Goal: Task Accomplishment & Management: Use online tool/utility

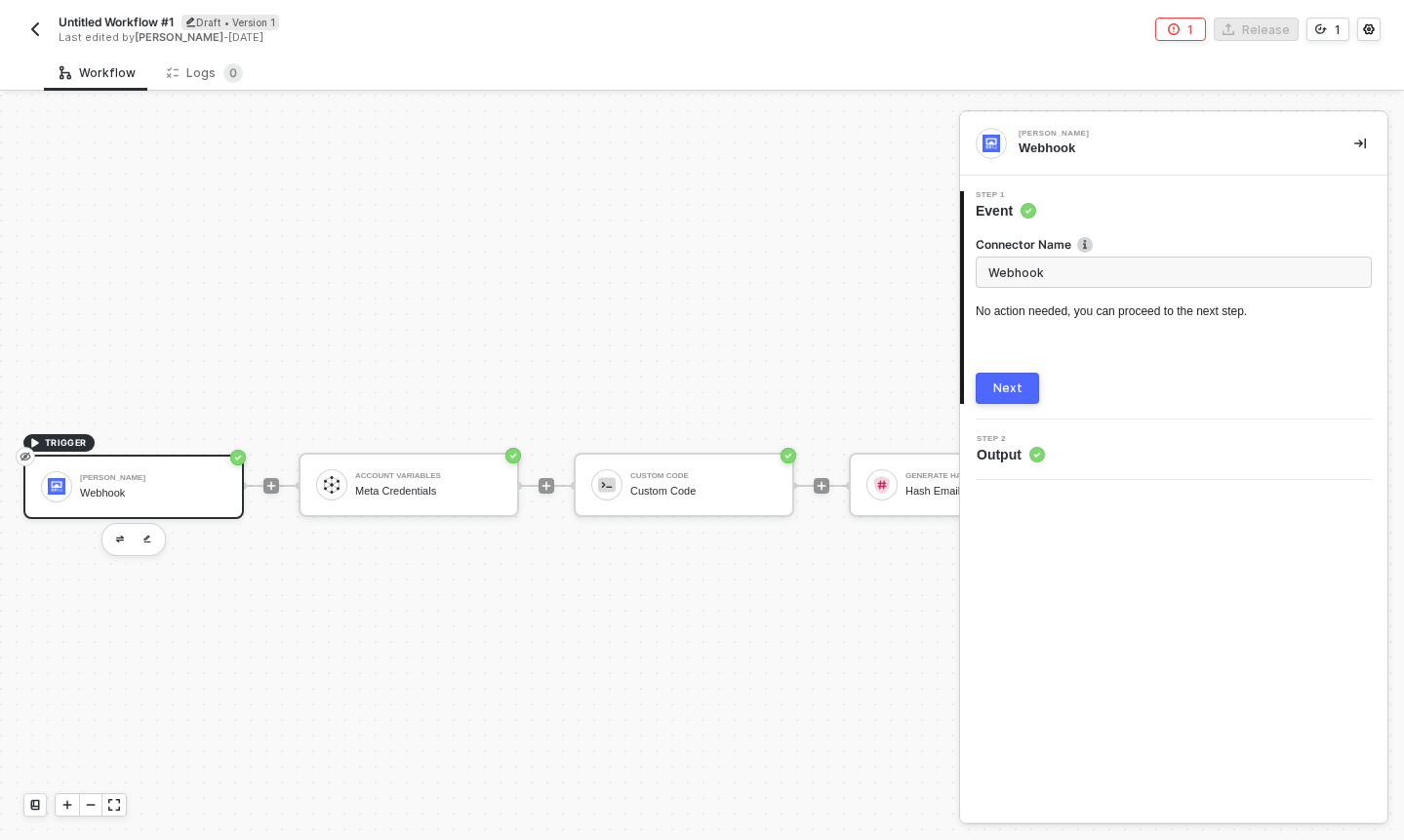
scroll to position [36, 0]
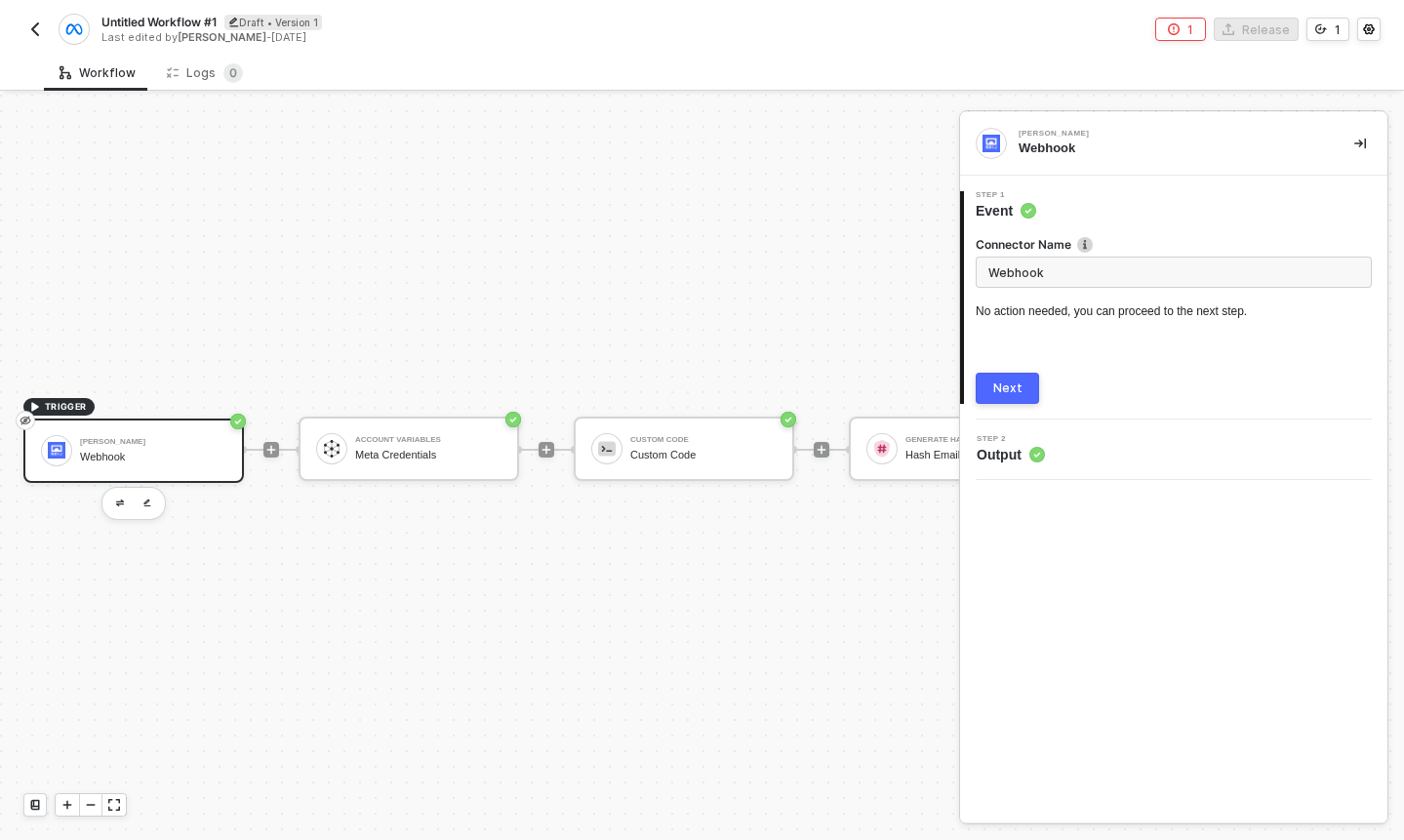
click at [137, 22] on span "Untitled Workflow #1" at bounding box center [159, 22] width 115 height 17
click at [189, 21] on input "Untitled Workflow #1" at bounding box center [267, 22] width 331 height 23
click at [204, 17] on input "Sending CAPI event" at bounding box center [267, 22] width 331 height 23
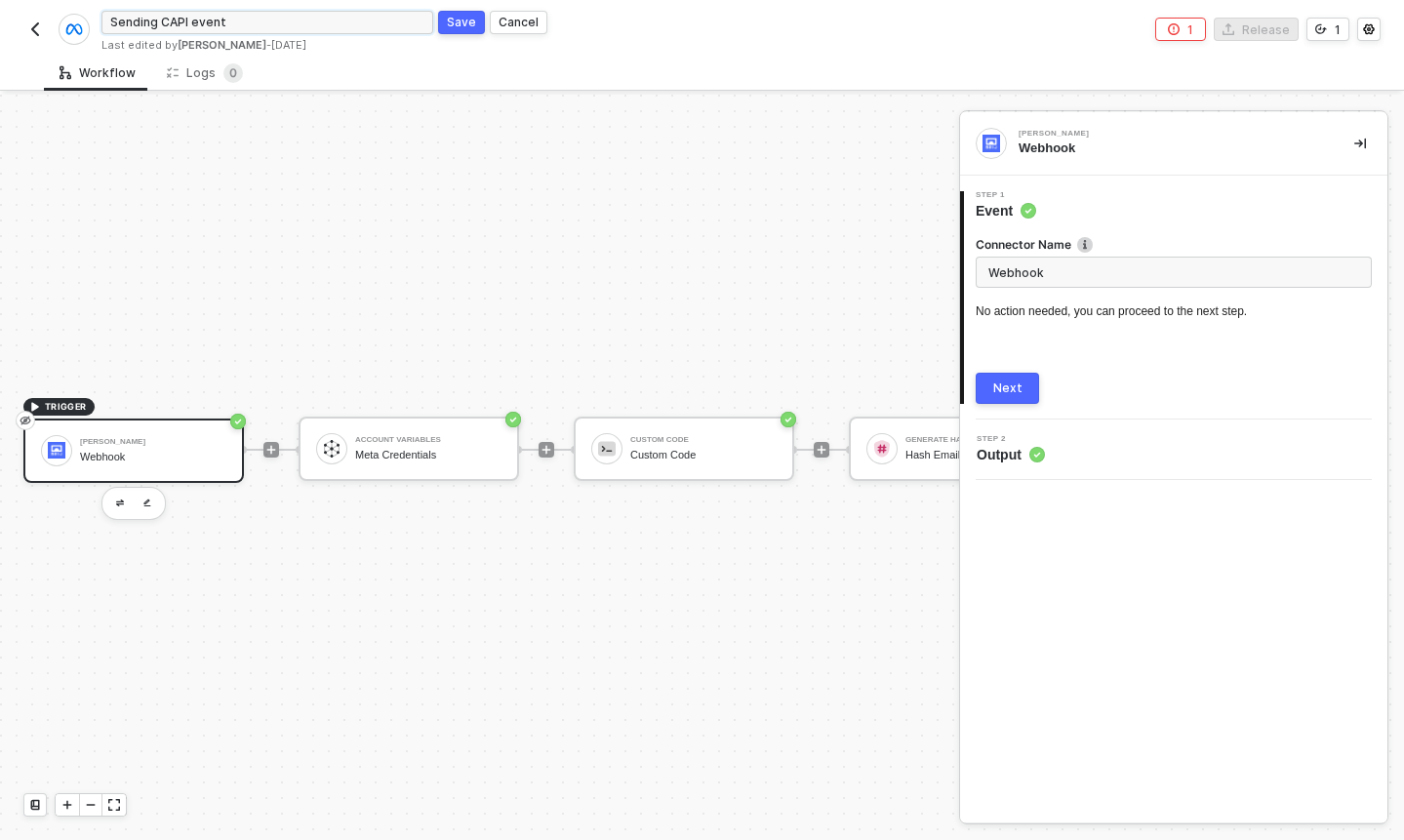
click at [194, 22] on input "Sending CAPI event" at bounding box center [267, 22] width 331 height 23
type input "Sending CAPI Event"
click at [452, 17] on div "Save" at bounding box center [461, 22] width 29 height 17
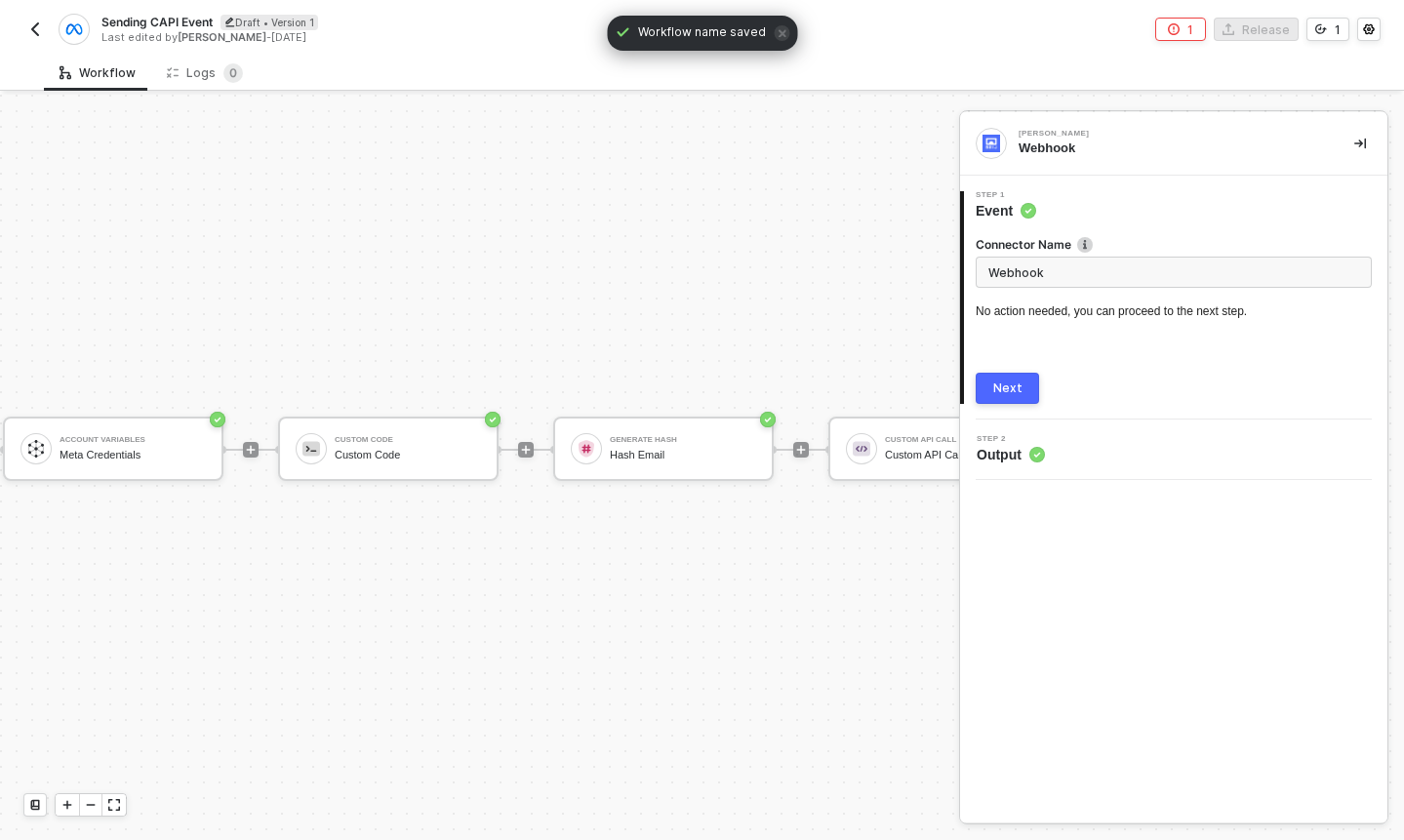
scroll to position [36, 527]
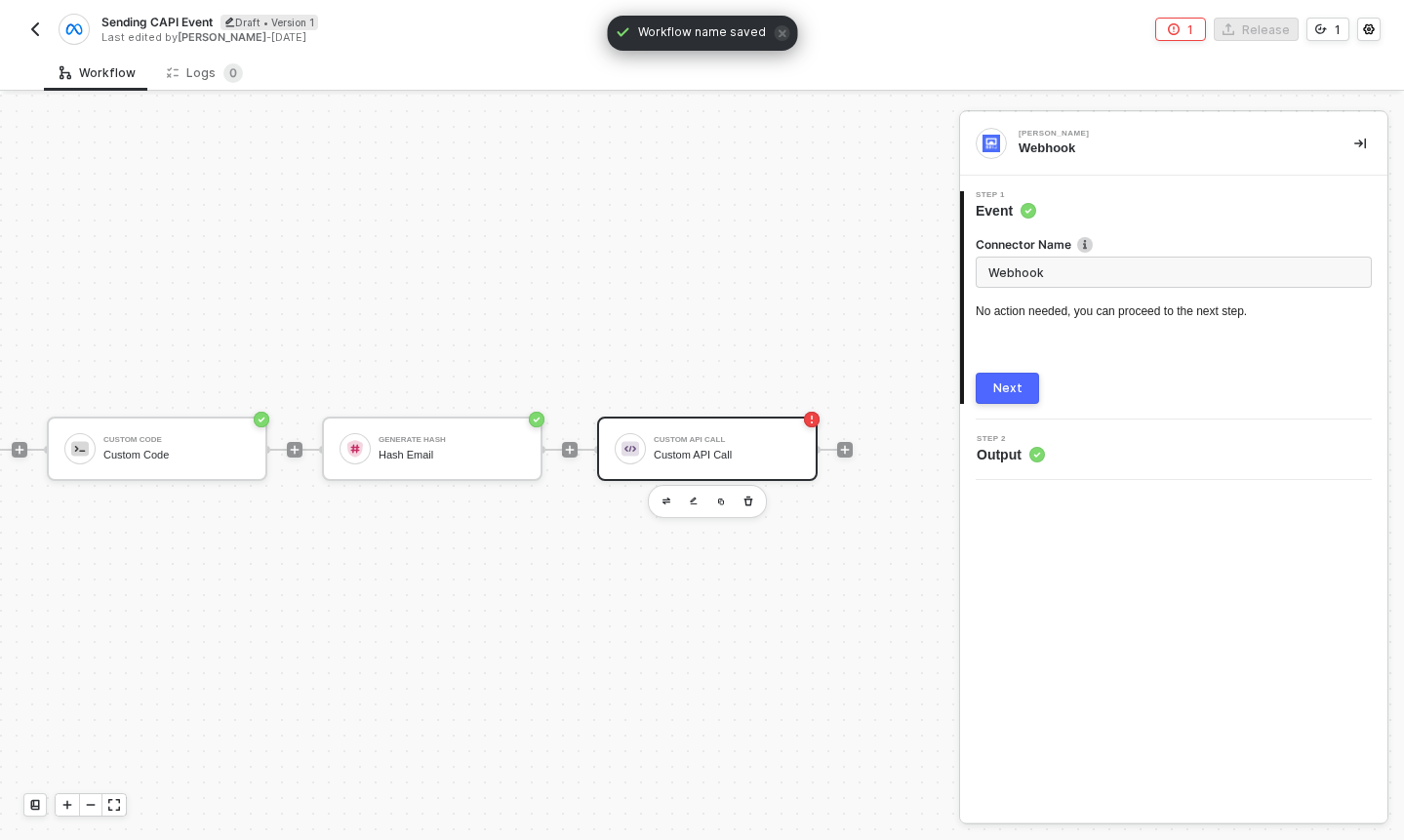
click at [738, 464] on div "Custom API Call Custom API Call" at bounding box center [726, 448] width 147 height 37
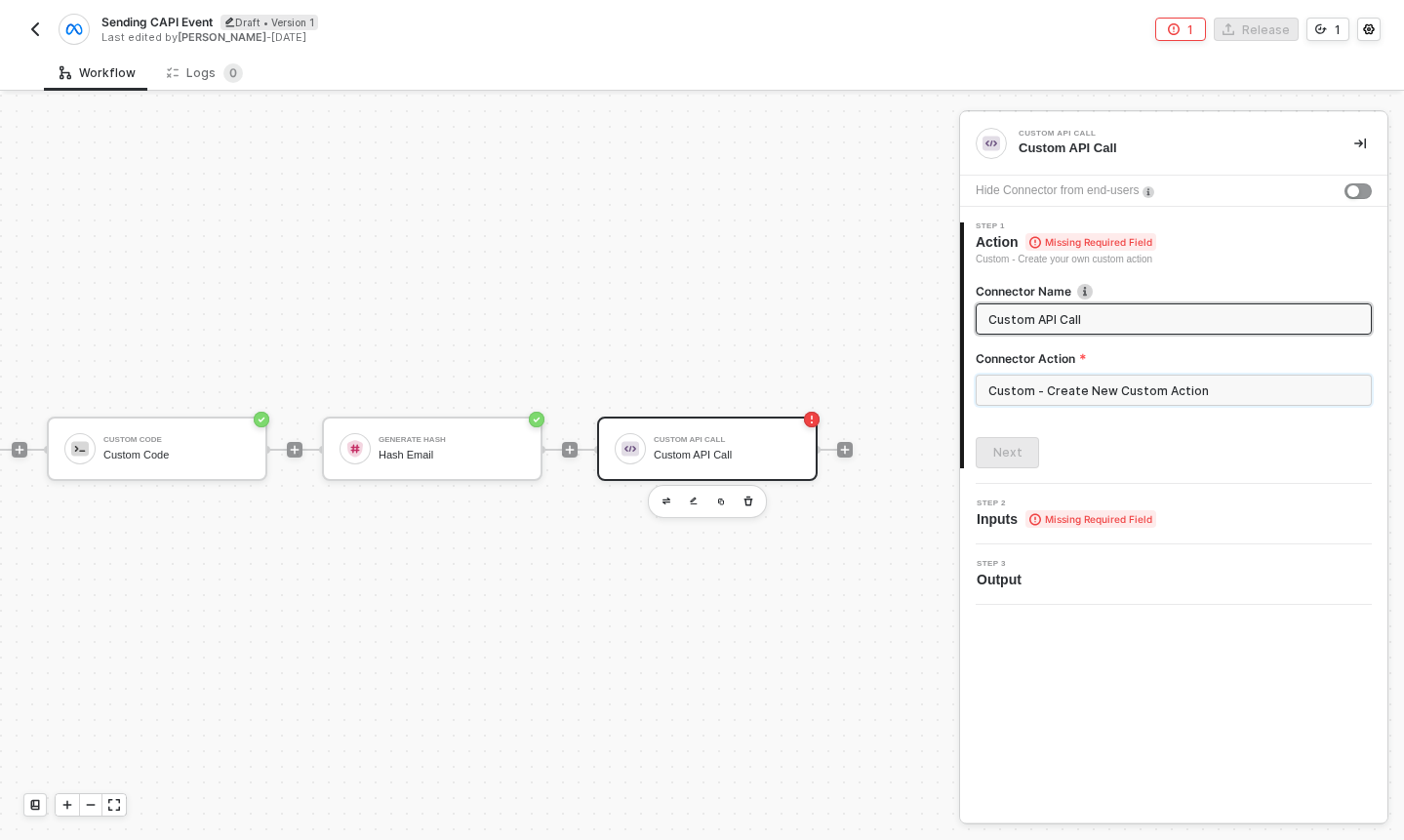
click at [1052, 397] on input "Custom - Create New Custom Action" at bounding box center [1173, 389] width 396 height 31
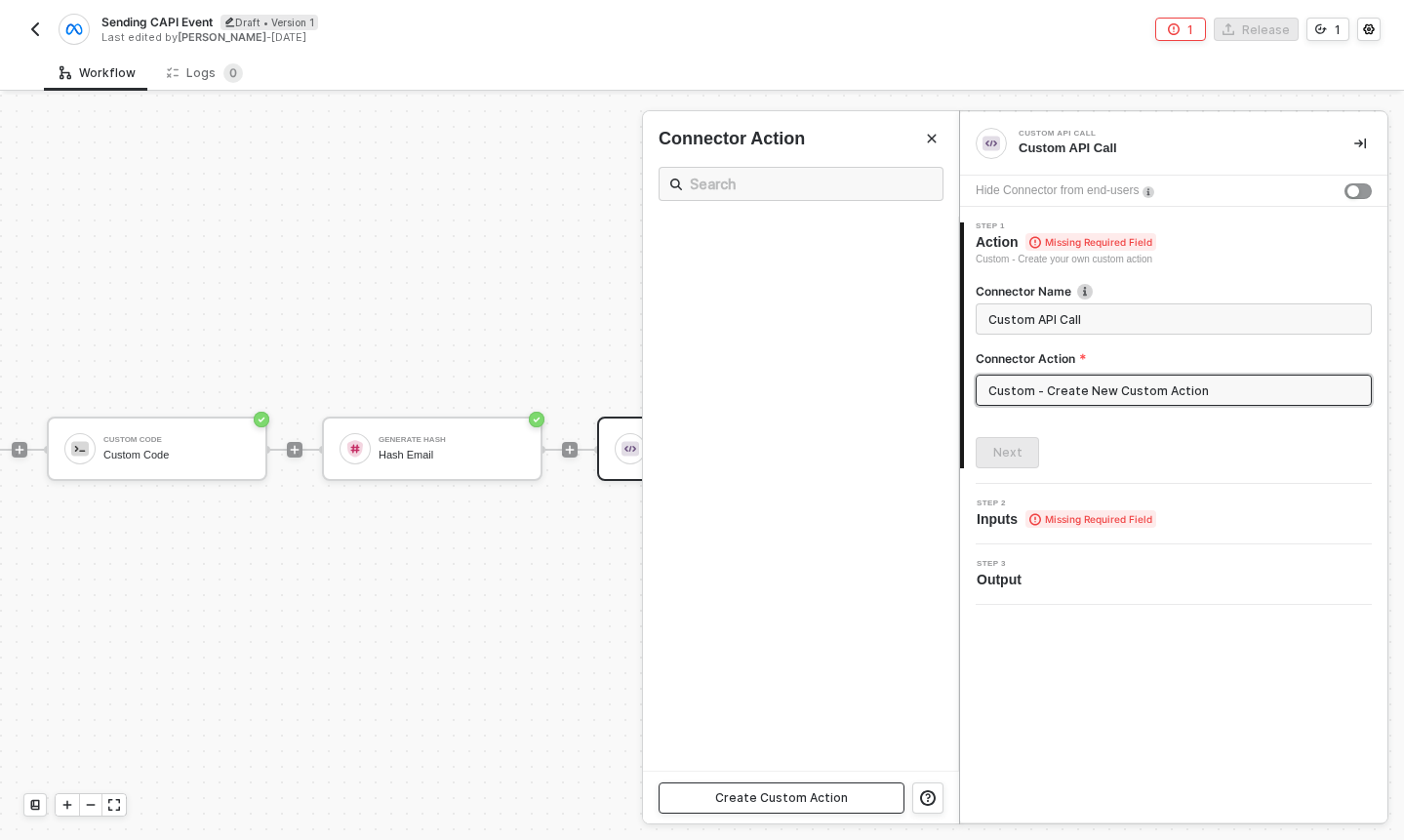
click at [827, 798] on div "Create Custom Action" at bounding box center [781, 798] width 133 height 16
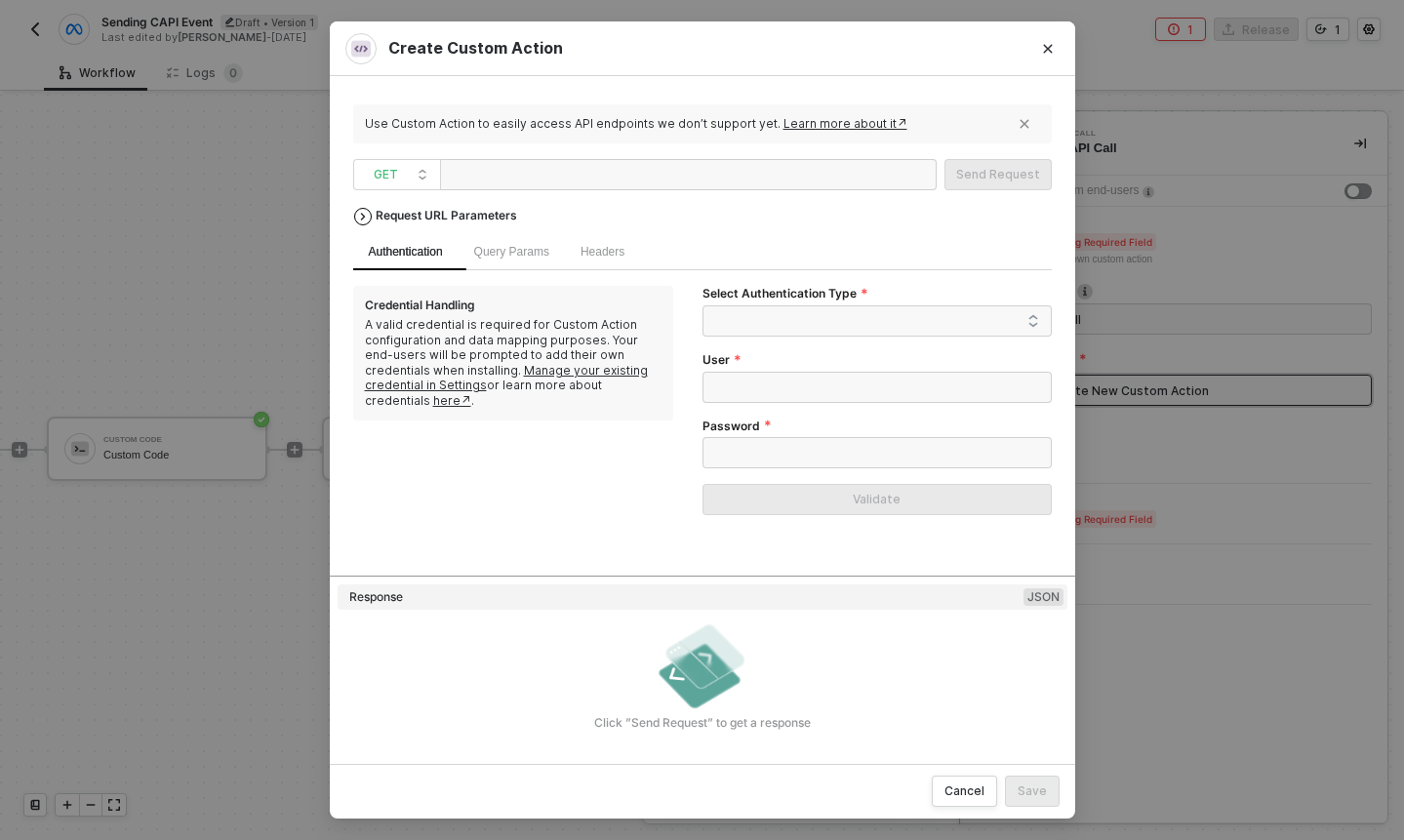
click at [362, 219] on span "icon-arrow-right" at bounding box center [363, 217] width 16 height 8
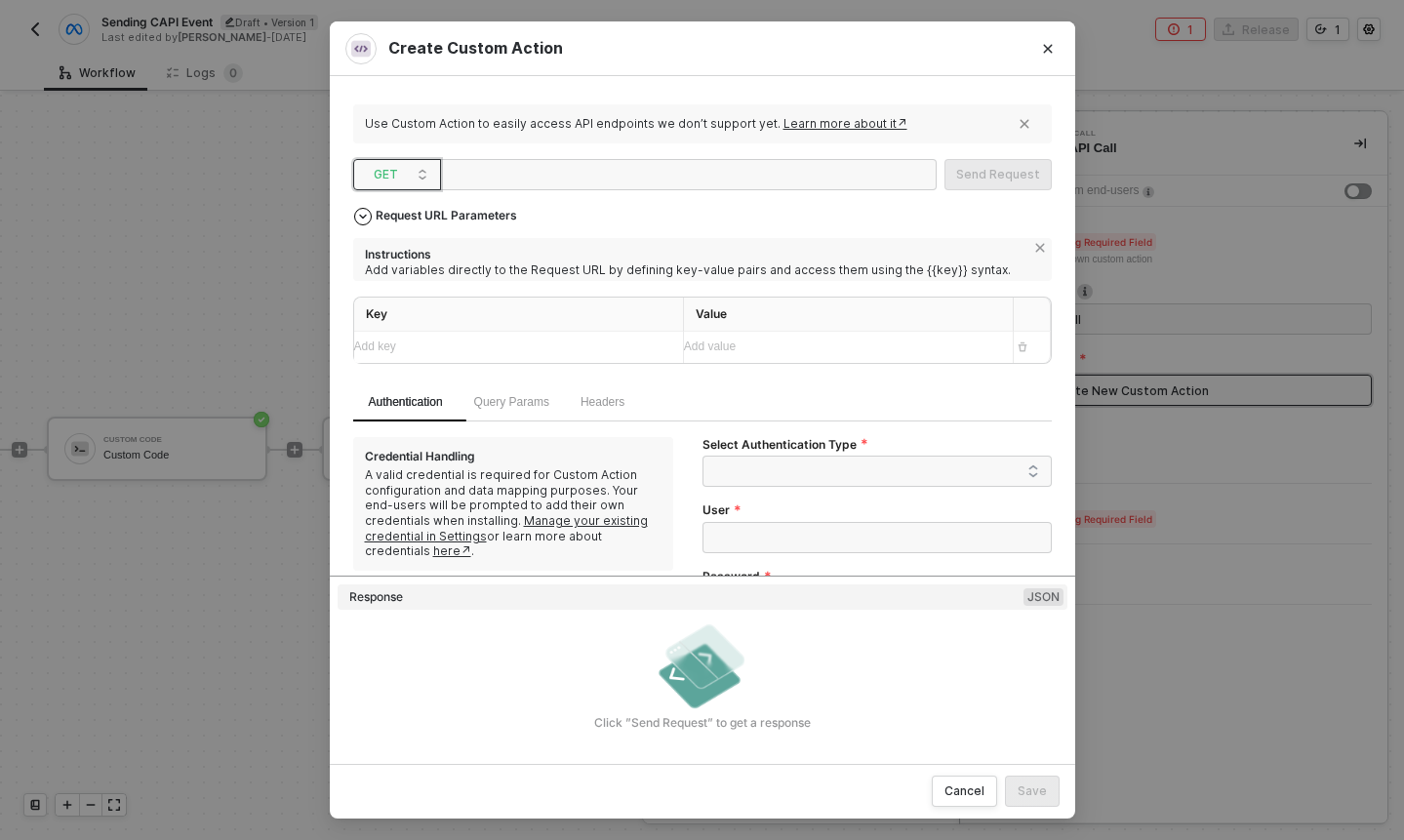
click at [428, 184] on div "GET" at bounding box center [397, 174] width 88 height 31
click at [407, 234] on div "POST" at bounding box center [397, 244] width 72 height 23
click at [506, 170] on div at bounding box center [546, 175] width 196 height 31
click at [559, 345] on div "Add key ﻿" at bounding box center [501, 346] width 293 height 19
click at [809, 331] on div "Add value ﻿" at bounding box center [840, 346] width 313 height 31
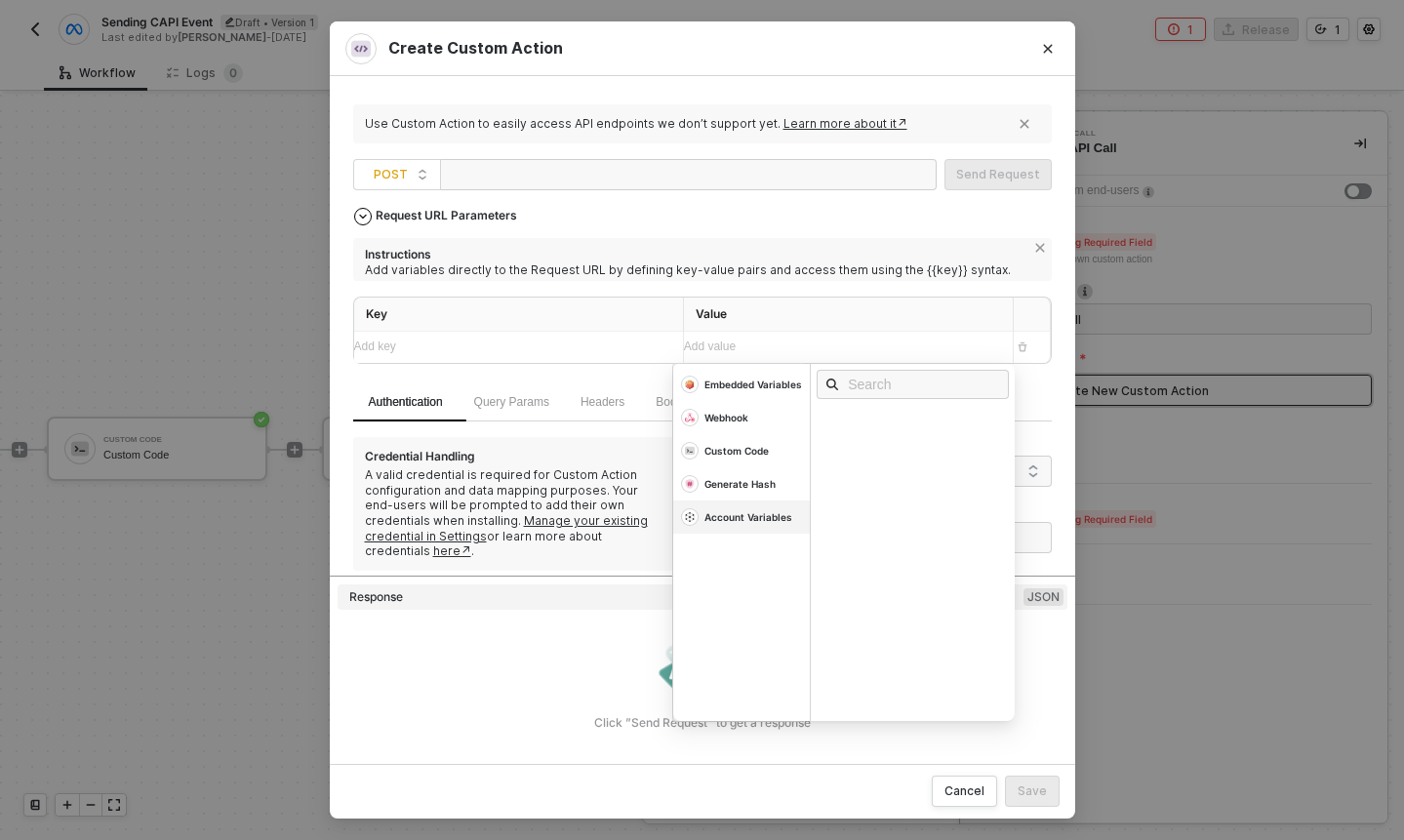
click at [785, 526] on div "Account Variables" at bounding box center [741, 517] width 137 height 33
click at [857, 419] on div "Variables" at bounding box center [854, 421] width 55 height 14
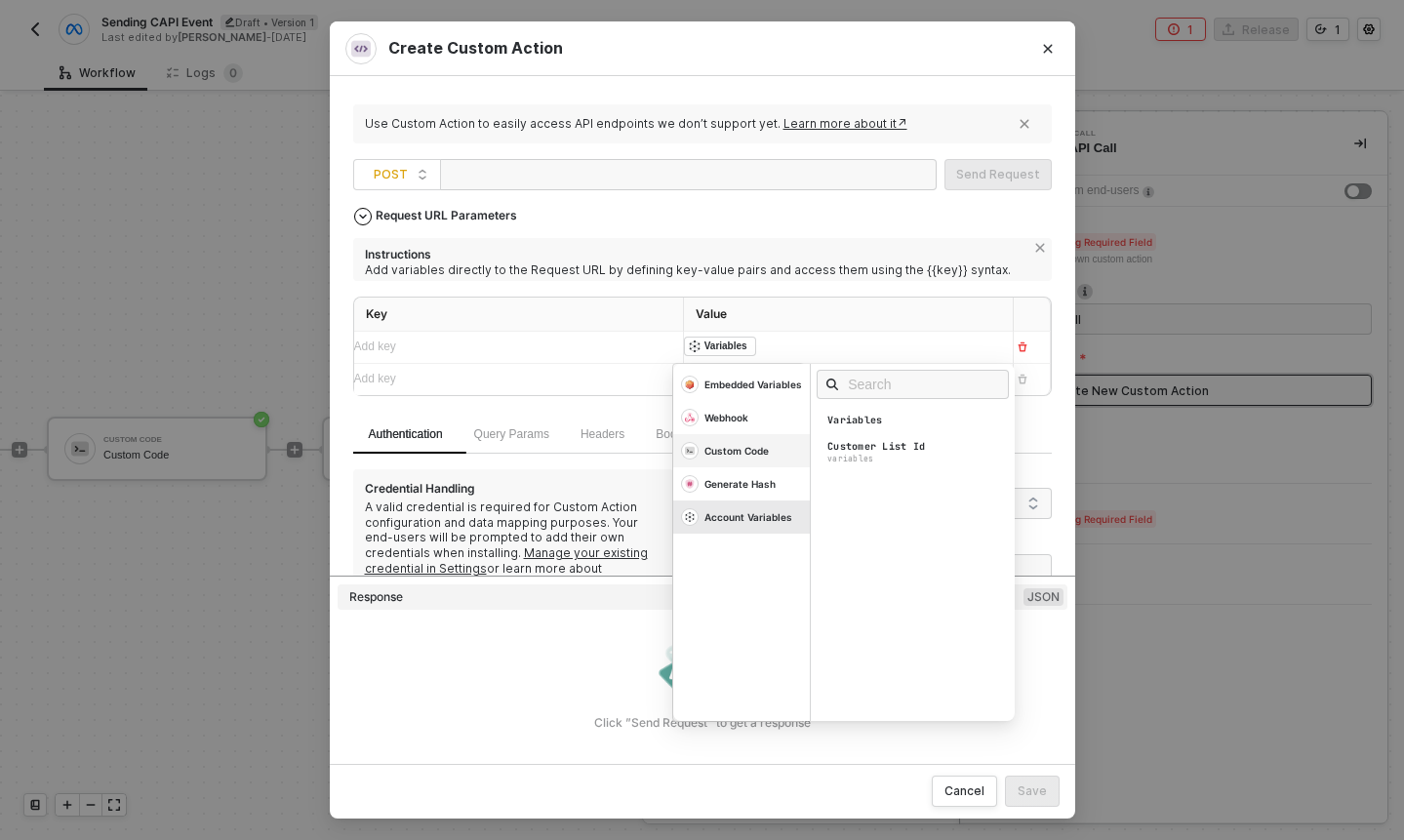
click at [753, 452] on div "Custom Code" at bounding box center [736, 451] width 65 height 14
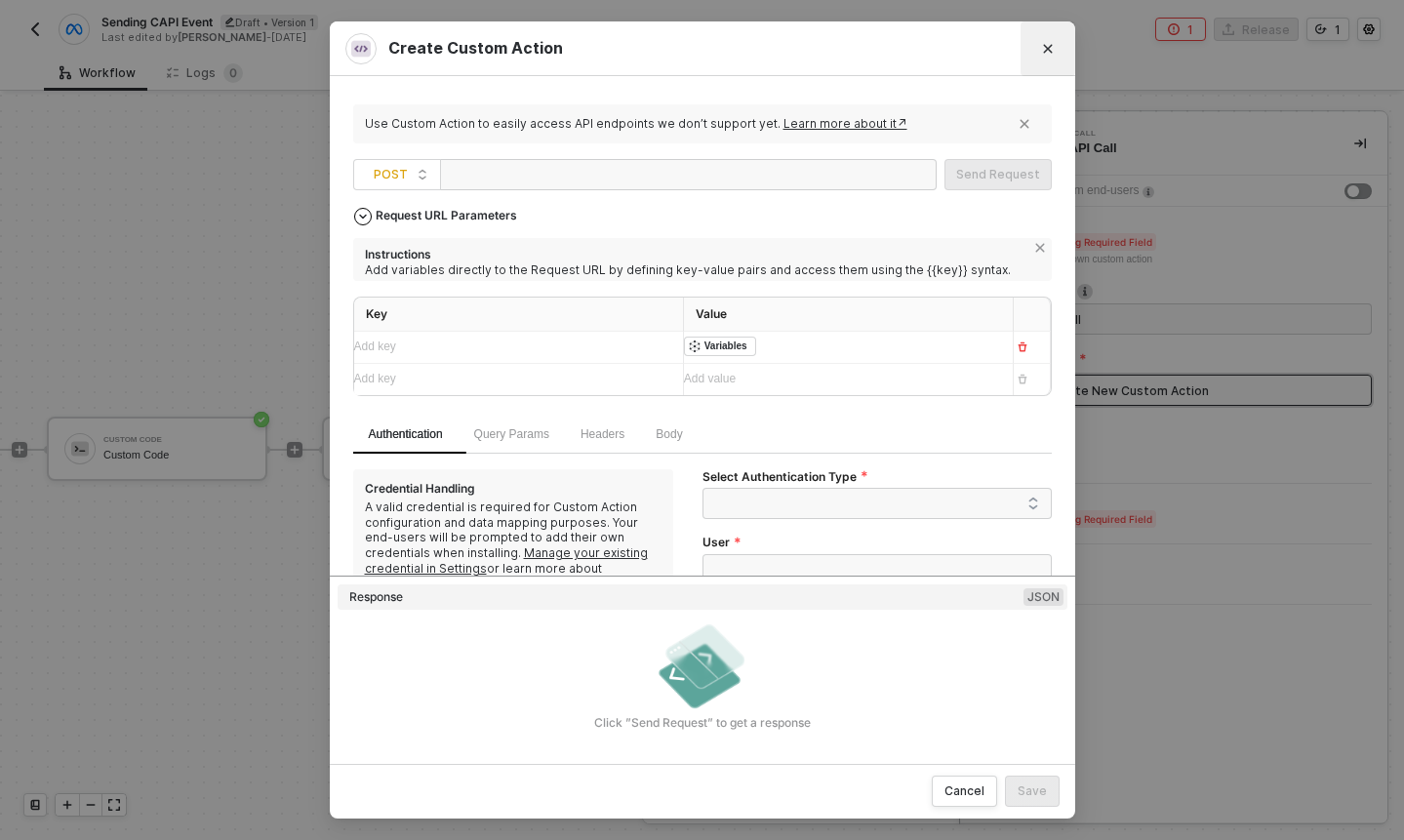
click at [1042, 40] on button "Close" at bounding box center [1048, 48] width 31 height 31
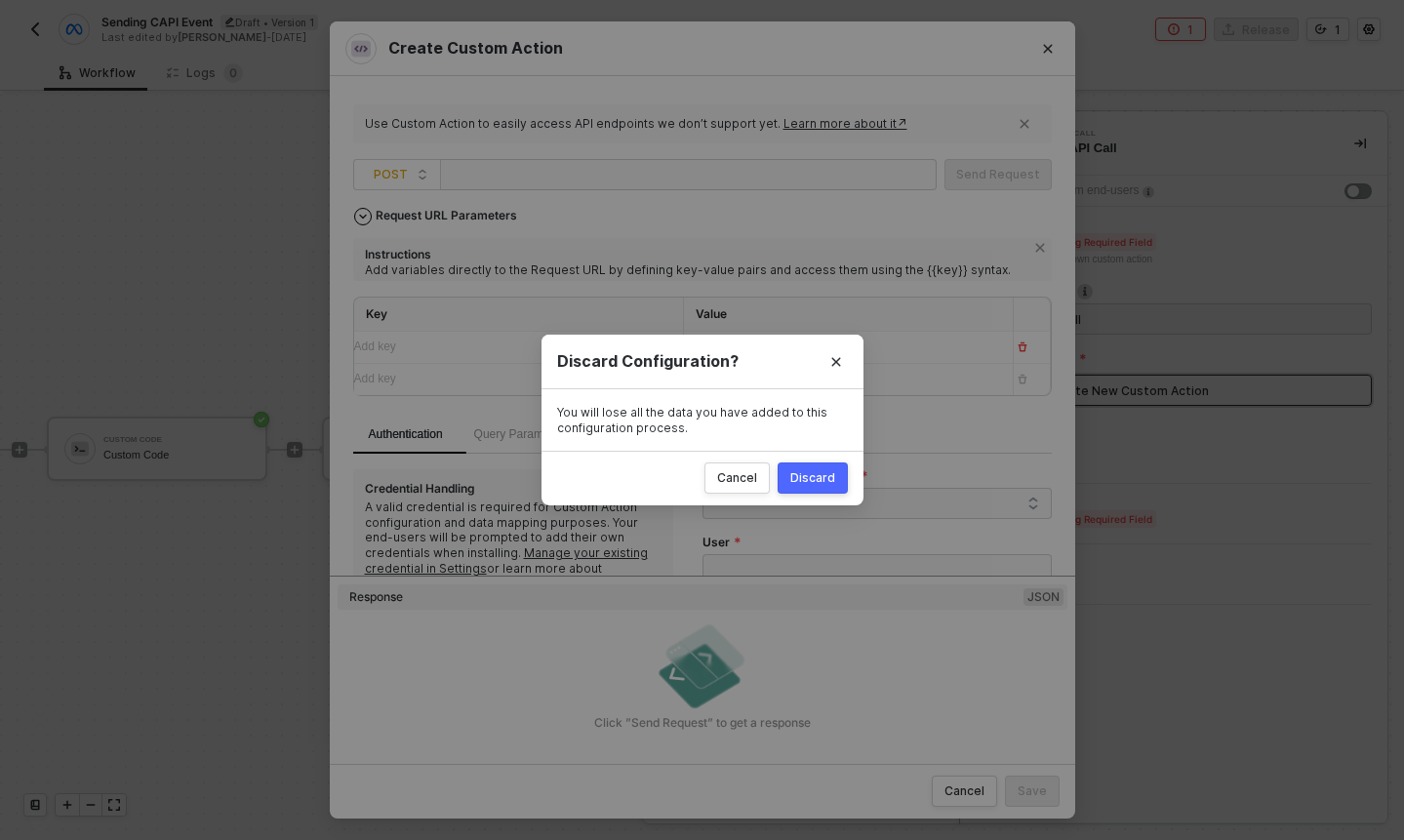
click at [820, 485] on div "Discard" at bounding box center [812, 478] width 45 height 16
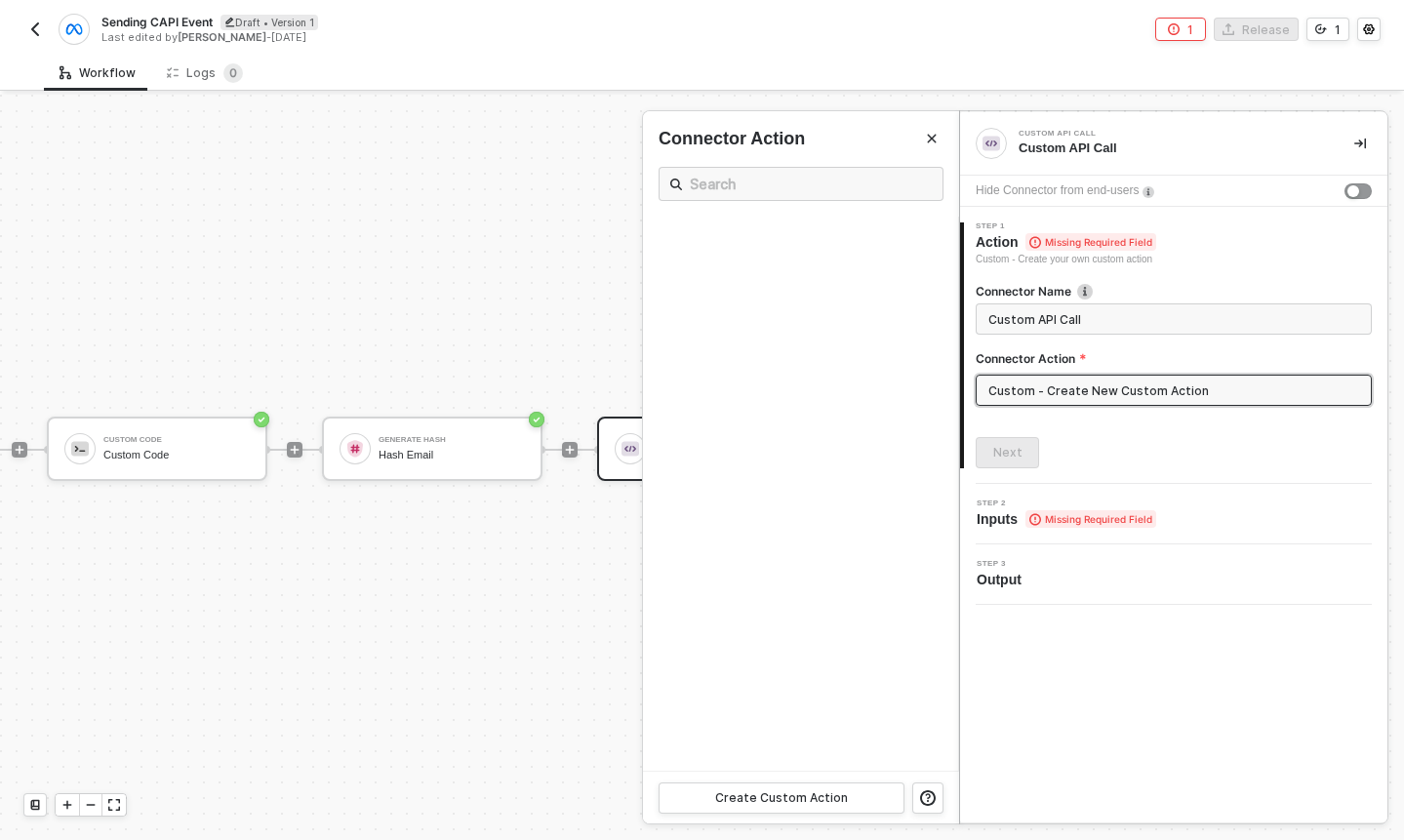
click at [429, 461] on div at bounding box center [702, 467] width 1404 height 745
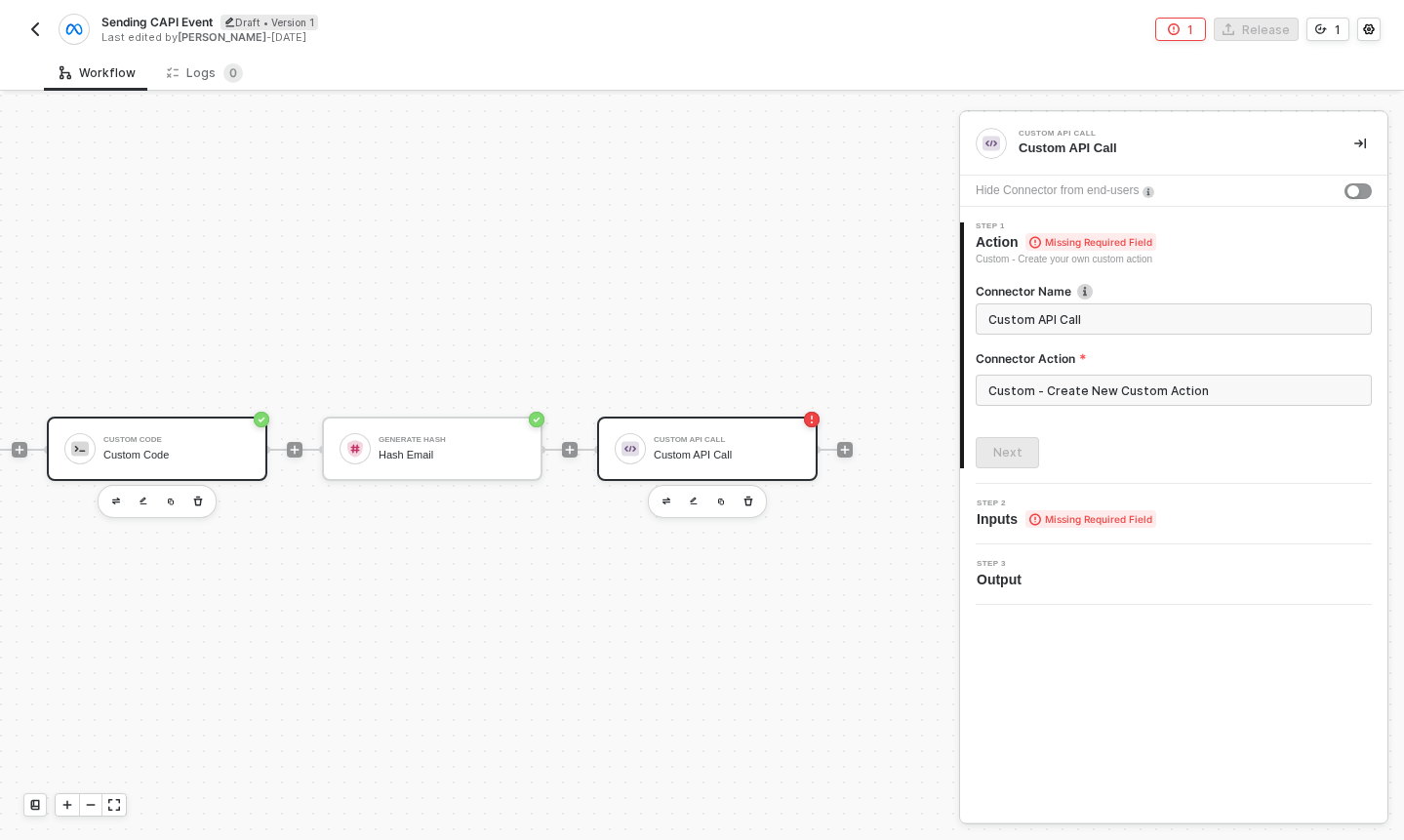
click at [210, 456] on div "Custom Code" at bounding box center [177, 455] width 147 height 13
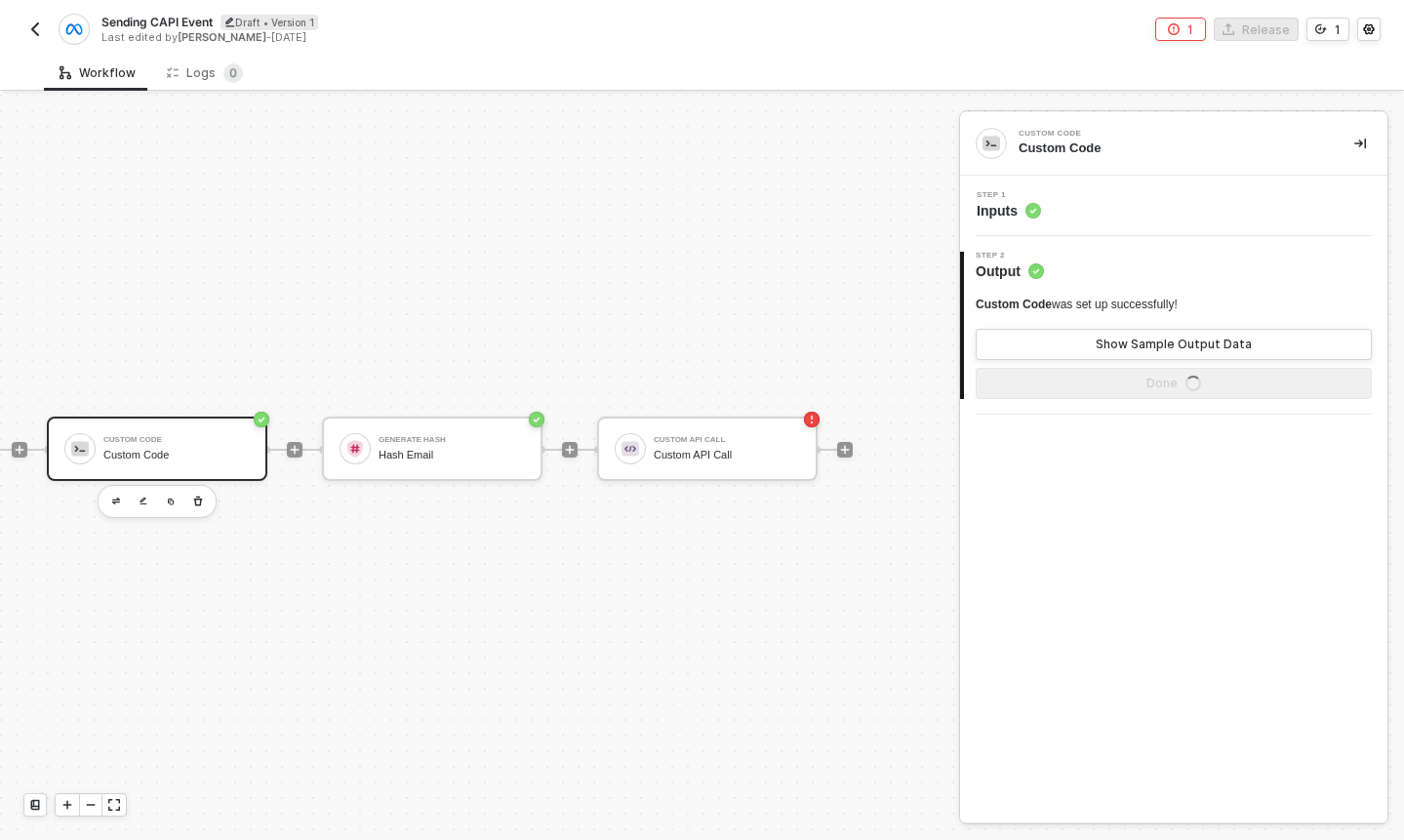
click at [1122, 217] on div "Step 1 Inputs" at bounding box center [1175, 206] width 422 height 29
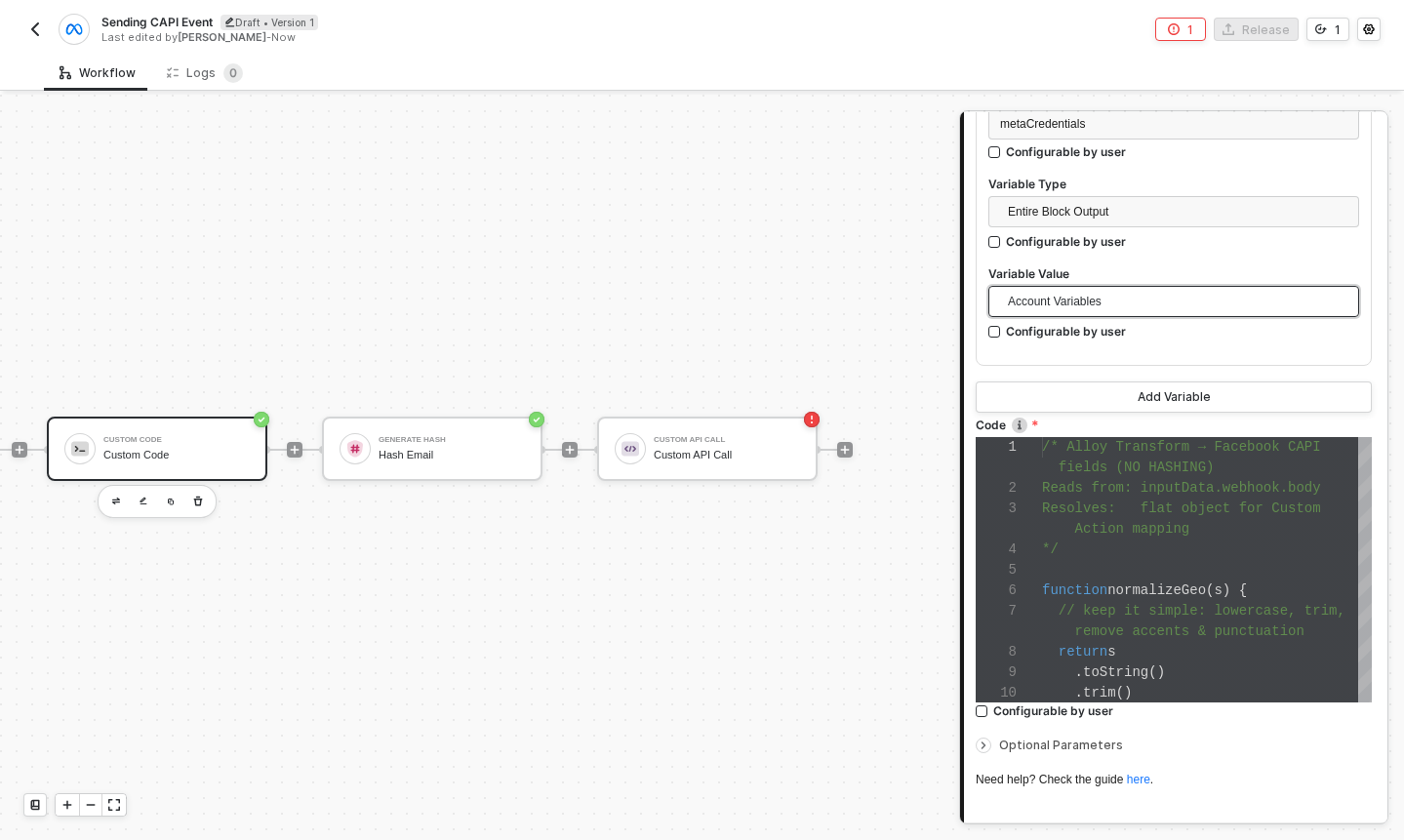
scroll to position [751, 0]
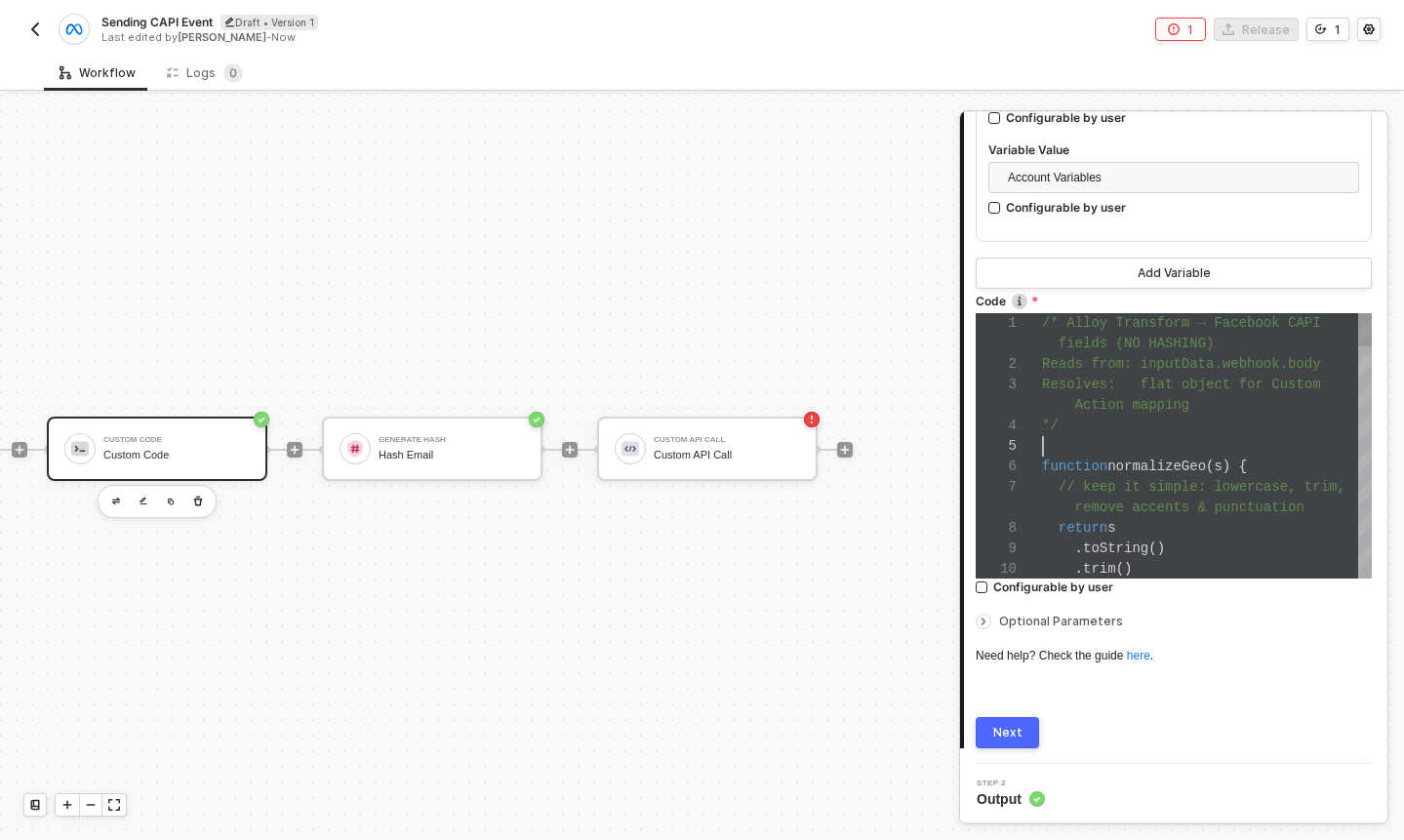
click at [1171, 450] on div at bounding box center [1206, 446] width 330 height 21
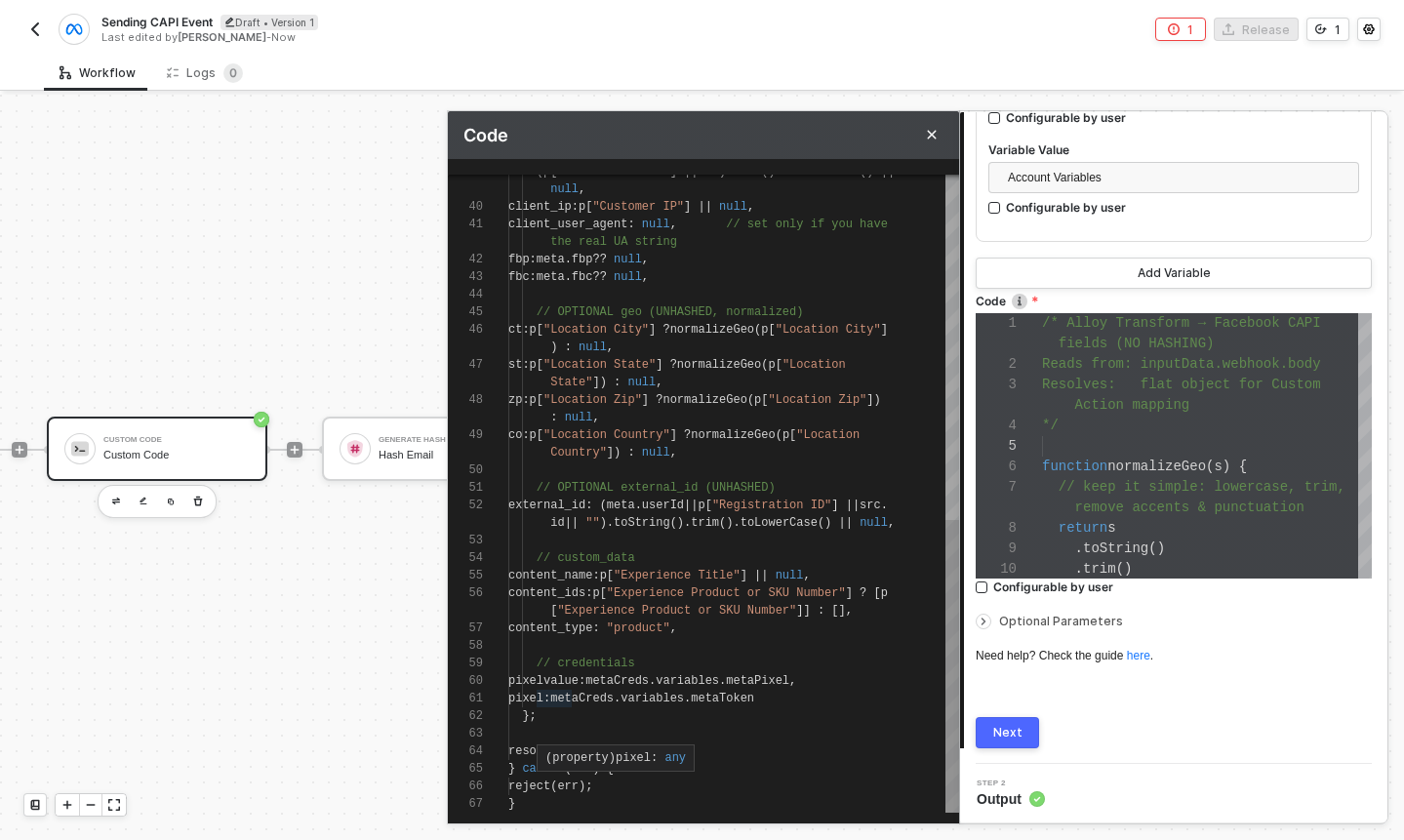
scroll to position [35, 64]
click at [544, 703] on span "pixel" at bounding box center [525, 698] width 35 height 14
click at [578, 681] on div "39 40 41 42 43 44 45 46 47 48 49 50 51 52 53 54 55 56 57 58 59 60 61 62 63 64 6…" at bounding box center [703, 494] width 511 height 638
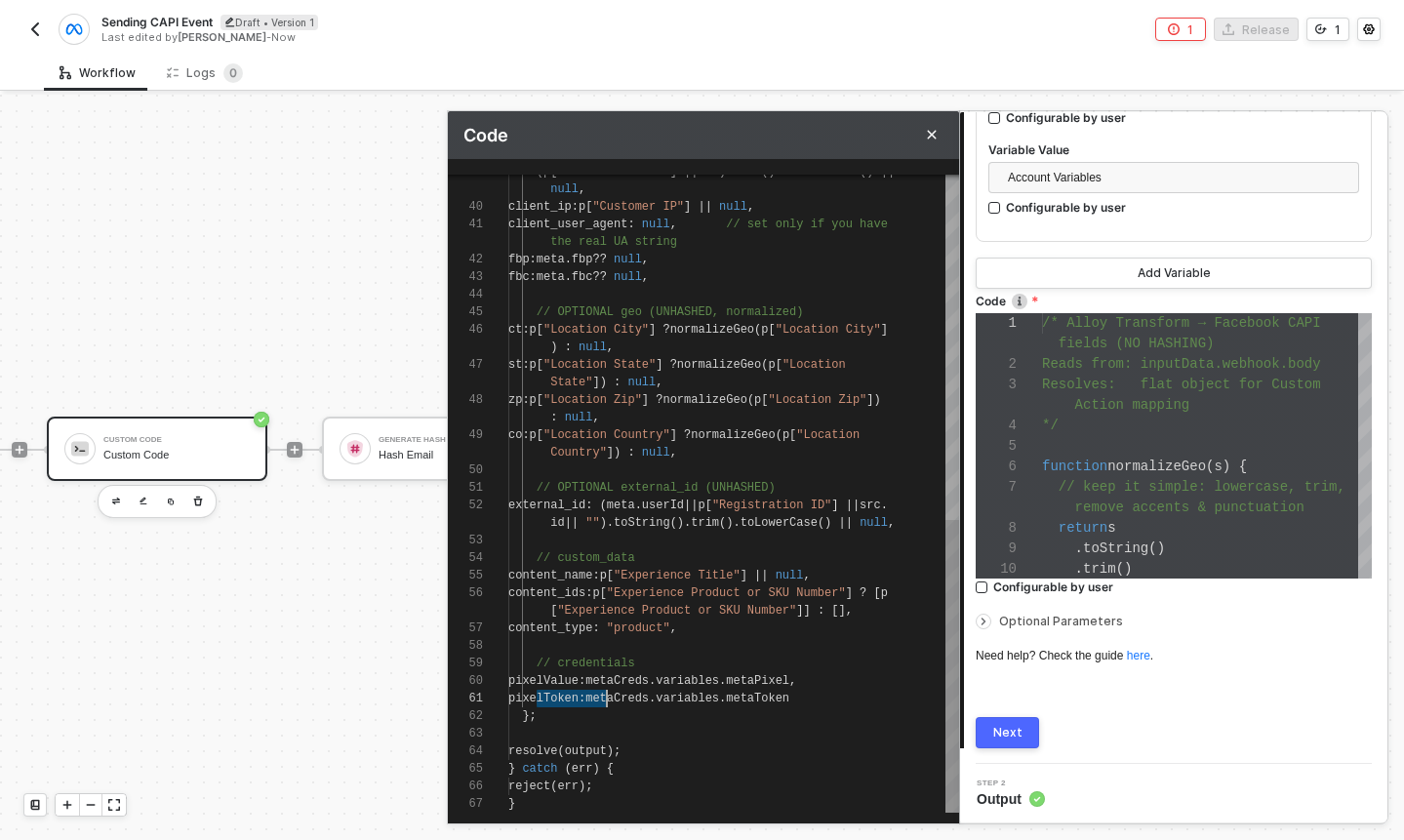
drag, startPoint x: 539, startPoint y: 697, endPoint x: 605, endPoint y: 695, distance: 66.0
type textarea "// credentials pixelValue: metaCreds.variables.metaPixel, tokenValue: metaCreds…"
click at [636, 707] on div "};" at bounding box center [733, 716] width 451 height 18
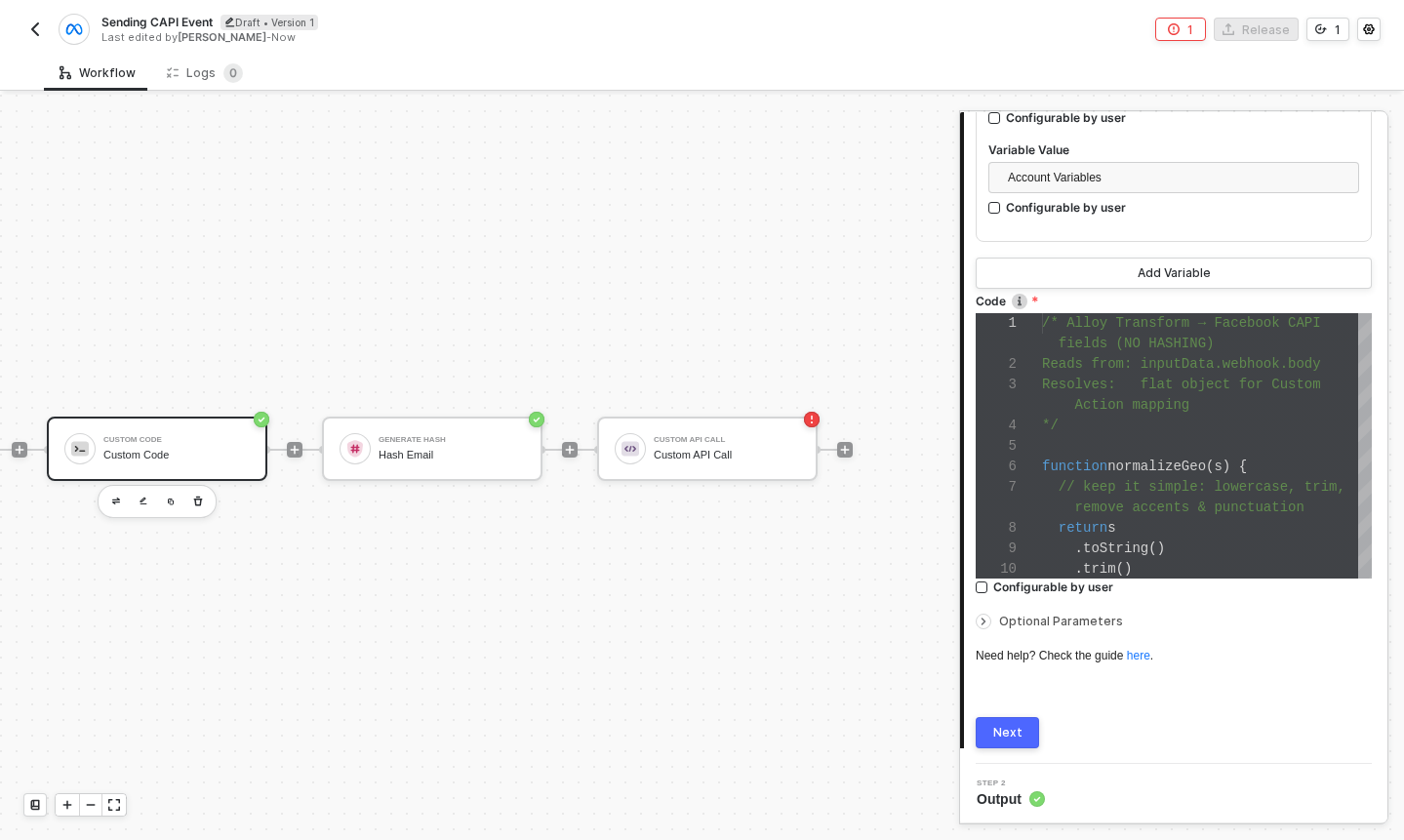
click at [993, 726] on div "Next" at bounding box center [1007, 733] width 29 height 16
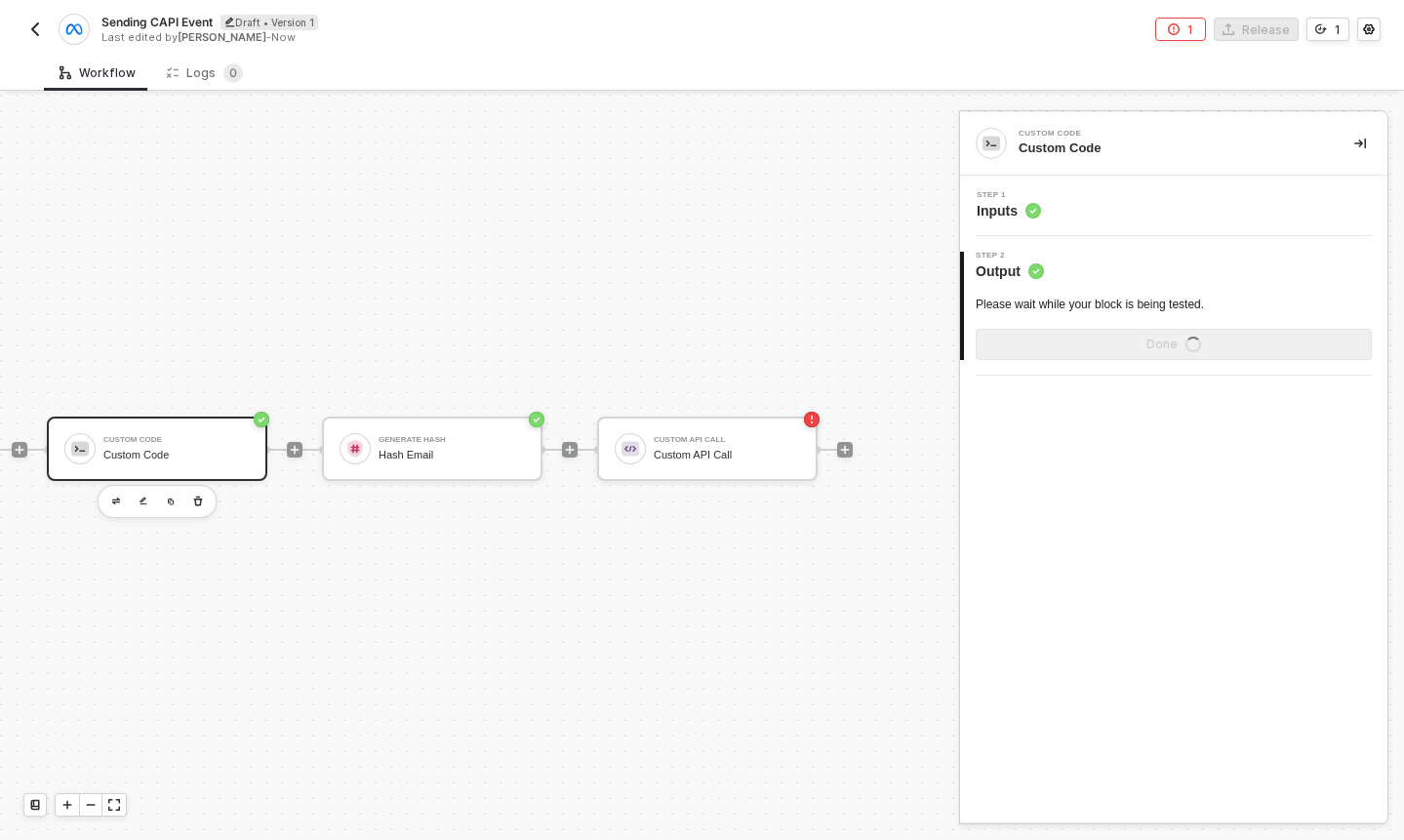
scroll to position [0, 0]
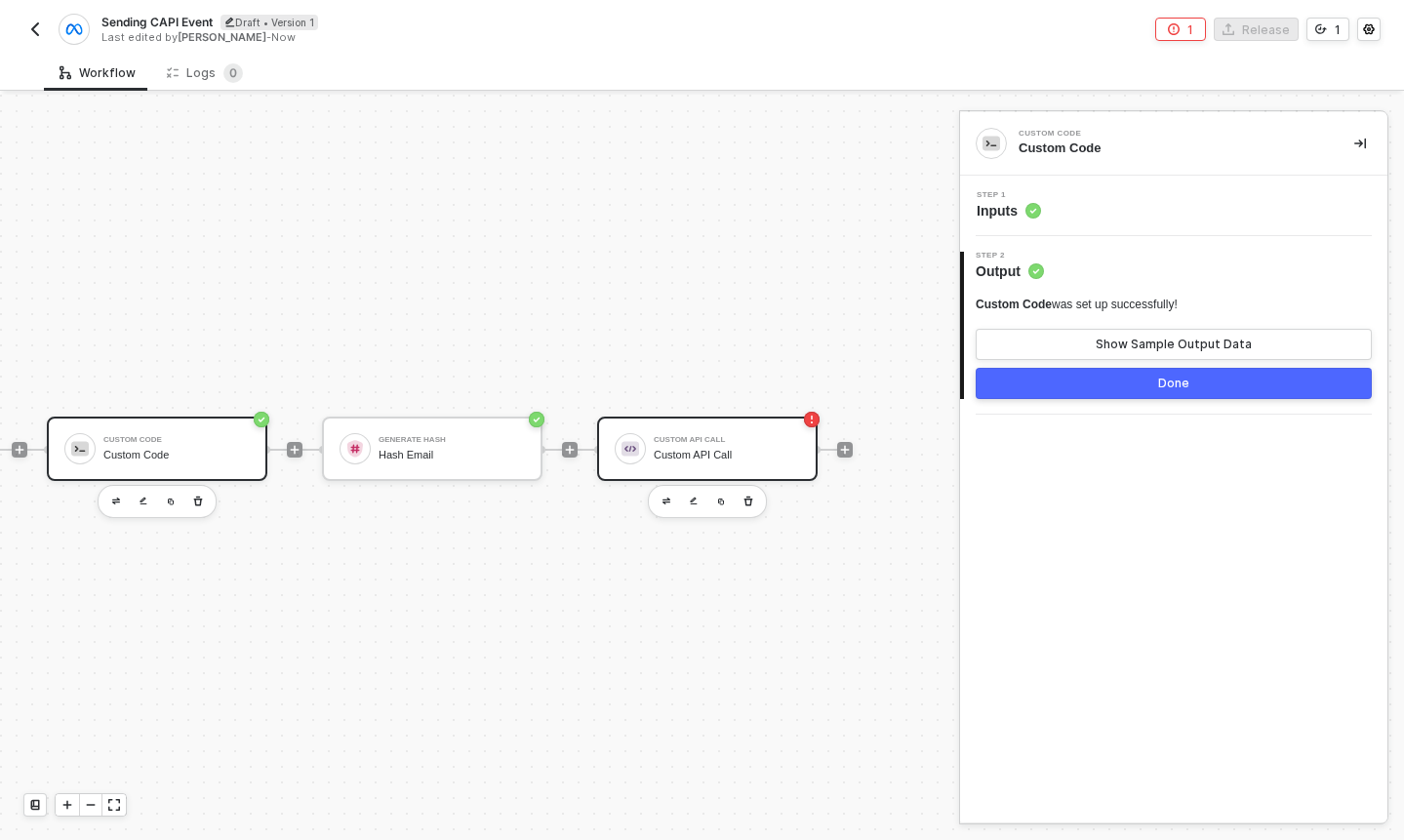
click at [712, 457] on div "Custom API Call" at bounding box center [726, 455] width 147 height 13
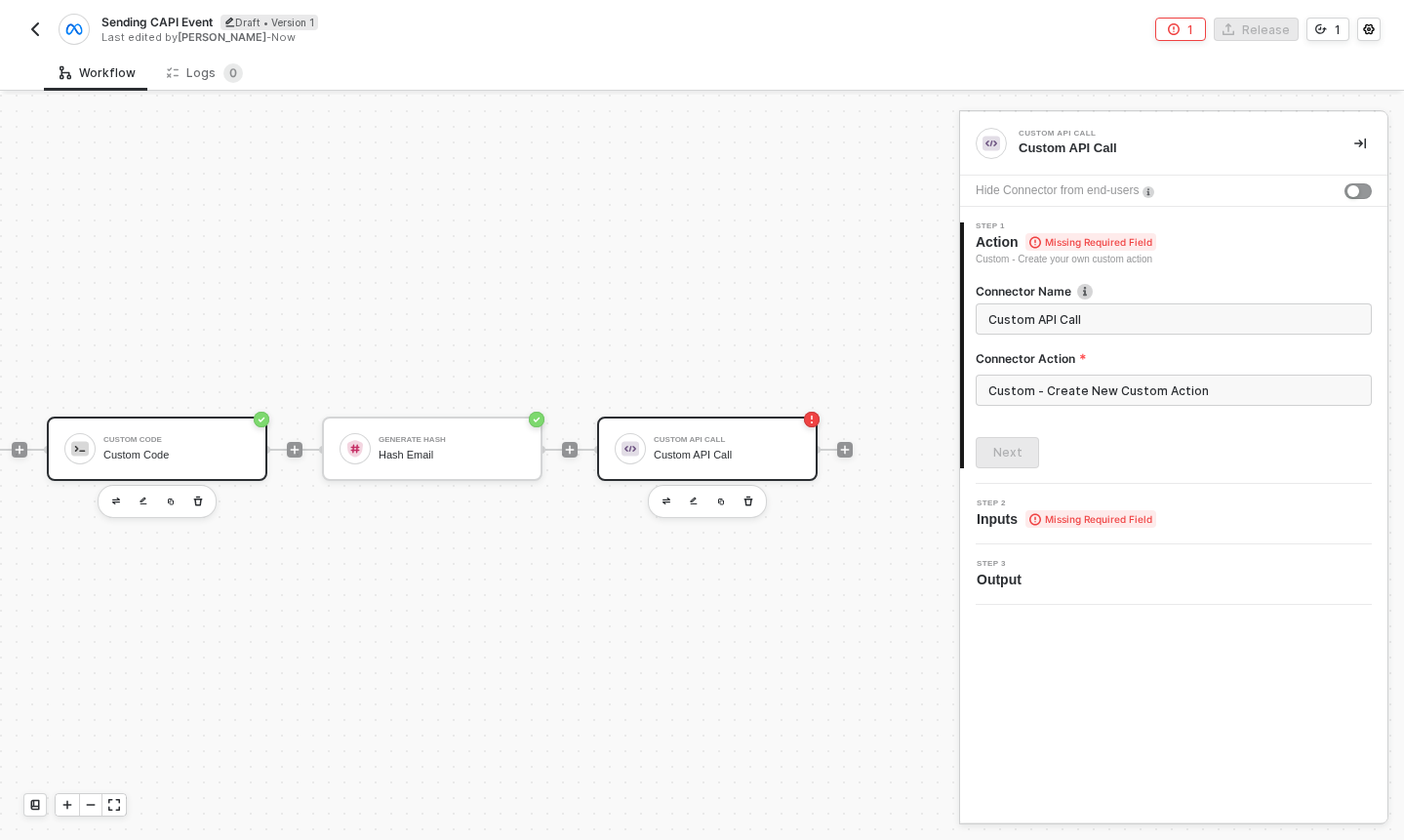
click at [207, 447] on div "Custom Code Custom Code" at bounding box center [177, 448] width 147 height 37
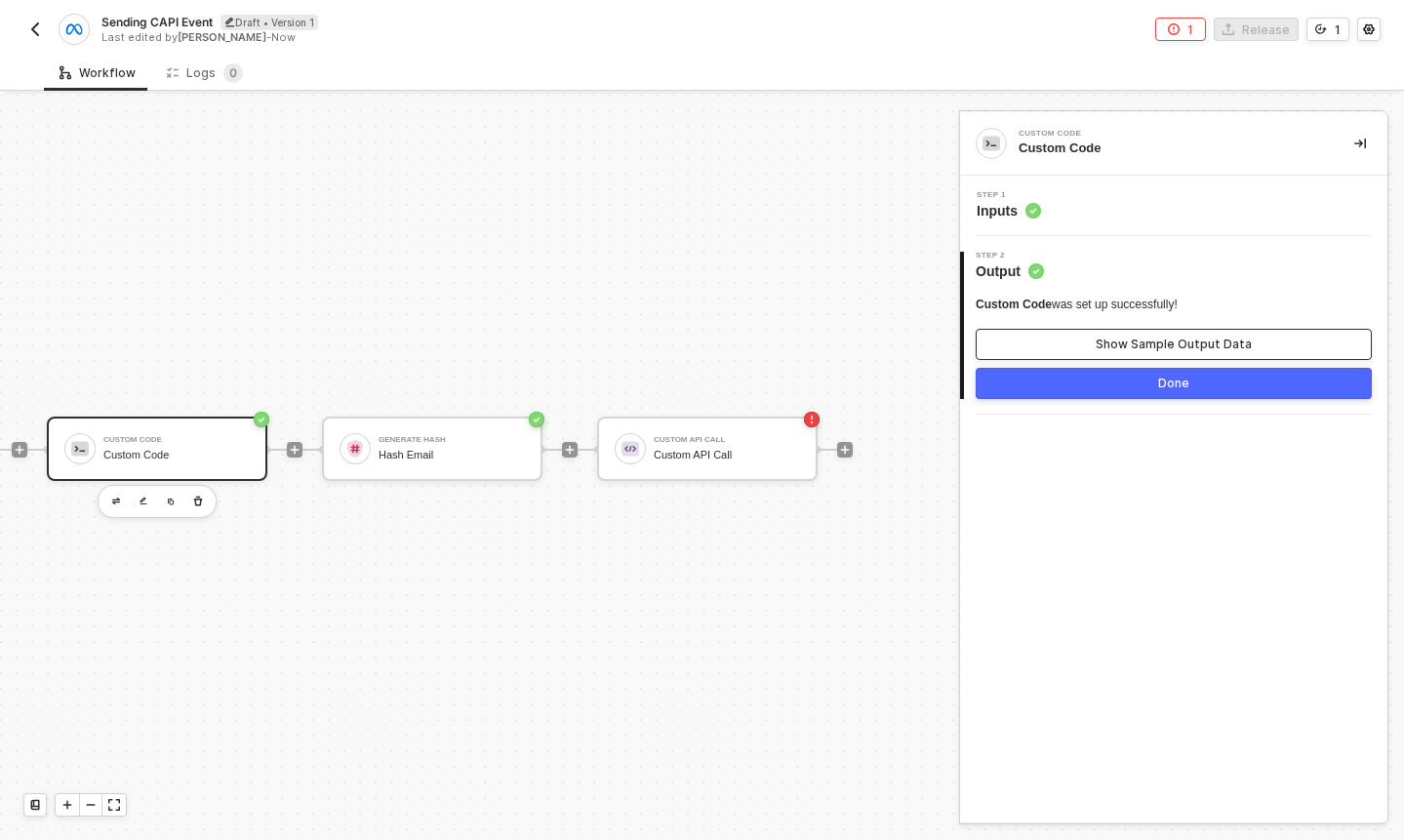
click at [1216, 345] on div "Show Sample Output Data" at bounding box center [1173, 344] width 156 height 16
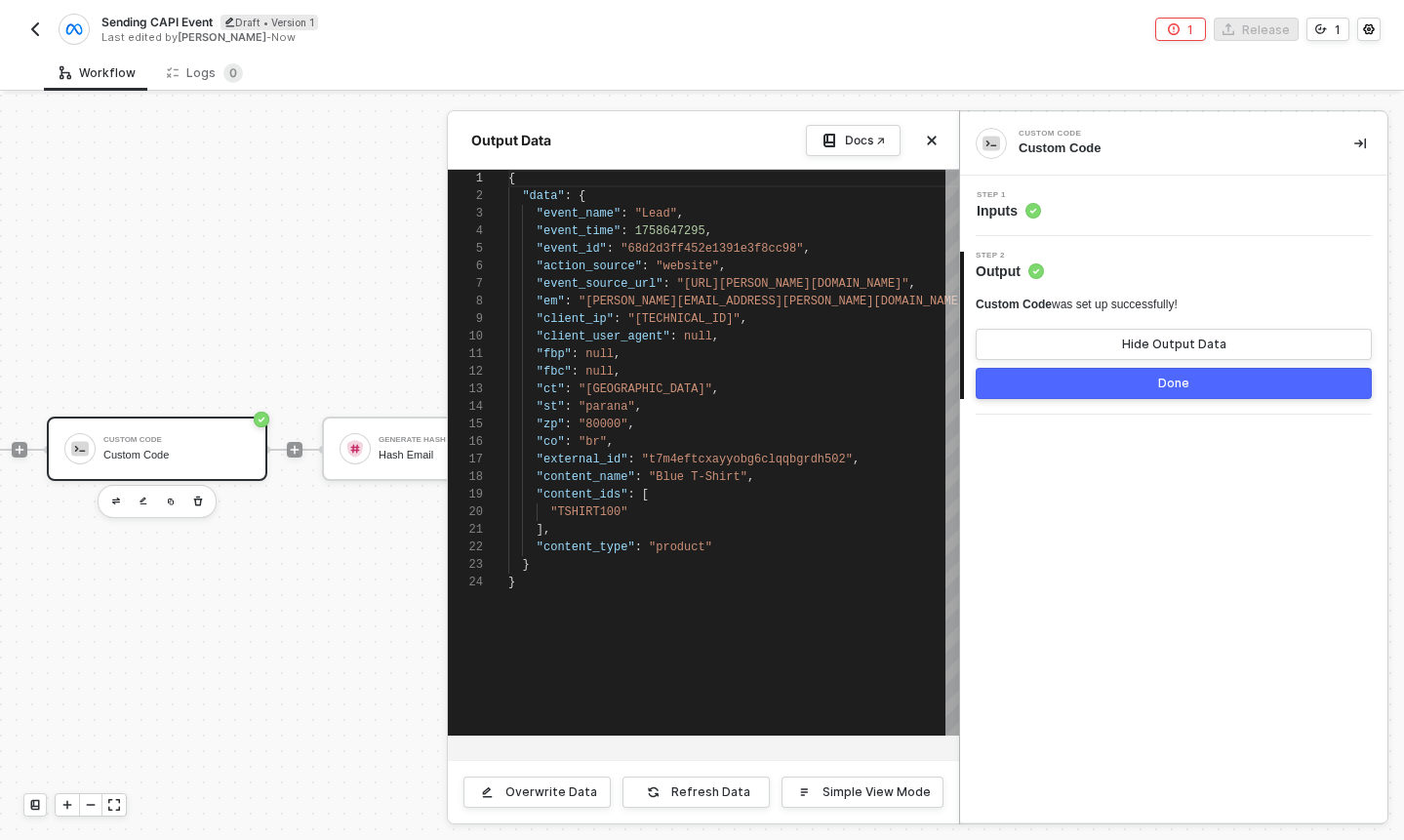
scroll to position [176, 0]
click at [214, 451] on div at bounding box center [702, 467] width 1404 height 745
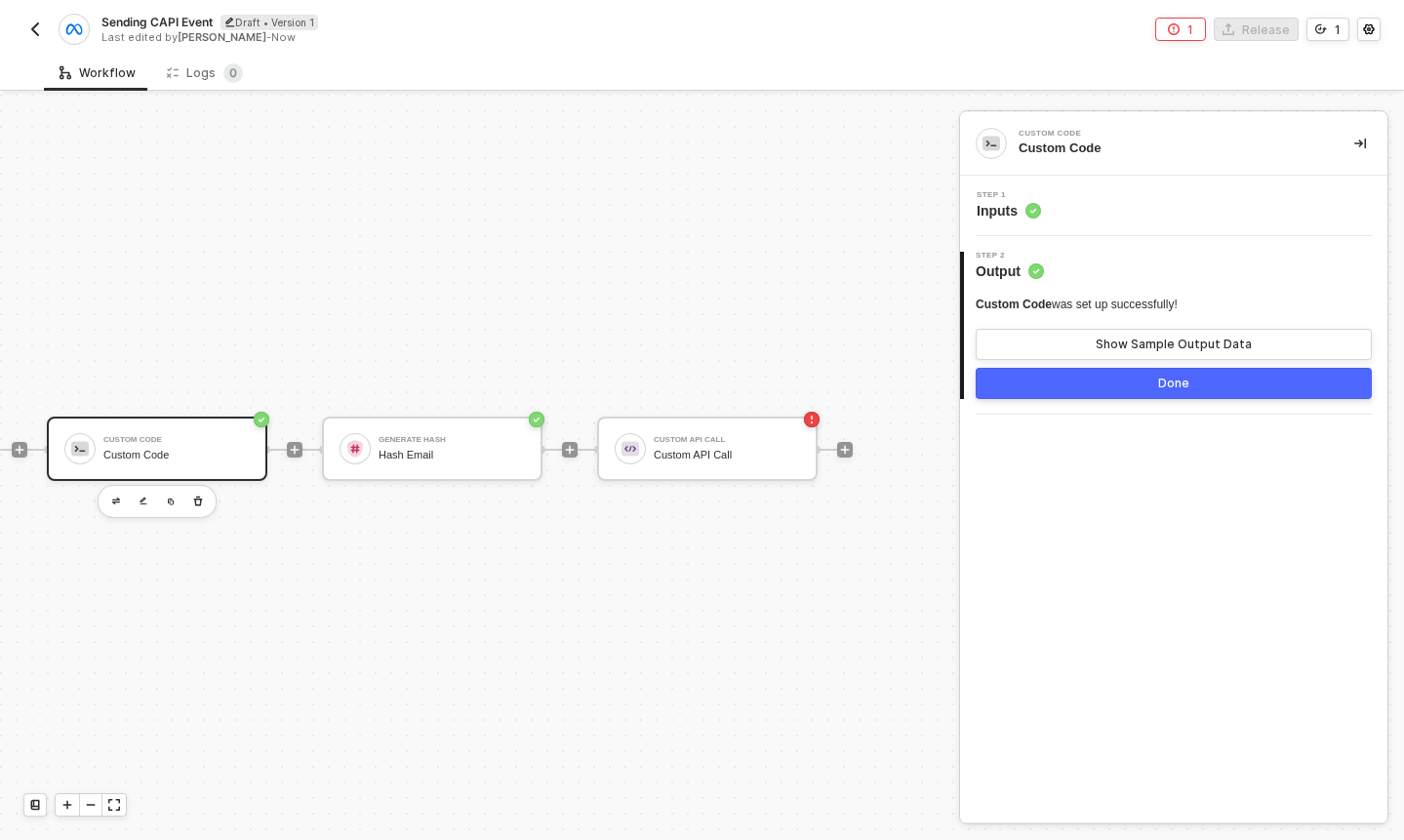
click at [214, 451] on div "Custom Code" at bounding box center [177, 455] width 147 height 13
click at [685, 440] on div "Custom API Call" at bounding box center [726, 440] width 147 height 8
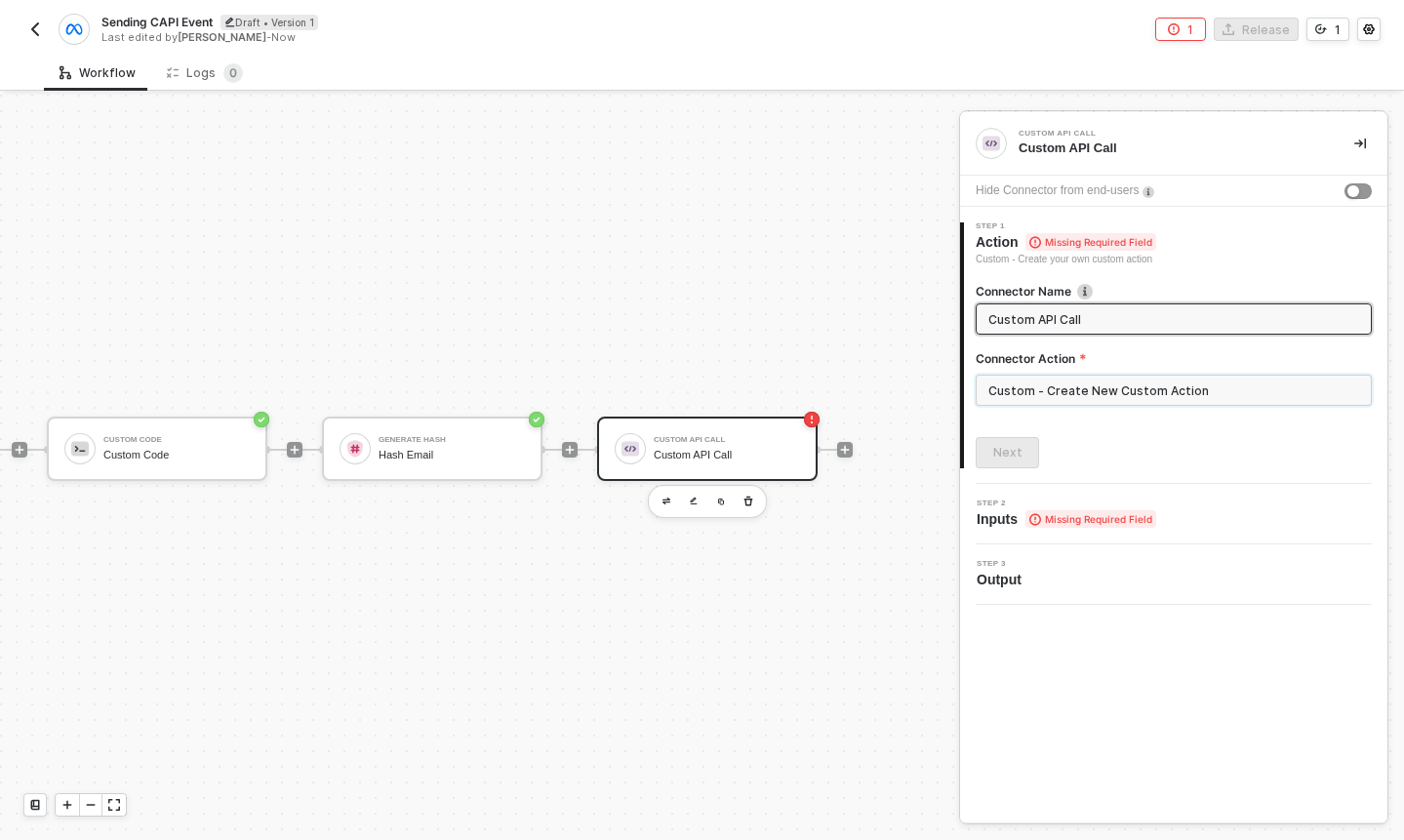
click at [1043, 394] on input "Custom - Create New Custom Action" at bounding box center [1173, 389] width 396 height 31
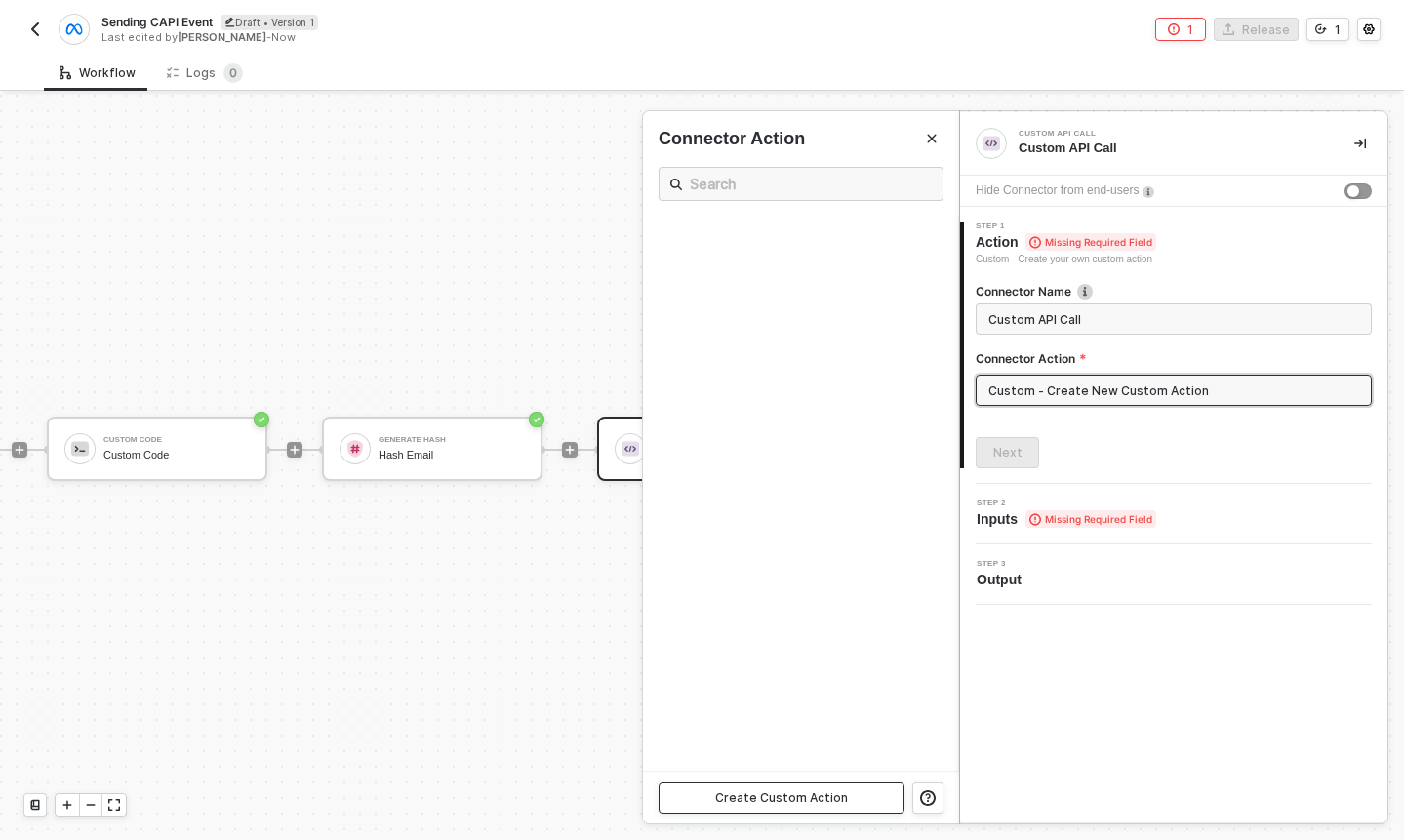
click at [776, 791] on div "Create Custom Action" at bounding box center [781, 798] width 133 height 16
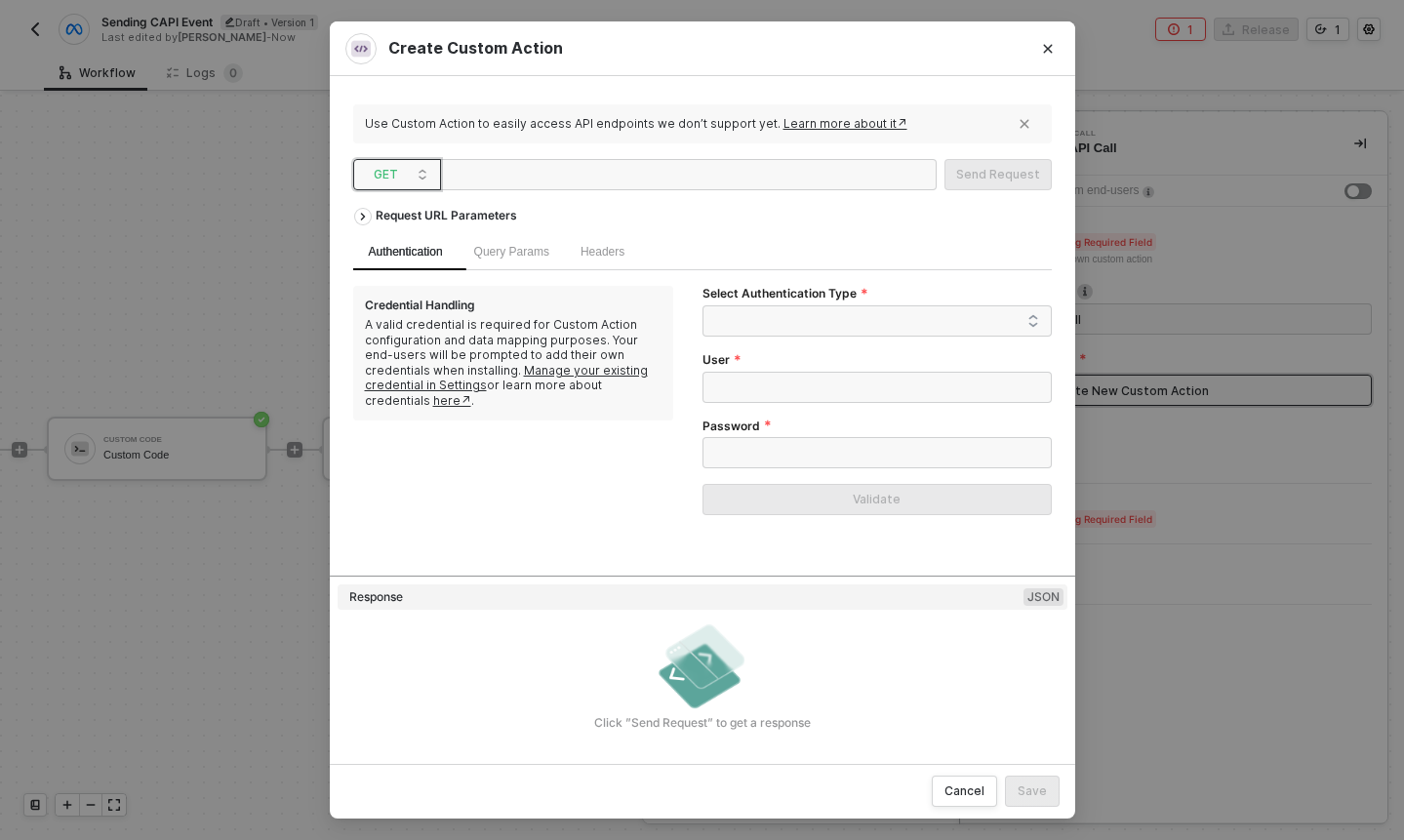
click at [409, 187] on span "GET" at bounding box center [401, 174] width 55 height 29
click at [409, 243] on div "POST" at bounding box center [397, 244] width 72 height 23
click at [565, 182] on div at bounding box center [546, 175] width 196 height 31
click at [605, 250] on span "Headers" at bounding box center [603, 251] width 44 height 14
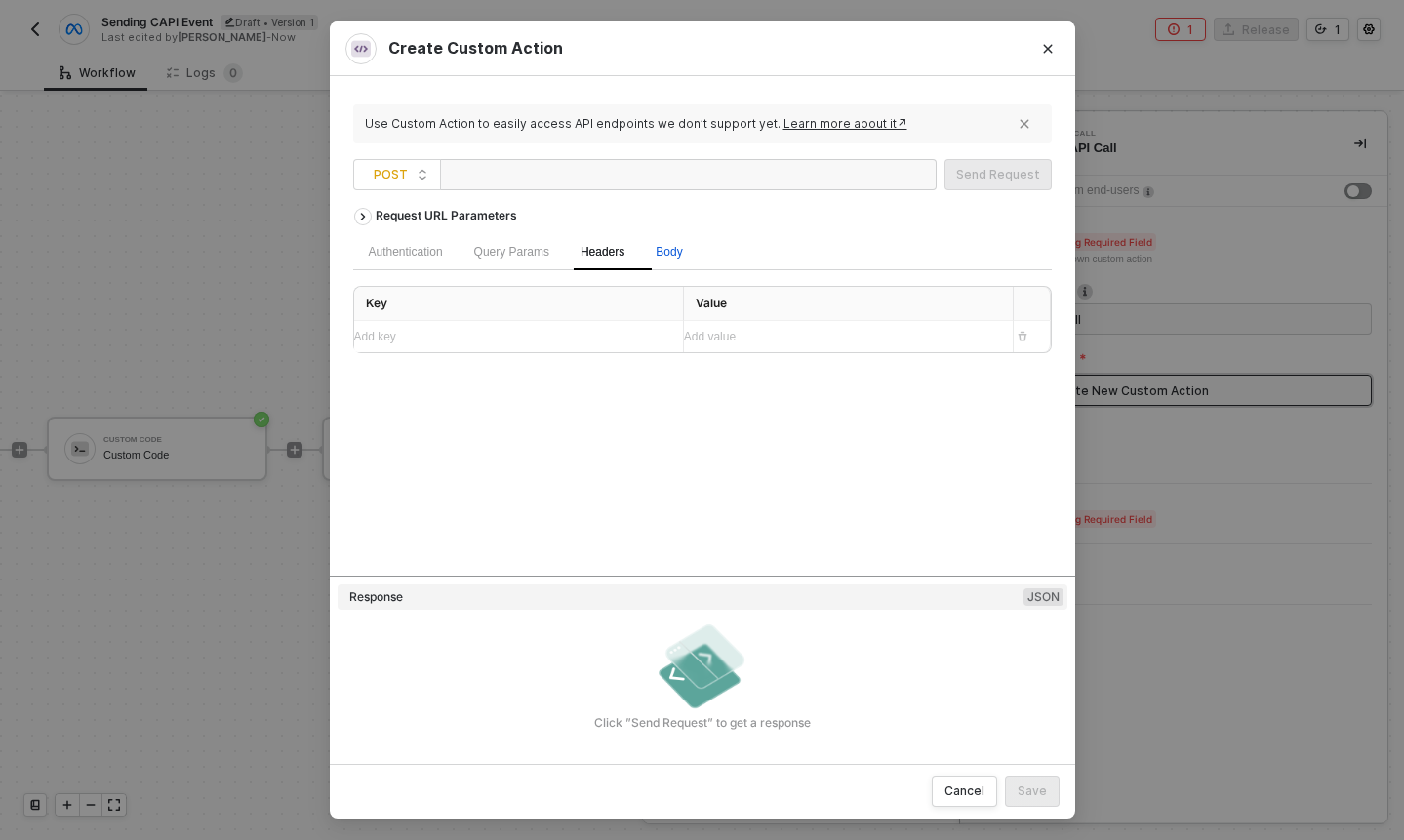
click at [683, 257] on div "Body" at bounding box center [669, 251] width 26 height 19
click at [415, 253] on div "Authentication" at bounding box center [406, 251] width 74 height 19
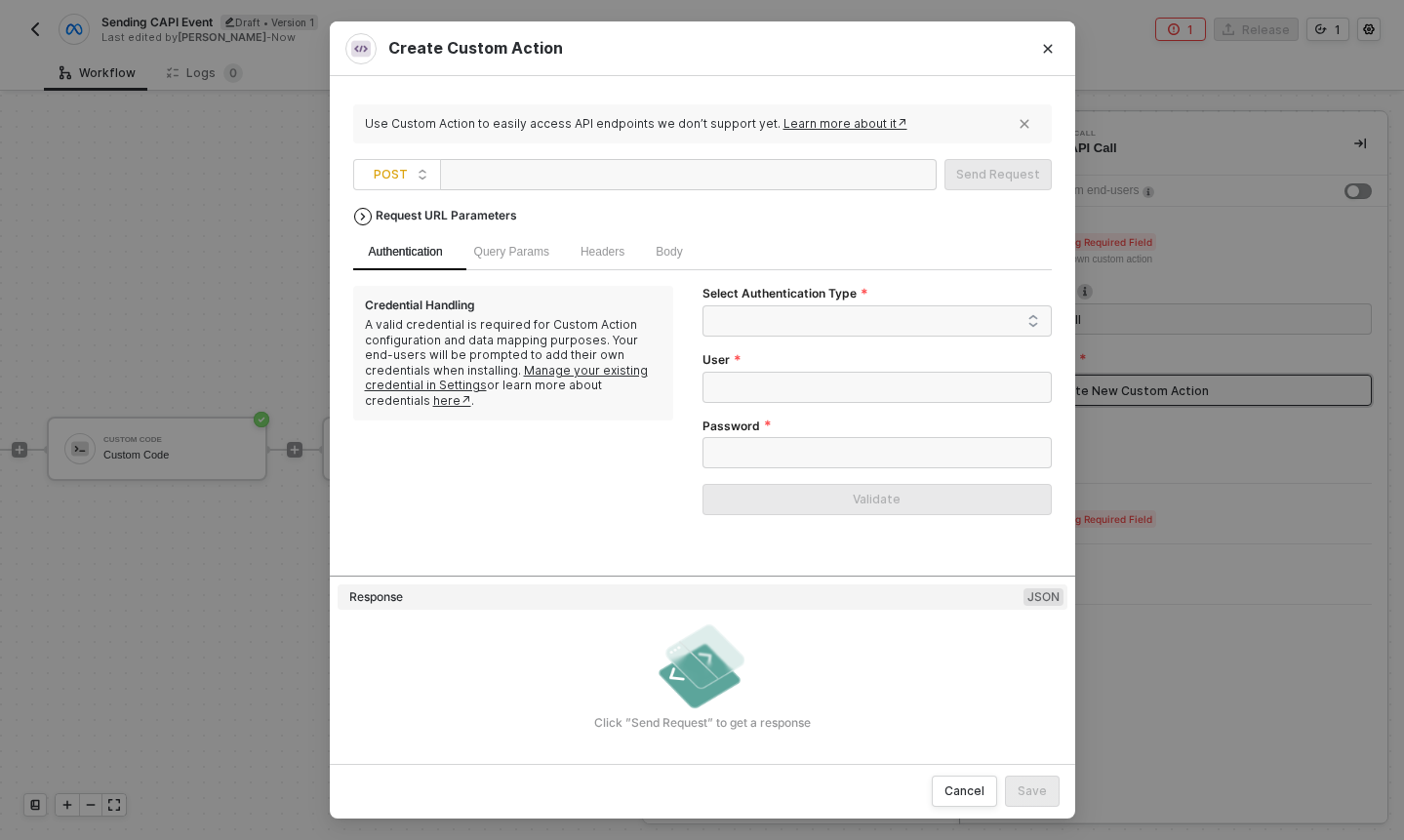
click at [367, 213] on icon "icon-arrow-right" at bounding box center [363, 216] width 16 height 8
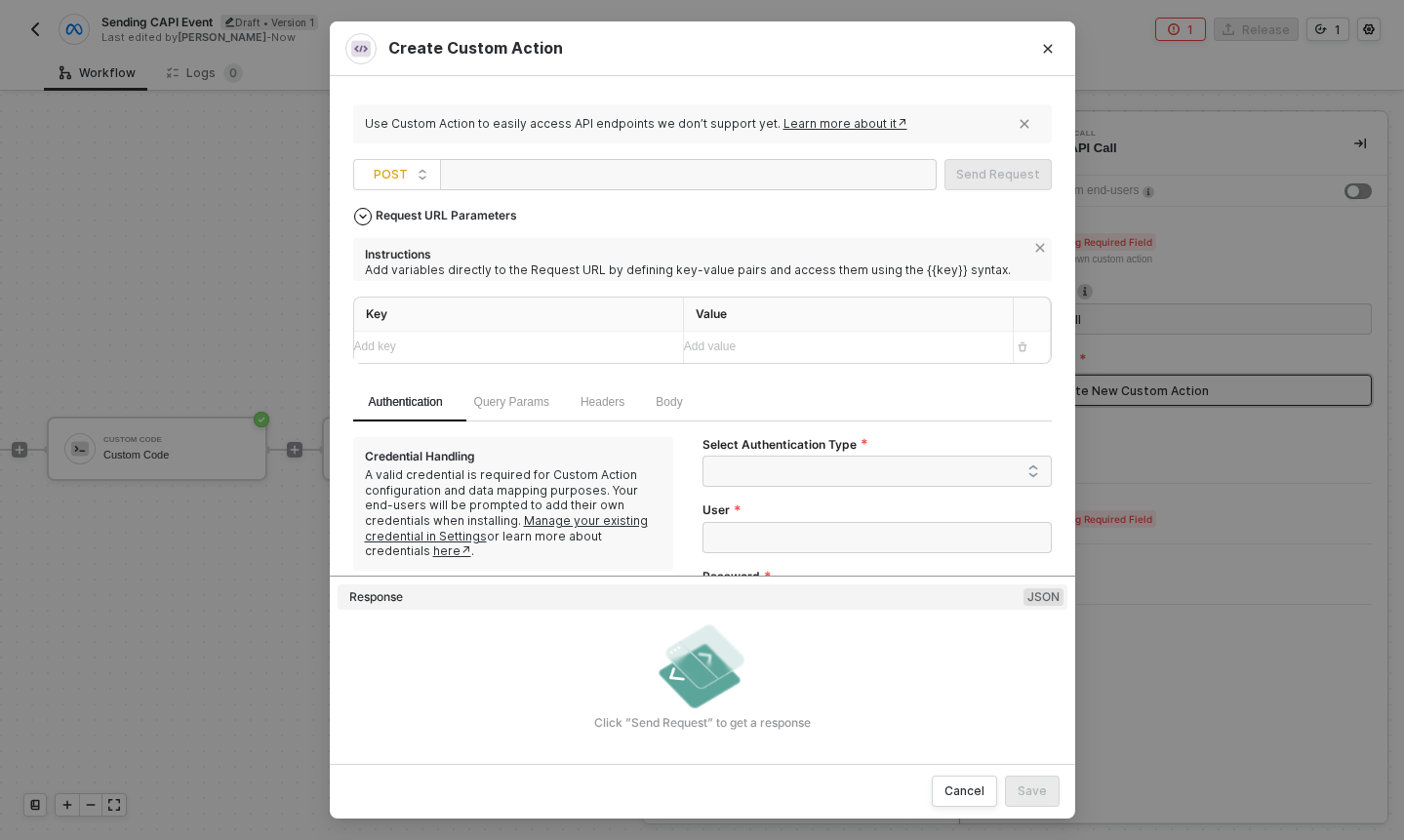
click at [449, 347] on div "Add key ﻿" at bounding box center [511, 346] width 313 height 19
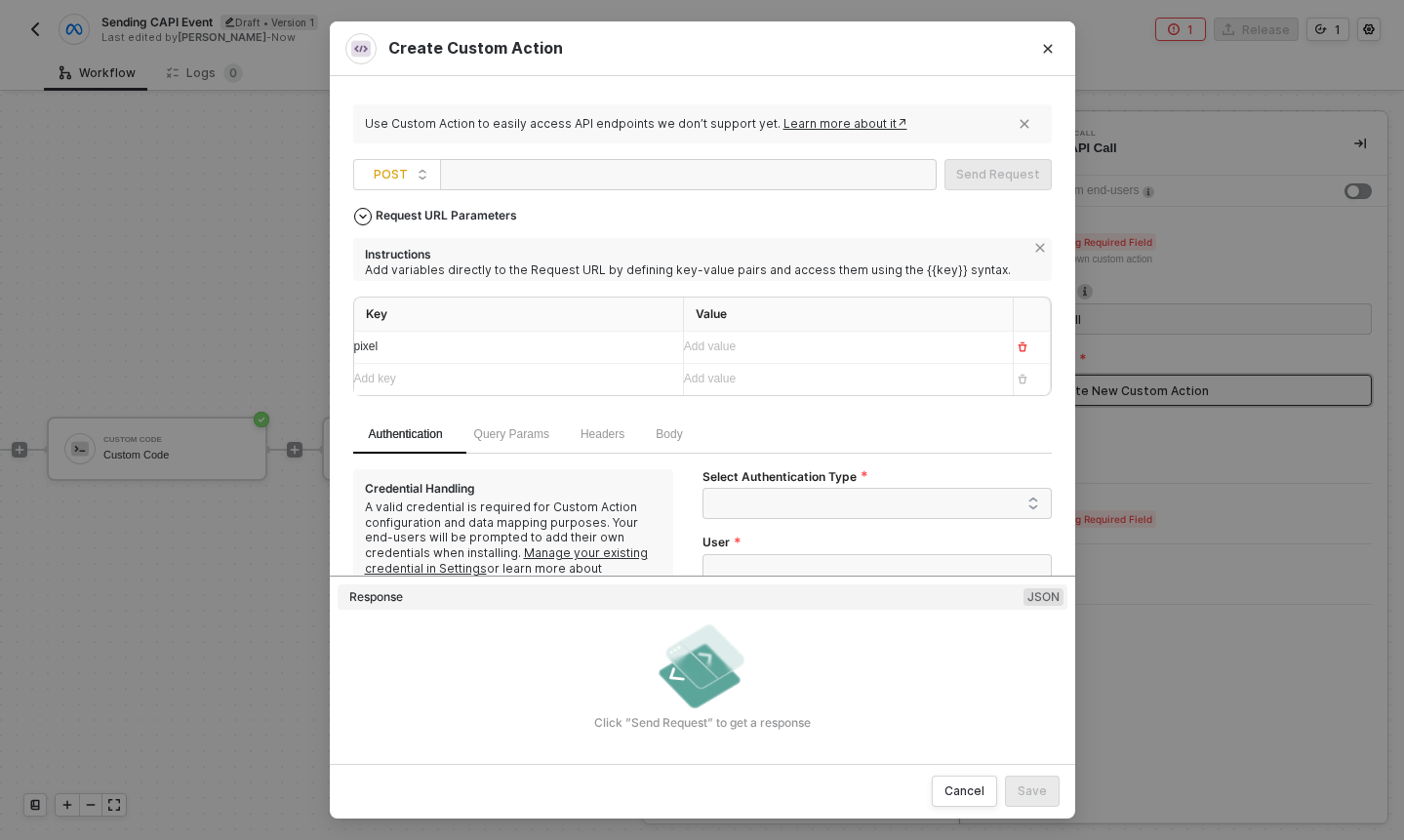
click at [555, 380] on div "Add key ﻿" at bounding box center [511, 379] width 313 height 19
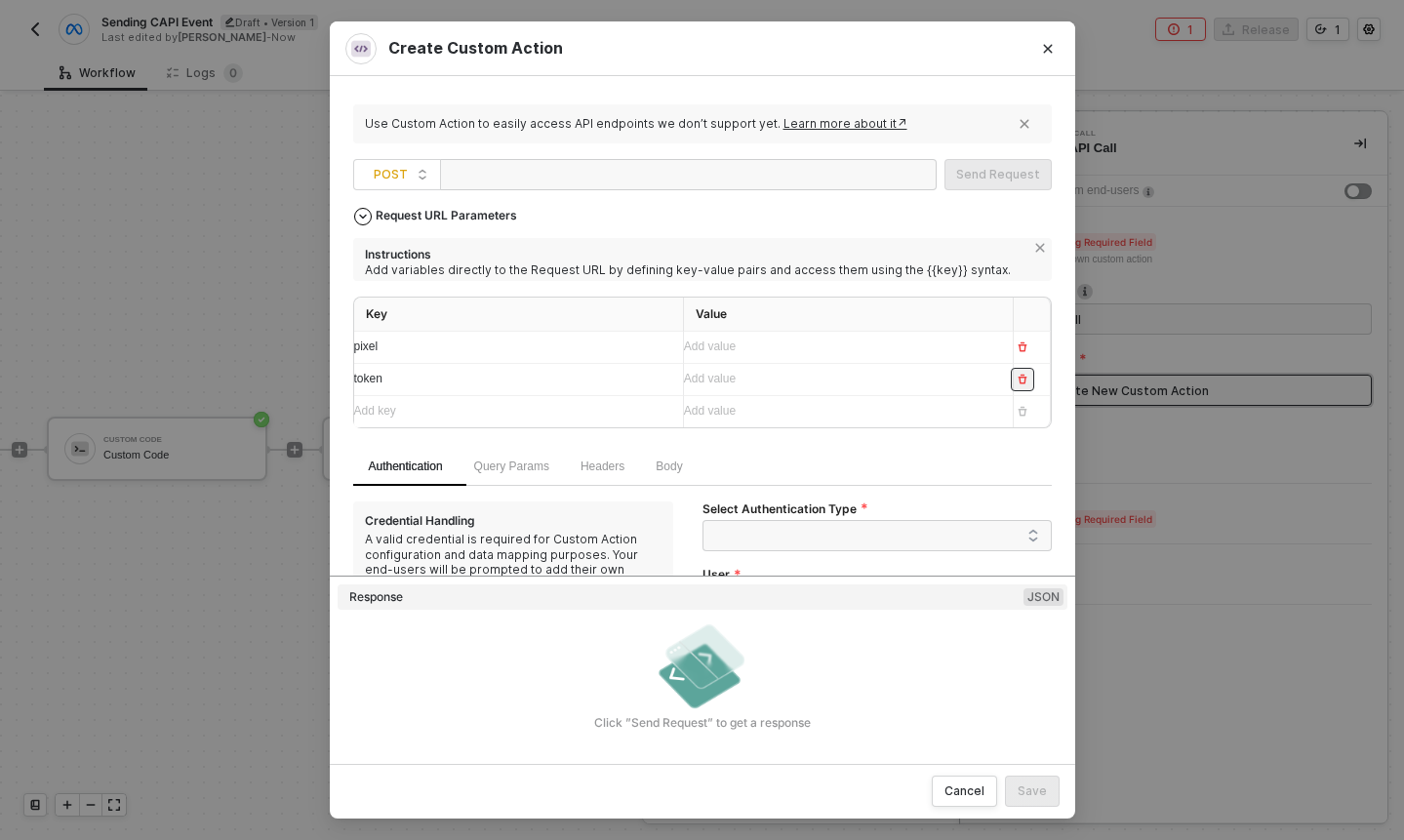
click at [1030, 384] on button "button" at bounding box center [1022, 379] width 23 height 23
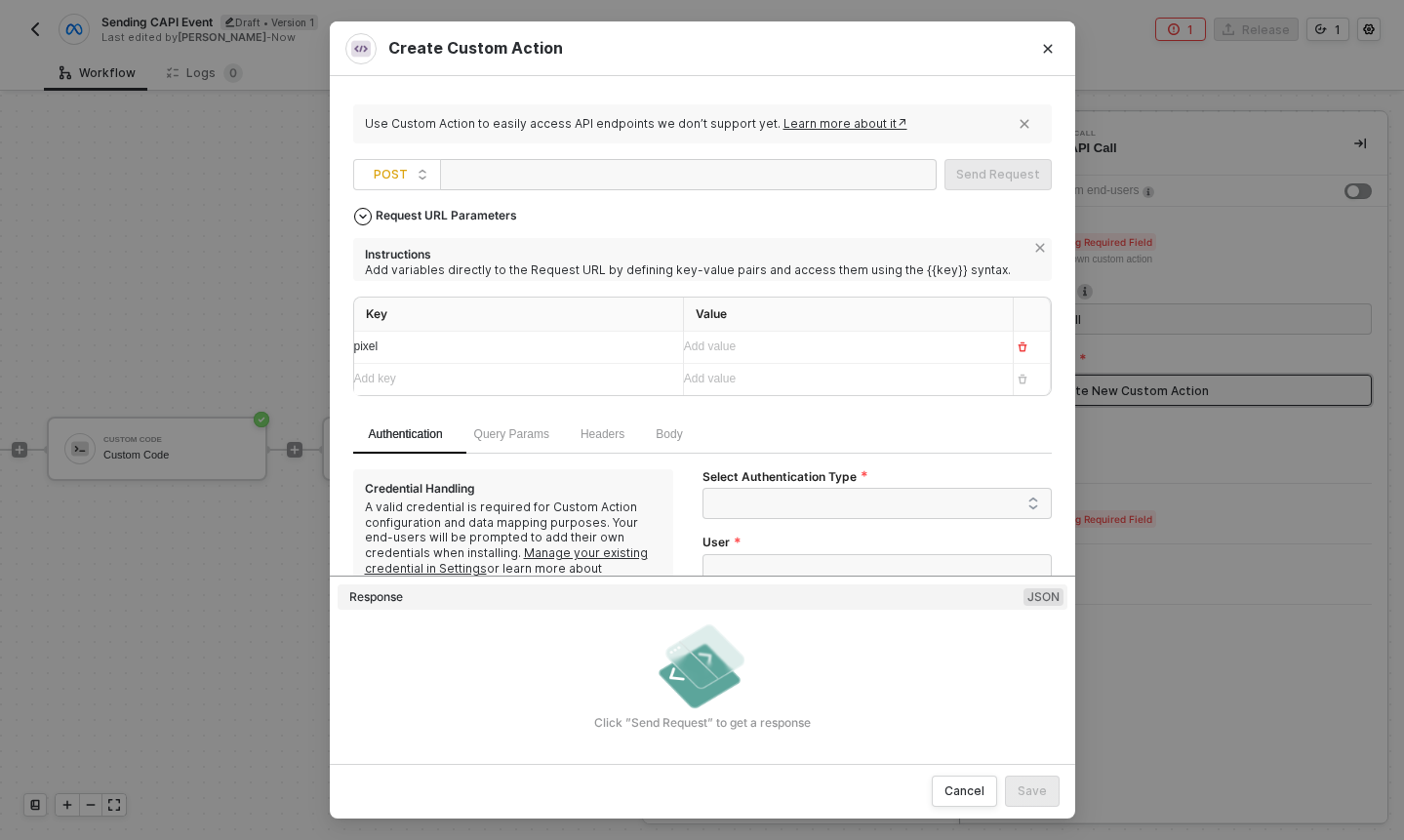
click at [642, 364] on div "Add key ﻿" at bounding box center [511, 379] width 313 height 31
click at [888, 365] on div "Add value ﻿" at bounding box center [840, 379] width 313 height 31
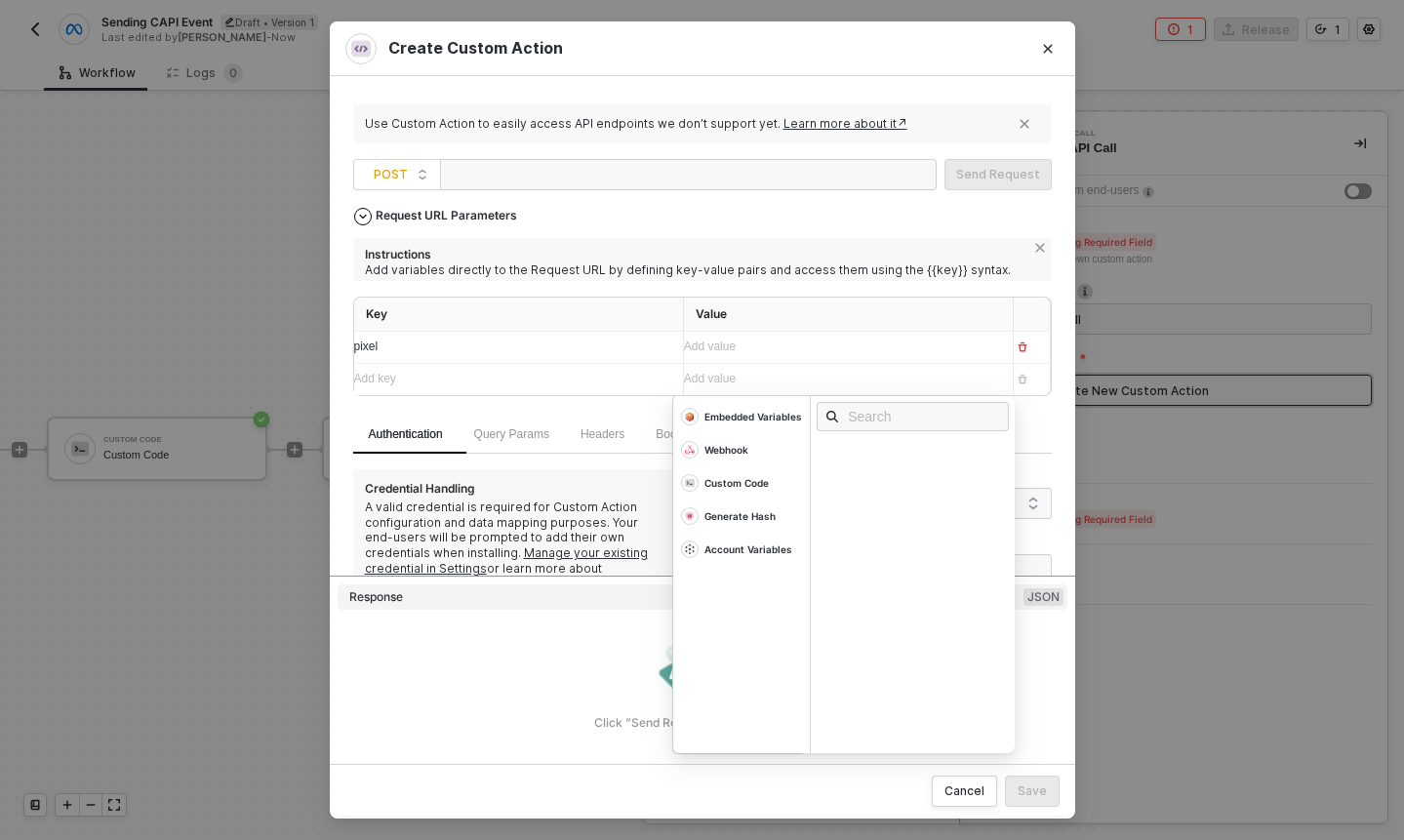
click at [889, 354] on div "Add value ﻿" at bounding box center [840, 346] width 313 height 19
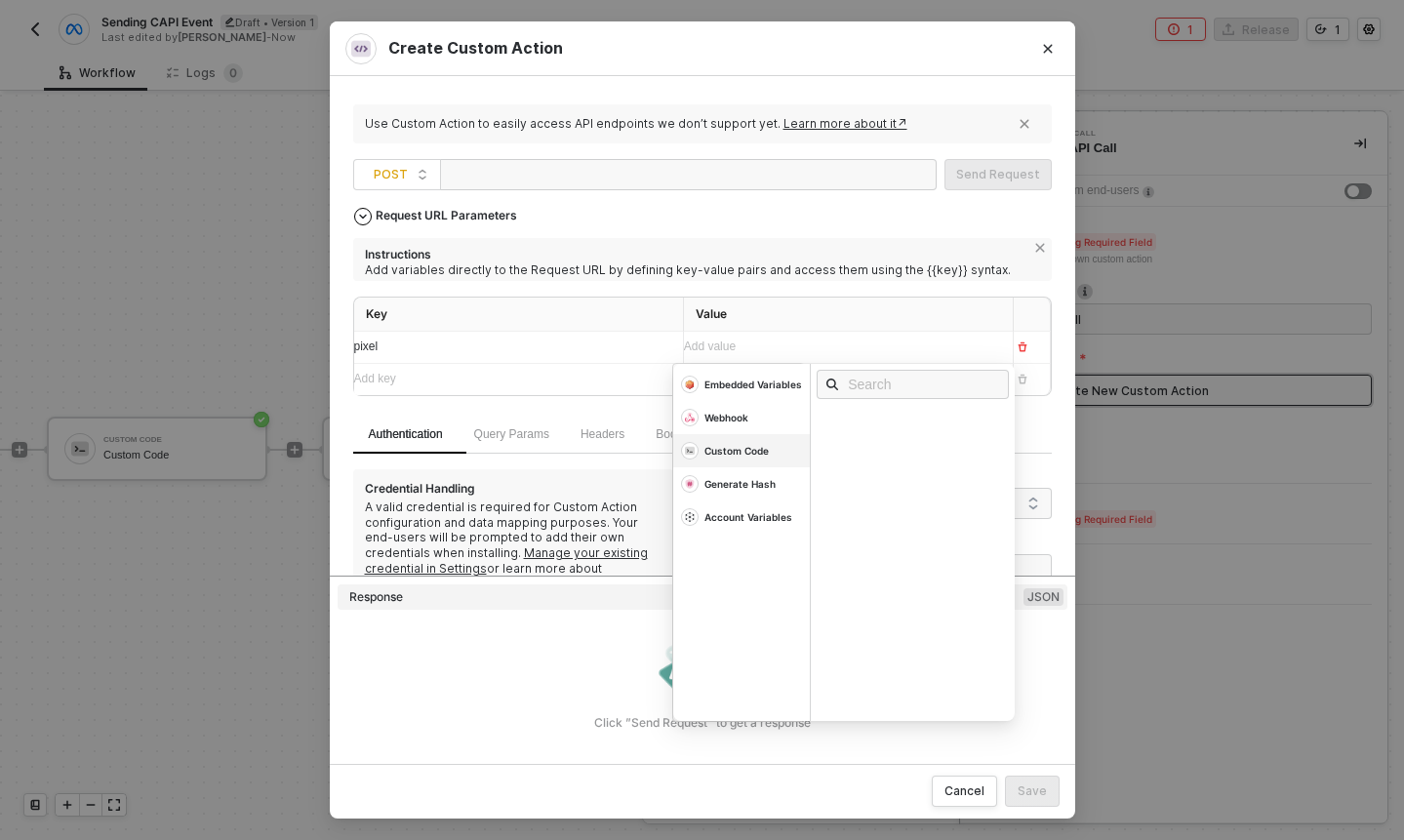
click at [754, 455] on div "Custom Code" at bounding box center [736, 451] width 65 height 14
click at [749, 532] on div "Account Variables" at bounding box center [741, 517] width 137 height 33
click at [866, 424] on div "Variables" at bounding box center [854, 421] width 55 height 14
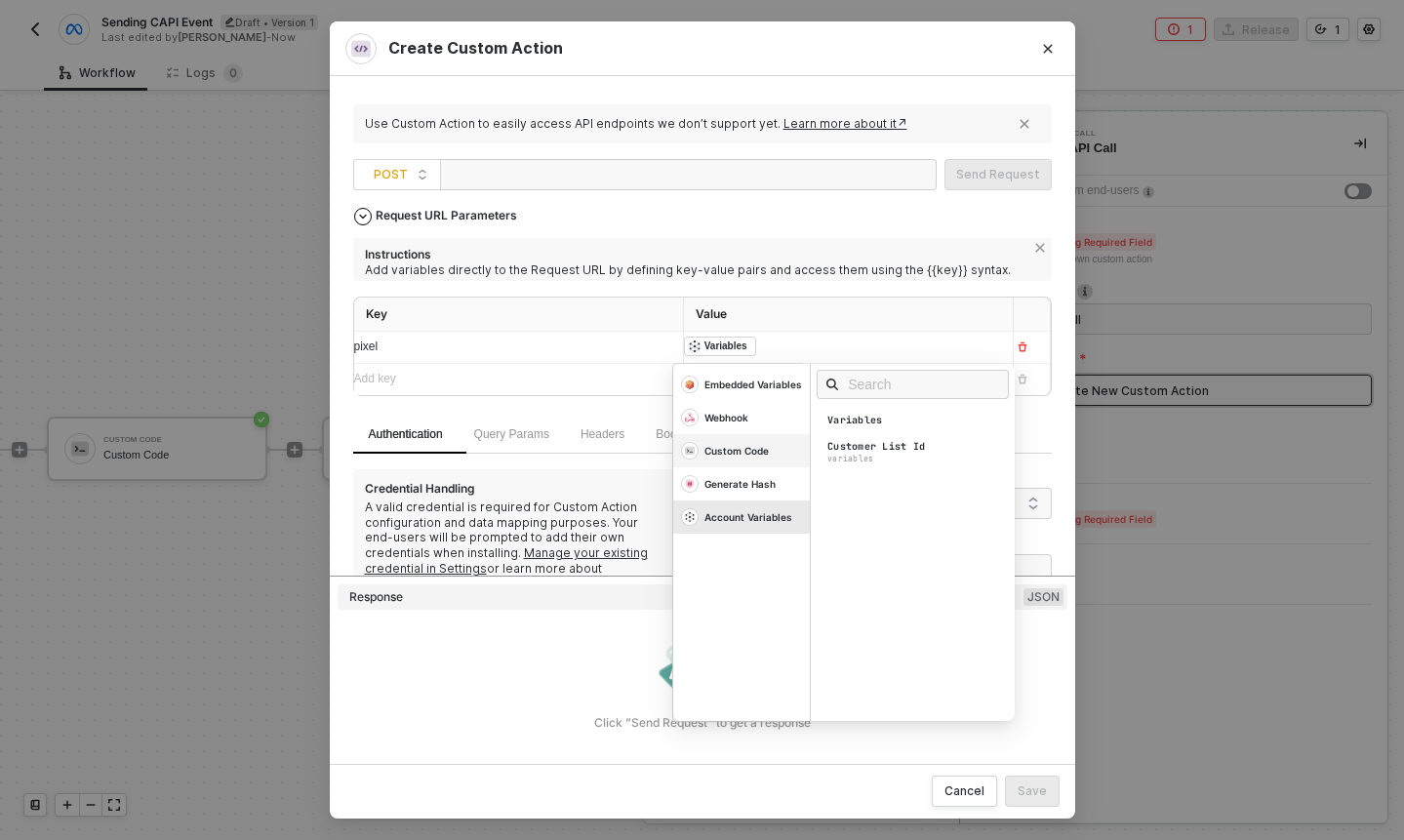
click at [768, 453] on div "Custom Code" at bounding box center [736, 451] width 65 height 14
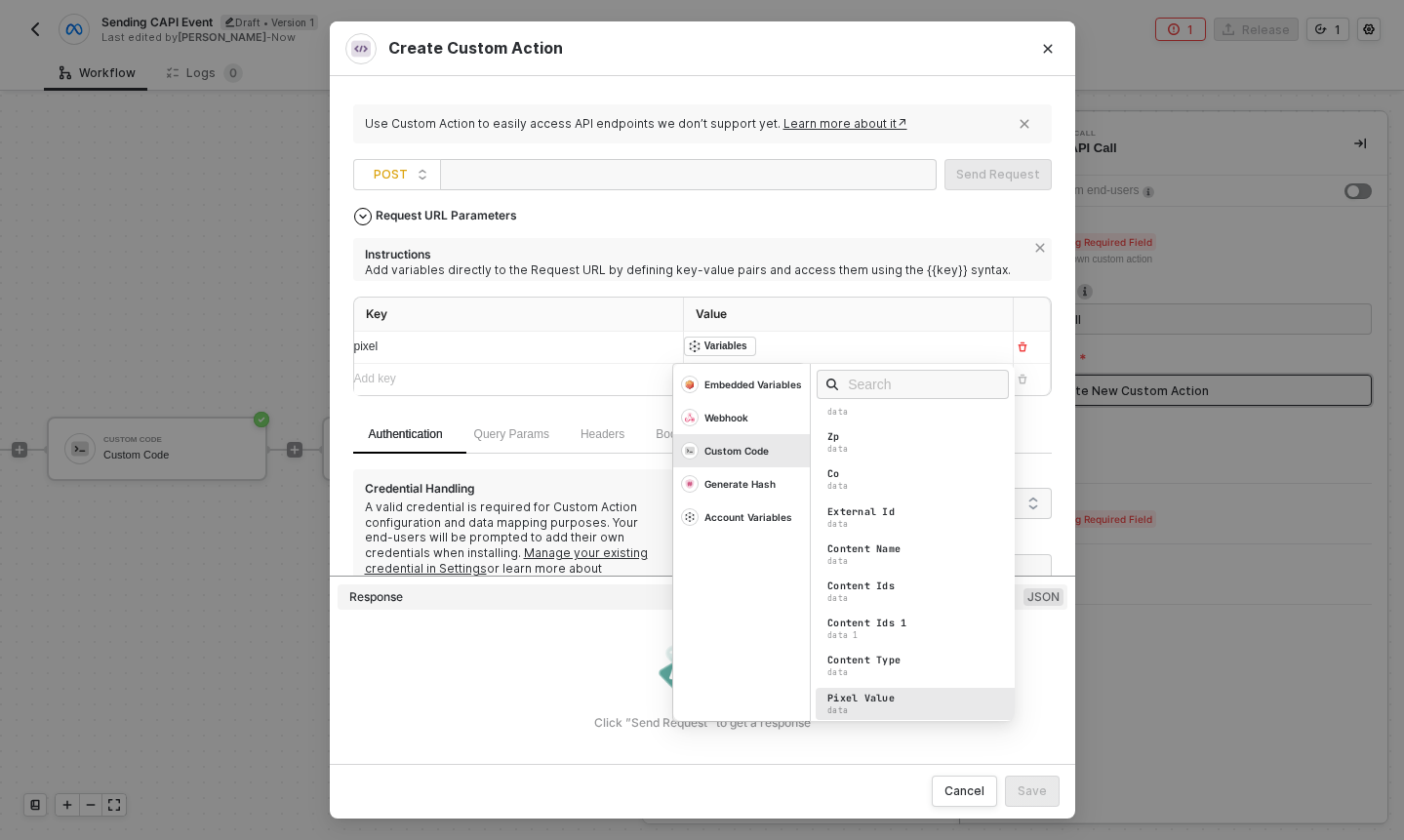
click at [898, 705] on div "Pixel Value data" at bounding box center [917, 703] width 204 height 32
click at [886, 242] on div "Instructions" at bounding box center [695, 252] width 660 height 21
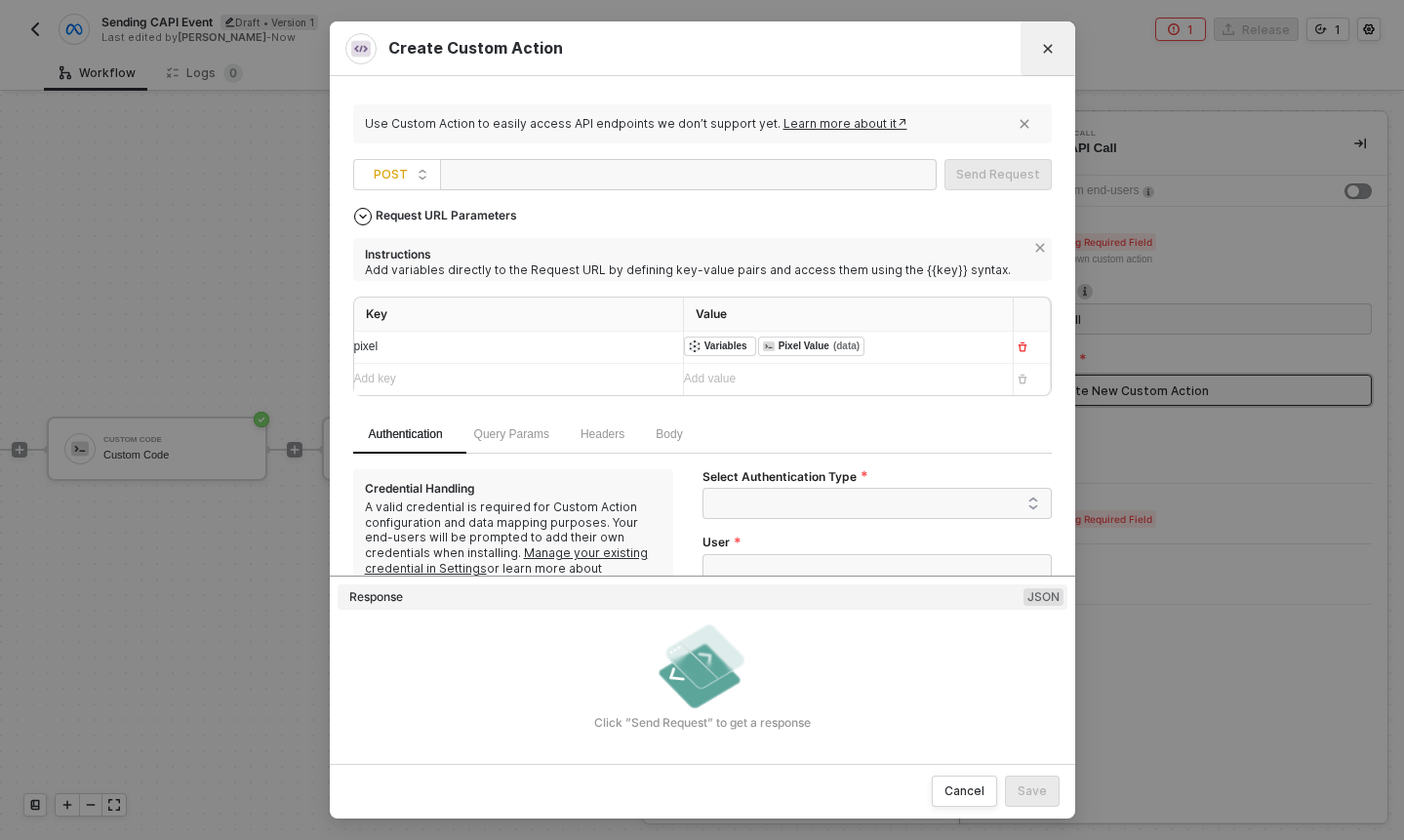
click at [1041, 41] on button "Close" at bounding box center [1048, 48] width 31 height 31
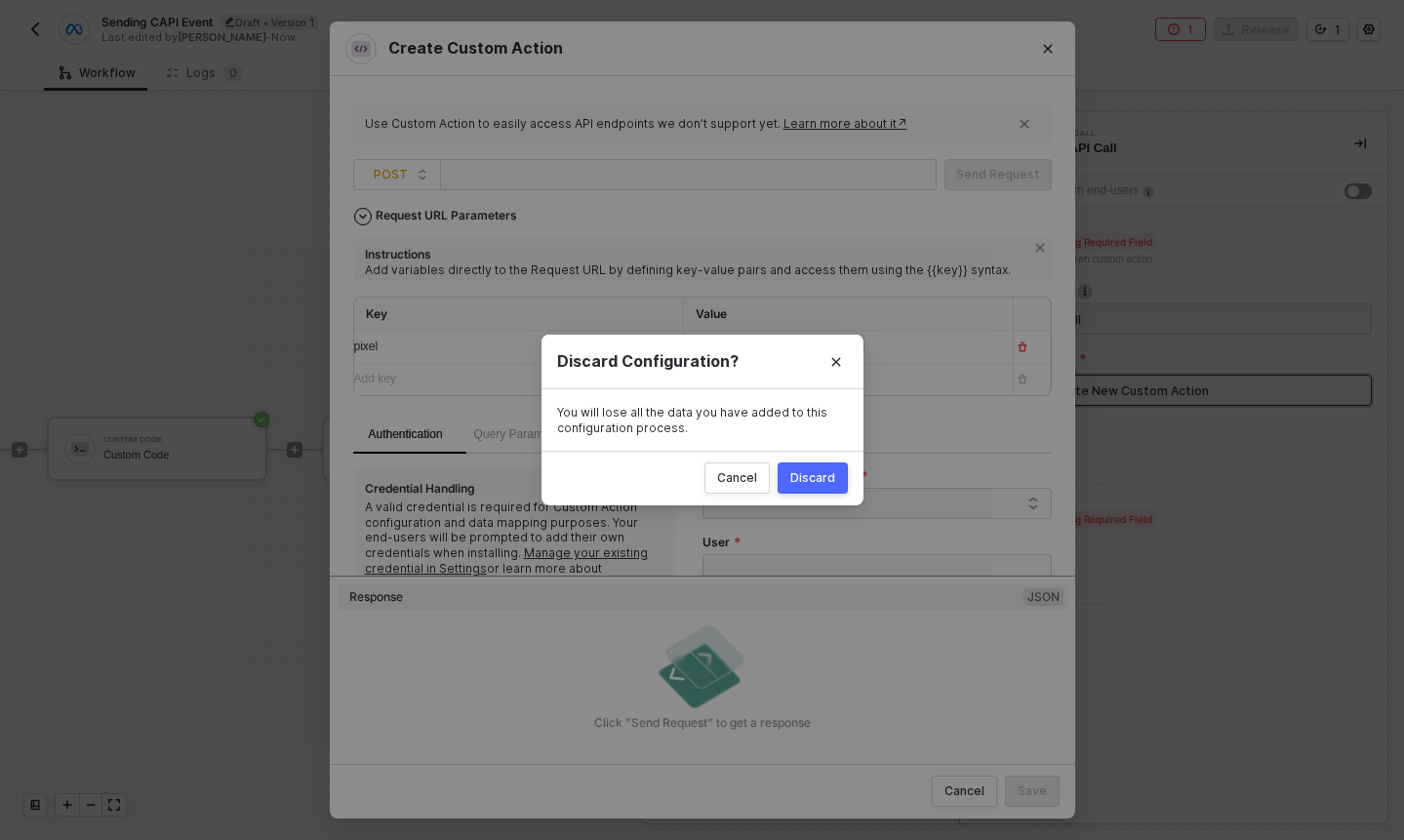
click at [801, 472] on div "Discard" at bounding box center [812, 478] width 45 height 16
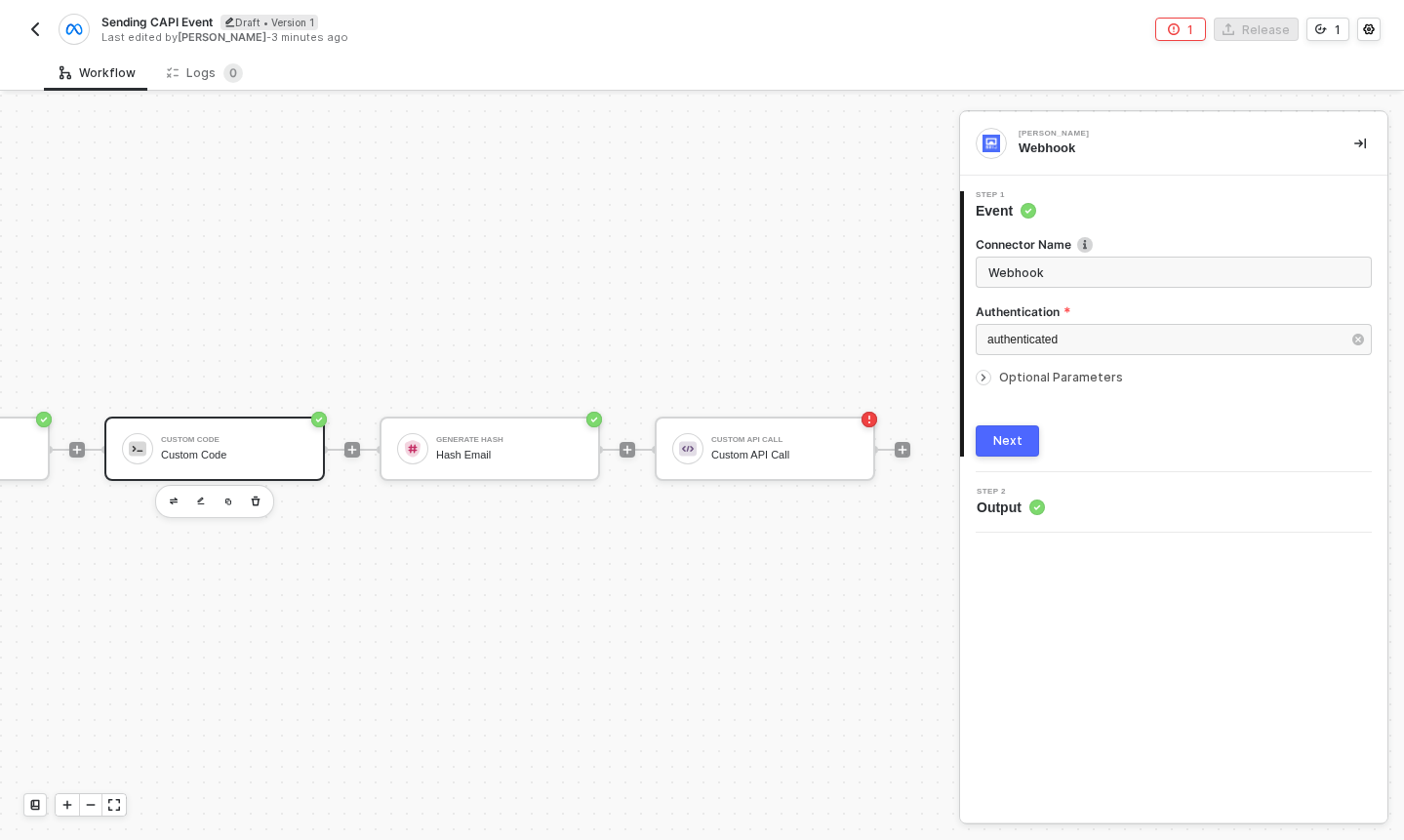
scroll to position [36, 493]
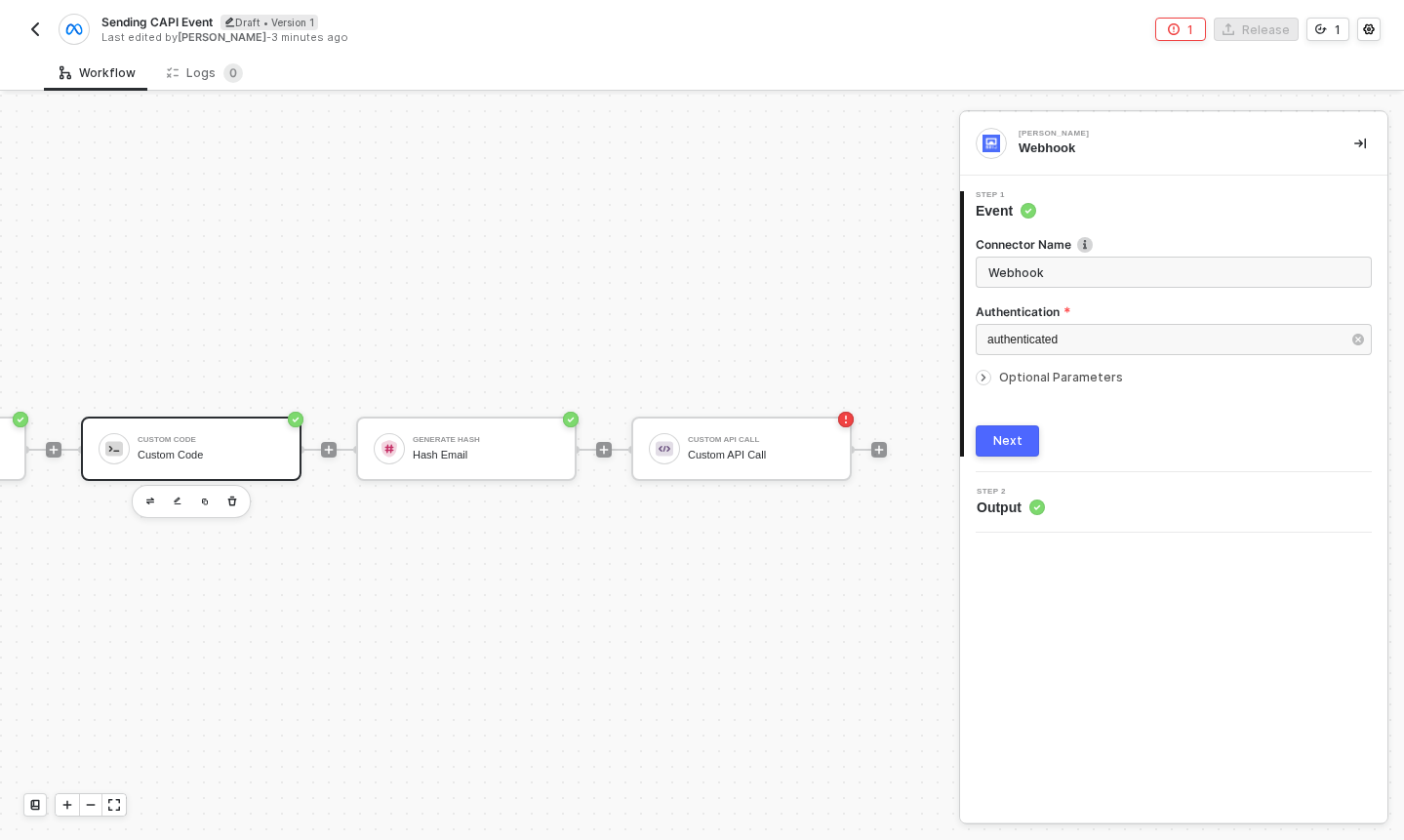
click at [703, 444] on div "Custom API Call Custom API Call" at bounding box center [760, 448] width 147 height 37
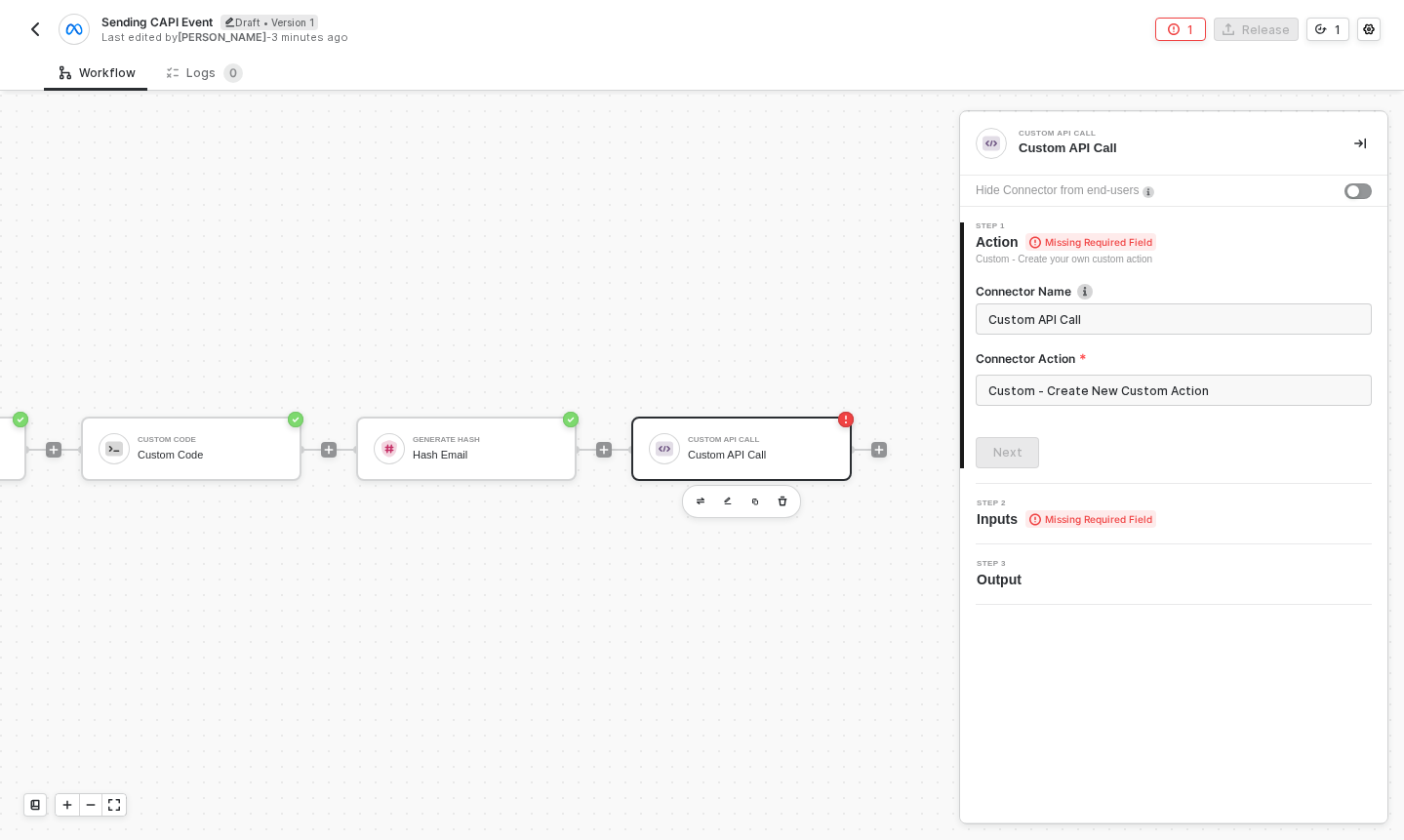
click at [1001, 520] on span "Inputs Missing Required Field" at bounding box center [1067, 519] width 180 height 20
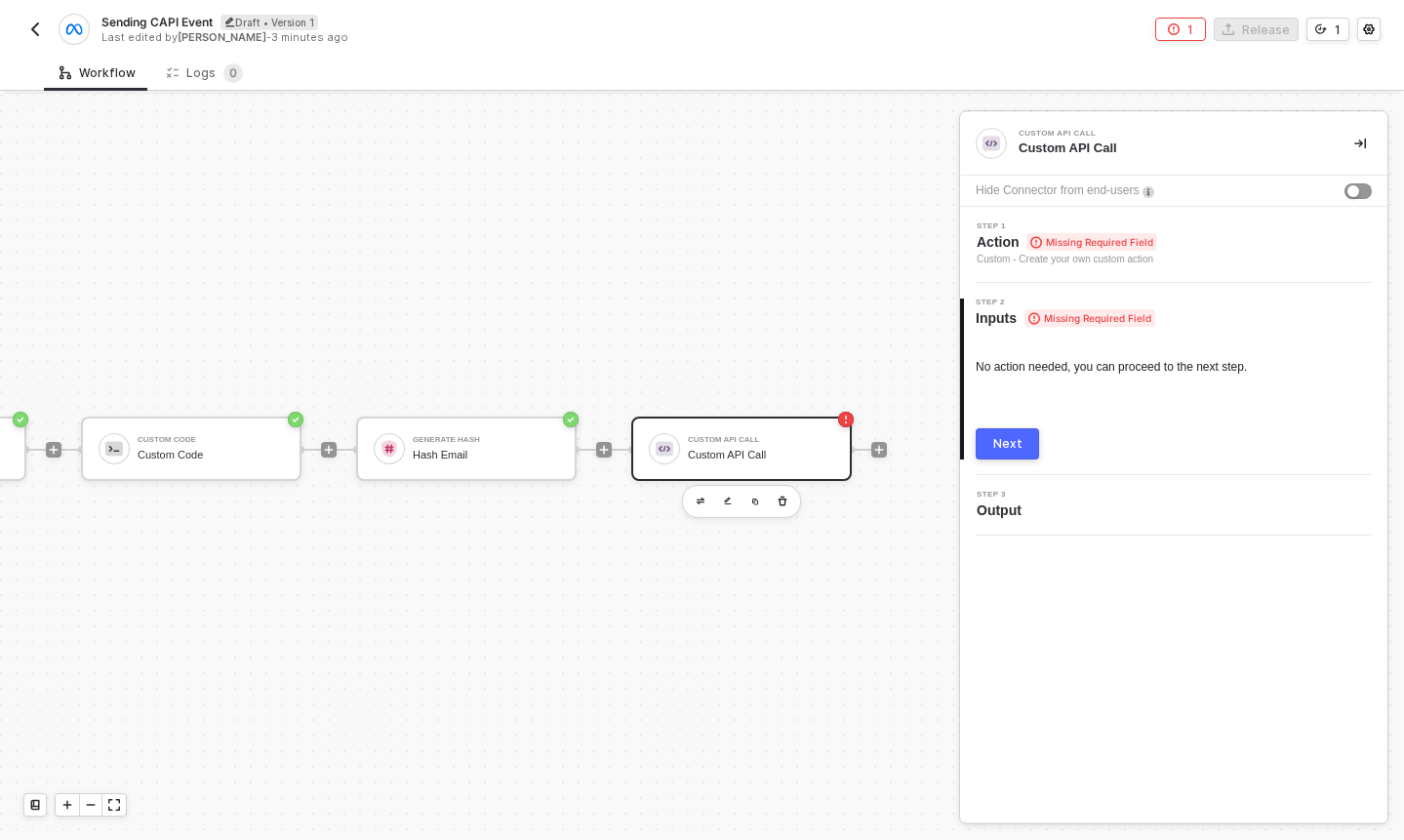
click at [1179, 250] on div "Step 1 Action Missing Required Field Custom - Create your own custom action" at bounding box center [1175, 244] width 422 height 45
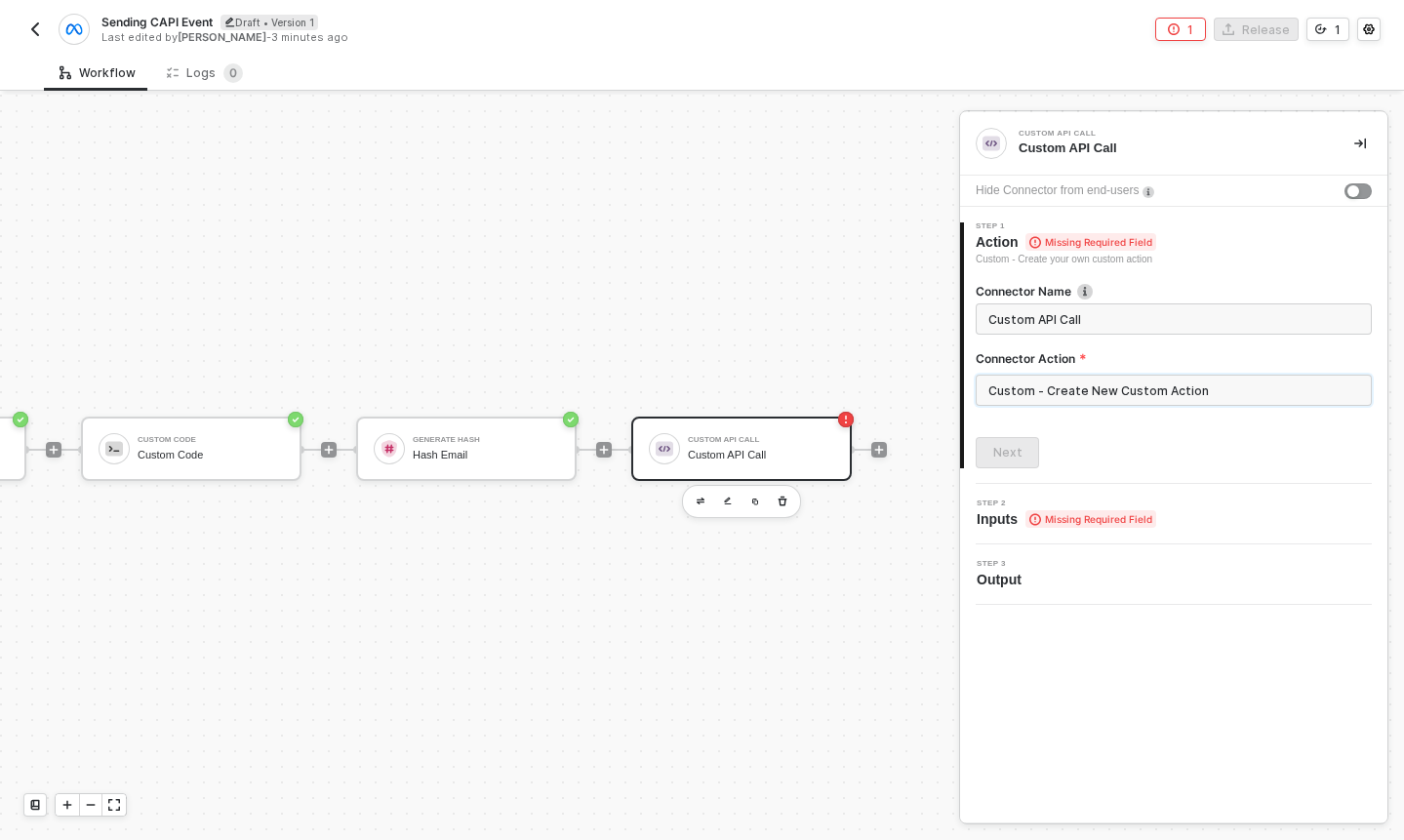
click at [1075, 388] on input "Custom - Create New Custom Action" at bounding box center [1173, 389] width 396 height 31
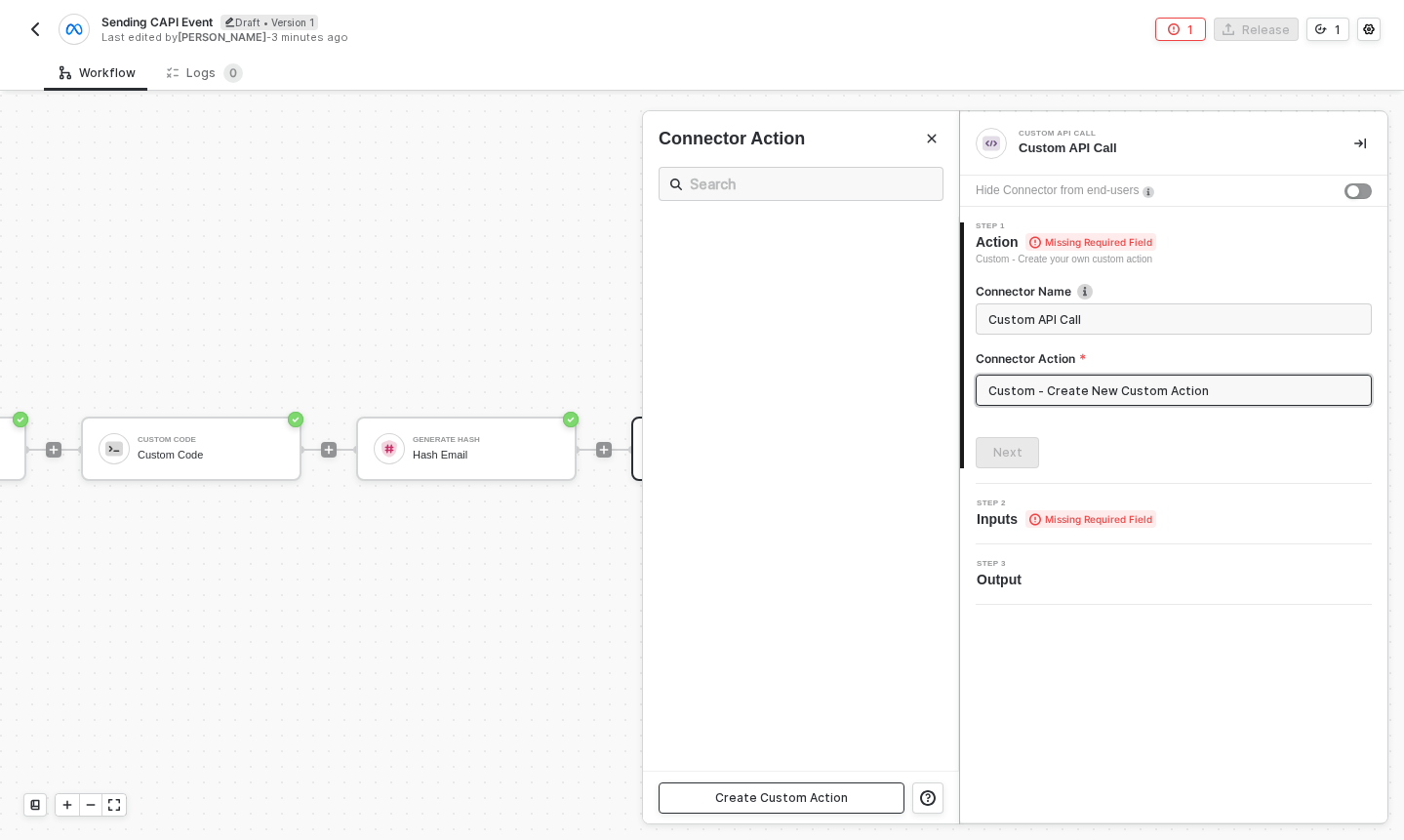
click at [808, 798] on div "Create Custom Action" at bounding box center [781, 798] width 133 height 16
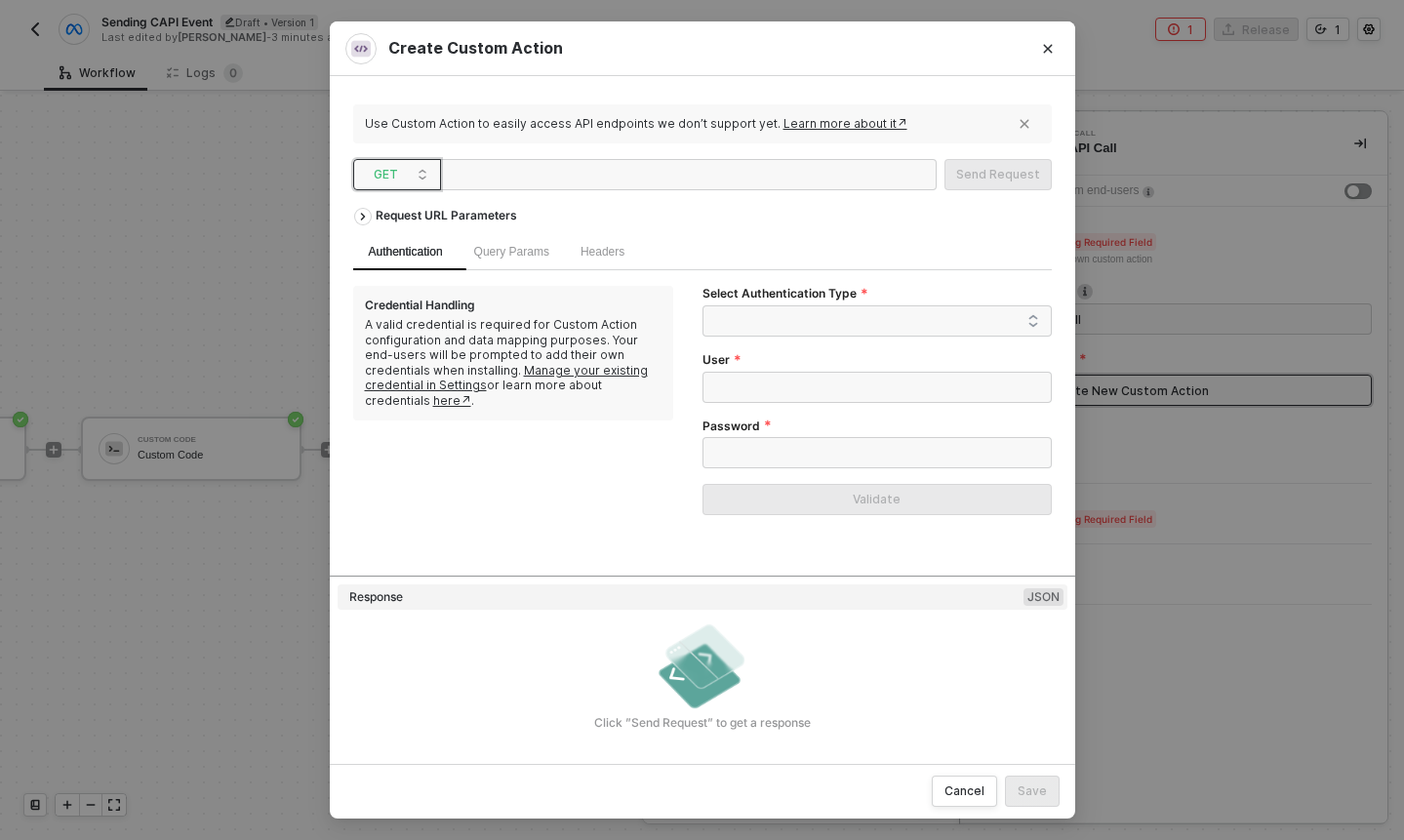
click at [403, 169] on span "GET" at bounding box center [401, 174] width 55 height 29
click at [408, 215] on div "GET" at bounding box center [397, 212] width 72 height 23
click at [401, 185] on span "GET" at bounding box center [401, 174] width 55 height 29
click at [404, 243] on div "POST" at bounding box center [397, 244] width 72 height 23
click at [420, 213] on div "Request URL Parameters" at bounding box center [446, 215] width 161 height 35
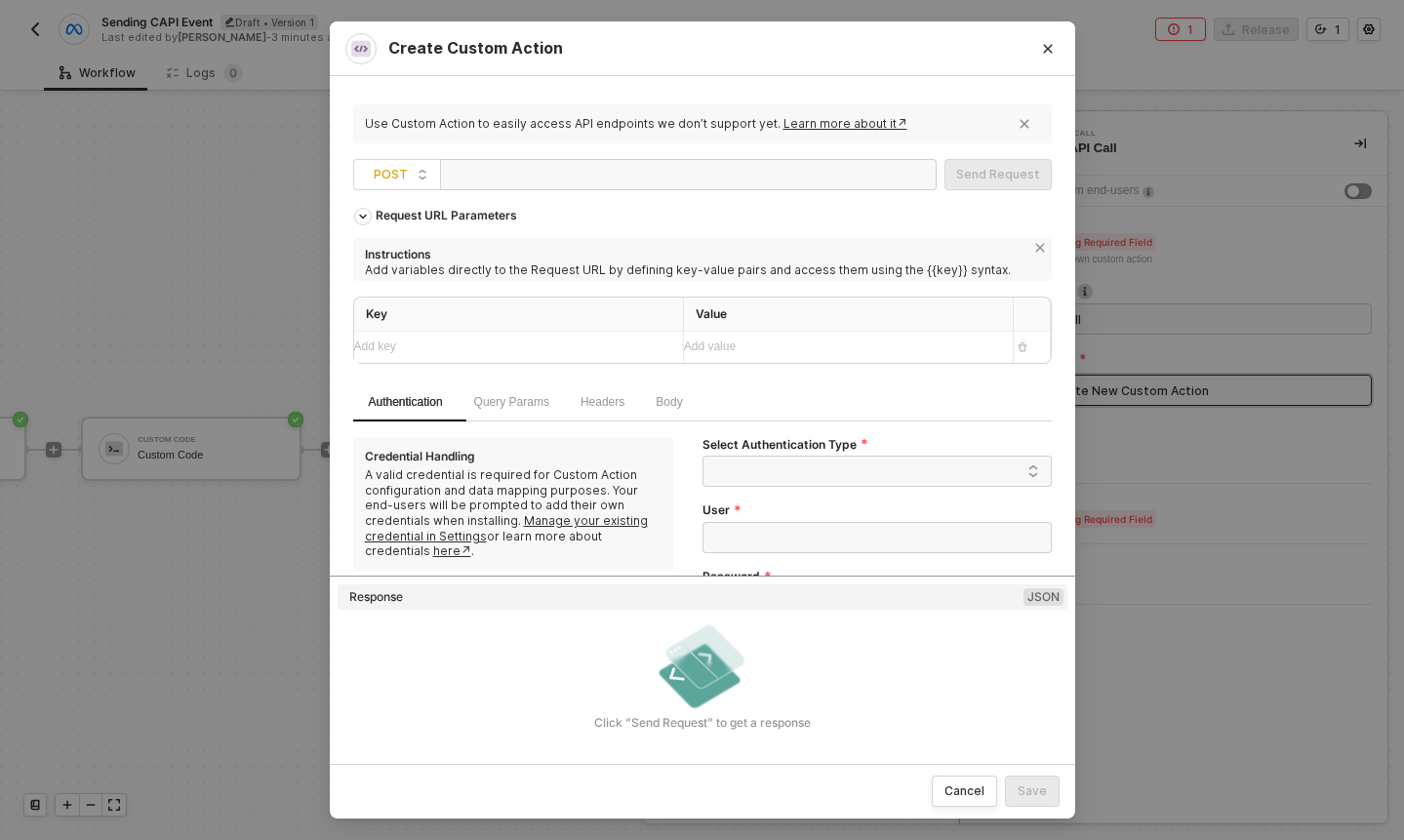
click at [579, 357] on div "Add key ﻿" at bounding box center [511, 346] width 313 height 31
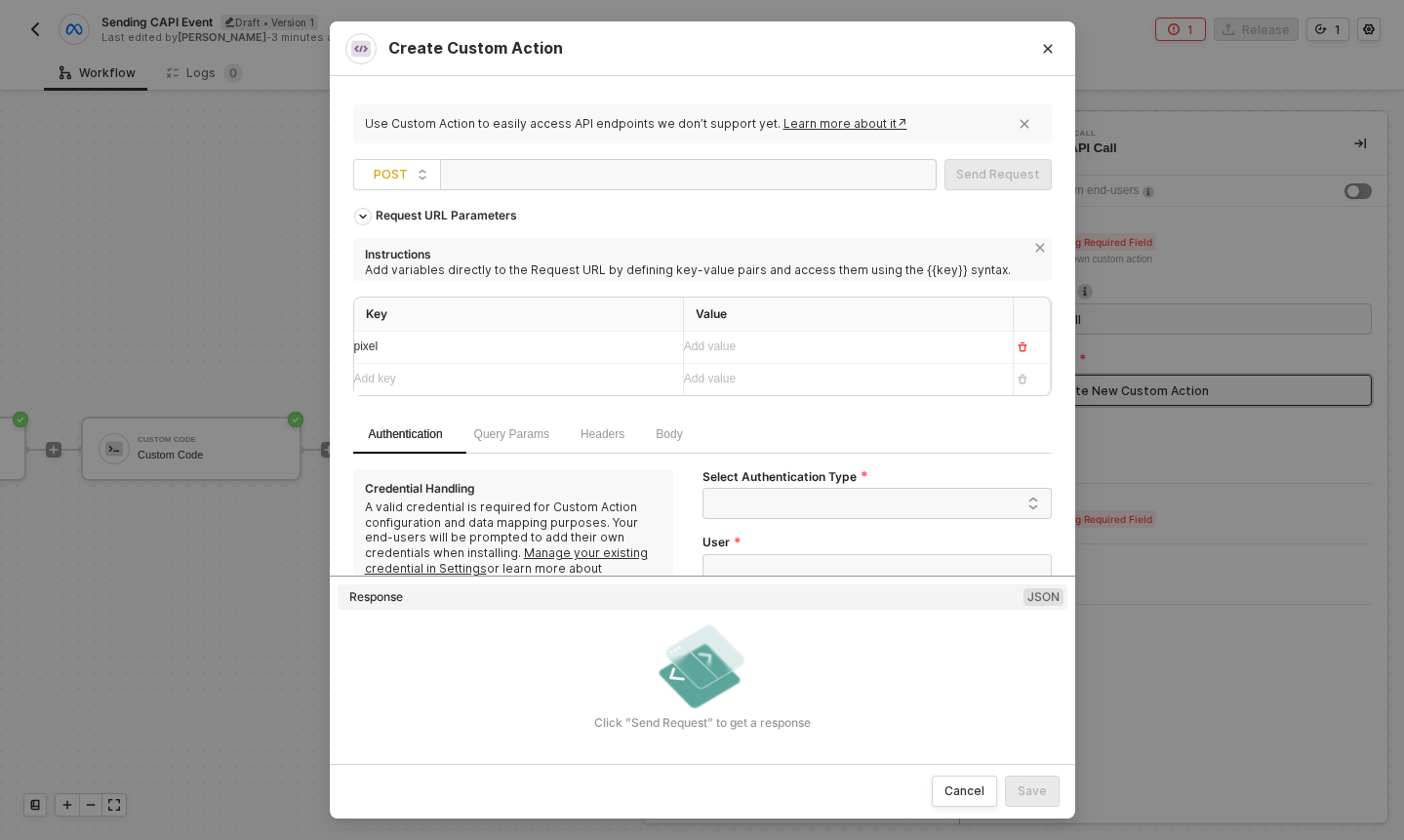
click at [562, 389] on div "Add key ﻿" at bounding box center [511, 379] width 313 height 31
click at [728, 346] on div "Add value ﻿" at bounding box center [830, 346] width 293 height 19
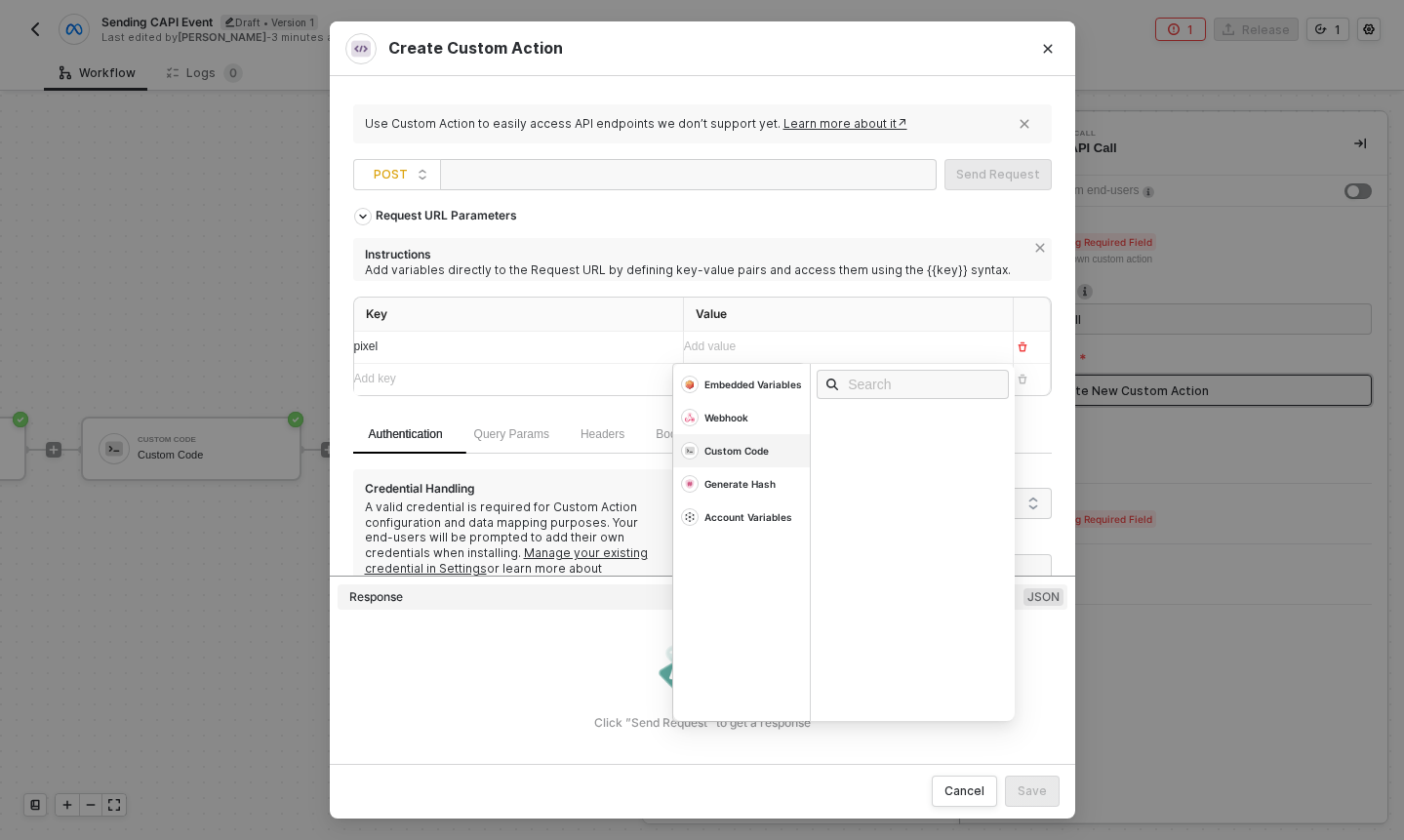
click at [758, 460] on div "Custom Code" at bounding box center [741, 450] width 137 height 33
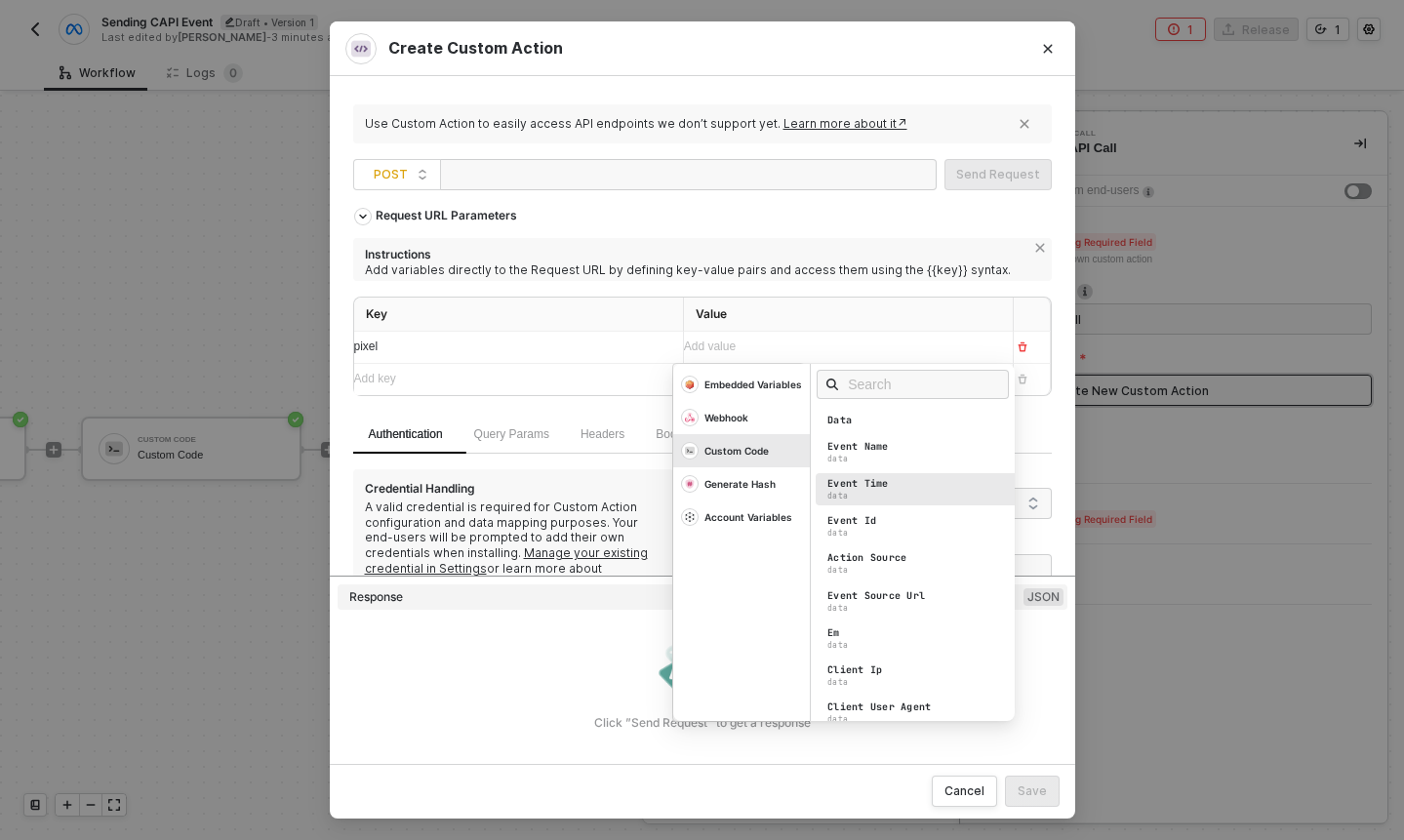
scroll to position [457, 0]
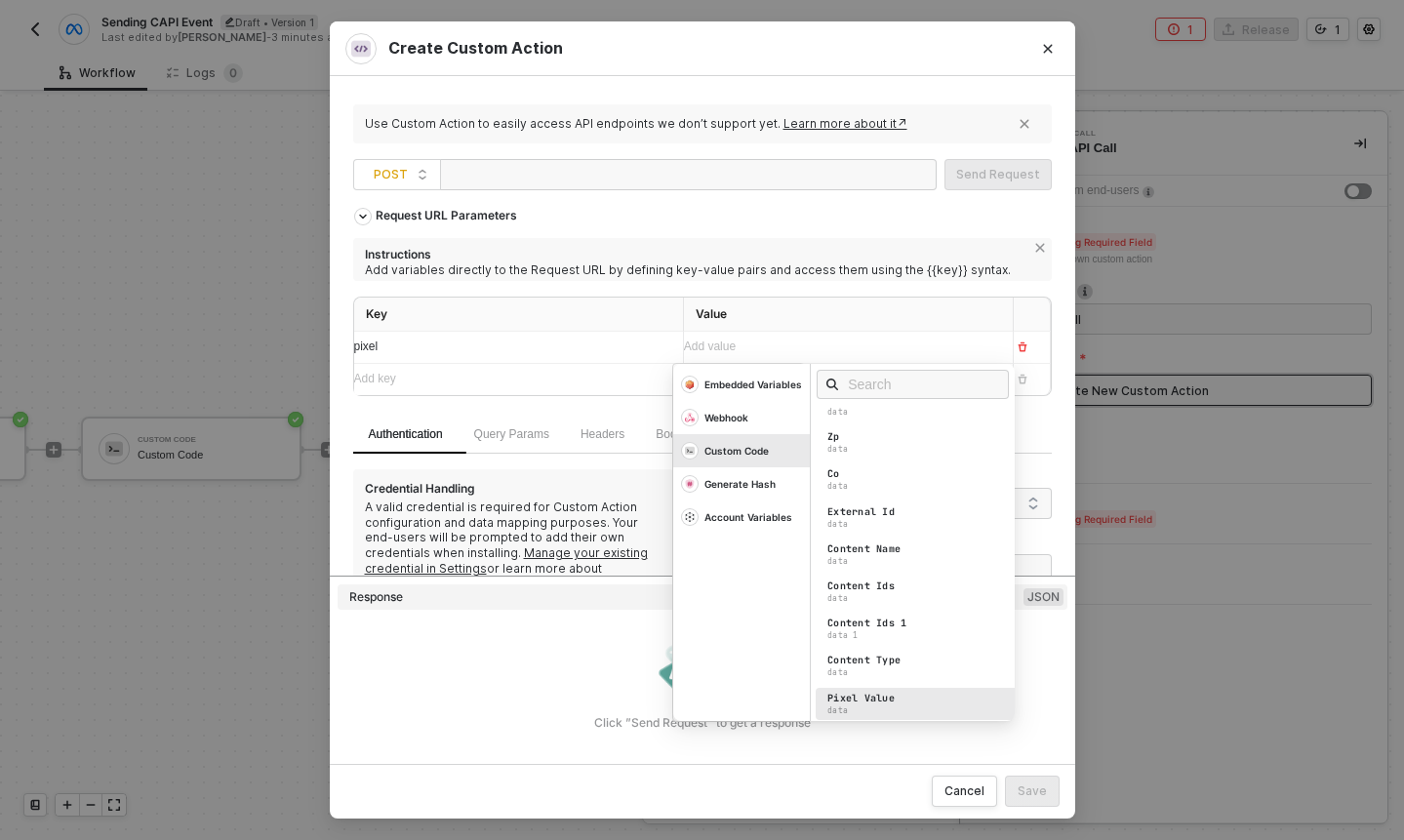
click at [908, 696] on div "Pixel Value data" at bounding box center [917, 703] width 204 height 32
click at [593, 300] on th "Key" at bounding box center [519, 314] width 330 height 34
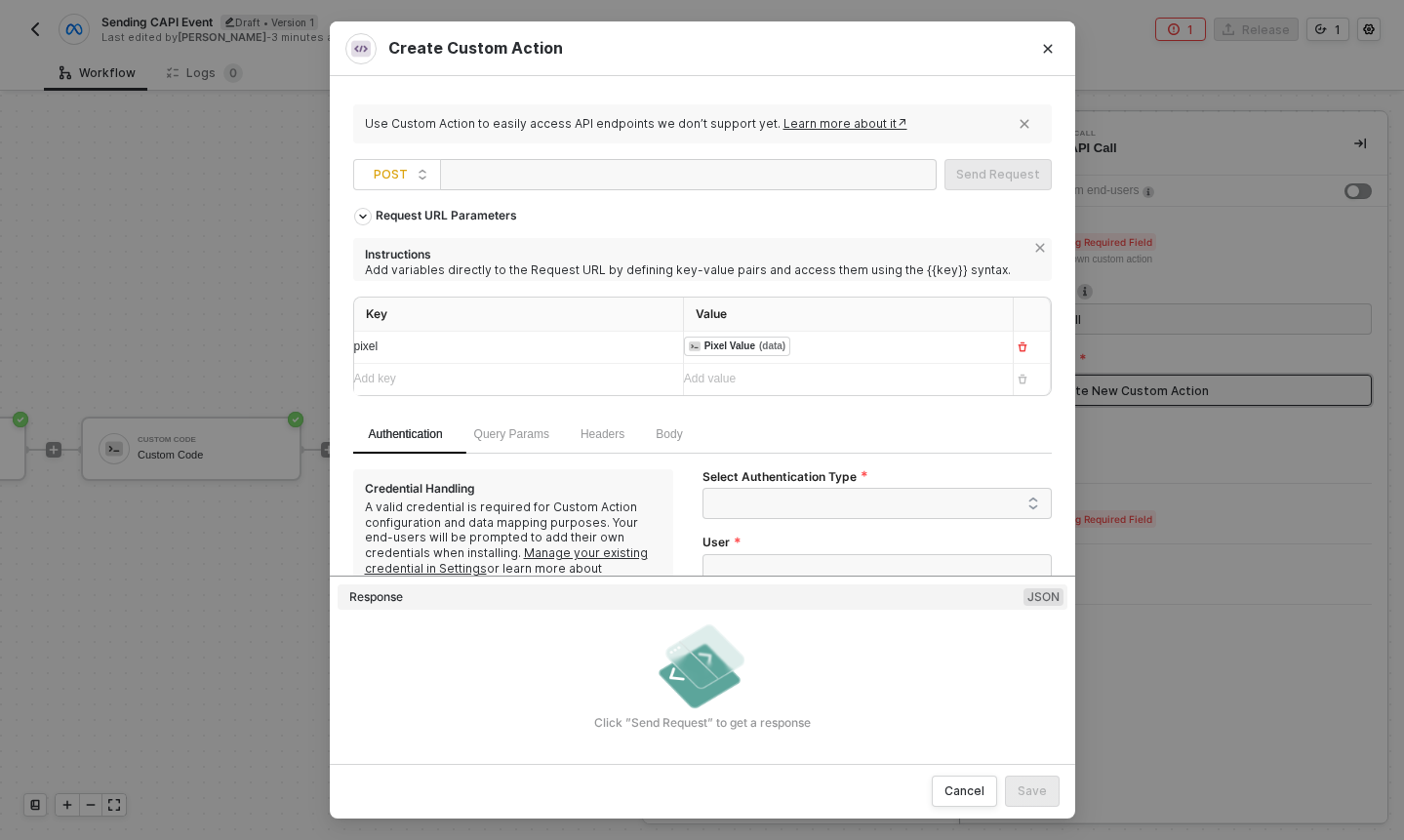
click at [596, 182] on div at bounding box center [546, 175] width 196 height 31
paste div
click at [609, 177] on pixel_id "/events" at bounding box center [590, 175] width 38 height 14
click at [488, 332] on div "pixel" at bounding box center [511, 346] width 313 height 31
click at [467, 343] on div "pixel" at bounding box center [501, 346] width 293 height 19
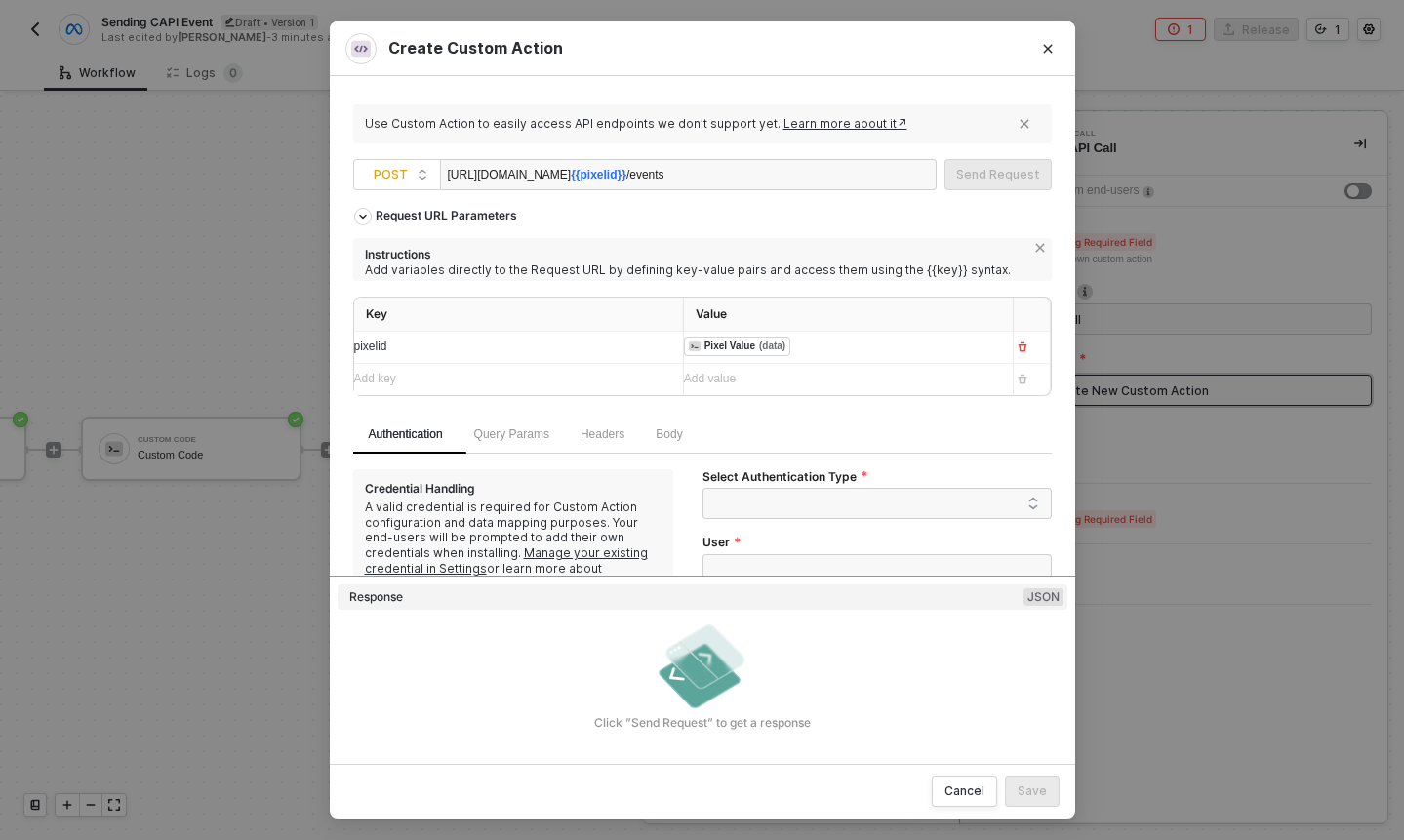
click at [556, 314] on th "Key" at bounding box center [519, 314] width 330 height 34
click at [496, 358] on div "pixelid" at bounding box center [511, 346] width 313 height 31
click at [627, 176] on span "{{pixelid}}" at bounding box center [599, 175] width 56 height 14
click at [804, 175] on div "https://graph.facebook.com/v24.0/ {{pixel_id}} /events" at bounding box center [689, 174] width 497 height 31
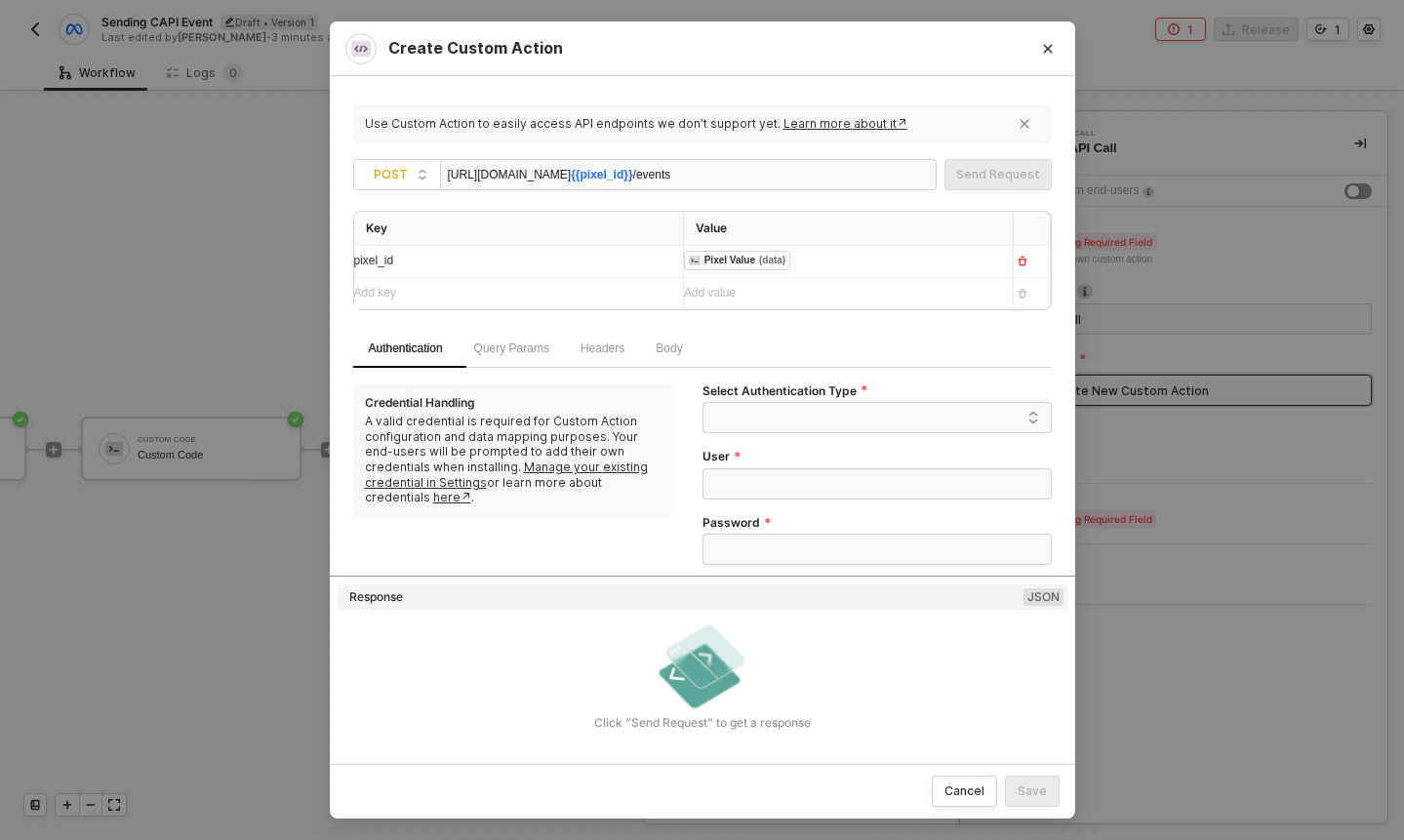
scroll to position [130, 0]
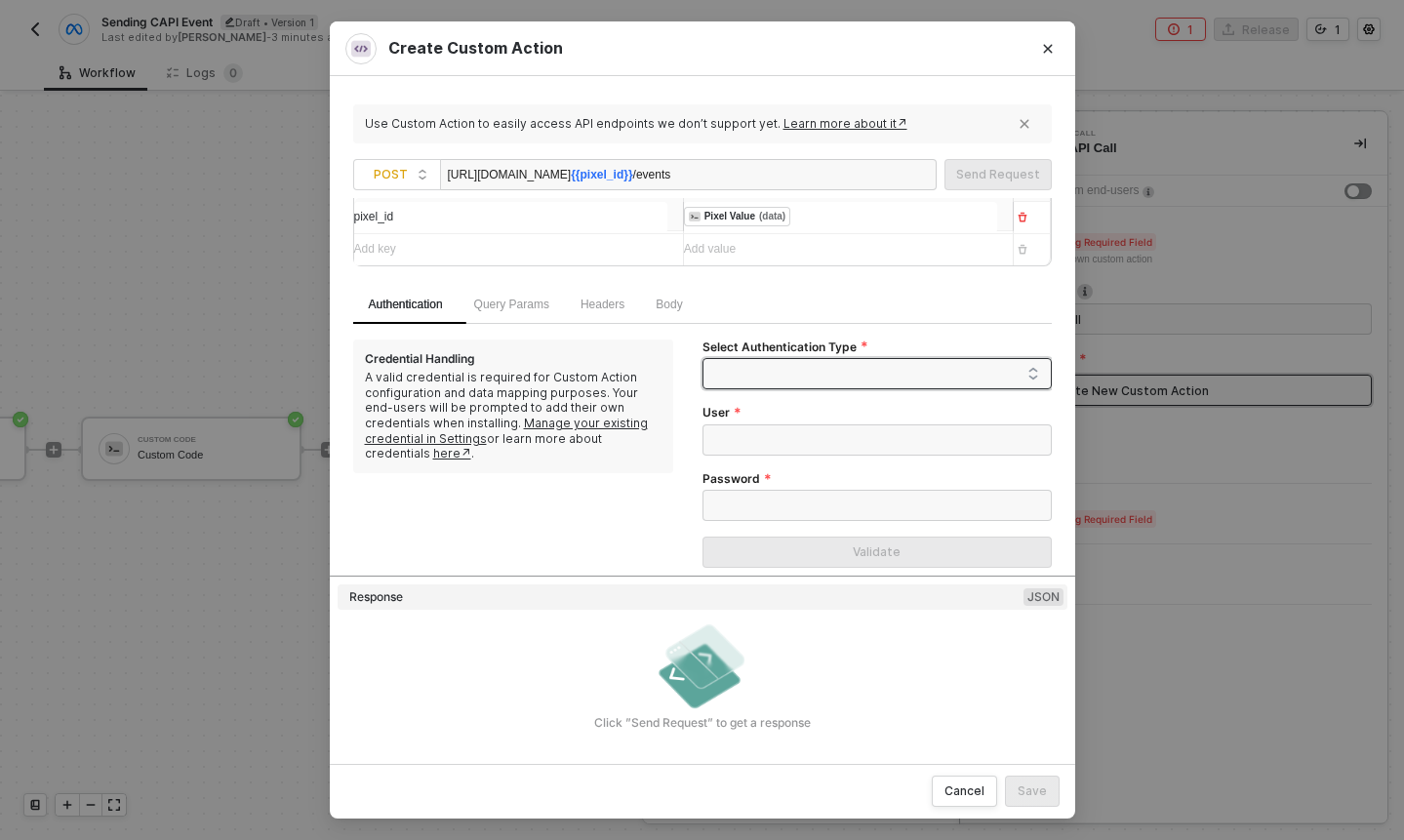
click at [766, 381] on span at bounding box center [881, 373] width 316 height 29
click at [766, 471] on div "None" at bounding box center [877, 475] width 318 height 22
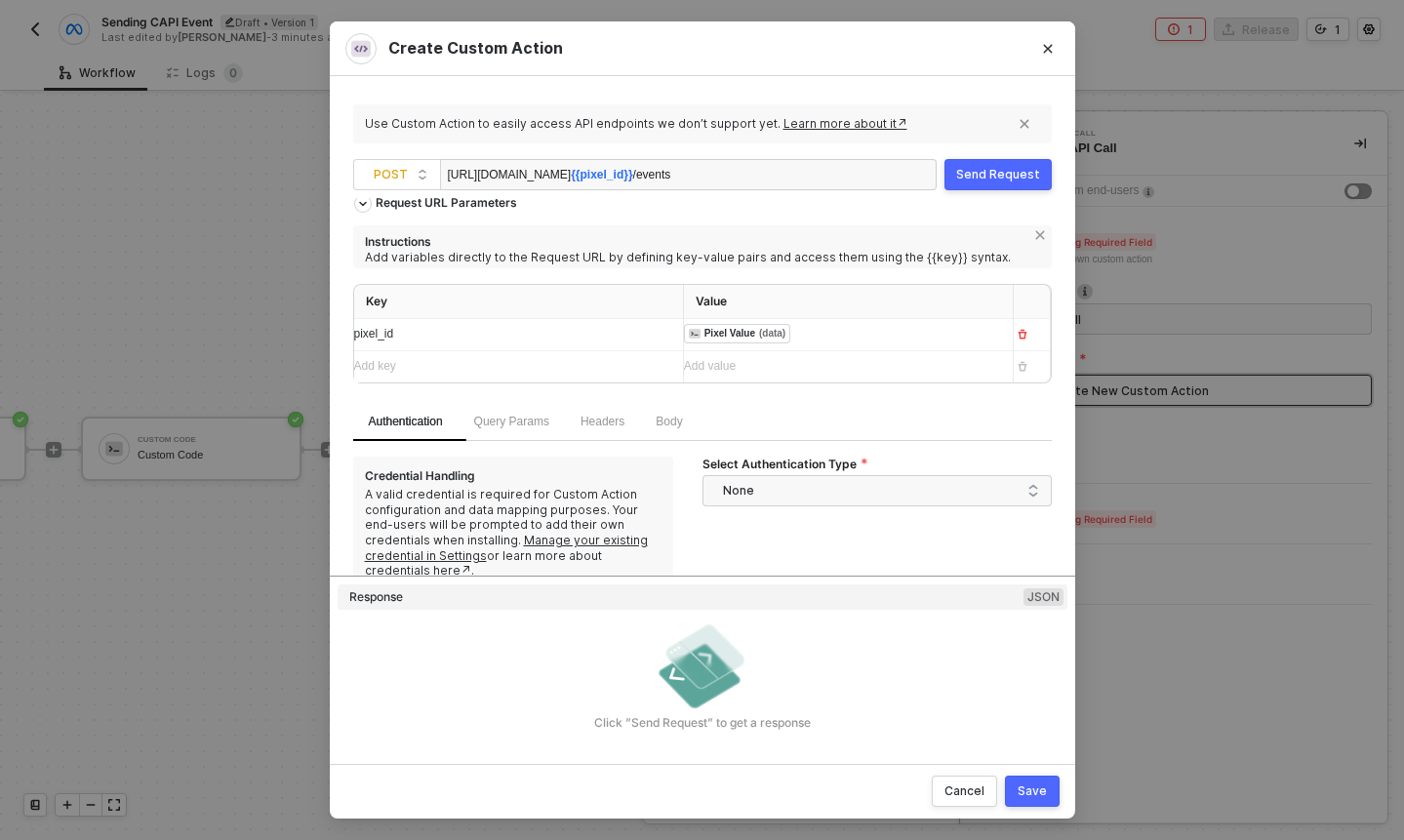
scroll to position [12, 0]
click at [370, 203] on button "button" at bounding box center [363, 206] width 18 height 18
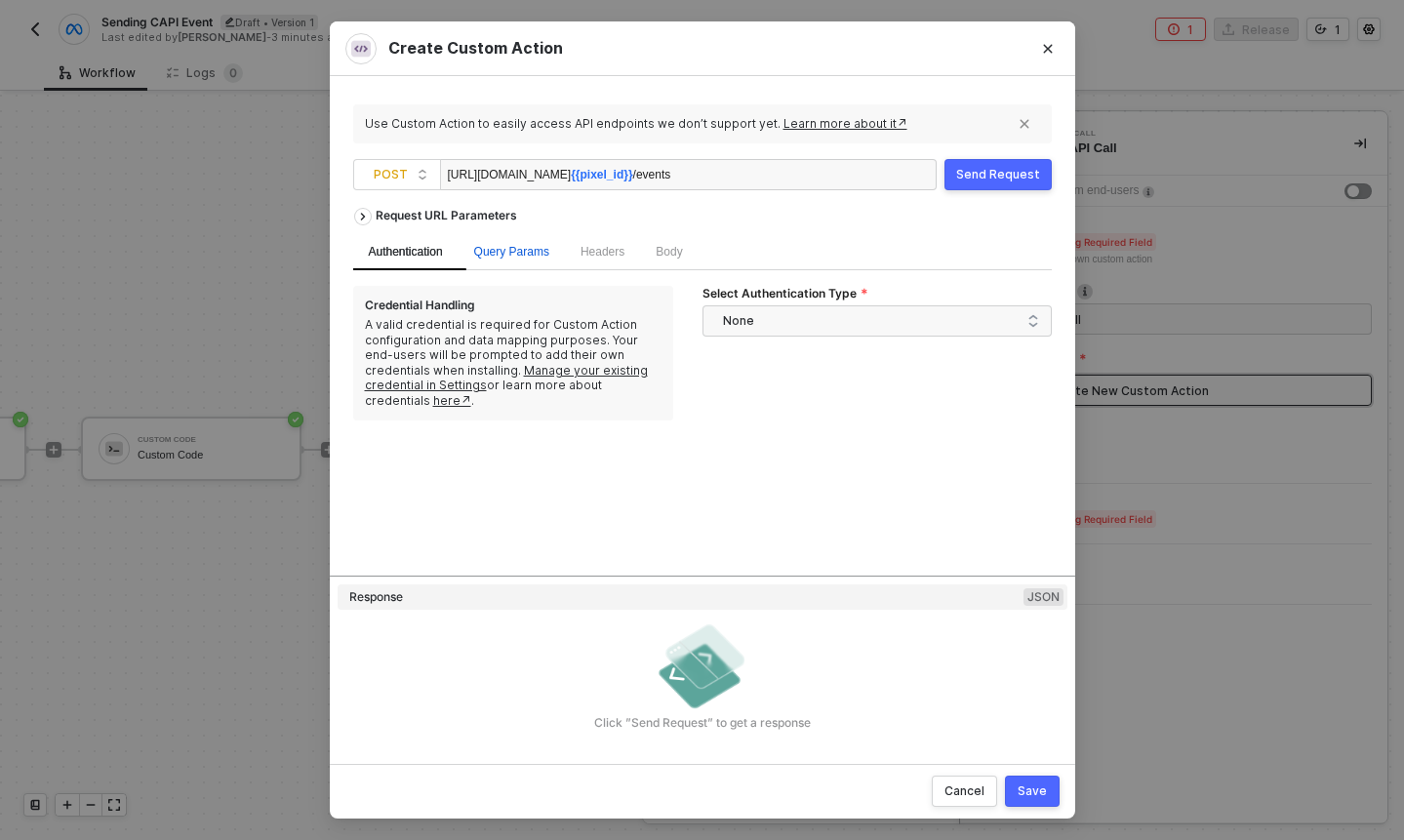
click at [512, 251] on span "Query Params" at bounding box center [511, 251] width 75 height 14
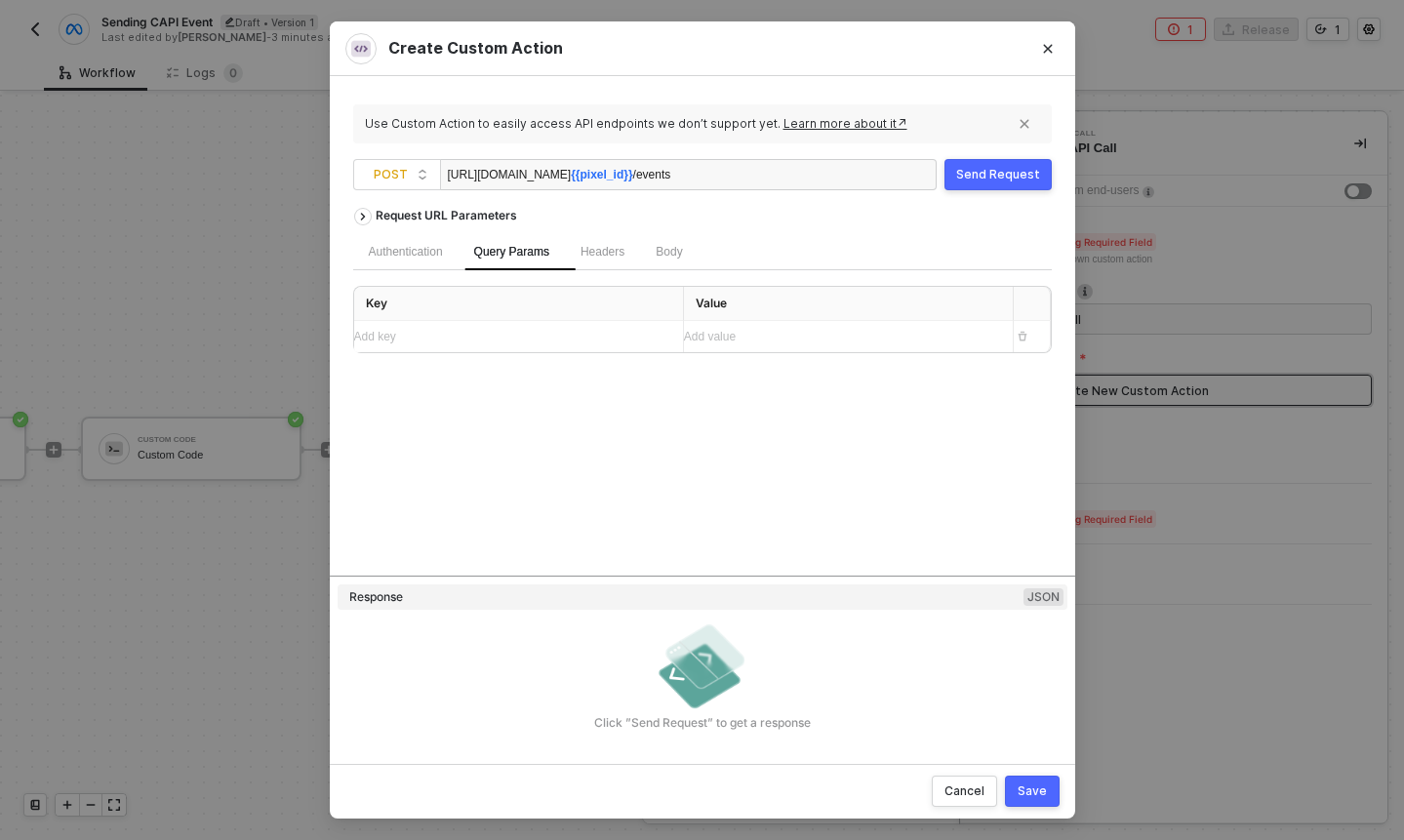
click at [516, 331] on div "Add key ﻿" at bounding box center [501, 337] width 293 height 19
click at [422, 244] on div "Authentication" at bounding box center [406, 251] width 74 height 19
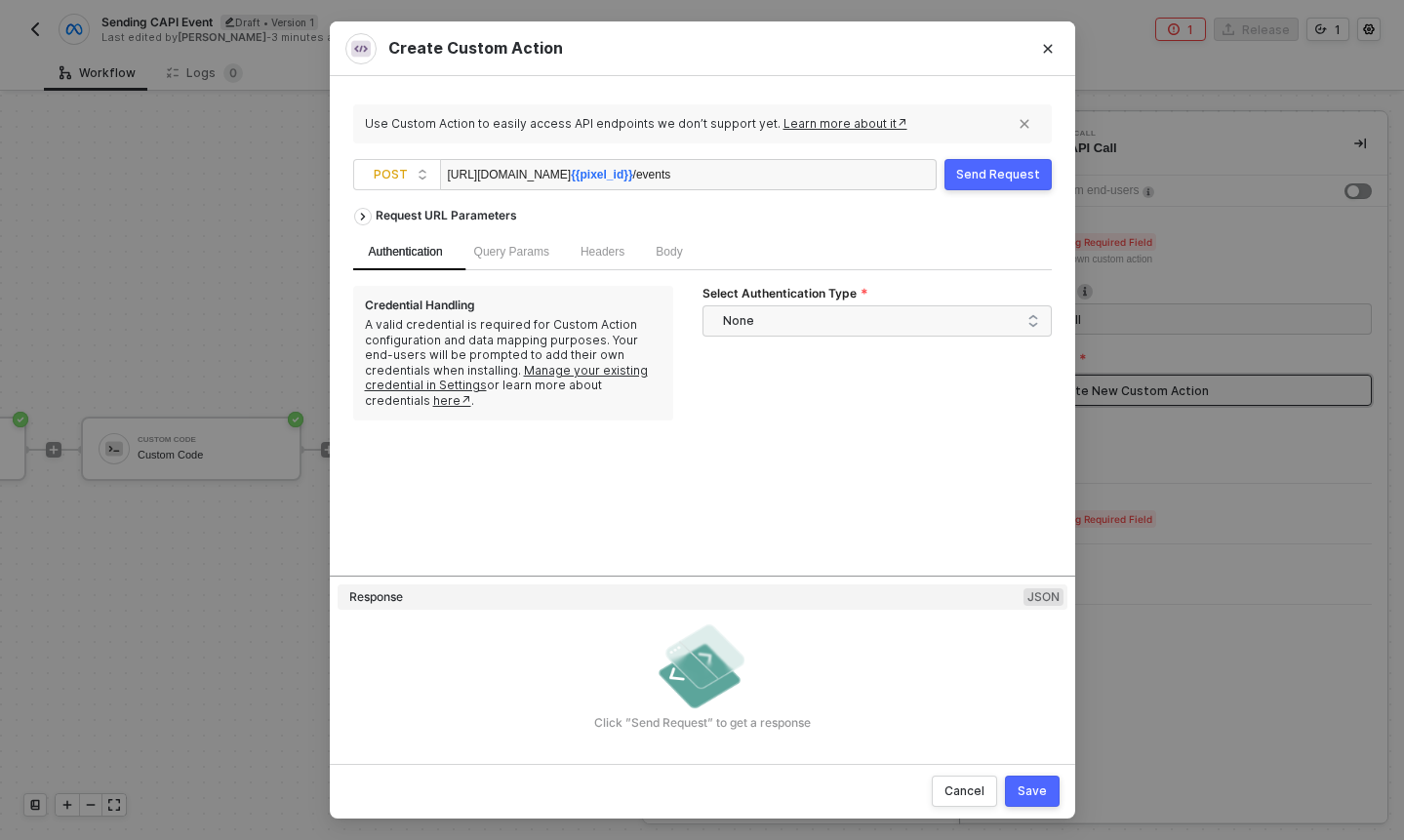
click at [586, 243] on div "Headers" at bounding box center [602, 252] width 75 height 38
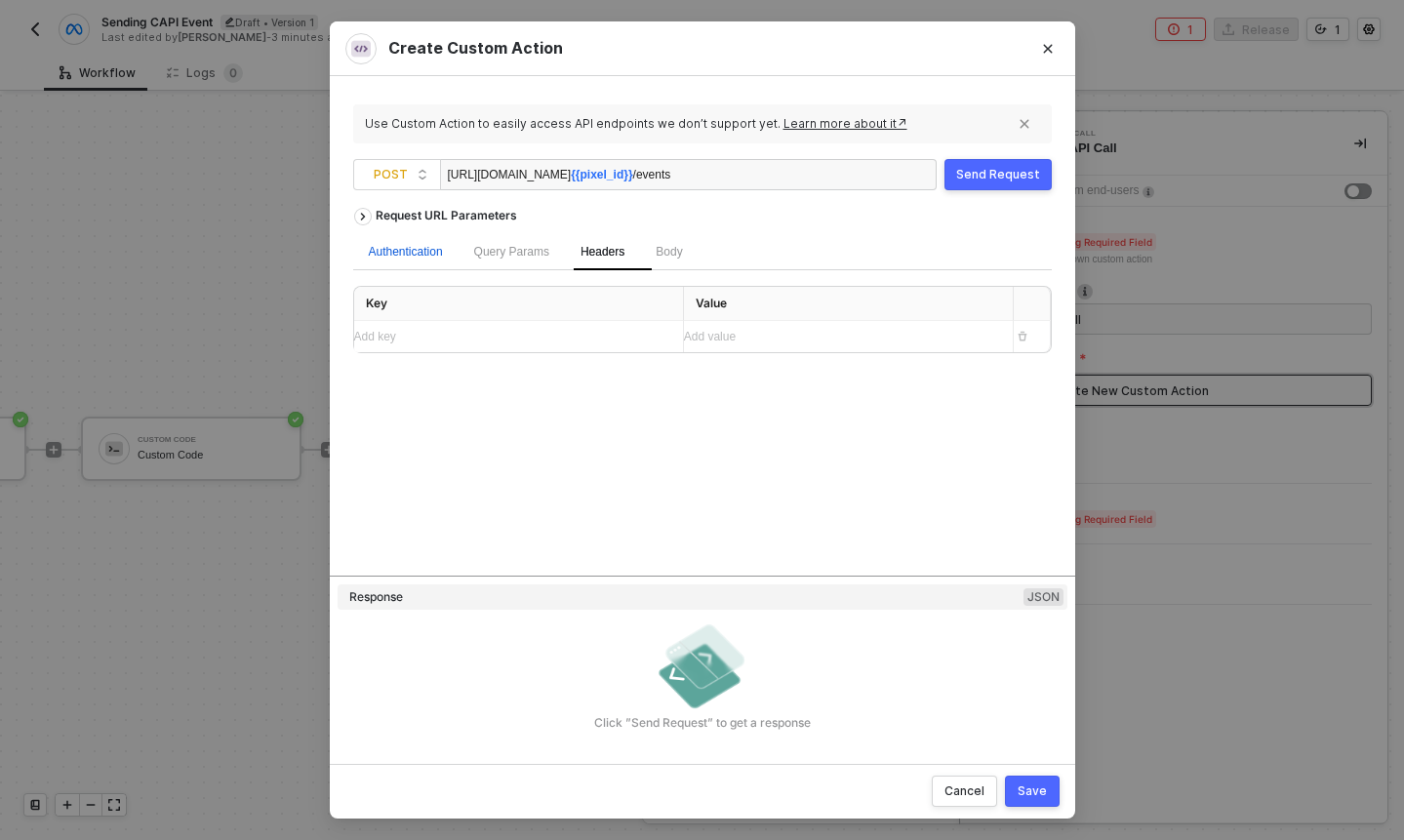
click at [421, 248] on div "Authentication" at bounding box center [406, 251] width 74 height 19
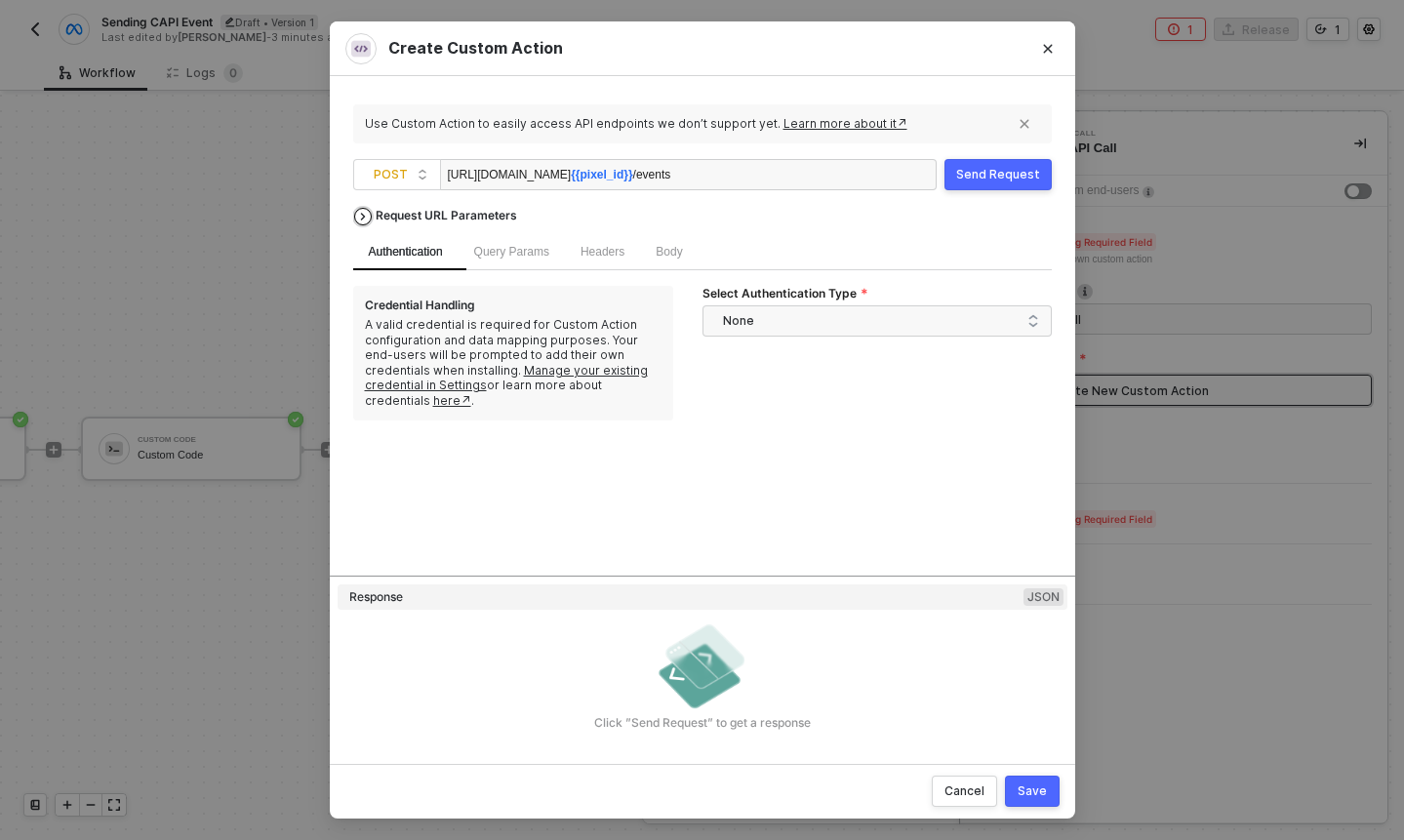
click at [374, 220] on div "Request URL Parameters" at bounding box center [446, 215] width 161 height 35
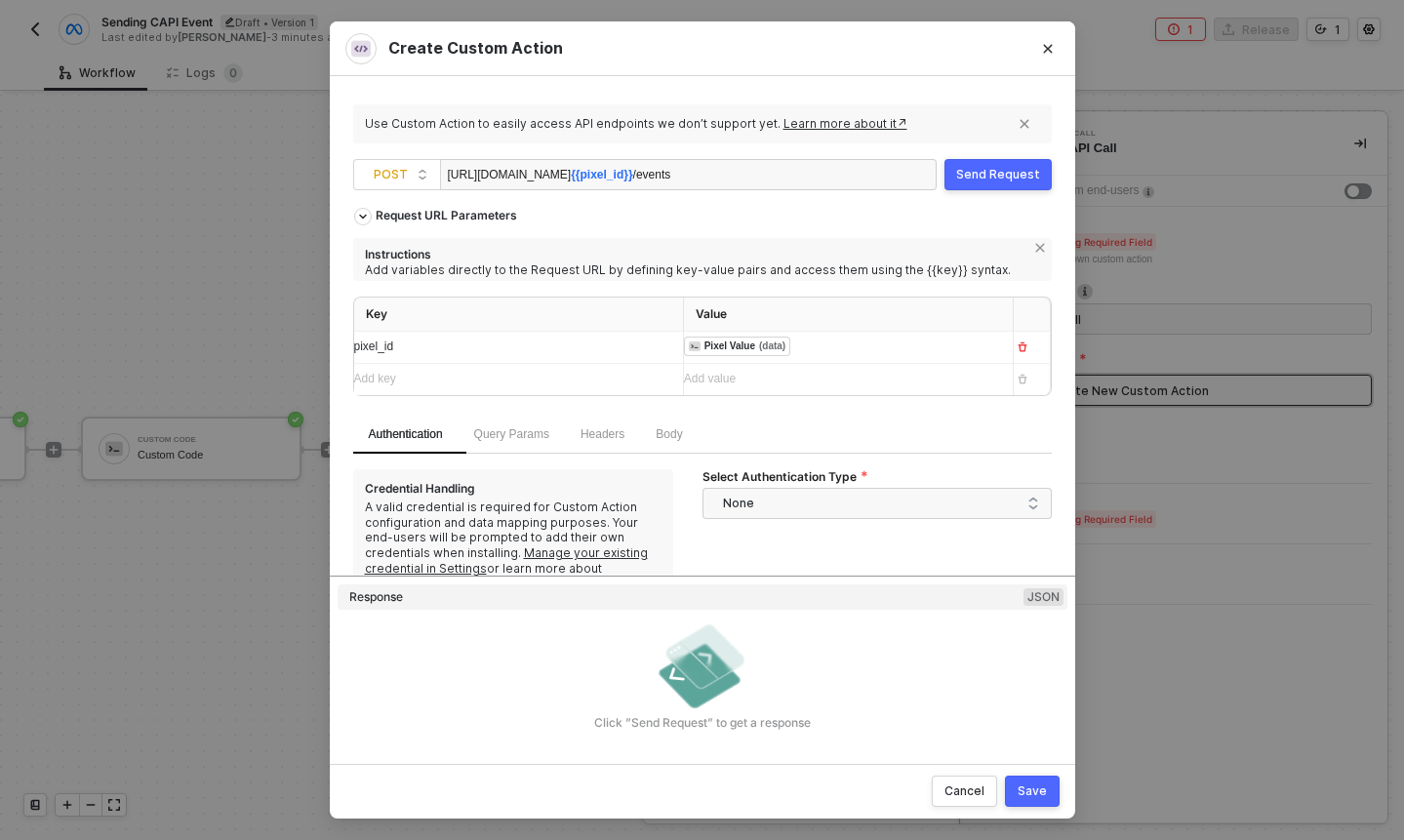
click at [538, 378] on div "Add key ﻿" at bounding box center [511, 379] width 313 height 19
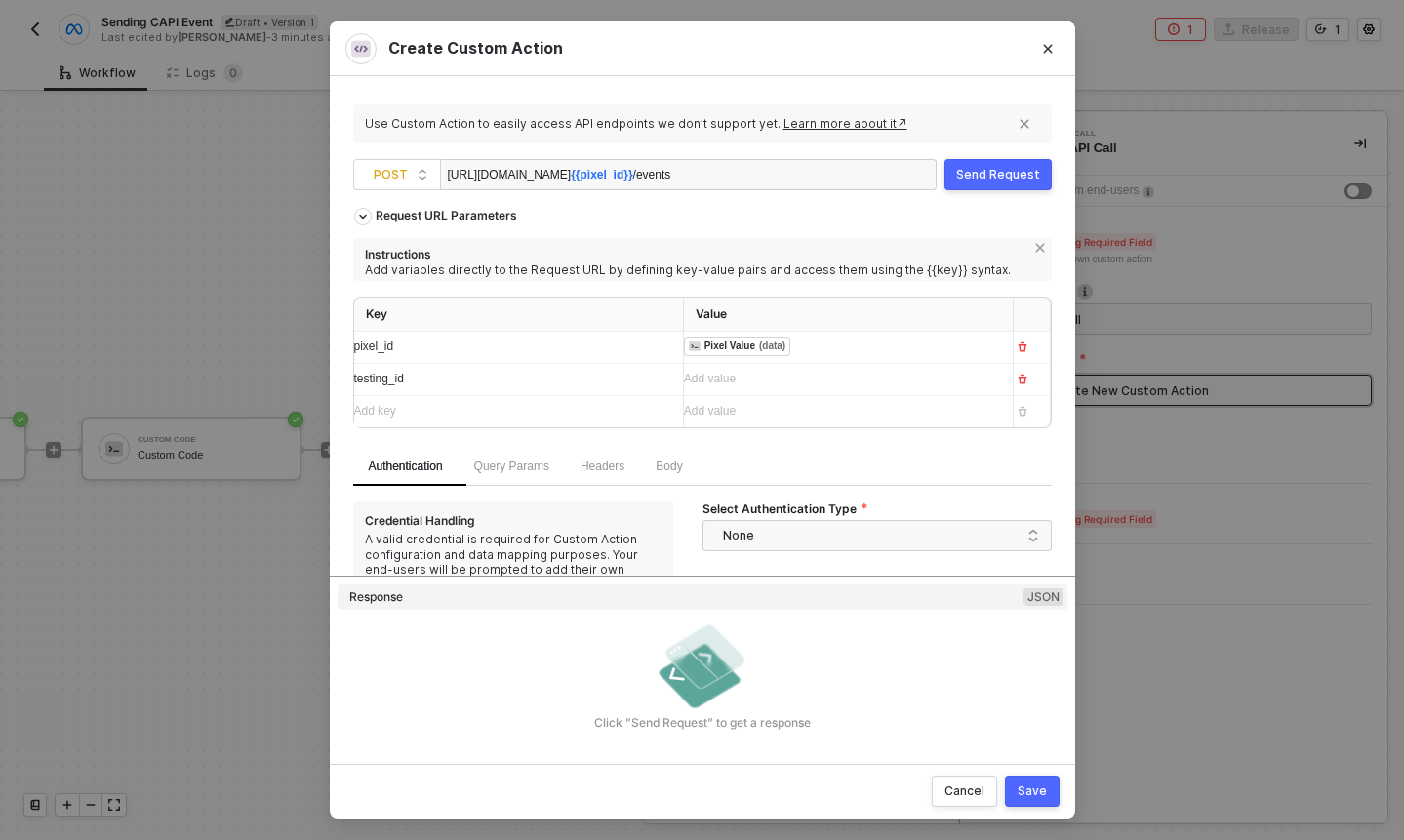
click at [500, 396] on div "Add key ﻿" at bounding box center [511, 411] width 313 height 31
click at [501, 385] on div "testing_id" at bounding box center [511, 379] width 313 height 19
click at [501, 385] on div "testing_id" at bounding box center [501, 379] width 293 height 19
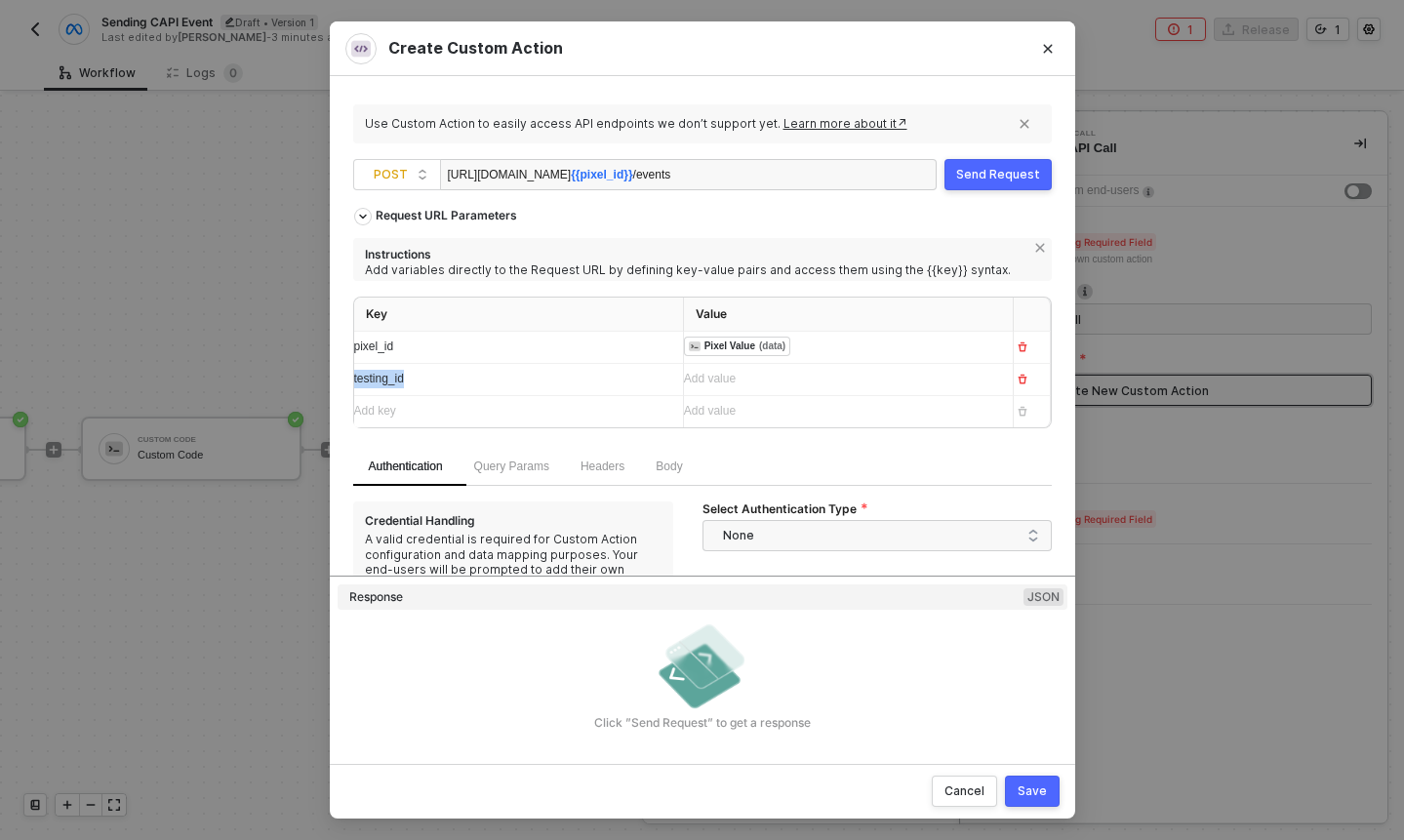
click at [501, 385] on div "testing_id" at bounding box center [501, 379] width 293 height 19
click at [751, 385] on div "Add value ﻿" at bounding box center [840, 379] width 313 height 19
click at [633, 173] on span "{{pixel_id}}" at bounding box center [602, 175] width 62 height 14
drag, startPoint x: 658, startPoint y: 173, endPoint x: 709, endPoint y: 173, distance: 51.0
click at [633, 173] on span "{{pixel_id}}" at bounding box center [602, 175] width 62 height 14
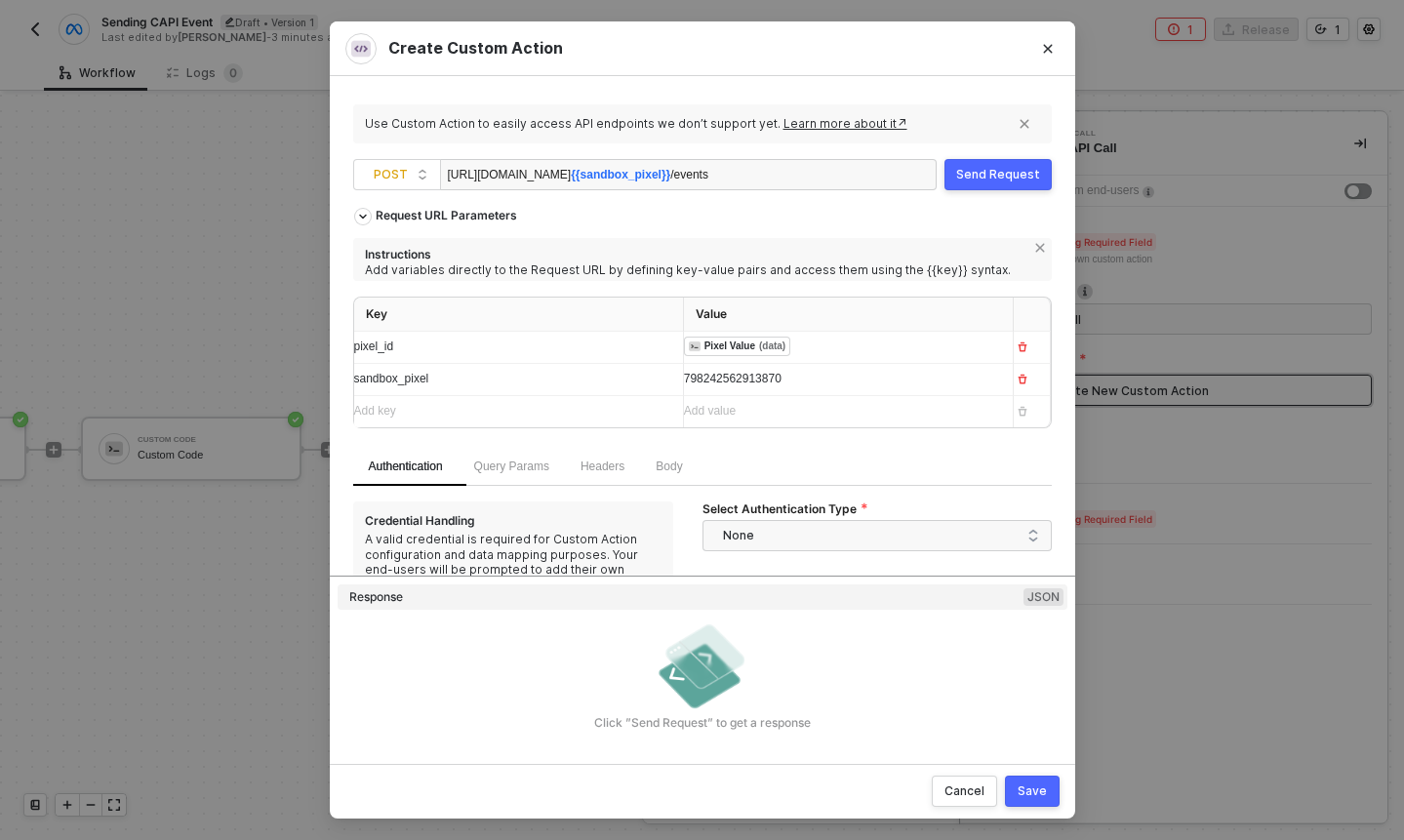
click at [902, 223] on div "Request URL Parameters Instructions Add variables directly to the Request URL b…" at bounding box center [702, 323] width 699 height 249
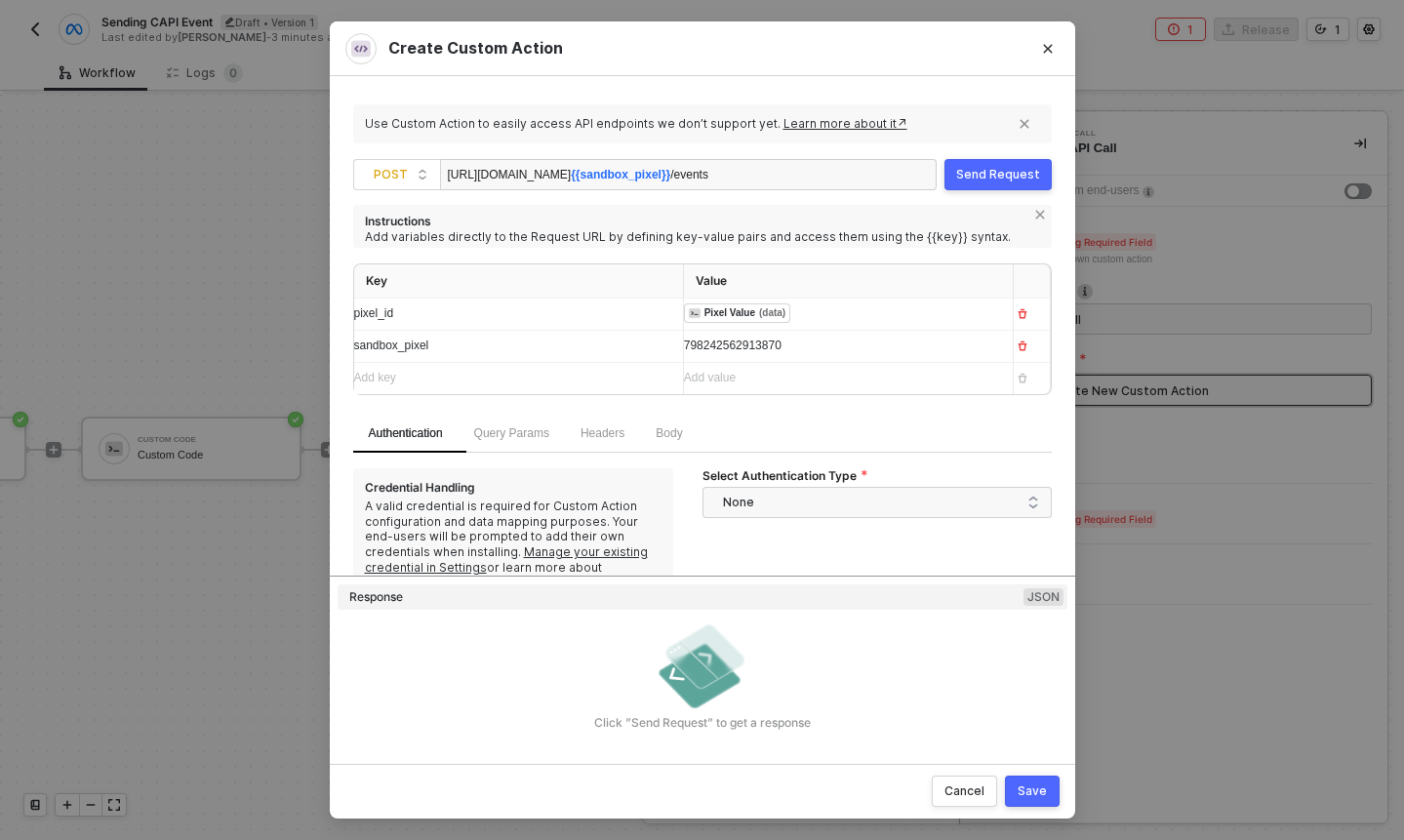
scroll to position [44, 0]
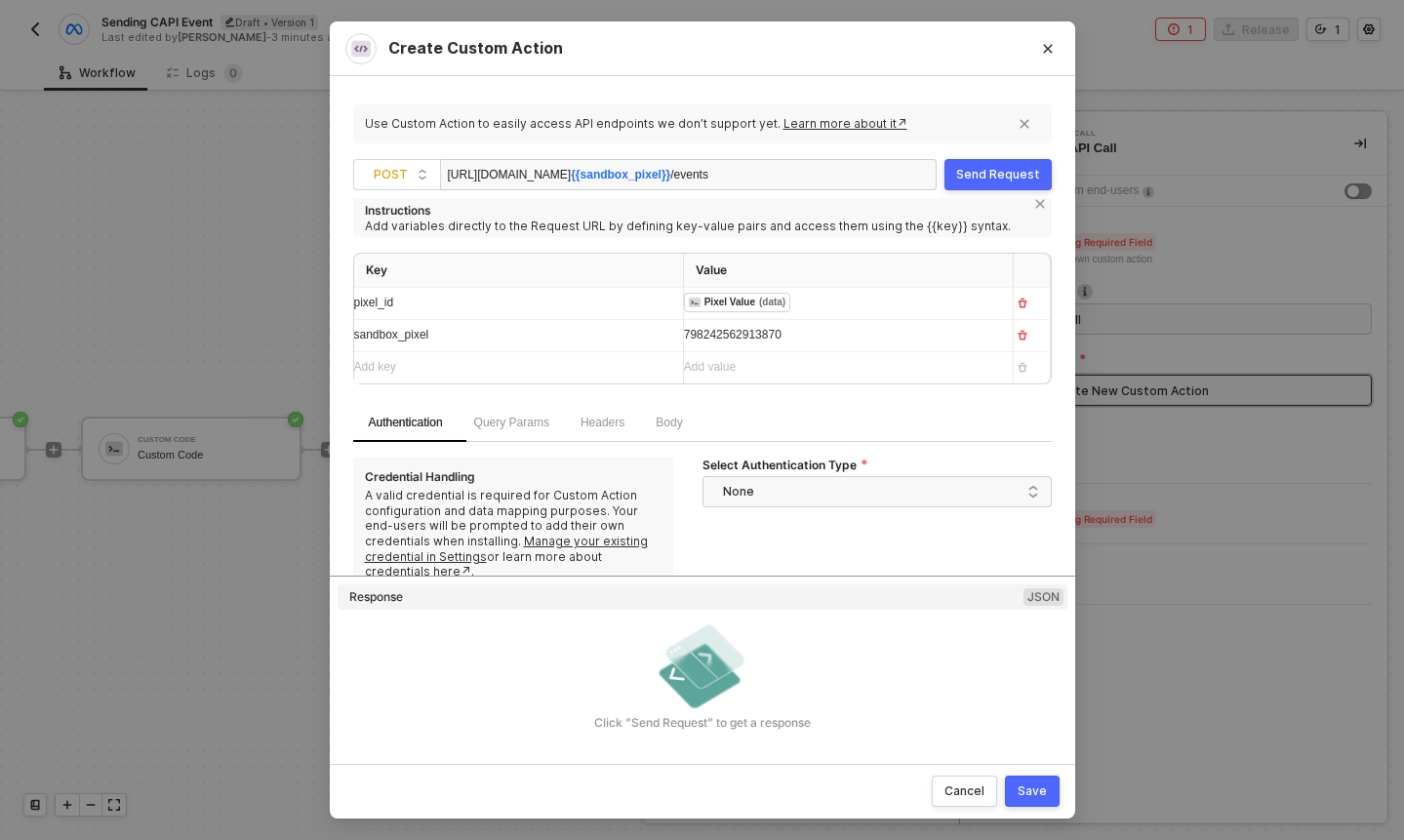
click at [511, 408] on div "Query Params" at bounding box center [512, 423] width 107 height 38
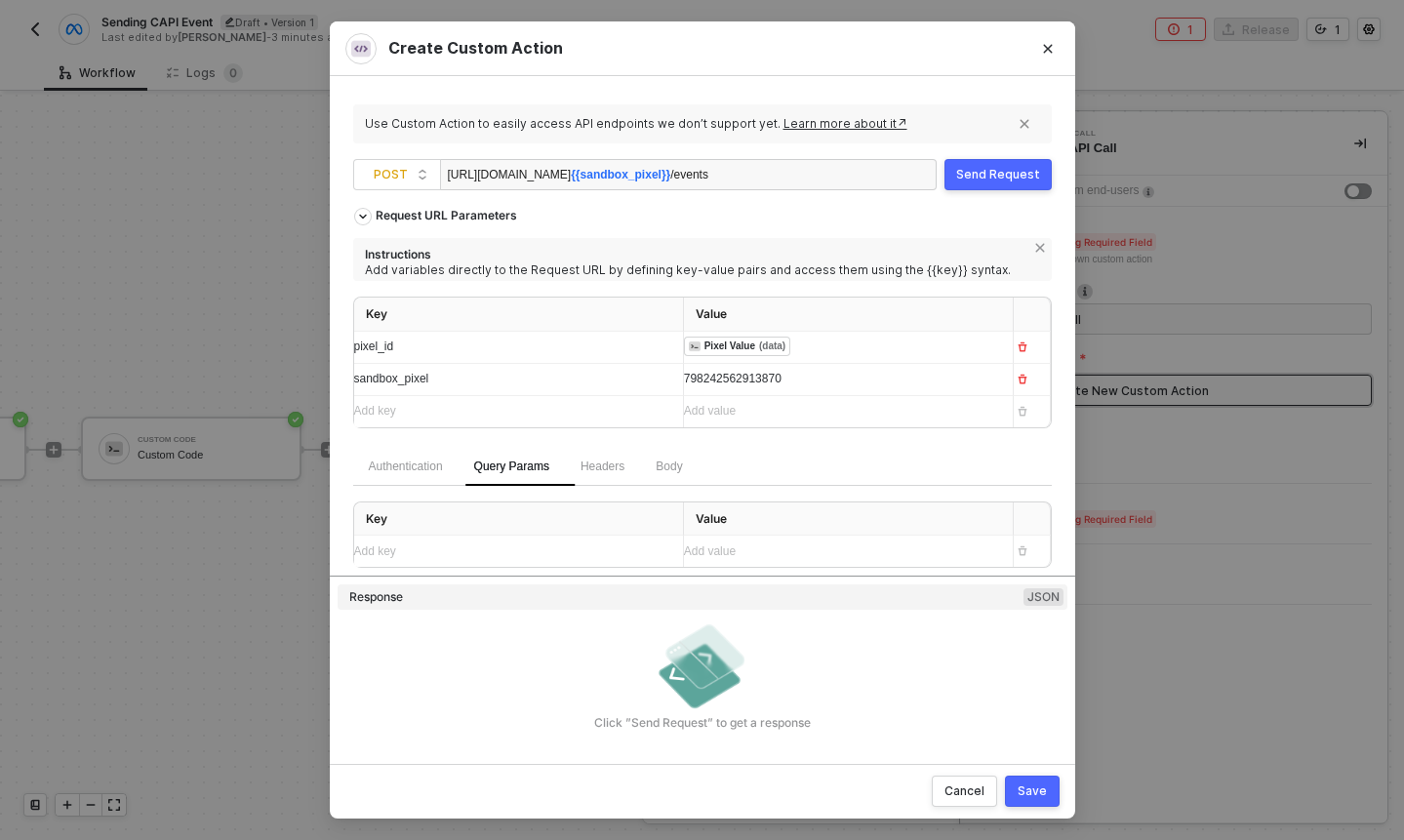
scroll to position [0, 0]
click at [552, 553] on div "Add key ﻿" at bounding box center [511, 552] width 313 height 19
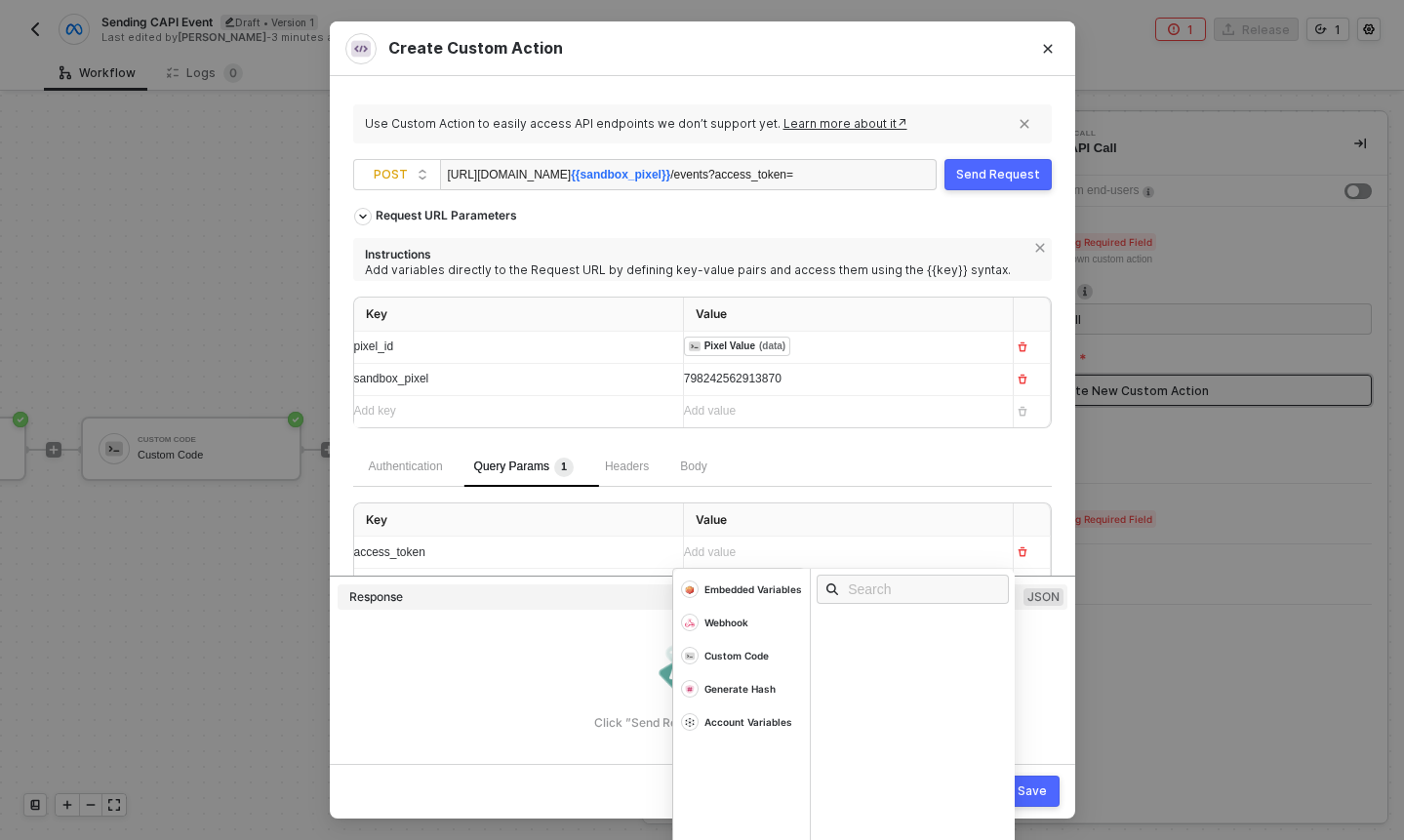
click at [425, 550] on span "access_token" at bounding box center [389, 553] width 71 height 14
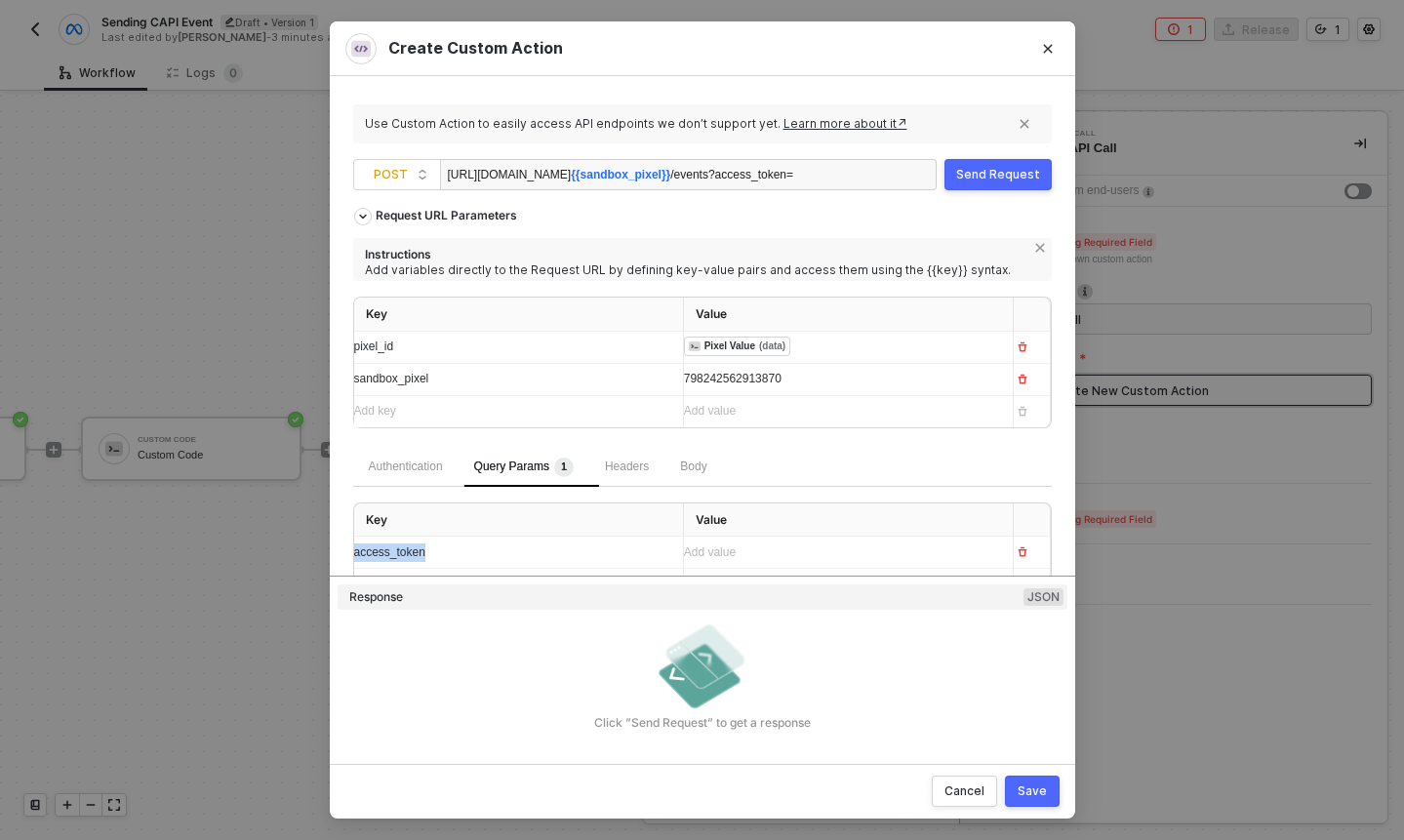
click at [425, 550] on span "access_token" at bounding box center [389, 553] width 71 height 14
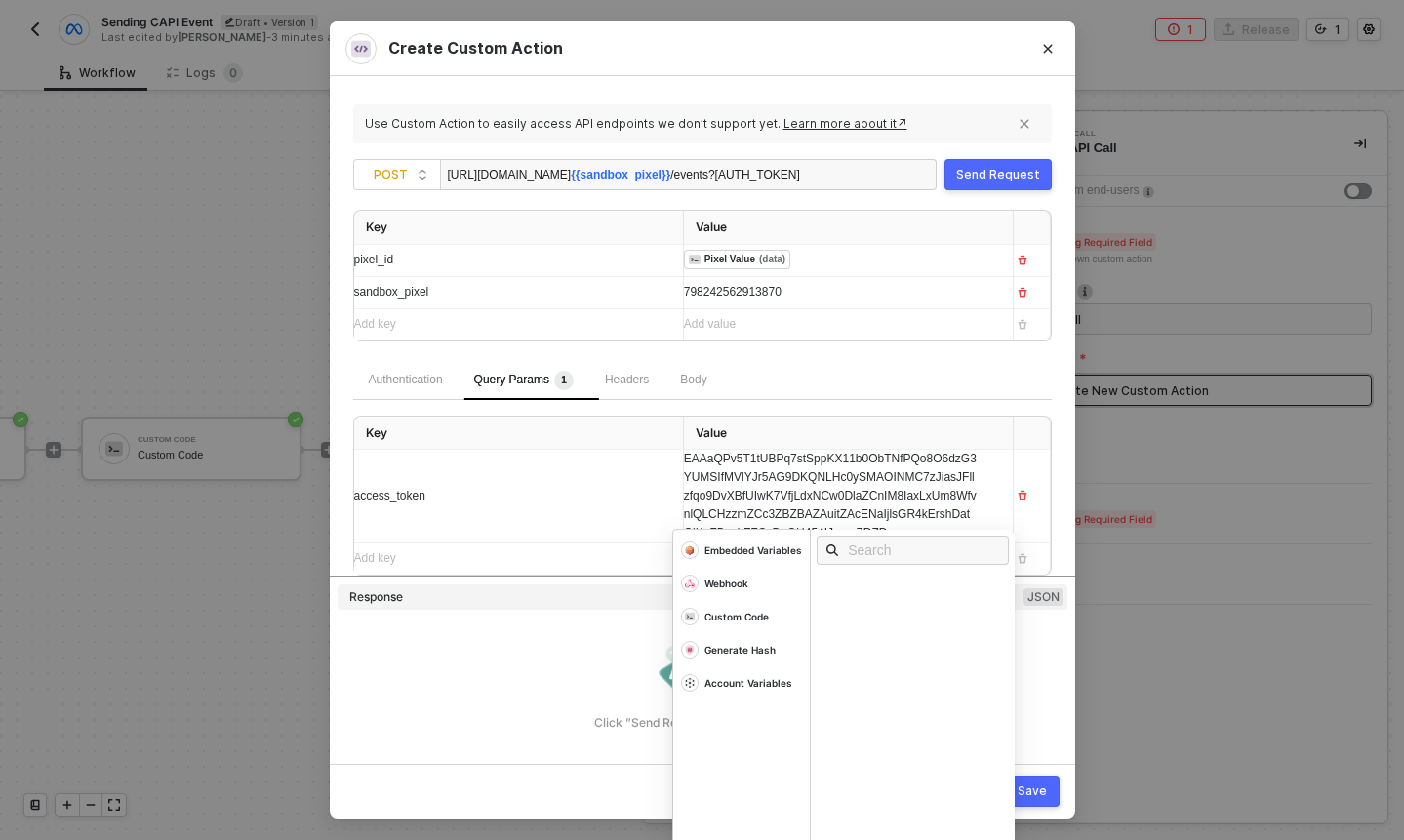
scroll to position [87, 0]
click at [831, 399] on div "Authentication Query Params 1 Headers Body Key Value access_token EAAaQPv5T1tUB…" at bounding box center [702, 468] width 699 height 214
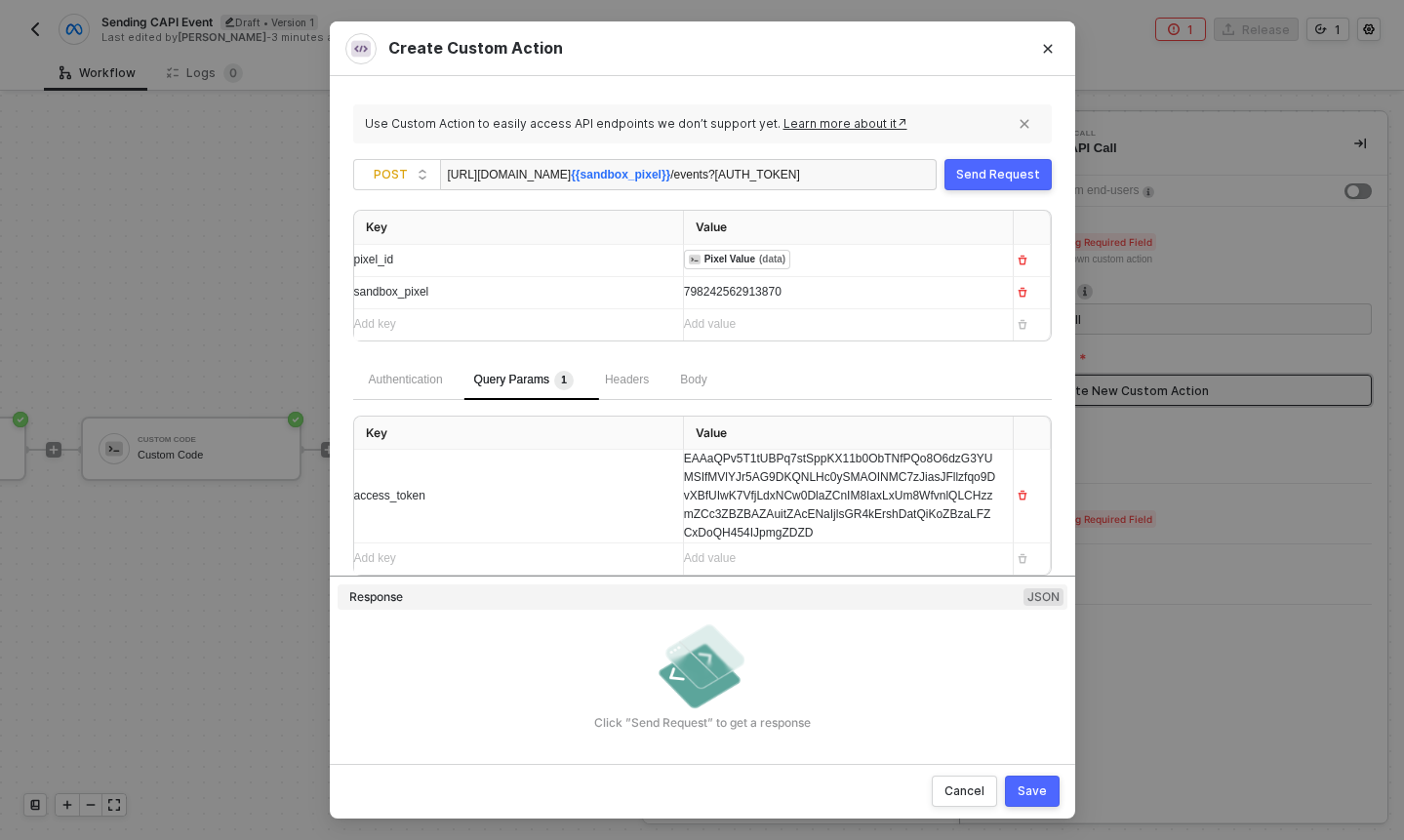
click at [1042, 794] on div "Save" at bounding box center [1032, 791] width 29 height 16
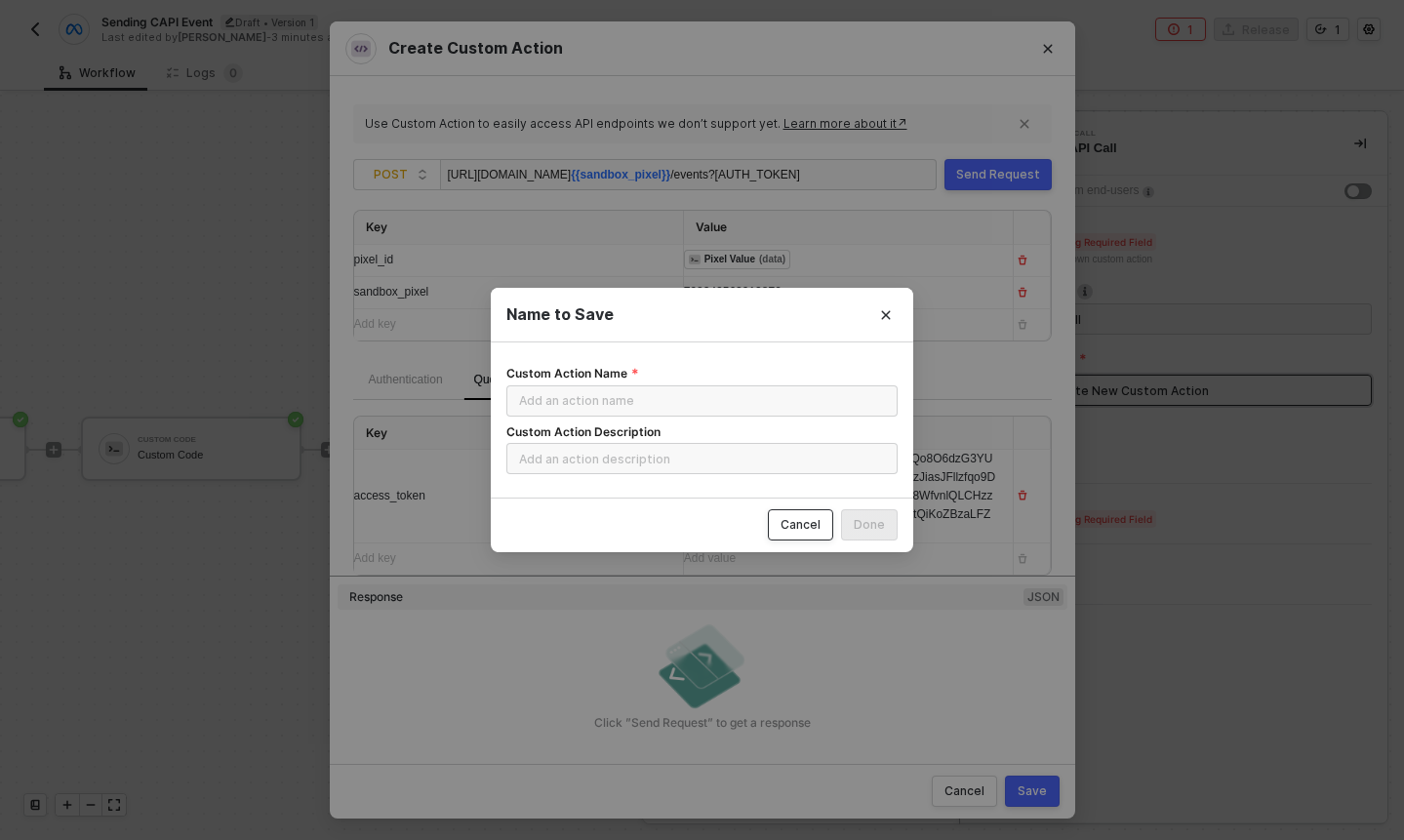
click at [816, 528] on div "Cancel" at bounding box center [800, 525] width 40 height 16
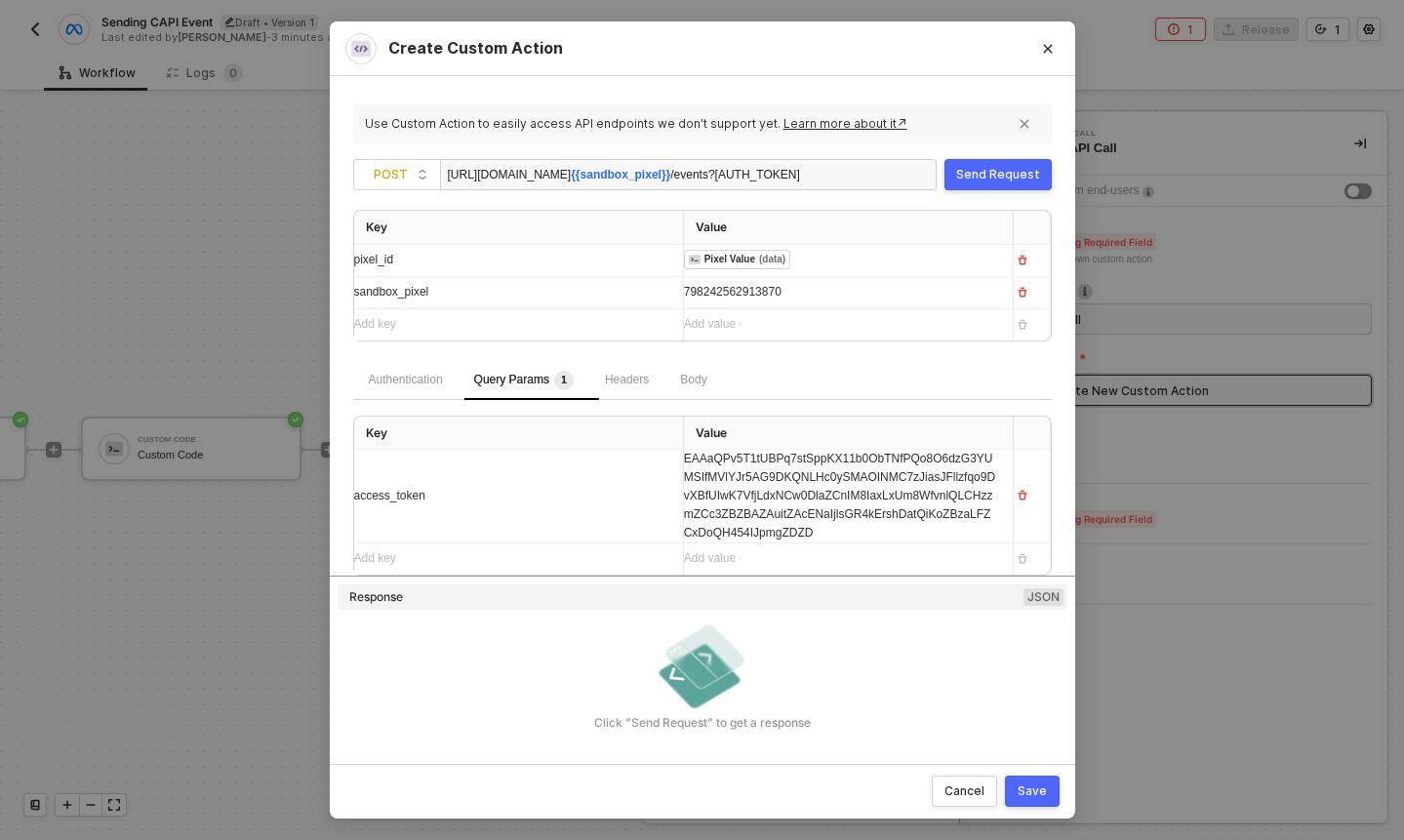
scroll to position [0, 0]
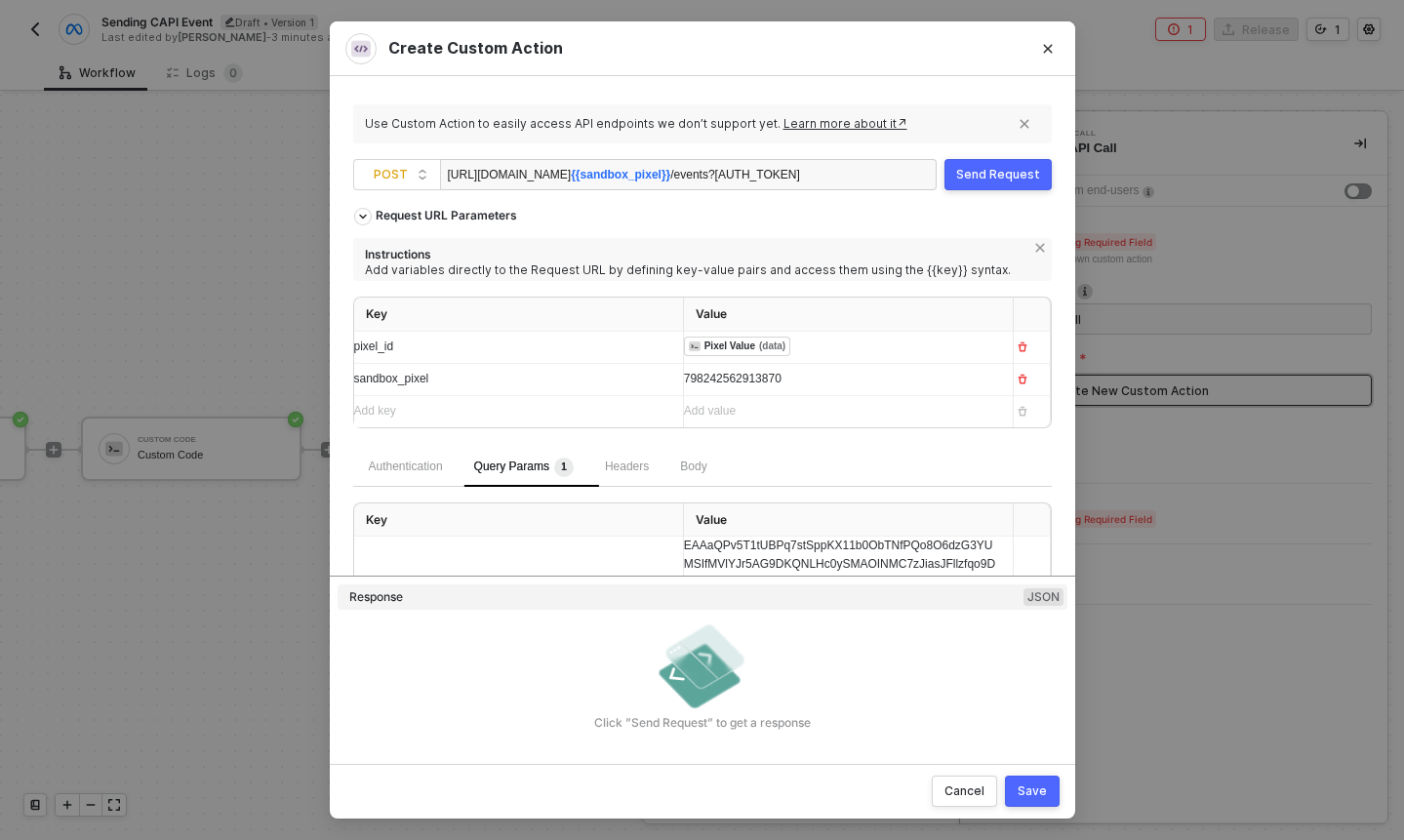
click at [643, 477] on div "Headers" at bounding box center [627, 467] width 75 height 39
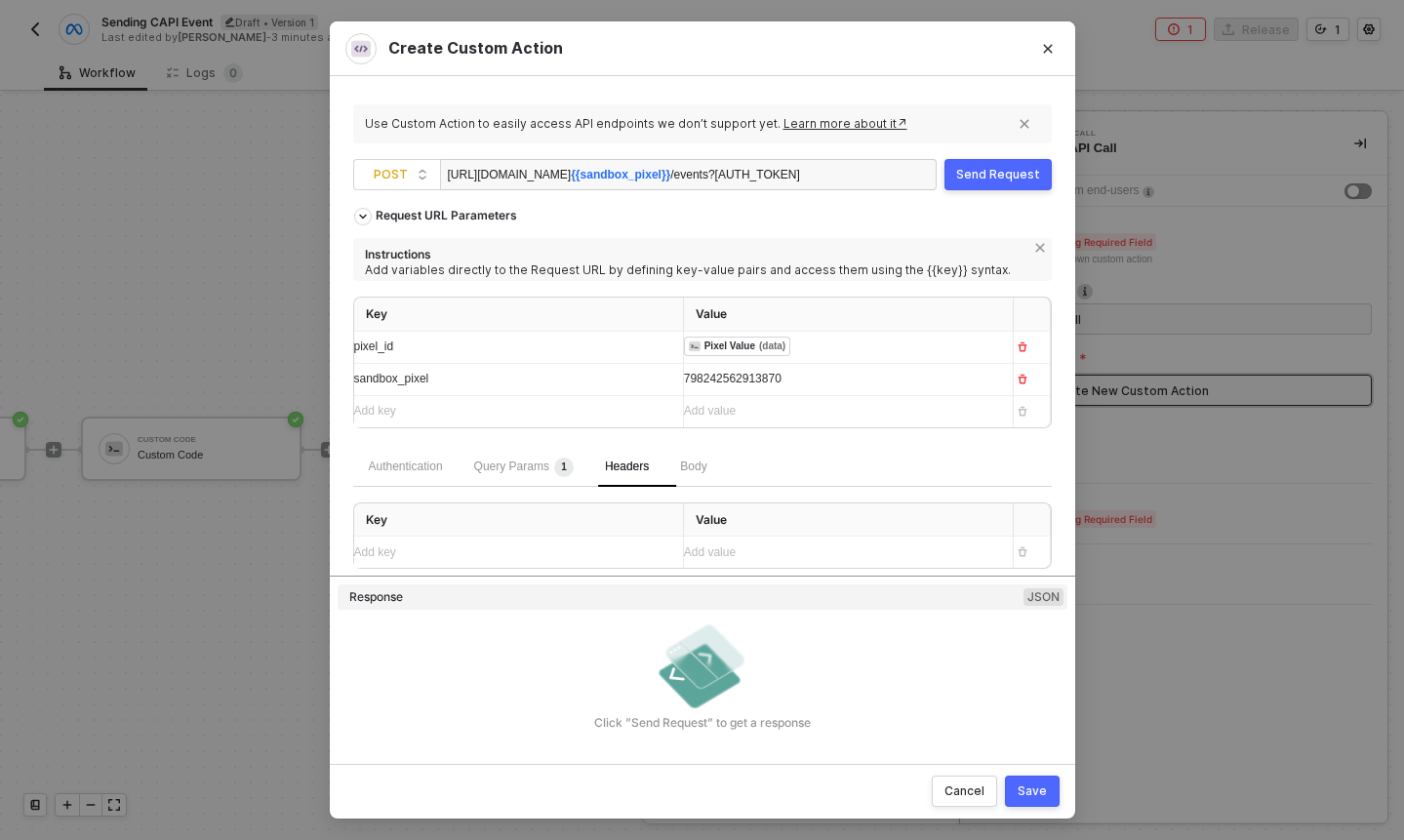
click at [717, 455] on div "Body" at bounding box center [694, 467] width 58 height 39
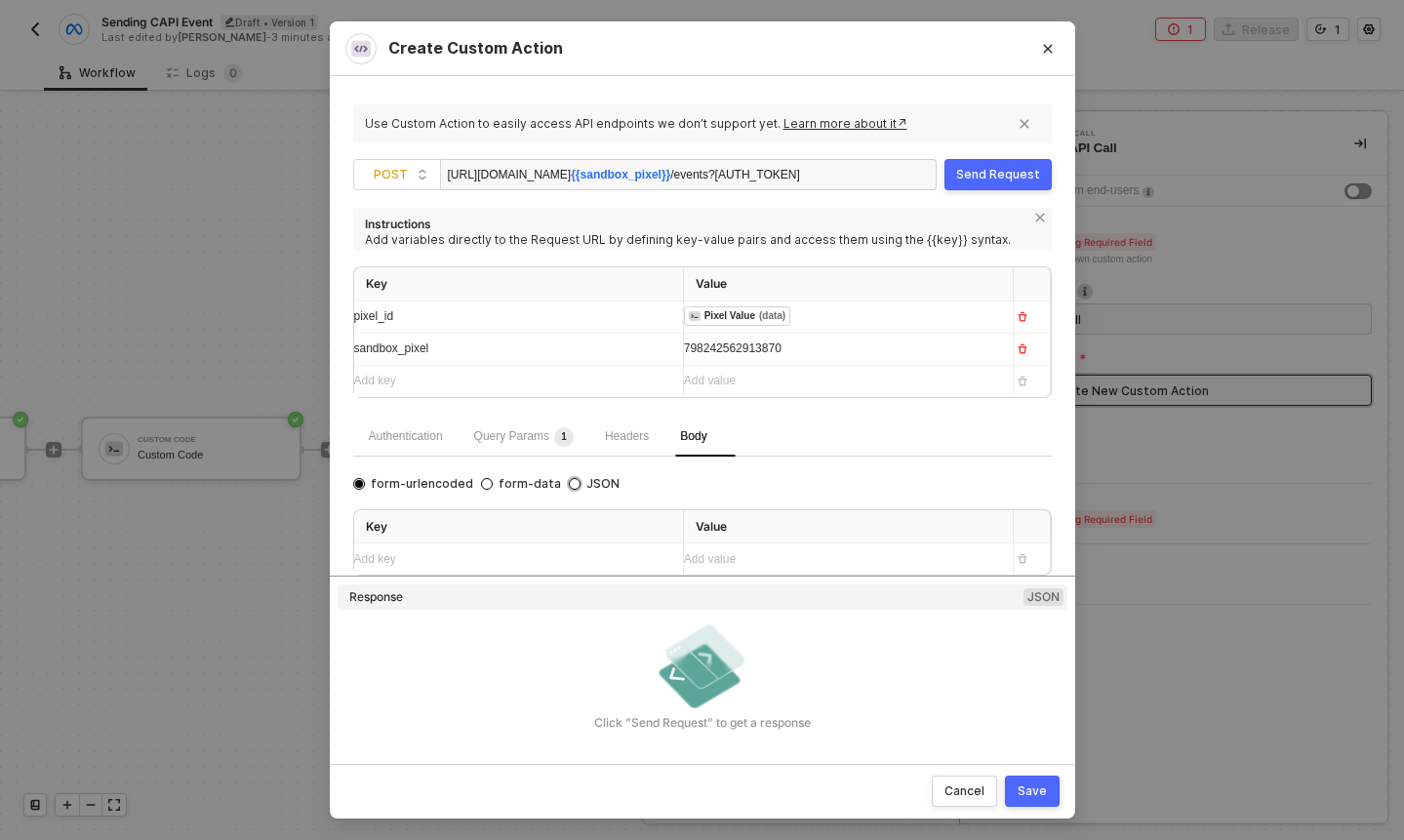
click at [581, 482] on span "JSON" at bounding box center [600, 484] width 39 height 16
click at [579, 482] on input "JSON" at bounding box center [575, 484] width 12 height 12
radio input "true"
radio input "false"
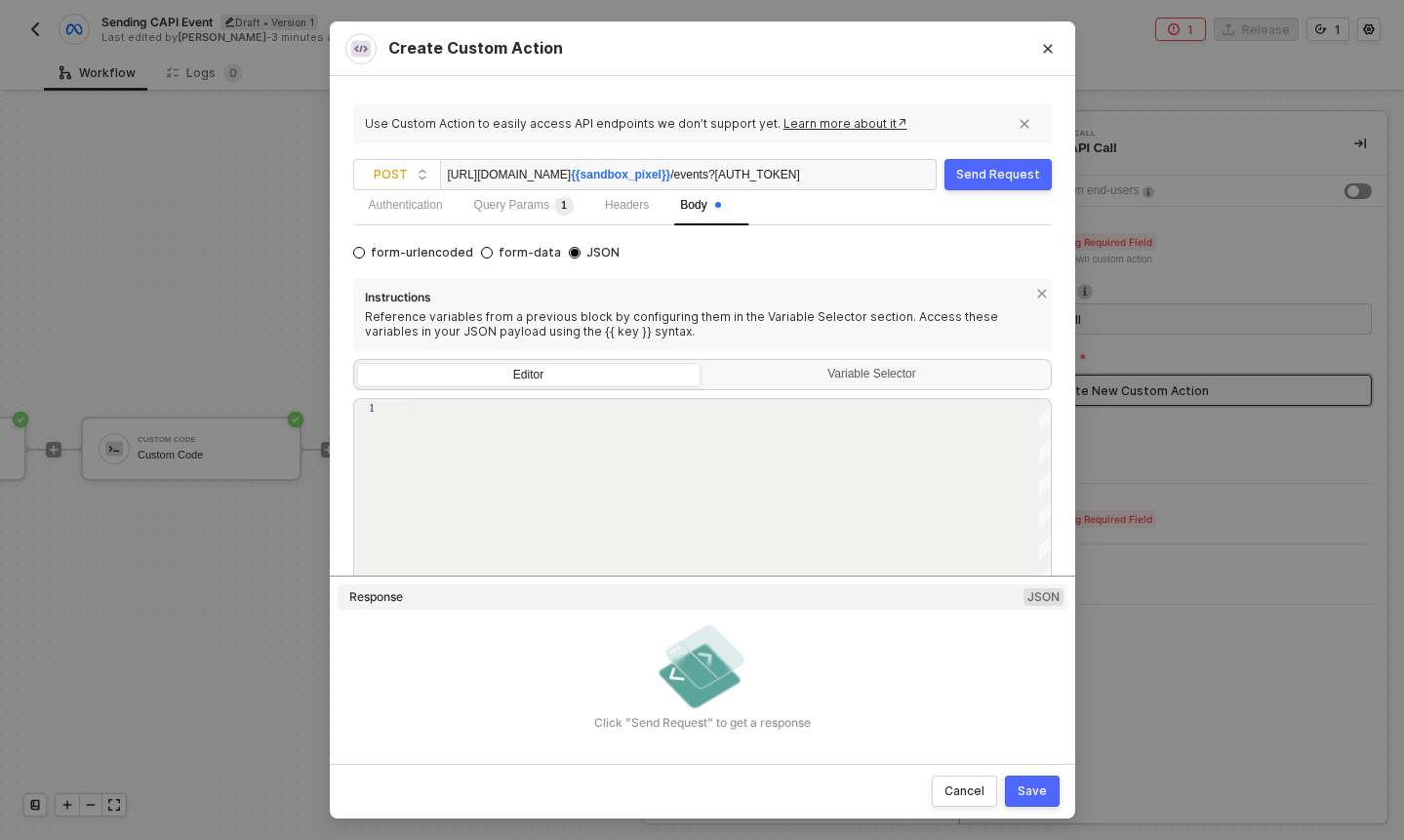
scroll to position [280, 0]
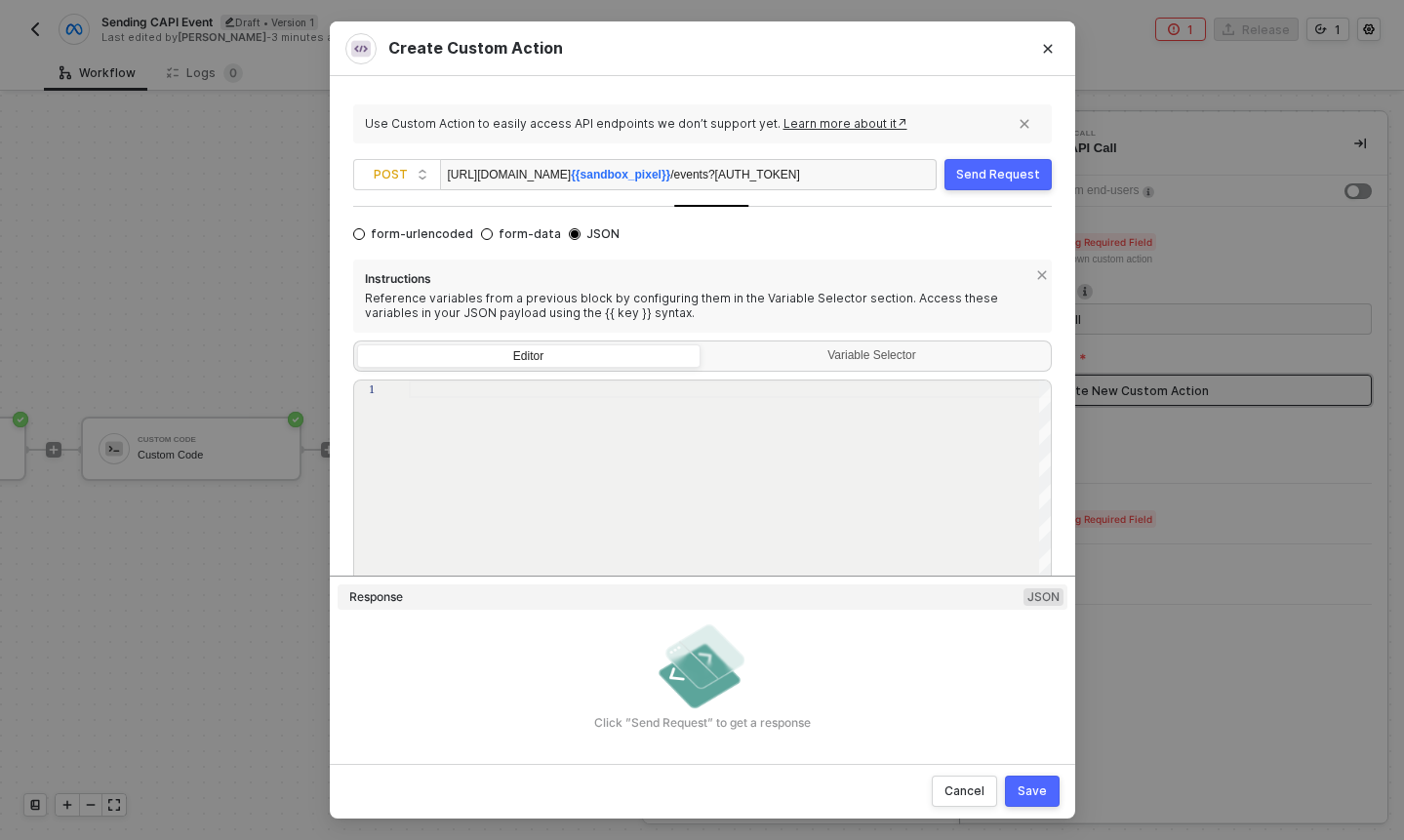
click at [692, 439] on div at bounding box center [730, 515] width 644 height 269
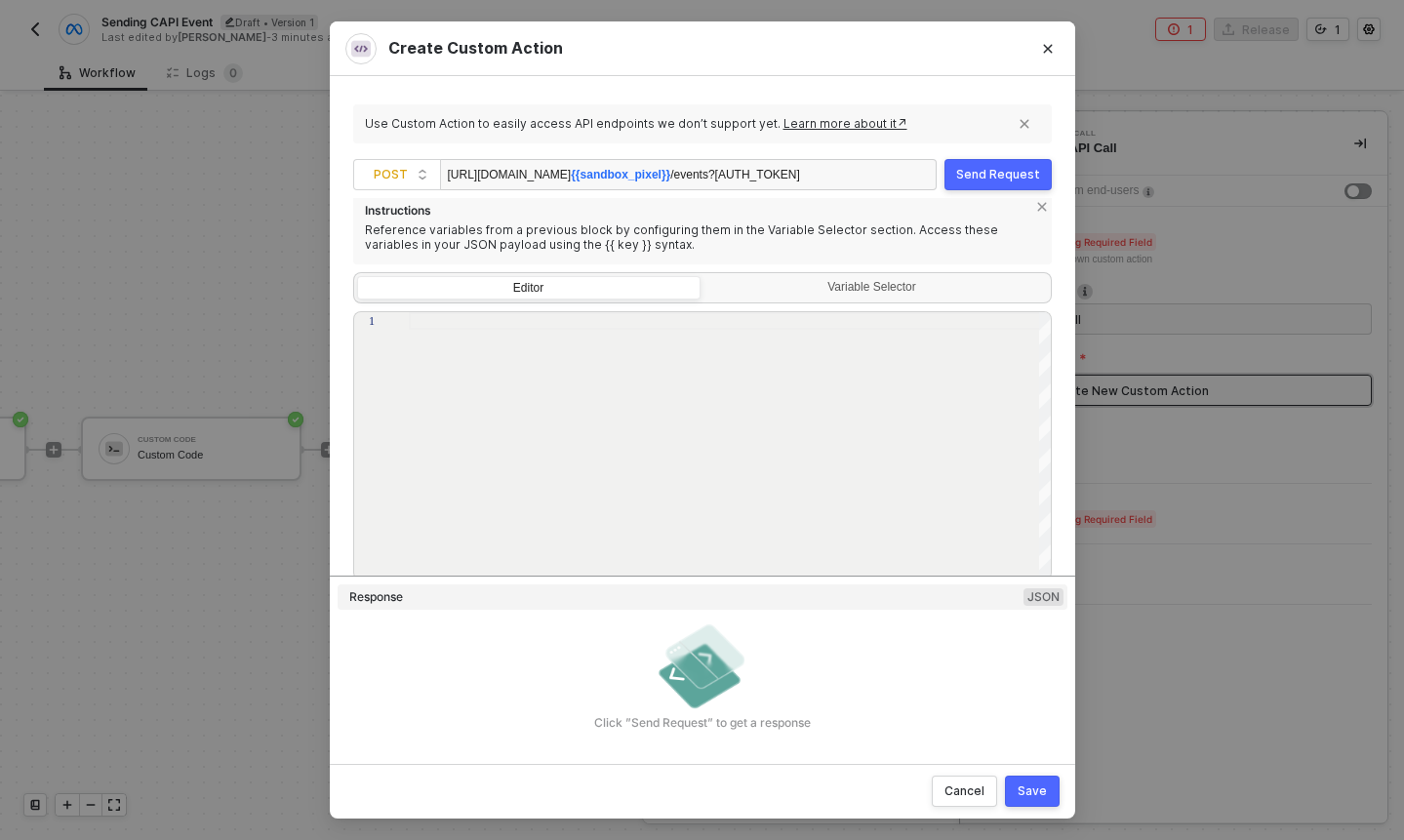
scroll to position [338, 0]
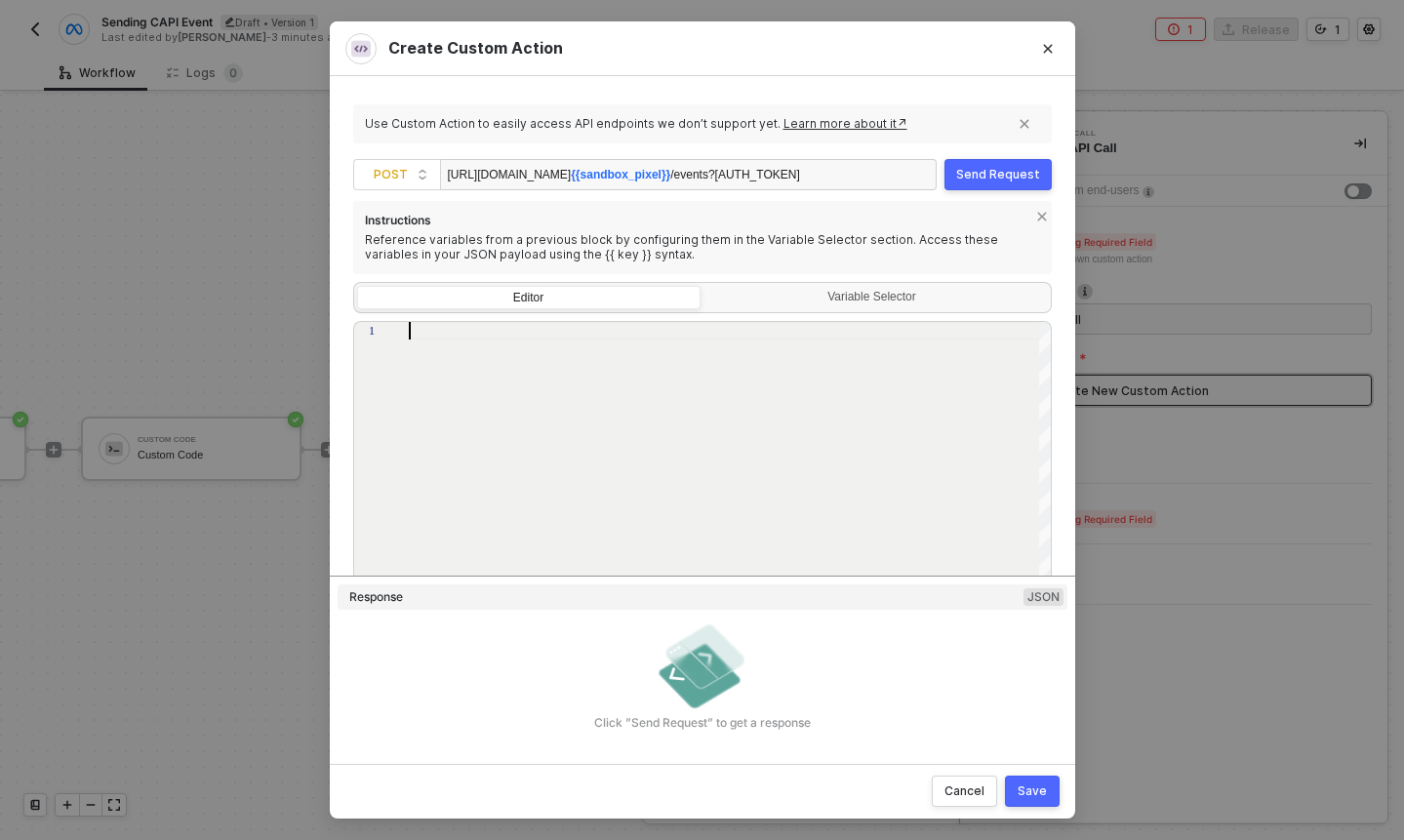
paste textarea ""custom_data": { "content_name": "{{ transform.content_name }}", "content_ids":…"
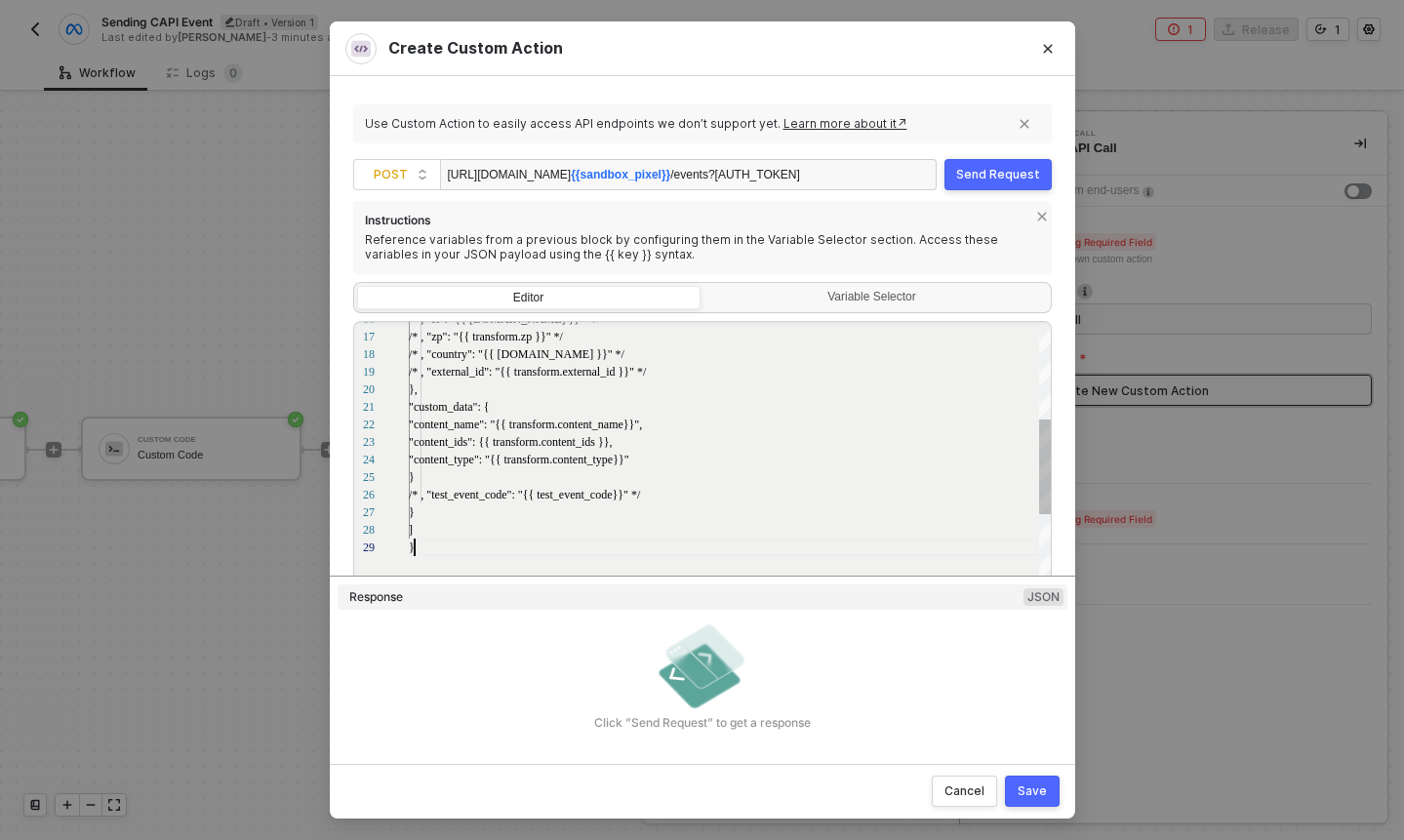
scroll to position [141, 6]
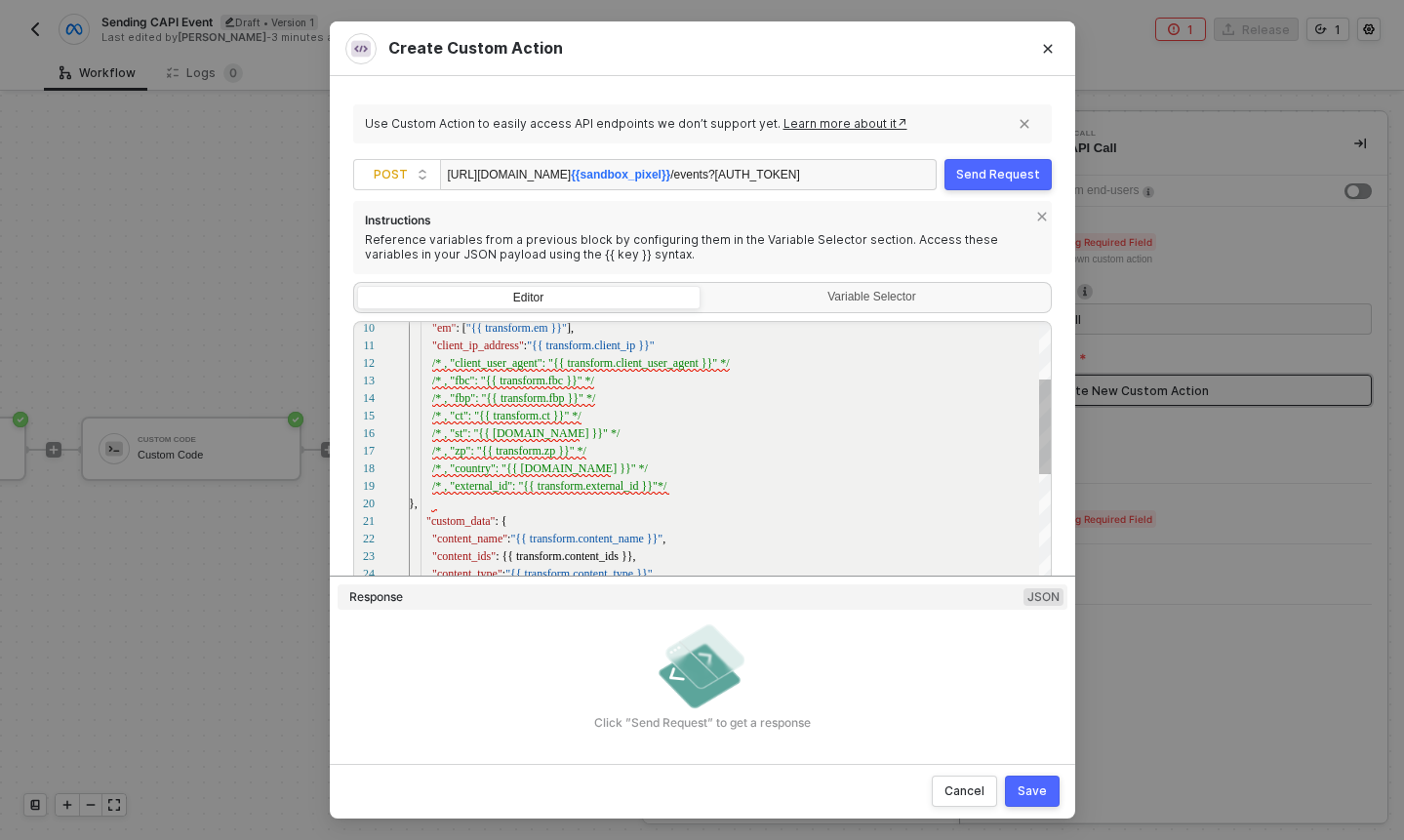
click at [588, 479] on span "/* , "external_id": "{{ transform.external_id }}"" at bounding box center [545, 486] width 226 height 14
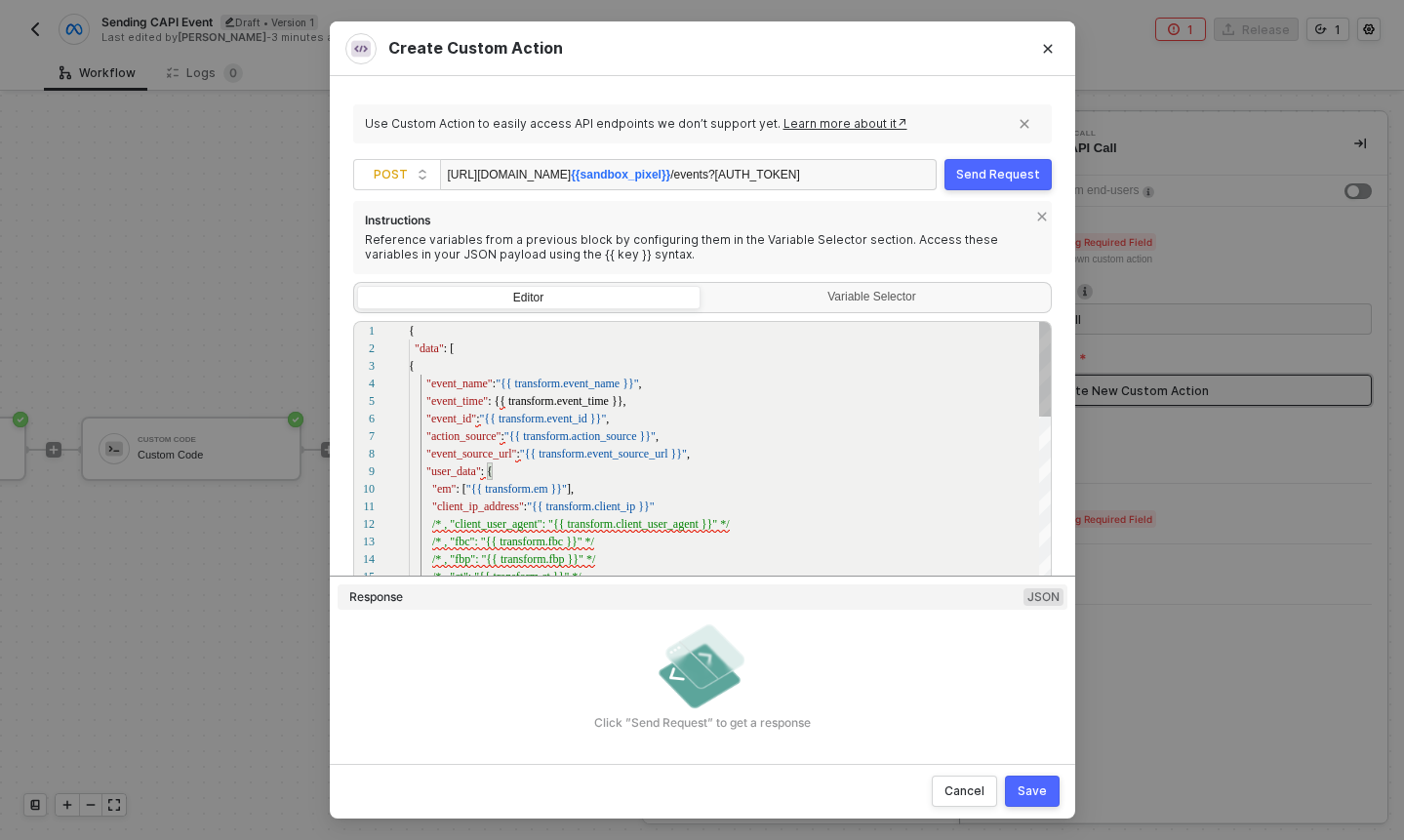
scroll to position [70, 91]
click at [502, 403] on span ": {{ transform.event_time }}," at bounding box center [557, 401] width 138 height 14
click at [665, 410] on div ""event_id" : "{{ transform.event_id }}" ," at bounding box center [730, 419] width 644 height 18
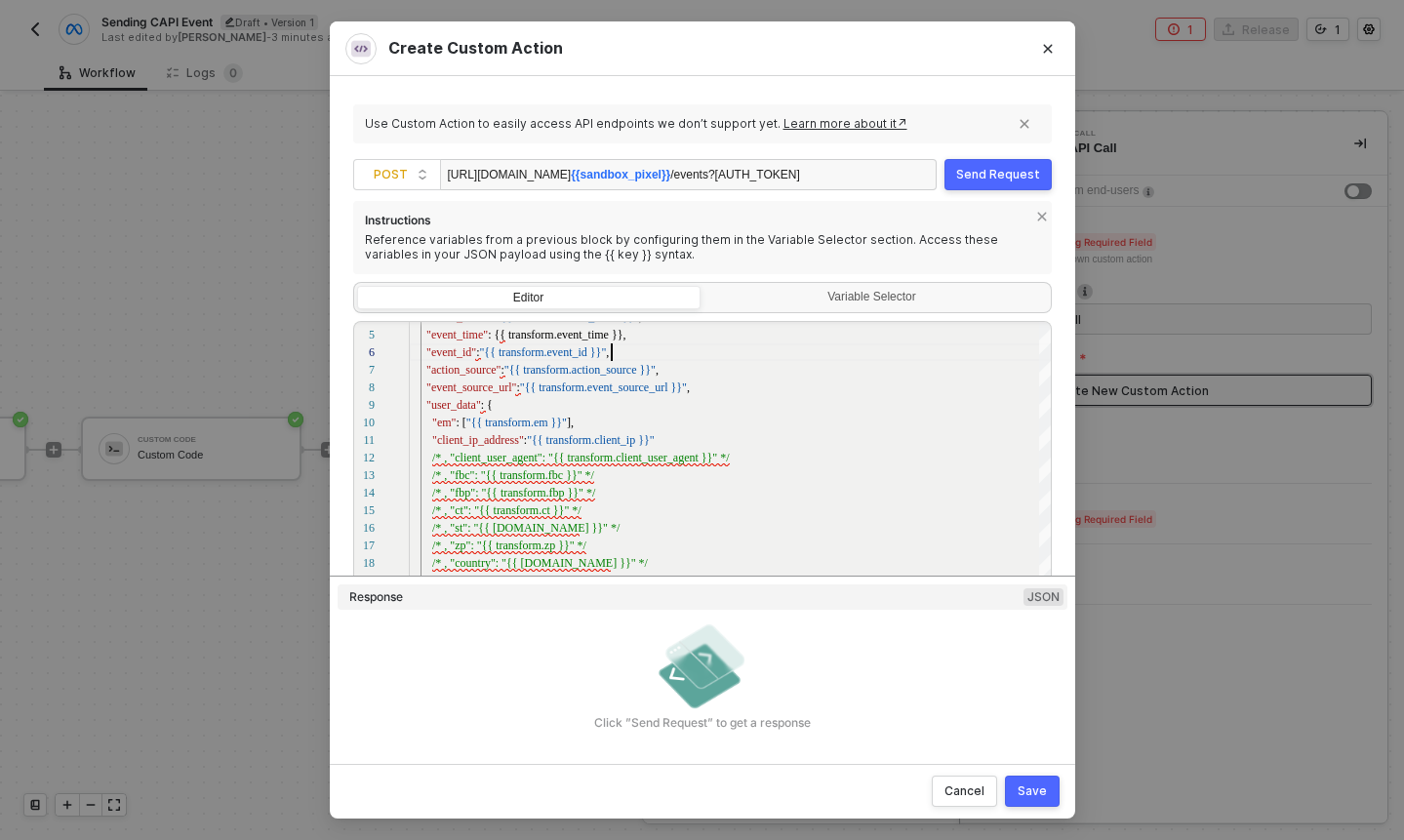
scroll to position [386, 0]
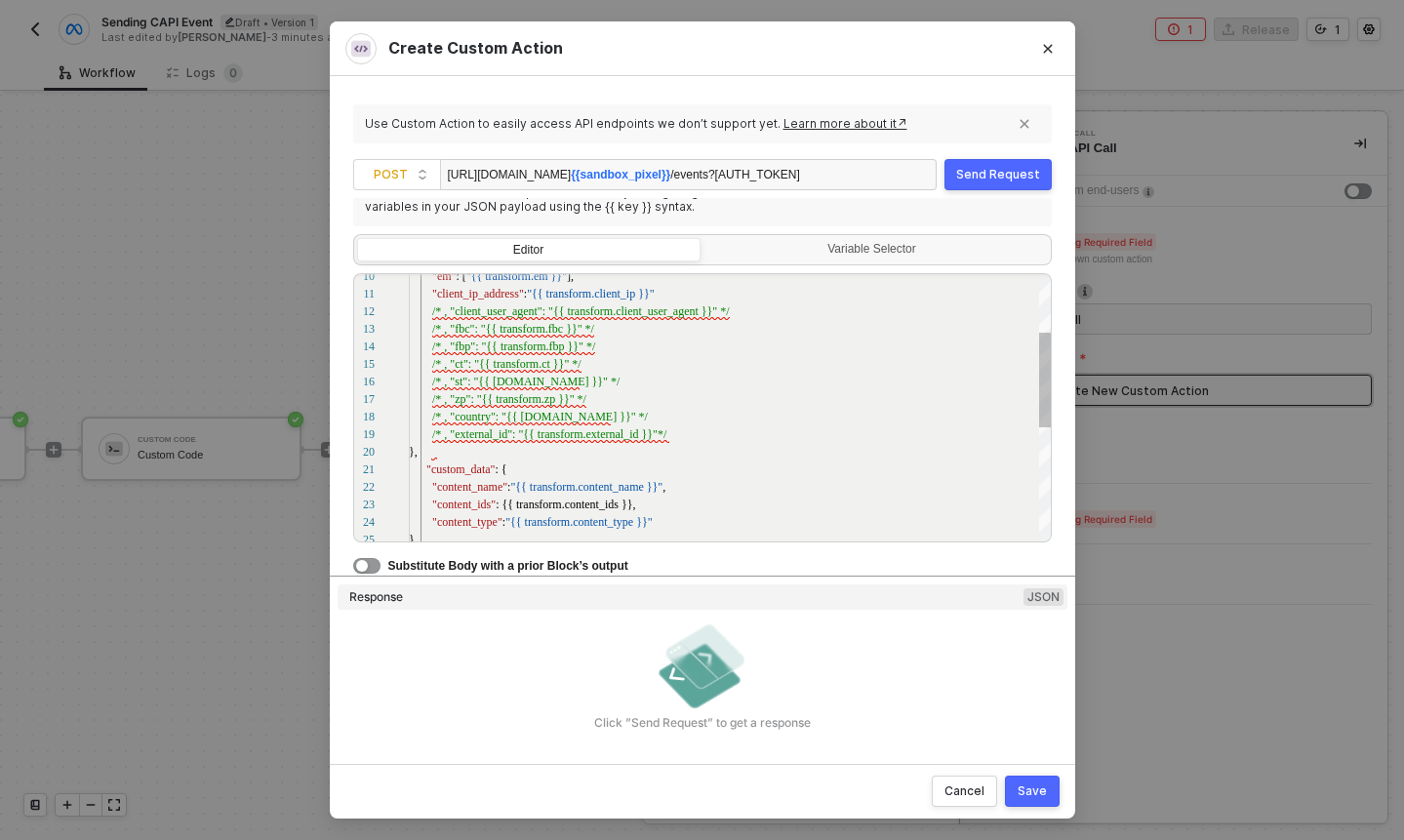
click at [572, 448] on div "}," at bounding box center [730, 452] width 644 height 18
type textarea ""custom_data": { "content_name": "{{ transform.content_name }}", "content_ids":…"
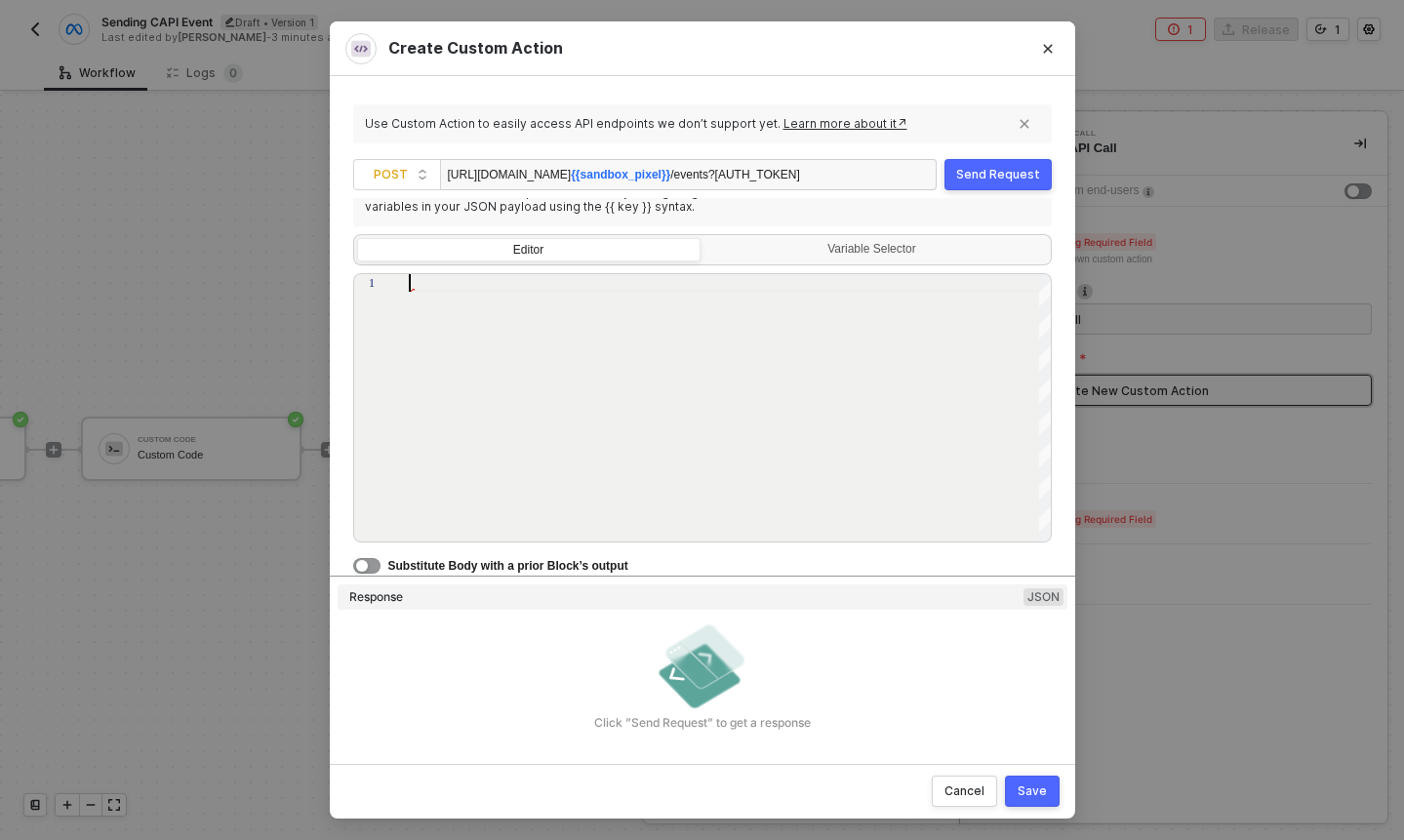
scroll to position [0, 0]
click at [857, 260] on div "Variable Selector" at bounding box center [876, 251] width 343 height 27
click at [704, 238] on input "Variable Selector" at bounding box center [704, 238] width 0 height 0
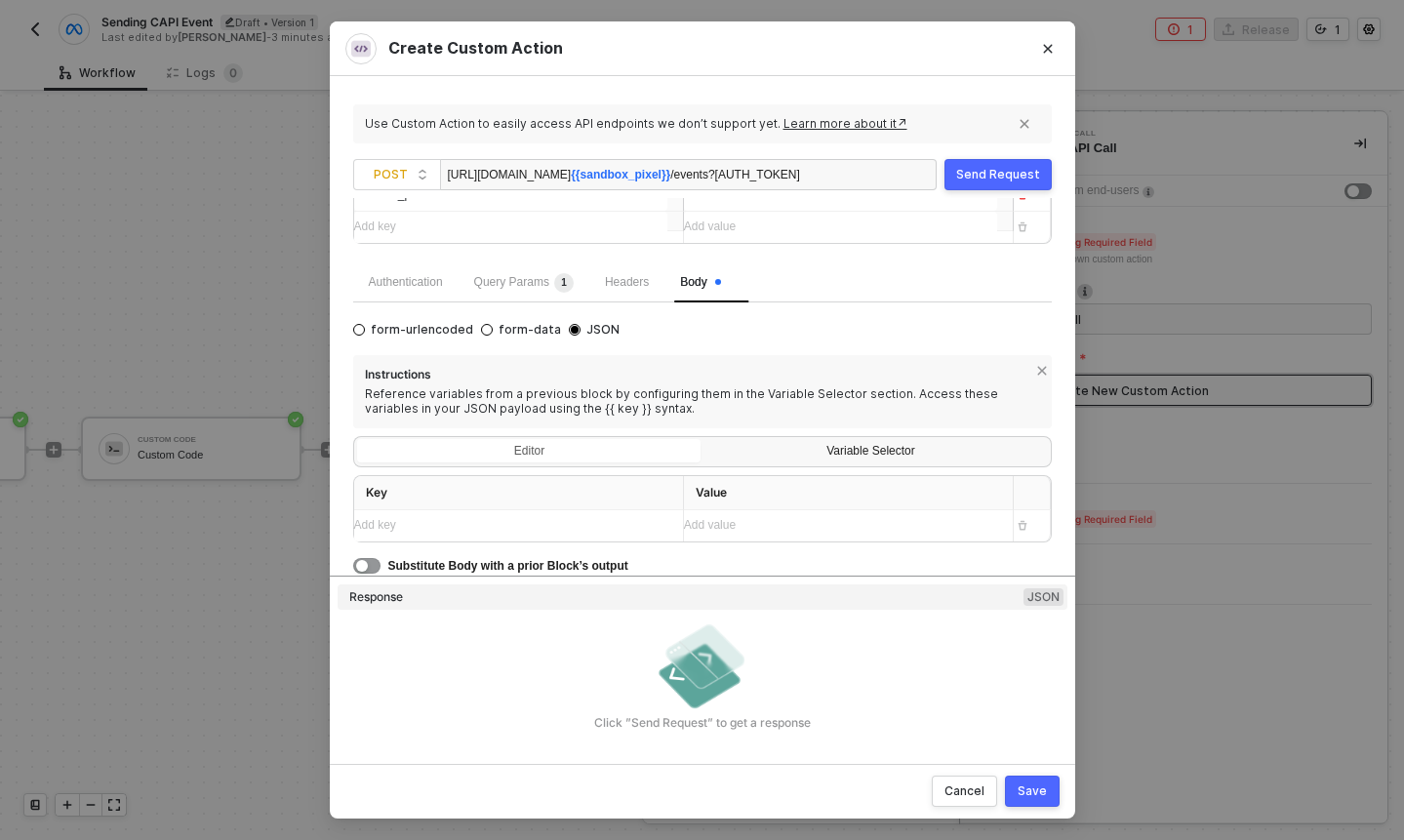
scroll to position [185, 0]
click at [628, 444] on div "Editor" at bounding box center [529, 453] width 343 height 27
click at [357, 440] on input "Editor" at bounding box center [357, 440] width 0 height 0
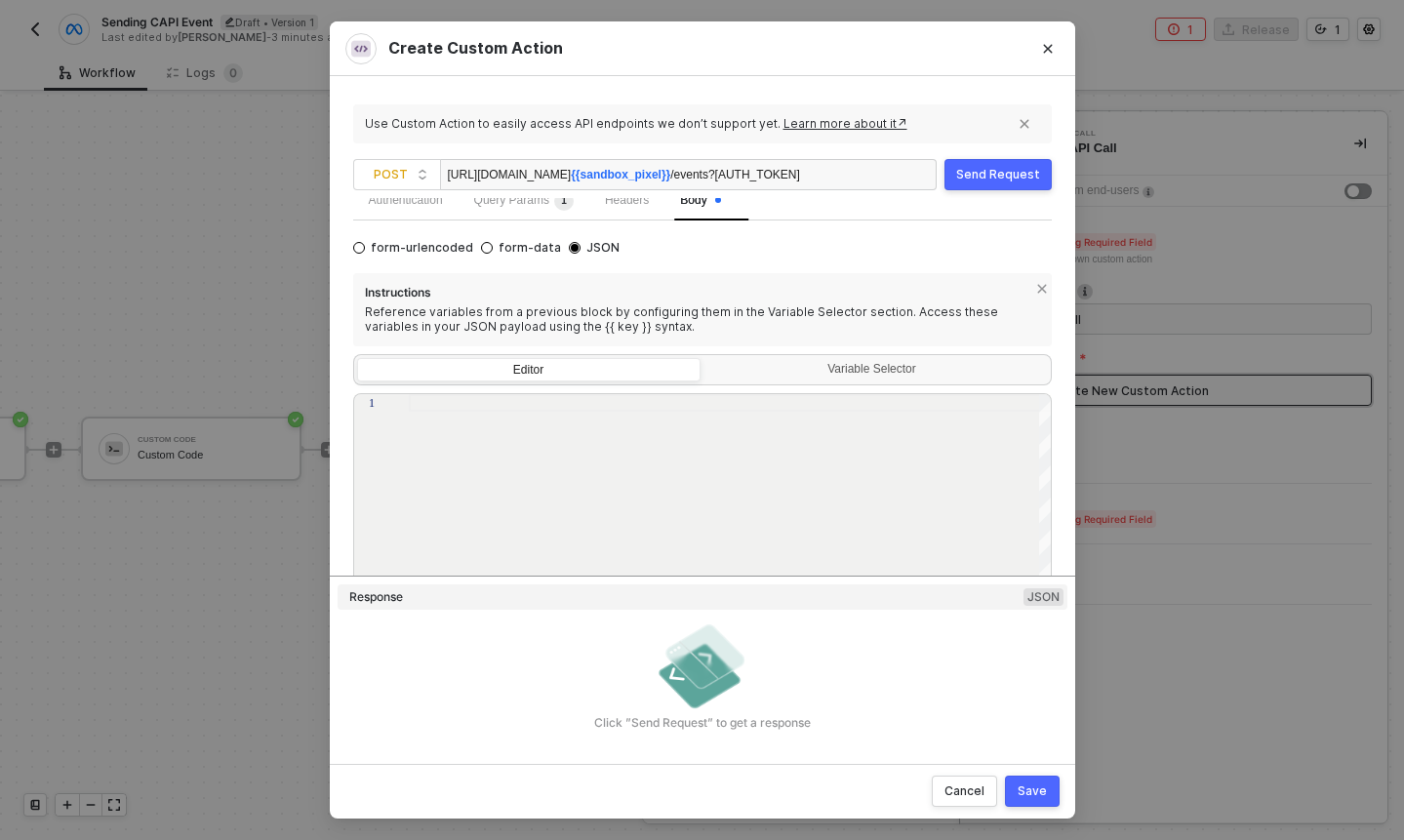
scroll to position [386, 0]
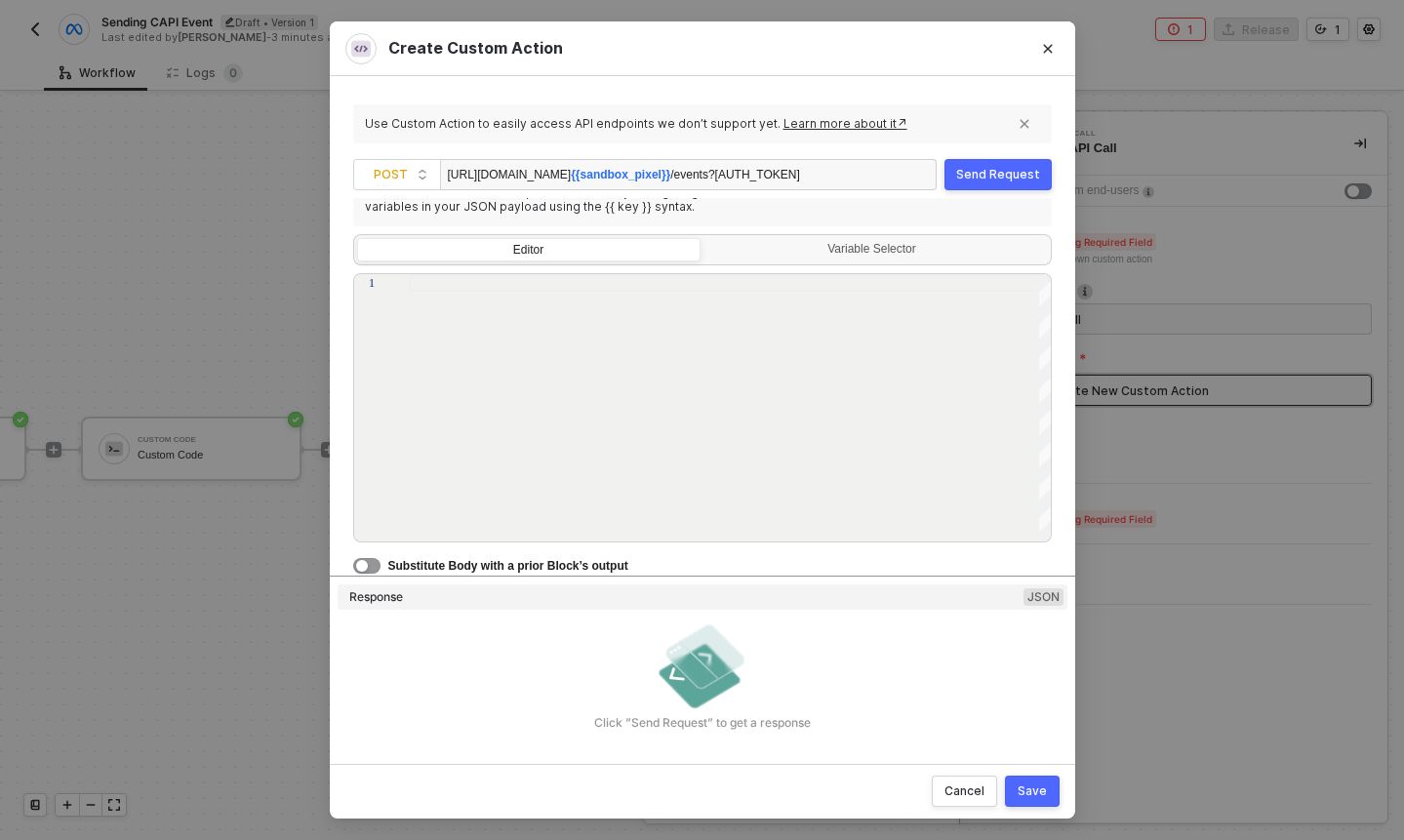
click at [612, 395] on div at bounding box center [730, 409] width 644 height 269
paste textarea ""custom_data": { "content_name": "{{ transform.content_name }}", "content_ids":…"
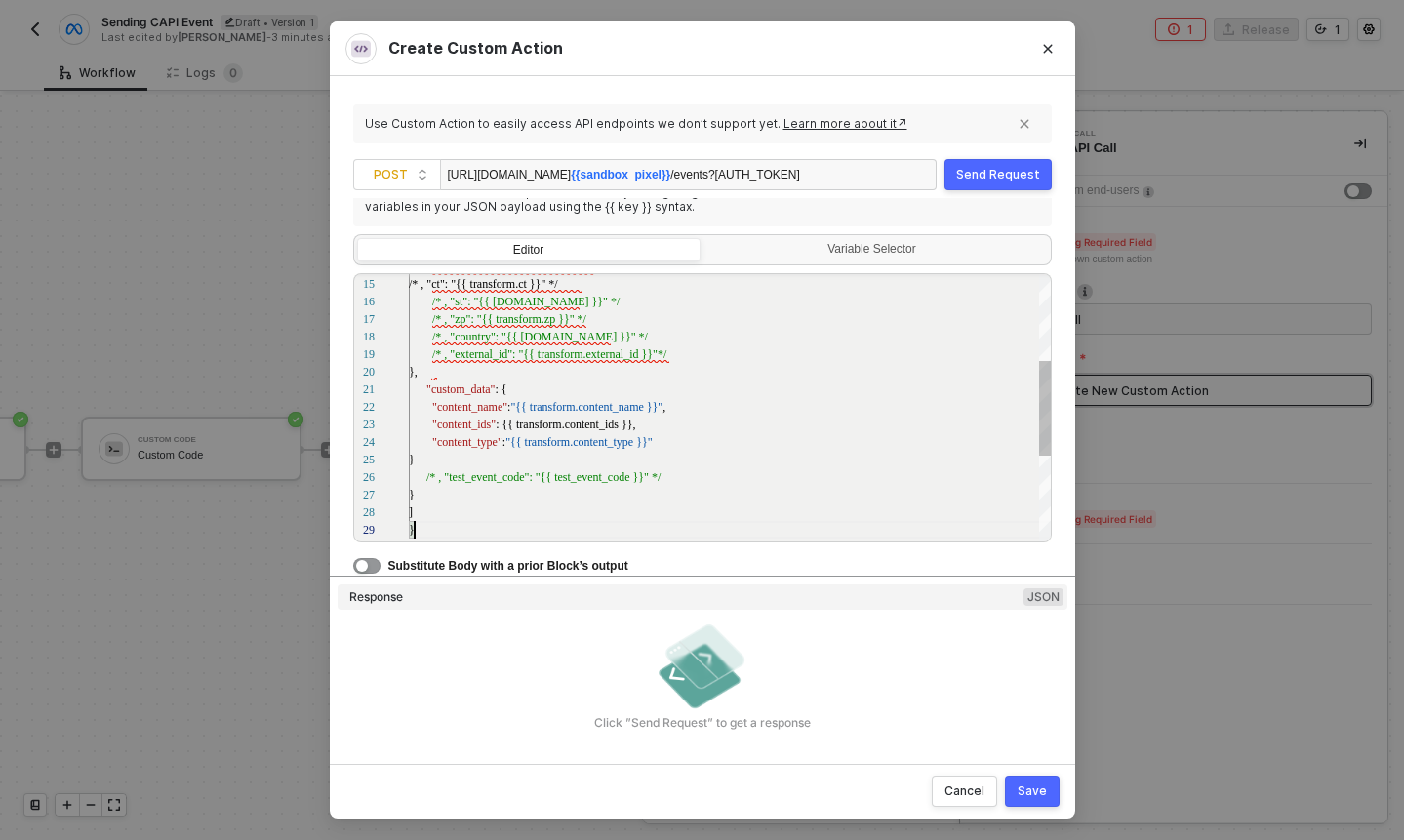
type textarea ""custom_data": { "content_name": "{{ transform.content_name }}", "content_ids":…"
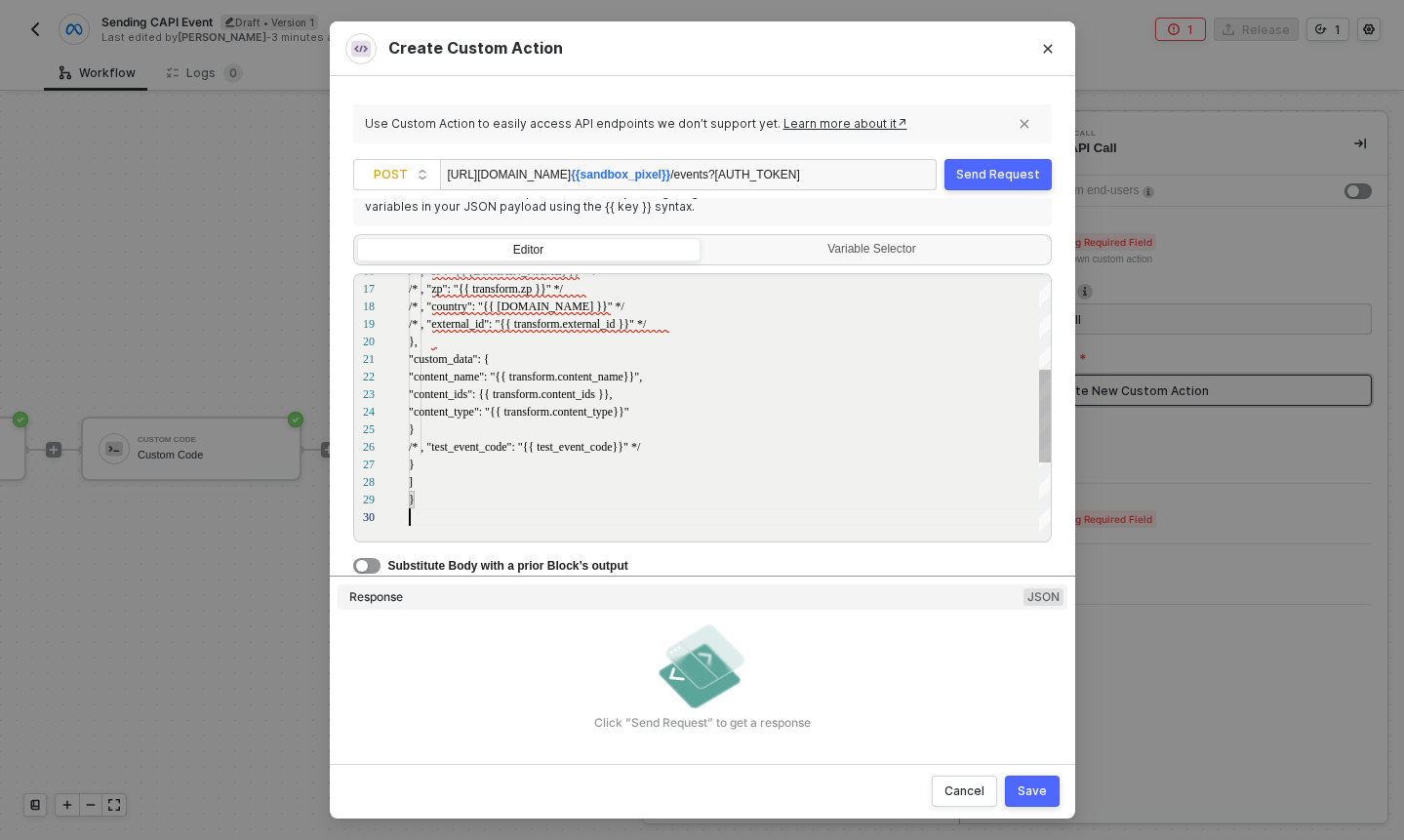
scroll to position [158, 0]
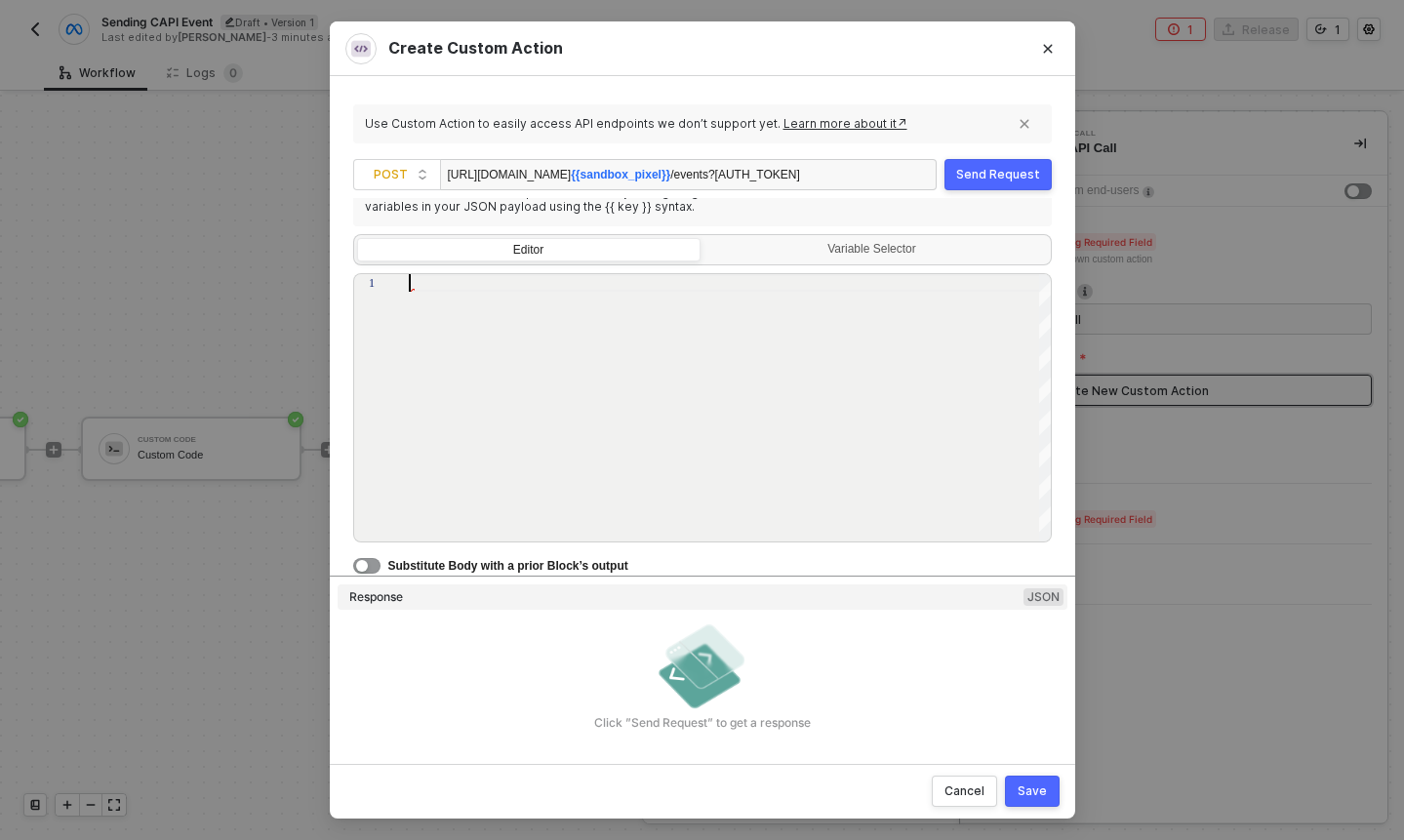
paste textarea ""custom_data": { "content_name": "{{ transform.content_name }}", "content_ids":…"
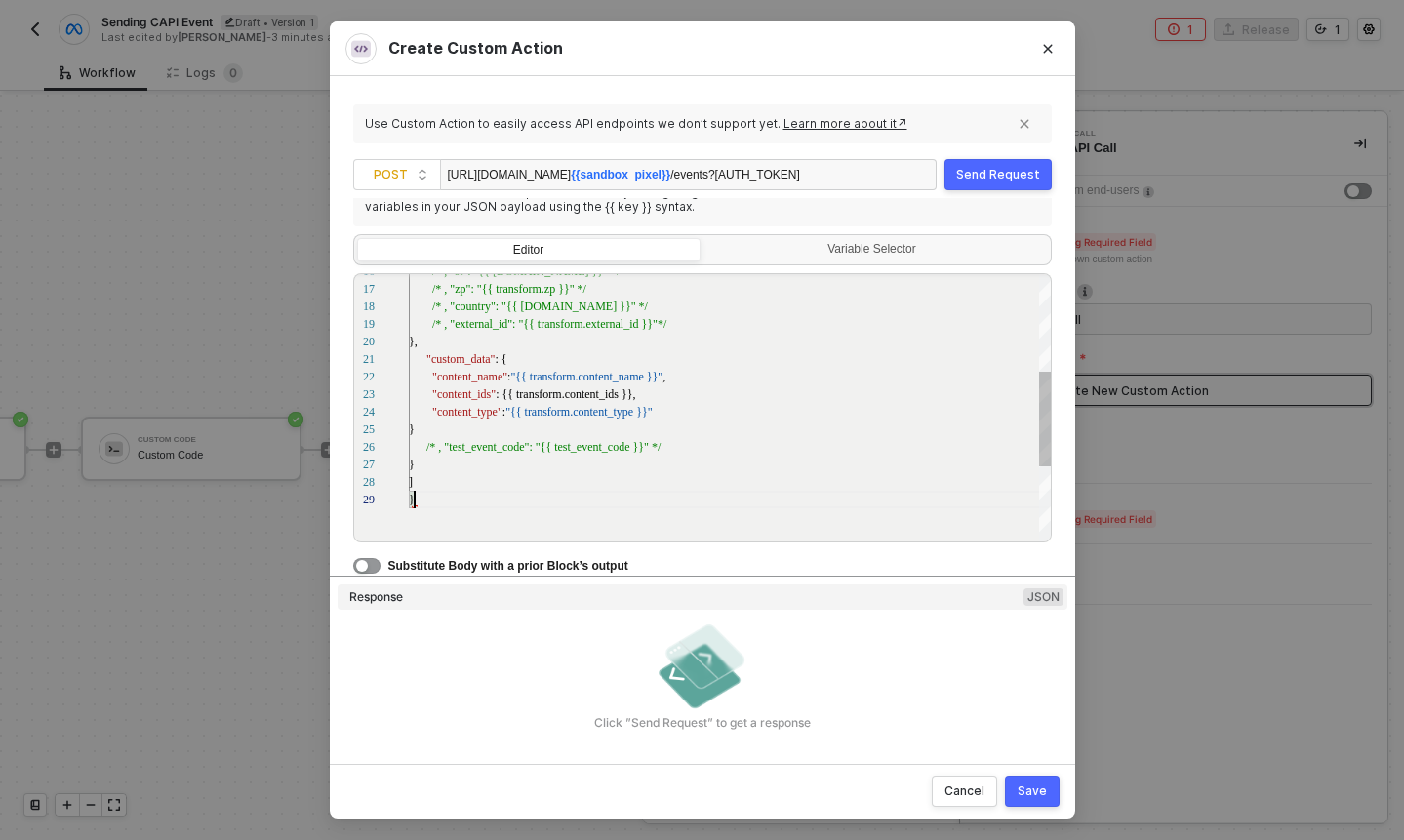
scroll to position [141, 6]
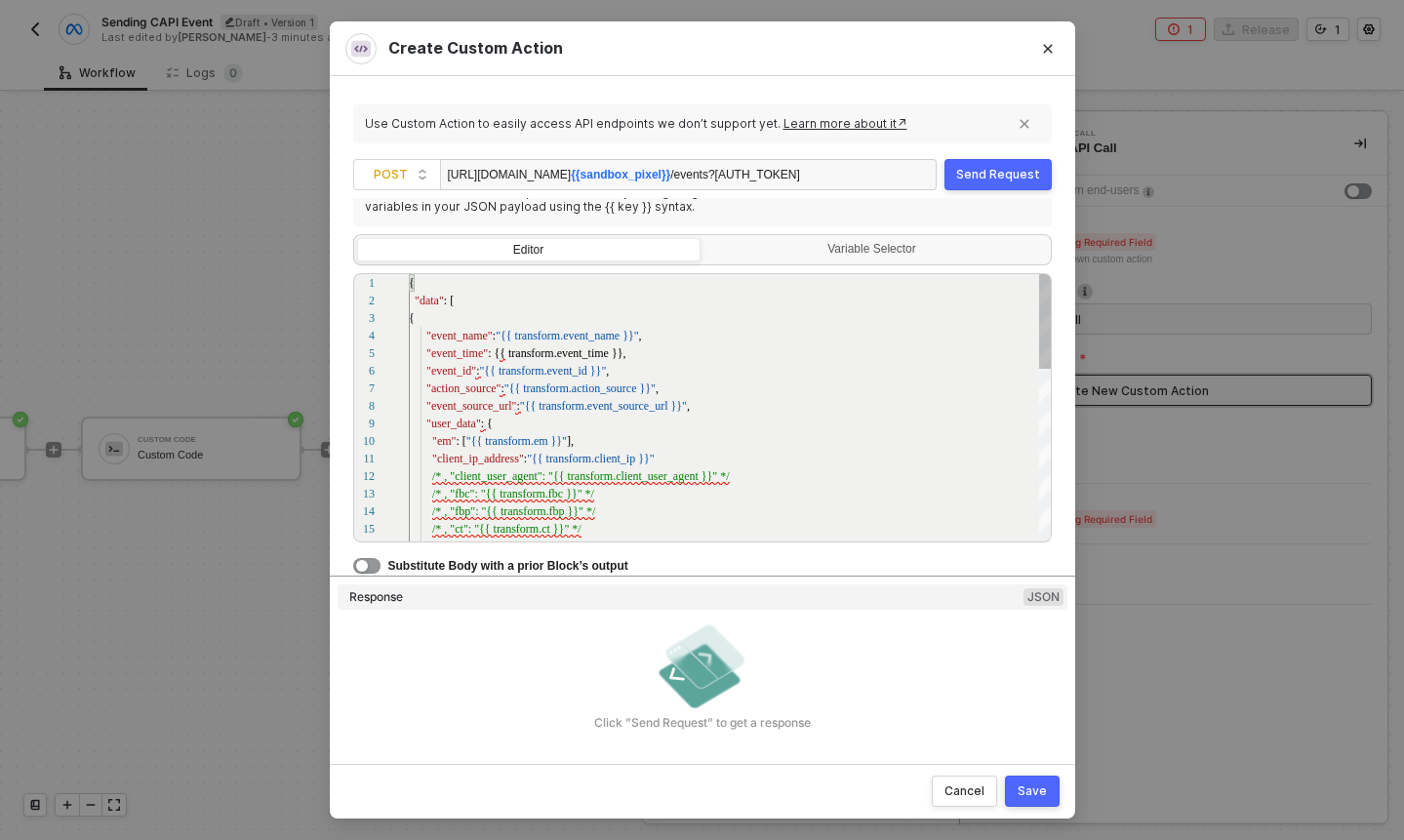
click at [589, 316] on div "{" at bounding box center [730, 318] width 644 height 18
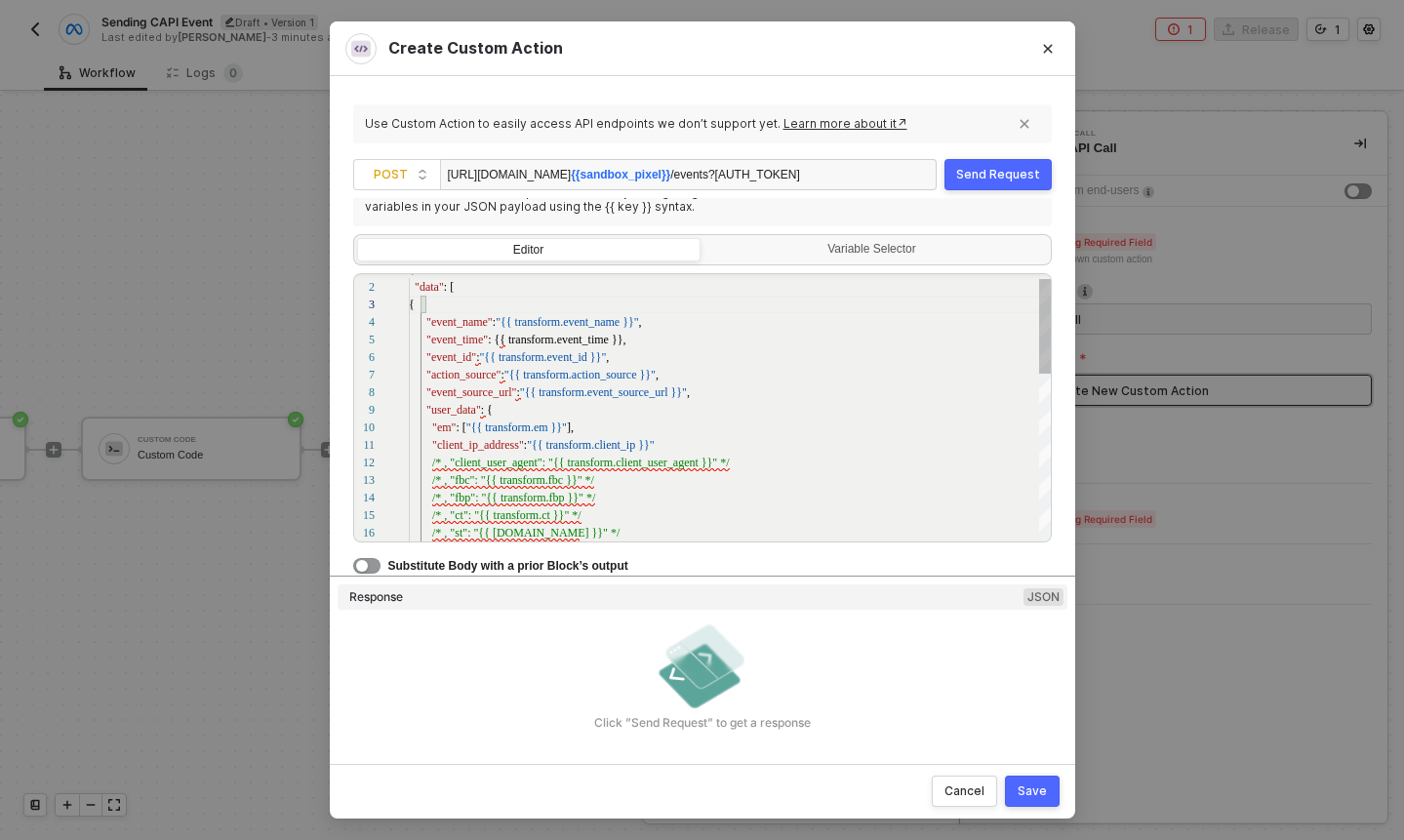
click at [490, 338] on div "16 15 14 13 12 11 10 8 9 7 6 5 4 17 3 2 1 /* , "st": "{{ transform.st }}" */ /*…" at bounding box center [702, 408] width 699 height 269
click at [761, 412] on div ""user_data" : {" at bounding box center [730, 410] width 644 height 18
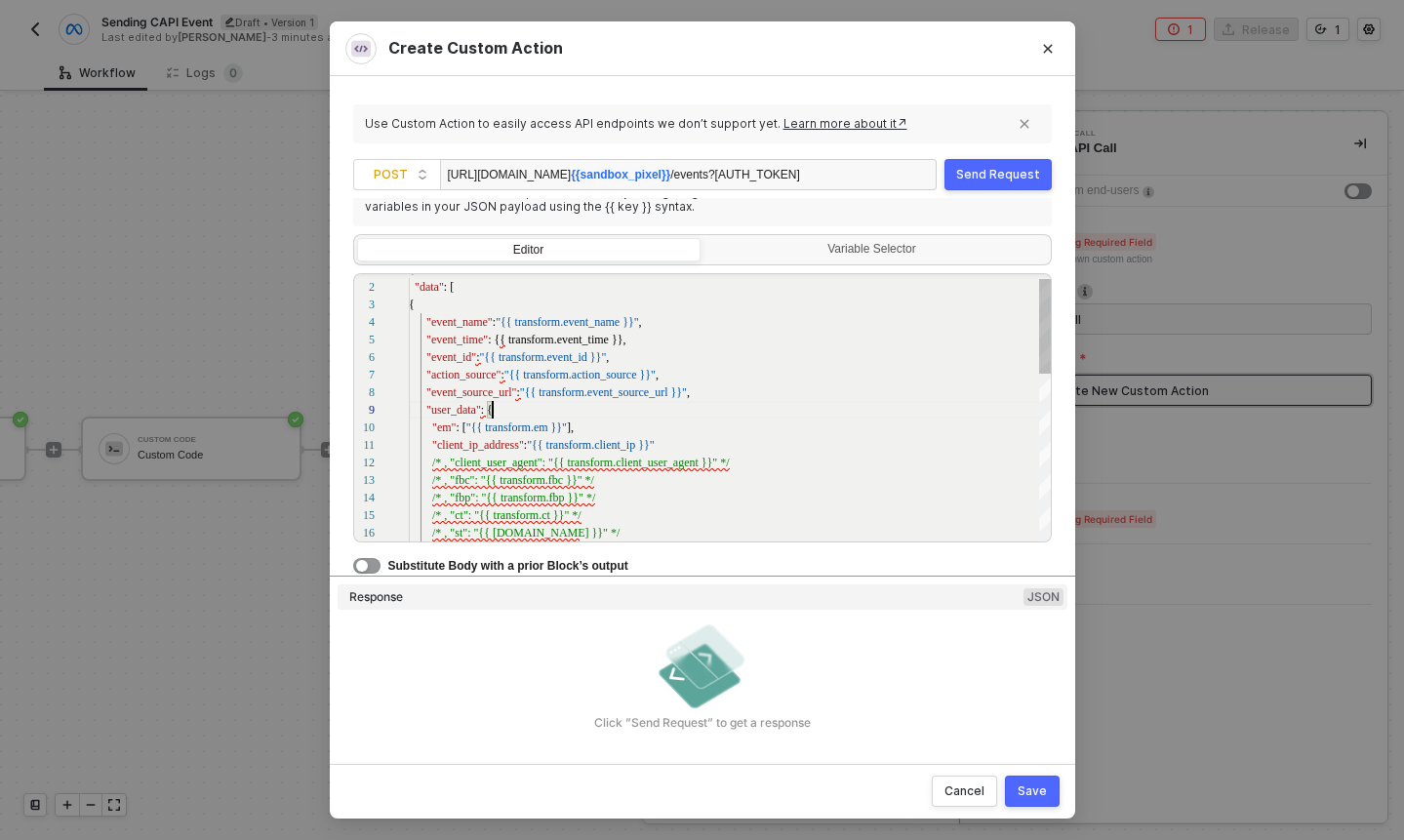
scroll to position [141, 84]
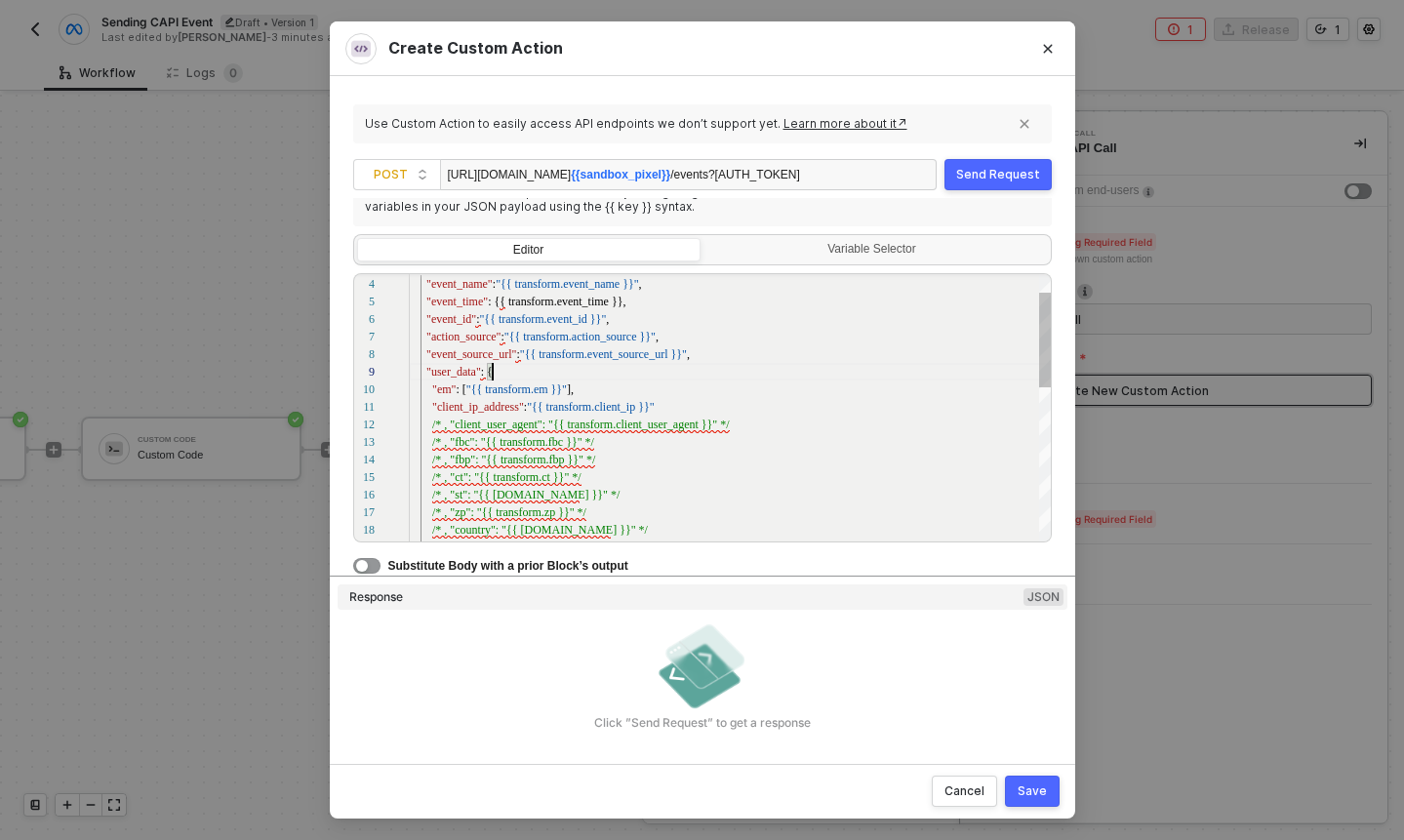
click at [519, 355] on div "16 15 14 13 12 11 10 8 9 7 6 5 4 17 3 18 19 /* , "st": "{{ transform.st }}" */ …" at bounding box center [702, 408] width 699 height 269
click at [520, 359] on textarea "{ "data": [ { "event_name": "{{ transform.event_name }}", "event_time": {{ tran…" at bounding box center [520, 354] width 1 height 18
click at [562, 378] on div ""user_data" : {" at bounding box center [730, 372] width 644 height 18
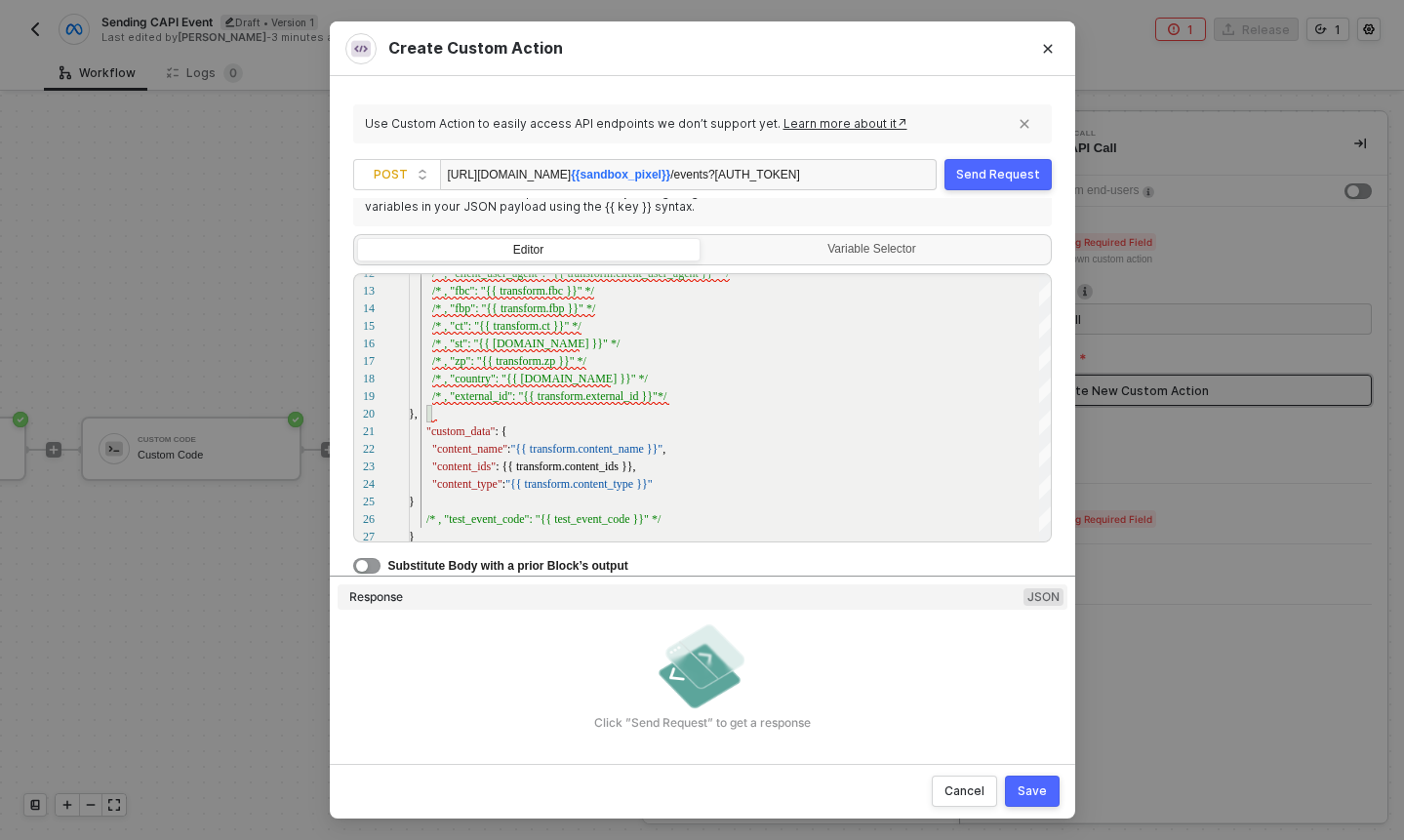
click at [970, 183] on button "Send Request" at bounding box center [999, 174] width 108 height 31
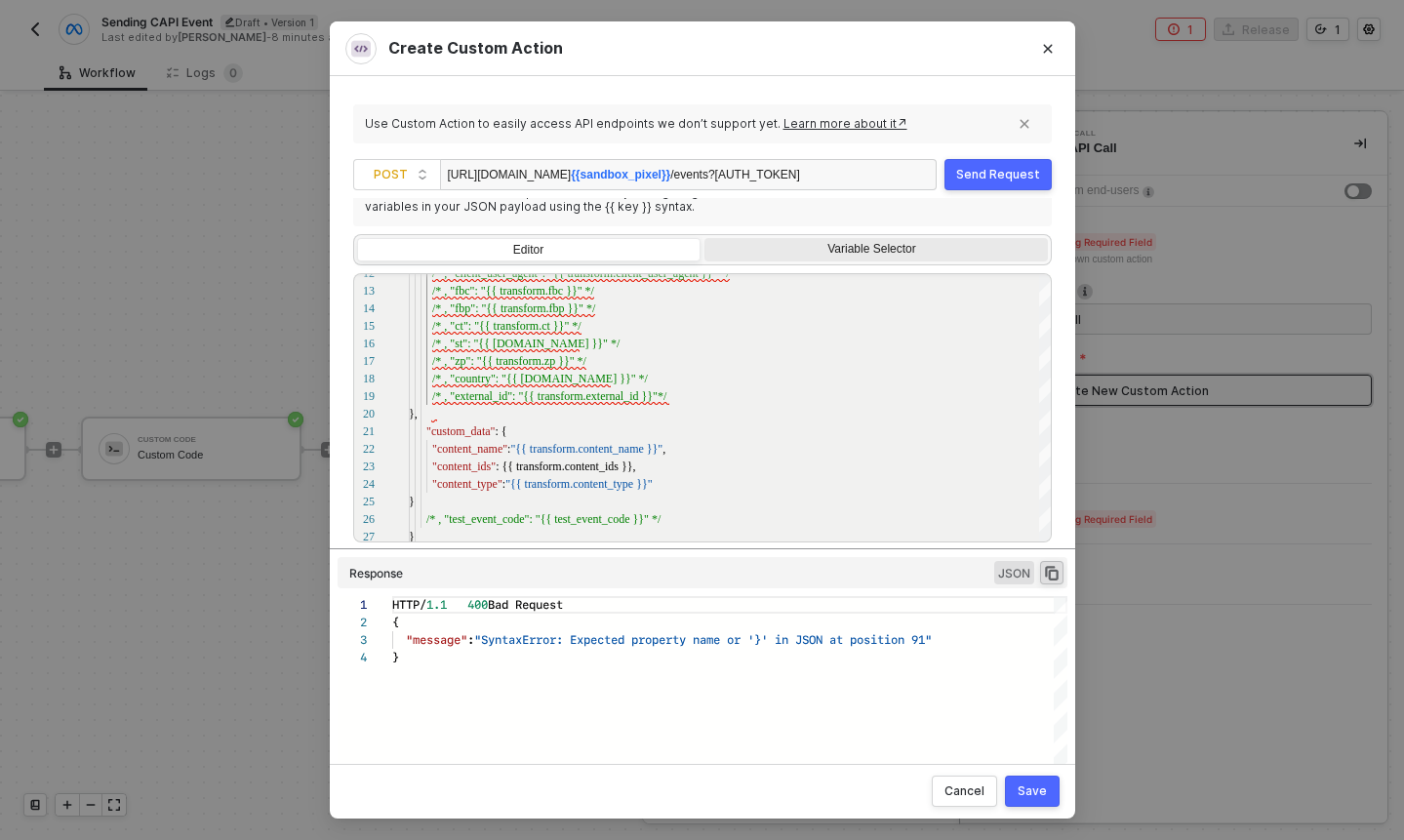
scroll to position [53, 0]
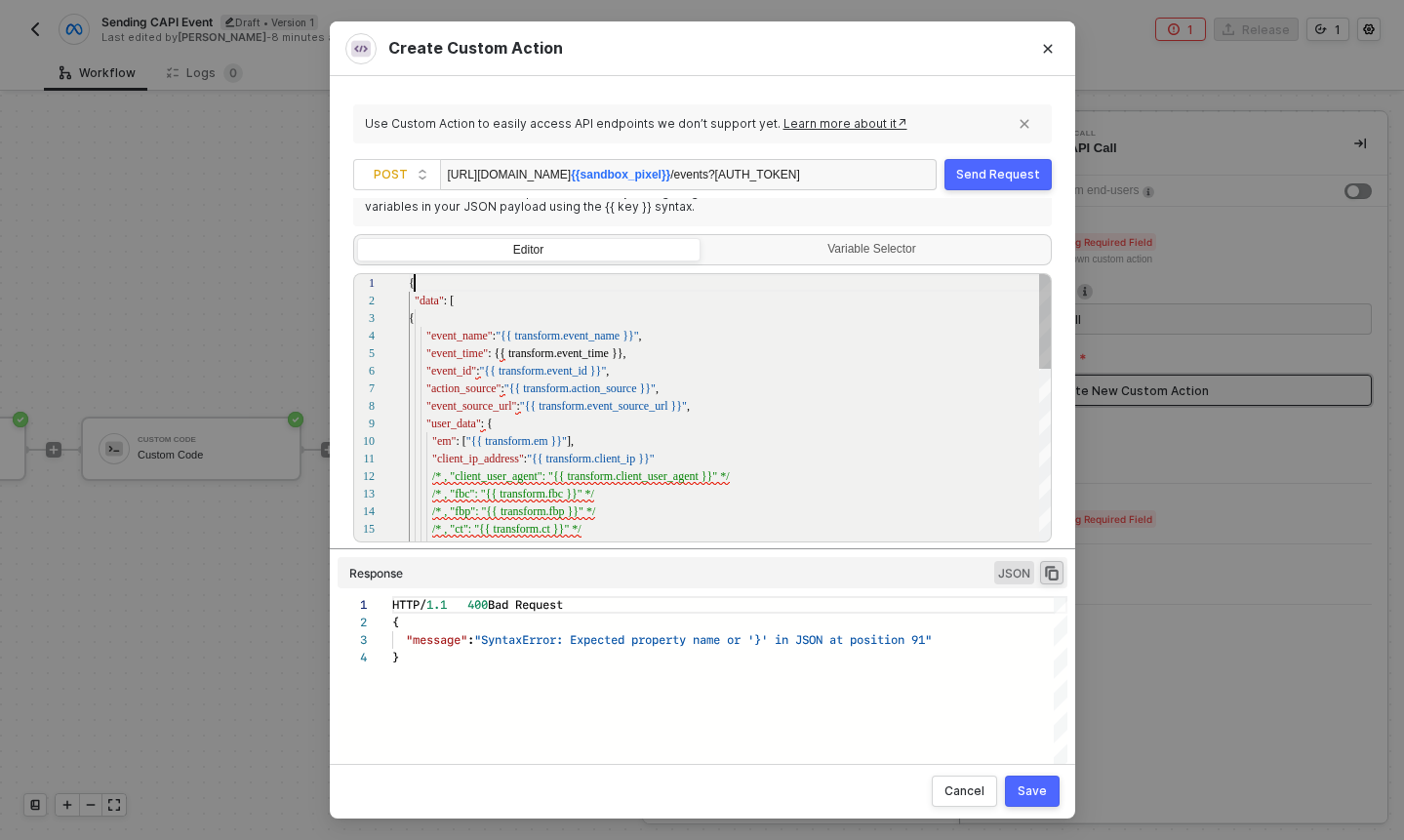
click at [469, 287] on div "{" at bounding box center [730, 283] width 644 height 18
click at [467, 315] on div "{" at bounding box center [730, 318] width 644 height 18
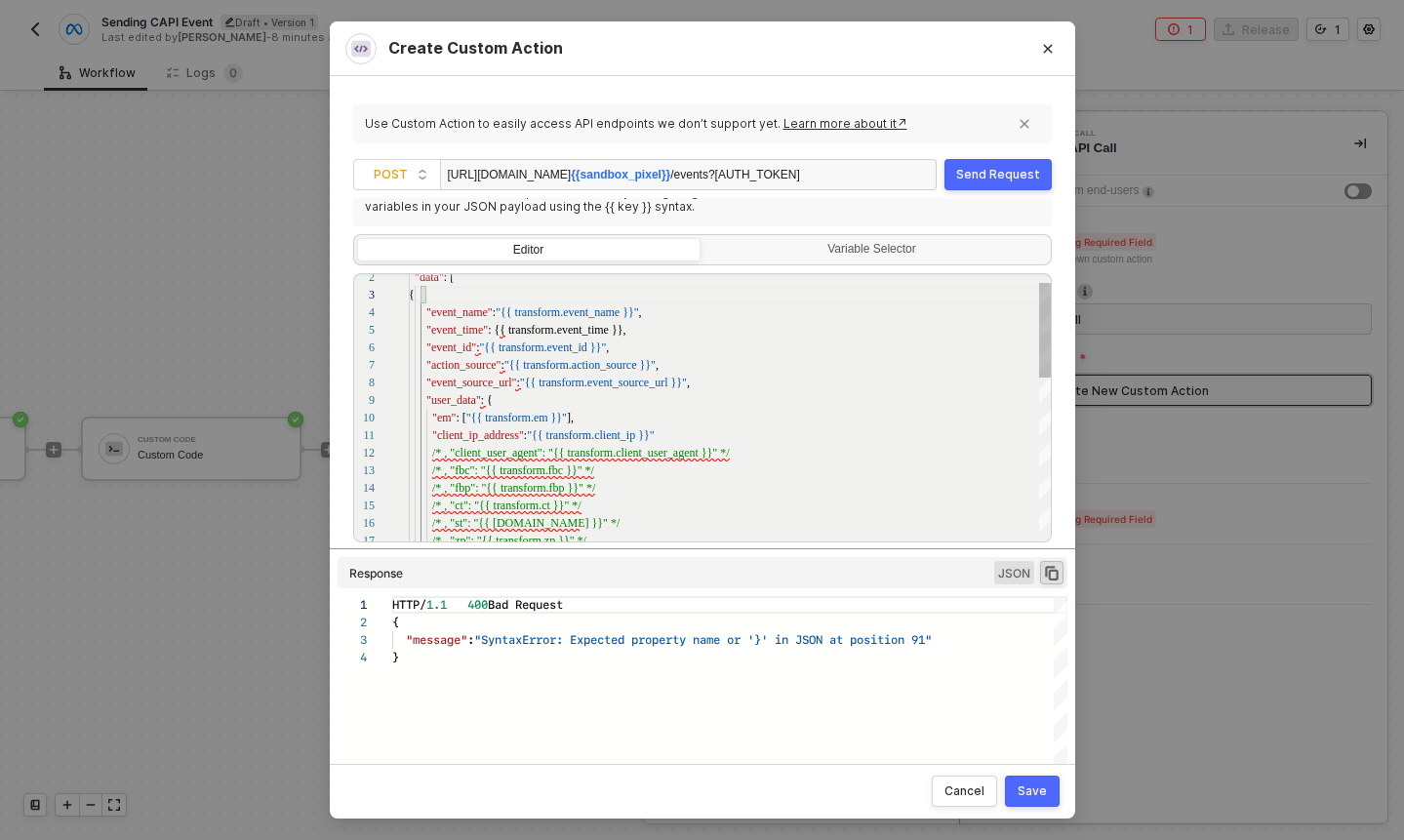
click at [513, 407] on div ""user_data" : {" at bounding box center [730, 400] width 644 height 18
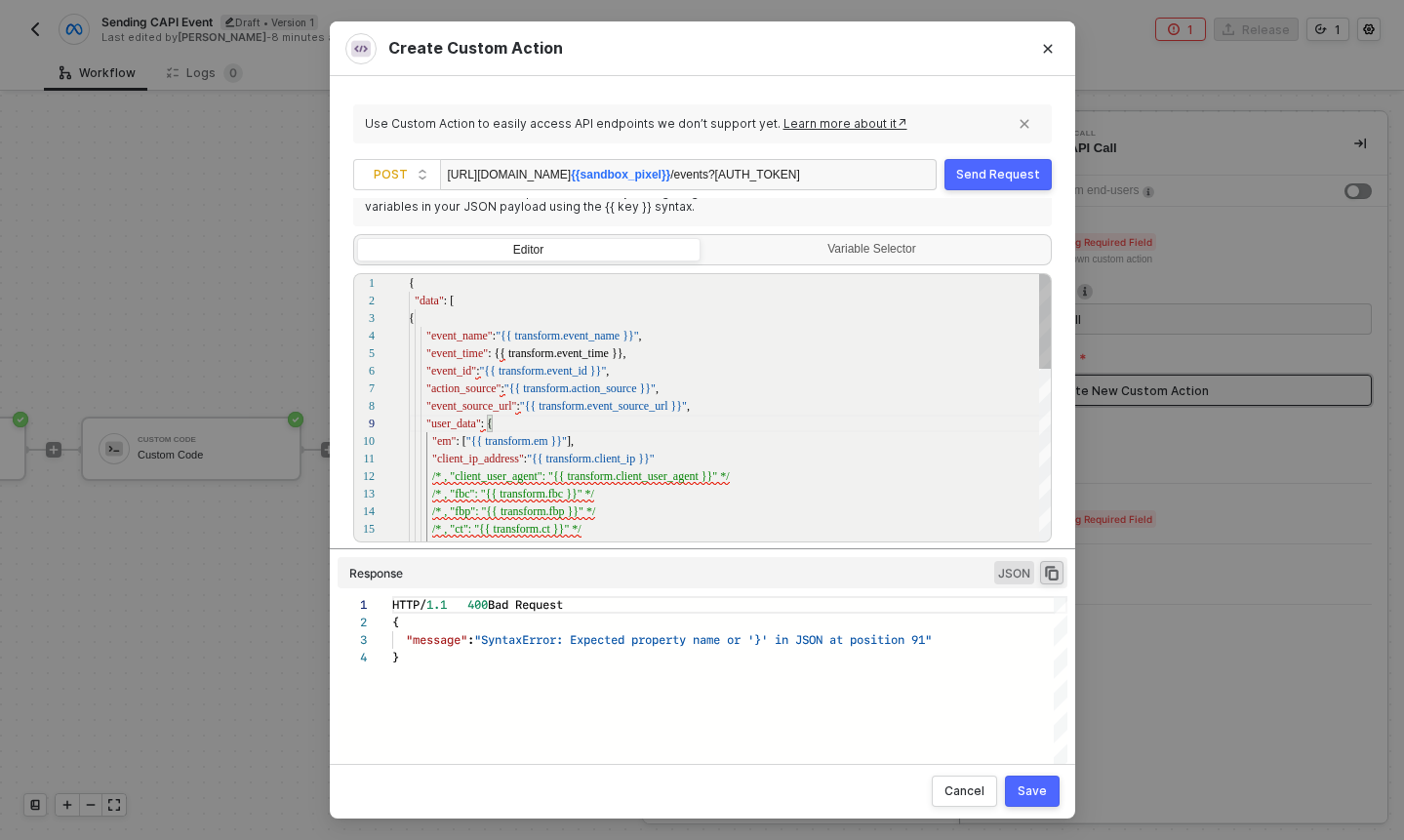
click at [464, 301] on div ""data" : [" at bounding box center [730, 300] width 644 height 18
click at [509, 315] on div "{" at bounding box center [730, 318] width 644 height 18
drag, startPoint x: 412, startPoint y: 286, endPoint x: 462, endPoint y: 335, distance: 70.0
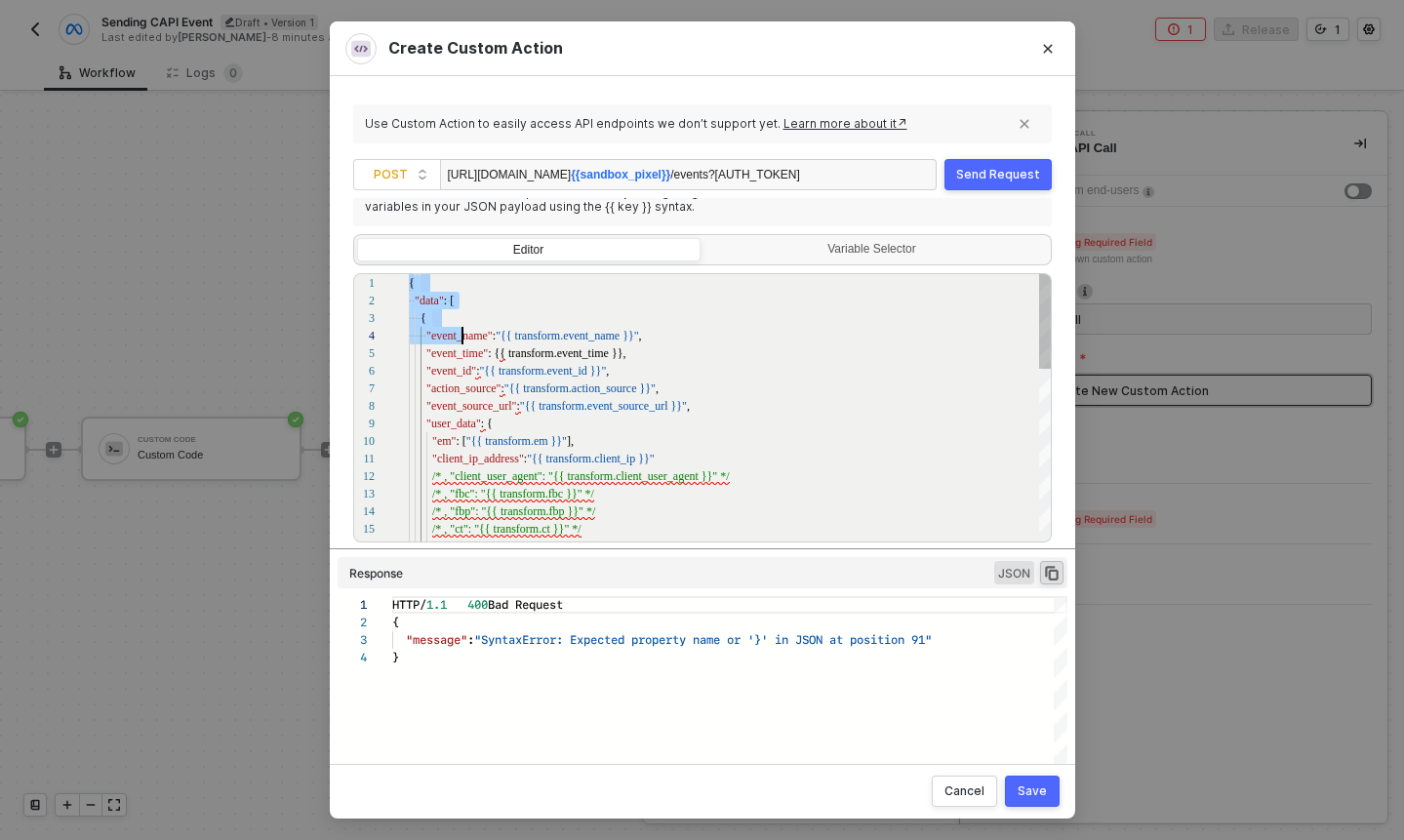
click at [462, 335] on div "16 15 14 13 12 11 10 9 8 7 6 5 4 3 2 1 /* , "st": "{{ transform.st }}" */ /* , …" at bounding box center [702, 408] width 699 height 269
click at [463, 335] on textarea "{ "data": [ { "event_name": "{{ transform.event_name }}", "event_time": {{ tran…" at bounding box center [463, 336] width 1 height 18
click at [487, 642] on span ""SyntaxError: Expected property name or '}' in JSO" at bounding box center [645, 639] width 341 height 19
click at [813, 400] on div ""event_source_url" : "{{ transform.event_source_url }}" ," at bounding box center [730, 406] width 644 height 18
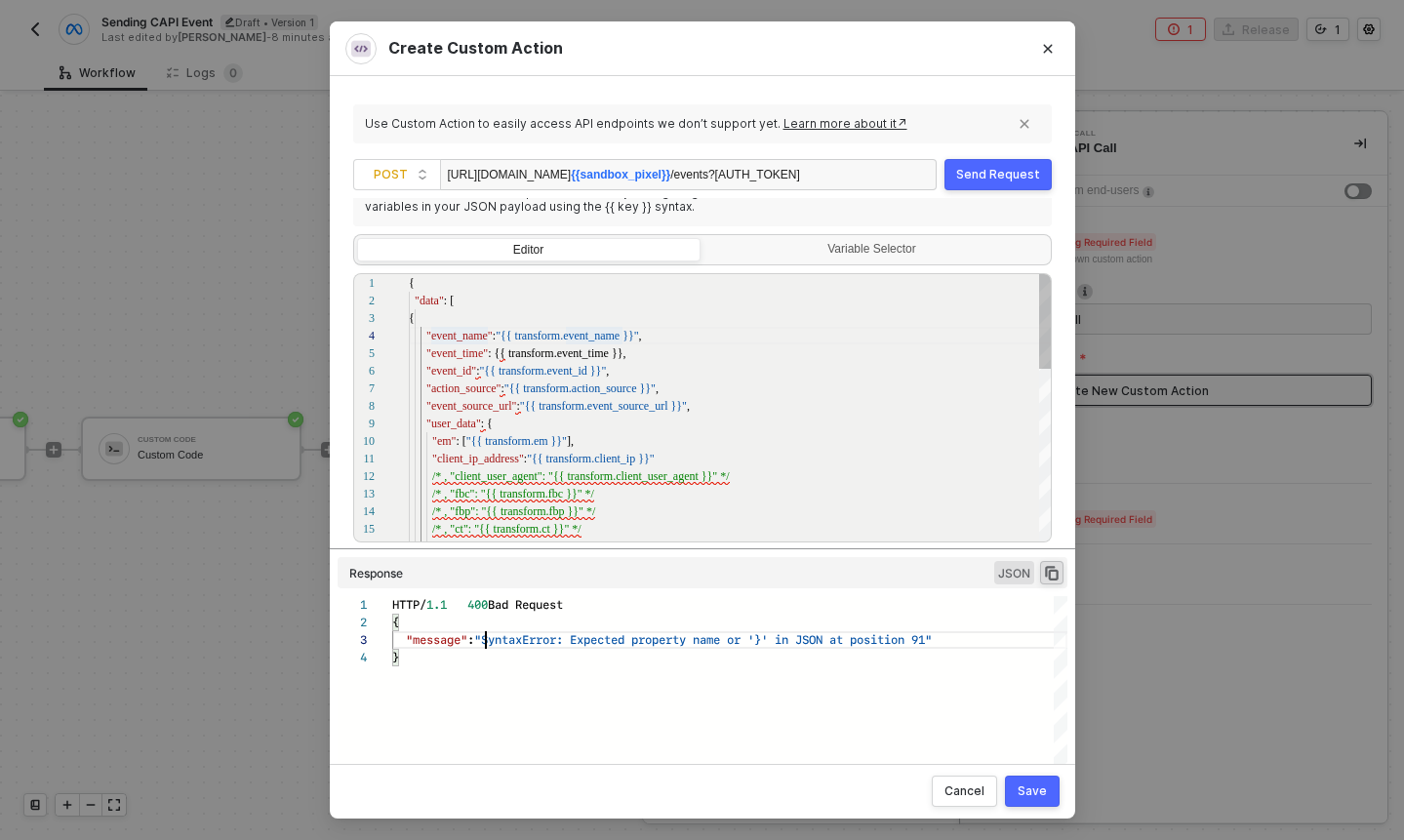
scroll to position [123, 283]
type textarea "{ "data": [ { "event_name": "{{ transform.event_name }}", "event_time": {{ tran…"
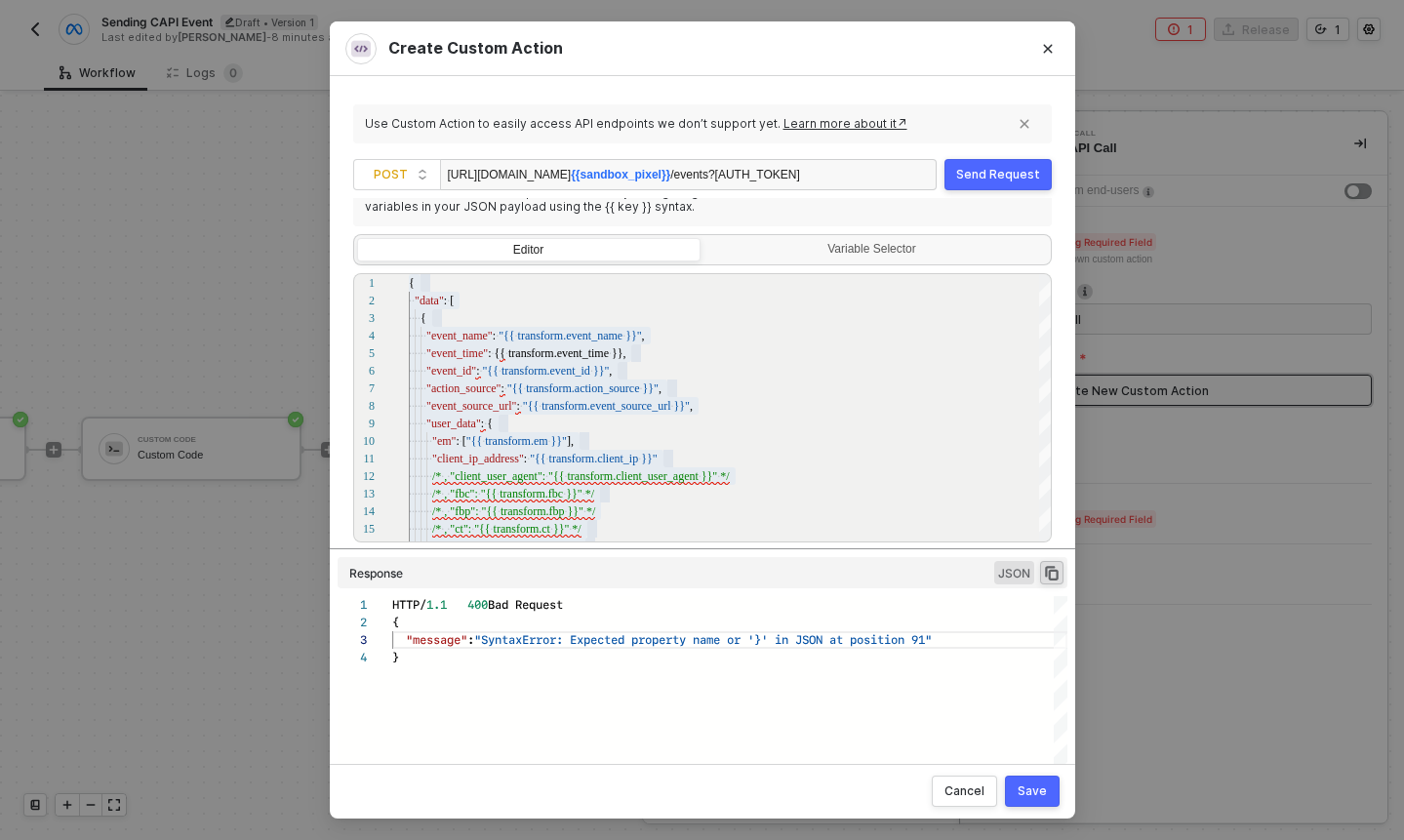
click at [805, 637] on span ""SyntaxError: Expected property name or '}' in JSO" at bounding box center [645, 639] width 341 height 19
click at [805, 637] on div "1 2 3 4 HTTP/ 1.1 400 Bad Request { "message" : "SyntaxError: Expected property…" at bounding box center [702, 681] width 729 height 173
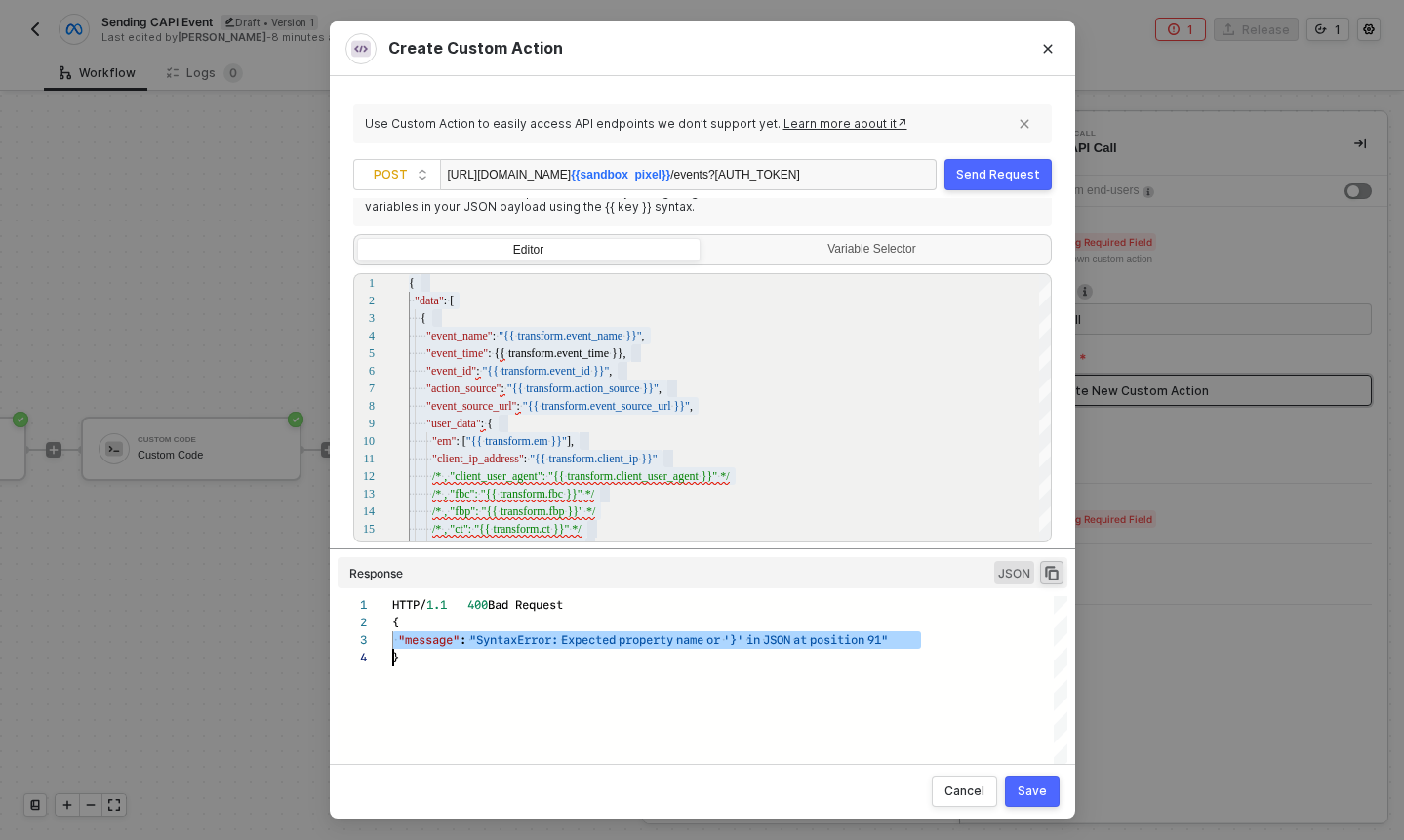
click at [558, 653] on div "}" at bounding box center [729, 657] width 676 height 18
drag, startPoint x: 555, startPoint y: 662, endPoint x: 385, endPoint y: 588, distance: 185.4
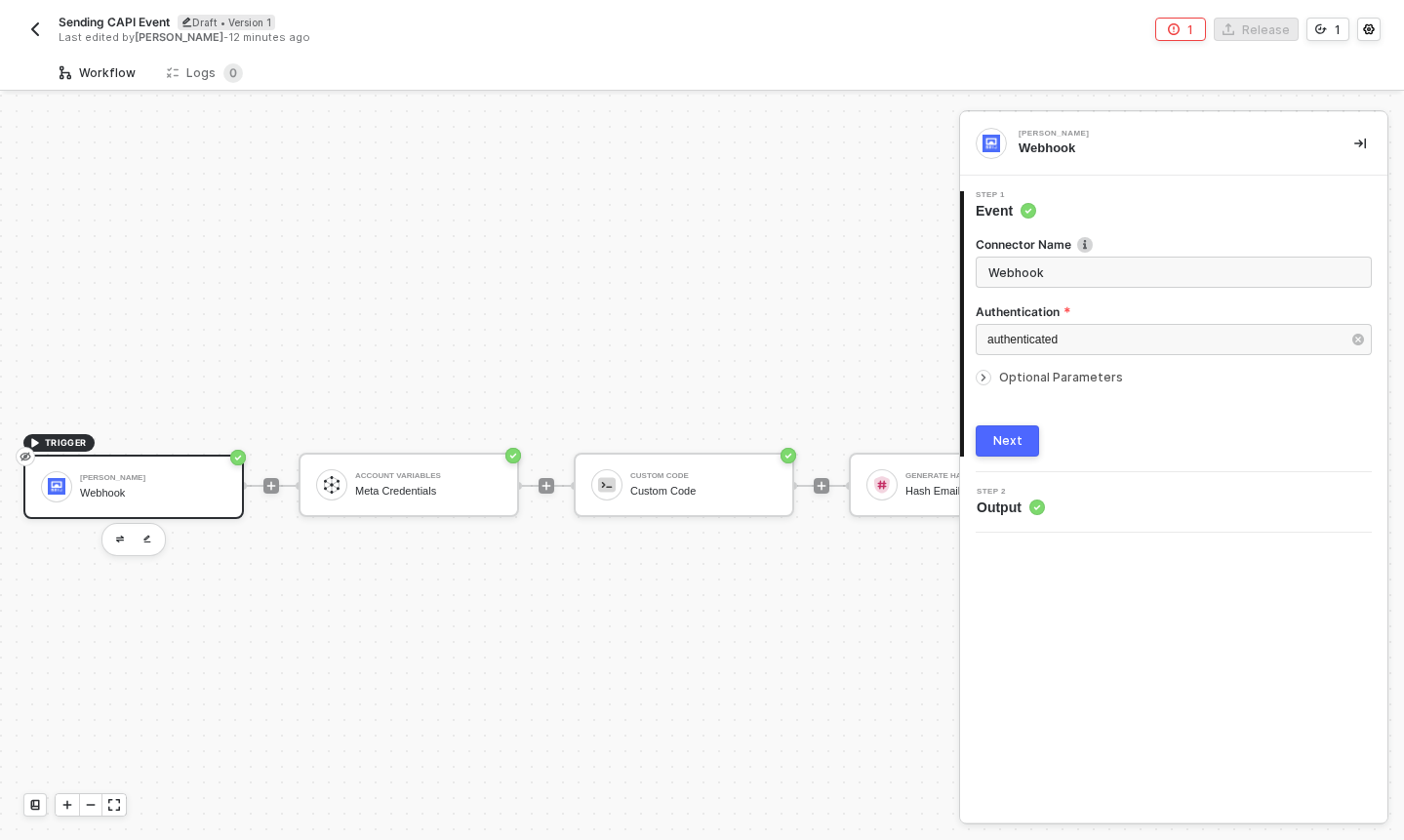
scroll to position [36, 0]
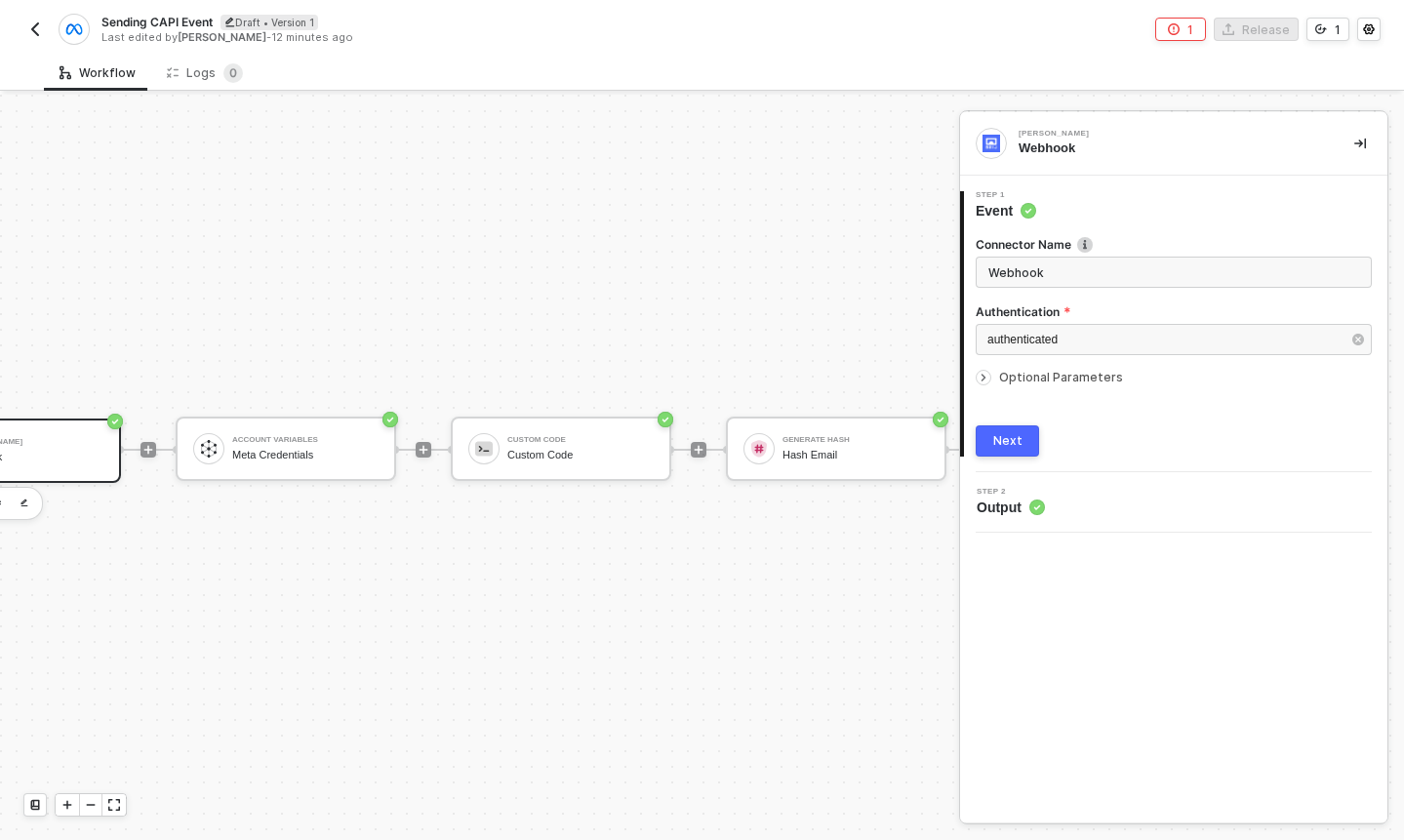
click at [726, 529] on div "TRIGGER [PERSON_NAME] Webhook Account Variables Meta Credentials Custom Code Cu…" at bounding box center [567, 449] width 1380 height 781
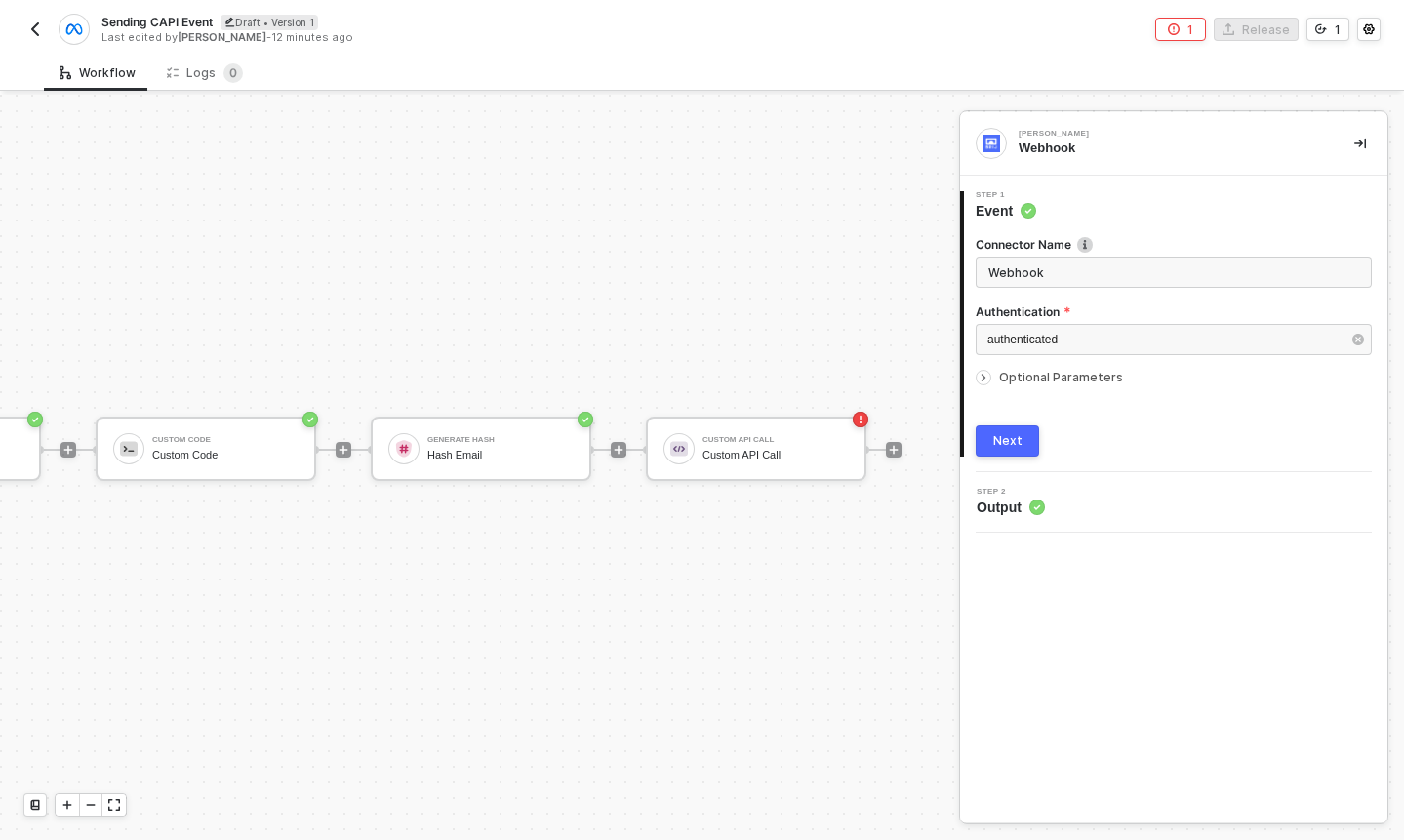
scroll to position [36, 543]
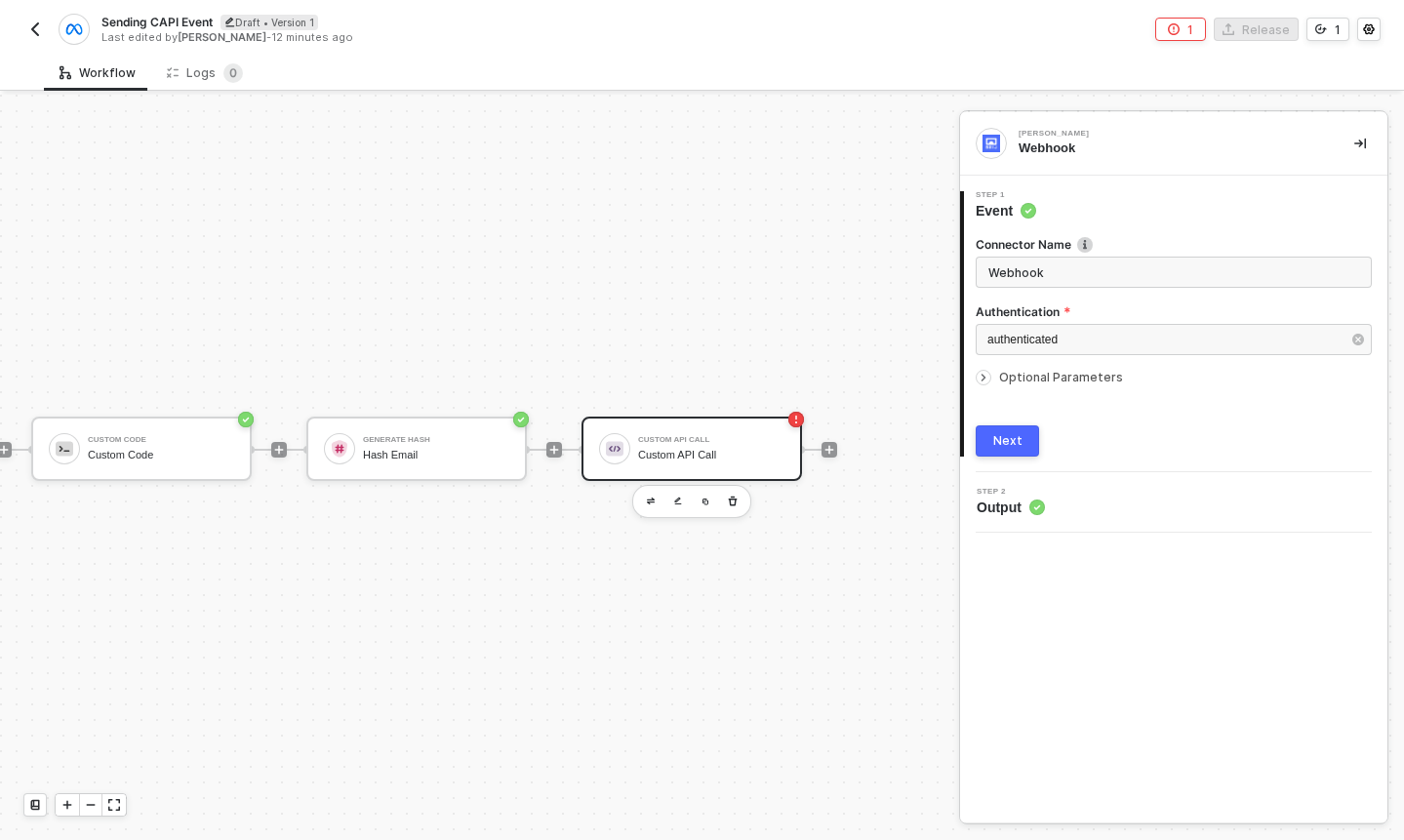
click at [721, 474] on div "Custom API Call Custom API Call" at bounding box center [692, 449] width 221 height 65
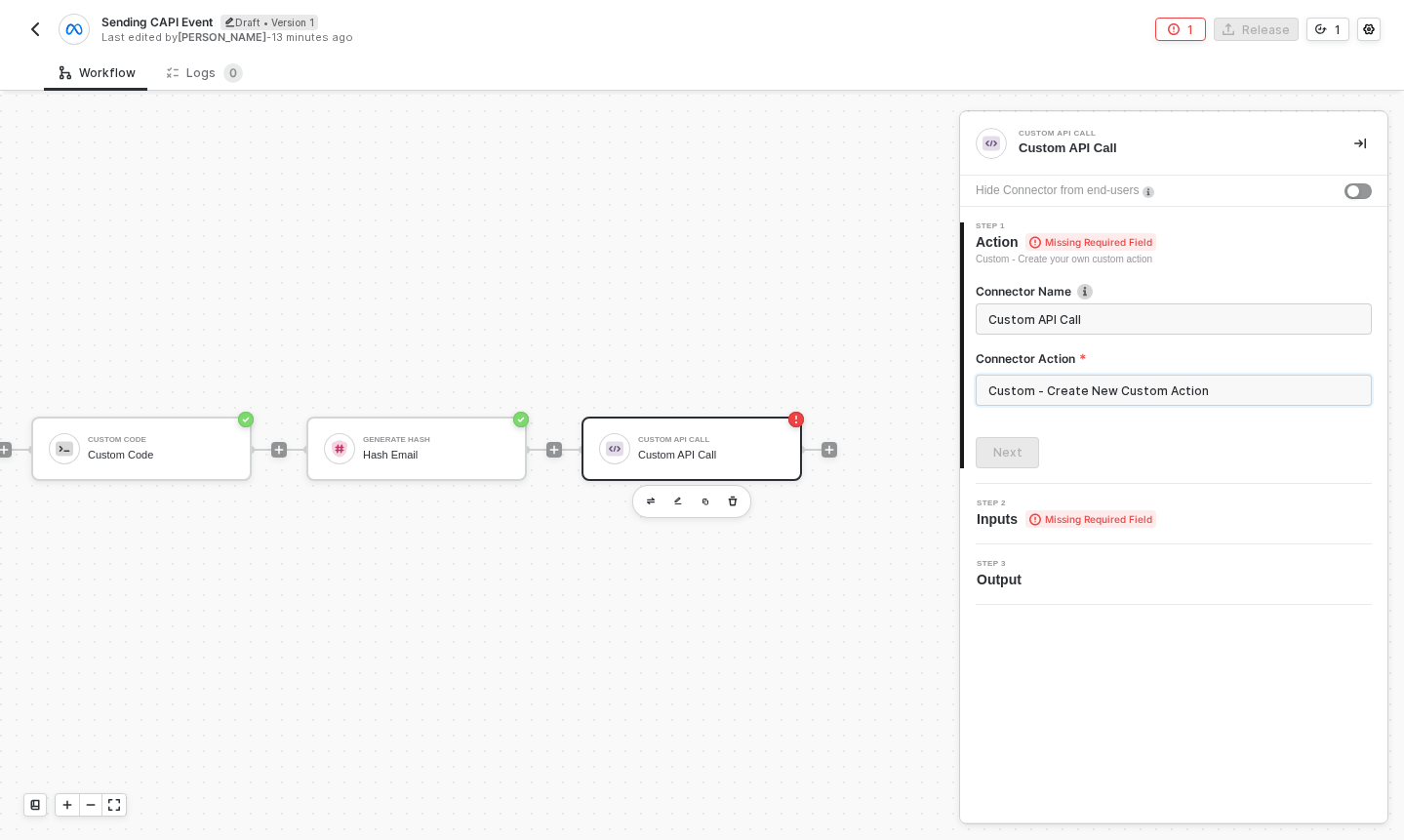
click at [1074, 374] on input "Custom - Create New Custom Action" at bounding box center [1173, 389] width 396 height 31
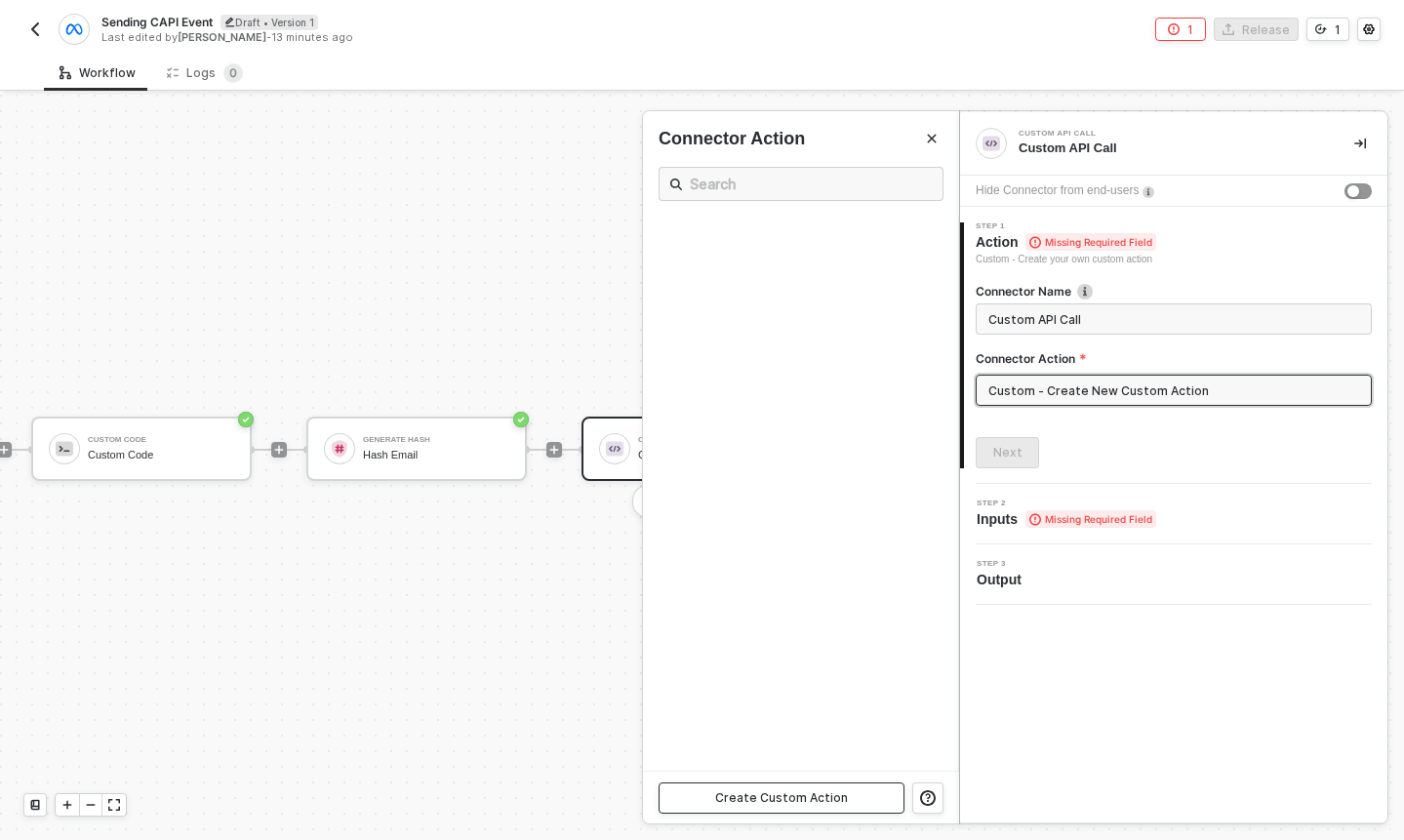
click at [789, 792] on div "Create Custom Action" at bounding box center [781, 798] width 133 height 16
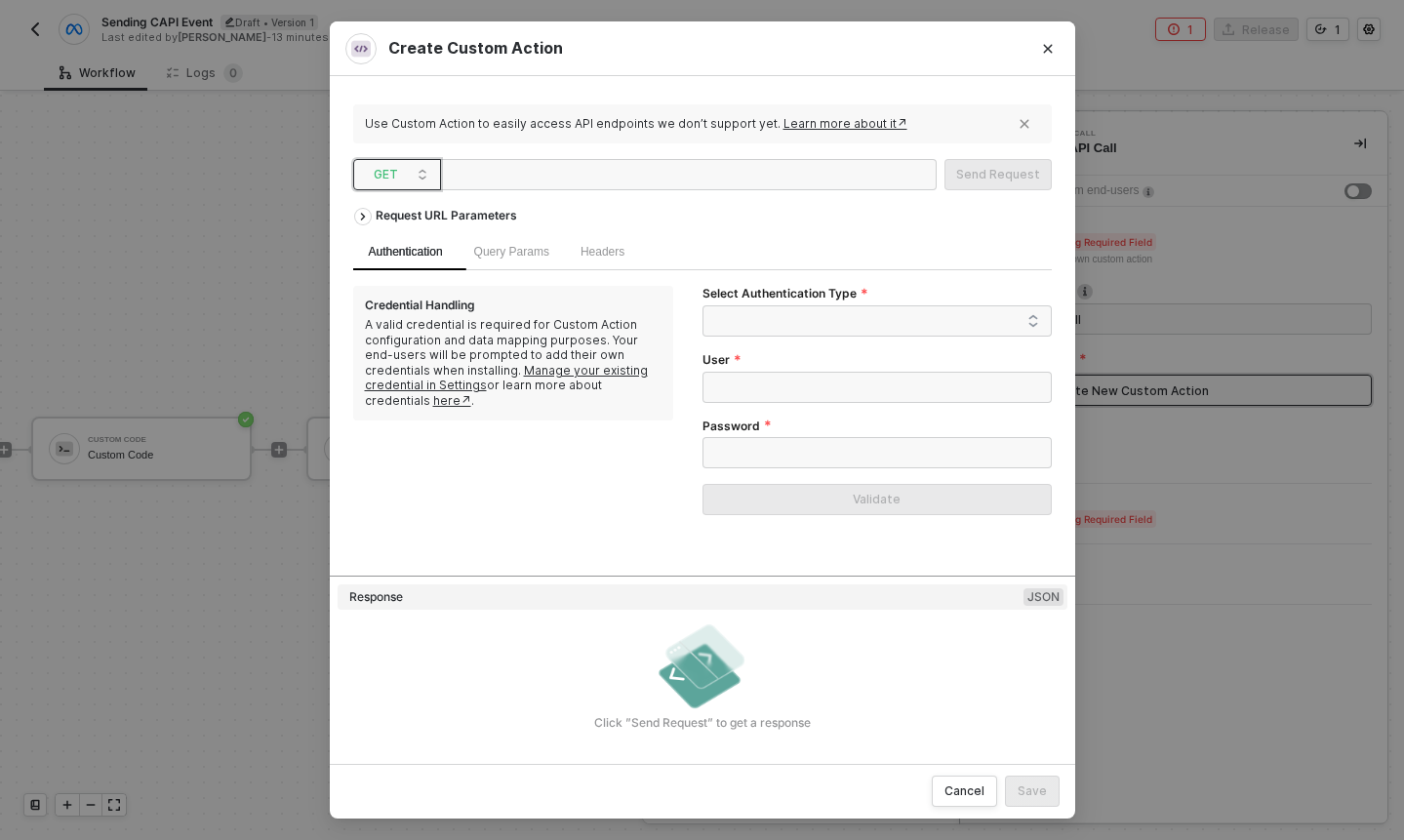
click at [412, 177] on span "GET" at bounding box center [401, 174] width 55 height 29
click at [401, 215] on div "GET" at bounding box center [397, 212] width 72 height 23
click at [415, 165] on span "GET" at bounding box center [401, 174] width 55 height 29
click at [416, 256] on div "POST" at bounding box center [397, 244] width 80 height 31
click at [501, 223] on div "Request URL Parameters" at bounding box center [446, 215] width 161 height 35
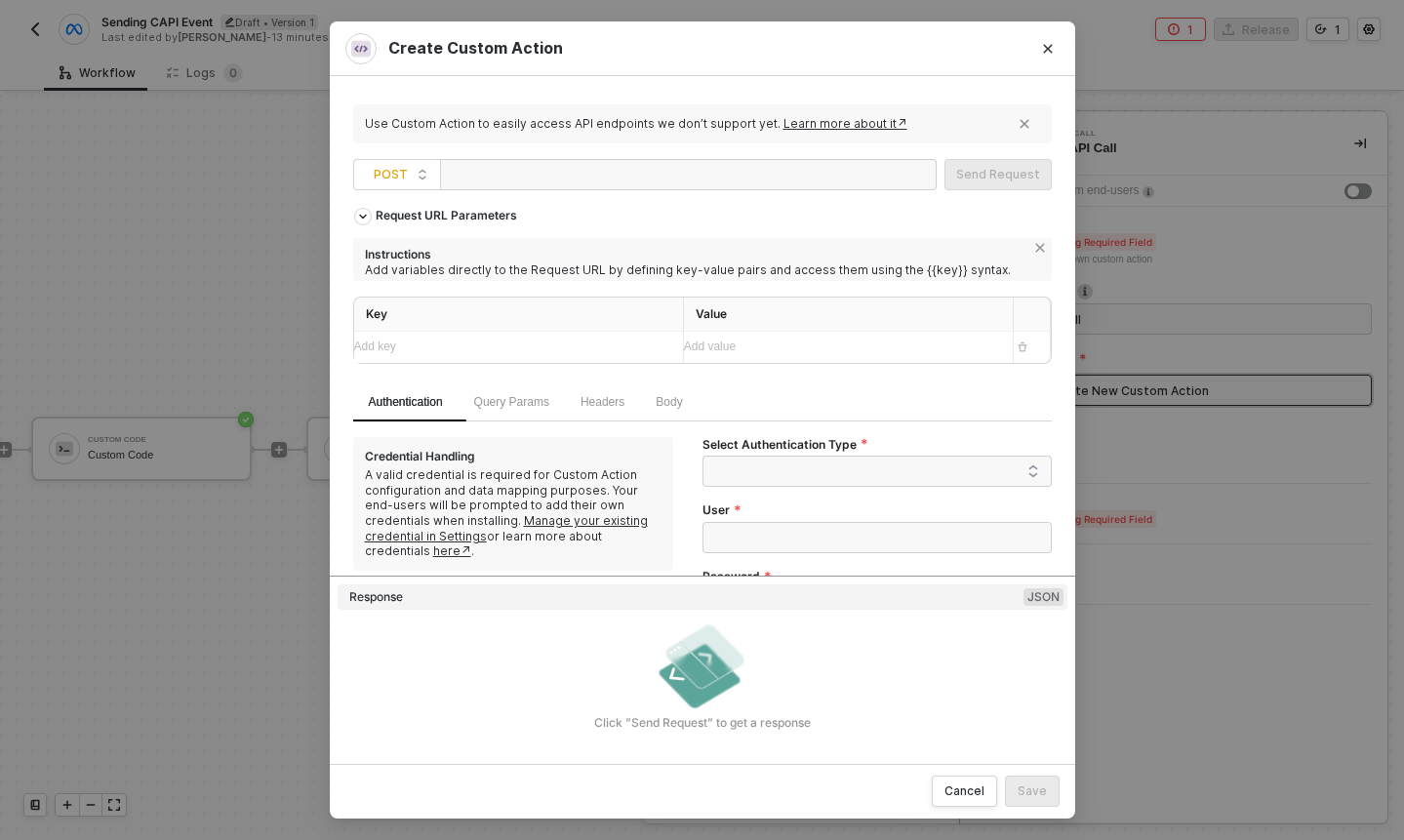
click at [499, 349] on div "Add key ﻿" at bounding box center [501, 346] width 293 height 19
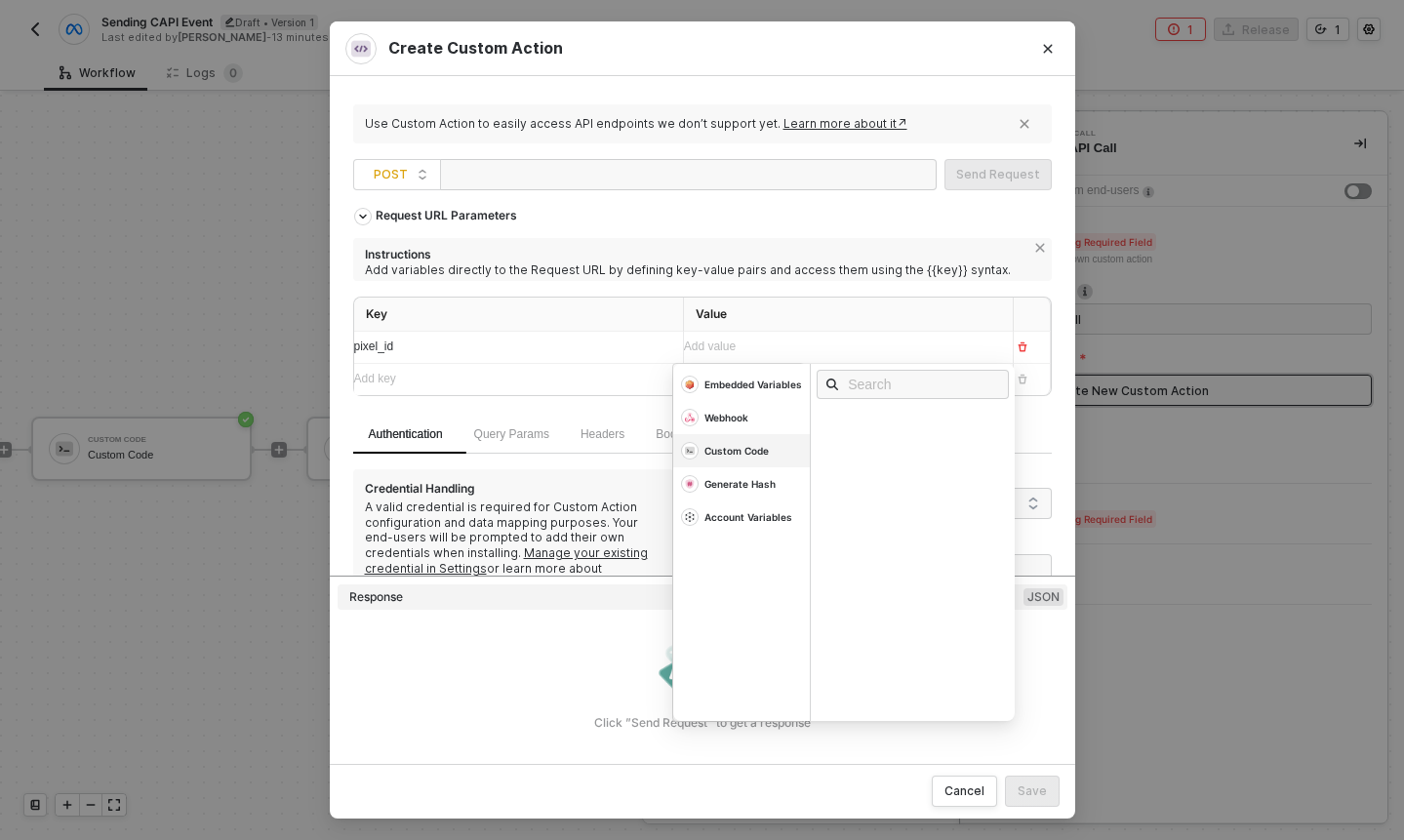
click at [753, 448] on div "Custom Code" at bounding box center [736, 451] width 65 height 14
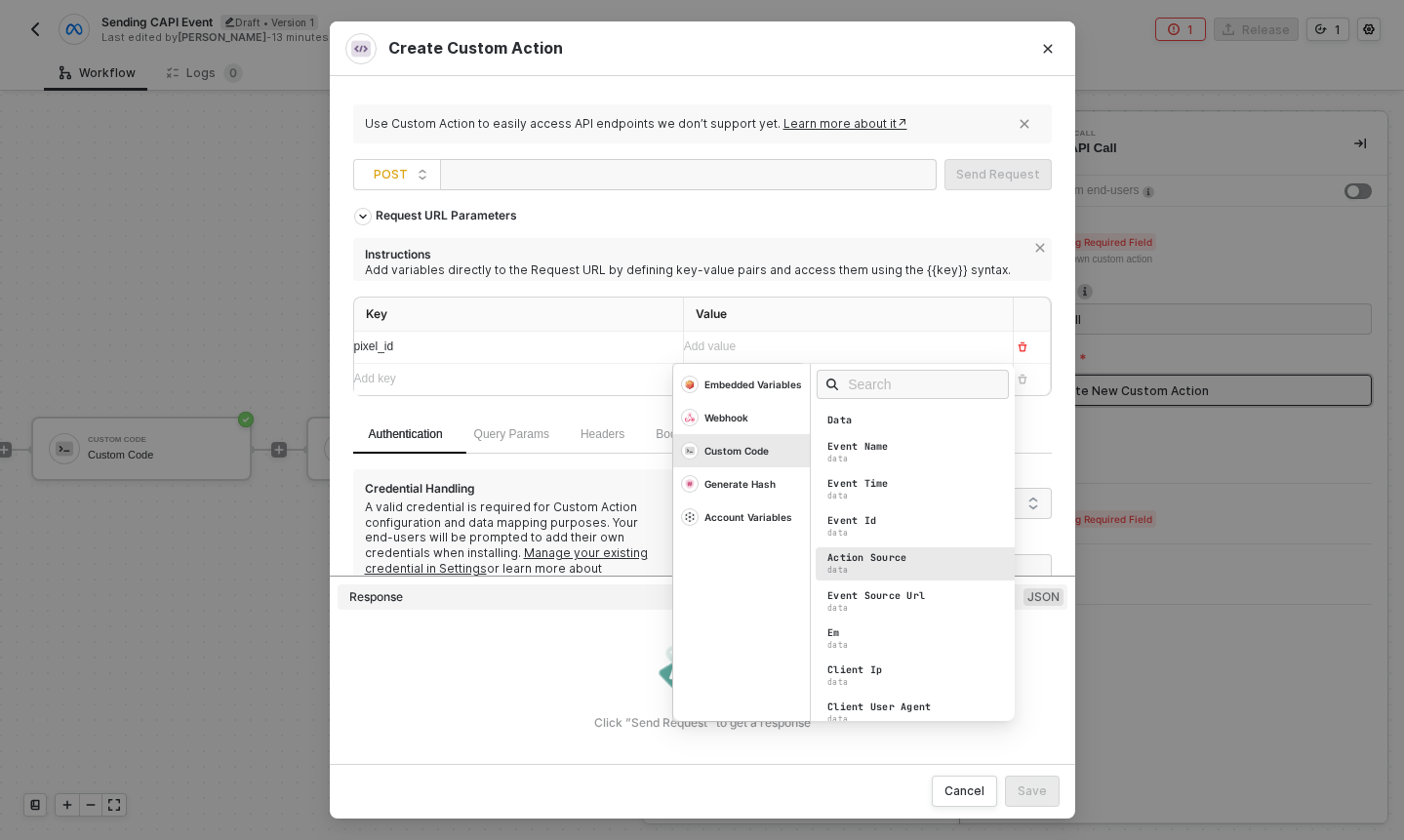
scroll to position [457, 0]
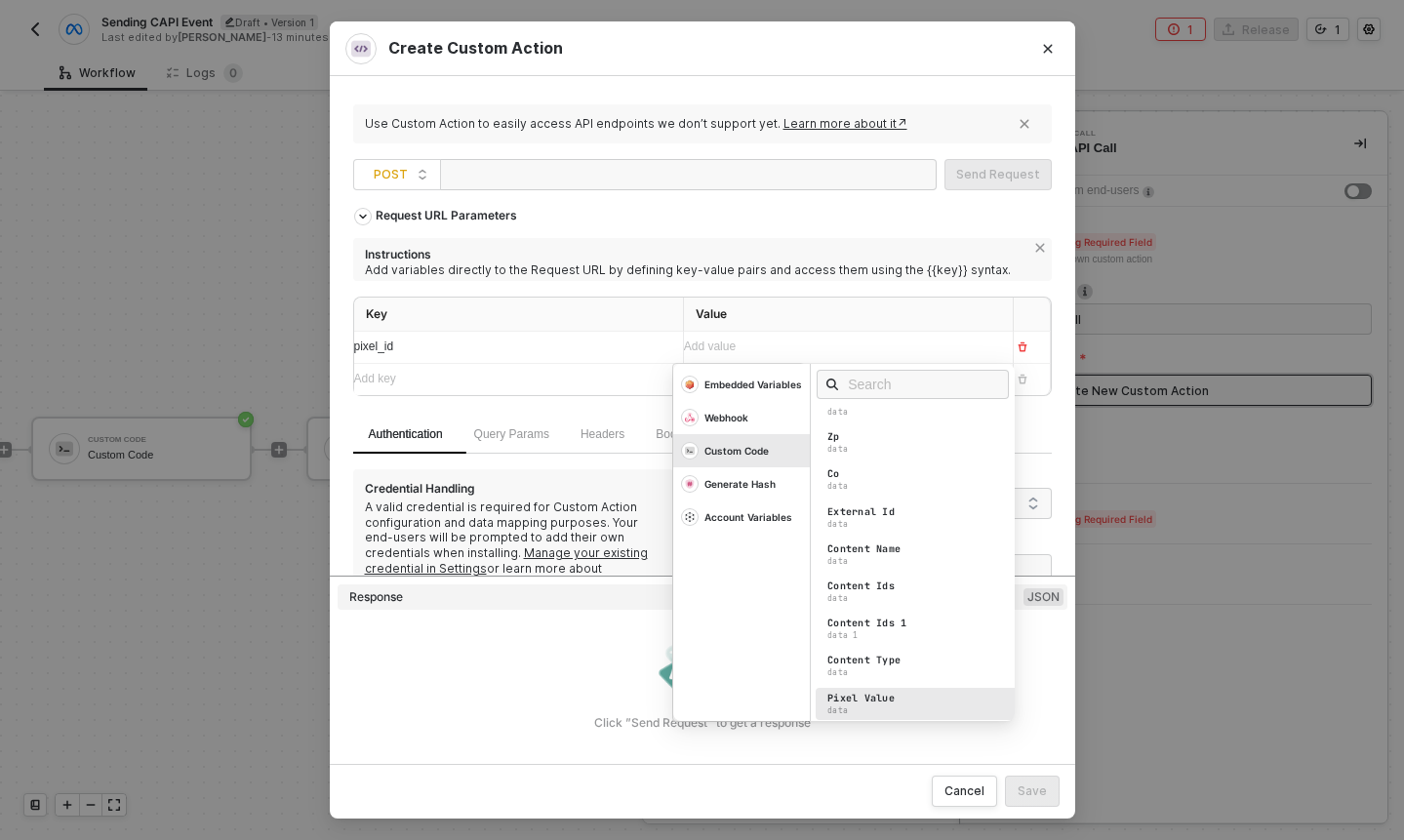
click at [868, 691] on div "Pixel Value" at bounding box center [860, 698] width 67 height 14
click at [564, 380] on div "Add key ﻿" at bounding box center [511, 379] width 313 height 19
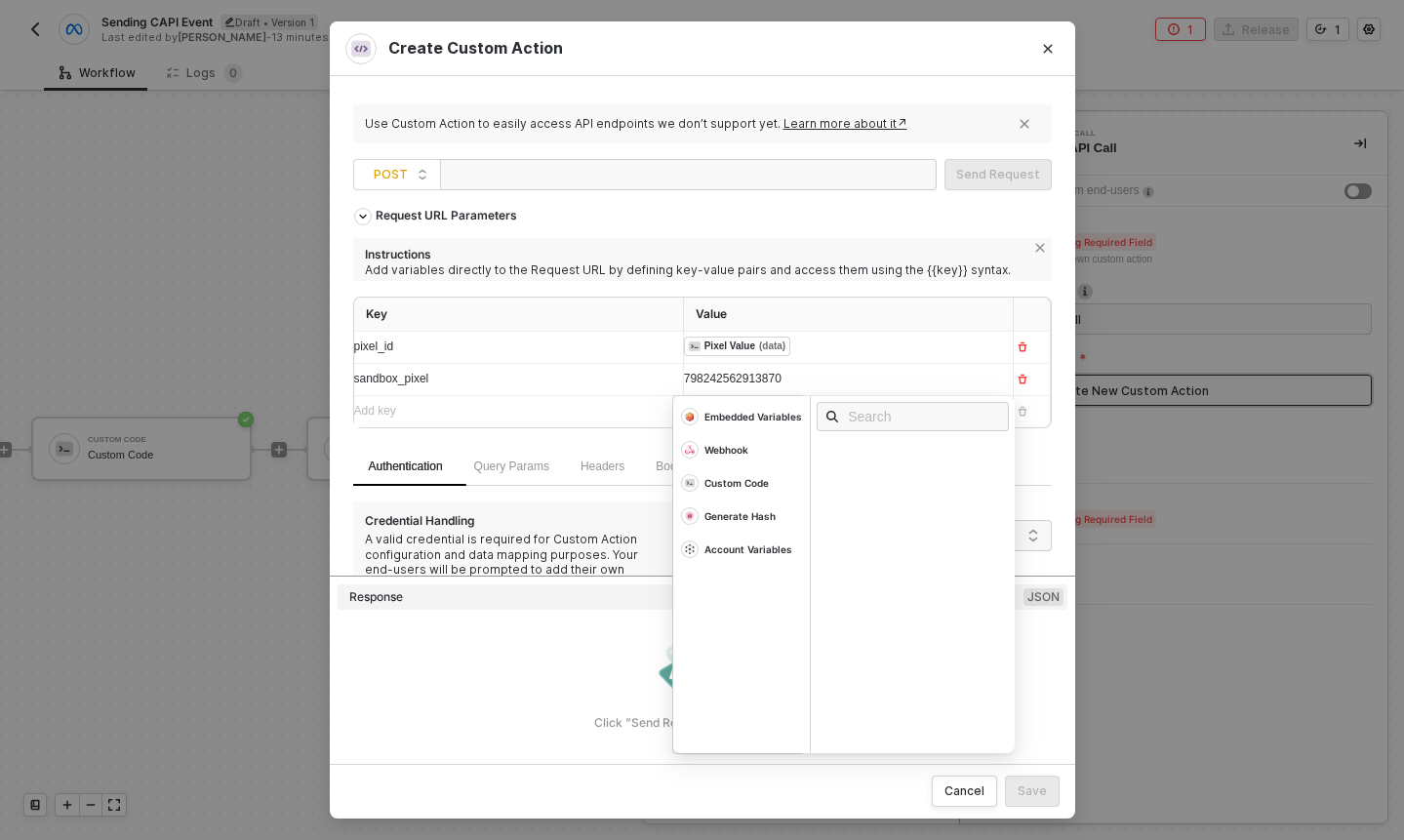
click at [533, 171] on div at bounding box center [546, 175] width 196 height 31
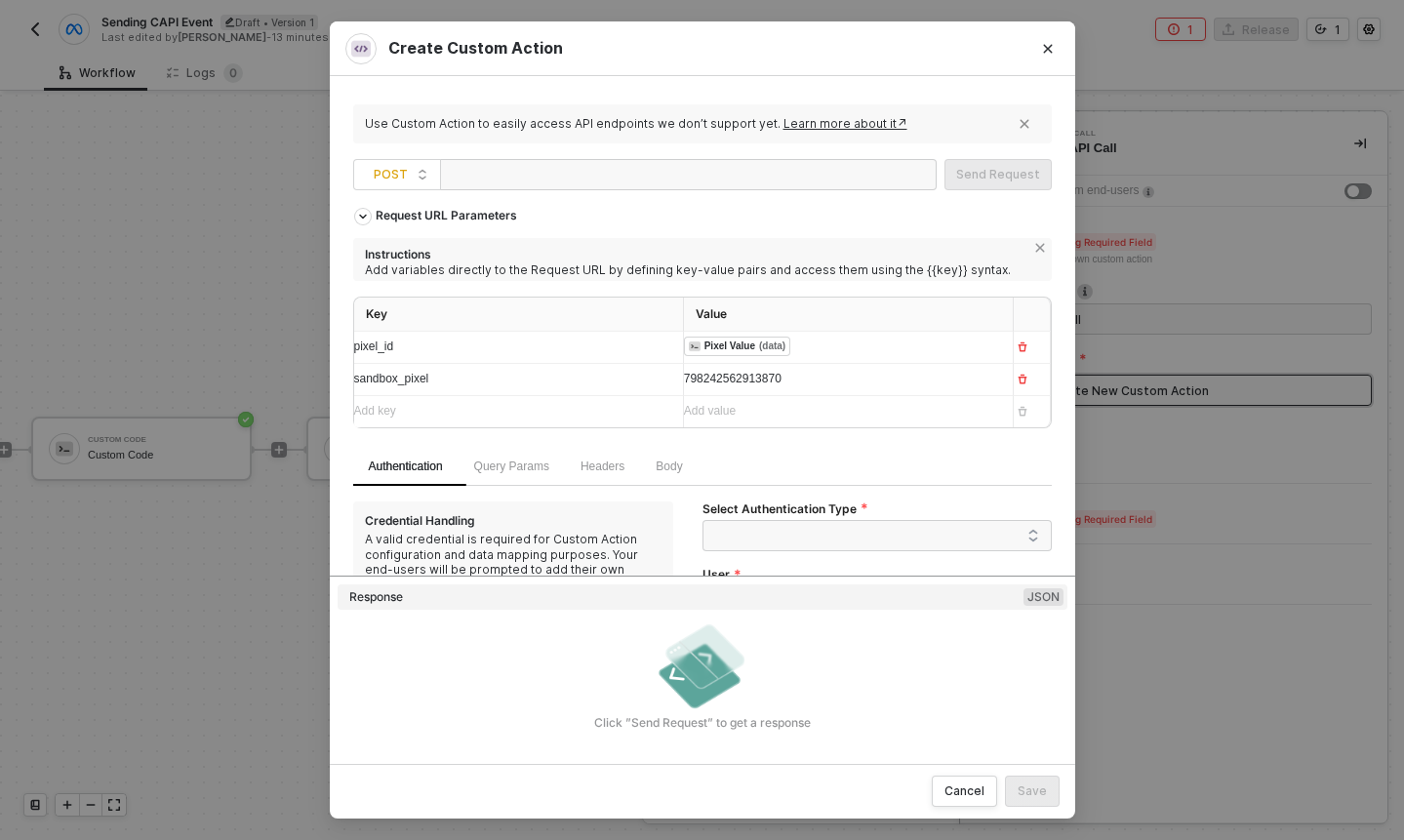
paste div
click at [639, 173] on span "{{ pixel_id }}" at bounding box center [605, 175] width 68 height 14
click at [637, 172] on span "{{pixel_id }}" at bounding box center [604, 175] width 66 height 14
click at [803, 168] on div "https://graph.facebook.com/v24.0/ {{sandbox_pixel}} /events" at bounding box center [689, 174] width 497 height 31
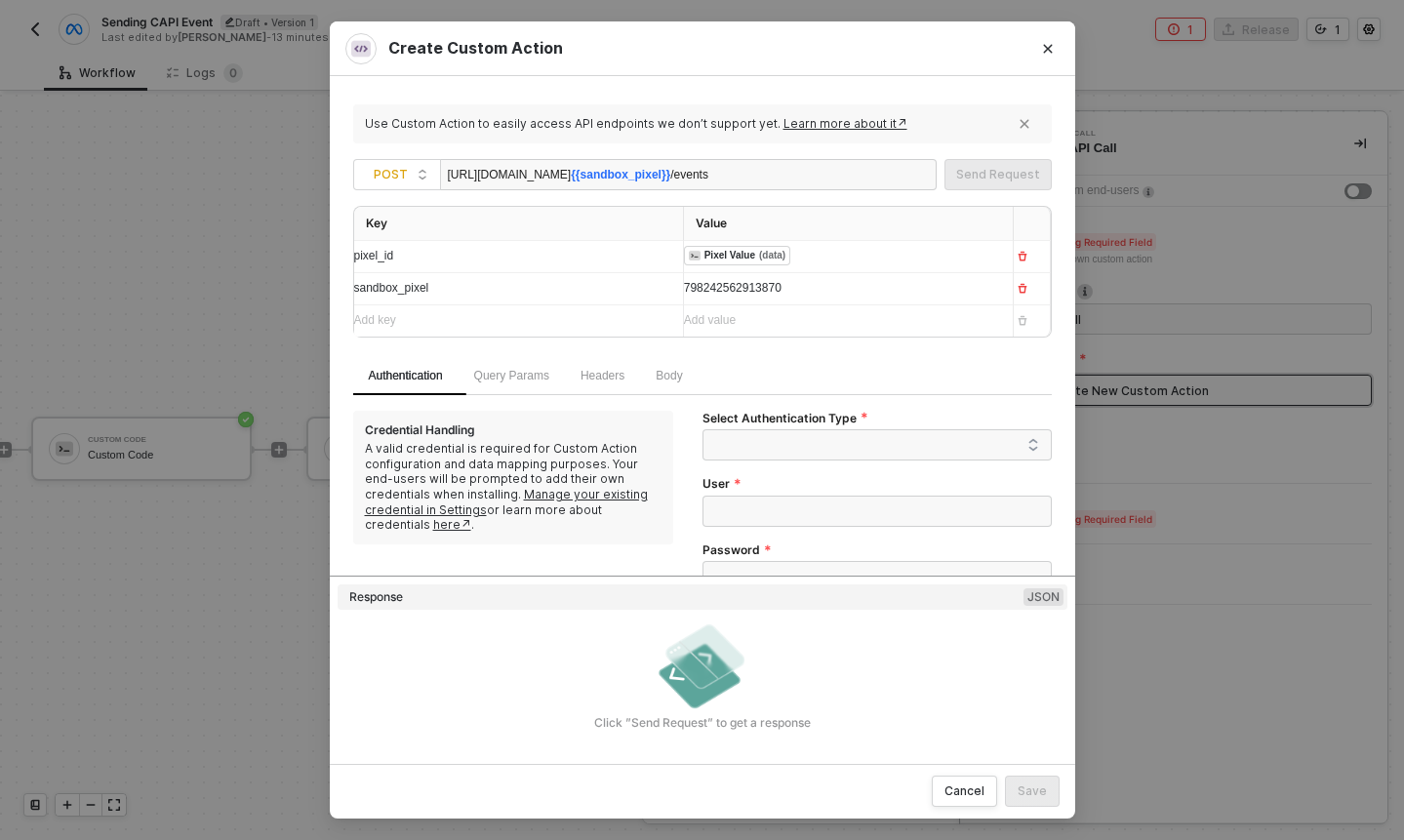
scroll to position [103, 0]
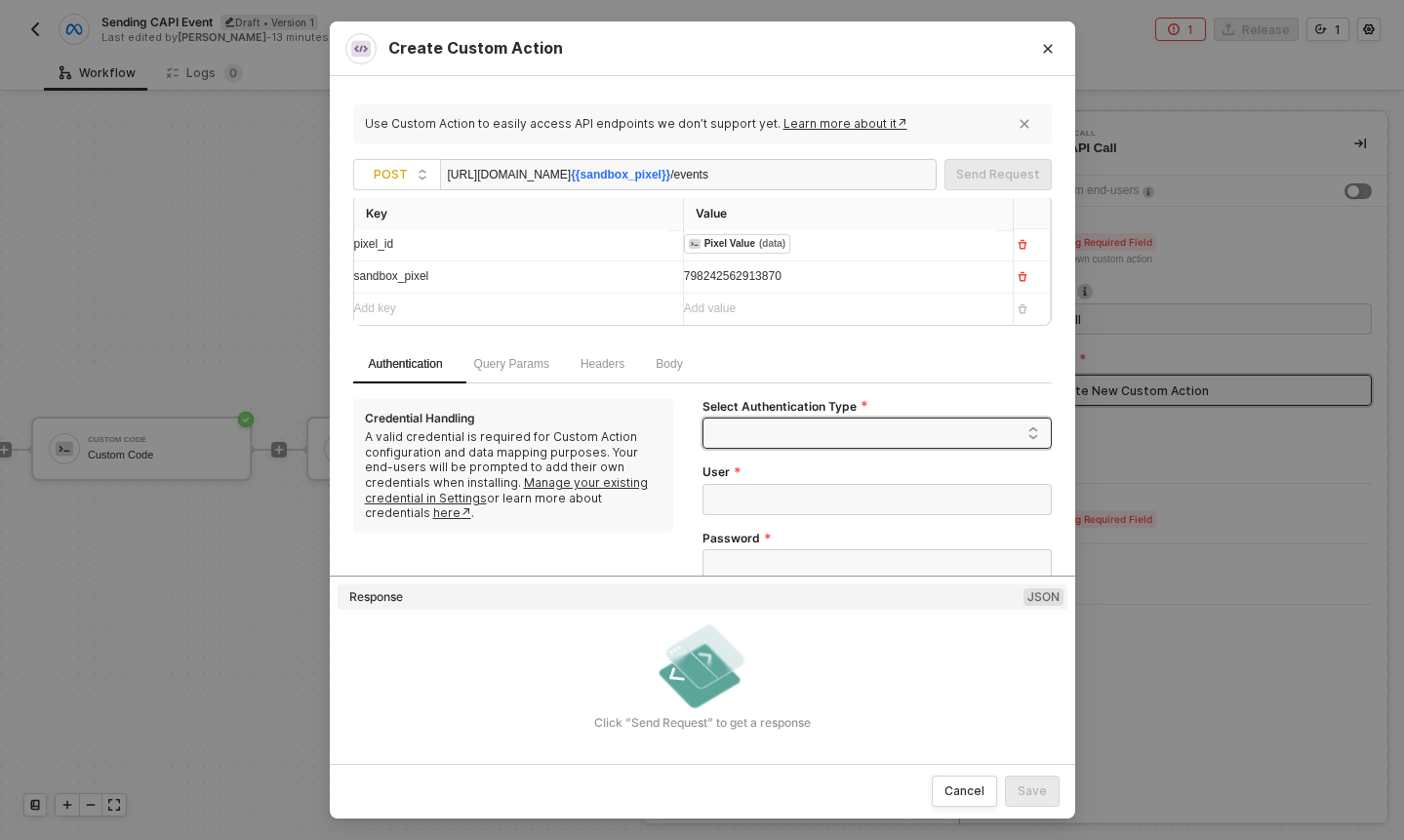
click at [825, 429] on span at bounding box center [881, 432] width 316 height 29
click at [778, 530] on div "None" at bounding box center [877, 535] width 318 height 22
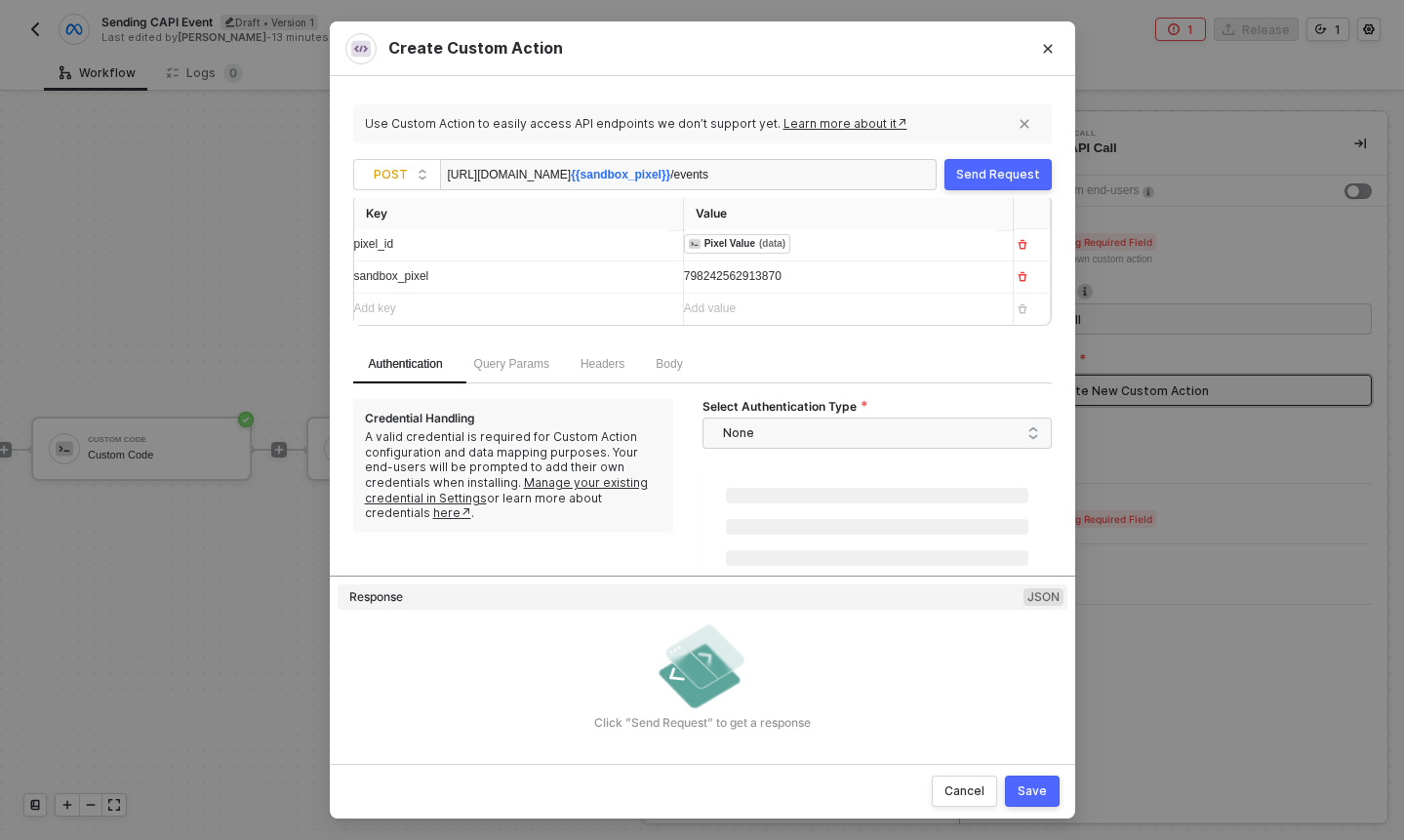
scroll to position [45, 0]
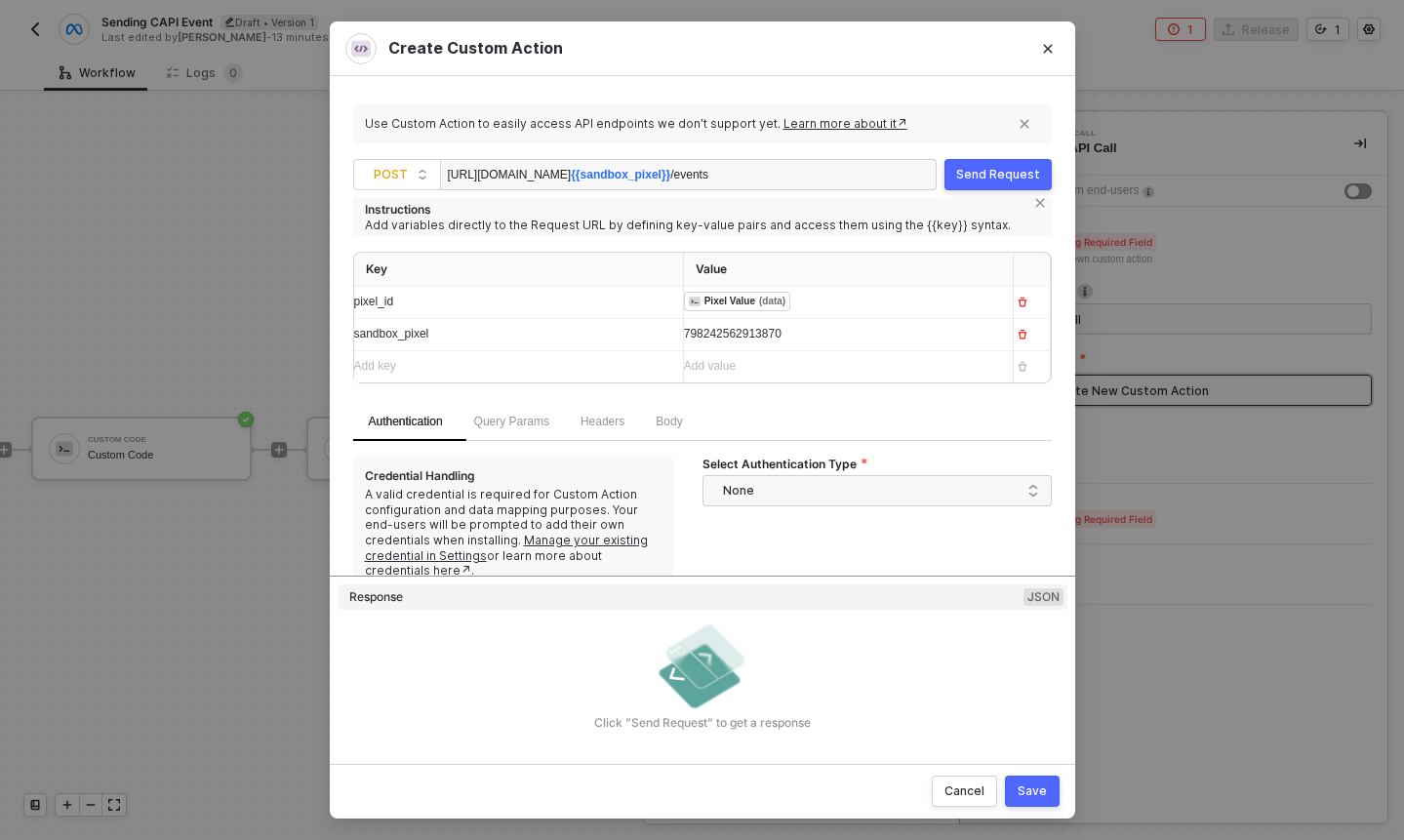
click at [611, 363] on div "Add key ﻿" at bounding box center [511, 366] width 313 height 19
click at [600, 420] on span "Headers" at bounding box center [603, 422] width 44 height 14
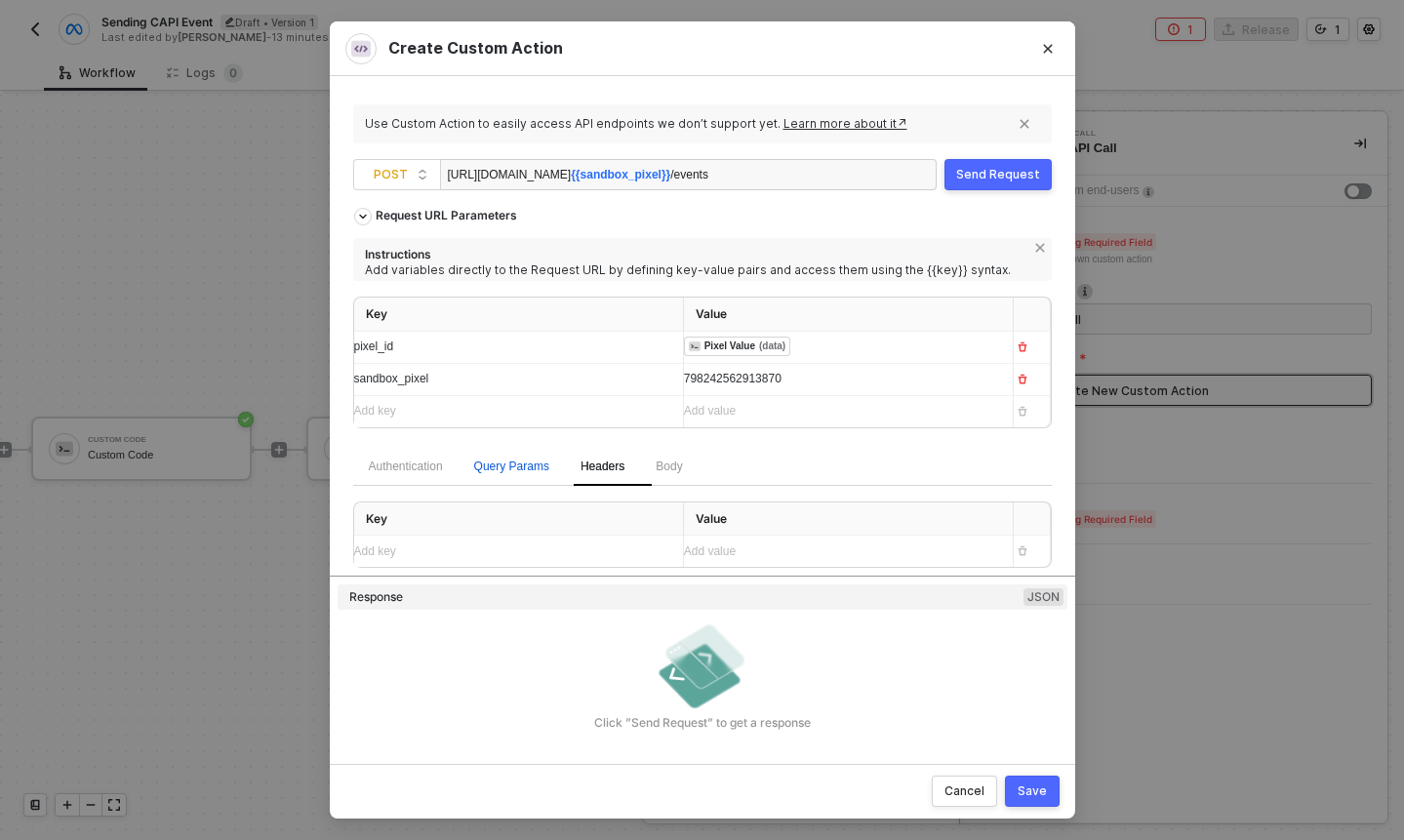
click at [531, 472] on div "Query Params" at bounding box center [511, 467] width 75 height 19
click at [523, 571] on div "Request URL Parameters Instructions Add variables directly to the Request URL b…" at bounding box center [702, 387] width 699 height 377
click at [540, 551] on div "Add key ﻿" at bounding box center [511, 552] width 313 height 19
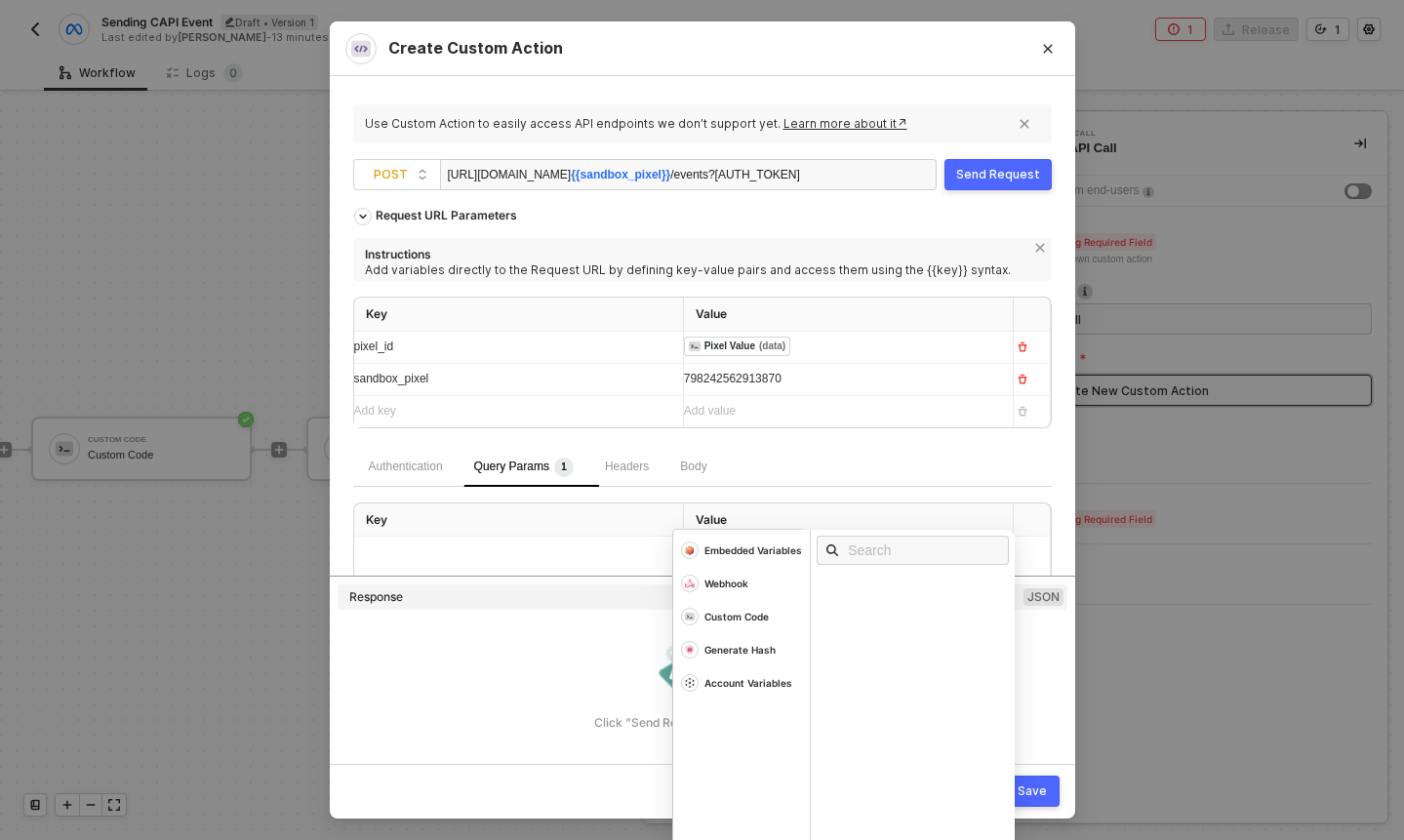
scroll to position [89, 0]
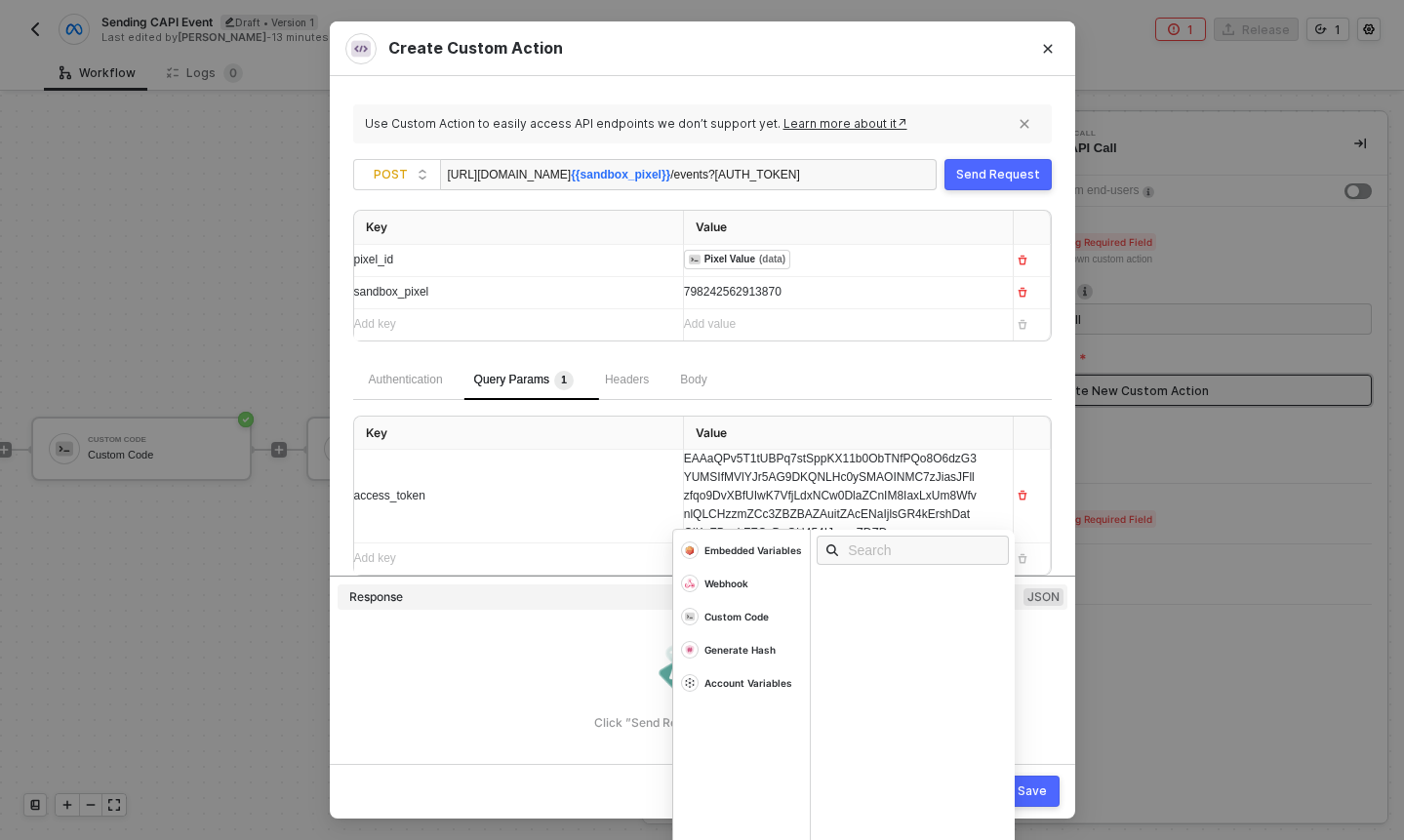
click at [585, 576] on div at bounding box center [702, 577] width 761 height 2
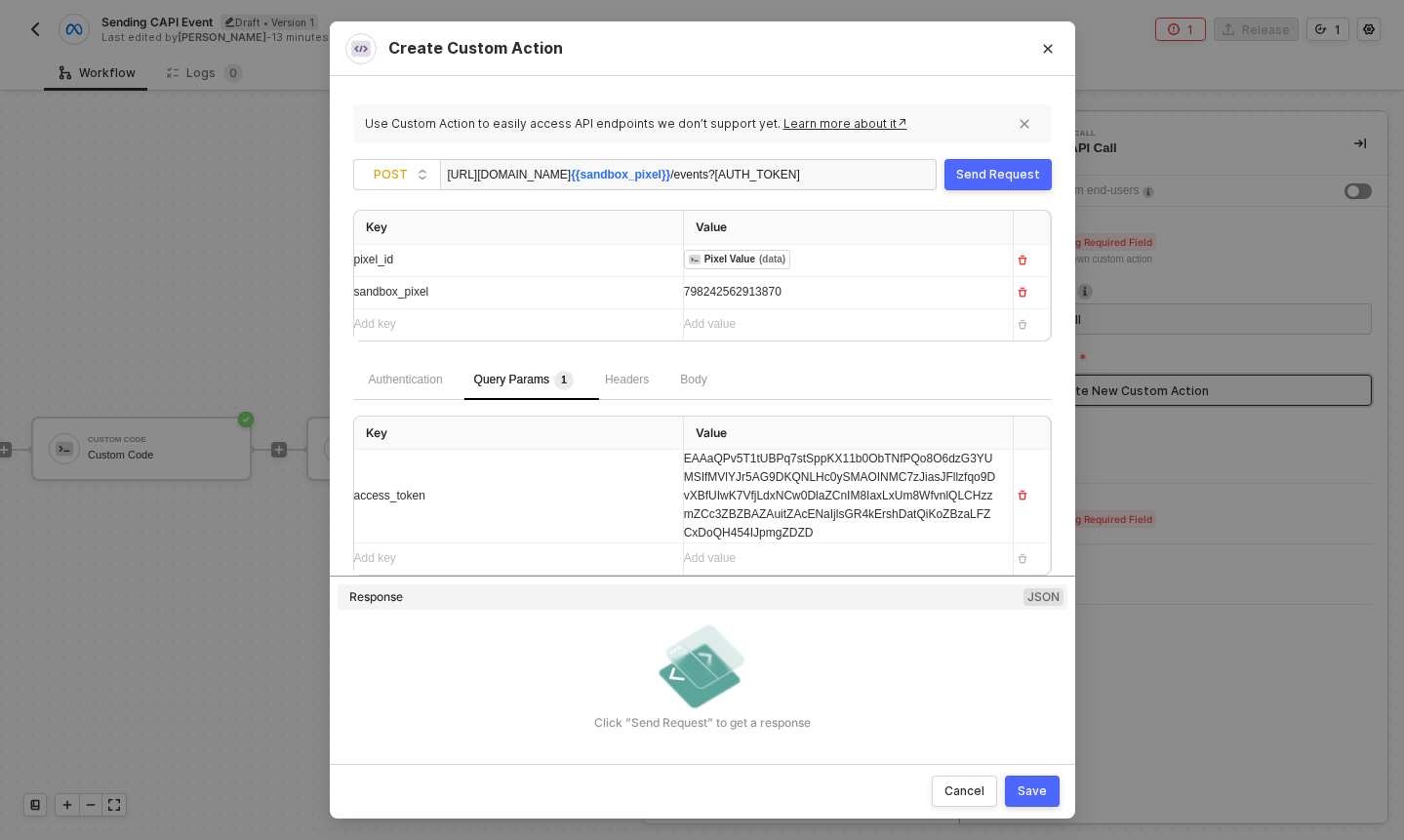
click at [758, 510] on span "EAAaQPv5T1tUBPq7stSppKX11b0ObTNfPQo8O6dzG3YUMSIfMVlYJr5AG9DKQNLHc0ySMAOINMC7zJi…" at bounding box center [839, 495] width 311 height 87
click at [731, 563] on div "Add value ﻿" at bounding box center [840, 559] width 313 height 31
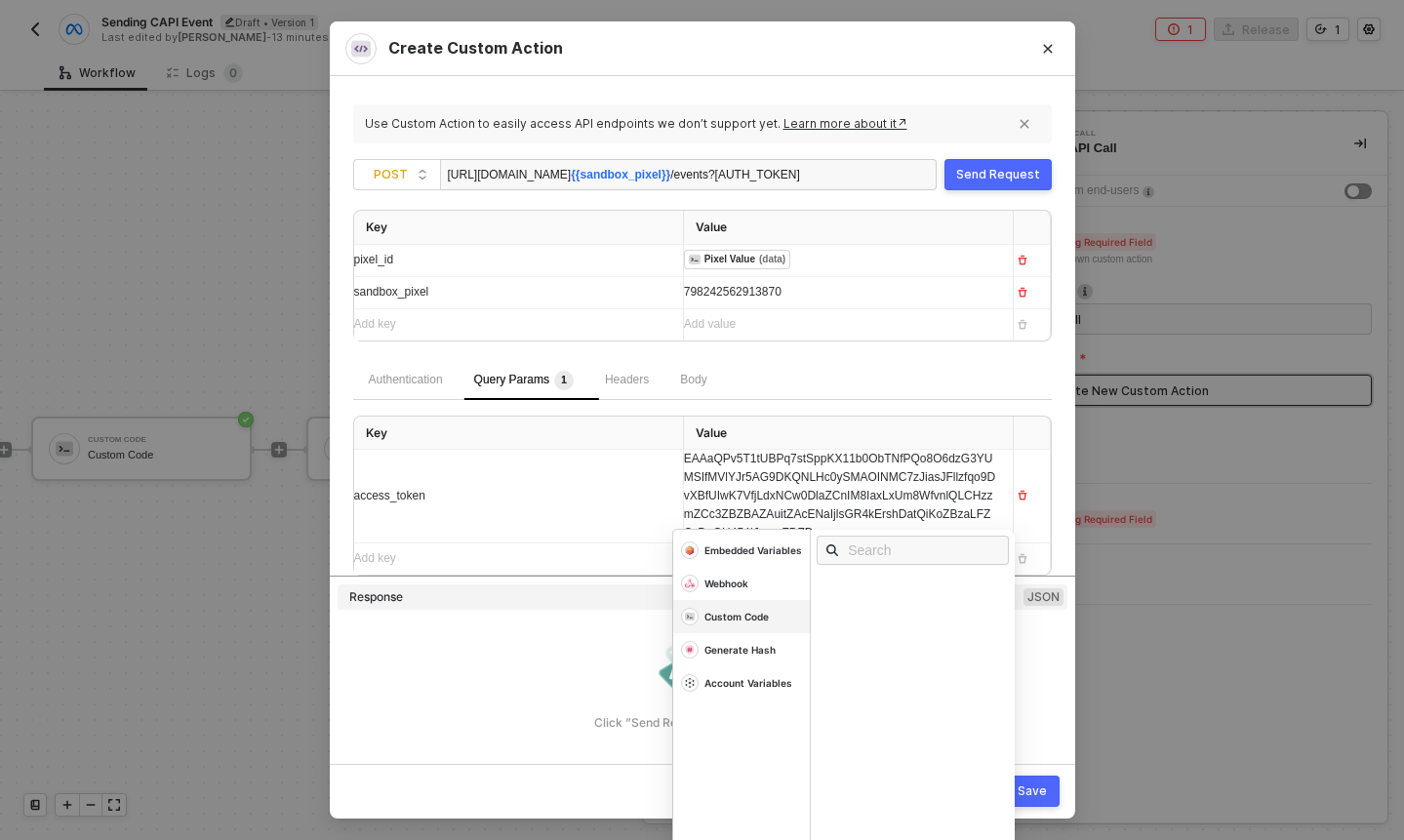
click at [745, 620] on div "Custom Code" at bounding box center [736, 617] width 65 height 14
click at [1046, 486] on td at bounding box center [1032, 496] width 37 height 93
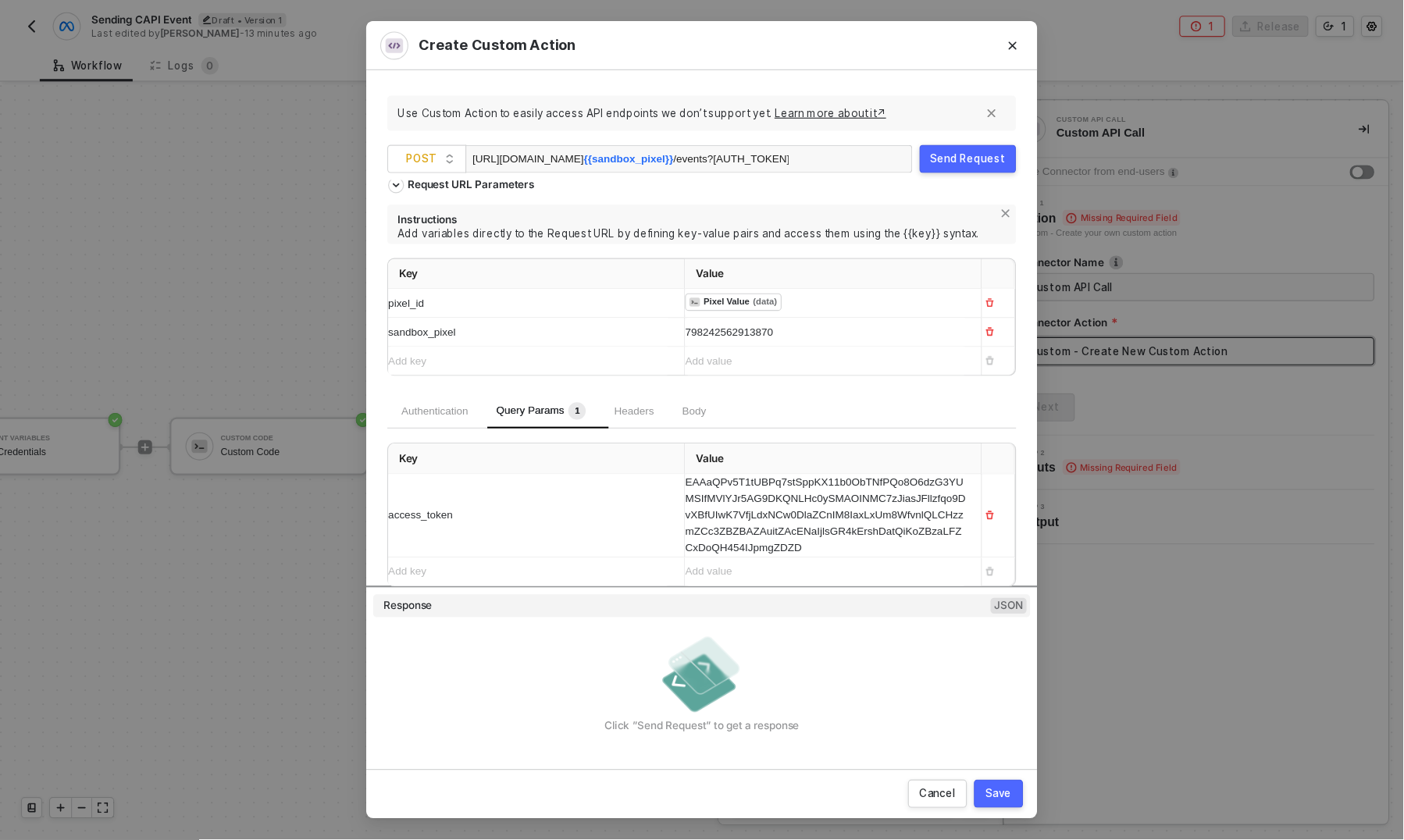
scroll to position [0, 0]
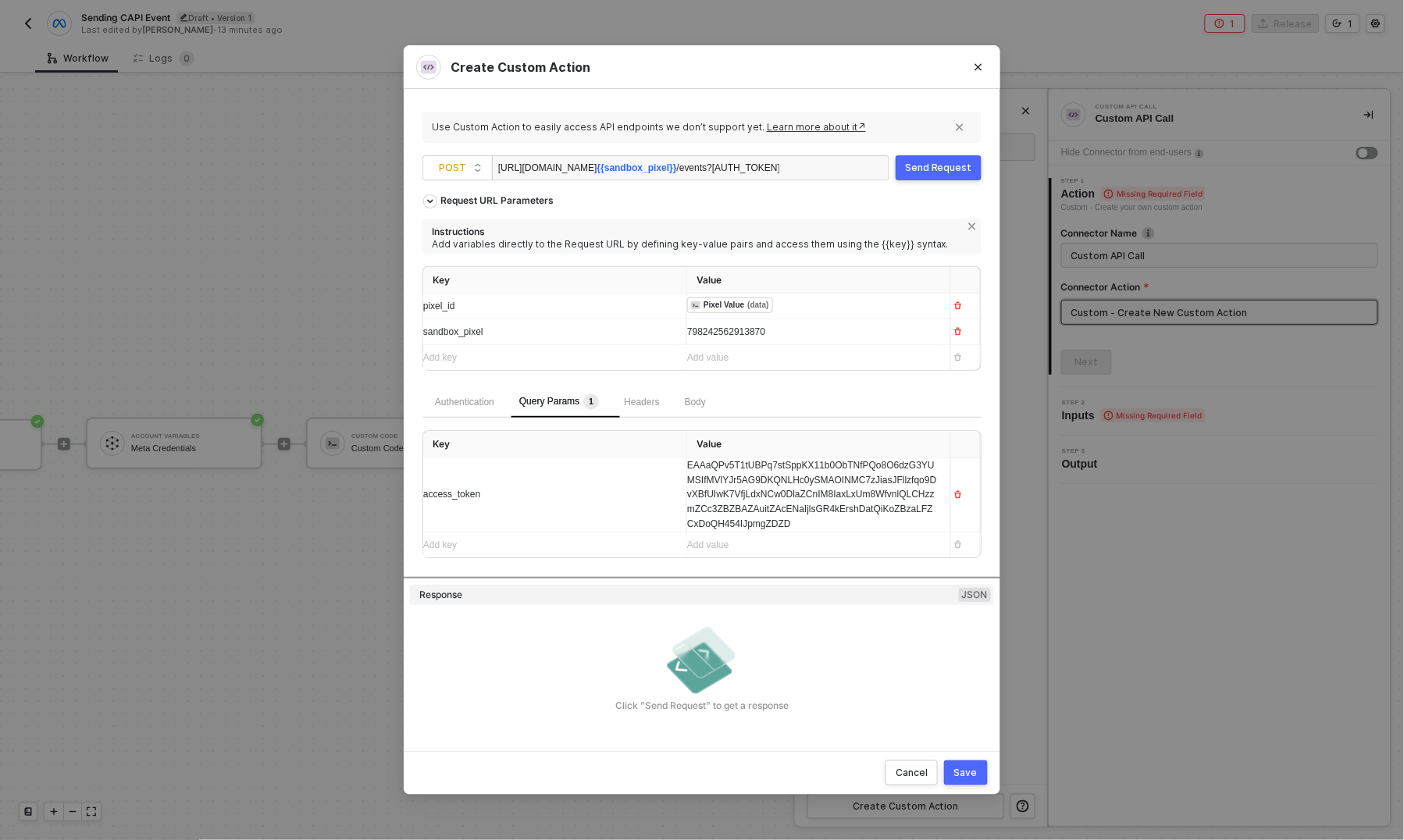
click at [799, 545] on div "Add value ﻿" at bounding box center [805, 545] width 235 height 15
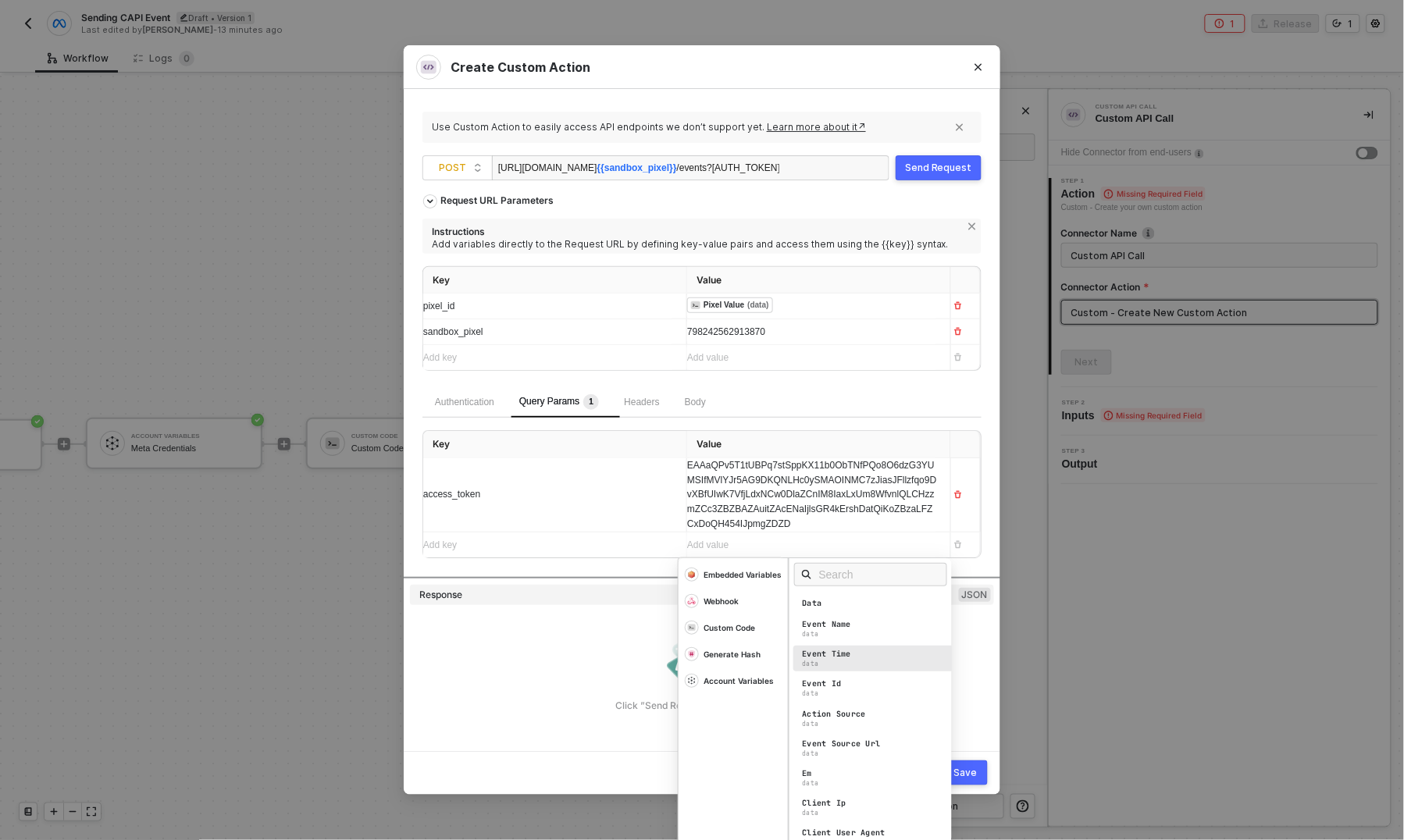
scroll to position [365, 0]
click at [751, 672] on div "Account Variables" at bounding box center [739, 681] width 70 height 11
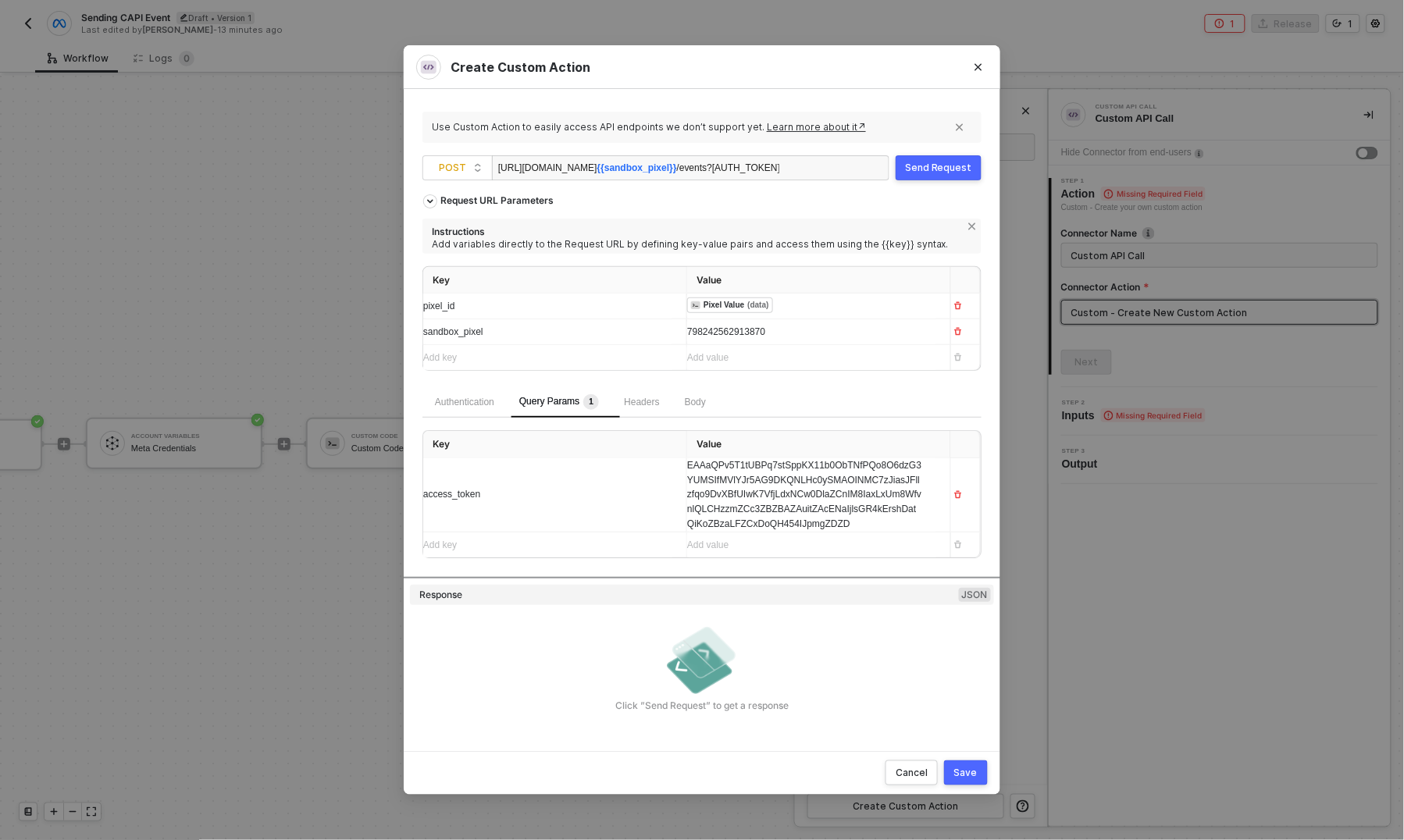
click at [901, 503] on div "EAAaQPv5T1tUBPq7stSppKX11b0ObTNfPQo8O6dzG3YUMSIfMVlYJr5AG9DKQNLHc0ySMAOINMC7zJi…" at bounding box center [805, 495] width 235 height 73
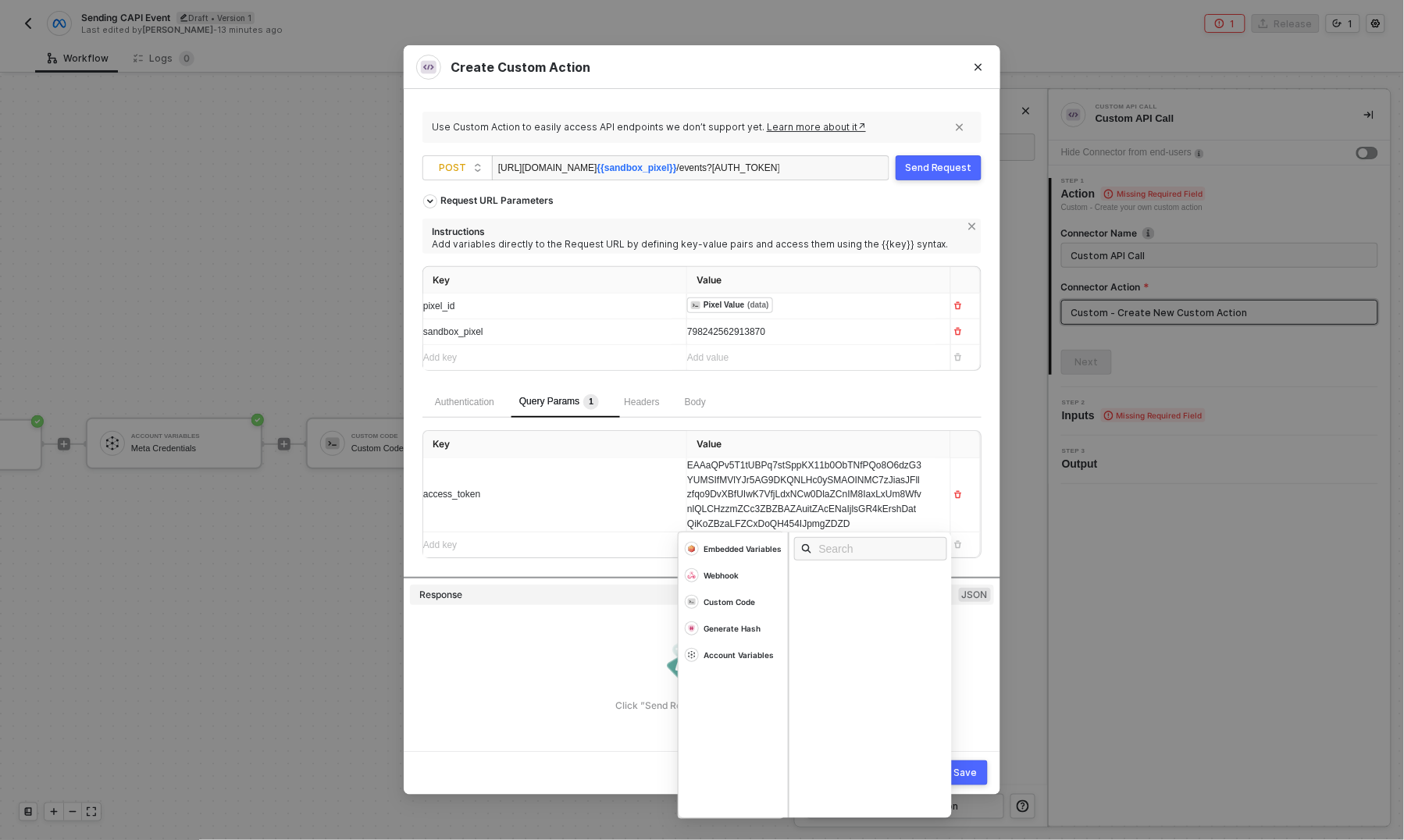
click at [962, 470] on td at bounding box center [966, 495] width 30 height 74
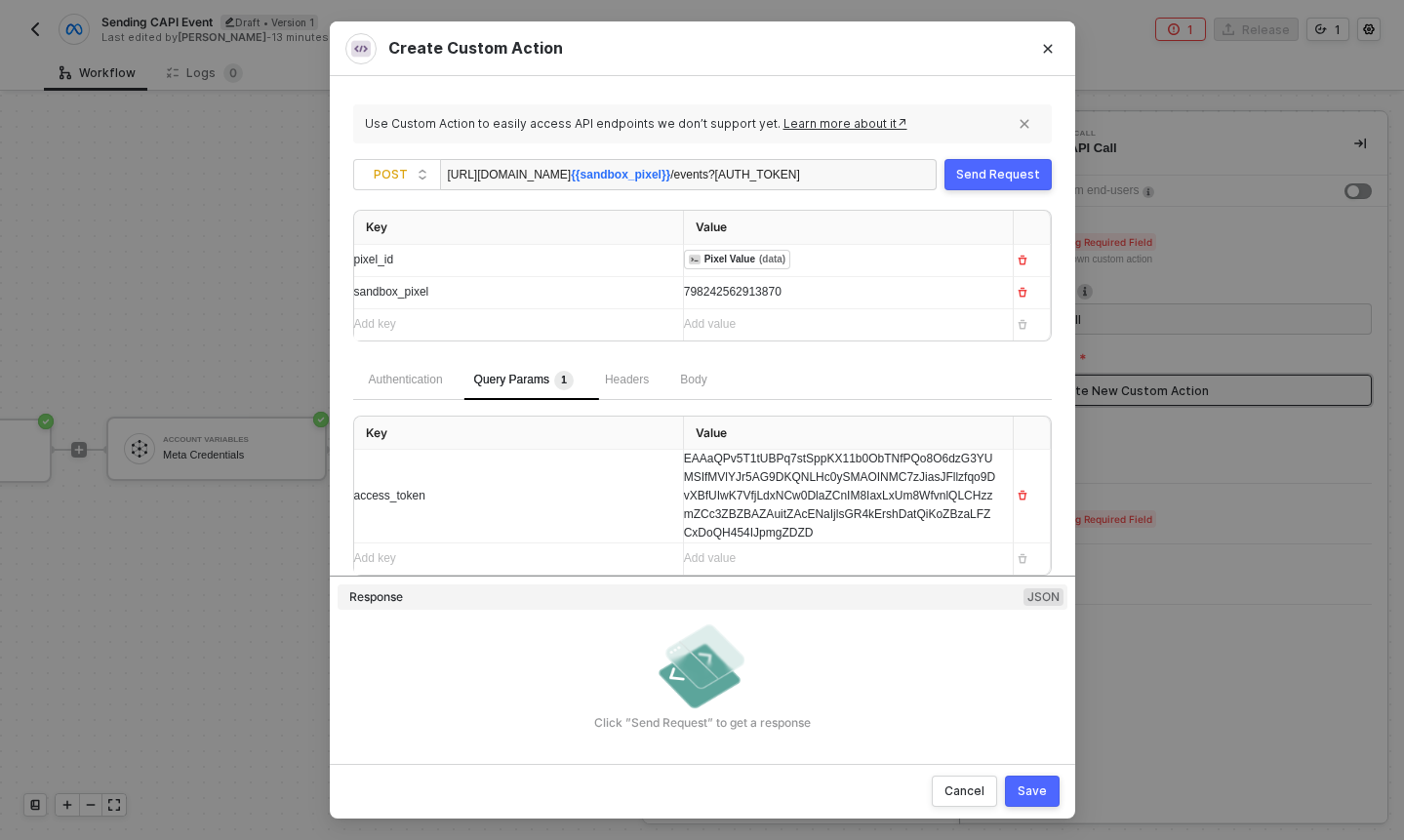
click at [859, 166] on div "https://graph.facebook.com/v24.0/ {{sandbox_pixel}} /events ?access_token=EAAaQ…" at bounding box center [689, 174] width 497 height 31
click at [829, 182] on div "https://graph.facebook.com/v24.0/ {{sandbox_pixel}} /events ?access_token=EAAaQ…" at bounding box center [689, 174] width 497 height 31
click at [605, 526] on td "access_token" at bounding box center [519, 496] width 330 height 93
click at [757, 485] on div "EAAaQPv5T1tUBPq7stSppKX11b0ObTNfPQo8O6dzG3YUMSIfMVlYJr5AG9DKQNLHc0ySMAOINMC7zJi…" at bounding box center [840, 496] width 313 height 92
click at [882, 421] on th "Value" at bounding box center [848, 434] width 330 height 34
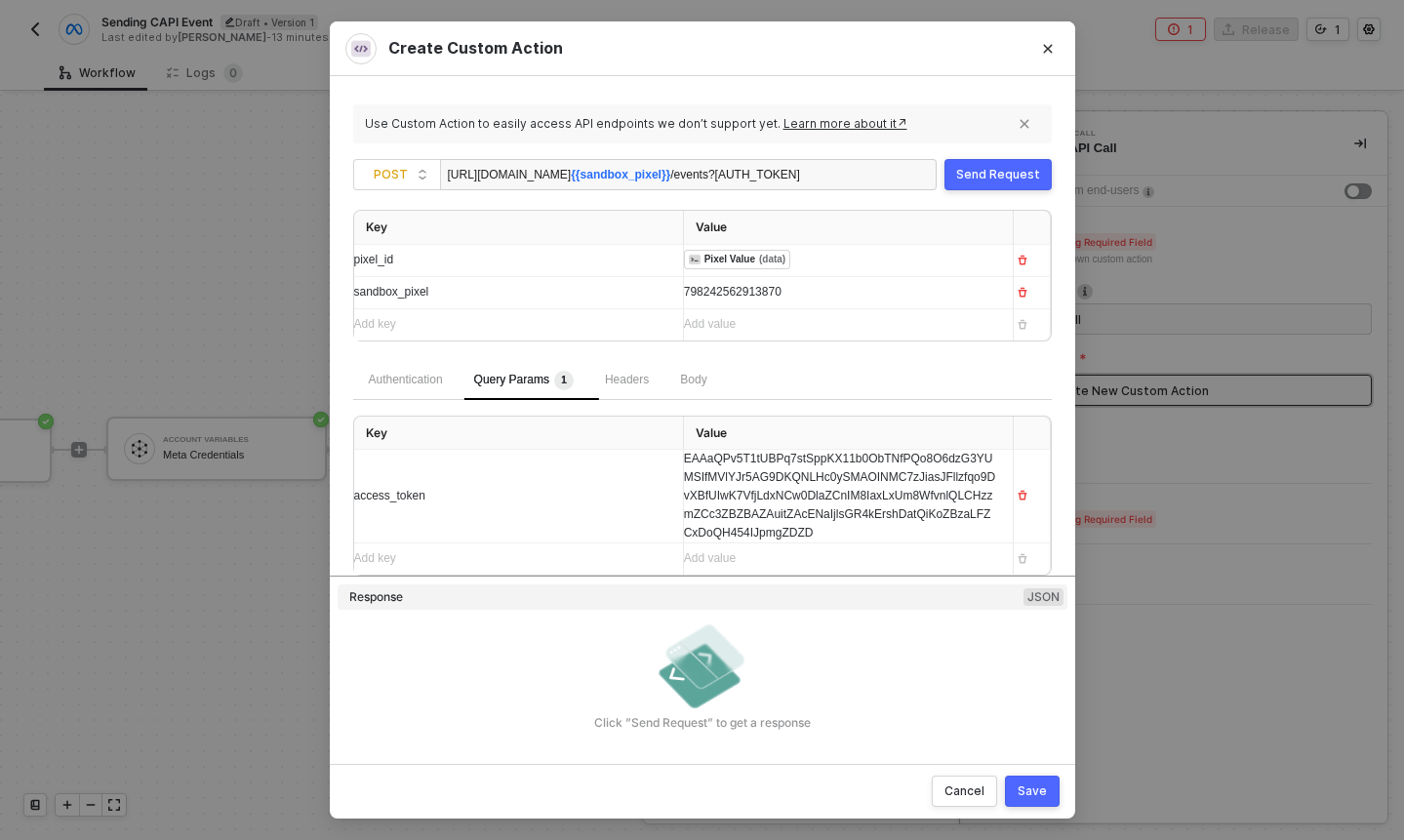
click at [1032, 790] on div "Save" at bounding box center [1032, 791] width 29 height 16
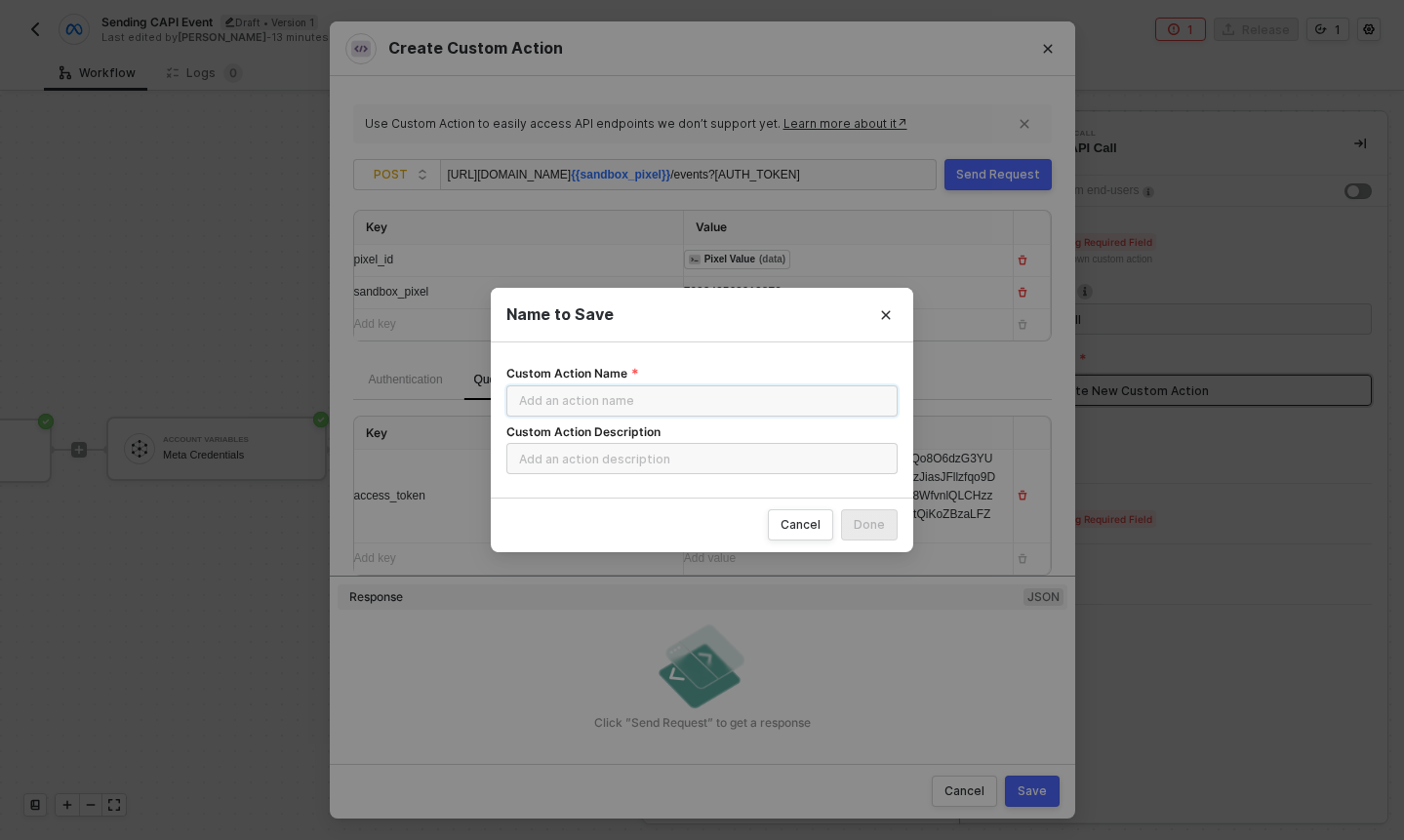
click at [681, 391] on input "Custom Action Name" at bounding box center [702, 400] width 391 height 31
type input "Send Event to CAPI"
click at [758, 445] on input "Custom Action Description" at bounding box center [702, 458] width 391 height 31
click at [867, 524] on div "Done" at bounding box center [869, 525] width 31 height 16
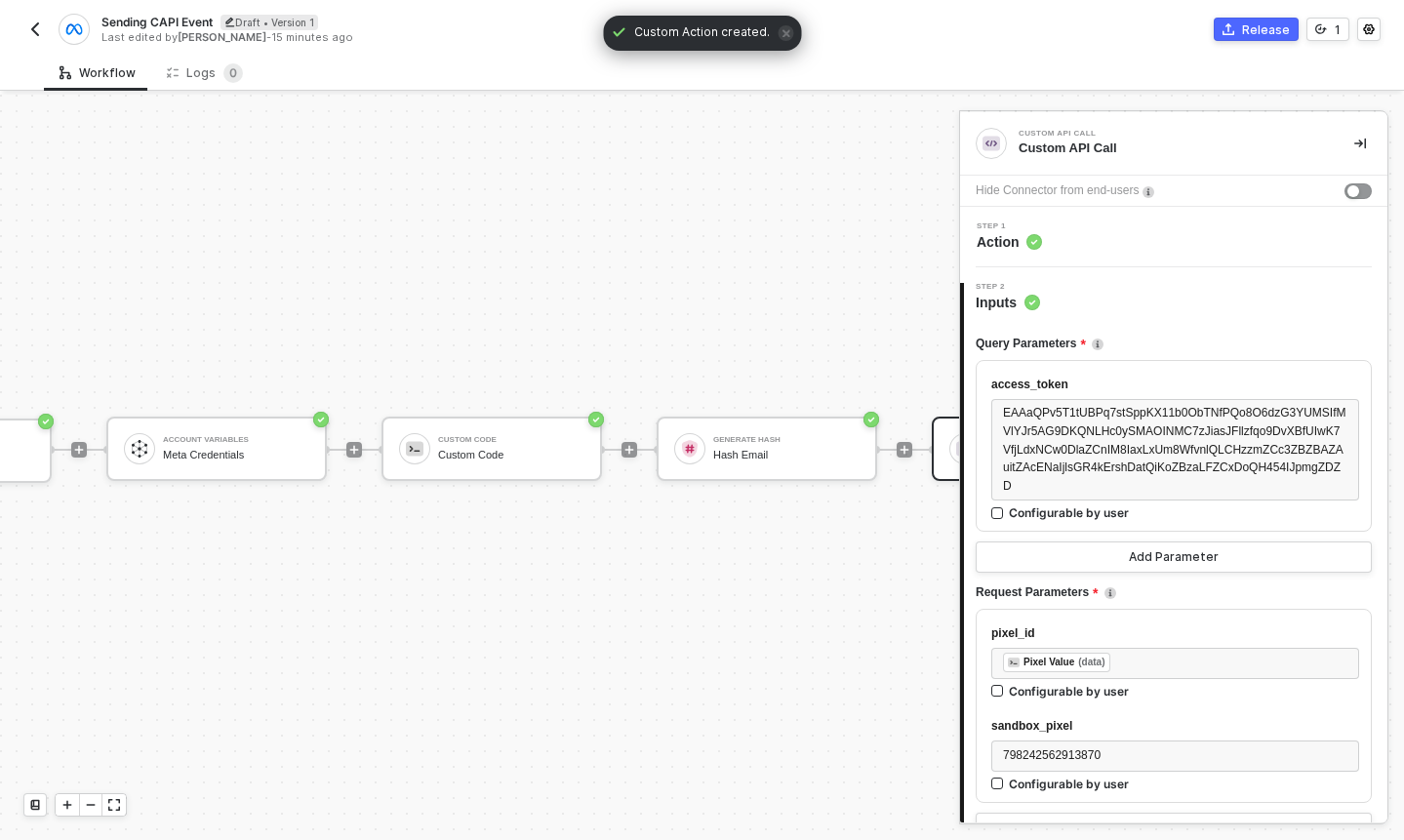
scroll to position [47, 0]
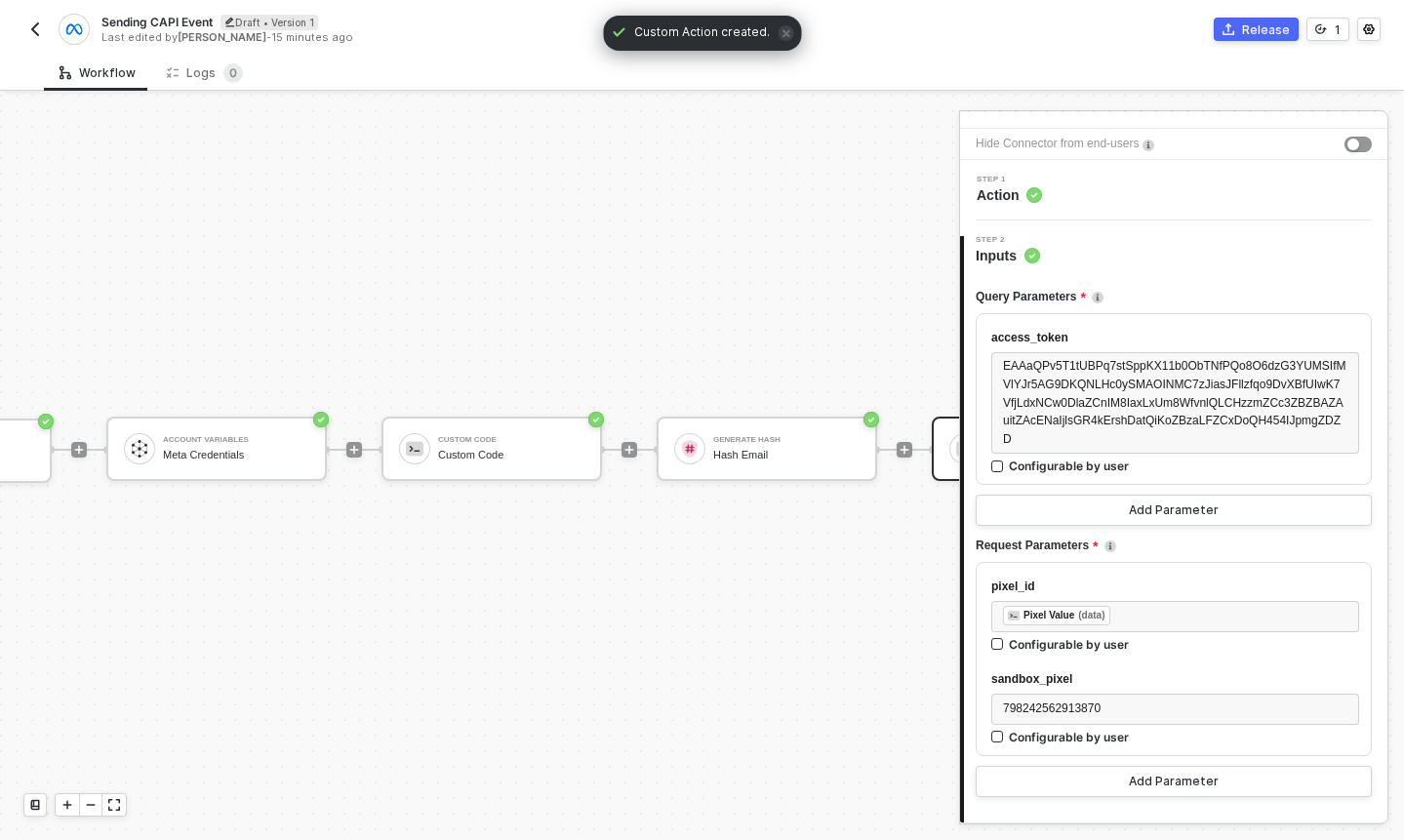
click at [1064, 182] on div "Step 1 Action" at bounding box center [1175, 190] width 422 height 29
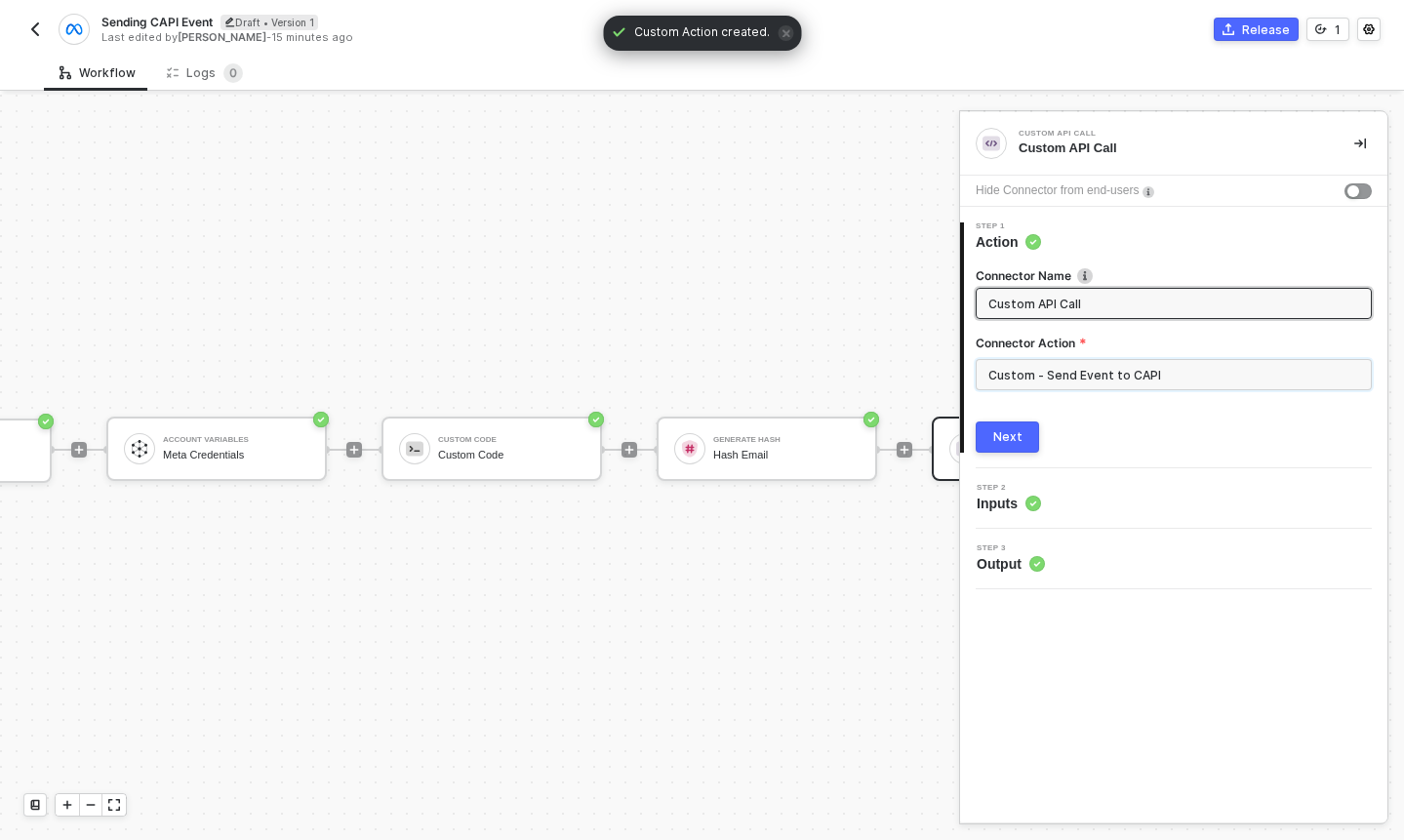
click at [1063, 379] on input "Custom - Send Event to CAPI" at bounding box center [1173, 374] width 396 height 31
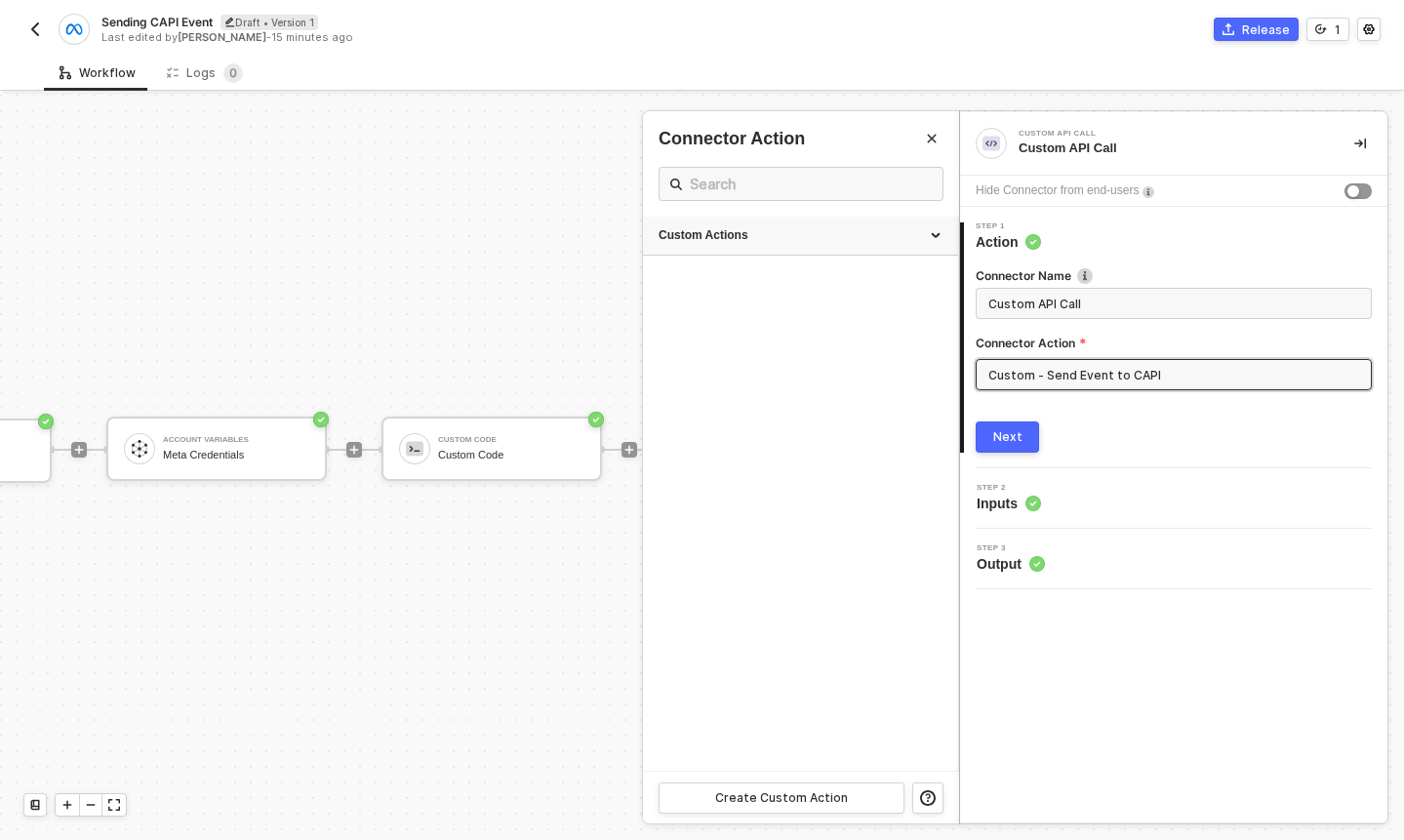
click at [737, 243] on div "Custom Actions" at bounding box center [800, 235] width 315 height 39
click at [752, 289] on div "Send Event to CAPI" at bounding box center [800, 279] width 284 height 27
click at [875, 286] on icon "icon-edit" at bounding box center [880, 282] width 10 height 11
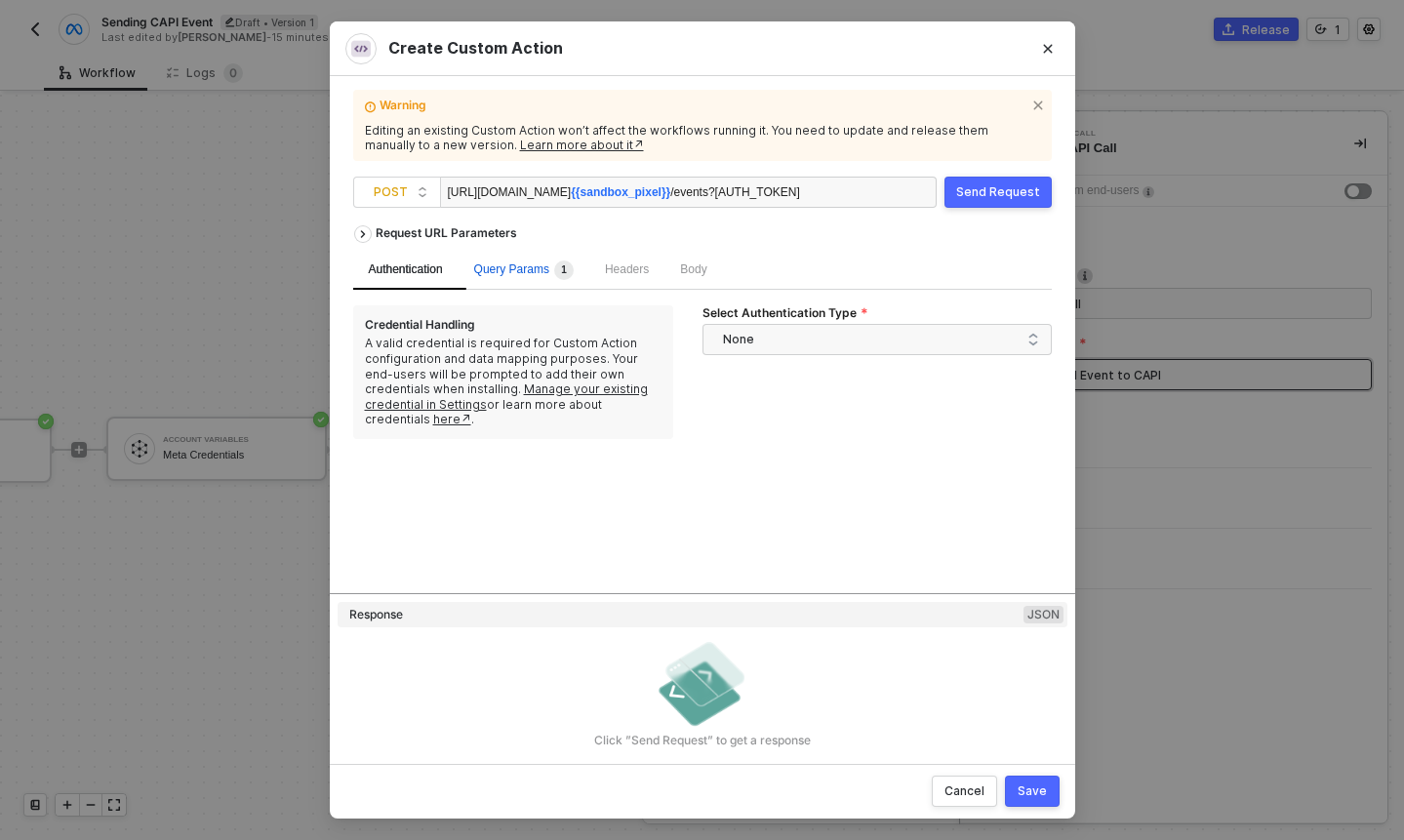
click at [534, 273] on span "Query Params 1" at bounding box center [524, 269] width 100 height 14
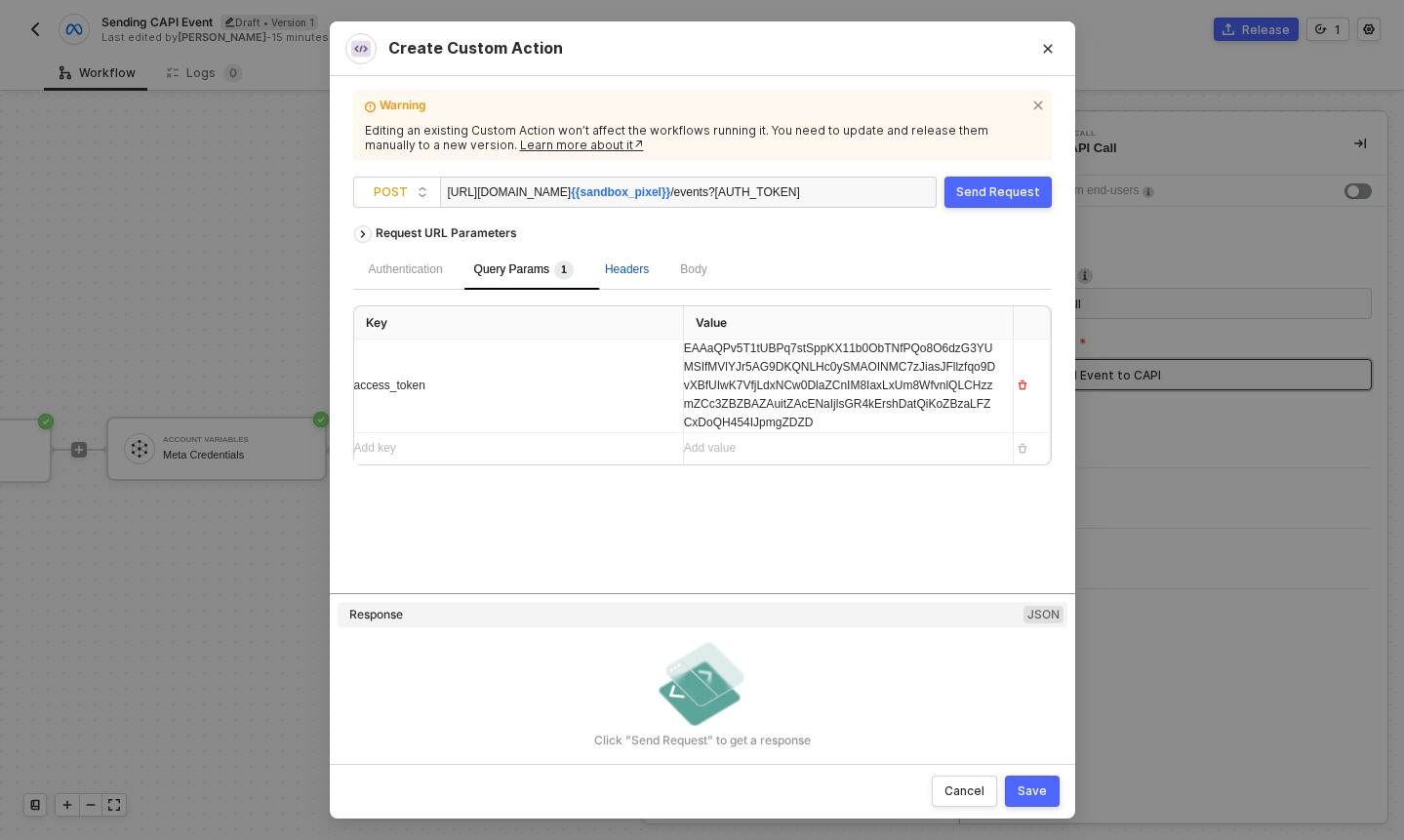
click at [649, 274] on span "Headers" at bounding box center [627, 269] width 44 height 14
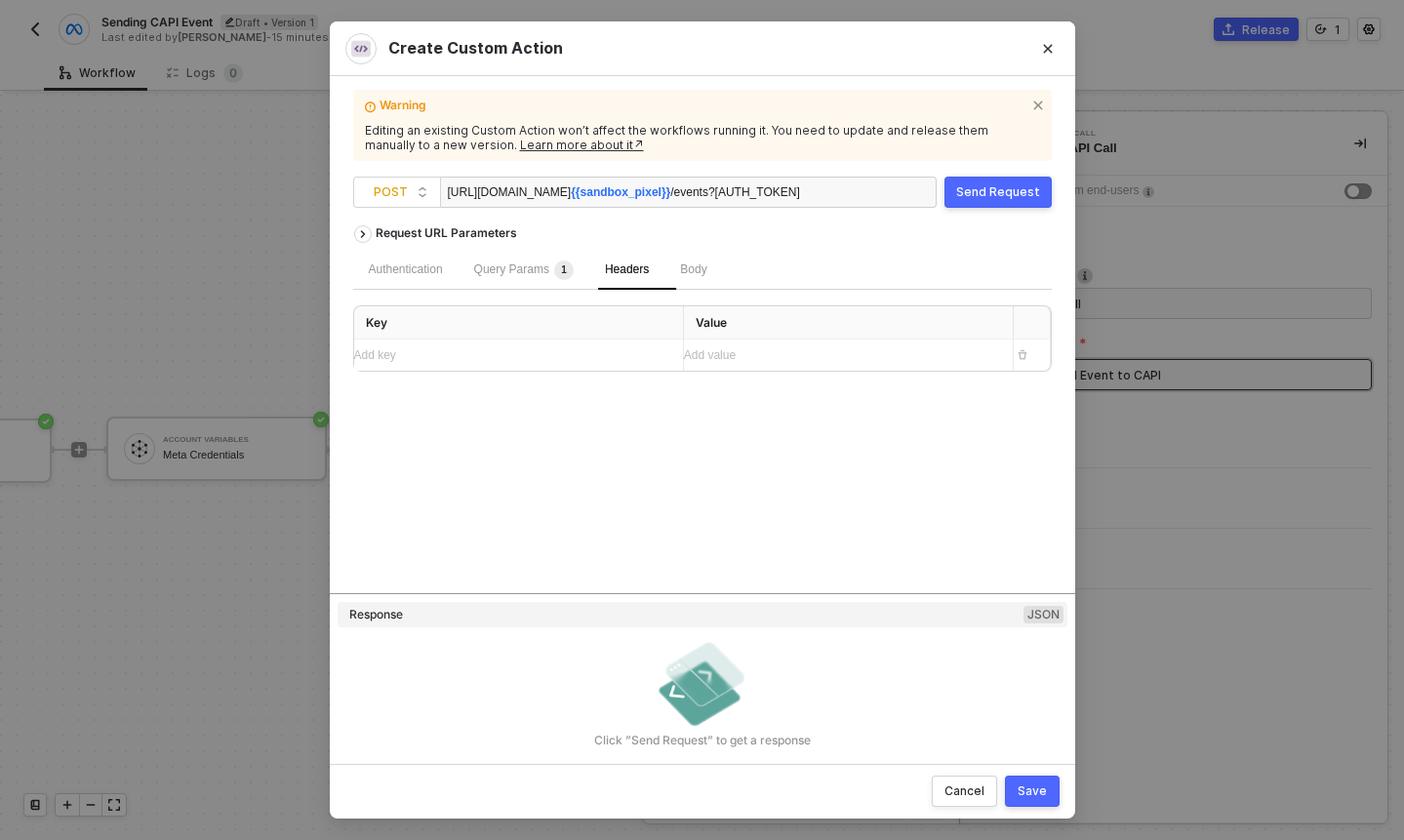
click at [722, 278] on div "Body" at bounding box center [694, 269] width 58 height 39
click at [595, 309] on span "JSON" at bounding box center [600, 317] width 39 height 16
click at [581, 311] on input "JSON" at bounding box center [575, 317] width 12 height 12
radio input "true"
radio input "false"
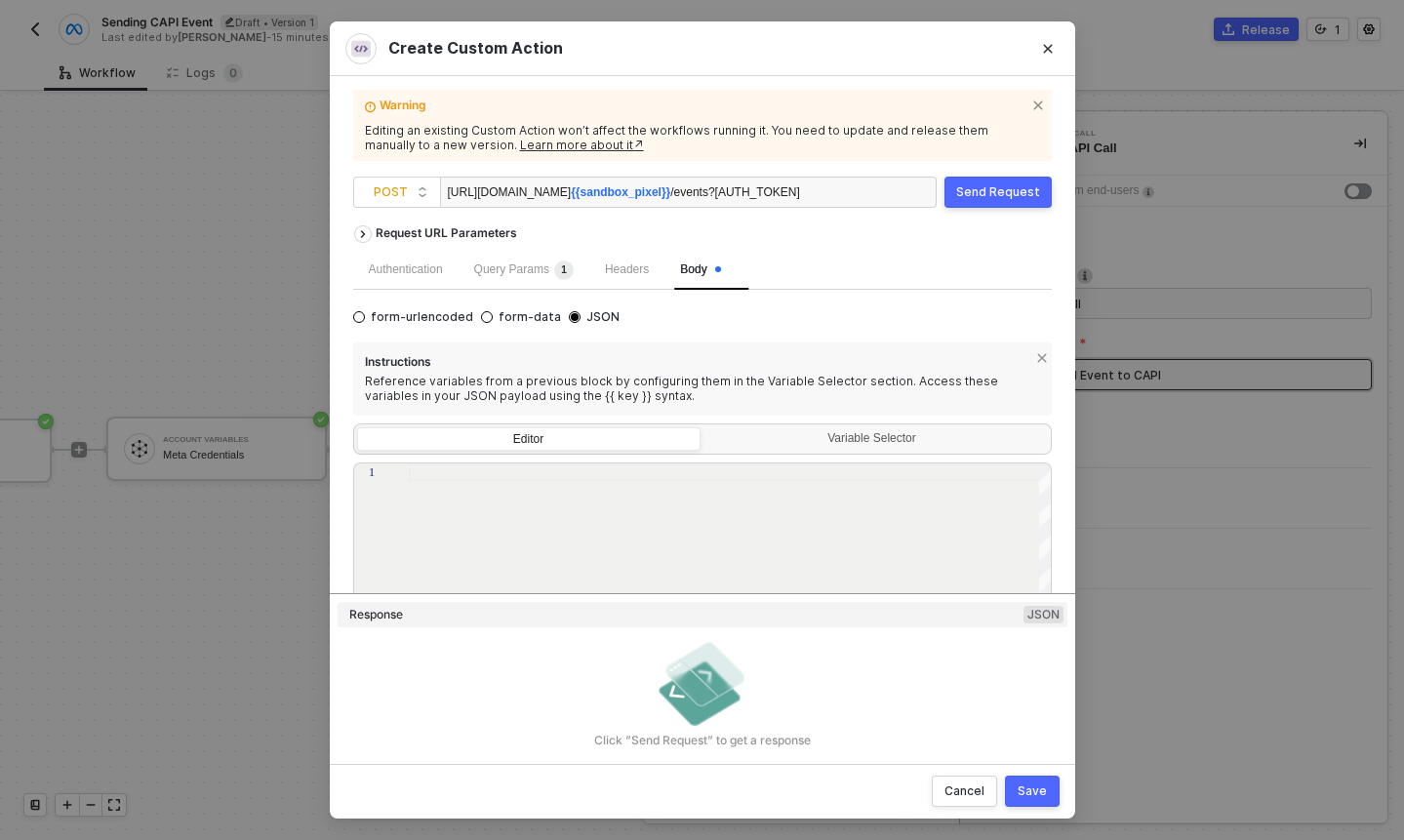
click at [762, 556] on div at bounding box center [730, 598] width 644 height 269
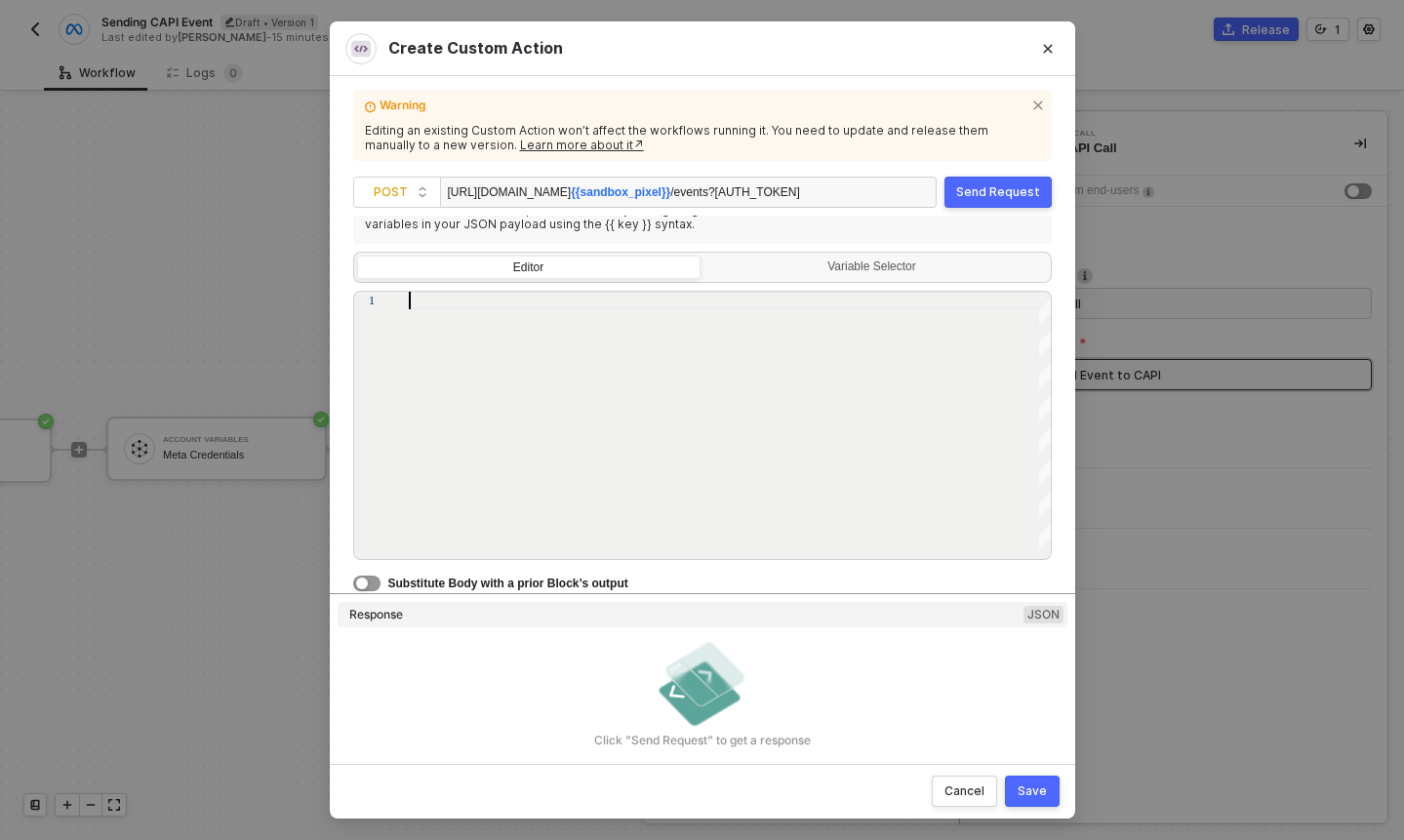
paste textarea ""client_ip_address": "{{ transform.client_ip }}" }, "custom_data": { "content_n…"
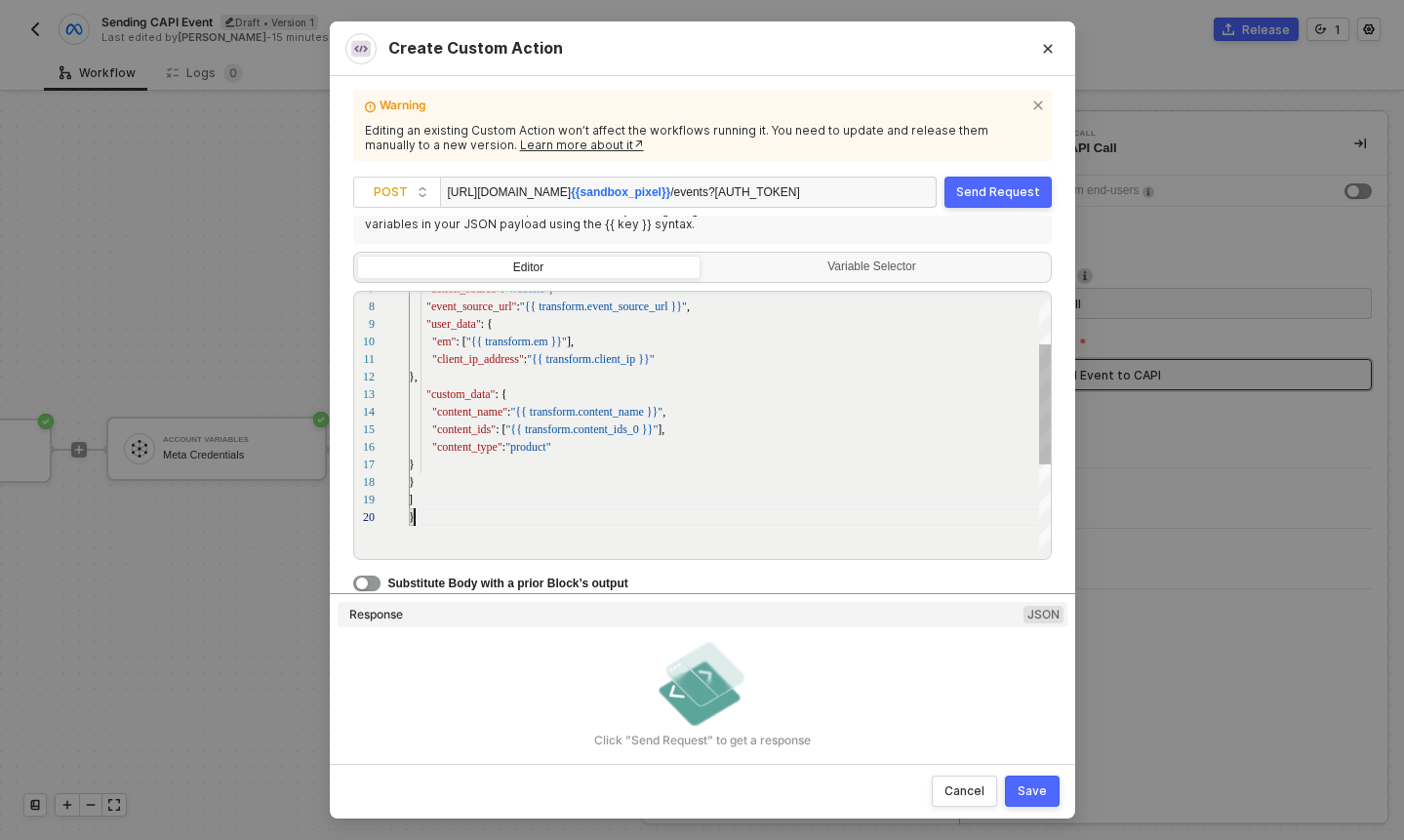
scroll to position [158, 6]
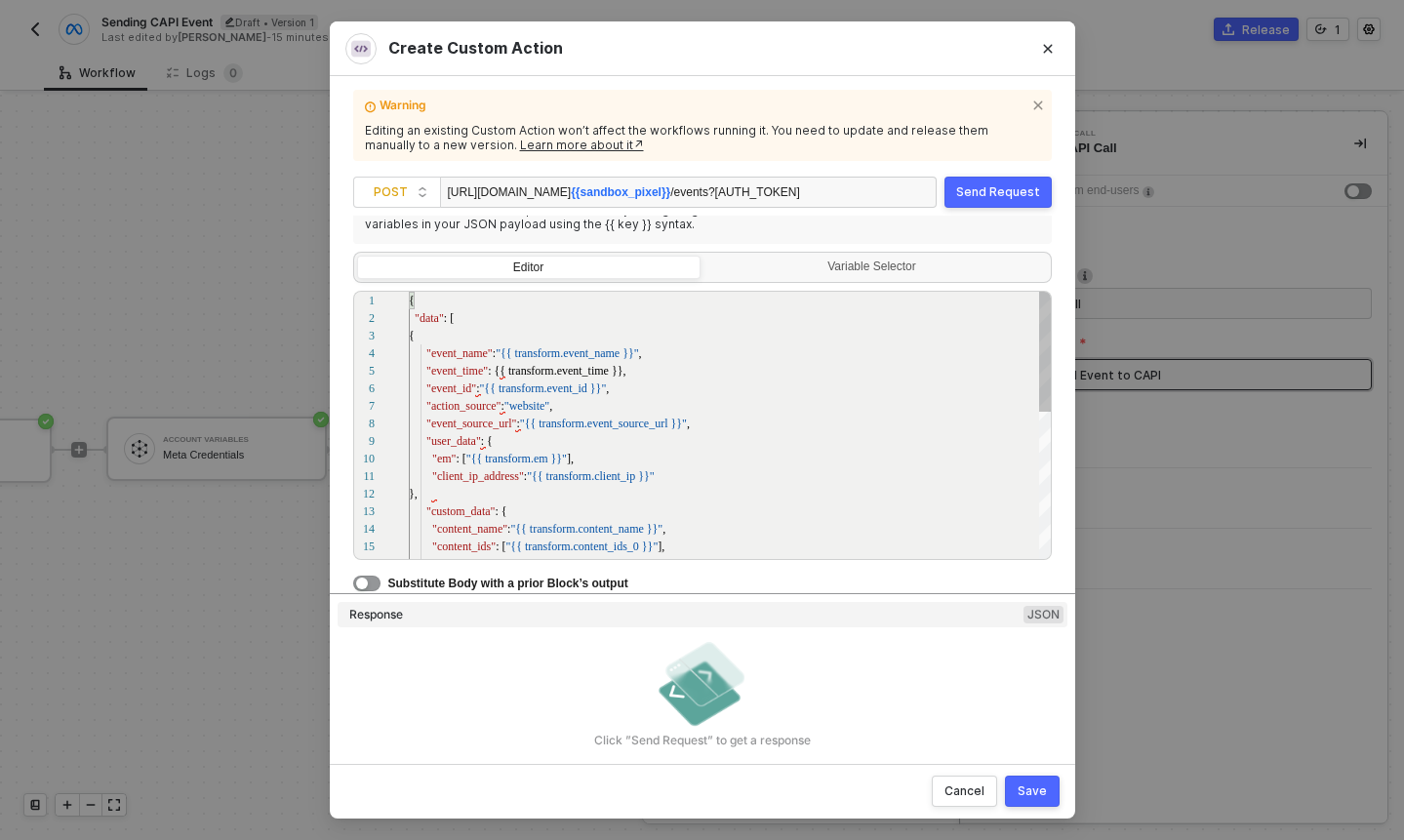
type textarea "{ "data": [ { "event_name": "{{ transform.event_name }}", "event_time": {{ tran…"
click at [802, 344] on div ""event_name" : "{{ transform.event_name }}" ," at bounding box center [730, 353] width 644 height 18
click at [702, 327] on div "{" at bounding box center [730, 336] width 644 height 18
click at [504, 374] on div "7 8 9 10 11 12 13 14 15 16 6 5 4 3 2 1 "action_source" : "website" , "event_sou…" at bounding box center [702, 425] width 699 height 269
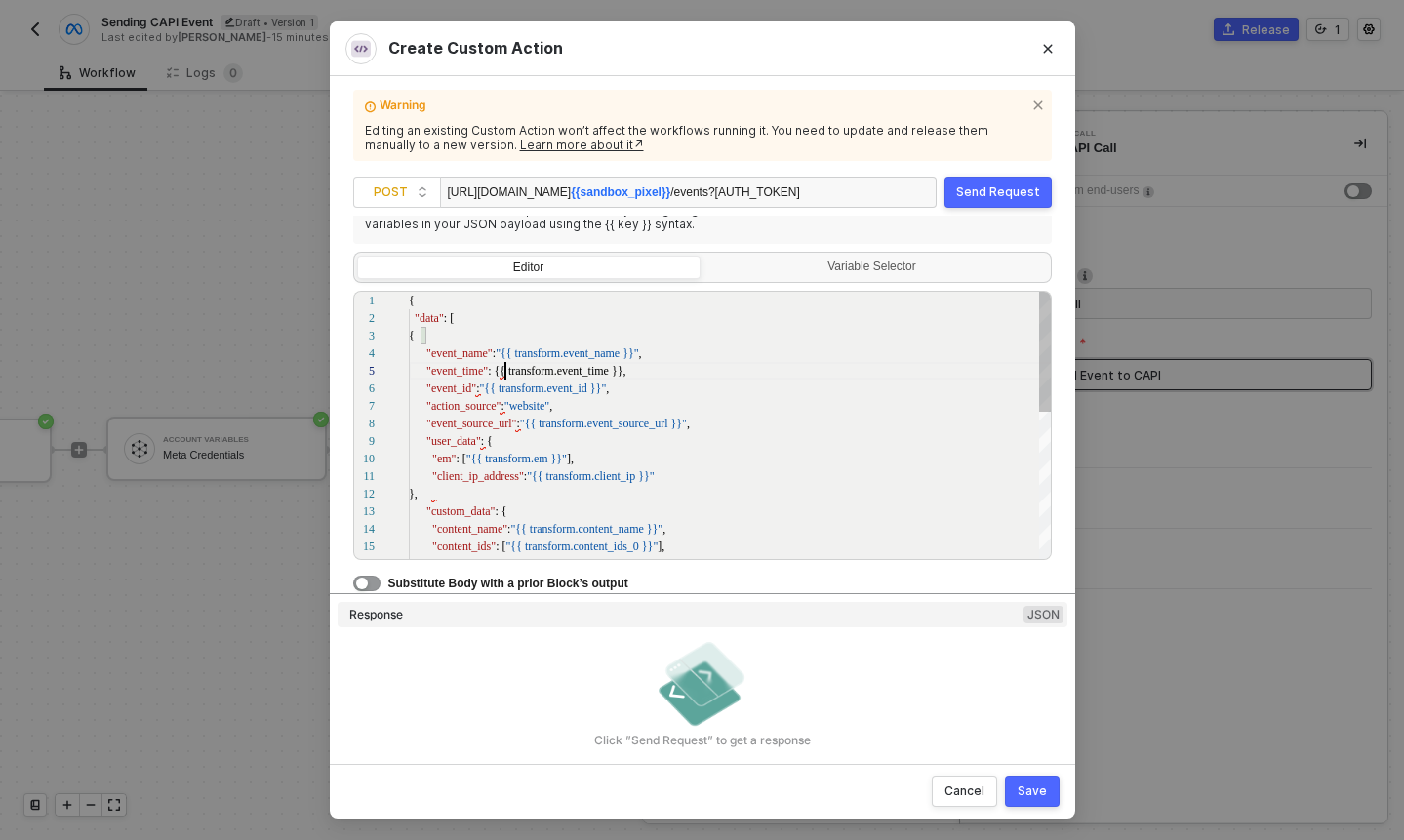
scroll to position [70, 97]
click at [982, 174] on div "Warning Editing an existing Custom Action won’t affect the workflows running it…" at bounding box center [702, 420] width 699 height 641
click at [982, 185] on div "Send Request" at bounding box center [998, 193] width 84 height 16
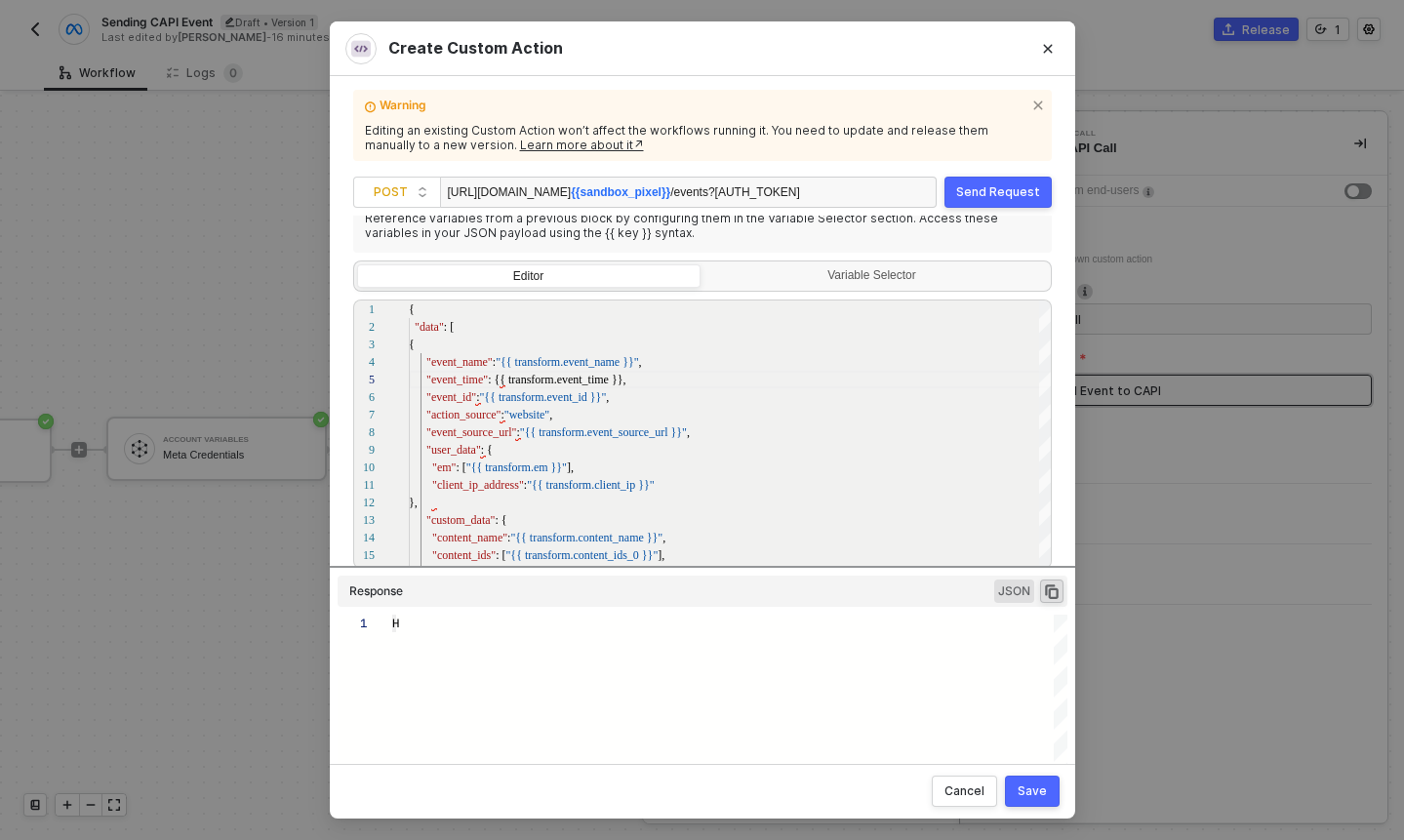
type textarea "HTTP/1.1 400 Bad Request { "message": "SyntaxError: Expected property name or '…"
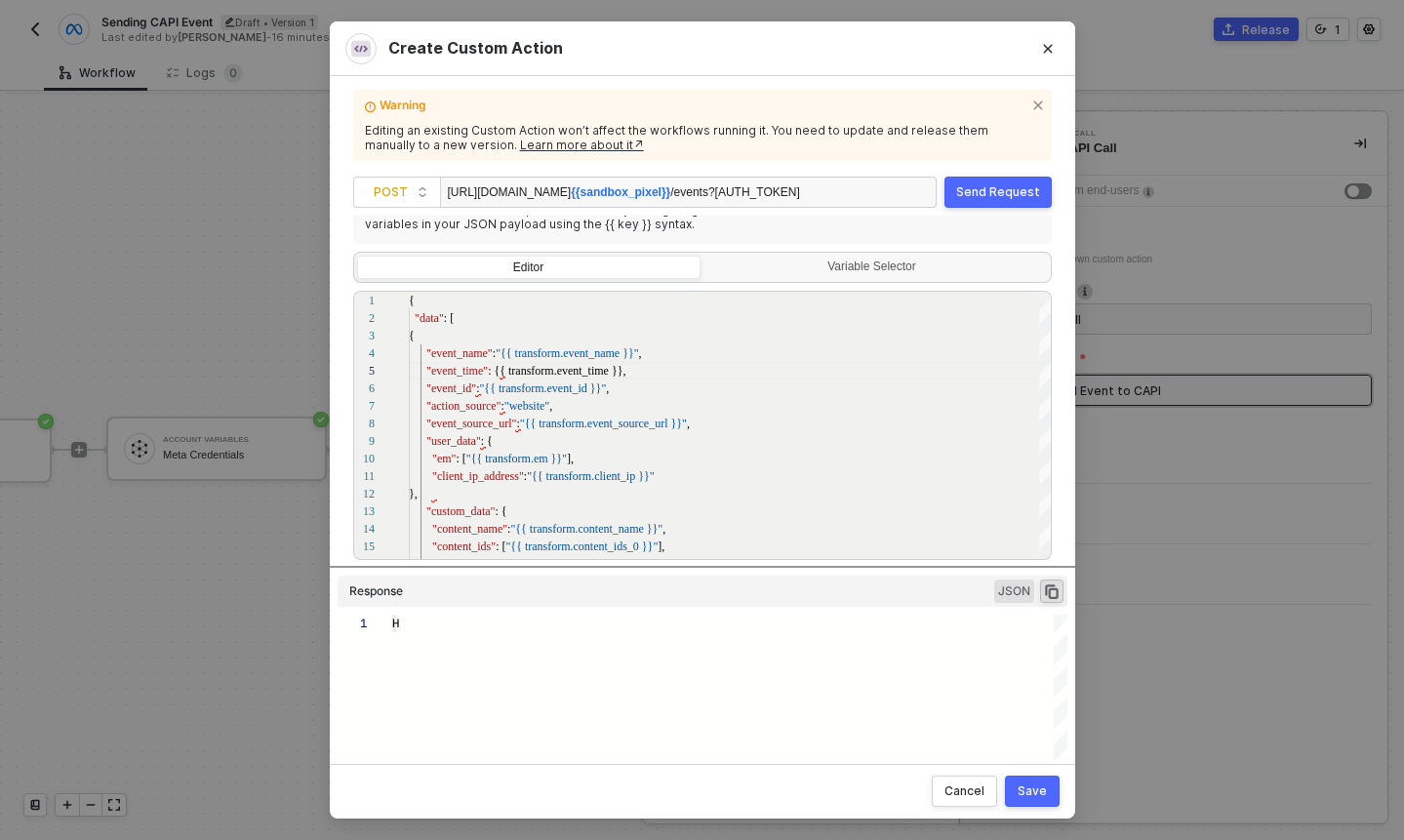
scroll to position [53, 0]
click at [839, 398] on div ""action_source" : "website" ," at bounding box center [730, 406] width 644 height 18
click at [496, 367] on span ": {{ transform.event_time }}," at bounding box center [557, 371] width 138 height 14
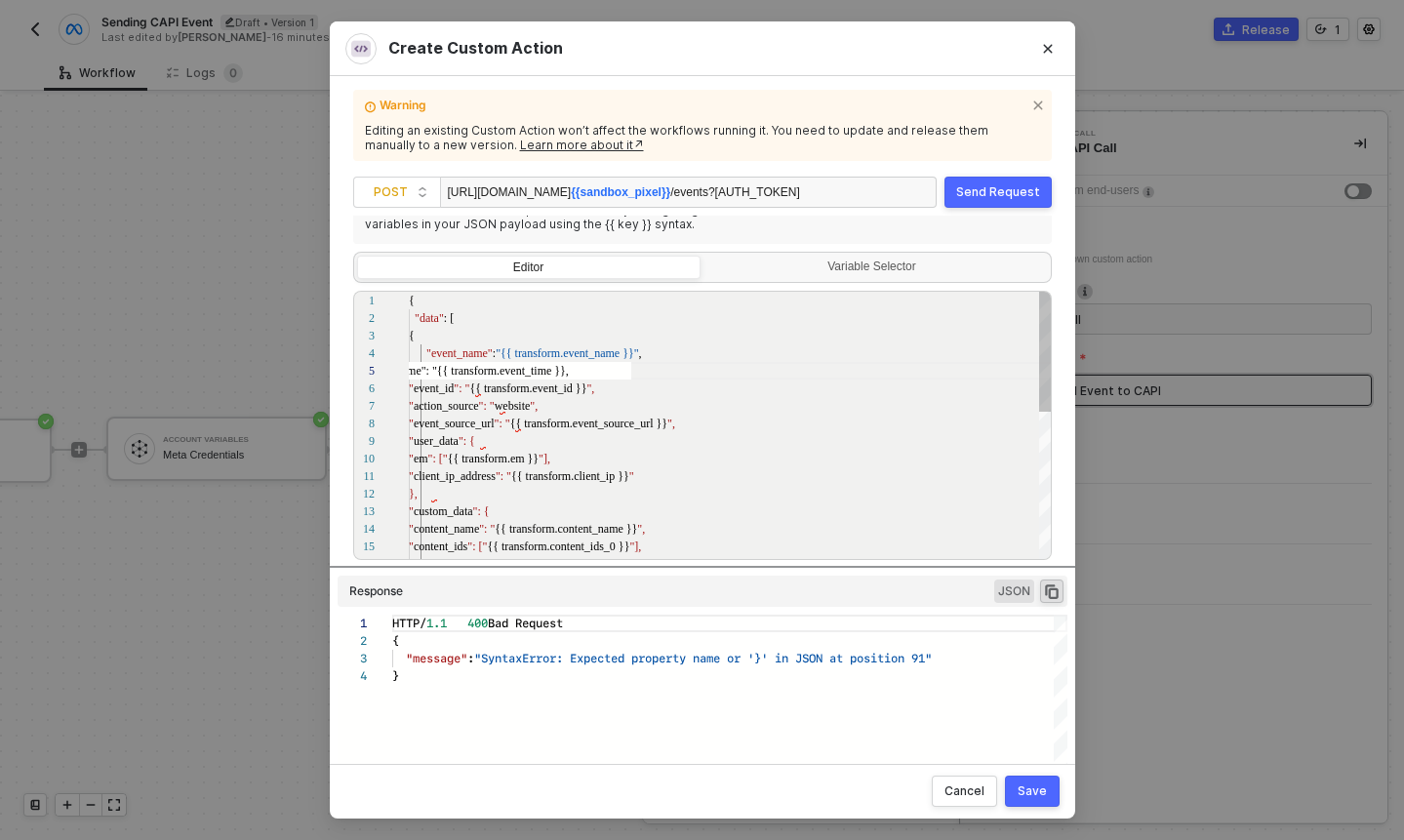
scroll to position [70, 0]
click at [624, 373] on span ""{{ transform.event_time }}," at bounding box center [559, 371] width 137 height 14
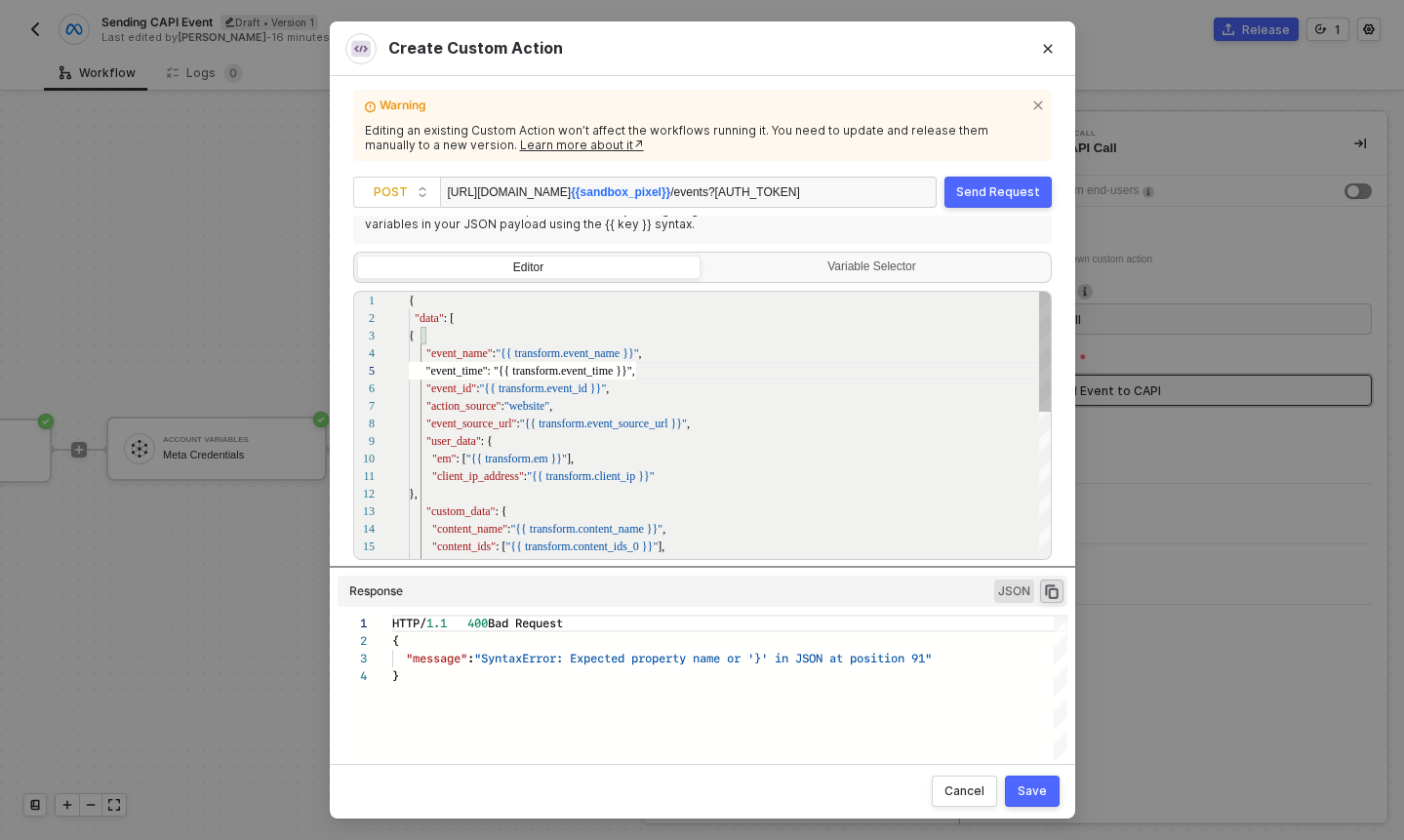
click at [673, 388] on div ""event_id" : "{{ transform.event_id }}" ," at bounding box center [730, 388] width 644 height 18
type textarea "{ "data": [ { "event_name": "{{ transform.event_name }}", "event_time": "{{ tra…"
click at [1026, 198] on div "Send Request" at bounding box center [998, 193] width 84 height 16
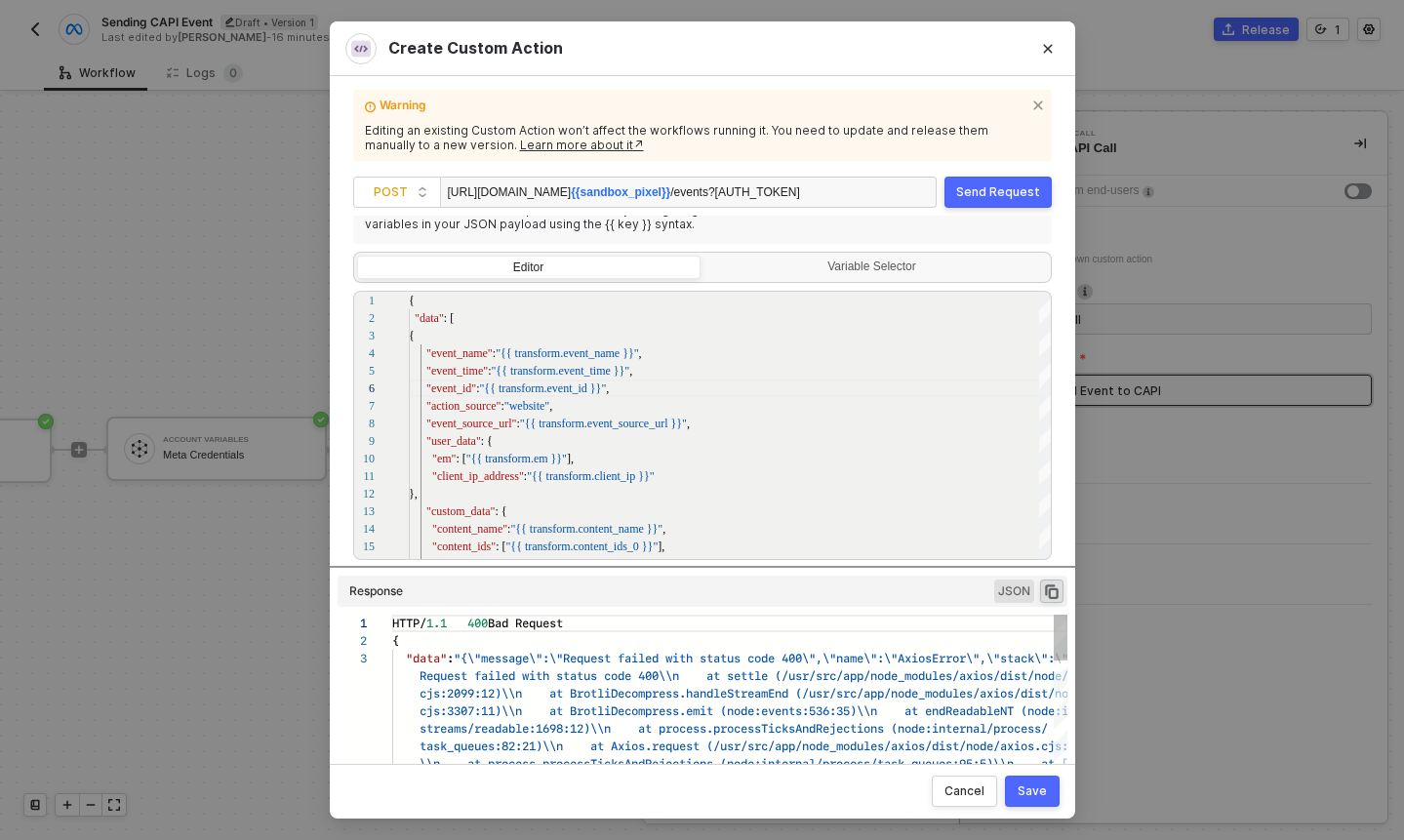
scroll to position [35, 0]
click at [1049, 595] on icon "icon-copy-paste" at bounding box center [1052, 592] width 14 height 15
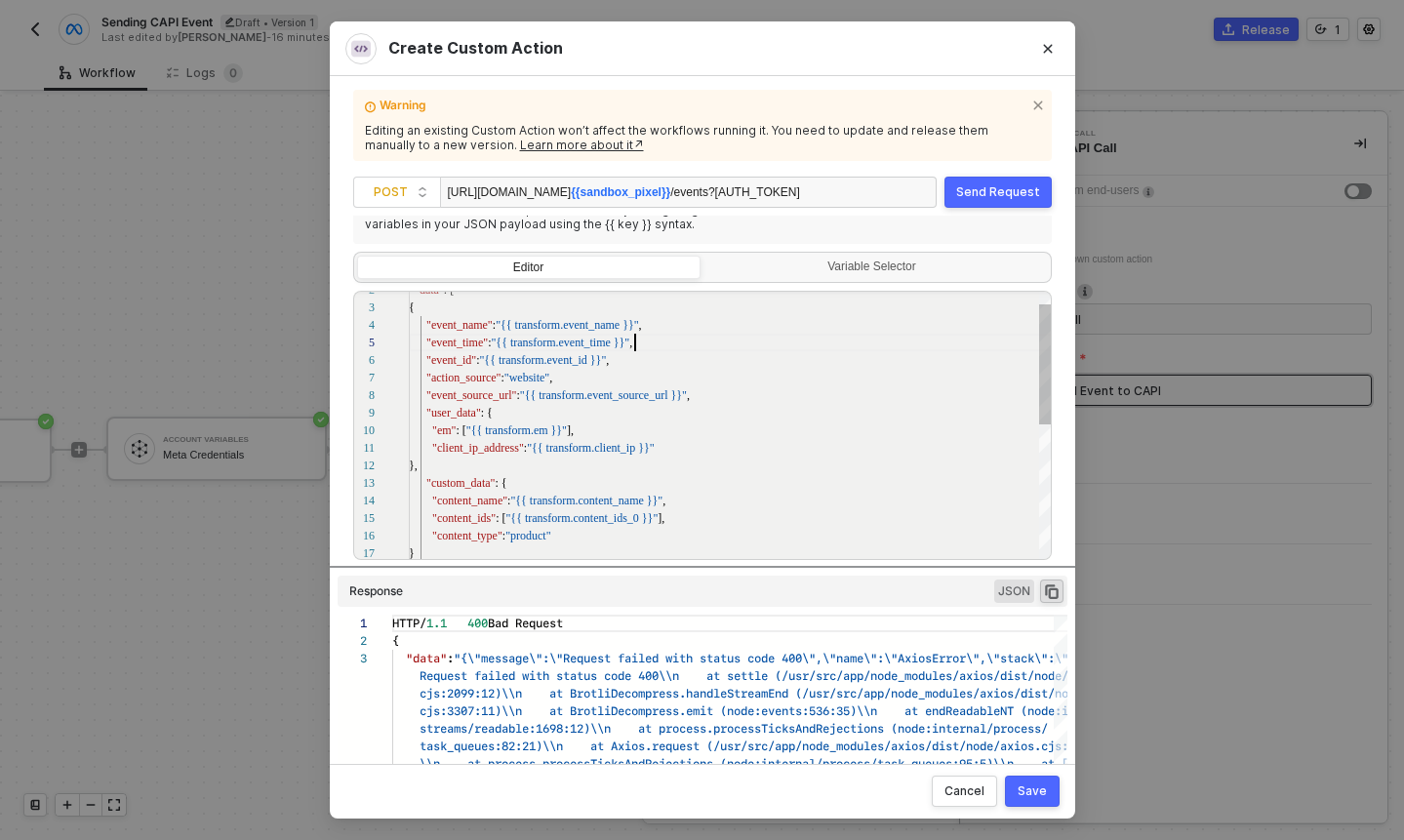
click at [769, 332] on div ""event_name" : "{{ transform.event_name }}" ," at bounding box center [730, 325] width 644 height 18
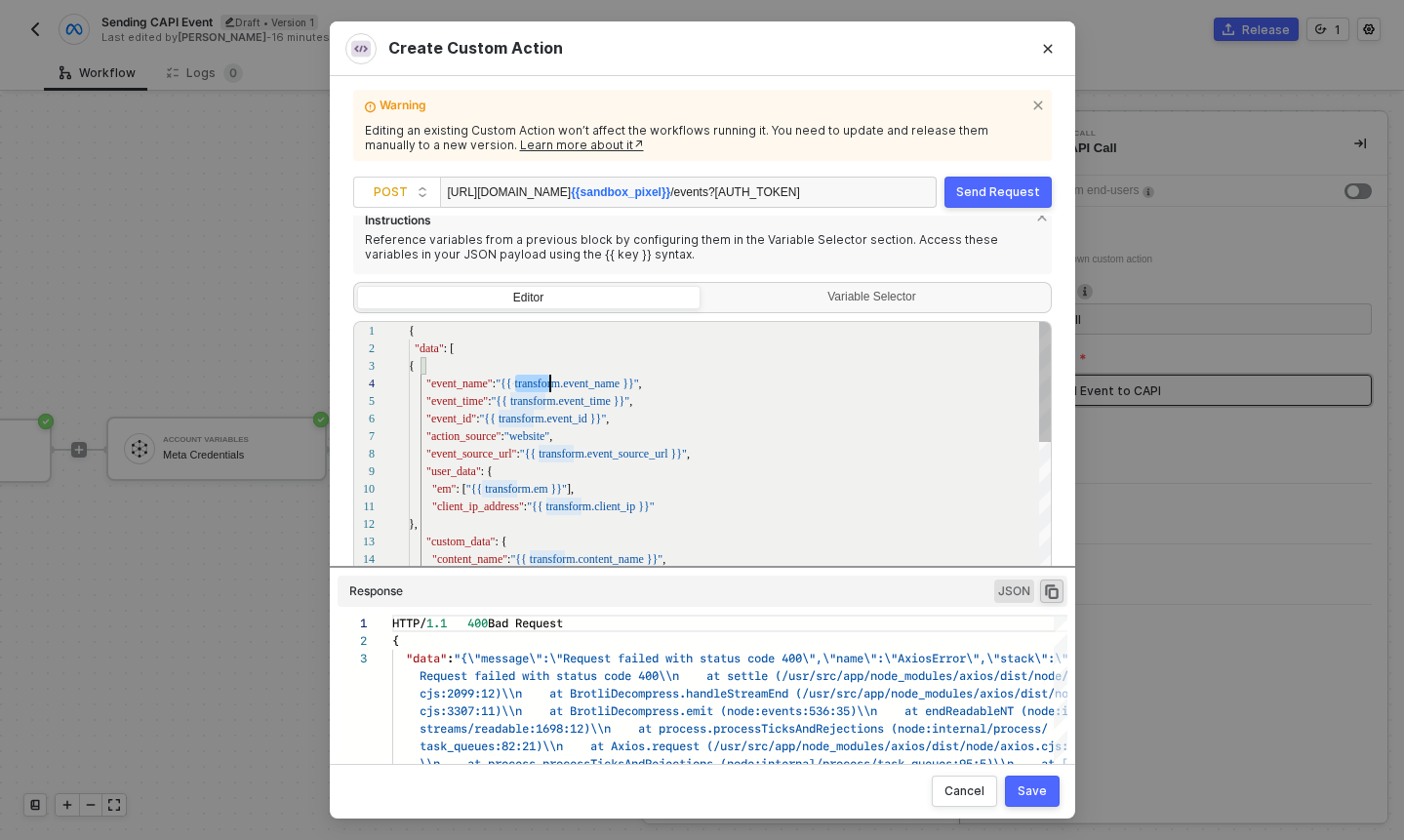
scroll to position [53, 157]
drag, startPoint x: 514, startPoint y: 382, endPoint x: 566, endPoint y: 381, distance: 52.0
click at [737, 361] on div "{" at bounding box center [730, 366] width 644 height 18
click at [830, 300] on div "Variable Selector" at bounding box center [874, 297] width 318 height 16
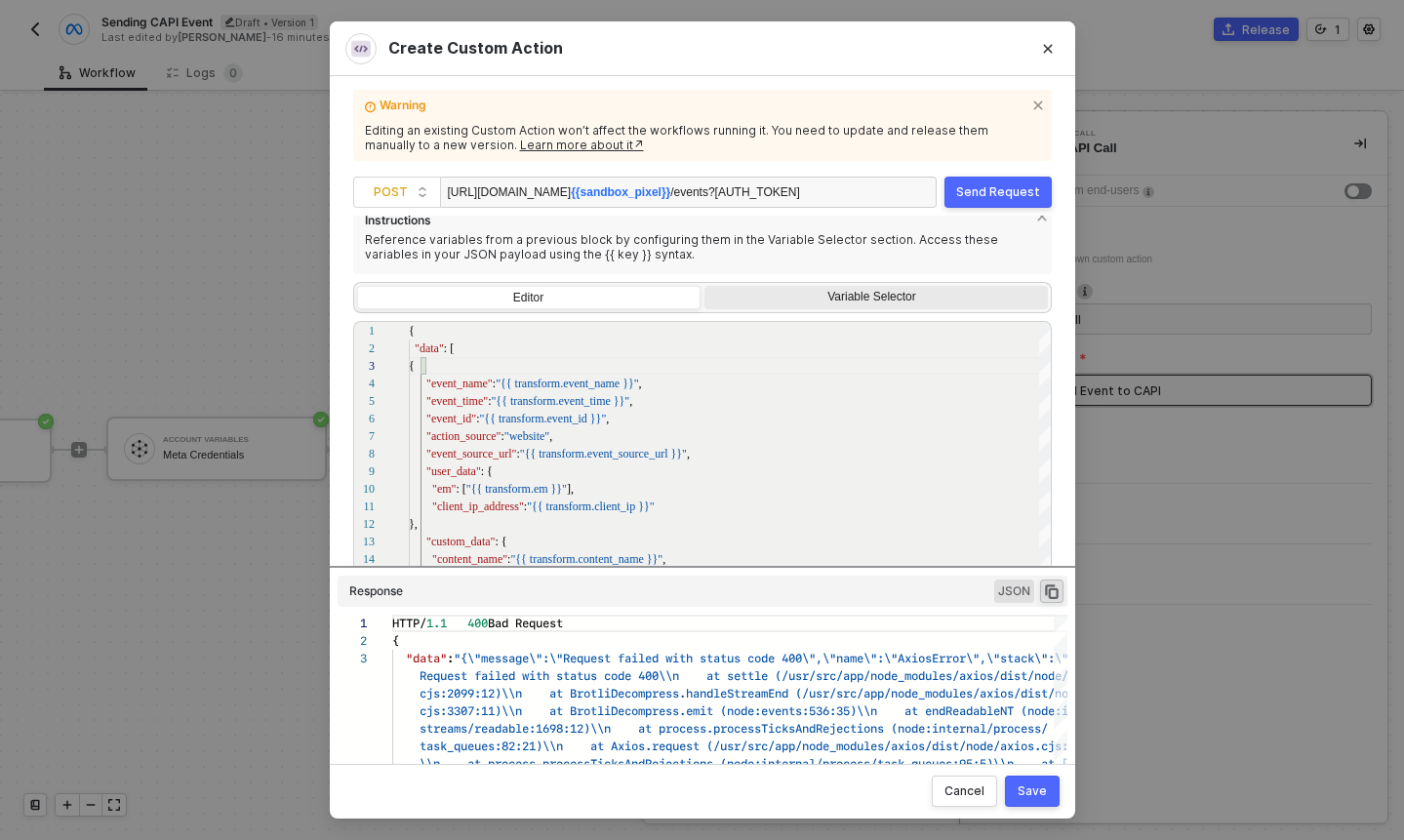
click at [704, 286] on input "Variable Selector" at bounding box center [704, 286] width 0 height 0
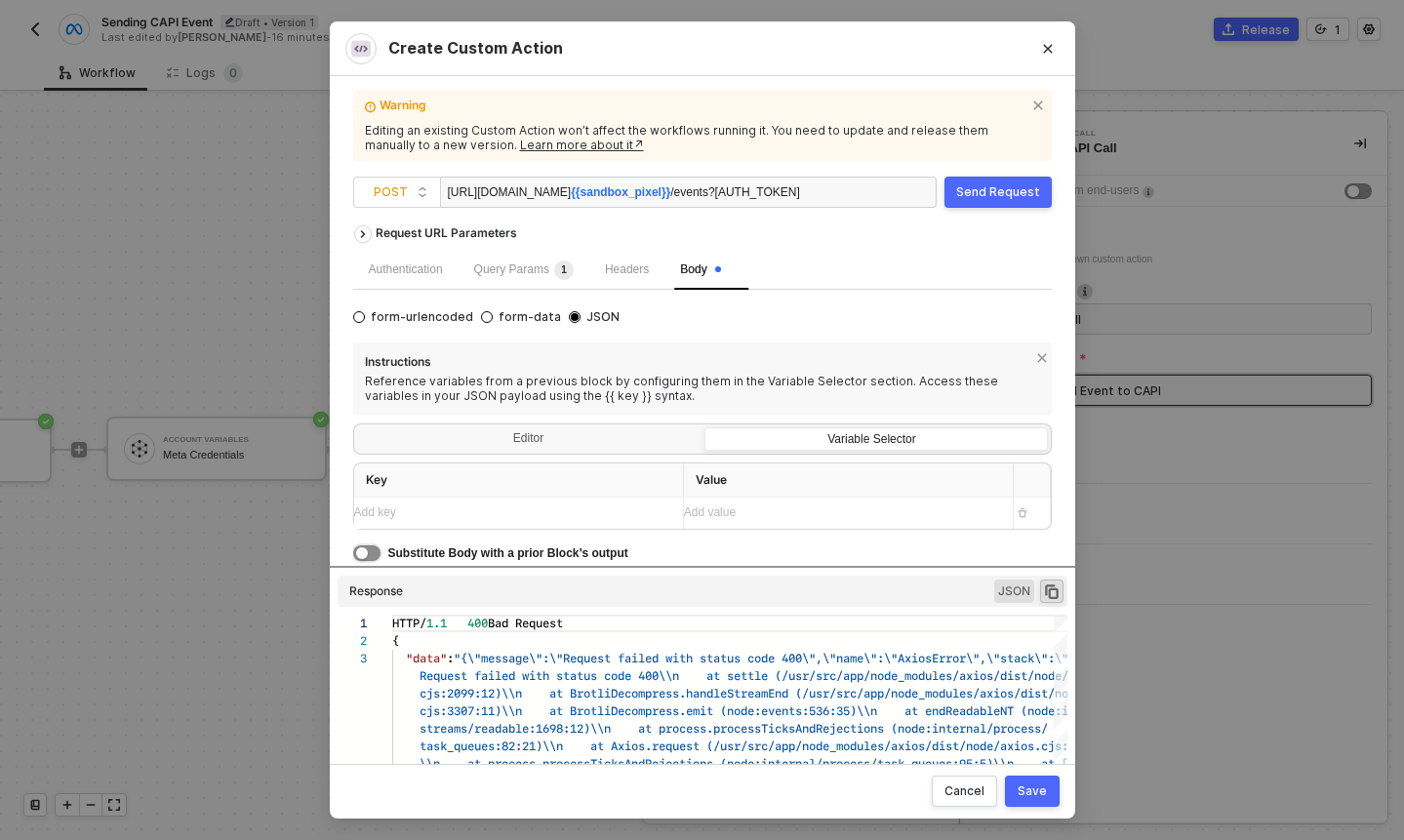
click at [368, 554] on button "button" at bounding box center [366, 554] width 27 height 16
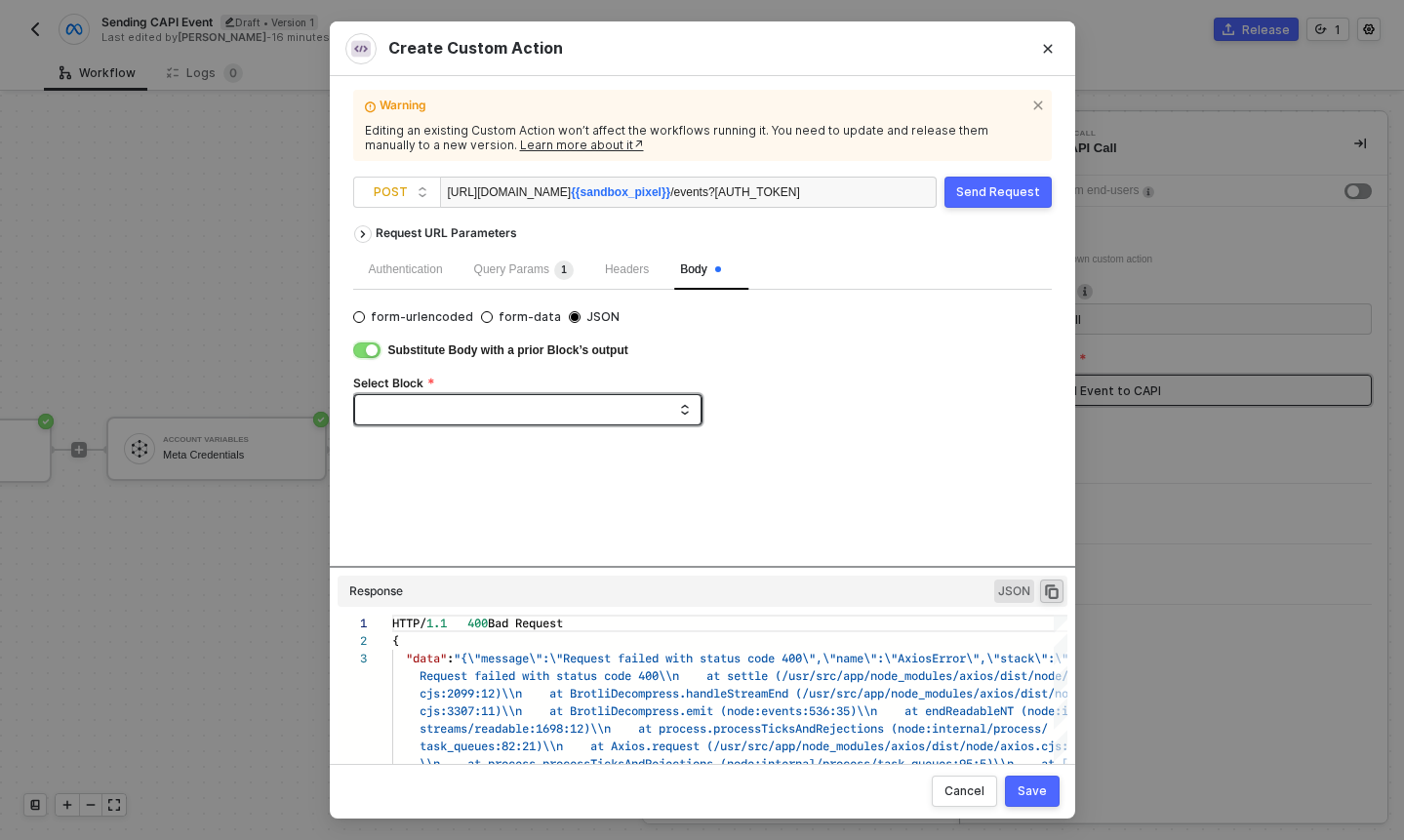
click at [491, 416] on span at bounding box center [532, 409] width 316 height 29
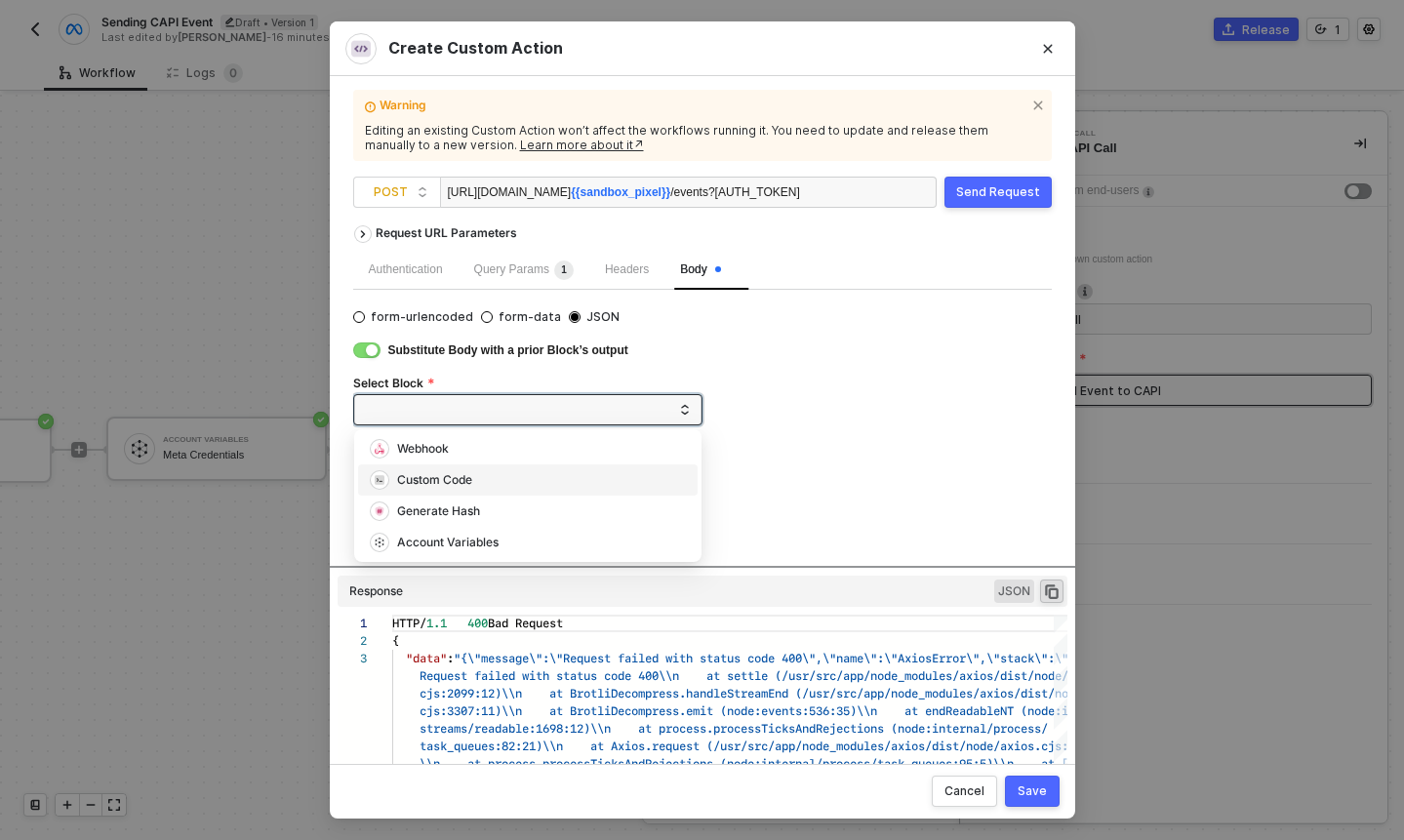
click at [523, 475] on div "Custom Code" at bounding box center [528, 479] width 316 height 21
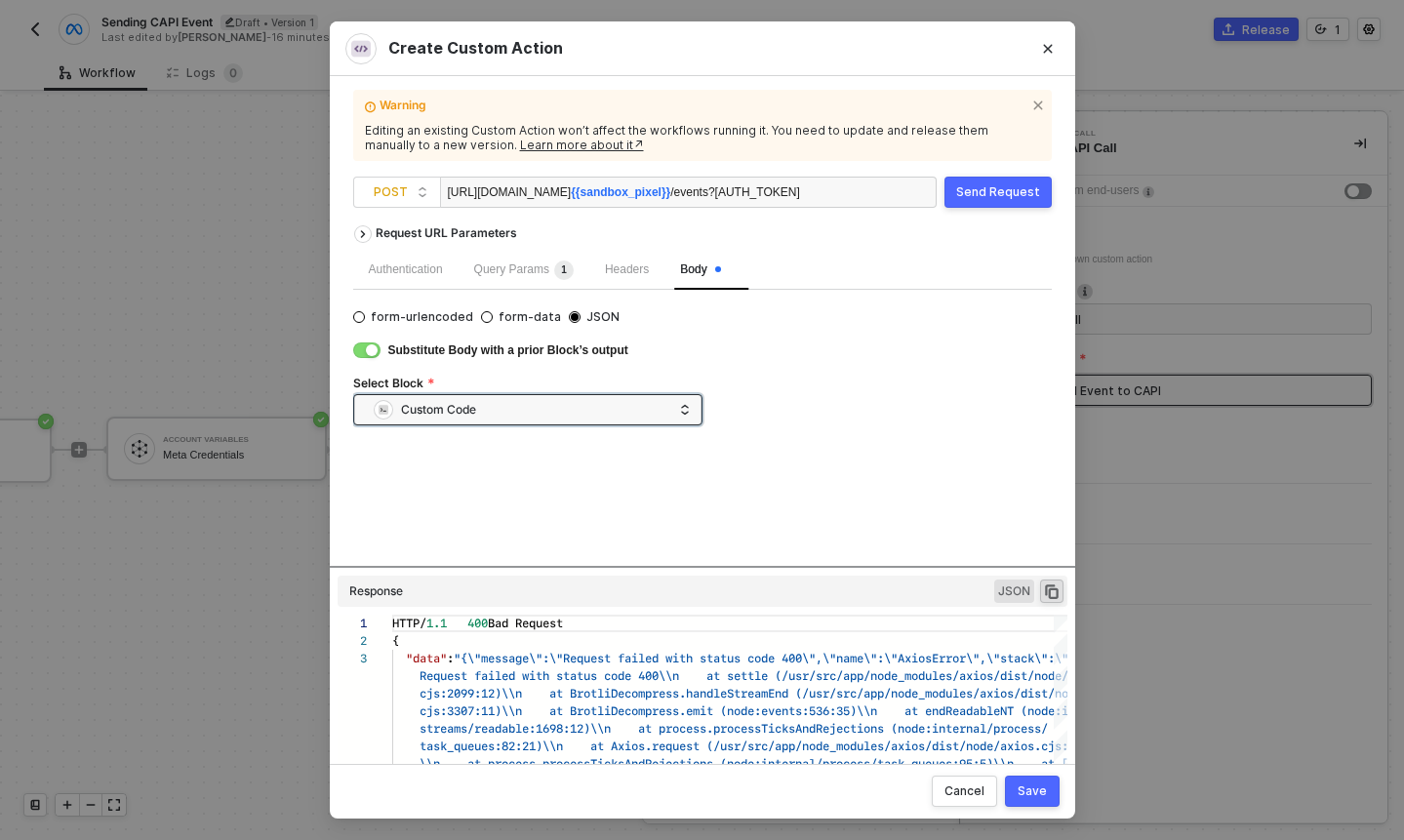
click at [571, 449] on div "Request URL Parameters Authentication Query Params 1 Headers Body form-urlencod…" at bounding box center [702, 391] width 699 height 351
click at [994, 199] on div "Send Request" at bounding box center [998, 193] width 84 height 16
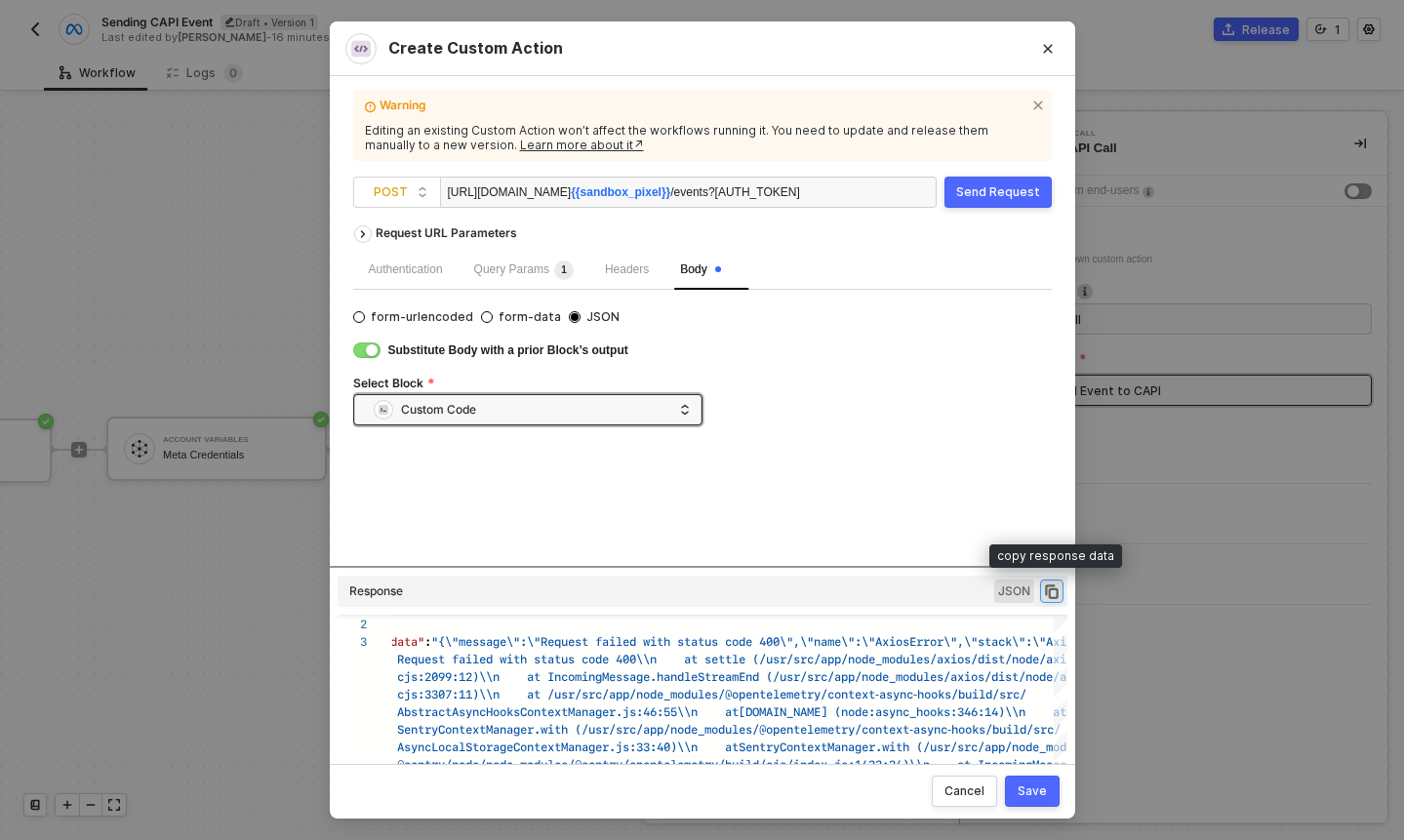
click at [1061, 597] on button "button" at bounding box center [1051, 591] width 23 height 23
click at [368, 351] on div "button" at bounding box center [372, 350] width 12 height 12
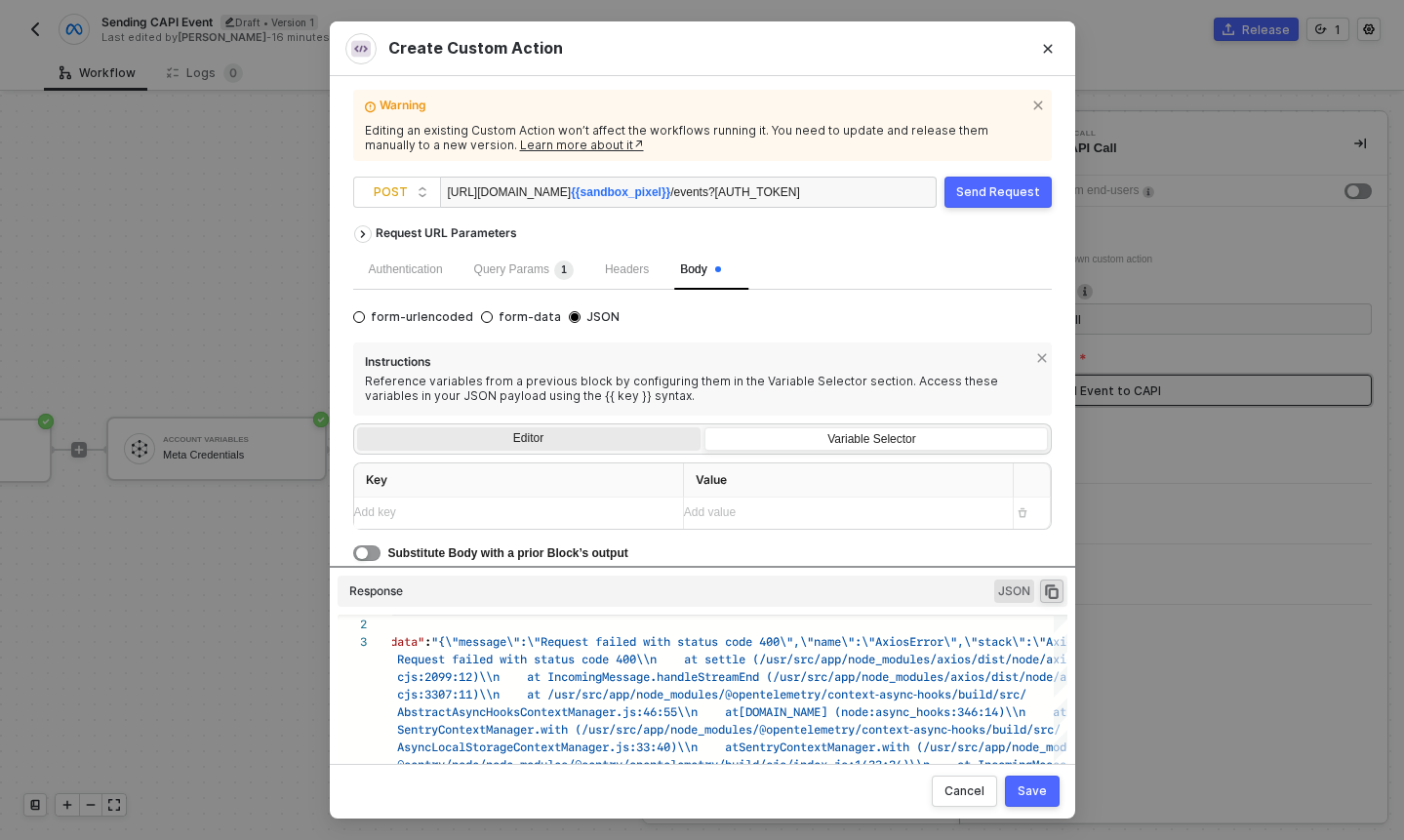
click at [565, 434] on div "Editor" at bounding box center [529, 440] width 343 height 27
click at [357, 427] on input "Editor" at bounding box center [357, 427] width 0 height 0
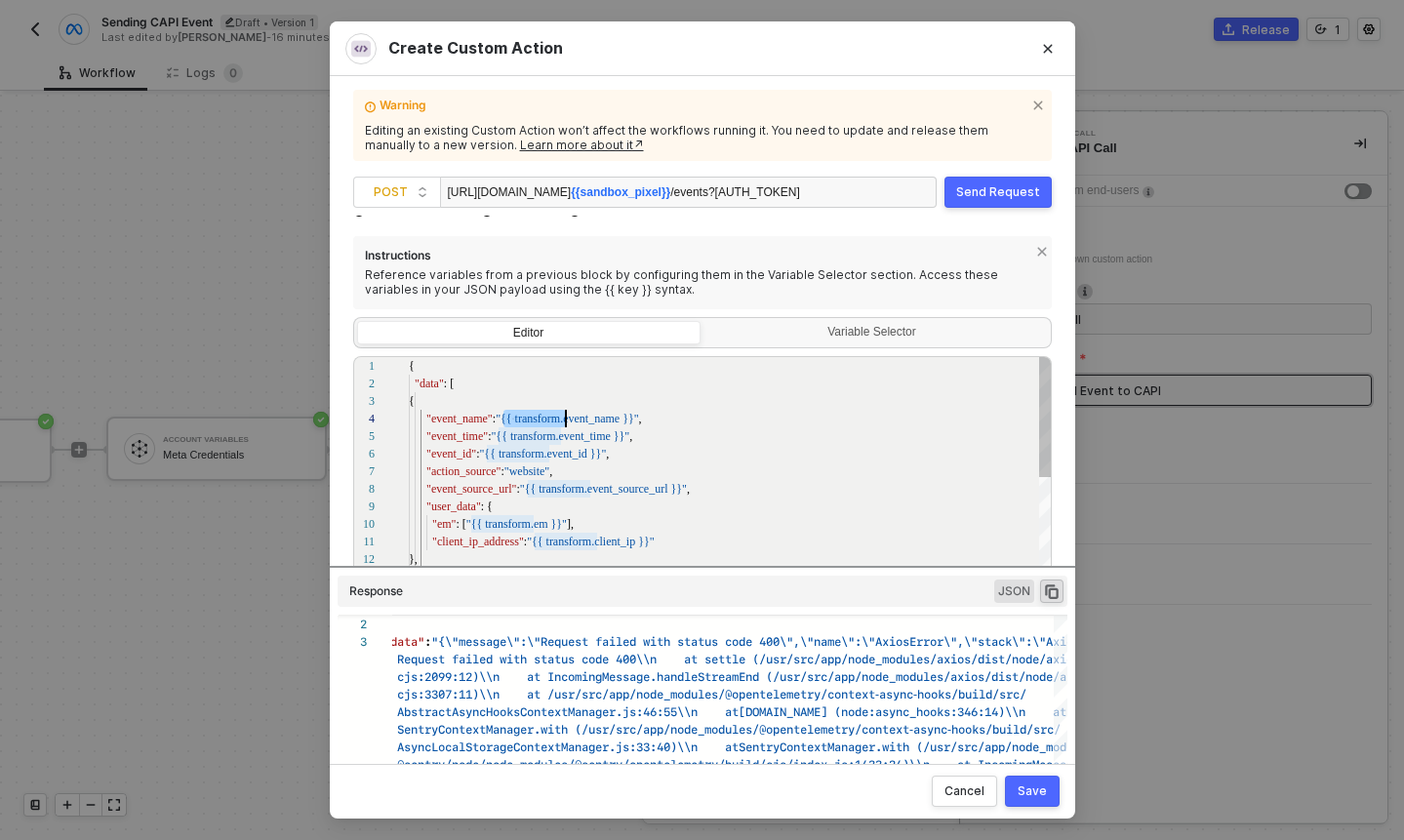
scroll to position [53, 163]
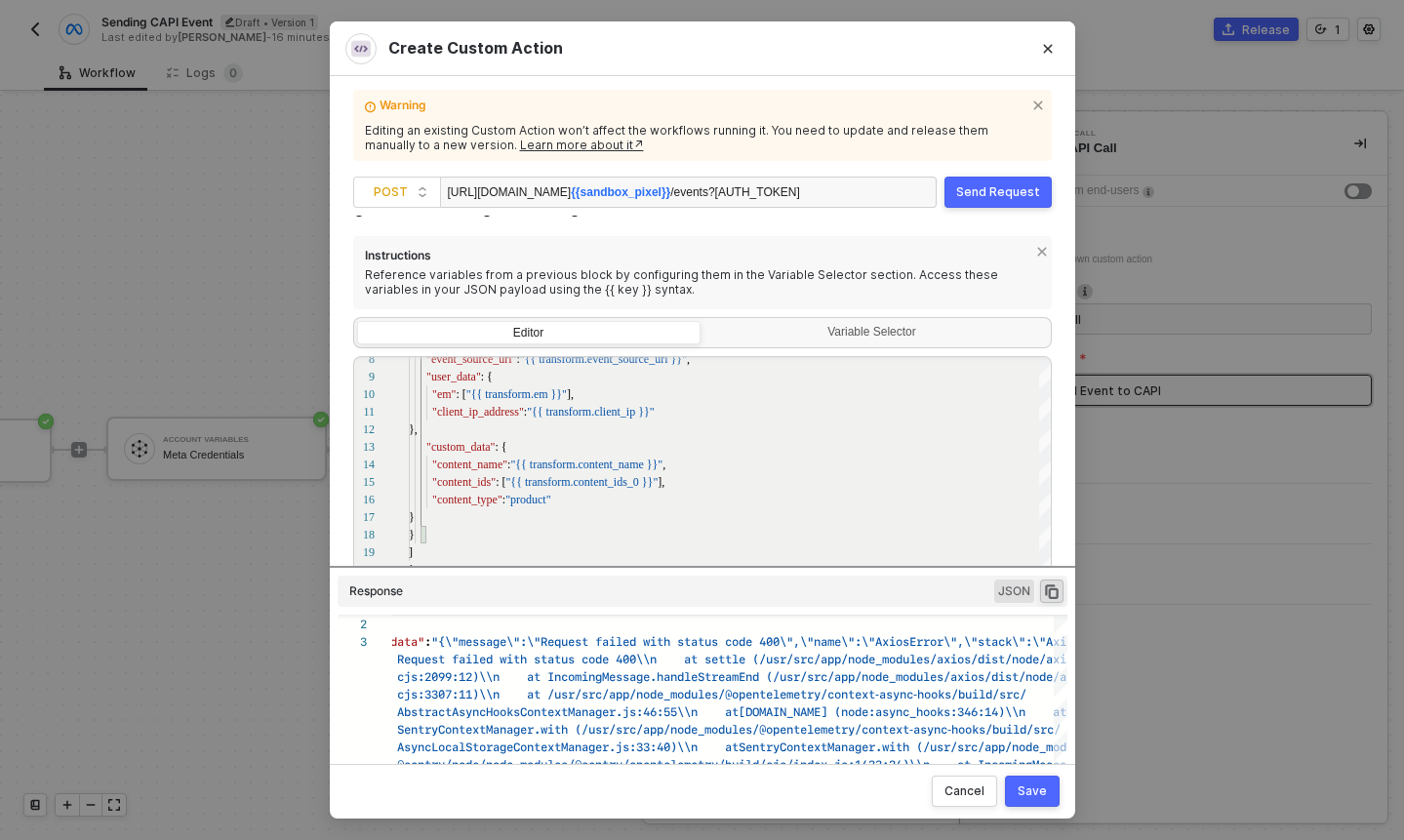
click at [1033, 783] on div "Save" at bounding box center [1032, 791] width 29 height 16
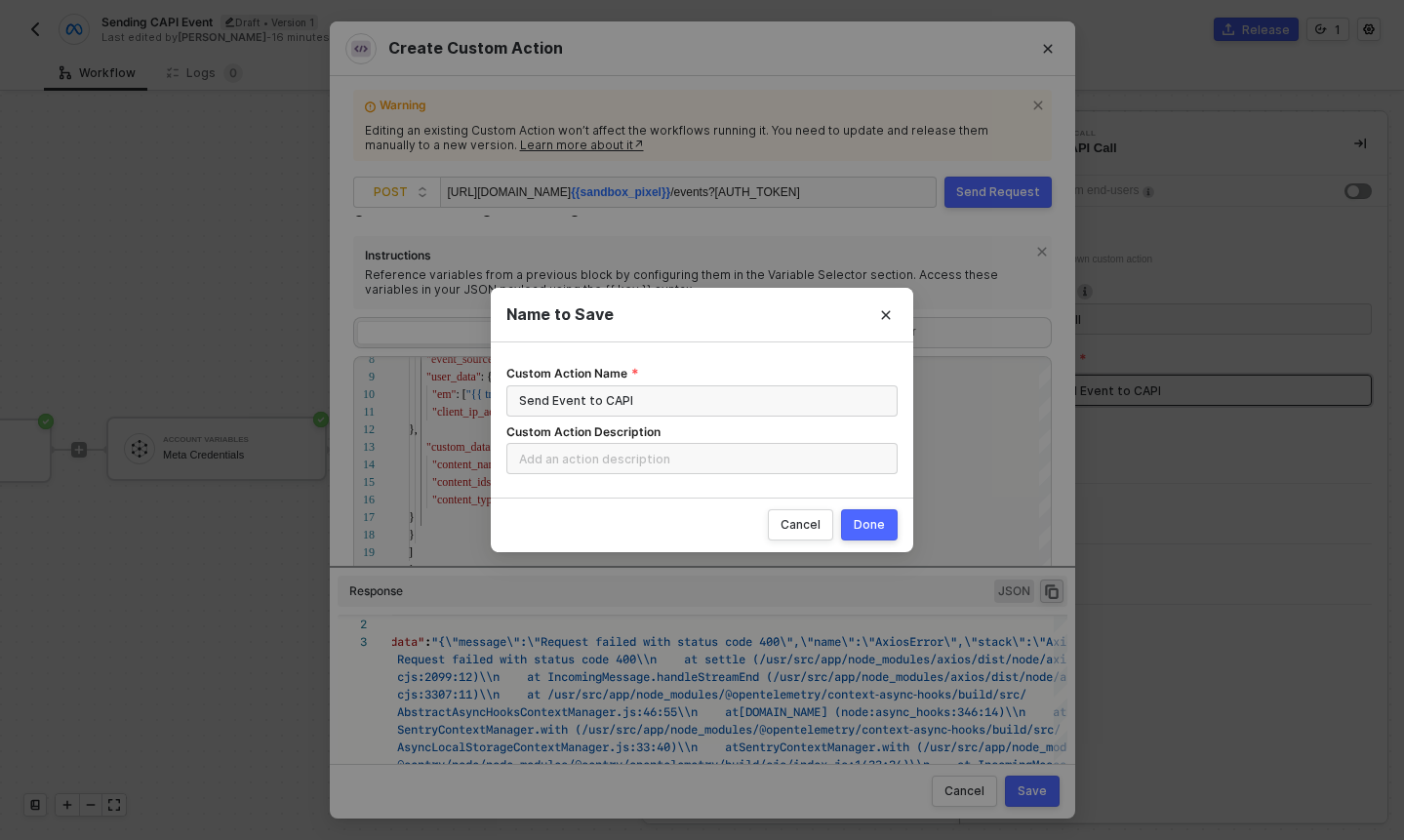
click at [848, 513] on button "Done" at bounding box center [869, 524] width 57 height 31
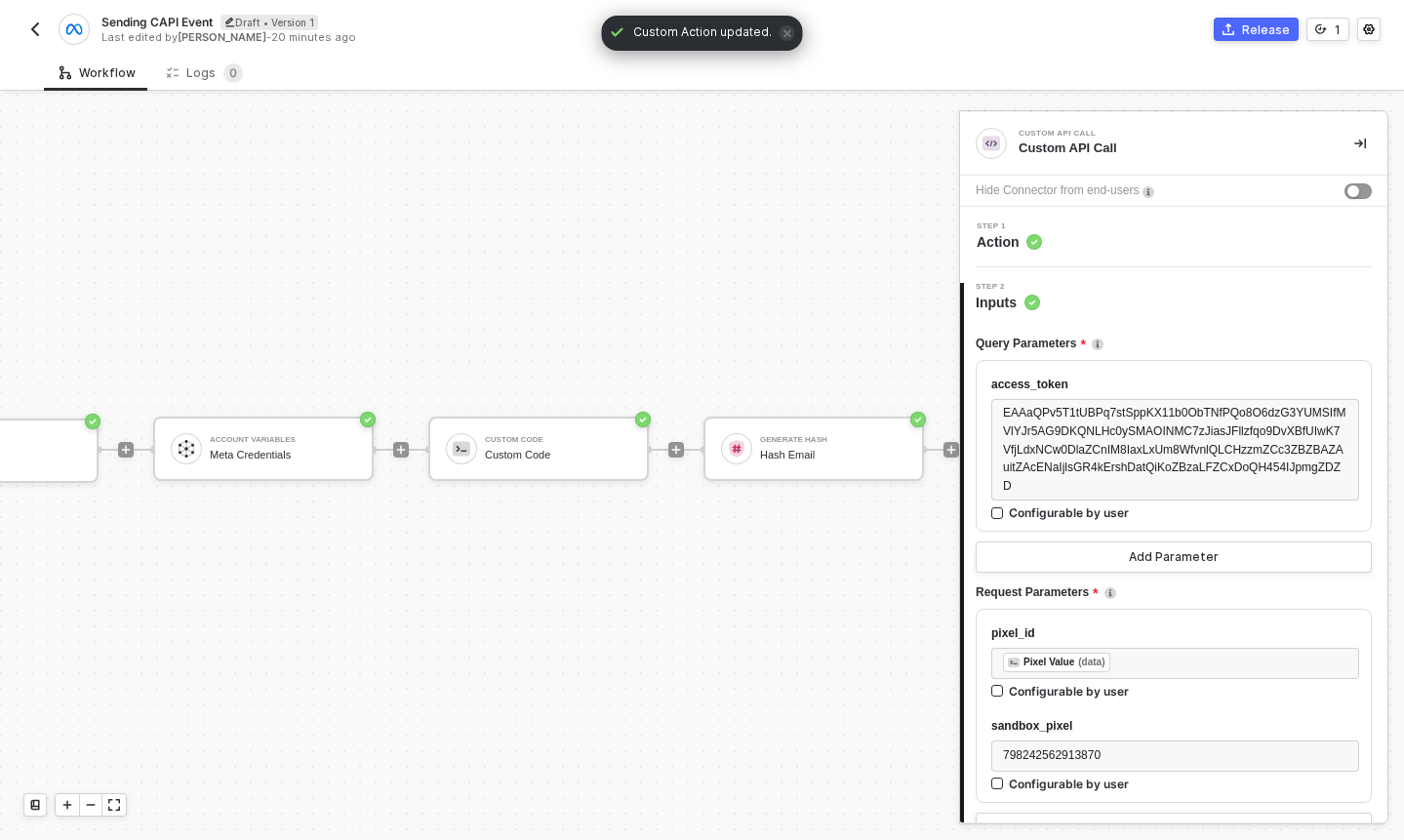
scroll to position [36, 128]
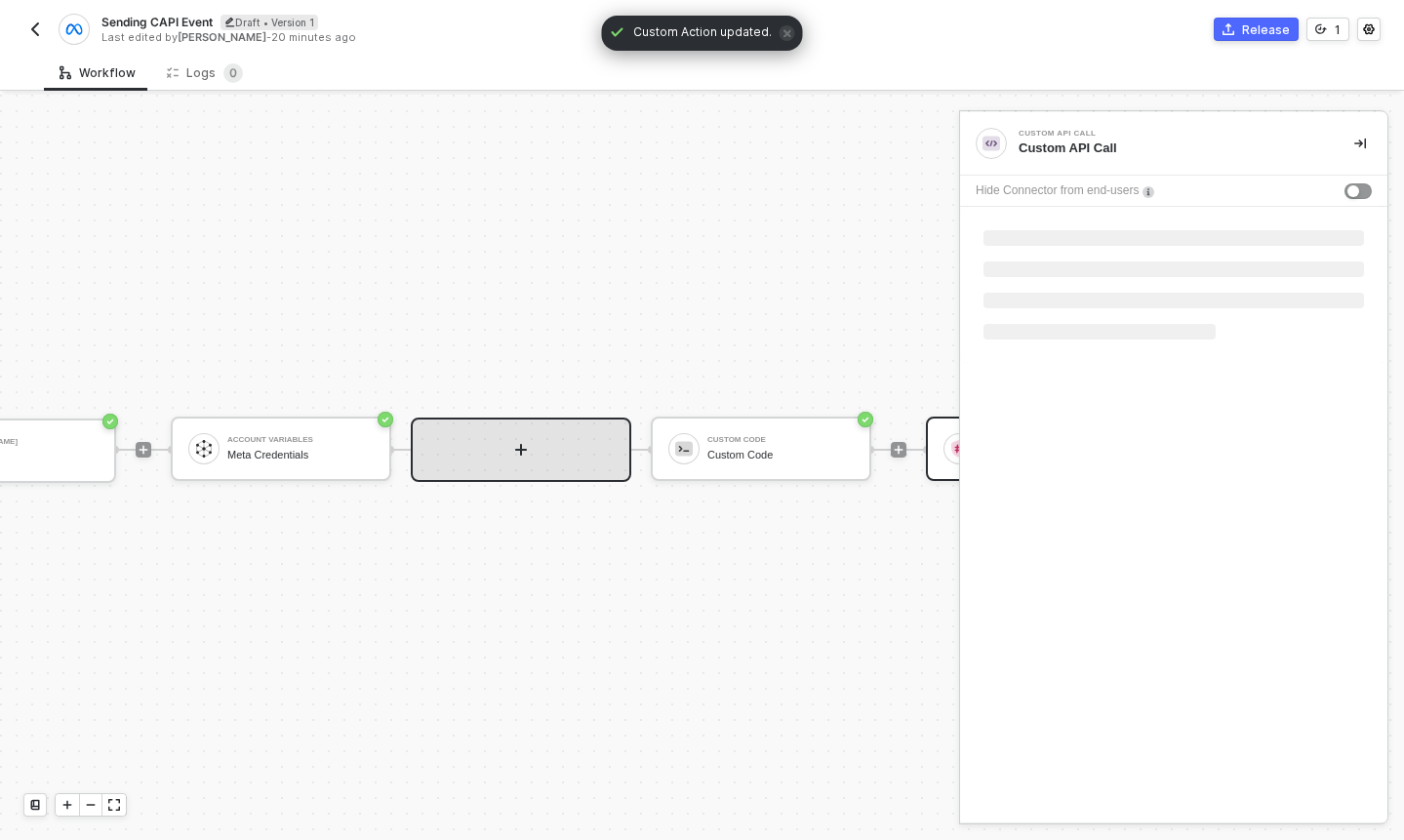
drag, startPoint x: 812, startPoint y: 446, endPoint x: 470, endPoint y: 442, distance: 342.0
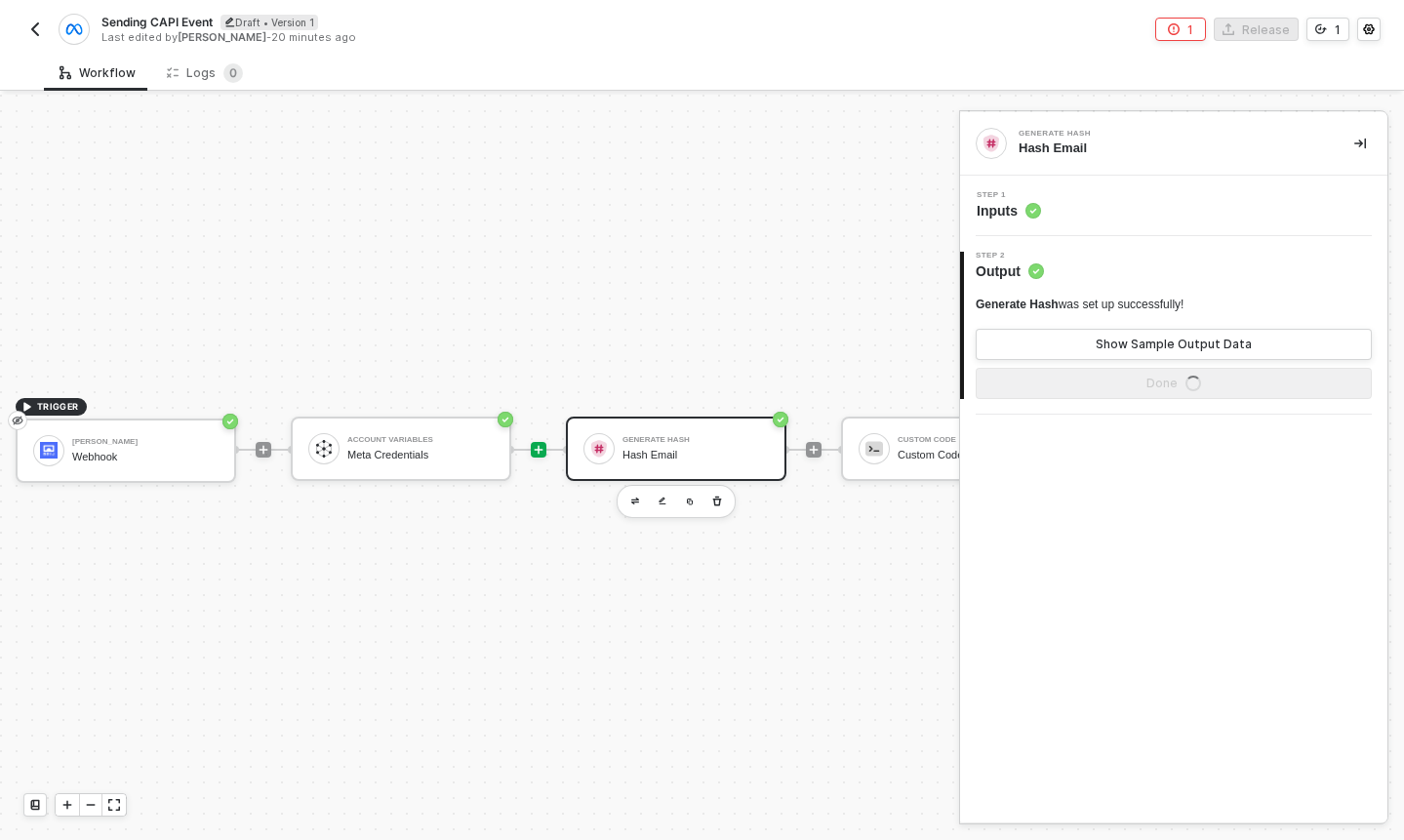
scroll to position [36, 0]
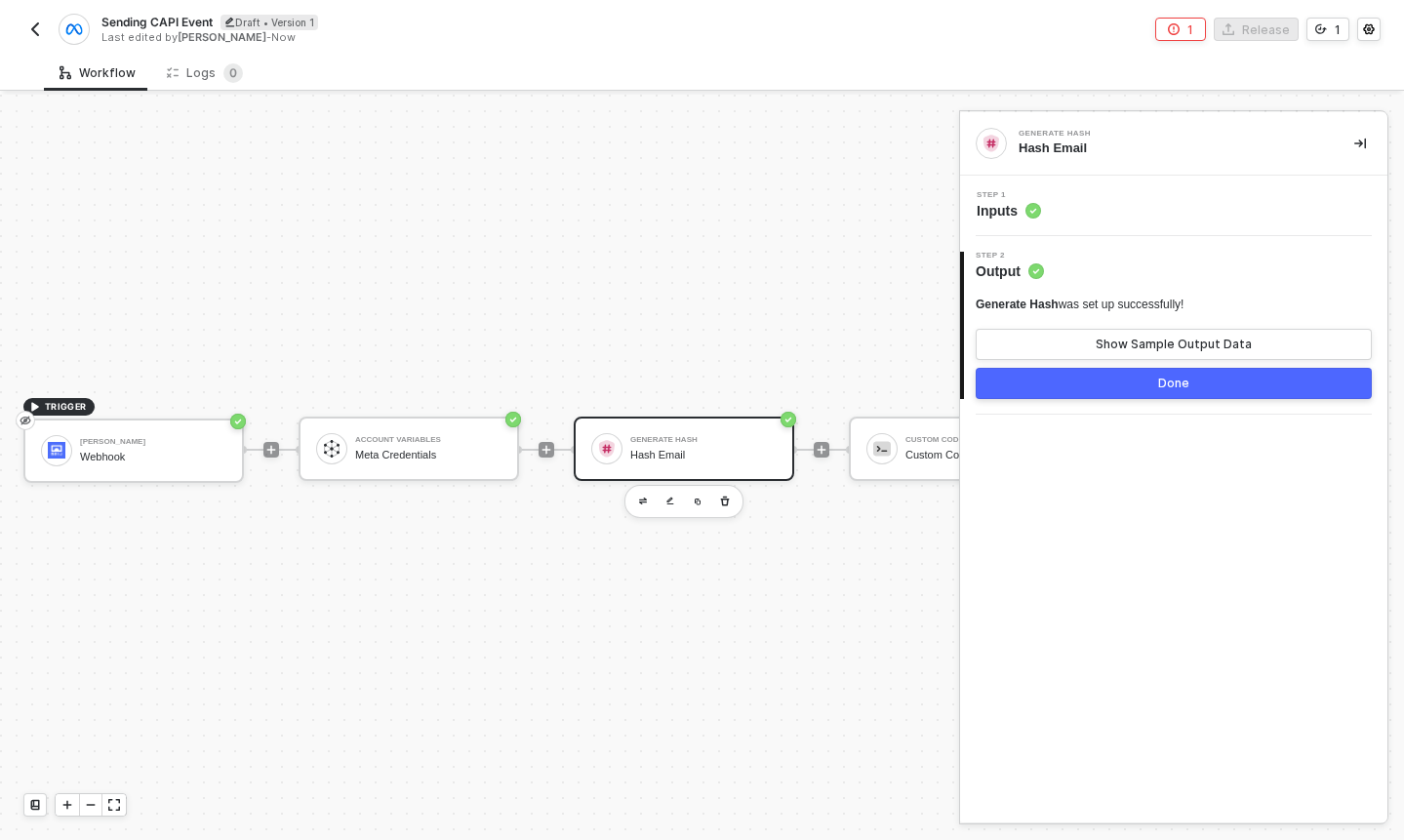
click at [733, 436] on div "Generate Hash" at bounding box center [703, 440] width 147 height 8
click at [1035, 212] on circle at bounding box center [1034, 210] width 16 height 16
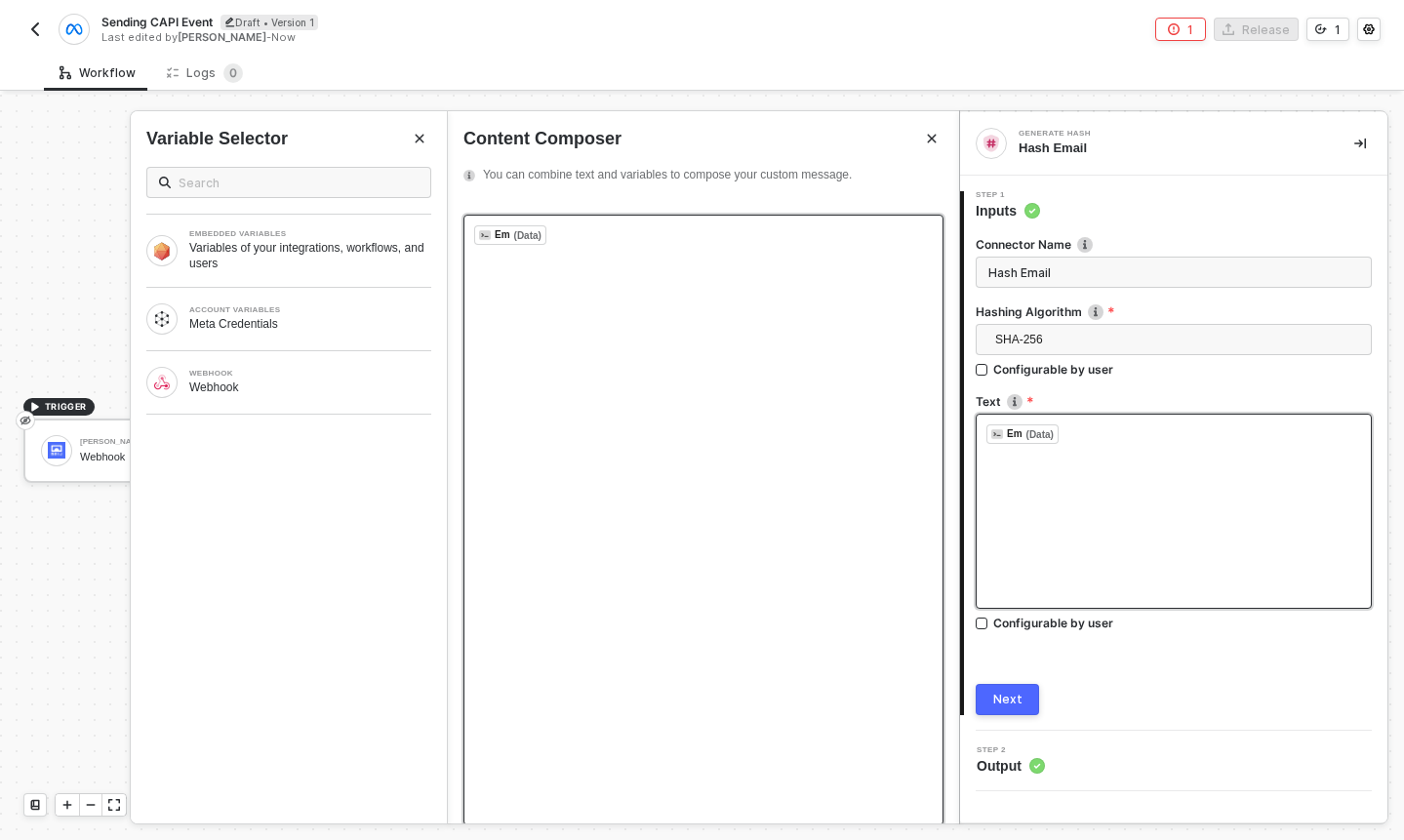
click at [596, 236] on div "﻿ Em (Data) ﻿ ﻿" at bounding box center [703, 235] width 459 height 20
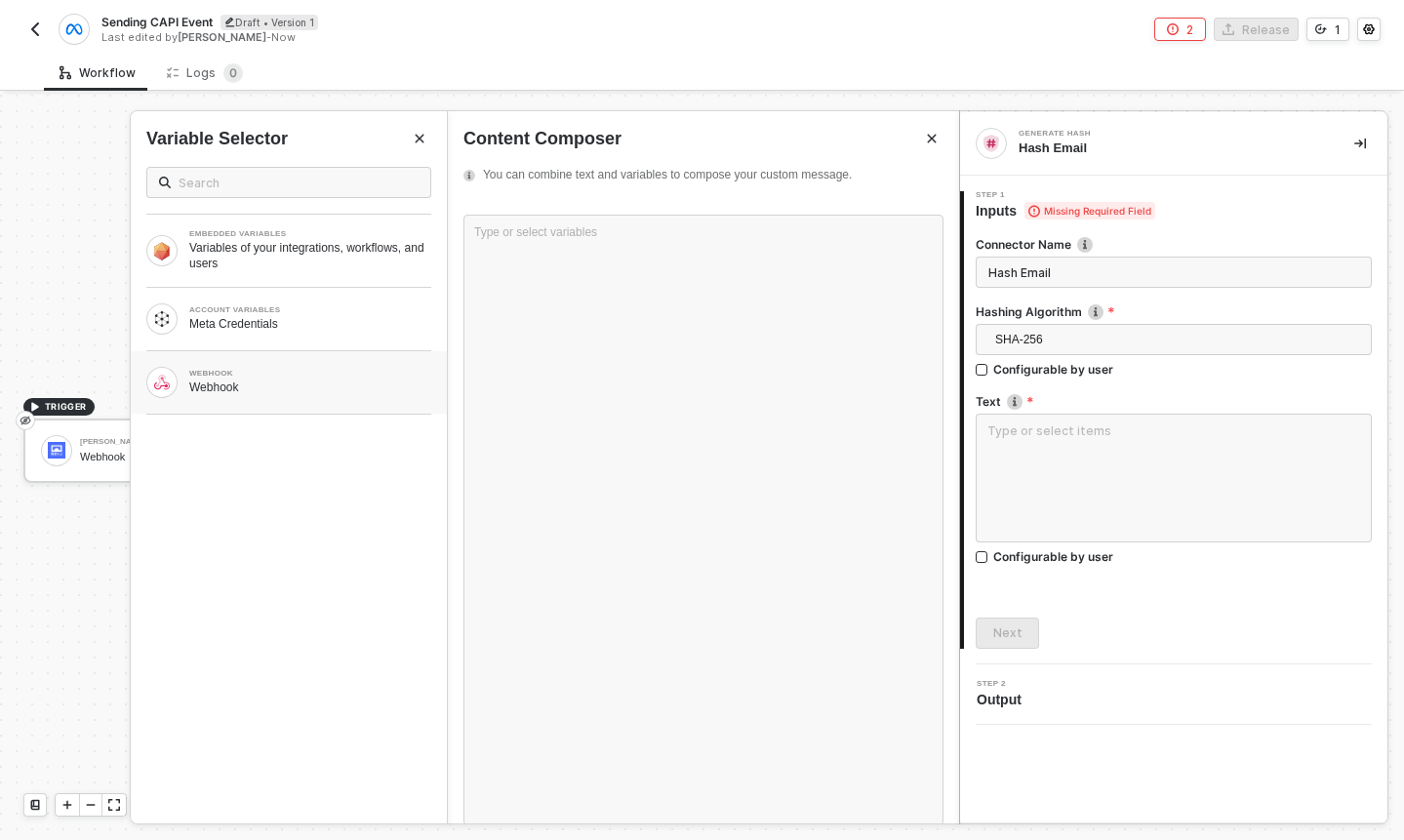
click at [293, 380] on div "Webhook" at bounding box center [310, 387] width 242 height 16
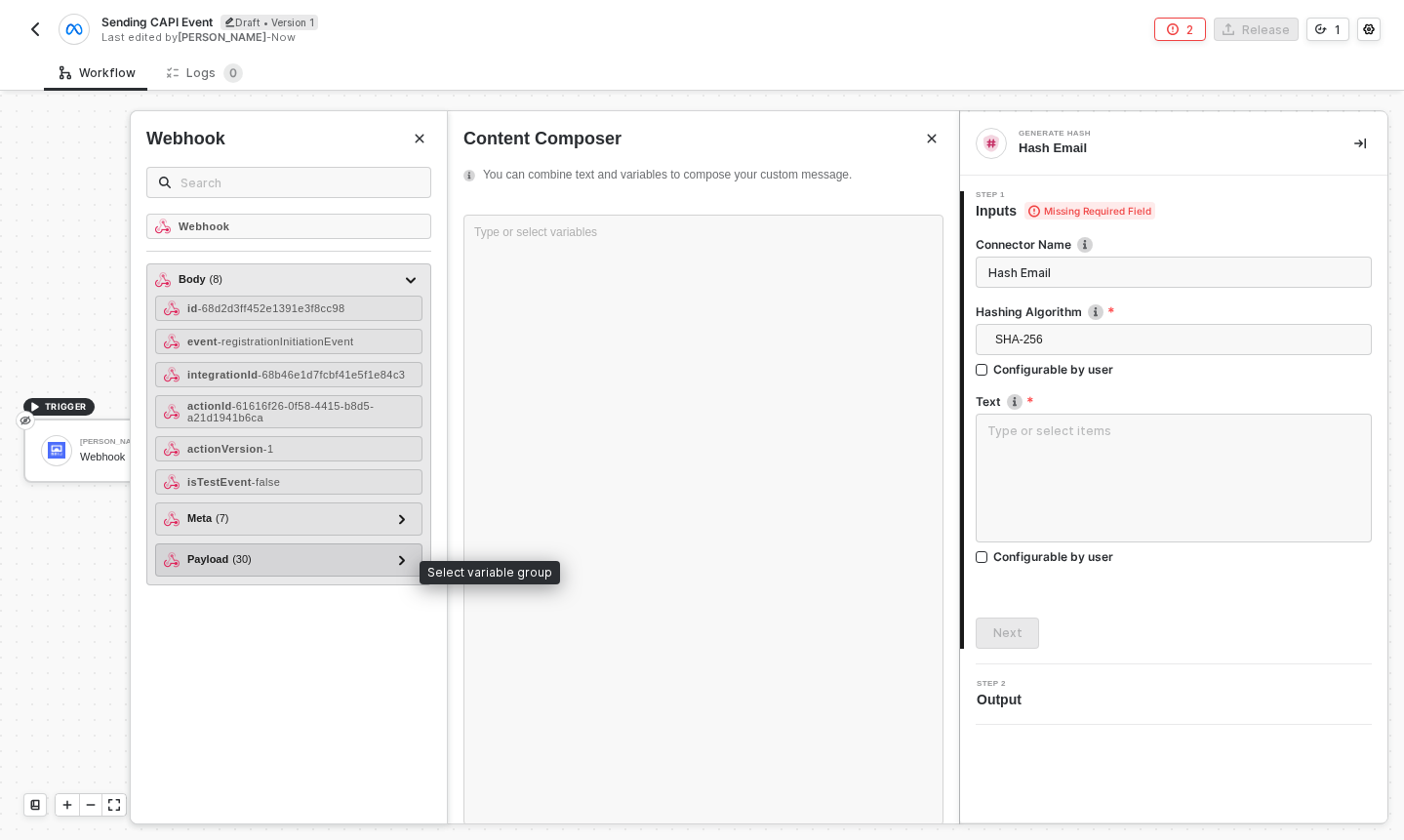
click at [296, 570] on div "Payload ( 30 )" at bounding box center [276, 560] width 227 height 23
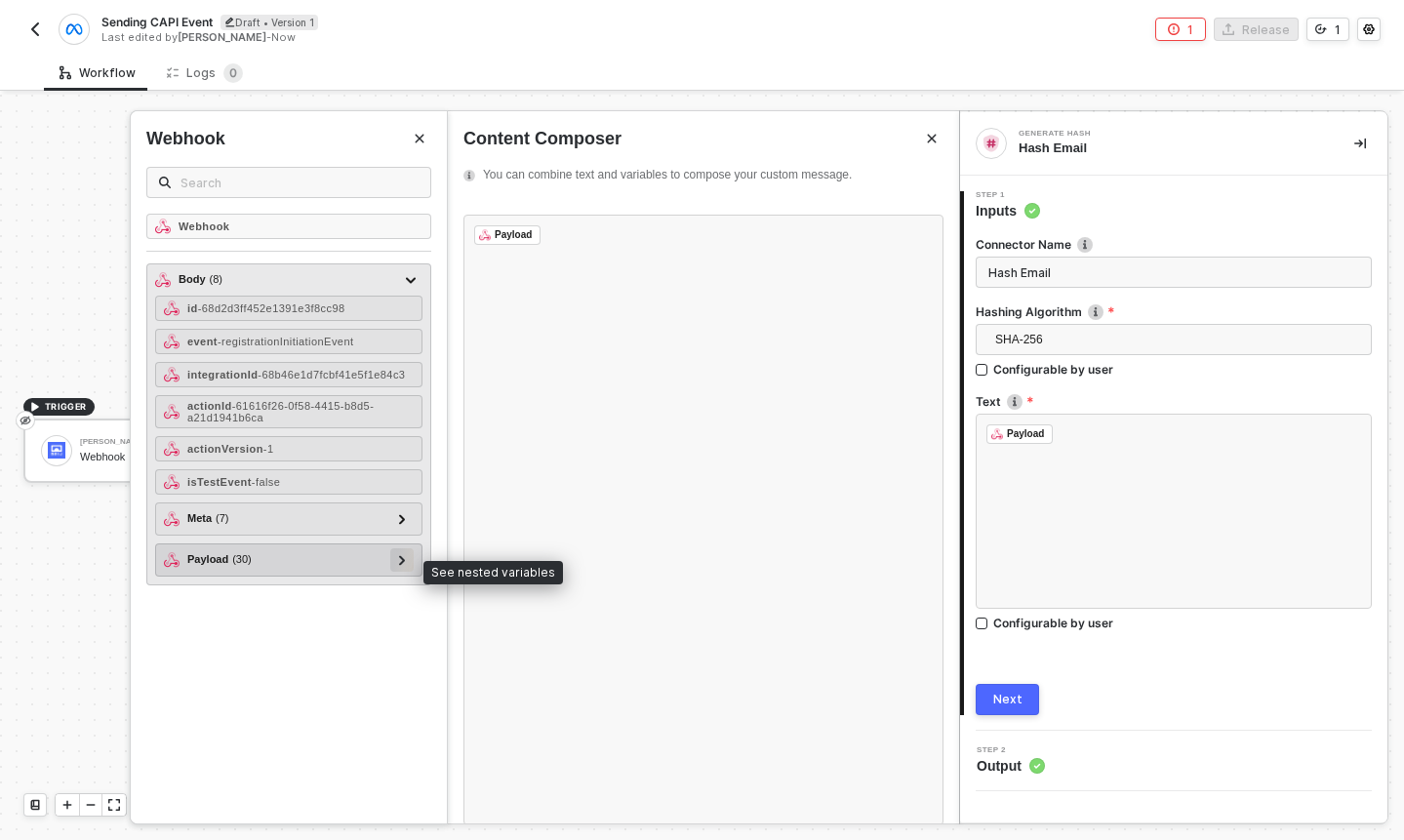
click at [404, 565] on icon at bounding box center [402, 560] width 7 height 10
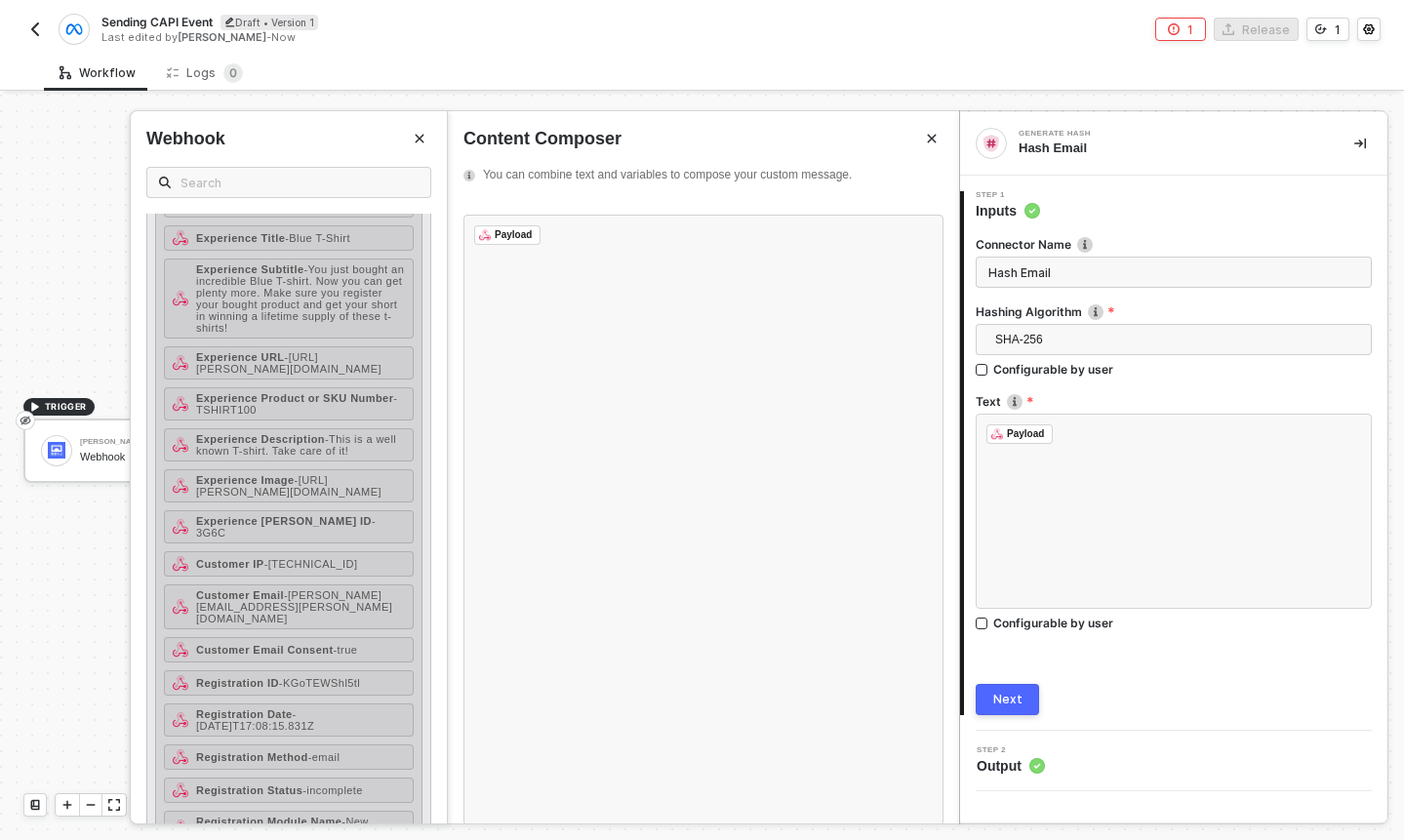
scroll to position [885, 0]
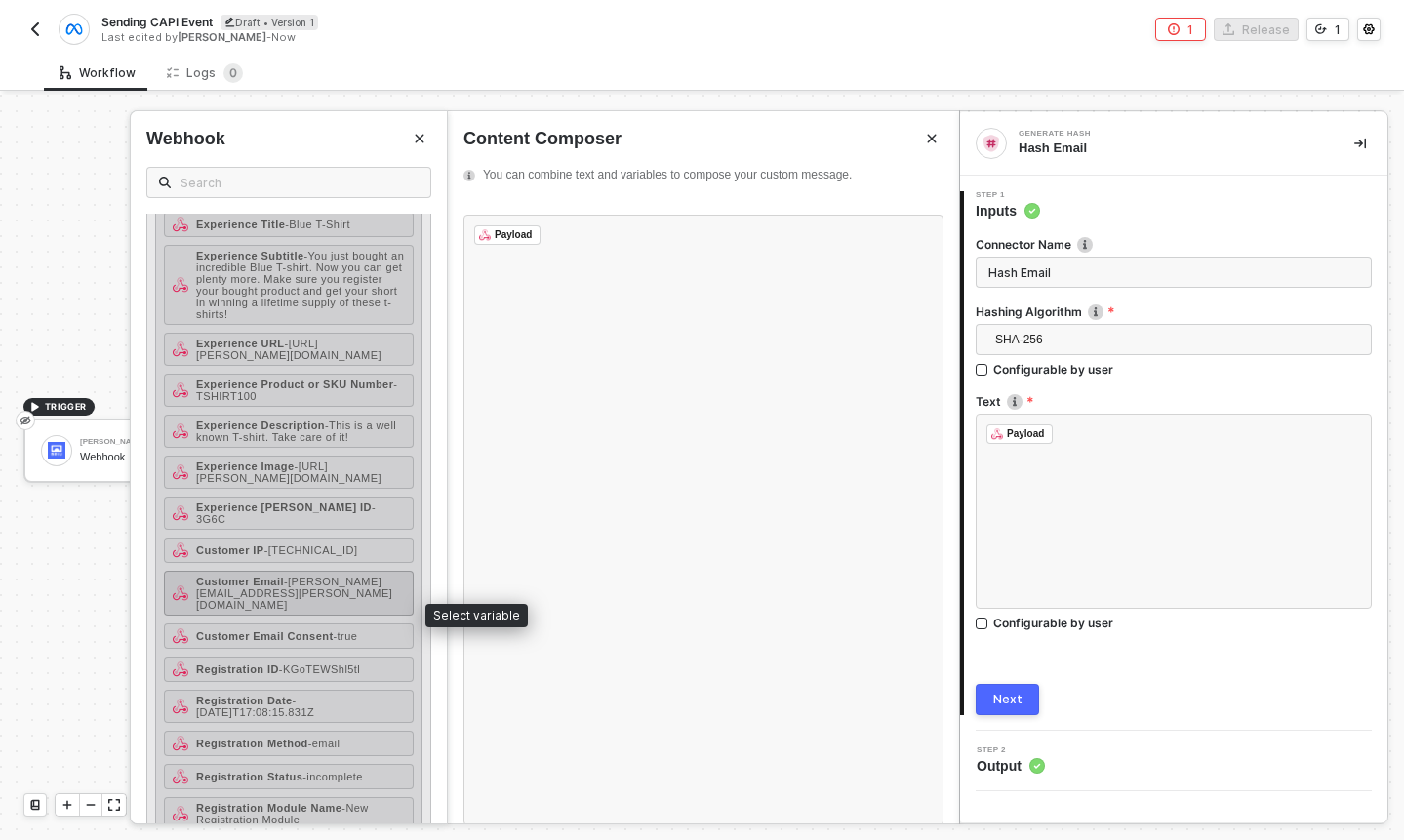
click at [346, 611] on div "Customer Email - felipe+3124@brij.it" at bounding box center [300, 593] width 209 height 35
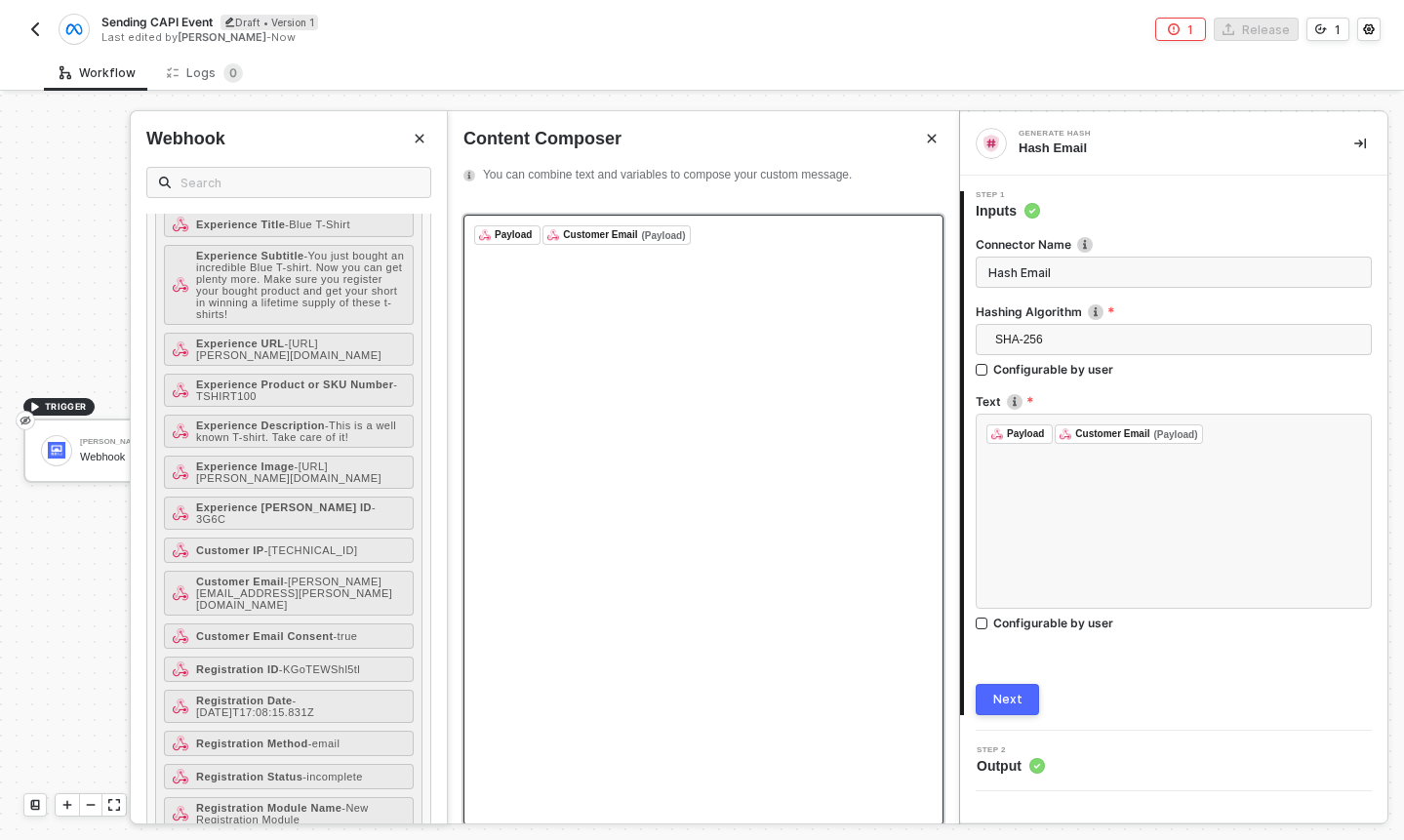
click at [740, 221] on div "﻿ Payload ﻿ ﻿ Customer Email (Payload) ﻿ ﻿" at bounding box center [702, 520] width 480 height 611
click at [704, 230] on div "﻿ Payload ﻿ ﻿ Customer Email (Payload) ﻿ ﻿" at bounding box center [703, 235] width 459 height 20
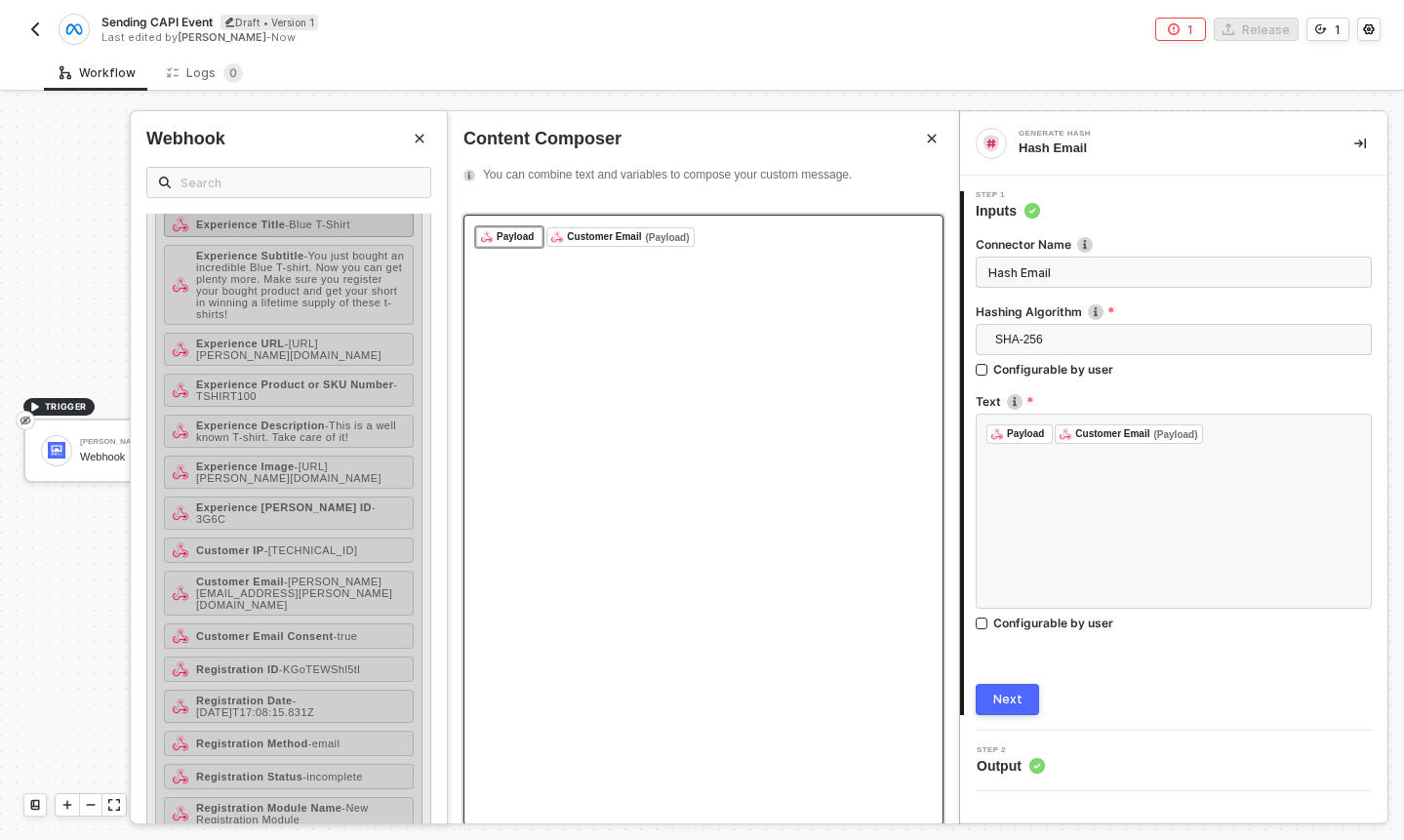
scroll to position [937, 0]
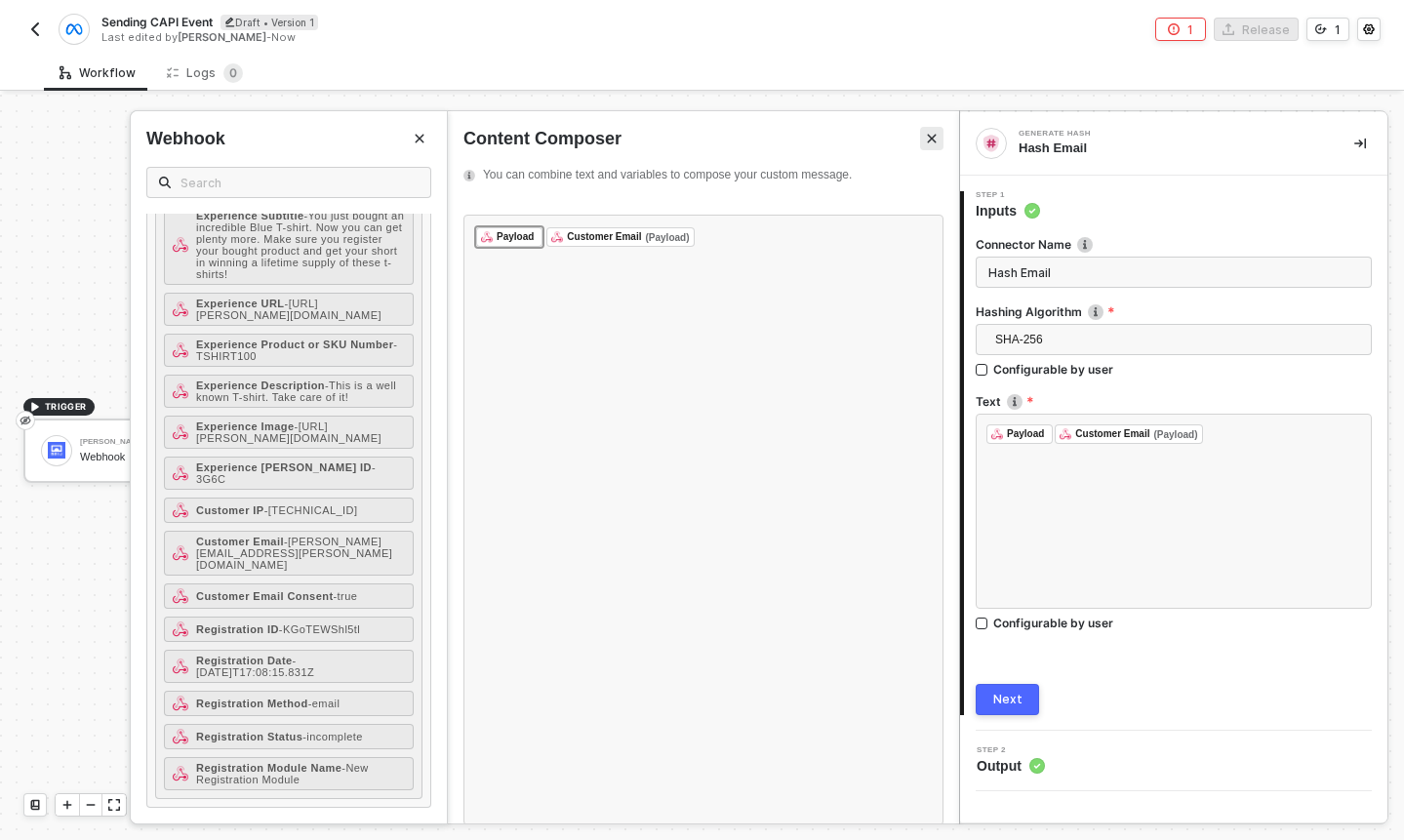
click at [924, 141] on button "Close" at bounding box center [931, 138] width 23 height 23
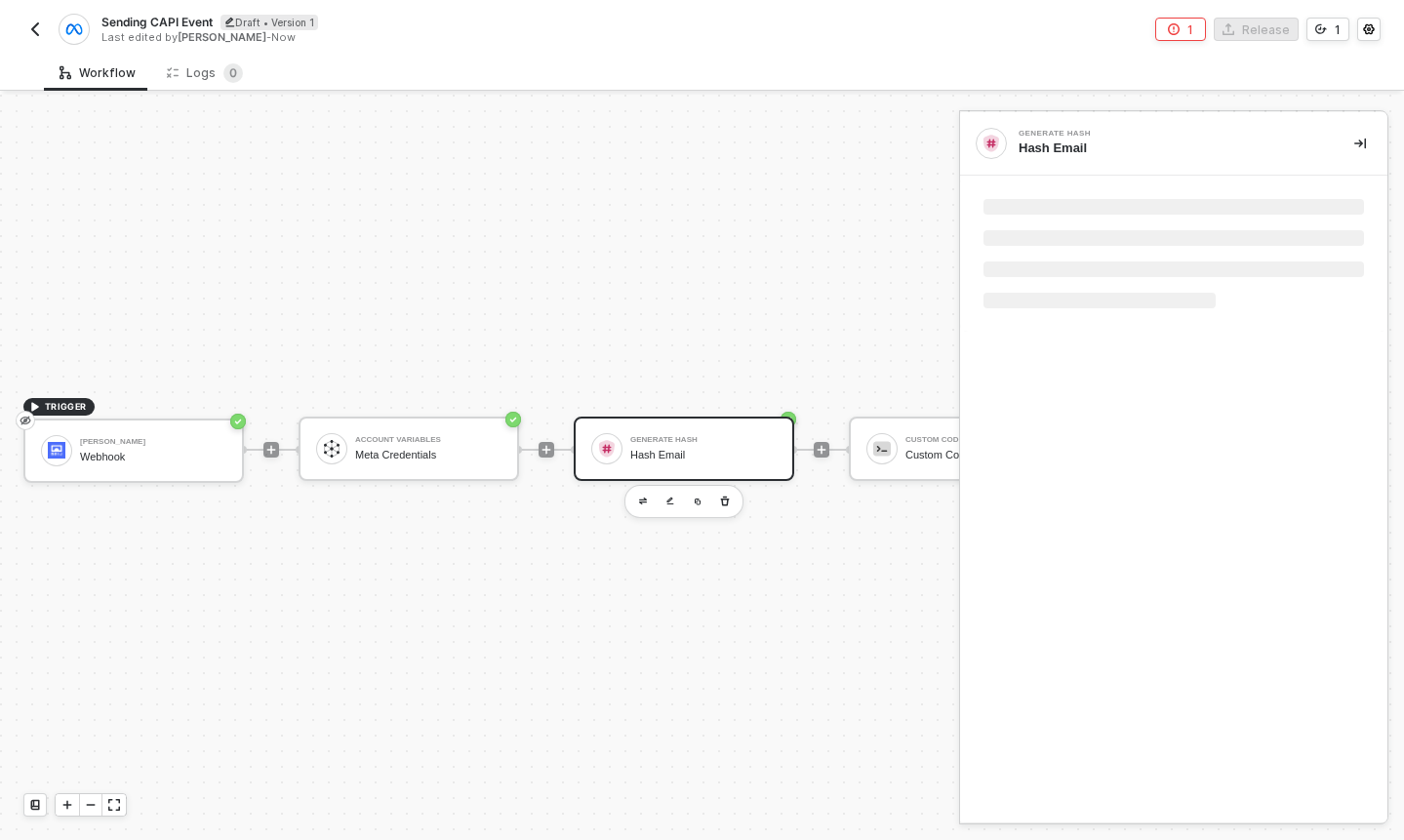
drag, startPoint x: 702, startPoint y: 440, endPoint x: 1317, endPoint y: 154, distance: 678.2
click at [1358, 120] on div "Generate Hash Hash Email" at bounding box center [1173, 144] width 427 height 64
click at [1354, 153] on button "button" at bounding box center [1359, 143] width 23 height 23
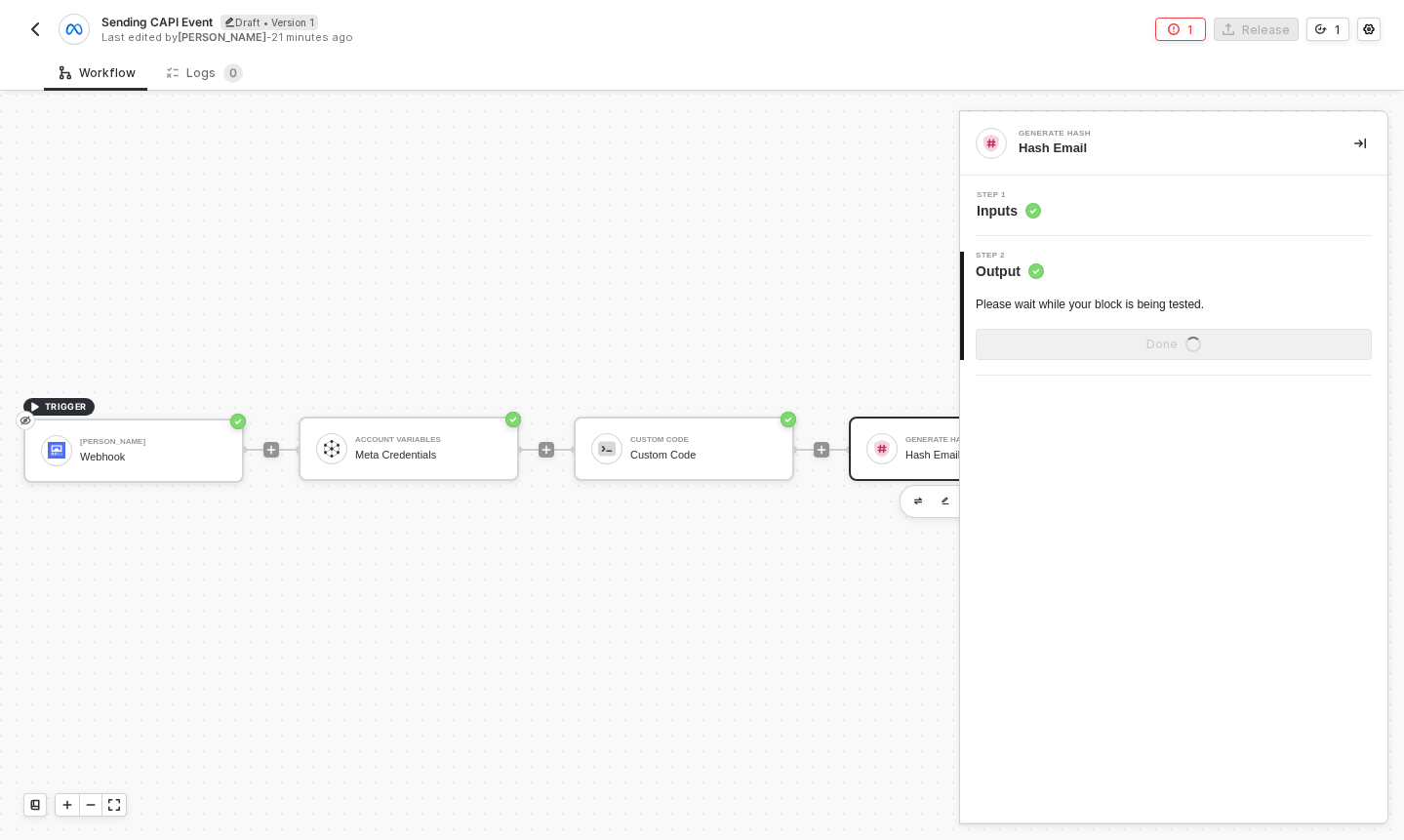
click at [747, 292] on div "TRIGGER Brij Webhook Account Variables Meta Credentials Custom Code Custom Code…" at bounding box center [690, 449] width 1380 height 781
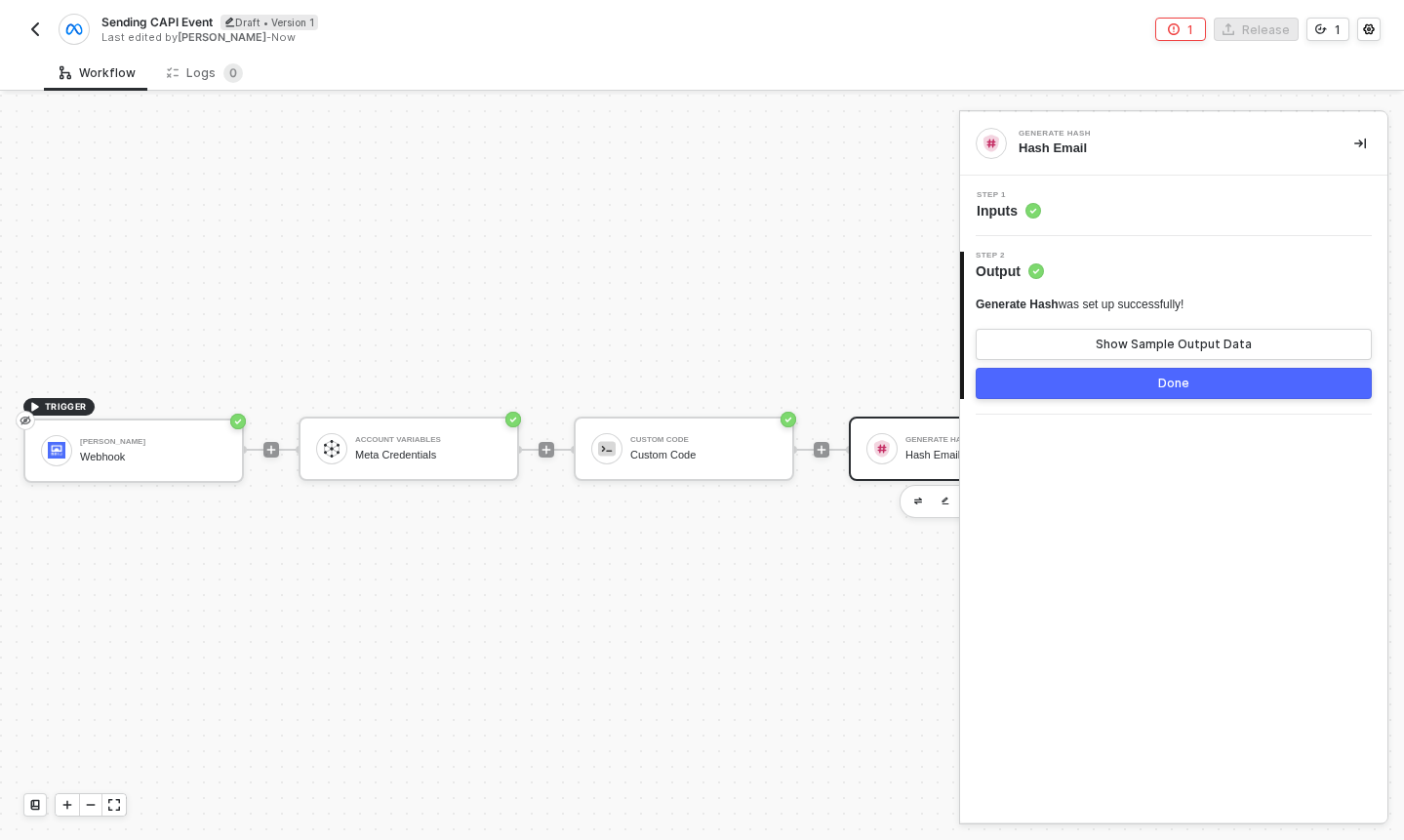
click at [824, 211] on div "TRIGGER Brij Webhook Account Variables Meta Credentials Custom Code Custom Code…" at bounding box center [690, 449] width 1380 height 781
click at [1060, 232] on div "Step 1 Inputs" at bounding box center [1173, 206] width 427 height 61
click at [1033, 223] on div "Step 1 Inputs" at bounding box center [1173, 206] width 427 height 61
click at [1011, 208] on span "Inputs" at bounding box center [1009, 210] width 65 height 20
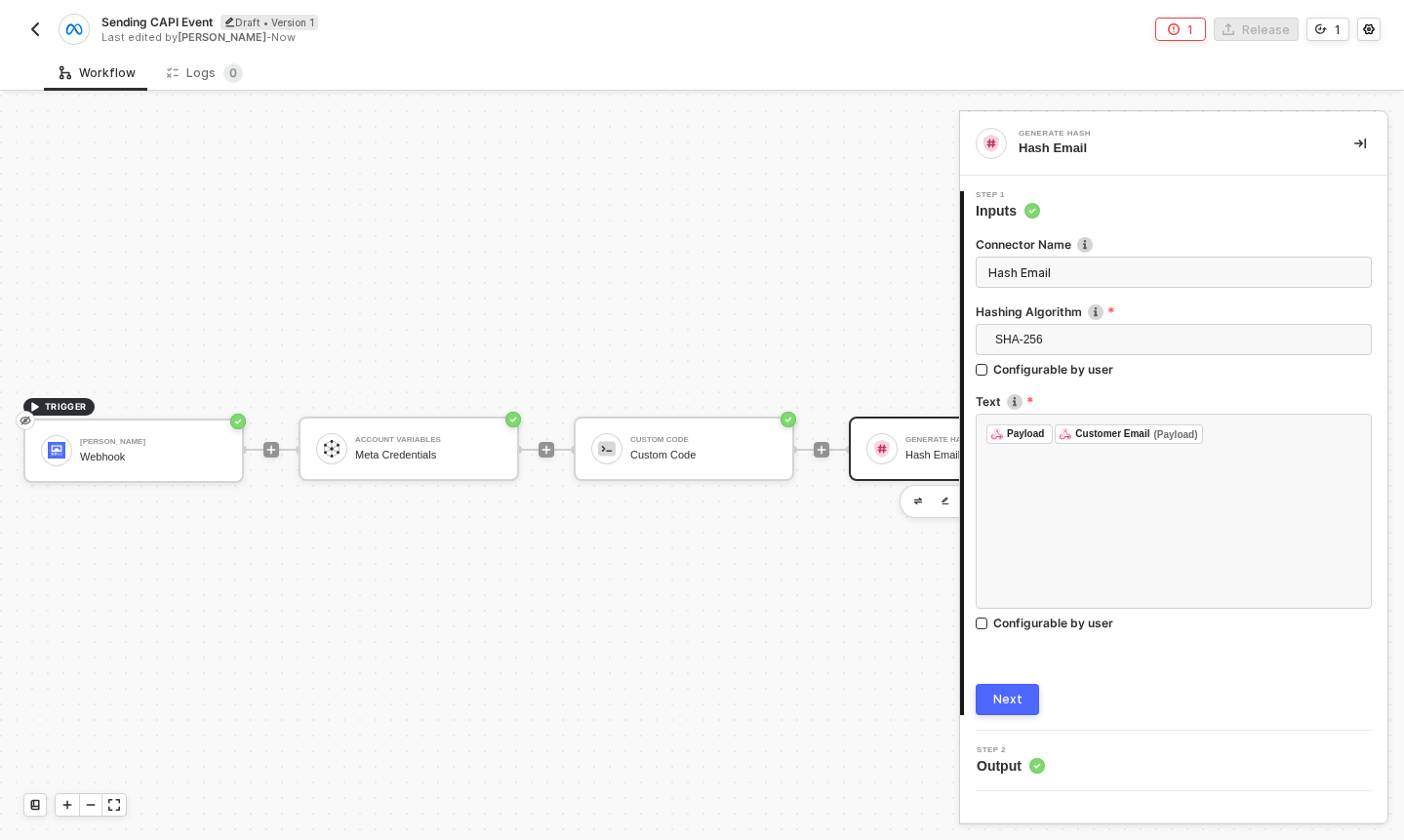
click at [760, 199] on div "TRIGGER Brij Webhook Account Variables Meta Credentials Custom Code Custom Code…" at bounding box center [690, 449] width 1380 height 781
click at [866, 339] on div "TRIGGER Brij Webhook Account Variables Meta Credentials Custom Code Custom Code…" at bounding box center [690, 449] width 1380 height 781
click at [827, 374] on div at bounding box center [821, 450] width 259 height 153
click at [1012, 765] on span "Output" at bounding box center [1011, 766] width 68 height 20
click at [788, 256] on div "TRIGGER Brij Webhook Account Variables Meta Credentials Custom Code Custom Code…" at bounding box center [690, 449] width 1380 height 781
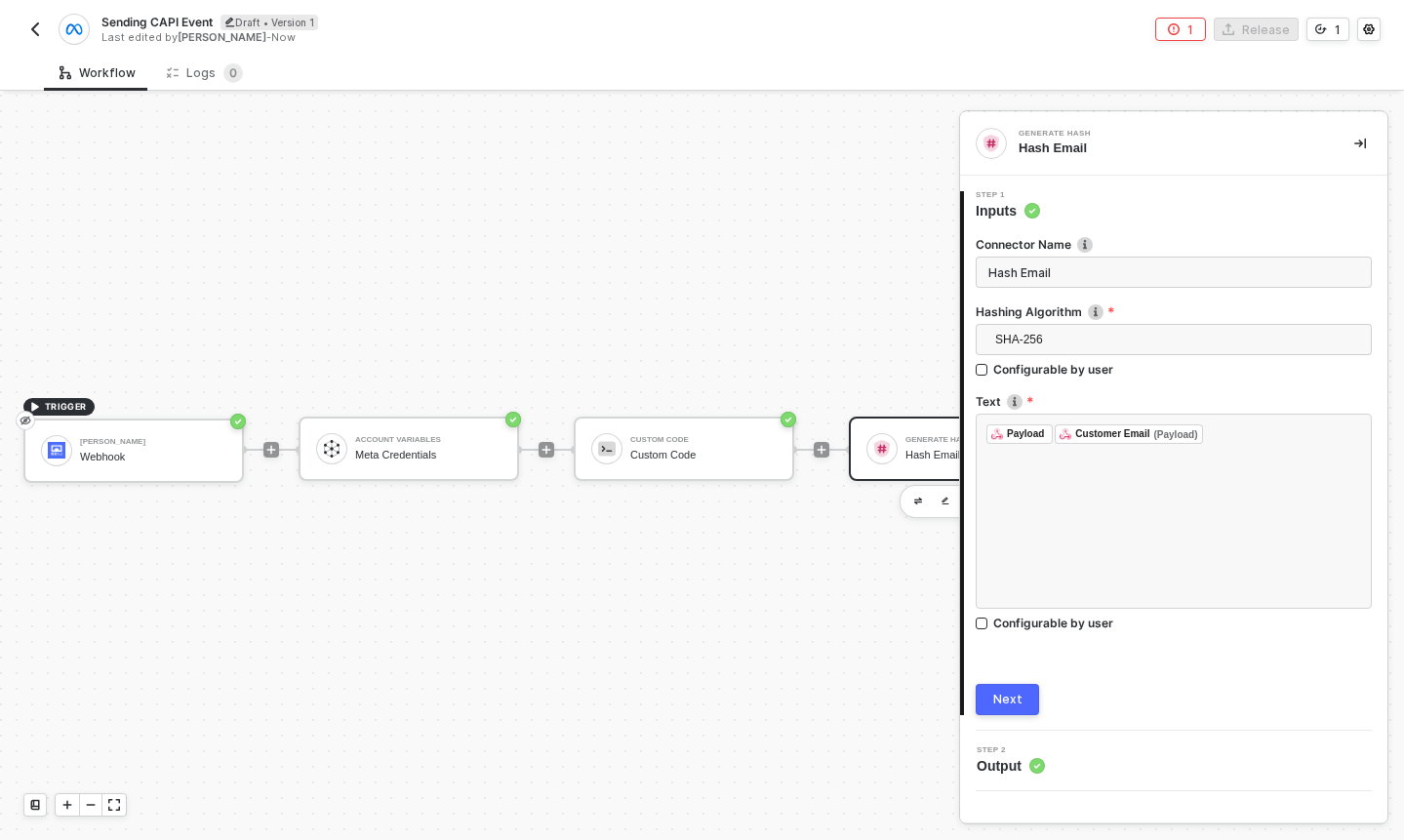
click at [909, 320] on div "TRIGGER Brij Webhook Account Variables Meta Credentials Custom Code Custom Code…" at bounding box center [690, 449] width 1380 height 781
click at [1367, 137] on button "button" at bounding box center [1359, 143] width 23 height 23
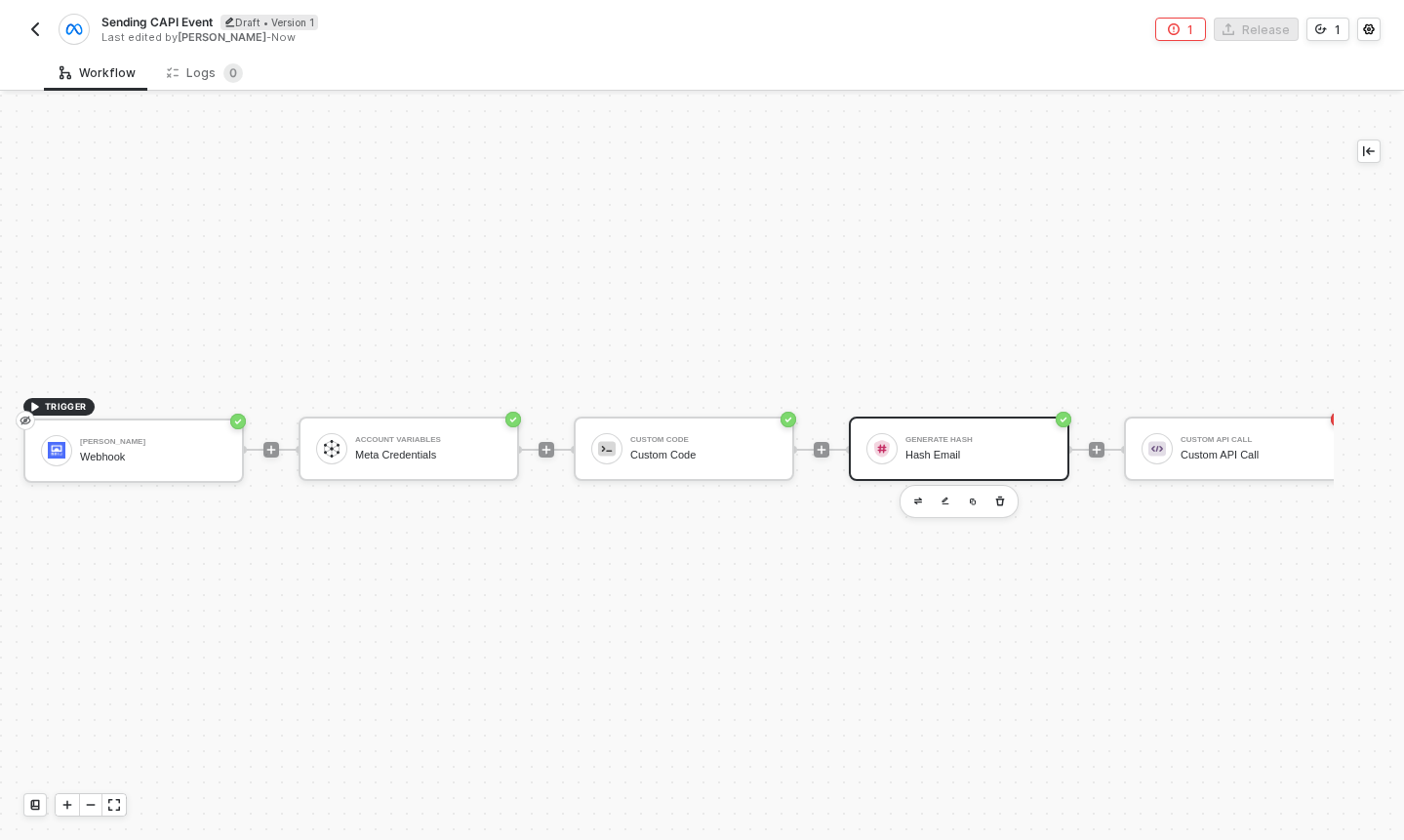
click at [918, 449] on div "Hash Email" at bounding box center [978, 455] width 147 height 13
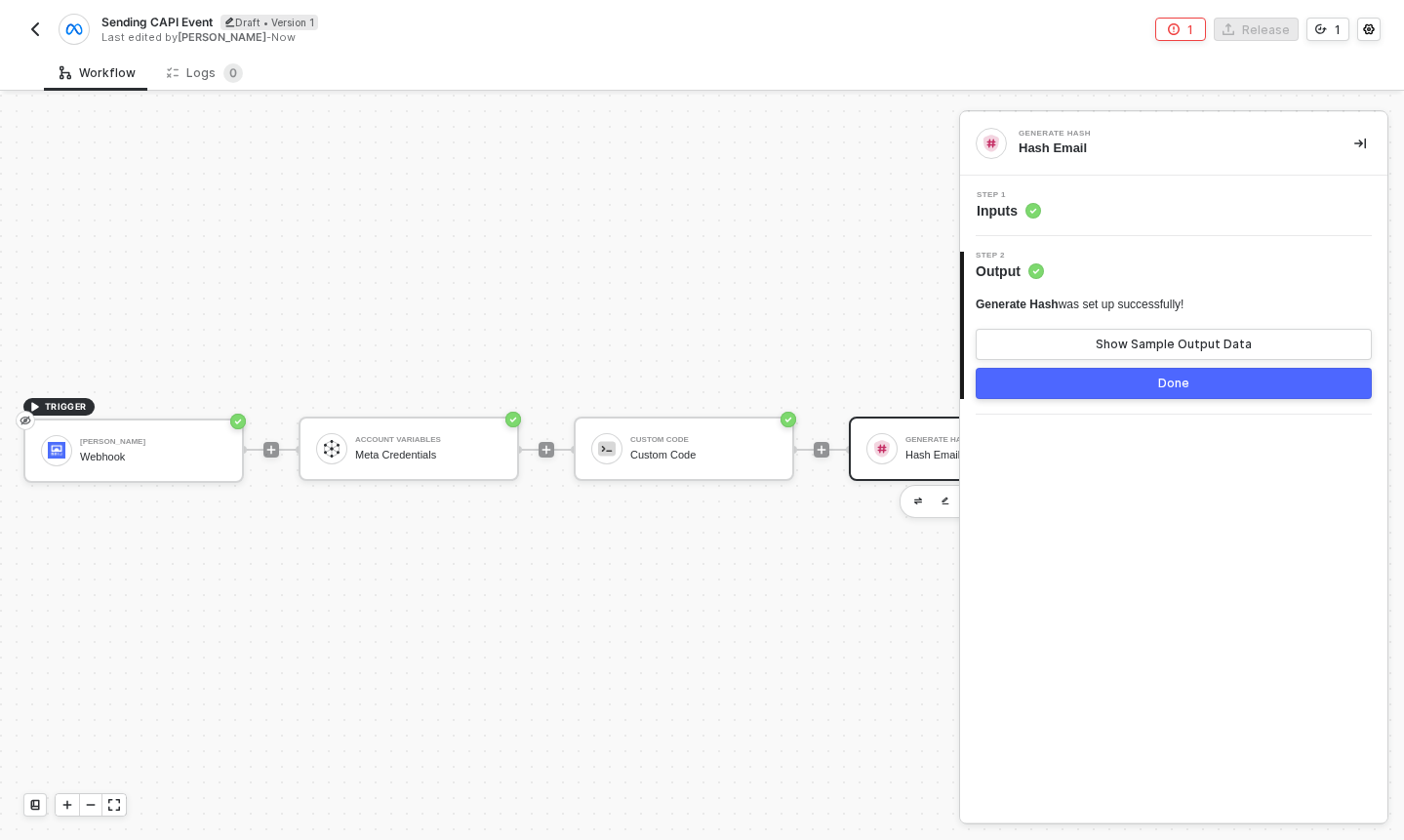
click at [1008, 195] on span "Step 1" at bounding box center [1009, 196] width 65 height 8
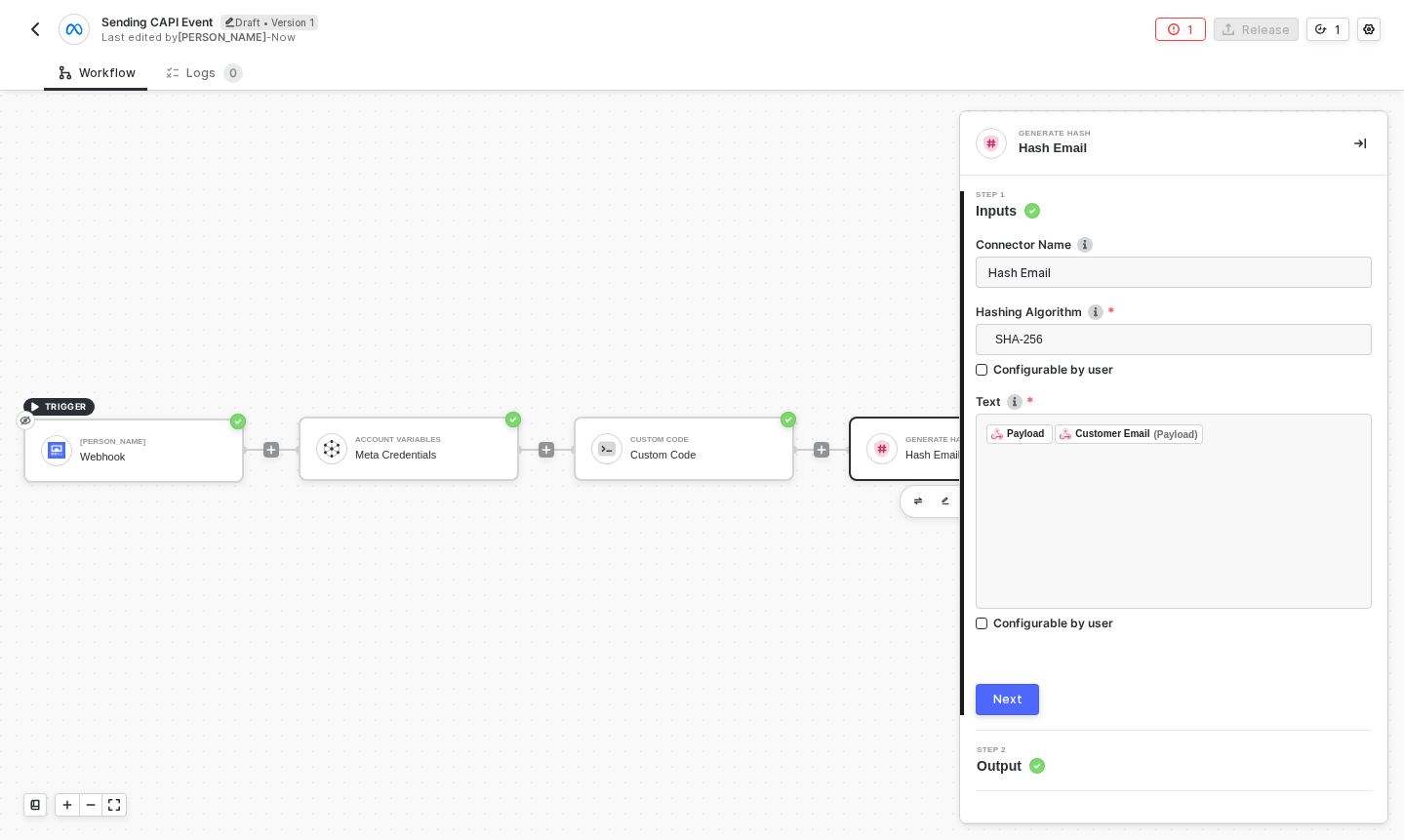
click at [845, 131] on div "TRIGGER Brij Webhook Account Variables Meta Credentials Custom Code Custom Code…" at bounding box center [690, 449] width 1380 height 781
click at [1356, 146] on icon "icon-collapse-right" at bounding box center [1360, 144] width 12 height 12
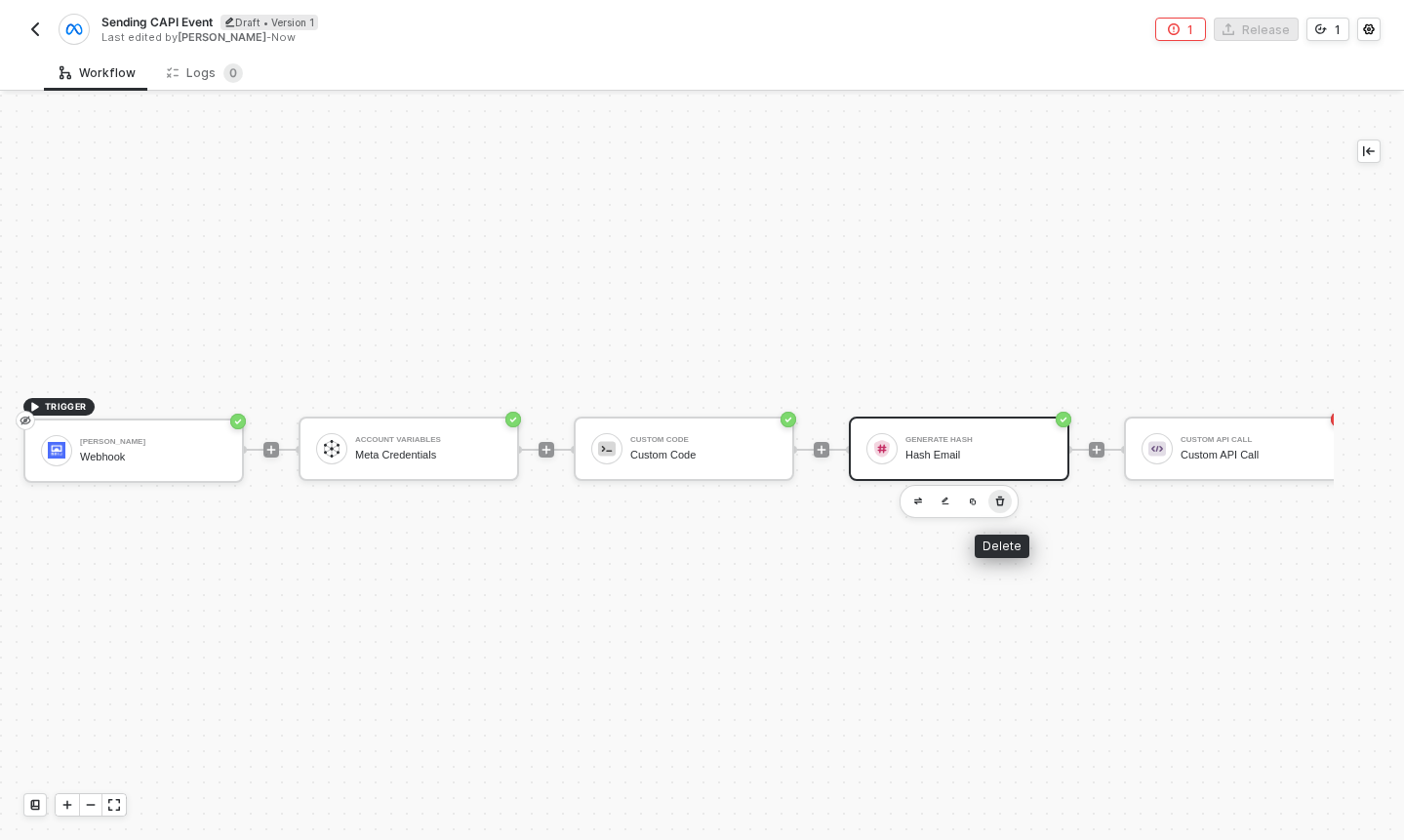
click at [999, 503] on icon "button" at bounding box center [1000, 502] width 12 height 16
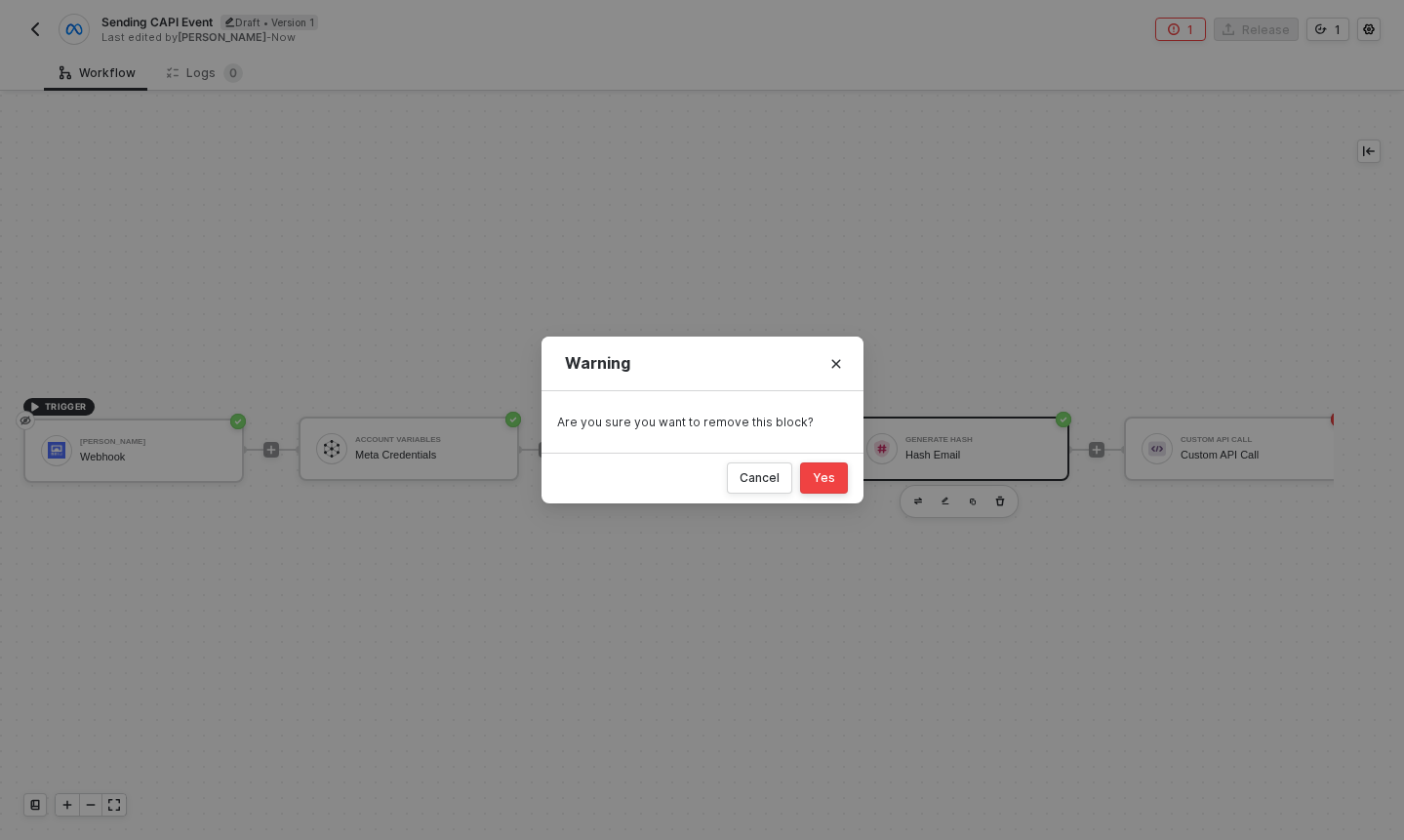
click at [827, 490] on button "Yes" at bounding box center [824, 478] width 48 height 31
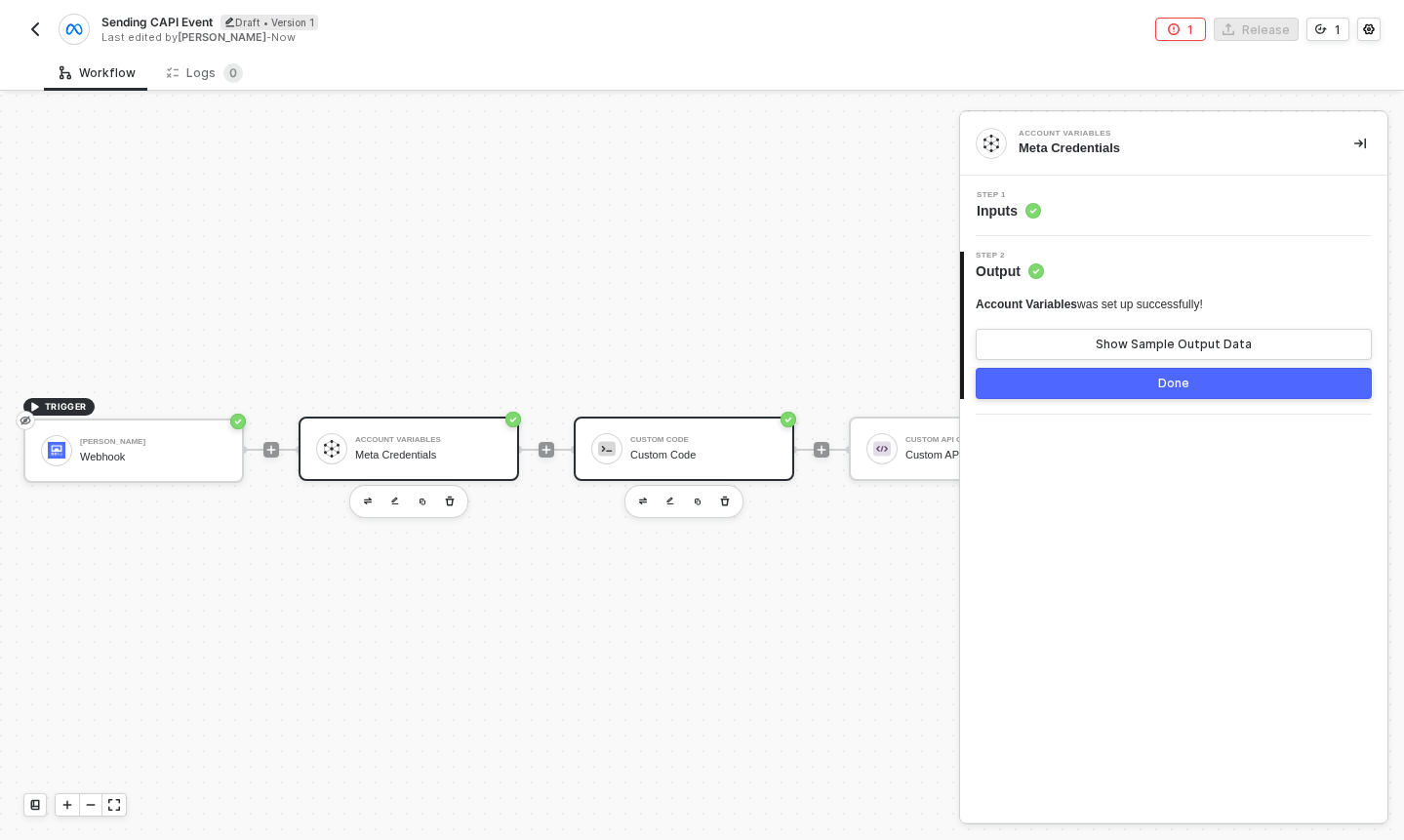
click at [652, 442] on div "Custom Code" at bounding box center [703, 440] width 147 height 8
click at [1025, 210] on span "Inputs" at bounding box center [1009, 210] width 65 height 20
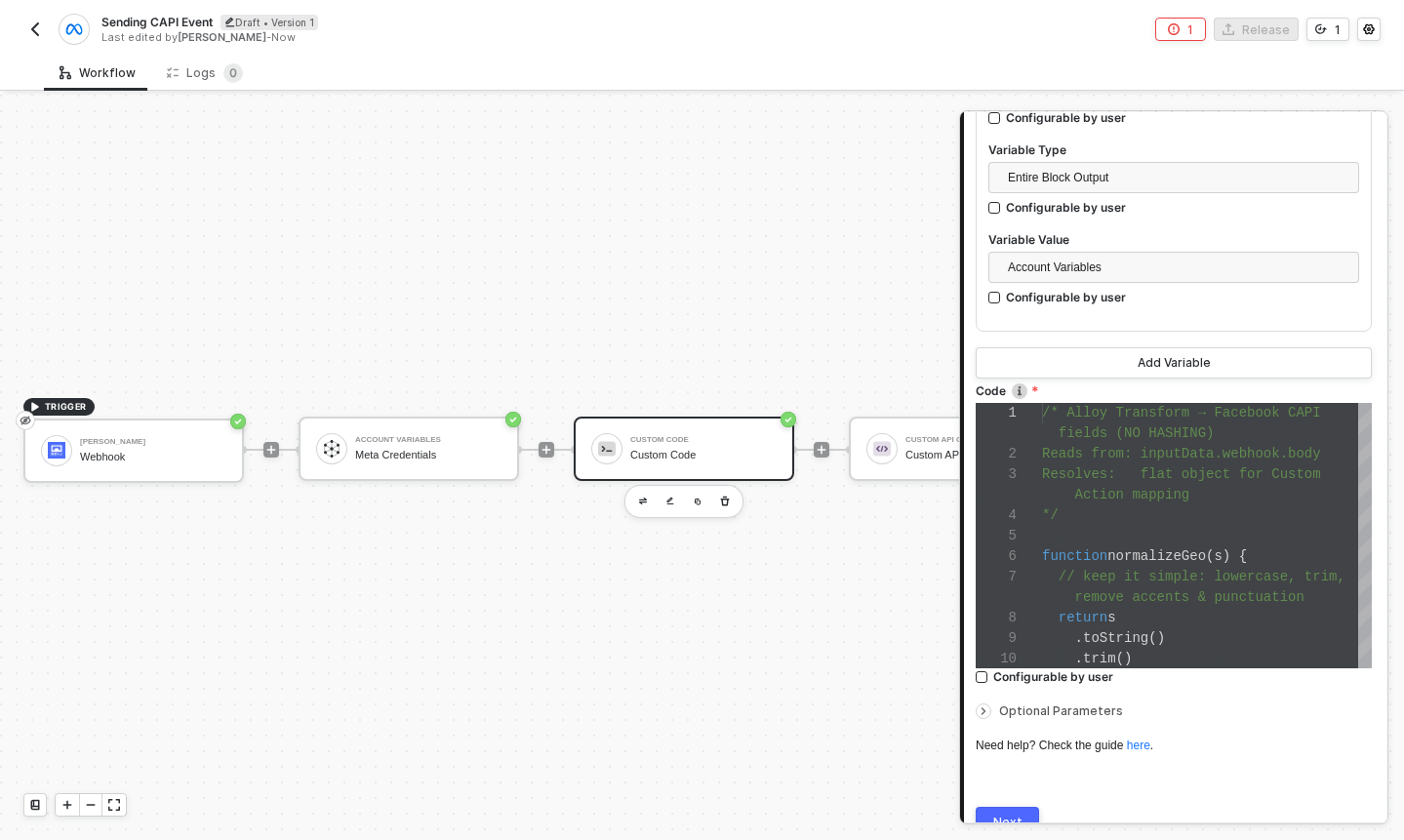
scroll to position [689, 0]
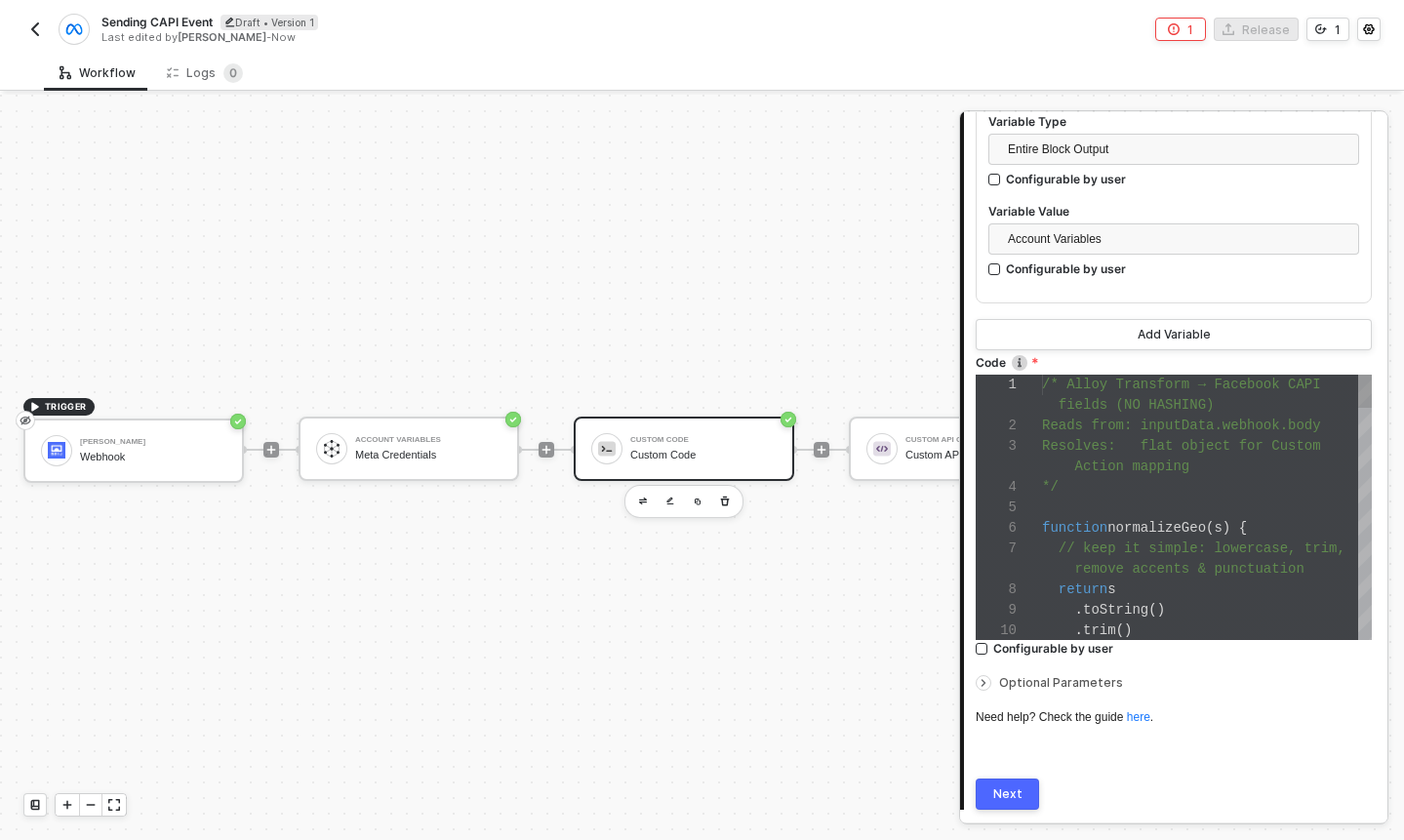
click at [1127, 501] on div at bounding box center [1206, 508] width 330 height 21
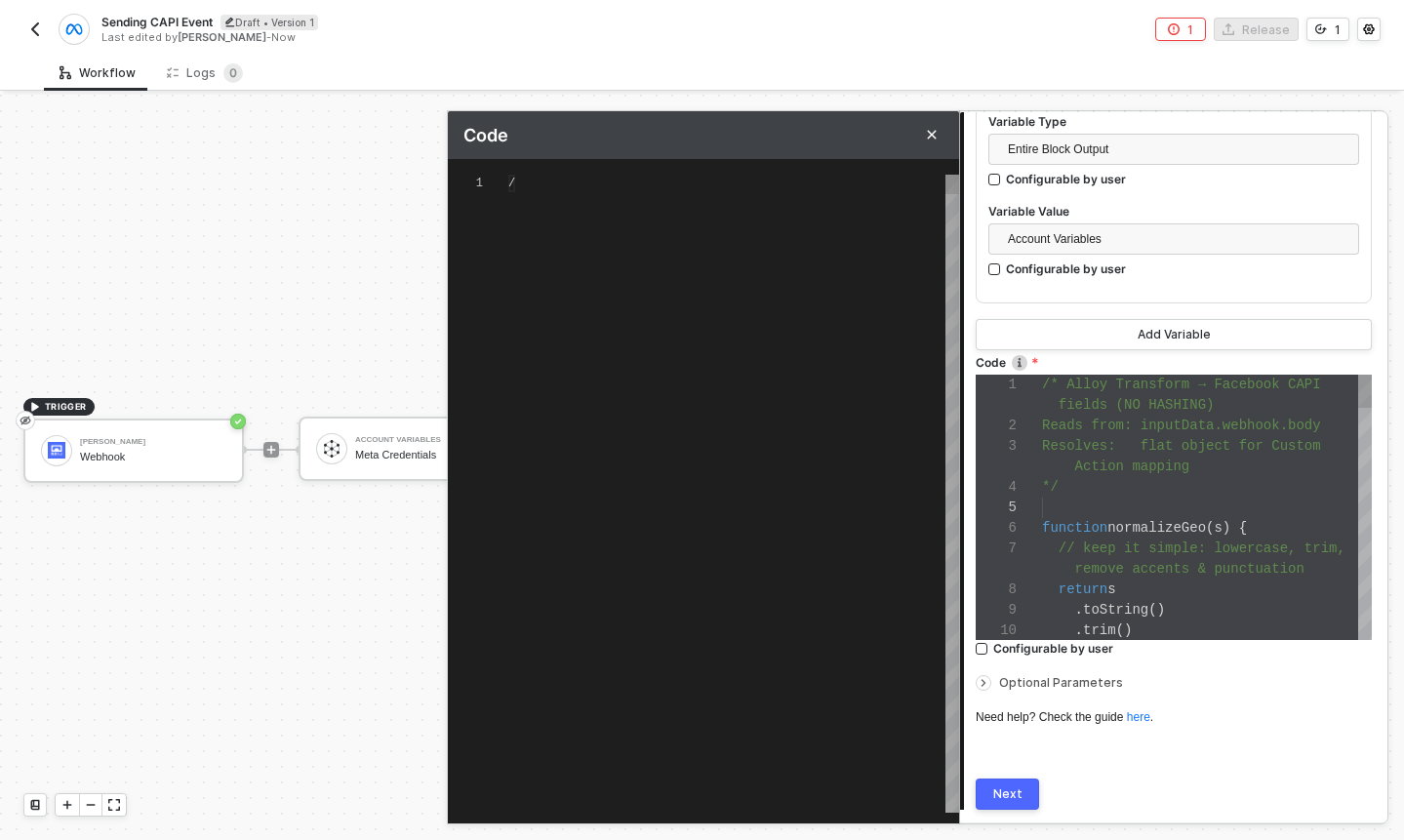
type textarea "/* Alloy Transform → Facebook CAPI fields (NO HASHING) Reads from: inputData.we…"
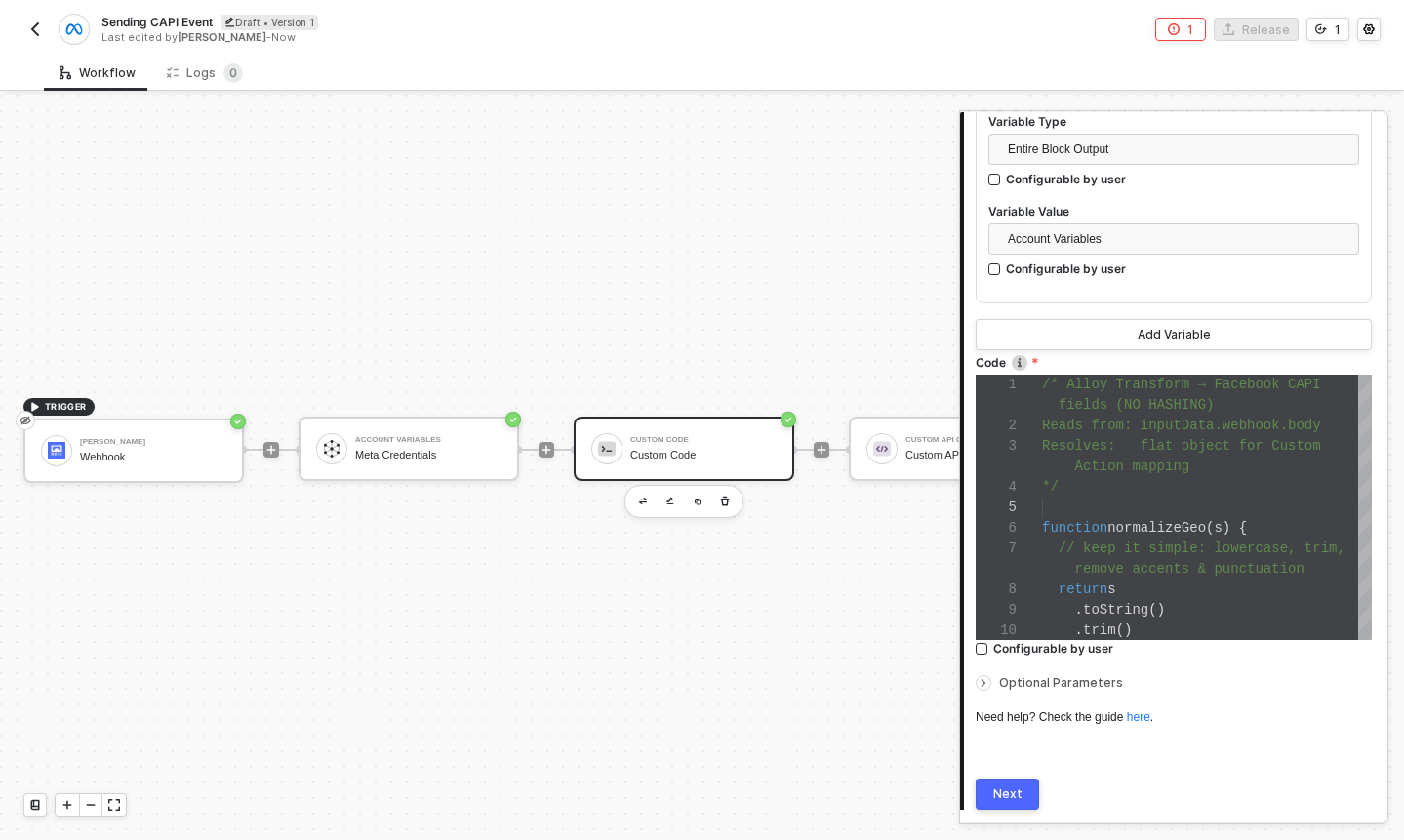
click at [1017, 786] on div "Next" at bounding box center [1007, 794] width 29 height 16
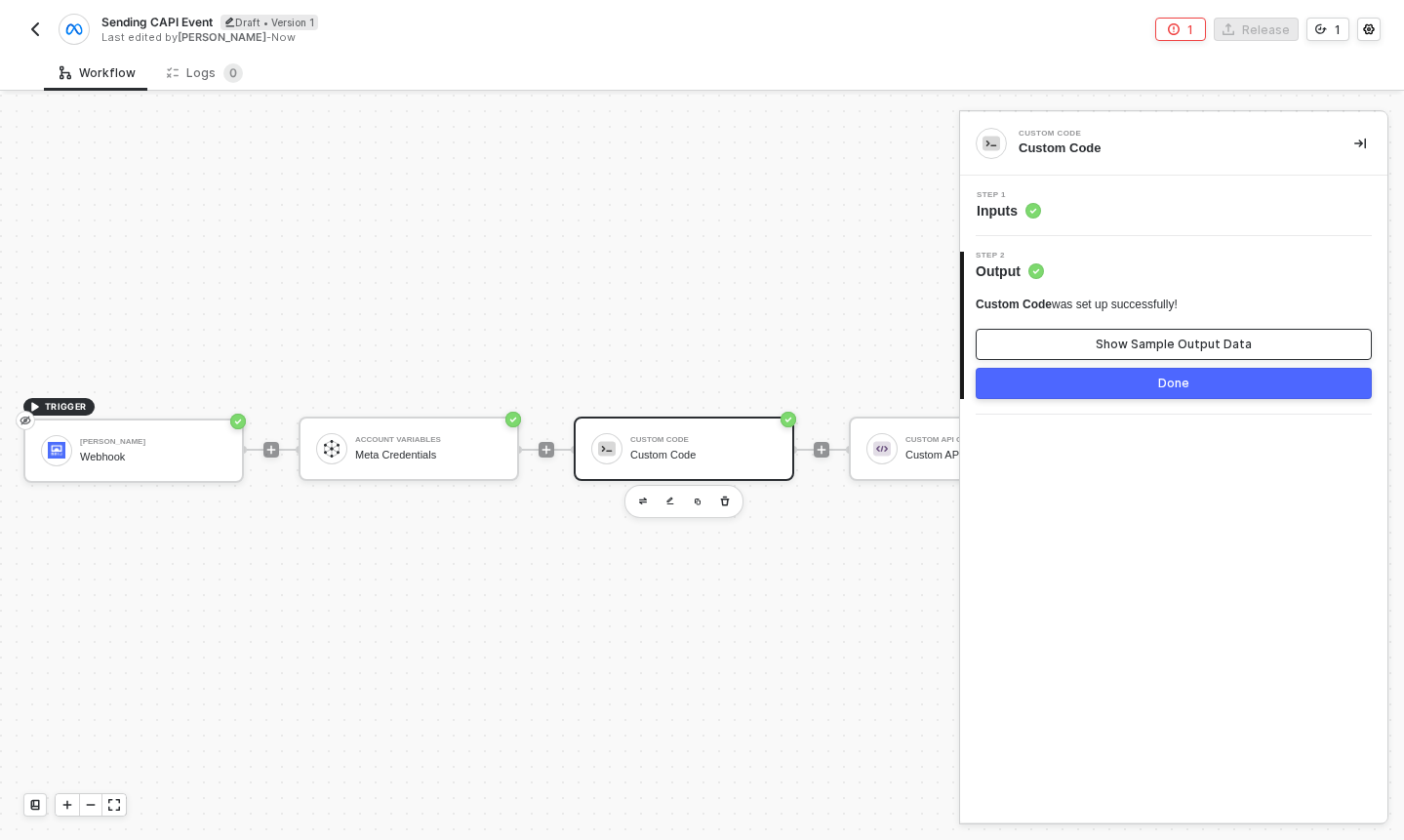
click at [1109, 330] on button "Show Sample Output Data" at bounding box center [1173, 344] width 396 height 31
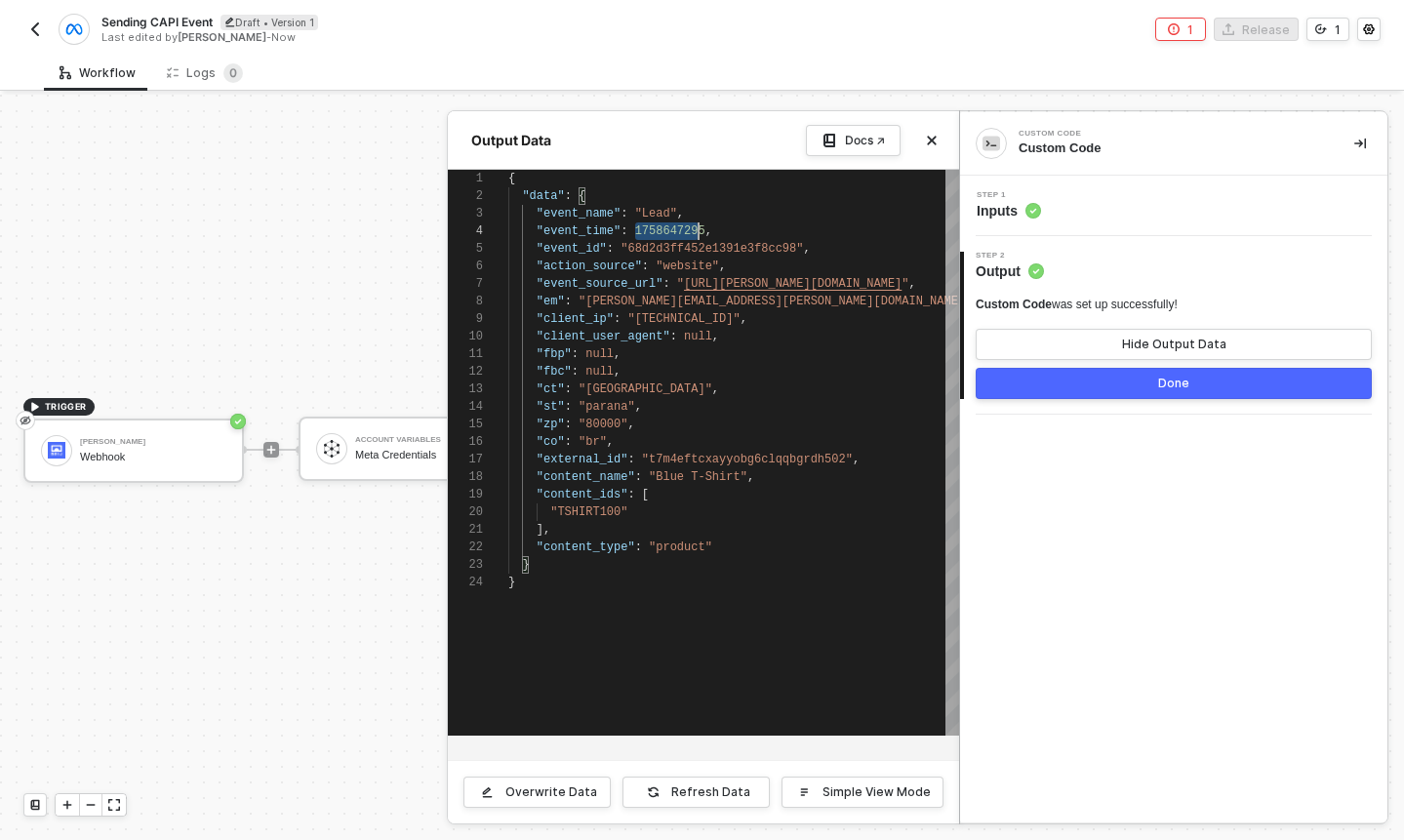
scroll to position [53, 198]
drag, startPoint x: 637, startPoint y: 228, endPoint x: 704, endPoint y: 230, distance: 67.0
click at [174, 440] on div at bounding box center [702, 467] width 1404 height 745
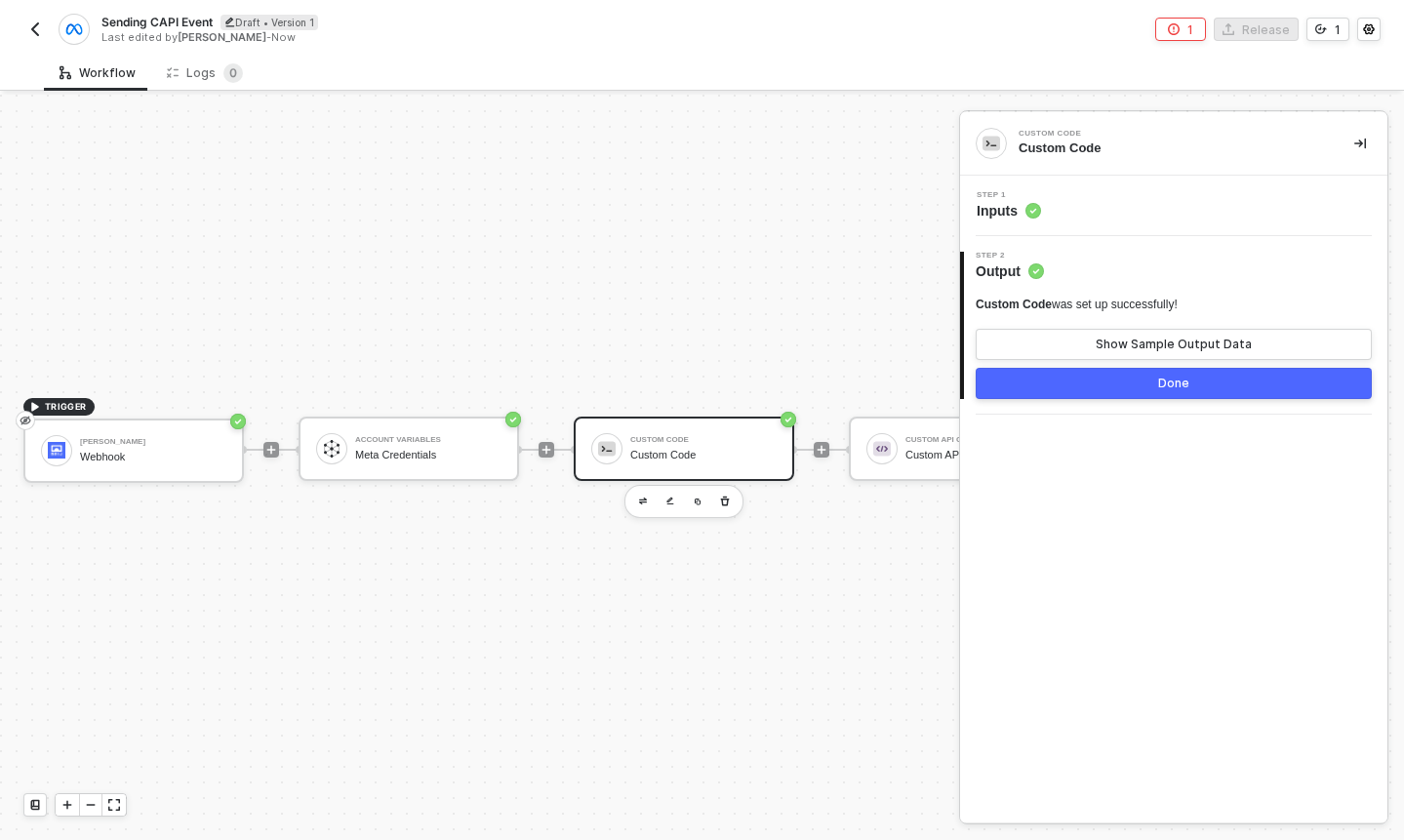
click at [174, 440] on div "[PERSON_NAME]" at bounding box center [153, 442] width 147 height 8
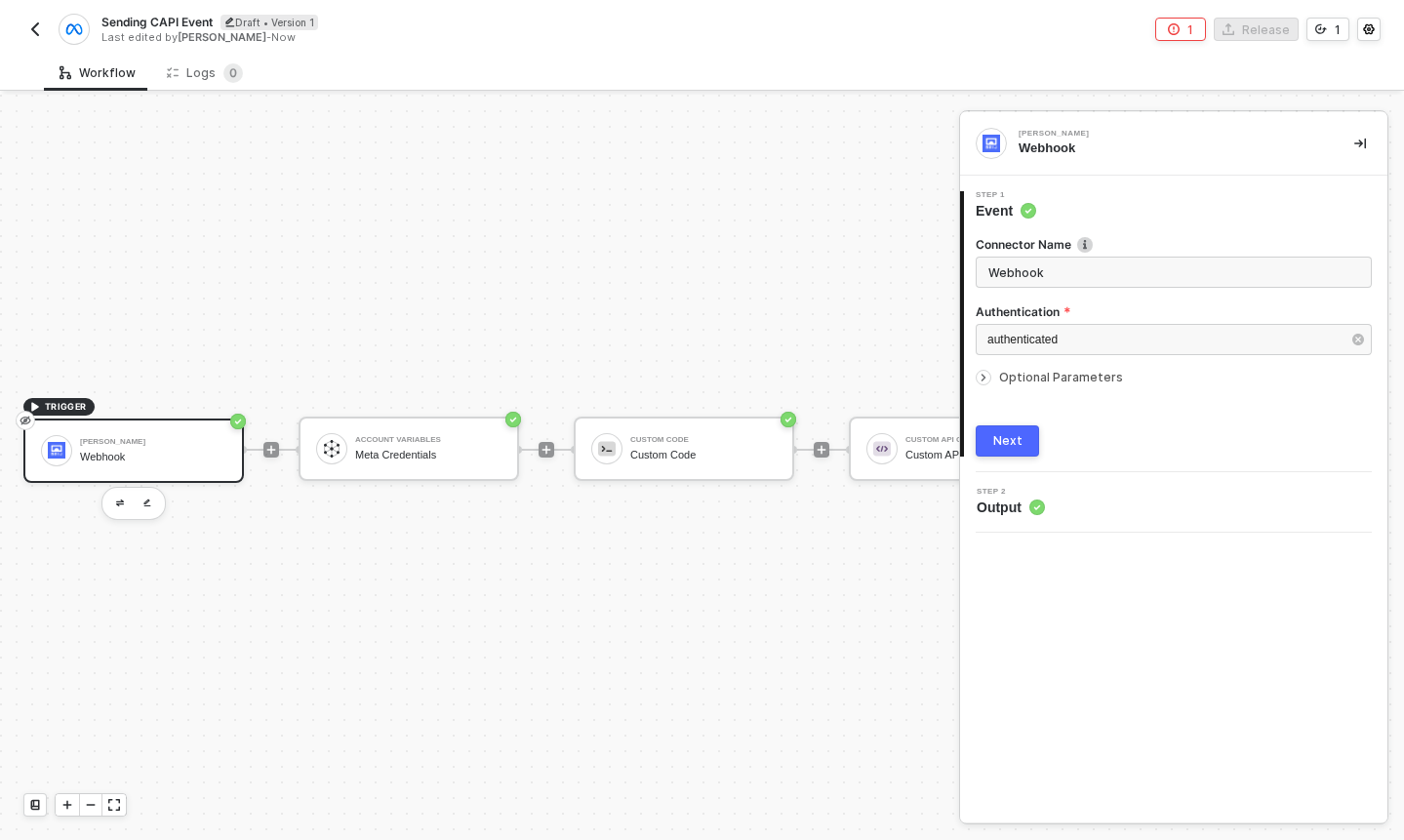
click at [1000, 502] on span "Output" at bounding box center [1011, 508] width 68 height 20
click at [687, 444] on div "Custom Code Custom Code" at bounding box center [703, 448] width 147 height 37
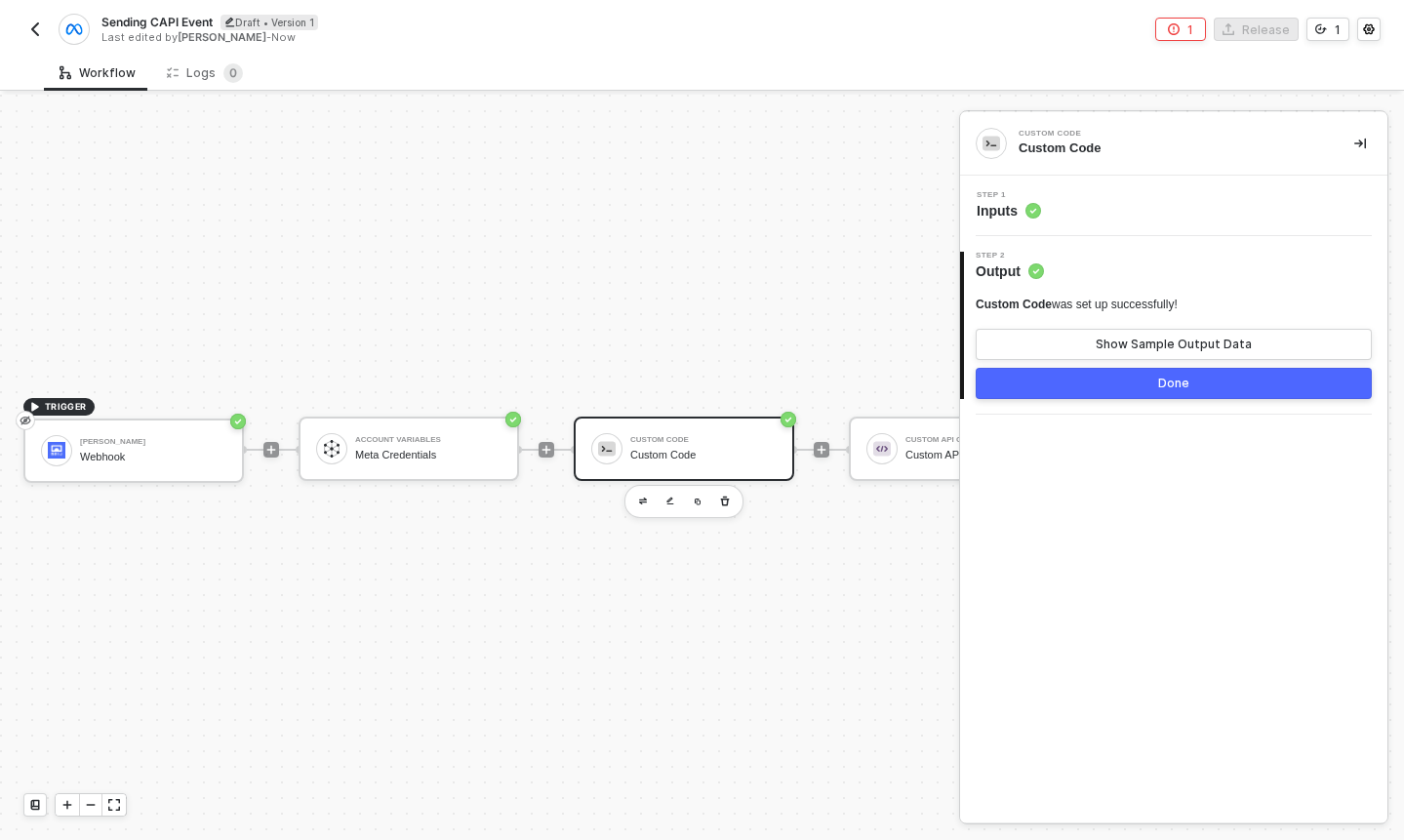
click at [1011, 204] on span "Inputs" at bounding box center [1009, 210] width 65 height 20
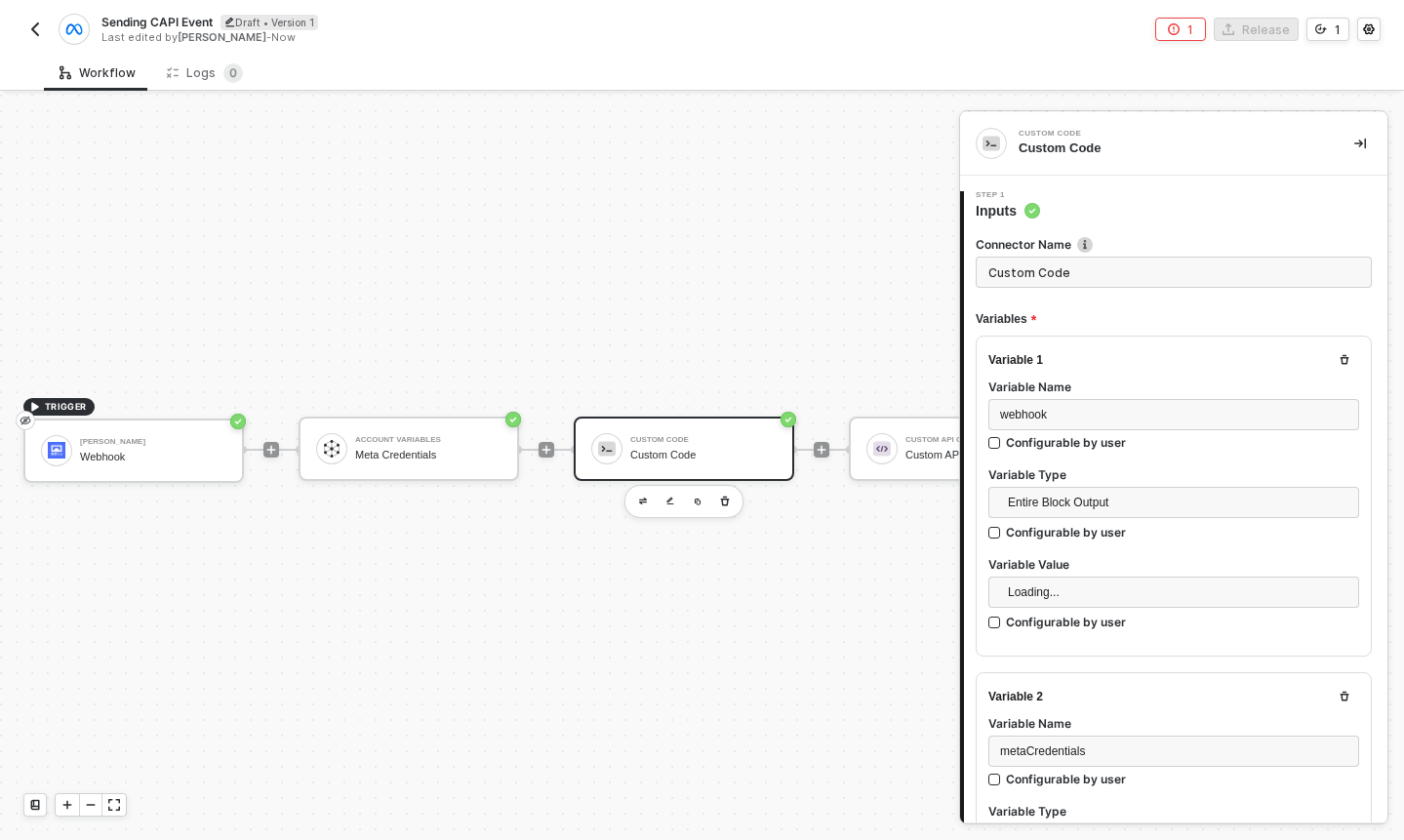
type textarea "/* Alloy Transform → Facebook CAPI fields (NO HASHING) Reads from: inputData.we…"
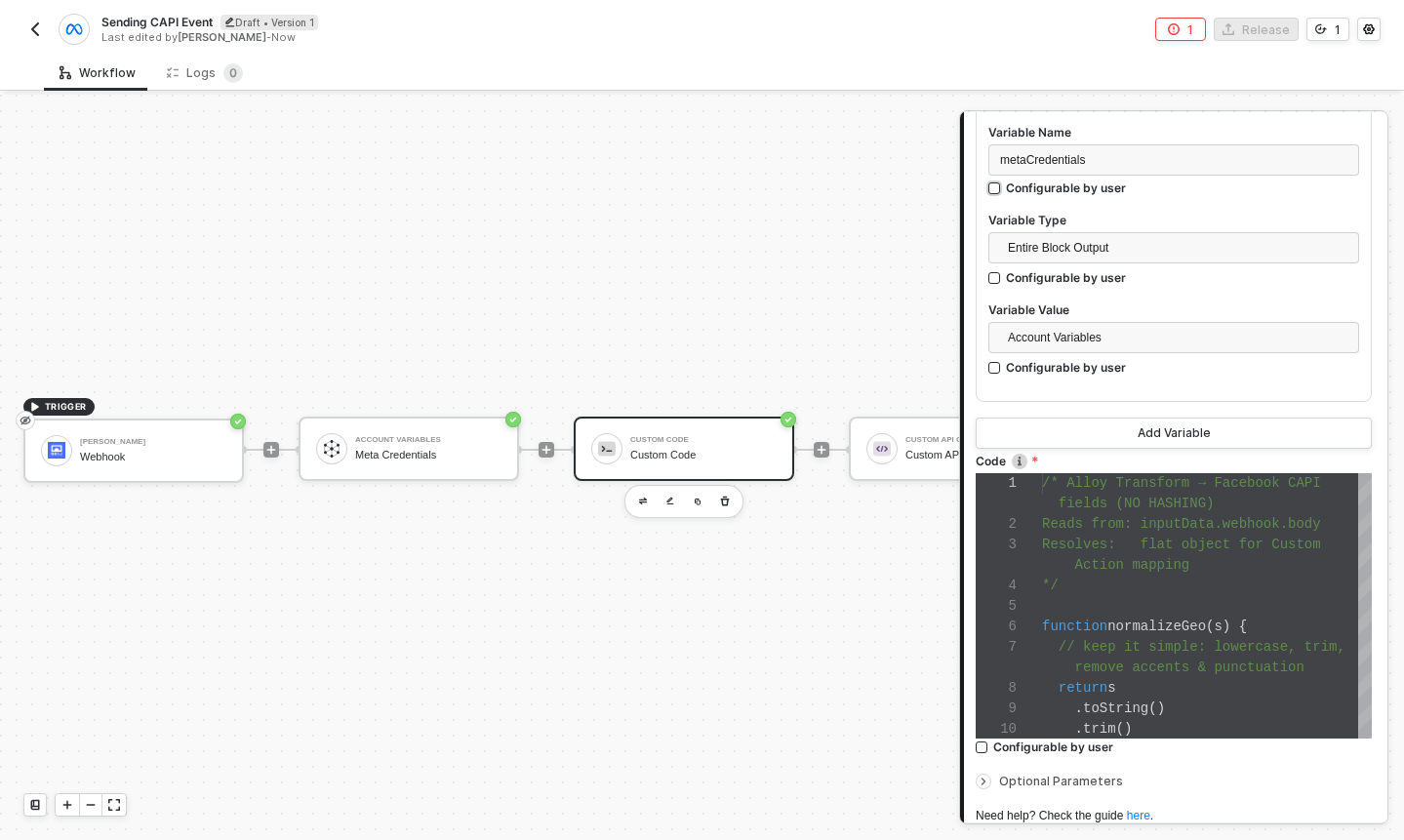
scroll to position [691, 0]
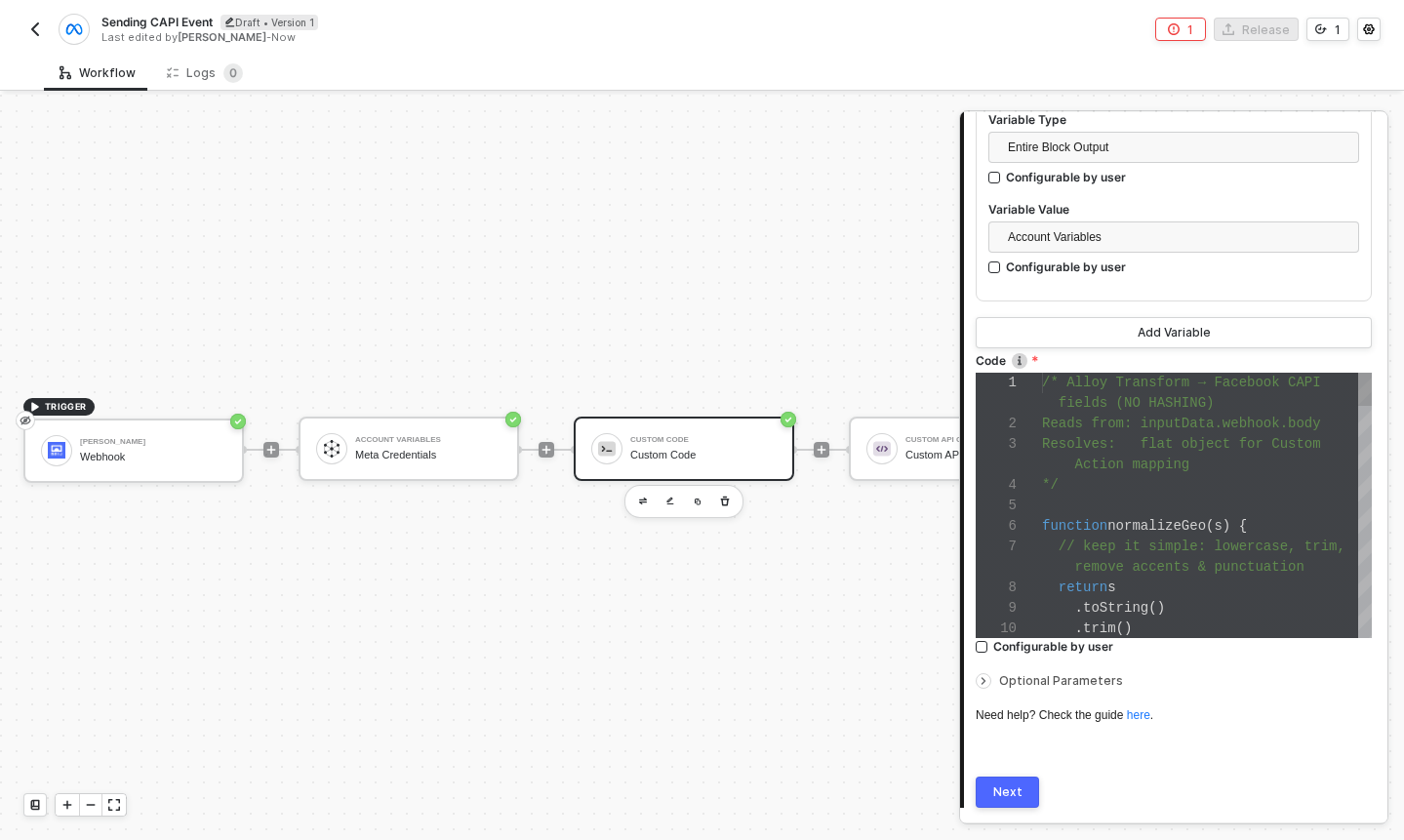
click at [1089, 497] on div at bounding box center [1206, 506] width 330 height 21
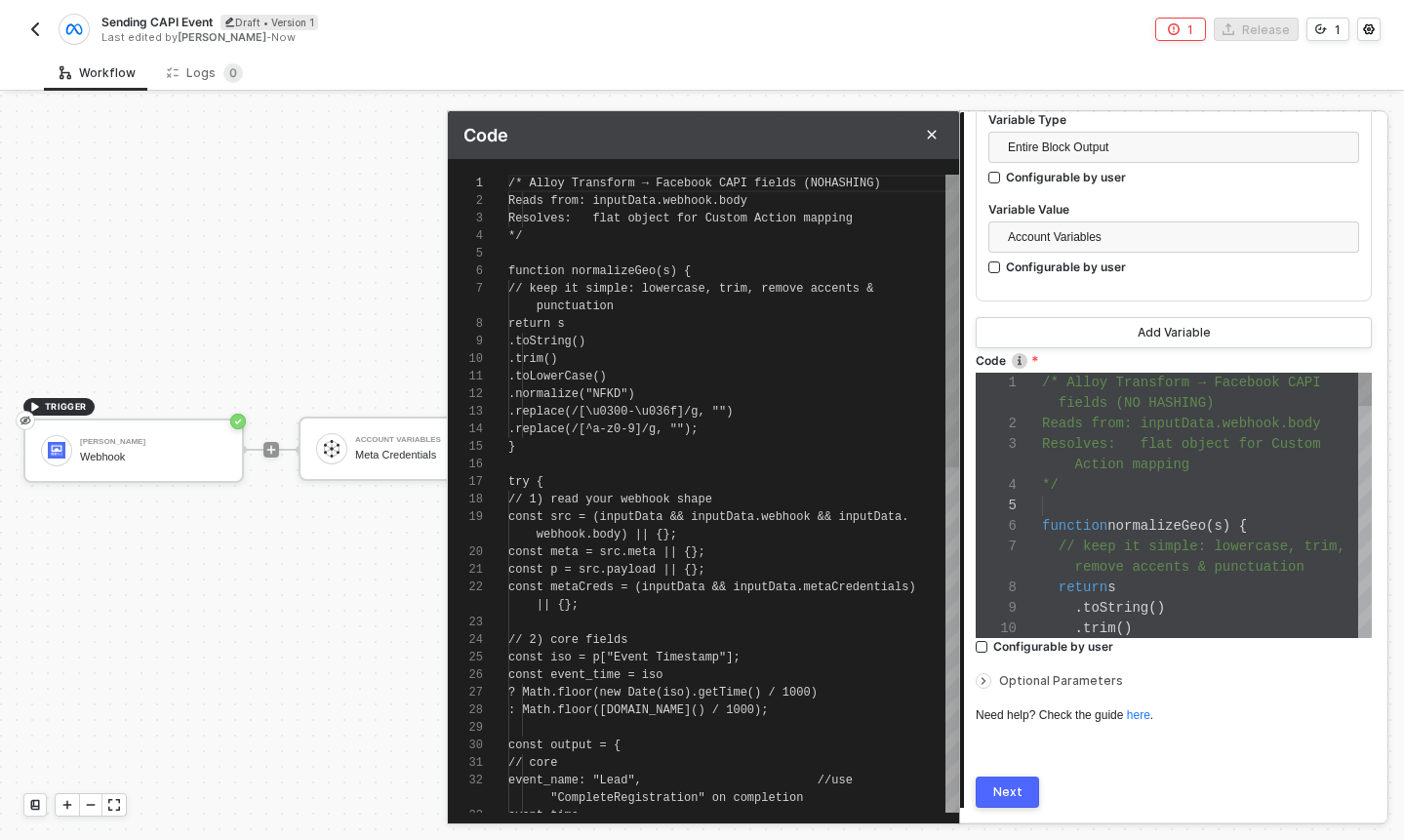
scroll to position [158, 0]
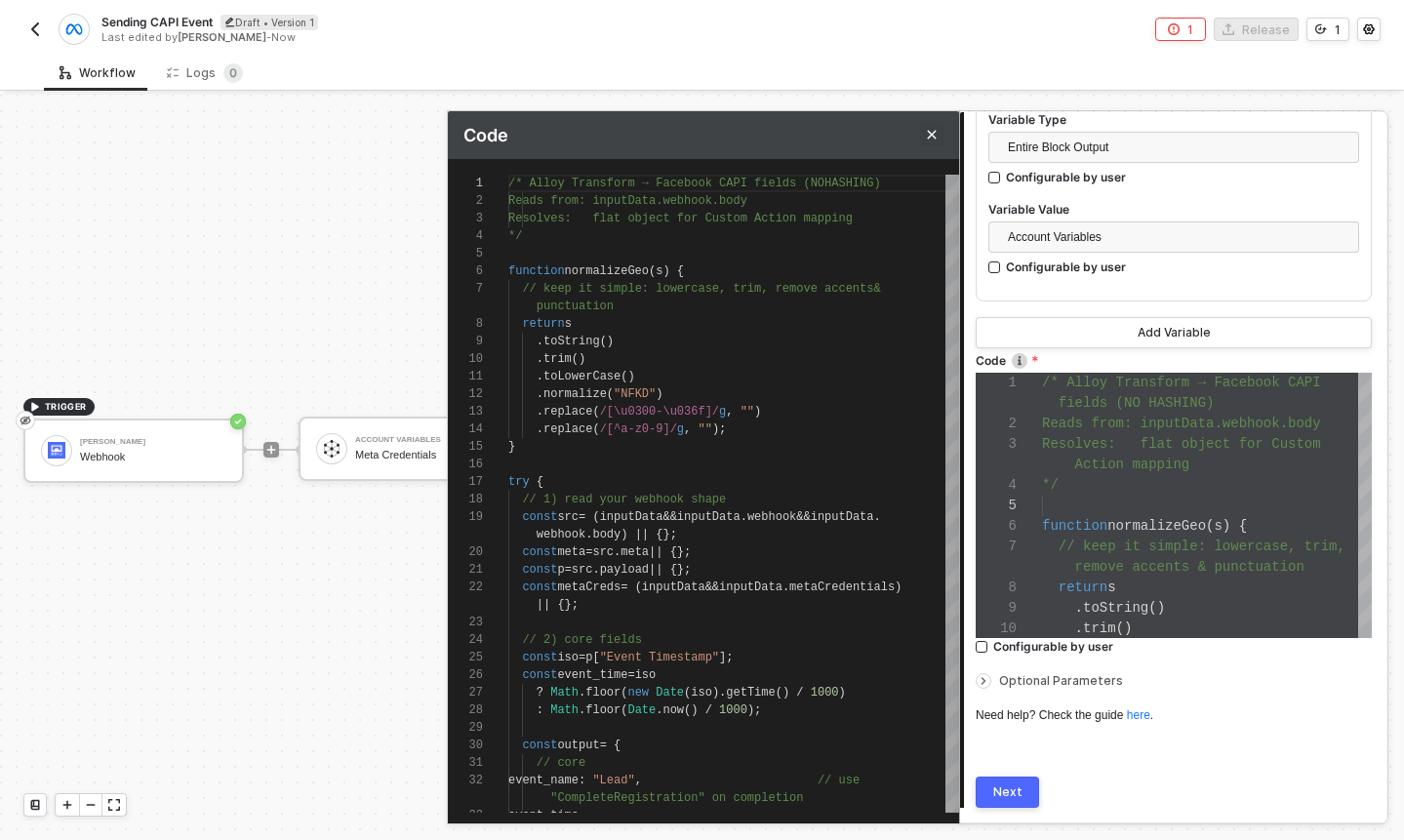
click at [939, 140] on button "Close" at bounding box center [931, 134] width 23 height 23
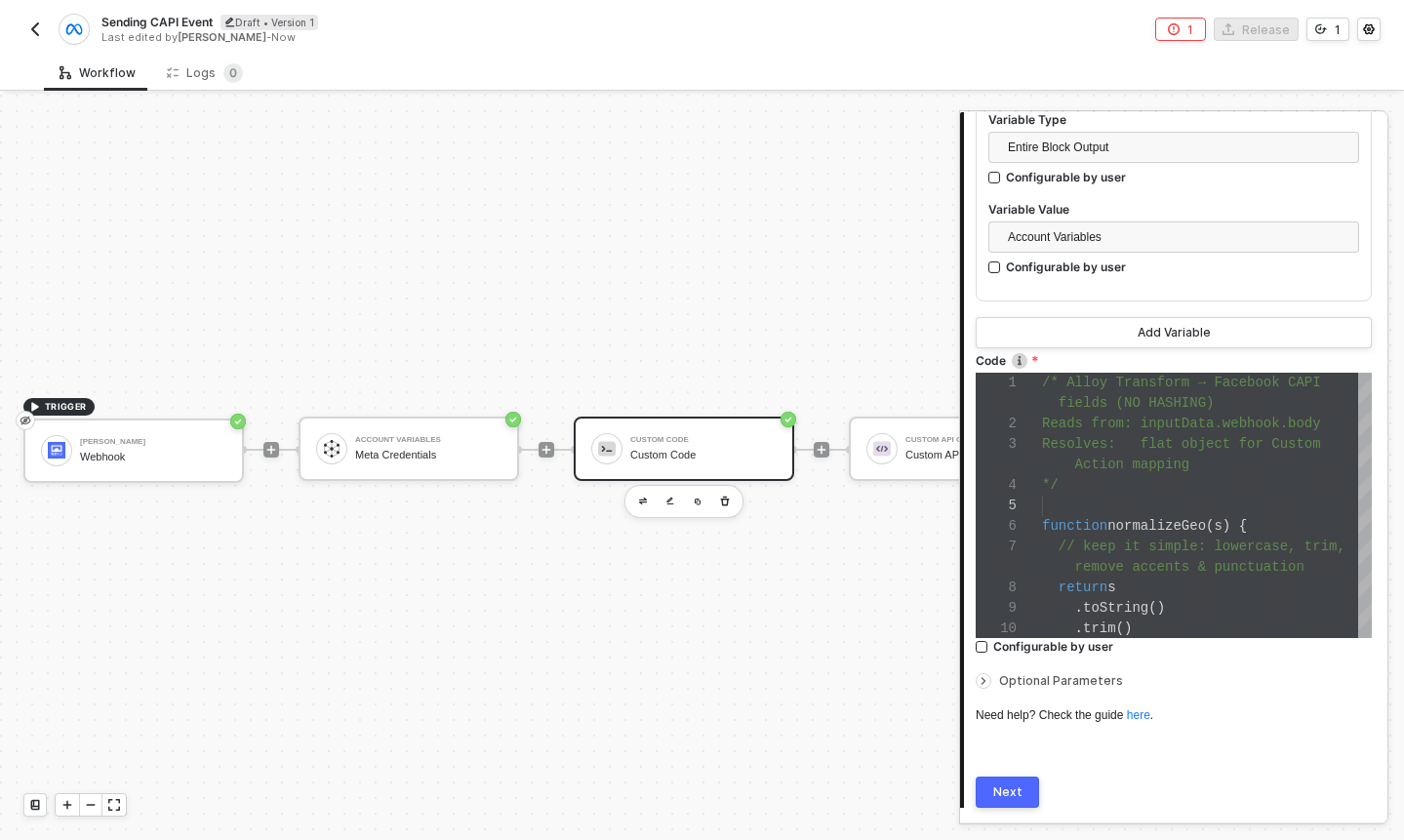
scroll to position [0, 0]
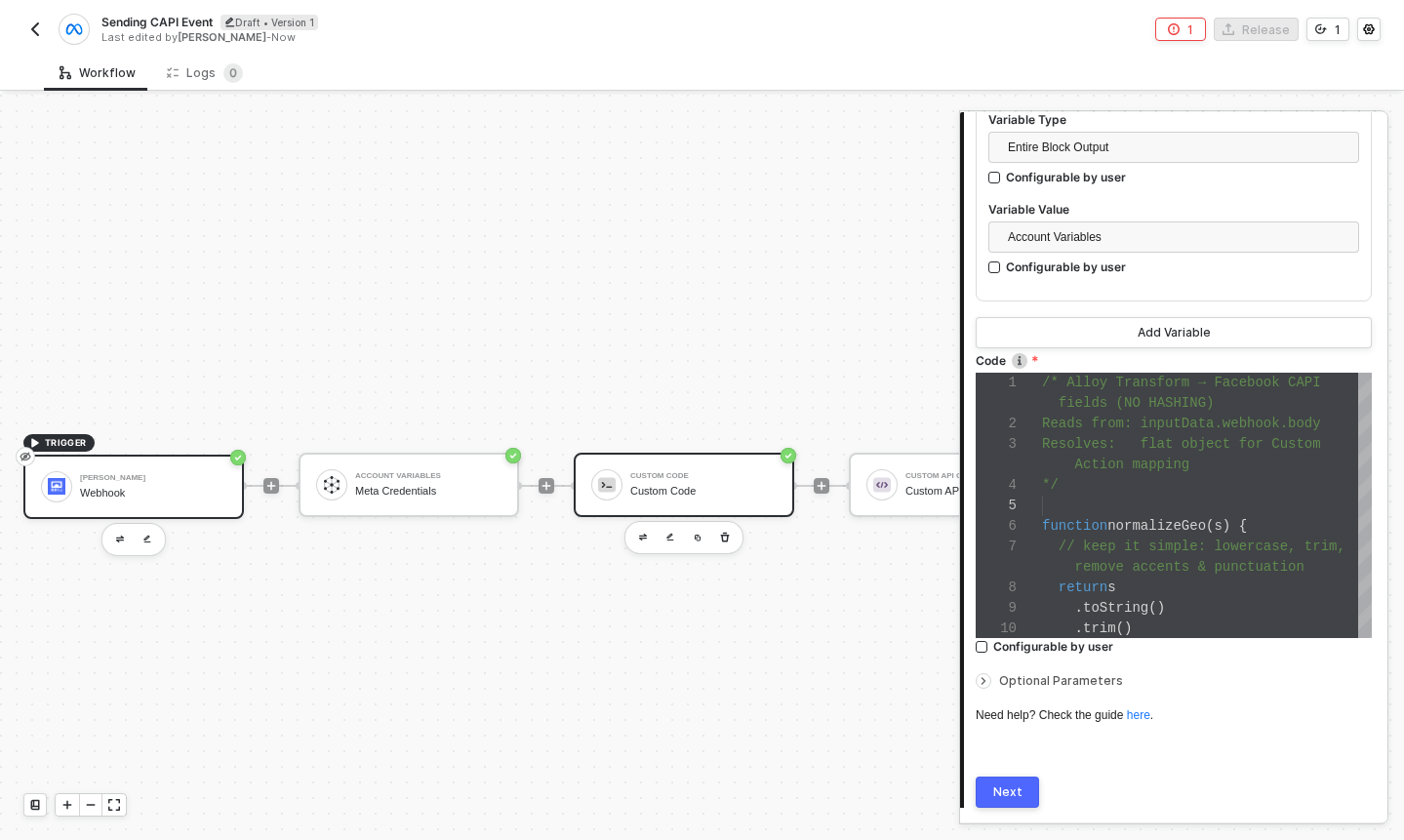
click at [207, 457] on div "[PERSON_NAME] Webhook" at bounding box center [133, 487] width 221 height 65
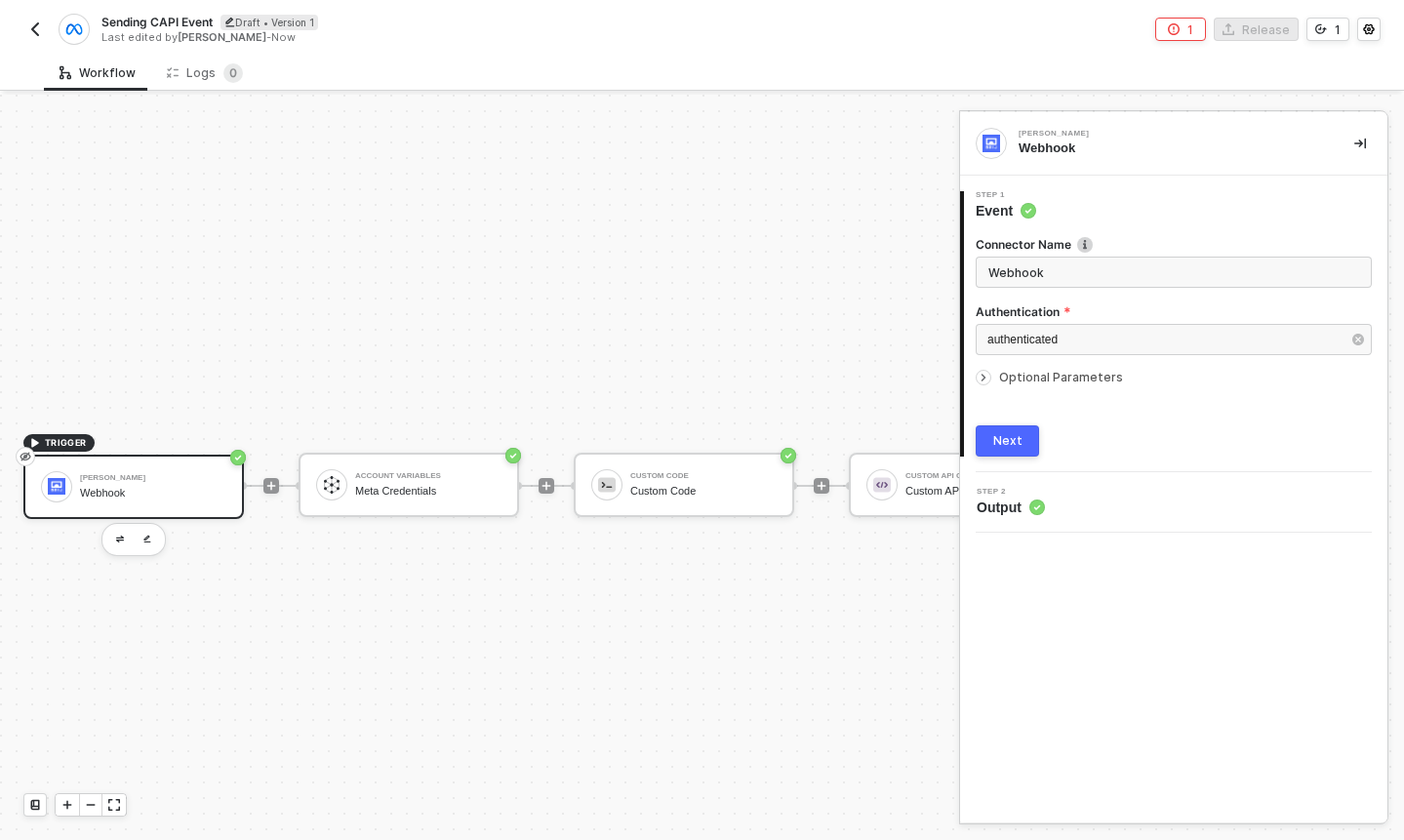
click at [1033, 507] on circle at bounding box center [1038, 508] width 16 height 16
click at [1009, 429] on button "Next" at bounding box center [1008, 440] width 64 height 31
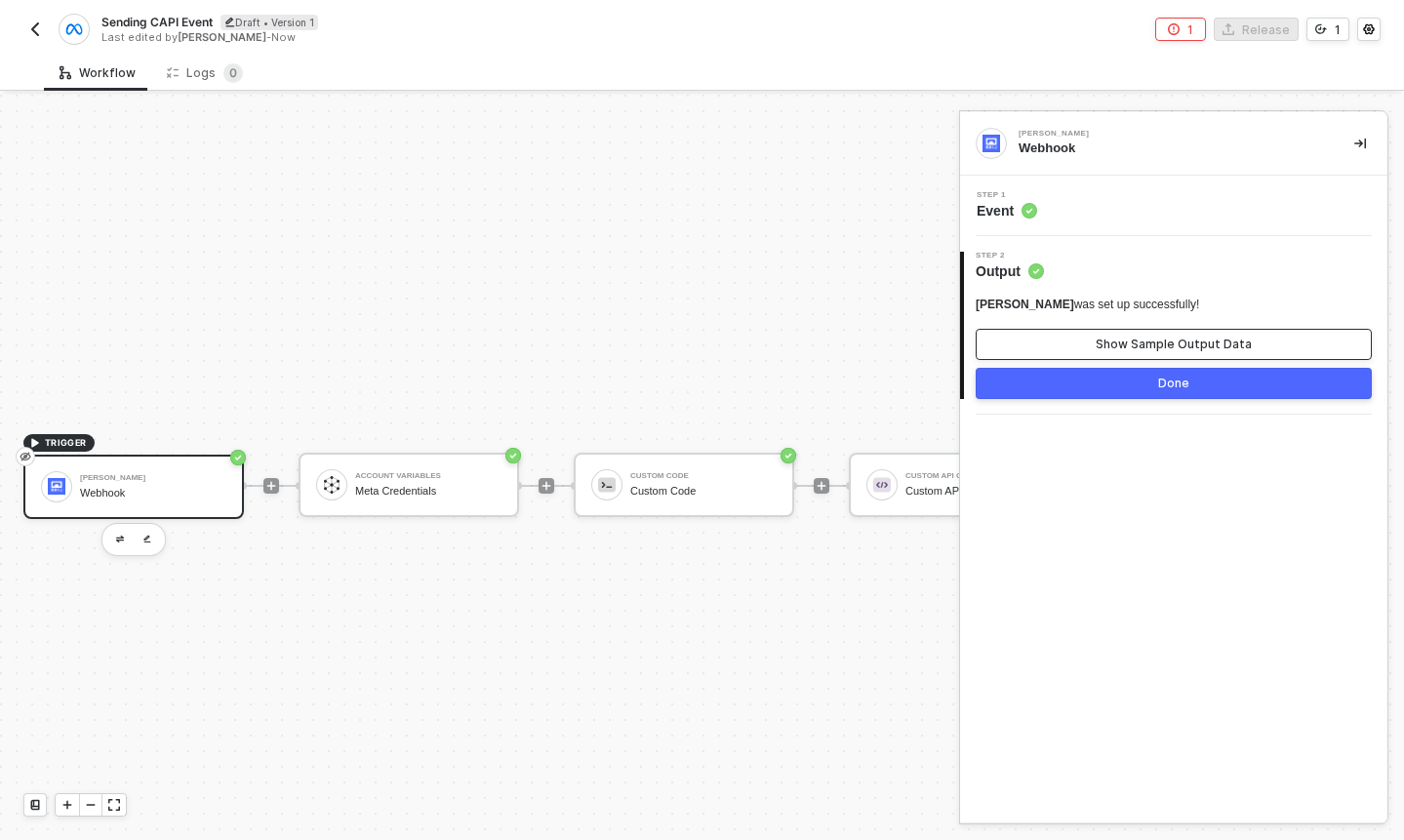
click at [1079, 345] on button "Show Sample Output Data" at bounding box center [1173, 344] width 396 height 31
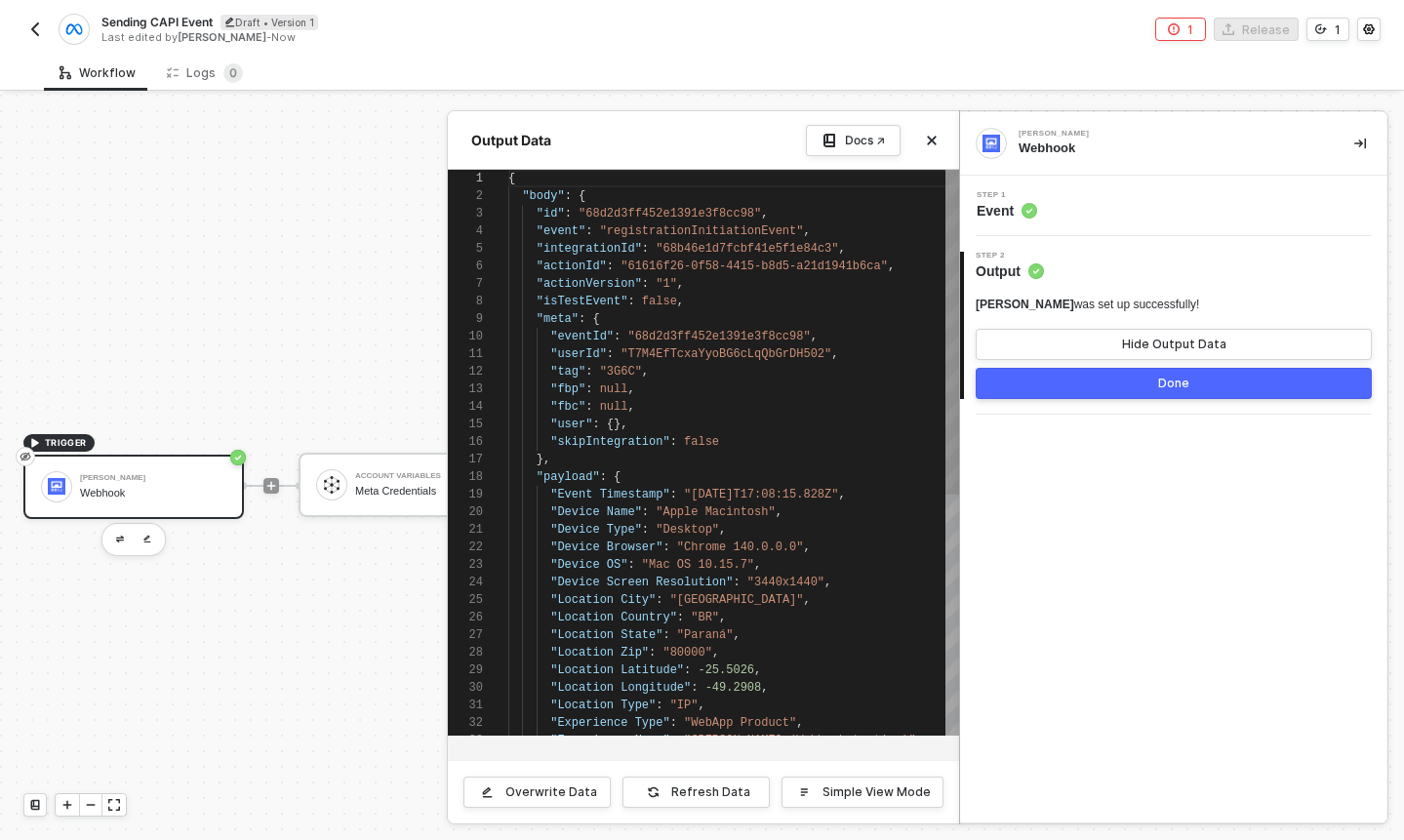
scroll to position [176, 0]
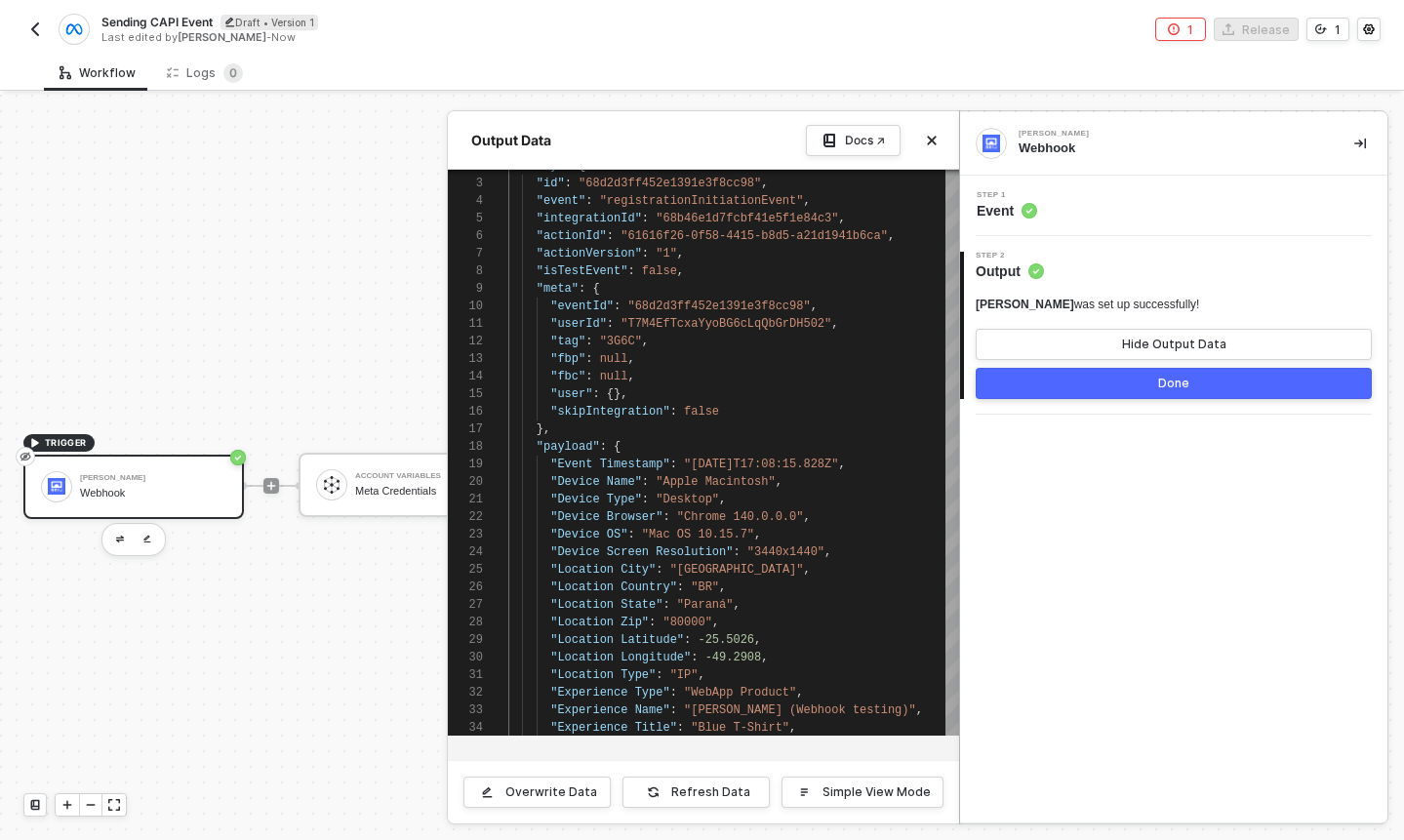
click at [317, 232] on div at bounding box center [702, 467] width 1404 height 745
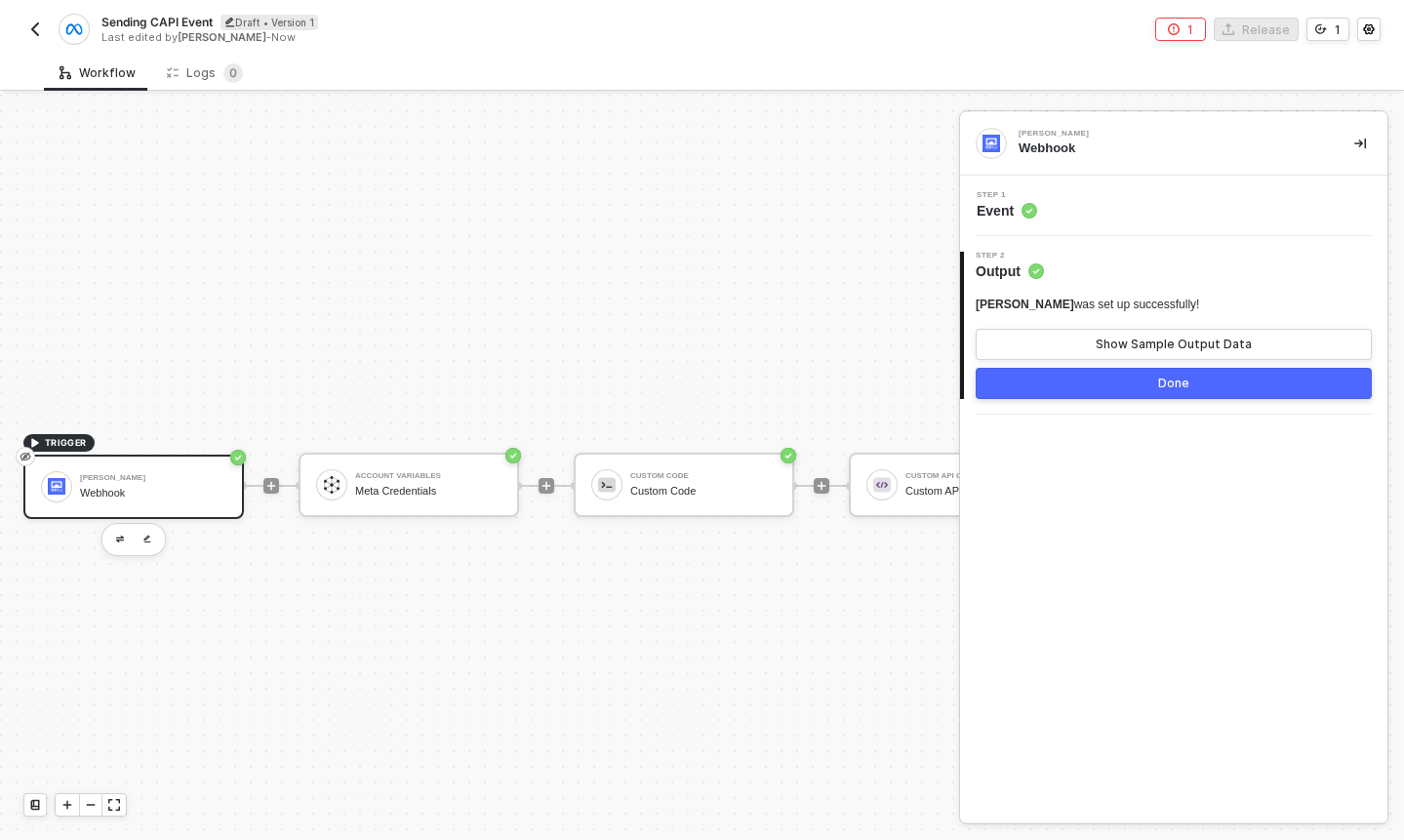
click at [1343, 142] on div "[PERSON_NAME] Webhook" at bounding box center [1173, 144] width 427 height 64
click at [1360, 145] on icon "icon-collapse-right" at bounding box center [1360, 144] width 12 height 11
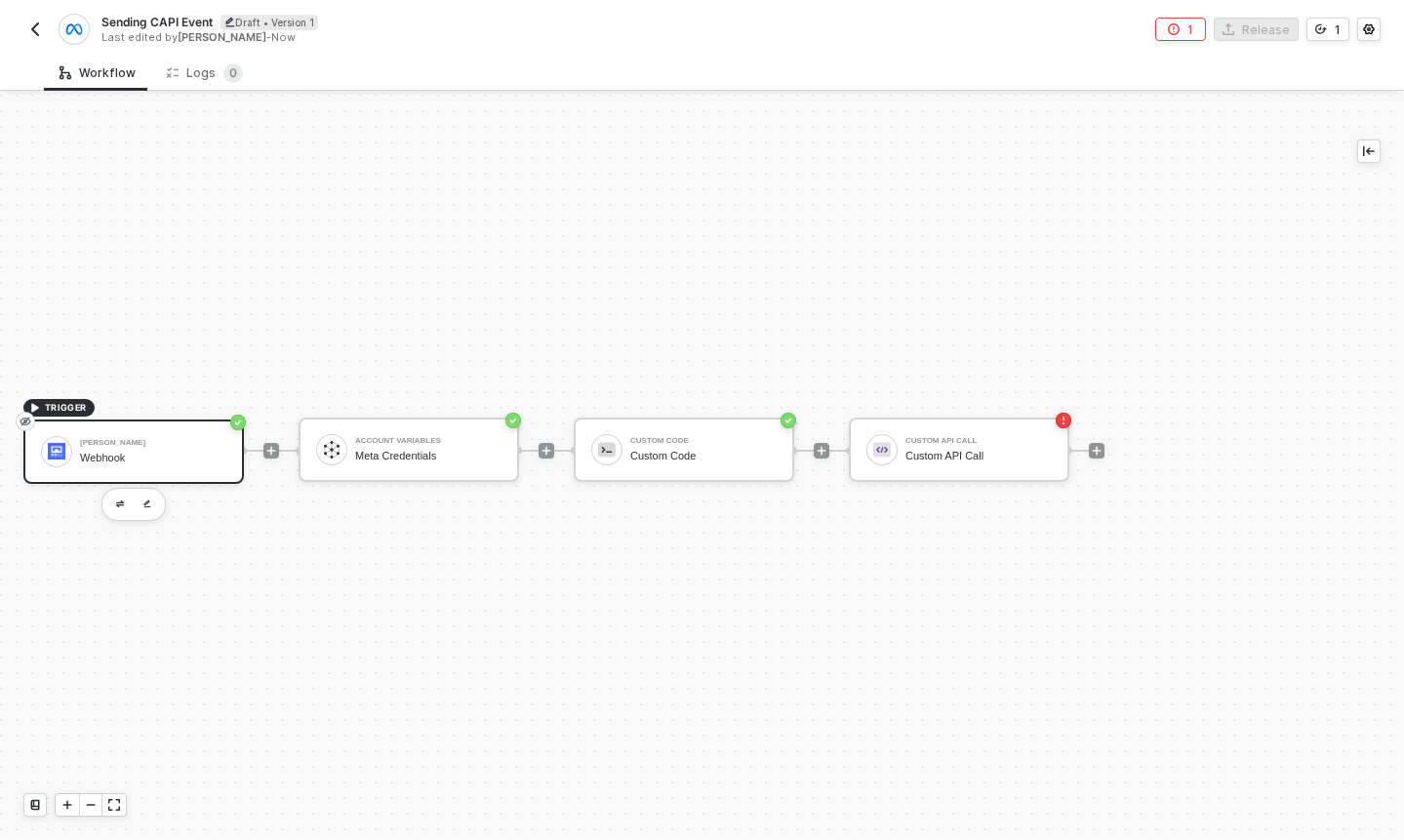
scroll to position [36, 0]
click at [1027, 443] on div "Custom API Call" at bounding box center [978, 440] width 147 height 8
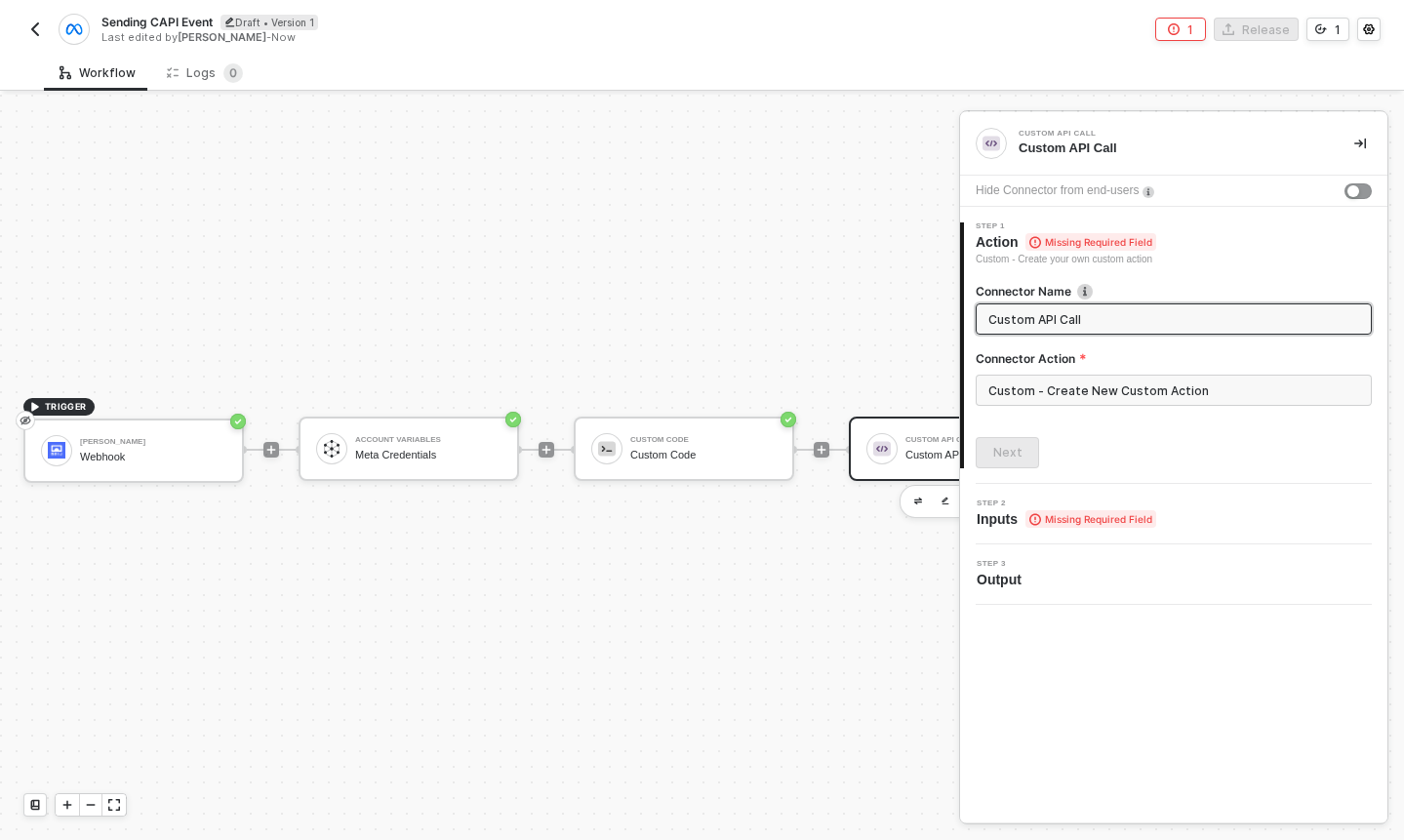
click at [837, 345] on div "TRIGGER Brij Webhook Account Variables Meta Credentials Custom Code Custom Code…" at bounding box center [552, 449] width 1105 height 781
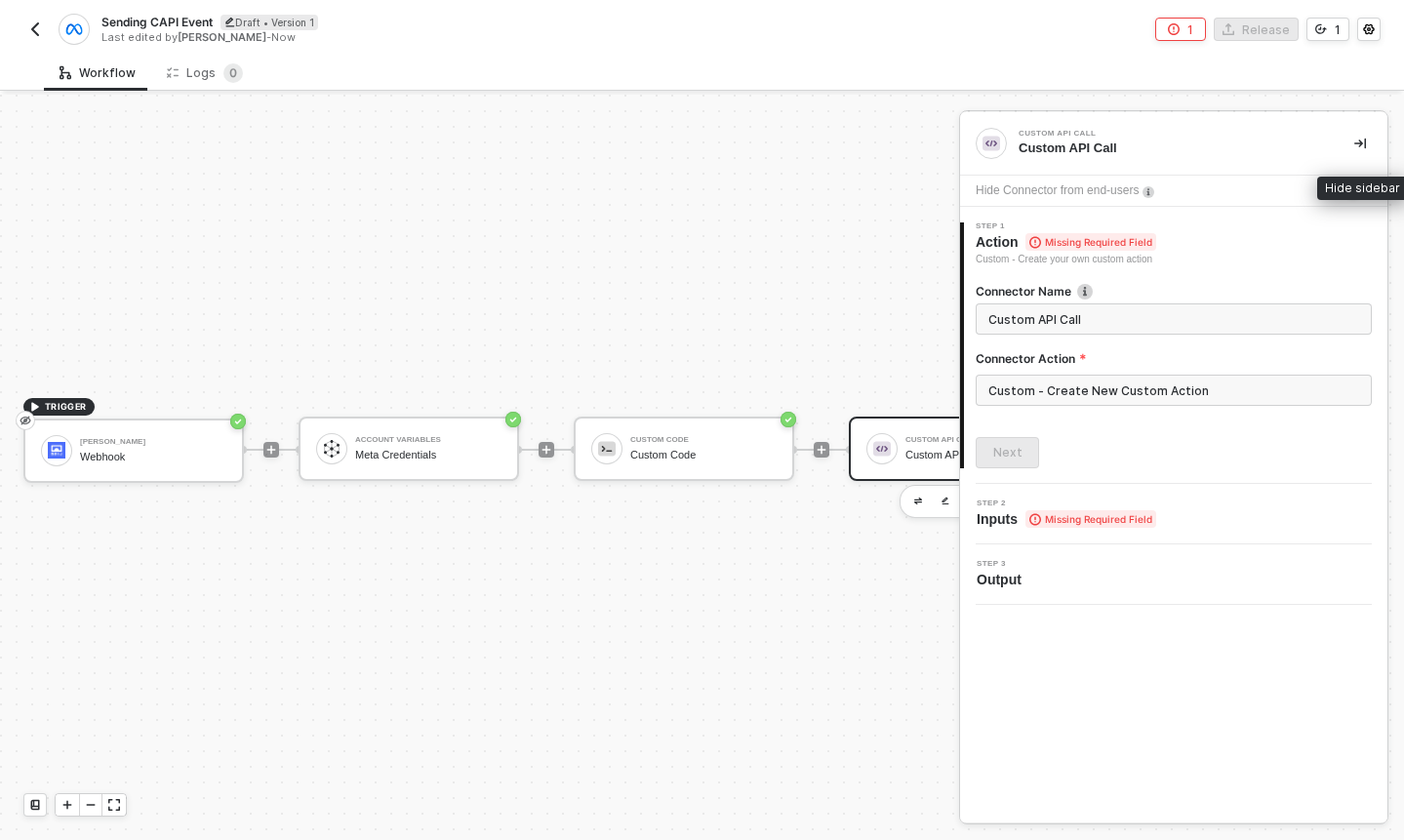
click at [1352, 142] on button "button" at bounding box center [1359, 143] width 23 height 23
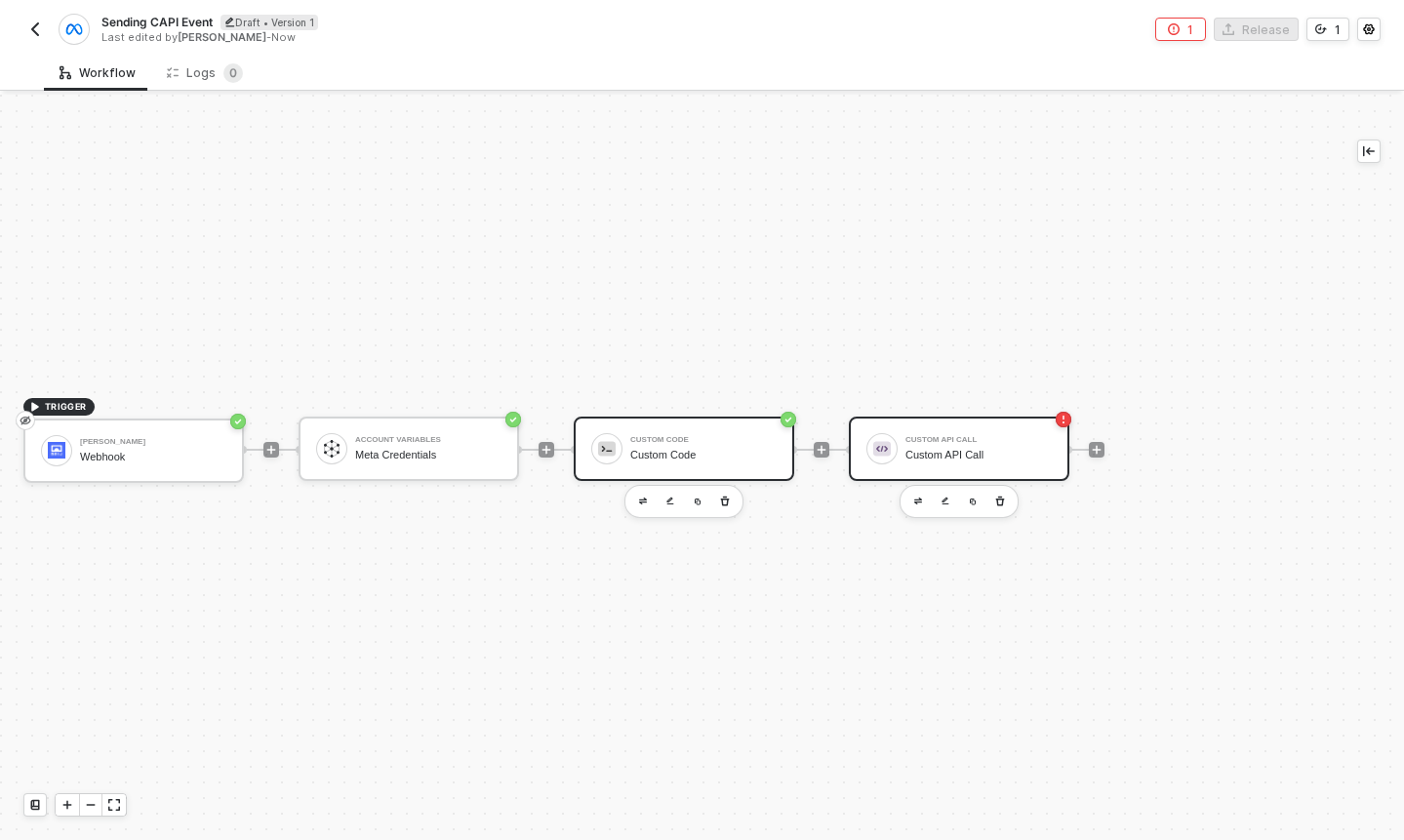
click at [609, 447] on img at bounding box center [607, 449] width 18 height 18
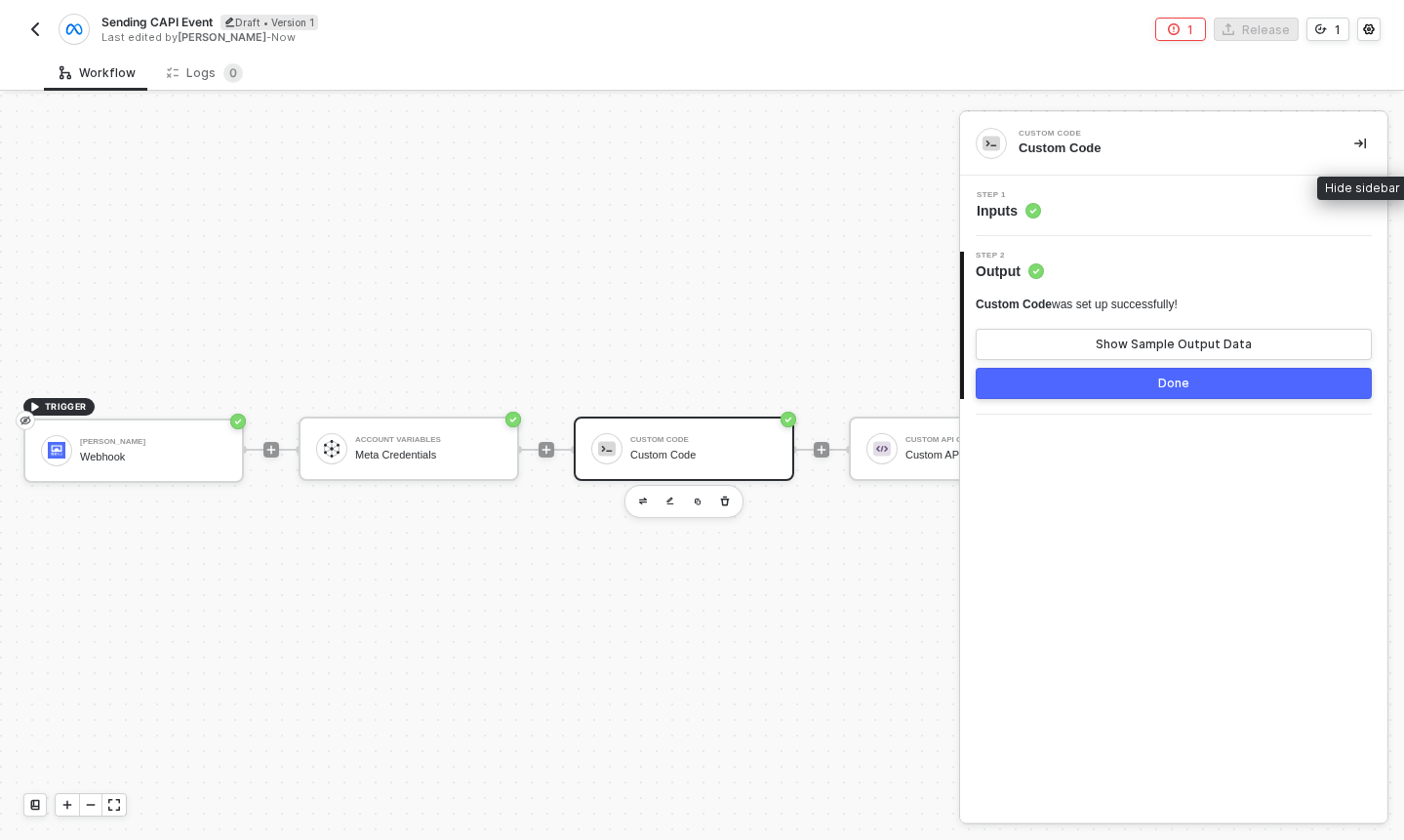
click at [1354, 142] on icon "icon-collapse-right" at bounding box center [1360, 144] width 12 height 12
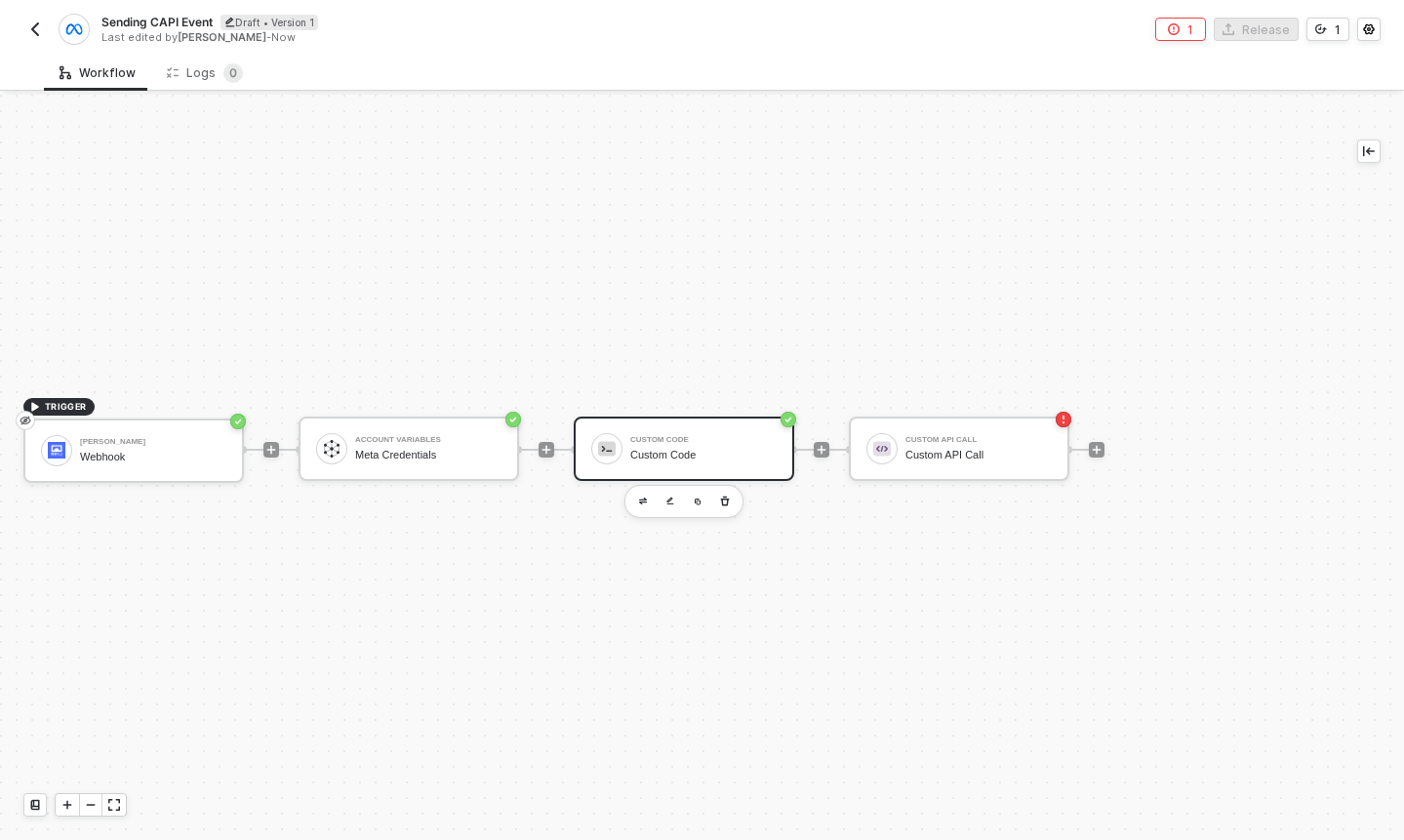
click at [665, 462] on div "Custom Code Custom Code" at bounding box center [703, 448] width 147 height 37
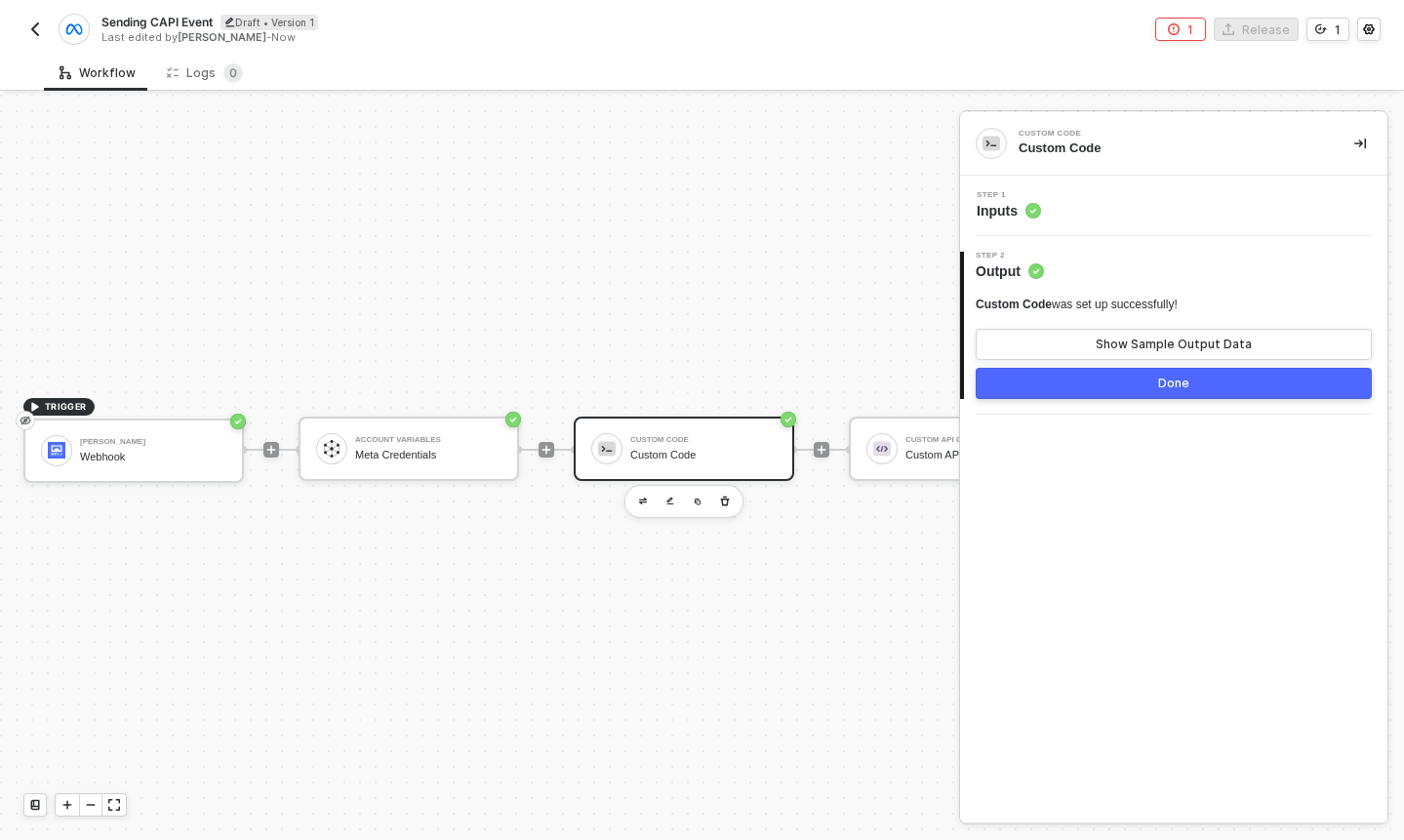
click at [998, 218] on span "Inputs" at bounding box center [1009, 210] width 65 height 20
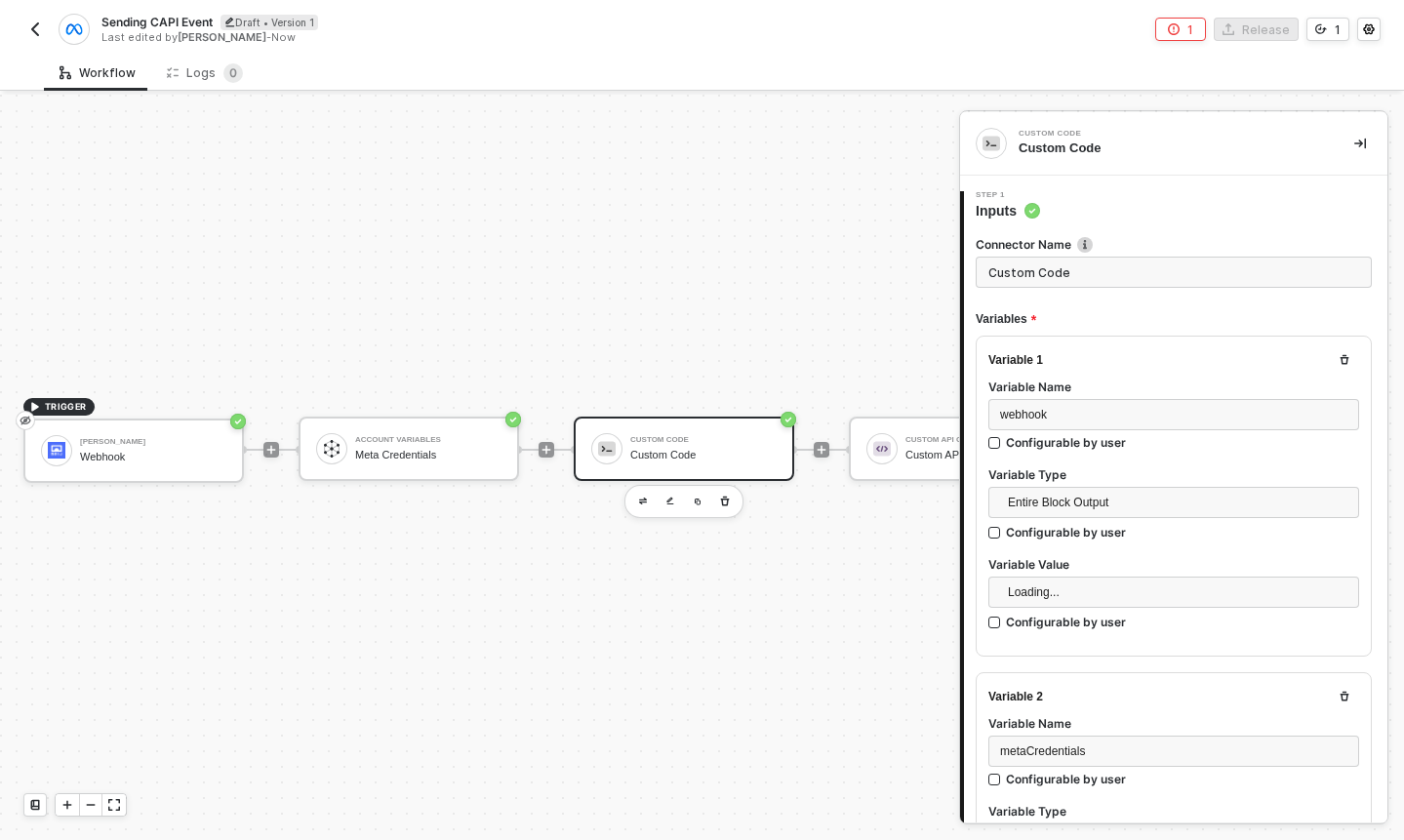
type textarea "/* Alloy Transform → Facebook CAPI fields (NO HASHING) Reads from: inputData.we…"
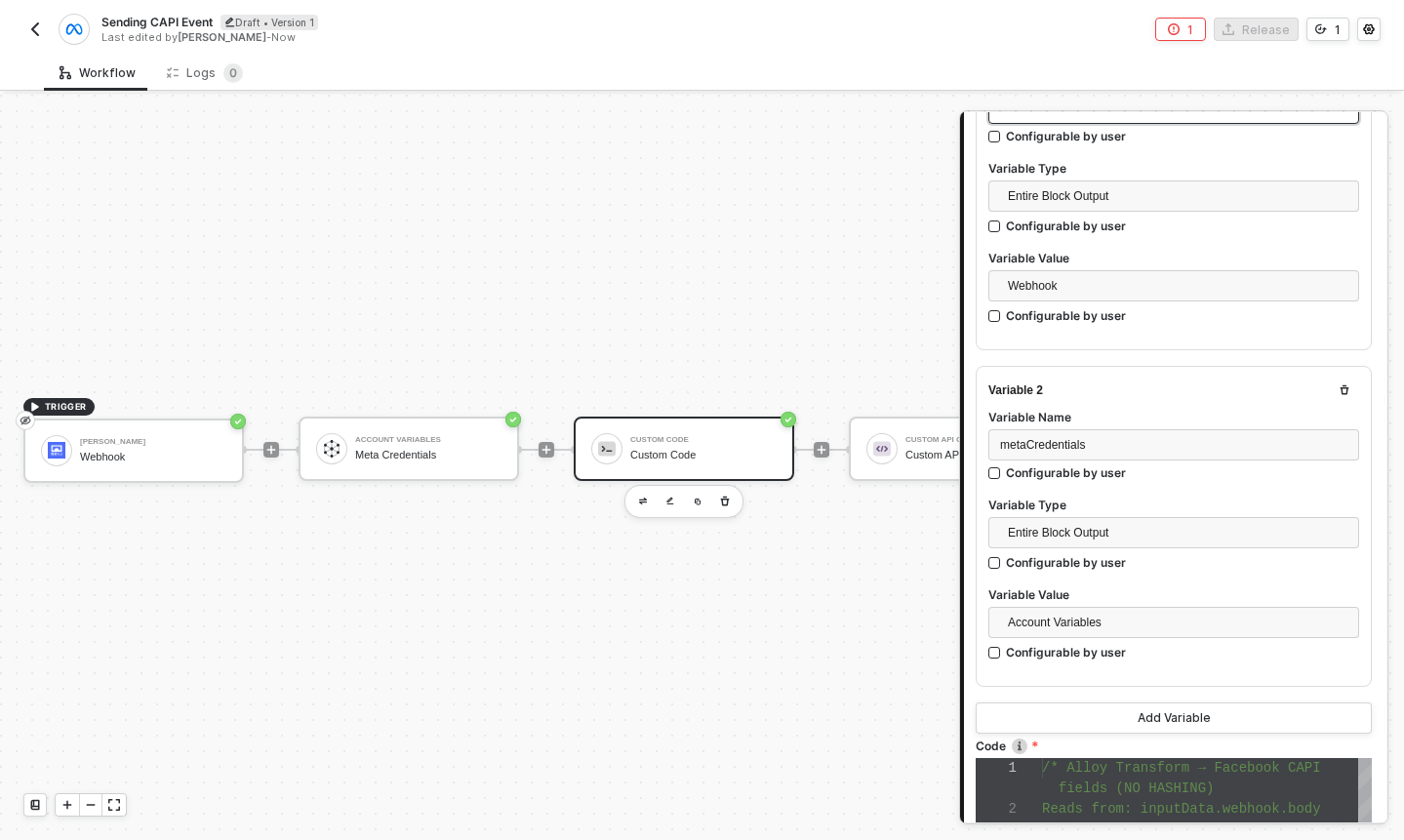
scroll to position [751, 0]
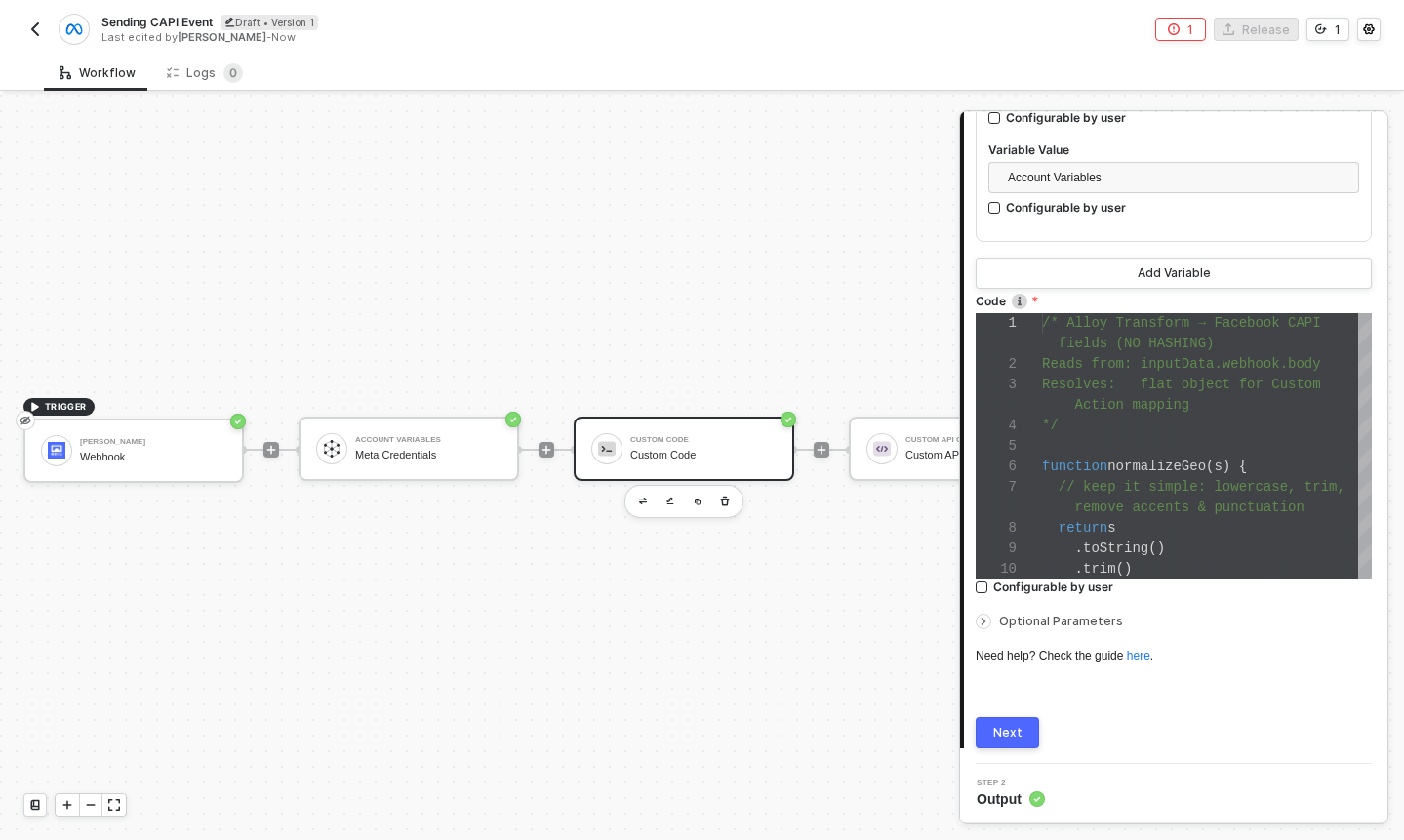
click at [1083, 402] on div "1 2 3 4 5 6 7 8 9 10 /* Alloy Transform → Facebook CAPI fields (NO HASHING) Rea…" at bounding box center [1173, 446] width 396 height 265
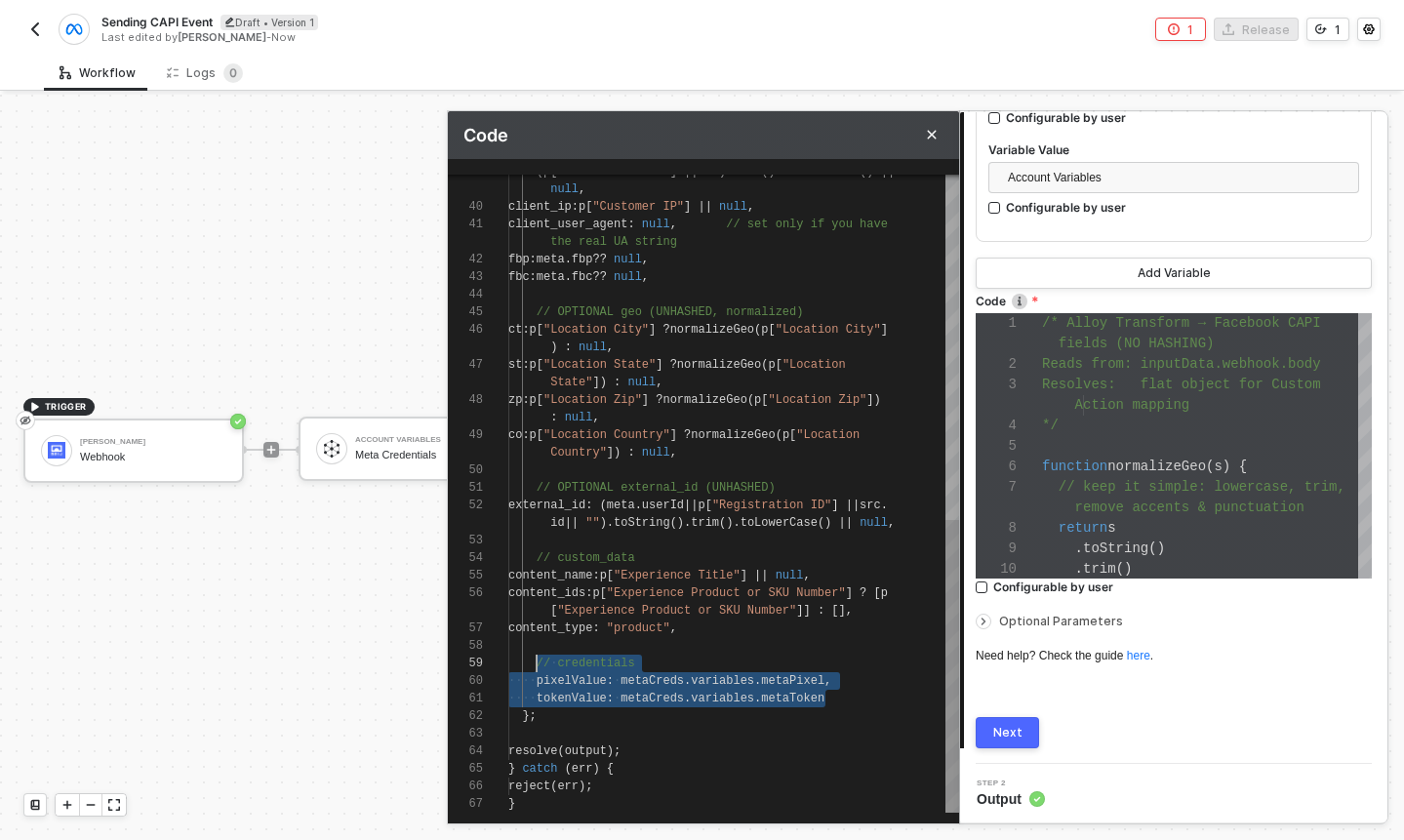
scroll to position [0, 14]
drag, startPoint x: 838, startPoint y: 691, endPoint x: 529, endPoint y: 668, distance: 309.9
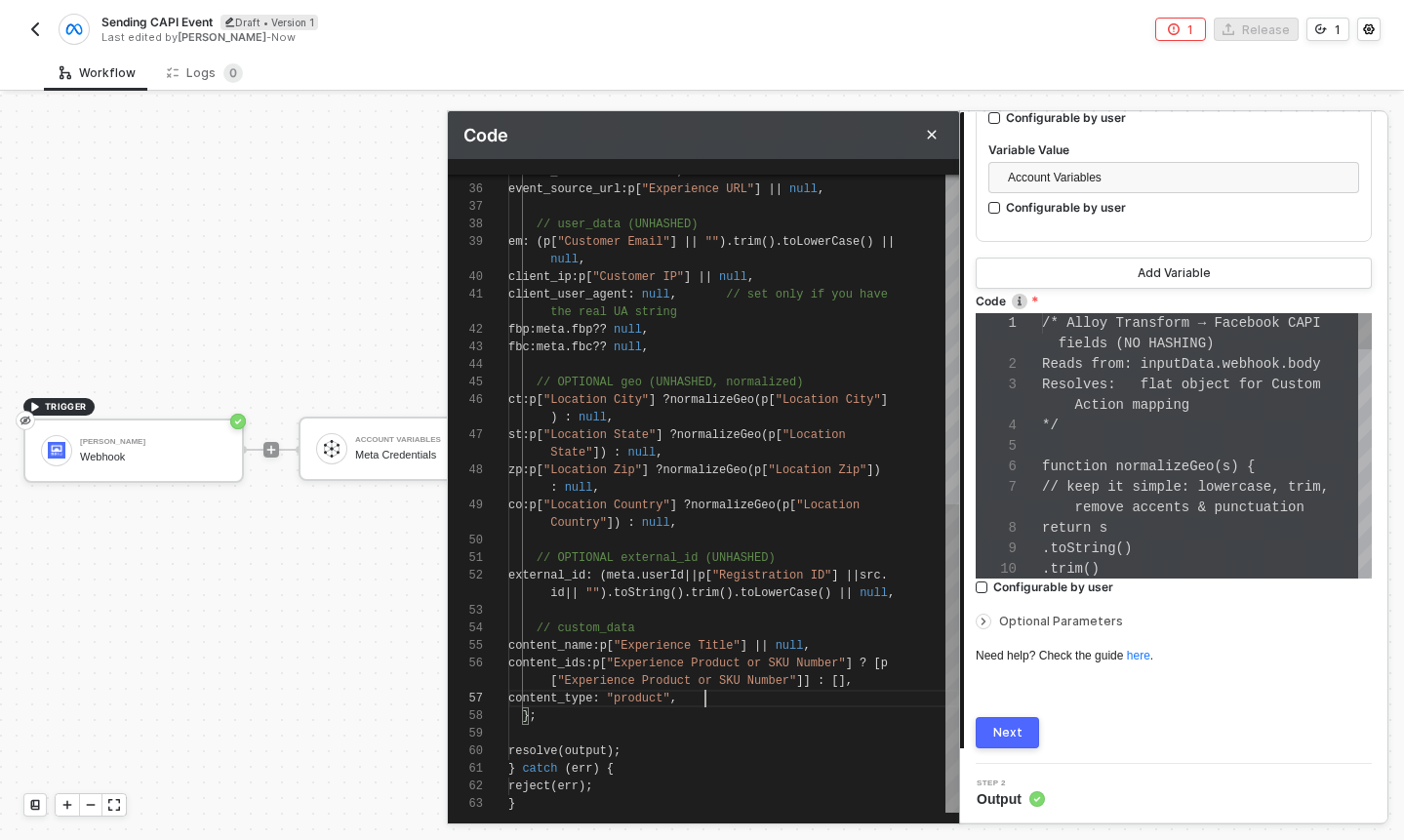
scroll to position [106, 198]
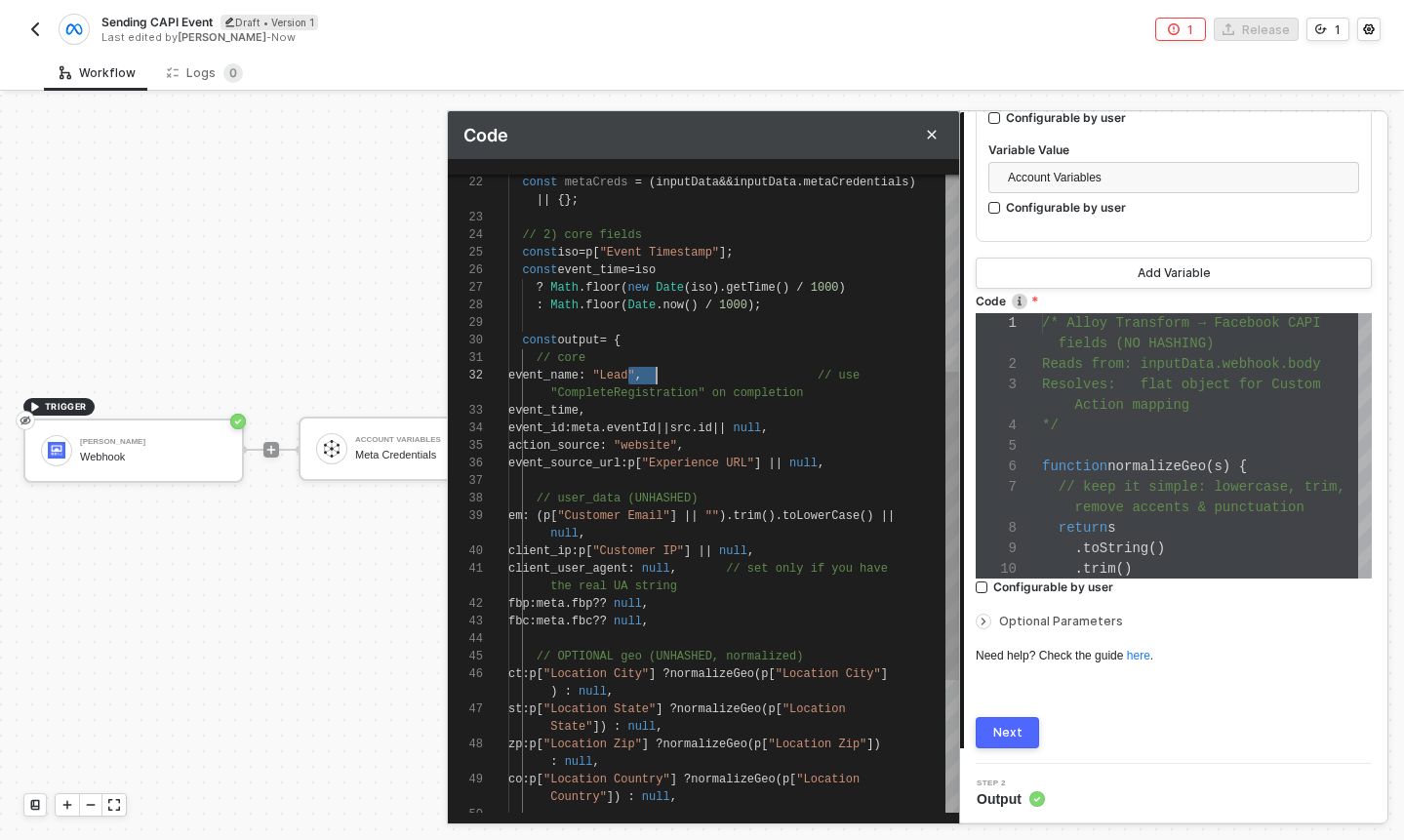
drag, startPoint x: 630, startPoint y: 370, endPoint x: 656, endPoint y: 371, distance: 26.0
click at [728, 392] on span "/ use "CompleteRegistration" on completion" at bounding box center [698, 393] width 294 height 14
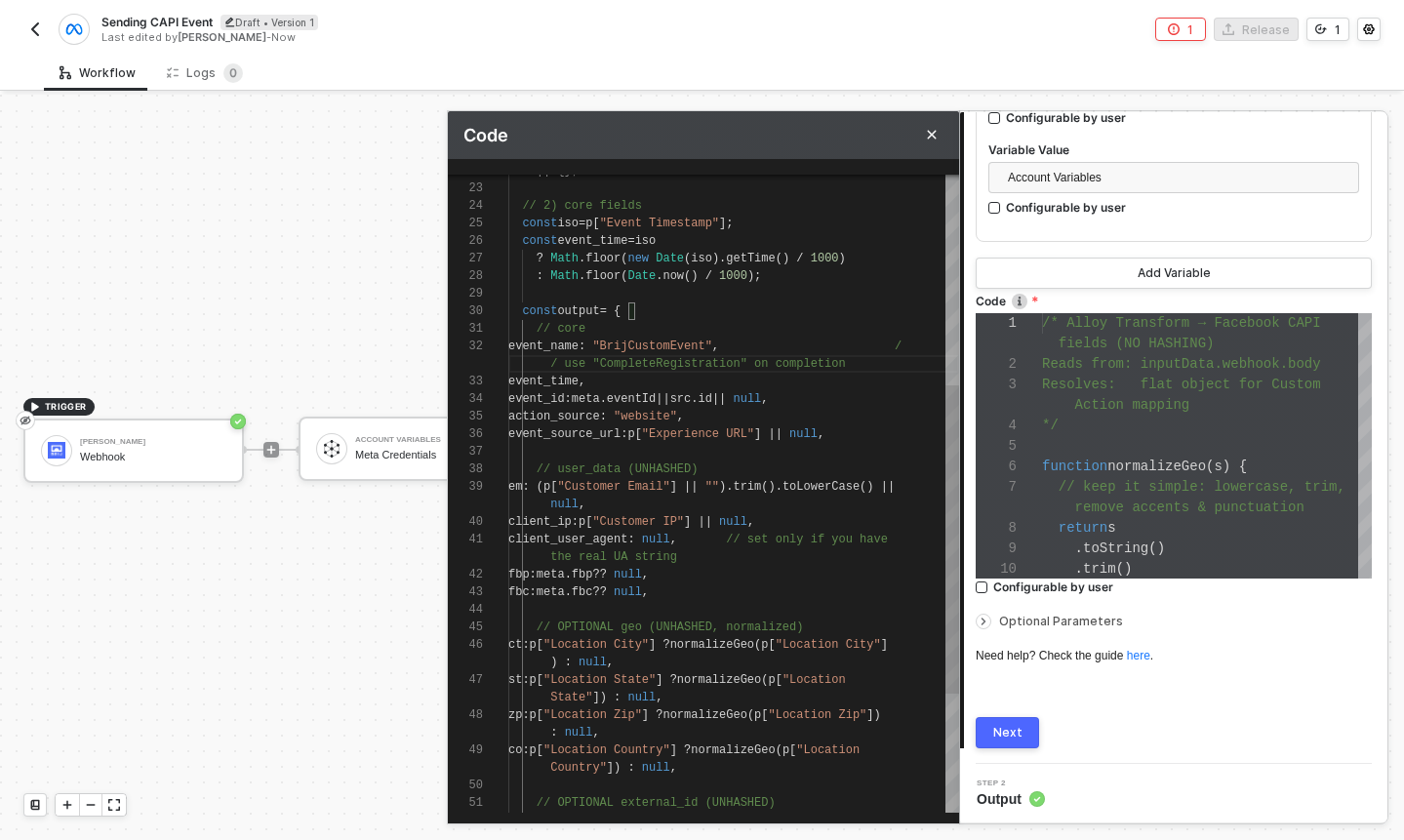
click at [668, 374] on div "event_time ," at bounding box center [733, 382] width 451 height 18
click at [711, 346] on span ""BrijCustomEvent"" at bounding box center [652, 346] width 119 height 14
click at [770, 349] on span at bounding box center [807, 346] width 176 height 14
click at [742, 378] on div "event_time ," at bounding box center [733, 382] width 451 height 18
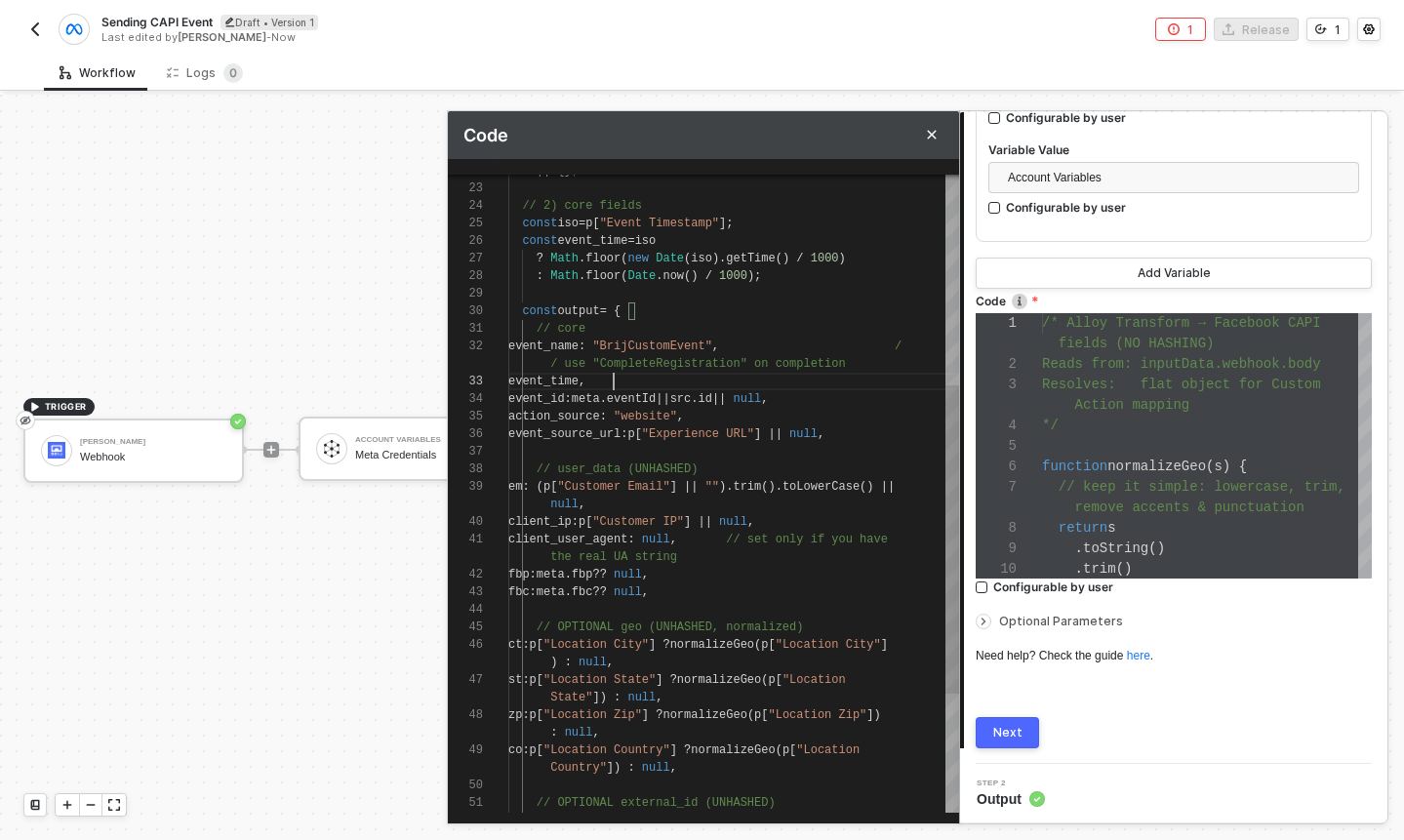
click at [832, 393] on div "event_id : meta . eventId || src . id || null ," at bounding box center [733, 399] width 451 height 18
click at [818, 394] on div "39 40 41 42 43 44 45 46 47 48 37 38 36 35 34 33 32 31 30 29 27 28 26 25 24 23 4…" at bounding box center [703, 494] width 511 height 638
drag, startPoint x: 699, startPoint y: 401, endPoint x: 815, endPoint y: 403, distance: 116.0
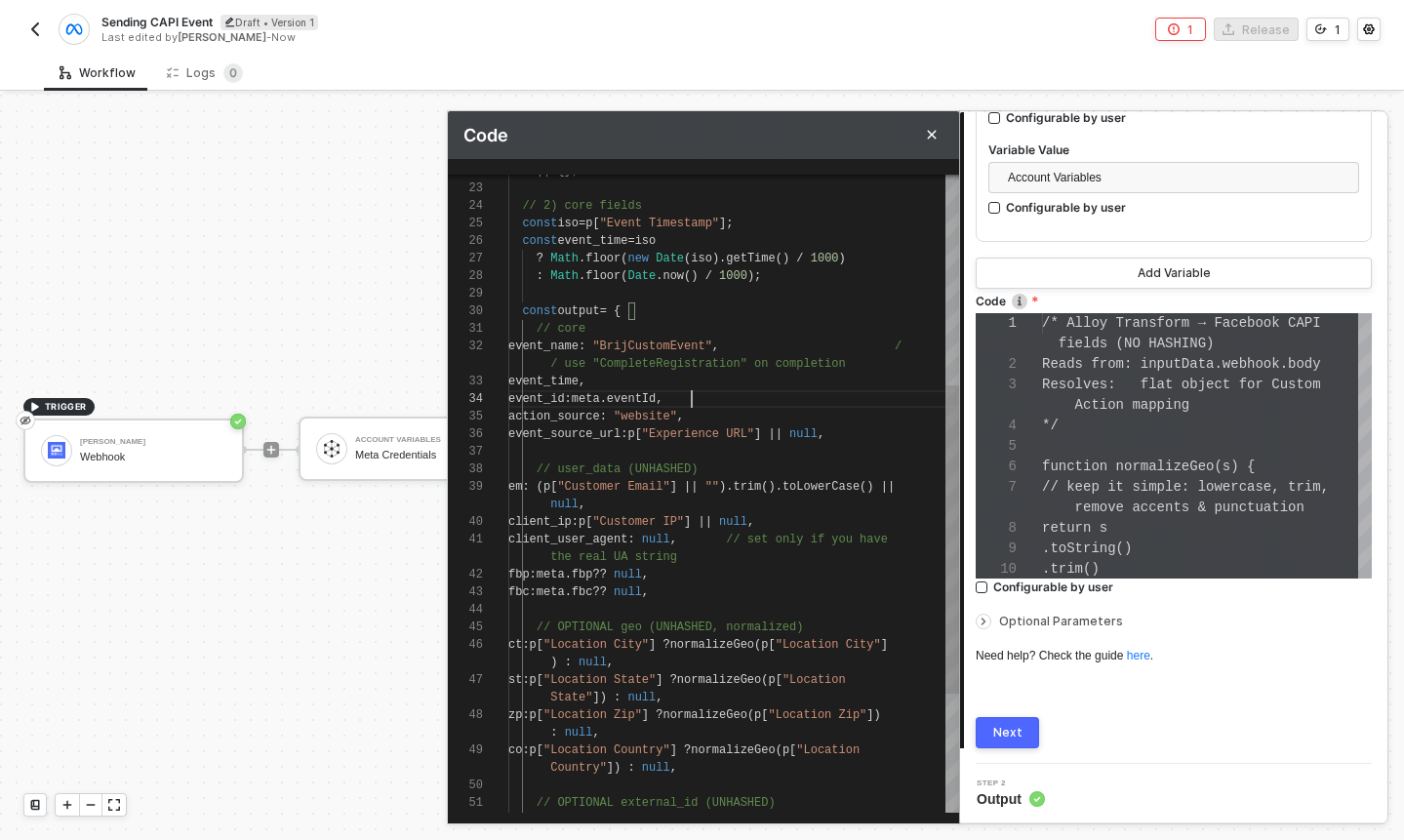
scroll to position [106, 184]
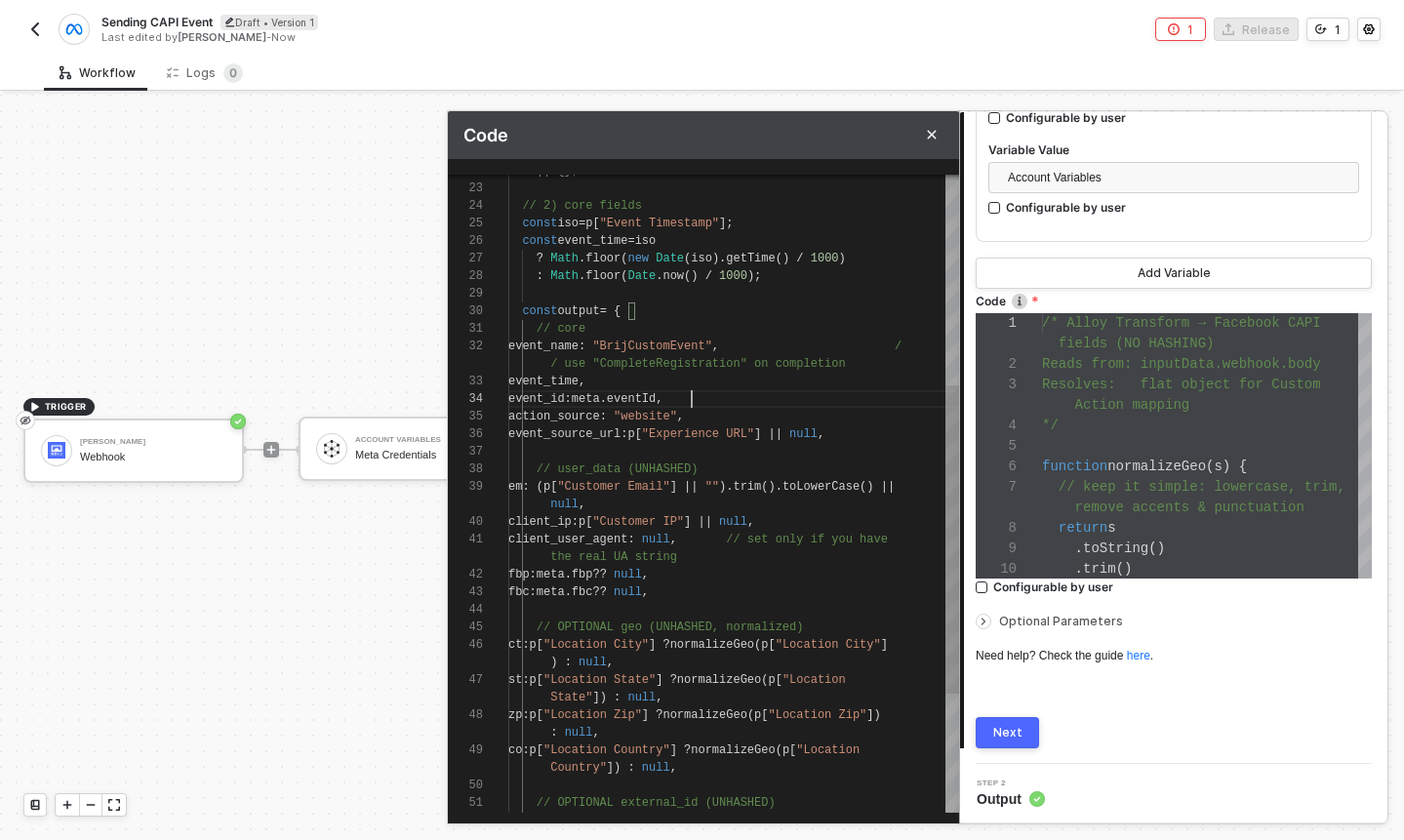
click at [540, 380] on span "event_time" at bounding box center [543, 381] width 70 height 14
click at [586, 384] on span "," at bounding box center [582, 381] width 7 height 14
click at [745, 406] on div "event_id : meta . eventId ," at bounding box center [733, 399] width 451 height 18
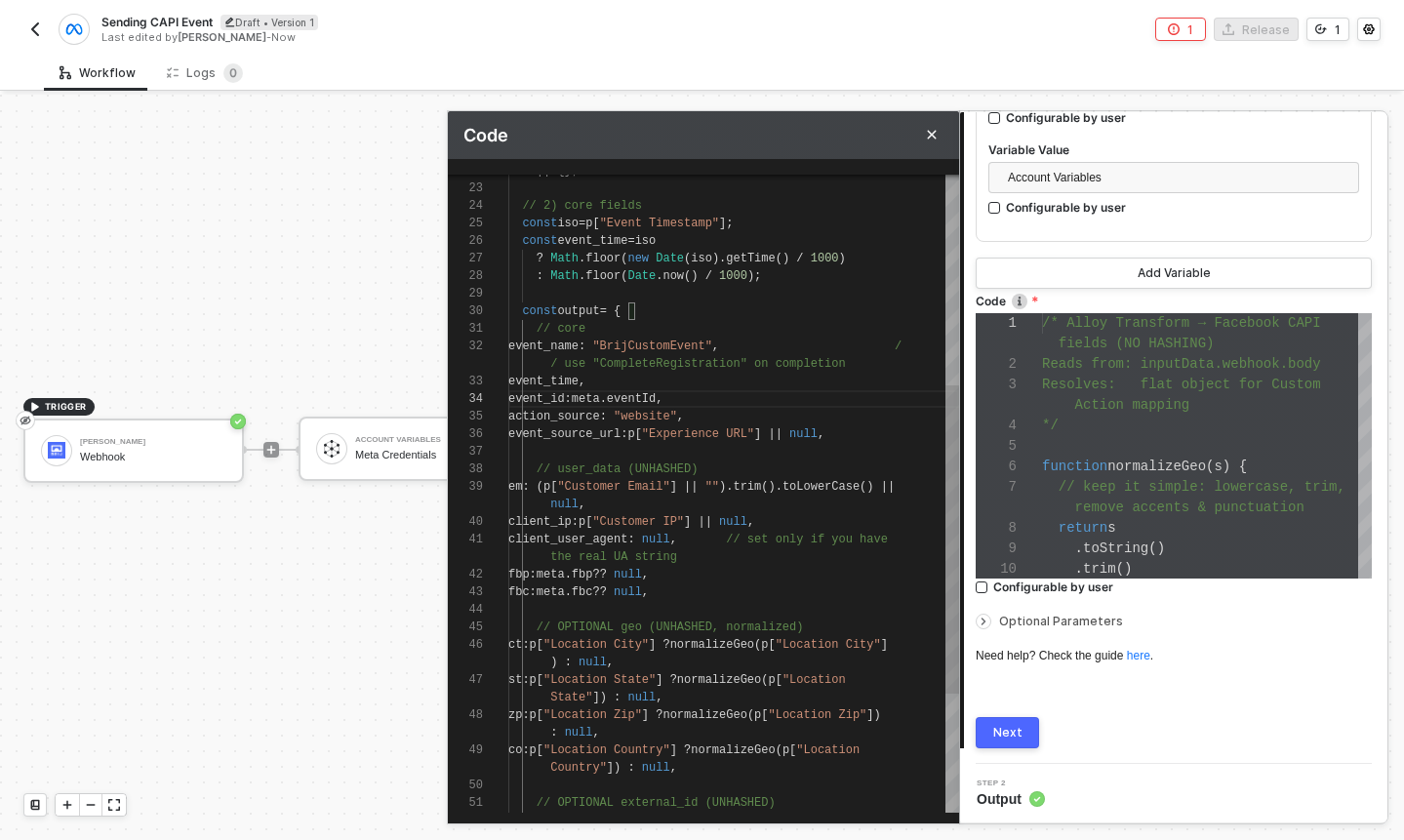
click at [732, 421] on div "action_source : "website" ," at bounding box center [733, 417] width 451 height 18
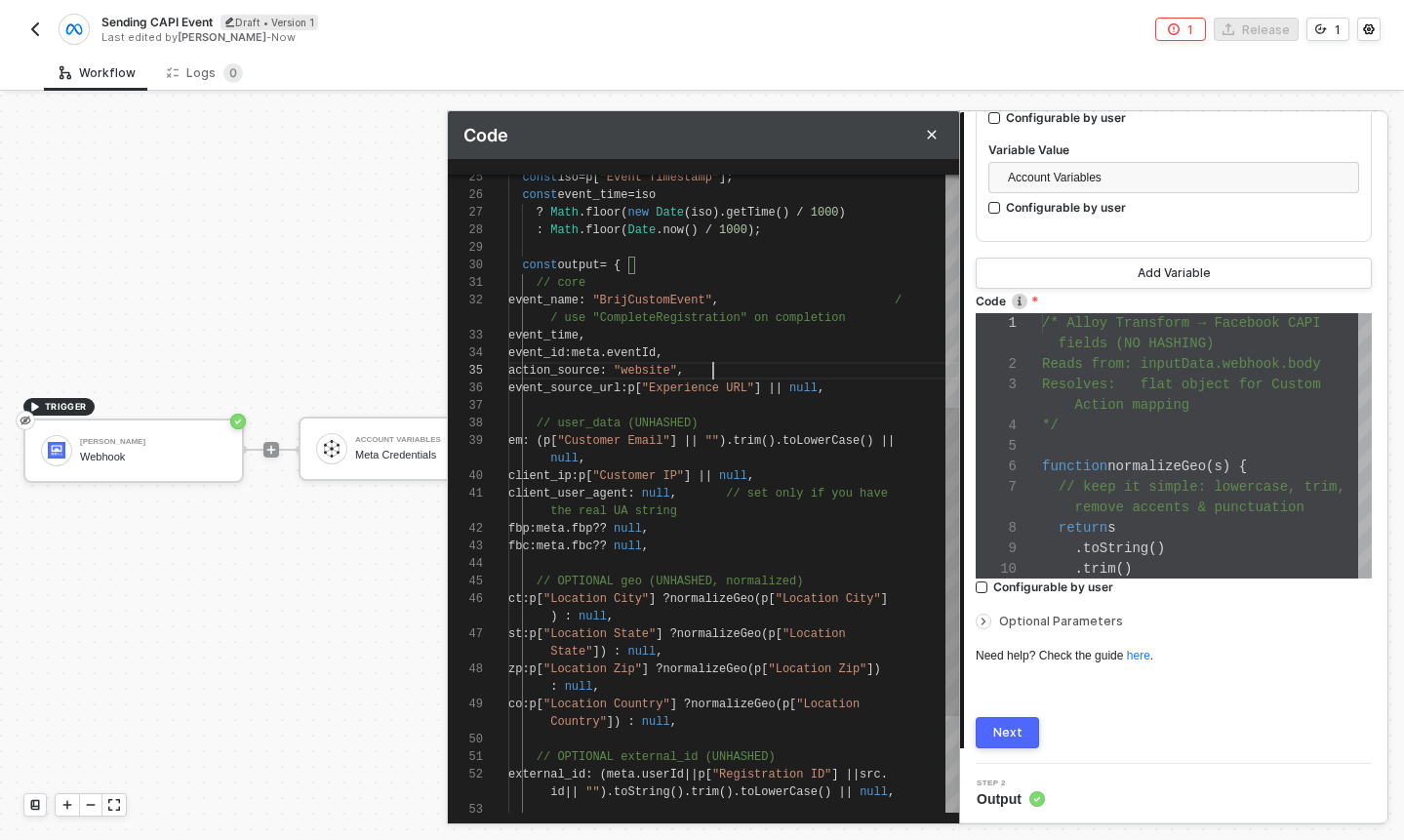
click at [583, 455] on span "," at bounding box center [582, 459] width 7 height 14
click at [616, 439] on span ""Customer Email"" at bounding box center [613, 441] width 112 height 14
click at [769, 444] on div "39 40 41 42 43 44 45 46 47 48 37 38 36 35 34 33 32 31 30 29 27 28 26 25 49 50 5…" at bounding box center [703, 494] width 511 height 638
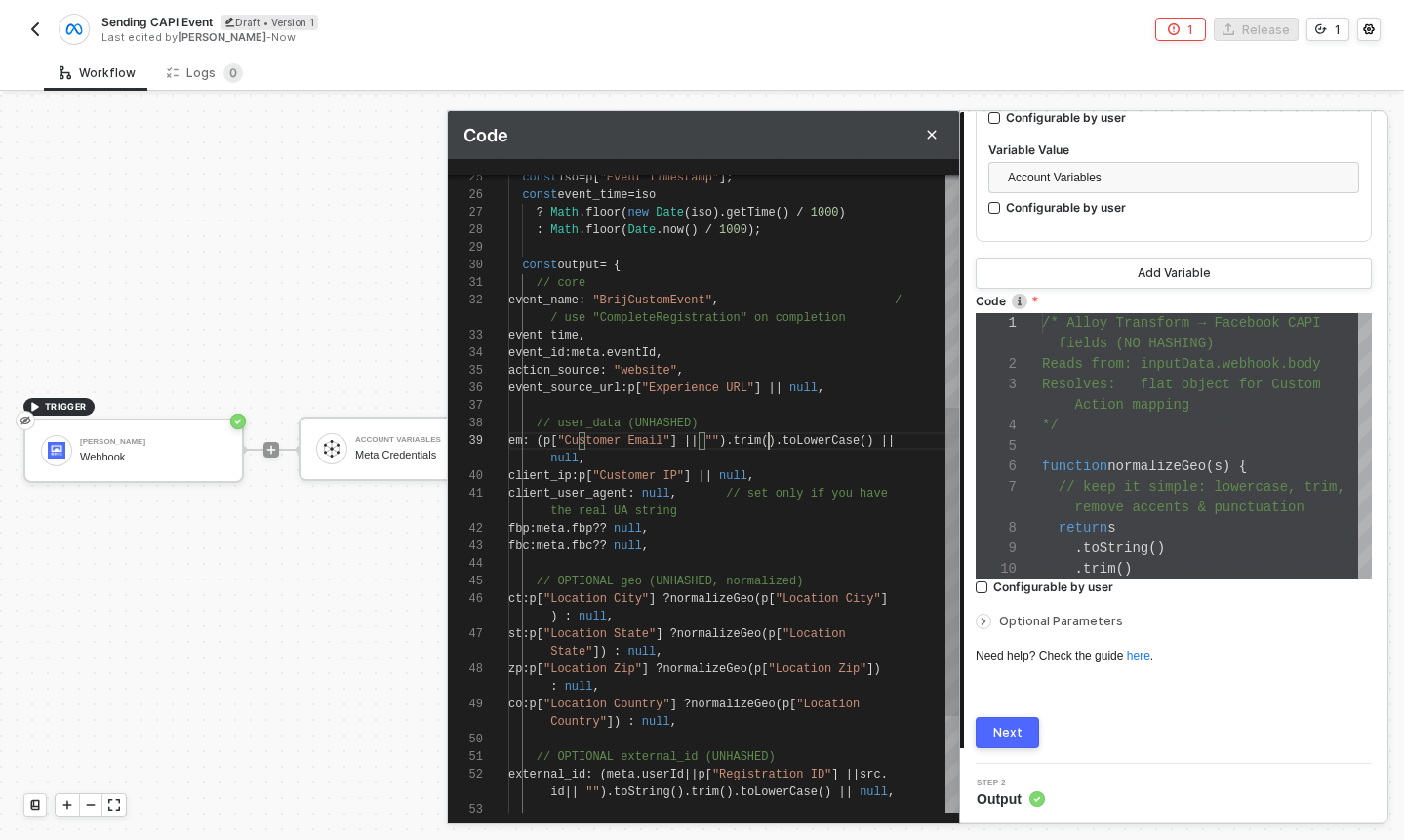
scroll to position [35, 260]
click at [844, 416] on div "// user_data (UNHASHED)" at bounding box center [733, 424] width 451 height 18
click at [707, 452] on div "null ," at bounding box center [733, 459] width 451 height 18
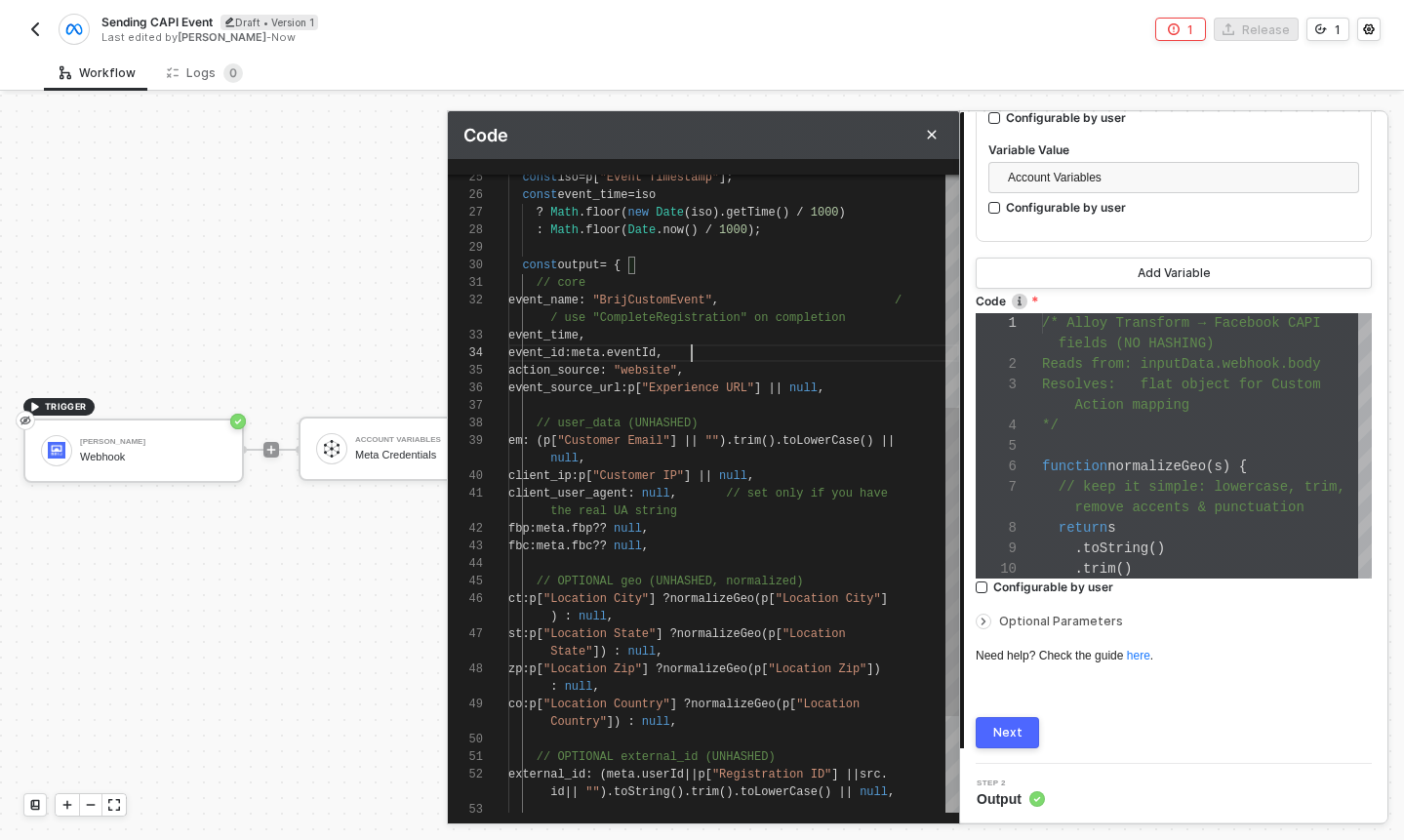
click at [726, 374] on div "action_source : "website" ," at bounding box center [733, 371] width 451 height 18
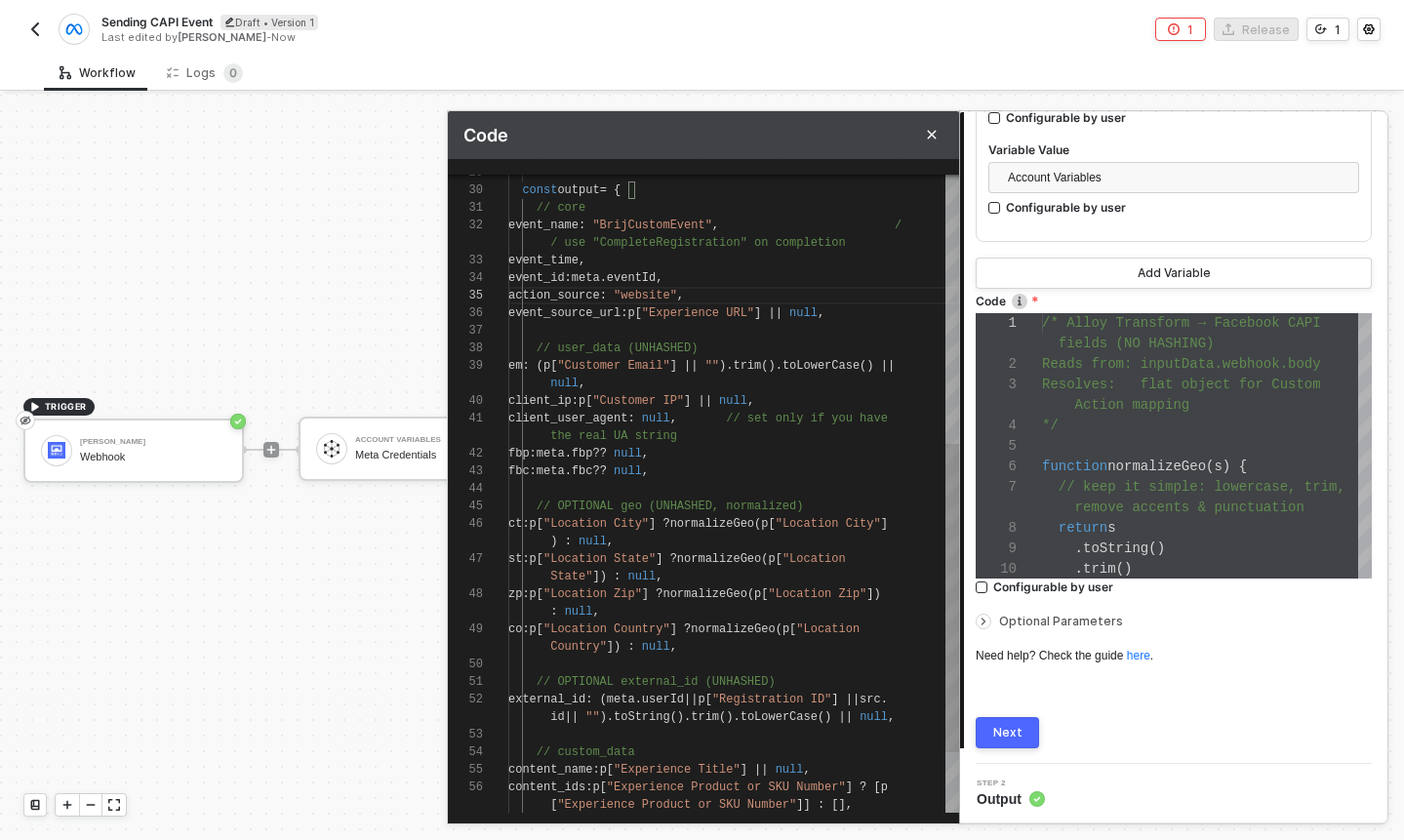
click at [706, 446] on div "fbp : meta . fbp ?? null ," at bounding box center [733, 454] width 451 height 18
click at [579, 396] on span ":" at bounding box center [575, 401] width 7 height 14
click at [712, 445] on div "fbp : meta . fbp ?? null ," at bounding box center [733, 454] width 451 height 18
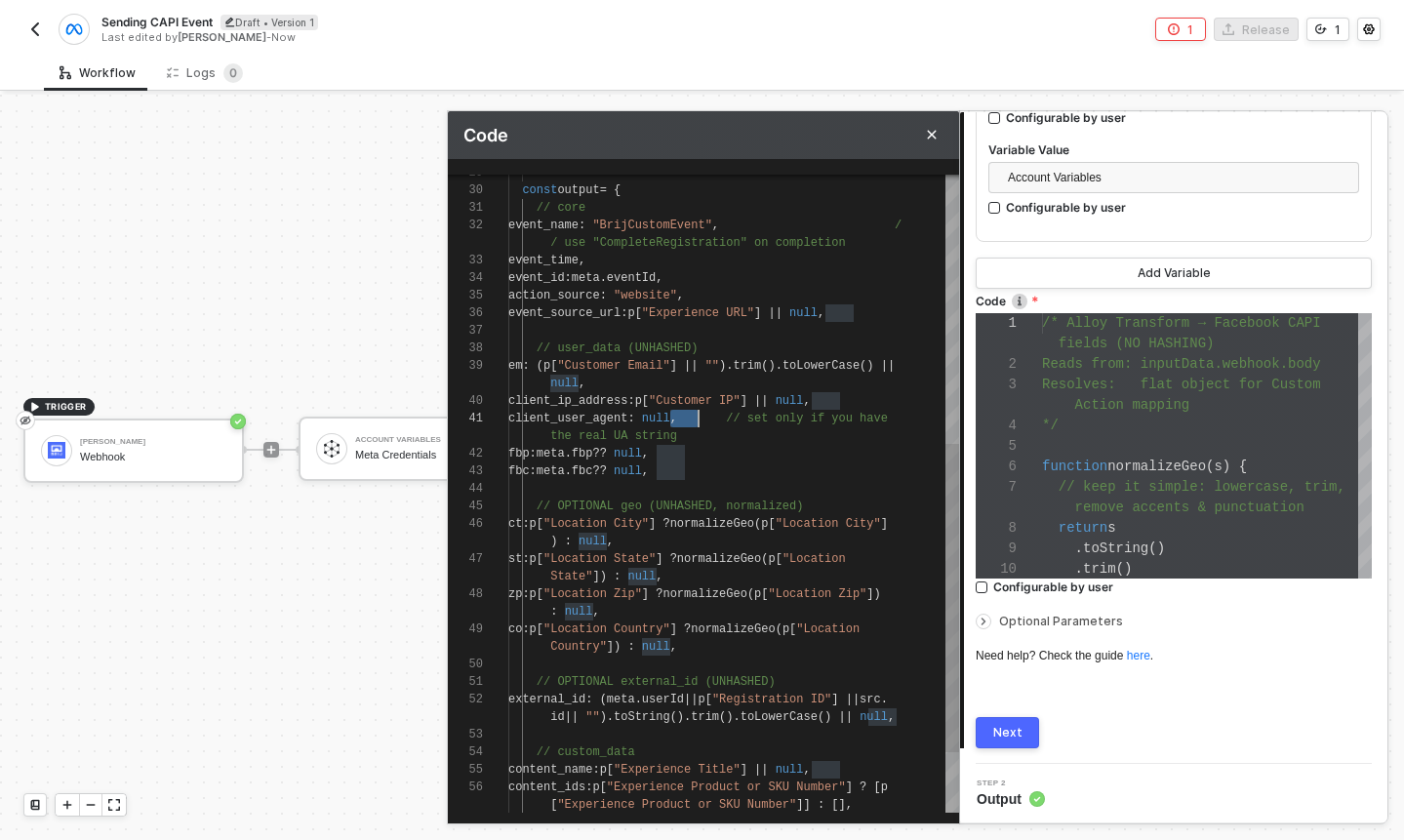
scroll to position [70, 191]
drag, startPoint x: 668, startPoint y: 418, endPoint x: 701, endPoint y: 418, distance: 33.0
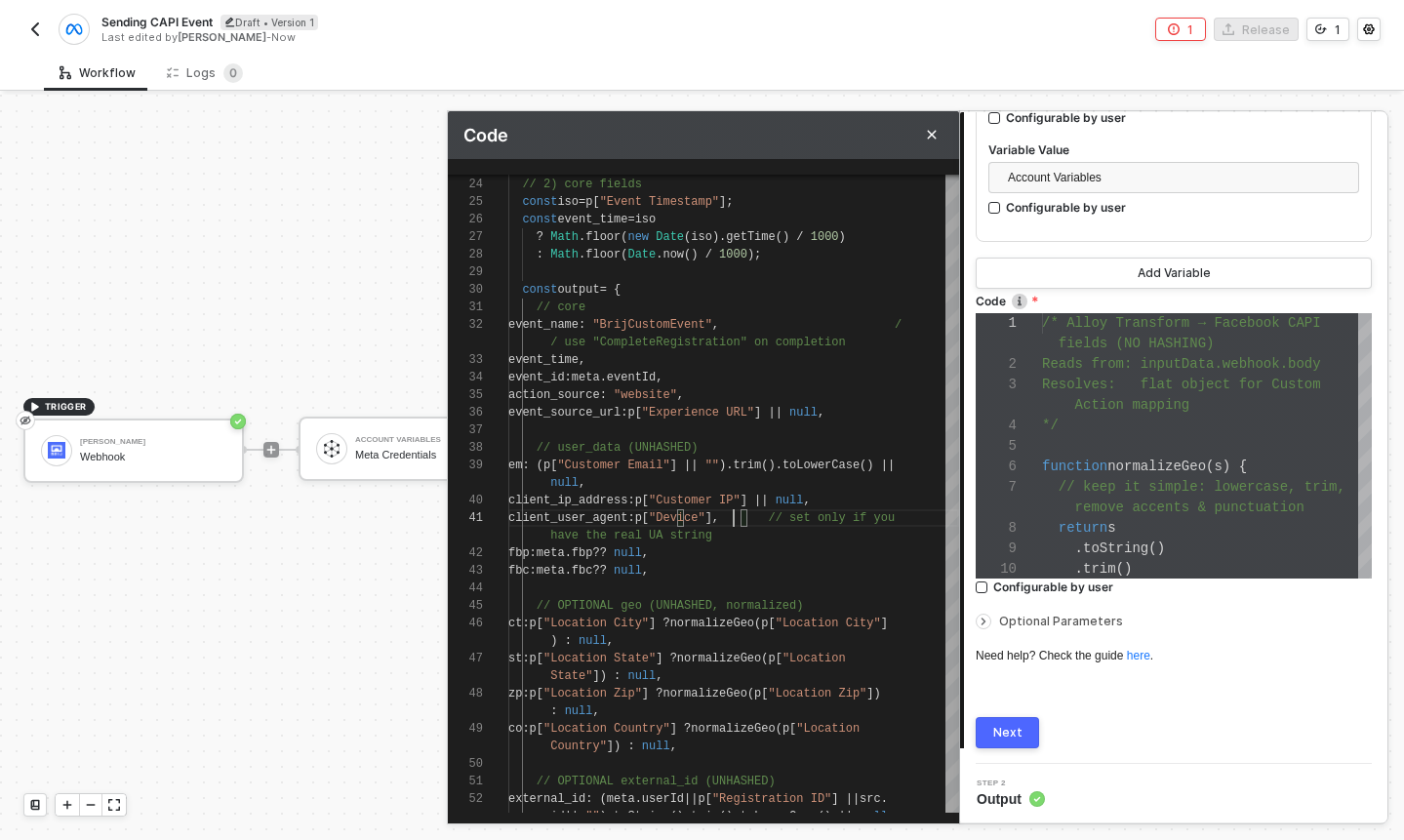
scroll to position [70, 233]
click at [854, 538] on div "only if you have the real UA string" at bounding box center [733, 536] width 451 height 18
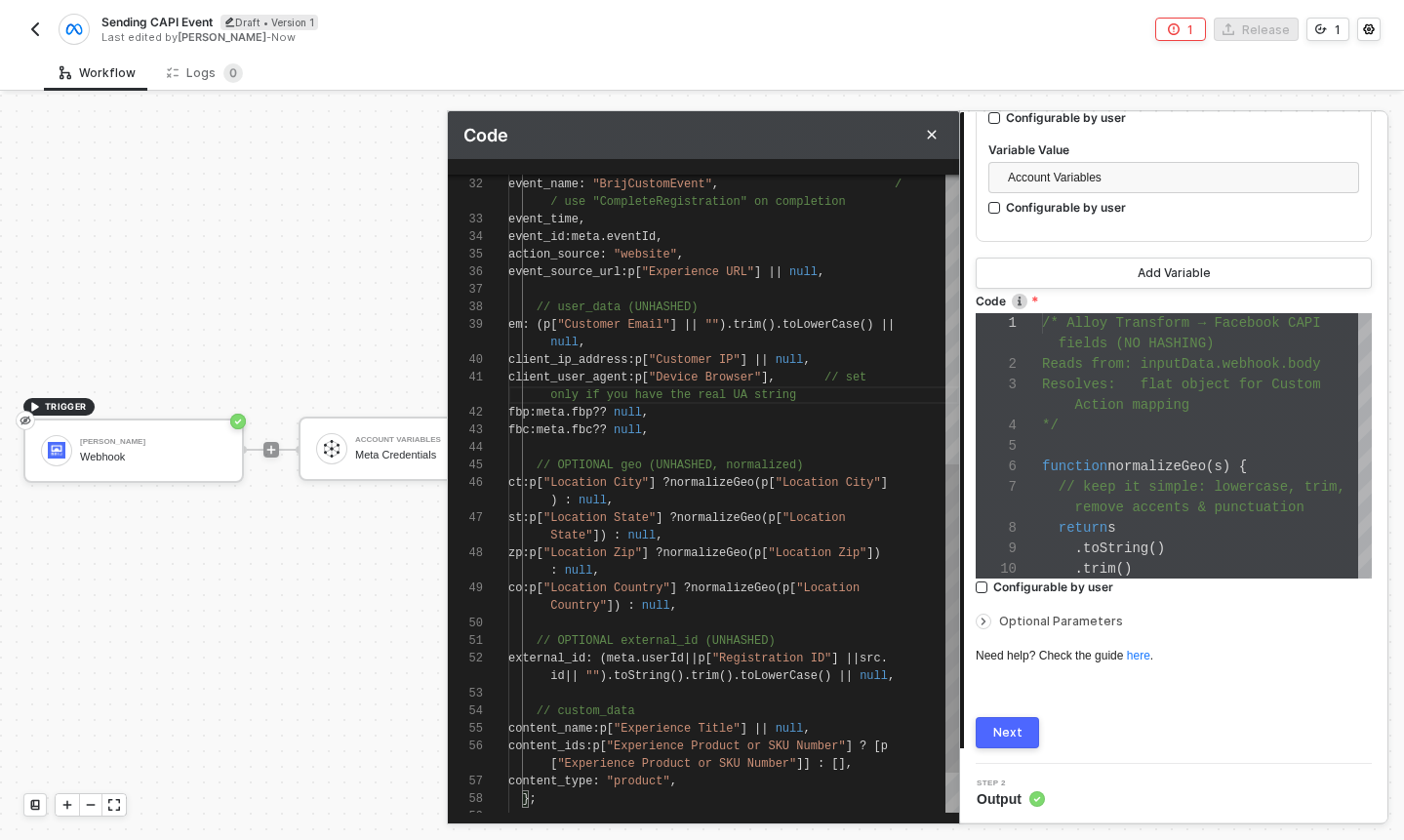
click at [747, 430] on div "fbc : meta . fbc ?? null ," at bounding box center [733, 430] width 451 height 18
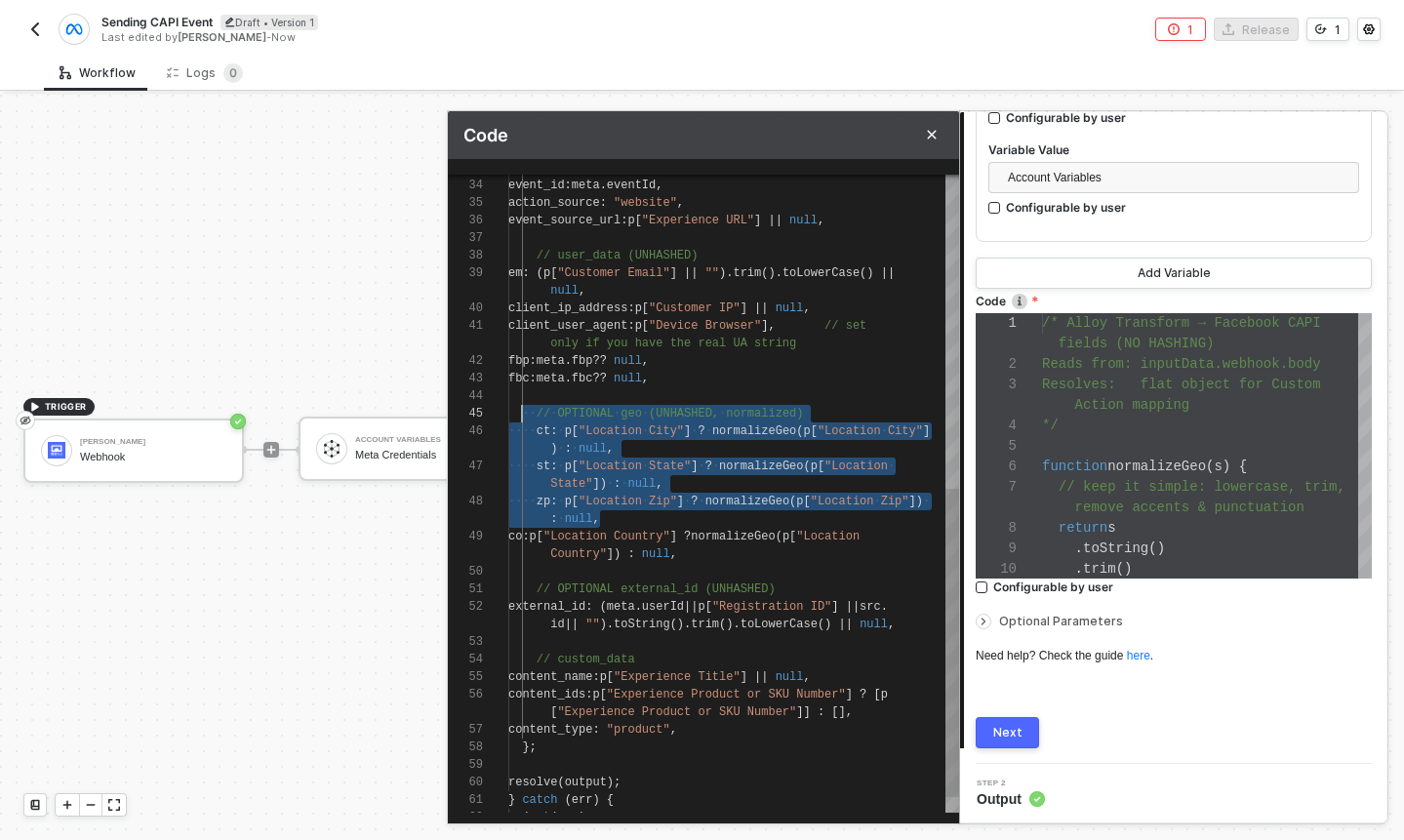
scroll to position [0, 7]
drag, startPoint x: 614, startPoint y: 514, endPoint x: 513, endPoint y: 410, distance: 145.0
click at [588, 477] on span "State"" at bounding box center [572, 484] width 42 height 14
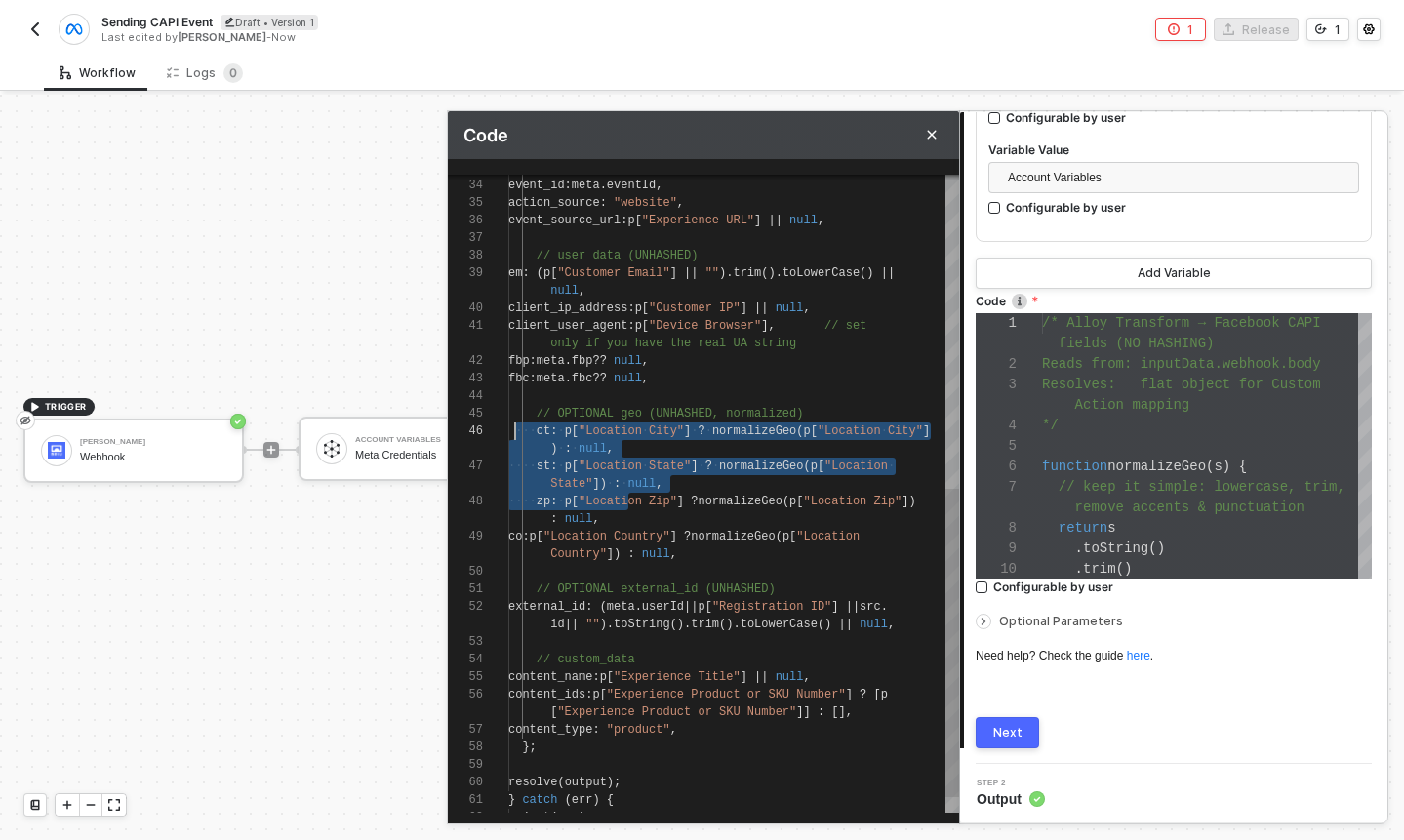
drag, startPoint x: 626, startPoint y: 509, endPoint x: 518, endPoint y: 429, distance: 134.4
click at [518, 429] on div "em : ( p [ "Customer Email" ] || "" ). trim (). toLowerCase () || null , client…" at bounding box center [733, 186] width 451 height 1317
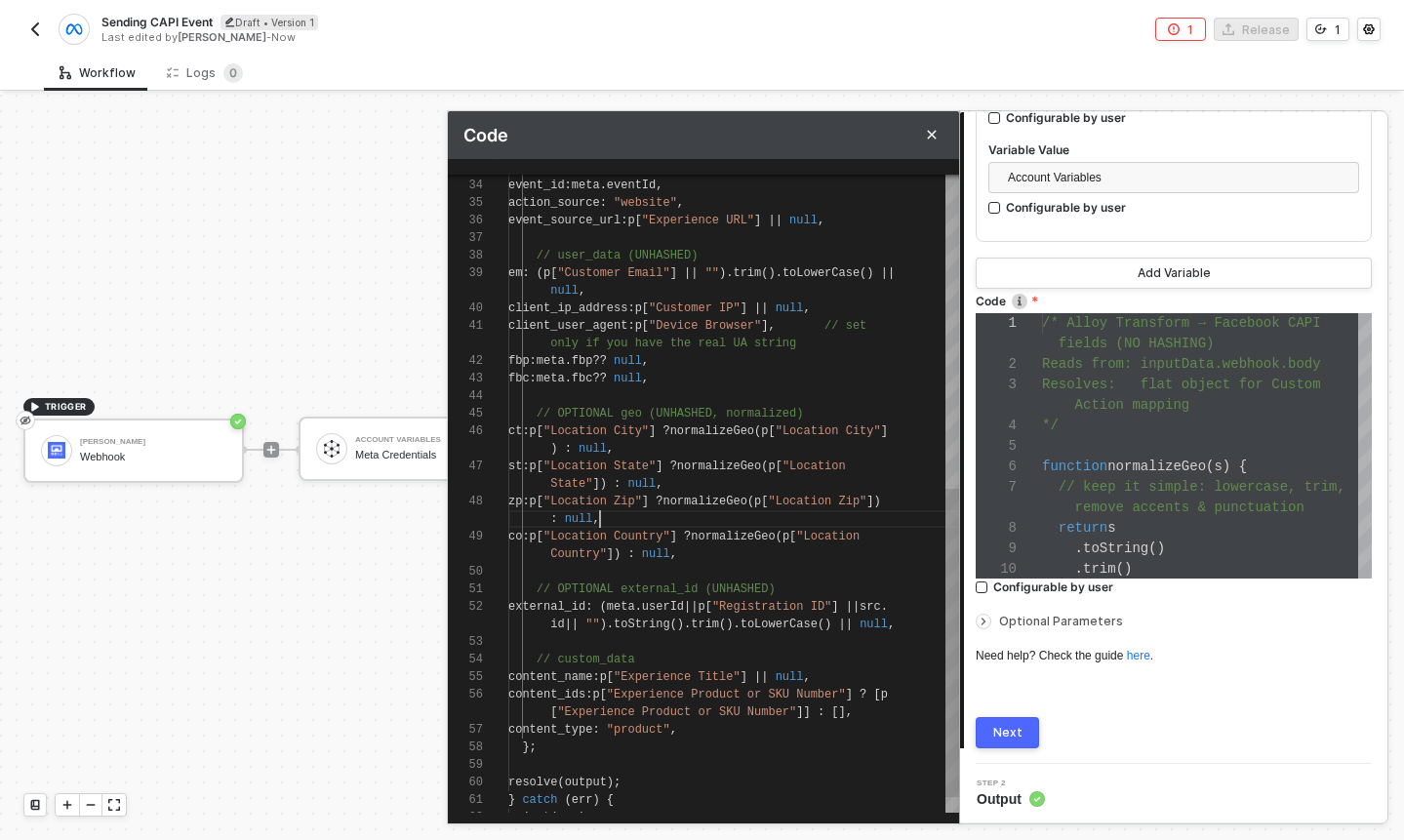
click at [611, 511] on div ": null ," at bounding box center [733, 519] width 451 height 18
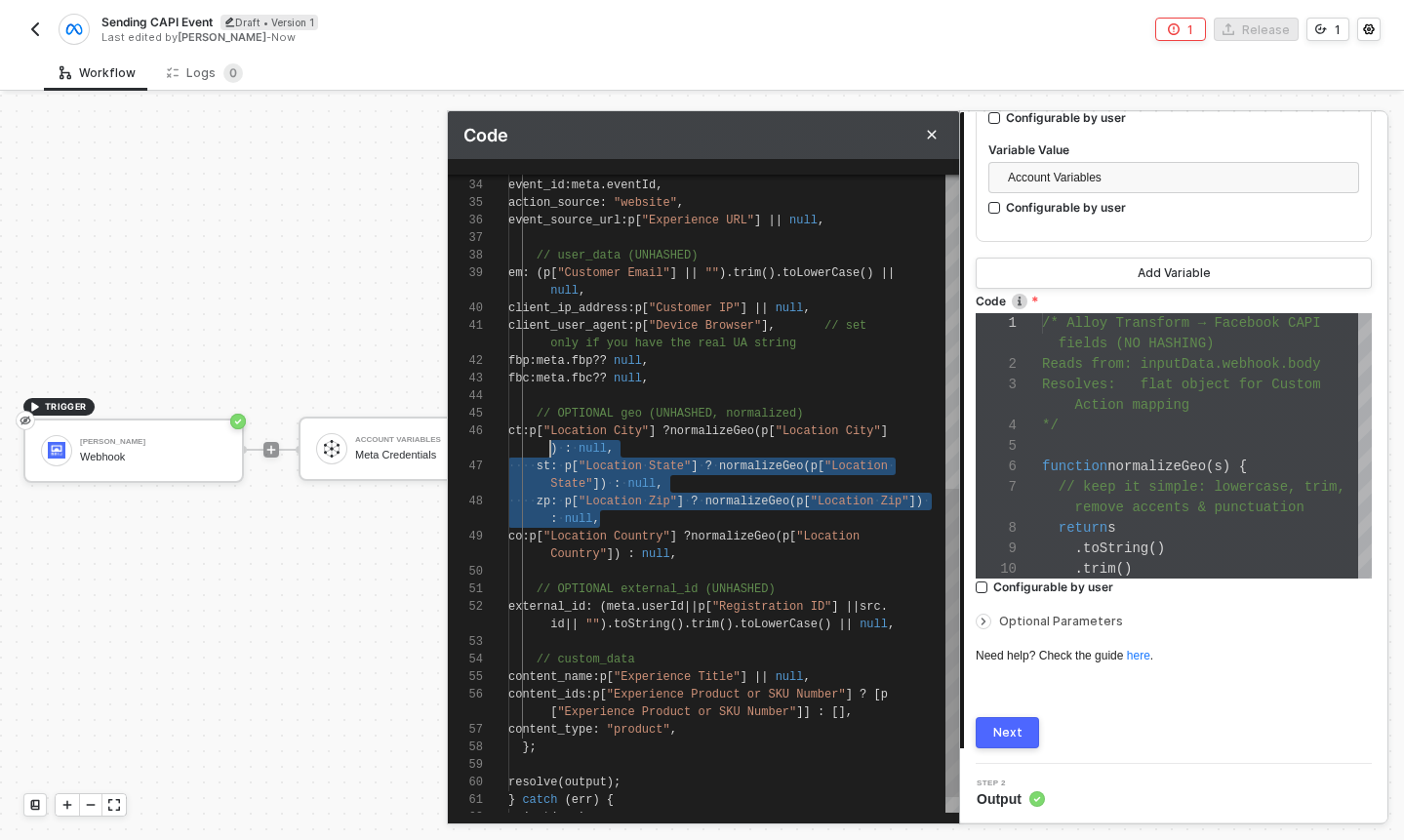
scroll to position [18, 7]
drag, startPoint x: 617, startPoint y: 515, endPoint x: 513, endPoint y: 435, distance: 131.2
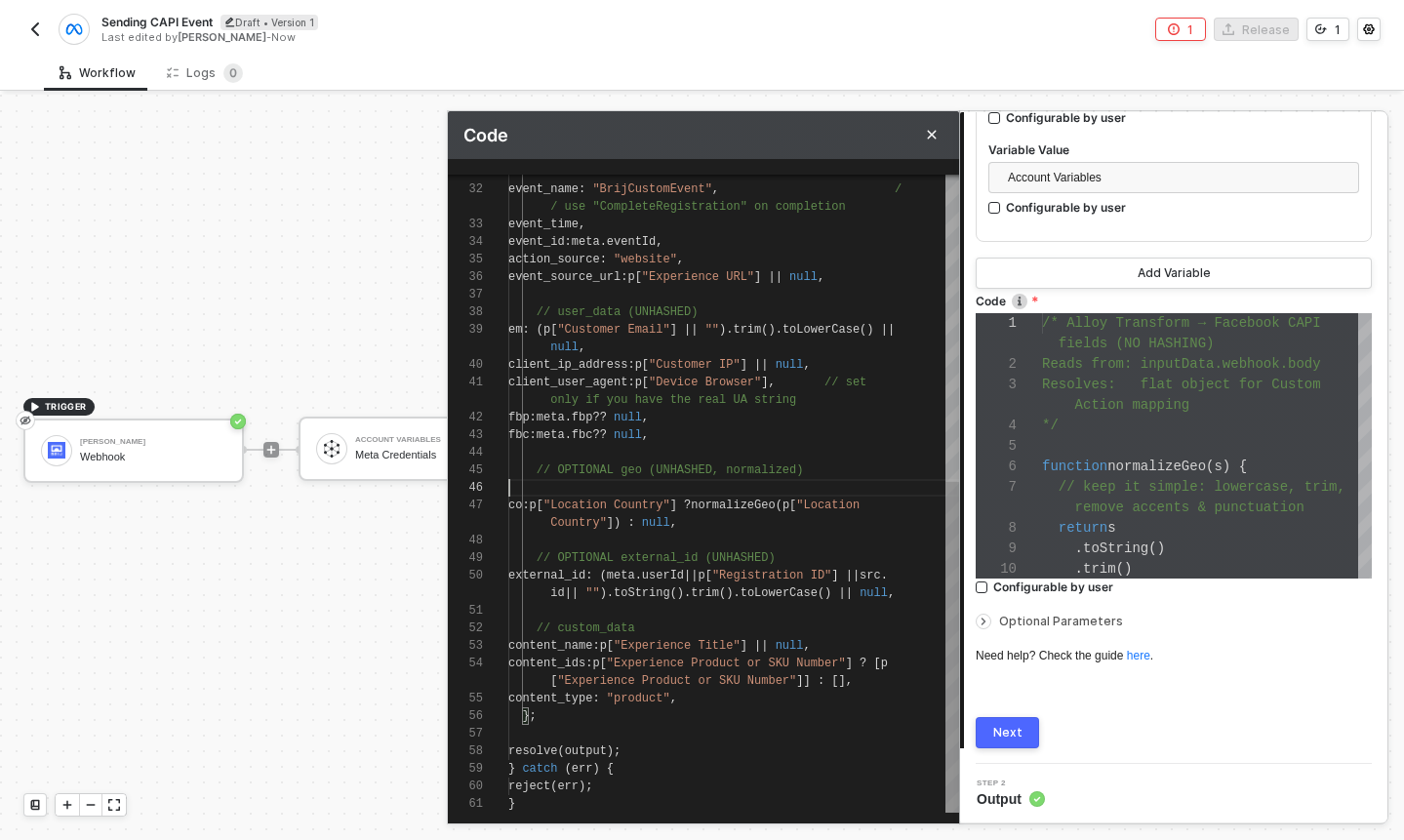
scroll to position [0, 296]
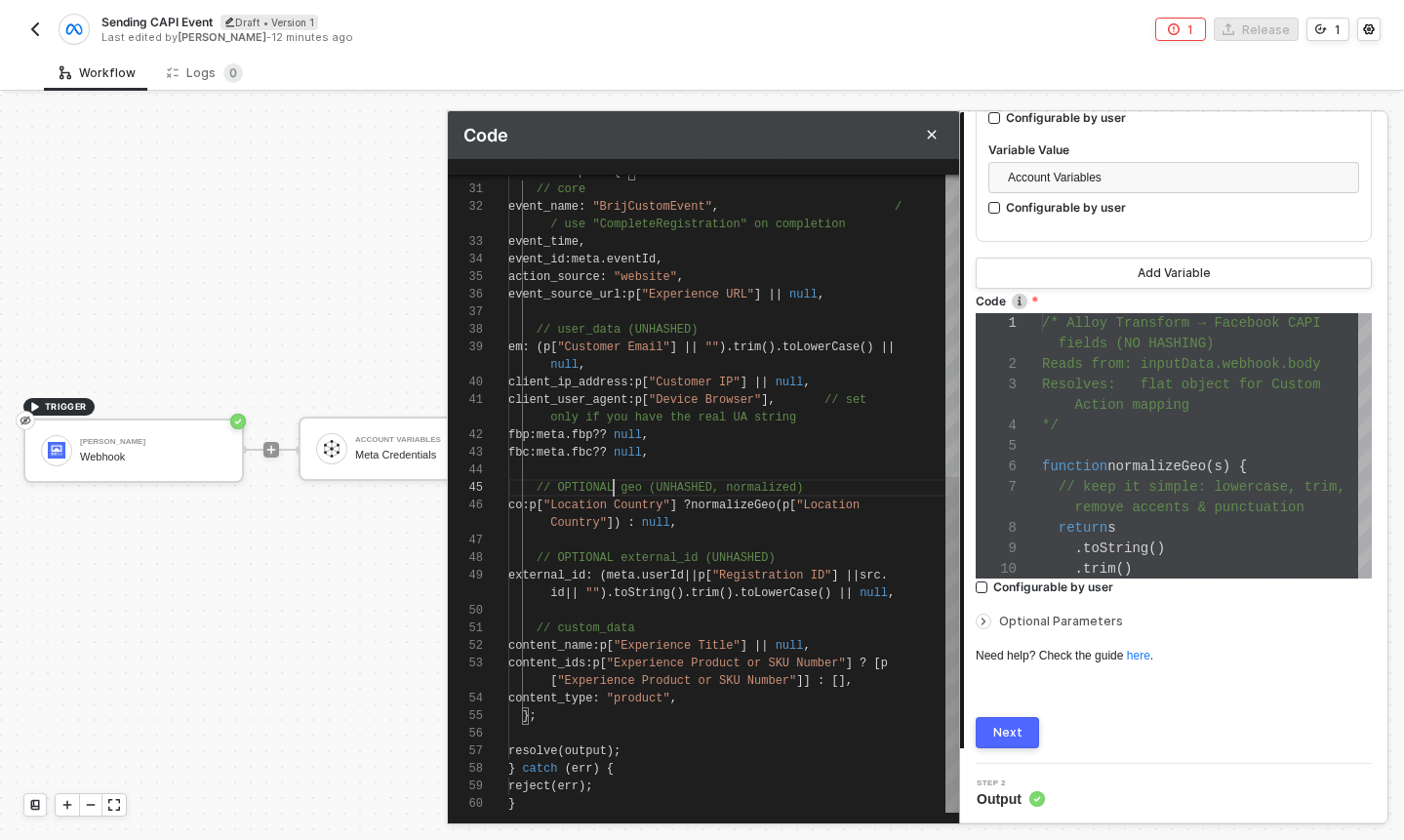
click at [616, 485] on span "// OPTIONAL geo (UNHASHED, normalized)" at bounding box center [671, 488] width 267 height 14
click at [544, 502] on span "[" at bounding box center [540, 506] width 7 height 14
click at [796, 525] on div "Country" ]) : null ," at bounding box center [733, 523] width 451 height 18
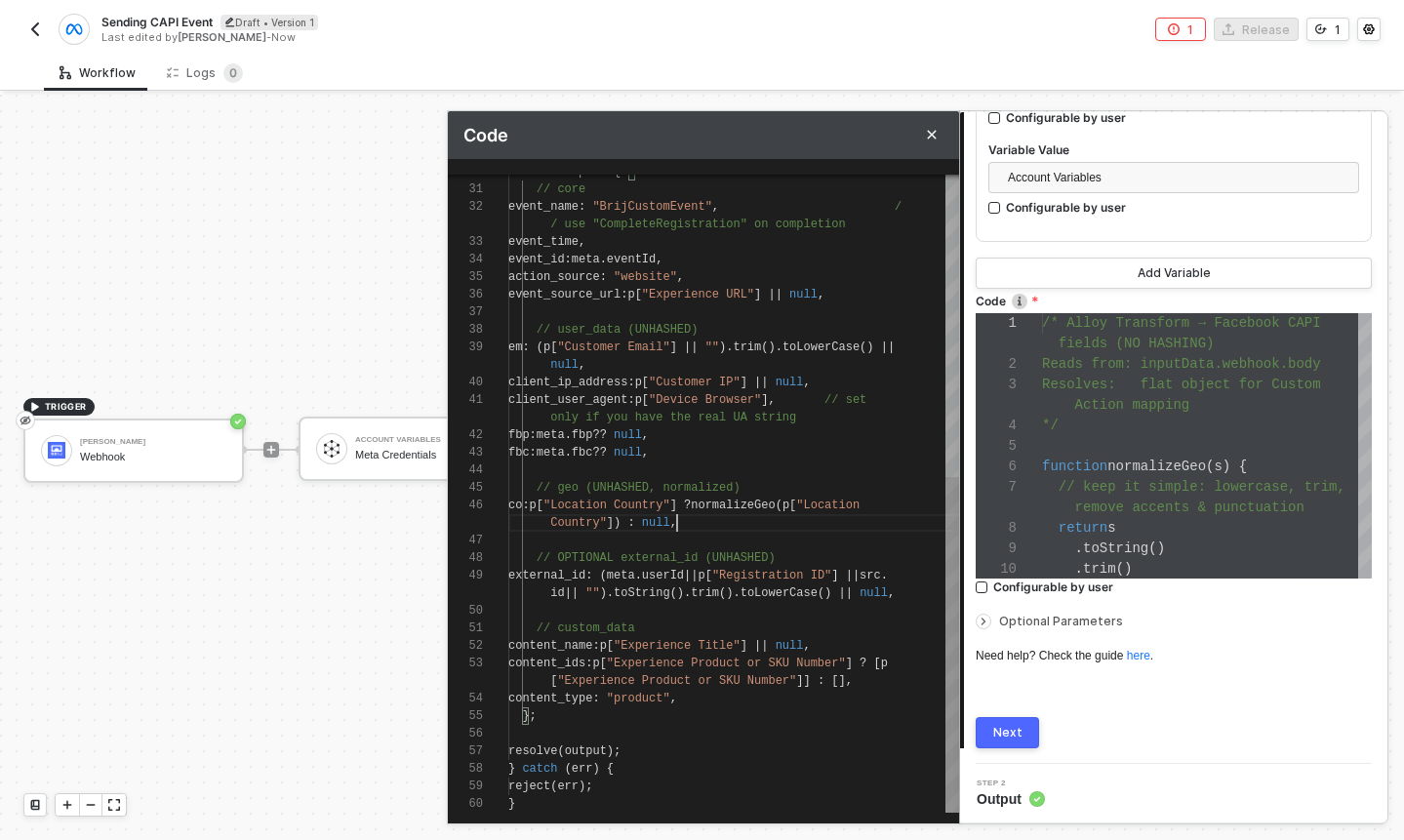
scroll to position [18, 169]
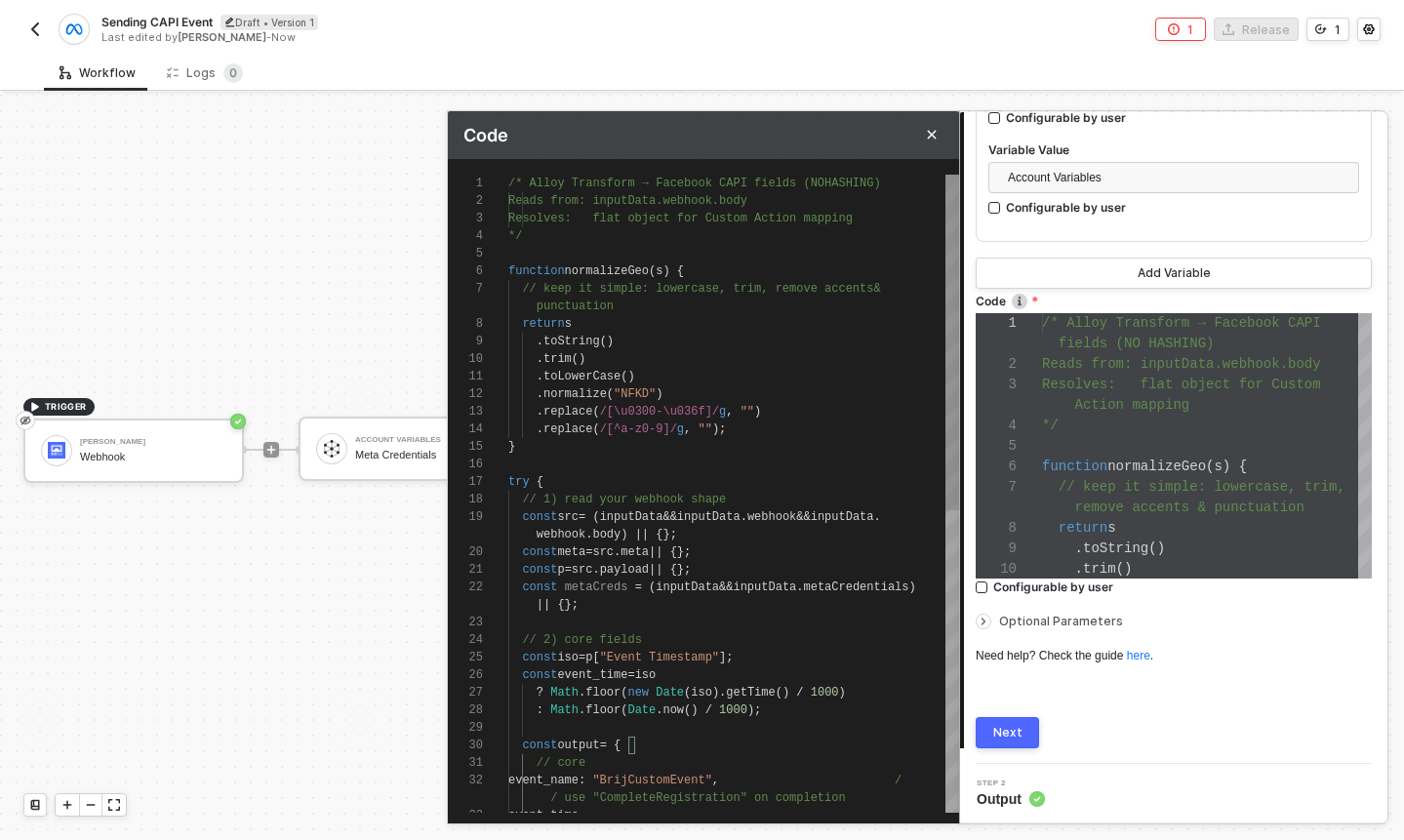
click at [634, 337] on div ". toString ()" at bounding box center [733, 341] width 451 height 18
click at [625, 356] on div ". trim ()" at bounding box center [733, 359] width 451 height 18
click at [642, 373] on div ". toLowerCase ()" at bounding box center [733, 377] width 451 height 18
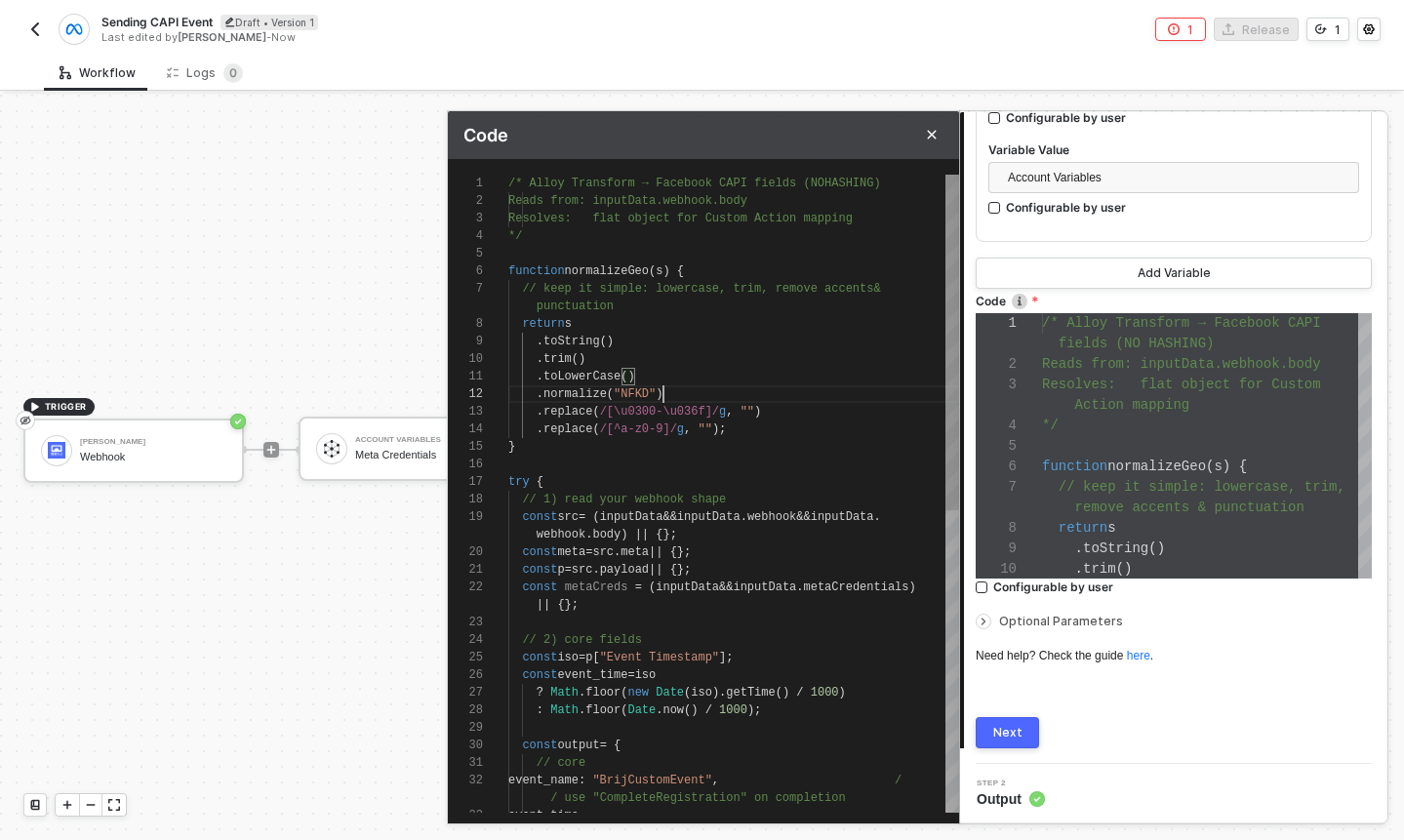
scroll to position [35, 155]
click at [673, 389] on div ". normalize ( "NFKD" )" at bounding box center [733, 394] width 451 height 18
drag, startPoint x: 673, startPoint y: 389, endPoint x: 537, endPoint y: 391, distance: 136.0
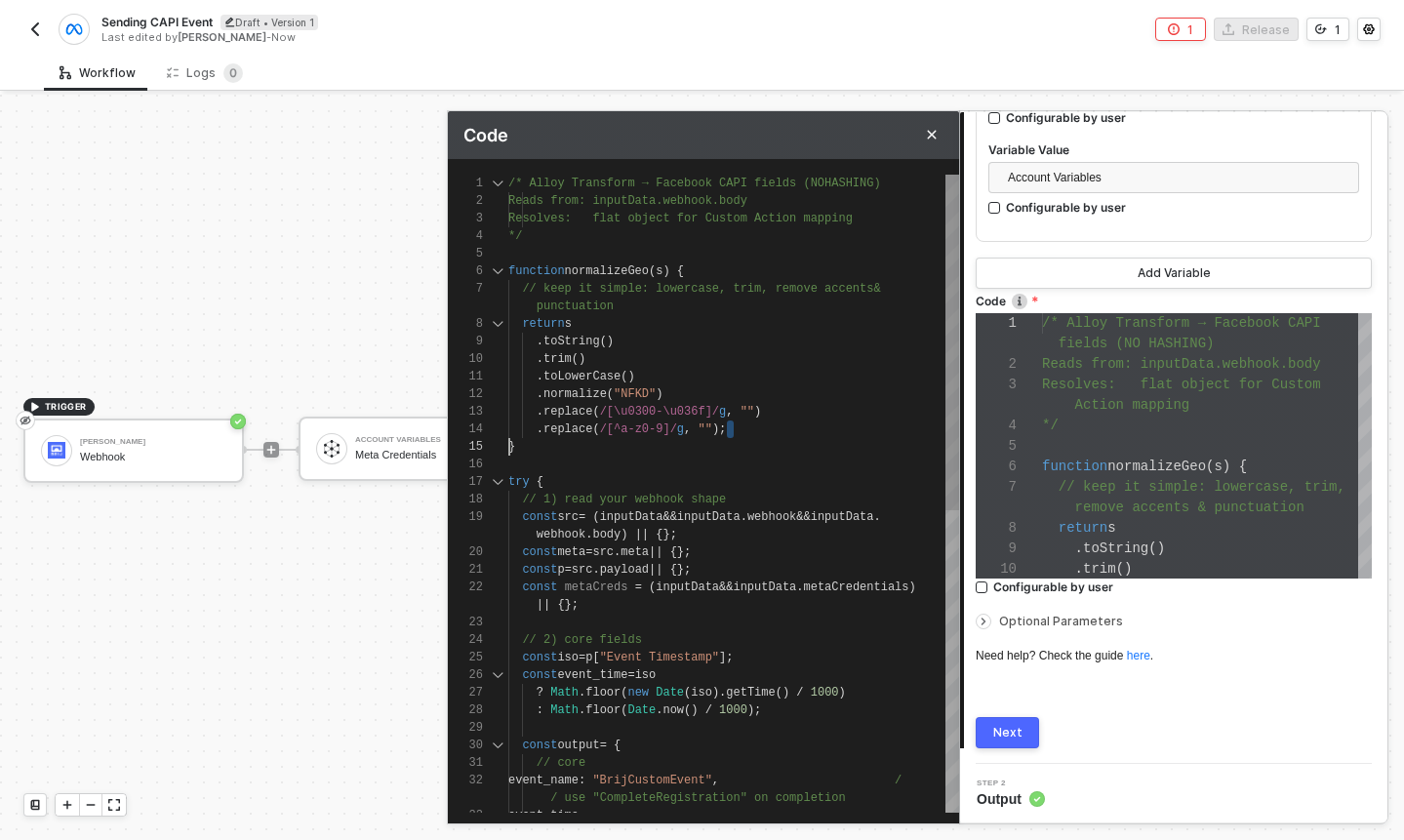
scroll to position [53, 0]
drag, startPoint x: 756, startPoint y: 433, endPoint x: 473, endPoint y: 393, distance: 285.8
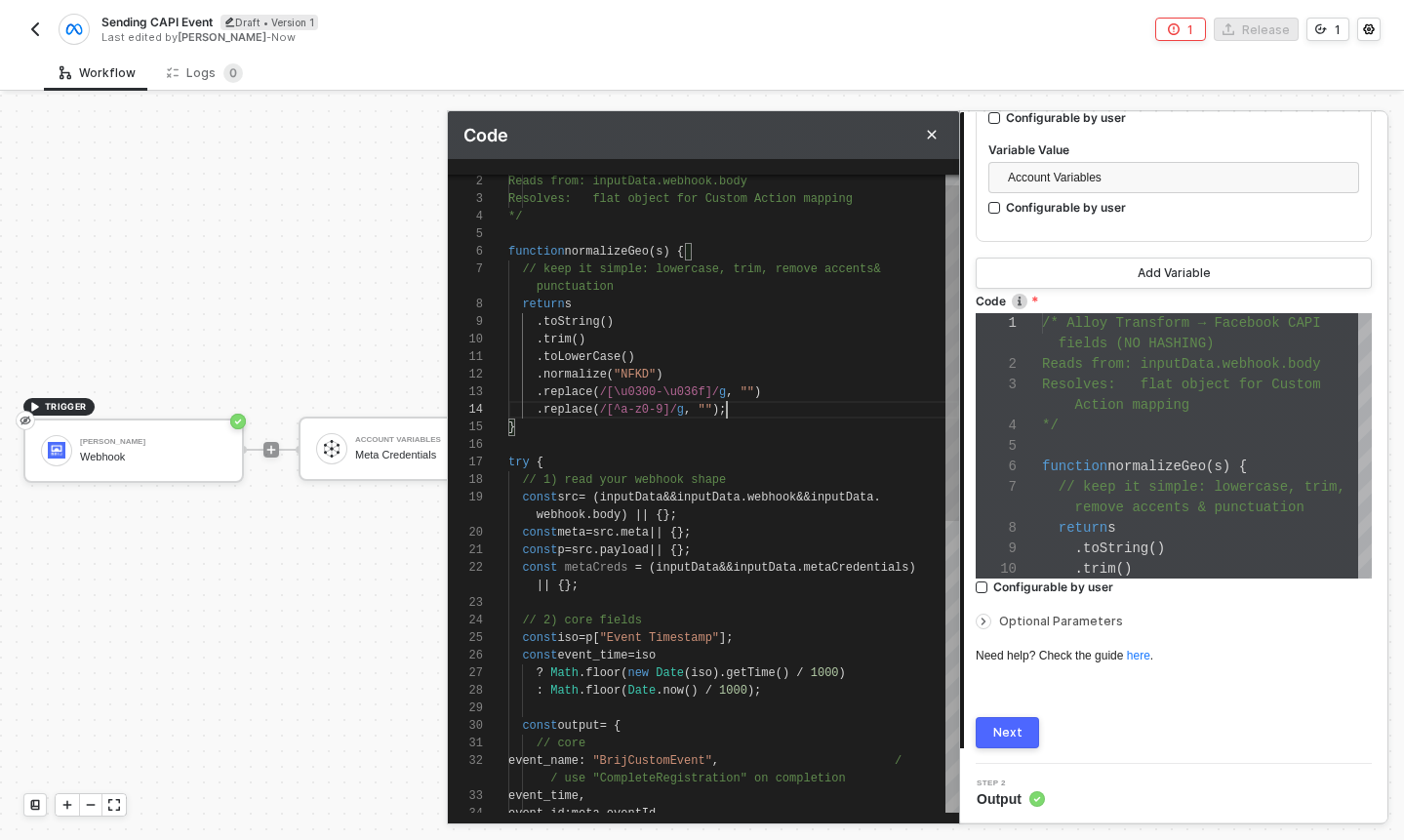
scroll to position [70, 212]
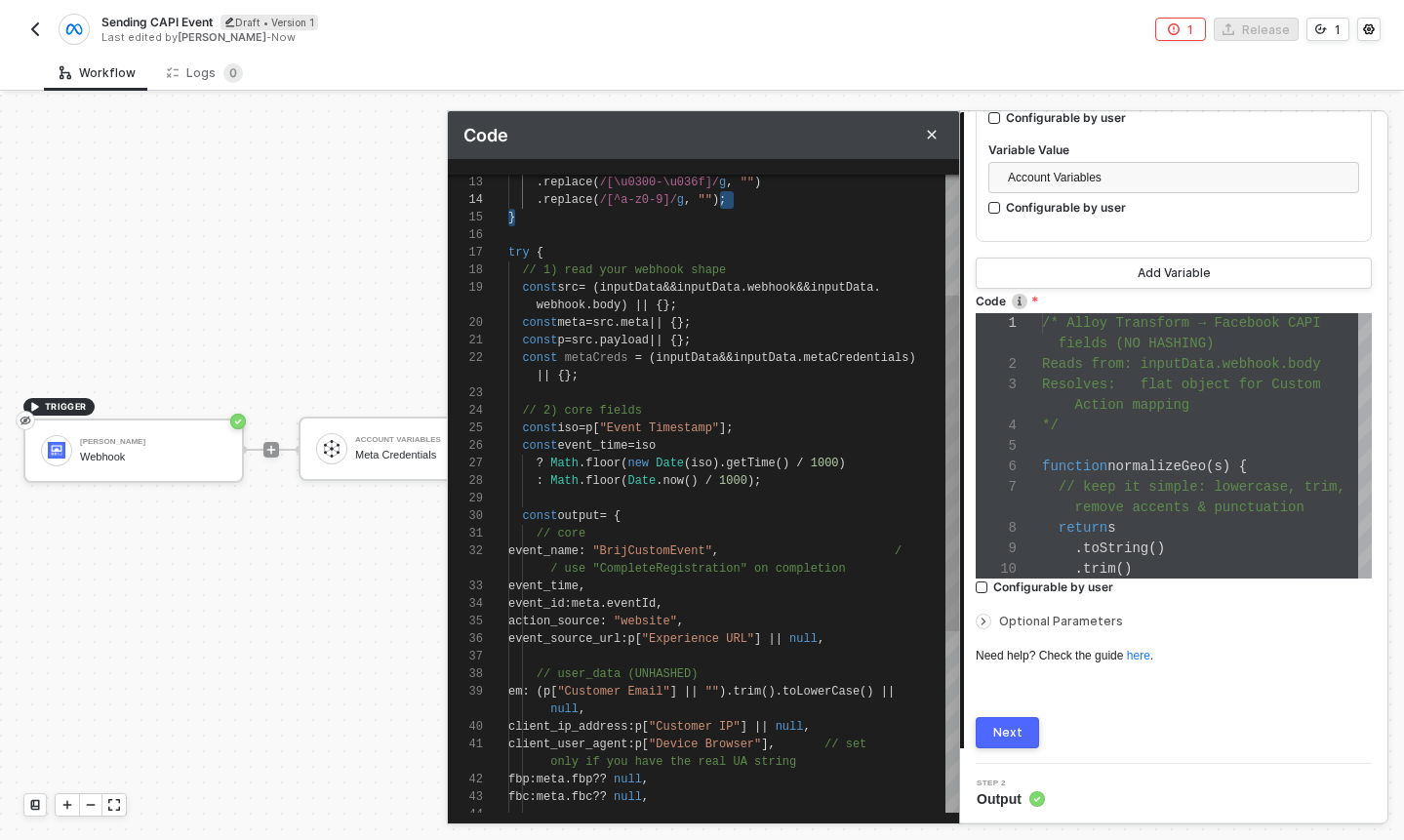
click at [703, 385] on div at bounding box center [733, 393] width 451 height 18
click at [708, 375] on div "|| {};" at bounding box center [733, 376] width 451 height 18
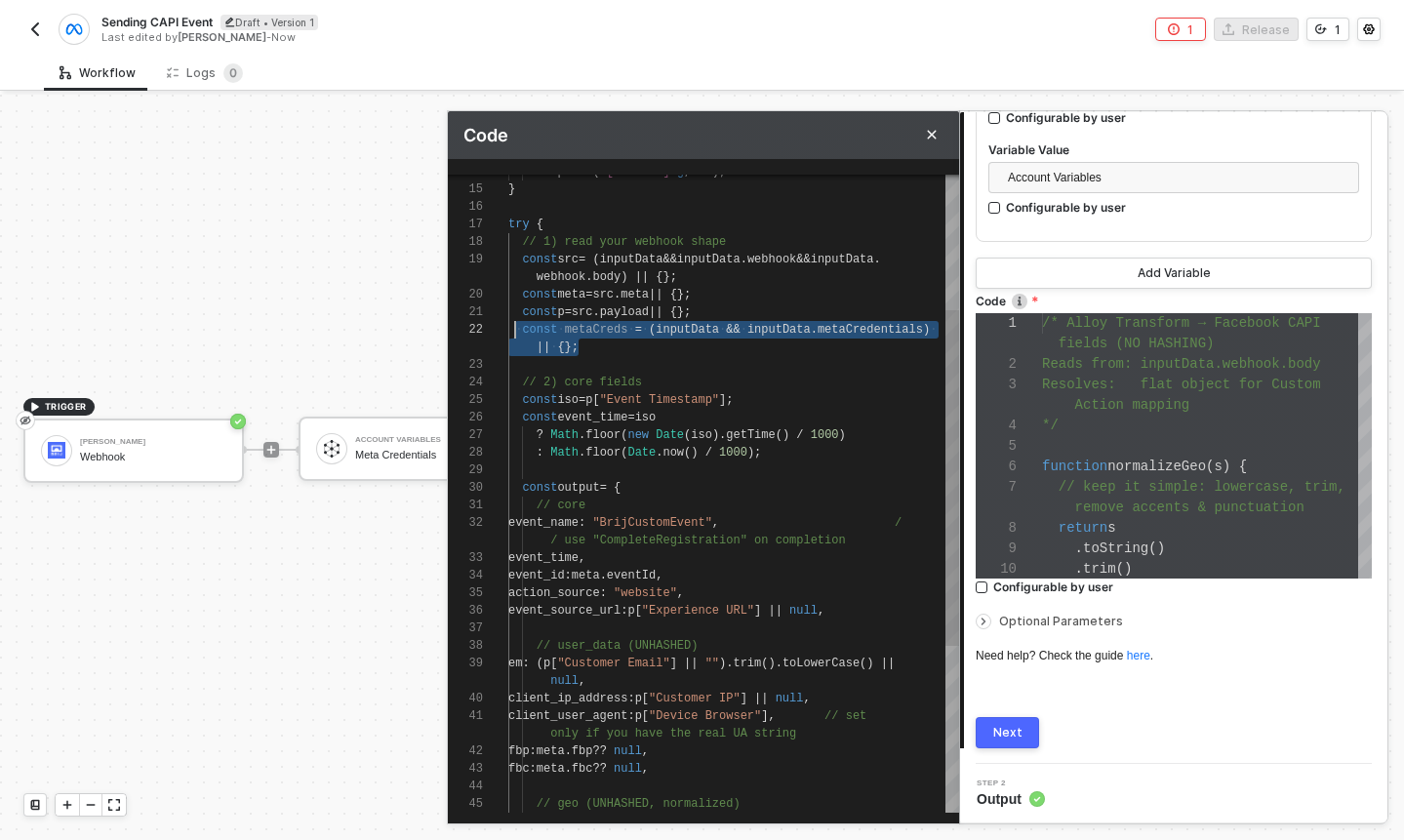
scroll to position [53, 0]
drag, startPoint x: 596, startPoint y: 346, endPoint x: 510, endPoint y: 329, distance: 87.7
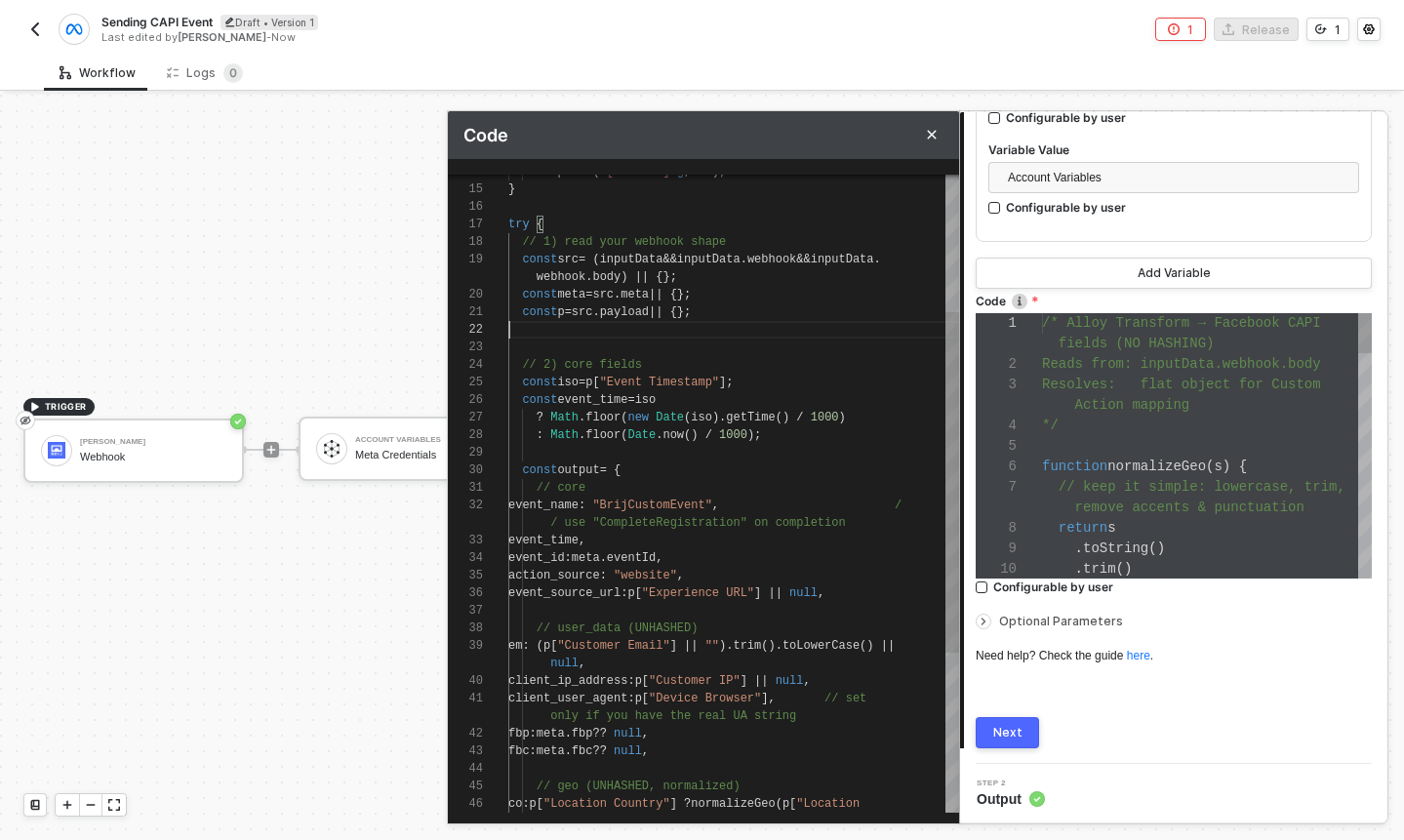
scroll to position [35, 212]
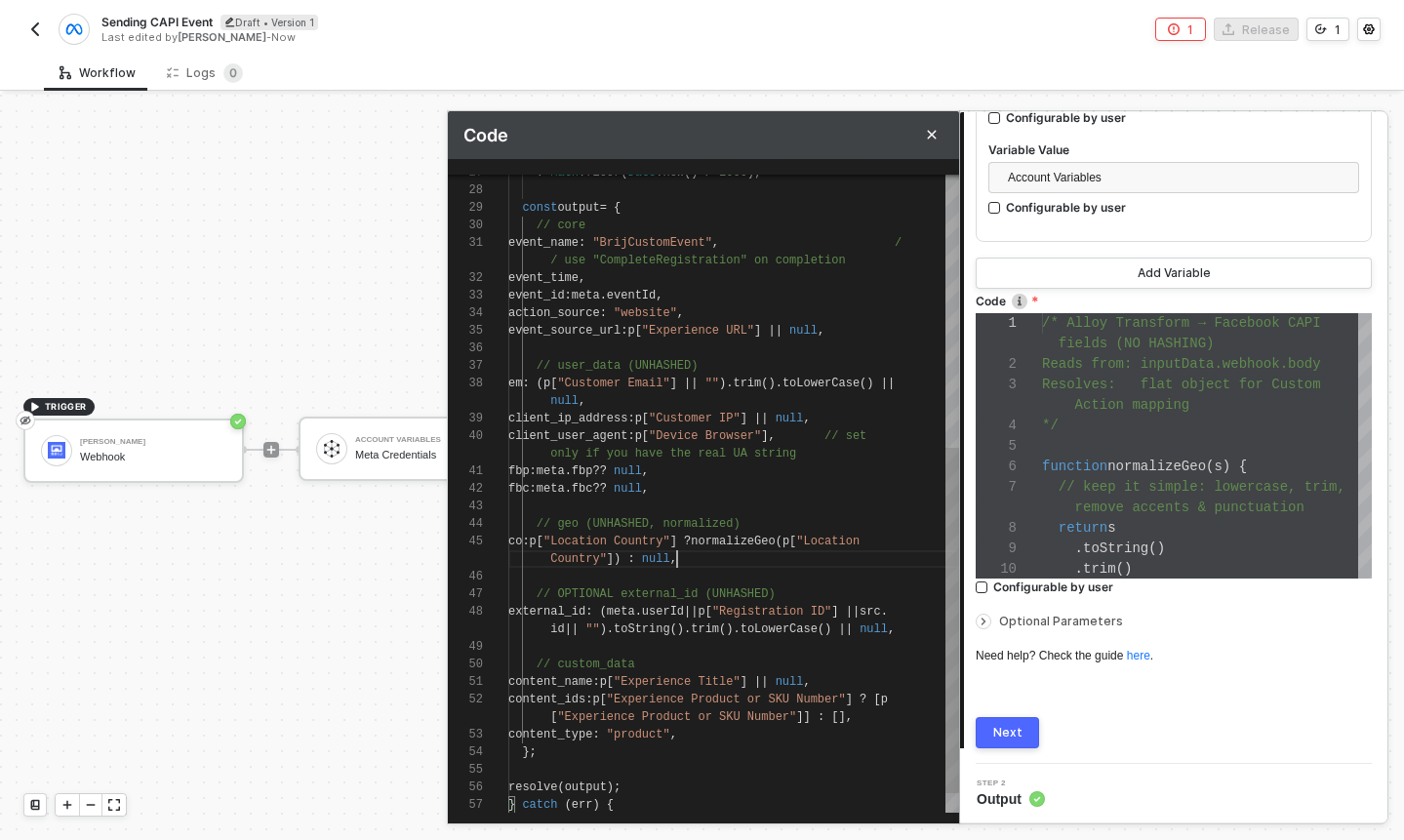
click at [712, 554] on div "Country" ]) : null ," at bounding box center [733, 560] width 451 height 18
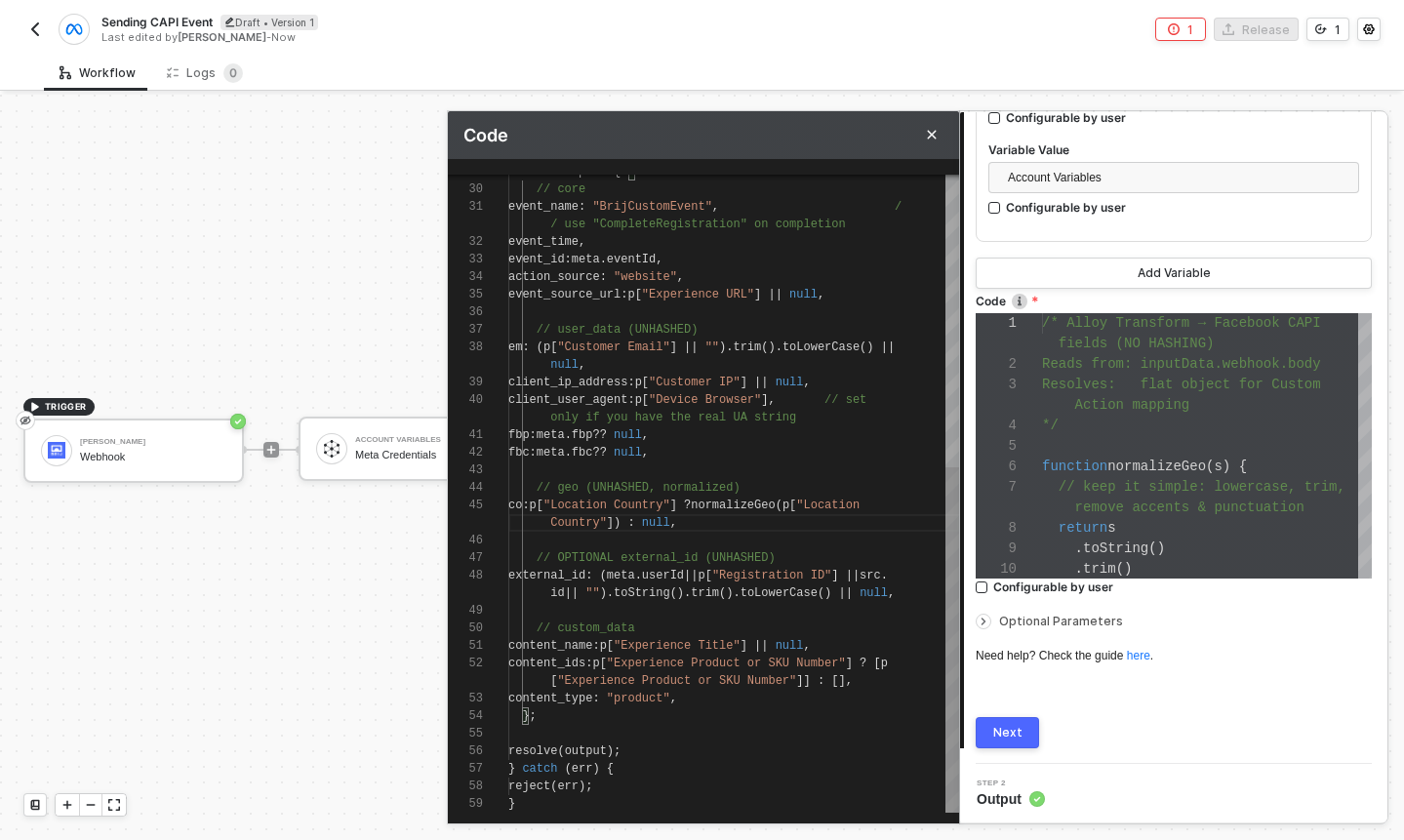
click at [766, 582] on div "external_id : ( meta . userId || p [ "Registration ID" ] || src ." at bounding box center [733, 576] width 451 height 18
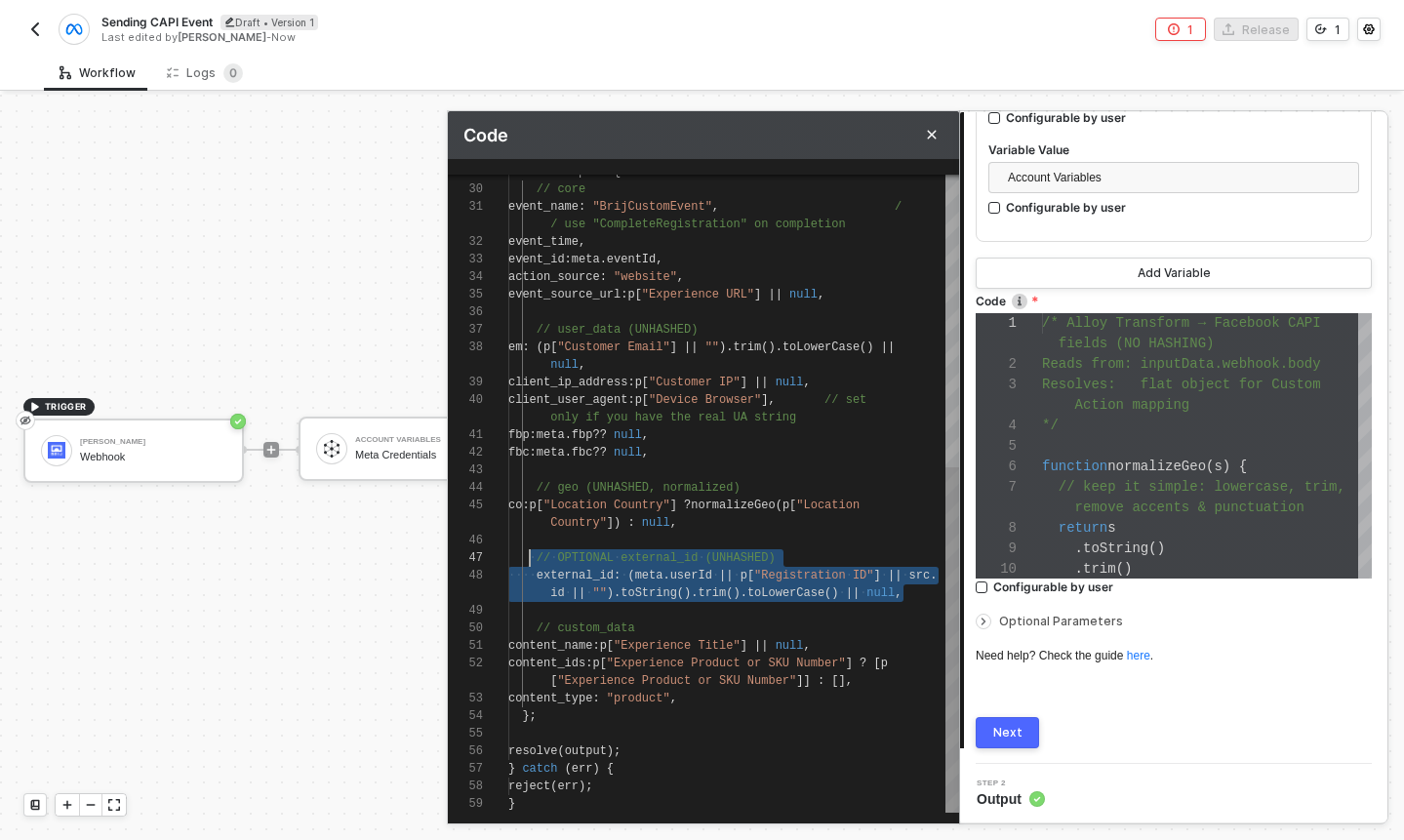
scroll to position [35, 28]
drag, startPoint x: 917, startPoint y: 594, endPoint x: 534, endPoint y: 562, distance: 384.3
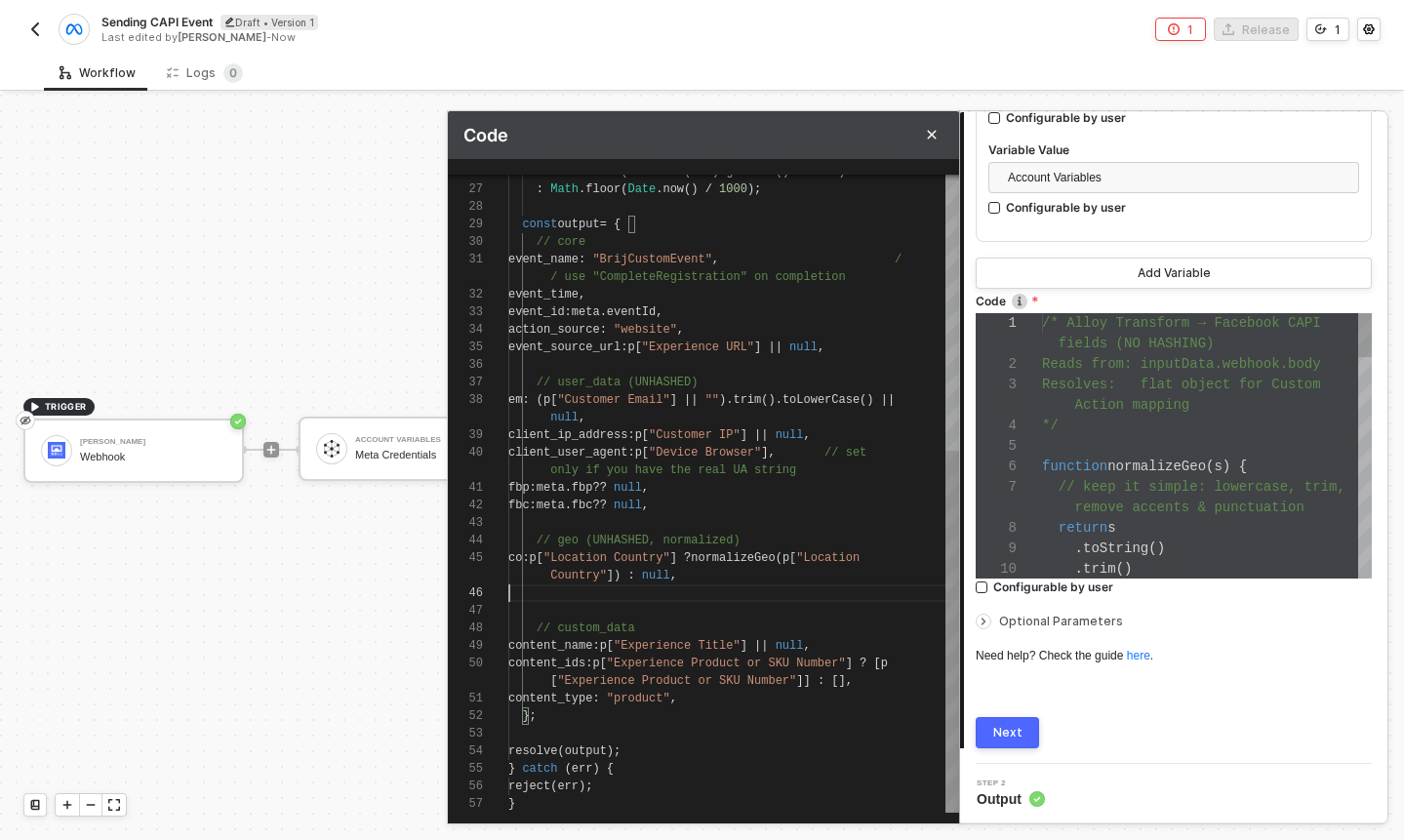
scroll to position [0, 169]
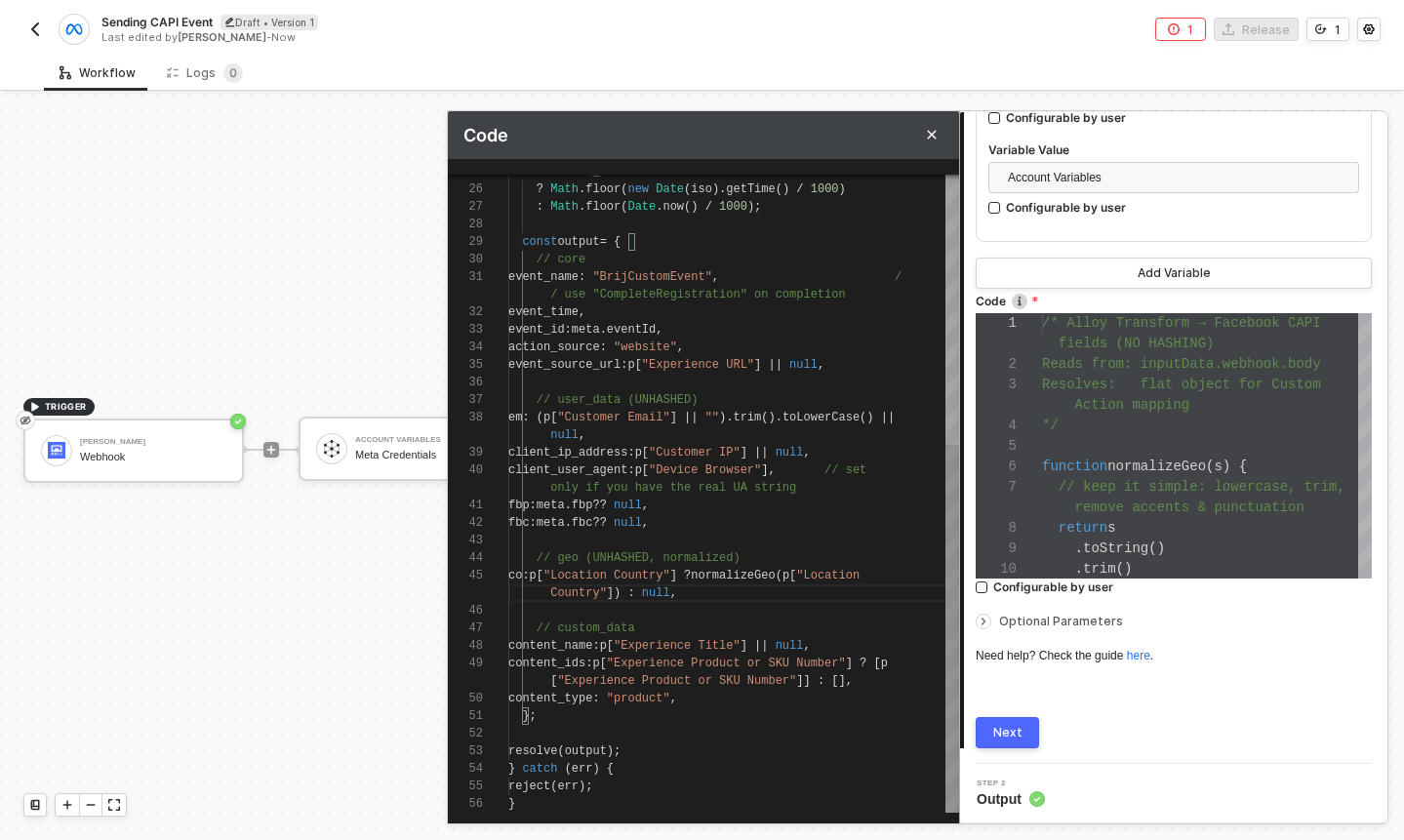
click at [626, 629] on span "// custom_data" at bounding box center [586, 629] width 99 height 14
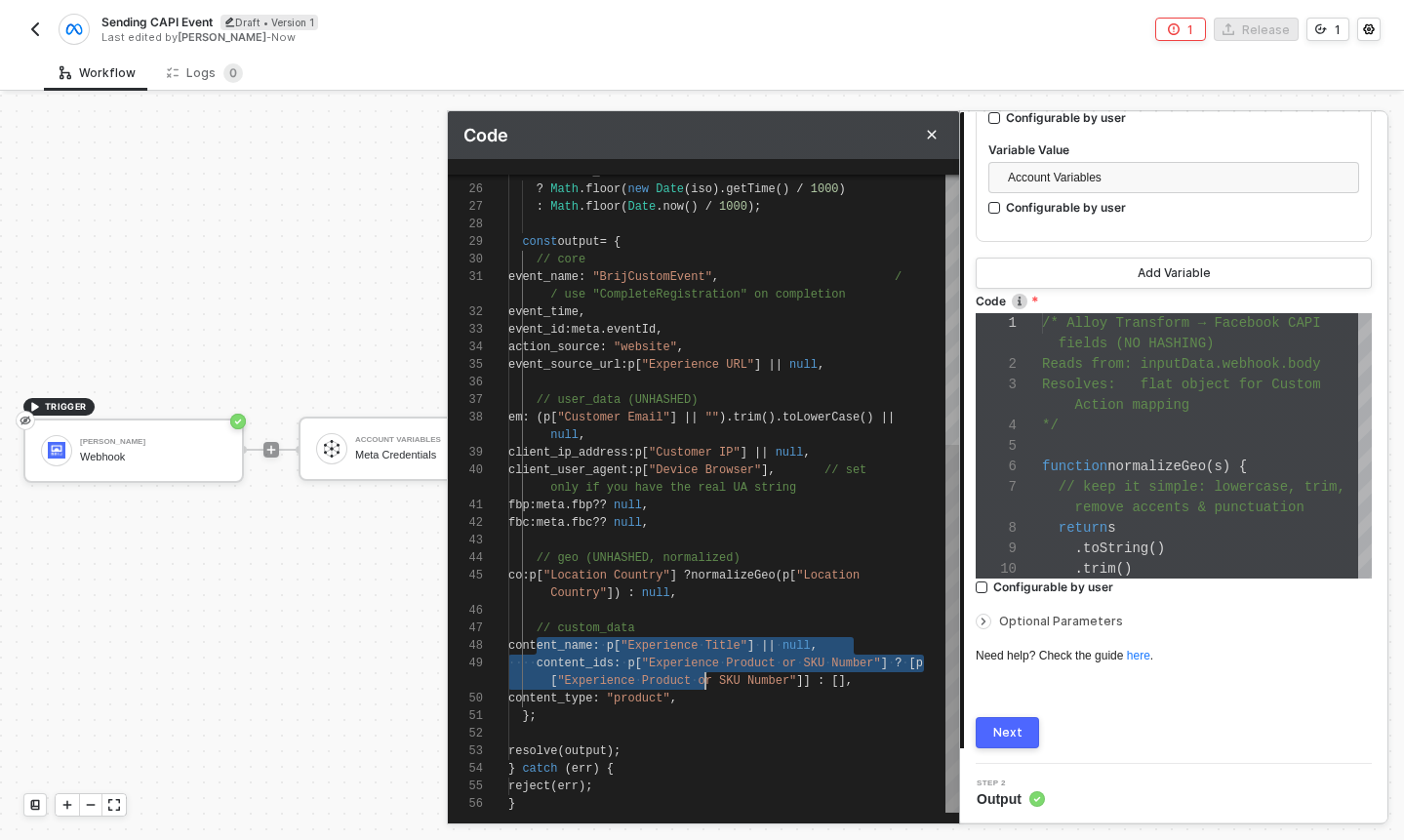
scroll to position [53, 198]
drag, startPoint x: 539, startPoint y: 646, endPoint x: 708, endPoint y: 693, distance: 175.4
paste textarea ""custom_data": { "currency": "USD", "value": "100" }"
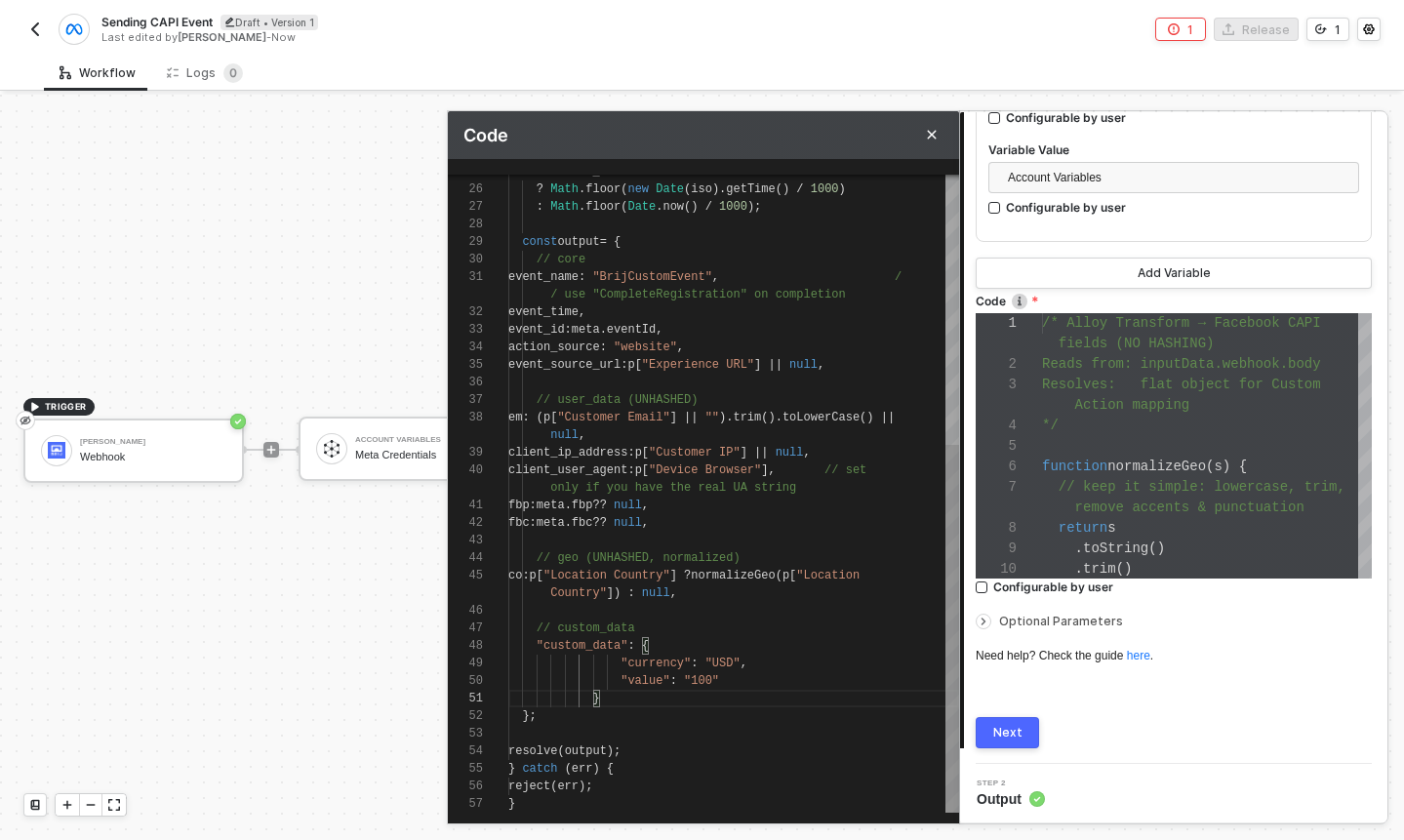
click at [699, 646] on div ""custom_data" : {" at bounding box center [733, 646] width 451 height 18
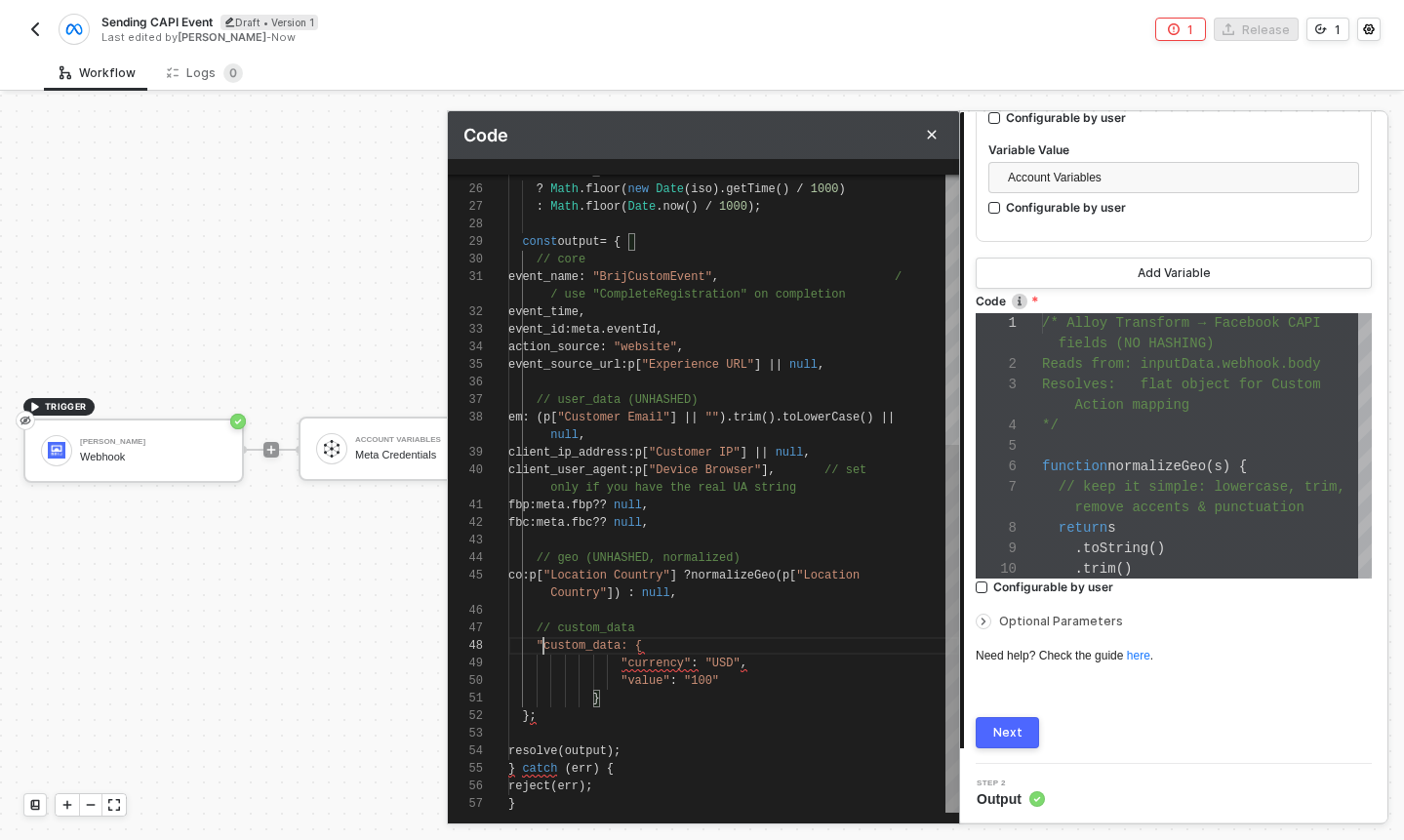
click at [544, 644] on div "32 30 31 29 33 34 35 36 37 38 27 28 26 25 39 40 41 42 43 44 45 46 47 48 49 50 5…" at bounding box center [703, 494] width 511 height 638
click at [626, 660] on span ""currency"" at bounding box center [656, 663] width 70 height 14
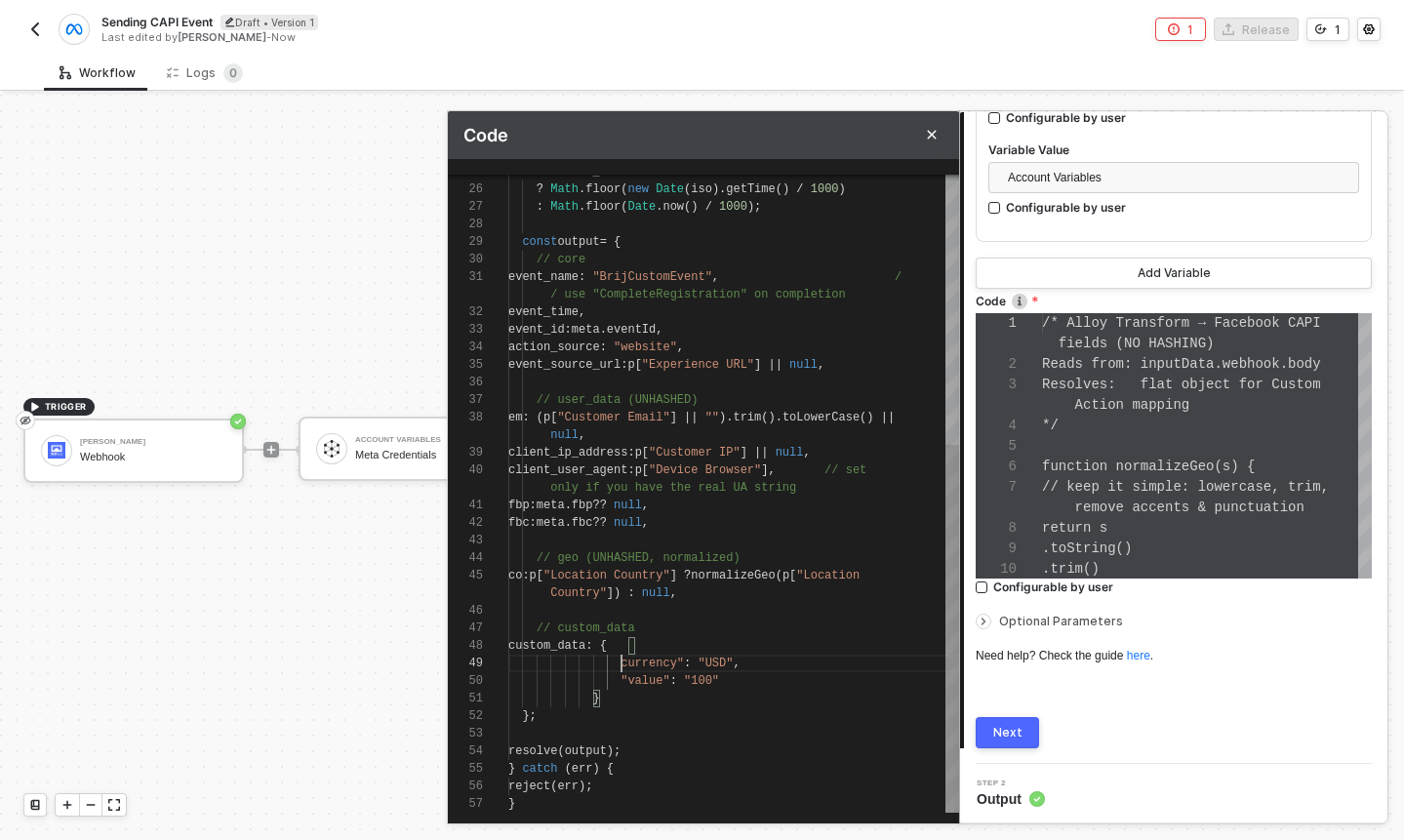
scroll to position [70, 113]
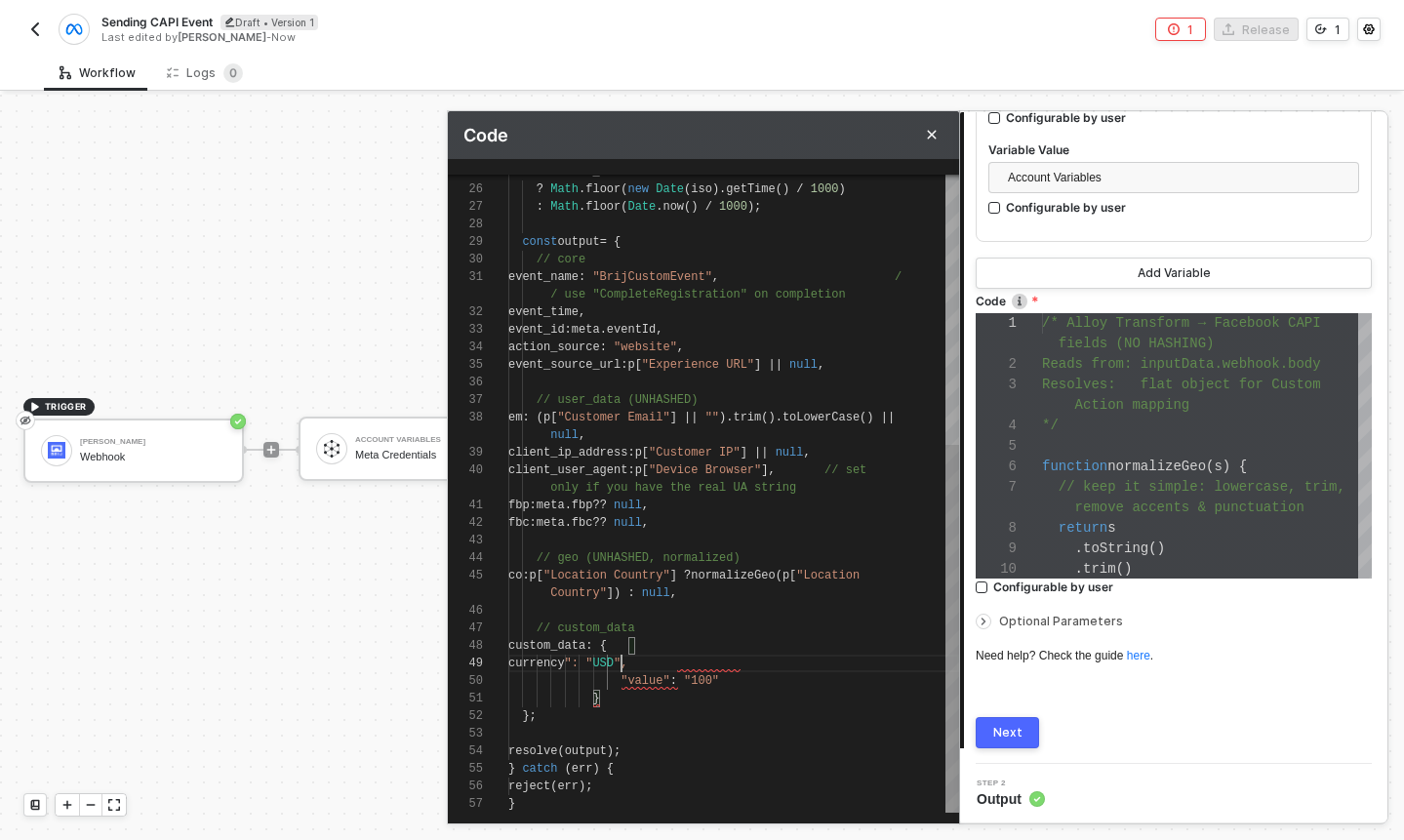
click at [685, 663] on div "32 30 31 29 33 34 35 36 37 38 27 28 26 25 39 40 41 42 43 44 45 46 47 48 49 50 5…" at bounding box center [703, 494] width 511 height 638
click at [630, 677] on span ""value"" at bounding box center [645, 681] width 49 height 14
click at [669, 648] on div "custom_data : {" at bounding box center [733, 646] width 451 height 18
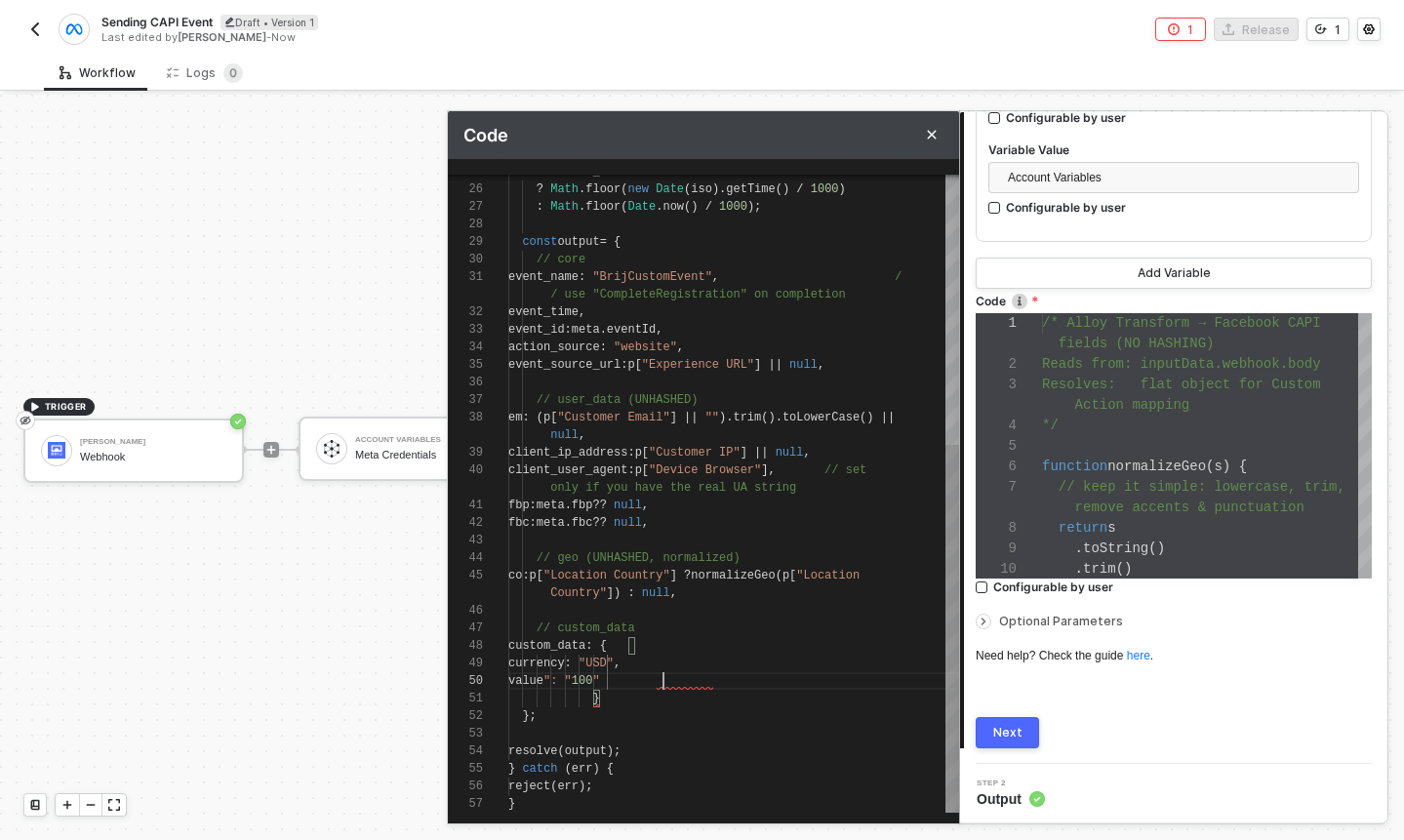
click at [572, 679] on span "": "" at bounding box center [558, 681] width 28 height 14
click at [720, 629] on div "// custom_data" at bounding box center [733, 629] width 451 height 18
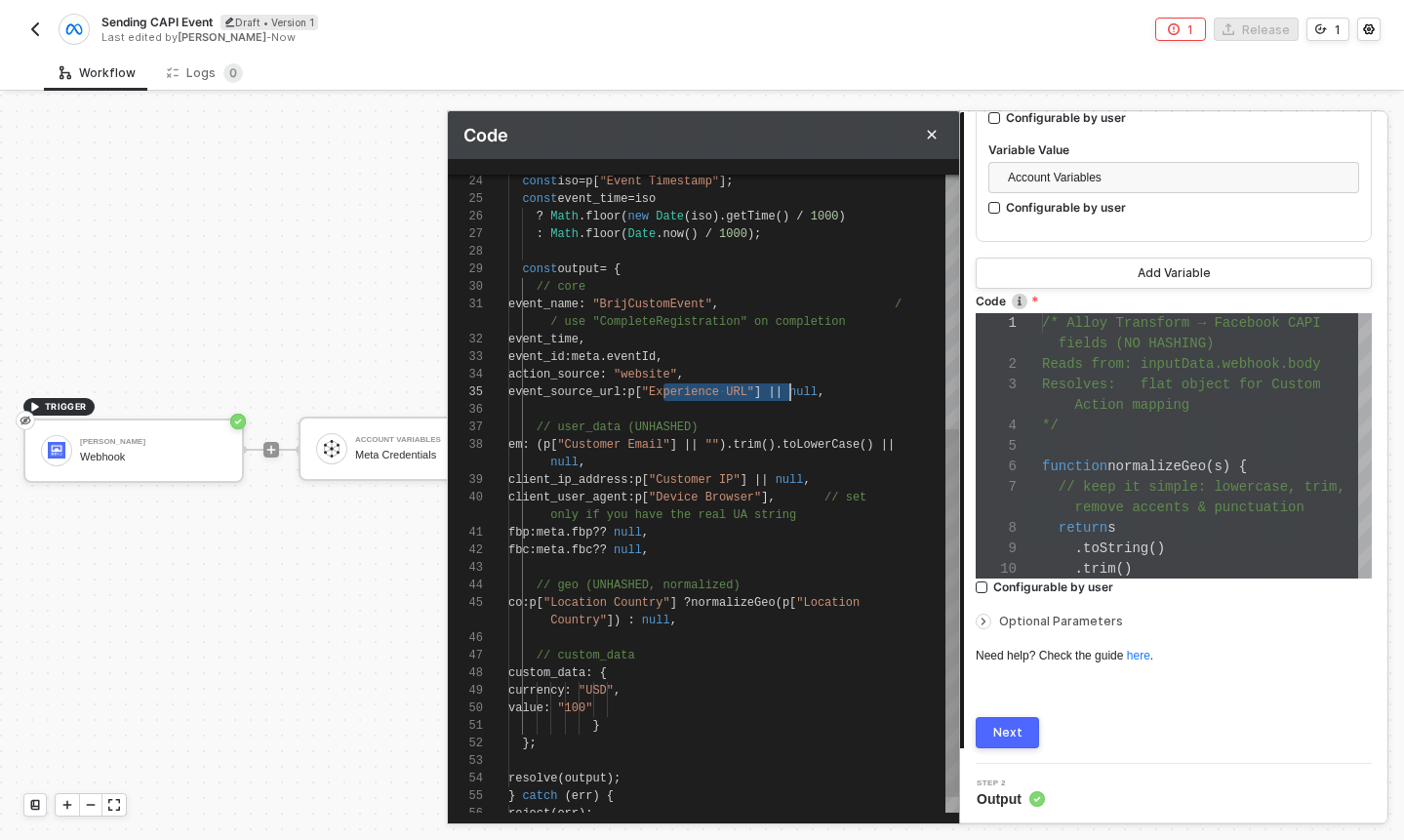
scroll to position [106, 288]
drag, startPoint x: 664, startPoint y: 394, endPoint x: 794, endPoint y: 399, distance: 130.1
click at [614, 694] on span ""USD"" at bounding box center [596, 690] width 35 height 14
click at [727, 704] on div "value : "100"" at bounding box center [733, 708] width 451 height 18
click at [733, 692] on div "32 30 31 29 33 34 35 36 37 38 27 28 26 25 39 40 41 42 43 44 45 46 47 48 49 50 5…" at bounding box center [703, 494] width 511 height 638
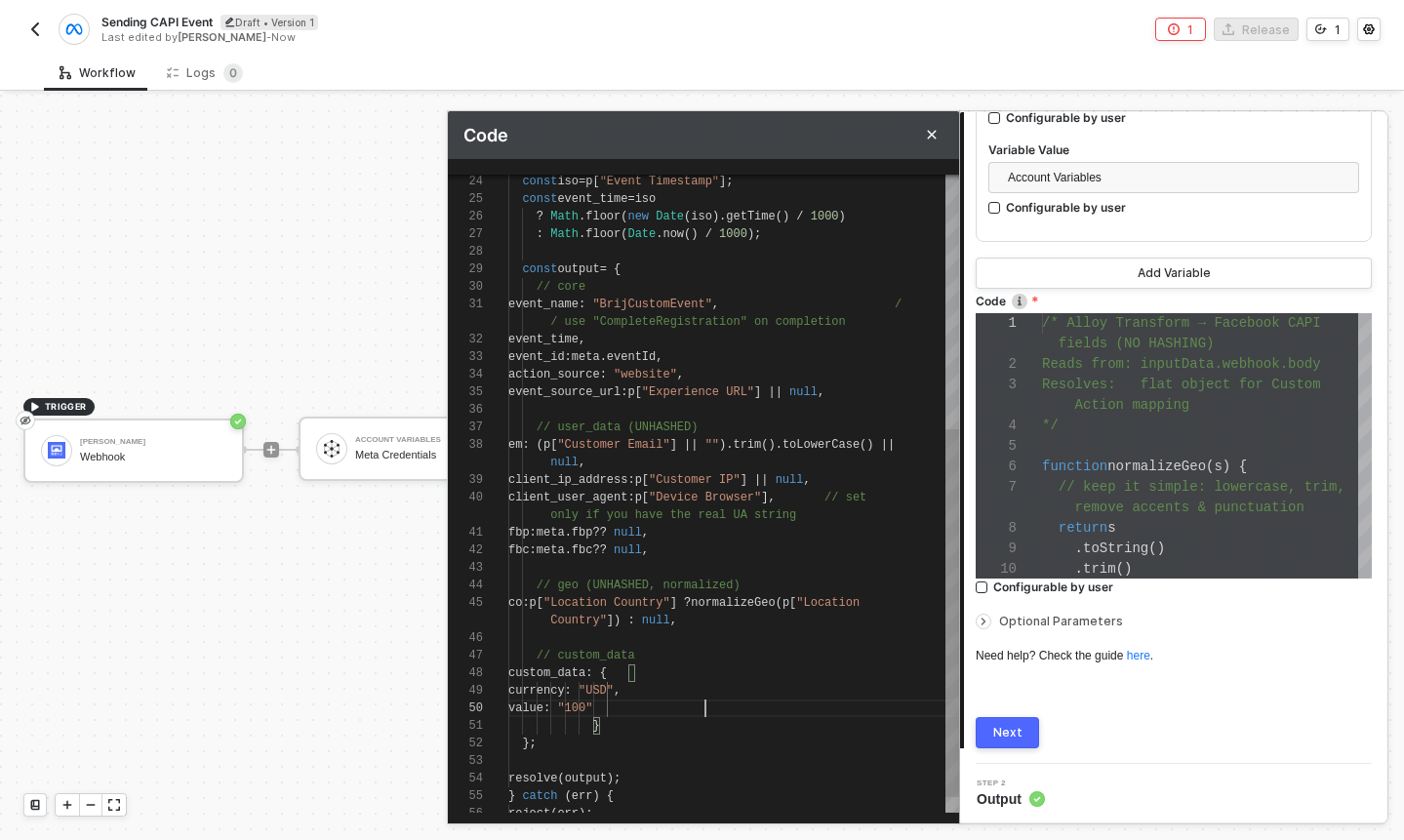
click at [757, 707] on div "value : "100"" at bounding box center [733, 708] width 451 height 18
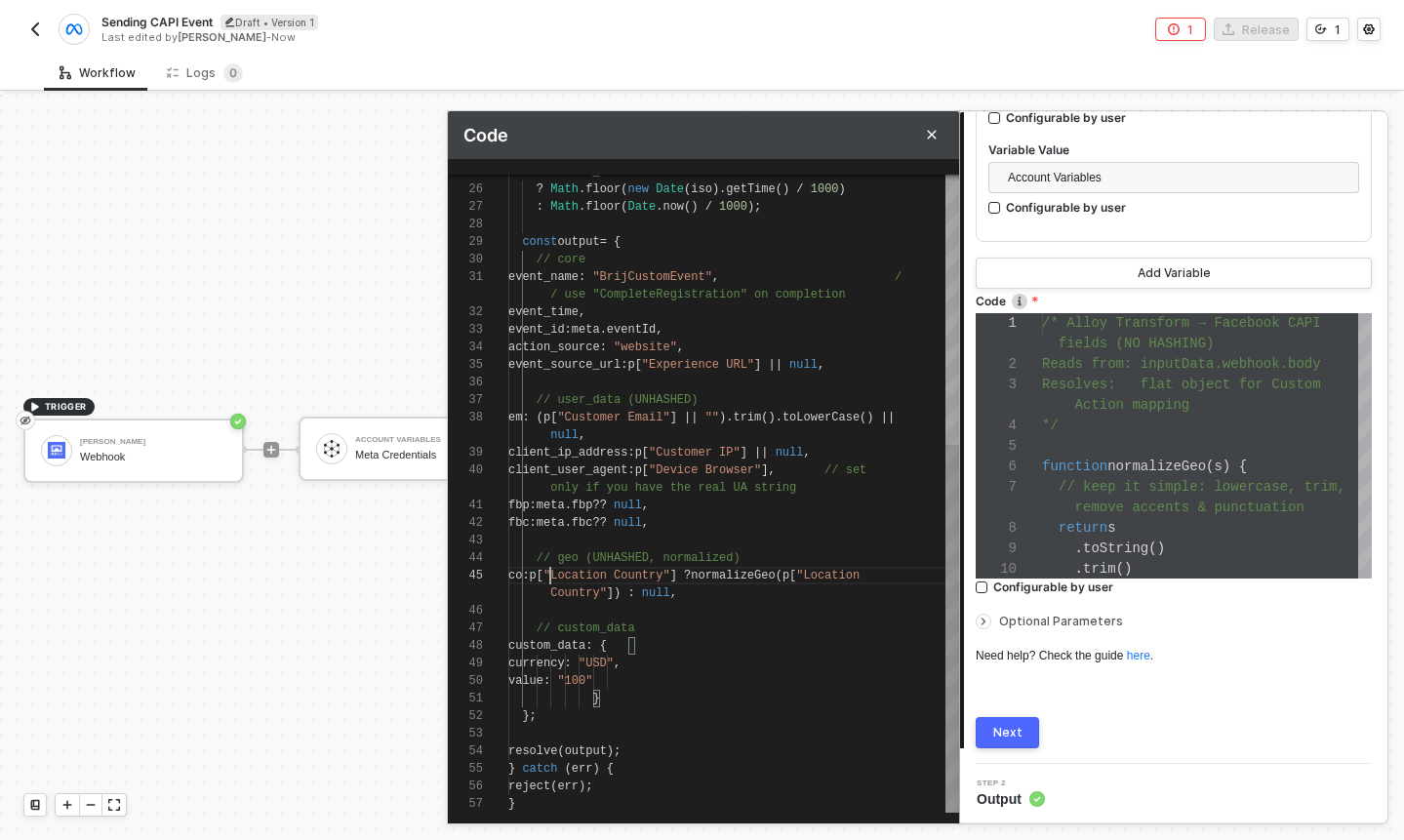
click at [529, 572] on span ":" at bounding box center [525, 576] width 7 height 14
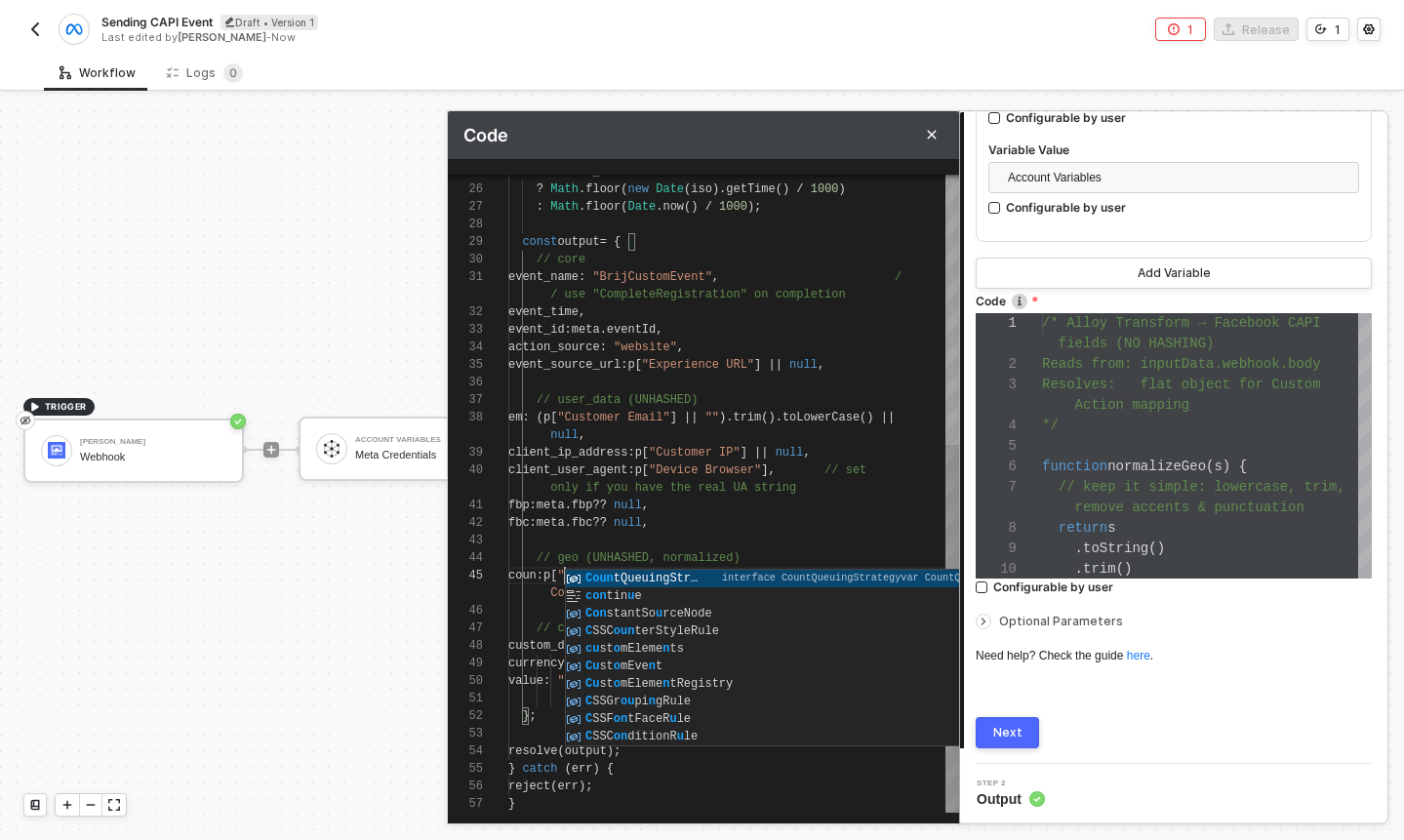
scroll to position [123, 77]
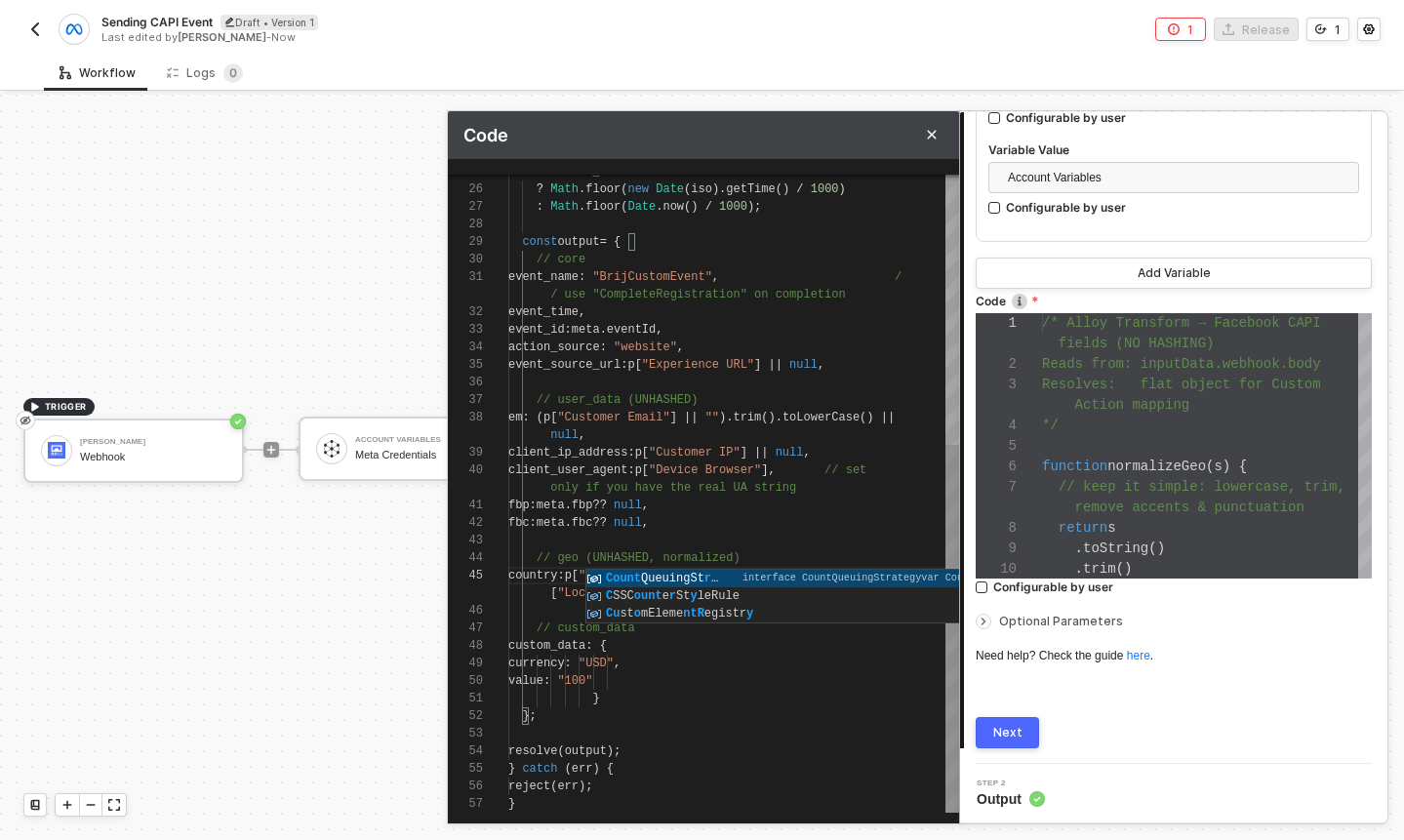
click at [670, 532] on div at bounding box center [733, 541] width 451 height 18
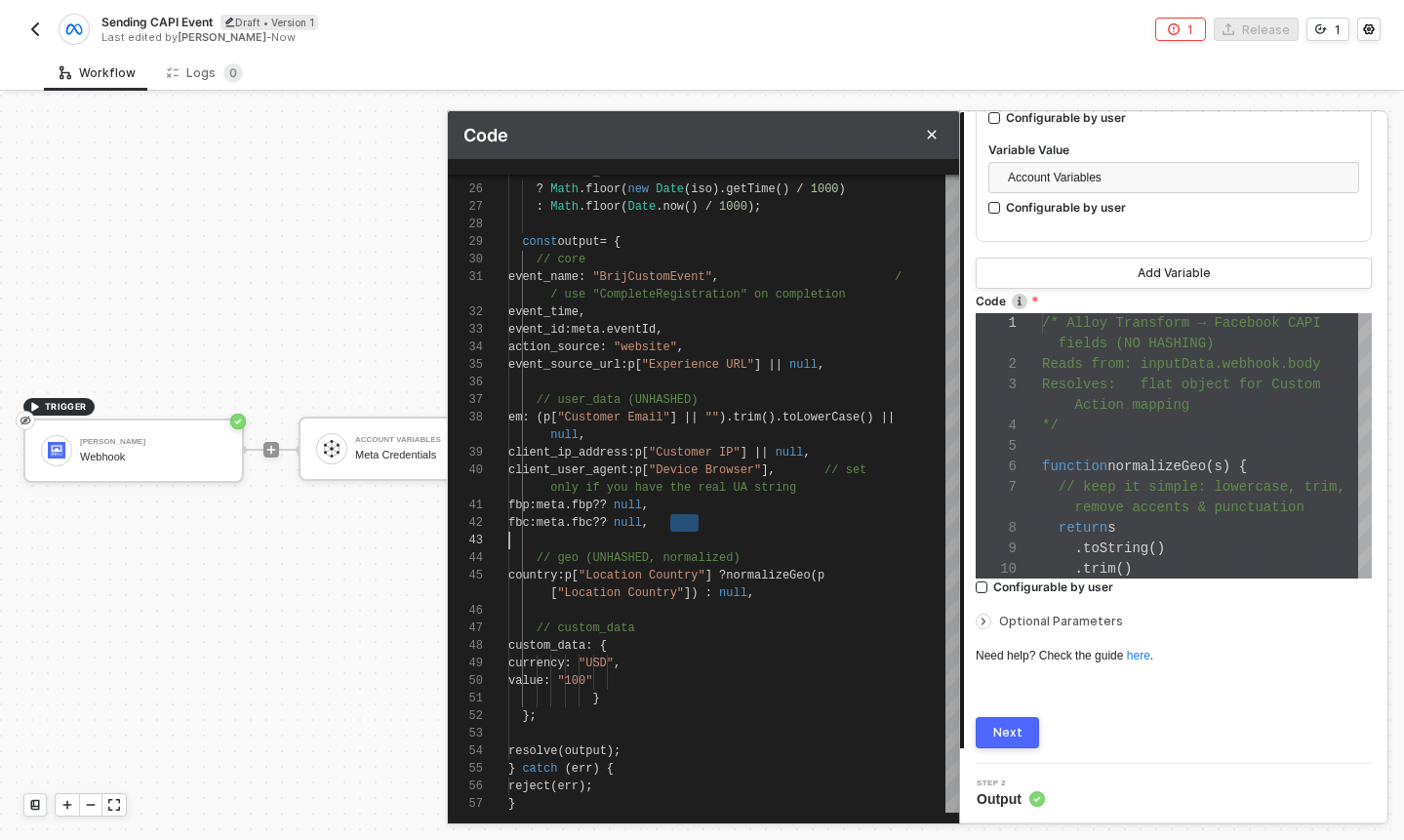
type textarea "em: (p["Customer Email"] || "").trim().toLowerCase() || null, client_ip_address…"
click at [775, 541] on div at bounding box center [733, 541] width 451 height 18
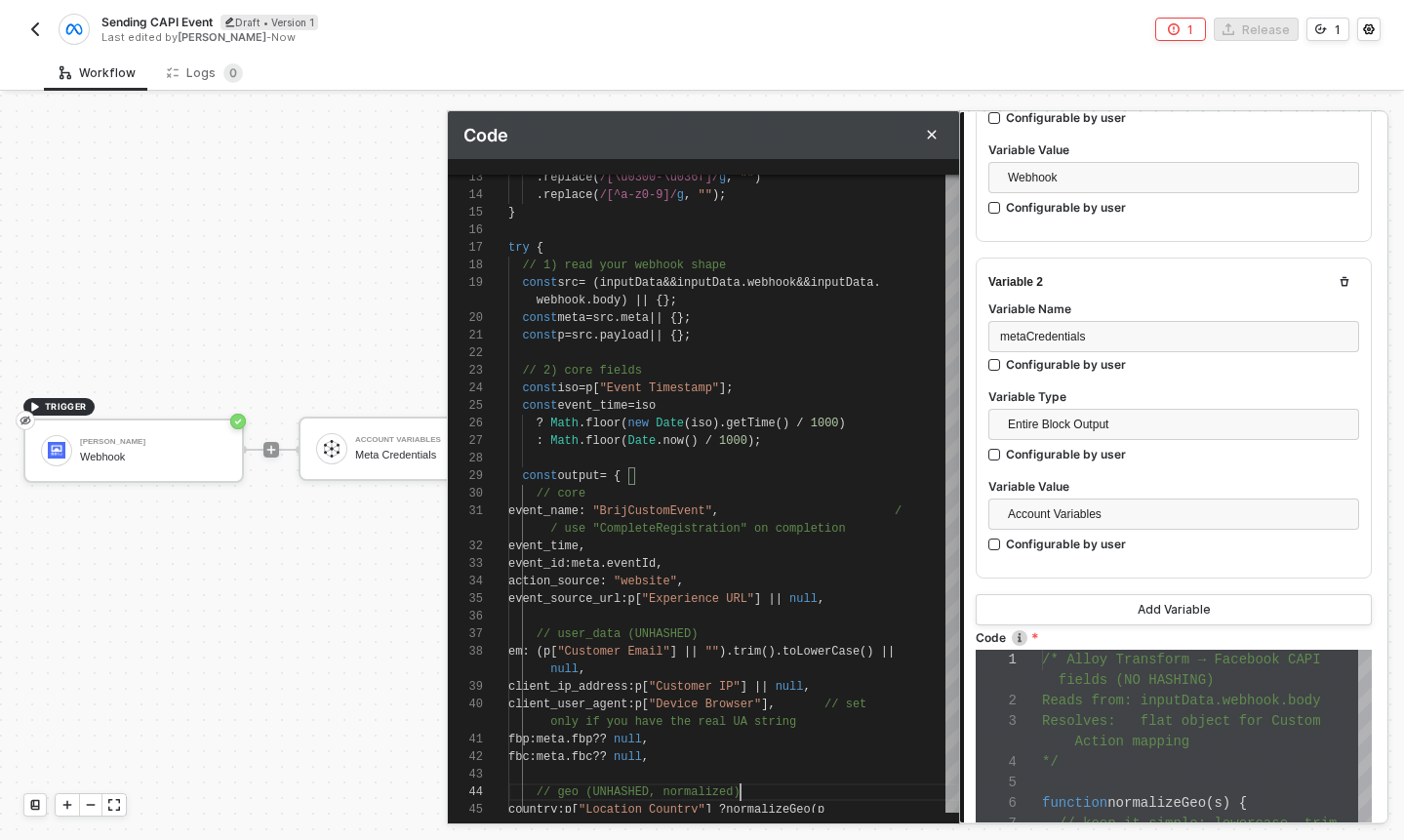
scroll to position [374, 0]
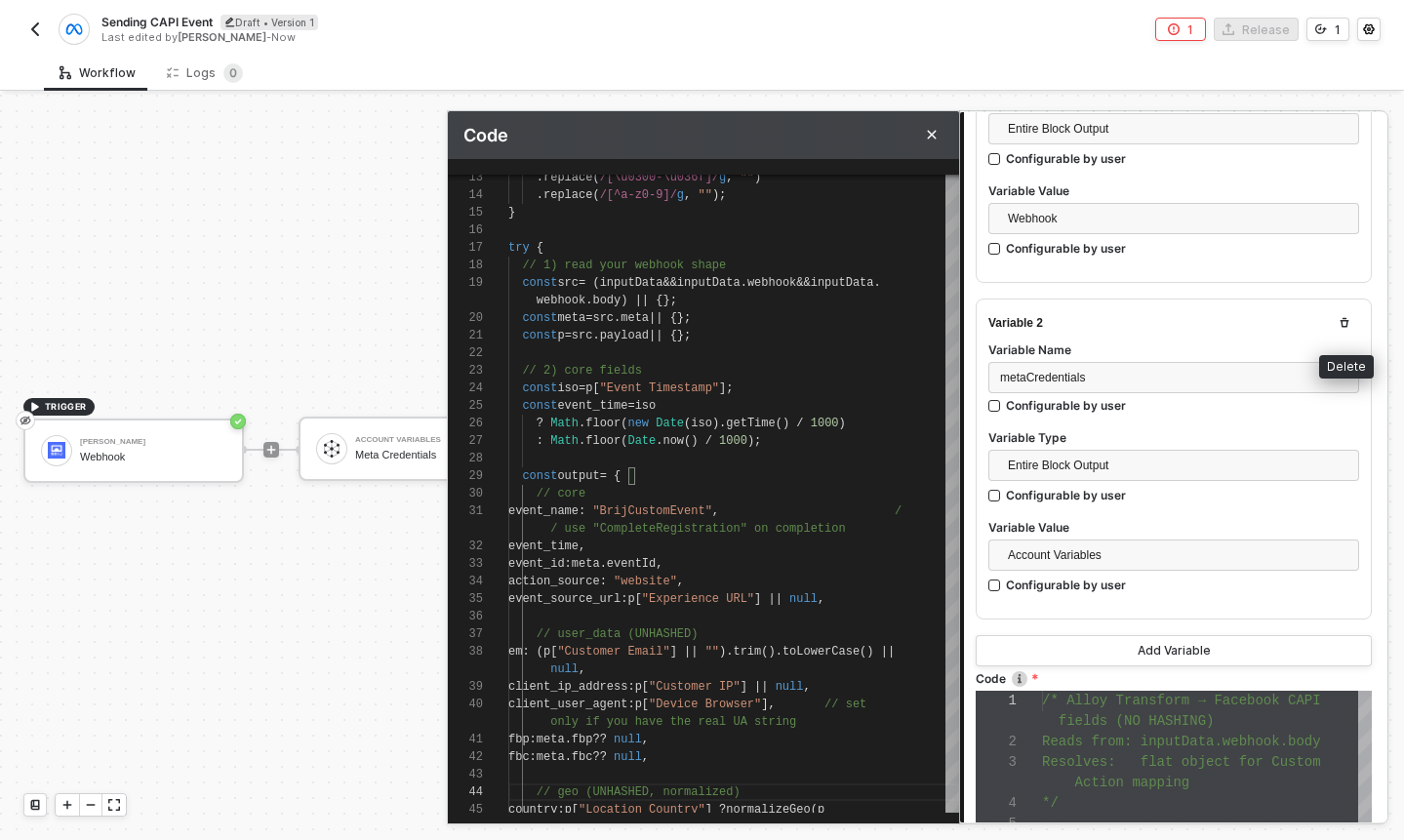
click at [1343, 321] on icon "button" at bounding box center [1345, 323] width 12 height 12
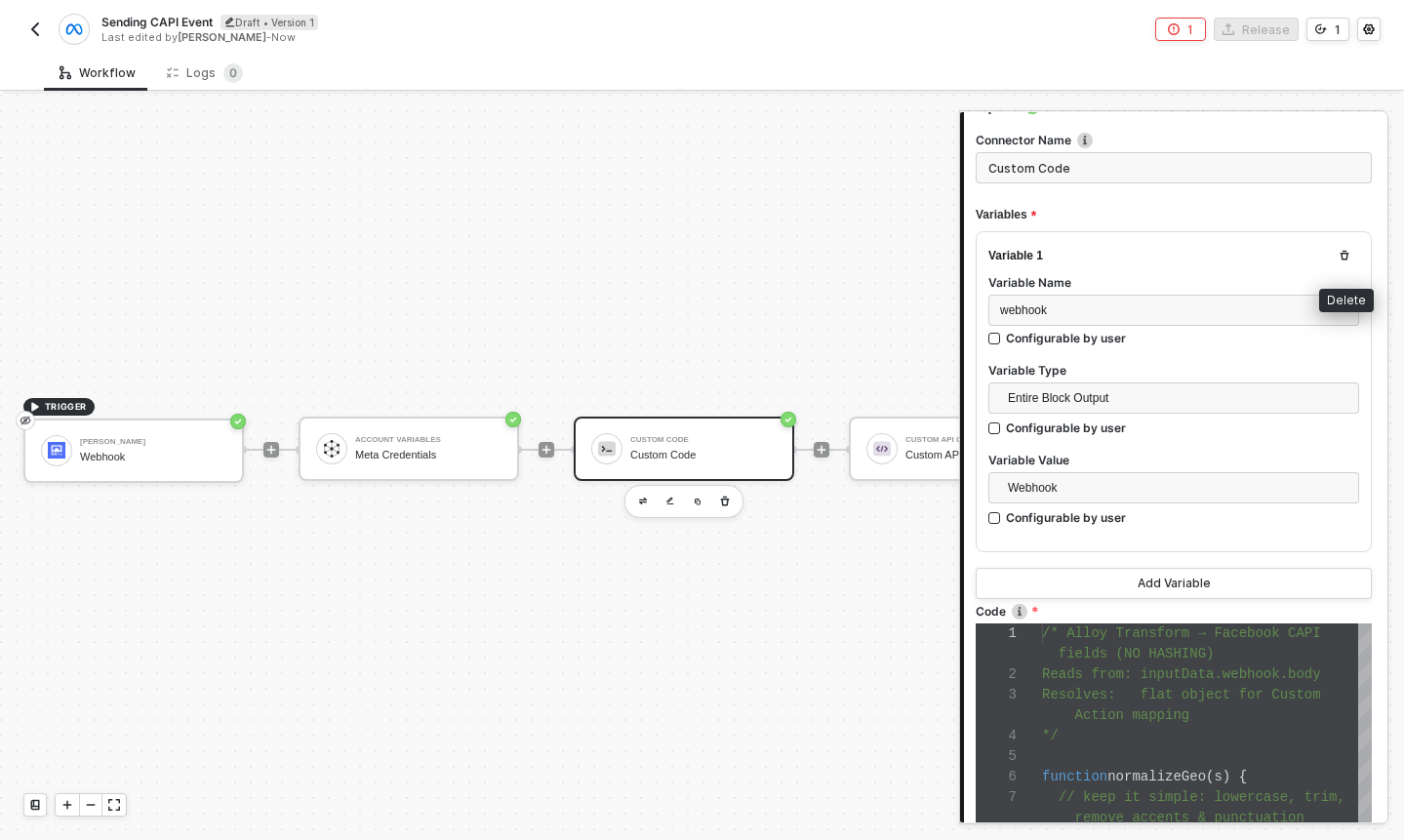
click at [1342, 258] on icon "button" at bounding box center [1345, 255] width 9 height 10
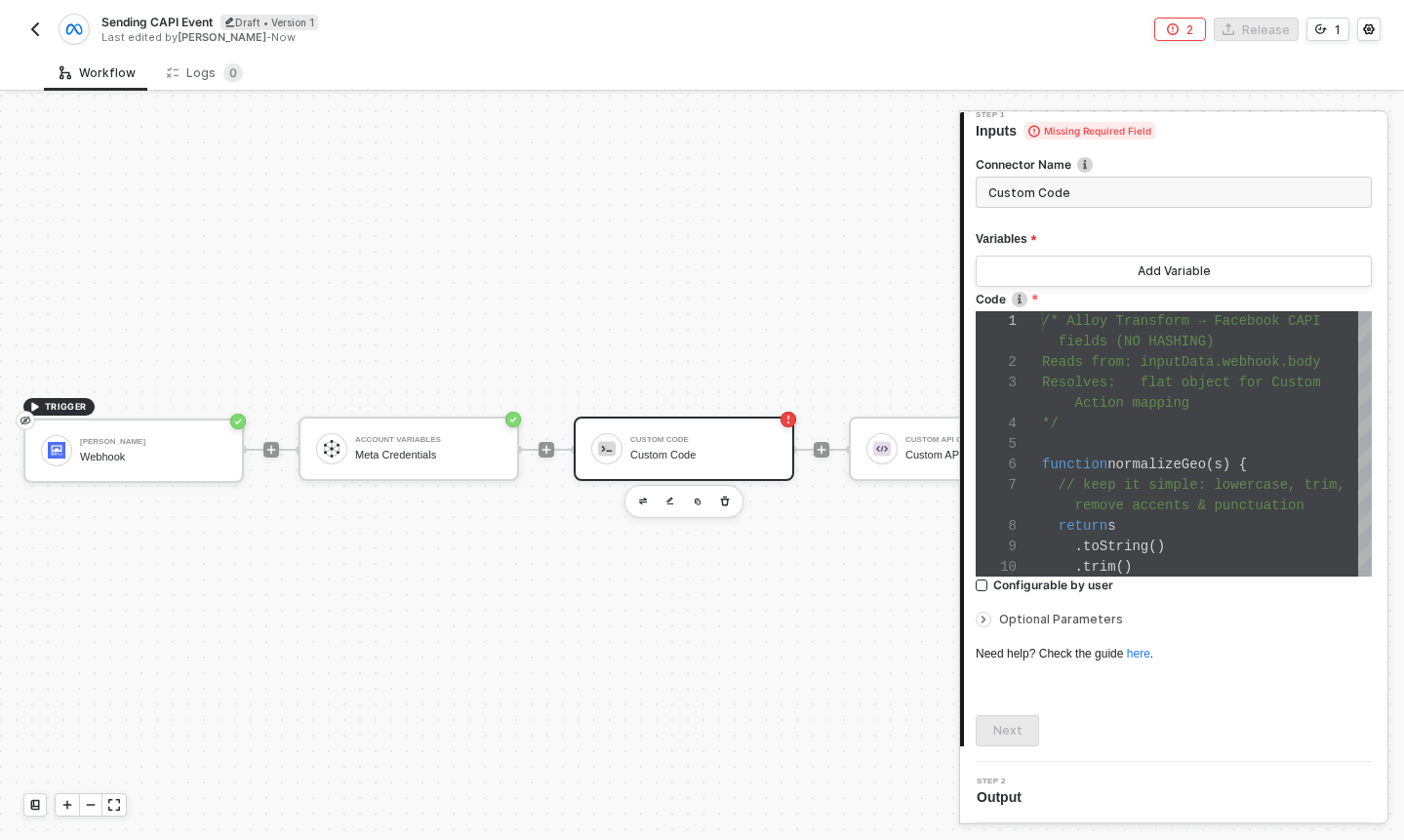
scroll to position [0, 0]
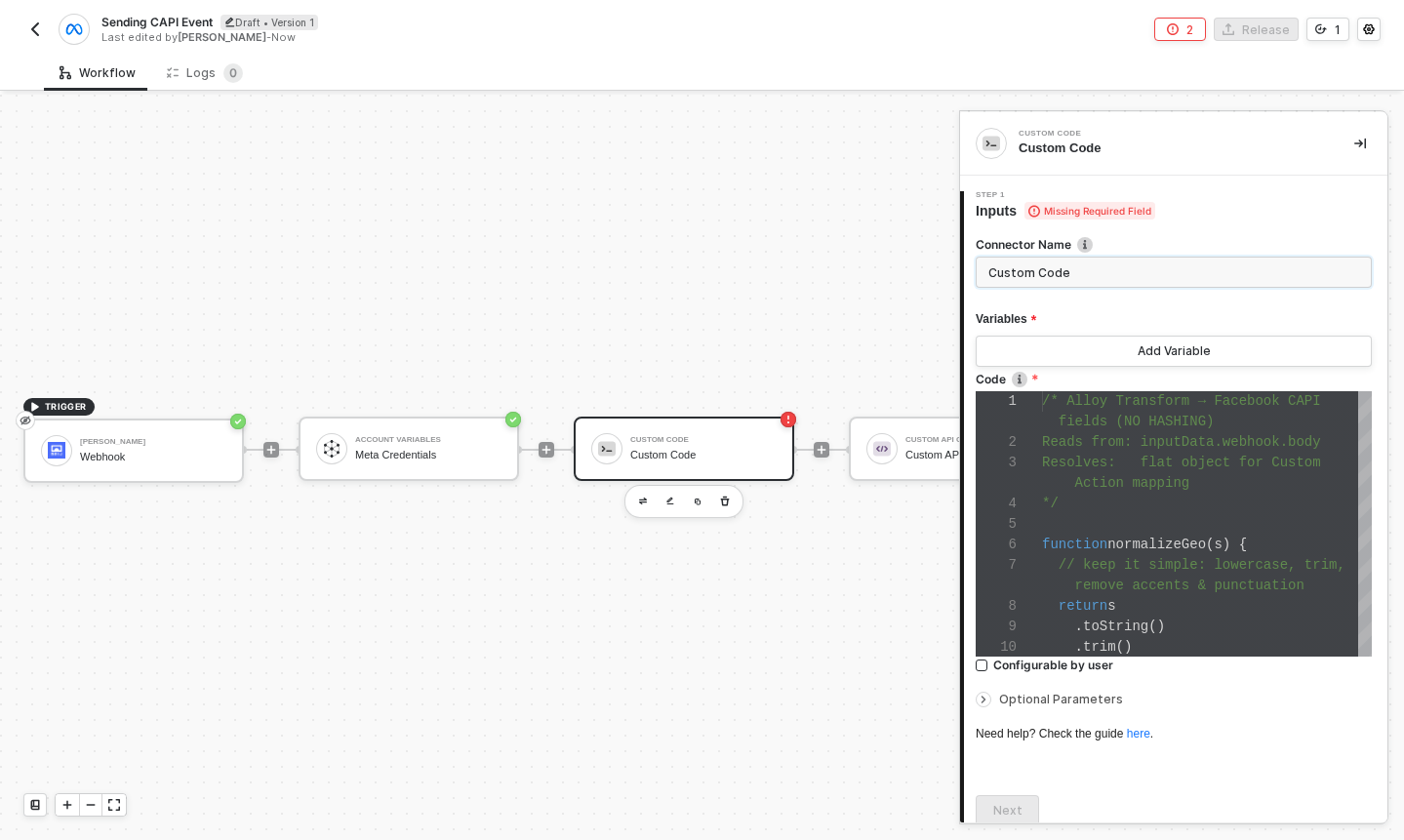
click at [1119, 270] on input "Custom Code" at bounding box center [1173, 271] width 396 height 31
click at [1097, 460] on span "Resolves: flat object for Custom" at bounding box center [1181, 463] width 279 height 16
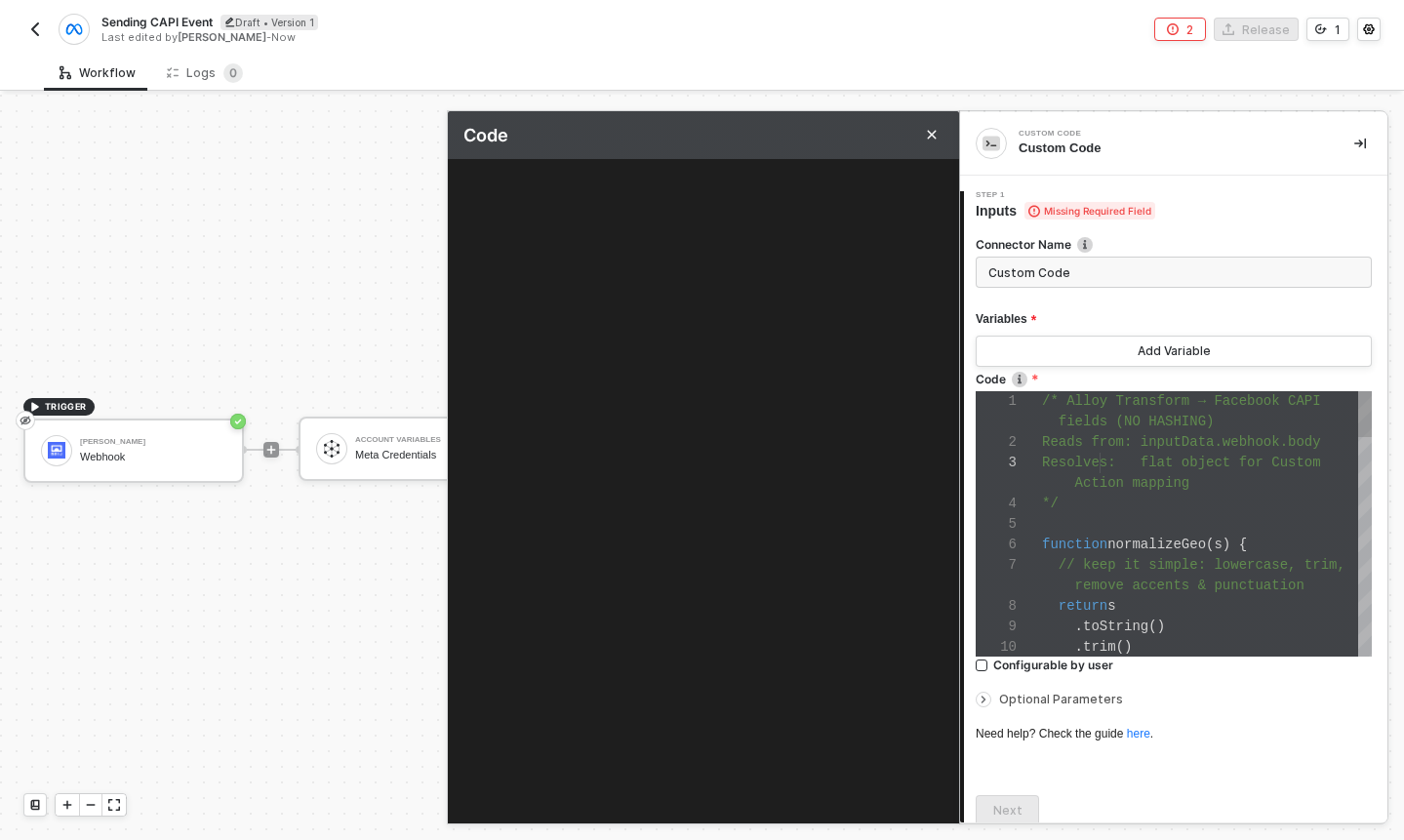
type textarea "/* Alloy Transform → Facebook CAPI fields (NO HASHING) Reads from: inputData.we…"
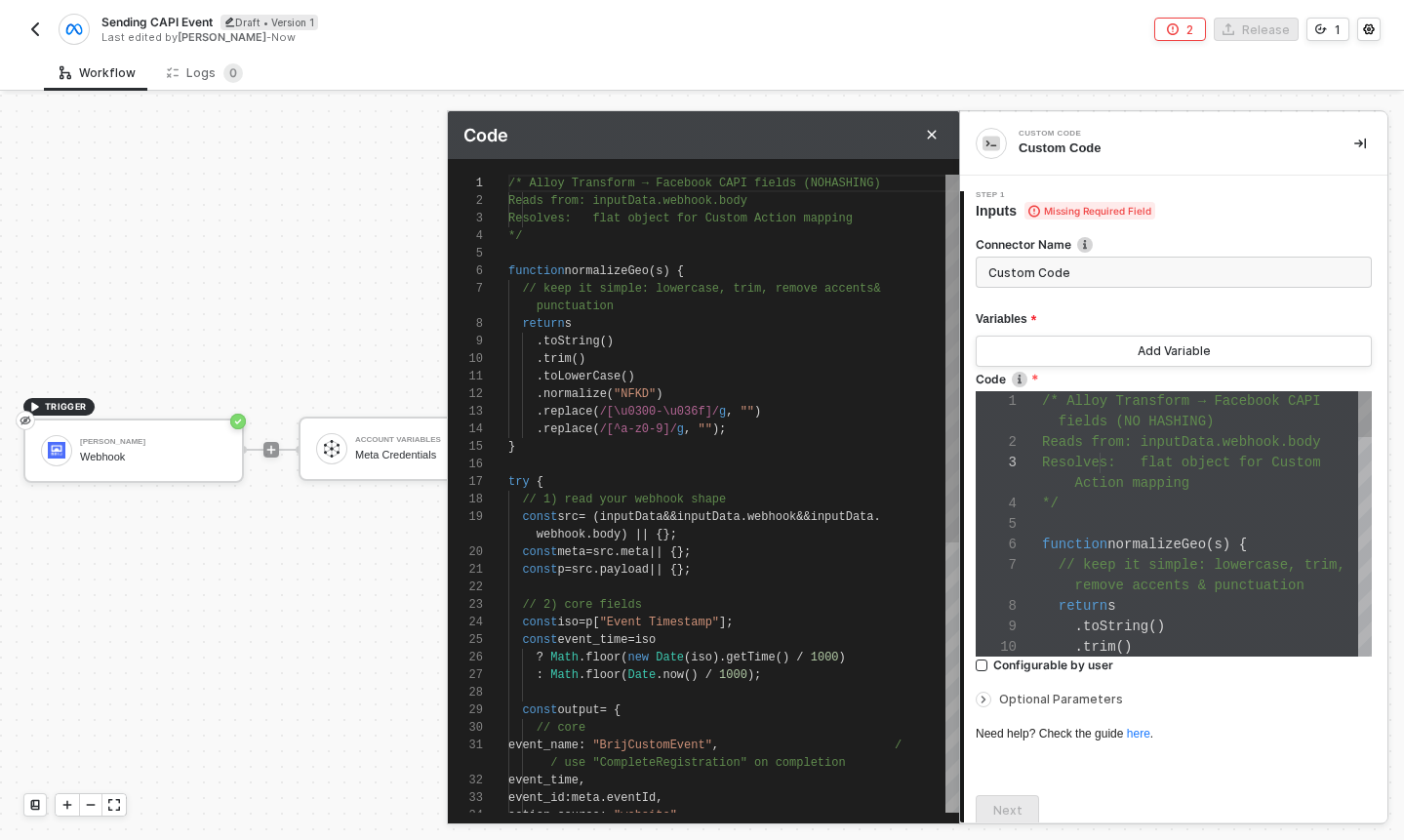
scroll to position [41, 0]
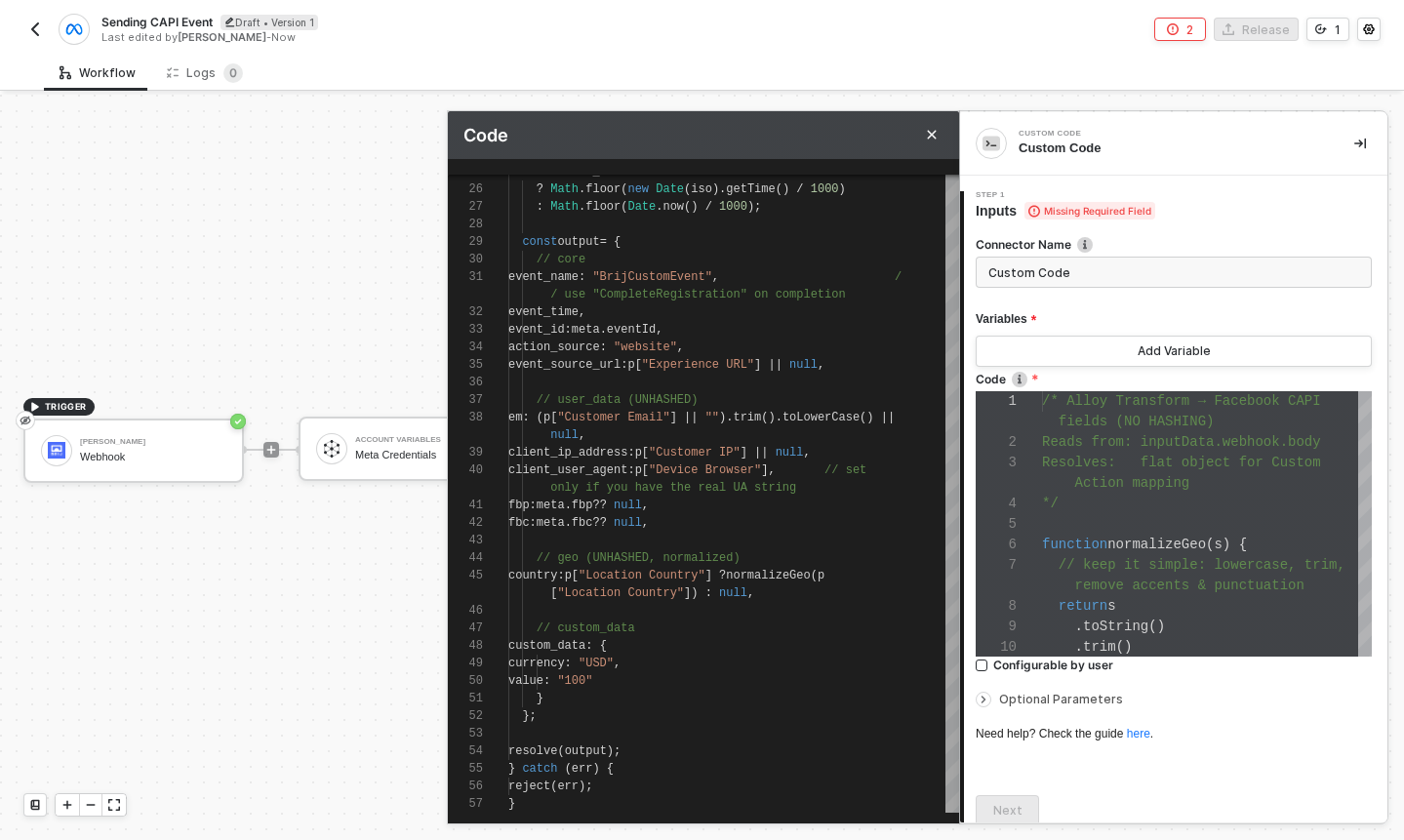
click at [1119, 288] on form "Connector Name Custom Code Variables Add Variable Code 1 2 3 4 5 6 7 8 9 10 /* …" at bounding box center [1173, 490] width 396 height 507
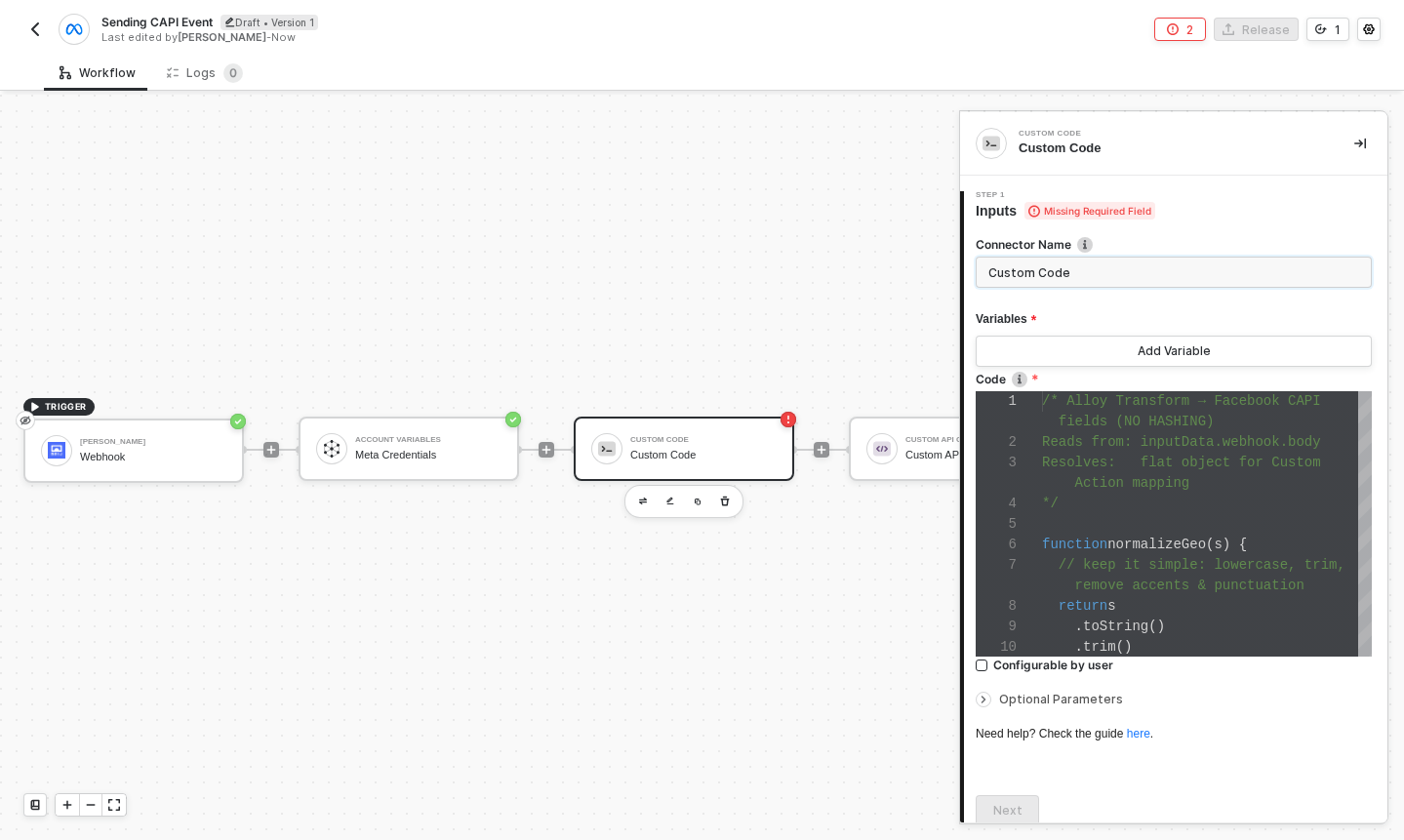
click at [1119, 286] on input "Custom Code" at bounding box center [1173, 271] width 396 height 31
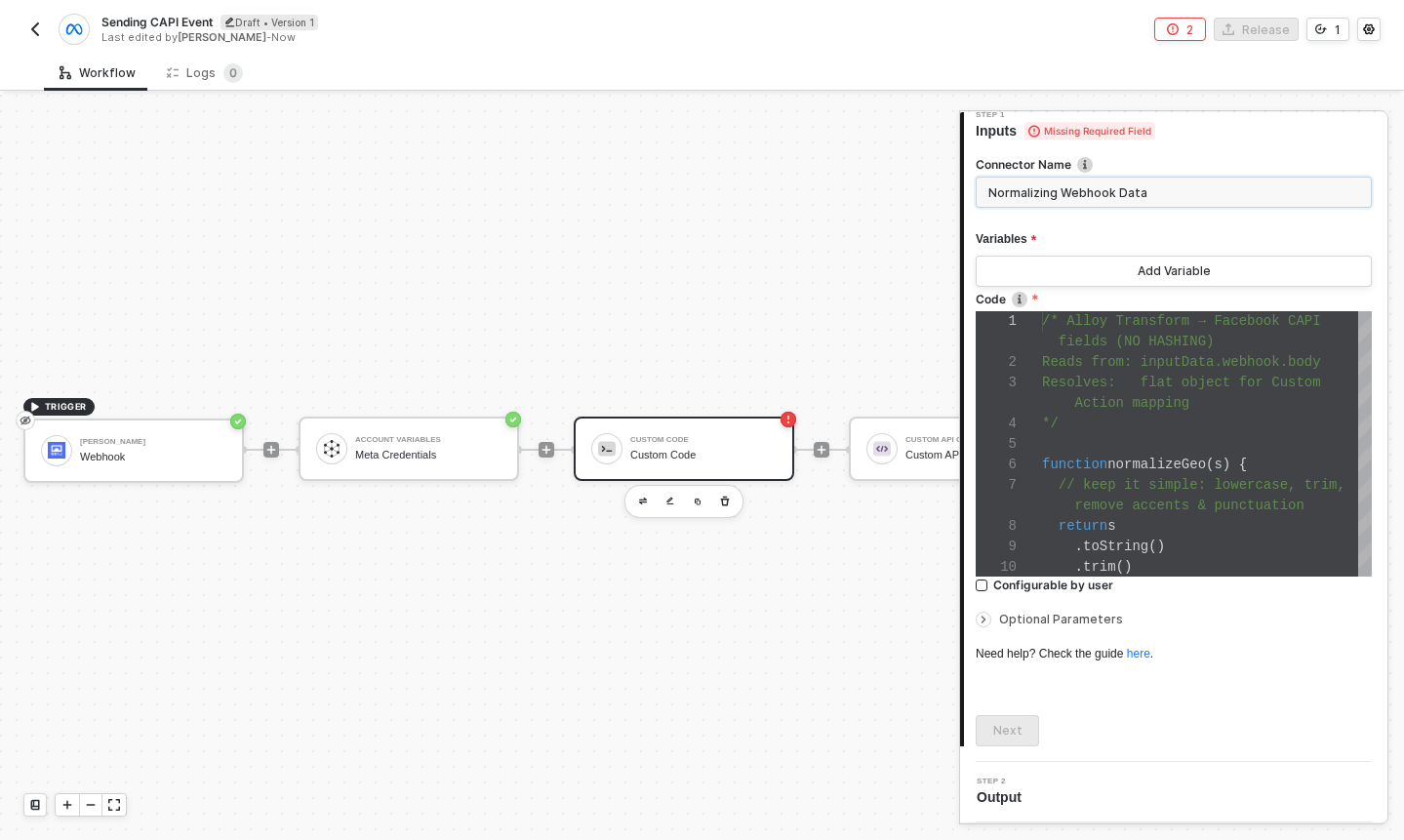
type input "Normalizing Webhook Data"
click at [1046, 678] on div "Connector Name Normalizing Webhook Data Variables Add Variable Code 1 2 3 4 5 6…" at bounding box center [1173, 443] width 396 height 606
click at [1144, 260] on button "Add Variable" at bounding box center [1173, 270] width 396 height 31
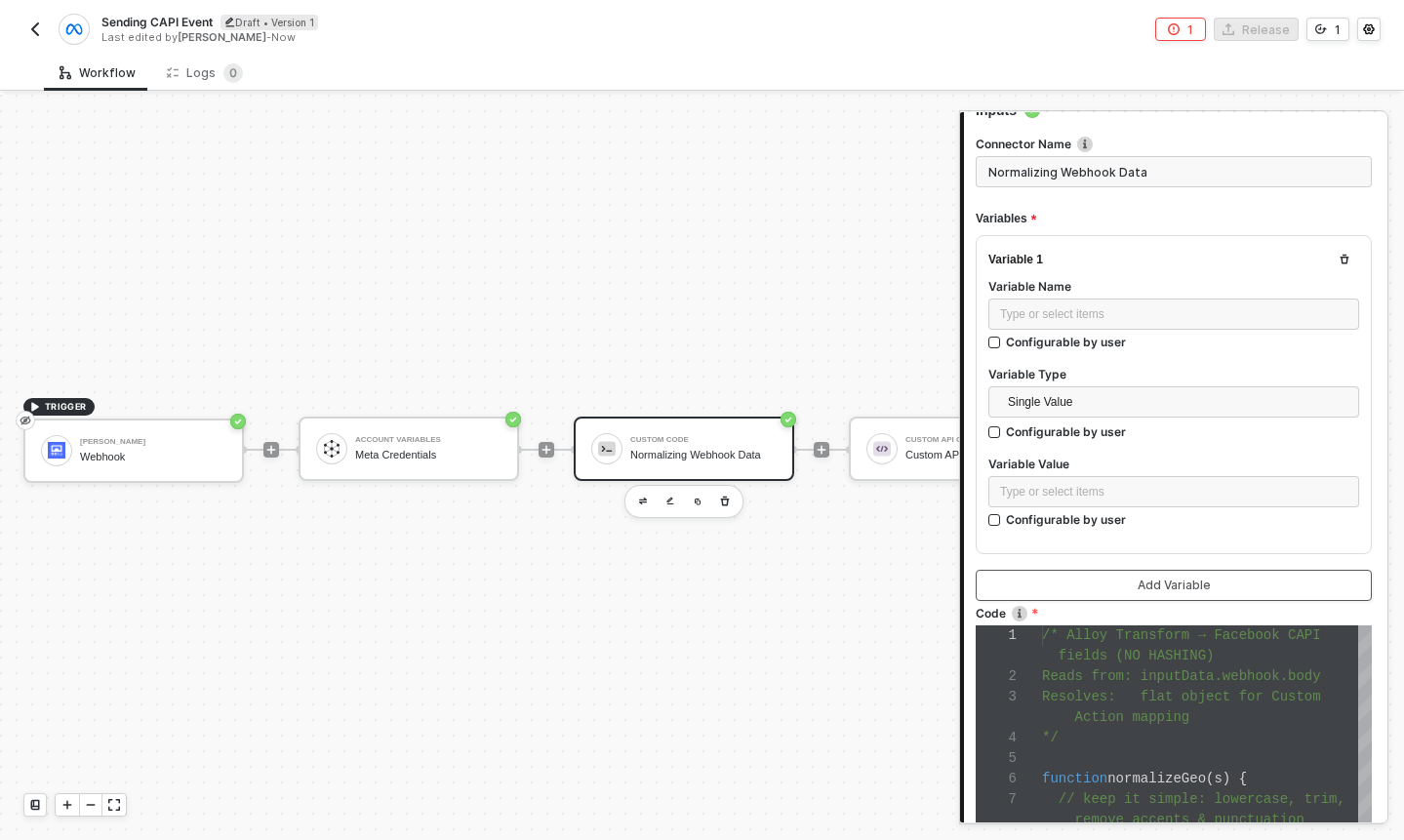
scroll to position [93, 0]
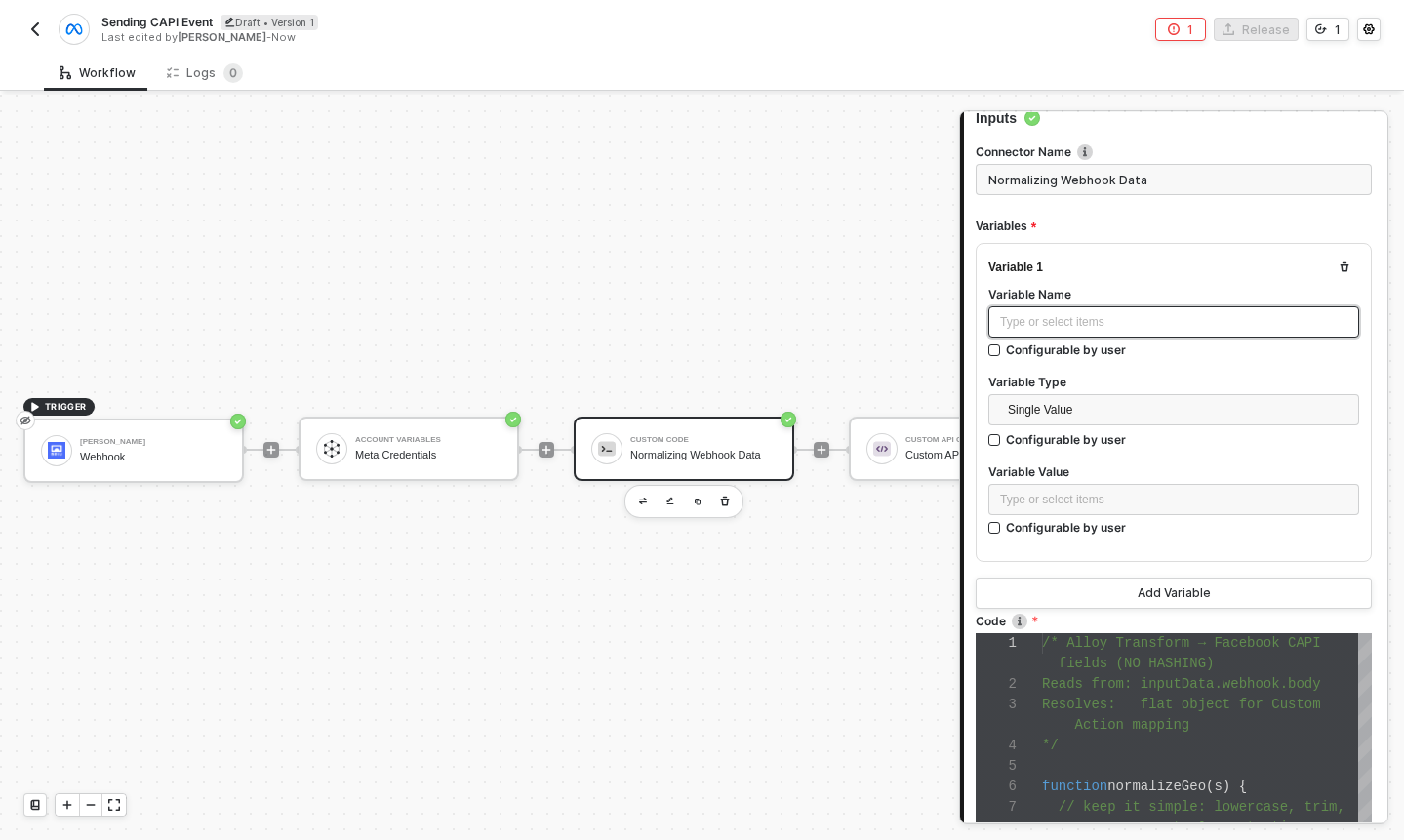
click at [1267, 313] on div "Type or select items ﻿" at bounding box center [1173, 322] width 347 height 19
click at [1217, 257] on div "Variable 1 Variable Name Type or select items ﻿ Configurable by user Variable T…" at bounding box center [1173, 402] width 396 height 319
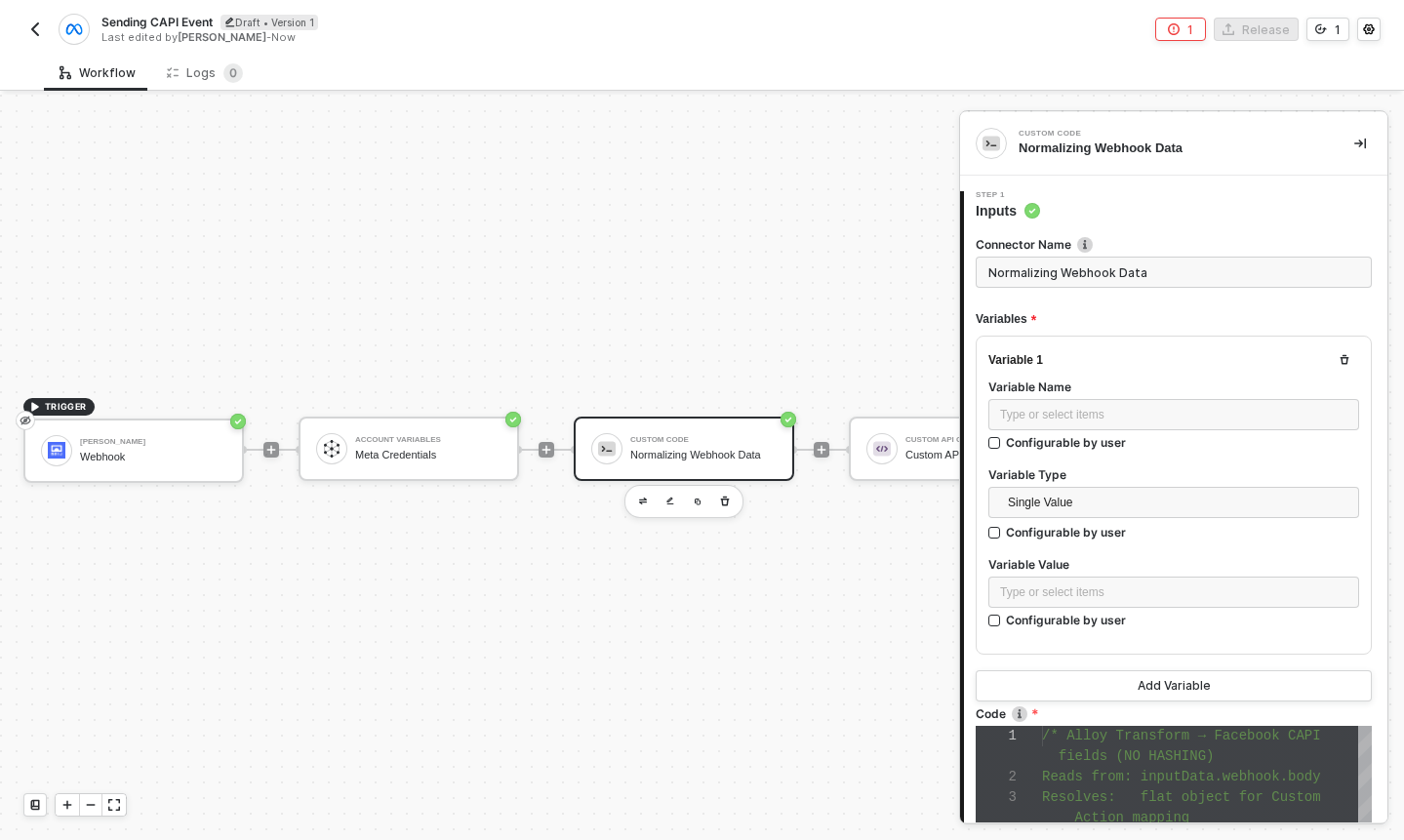
scroll to position [158, 0]
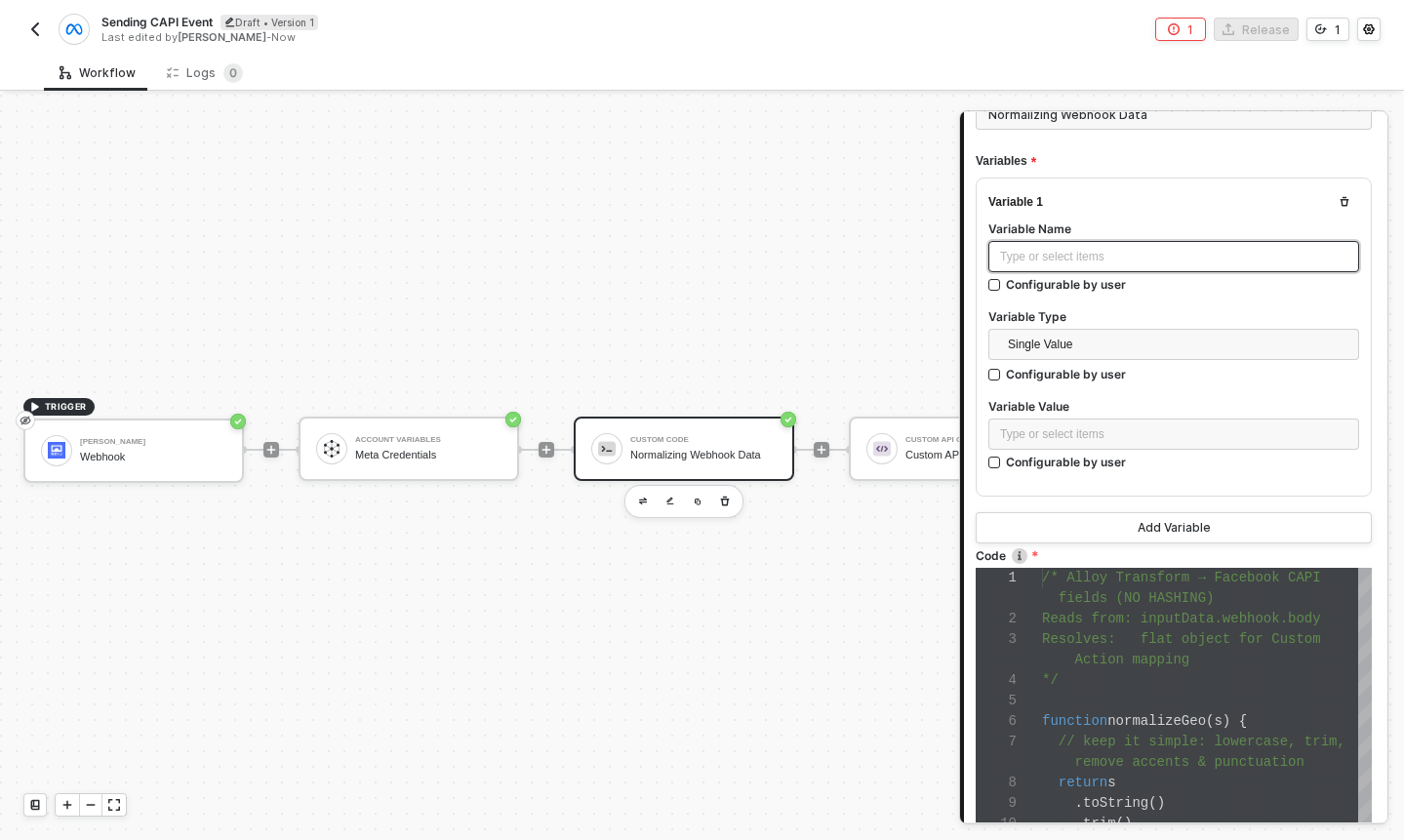
click at [1080, 247] on div "Type or select items ﻿" at bounding box center [1173, 256] width 347 height 19
click at [1057, 330] on span "Single Value" at bounding box center [1177, 344] width 339 height 29
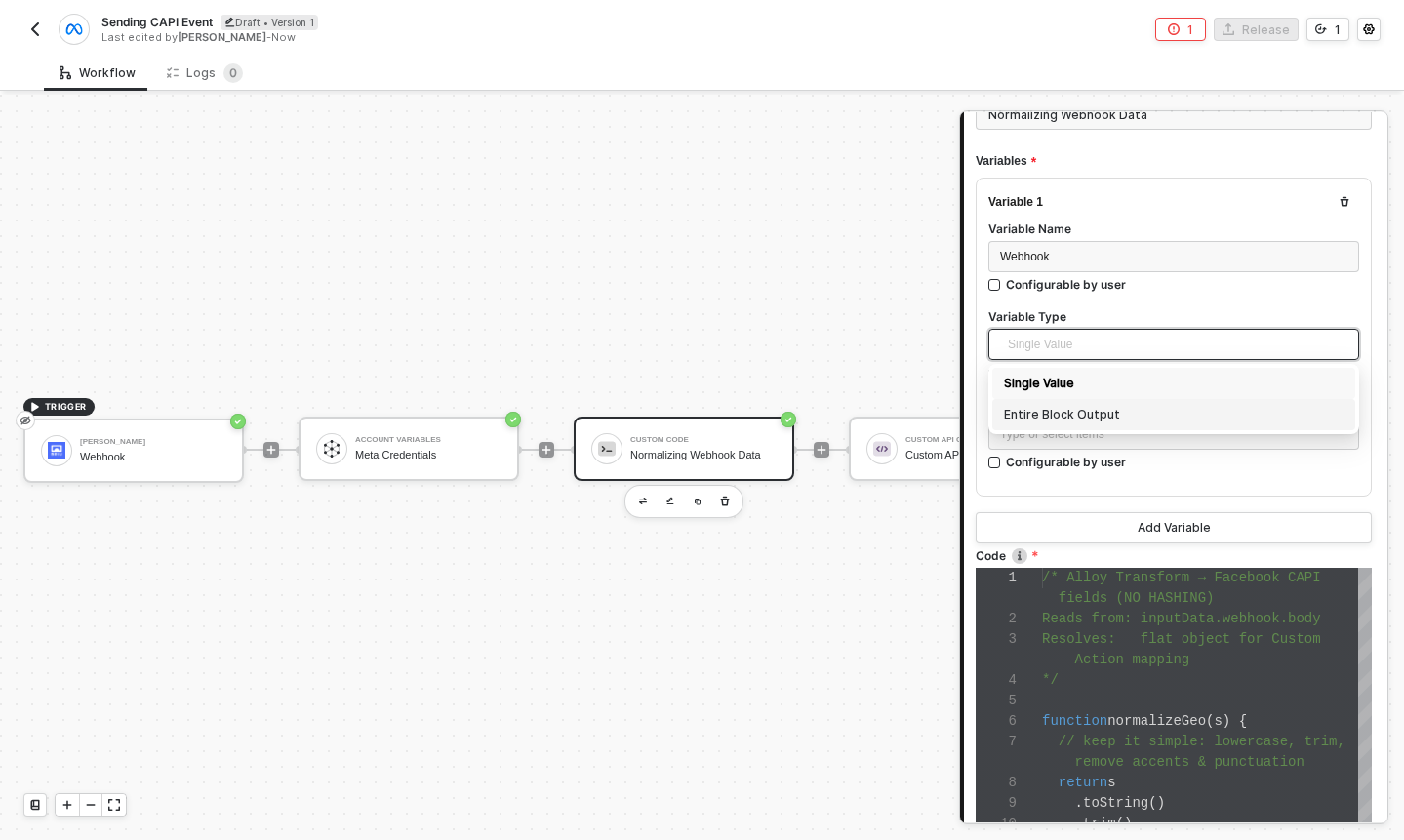
click at [1067, 408] on div "Entire Block Output" at bounding box center [1173, 415] width 339 height 22
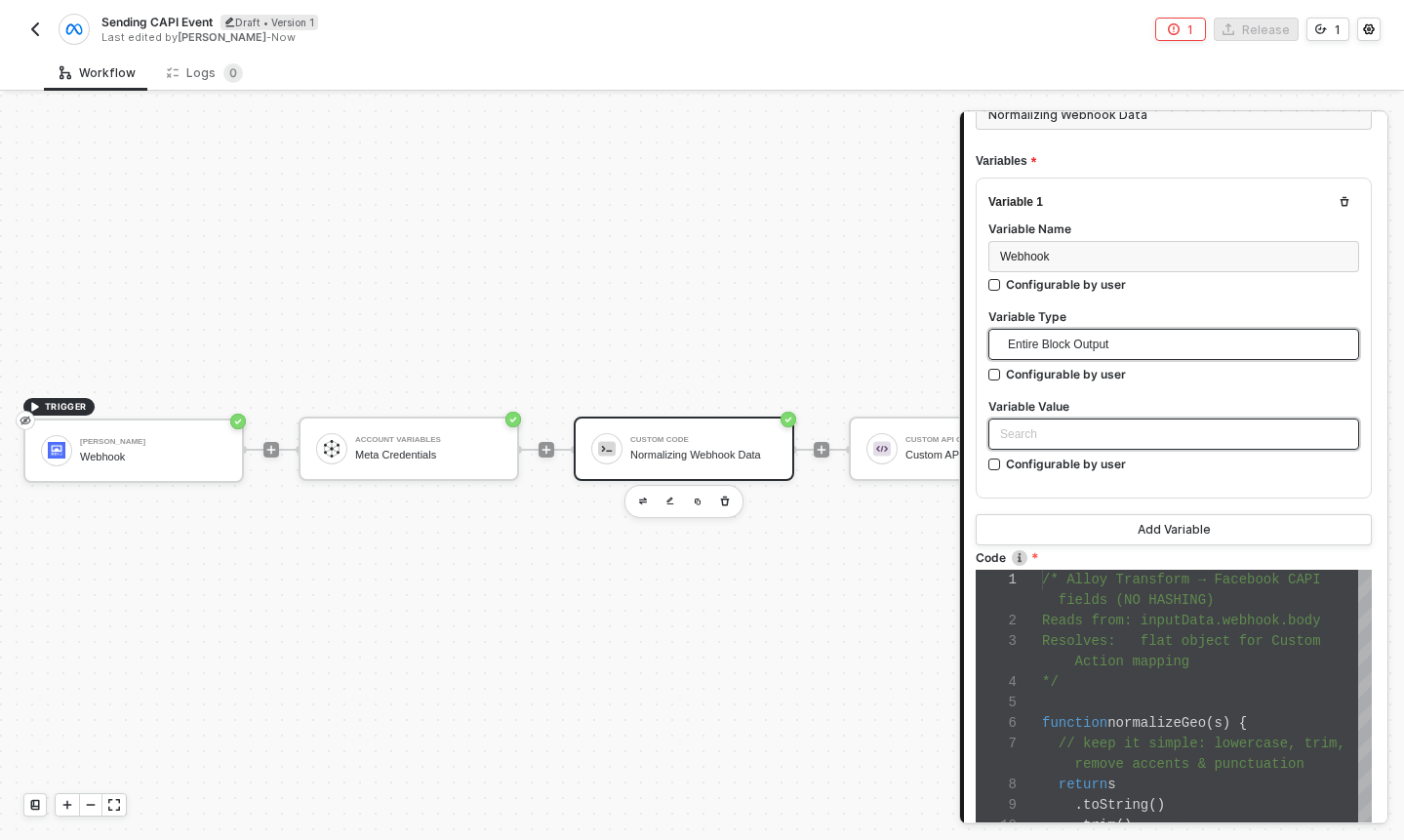
click at [1078, 434] on div "Search" at bounding box center [1174, 433] width 371 height 31
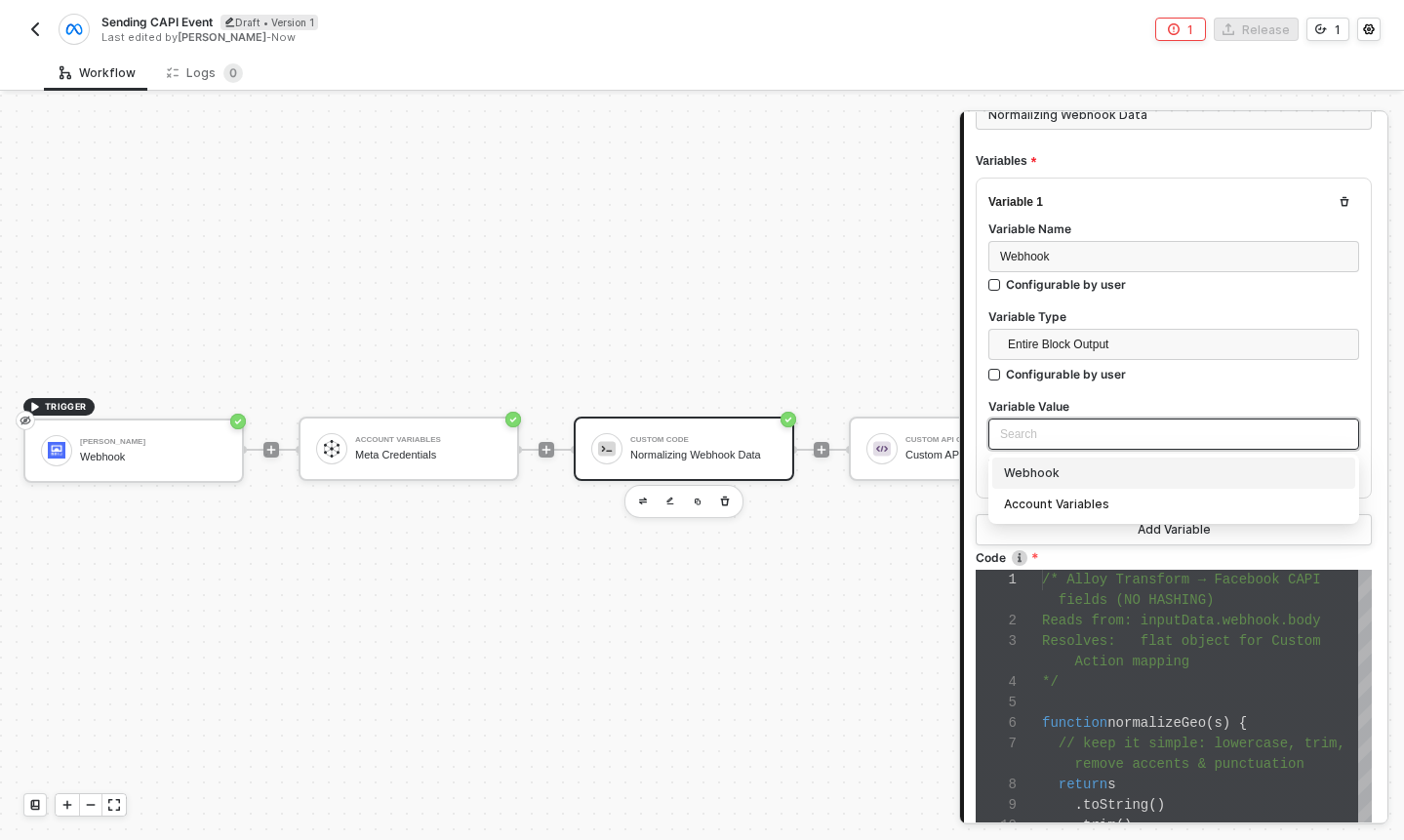
click at [1080, 478] on div "Webhook" at bounding box center [1173, 474] width 339 height 22
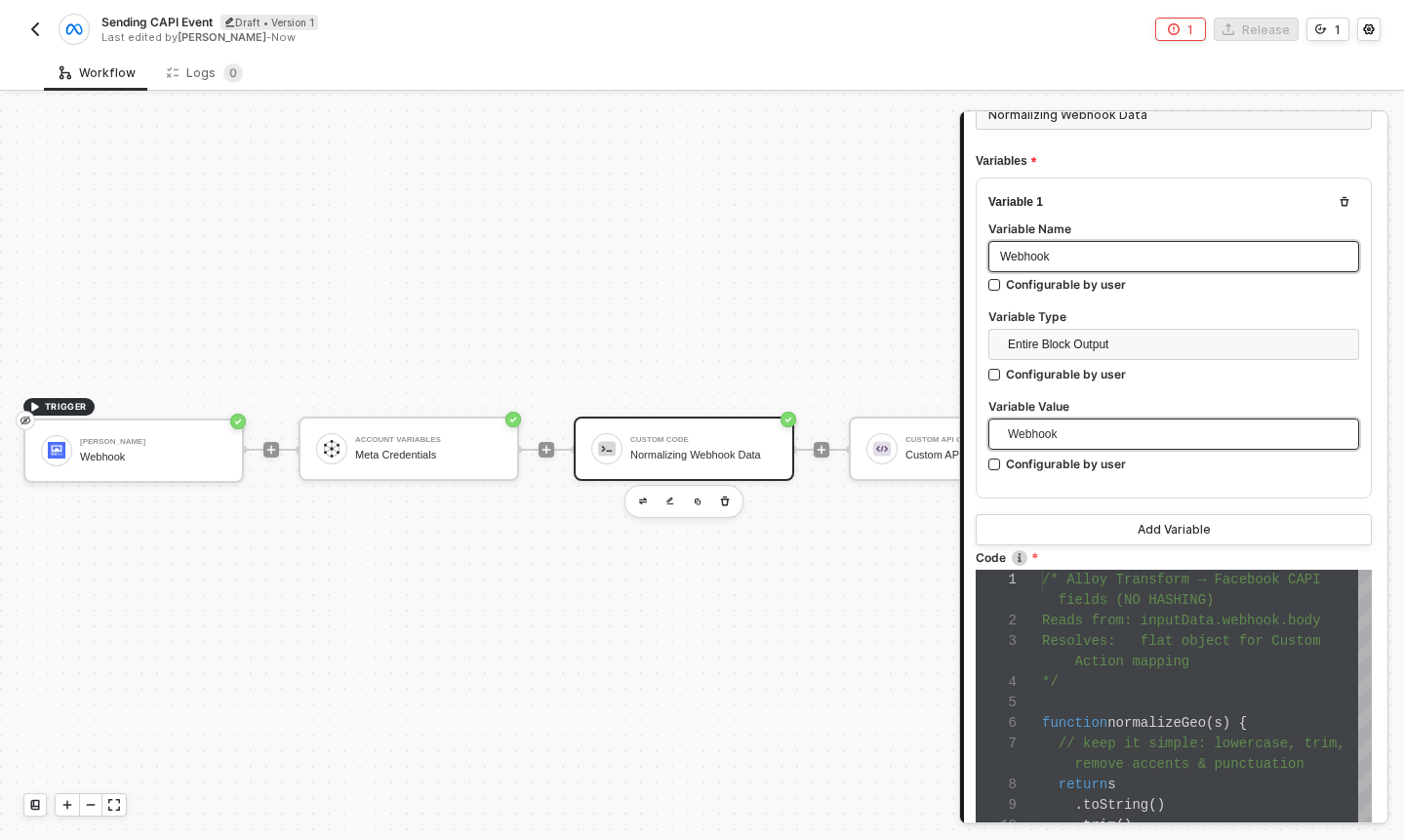
click at [1036, 253] on span "Webhook" at bounding box center [1024, 256] width 49 height 14
click at [1036, 253] on div "Webhook" at bounding box center [1173, 256] width 347 height 19
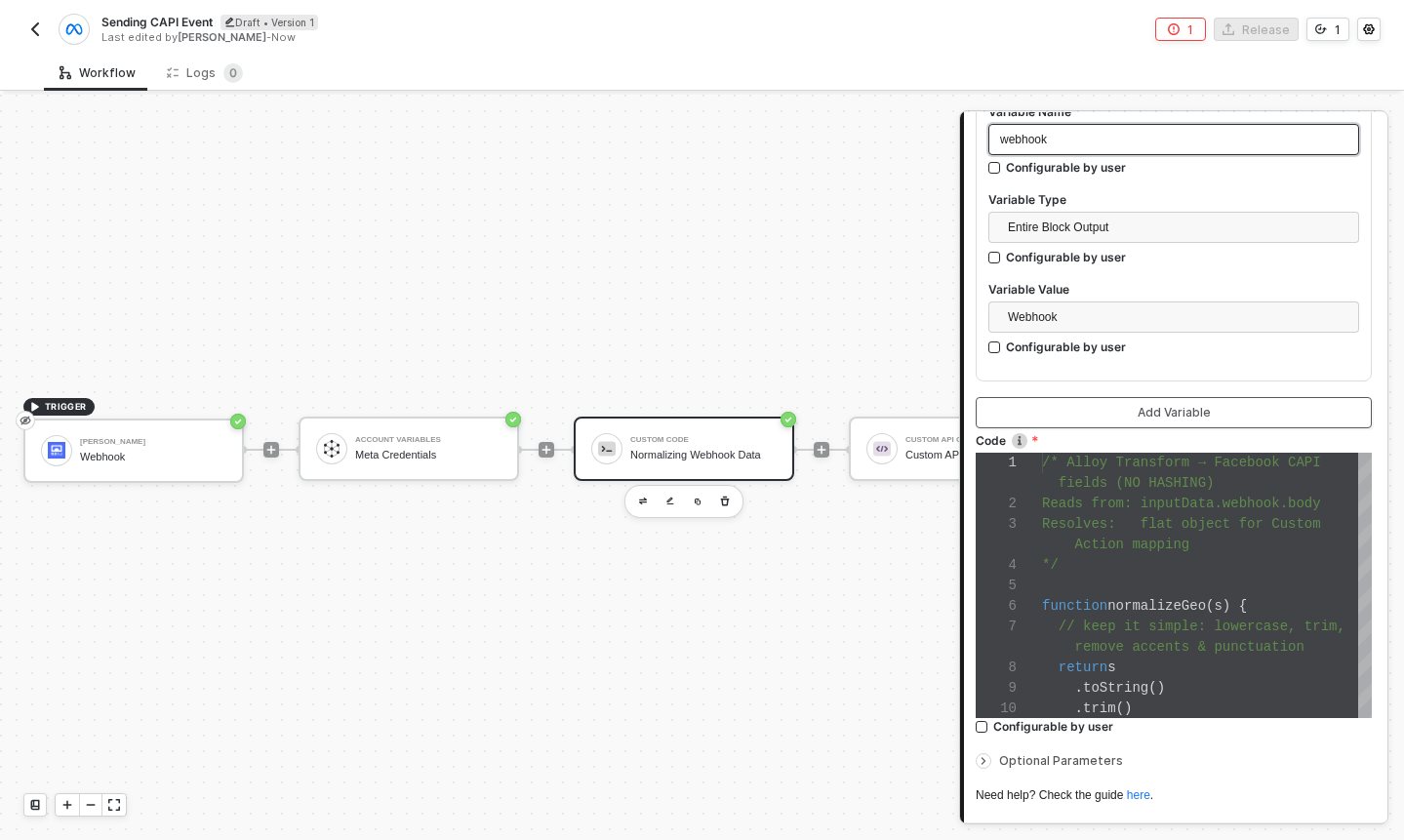
scroll to position [416, 0]
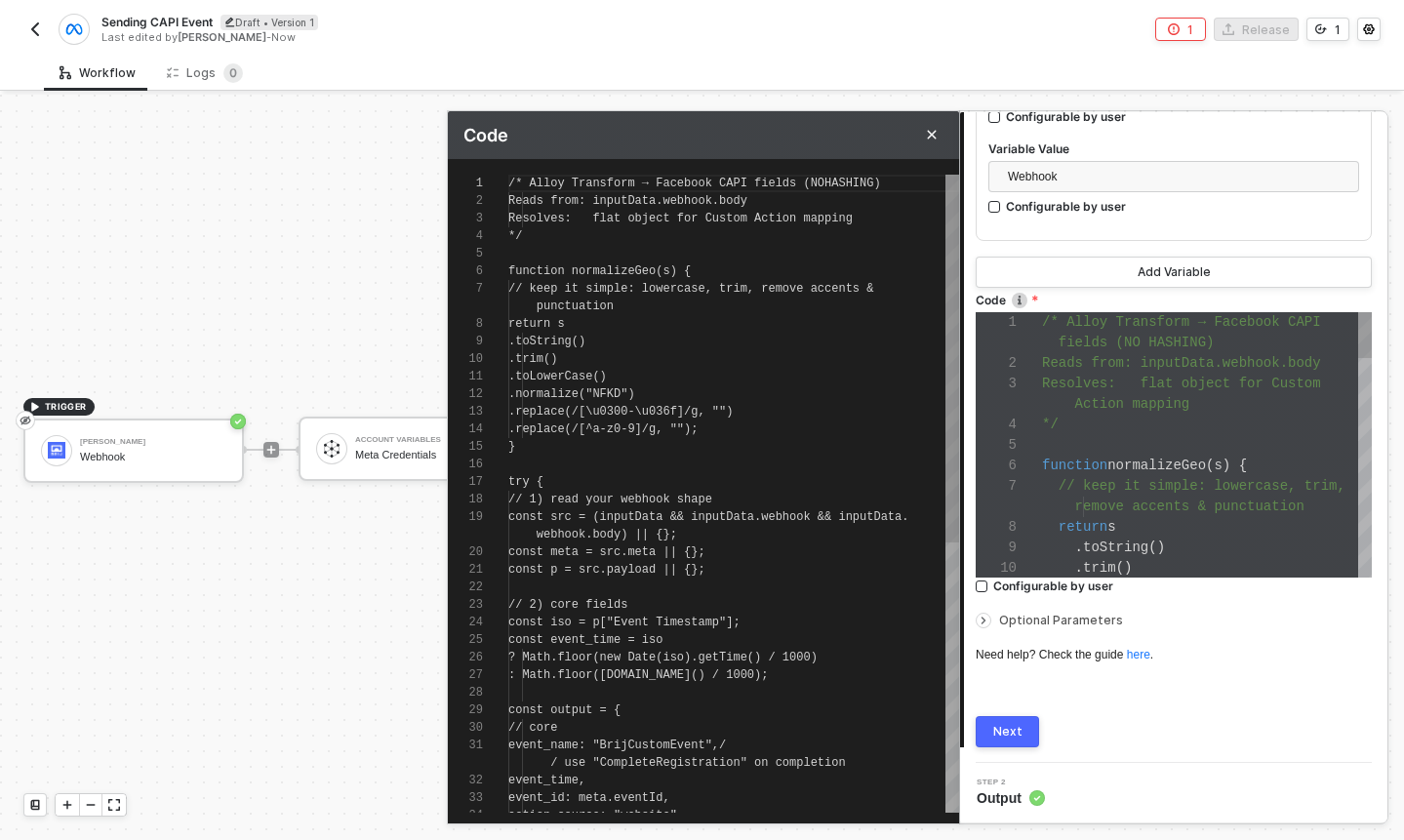
scroll to position [158, 0]
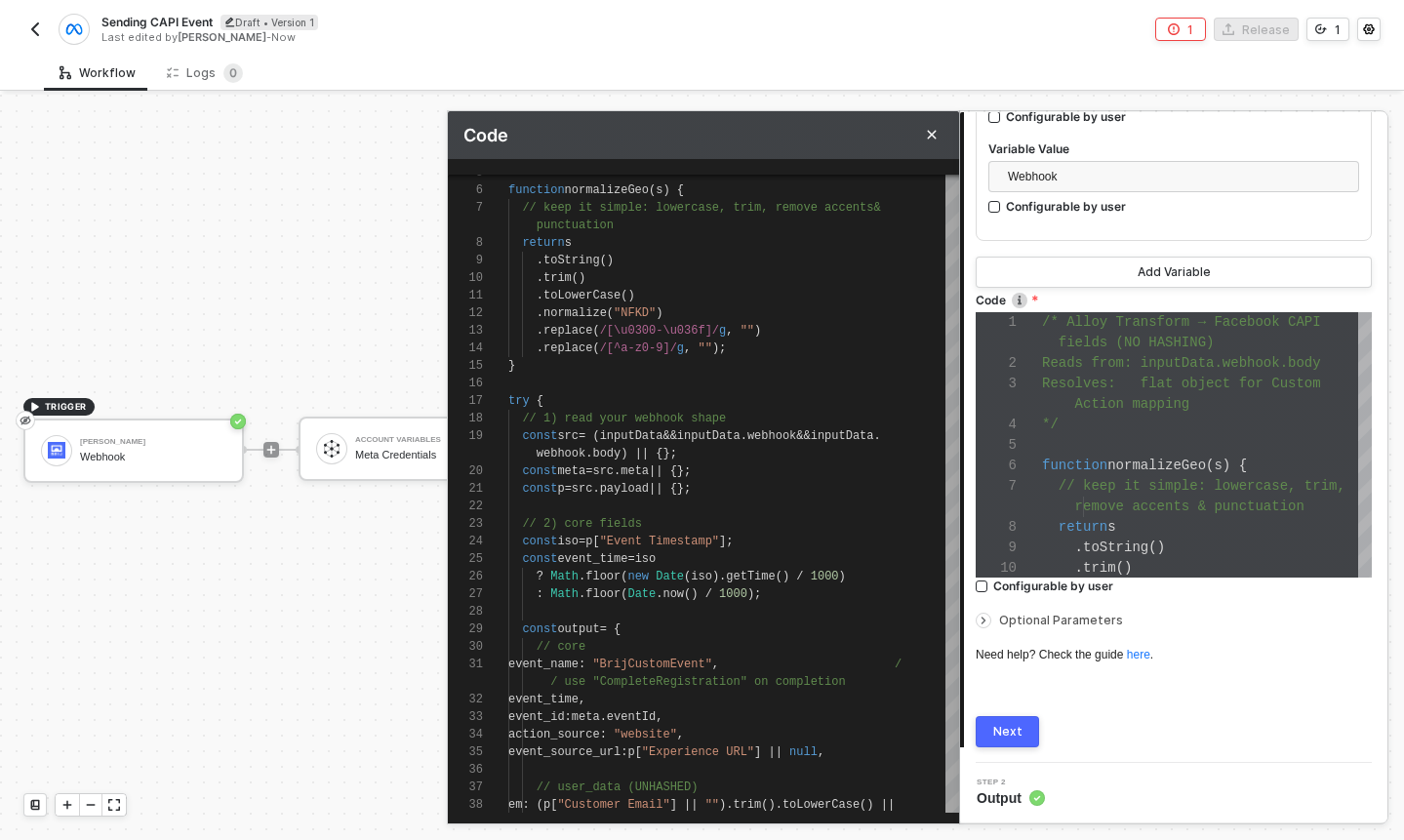
click at [1036, 735] on button "Next" at bounding box center [1008, 731] width 64 height 31
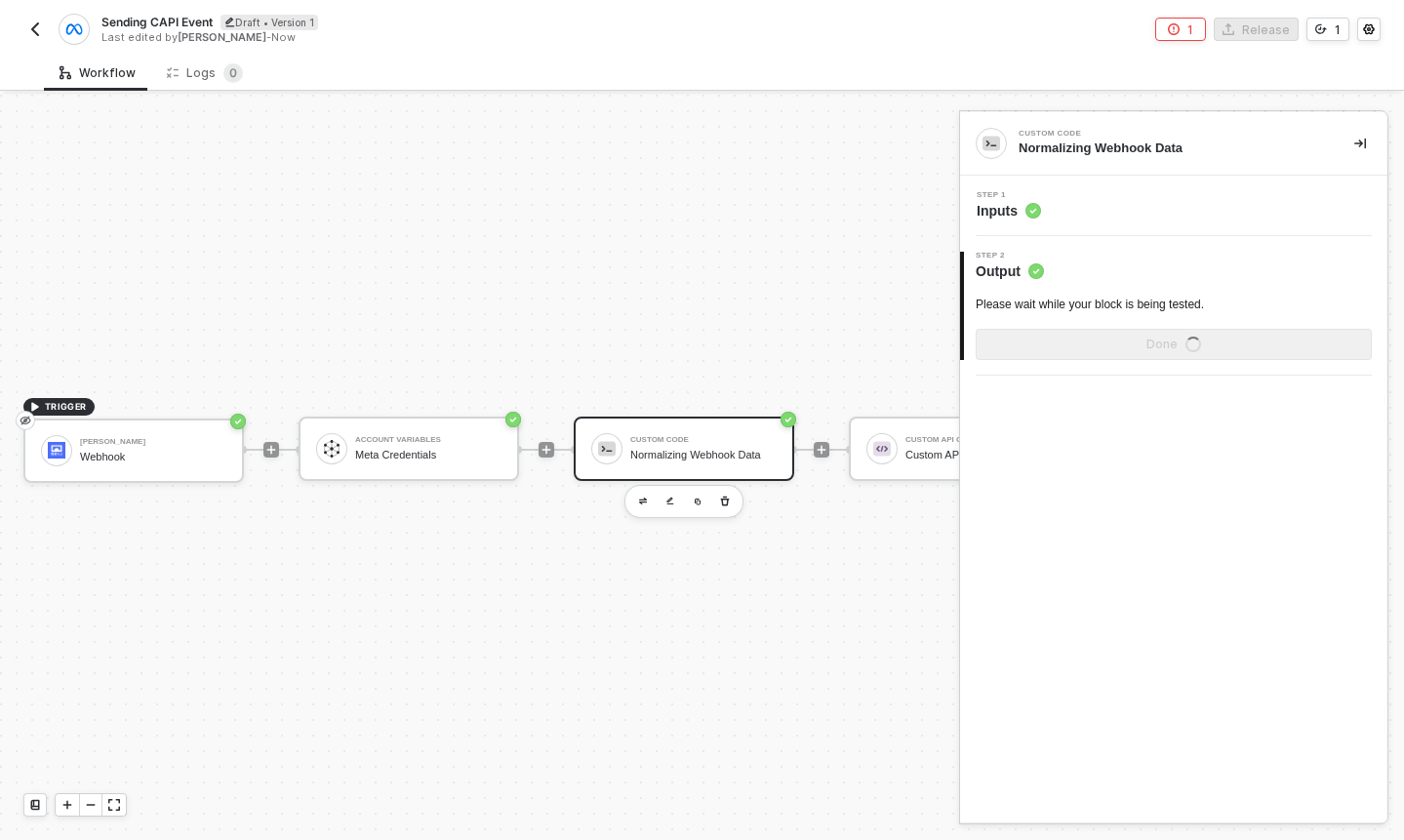
scroll to position [0, 0]
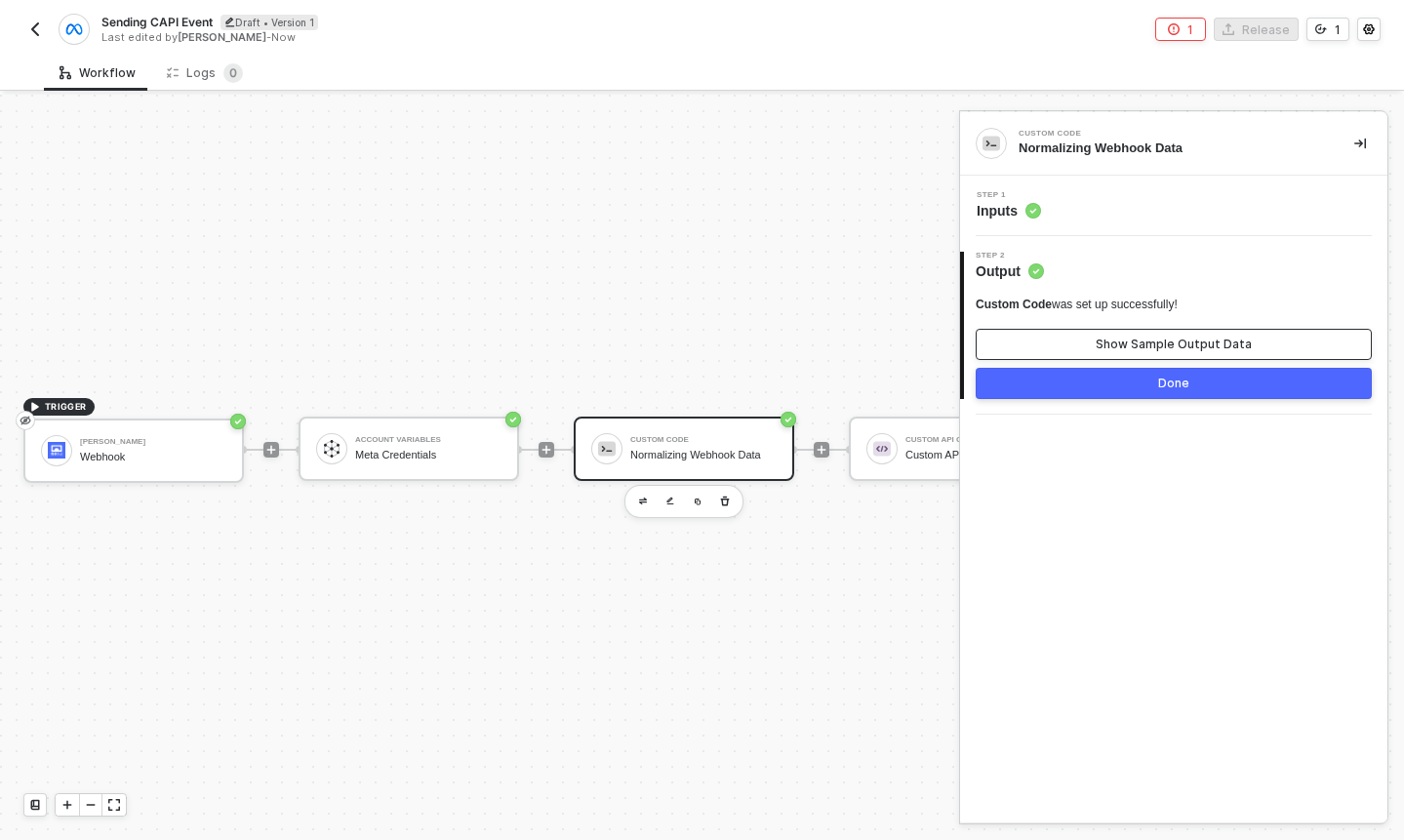
click at [1121, 341] on div "Show Sample Output Data" at bounding box center [1173, 344] width 156 height 16
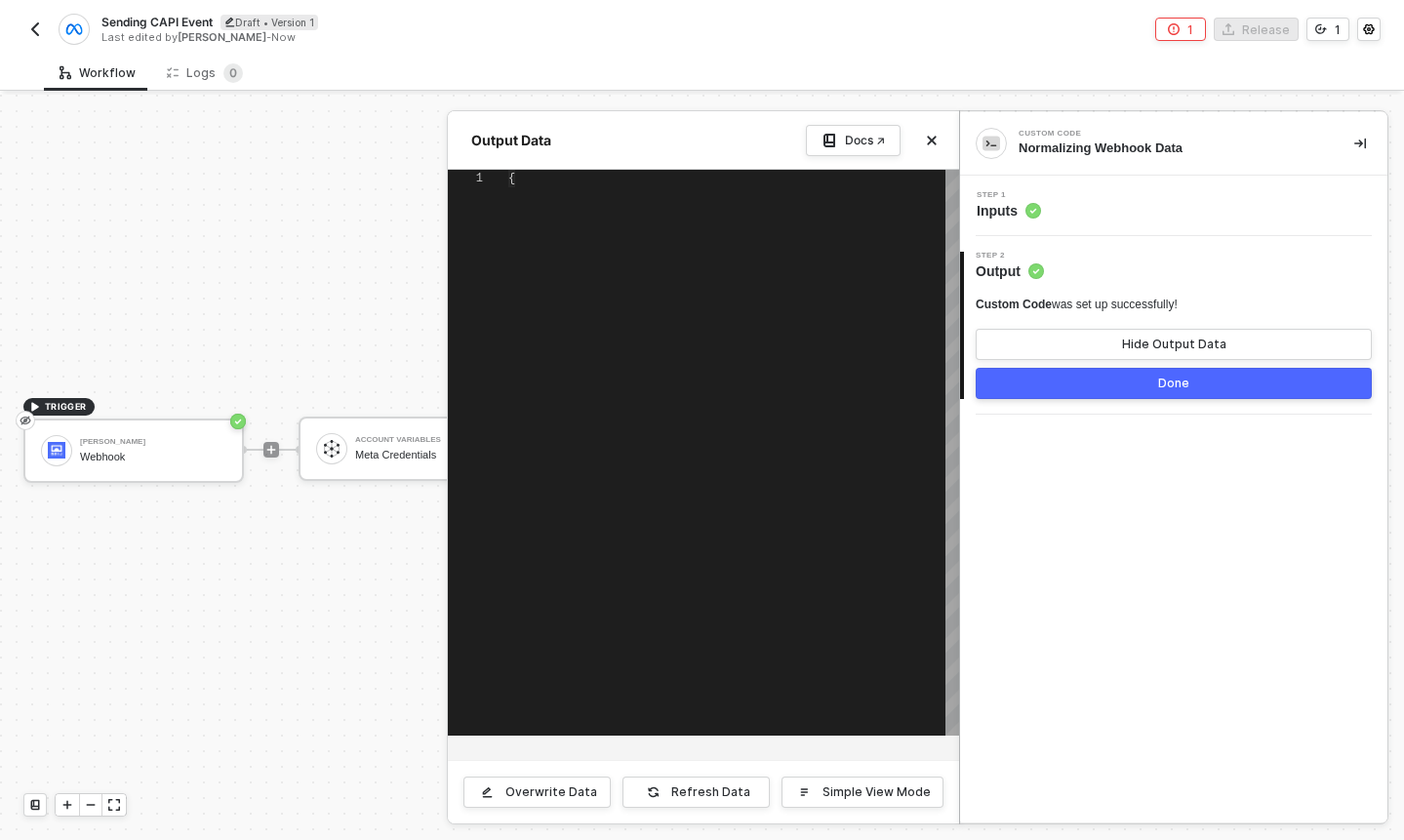
type textarea "{ "data": { "event_name": "BrijCustomEvent", "event_time": 1758647295, "event_i…"
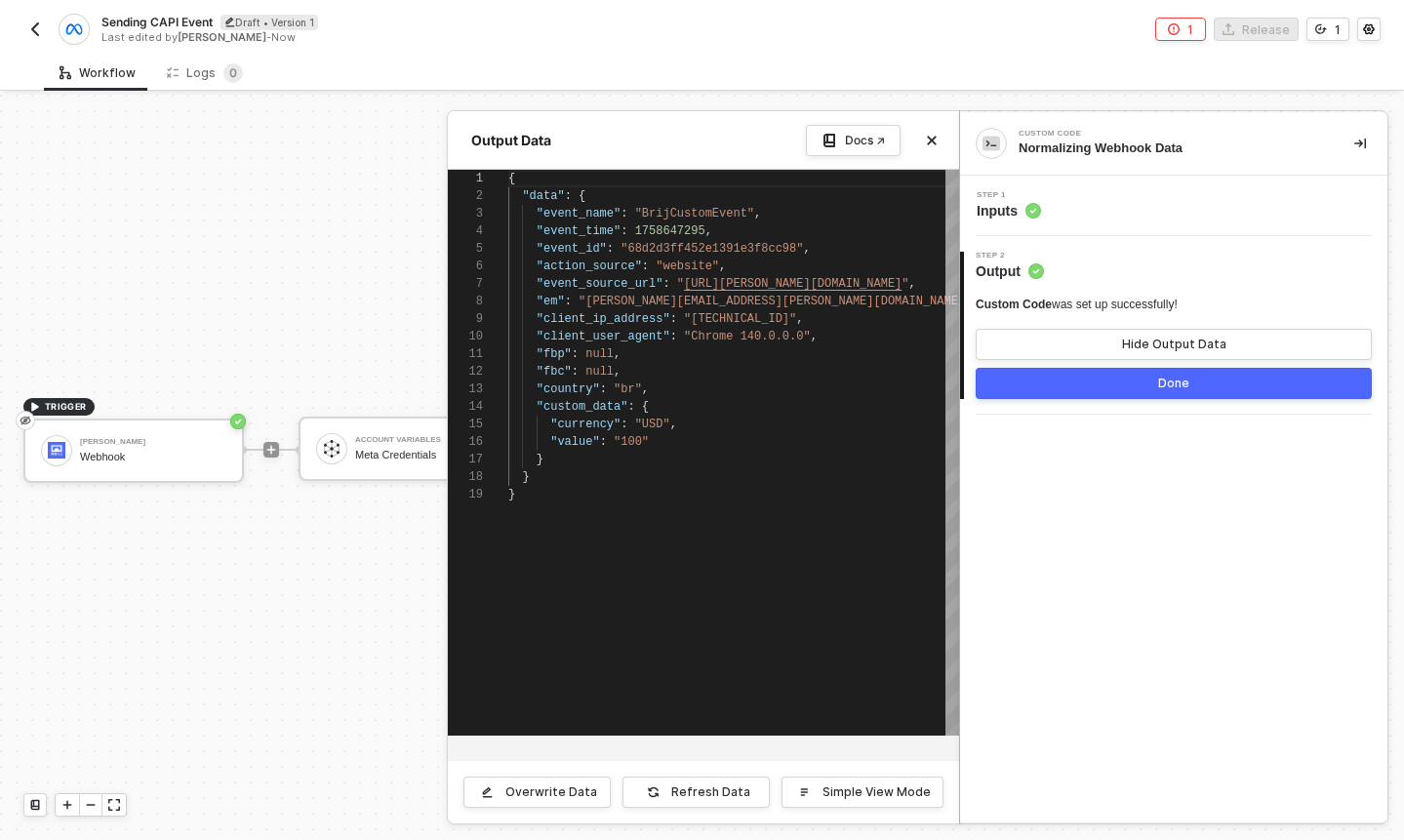
click at [362, 214] on div at bounding box center [702, 467] width 1404 height 745
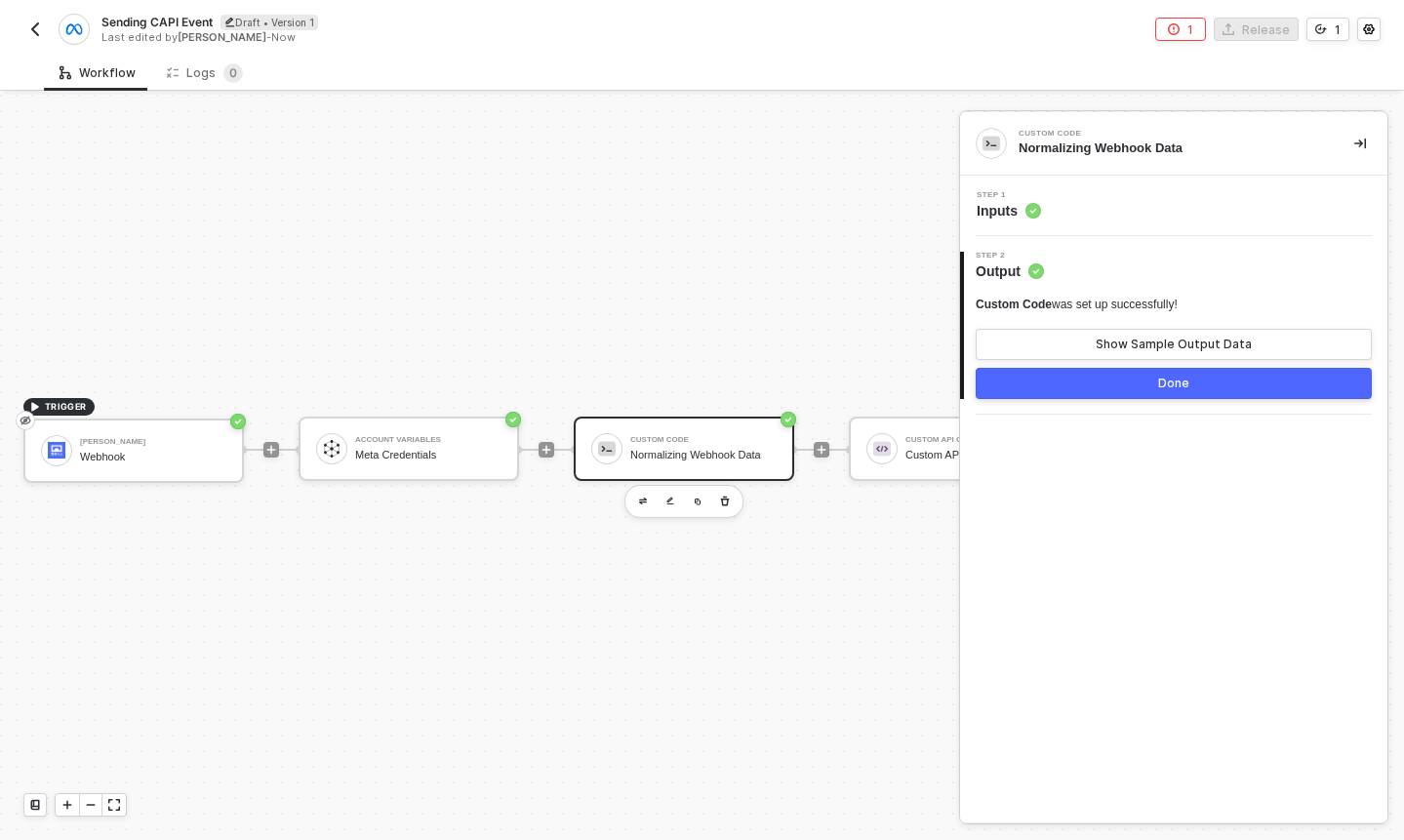
click at [1060, 200] on div "Step 1 Inputs" at bounding box center [1175, 206] width 422 height 29
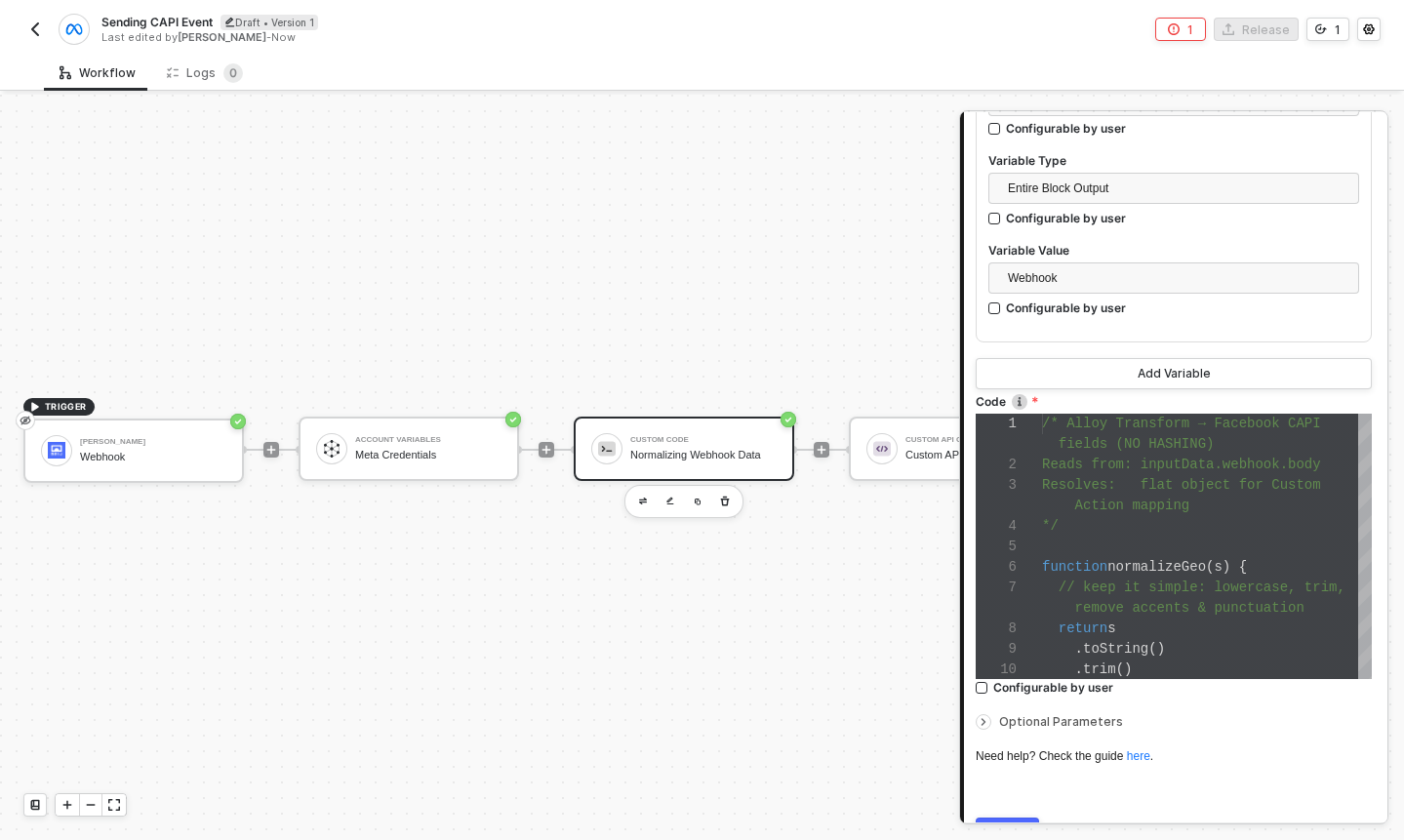
scroll to position [393, 0]
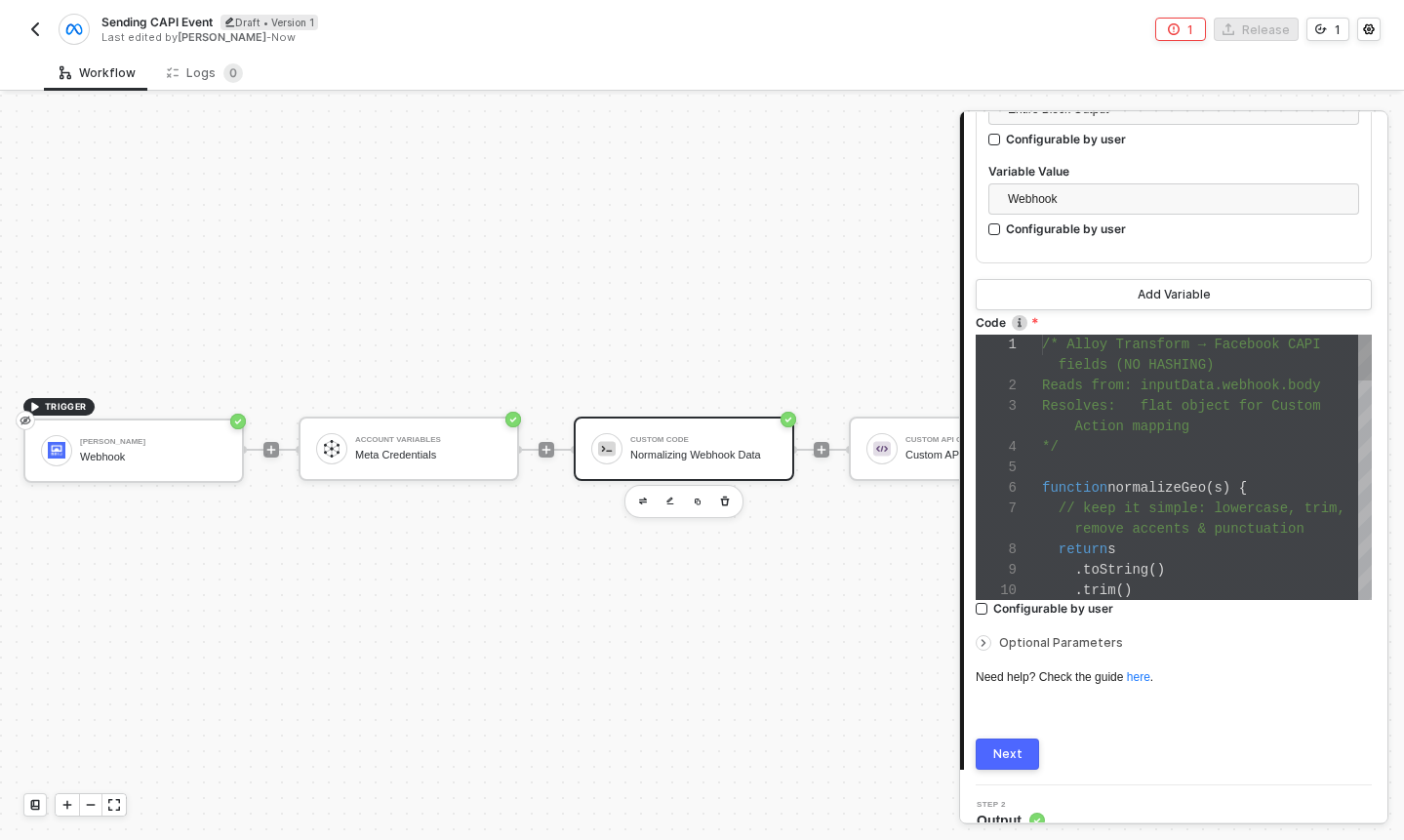
click at [1081, 478] on div "function normalizeGeo ( s ) {" at bounding box center [1206, 488] width 330 height 21
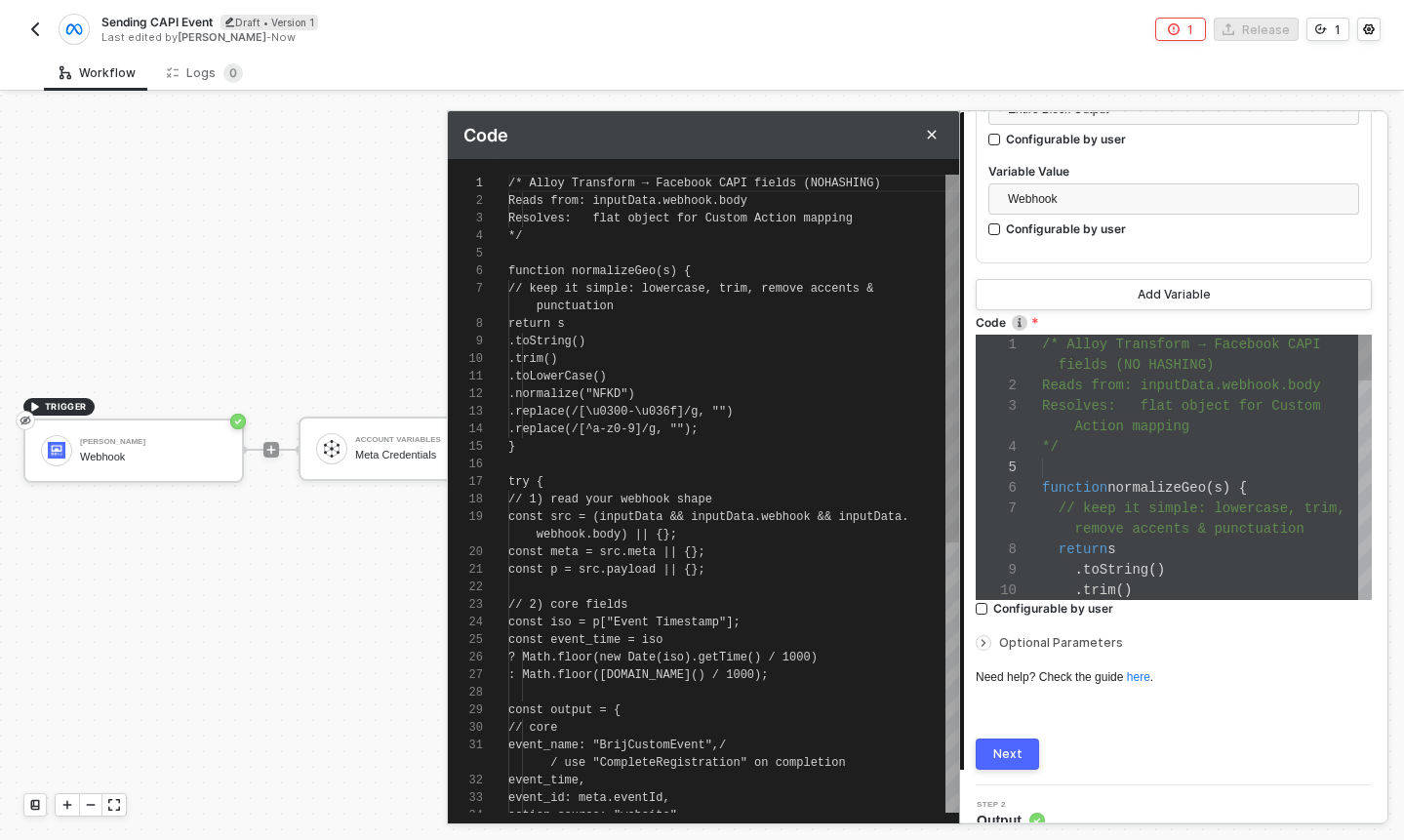
scroll to position [158, 0]
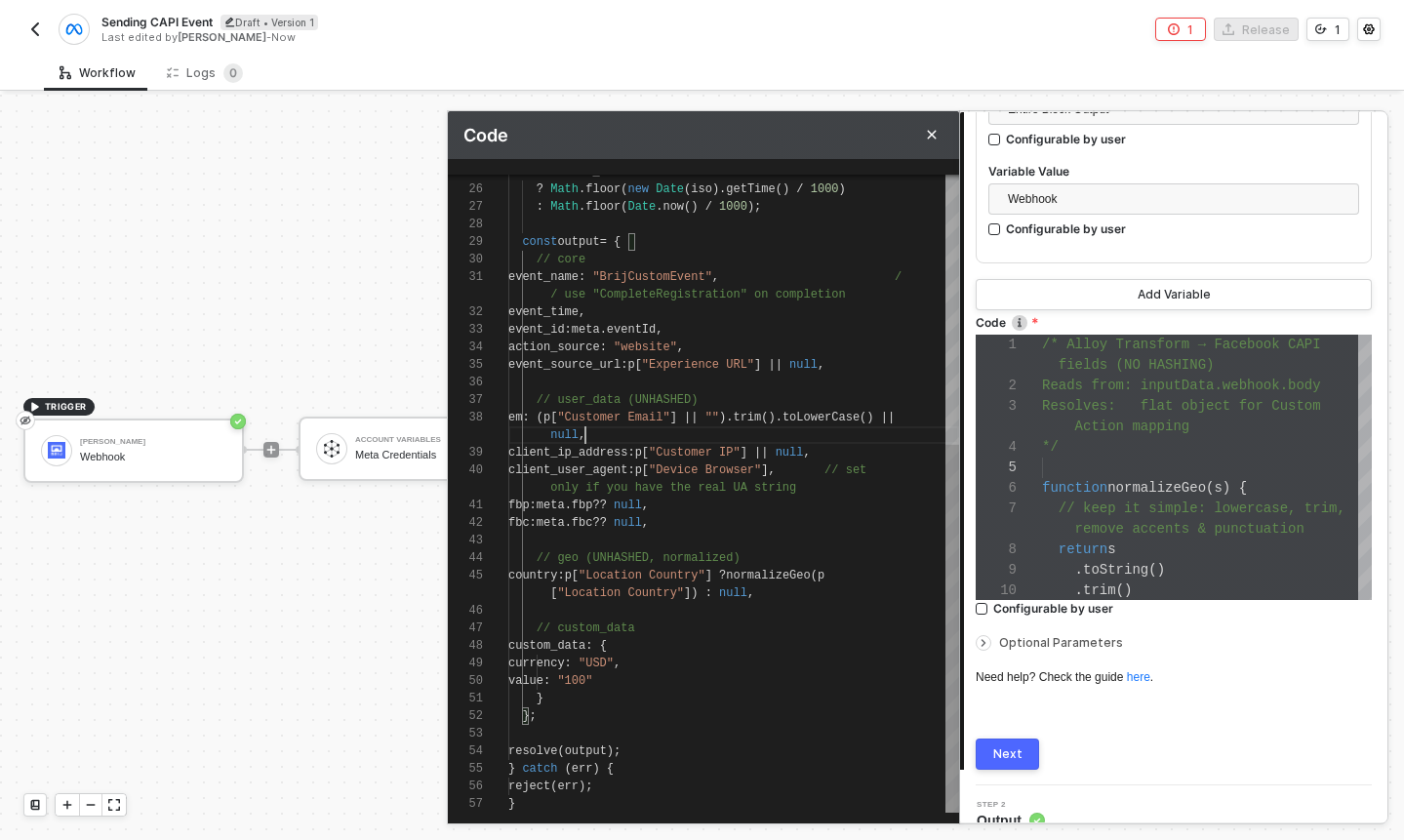
click at [633, 439] on div "null ," at bounding box center [733, 435] width 451 height 18
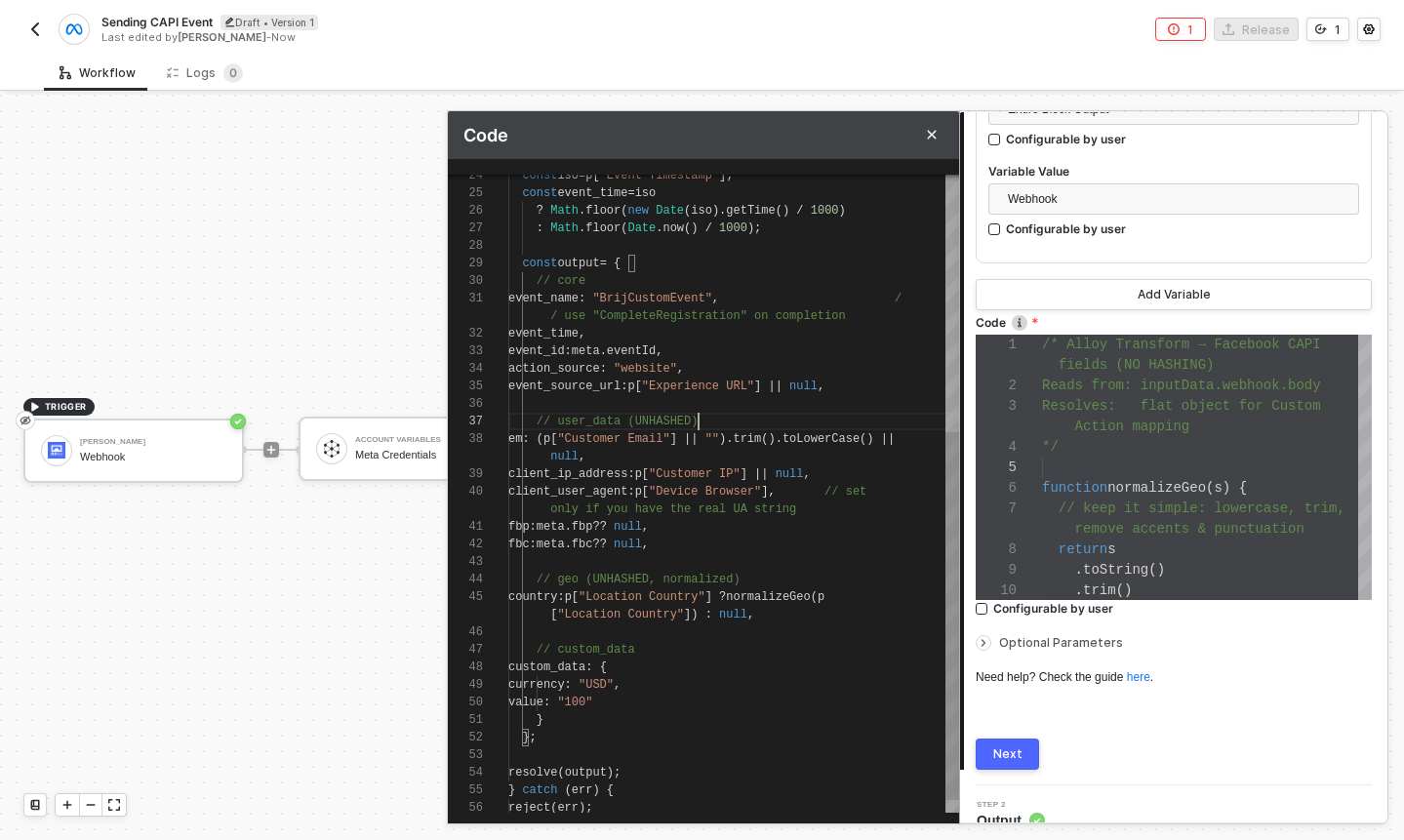
click at [720, 418] on div "// user_data (UNHASHED)" at bounding box center [733, 422] width 451 height 18
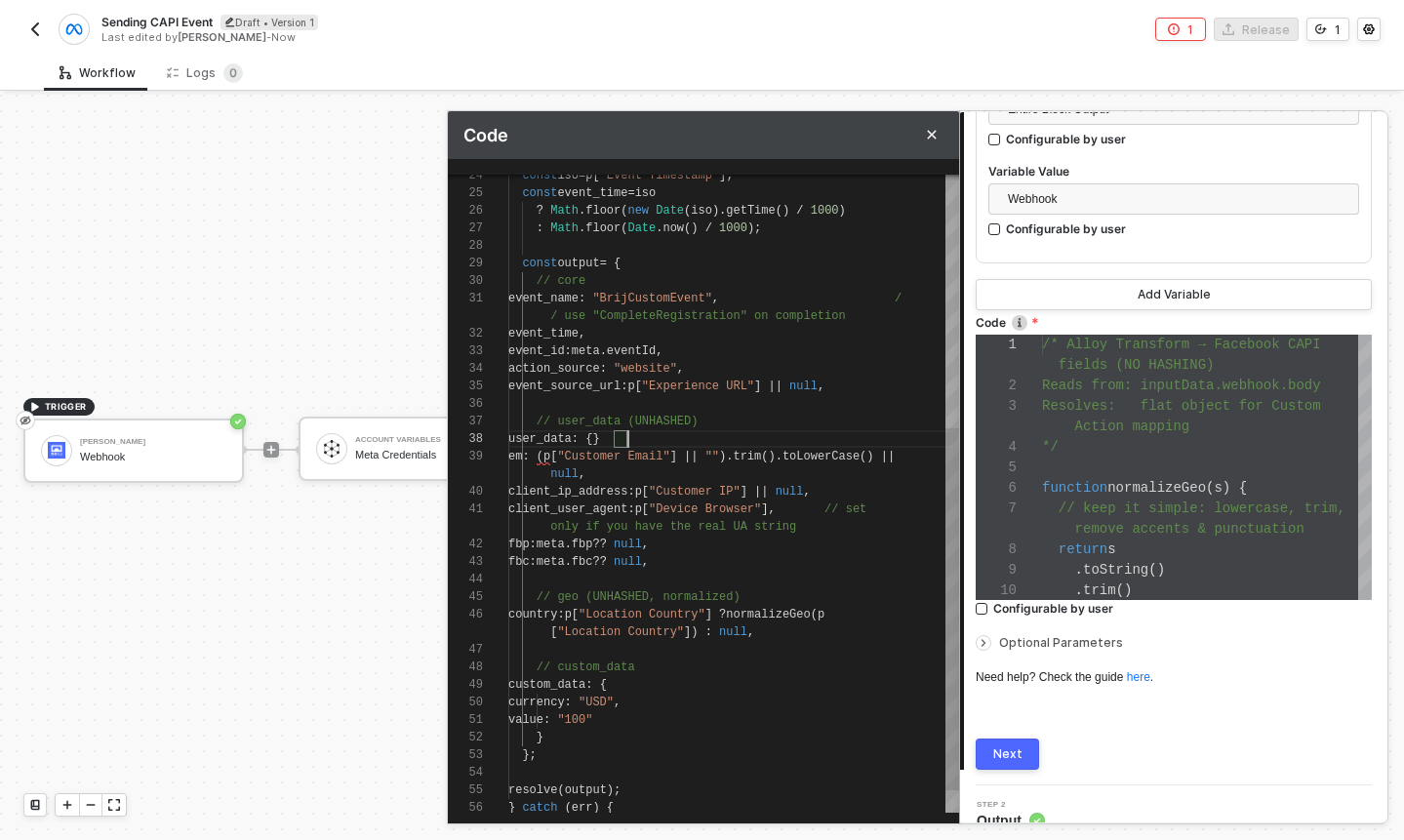
scroll to position [0, 113]
click at [646, 653] on div at bounding box center [733, 649] width 451 height 18
click at [651, 649] on div at bounding box center [733, 649] width 451 height 18
click at [642, 646] on div at bounding box center [733, 649] width 451 height 18
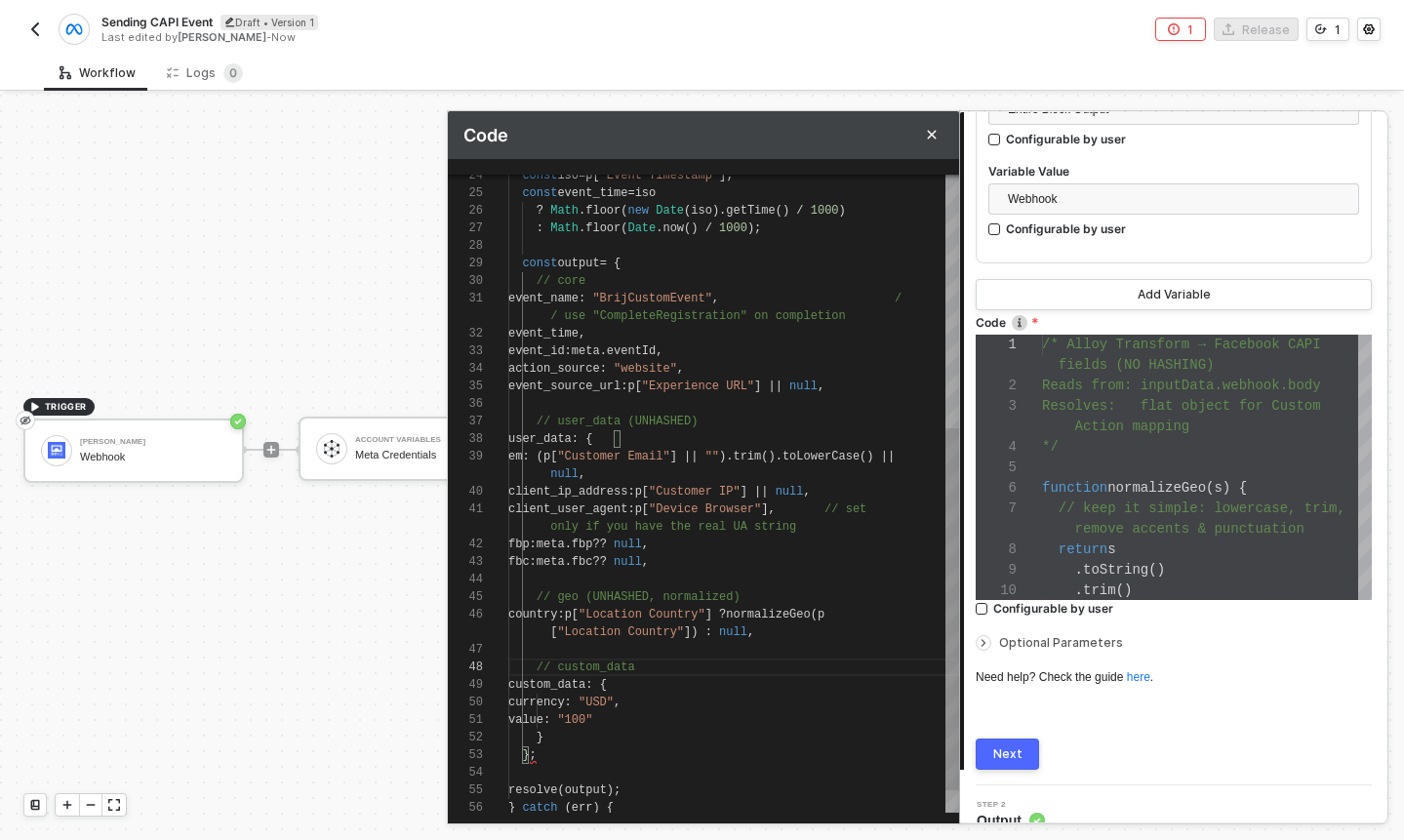
click at [674, 644] on div at bounding box center [733, 649] width 451 height 18
click at [806, 635] on div "[ "Location Country" ]) : null ," at bounding box center [733, 632] width 451 height 18
click at [557, 462] on div "25 26 27 28 29 30 31 32 33 34 35 36 37 39 40 41 42 43 44 45 46 48 49 50 51 52 5…" at bounding box center [703, 494] width 511 height 638
click at [565, 491] on div "25 26 27 28 29 30 31 32 33 34 35 36 37 39 40 41 42 43 44 45 46 48 49 50 51 52 5…" at bounding box center [703, 494] width 511 height 638
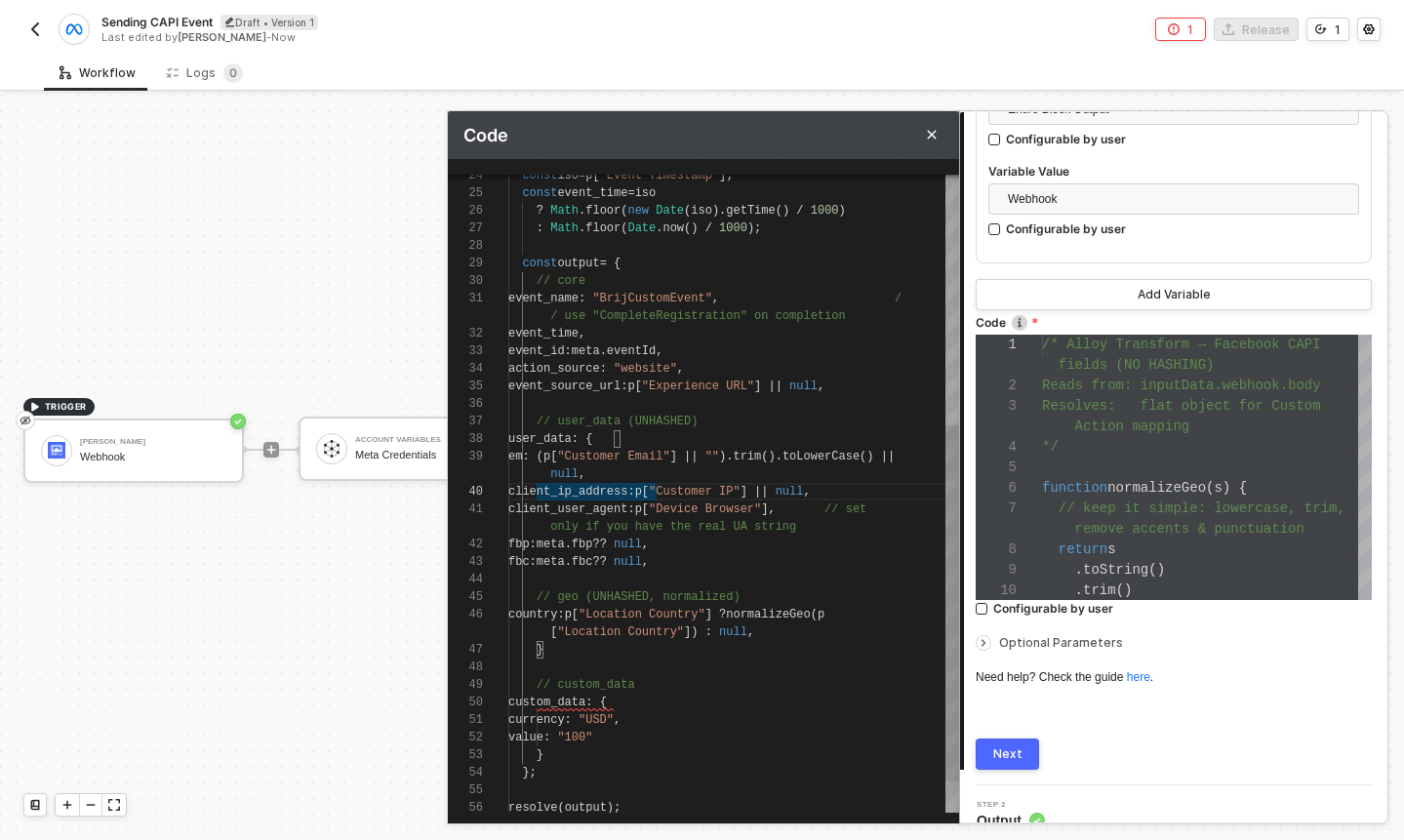
click at [566, 513] on span "client_user_agent" at bounding box center [567, 510] width 119 height 14
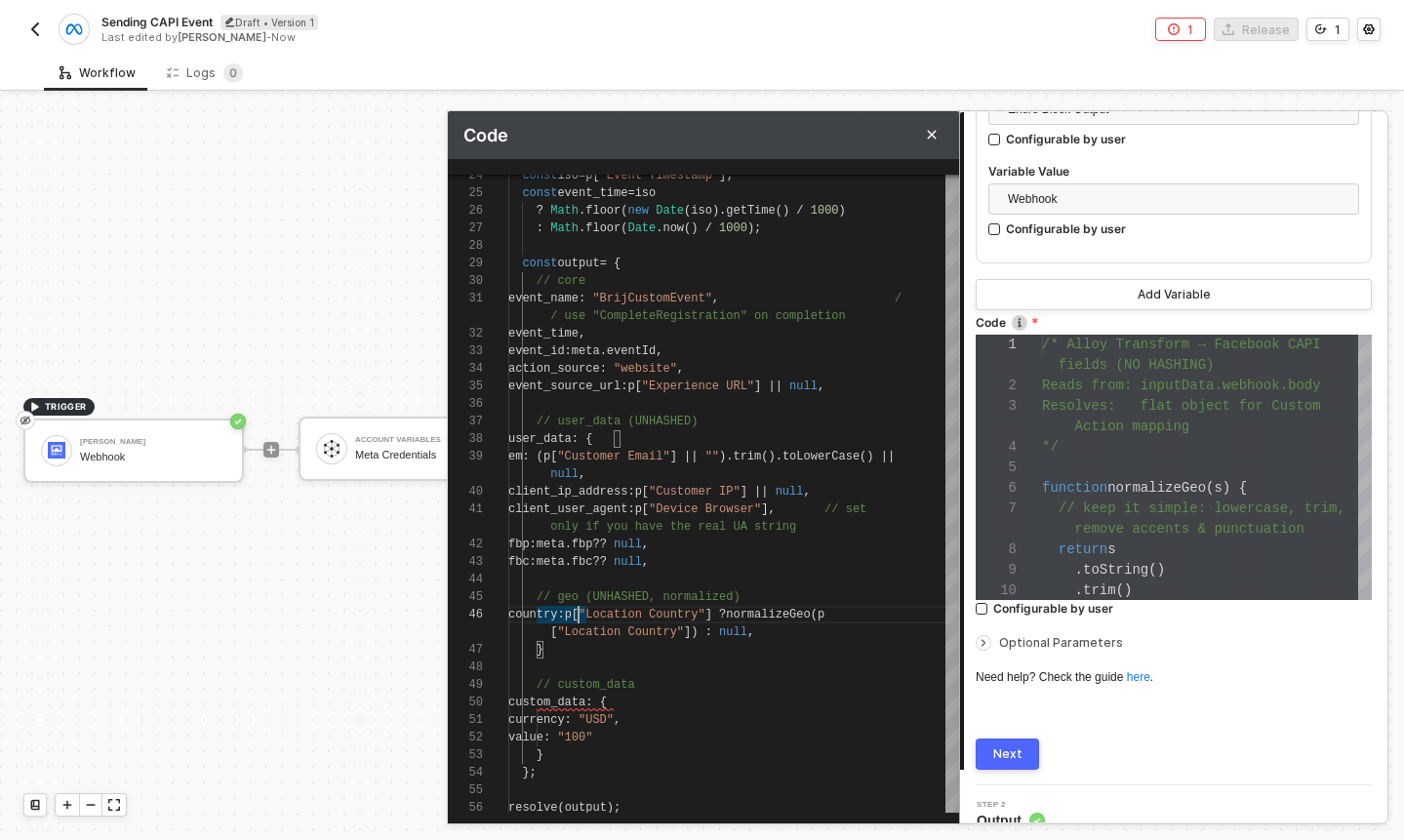
type textarea "country: p["Location Country"] ? normalizeGeo(p["Location Country"]) : null, } …"
click at [1018, 752] on div "Next" at bounding box center [1007, 754] width 29 height 16
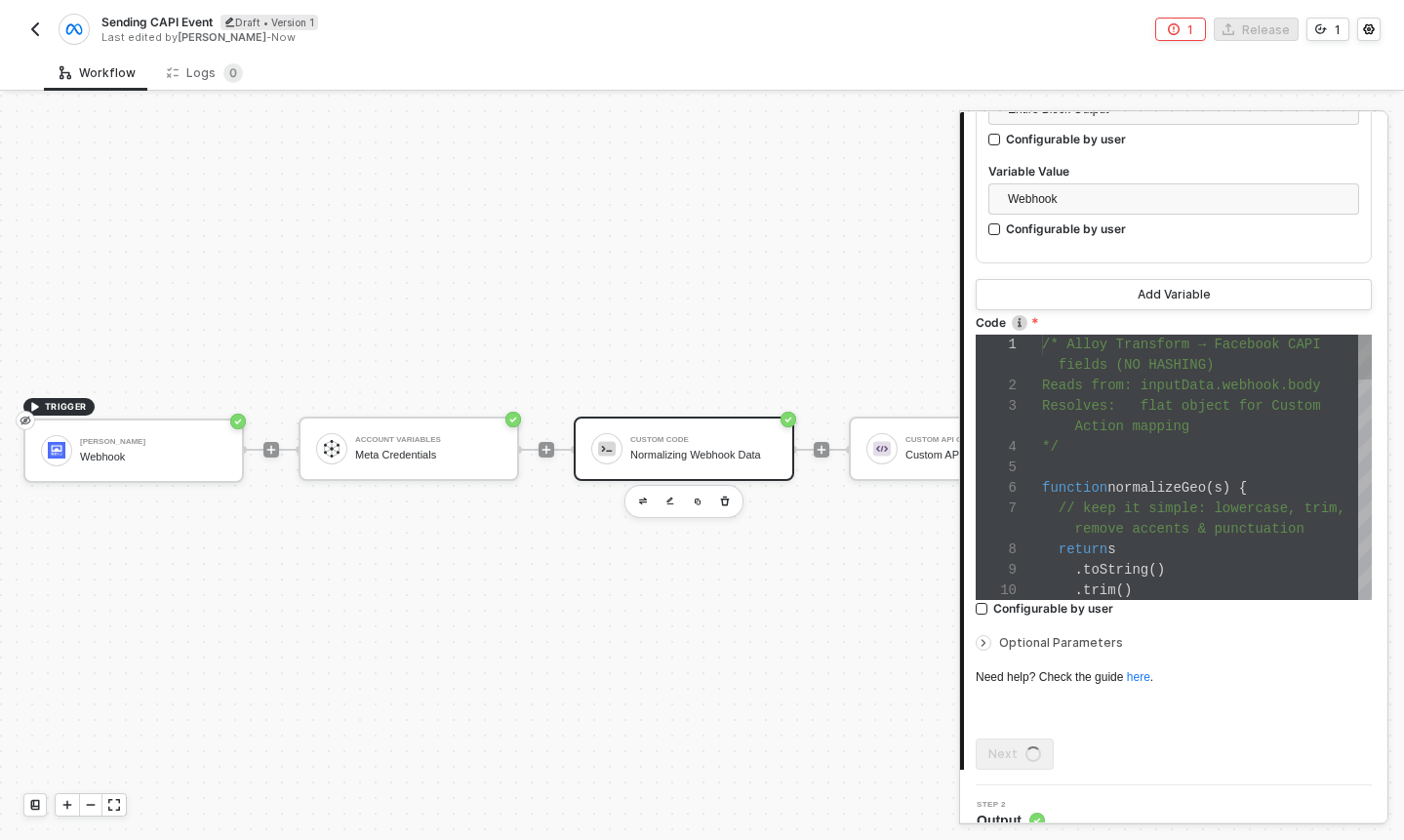
scroll to position [0, 0]
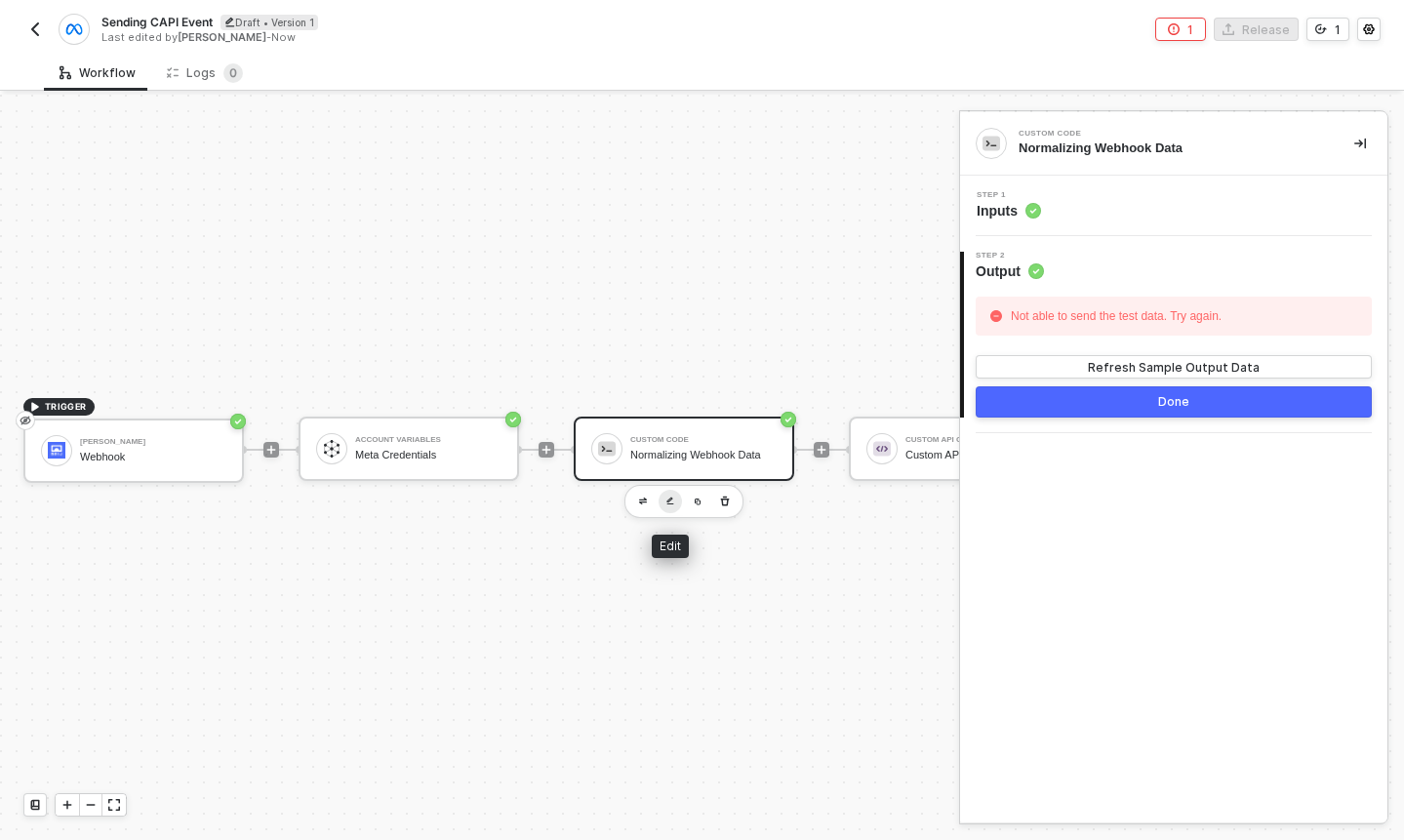
click at [673, 500] on img "button" at bounding box center [671, 501] width 8 height 9
click at [1066, 216] on div "Step 1 Inputs" at bounding box center [1175, 206] width 422 height 29
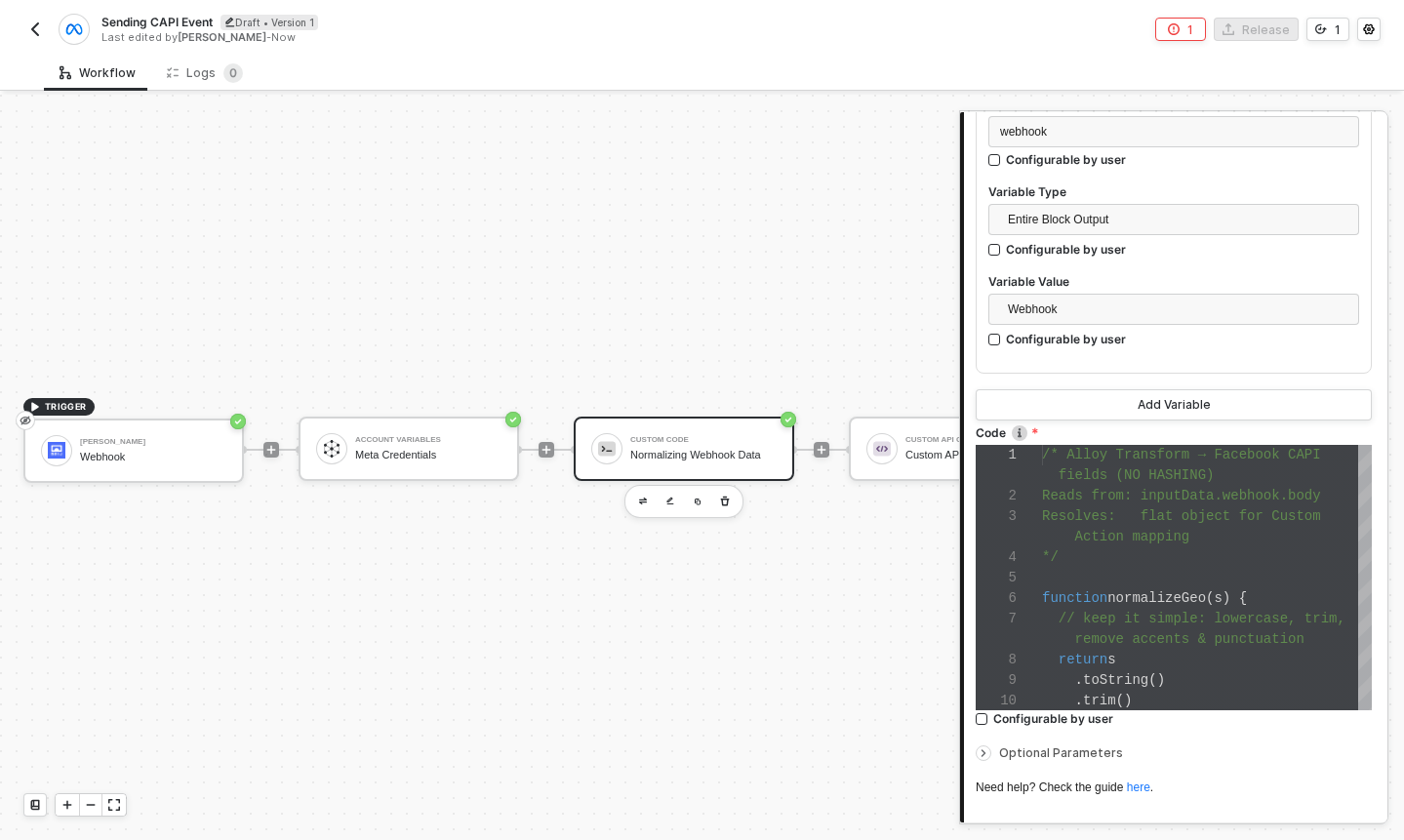
scroll to position [416, 0]
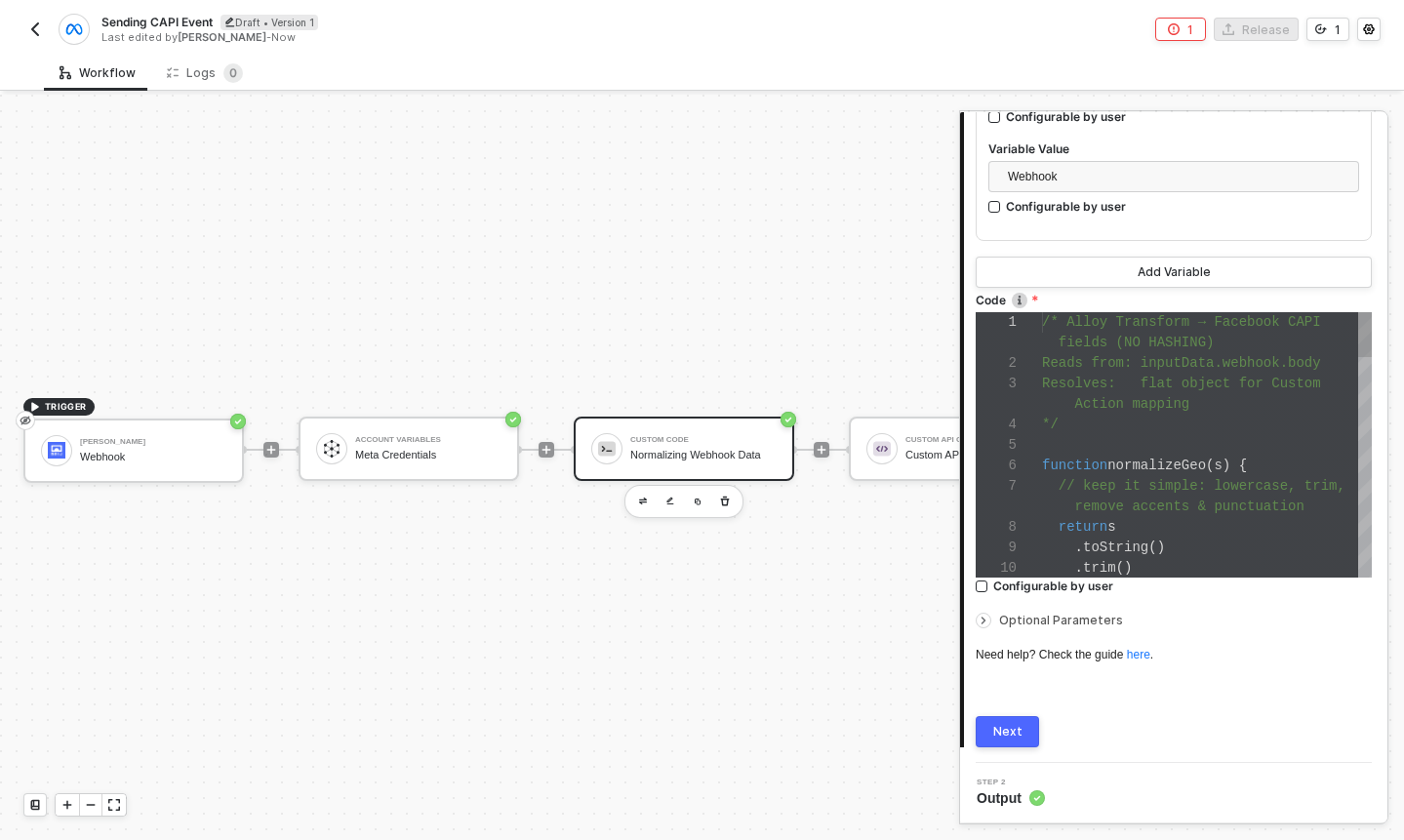
click at [1108, 446] on div at bounding box center [1206, 445] width 330 height 21
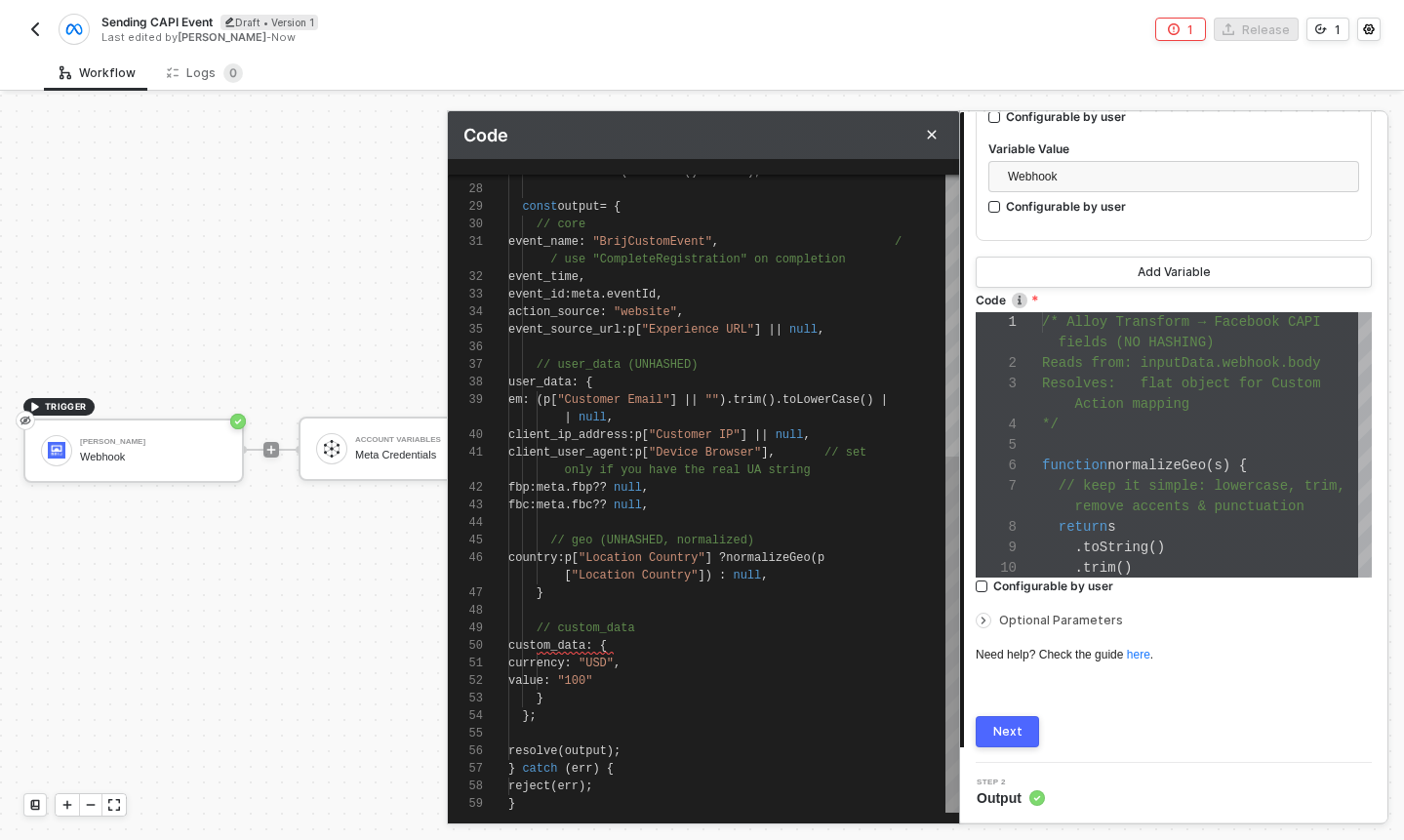
scroll to position [0, 113]
click at [779, 381] on div "user_data : {" at bounding box center [733, 383] width 451 height 18
click at [674, 595] on div "}" at bounding box center [733, 594] width 451 height 18
click at [816, 573] on div "[ "Location Country" ]) : null ," at bounding box center [733, 576] width 451 height 18
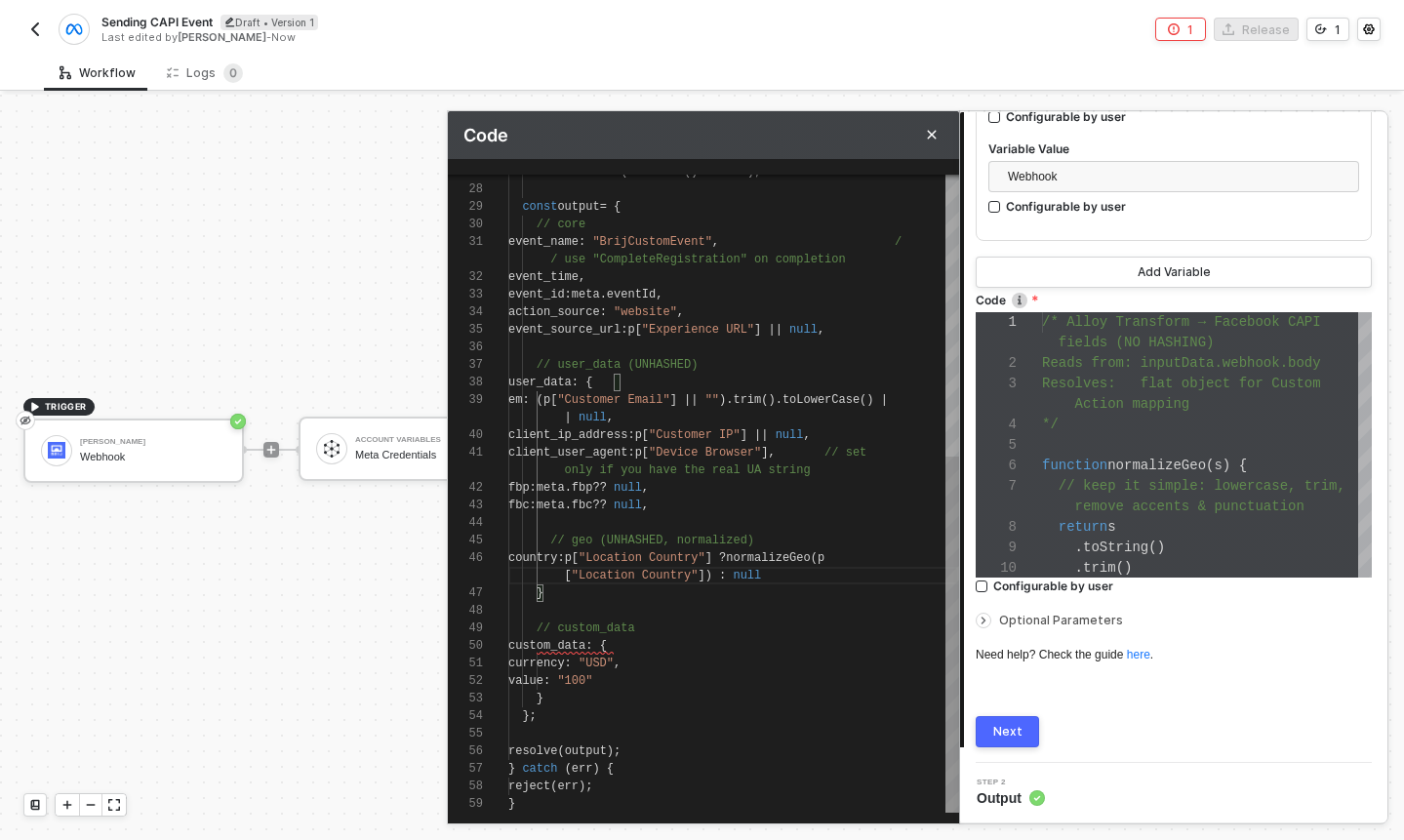
scroll to position [0, 260]
click at [727, 604] on div at bounding box center [733, 611] width 451 height 18
click at [744, 587] on div "}" at bounding box center [733, 594] width 451 height 18
type textarea "country: p["Location Country"] ? normalizeGeo(p["Location Country"]) : null, },…"
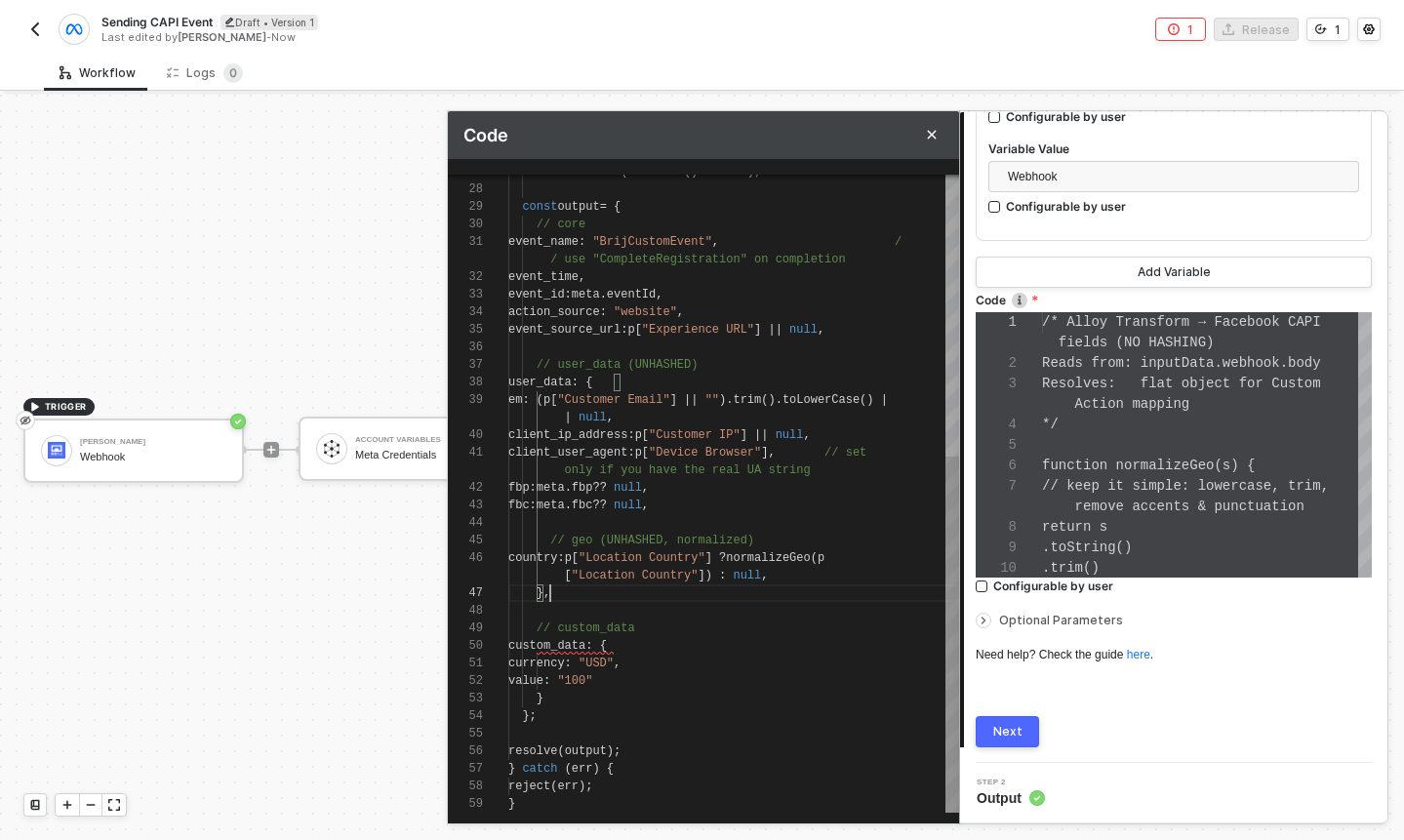
scroll to position [18, 42]
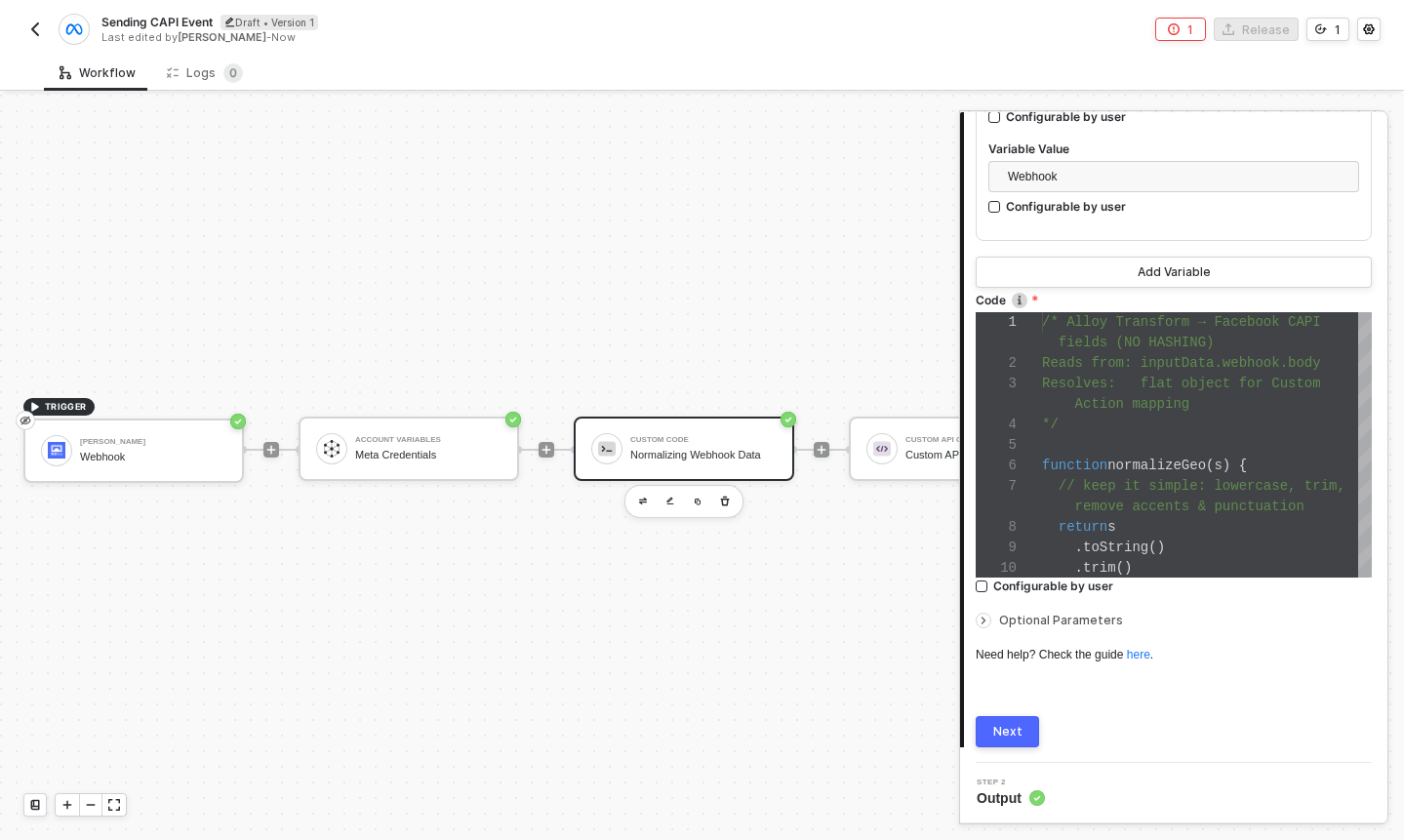
click at [1003, 728] on div "Next" at bounding box center [1007, 732] width 29 height 16
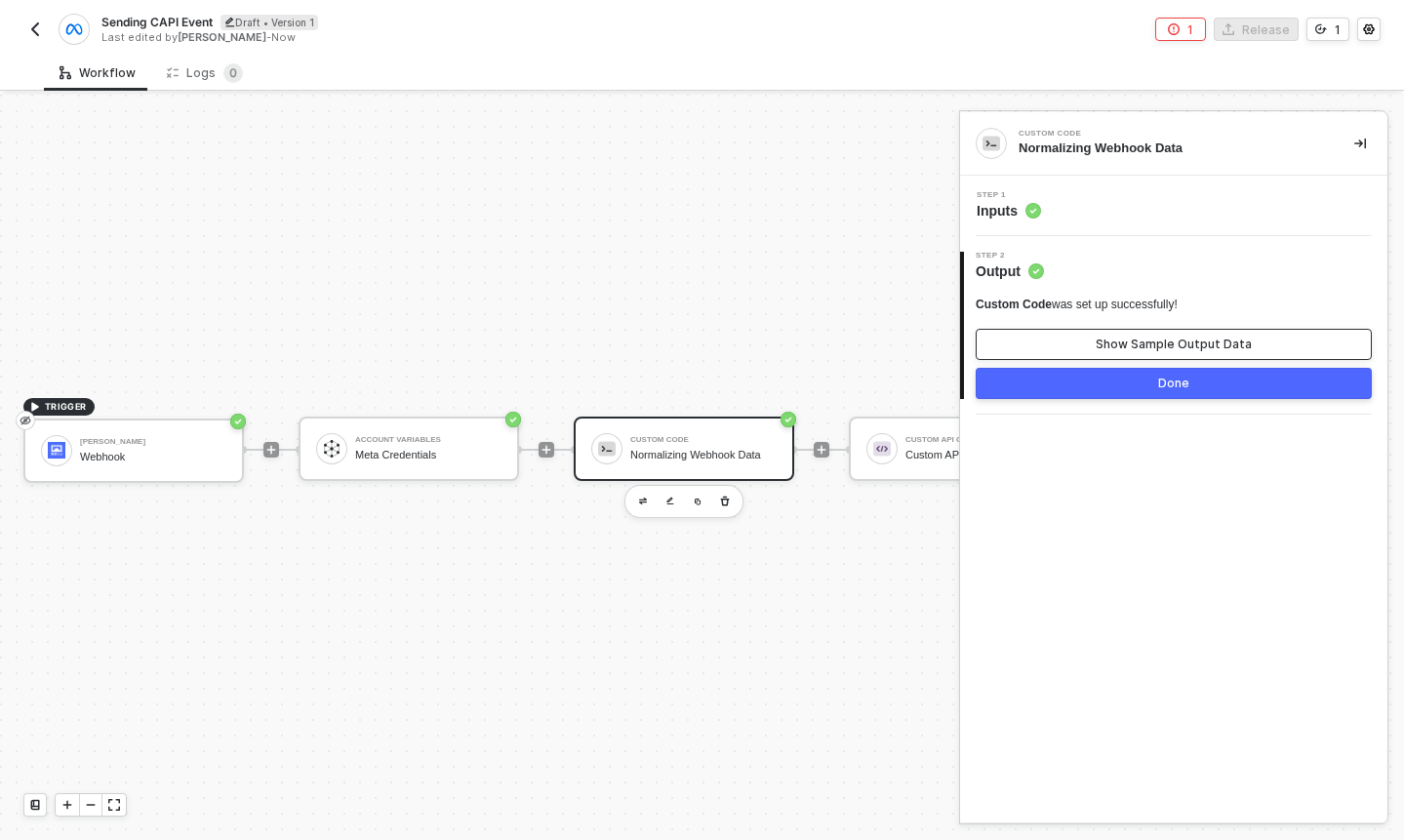
click at [1119, 339] on div "Show Sample Output Data" at bounding box center [1173, 344] width 156 height 16
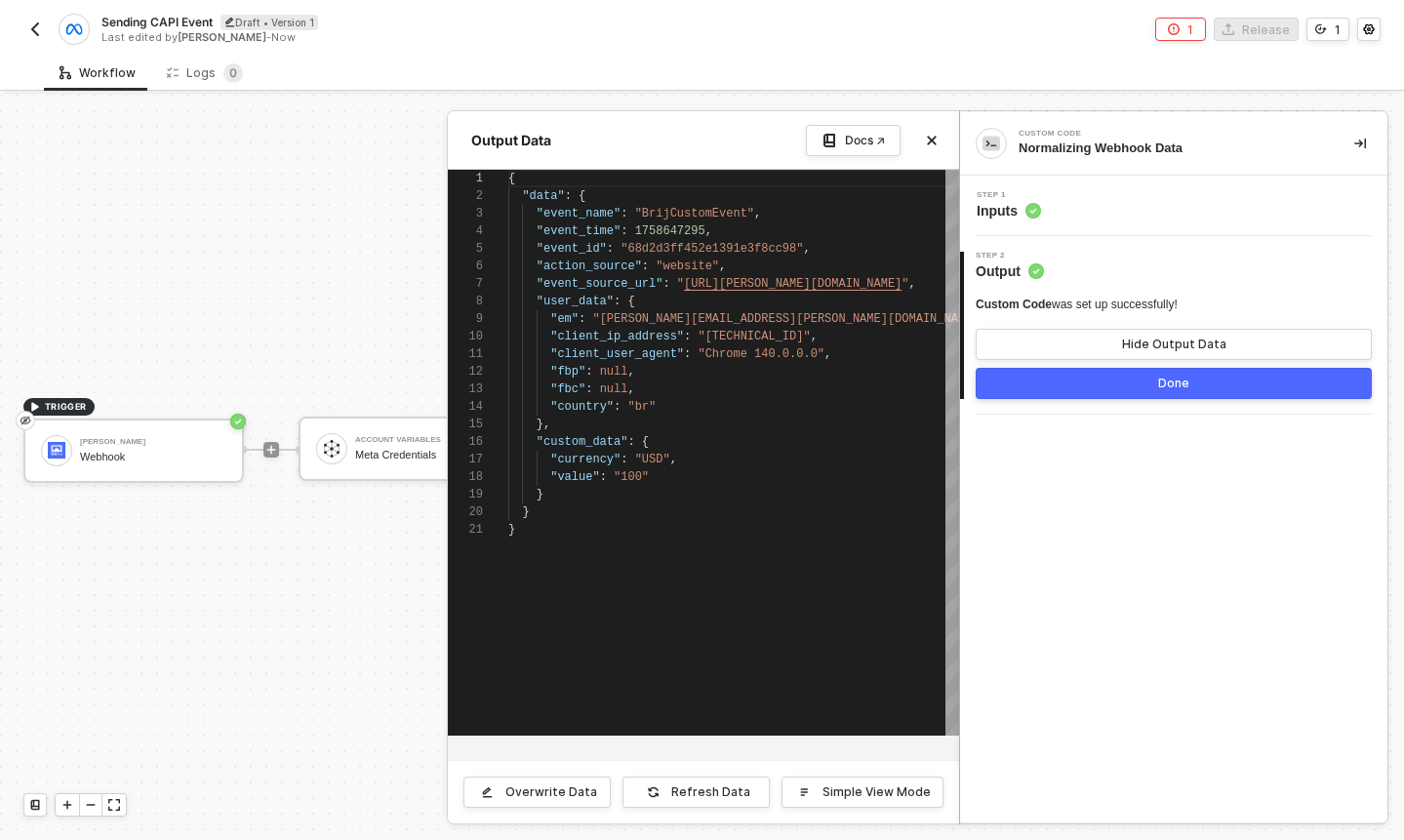
scroll to position [176, 0]
click at [1144, 387] on button "Done" at bounding box center [1173, 383] width 396 height 31
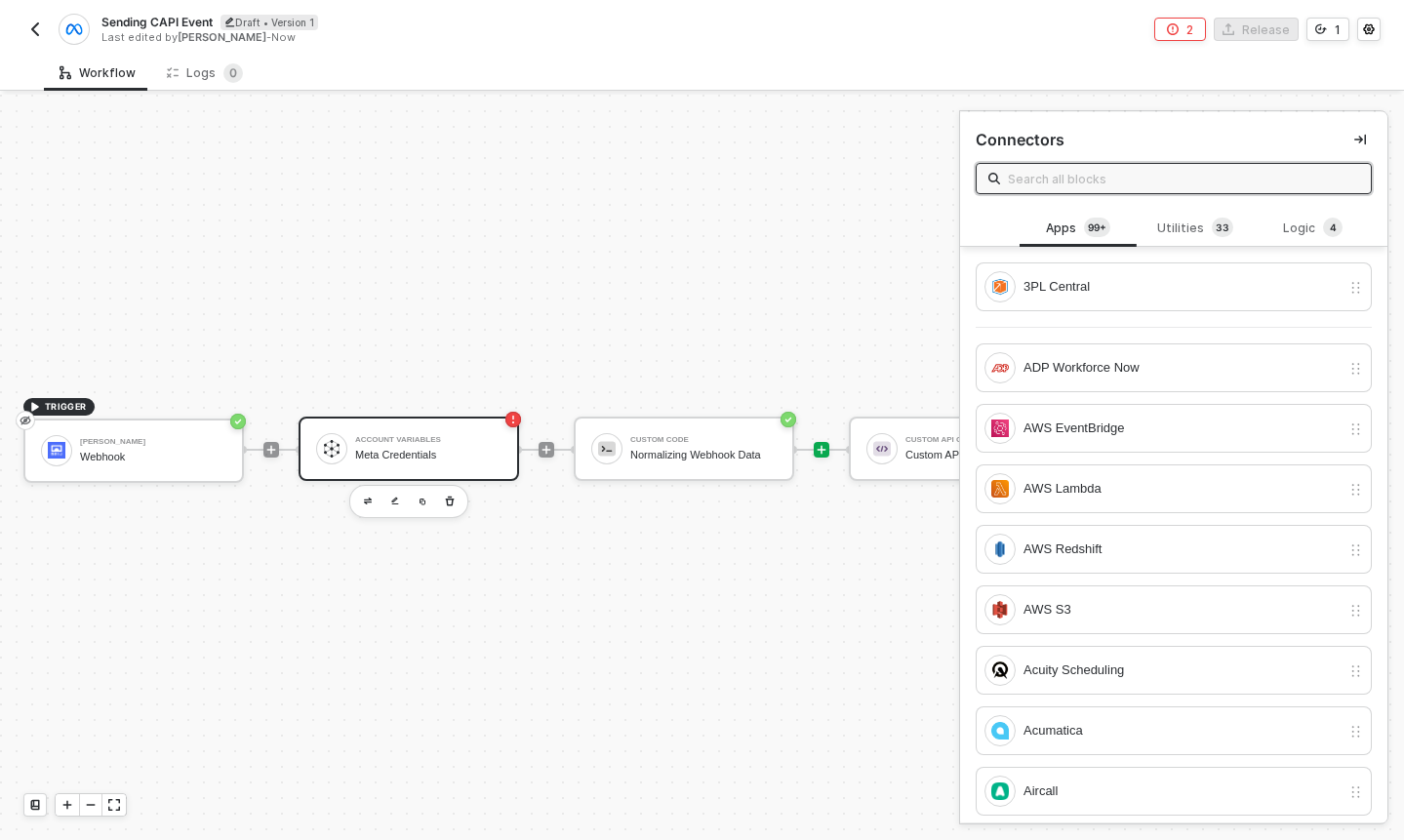
click at [494, 463] on div "Account Variables Meta Credentials" at bounding box center [428, 448] width 147 height 37
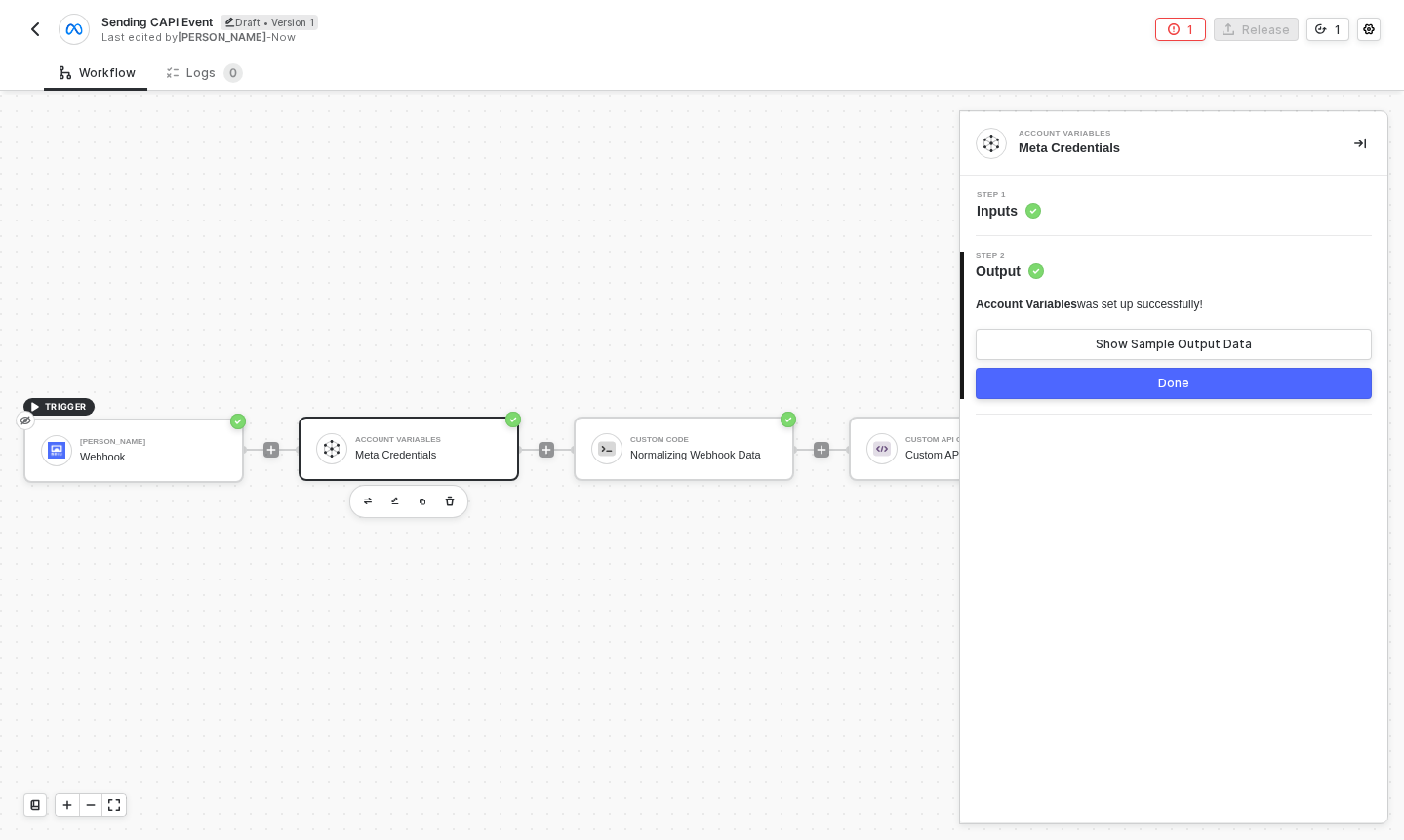
click at [1148, 378] on button "Done" at bounding box center [1173, 383] width 396 height 31
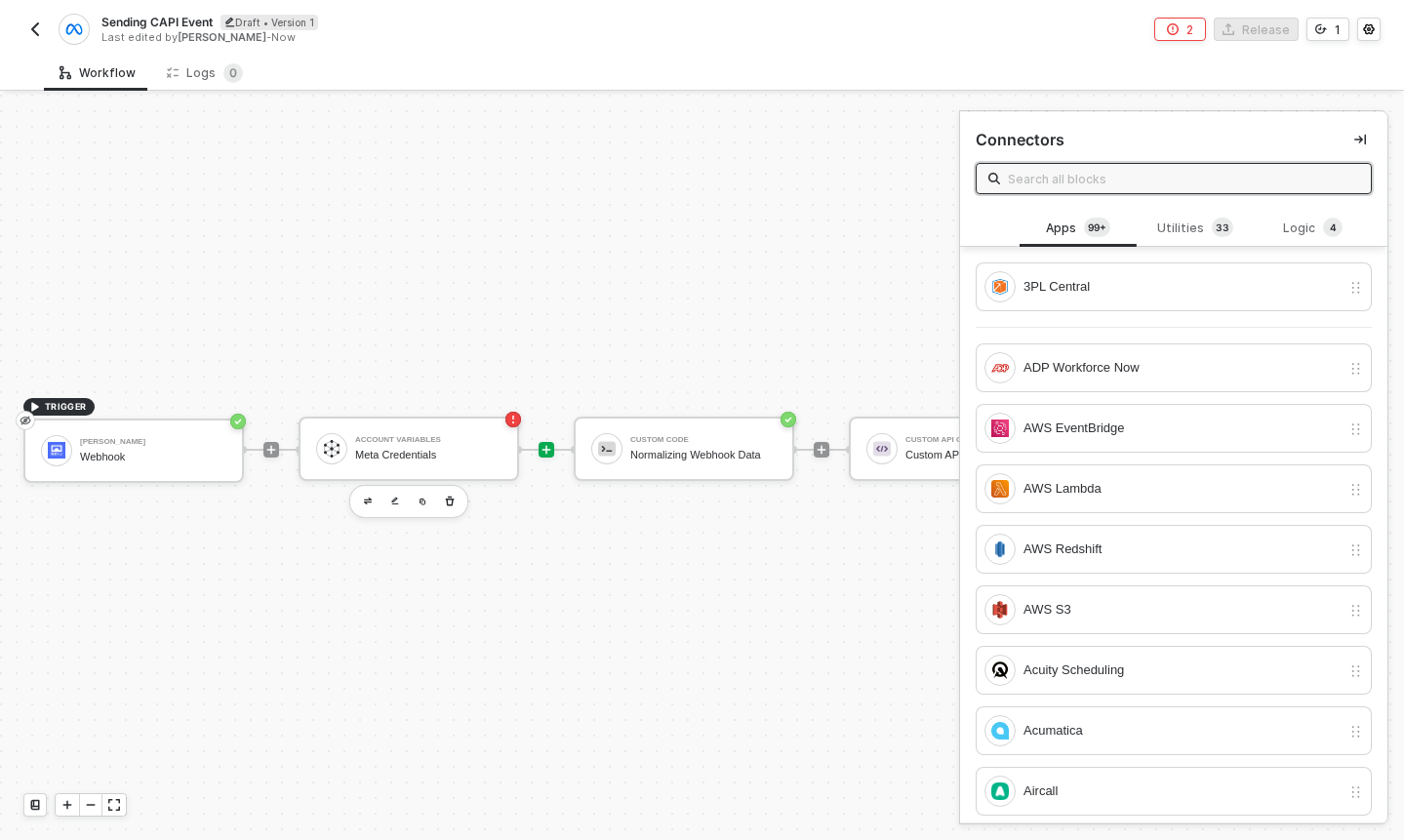
click at [511, 421] on rect "icon-error-page" at bounding box center [514, 420] width 16 height 16
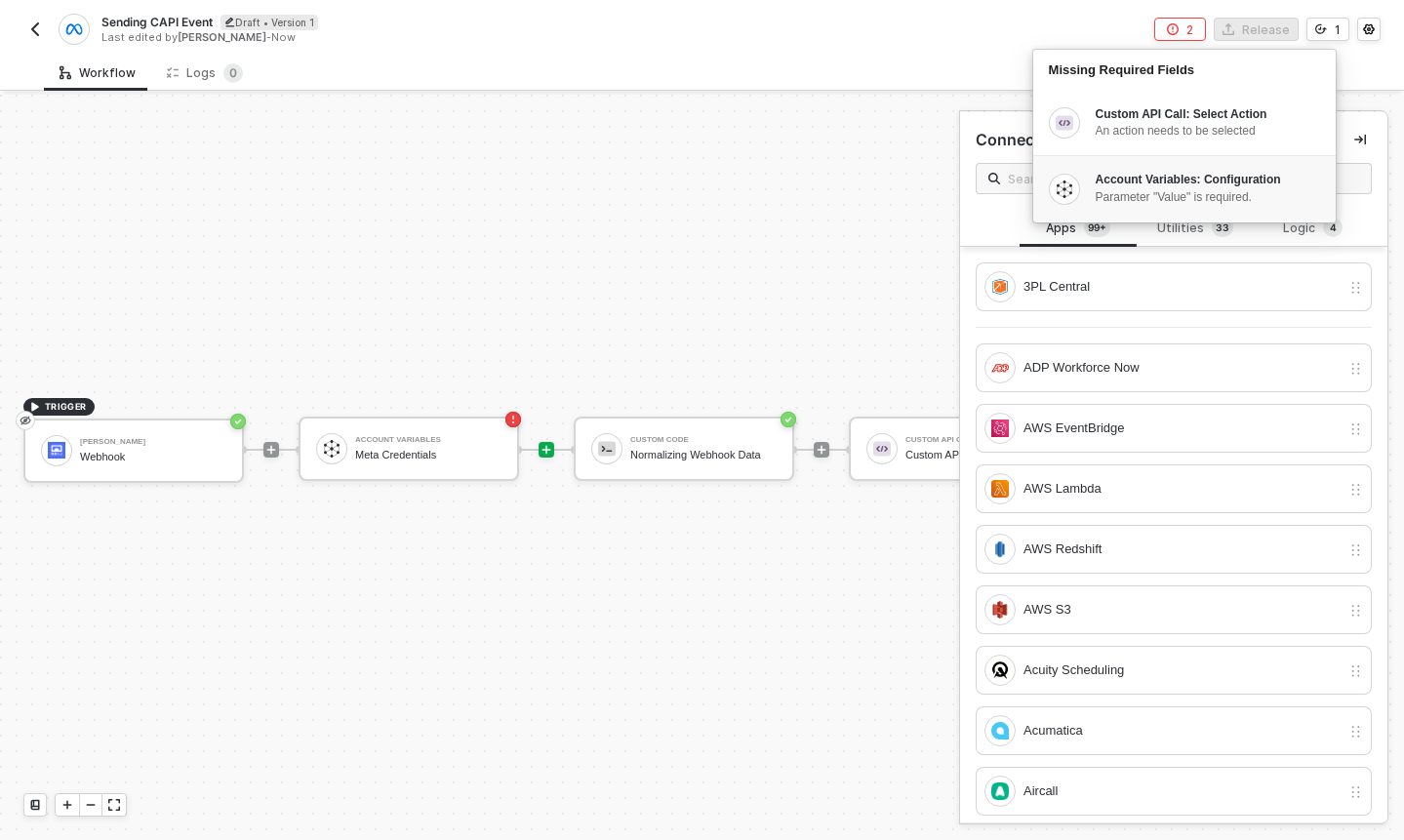
click at [1123, 183] on div "Account Variables: Configuration" at bounding box center [1206, 180] width 223 height 17
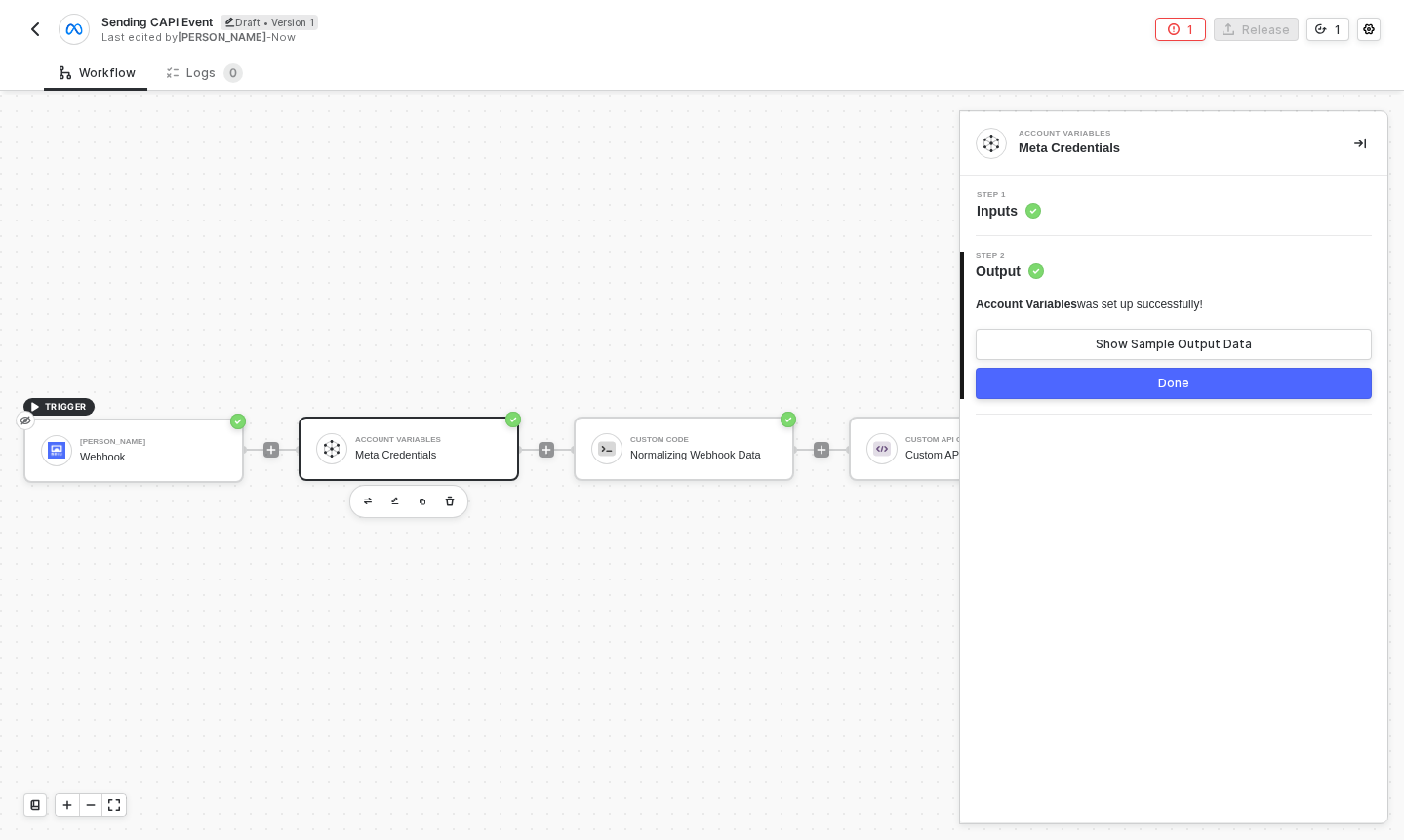
click at [863, 259] on div "TRIGGER Brij Webhook Account Variables Meta Credentials Custom Code Normalizing…" at bounding box center [552, 449] width 1105 height 781
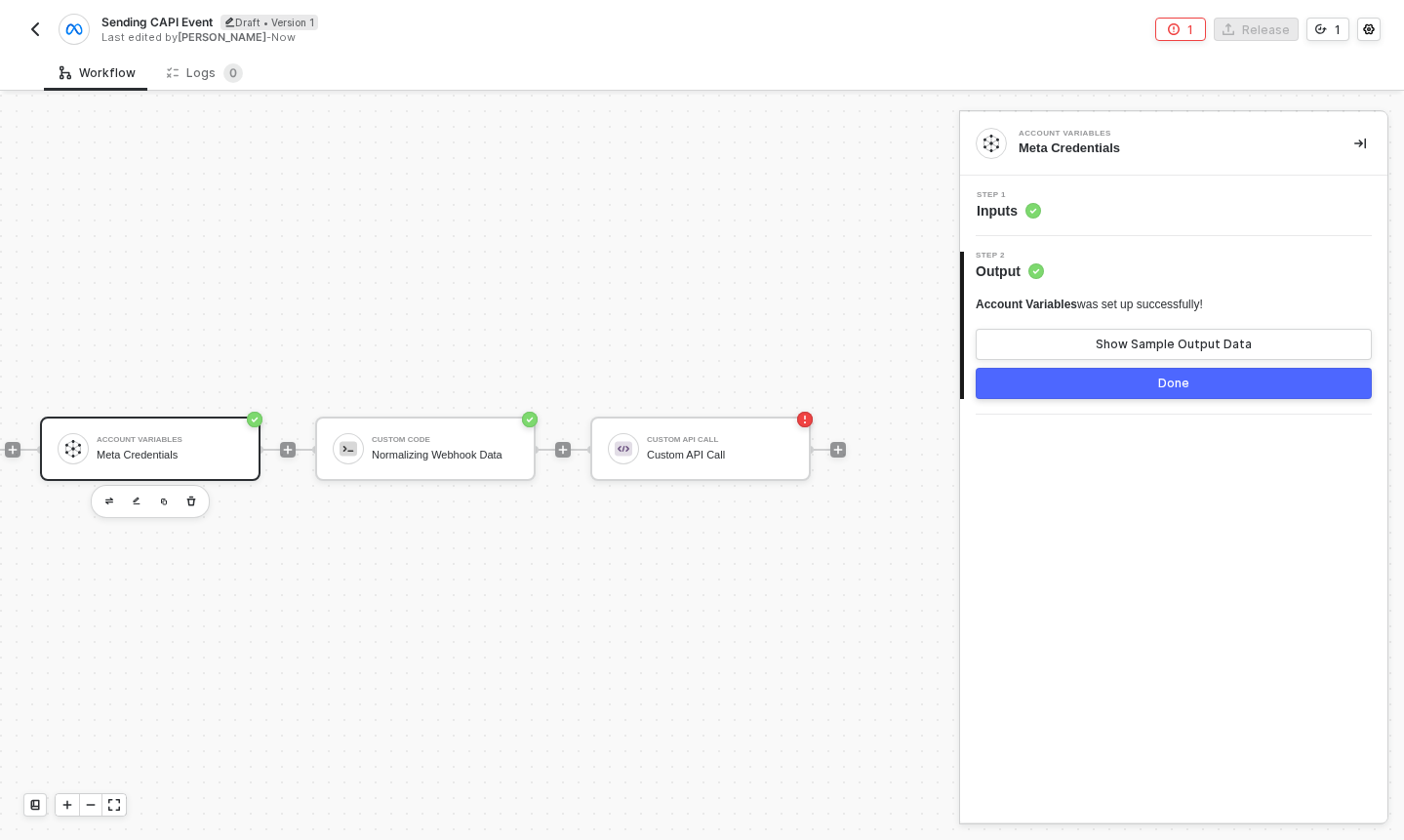
scroll to position [36, 267]
click at [670, 484] on div at bounding box center [554, 450] width 259 height 153
click at [686, 458] on div "Custom API Call" at bounding box center [711, 455] width 147 height 13
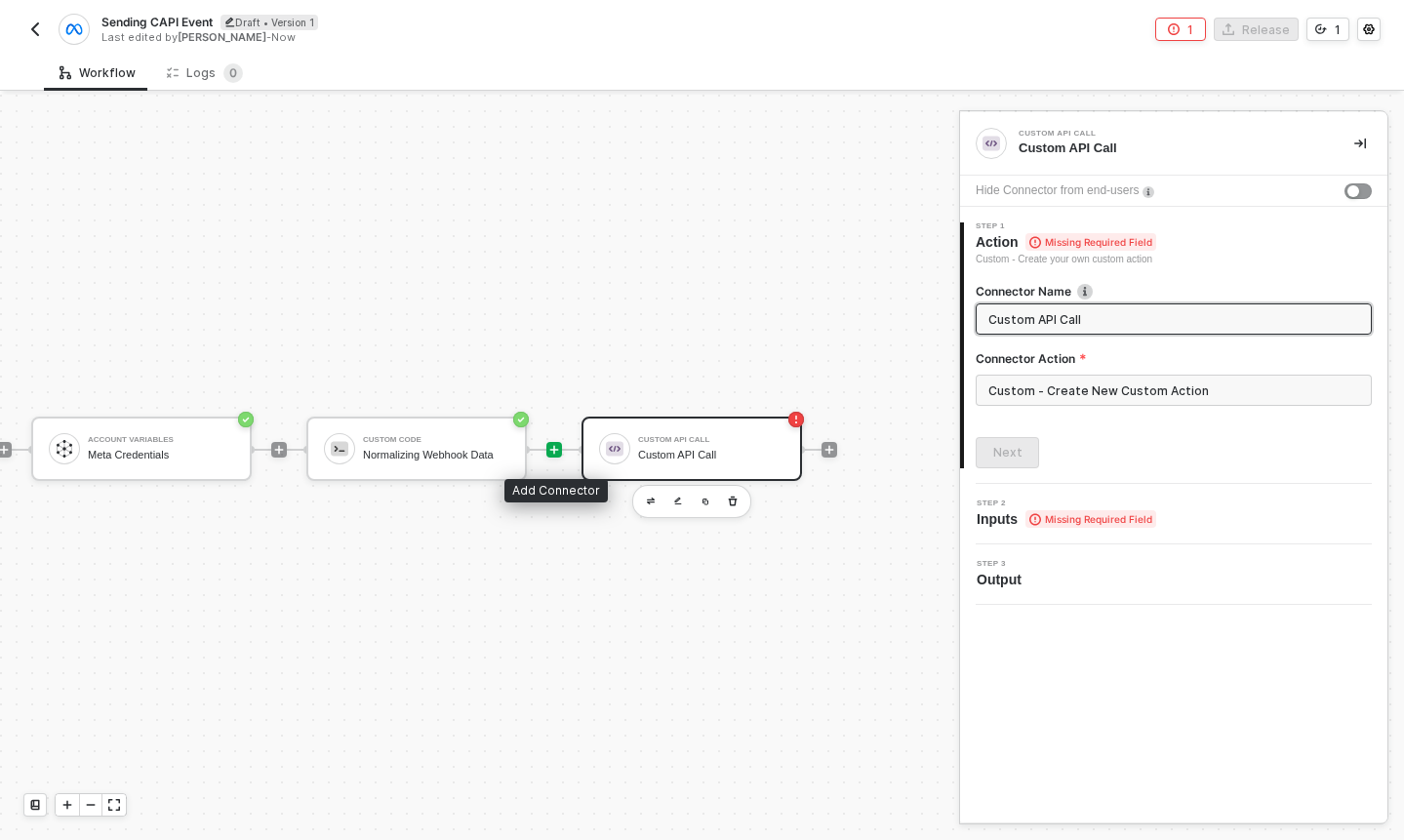
click at [551, 448] on icon "icon-play" at bounding box center [555, 449] width 9 height 9
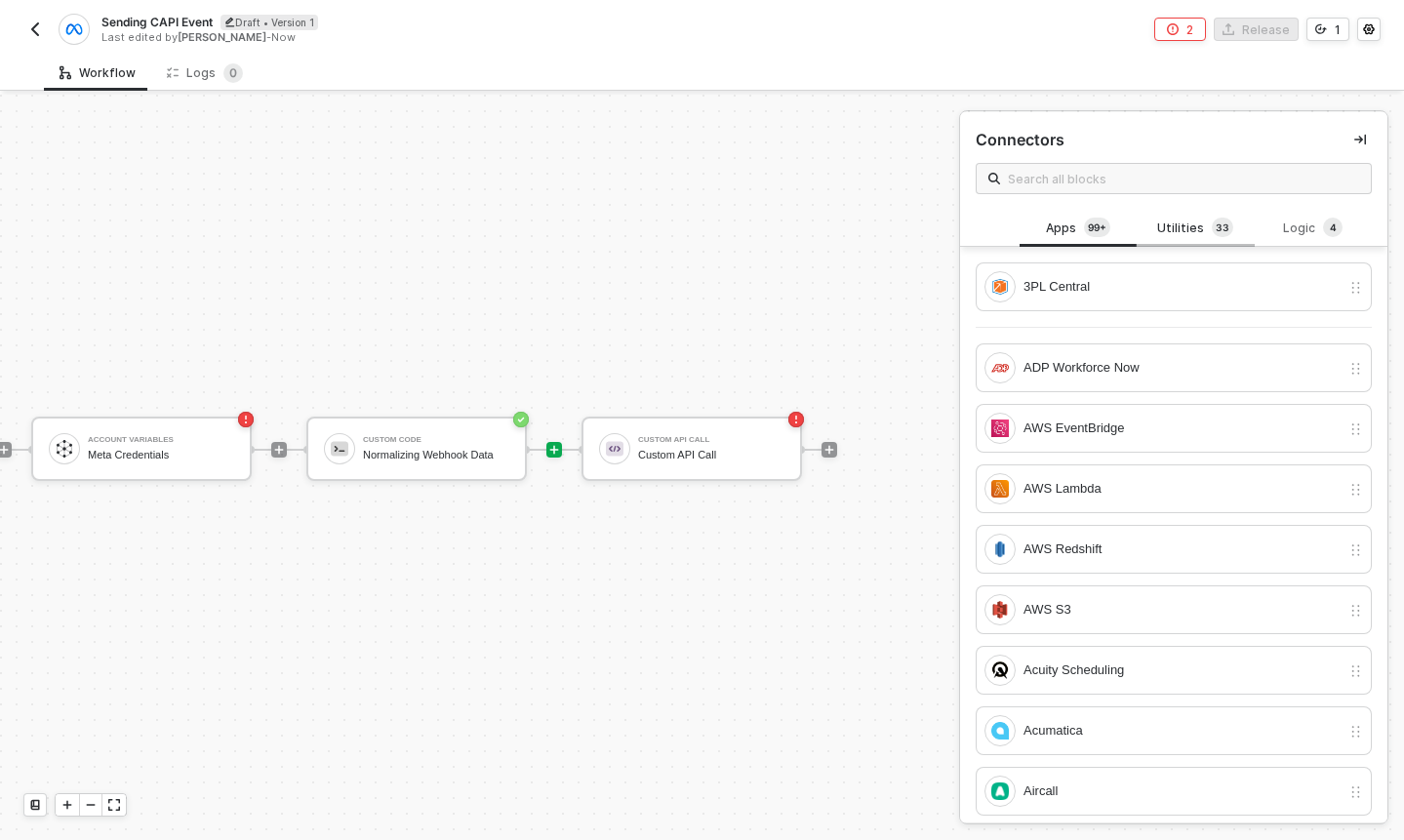
click at [1188, 223] on div "Utilities 3 3" at bounding box center [1195, 228] width 86 height 22
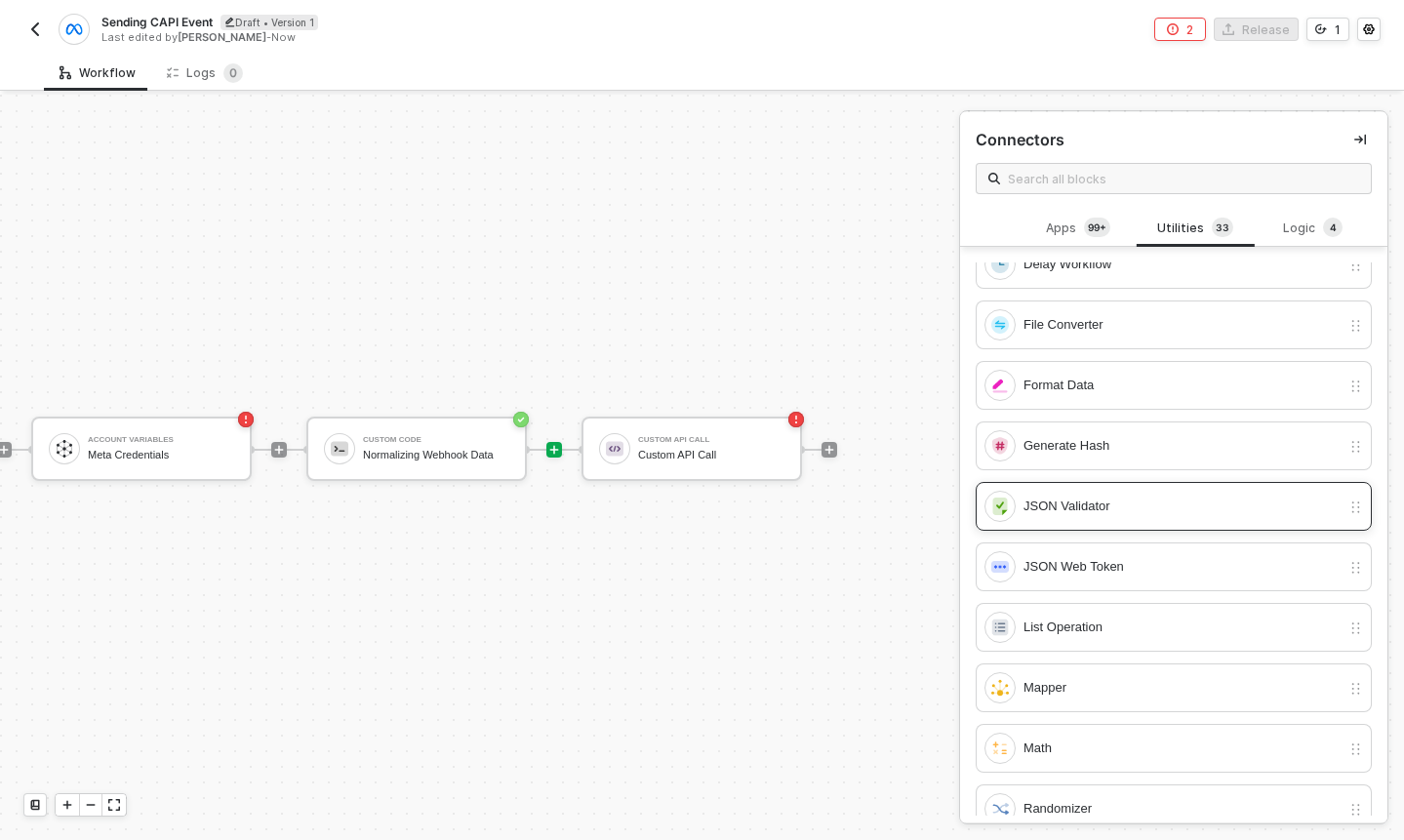
scroll to position [676, 0]
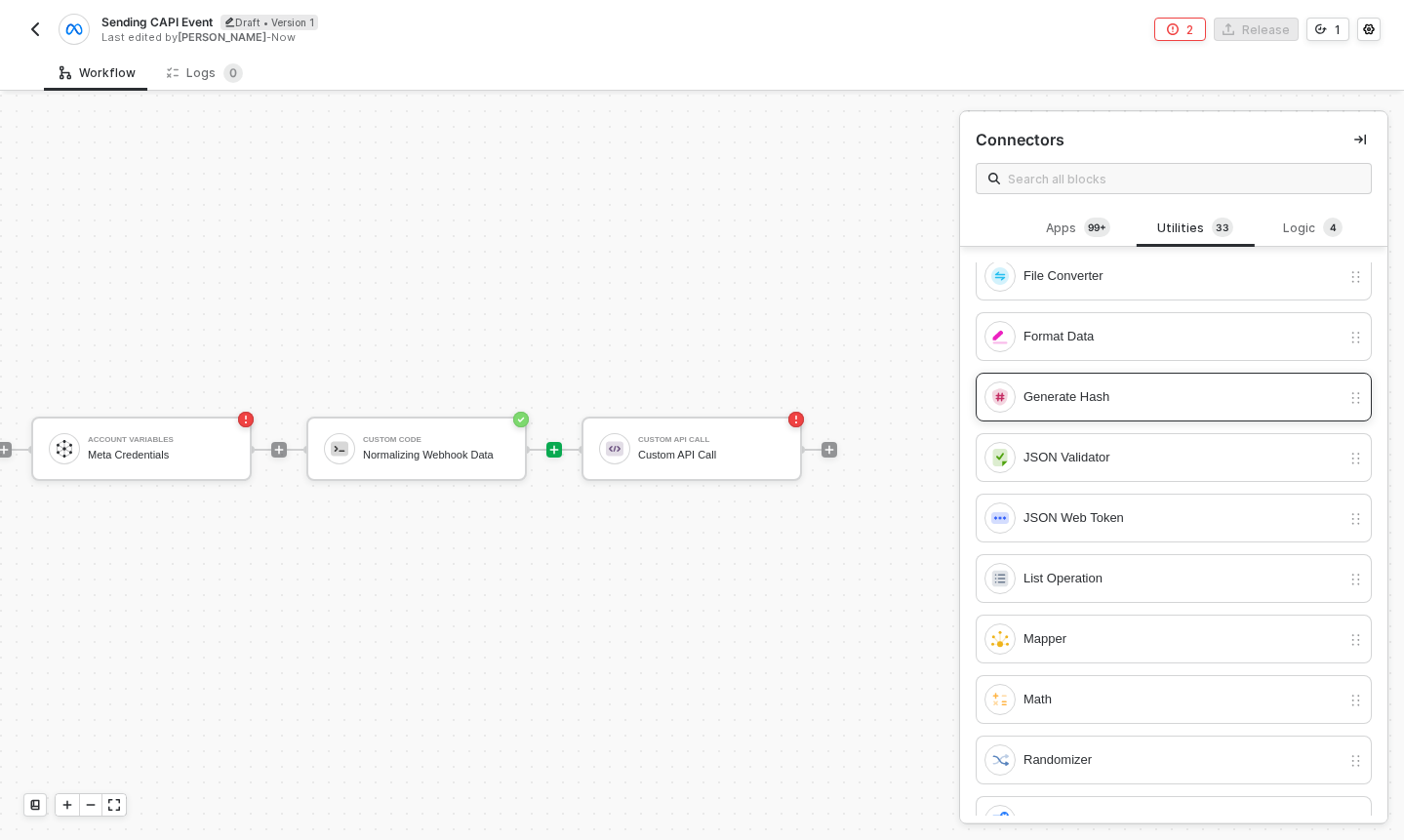
click at [1186, 409] on div "Generate Hash" at bounding box center [1163, 396] width 356 height 31
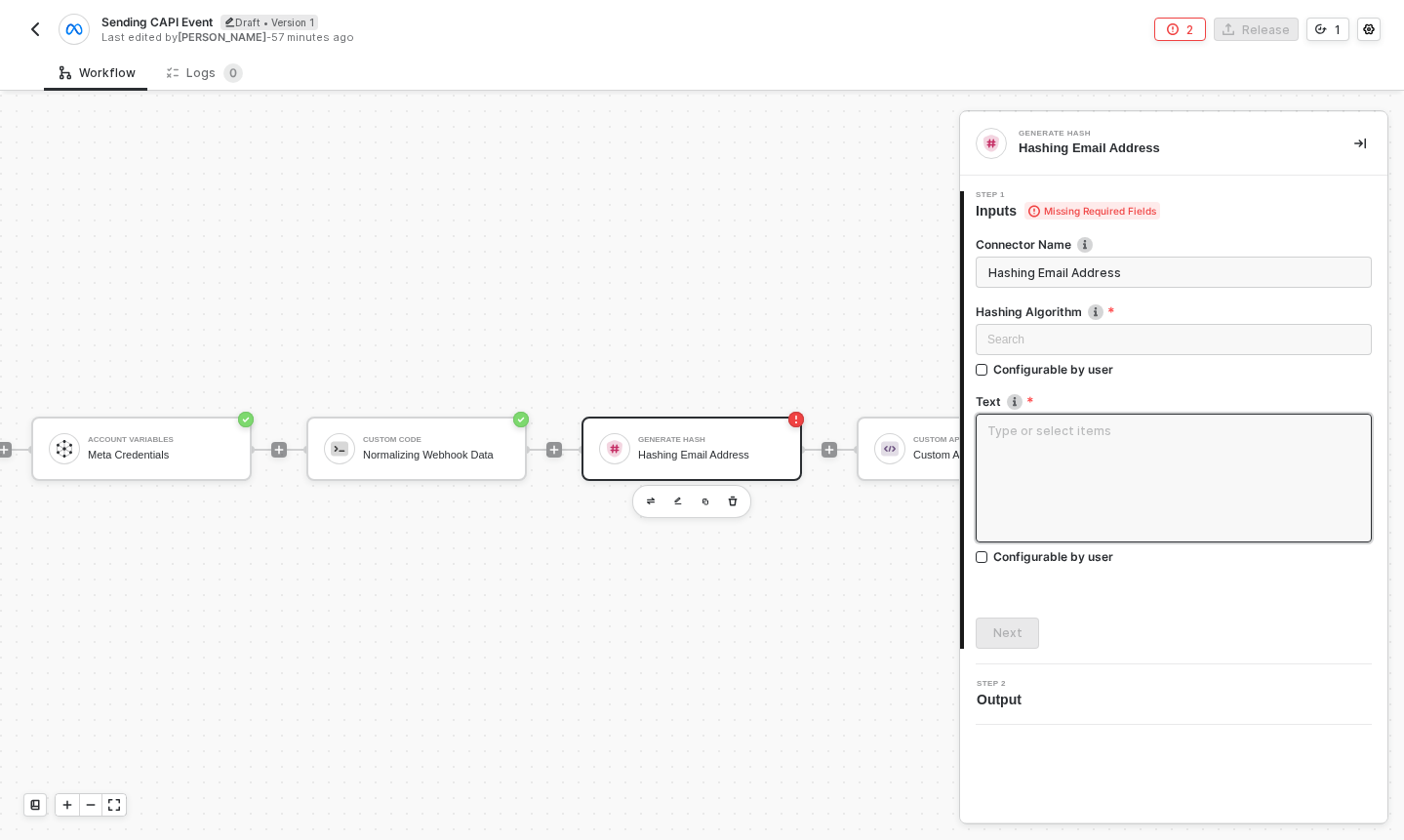
type input "Hashing Email Address"
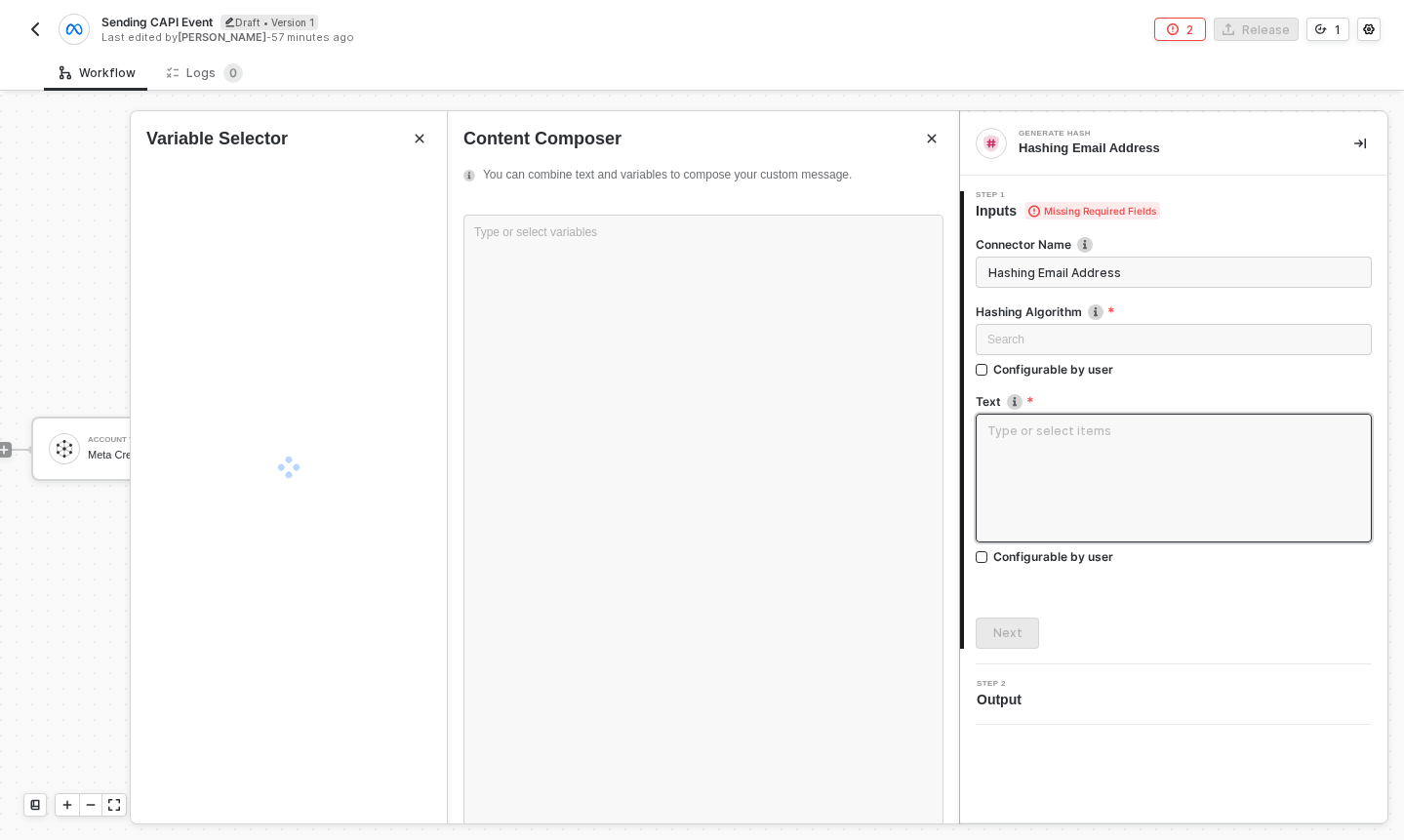
click at [1124, 434] on textarea at bounding box center [1173, 478] width 396 height 129
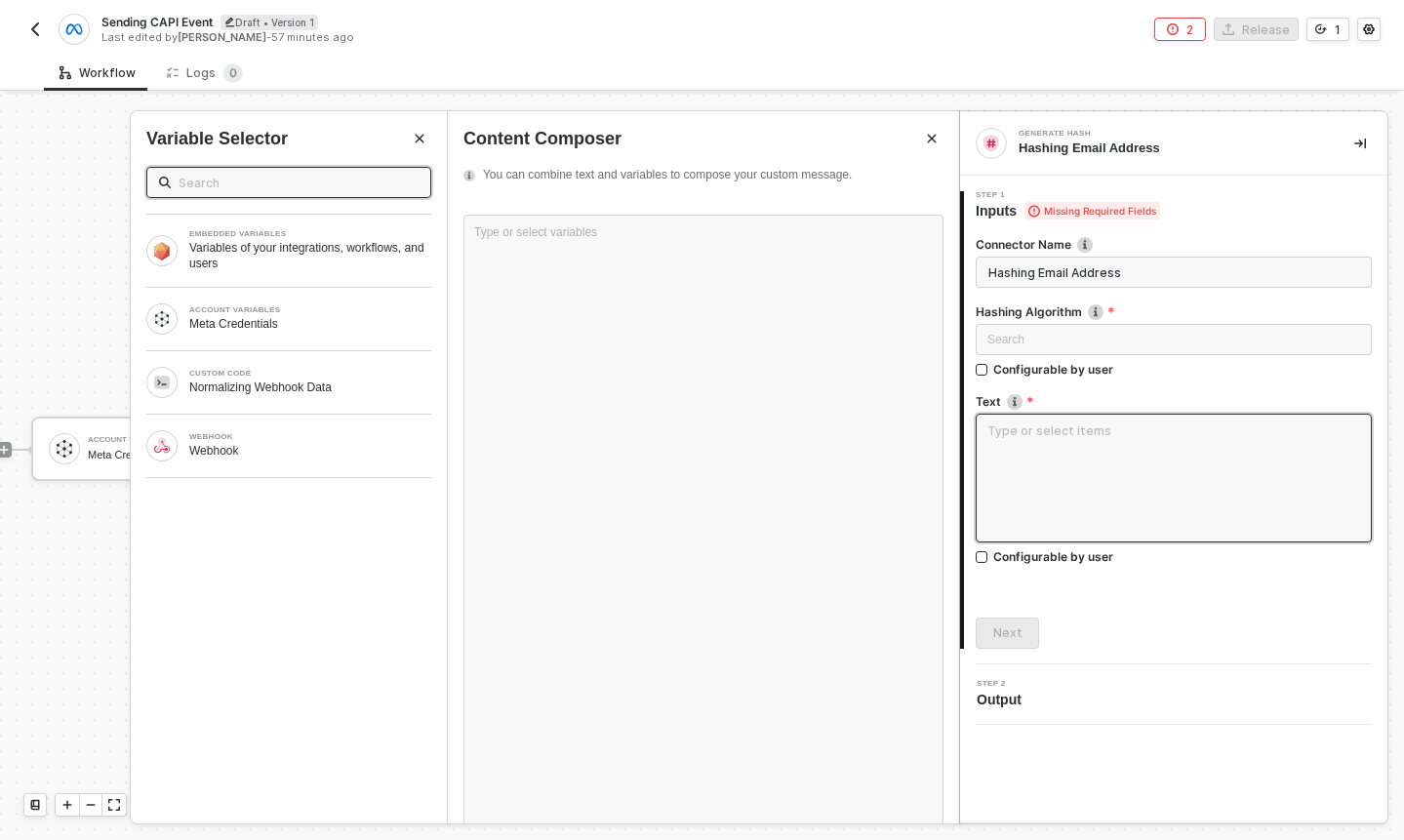
click at [1062, 429] on textarea at bounding box center [1173, 478] width 396 height 129
click at [1029, 429] on textarea at bounding box center [1173, 478] width 396 height 129
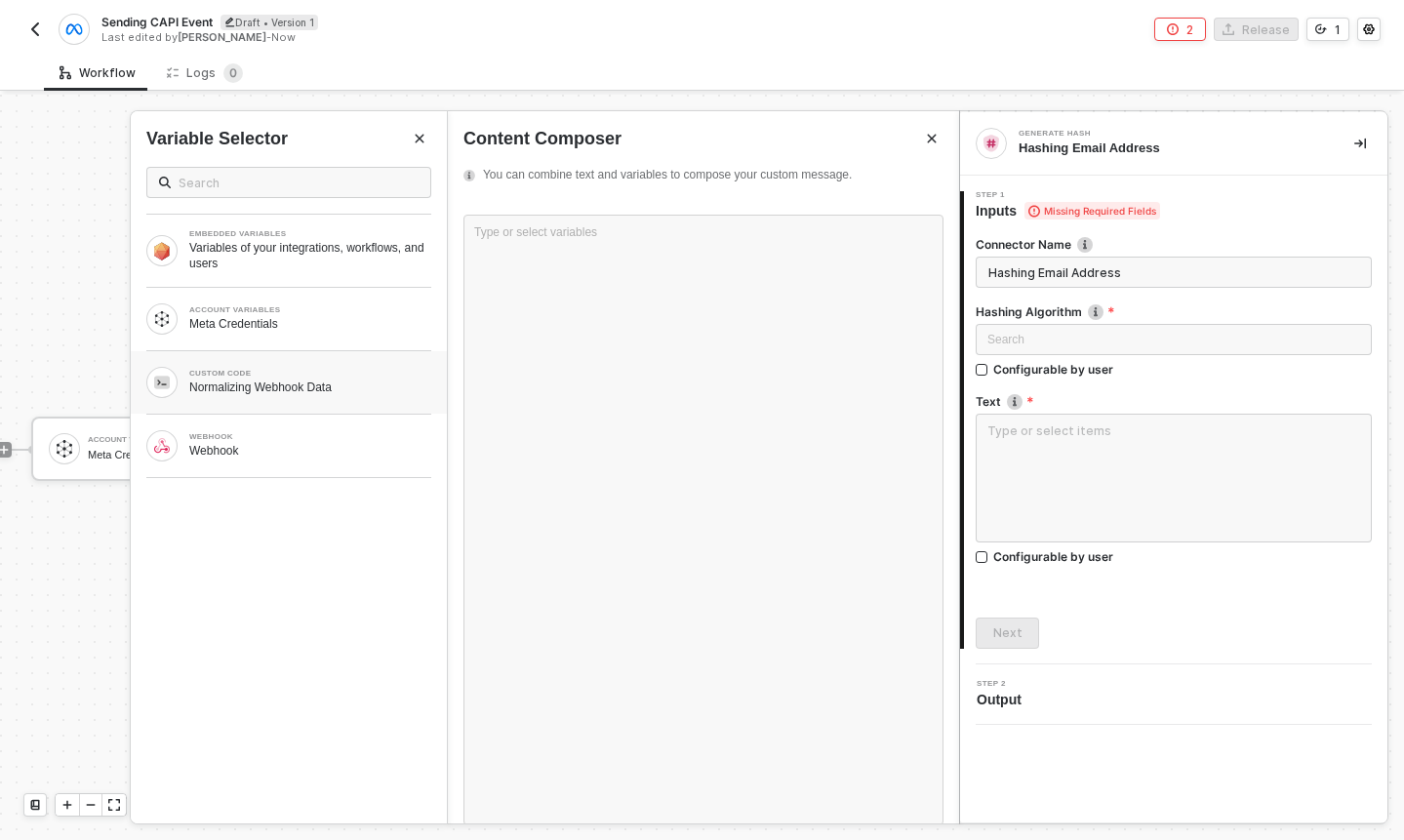
click at [355, 399] on div "CUSTOM CODE Normalizing Webhook Data" at bounding box center [288, 382] width 316 height 63
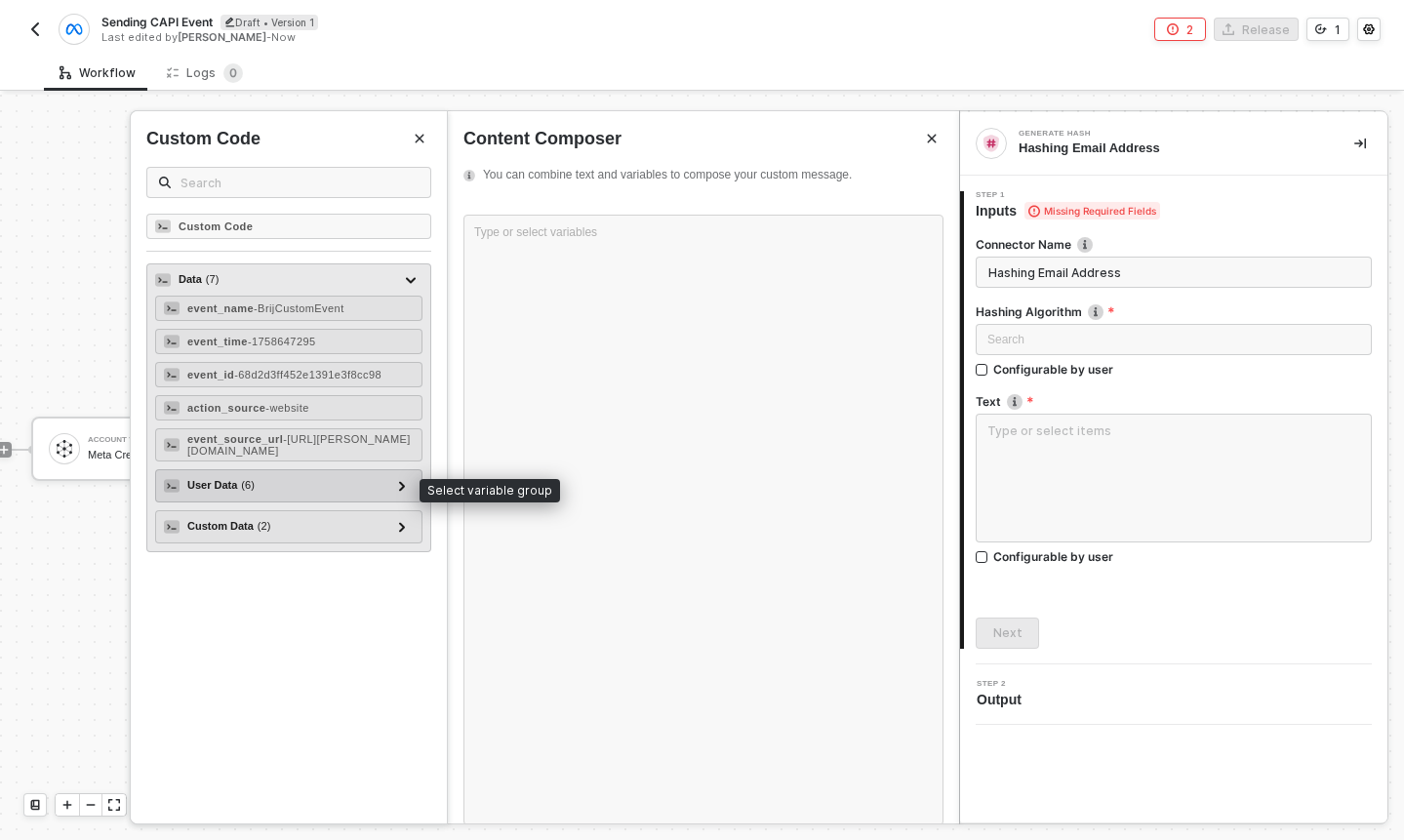
click at [360, 492] on div "User Data ( 6 )" at bounding box center [276, 485] width 227 height 23
click at [401, 489] on icon at bounding box center [402, 486] width 6 height 10
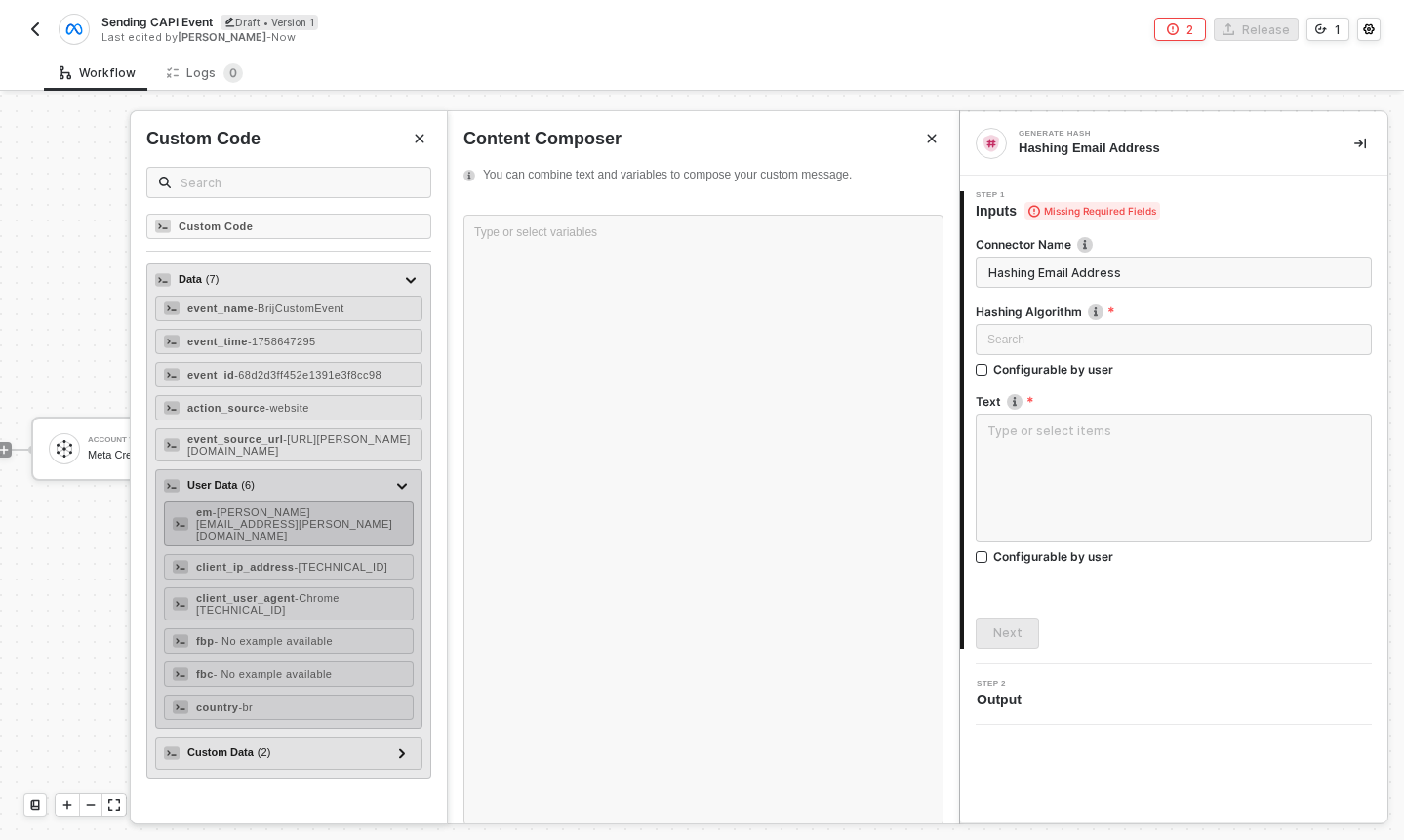
click at [350, 522] on div "em - felipe+3124@brij.it" at bounding box center [288, 524] width 249 height 45
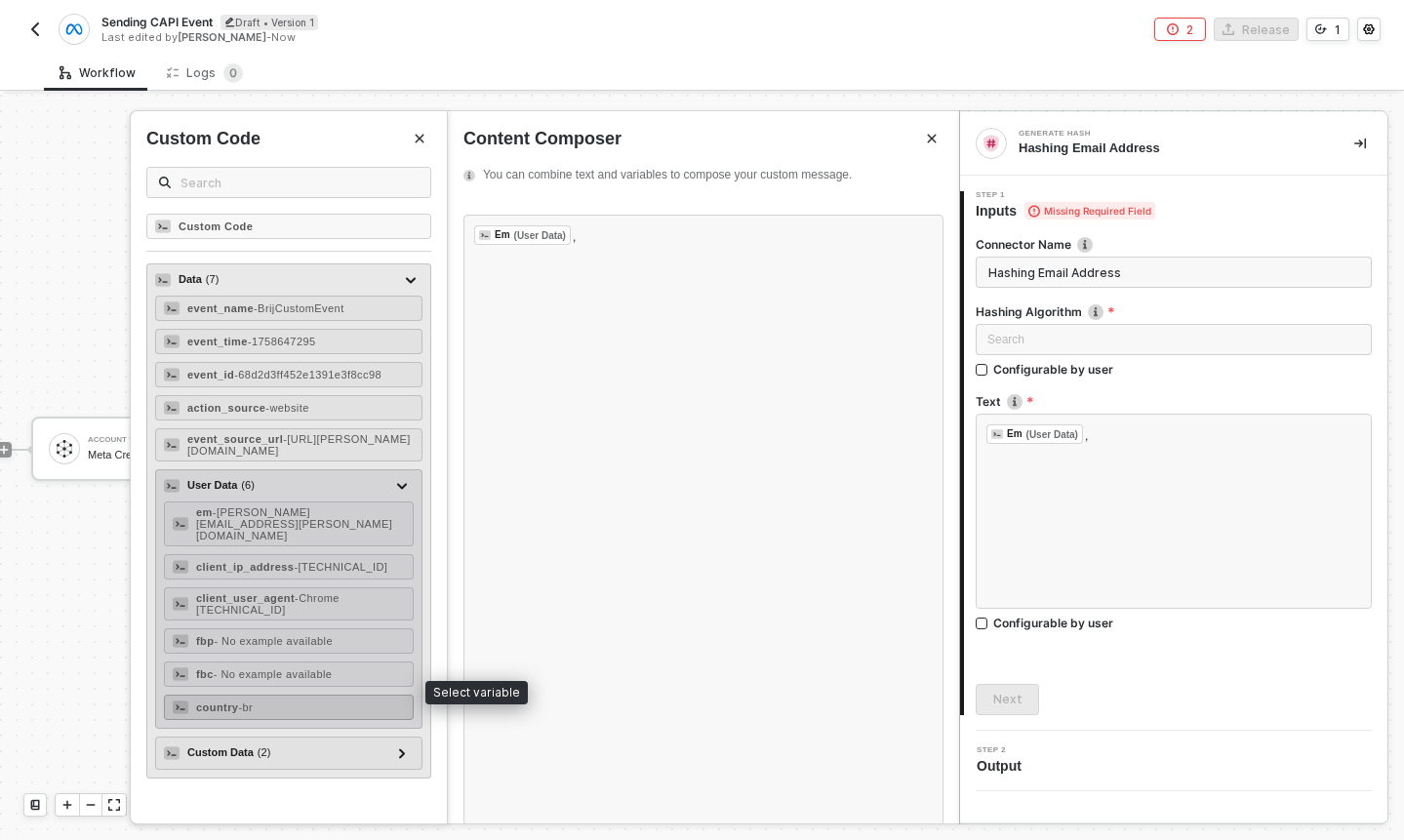
click at [338, 694] on div "country - br" at bounding box center [288, 706] width 249 height 25
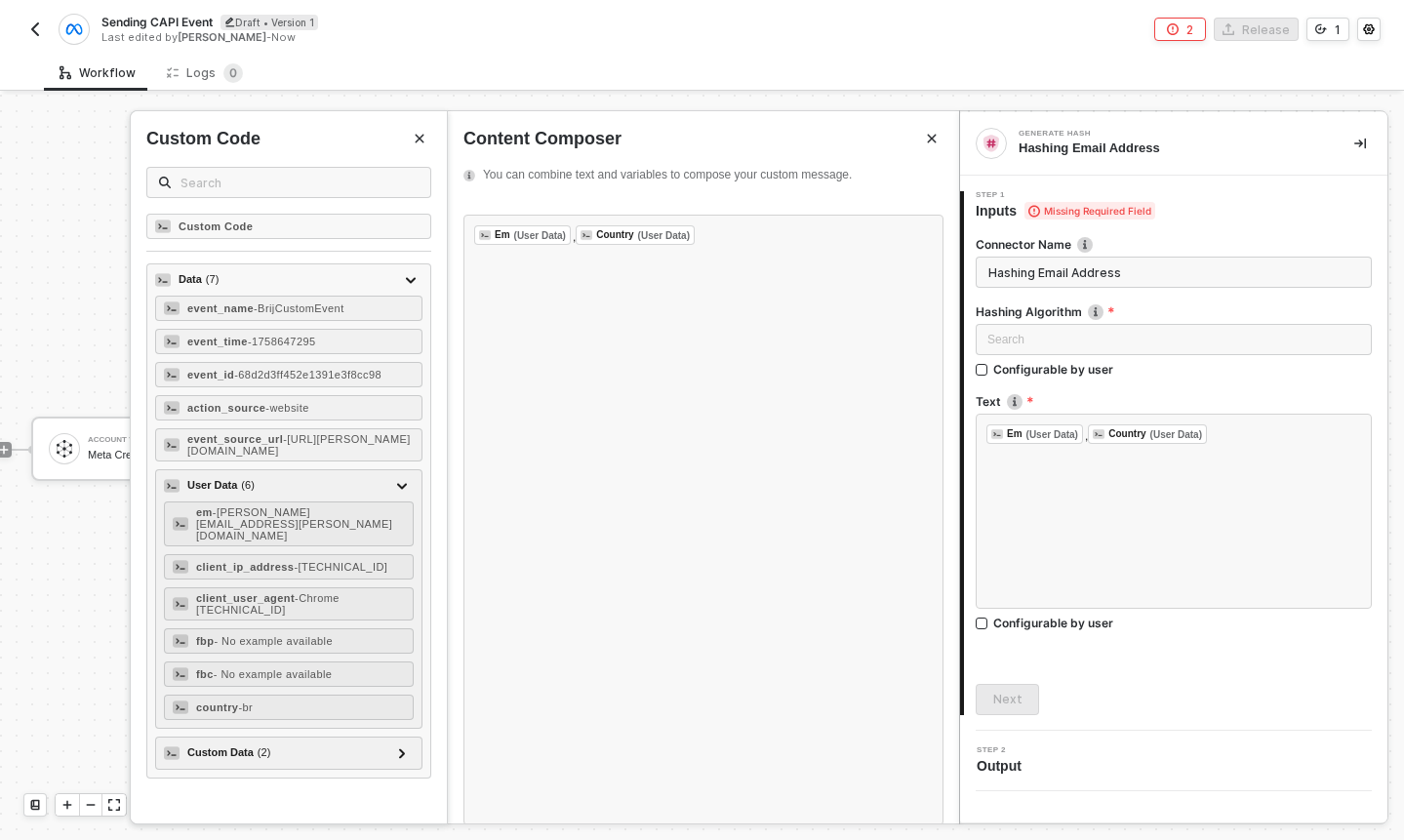
click at [1124, 657] on div "Connector Name Hashing Email Address Hashing Algorithm Search Configurable by u…" at bounding box center [1173, 468] width 396 height 495
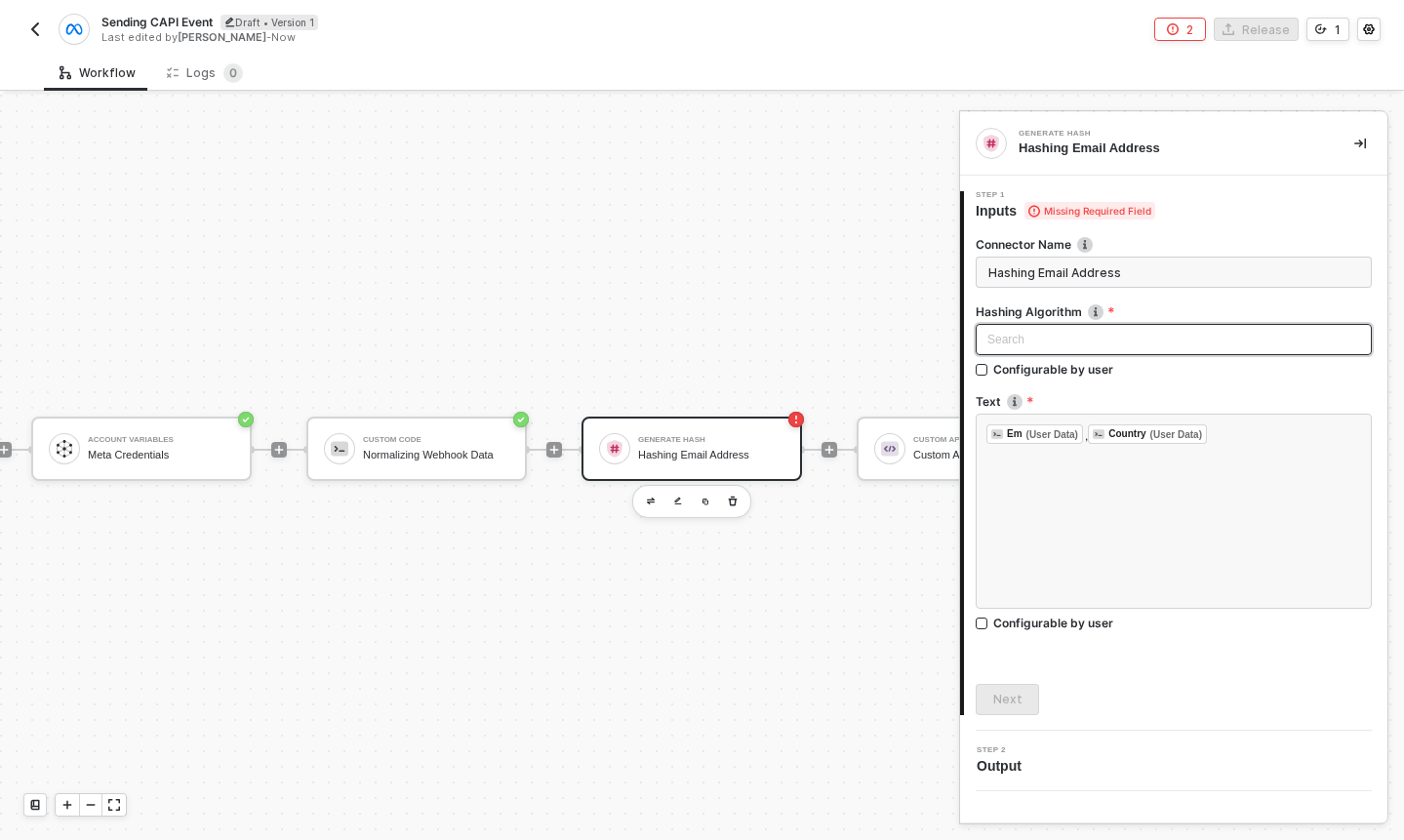
click at [1111, 343] on input "search" at bounding box center [1174, 339] width 373 height 29
click at [1082, 407] on div "SHA-256" at bounding box center [1173, 410] width 365 height 22
click at [1028, 706] on button "Next" at bounding box center [1008, 698] width 64 height 31
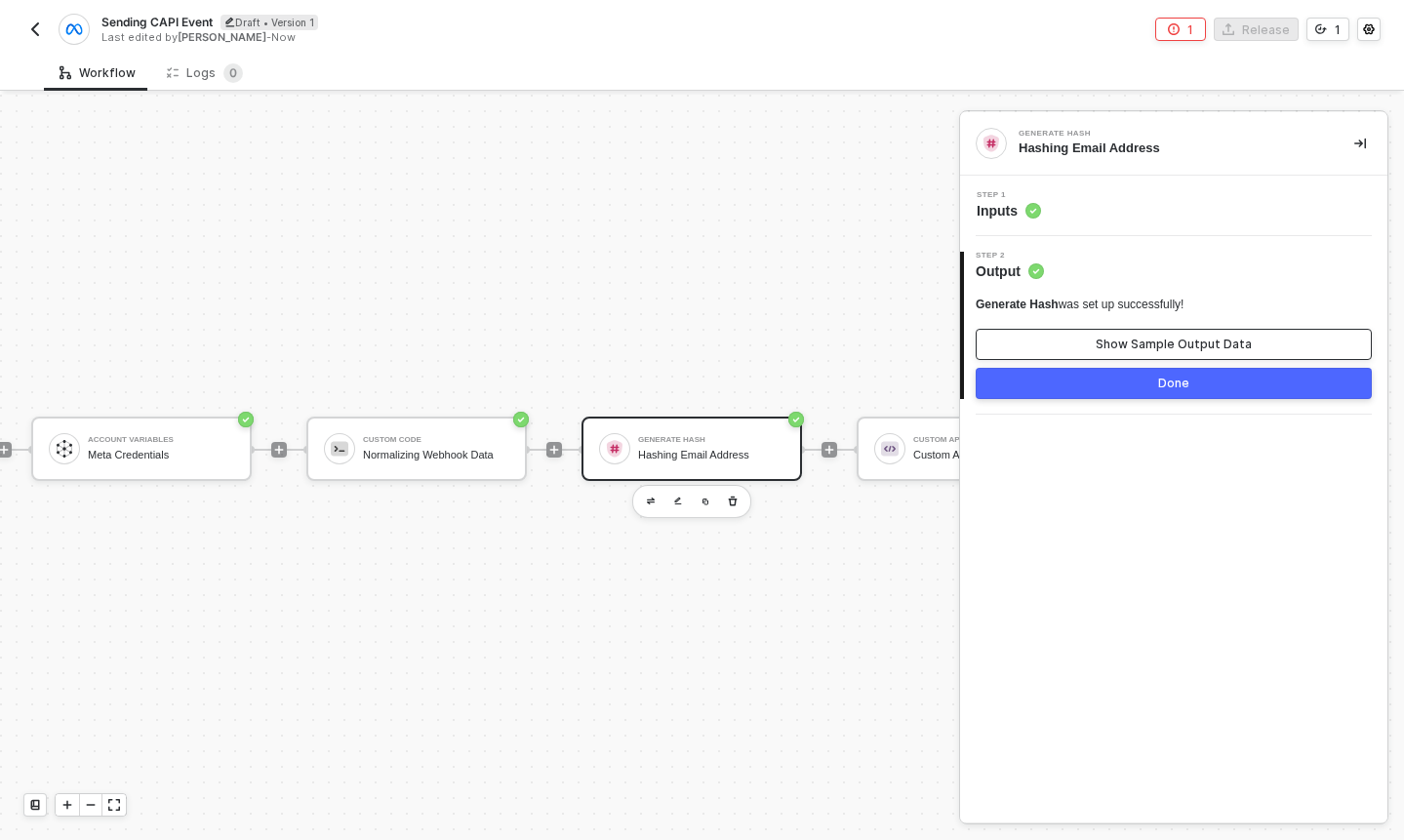
click at [1161, 329] on button "Show Sample Output Data" at bounding box center [1173, 344] width 396 height 31
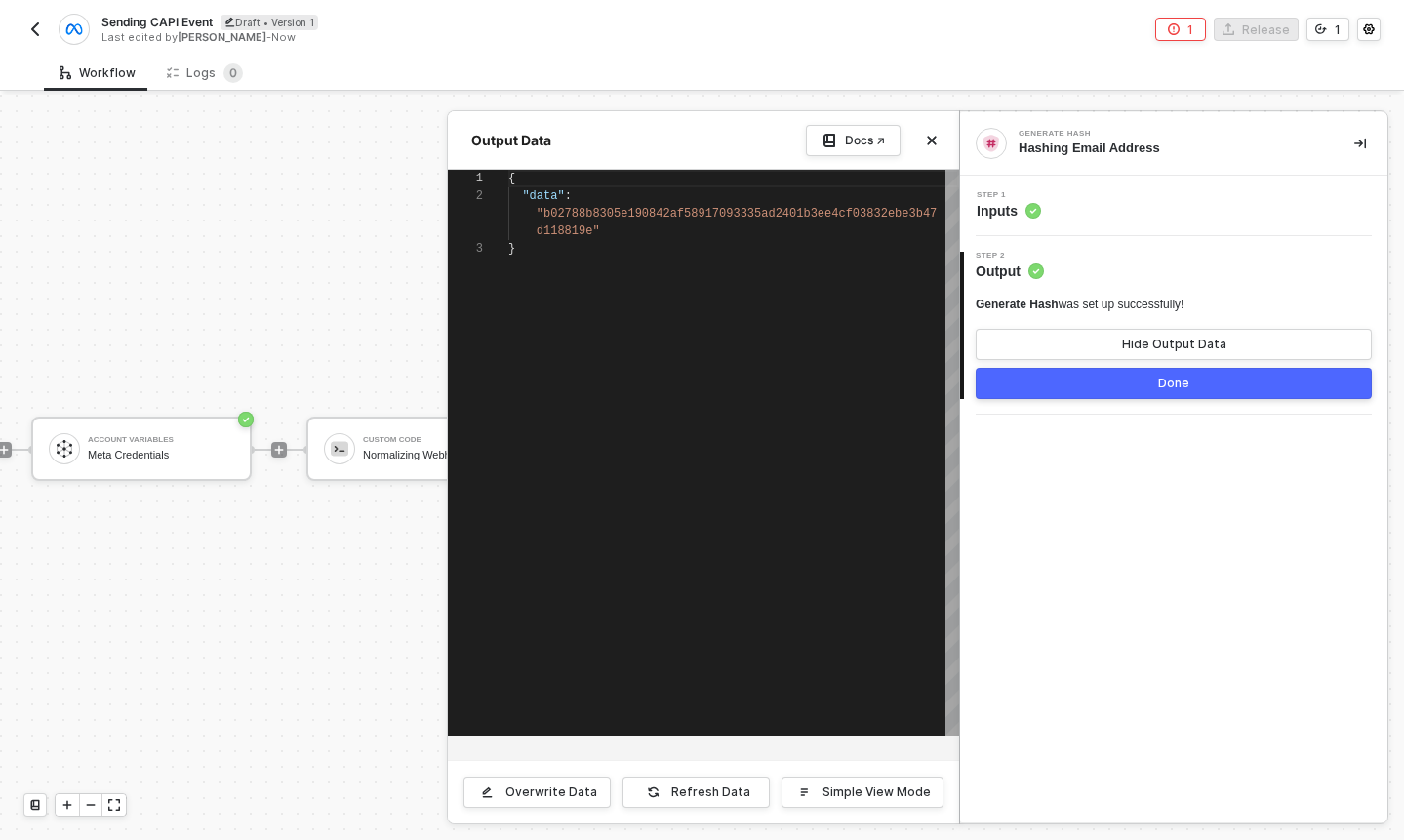
scroll to position [35, 0]
click at [928, 147] on button "Close" at bounding box center [931, 140] width 23 height 23
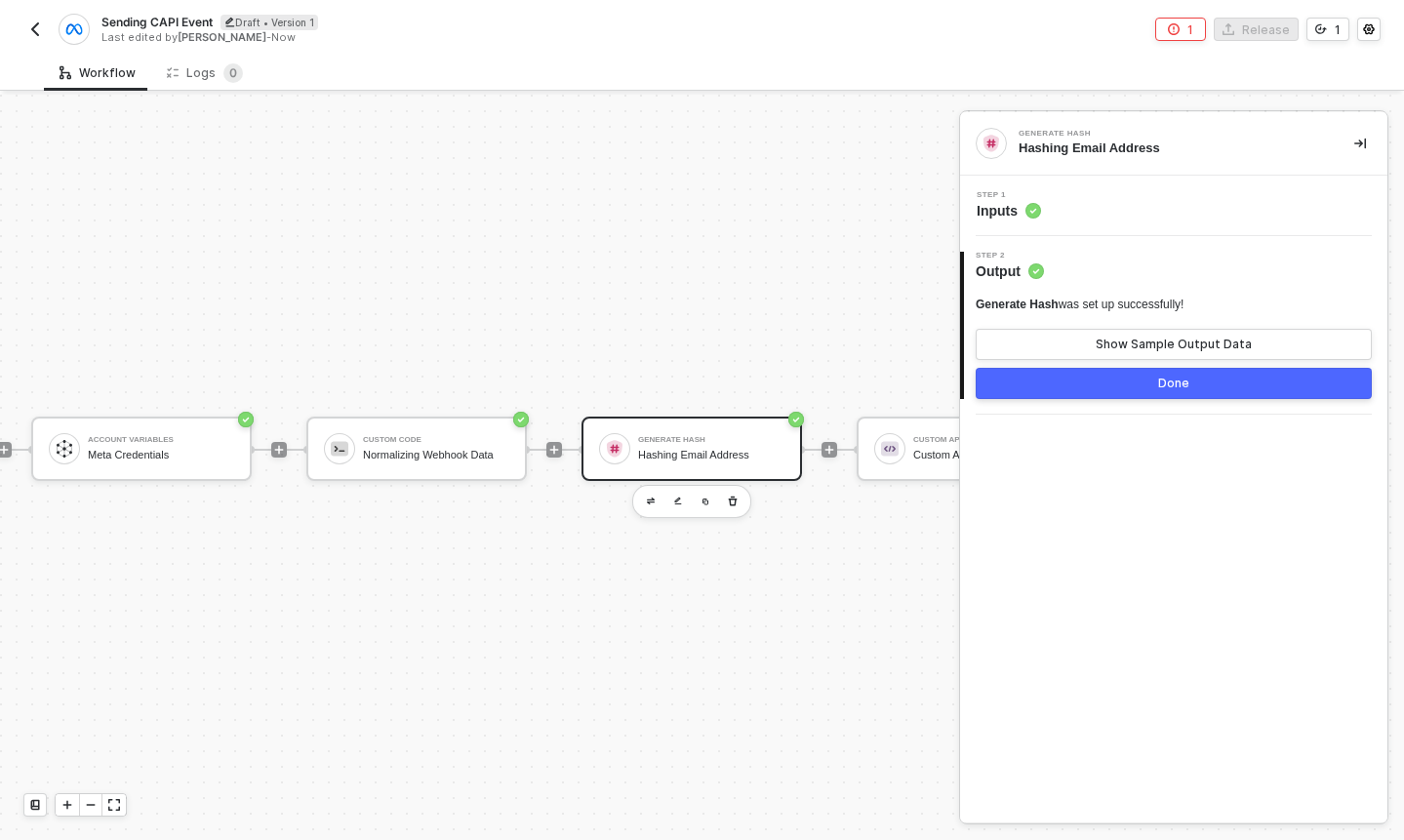
click at [731, 446] on div "Generate Hash Hashing Email Address" at bounding box center [711, 448] width 147 height 37
click at [988, 201] on span "Inputs" at bounding box center [1009, 210] width 65 height 20
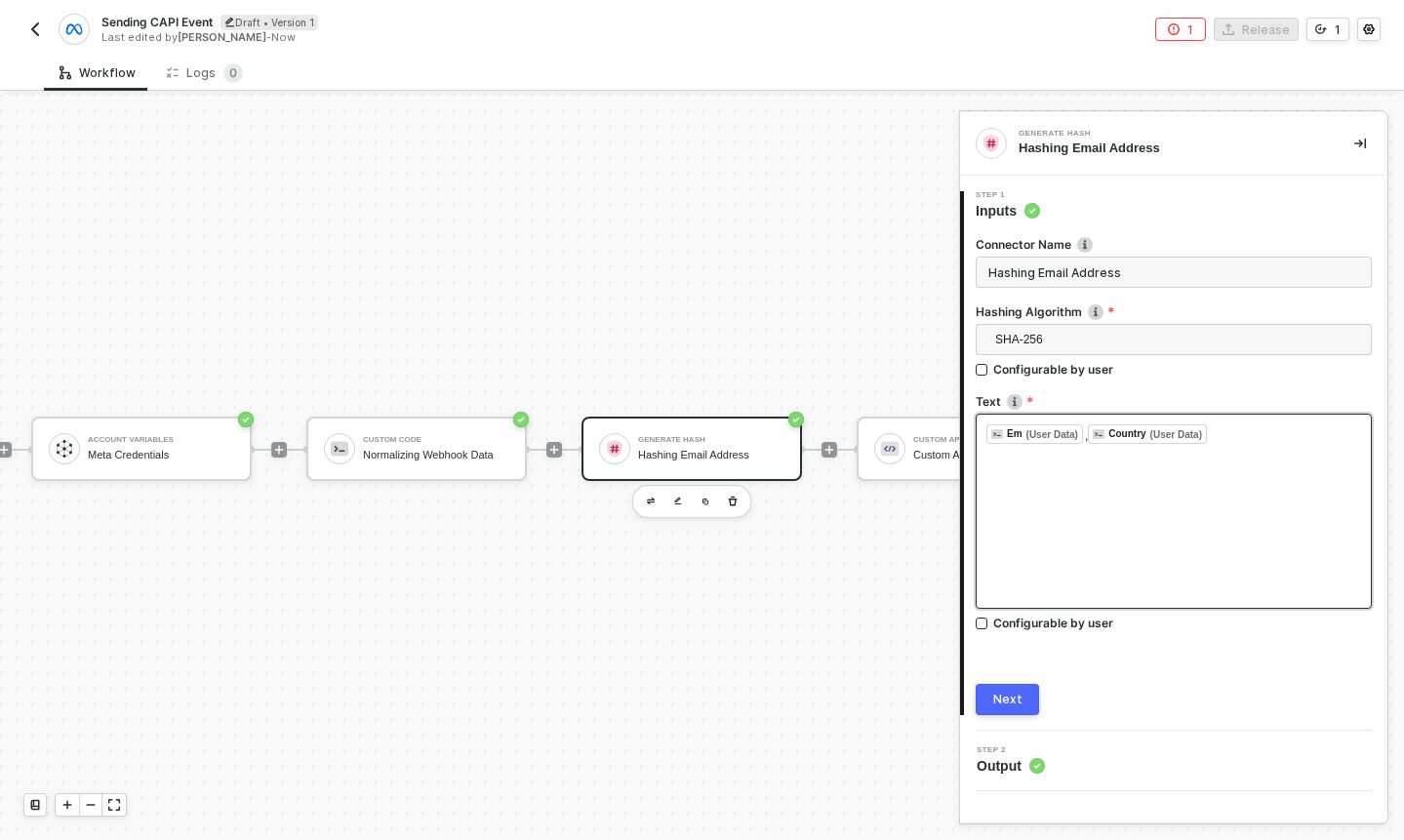
click at [1253, 438] on div "﻿ Em (User Data) ﻿ , Country (User Data) ﻿ ﻿" at bounding box center [1173, 434] width 374 height 20
click at [1239, 437] on div "﻿ Em (User Data) ﻿ , Country (User Data) ﻿ ﻿" at bounding box center [1173, 434] width 374 height 20
click at [1224, 440] on div "﻿ Em (User Data) ﻿ , Country (User Data) ﻿ ﻿" at bounding box center [1173, 434] width 374 height 20
click at [1164, 486] on div "﻿ Em (User Data) ﻿ , Country (User Data) ﻿ ﻿" at bounding box center [1173, 512] width 396 height 196
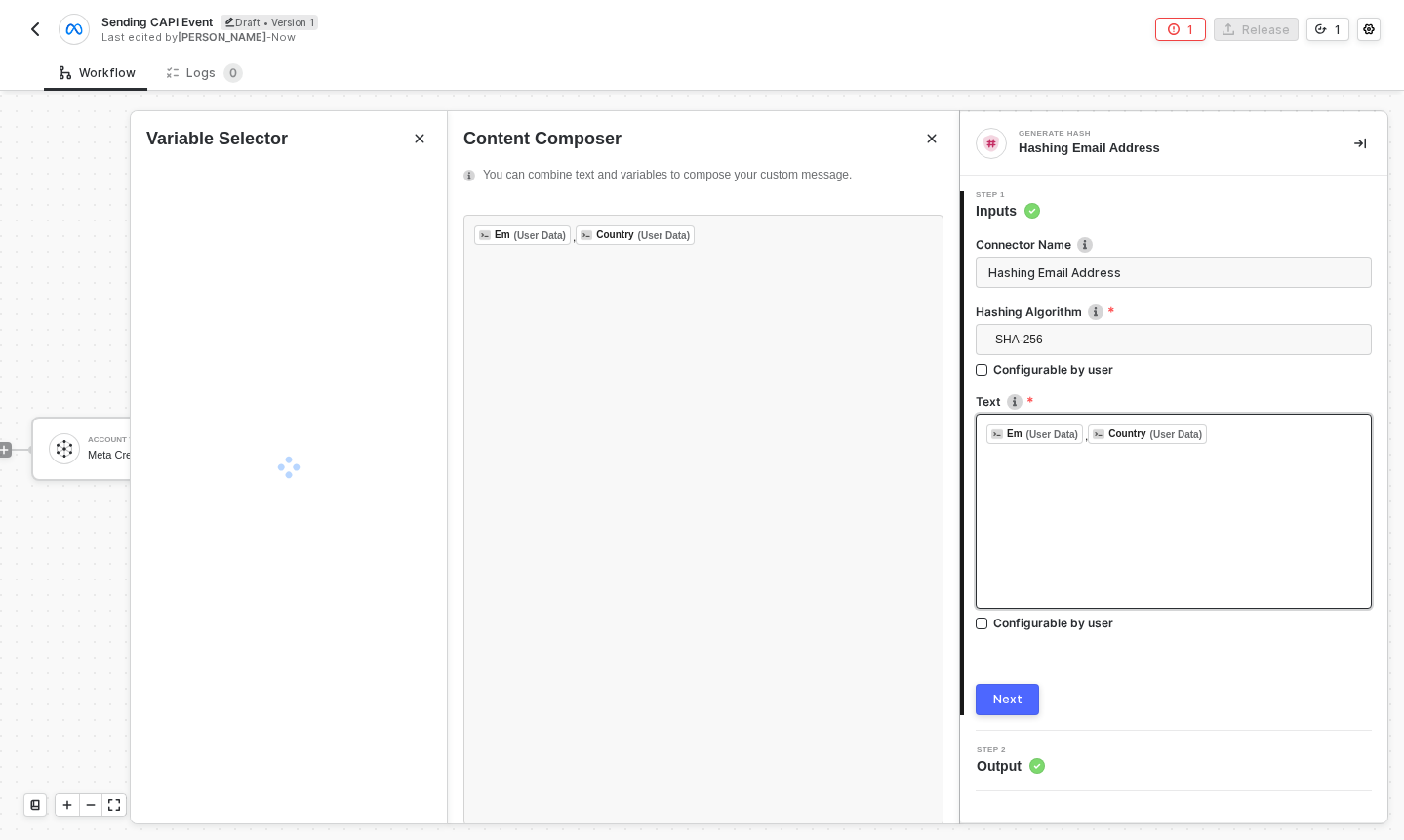
click at [1163, 486] on div "﻿ Em (User Data) ﻿ , Country (User Data) ﻿ ﻿" at bounding box center [1173, 512] width 396 height 196
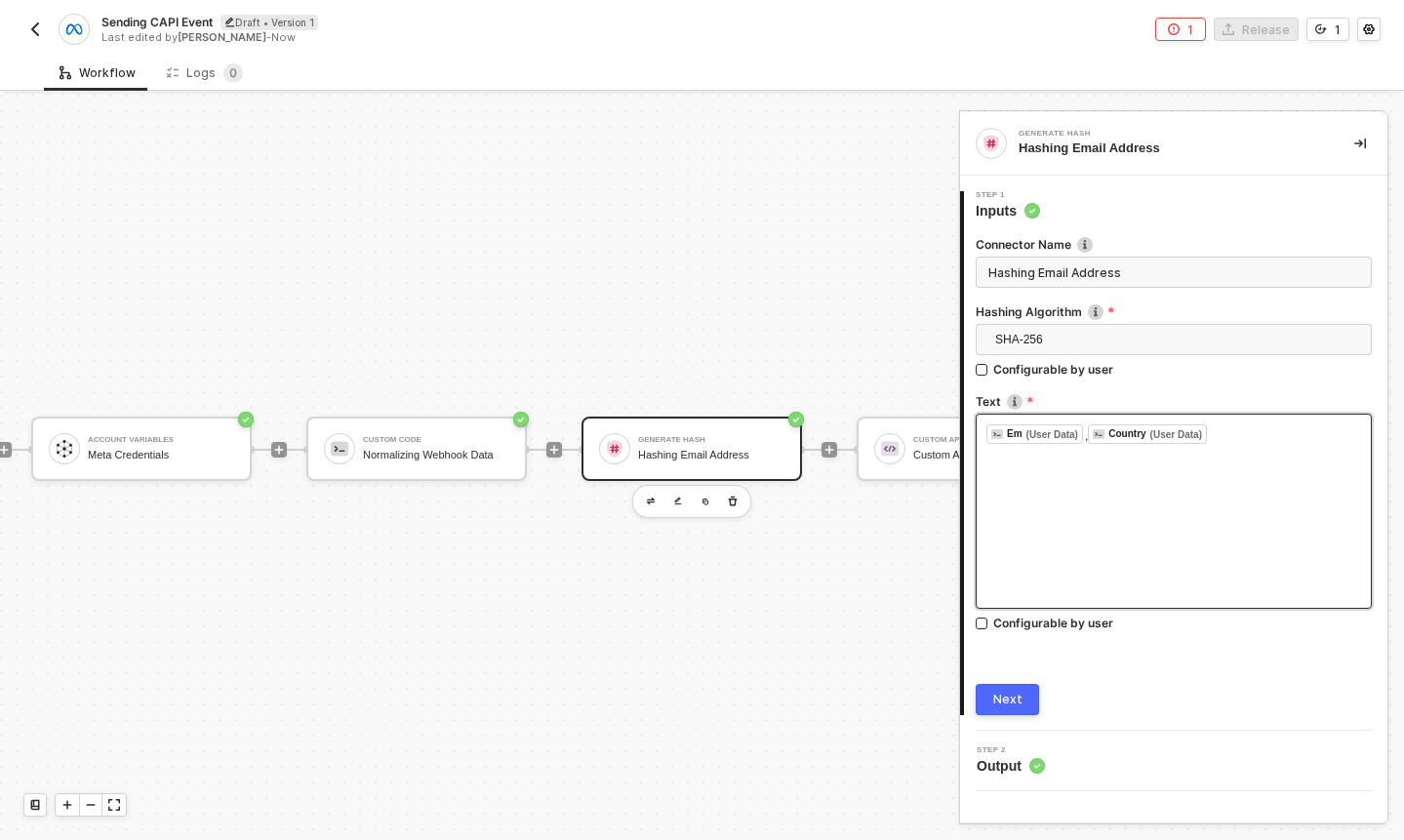
drag, startPoint x: 1161, startPoint y: 486, endPoint x: 1251, endPoint y: 431, distance: 105.5
click at [1251, 431] on div "﻿ Em (User Data) ﻿ , Country (User Data) ﻿ ﻿" at bounding box center [1173, 512] width 396 height 196
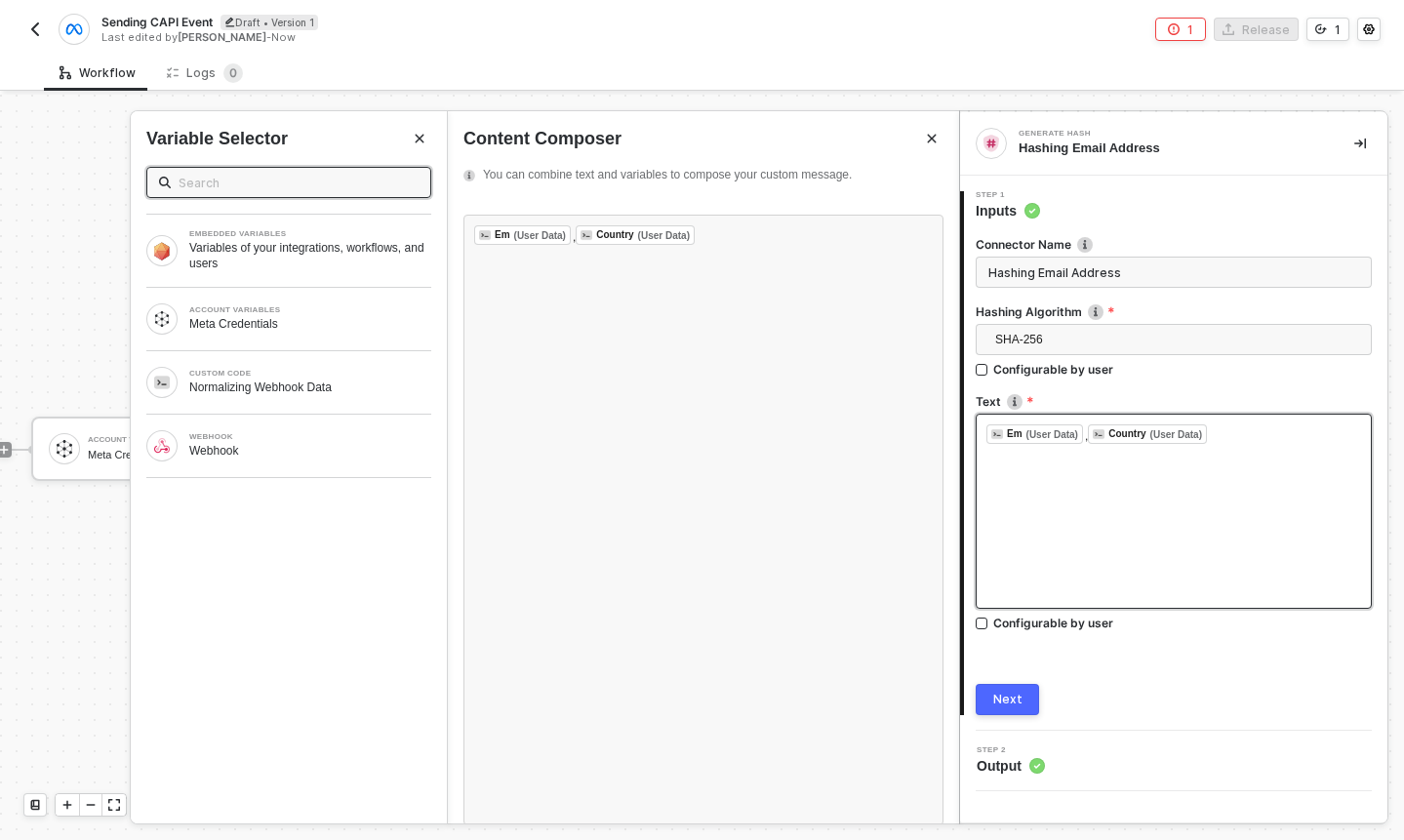
click at [408, 141] on button "Close" at bounding box center [419, 138] width 23 height 23
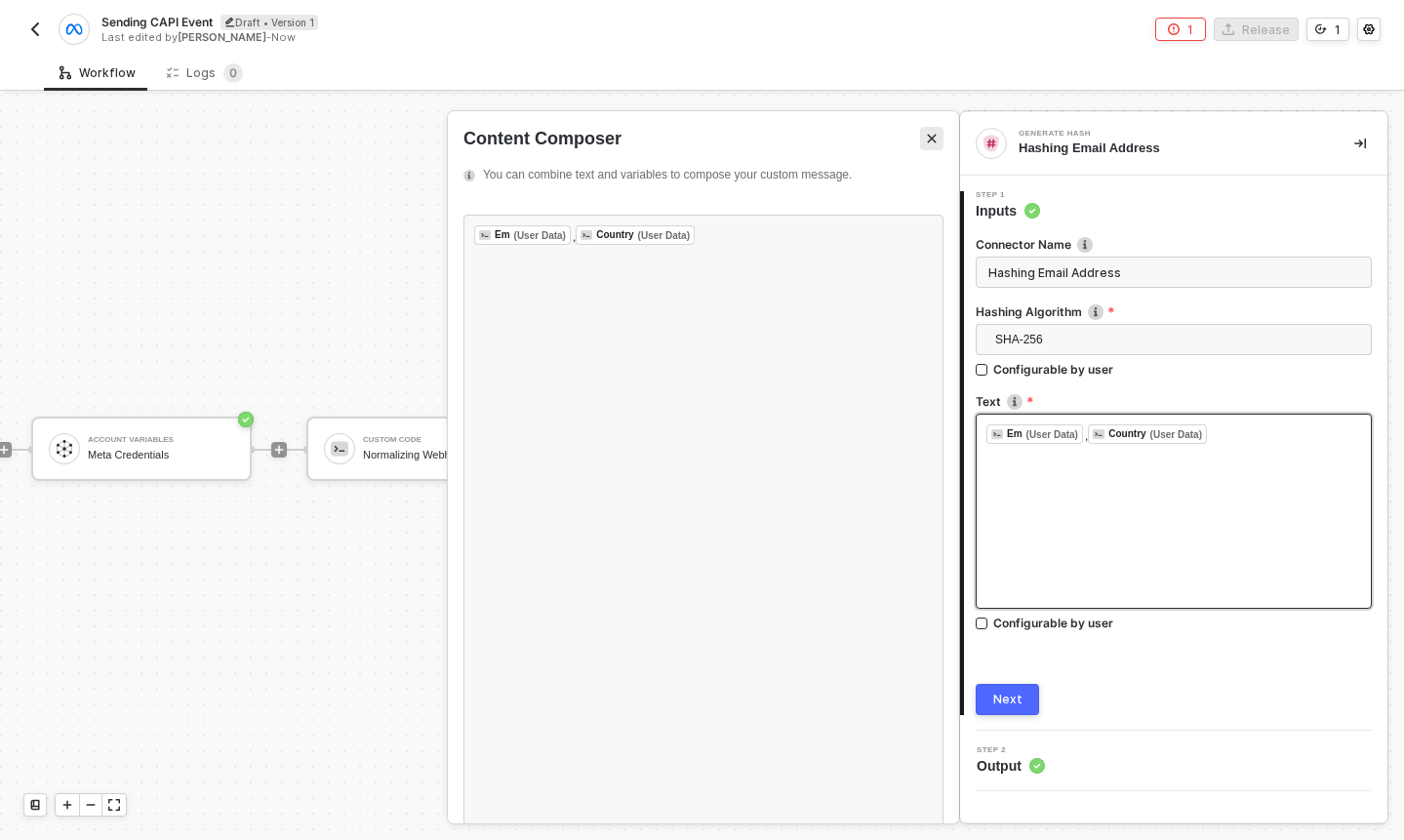
click at [929, 131] on button "Close" at bounding box center [931, 138] width 23 height 23
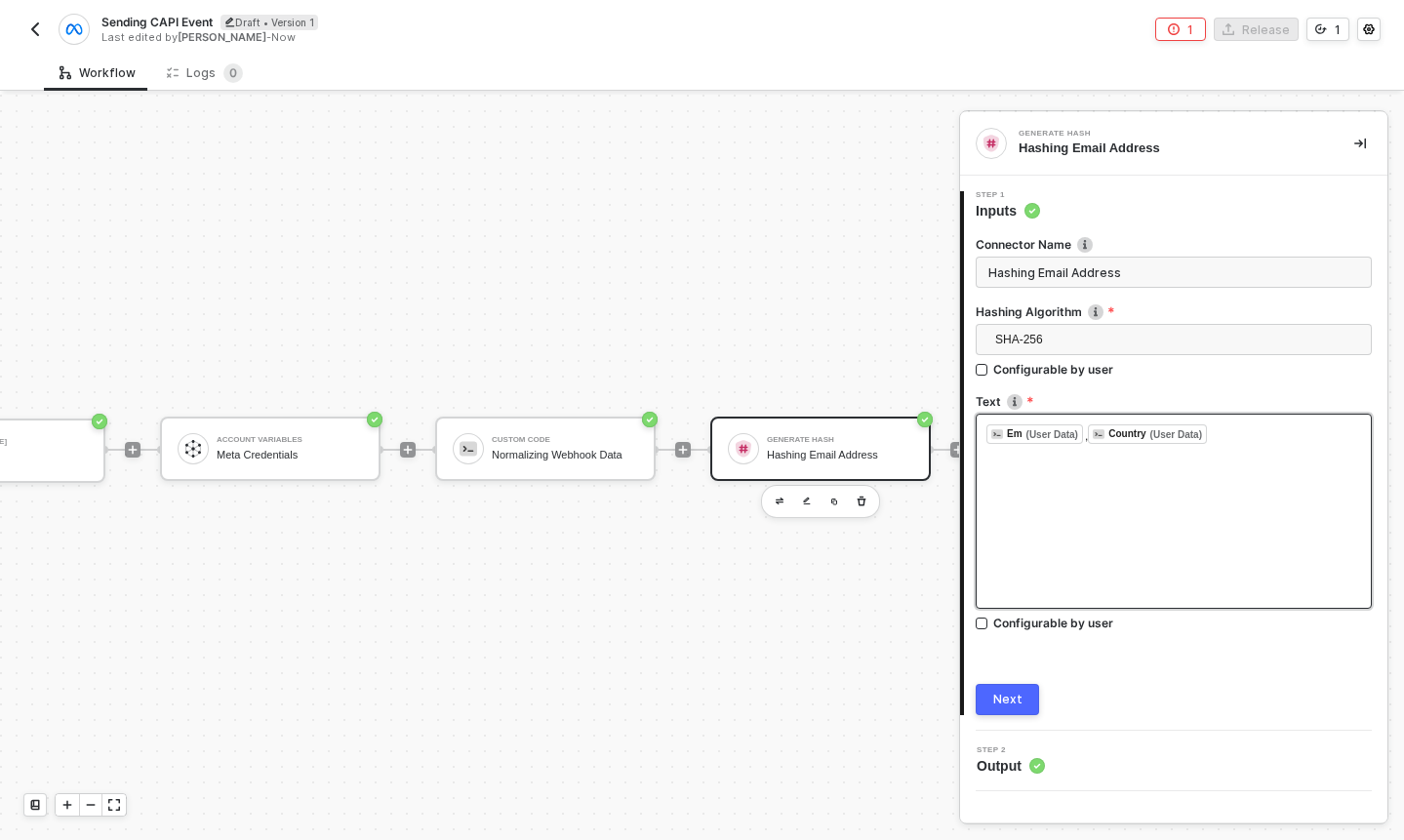
scroll to position [36, 110]
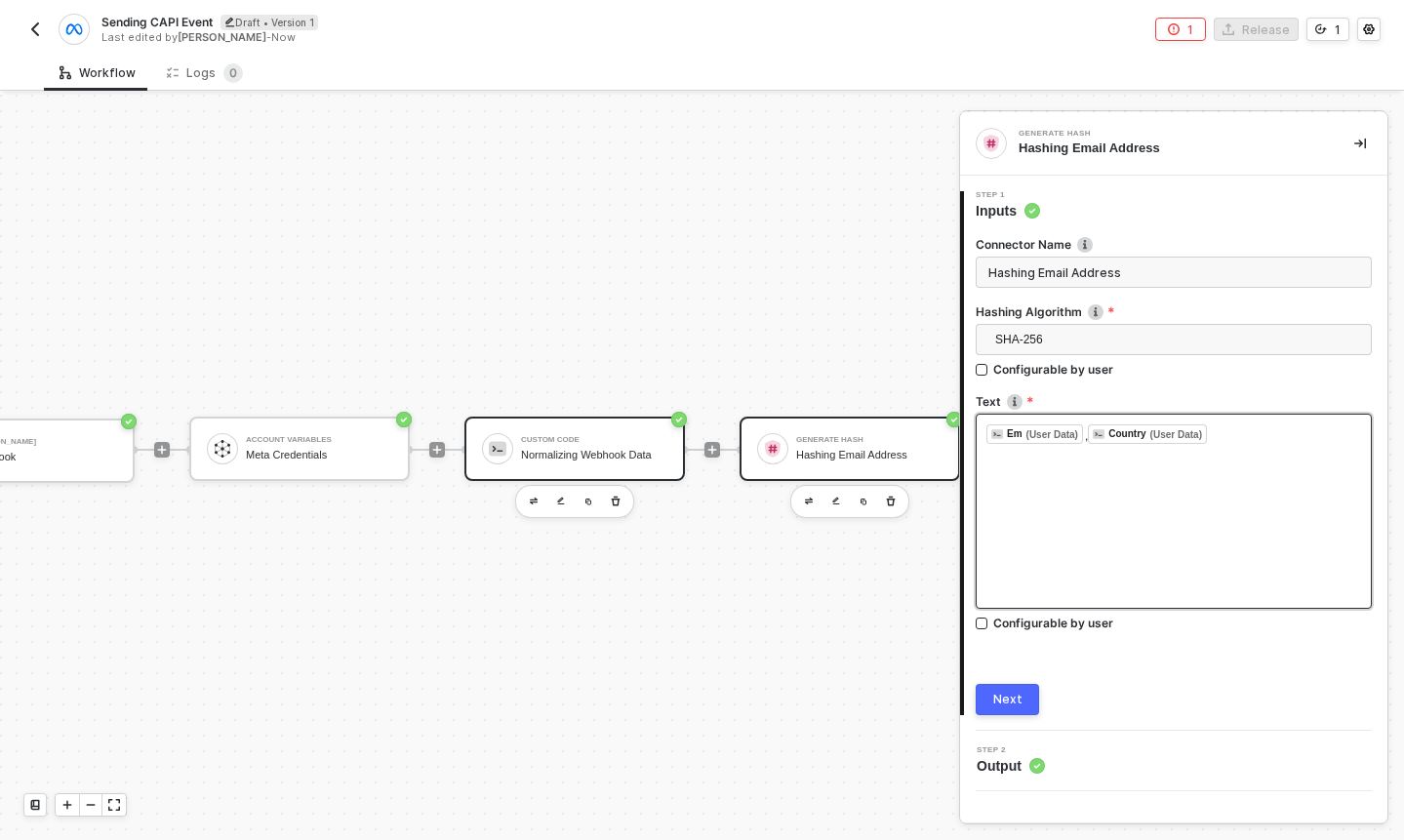
click at [604, 469] on div "Custom Code Normalizing Webhook Data" at bounding box center [574, 449] width 221 height 65
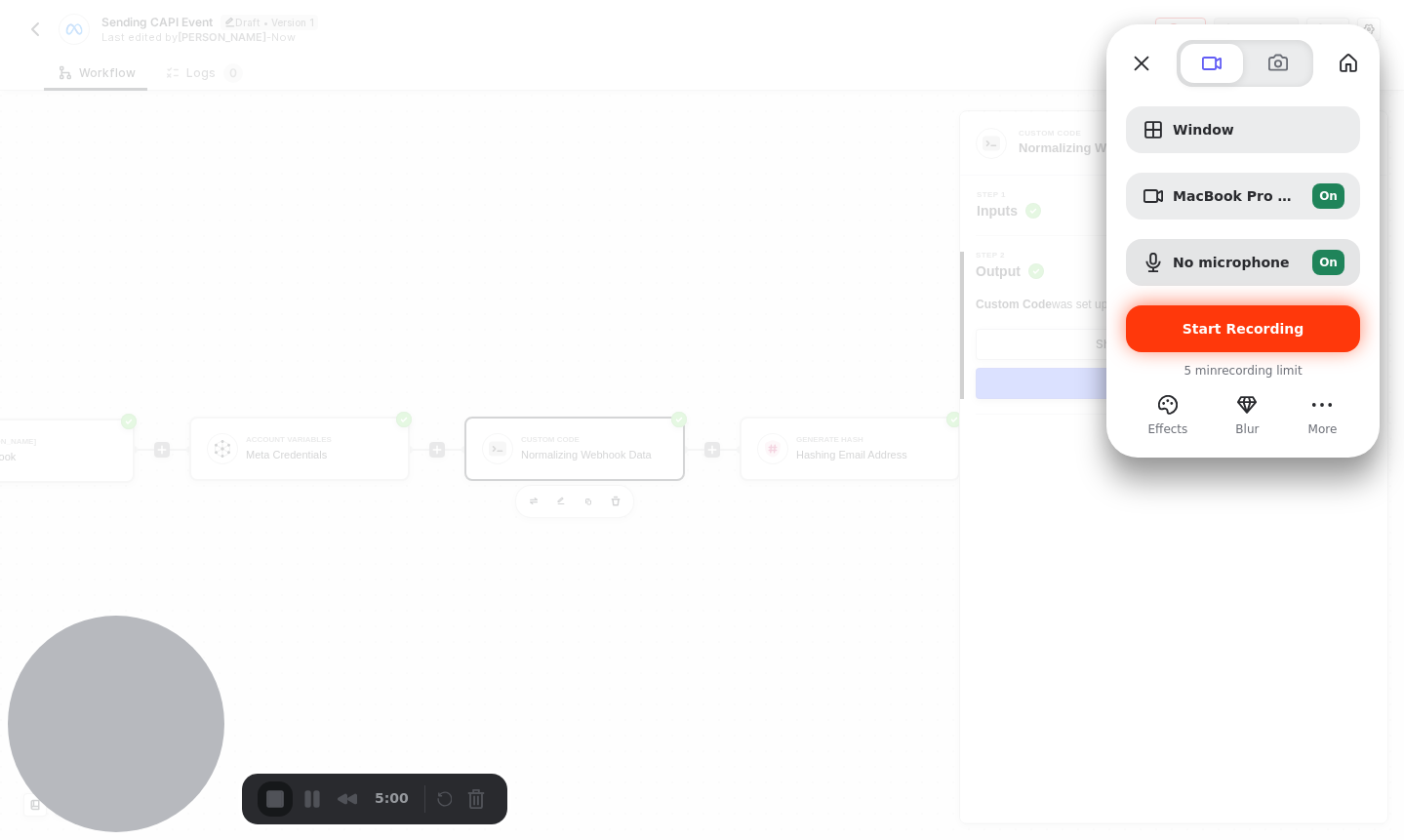
click at [1260, 334] on span "Start Recording" at bounding box center [1243, 329] width 122 height 16
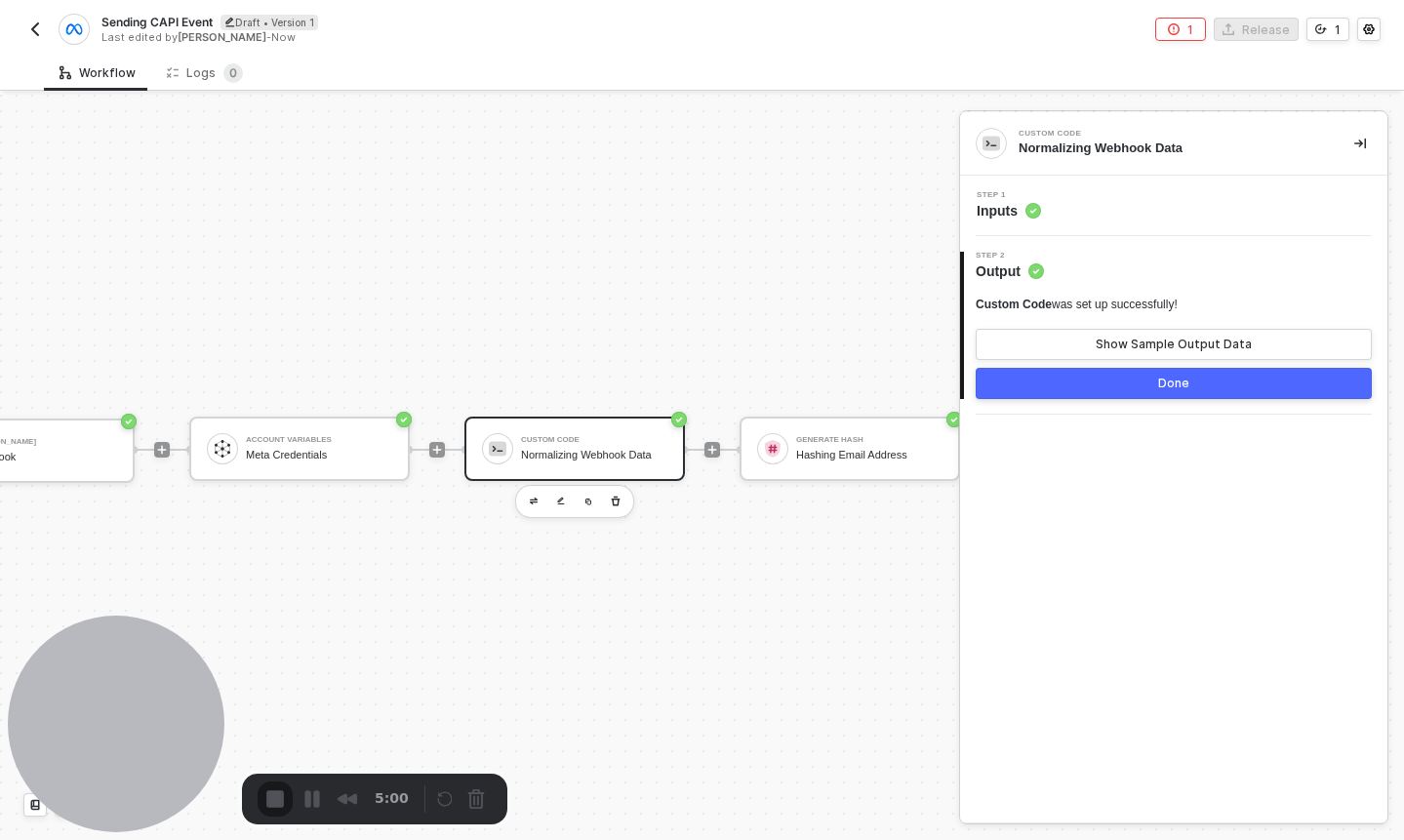
click at [553, 431] on div "Custom Code Normalizing Webhook Data" at bounding box center [594, 448] width 147 height 37
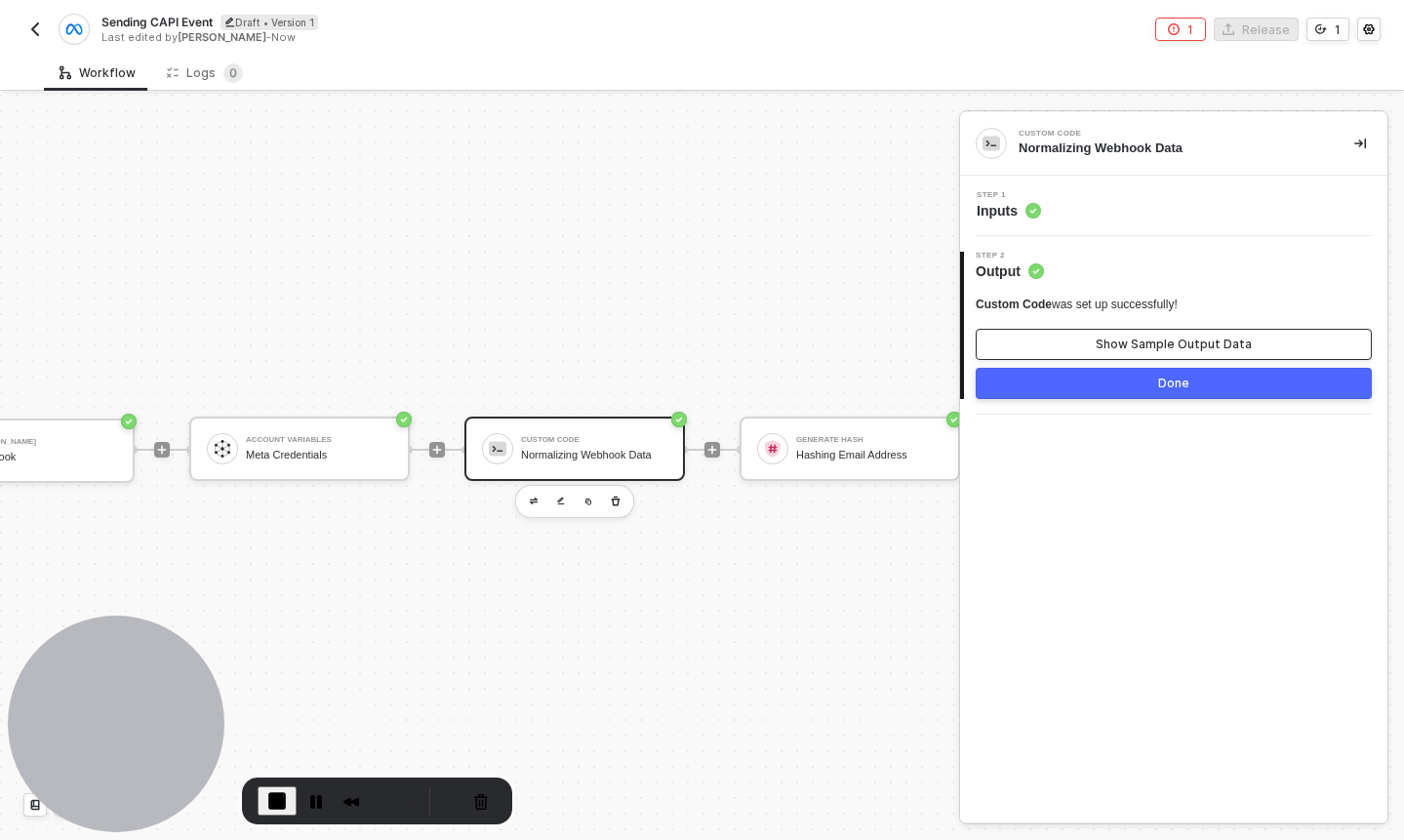
click at [1135, 339] on div "Show Sample Output Data" at bounding box center [1173, 344] width 156 height 16
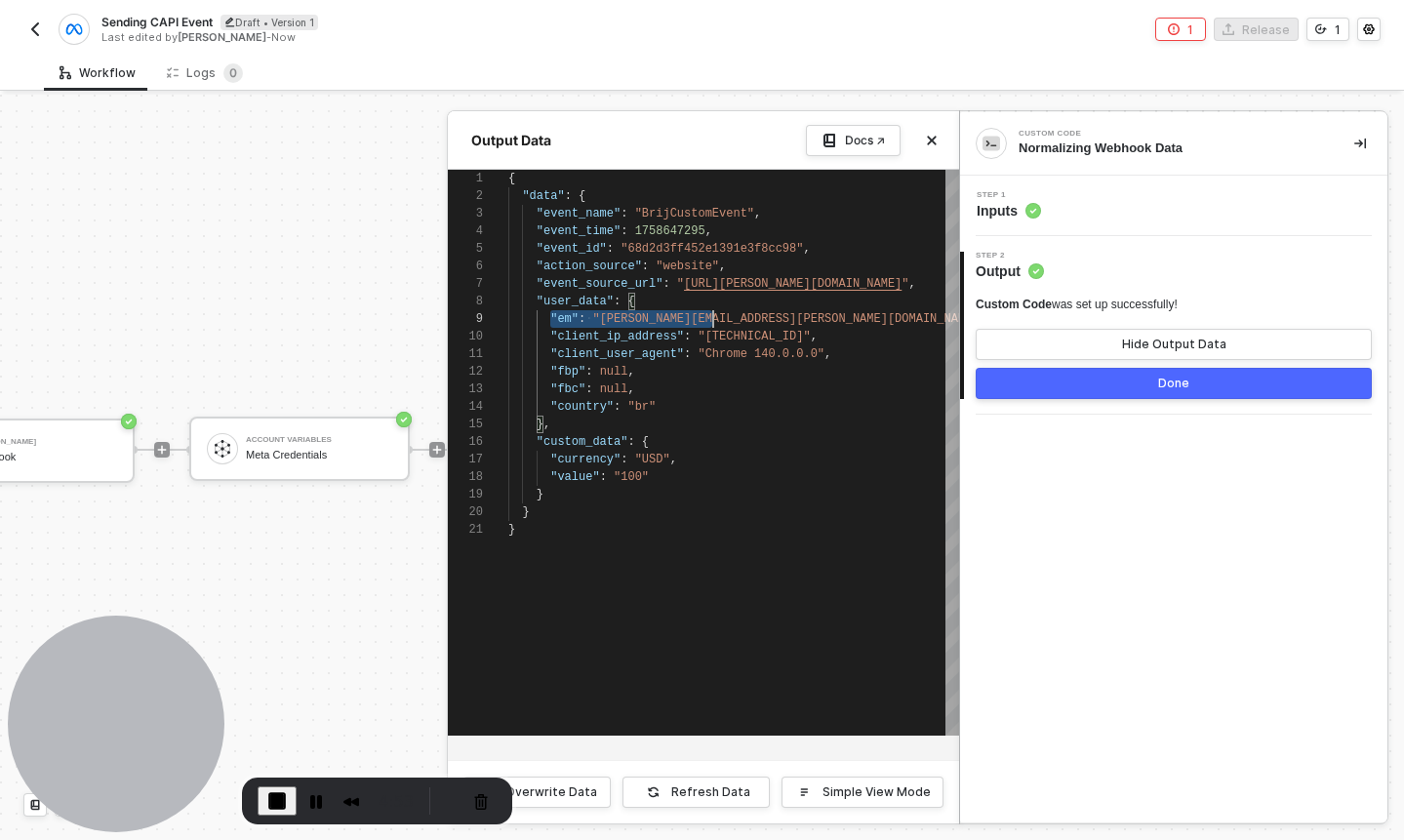
scroll to position [141, 233]
drag, startPoint x: 551, startPoint y: 321, endPoint x: 741, endPoint y: 310, distance: 190.3
type textarea ""client_user_agent": "Chrome 140.0.0.0", "fbp": null, "fbc": null, "country": "…"
drag, startPoint x: 558, startPoint y: 411, endPoint x: 656, endPoint y: 411, distance: 98.0
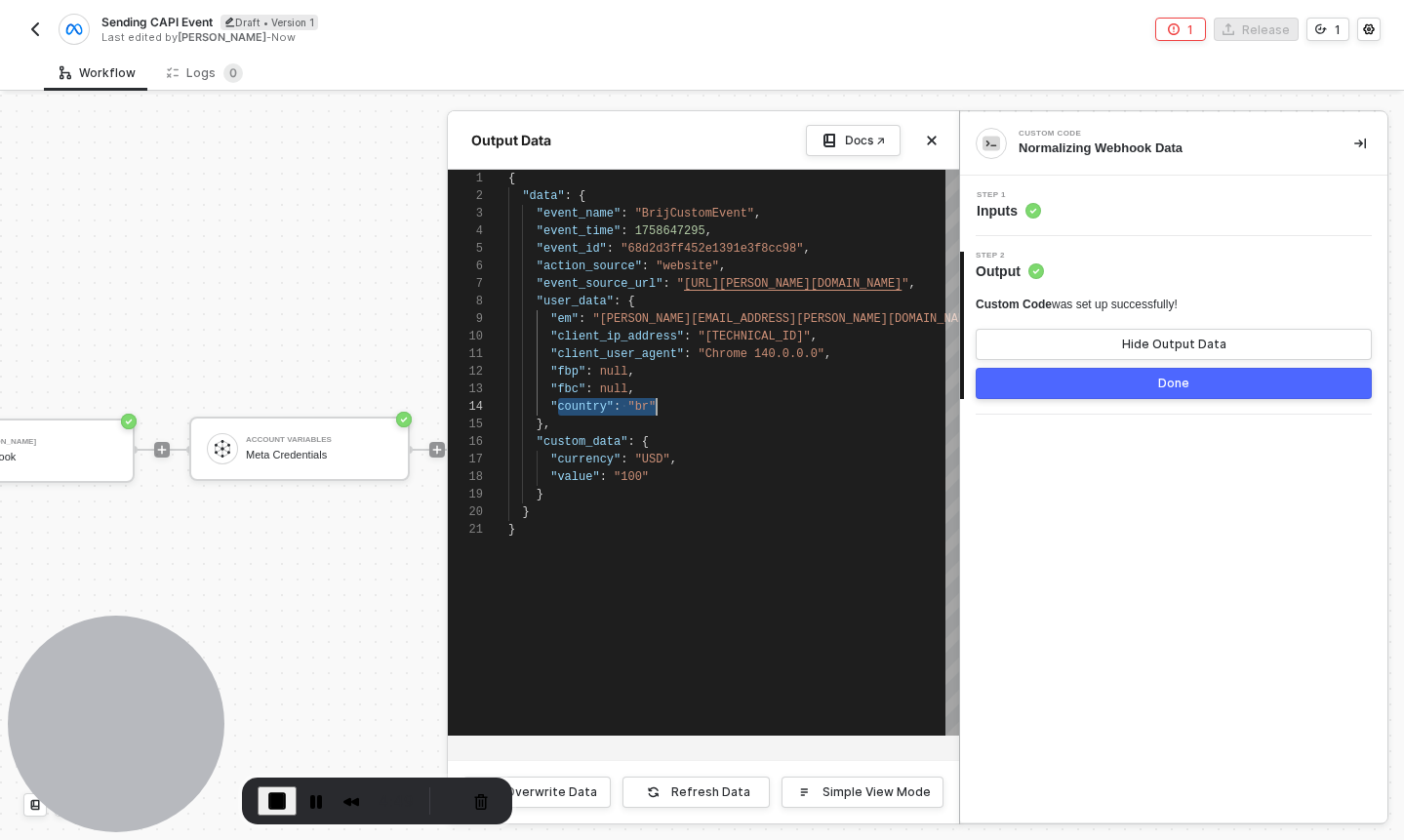
click at [304, 265] on div at bounding box center [702, 467] width 1404 height 745
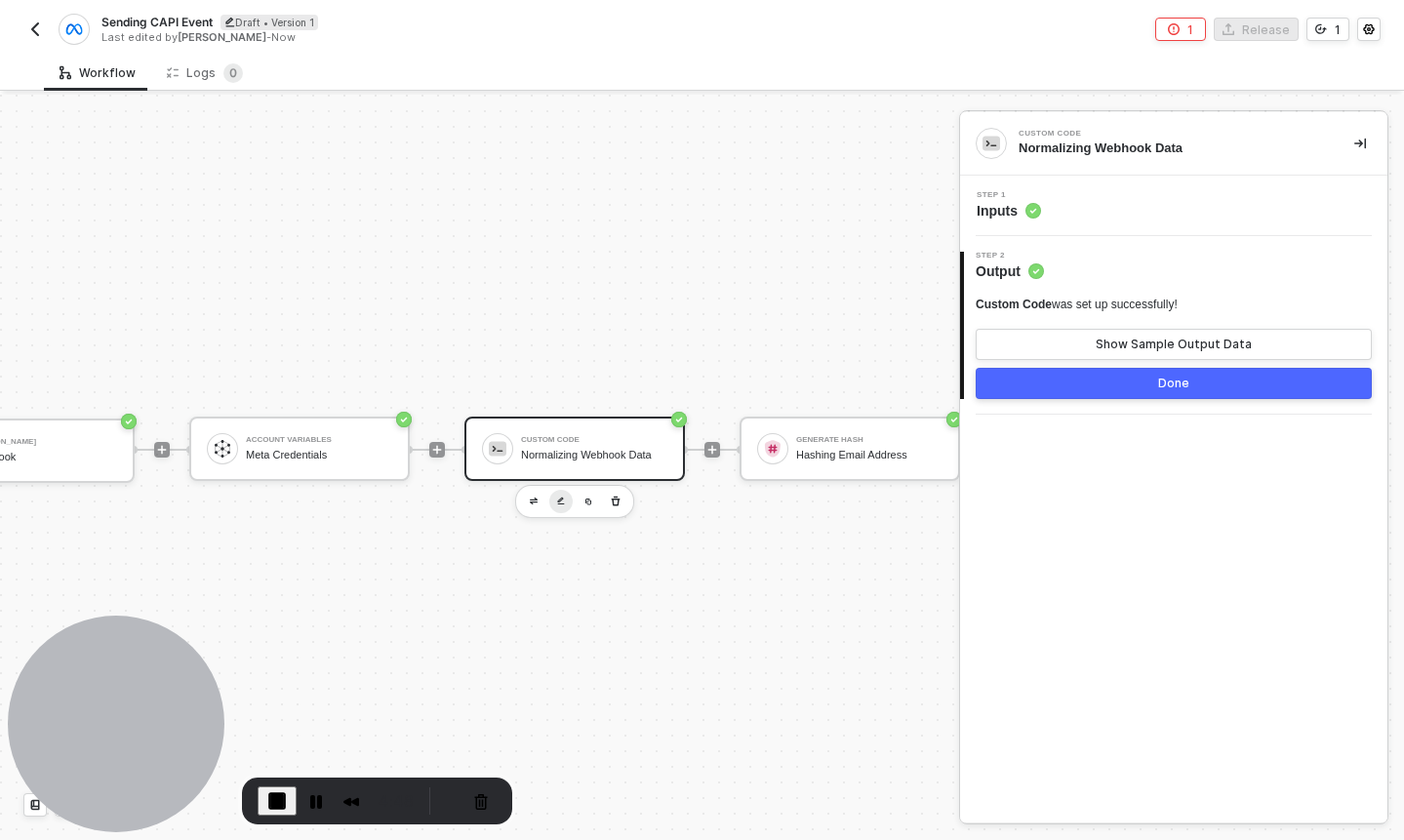
click at [557, 493] on button "button" at bounding box center [561, 501] width 23 height 23
click at [1094, 207] on div "Step 1 Inputs" at bounding box center [1175, 206] width 422 height 29
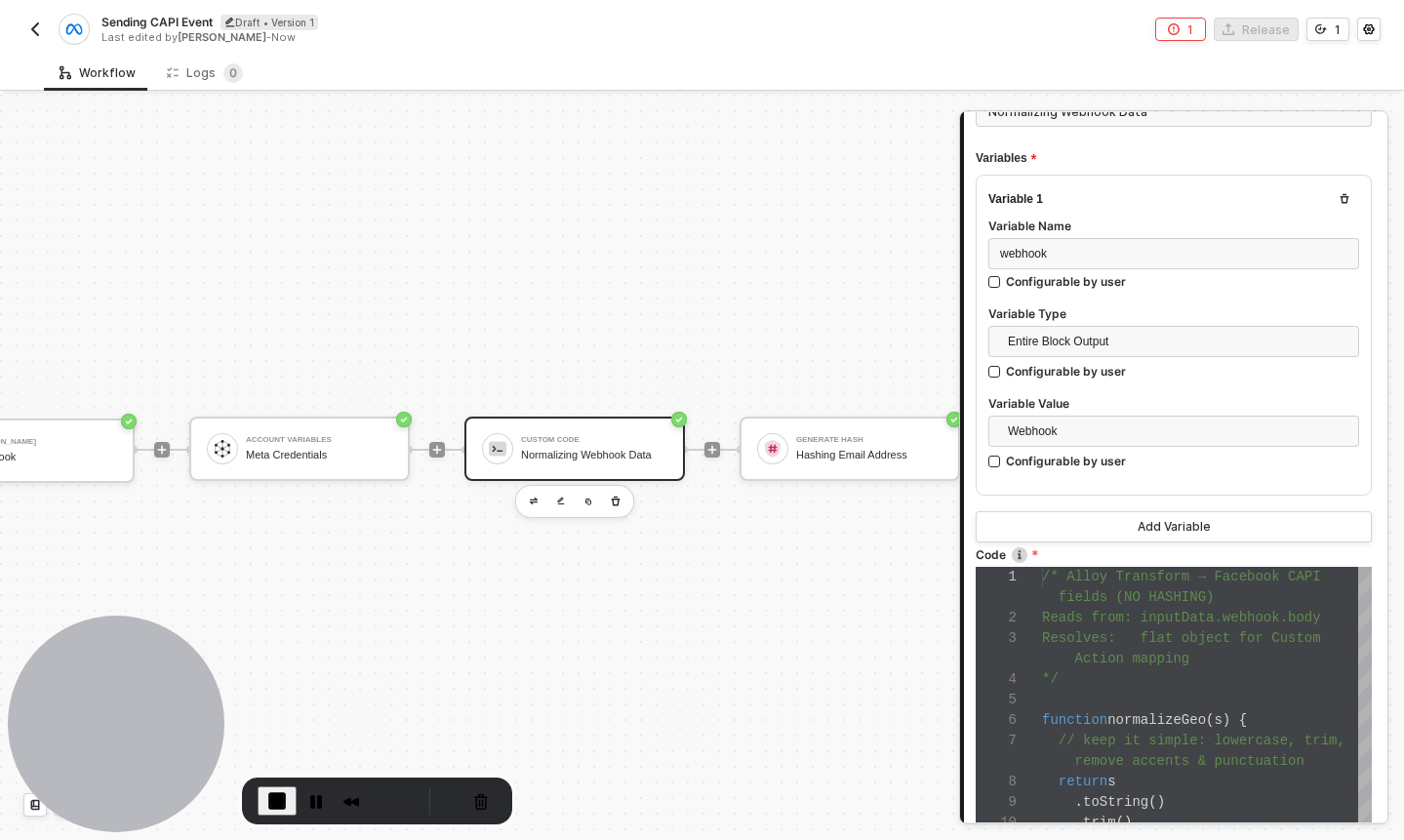
scroll to position [222, 0]
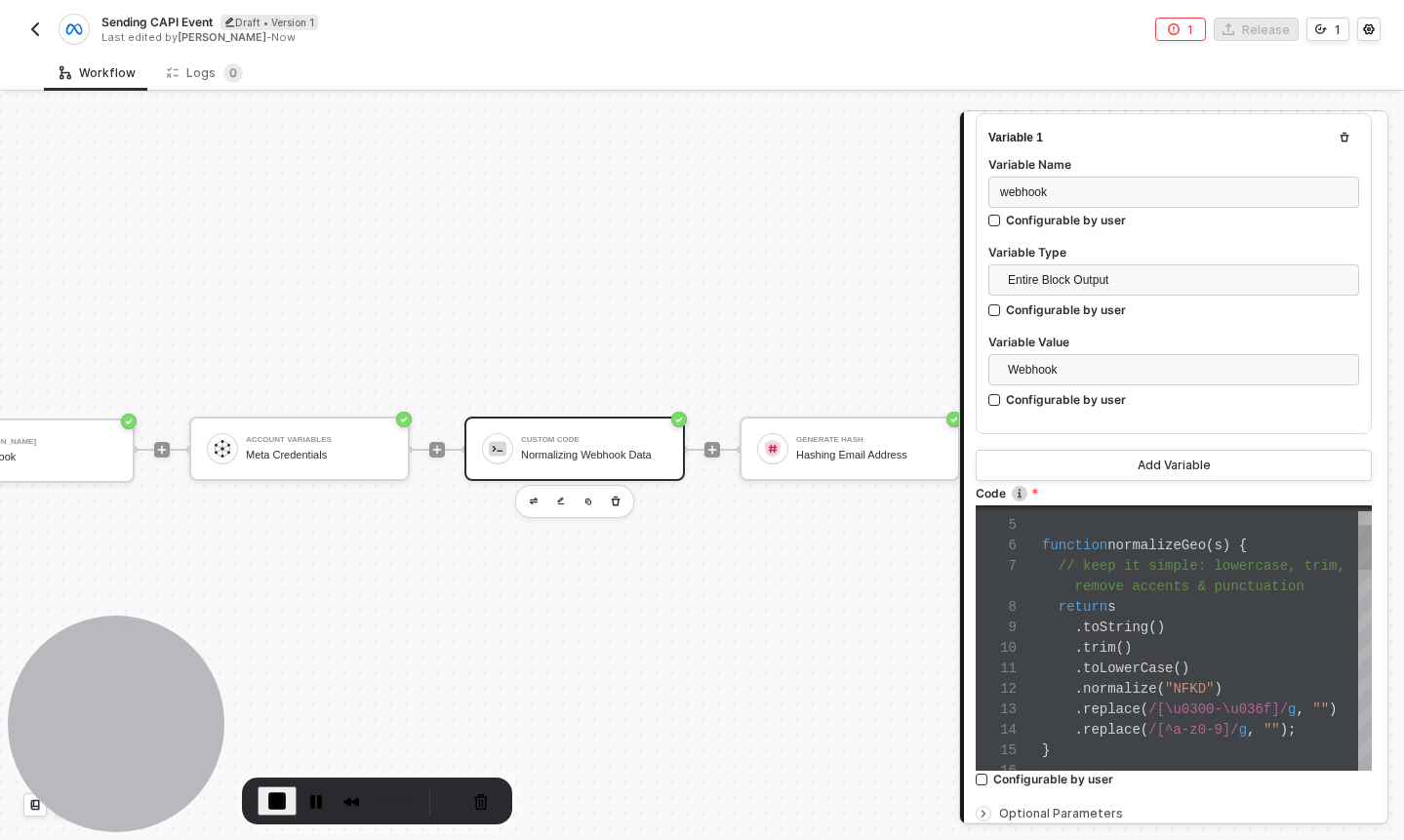
type textarea "return s .toString() .trim() .toLowerCase() .normalize("NFKD") .replace(/[\u030…"
click at [1179, 620] on div ". toString ()" at bounding box center [1206, 628] width 330 height 21
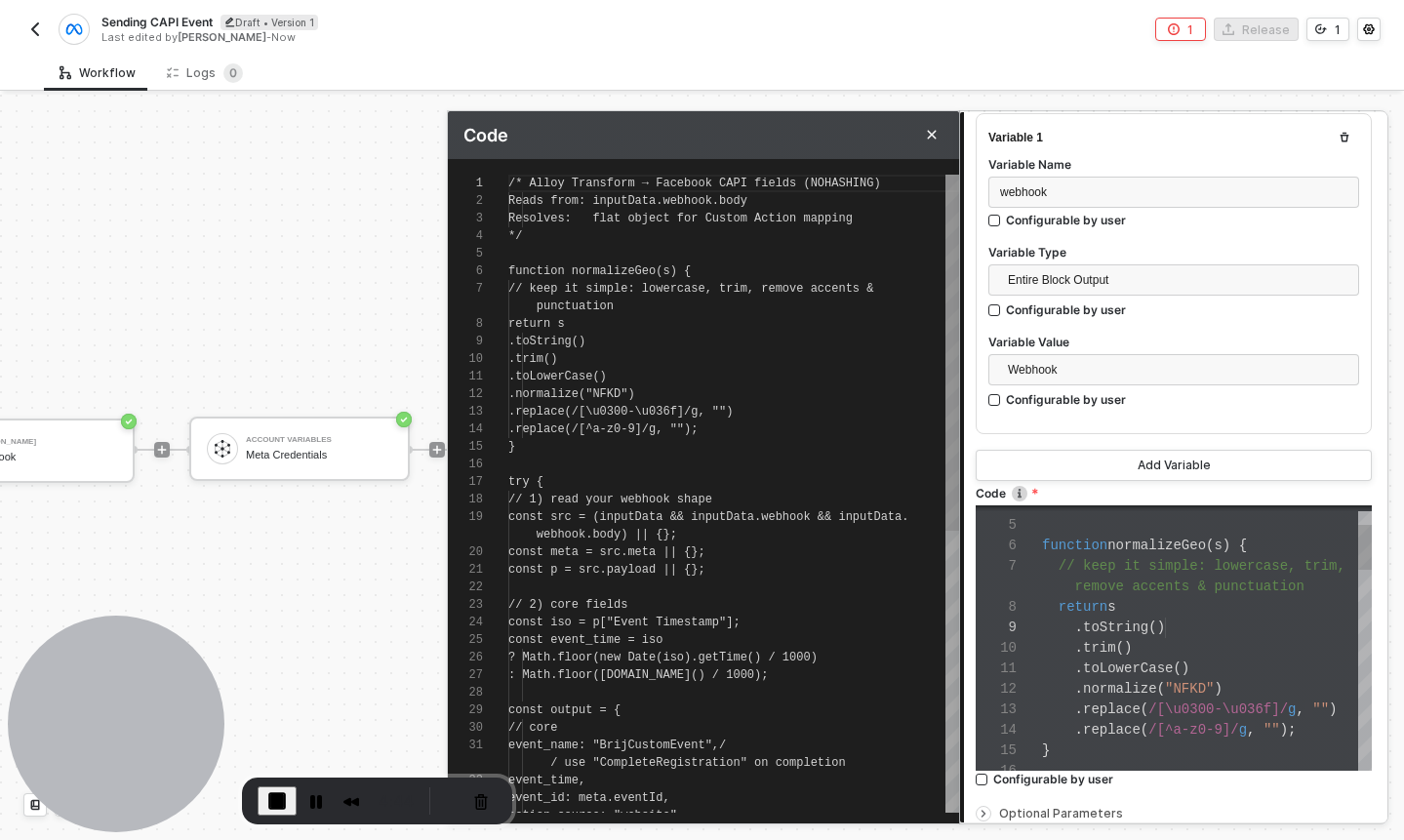
scroll to position [158, 0]
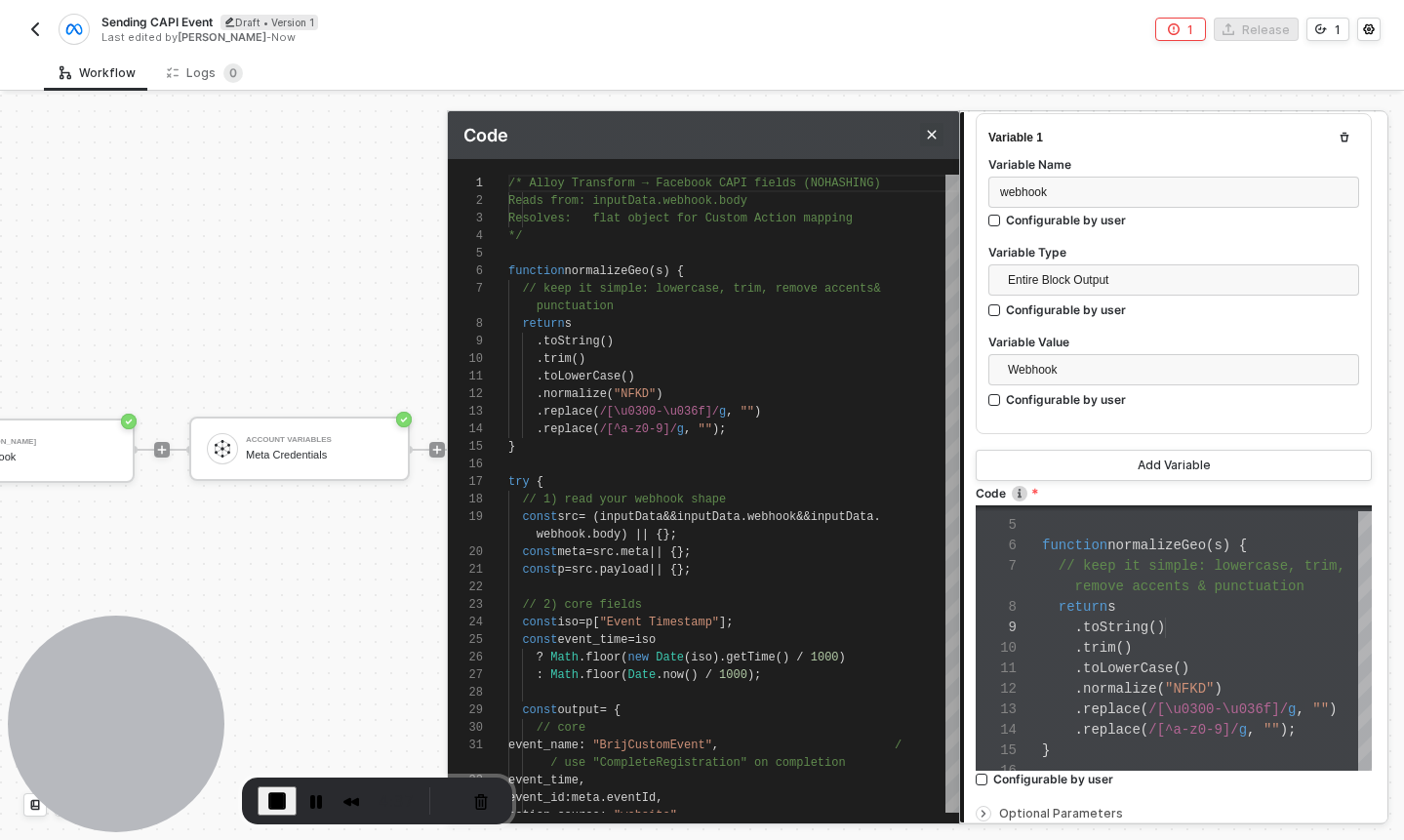
click at [935, 132] on icon "Close" at bounding box center [932, 135] width 12 height 12
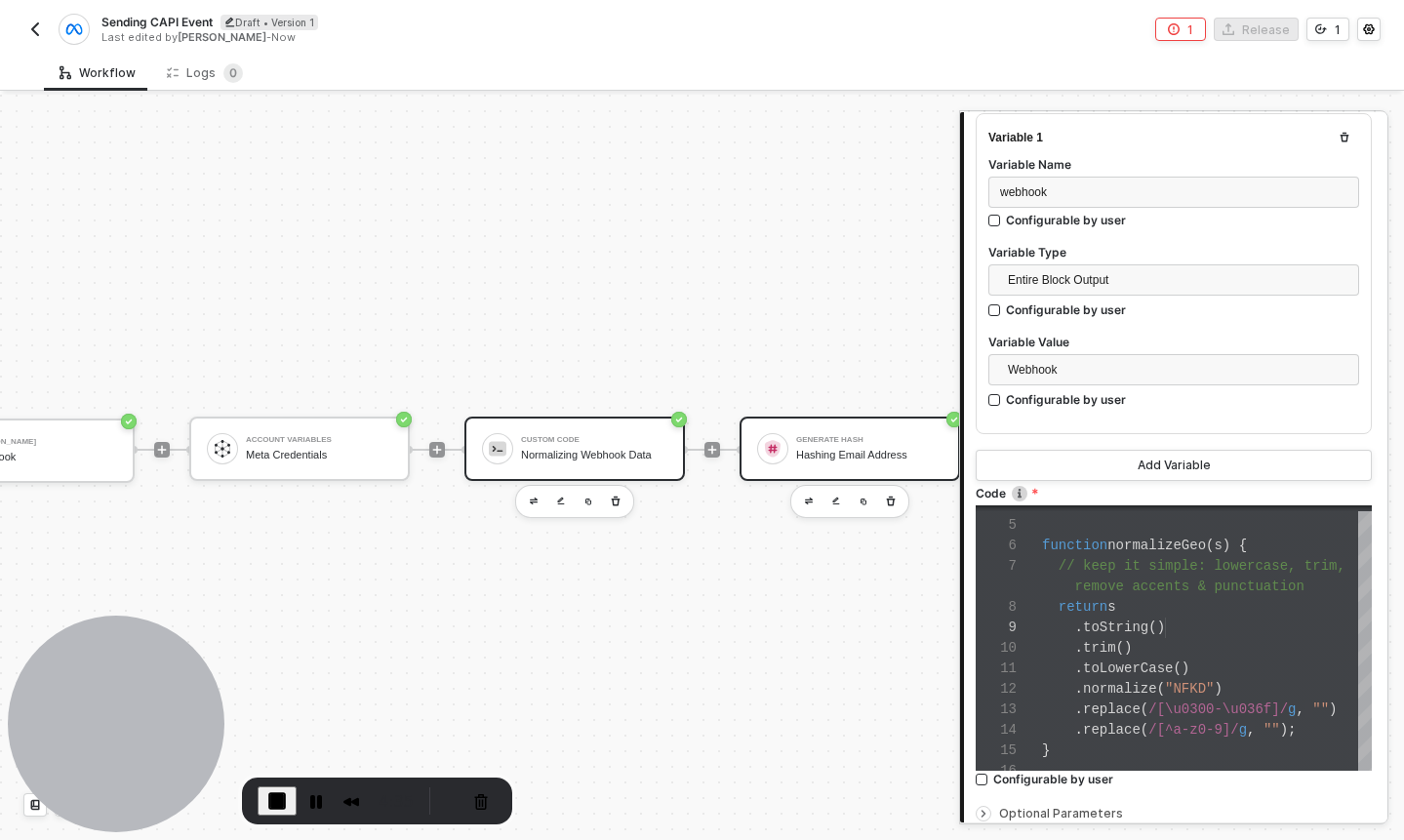
click at [777, 451] on img at bounding box center [773, 449] width 18 height 18
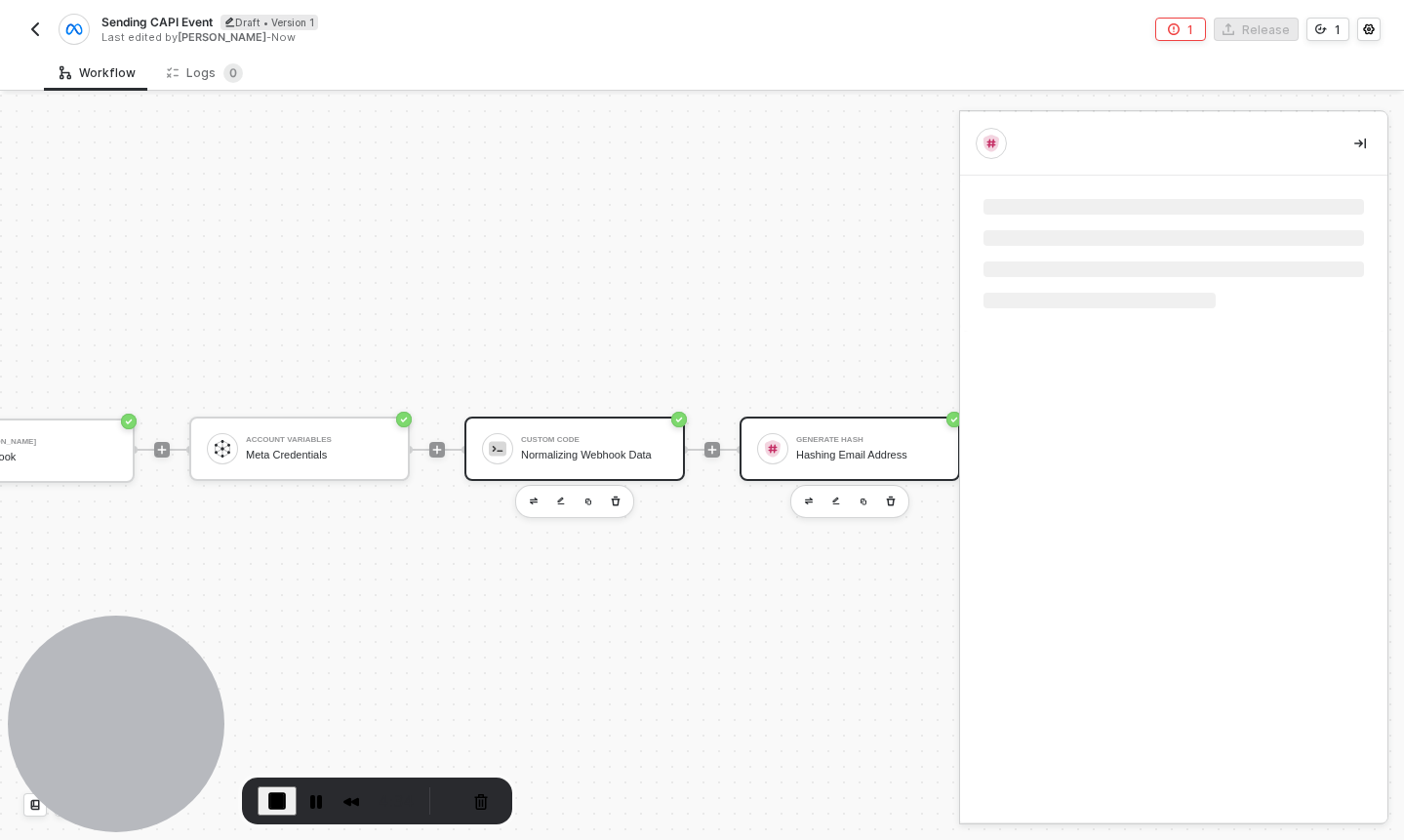
scroll to position [0, 0]
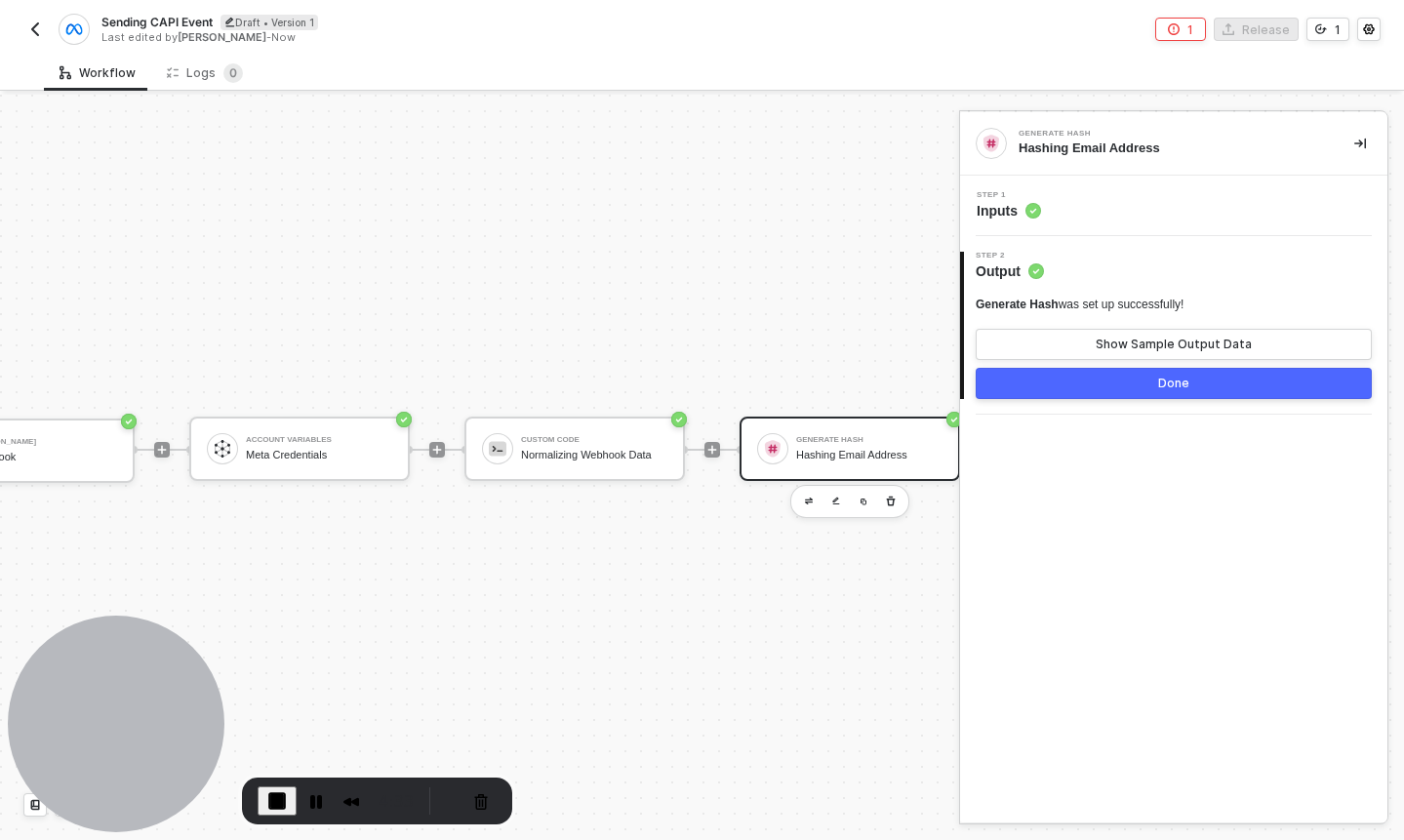
click at [1034, 204] on circle at bounding box center [1034, 210] width 16 height 16
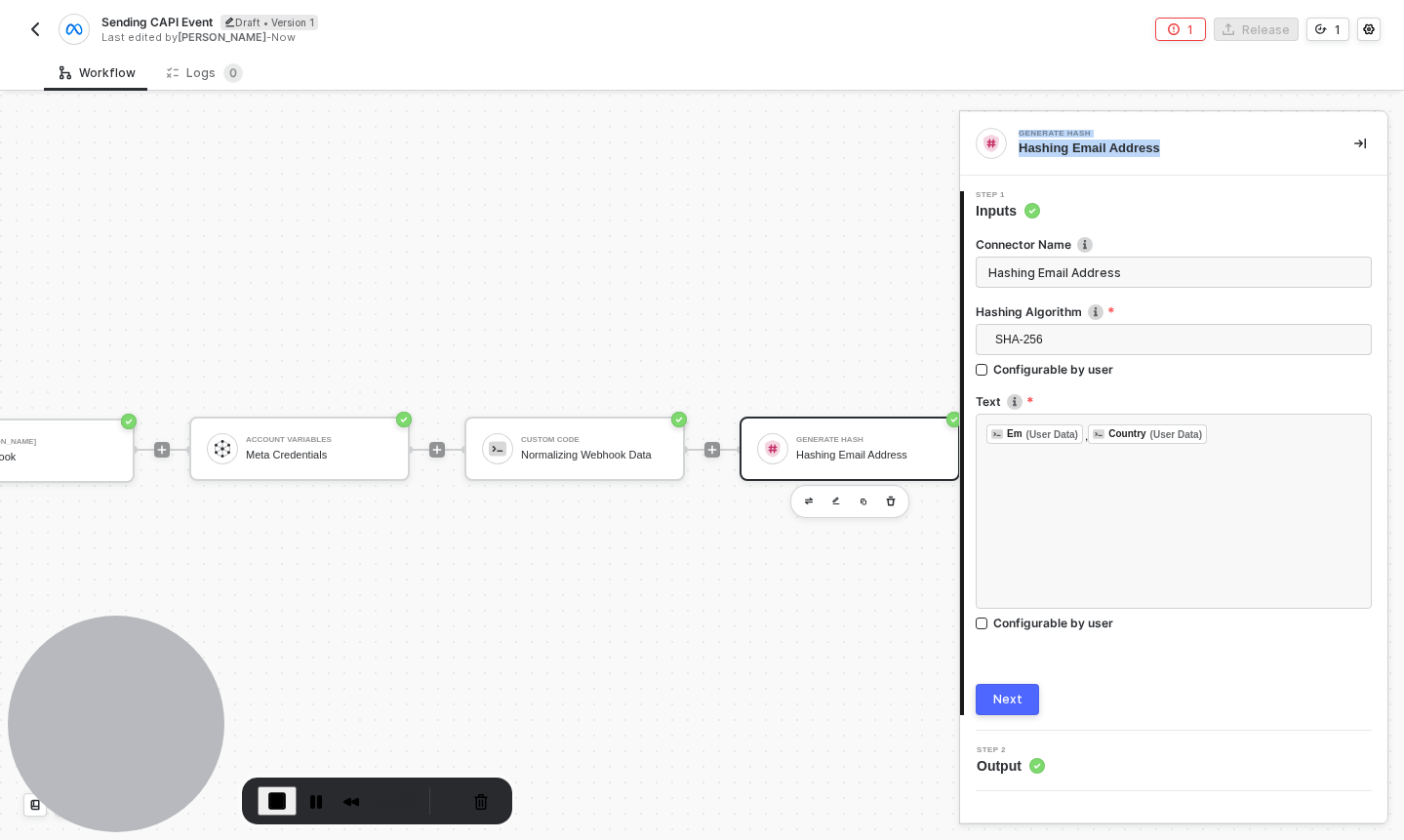
drag, startPoint x: 1015, startPoint y: 135, endPoint x: 1165, endPoint y: 142, distance: 150.2
click at [1165, 142] on div "Generate Hash Hashing Email Address" at bounding box center [1158, 143] width 363 height 31
click at [1128, 128] on div "Generate Hash Hashing Email Address" at bounding box center [1158, 143] width 363 height 31
click at [277, 800] on span "End Recording" at bounding box center [276, 800] width 23 height 23
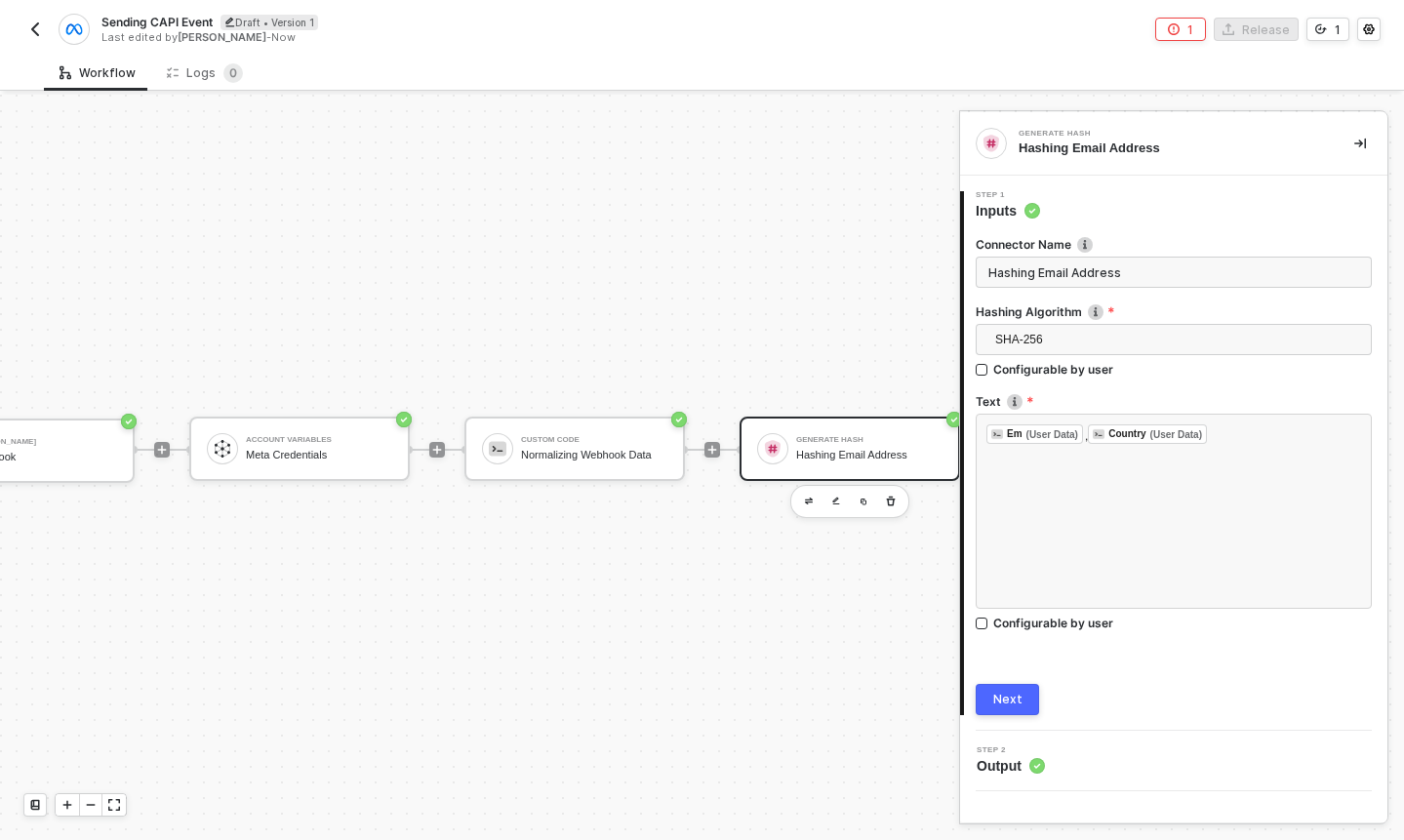
scroll to position [36, 110]
drag, startPoint x: 699, startPoint y: 338, endPoint x: 625, endPoint y: 334, distance: 74.1
click at [625, 332] on div "TRIGGER Brij Webhook Account Variables Meta Credentials Custom Code Normalizing…" at bounding box center [580, 449] width 1380 height 781
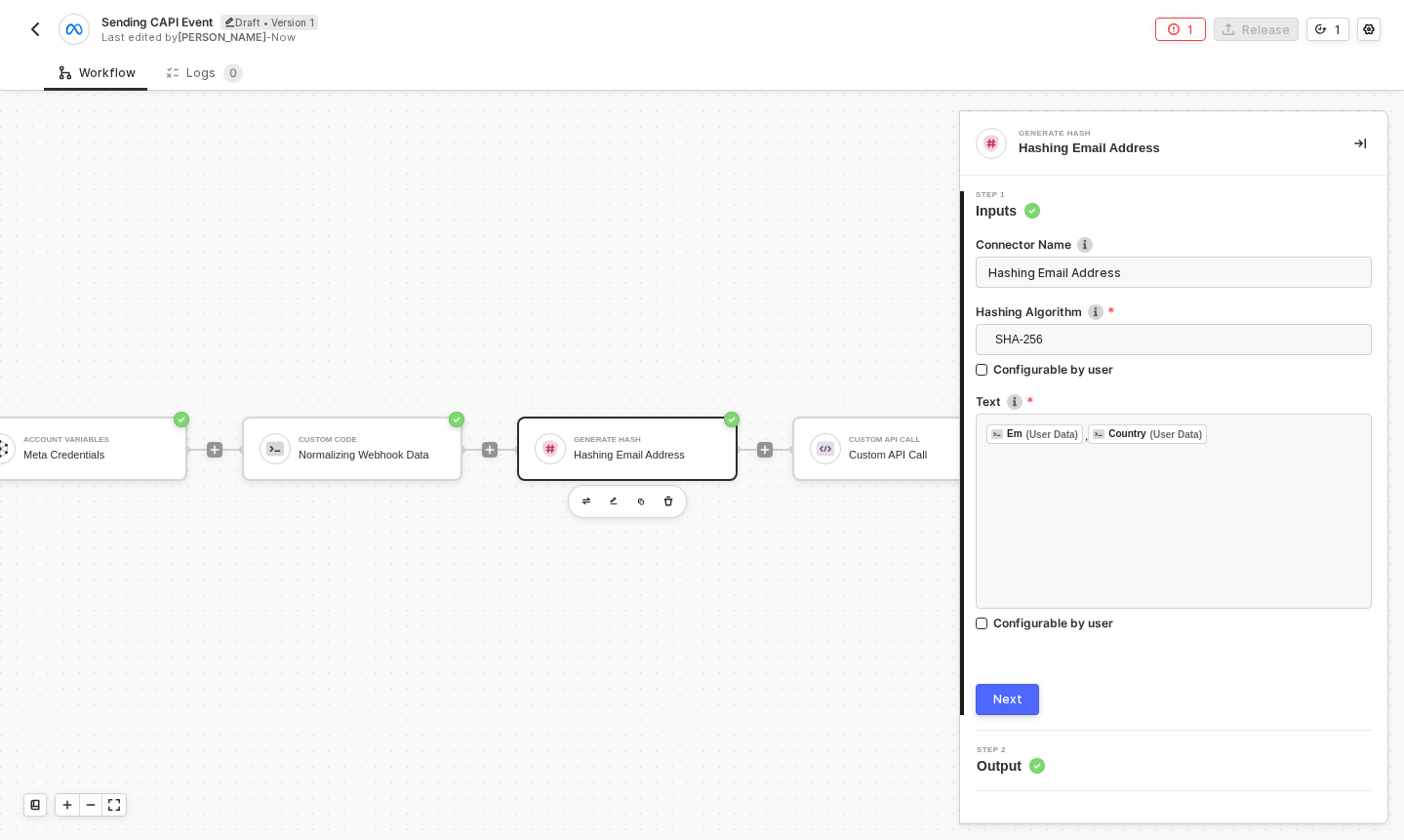
scroll to position [36, 315]
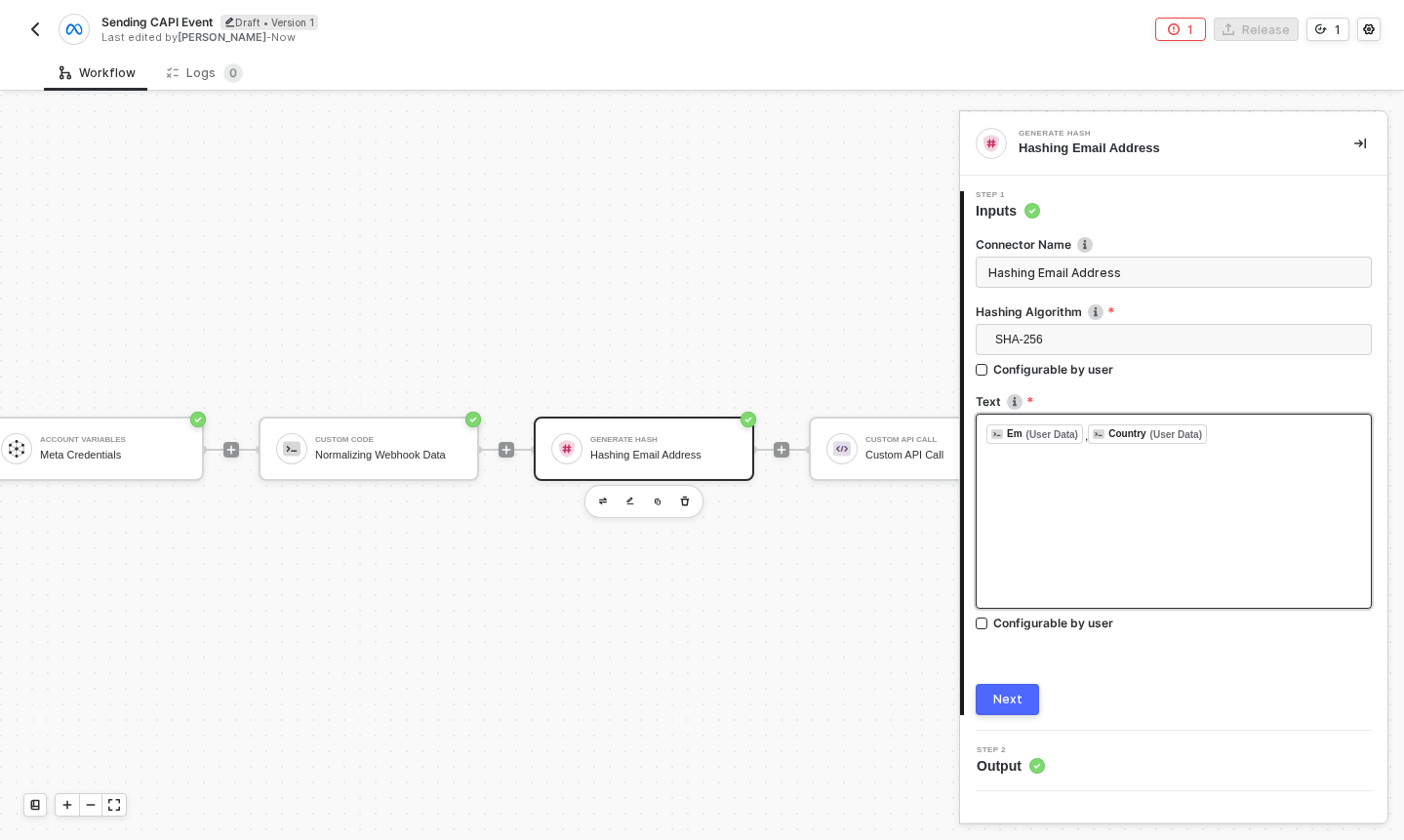
click at [1227, 448] on div "﻿ Em (User Data) ﻿ , Country (User Data) ﻿ ﻿" at bounding box center [1173, 512] width 396 height 196
click at [1184, 464] on div "﻿ Em (User Data) ﻿ , Country (User Data) ﻿ ﻿" at bounding box center [1173, 512] width 396 height 196
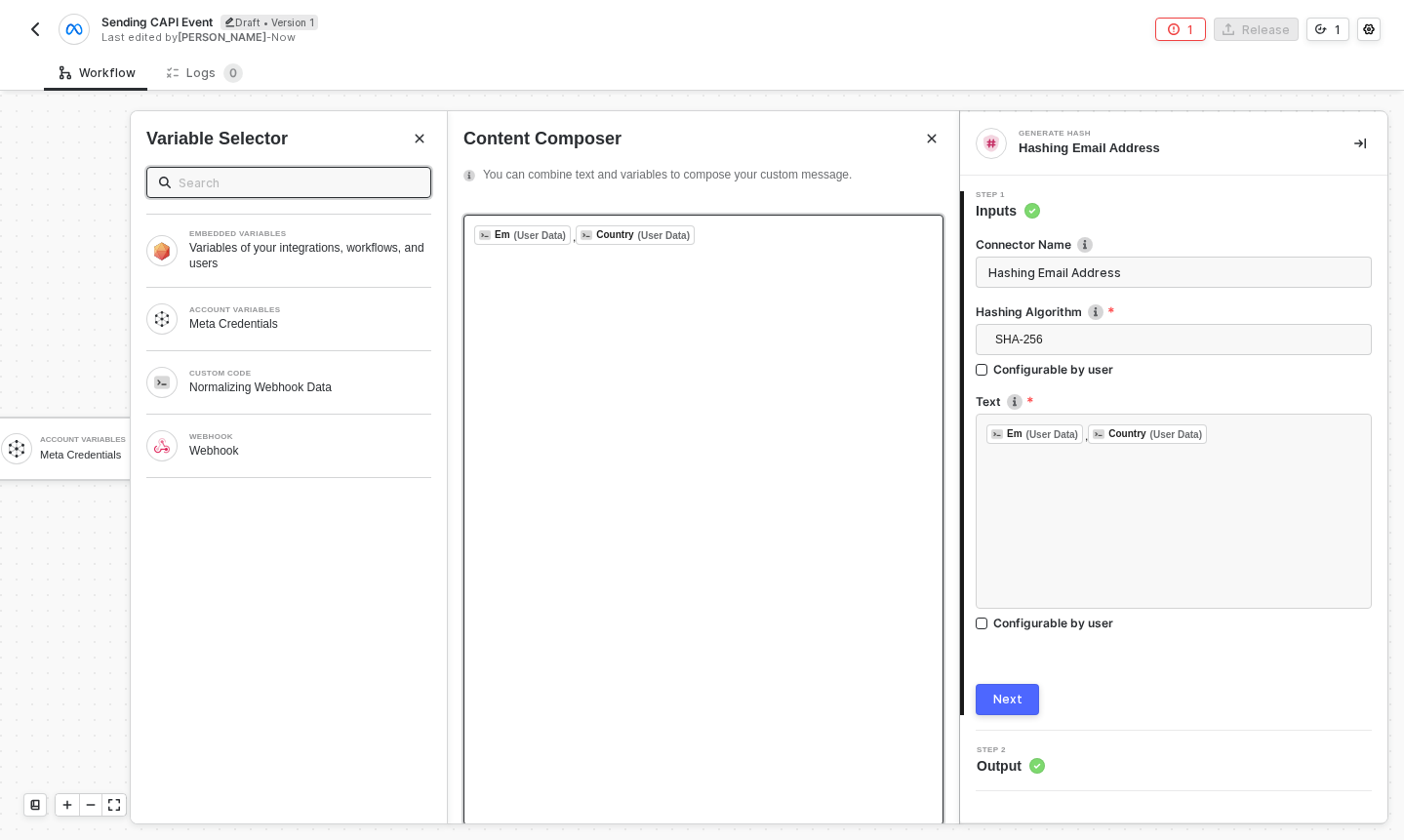
click at [703, 244] on div "﻿ Em (User Data) ﻿ , Country (User Data) ﻿ ﻿" at bounding box center [702, 520] width 480 height 611
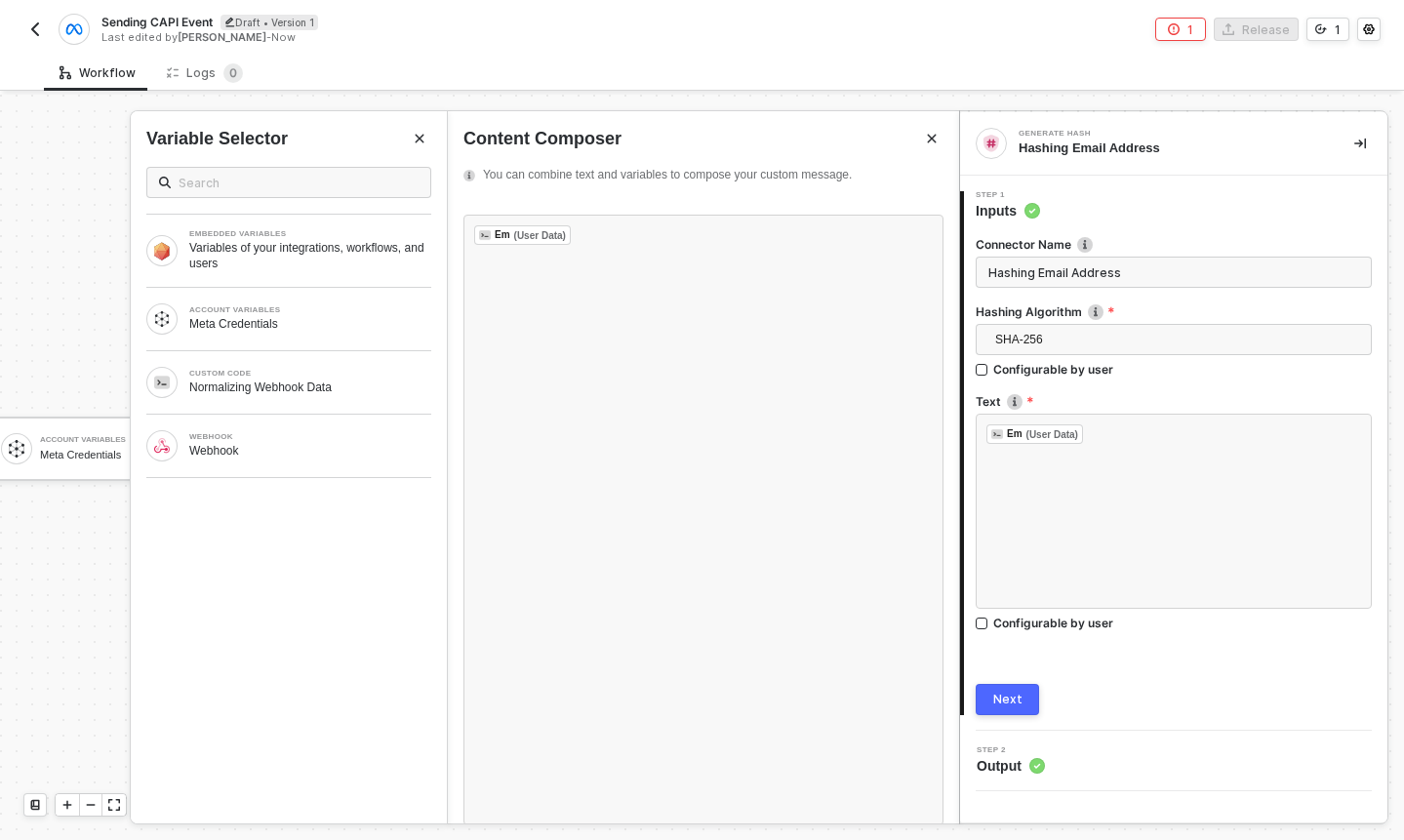
click at [1017, 701] on div "Next" at bounding box center [1007, 699] width 29 height 16
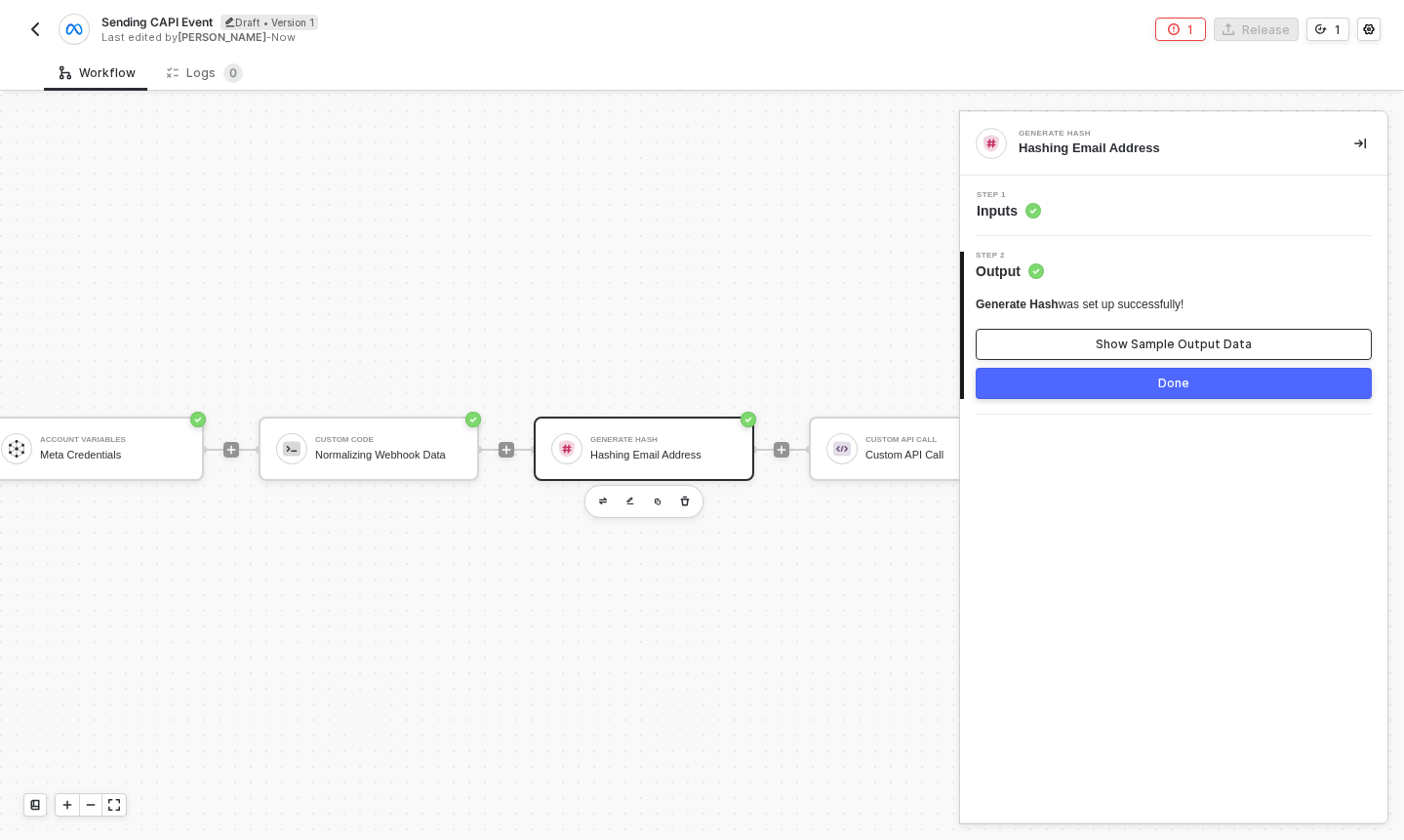
click at [1098, 347] on button "Show Sample Output Data" at bounding box center [1173, 344] width 396 height 31
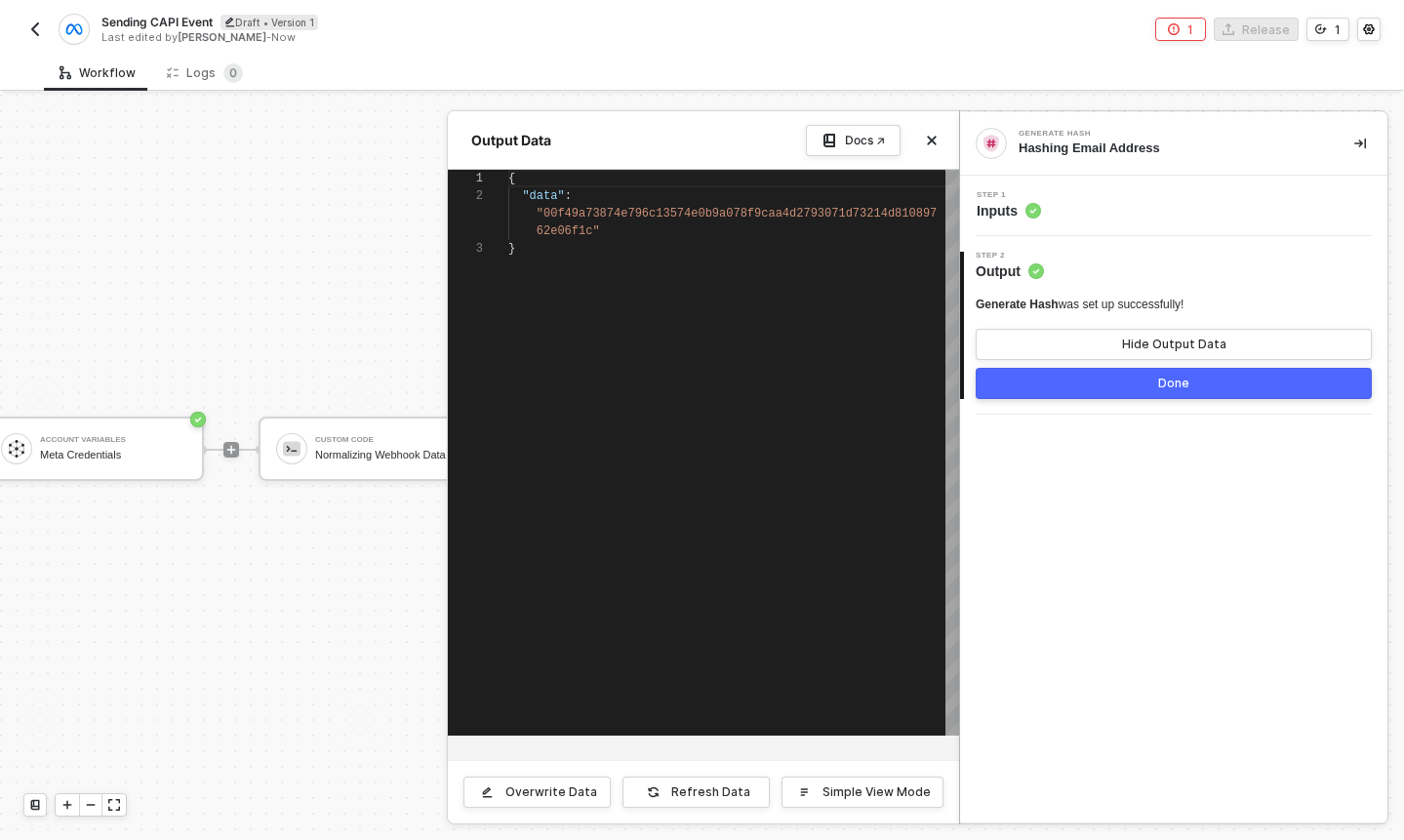
scroll to position [35, 0]
click at [331, 268] on div at bounding box center [702, 467] width 1404 height 745
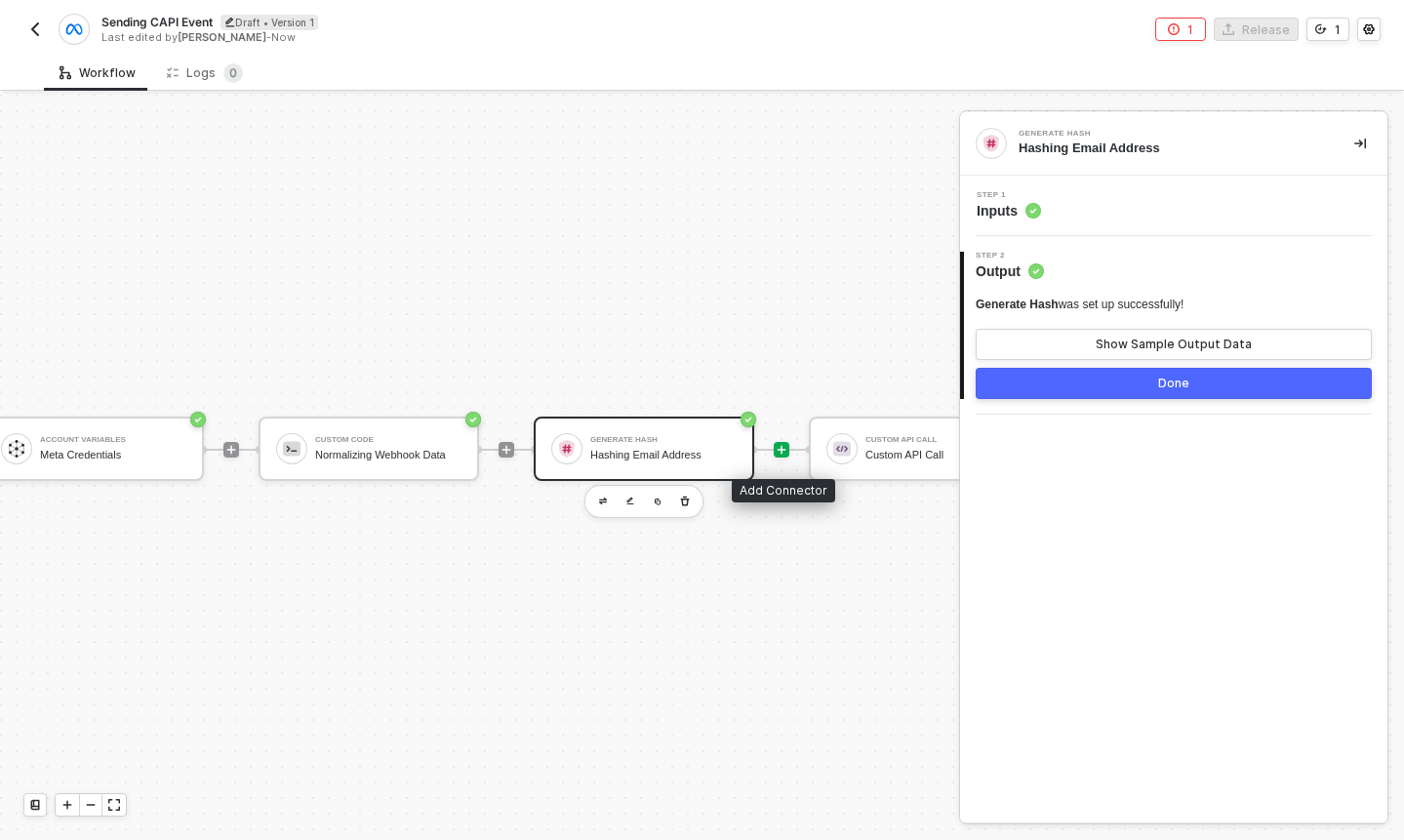
click at [777, 452] on icon "icon-play" at bounding box center [781, 450] width 12 height 12
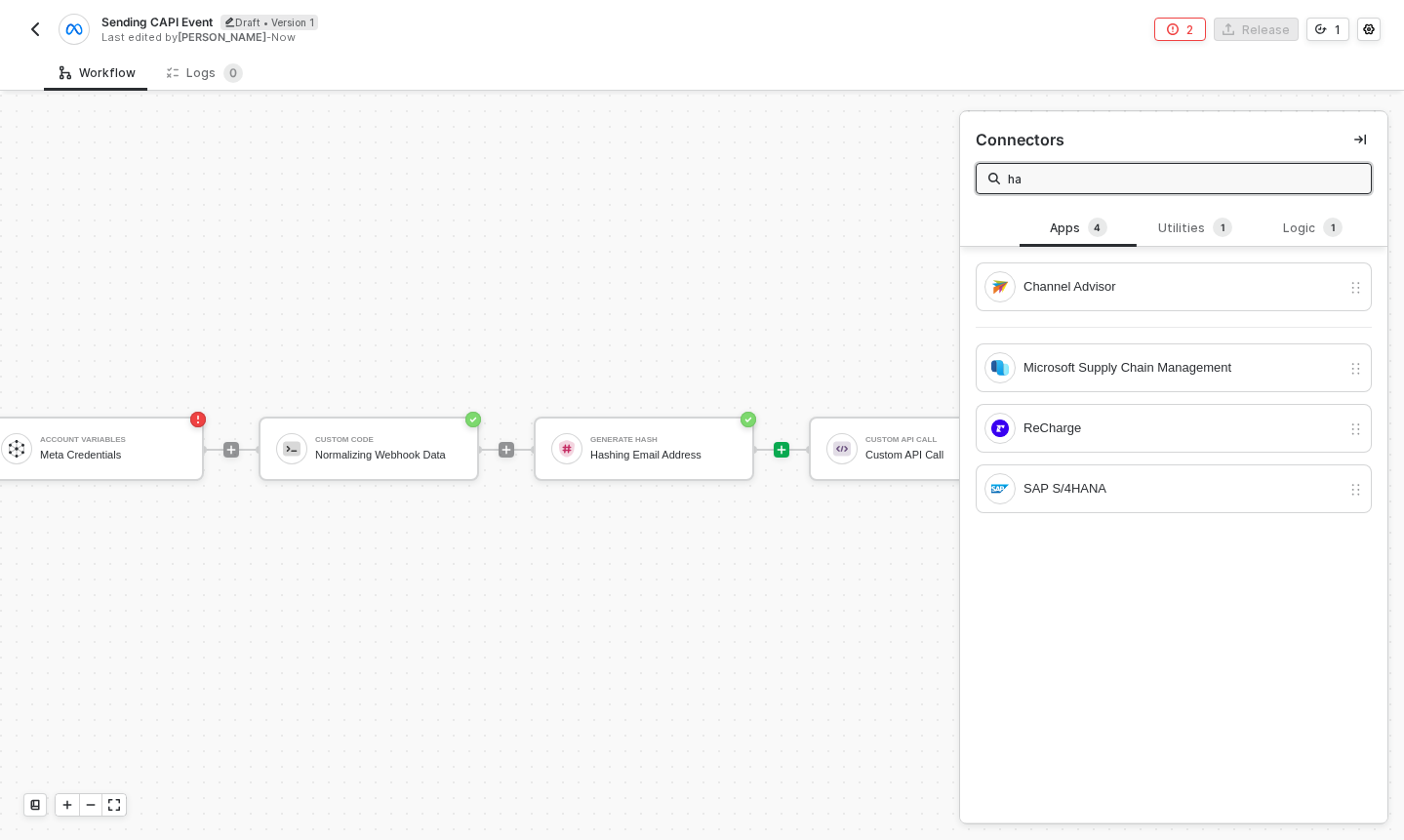
type input "h"
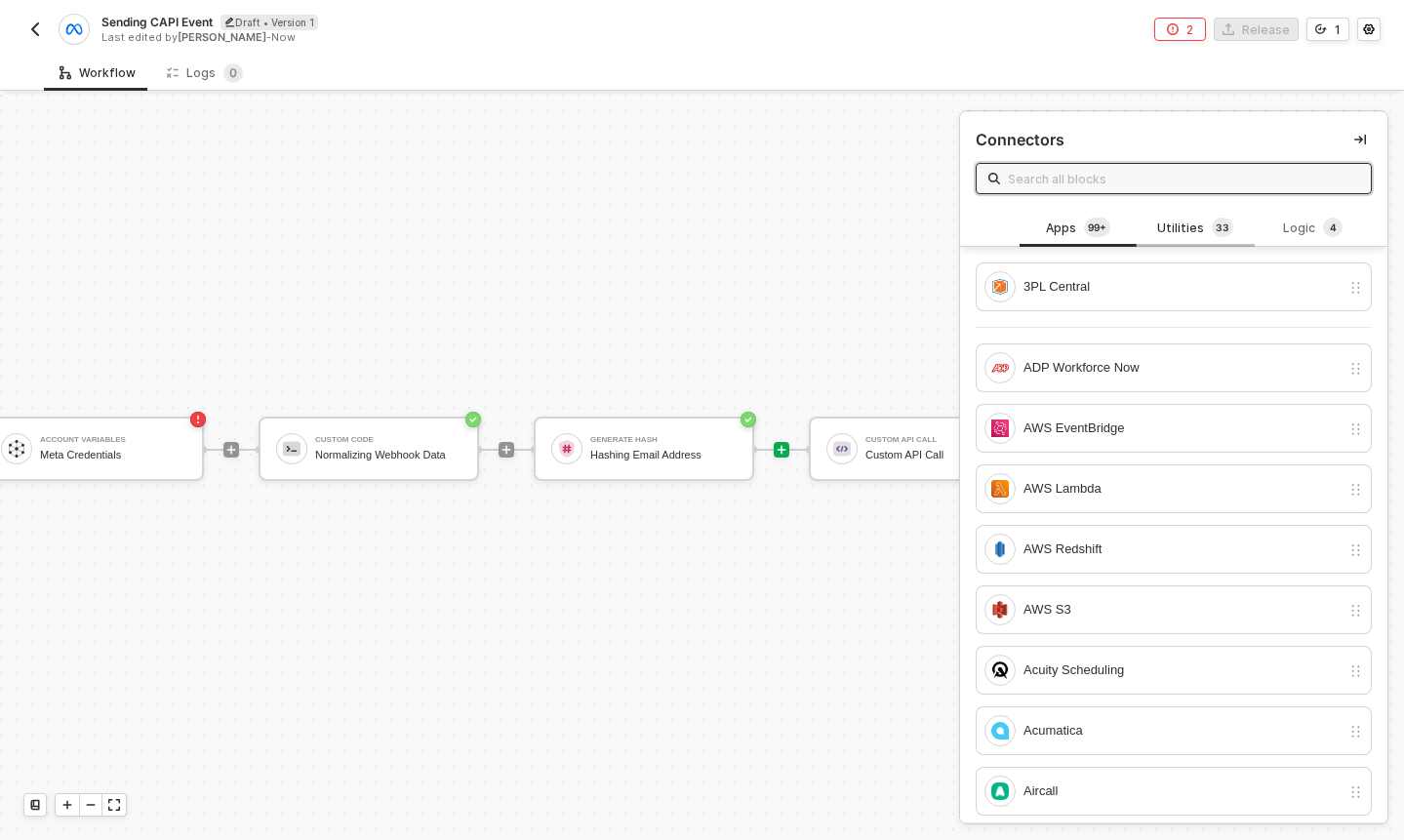
click at [1205, 227] on div "Utilities 3 3" at bounding box center [1195, 228] width 86 height 22
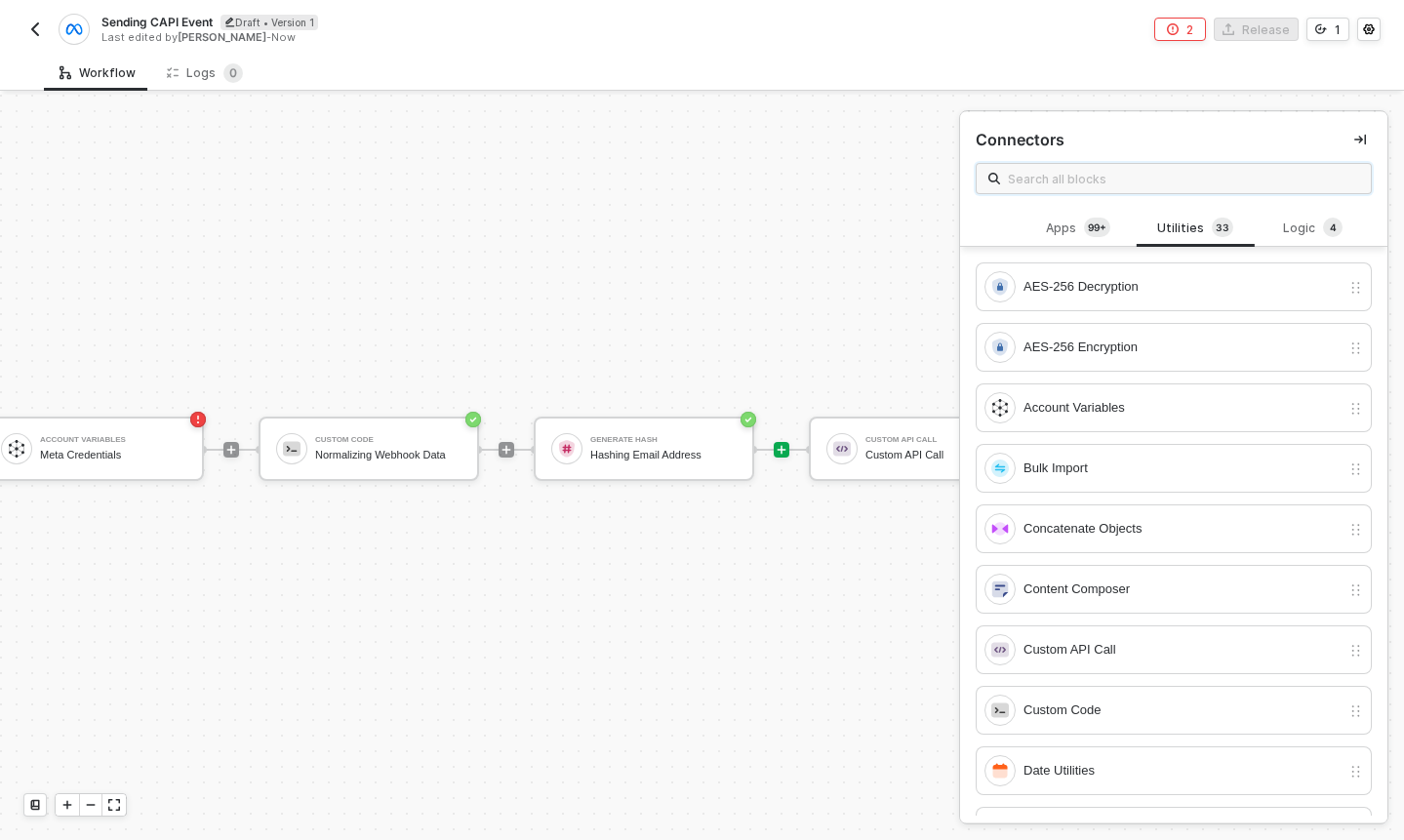
click at [1092, 169] on input "text" at bounding box center [1183, 179] width 351 height 22
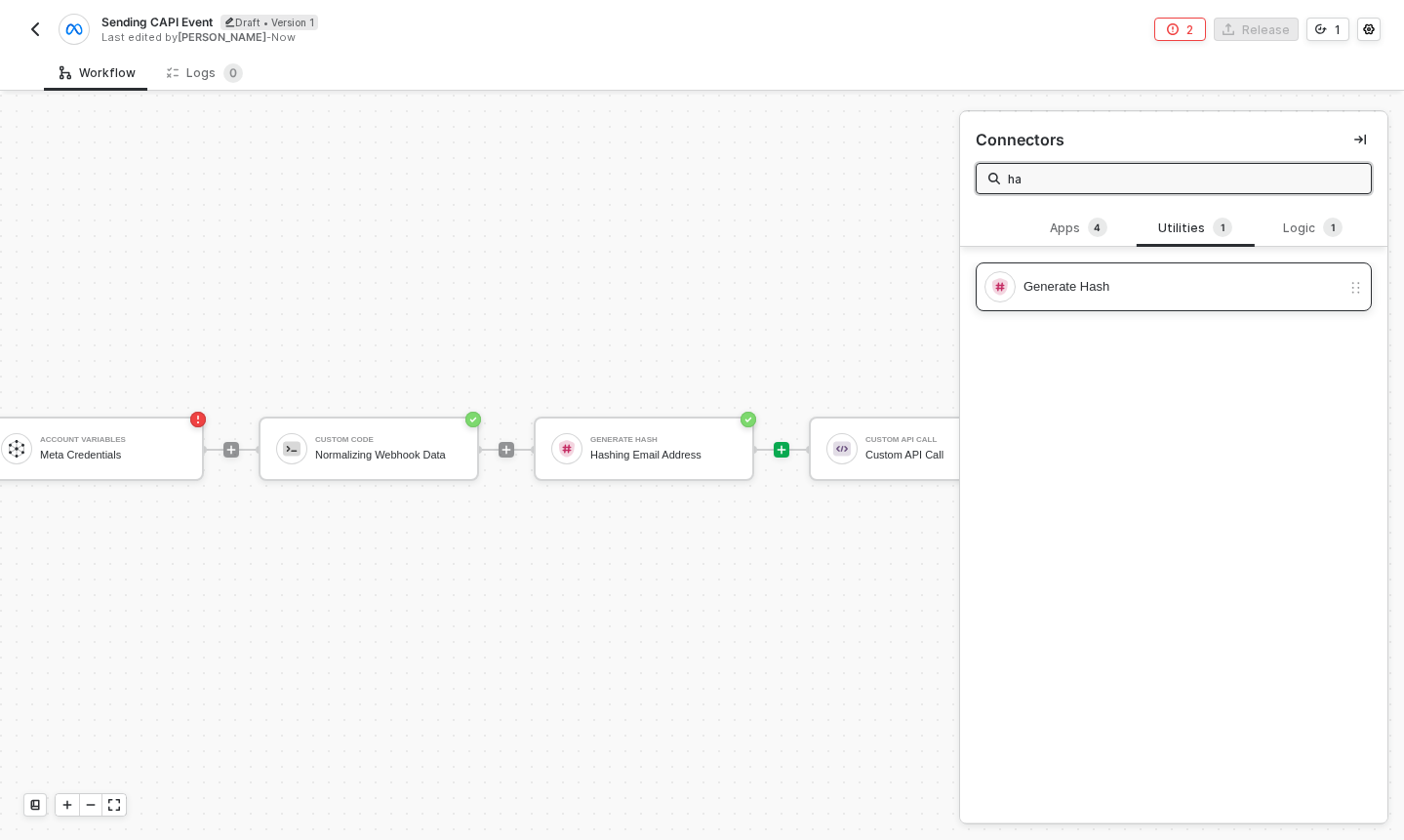
type input "ha"
click at [1054, 269] on div "Generate Hash" at bounding box center [1173, 286] width 396 height 49
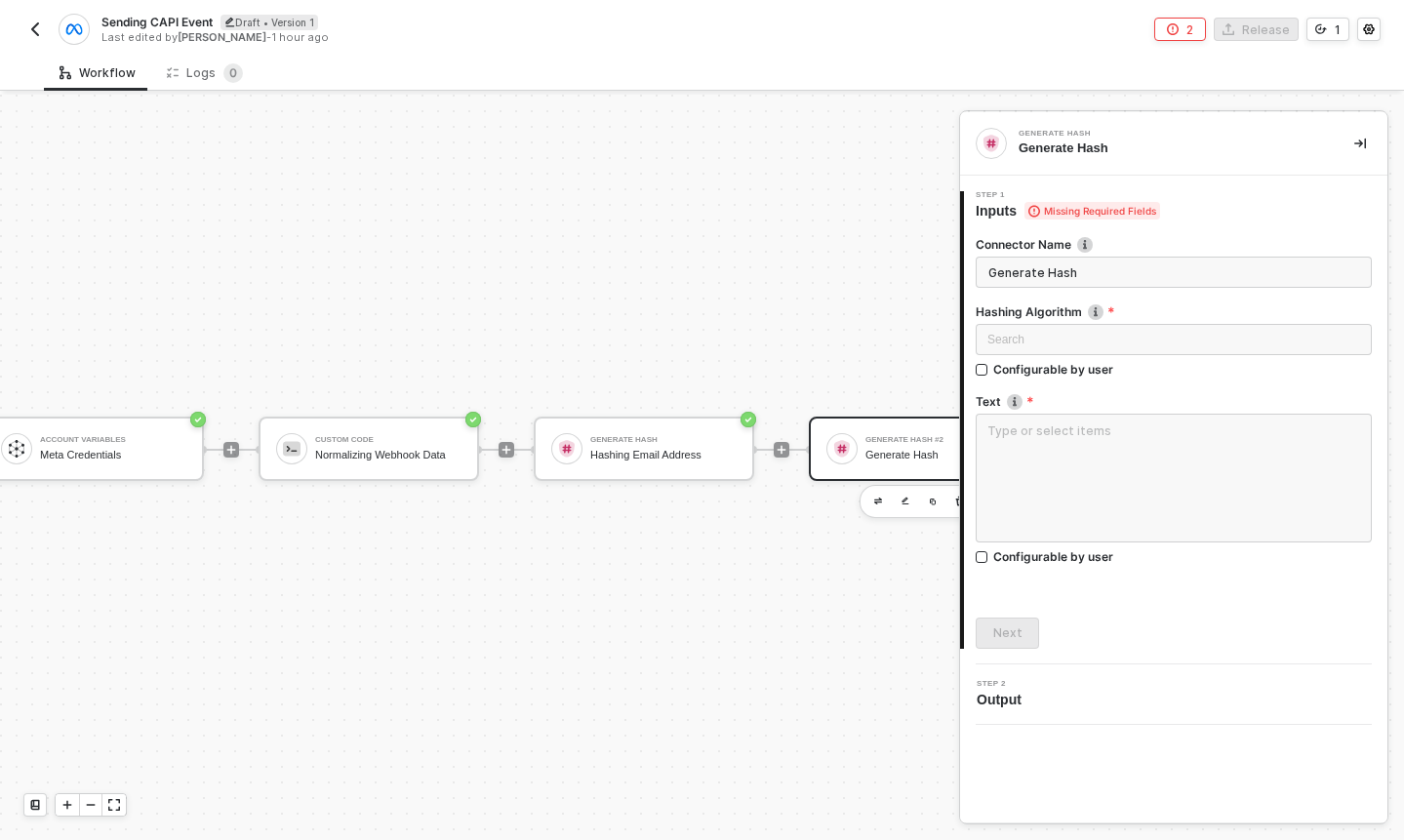
click at [1116, 285] on input "Generate Hash" at bounding box center [1173, 271] width 396 height 31
type input "Hashing Country Code"
click at [1039, 355] on div "Search" at bounding box center [1173, 342] width 396 height 37
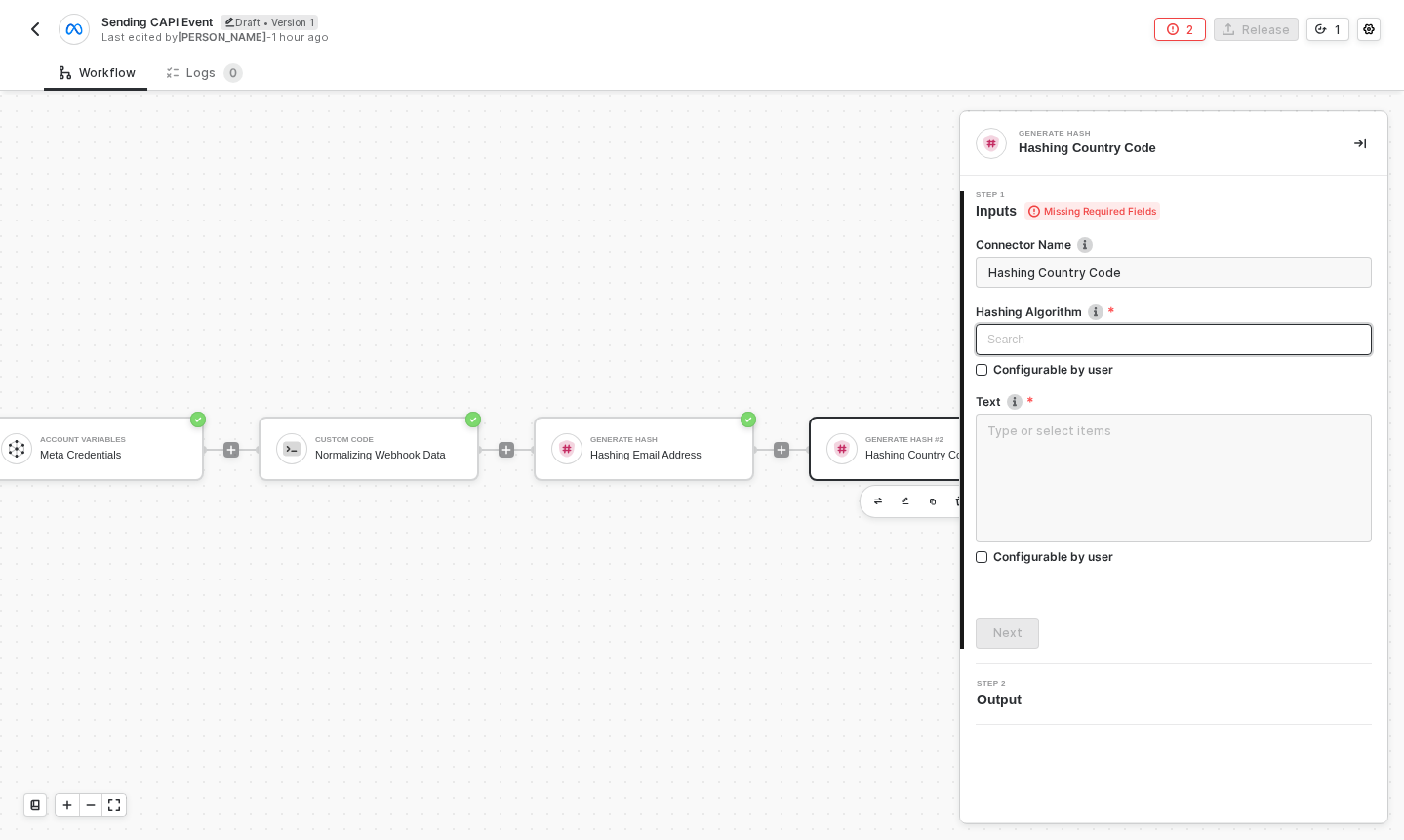
click at [1045, 339] on input "search" at bounding box center [1174, 339] width 373 height 29
click at [1044, 411] on div "SHA-256" at bounding box center [1173, 410] width 365 height 22
click at [1050, 431] on textarea at bounding box center [1173, 478] width 396 height 129
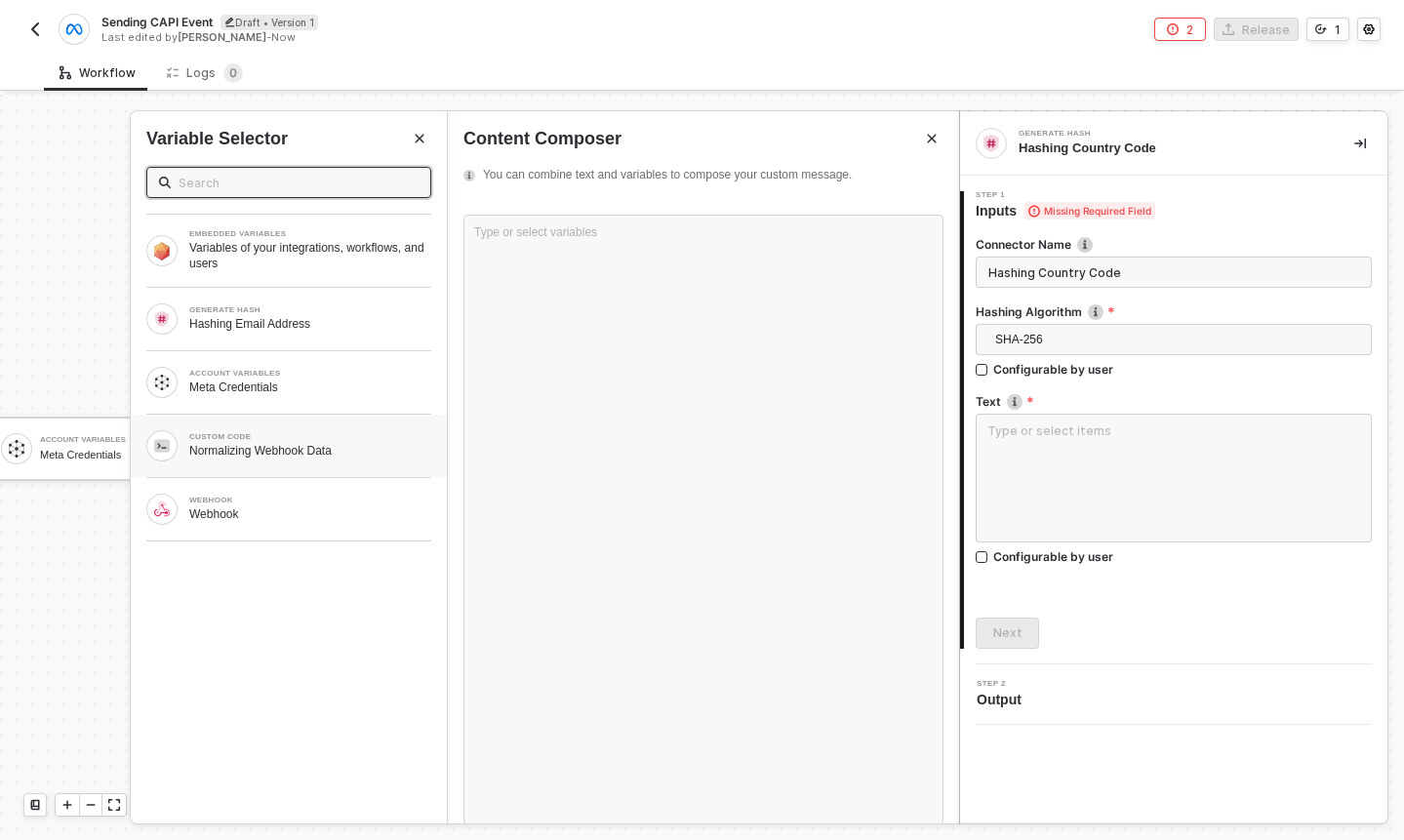
click at [325, 425] on div "CUSTOM CODE Normalizing Webhook Data" at bounding box center [288, 446] width 316 height 63
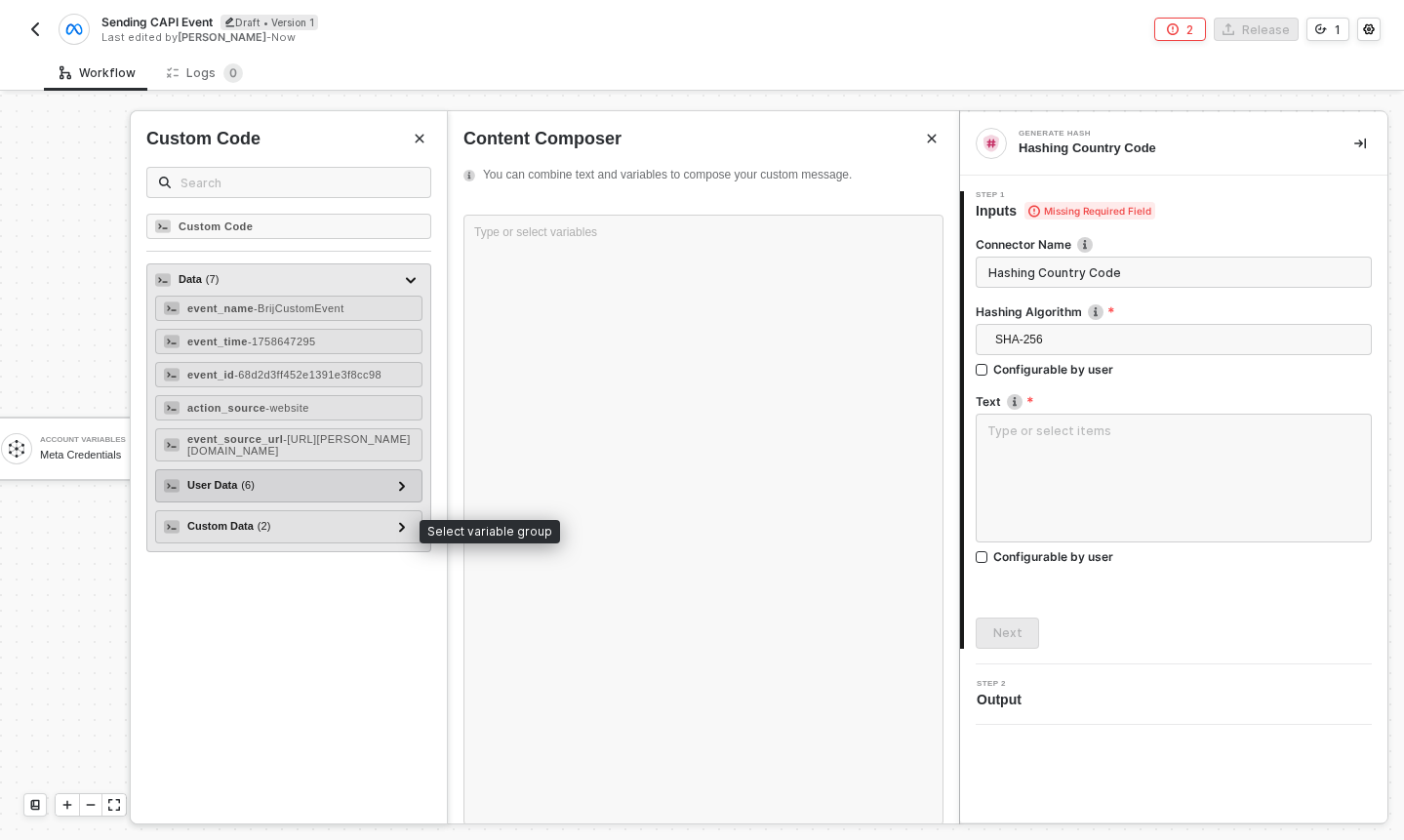
click at [340, 502] on div "User Data ( 6 ) em - felipe+3124@brij.it client_ip_address - 177.146.186.57 cli…" at bounding box center [288, 485] width 267 height 33
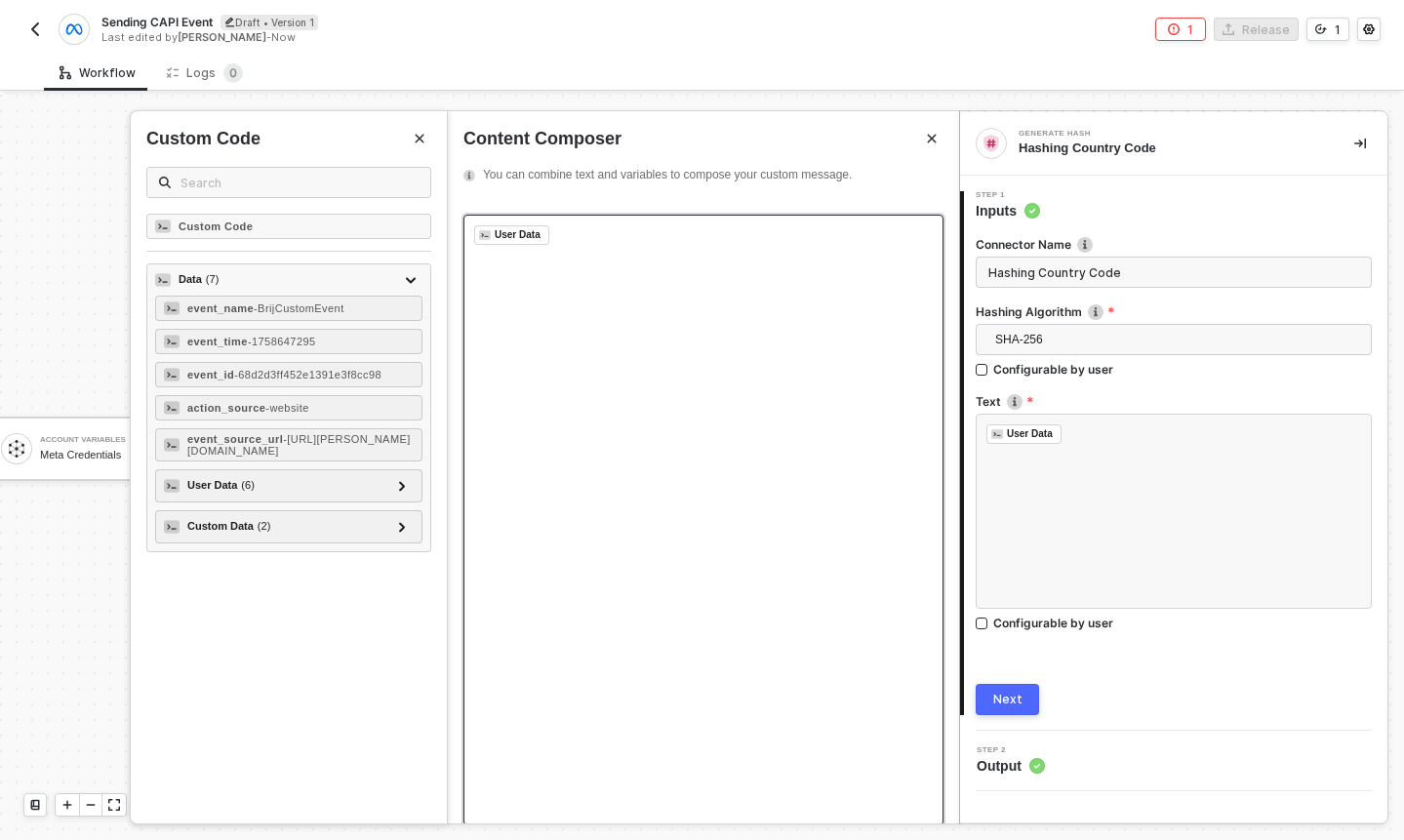
click at [602, 243] on div "﻿ User Data ﻿ ﻿" at bounding box center [703, 235] width 459 height 20
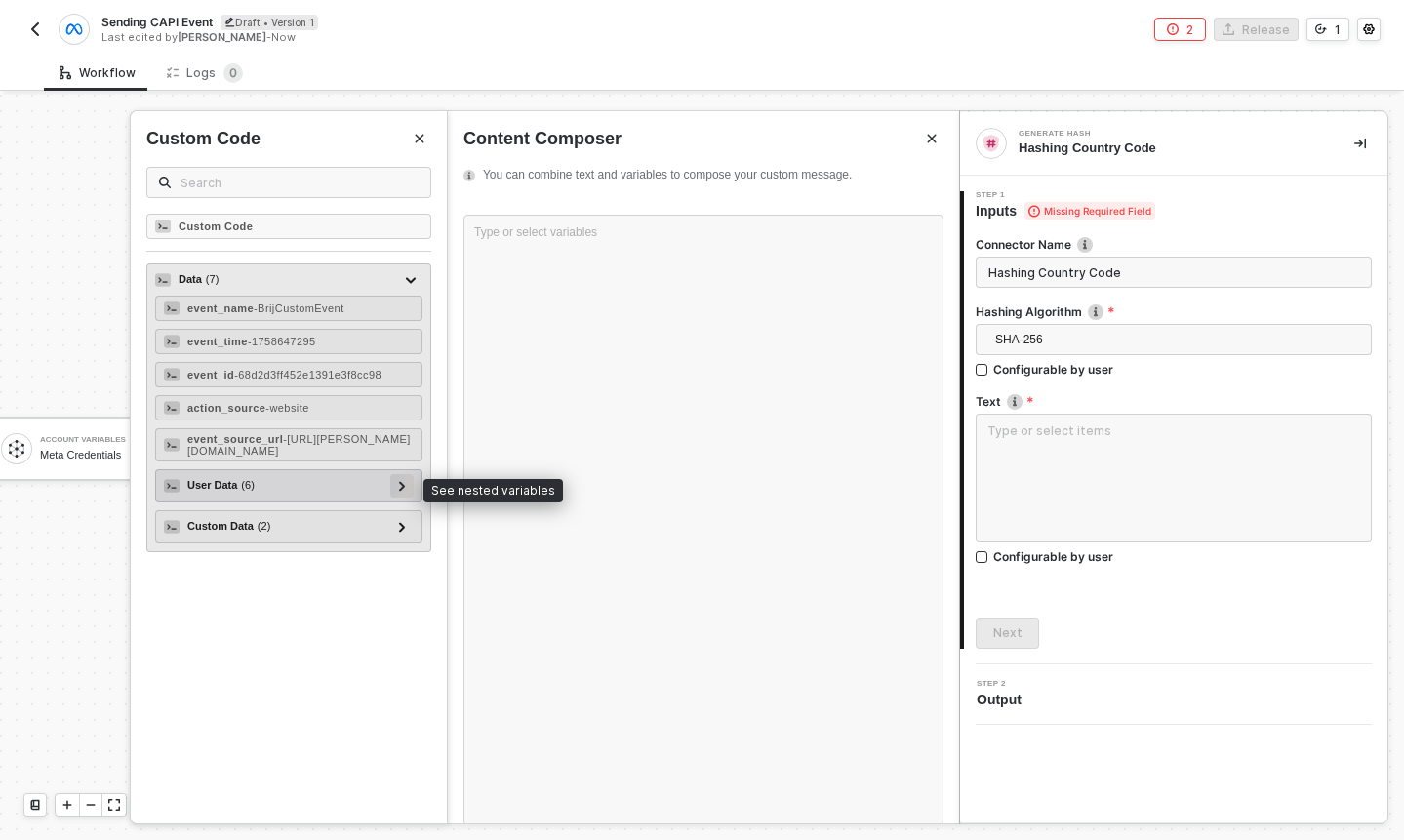
click at [405, 481] on div at bounding box center [402, 485] width 10 height 22
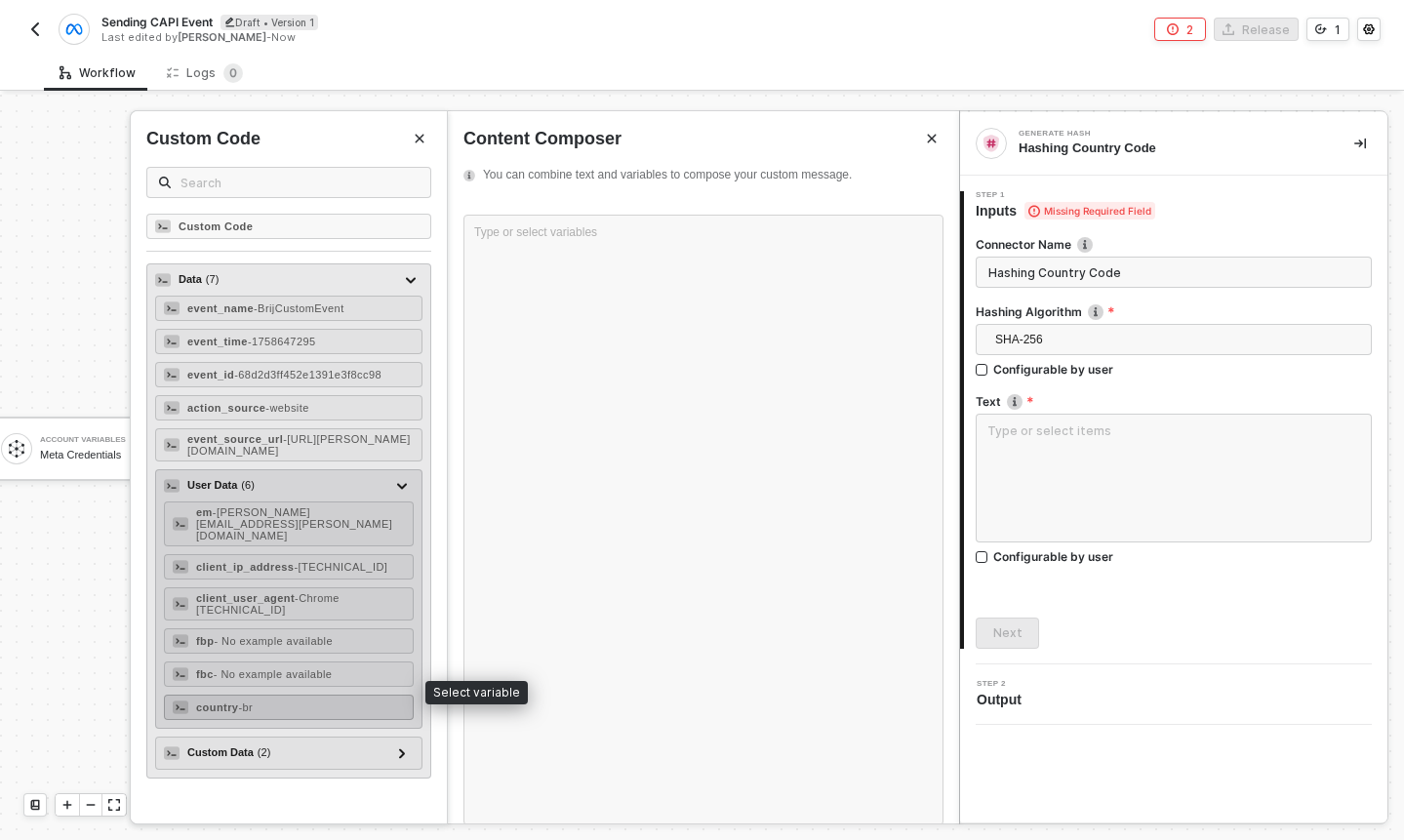
click at [307, 694] on div "country - br" at bounding box center [288, 706] width 249 height 25
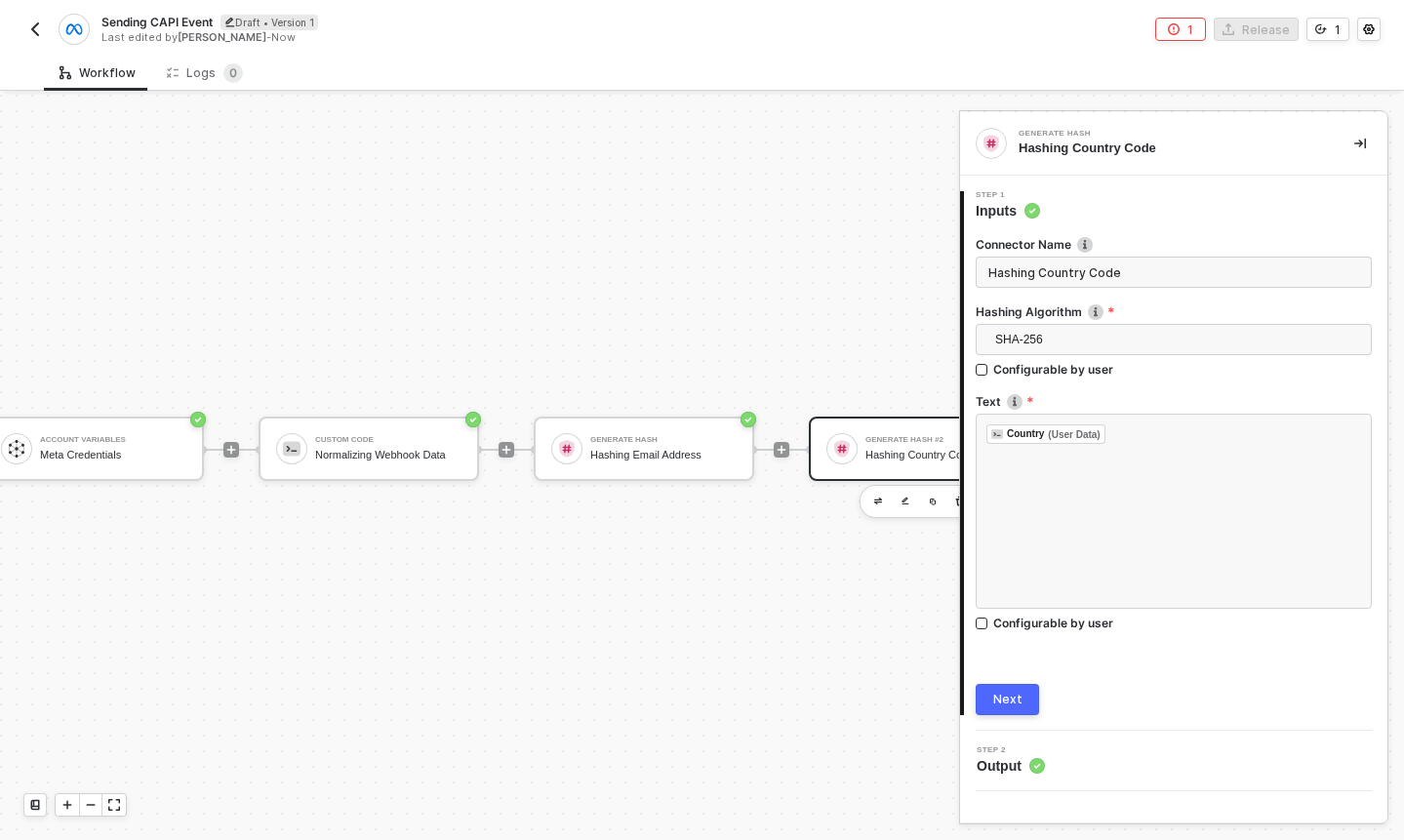
click at [1026, 691] on button "Next" at bounding box center [1008, 698] width 64 height 31
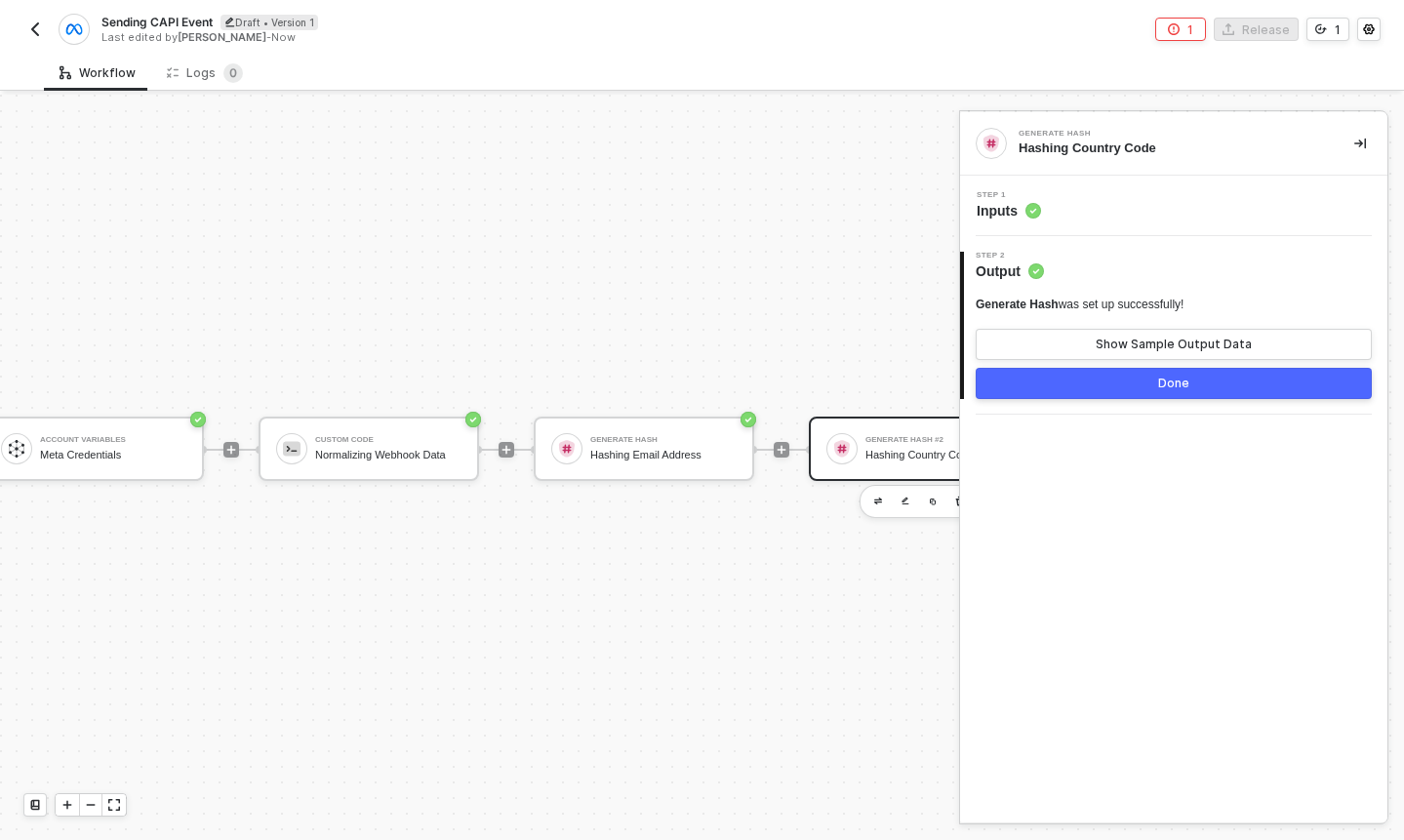
click at [1191, 388] on button "Done" at bounding box center [1173, 383] width 396 height 31
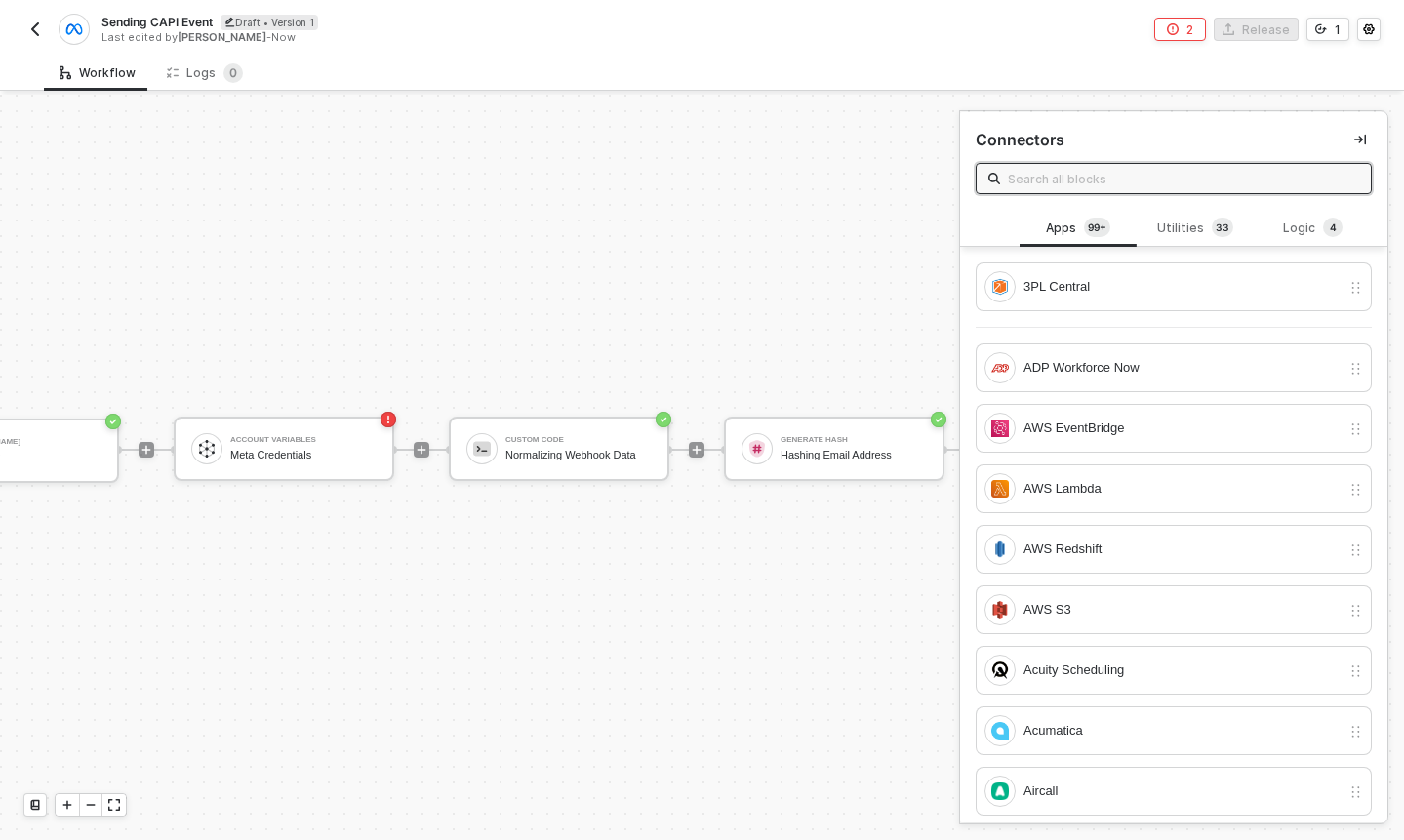
scroll to position [36, 0]
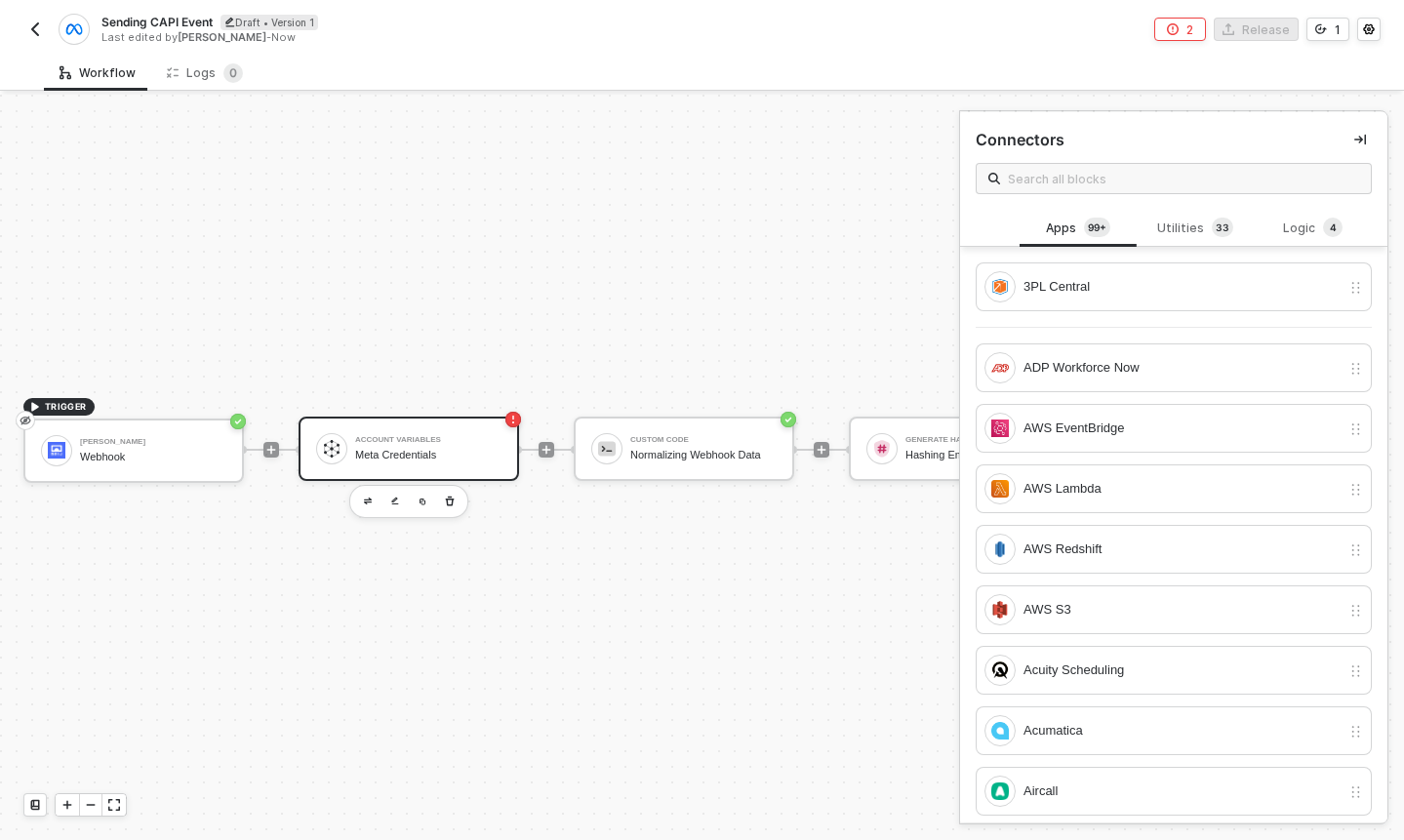
click at [457, 469] on div "Account Variables Meta Credentials" at bounding box center [408, 449] width 221 height 65
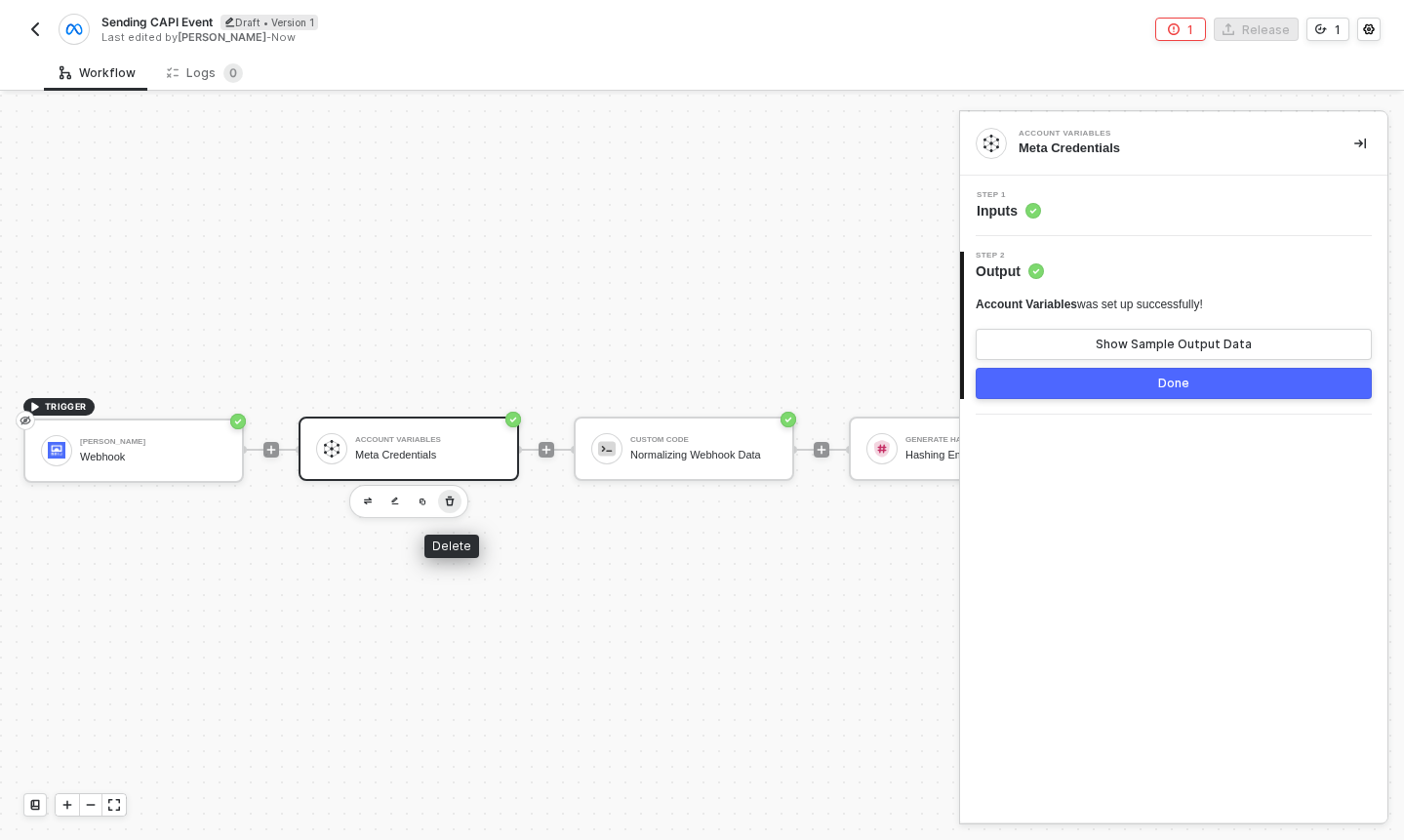
click at [449, 503] on icon "button" at bounding box center [450, 502] width 12 height 16
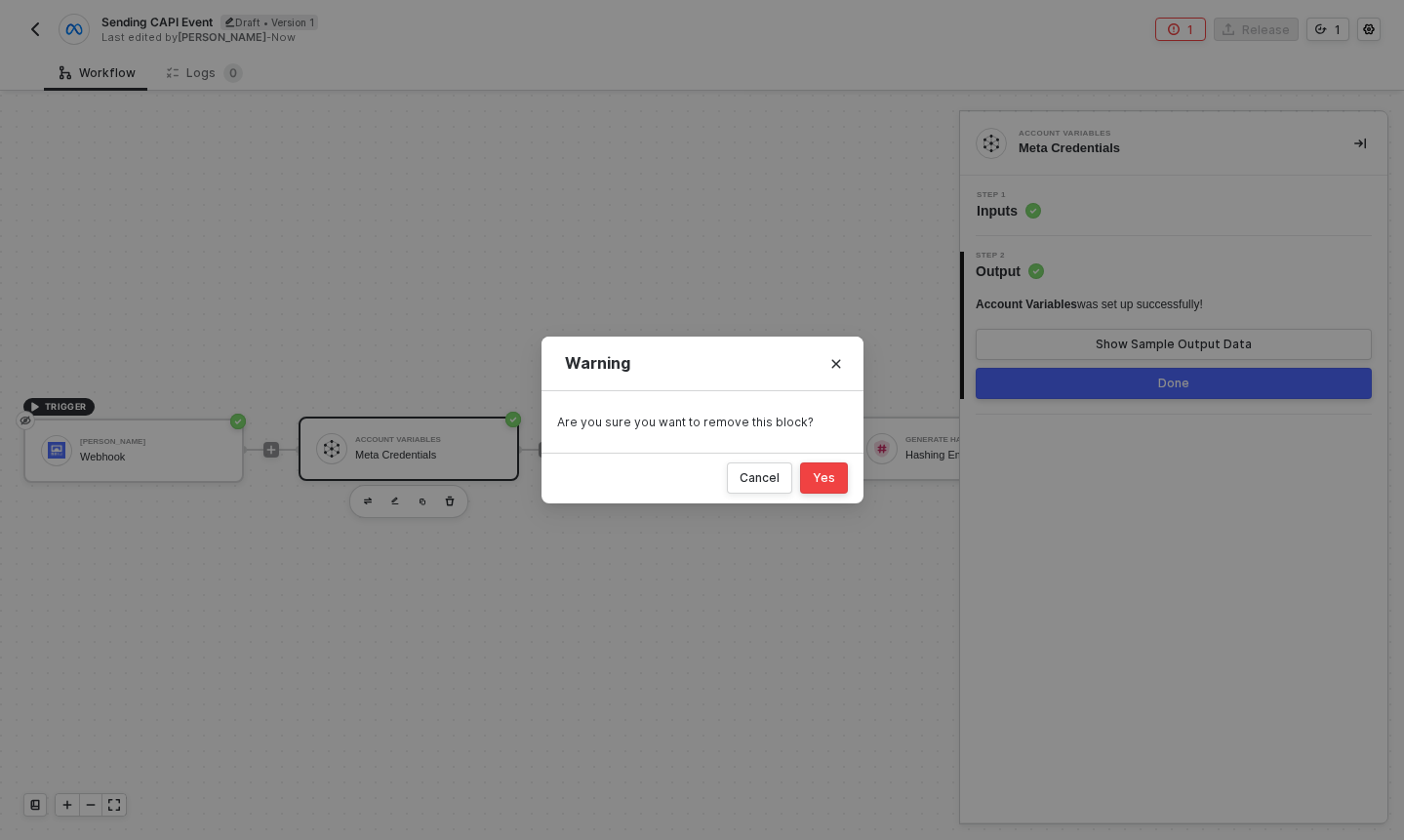
click at [818, 486] on button "Yes" at bounding box center [824, 478] width 48 height 31
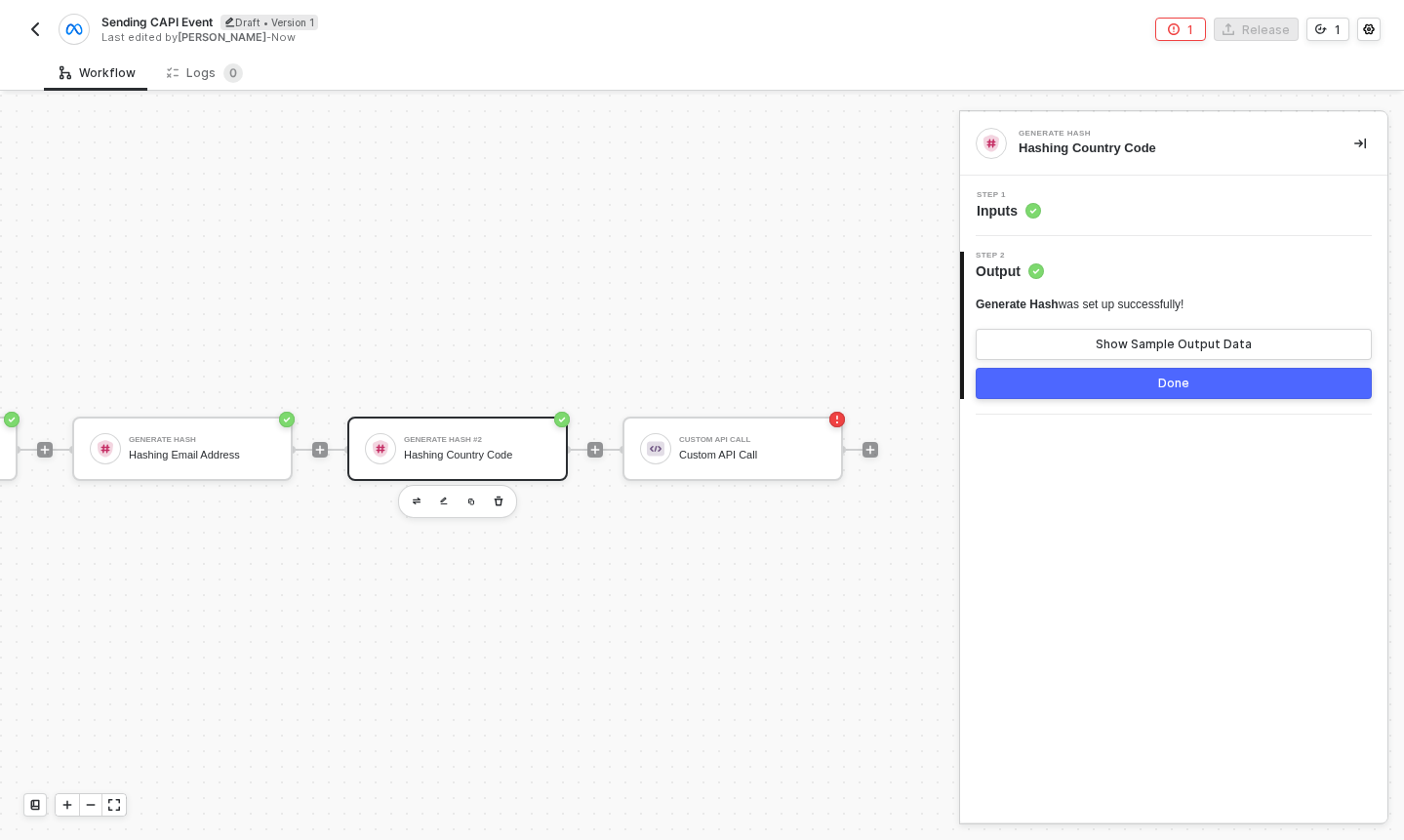
scroll to position [36, 534]
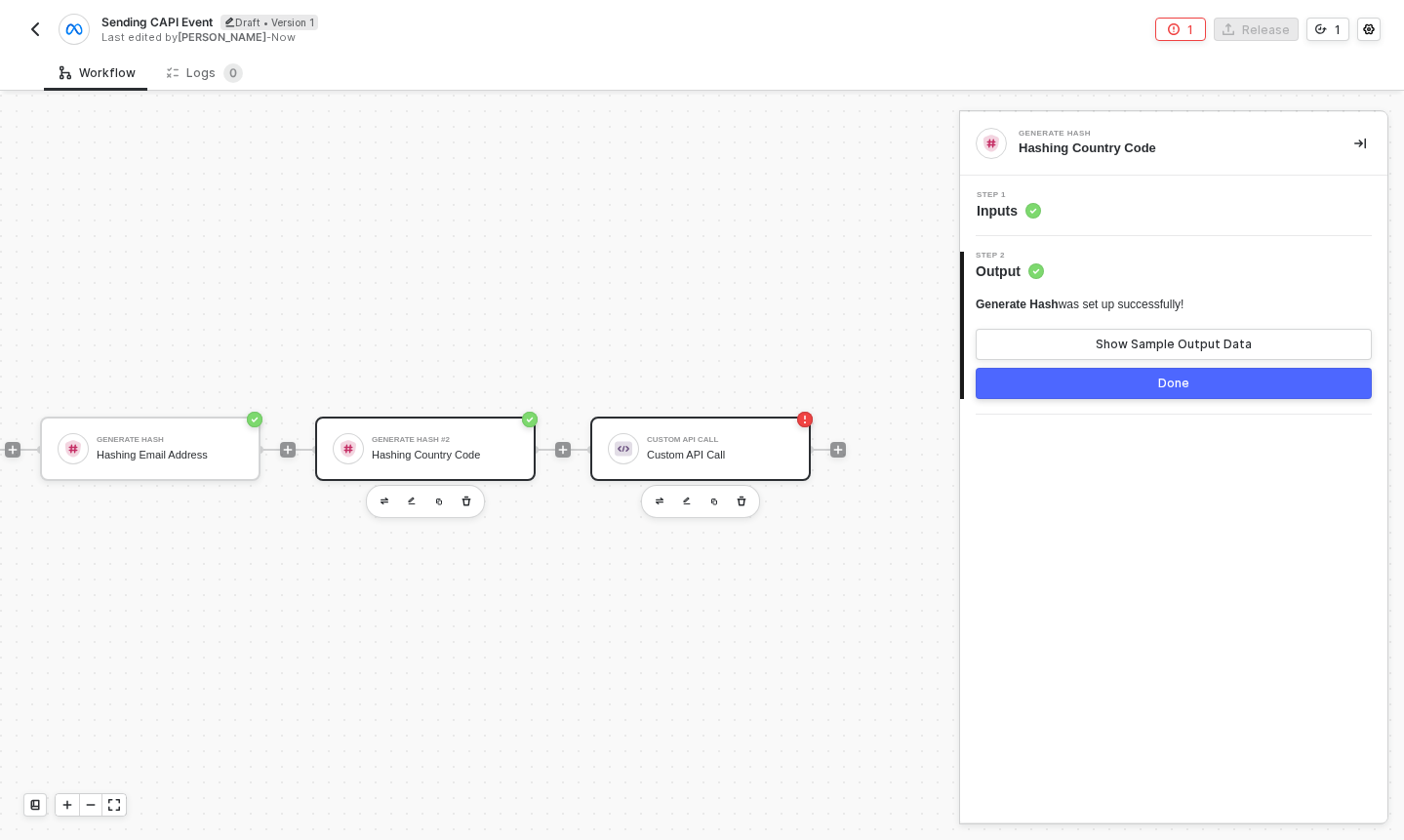
click at [687, 445] on div "Custom API Call Custom API Call" at bounding box center [719, 448] width 147 height 37
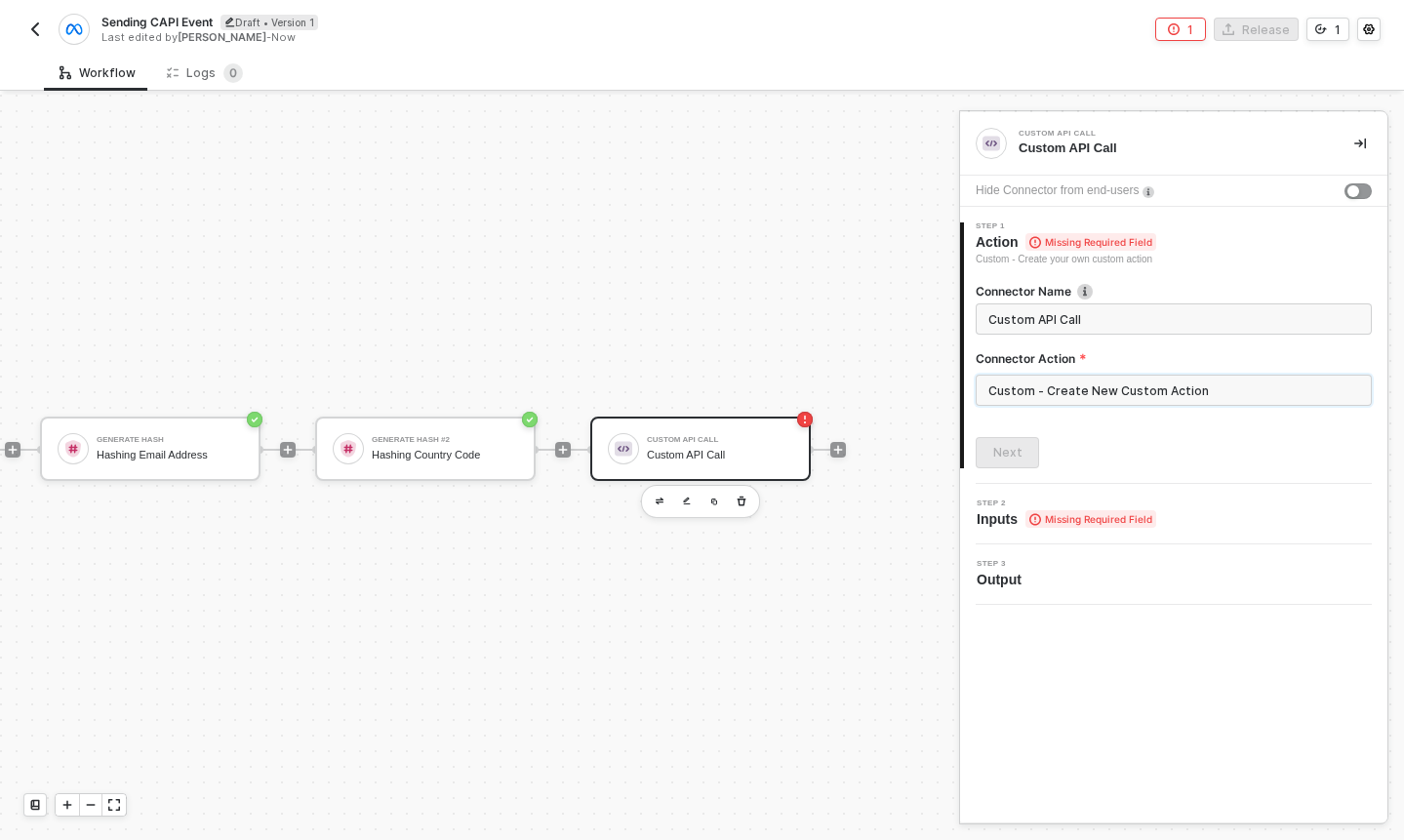
click at [1130, 387] on input "Custom - Create New Custom Action" at bounding box center [1173, 389] width 396 height 31
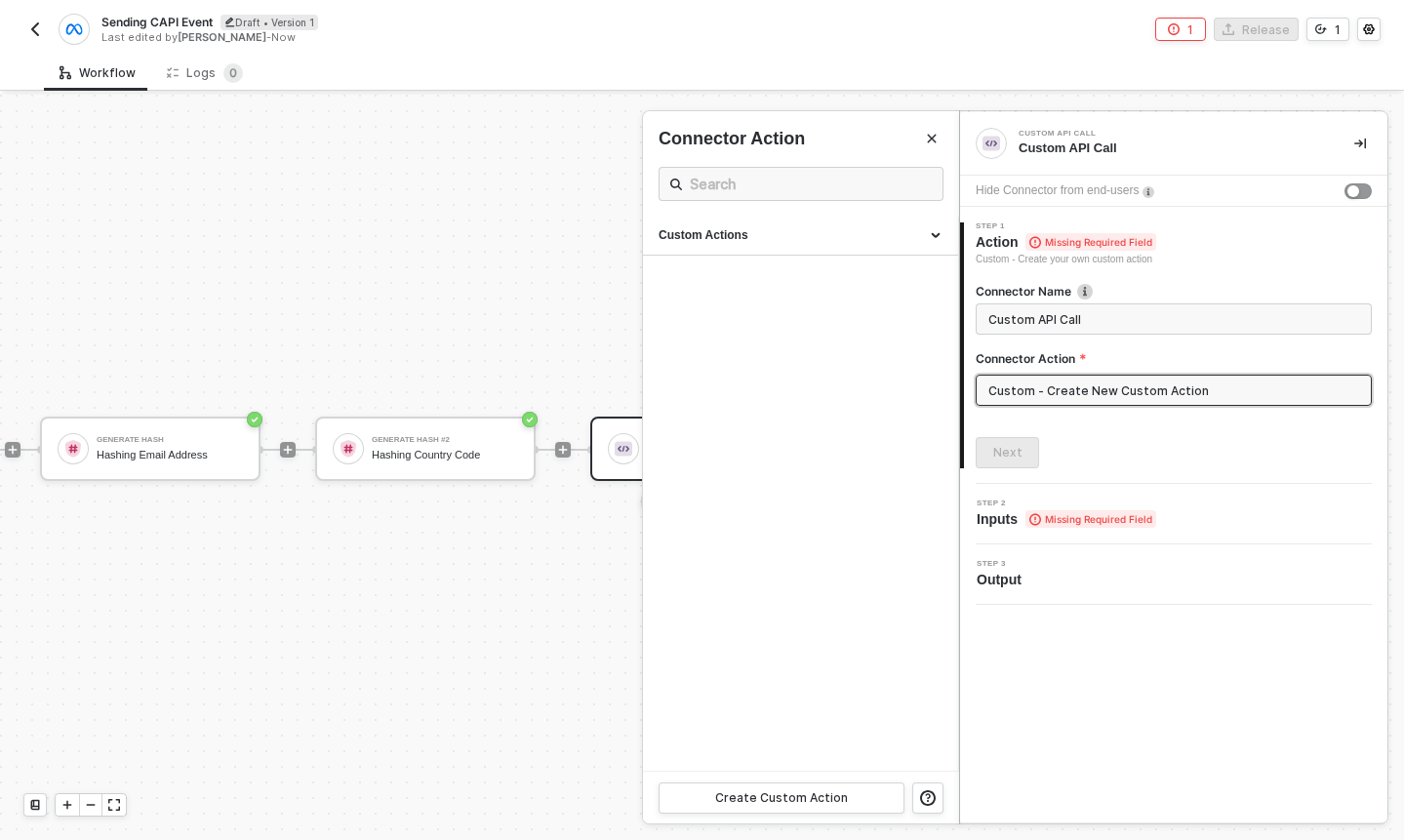
click at [477, 321] on div at bounding box center [702, 467] width 1404 height 745
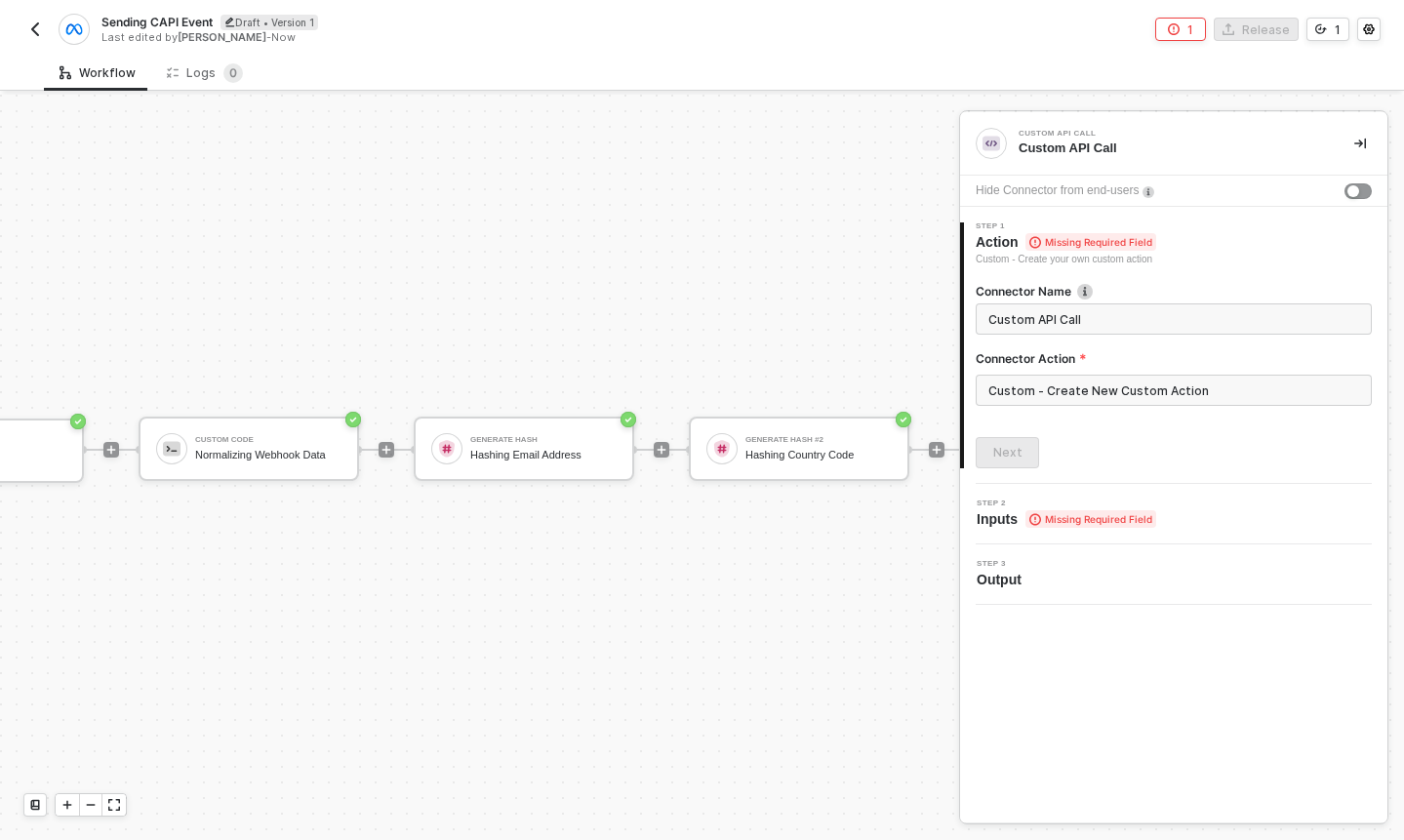
scroll to position [36, 153]
click at [309, 457] on div "Normalizing Webhook Data" at bounding box center [275, 455] width 147 height 13
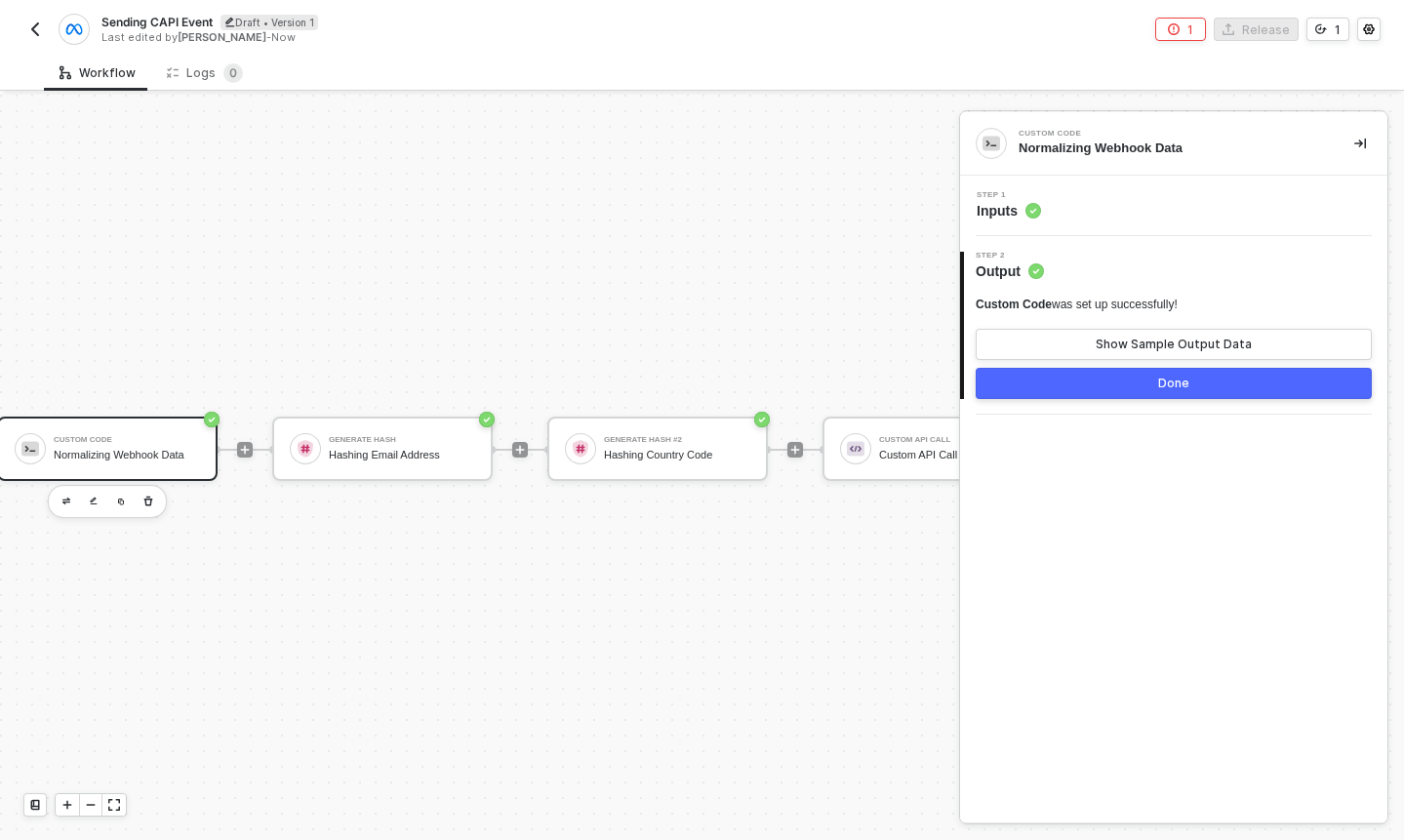
scroll to position [36, 400]
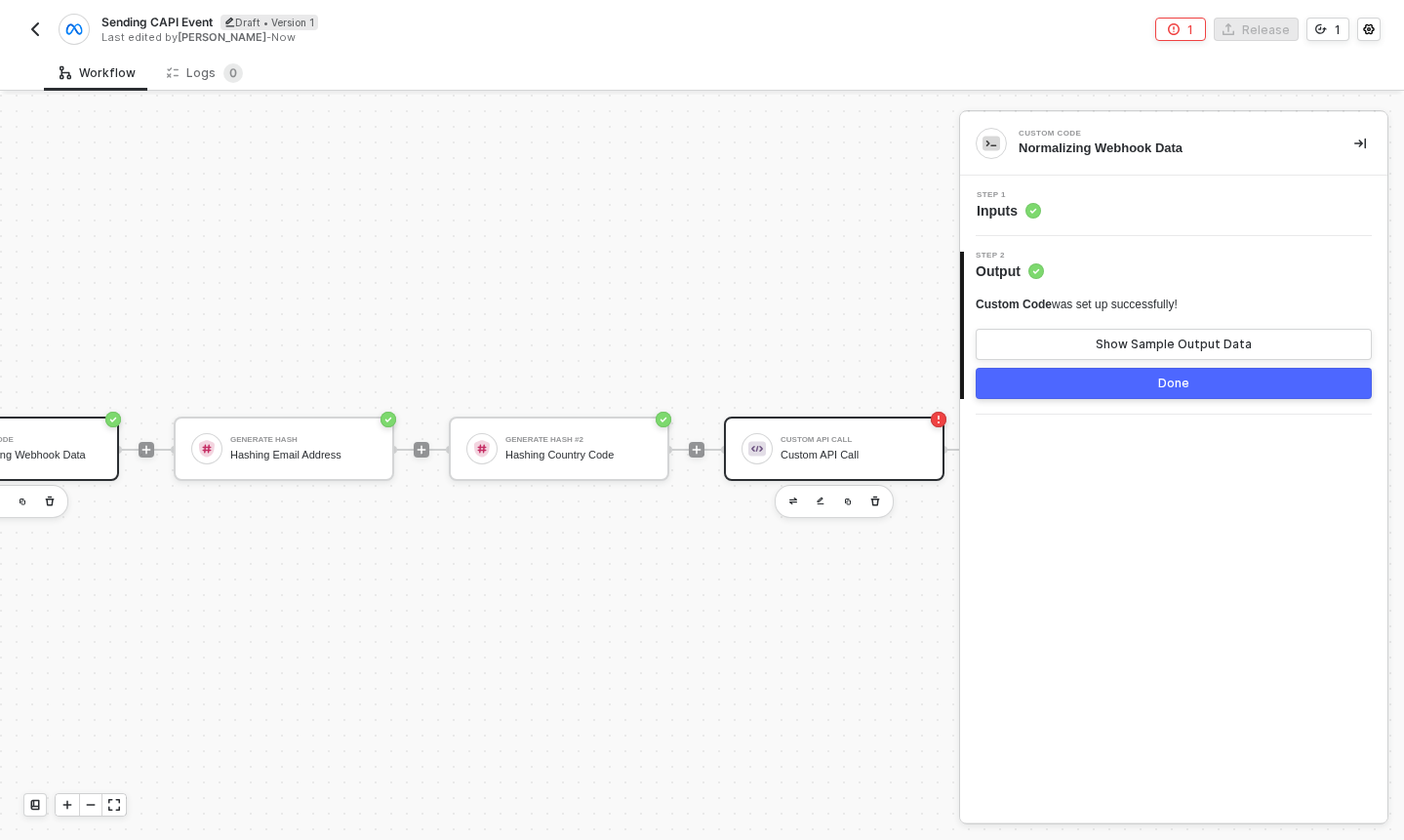
click at [763, 427] on div "Custom API Call Custom API Call" at bounding box center [834, 449] width 221 height 65
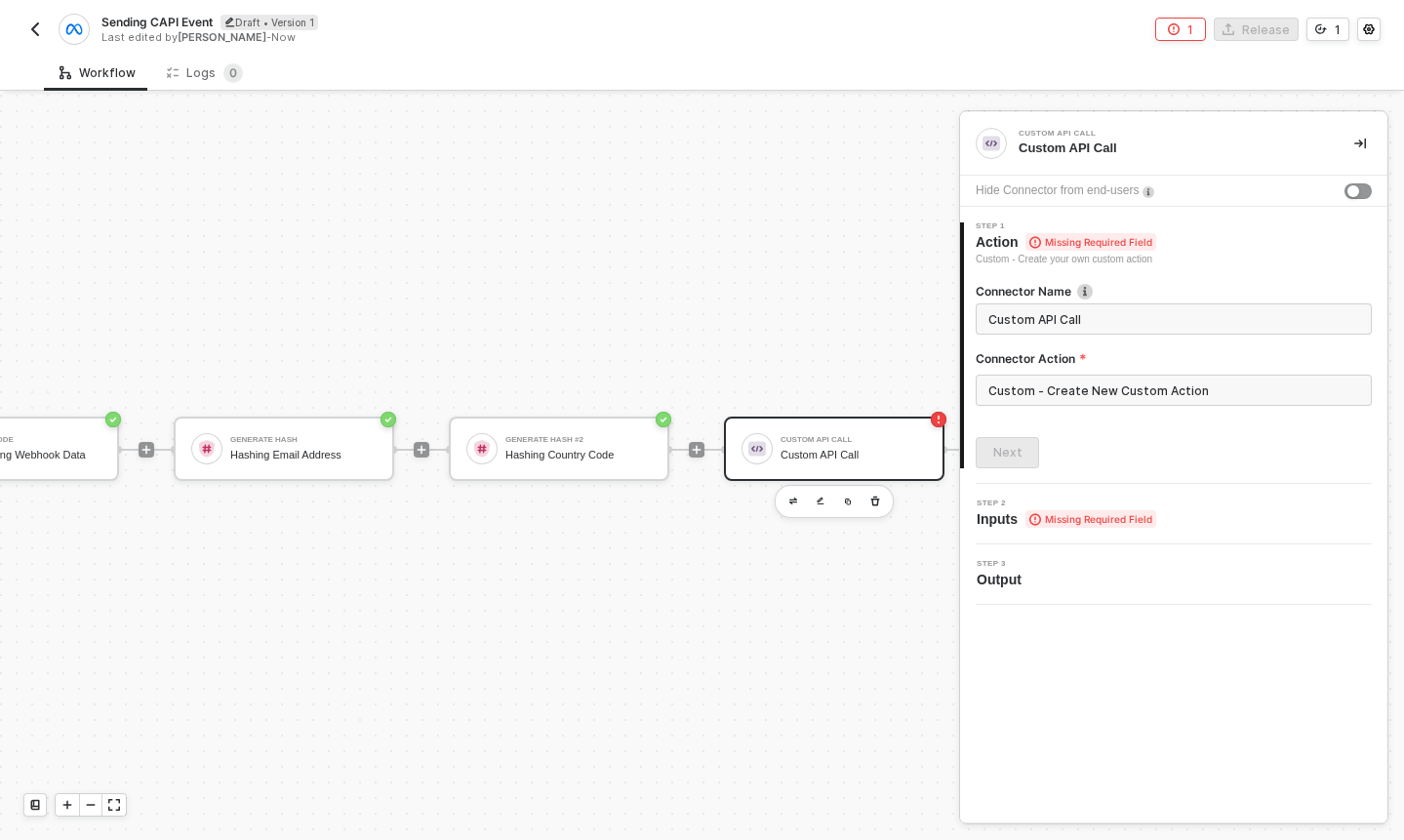
click at [704, 449] on span at bounding box center [714, 450] width 20 height 2
click at [698, 448] on icon "icon-play" at bounding box center [697, 450] width 12 height 12
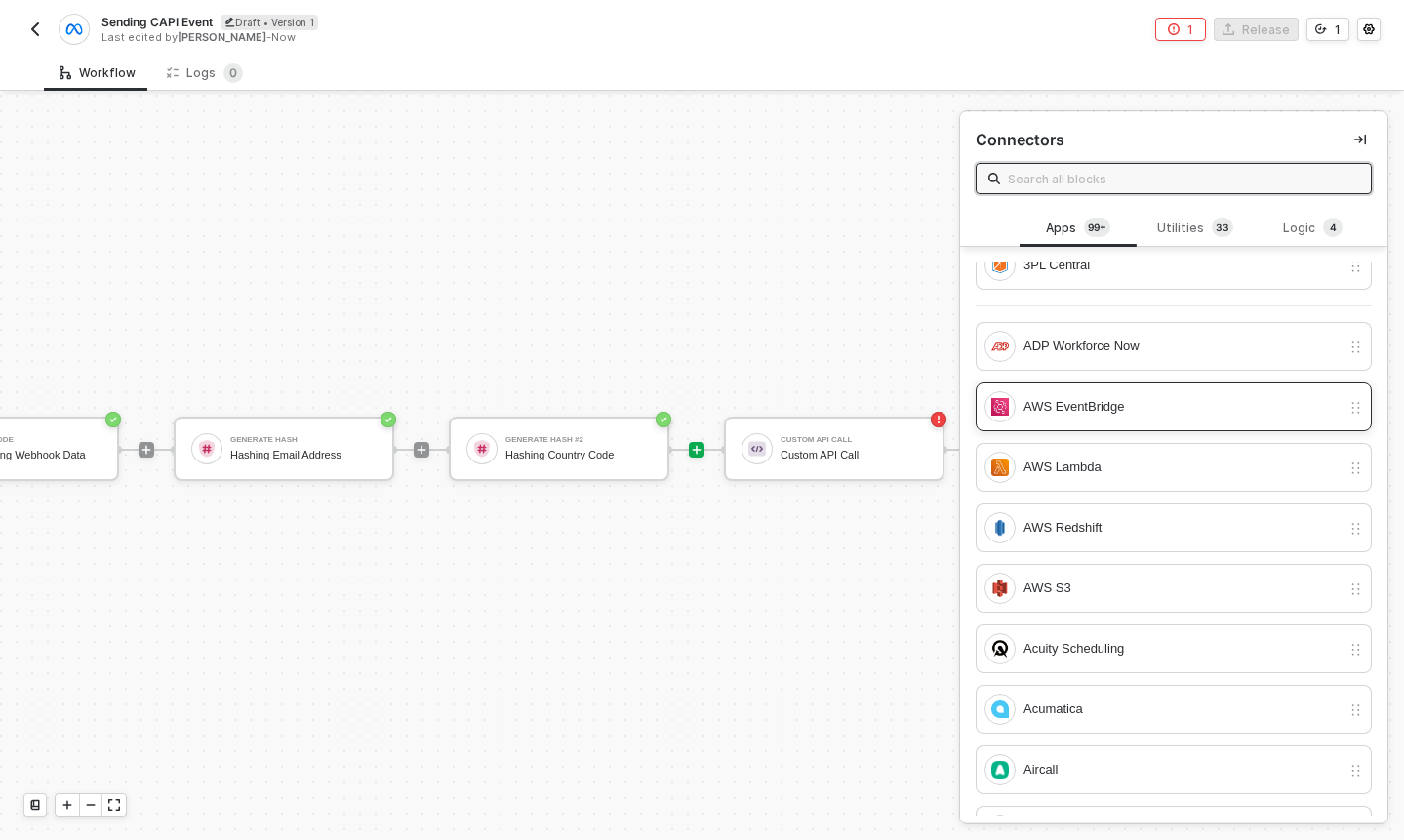
scroll to position [0, 0]
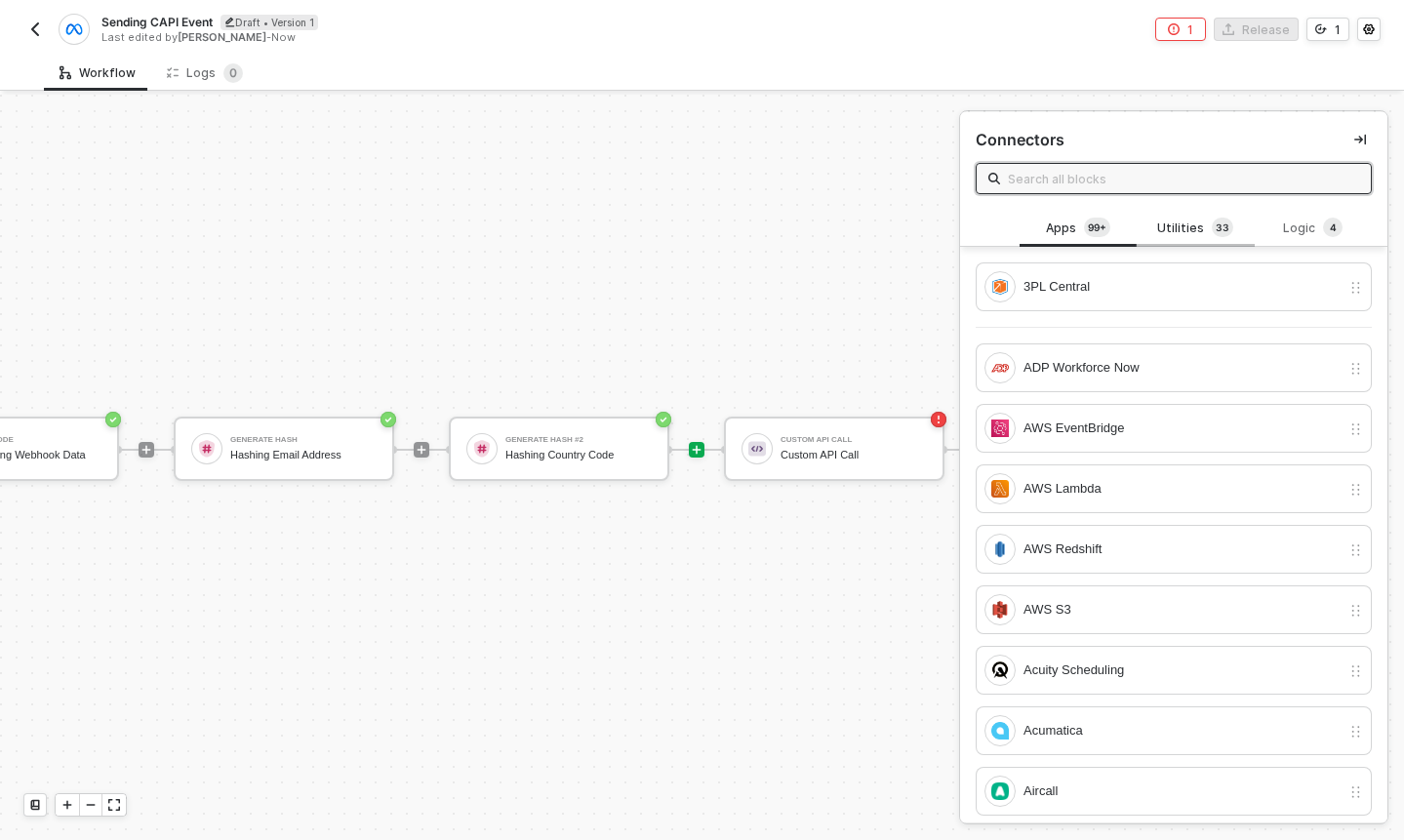
click at [1199, 239] on div "Utilities 3 3" at bounding box center [1194, 227] width 117 height 37
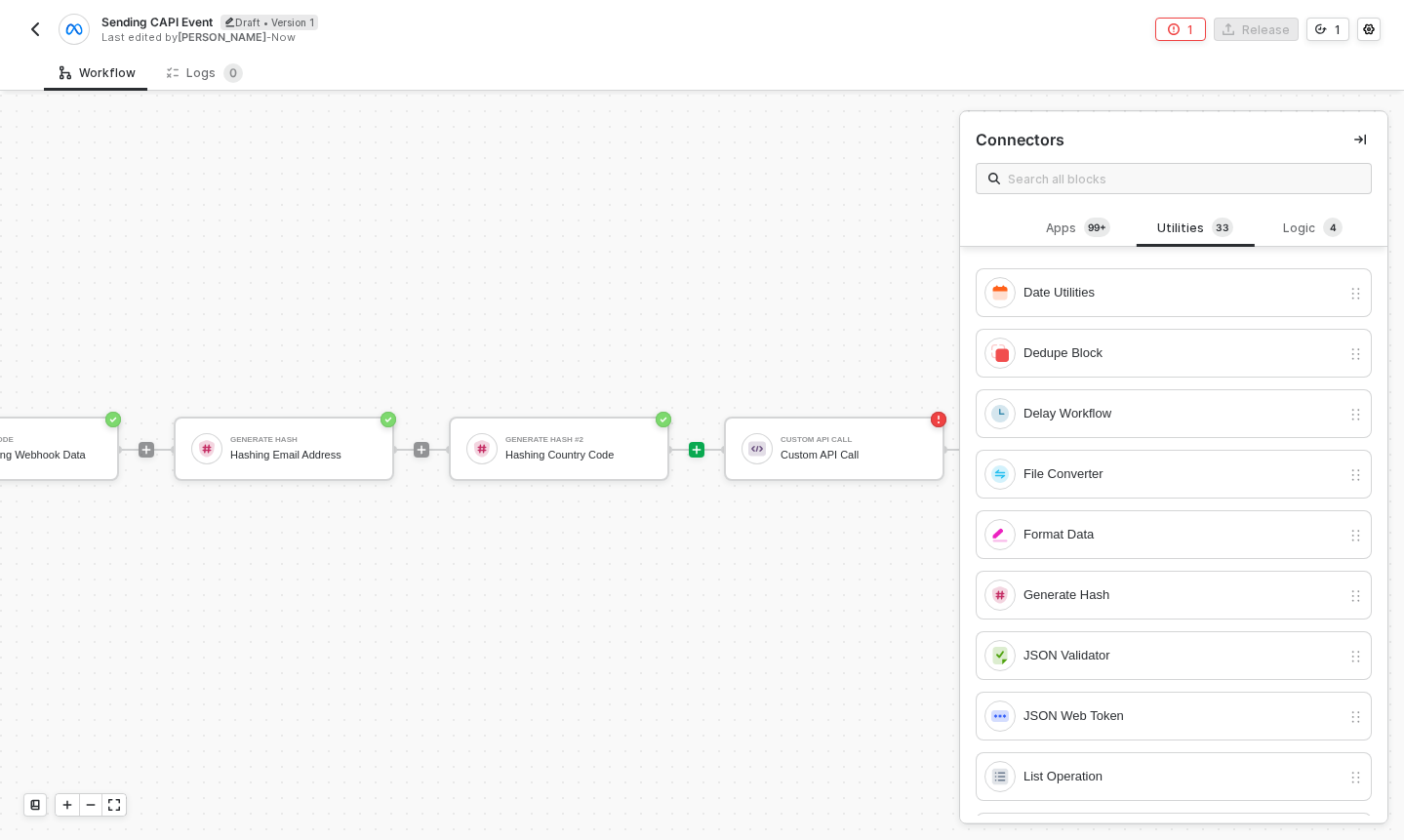
scroll to position [303, 0]
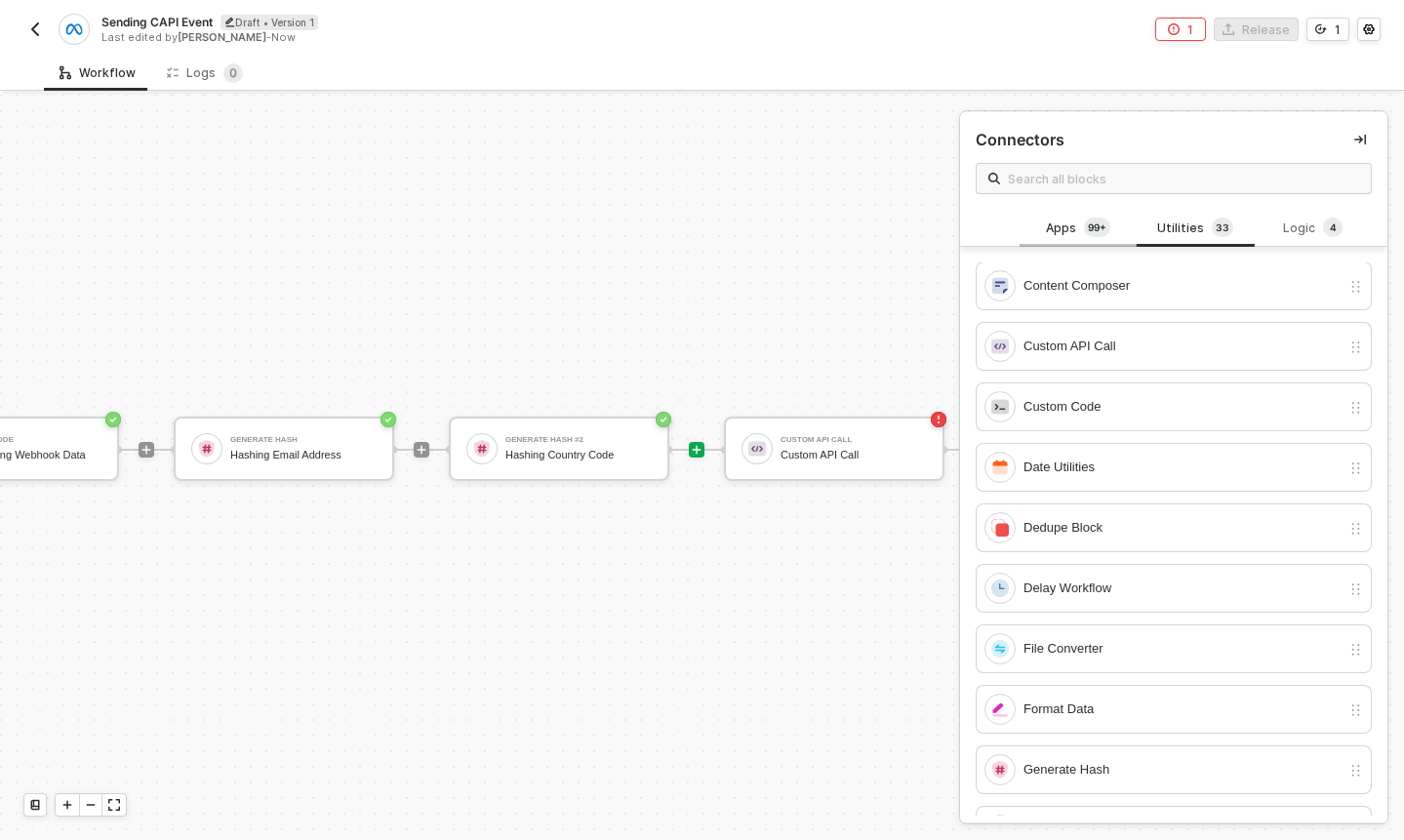
click at [1068, 210] on div "Apps 99+" at bounding box center [1078, 227] width 117 height 37
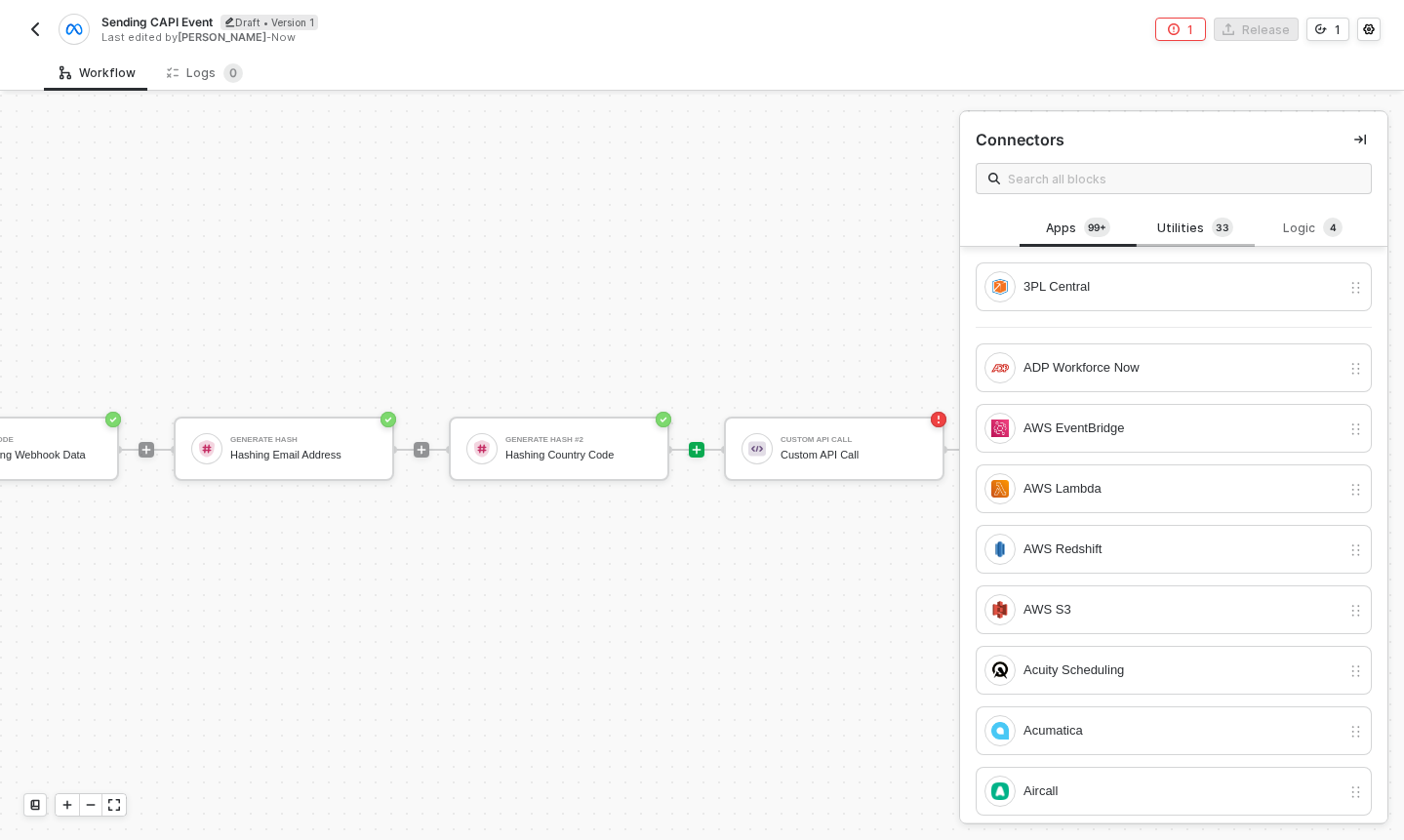
click at [1187, 230] on div "Utilities 3 3" at bounding box center [1195, 228] width 86 height 22
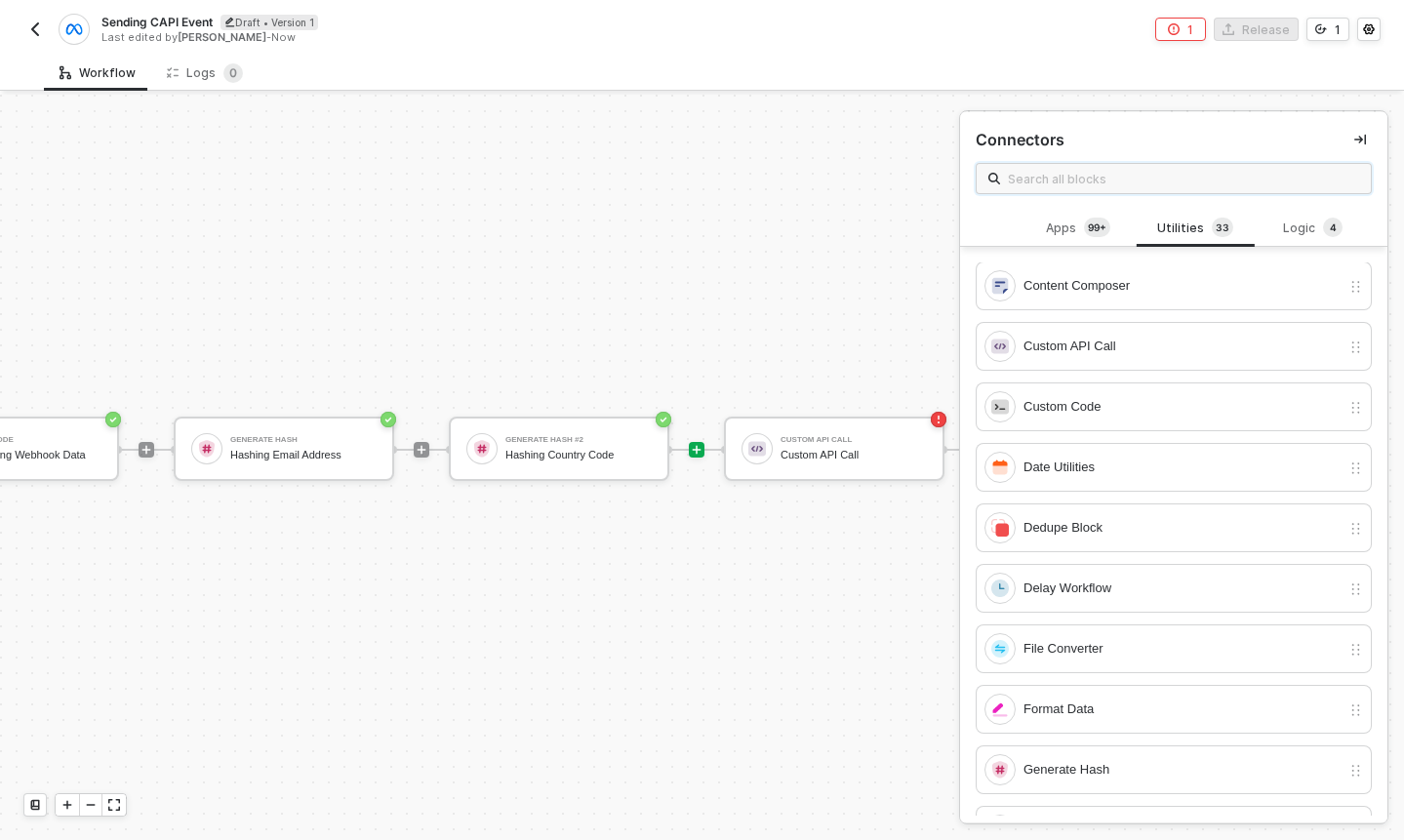
click at [1174, 172] on input "text" at bounding box center [1183, 179] width 351 height 22
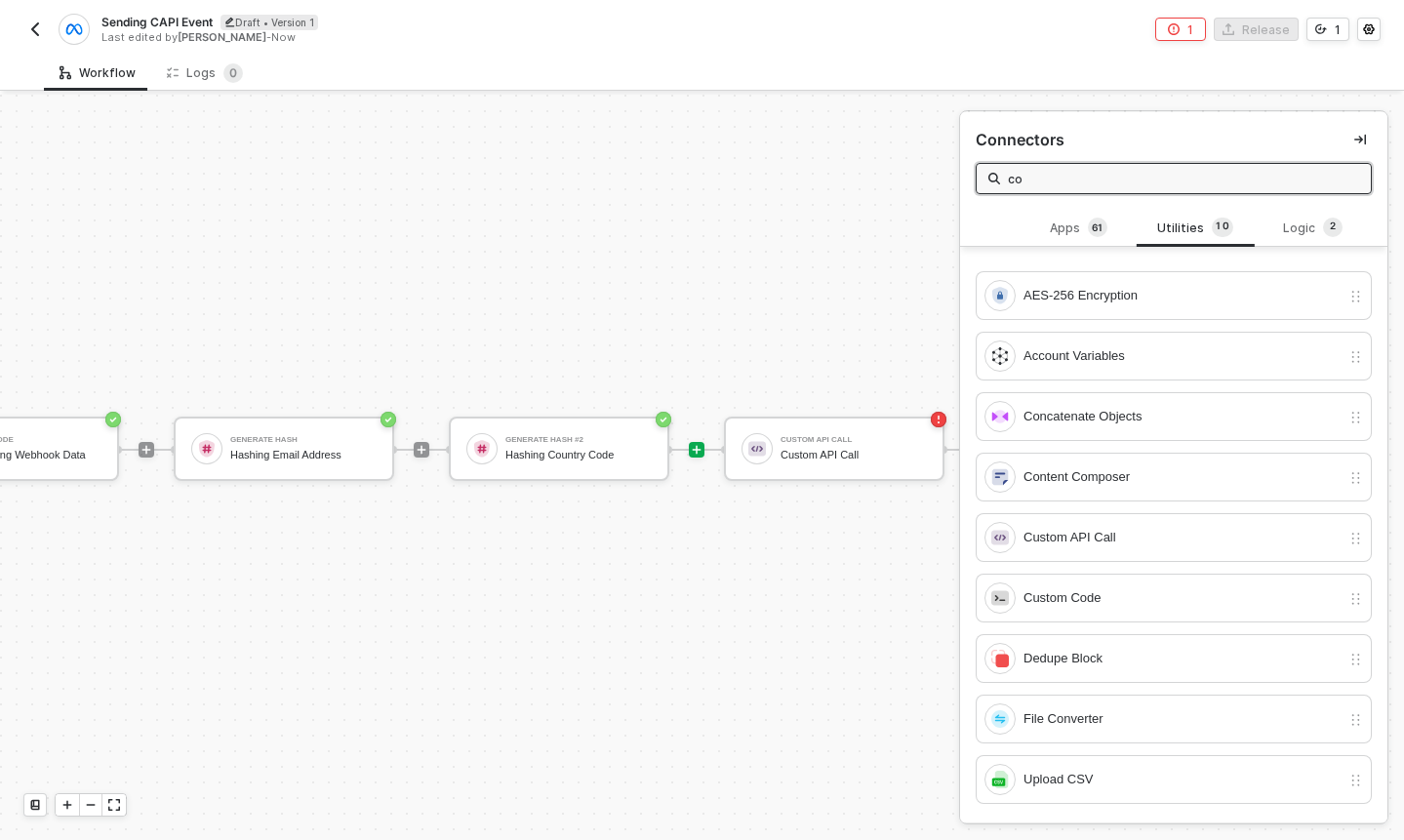
scroll to position [0, 0]
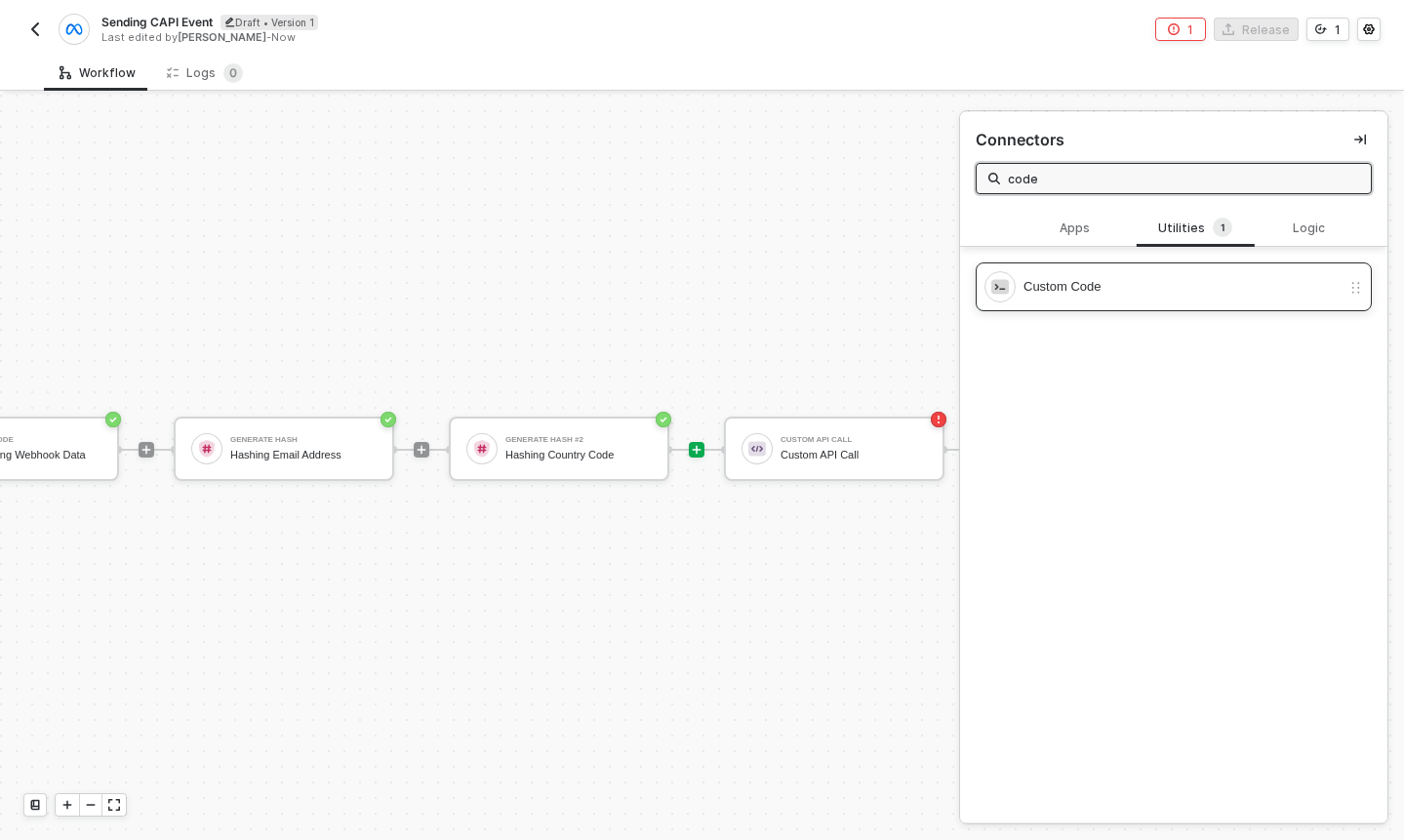
type input "code"
click at [1130, 290] on div "Custom Code" at bounding box center [1182, 287] width 317 height 22
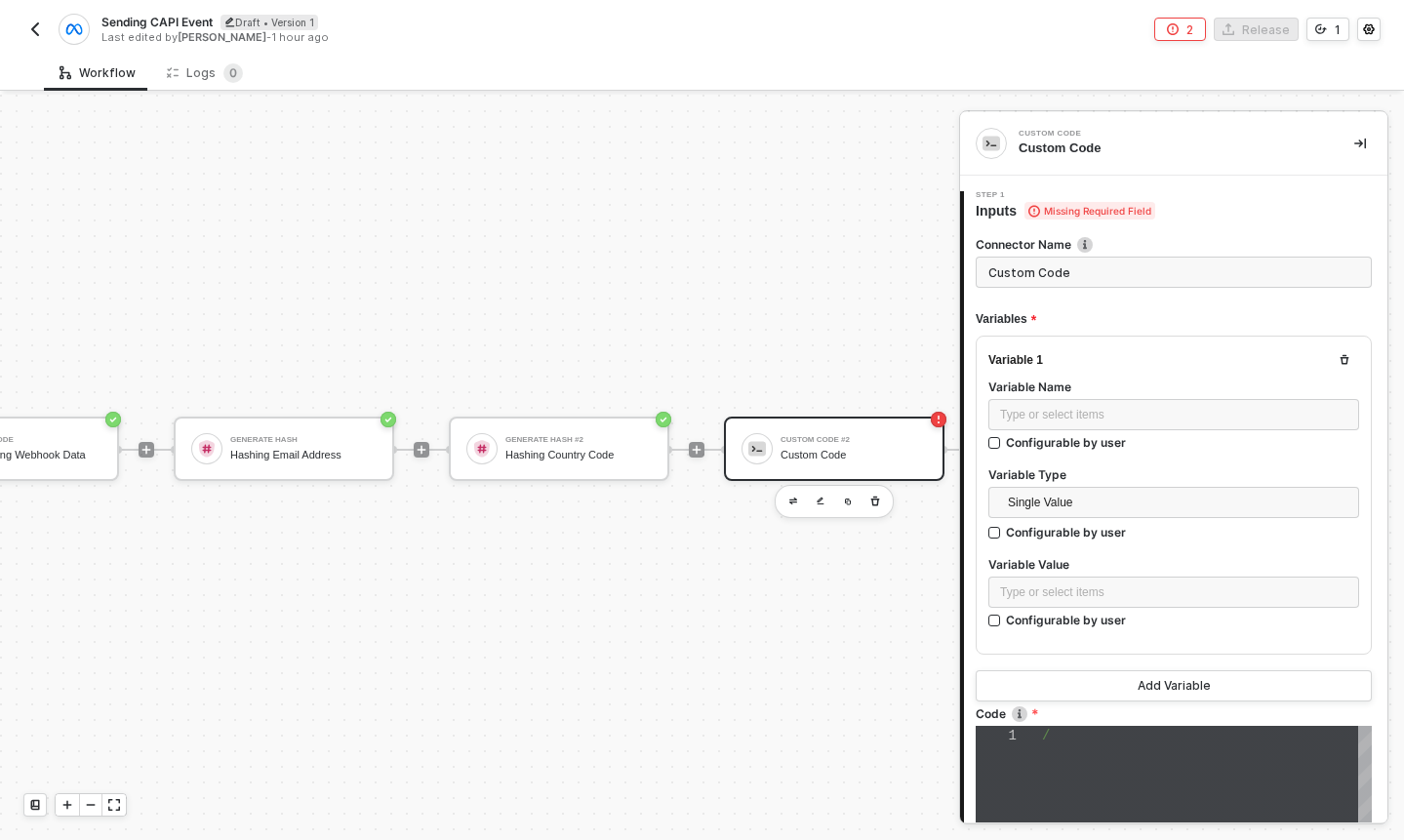
type textarea "/* You can access variables on the inputData object. ex: const myVariable = inp…"
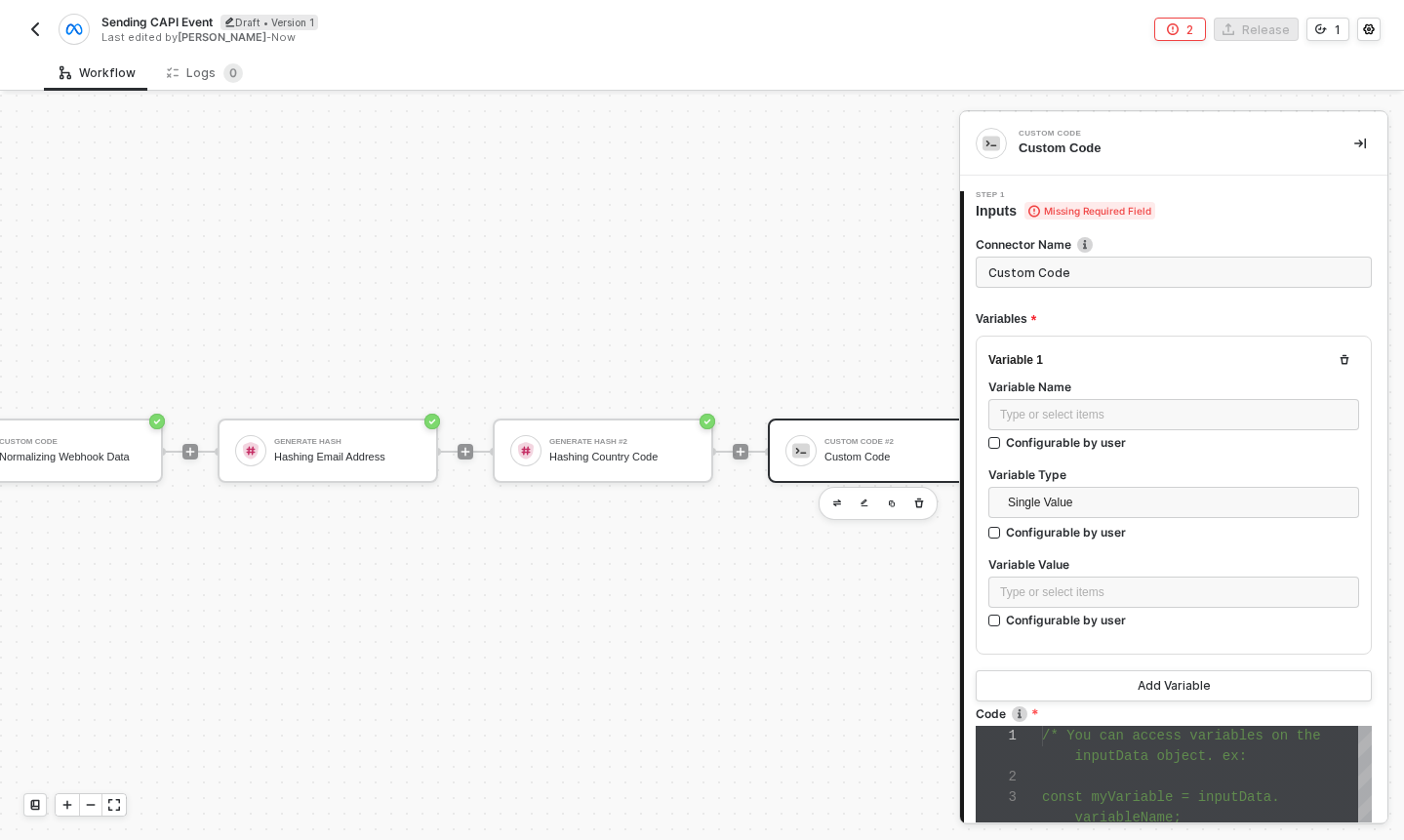
click at [1086, 268] on input "Custom Code" at bounding box center [1173, 271] width 396 height 31
type input "Meta CAPI Body"
click at [1093, 399] on div "Type or select items ﻿" at bounding box center [1174, 414] width 371 height 31
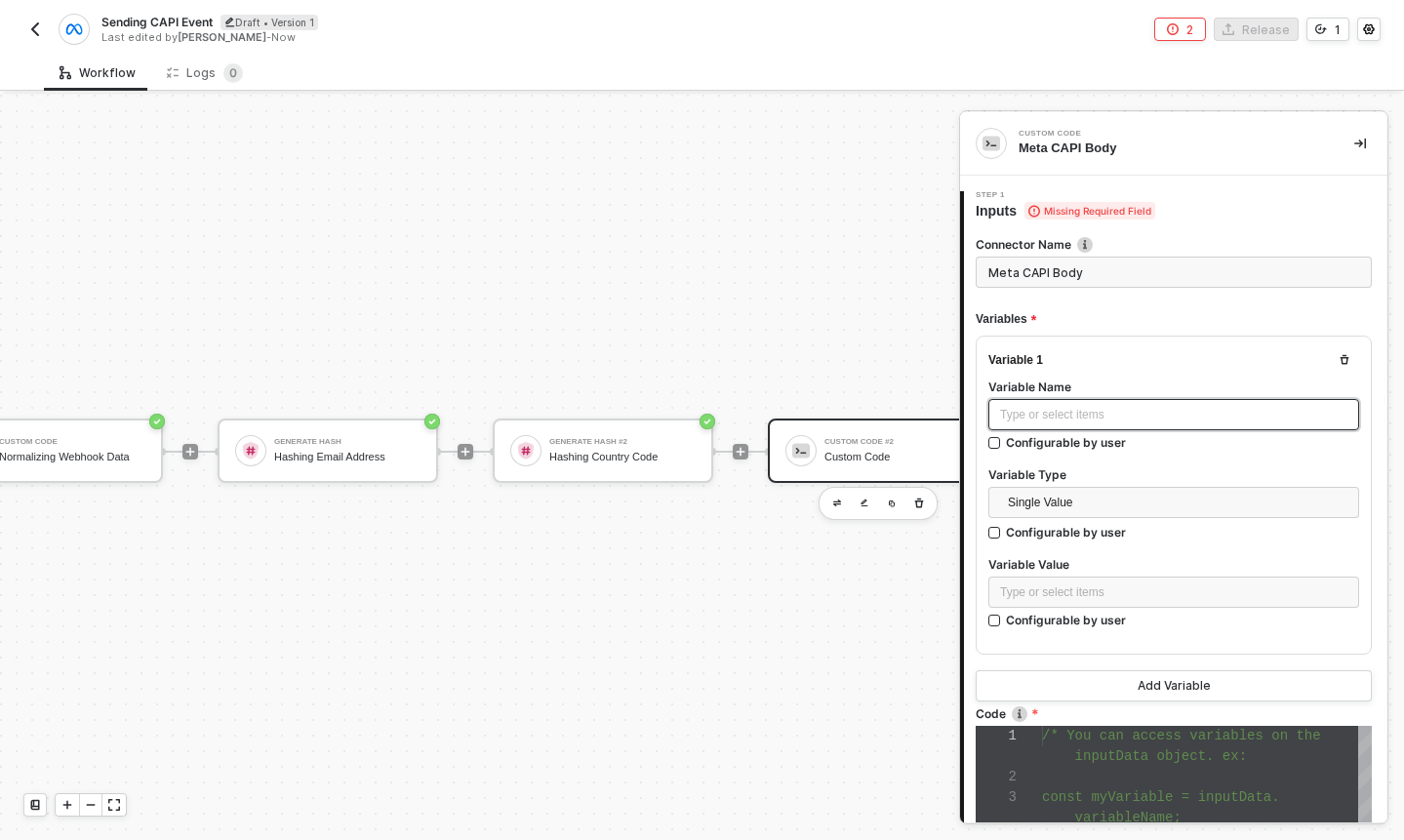
click at [1080, 415] on div "Type or select items ﻿" at bounding box center [1173, 415] width 347 height 19
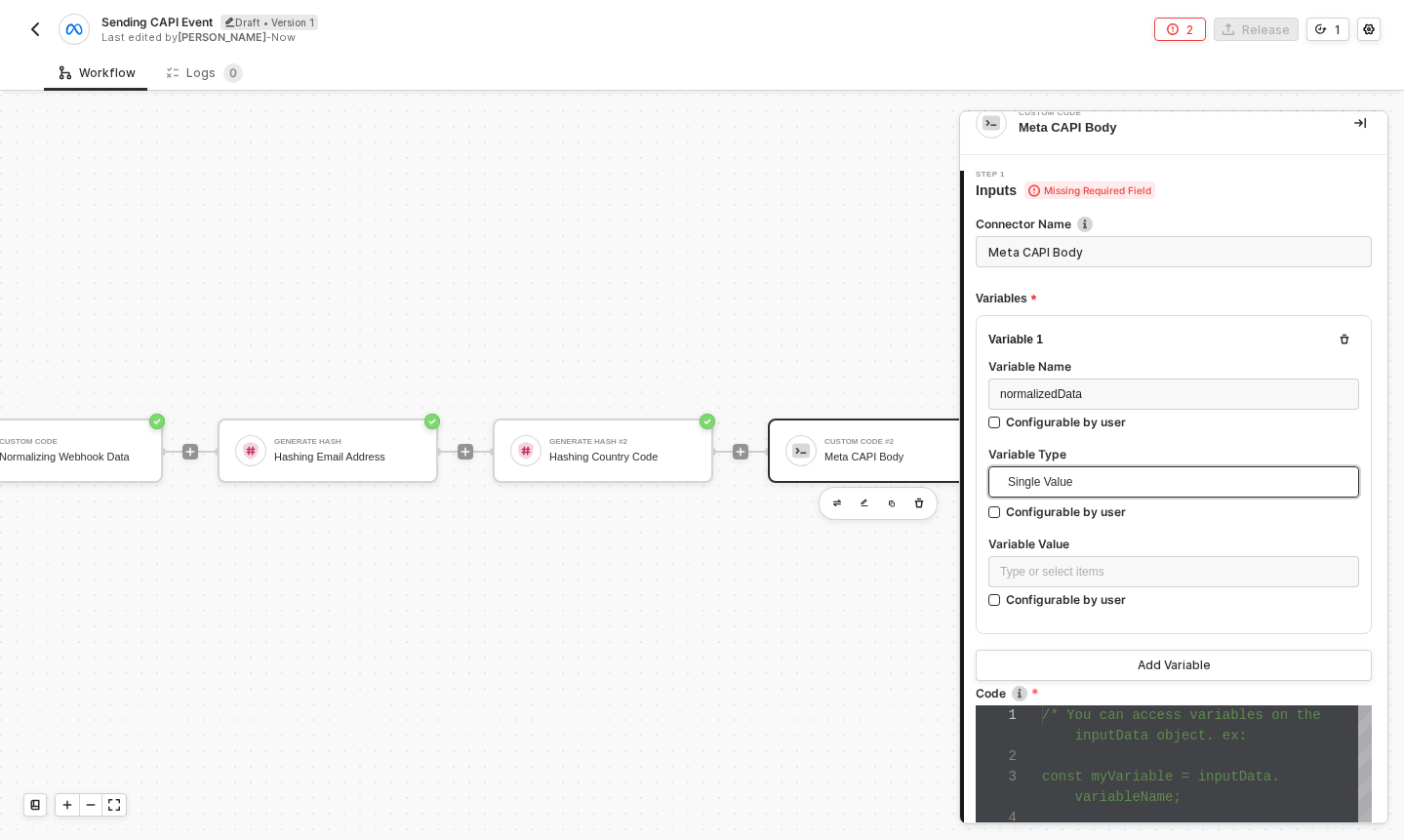
click at [1075, 501] on div "Single Value Single Value" at bounding box center [1174, 484] width 371 height 37
click at [1075, 485] on span "Single Value" at bounding box center [1177, 481] width 339 height 29
click at [1064, 552] on div "Entire Block Output" at bounding box center [1173, 553] width 339 height 22
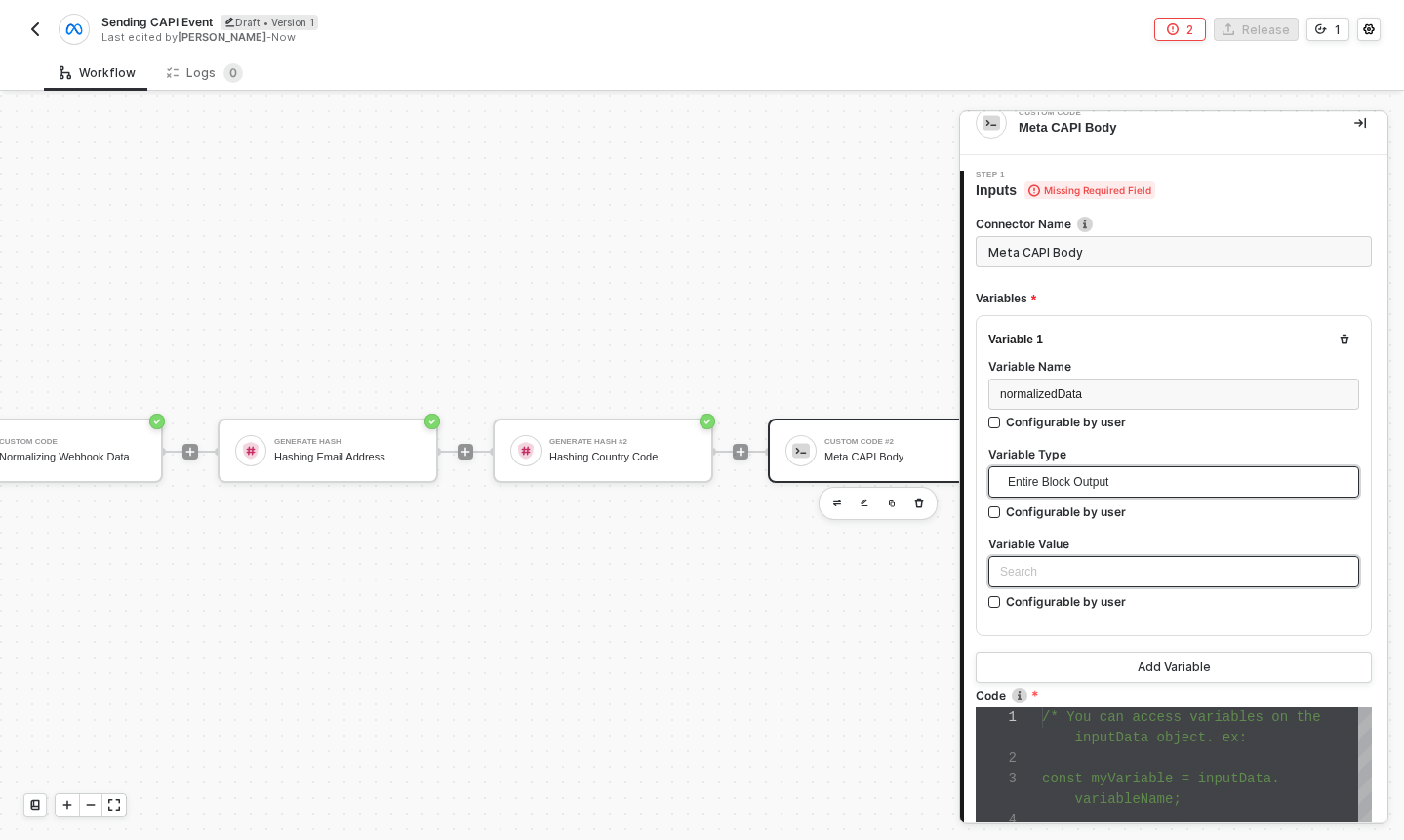
click at [1077, 561] on div "Search" at bounding box center [1174, 571] width 371 height 31
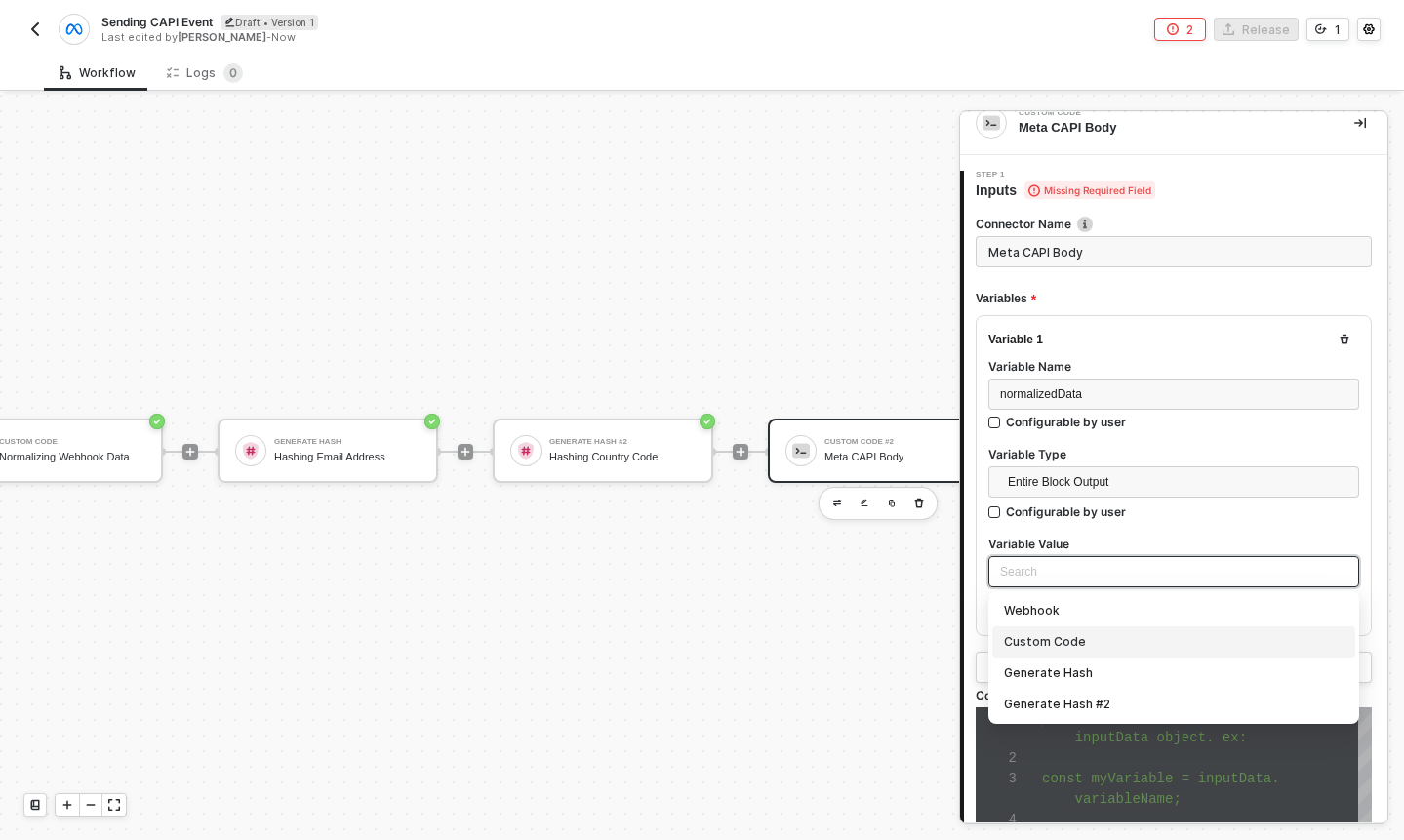
click at [1074, 638] on div "Custom Code" at bounding box center [1173, 642] width 339 height 22
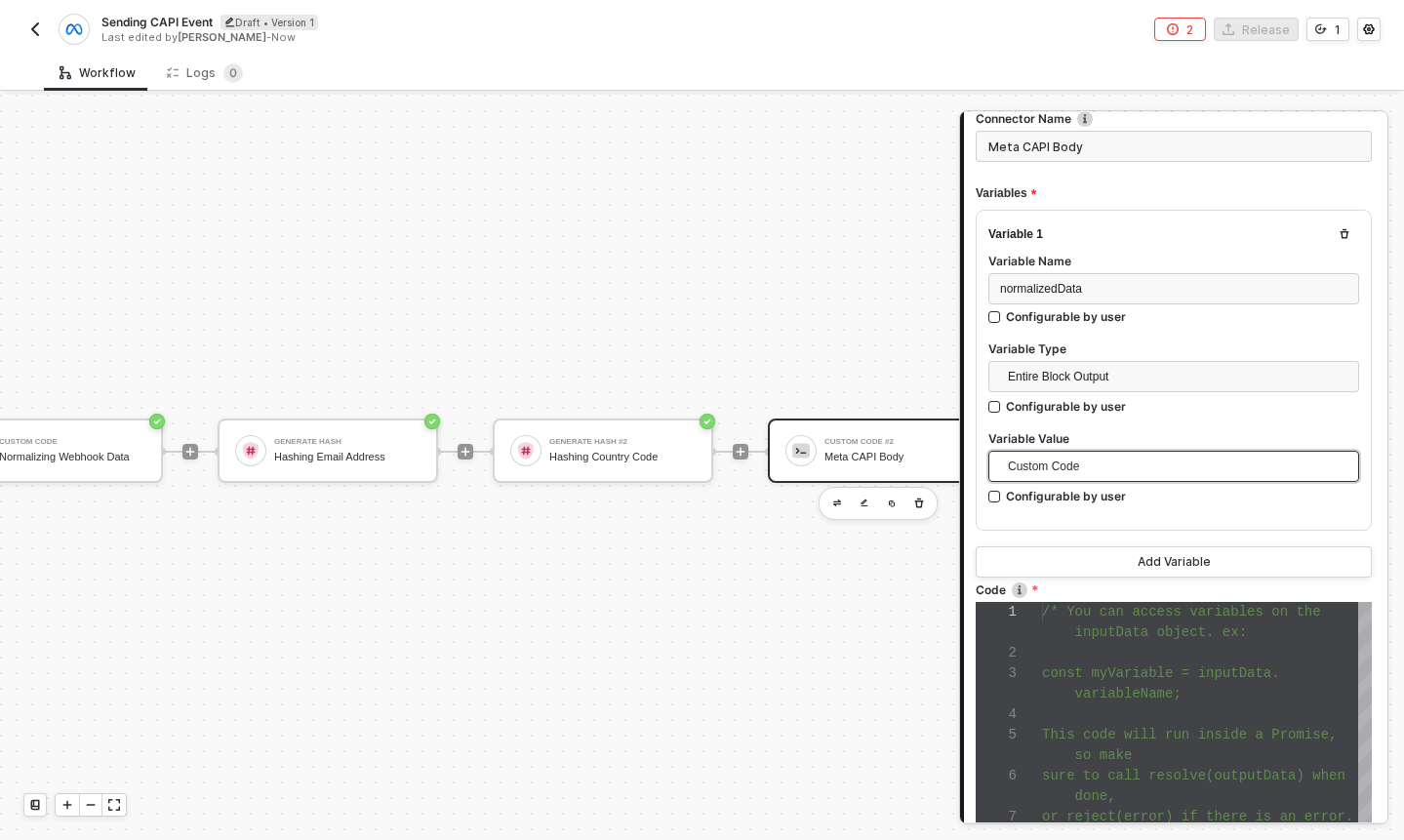
scroll to position [171, 0]
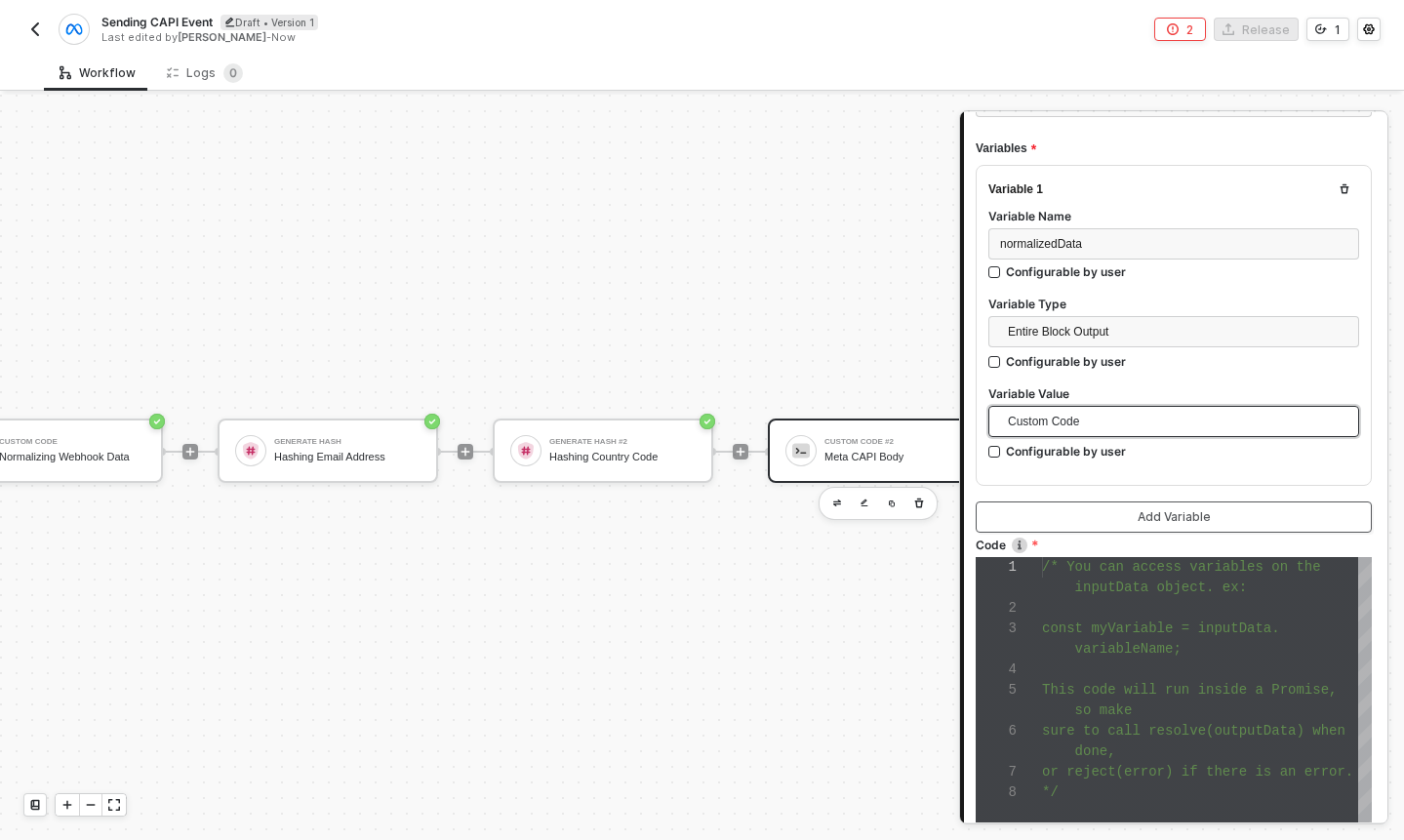
click at [1127, 517] on button "Add Variable" at bounding box center [1173, 517] width 396 height 31
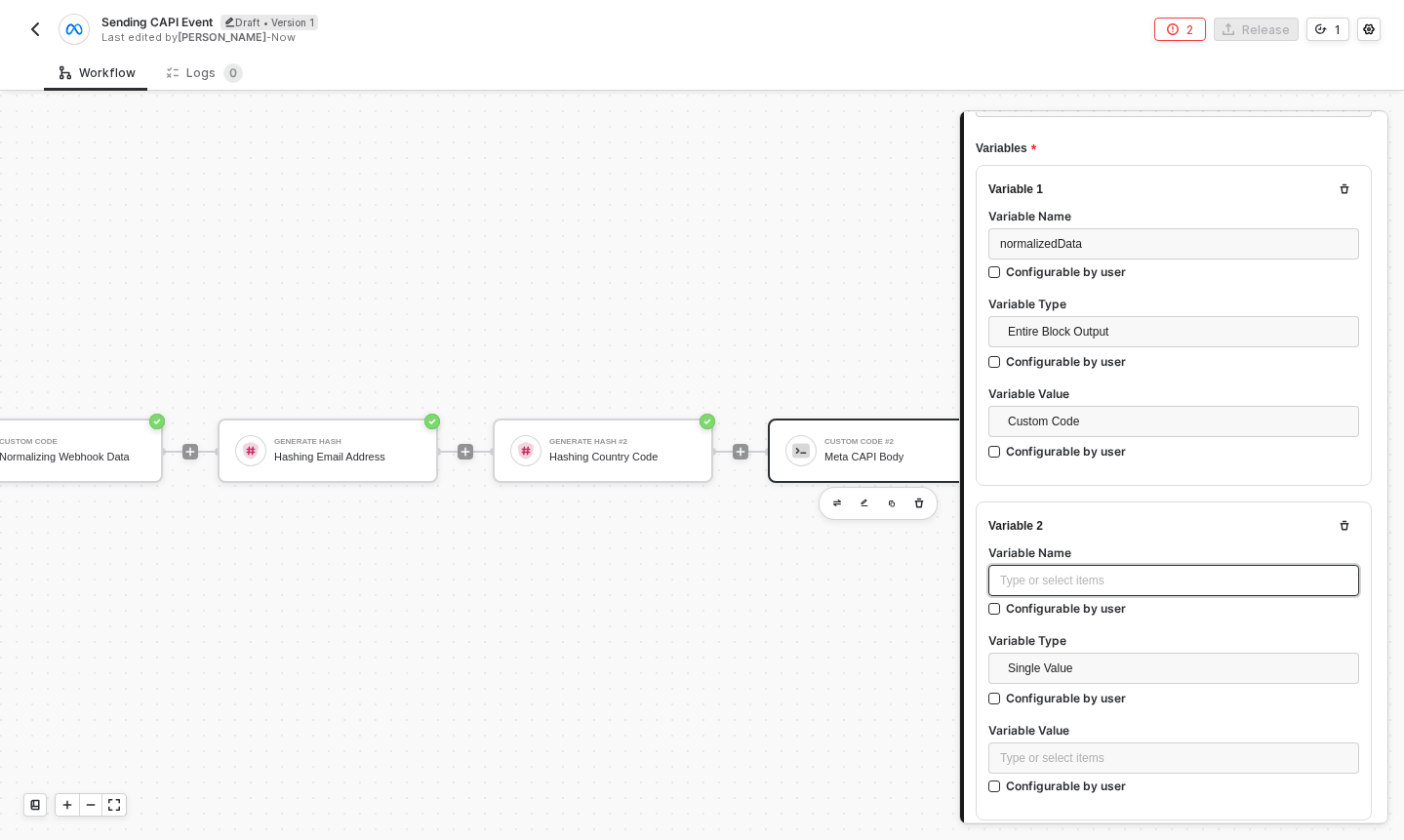
click at [1071, 572] on div "Type or select items ﻿" at bounding box center [1173, 581] width 347 height 19
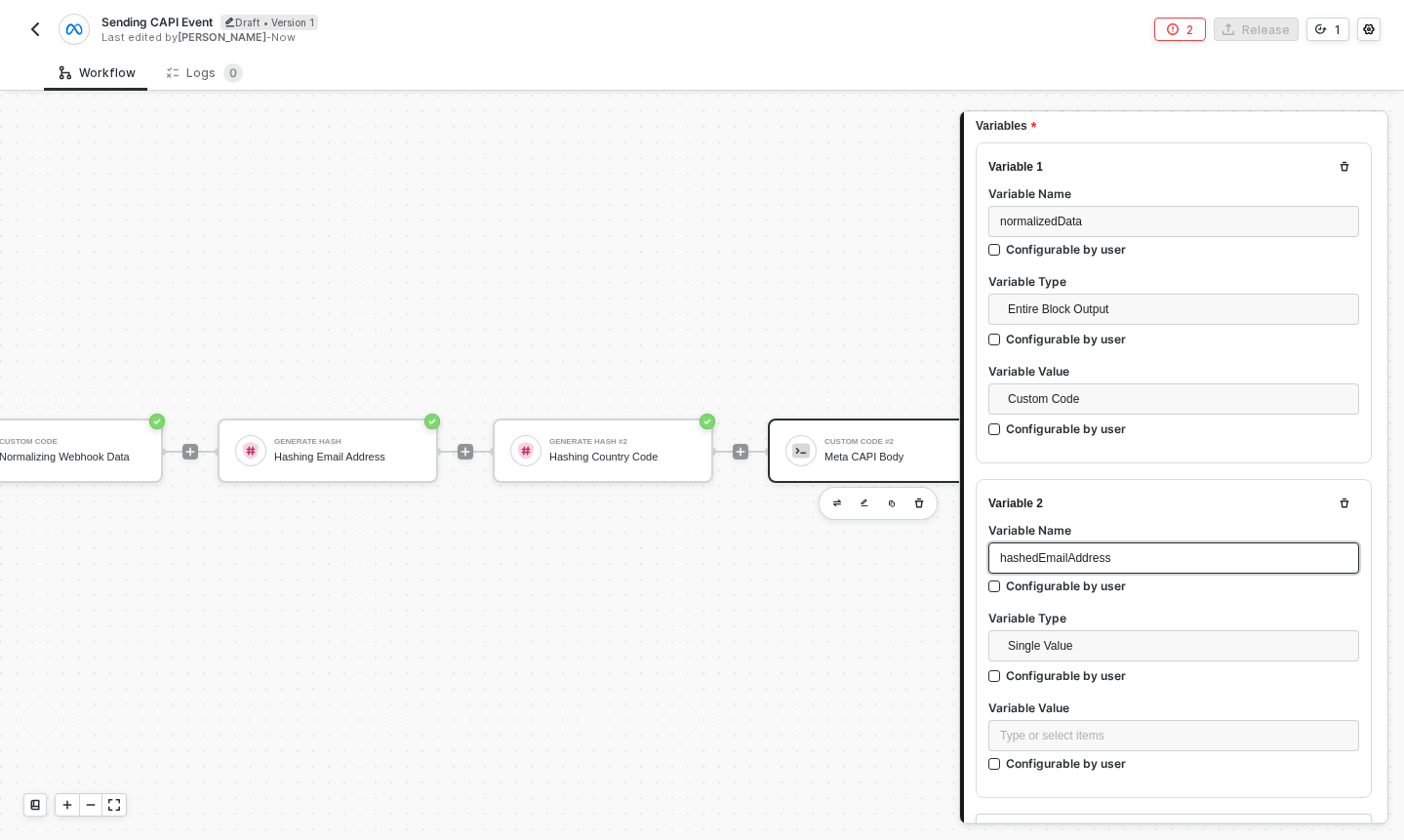
click at [1128, 552] on div "hashedEmailAddress" at bounding box center [1173, 559] width 347 height 19
click at [1086, 637] on span "Single Value" at bounding box center [1177, 645] width 339 height 29
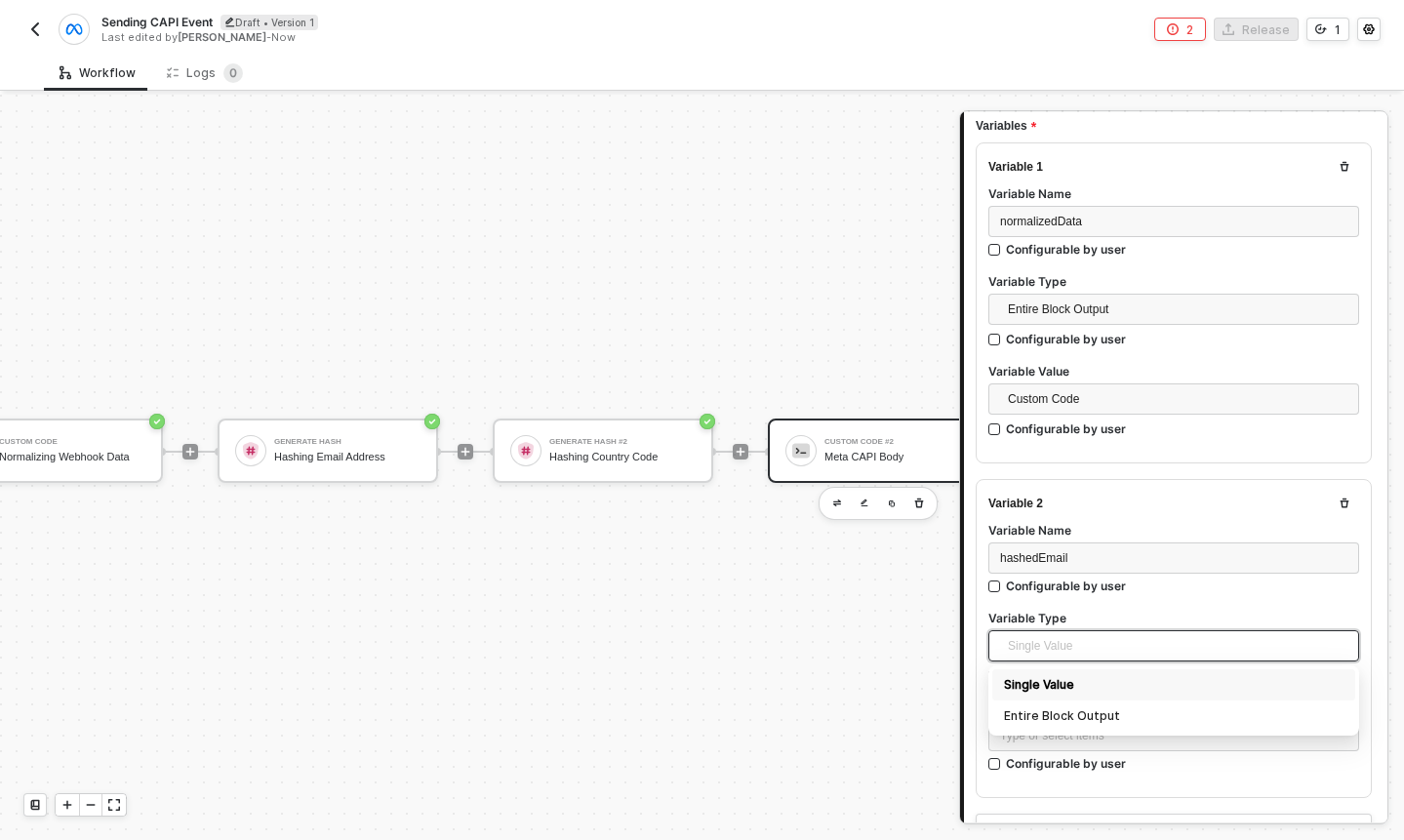
click at [1066, 687] on div "Single Value" at bounding box center [1173, 685] width 339 height 22
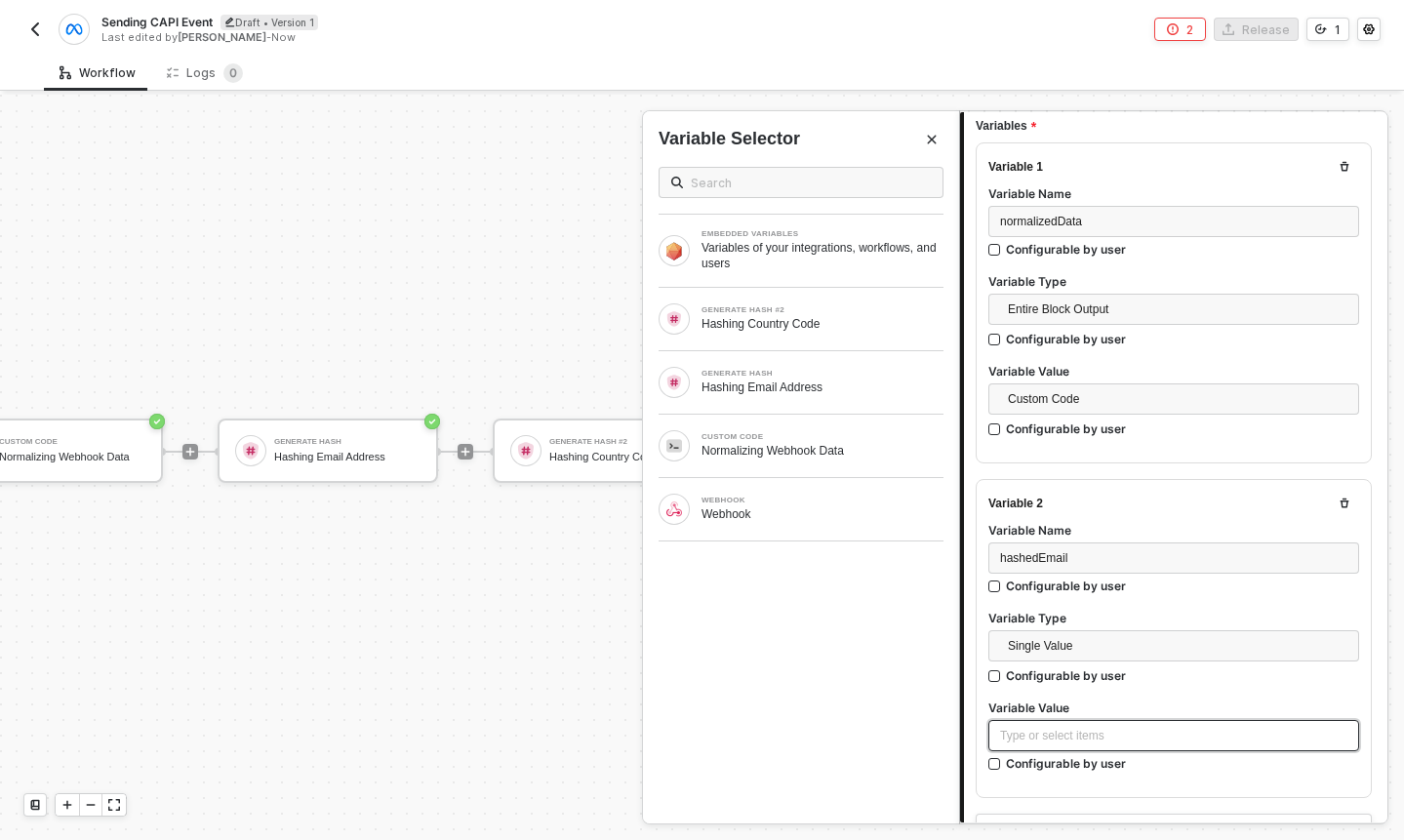
click at [1060, 731] on div "Type or select items ﻿" at bounding box center [1173, 735] width 347 height 19
click at [845, 374] on div "GENERATE HASH" at bounding box center [822, 374] width 242 height 8
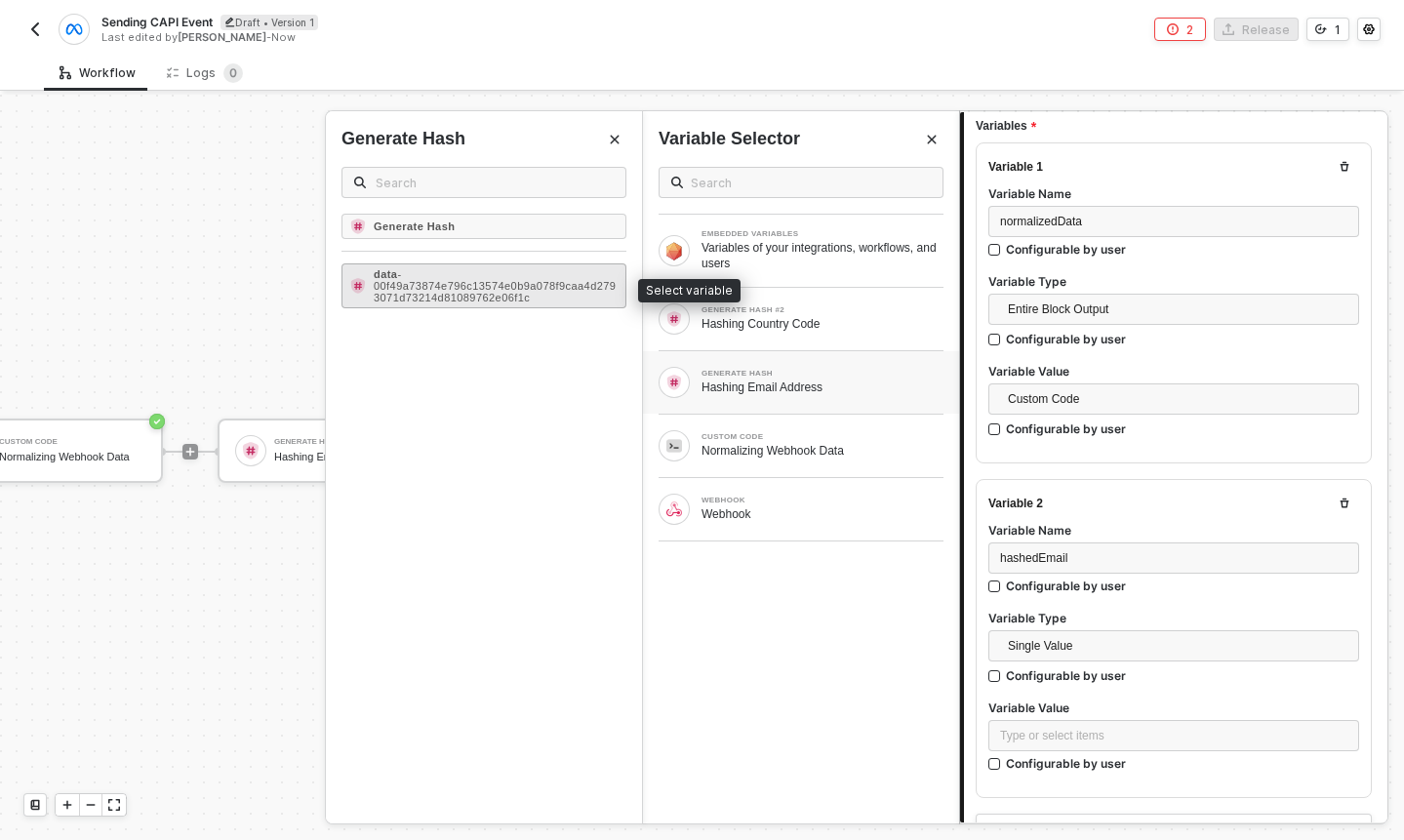
click at [450, 297] on span "- 00f49a73874e796c13574e0b9a078f9caa4d2793071d73214d81089762e06f1c" at bounding box center [495, 285] width 242 height 35
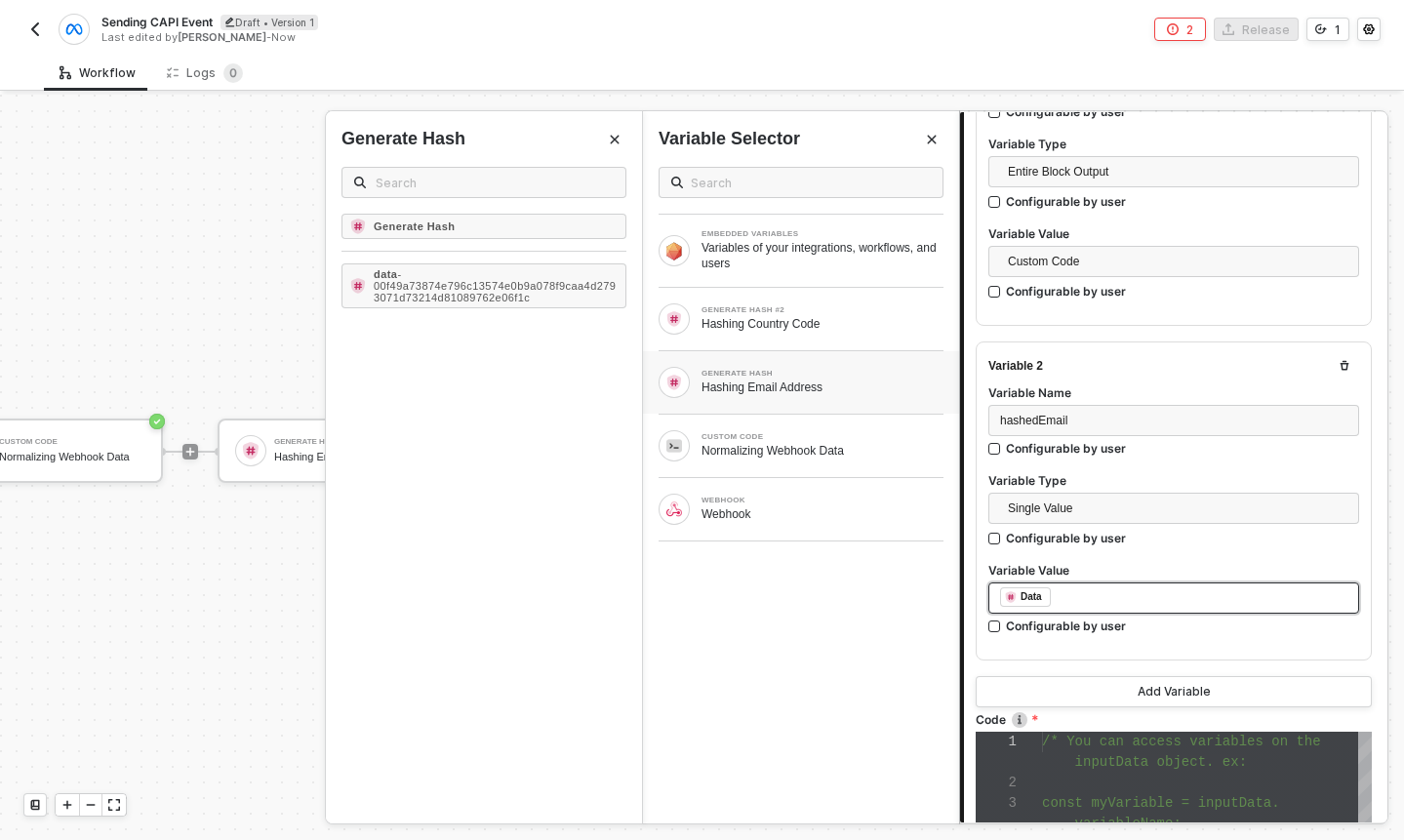
scroll to position [357, 0]
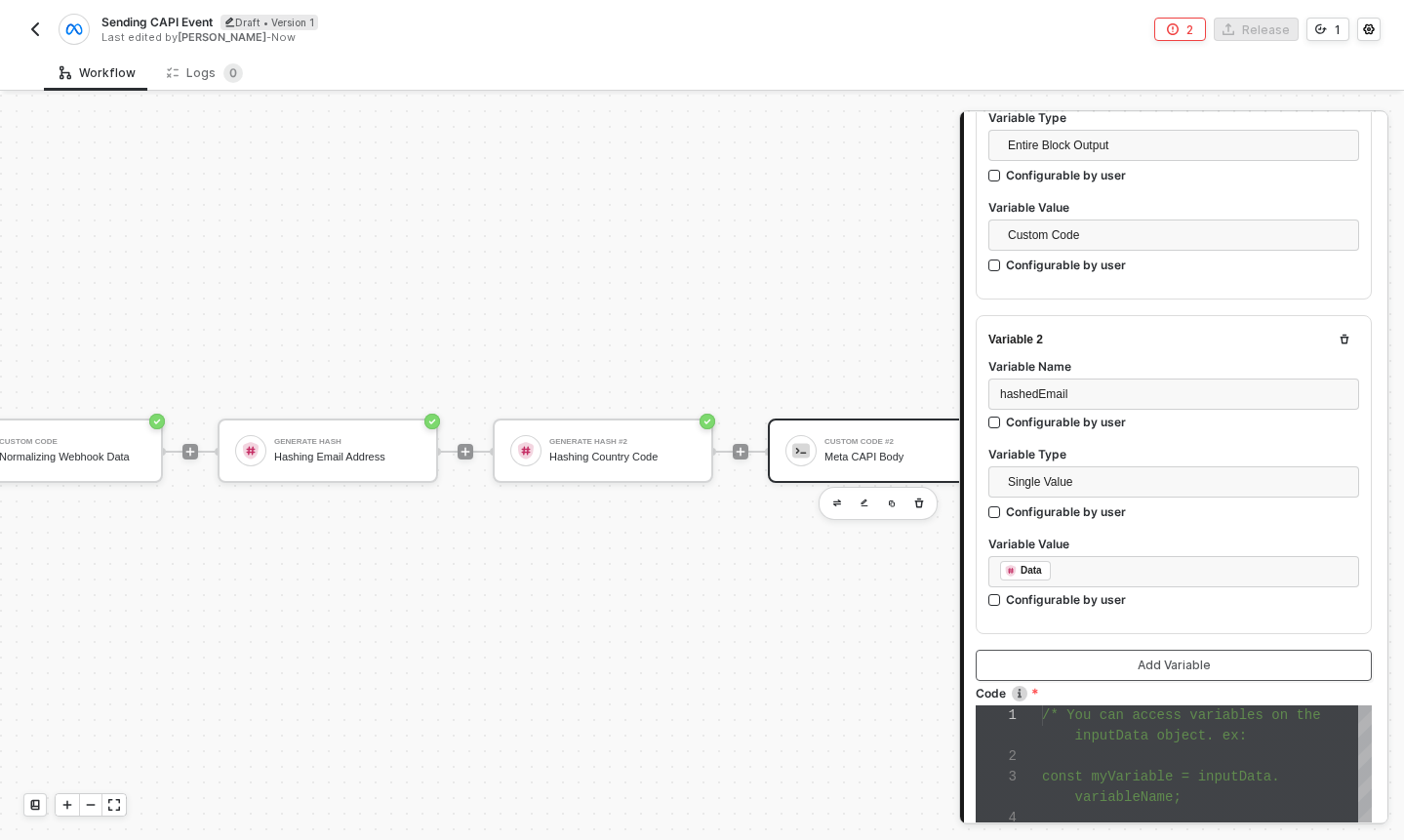
click at [1124, 657] on button "Add Variable" at bounding box center [1173, 664] width 396 height 31
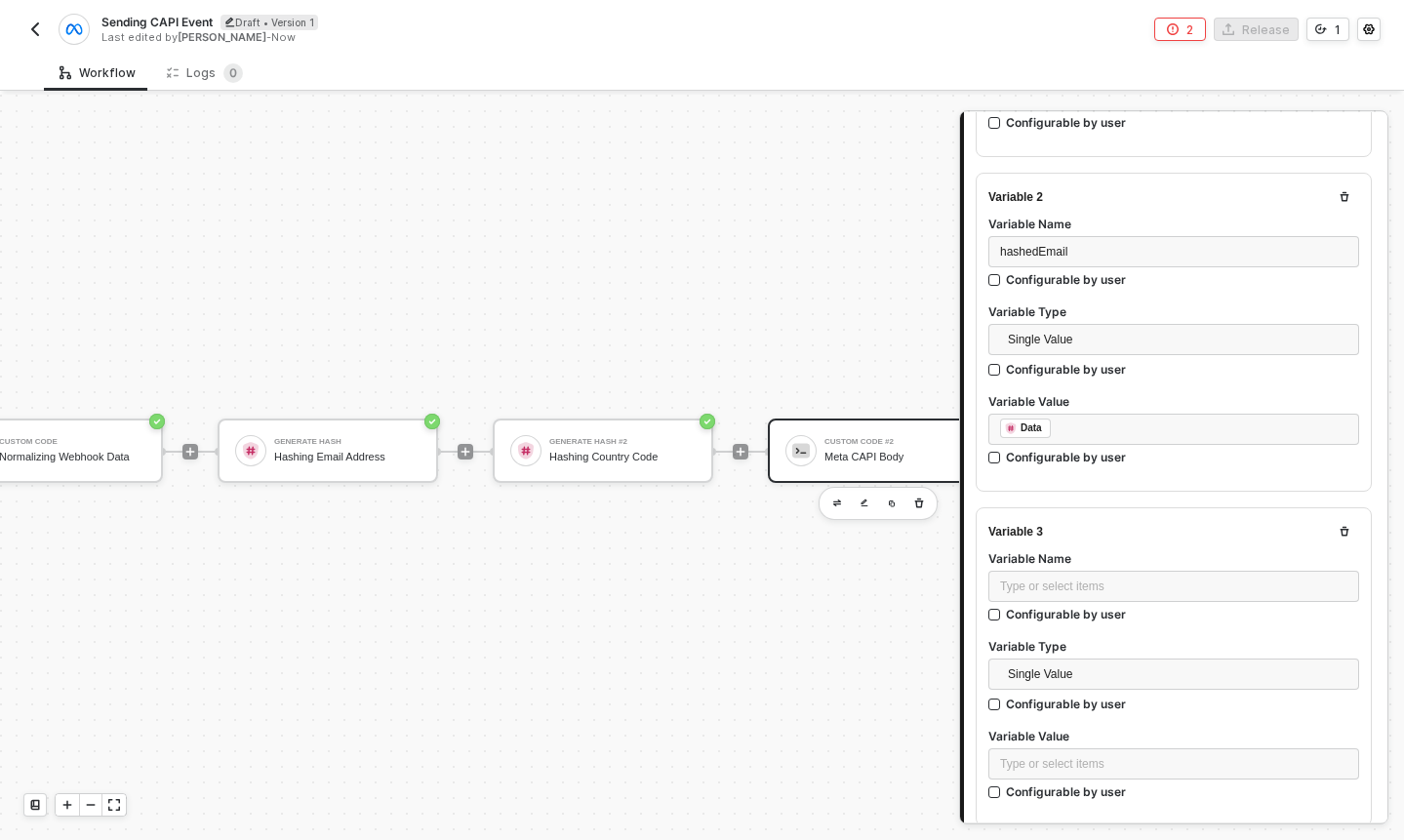
scroll to position [531, 0]
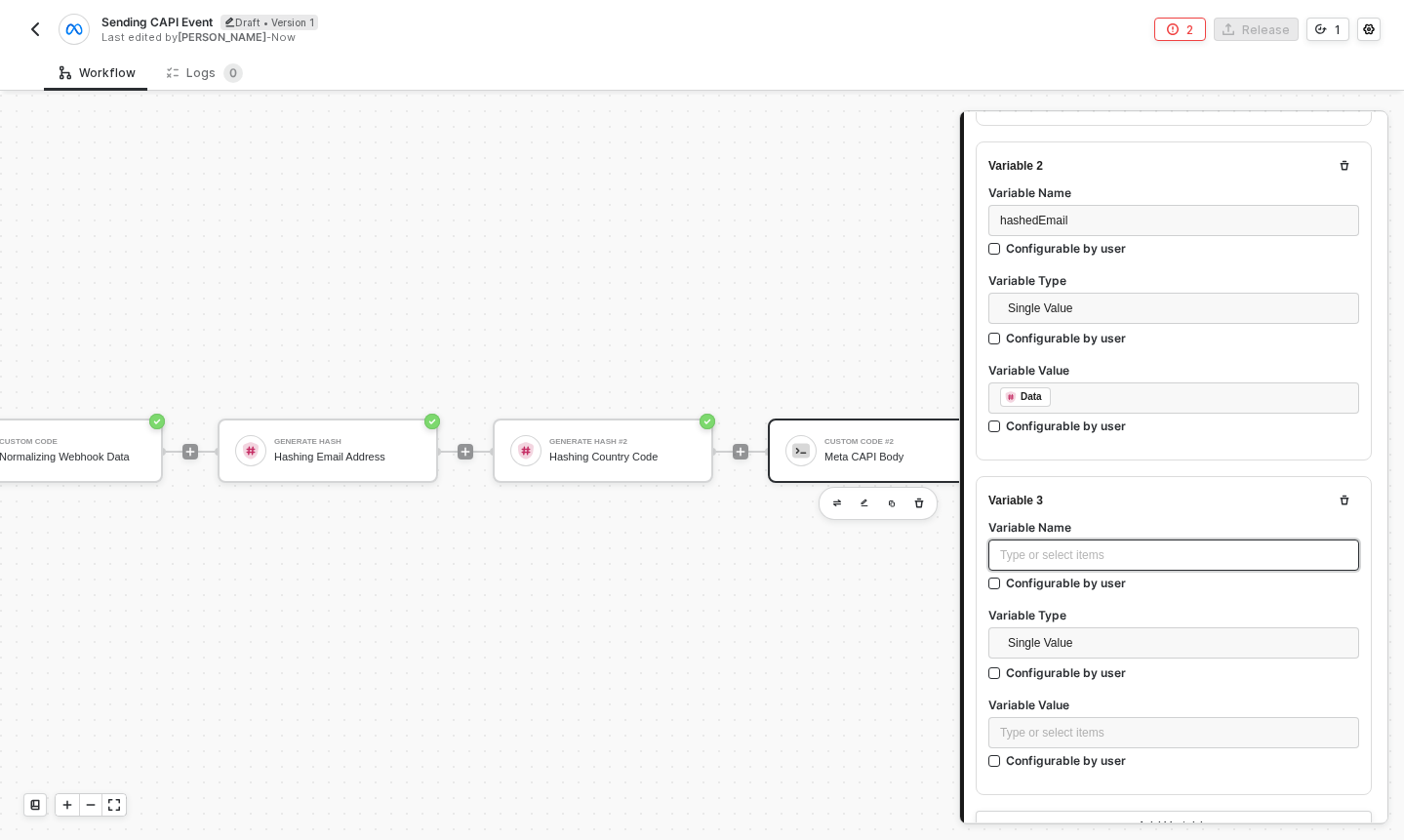
click at [1121, 567] on div "Type or select items ﻿" at bounding box center [1174, 555] width 371 height 31
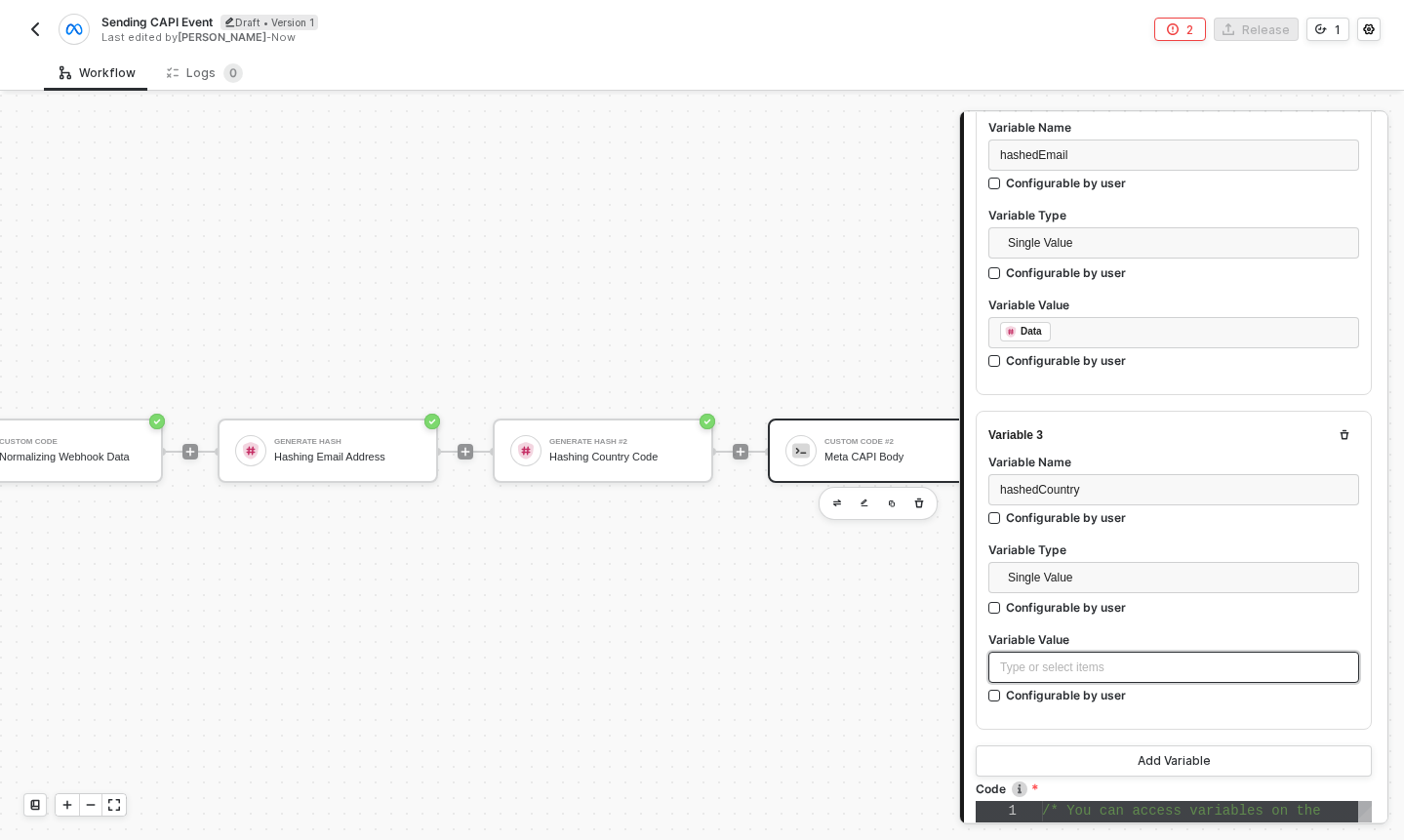
click at [1054, 662] on div "Type or select items ﻿" at bounding box center [1173, 667] width 347 height 19
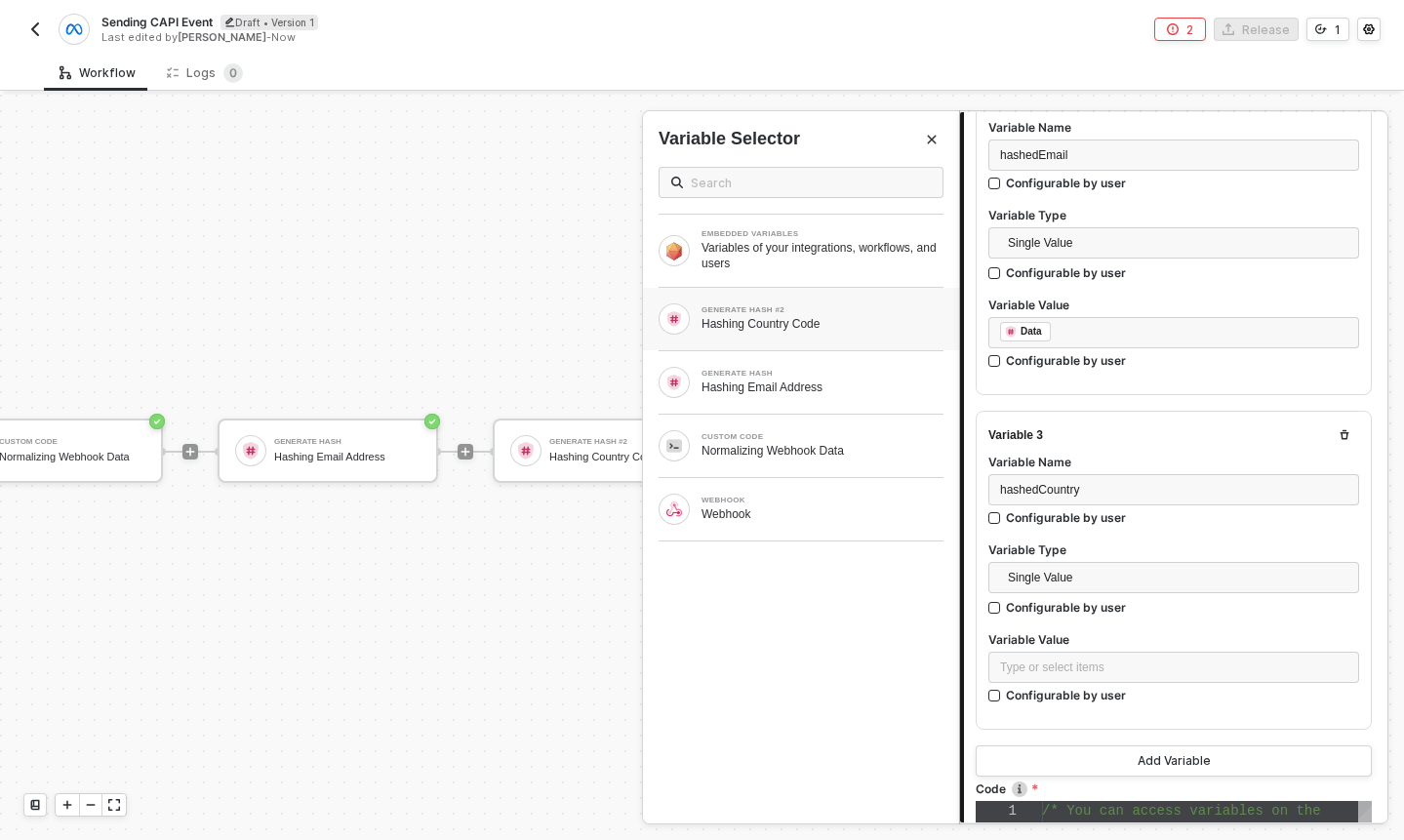
click at [850, 313] on div "GENERATE HASH #2" at bounding box center [822, 310] width 242 height 8
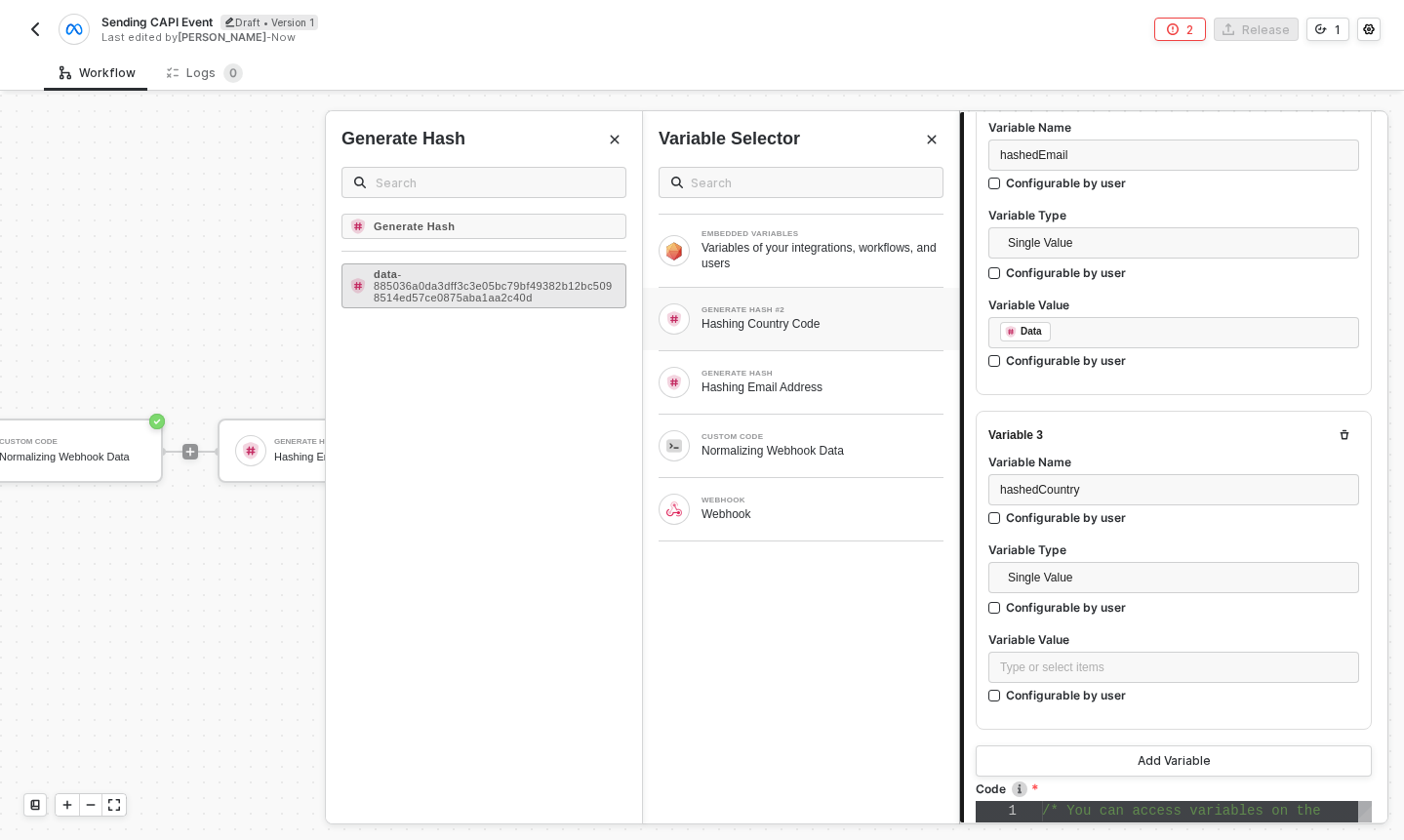
click at [514, 286] on span "- 885036a0da3dff3c3e05bc79bf49382b12bc5098514ed57ce0875aba1aa2c40d" at bounding box center [494, 285] width 239 height 35
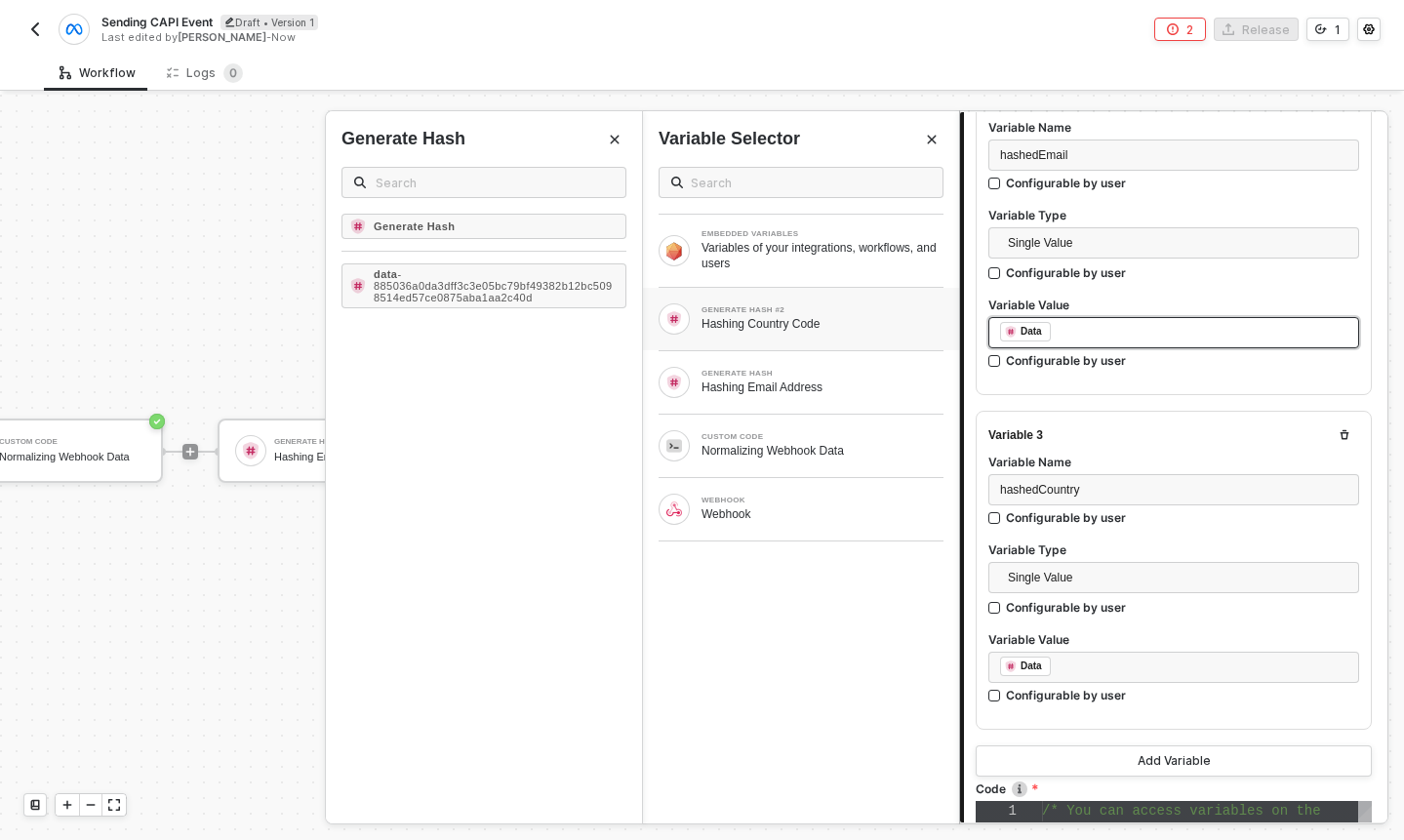
click at [1111, 329] on div "﻿ ﻿ Data ﻿" at bounding box center [1173, 333] width 347 height 22
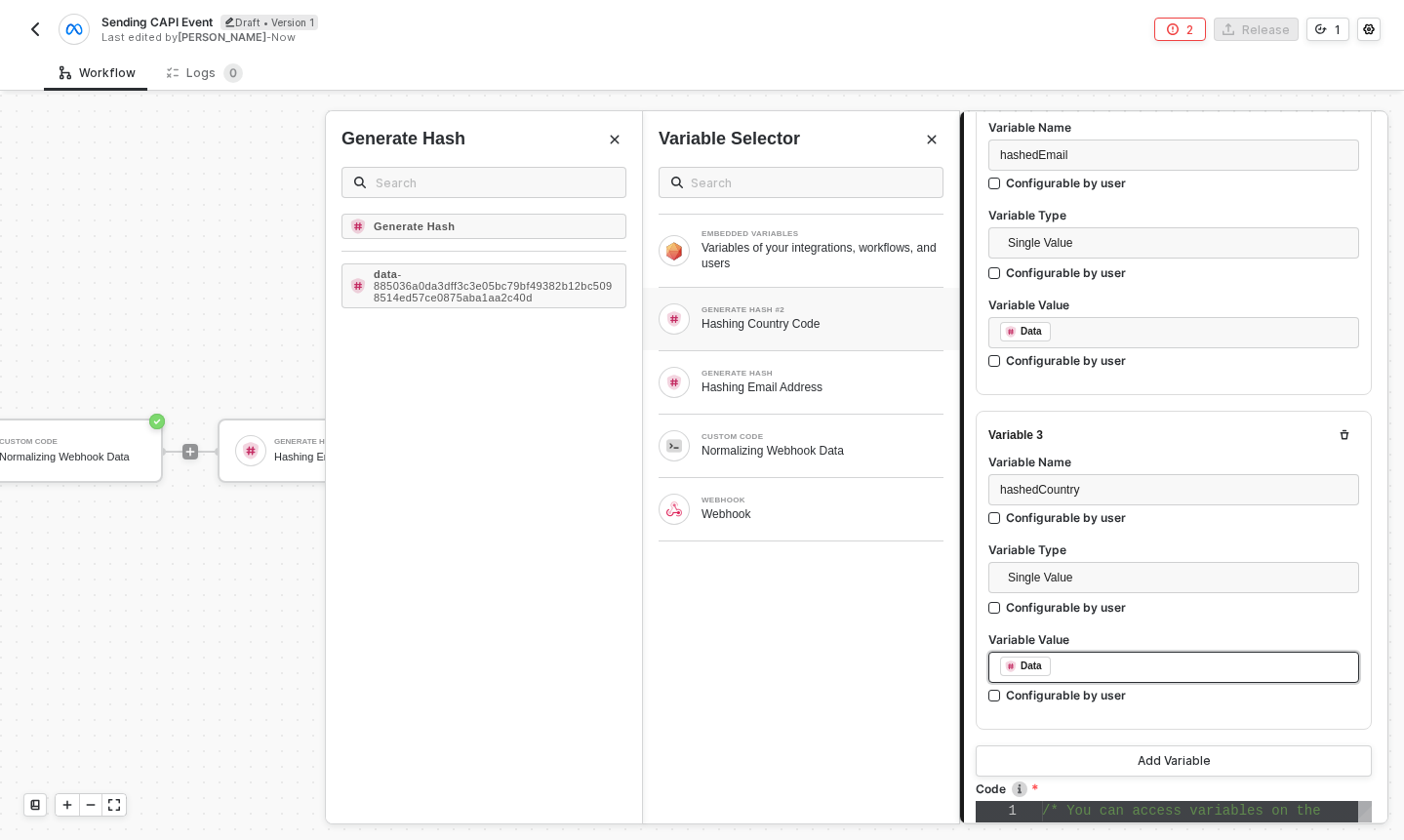
click at [1201, 671] on div "﻿ ﻿ Data ﻿" at bounding box center [1173, 667] width 347 height 22
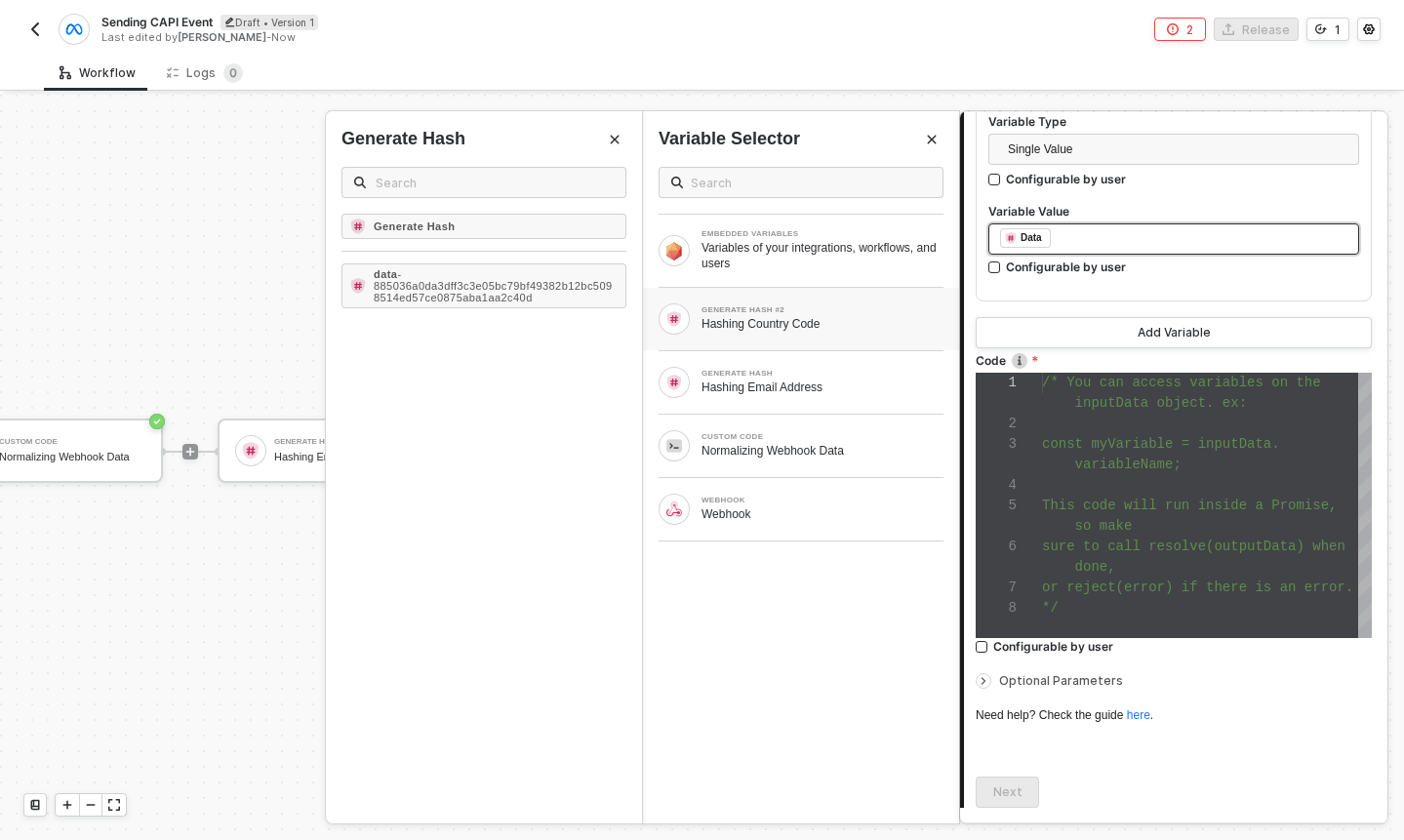
scroll to position [1082, 0]
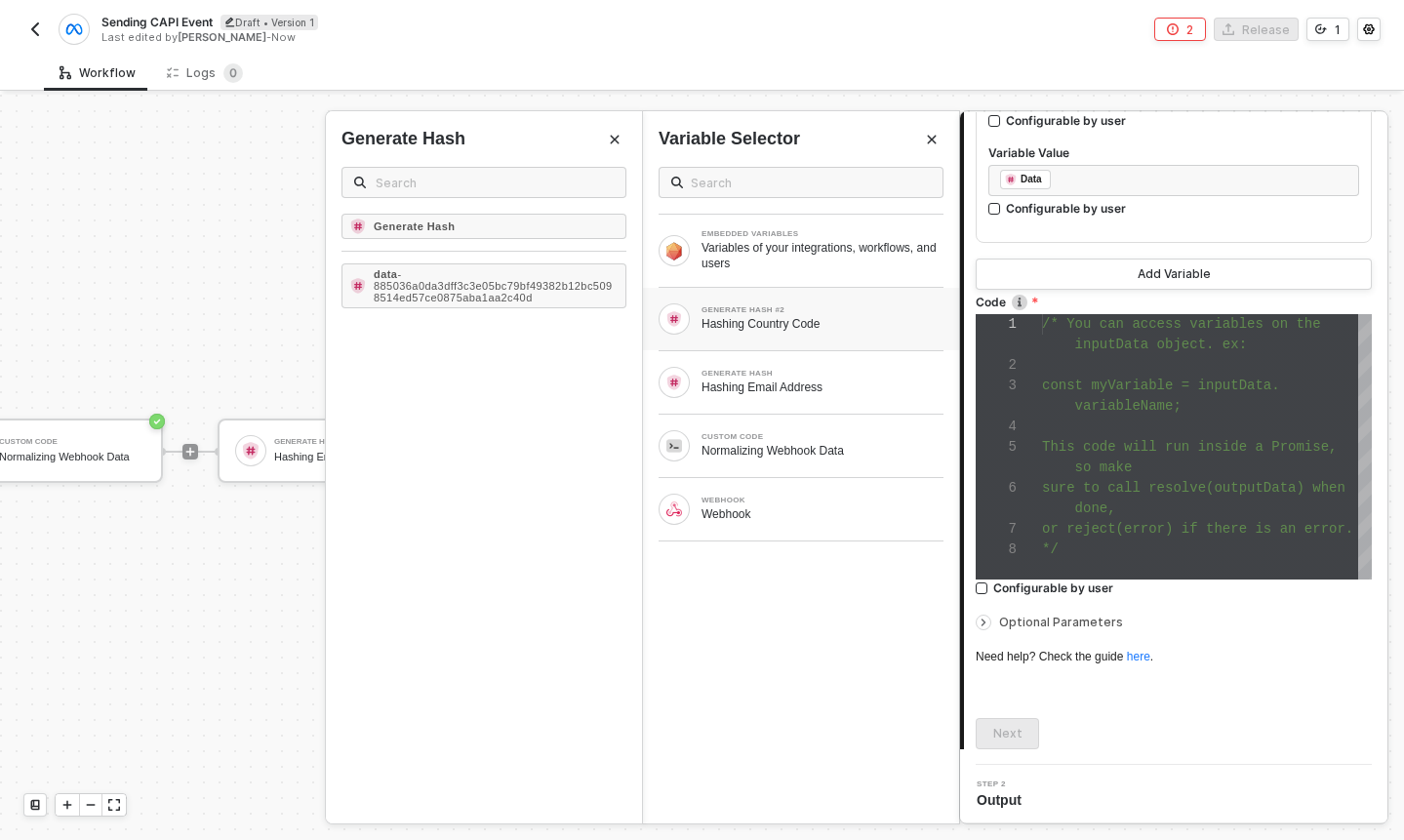
type textarea "or reject(error) if there is an error. */"
click at [1133, 520] on div "1 2 3 4 5 6 7 8 /* You can access variables on the inputData object. ex: const …" at bounding box center [1173, 447] width 396 height 265
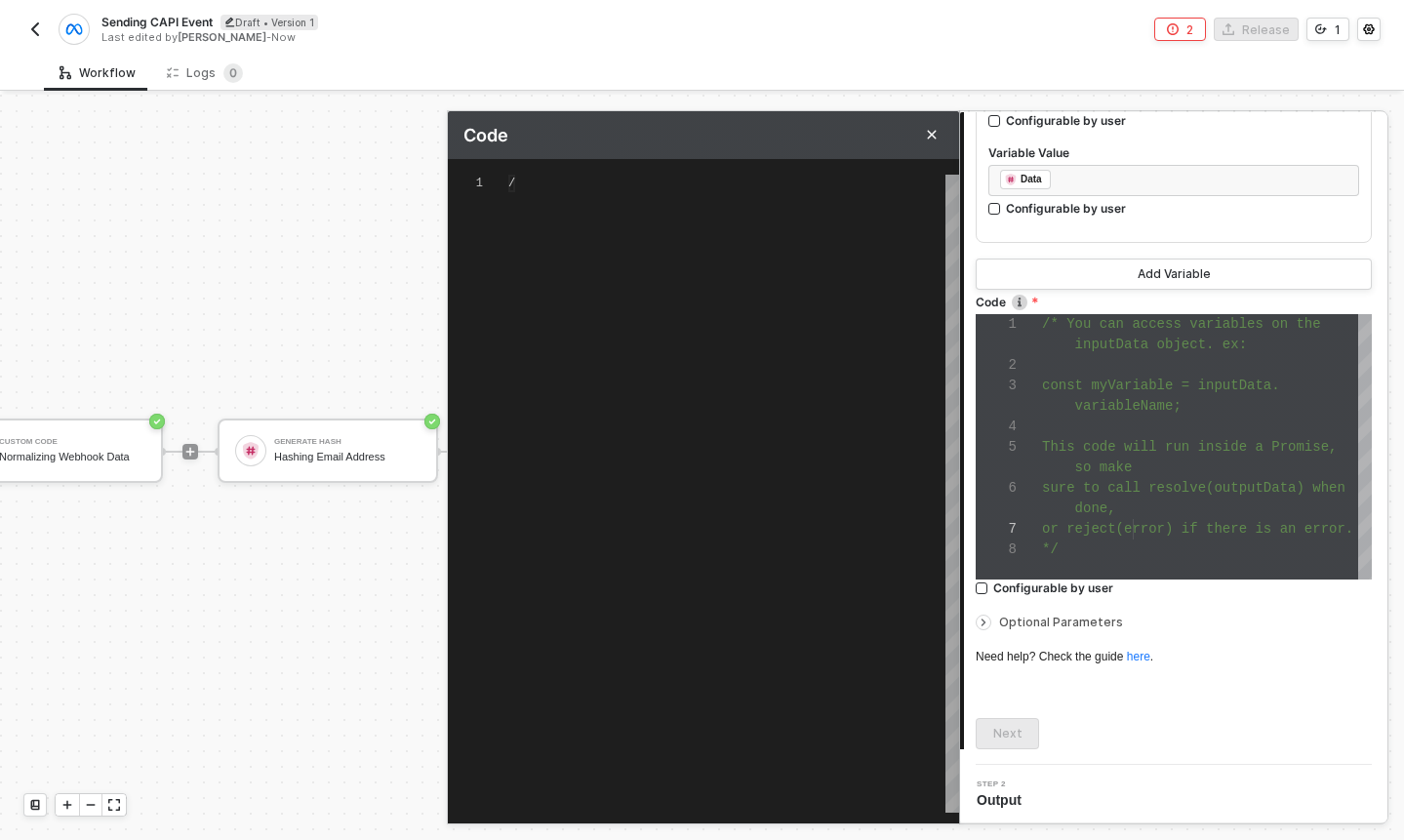
type textarea "/* You can access variables on the inputData object. ex: const myVariable = inp…"
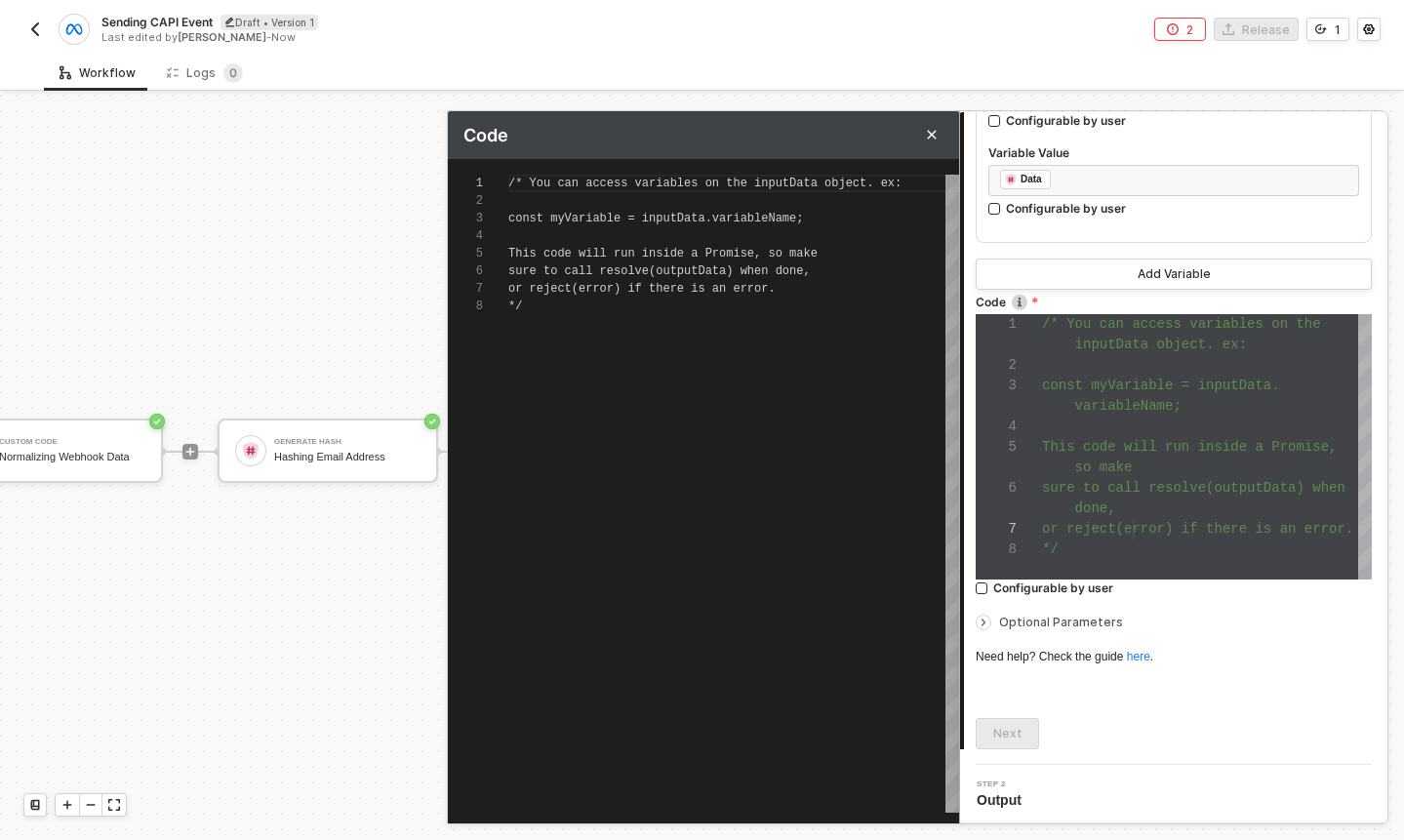
click at [570, 334] on div "/* You can access variables on the inputData objec t. ex: const myVariable = in…" at bounding box center [733, 494] width 451 height 638
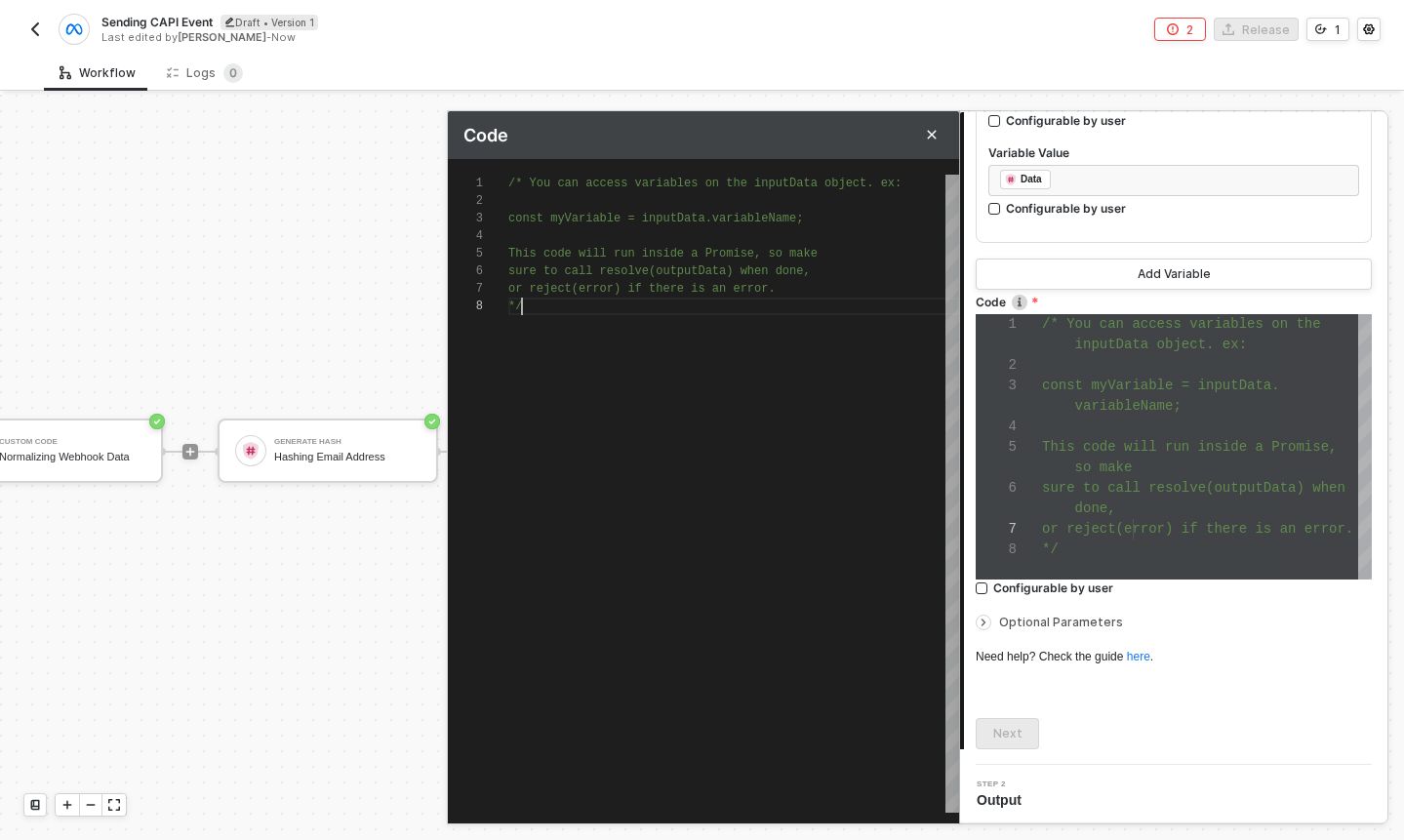
scroll to position [0, 0]
drag, startPoint x: 570, startPoint y: 334, endPoint x: 438, endPoint y: 155, distance: 222.4
click at [959, 839] on div "Code 1 2 3 4 5 6 7 8 /* You can access variables on the inputData objec t. ex: …" at bounding box center [959, 856] width 0 height 0
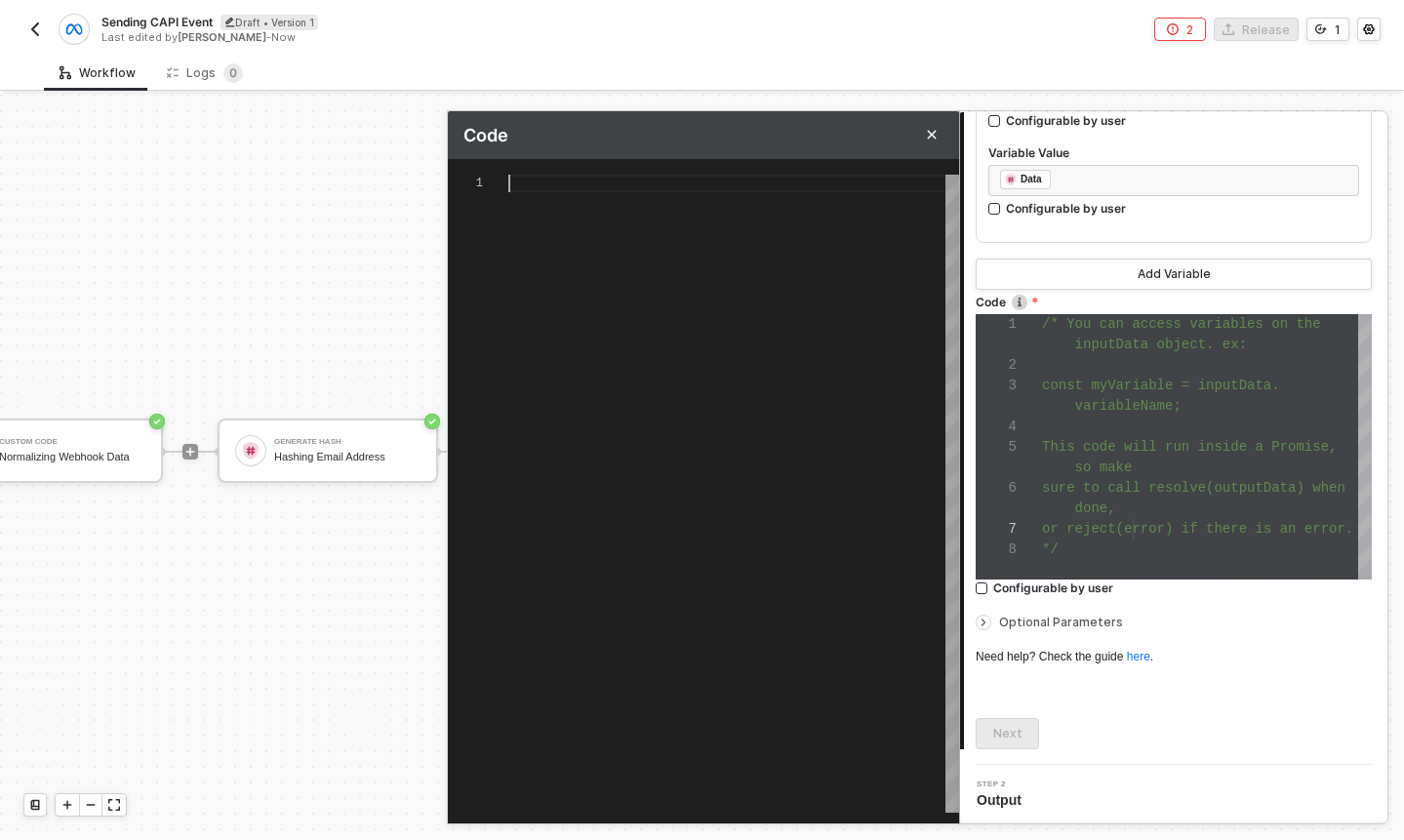
type textarea "f"
type textarea "fi"
type textarea "fin"
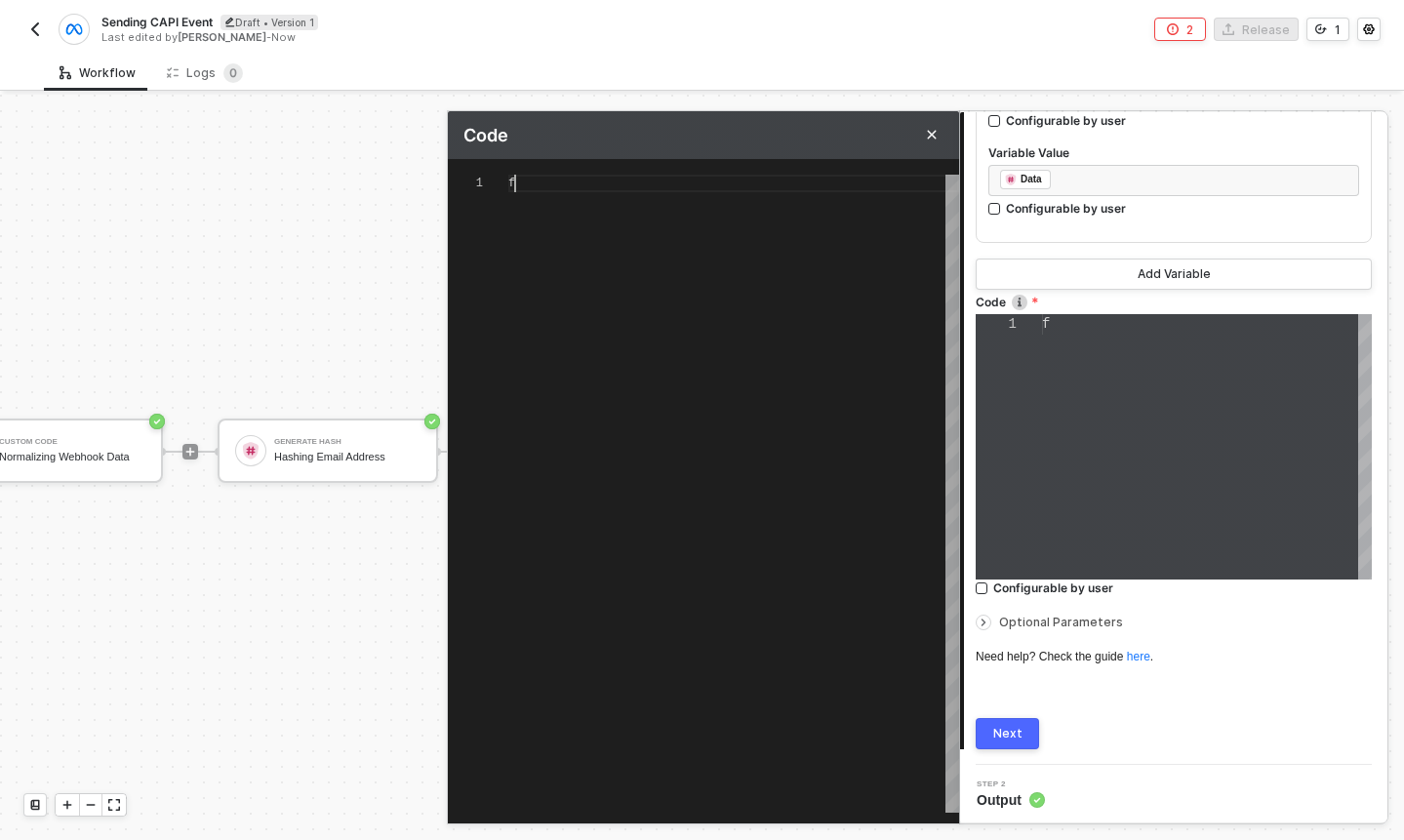
type textarea "fina"
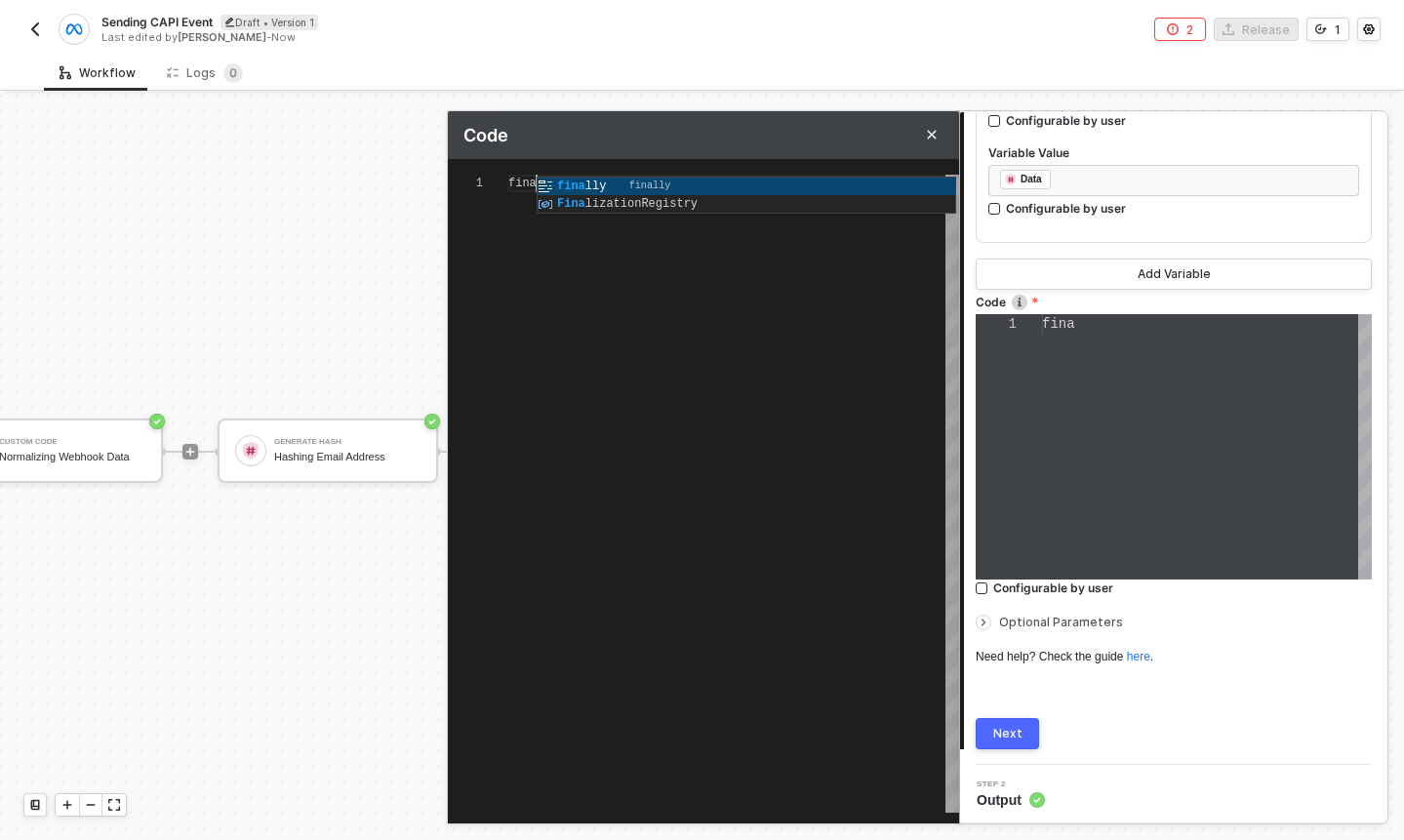
type textarea "final"
type textarea "fina"
type textarea "fin"
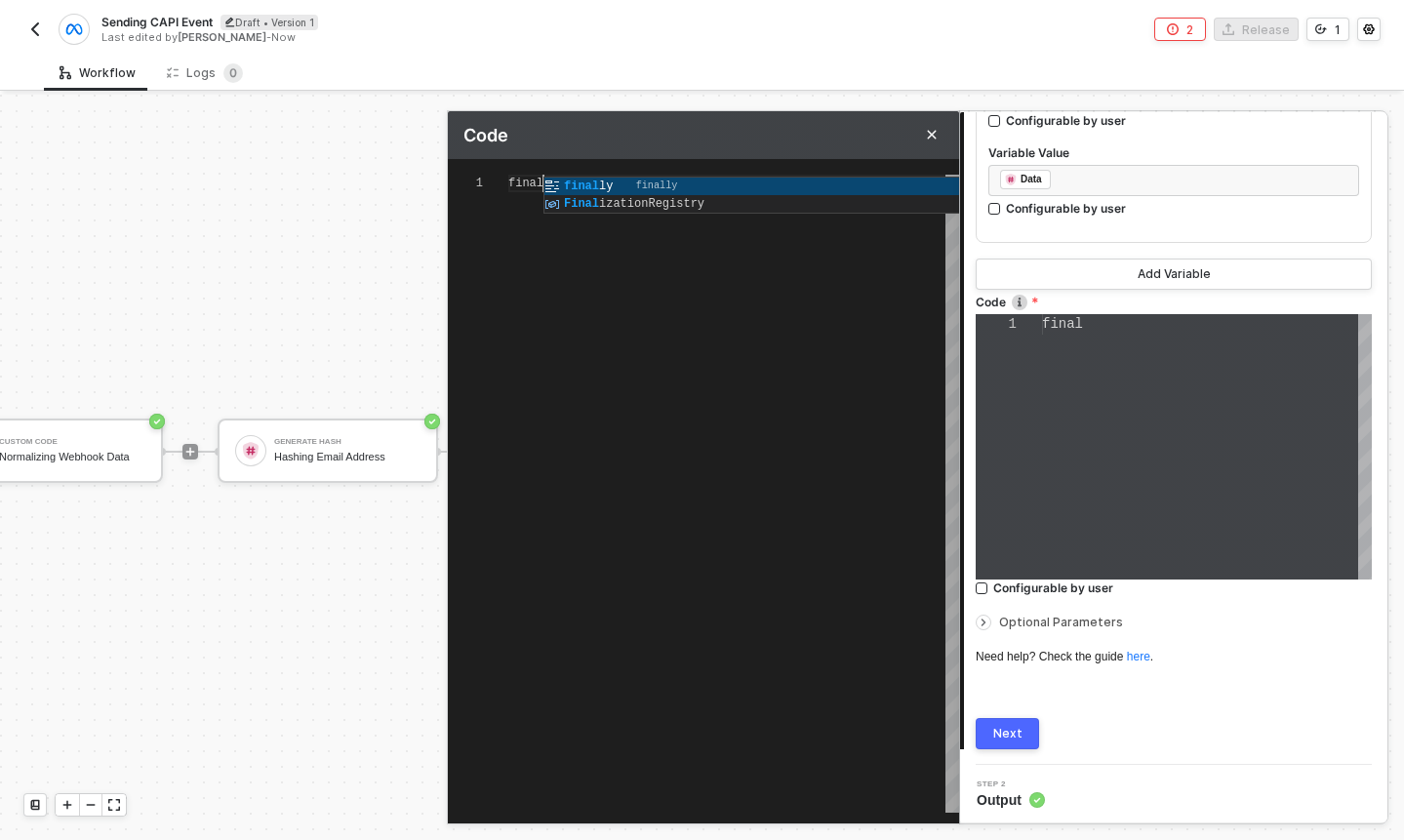
type textarea "fin"
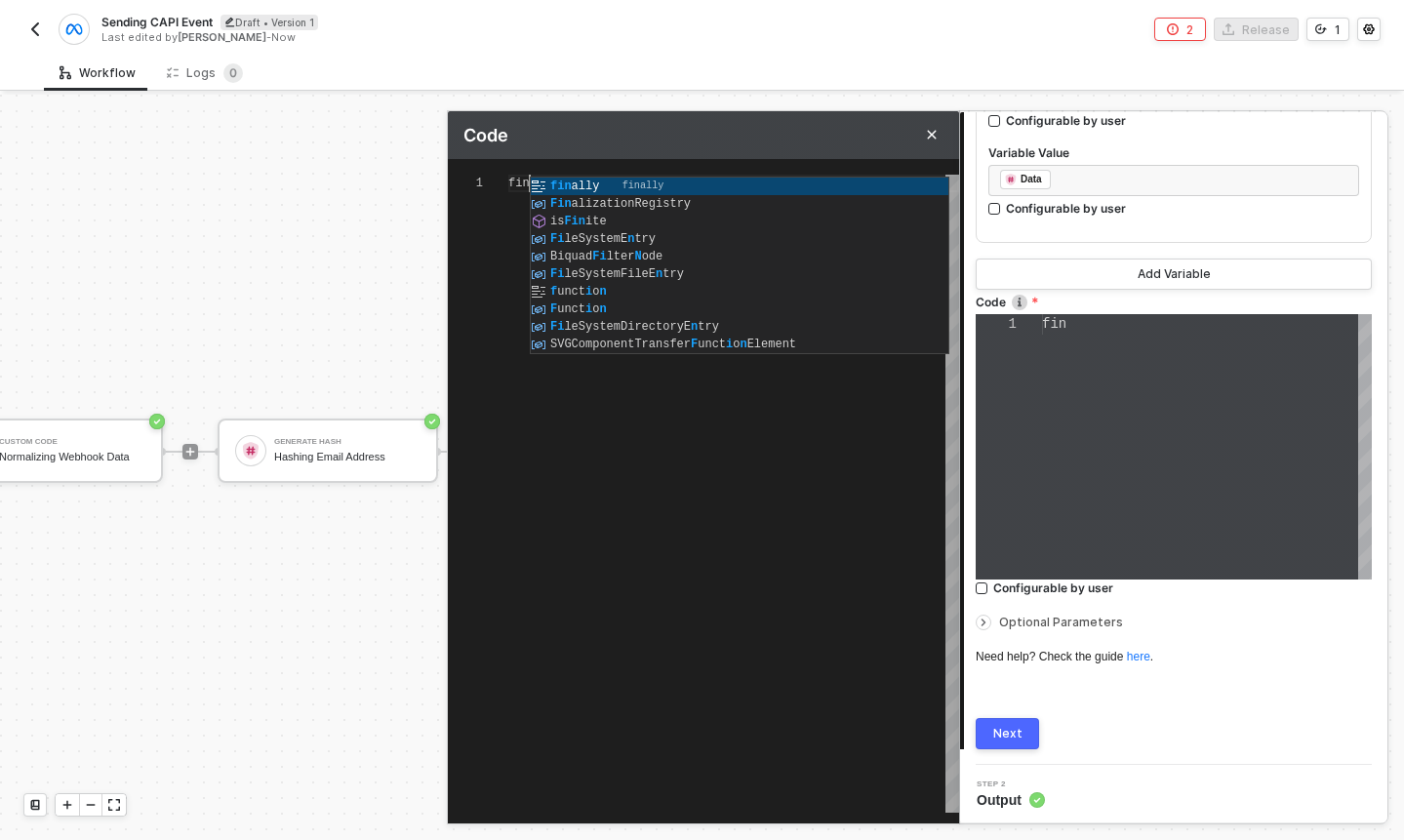
type textarea "fi"
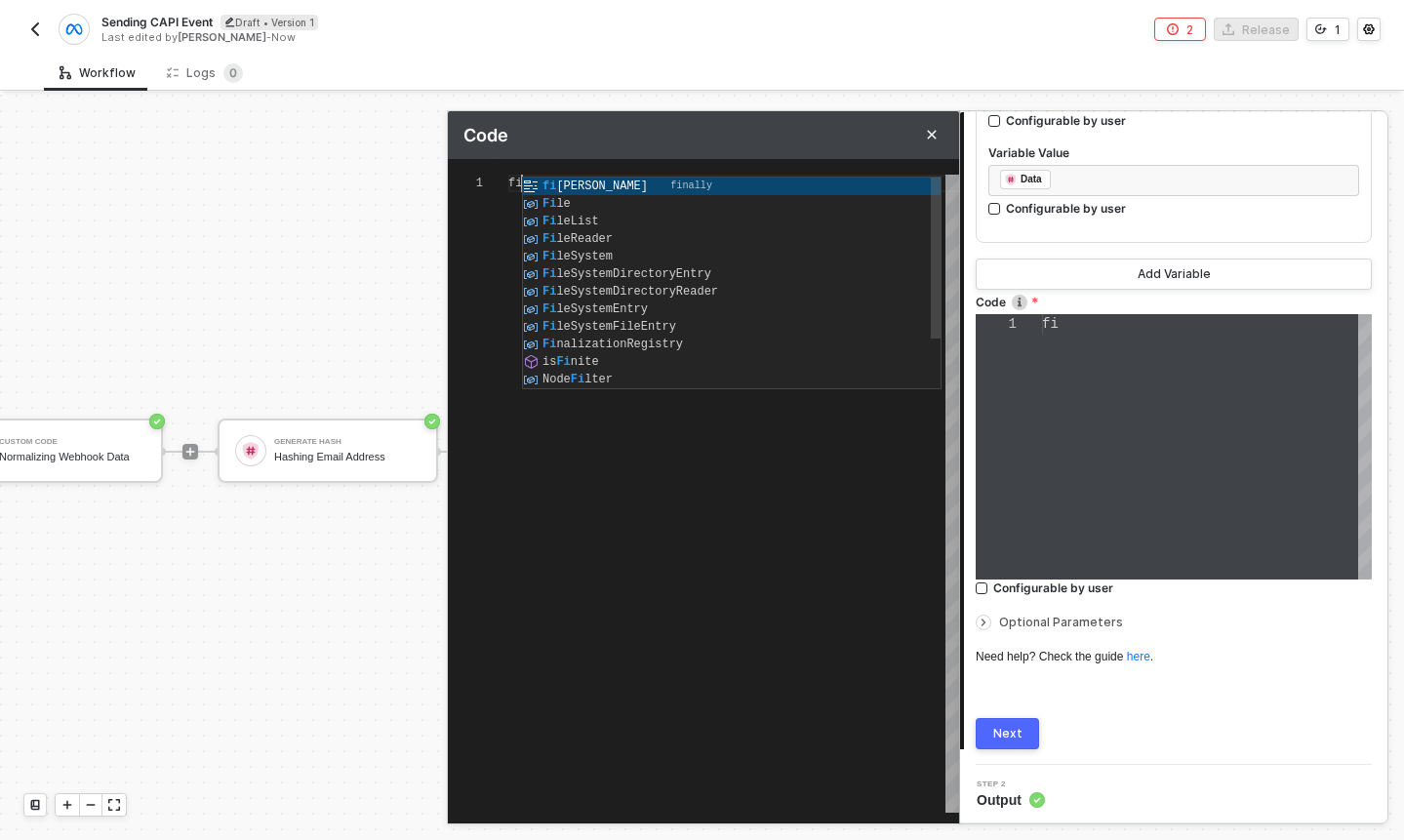
type textarea "f"
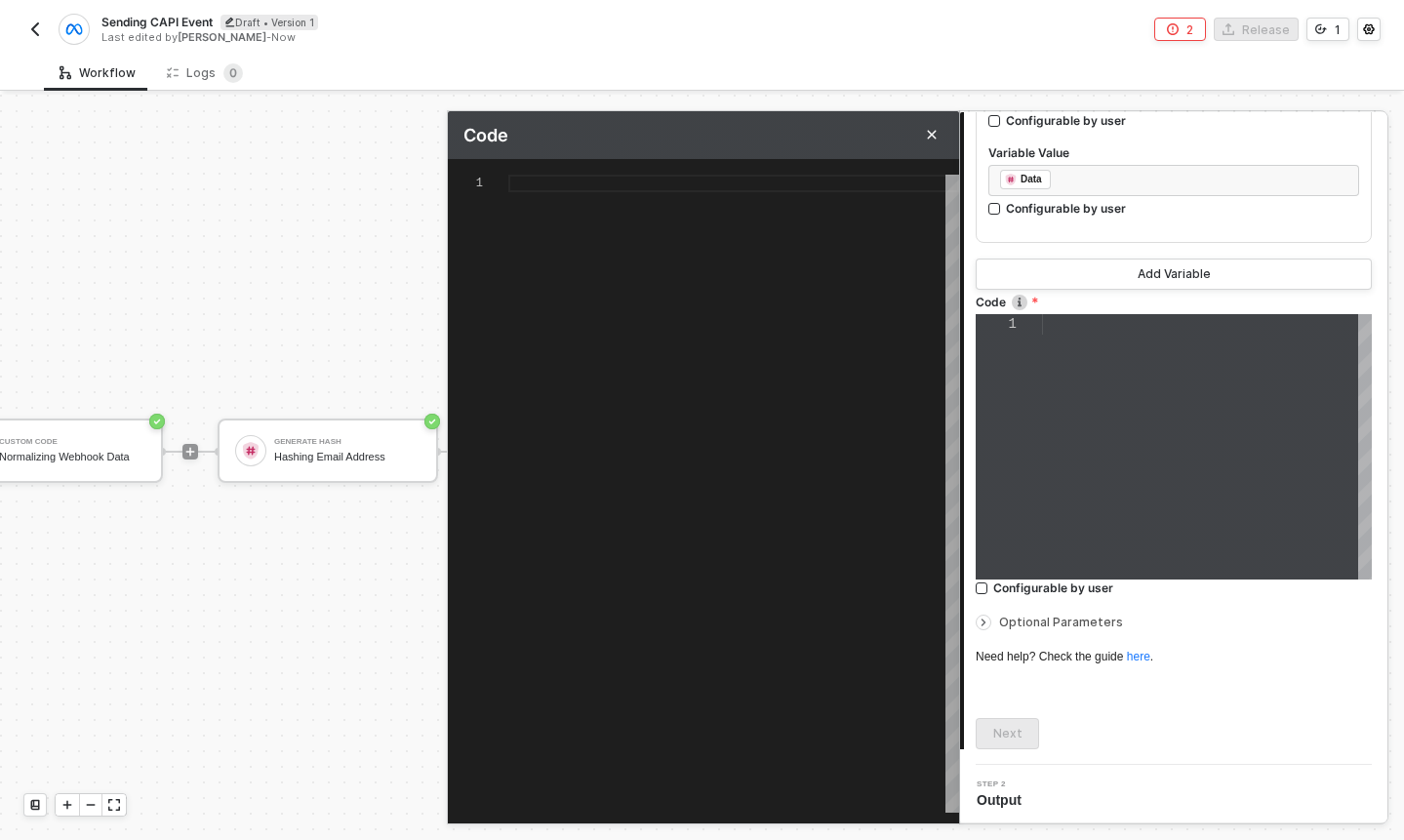
type textarea "f"
type textarea "fi"
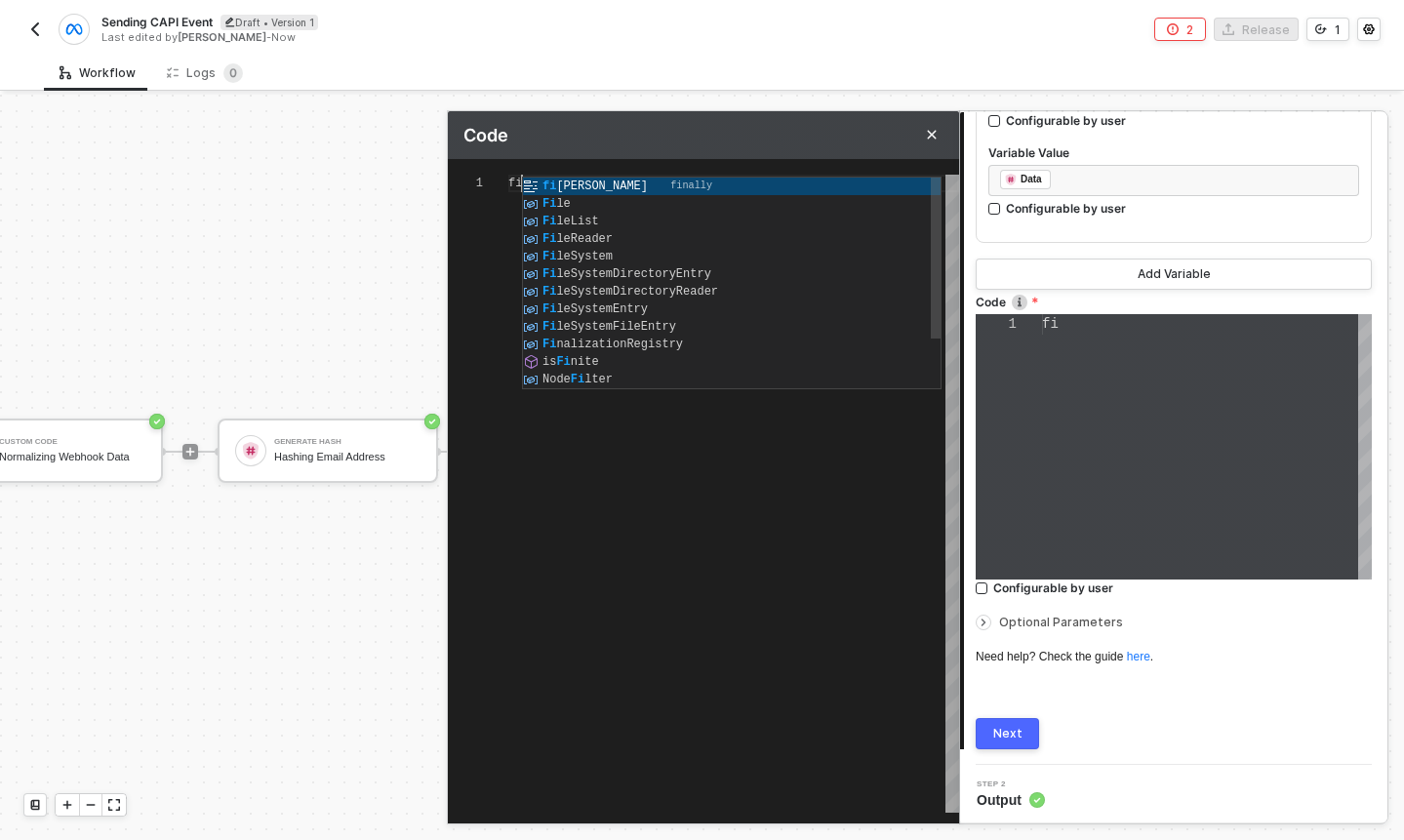
type textarea "fin"
type textarea "fina"
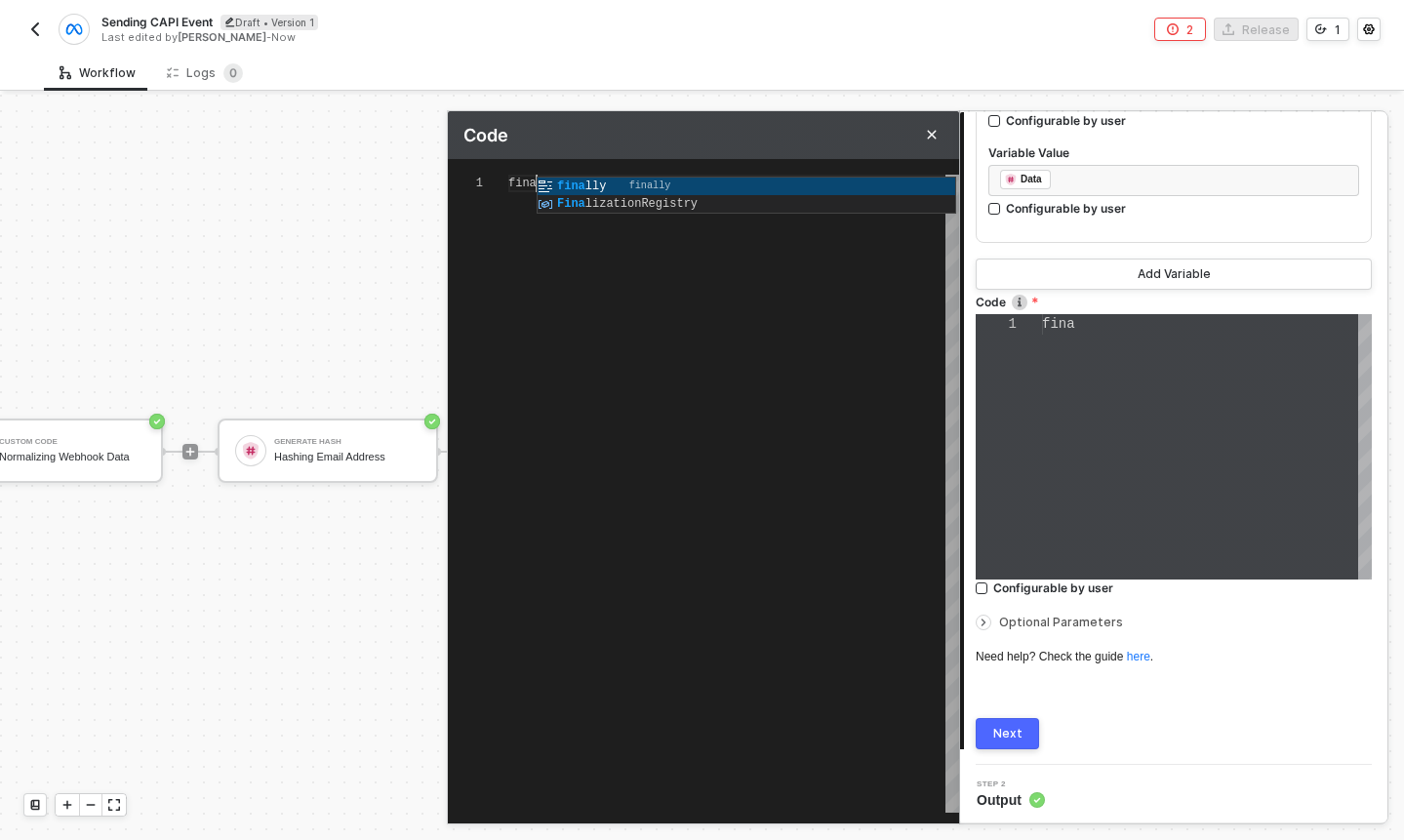
type textarea "final"
type textarea "fina"
type textarea "fin"
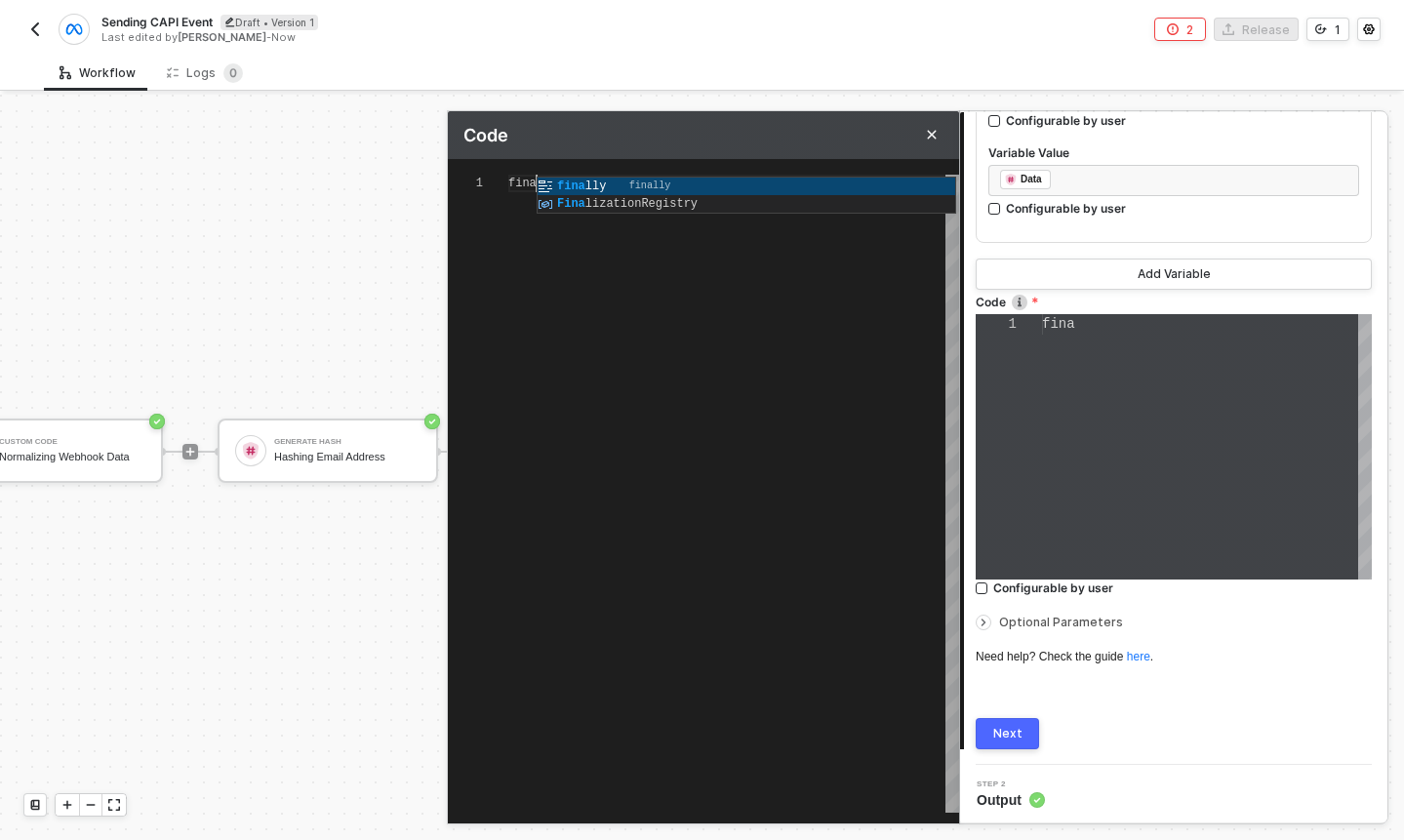
type textarea "fin"
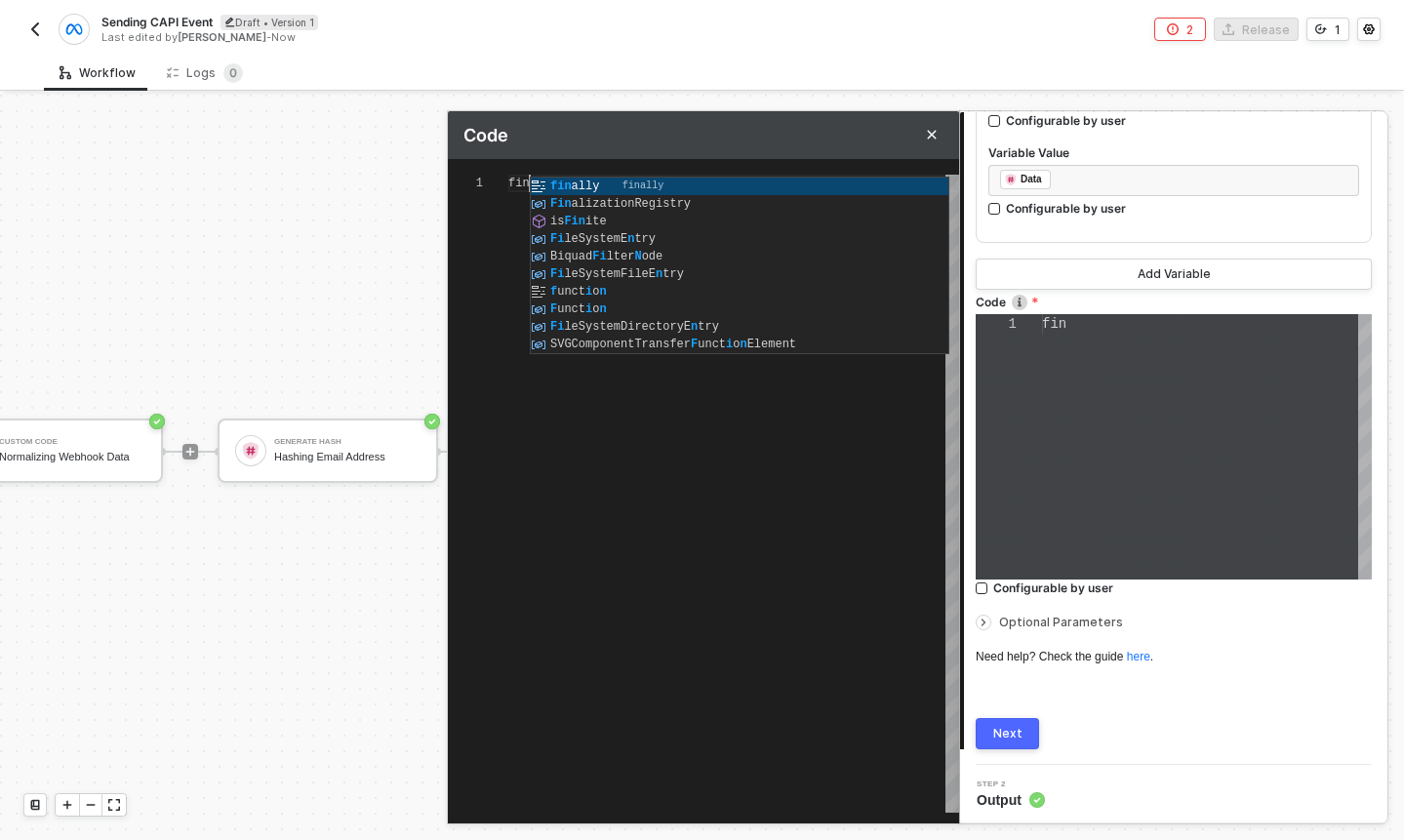
type textarea "fi"
type textarea "f"
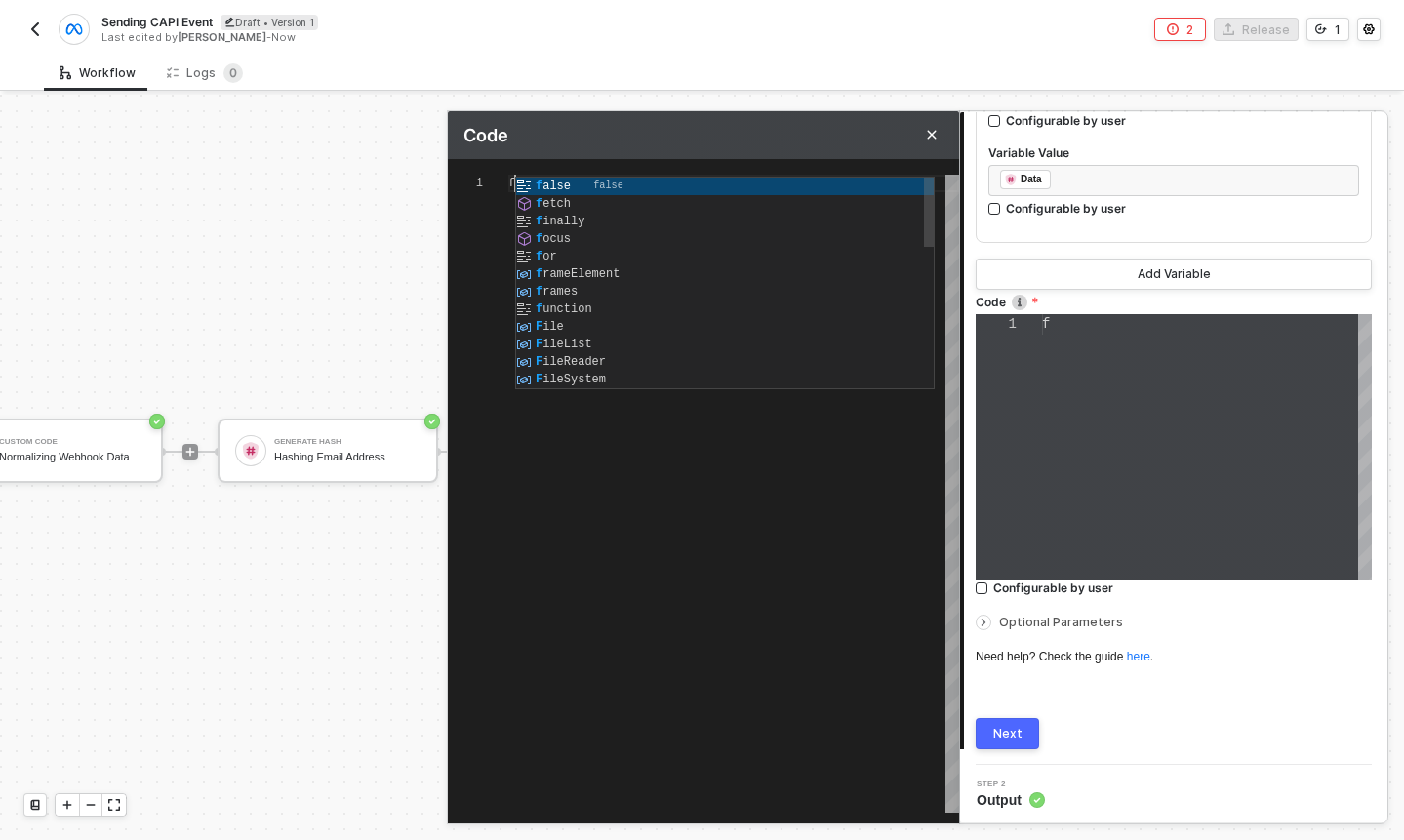
type textarea "f"
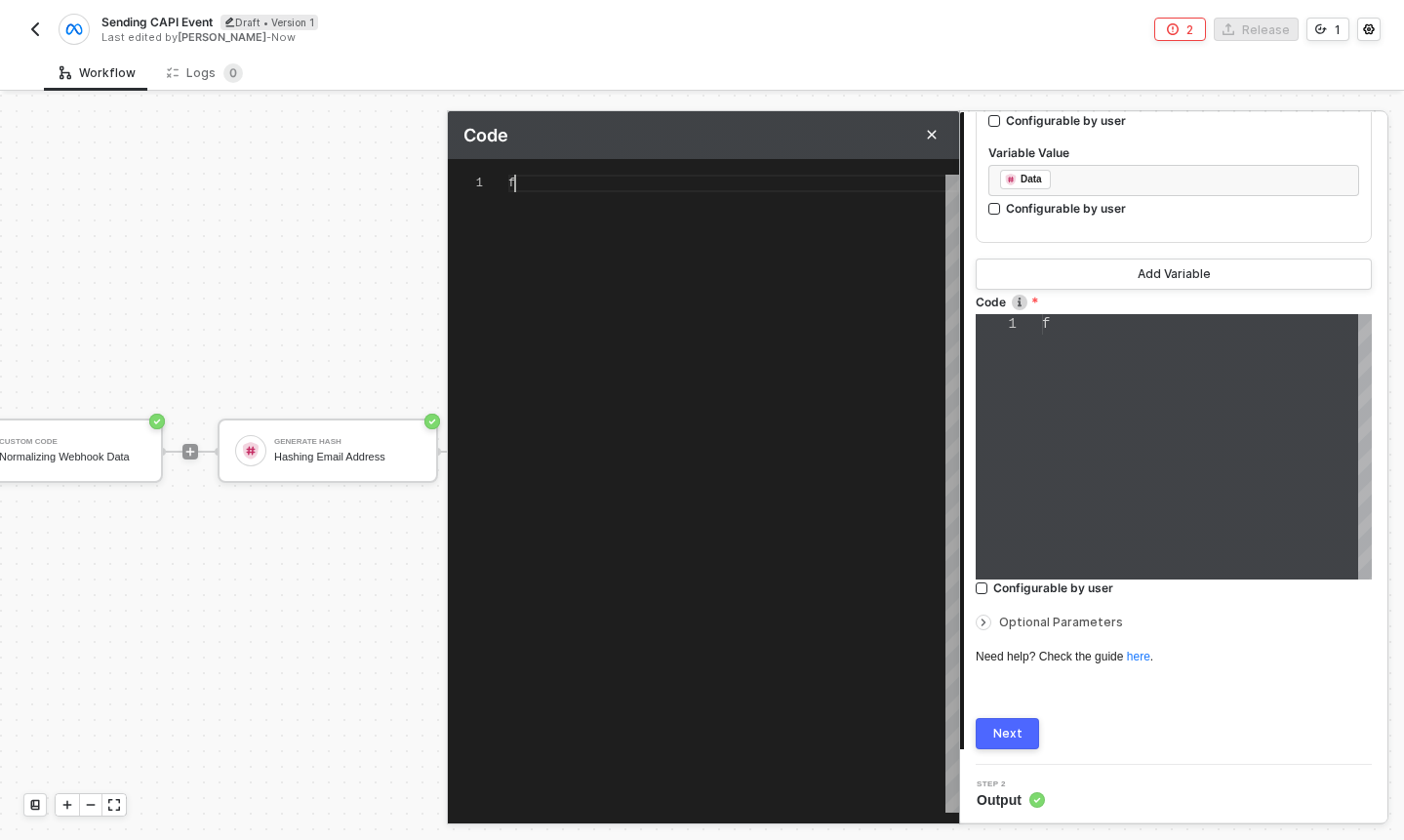
type textarea "fi"
type textarea "fin"
type textarea "fina"
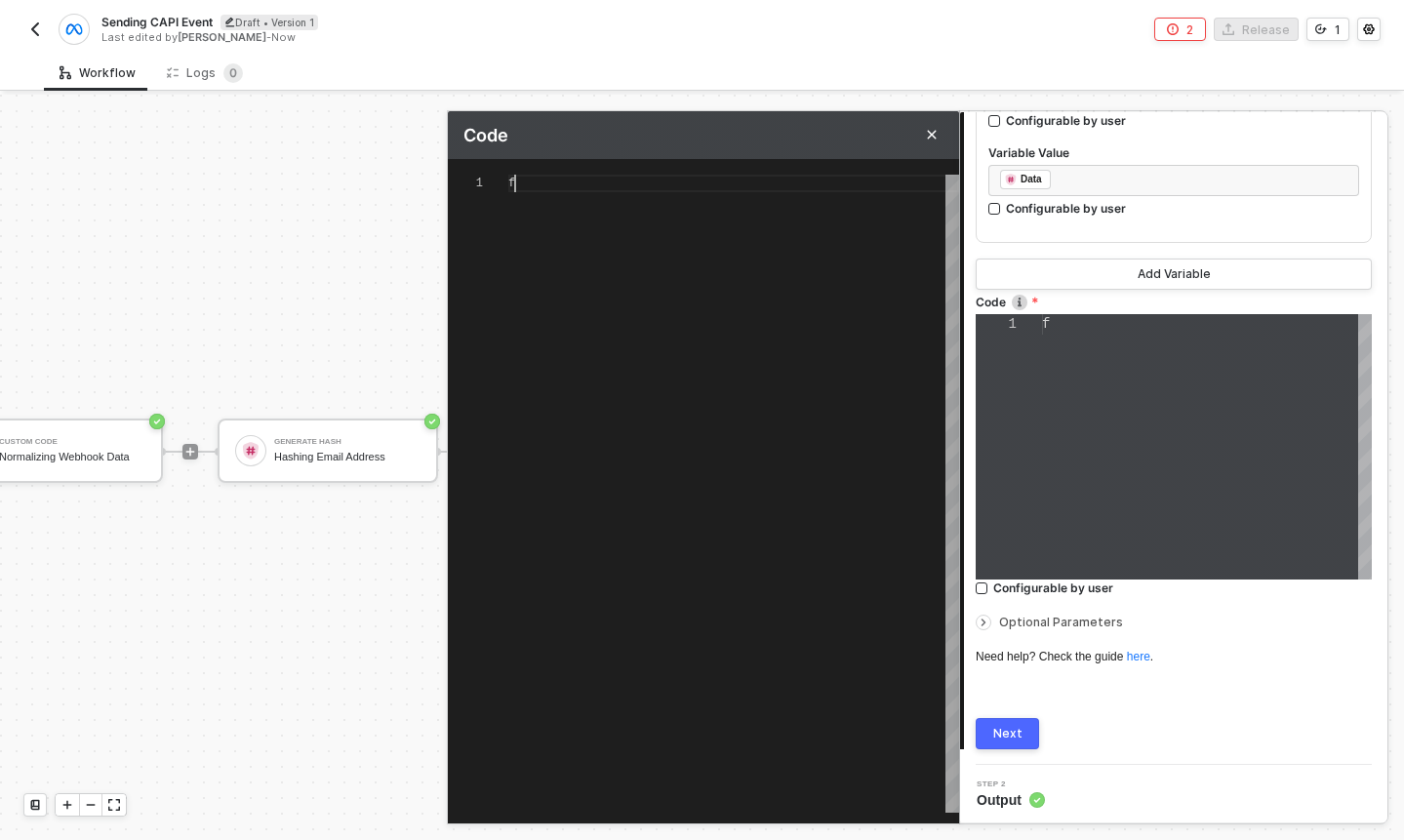
type textarea "fina"
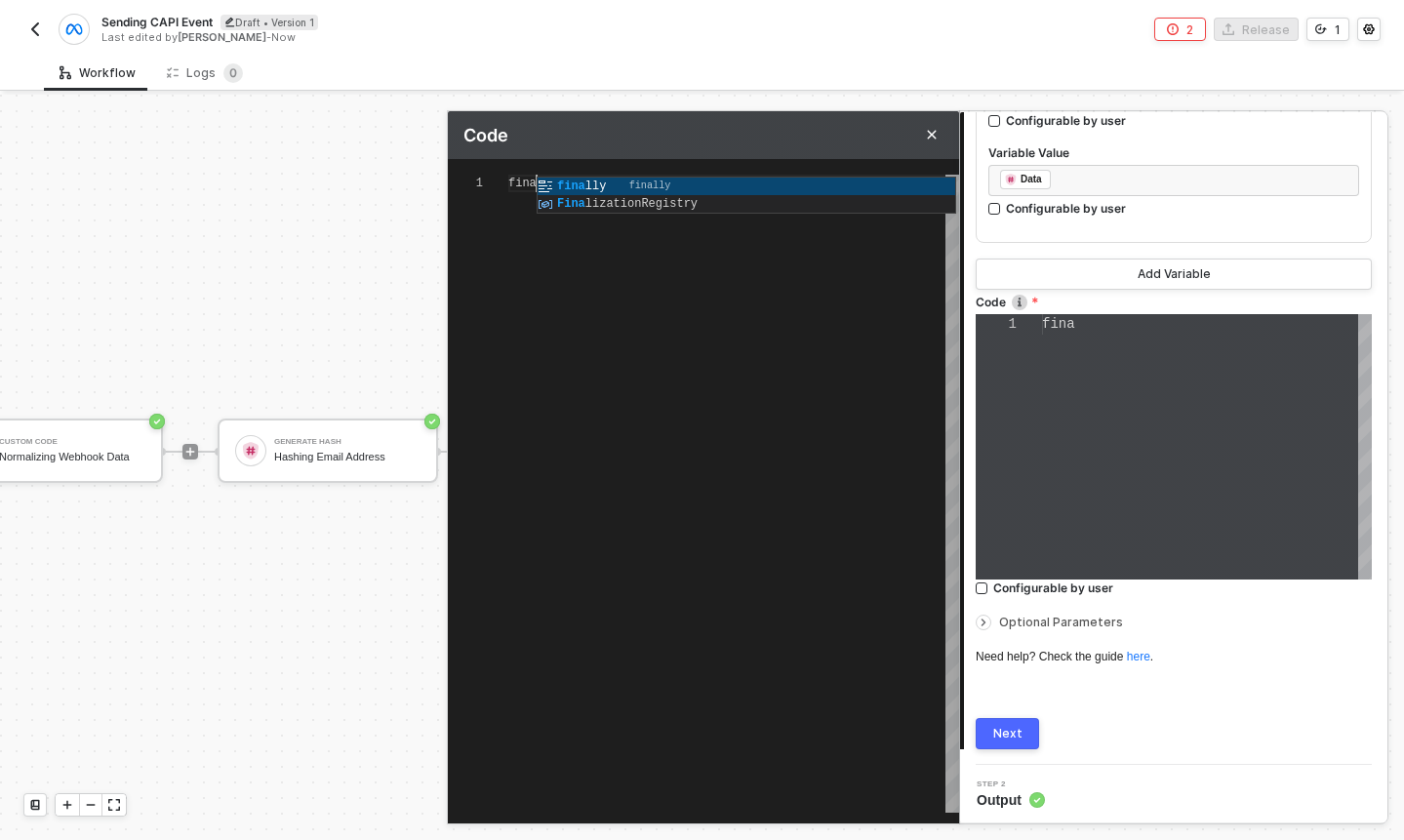
type textarea "fin"
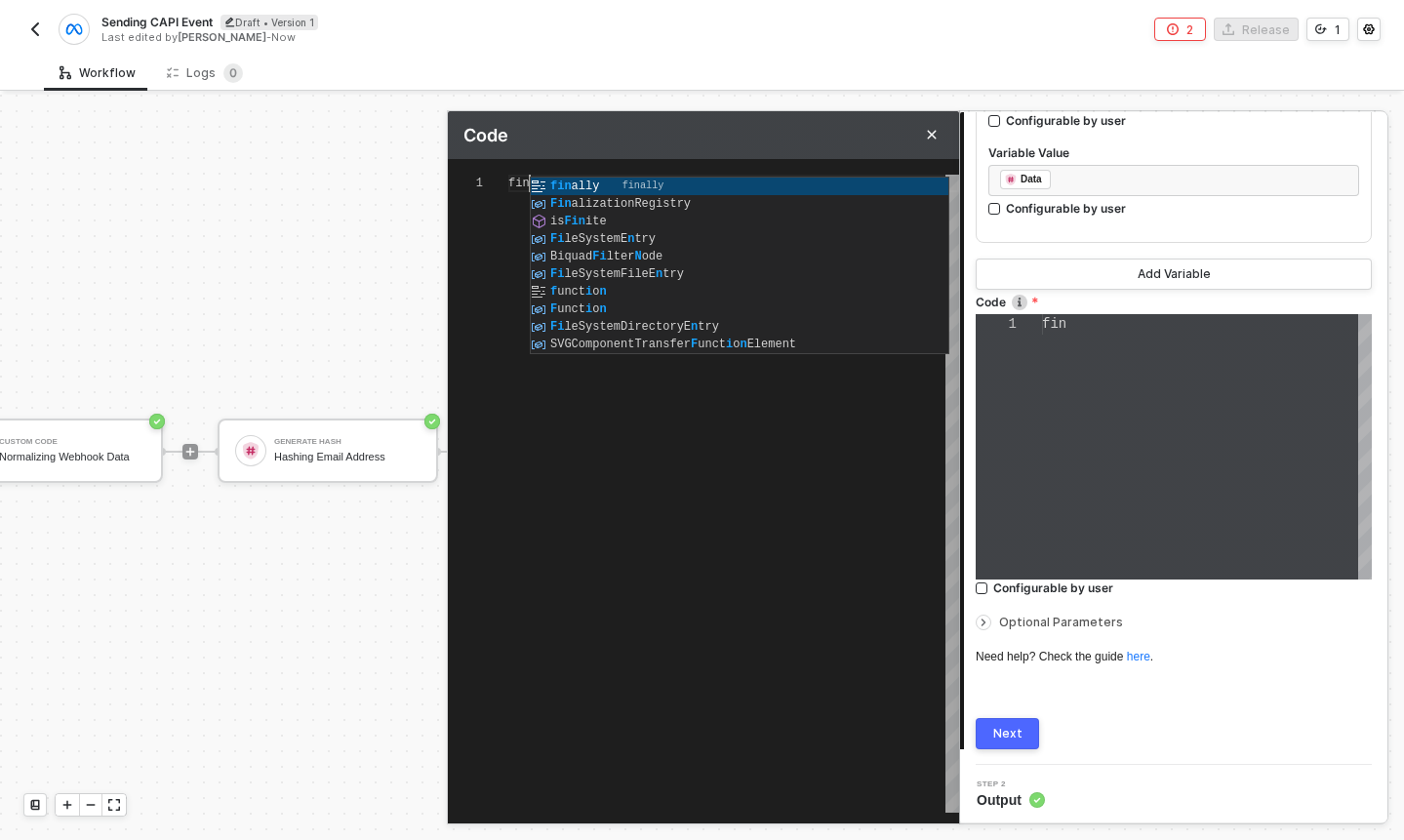
type textarea "fi"
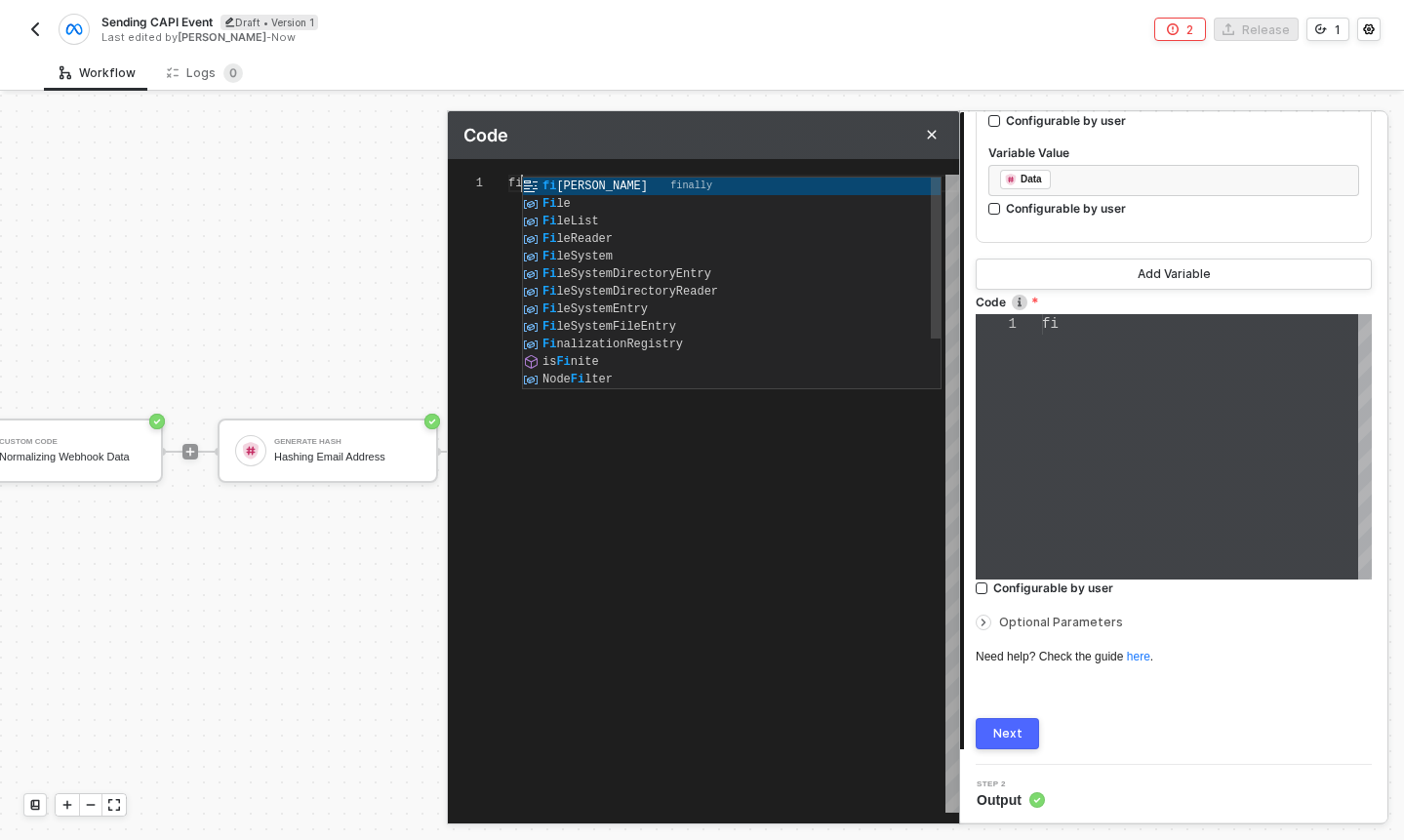
type textarea "f"
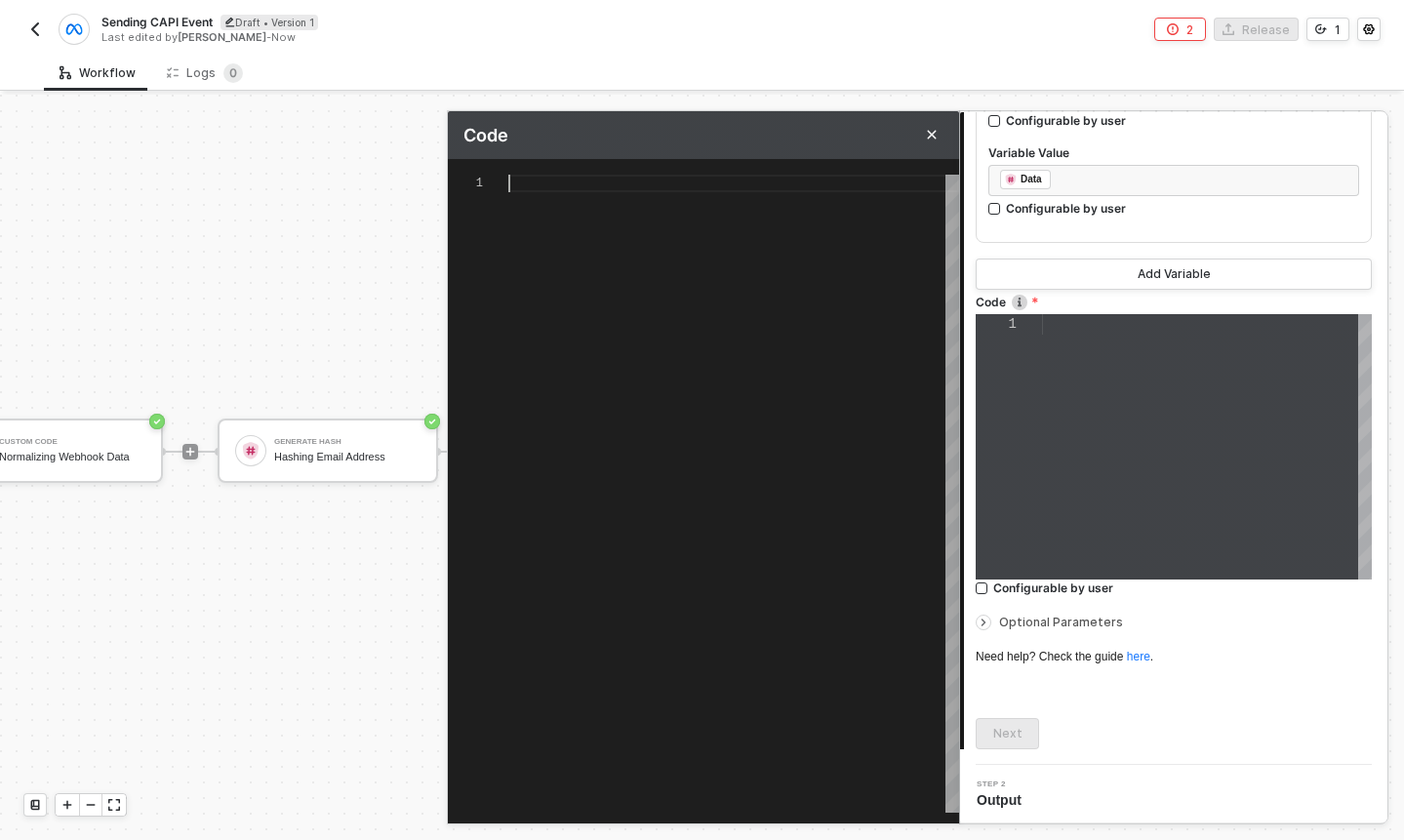
type textarea "m"
type textarea "my"
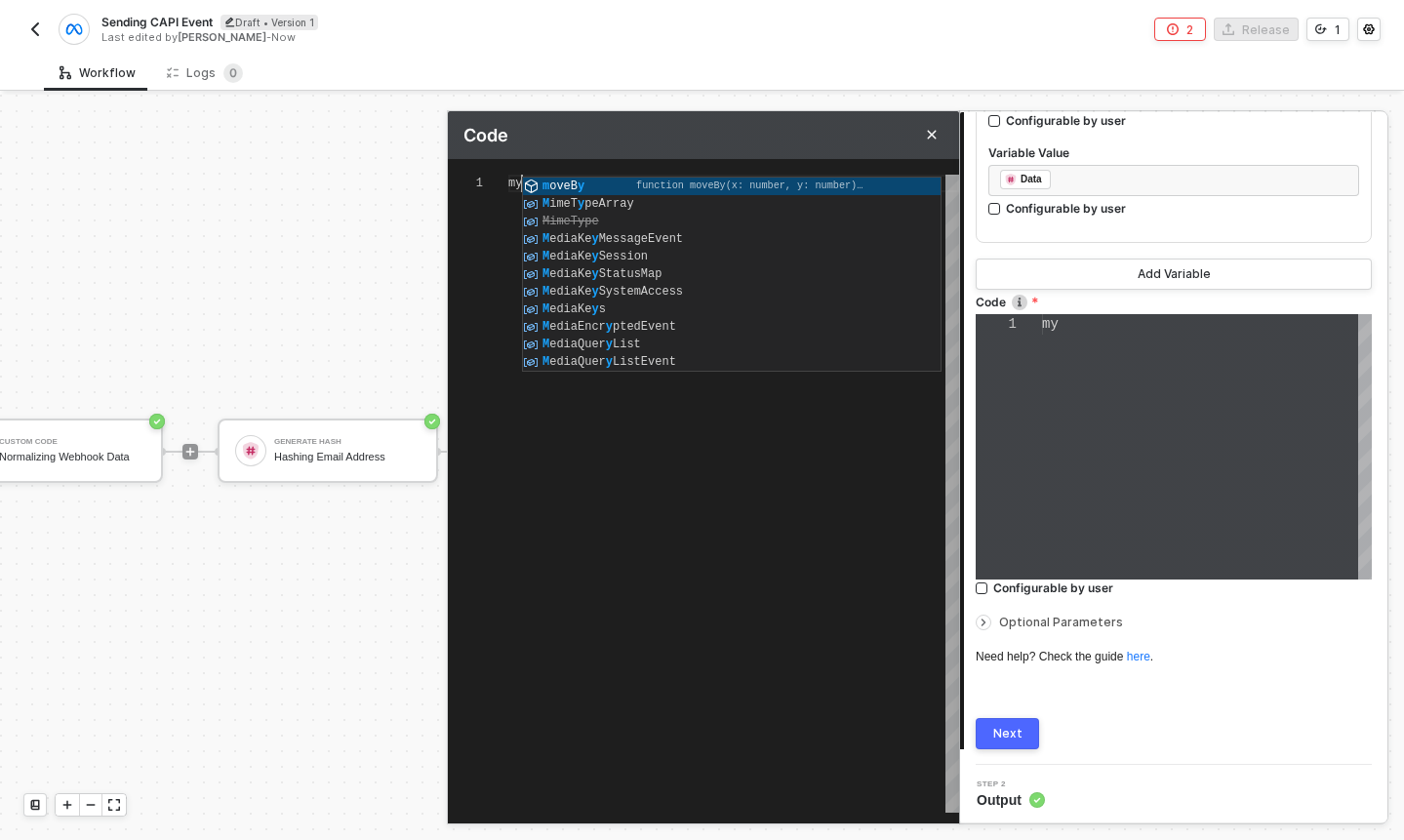
scroll to position [0, 13]
type textarea "m"
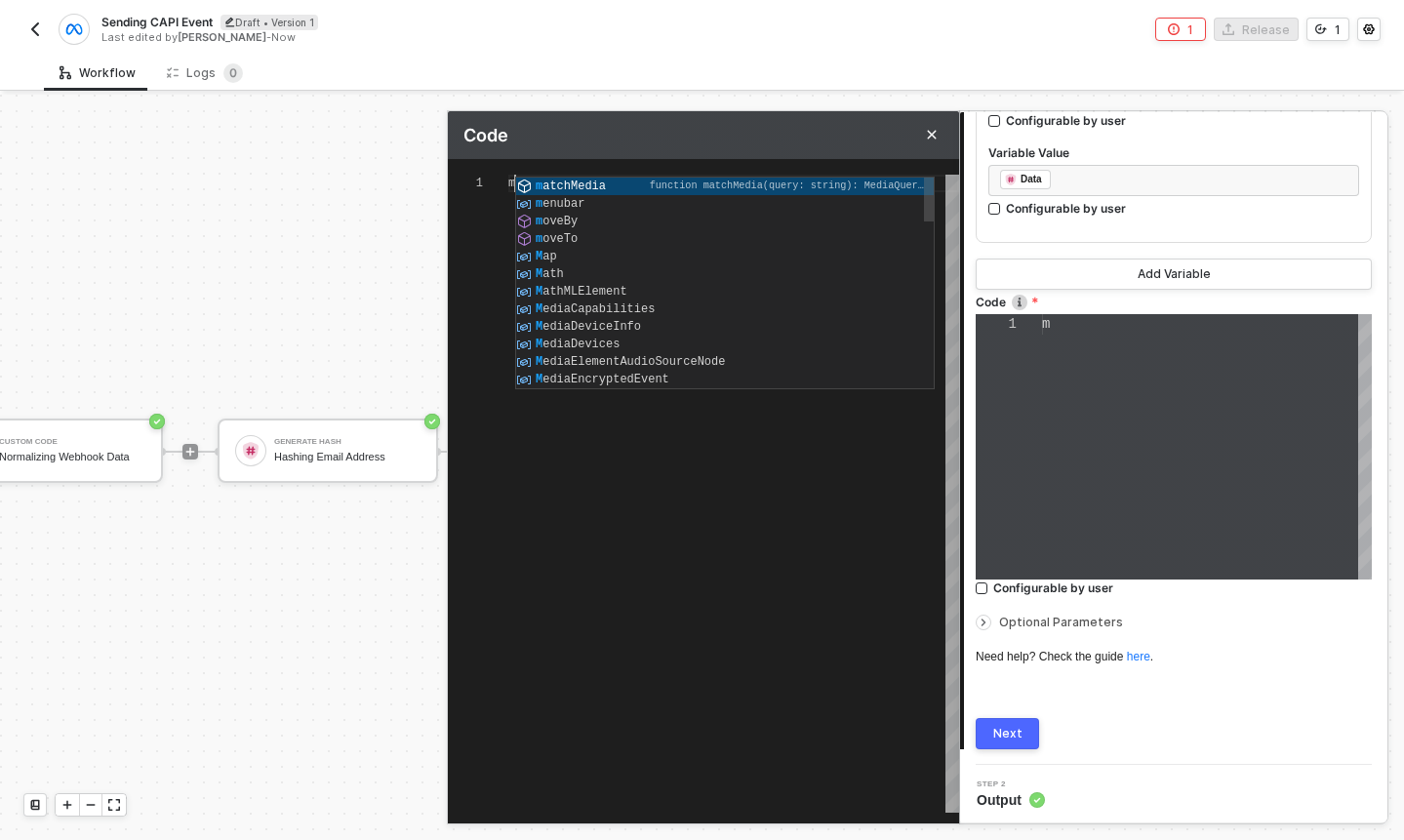
scroll to position [0, 0]
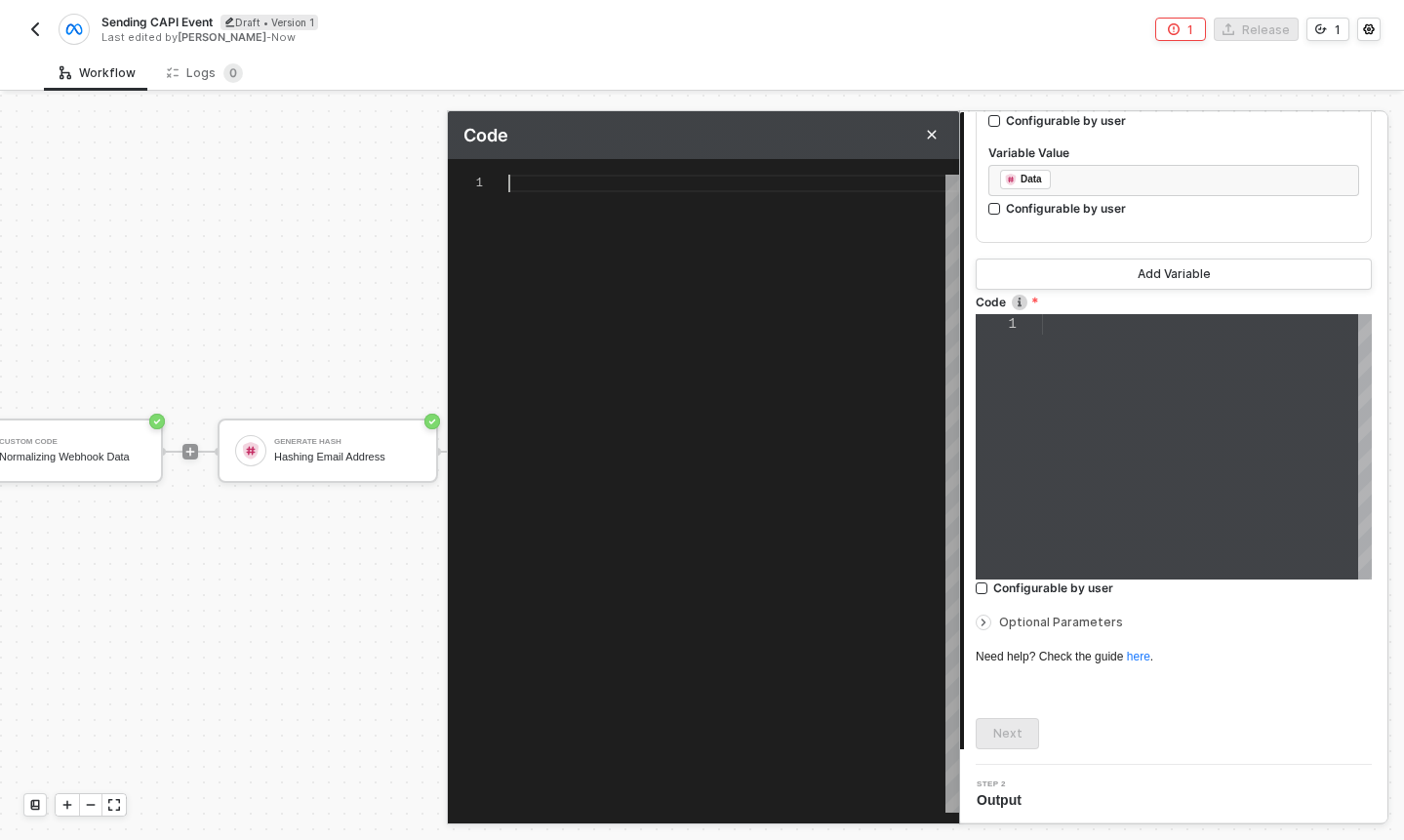
type textarea "n"
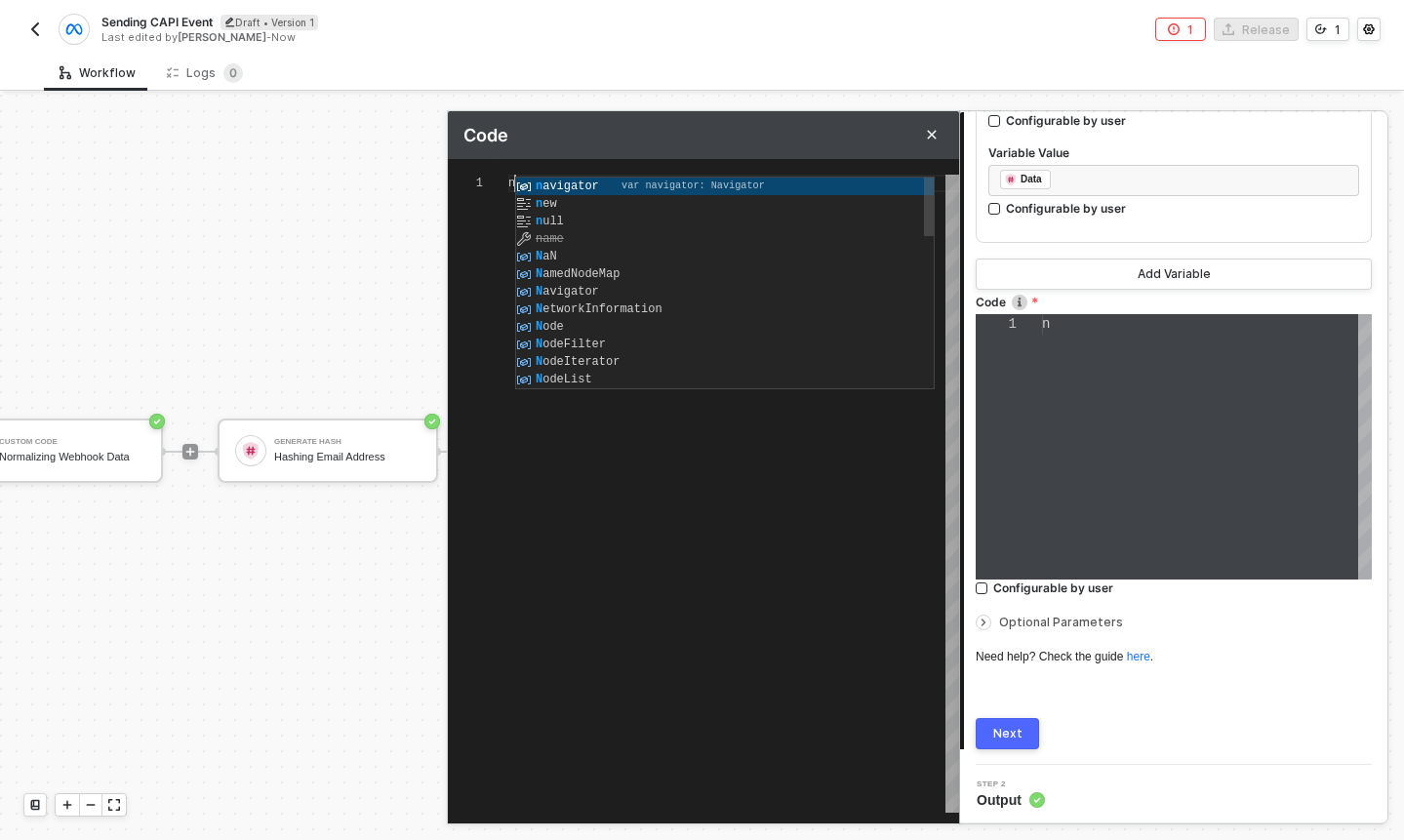
type textarea "no"
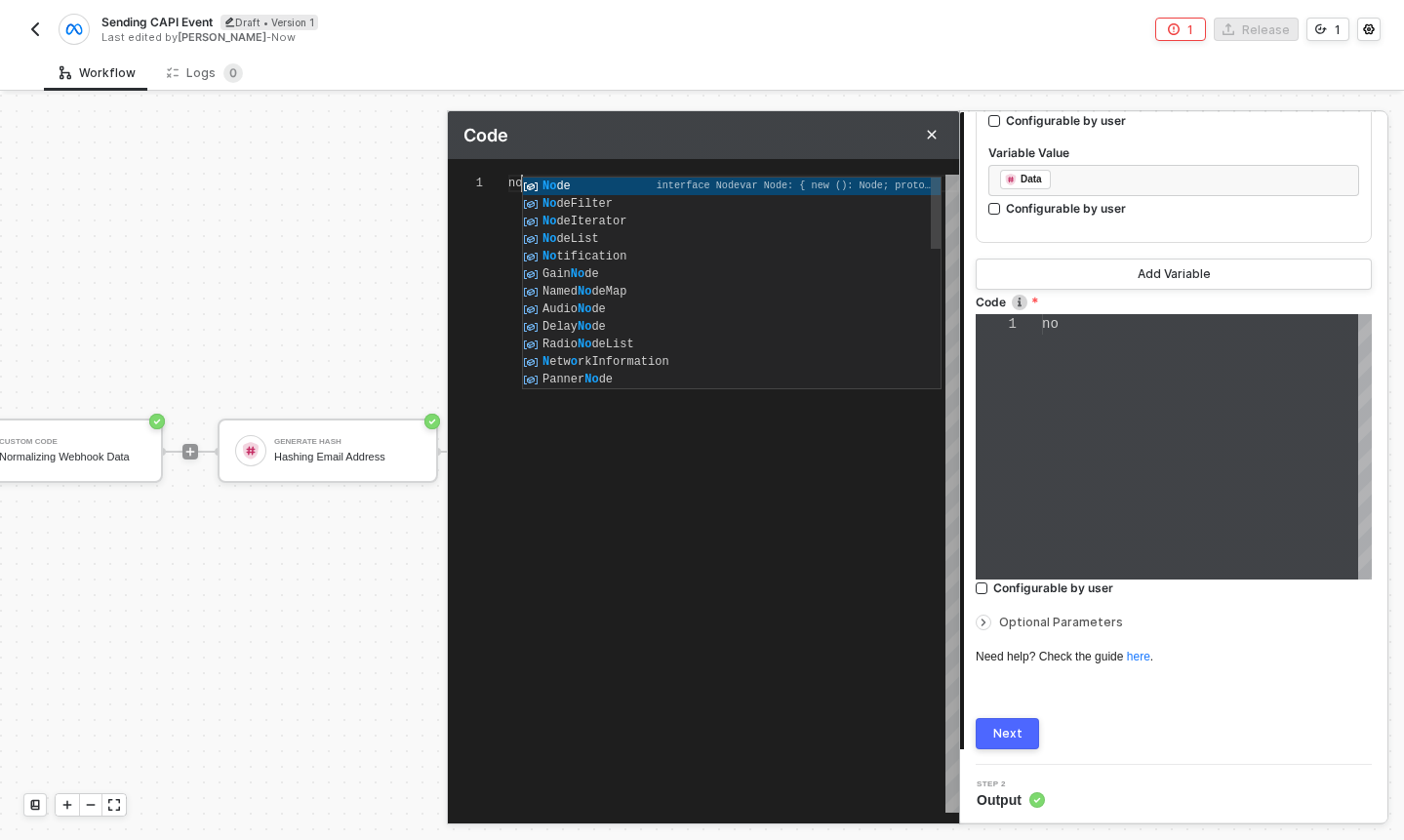
type textarea "n"
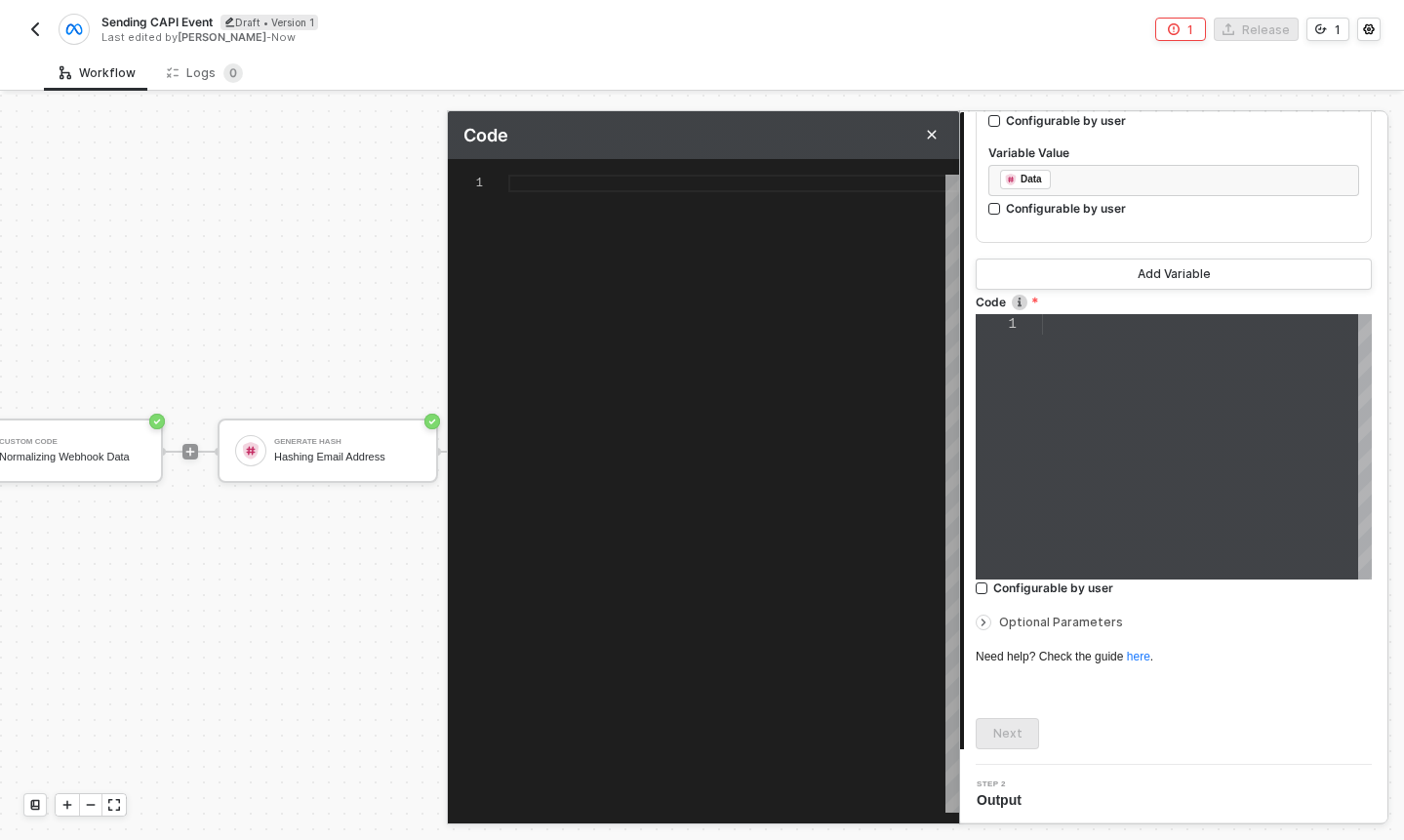
type textarea "c"
type textarea "co"
type textarea "con"
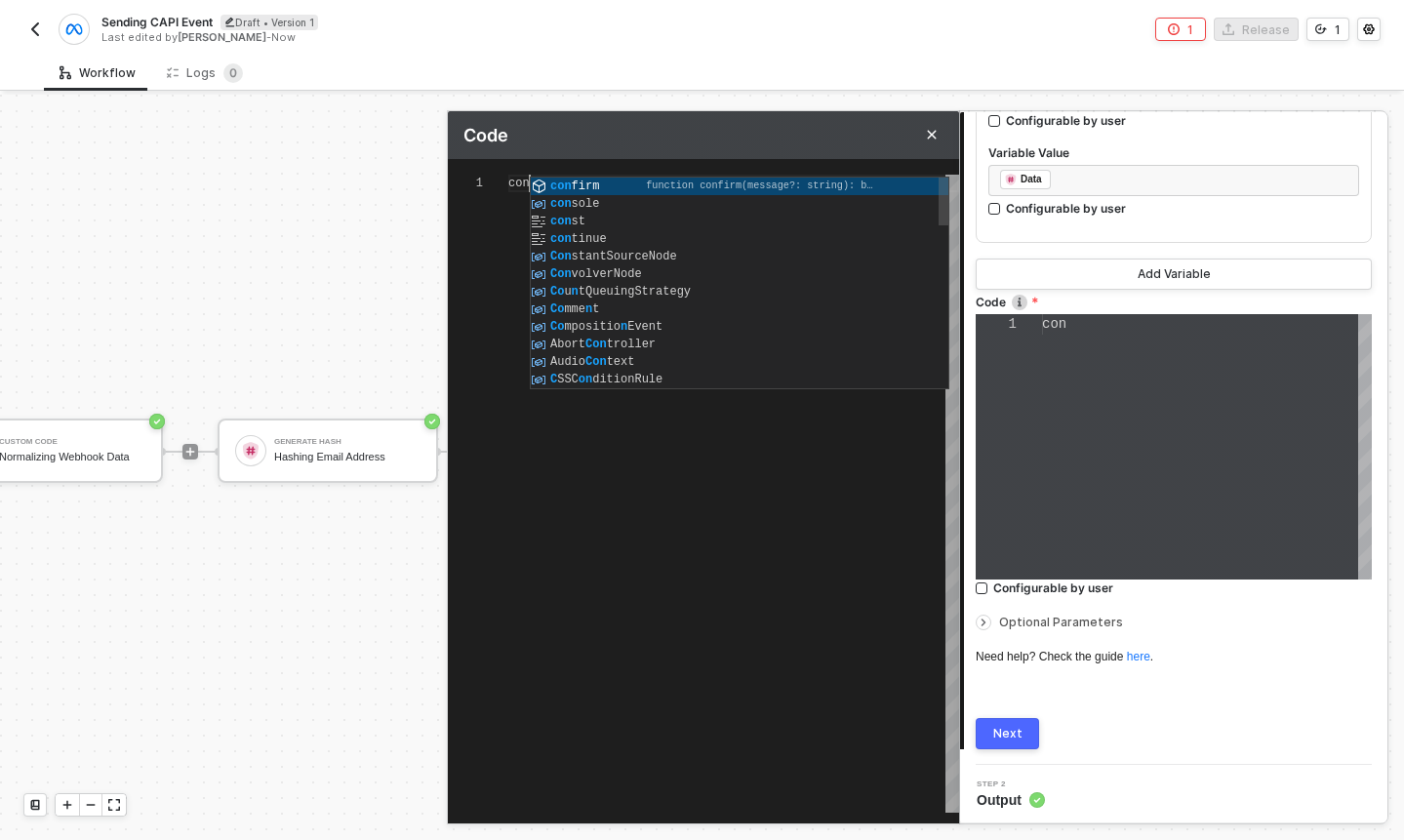
type textarea "cons"
type textarea "const"
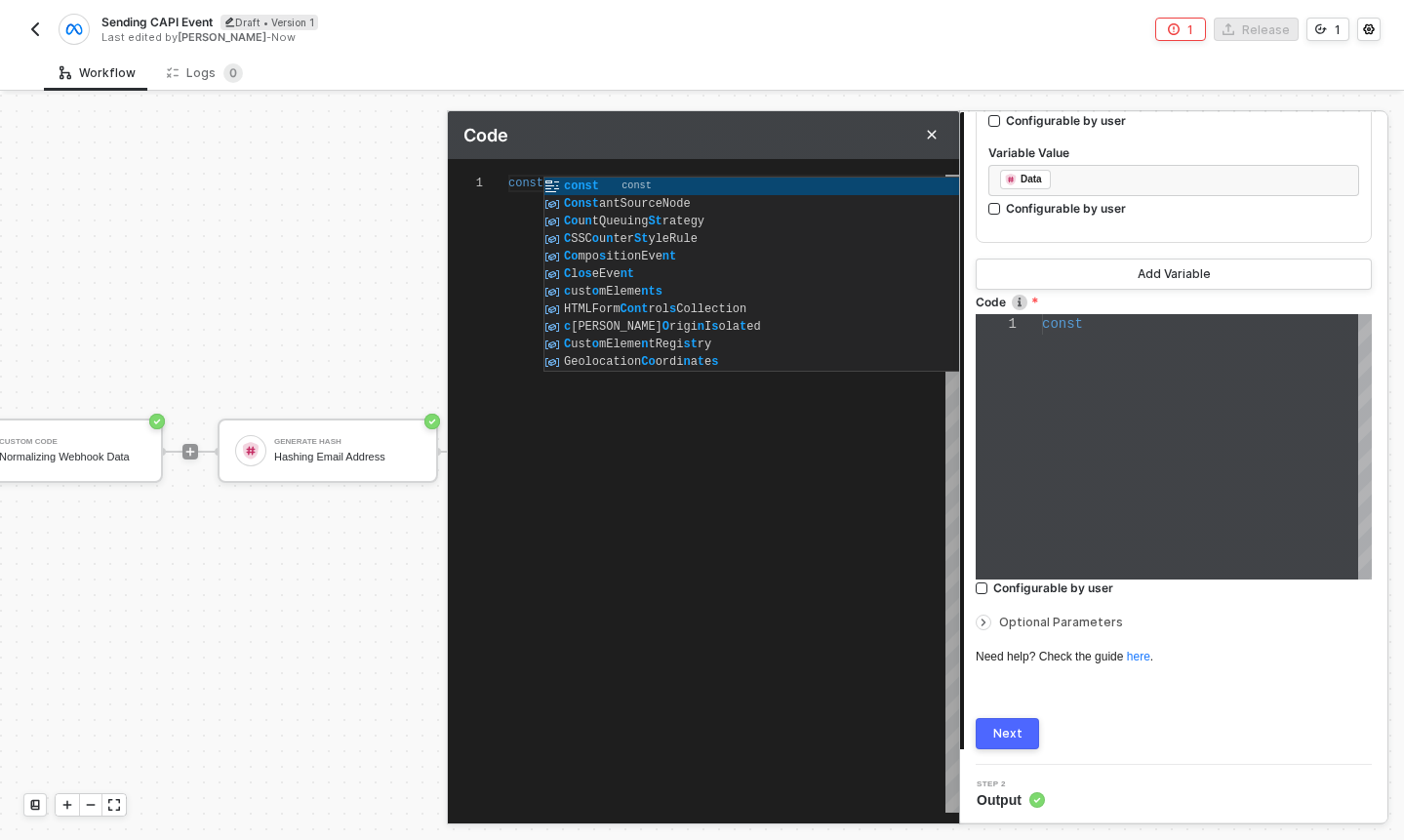
type textarea "const"
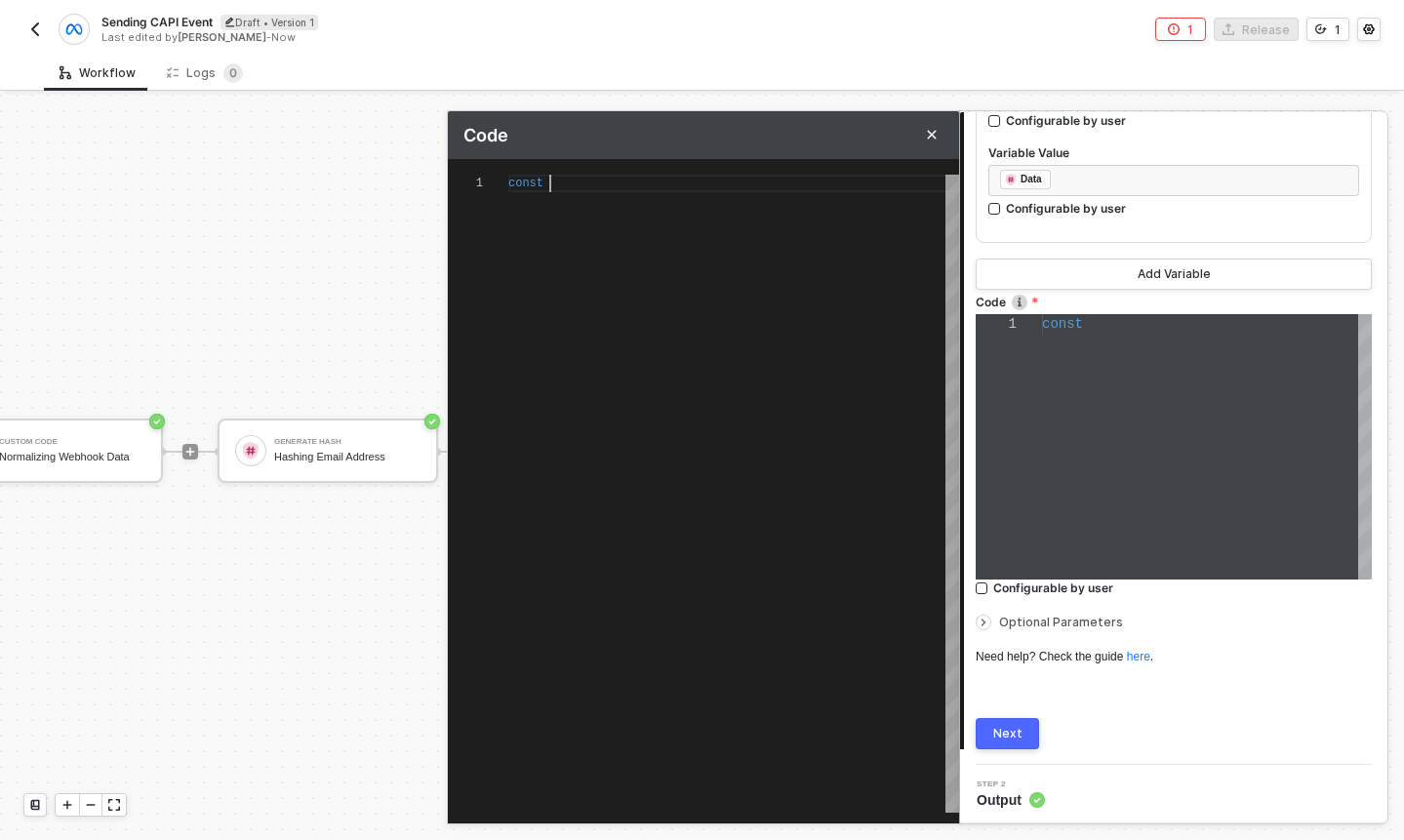
scroll to position [0, 41]
type textarea "const i"
type textarea "const in"
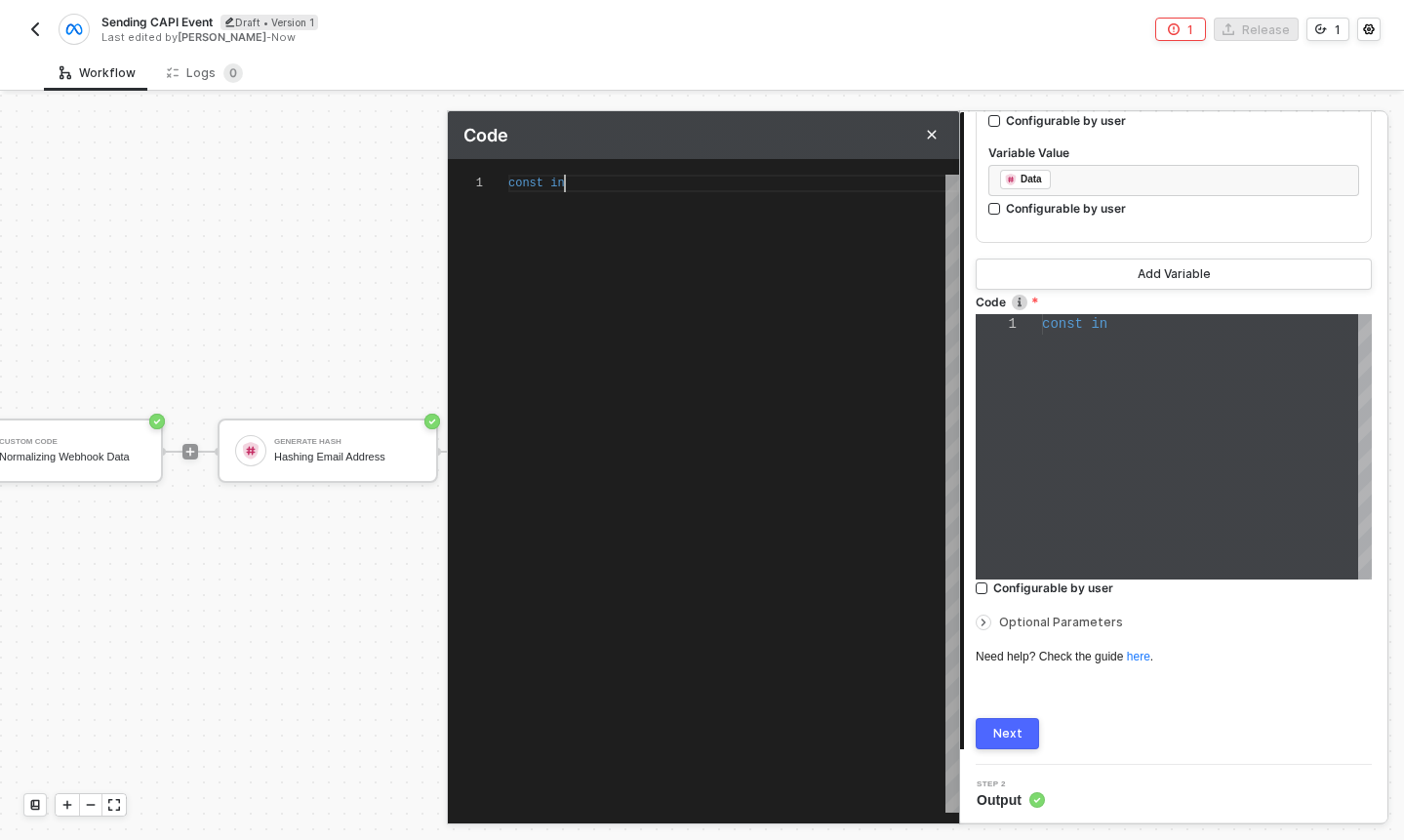
type textarea "const ini"
type textarea "const in"
type textarea "const i"
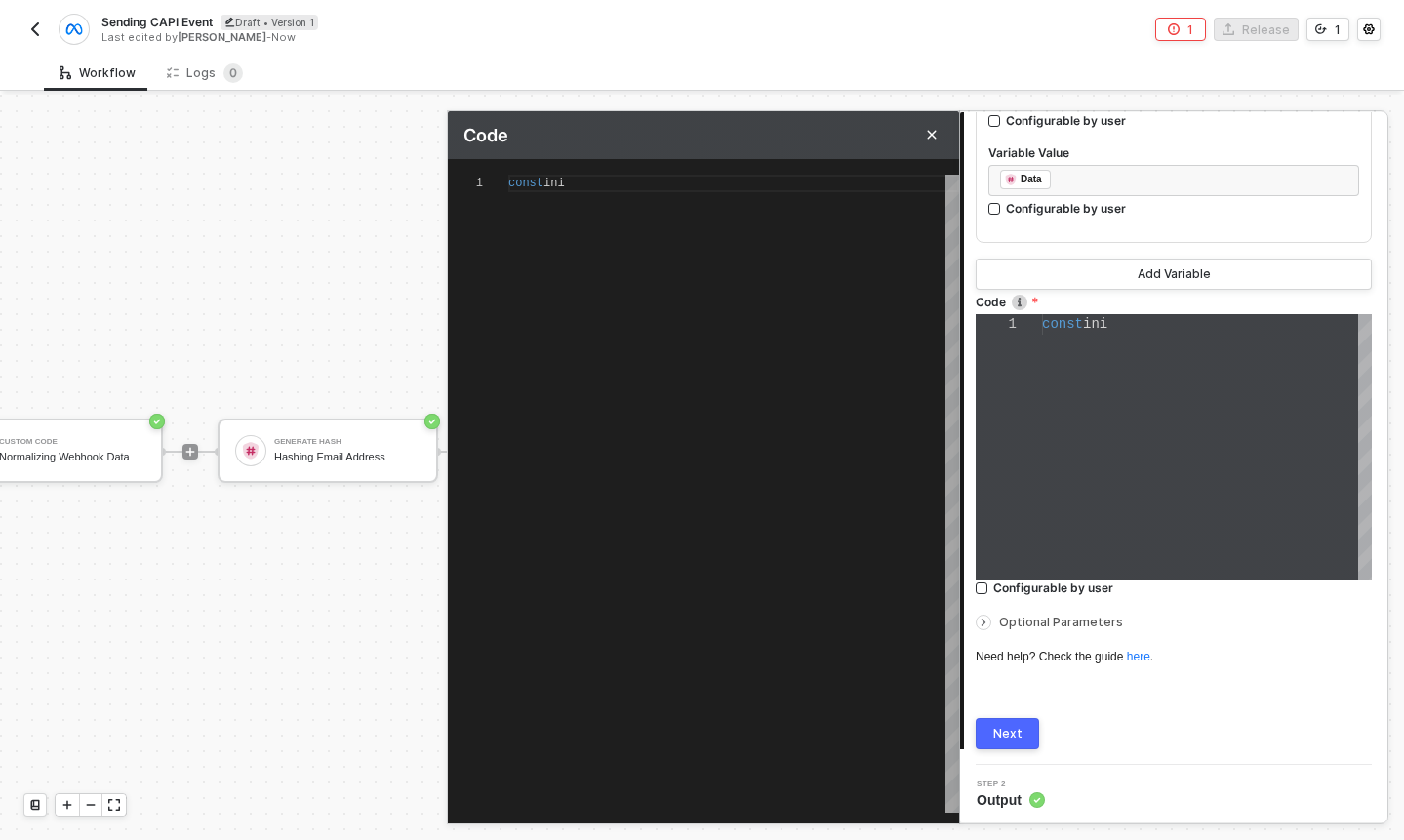
type textarea "const i"
type textarea "const"
type textarea "const n"
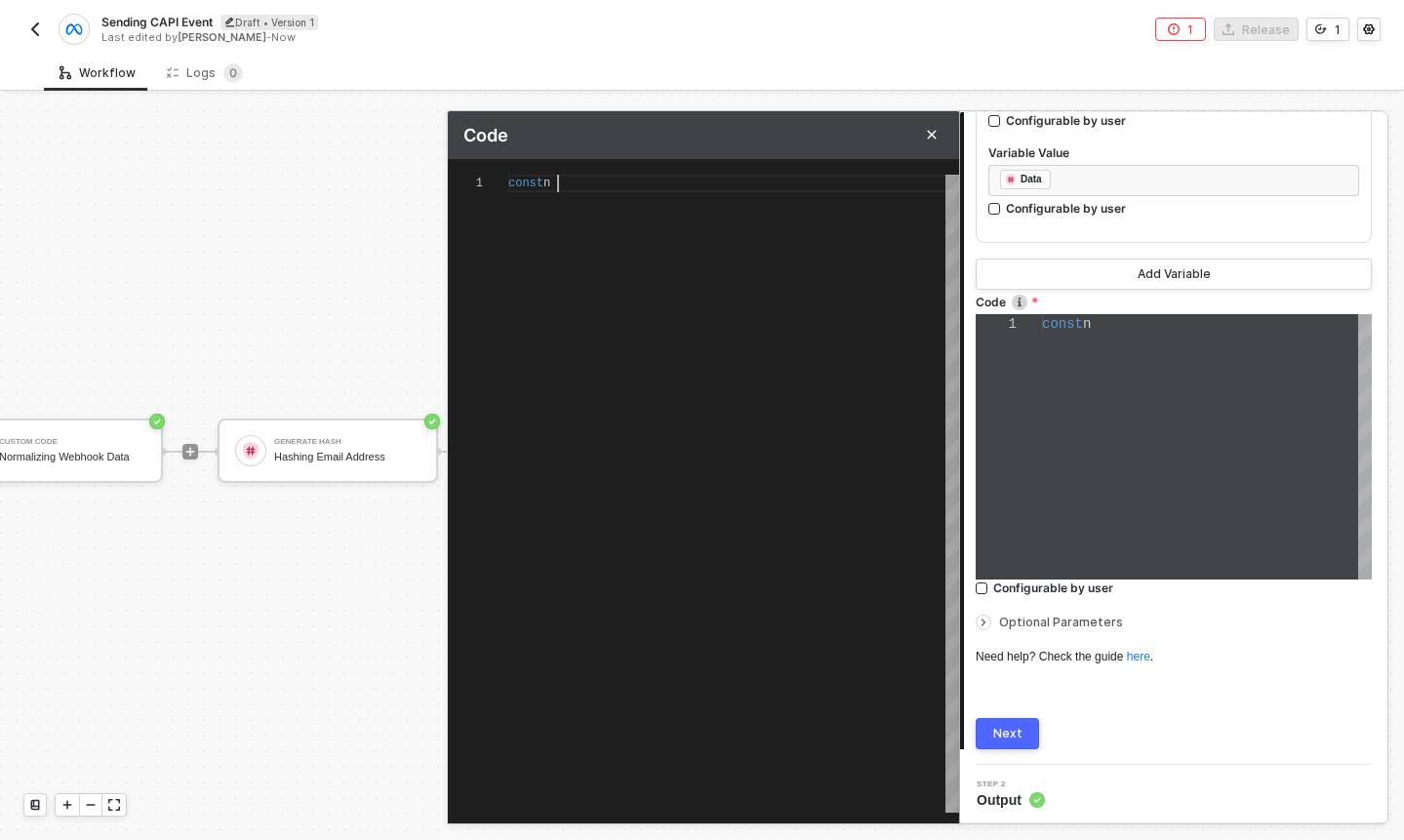
type textarea "const no"
type textarea "const nor"
type textarea "const norm"
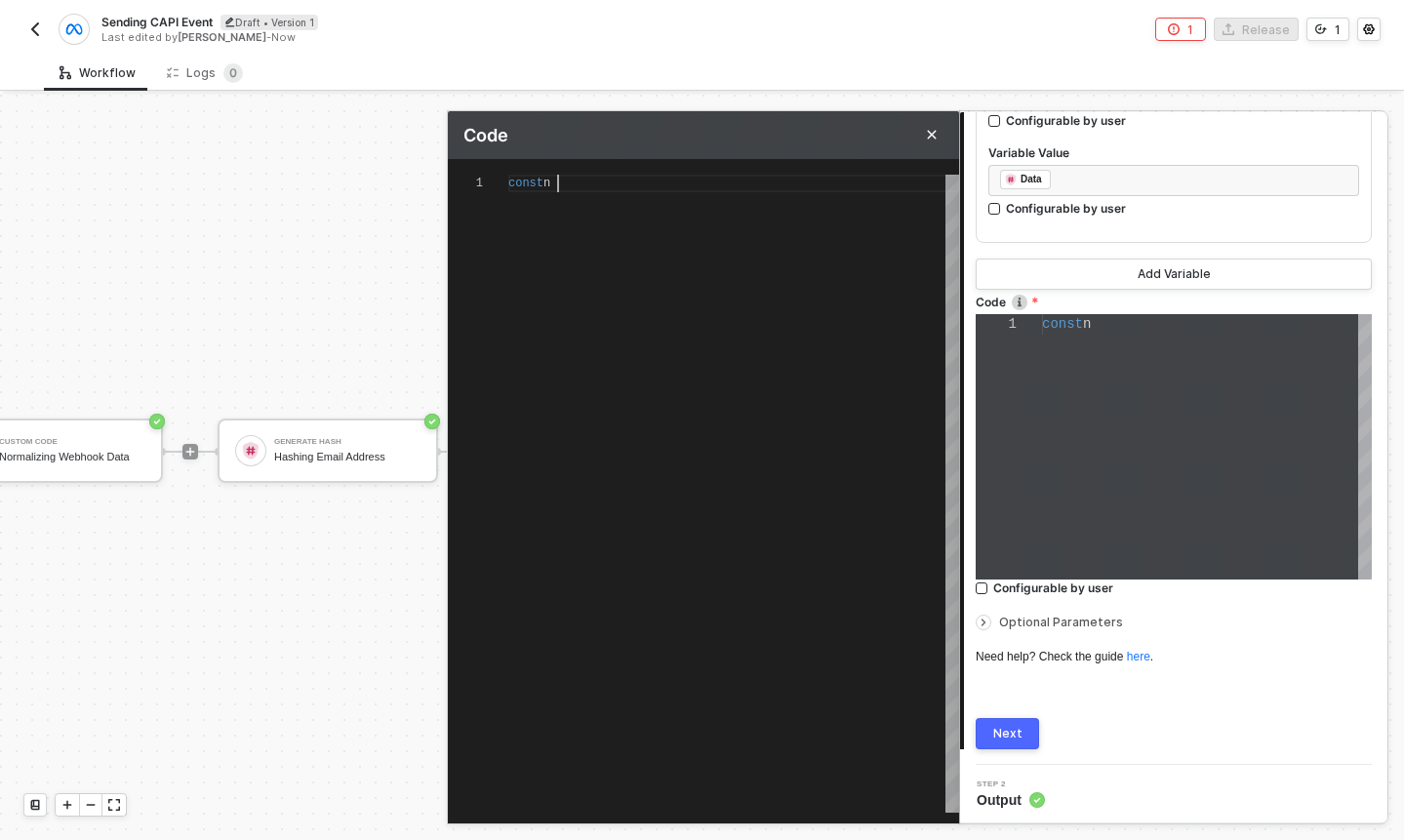
type textarea "const norm"
type textarea "const norma"
type textarea "const normal"
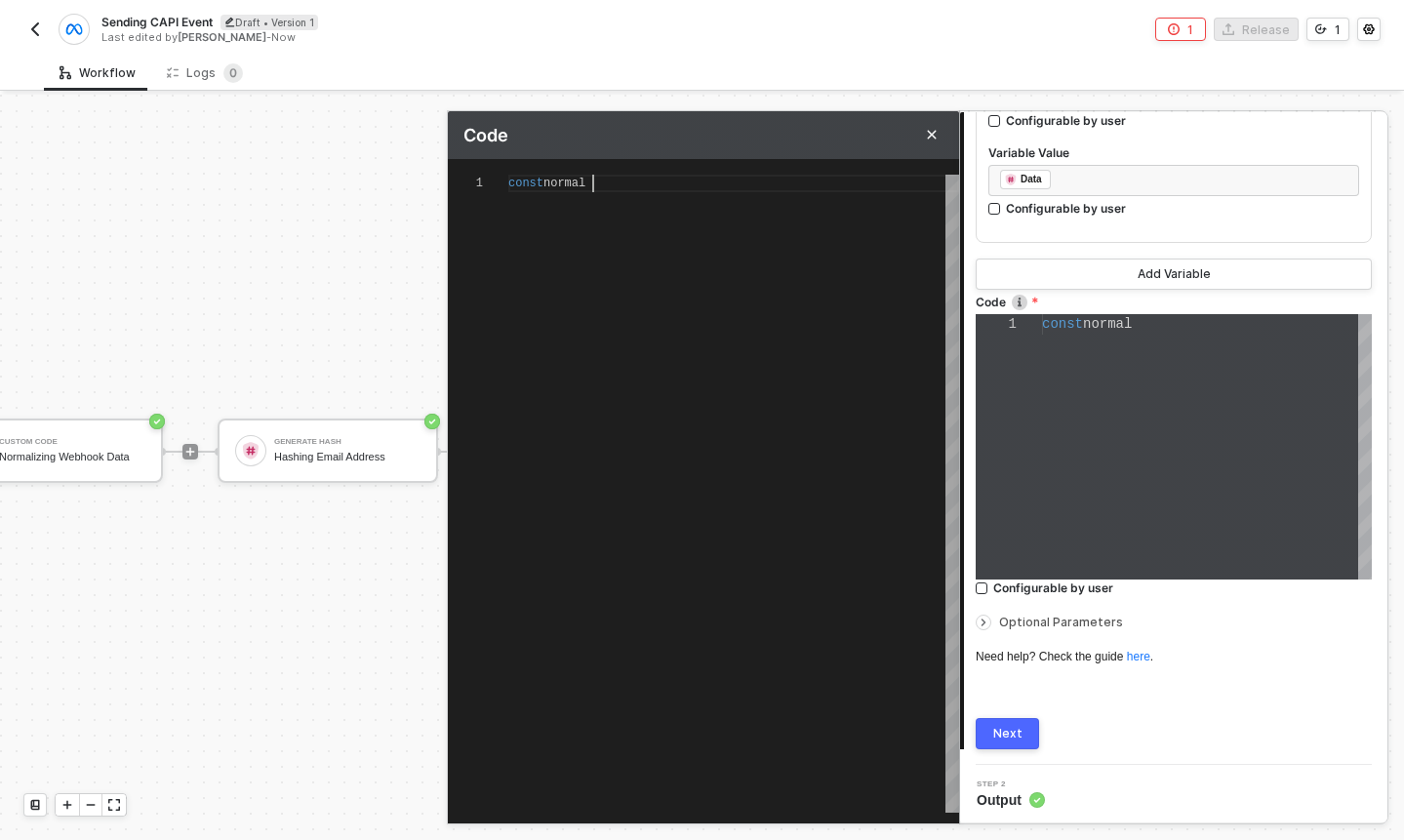
type textarea "const normali"
type textarea "const normaliz"
type textarea "const normalize"
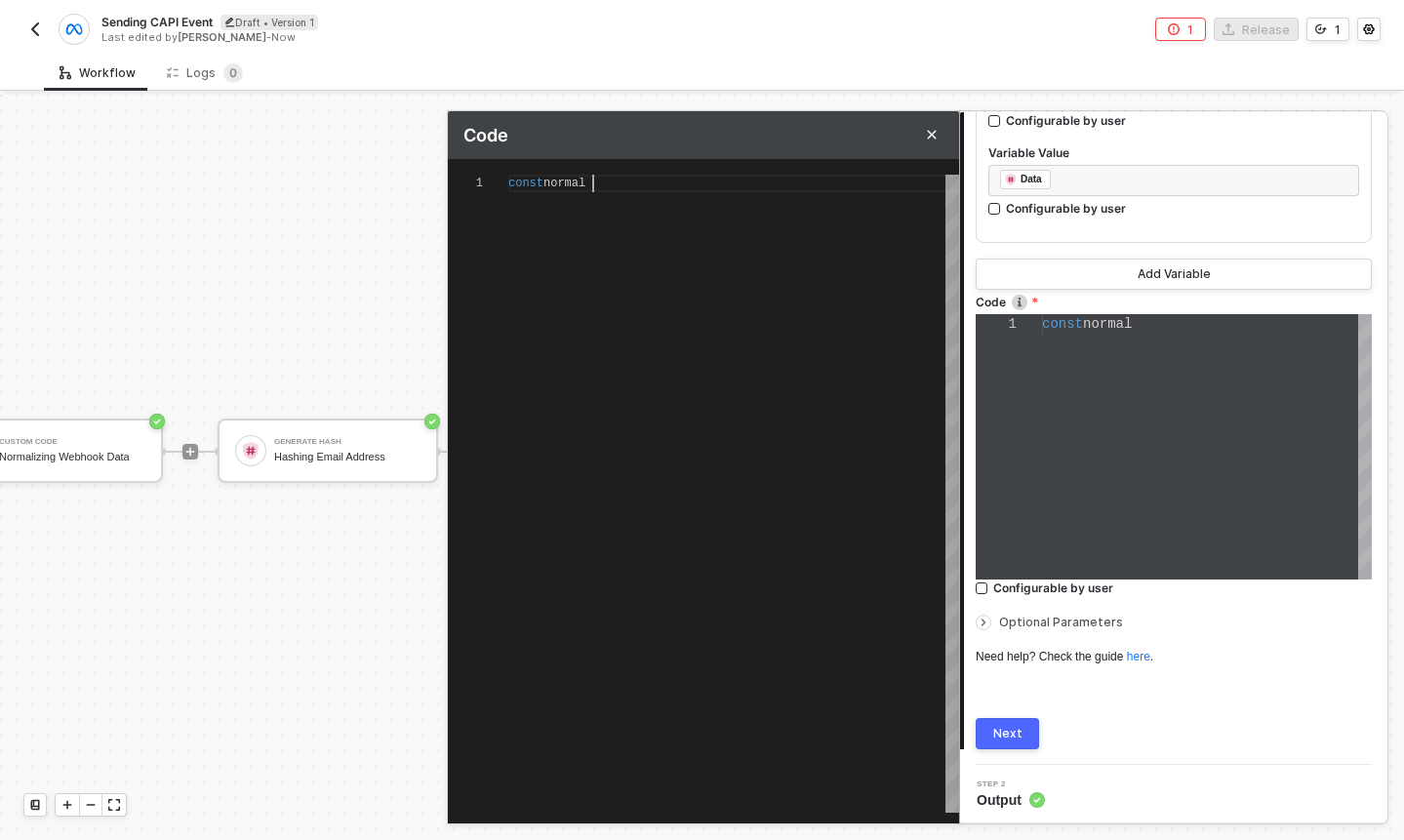
type textarea "const normalize"
type textarea "const normalized"
type textarea "const normalize"
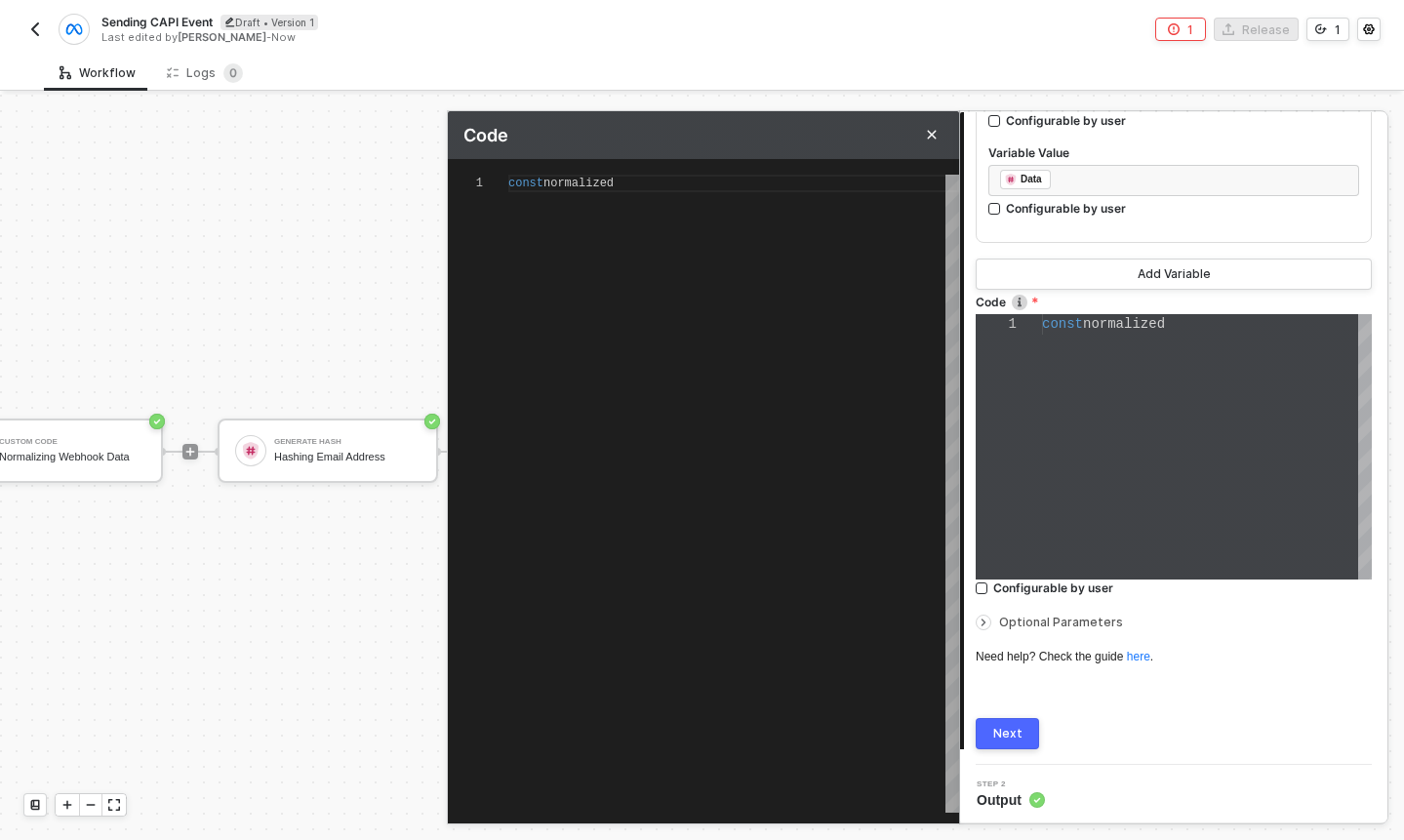
type textarea "const normalize"
type textarea "const normaliz"
type textarea "const normali"
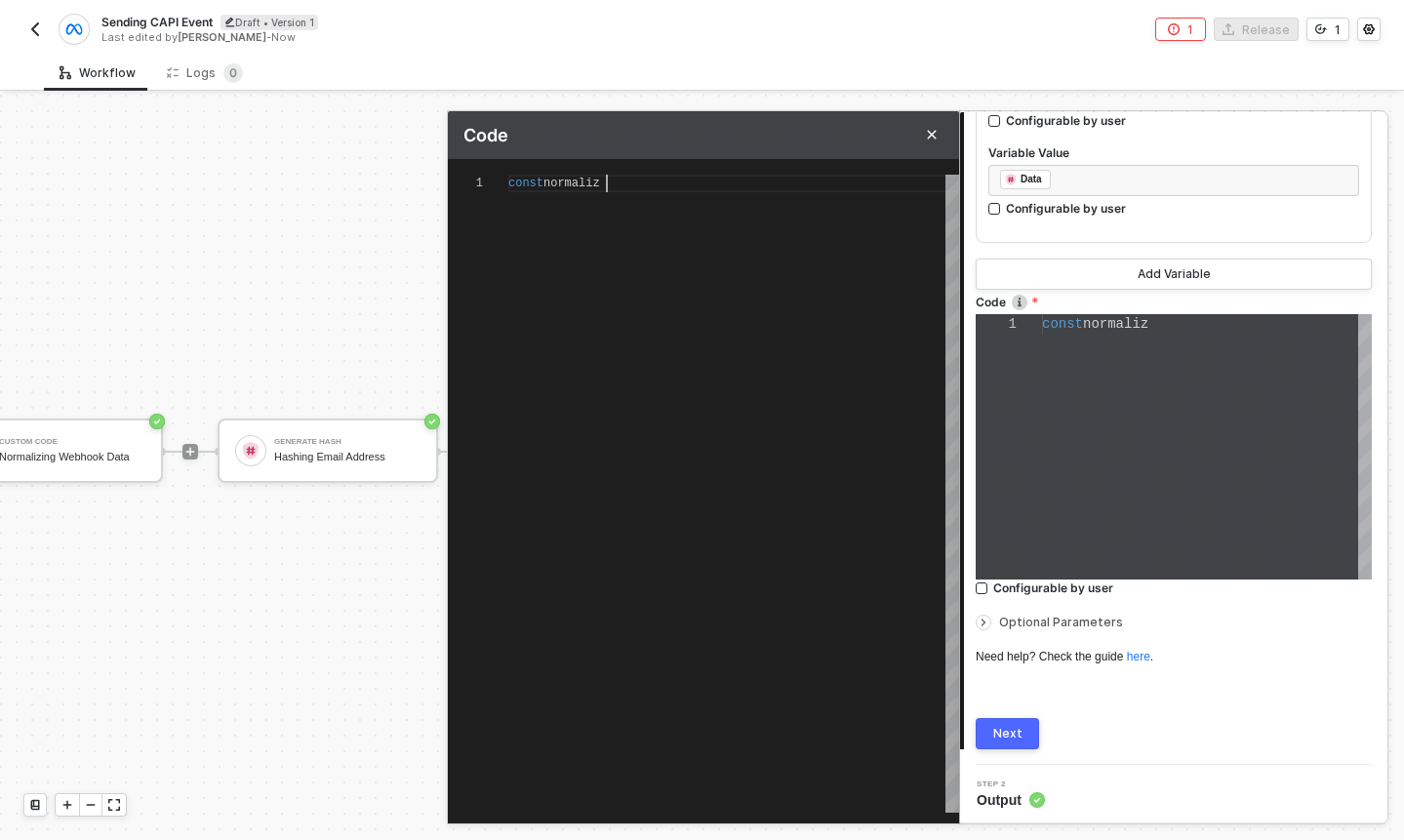
type textarea "const normal"
type textarea "const norma"
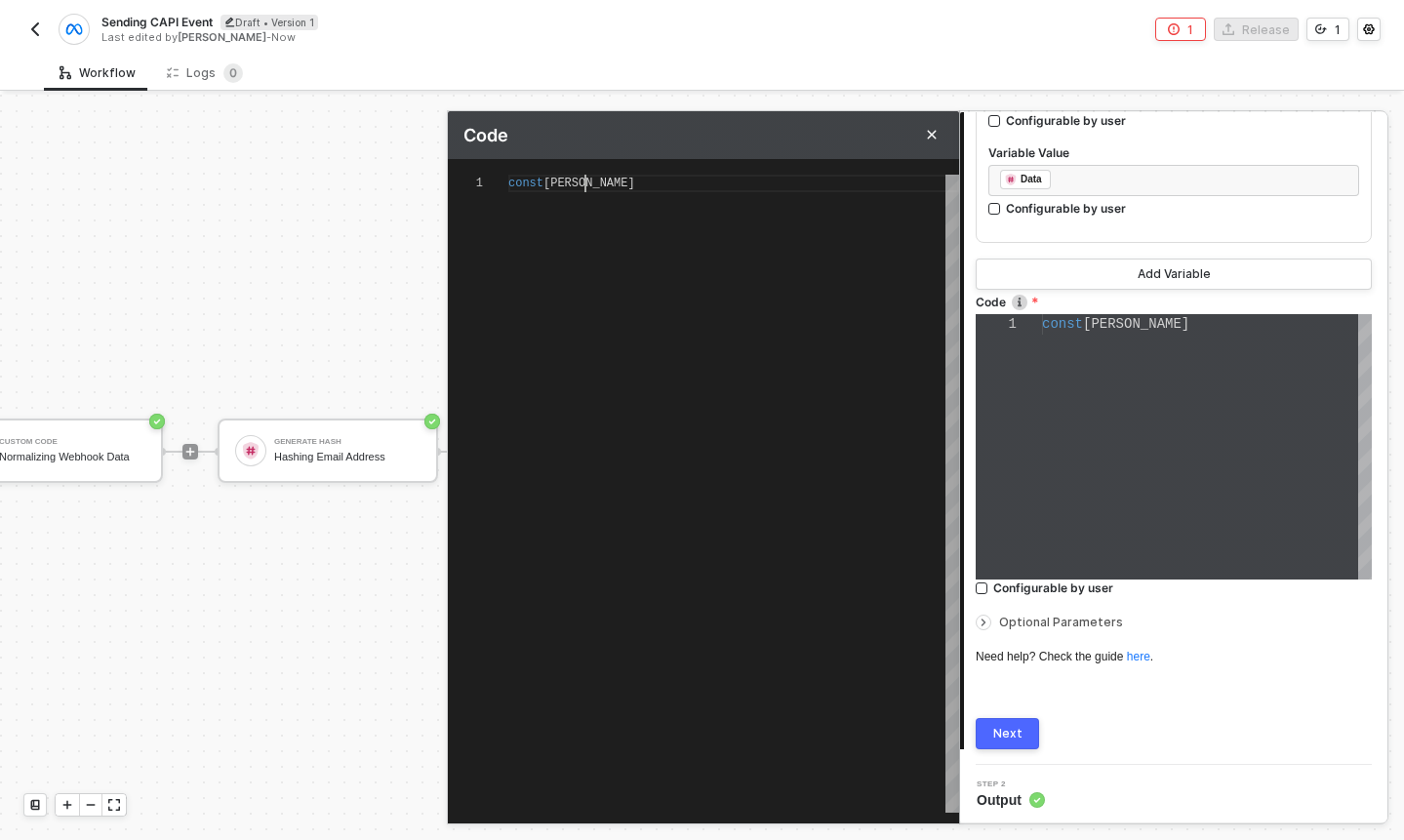
type textarea "const norm"
type textarea "const nor"
type textarea "const no"
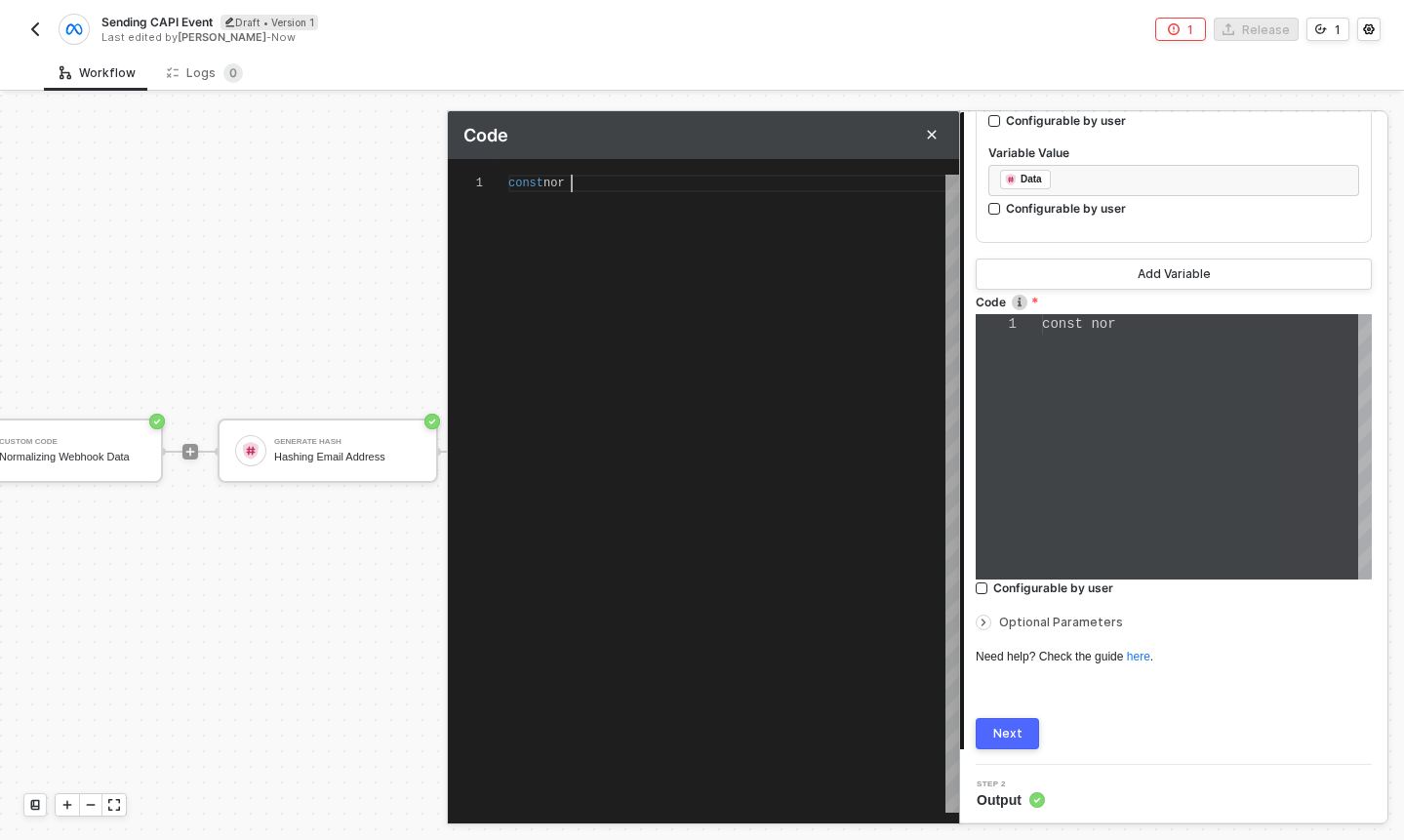
type textarea "const no"
type textarea "const n"
type textarea "const"
type textarea "constb"
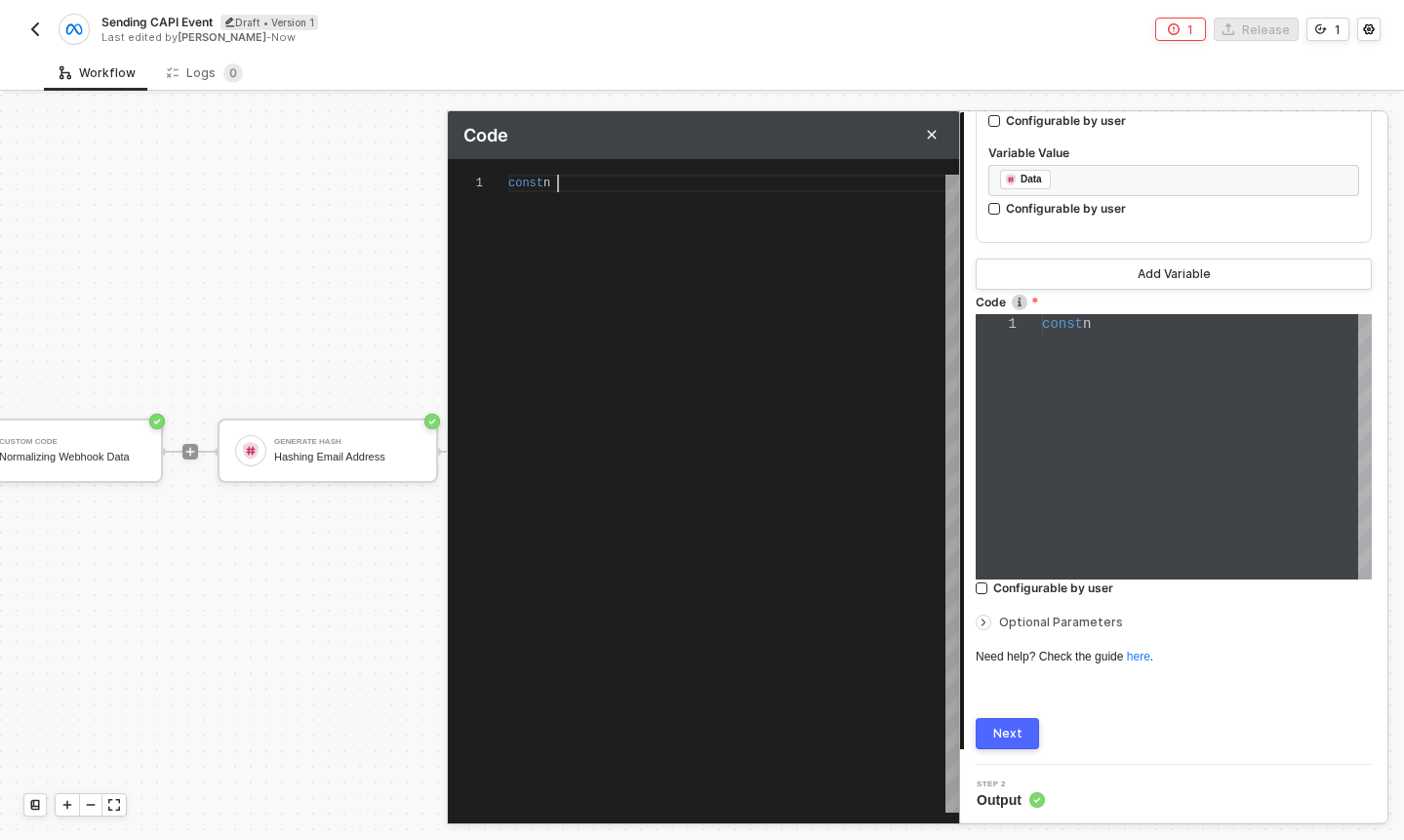
type textarea "constbe"
type textarea "constbef"
type textarea "constbe"
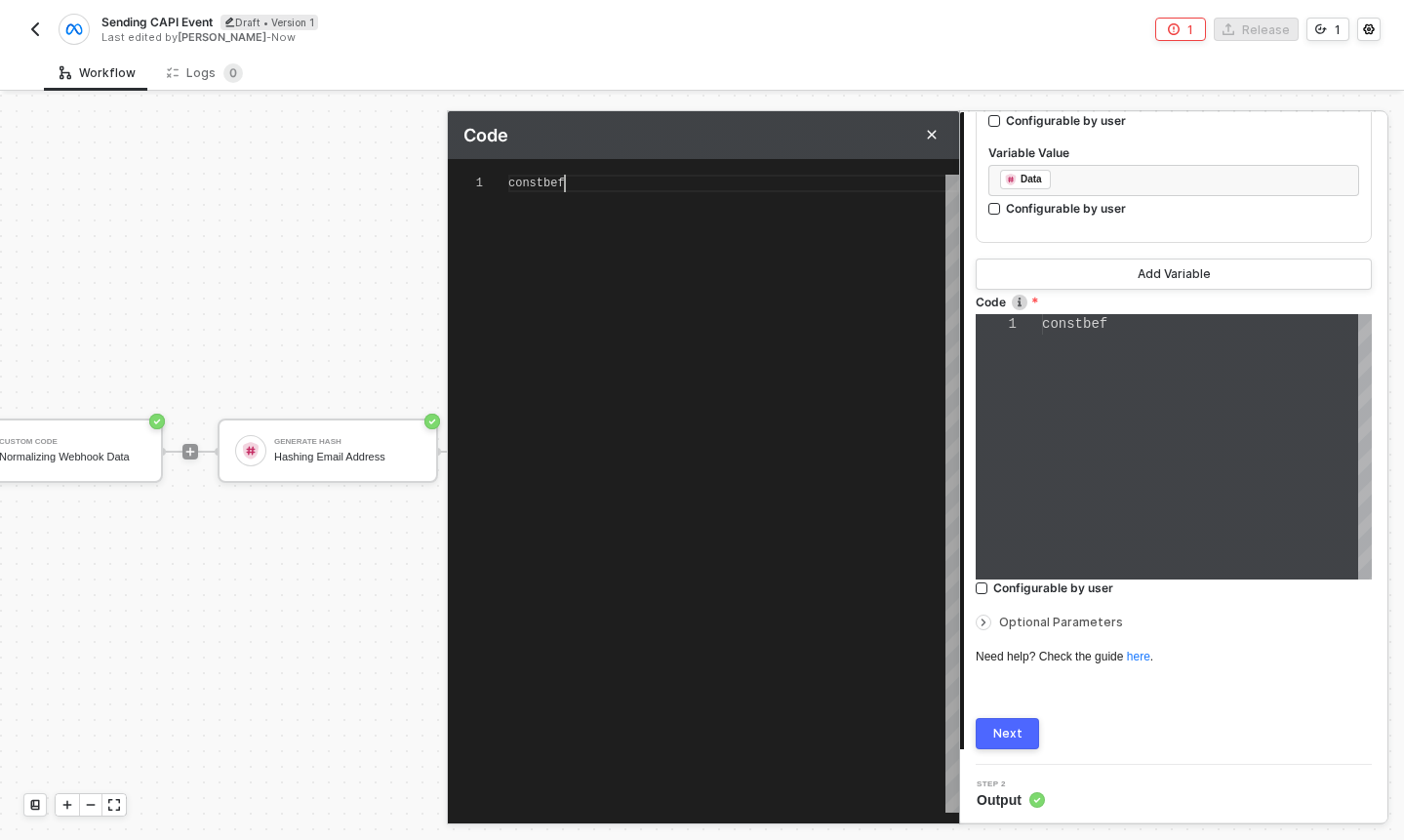
type textarea "constbe"
type textarea "constb"
type textarea "const"
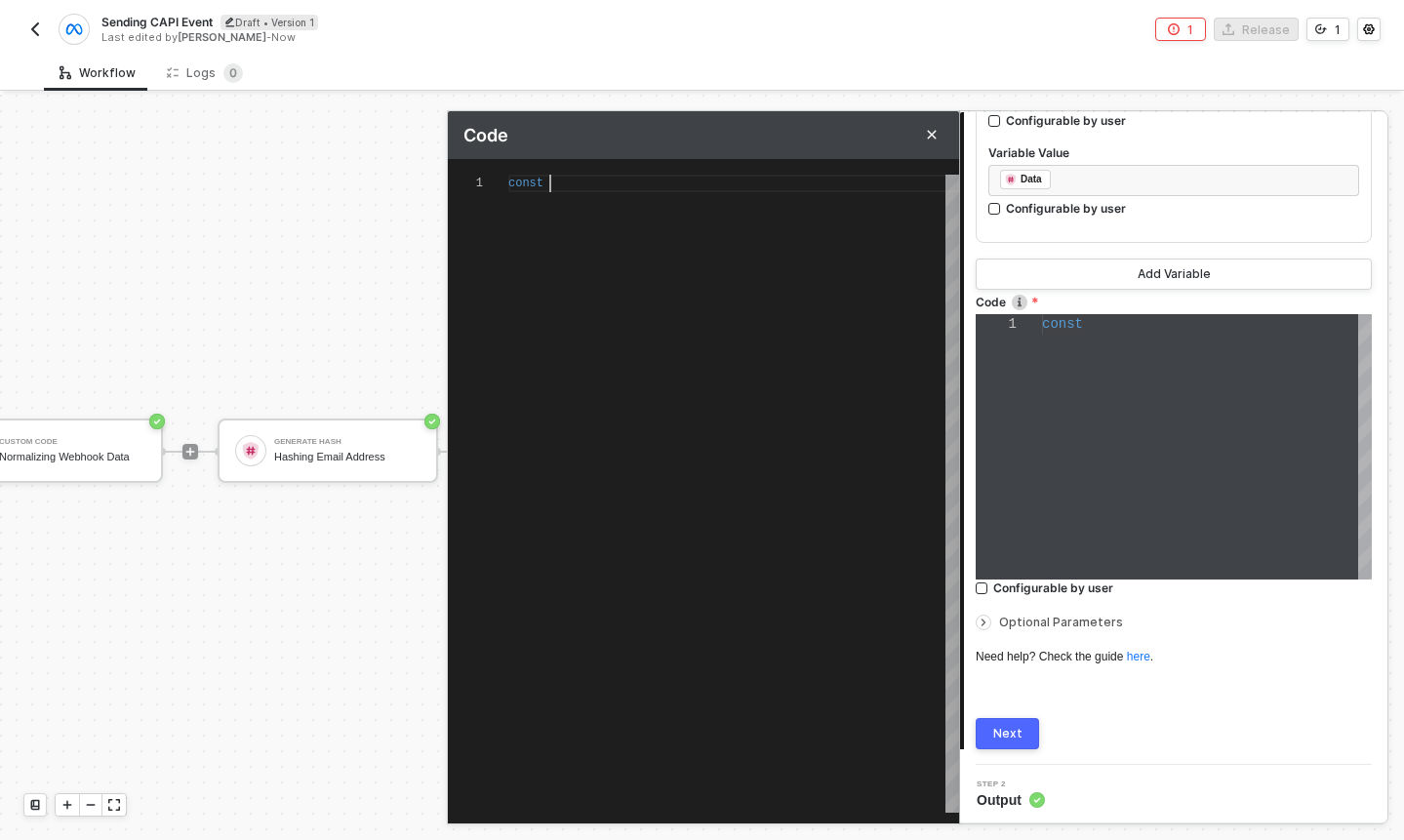
type textarea "const b"
type textarea "const be"
type textarea "const bef"
type textarea "const befo"
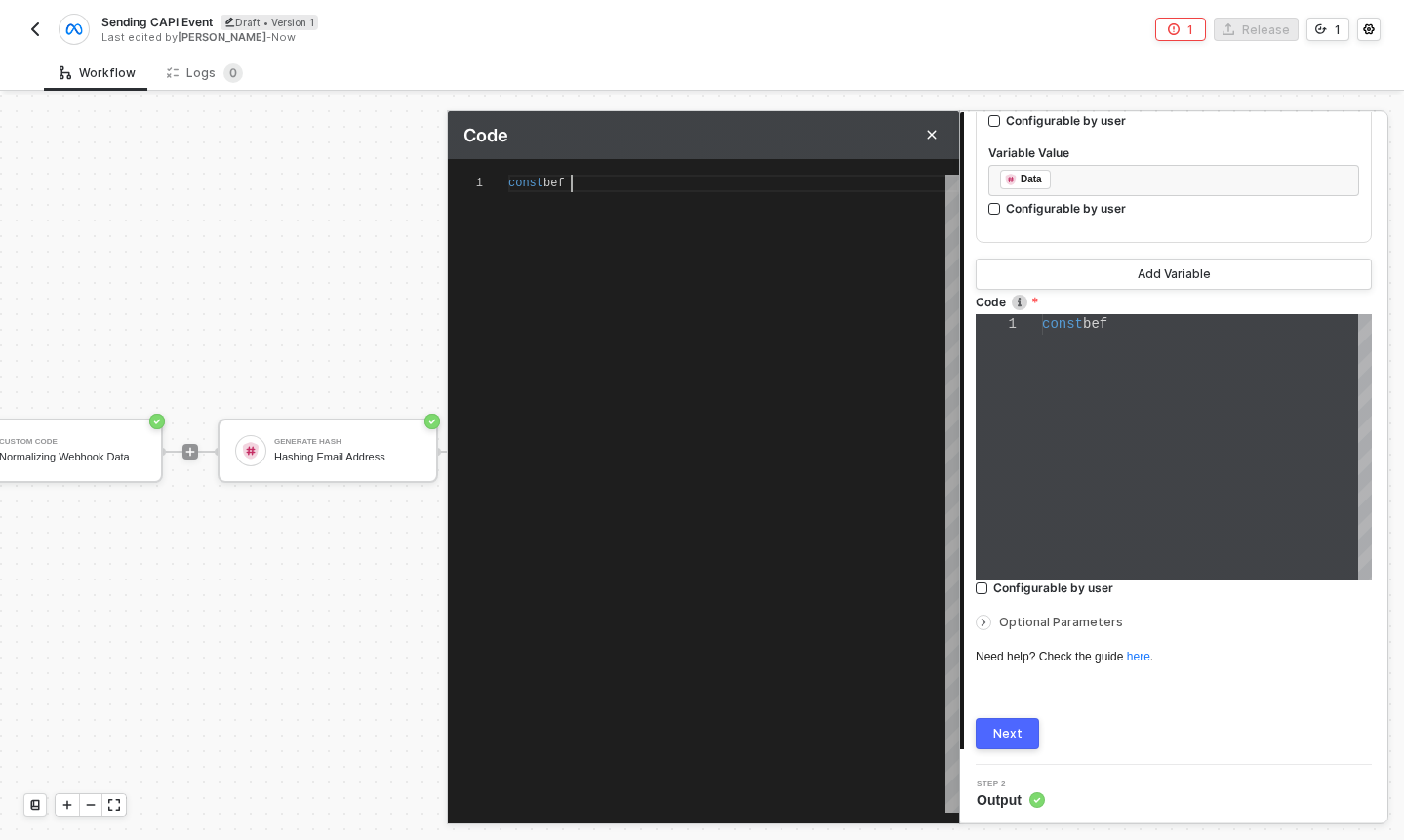
type textarea "const befo"
type textarea "const befor"
type textarea "const before"
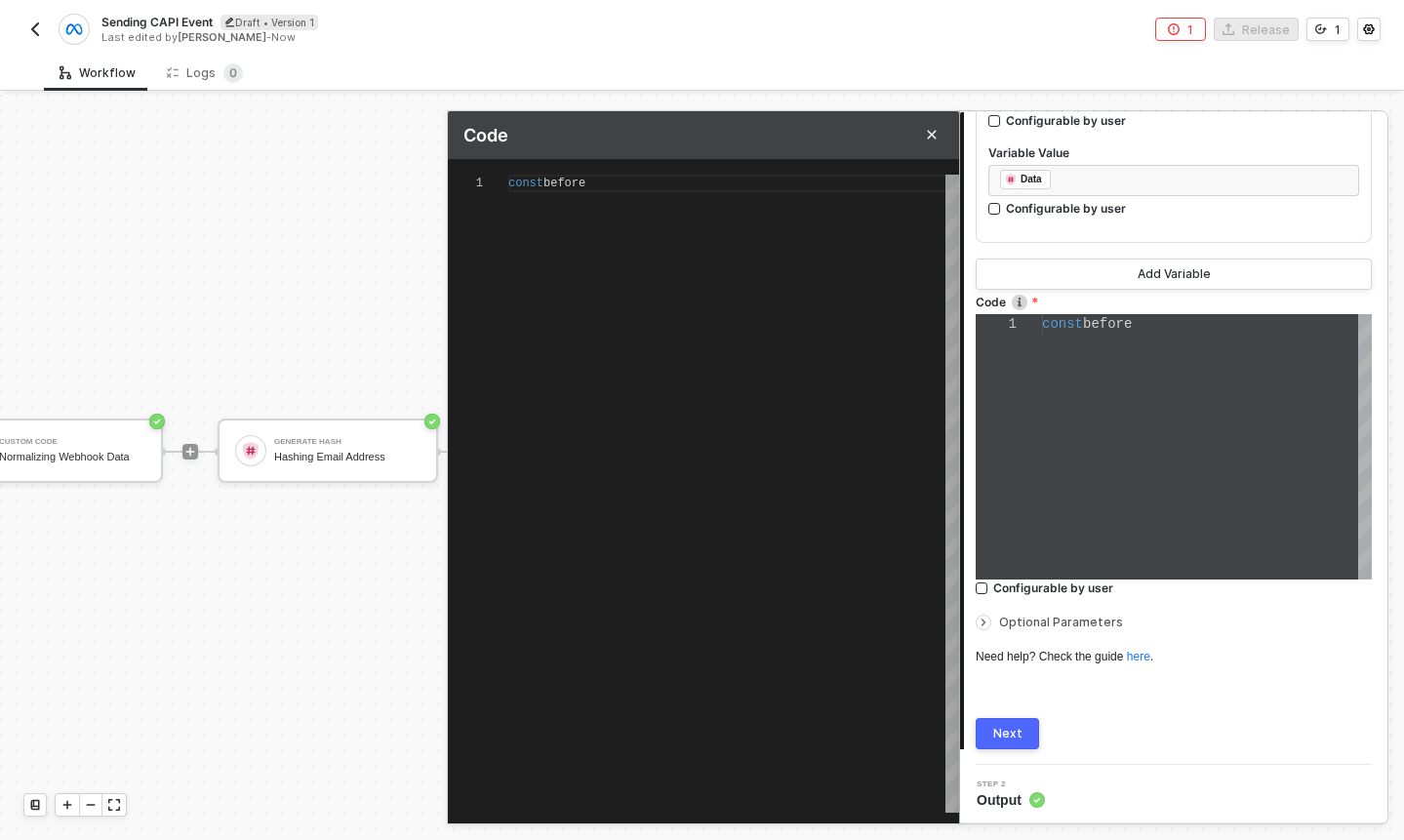
type textarea "const beforeH"
type textarea "const beforeHa"
type textarea "const beforeHas"
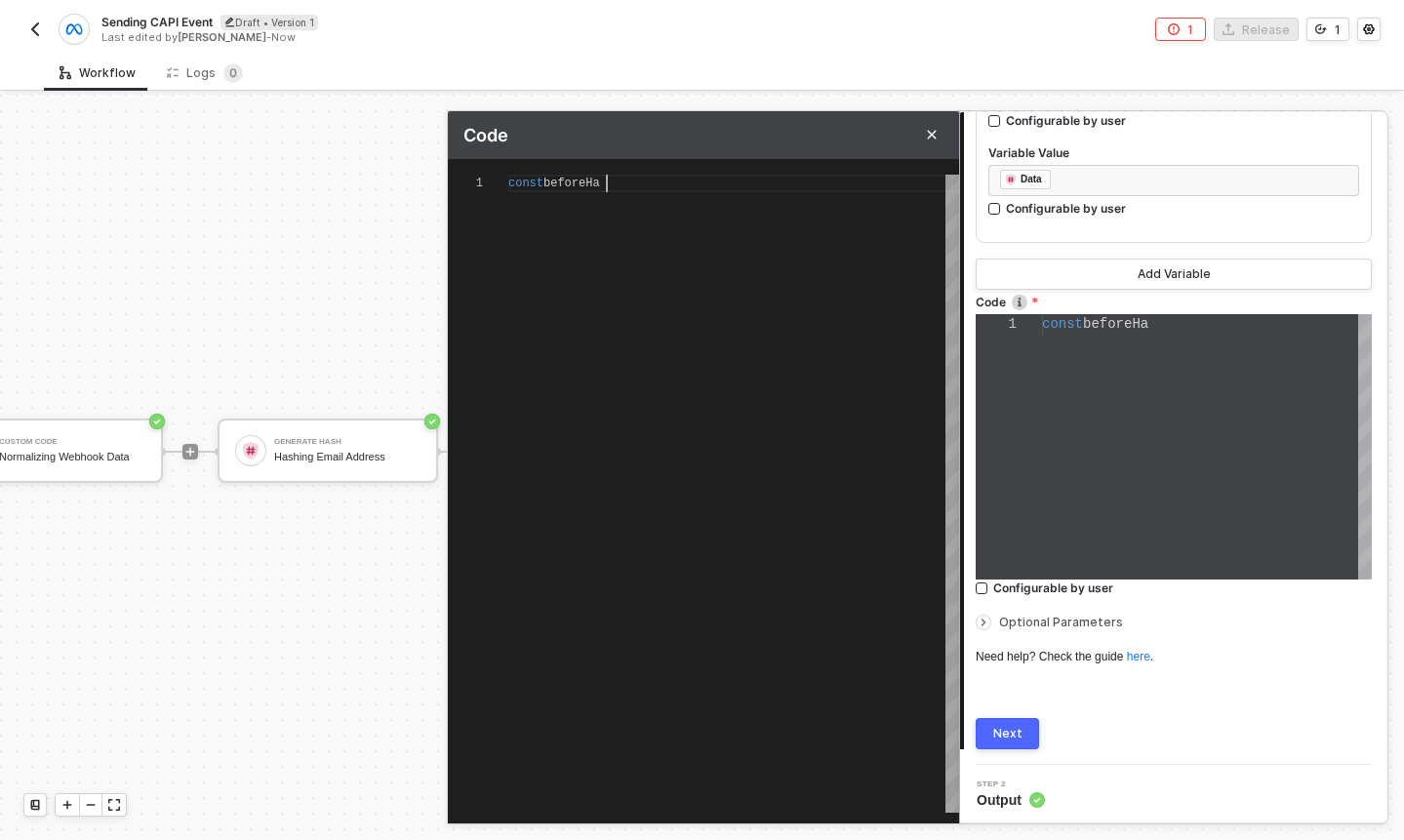
type textarea "const beforeHas"
type textarea "const beforeHash"
type textarea "const beforeHash ="
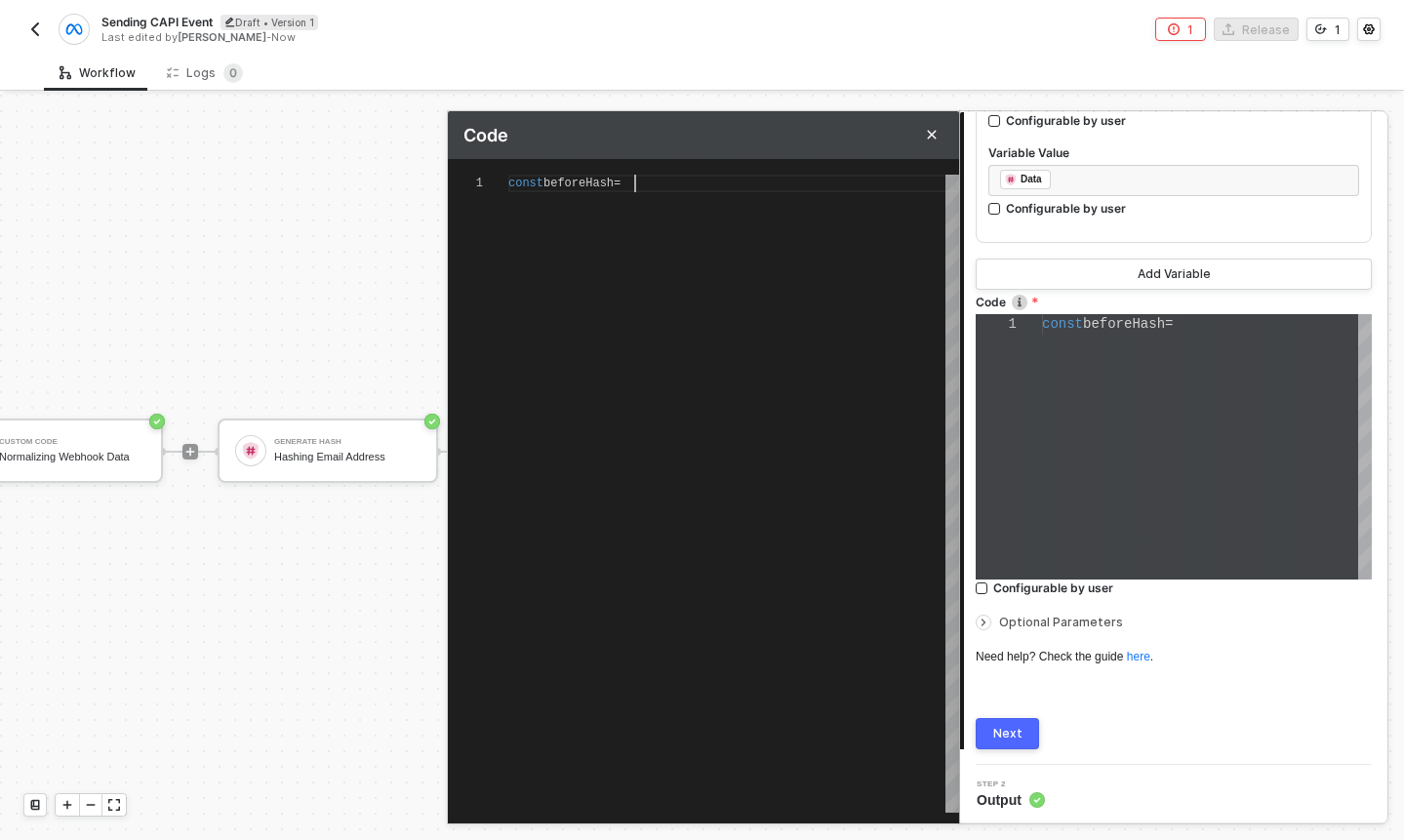
type textarea "const beforeHash ="
type textarea "const beforeHash = n"
type textarea "const beforeHash = no"
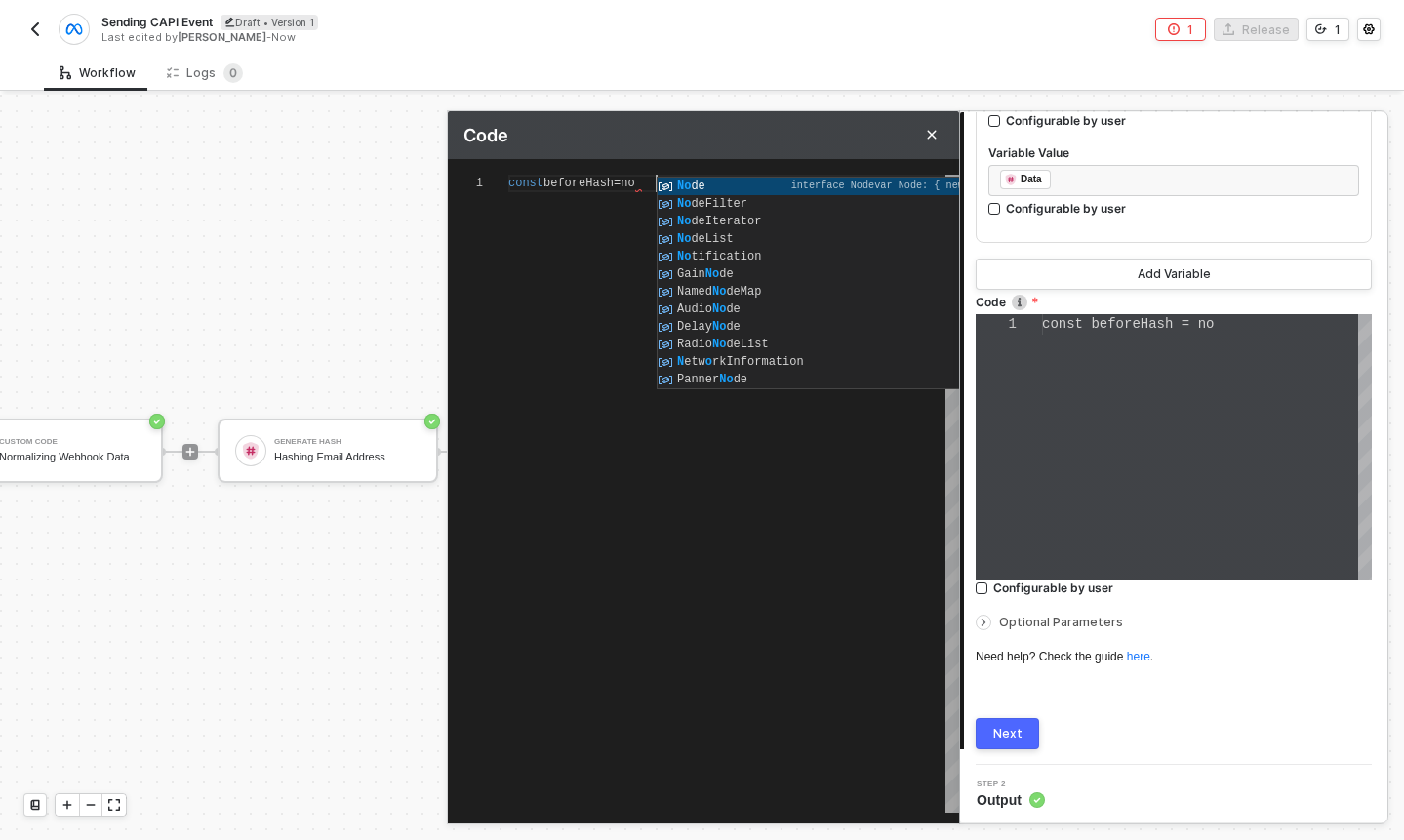
type textarea "const beforeHash = nor"
type textarea "const beforeHash = norm"
type textarea "const beforeHash = norma"
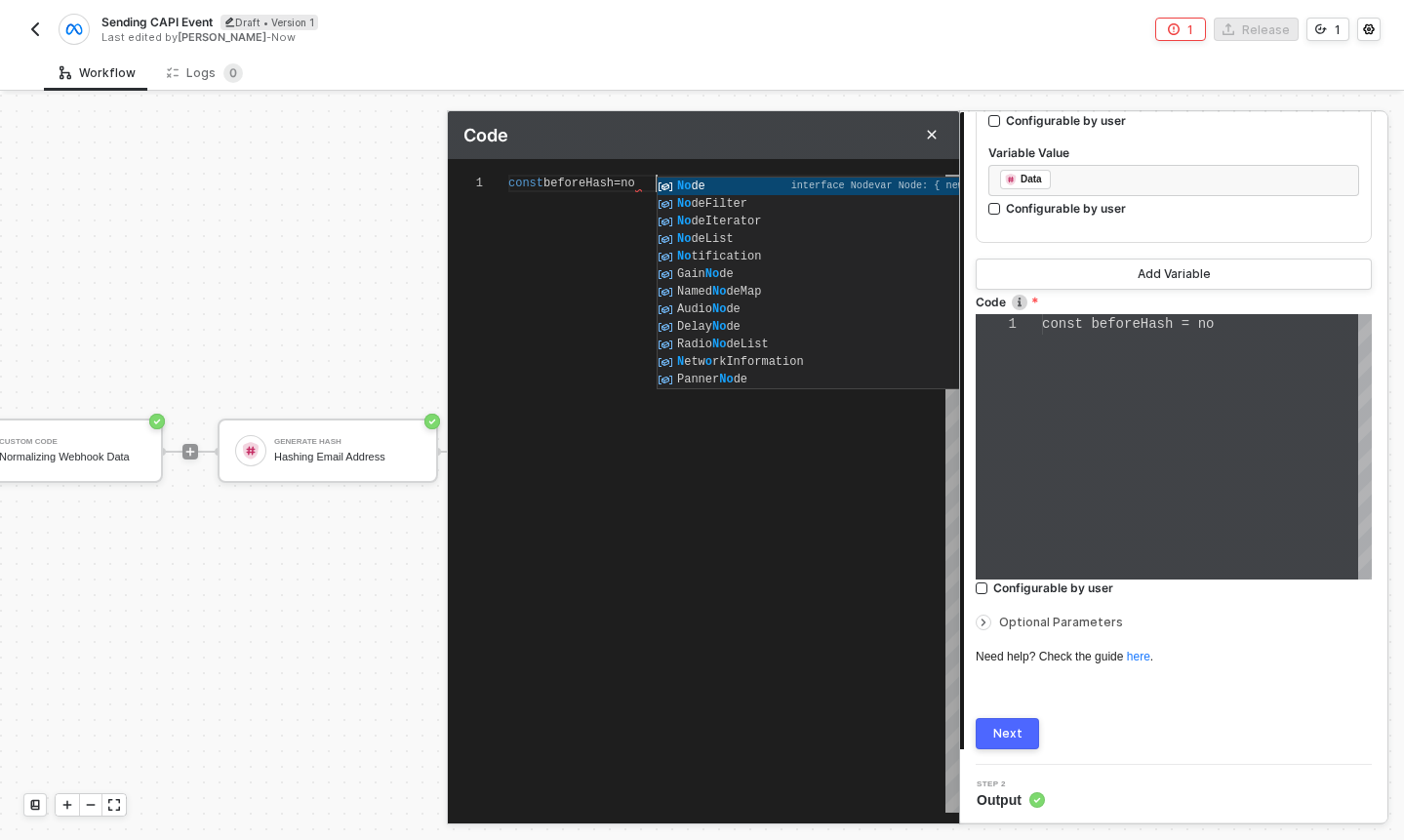
type textarea "const beforeHash = norma"
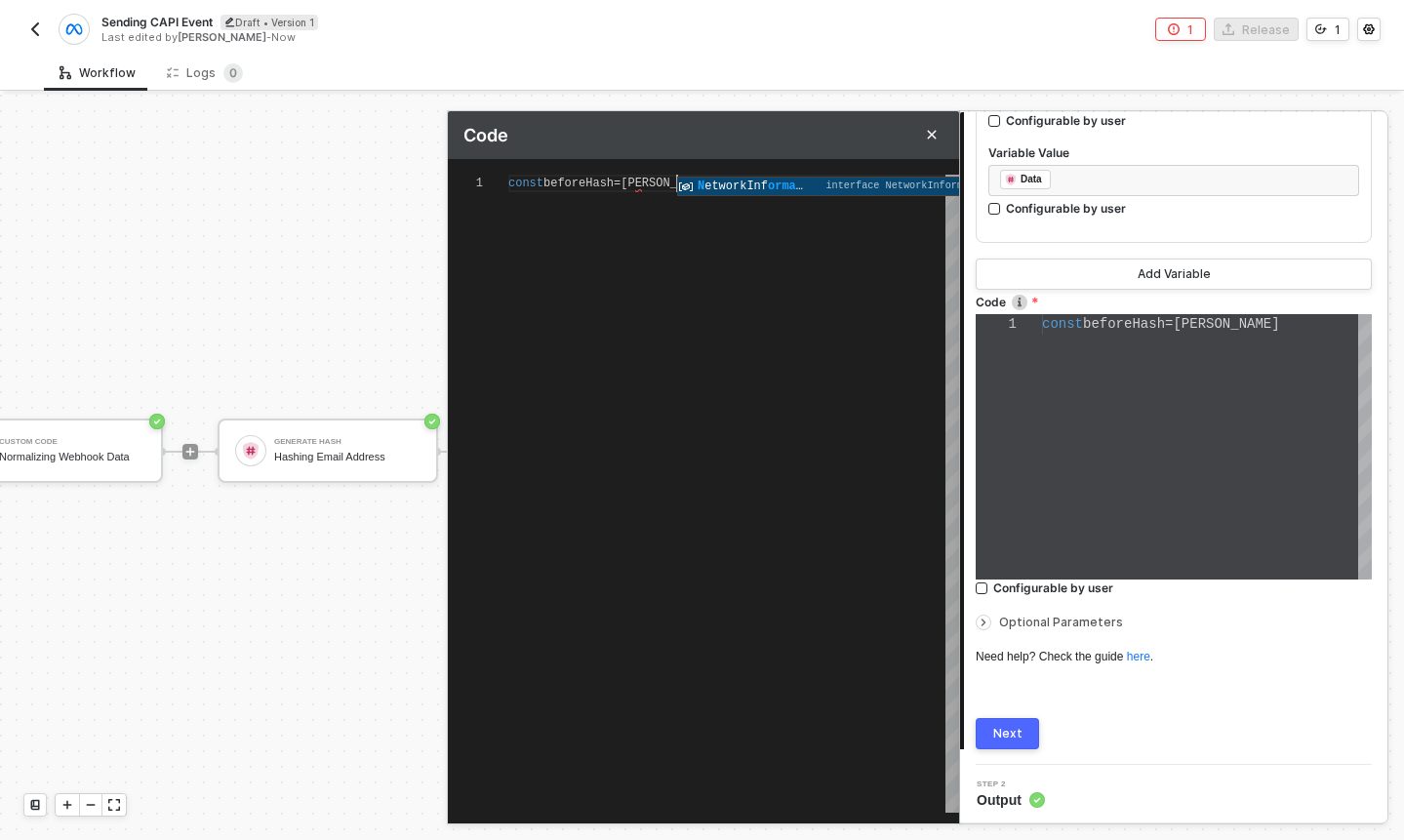
type textarea "const beforeHash = normal"
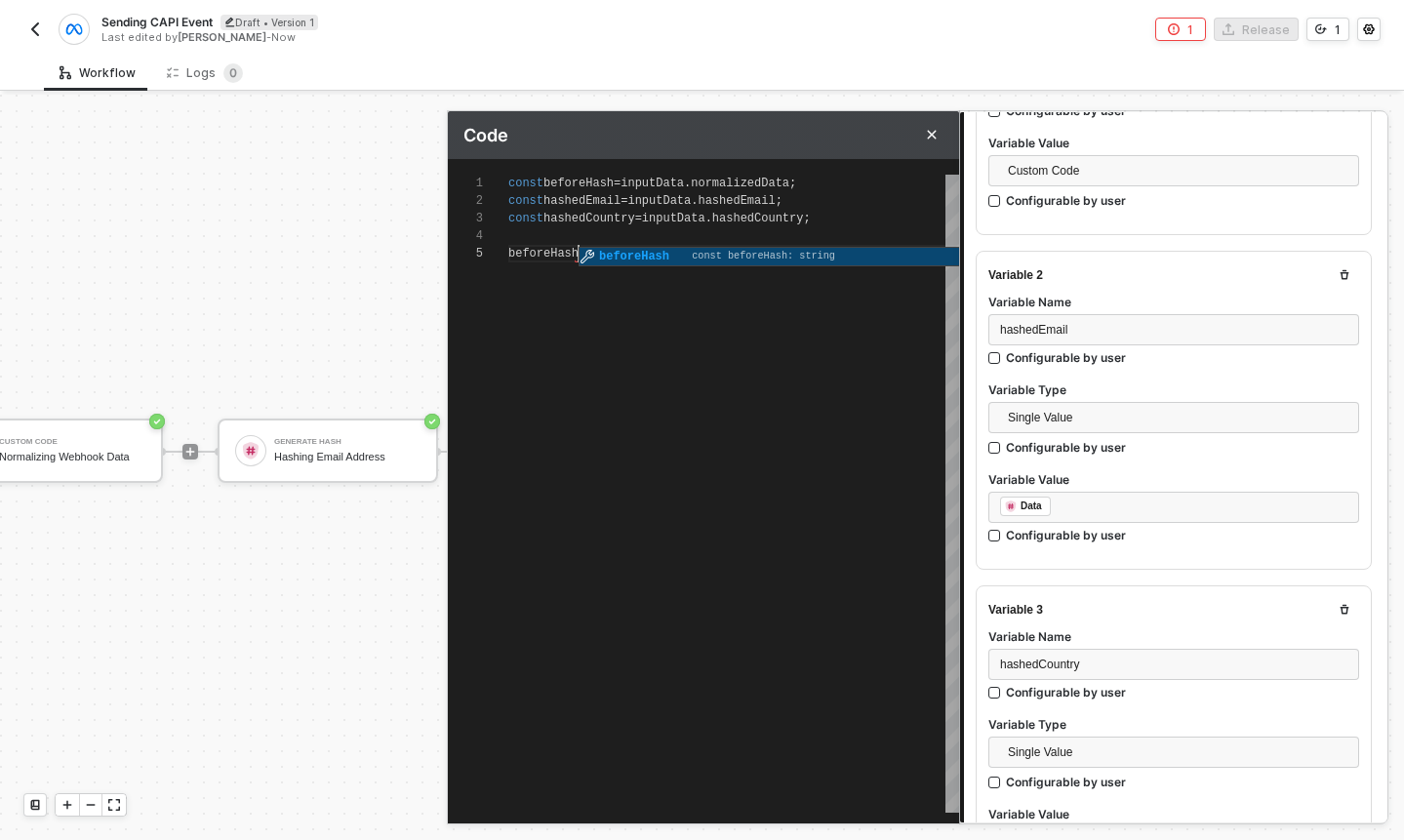
scroll to position [70, 77]
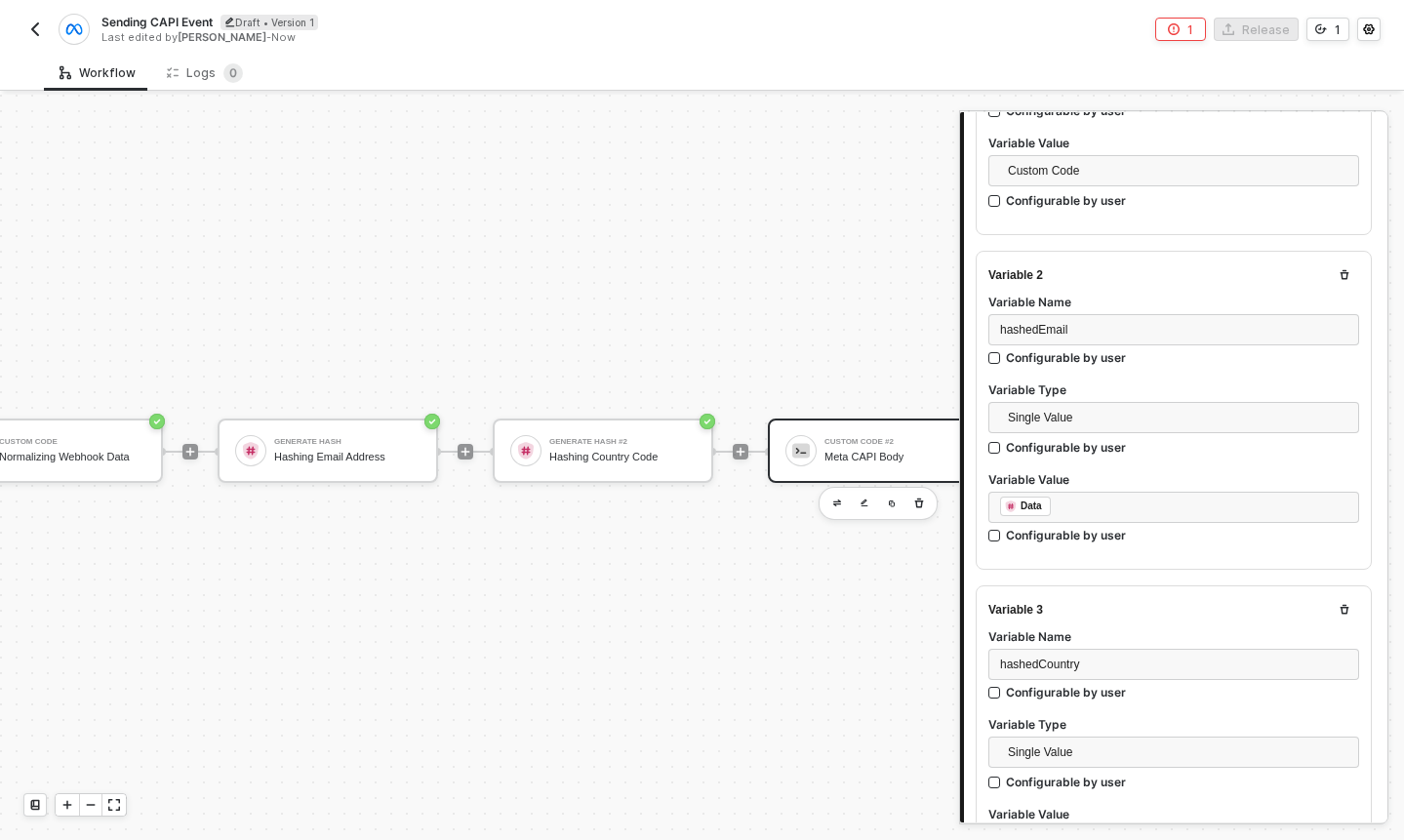
click at [808, 443] on img at bounding box center [801, 451] width 18 height 18
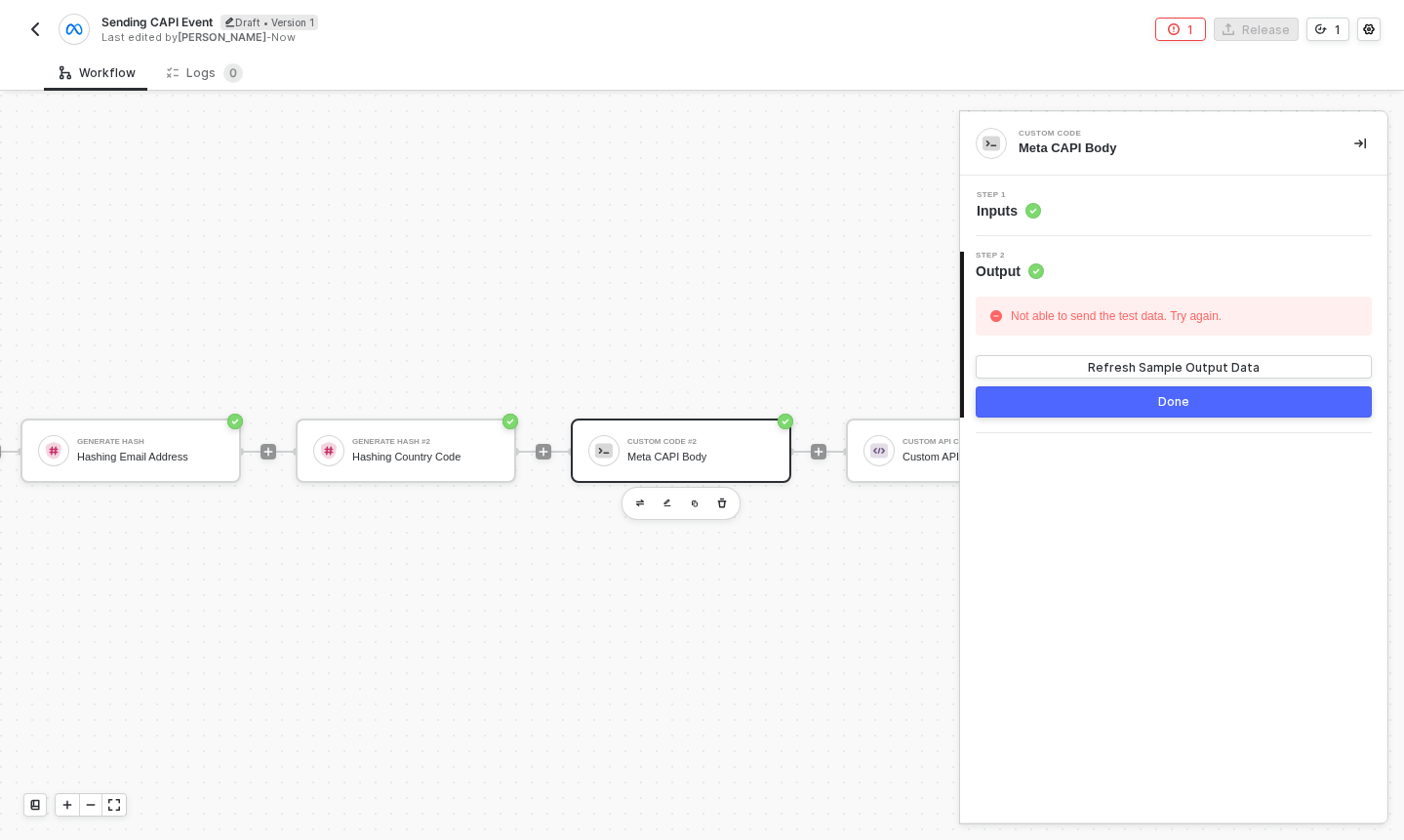
scroll to position [34, 590]
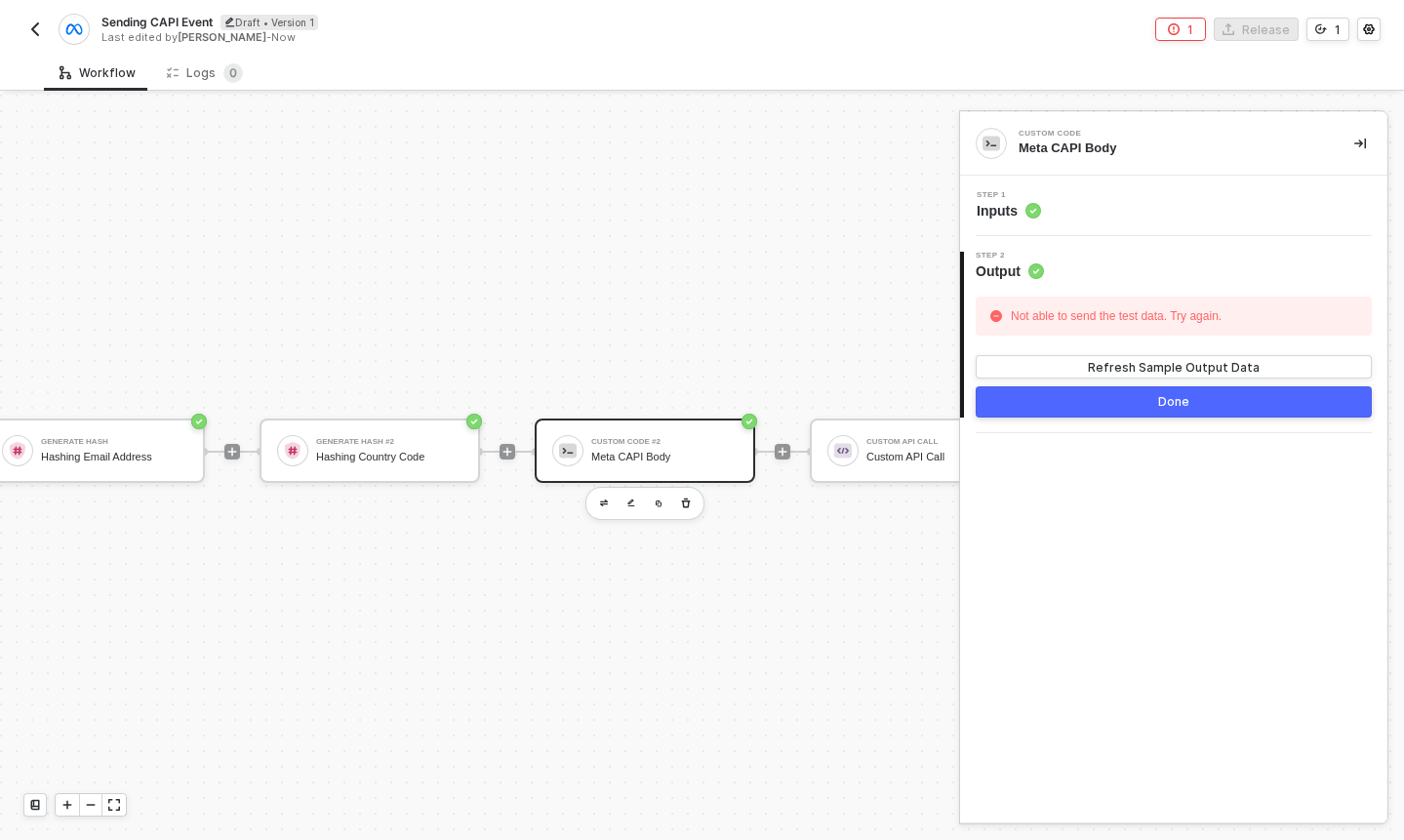
click at [1008, 208] on span "Inputs" at bounding box center [1009, 210] width 65 height 20
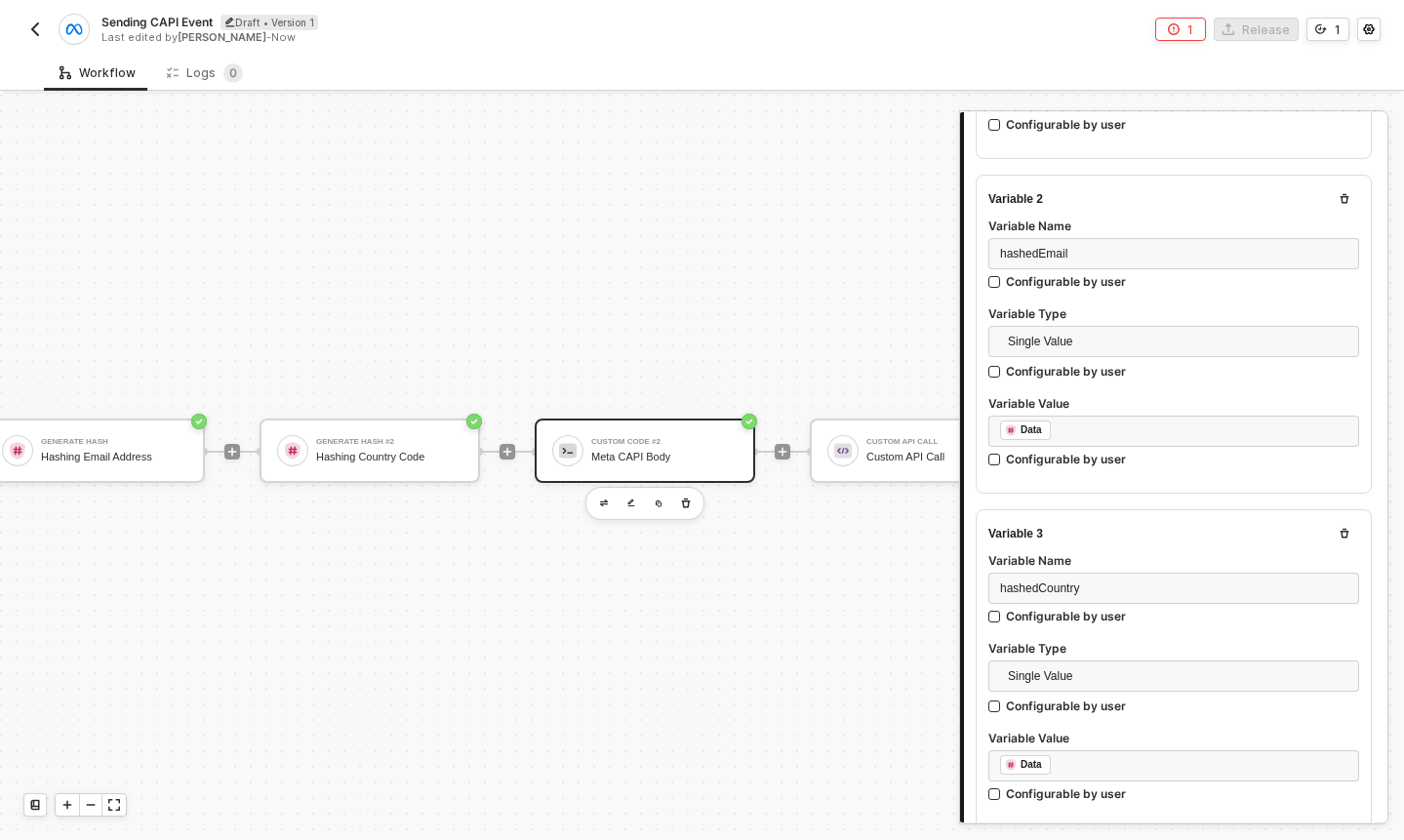
scroll to position [1082, 0]
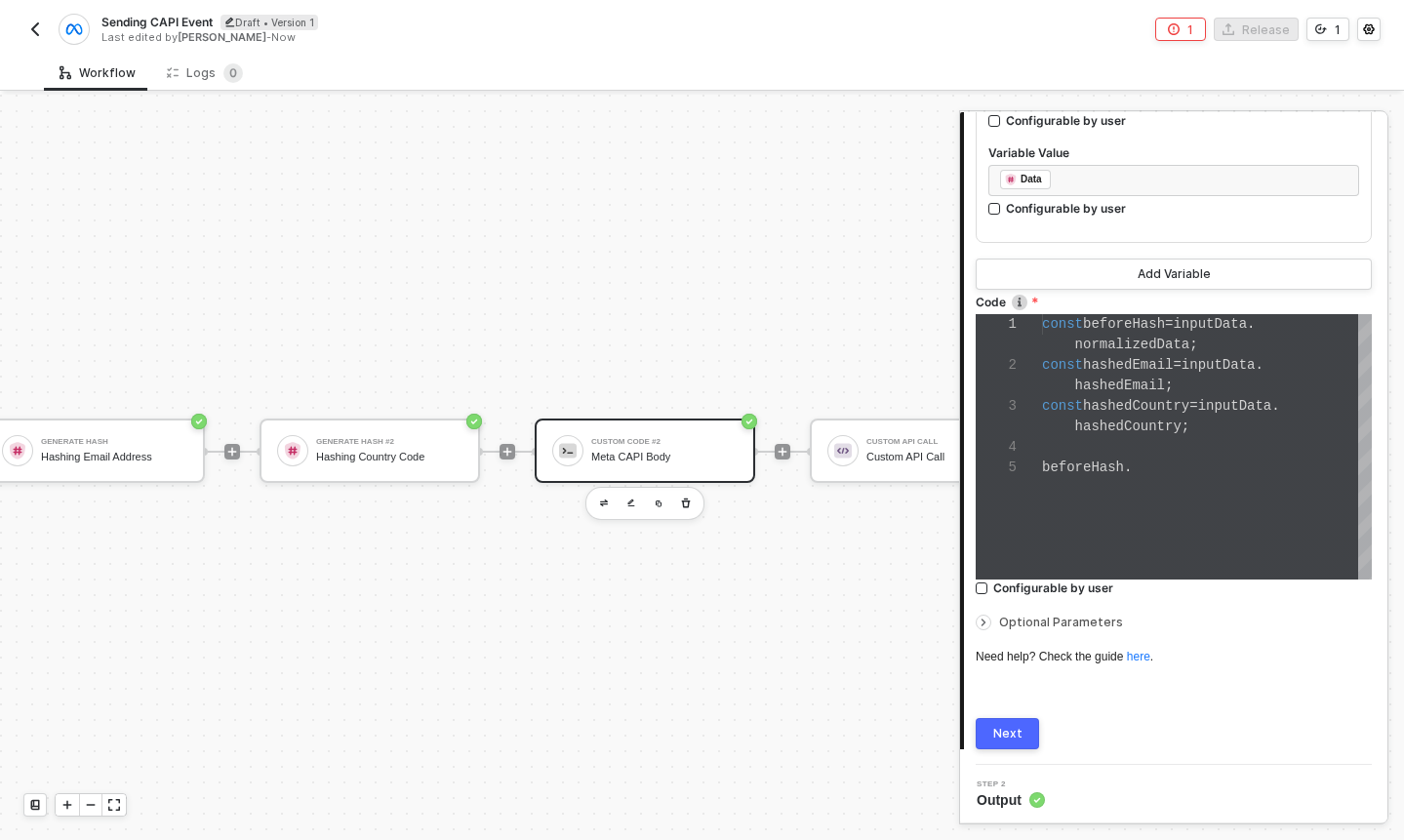
click at [1083, 425] on div "1 2 3 4 5 const beforeHash = inputData . normalizedData ; const hashedEmail = i…" at bounding box center [1173, 447] width 396 height 265
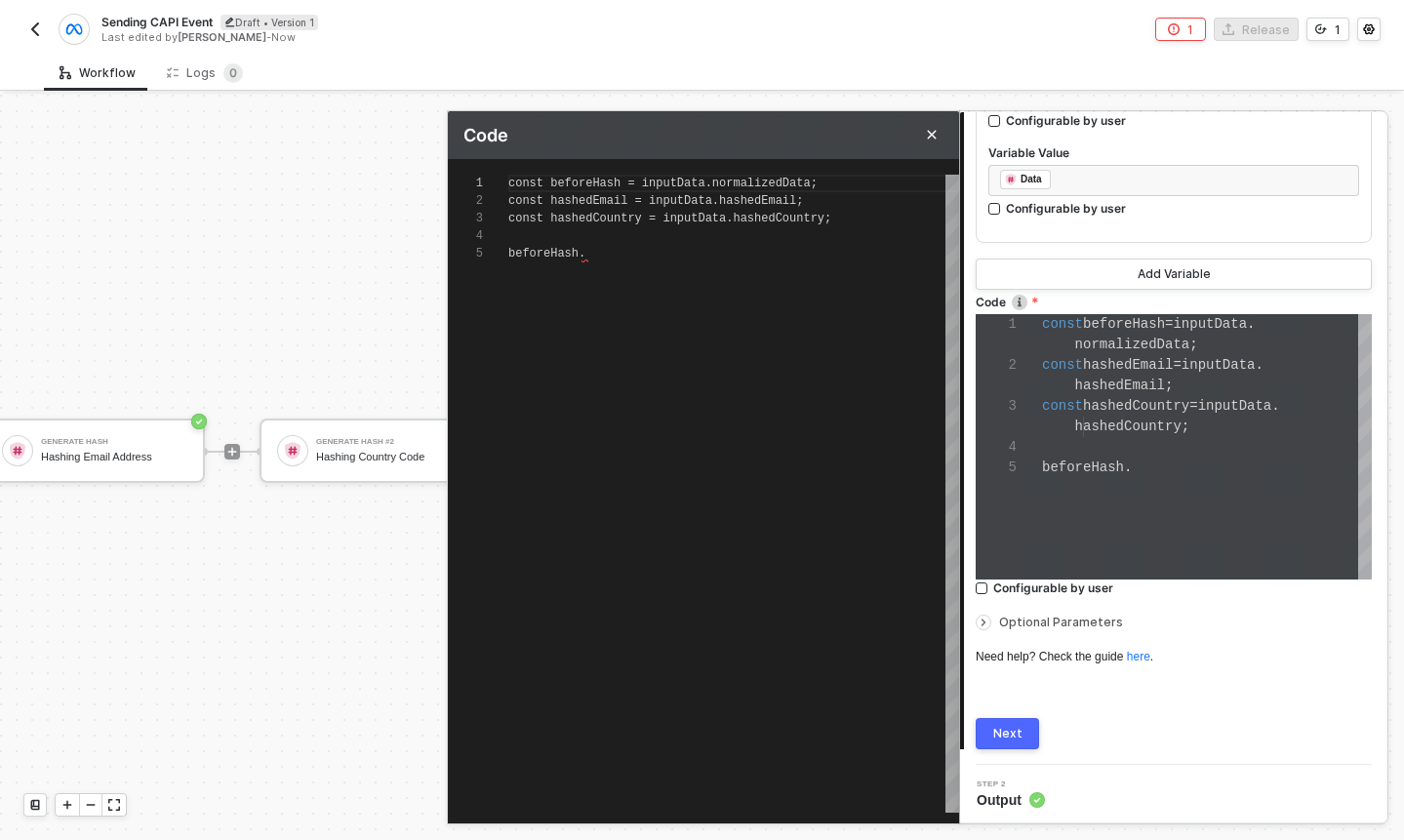
scroll to position [70, 0]
click at [1024, 728] on button "Next" at bounding box center [1008, 733] width 64 height 31
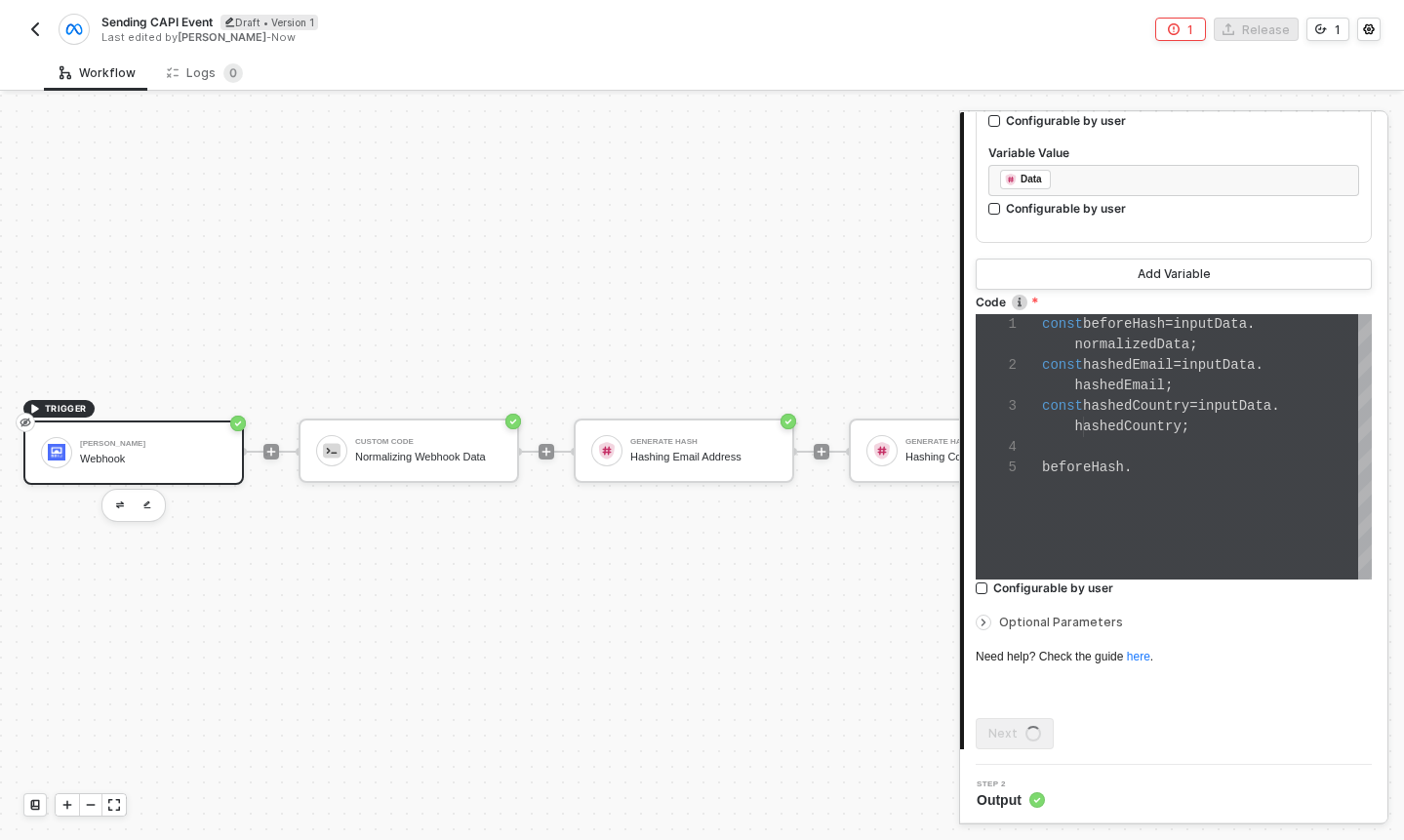
scroll to position [0, 0]
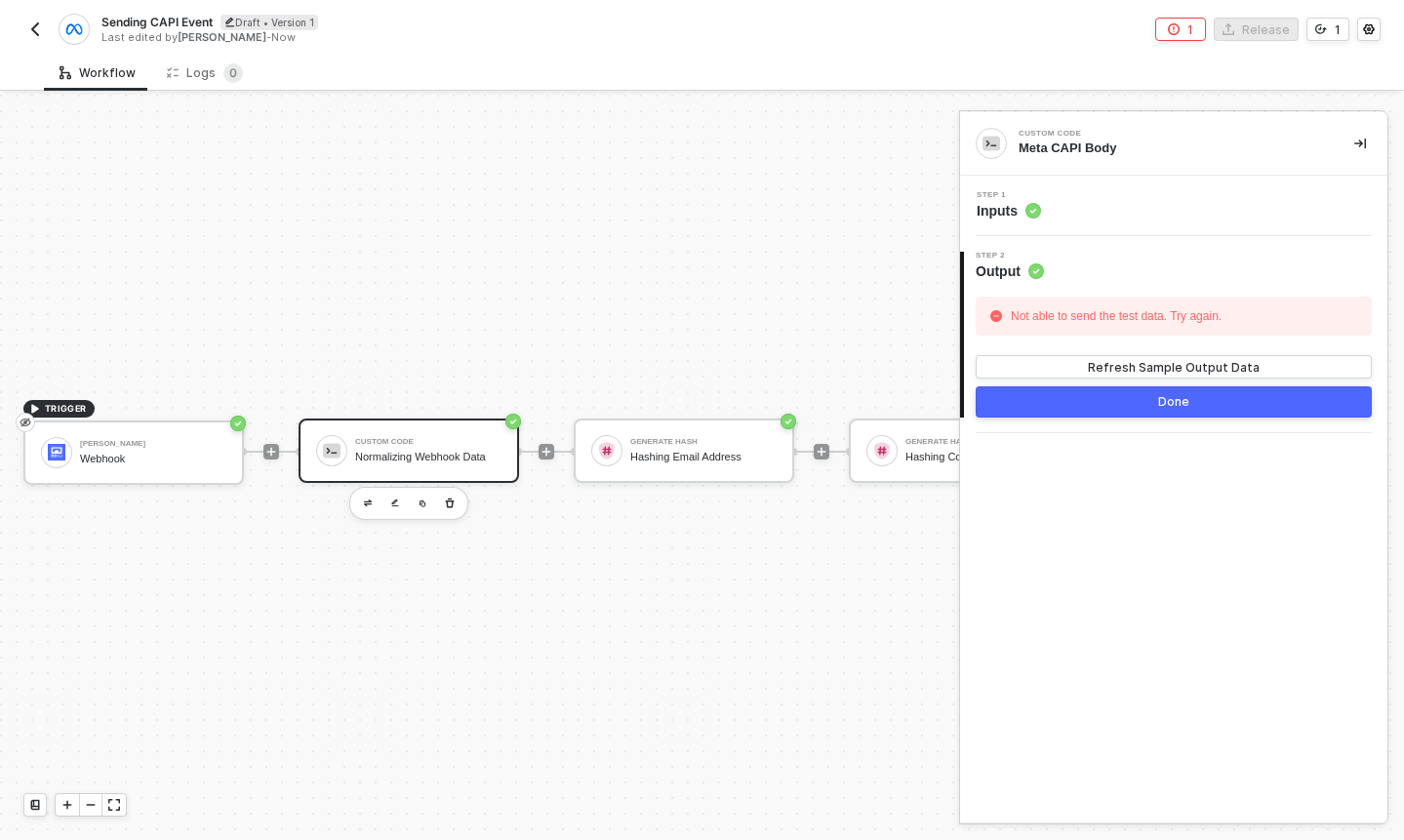
click at [416, 428] on div "Custom Code Normalizing Webhook Data" at bounding box center [408, 450] width 221 height 65
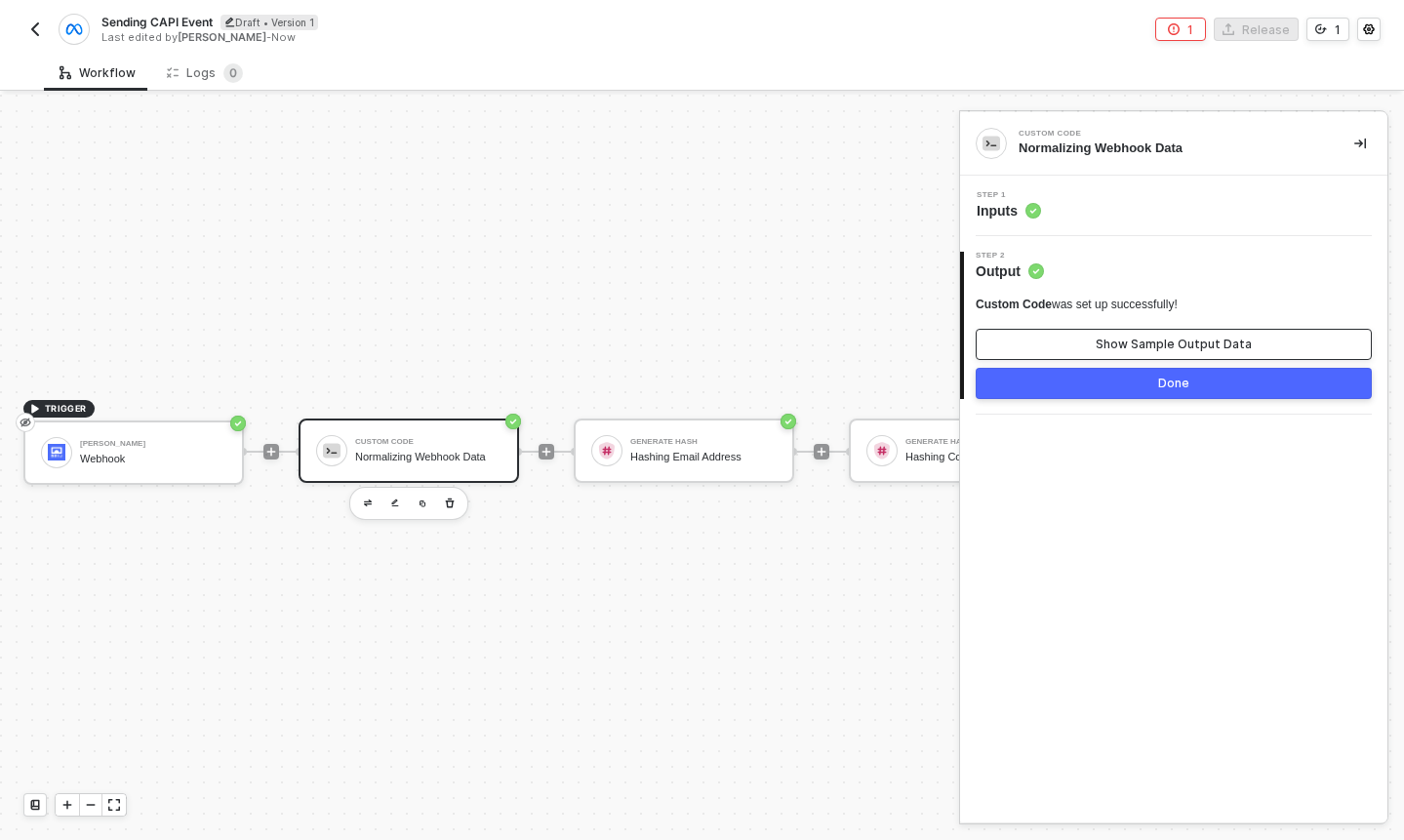
click at [1069, 337] on button "Show Sample Output Data" at bounding box center [1173, 344] width 396 height 31
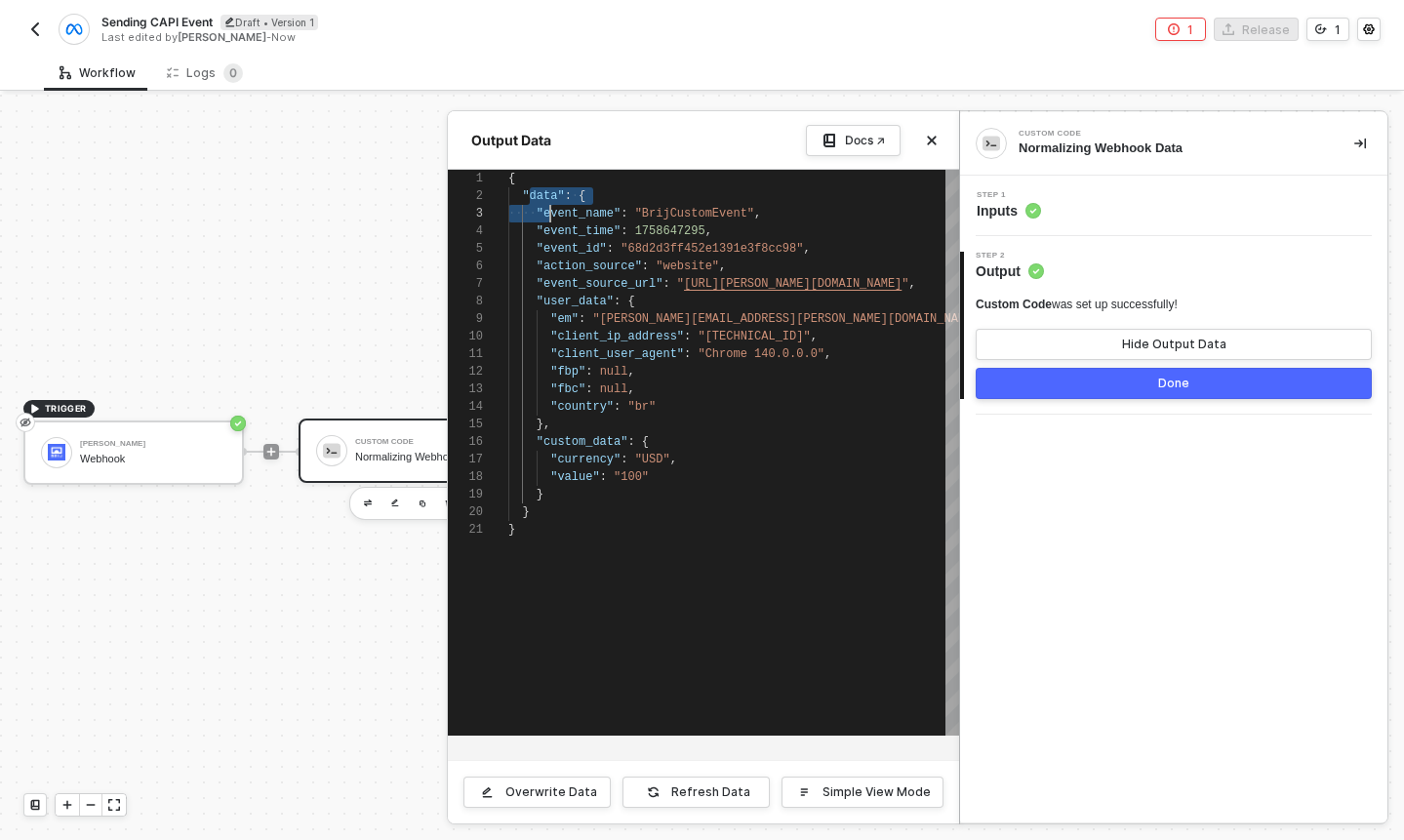
scroll to position [18, 50]
drag, startPoint x: 531, startPoint y: 201, endPoint x: 556, endPoint y: 204, distance: 25.2
click at [407, 667] on div at bounding box center [702, 467] width 1404 height 745
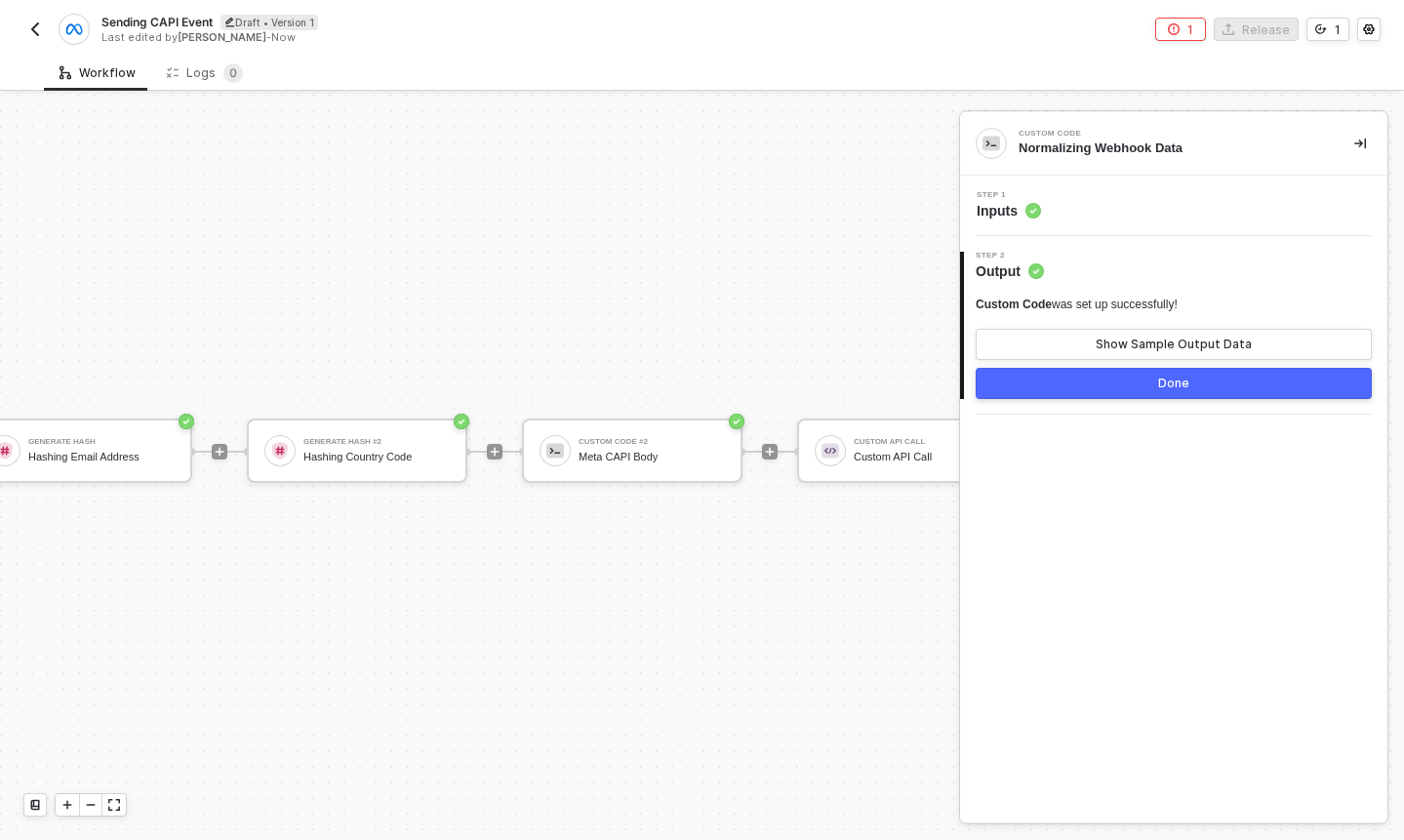
scroll to position [34, 817]
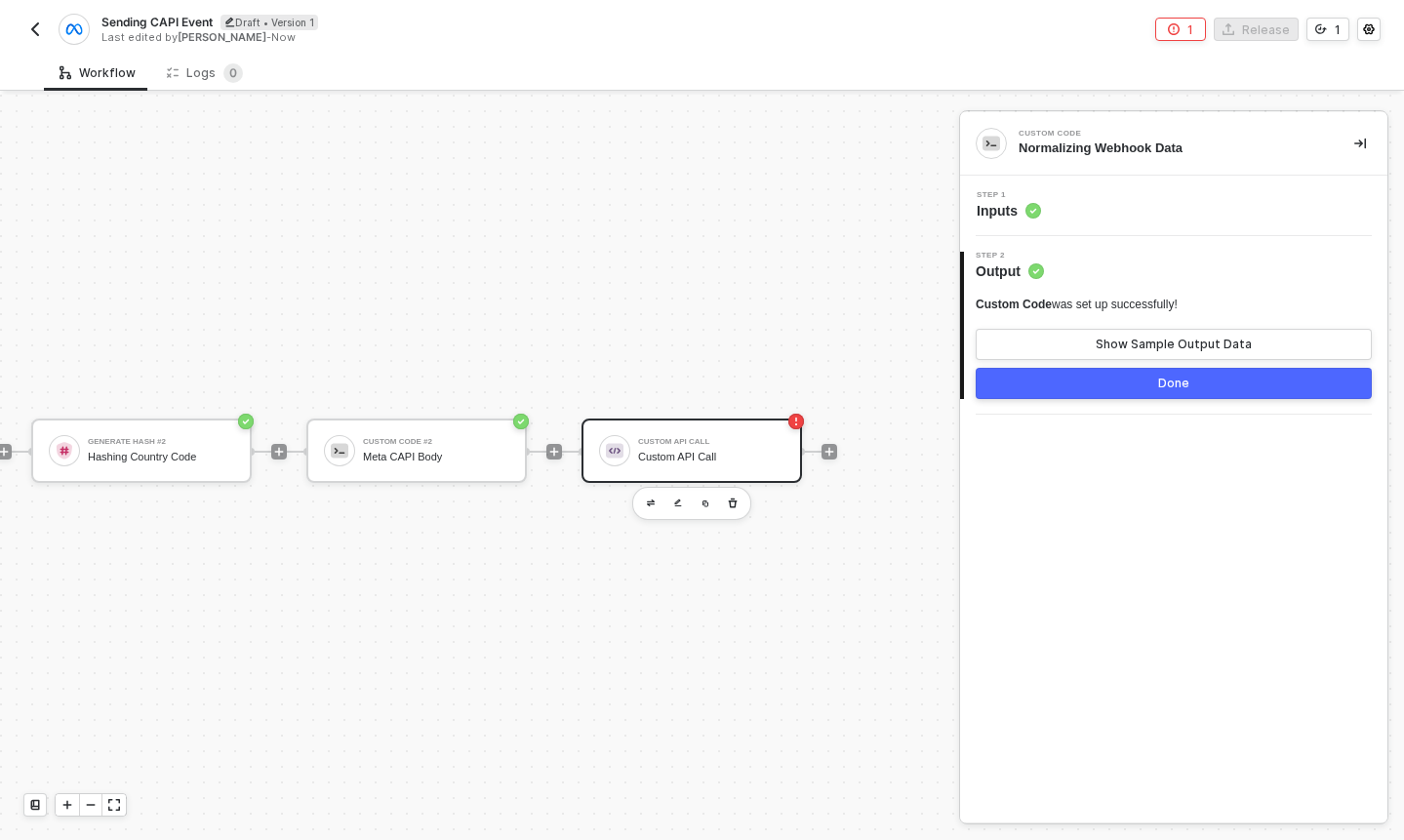
click at [684, 433] on div "Custom API Call Custom API Call" at bounding box center [711, 450] width 147 height 37
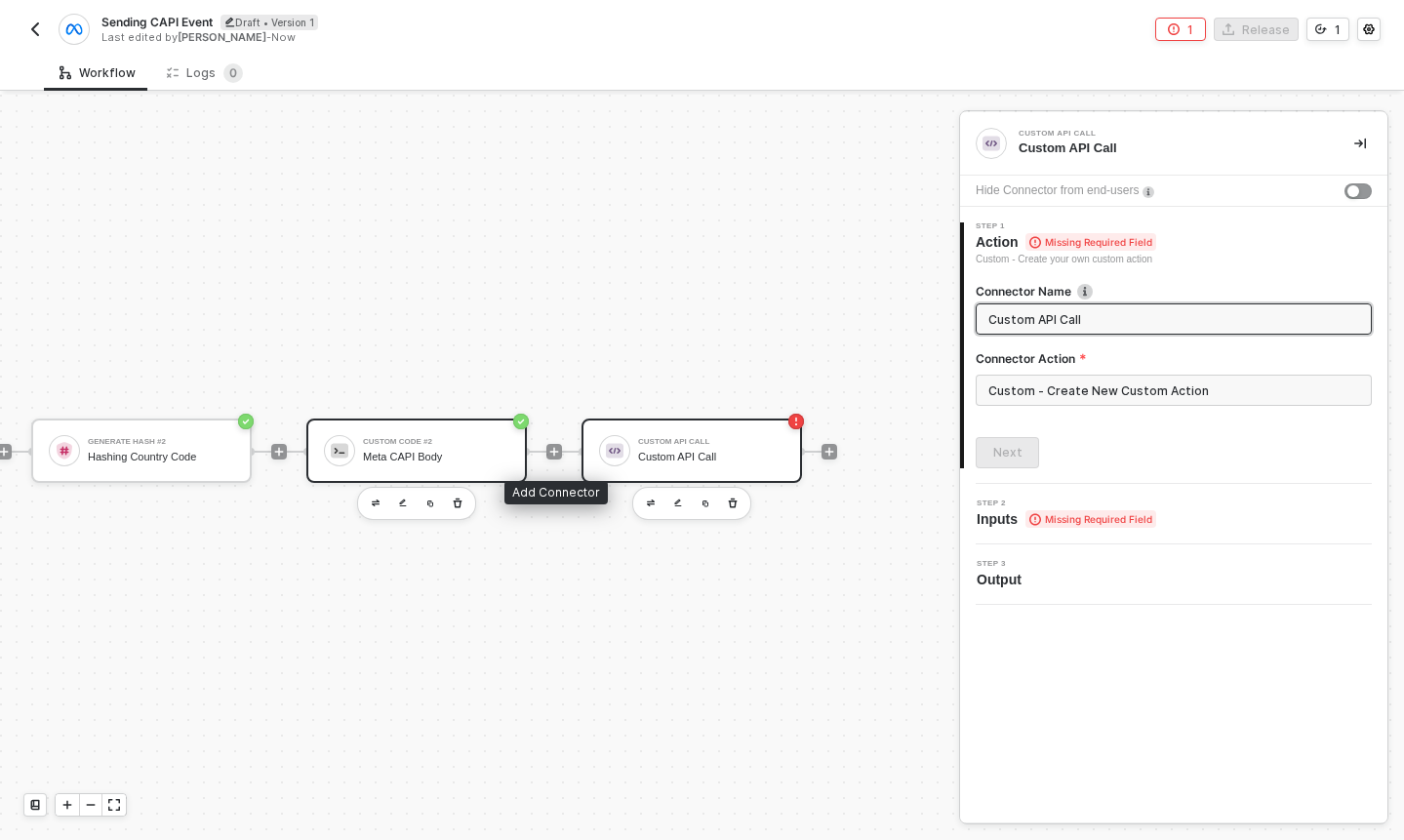
click at [453, 447] on div "Custom Code #2 Meta CAPI Body" at bounding box center [436, 450] width 147 height 37
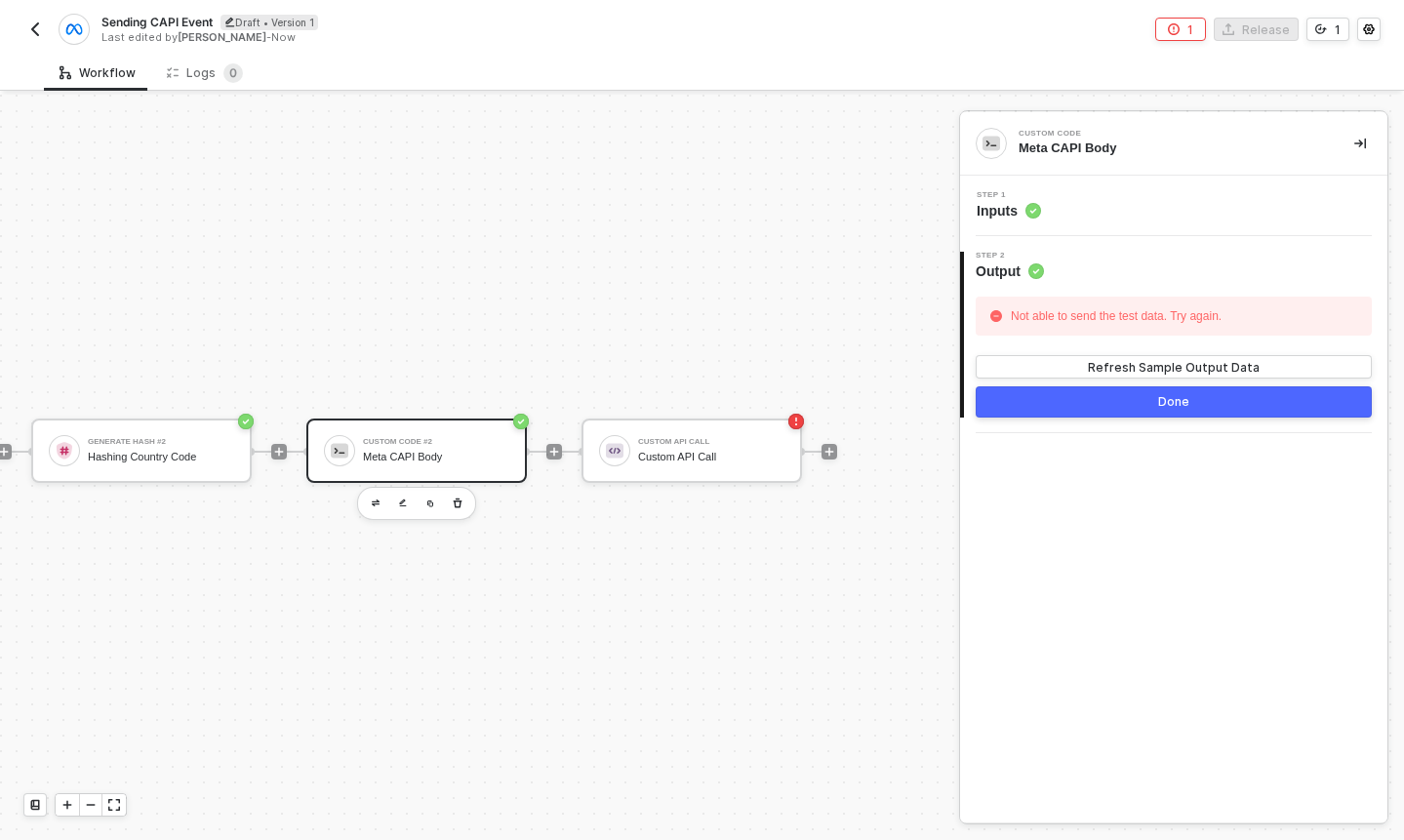
drag, startPoint x: 1064, startPoint y: 170, endPoint x: 1060, endPoint y: 183, distance: 13.6
click at [1064, 170] on div "Custom Code Meta CAPI Body" at bounding box center [1173, 144] width 427 height 64
click at [1045, 206] on div "Step 1 Inputs" at bounding box center [1175, 206] width 422 height 29
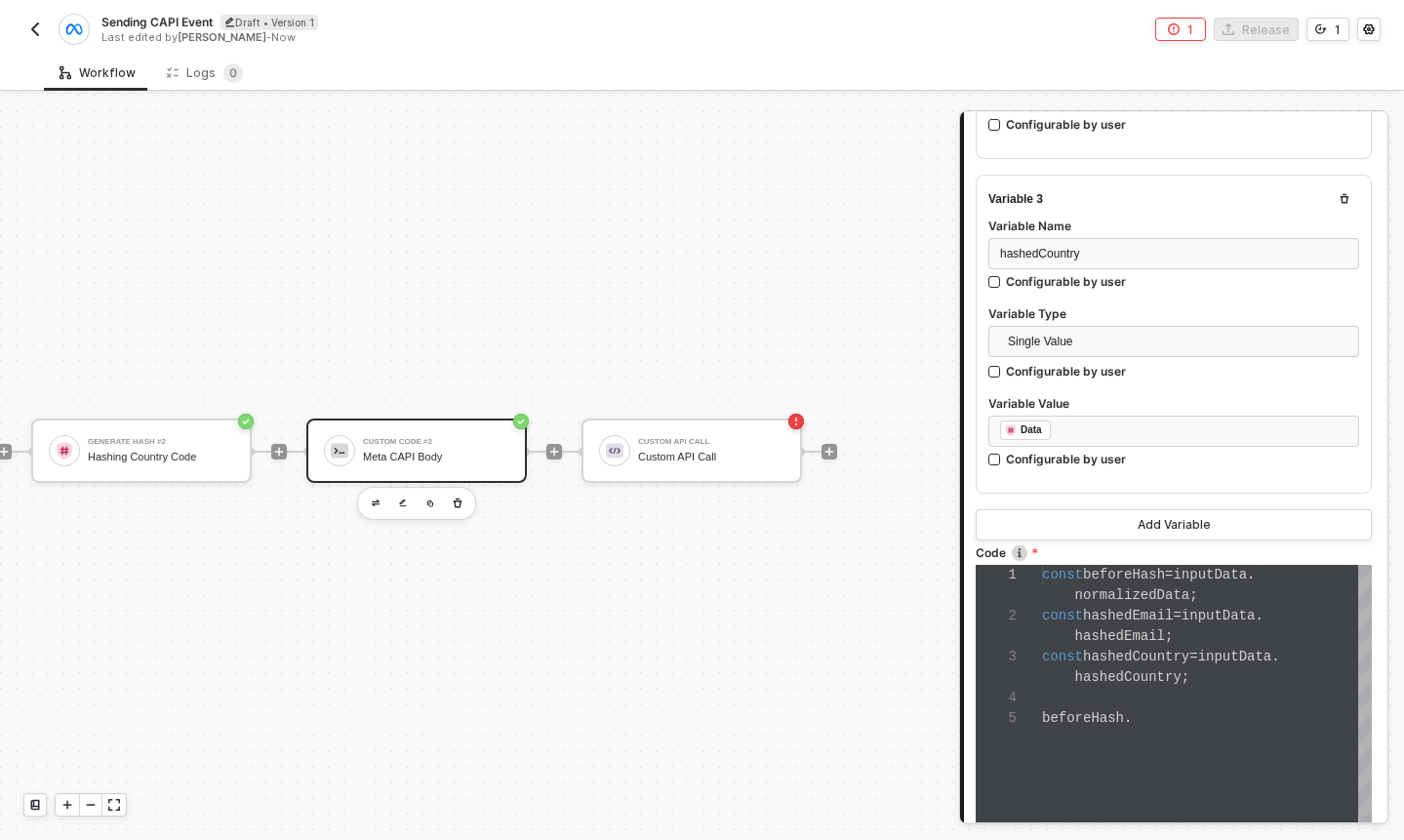
scroll to position [897, 0]
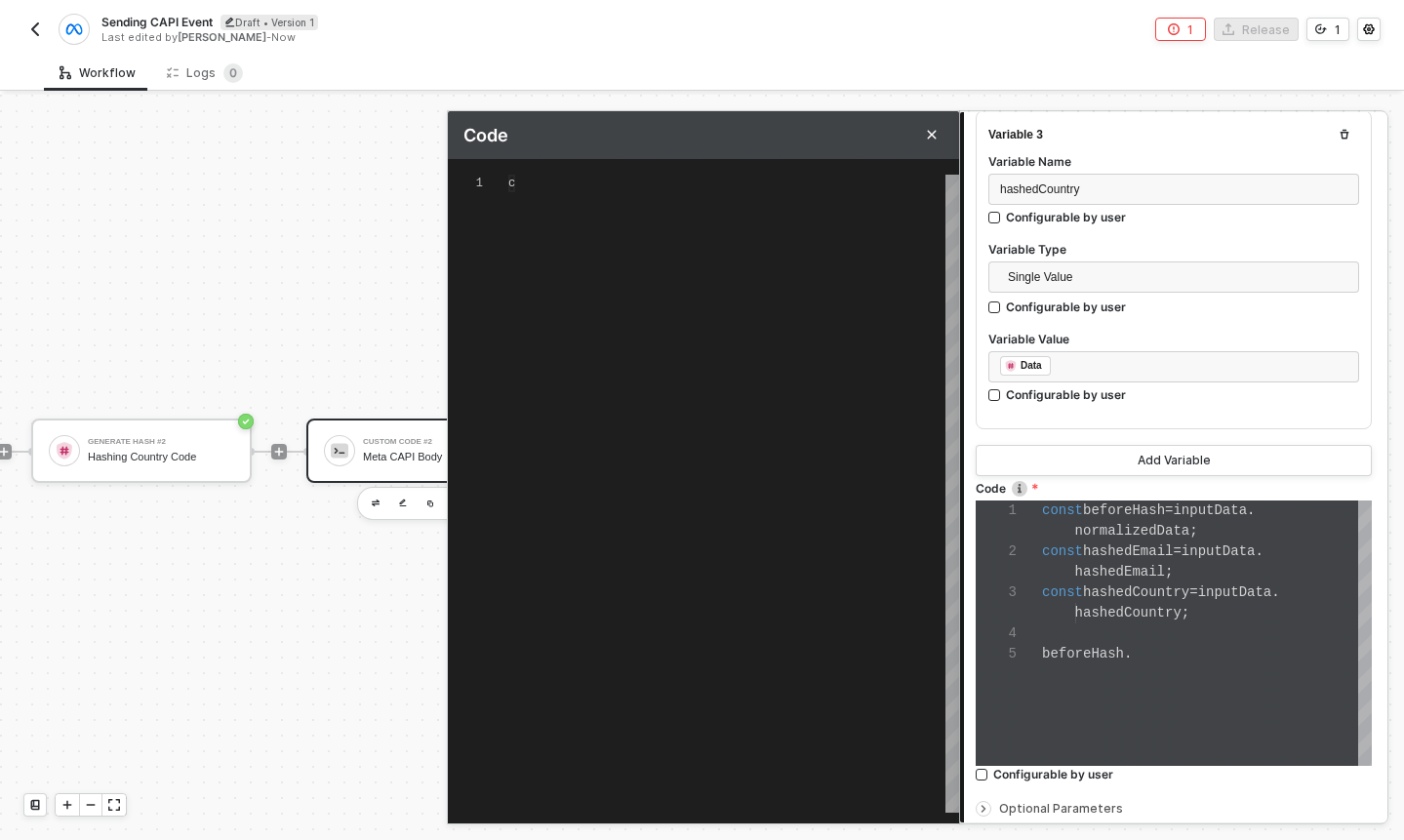
scroll to position [70, 0]
click at [668, 256] on div "beforeHash." at bounding box center [733, 253] width 451 height 18
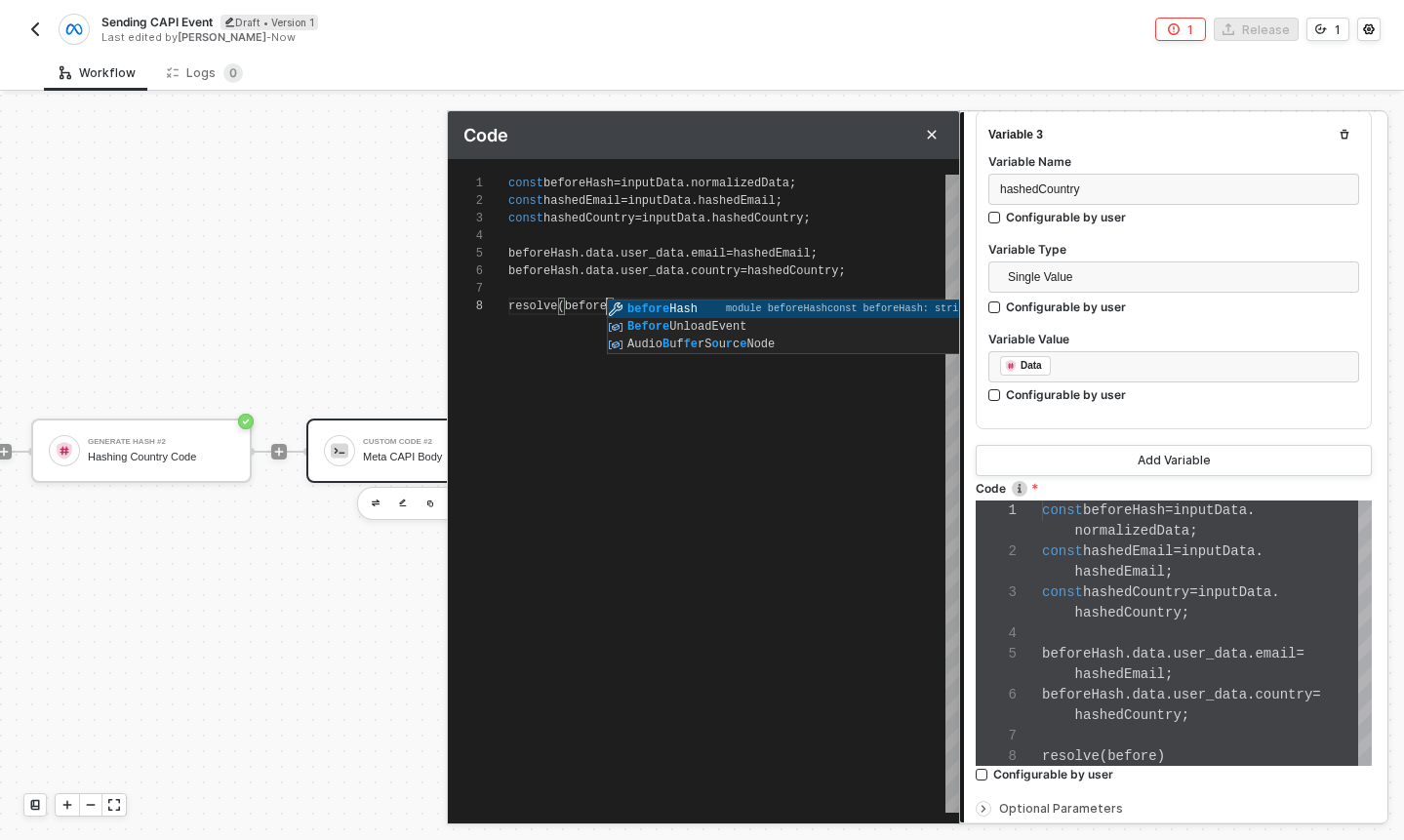
scroll to position [123, 92]
click at [637, 280] on div at bounding box center [733, 289] width 451 height 18
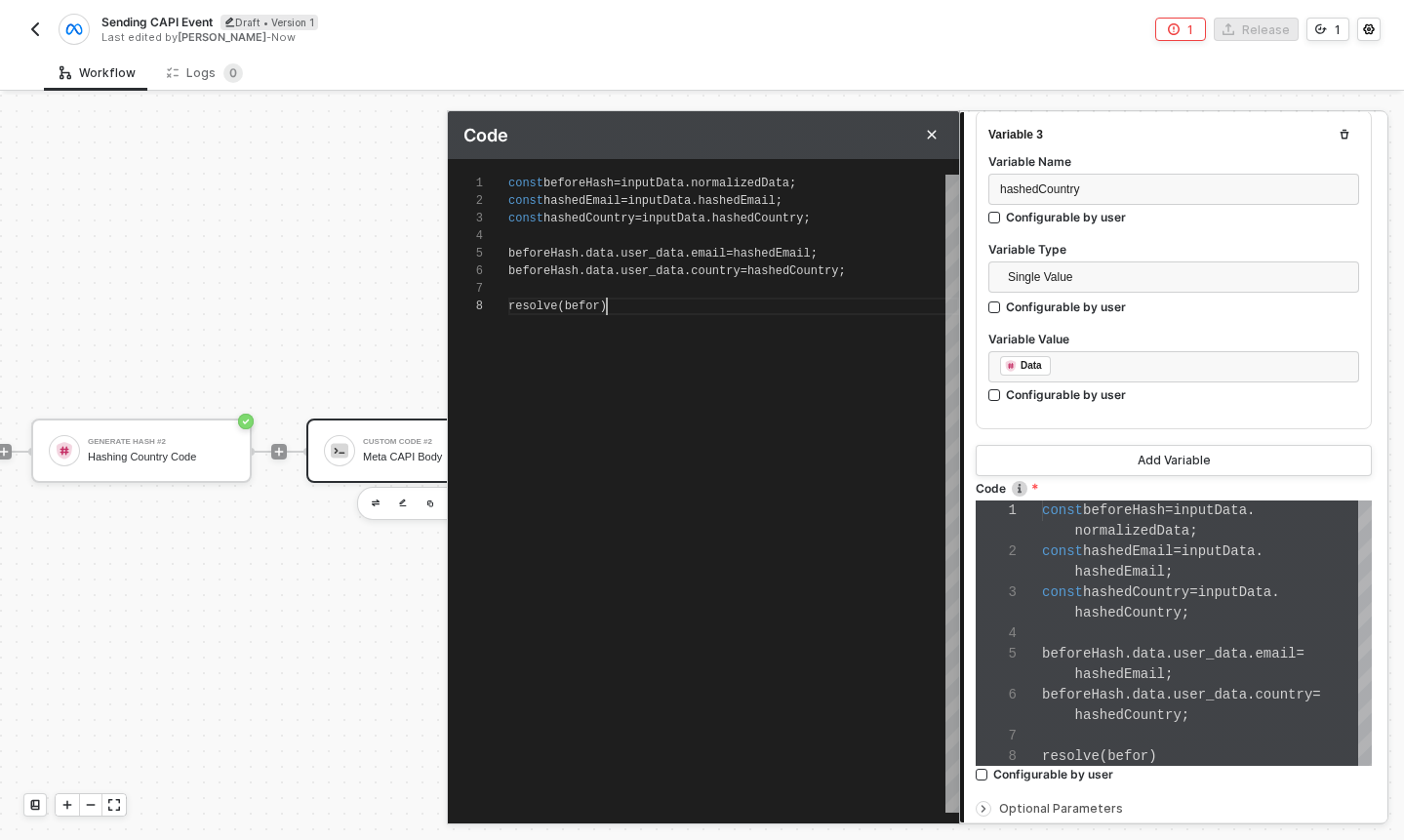
click at [625, 306] on div "resolve ( befor )" at bounding box center [733, 306] width 451 height 18
click at [730, 308] on div "resolve ( befor )" at bounding box center [733, 306] width 451 height 18
click at [598, 284] on div at bounding box center [733, 289] width 451 height 18
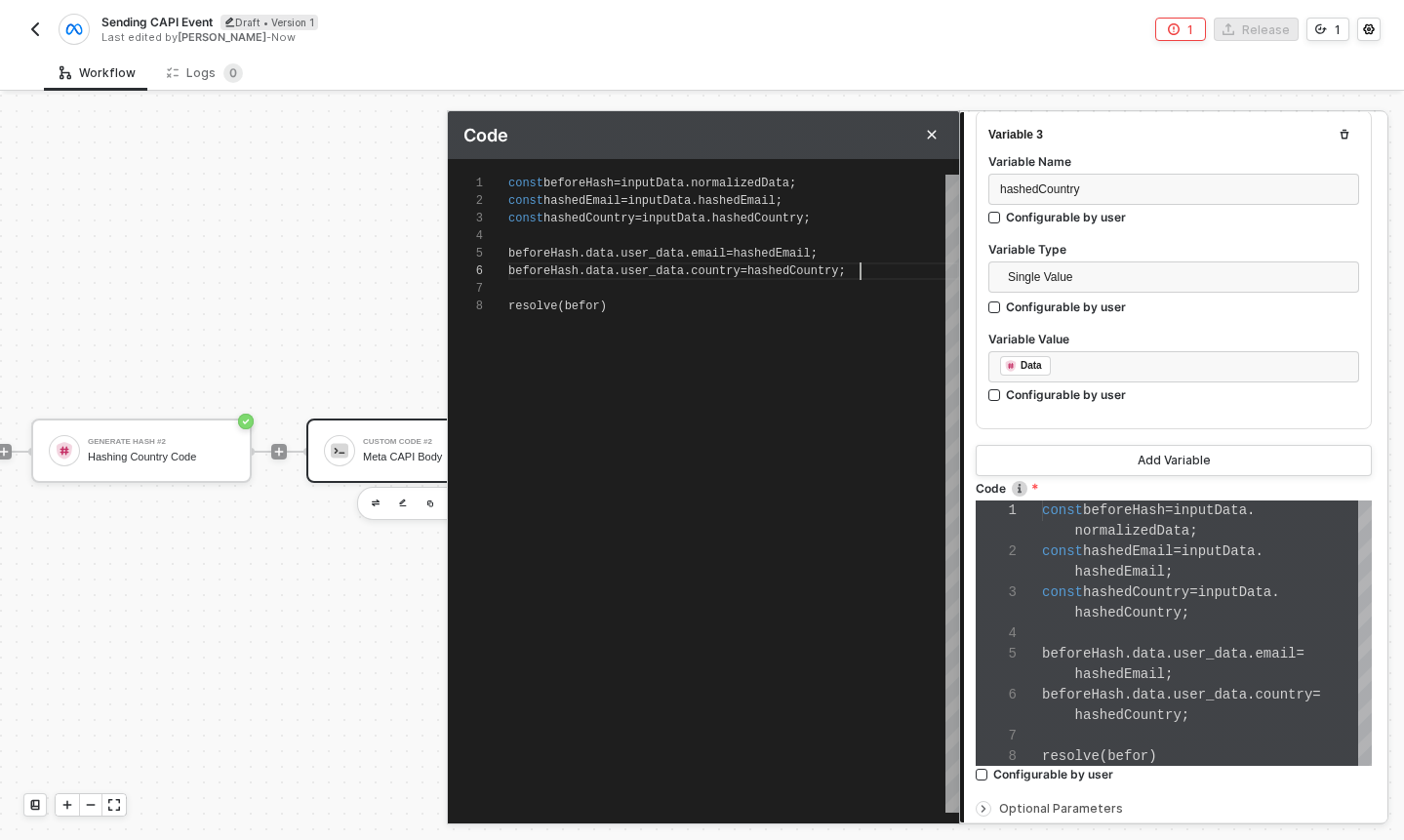
click at [871, 268] on div "beforeHash . data . user_data . country = hashedCountry ;" at bounding box center [733, 271] width 451 height 18
click at [507, 304] on div at bounding box center [478, 306] width 61 height 18
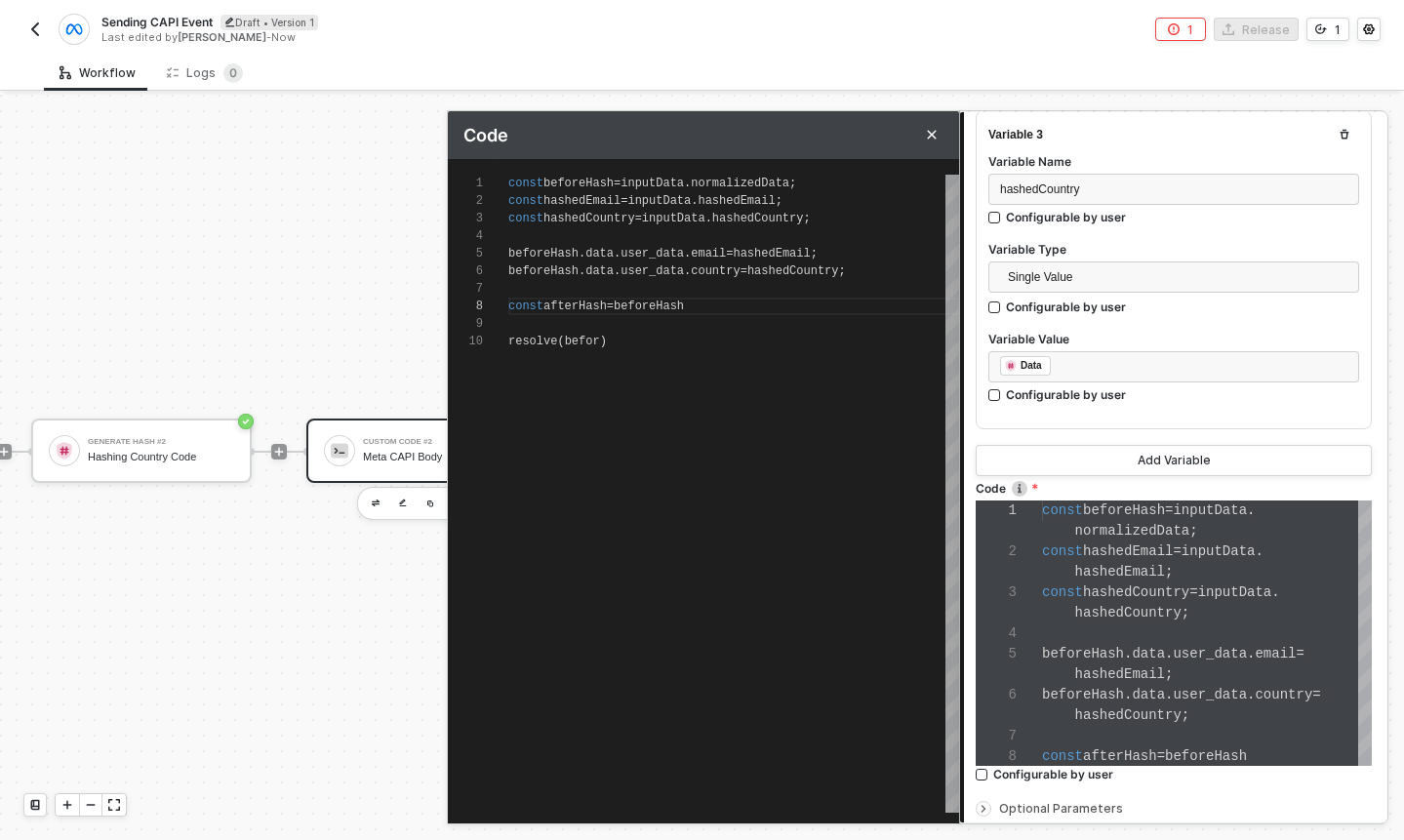
click at [705, 306] on div "1 2 3 4 5 6 9 7 8 10 const beforeHash = inputData . normalizedData ; const hash…" at bounding box center [703, 494] width 511 height 638
click at [742, 307] on div "const afterHash = beforeHash" at bounding box center [733, 306] width 451 height 18
click at [596, 349] on div "const beforeHash = inputData . normalizedData ; const hashedEmail = inputData .…" at bounding box center [733, 494] width 451 height 638
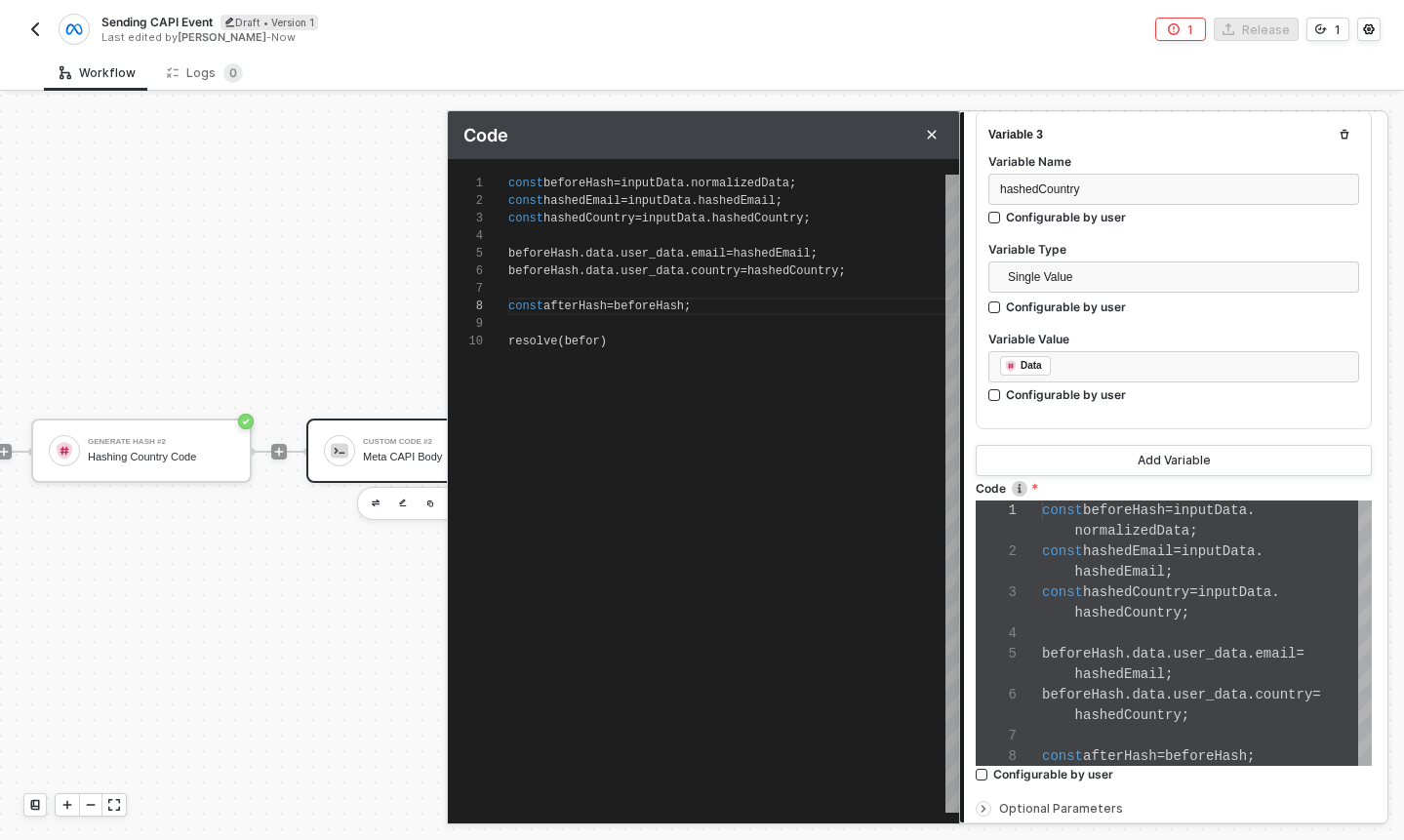
scroll to position [158, 99]
drag, startPoint x: 565, startPoint y: 340, endPoint x: 599, endPoint y: 340, distance: 34.0
click at [599, 340] on span "resolve ( befor )" at bounding box center [557, 341] width 99 height 14
click at [600, 340] on span ")" at bounding box center [603, 341] width 7 height 14
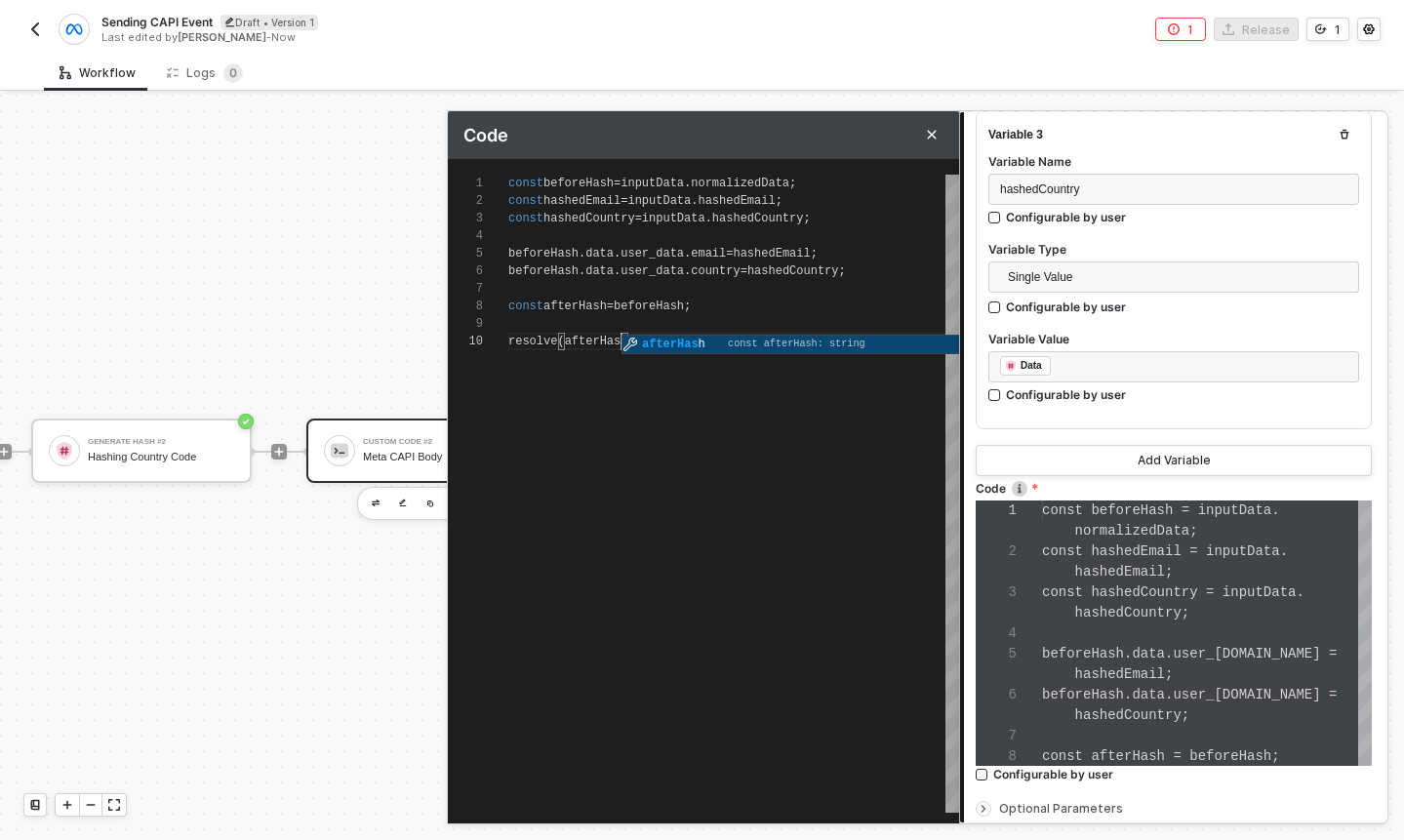
scroll to position [158, 120]
click at [708, 324] on div at bounding box center [733, 324] width 451 height 18
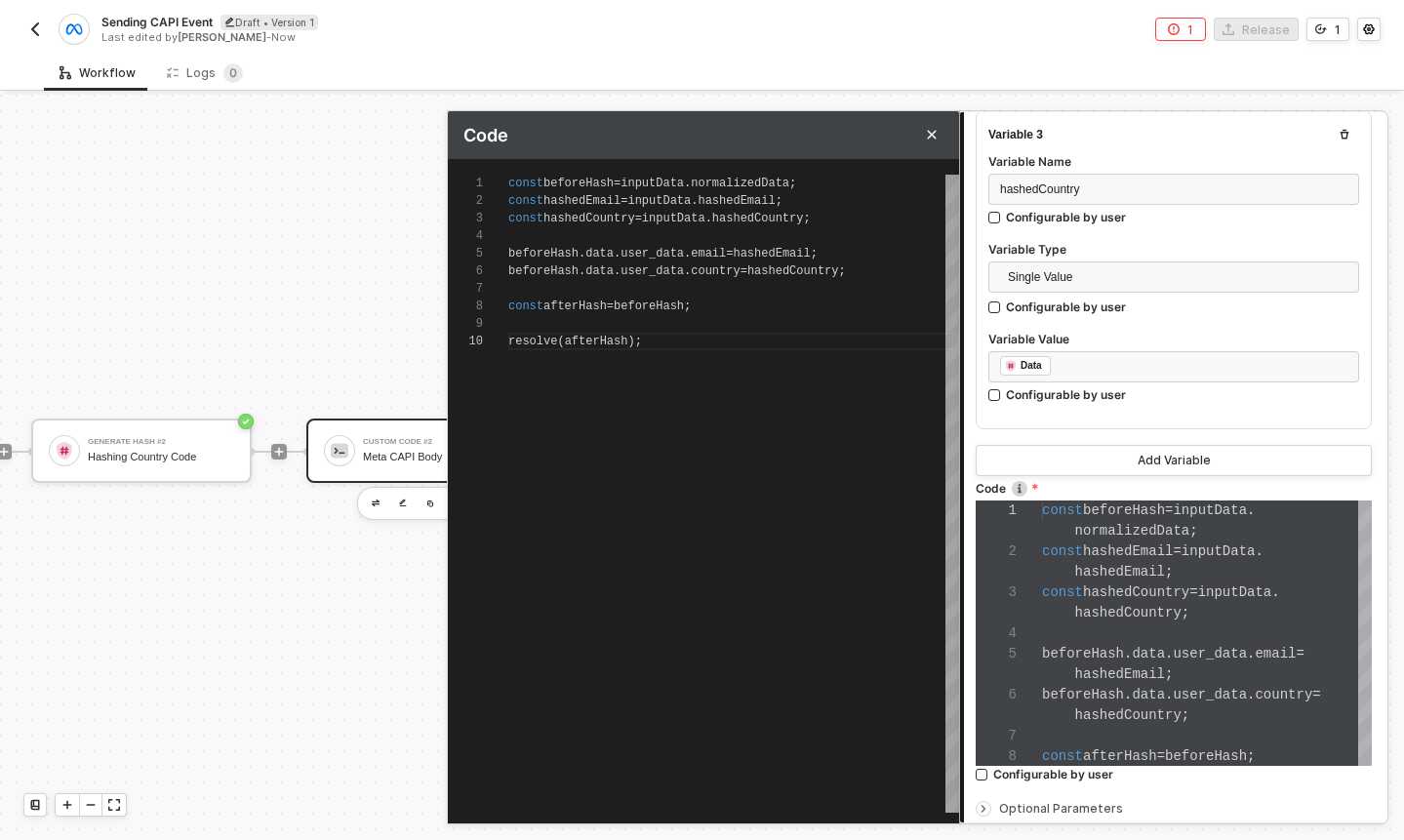
scroll to position [1082, 0]
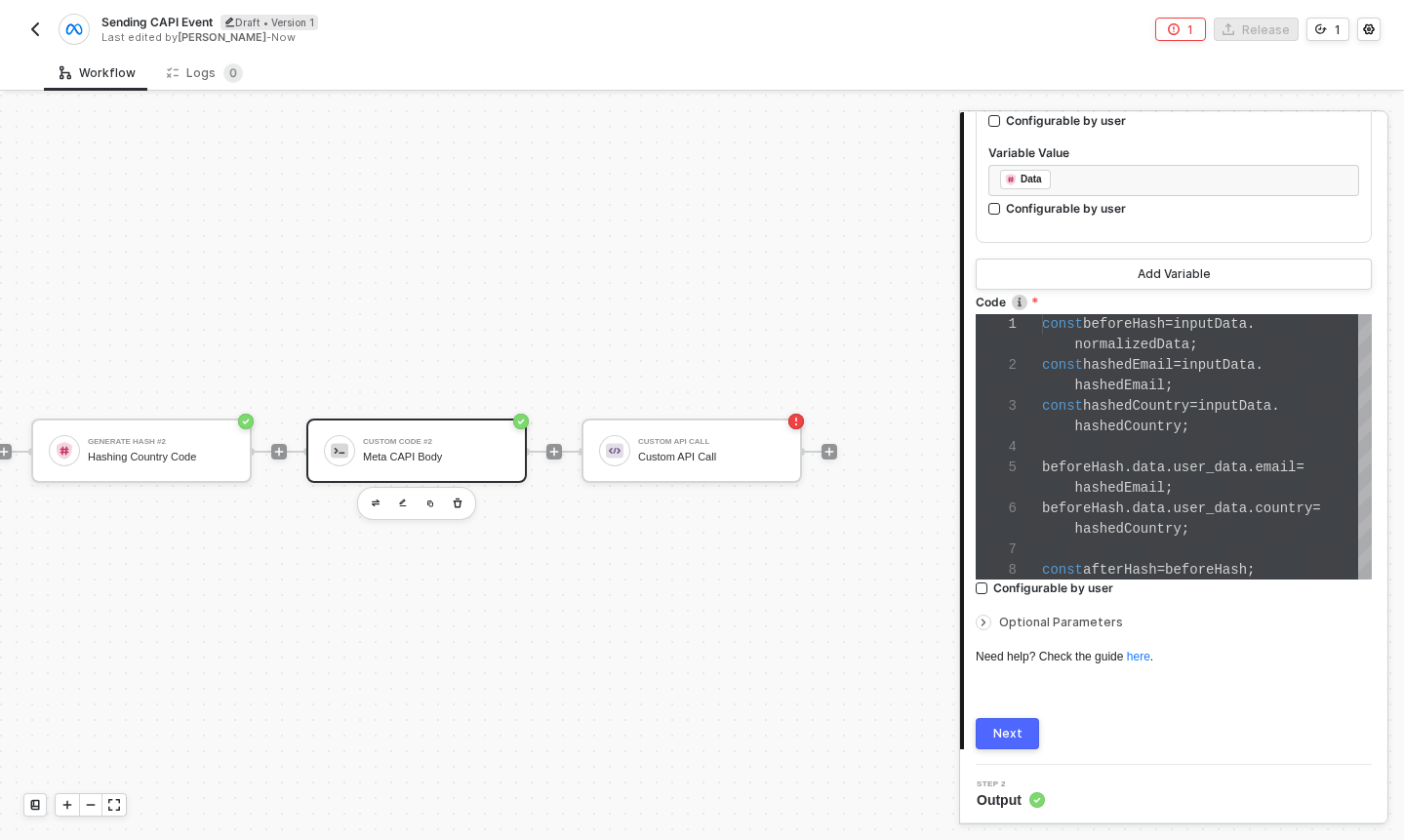
click at [1022, 738] on button "Next" at bounding box center [1008, 733] width 64 height 31
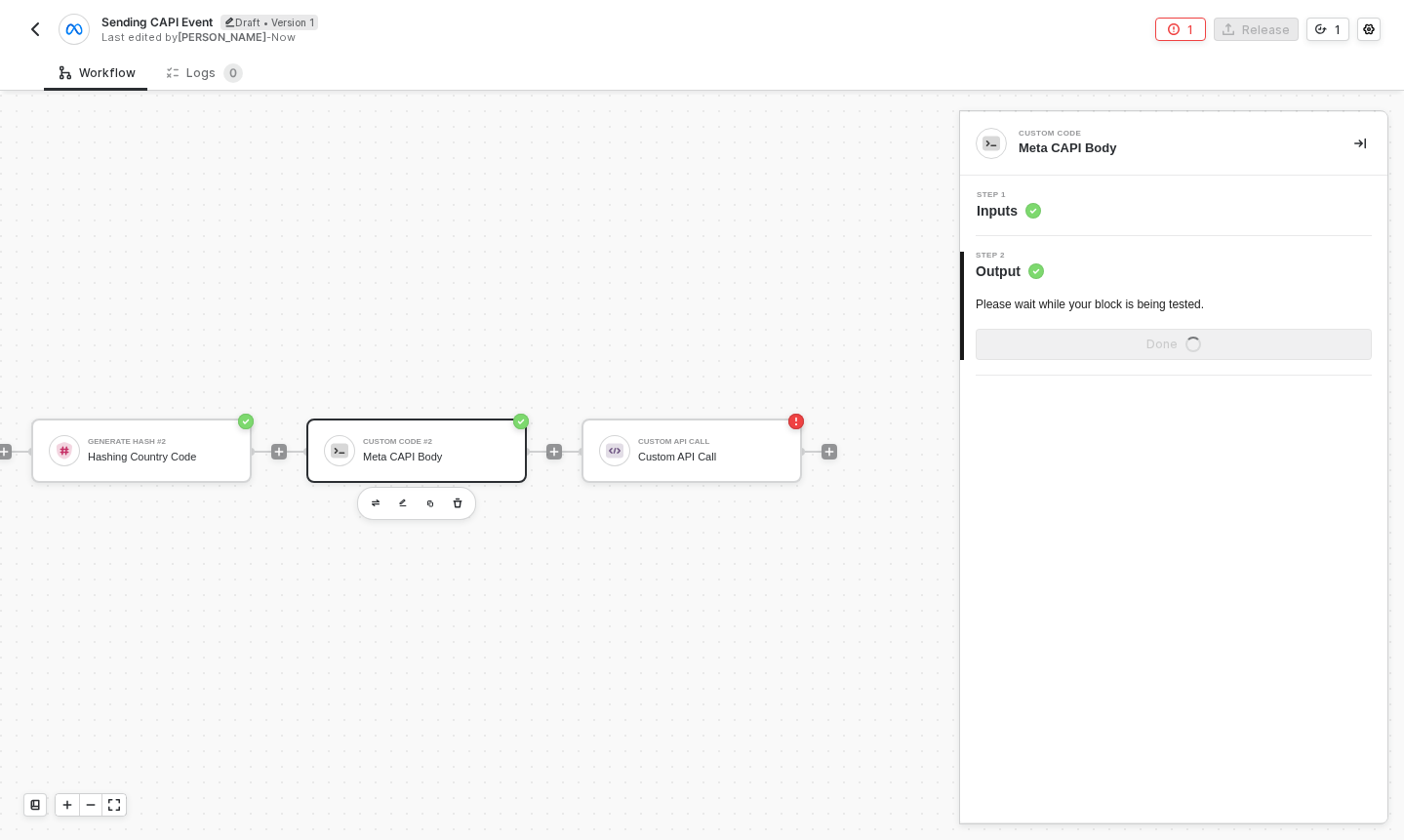
scroll to position [0, 0]
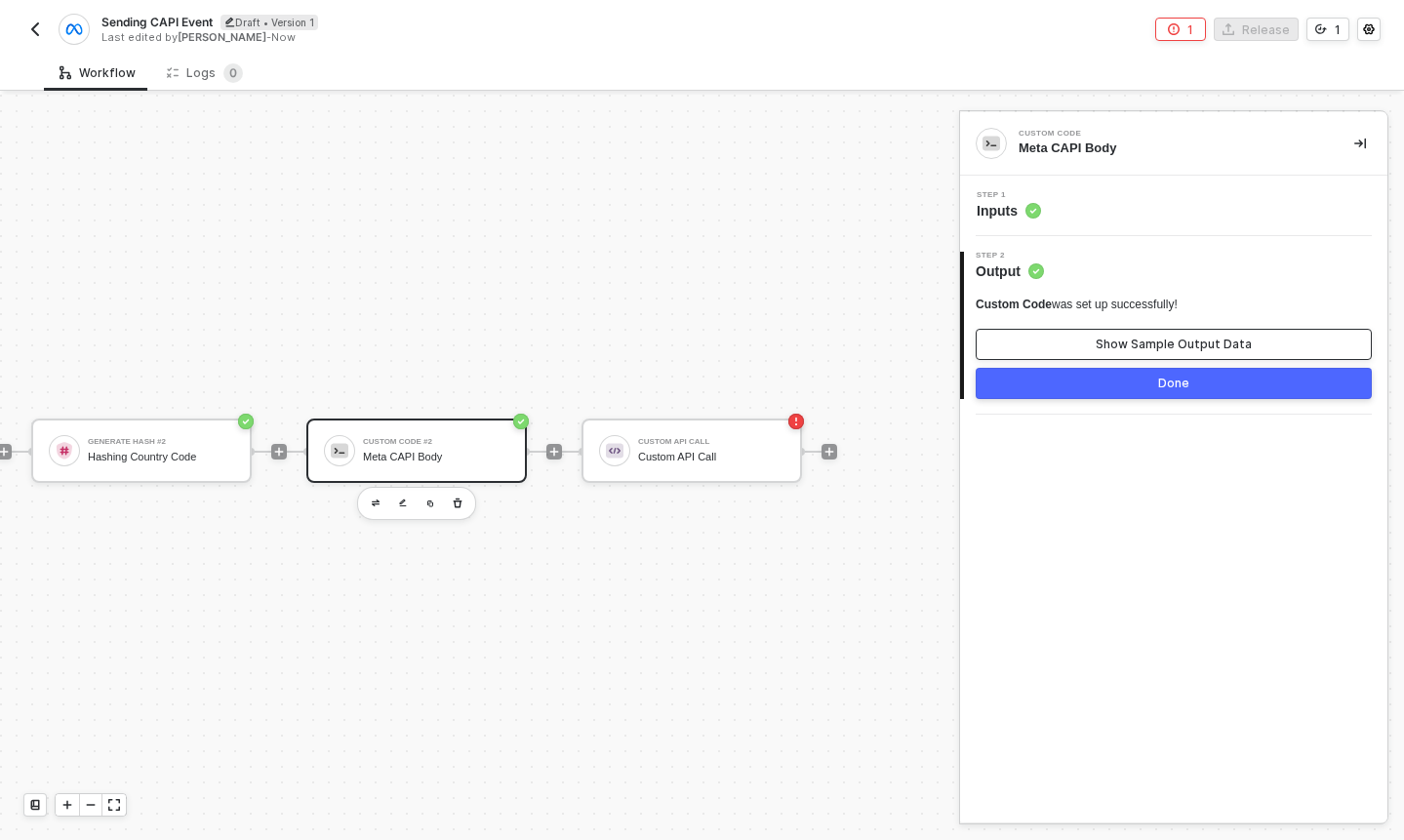
click at [1141, 344] on div "Show Sample Output Data" at bounding box center [1173, 344] width 156 height 16
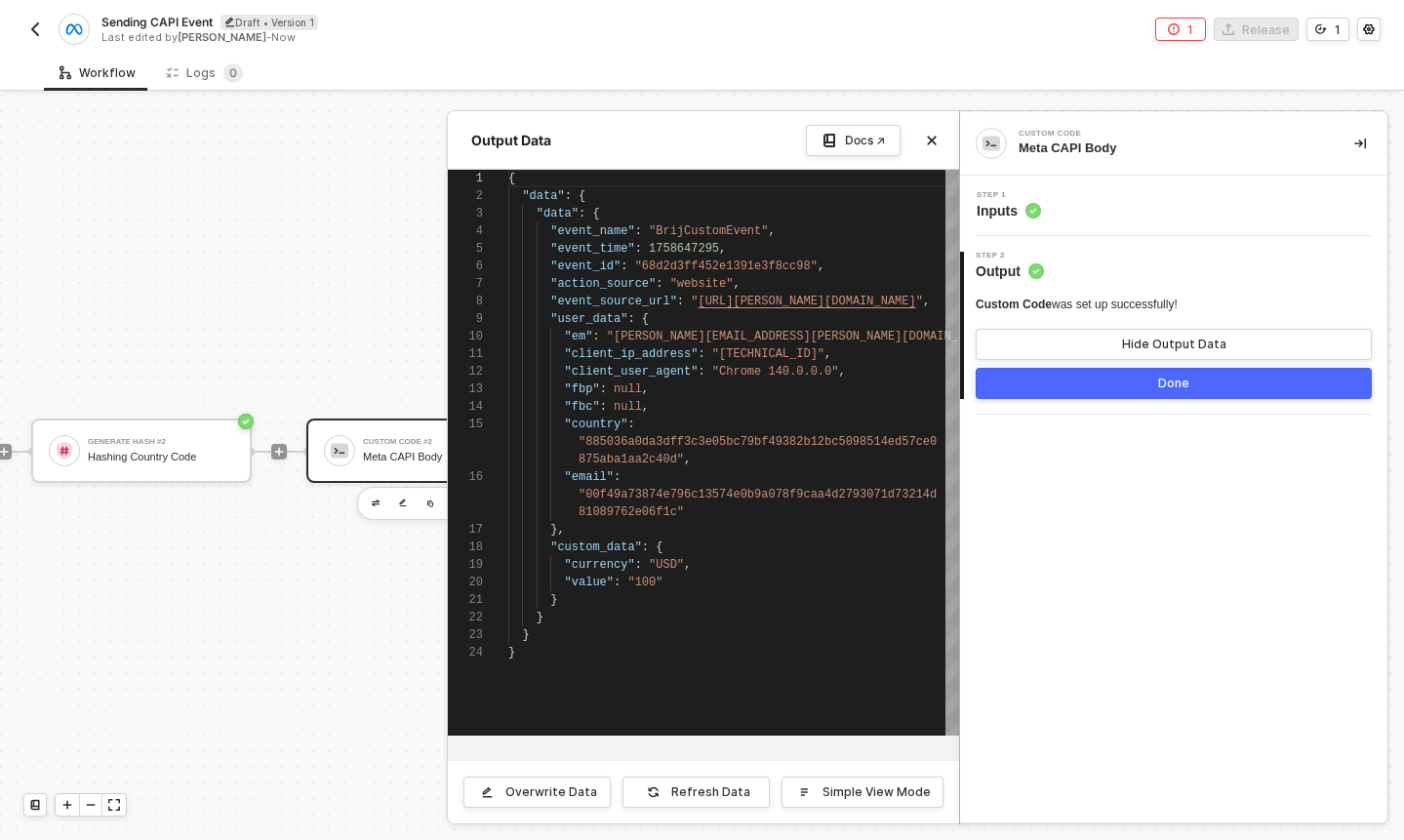
scroll to position [176, 0]
click at [371, 440] on div at bounding box center [702, 467] width 1404 height 745
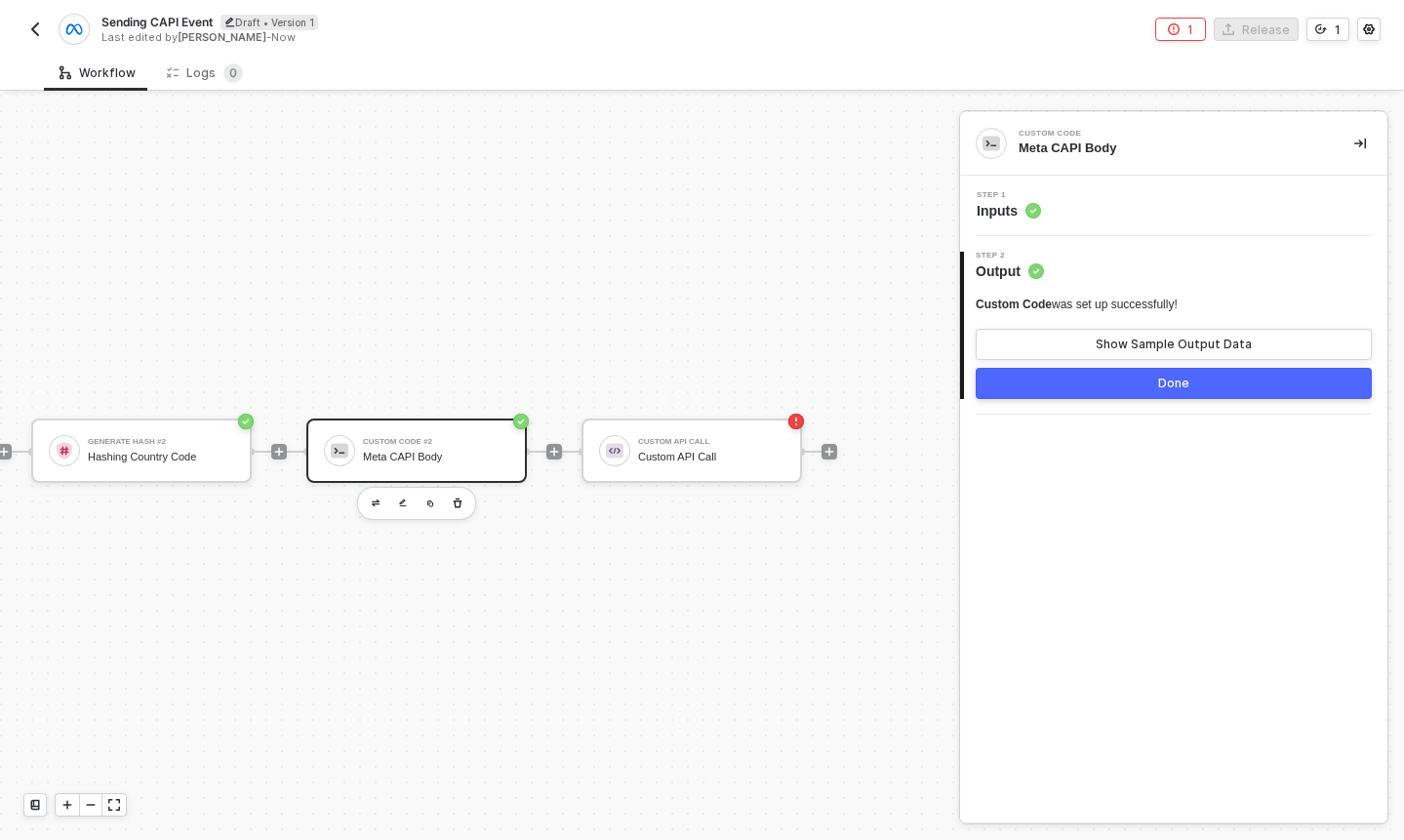
click at [433, 442] on div "Custom Code #2" at bounding box center [436, 442] width 147 height 8
click at [1002, 215] on span "Inputs" at bounding box center [1009, 210] width 65 height 20
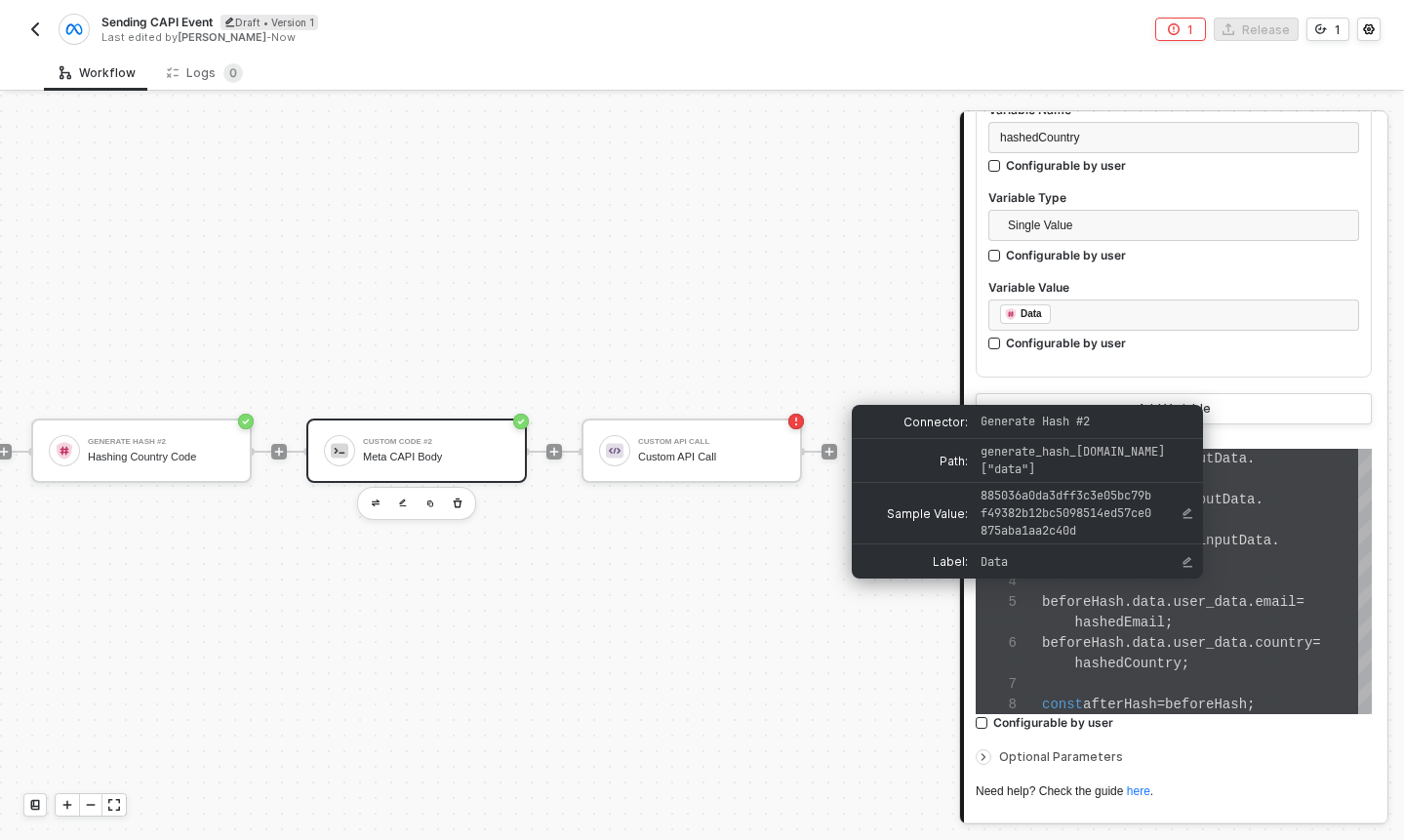
scroll to position [1077, 0]
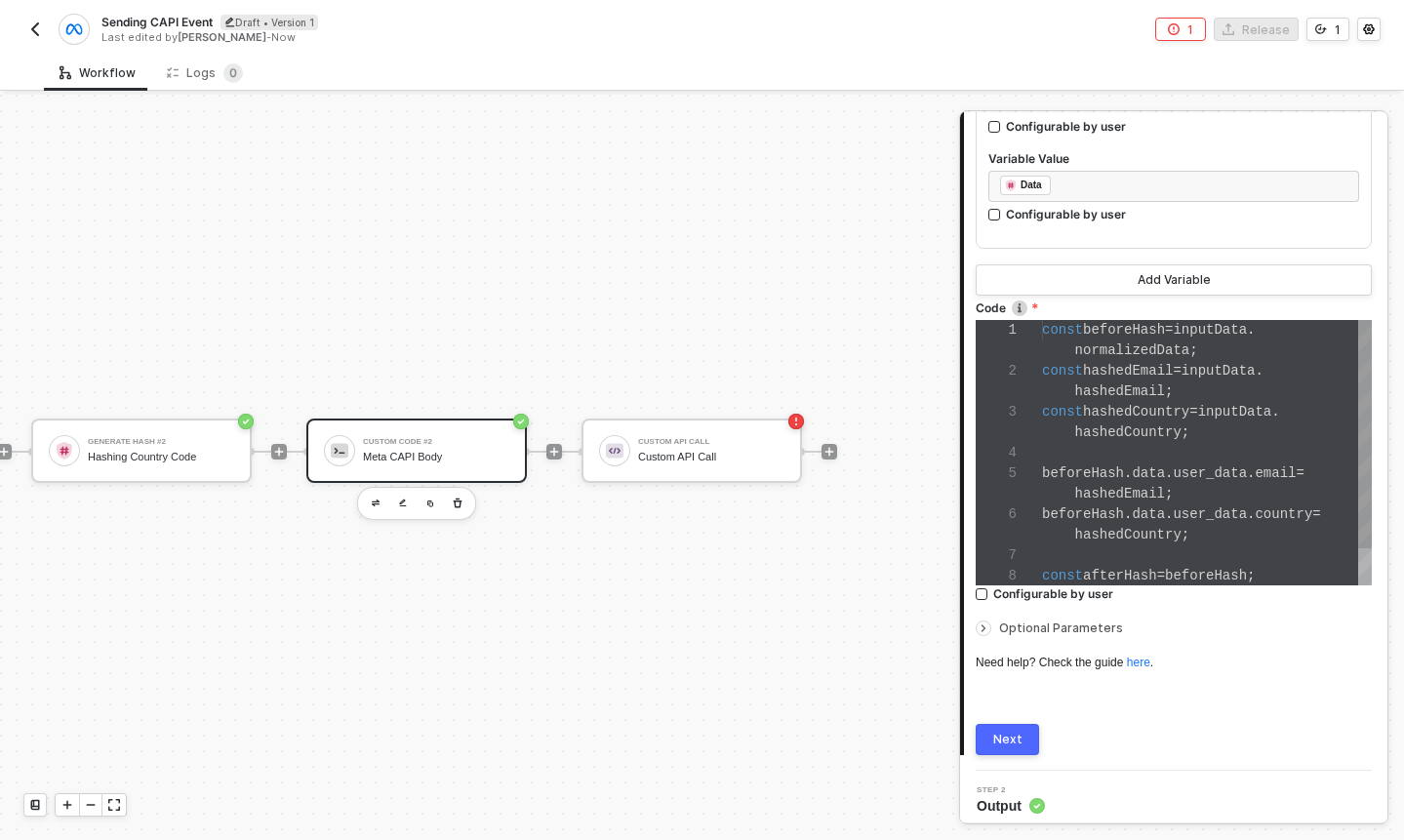
click at [1046, 500] on div "hashedEmail ;" at bounding box center [1206, 494] width 330 height 21
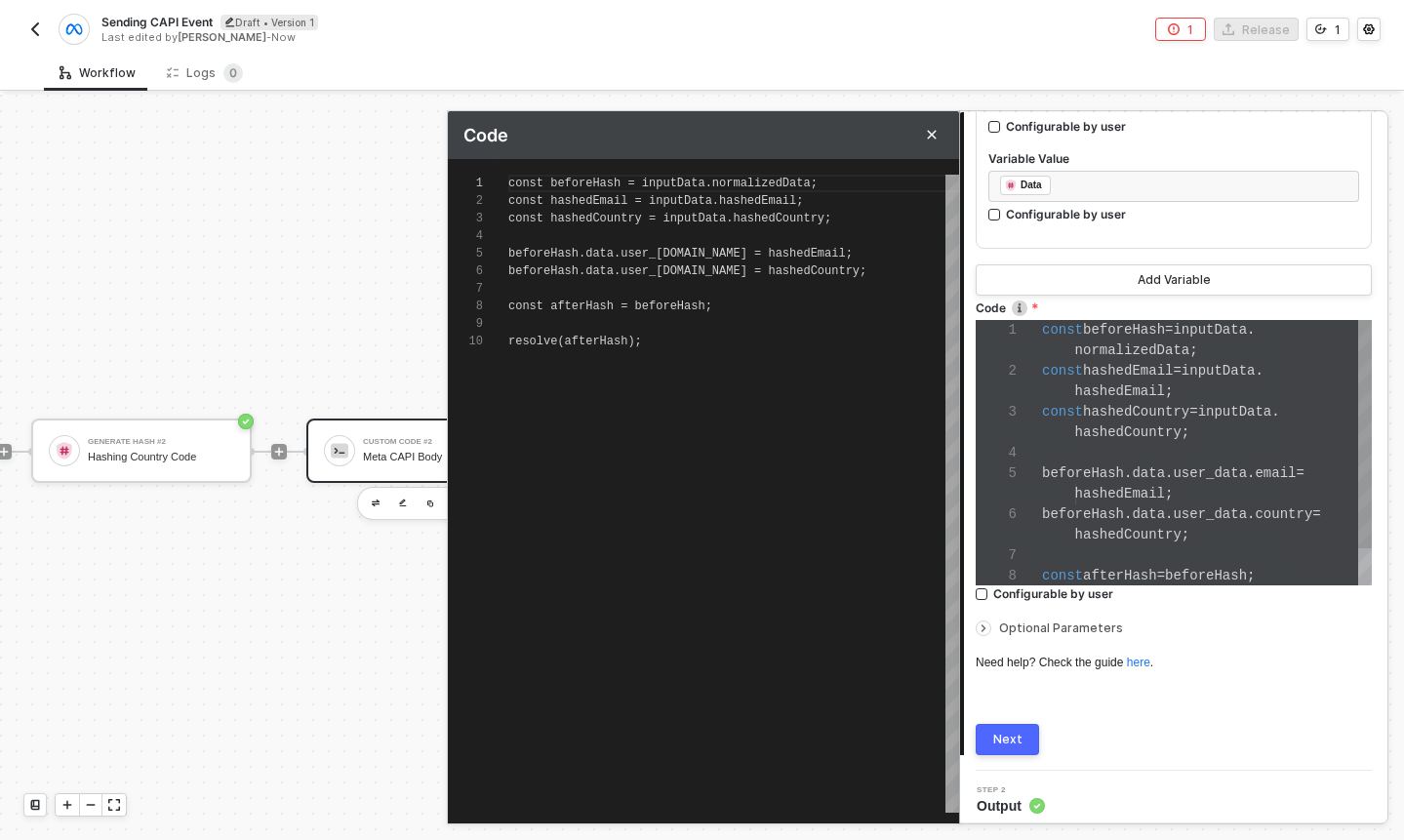
scroll to position [158, 0]
click at [725, 250] on span "email" at bounding box center [707, 253] width 35 height 14
click at [1011, 725] on button "Next" at bounding box center [1008, 739] width 64 height 31
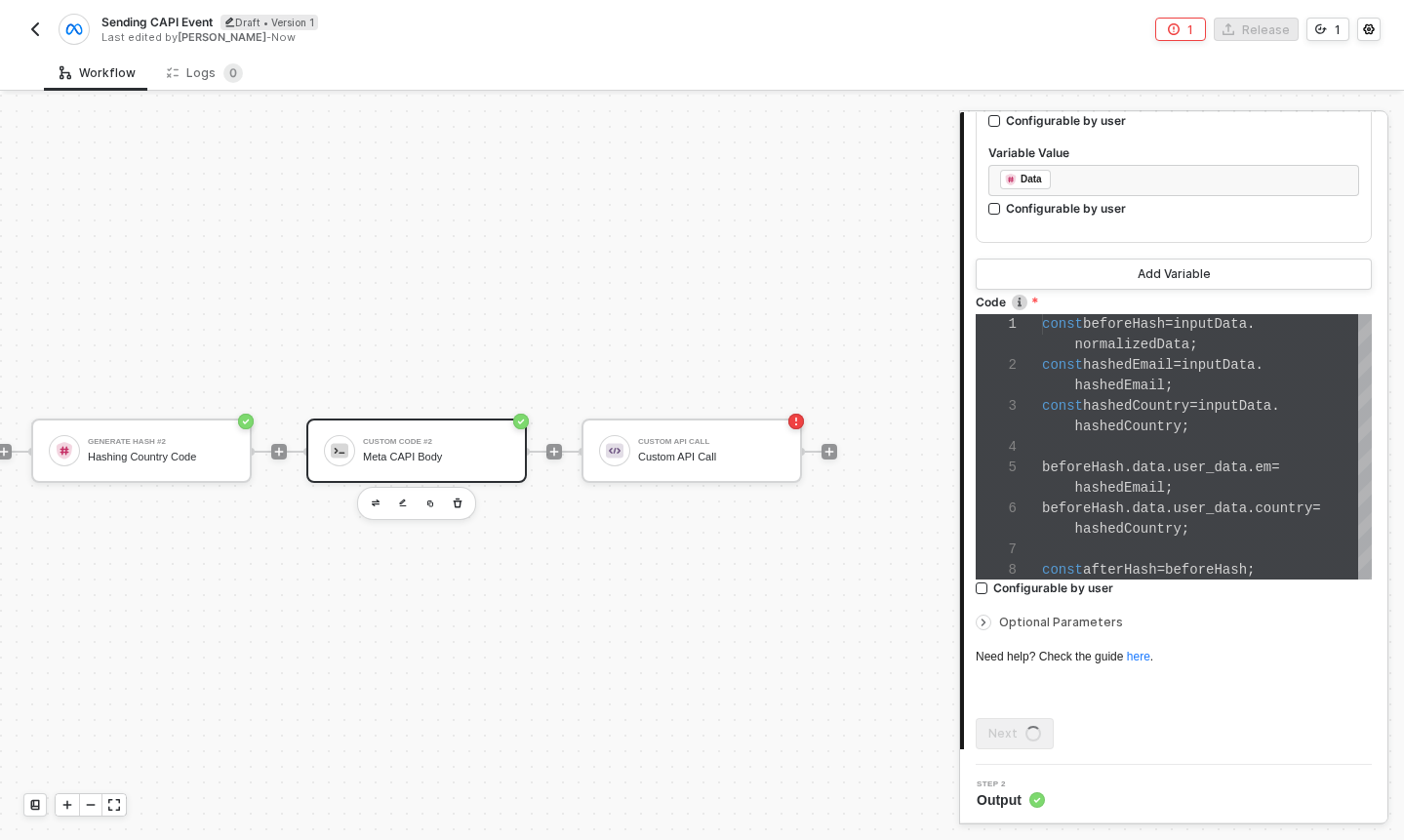
scroll to position [0, 0]
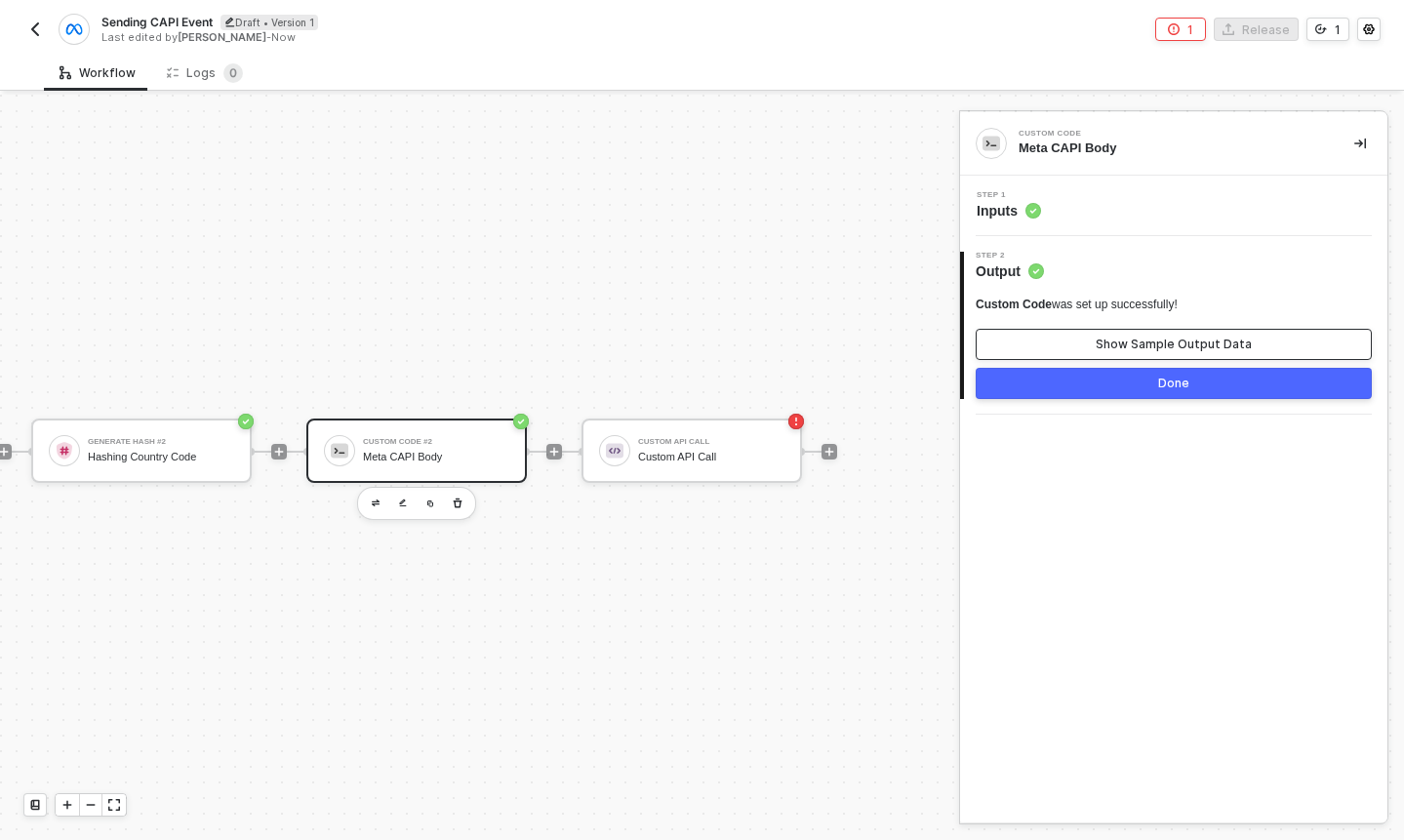
click at [1146, 355] on button "Show Sample Output Data" at bounding box center [1173, 344] width 396 height 31
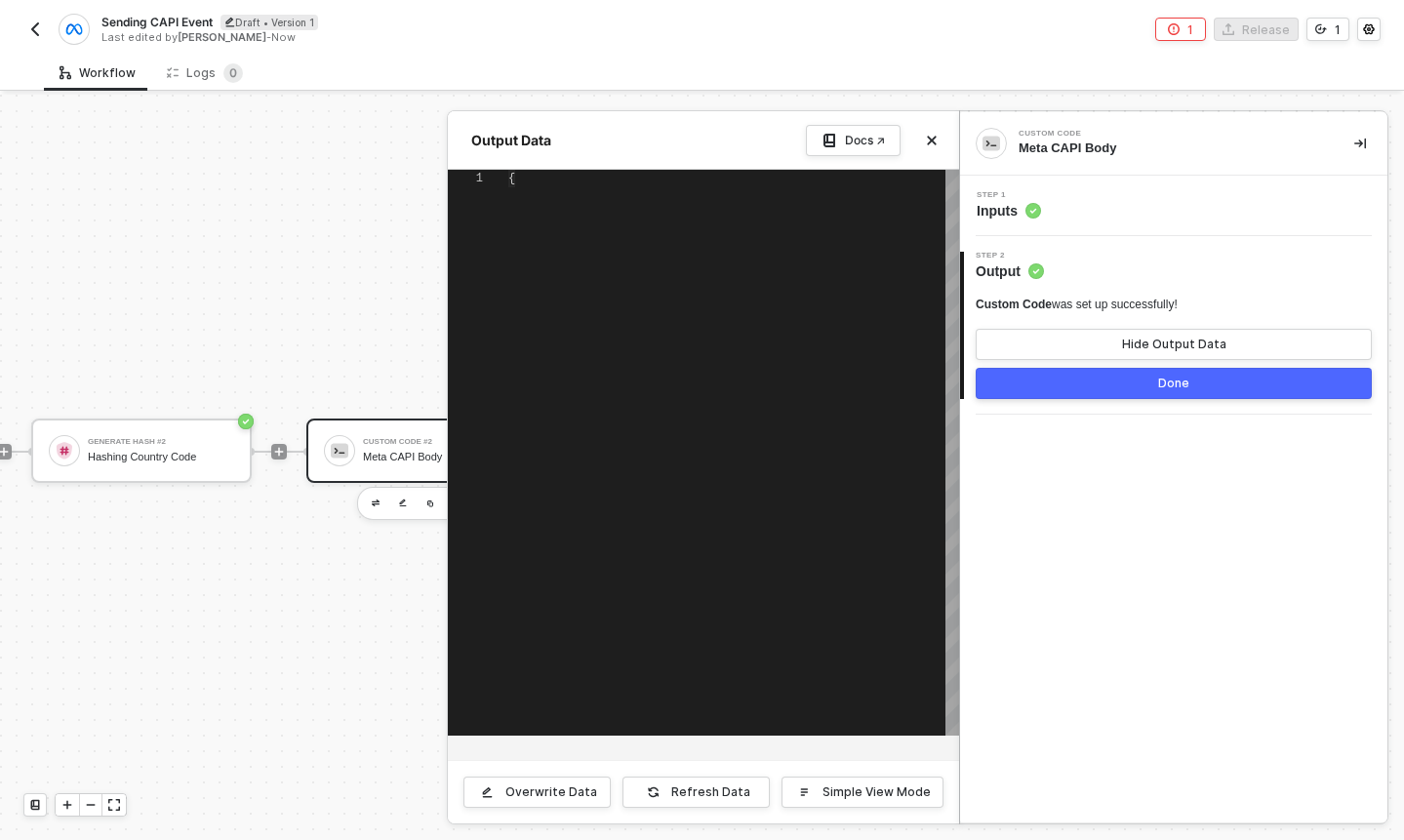
scroll to position [158, 0]
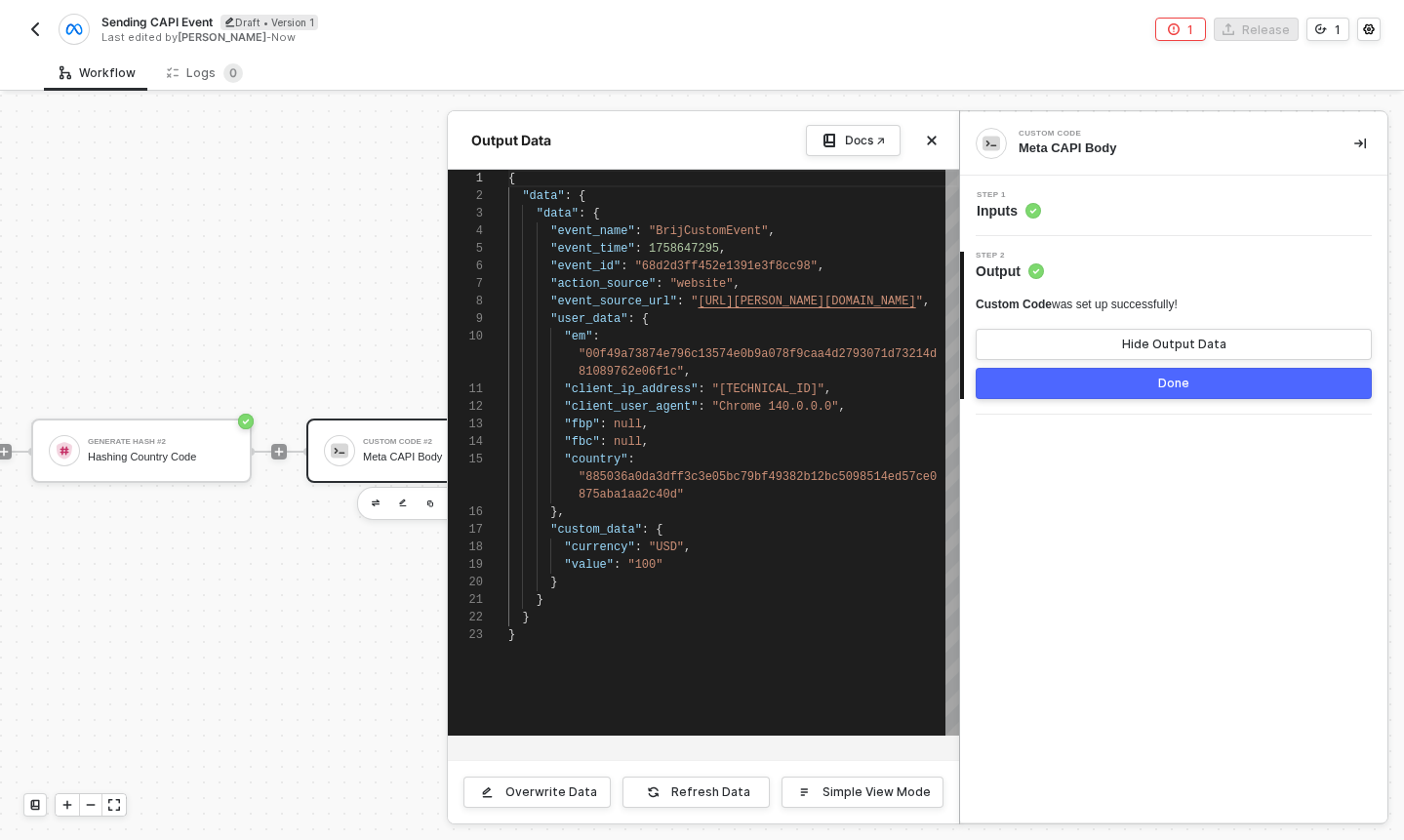
click at [1102, 393] on button "Done" at bounding box center [1173, 383] width 396 height 31
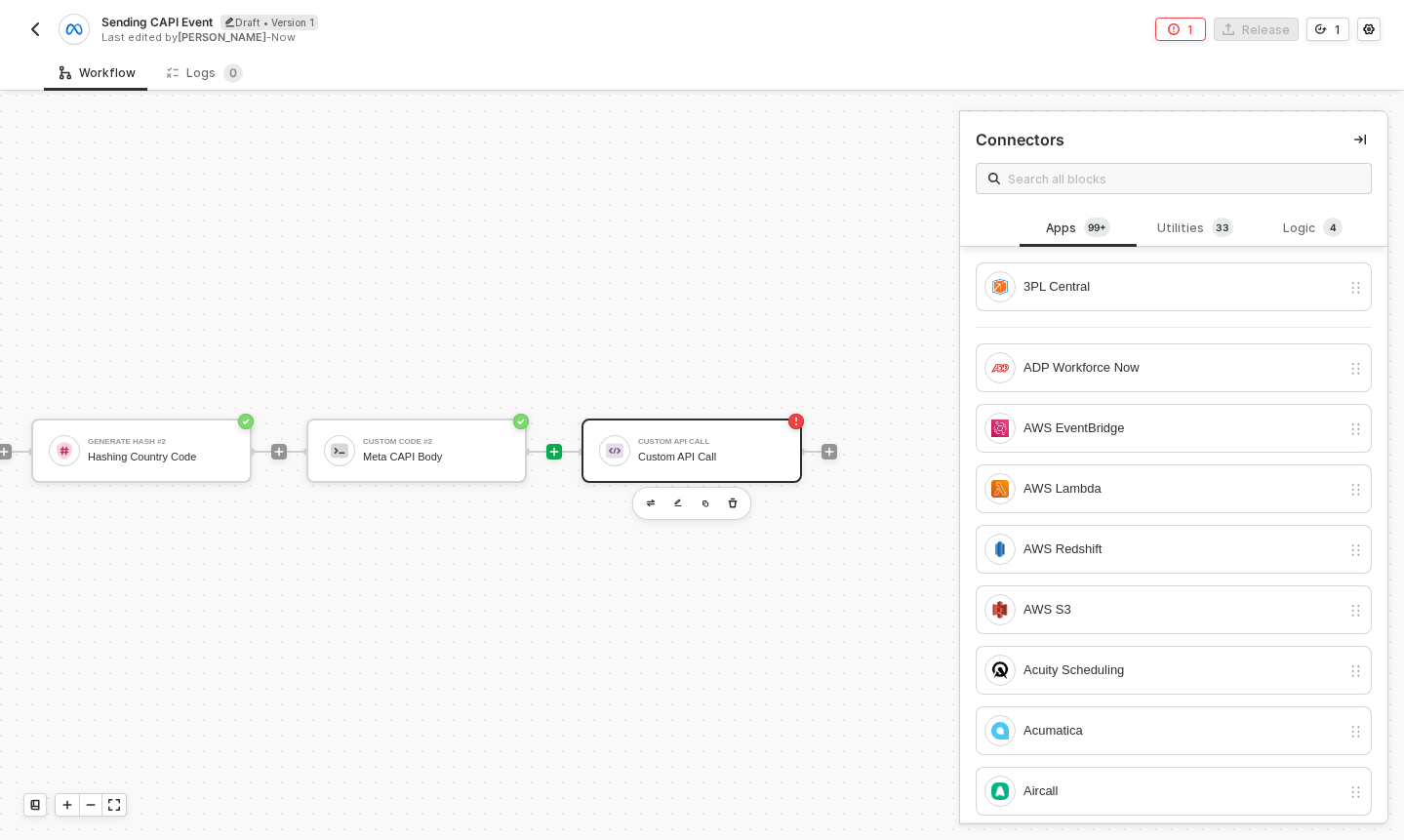
click at [676, 464] on div "Custom API Call Custom API Call" at bounding box center [711, 450] width 147 height 37
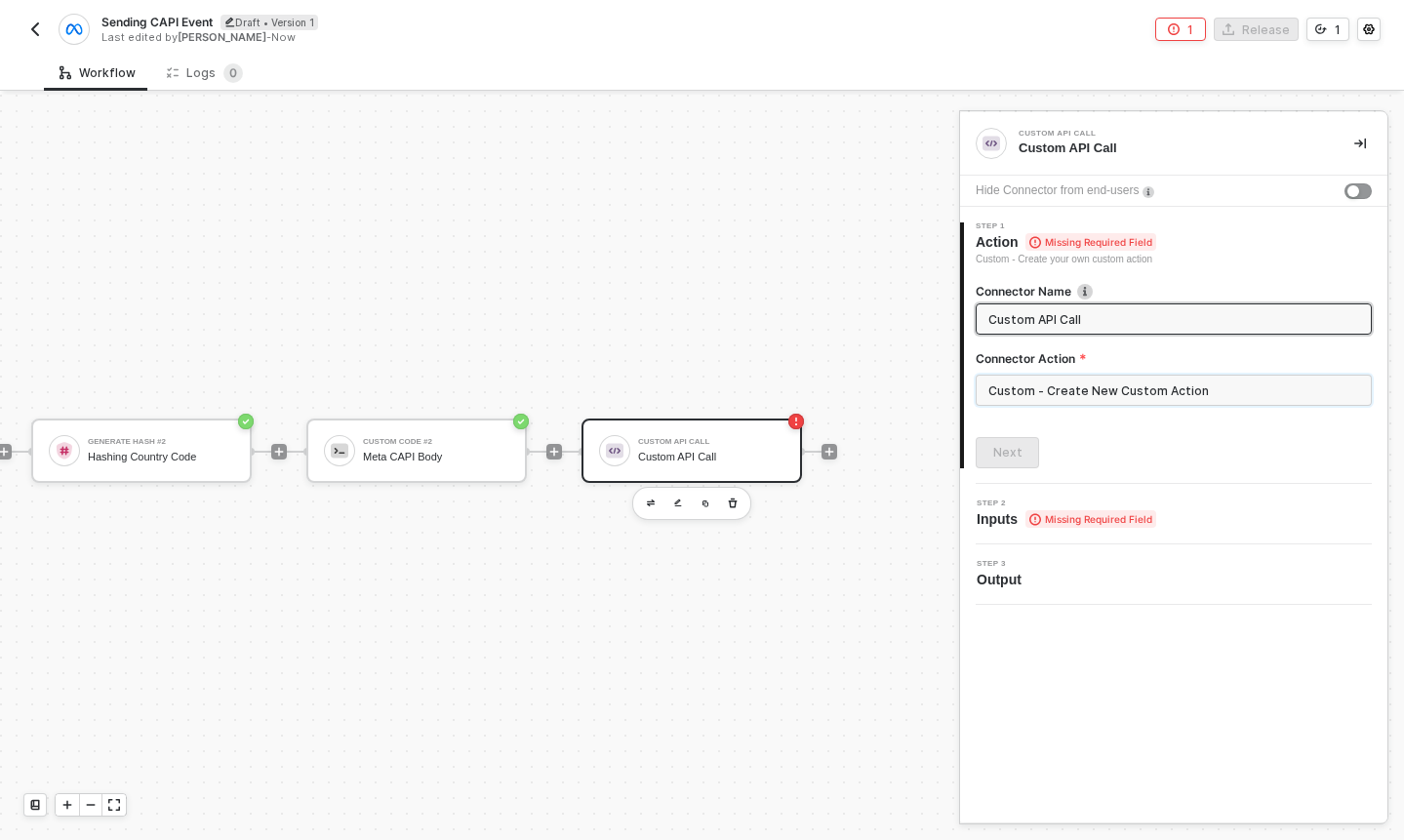
click at [1048, 387] on input "Custom - Create New Custom Action" at bounding box center [1173, 389] width 396 height 31
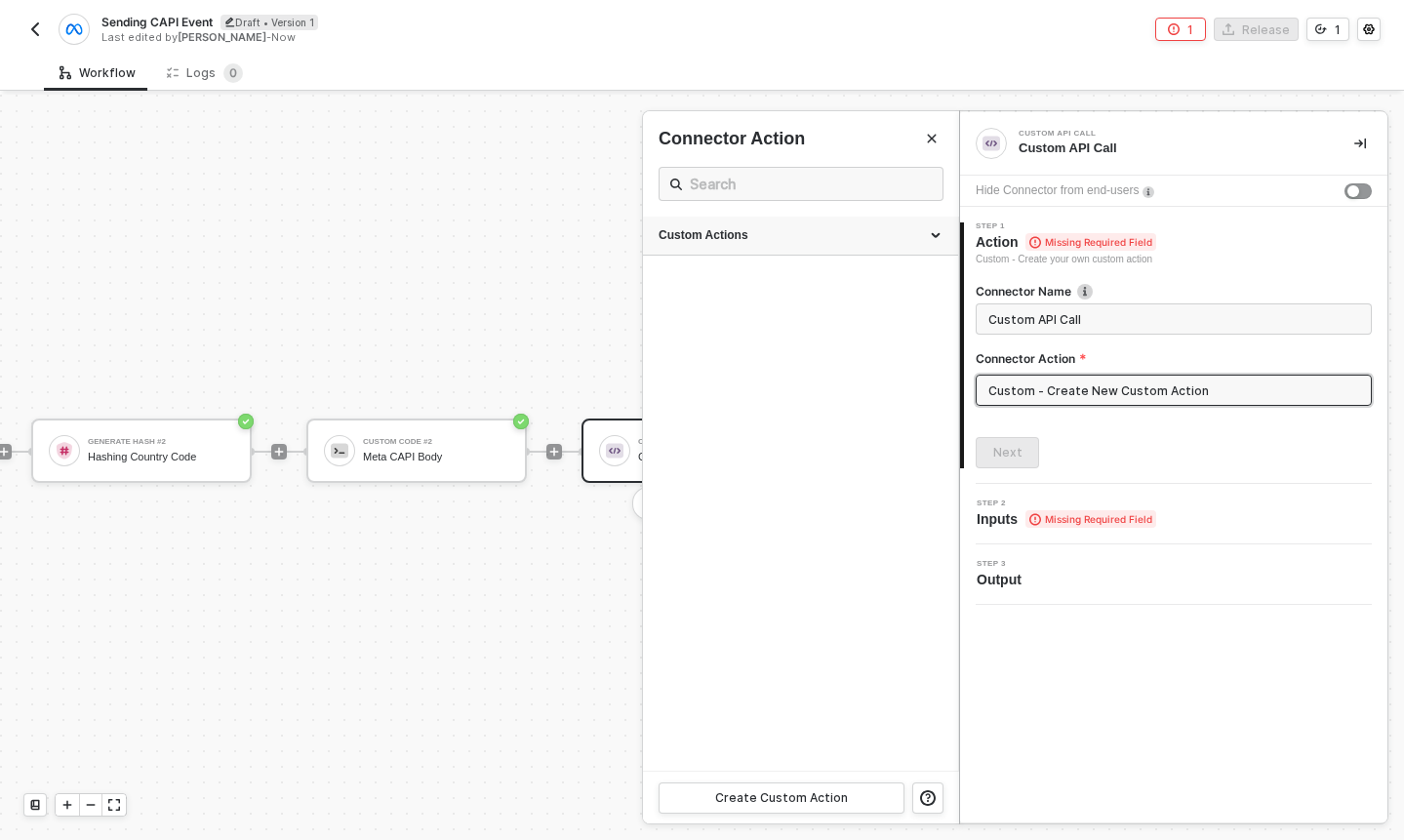
click at [722, 239] on div "Custom Actions" at bounding box center [800, 235] width 284 height 17
click at [721, 280] on div "Send Event to CAPI" at bounding box center [763, 280] width 210 height 17
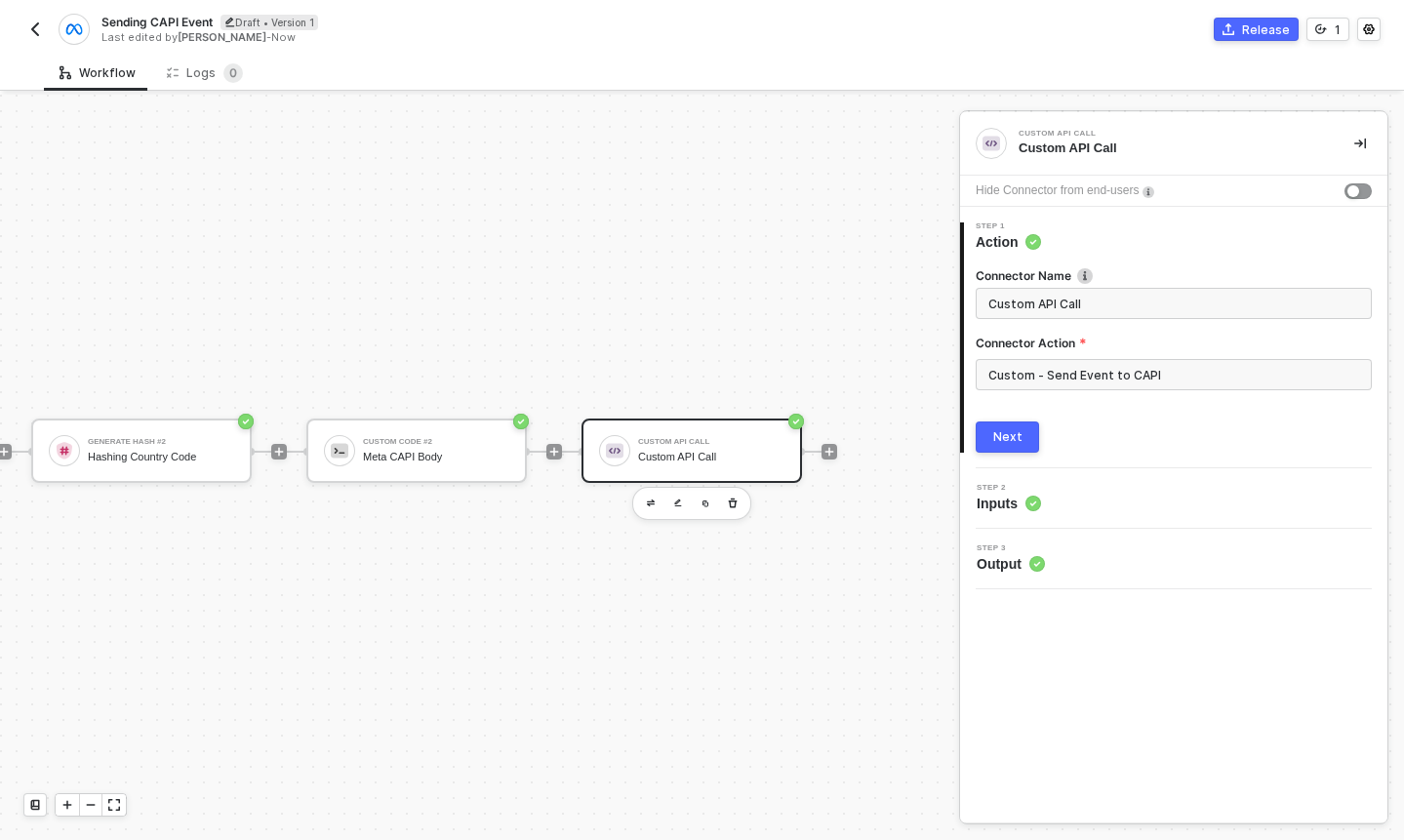
click at [1073, 355] on div "Connector Action" at bounding box center [1173, 346] width 396 height 24
click at [1067, 374] on input "Custom - Send Event to CAPI" at bounding box center [1173, 374] width 396 height 31
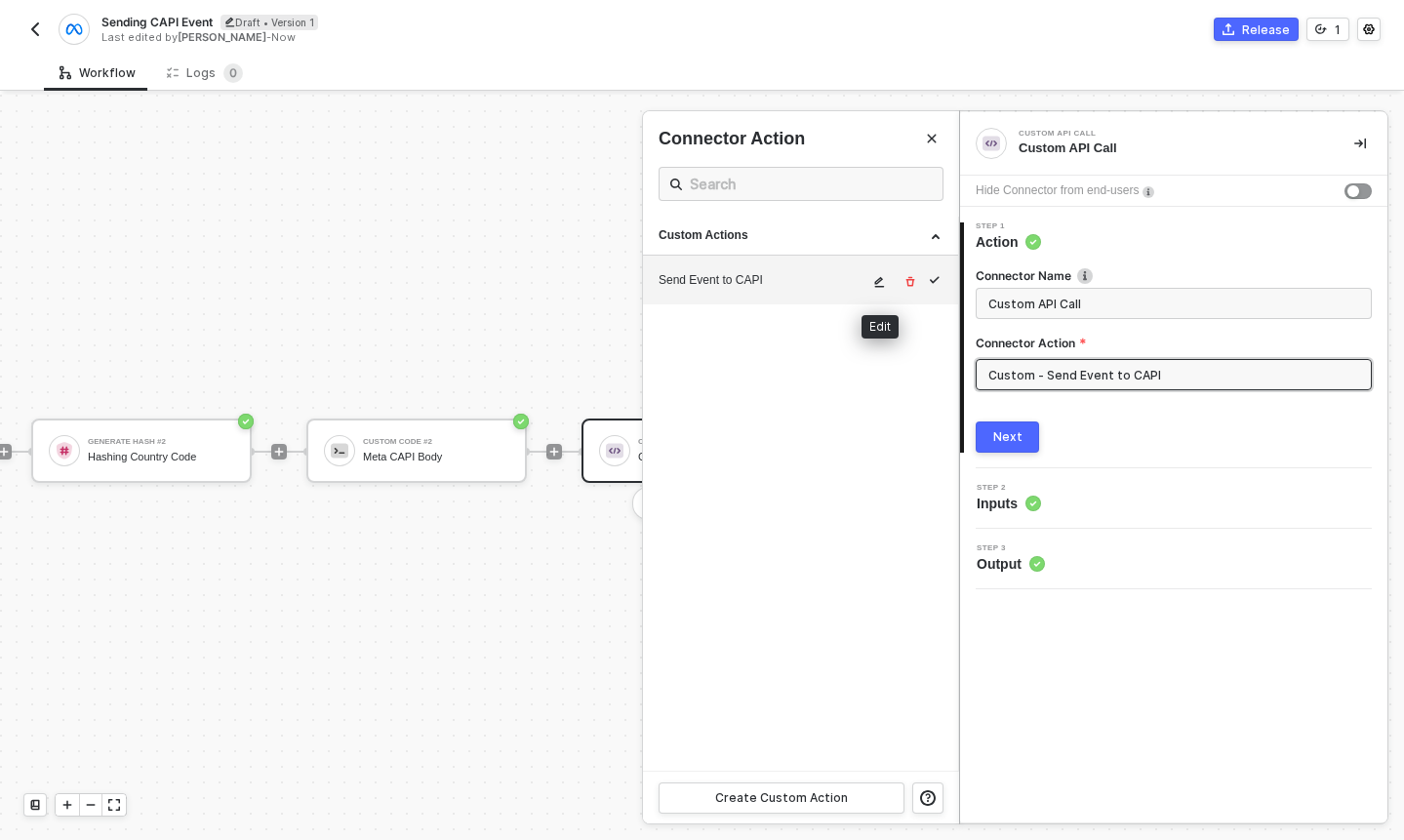
click at [881, 280] on icon "icon-edit" at bounding box center [880, 282] width 10 height 11
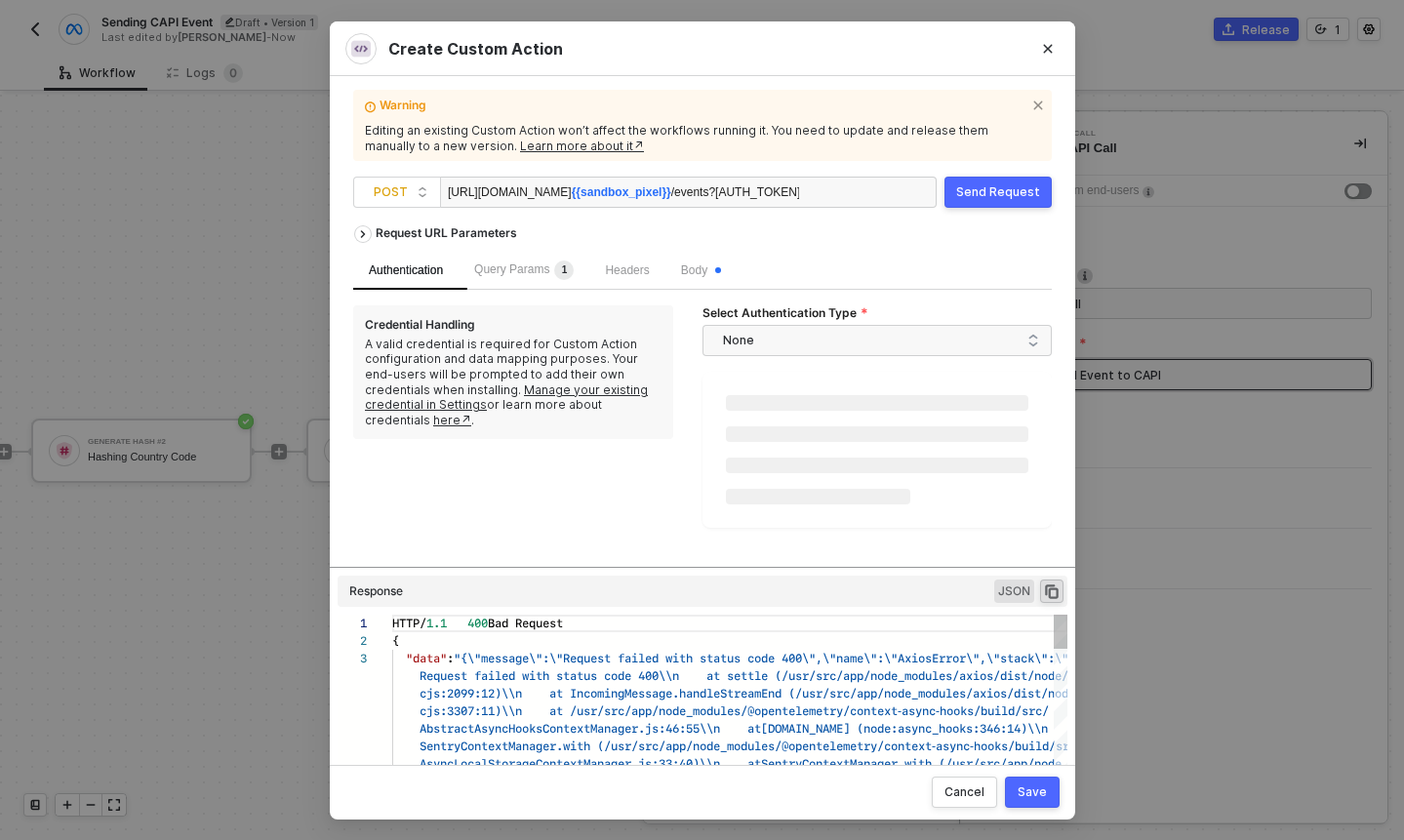
scroll to position [35, 0]
click at [509, 250] on div "Query Params 1" at bounding box center [524, 269] width 131 height 39
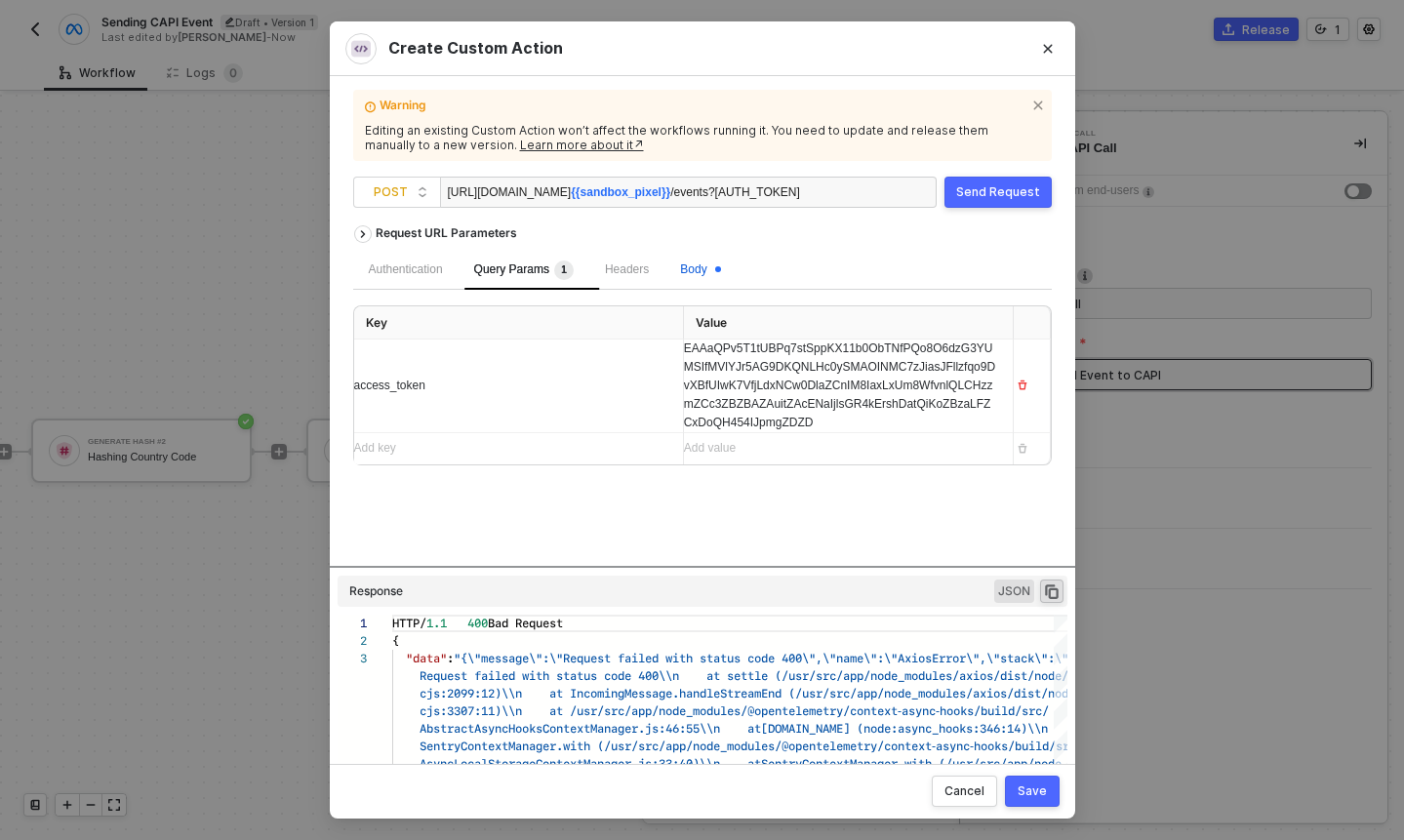
click at [702, 265] on span "Body" at bounding box center [701, 269] width 40 height 14
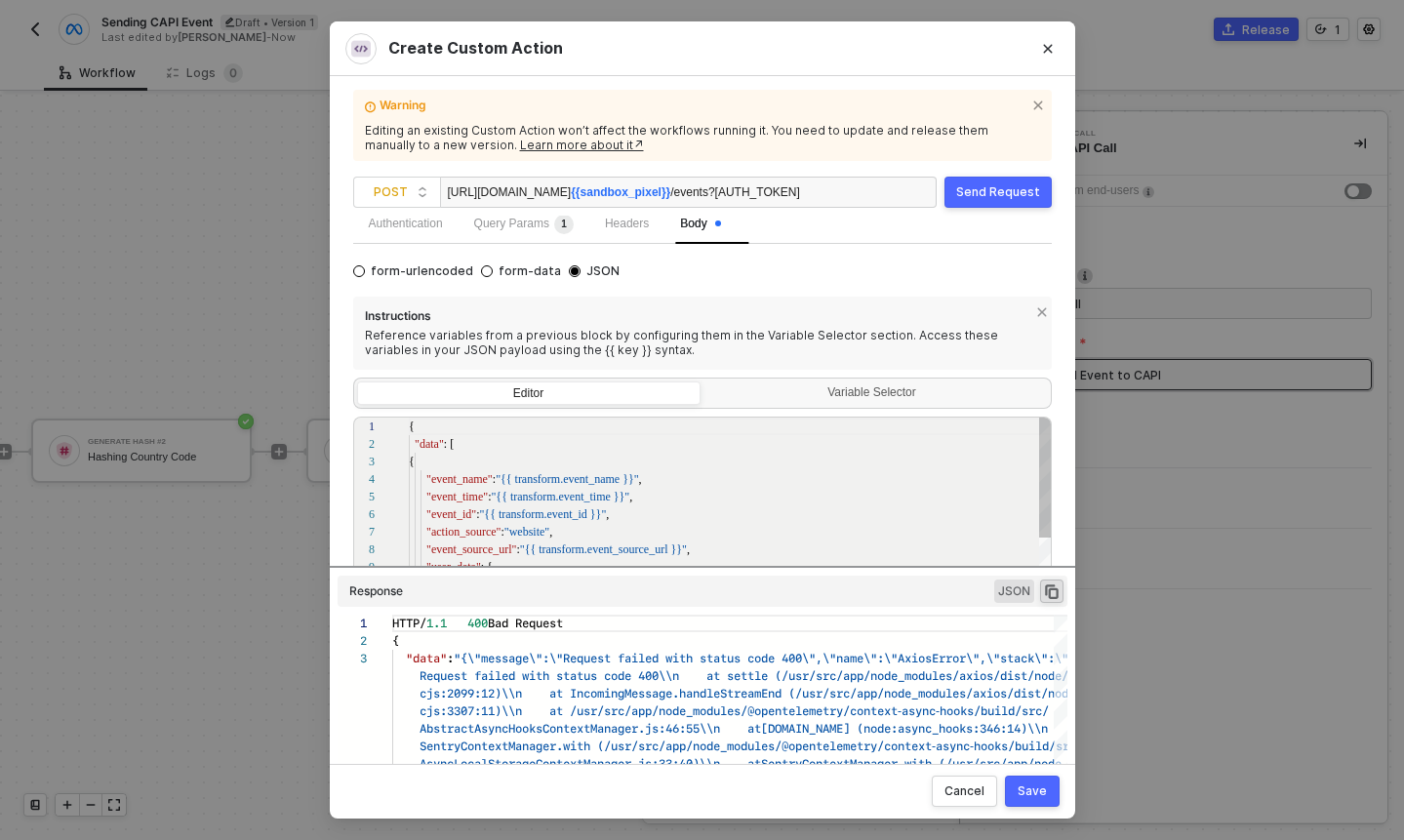
scroll to position [65, 0]
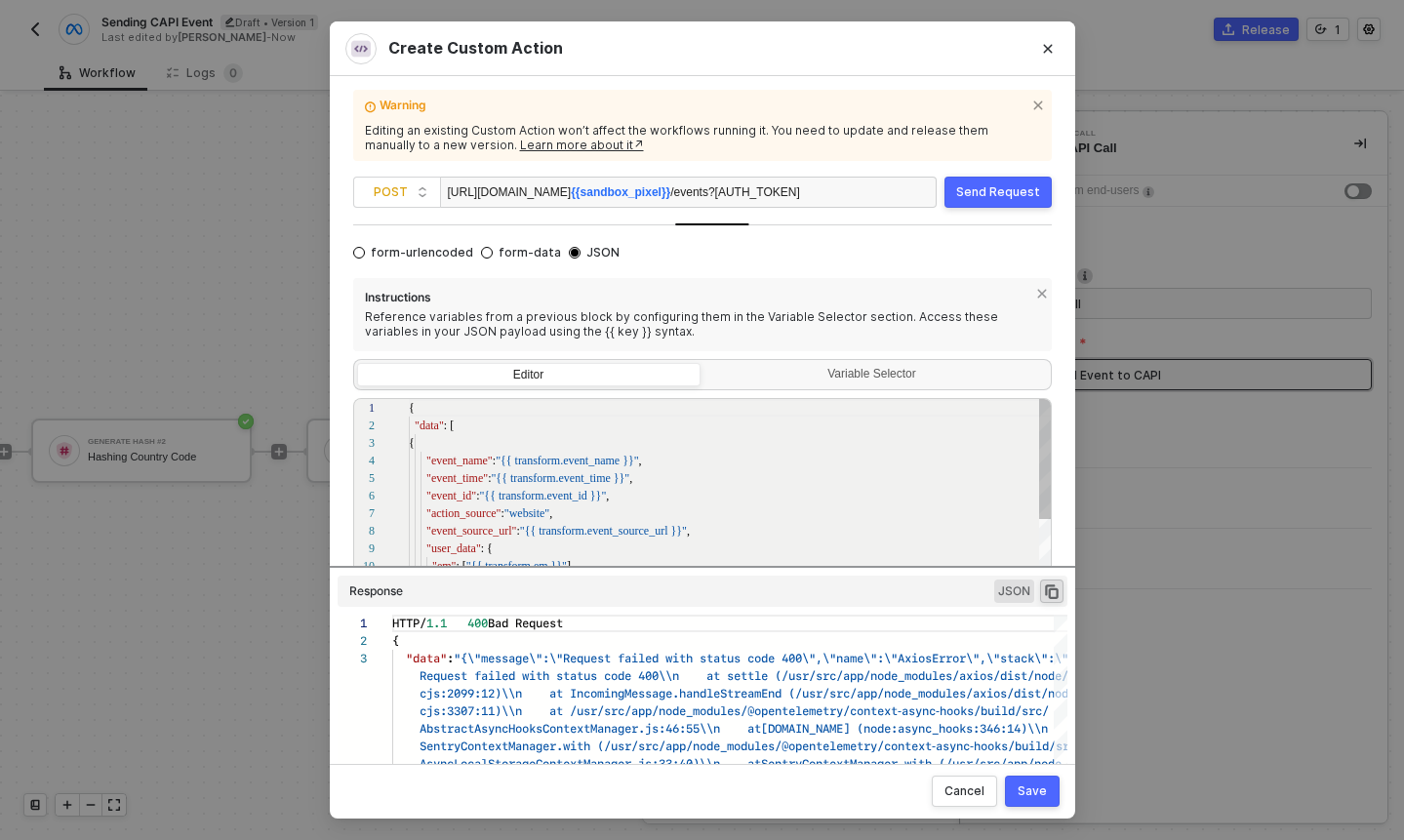
click at [917, 481] on div ""event_time" : "{{ transform.event_time }}" ," at bounding box center [730, 478] width 644 height 18
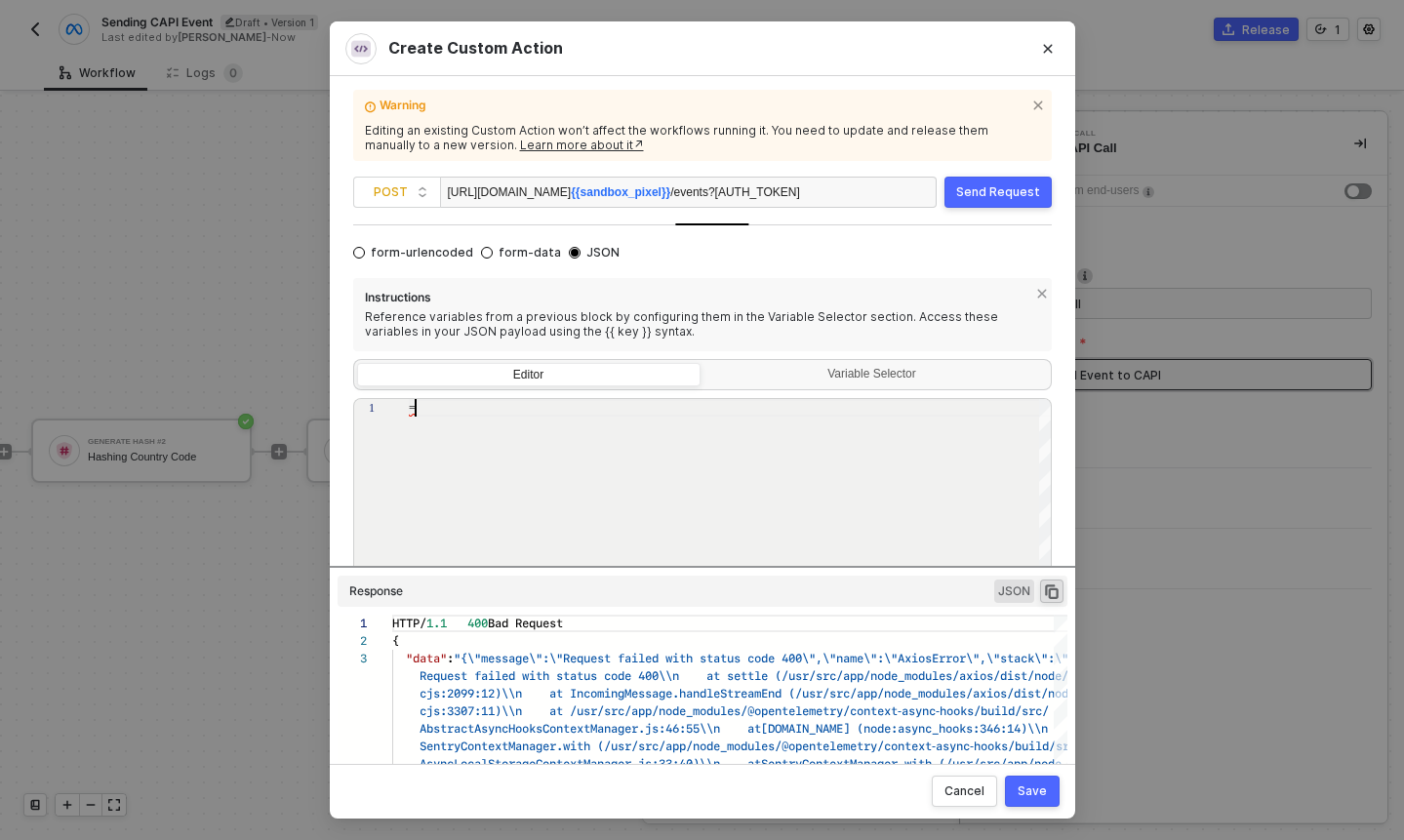
scroll to position [0, 0]
click at [789, 333] on div "Reference variables from a previous block by configuring them in the Variable S…" at bounding box center [702, 324] width 676 height 30
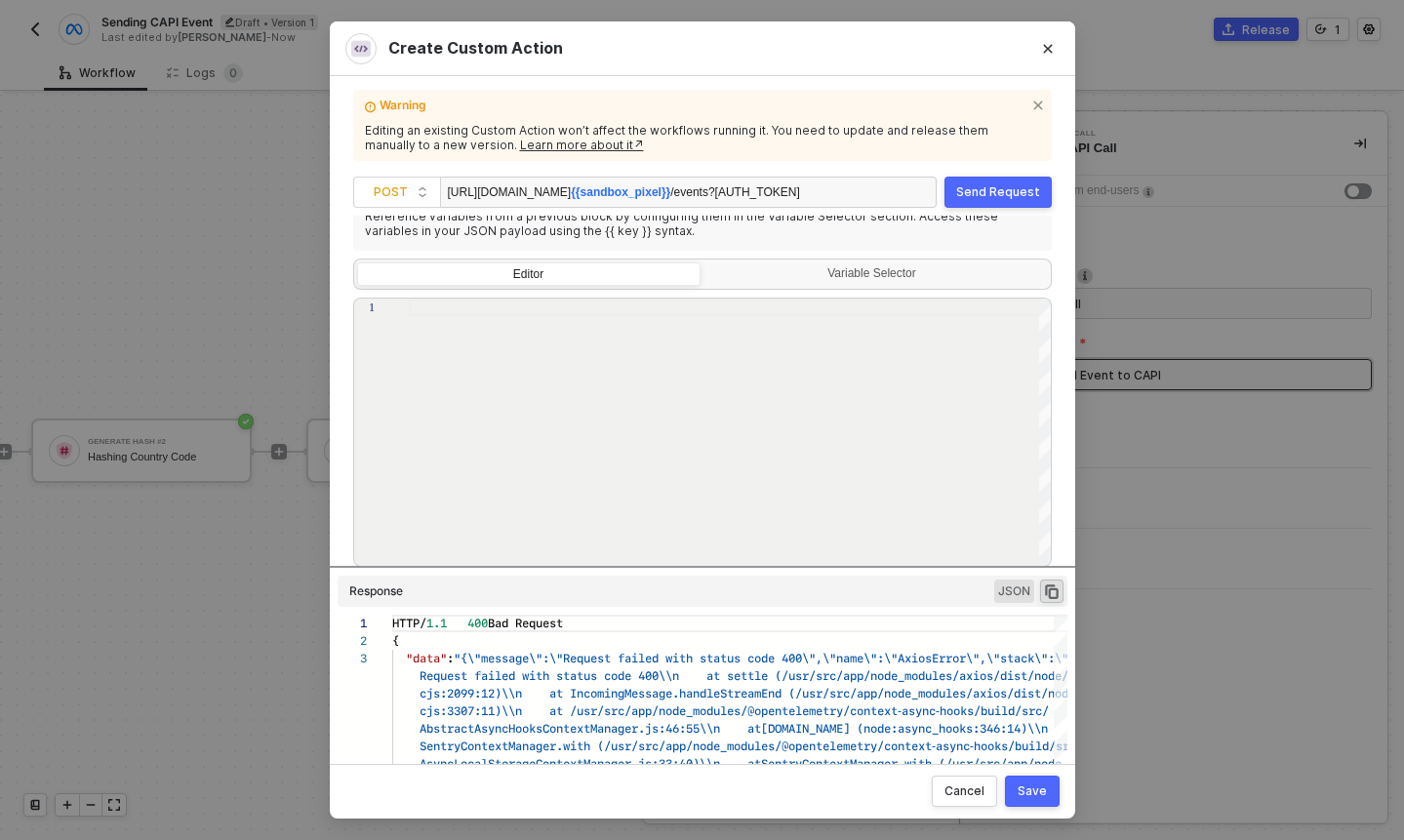
scroll to position [199, 0]
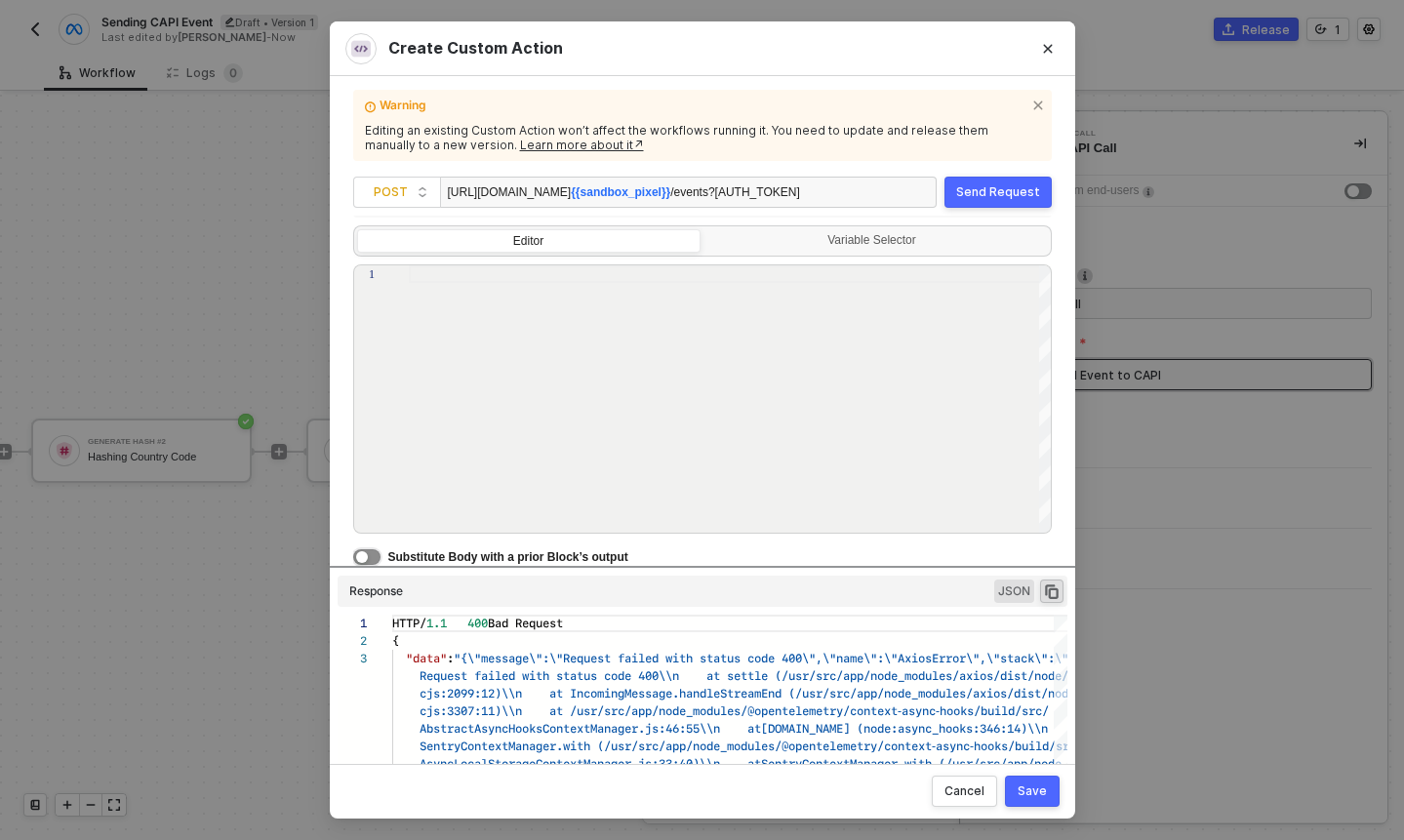
click at [374, 556] on button "button" at bounding box center [366, 558] width 27 height 16
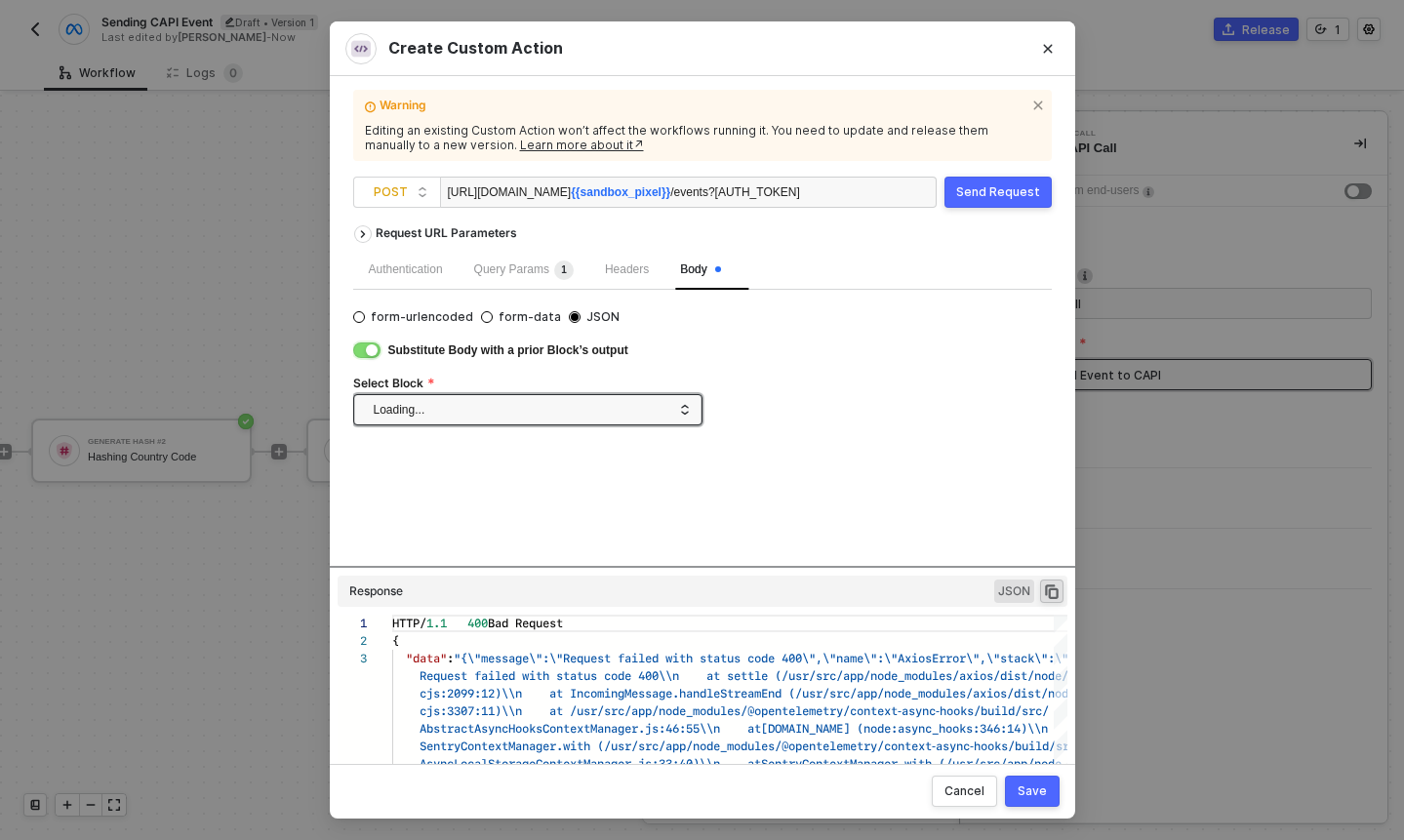
scroll to position [0, 0]
click at [490, 416] on div "Custom Code" at bounding box center [523, 409] width 298 height 29
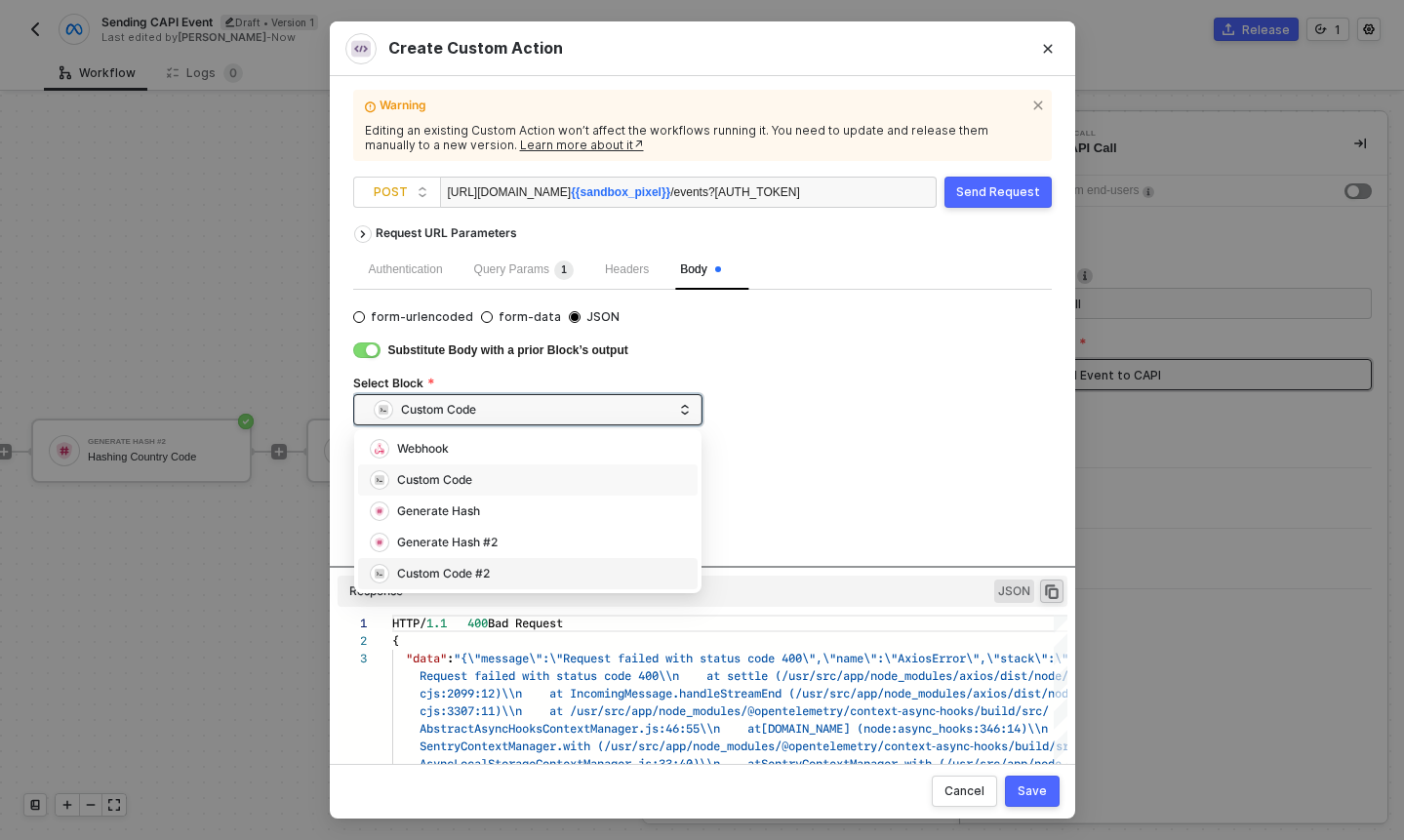
click at [474, 570] on div "Custom Code #2" at bounding box center [443, 574] width 93 height 19
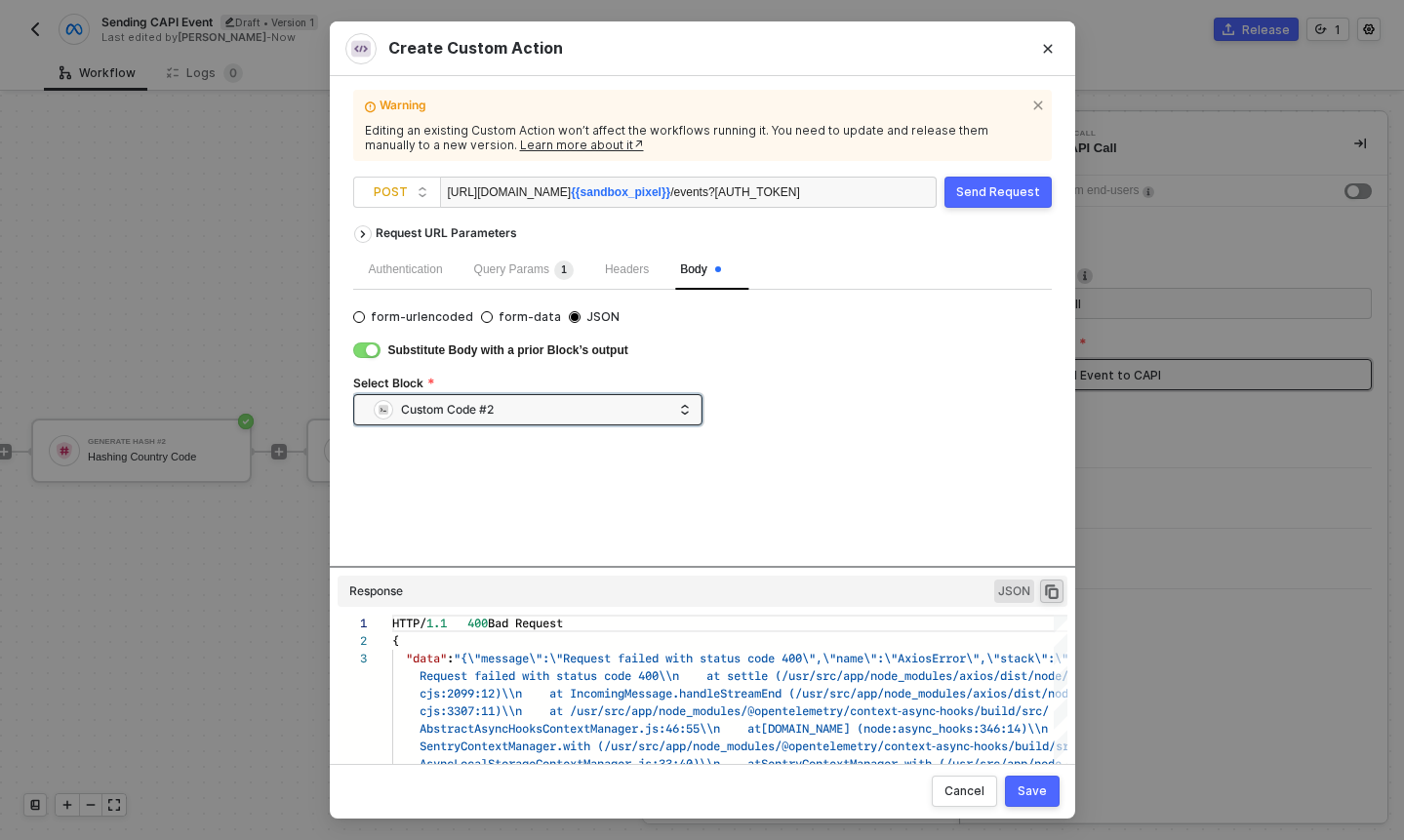
click at [1049, 790] on button "Save" at bounding box center [1032, 790] width 55 height 31
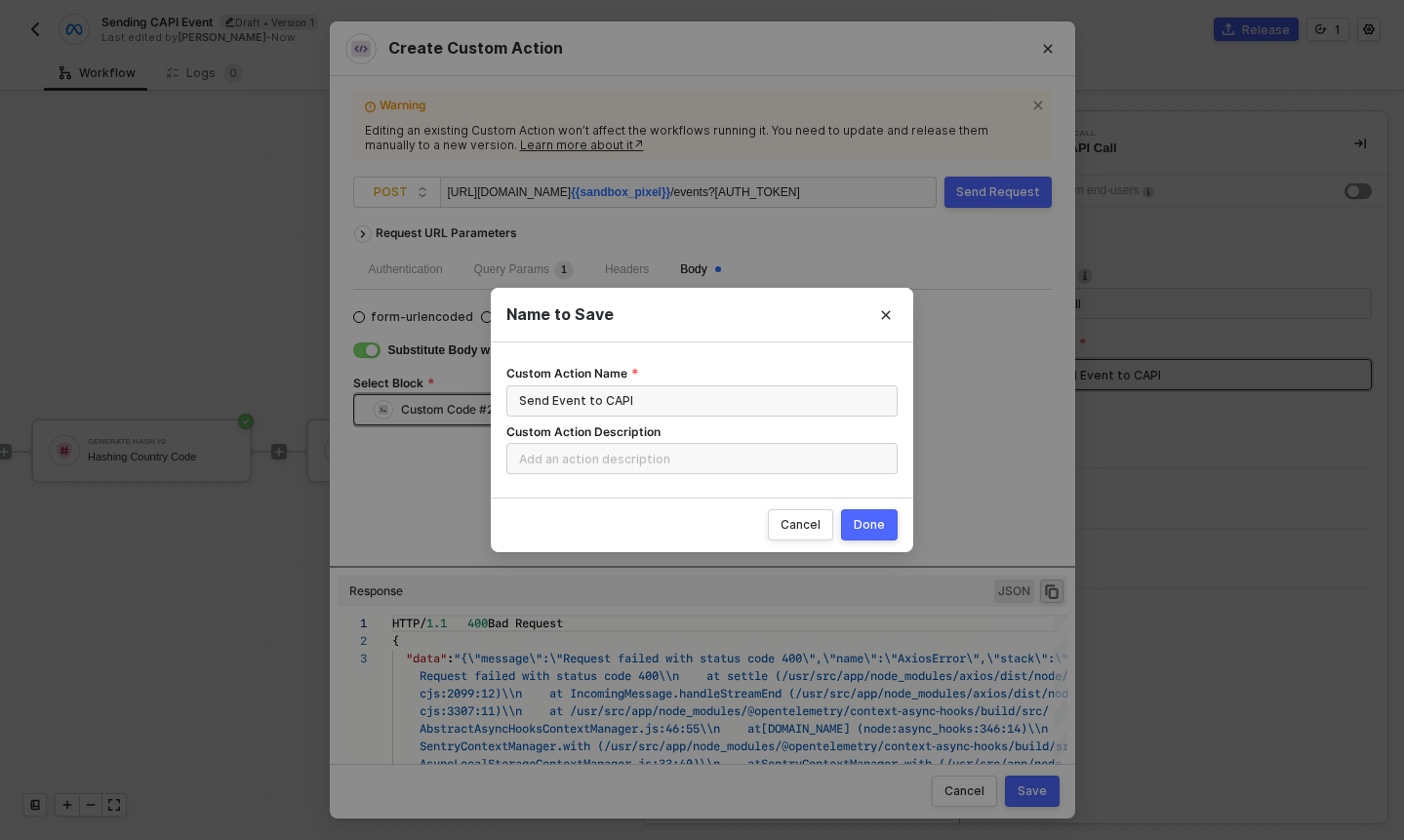
click at [871, 518] on div "Done" at bounding box center [869, 525] width 31 height 16
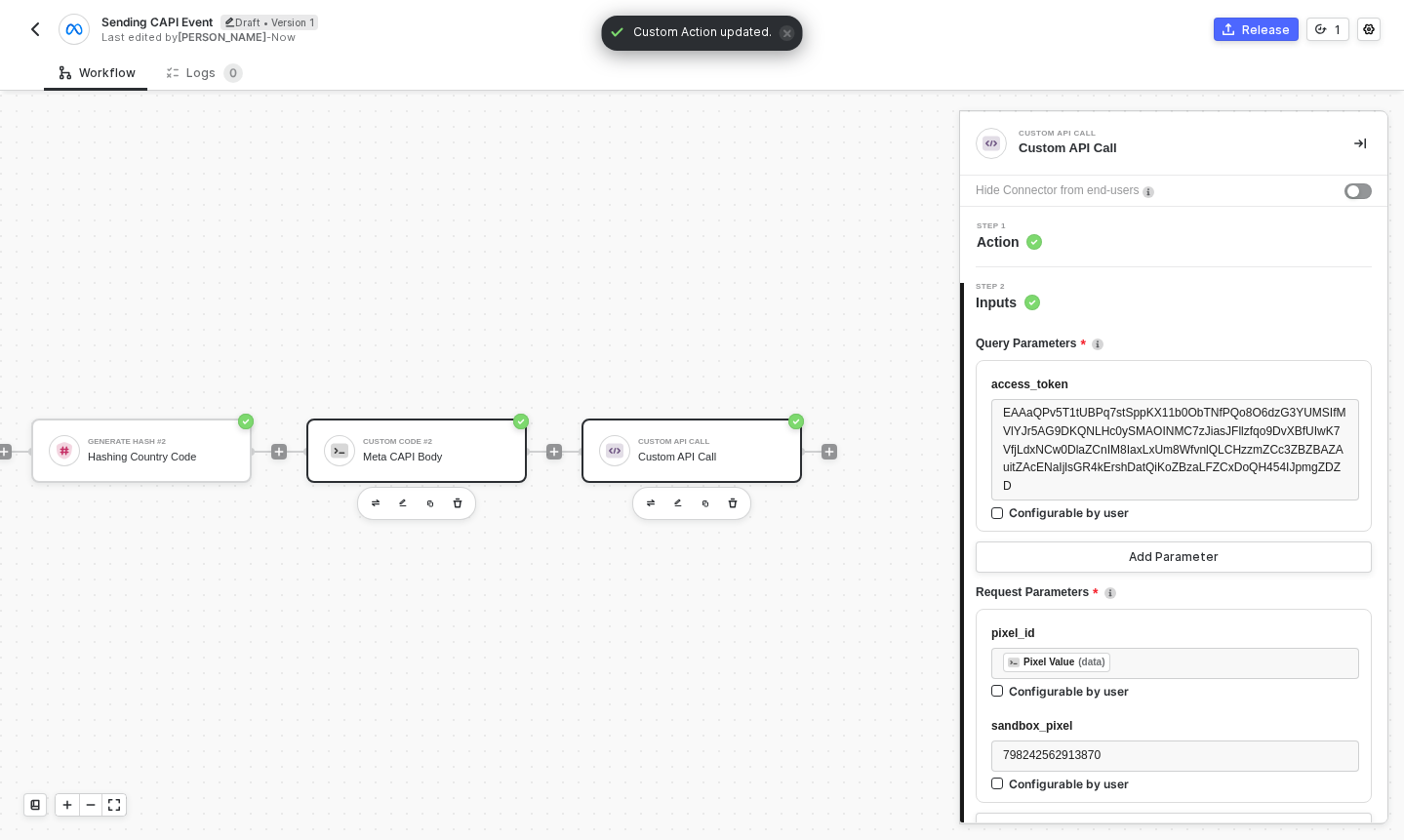
click at [445, 451] on div "Meta CAPI Body" at bounding box center [436, 457] width 147 height 13
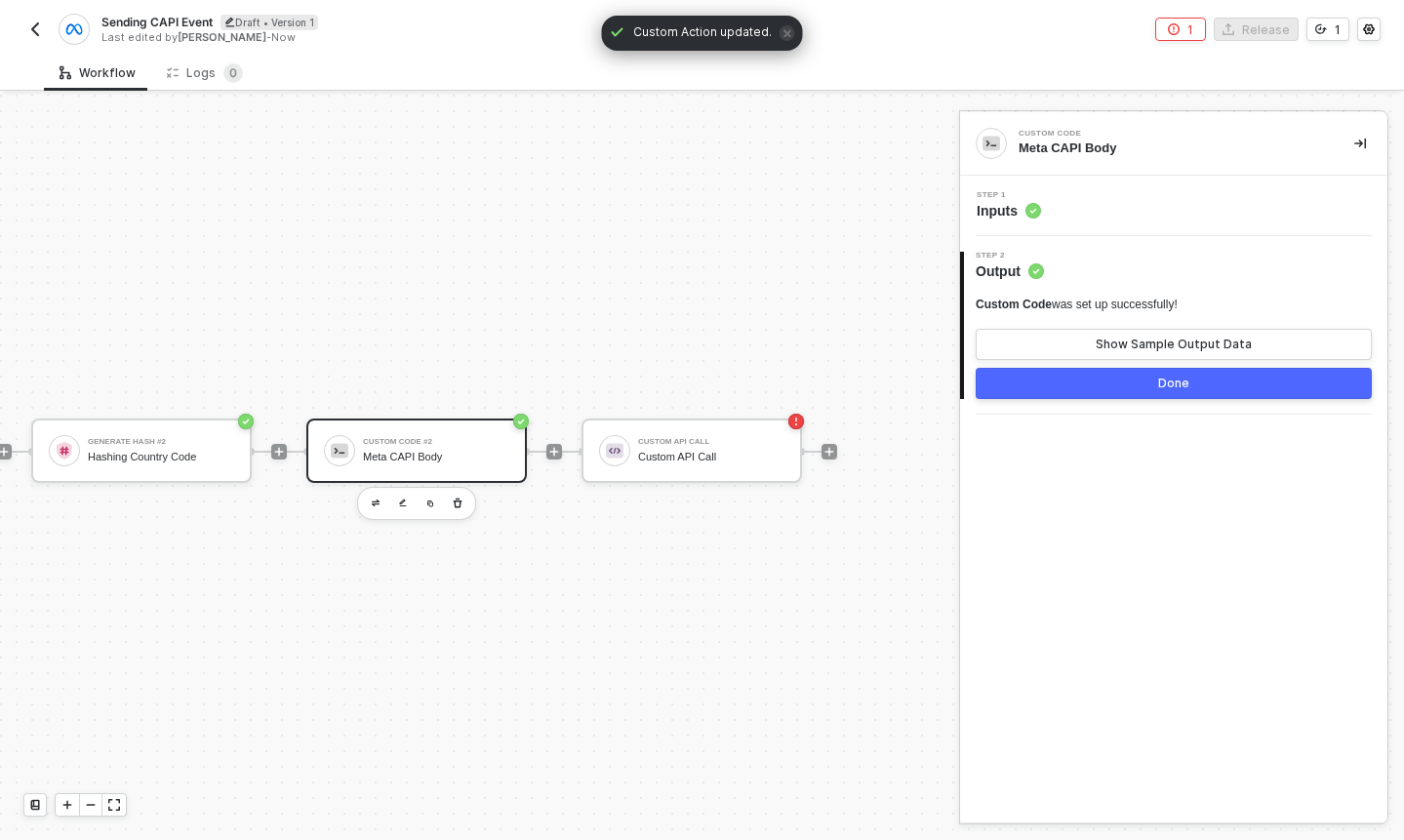
click at [1012, 205] on span "Inputs" at bounding box center [1009, 210] width 65 height 20
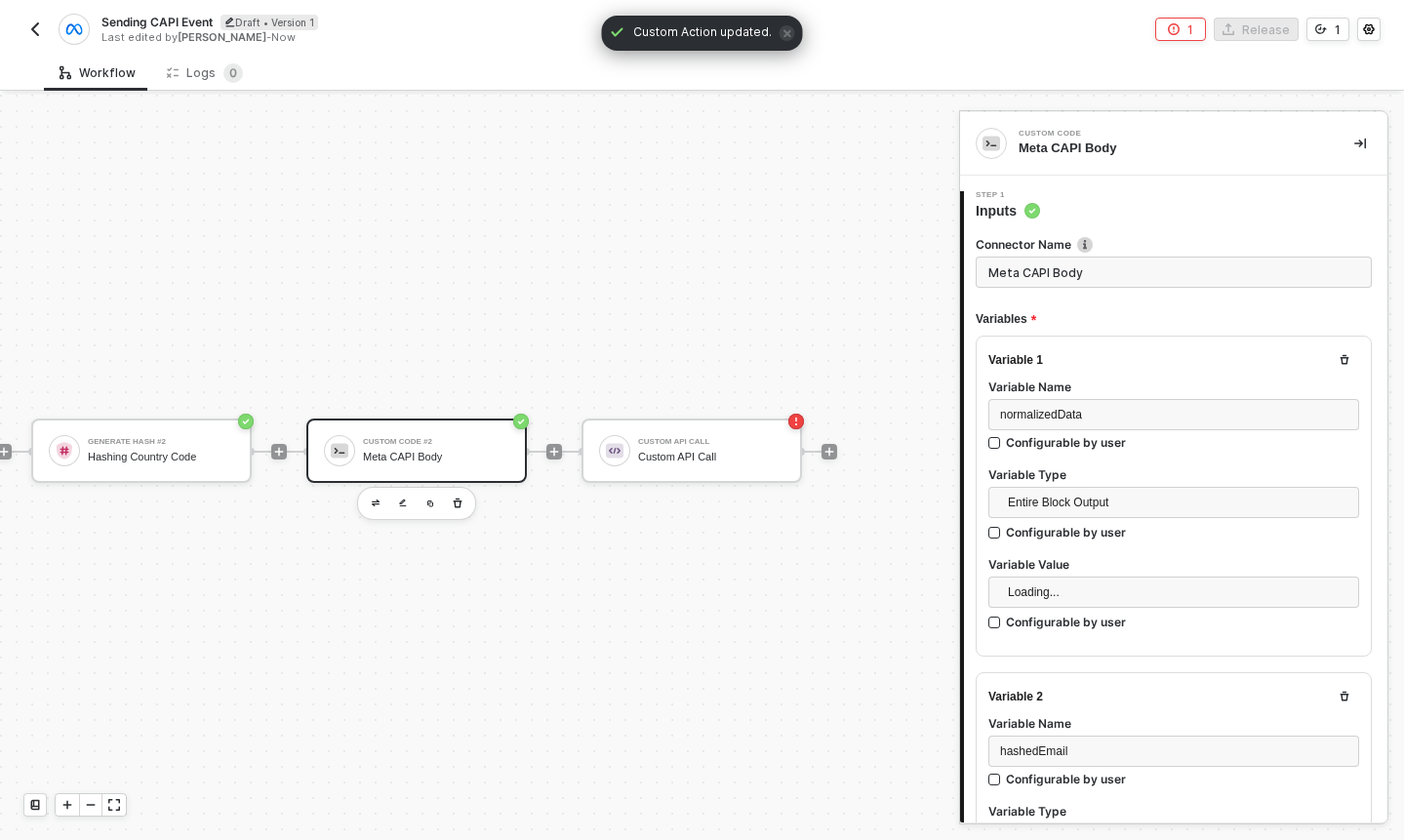
scroll to position [103, 0]
click at [668, 415] on div at bounding box center [554, 451] width 259 height 153
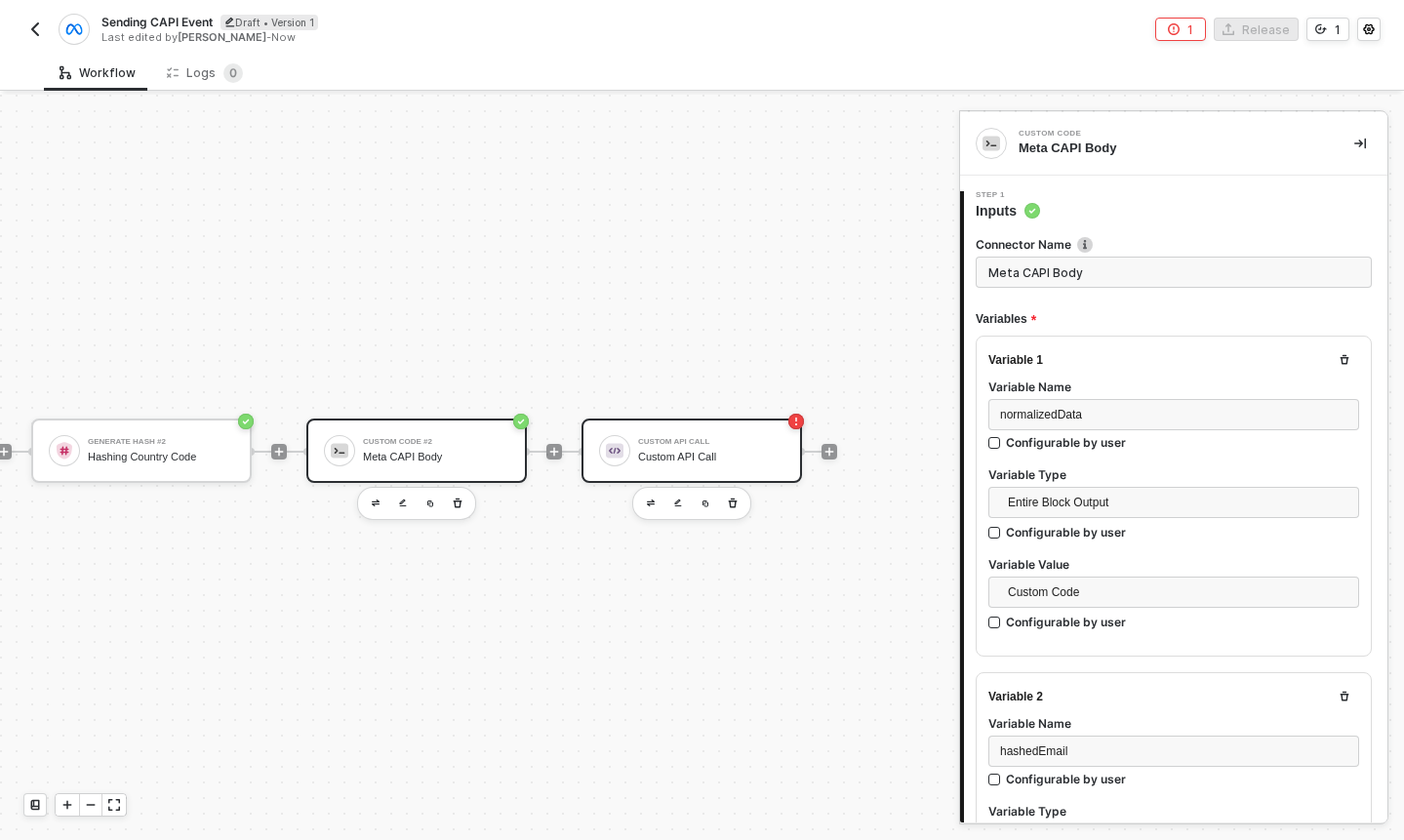
click at [683, 438] on div "Custom API Call" at bounding box center [711, 442] width 147 height 8
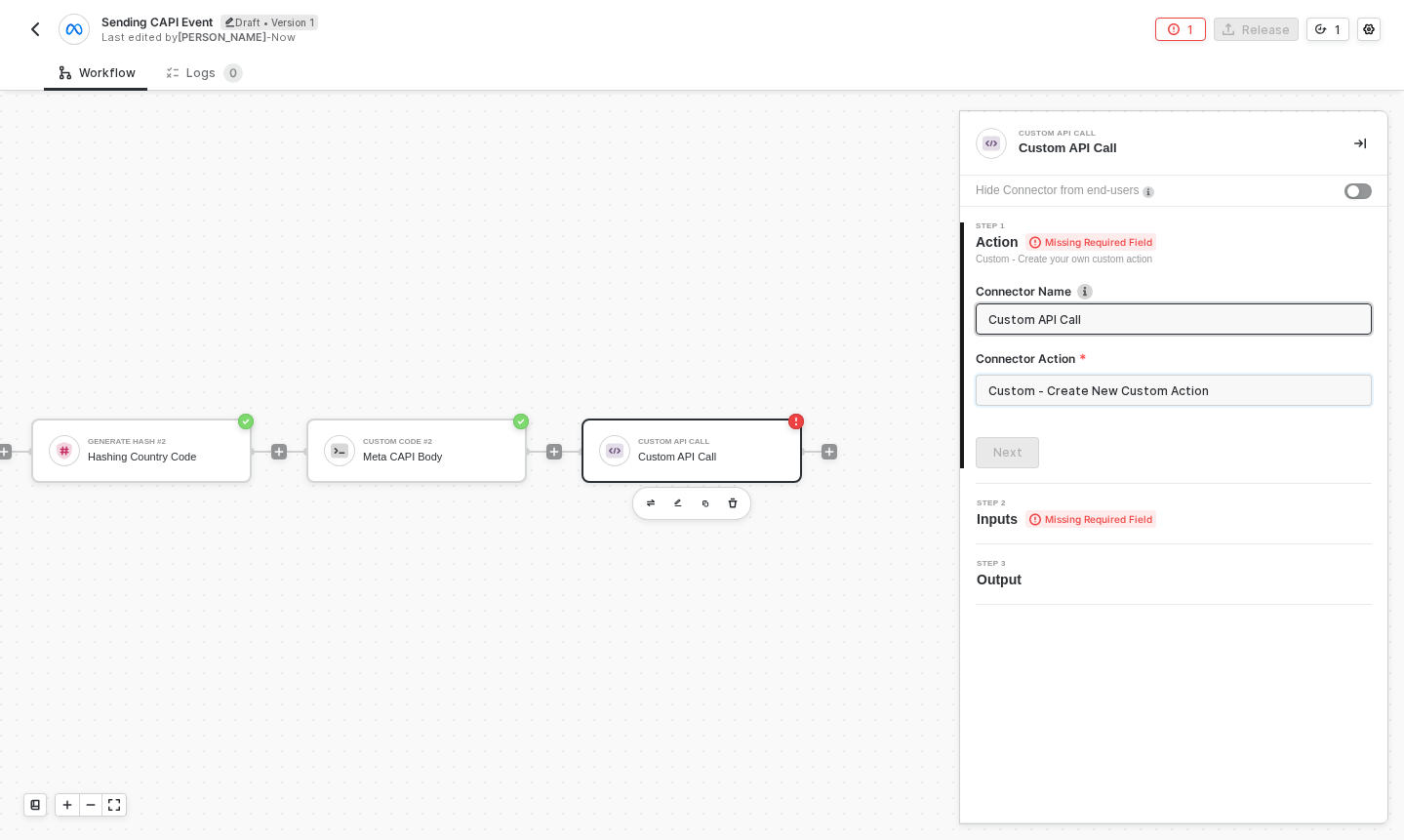
click at [1038, 394] on input "Custom - Create New Custom Action" at bounding box center [1173, 389] width 396 height 31
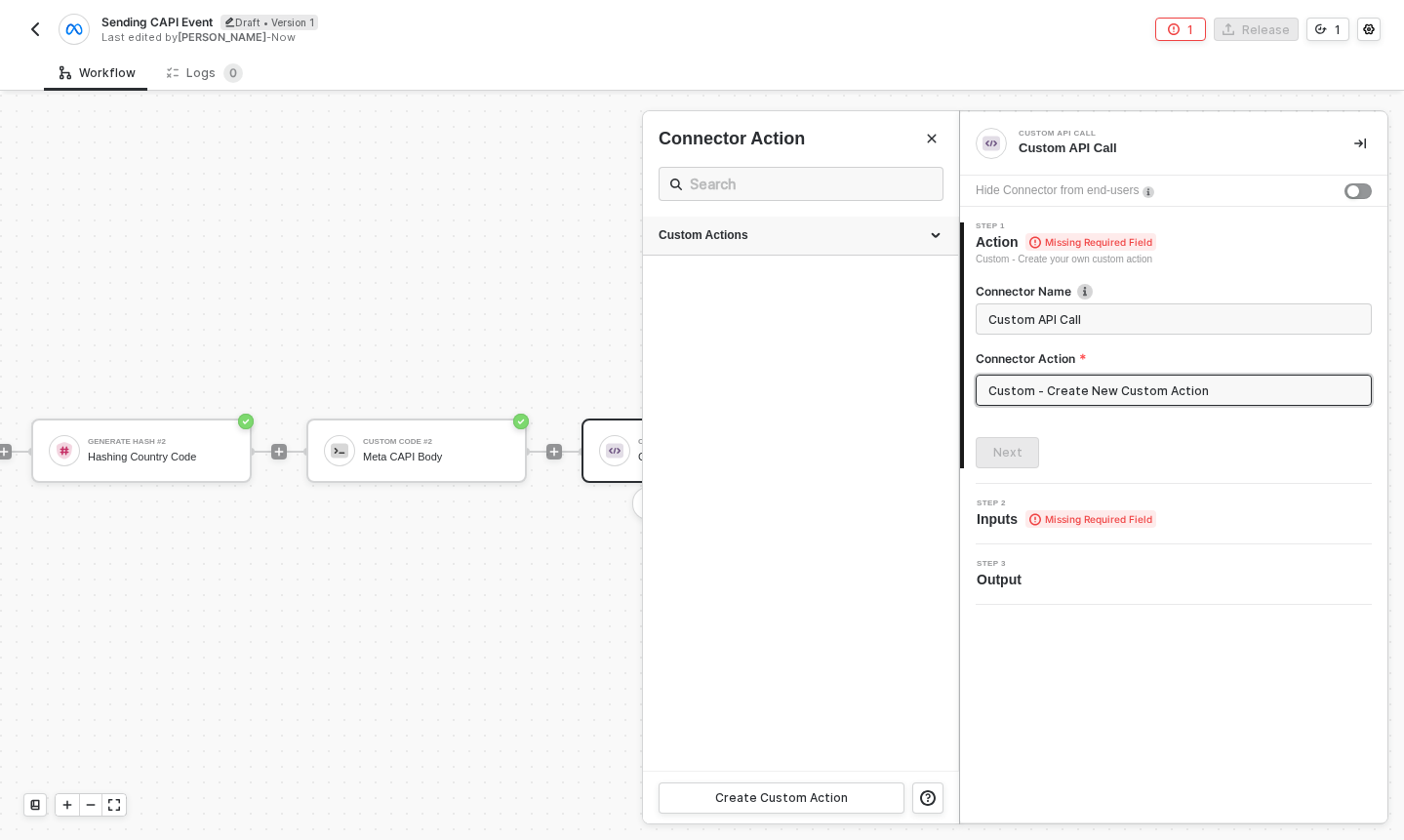
click at [862, 222] on div "Custom Actions" at bounding box center [800, 235] width 315 height 39
click at [869, 275] on button "button" at bounding box center [879, 281] width 23 height 23
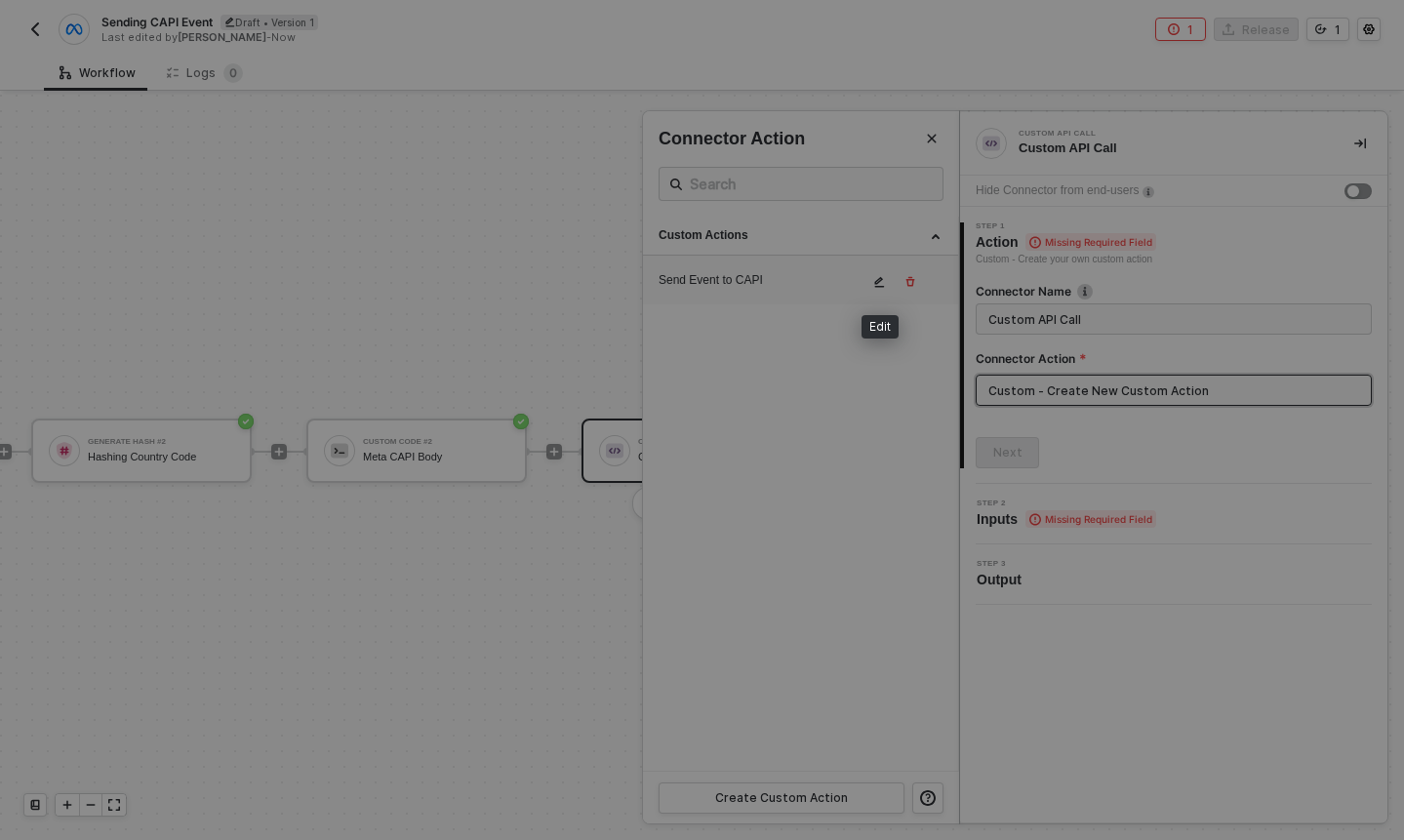
scroll to position [35, 0]
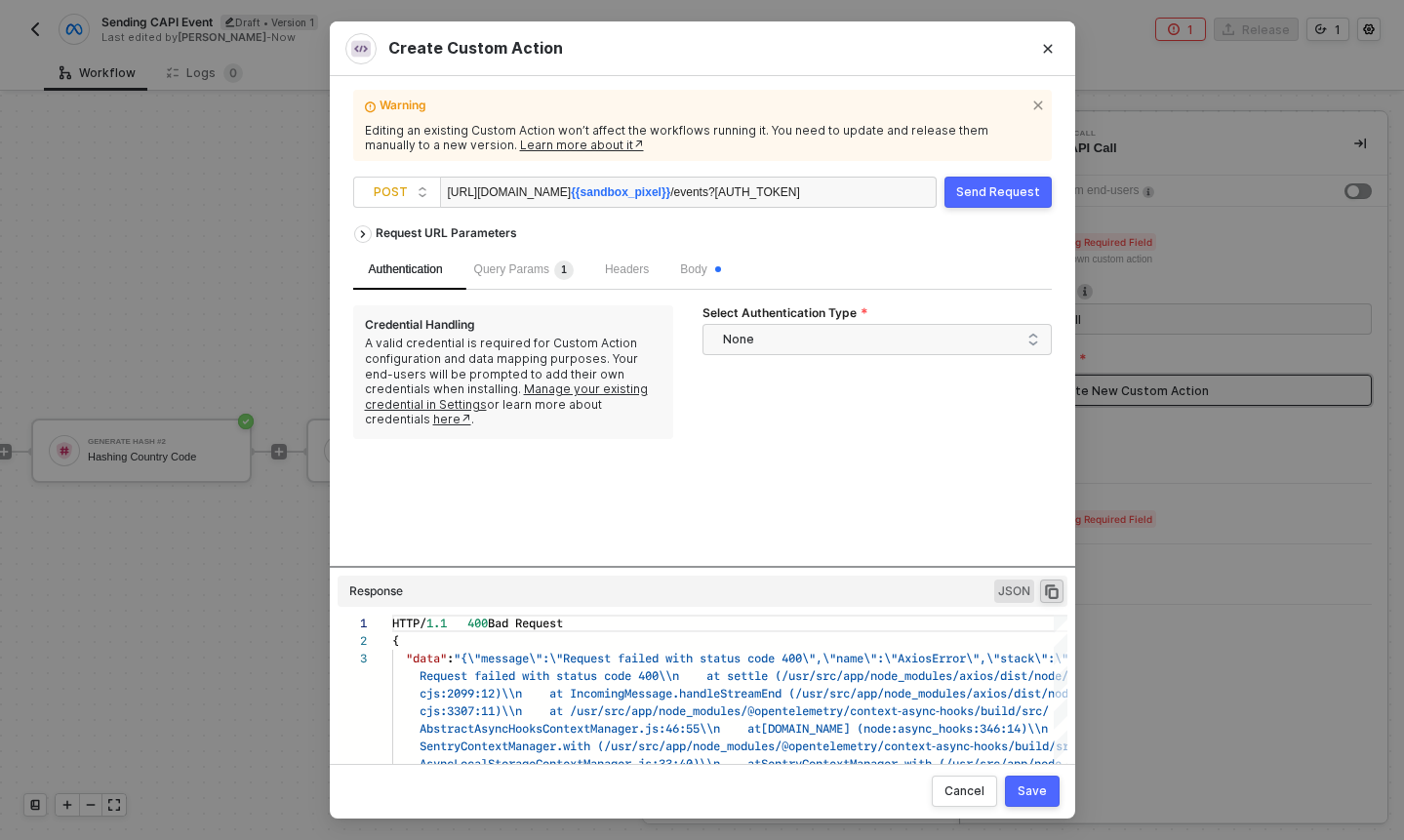
click at [991, 188] on div "Send Request" at bounding box center [998, 193] width 84 height 16
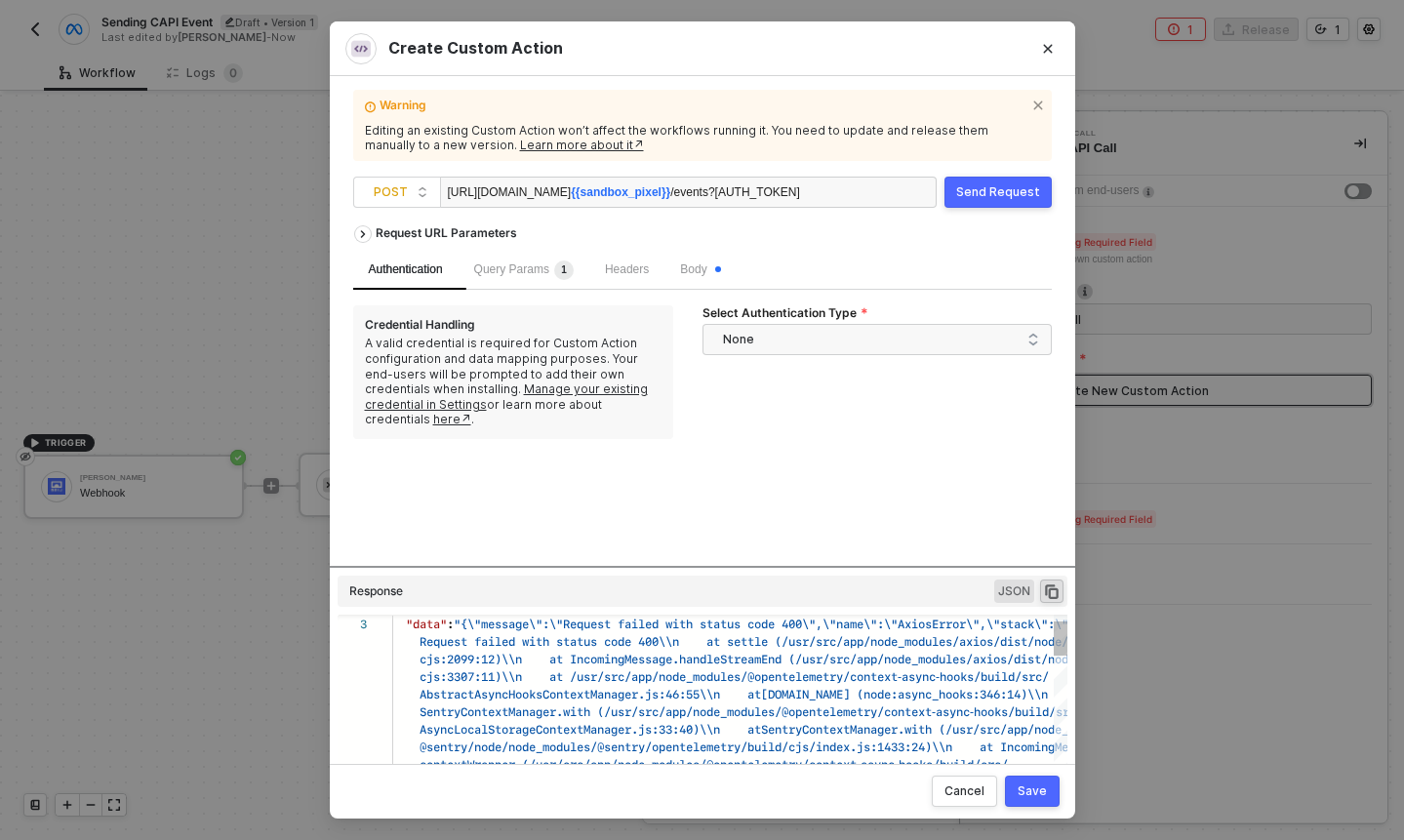
scroll to position [35, 0]
click at [693, 258] on div "Body" at bounding box center [700, 269] width 71 height 39
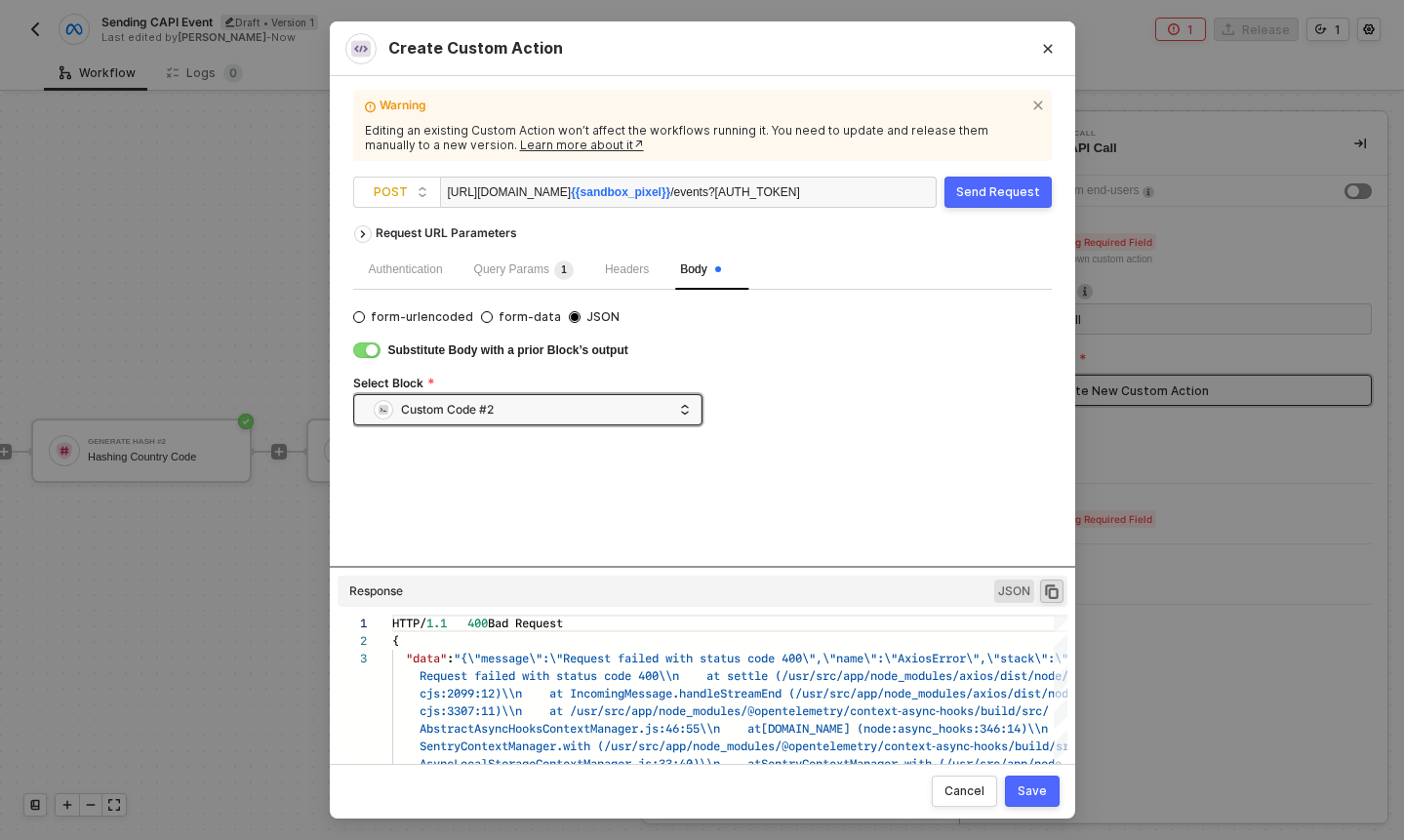
click at [1010, 190] on div "Send Request" at bounding box center [998, 193] width 84 height 16
click at [709, 702] on div "1 2 3 HTTP/ 1.1 400 Bad Request { "data" : "{\"message\":\"Request failed with …" at bounding box center [702, 700] width 729 height 173
type textarea "HTTP/1.1 400 Bad Request { "data": "{\"message\":\"Request failed with status c…"
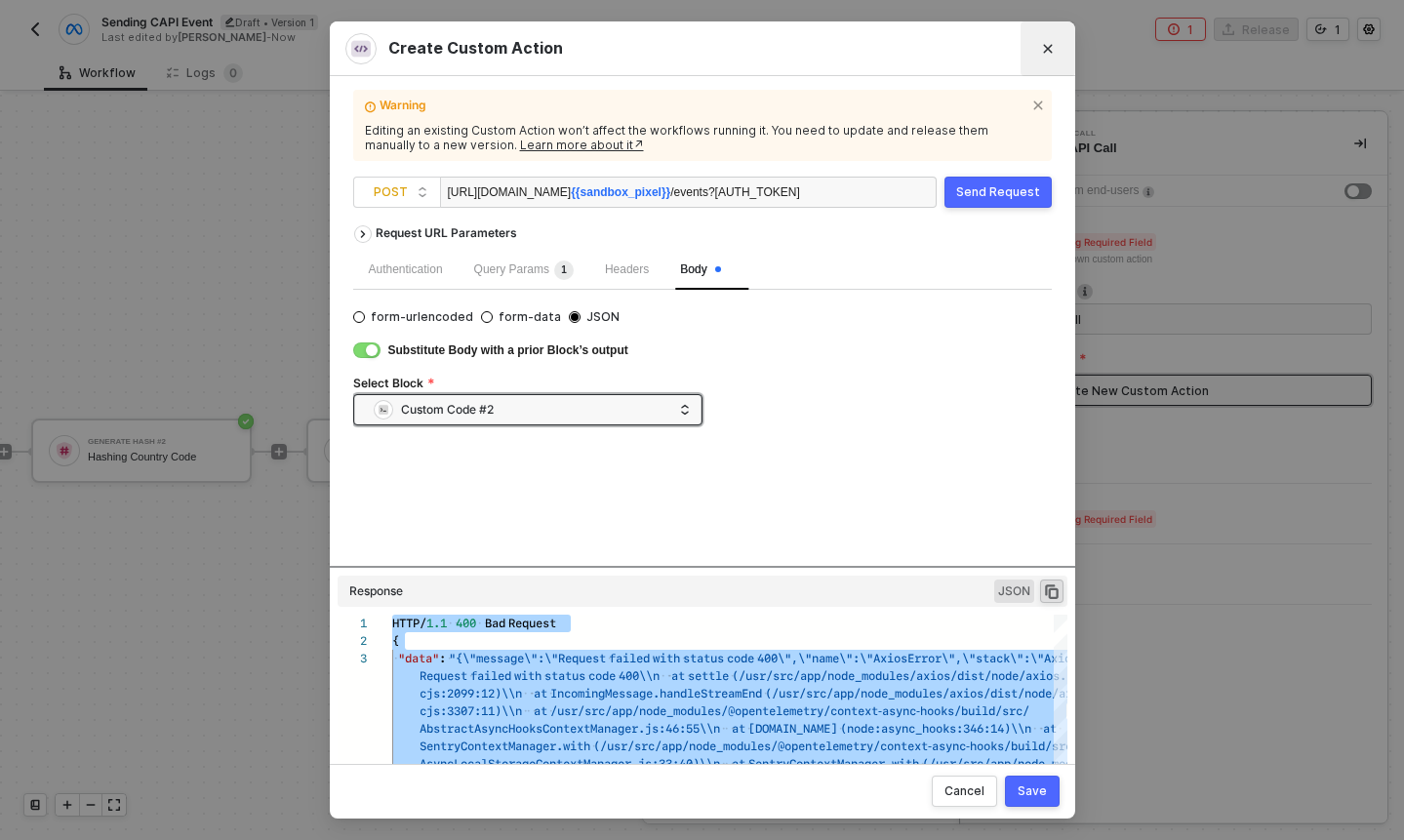
click at [1042, 50] on icon "Close" at bounding box center [1048, 49] width 12 height 12
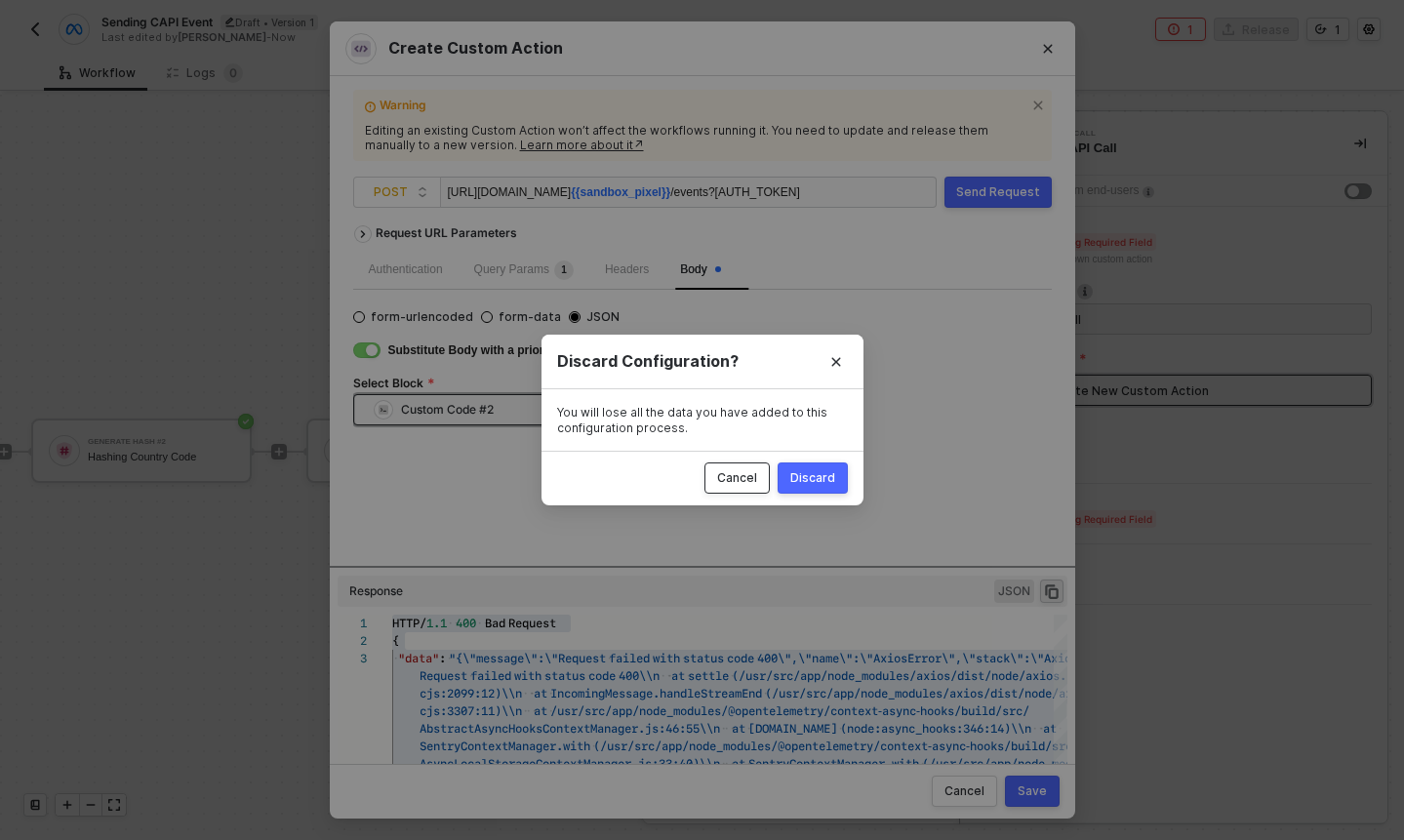
click at [749, 487] on button "Cancel" at bounding box center [737, 478] width 66 height 31
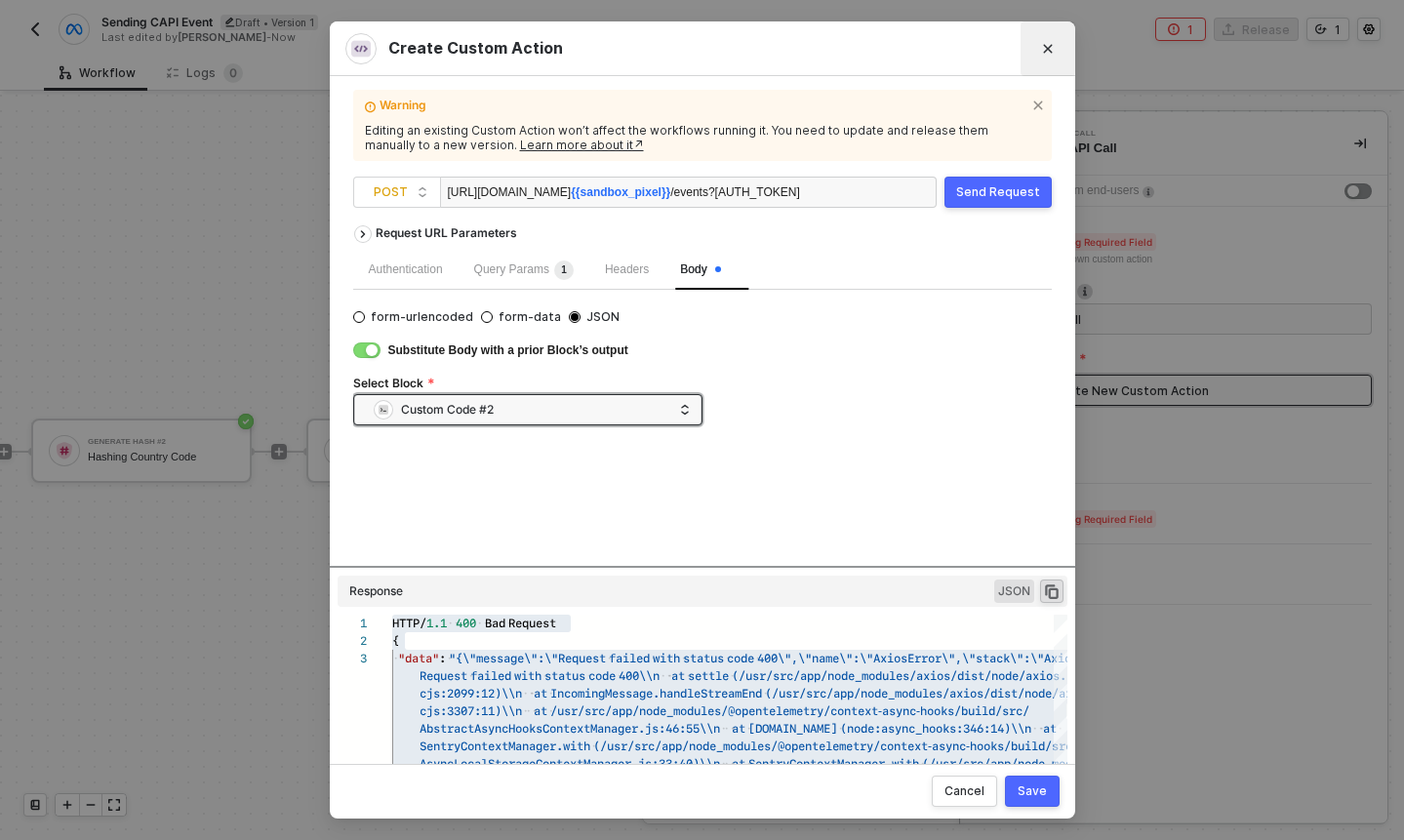
click at [1039, 47] on button "Close" at bounding box center [1048, 48] width 31 height 31
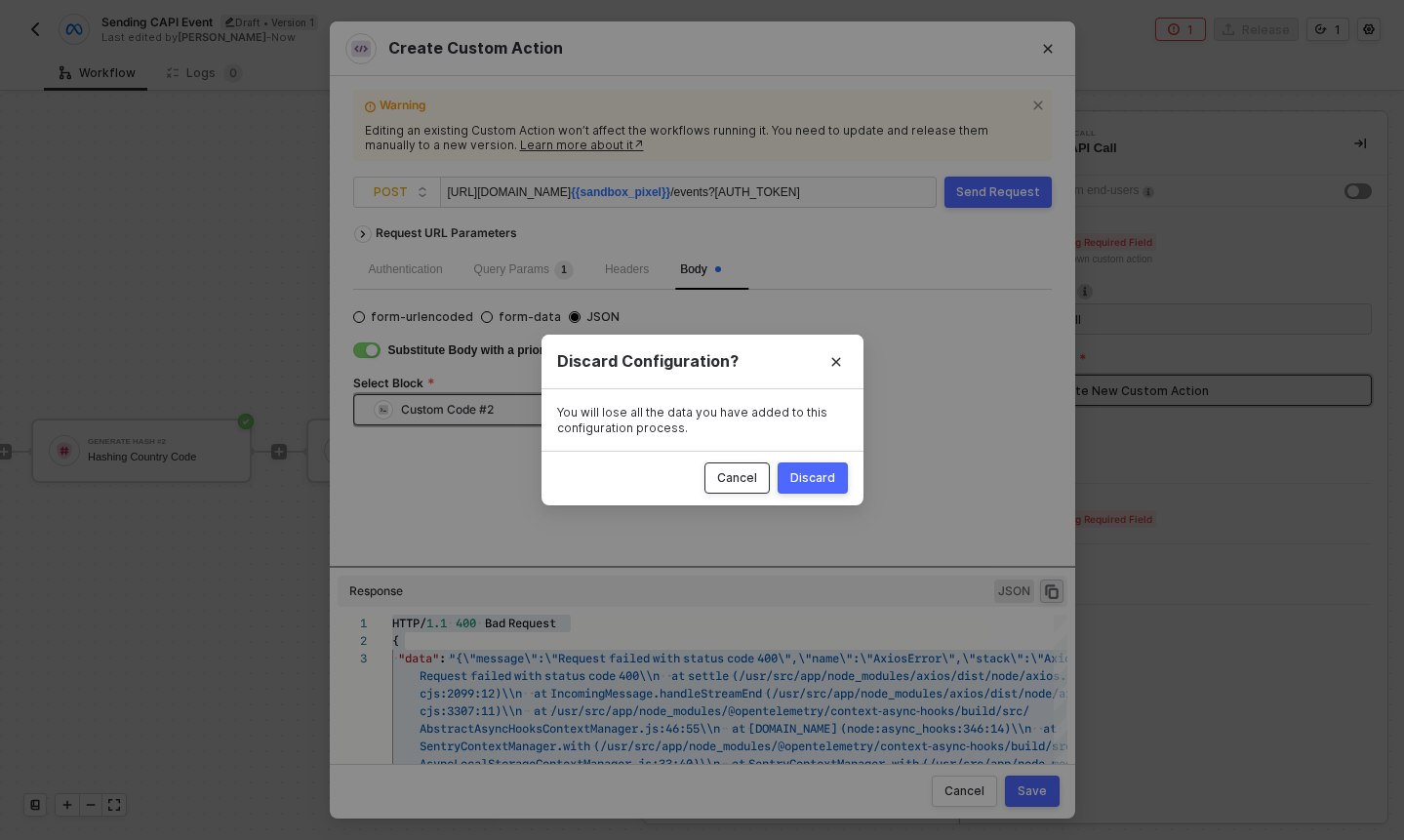
click at [740, 477] on div "Cancel" at bounding box center [737, 478] width 40 height 16
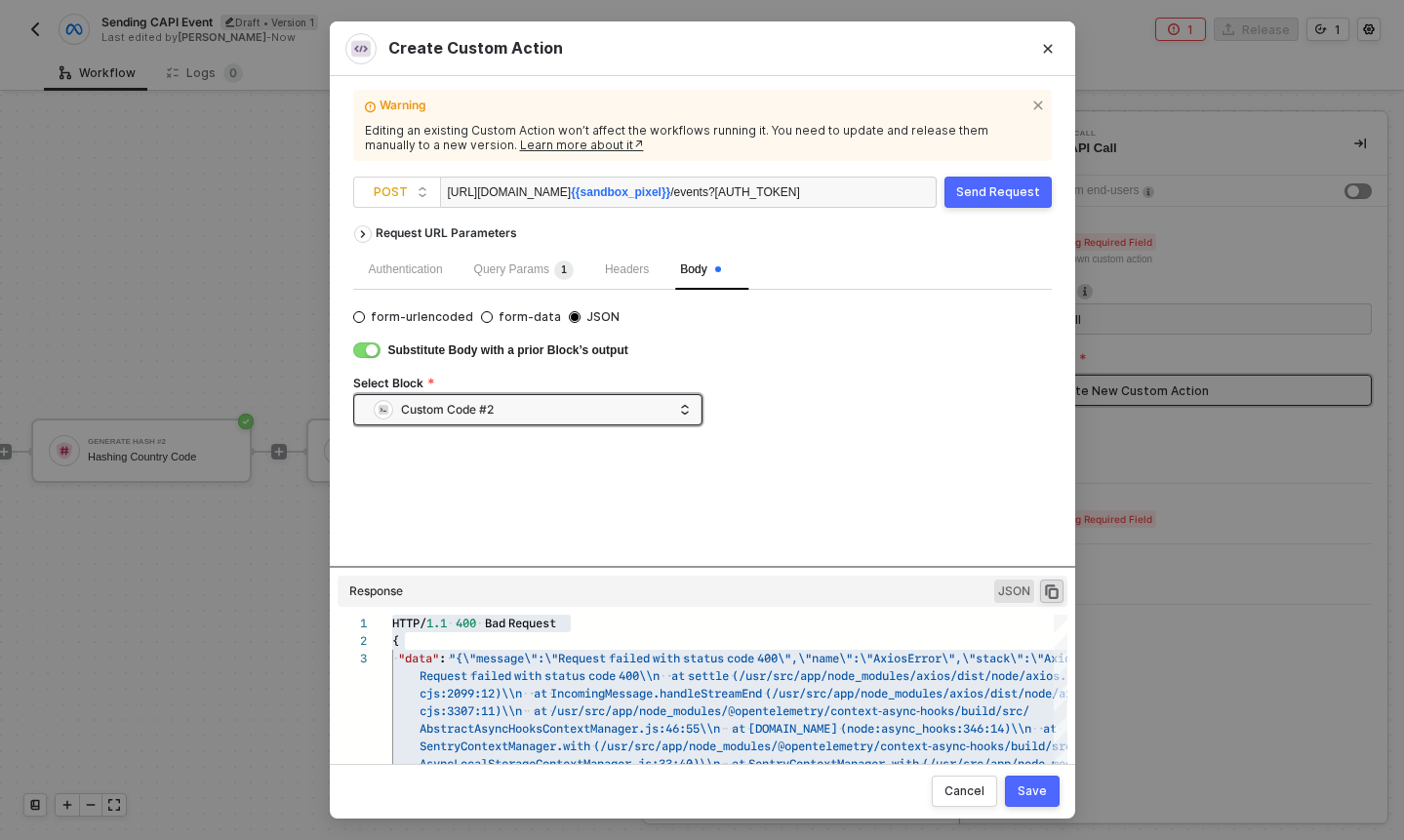
click at [1032, 794] on div "Save" at bounding box center [1032, 791] width 29 height 16
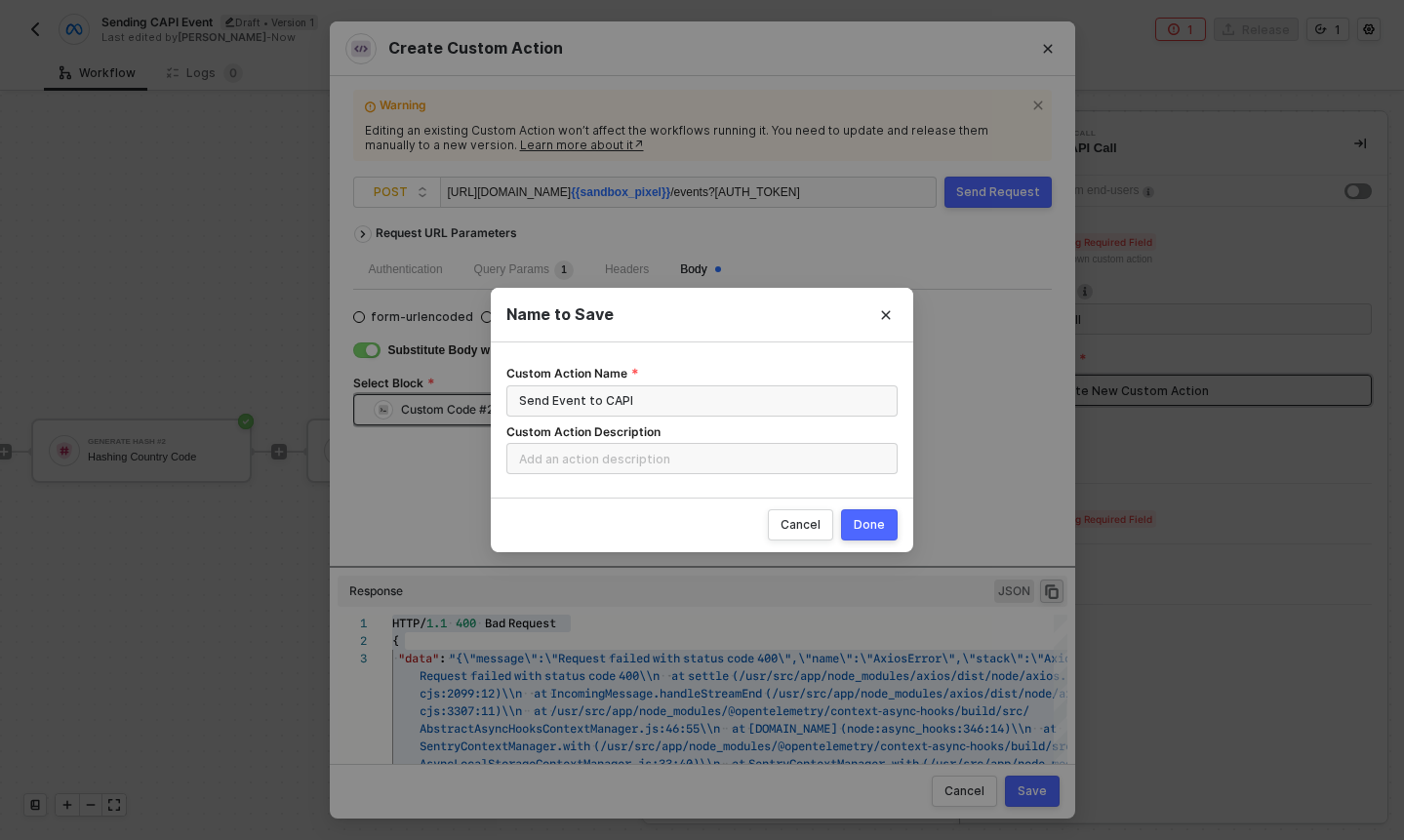
click at [875, 533] on button "Done" at bounding box center [869, 524] width 57 height 31
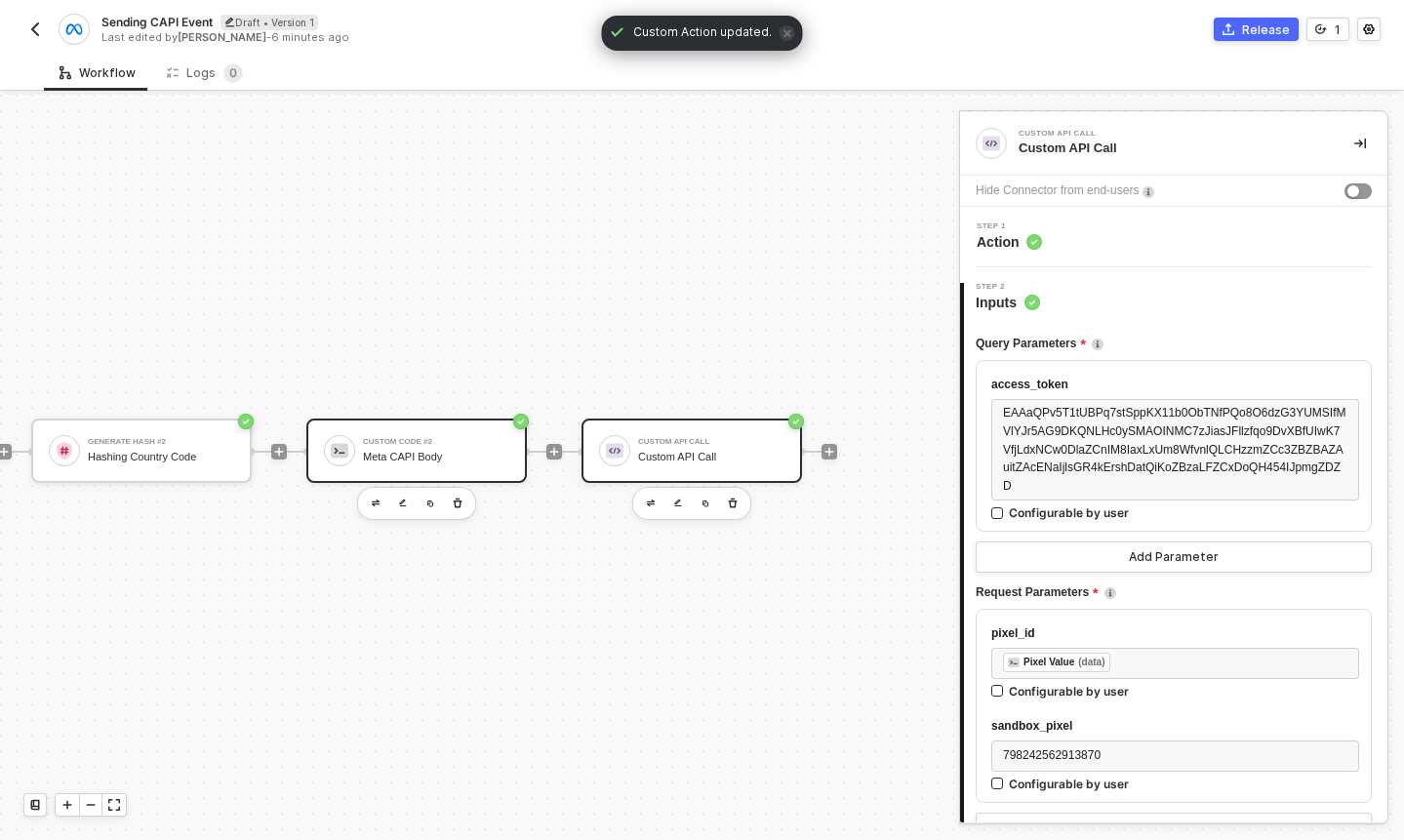
click at [421, 453] on div "Meta CAPI Body" at bounding box center [436, 457] width 147 height 13
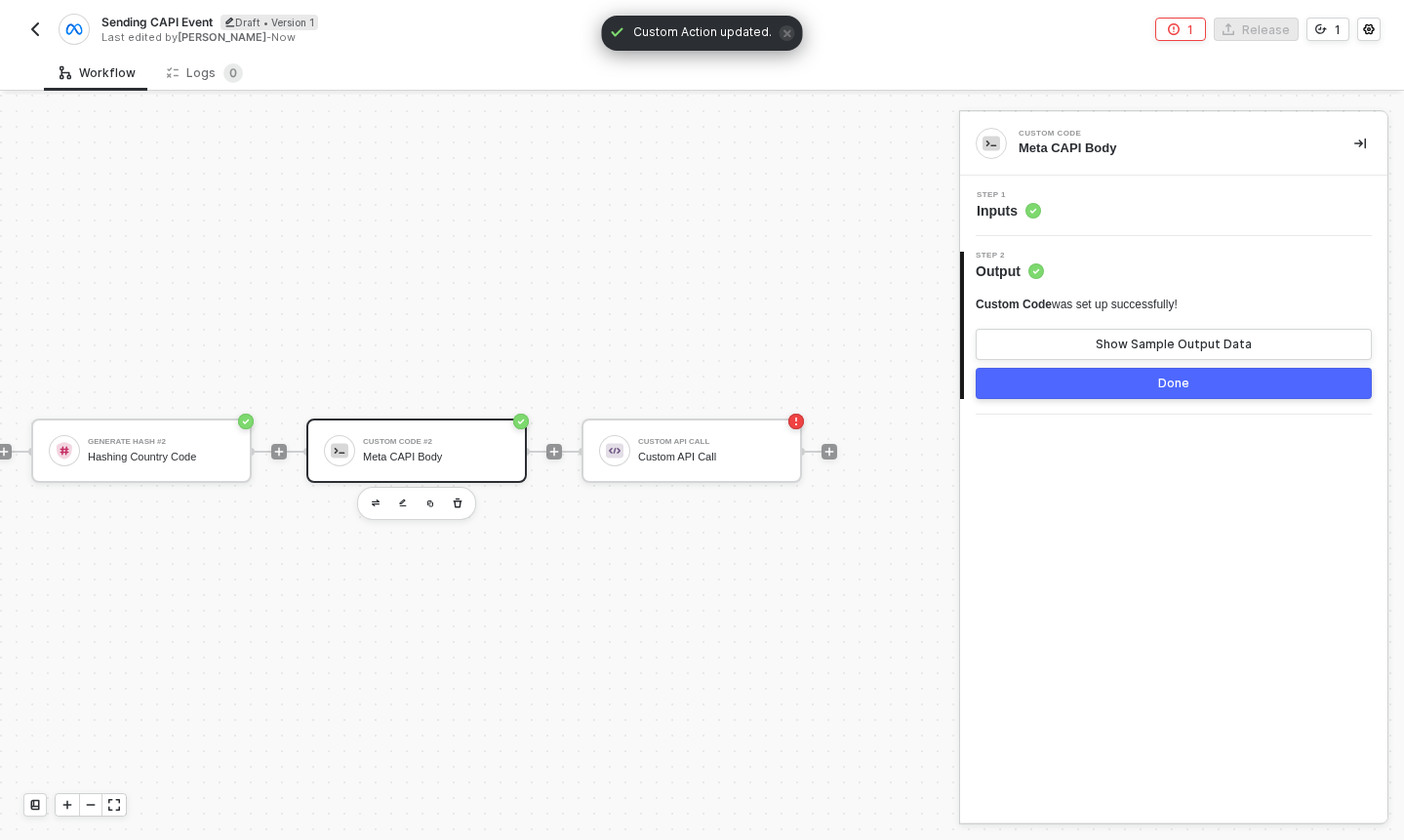
click at [1019, 220] on div "Step 1 Inputs" at bounding box center [1173, 206] width 427 height 61
click at [1010, 208] on span "Inputs" at bounding box center [1009, 210] width 65 height 20
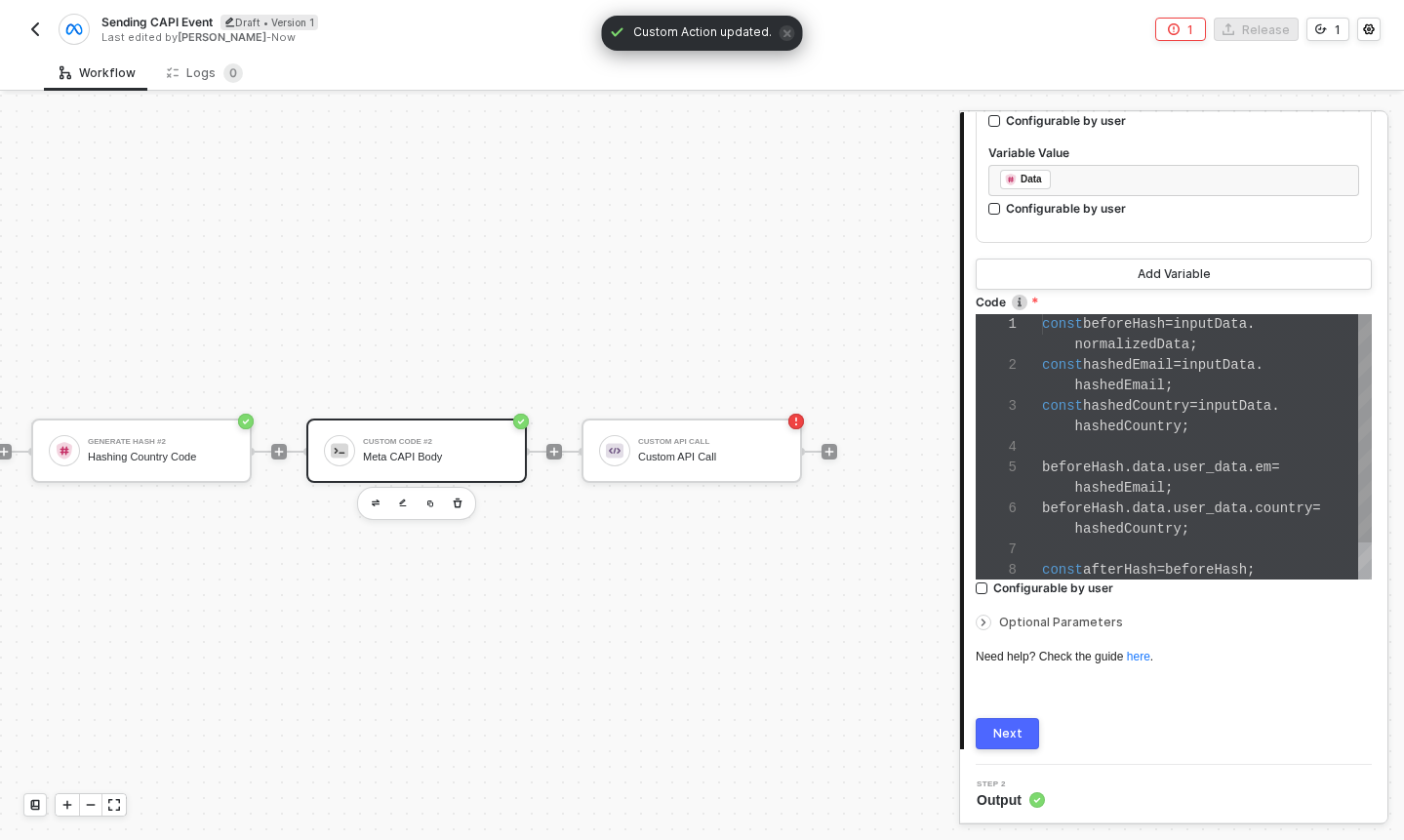
scroll to position [82, 115]
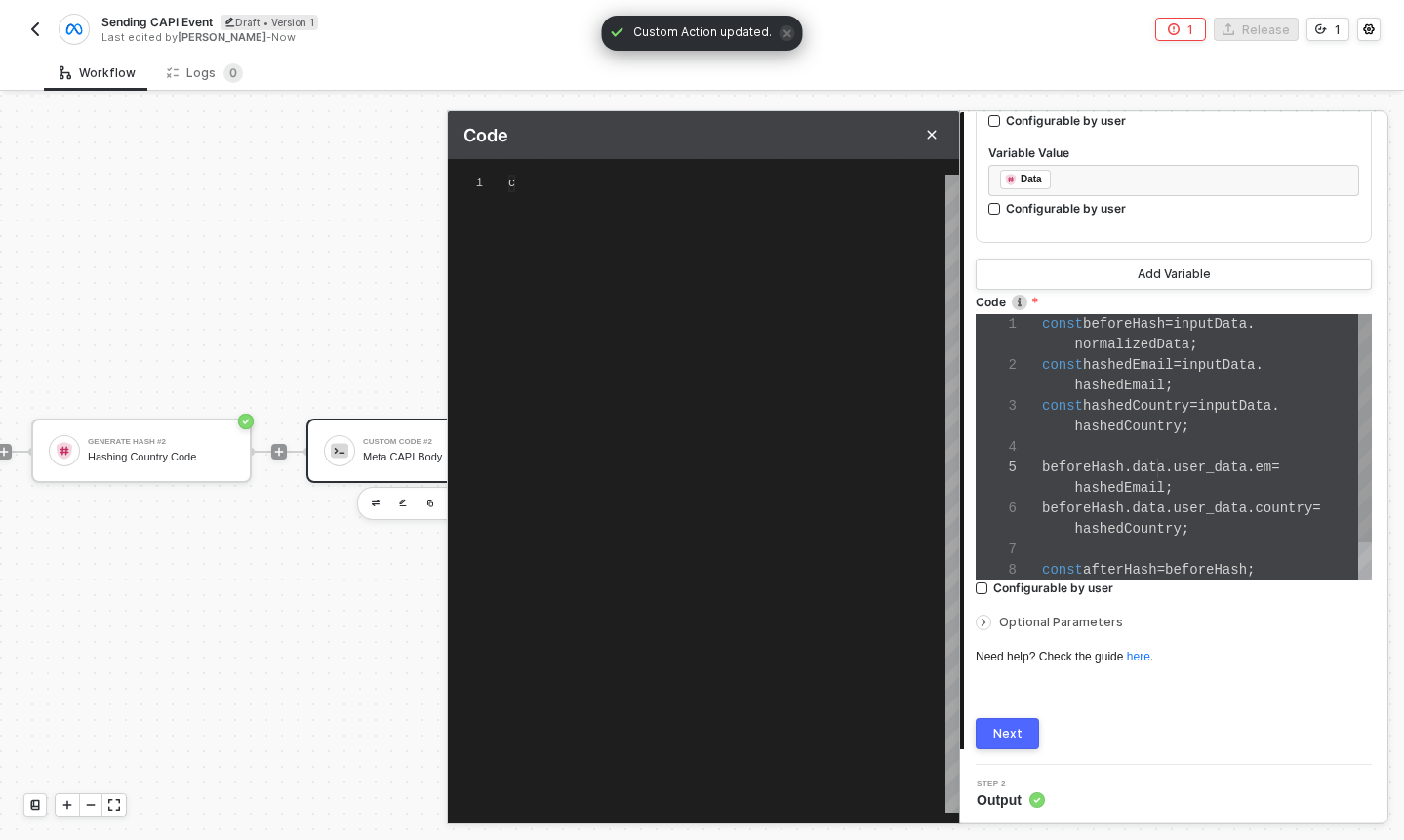
scroll to position [158, 0]
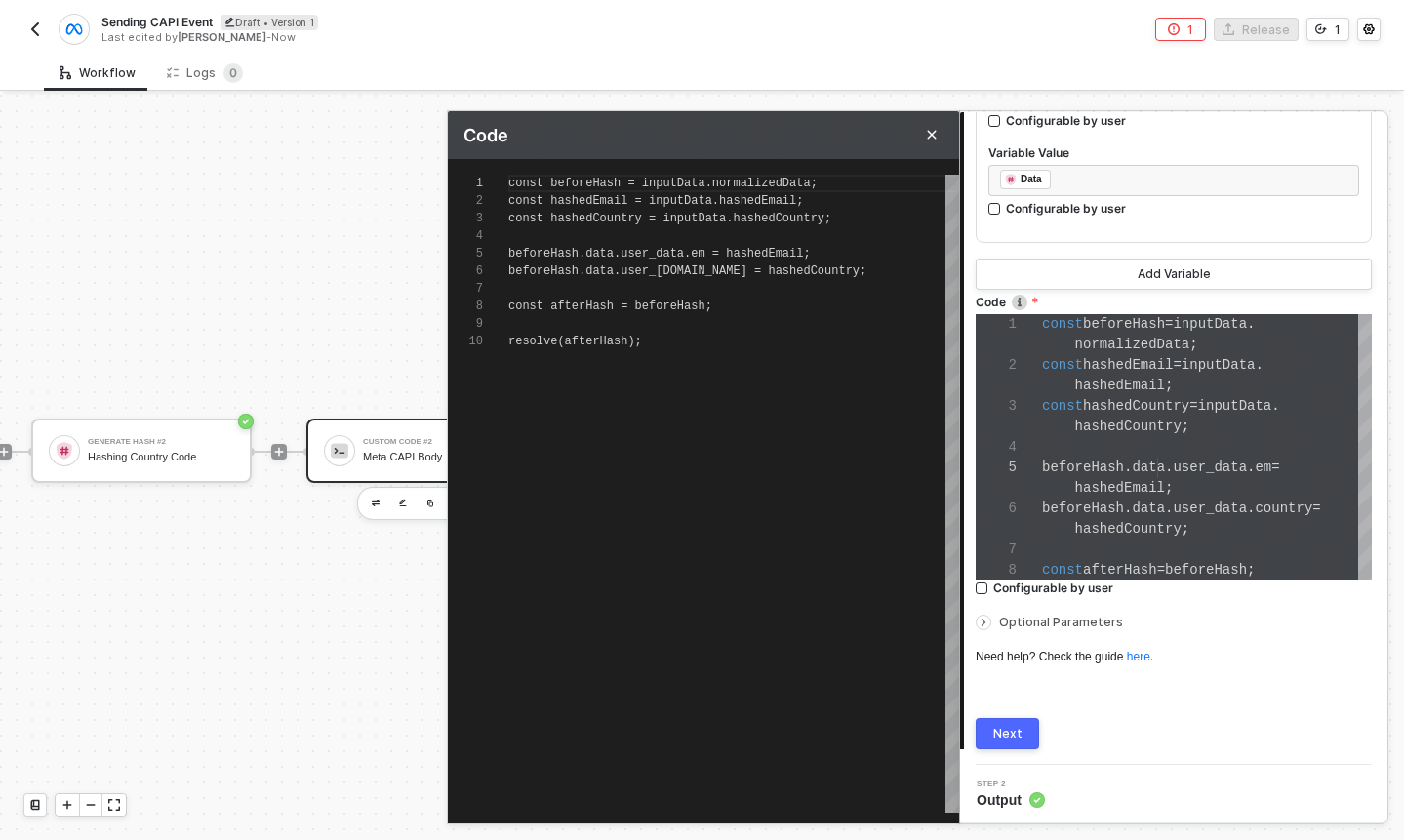
click at [677, 348] on div "resolve(afterHash);" at bounding box center [733, 341] width 451 height 18
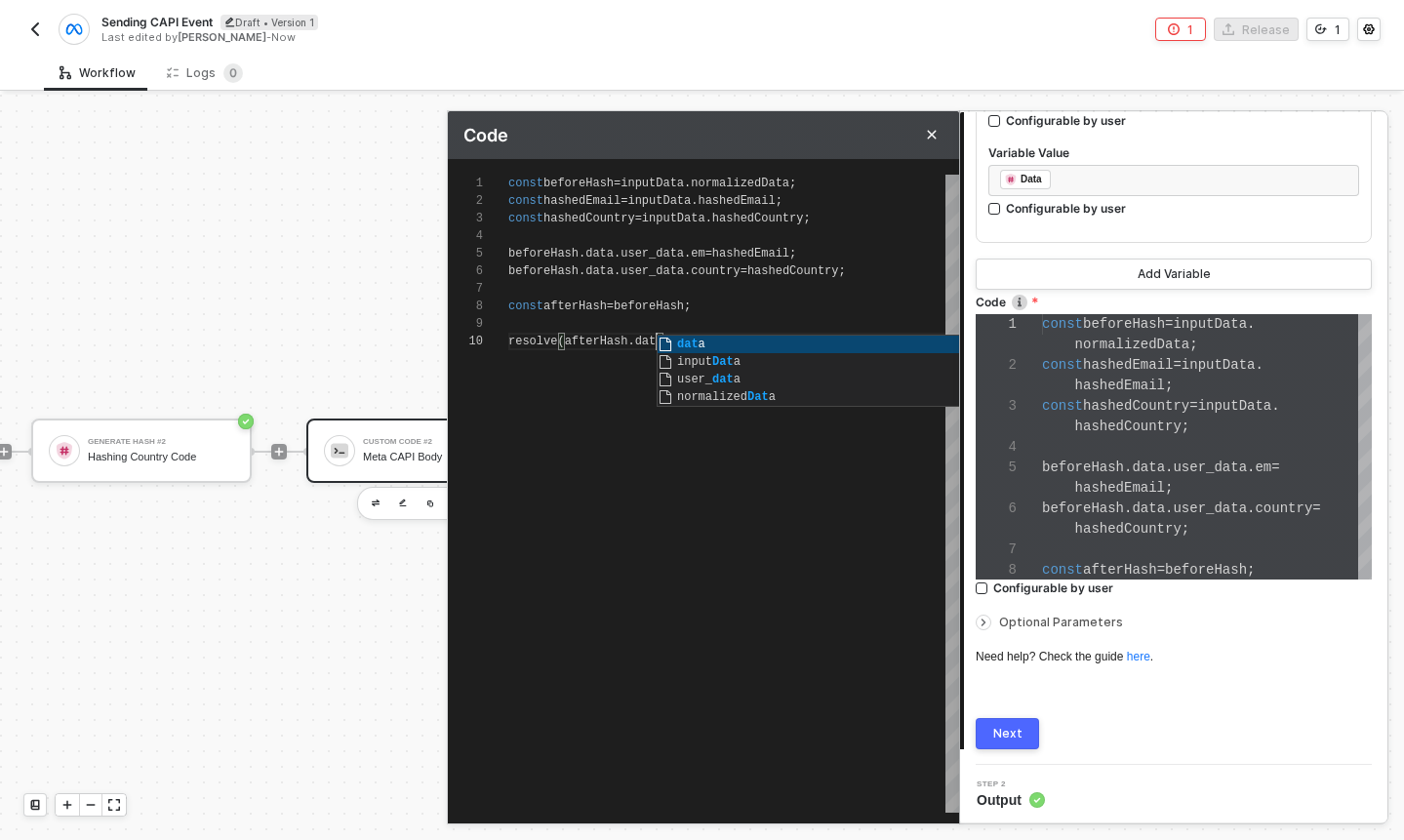
scroll to position [158, 155]
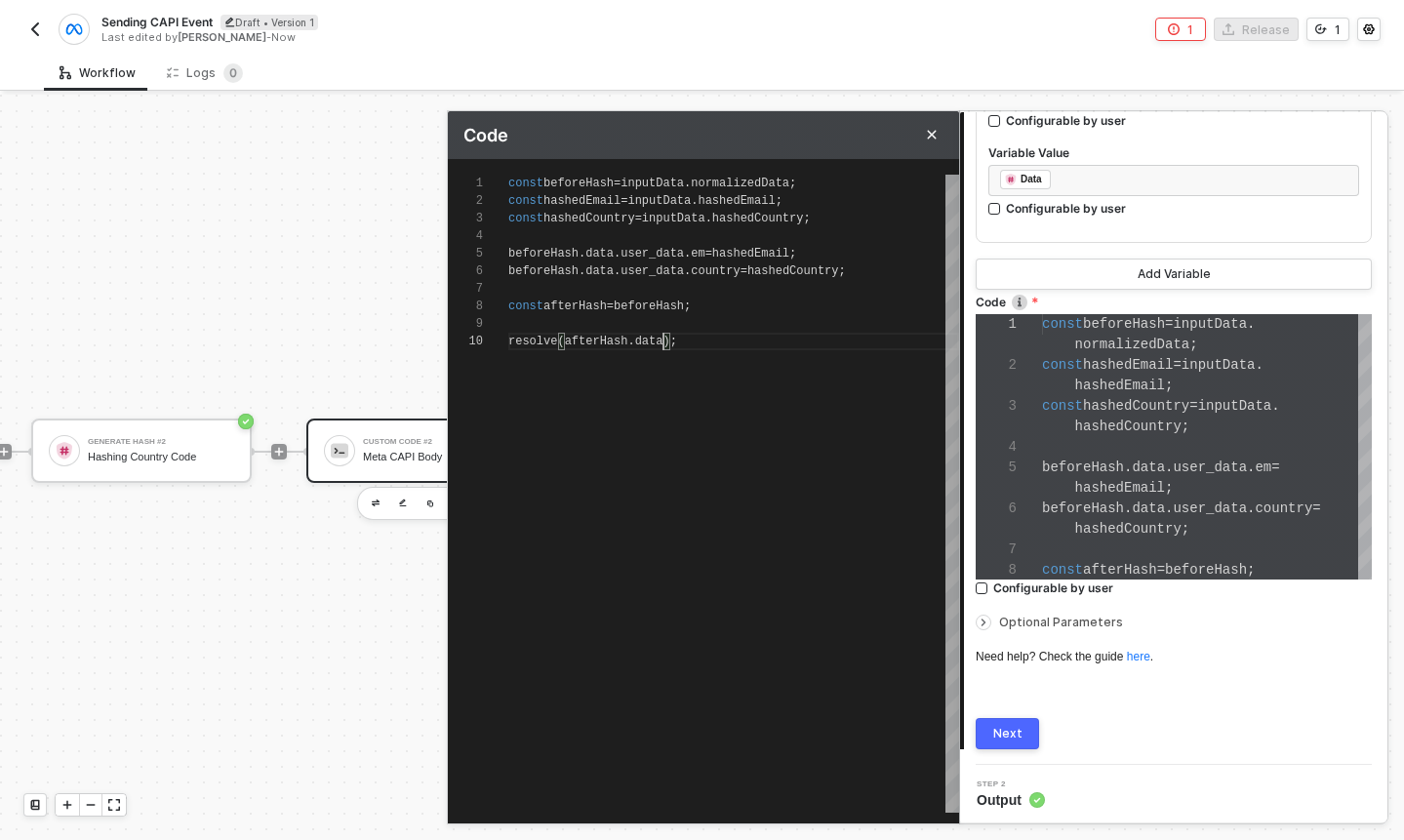
type textarea "const beforeHash = inputData.normalizedData; const hashedEmail = inputData.hash…"
click at [1019, 726] on div "Next" at bounding box center [1007, 734] width 29 height 16
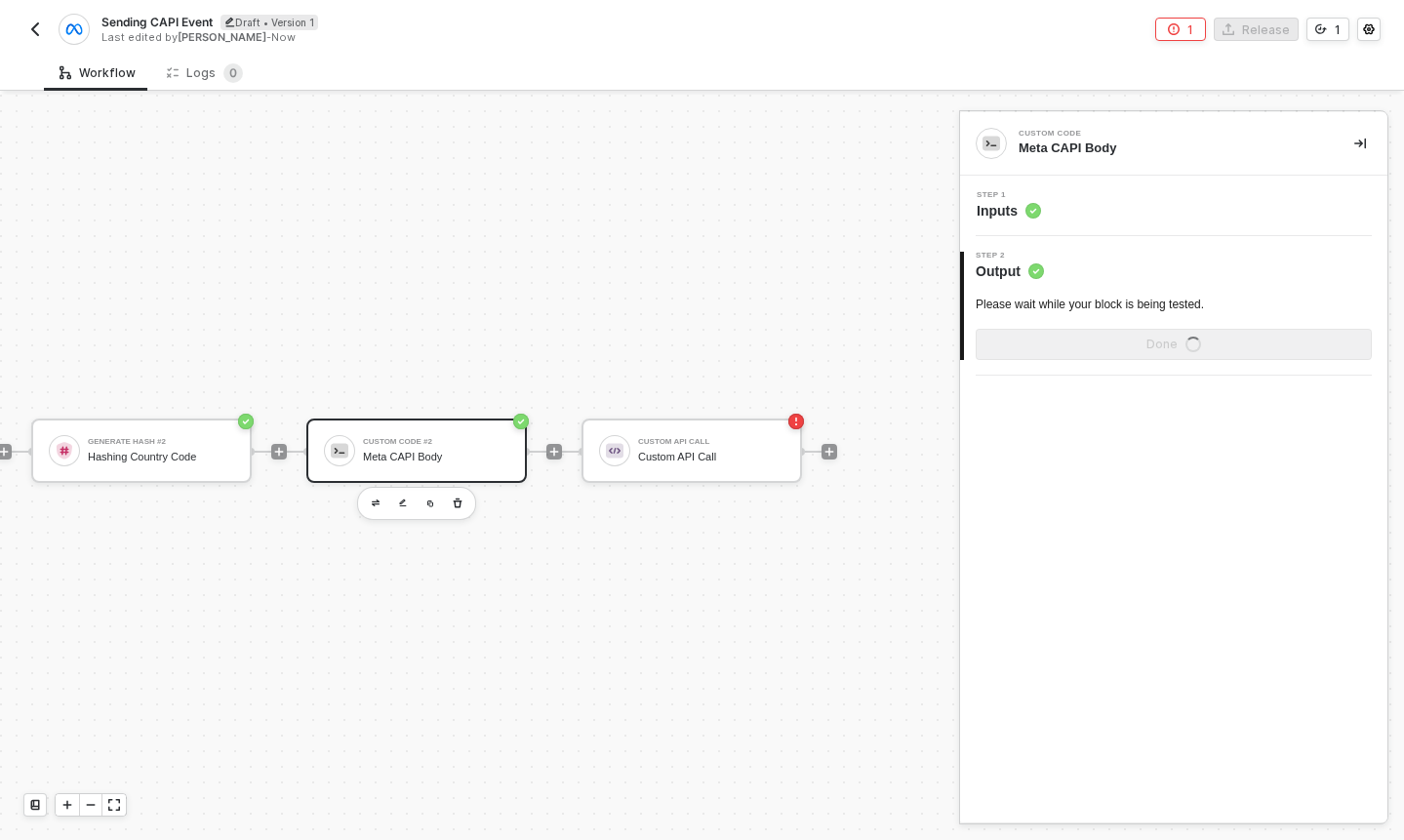
scroll to position [0, 0]
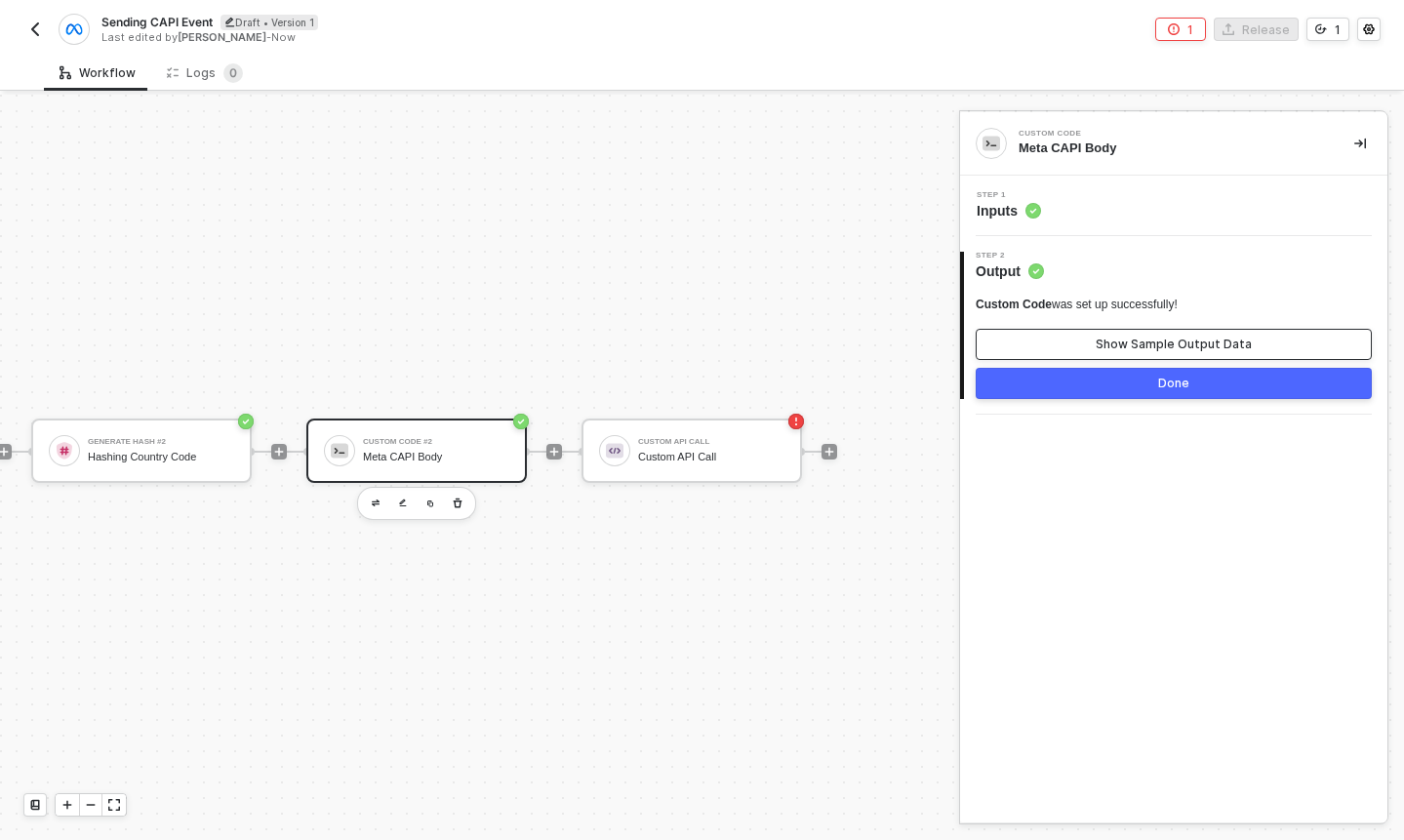
click at [1103, 342] on div "Show Sample Output Data" at bounding box center [1173, 344] width 156 height 16
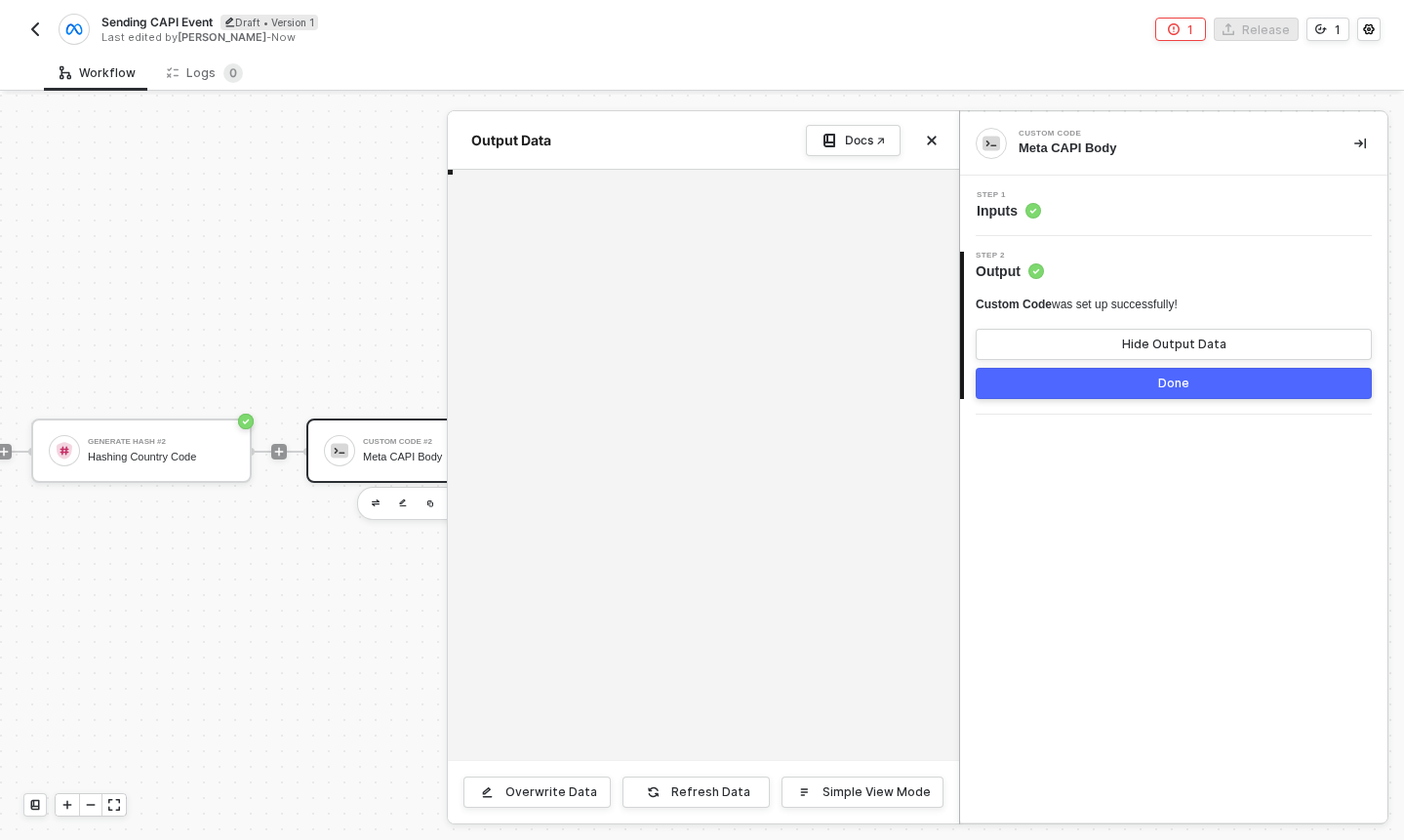
type textarea "{ "data": { "event_name": "BrijCustomEvent", "event_time": 1758647295, "event_i…"
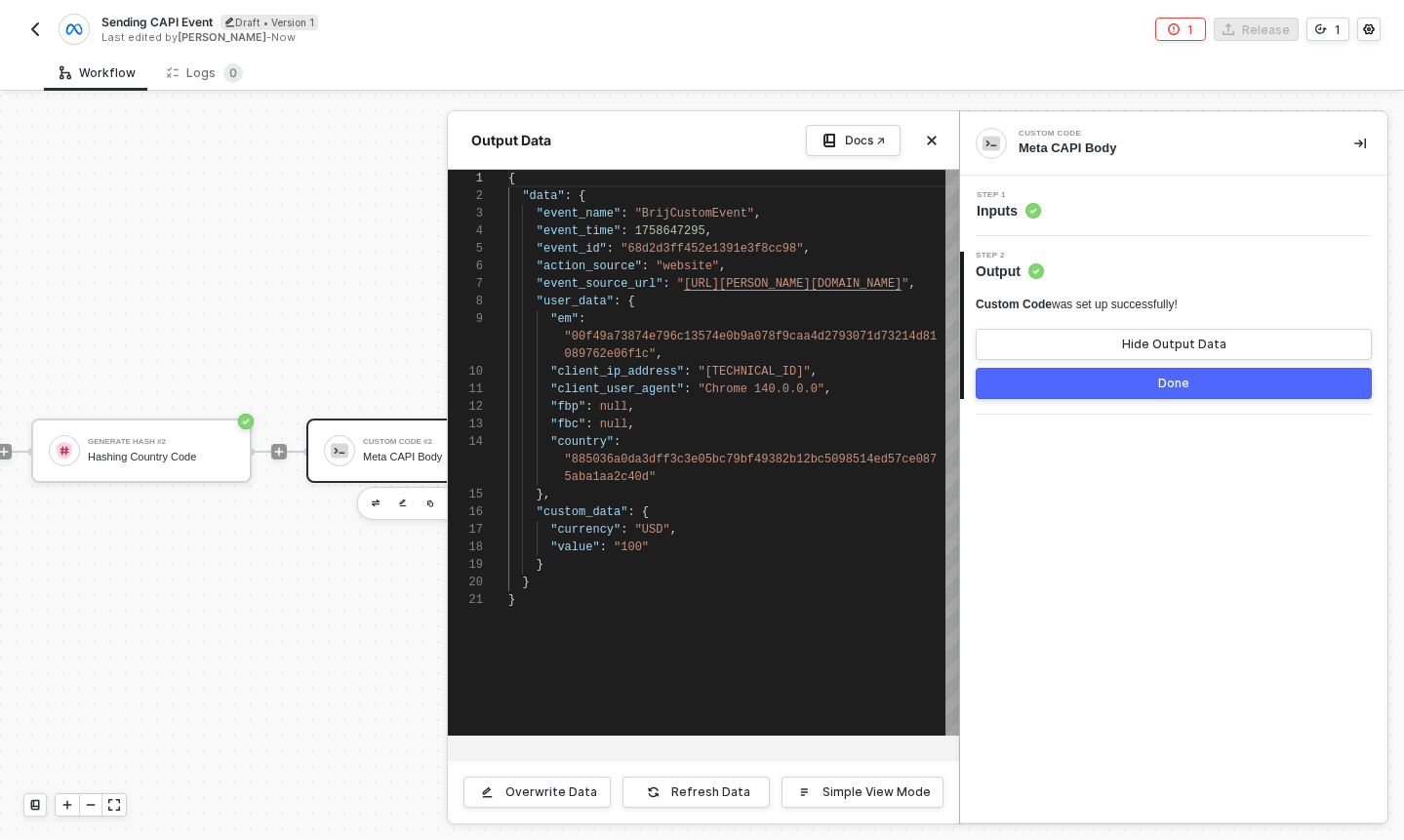
click at [367, 377] on div at bounding box center [702, 467] width 1404 height 745
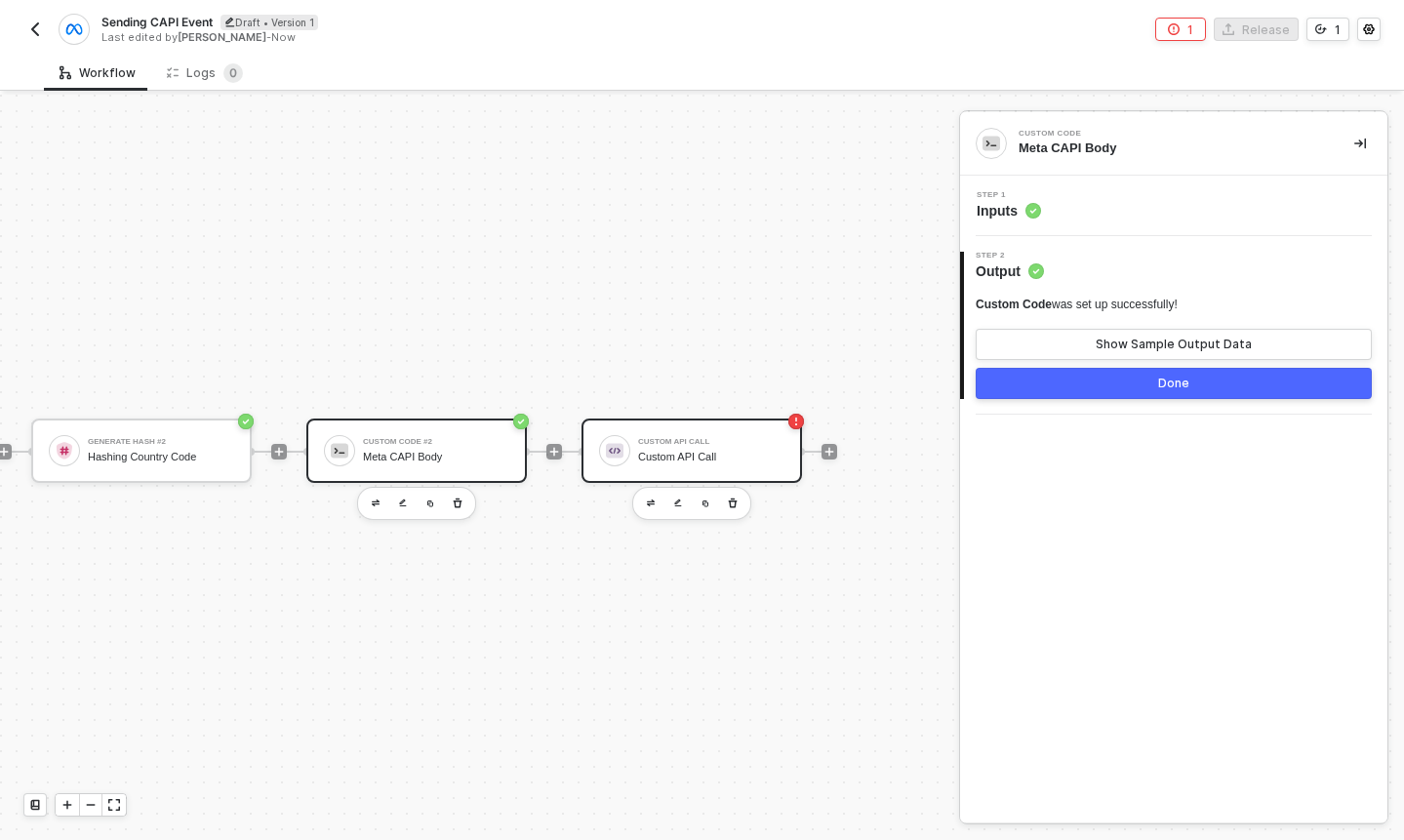
click at [710, 435] on div "Custom API Call Custom API Call" at bounding box center [711, 450] width 147 height 37
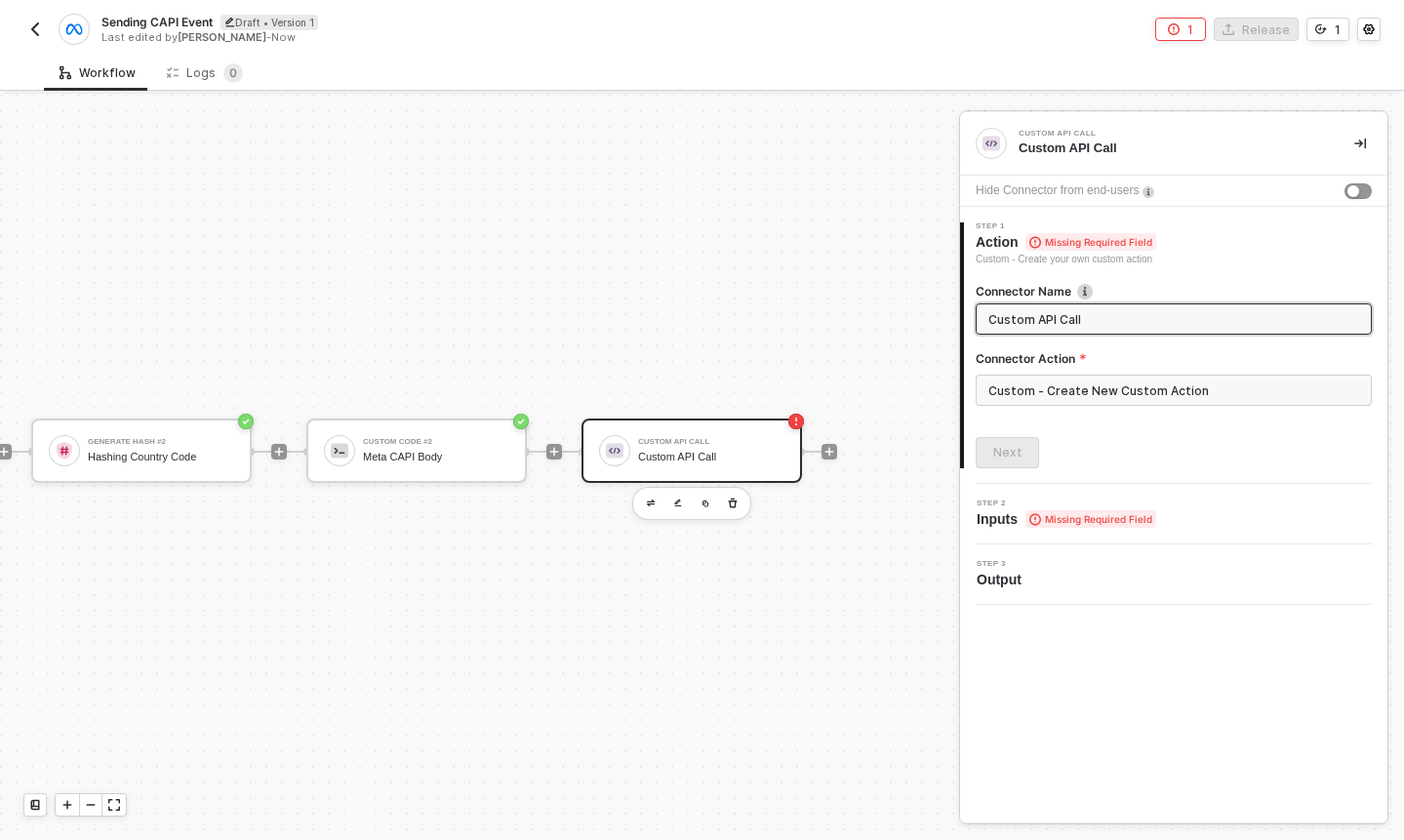
click at [1201, 522] on div "Step 2 Inputs Missing Required Field" at bounding box center [1175, 514] width 422 height 29
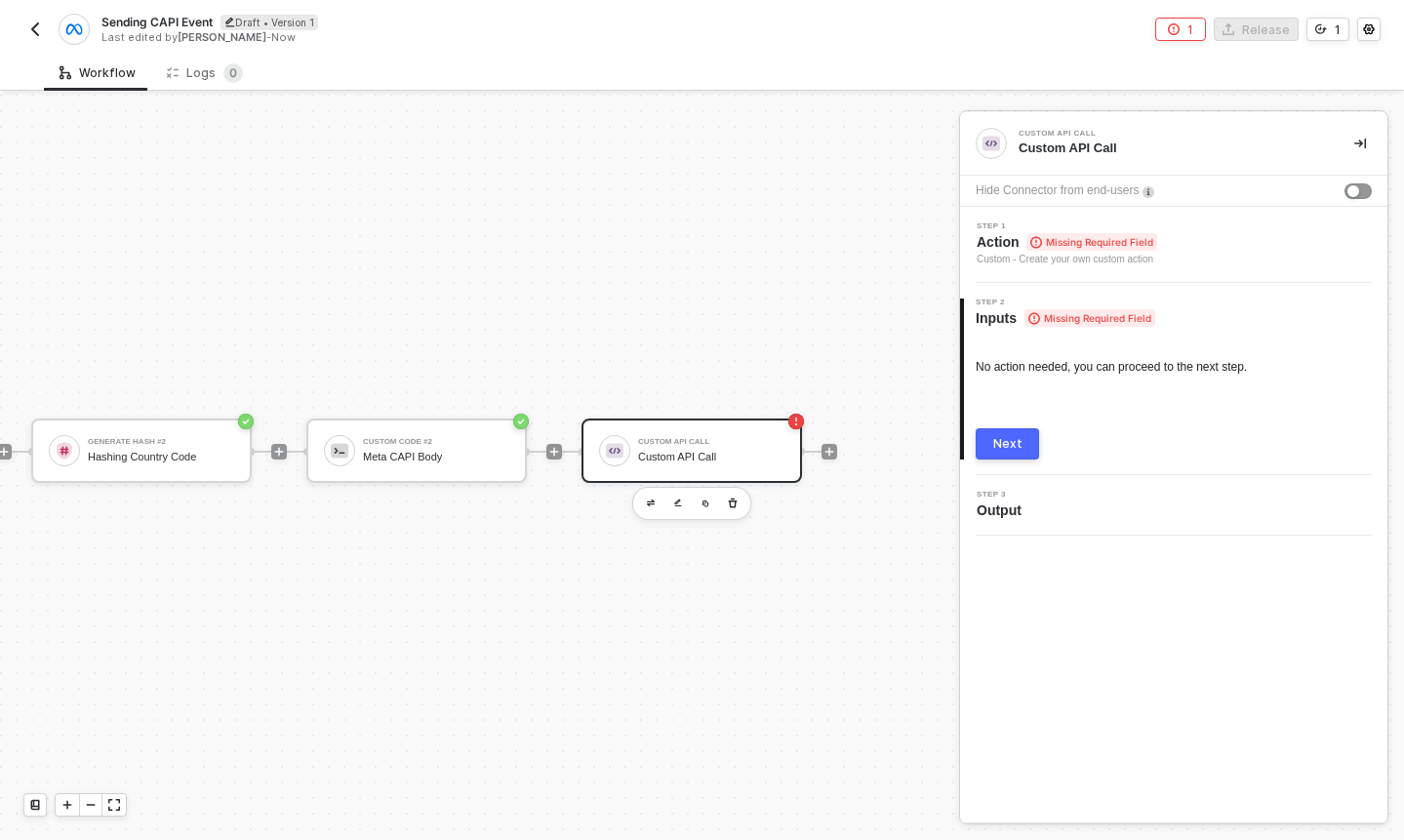
click at [1182, 243] on div "Step 1 Action Missing Required Field Custom - Create your own custom action" at bounding box center [1175, 244] width 422 height 45
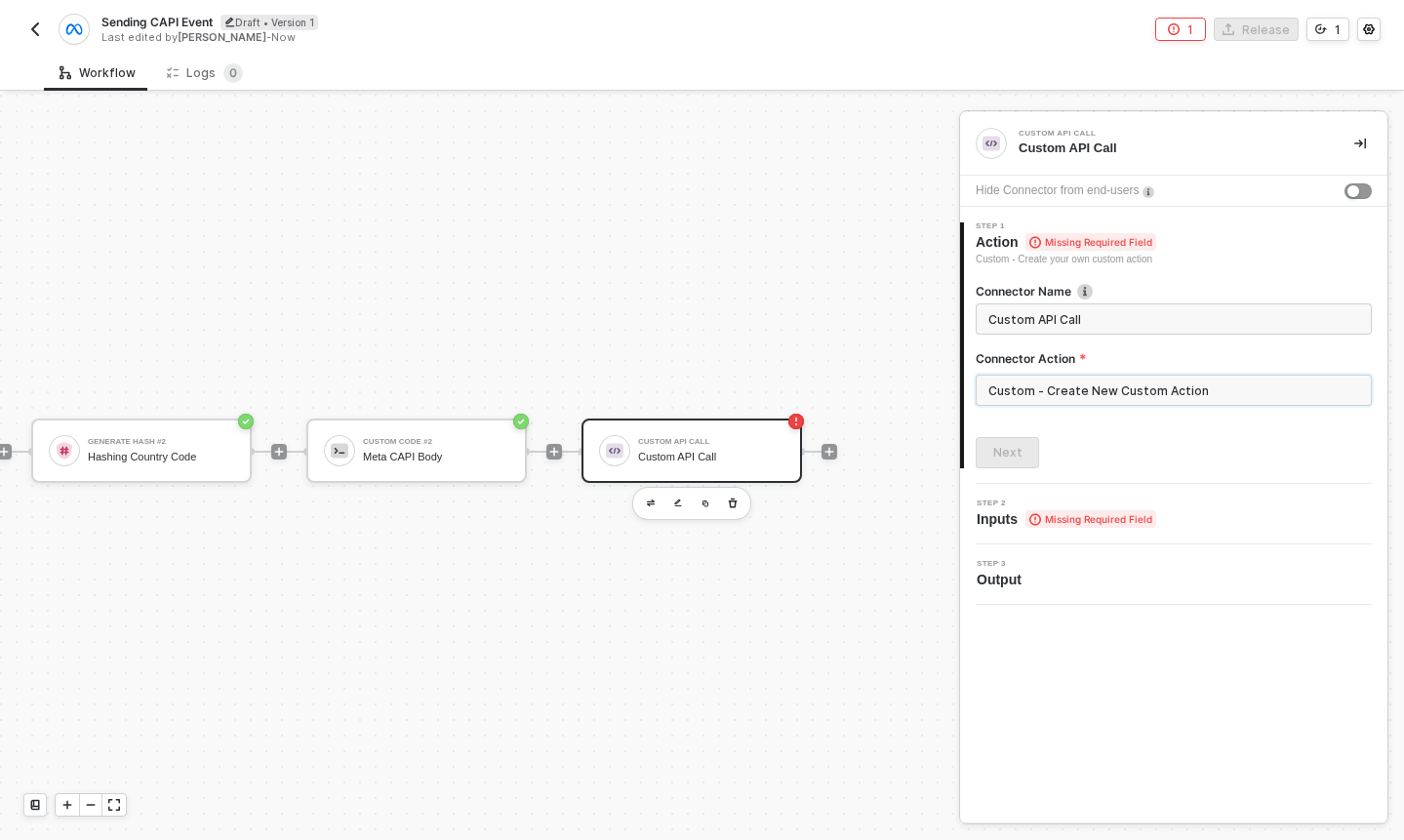
click at [1035, 389] on input "Custom - Create New Custom Action" at bounding box center [1173, 389] width 396 height 31
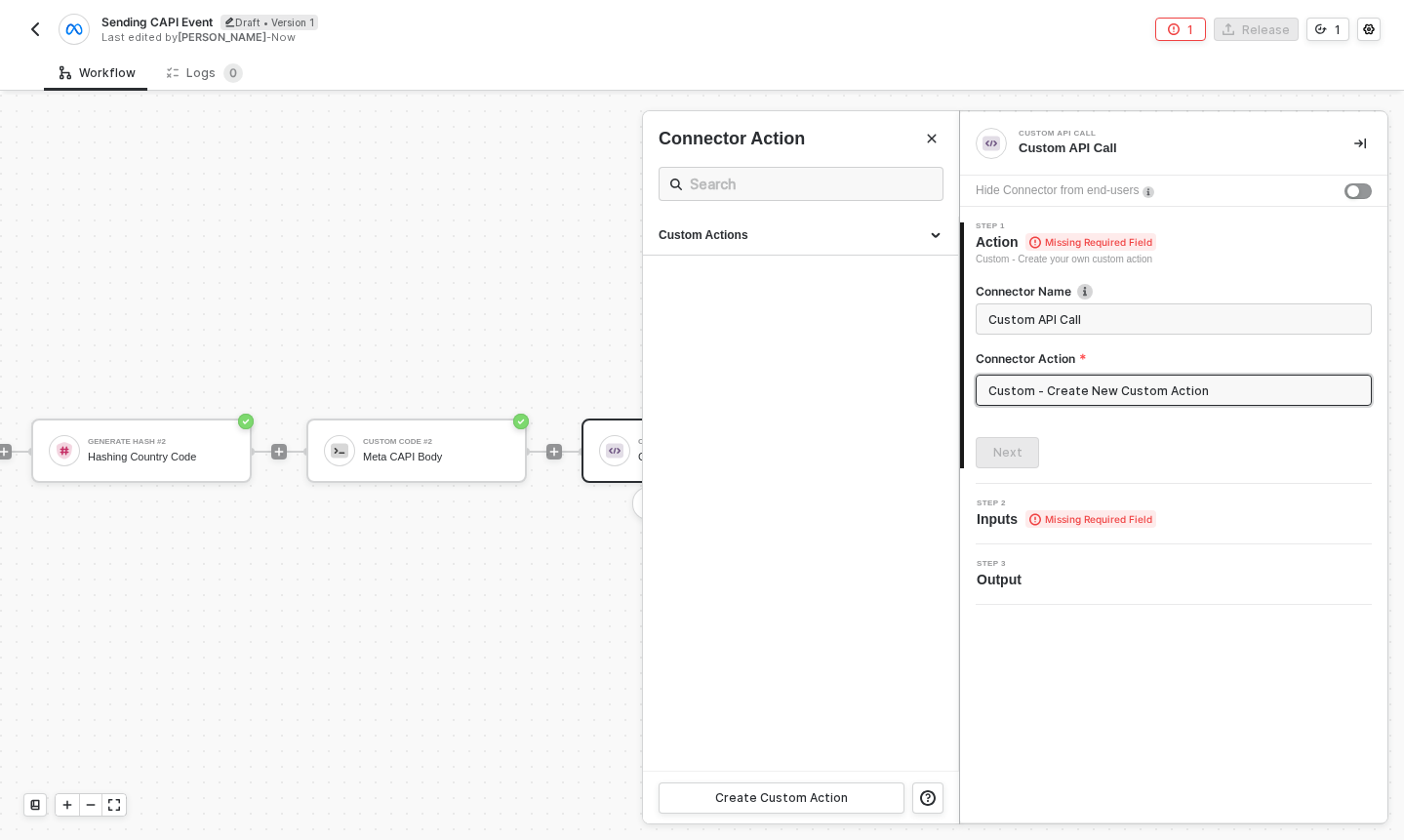
click at [877, 257] on ul "Custom Actions" at bounding box center [800, 493] width 316 height 554
click at [881, 241] on div "Custom Actions" at bounding box center [800, 235] width 284 height 17
click at [831, 277] on div "Send Event to CAPI" at bounding box center [763, 280] width 210 height 17
type input "Custom - Send Event to CAPI"
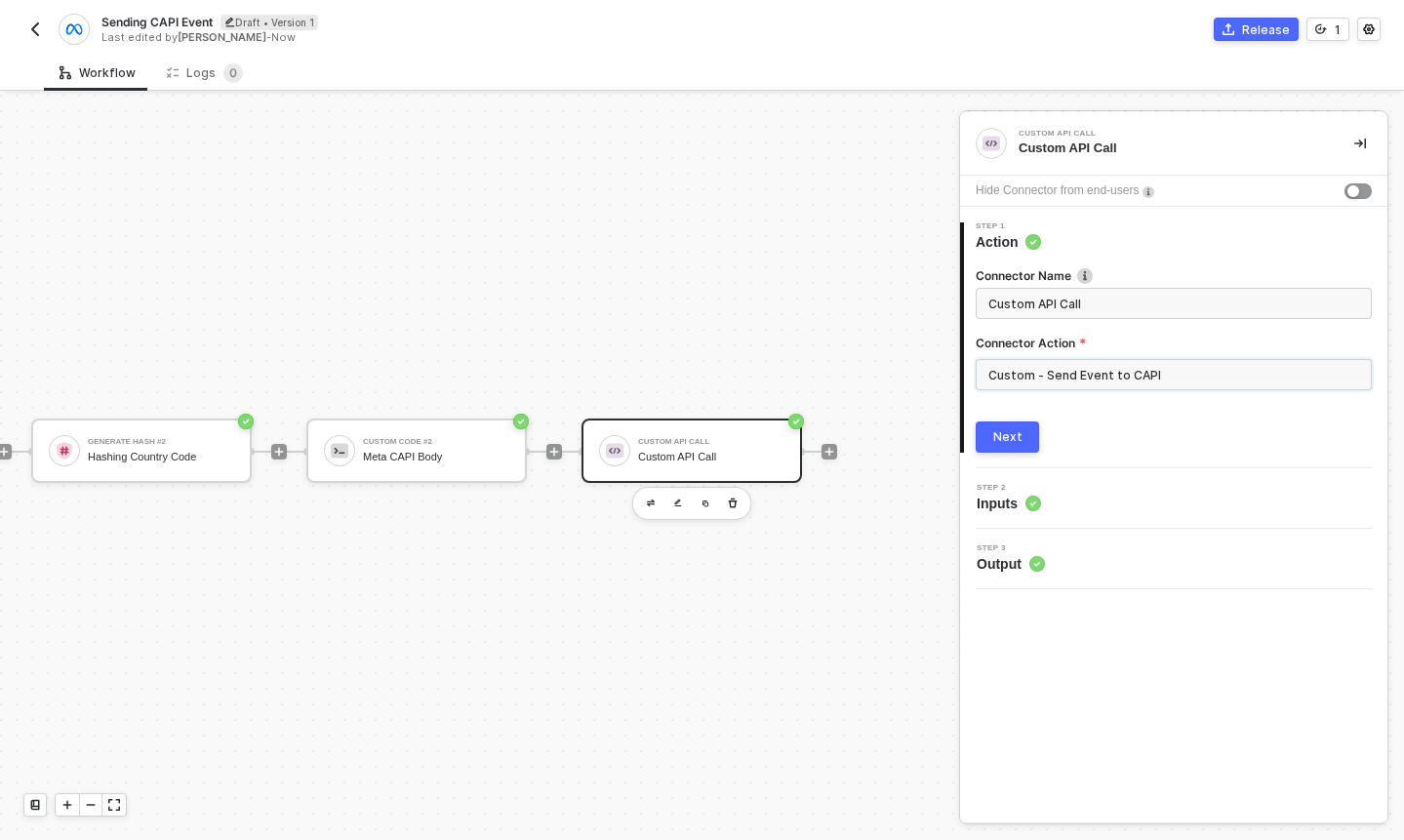
click at [1098, 380] on input "Custom - Send Event to CAPI" at bounding box center [1173, 374] width 396 height 31
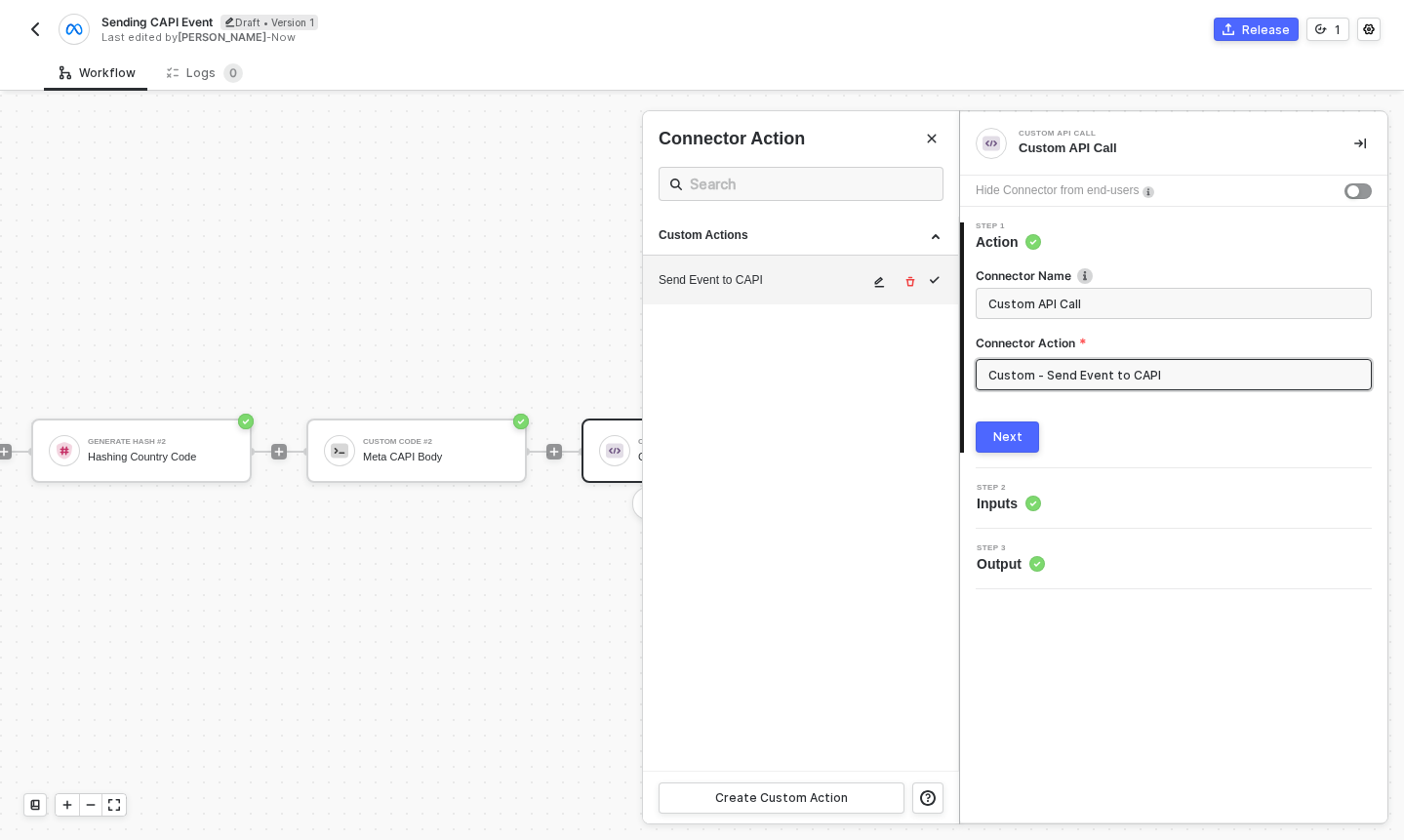
click at [882, 278] on icon "icon-edit" at bounding box center [879, 282] width 12 height 12
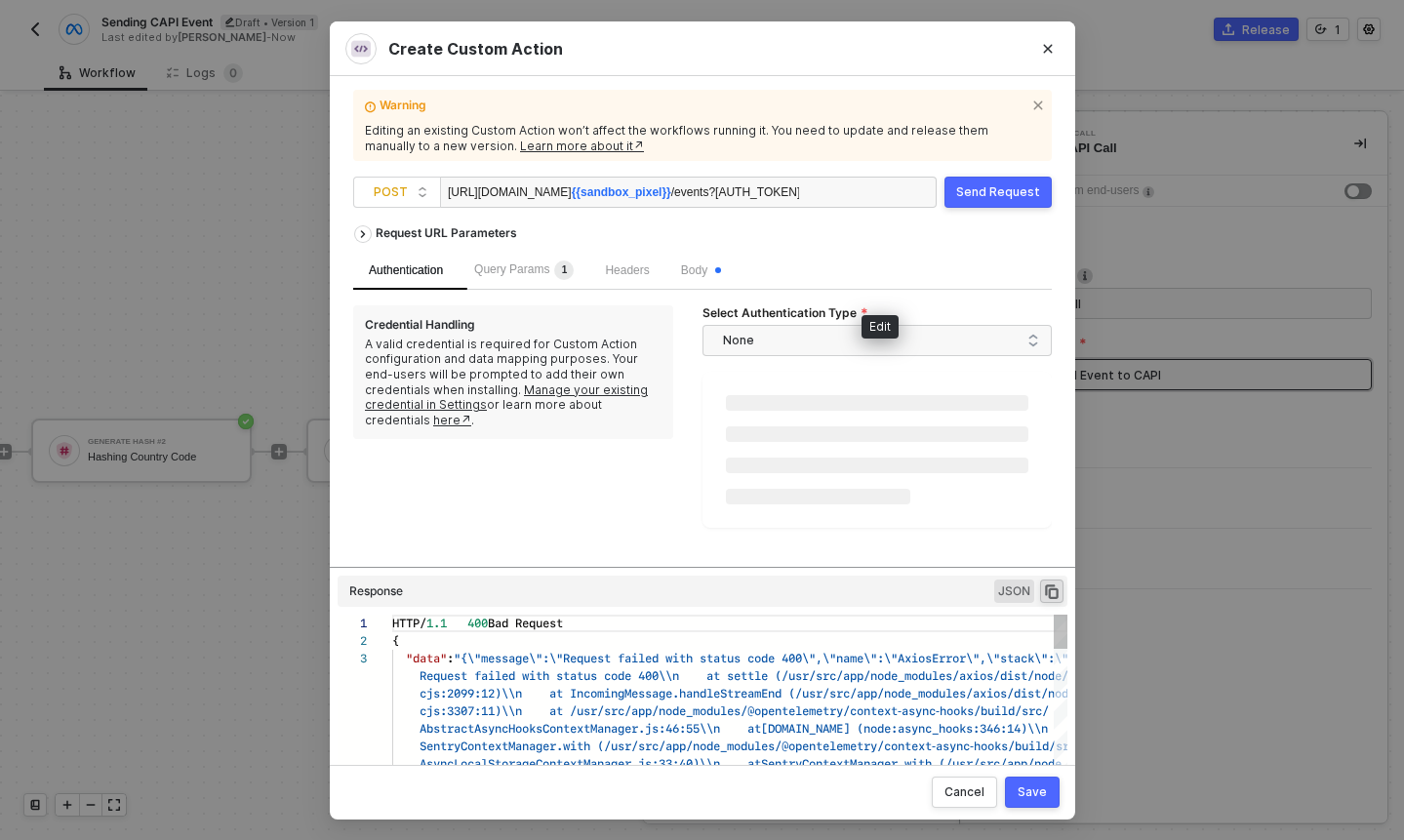
scroll to position [35, 0]
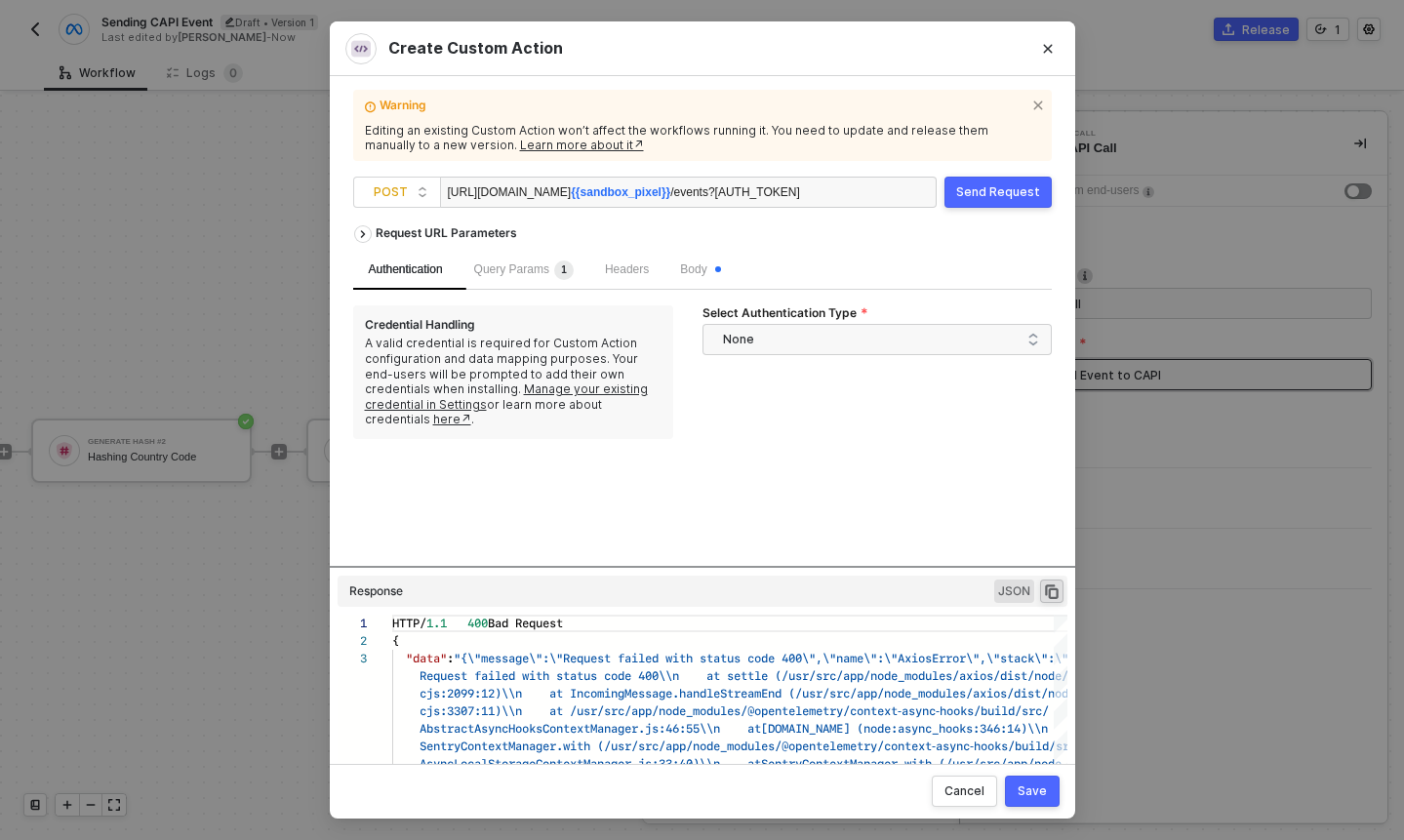
click at [976, 177] on button "Send Request" at bounding box center [999, 192] width 108 height 31
click at [880, 650] on span "0\",\"name\":\"AxiosError\",\"stack\":\"AxiosError" at bounding box center [966, 657] width 341 height 19
type textarea "HTTP/1.1 400 Bad Request { "data": "{\"message\":\"Request failed with status c…"
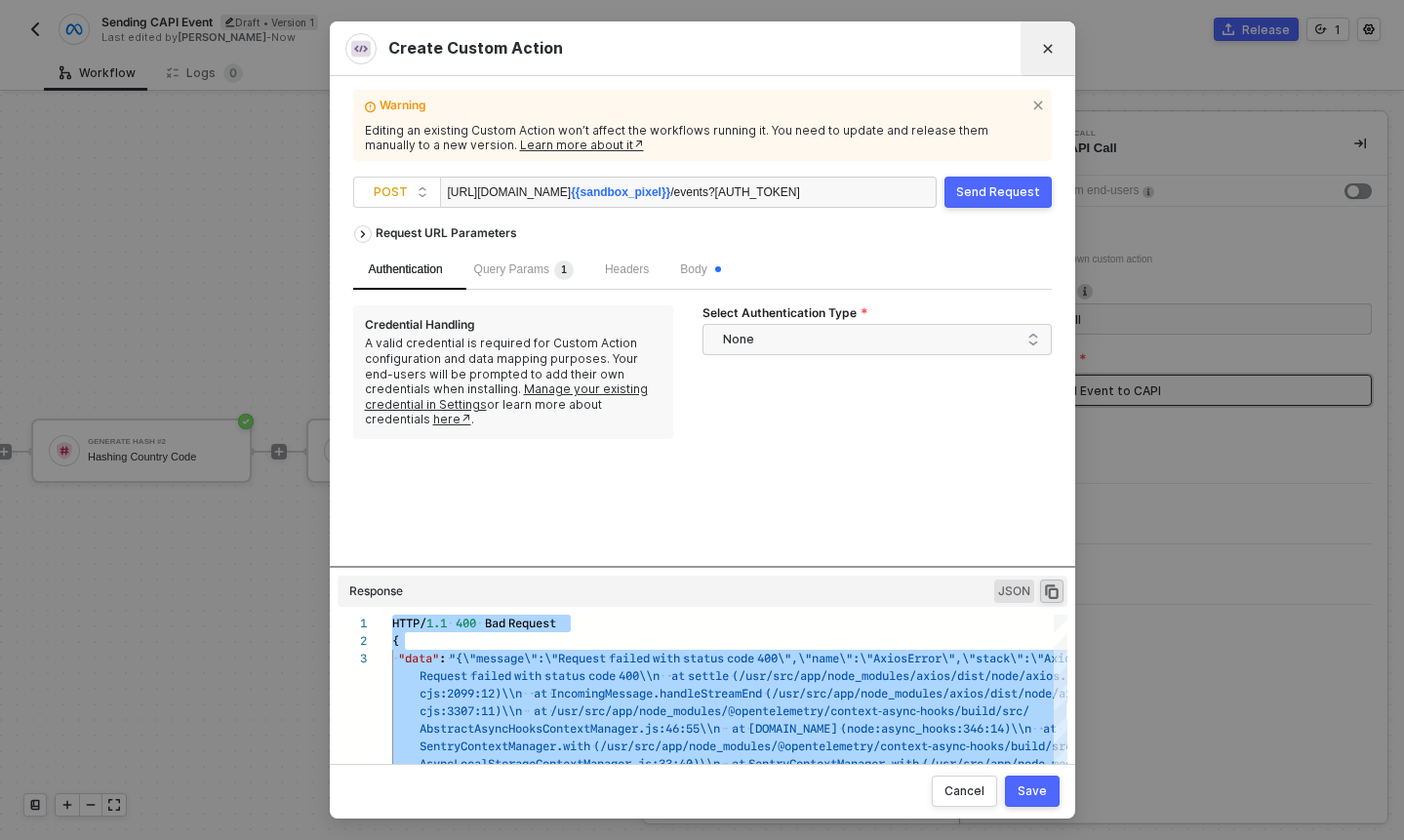
click at [1057, 50] on button "Close" at bounding box center [1048, 48] width 31 height 31
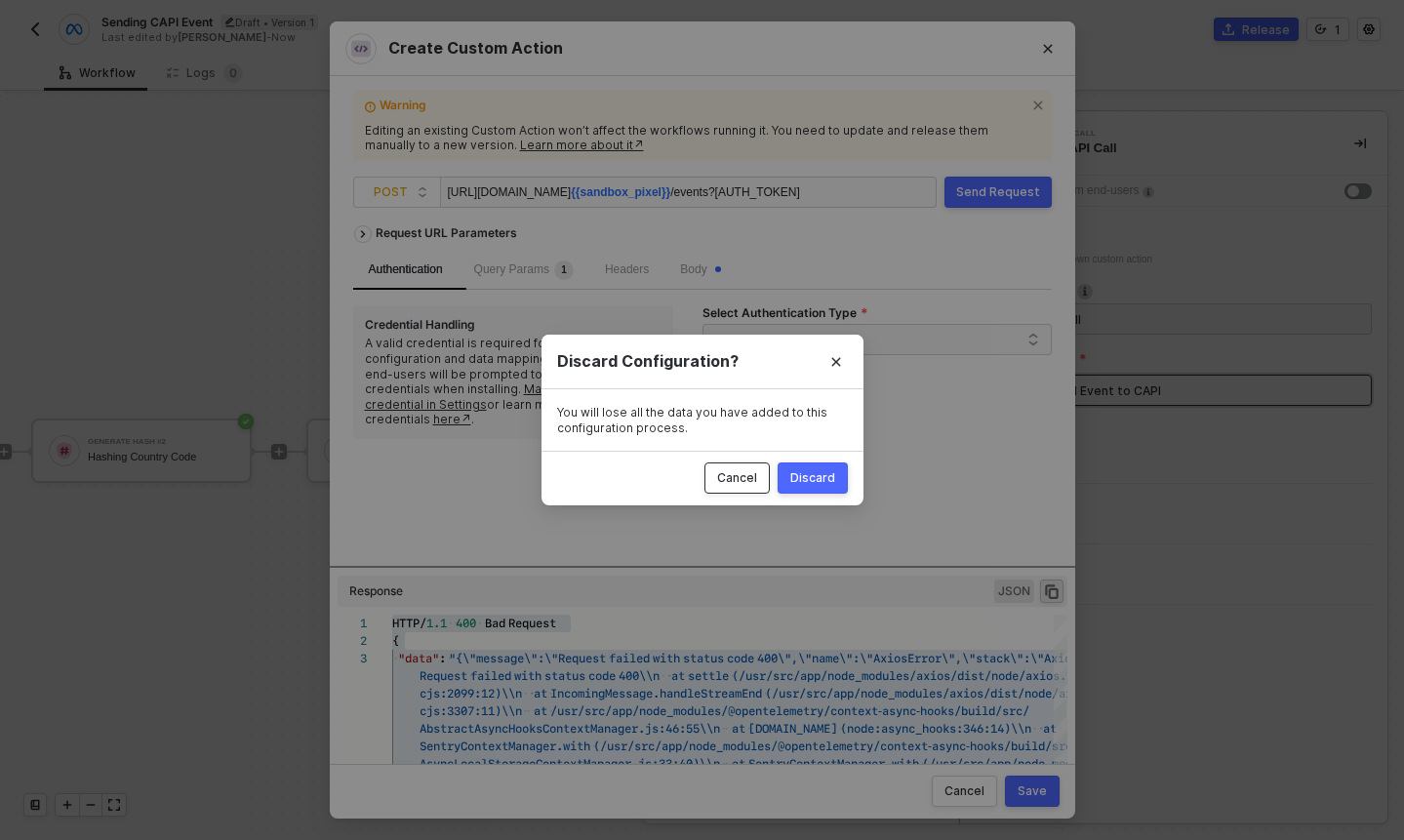
click at [749, 485] on div "Cancel" at bounding box center [737, 478] width 40 height 16
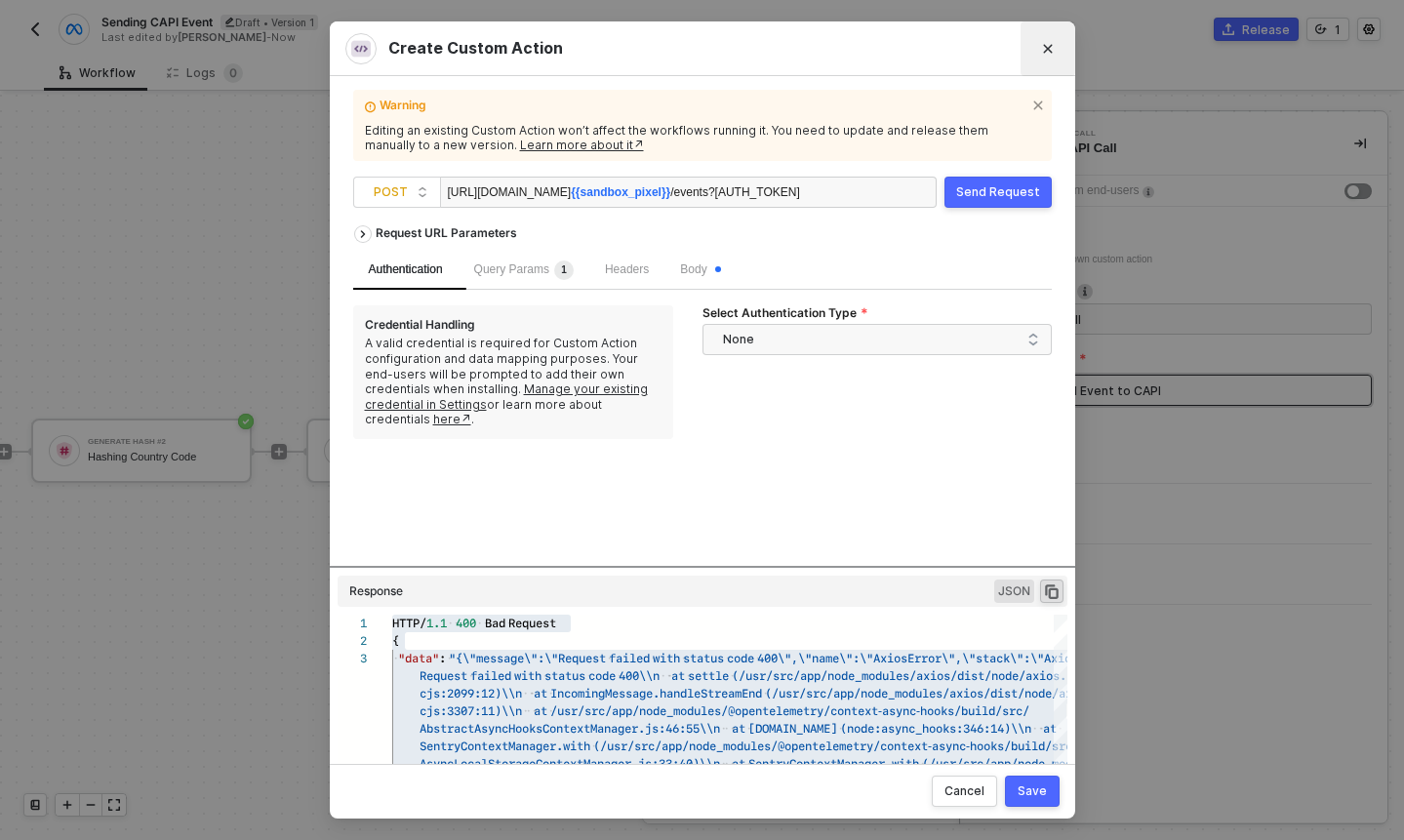
click at [1046, 57] on button "Close" at bounding box center [1048, 48] width 31 height 31
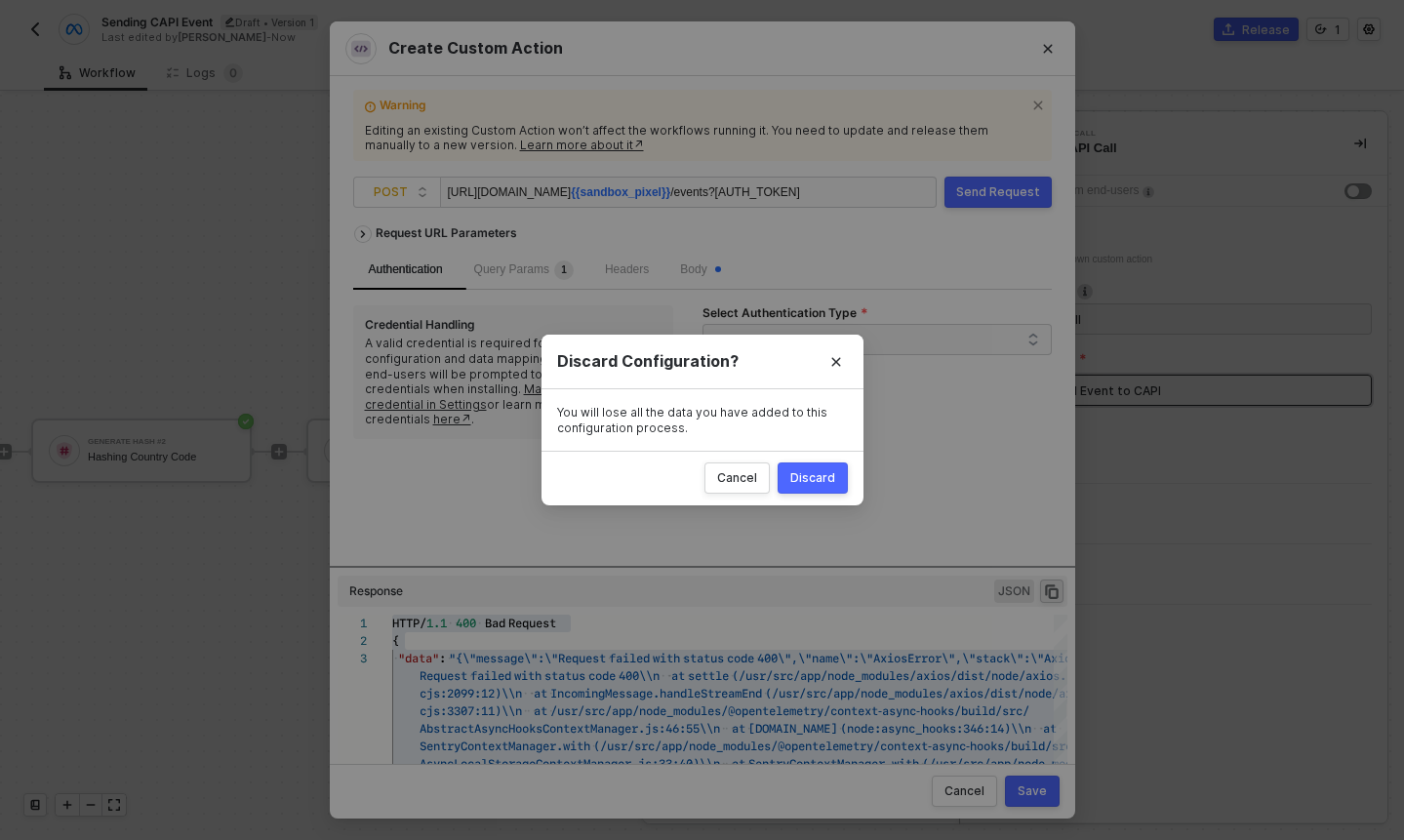
click at [820, 476] on div "Discard" at bounding box center [812, 478] width 45 height 16
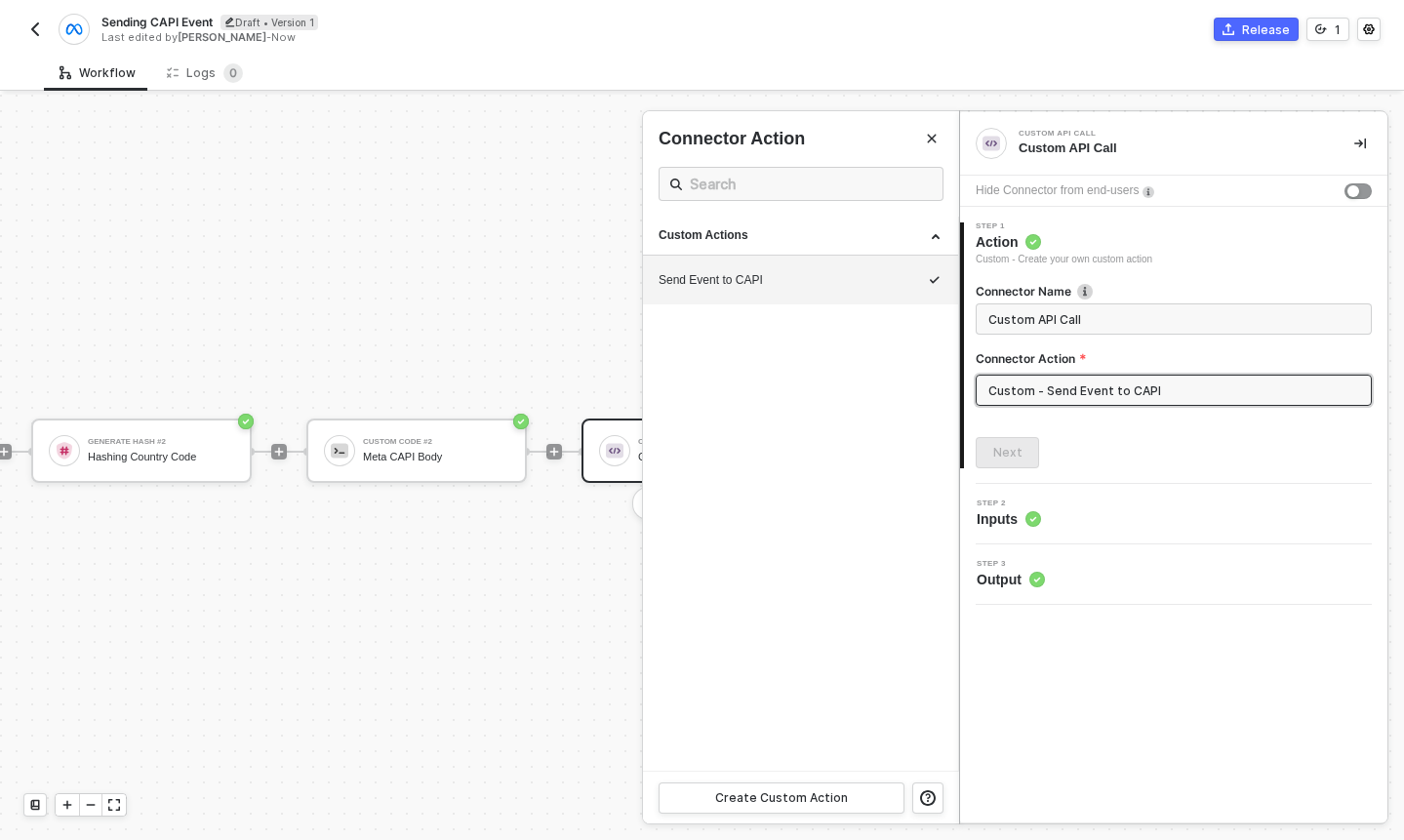
click at [364, 484] on div at bounding box center [702, 467] width 1404 height 745
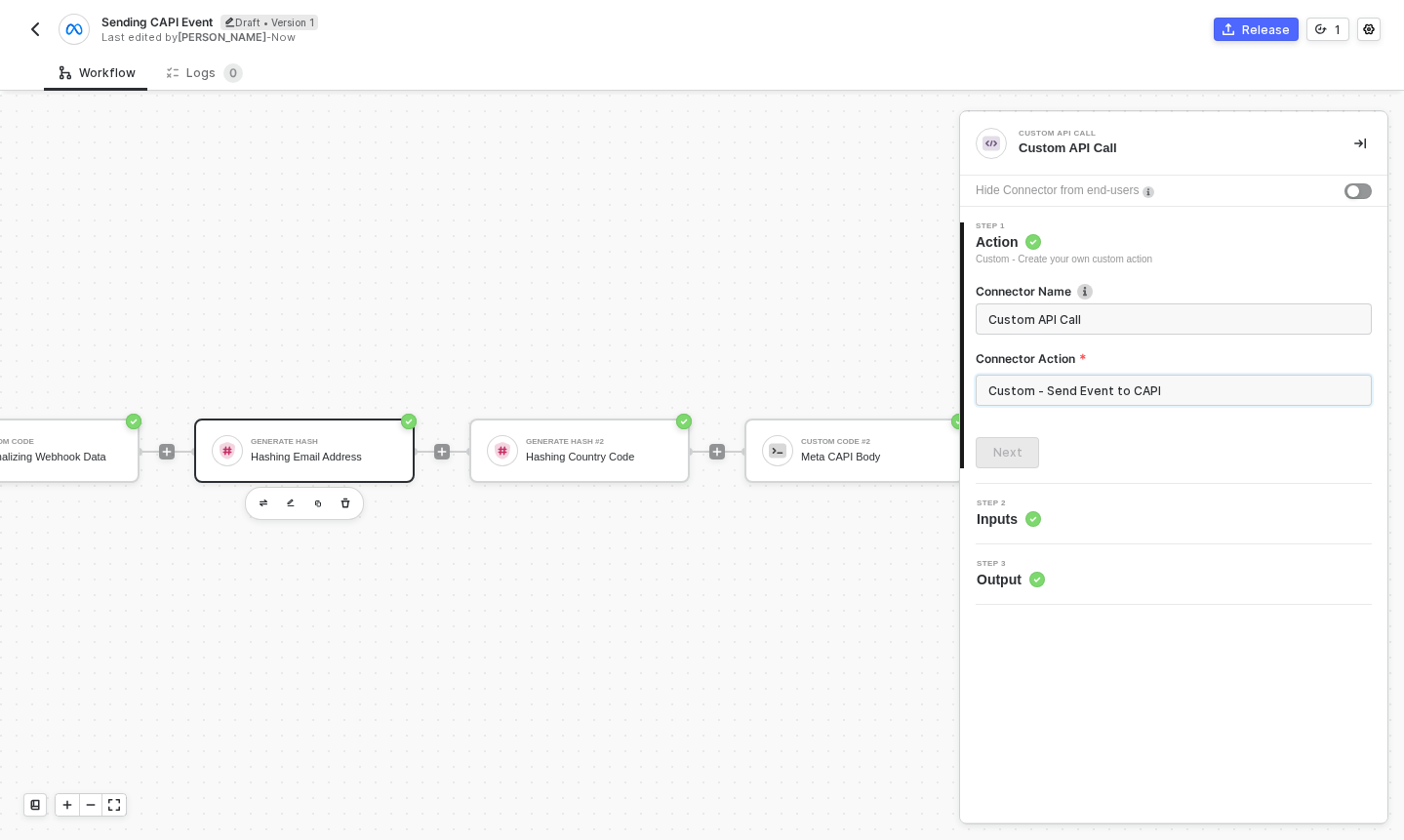
scroll to position [34, 255]
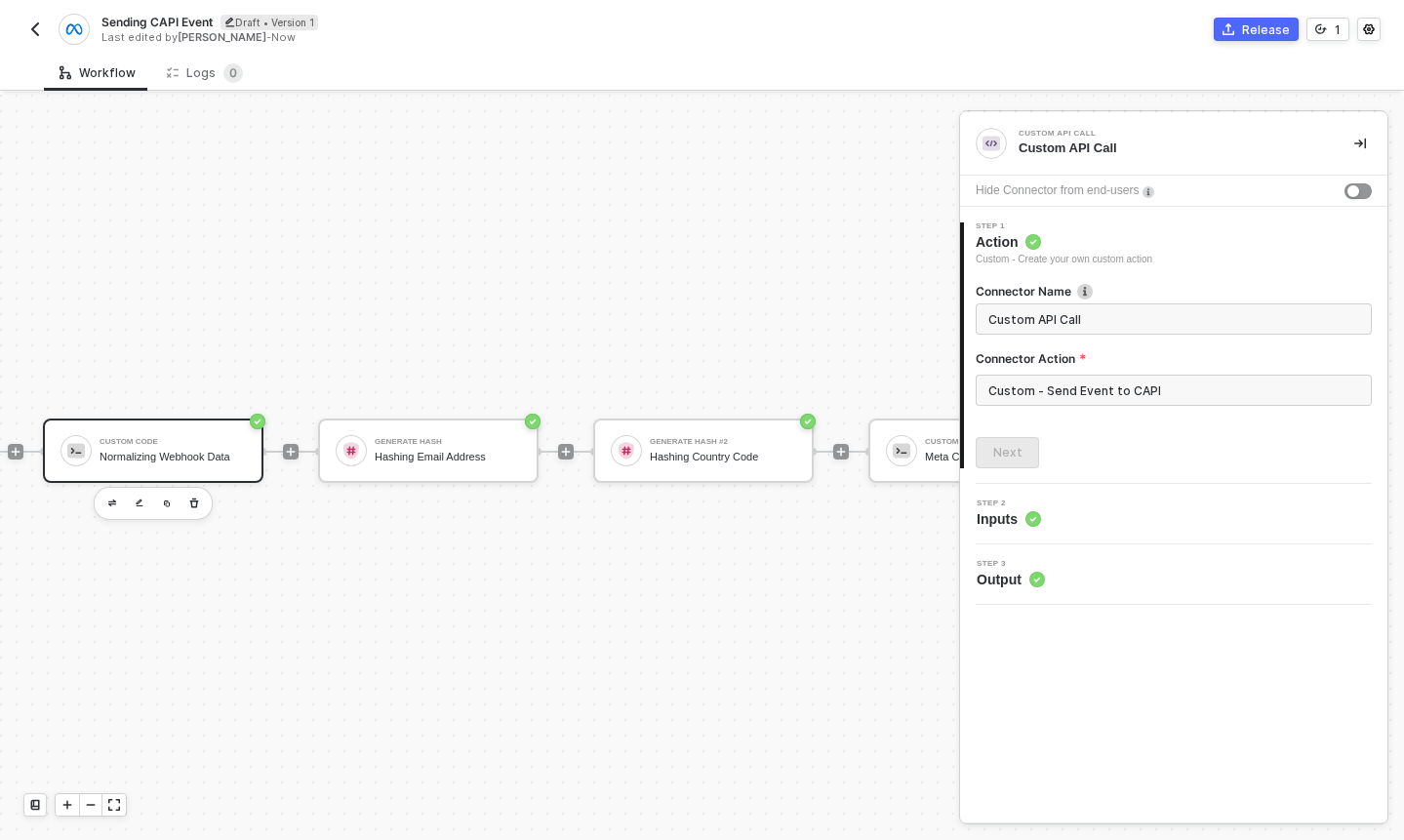
click at [160, 448] on div "Custom Code Normalizing Webhook Data" at bounding box center [173, 450] width 147 height 37
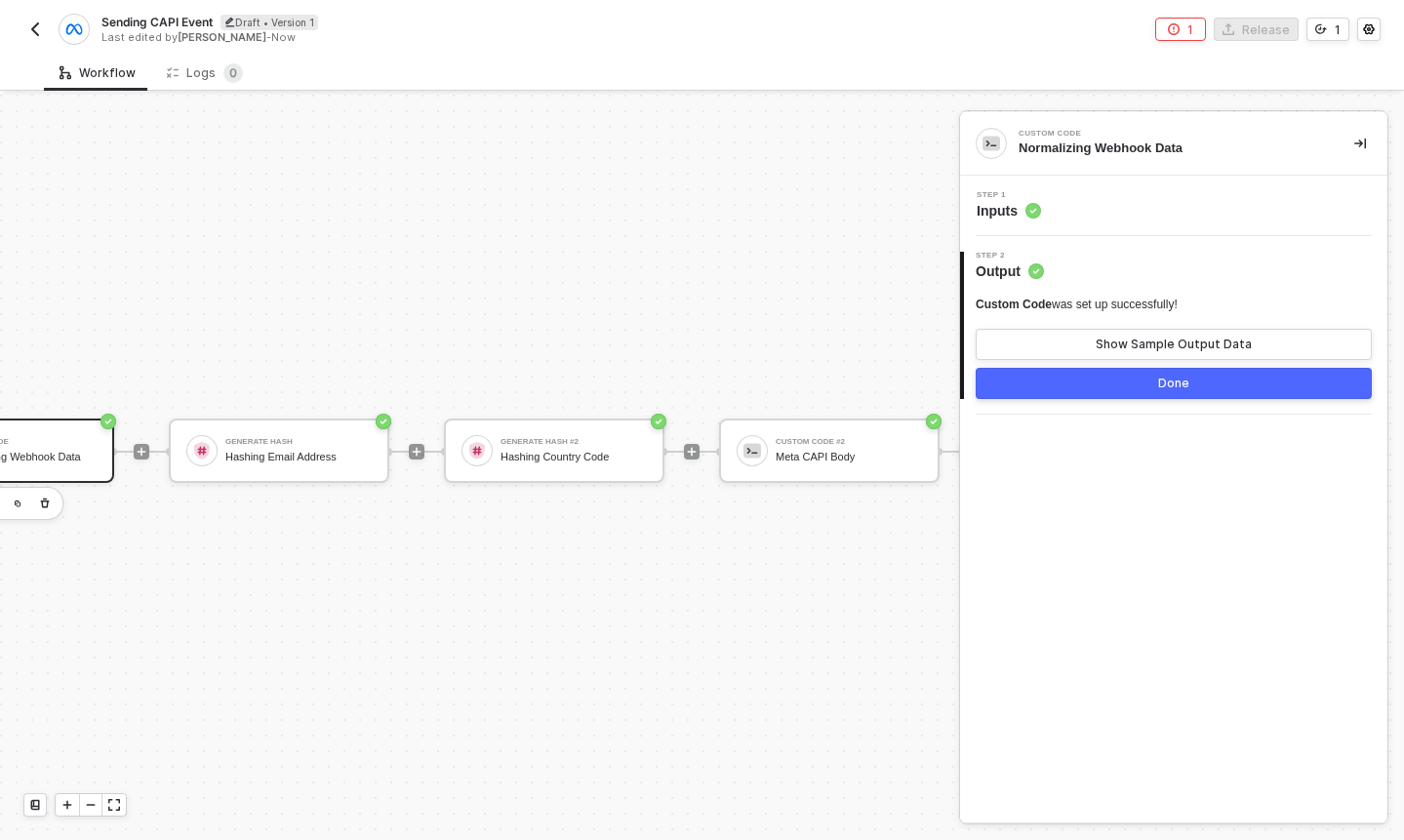
scroll to position [34, 458]
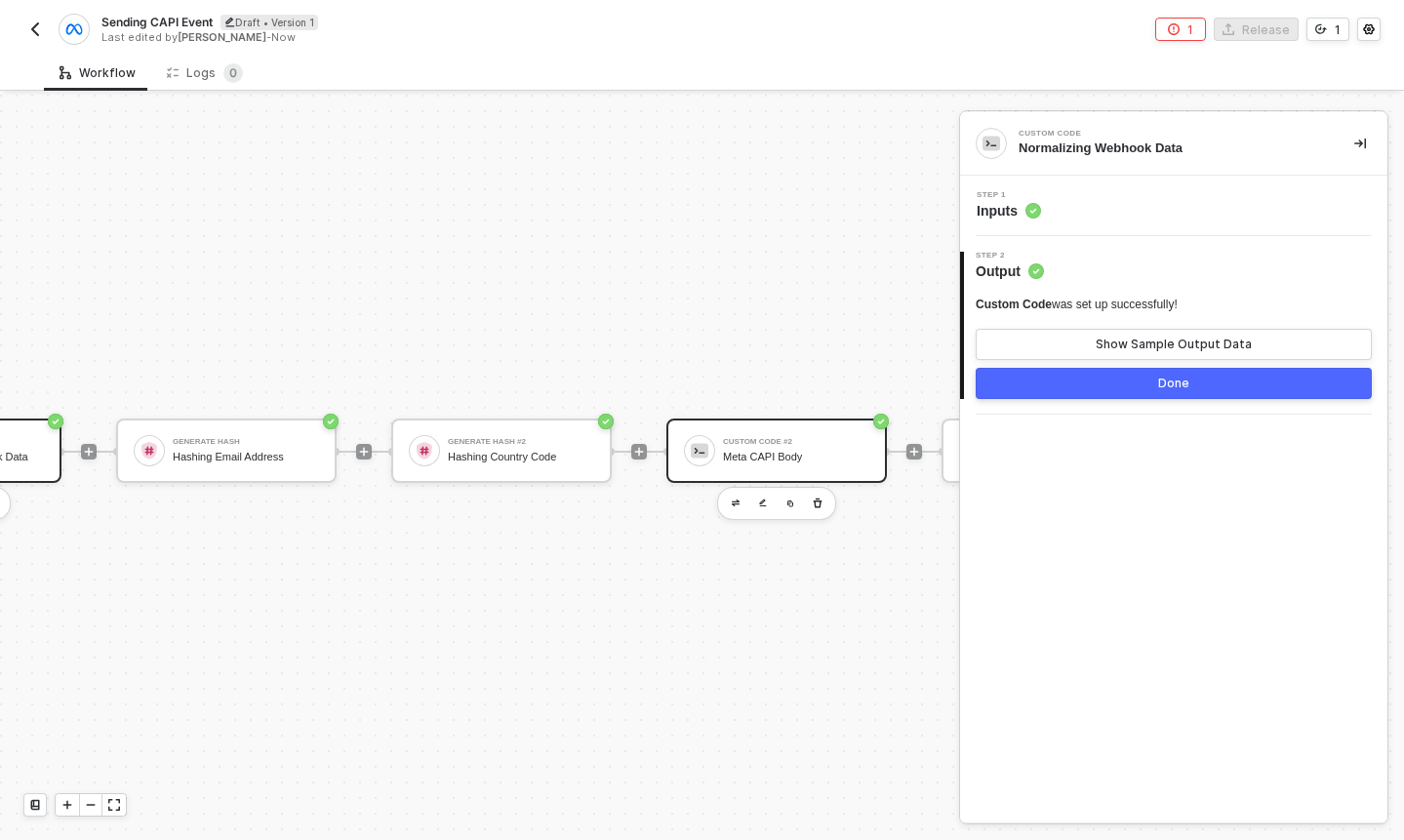
click at [794, 451] on div "Meta CAPI Body" at bounding box center [796, 457] width 147 height 13
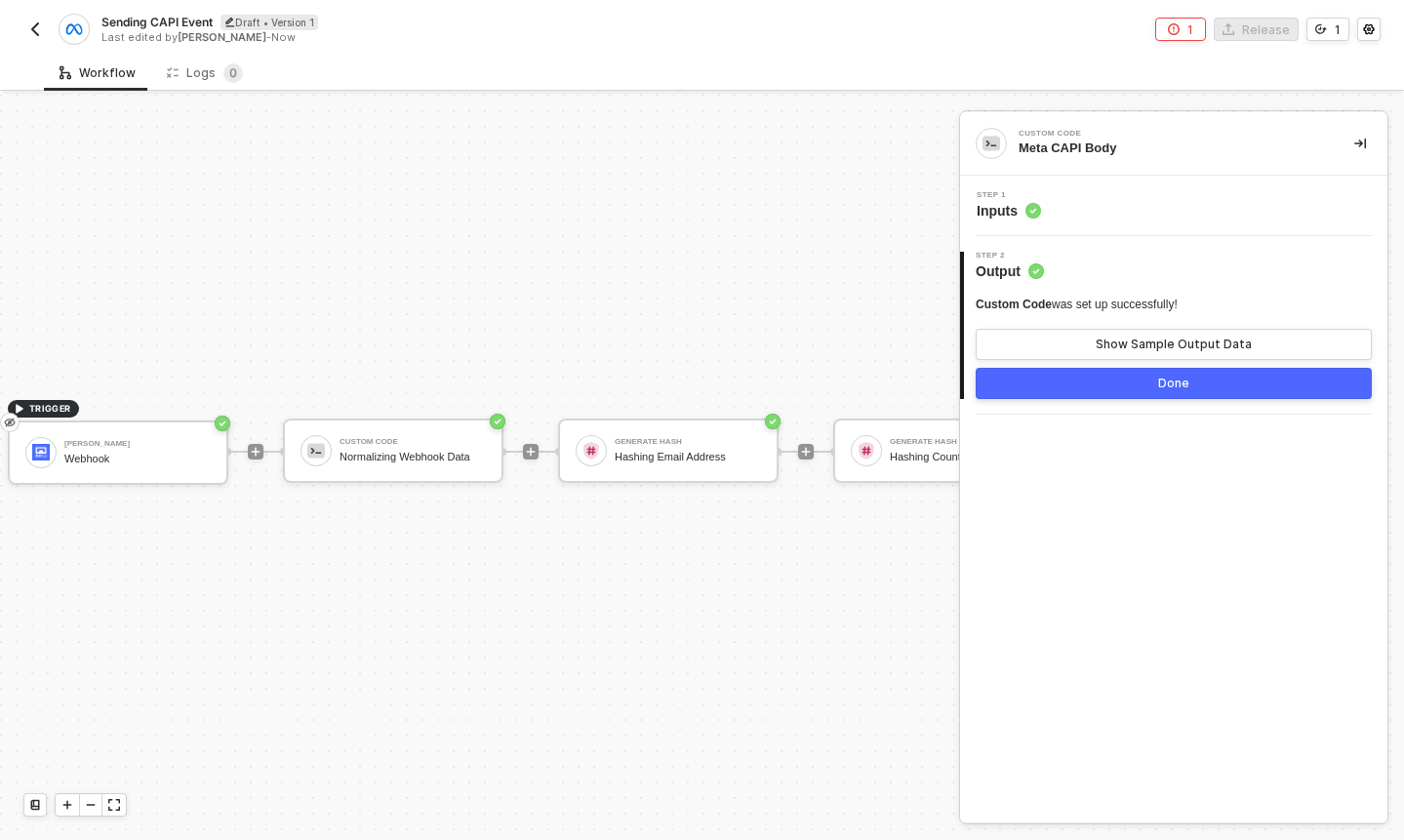
scroll to position [34, 0]
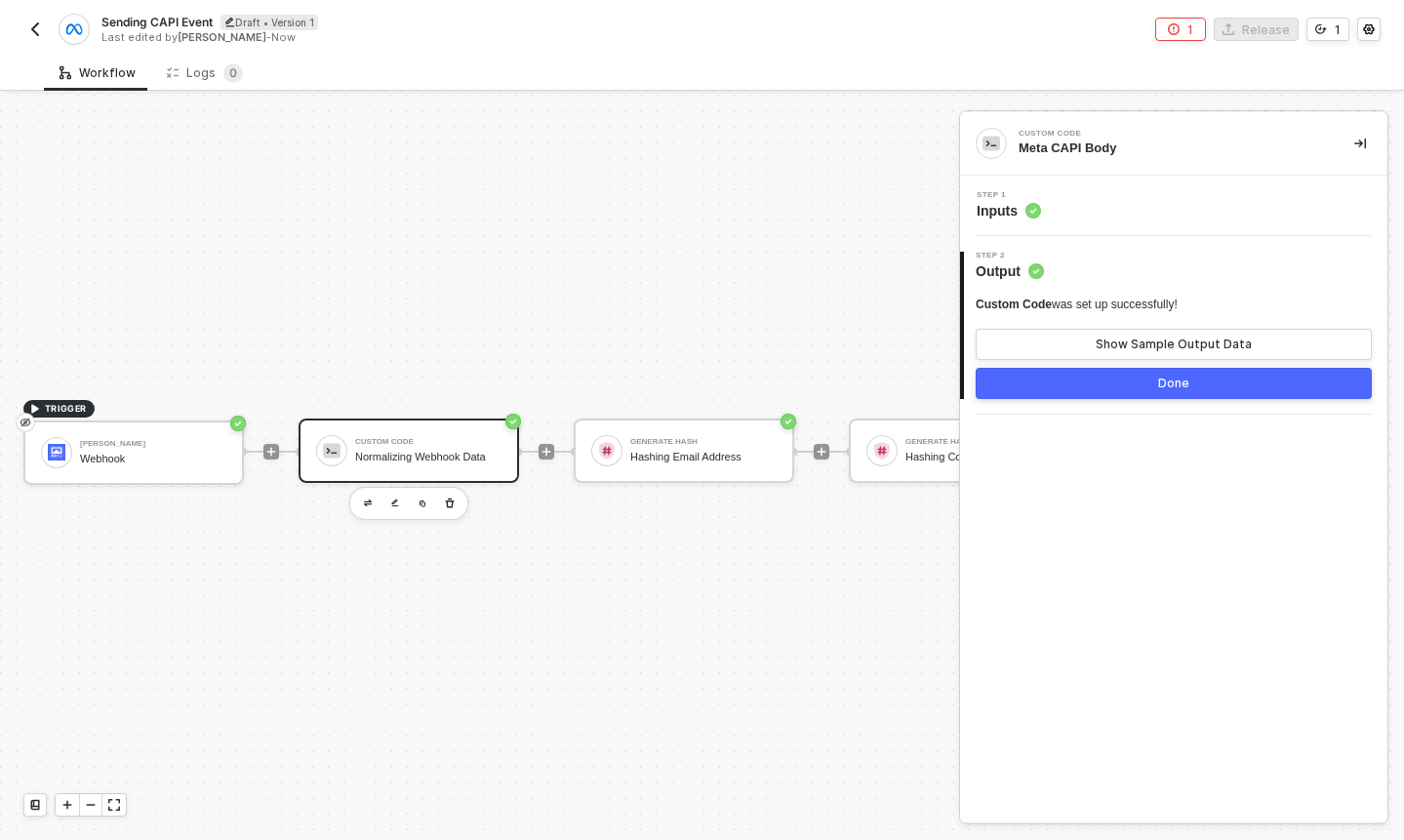
click at [358, 441] on div "Custom Code" at bounding box center [428, 442] width 147 height 8
click at [1084, 214] on div "Step 1 Inputs" at bounding box center [1175, 206] width 422 height 29
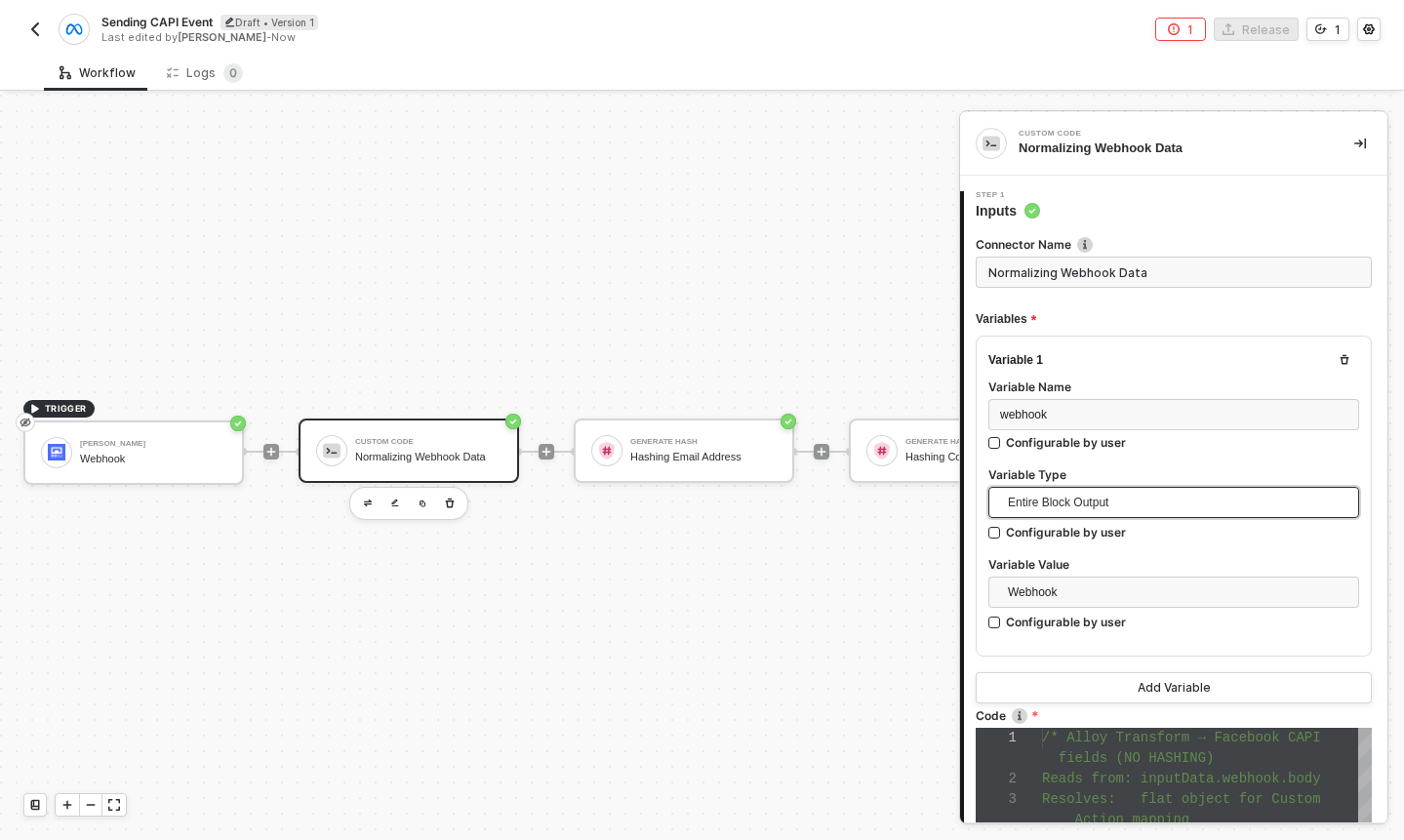
scroll to position [416, 0]
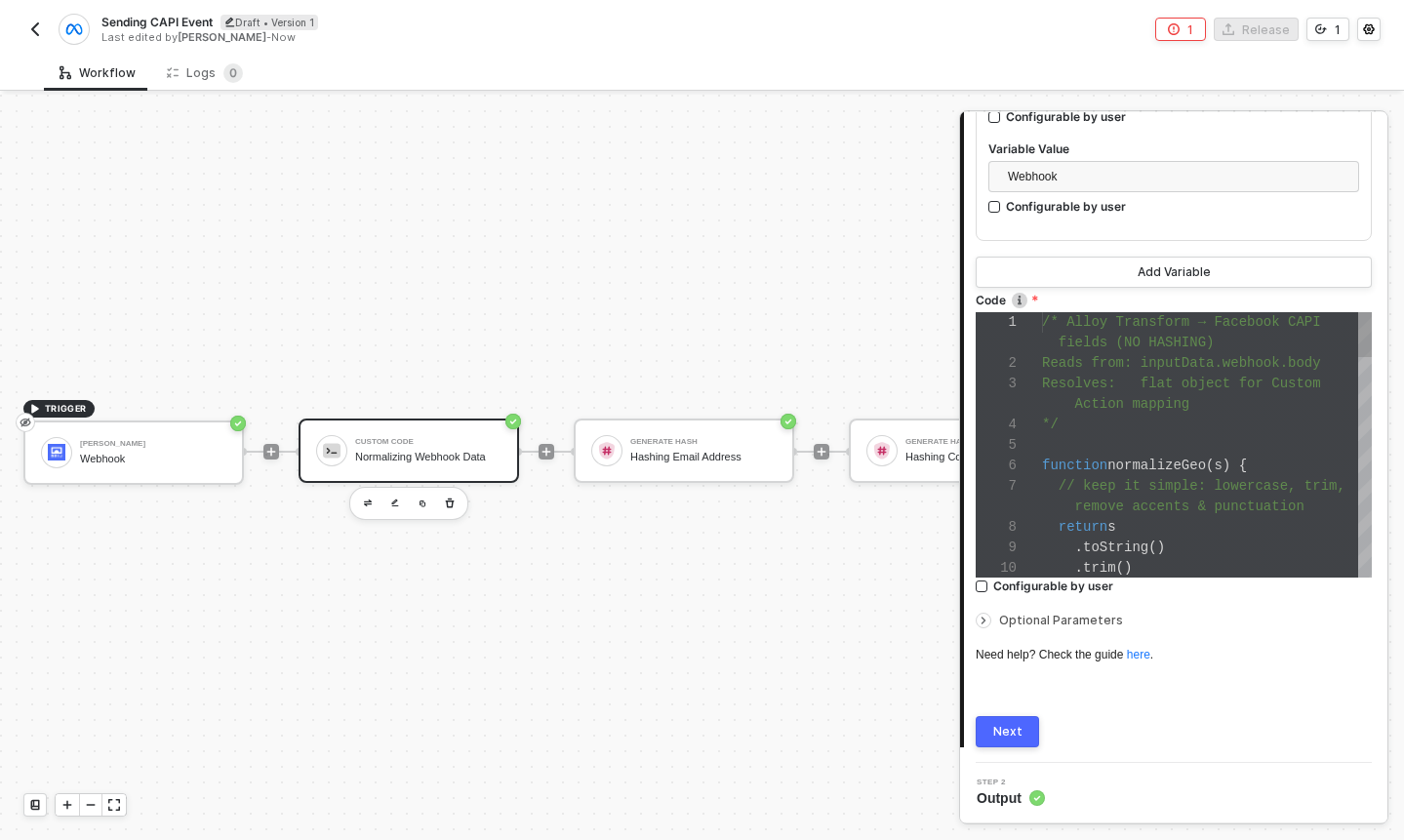
type textarea "return s .toString() .trim() .toLowerCase() .normalize("NFKD") .replace(/[\u030…"
click at [1124, 524] on div "1 2 3 4 5 6 7 8 9 10 /* Alloy Transform → Facebook CAPI fields (NO HASHING) Rea…" at bounding box center [1173, 445] width 396 height 265
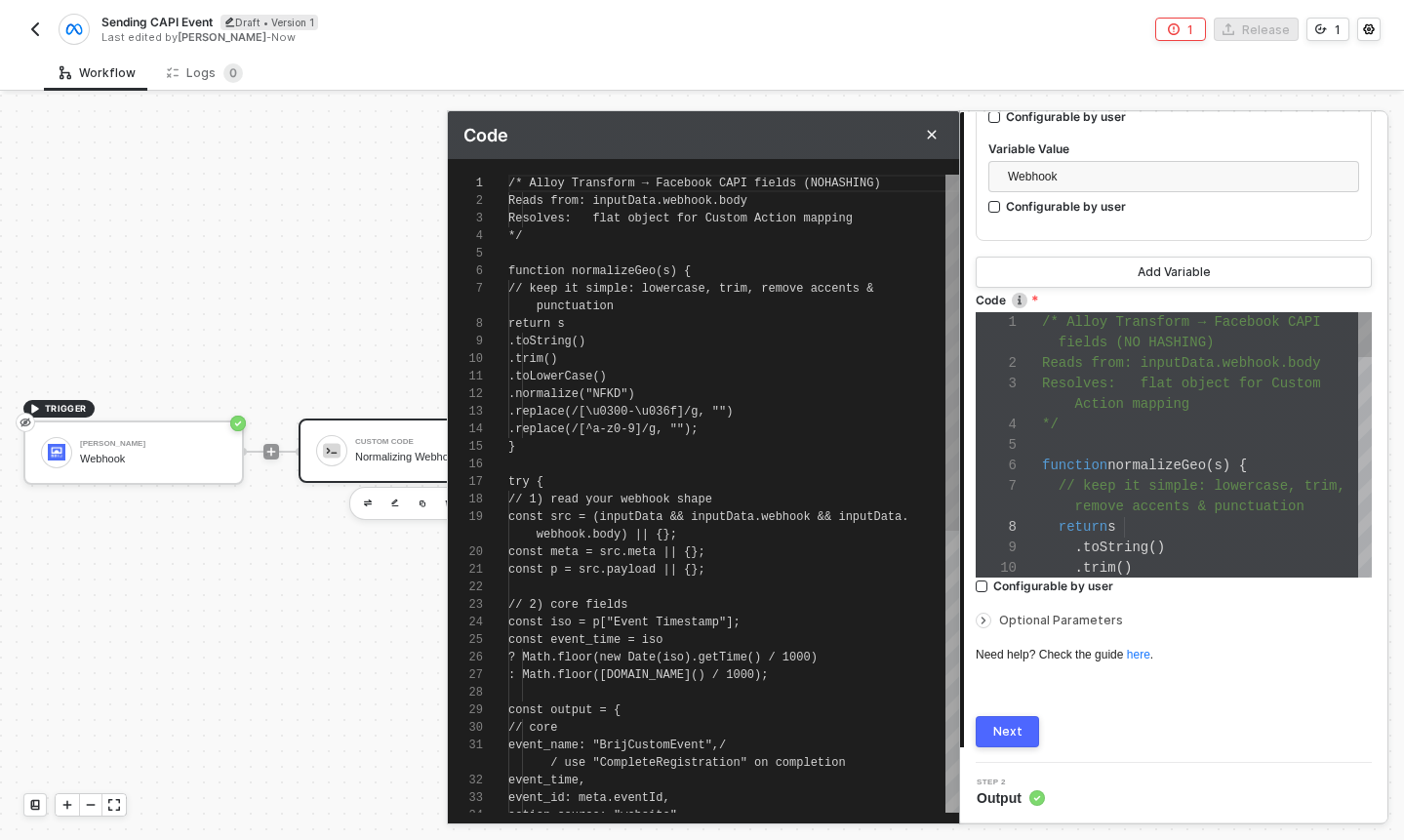
scroll to position [158, 0]
click at [812, 385] on div ".normalize("NFKD")" at bounding box center [733, 394] width 451 height 18
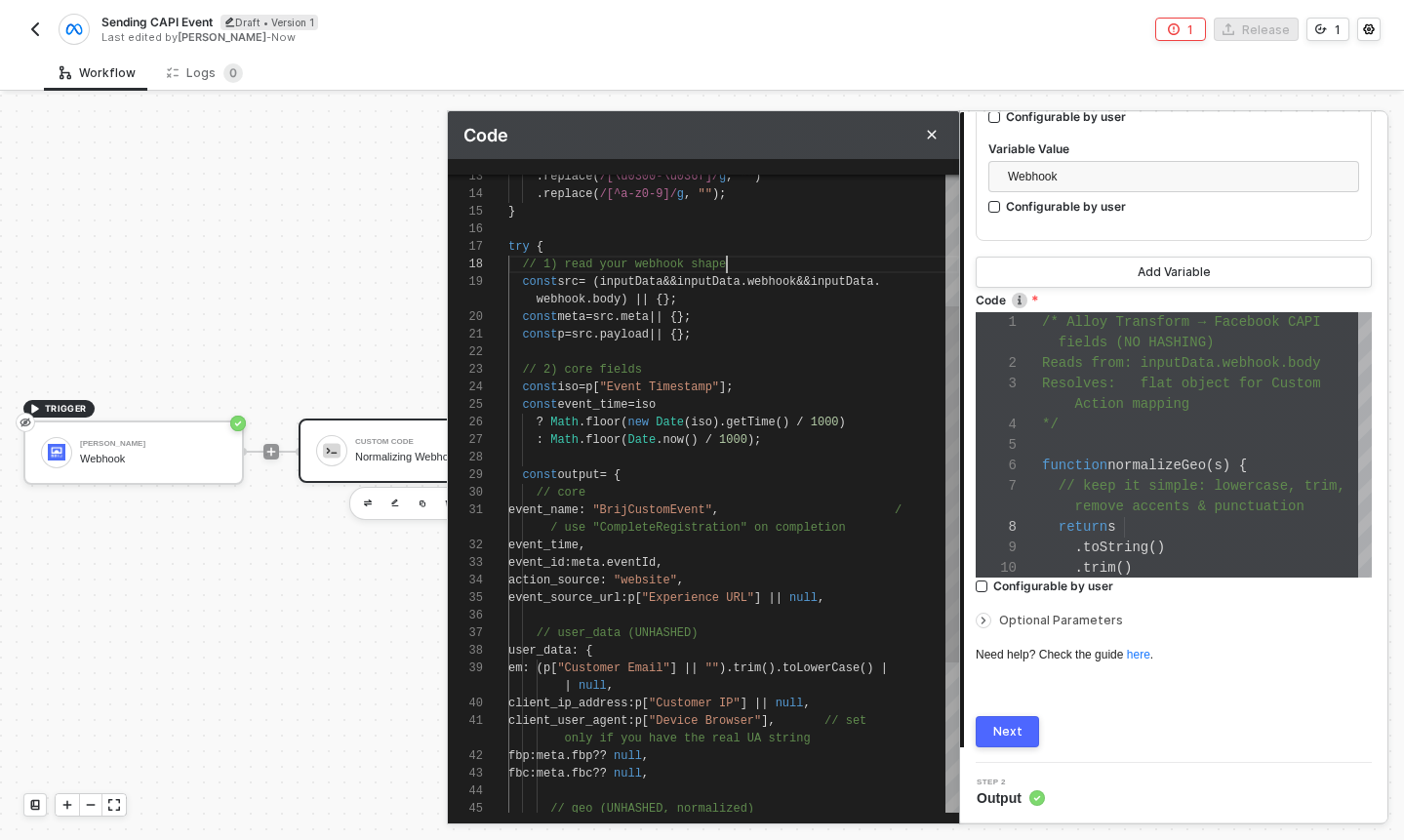
click at [733, 261] on div "// 1) read your webhook shape" at bounding box center [733, 264] width 451 height 18
click at [735, 247] on div "try {" at bounding box center [733, 247] width 451 height 18
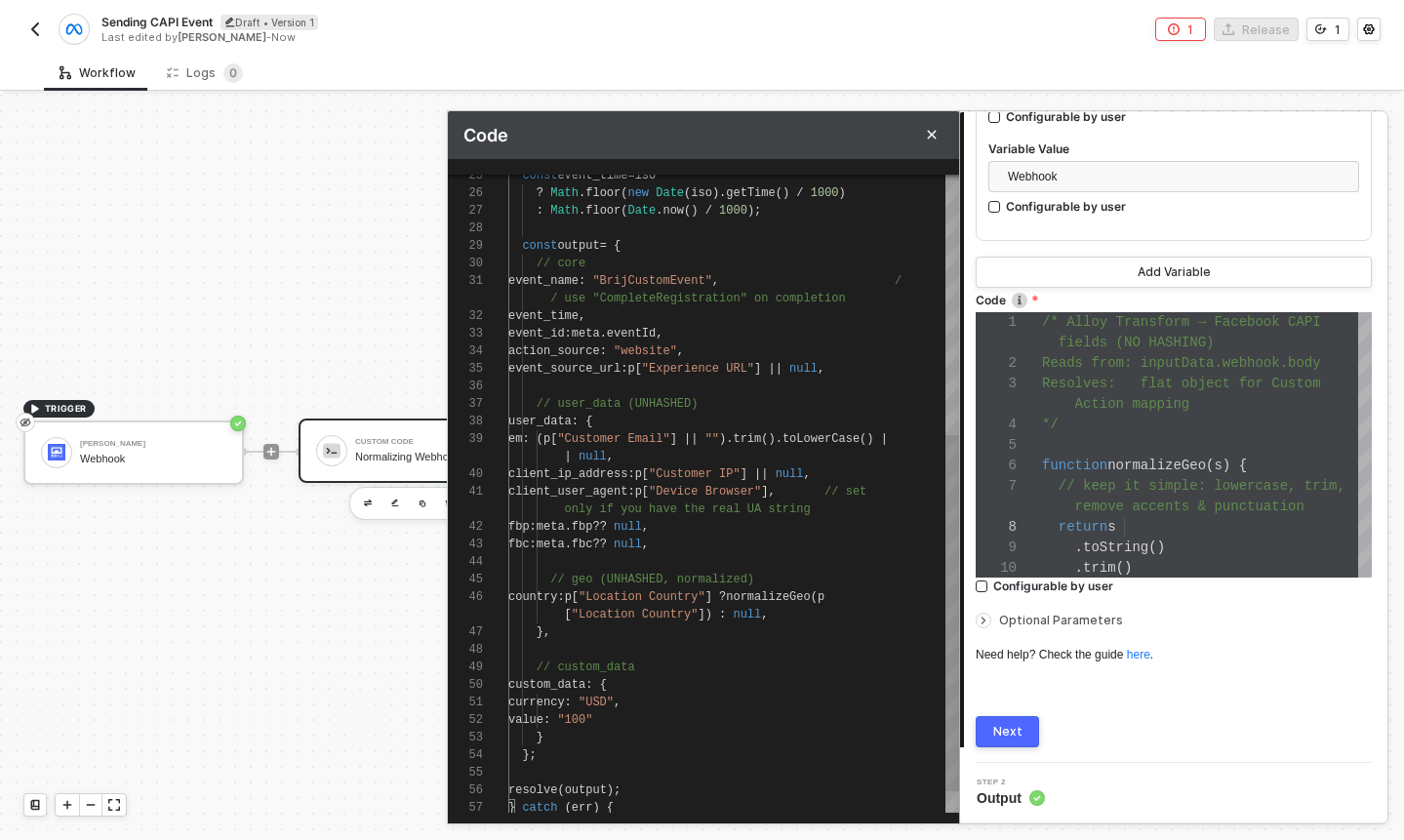
click at [618, 739] on div "}" at bounding box center [733, 737] width 451 height 18
click at [534, 753] on span "};" at bounding box center [529, 755] width 14 height 14
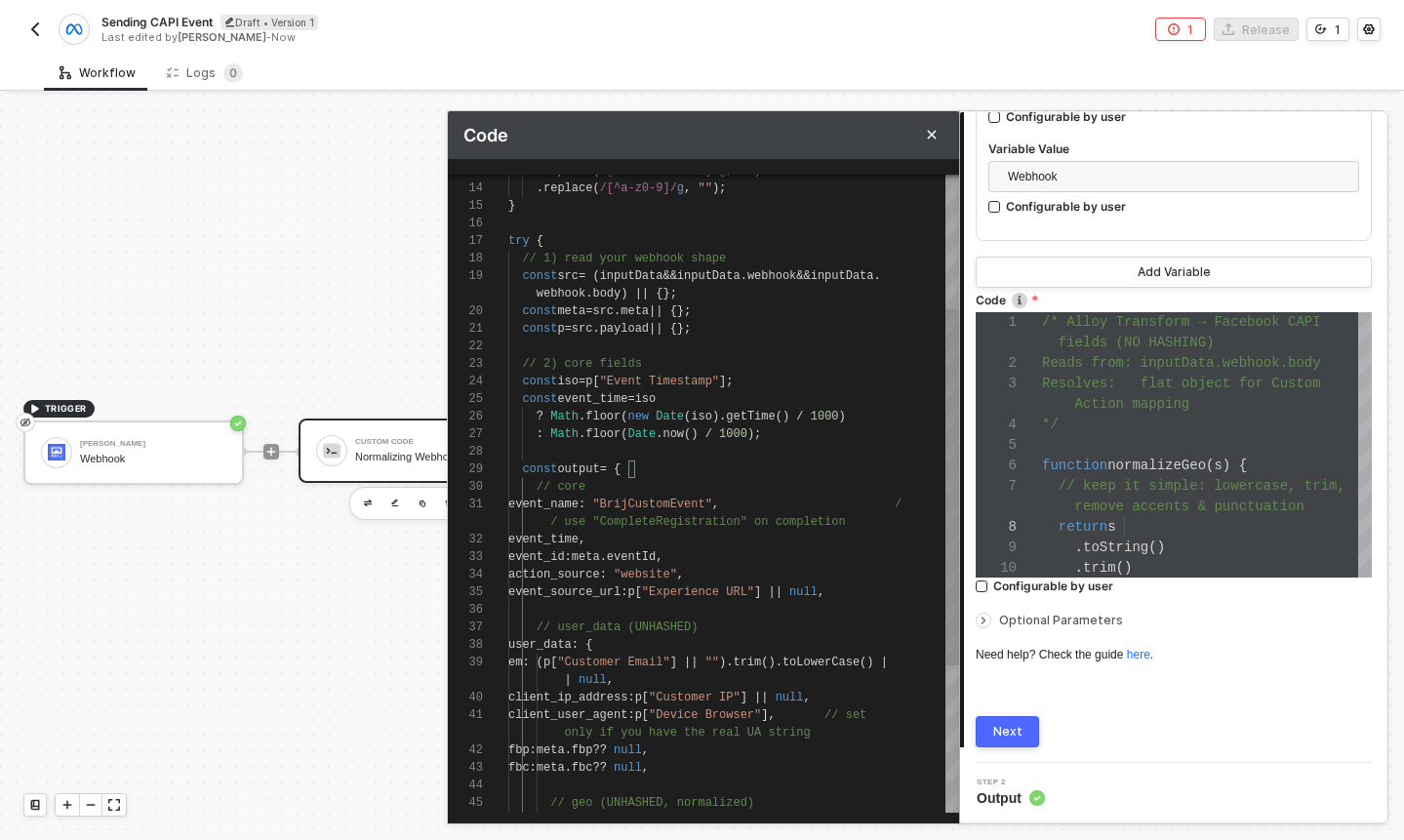
click at [621, 473] on span "{" at bounding box center [617, 470] width 7 height 14
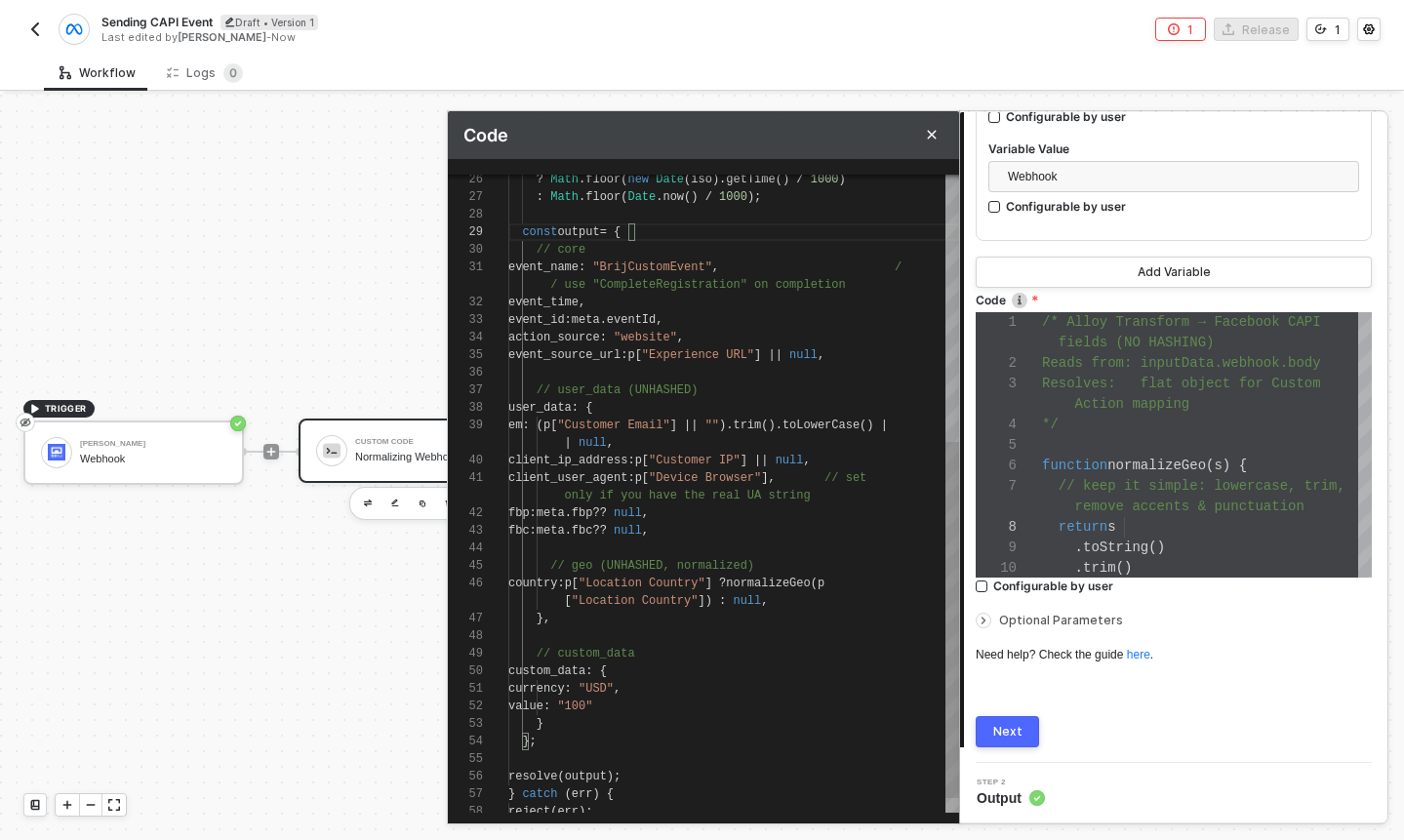
click at [572, 728] on div "}" at bounding box center [733, 724] width 451 height 18
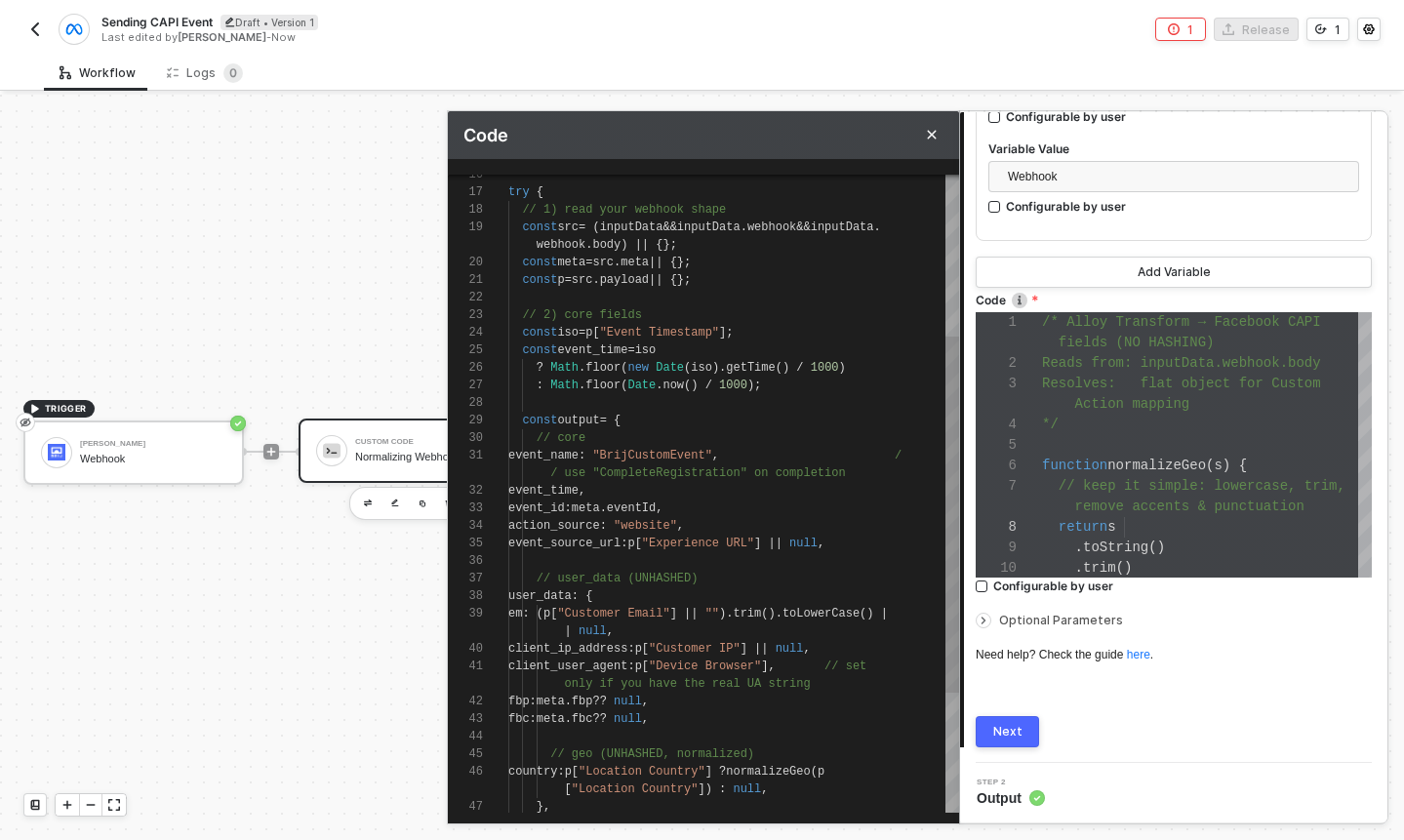
type textarea "const output = { // core event_name: "BrijCustomEvent", // use "CompleteRegistr…"
click at [665, 412] on div "const output = {" at bounding box center [733, 421] width 451 height 18
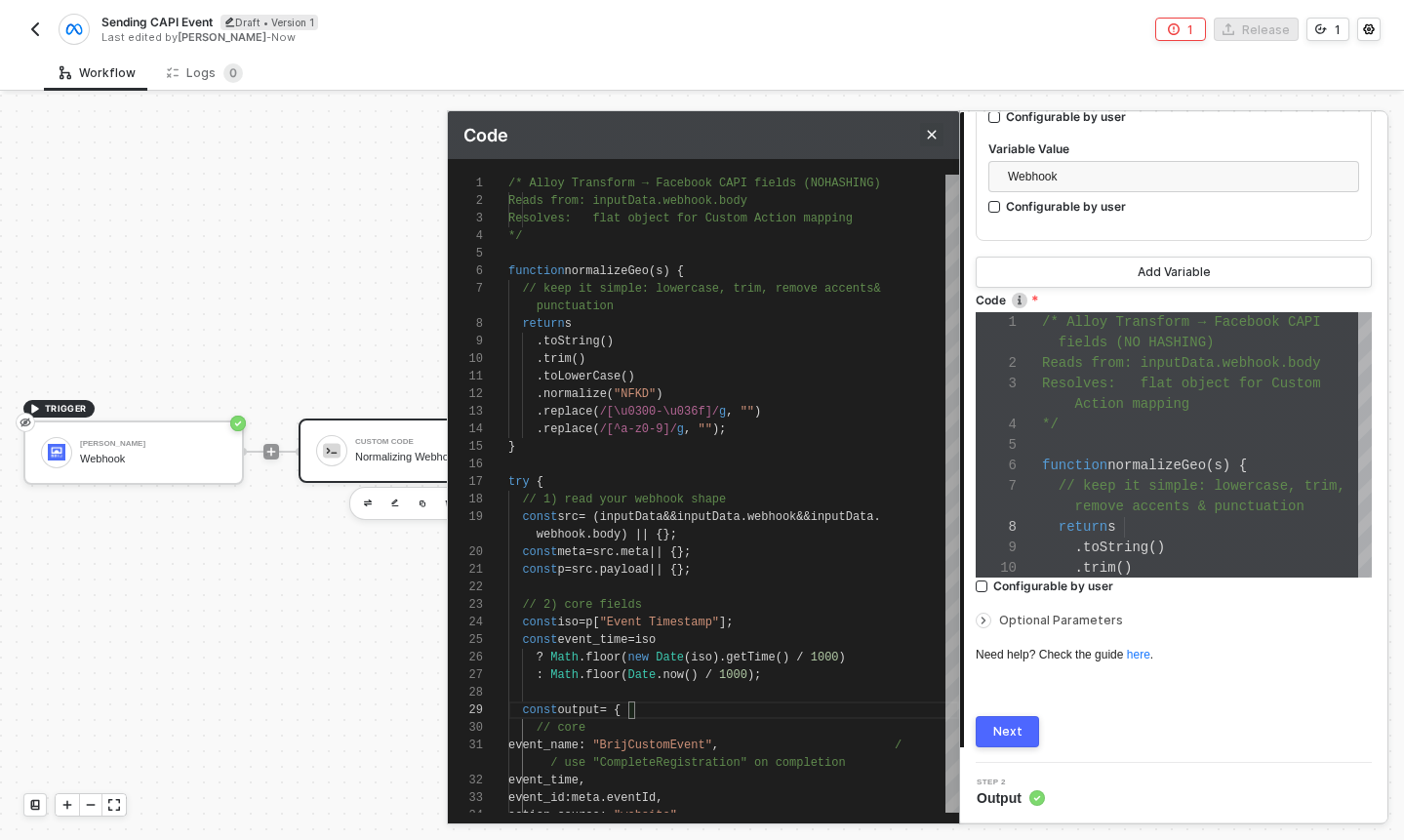
click at [937, 131] on icon "Close" at bounding box center [932, 135] width 12 height 12
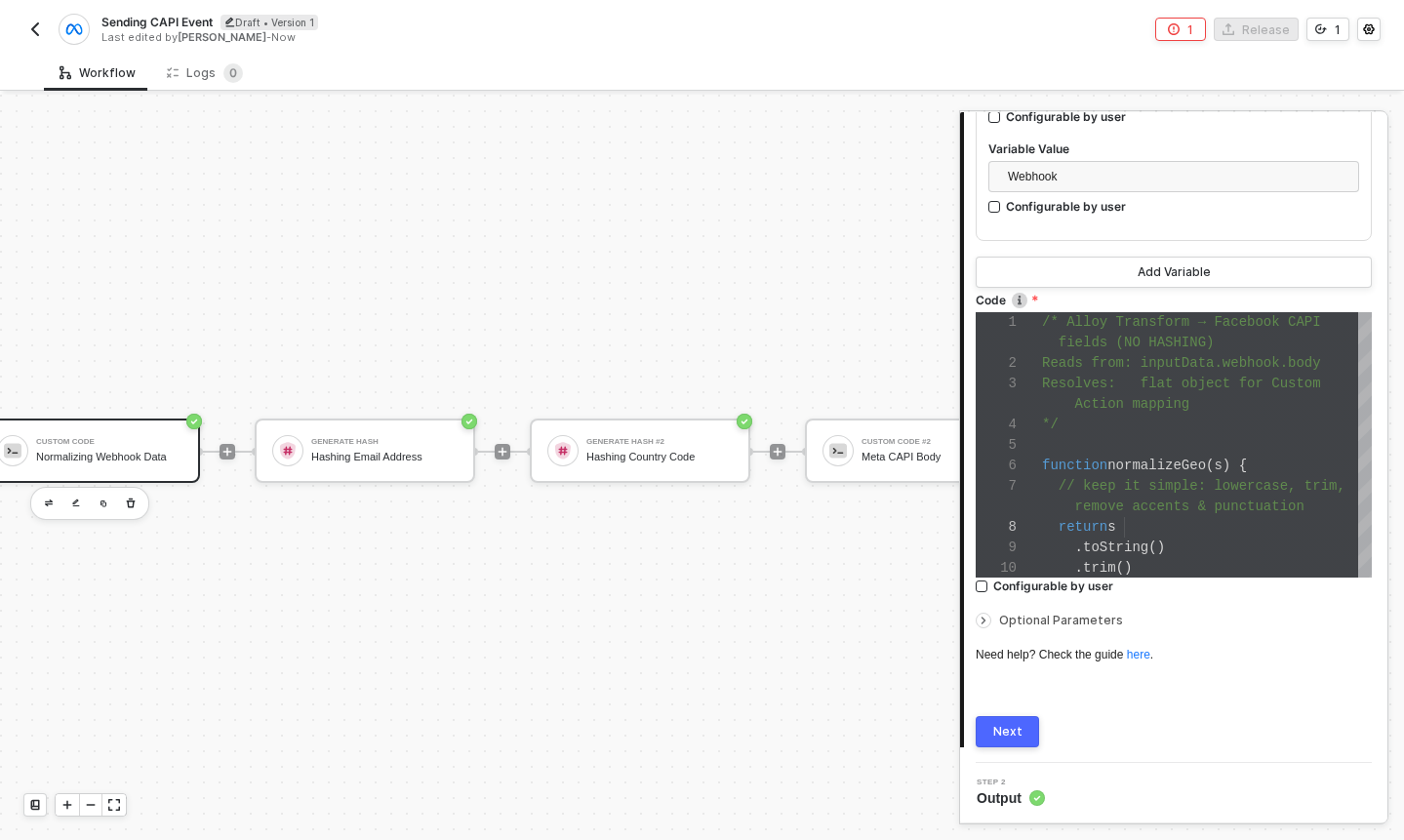
scroll to position [34, 373]
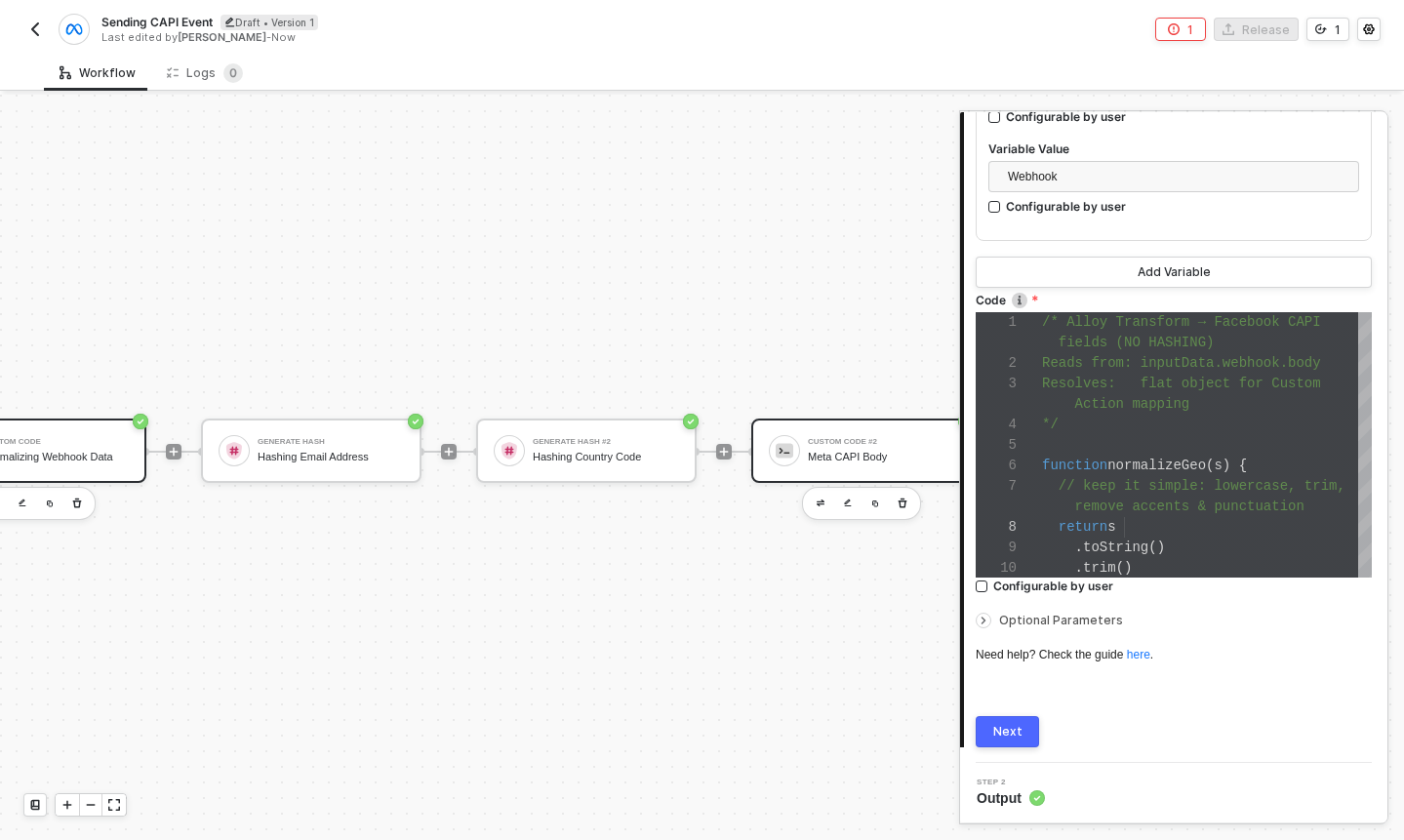
click at [863, 447] on div "Custom Code #2 Meta CAPI Body" at bounding box center [881, 450] width 147 height 37
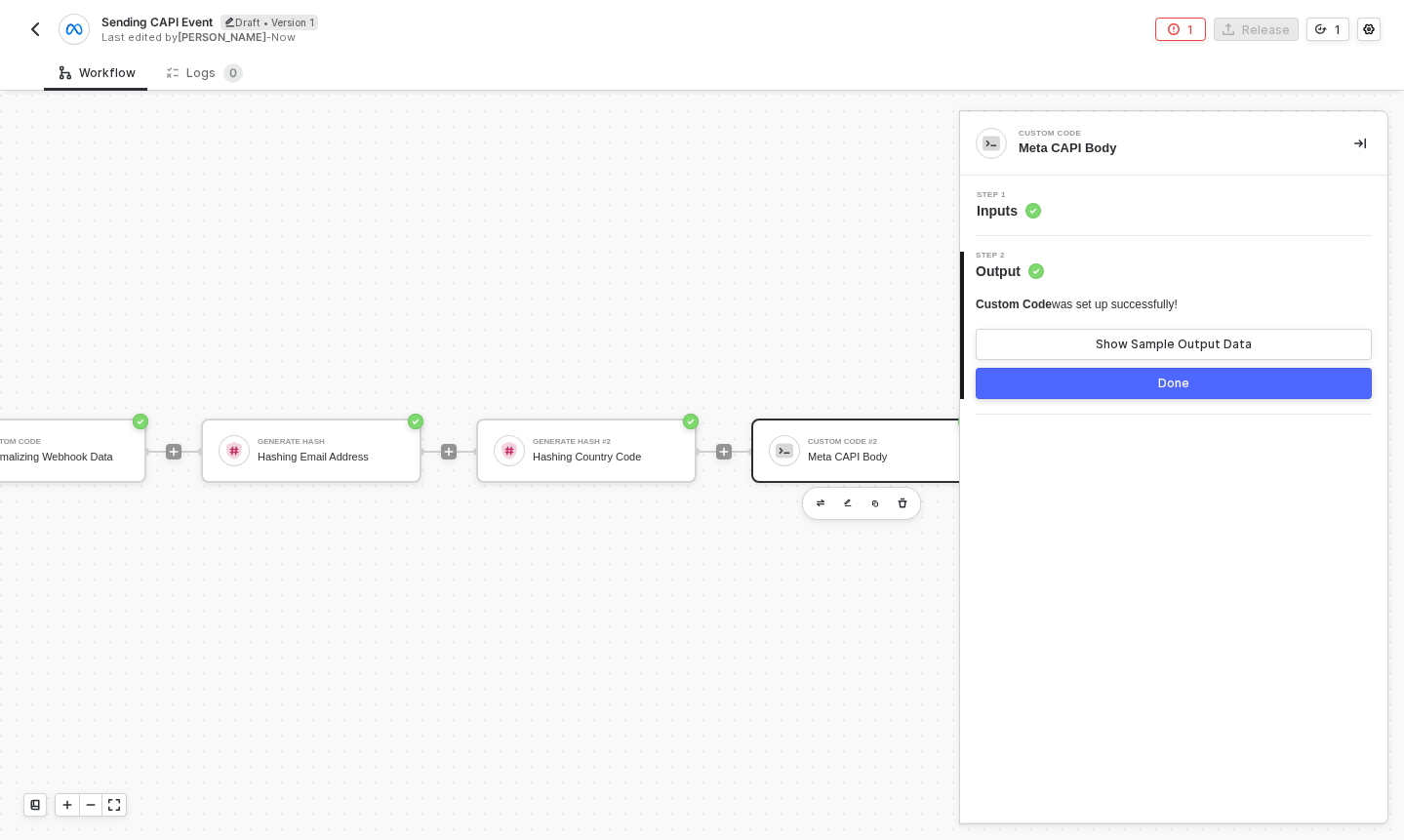
click at [1127, 237] on div "2 Step 2 Output Custom Code was set up successfully! Show Sample Output Data Do…" at bounding box center [1173, 325] width 427 height 179
click at [1072, 204] on div "Step 1 Inputs" at bounding box center [1175, 206] width 422 height 29
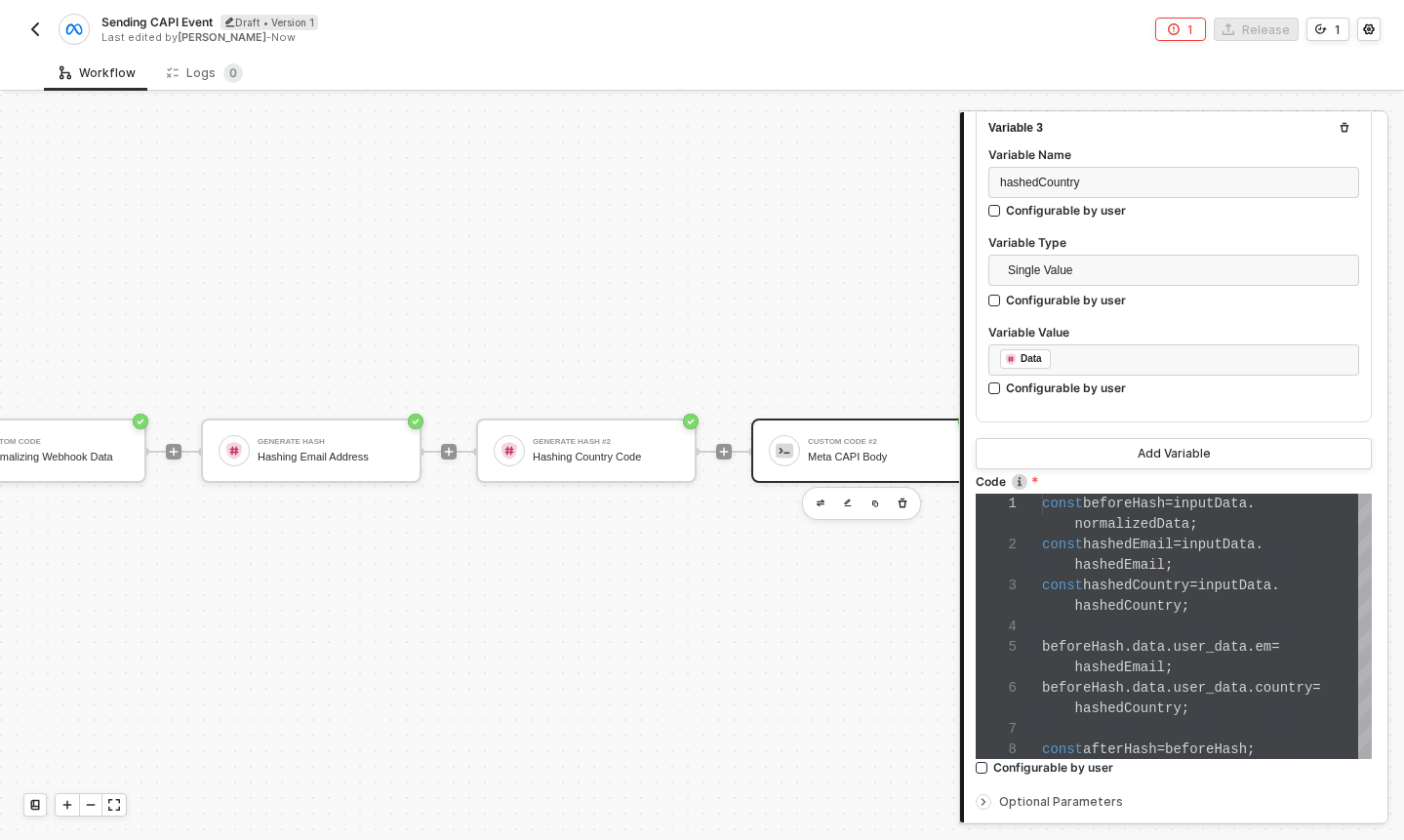
scroll to position [1082, 0]
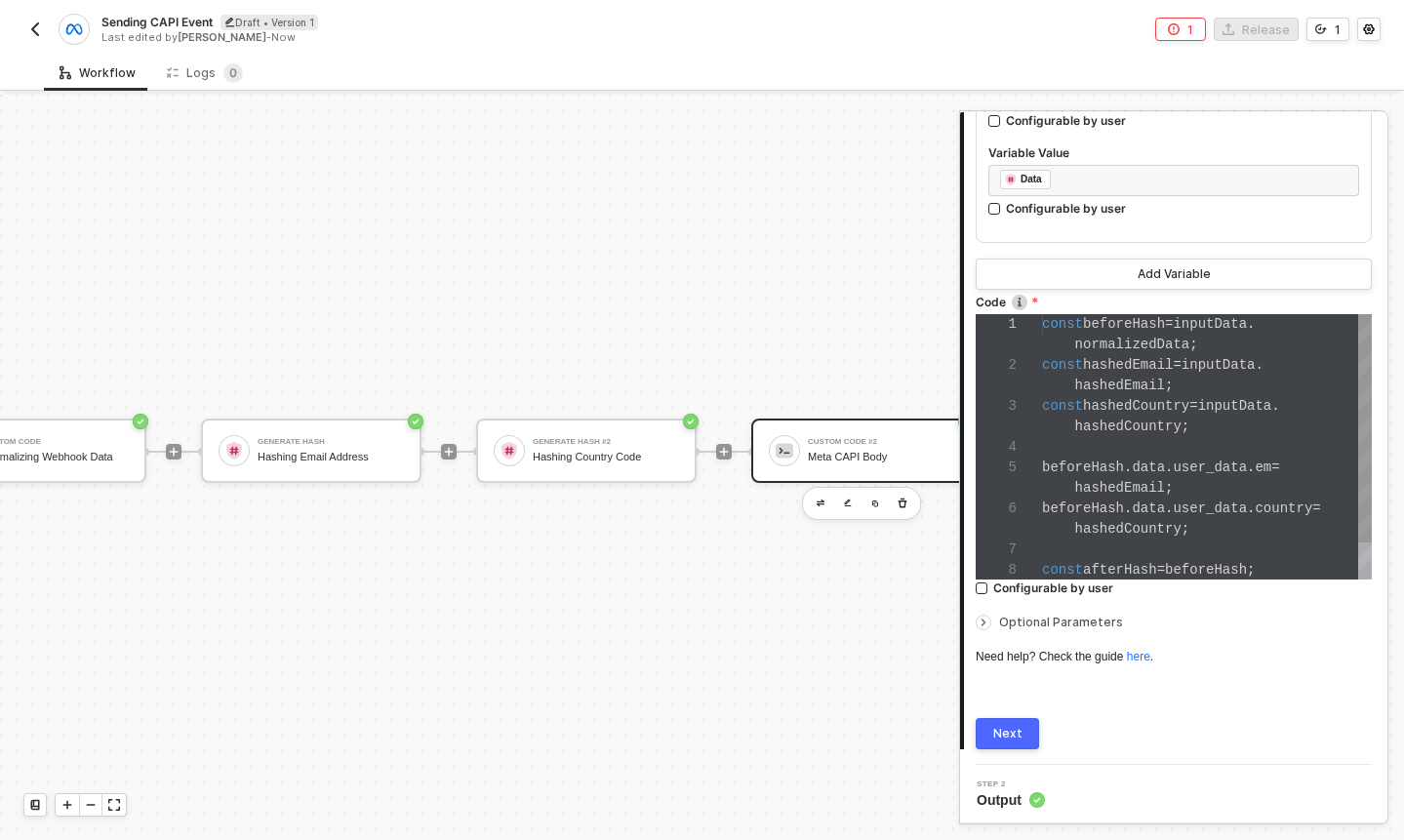
click at [1195, 479] on div "hashedEmail ;" at bounding box center [1206, 488] width 330 height 21
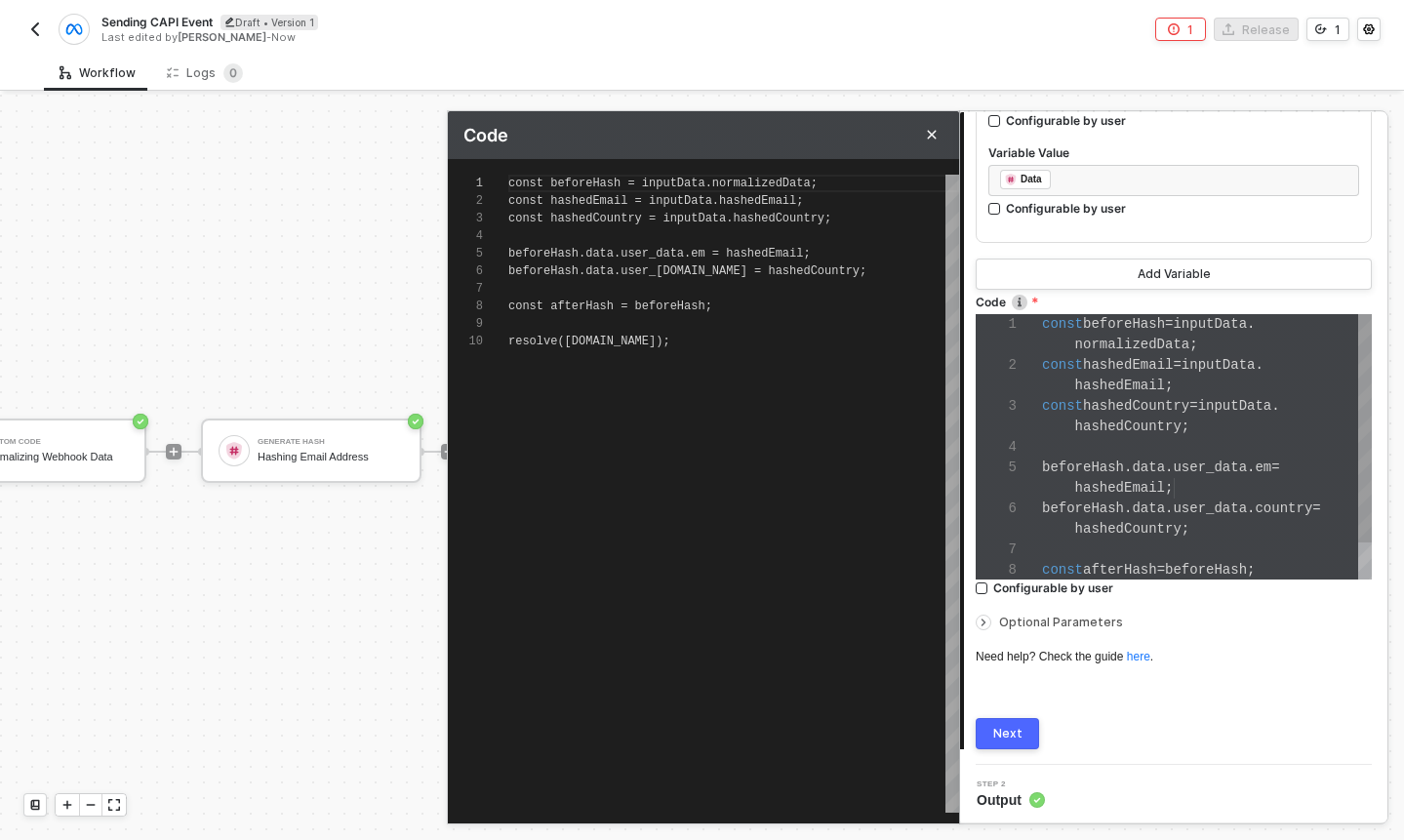
scroll to position [158, 0]
click at [568, 342] on span "afterHash" at bounding box center [597, 341] width 64 height 14
click at [566, 342] on span "afterHash" at bounding box center [597, 341] width 64 height 14
click at [670, 338] on span ");" at bounding box center [670, 341] width 14 height 14
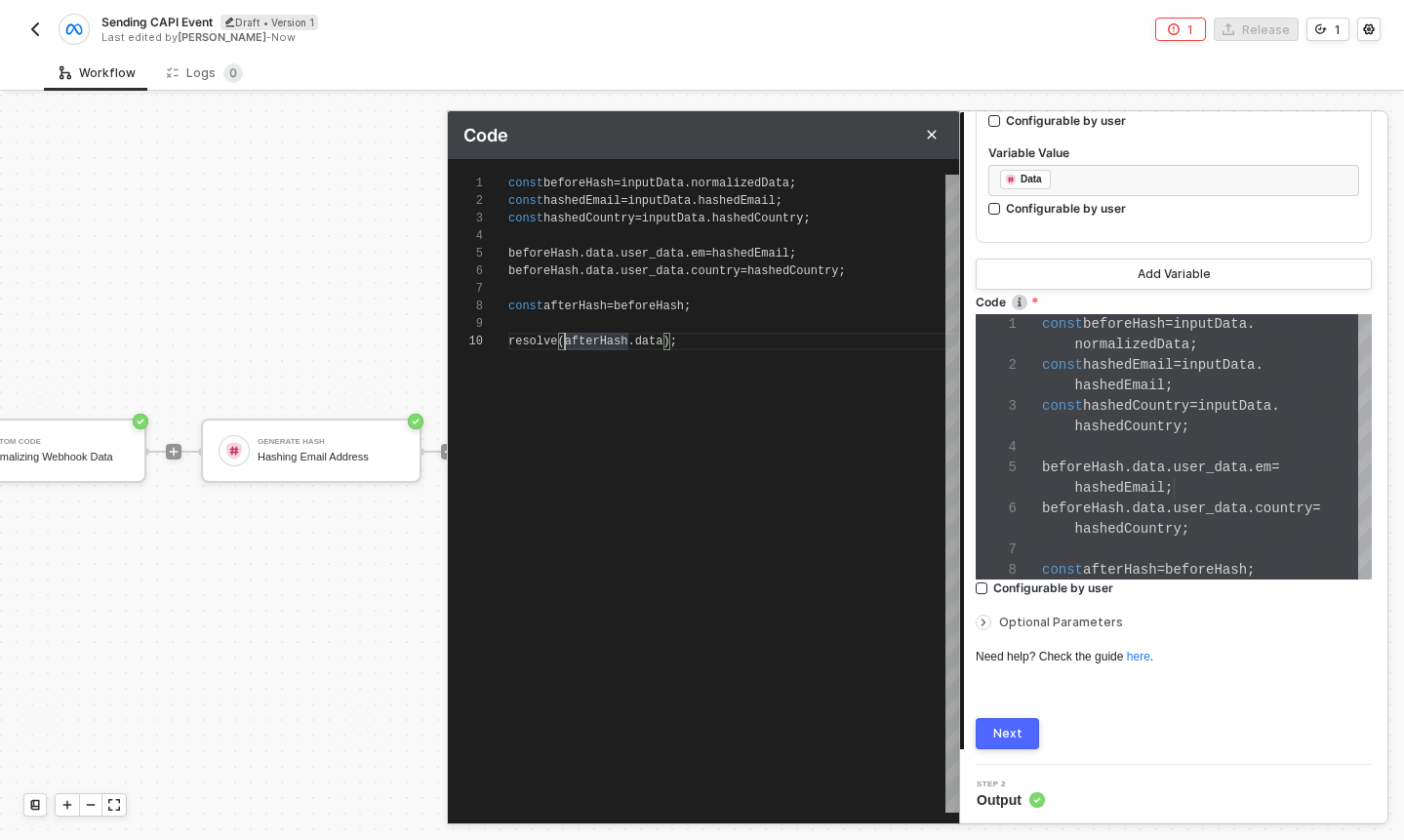
scroll to position [82, 0]
click at [674, 337] on span ");" at bounding box center [678, 341] width 14 height 14
type textarea "const beforeHash = inputData.normalizedData; const hashedEmail = inputData.hash…"
click at [1010, 733] on div "Next" at bounding box center [1007, 734] width 29 height 16
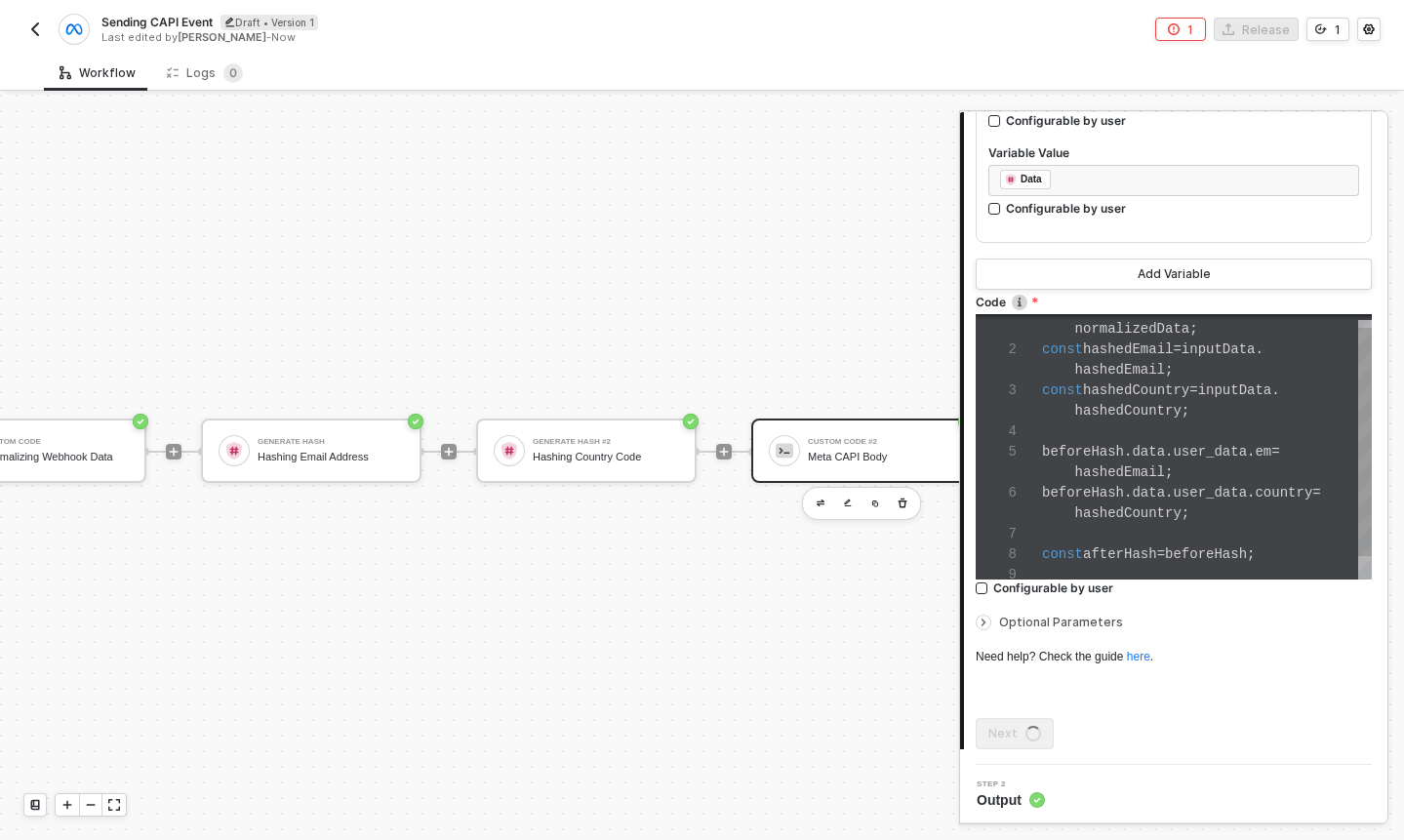
scroll to position [0, 0]
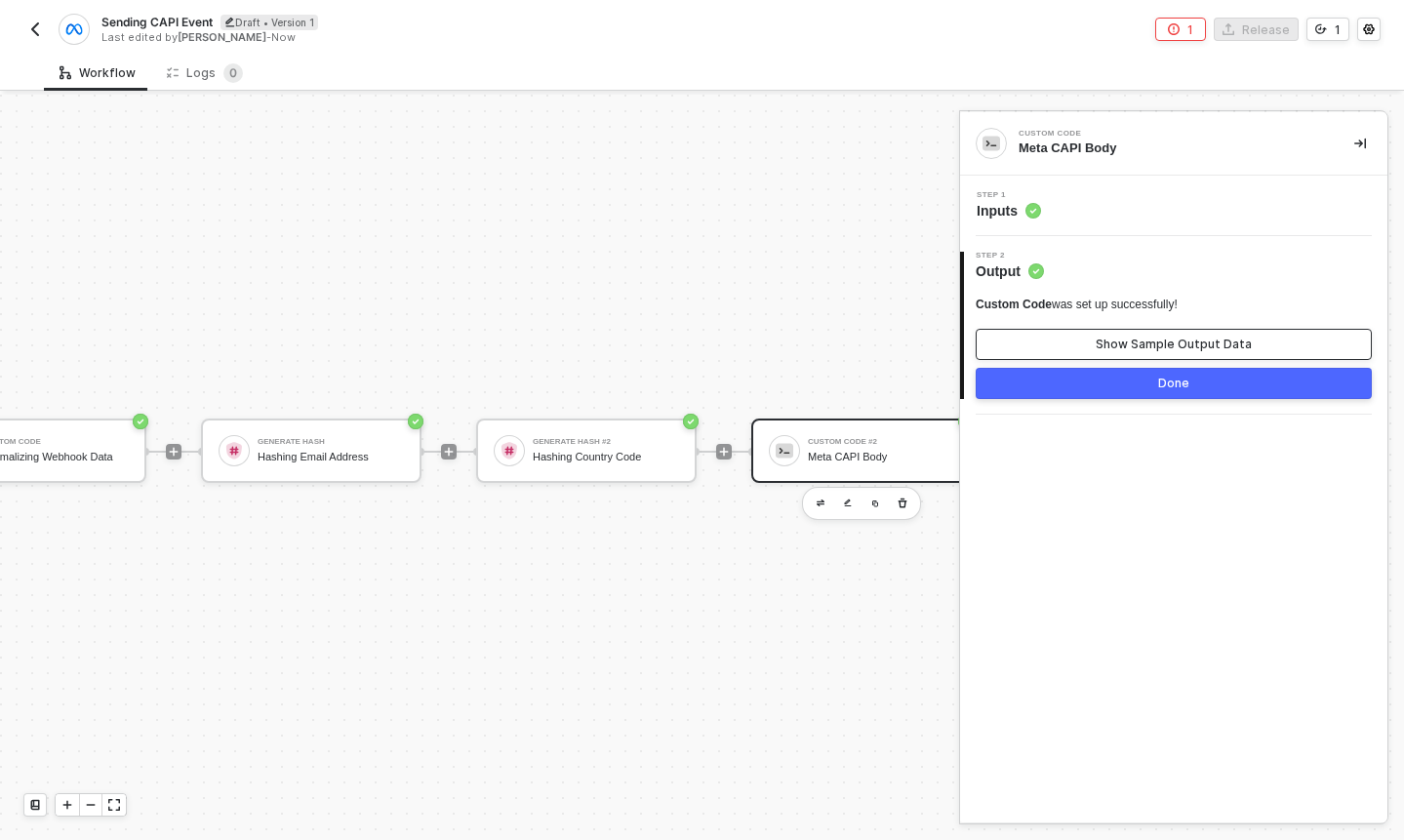
click at [1172, 348] on div "Show Sample Output Data" at bounding box center [1173, 344] width 156 height 16
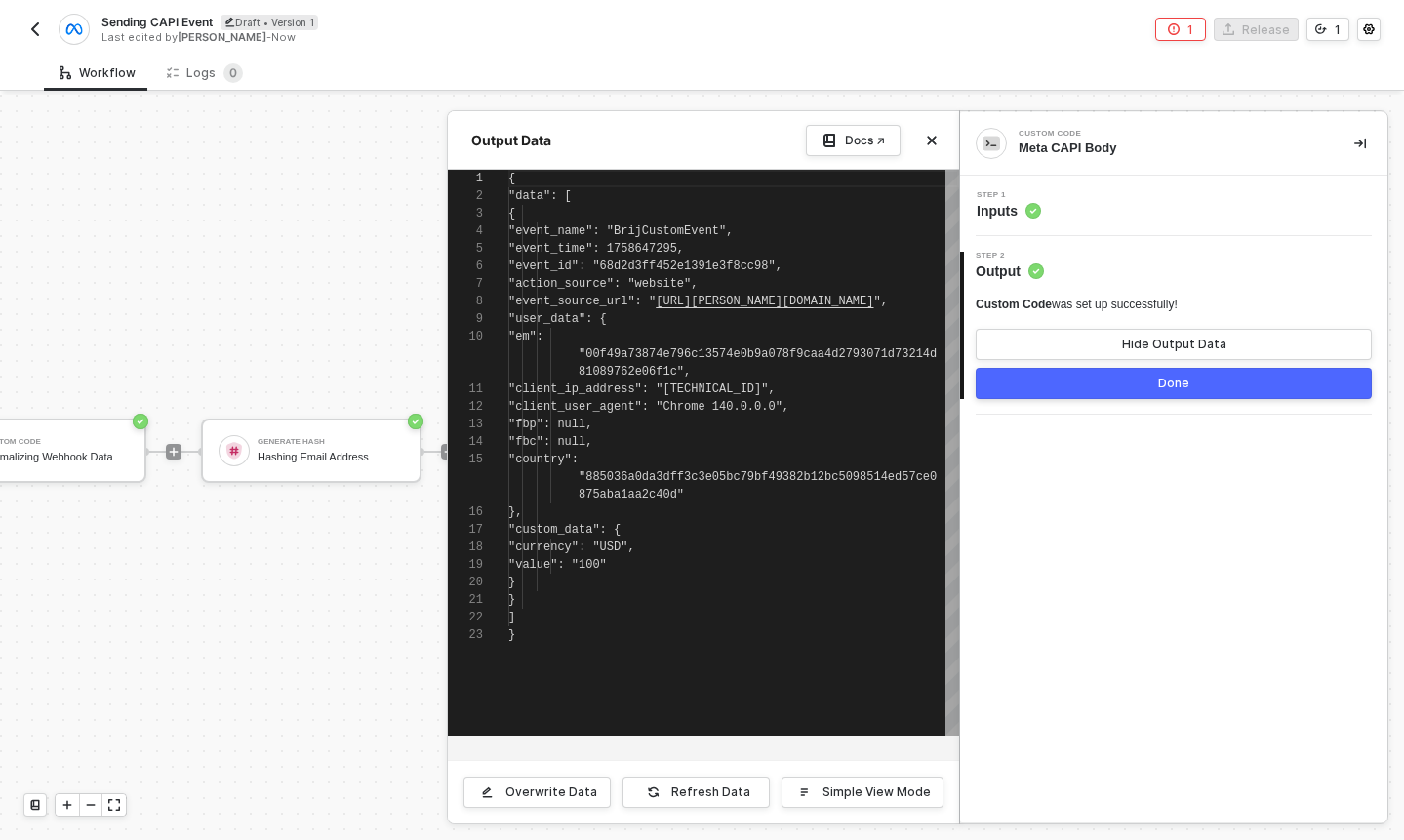
scroll to position [158, 0]
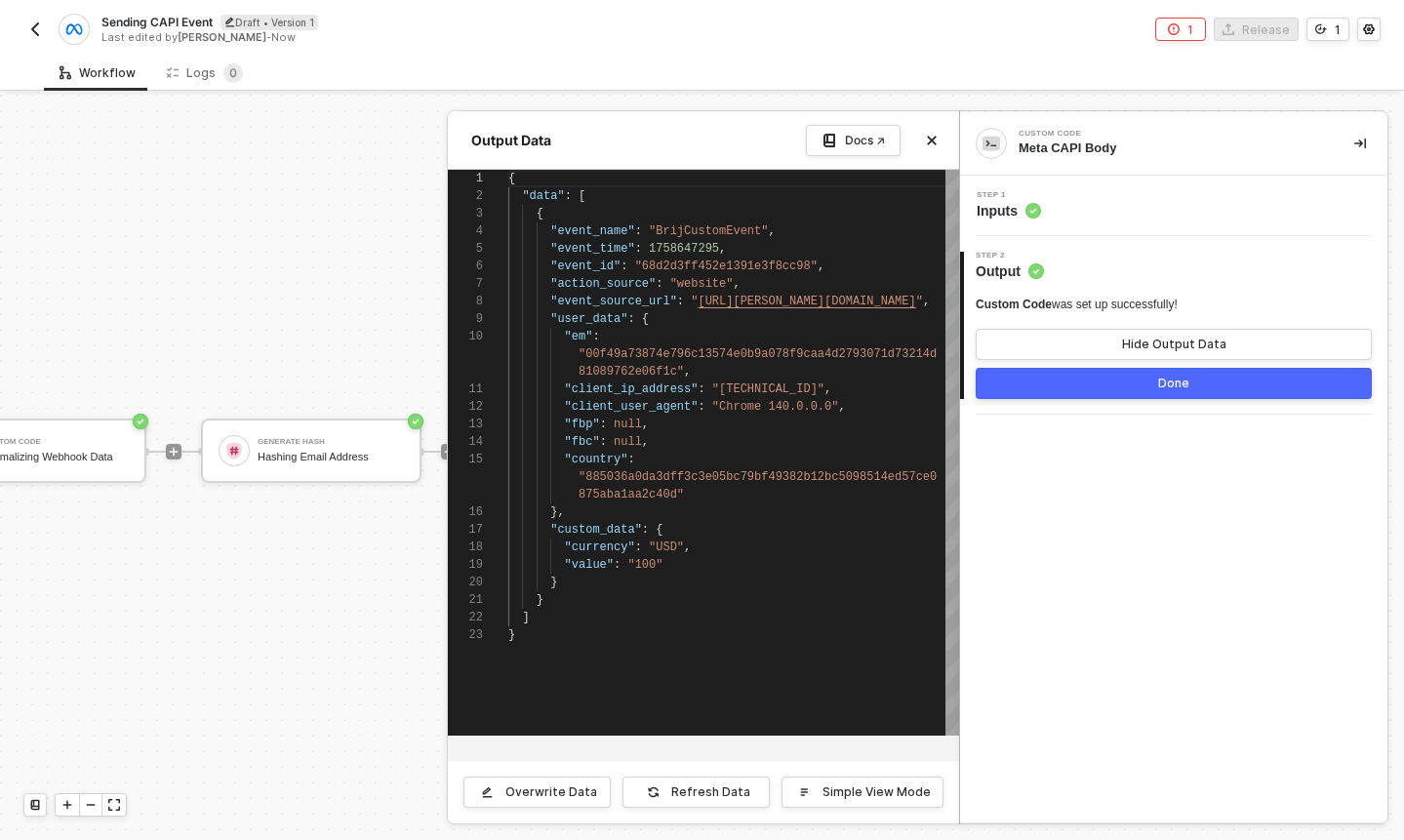
click at [638, 197] on div ""data" : [" at bounding box center [733, 197] width 451 height 18
click at [598, 182] on div "{" at bounding box center [733, 179] width 451 height 18
click at [1092, 383] on button "Done" at bounding box center [1173, 383] width 396 height 31
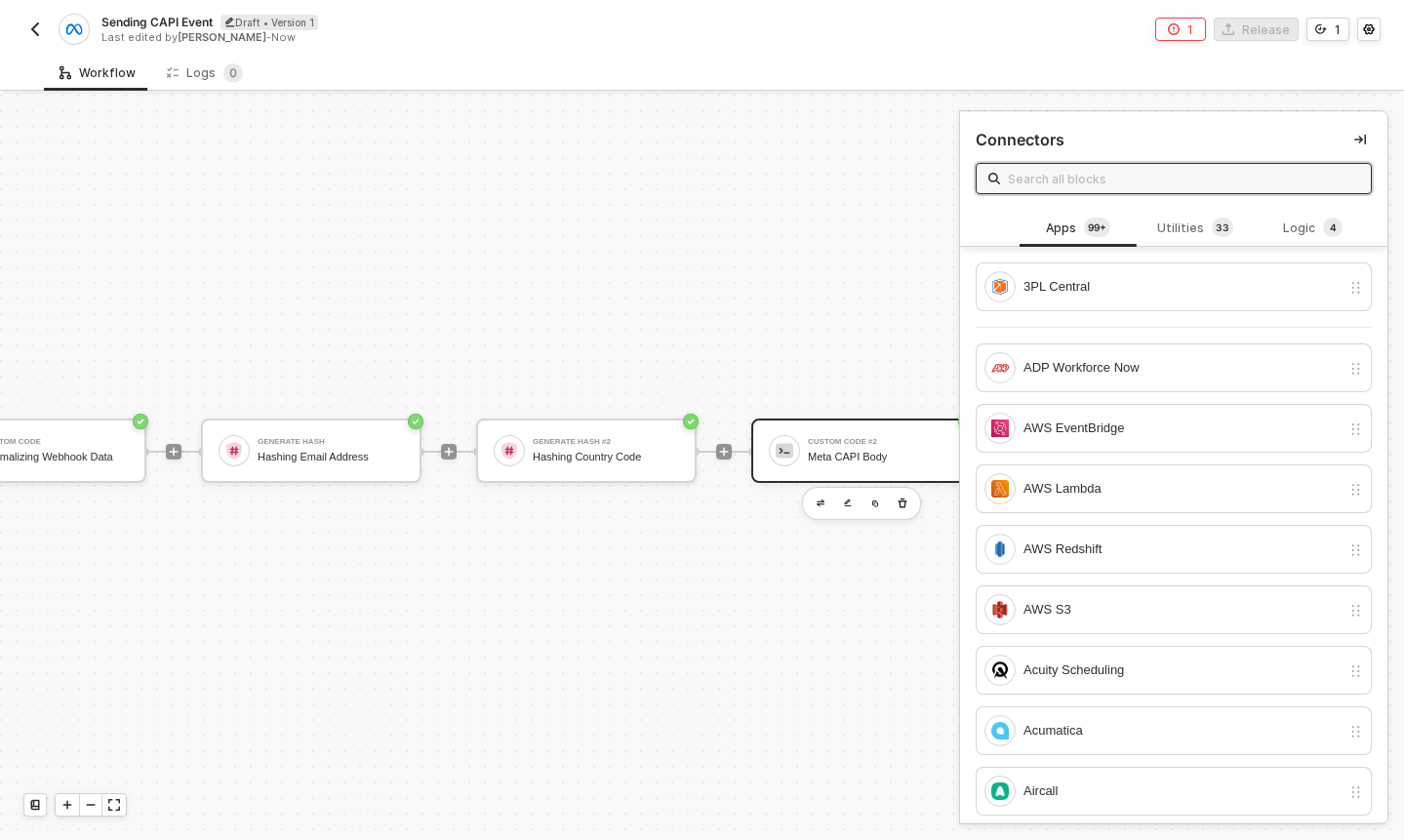
click at [874, 432] on div "Custom Code #2 Meta CAPI Body" at bounding box center [881, 450] width 147 height 37
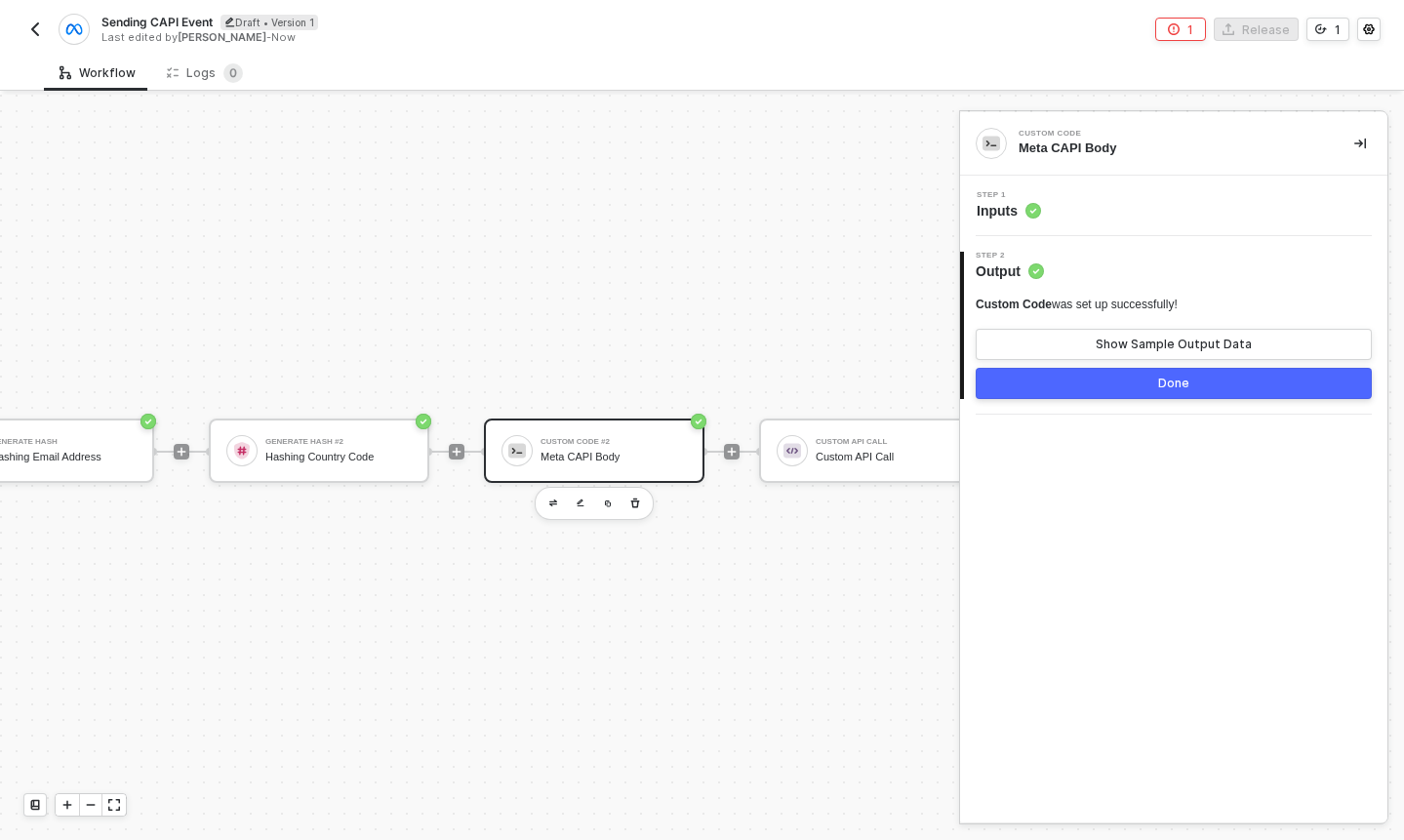
scroll to position [34, 817]
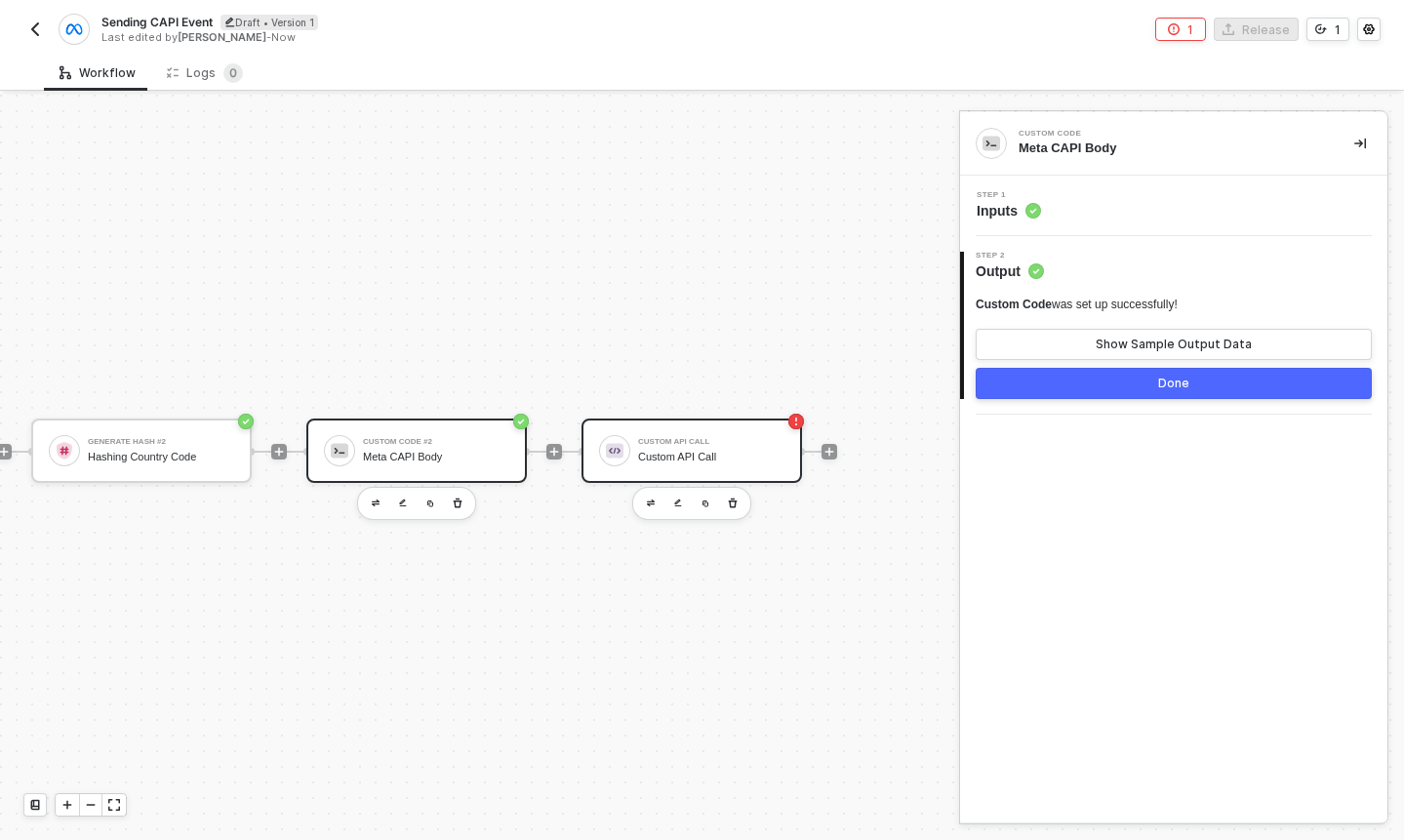
click at [692, 472] on div "Custom API Call Custom API Call" at bounding box center [692, 450] width 221 height 65
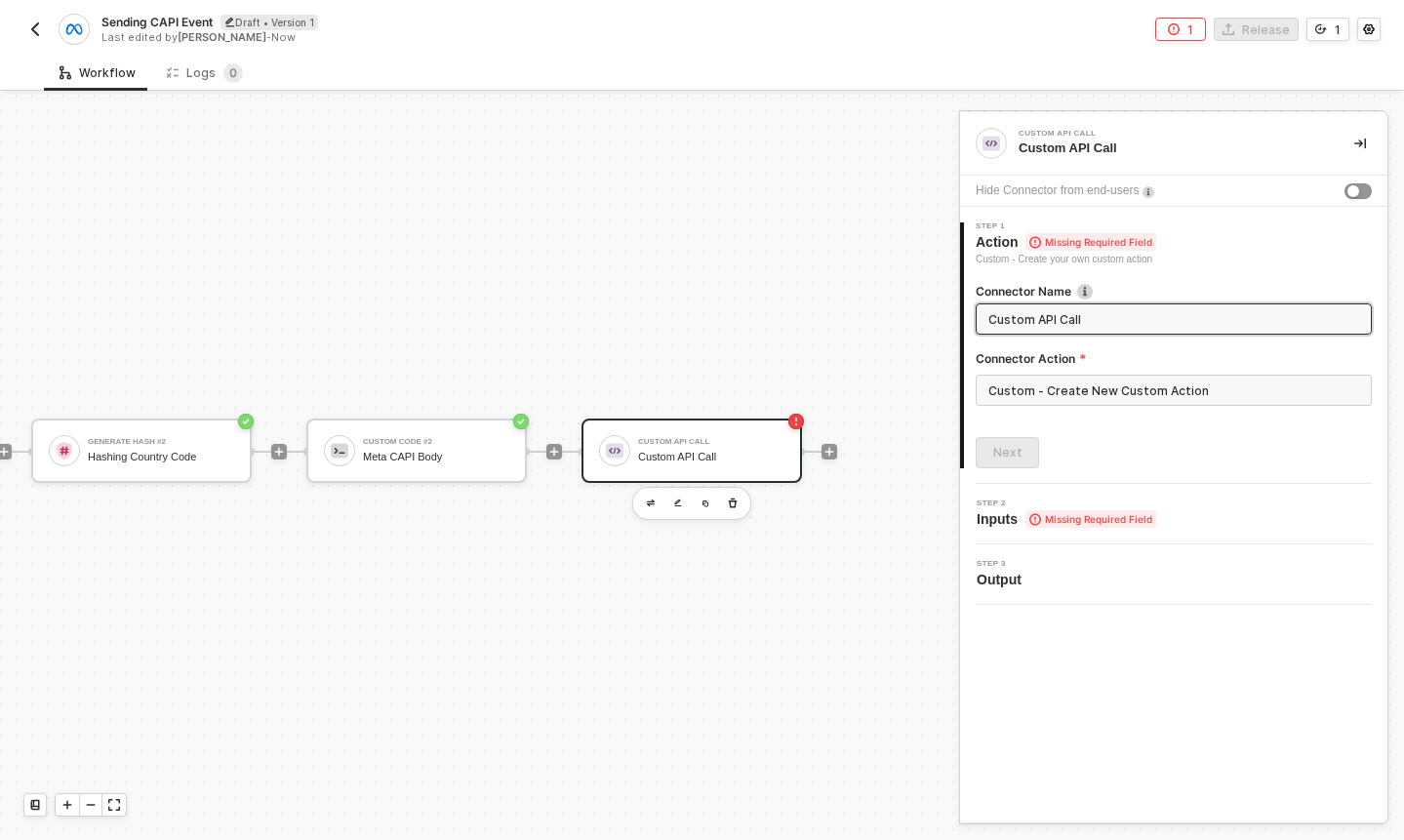
click at [1085, 312] on input "Custom API Call" at bounding box center [1172, 319] width 367 height 22
click at [1112, 400] on input "Custom - Create New Custom Action" at bounding box center [1173, 389] width 396 height 31
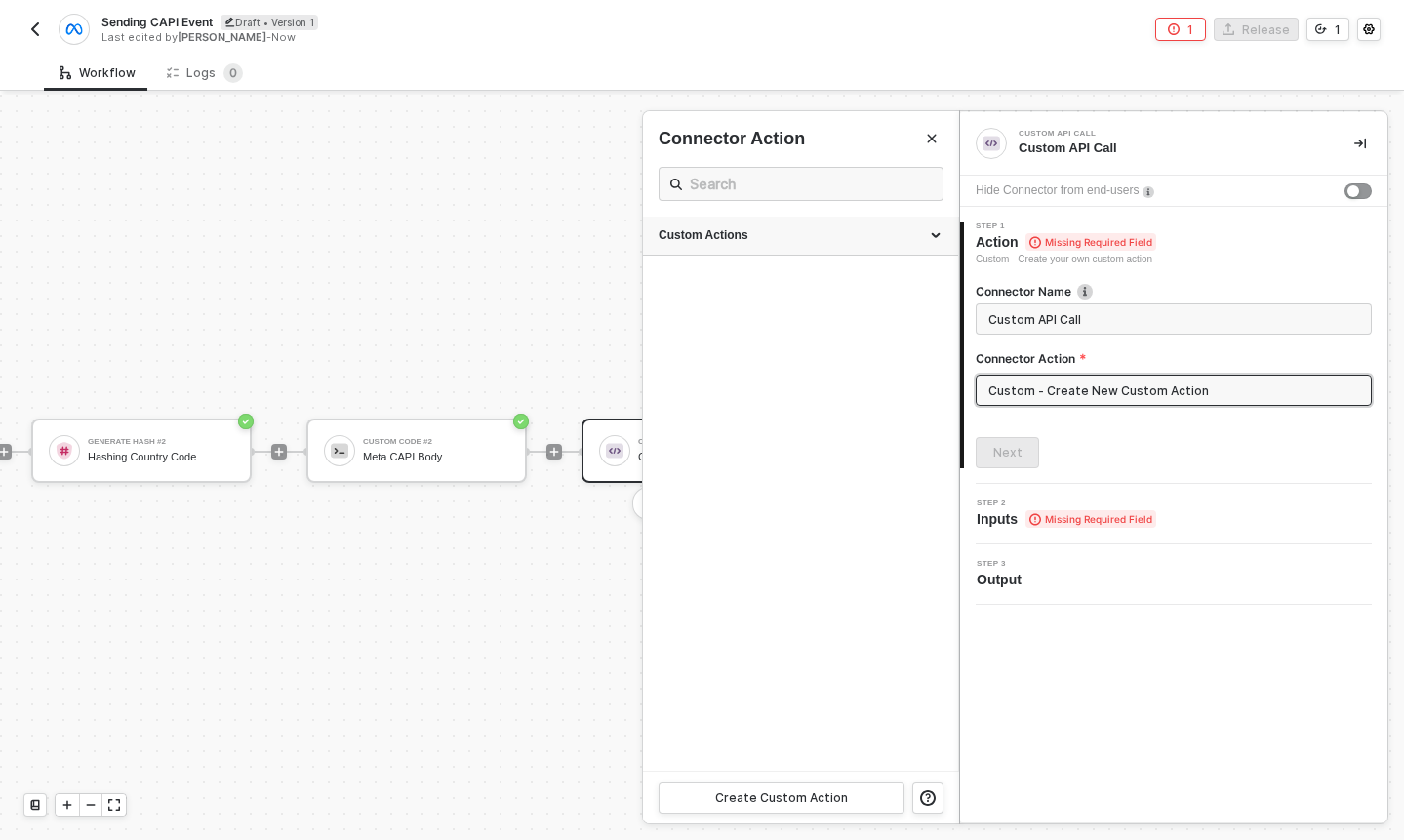
click at [785, 241] on div "Custom Actions" at bounding box center [800, 235] width 284 height 17
click at [748, 272] on div "Send Event to CAPI" at bounding box center [763, 280] width 210 height 17
type input "Custom - Send Event to CAPI"
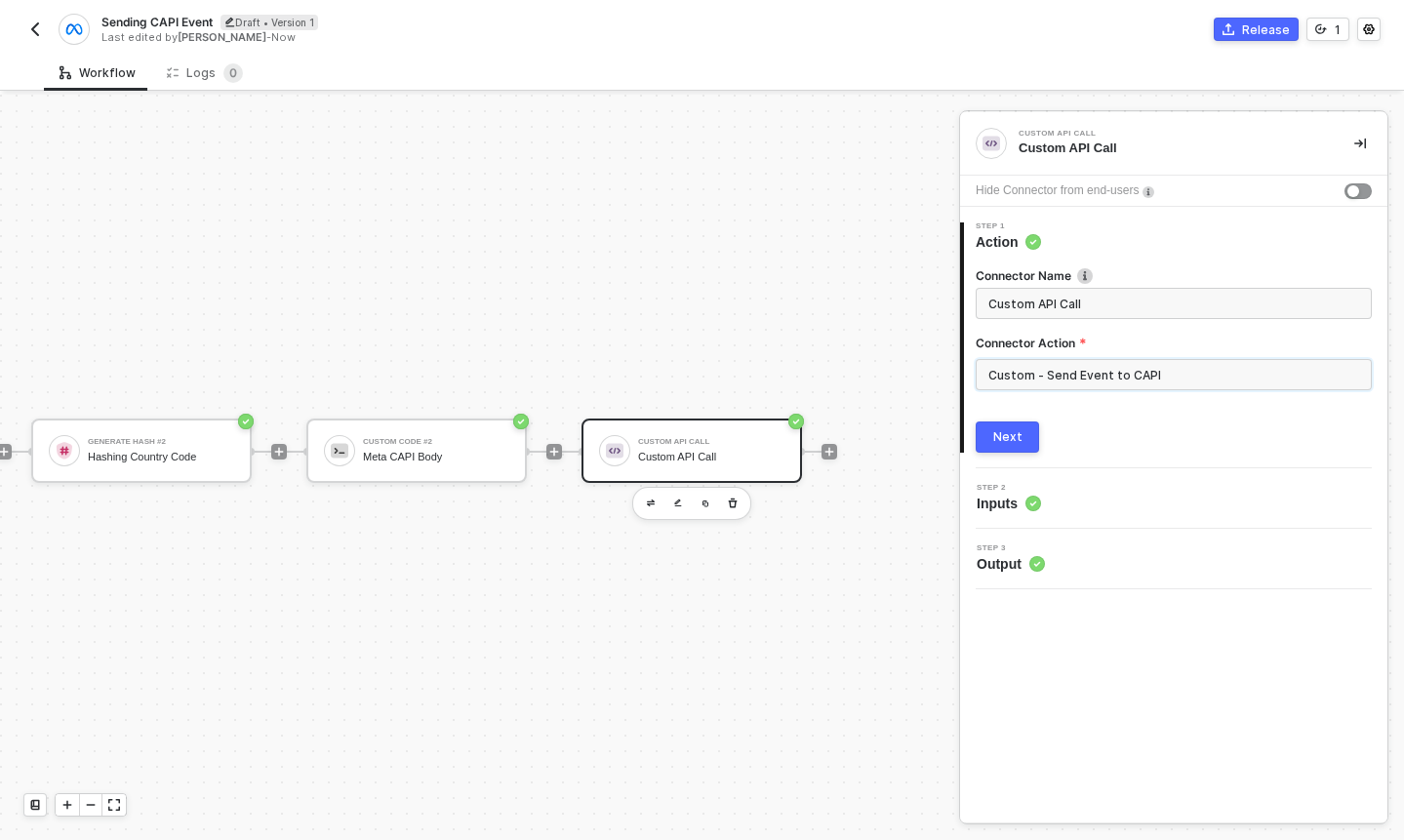
click at [1056, 374] on input "Custom - Send Event to CAPI" at bounding box center [1173, 374] width 396 height 31
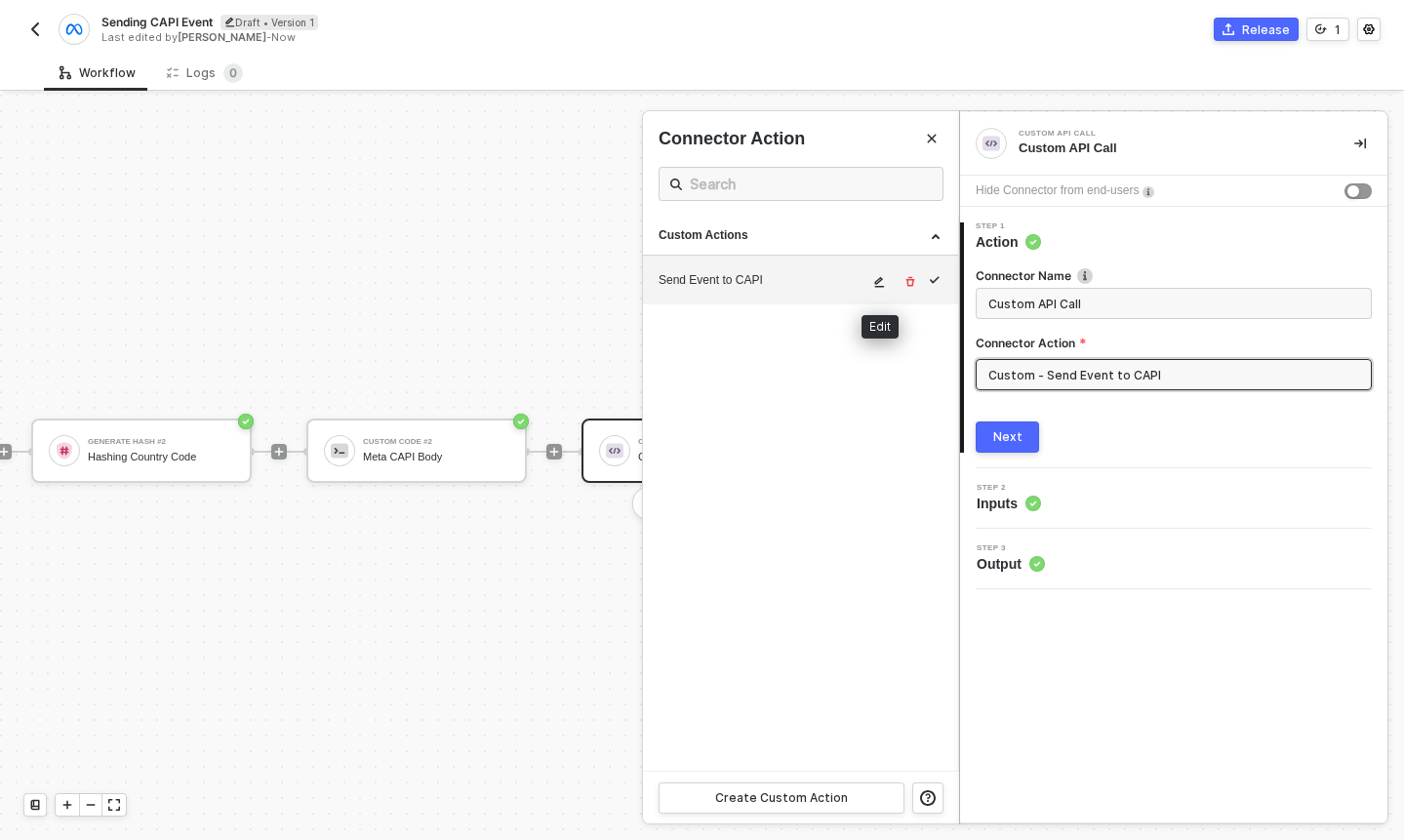
click at [881, 279] on icon "icon-edit" at bounding box center [880, 282] width 10 height 11
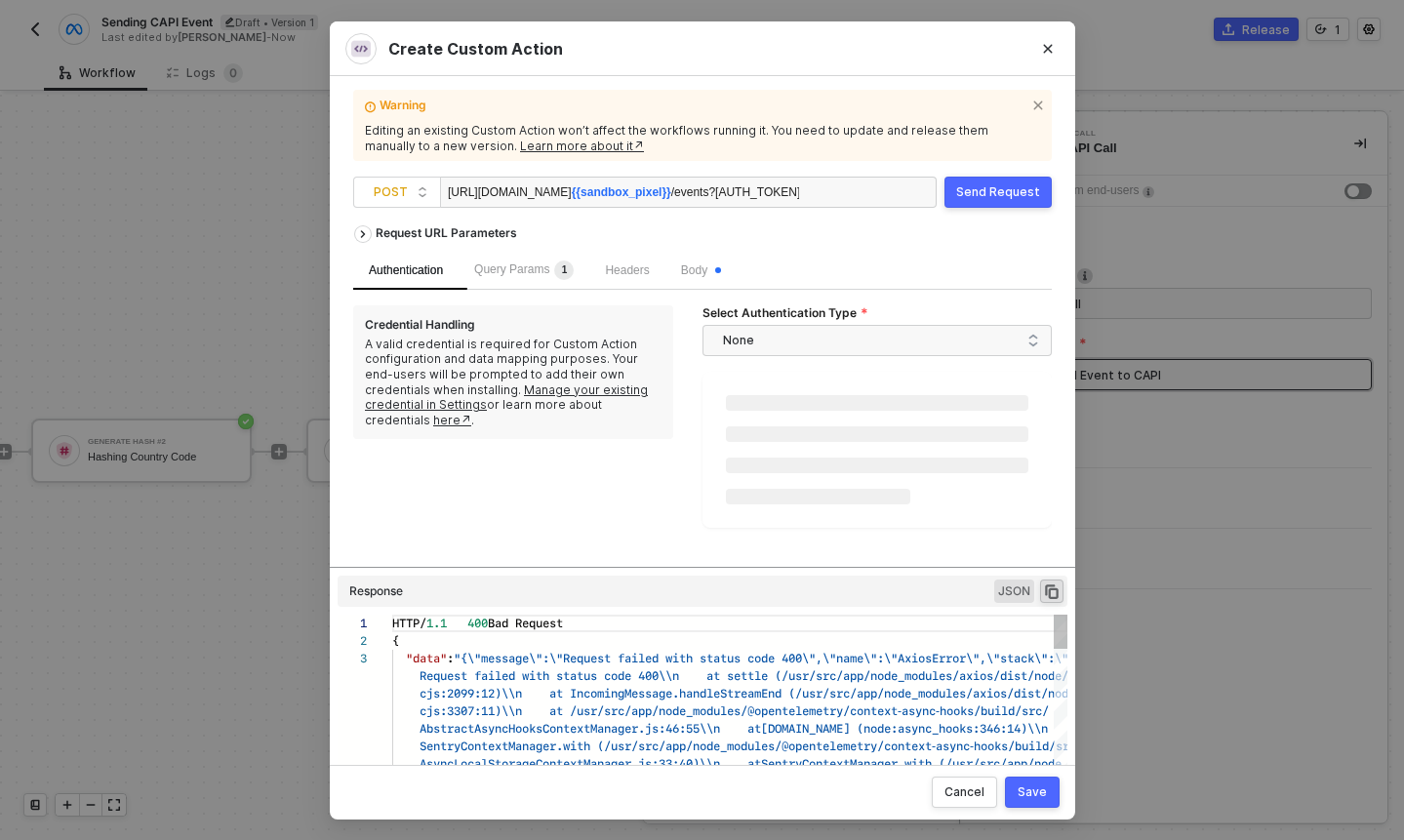
scroll to position [35, 0]
click at [989, 185] on div "Send Request" at bounding box center [998, 193] width 84 height 16
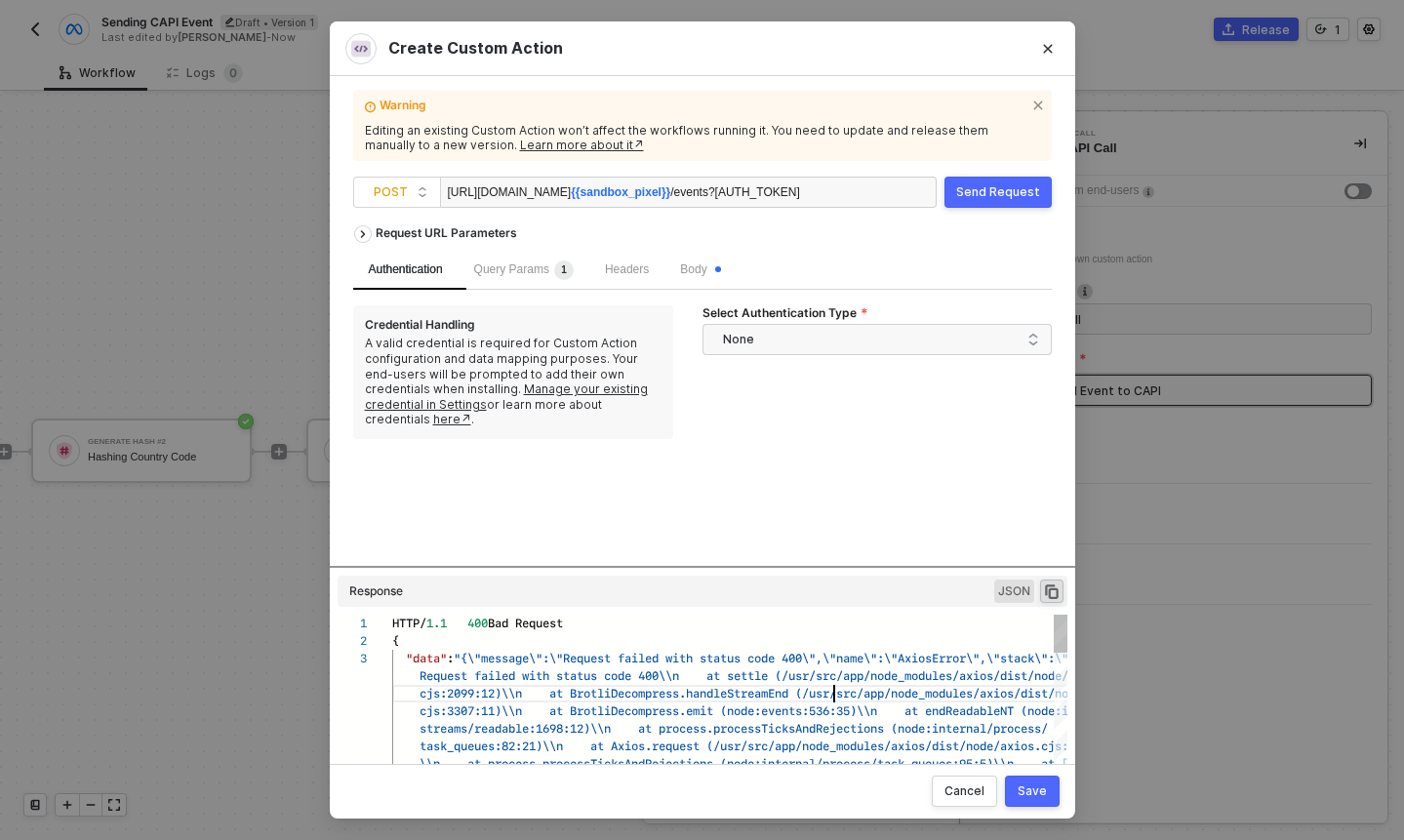
type textarea "HTTP/1.1 400 Bad Request { "data": "{\"message\":\"Request failed with status c…"
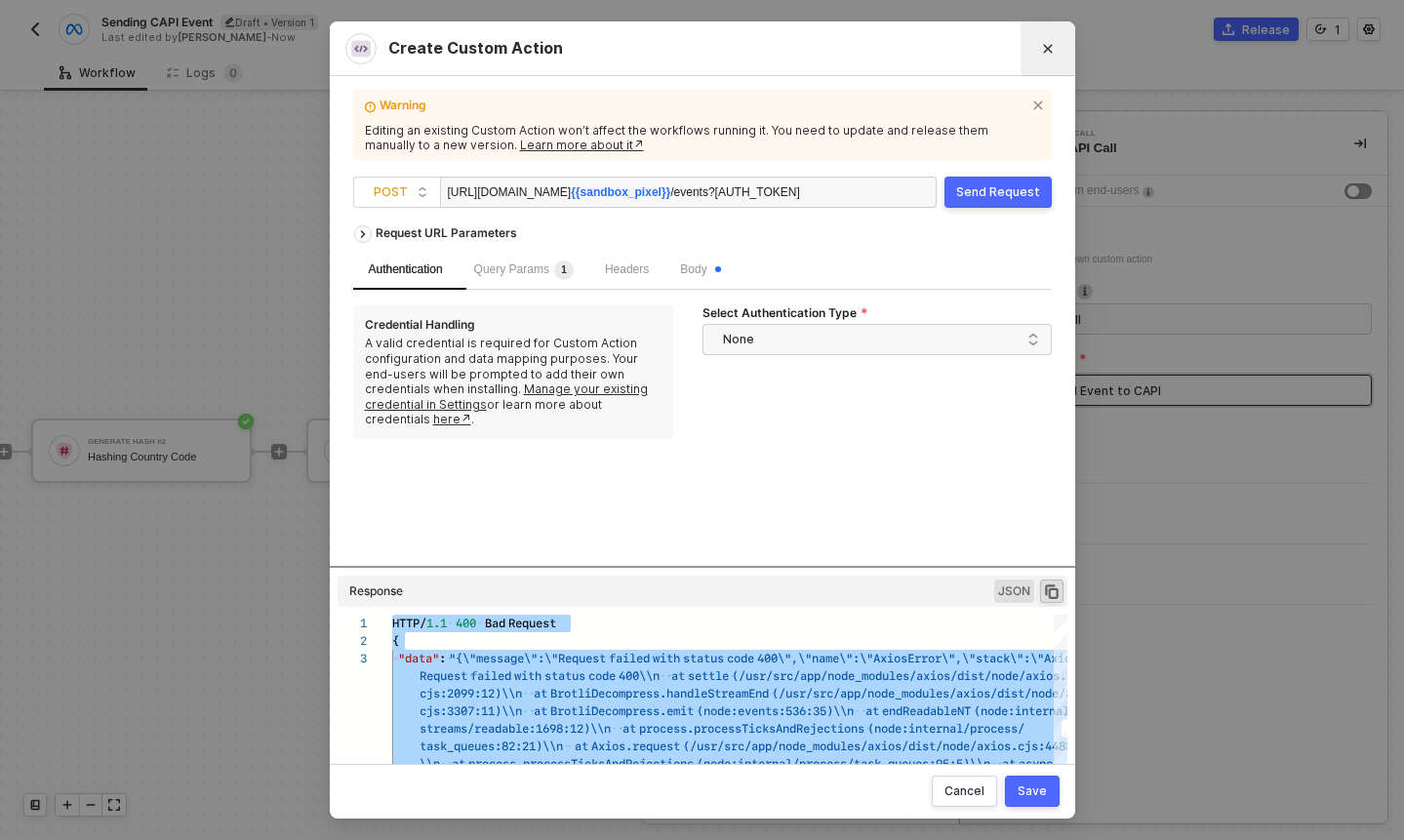
click at [1048, 48] on icon "Close" at bounding box center [1047, 48] width 9 height 9
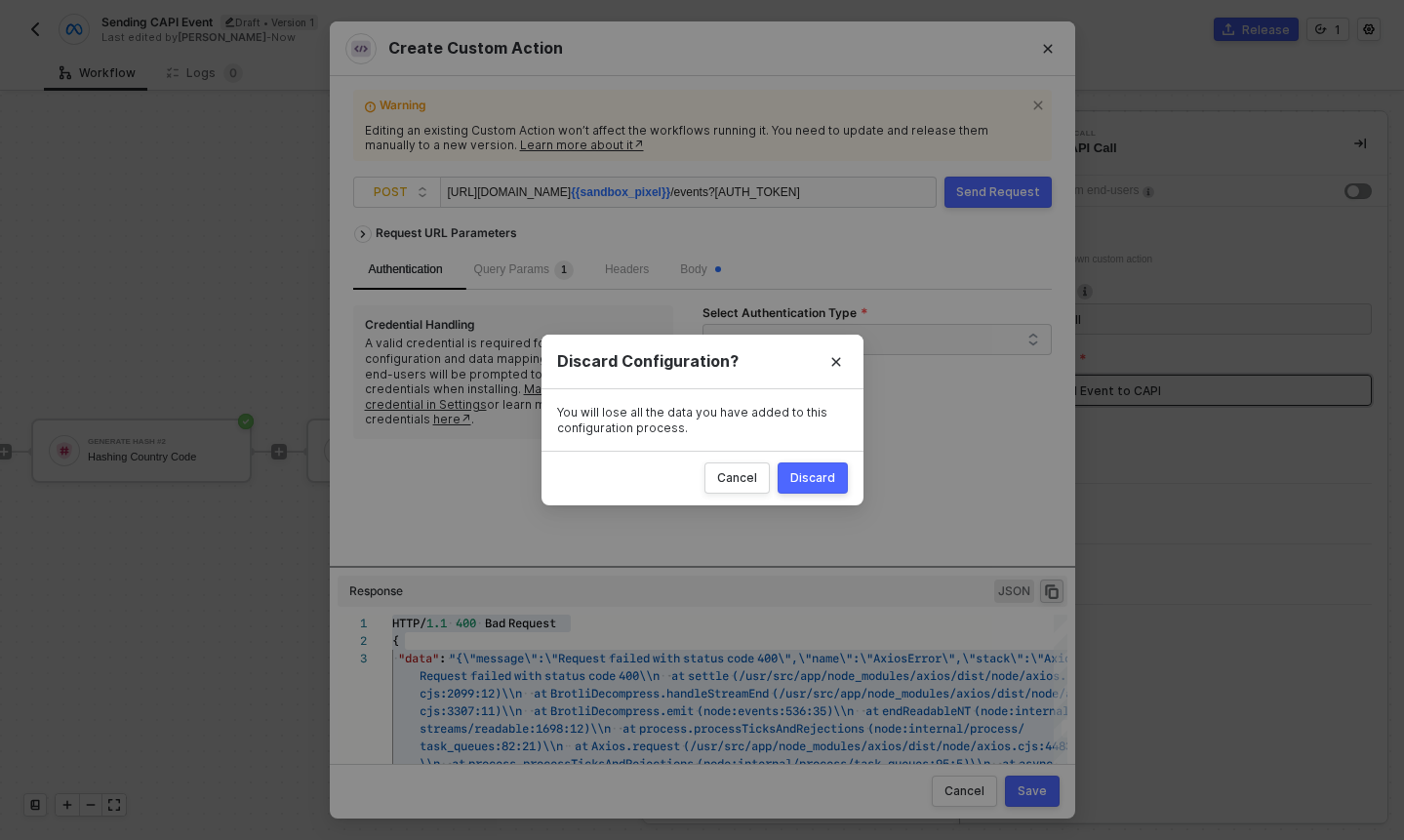
click at [827, 491] on button "Discard" at bounding box center [812, 478] width 70 height 31
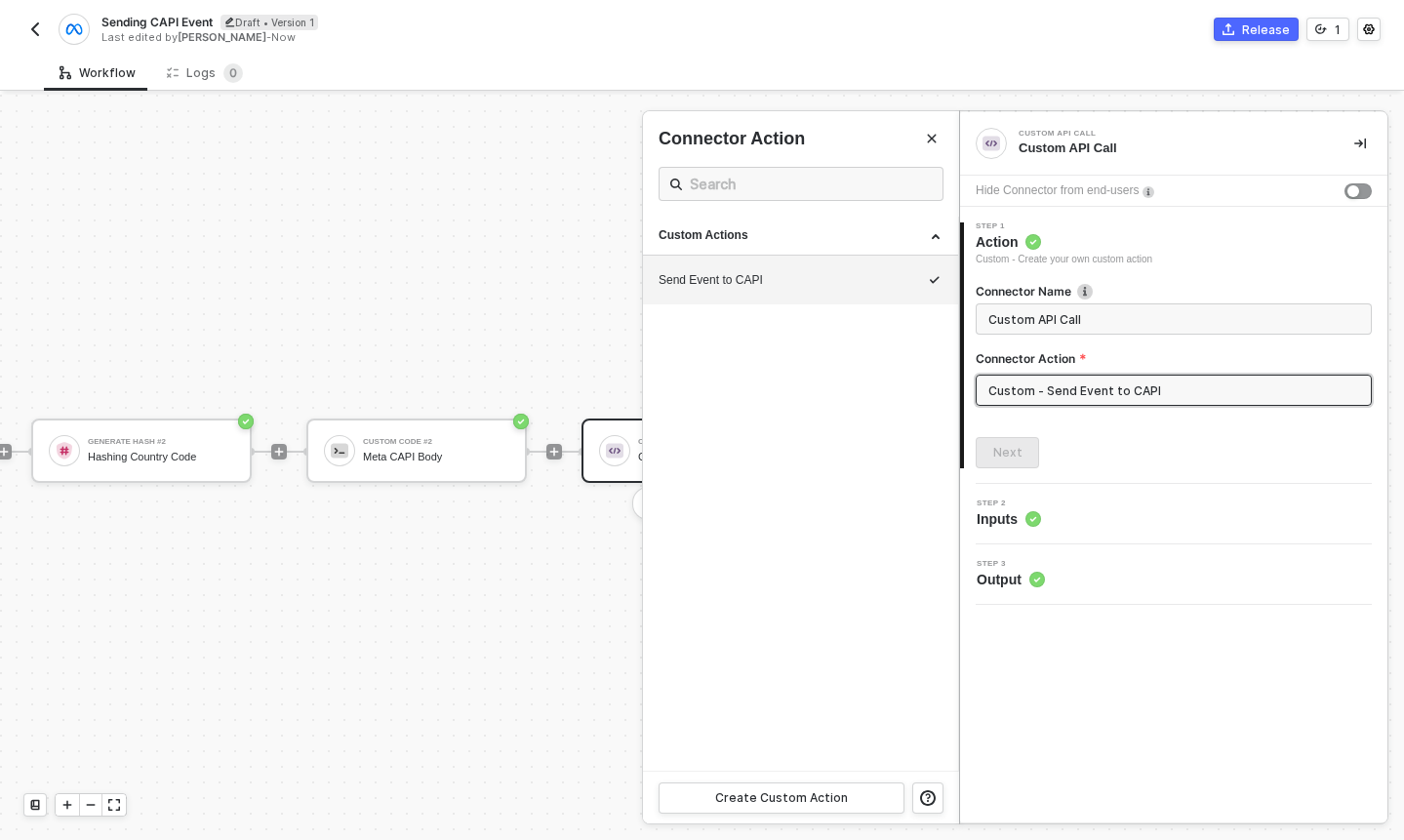
click at [381, 380] on div at bounding box center [702, 467] width 1404 height 745
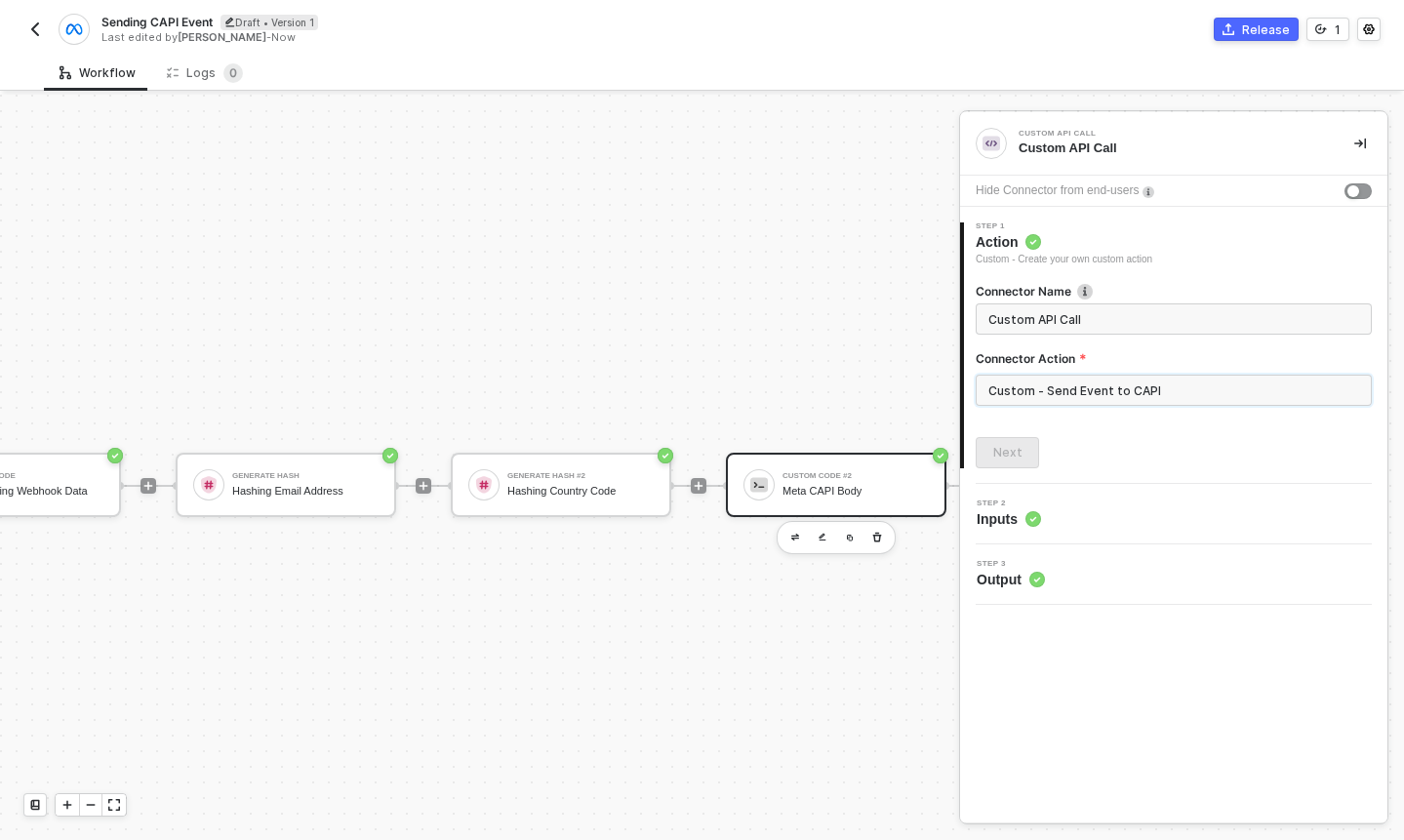
scroll to position [0, 280]
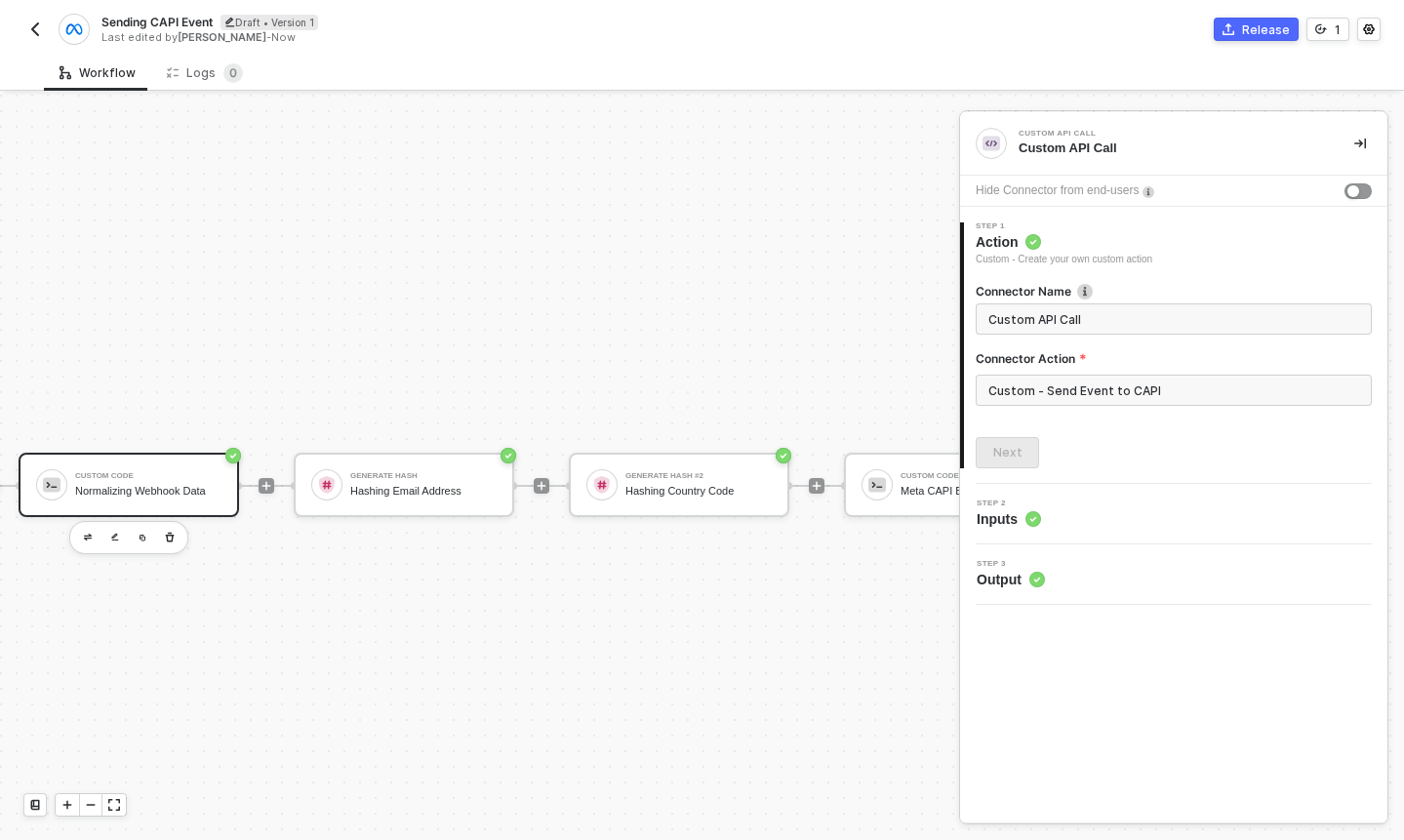
click at [188, 491] on div "Normalizing Webhook Data" at bounding box center [148, 491] width 147 height 13
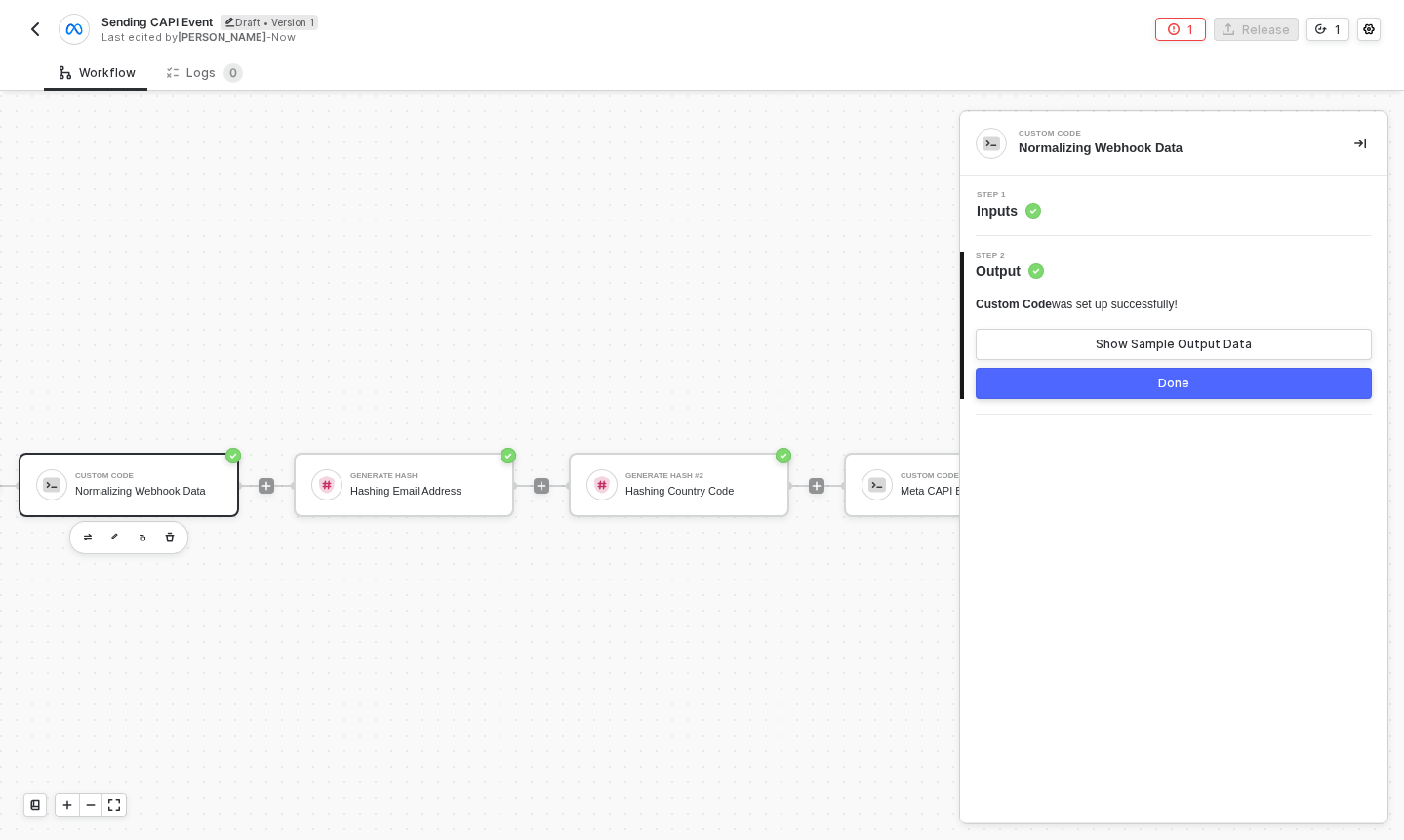
click at [1075, 202] on div "Step 1 Inputs" at bounding box center [1175, 206] width 422 height 29
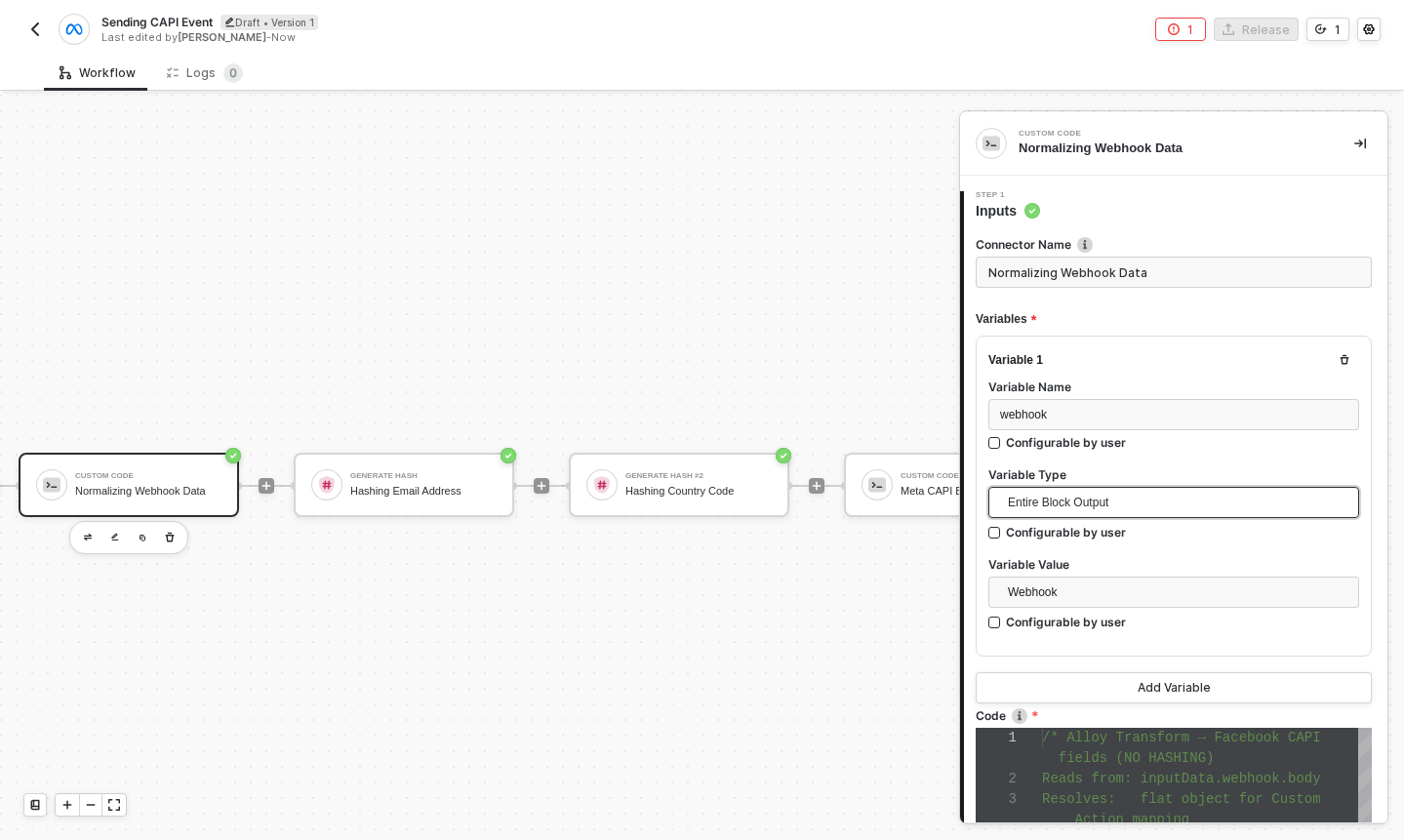
scroll to position [416, 0]
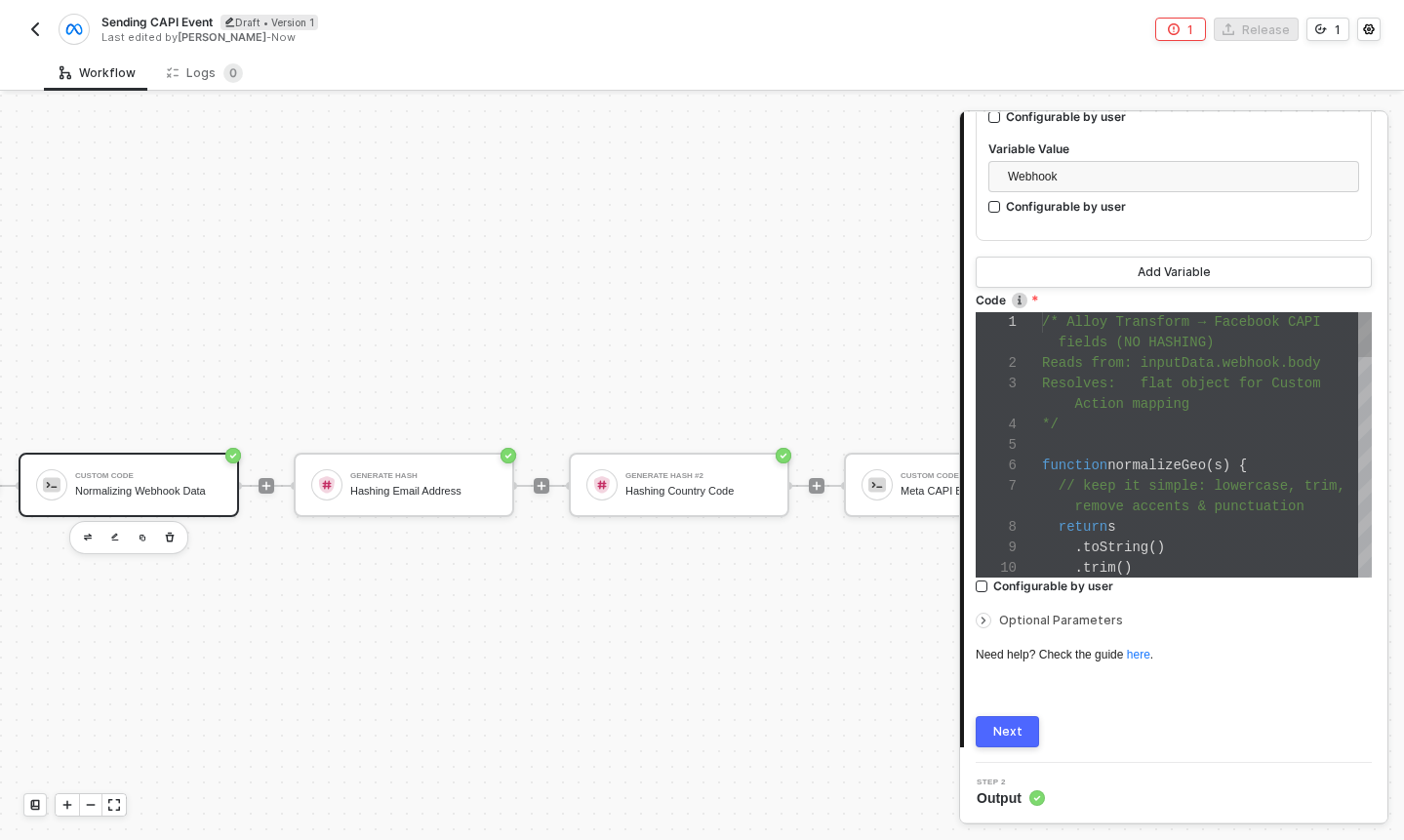
click at [1233, 449] on div at bounding box center [1206, 445] width 330 height 21
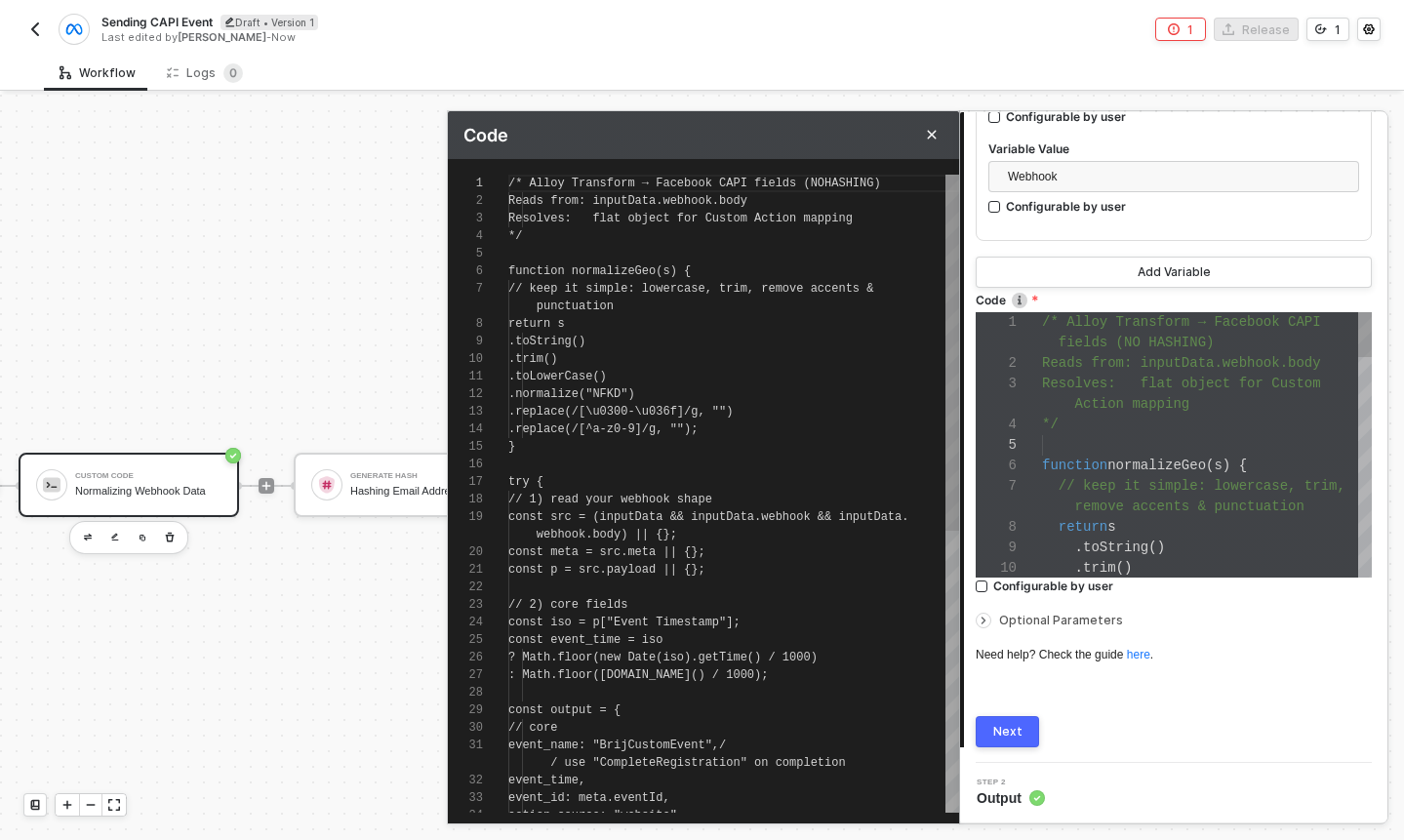
scroll to position [158, 0]
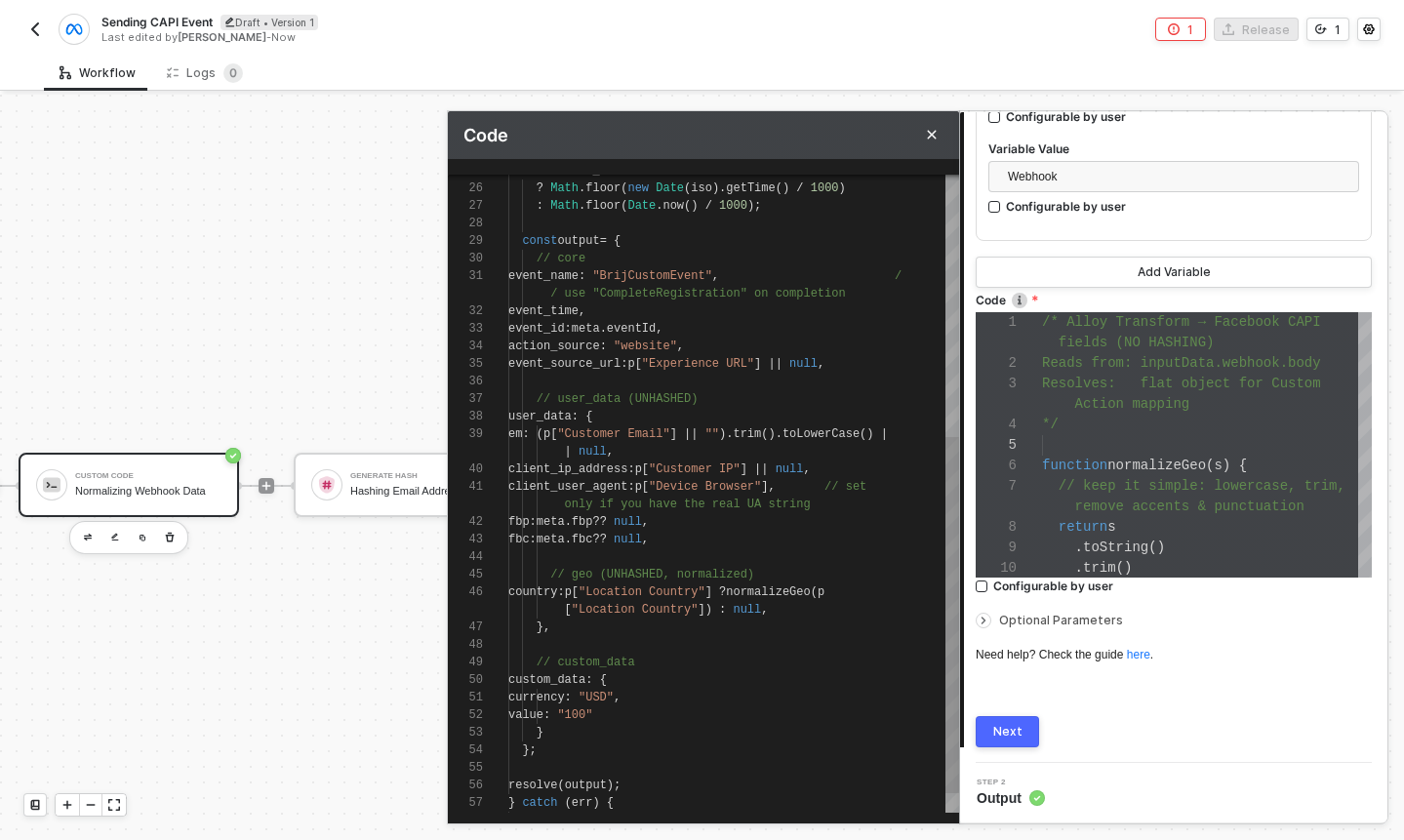
click at [636, 720] on div "27 28 29 30 31 32 33 34 35 36 37 38 39 40 41 42 43 44 45 46 47 48 49 50 51 52 5…" at bounding box center [703, 494] width 511 height 638
click at [607, 711] on div "27 28 29 30 31 32 33 34 35 36 37 38 39 40 41 42 43 44 45 46 47 48 49 50 51 52 5…" at bounding box center [703, 494] width 511 height 638
type textarea "user_data: { em: (p["Customer Email"] || "").trim().toLowerCase() || null, clie…"
click at [824, 485] on span at bounding box center [799, 487] width 49 height 14
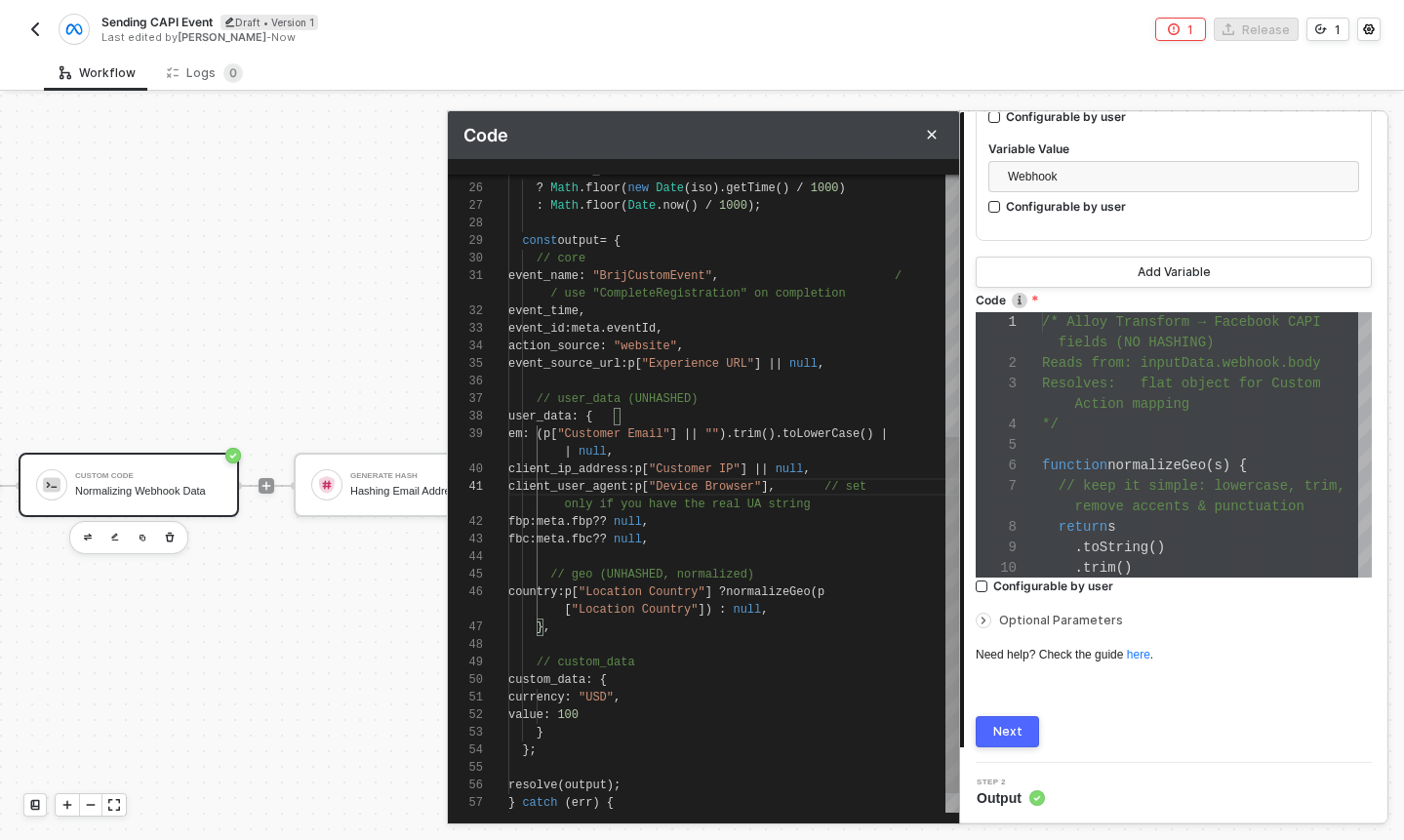
click at [824, 485] on span at bounding box center [799, 487] width 49 height 14
click at [824, 485] on div "27 28 29 30 31 32 33 34 35 36 37 38 39 40 41 42 43 44 45 46 47 48 49 50 51 52 5…" at bounding box center [703, 494] width 511 height 638
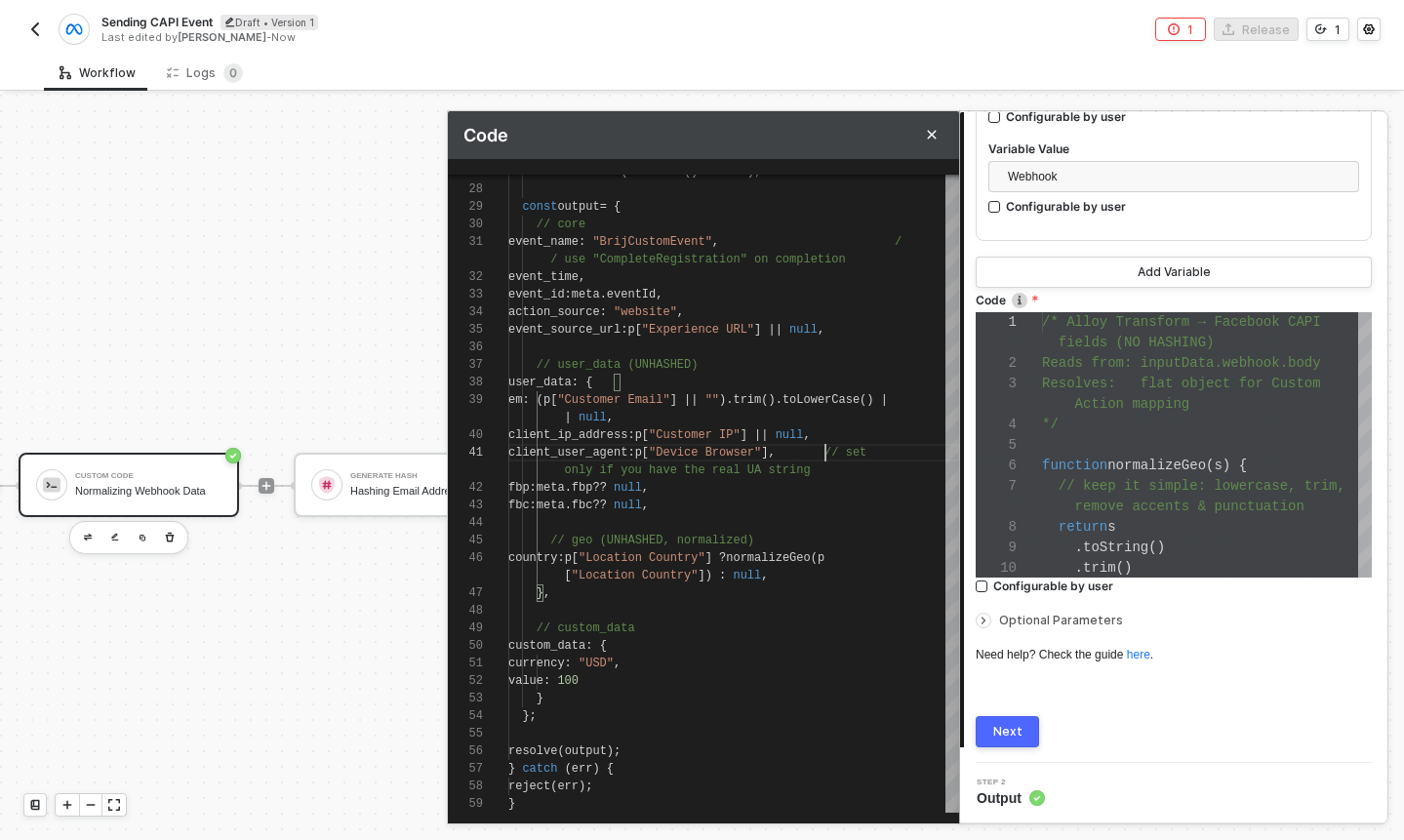
click at [1008, 716] on button "Next" at bounding box center [1008, 731] width 64 height 31
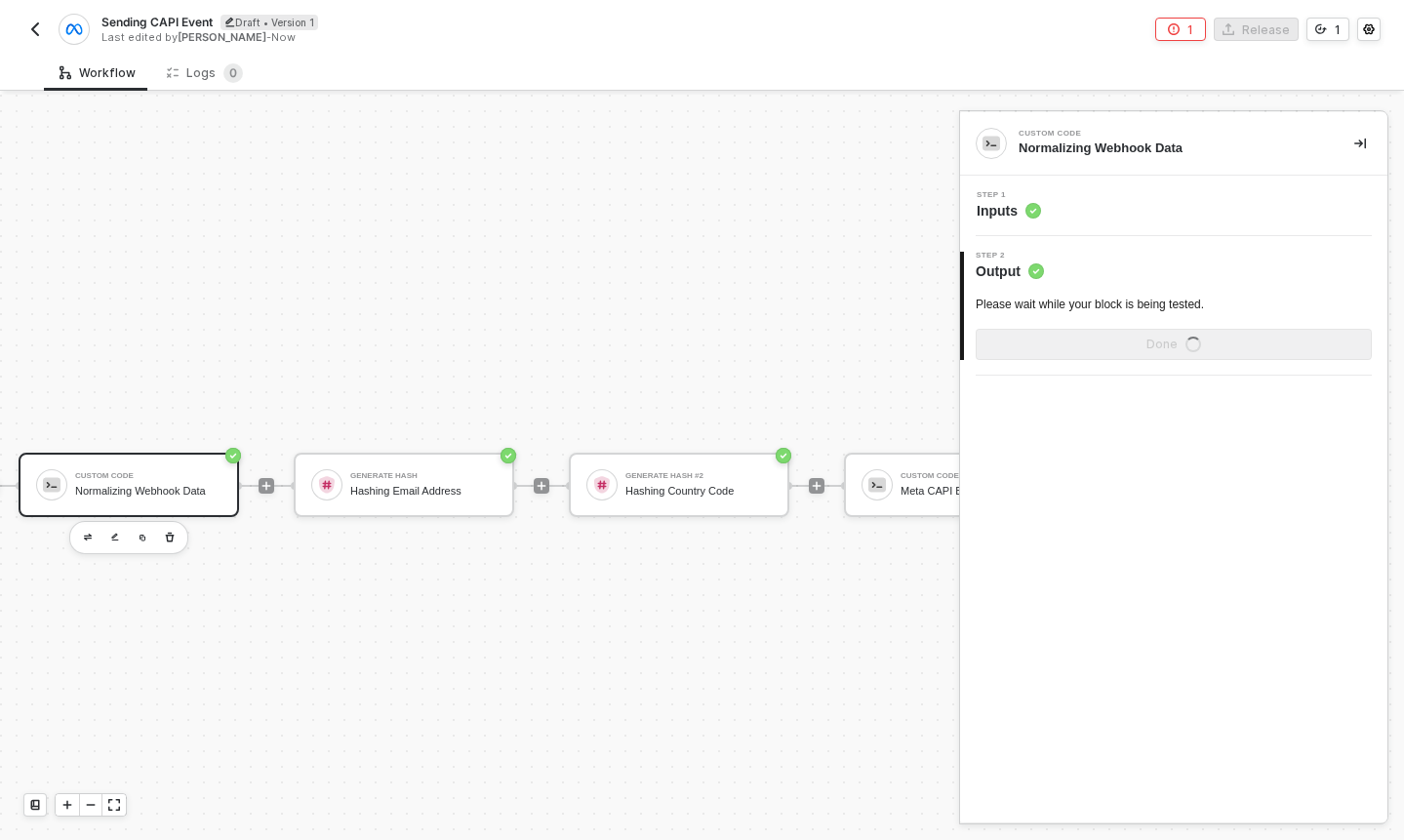
scroll to position [0, 0]
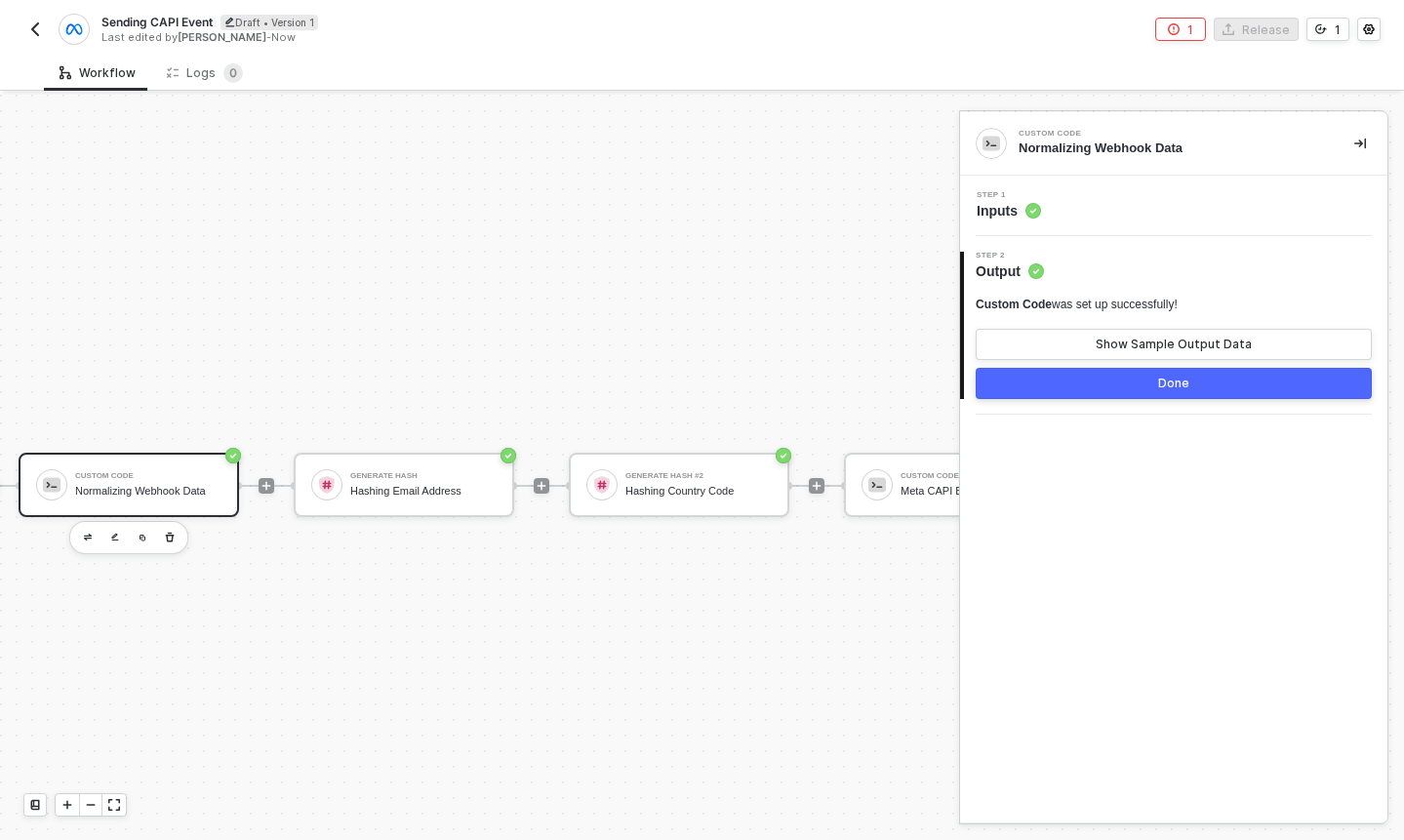
click at [204, 477] on div "Custom Code" at bounding box center [148, 476] width 147 height 8
click at [1098, 213] on div "Step 1 Inputs" at bounding box center [1175, 206] width 422 height 29
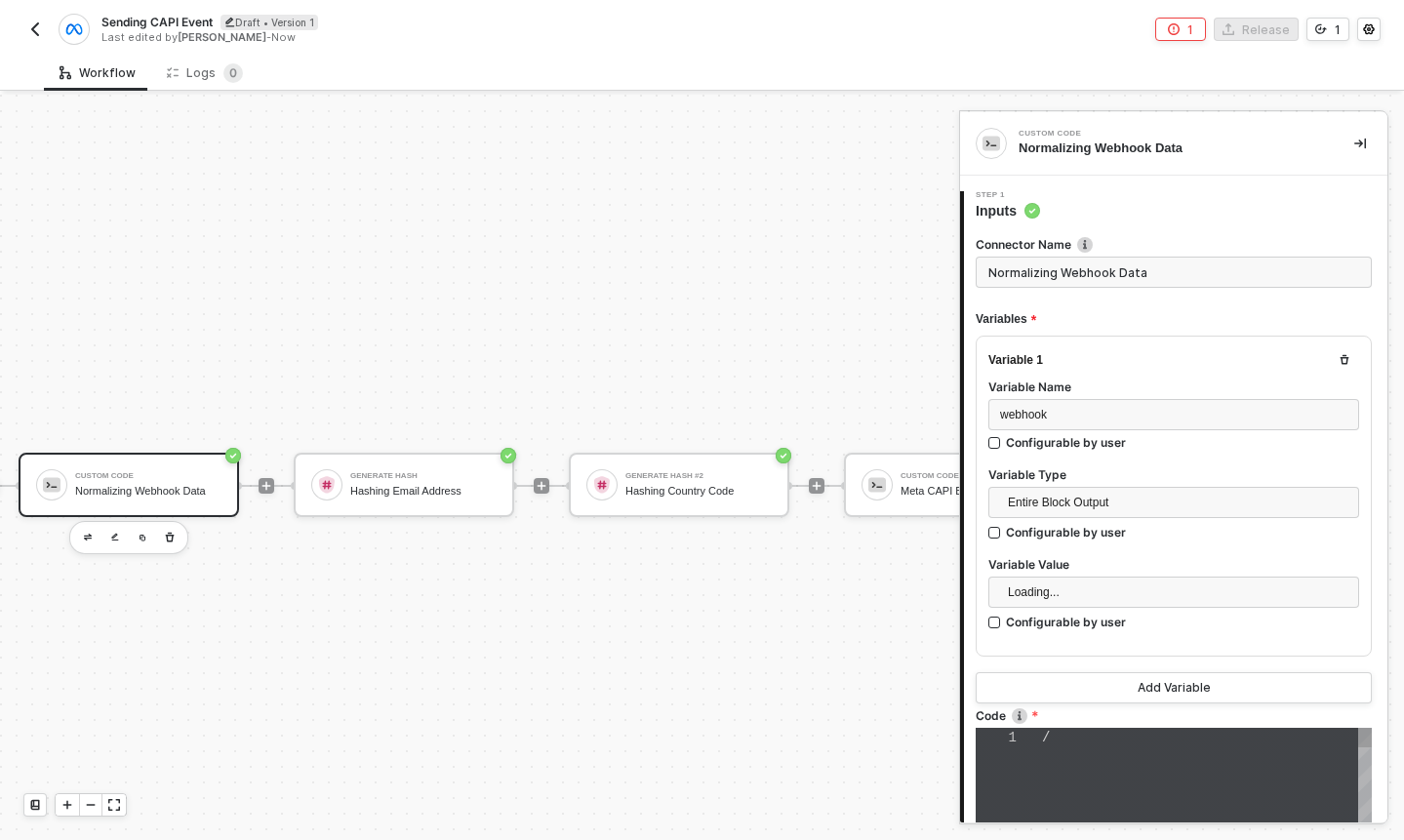
type textarea "/* Alloy Transform → Facebook CAPI fields (NO HASHING) Reads from: inputData.we…"
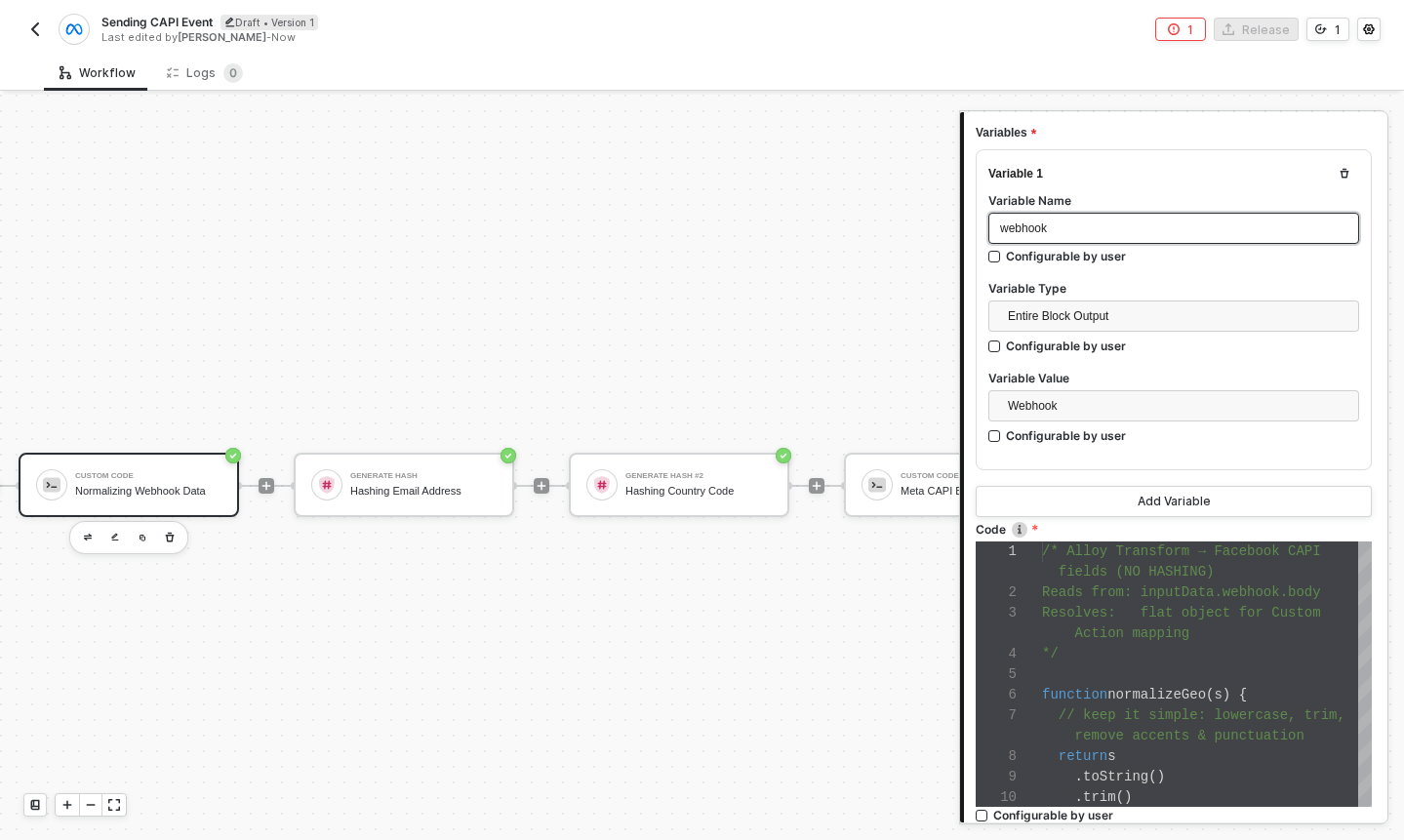
scroll to position [416, 0]
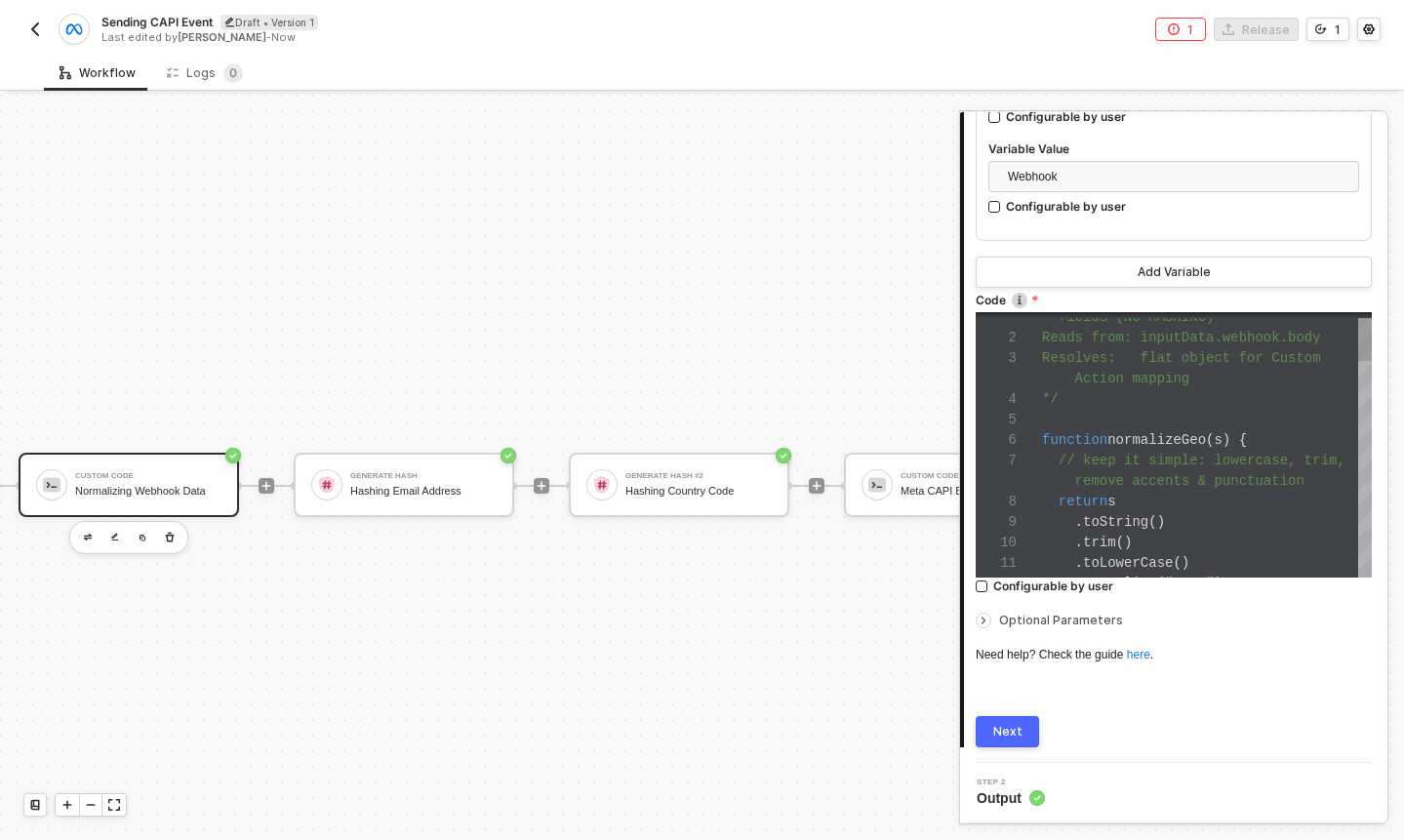
click at [1124, 401] on div "*/" at bounding box center [1206, 399] width 330 height 21
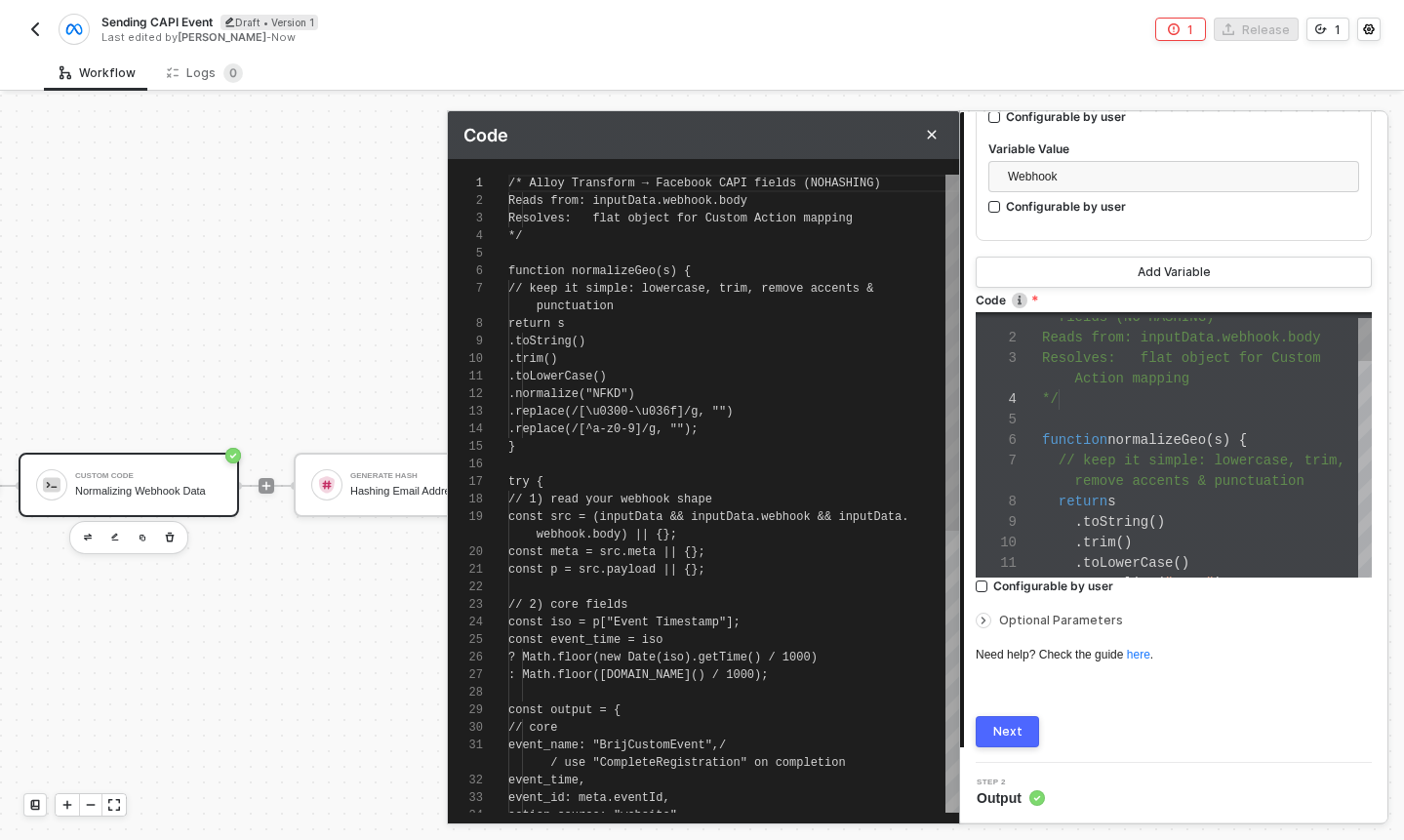
scroll to position [158, 0]
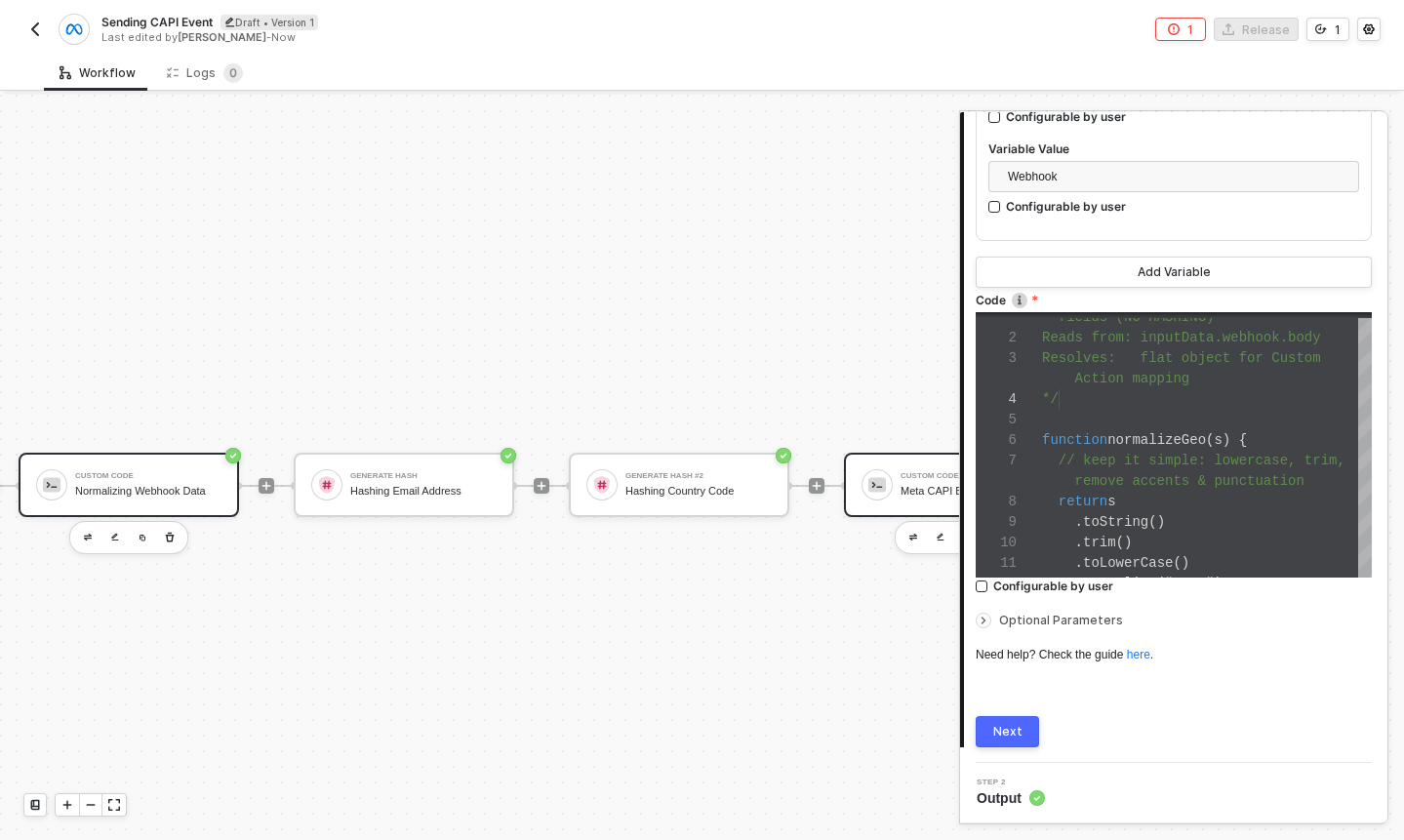
click at [864, 482] on div at bounding box center [876, 484] width 31 height 31
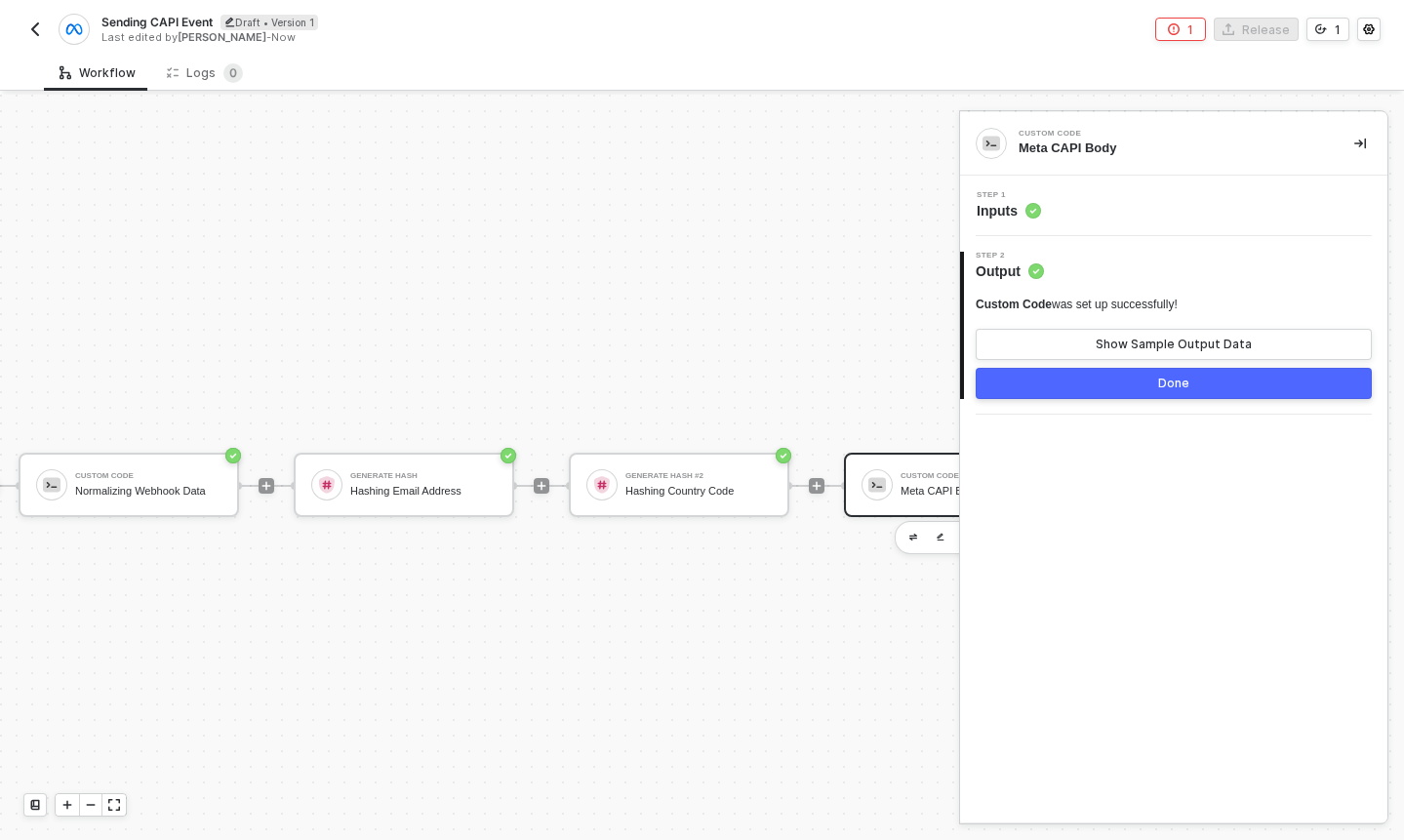
click at [1076, 204] on div "Step 1 Inputs" at bounding box center [1175, 206] width 422 height 29
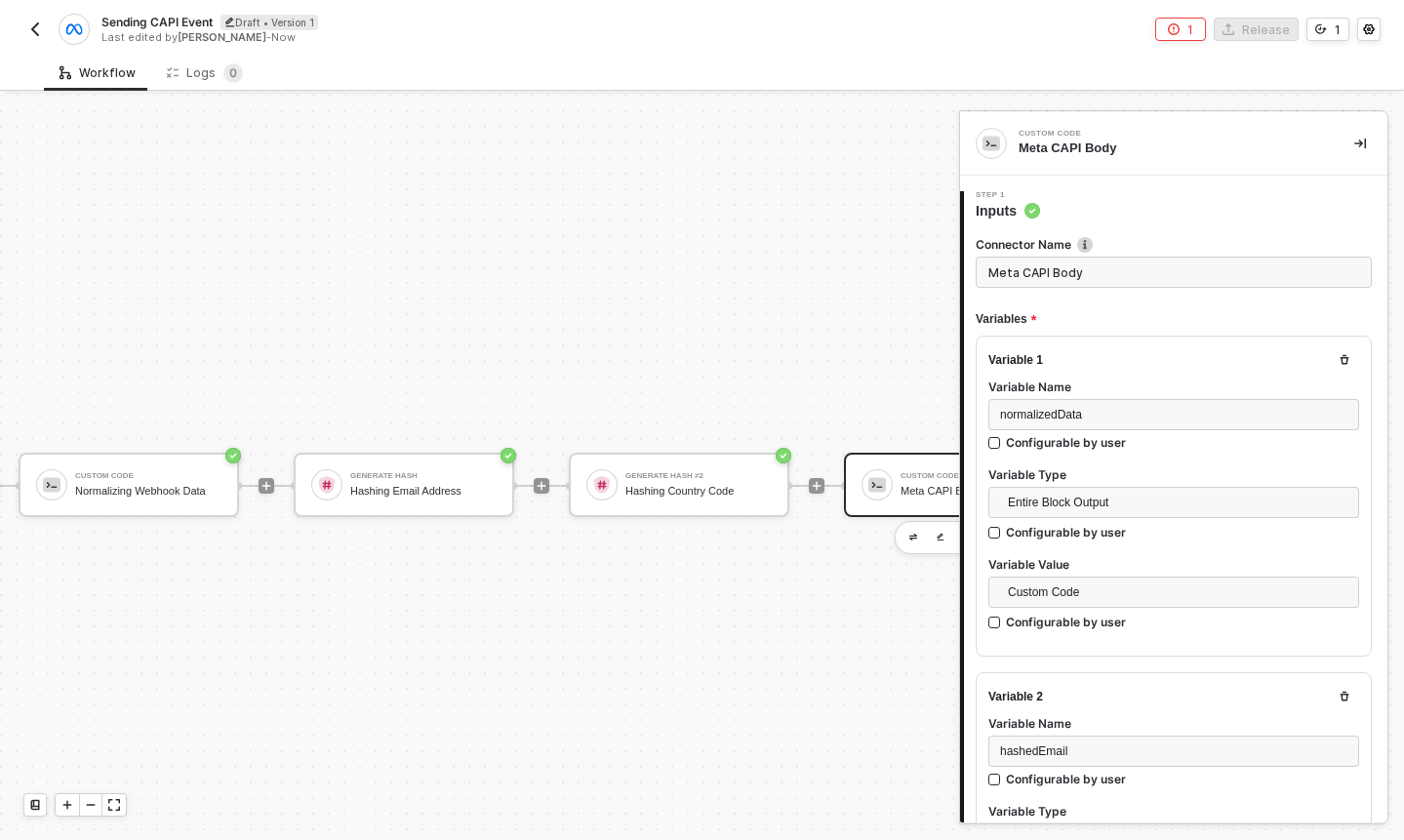
scroll to position [0, 340]
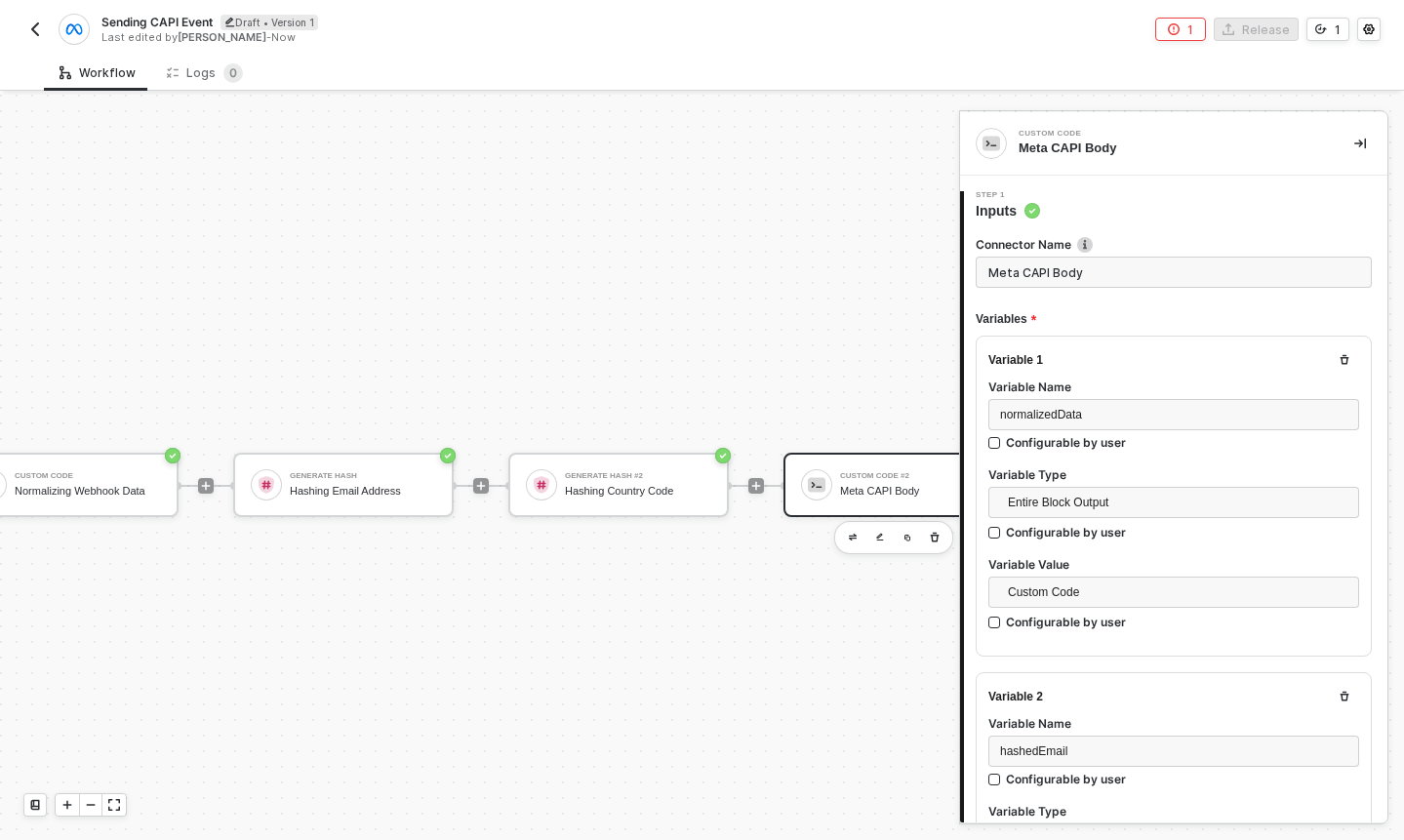
click at [865, 477] on div "Custom Code #2" at bounding box center [913, 476] width 147 height 8
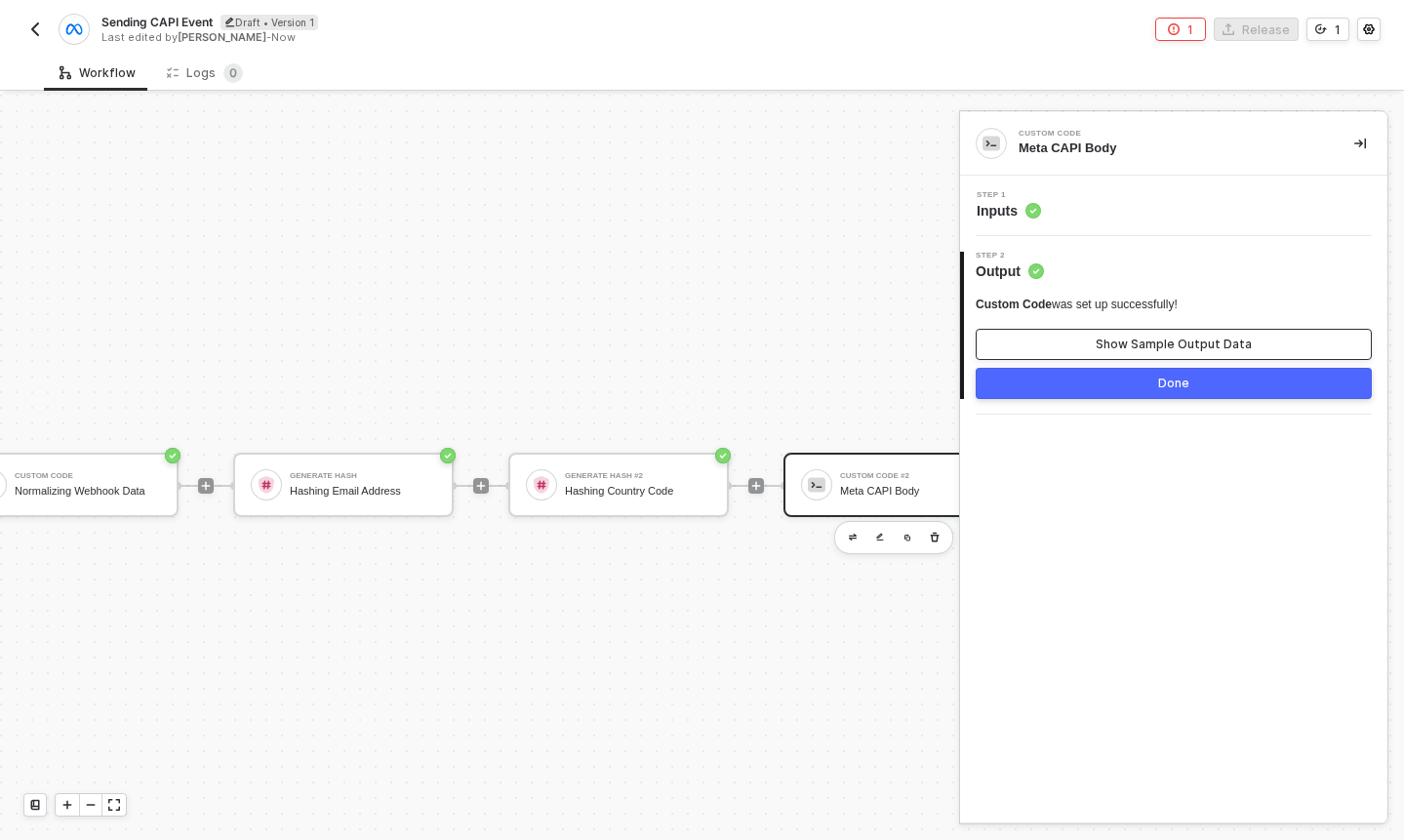
click at [1181, 341] on div "Show Sample Output Data" at bounding box center [1173, 344] width 156 height 16
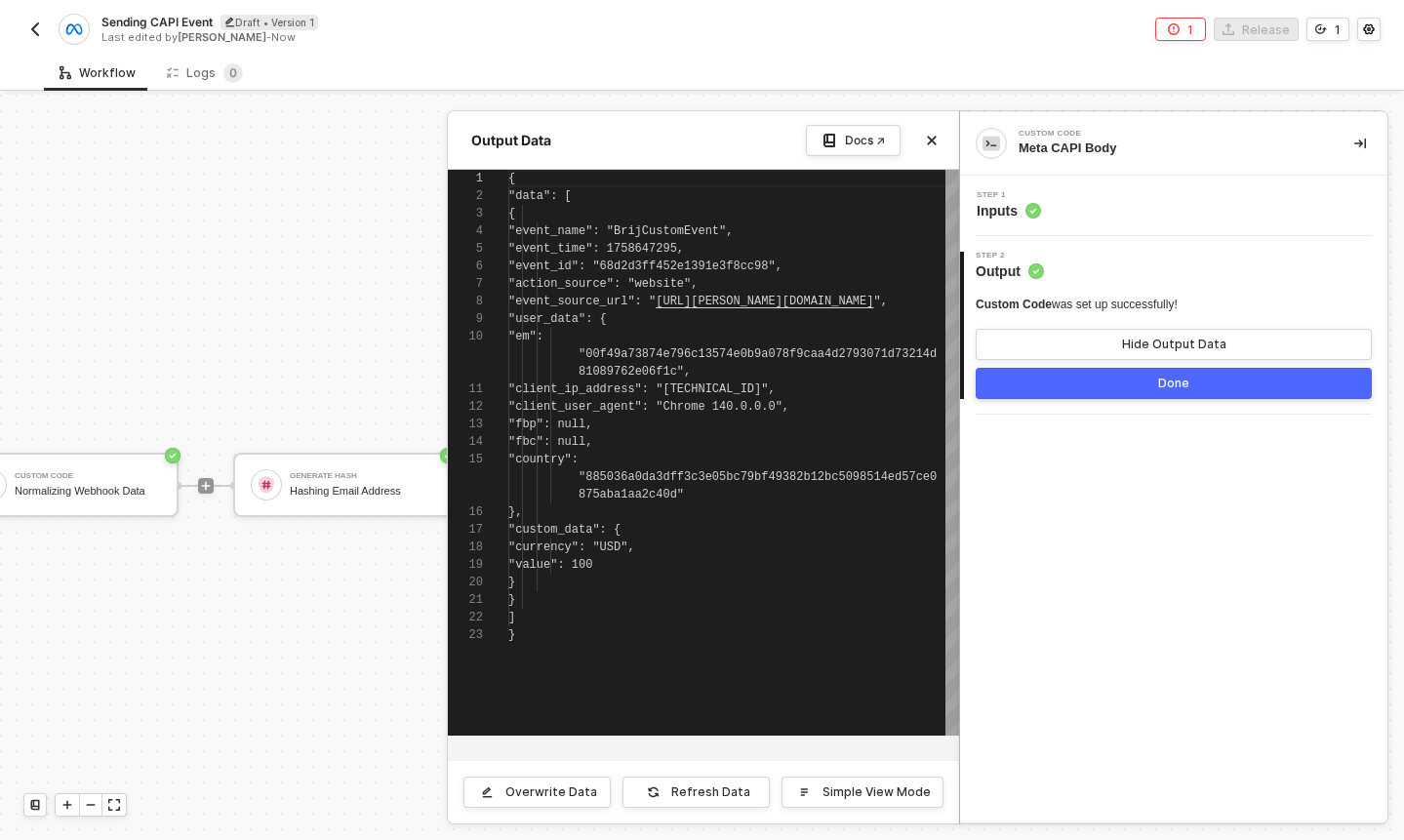
scroll to position [158, 0]
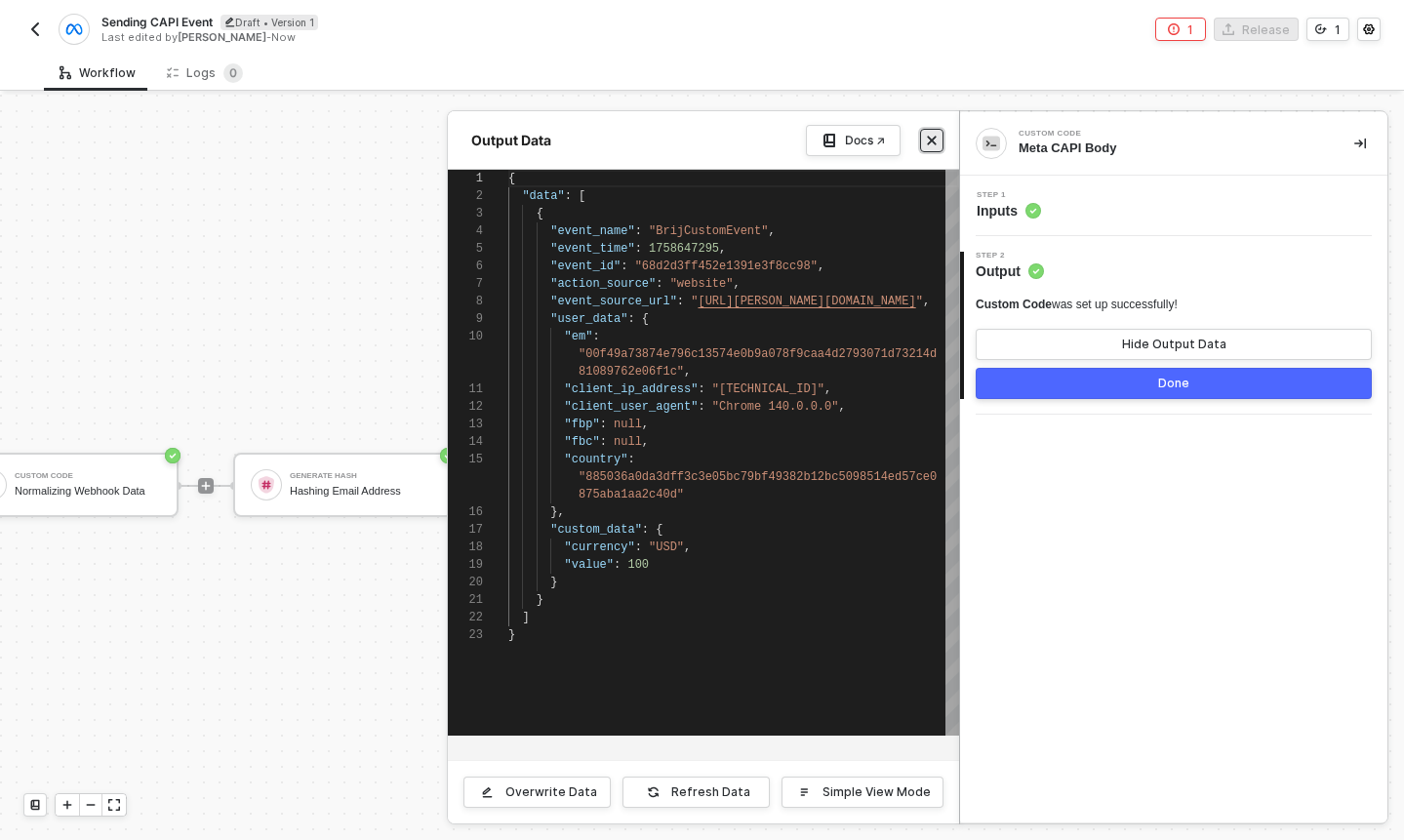
click at [927, 136] on icon "icon-close" at bounding box center [932, 141] width 12 height 12
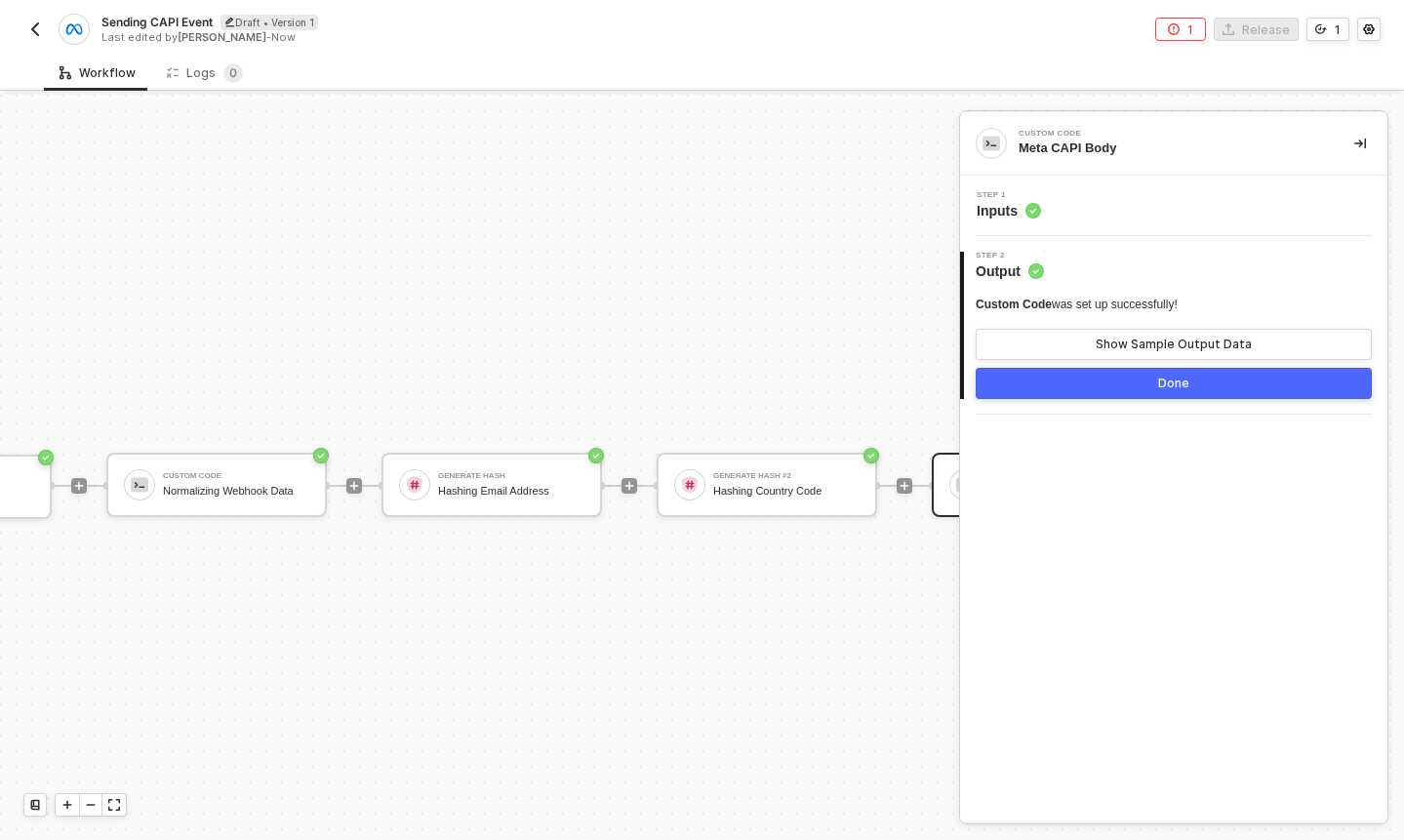
scroll to position [0, 0]
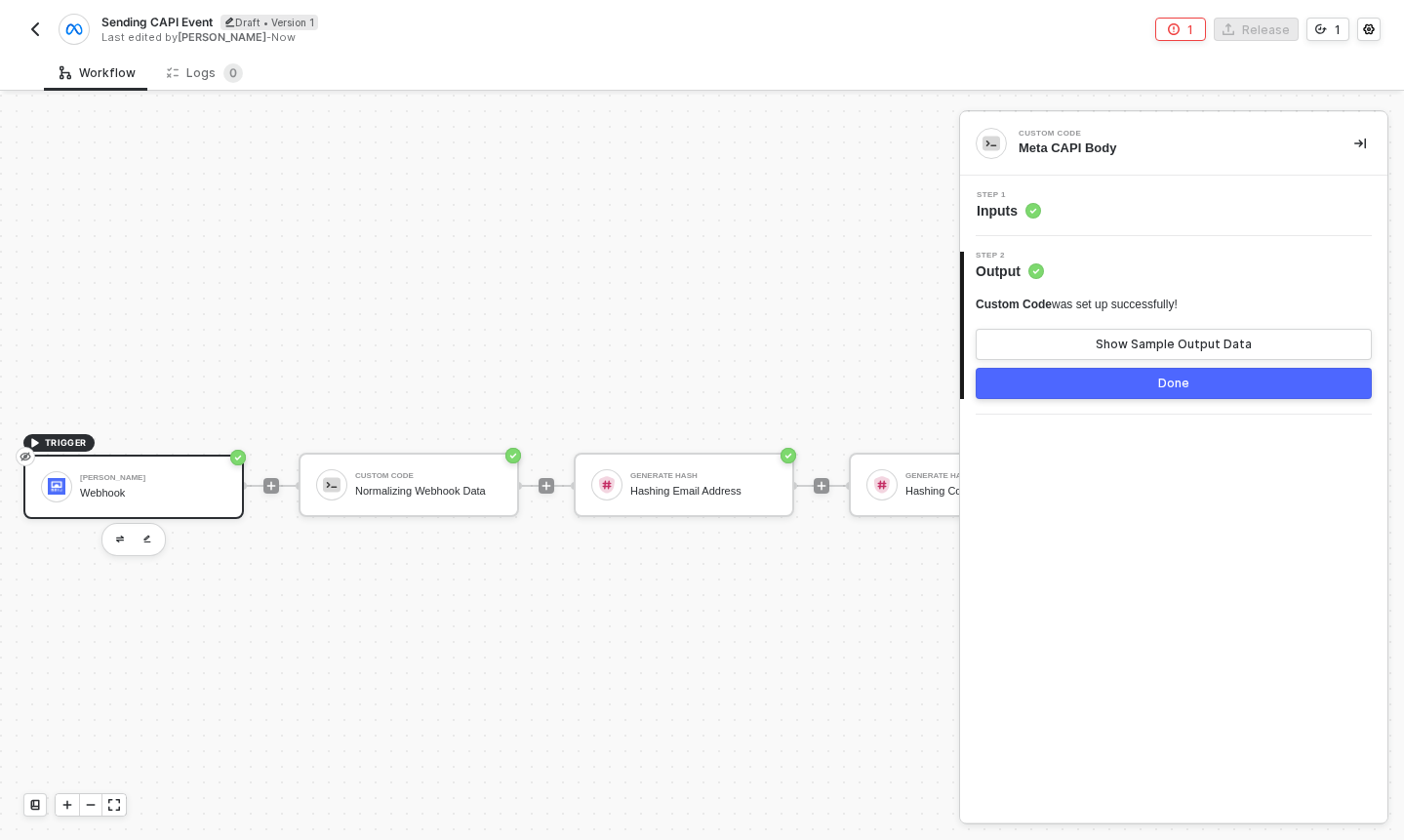
click at [166, 490] on div "Webhook" at bounding box center [153, 493] width 147 height 13
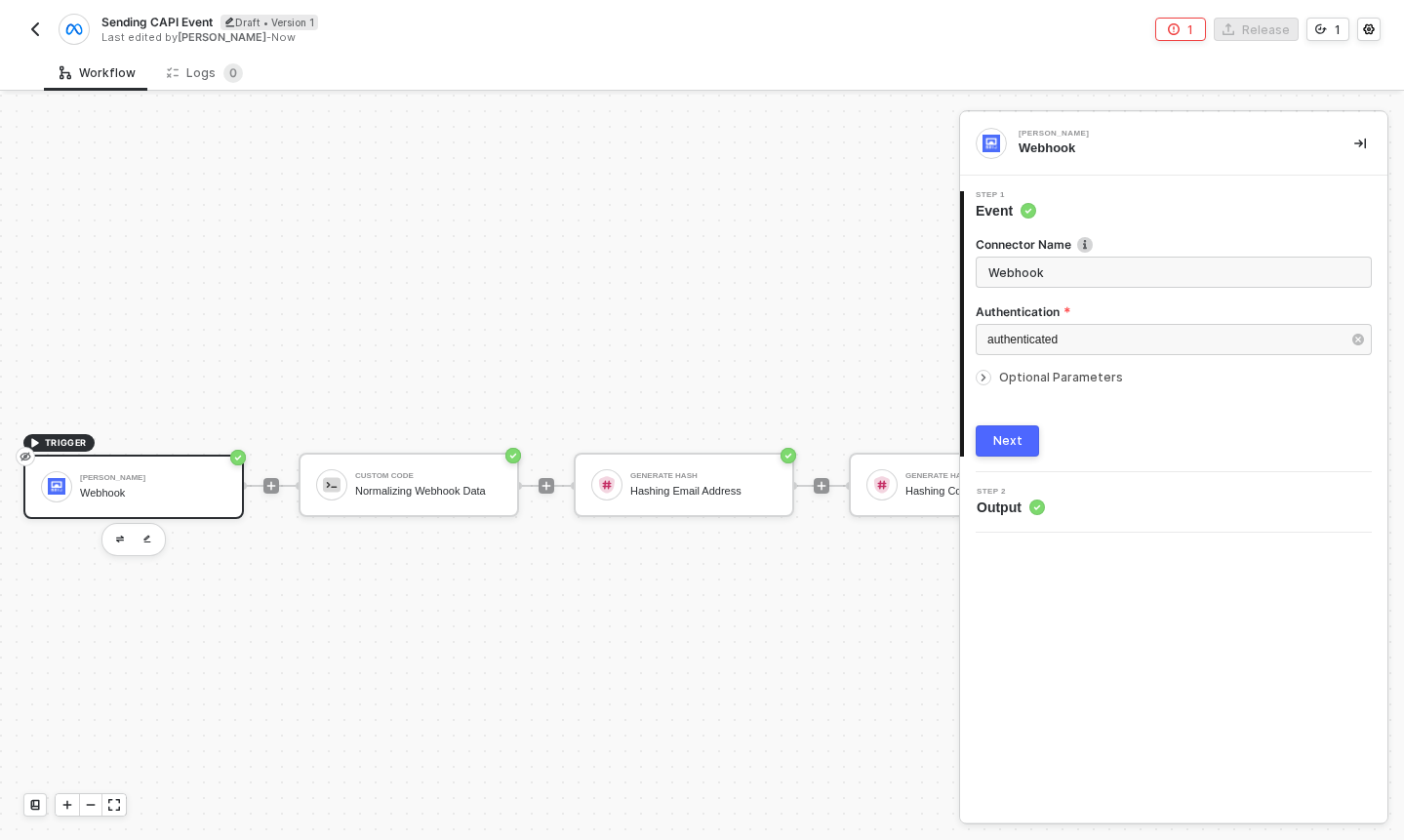
click at [1086, 430] on div "Next" at bounding box center [1173, 440] width 396 height 31
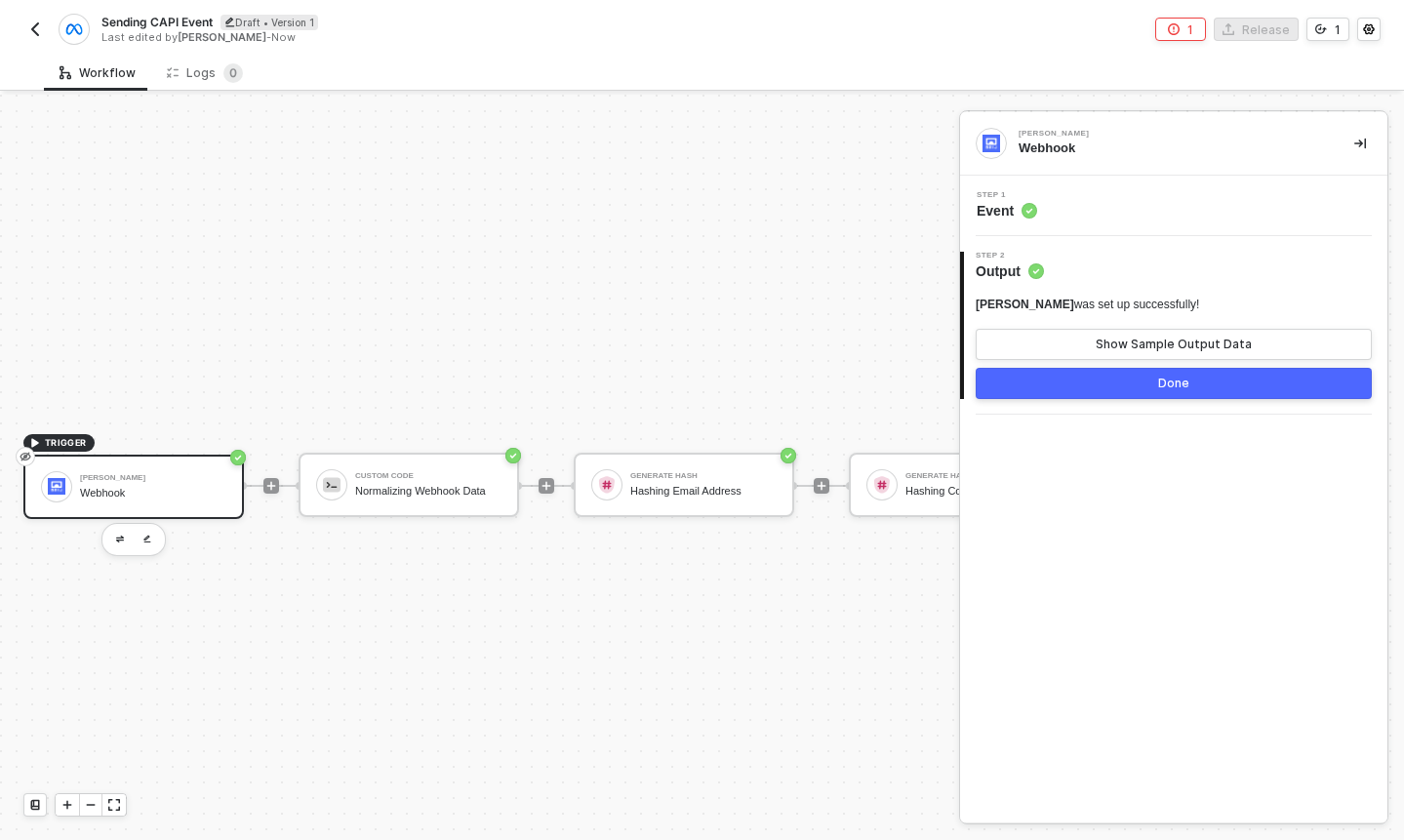
click at [988, 208] on span "Event" at bounding box center [1007, 210] width 61 height 20
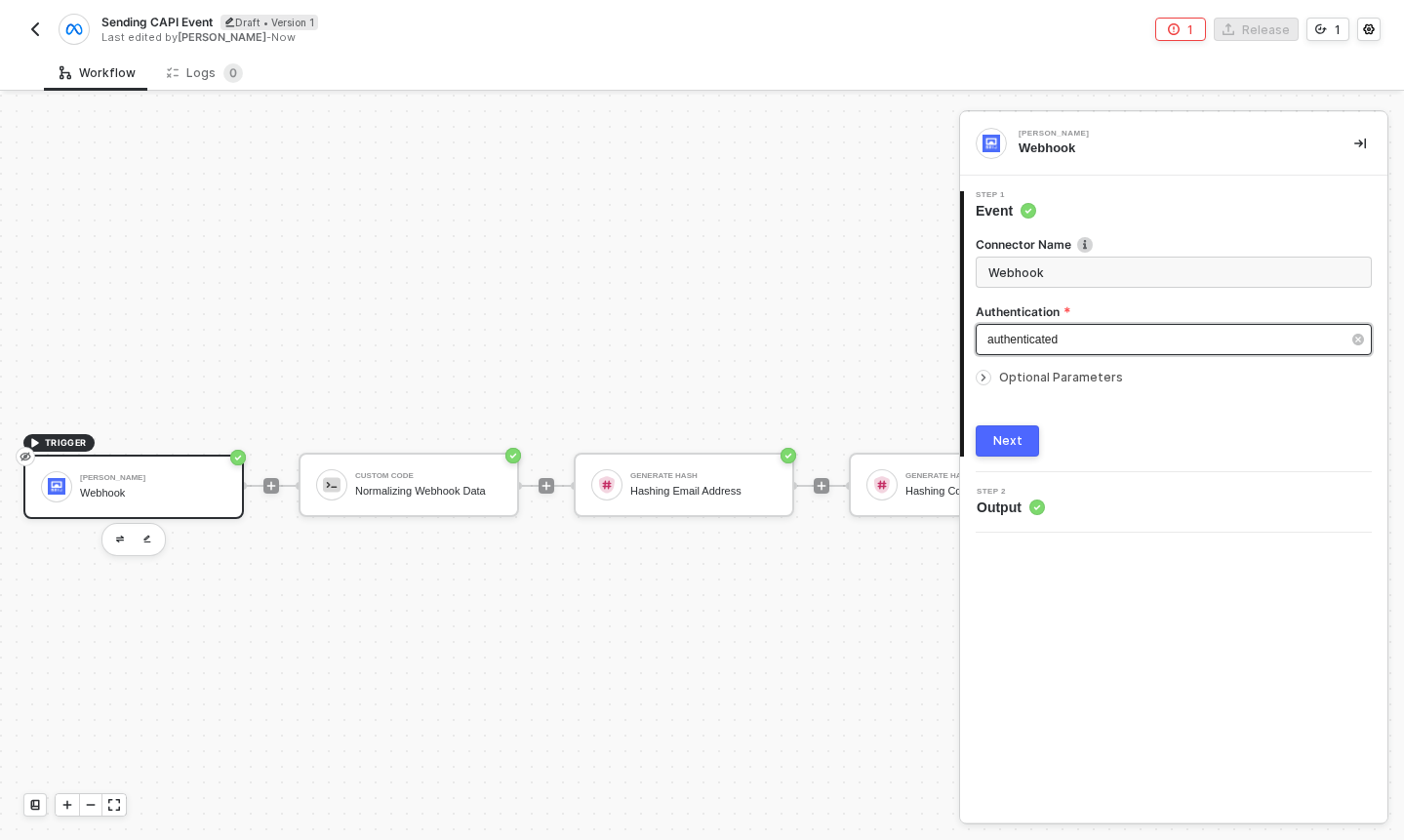
click at [1026, 343] on span "authenticated" at bounding box center [1023, 339] width 70 height 14
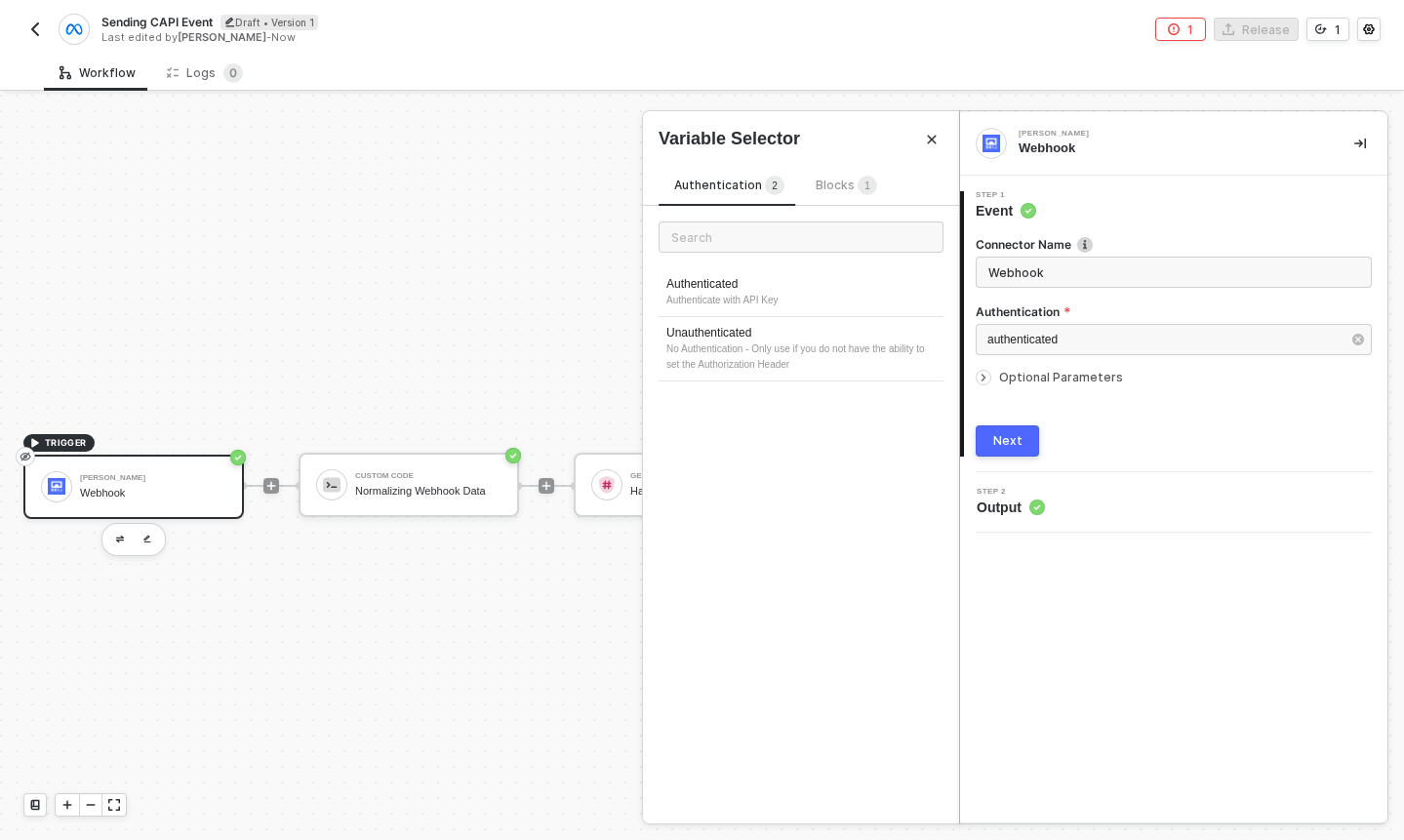
click at [835, 188] on span "Blocks 1" at bounding box center [846, 185] width 62 height 15
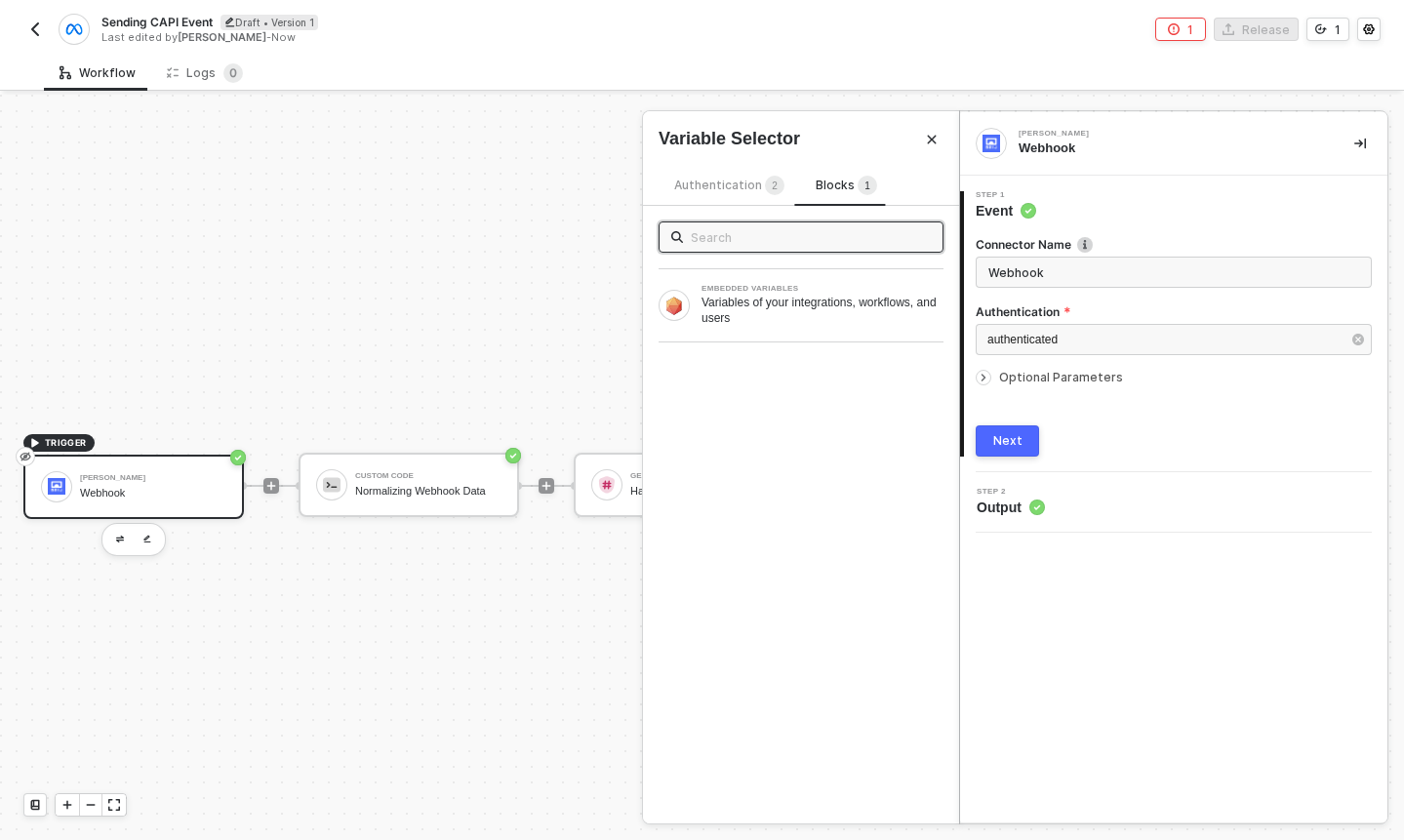
click at [736, 188] on span "Authentication 2" at bounding box center [729, 185] width 110 height 15
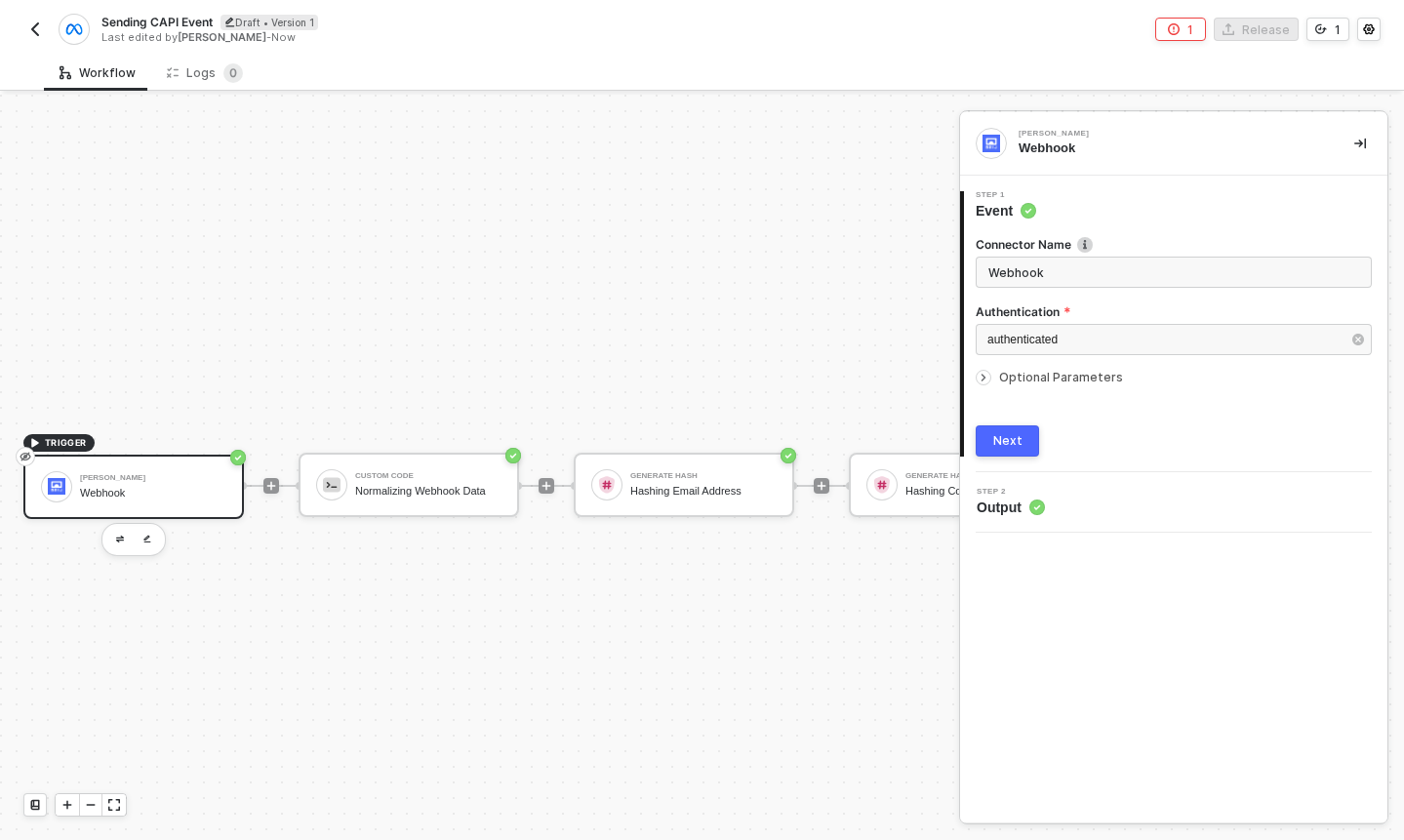
click at [985, 372] on icon "icon-arrow-right-small" at bounding box center [984, 378] width 12 height 12
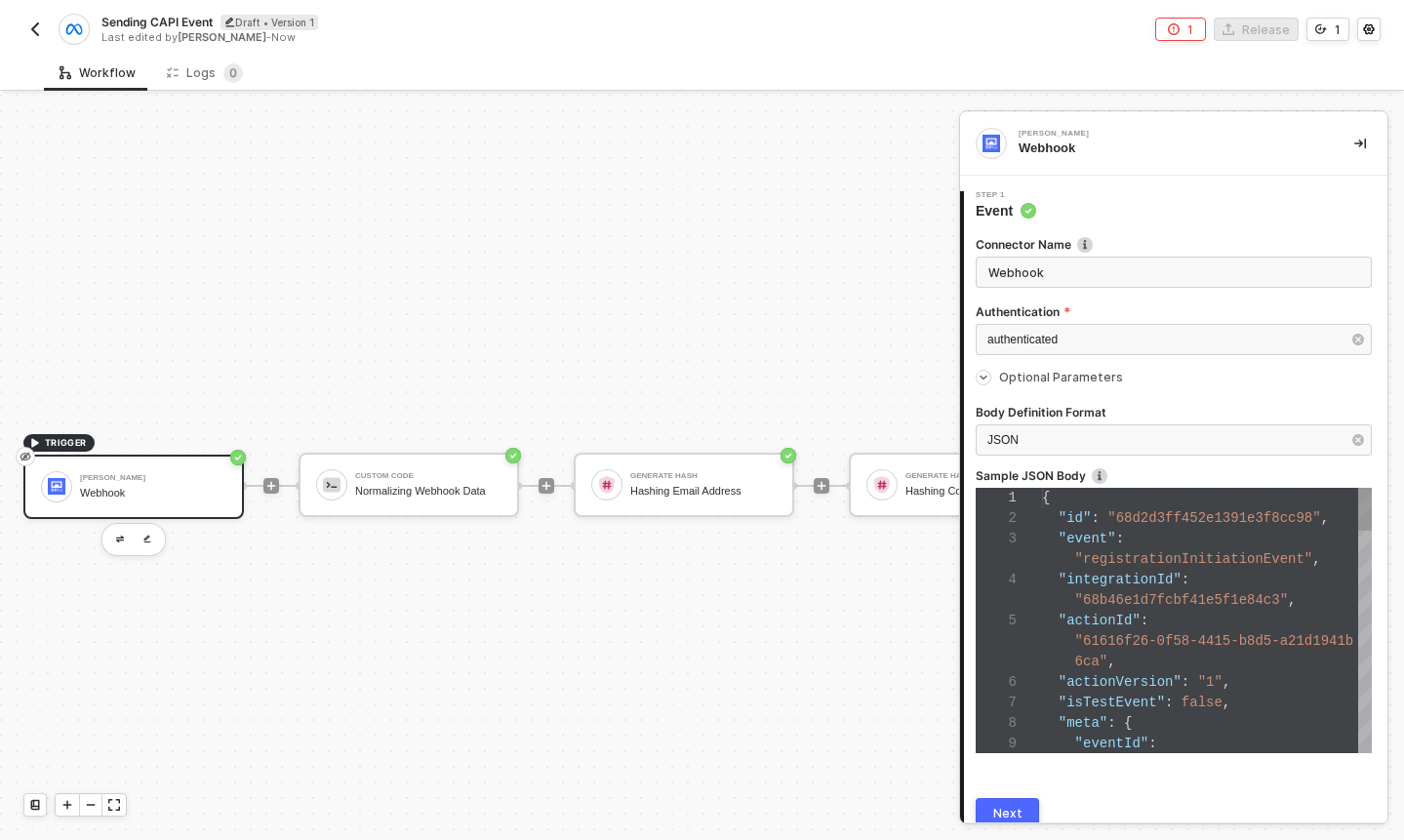
scroll to position [123, 0]
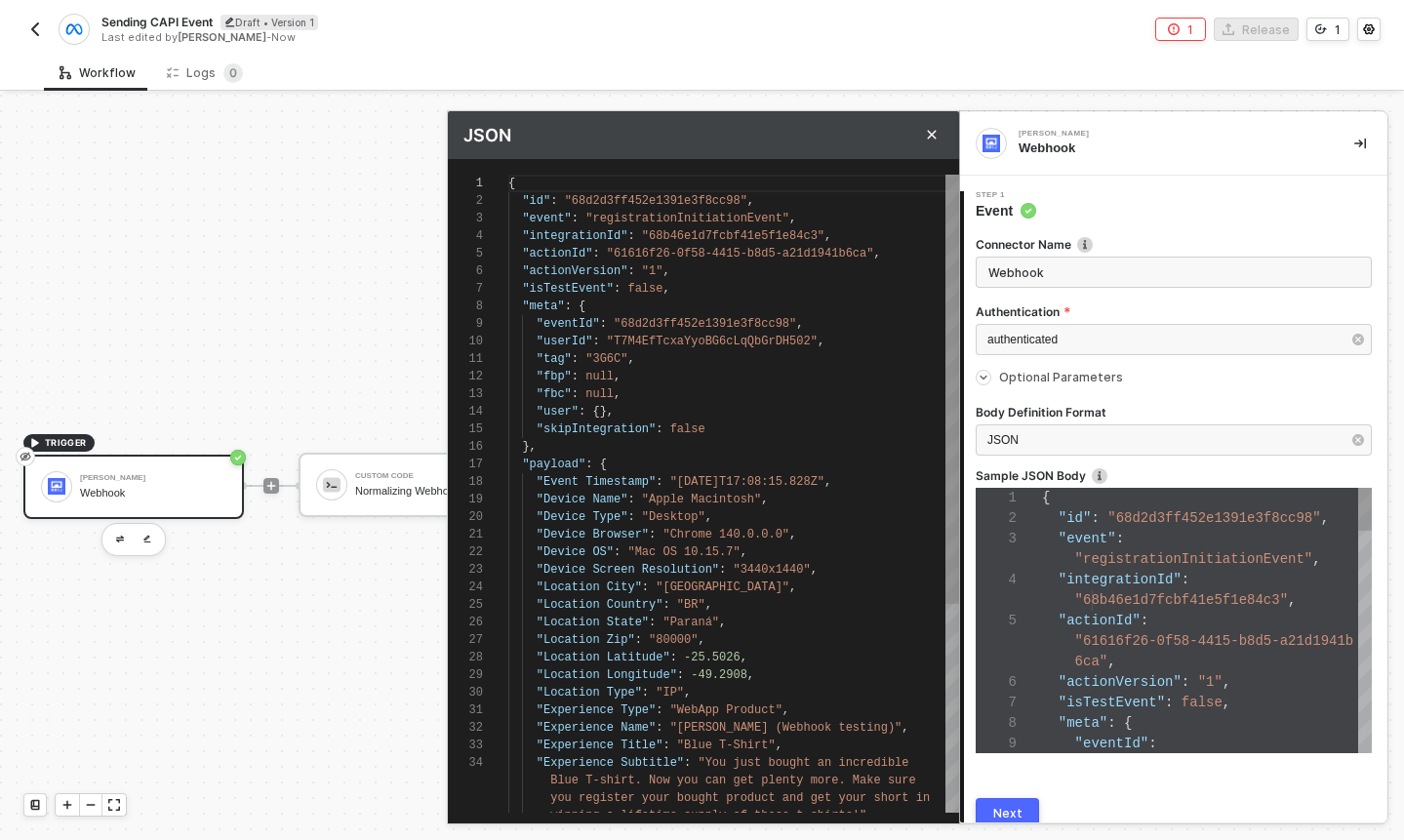
scroll to position [176, 0]
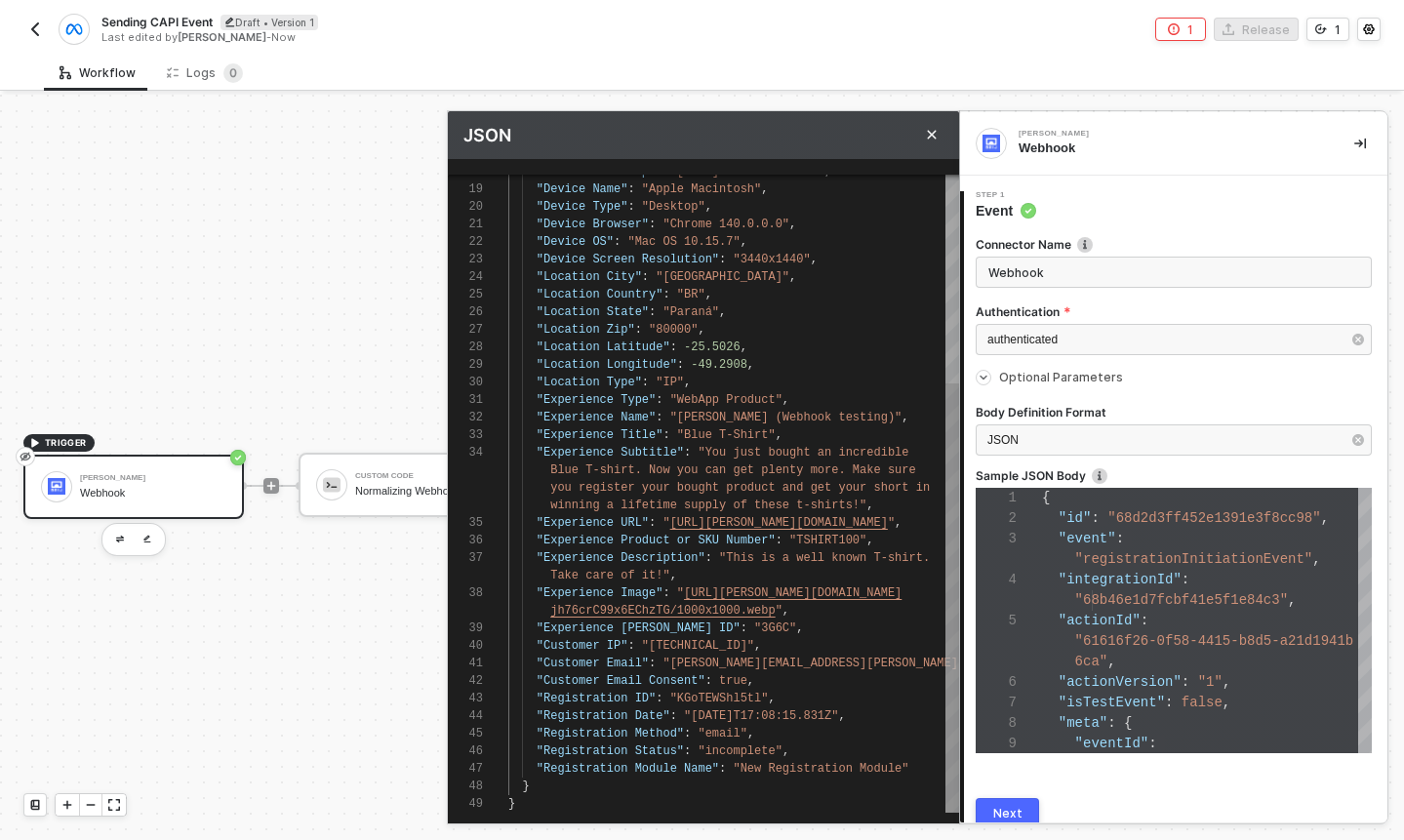
click at [736, 712] on span ""2025-09-23T17:08:15.831Z"" at bounding box center [760, 716] width 155 height 14
click at [742, 709] on span ""2025-09-23T17:08:15.831Z"" at bounding box center [760, 716] width 155 height 14
click at [759, 713] on span ""2025-10-23T17:08:15.831Z"" at bounding box center [760, 716] width 155 height 14
type textarea "Take care of it!", "Experience Image": "[URL][PERSON_NAME][DOMAIN_NAME]", "Expe…"
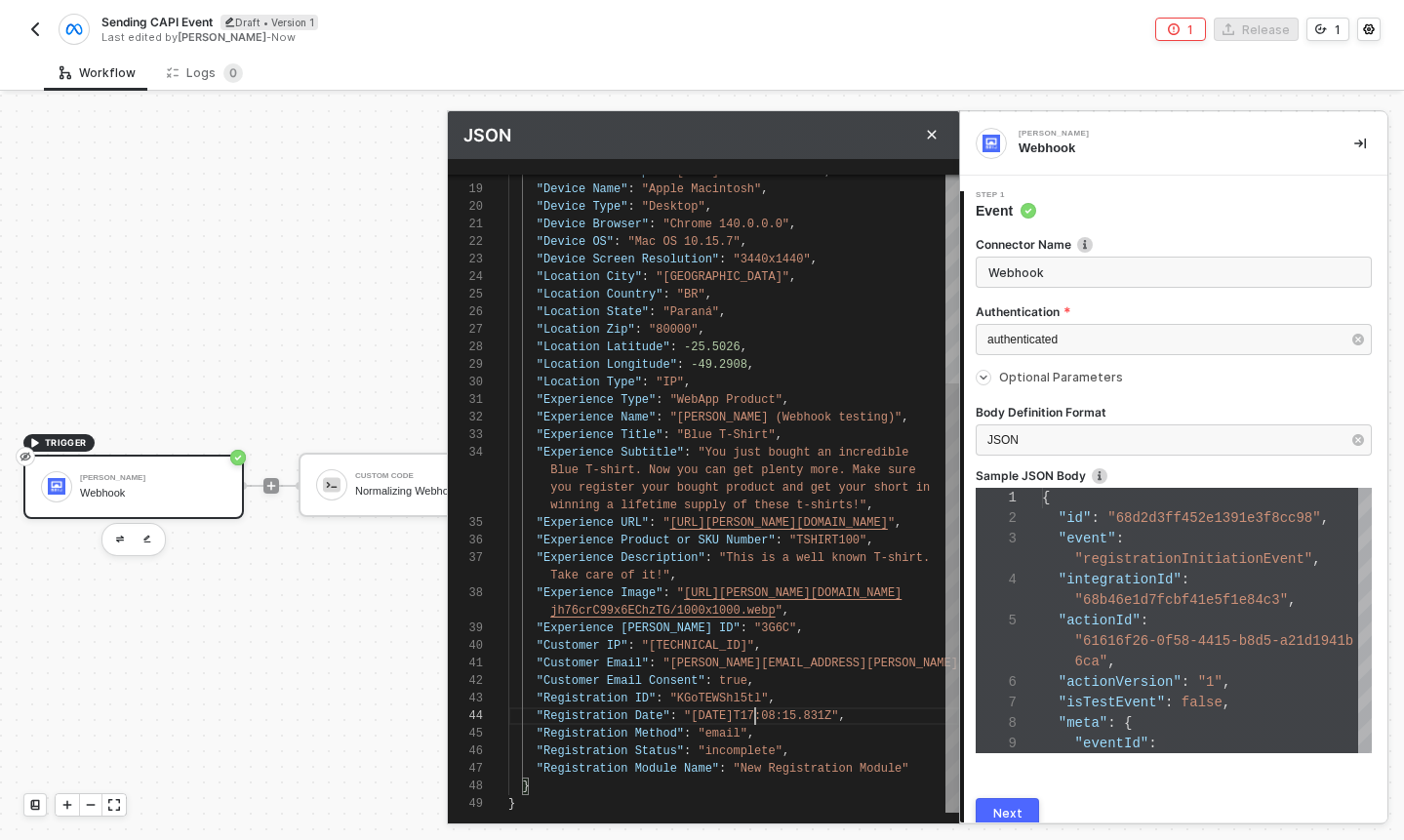
scroll to position [123, 253]
click at [876, 715] on div ""Registration Date" : "2025-10-11T17:08:15.831Z" ," at bounding box center [733, 716] width 451 height 18
click at [993, 802] on button "Next" at bounding box center [1008, 813] width 64 height 31
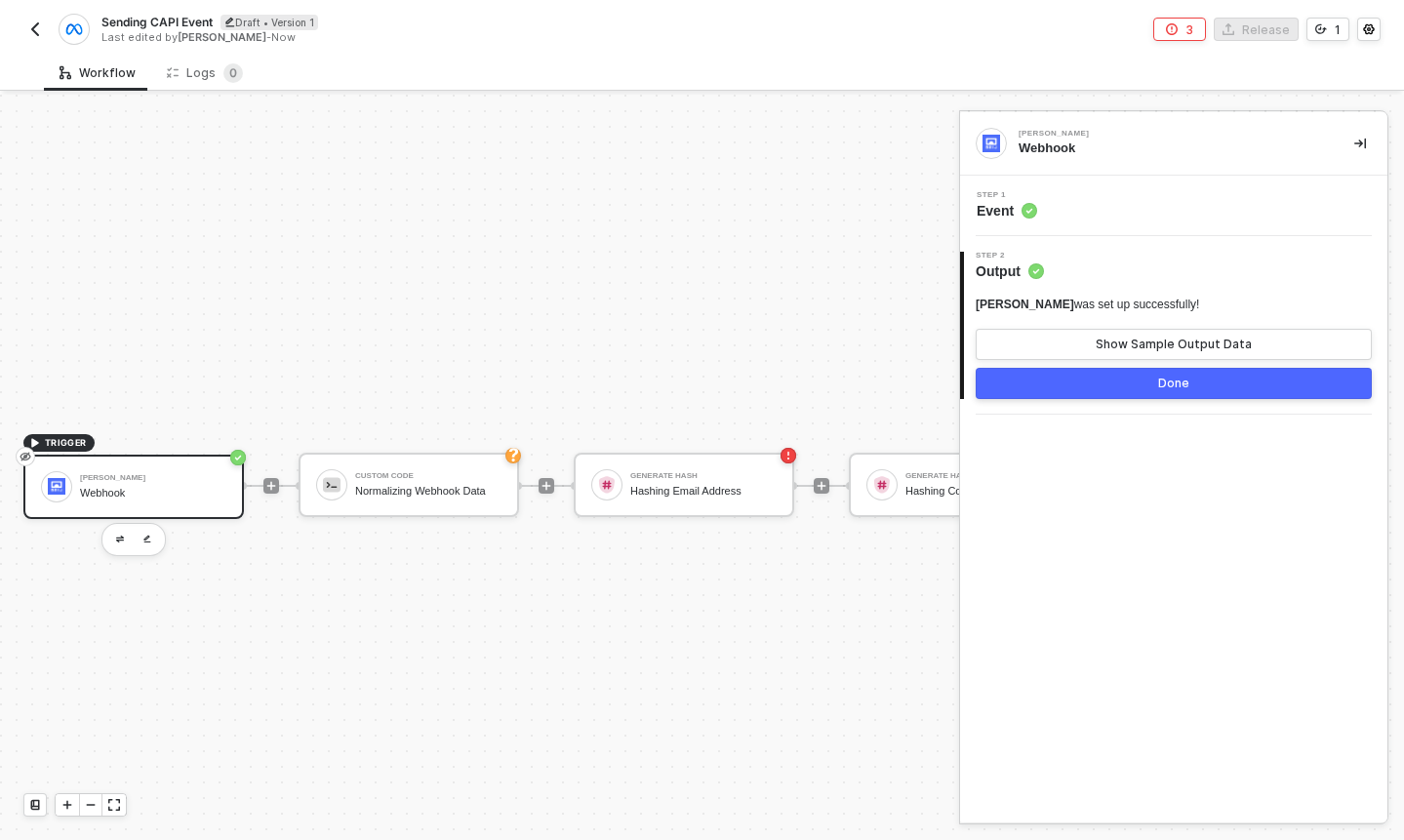
click at [1003, 210] on span "Event" at bounding box center [1007, 210] width 61 height 20
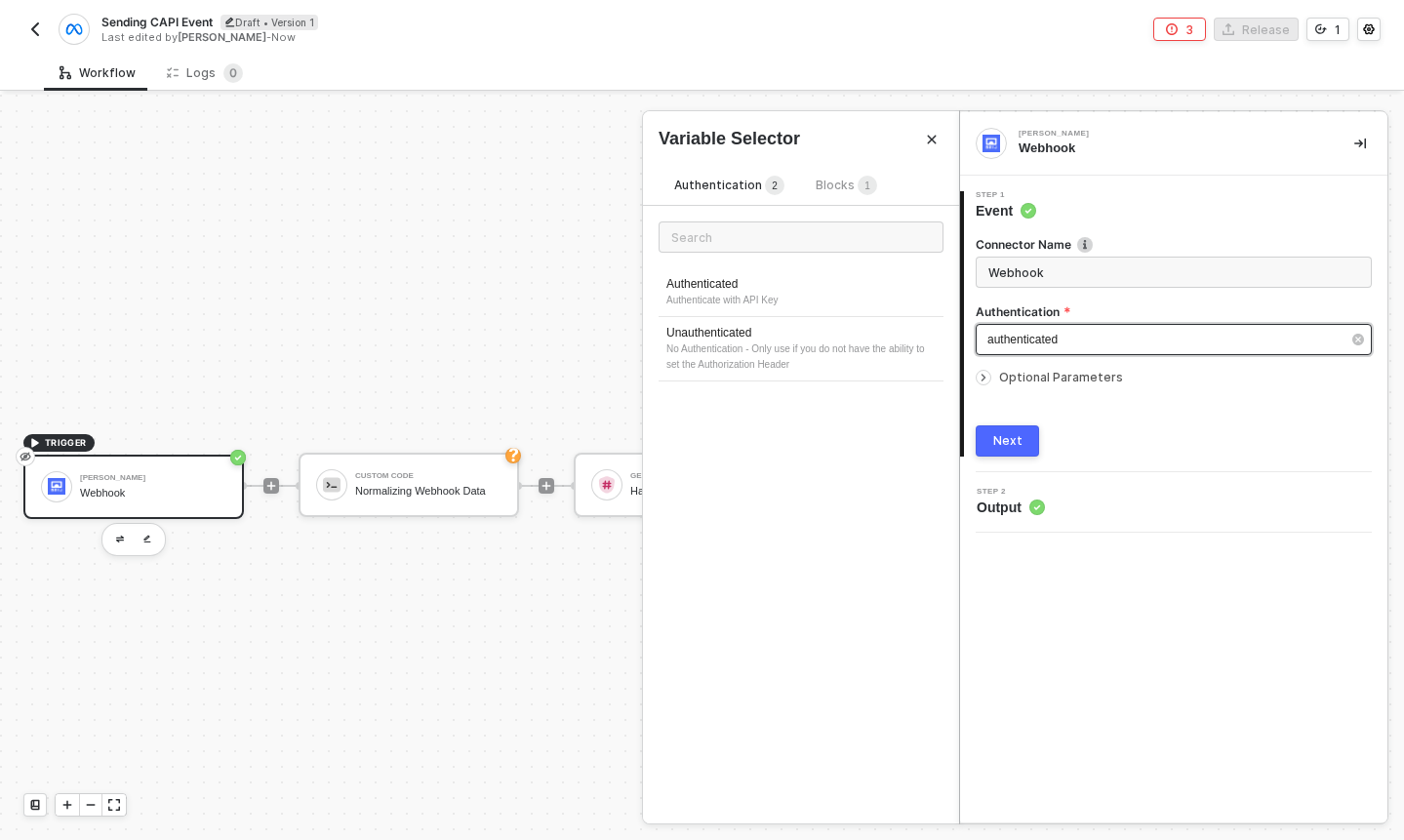
click at [1067, 351] on div "authenticated" at bounding box center [1173, 339] width 396 height 31
click at [852, 342] on div "No Authentication - Only use if you do not have the ability to set the Authoriz…" at bounding box center [801, 356] width 269 height 31
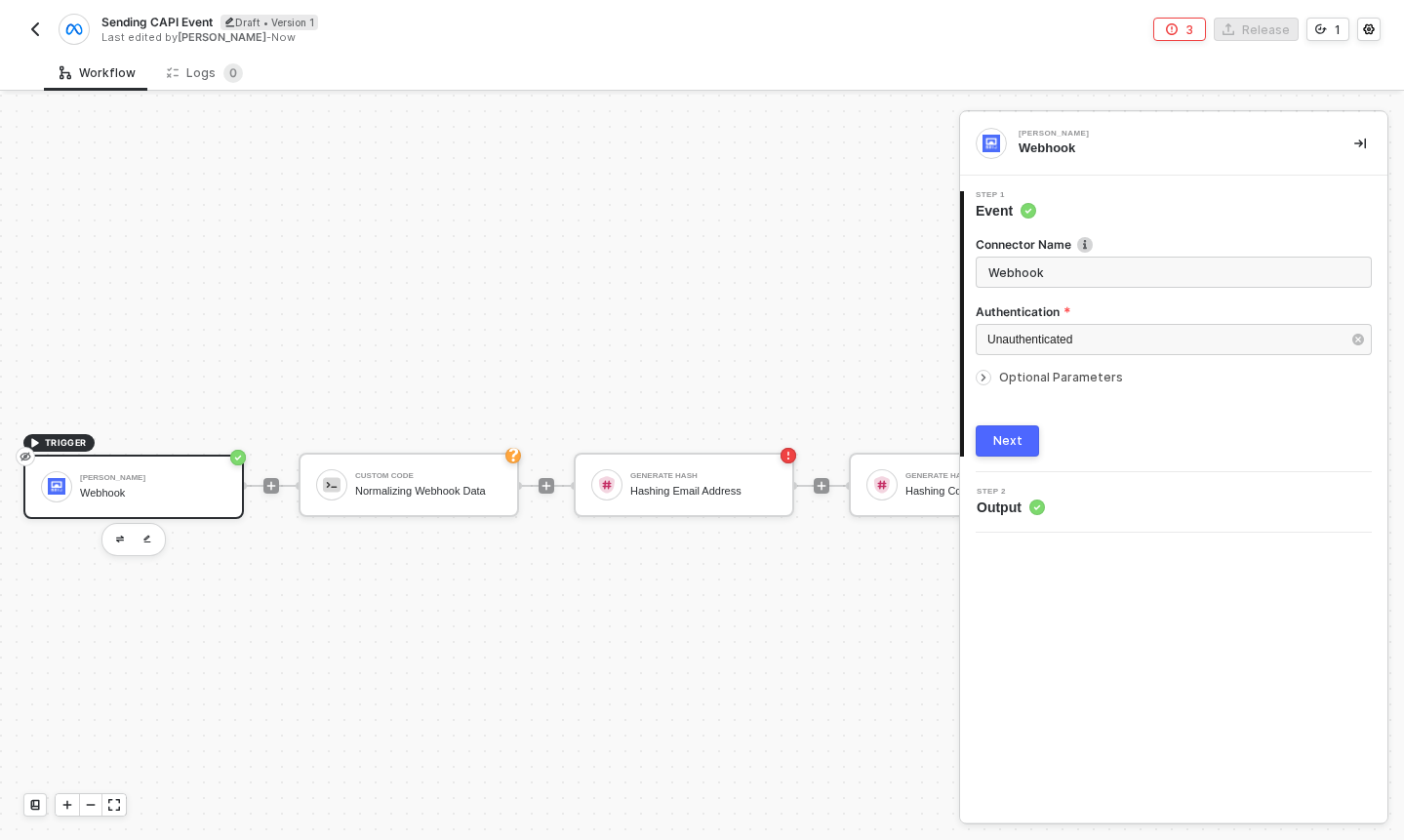
click at [1004, 443] on div "Next" at bounding box center [1007, 441] width 29 height 16
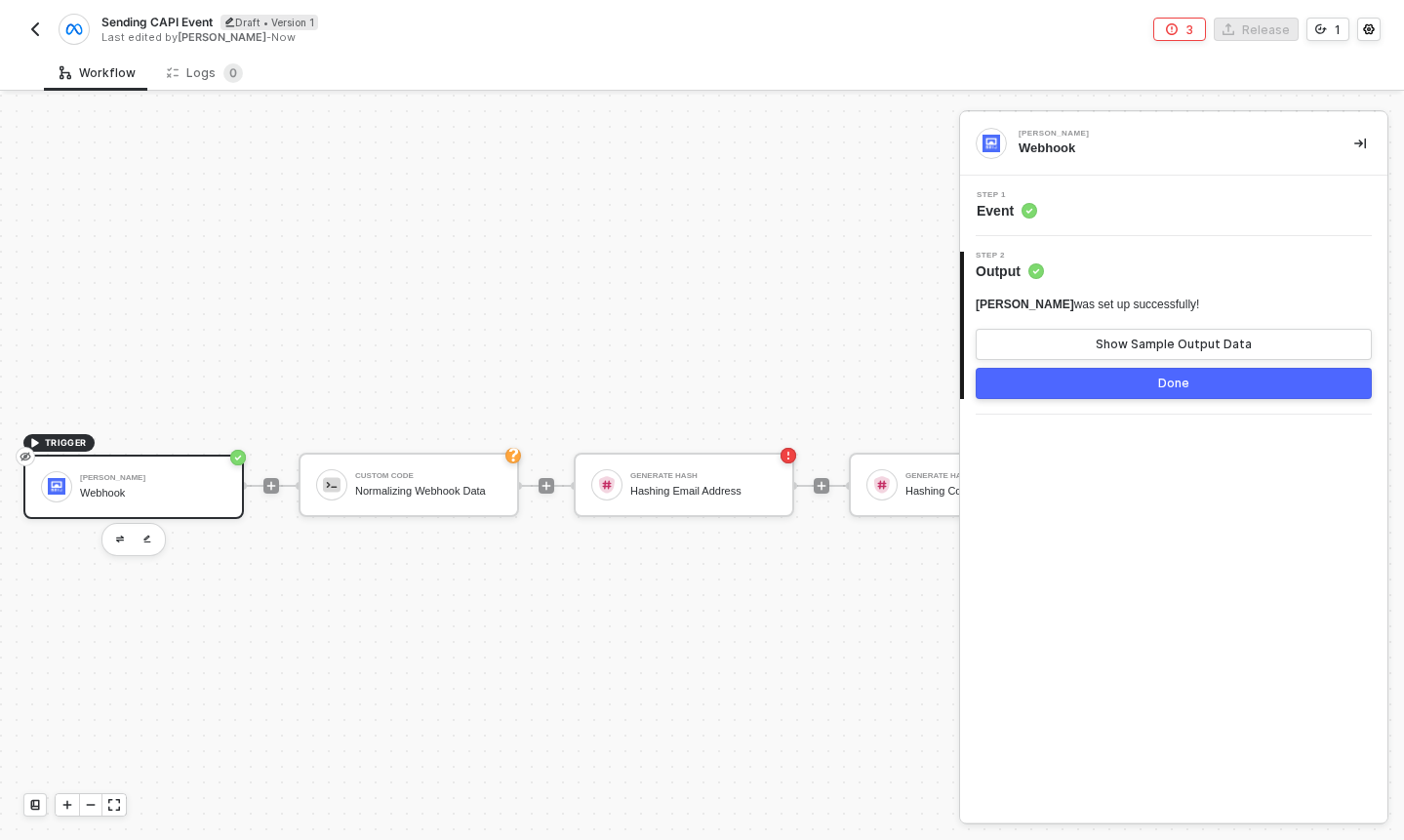
click at [1077, 373] on button "Done" at bounding box center [1173, 383] width 396 height 31
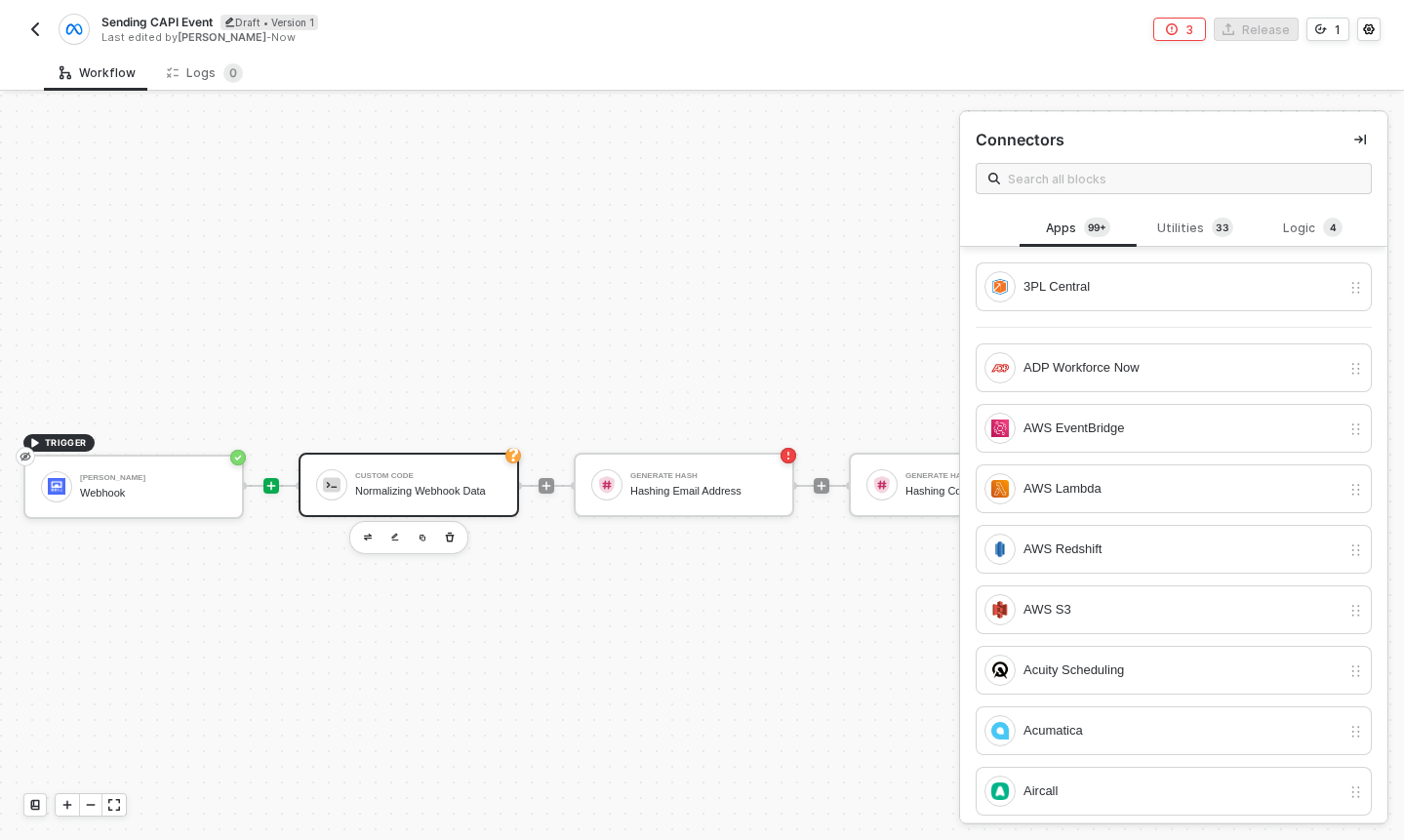
click at [467, 469] on div "Custom Code Normalizing Webhook Data" at bounding box center [428, 484] width 147 height 37
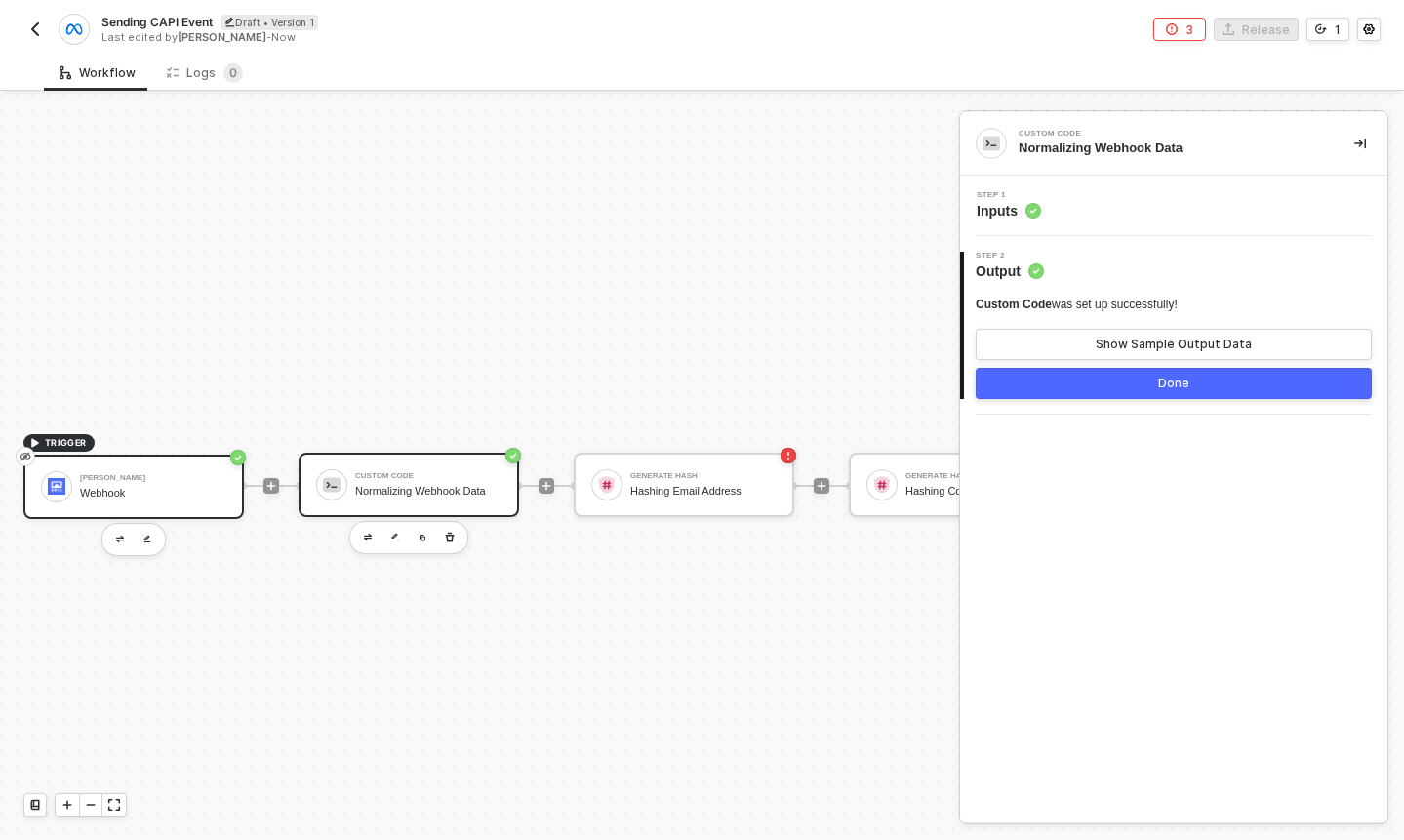
click at [175, 480] on div "[PERSON_NAME]" at bounding box center [153, 478] width 147 height 8
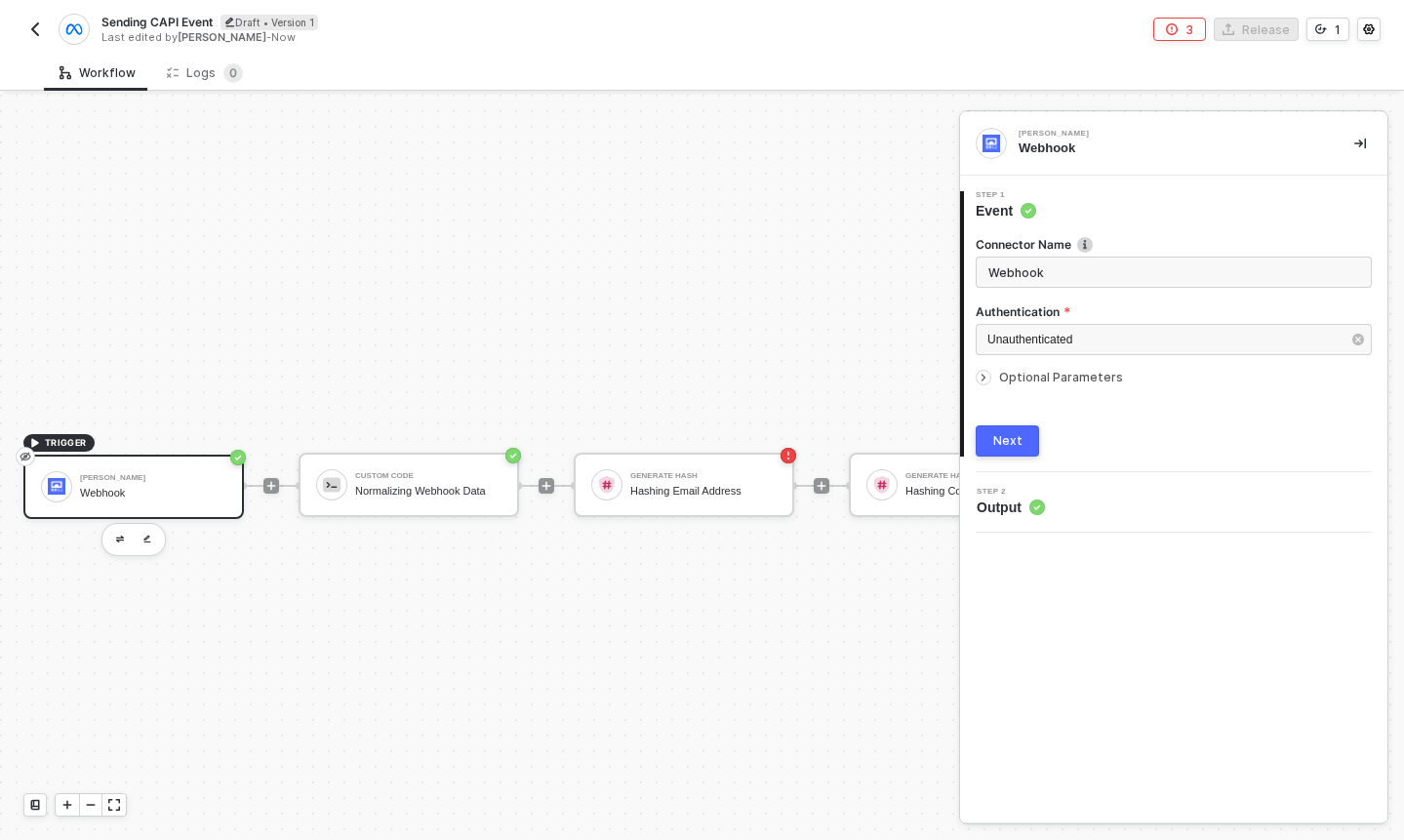
click at [985, 367] on div at bounding box center [987, 378] width 23 height 22
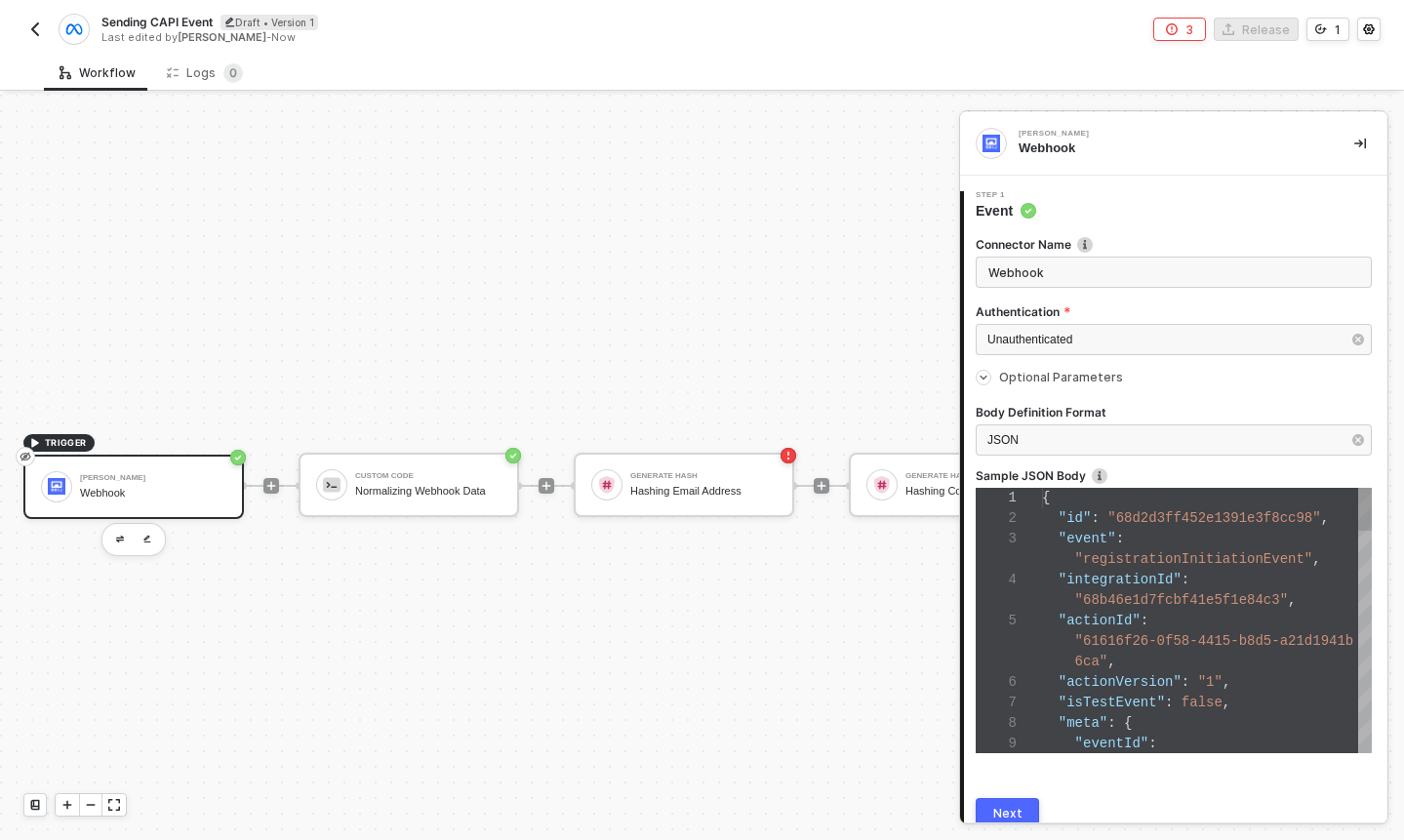
scroll to position [123, 0]
click at [1069, 337] on span "Unauthenticated" at bounding box center [1030, 339] width 85 height 14
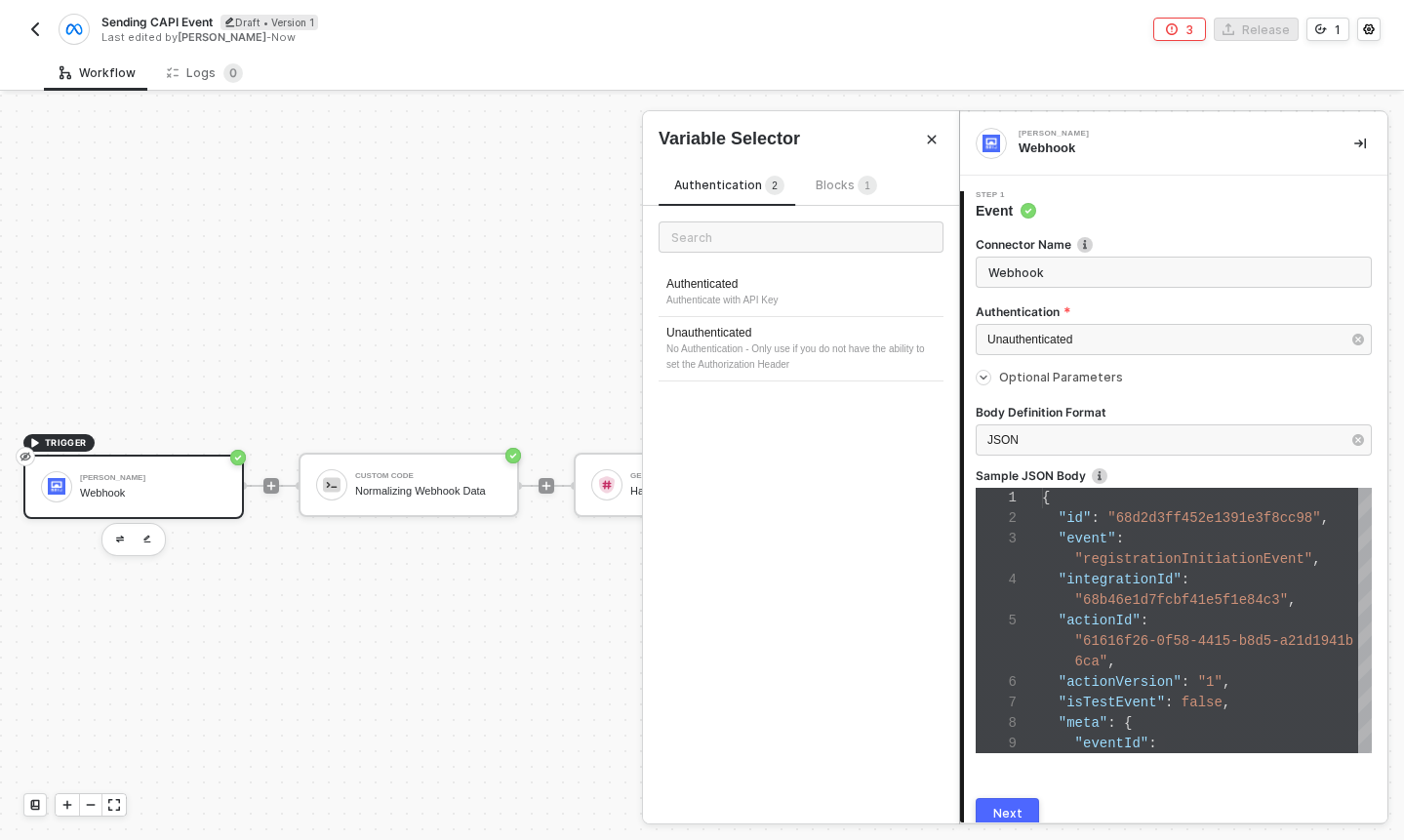
click at [819, 178] on span "Blocks 1" at bounding box center [846, 185] width 62 height 15
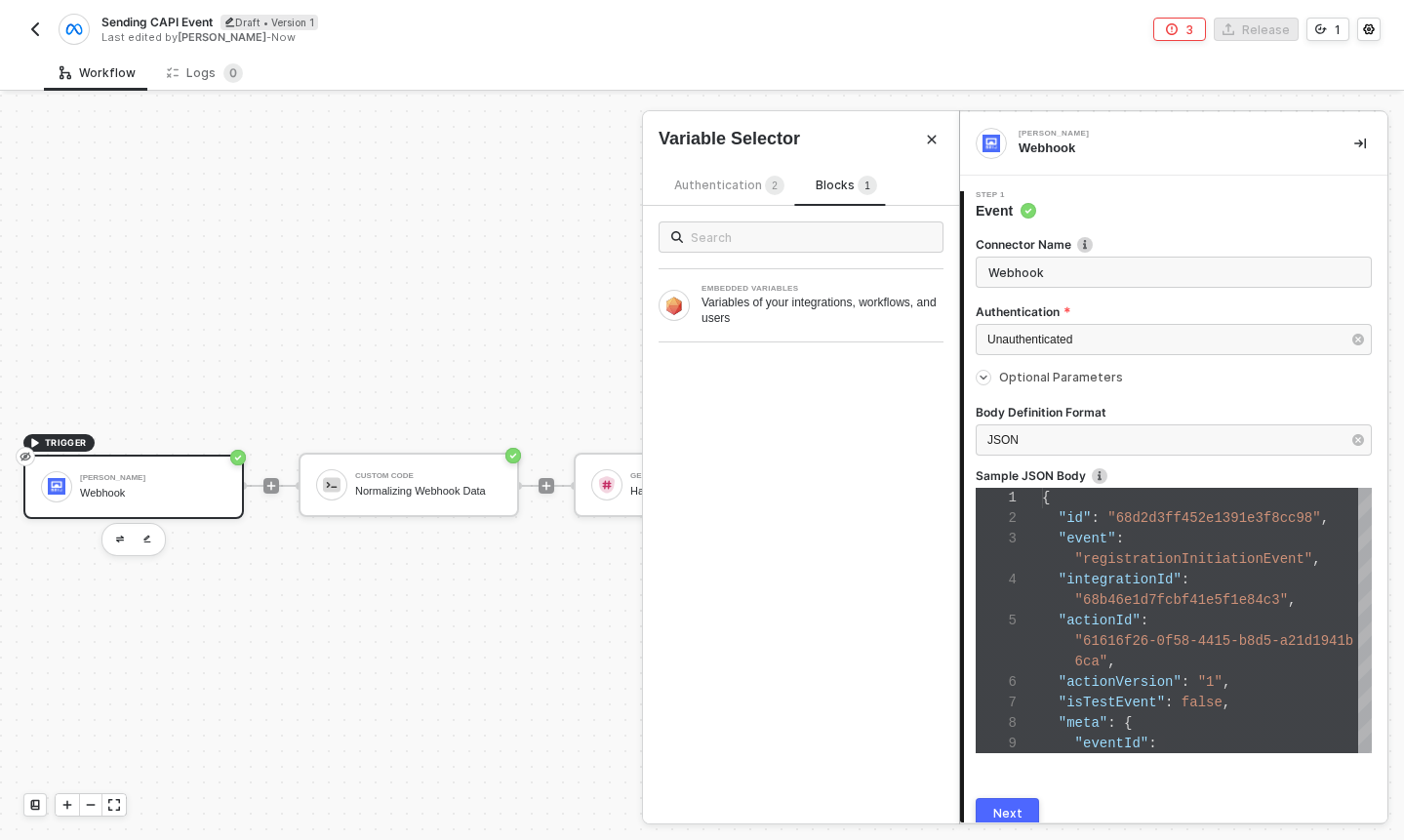
click at [735, 181] on span "Authentication 2" at bounding box center [729, 185] width 110 height 15
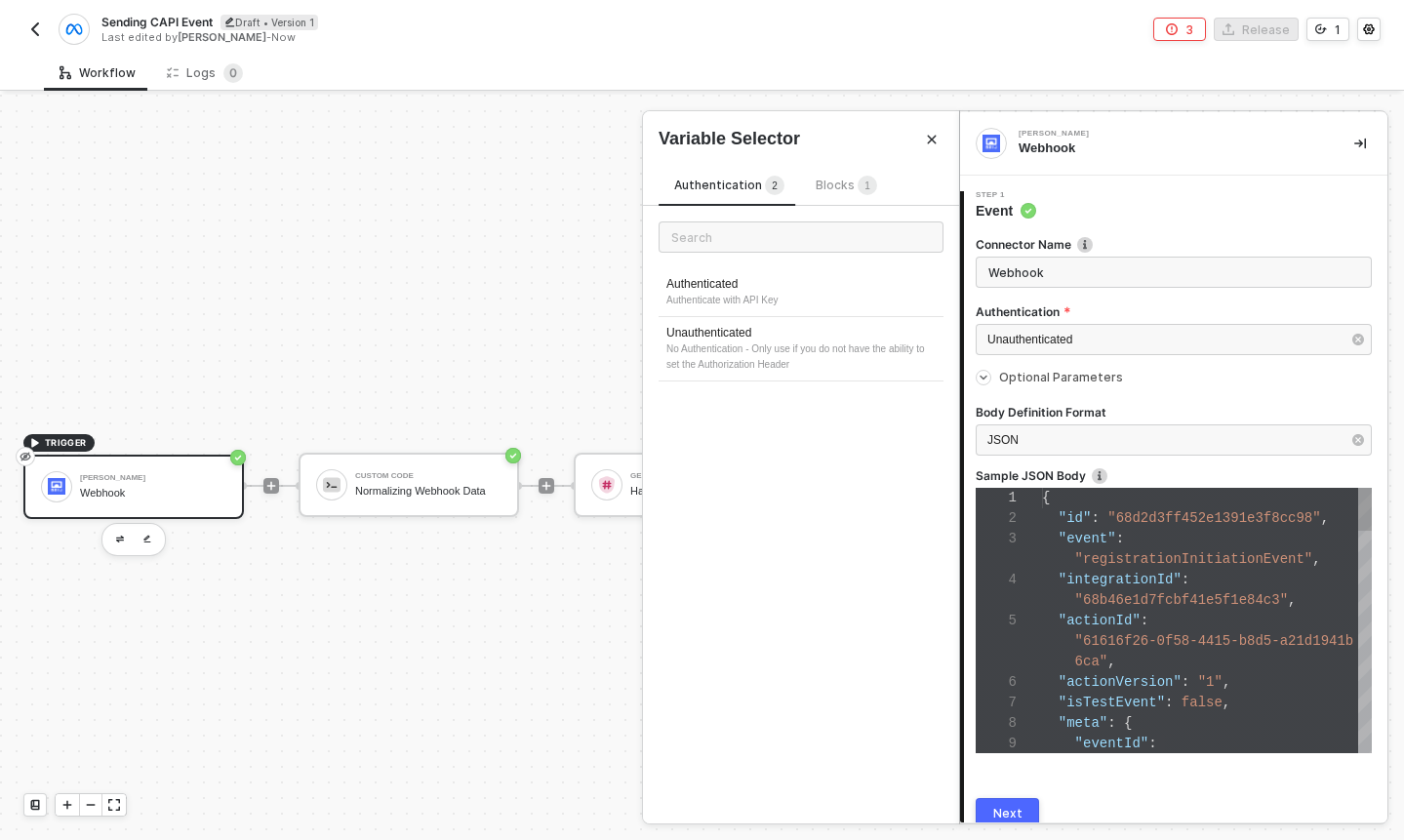
click at [1135, 532] on div ""event" :" at bounding box center [1206, 539] width 330 height 21
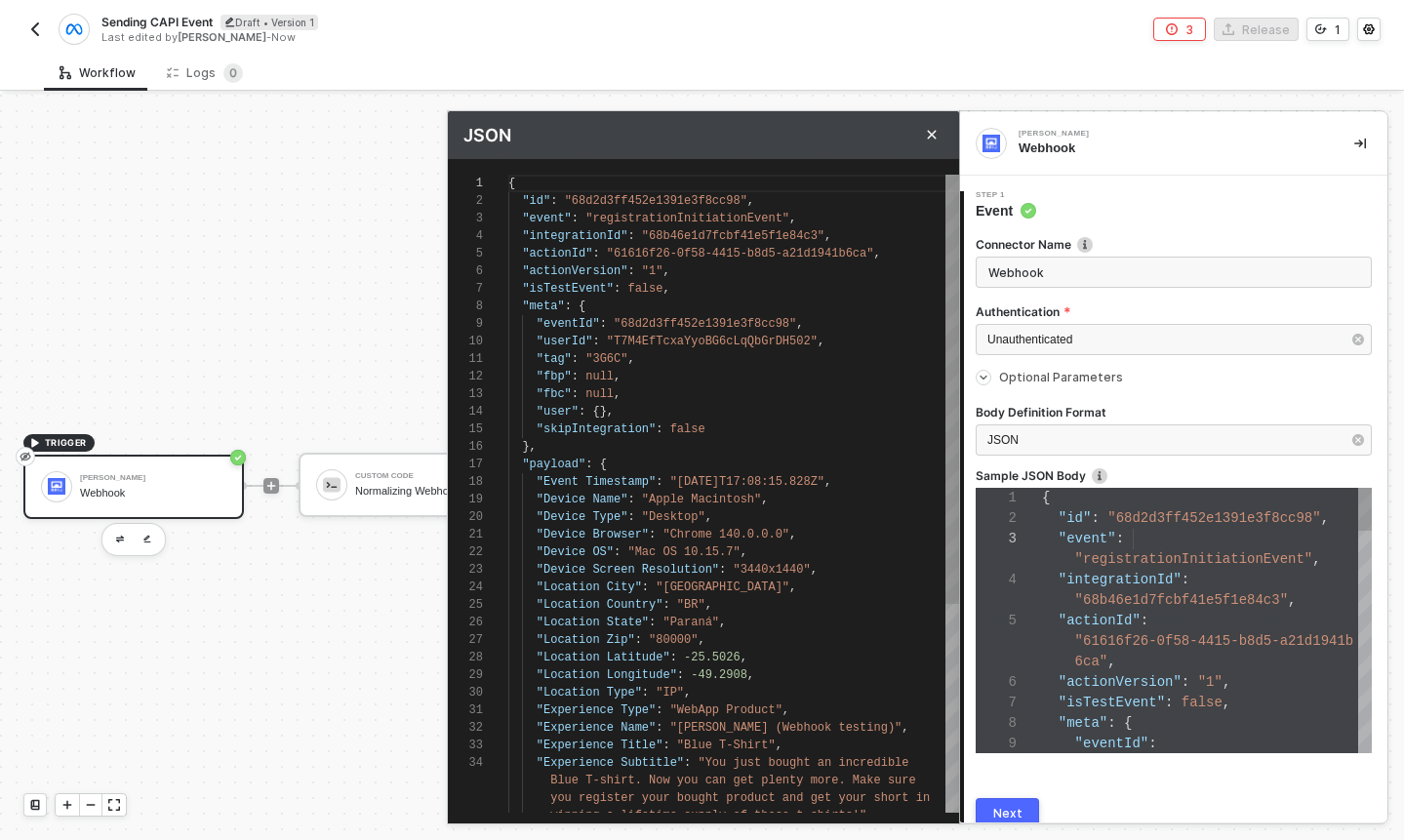
scroll to position [176, 0]
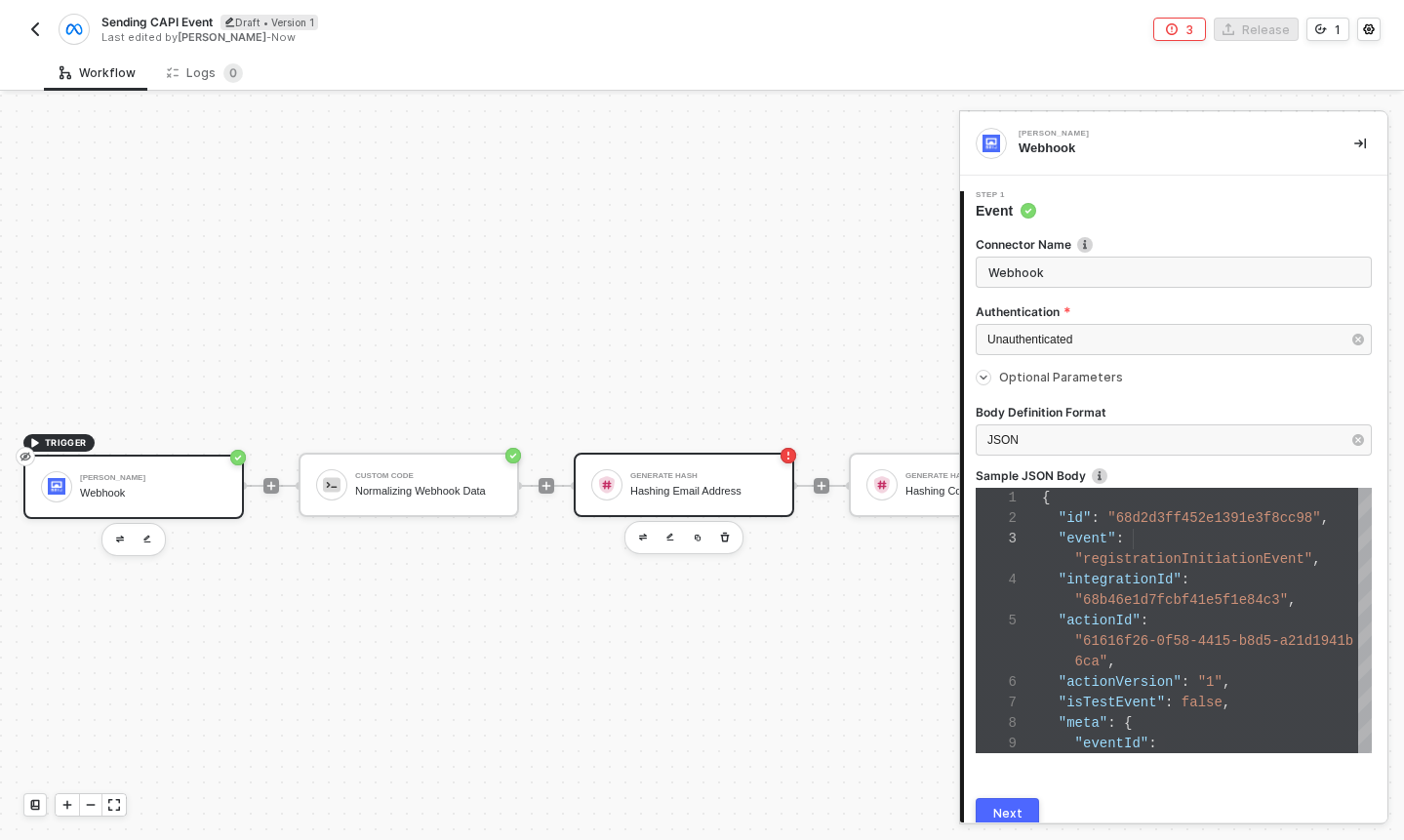
click at [683, 479] on div "Generate Hash" at bounding box center [703, 476] width 147 height 8
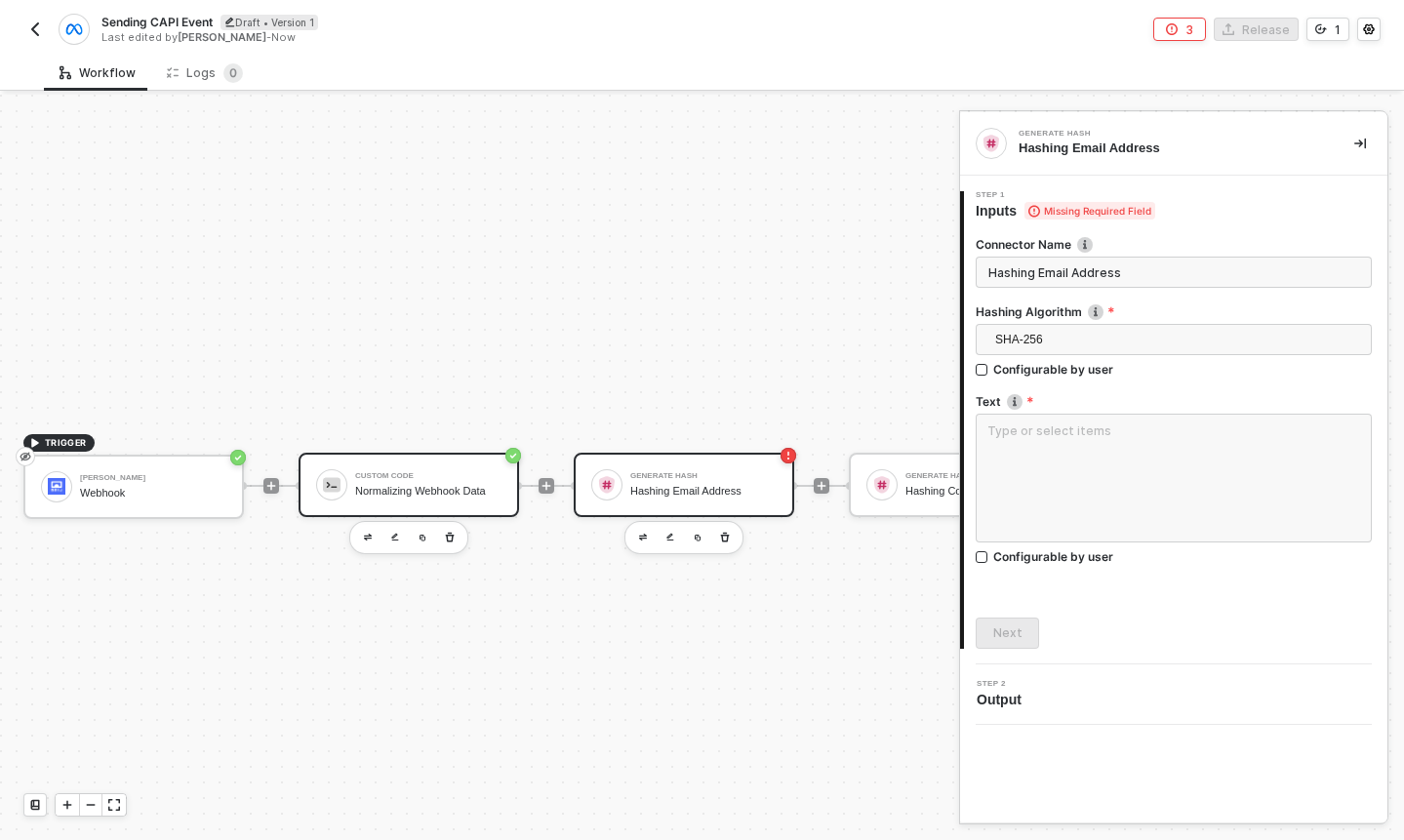
click at [494, 455] on div "Custom Code Normalizing Webhook Data" at bounding box center [408, 485] width 221 height 65
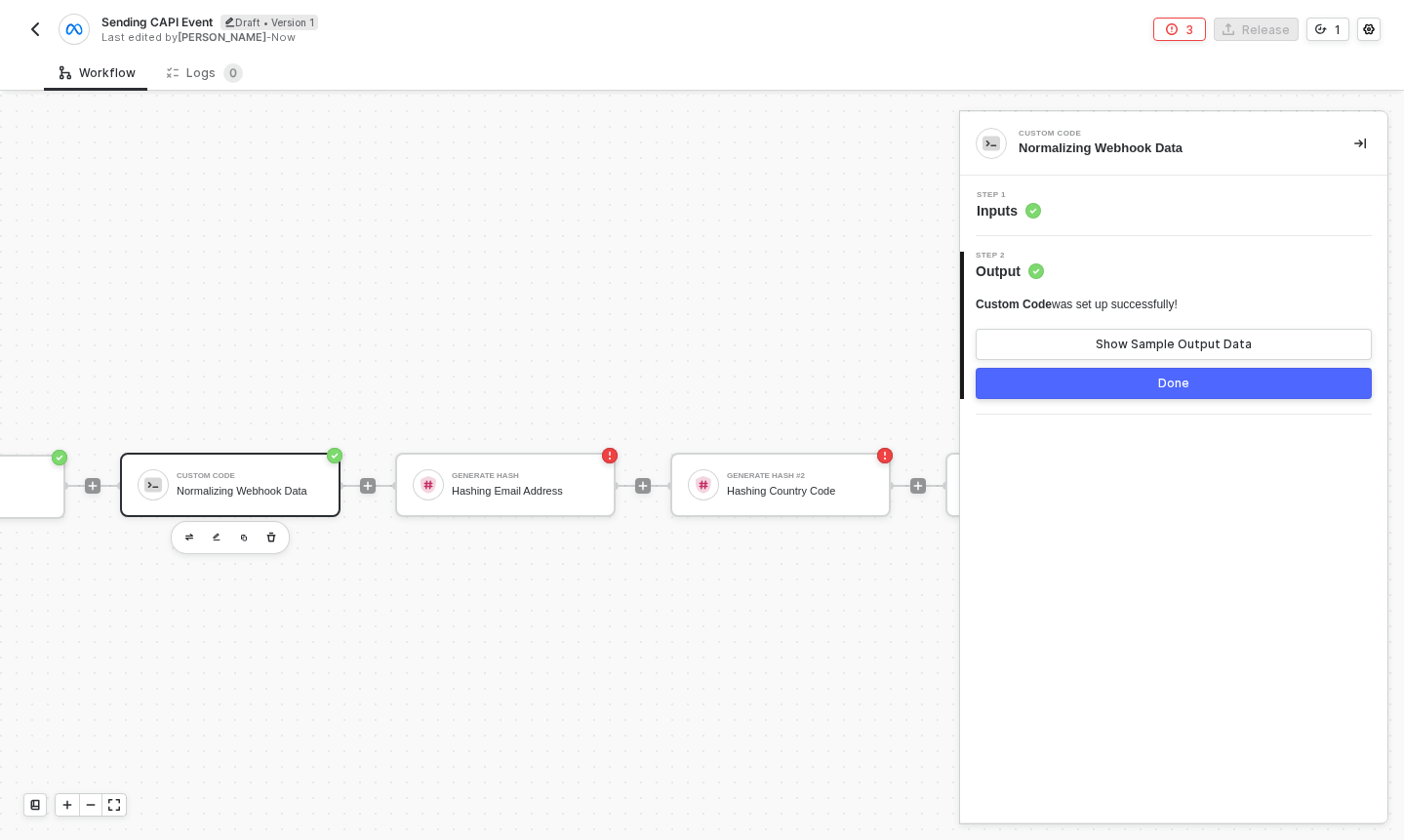
scroll to position [0, 0]
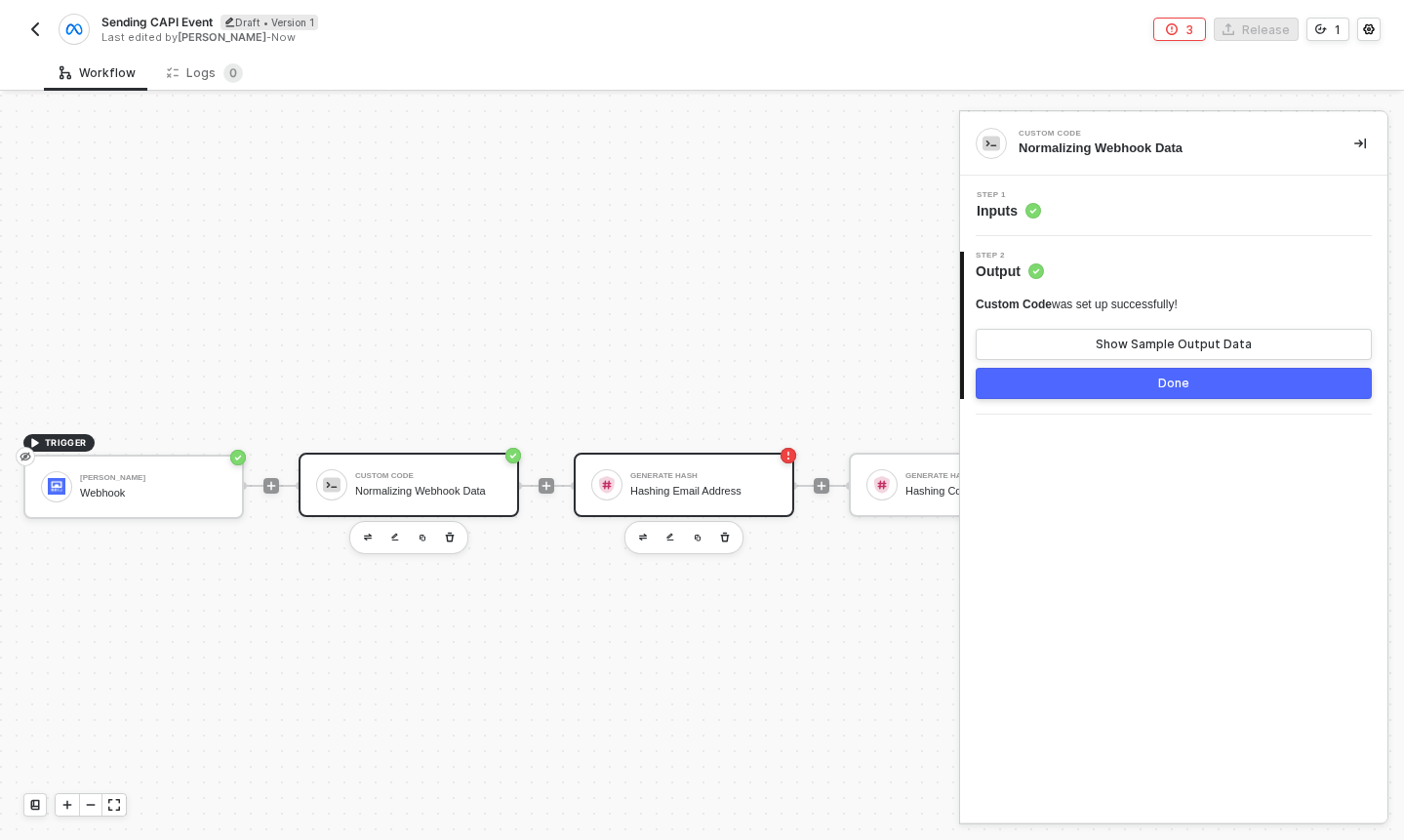
click at [660, 459] on div "Generate Hash Hashing Email Address" at bounding box center [684, 485] width 221 height 65
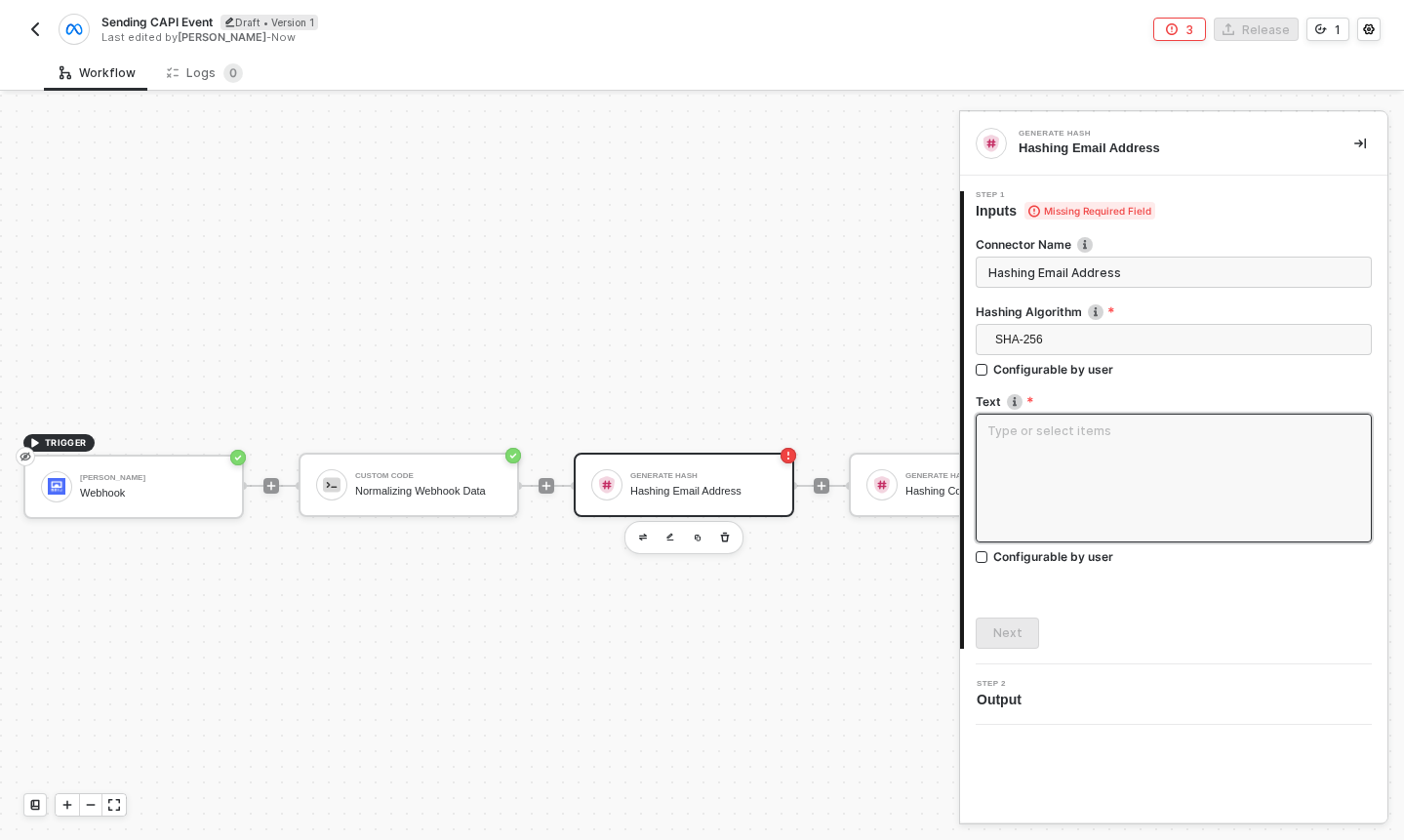
click at [1124, 459] on textarea at bounding box center [1173, 478] width 396 height 129
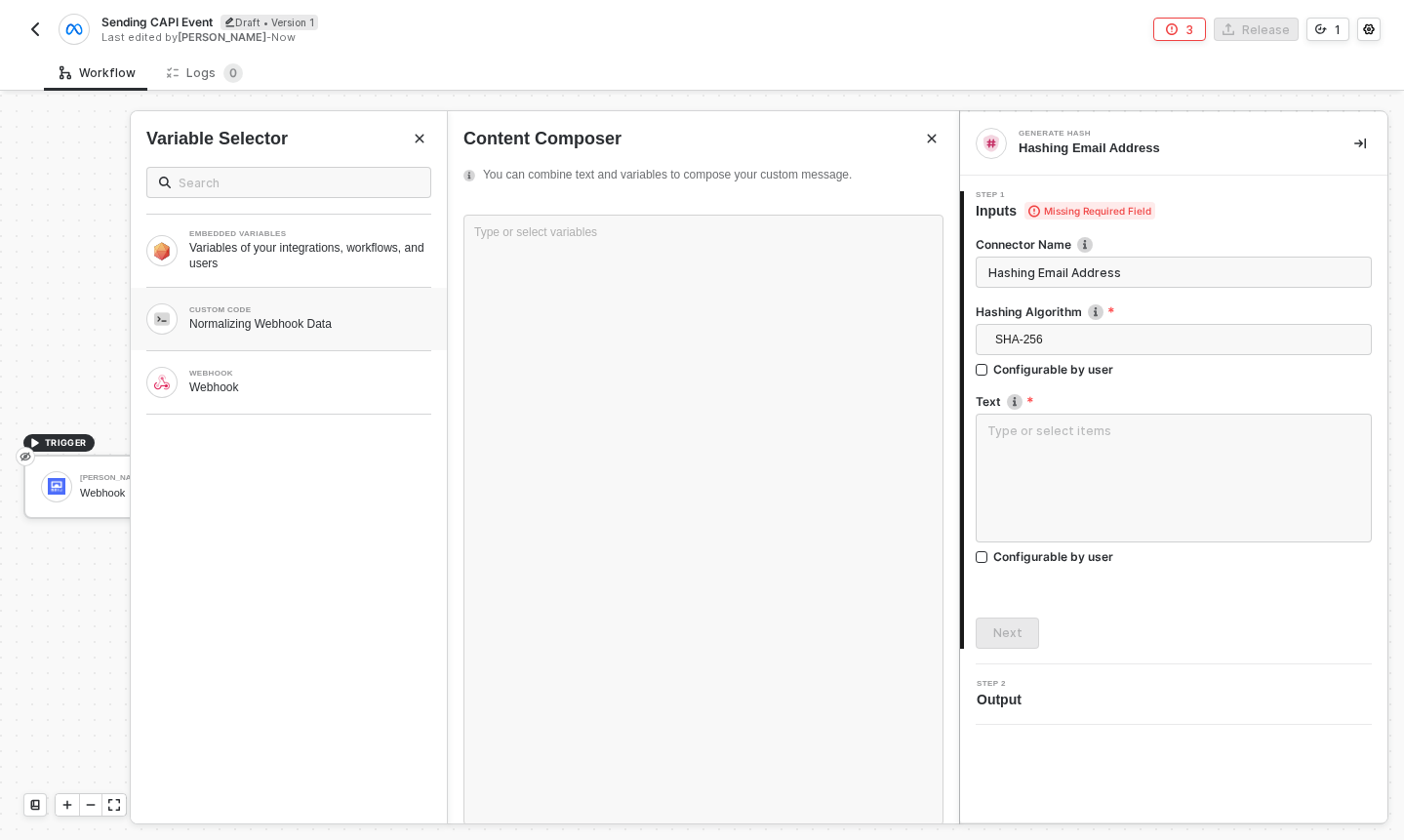
click at [350, 326] on div "Normalizing Webhook Data" at bounding box center [310, 324] width 242 height 16
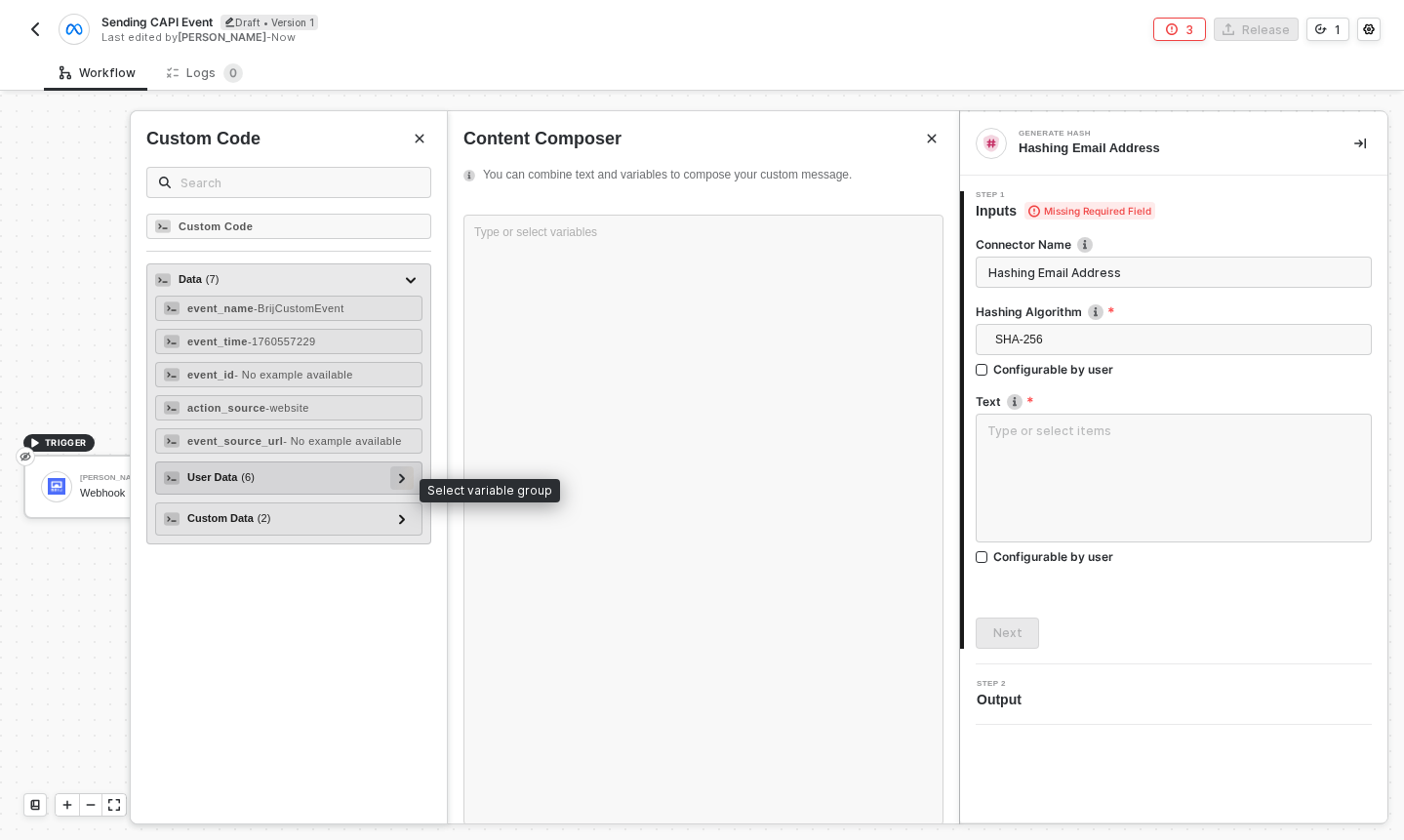
click at [397, 488] on div at bounding box center [402, 477] width 10 height 22
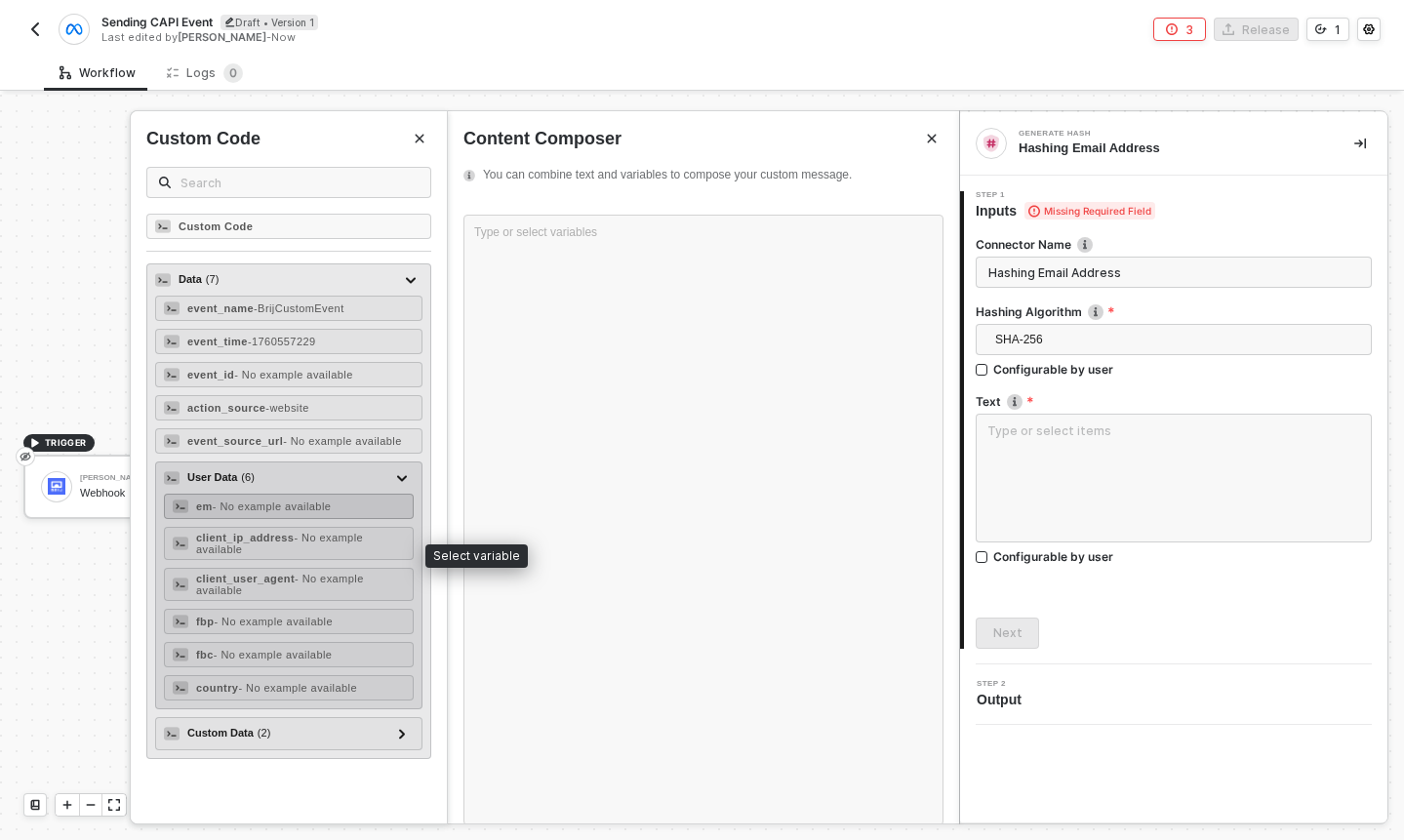
click at [348, 511] on div "em - No example available" at bounding box center [288, 506] width 249 height 25
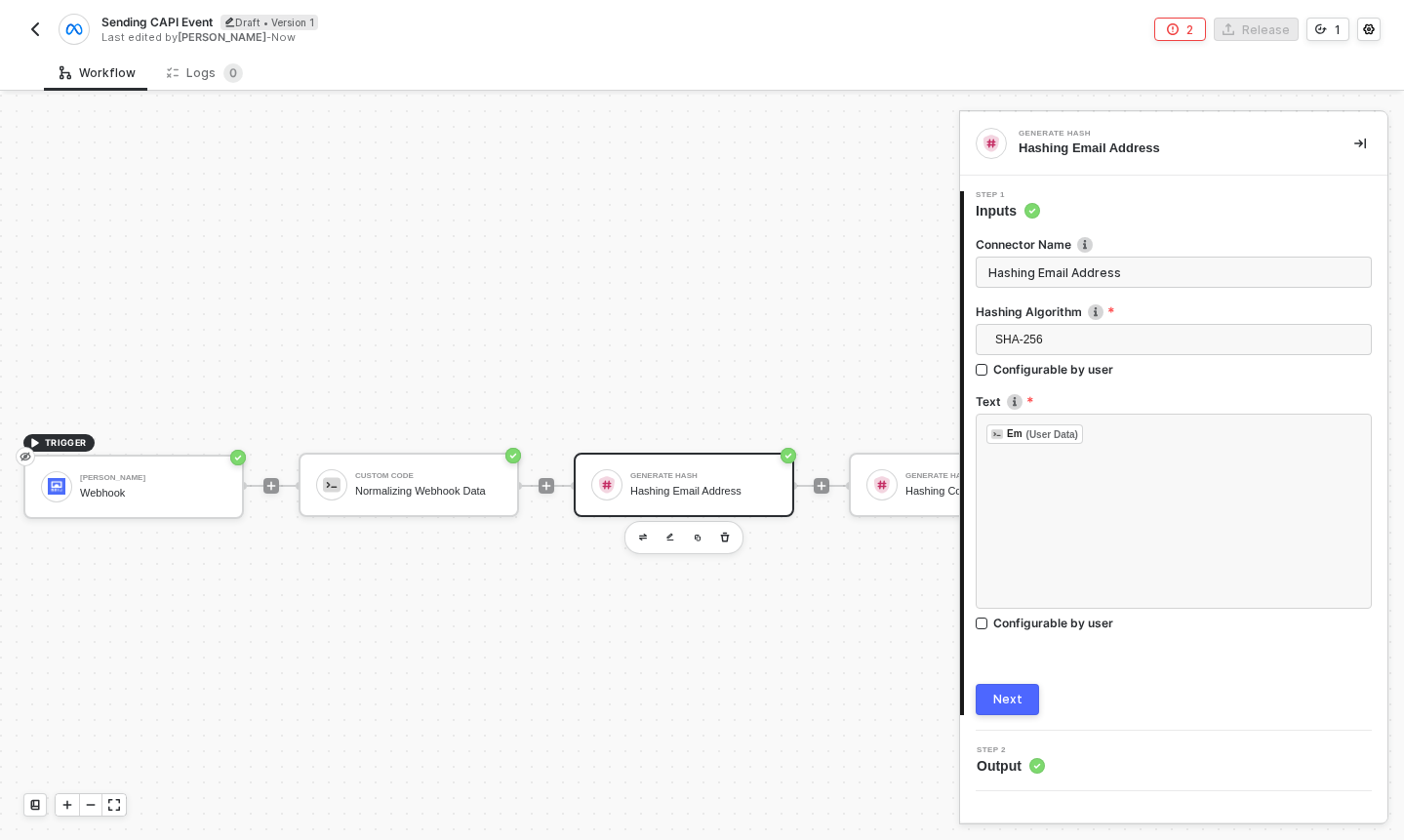
click at [1024, 700] on button "Next" at bounding box center [1008, 698] width 64 height 31
click at [905, 480] on div "Generate Hash #2 Hashing Country Code" at bounding box center [978, 484] width 147 height 37
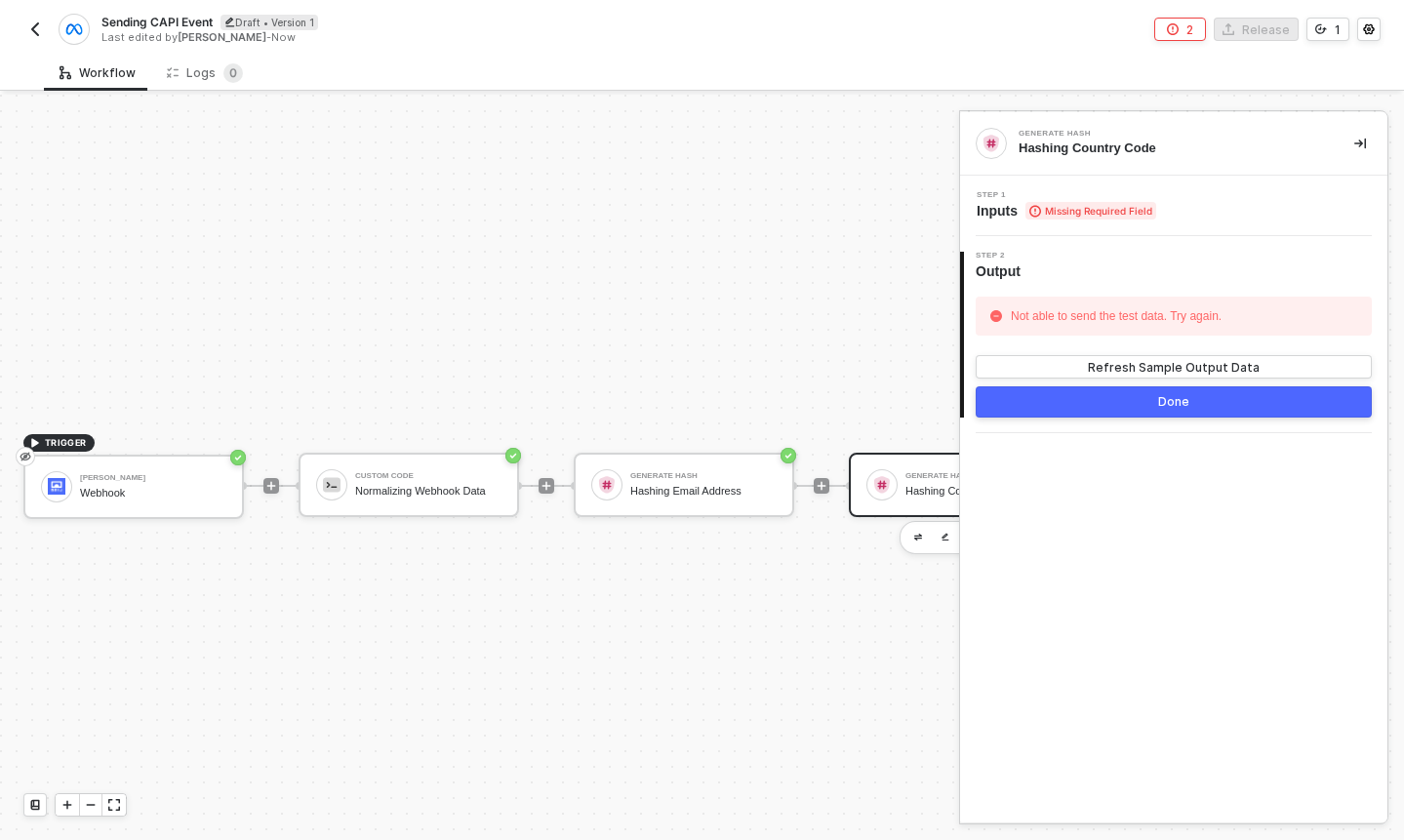
click at [1030, 222] on div "Step 1 Inputs Missing Required Field" at bounding box center [1173, 206] width 427 height 61
click at [1002, 207] on span "Inputs Missing Required Field" at bounding box center [1067, 210] width 180 height 20
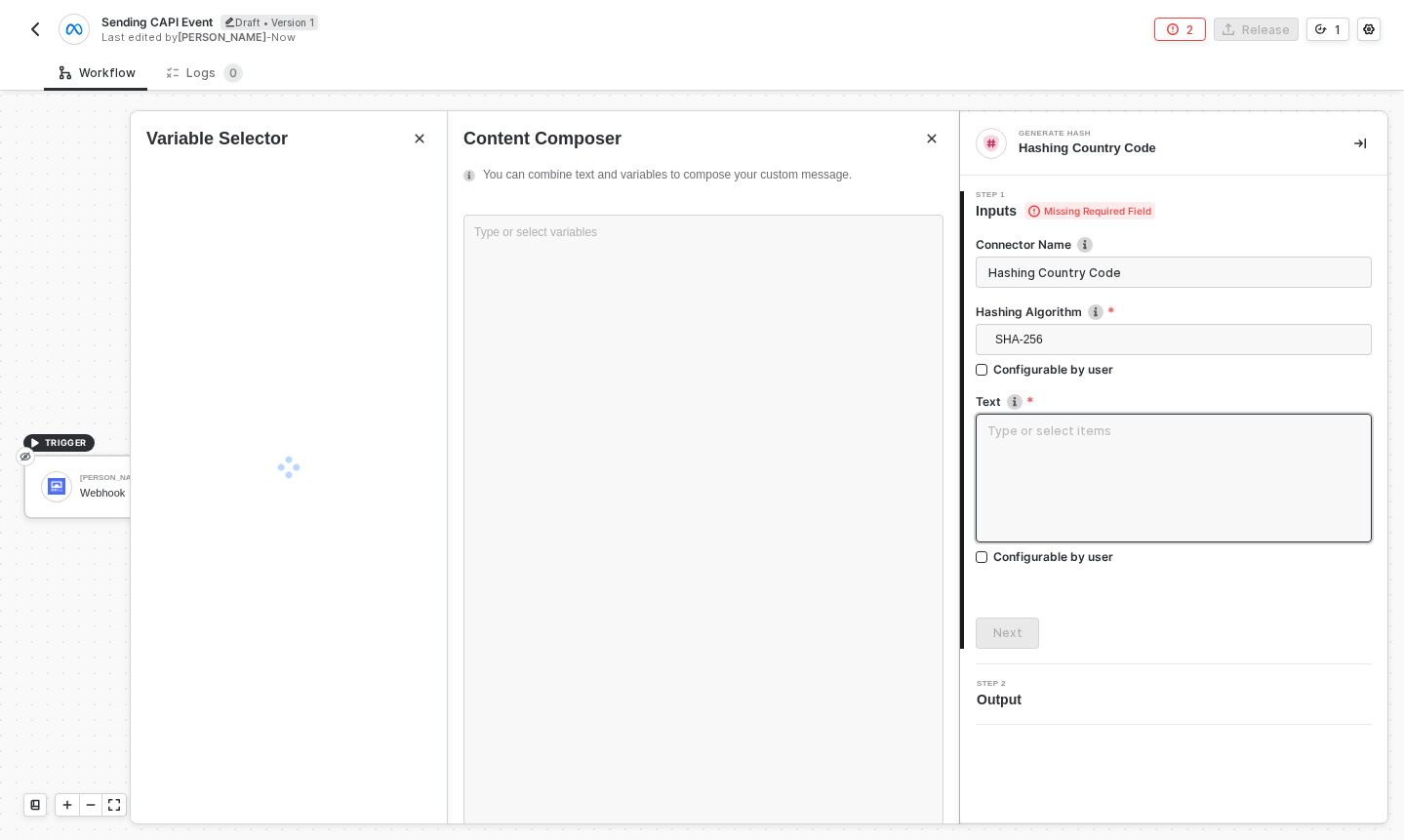
click at [1063, 436] on textarea at bounding box center [1173, 478] width 396 height 129
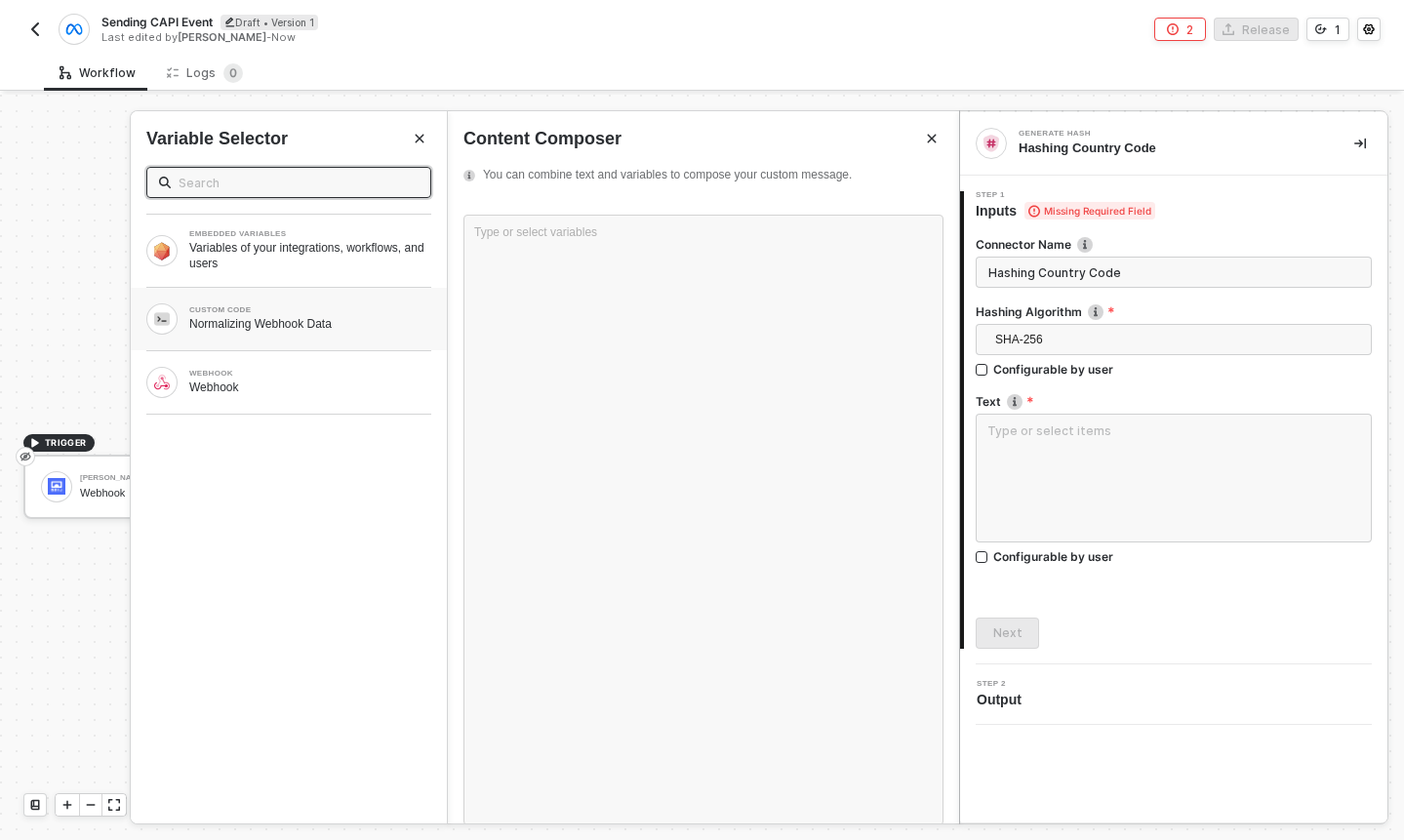
click at [369, 335] on div "CUSTOM CODE Normalizing Webhook Data" at bounding box center [288, 318] width 316 height 63
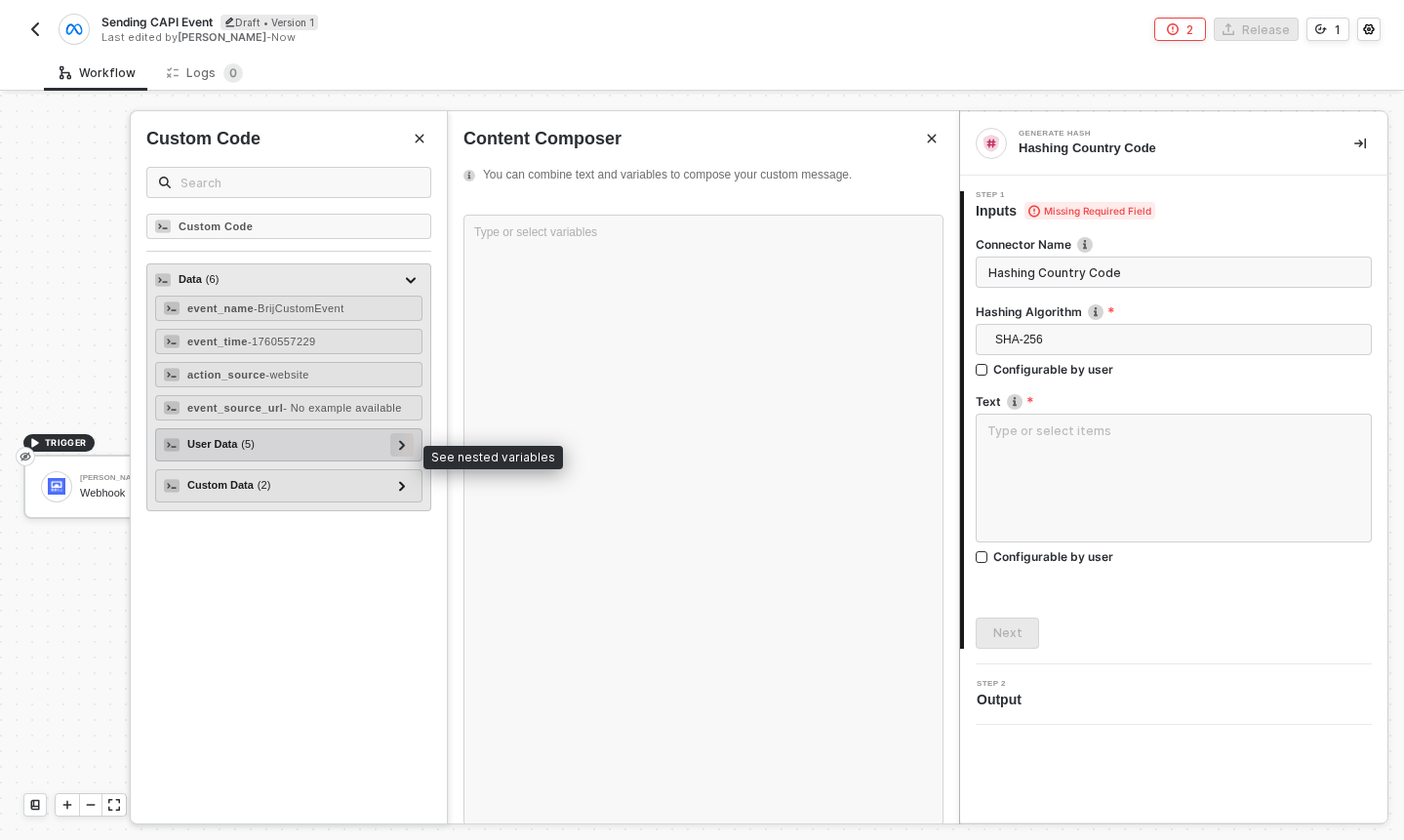
click at [406, 454] on div at bounding box center [402, 444] width 10 height 22
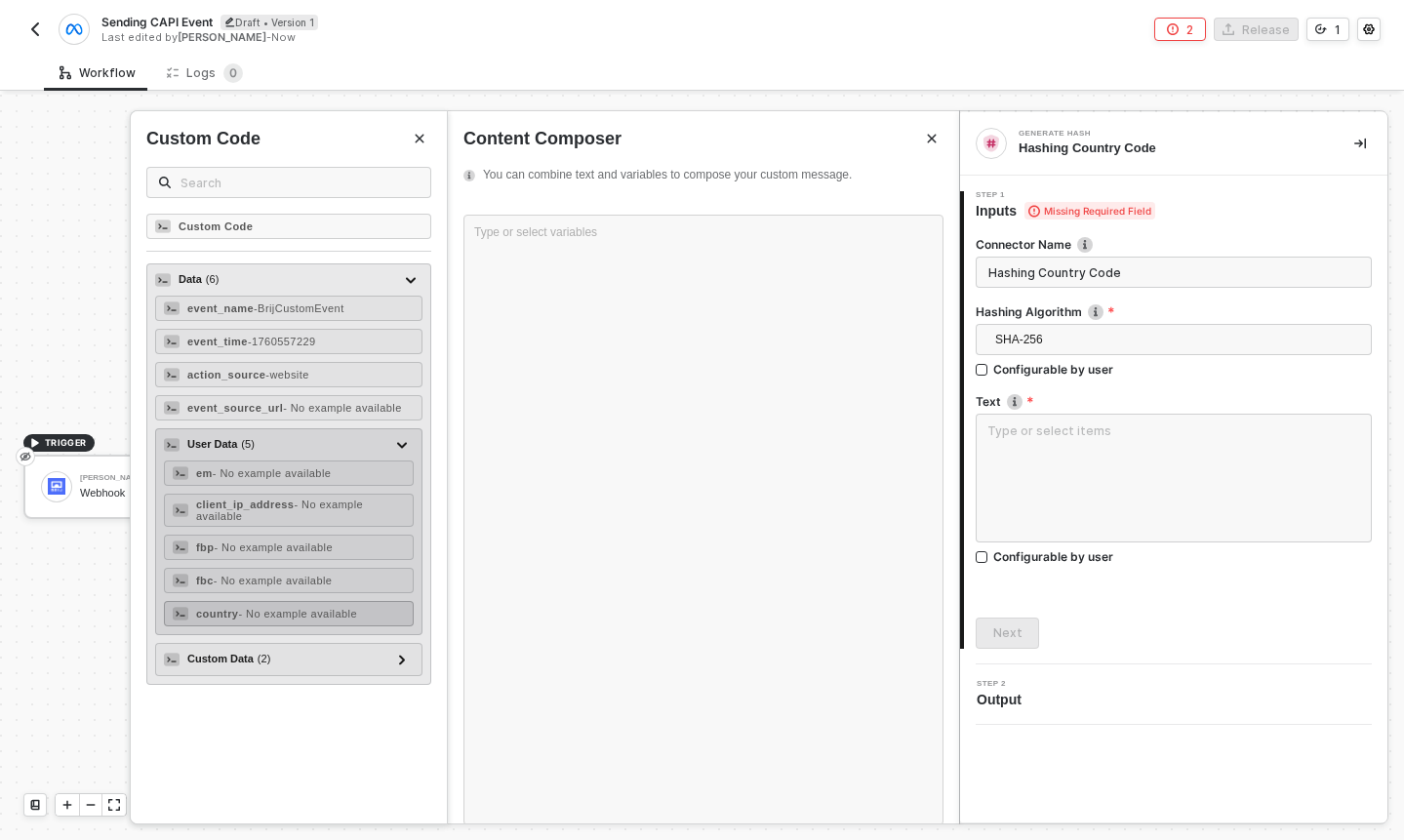
click at [352, 620] on span "- No example available" at bounding box center [297, 614] width 119 height 12
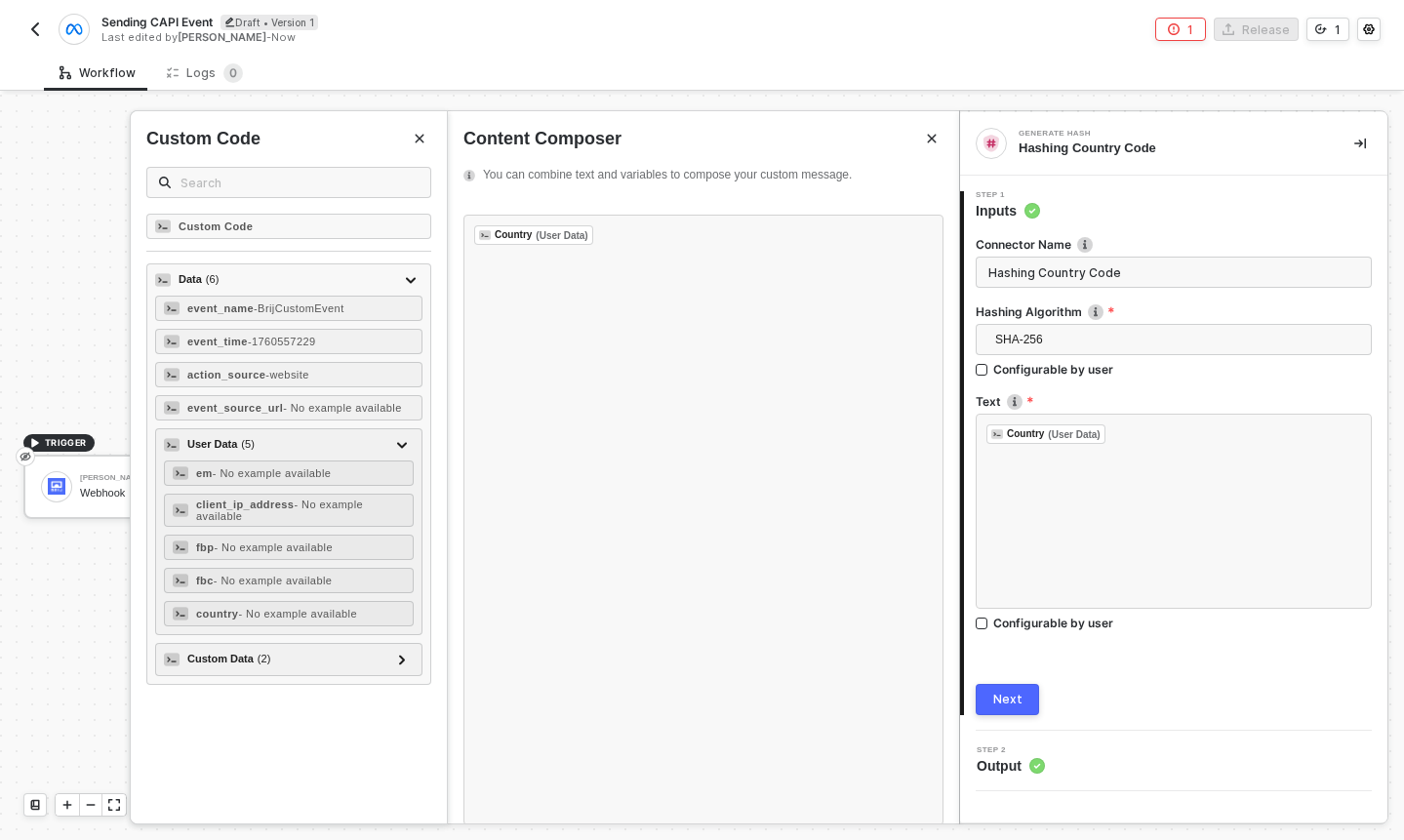
click at [1021, 686] on button "Next" at bounding box center [1008, 698] width 64 height 31
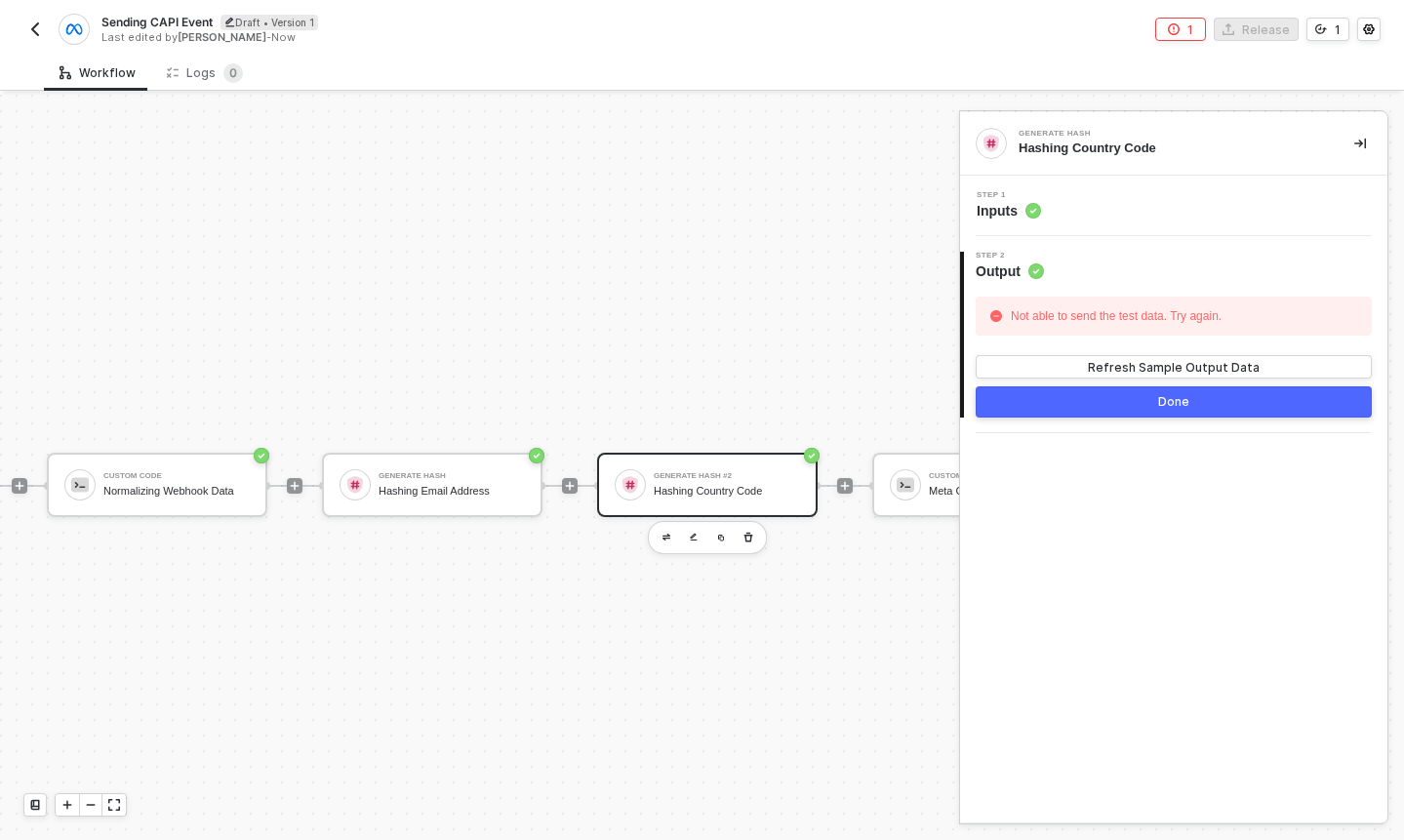
scroll to position [0, 310]
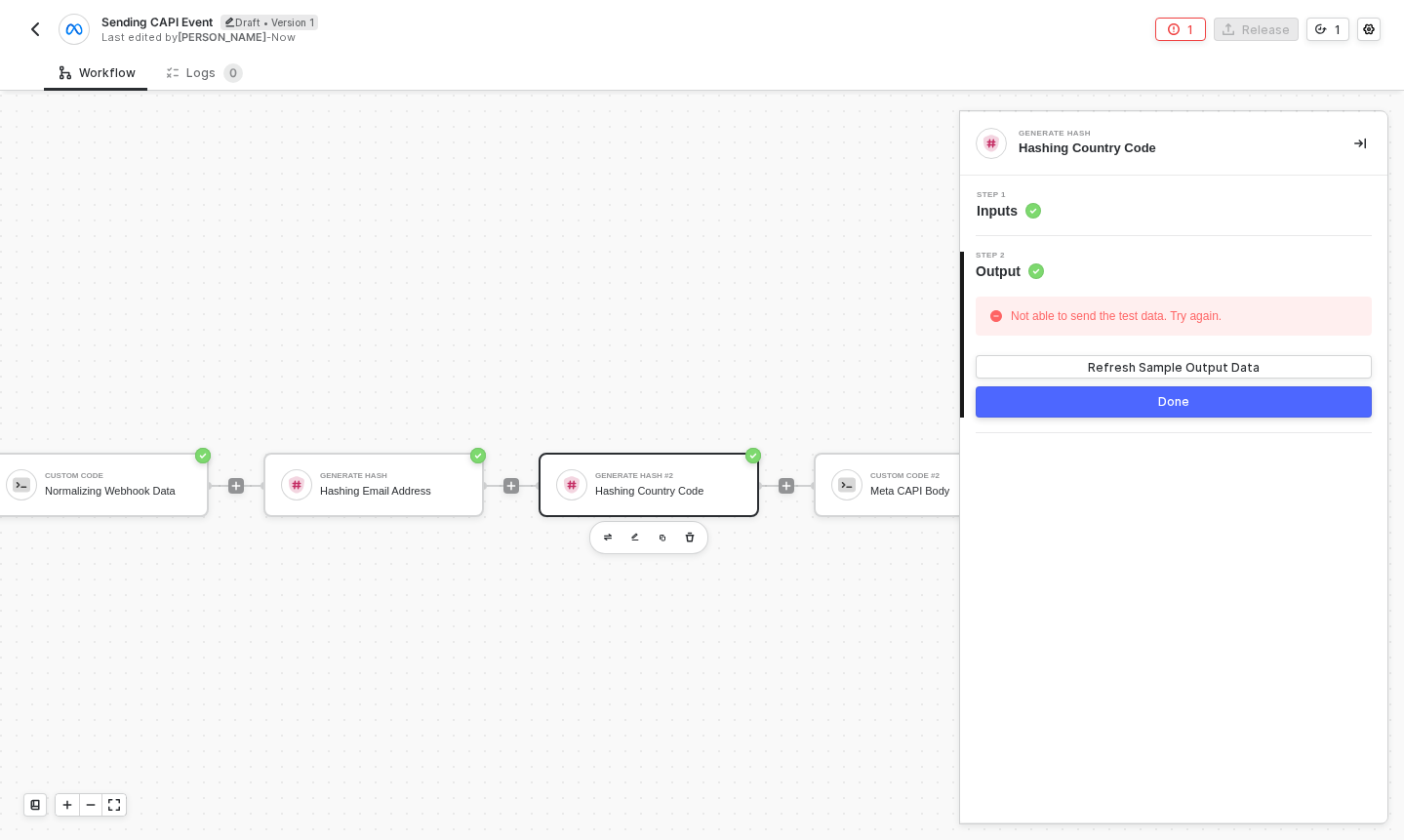
click at [1059, 220] on div "Step 1 Inputs" at bounding box center [1173, 206] width 427 height 61
click at [990, 210] on span "Inputs" at bounding box center [1009, 210] width 65 height 20
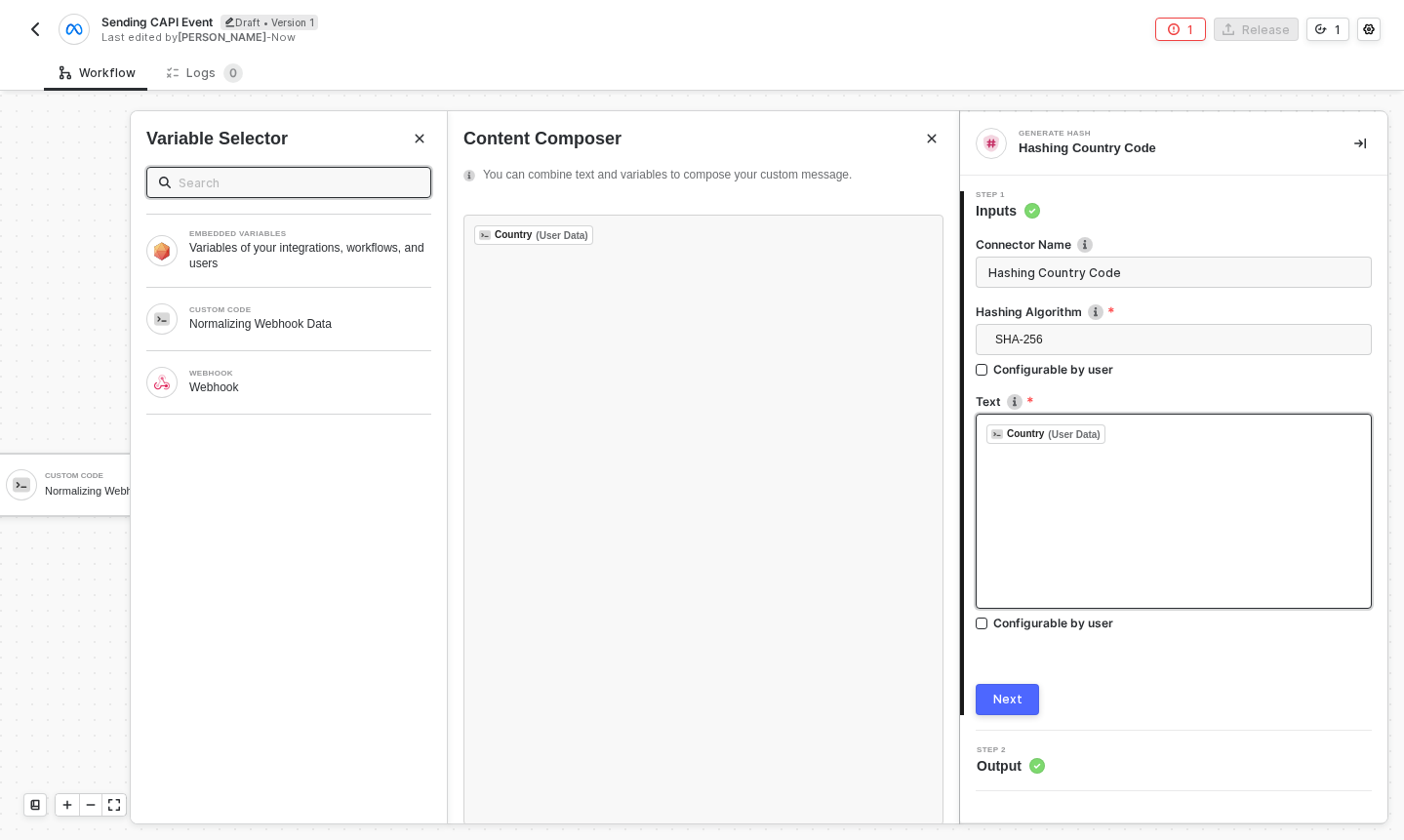
click at [1021, 692] on button "Next" at bounding box center [1008, 698] width 64 height 31
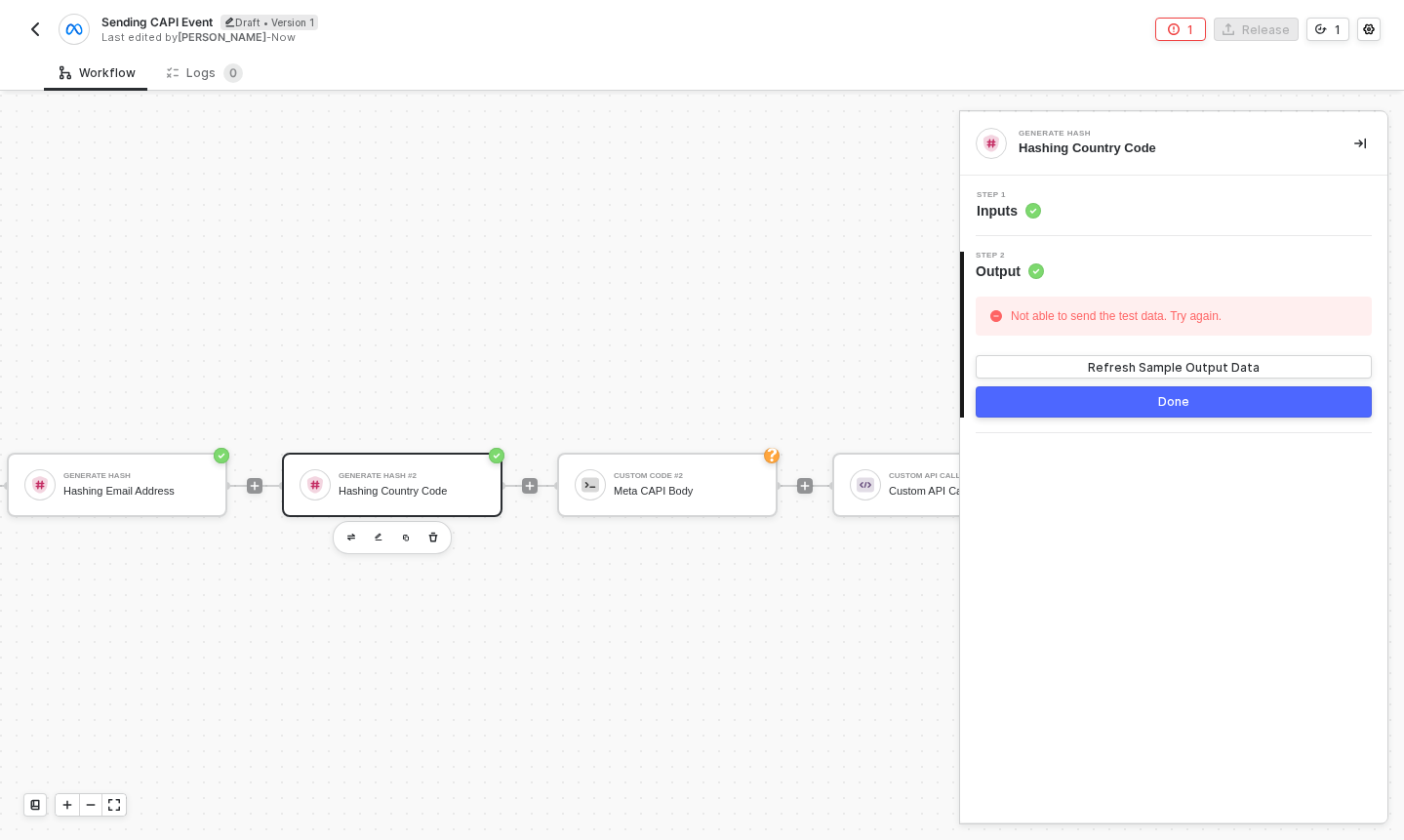
scroll to position [0, 541]
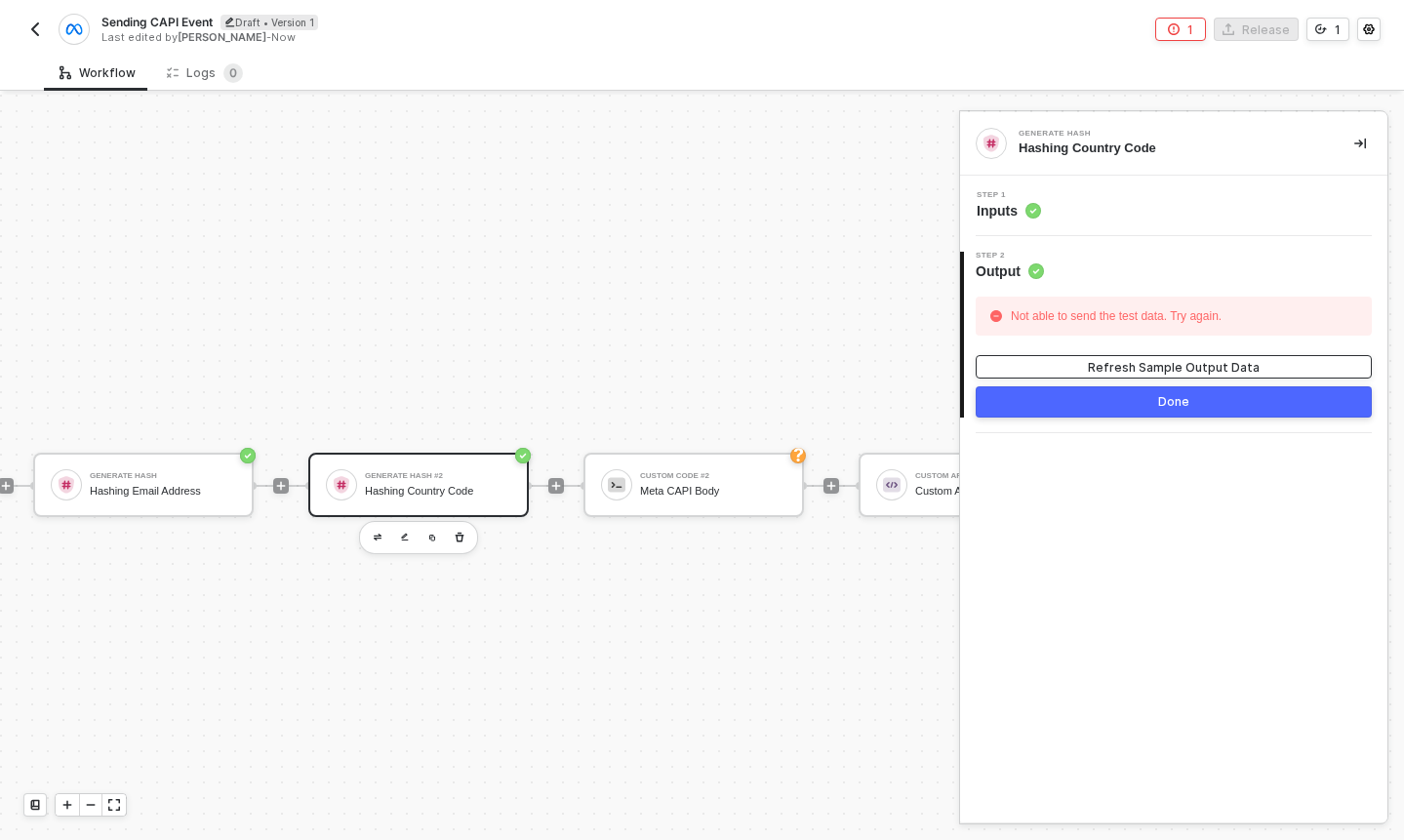
click at [1088, 366] on button "Refresh Sample Output Data" at bounding box center [1173, 366] width 396 height 23
click at [1098, 390] on button "Done" at bounding box center [1173, 401] width 396 height 31
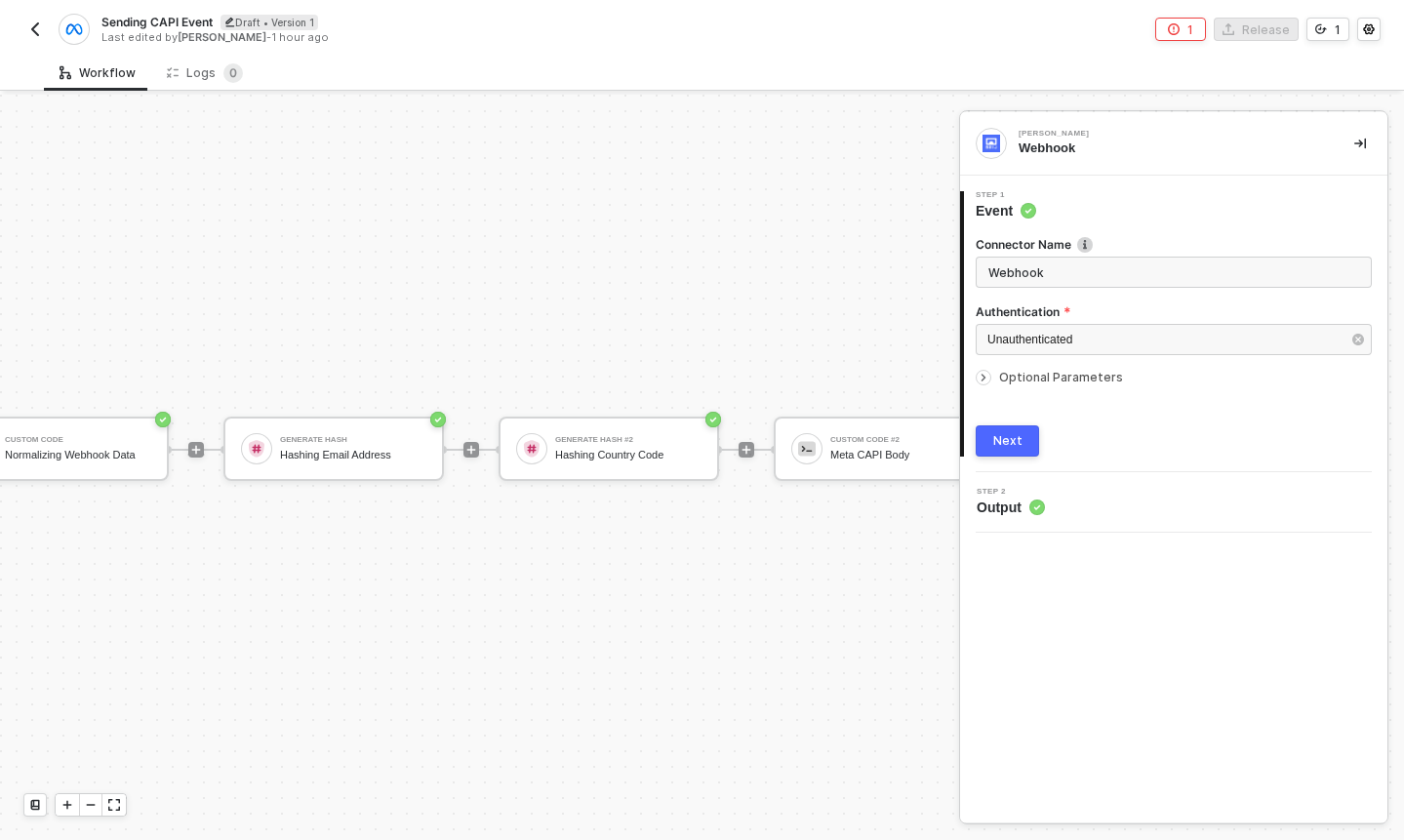
scroll to position [36, 598]
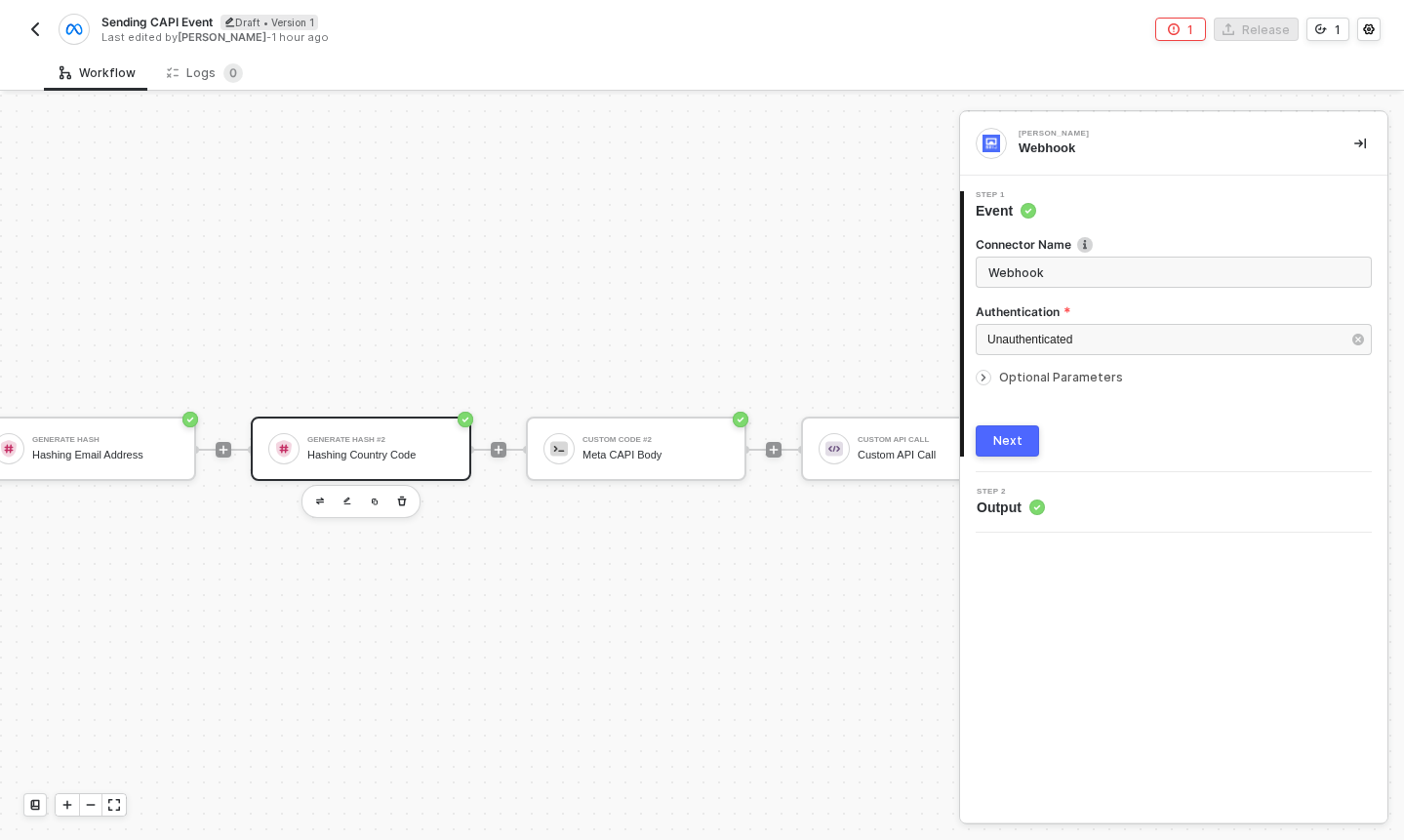
click at [417, 447] on div "Generate Hash #2 Hashing Country Code" at bounding box center [380, 448] width 147 height 37
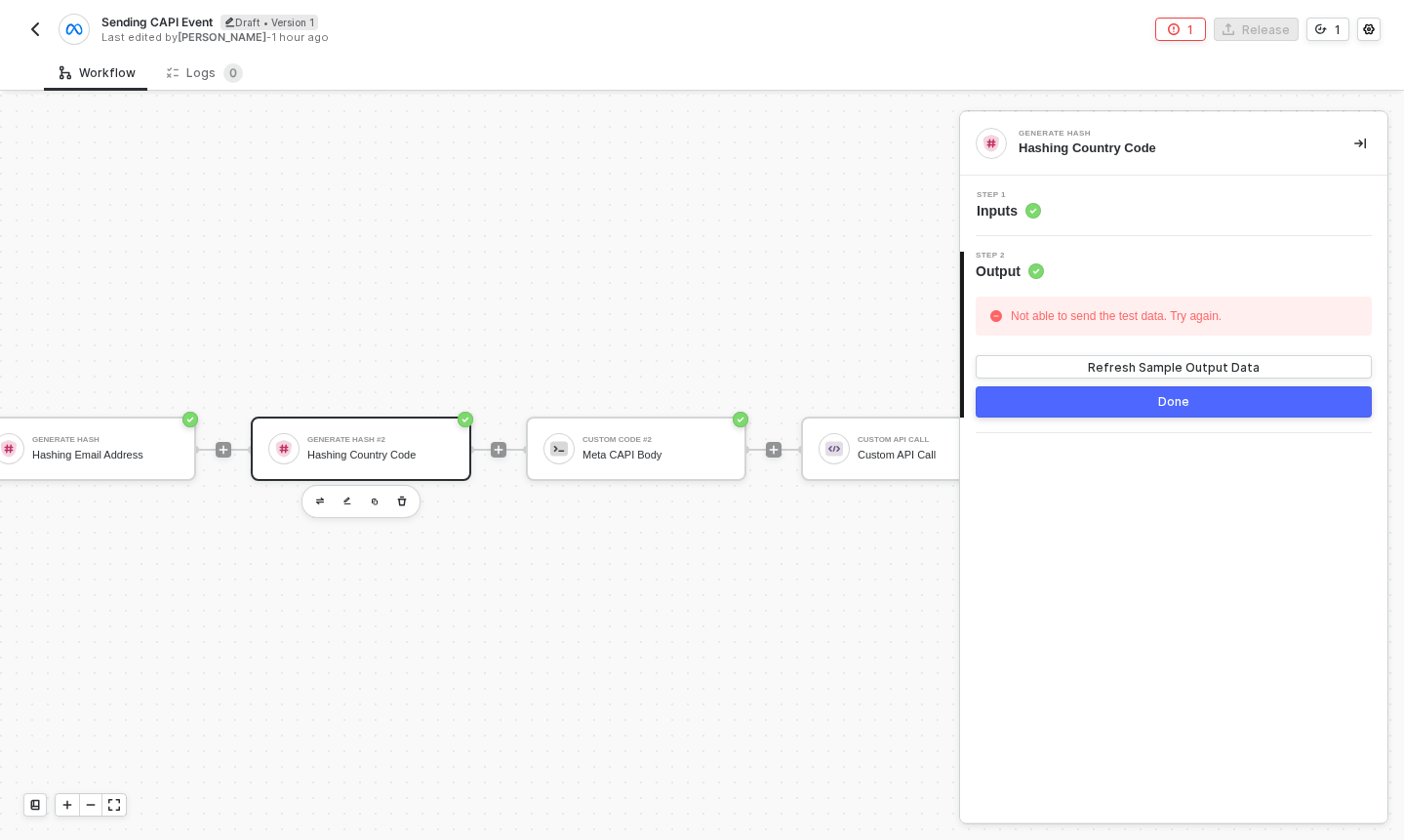
click at [997, 216] on span "Inputs" at bounding box center [1009, 210] width 65 height 20
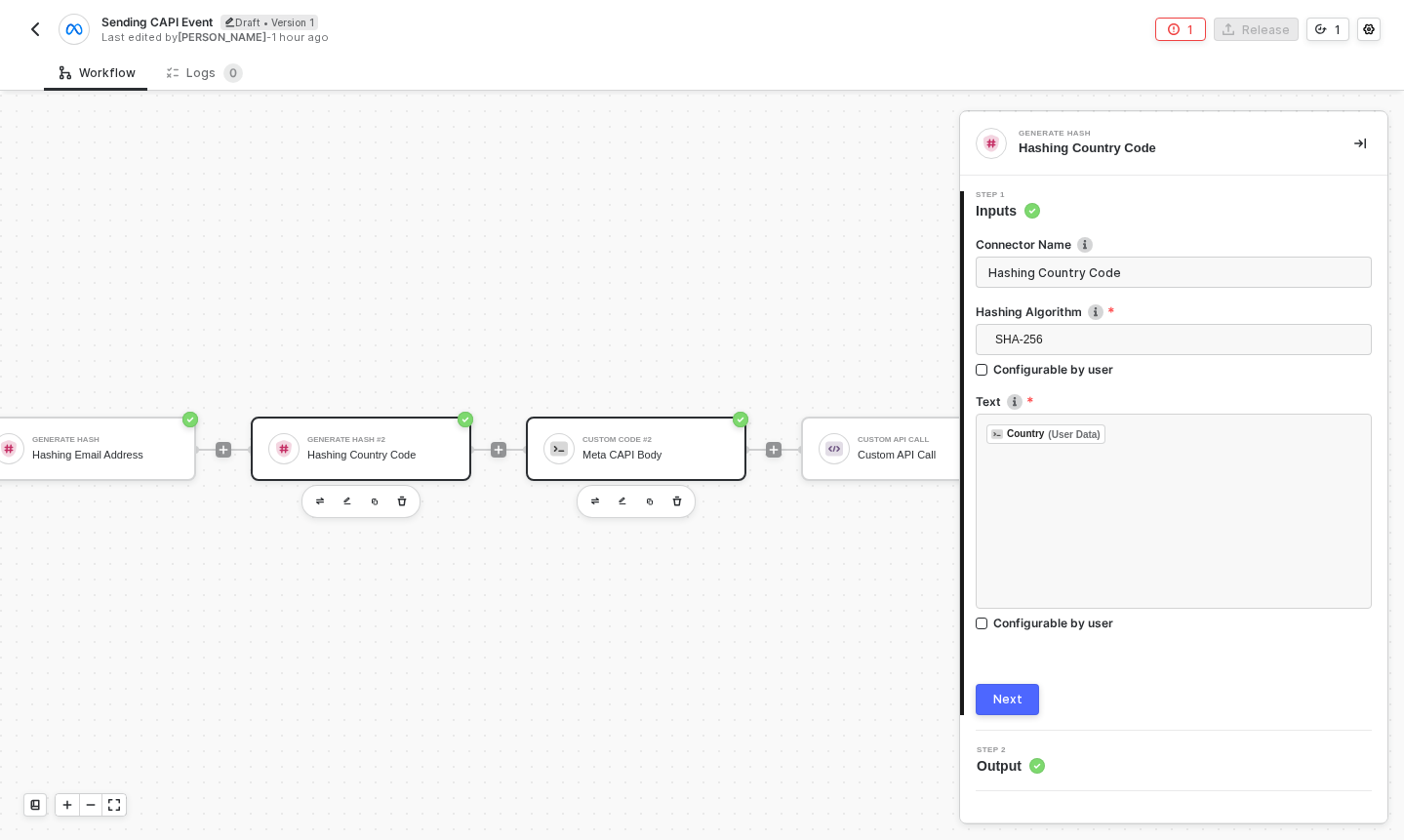
click at [687, 433] on div "Custom Code #2 Meta CAPI Body" at bounding box center [656, 448] width 147 height 37
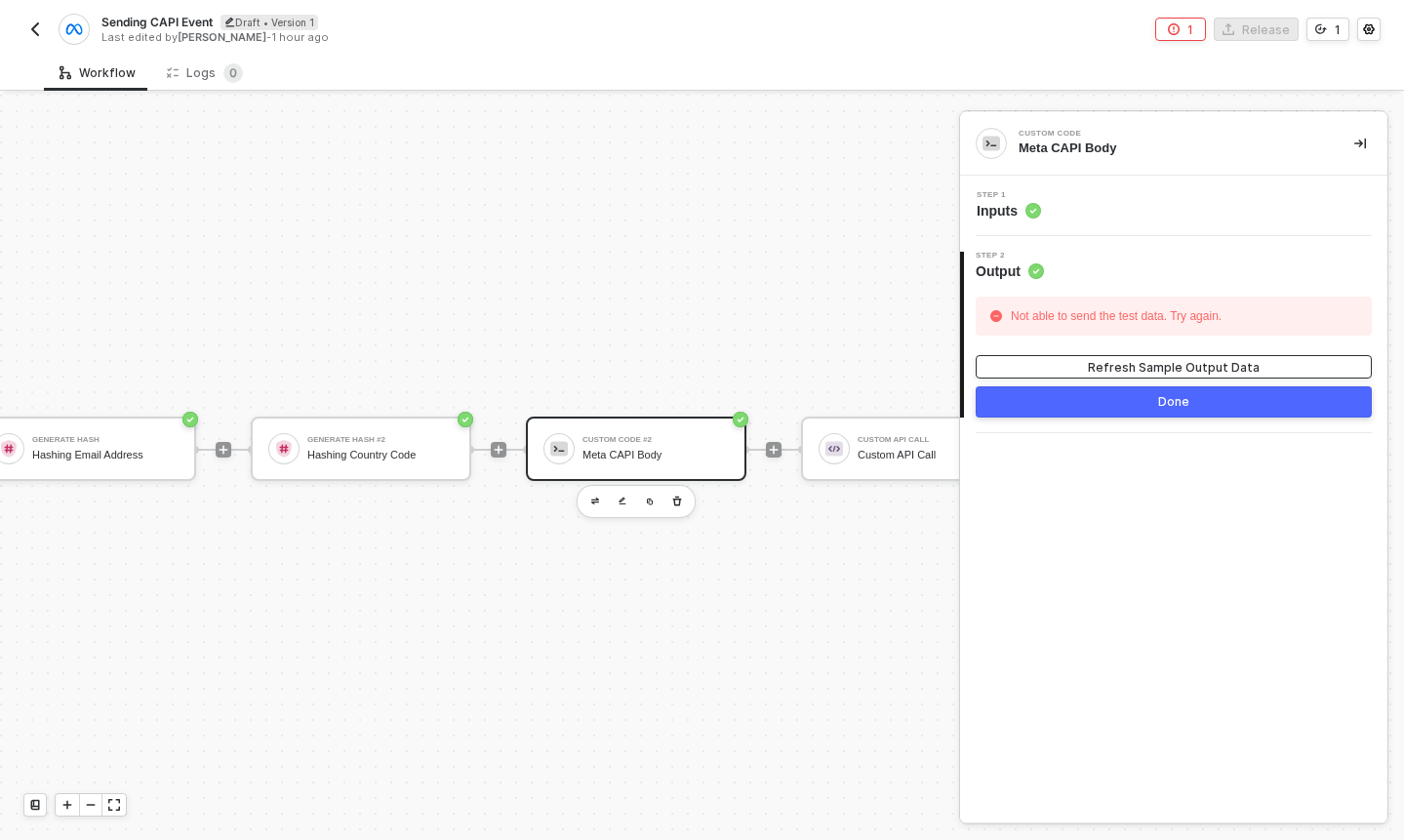
click at [1069, 363] on button "Refresh Sample Output Data" at bounding box center [1173, 366] width 396 height 23
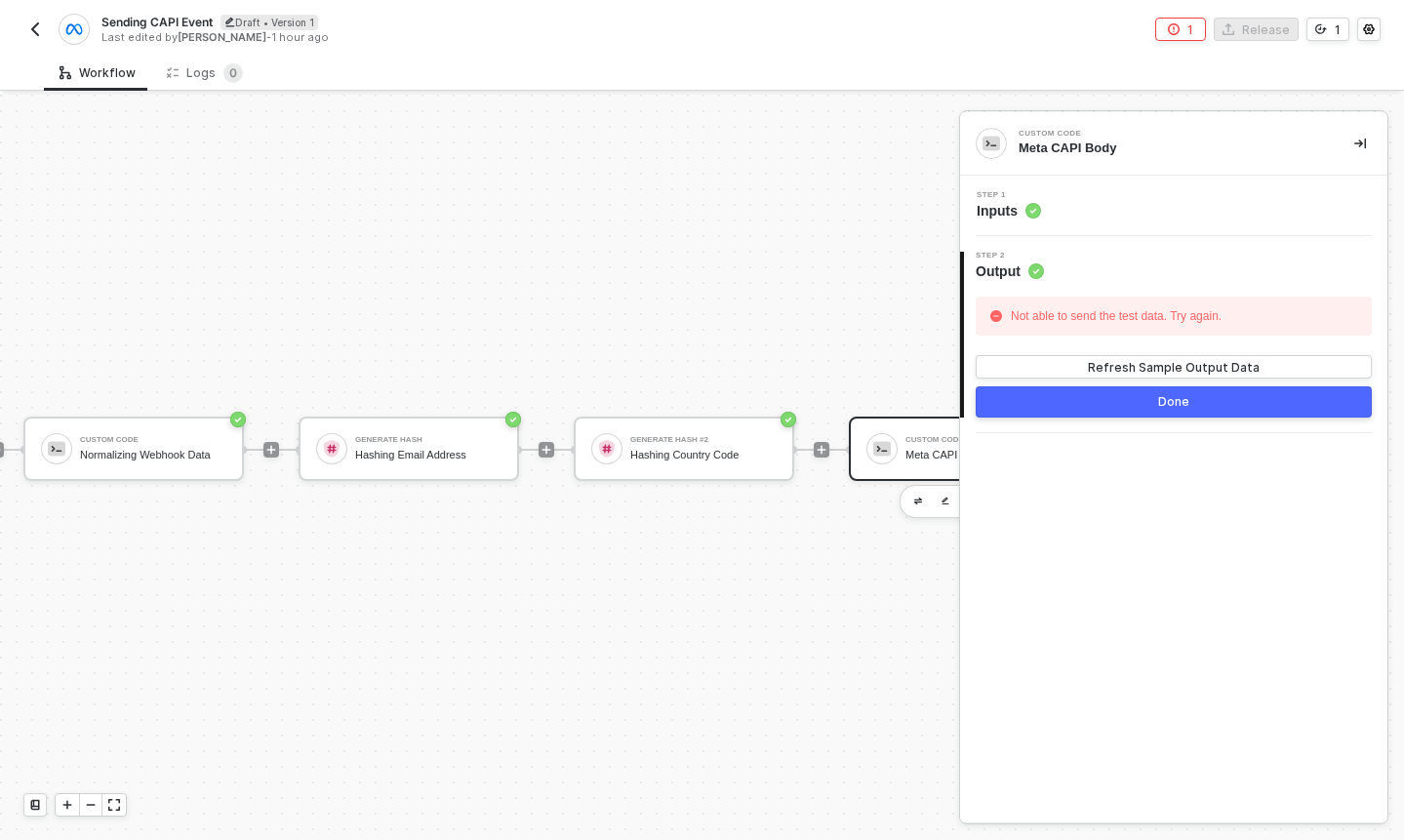
scroll to position [36, 137]
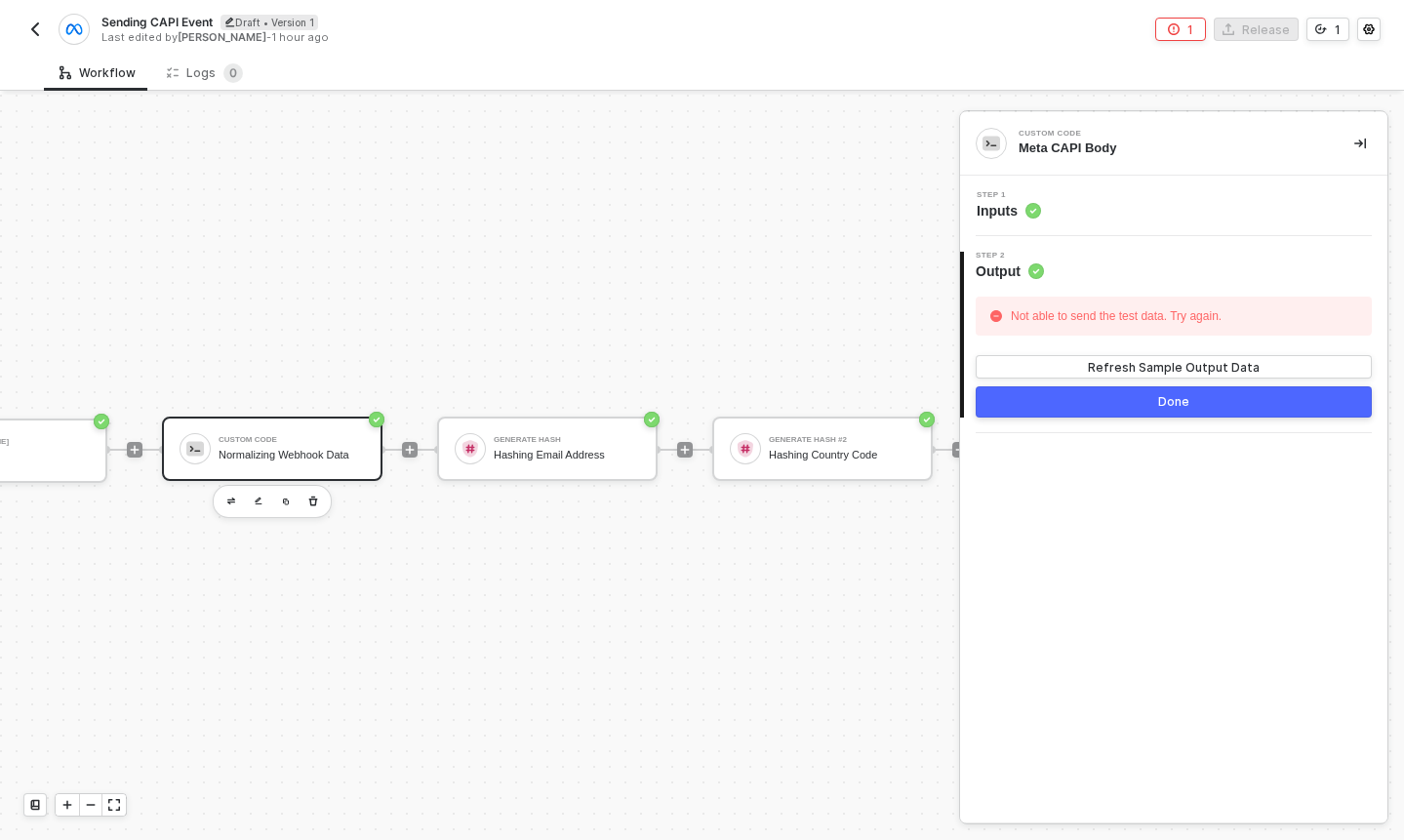
click at [241, 451] on div "Normalizing Webhook Data" at bounding box center [291, 455] width 147 height 13
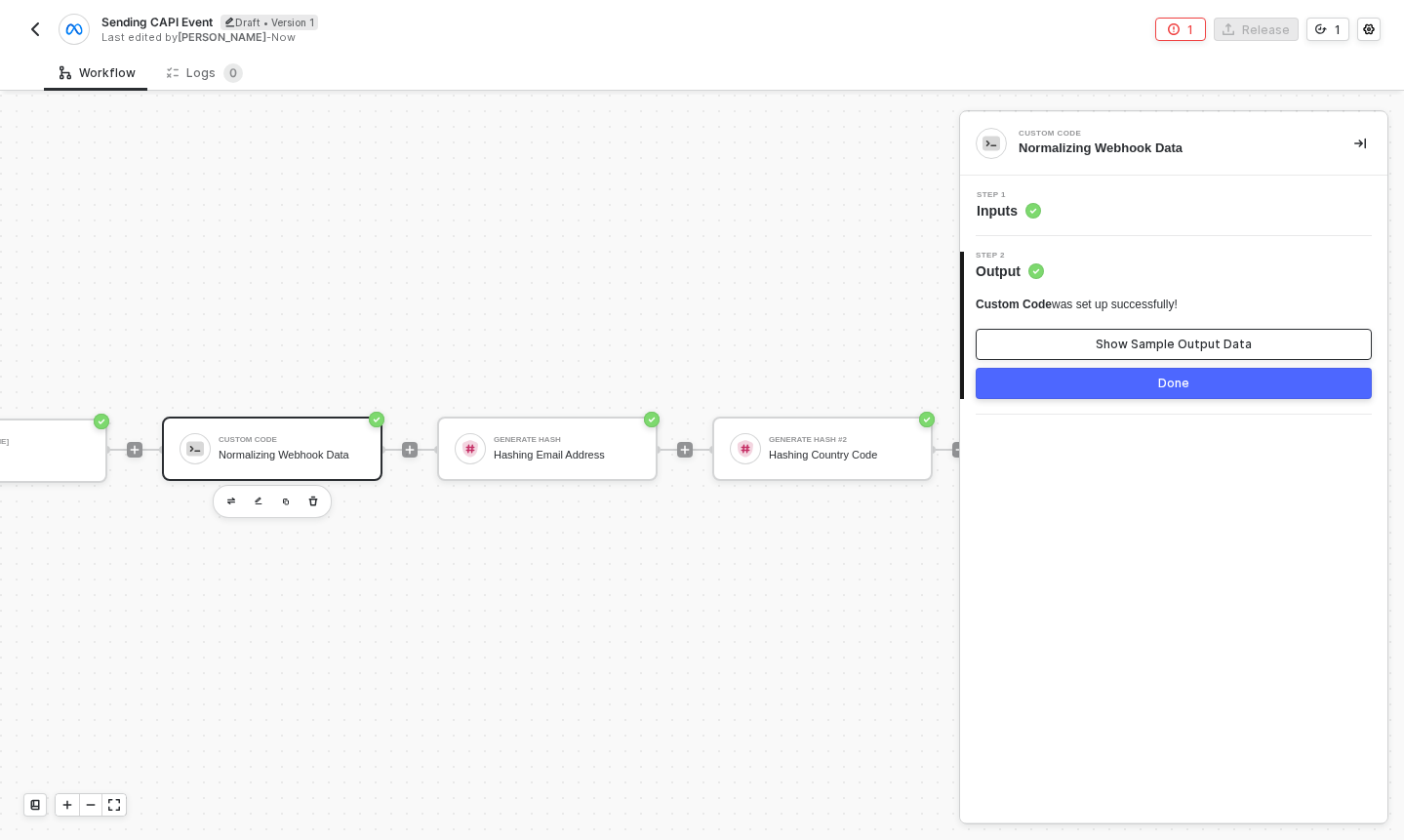
click at [1065, 344] on button "Show Sample Output Data" at bounding box center [1173, 344] width 396 height 31
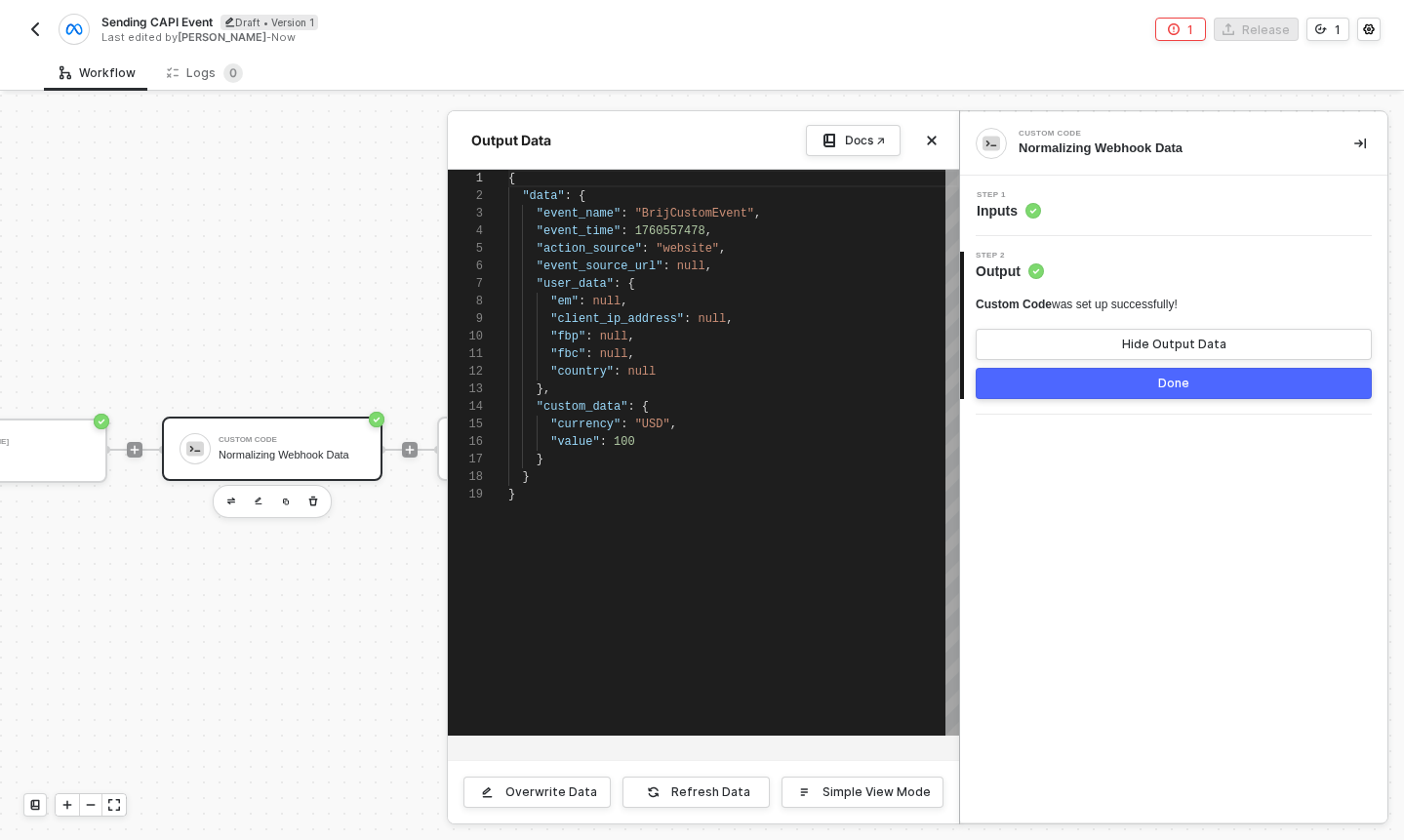
scroll to position [176, 0]
click at [723, 287] on div ""user_data" : {" at bounding box center [733, 284] width 451 height 18
click at [709, 296] on div ""em" : null ," at bounding box center [733, 301] width 451 height 18
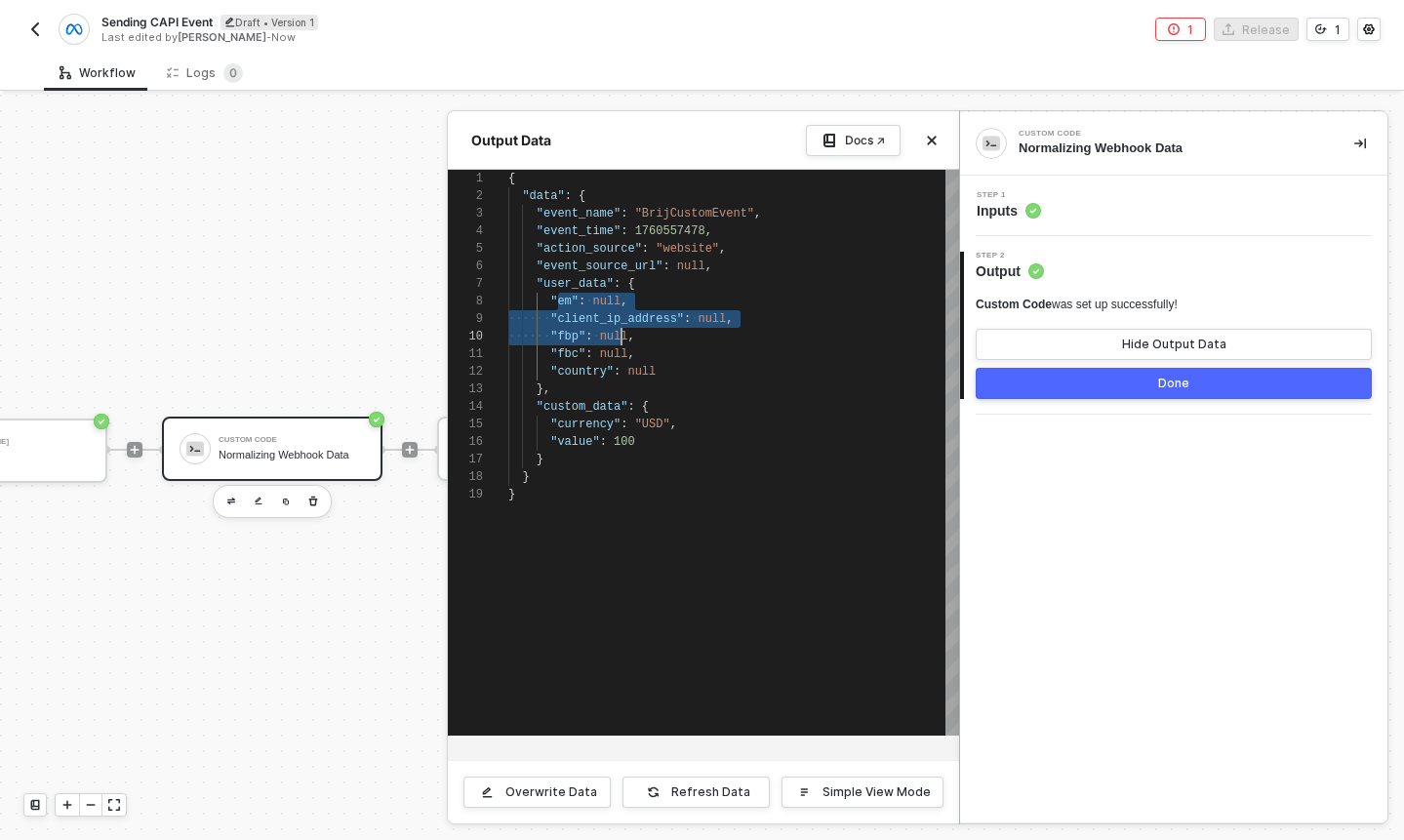
type textarea "{ "data": { "event_name": "BrijCustomEvent", "event_time": 1760557478, "action_…"
drag, startPoint x: 558, startPoint y: 303, endPoint x: 648, endPoint y: 373, distance: 114.0
click at [334, 369] on div at bounding box center [702, 467] width 1404 height 745
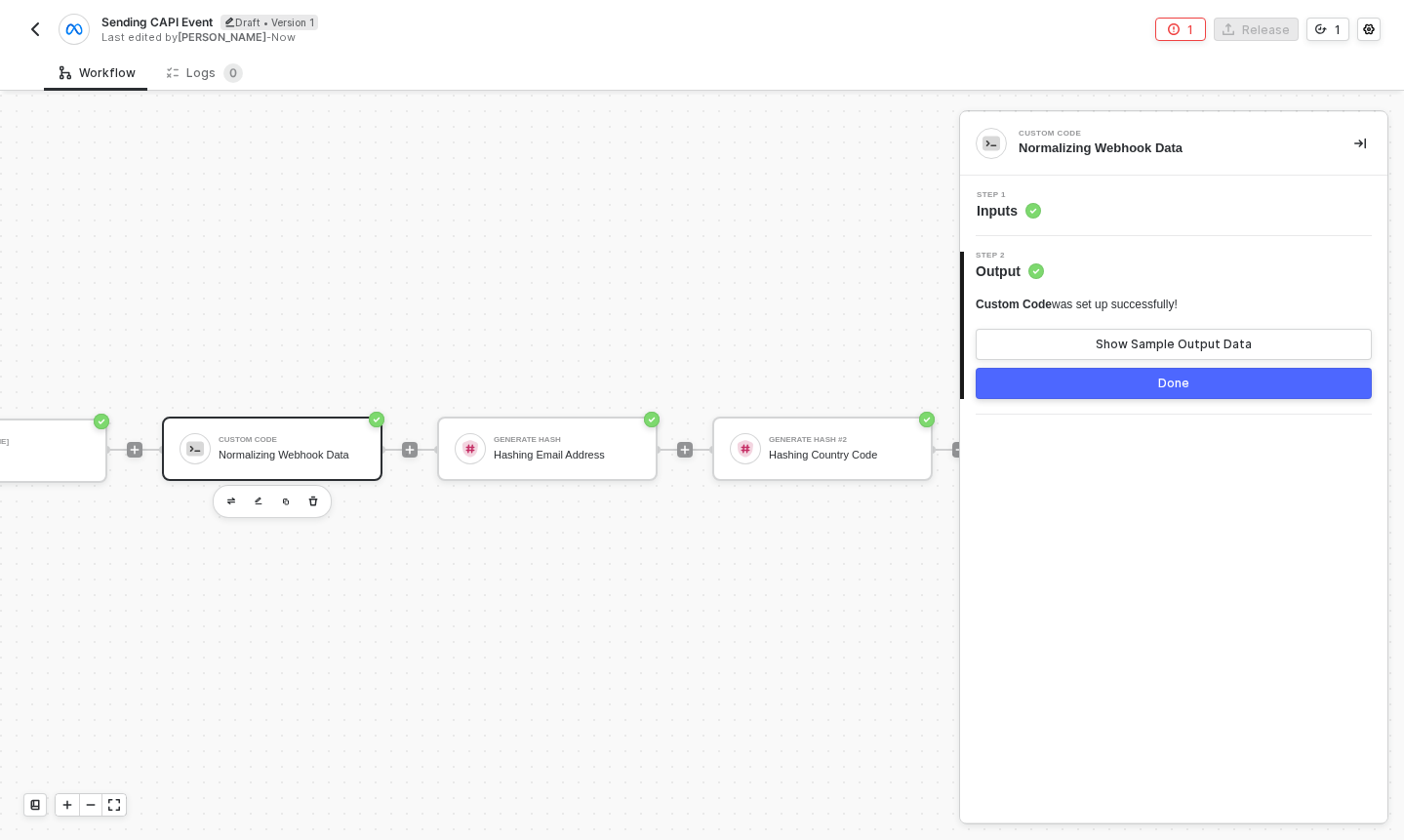
scroll to position [36, 0]
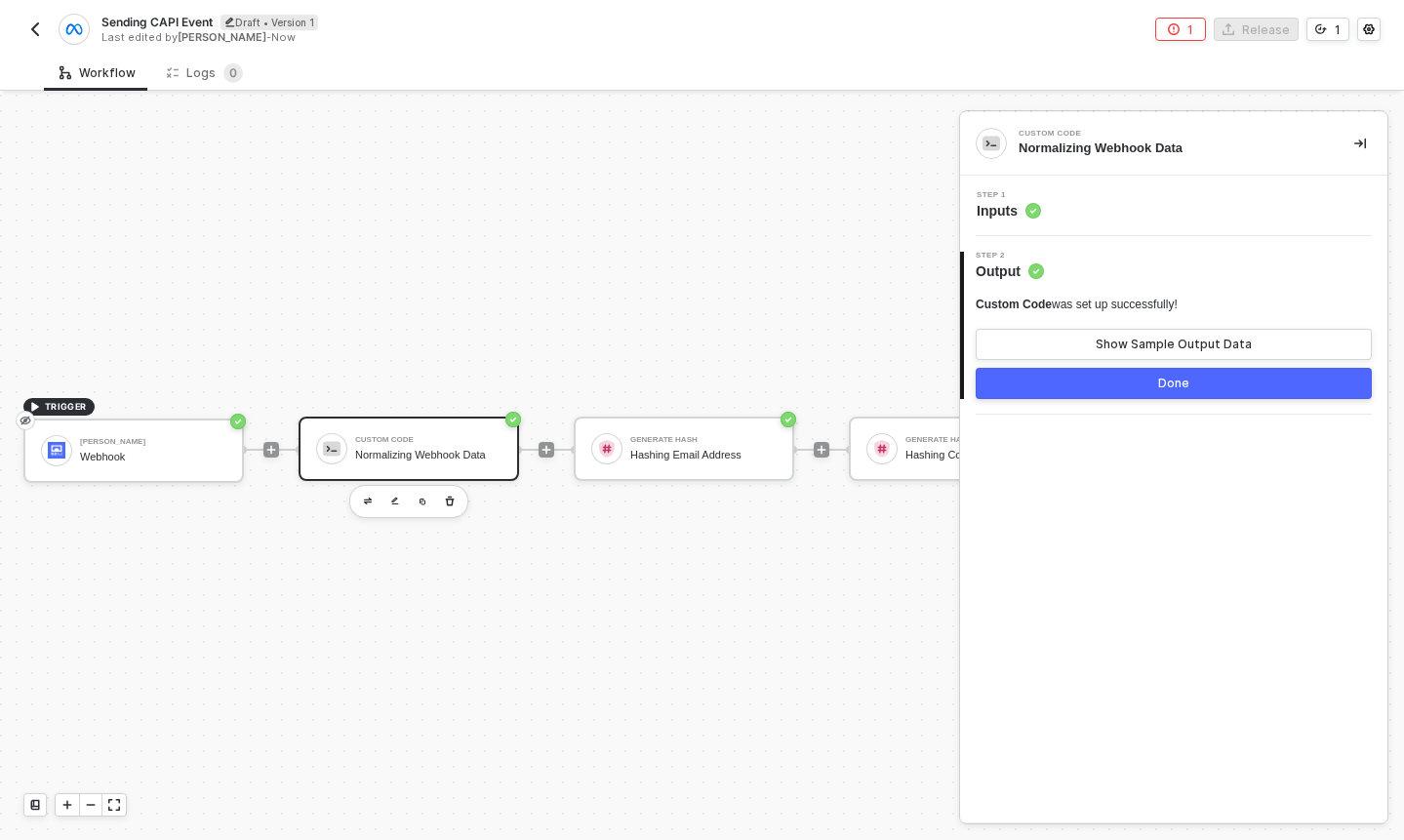
click at [1003, 198] on span "Step 1" at bounding box center [1009, 196] width 65 height 8
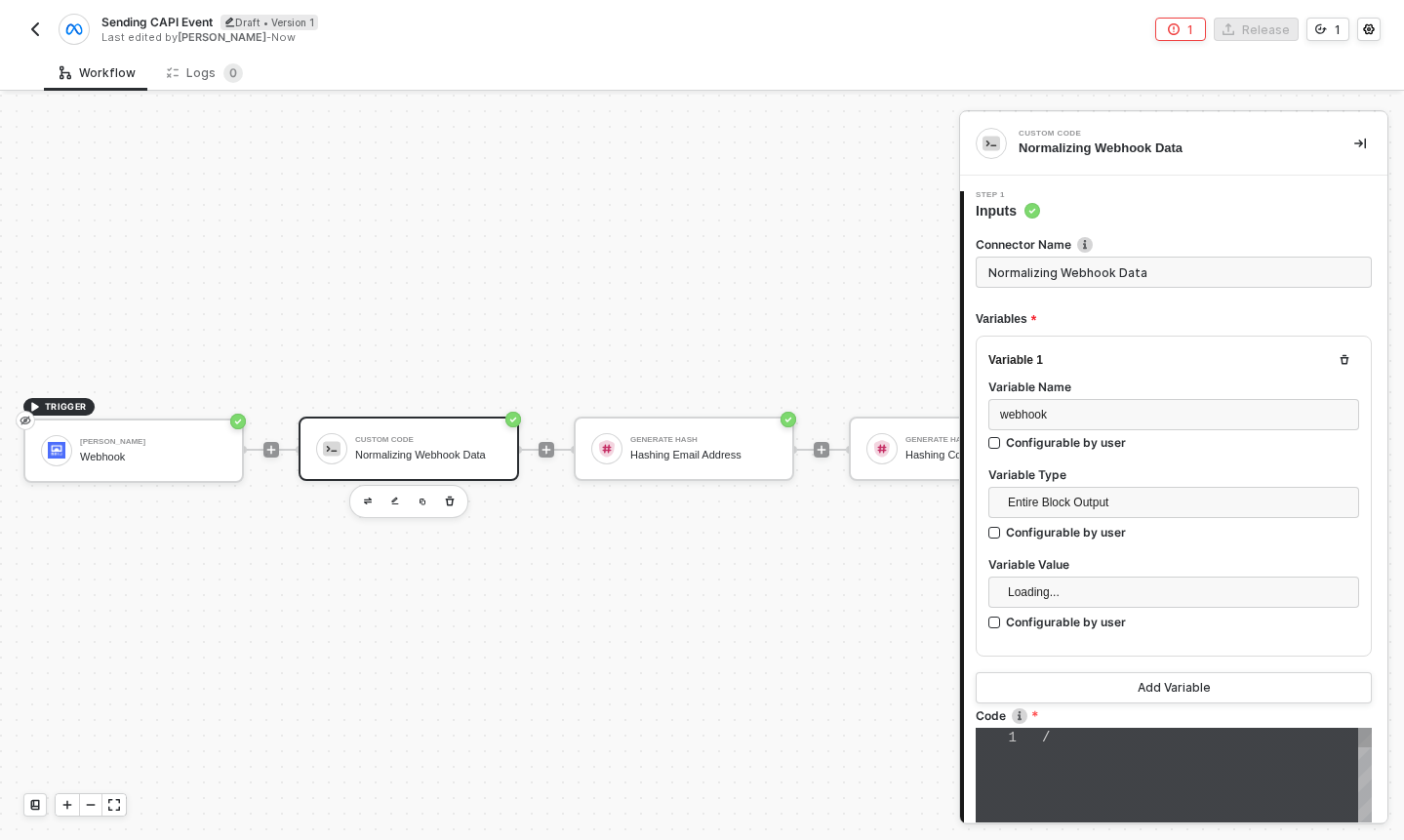
type textarea "/* Alloy Transform → Facebook CAPI fields (NO HASHING) Reads from: inputData.we…"
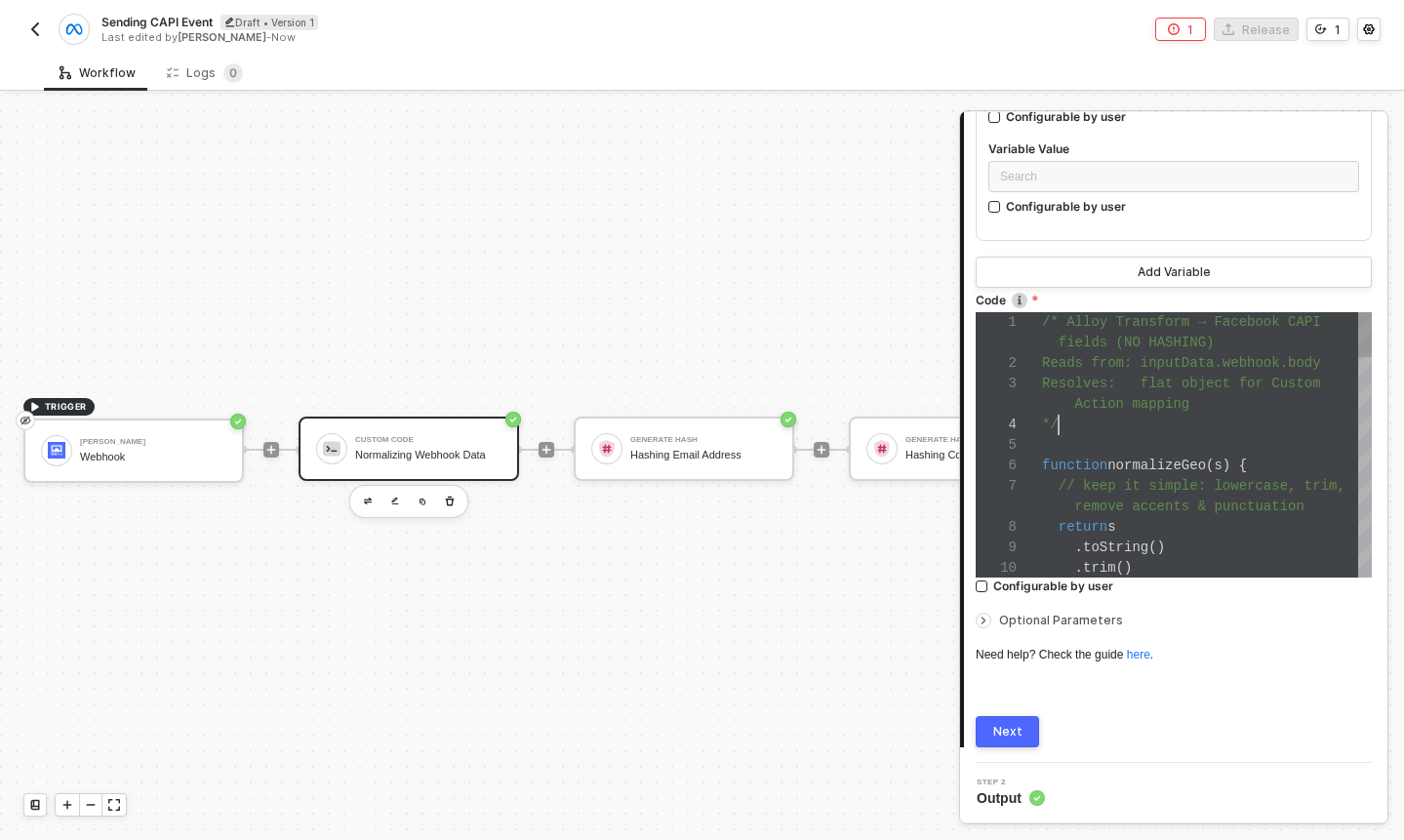
click at [1229, 432] on div "*/" at bounding box center [1206, 425] width 330 height 21
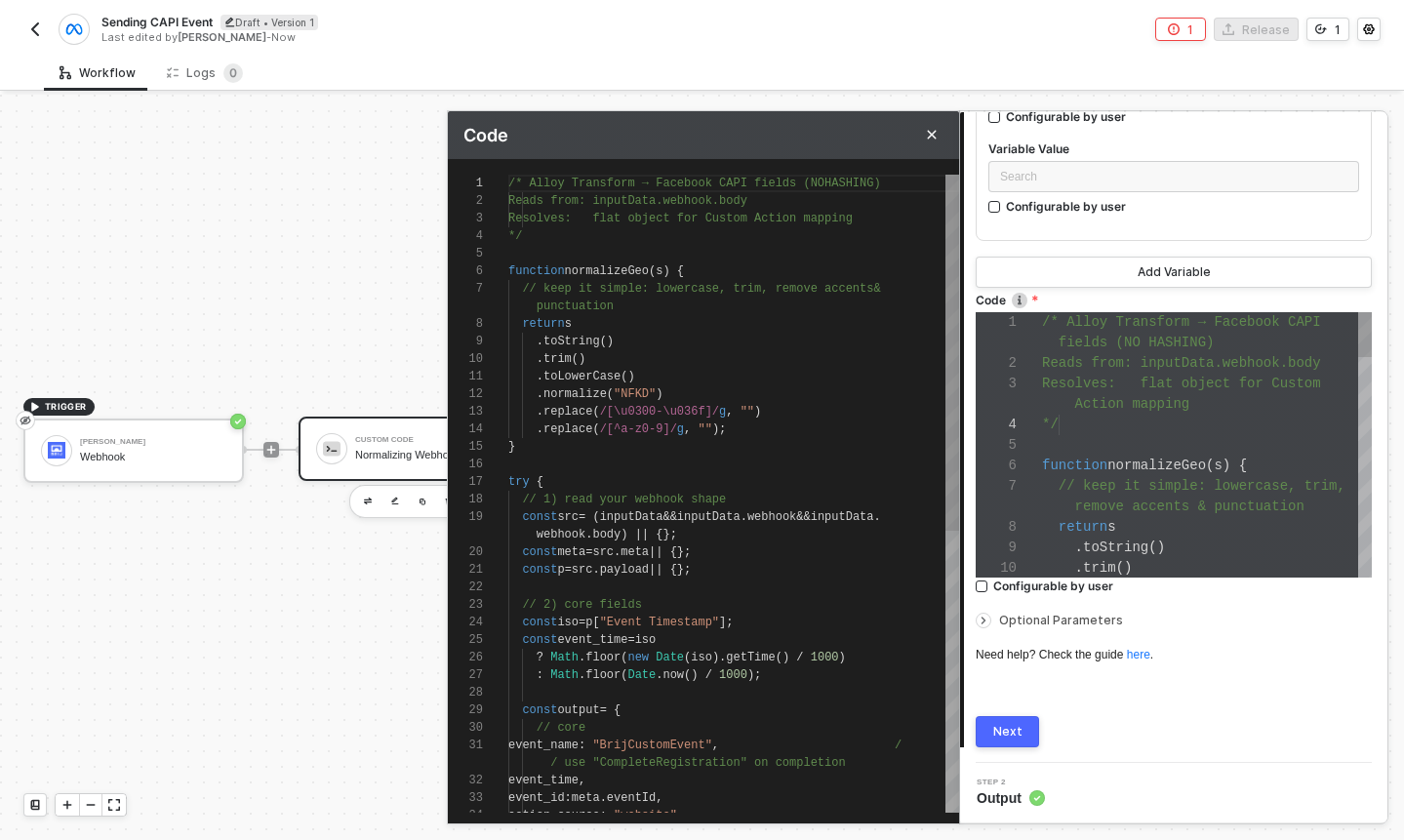
scroll to position [158, 0]
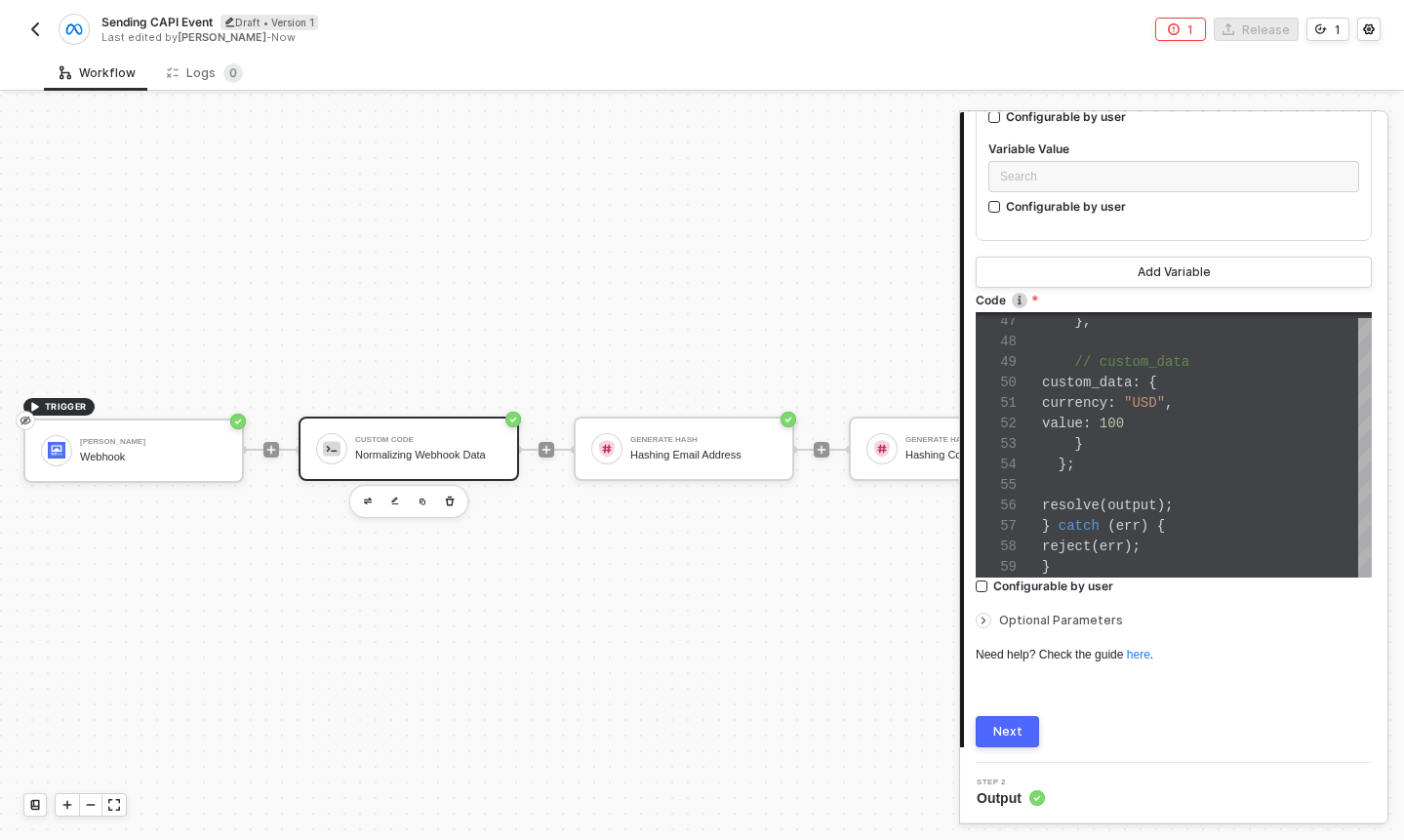
click at [1026, 743] on button "Next" at bounding box center [1008, 731] width 64 height 31
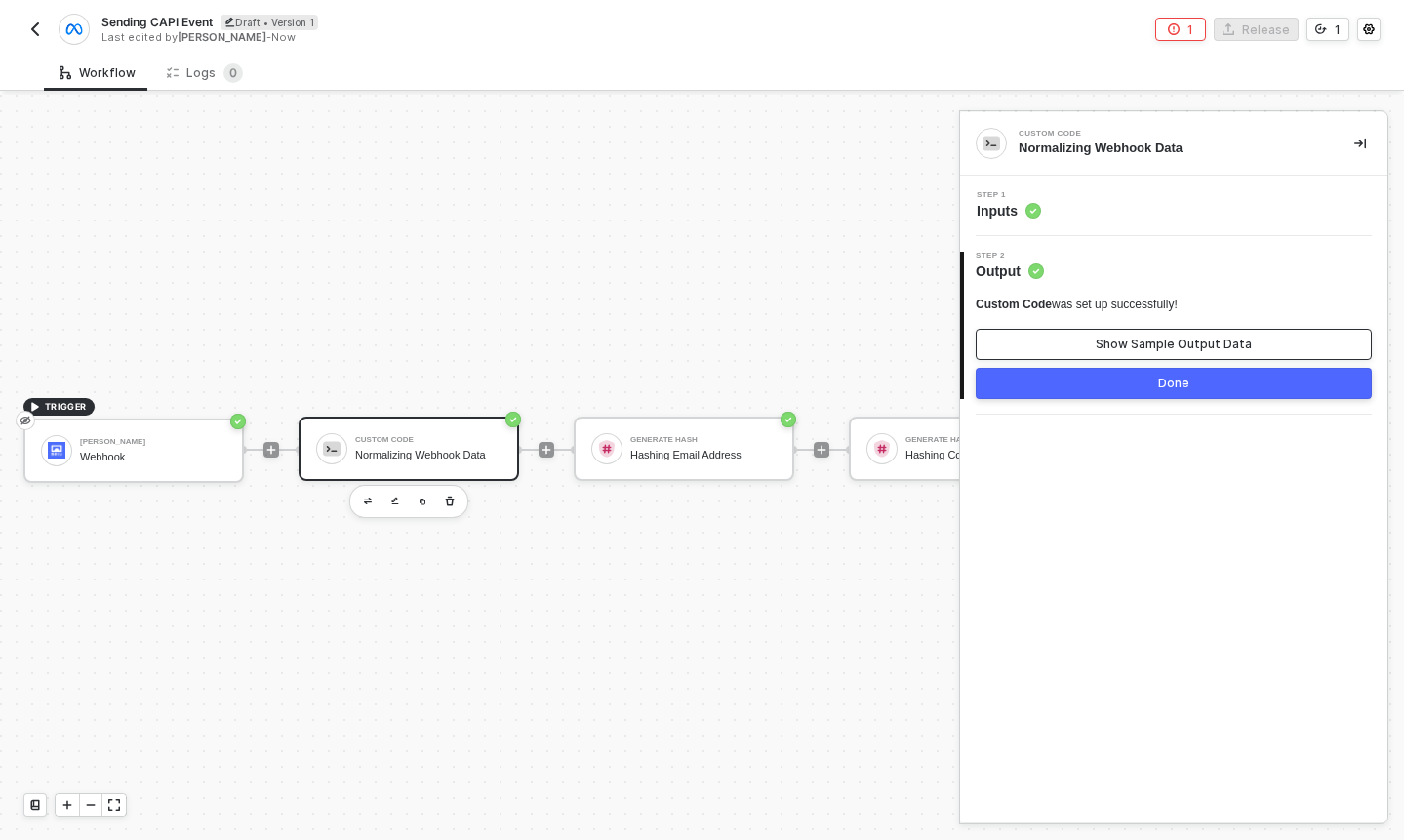
click at [1107, 332] on button "Show Sample Output Data" at bounding box center [1173, 344] width 396 height 31
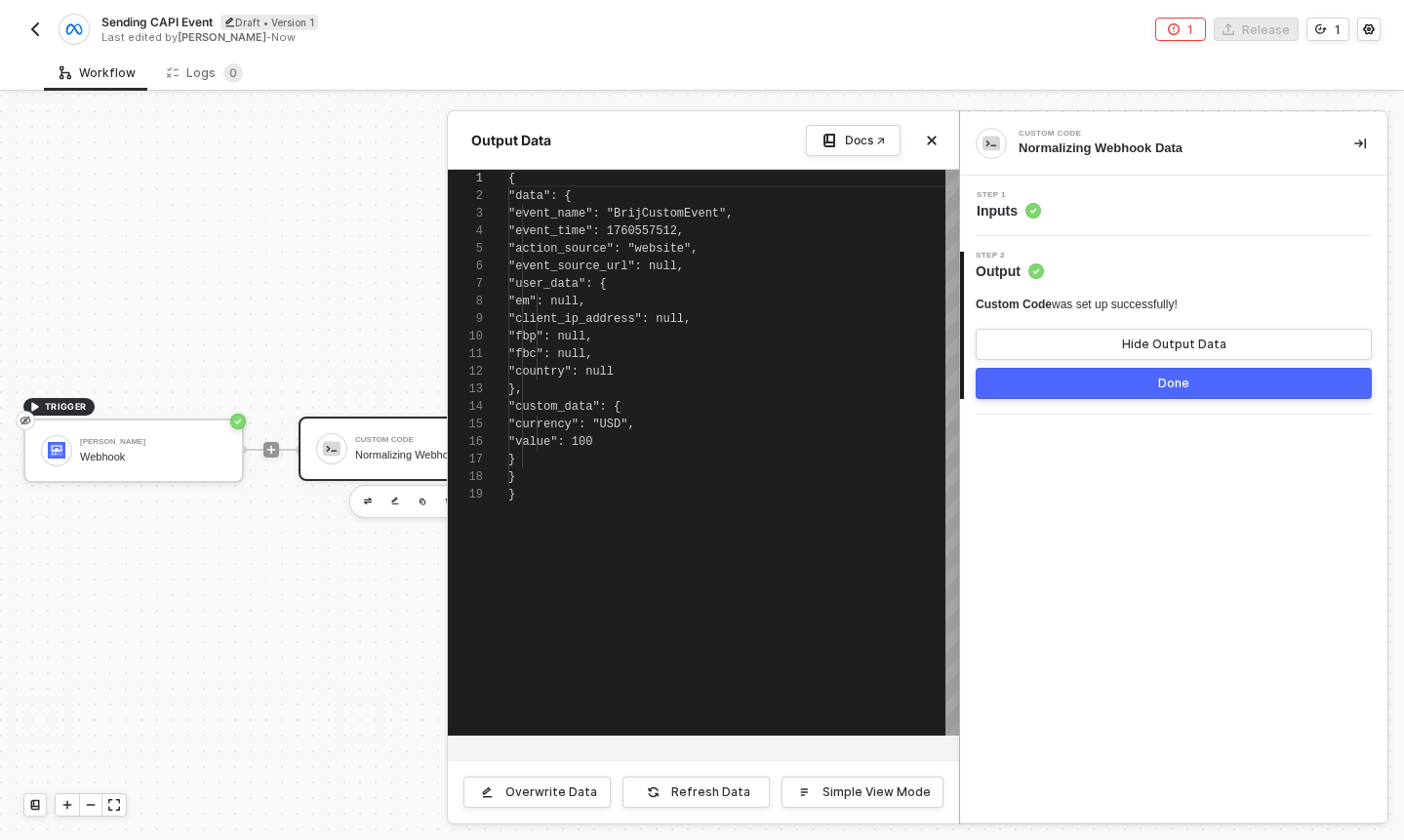
scroll to position [176, 0]
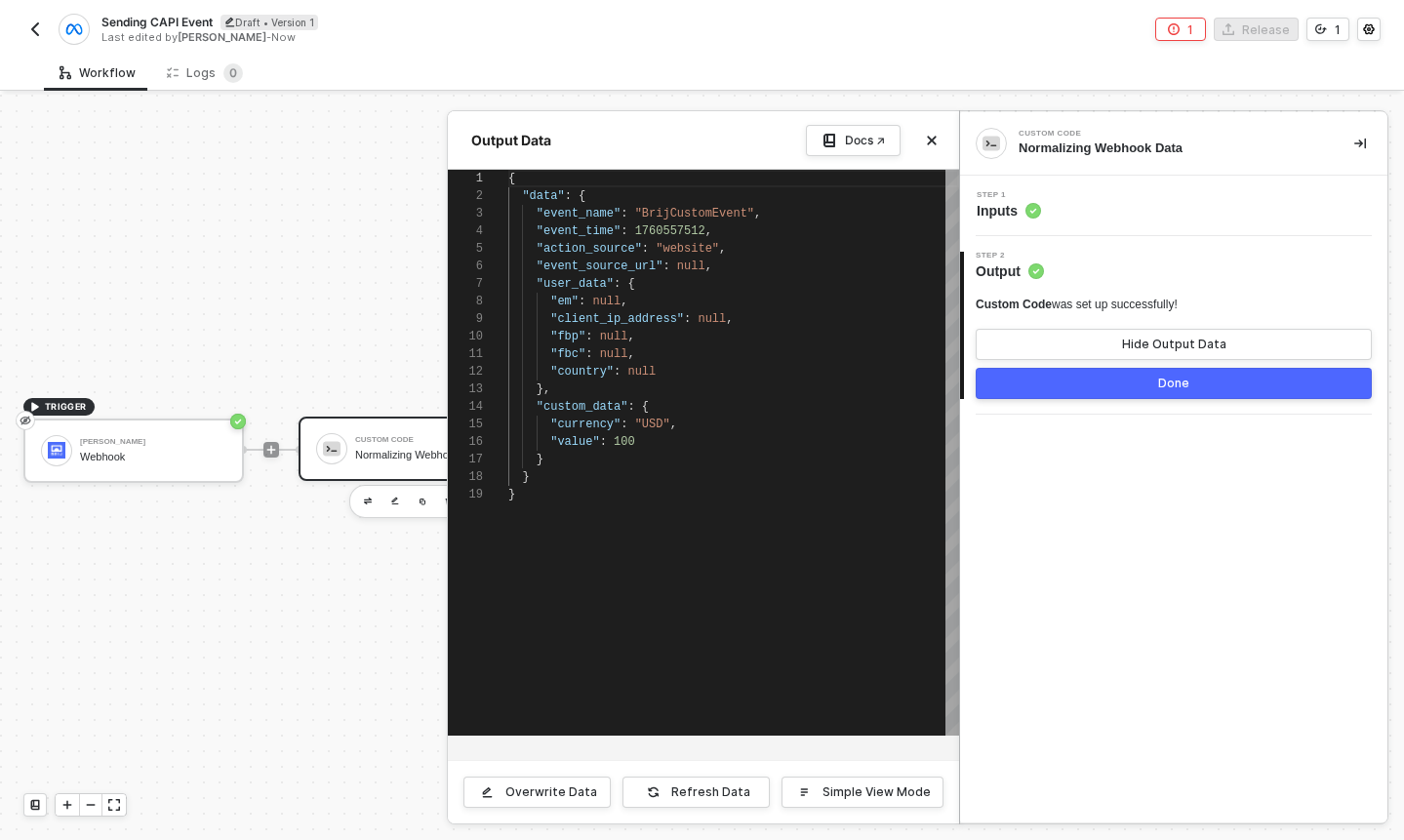
click at [189, 454] on div at bounding box center [702, 467] width 1404 height 745
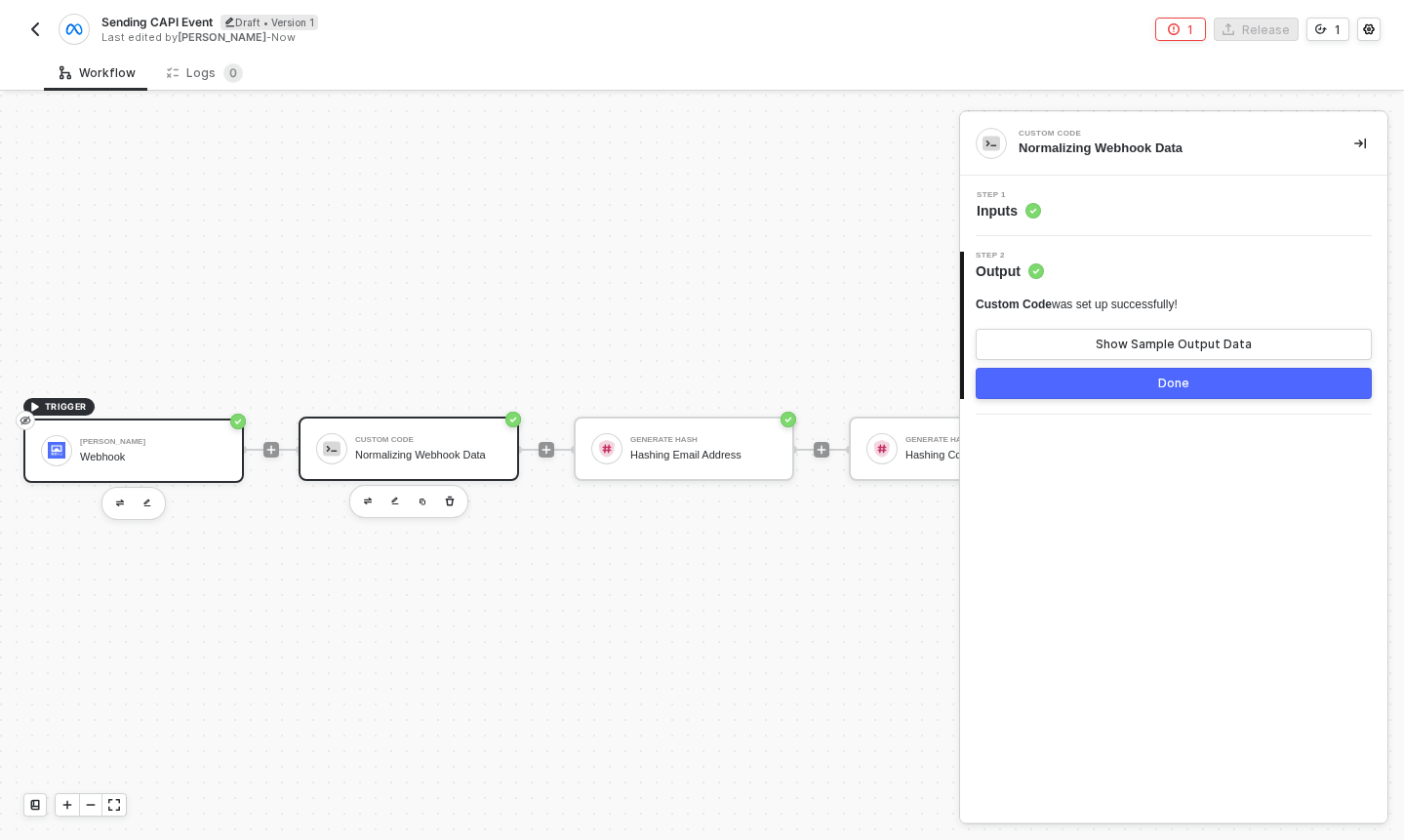
click at [162, 454] on div "Webhook" at bounding box center [153, 457] width 147 height 13
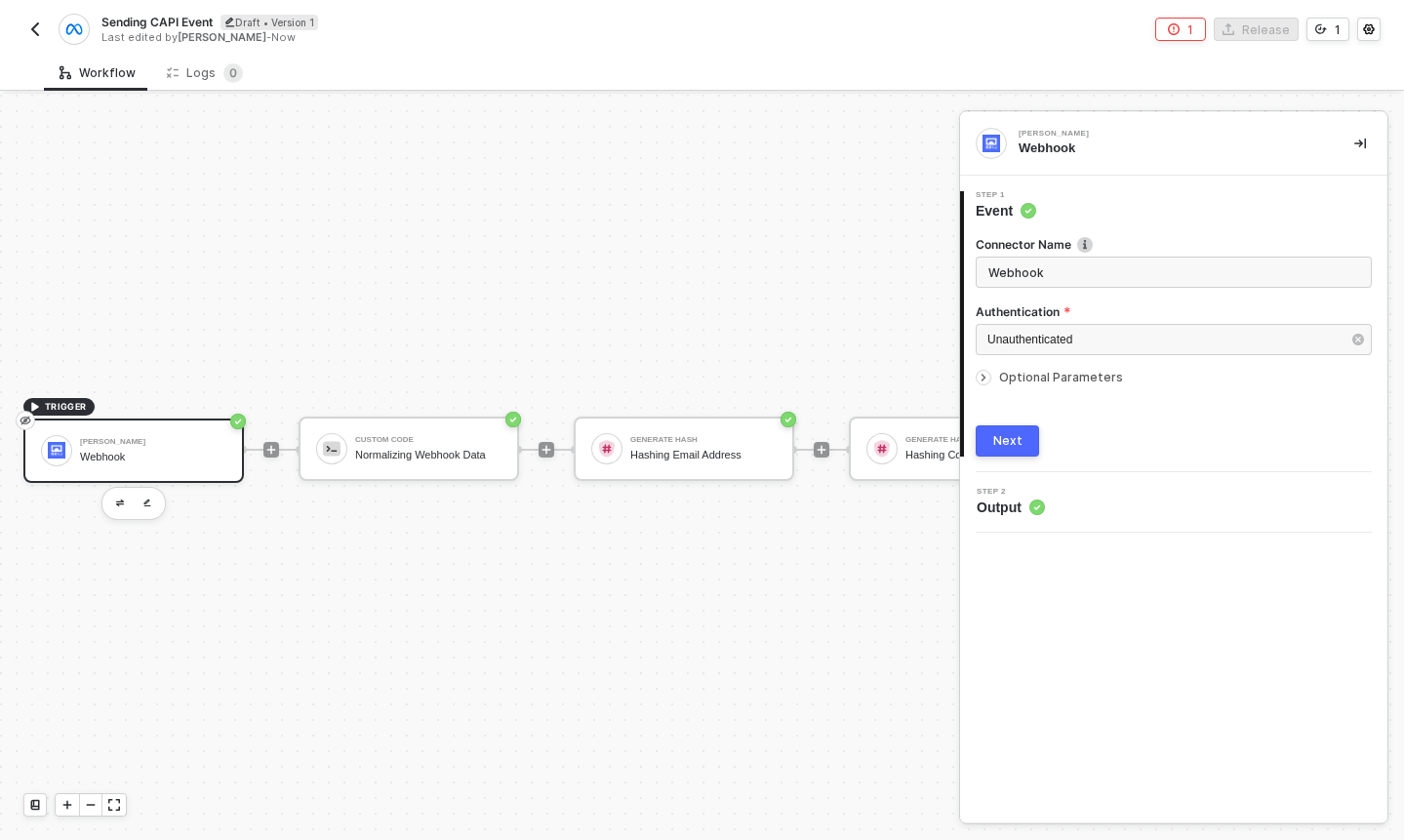
click at [1008, 371] on span "Optional Parameters" at bounding box center [1061, 377] width 124 height 15
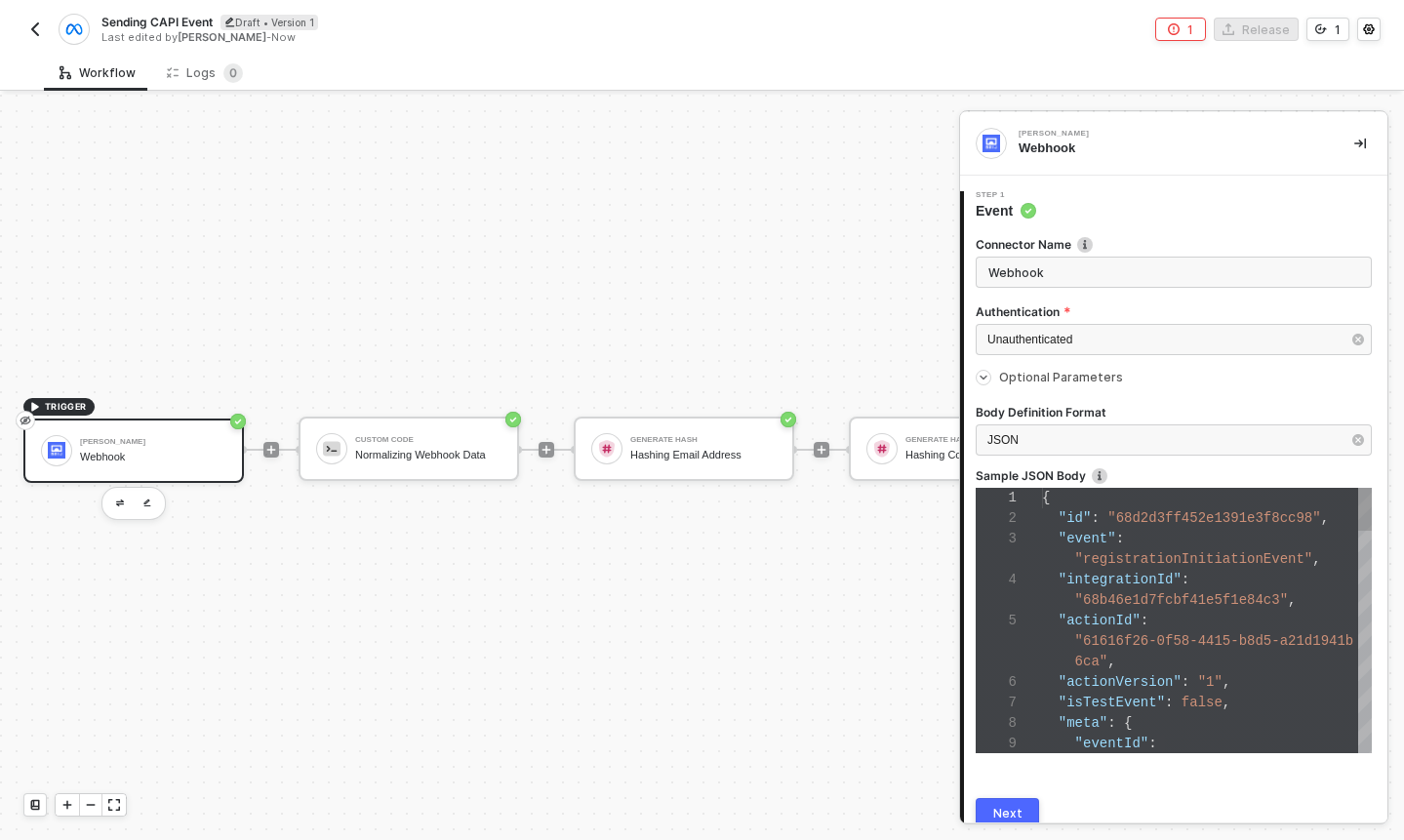
scroll to position [123, 0]
click at [1197, 597] on div "1 2 3 4 5 6 7 8 9 { "id" : "68d2d3ff452e1391e3f8cc98" , "event" : "registration…" at bounding box center [1173, 621] width 396 height 265
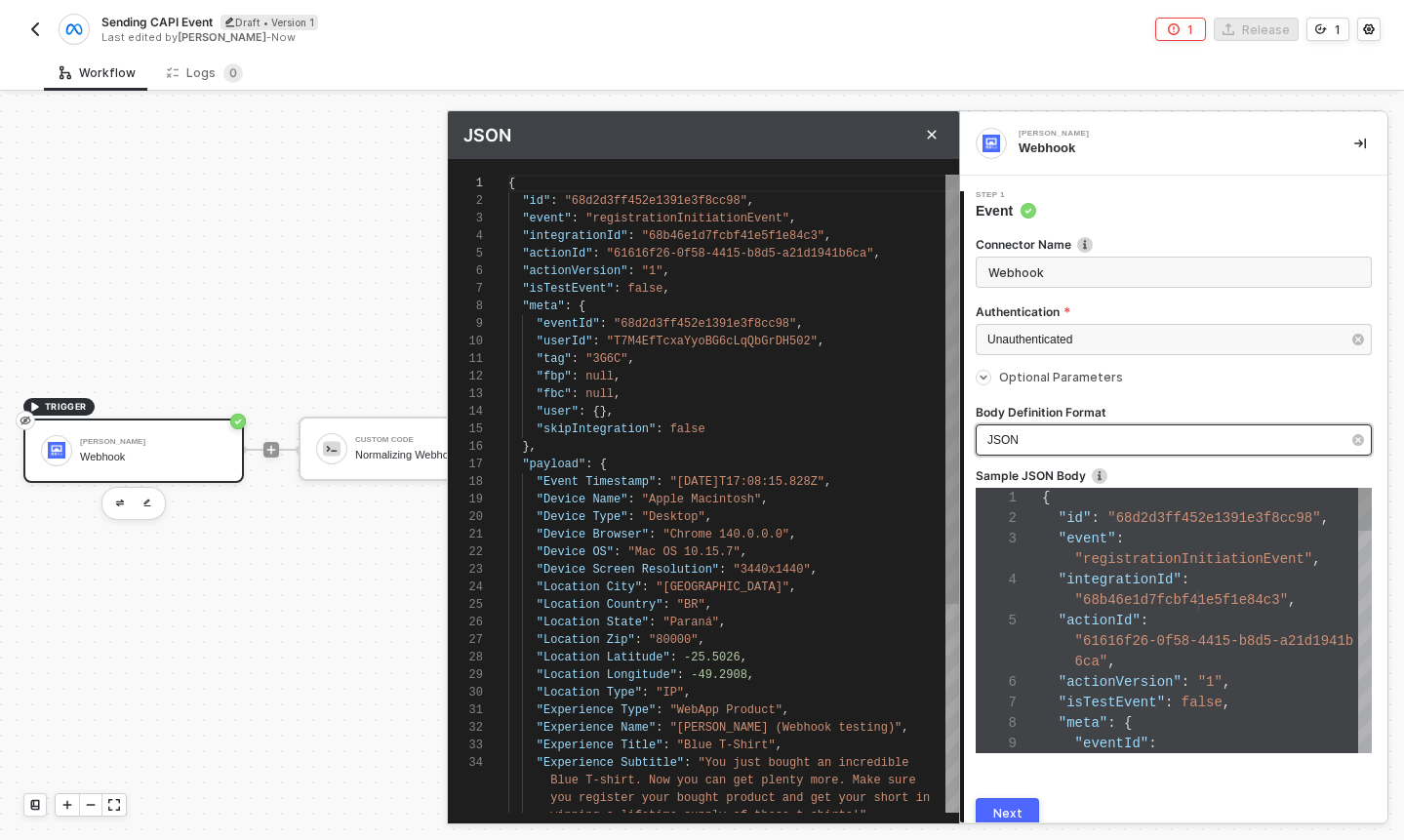
scroll to position [176, 0]
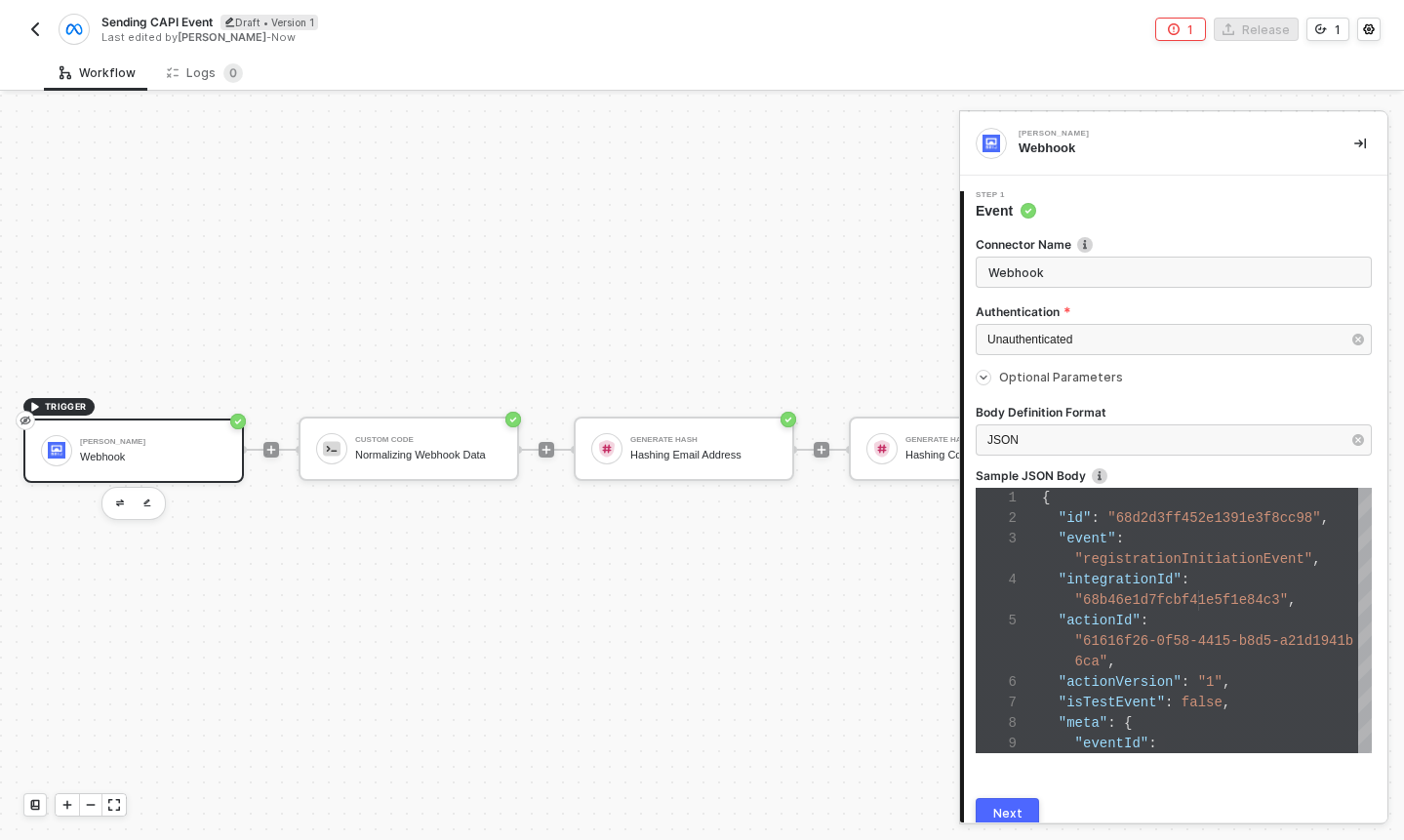
click at [1035, 373] on span "Optional Parameters" at bounding box center [1061, 377] width 124 height 15
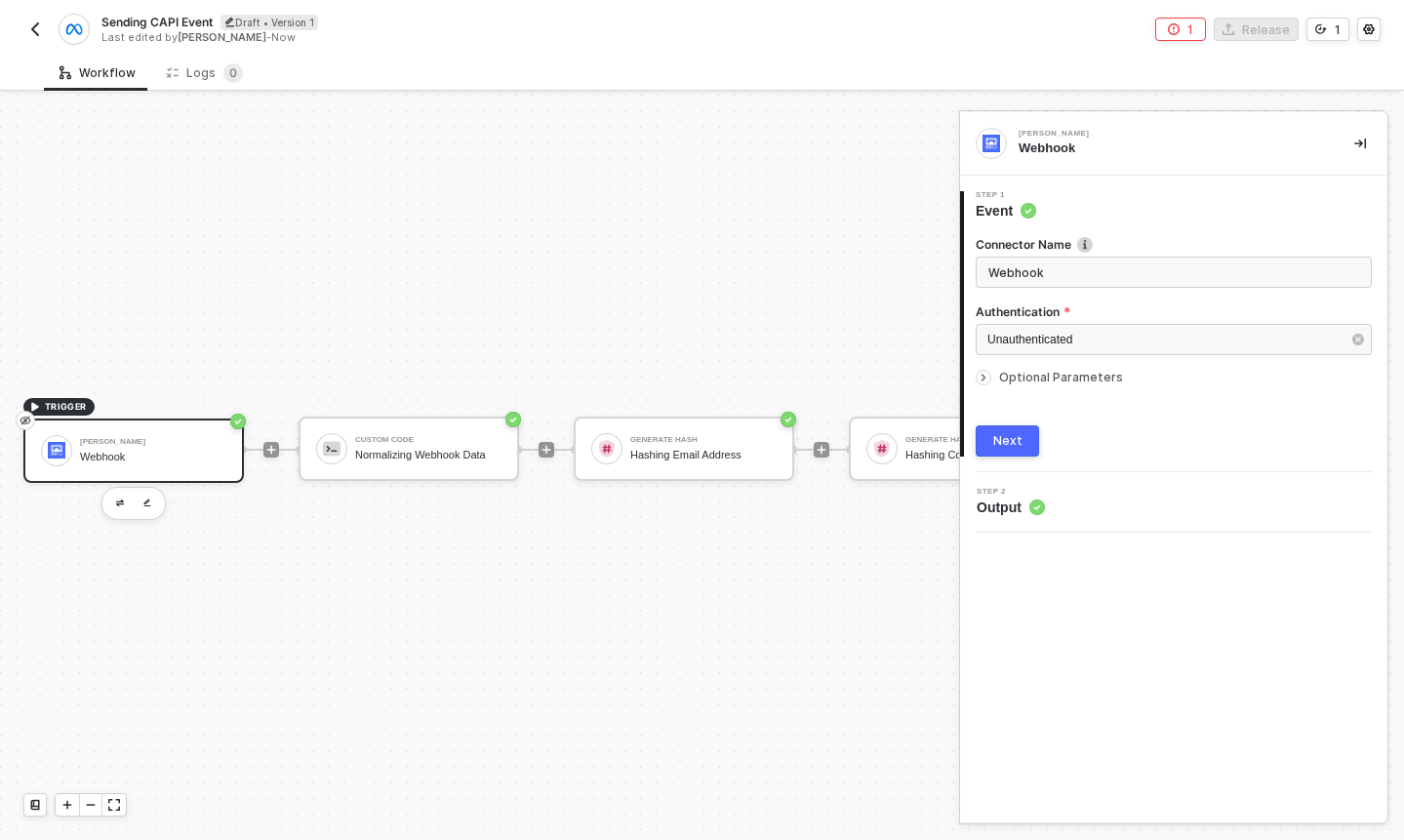
click at [1025, 374] on span "Optional Parameters" at bounding box center [1061, 377] width 124 height 15
type textarea "{ "id": "68d2d3ff452e1391e3f8cc98", "event": "registrationInitiationEvent", "in…"
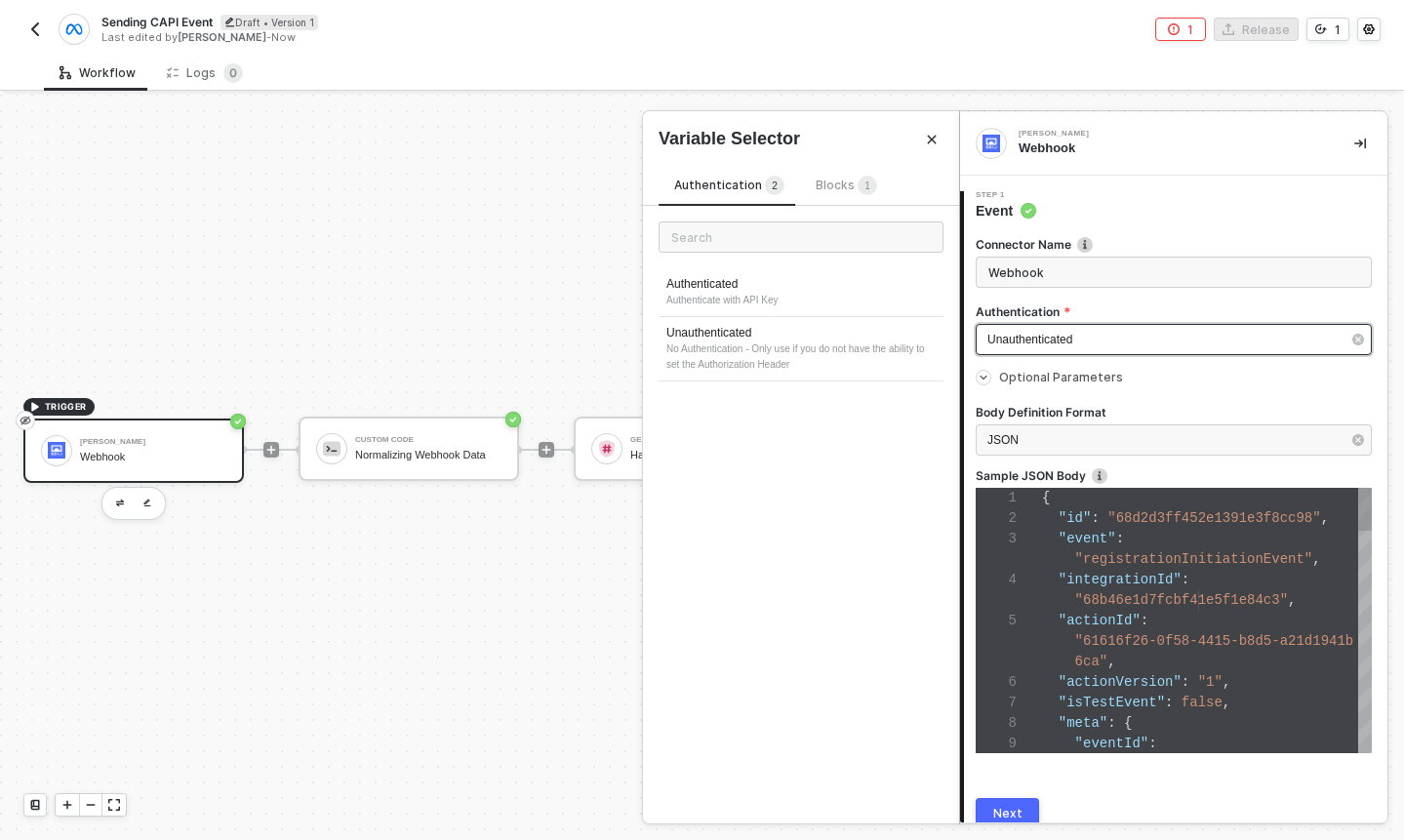
click at [1061, 349] on div "Unauthenticated" at bounding box center [1173, 339] width 396 height 31
click at [827, 188] on span "Blocks 1" at bounding box center [846, 185] width 62 height 15
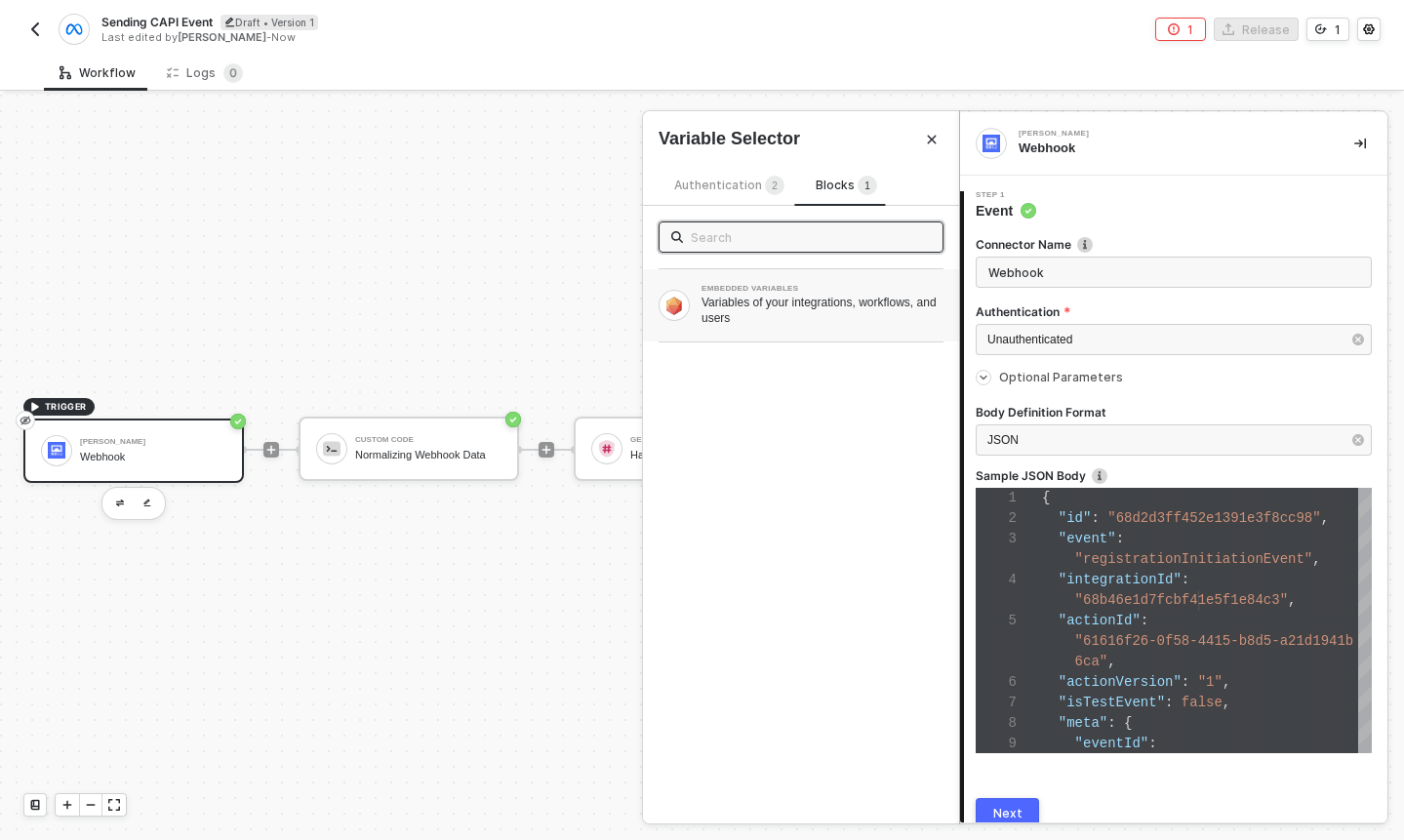
click at [787, 277] on div "EMBEDDED VARIABLES Variables of your integrations, workflows, and users" at bounding box center [800, 305] width 316 height 72
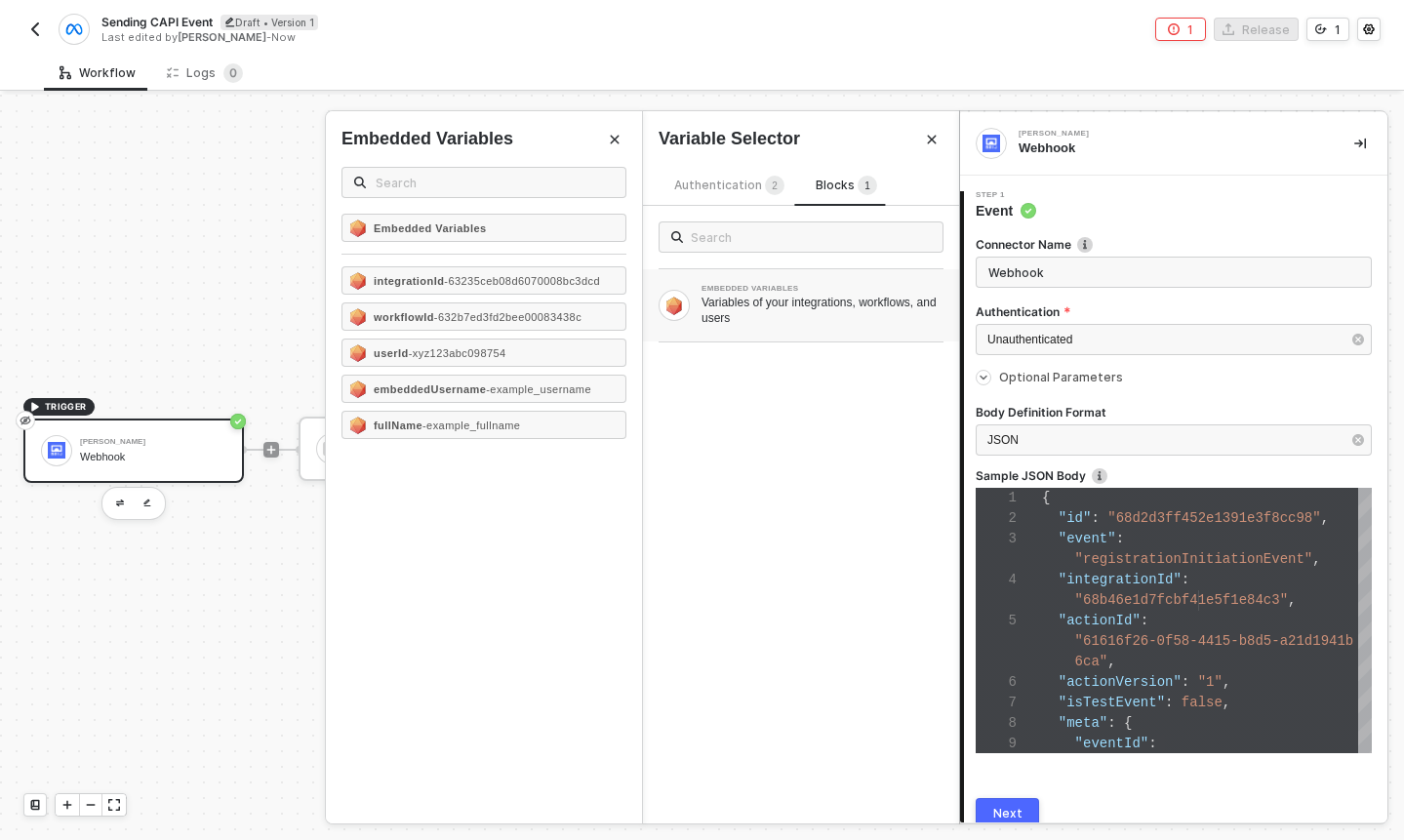
click at [787, 277] on div "EMBEDDED VARIABLES Variables of your integrations, workflows, and users" at bounding box center [800, 305] width 316 height 72
click at [926, 135] on icon "Close" at bounding box center [932, 140] width 12 height 12
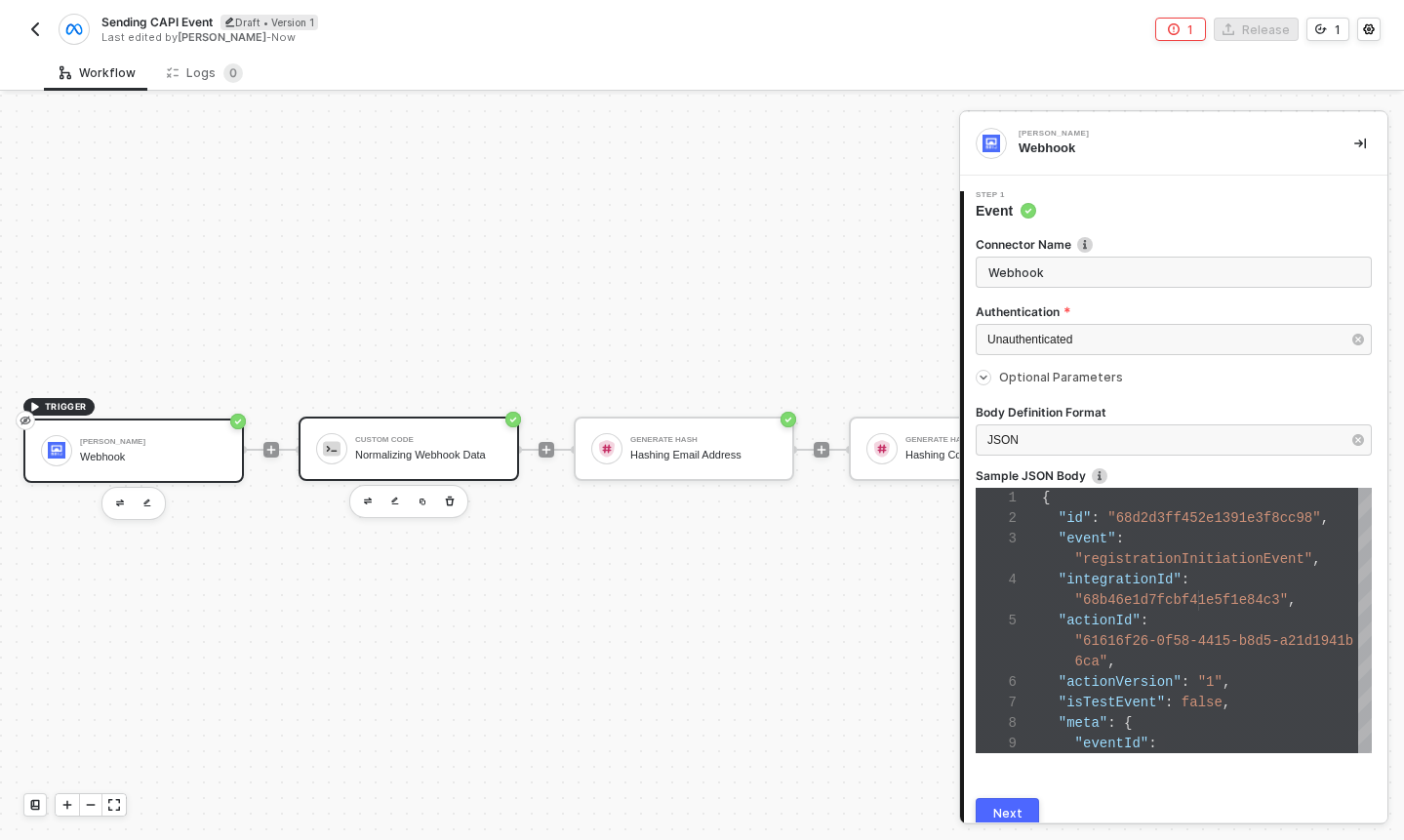
click at [464, 431] on div "Custom Code Normalizing Webhook Data" at bounding box center [428, 448] width 147 height 37
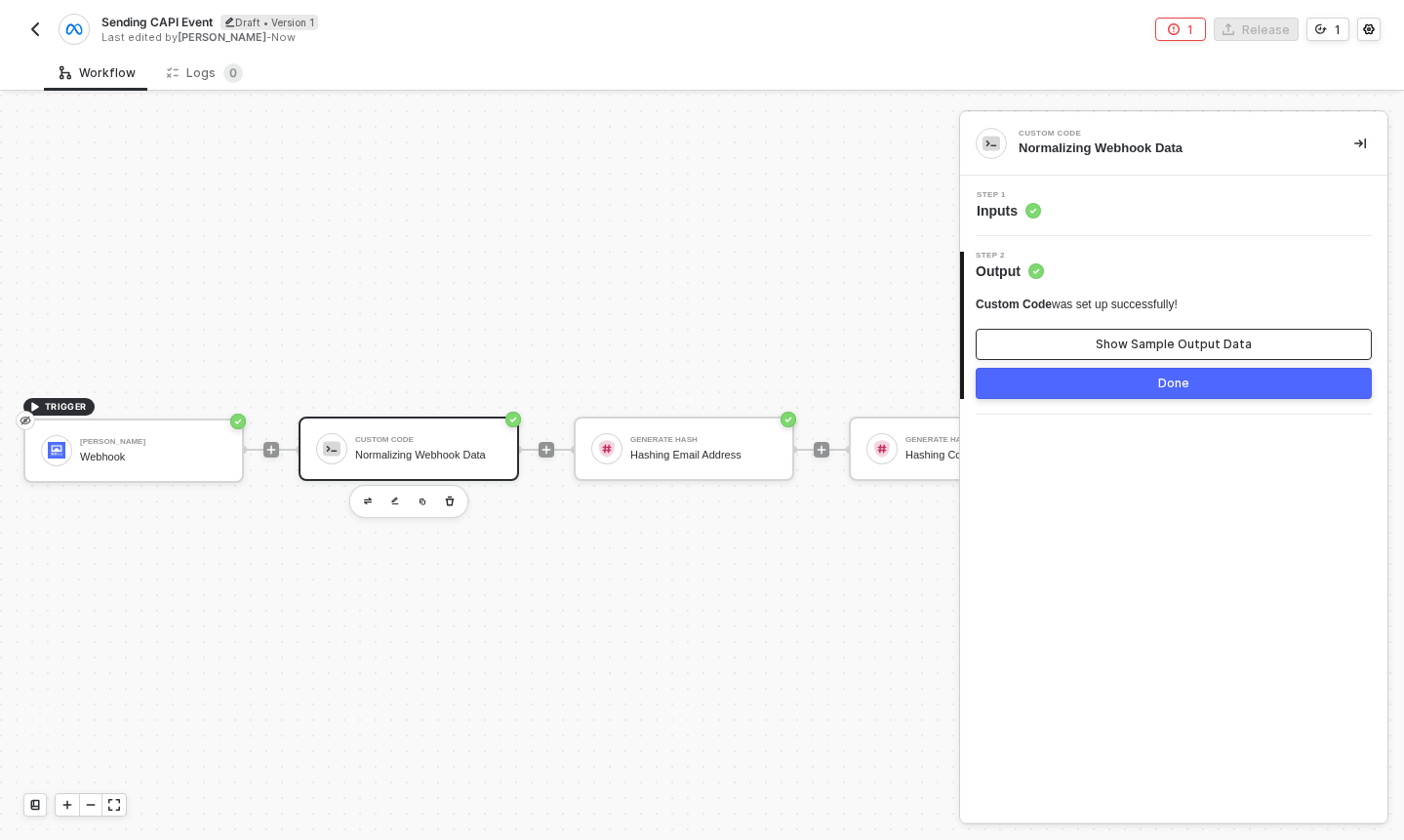
click at [1115, 351] on div "Show Sample Output Data" at bounding box center [1173, 344] width 156 height 16
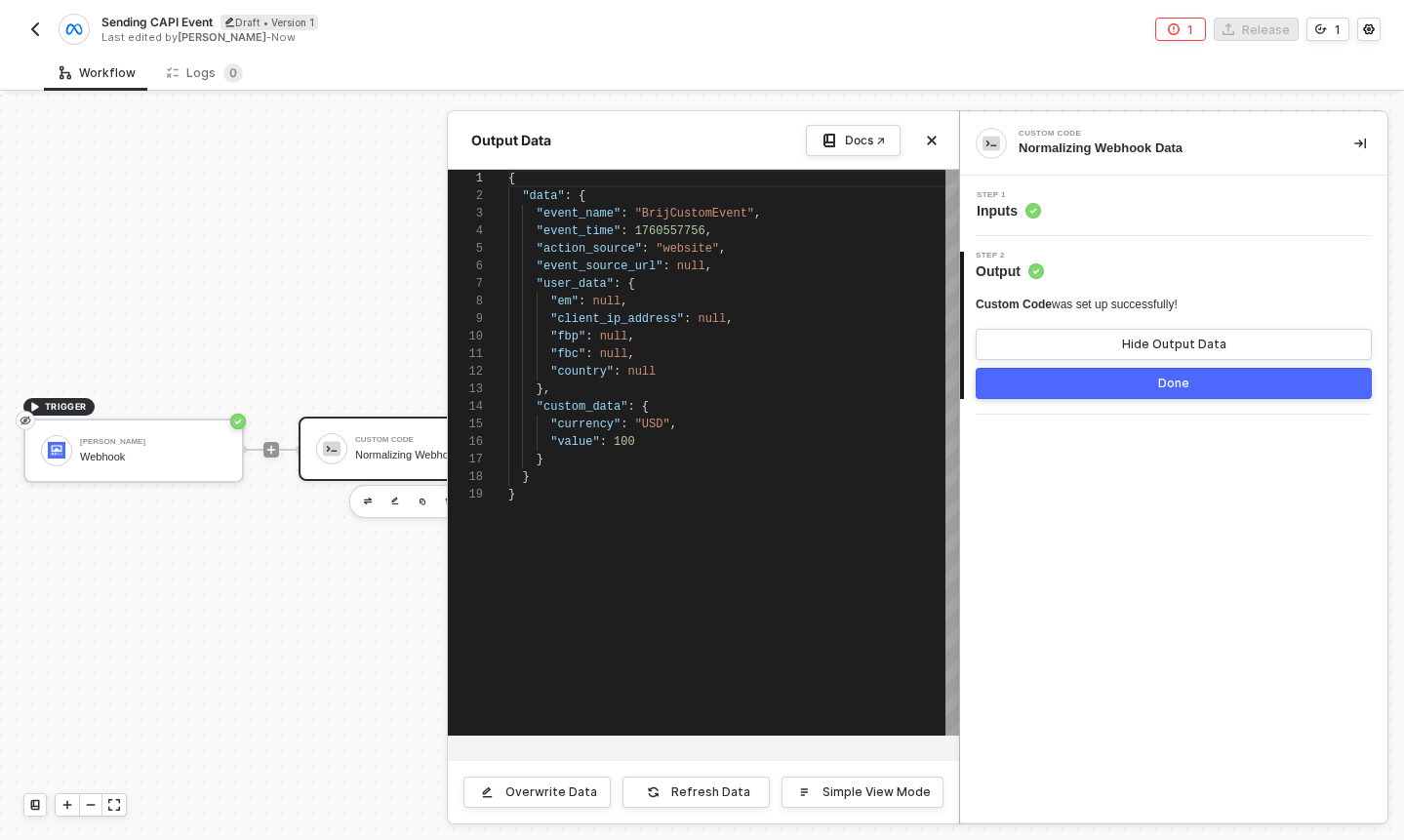
scroll to position [176, 0]
click at [760, 310] on div ""client_ip_address" : null ," at bounding box center [733, 319] width 451 height 18
click at [716, 798] on div "Refresh Data" at bounding box center [710, 792] width 79 height 16
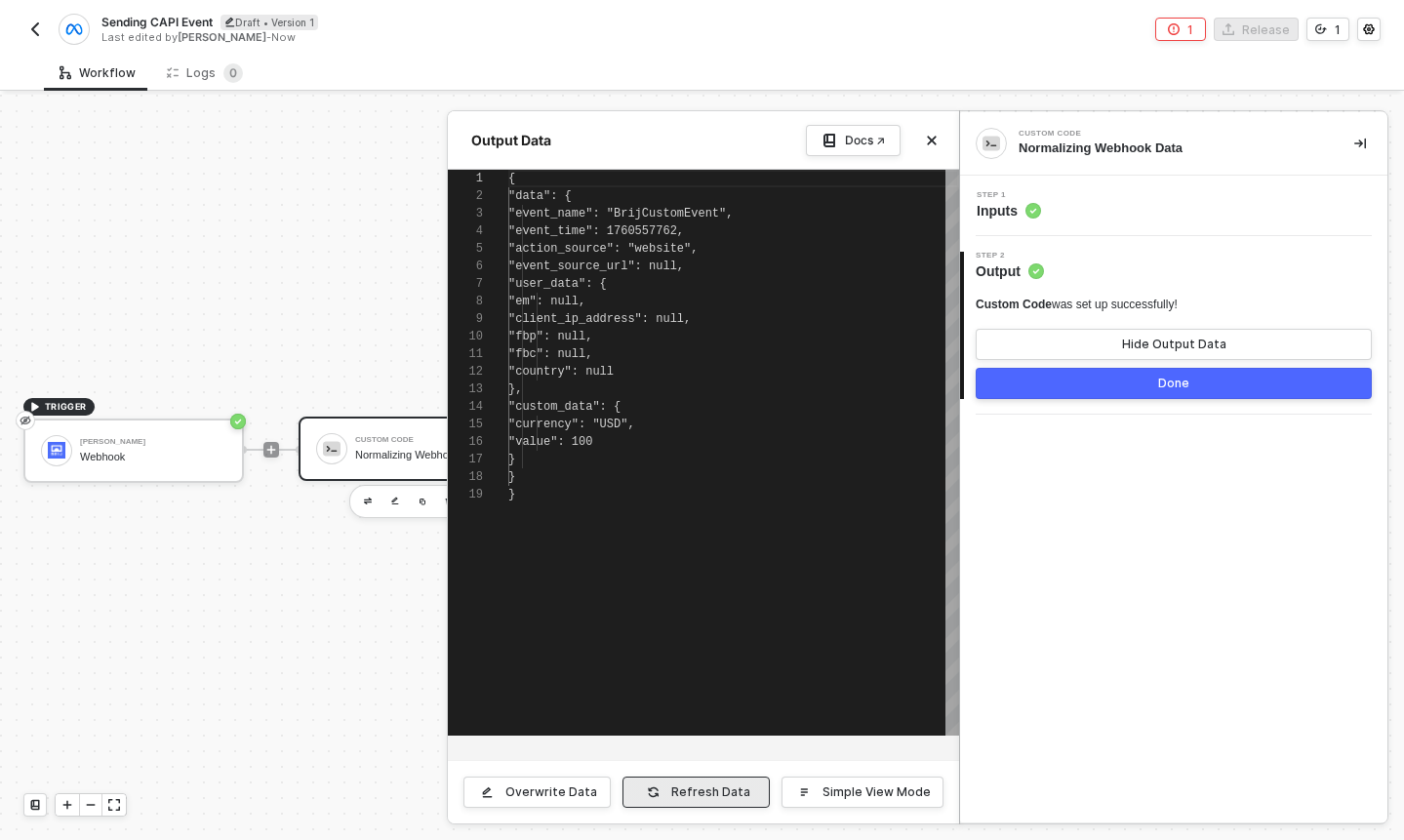
scroll to position [176, 0]
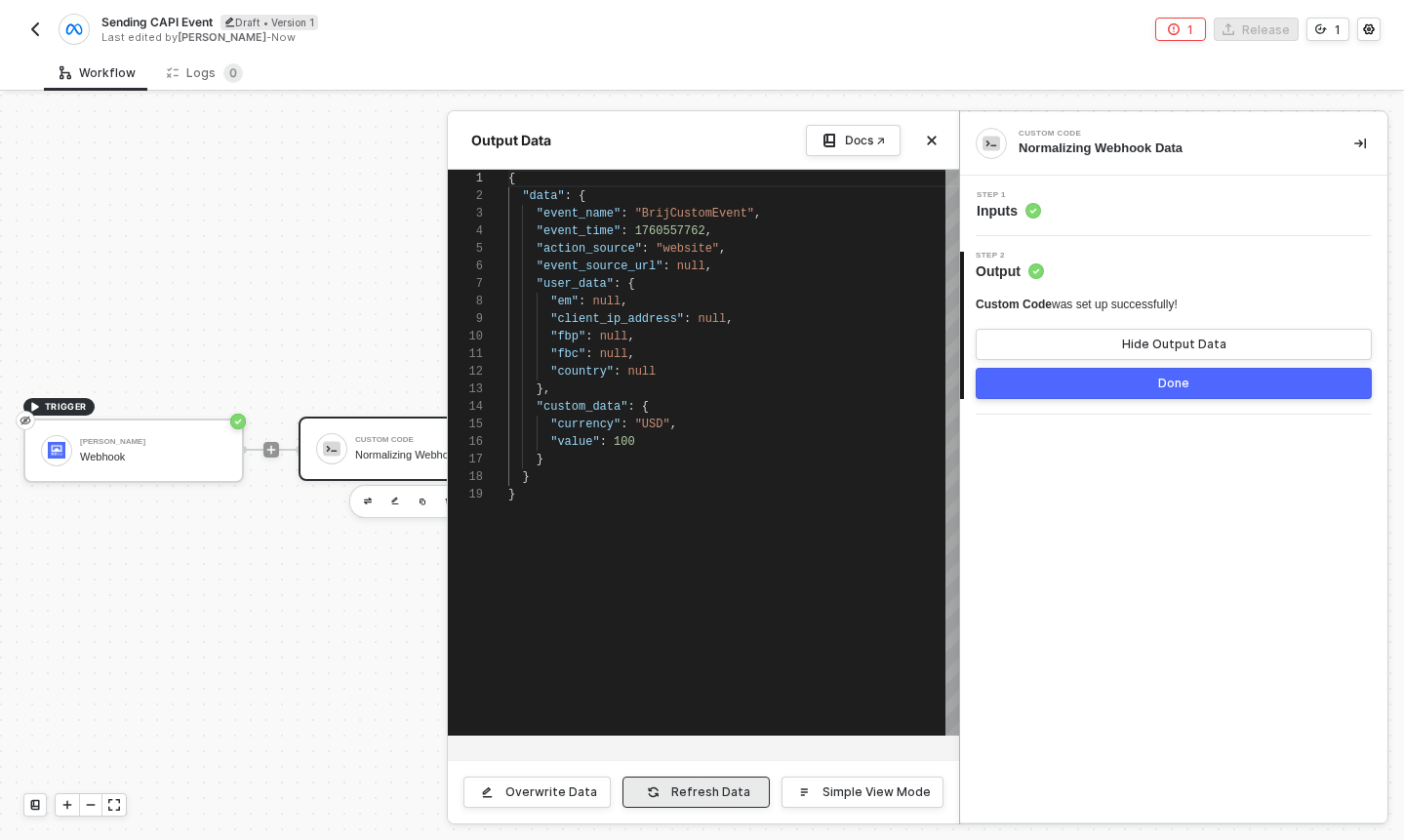
click at [721, 798] on div "Refresh Data" at bounding box center [710, 792] width 79 height 16
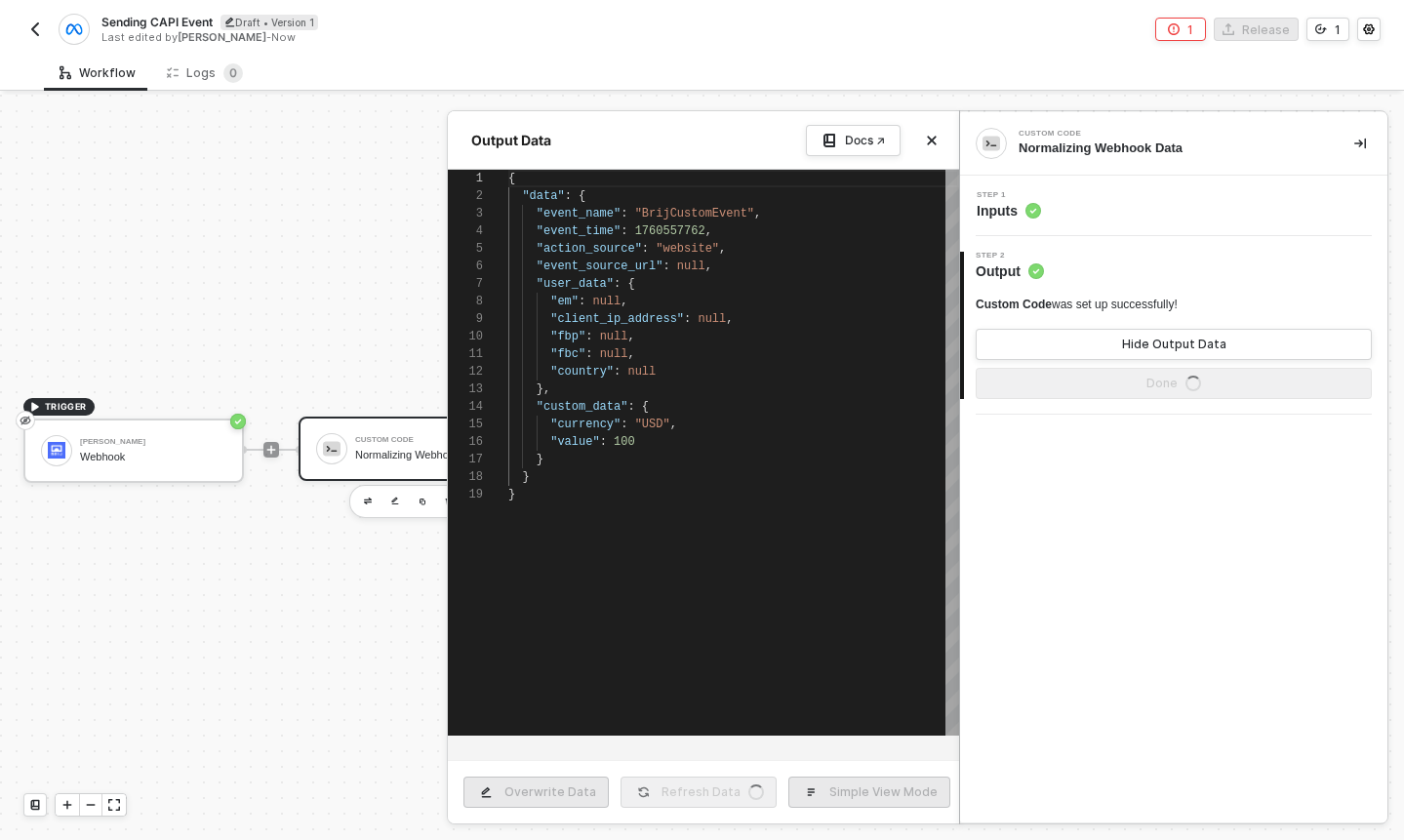
type textarea "{ "data": { "event_name": "BrijCustomEvent", "event_time": 1760557763, "action_…"
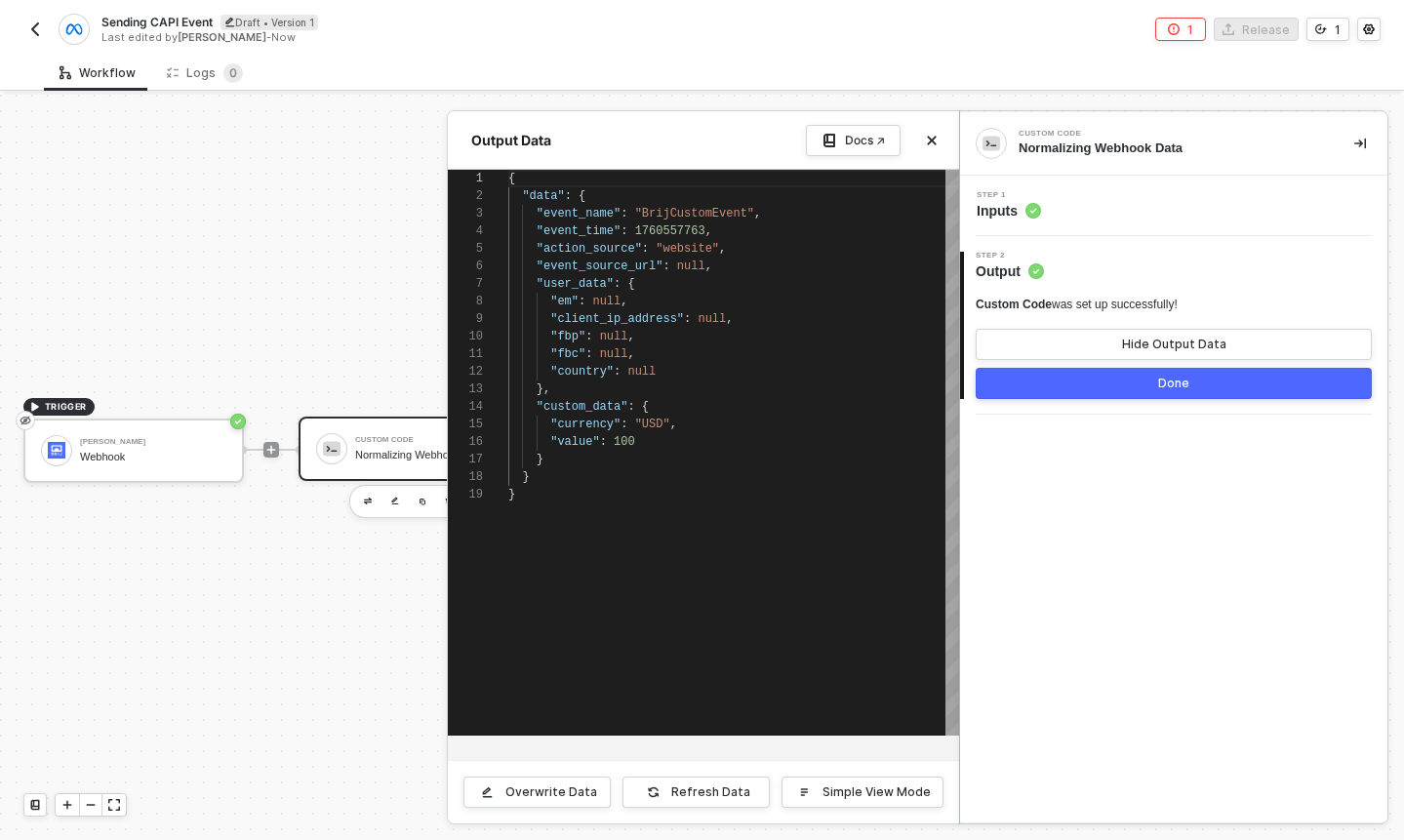
click at [347, 456] on div at bounding box center [702, 467] width 1404 height 745
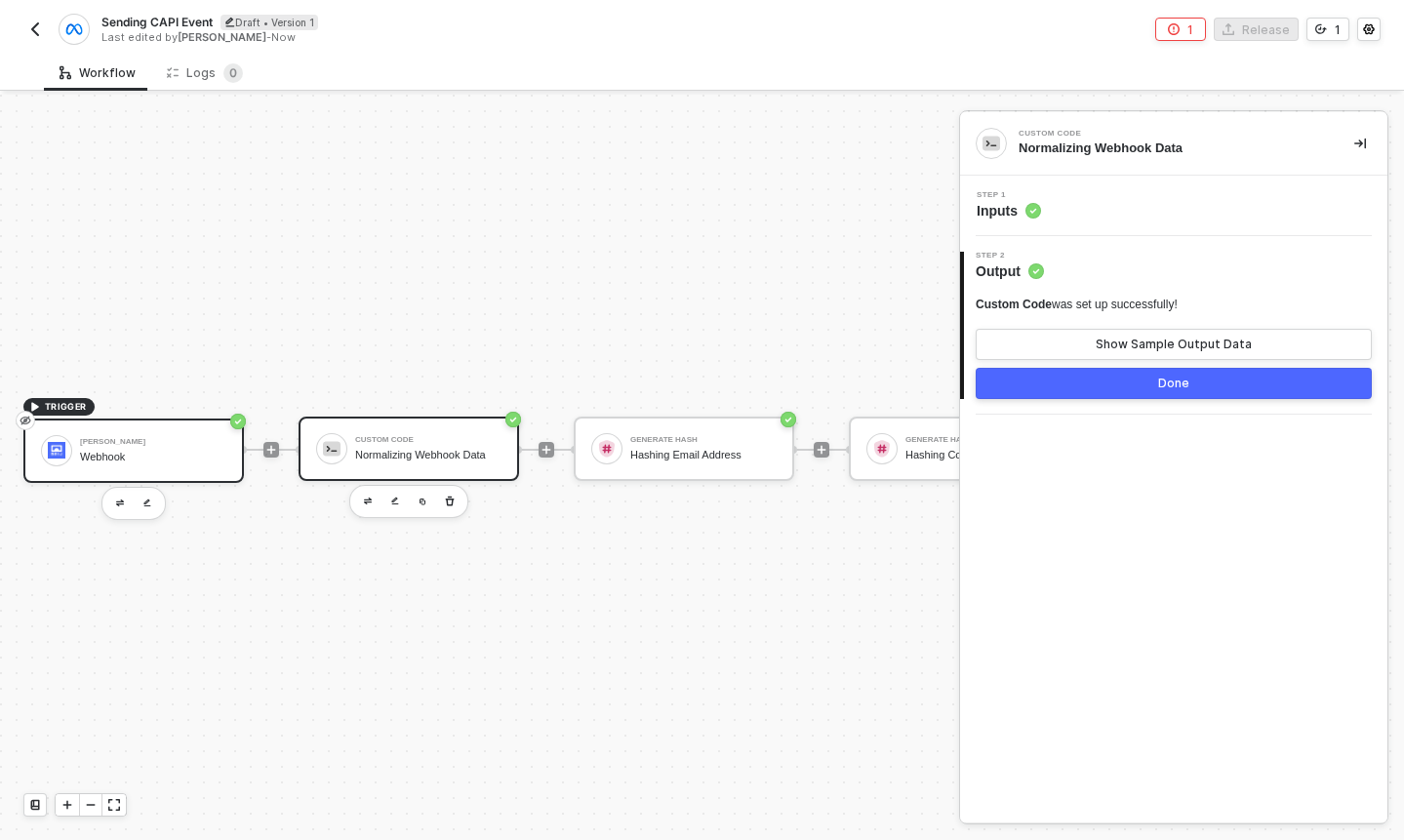
click at [194, 439] on div "[PERSON_NAME]" at bounding box center [153, 442] width 147 height 8
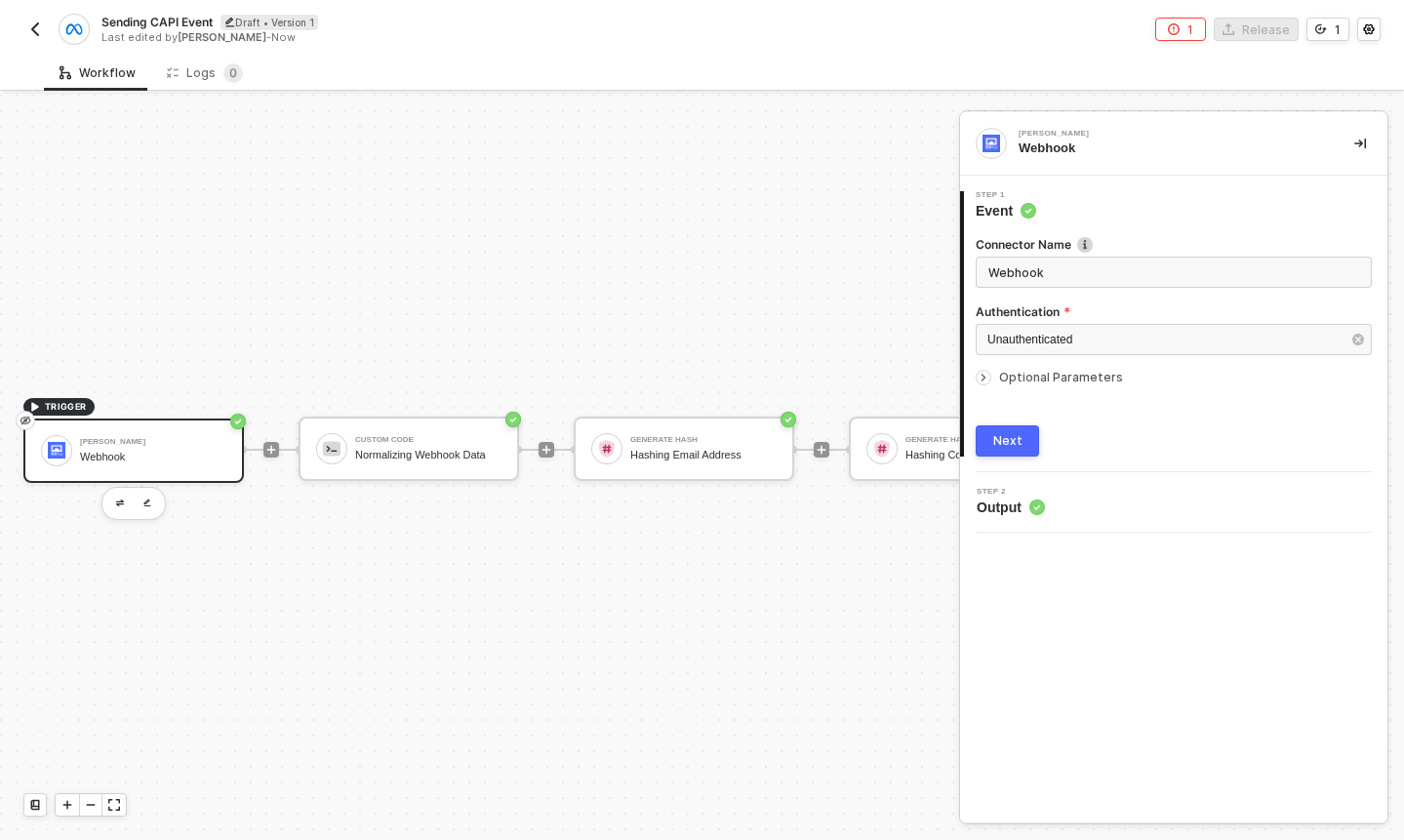
click at [1000, 374] on span "Optional Parameters" at bounding box center [1061, 377] width 124 height 15
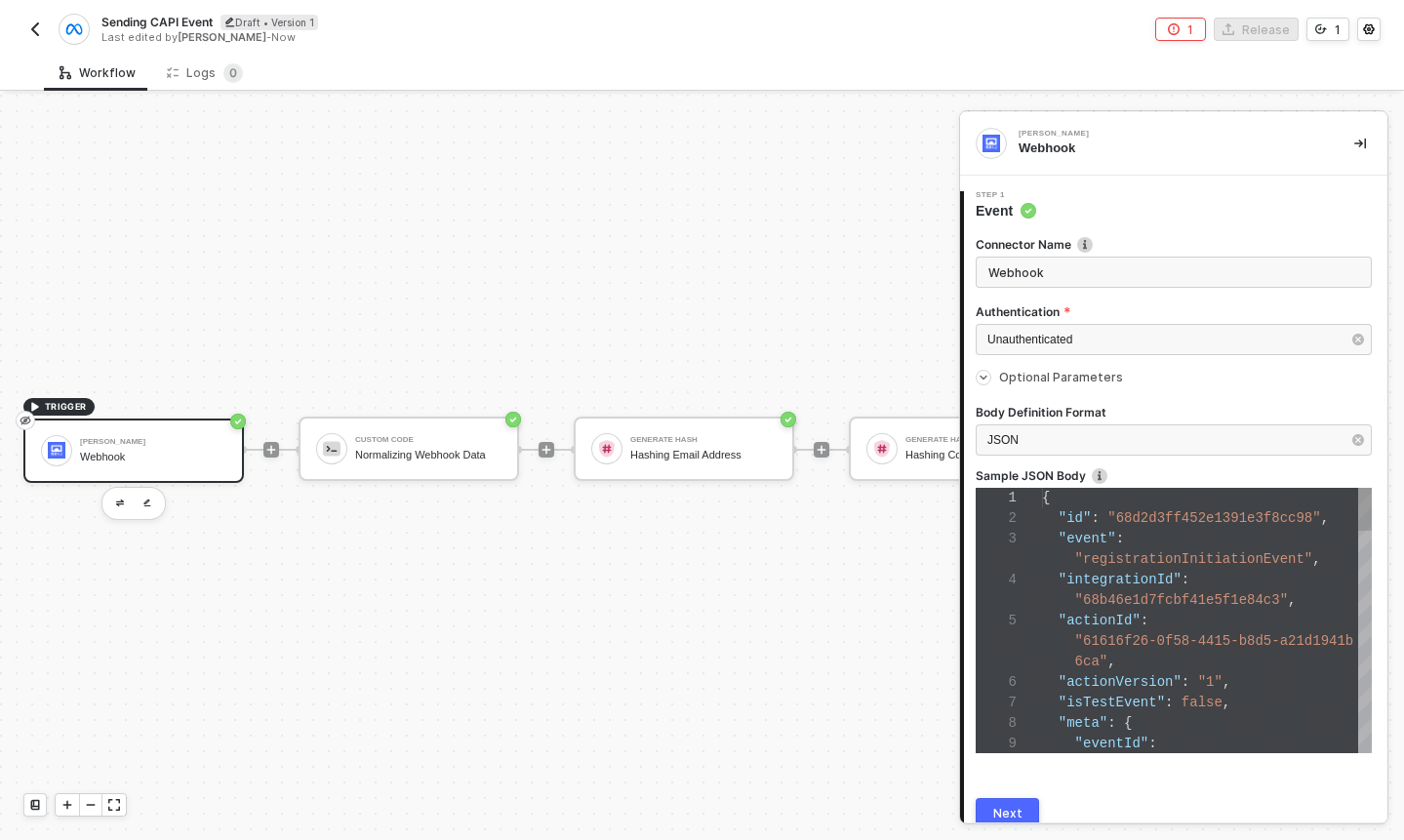
scroll to position [83, 0]
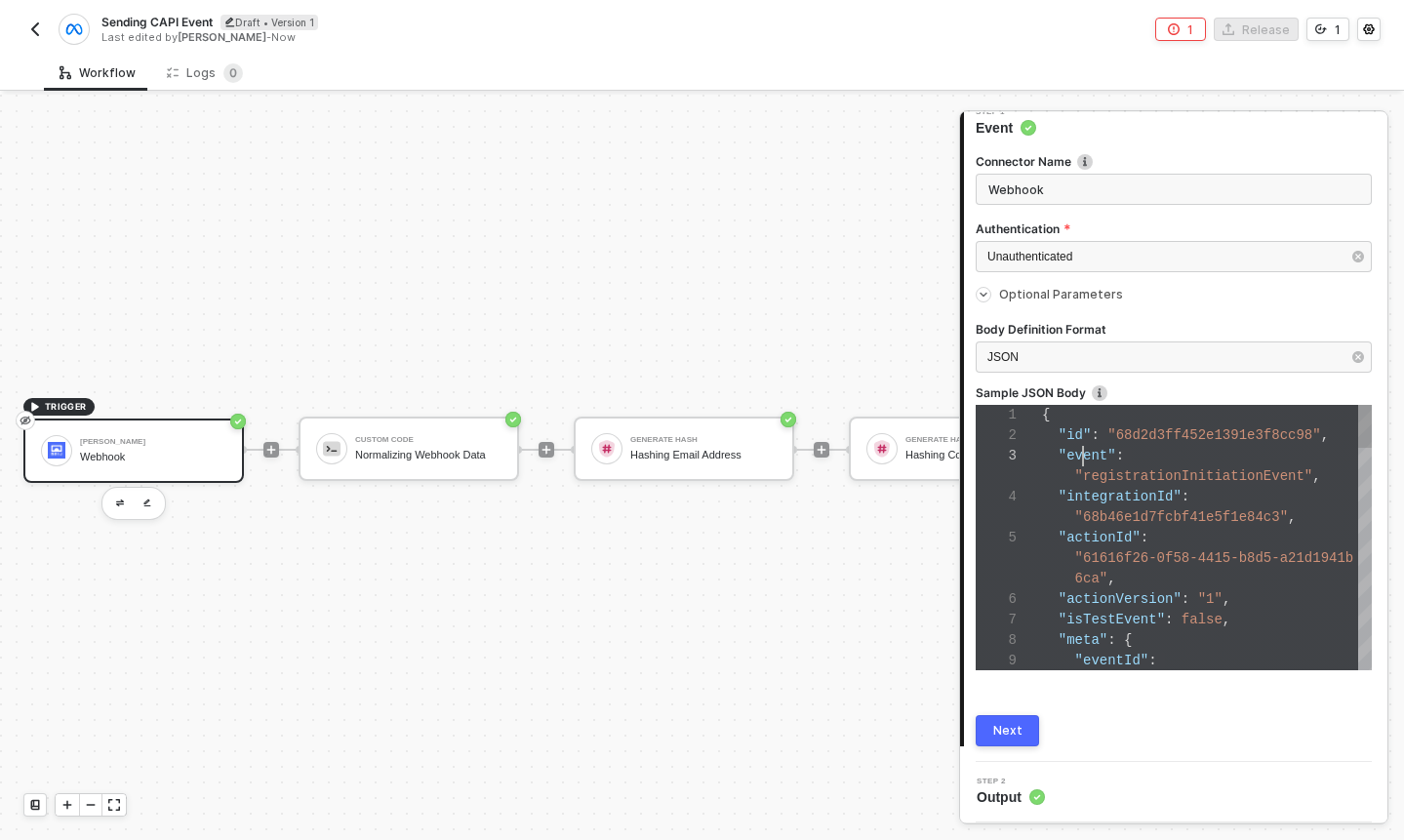
click at [1083, 446] on div "1 2 3 4 5 6 7 8 9 { "id" : "68d2d3ff452e1391e3f8cc98" , "event" : "registration…" at bounding box center [1173, 538] width 396 height 265
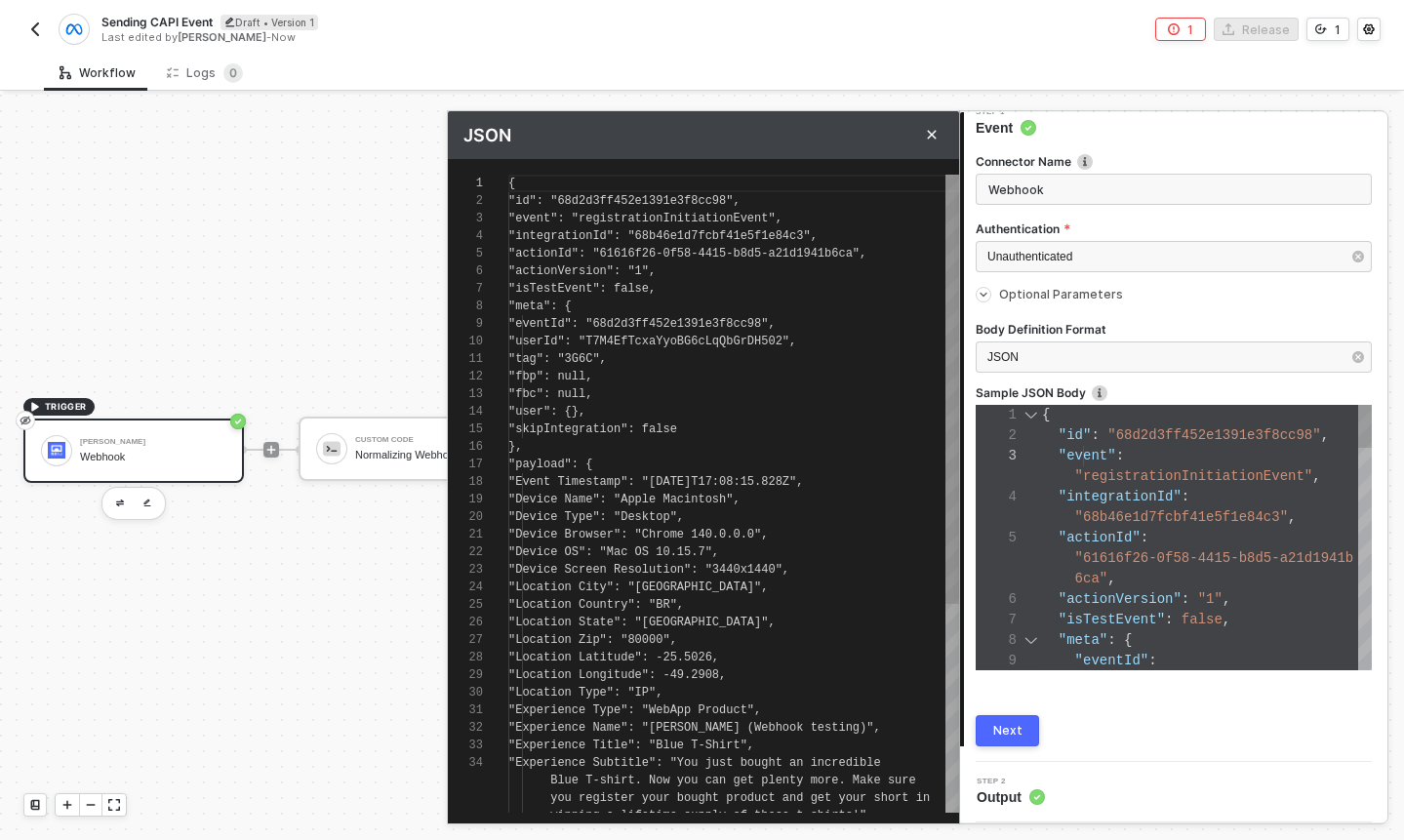
scroll to position [176, 0]
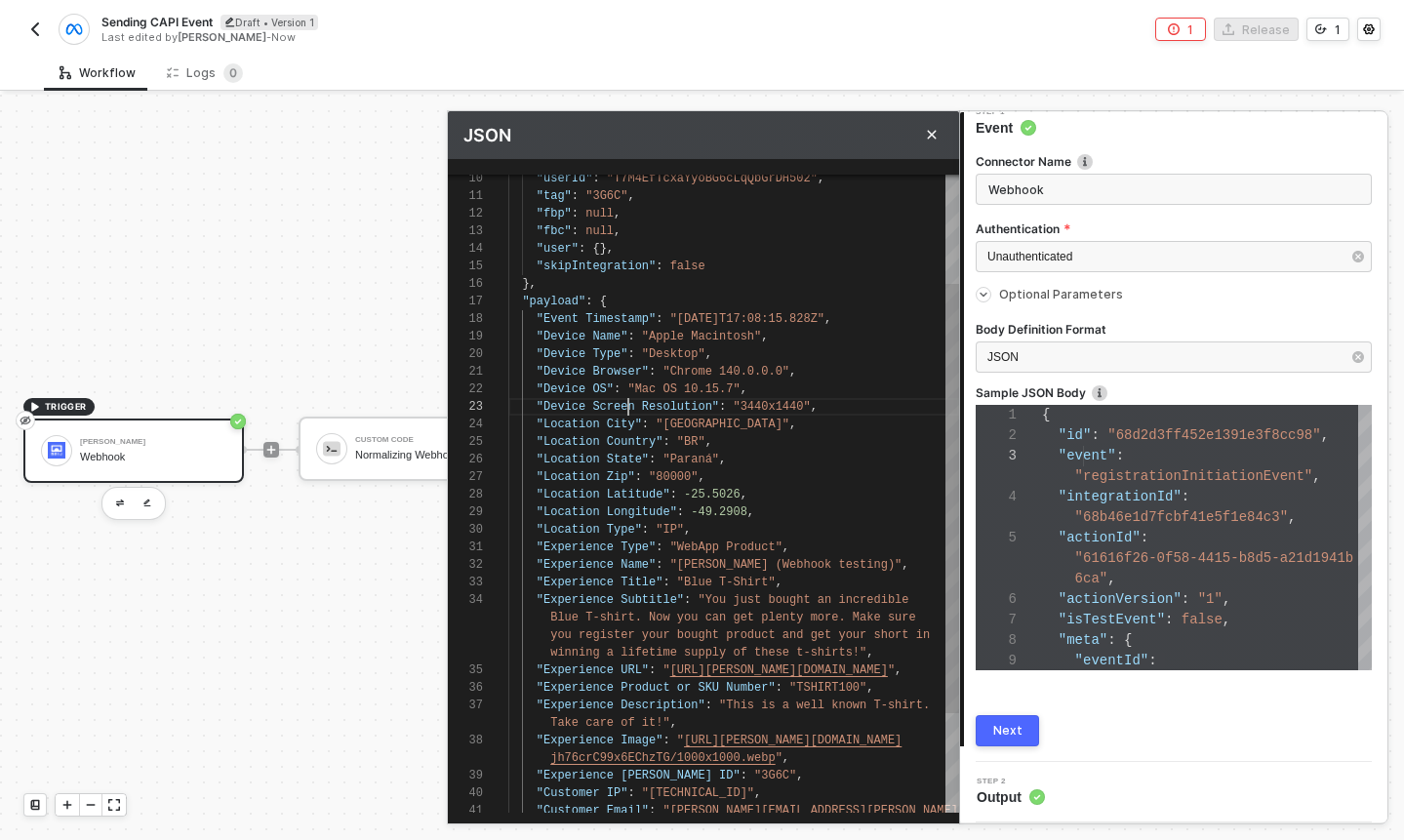
click at [631, 403] on span ""Device Screen Resolution"" at bounding box center [628, 407] width 183 height 14
click at [622, 371] on div "10 11 12 13 14 15 16 17 18 19 20 21 22 23 24 25 26 27 28 29 30 31 32 33 34 35 3…" at bounding box center [703, 494] width 511 height 638
click at [686, 374] on span ""Chrome 140.0.0.0"" at bounding box center [725, 372] width 127 height 14
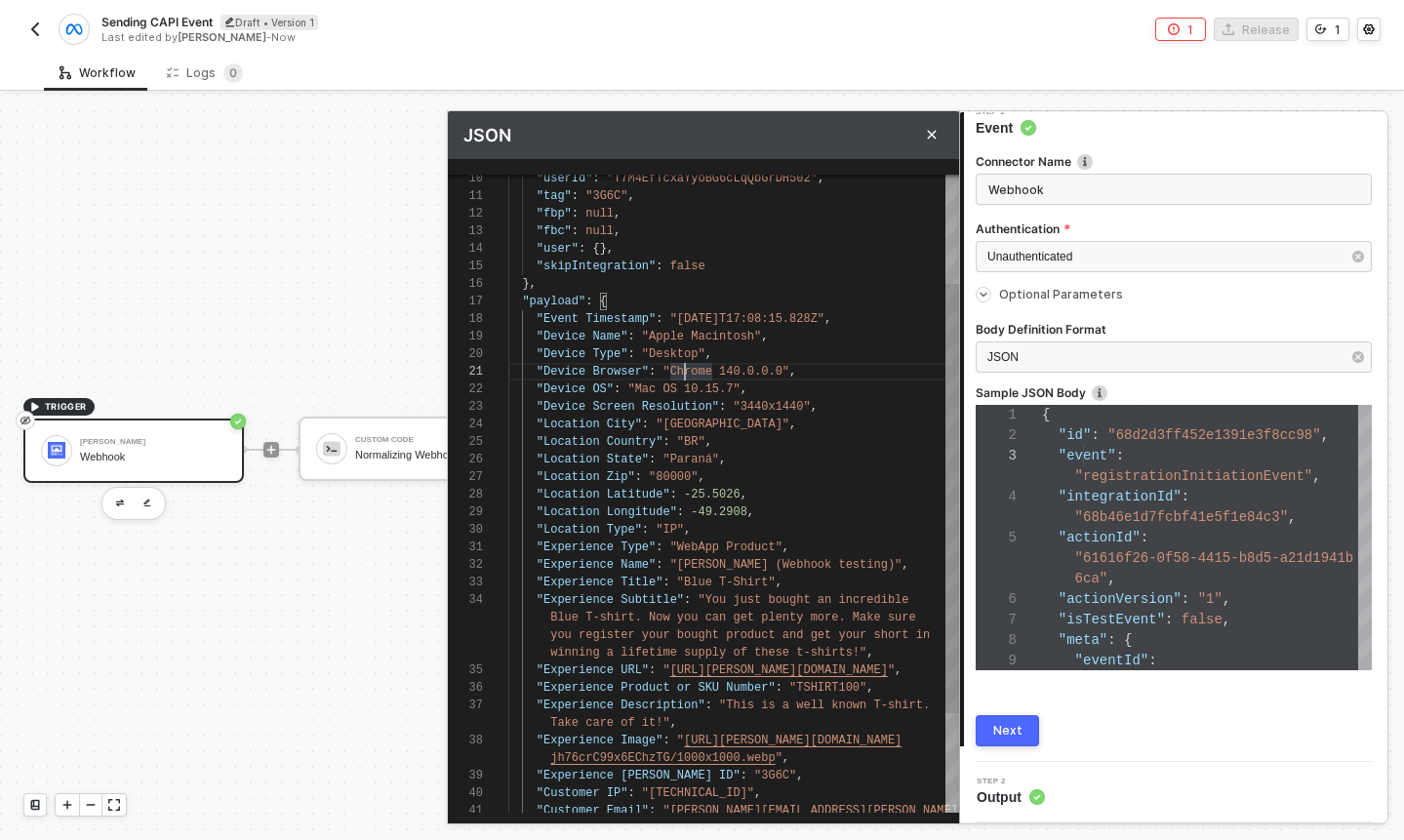
type textarea ""tag": "3G6C", "fbp": null, "fbc": null, "user": {}, "skipIntegration": false }…"
click at [834, 360] on div ""Device Type" : "Desktop" ," at bounding box center [733, 354] width 451 height 18
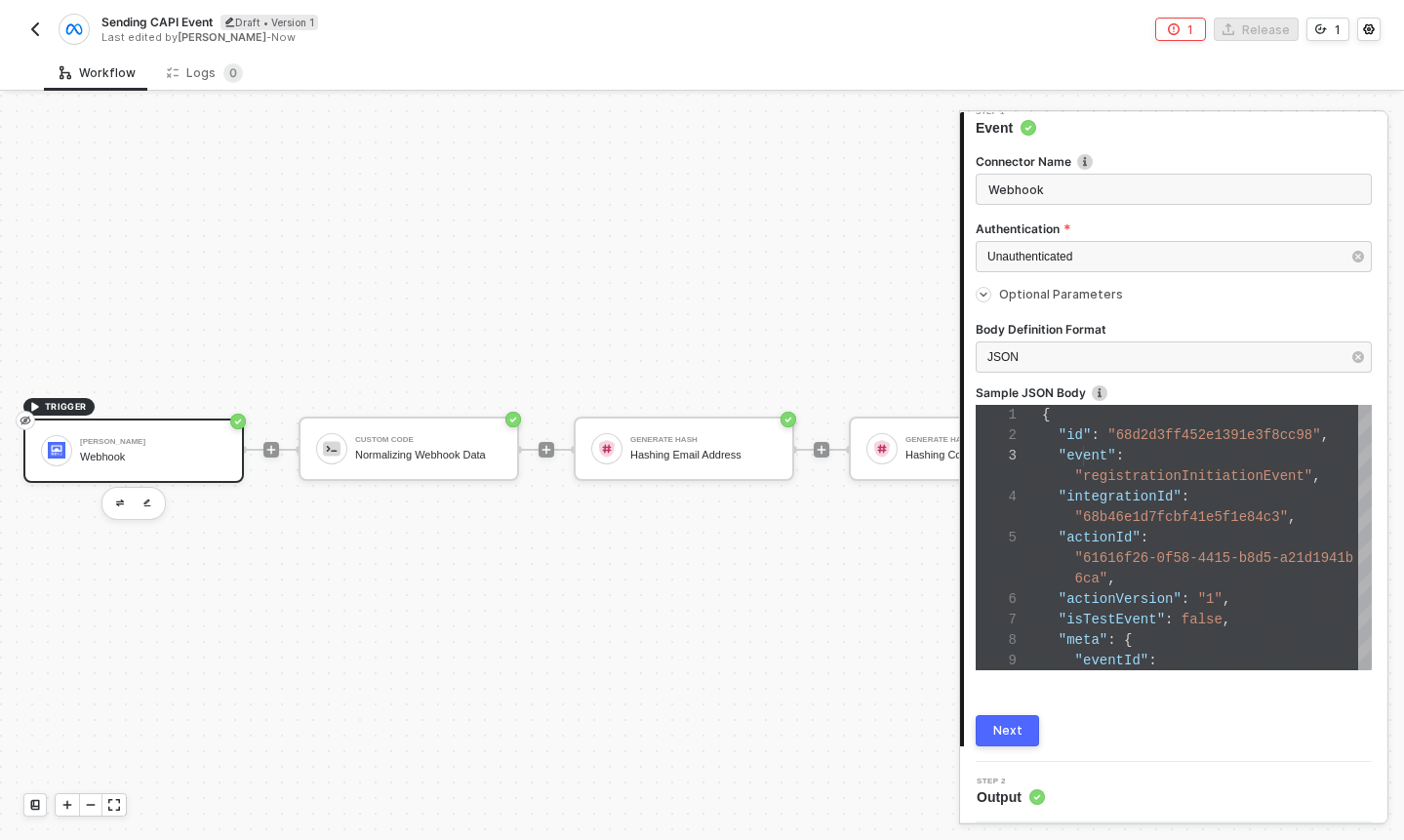
click at [1030, 728] on button "Next" at bounding box center [1008, 730] width 64 height 31
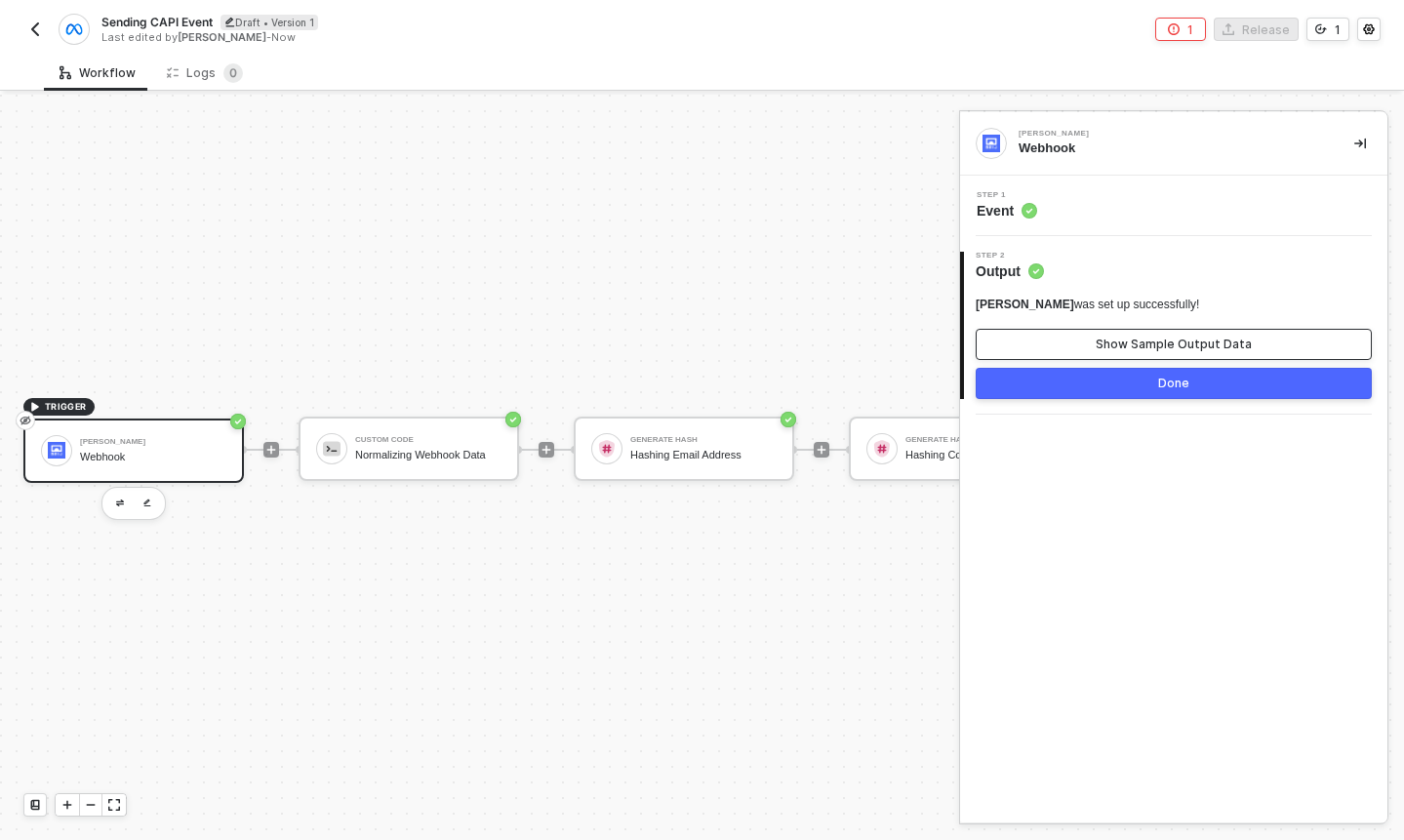
click at [1165, 341] on div "Show Sample Output Data" at bounding box center [1173, 344] width 156 height 16
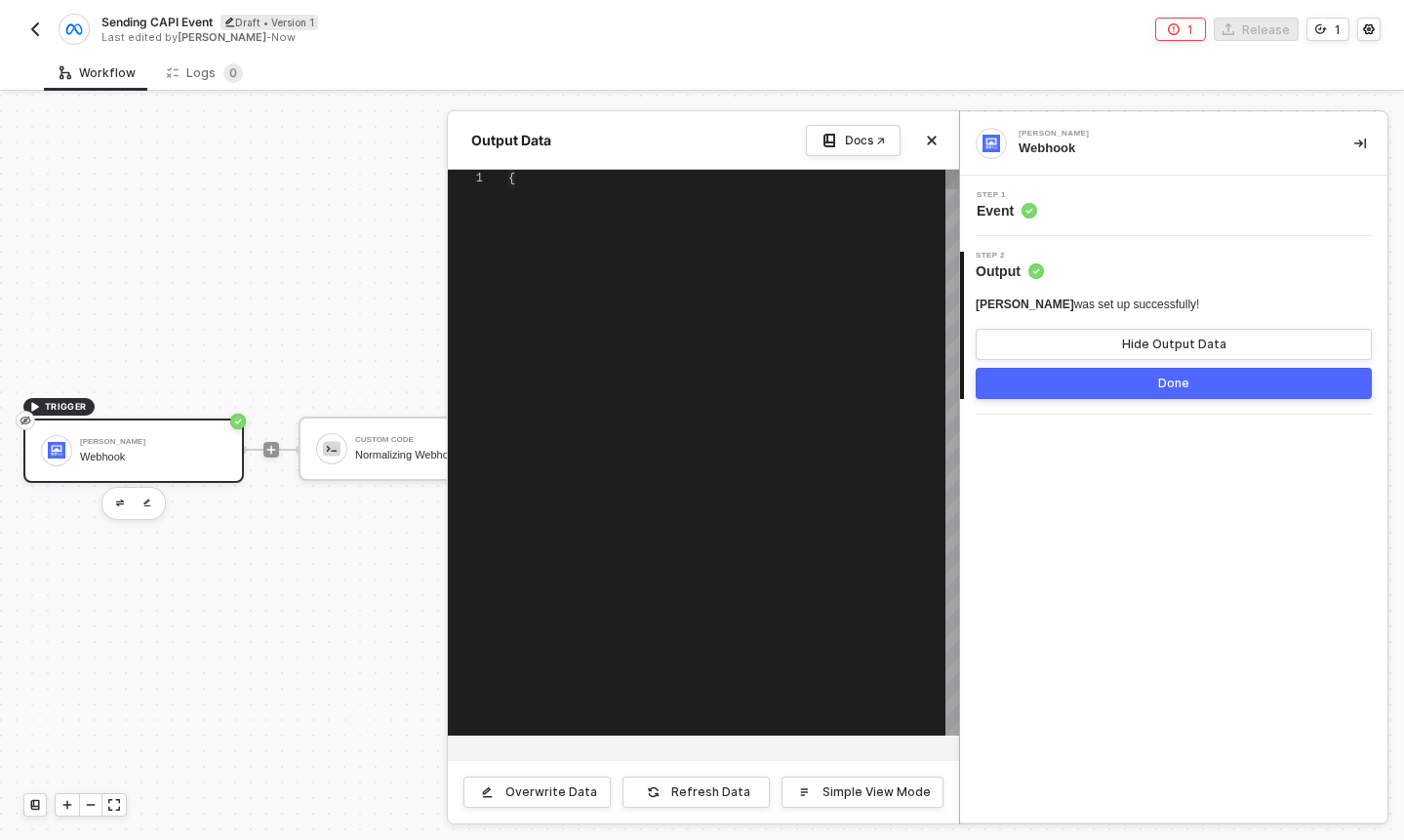
scroll to position [176, 0]
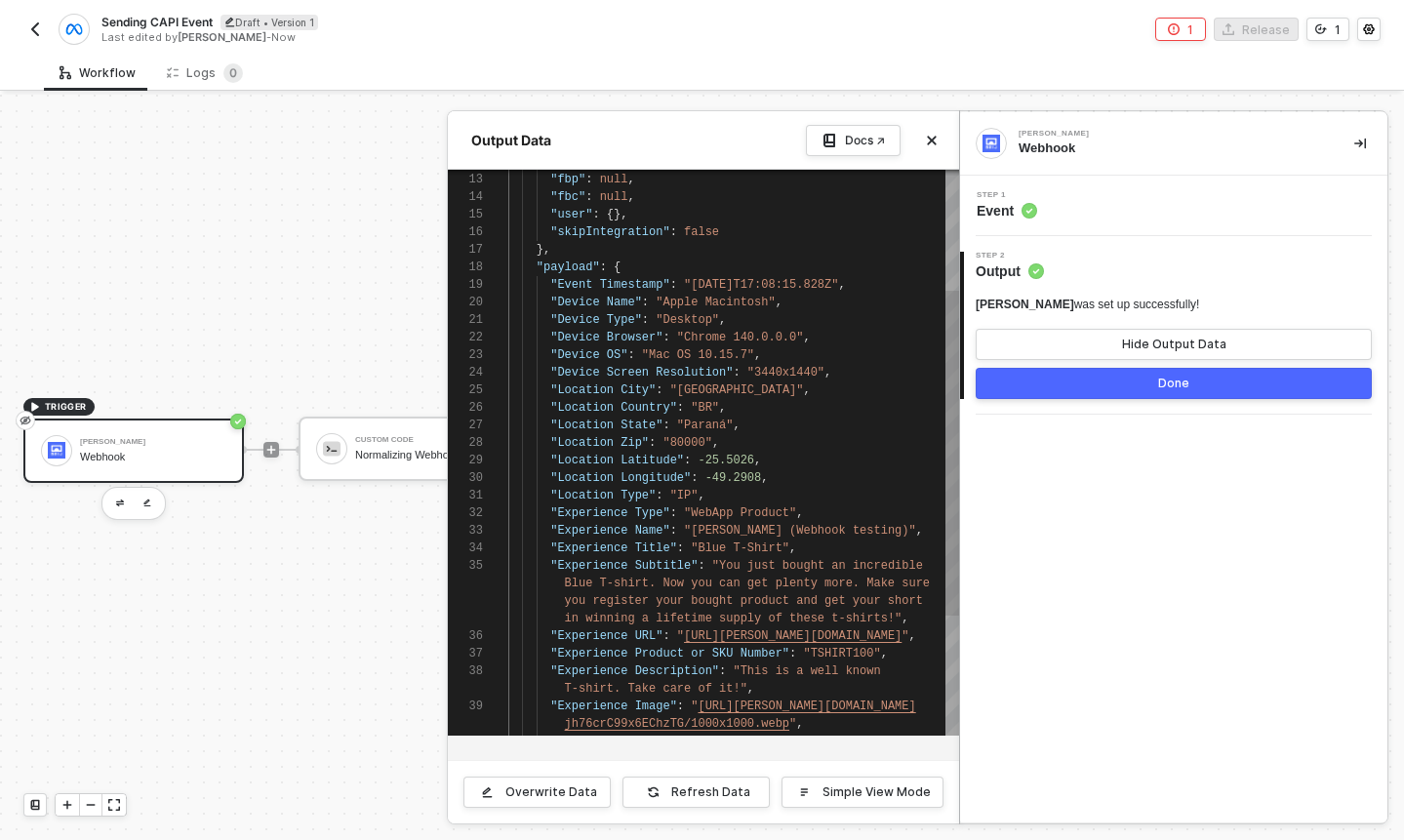
type textarea ""Device Type": "Desktop", "Device Browser": "Chrome [TECHNICAL_ID]", "Device OS…"
click at [1044, 382] on button "Done" at bounding box center [1173, 383] width 396 height 31
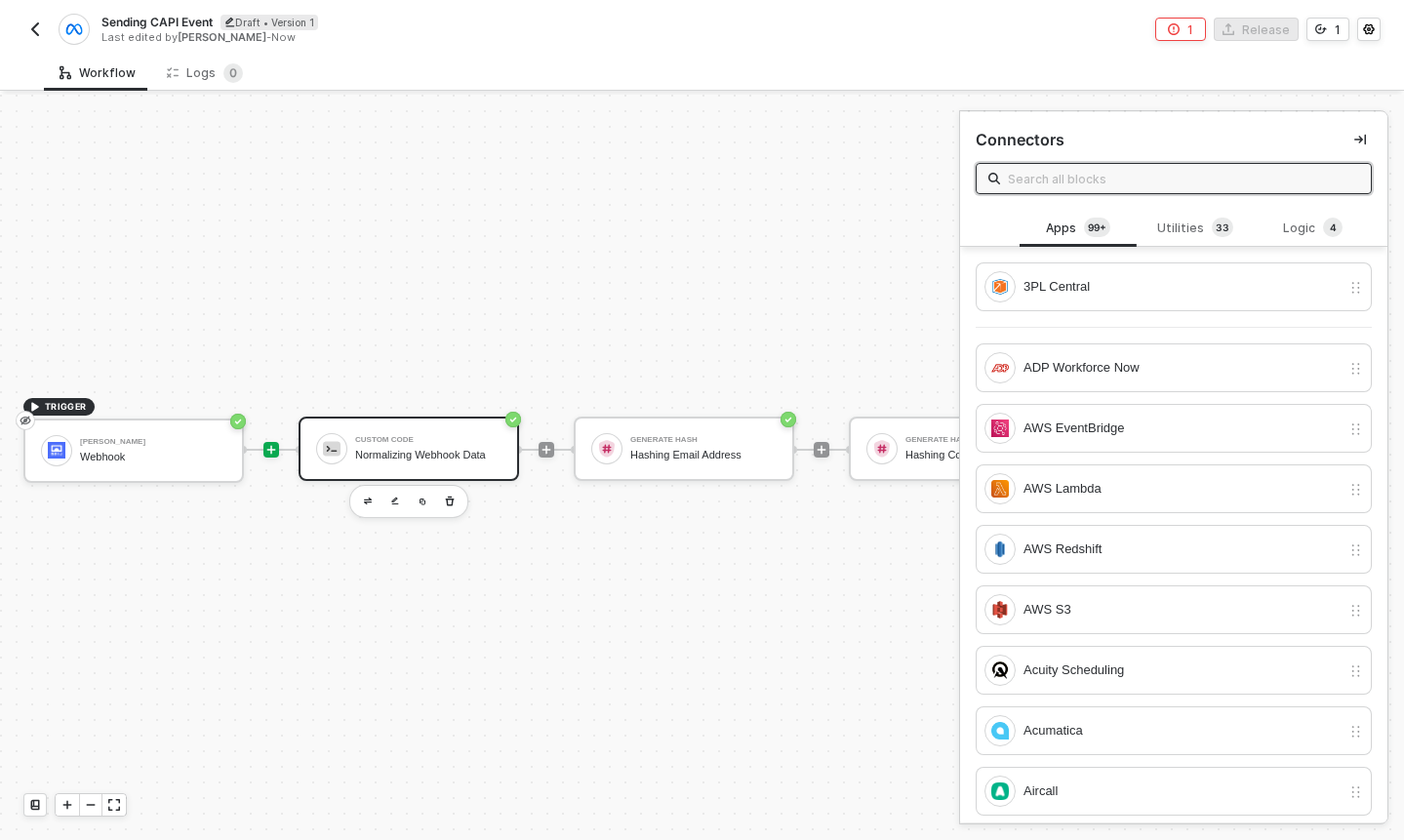
click at [453, 452] on div "Normalizing Webhook Data" at bounding box center [428, 455] width 147 height 13
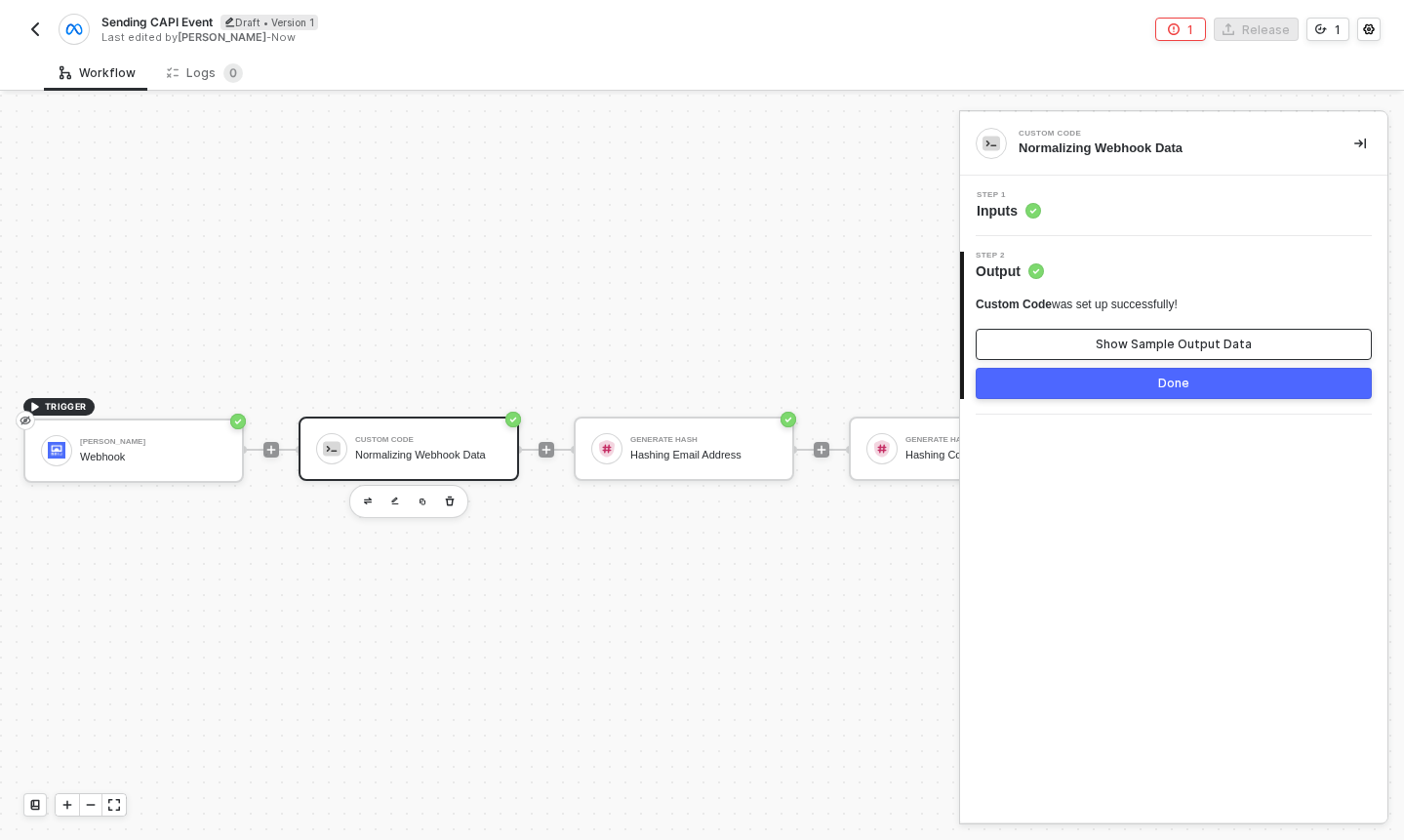
click at [1073, 347] on button "Show Sample Output Data" at bounding box center [1173, 344] width 396 height 31
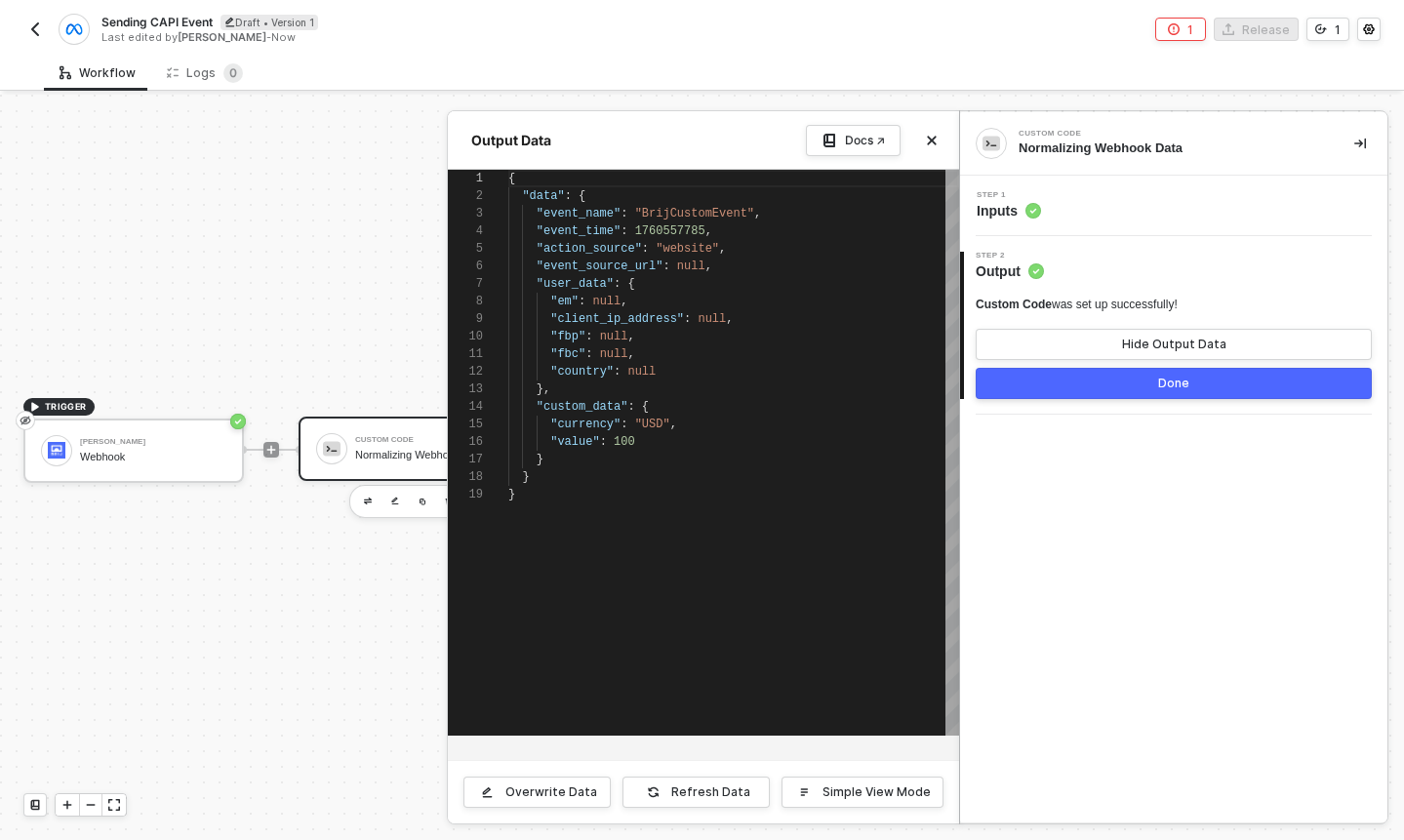
scroll to position [176, 0]
click at [1041, 243] on div "2 Step 2 Output Custom Code was set up successfully! Hide Output Data Done" at bounding box center [1173, 325] width 427 height 179
click at [1053, 215] on div "Step 1 Inputs" at bounding box center [1175, 206] width 422 height 29
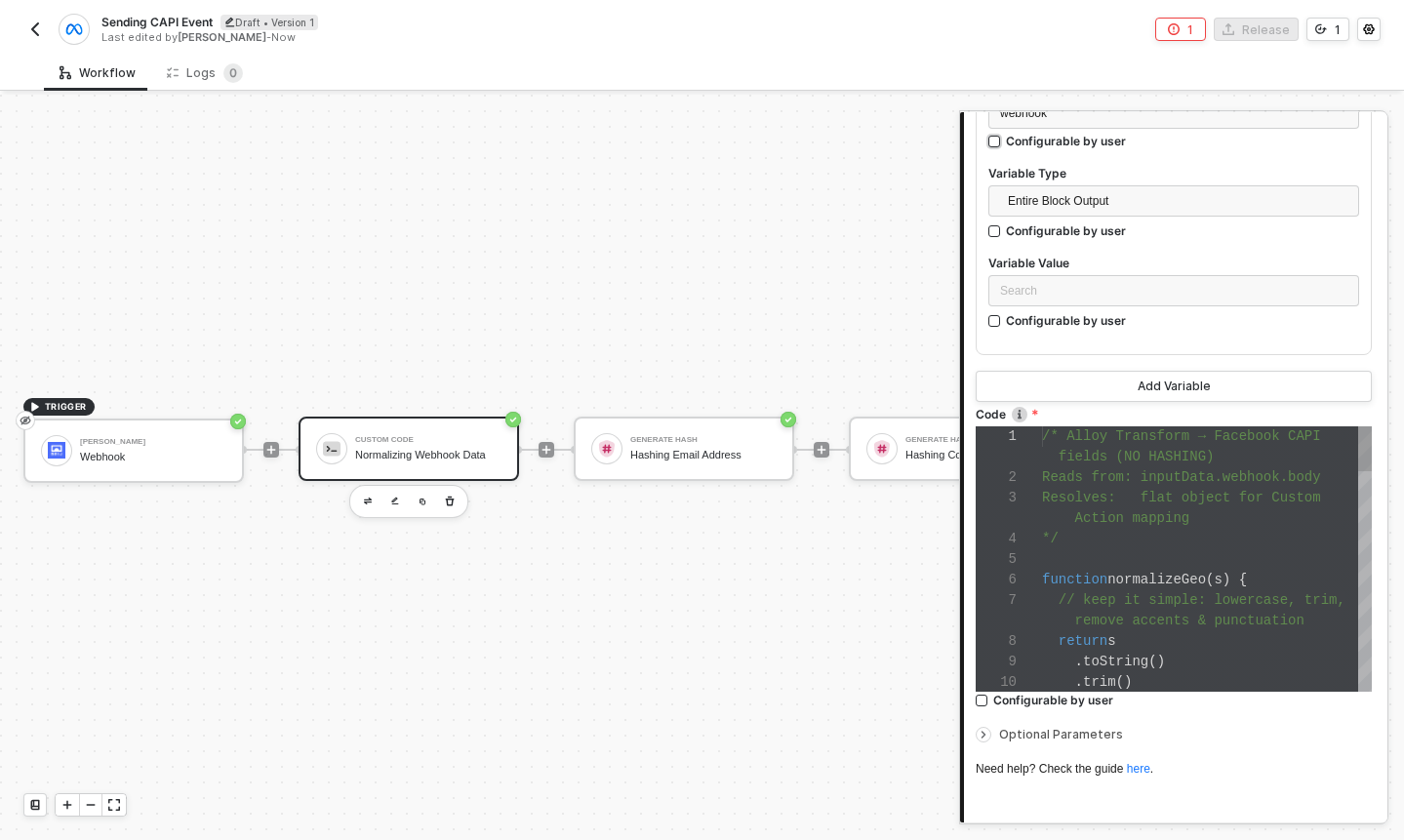
scroll to position [351, 0]
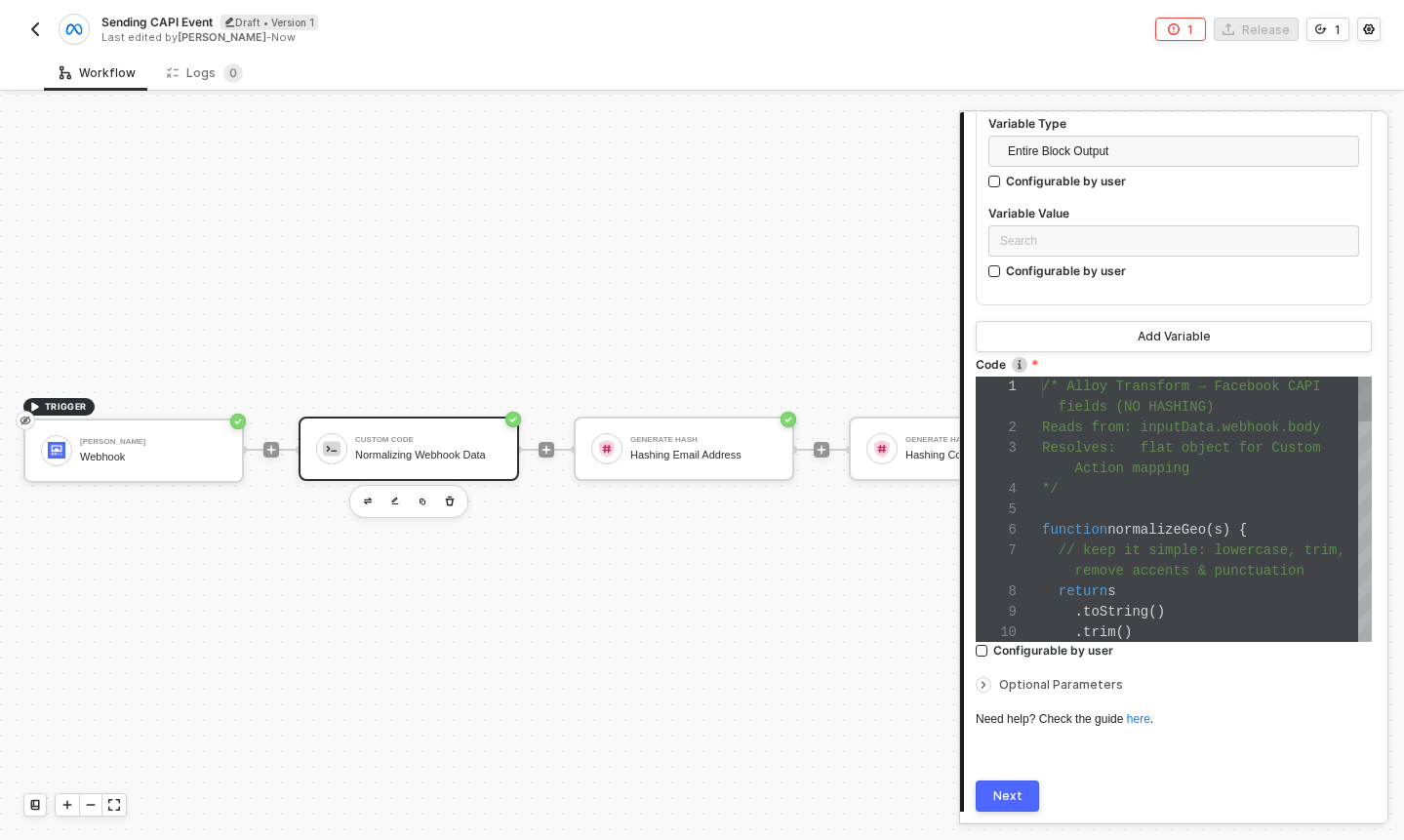
click at [1140, 480] on div "*/" at bounding box center [1206, 489] width 330 height 21
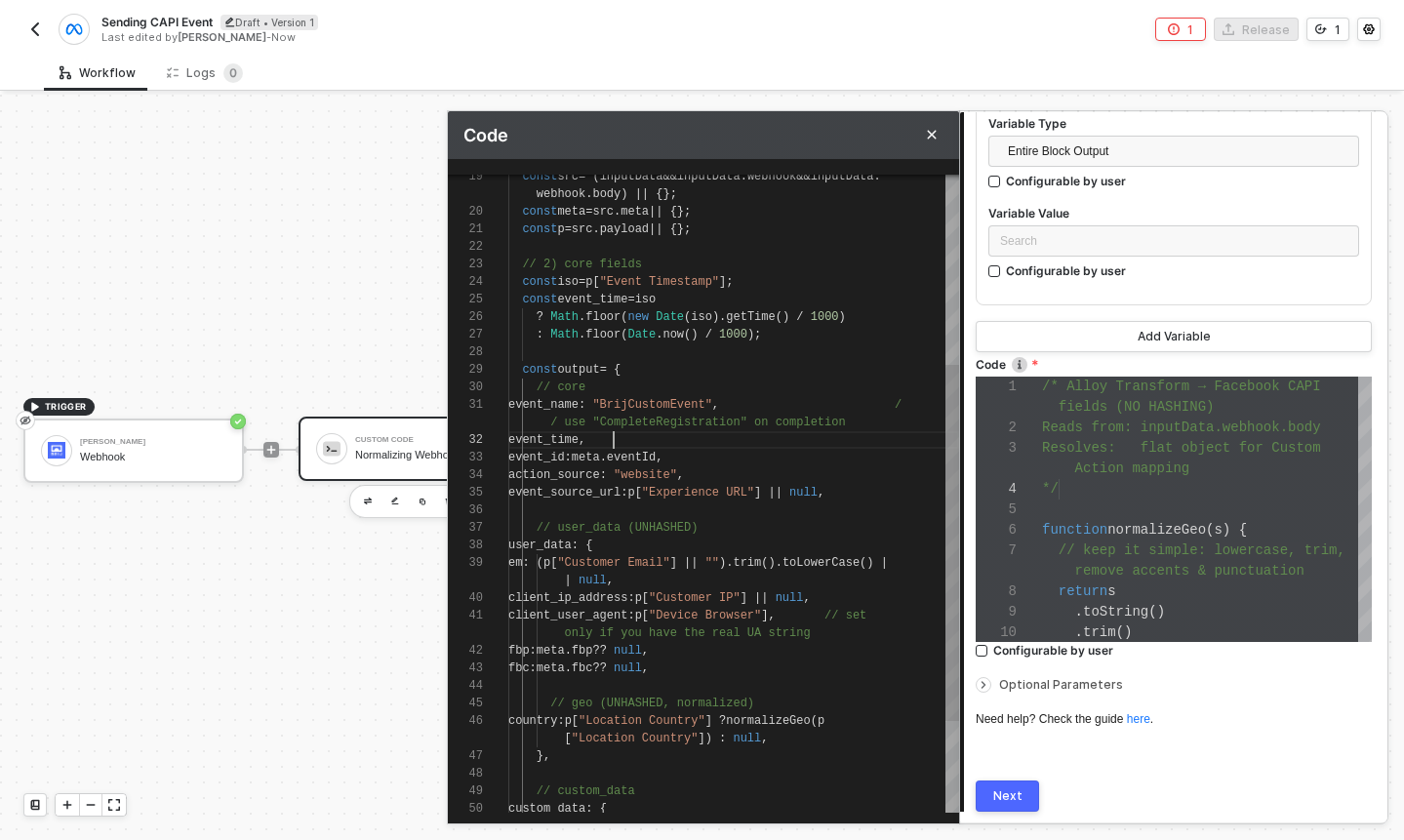
scroll to position [53, 106]
click at [783, 443] on div "event_time ," at bounding box center [733, 440] width 451 height 18
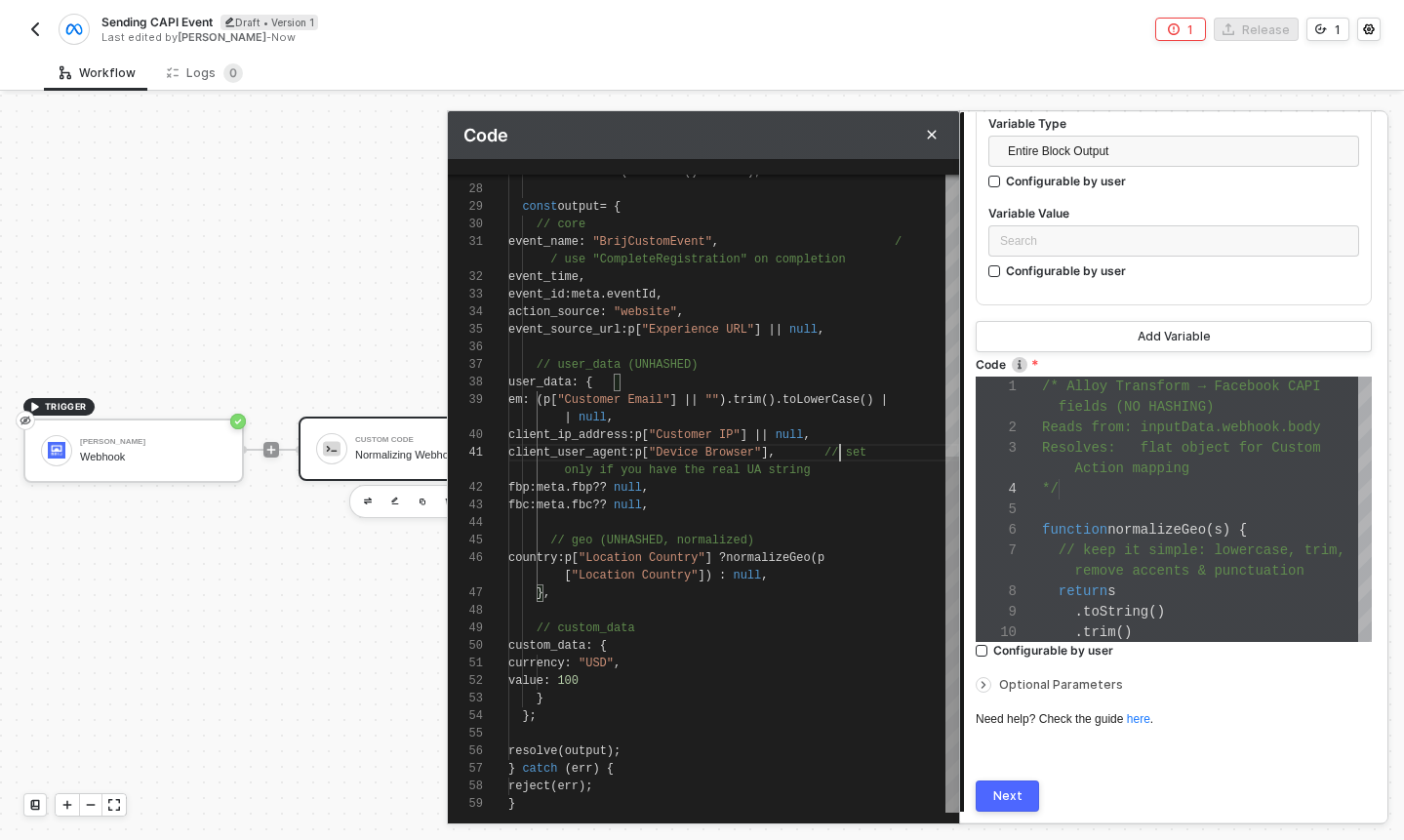
click at [824, 456] on span at bounding box center [799, 453] width 49 height 14
click at [831, 451] on div "27 28 29 30 31 32 33 34 35 36 37 38 39 40 41 42 43 44 45 46 47 48 49 50 51 52 5…" at bounding box center [703, 494] width 511 height 638
click at [824, 452] on span at bounding box center [799, 453] width 49 height 14
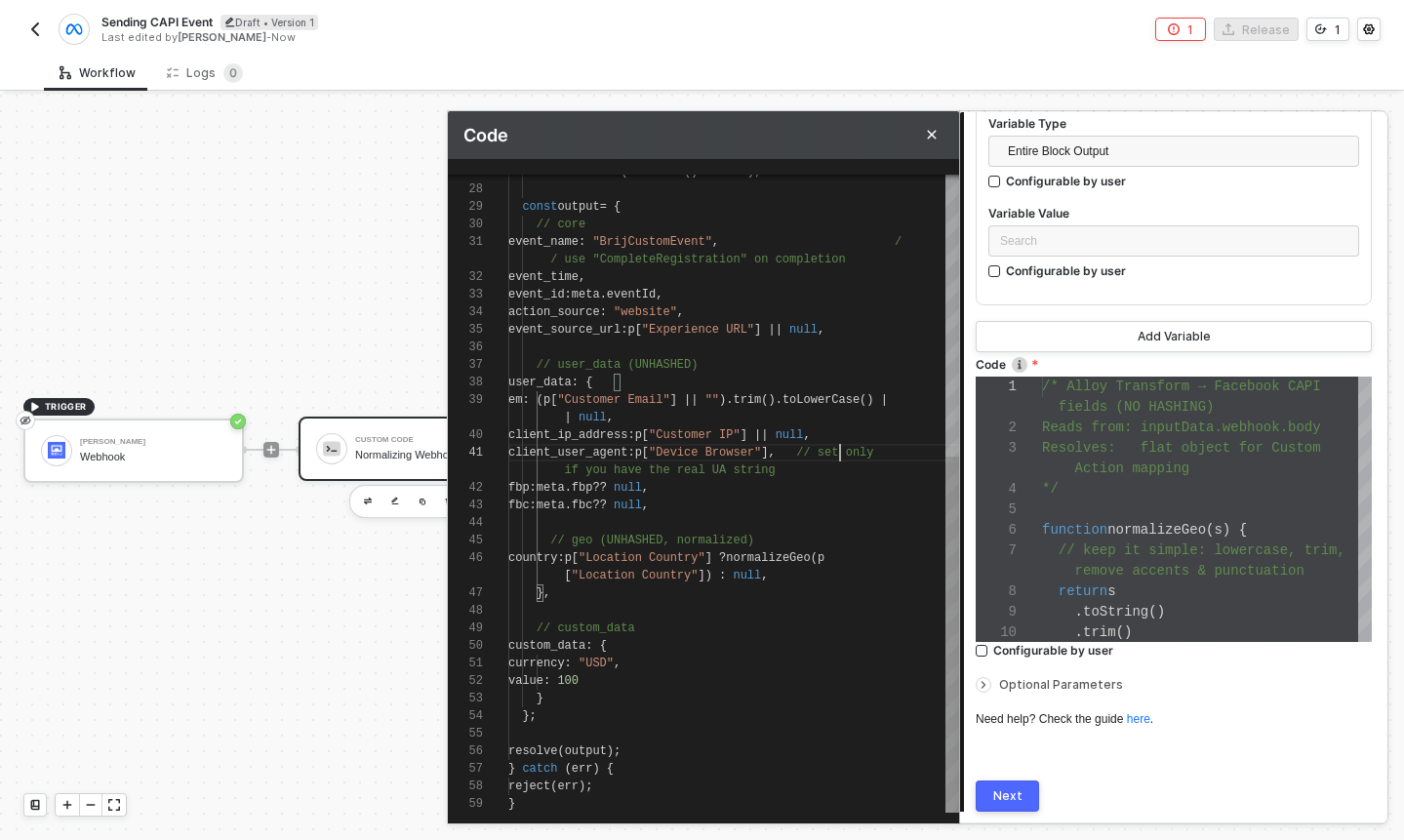
scroll to position [53, 324]
type textarea "user_data: { em: (p["Customer Email"] || "").trim().toLowerCase() || null, clie…"
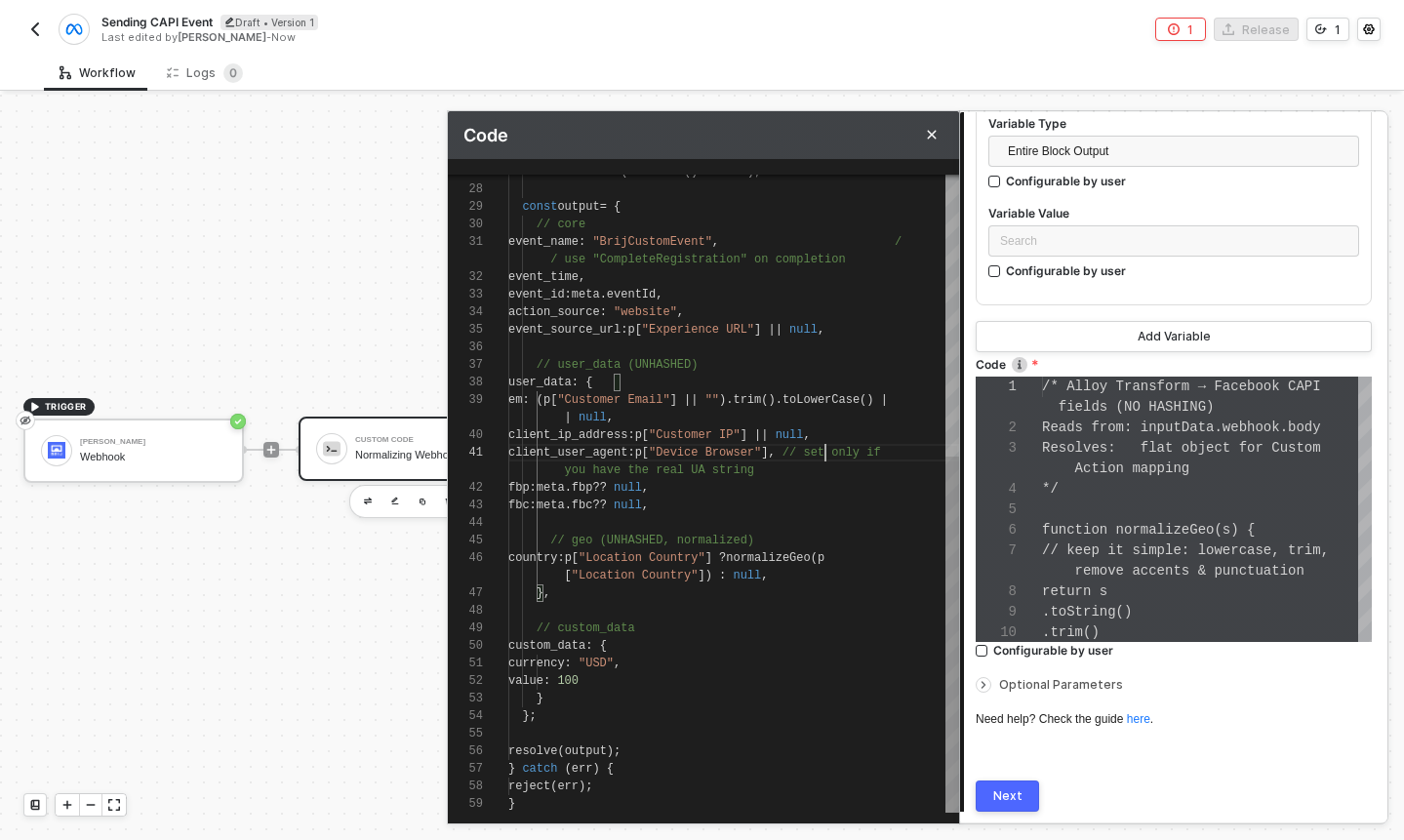
scroll to position [53, 317]
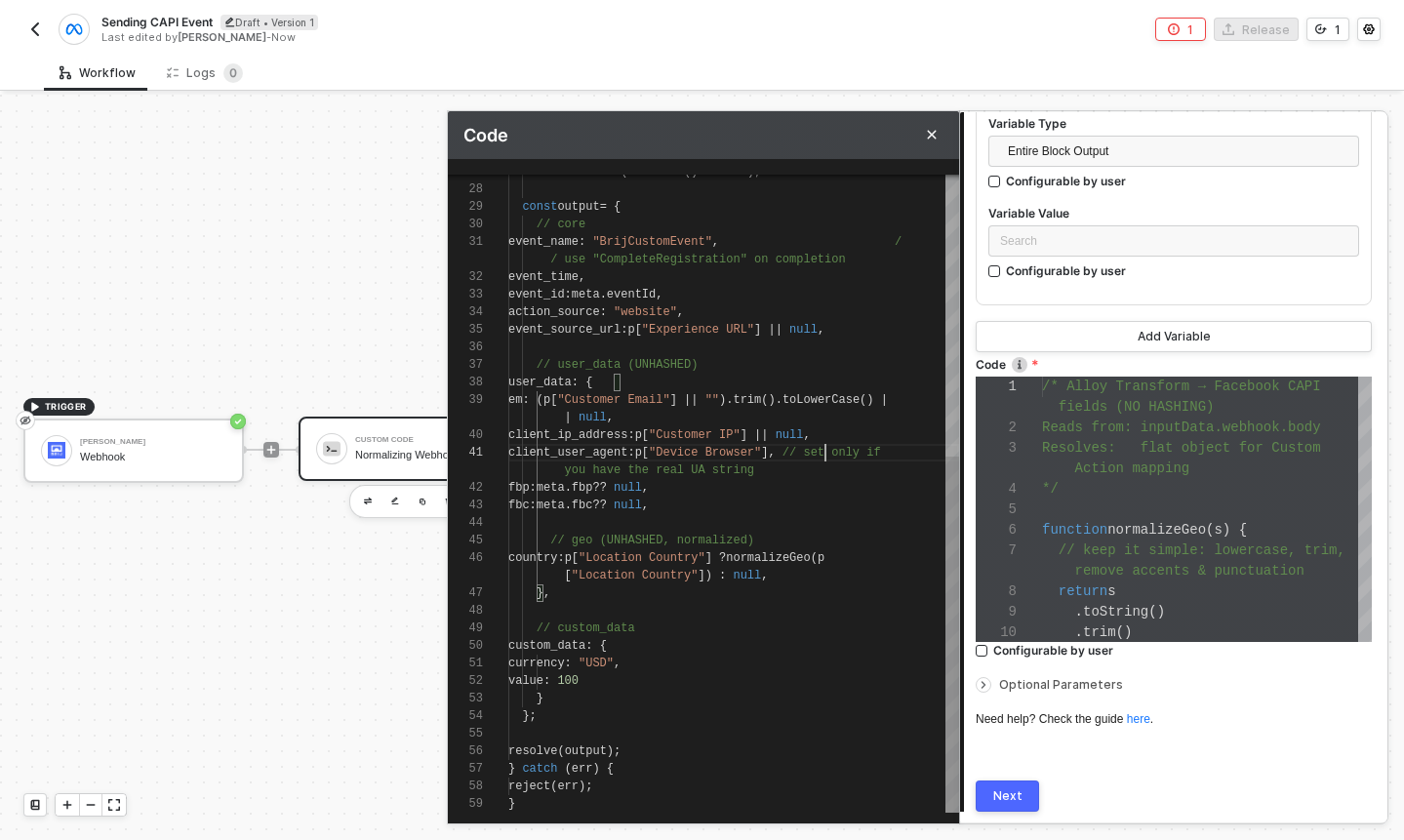
click at [778, 474] on div "you have the real UA string" at bounding box center [733, 471] width 451 height 18
click at [1002, 793] on div "Next" at bounding box center [1007, 796] width 29 height 16
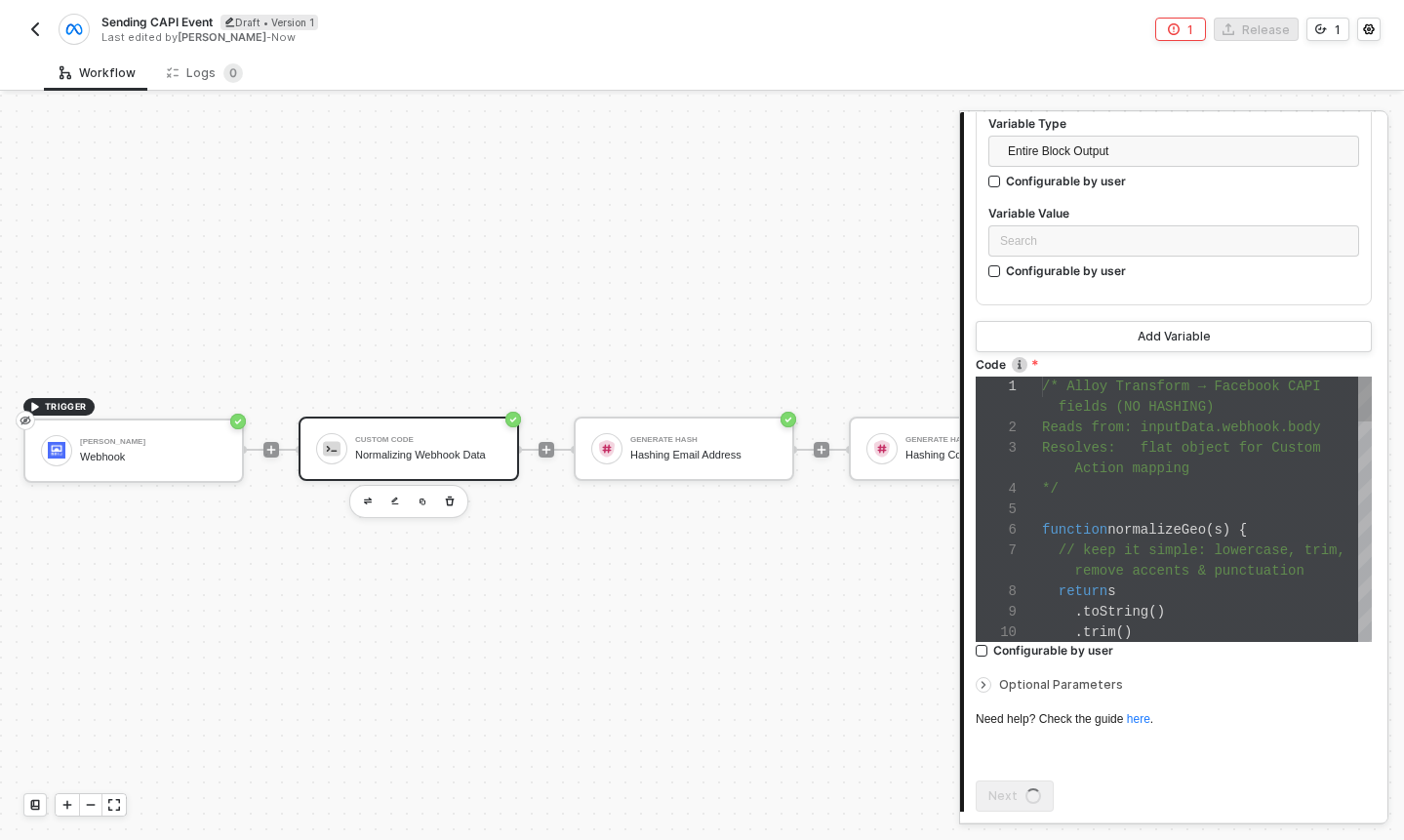
scroll to position [0, 0]
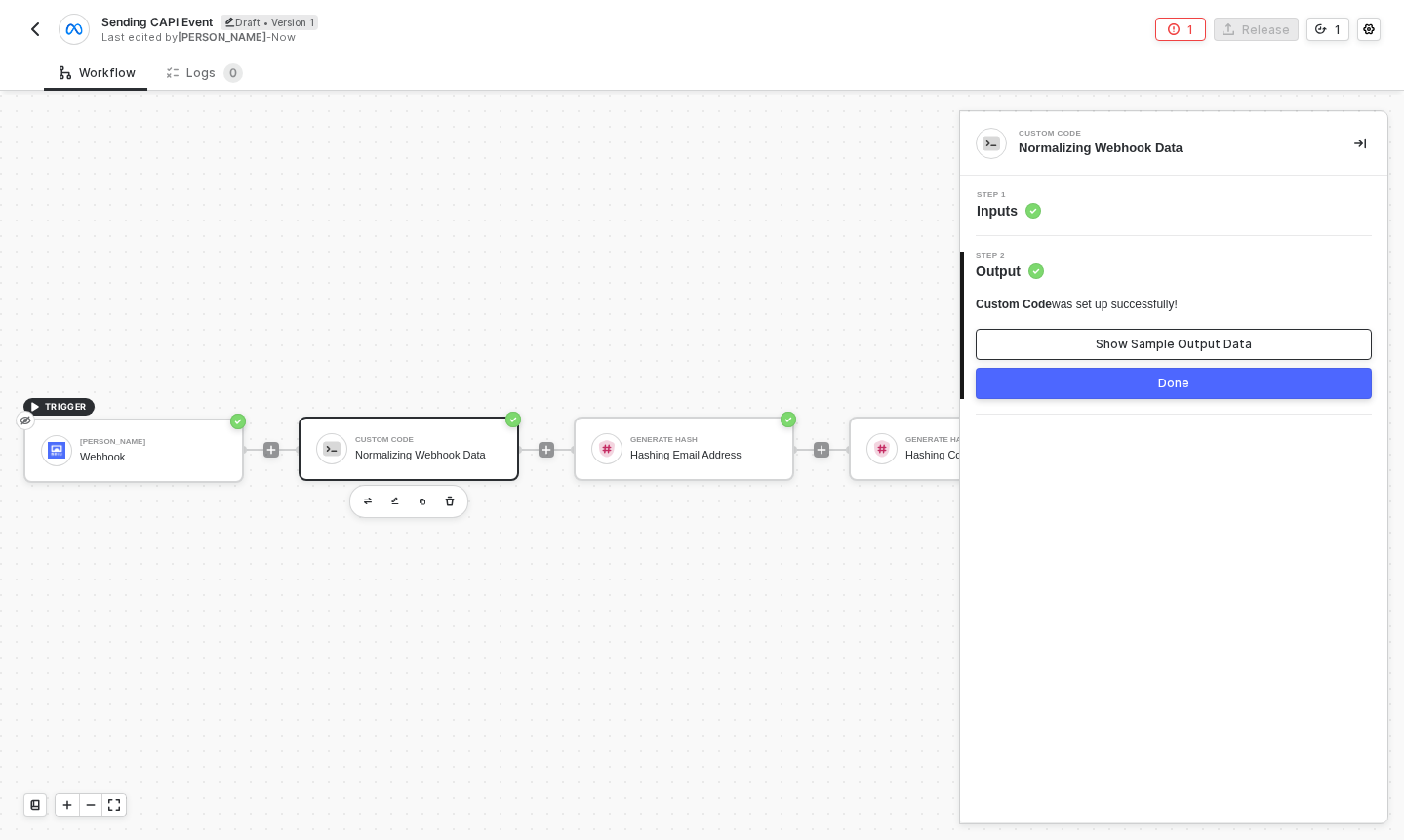
click at [1065, 357] on button "Show Sample Output Data" at bounding box center [1173, 344] width 396 height 31
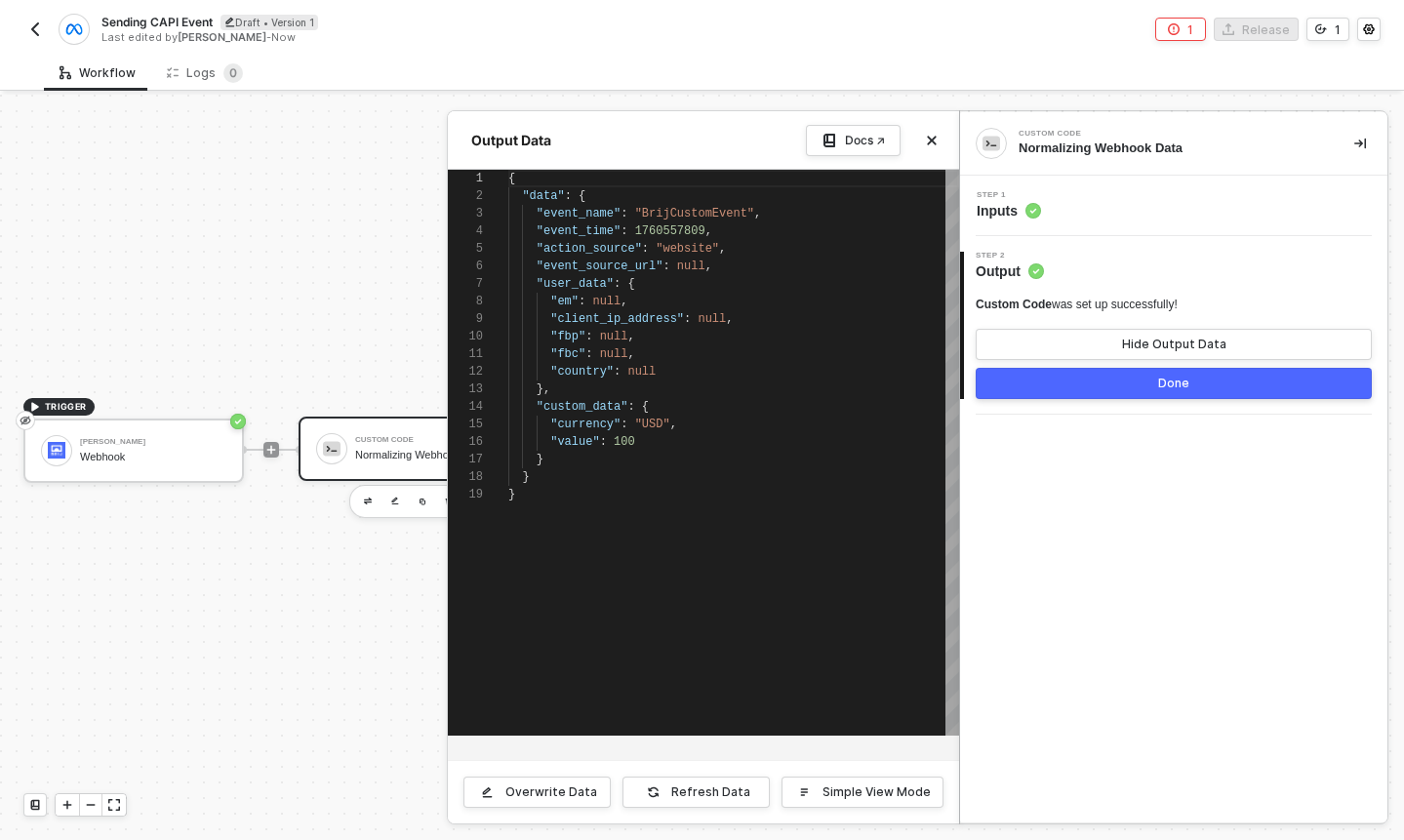
scroll to position [176, 0]
click at [379, 466] on div at bounding box center [702, 467] width 1404 height 745
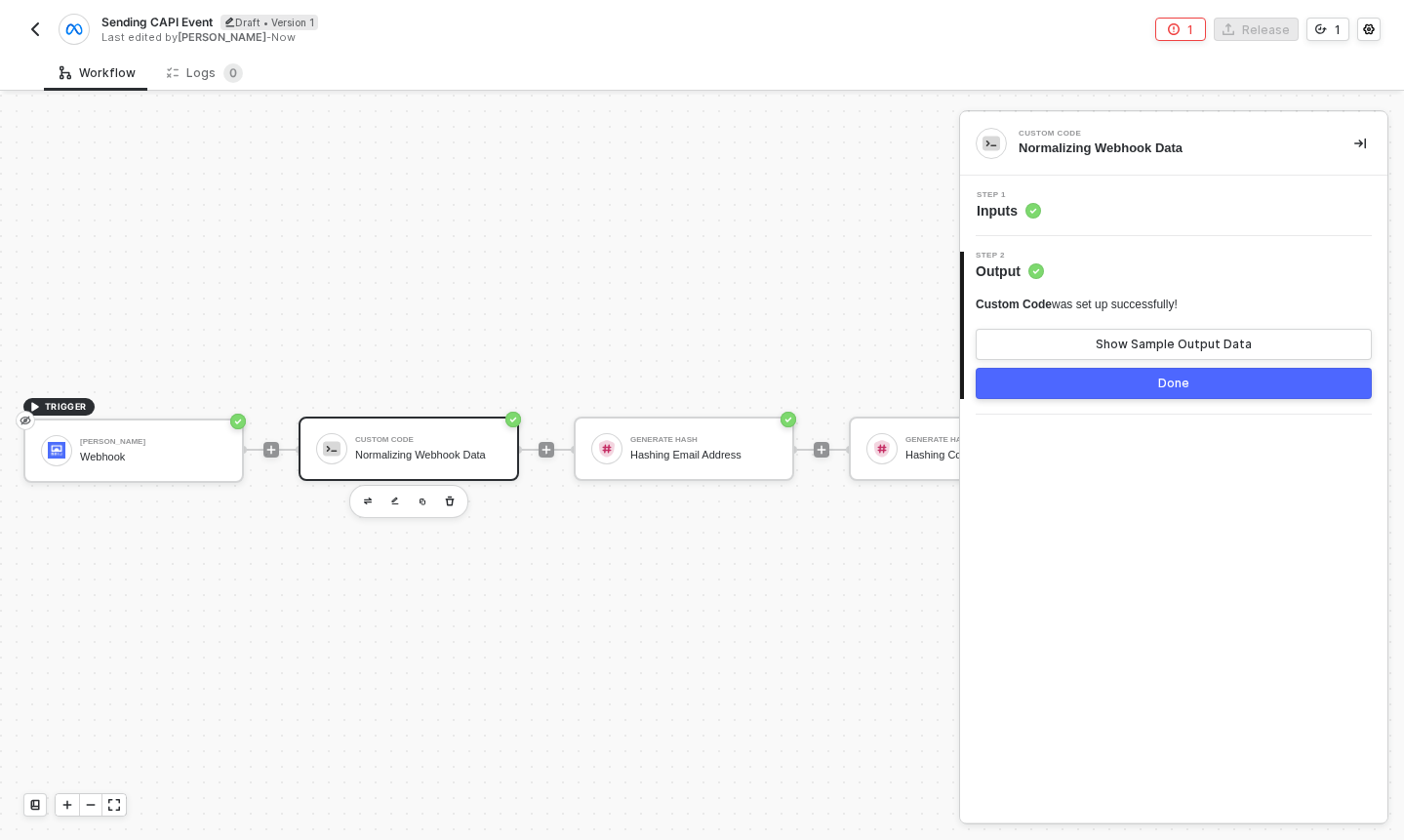
click at [422, 457] on div "Normalizing Webhook Data" at bounding box center [428, 455] width 147 height 13
click at [1041, 351] on button "Show Sample Output Data" at bounding box center [1173, 344] width 396 height 31
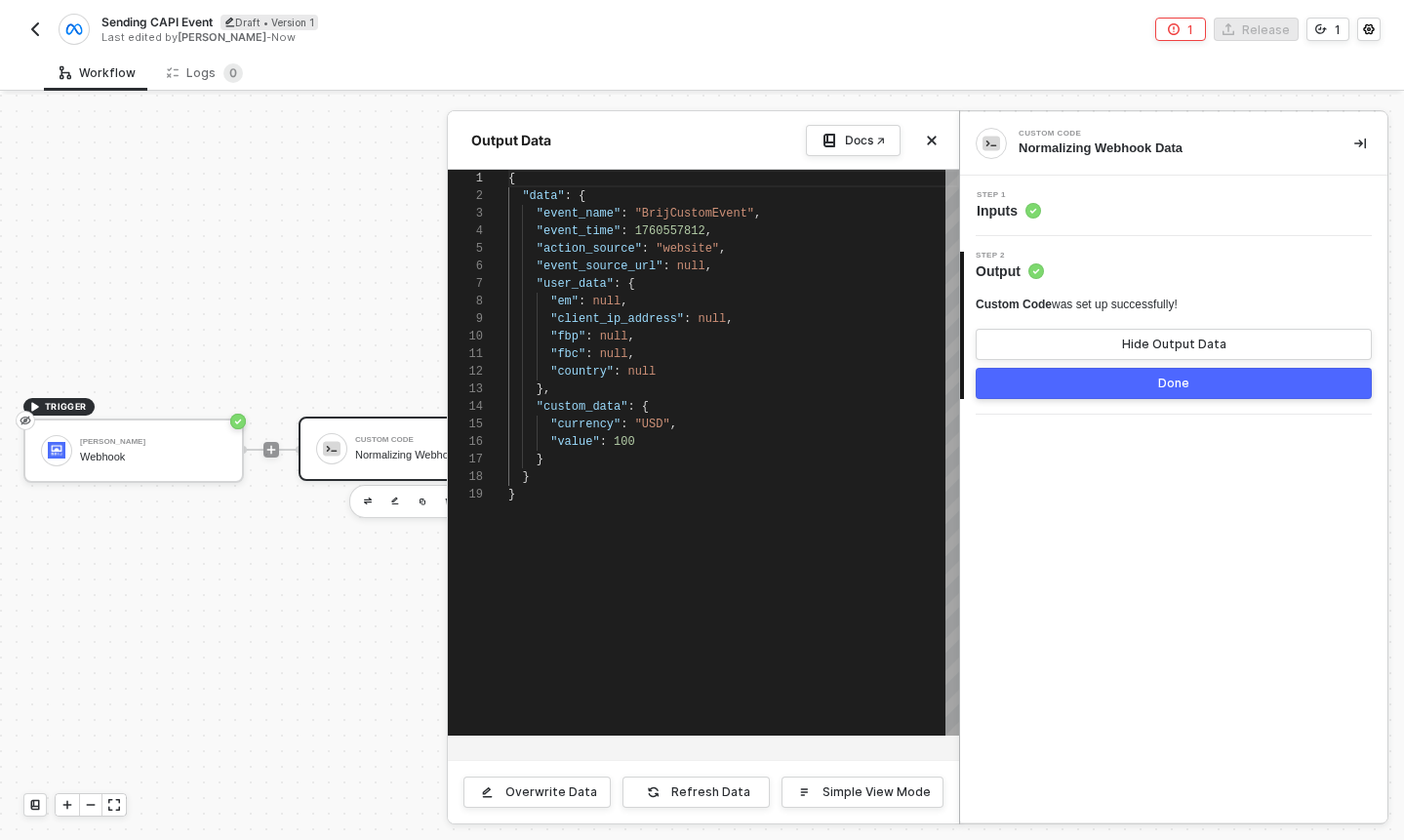
click at [390, 345] on div at bounding box center [702, 467] width 1404 height 745
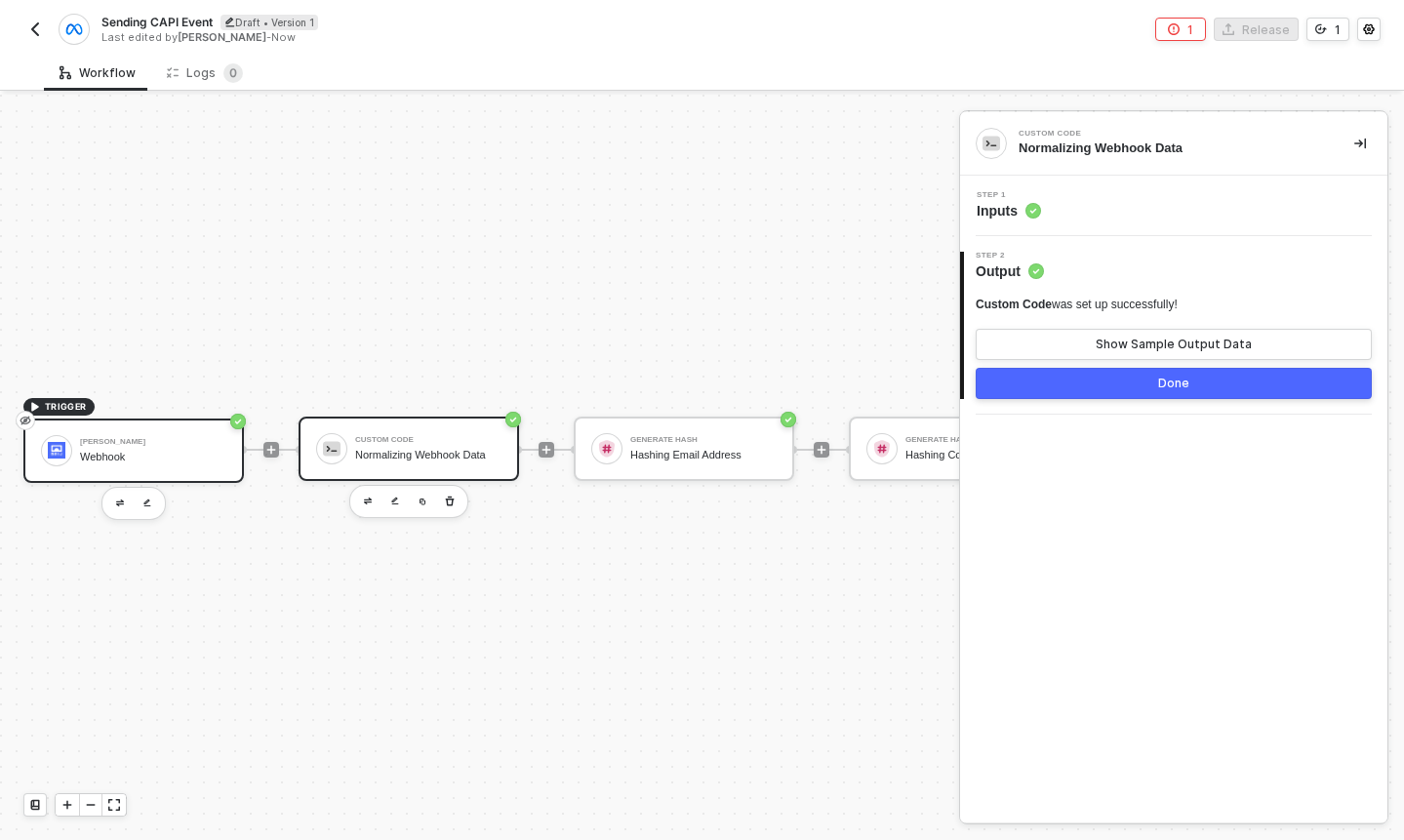
click at [197, 435] on div "[PERSON_NAME] Webhook" at bounding box center [153, 450] width 147 height 37
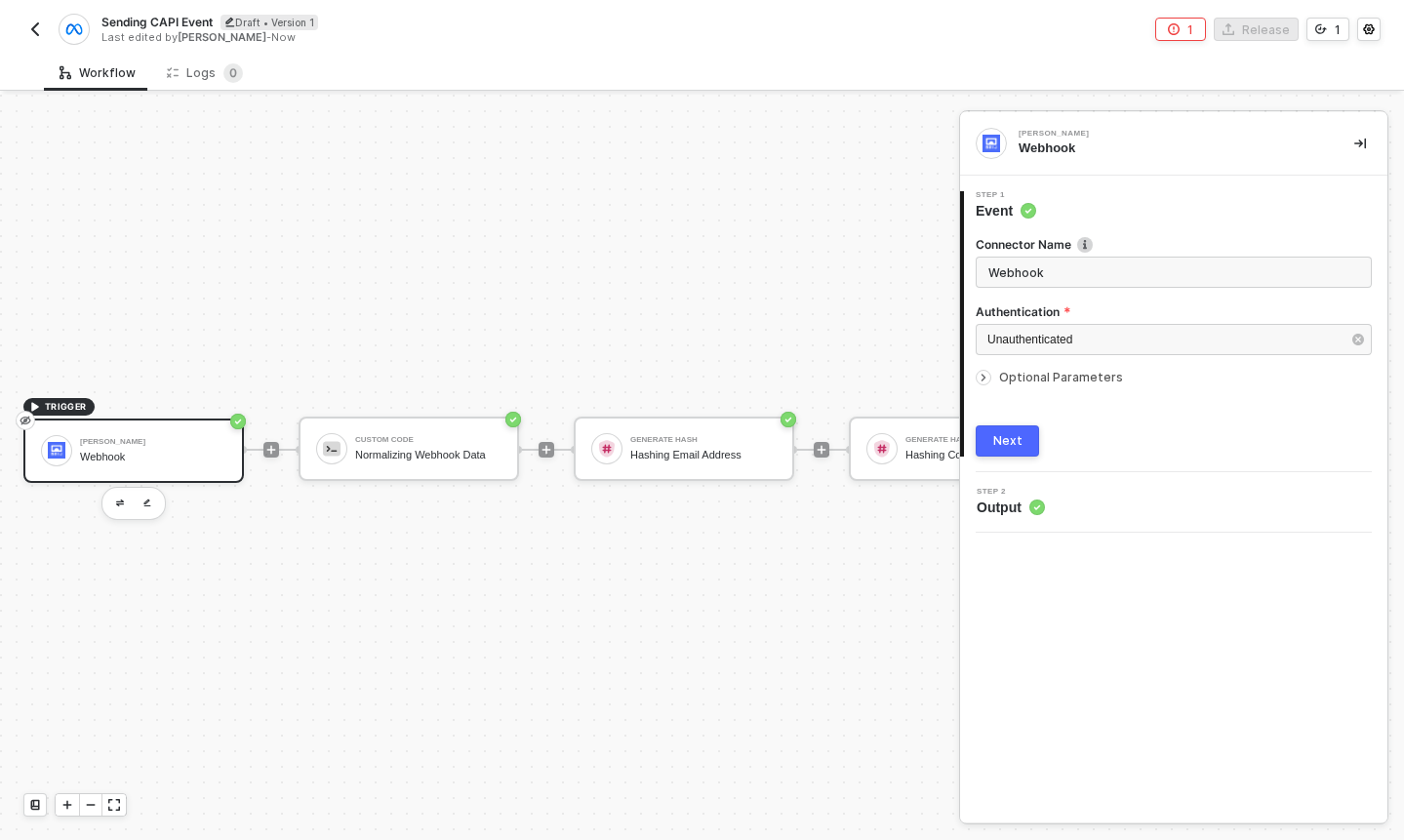
click at [1074, 380] on span "Optional Parameters" at bounding box center [1061, 377] width 124 height 15
type textarea "{ "id": "68d2d3ff452e1391e3f8cc98", "event": "registrationInitiationEvent", "in…"
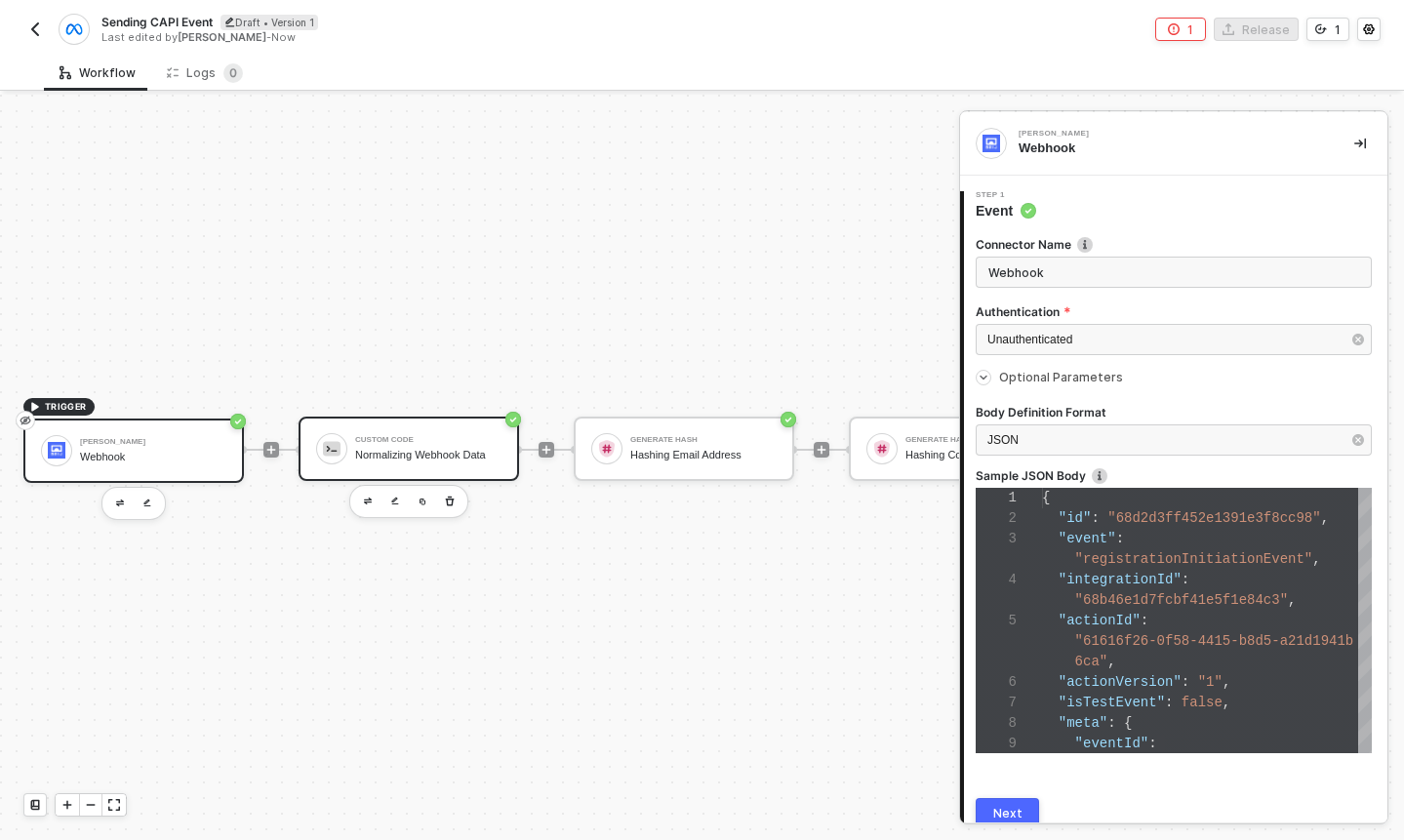
click at [330, 442] on img at bounding box center [332, 449] width 18 height 18
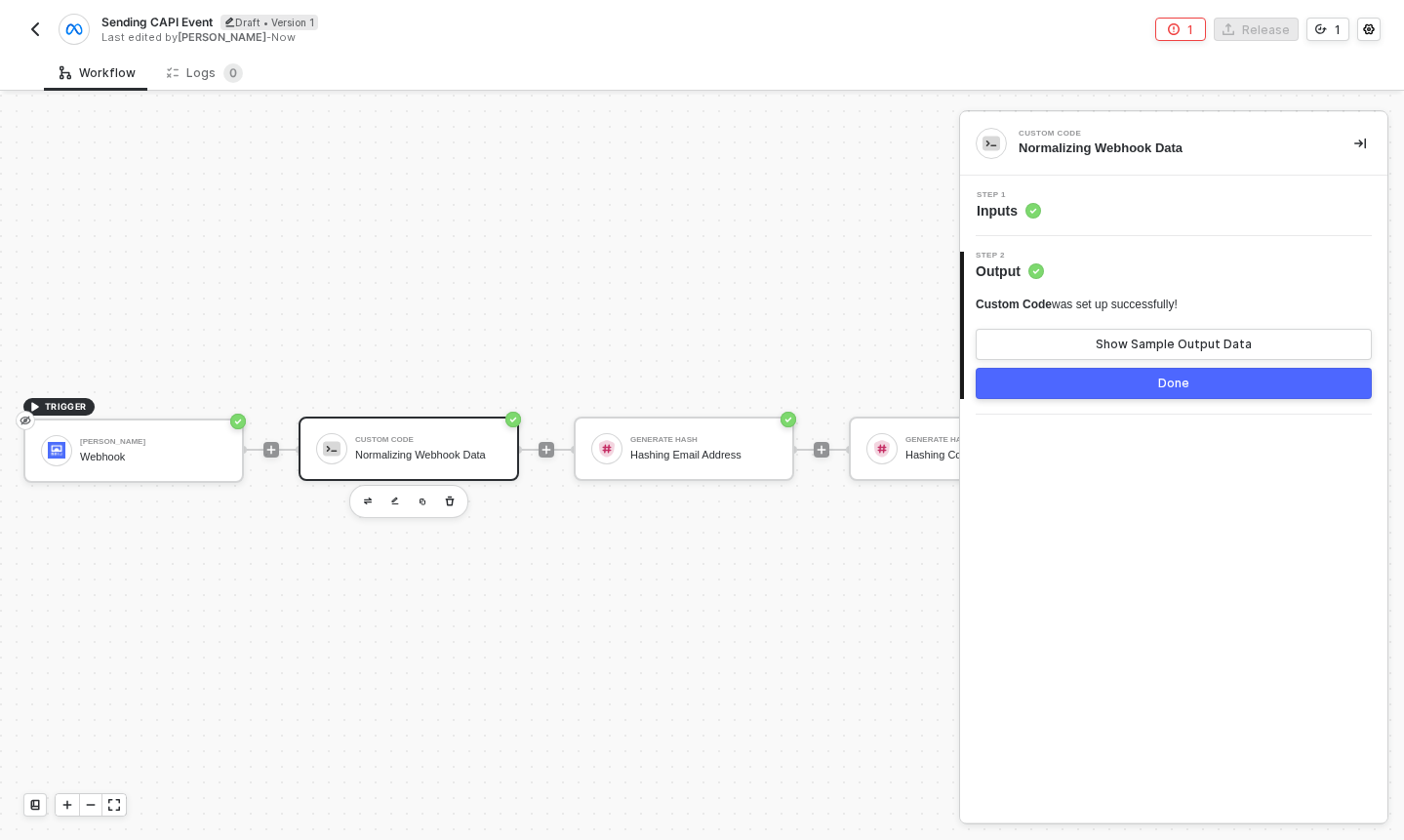
click at [1110, 227] on div "Step 1 Inputs" at bounding box center [1173, 206] width 427 height 61
click at [1015, 207] on span "Inputs" at bounding box center [1009, 210] width 65 height 20
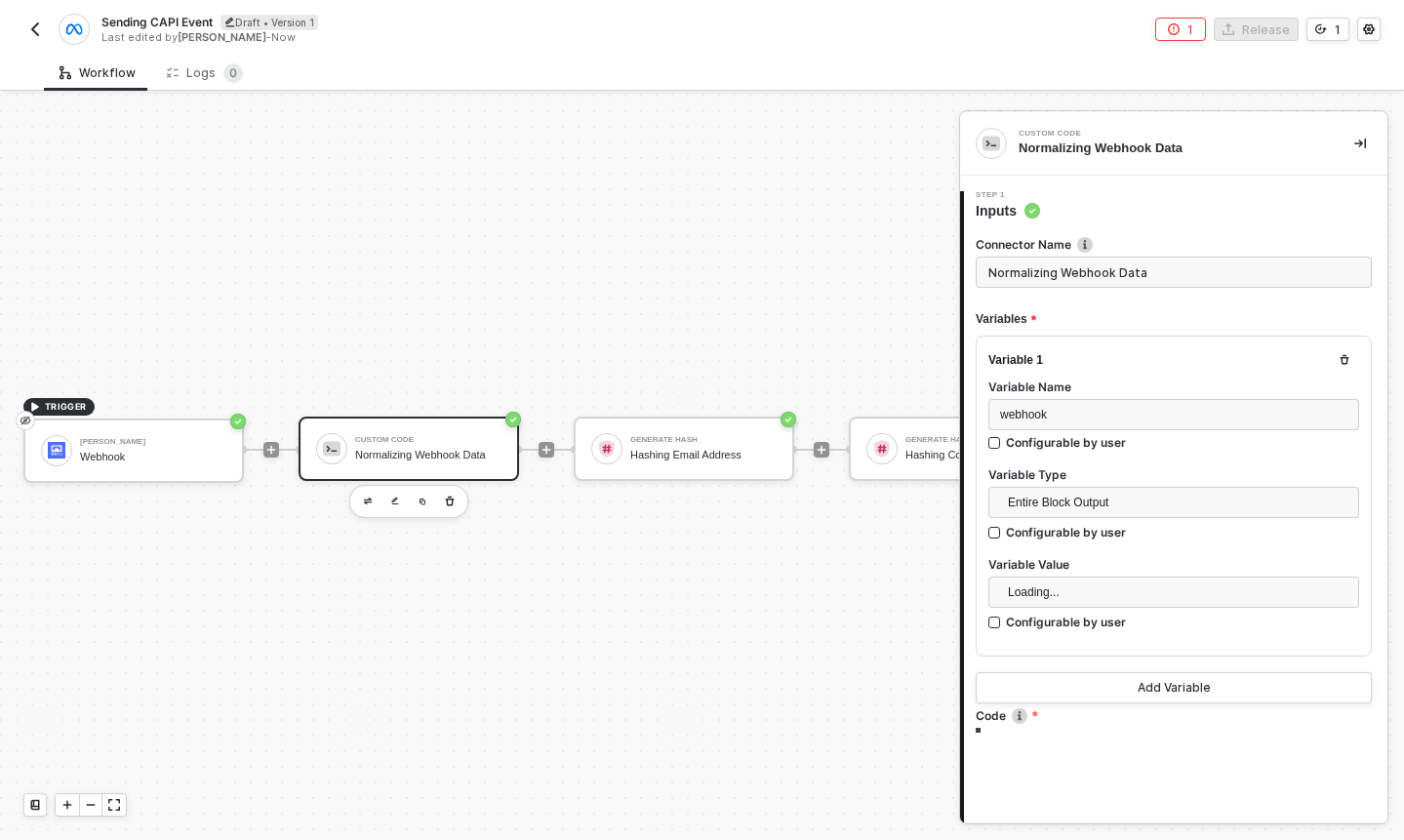
type textarea "/* Alloy Transform → Facebook CAPI fields (NO HASHING) Reads from: inputData.we…"
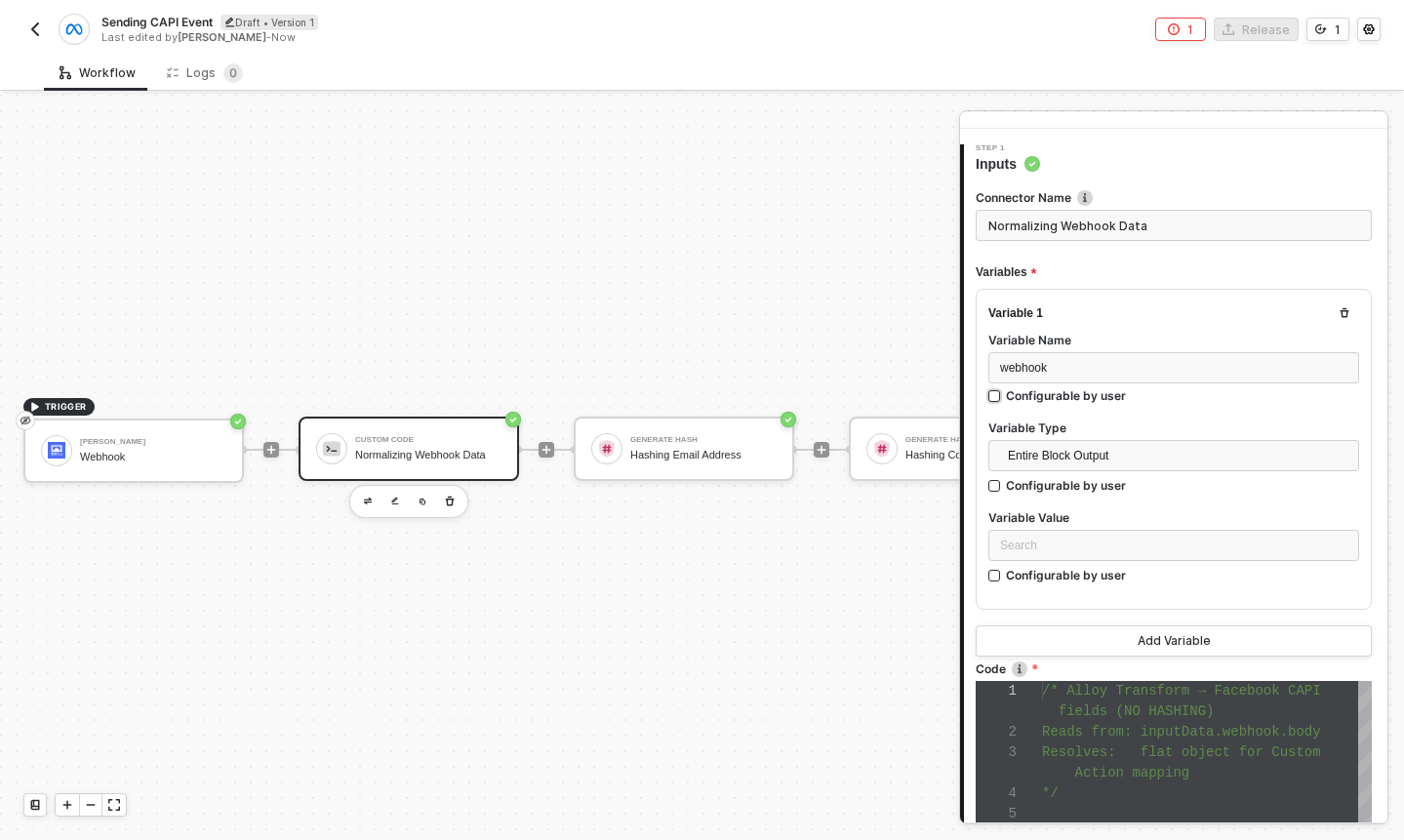
scroll to position [96, 0]
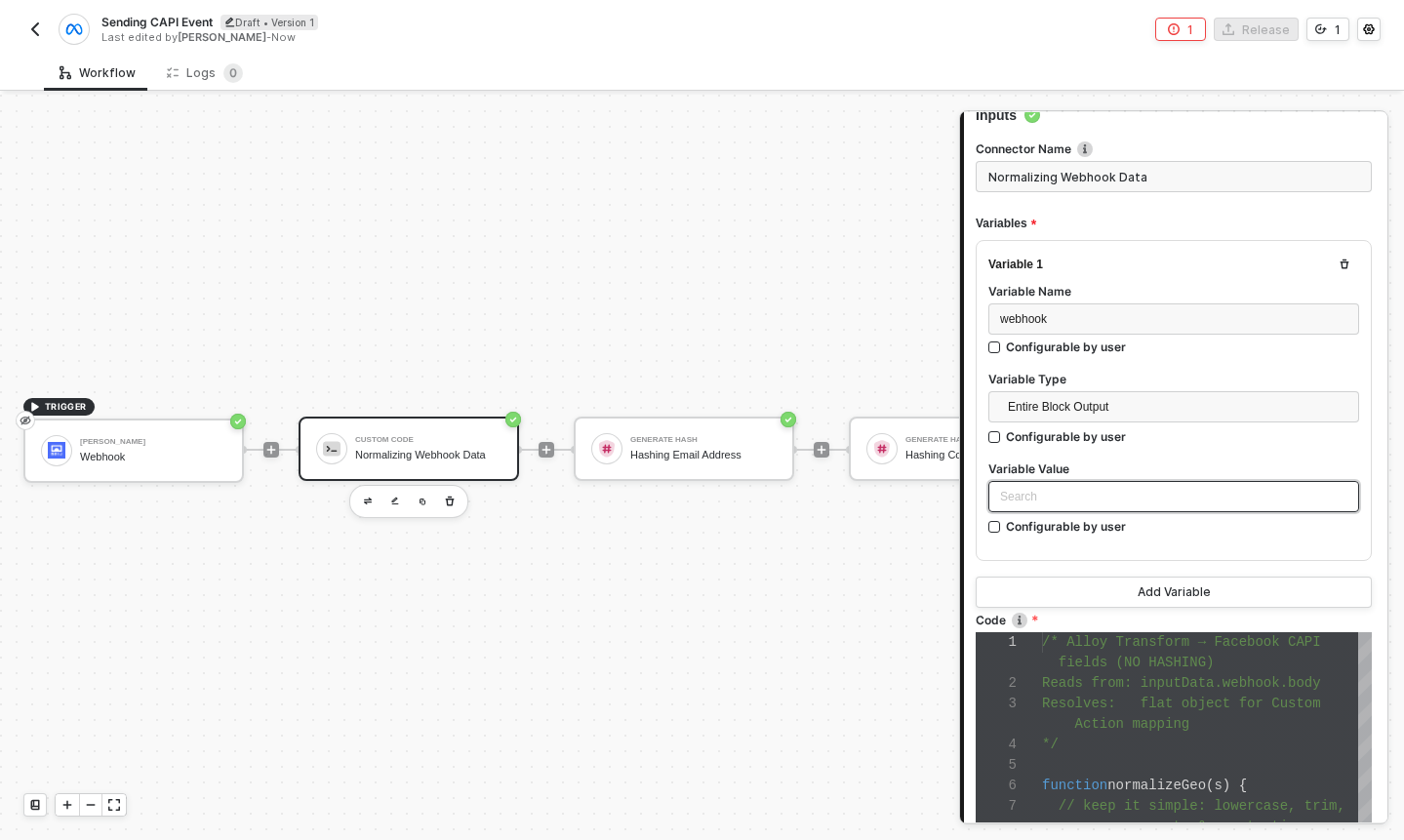
click at [1118, 495] on div "Search" at bounding box center [1174, 496] width 371 height 31
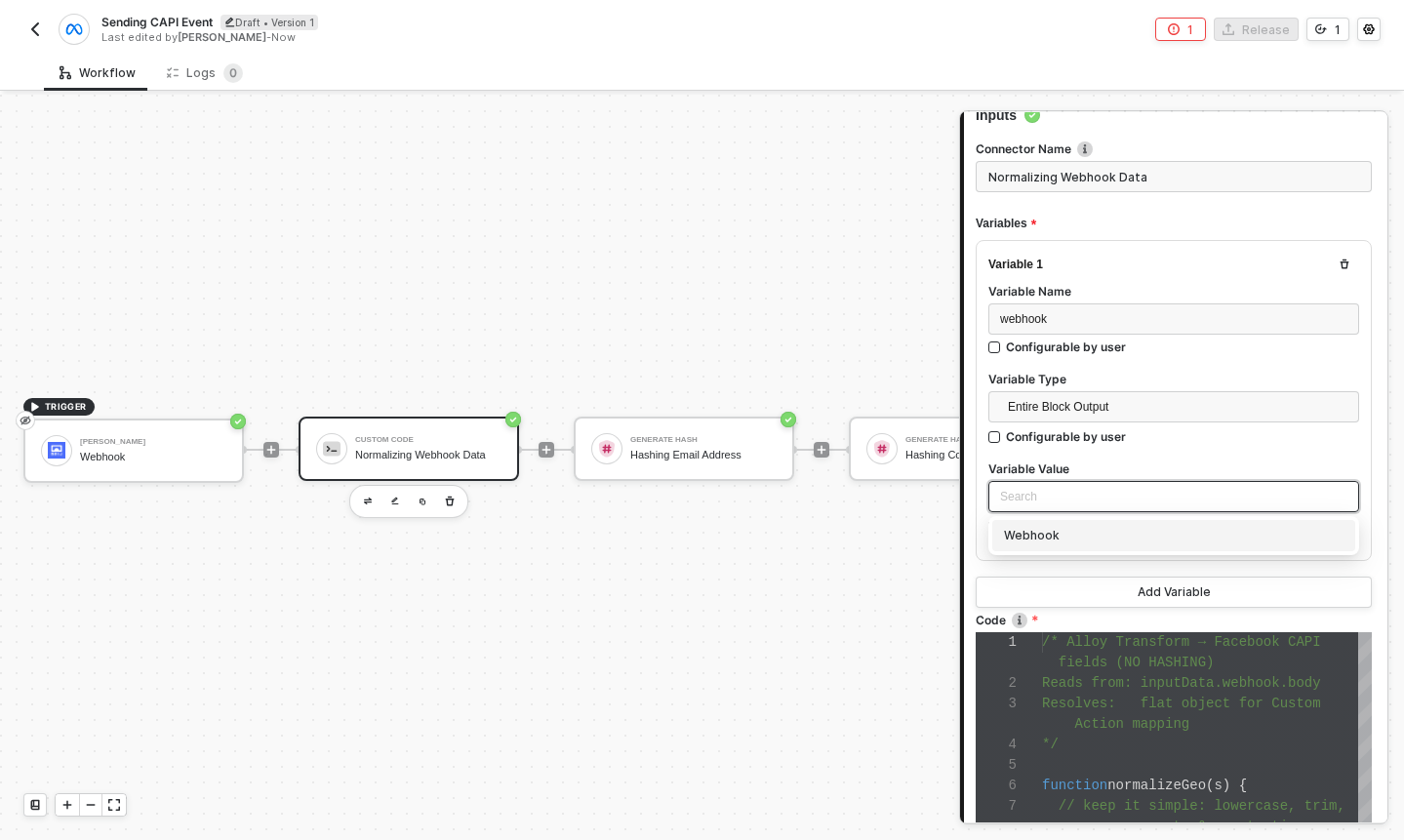
click at [1088, 532] on div "Webhook" at bounding box center [1173, 536] width 339 height 22
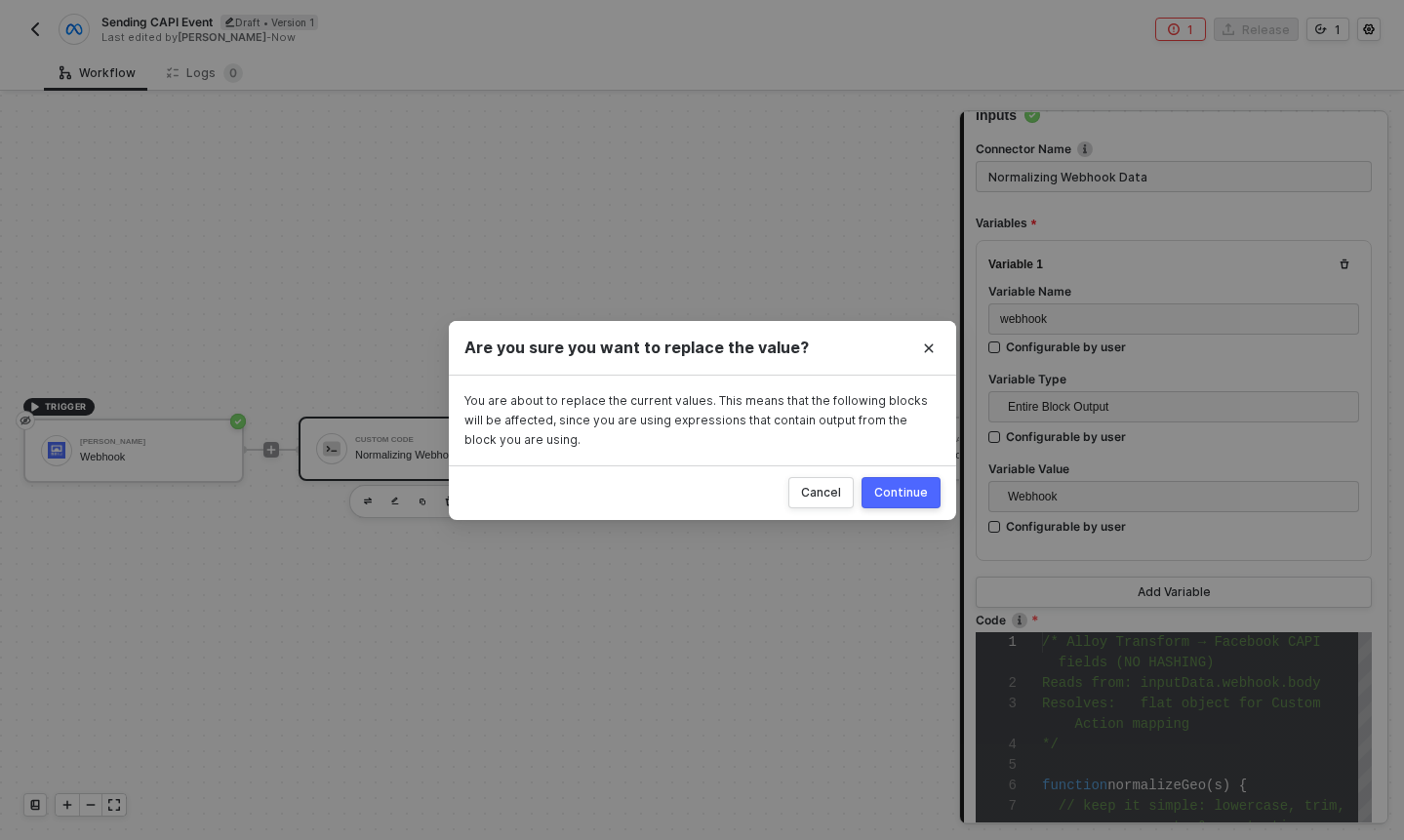
click at [902, 491] on div "Continue" at bounding box center [901, 493] width 54 height 16
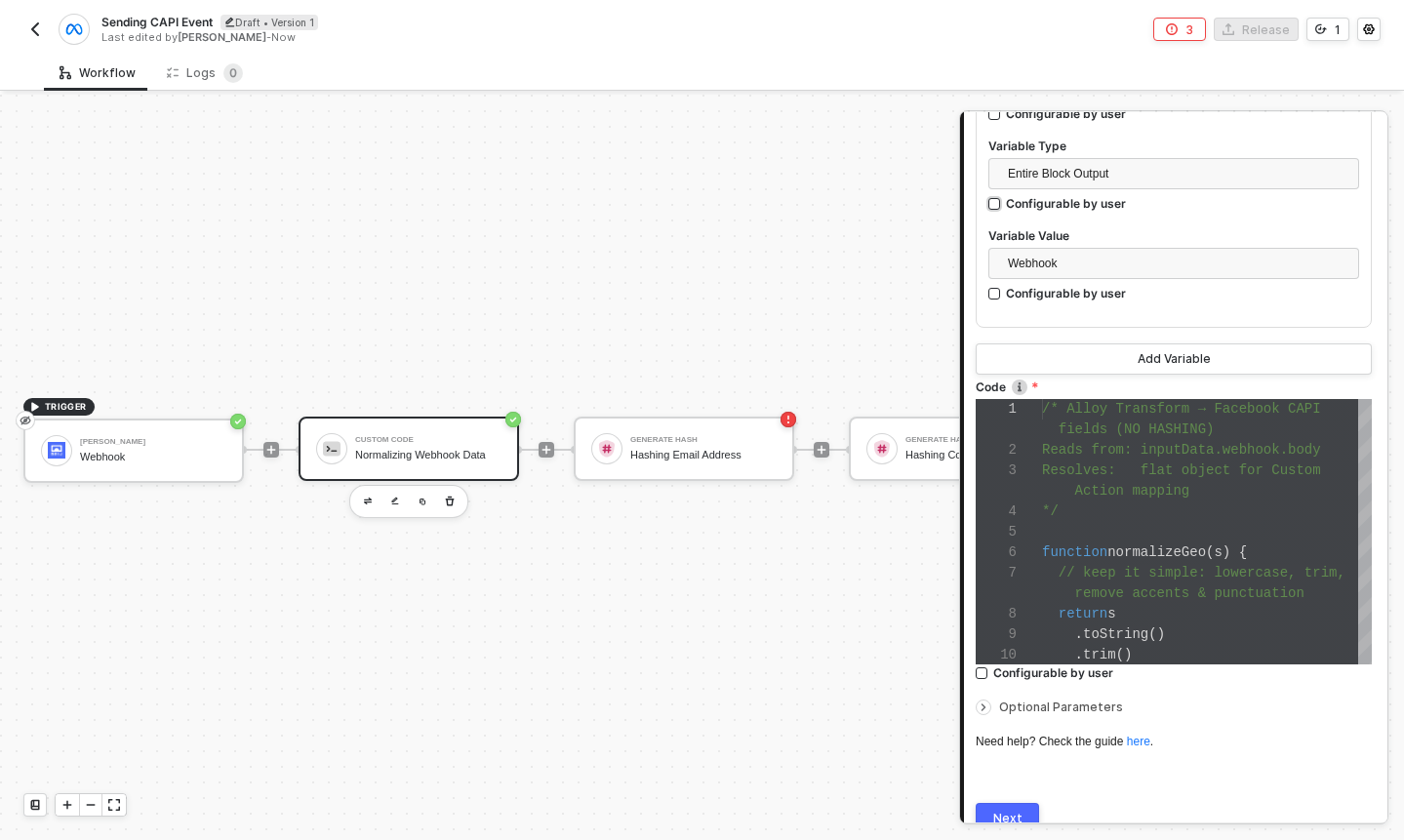
scroll to position [346, 0]
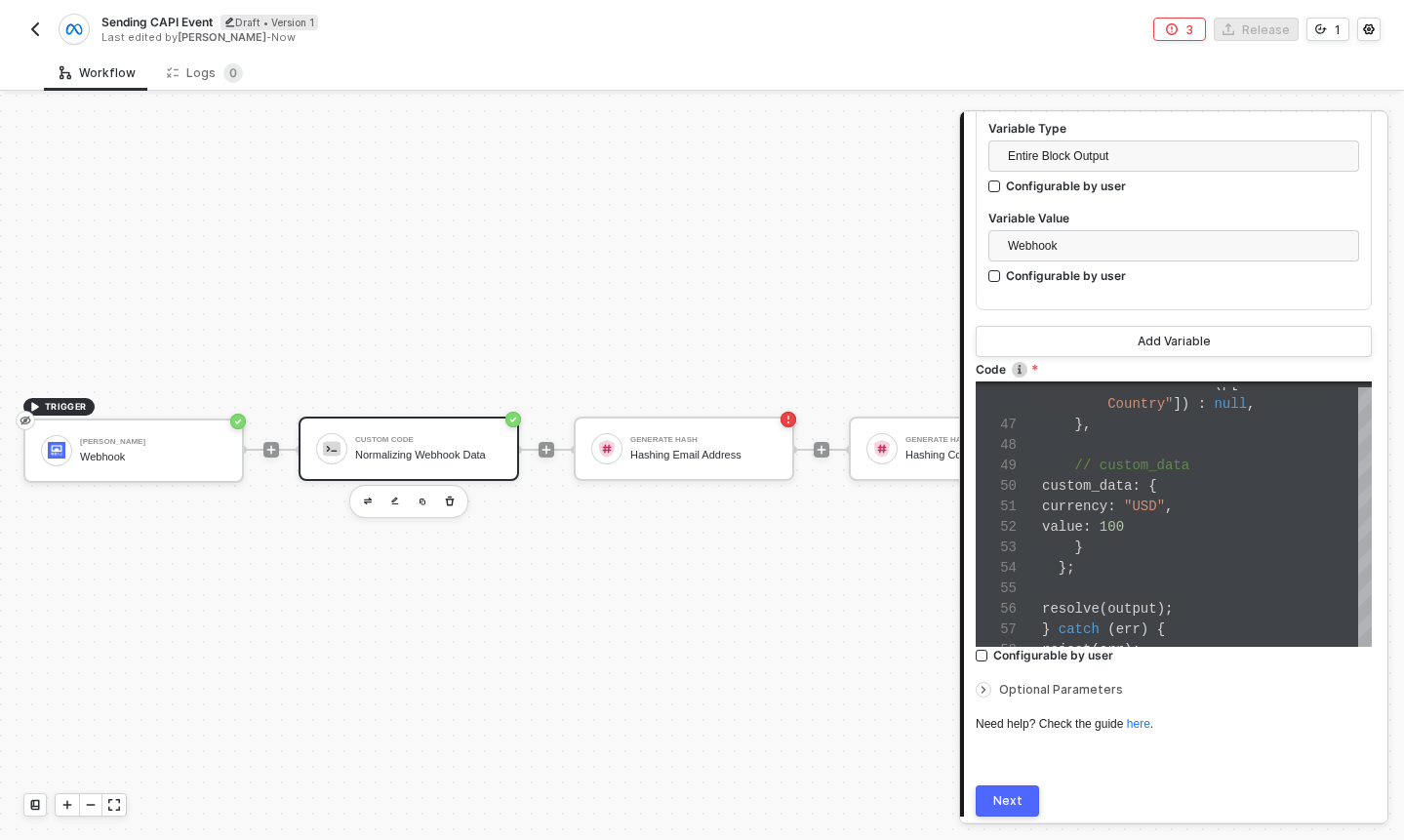
click at [1010, 797] on div "Next" at bounding box center [1007, 801] width 29 height 16
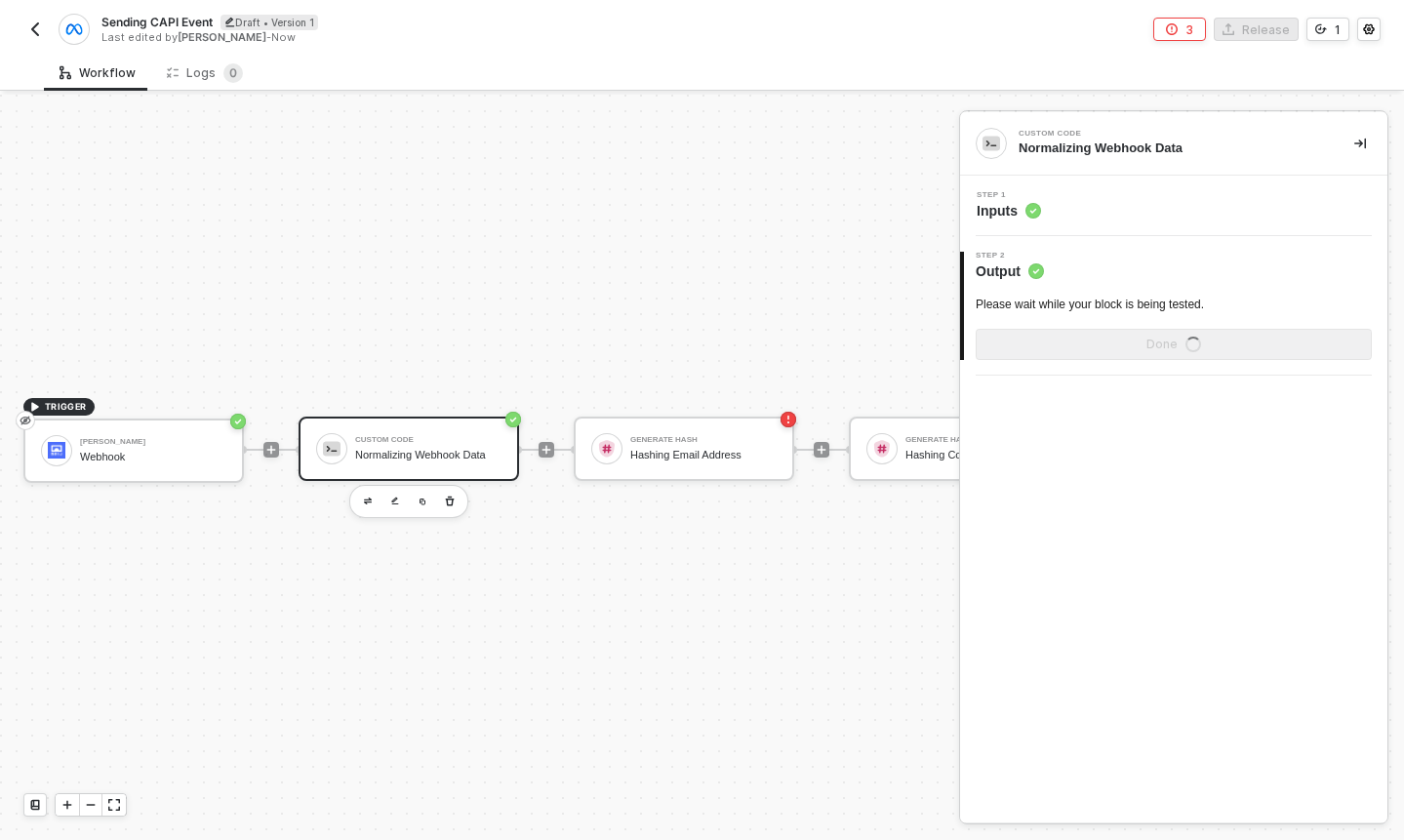
scroll to position [0, 0]
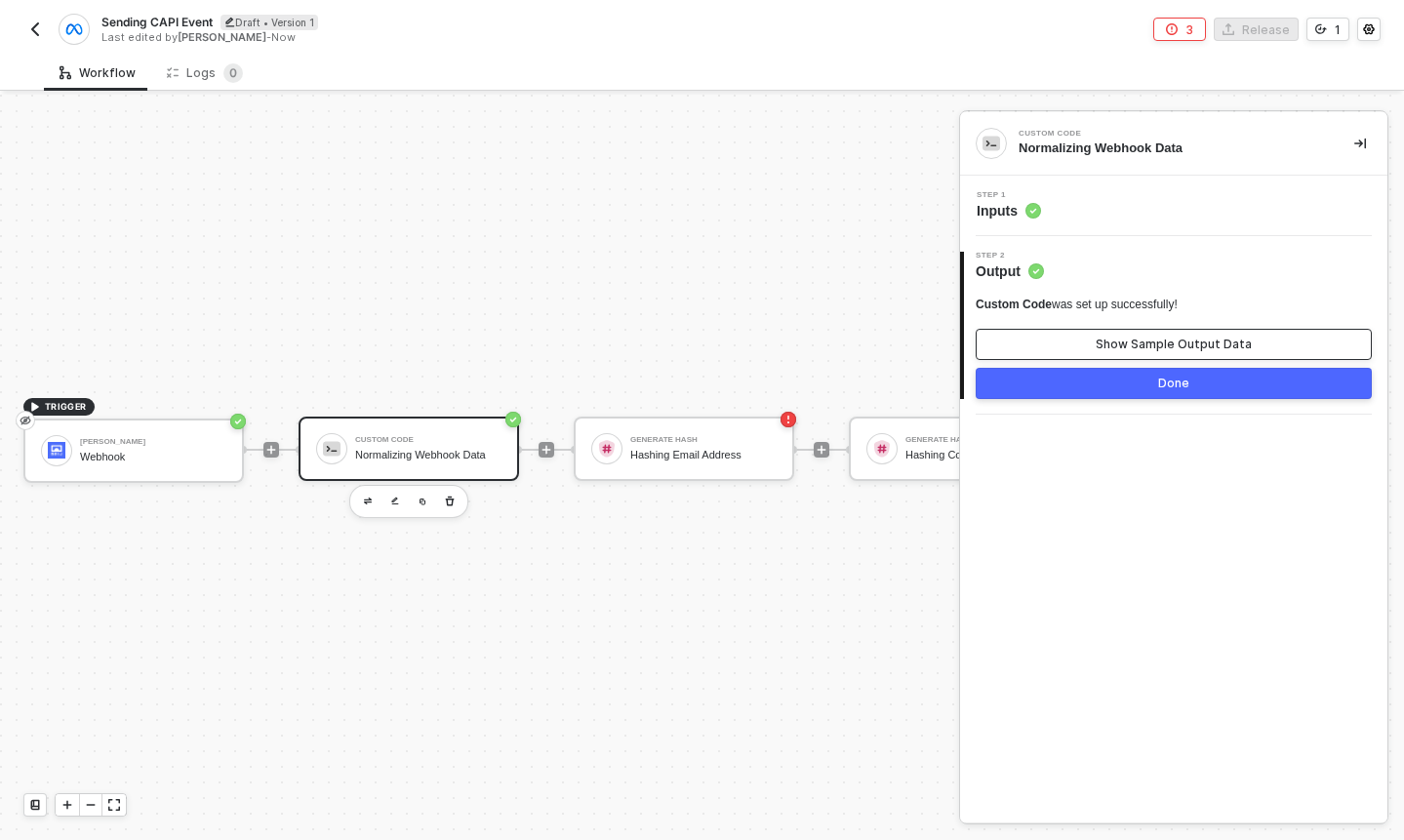
click at [1150, 333] on button "Show Sample Output Data" at bounding box center [1173, 344] width 396 height 31
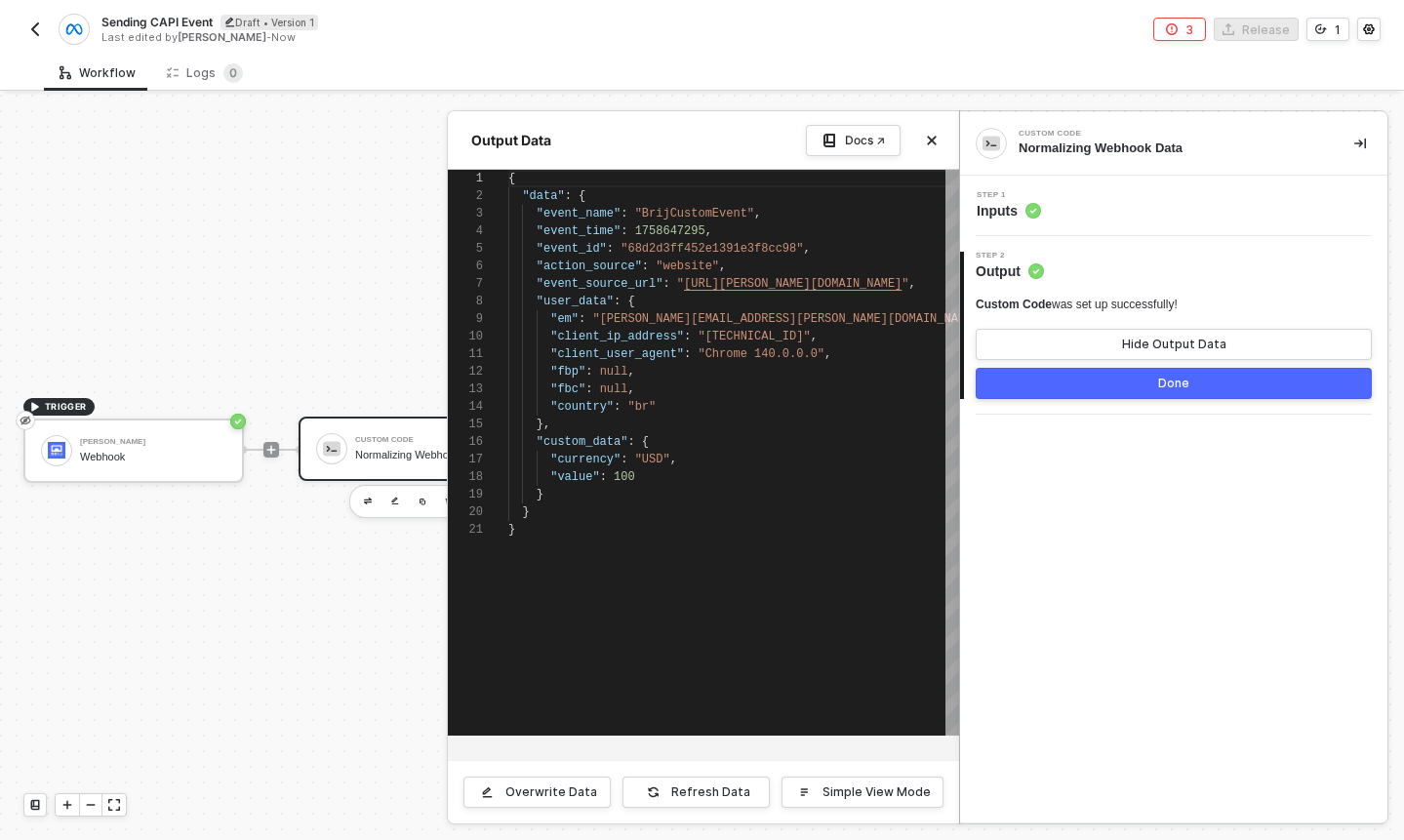
scroll to position [176, 0]
click at [1094, 386] on button "Done" at bounding box center [1173, 383] width 396 height 31
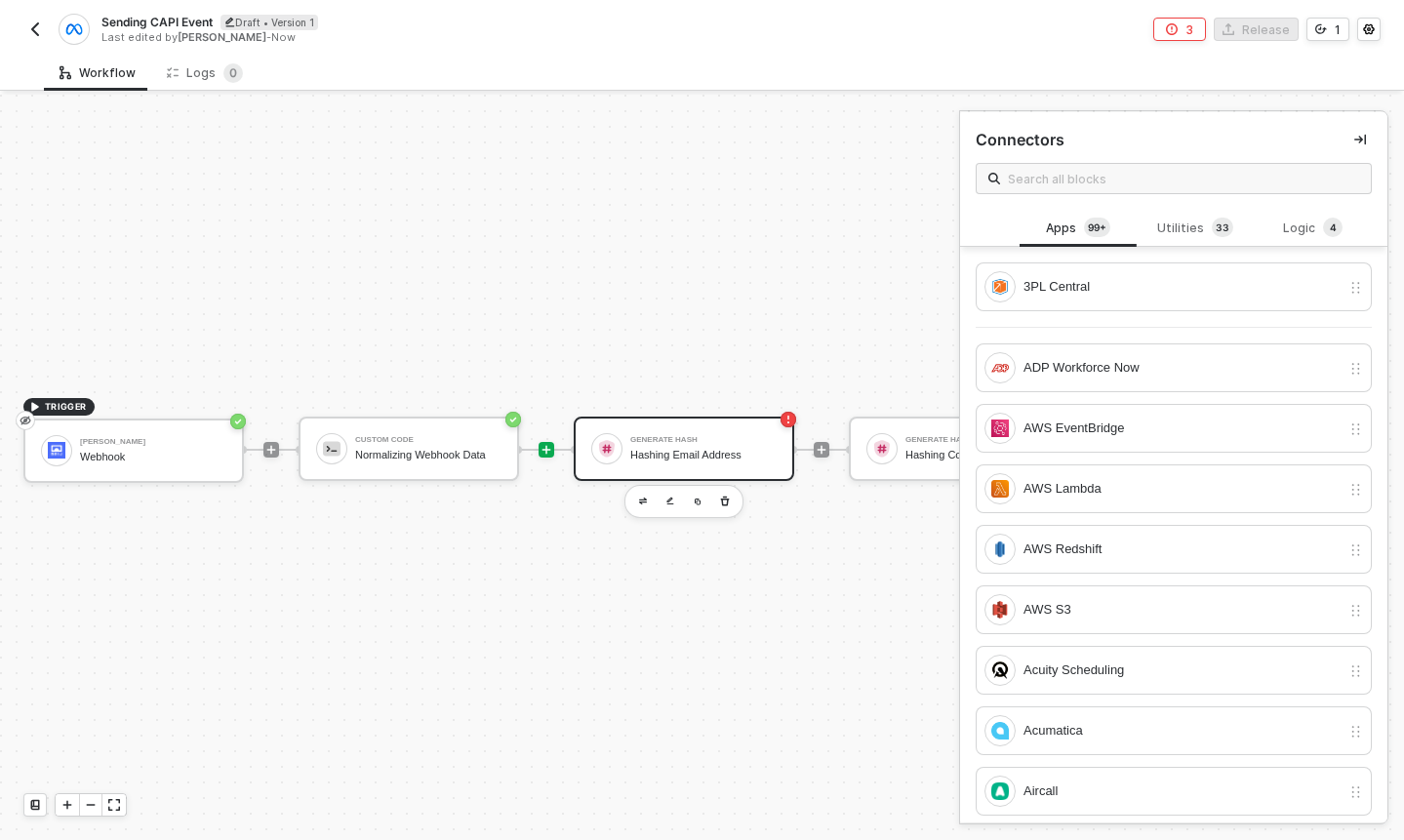
click at [716, 442] on div "Generate Hash" at bounding box center [703, 440] width 147 height 8
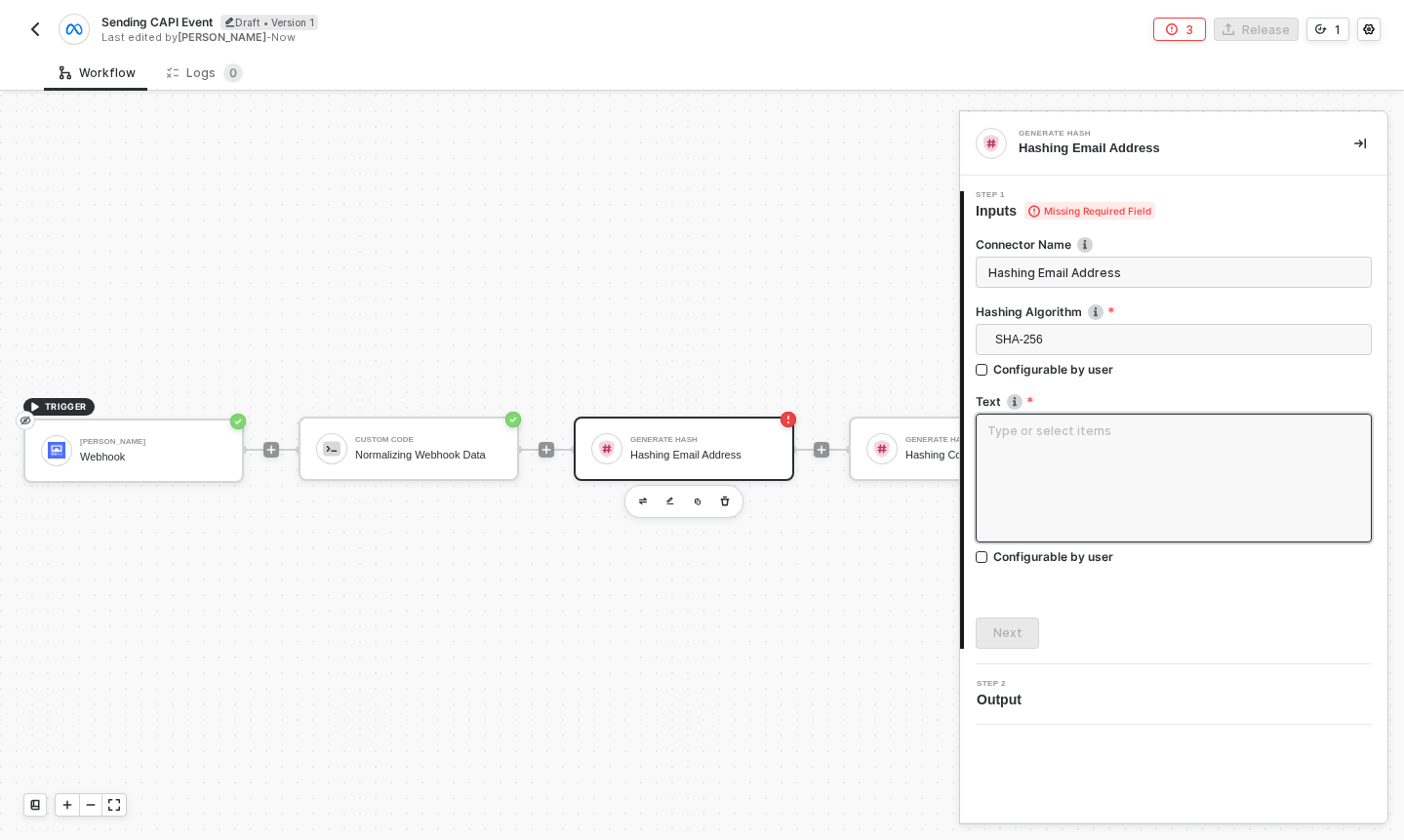
click at [1074, 447] on textarea at bounding box center [1173, 478] width 396 height 129
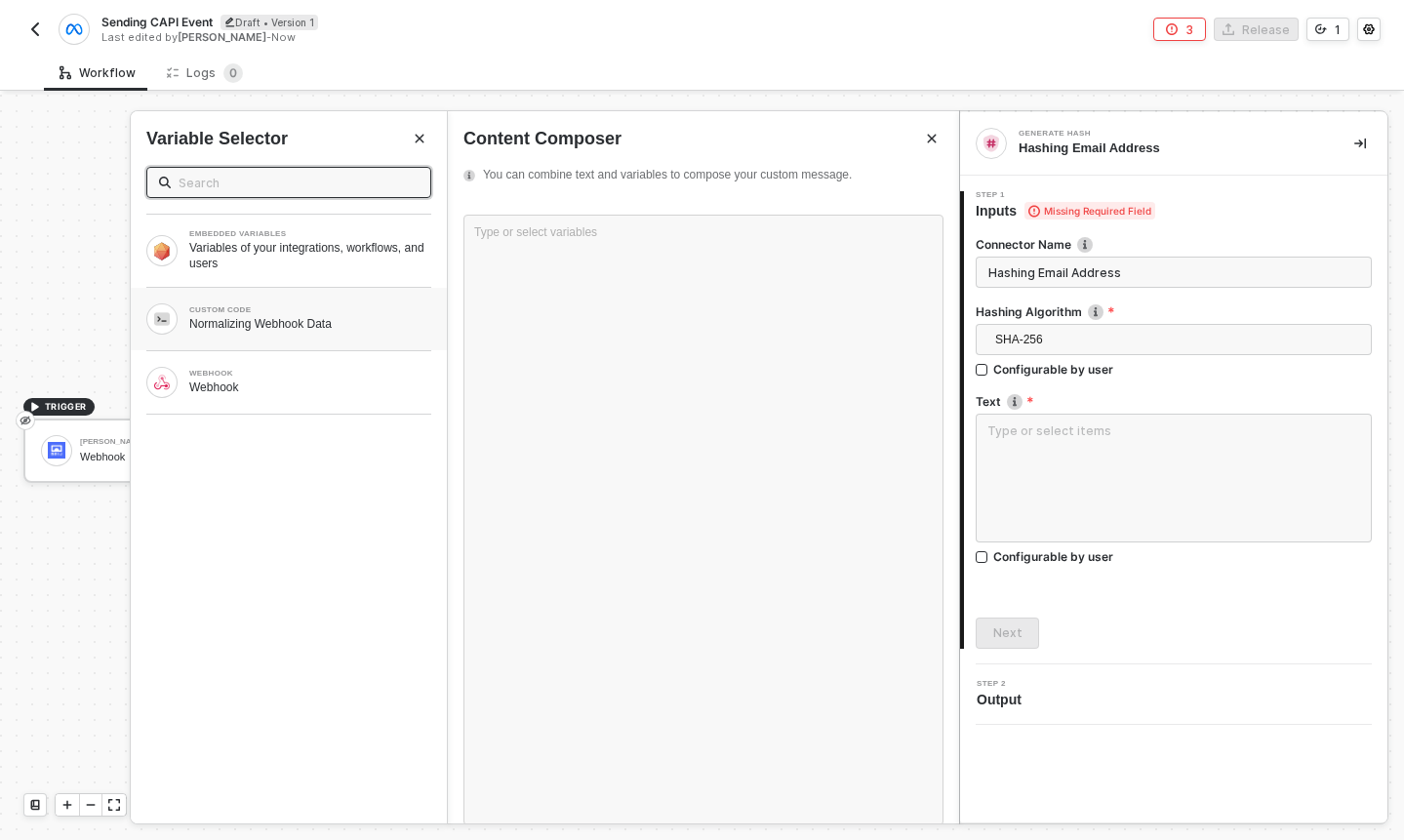
click at [343, 324] on div "Normalizing Webhook Data" at bounding box center [310, 324] width 242 height 16
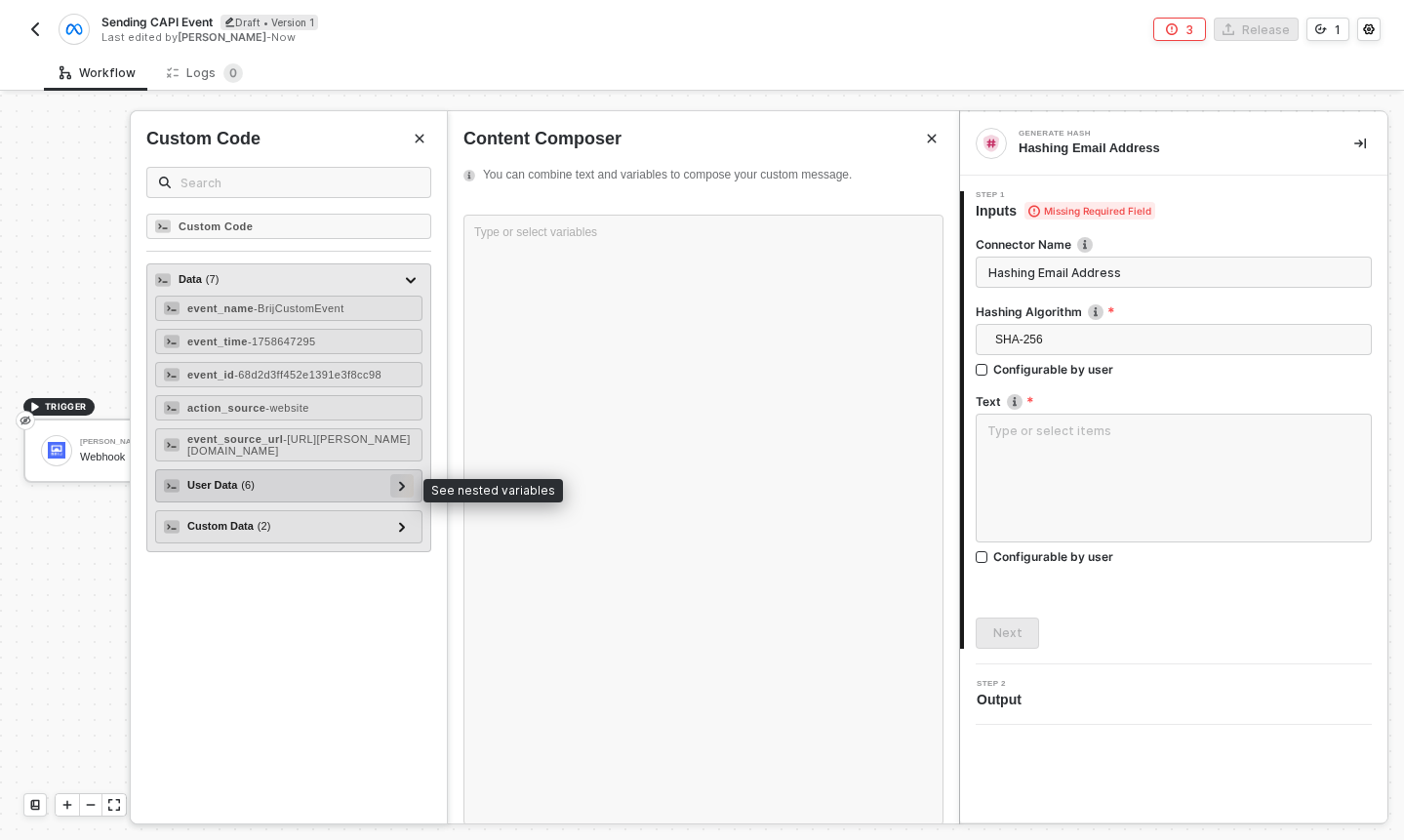
click at [405, 484] on icon at bounding box center [402, 486] width 7 height 10
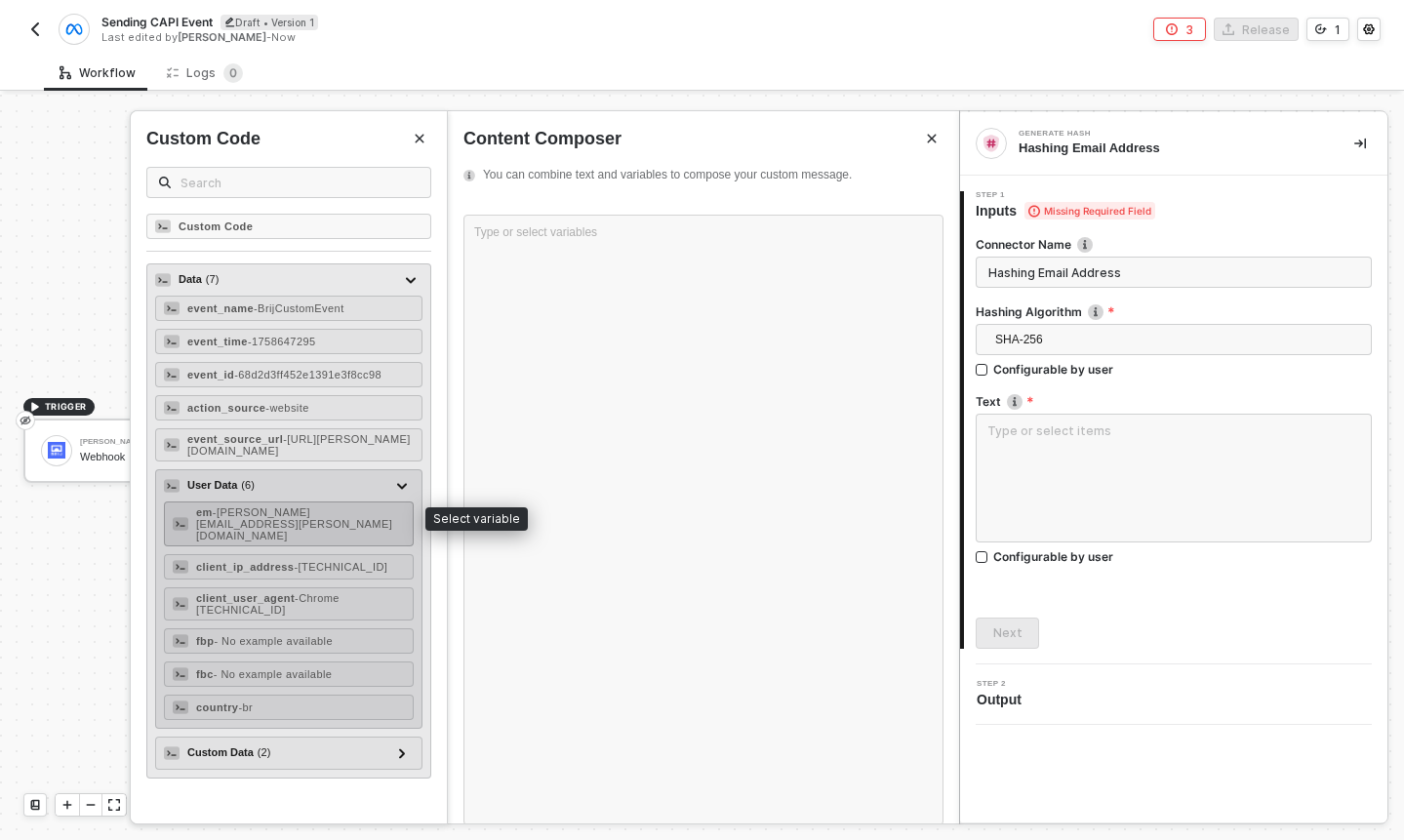
click at [351, 515] on div "em - [EMAIL_ADDRESS][PERSON_NAME][DOMAIN_NAME]" at bounding box center [288, 524] width 249 height 45
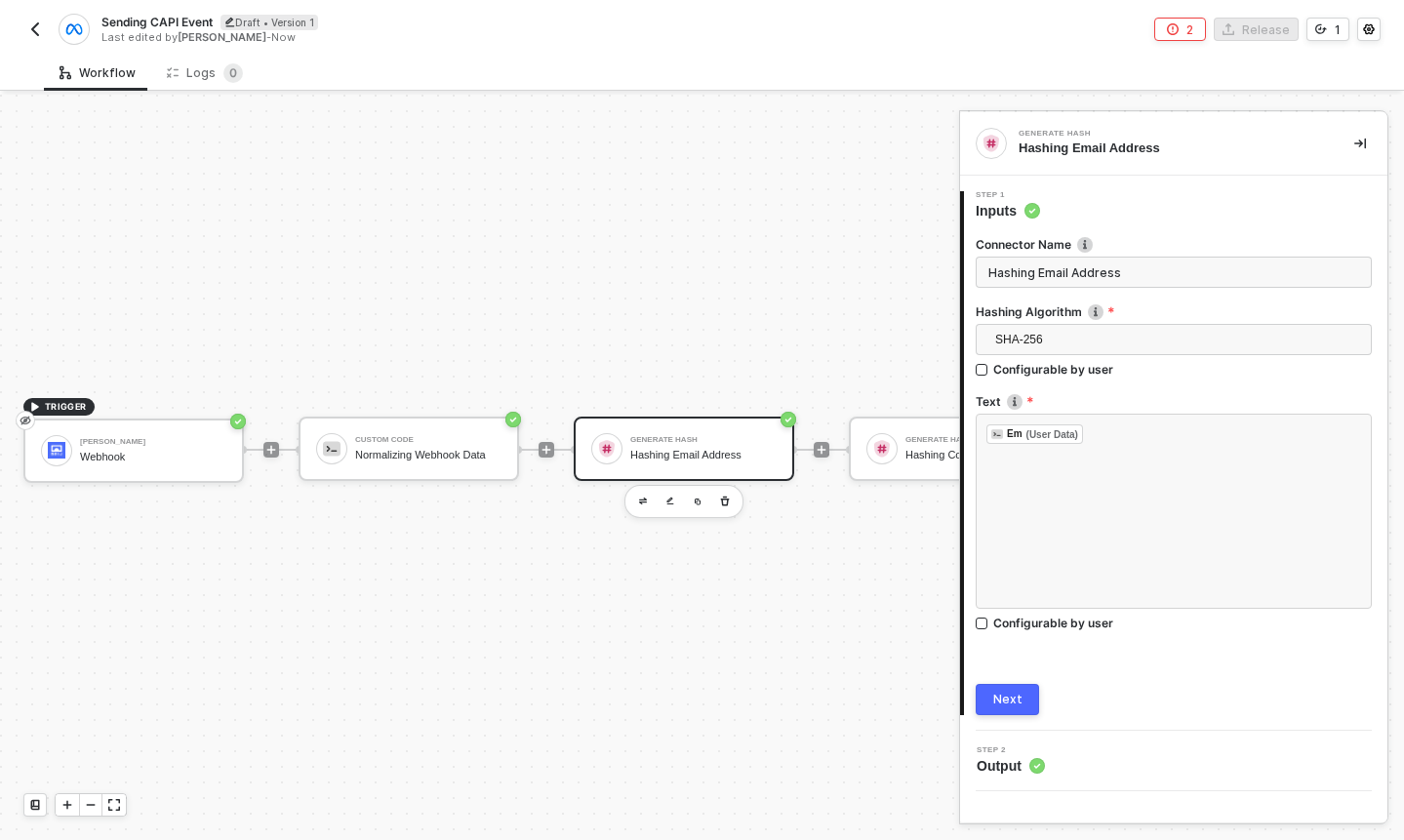
click at [996, 700] on div "Next" at bounding box center [1007, 699] width 29 height 16
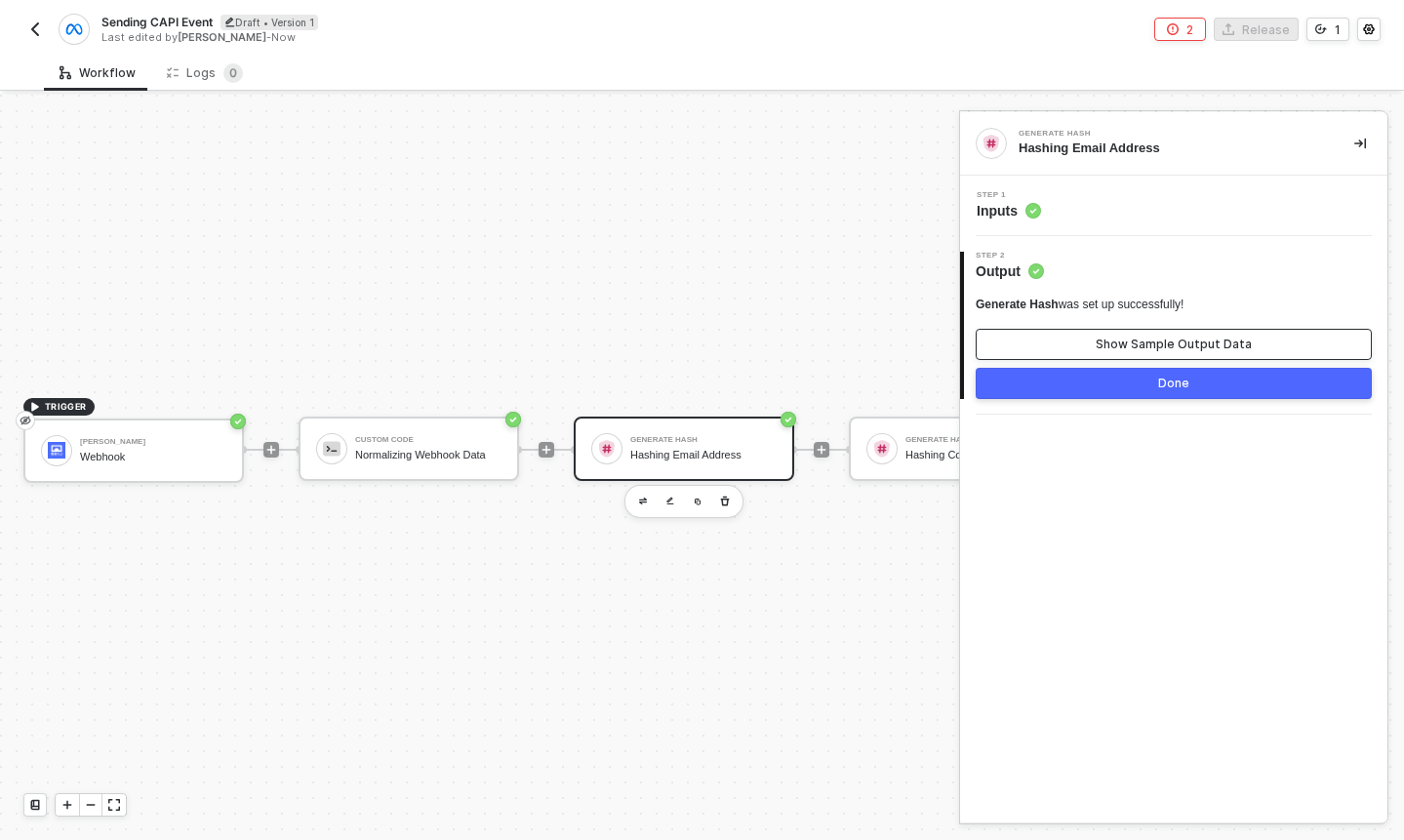
click at [1115, 332] on button "Show Sample Output Data" at bounding box center [1173, 344] width 396 height 31
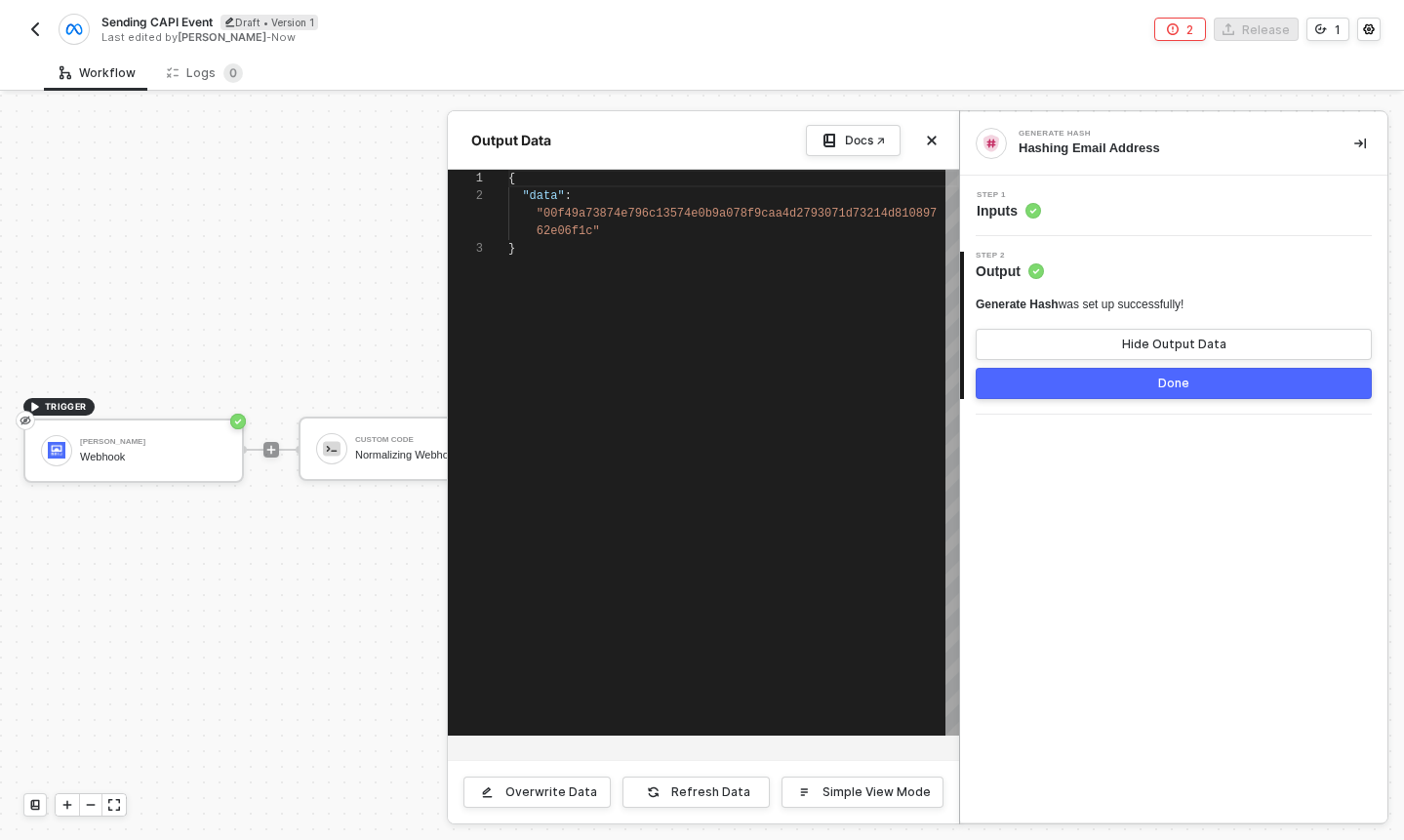
scroll to position [35, 0]
click at [1113, 371] on button "Done" at bounding box center [1173, 383] width 396 height 31
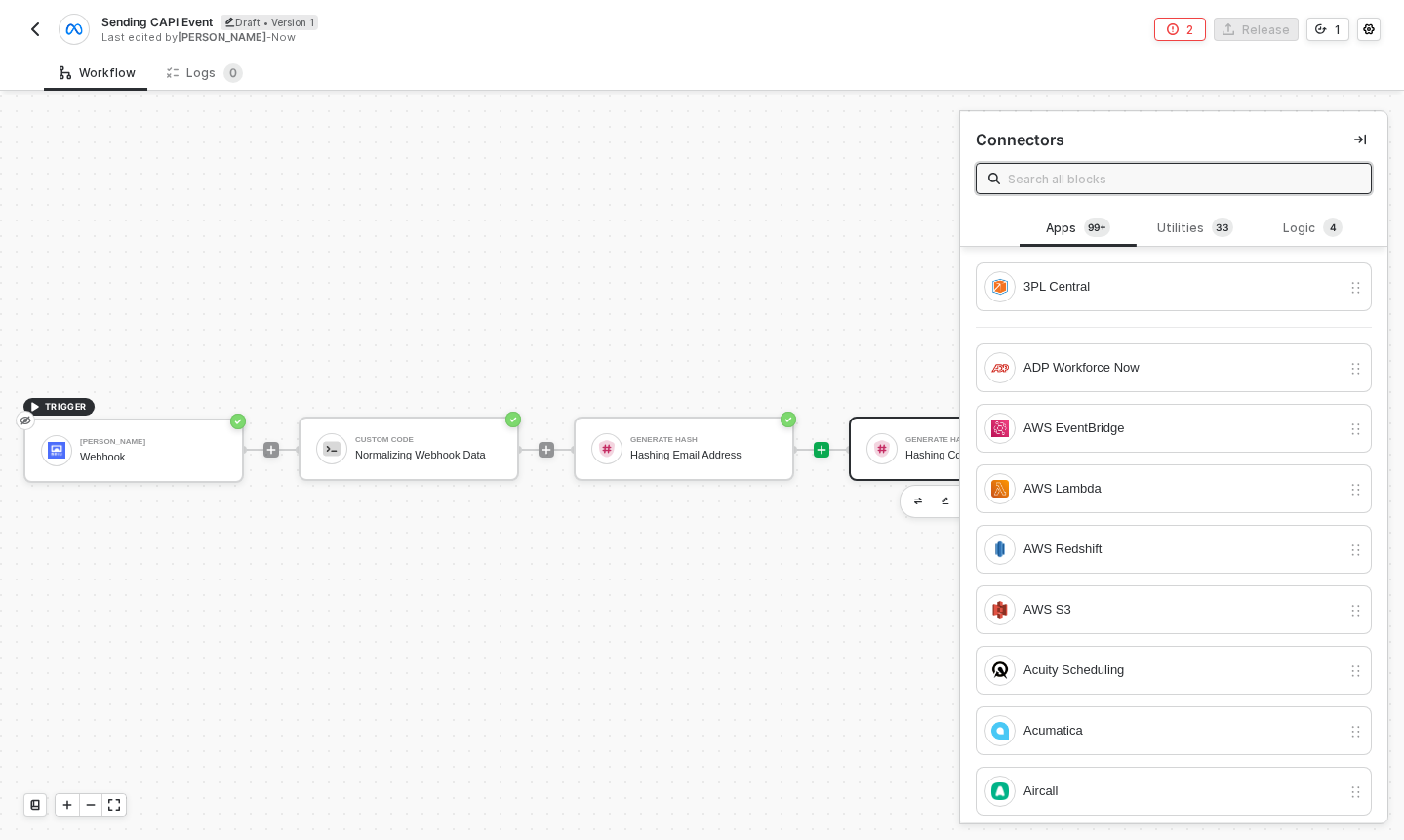
click at [884, 456] on img at bounding box center [882, 449] width 18 height 18
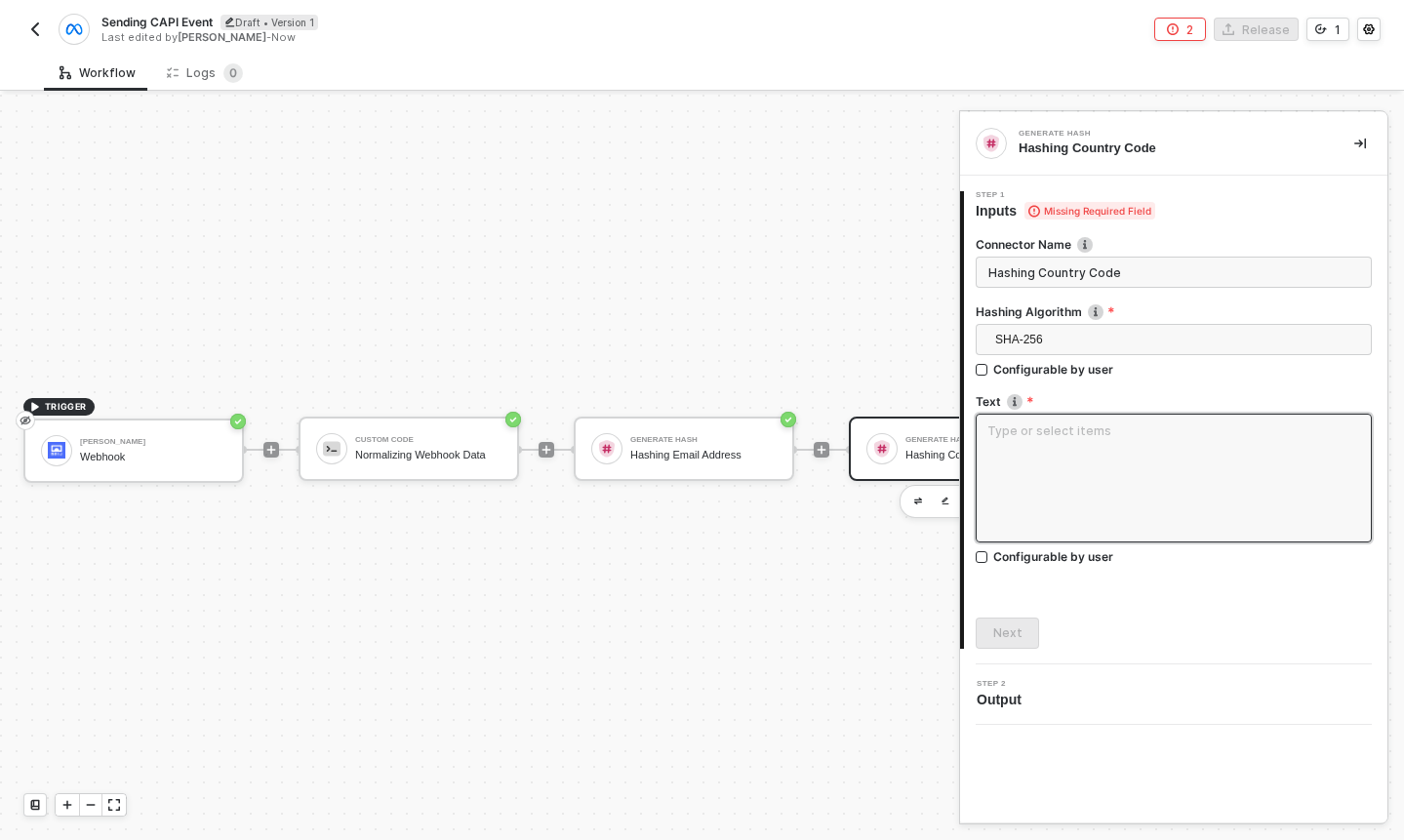
click at [1065, 438] on textarea at bounding box center [1173, 478] width 396 height 129
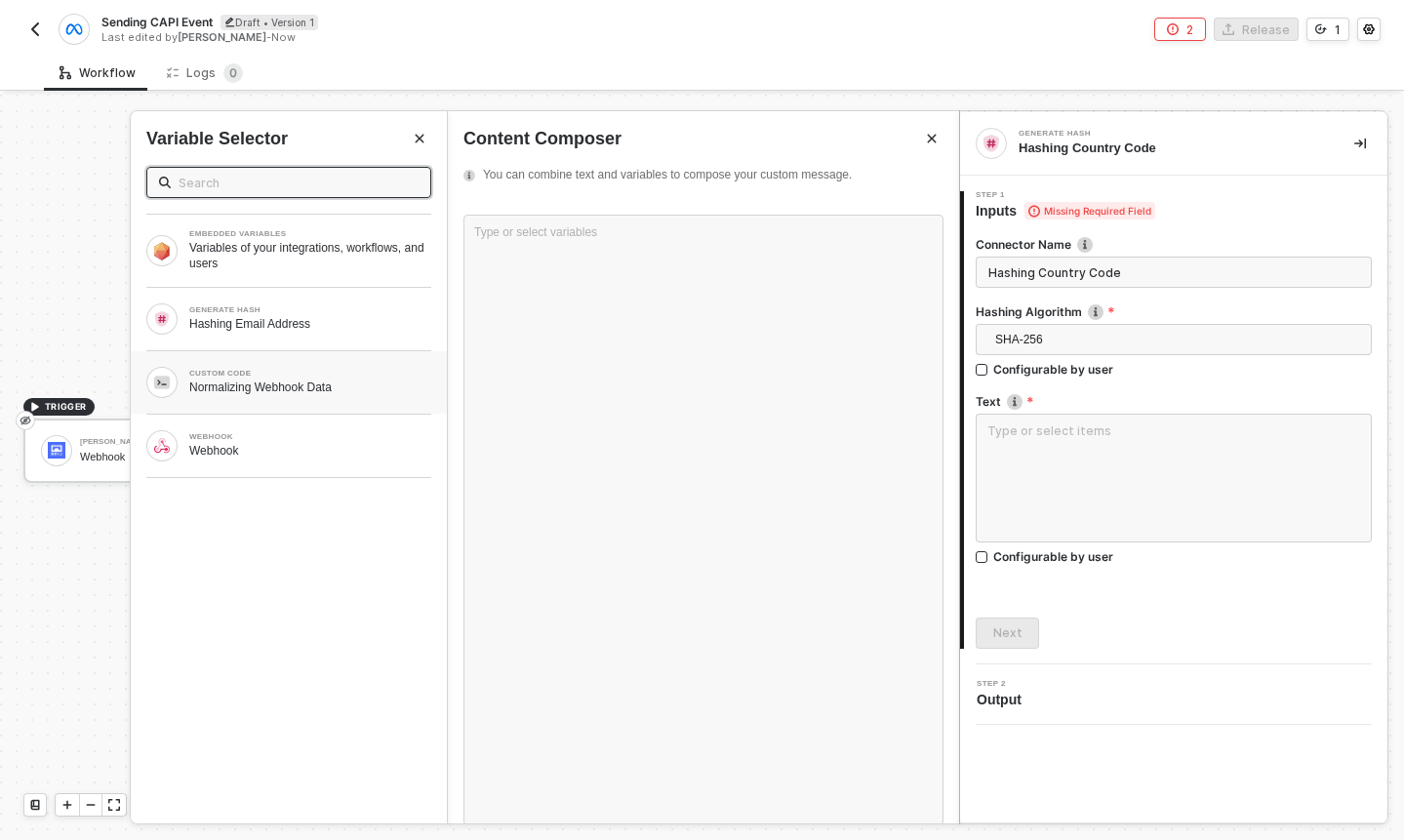
click at [333, 381] on div "Normalizing Webhook Data" at bounding box center [310, 387] width 242 height 16
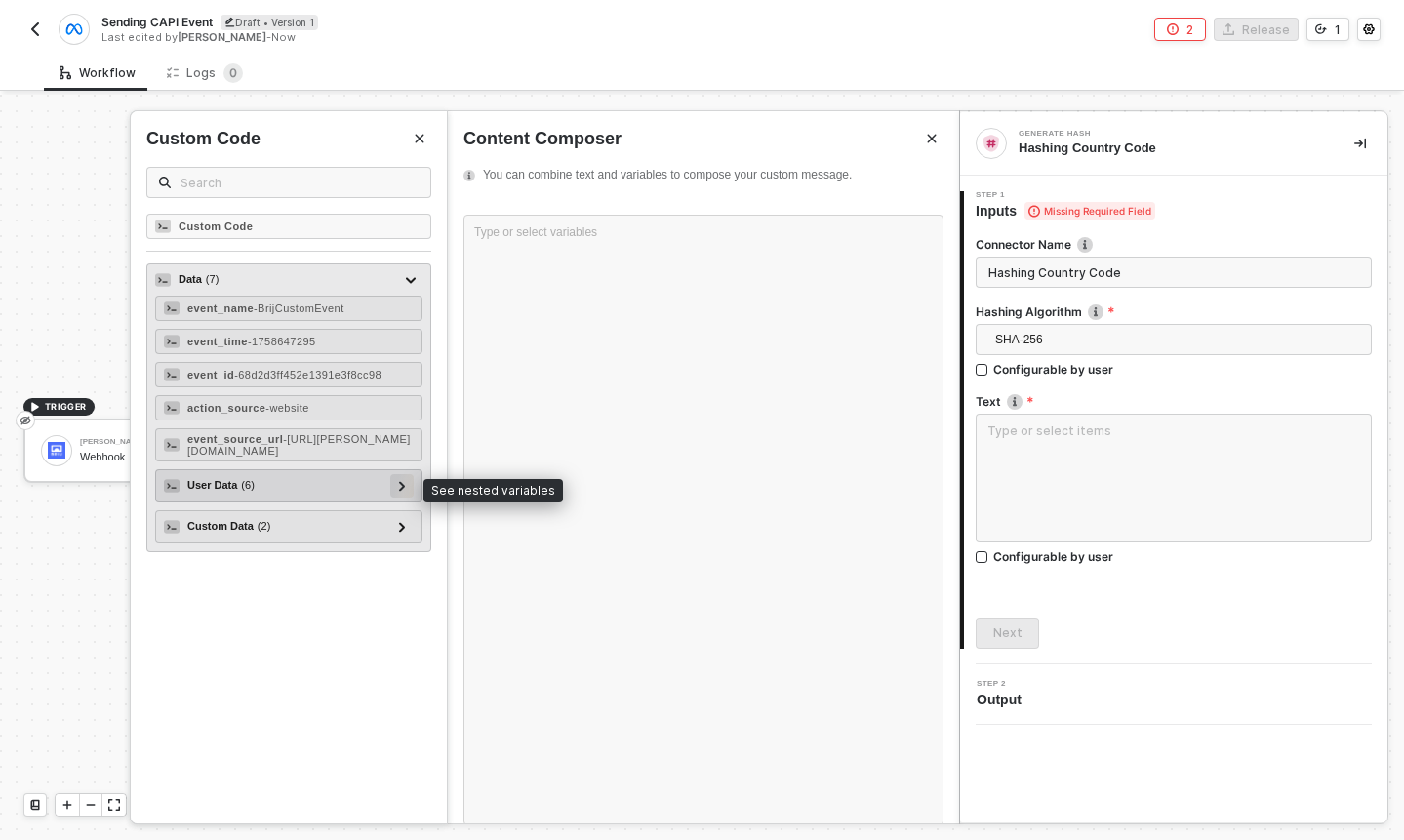
click at [399, 482] on icon at bounding box center [402, 486] width 6 height 10
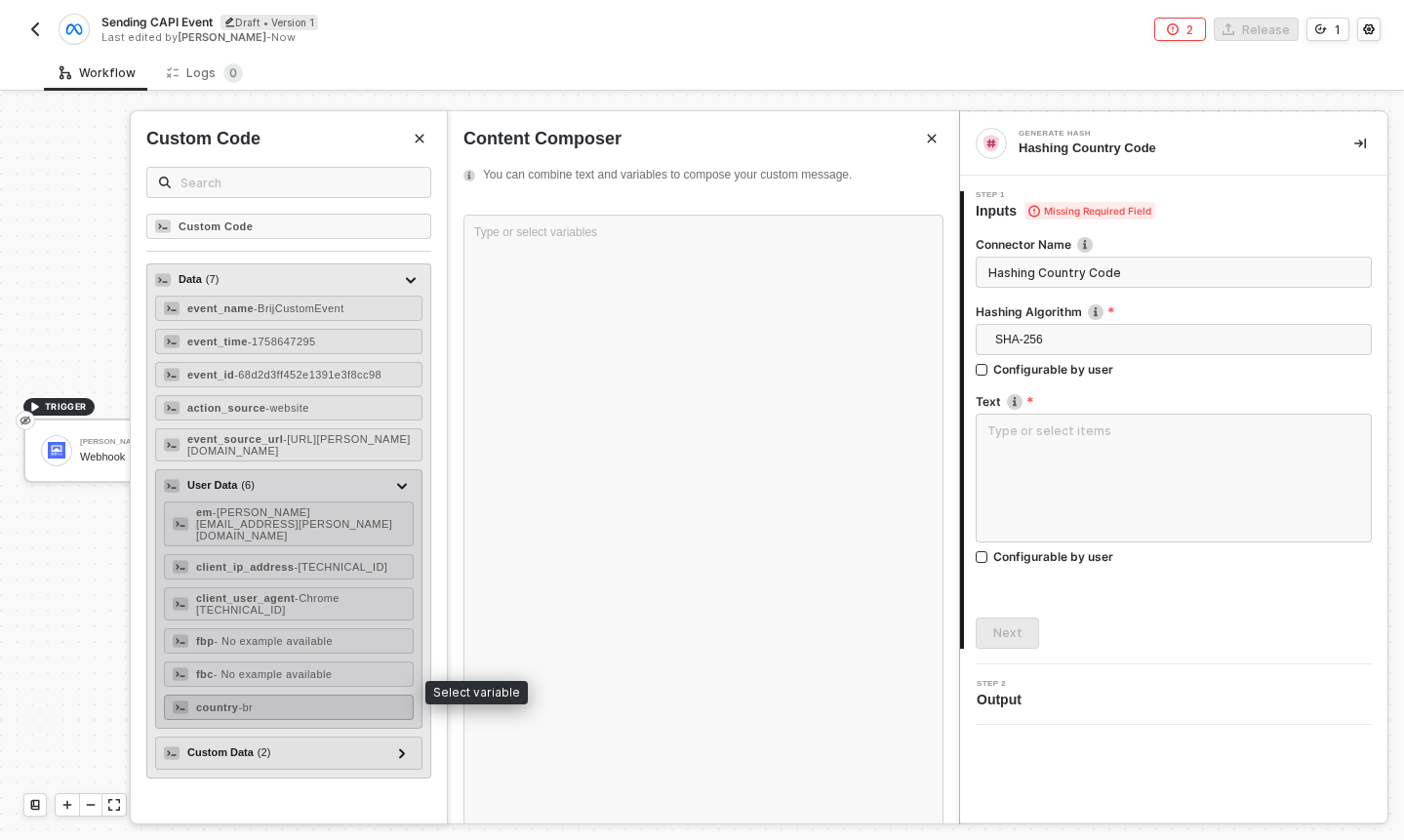
click at [329, 694] on div "country - br" at bounding box center [288, 706] width 249 height 25
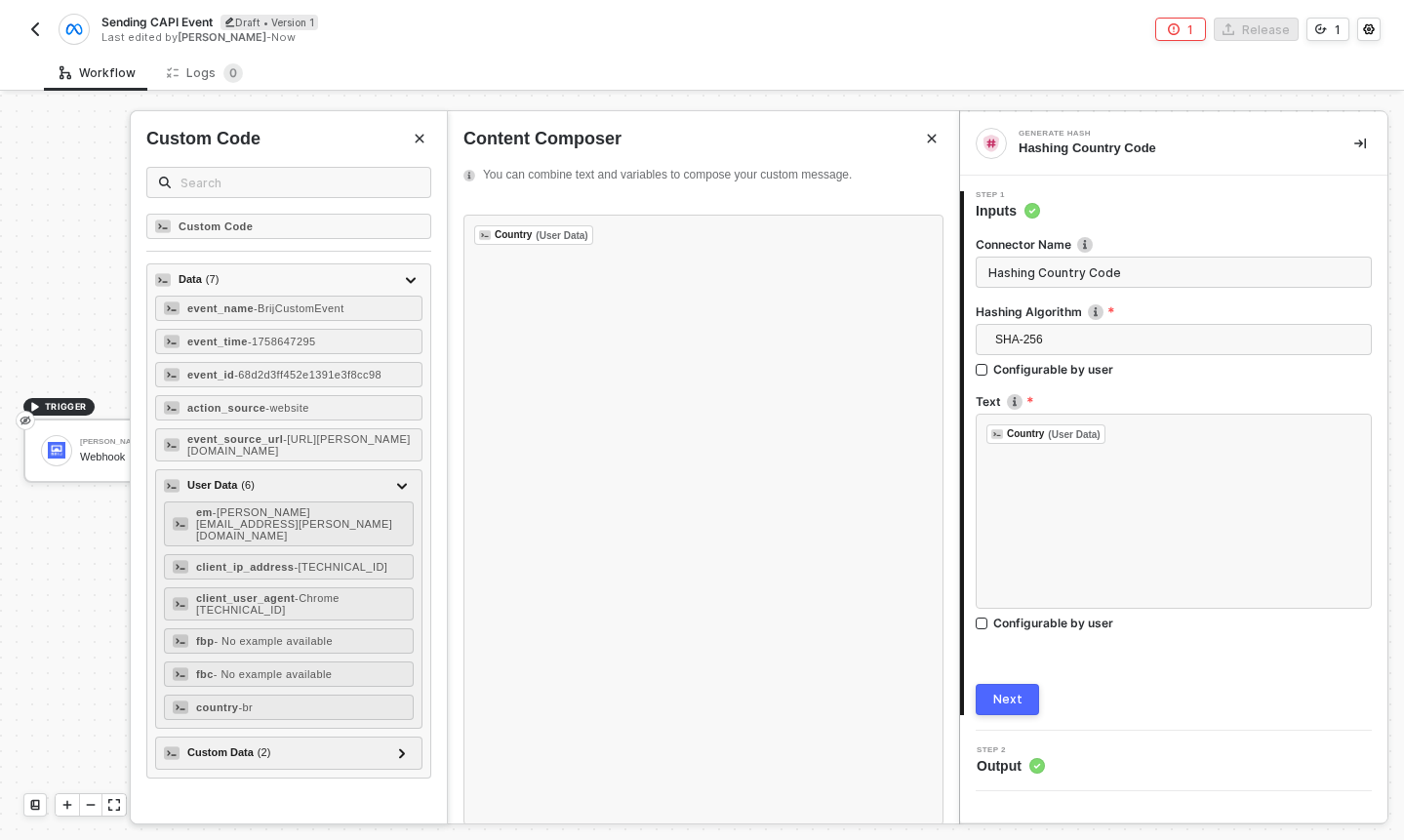
click at [1018, 714] on button "Next" at bounding box center [1008, 698] width 64 height 31
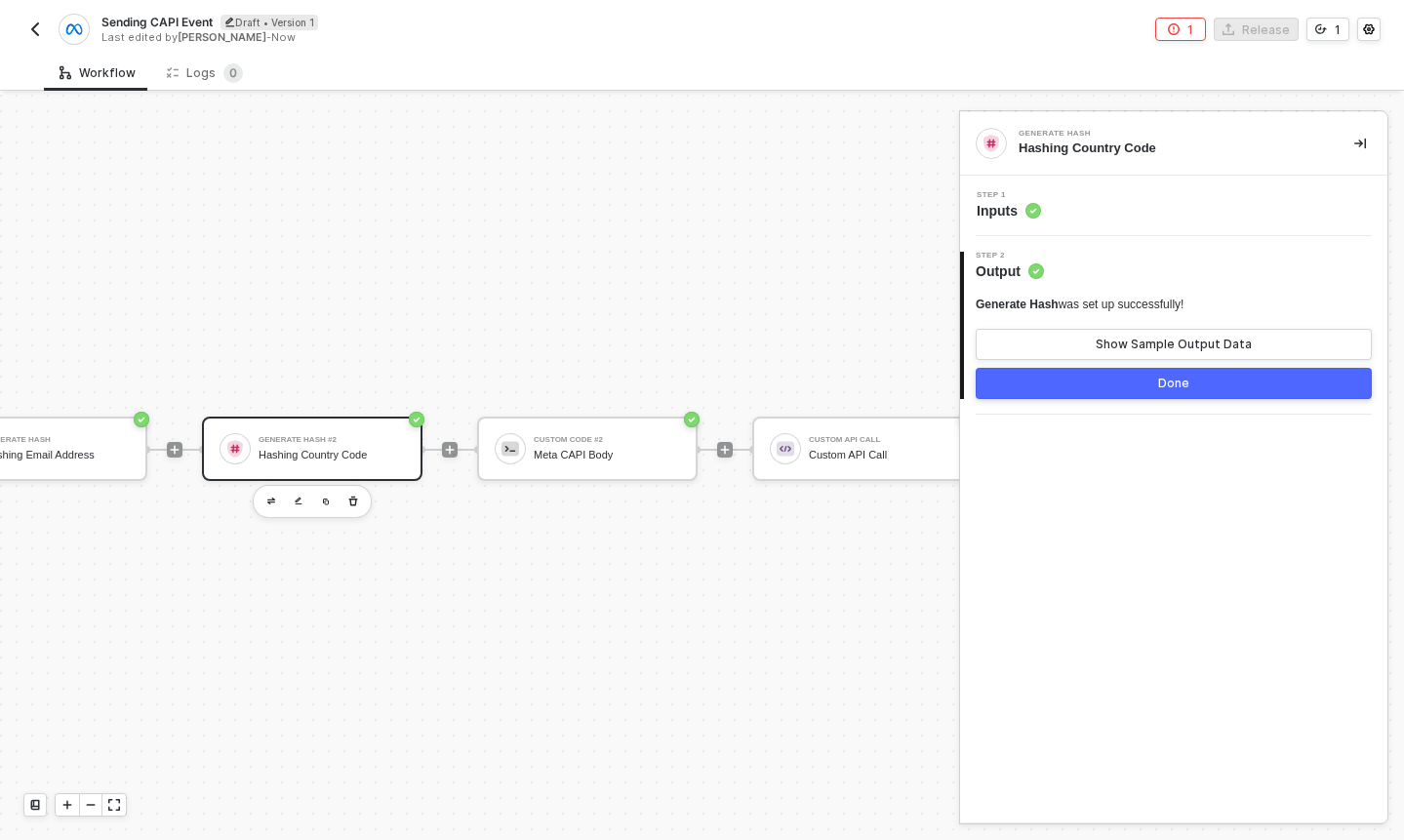
scroll to position [36, 634]
click at [1139, 388] on button "Done" at bounding box center [1173, 383] width 396 height 31
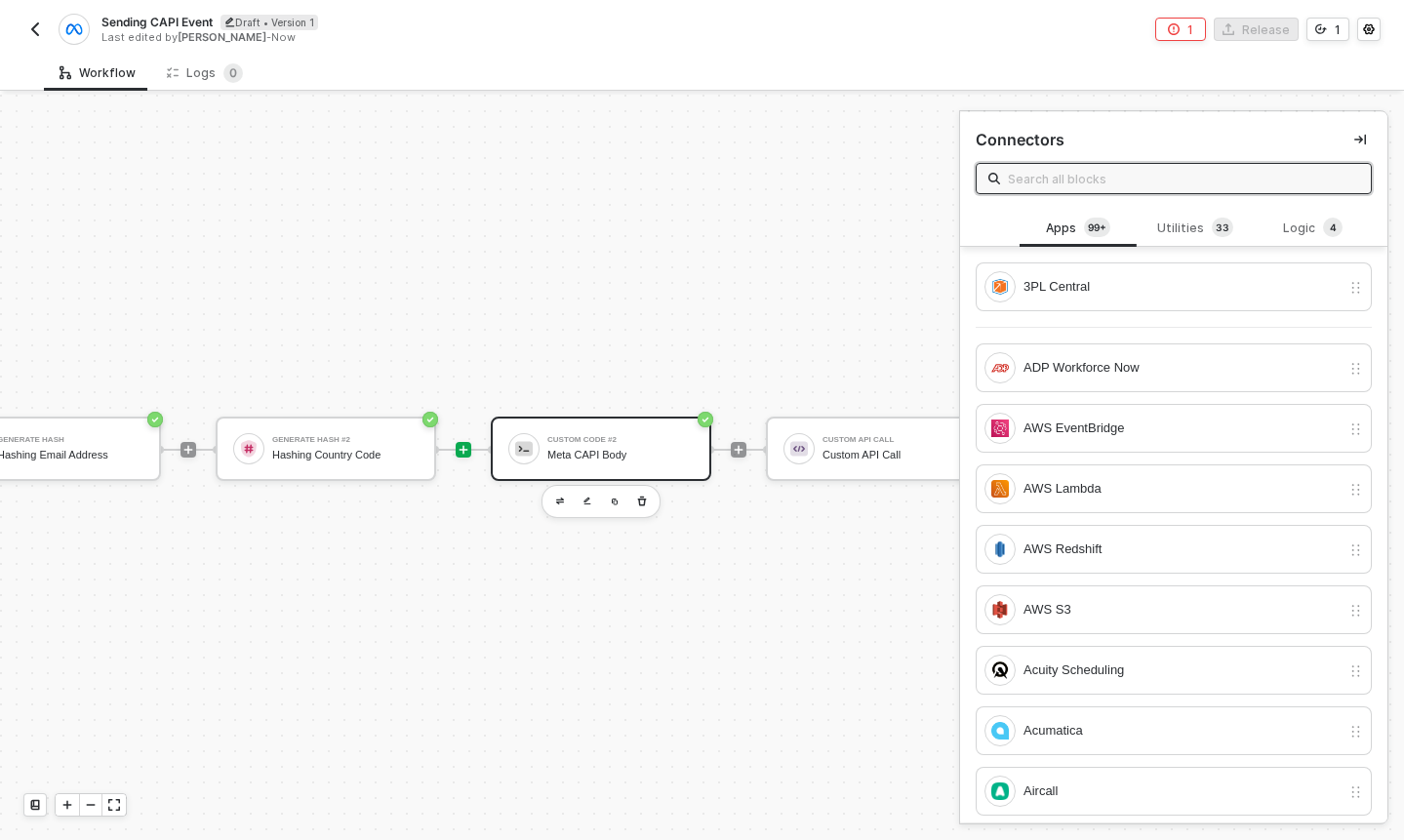
click at [678, 449] on div "Meta CAPI Body" at bounding box center [621, 455] width 147 height 13
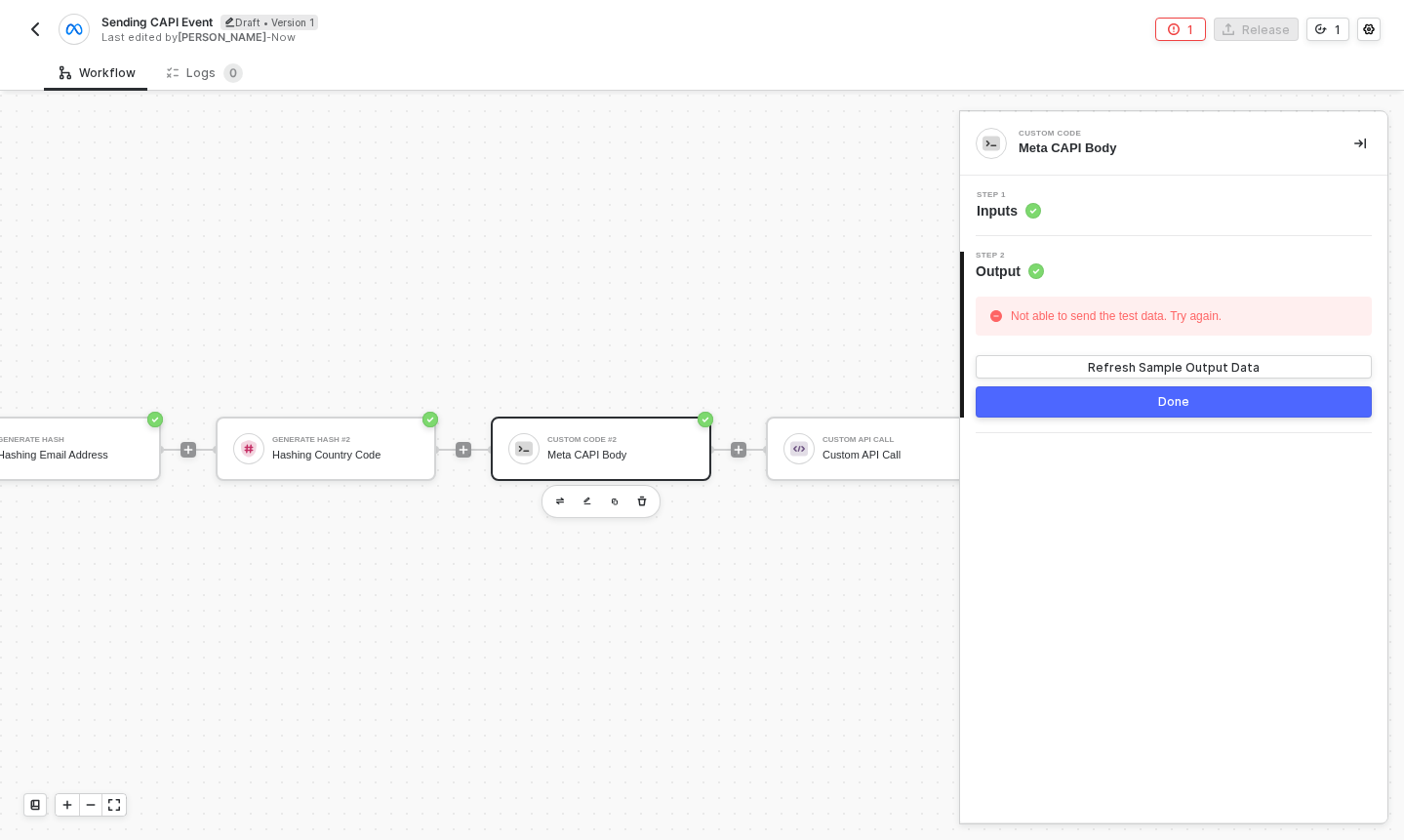
click at [1049, 213] on div "Step 1 Inputs" at bounding box center [1175, 206] width 422 height 29
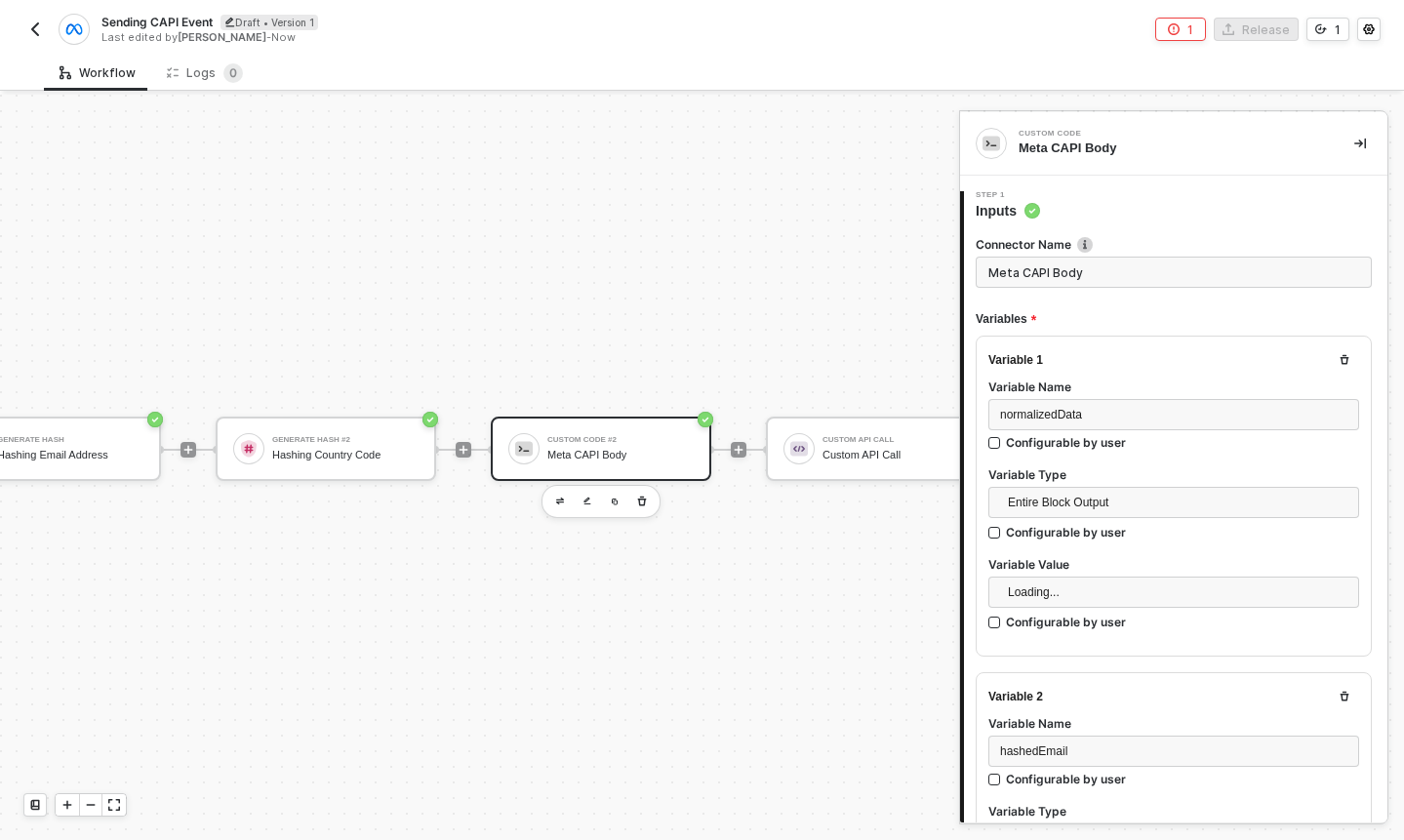
type textarea "const beforeHash = inputData.normalizedData; const hashedEmail = inputData.hash…"
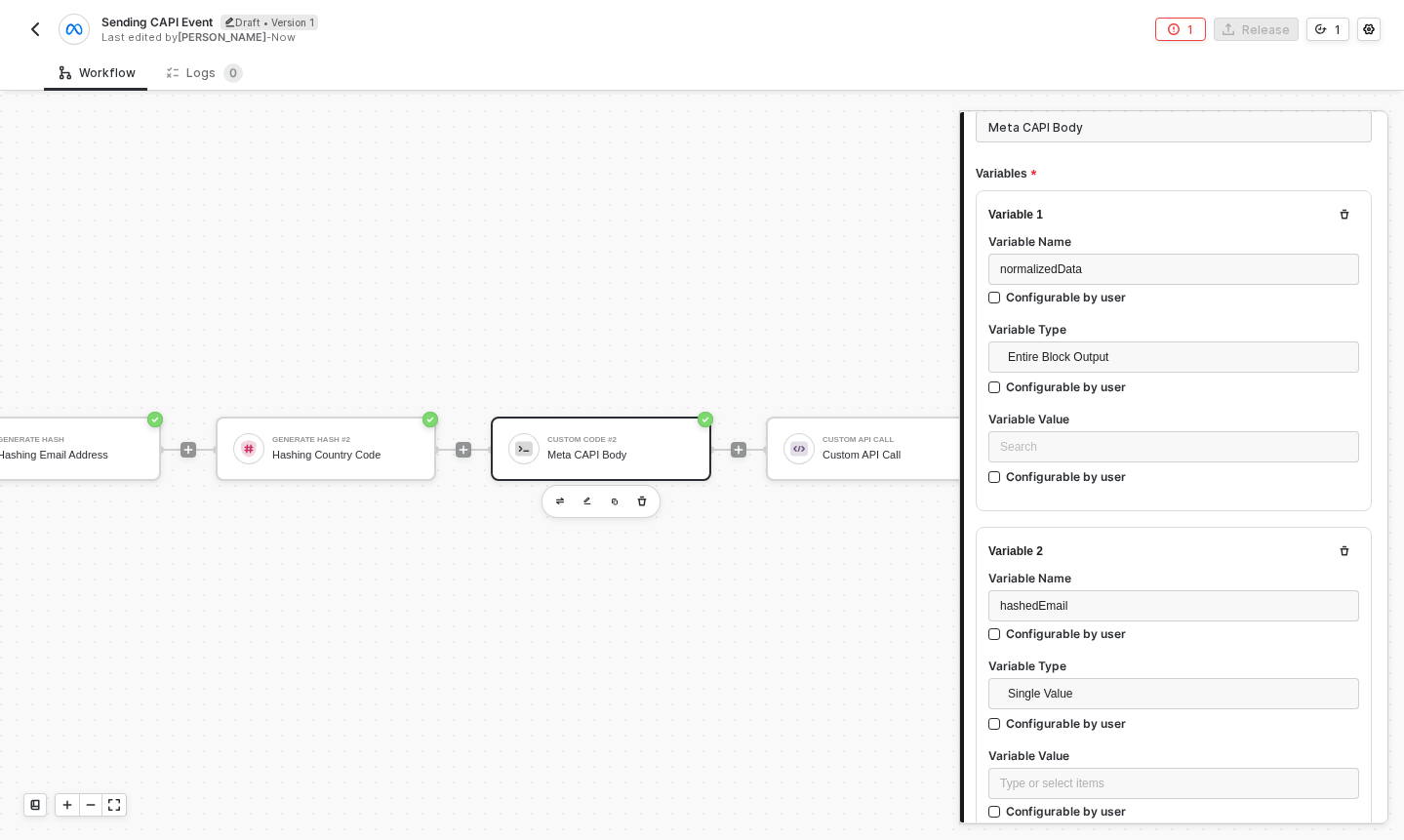
scroll to position [151, 0]
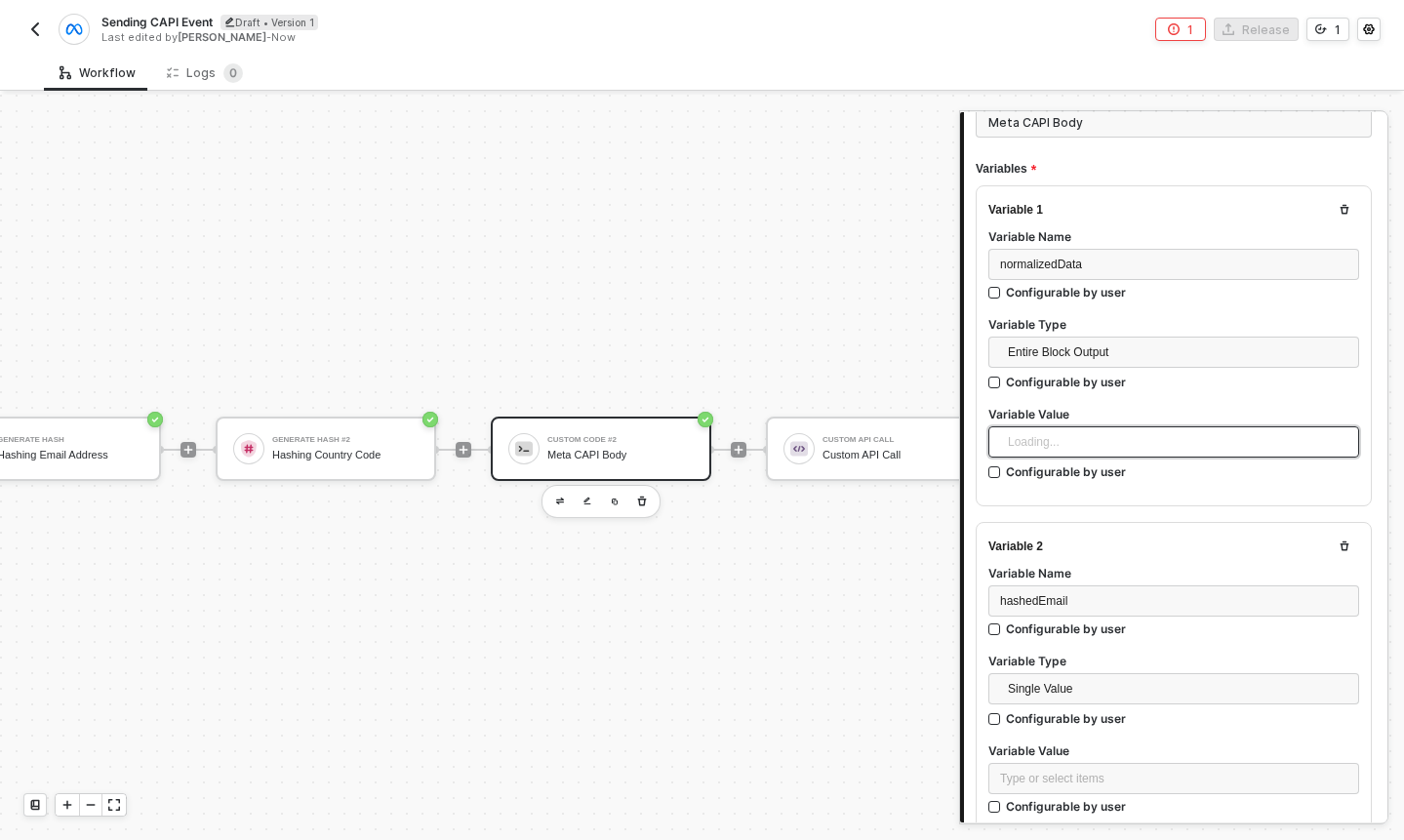
click at [1125, 431] on div "Loading..." at bounding box center [1174, 441] width 371 height 31
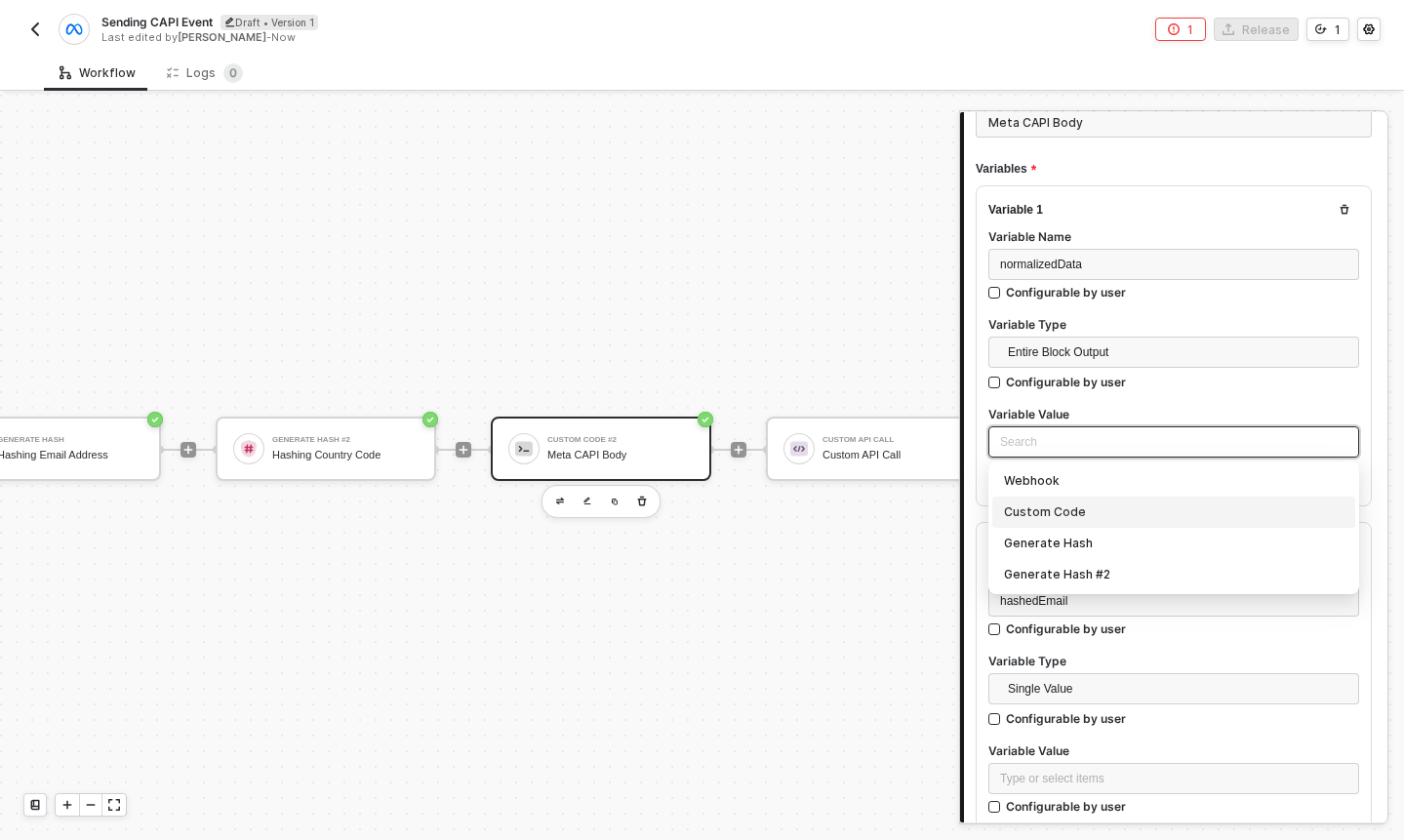
click at [1108, 513] on div "Custom Code" at bounding box center [1173, 513] width 339 height 22
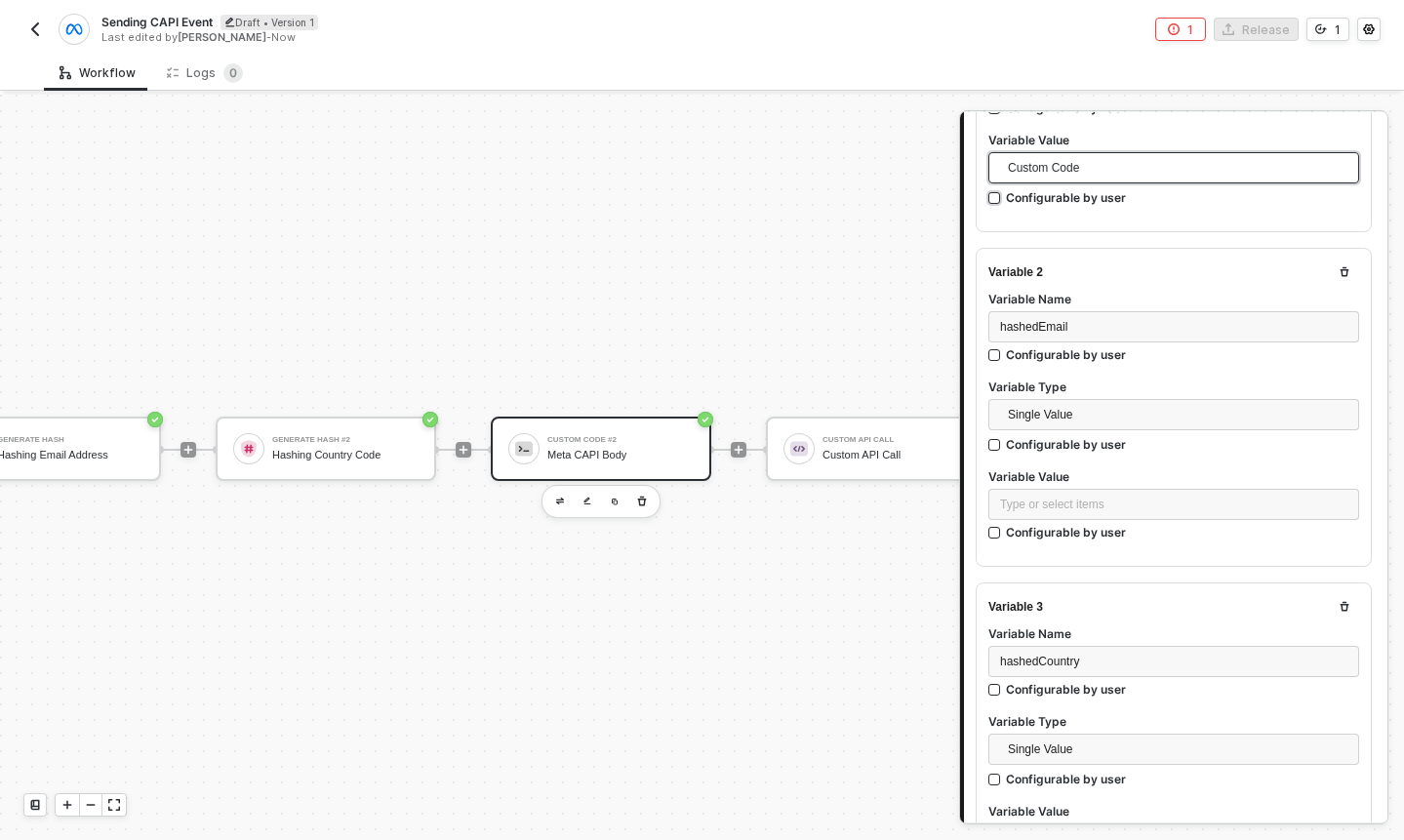
scroll to position [465, 0]
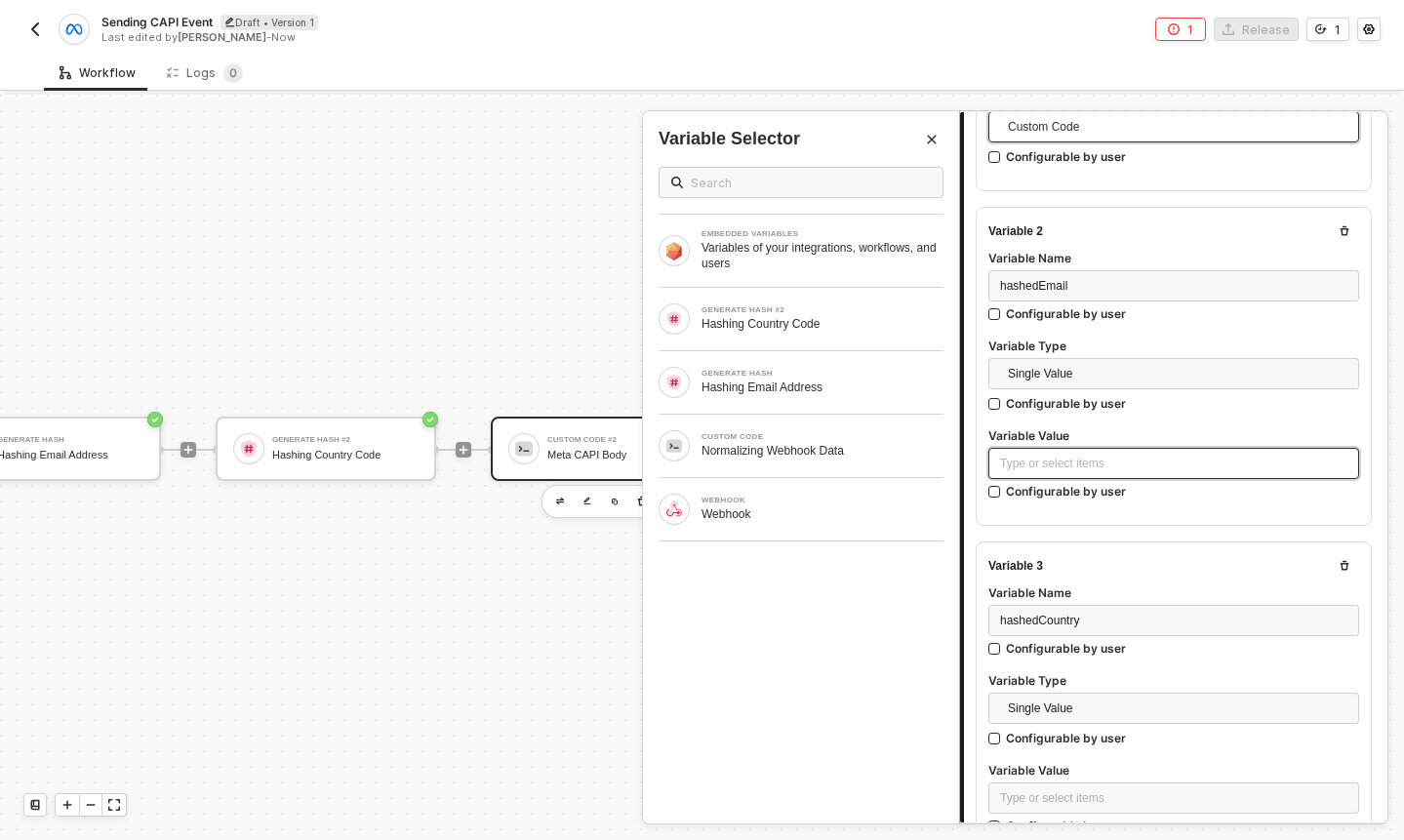
click at [1129, 450] on div "Type or select items ﻿" at bounding box center [1174, 463] width 371 height 31
click at [850, 374] on div "GENERATE HASH" at bounding box center [822, 374] width 242 height 8
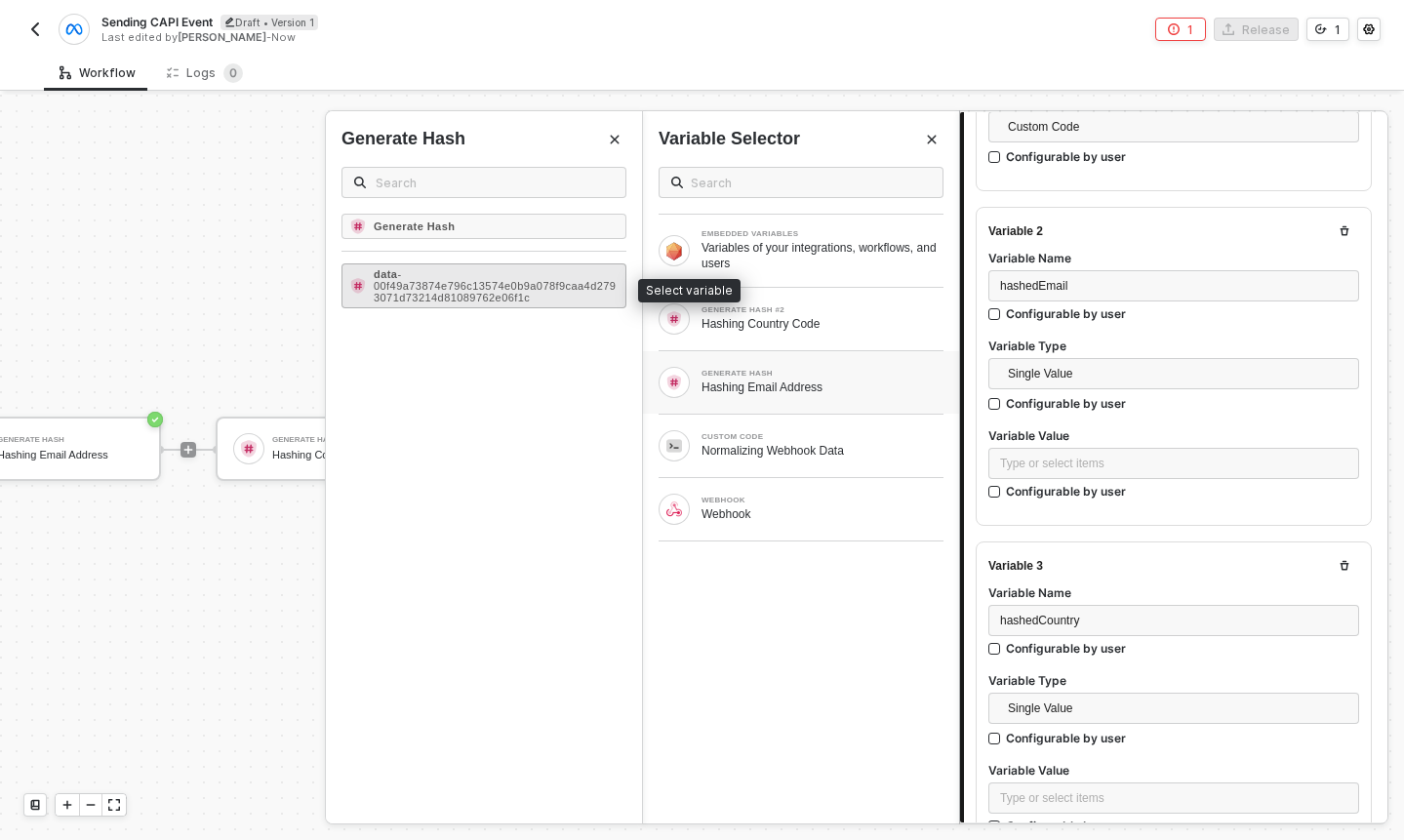
click at [512, 282] on span "- 00f49a73874e796c13574e0b9a078f9caa4d2793071d73214d81089762e06f1c" at bounding box center [495, 285] width 242 height 35
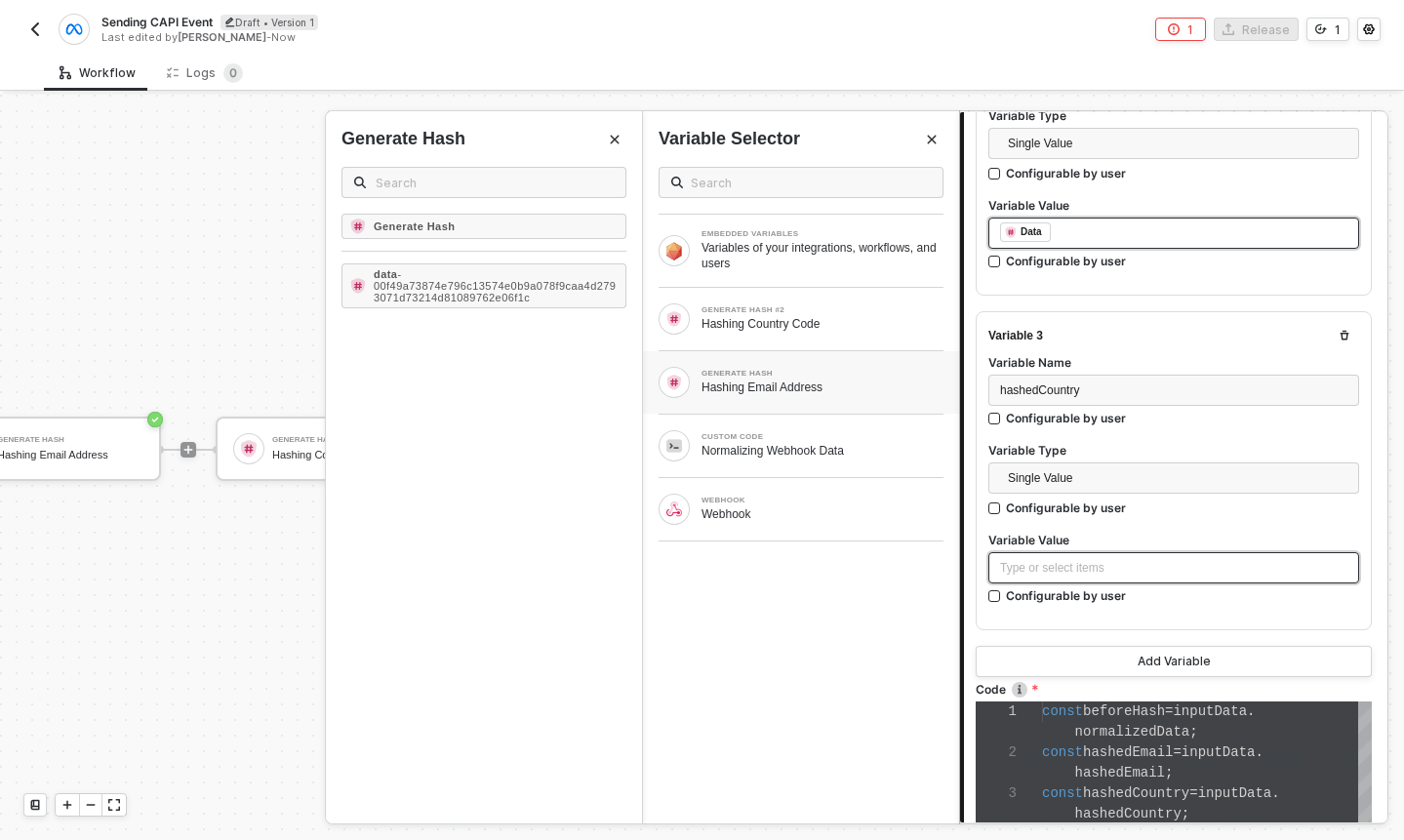
scroll to position [765, 0]
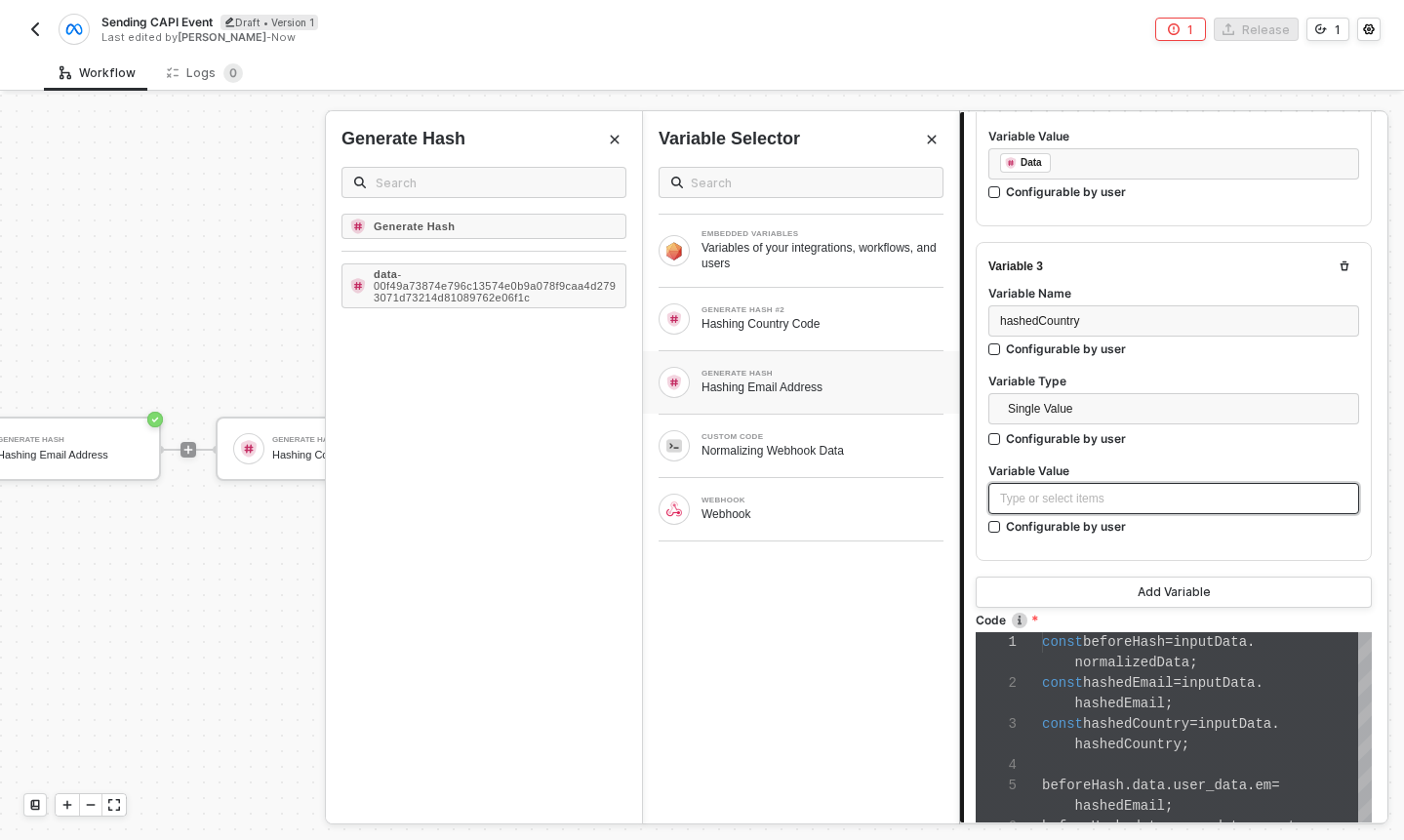
click at [1138, 501] on div "Type or select items ﻿" at bounding box center [1173, 499] width 347 height 19
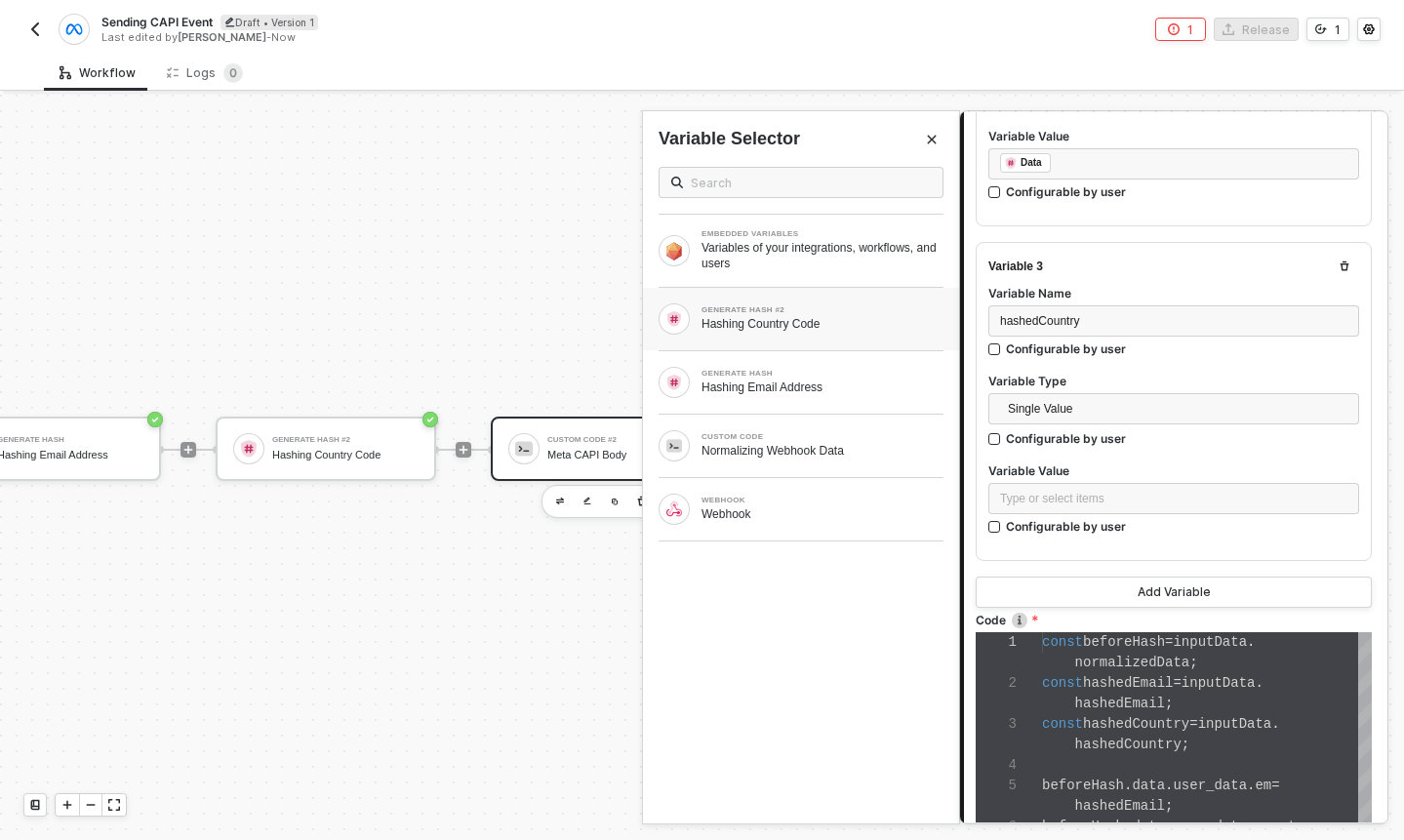
click at [858, 338] on div "GENERATE HASH #2 Hashing Country Code" at bounding box center [800, 318] width 316 height 63
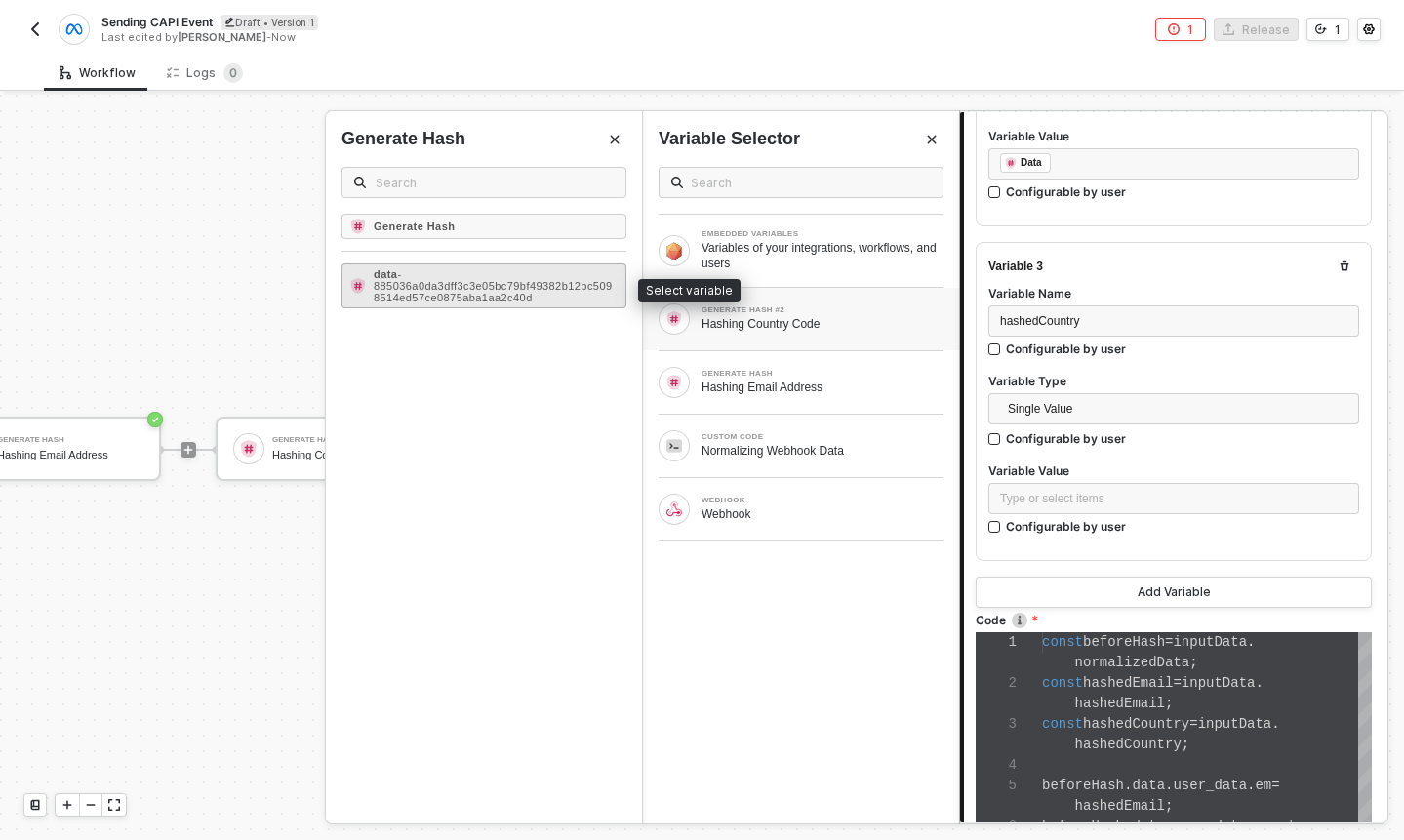
click at [555, 290] on span "- 885036a0da3dff3c3e05bc79bf49382b12bc5098514ed57ce0875aba1aa2c40d" at bounding box center [494, 285] width 239 height 35
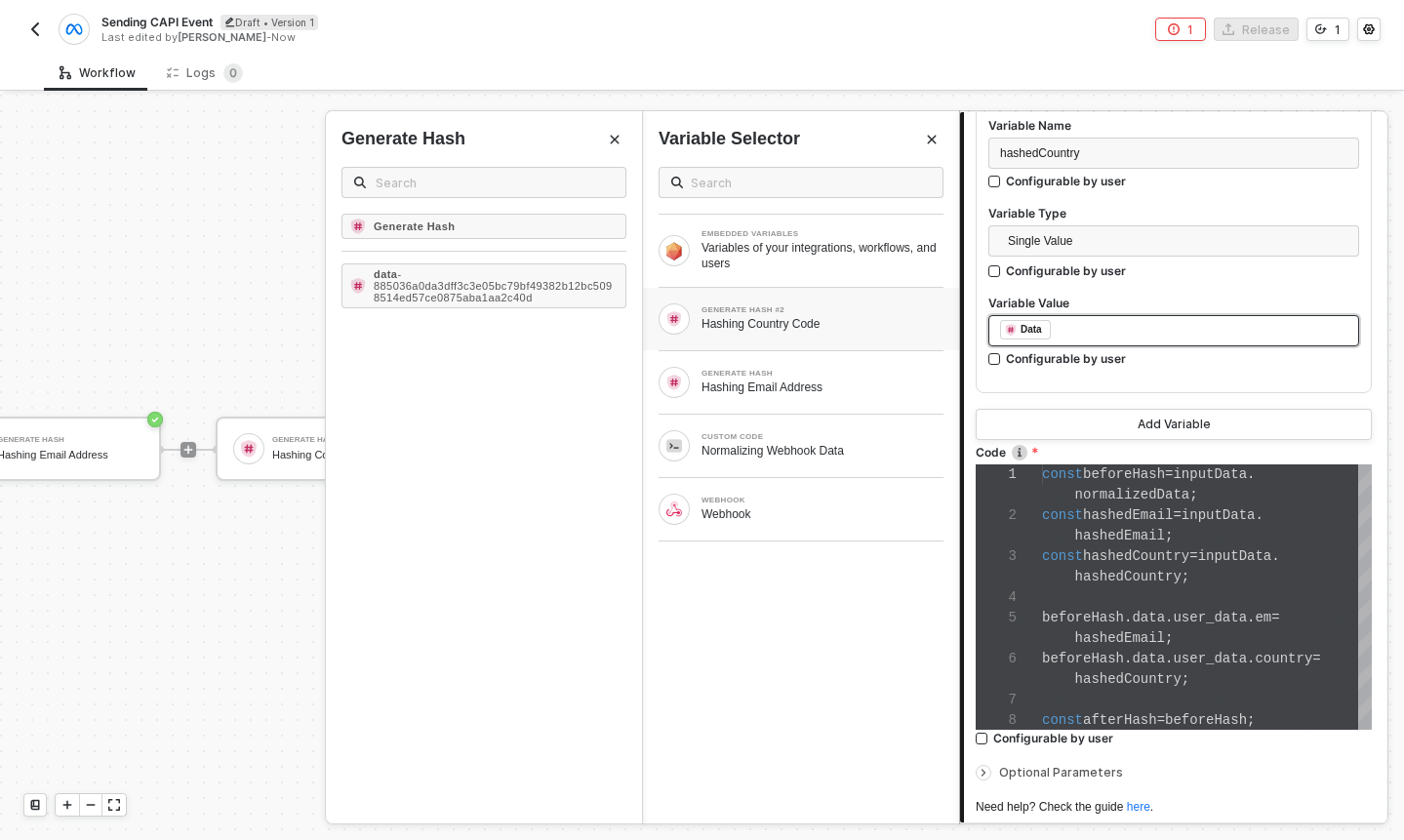
scroll to position [1082, 0]
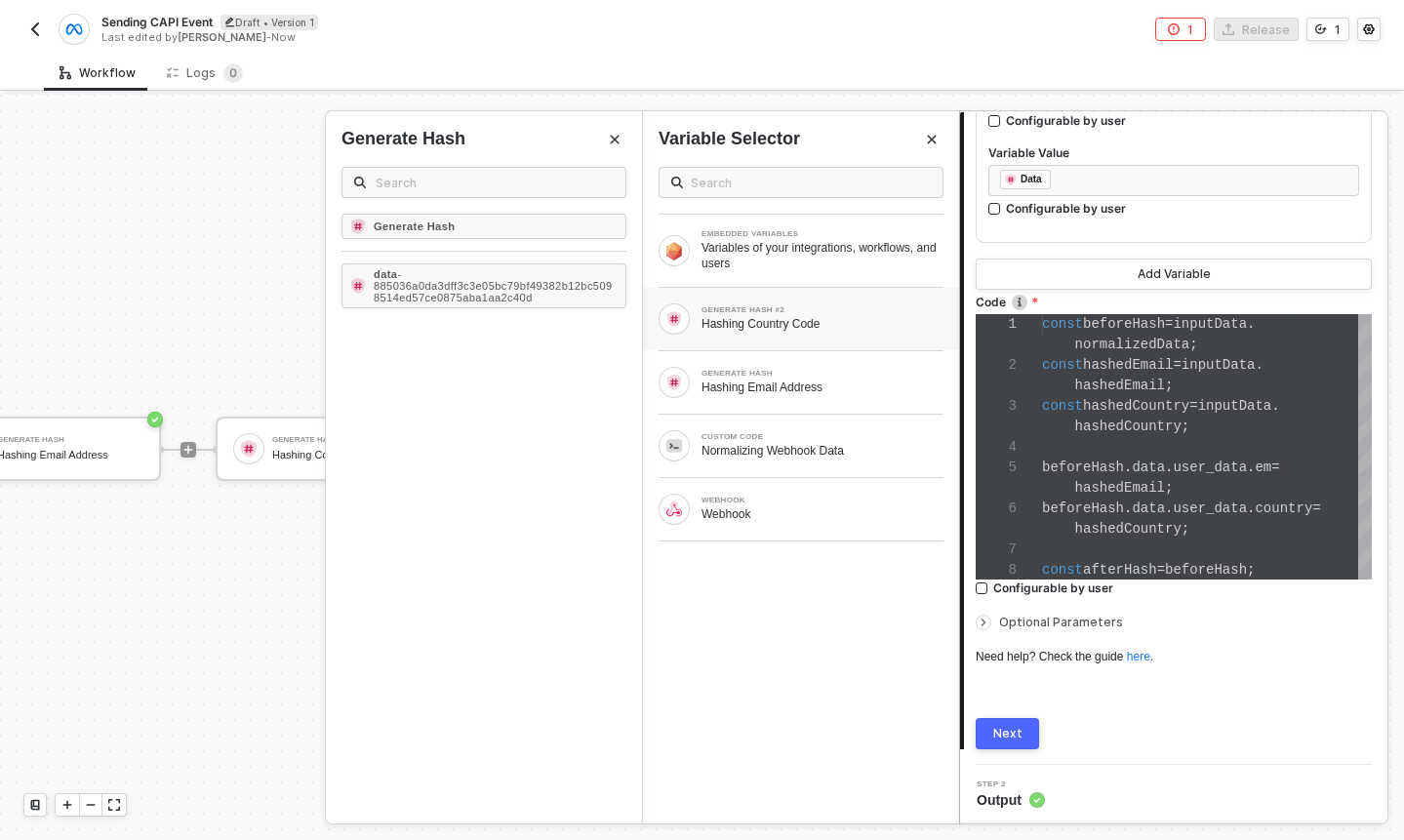
click at [1031, 726] on button "Next" at bounding box center [1008, 733] width 64 height 31
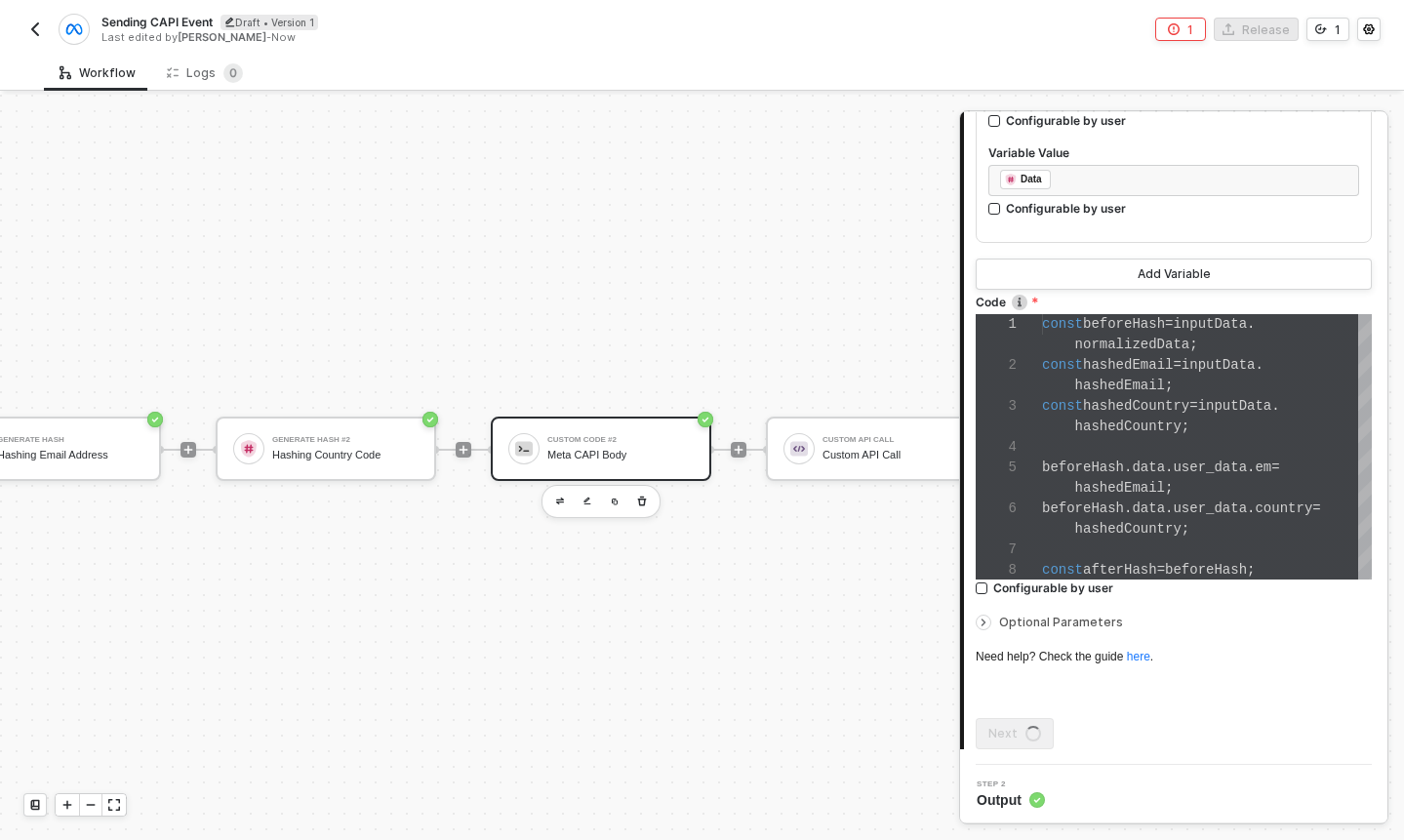
scroll to position [0, 0]
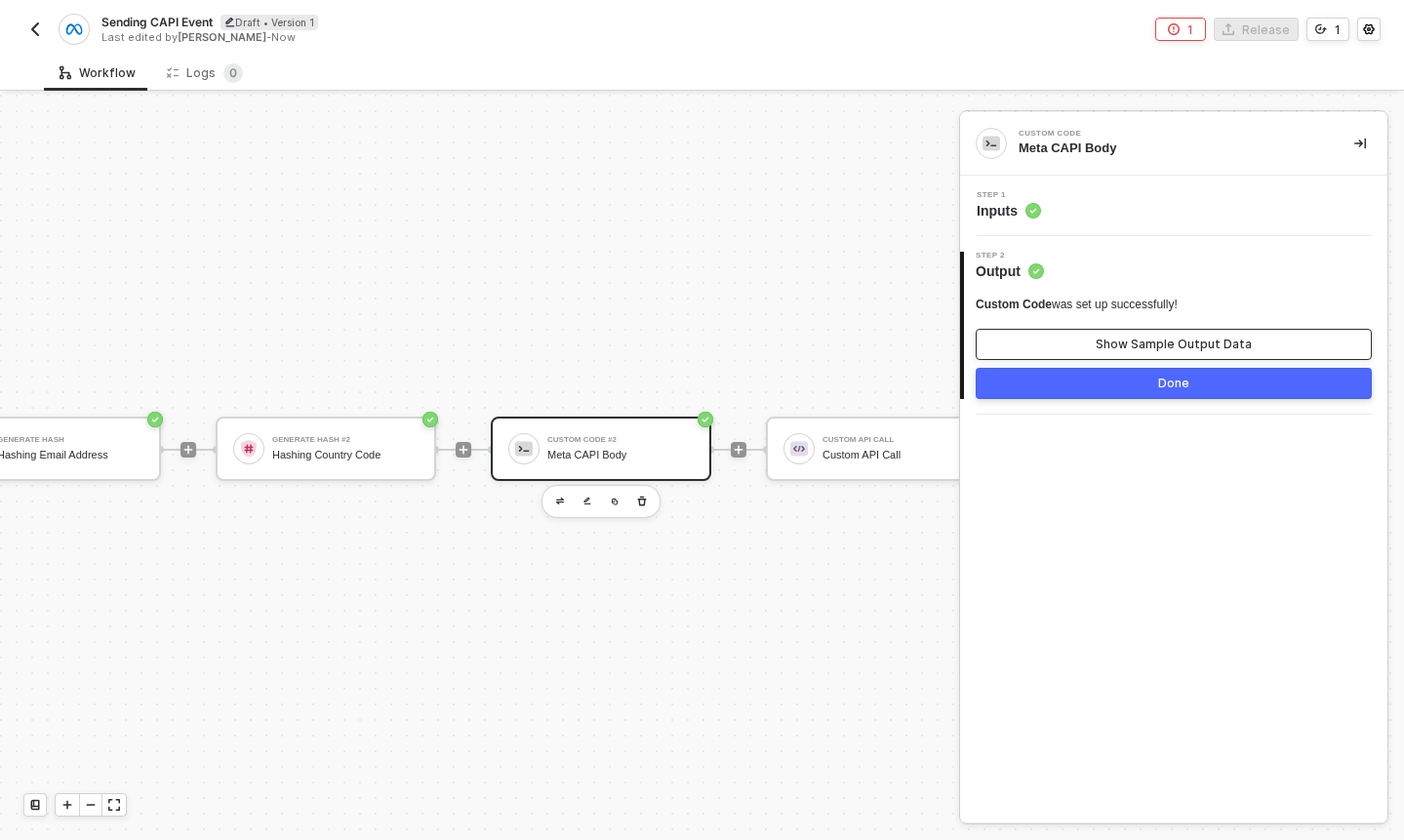
click at [1170, 353] on button "Show Sample Output Data" at bounding box center [1173, 344] width 396 height 31
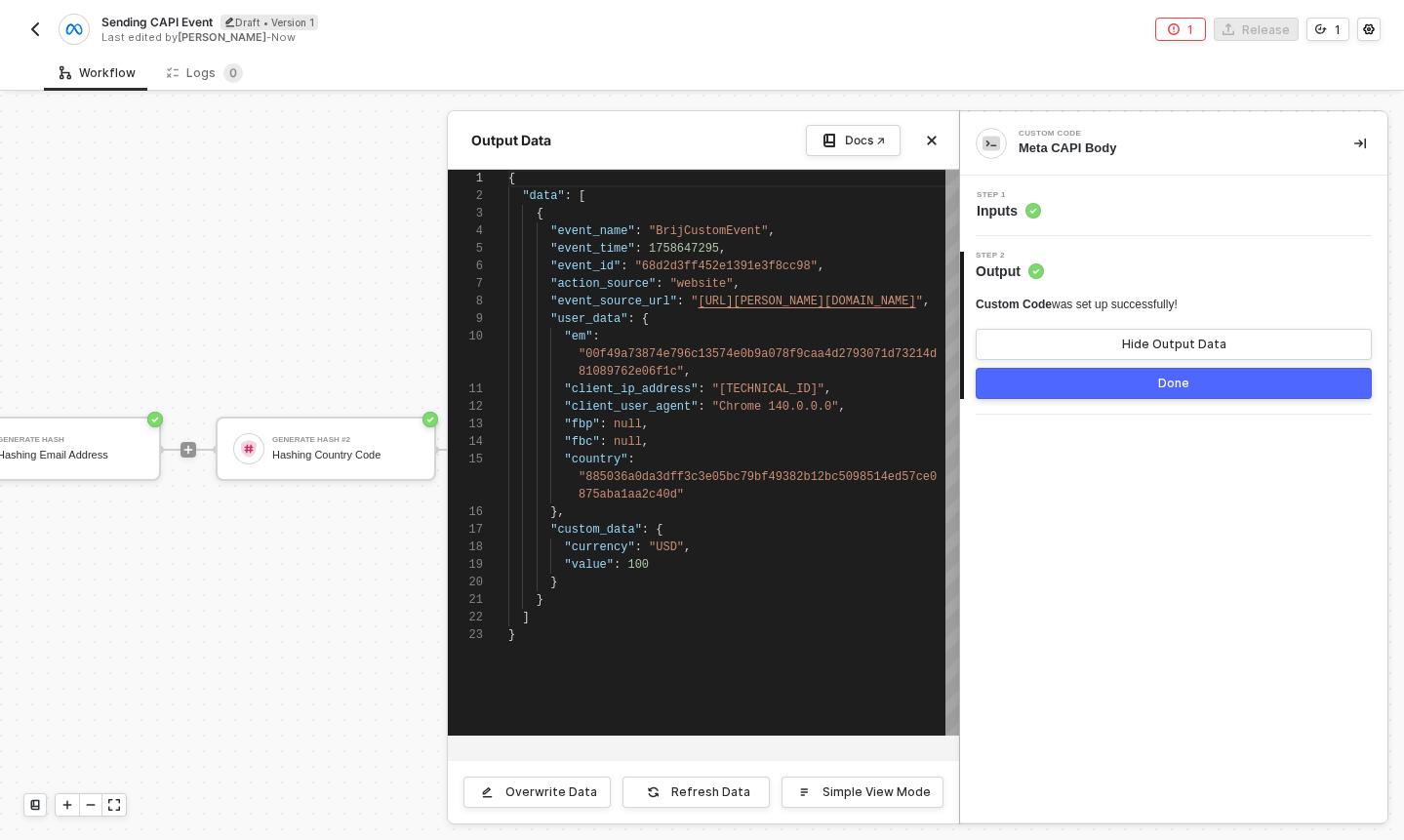
scroll to position [158, 0]
click at [1076, 372] on button "Done" at bounding box center [1173, 383] width 396 height 31
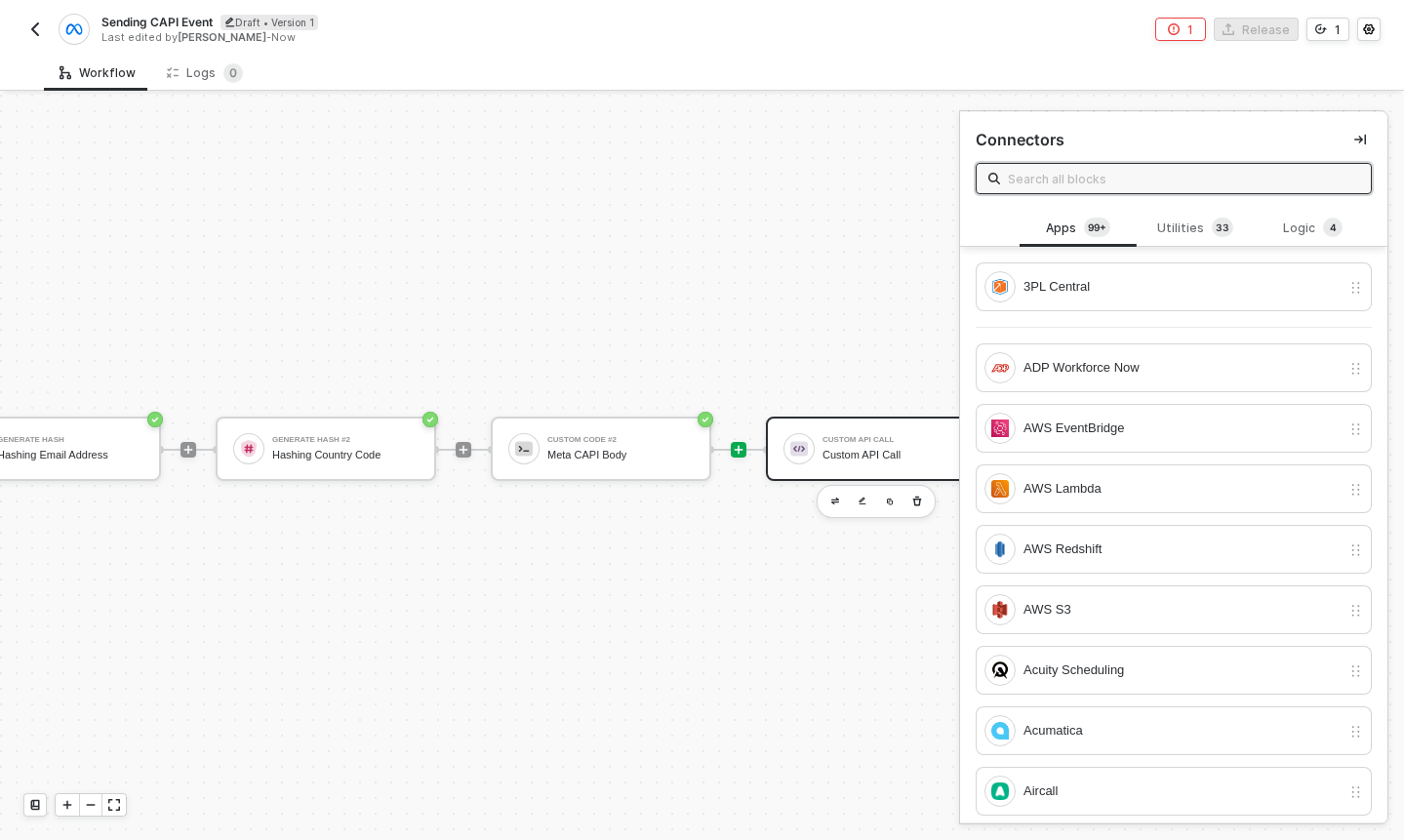
click at [876, 449] on div "Custom API Call" at bounding box center [895, 455] width 147 height 13
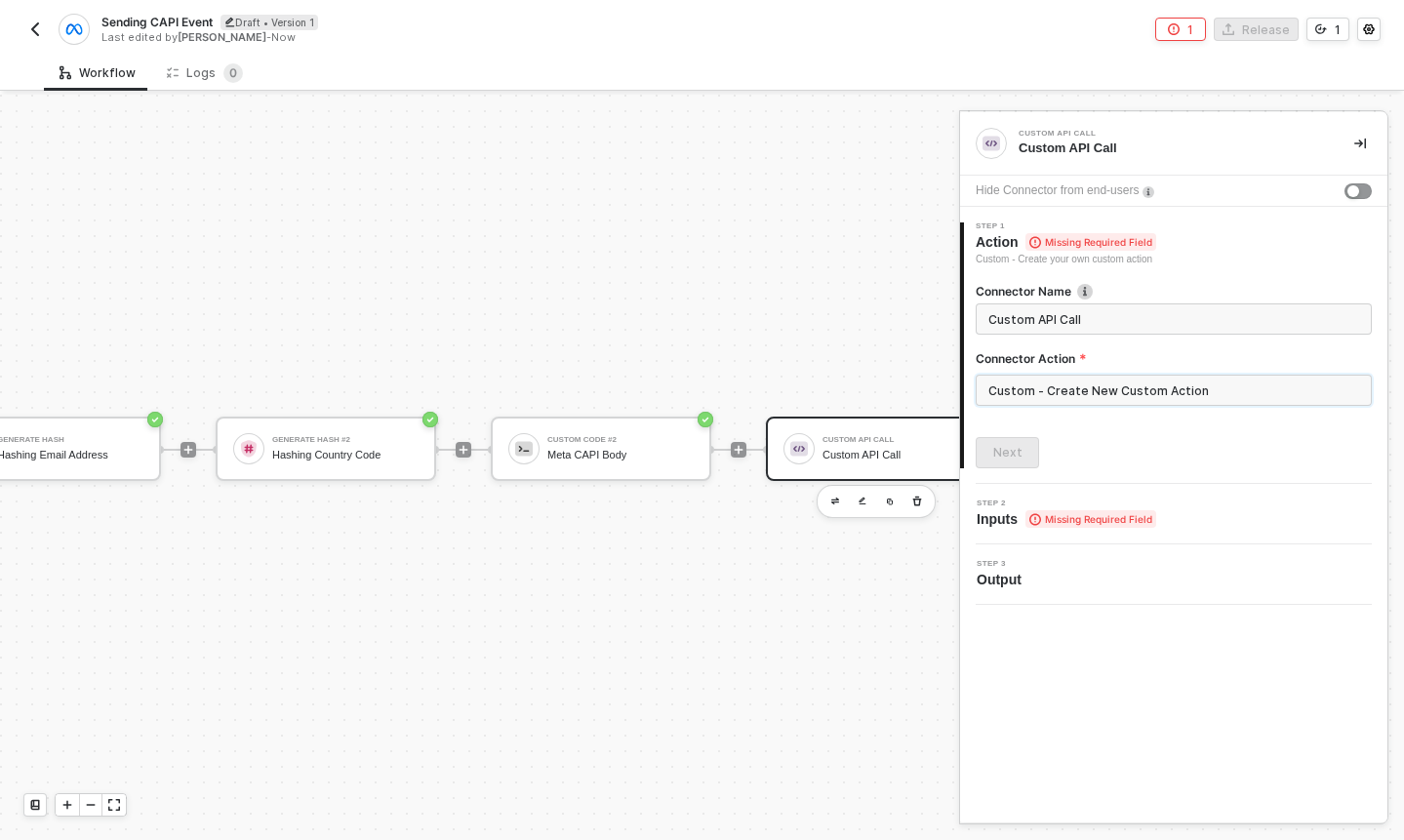
click at [1084, 386] on input "Custom - Create New Custom Action" at bounding box center [1173, 389] width 396 height 31
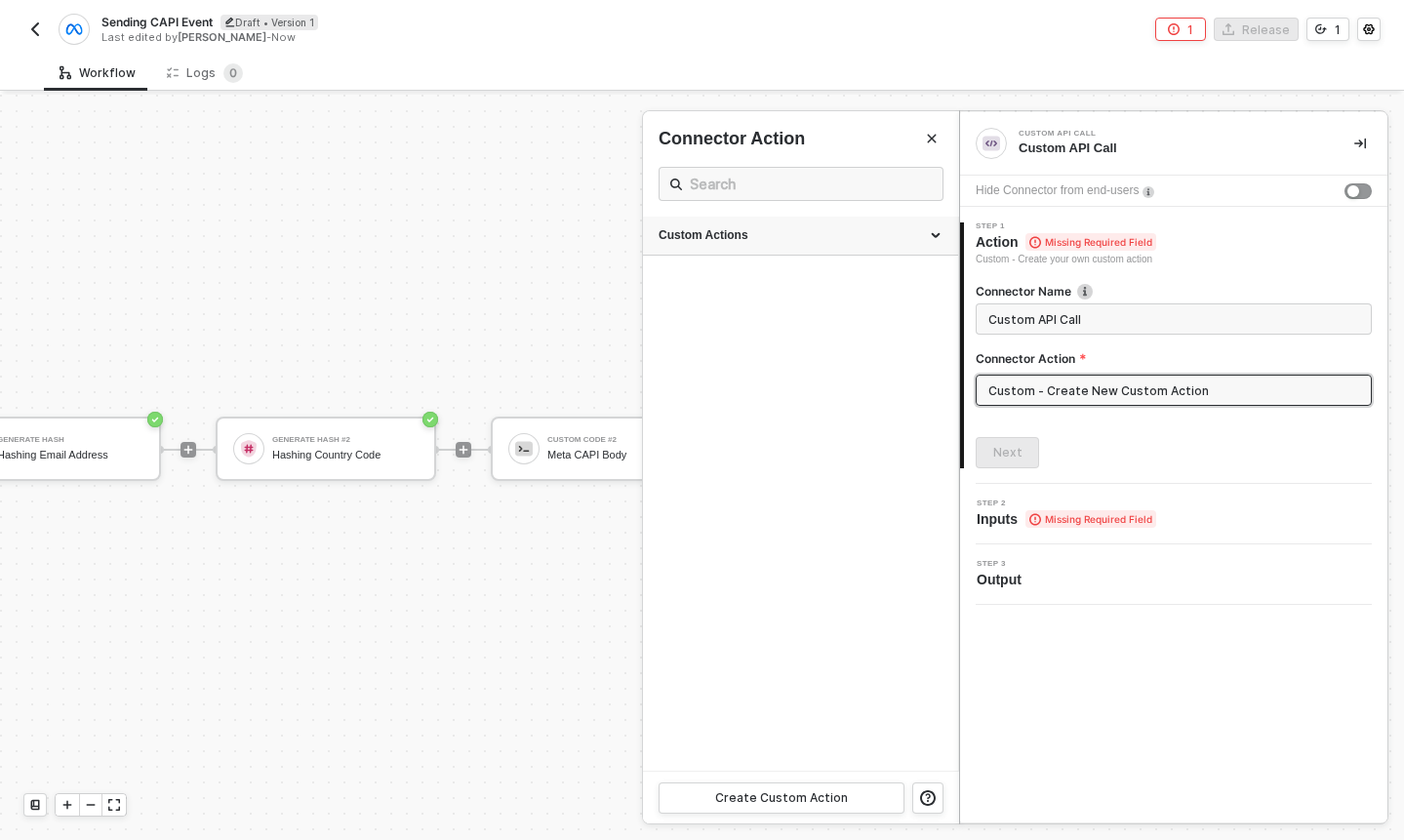
click at [844, 232] on div "Custom Actions" at bounding box center [800, 235] width 284 height 17
click at [809, 280] on div "Send Event to CAPI" at bounding box center [763, 280] width 210 height 17
type input "Custom - Send Event to CAPI"
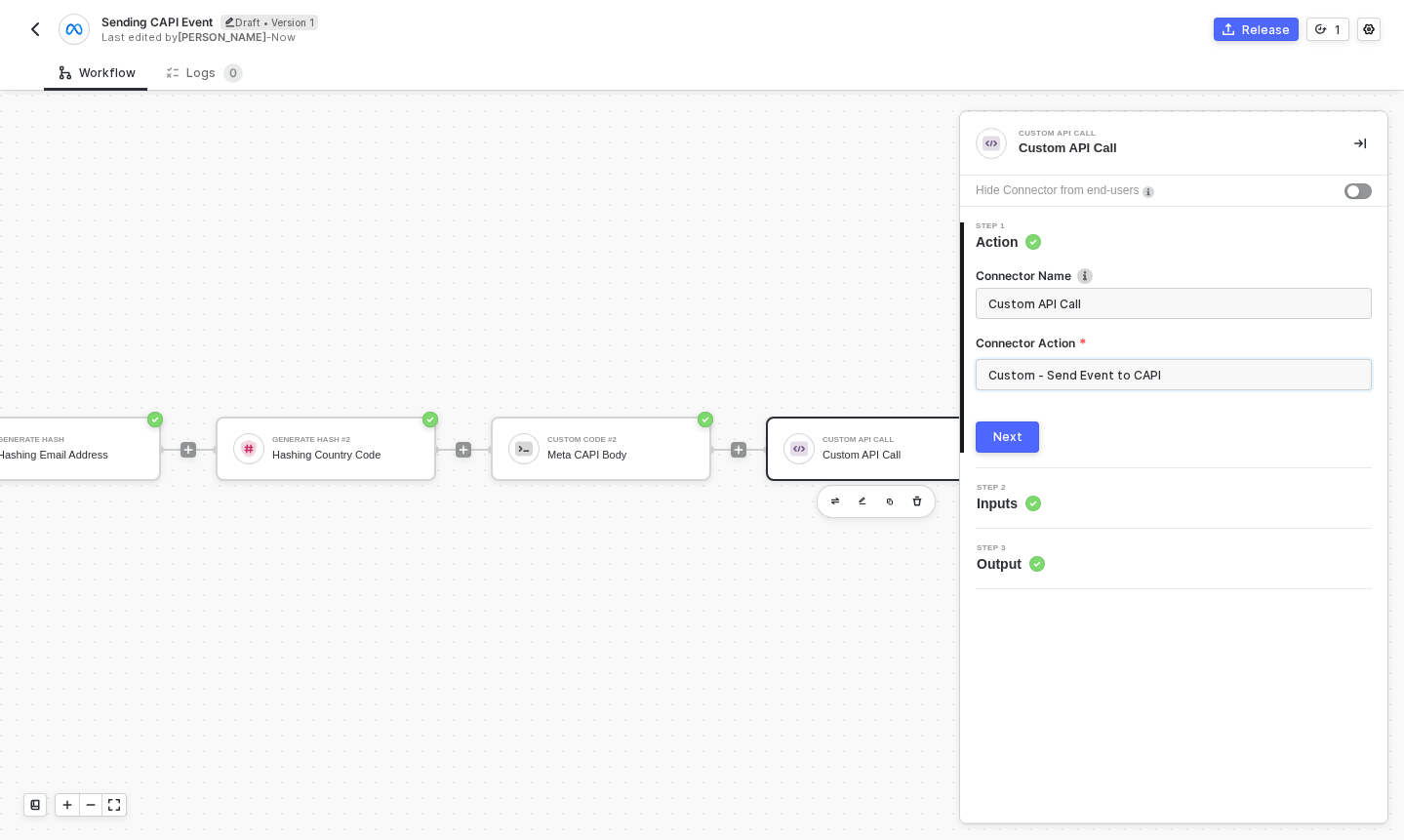
click at [1049, 378] on input "Custom - Send Event to CAPI" at bounding box center [1173, 374] width 396 height 31
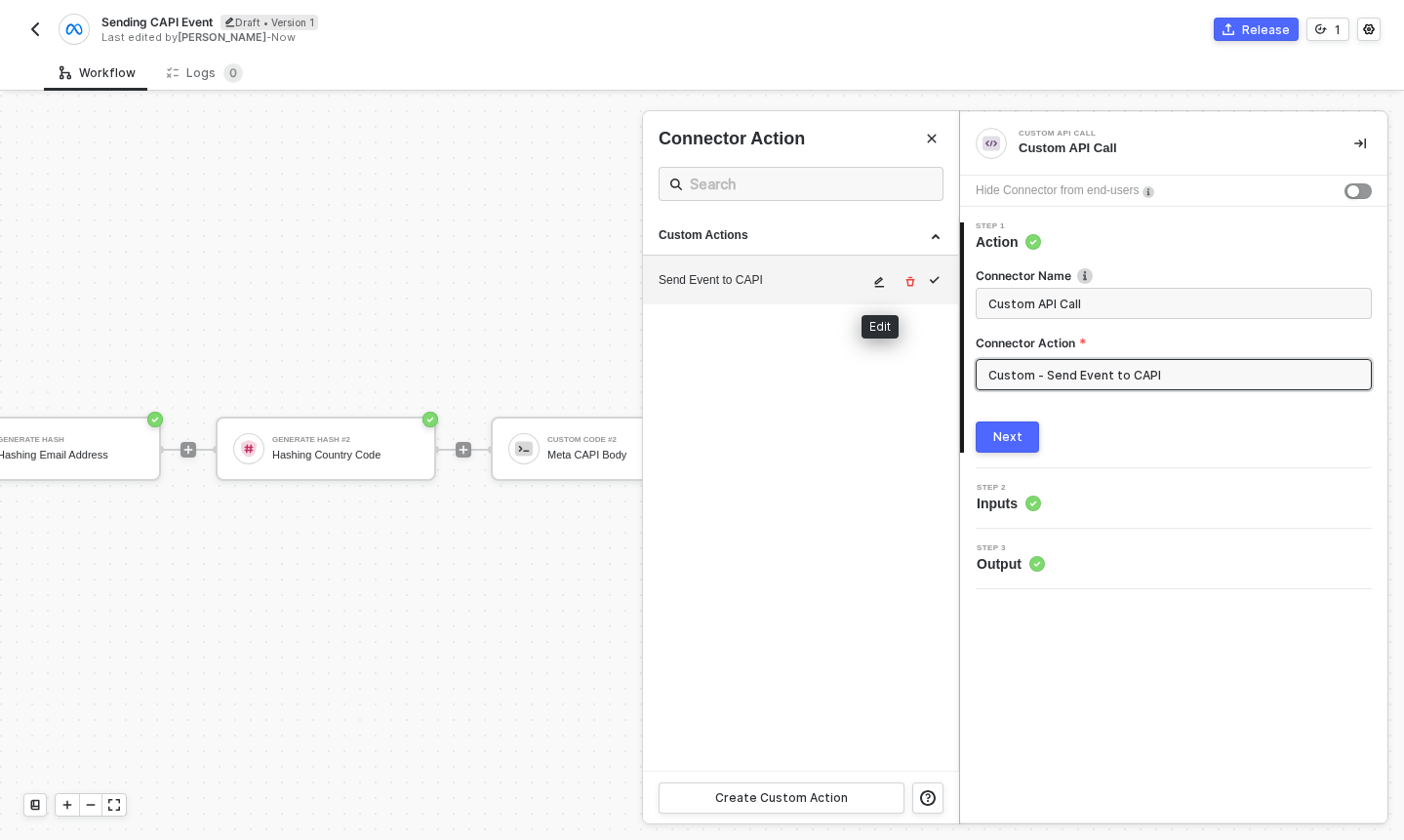
click at [876, 276] on icon "icon-edit" at bounding box center [879, 282] width 12 height 12
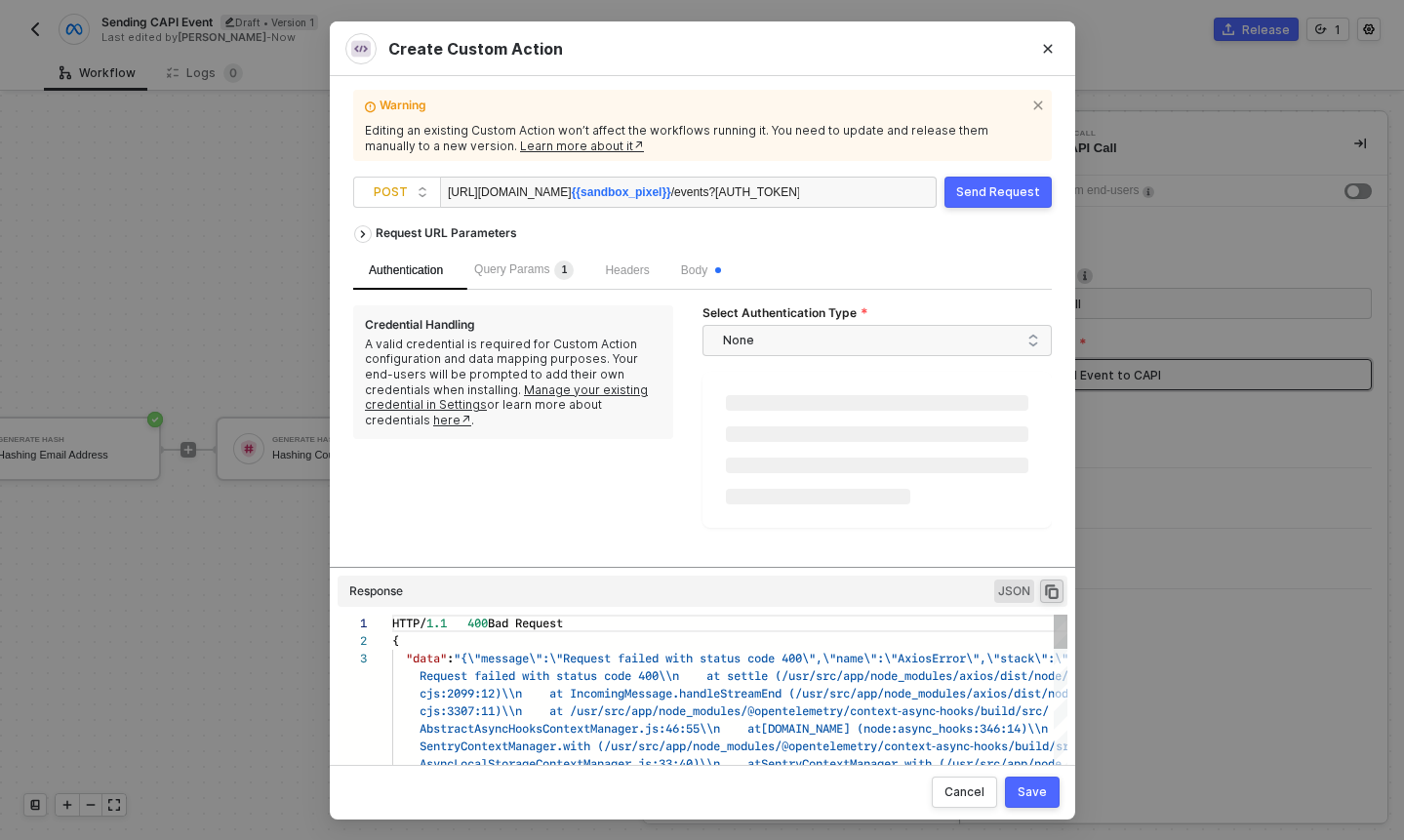
scroll to position [35, 0]
click at [983, 194] on div "Send Request" at bounding box center [998, 193] width 84 height 16
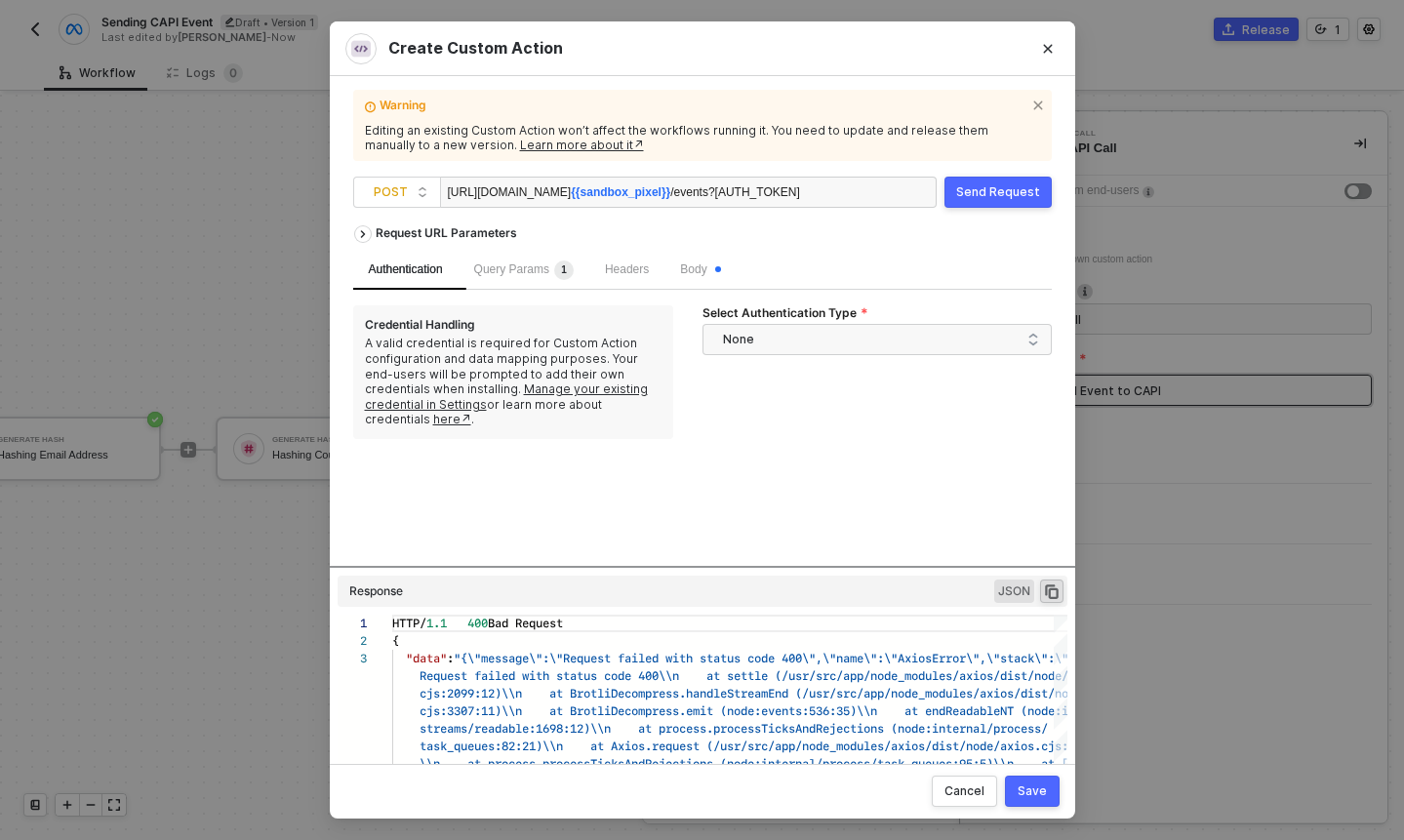
click at [976, 200] on button "Send Request" at bounding box center [999, 192] width 108 height 31
click at [730, 282] on div "Body" at bounding box center [700, 269] width 71 height 39
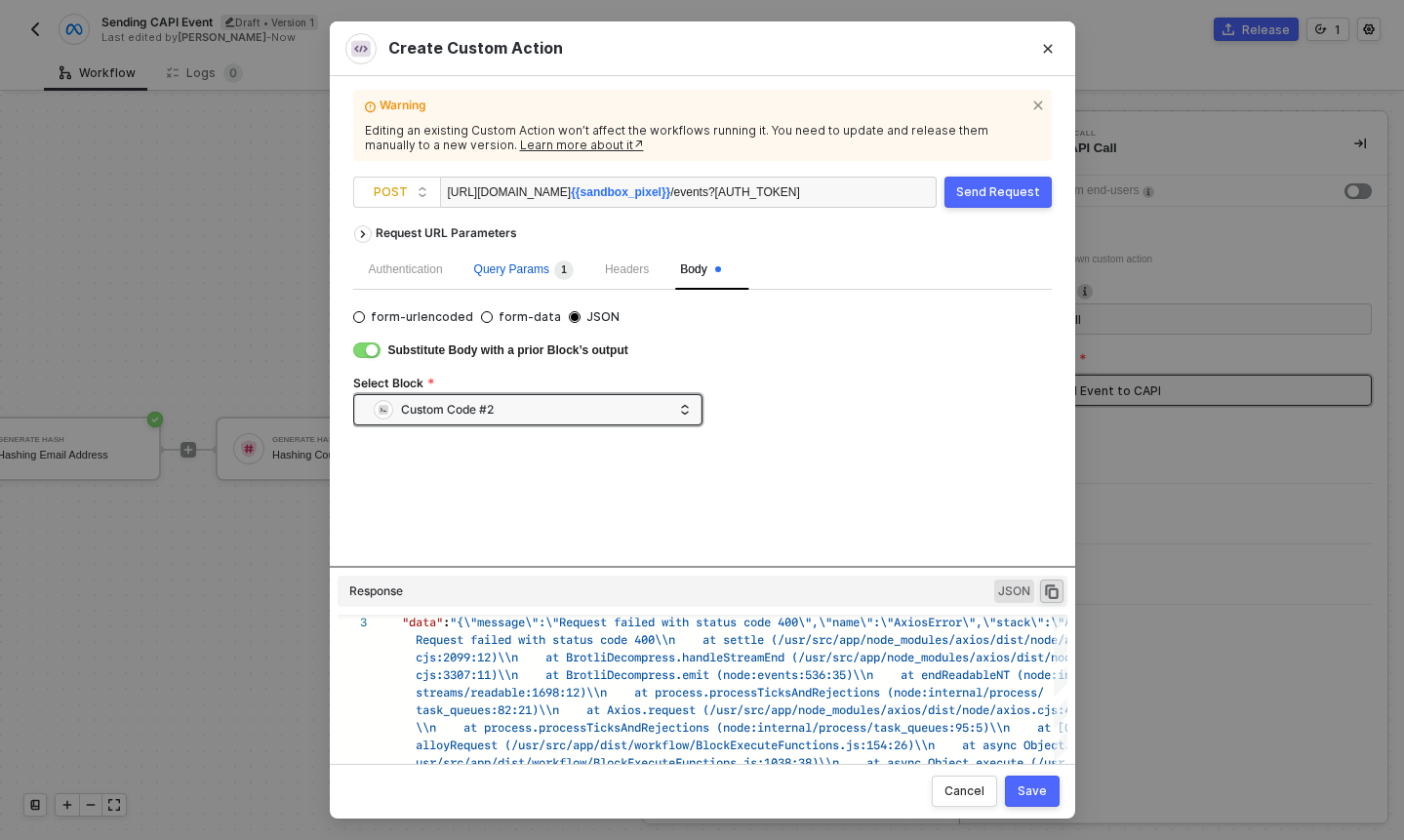
click at [526, 278] on div "Query Params 1" at bounding box center [524, 270] width 100 height 20
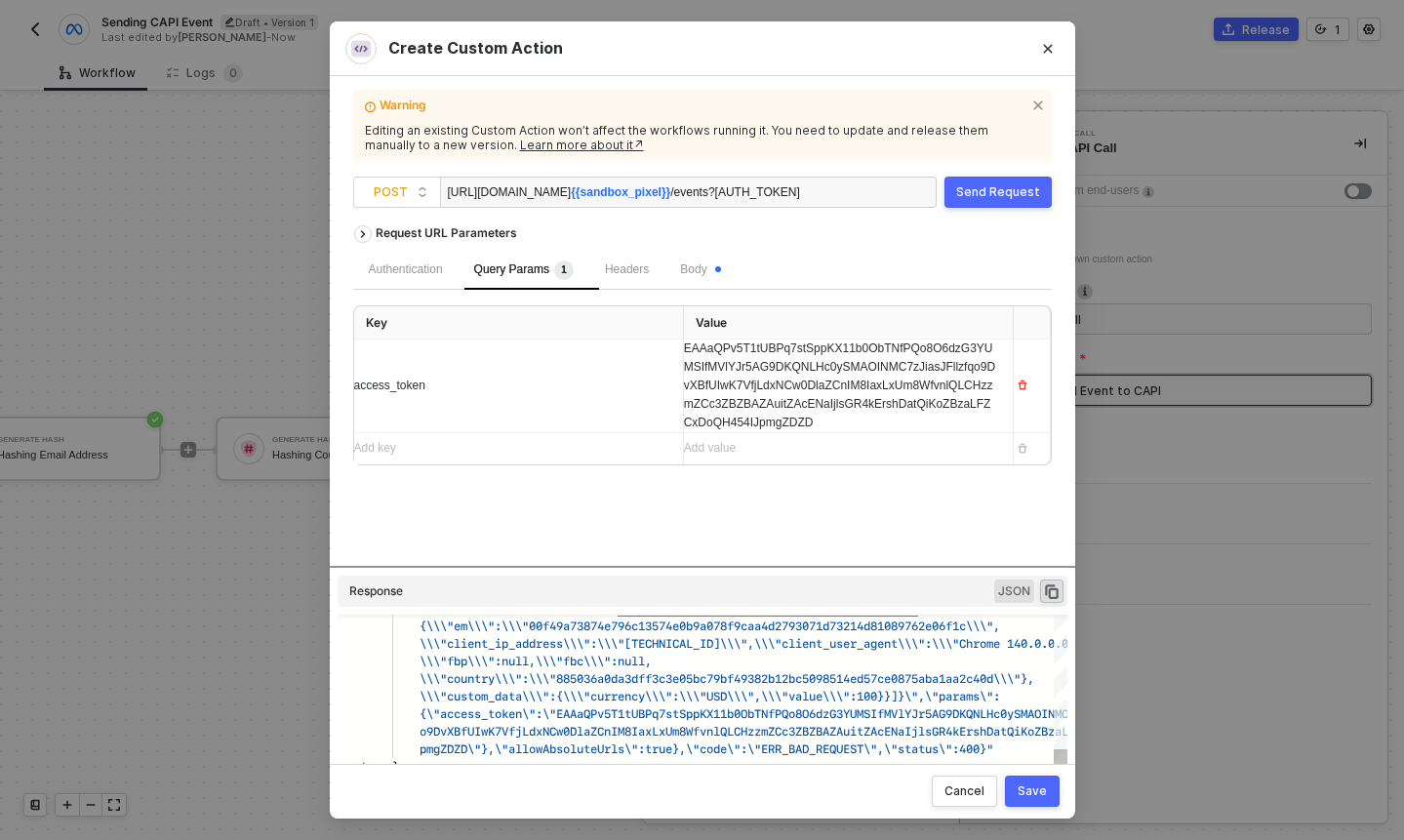
type textarea "HTTP/1.1 400 Bad Request { "data": "{\"message\":\"Request failed with status c…"
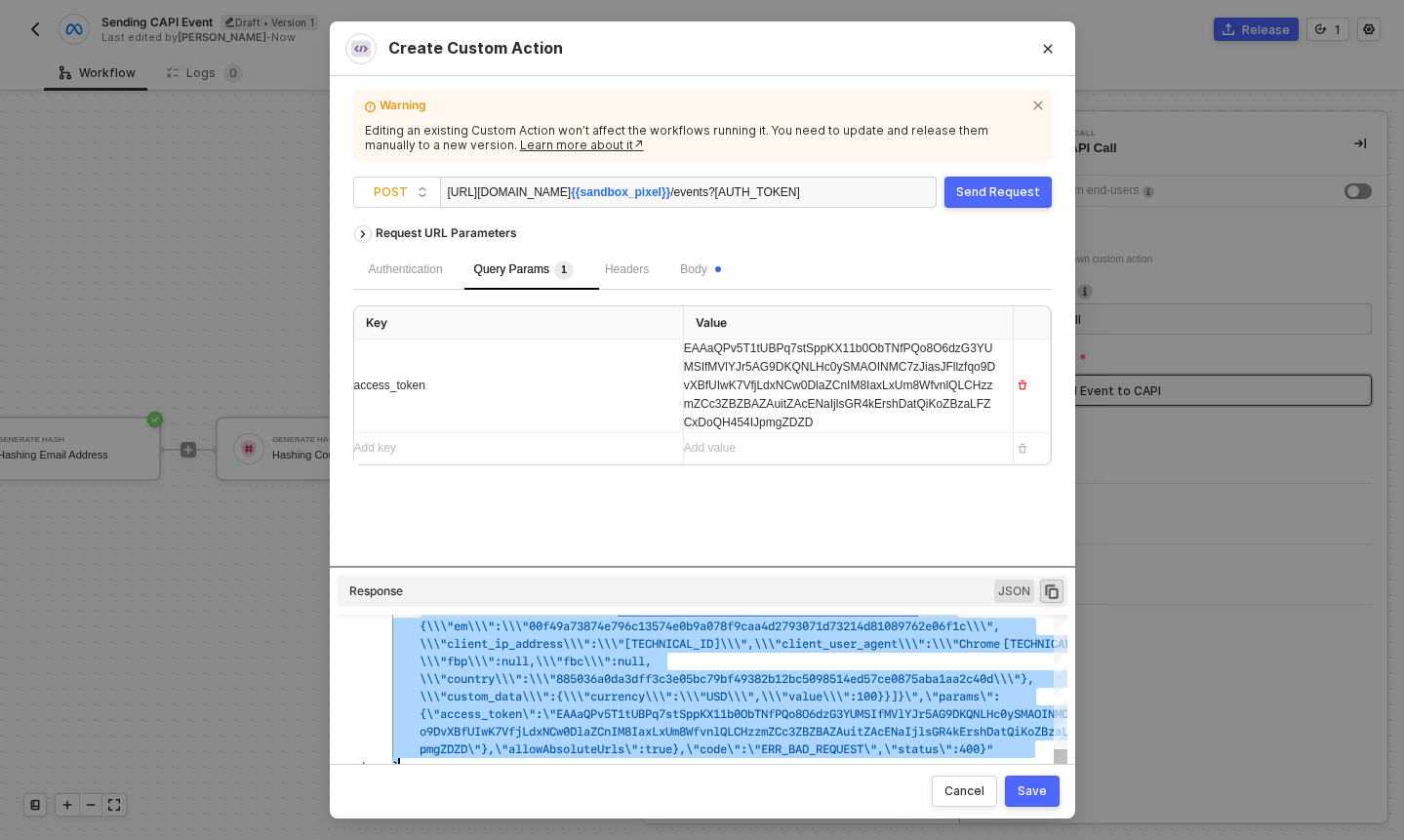
scroll to position [0, 7]
click at [956, 317] on th "Value" at bounding box center [848, 323] width 330 height 34
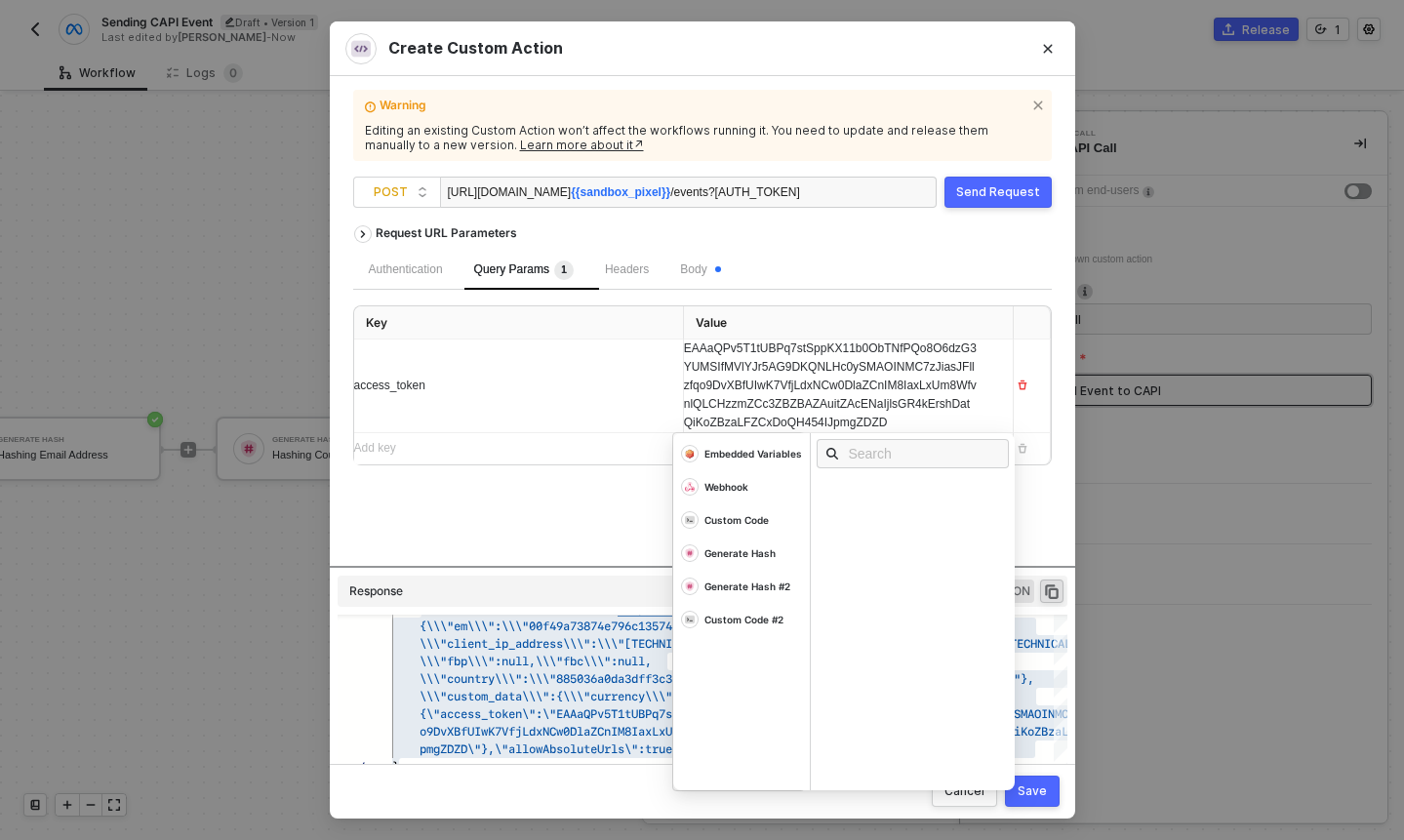
click at [915, 400] on span "EAAaQPv5T1tUBPq7stSppKX11b0ObTNfPQo8O6dzG3YUMSIfMVlYJr5AG9DKQNLHc0ySMAOINMC7zJi…" at bounding box center [829, 384] width 292 height 87
click at [1052, 522] on div "Warning Editing an existing Custom Action won’t affect the workflows running it…" at bounding box center [702, 420] width 745 height 688
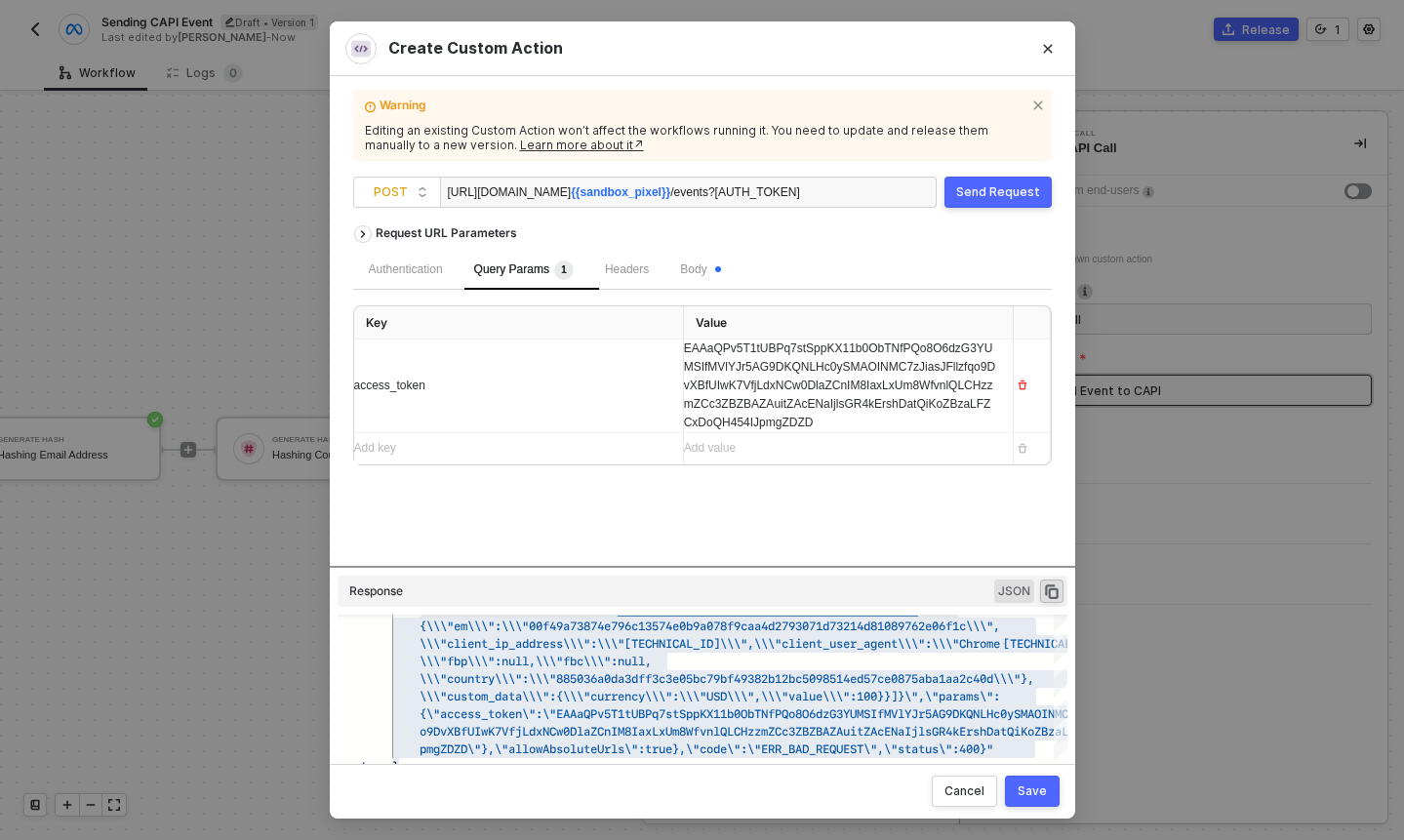
click at [1043, 788] on div "Save" at bounding box center [1032, 791] width 29 height 16
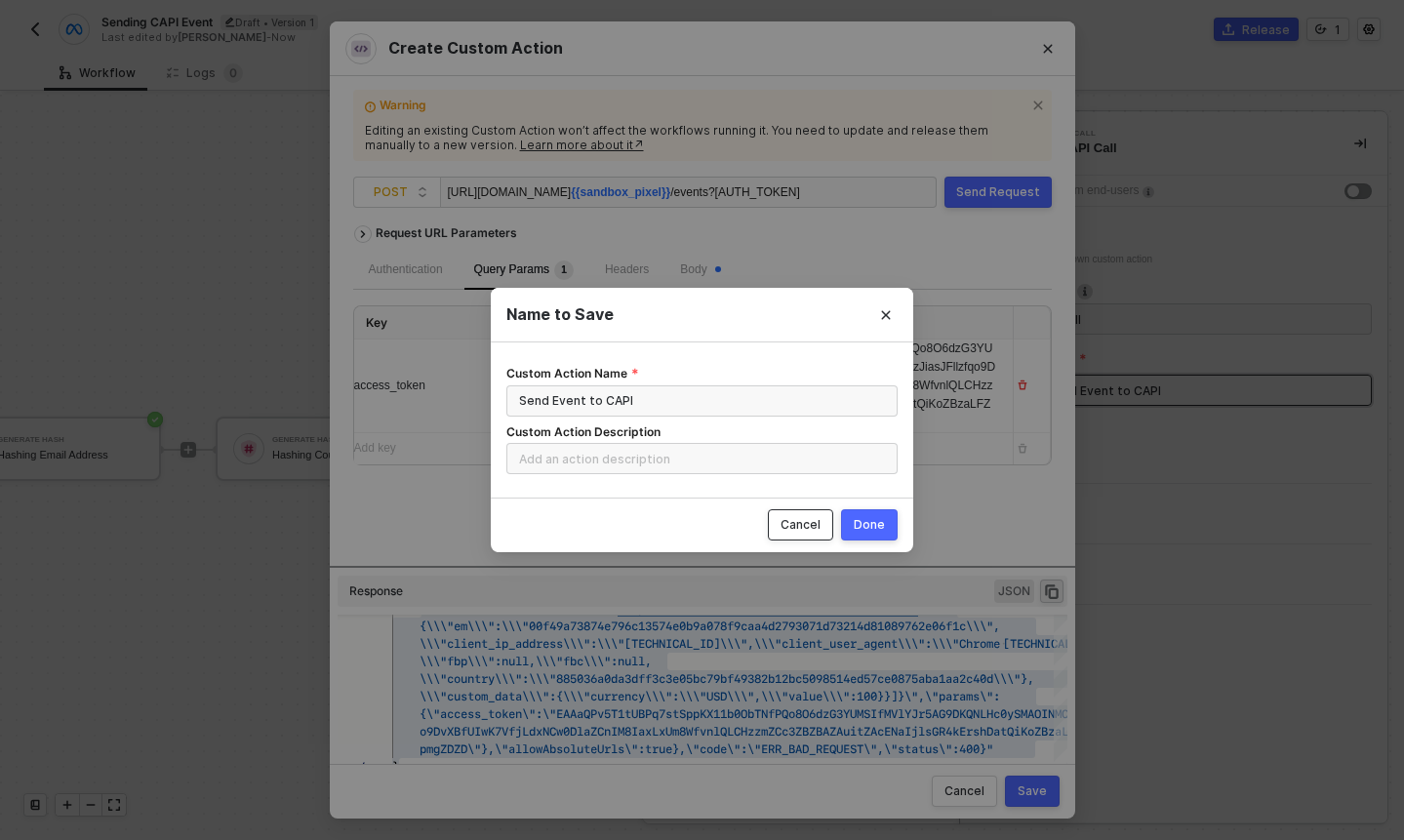
click at [815, 540] on button "Cancel" at bounding box center [801, 524] width 66 height 31
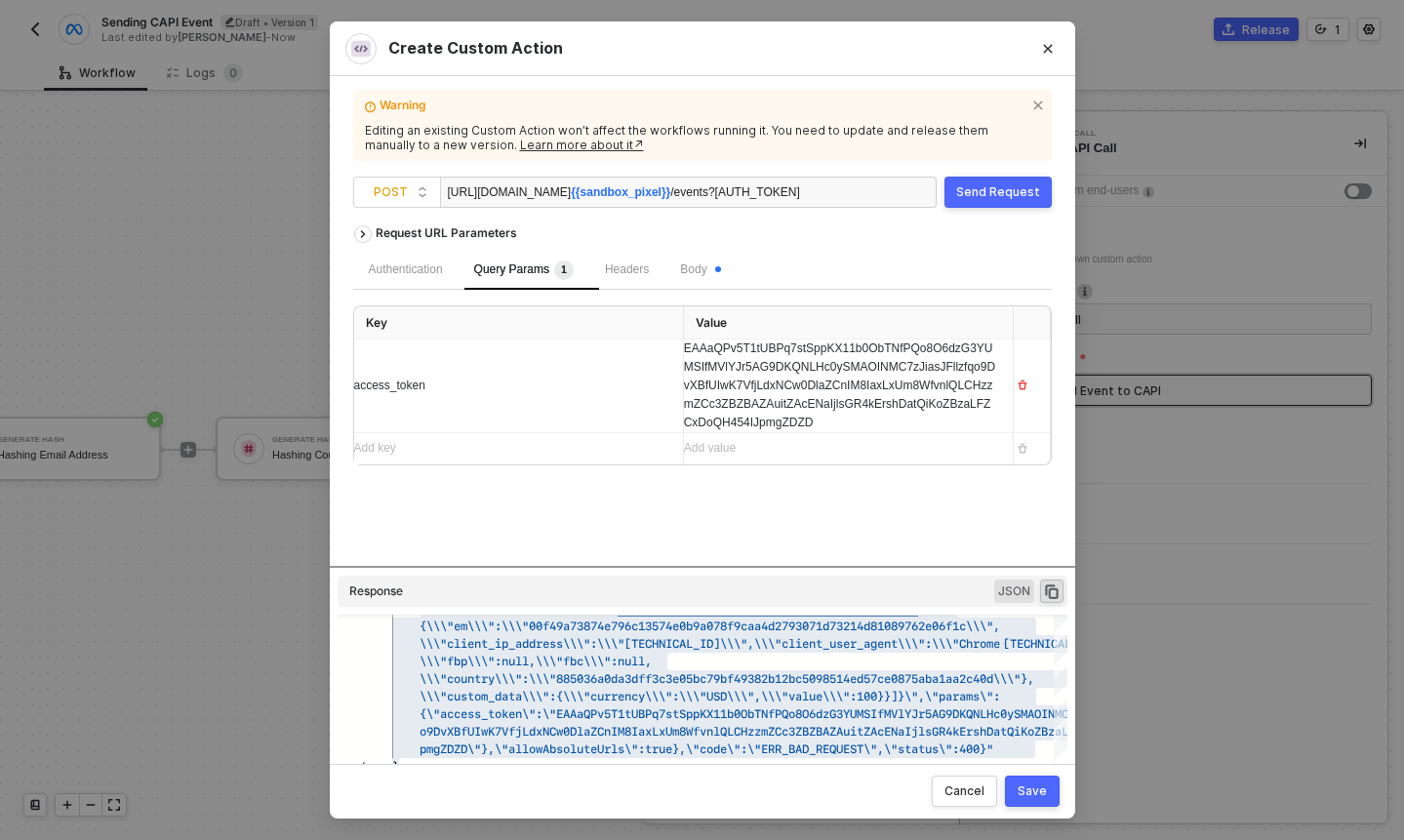
click at [984, 201] on button "Send Request" at bounding box center [999, 192] width 108 height 31
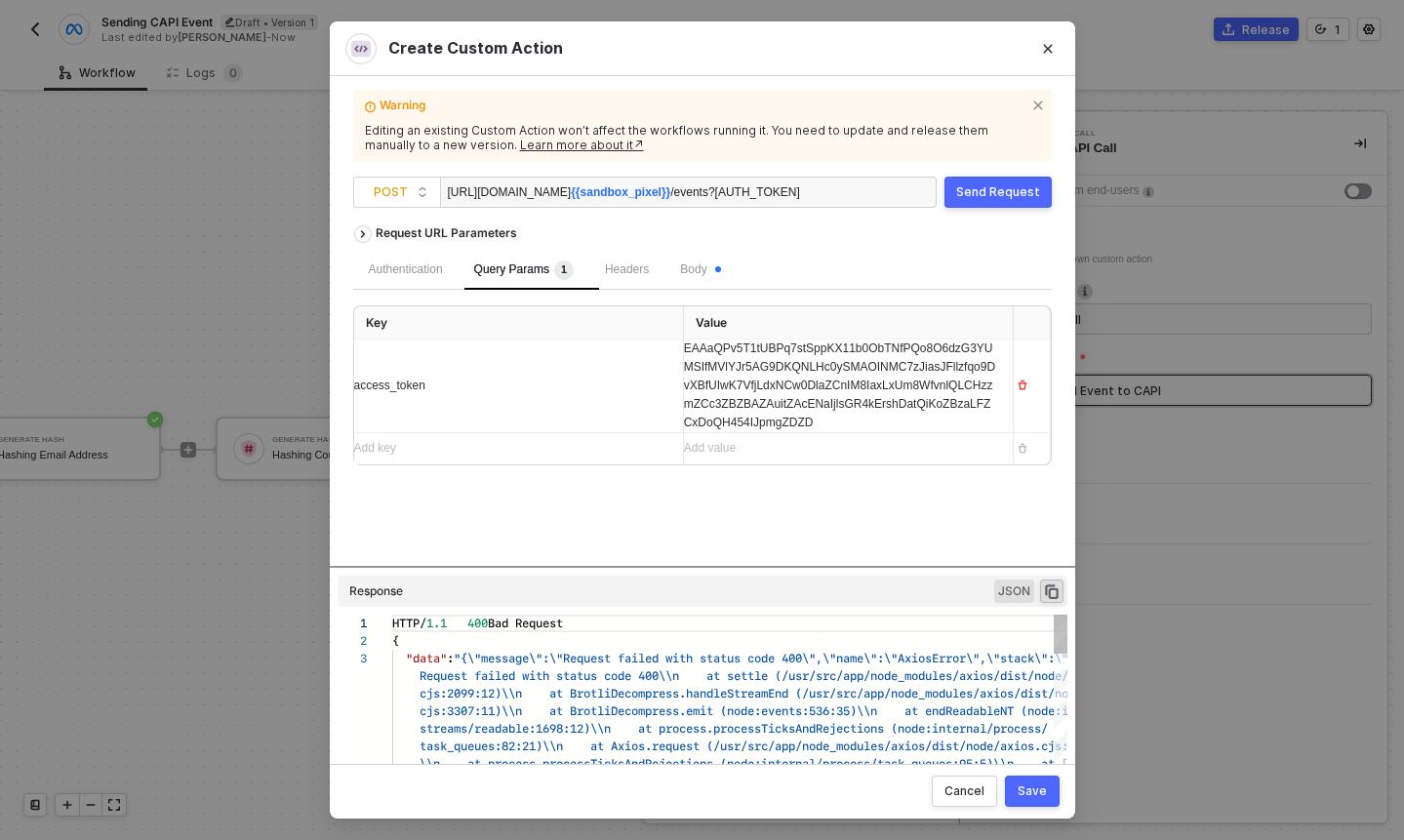
scroll to position [35, 0]
click at [1061, 591] on button "button" at bounding box center [1051, 591] width 23 height 23
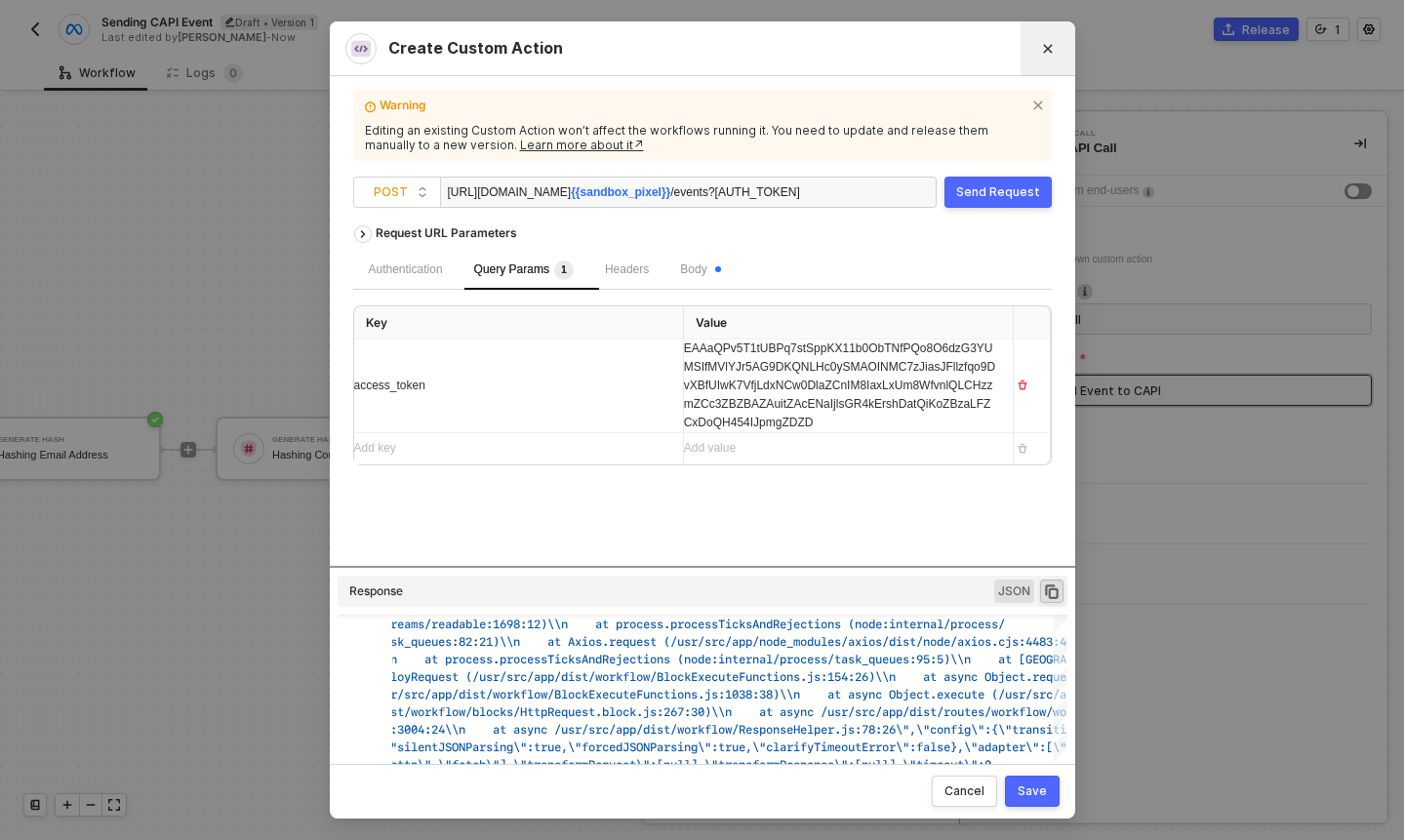
click at [1035, 48] on button "Close" at bounding box center [1048, 48] width 31 height 31
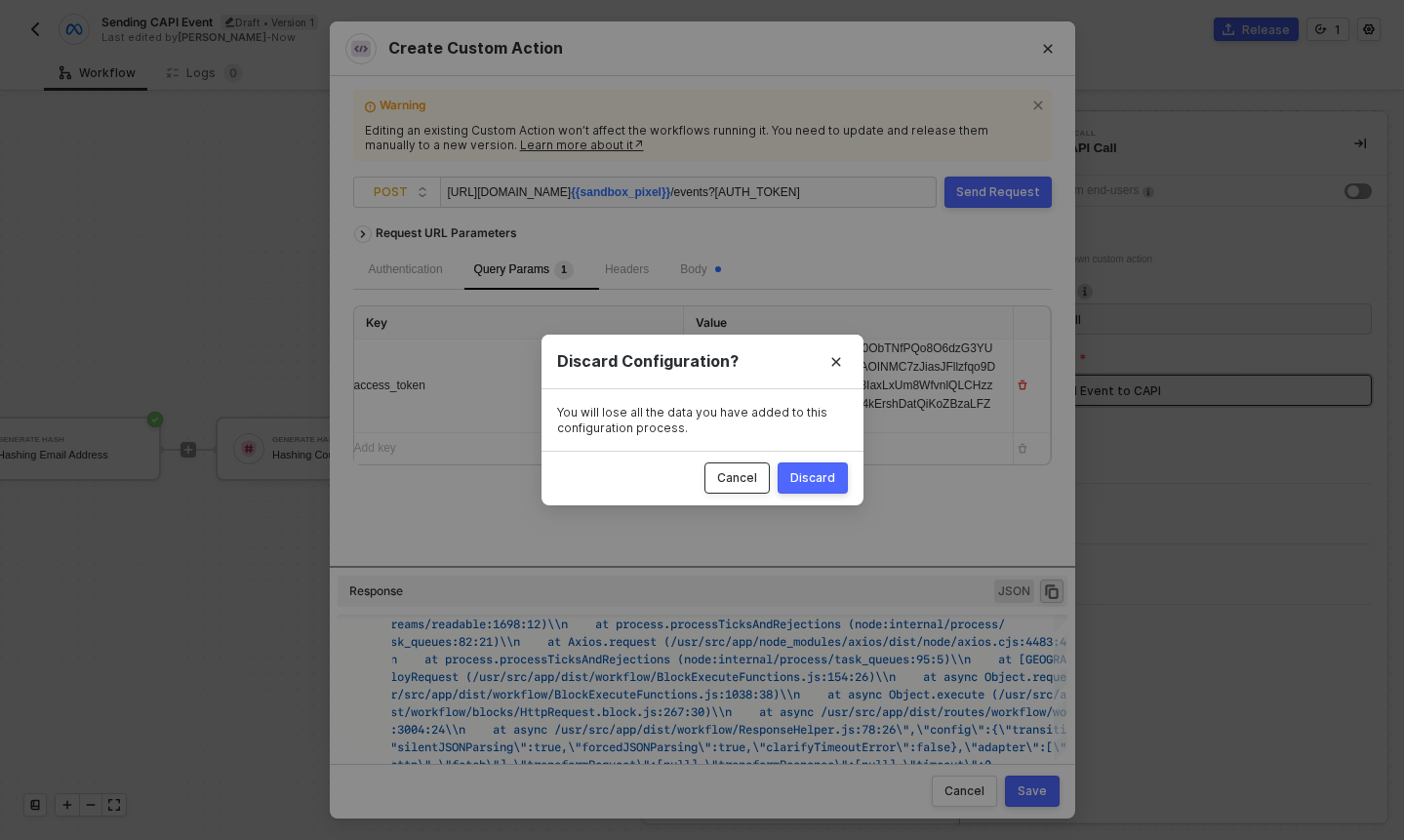
click at [764, 476] on button "Cancel" at bounding box center [737, 478] width 66 height 31
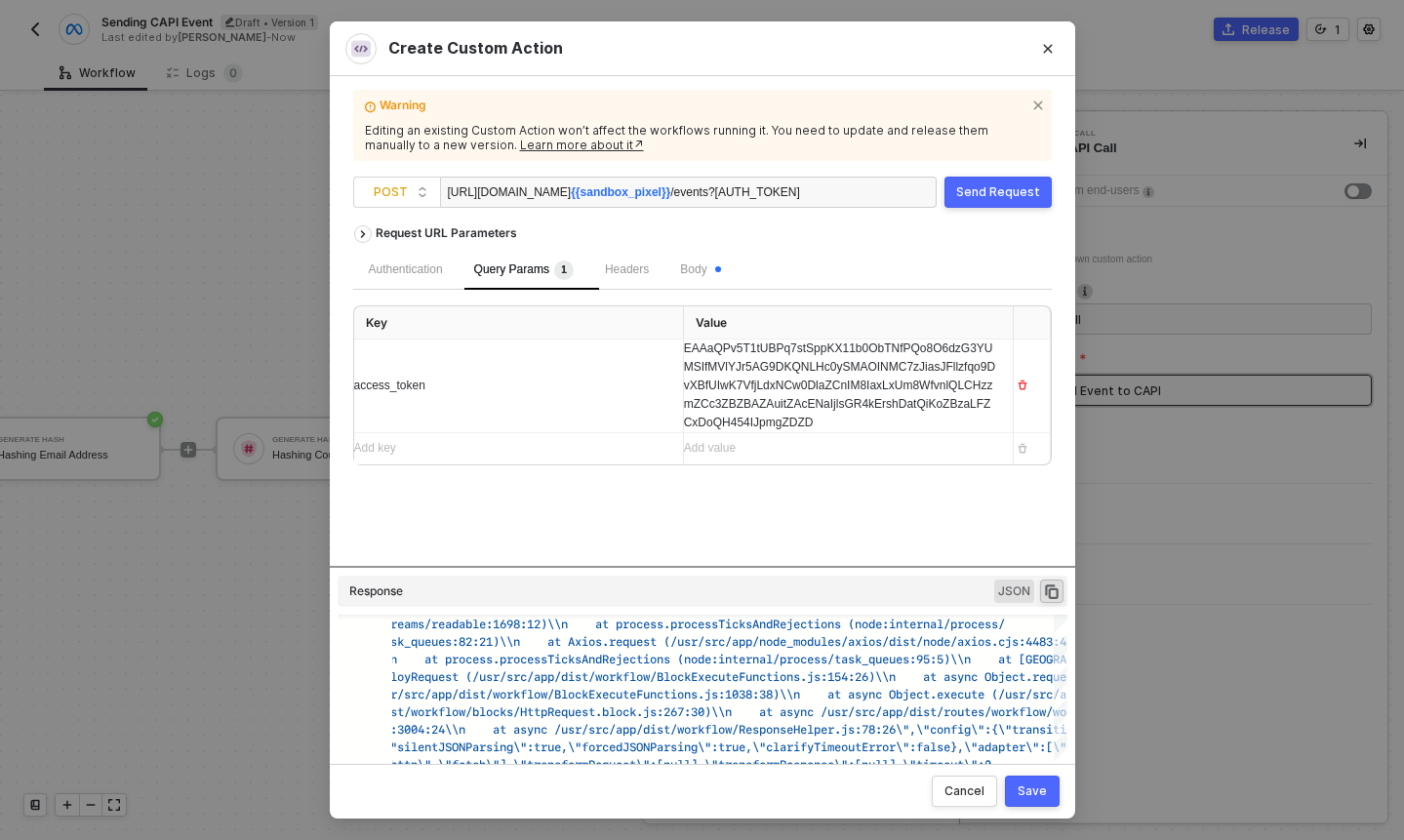
click at [1045, 790] on div "Save" at bounding box center [1032, 791] width 29 height 16
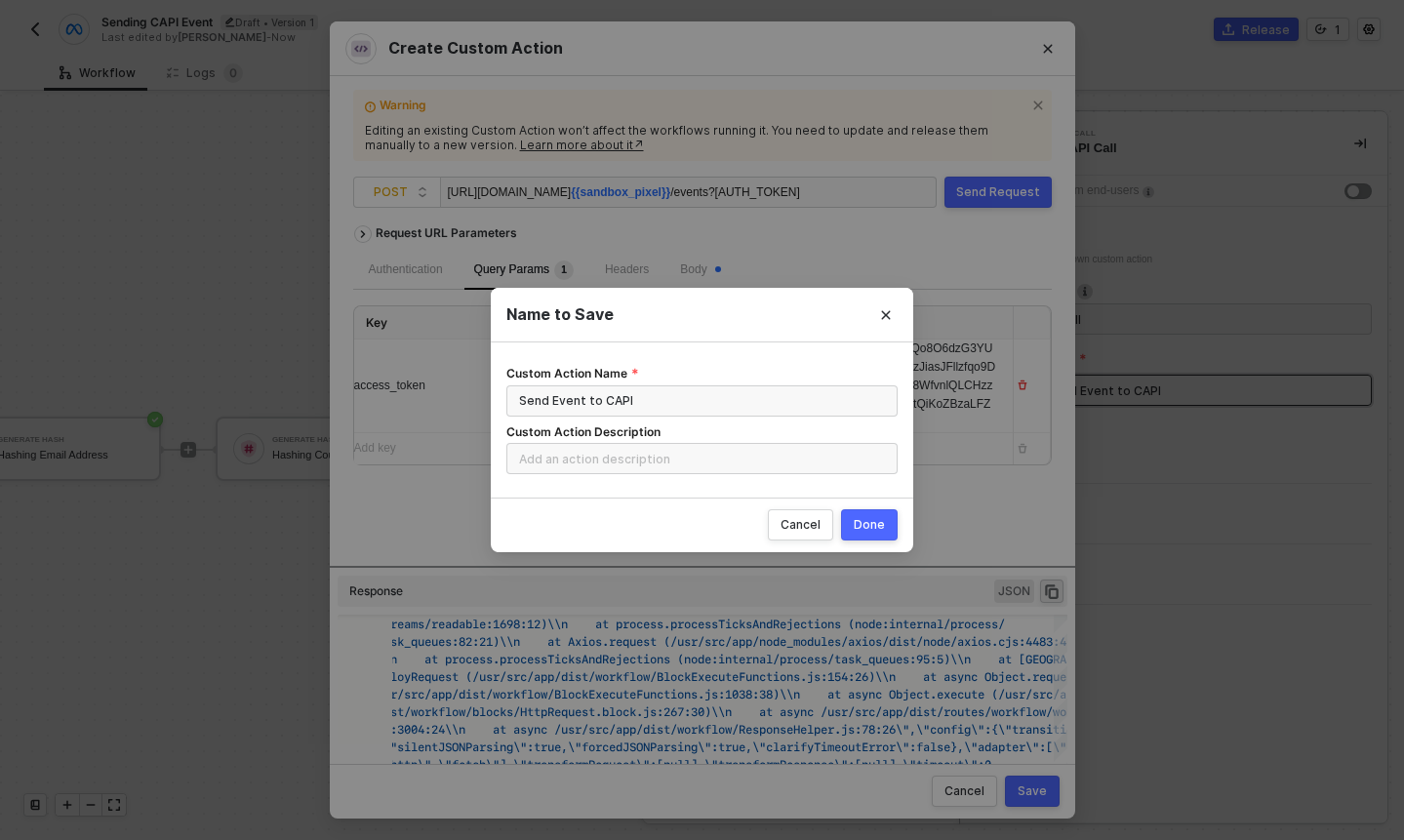
click at [857, 517] on div "Done" at bounding box center [869, 525] width 31 height 16
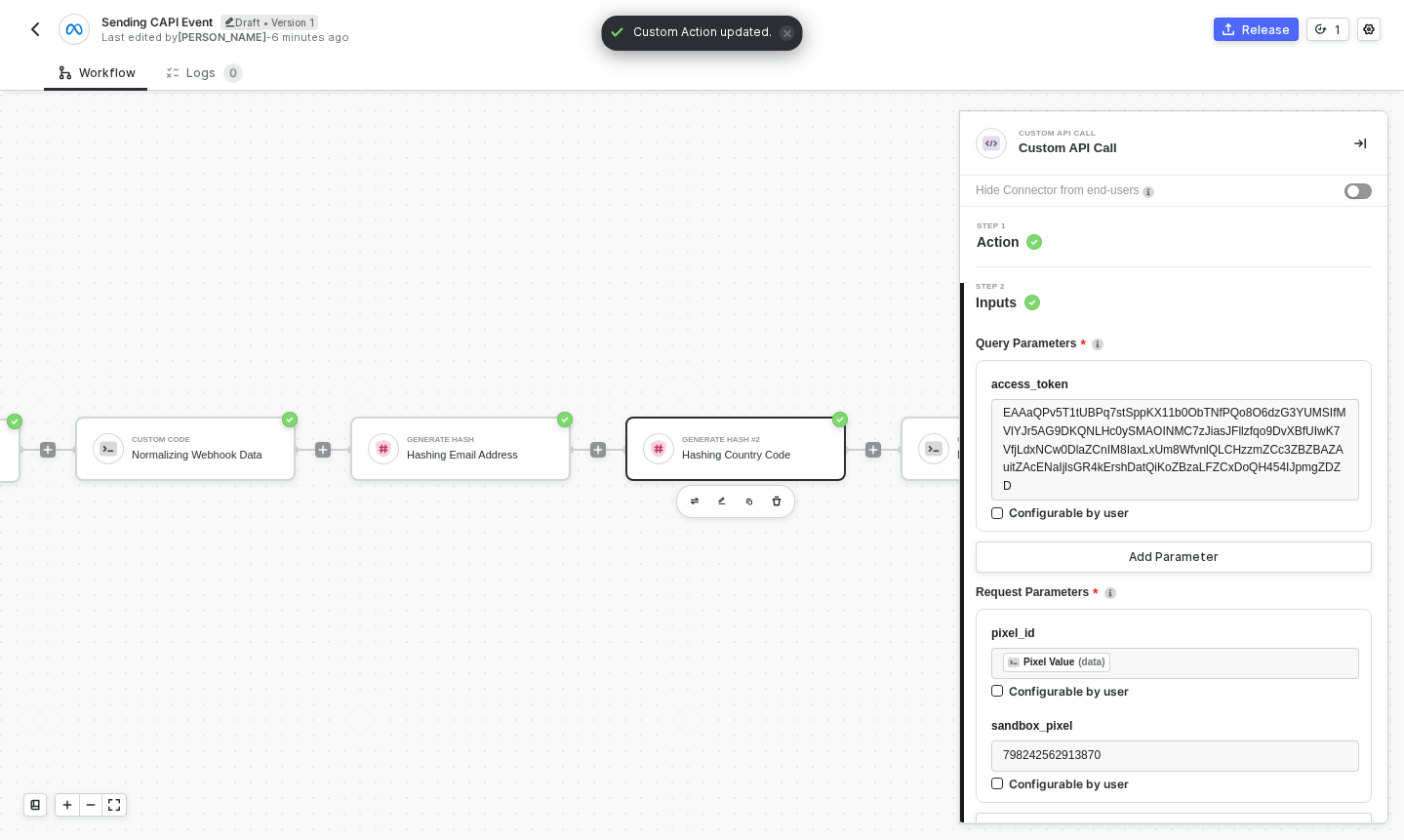
scroll to position [36, 0]
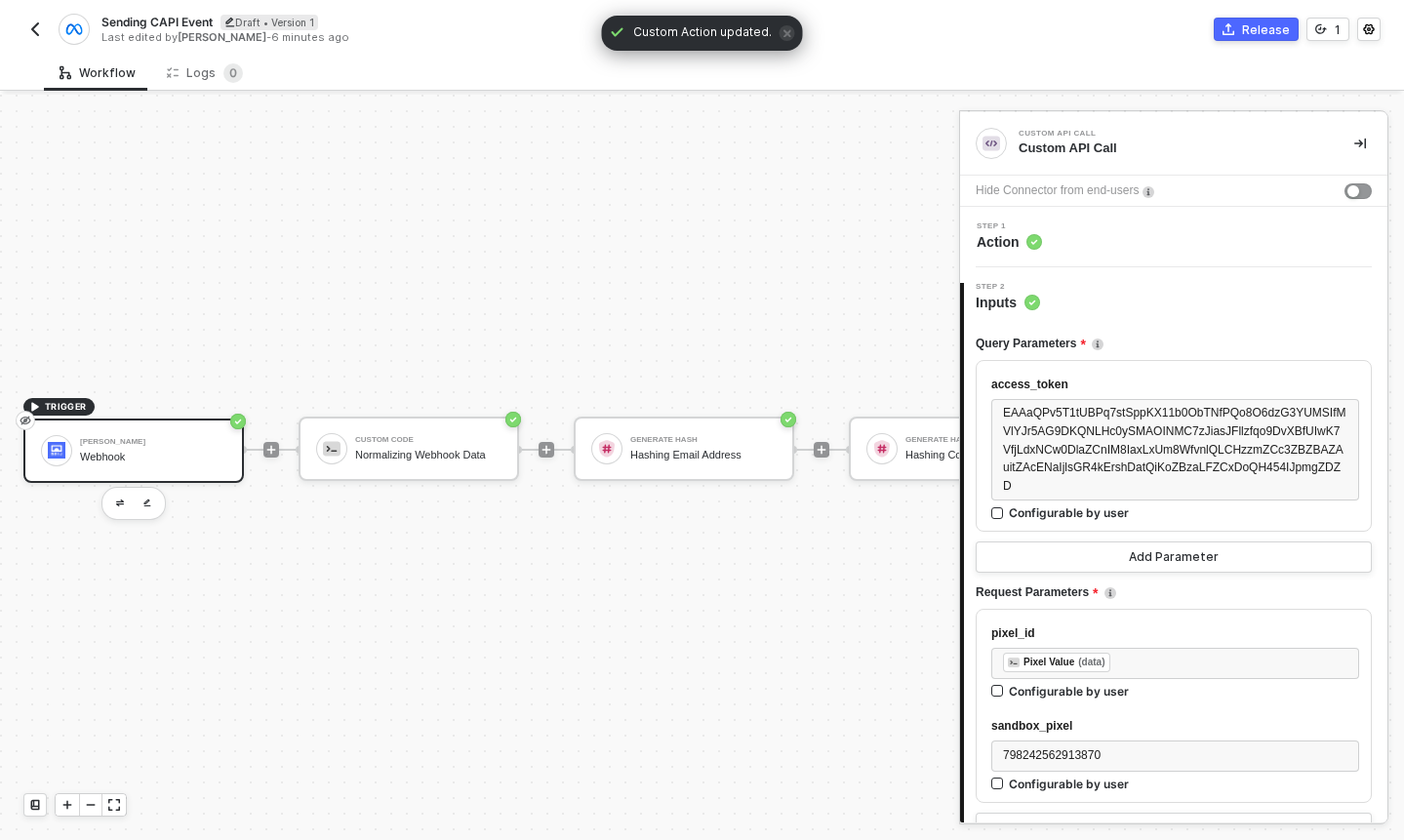
click at [179, 465] on div "[PERSON_NAME] Webhook" at bounding box center [153, 450] width 147 height 37
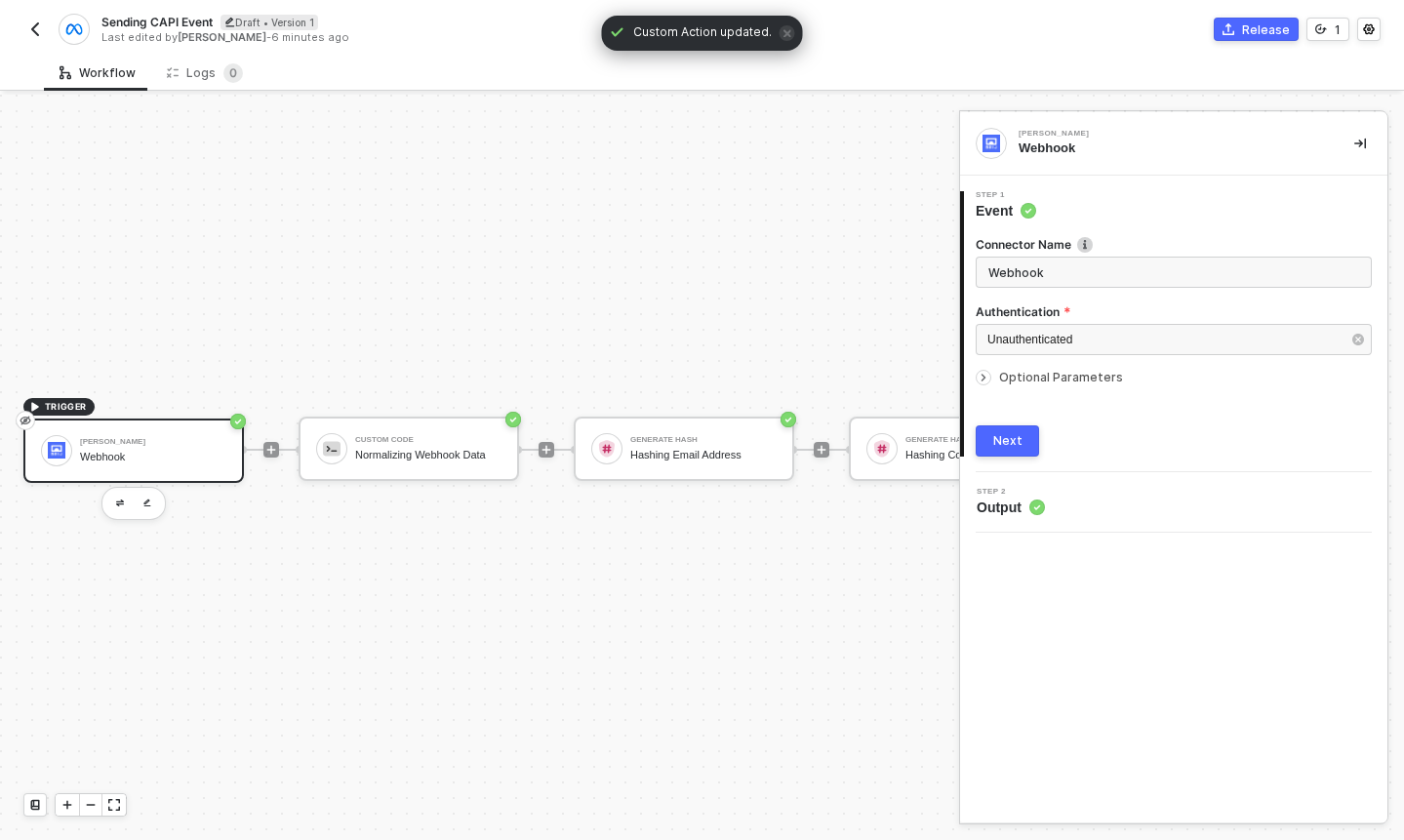
click at [1056, 375] on span "Optional Parameters" at bounding box center [1061, 377] width 124 height 15
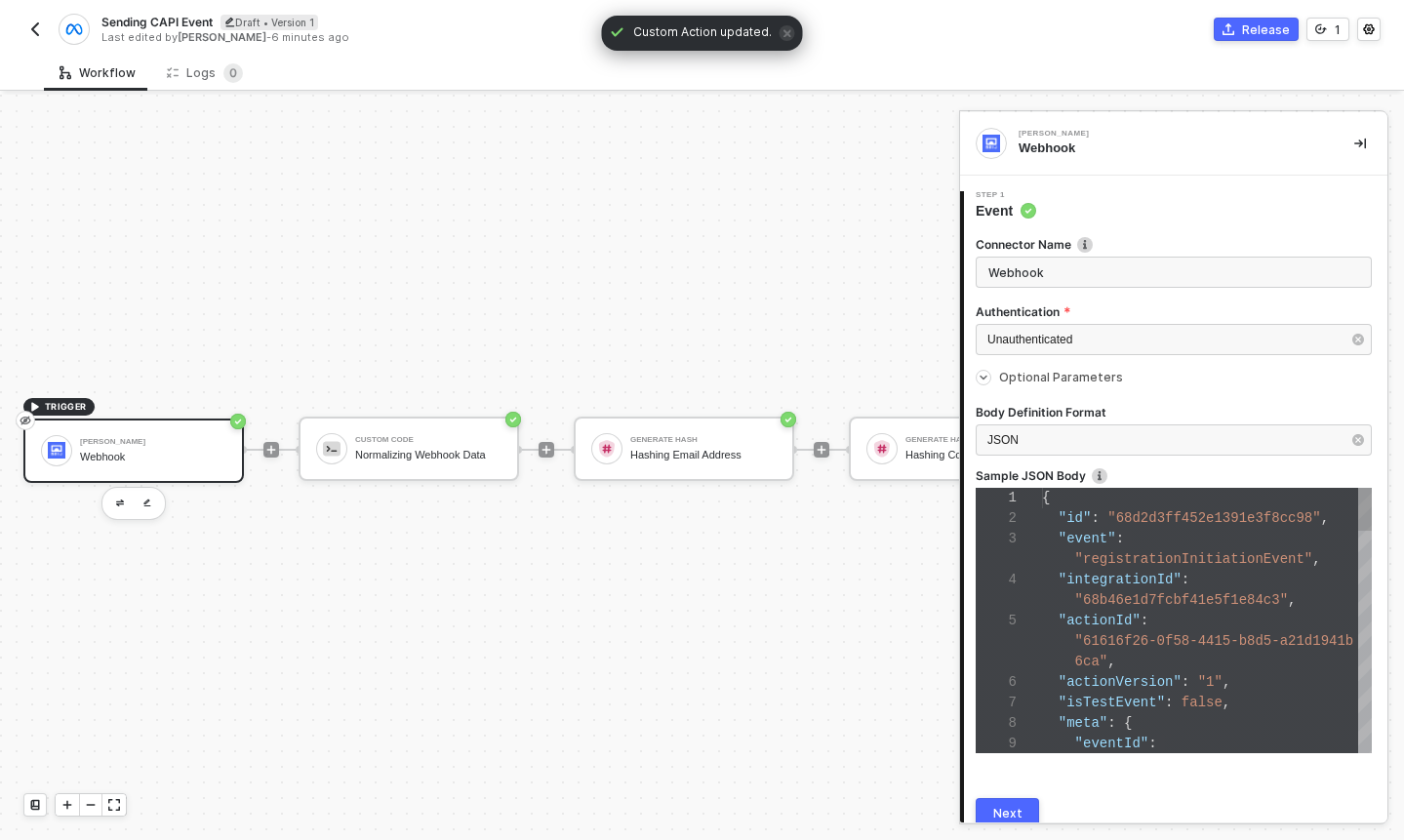
scroll to position [123, 0]
click at [1212, 540] on div ""event" :" at bounding box center [1206, 539] width 330 height 21
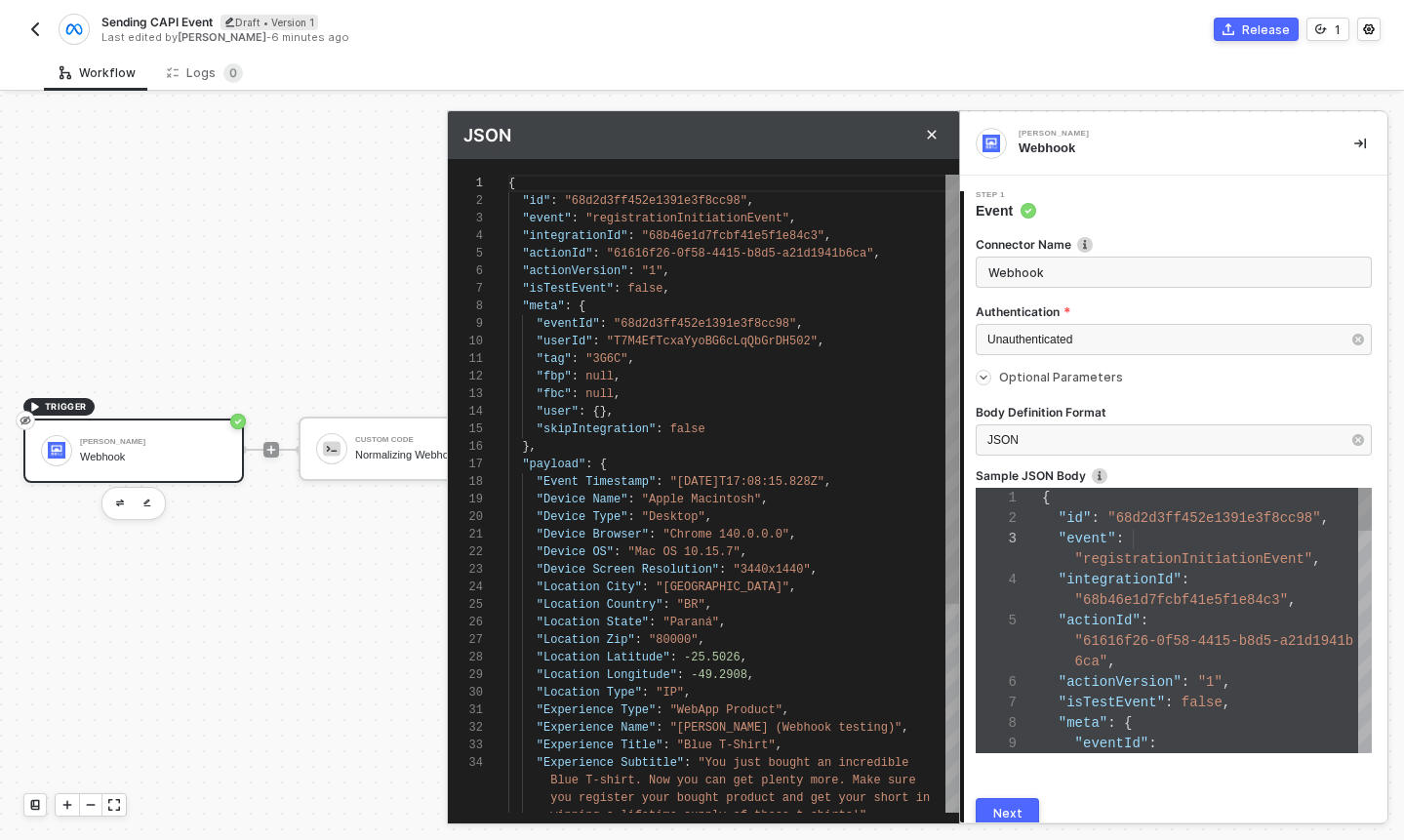
scroll to position [176, 0]
type textarea ""Device Browser": "Chrome [TECHNICAL_ID]", "Device OS": "Mac OS 10.15.7", "Devi…"
click at [731, 544] on div ""Device OS" : "Mac OS 10.15.7" ," at bounding box center [733, 553] width 451 height 18
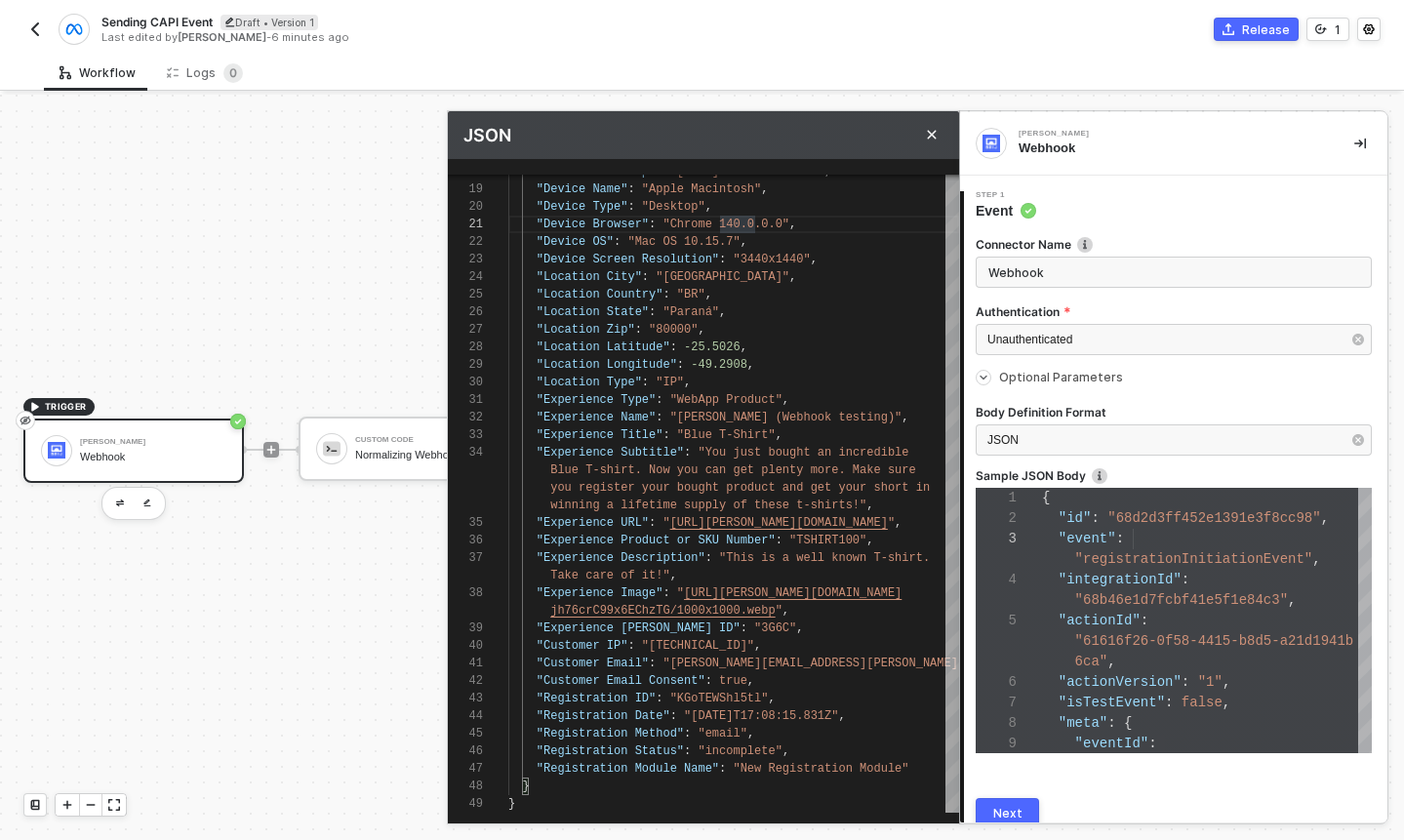
click at [993, 809] on div "Next" at bounding box center [1007, 814] width 29 height 16
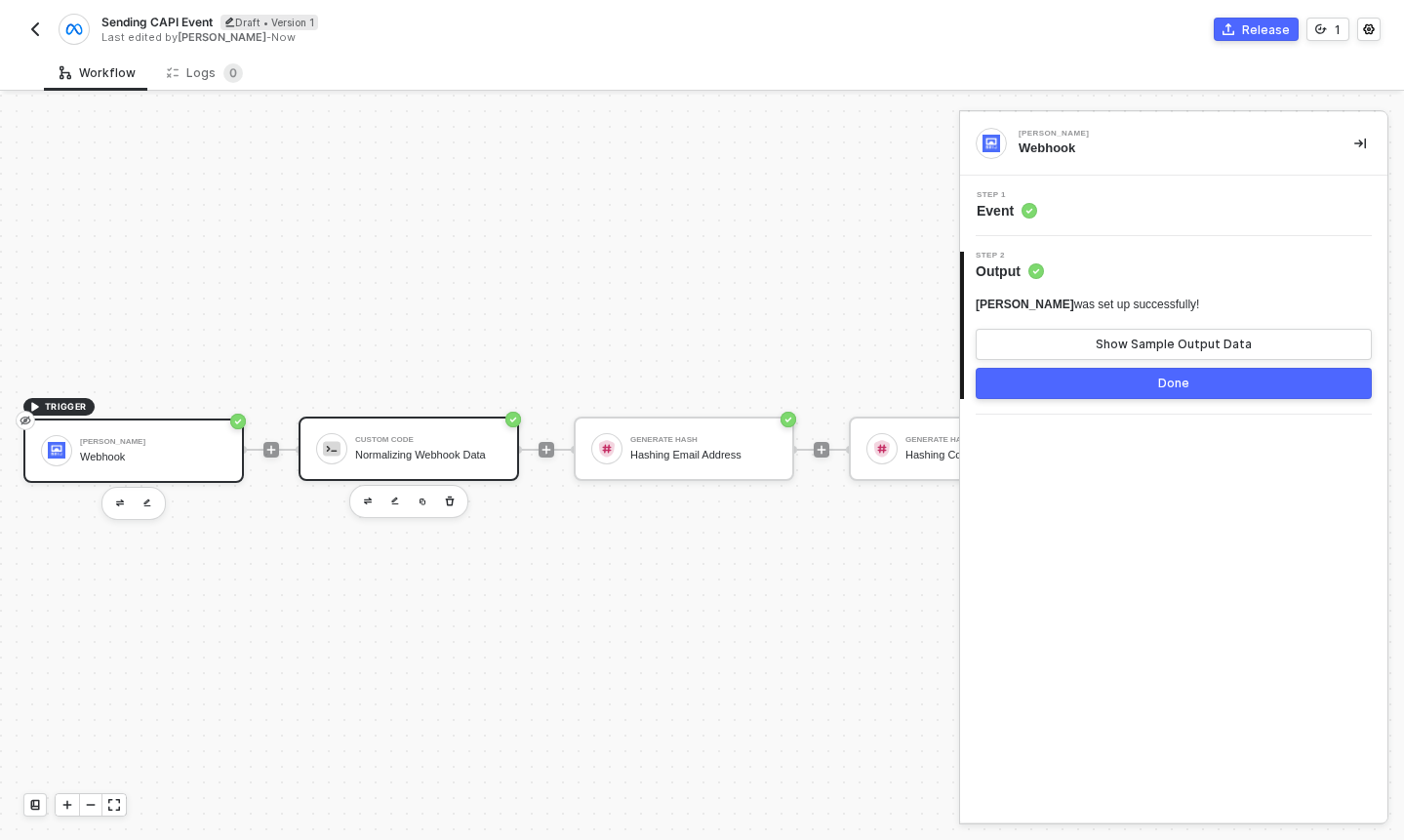
click at [437, 455] on div "Normalizing Webhook Data" at bounding box center [428, 455] width 147 height 13
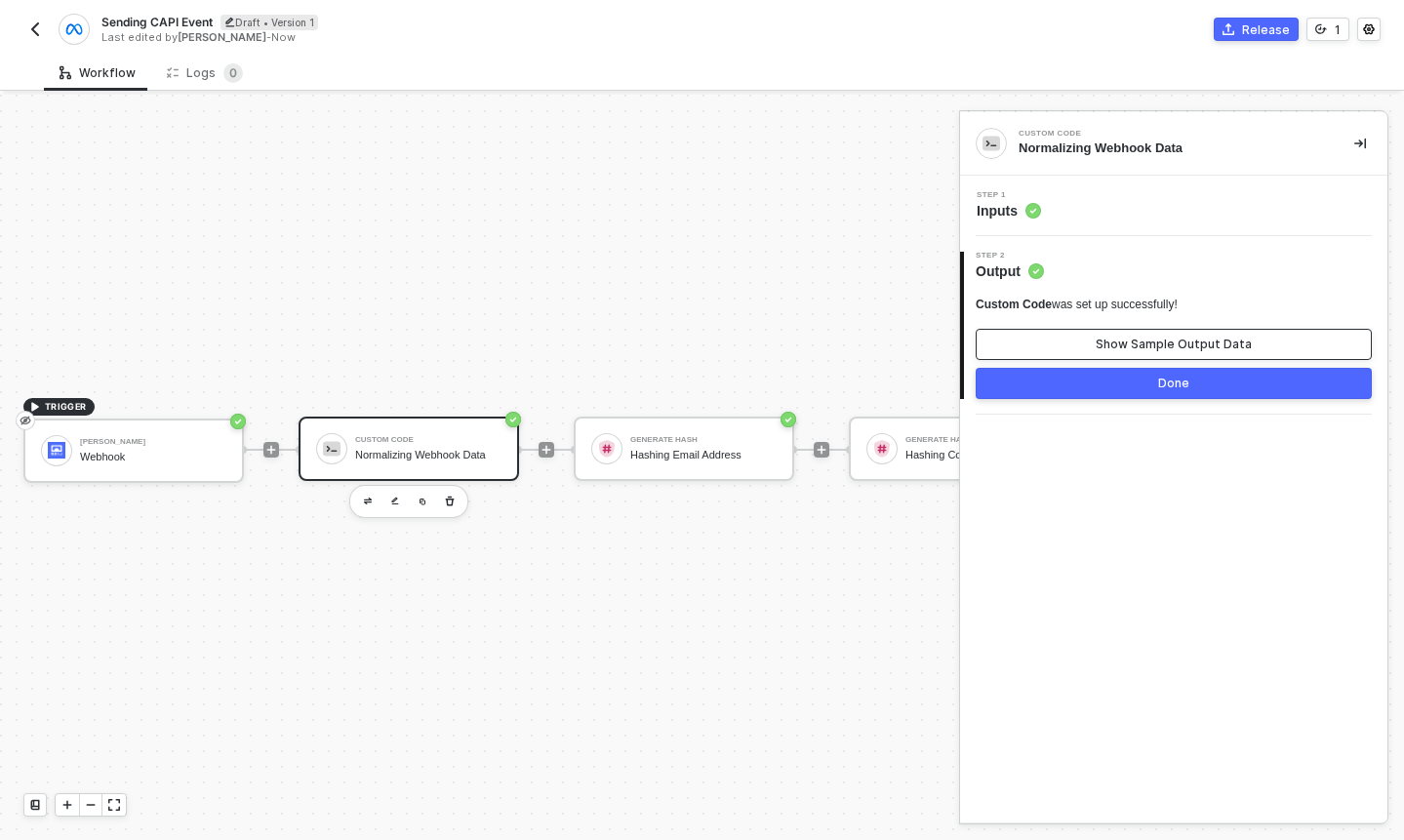
click at [1120, 348] on div "Show Sample Output Data" at bounding box center [1173, 344] width 156 height 16
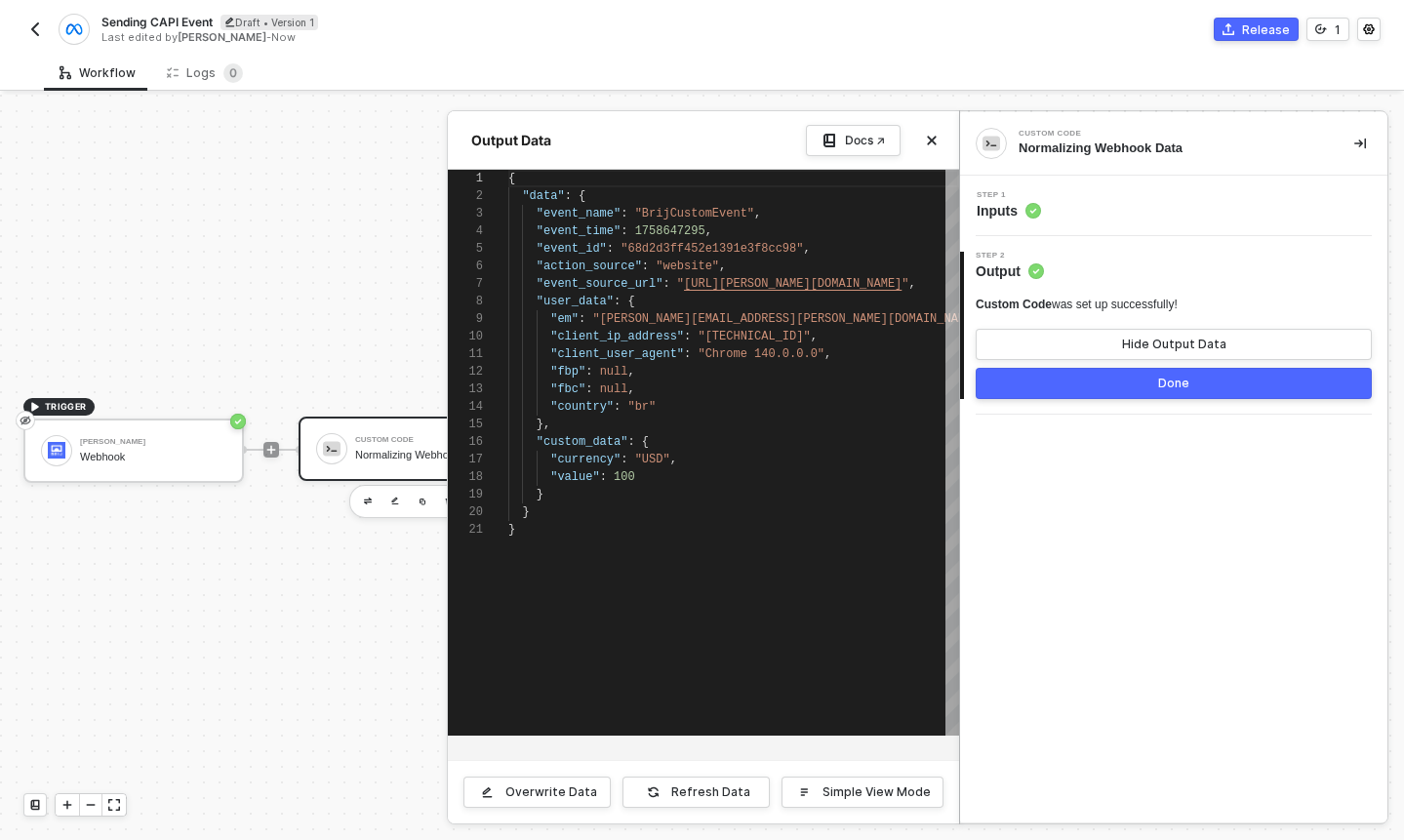
scroll to position [176, 0]
click at [657, 234] on div "1 2 3 4 5 6 7 8 9 10 11 12 13 14 15 16 17 18 19 20 21 { "data" : { "event_name"…" at bounding box center [703, 452] width 511 height 566
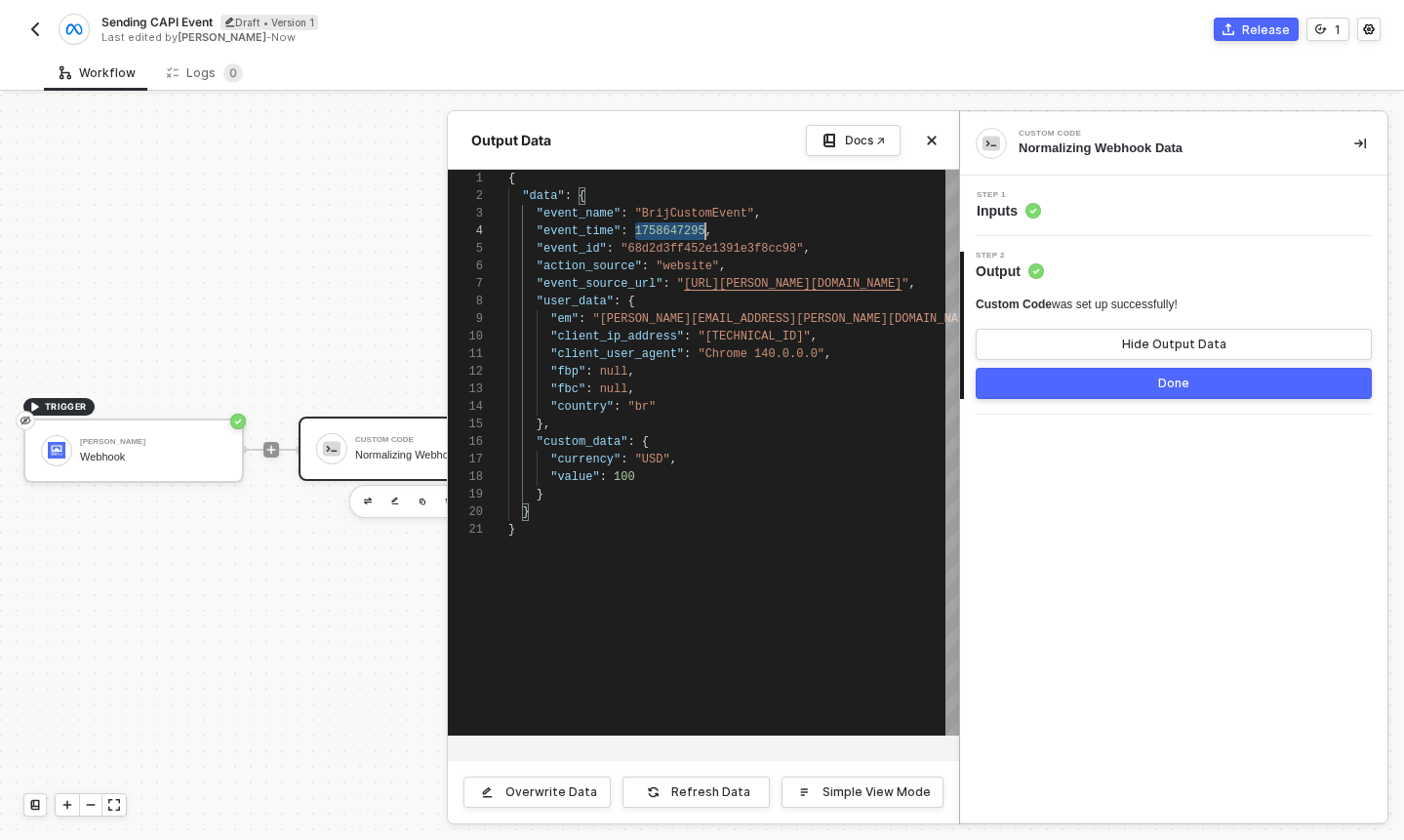
click at [657, 234] on div "1 2 3 4 5 6 7 8 9 10 11 12 13 14 15 16 17 18 19 20 21 { "data" : { "event_name"…" at bounding box center [703, 452] width 511 height 566
click at [357, 454] on div at bounding box center [702, 467] width 1404 height 745
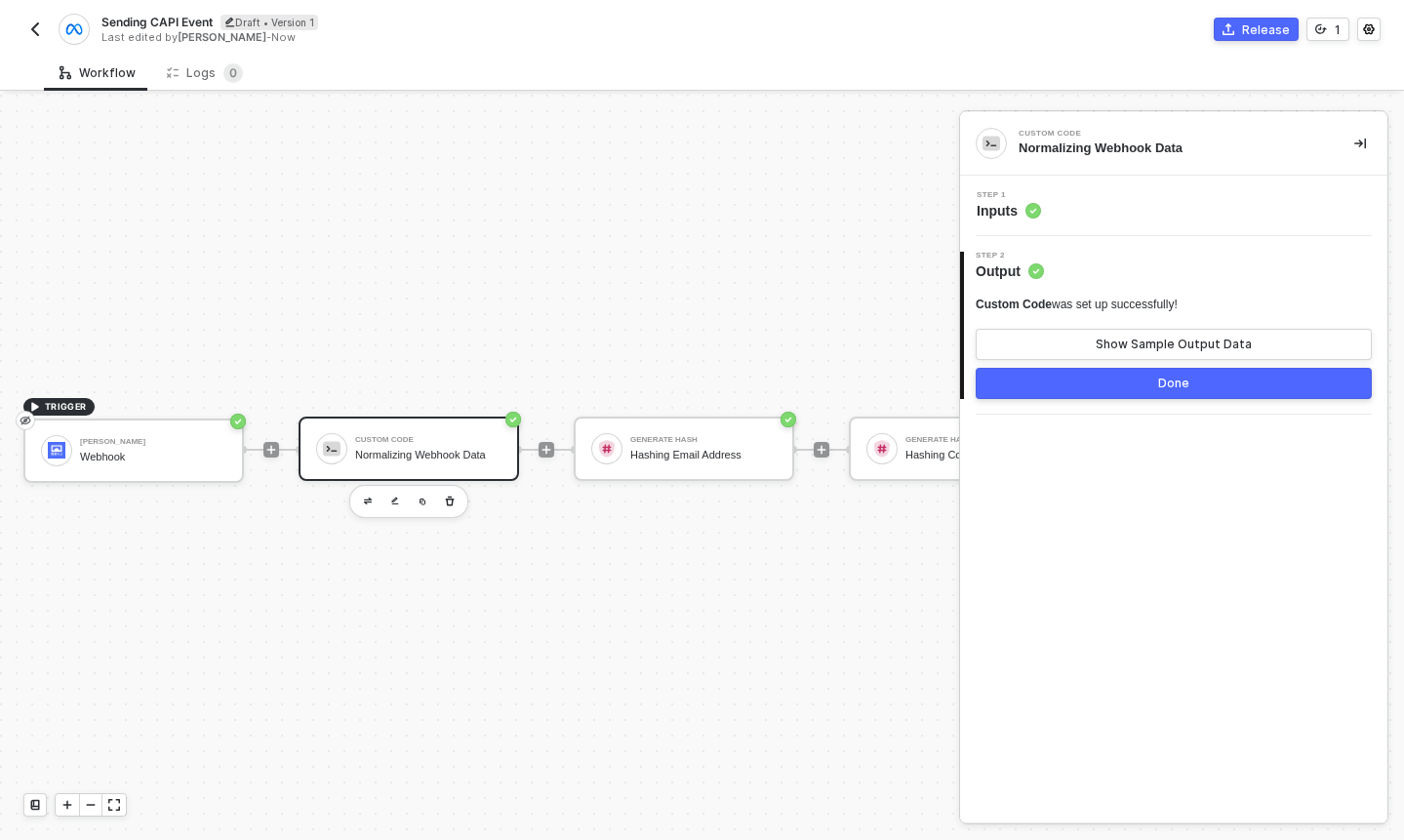
click at [396, 441] on div "Custom Code" at bounding box center [428, 440] width 147 height 8
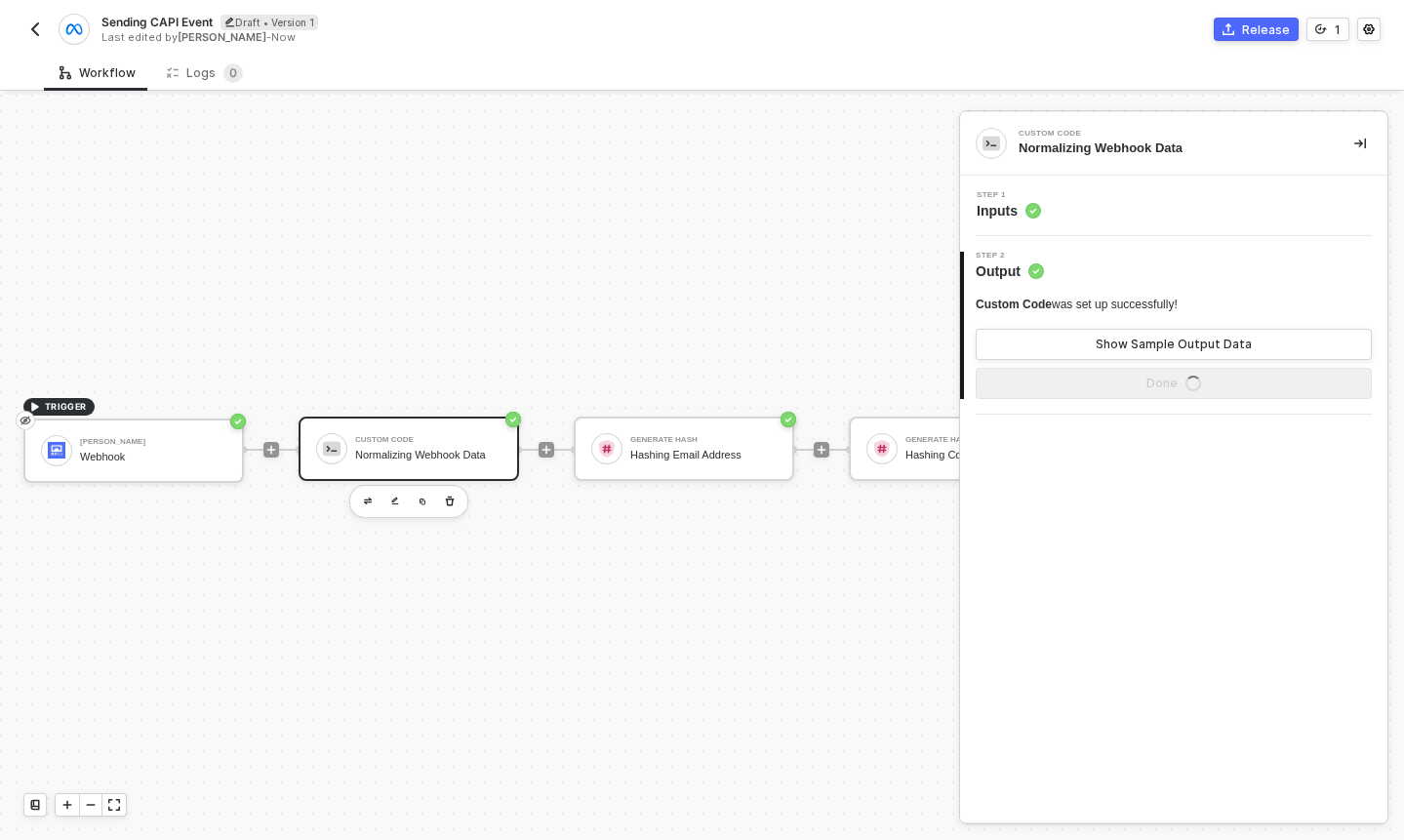
click at [1093, 208] on div "Step 1 Inputs" at bounding box center [1175, 206] width 422 height 29
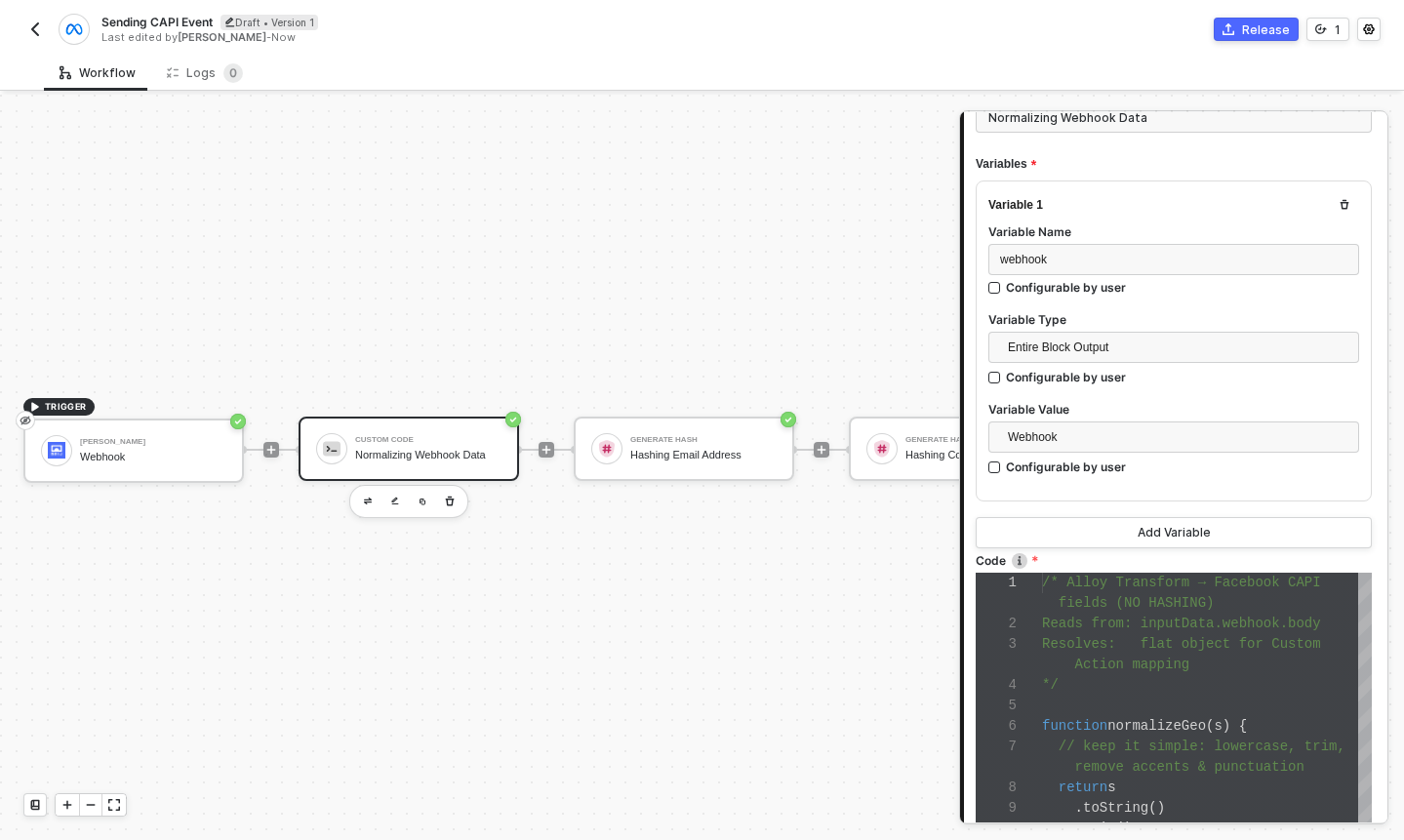
scroll to position [286, 0]
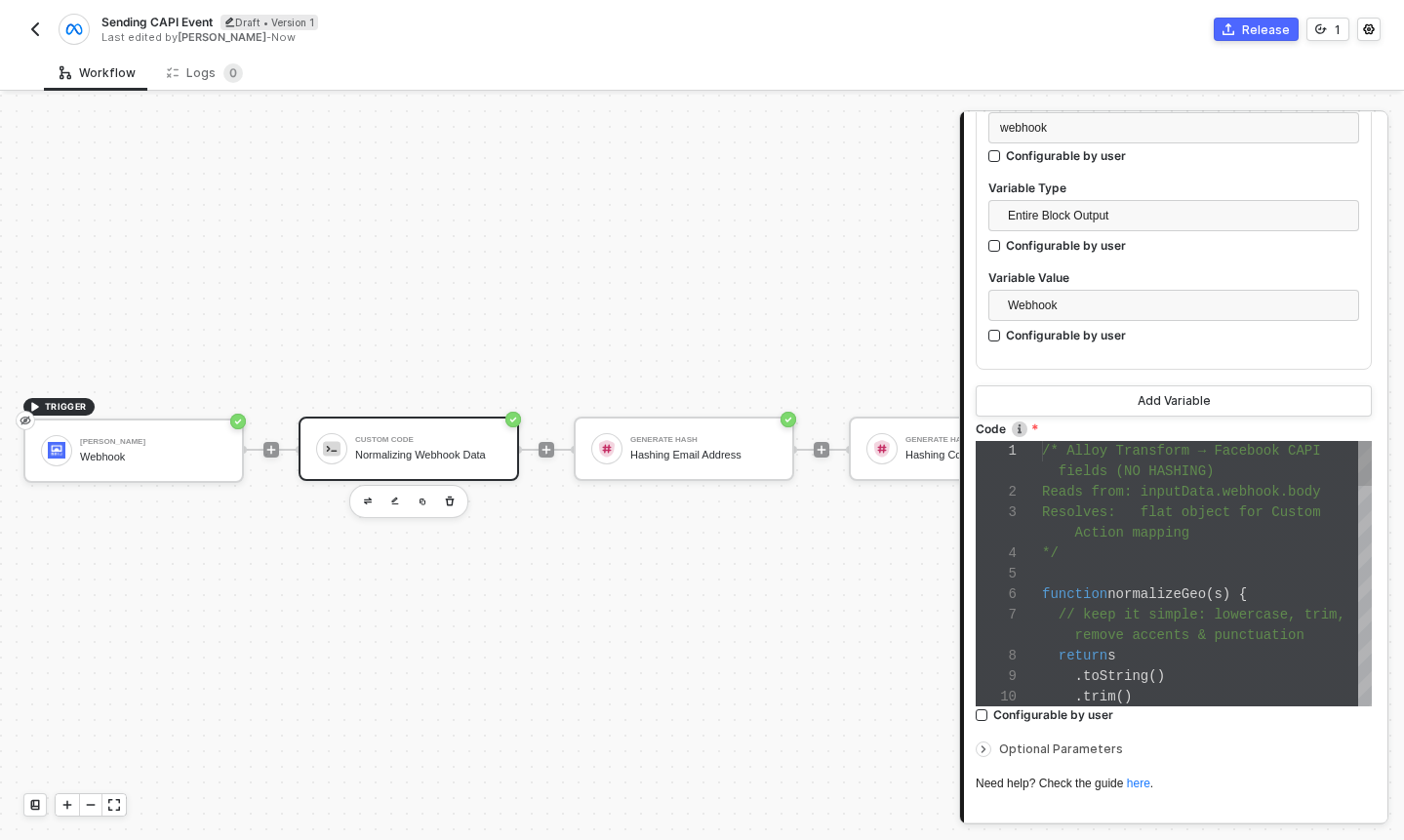
click at [1173, 523] on div "1 2 3 4 5 6 7 8 9 10 /* Alloy Transform → Facebook CAPI fields (NO HASHING) Rea…" at bounding box center [1173, 574] width 396 height 265
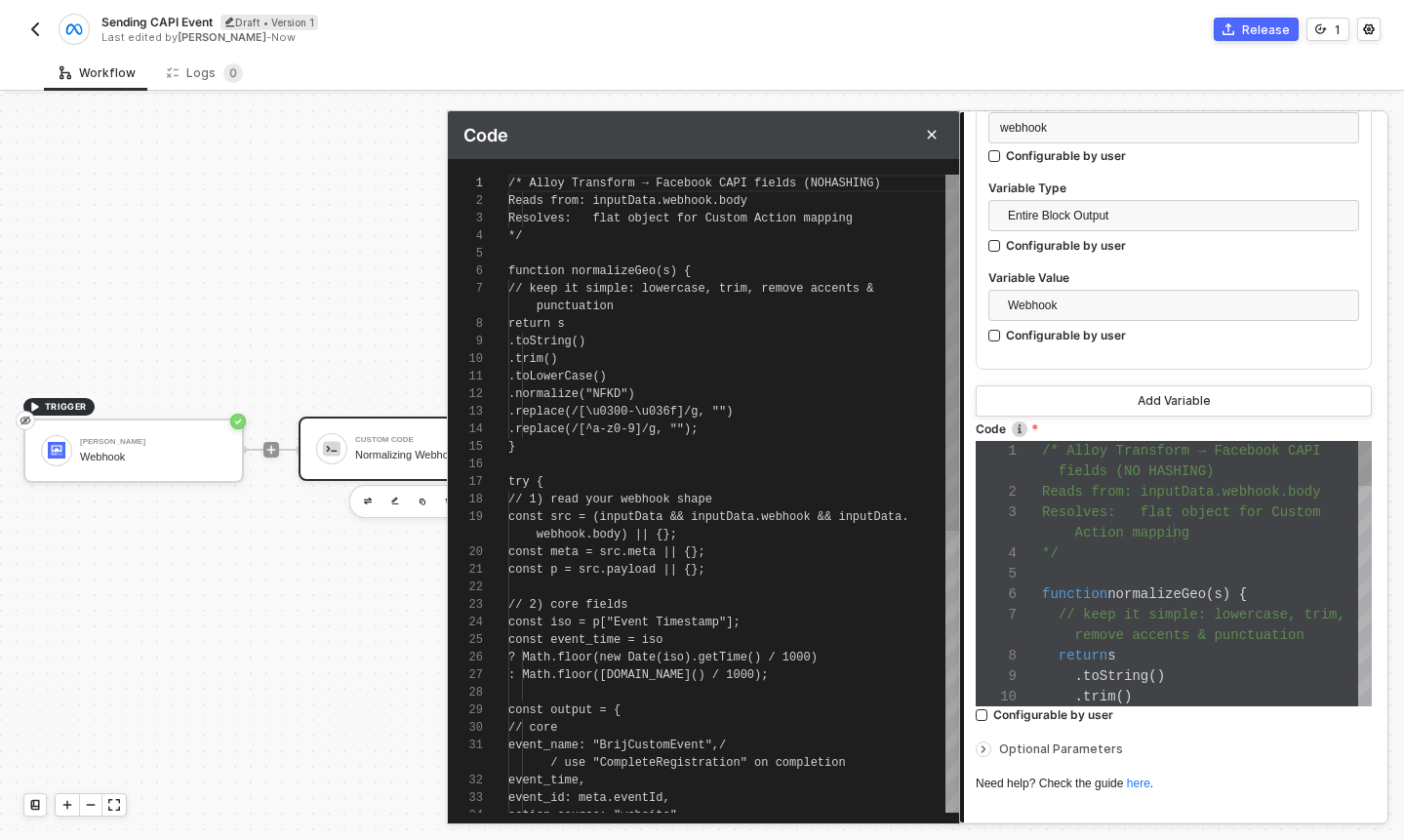
scroll to position [158, 0]
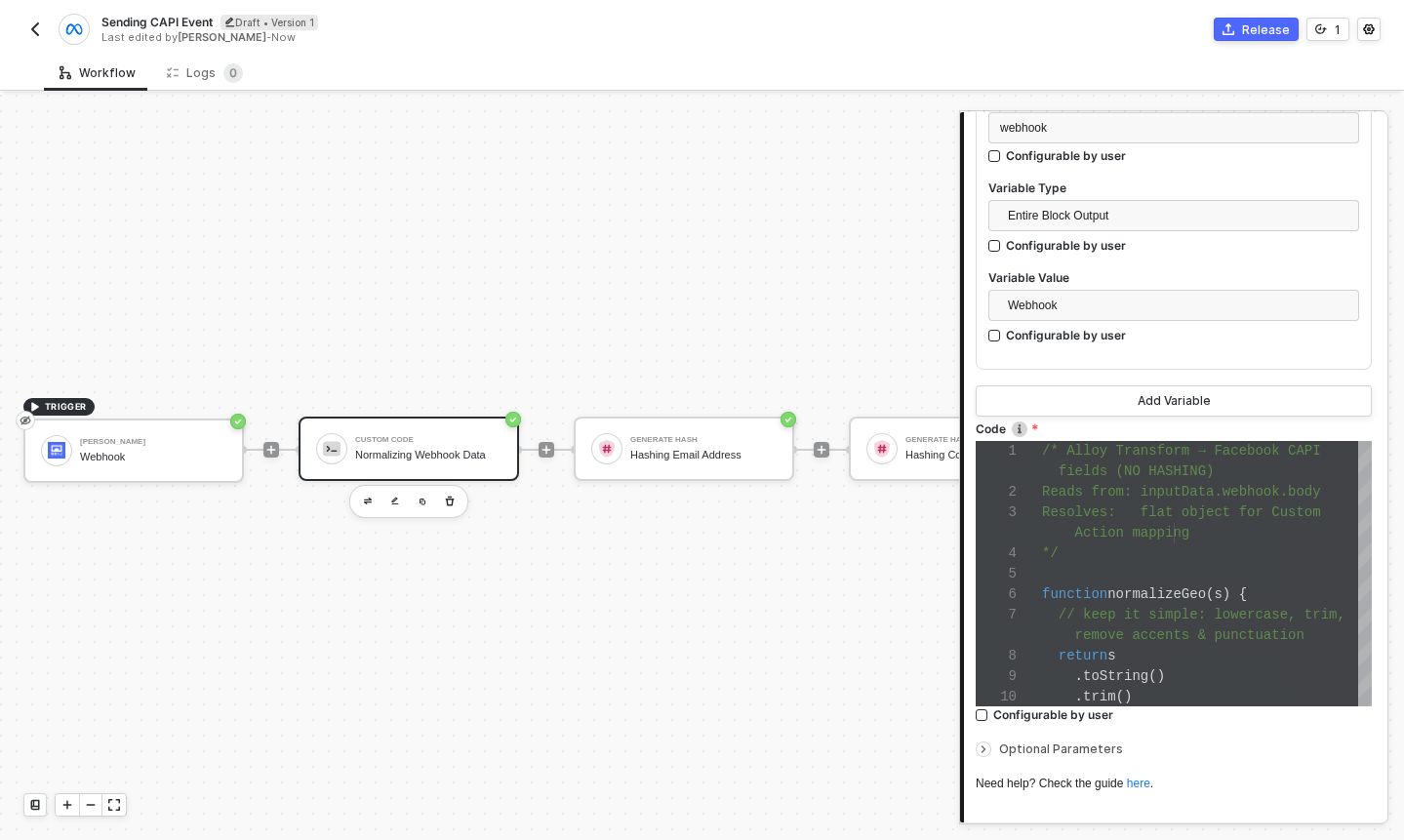
click at [424, 443] on div "Custom Code" at bounding box center [428, 440] width 147 height 8
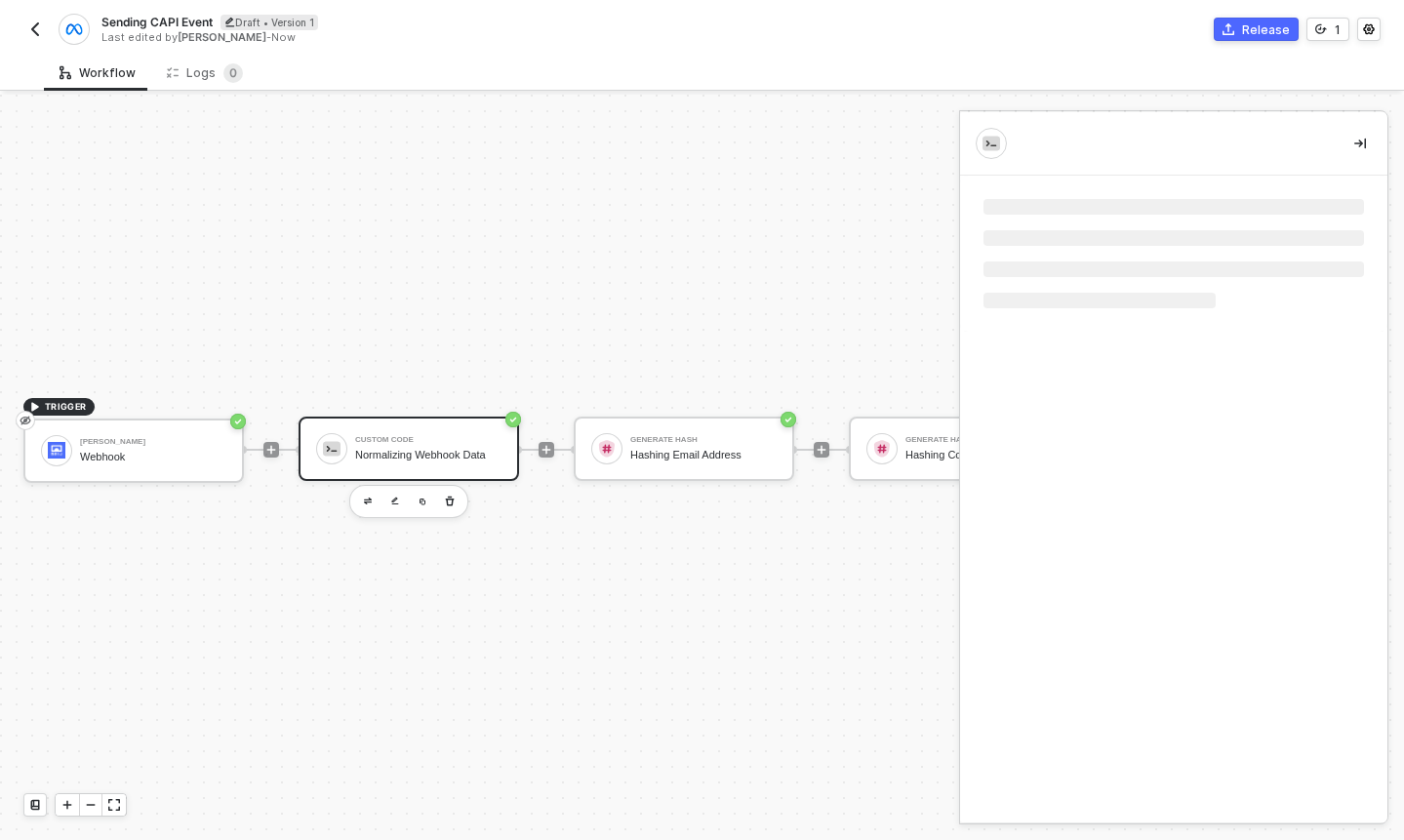
scroll to position [0, 0]
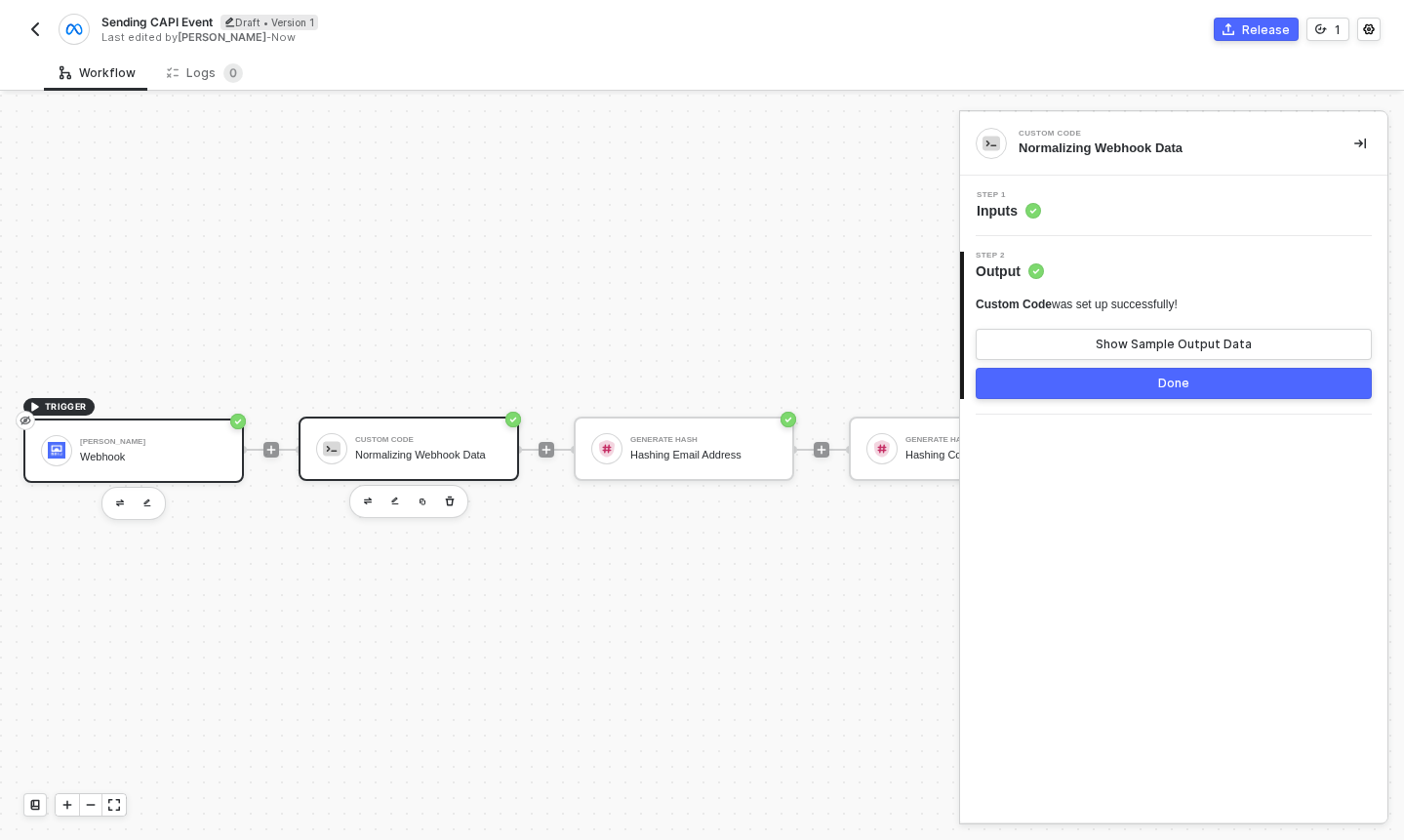
click at [134, 468] on div "Brij Webhook" at bounding box center [133, 450] width 221 height 65
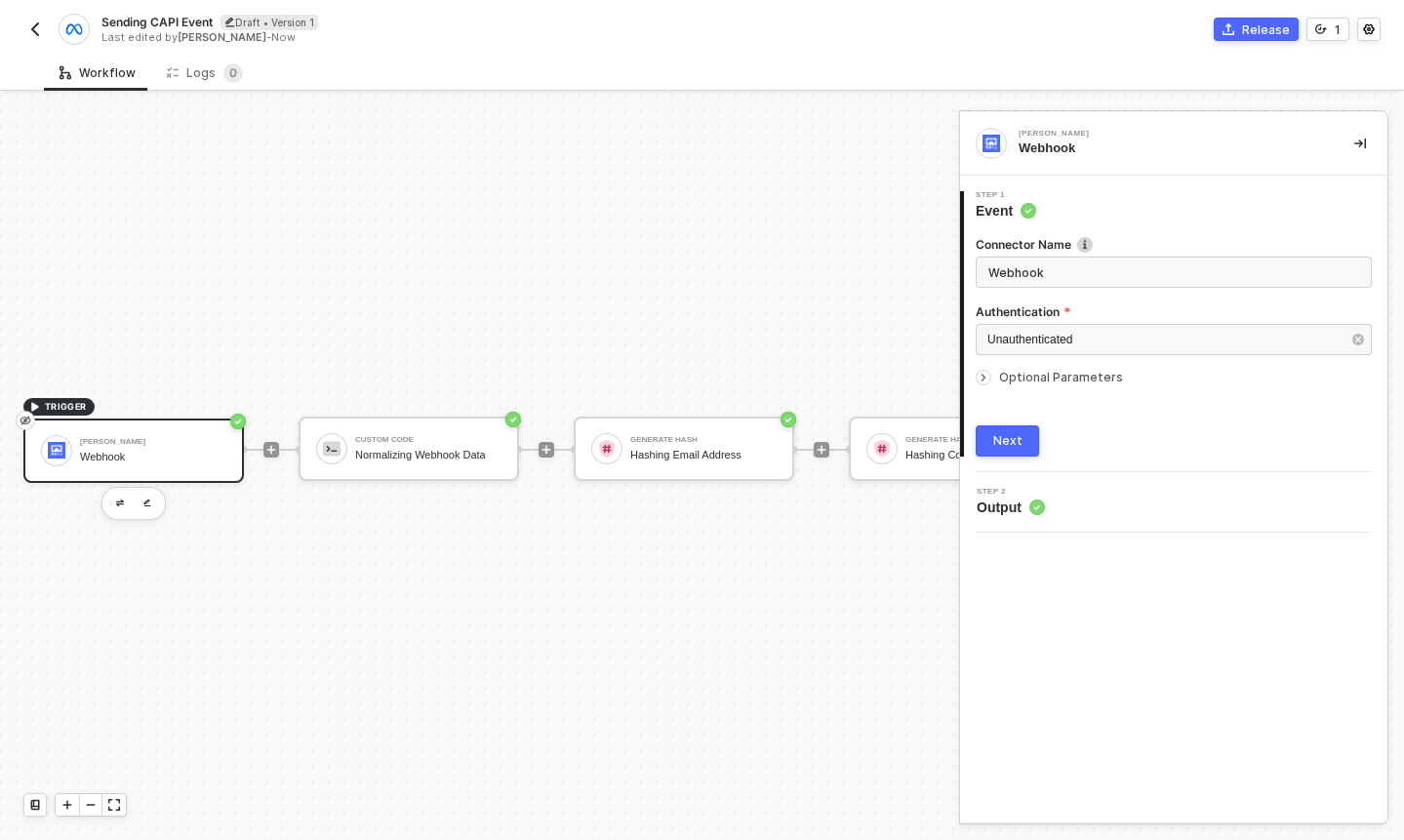
click at [1120, 417] on div "Connector Name Webhook Authentication Unauthenticated Optional Parameters Next" at bounding box center [1173, 338] width 396 height 236
click at [1056, 381] on span "Optional Parameters" at bounding box center [1061, 377] width 124 height 15
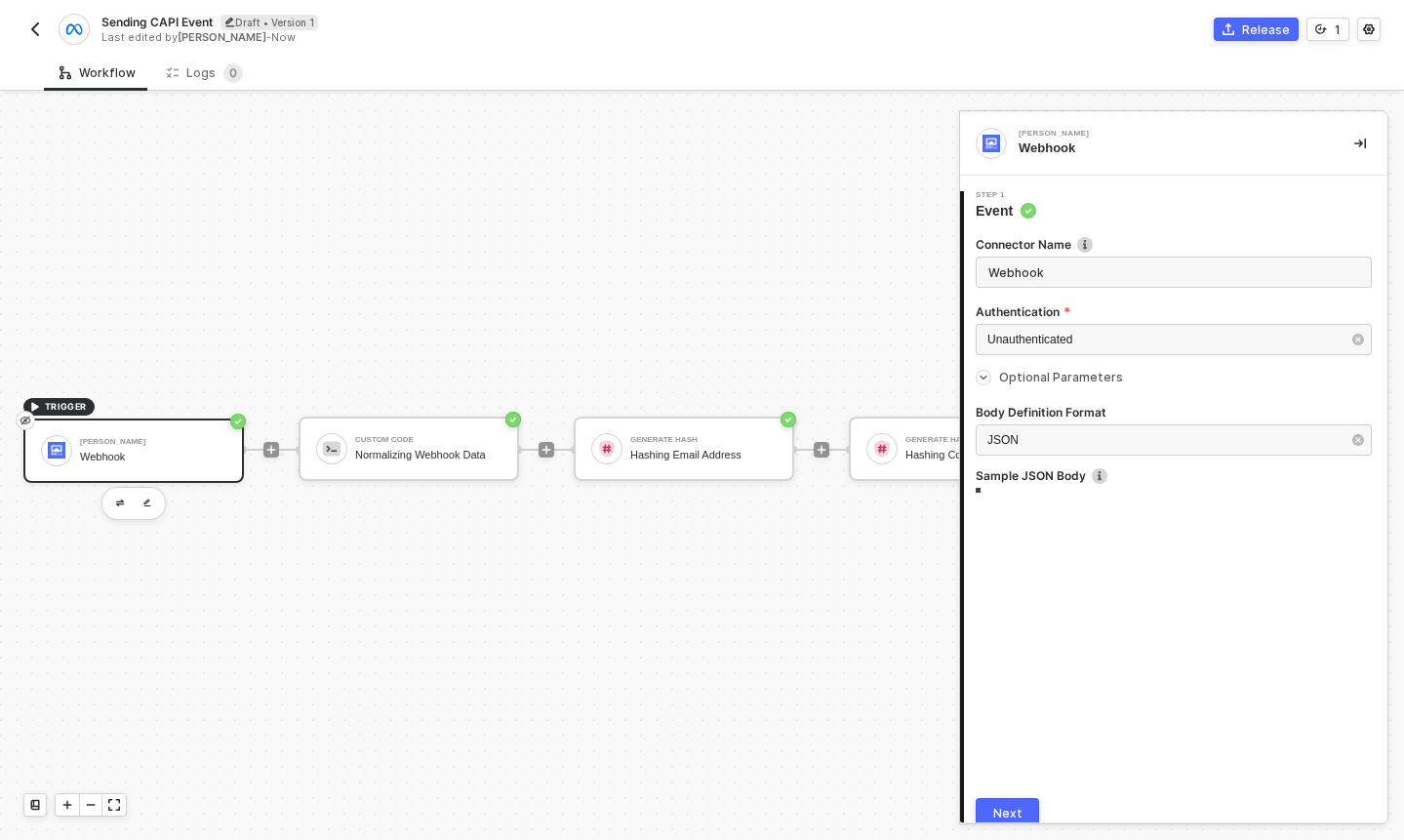
type textarea "{ "id": "68d2d3ff452e1391e3f8cc98", "event": "registrationInitiationEvent", "in…"
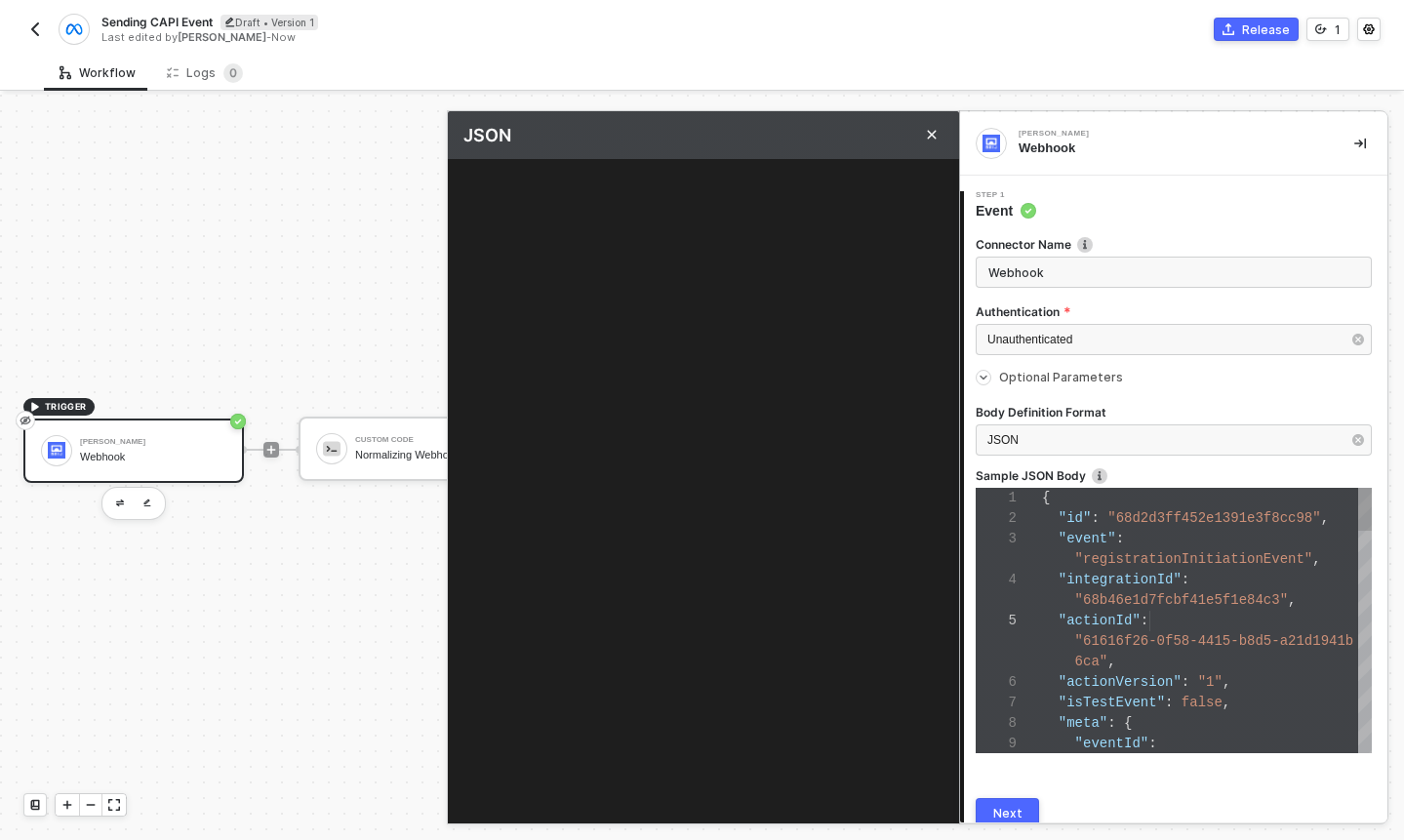
scroll to position [176, 0]
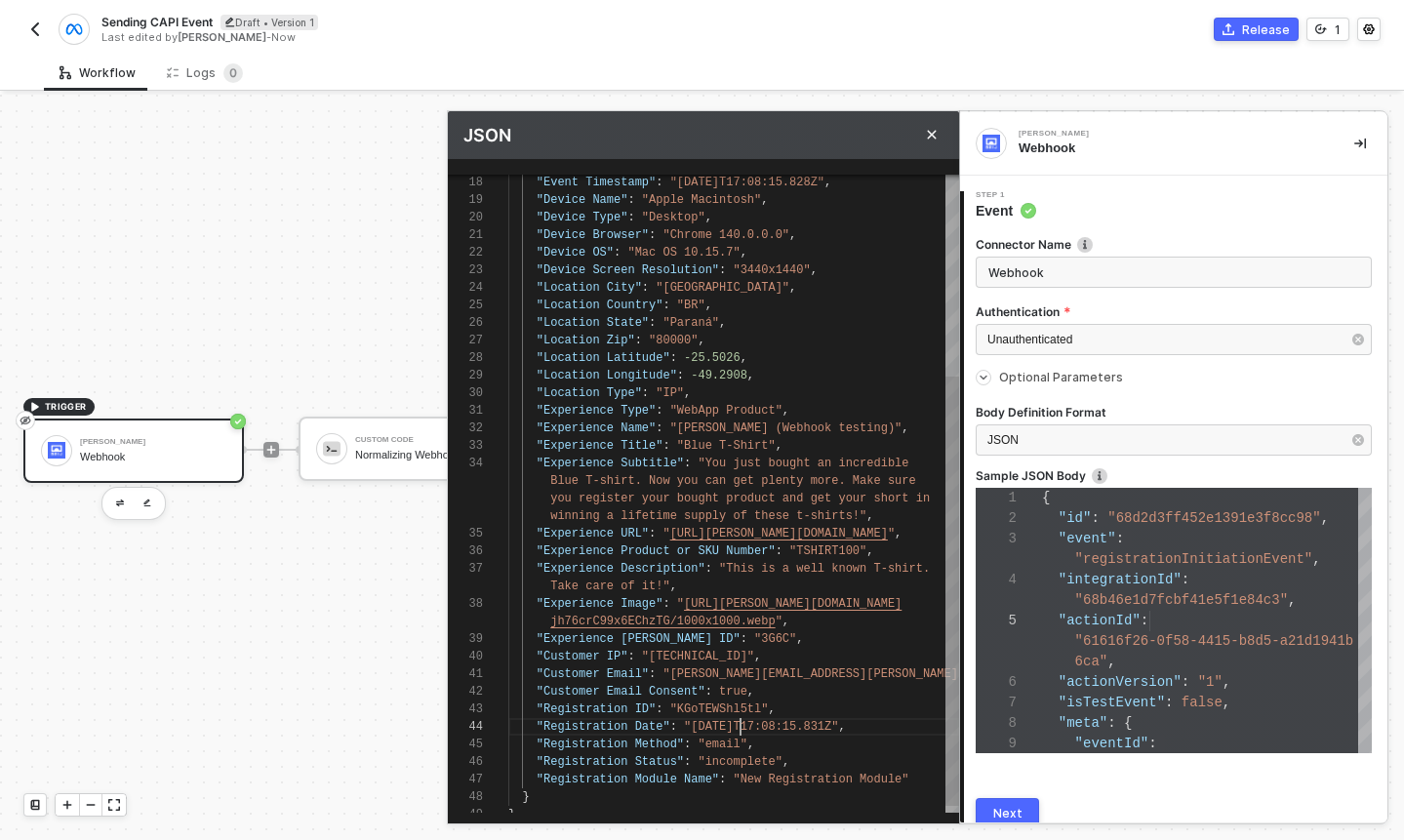
click at [739, 730] on div "18 19 20 21 22 23 24 25 26 27 28 29 30 31 32 33 34 35 36 37 38 39 40 41 42 43 4…" at bounding box center [703, 494] width 511 height 638
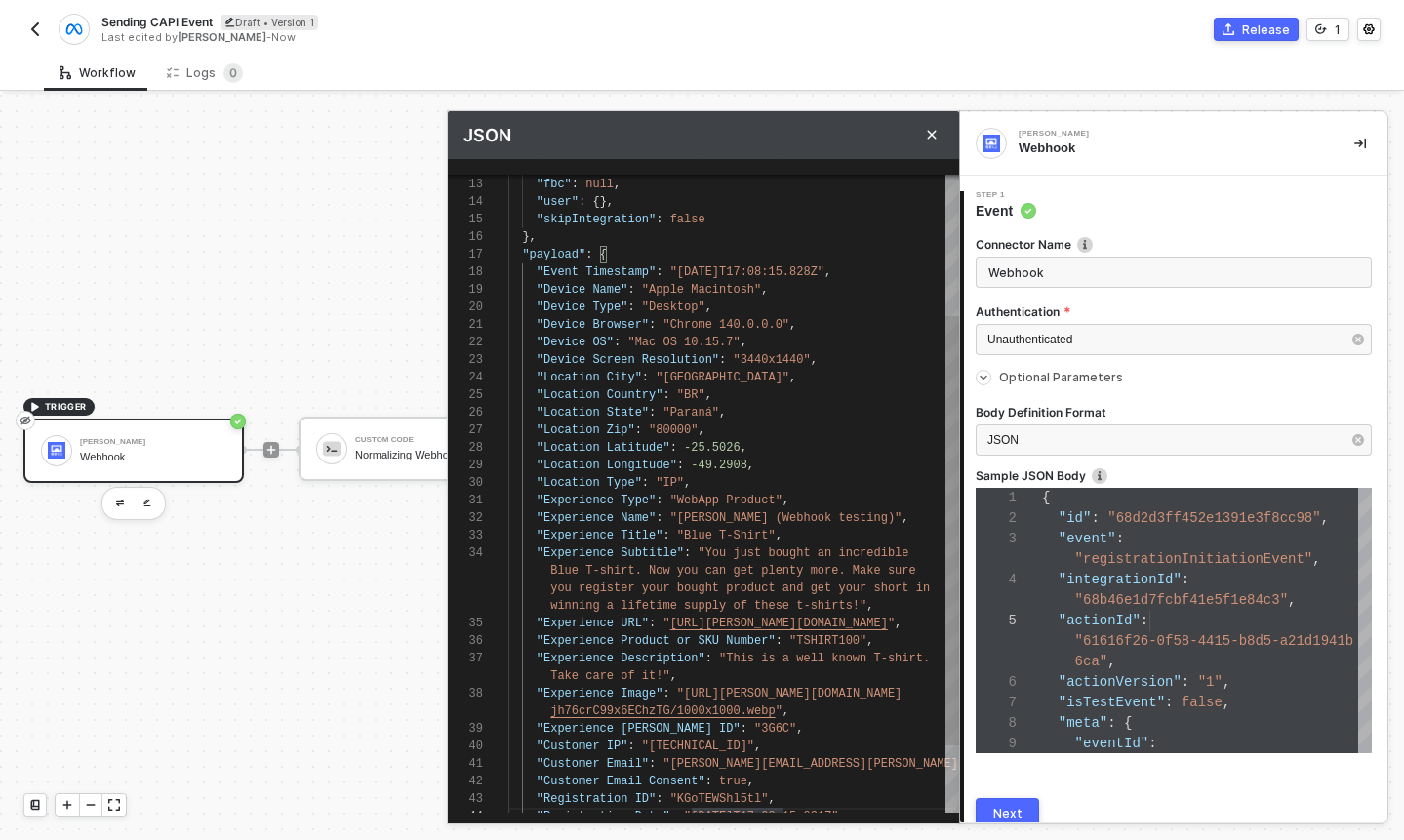
click at [745, 261] on div ""payload" : {" at bounding box center [733, 254] width 451 height 18
click at [747, 271] on div "18 19 20 21 22 23 24 25 26 27 28 29 30 31 32 33 34 35 36 37 38 39 40 41 42 43 4…" at bounding box center [703, 494] width 511 height 638
type textarea ""tag": "3G6C", "fbp": null, "fbc": null, "user": {}, "skipIntegration": false }…"
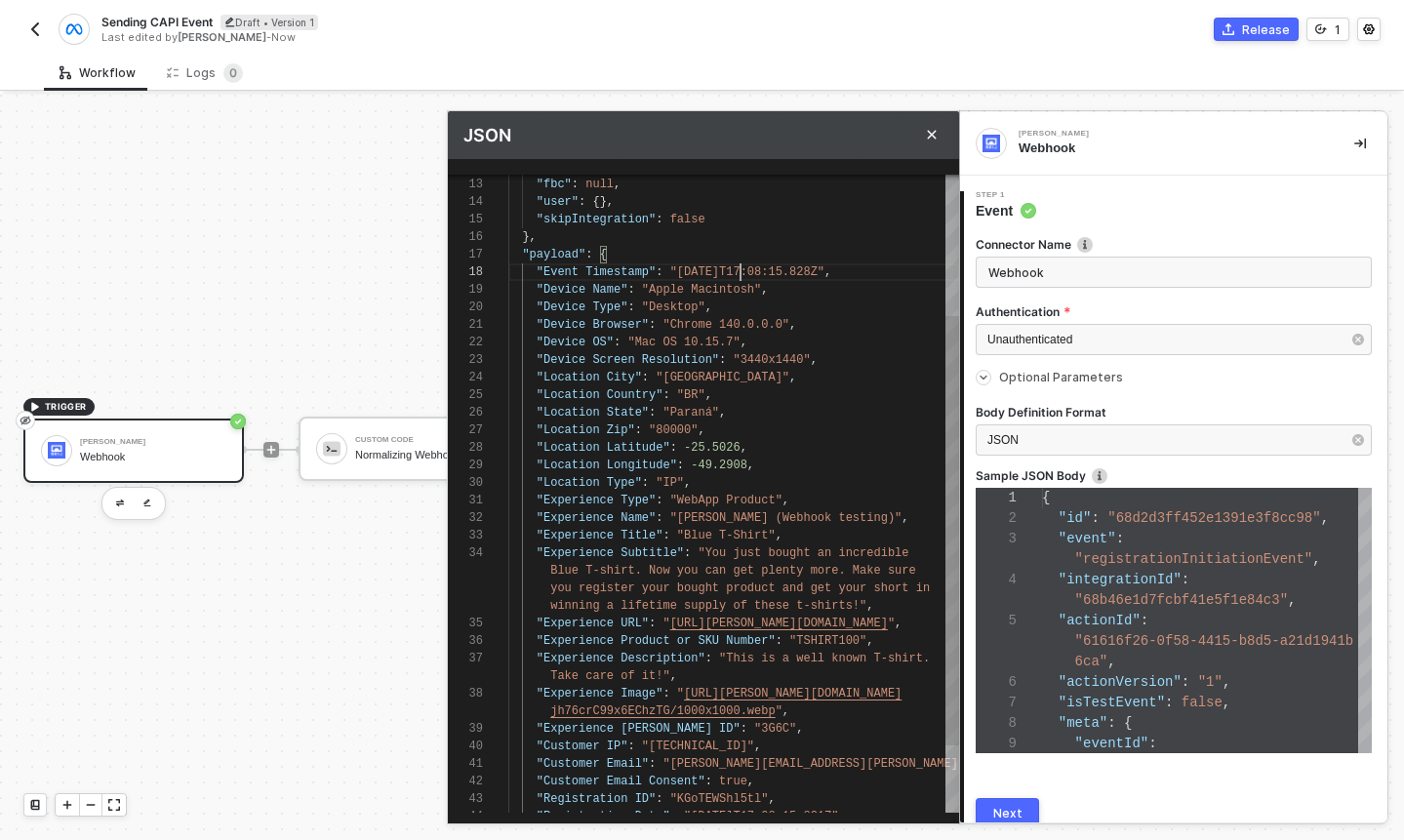
scroll to position [123, 240]
click at [1010, 811] on div "Next" at bounding box center [1007, 814] width 29 height 16
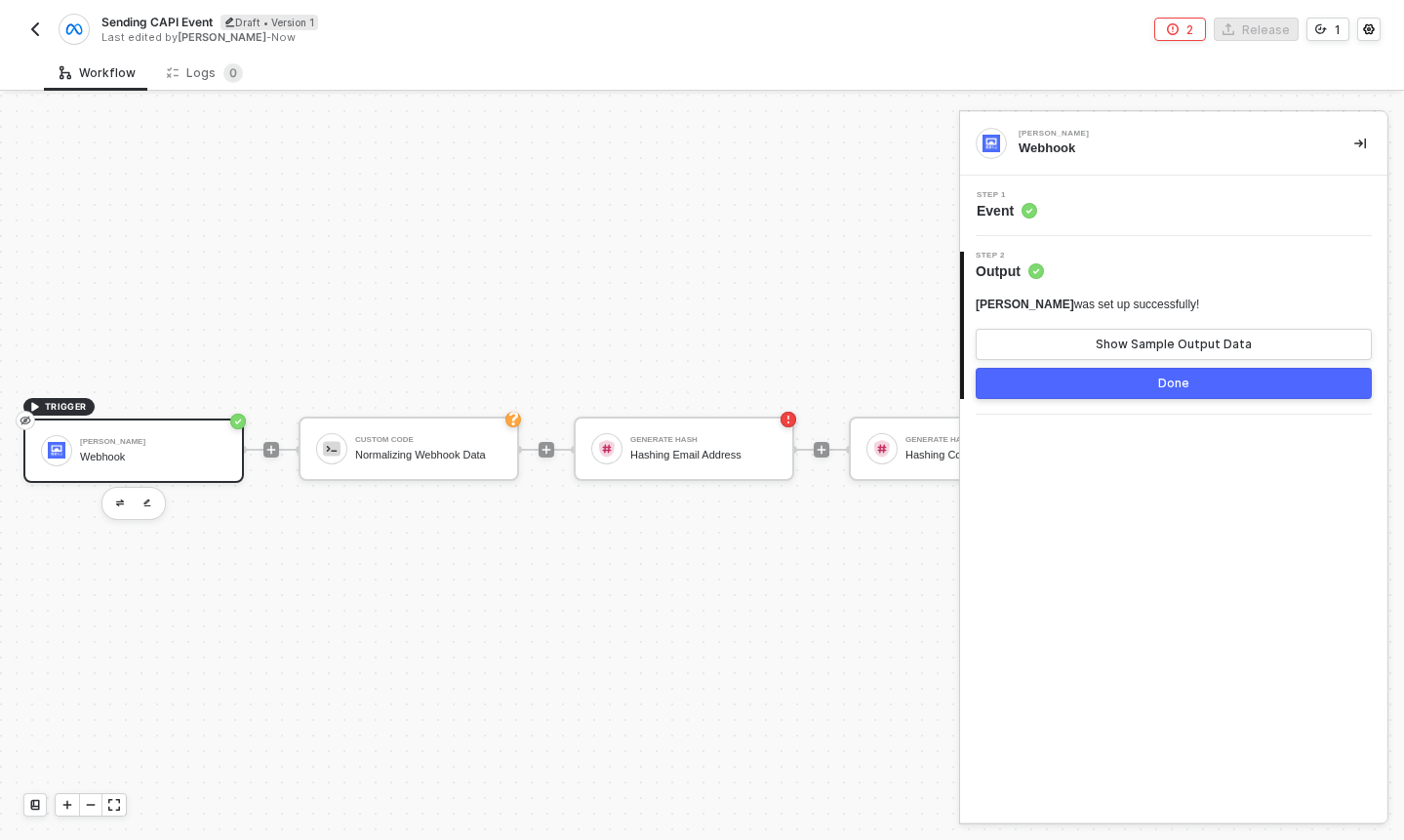
click at [1093, 207] on div "Step 1 Event" at bounding box center [1175, 206] width 422 height 29
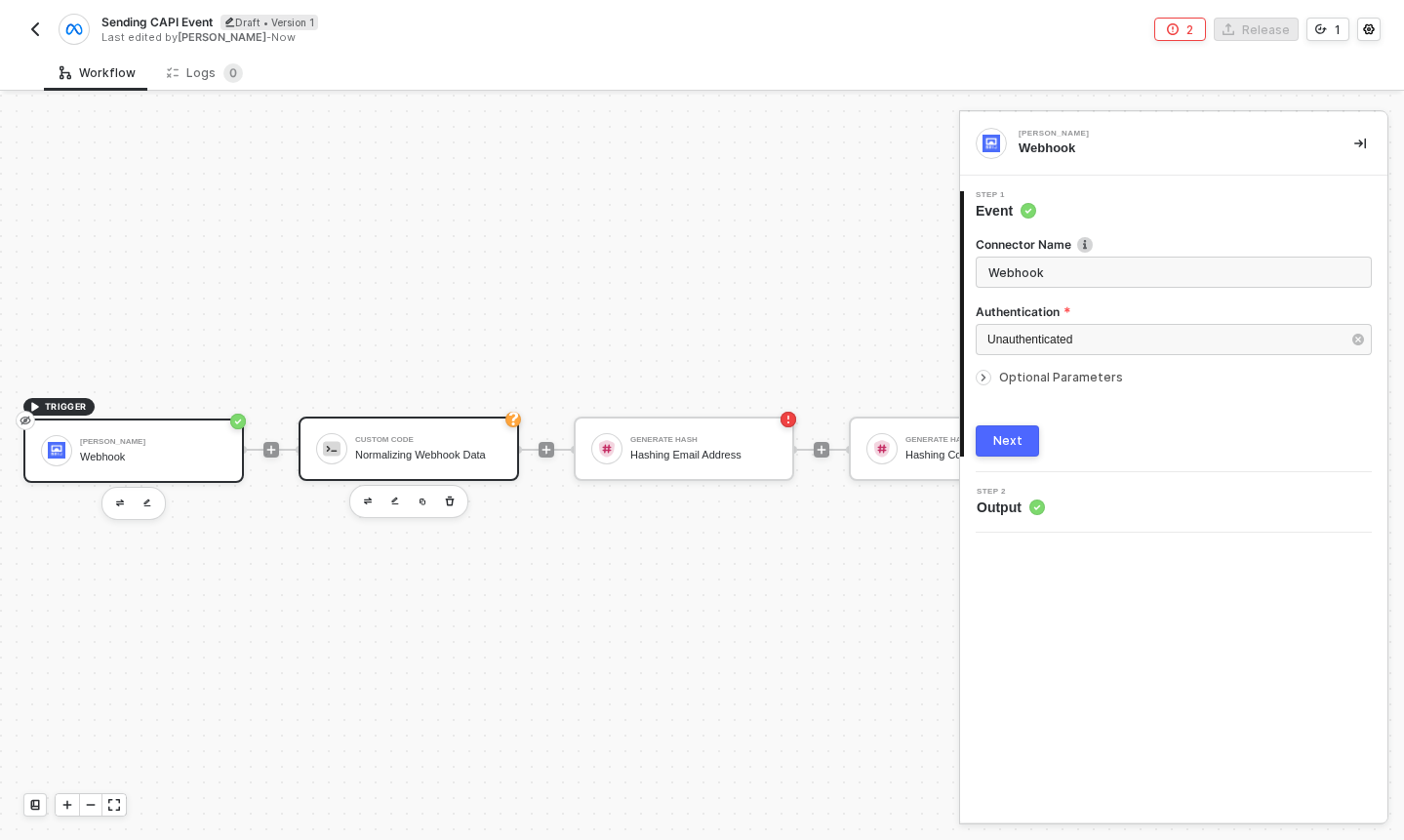
click at [413, 458] on div "Normalizing Webhook Data" at bounding box center [428, 455] width 147 height 13
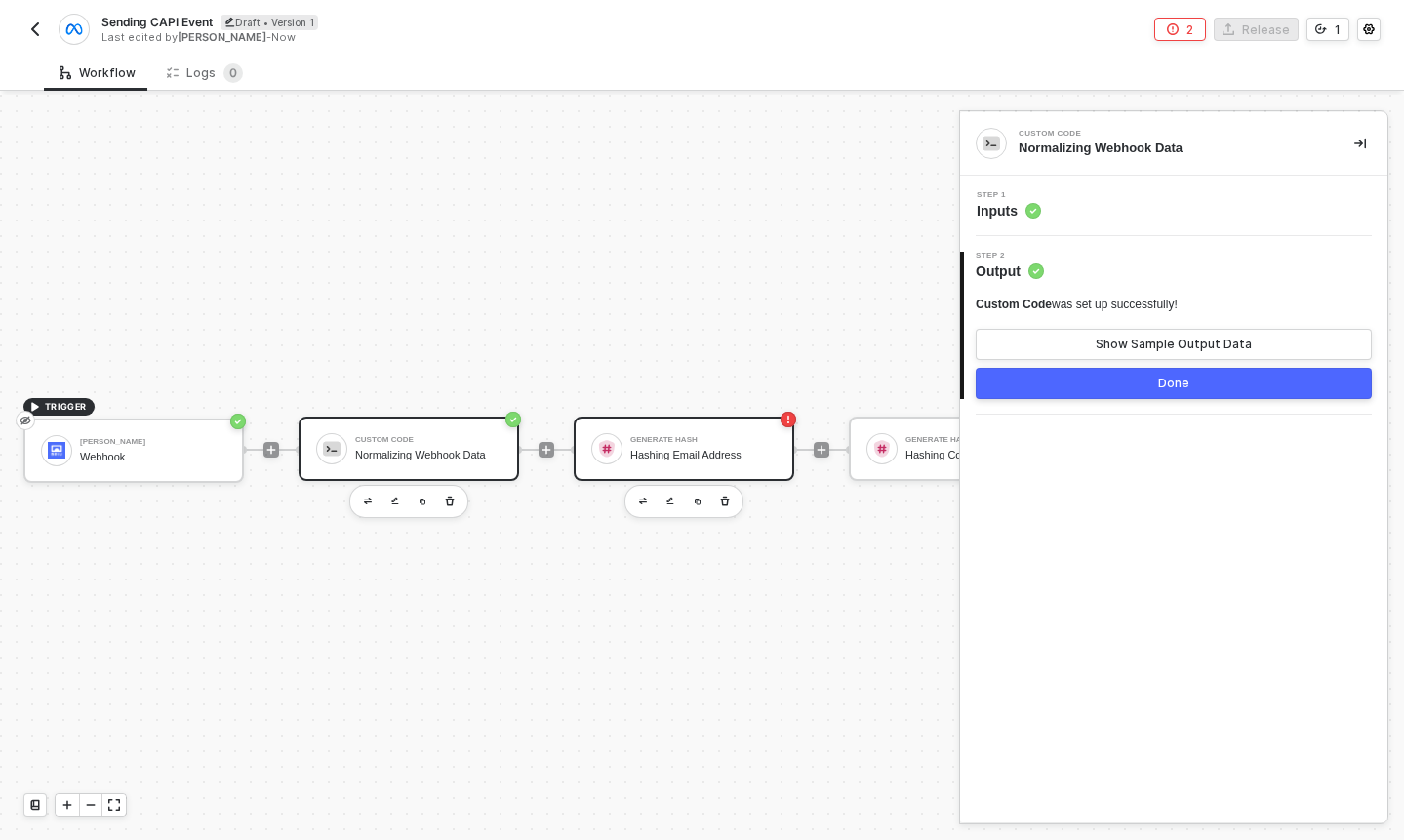
click at [684, 449] on div "Hashing Email Address" at bounding box center [703, 455] width 147 height 13
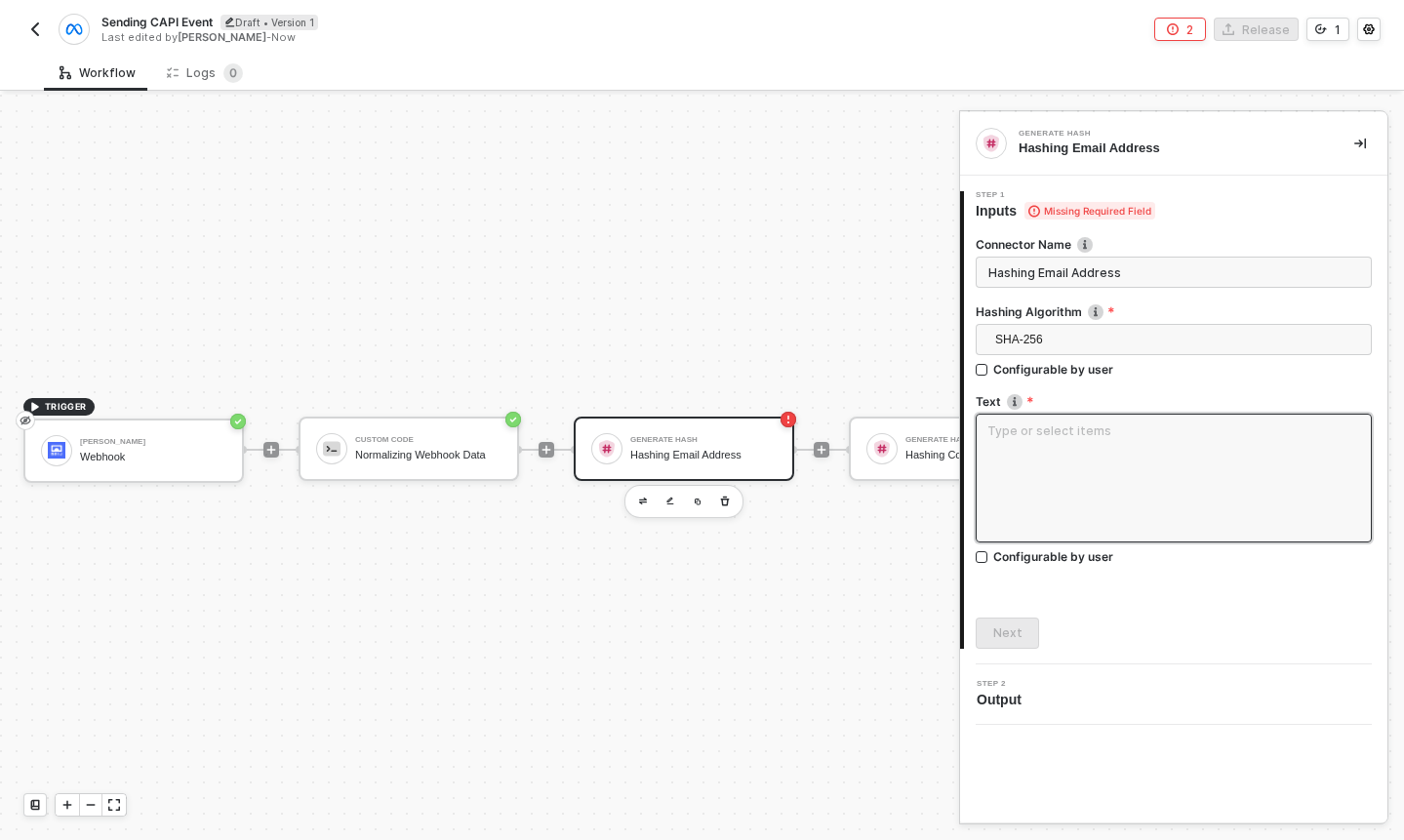
click at [1092, 474] on textarea at bounding box center [1173, 478] width 396 height 129
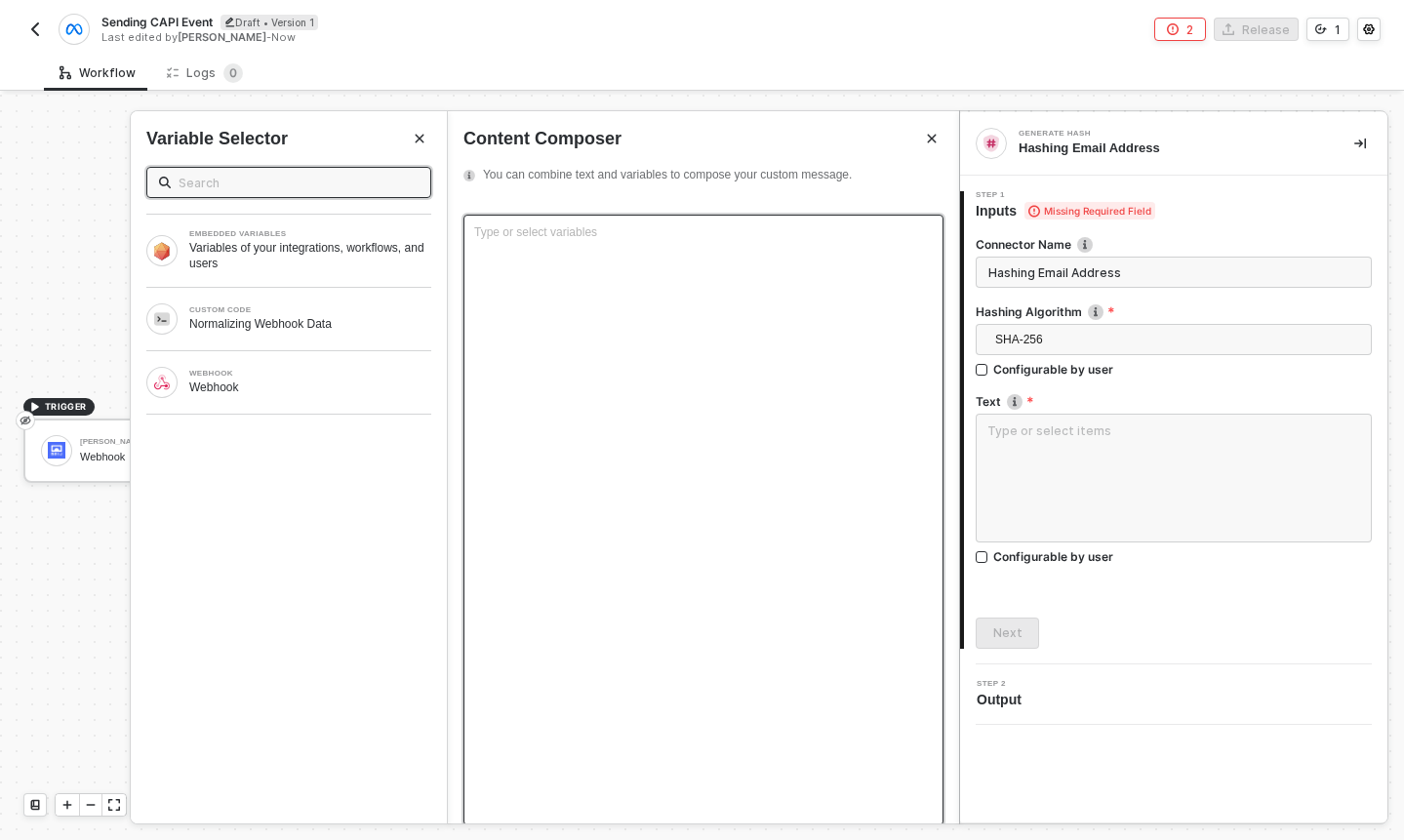
click at [698, 256] on div "Type or select variables ﻿" at bounding box center [702, 520] width 480 height 611
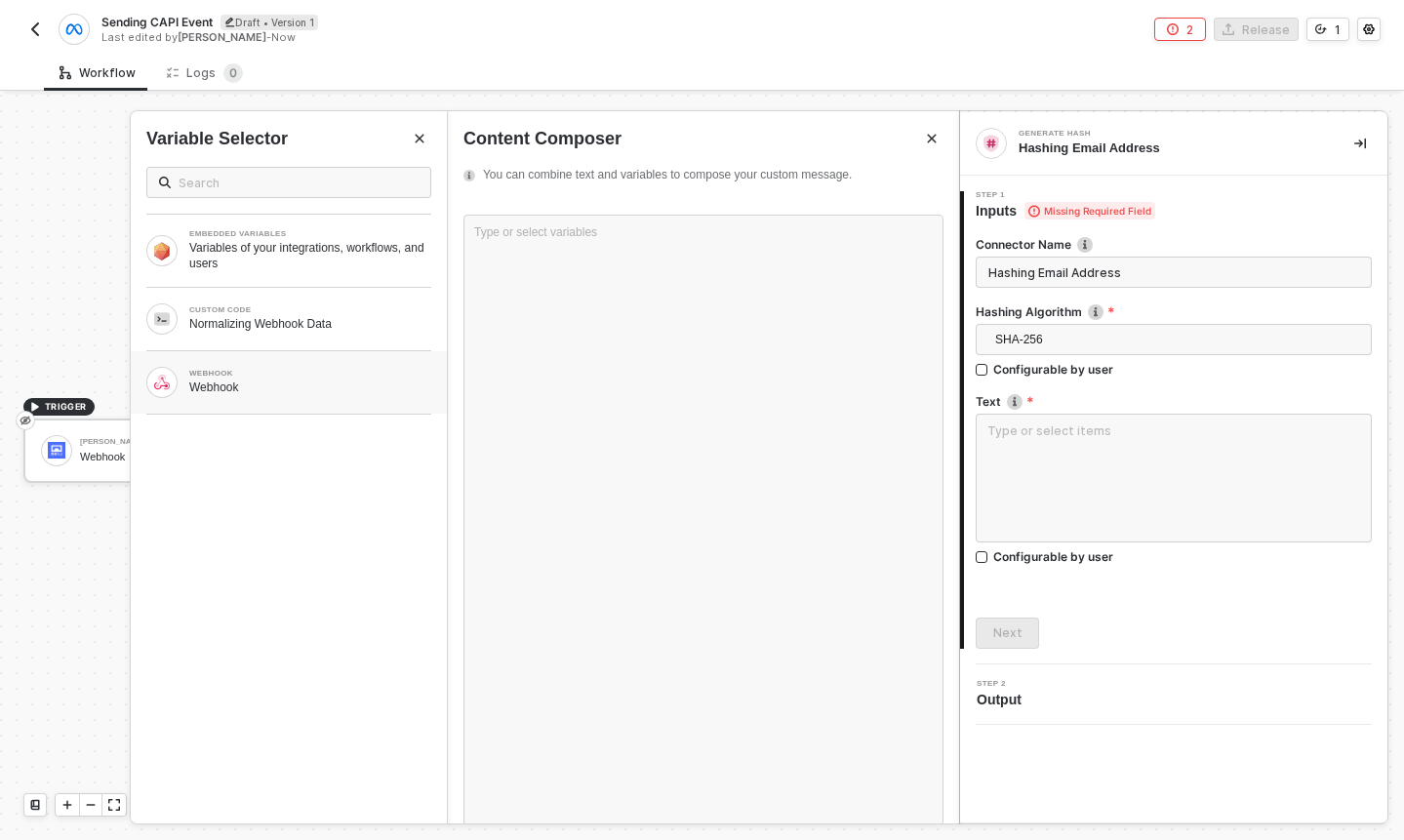
click at [331, 389] on div "Webhook" at bounding box center [310, 387] width 242 height 16
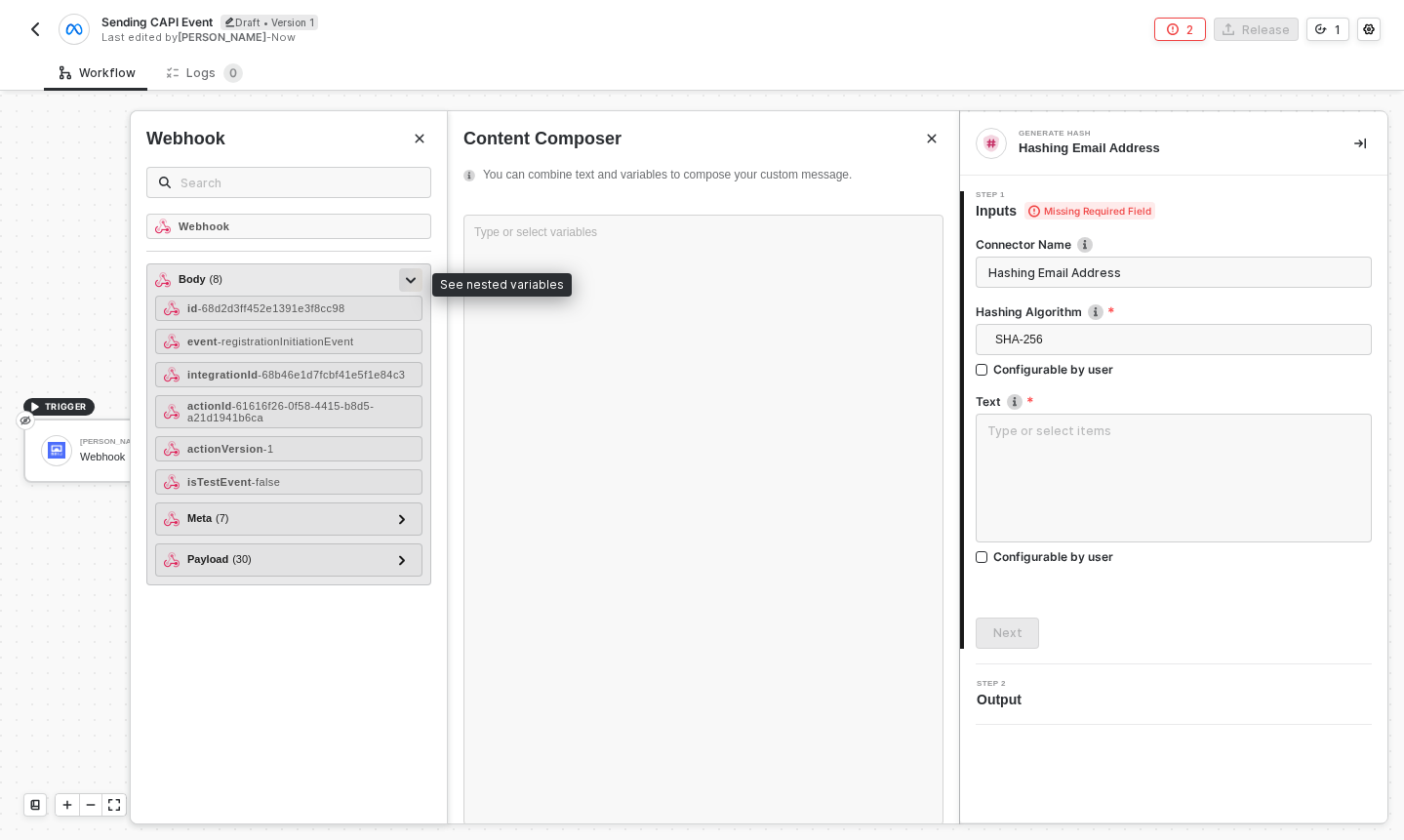
click at [404, 282] on div at bounding box center [410, 279] width 23 height 23
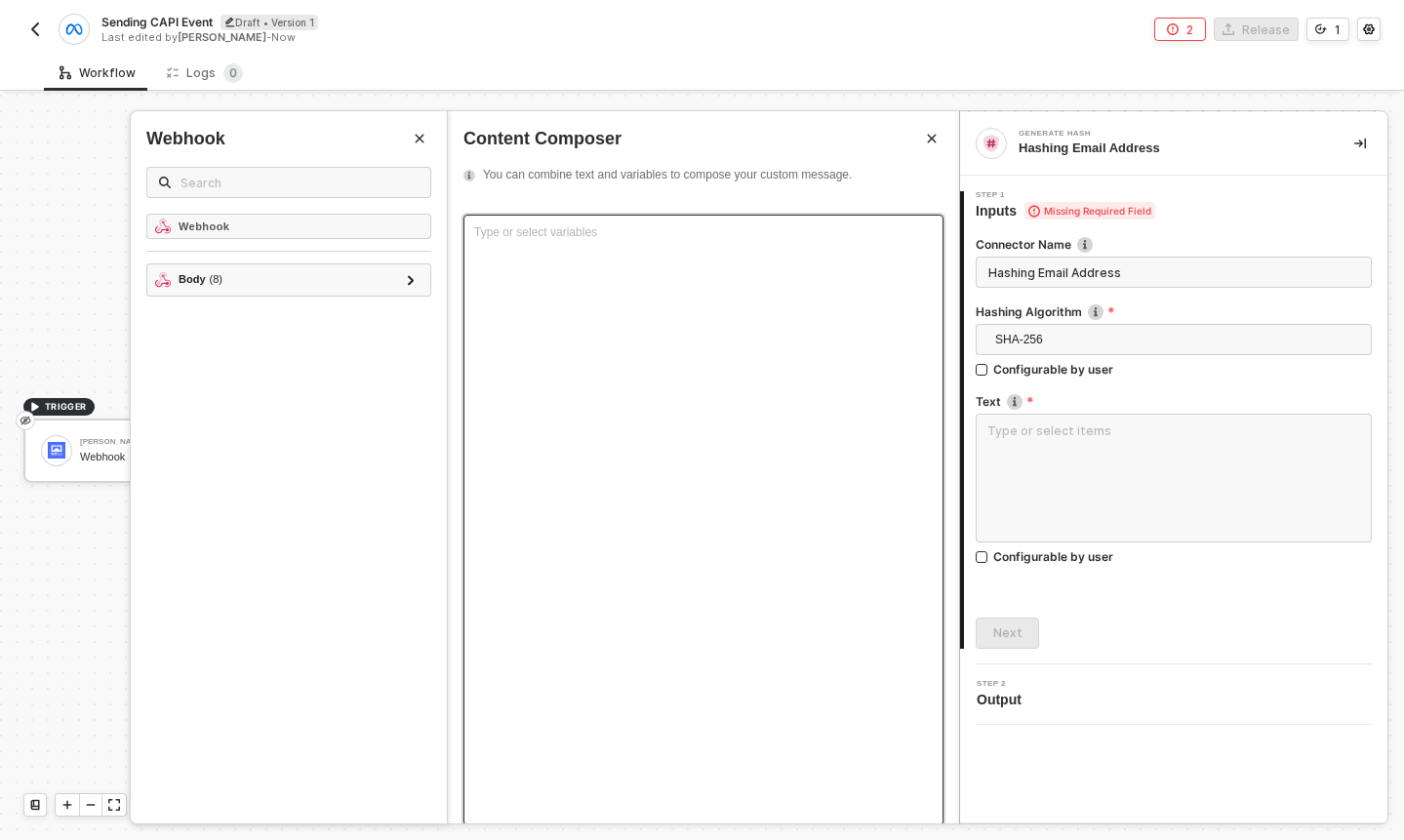
click at [566, 222] on div "Type or select variables ﻿" at bounding box center [702, 520] width 480 height 611
click at [540, 243] on div "Type or select variables ﻿" at bounding box center [702, 520] width 480 height 611
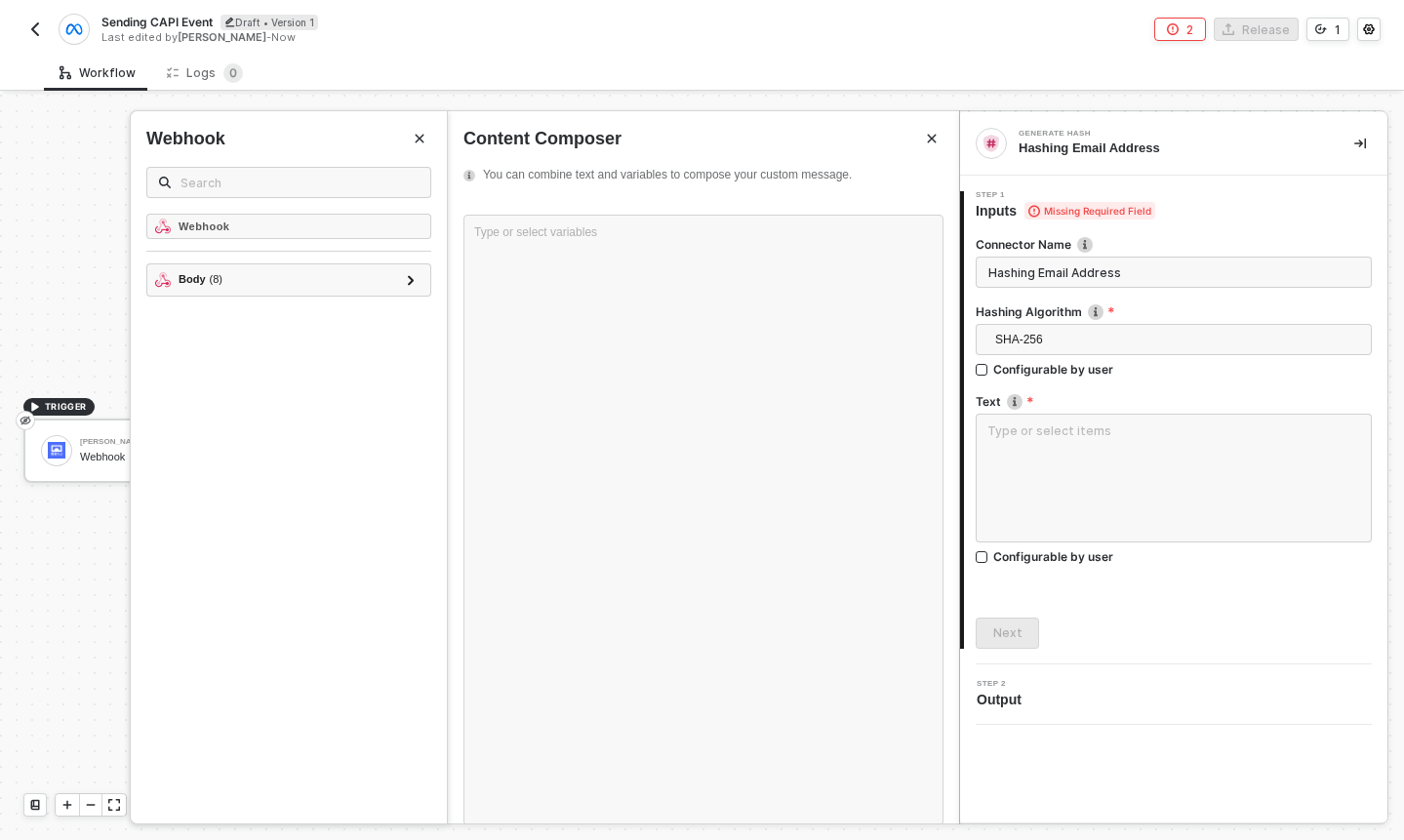
click at [352, 208] on div "Webhook" at bounding box center [289, 170] width 285 height 87
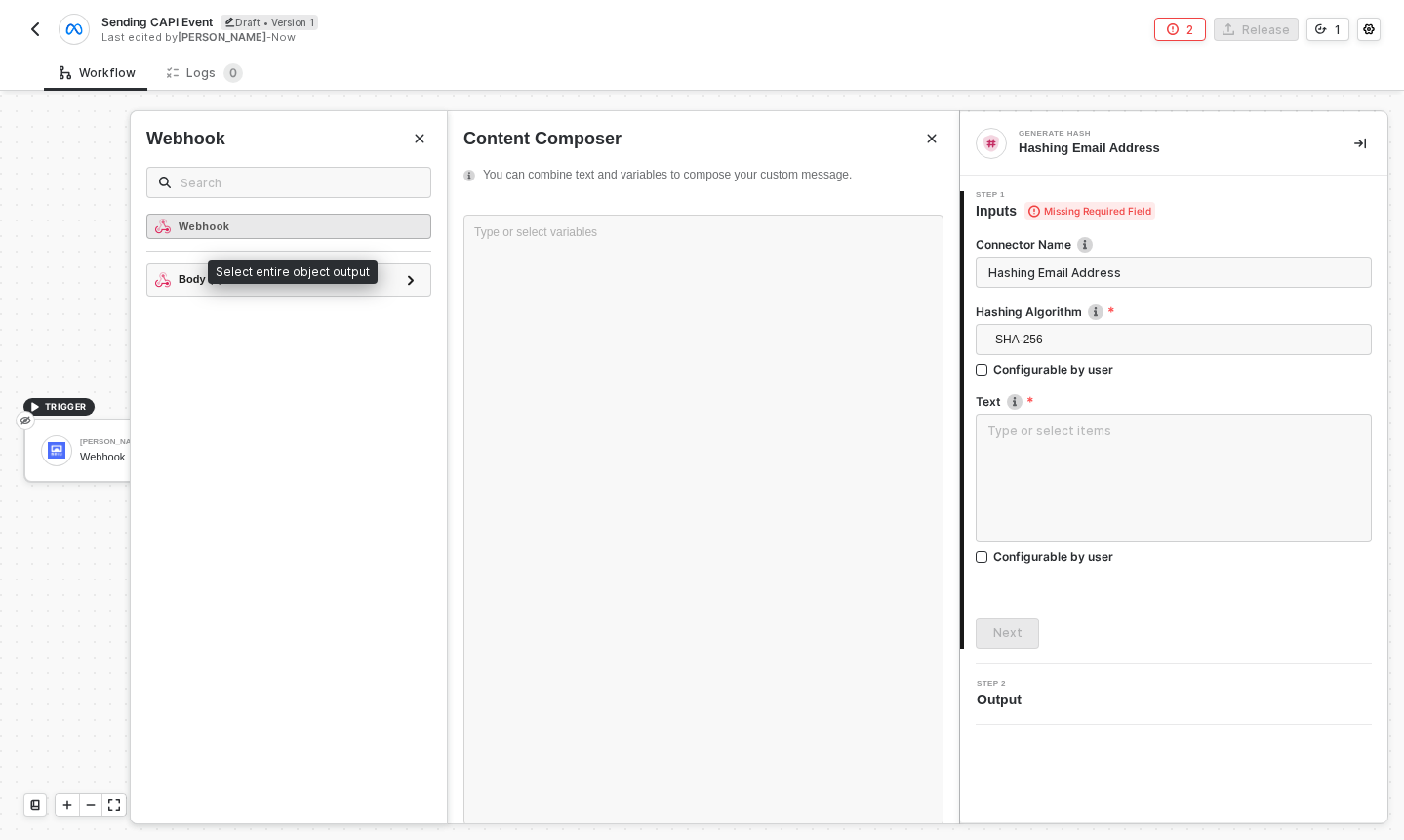
click at [395, 229] on div "Webhook" at bounding box center [289, 225] width 285 height 25
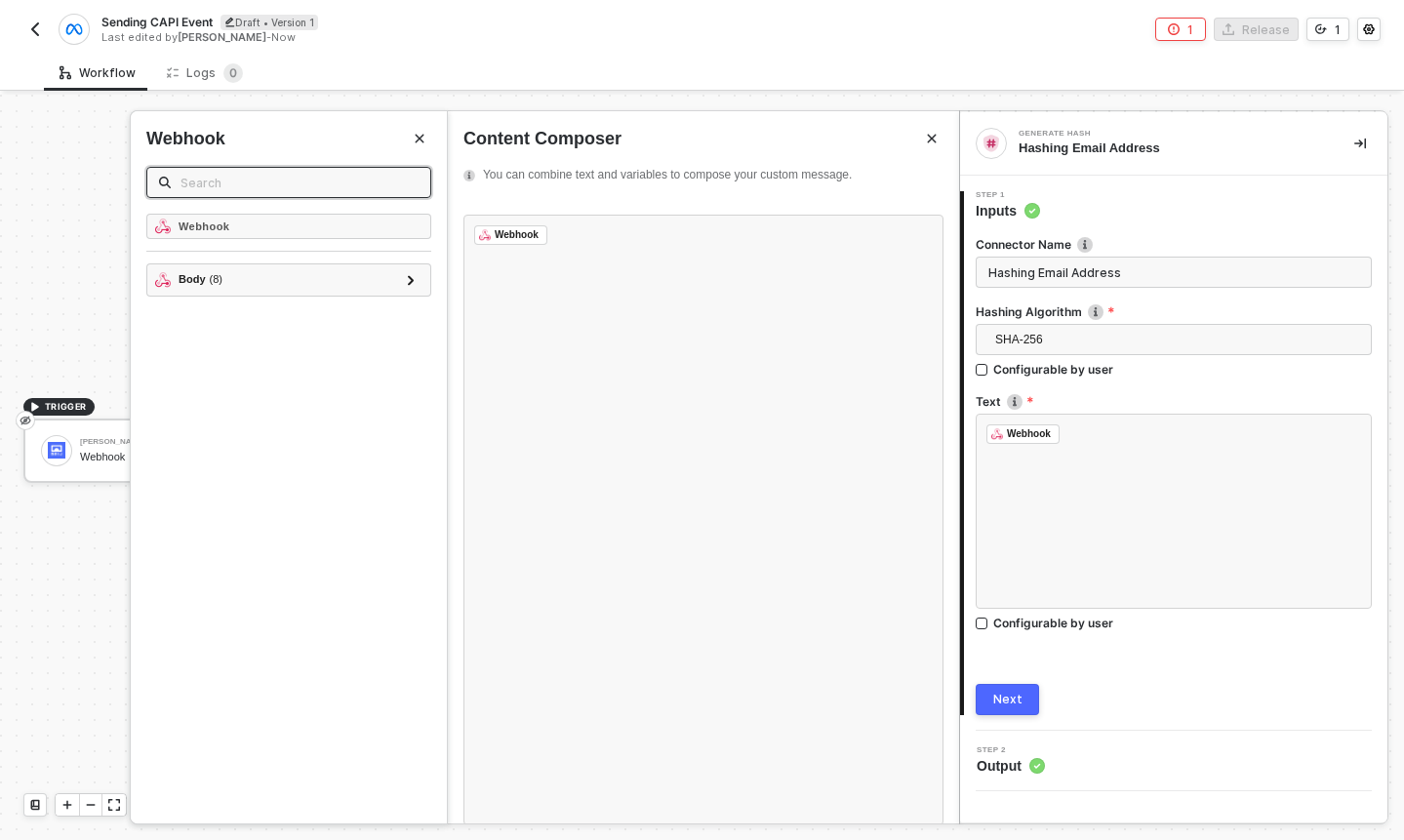
click at [372, 185] on input "text" at bounding box center [299, 183] width 238 height 22
click at [412, 136] on button "Close" at bounding box center [419, 138] width 23 height 23
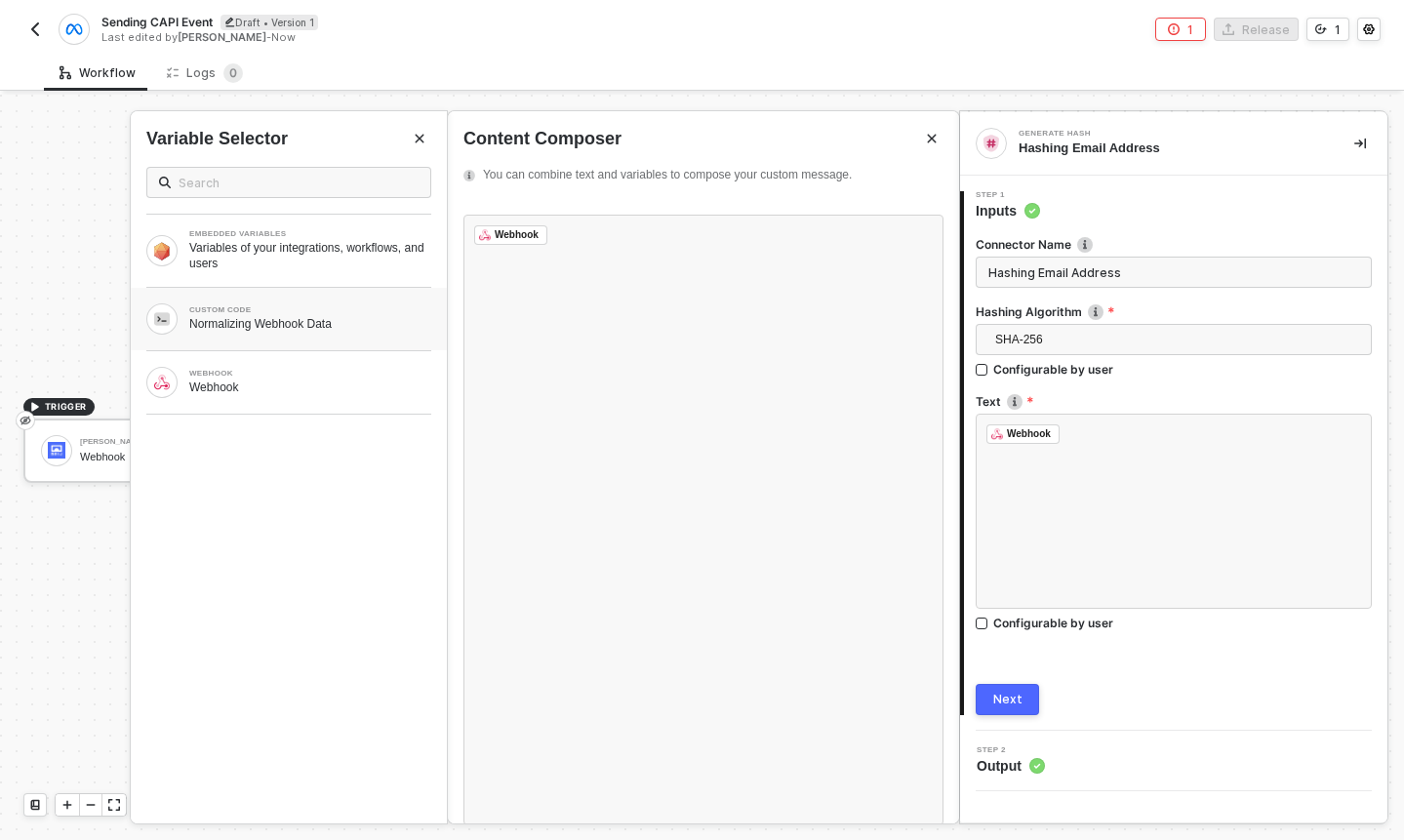
click at [314, 314] on div "CUSTOM CODE Normalizing Webhook Data" at bounding box center [310, 318] width 242 height 25
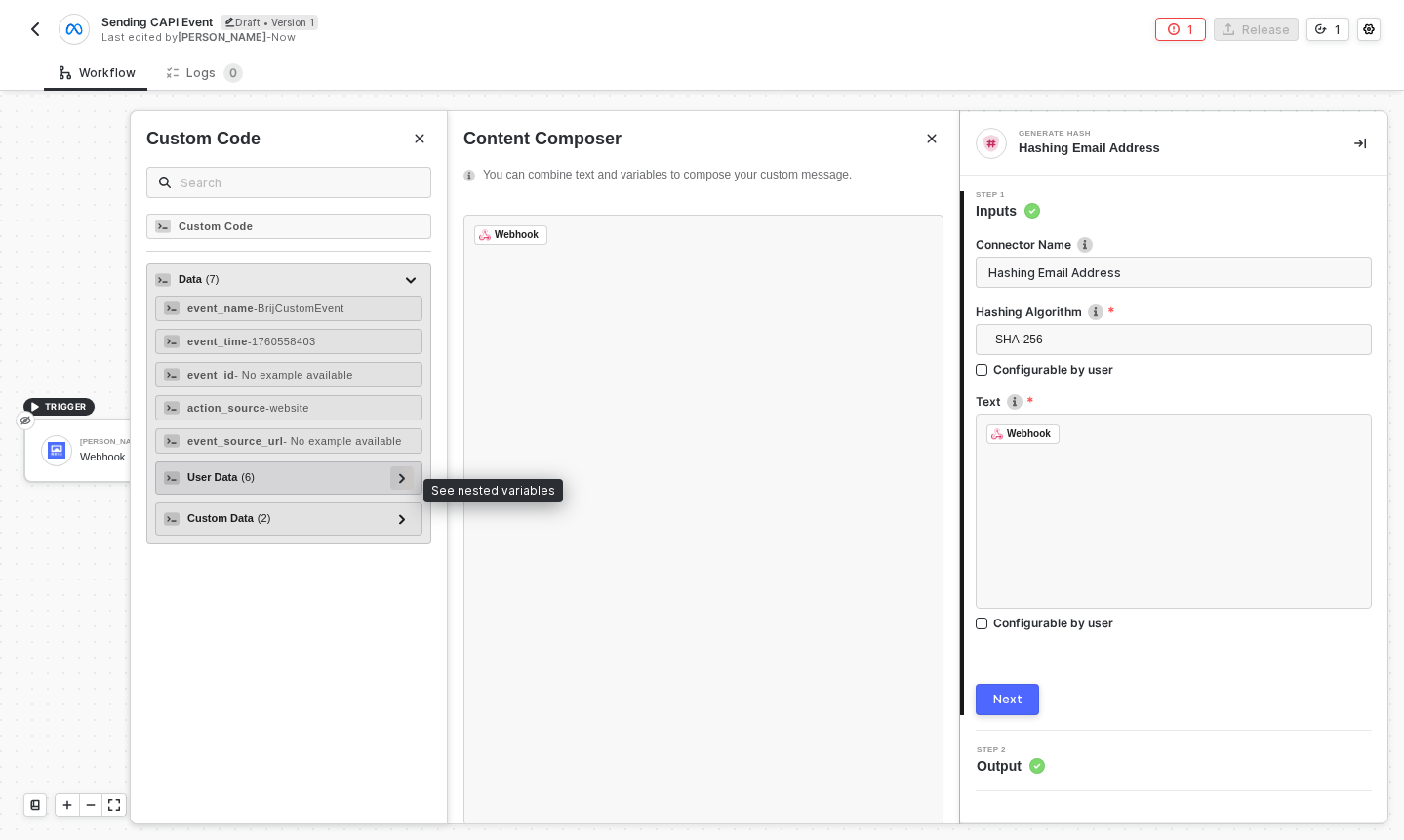
click at [400, 478] on div at bounding box center [402, 477] width 10 height 22
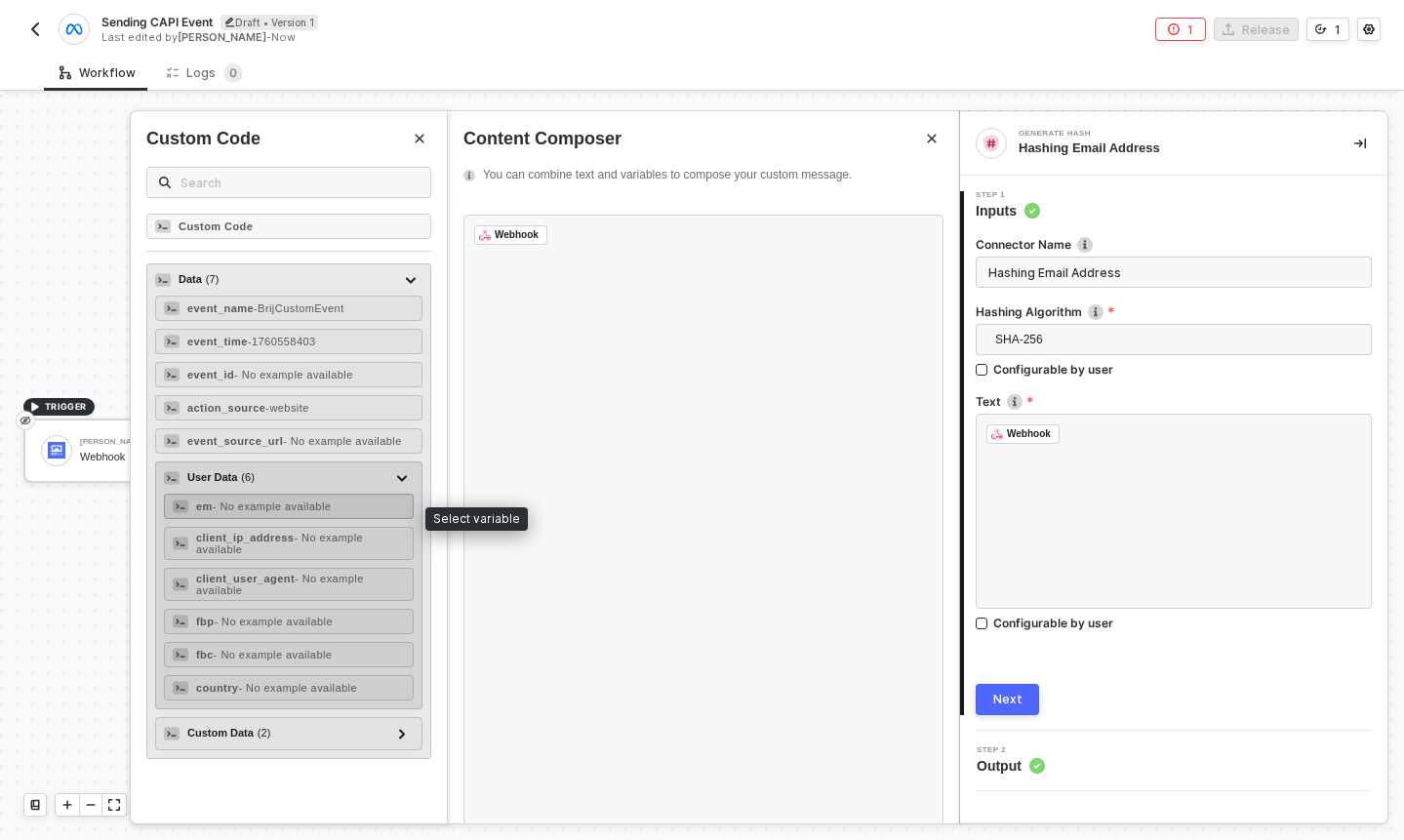
click at [364, 518] on div "em - No example available" at bounding box center [288, 506] width 249 height 25
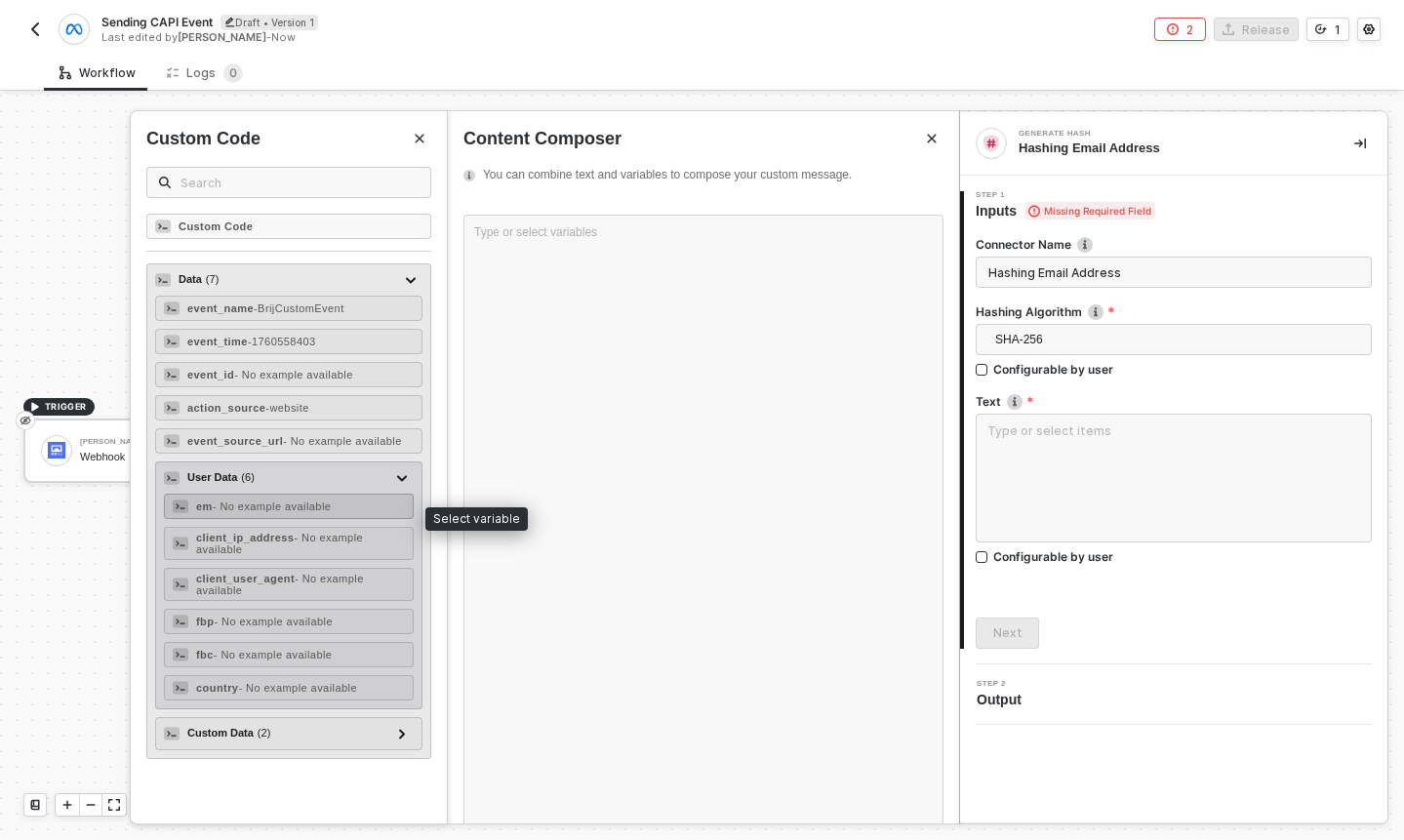
click at [283, 508] on span "- No example available" at bounding box center [271, 507] width 119 height 12
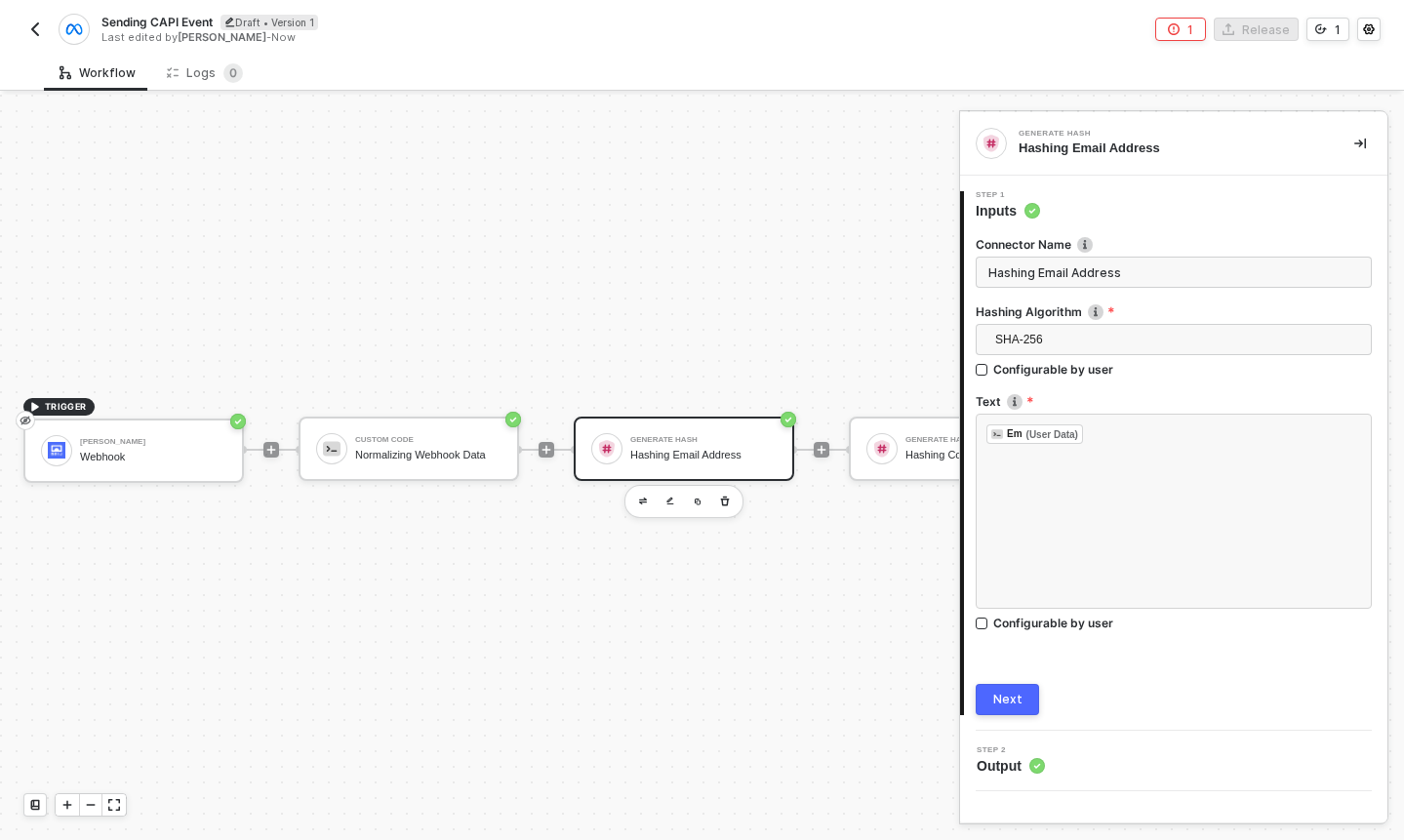
click at [1003, 699] on div "Next" at bounding box center [1007, 699] width 29 height 16
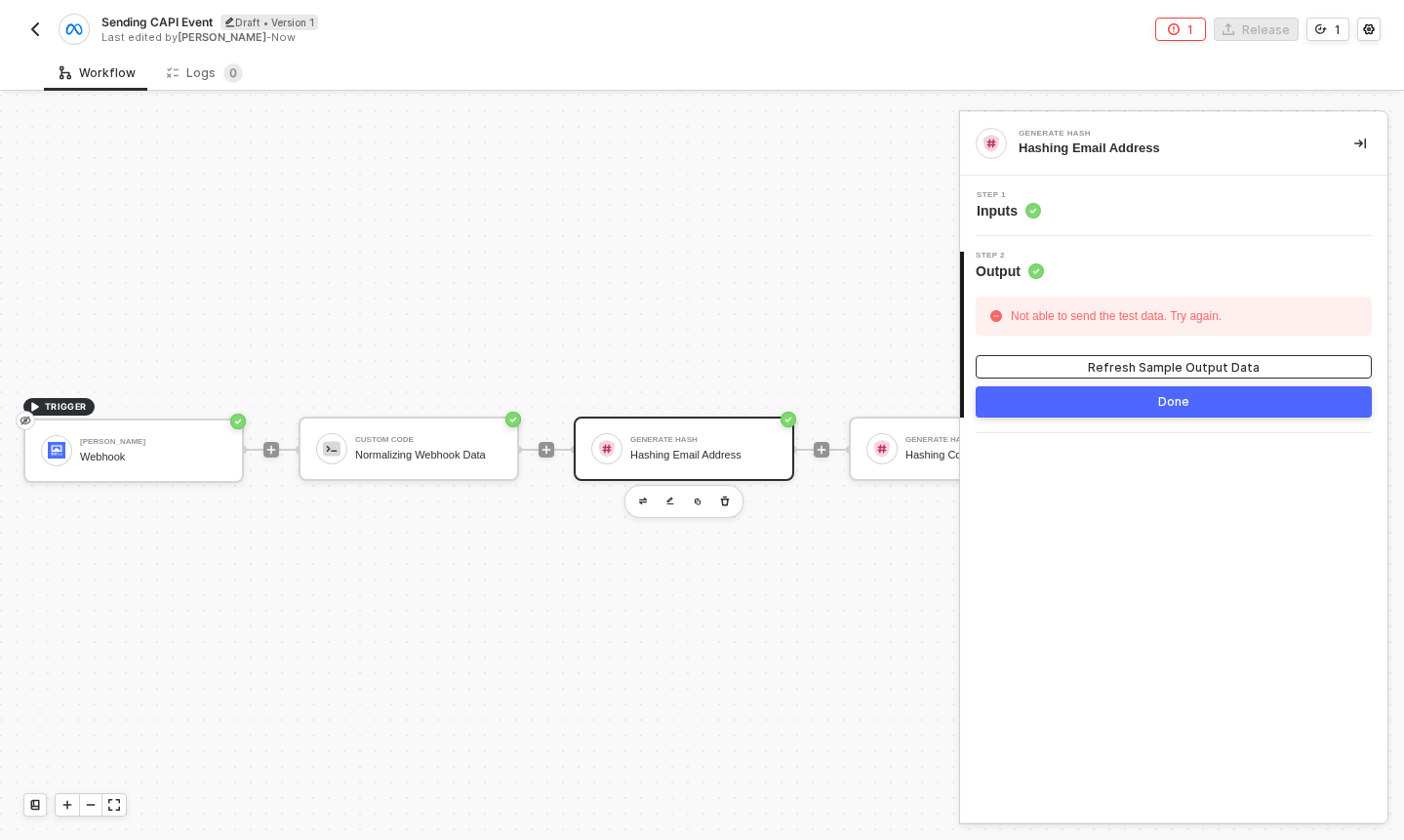
click at [1085, 369] on button "Refresh Sample Output Data" at bounding box center [1173, 366] width 396 height 23
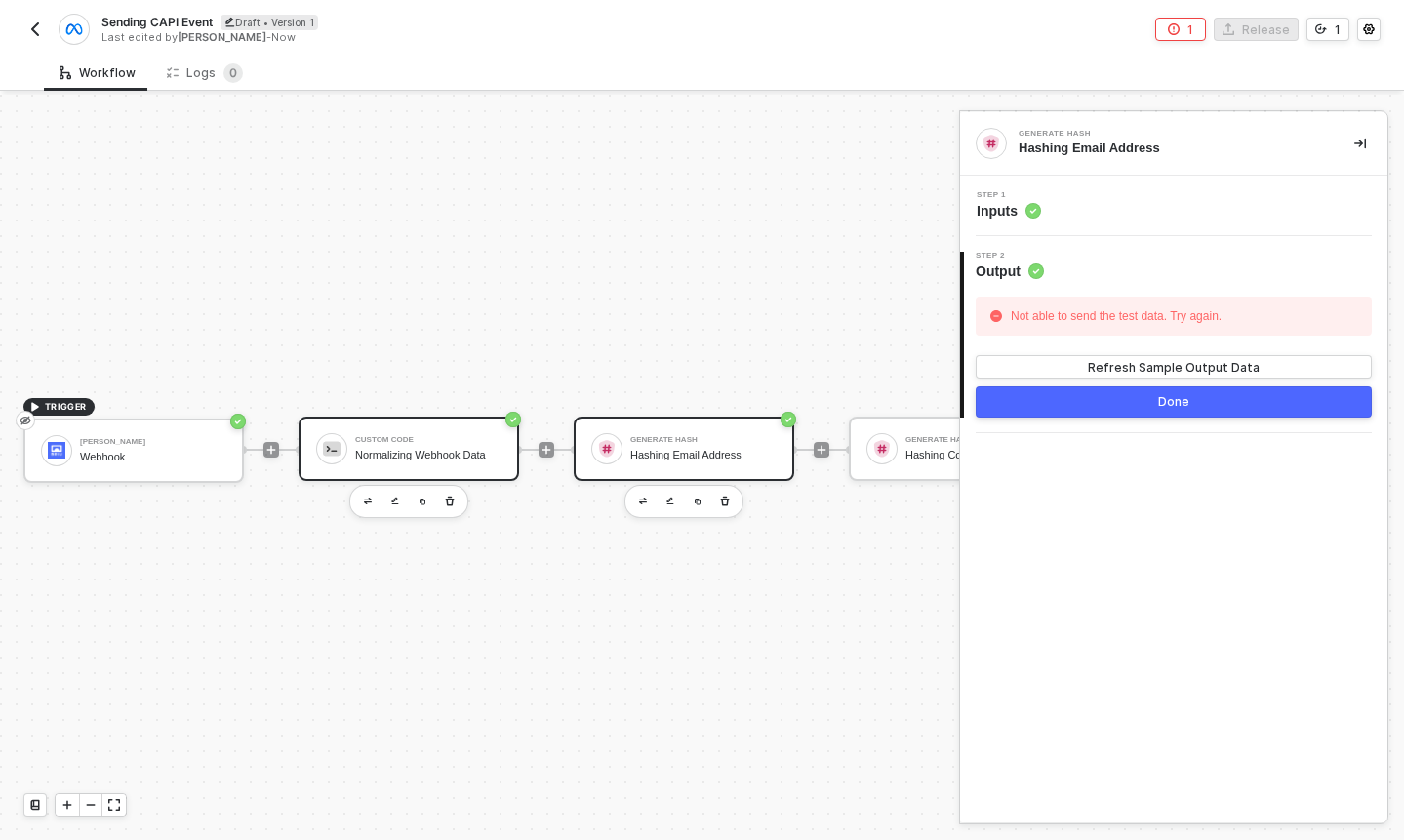
click at [463, 447] on div "Custom Code Normalizing Webhook Data" at bounding box center [428, 448] width 147 height 37
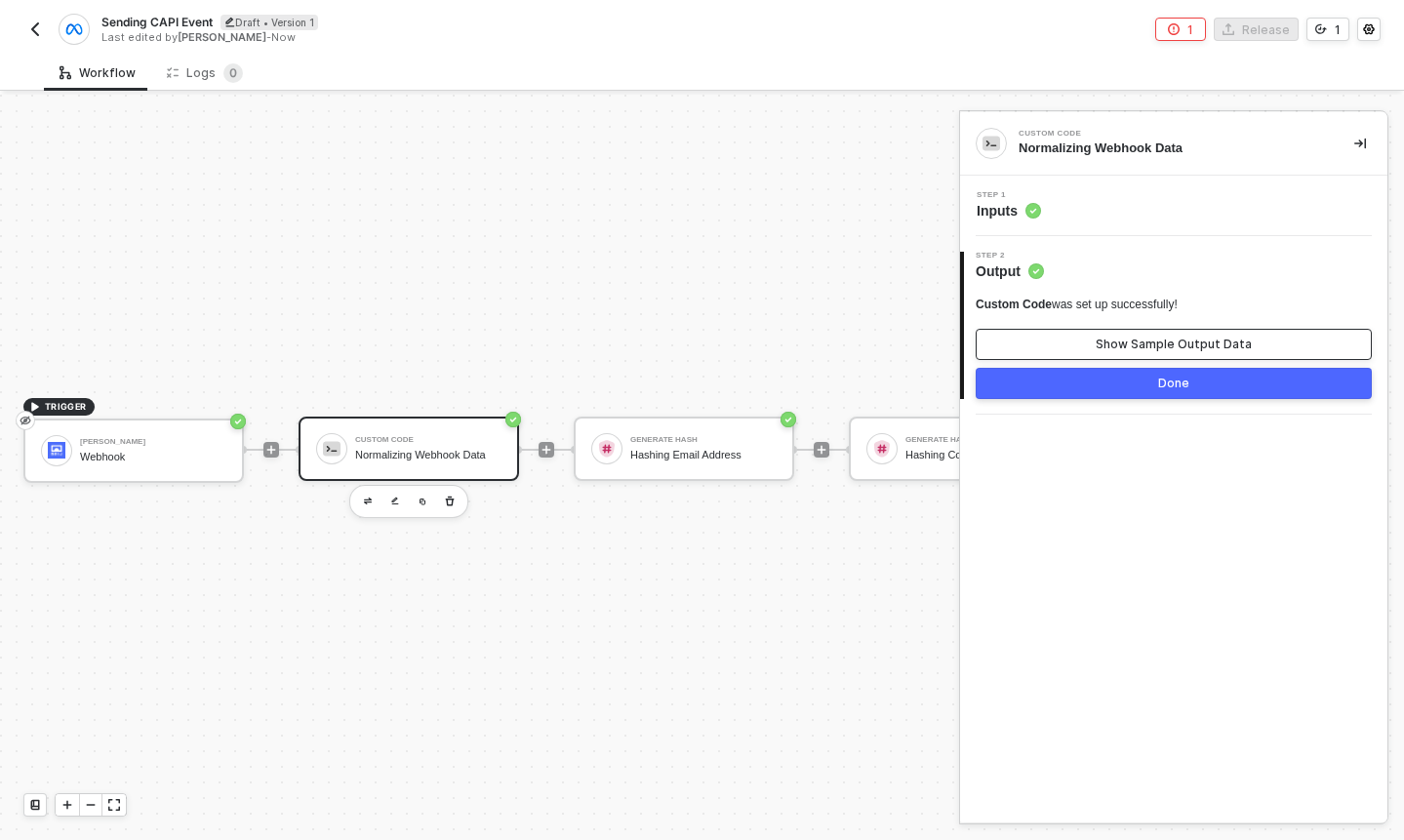
click at [1105, 335] on button "Show Sample Output Data" at bounding box center [1173, 344] width 396 height 31
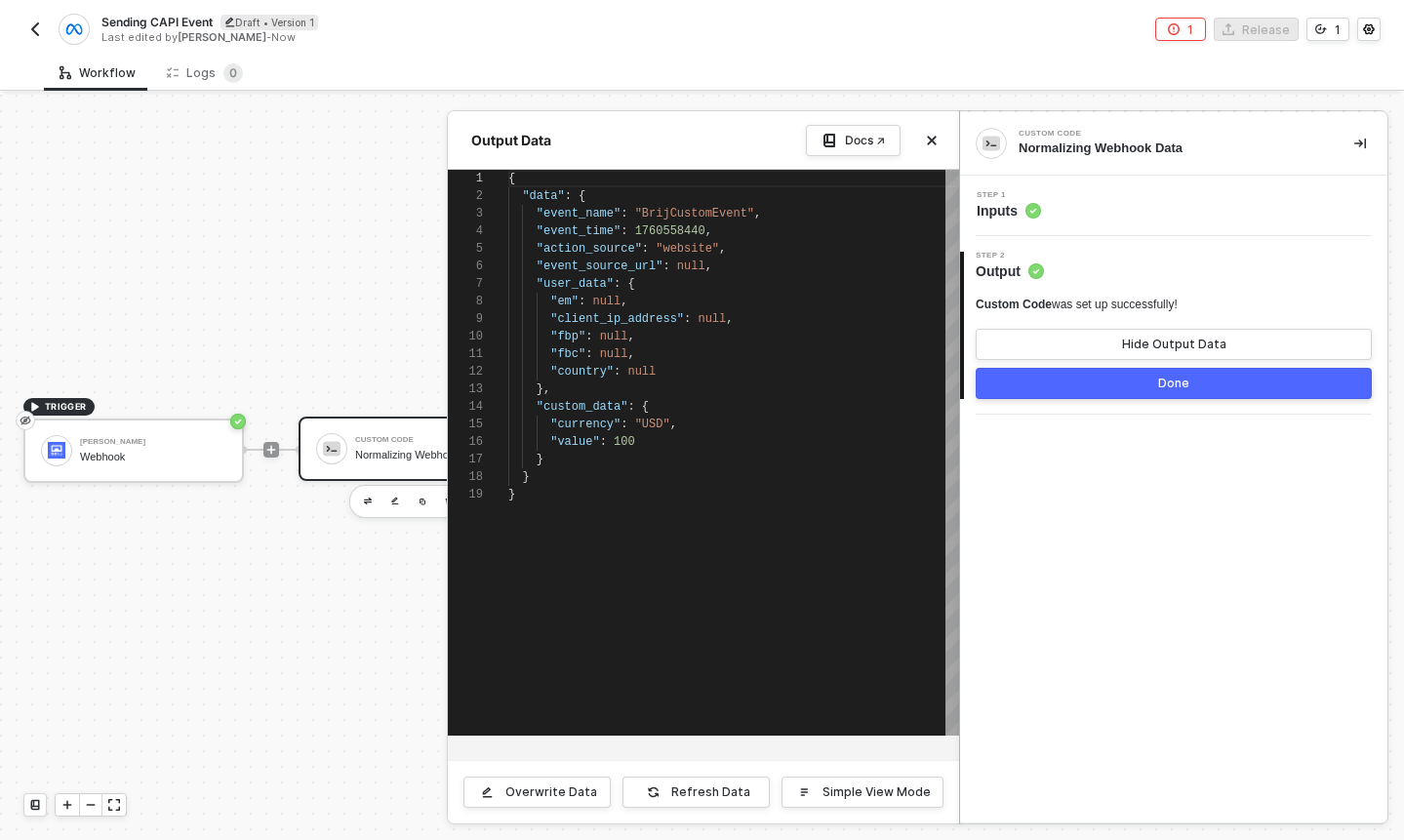
scroll to position [176, 0]
click at [1090, 245] on div "2 Step 2 Output Custom Code was set up successfully! Hide Output Data Done" at bounding box center [1173, 325] width 427 height 179
click at [1098, 214] on div "Step 1 Inputs" at bounding box center [1175, 206] width 422 height 29
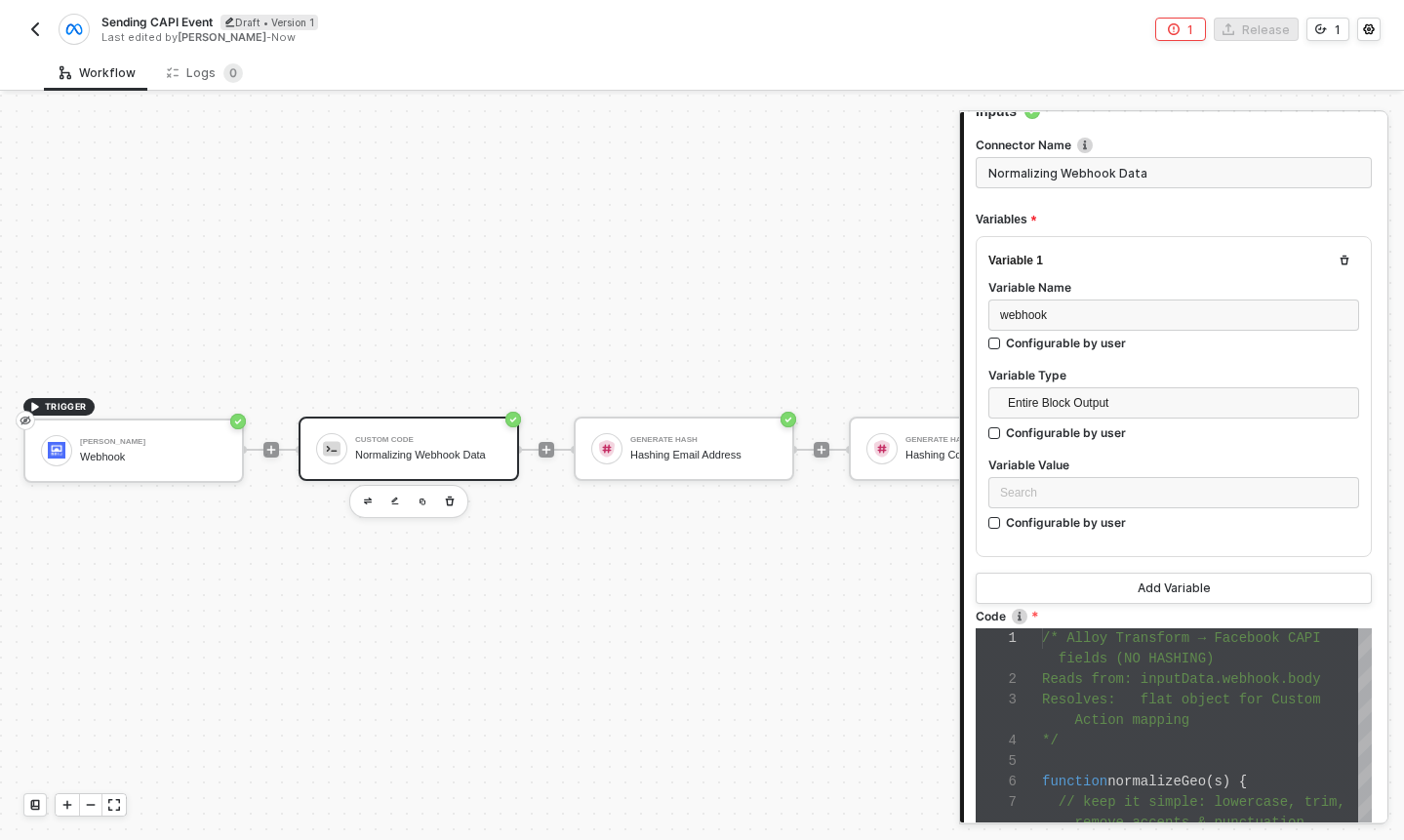
scroll to position [145, 0]
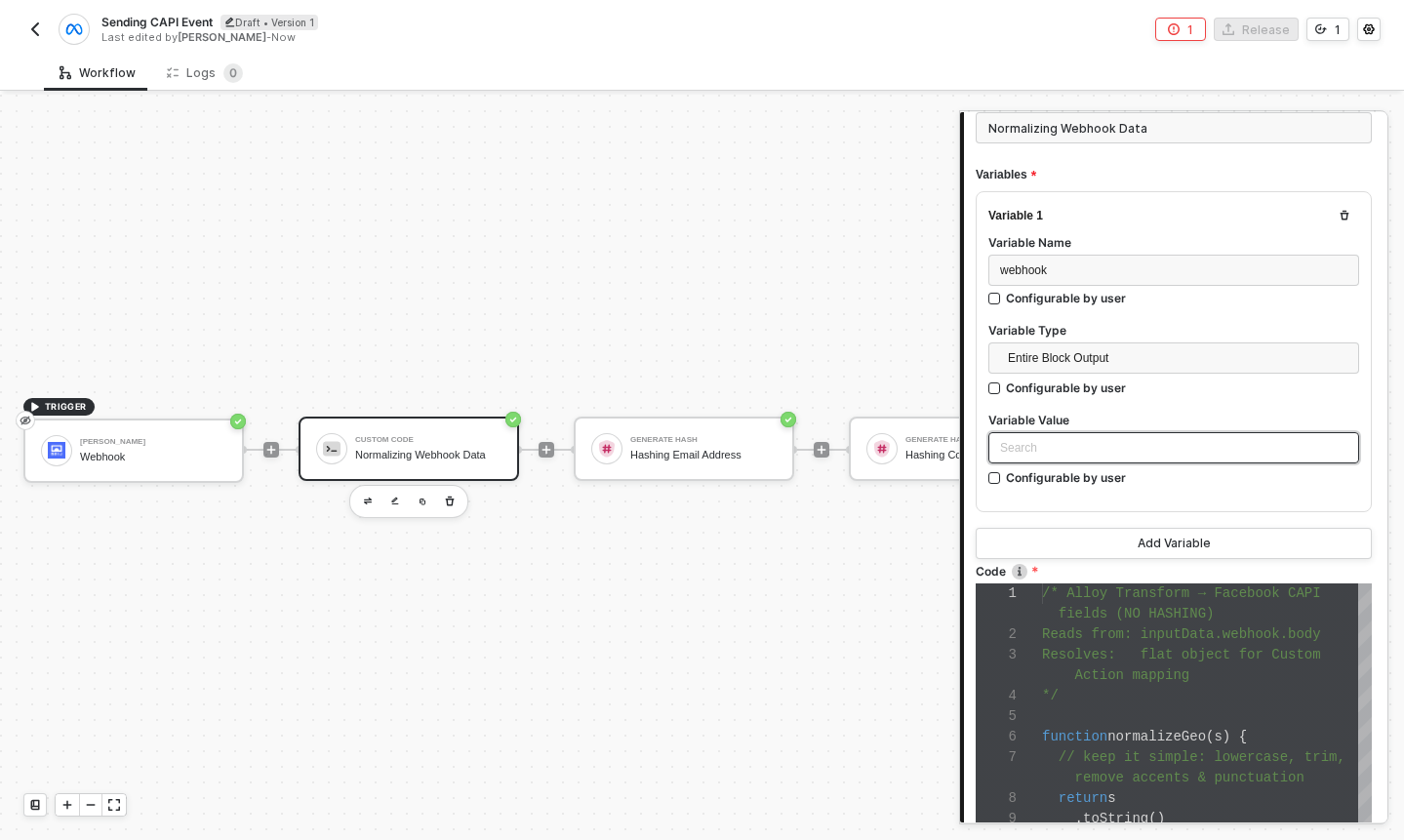
click at [1149, 448] on div "Search" at bounding box center [1174, 447] width 371 height 31
click at [1106, 501] on div "Webhook" at bounding box center [1173, 486] width 363 height 31
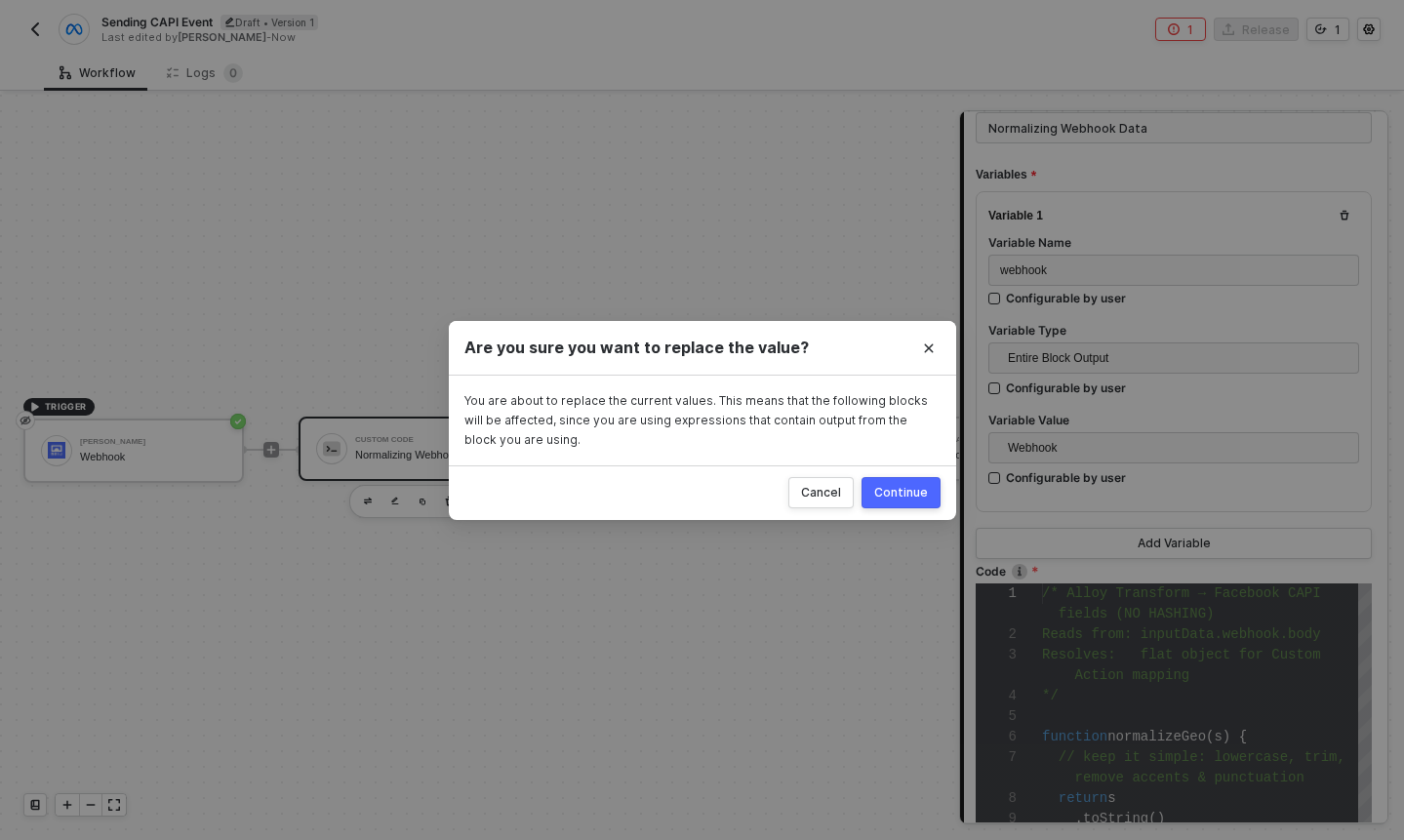
click at [924, 499] on div "Continue" at bounding box center [901, 493] width 54 height 16
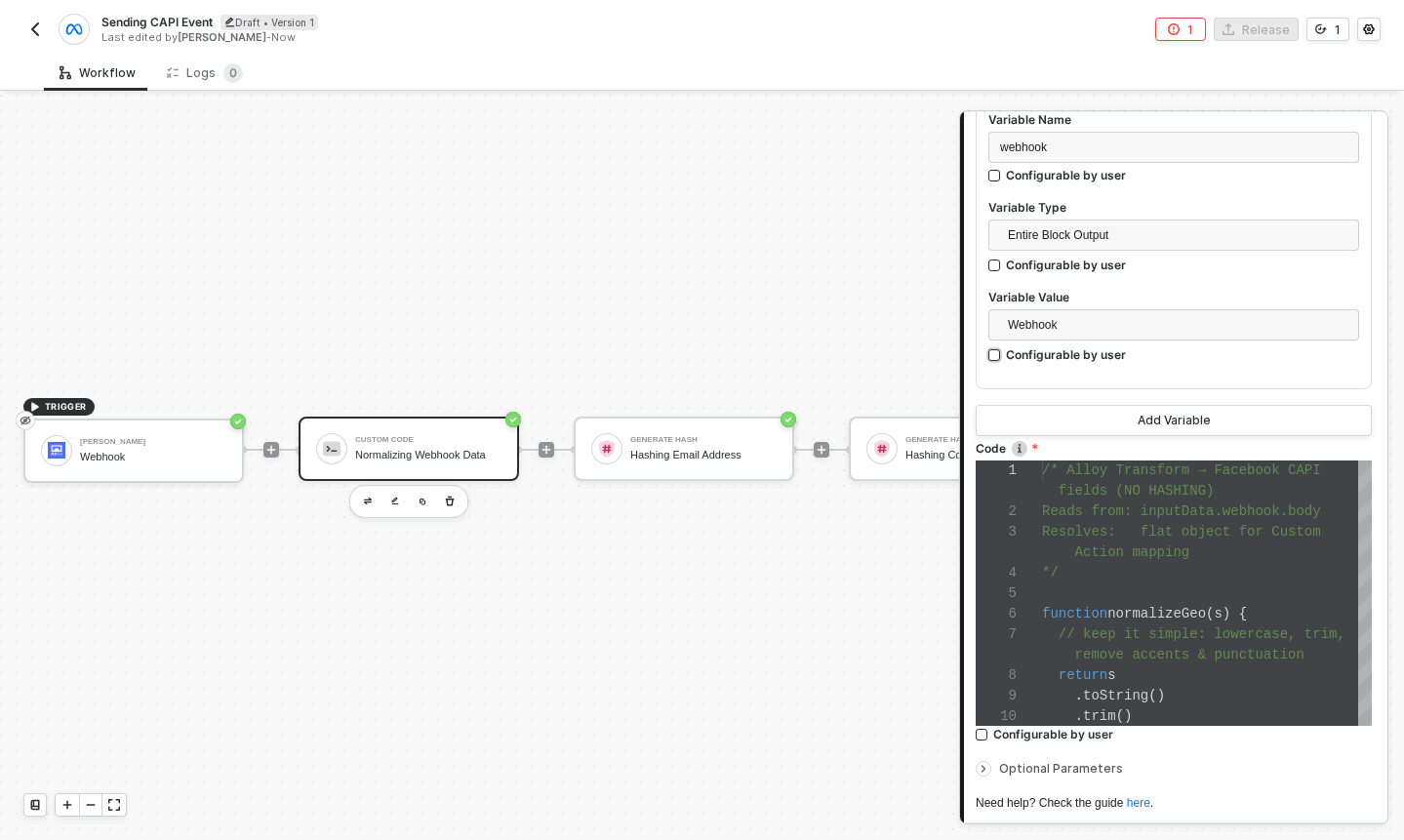
scroll to position [416, 0]
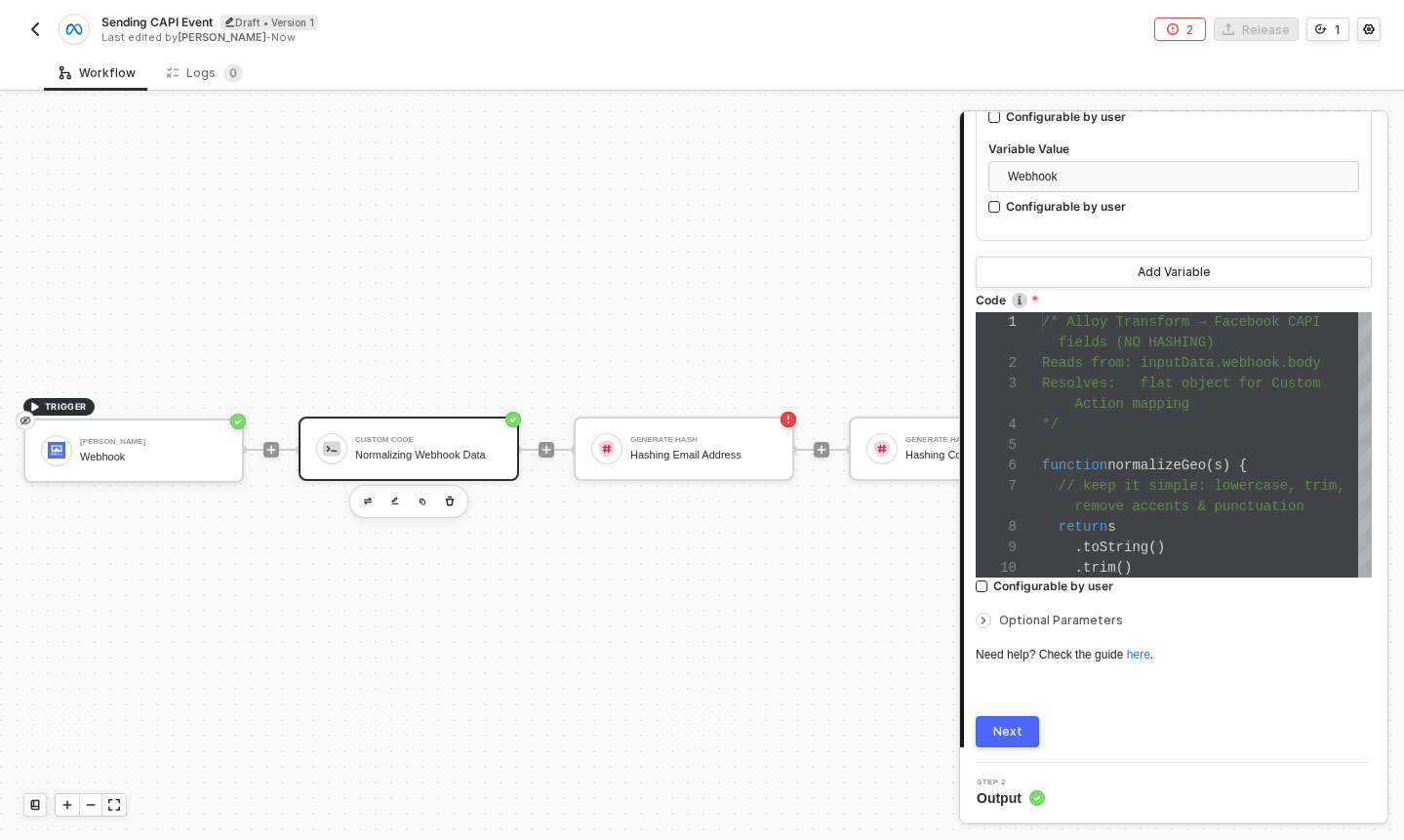
click at [1016, 724] on div "Next" at bounding box center [1007, 732] width 29 height 16
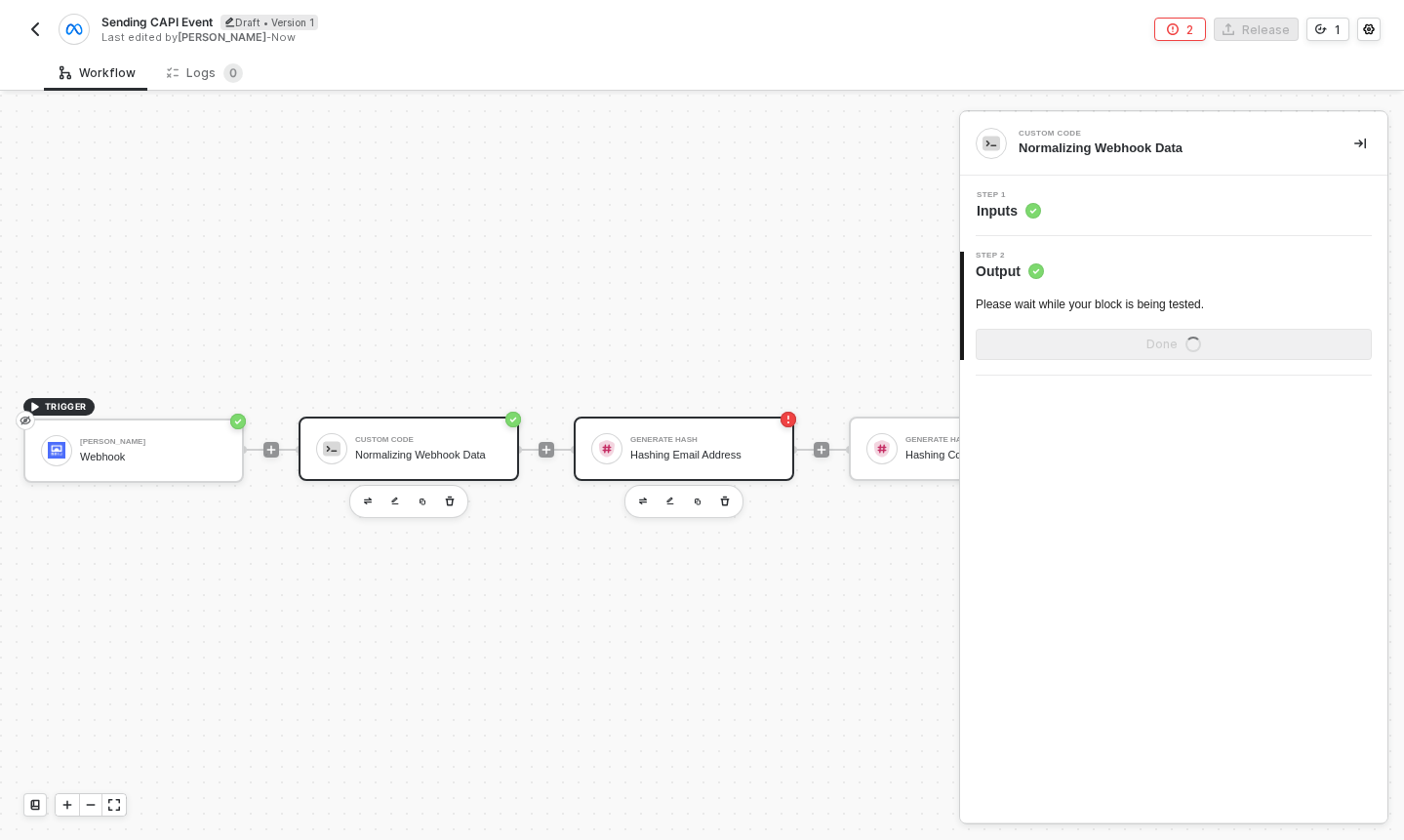
scroll to position [0, 0]
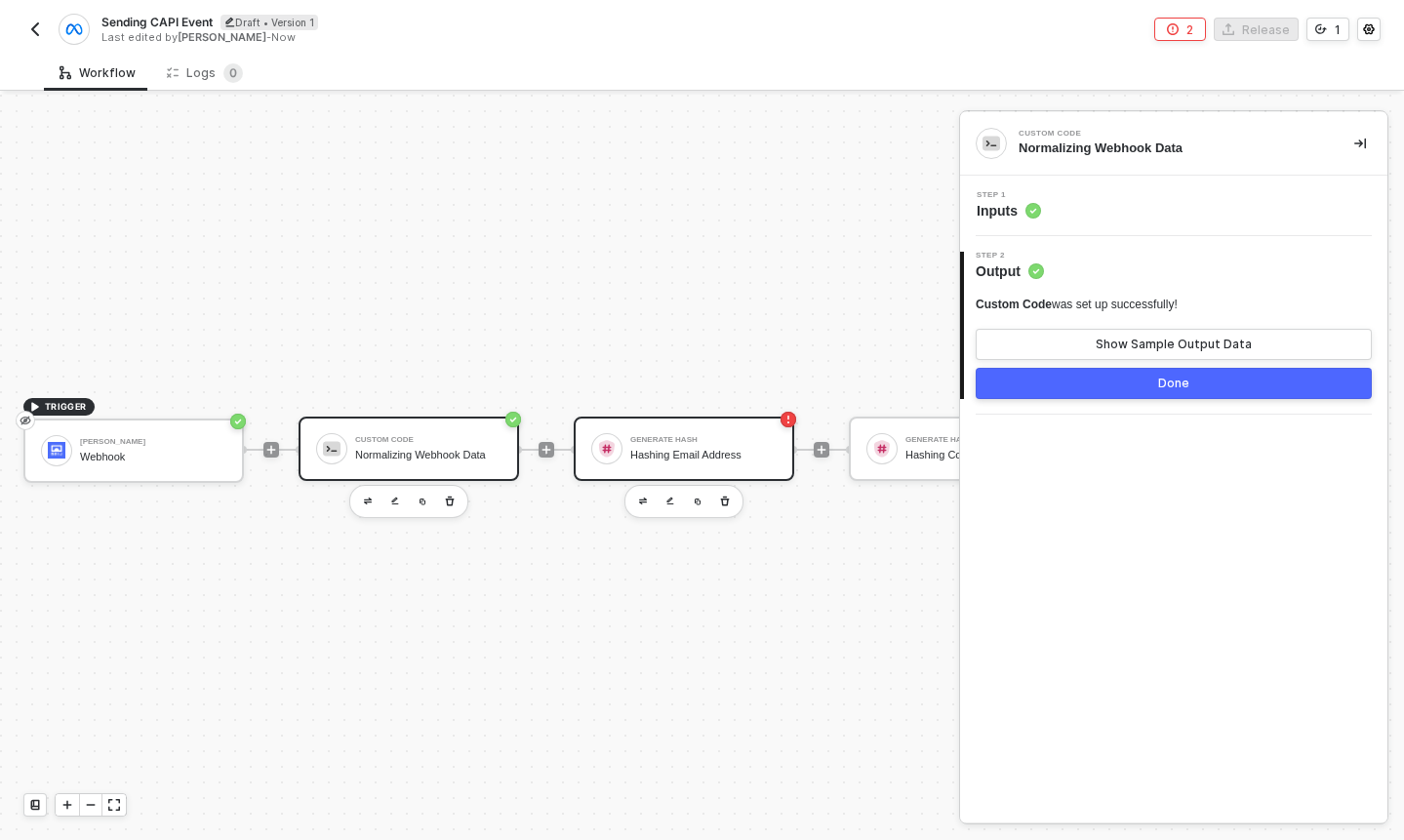
click at [730, 470] on div "Generate Hash Hashing Email Address" at bounding box center [684, 449] width 221 height 65
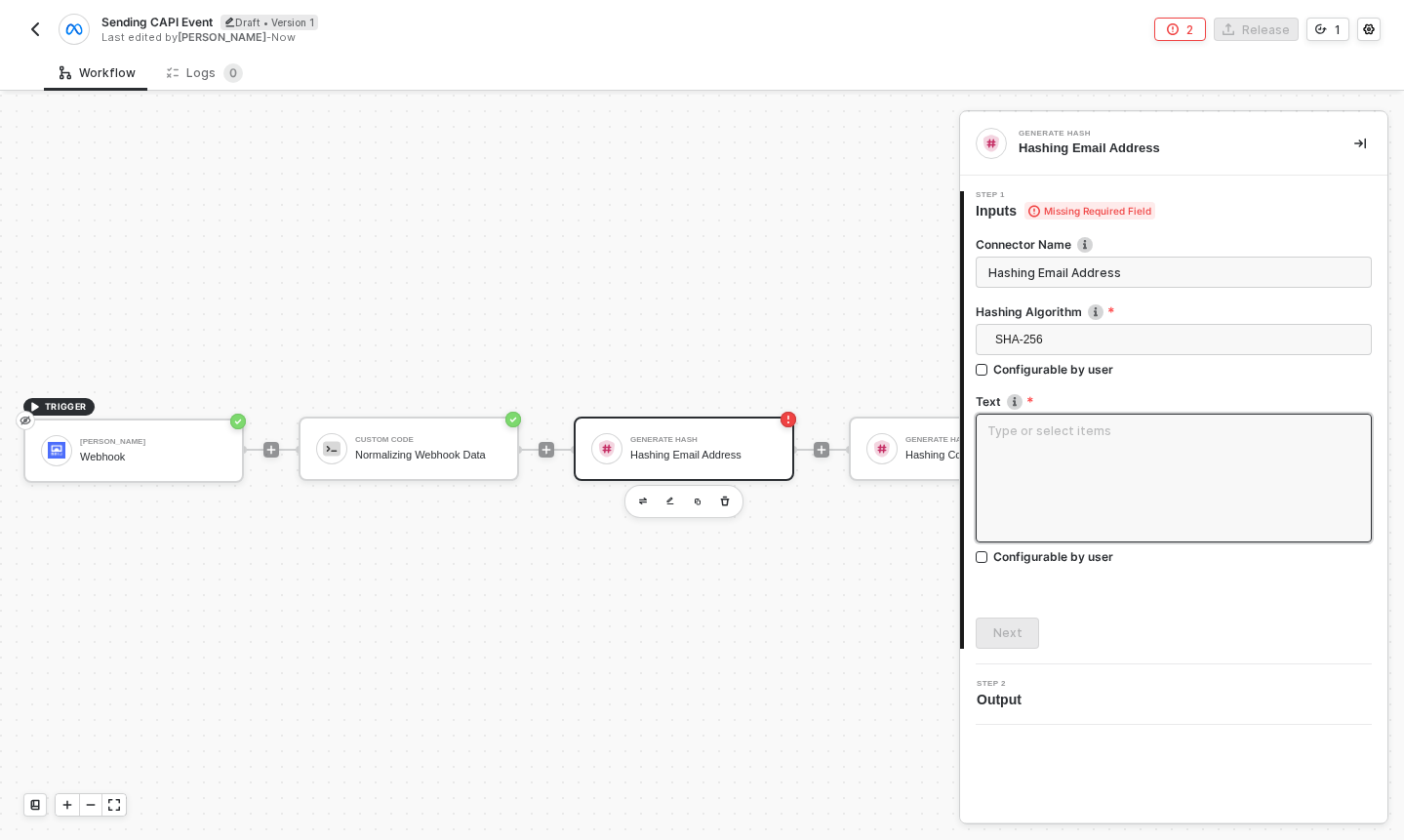
click at [1038, 441] on textarea at bounding box center [1173, 478] width 396 height 129
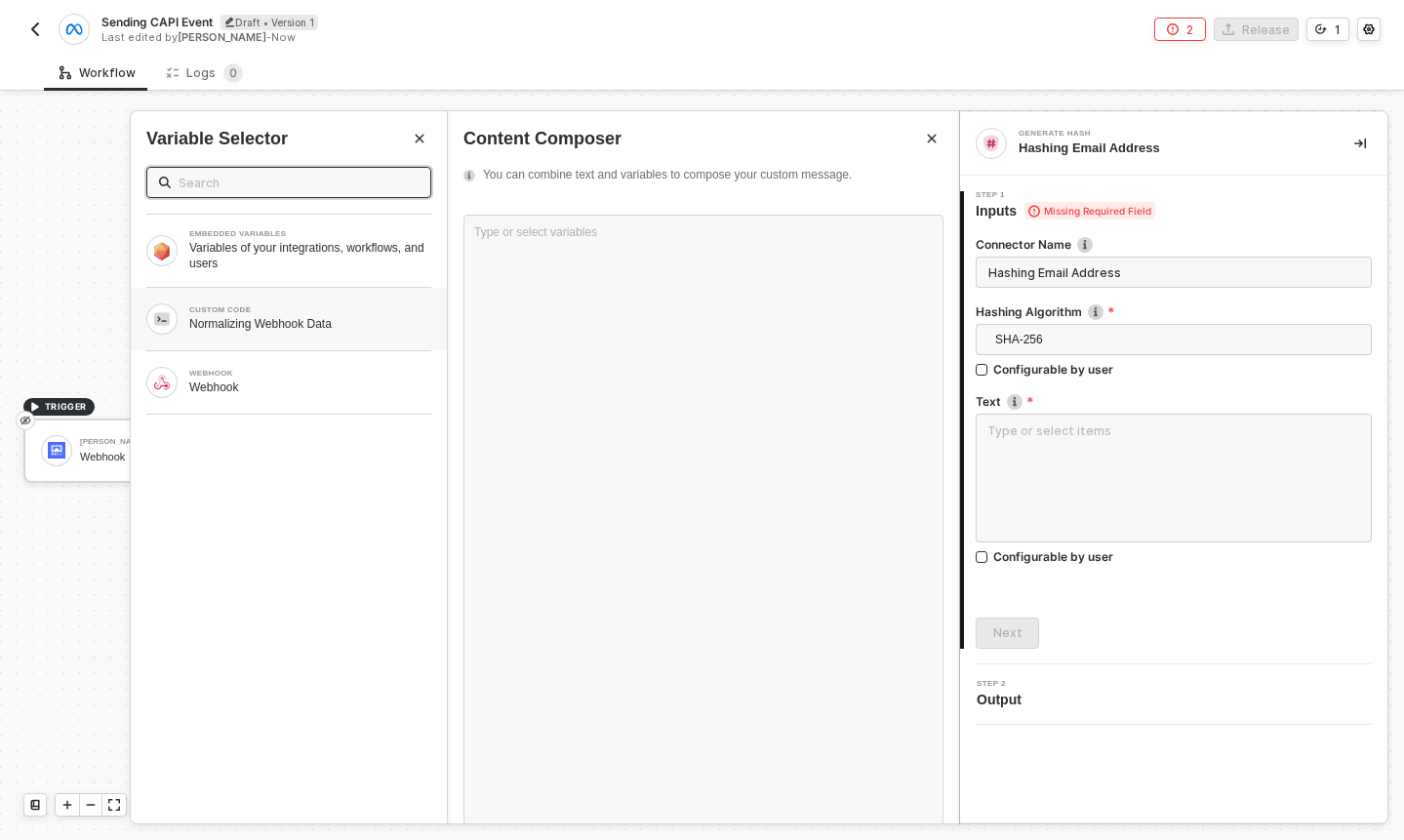
click at [381, 316] on div "Normalizing Webhook Data" at bounding box center [310, 324] width 242 height 16
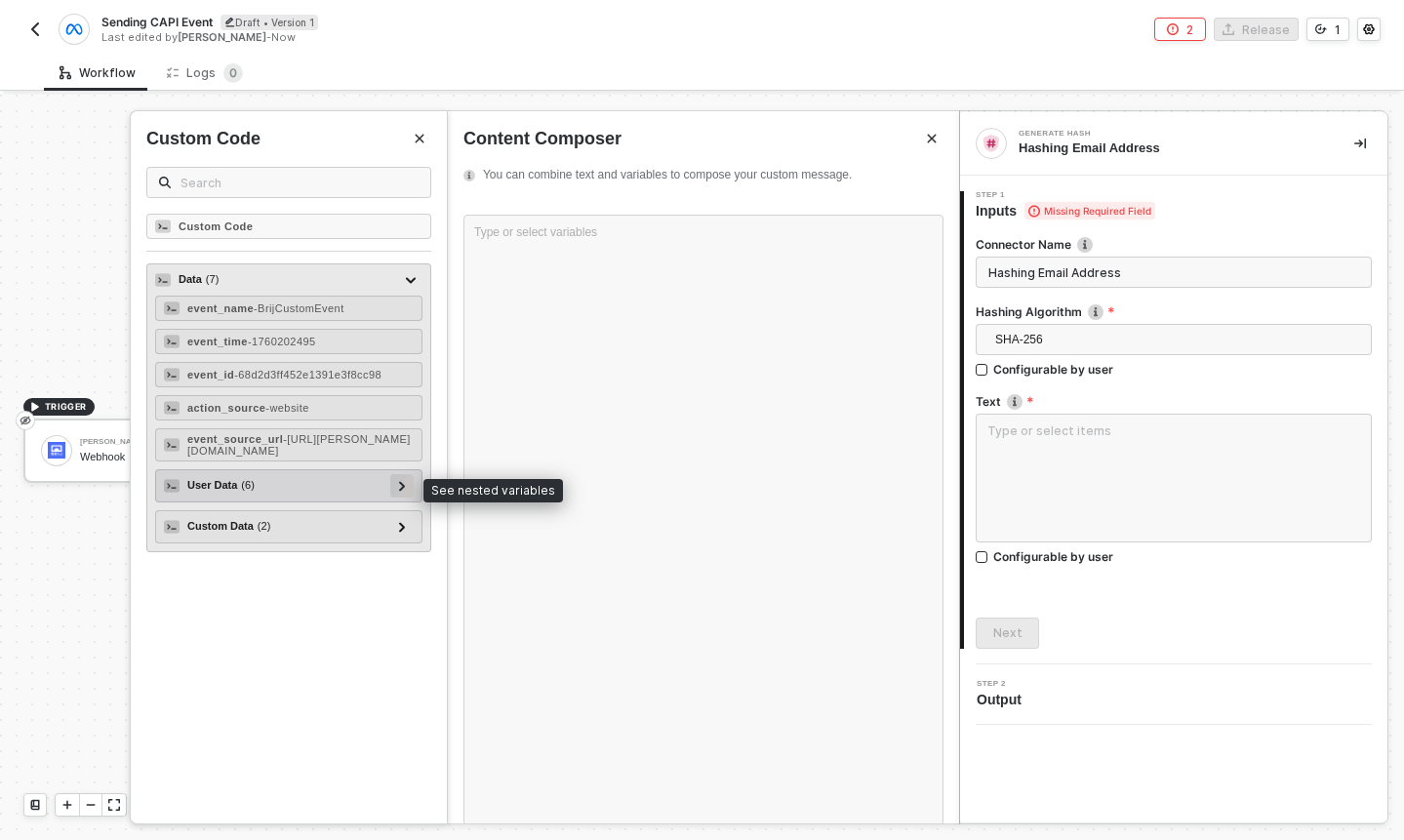
click at [400, 478] on div at bounding box center [402, 485] width 10 height 22
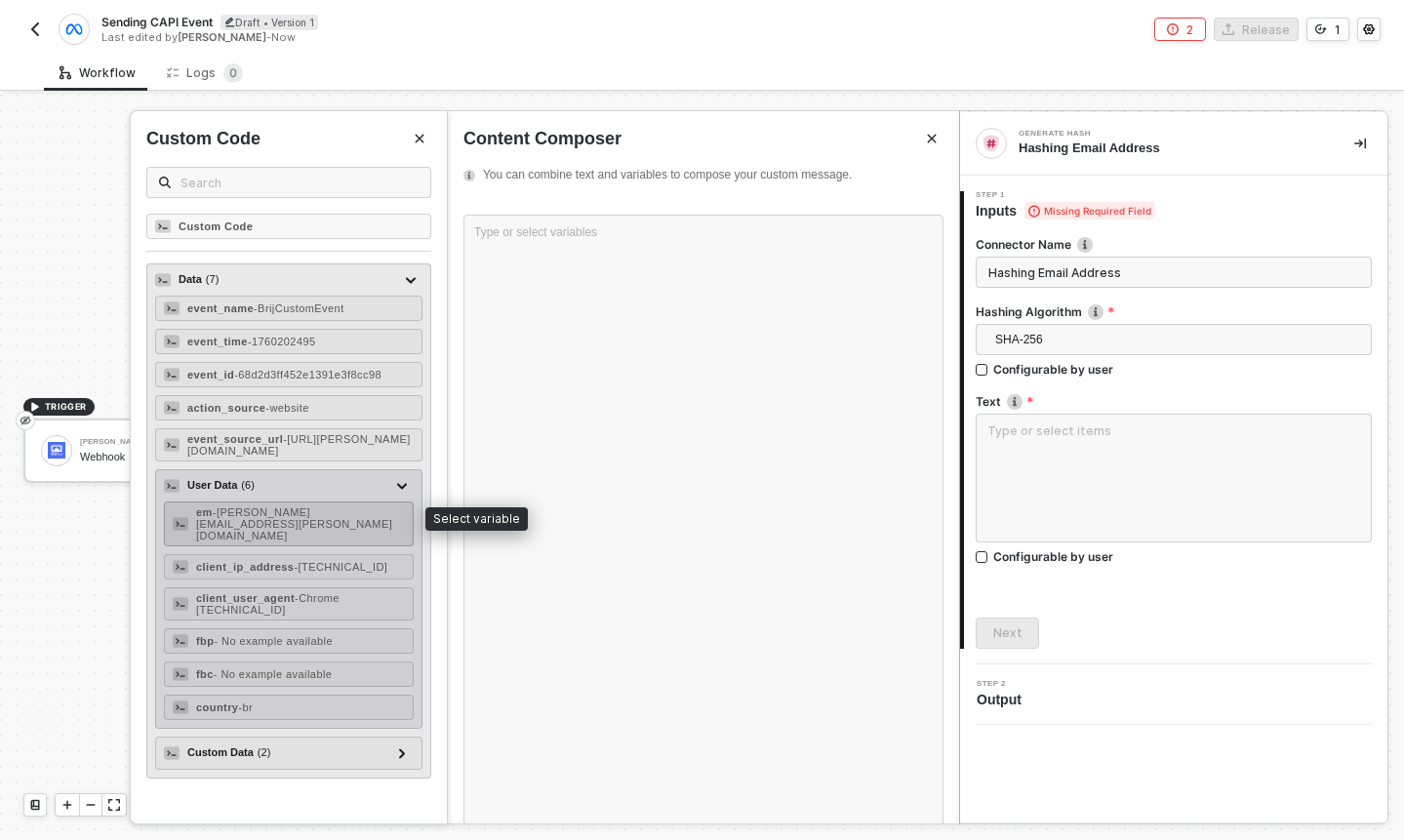
click at [363, 522] on div "em - felipe+3124@brij.it" at bounding box center [288, 524] width 249 height 45
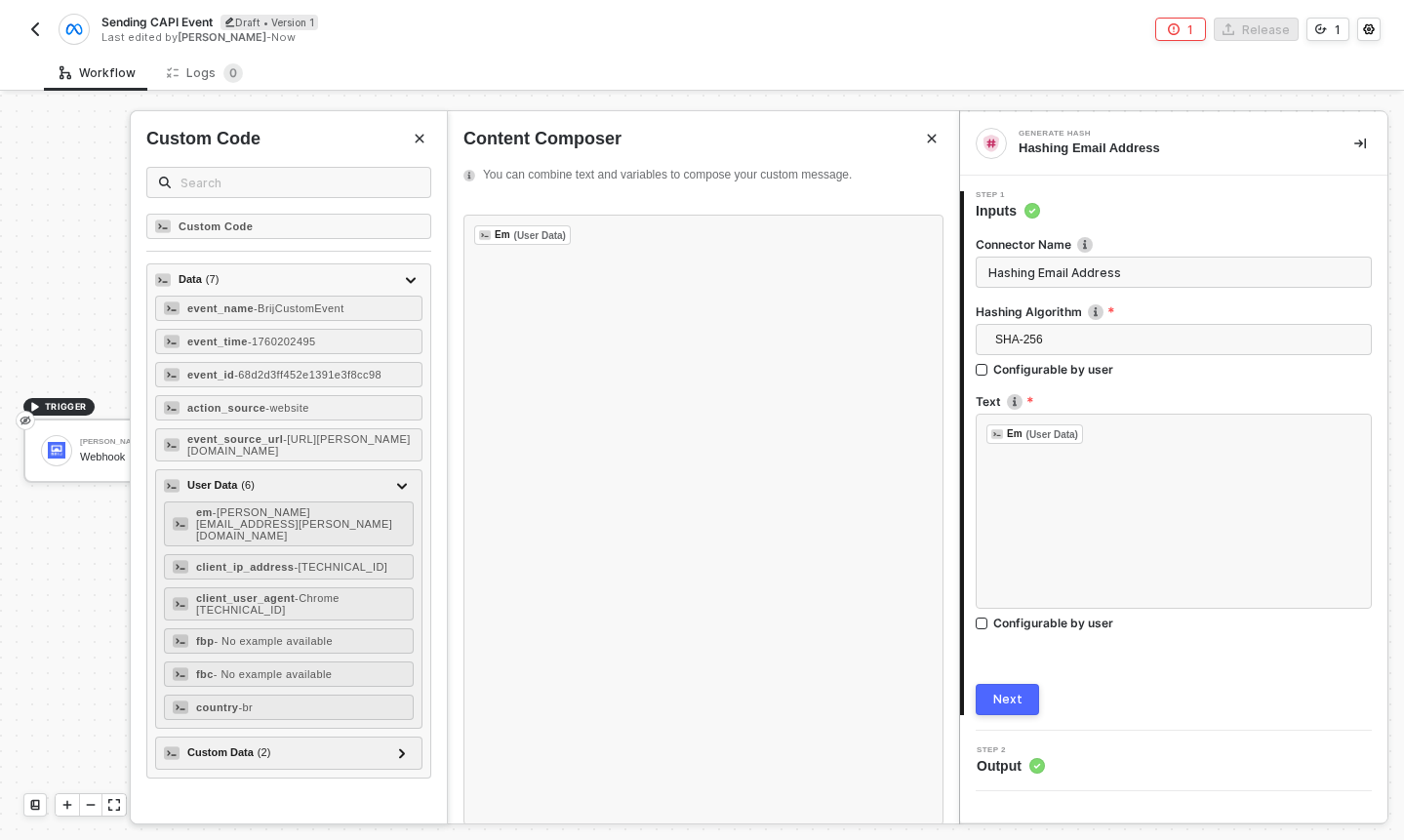
click at [1003, 691] on div "Next" at bounding box center [1007, 699] width 29 height 16
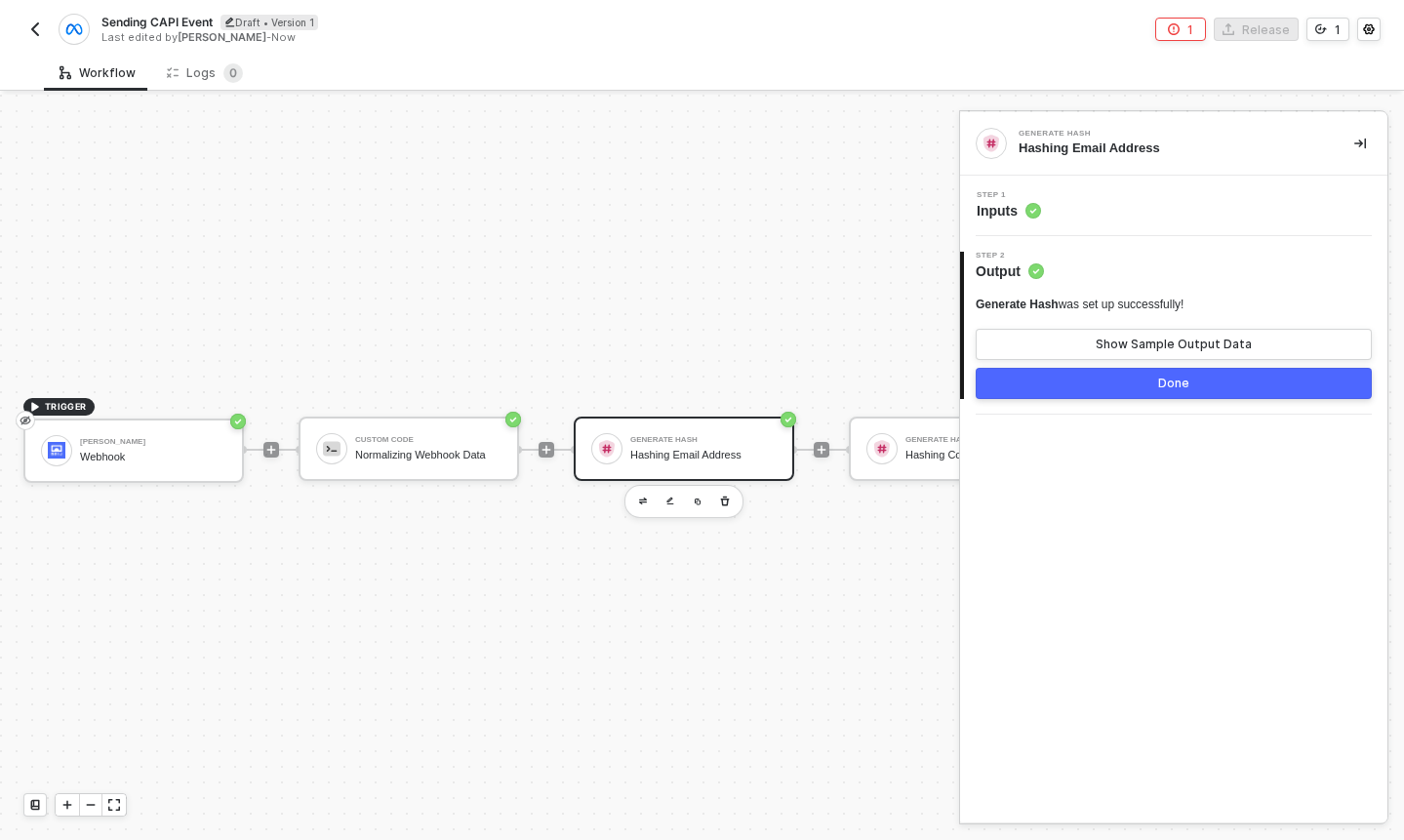
click at [1107, 389] on button "Done" at bounding box center [1173, 383] width 396 height 31
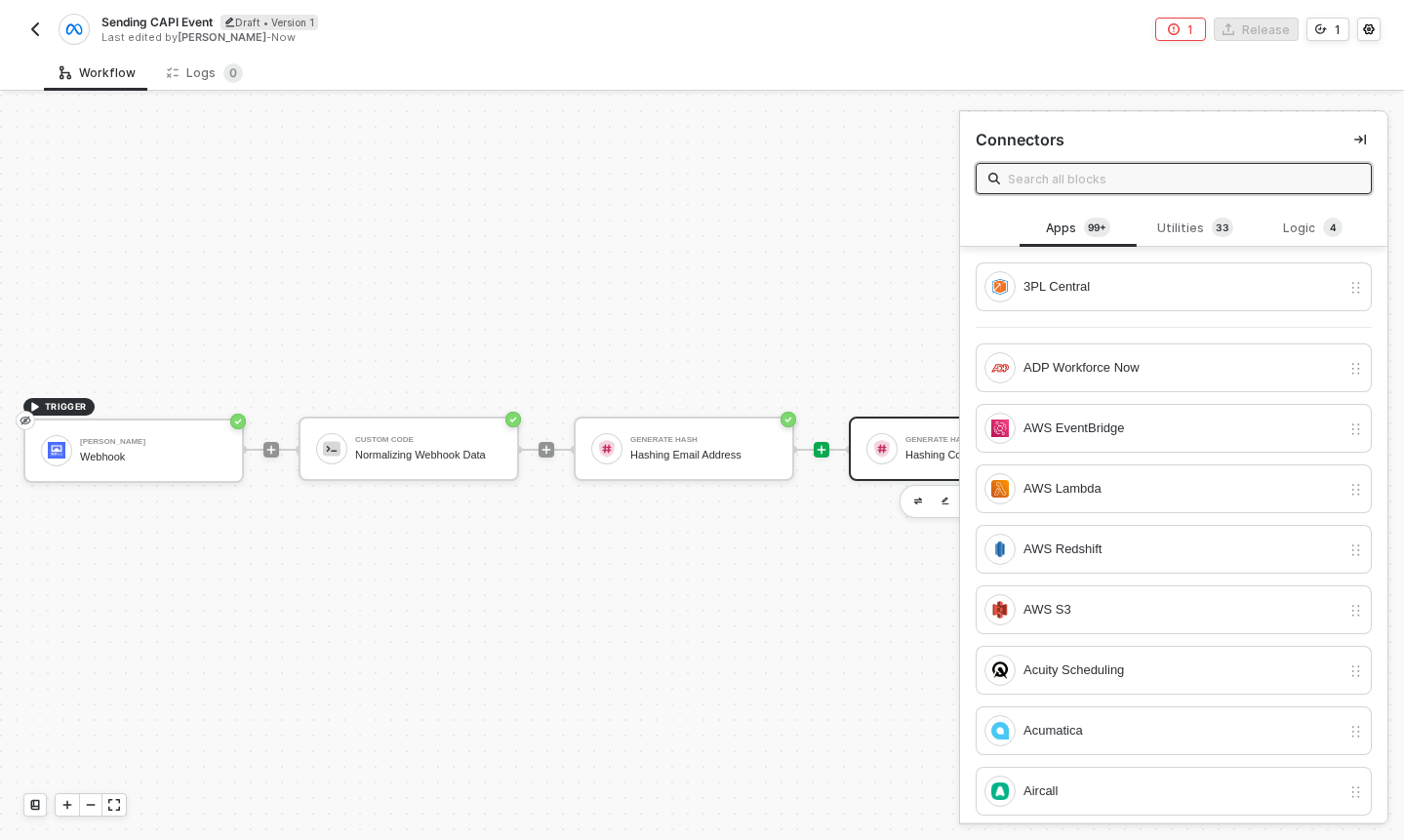
click at [928, 432] on div "Generate Hash #2 Hashing Country Code" at bounding box center [978, 448] width 147 height 37
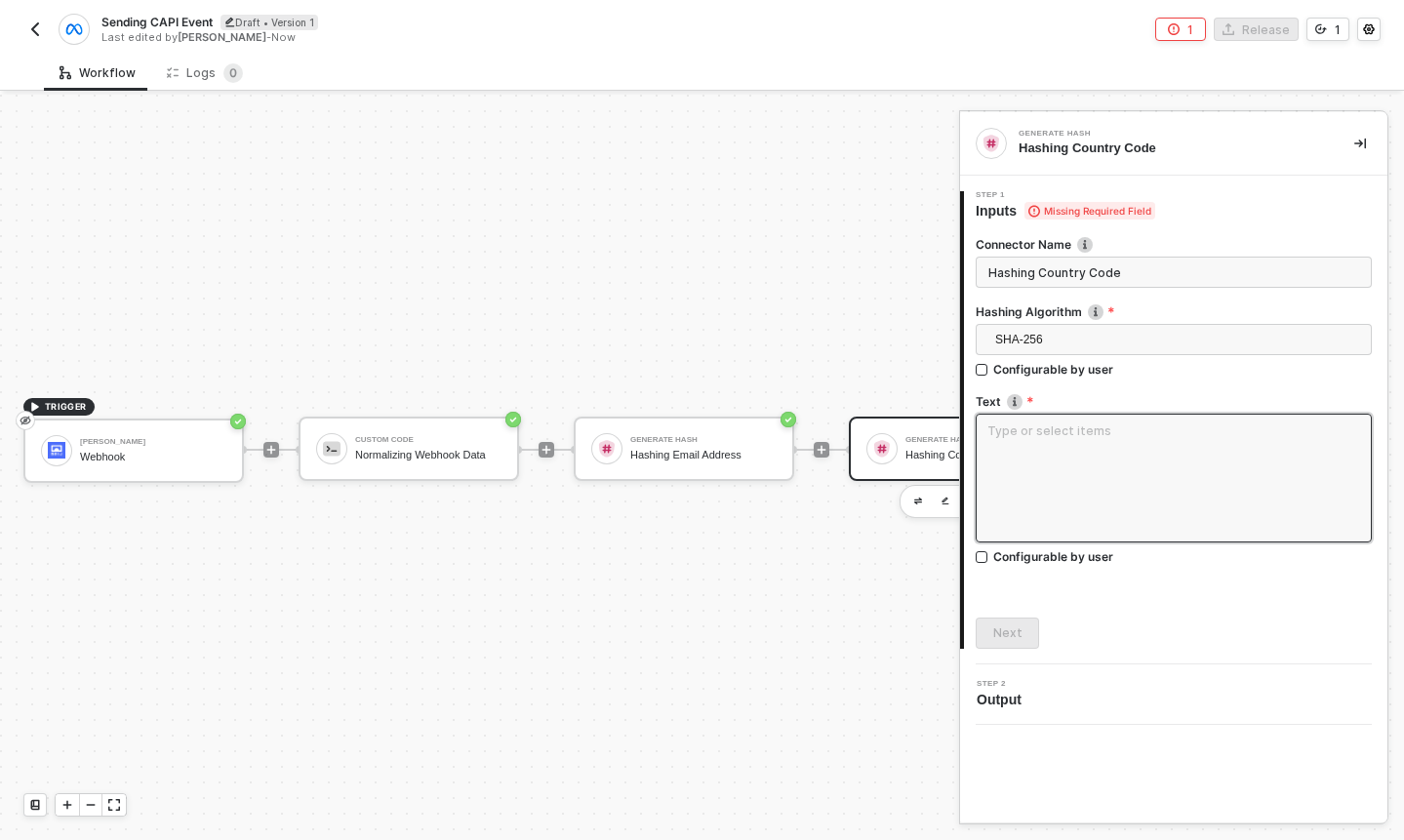
click at [1067, 428] on textarea at bounding box center [1173, 478] width 396 height 129
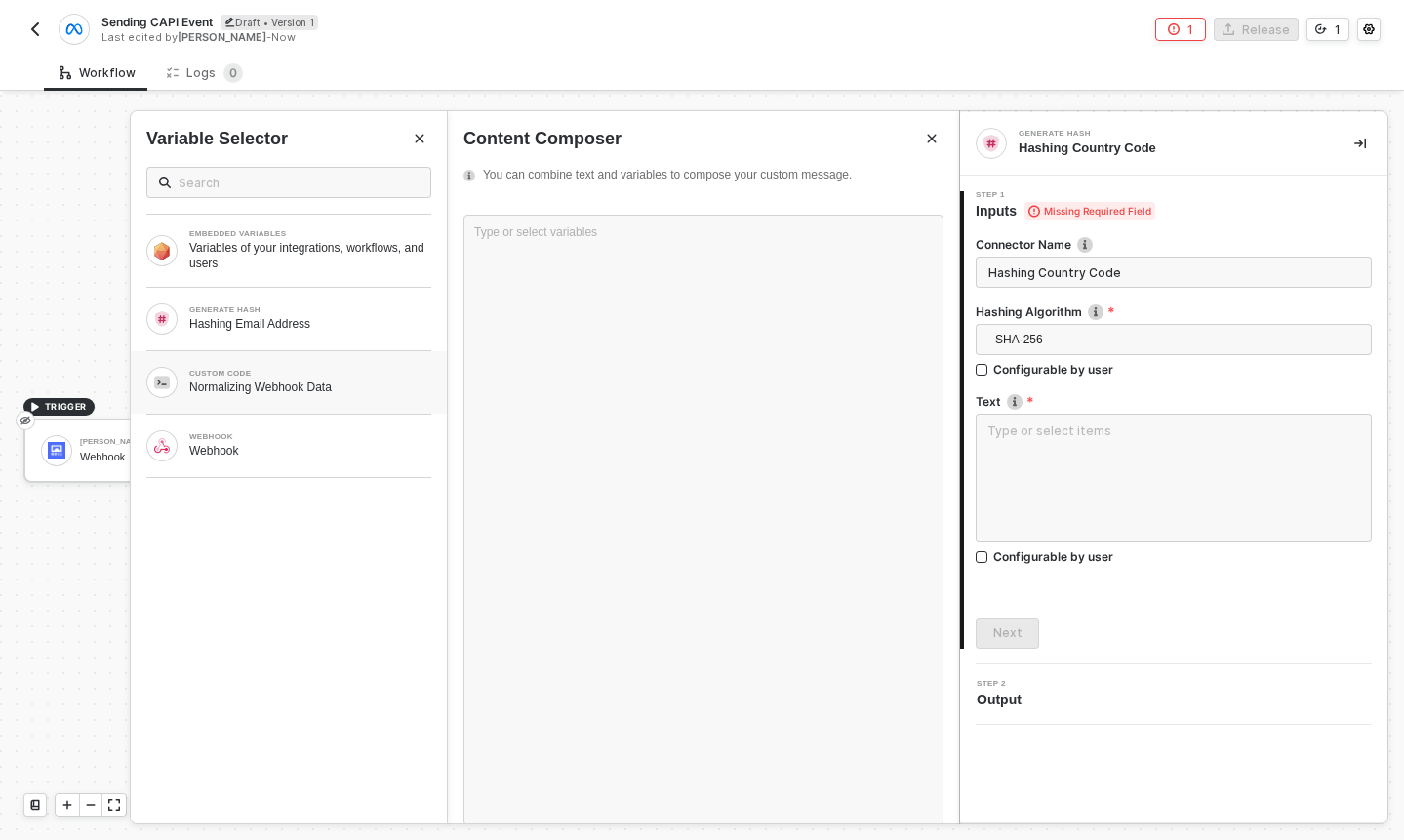
click at [345, 379] on div "Normalizing Webhook Data" at bounding box center [310, 387] width 242 height 16
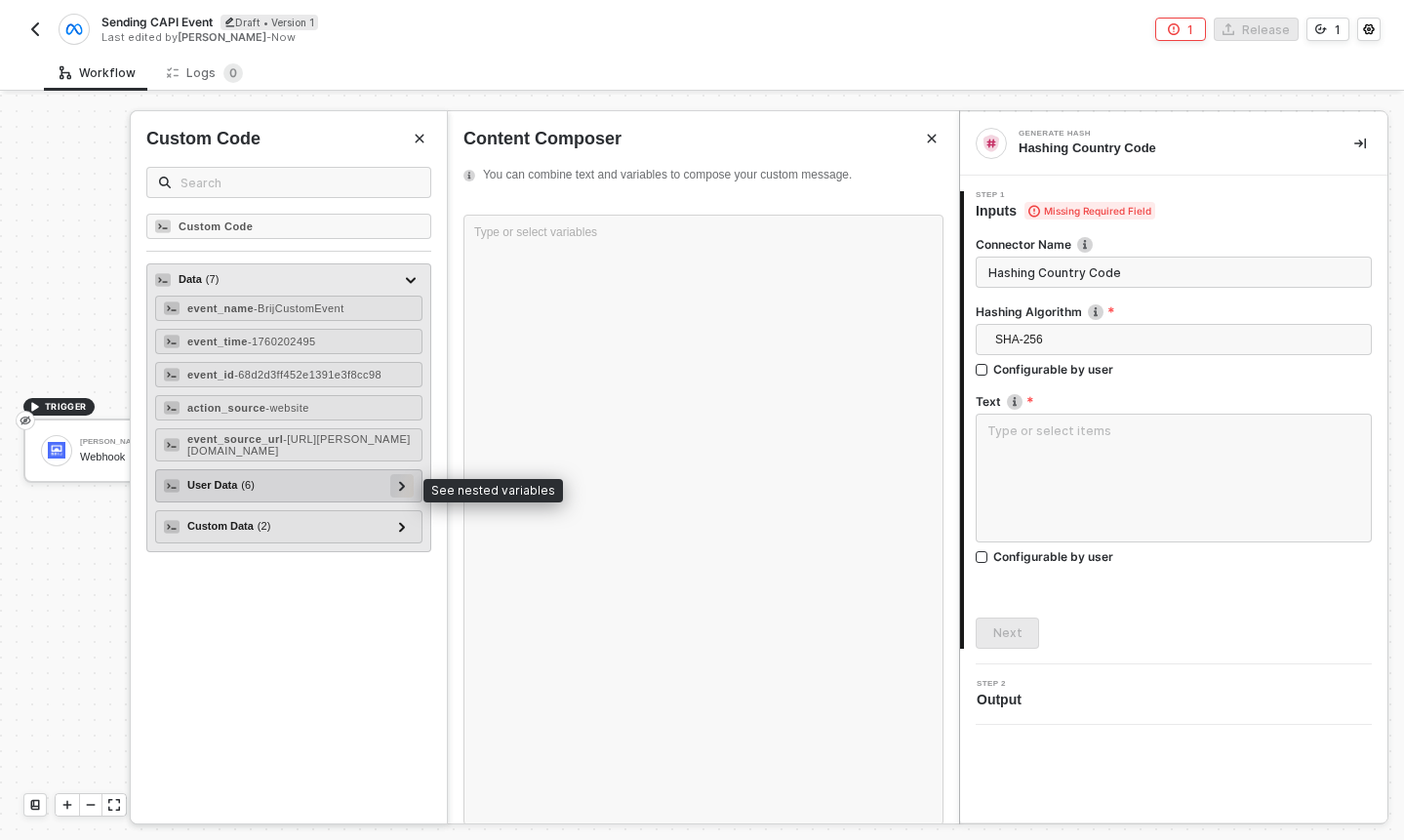
click at [406, 486] on div at bounding box center [402, 485] width 10 height 22
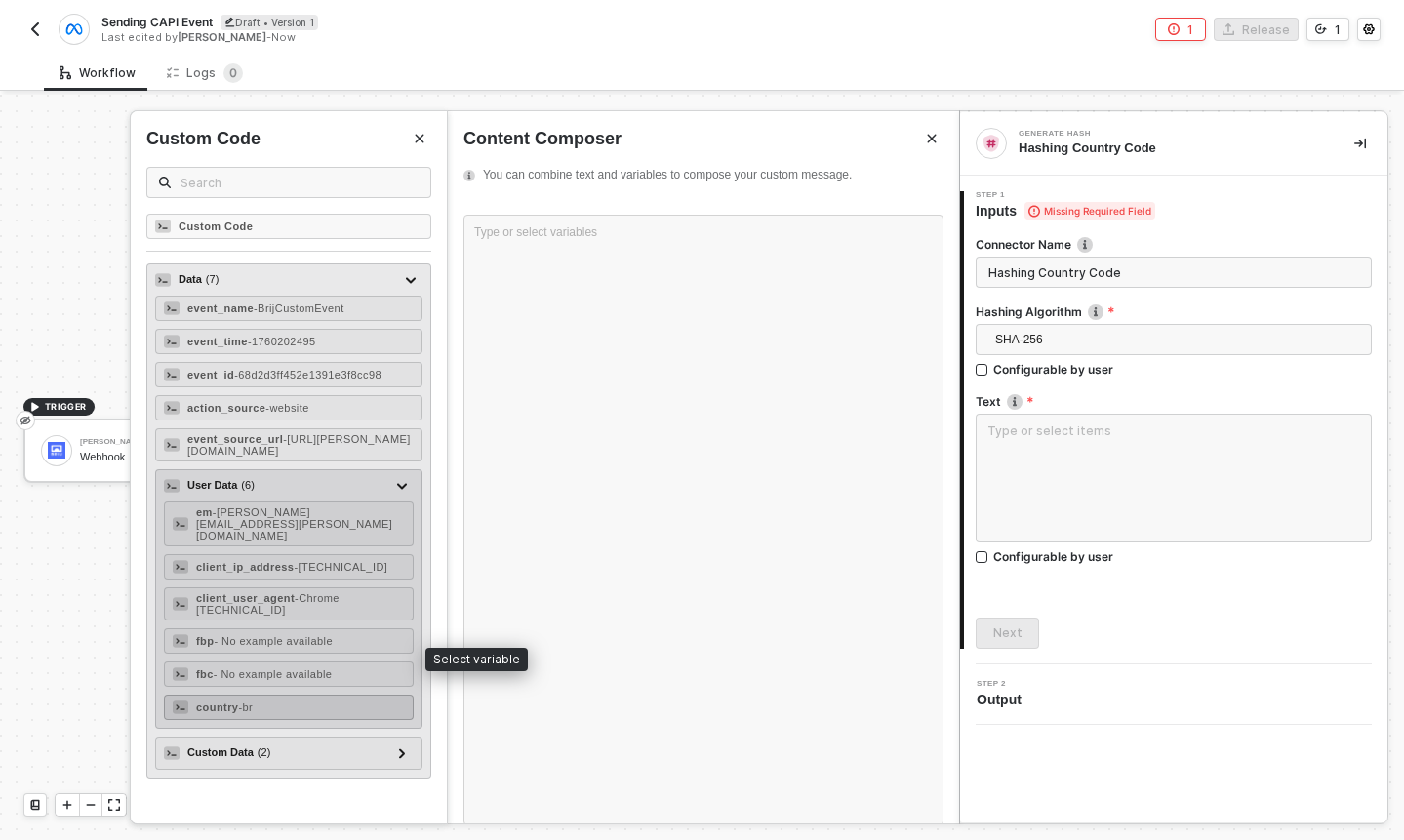
click at [314, 694] on div "country - br" at bounding box center [288, 706] width 249 height 25
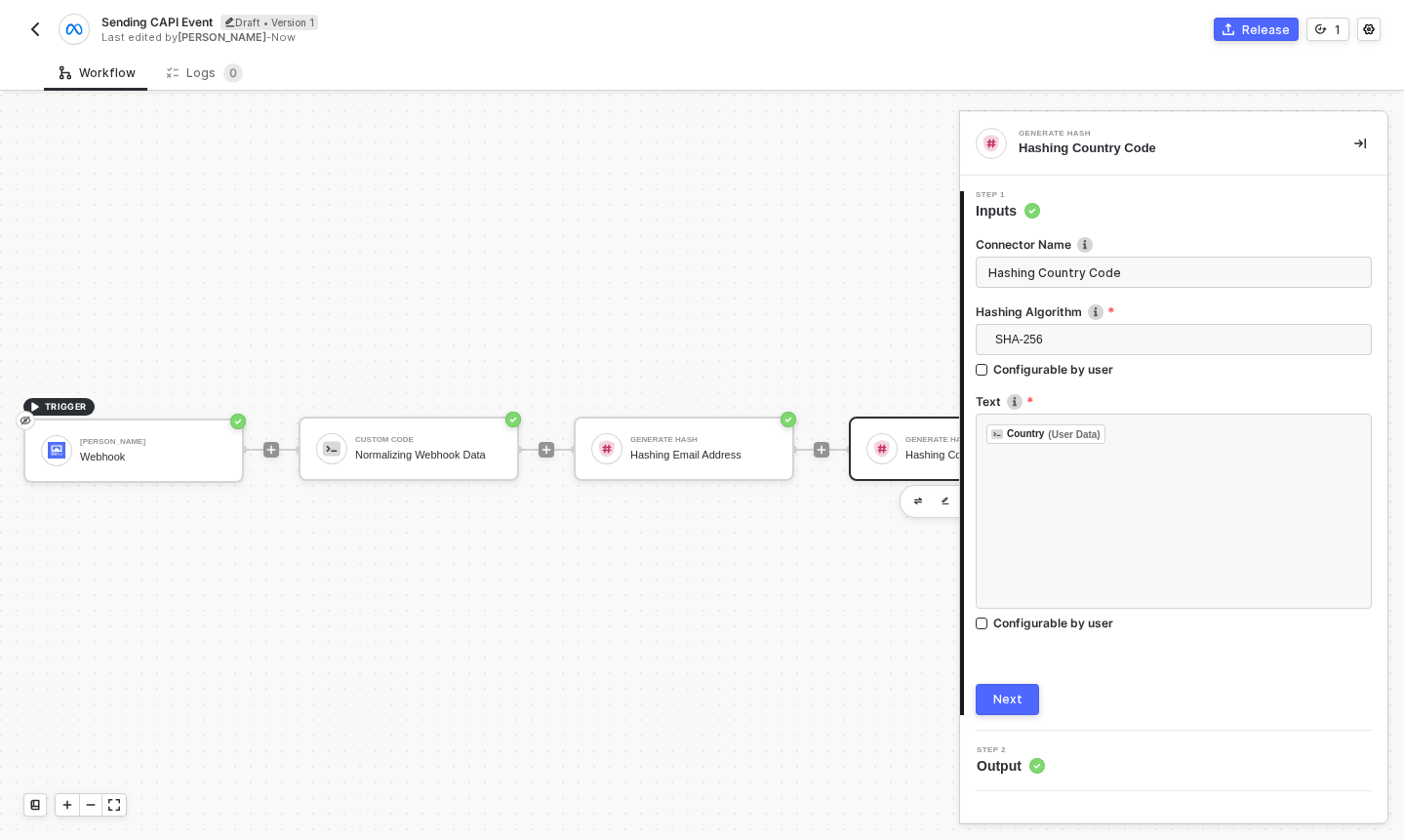
click at [991, 710] on button "Next" at bounding box center [1008, 698] width 64 height 31
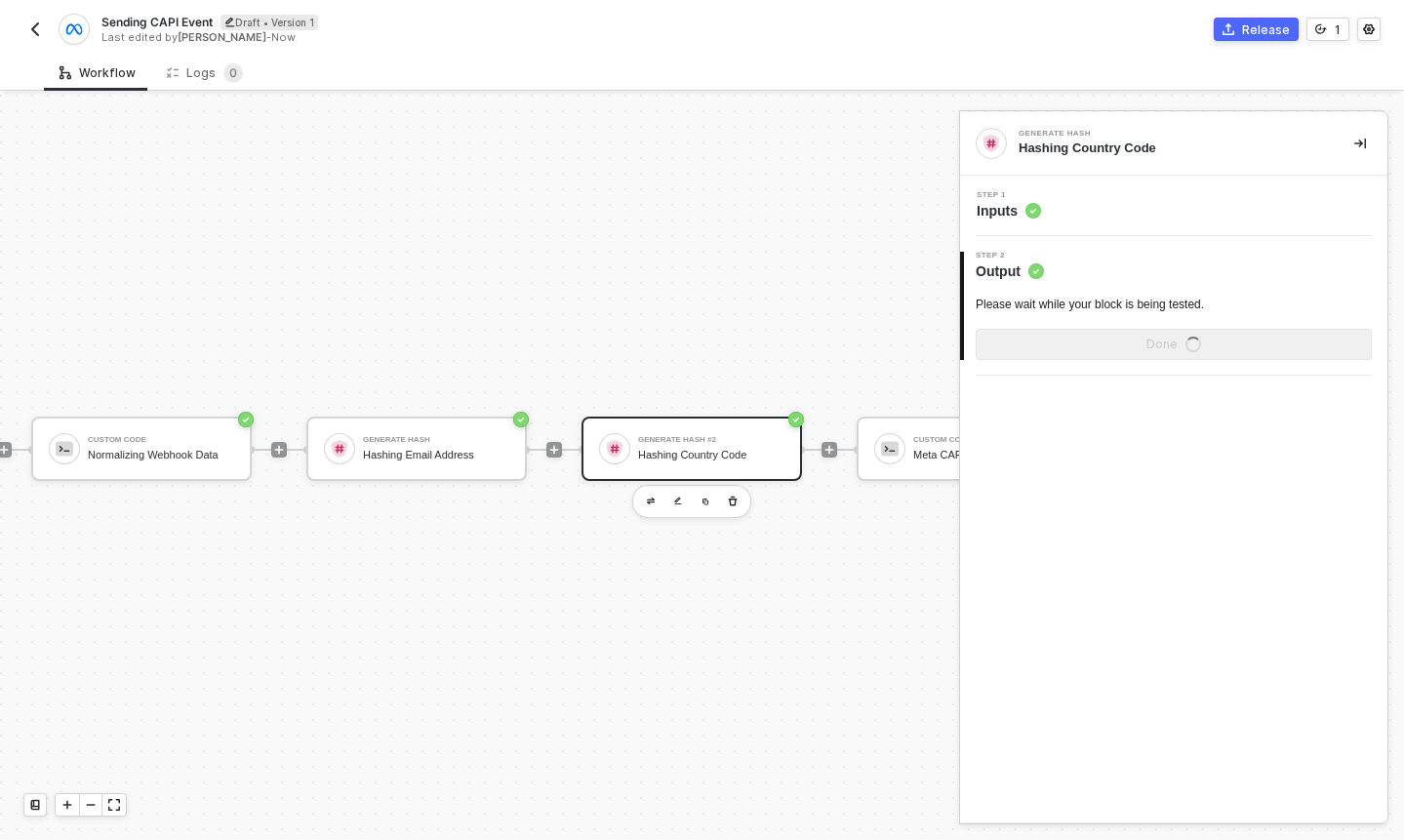
scroll to position [36, 467]
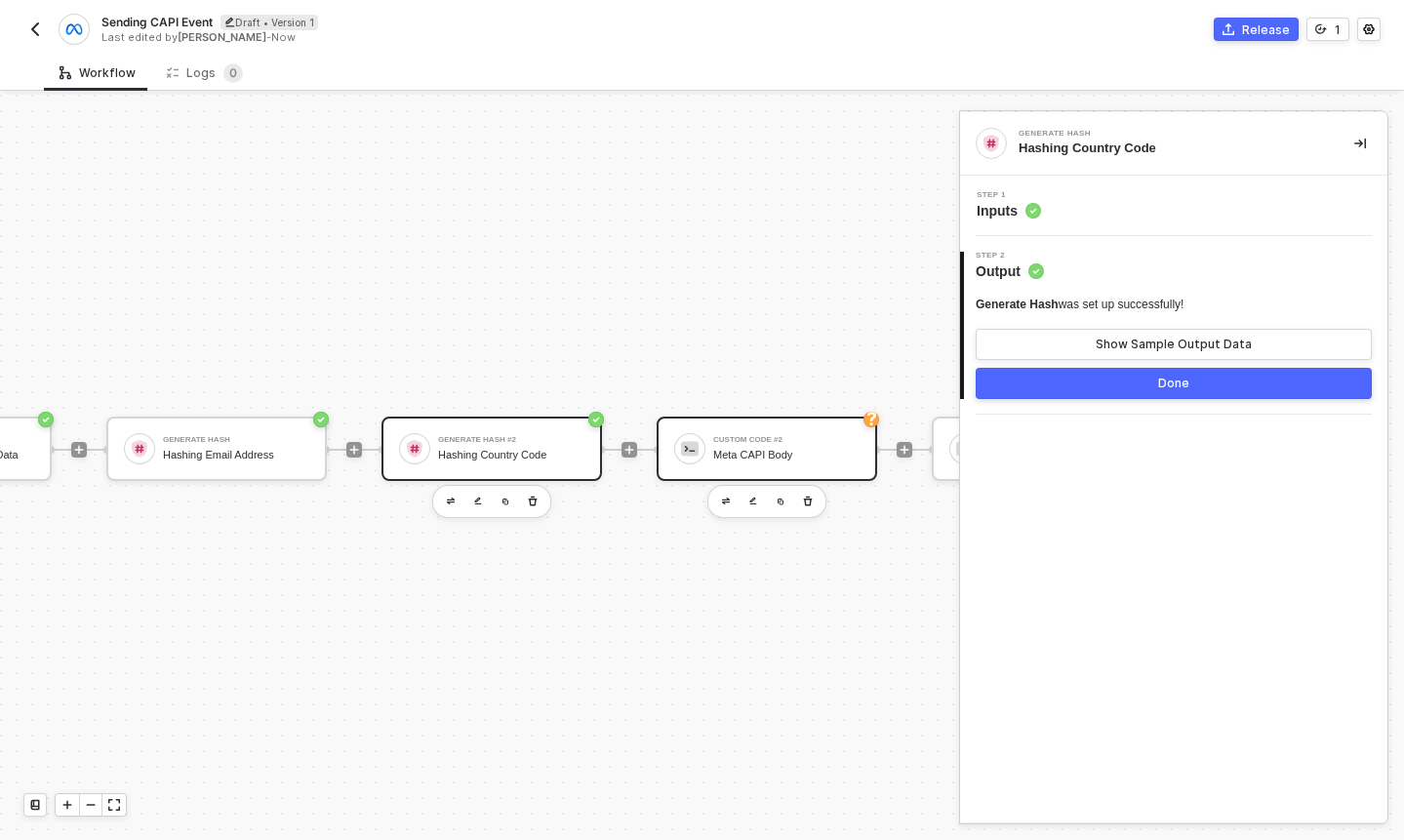
click at [734, 454] on div "Meta CAPI Body" at bounding box center [786, 455] width 147 height 13
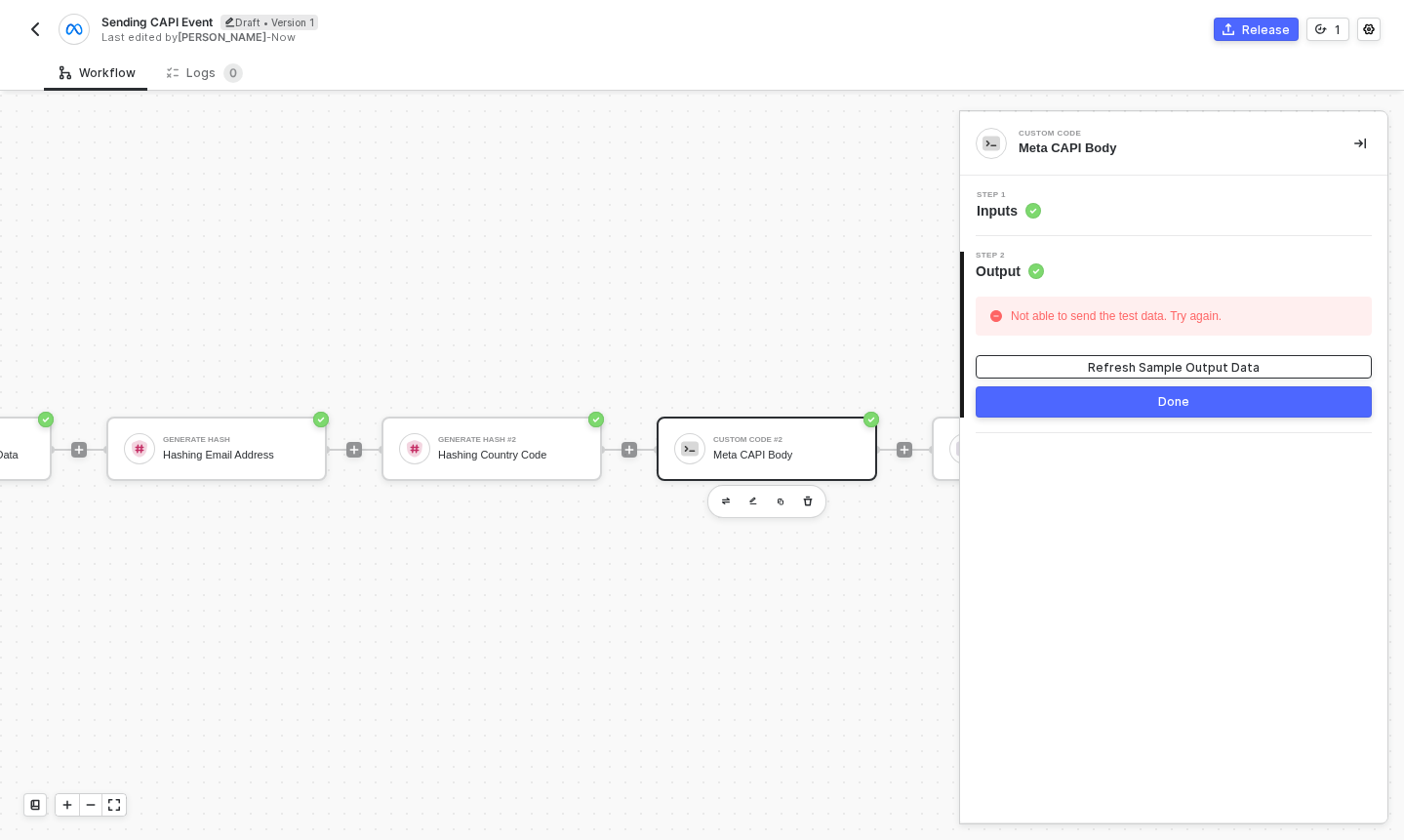
click at [1105, 368] on div "Refresh Sample Output Data" at bounding box center [1173, 367] width 172 height 17
click at [1072, 212] on div "Step 1 Inputs" at bounding box center [1175, 206] width 422 height 29
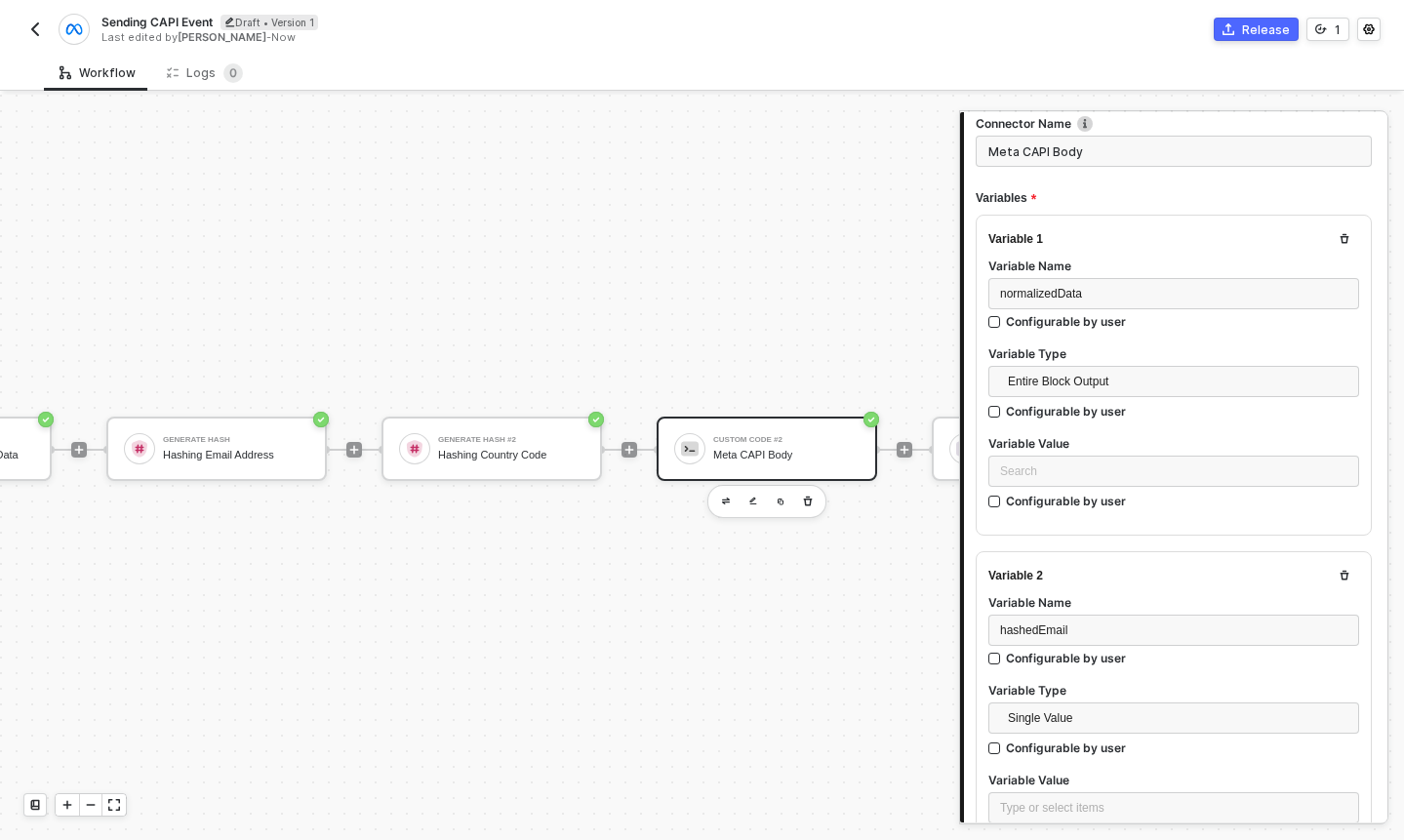
scroll to position [154, 0]
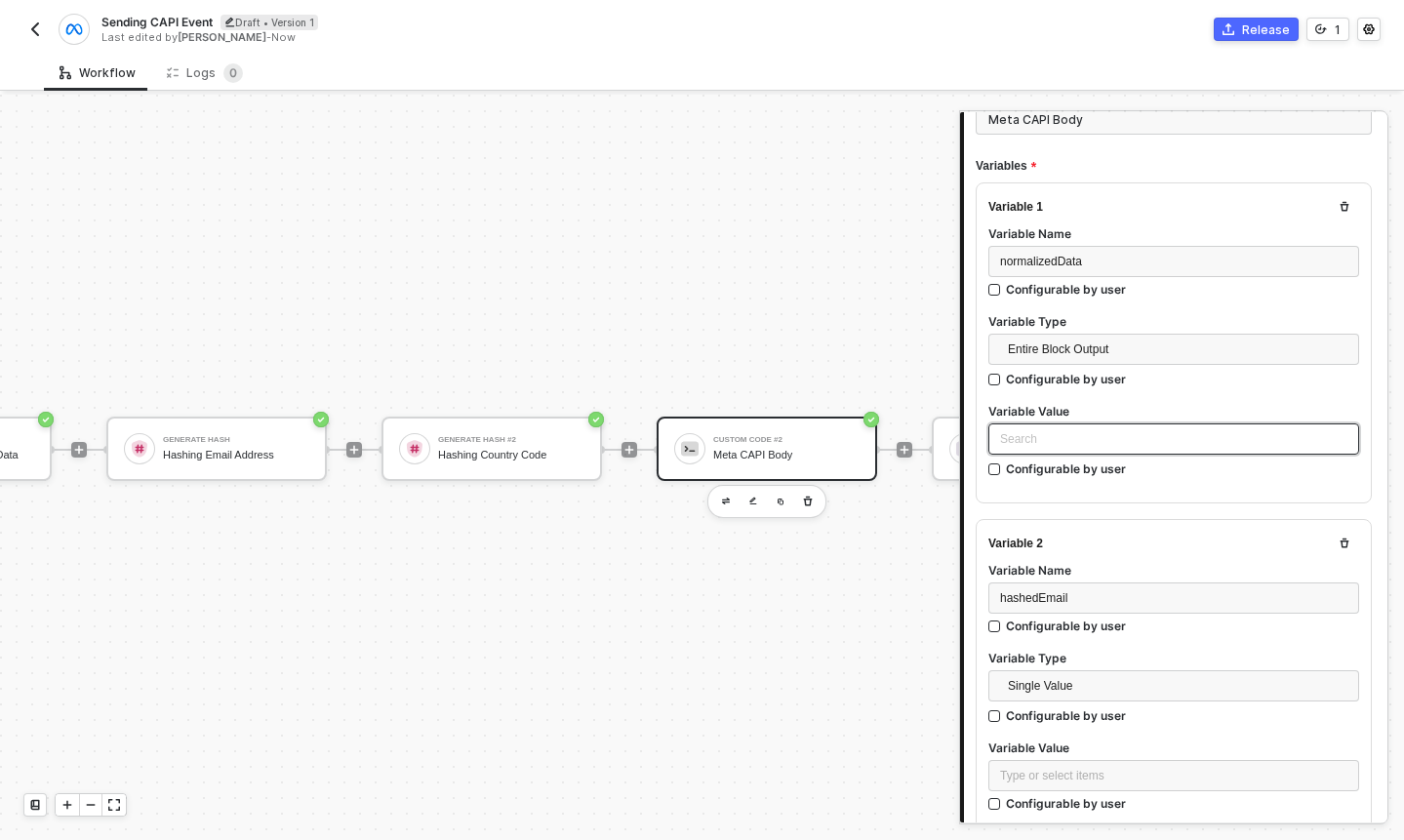
click at [1087, 439] on div "Search" at bounding box center [1174, 438] width 371 height 31
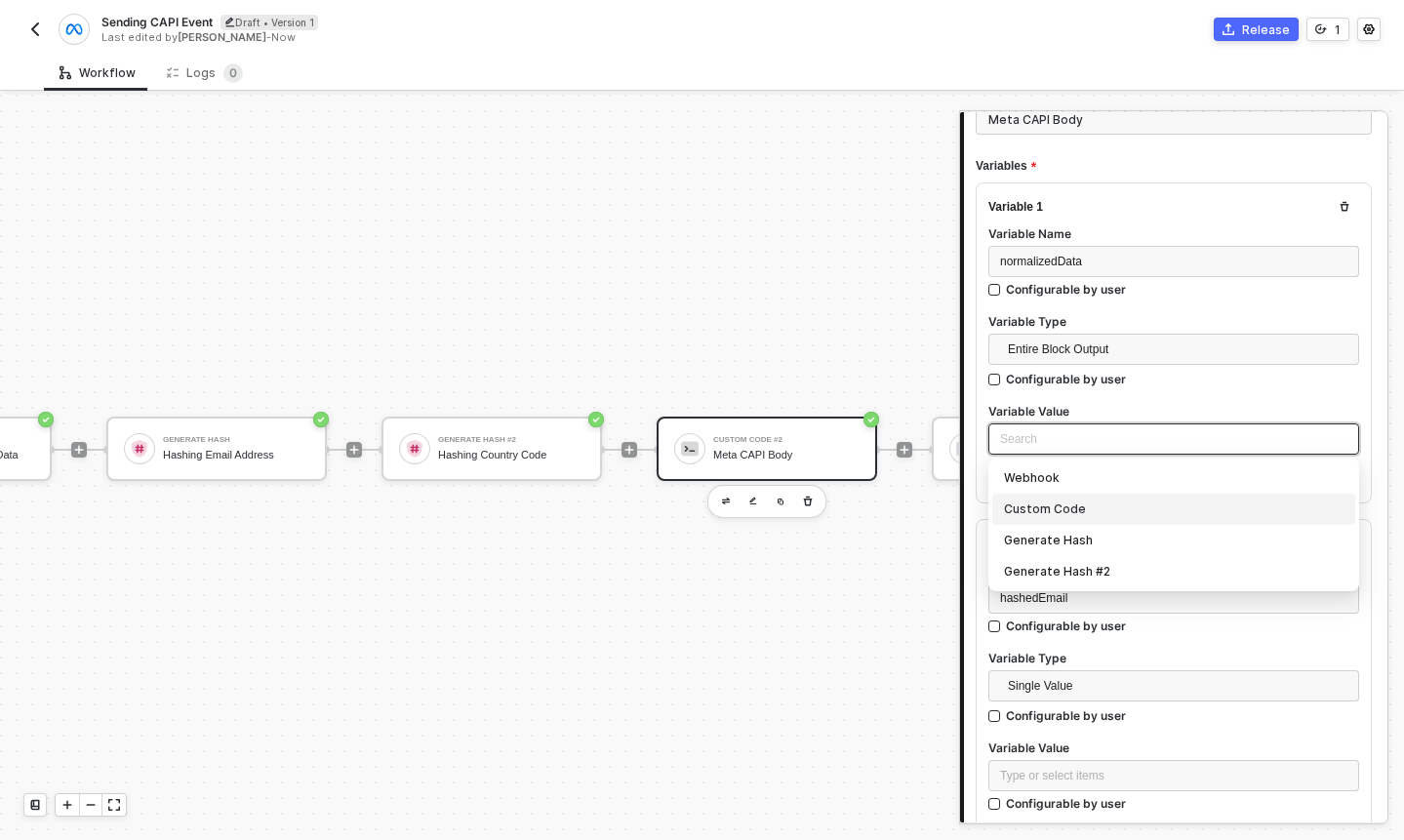
click at [1080, 504] on div "Custom Code" at bounding box center [1173, 510] width 339 height 22
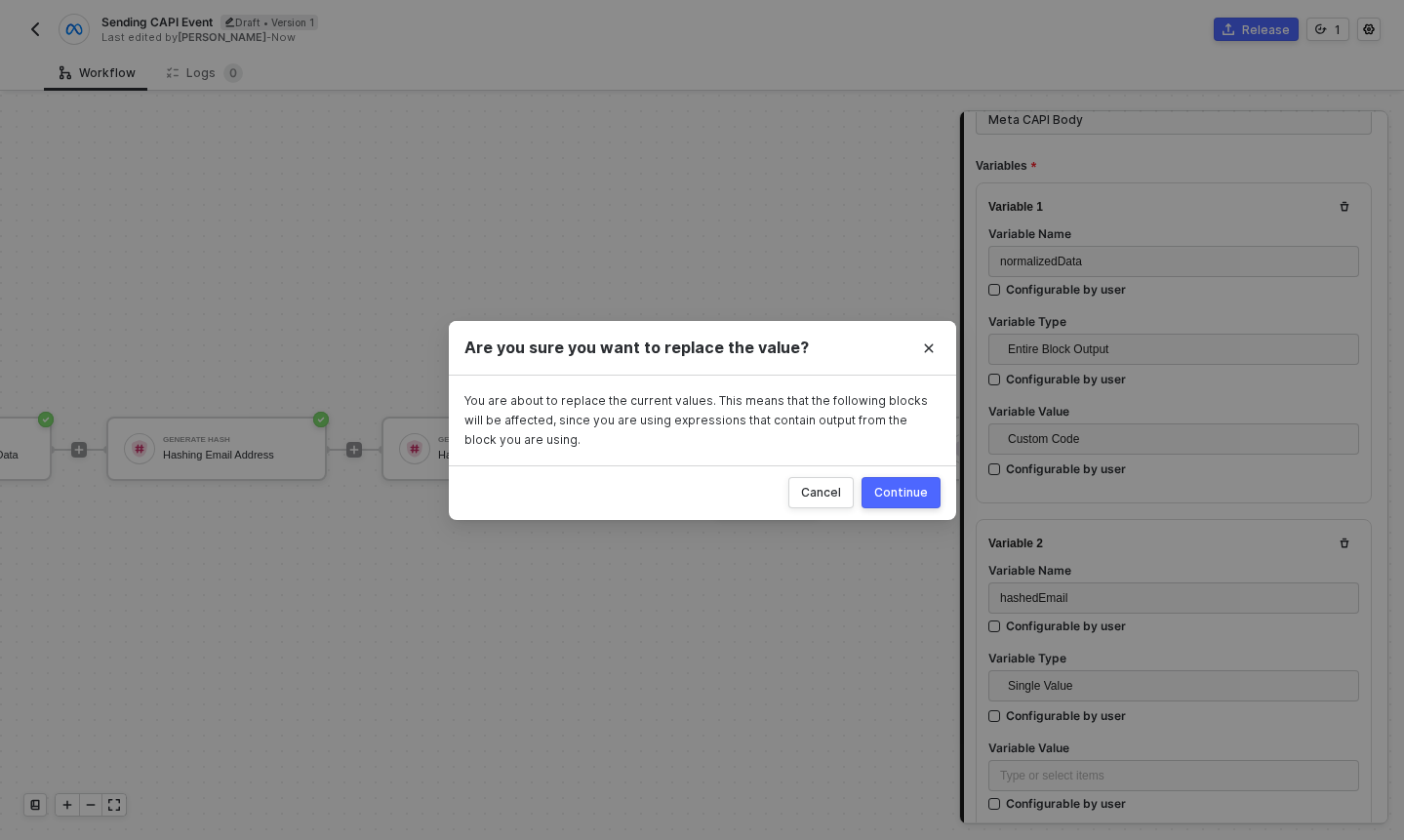
click at [905, 494] on div "Continue" at bounding box center [901, 493] width 54 height 16
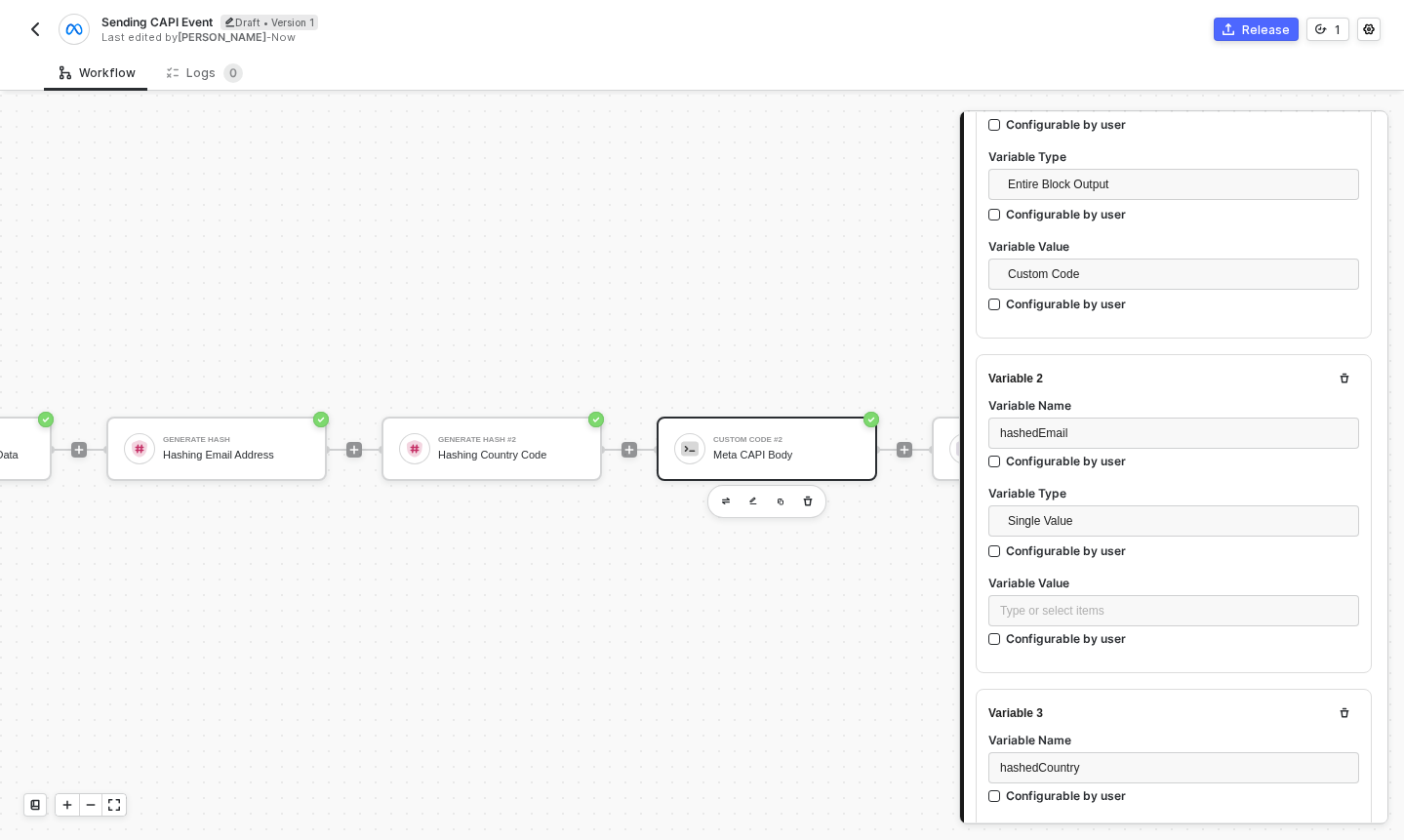
scroll to position [364, 0]
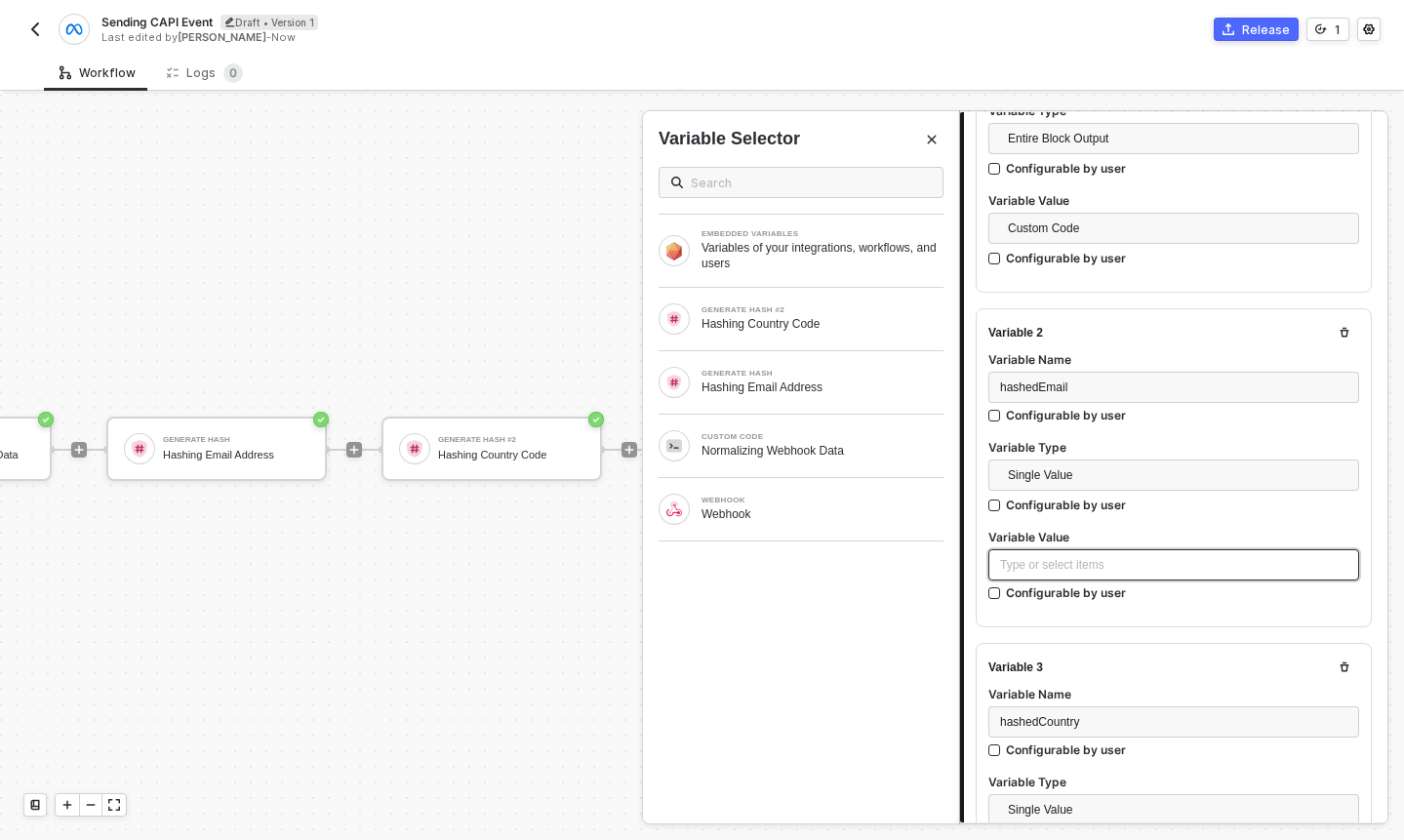
click at [1059, 567] on div "Type or select items ﻿" at bounding box center [1173, 565] width 347 height 19
click at [844, 377] on div "GENERATE HASH Hashing Email Address" at bounding box center [822, 382] width 242 height 25
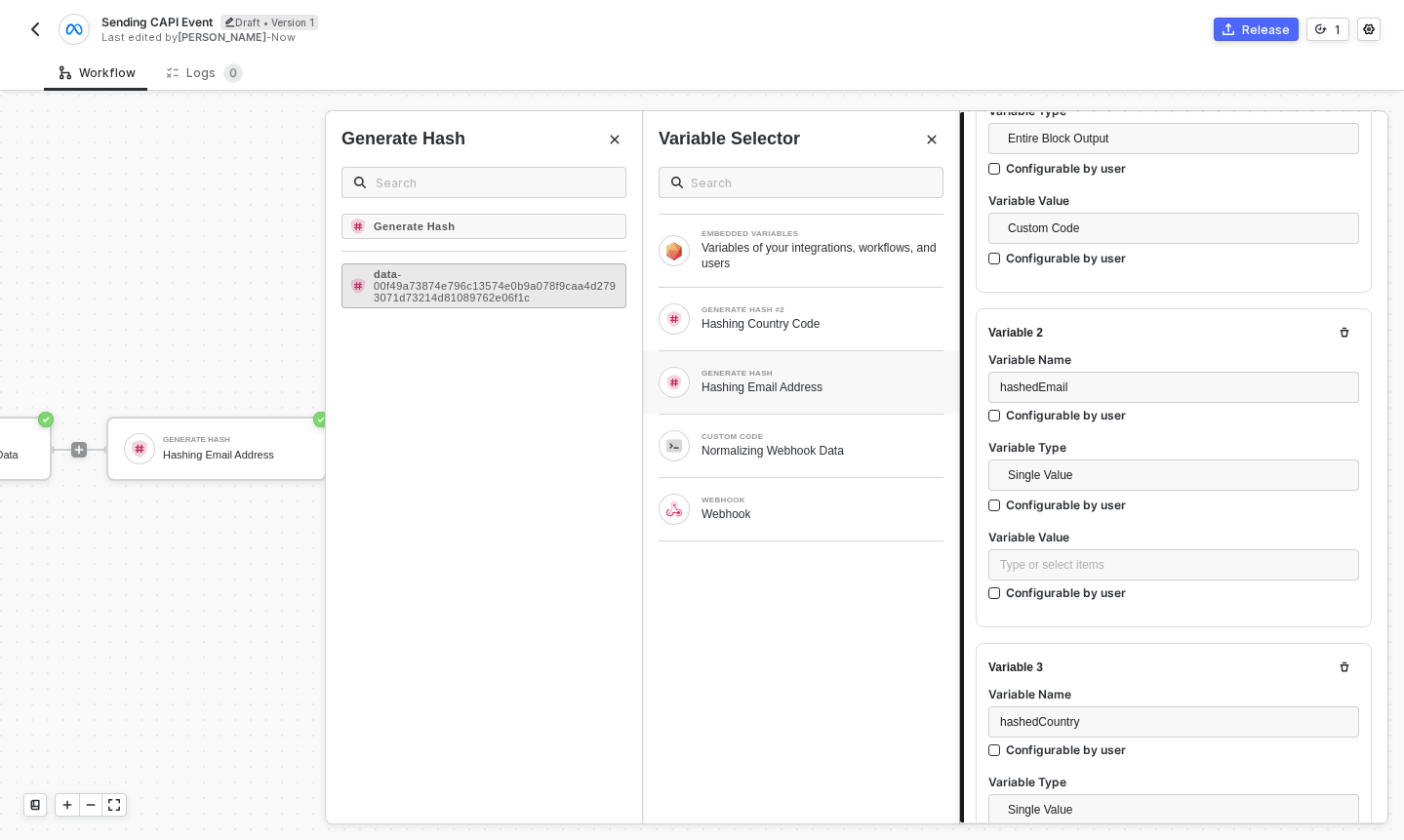
click at [512, 283] on span "- 00f49a73874e796c13574e0b9a078f9caa4d2793071d73214d81089762e06f1c" at bounding box center [495, 285] width 242 height 35
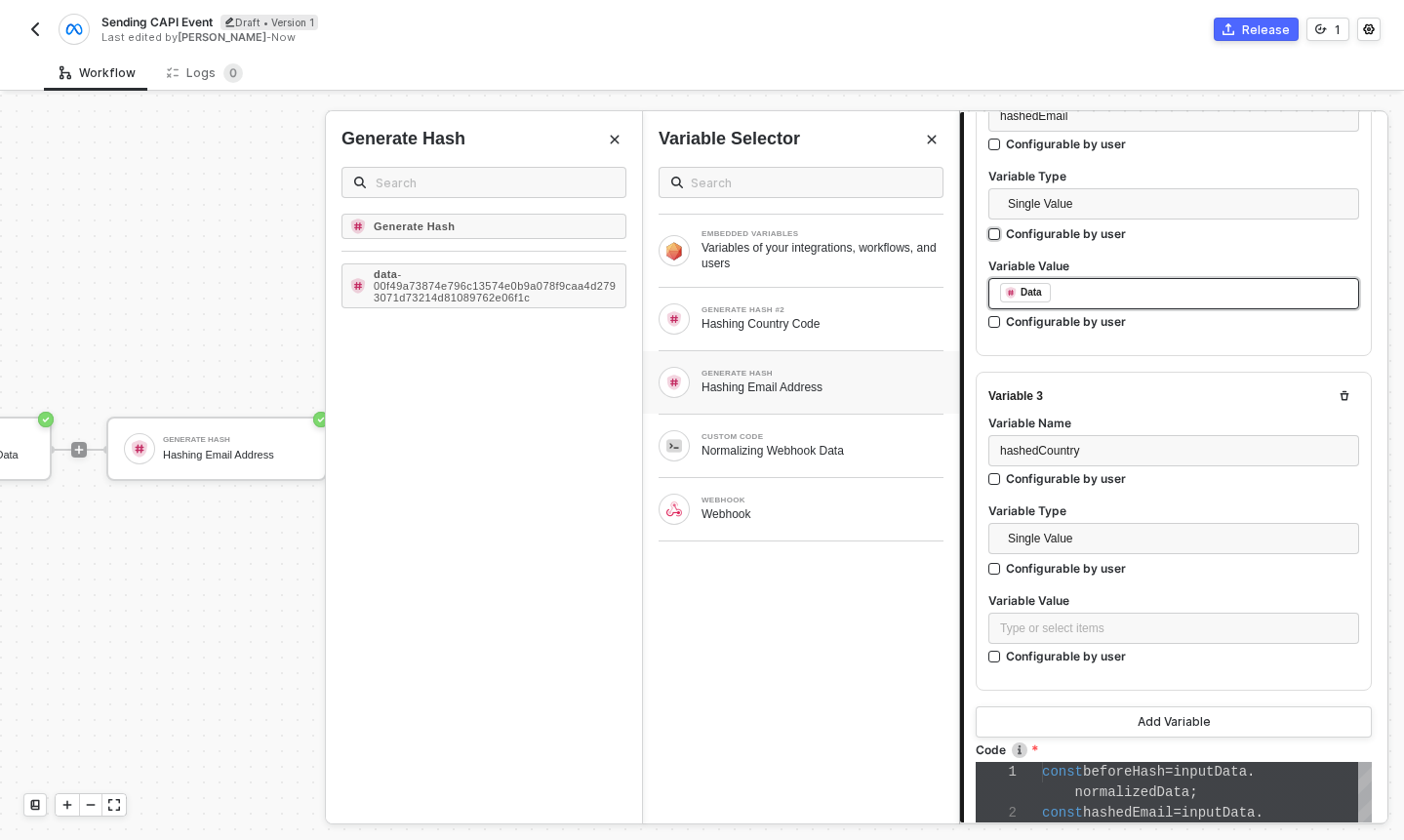
scroll to position [726, 0]
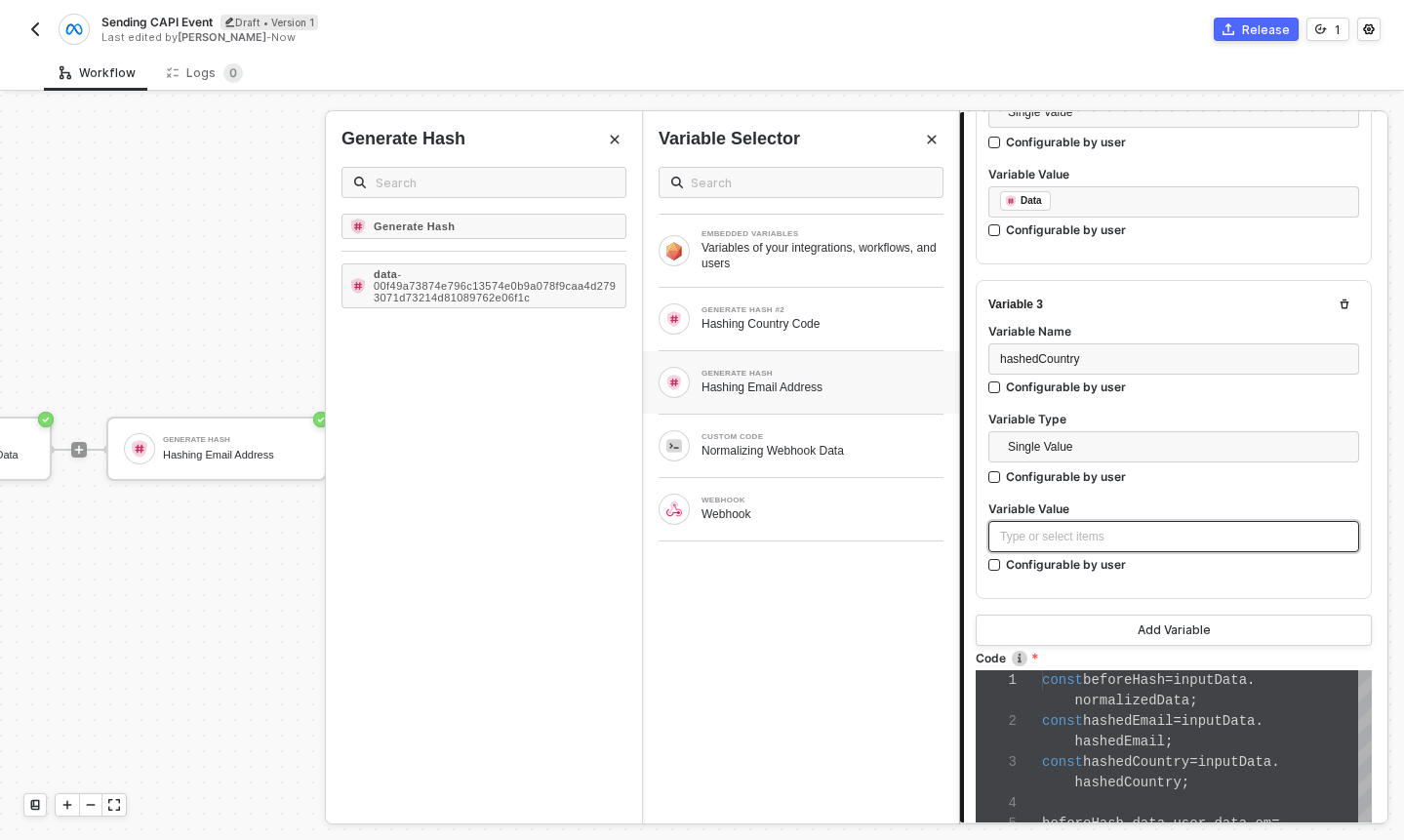
click at [1092, 523] on div "Type or select items ﻿" at bounding box center [1174, 536] width 371 height 31
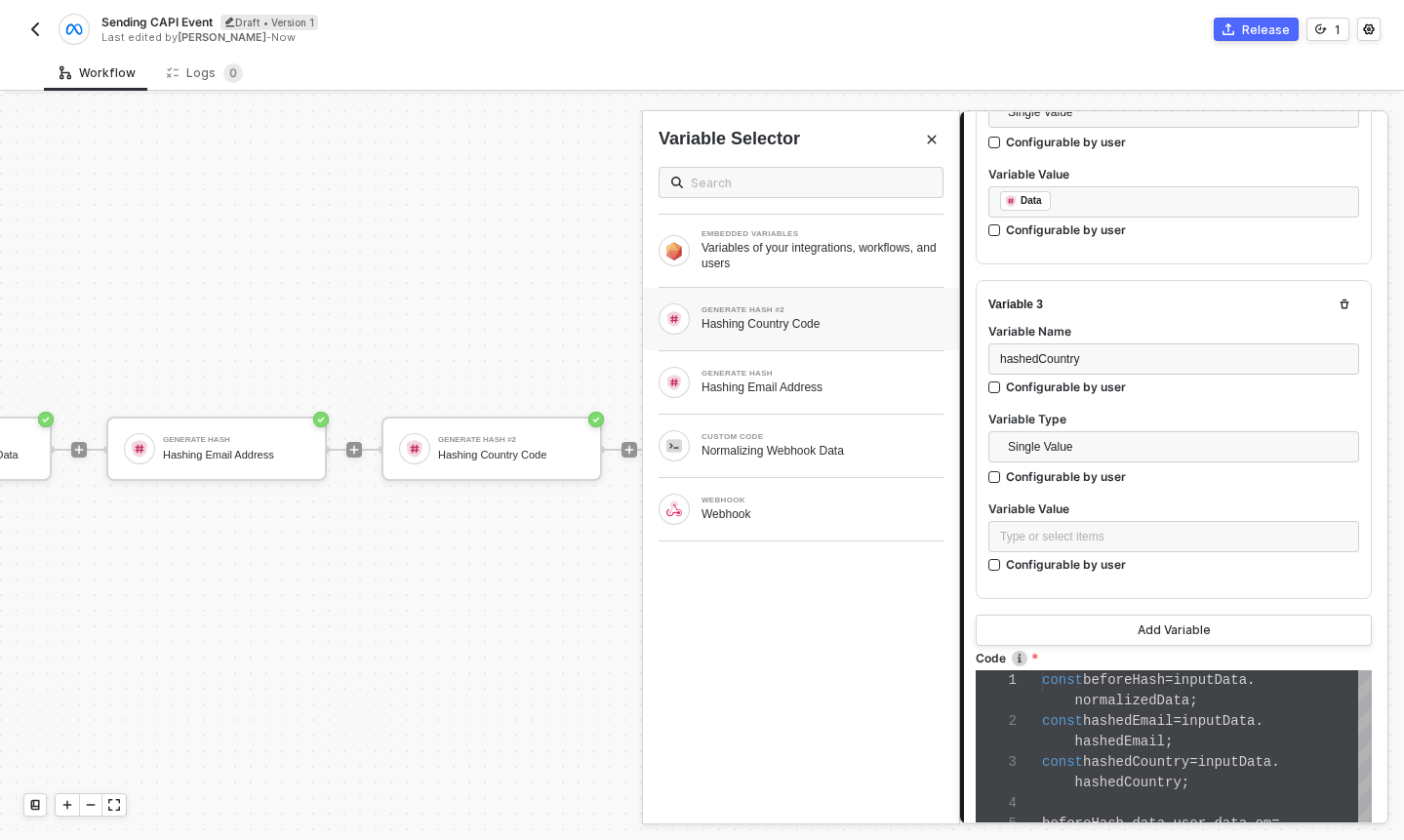
click at [780, 328] on div "Hashing Country Code" at bounding box center [822, 324] width 242 height 16
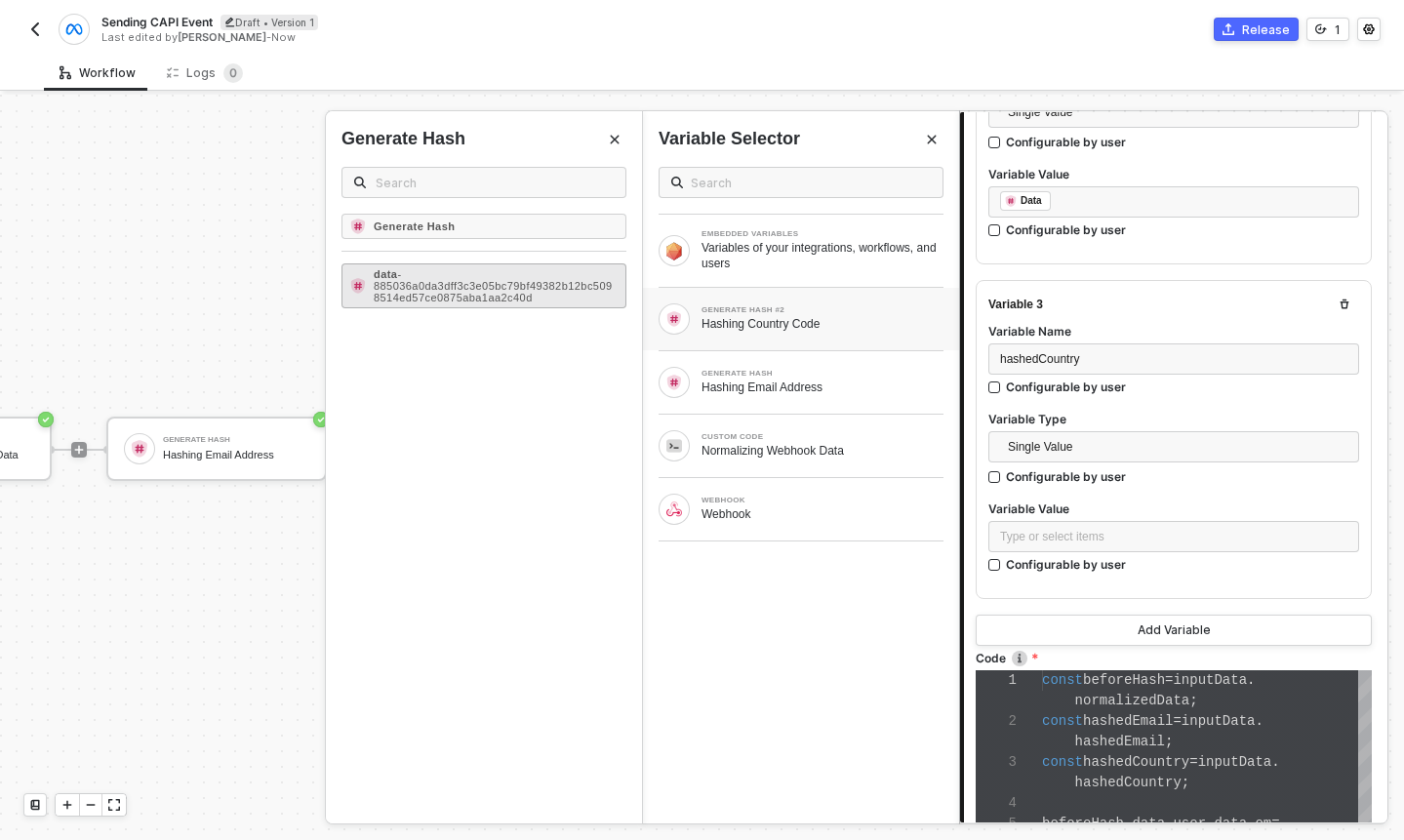
click at [539, 286] on span "- 885036a0da3dff3c3e05bc79bf49382b12bc5098514ed57ce0875aba1aa2c40d" at bounding box center [494, 285] width 239 height 35
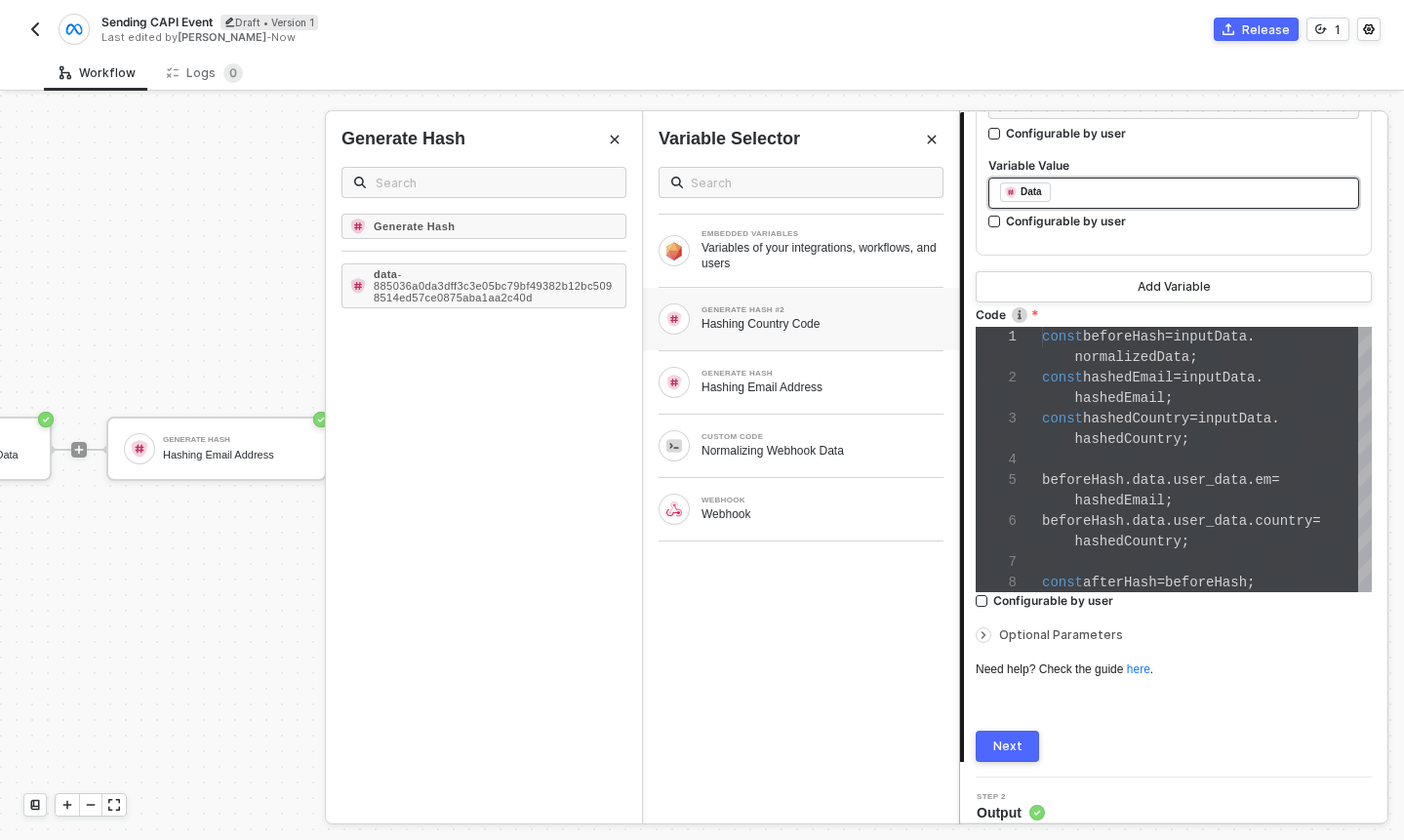
scroll to position [1082, 0]
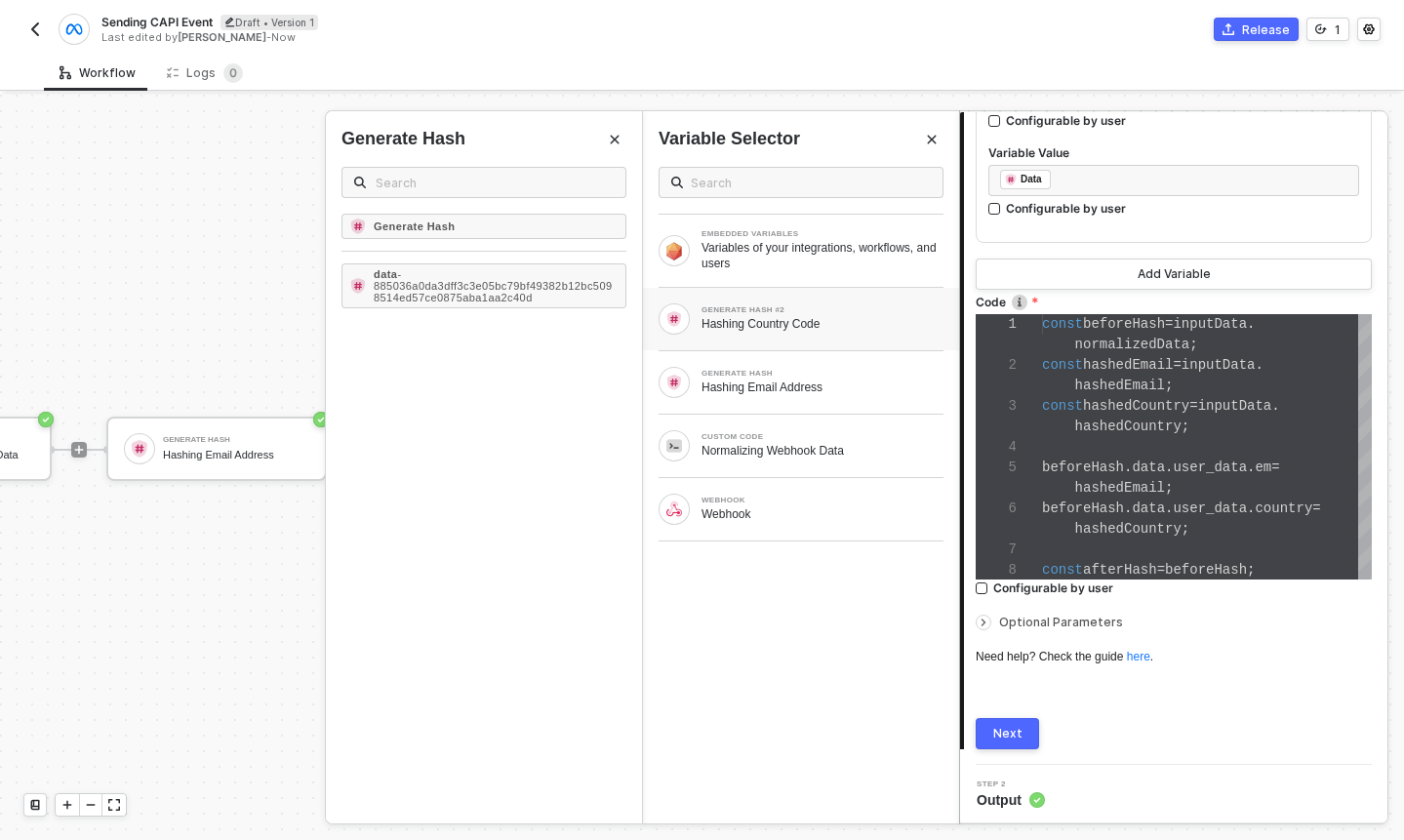
click at [1017, 720] on button "Next" at bounding box center [1008, 733] width 64 height 31
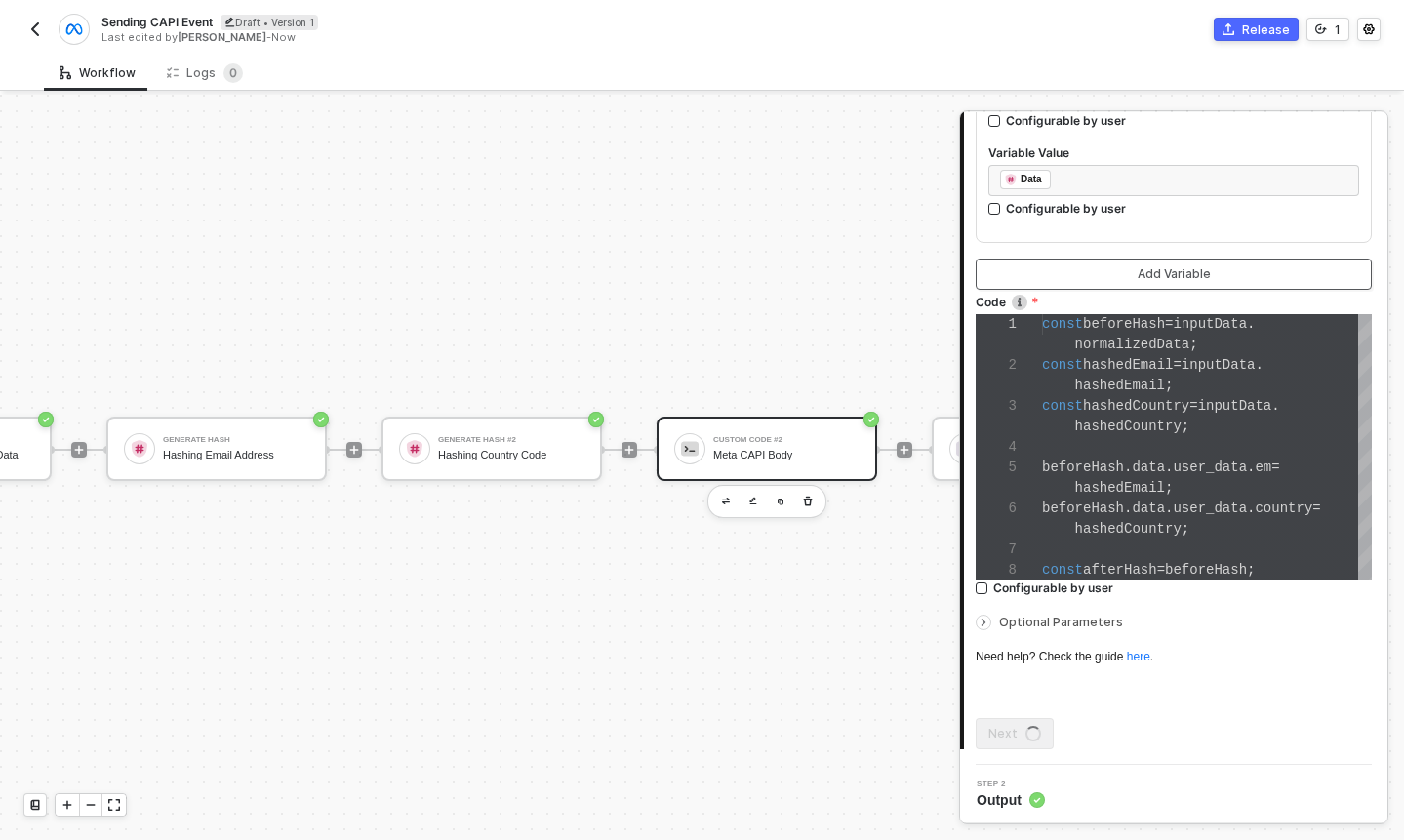
scroll to position [0, 0]
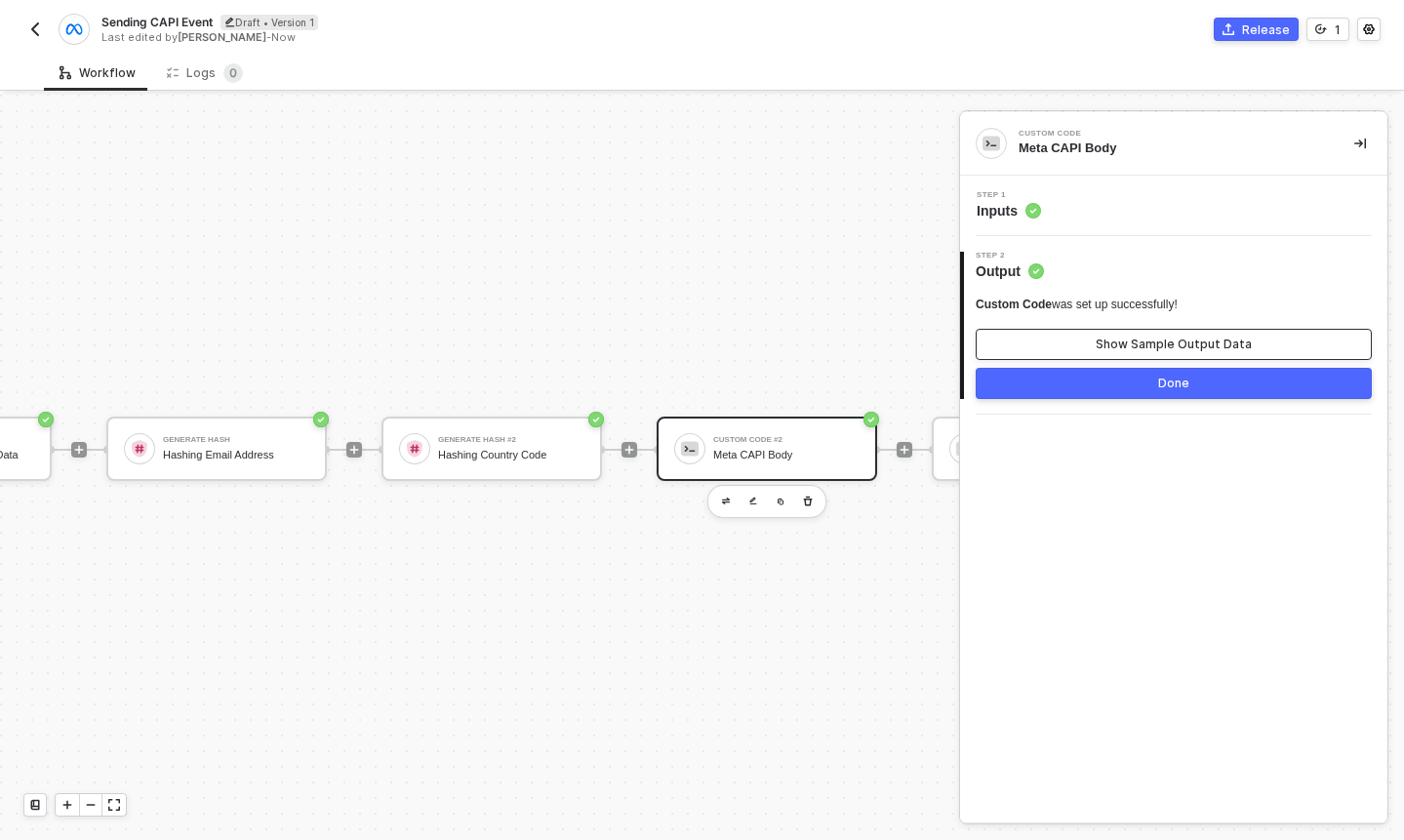
click at [1184, 343] on div "Show Sample Output Data" at bounding box center [1173, 344] width 156 height 16
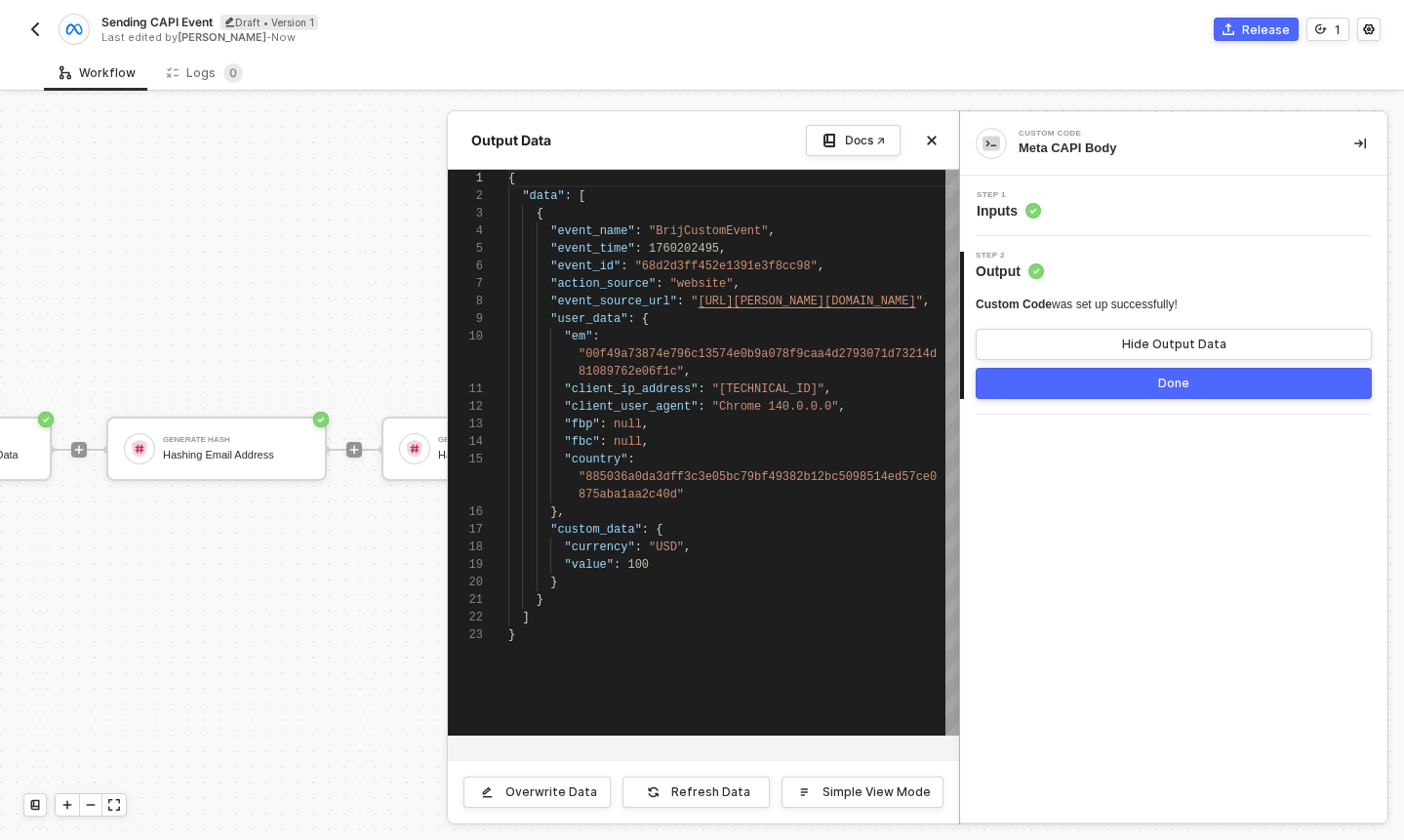
scroll to position [158, 0]
click at [362, 289] on div at bounding box center [702, 467] width 1404 height 745
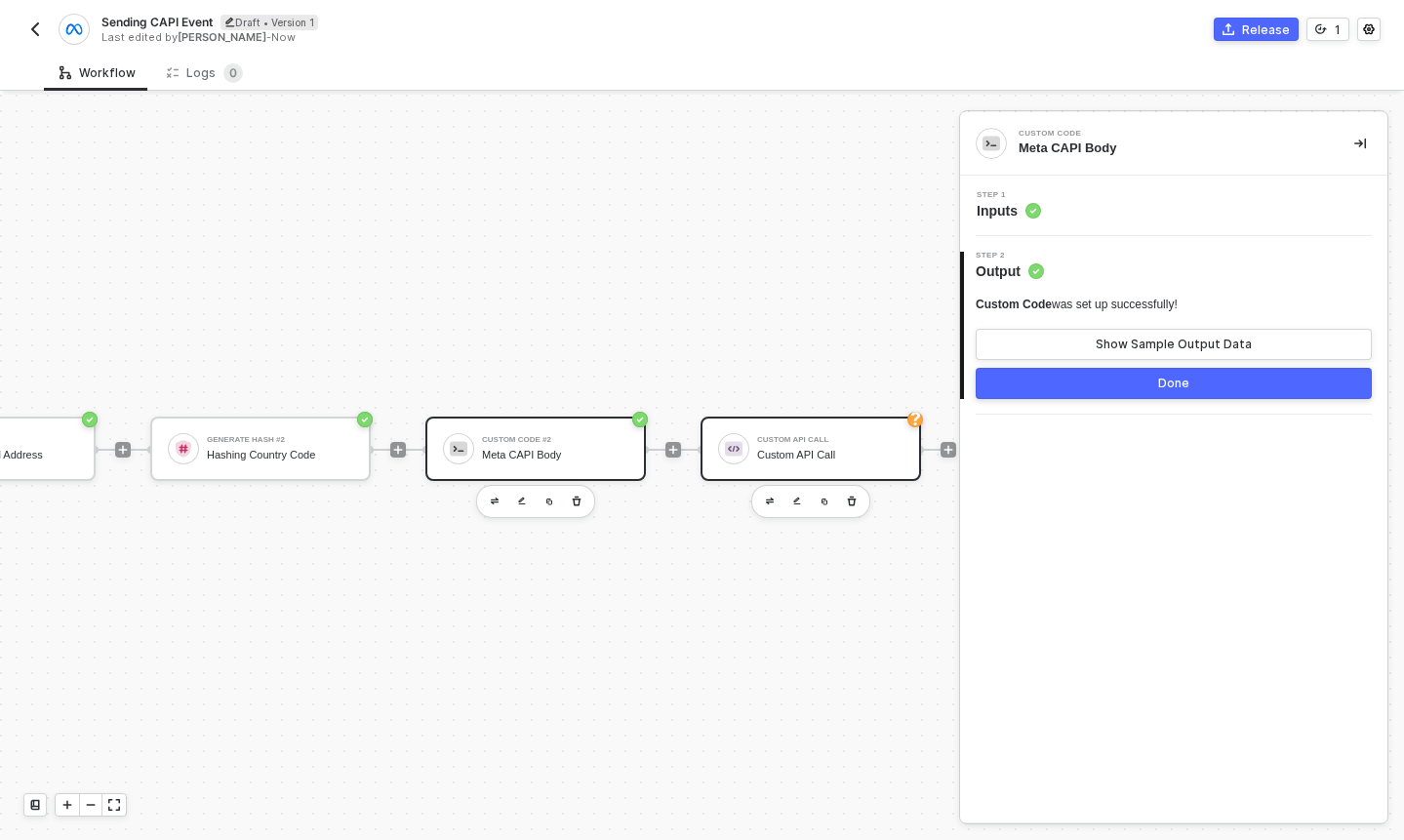
scroll to position [36, 775]
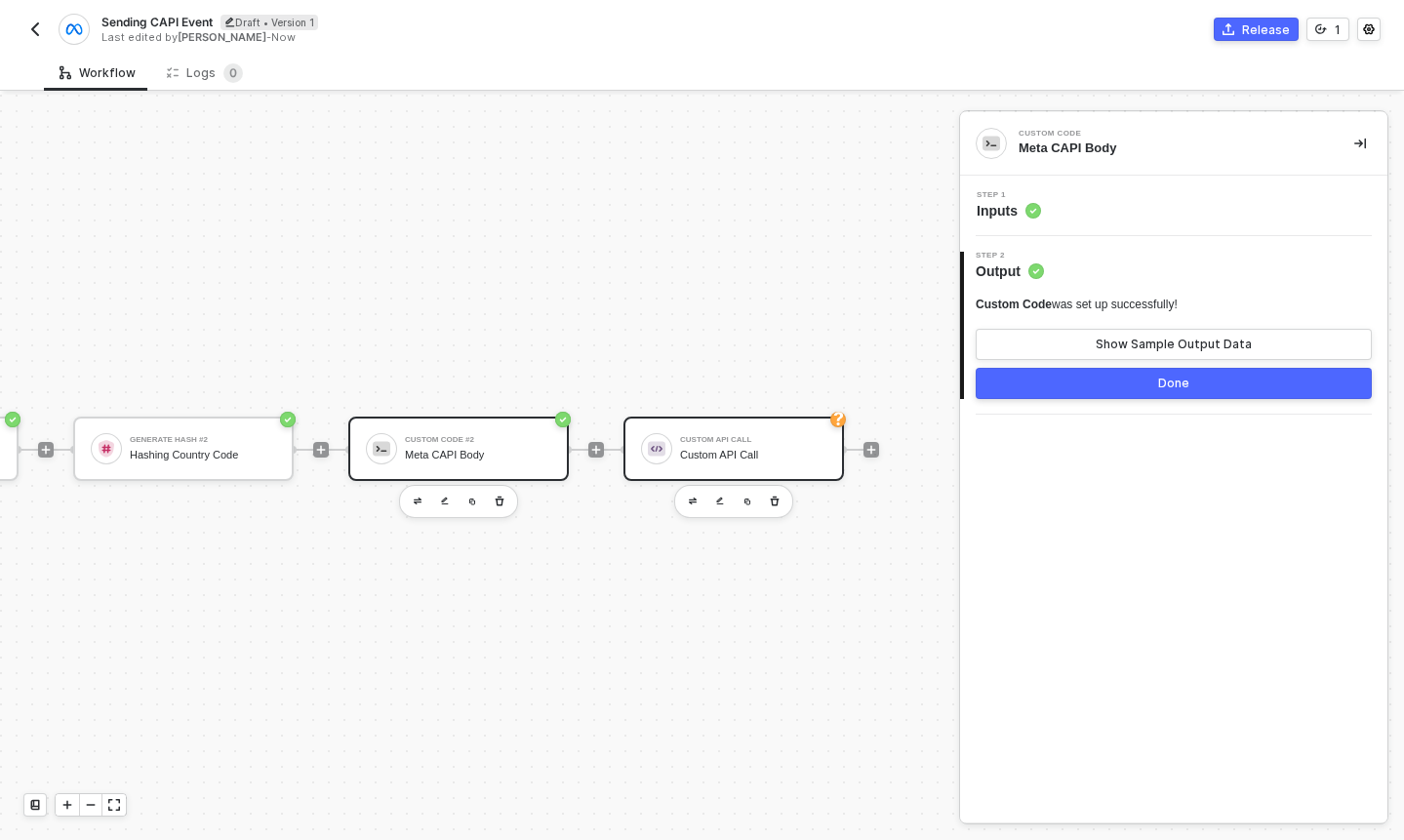
click at [733, 438] on div "Custom API Call" at bounding box center [753, 440] width 147 height 8
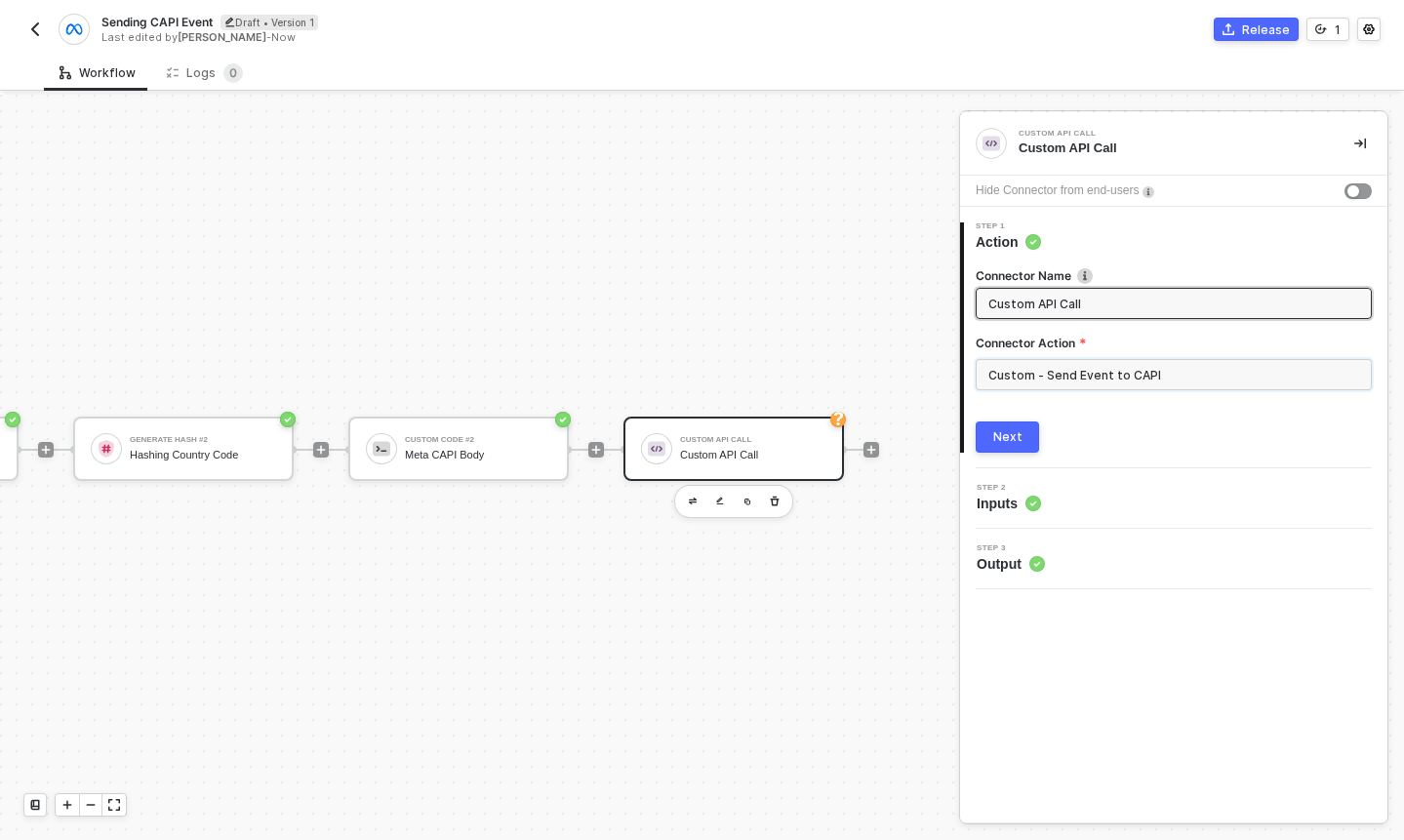
click at [1099, 370] on input "Custom - Send Event to CAPI" at bounding box center [1173, 374] width 396 height 31
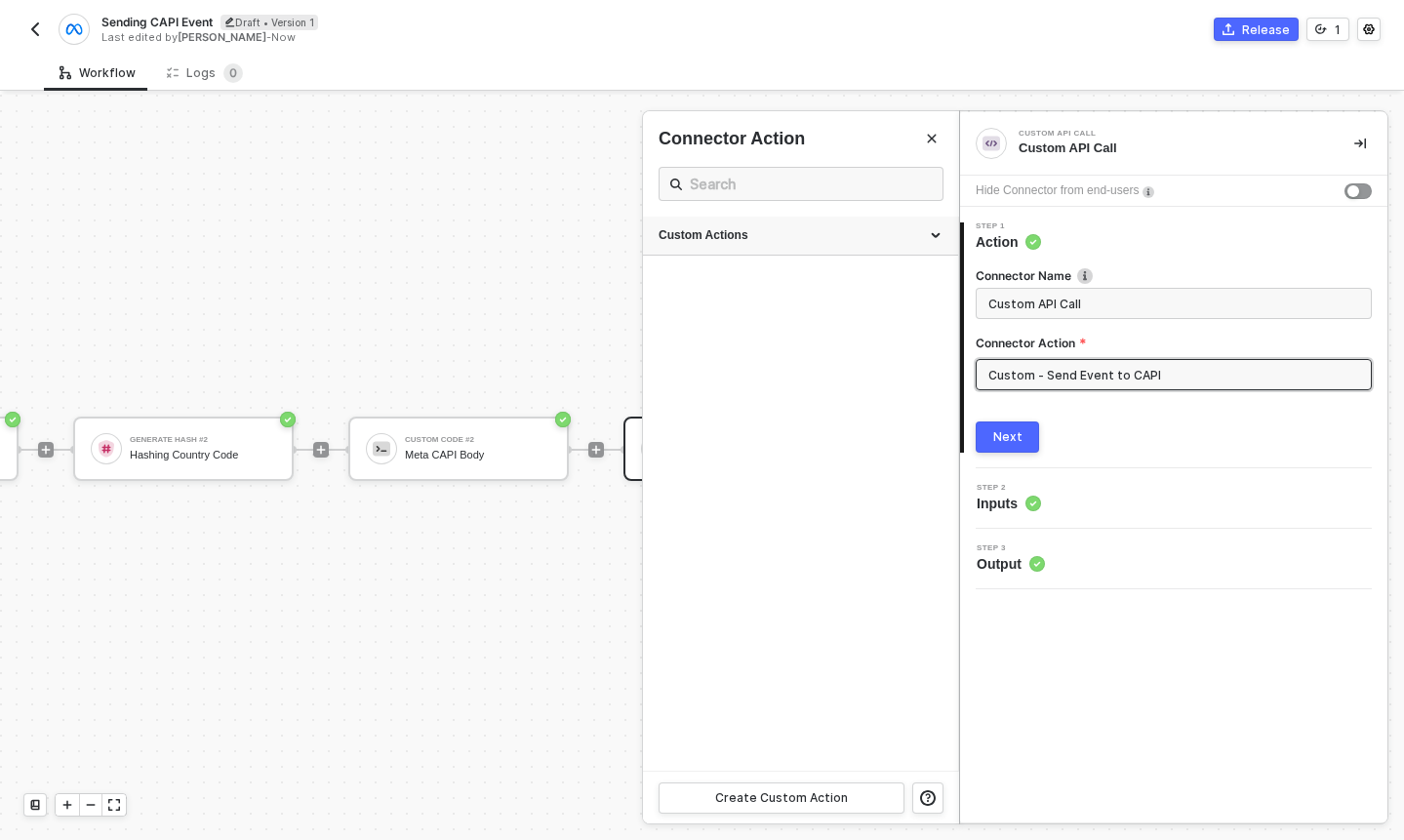
click at [833, 230] on div "Custom Actions" at bounding box center [800, 235] width 284 height 17
click at [771, 272] on div "Send Event to CAPI" at bounding box center [763, 280] width 210 height 17
click at [868, 283] on button "button" at bounding box center [879, 281] width 23 height 23
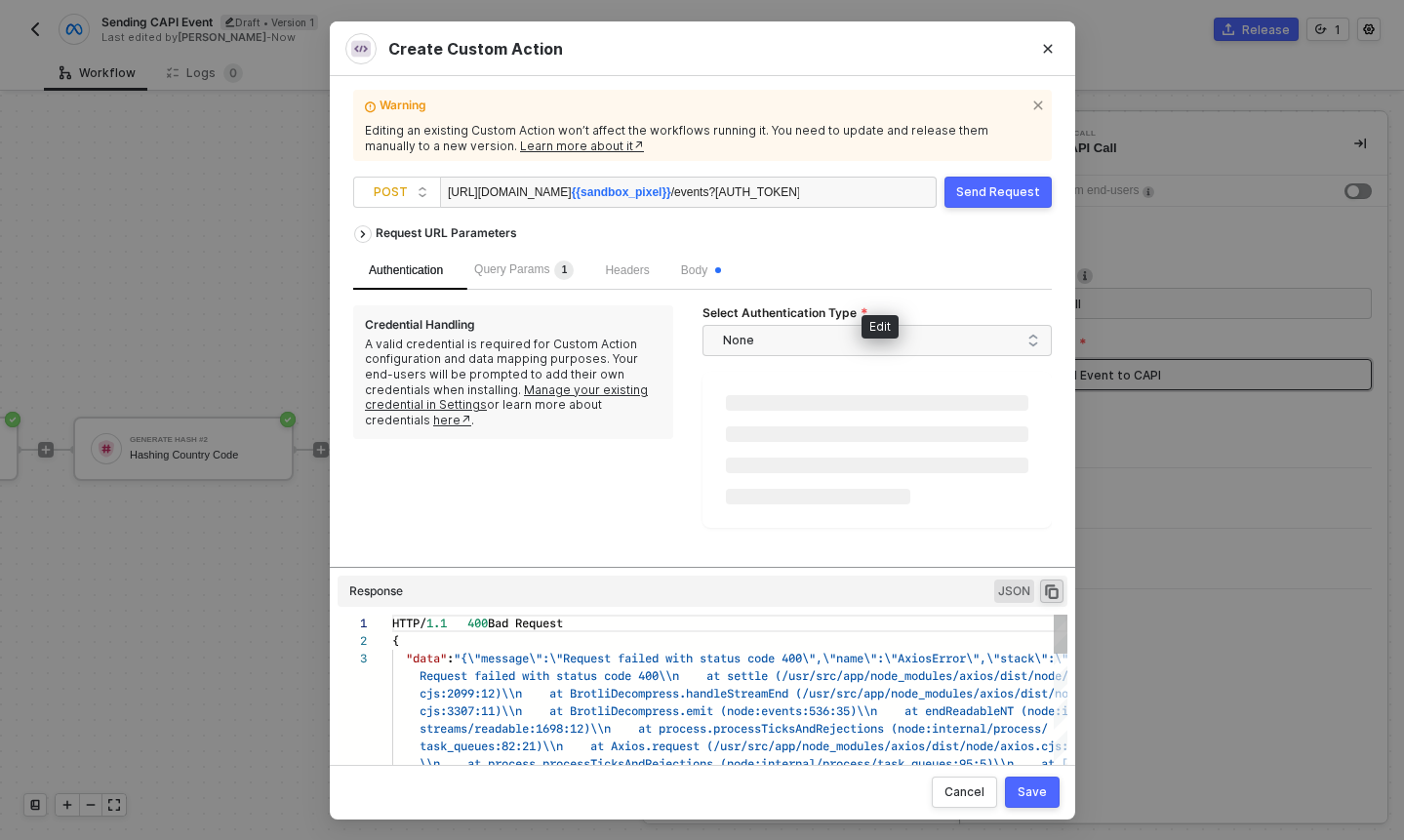
scroll to position [35, 0]
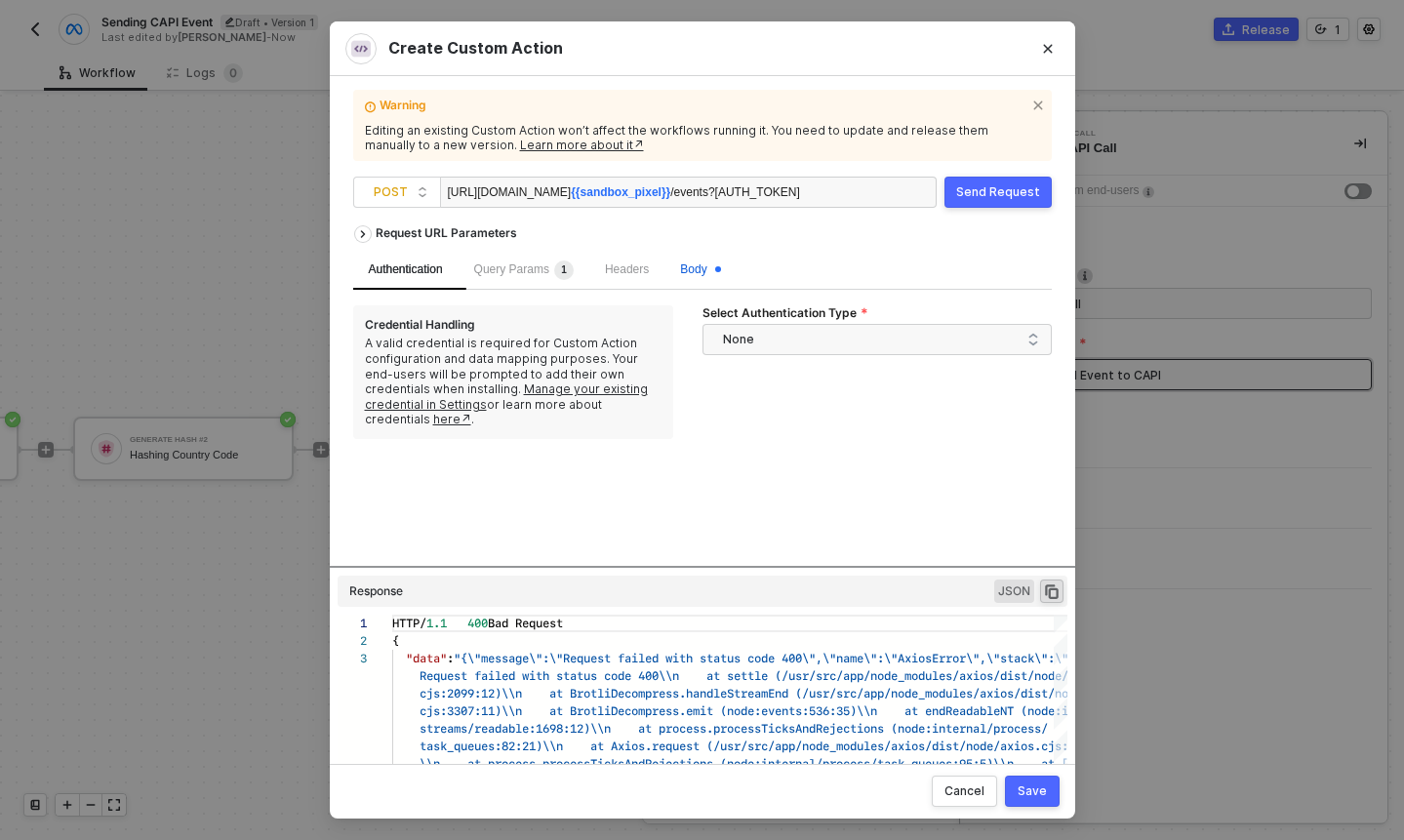
click at [716, 269] on span "Body" at bounding box center [701, 269] width 40 height 14
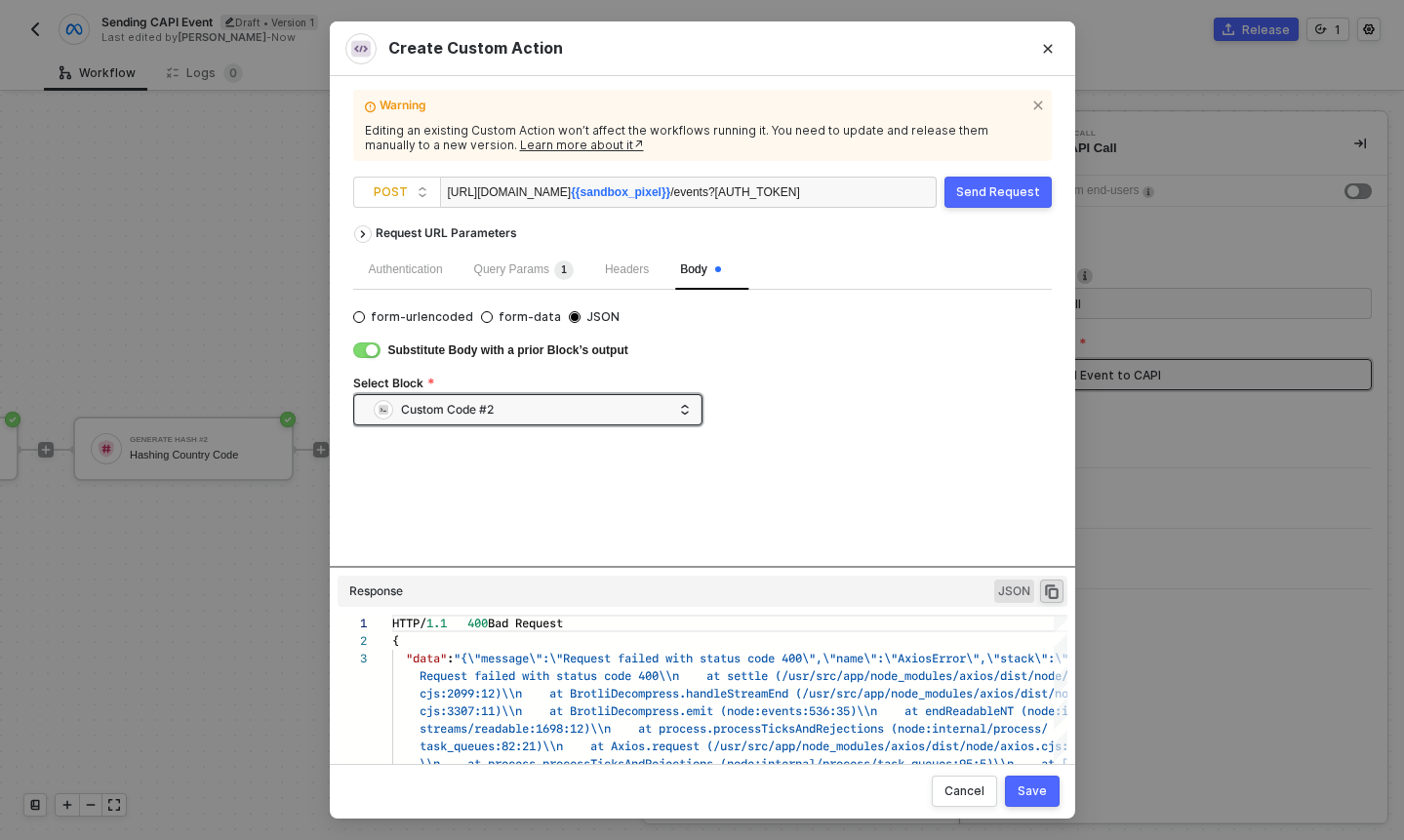
click at [1036, 804] on button "Save" at bounding box center [1032, 790] width 55 height 31
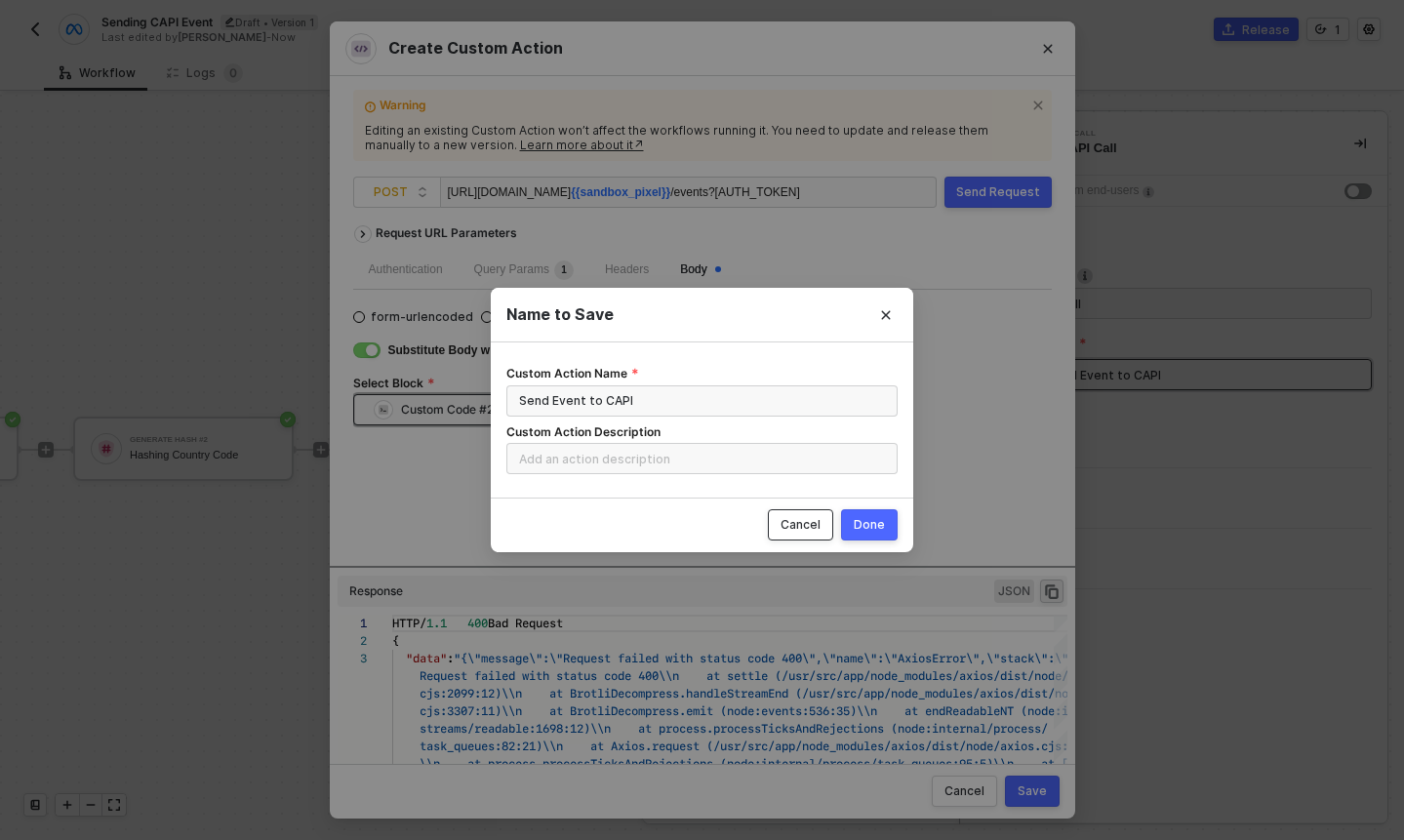
click at [801, 510] on button "Cancel" at bounding box center [801, 524] width 66 height 31
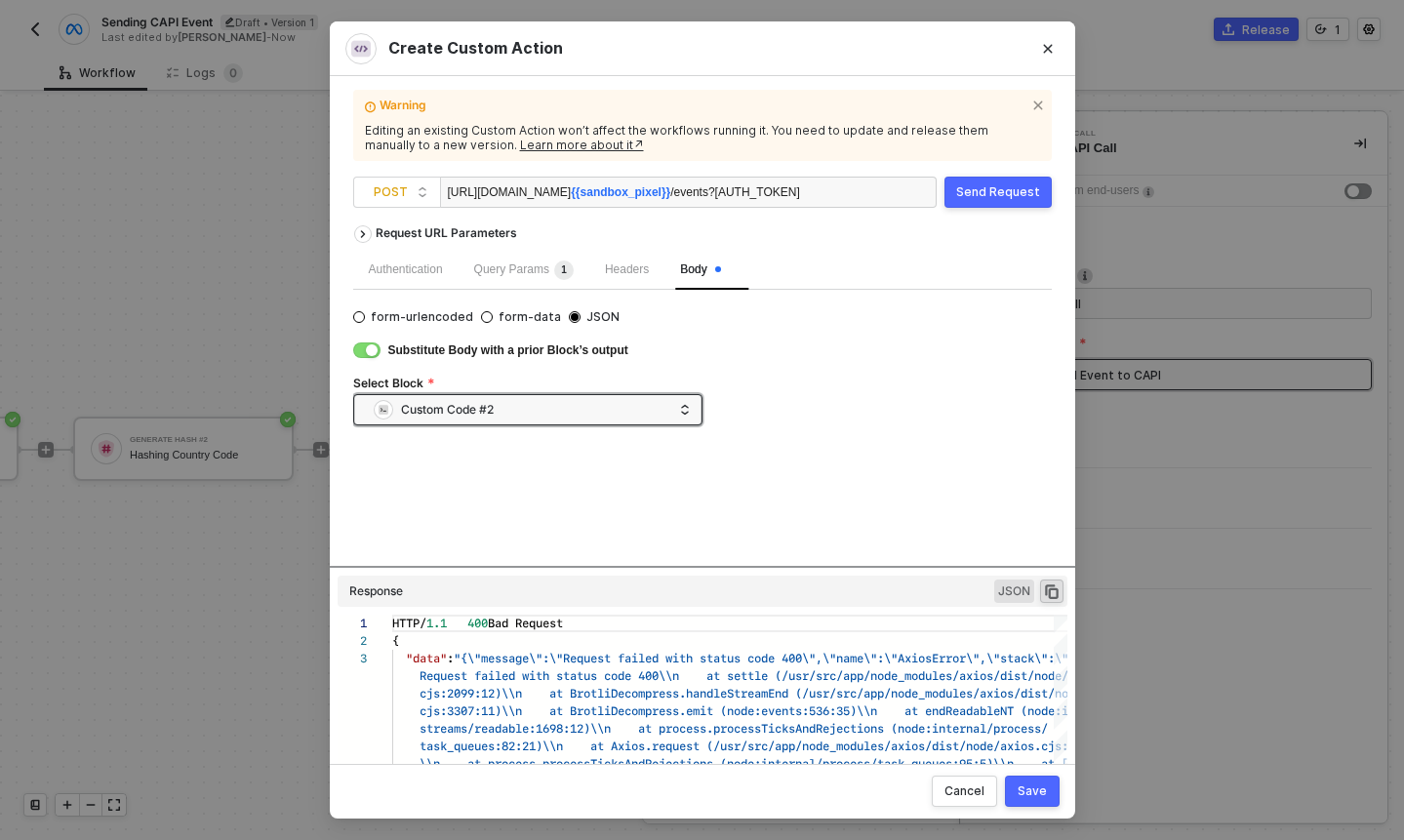
click at [1010, 799] on button "Save" at bounding box center [1032, 790] width 55 height 31
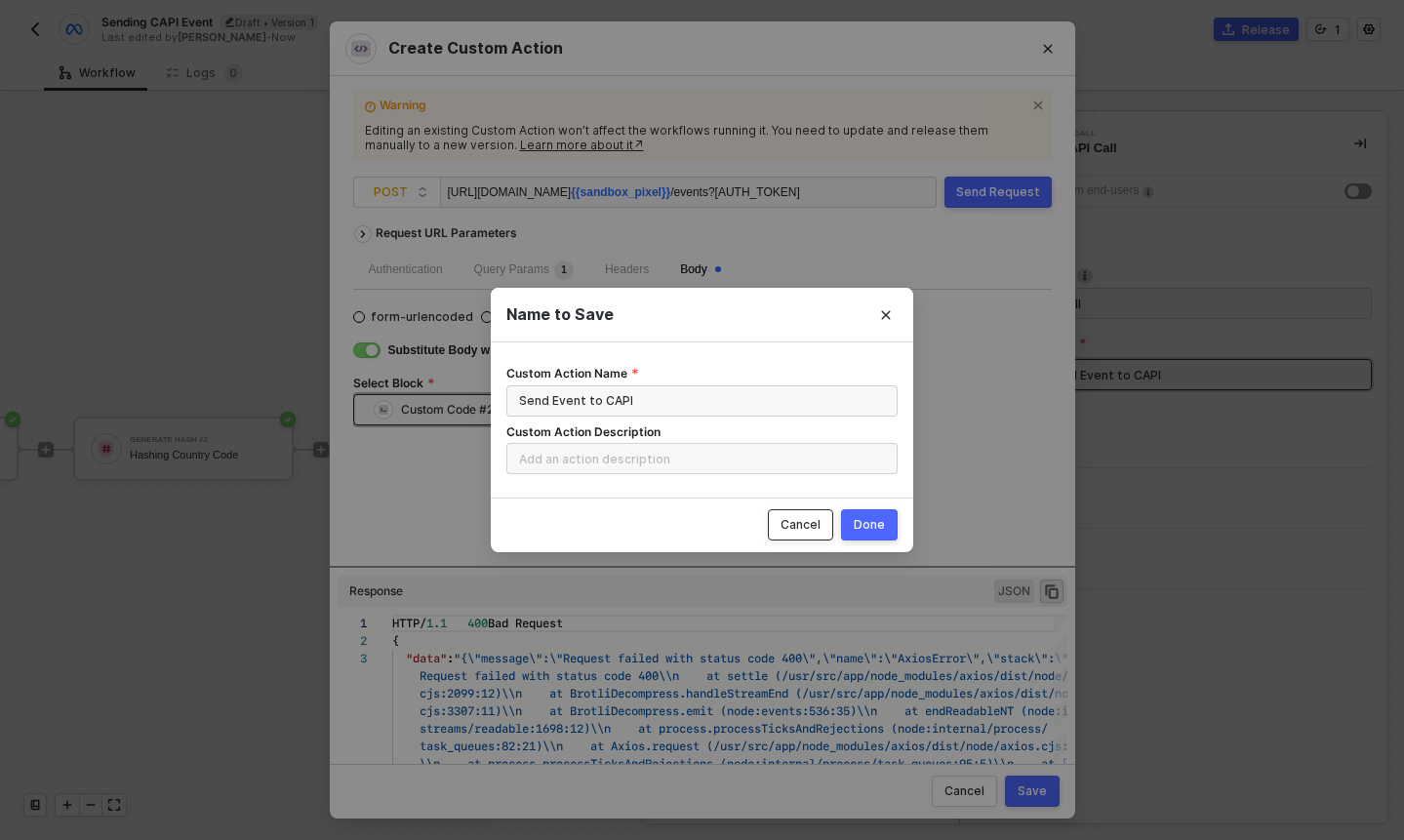
click at [817, 528] on div "Cancel" at bounding box center [800, 525] width 40 height 16
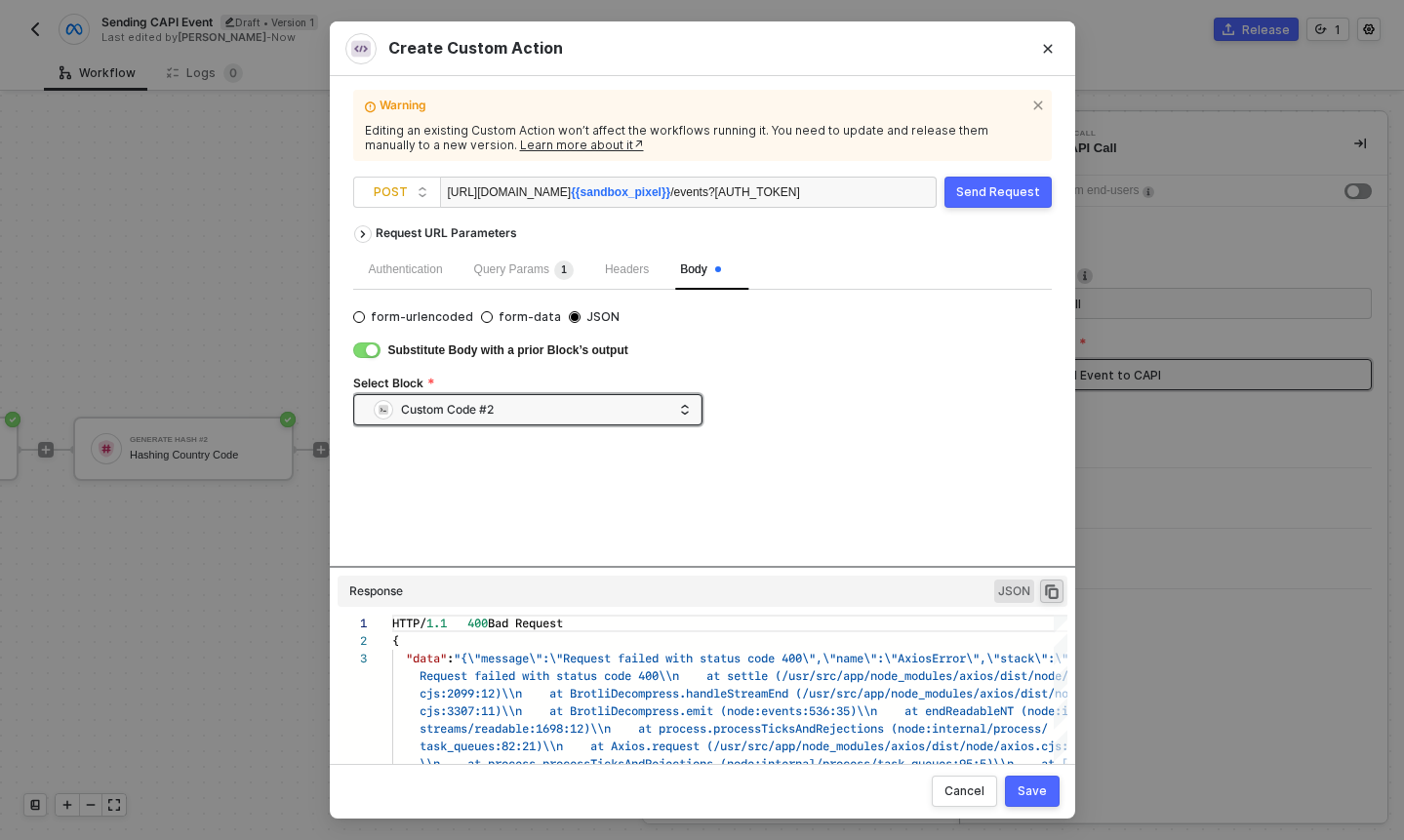
click at [999, 201] on button "Send Request" at bounding box center [999, 192] width 108 height 31
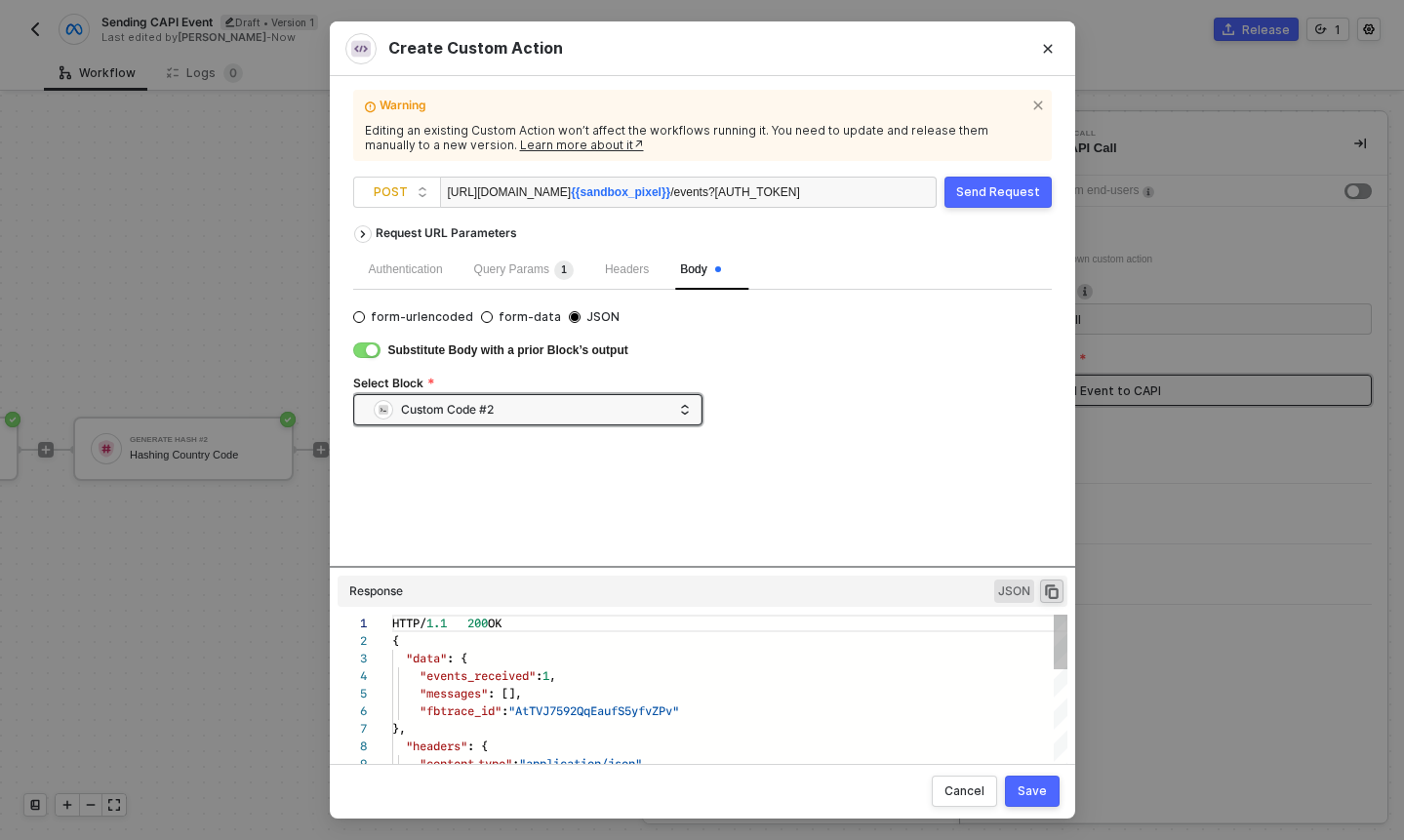
scroll to position [176, 0]
click at [1051, 782] on button "Save" at bounding box center [1032, 790] width 55 height 31
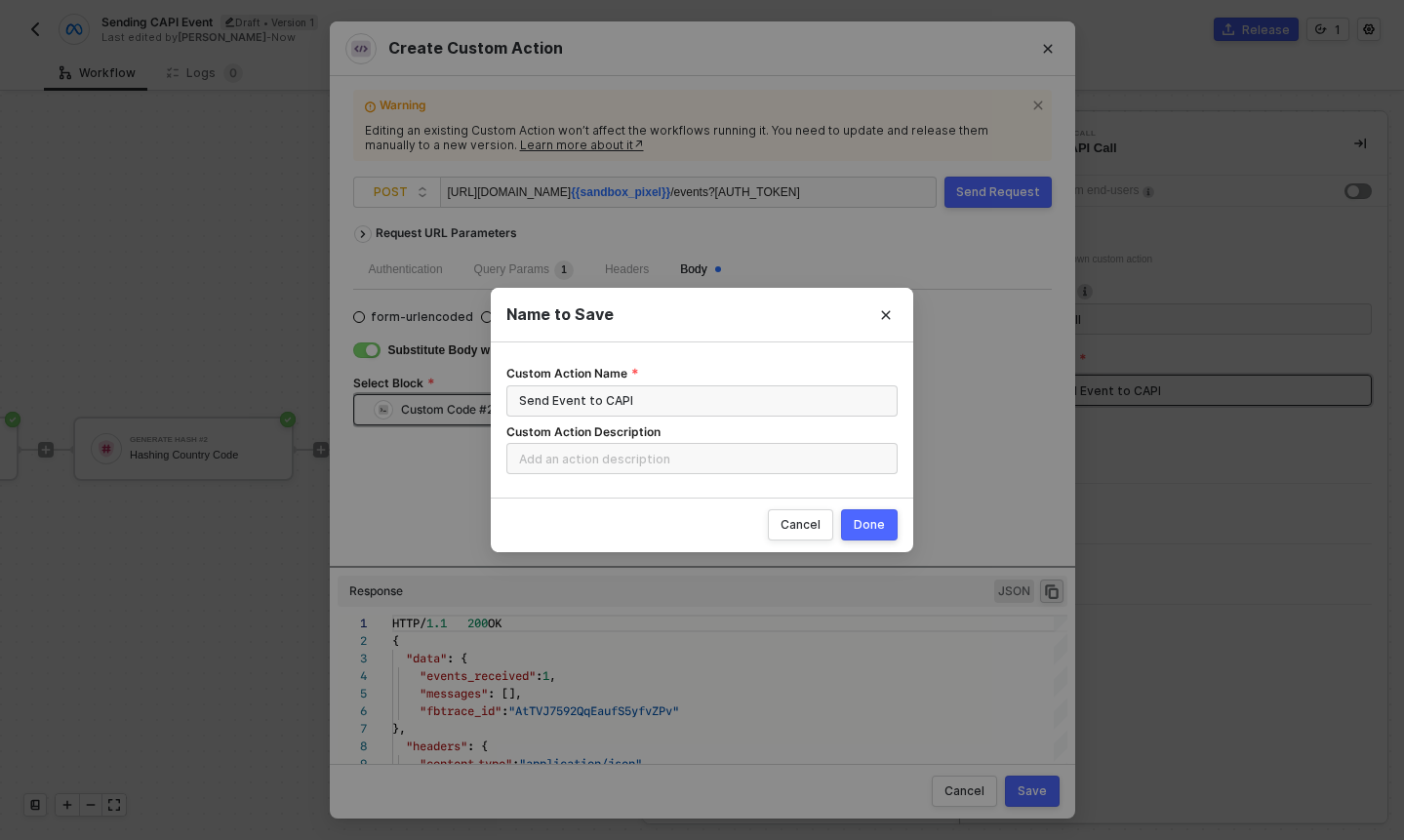
click at [868, 517] on div "Done" at bounding box center [869, 525] width 31 height 16
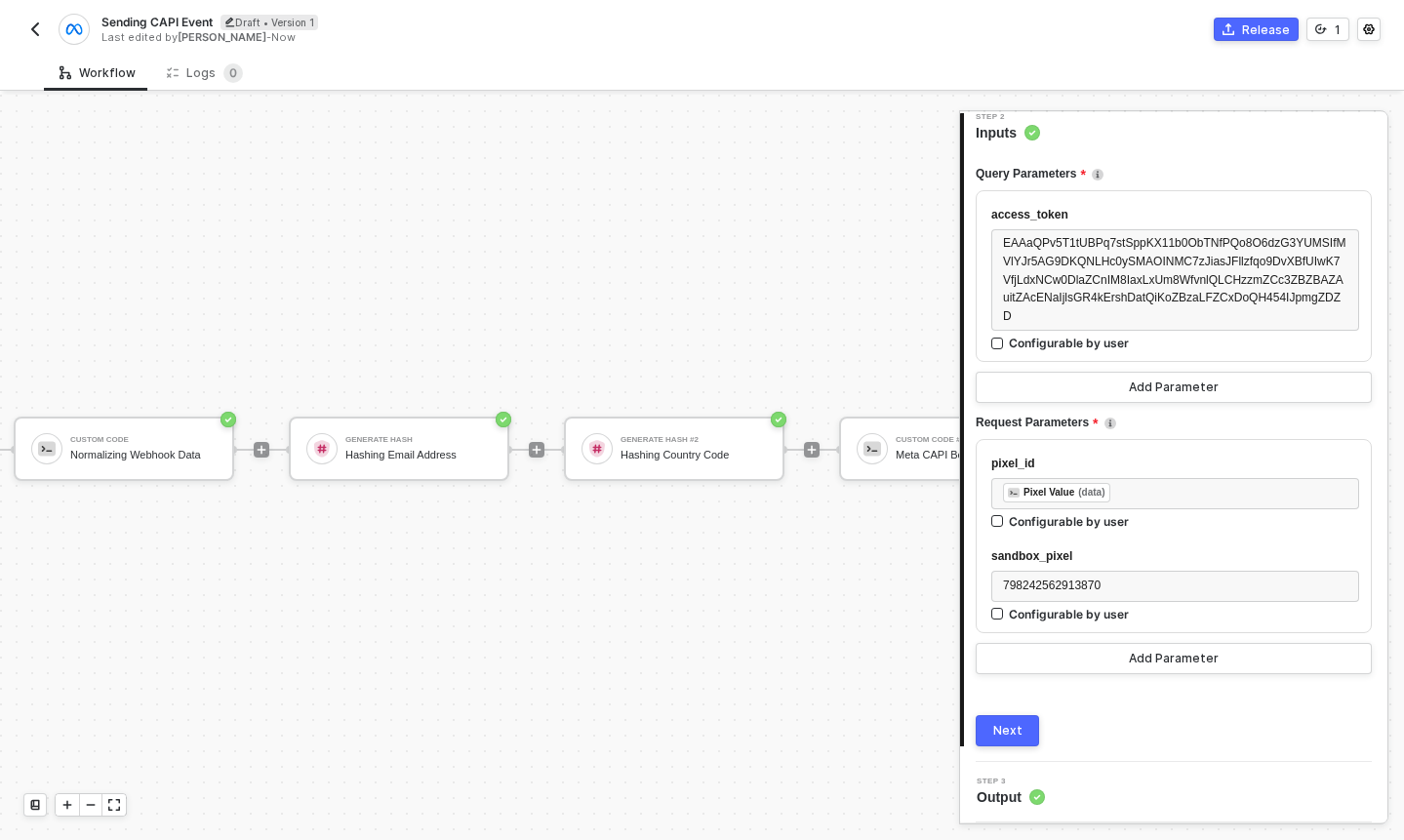
scroll to position [36, 0]
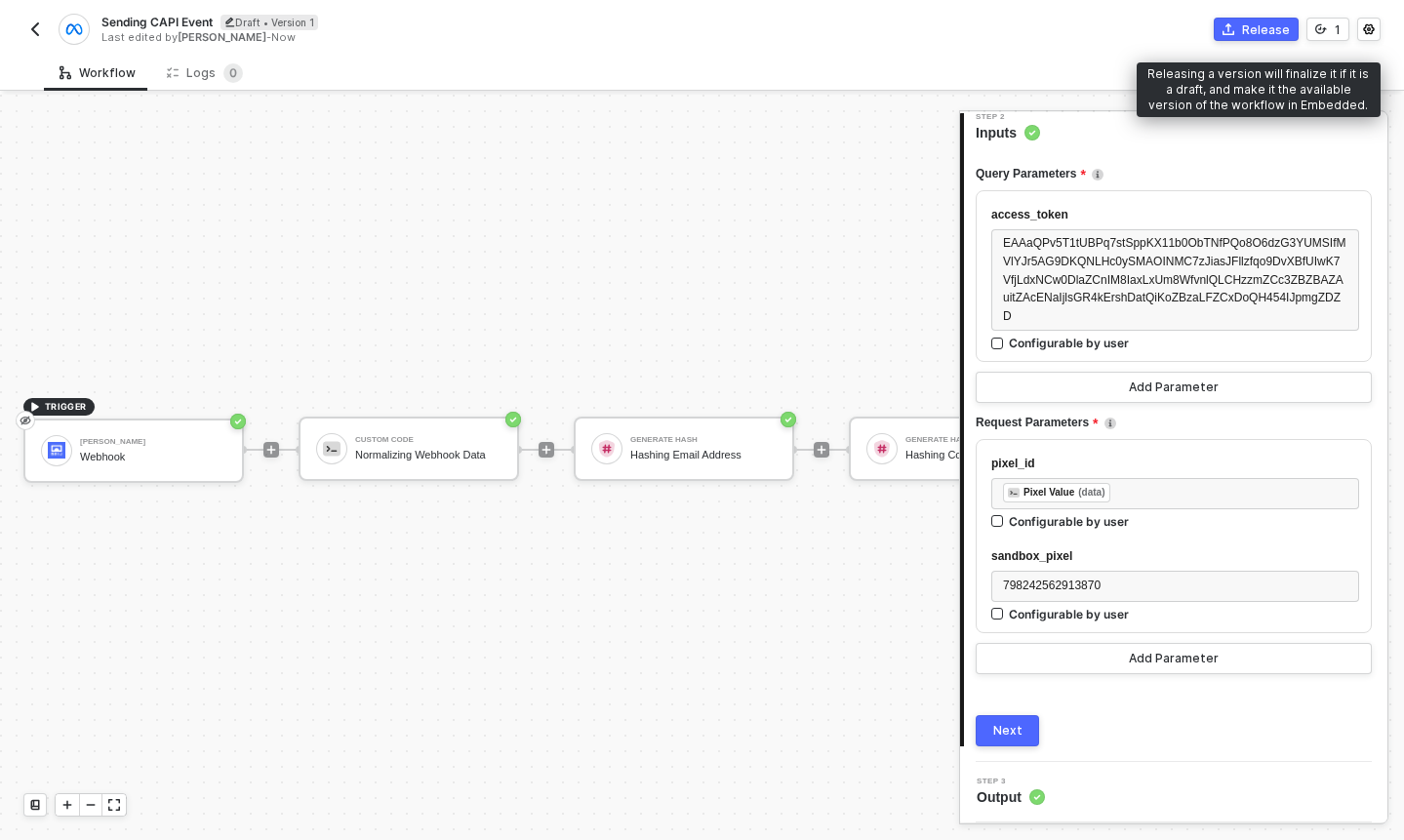
click at [1267, 32] on div "Release" at bounding box center [1266, 30] width 48 height 17
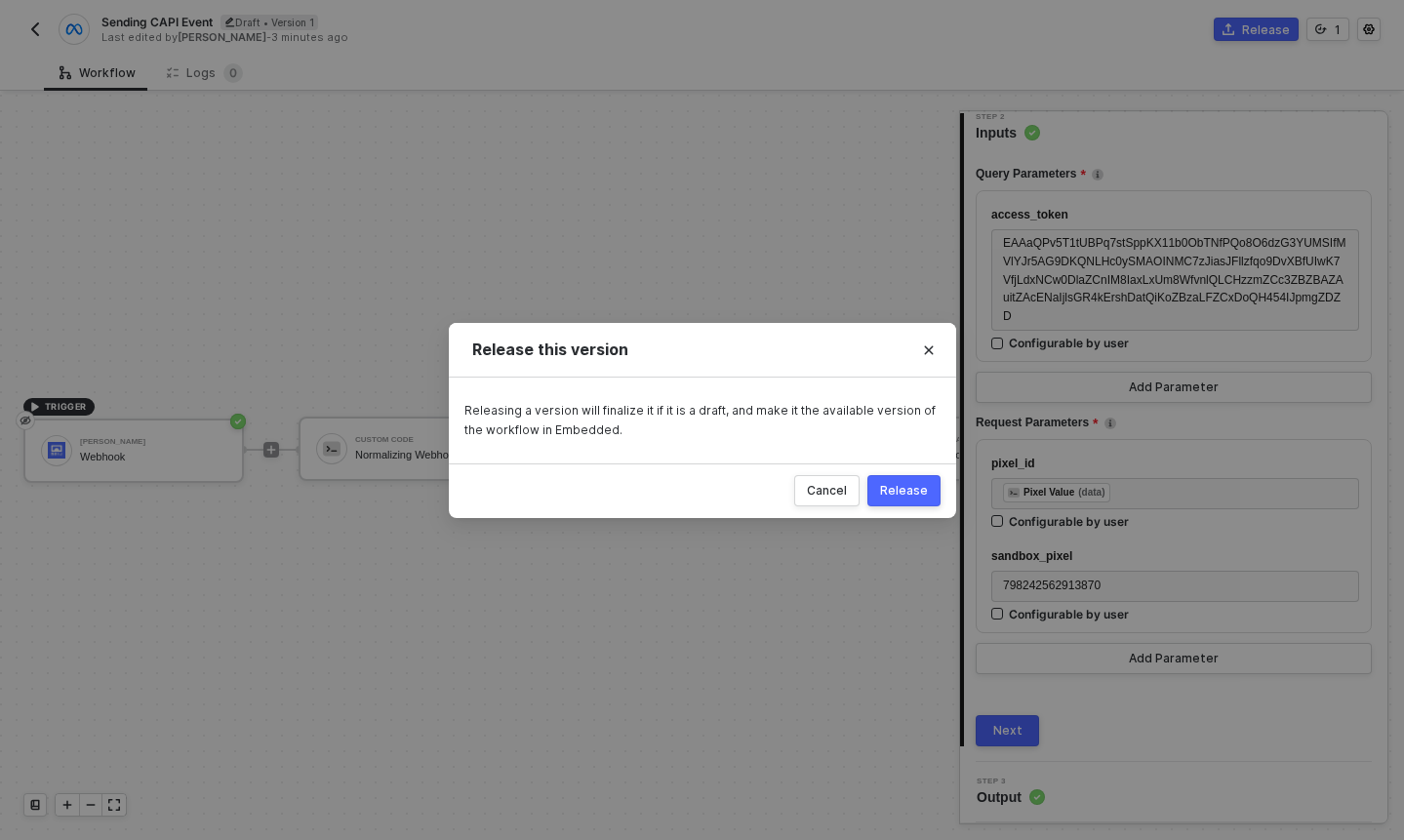
click at [905, 494] on div "Release" at bounding box center [904, 491] width 48 height 16
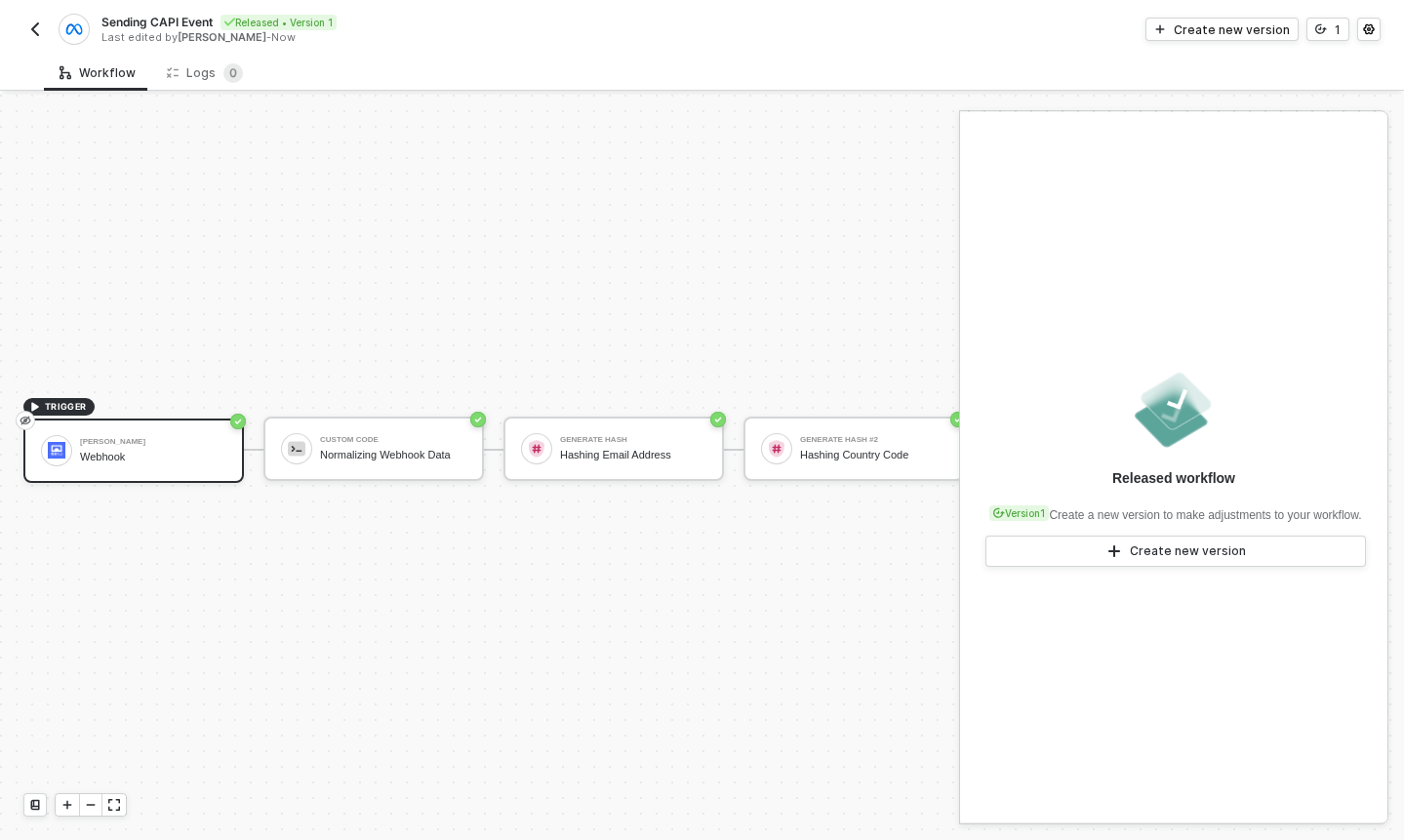
click at [46, 22] on button "button" at bounding box center [34, 29] width 23 height 23
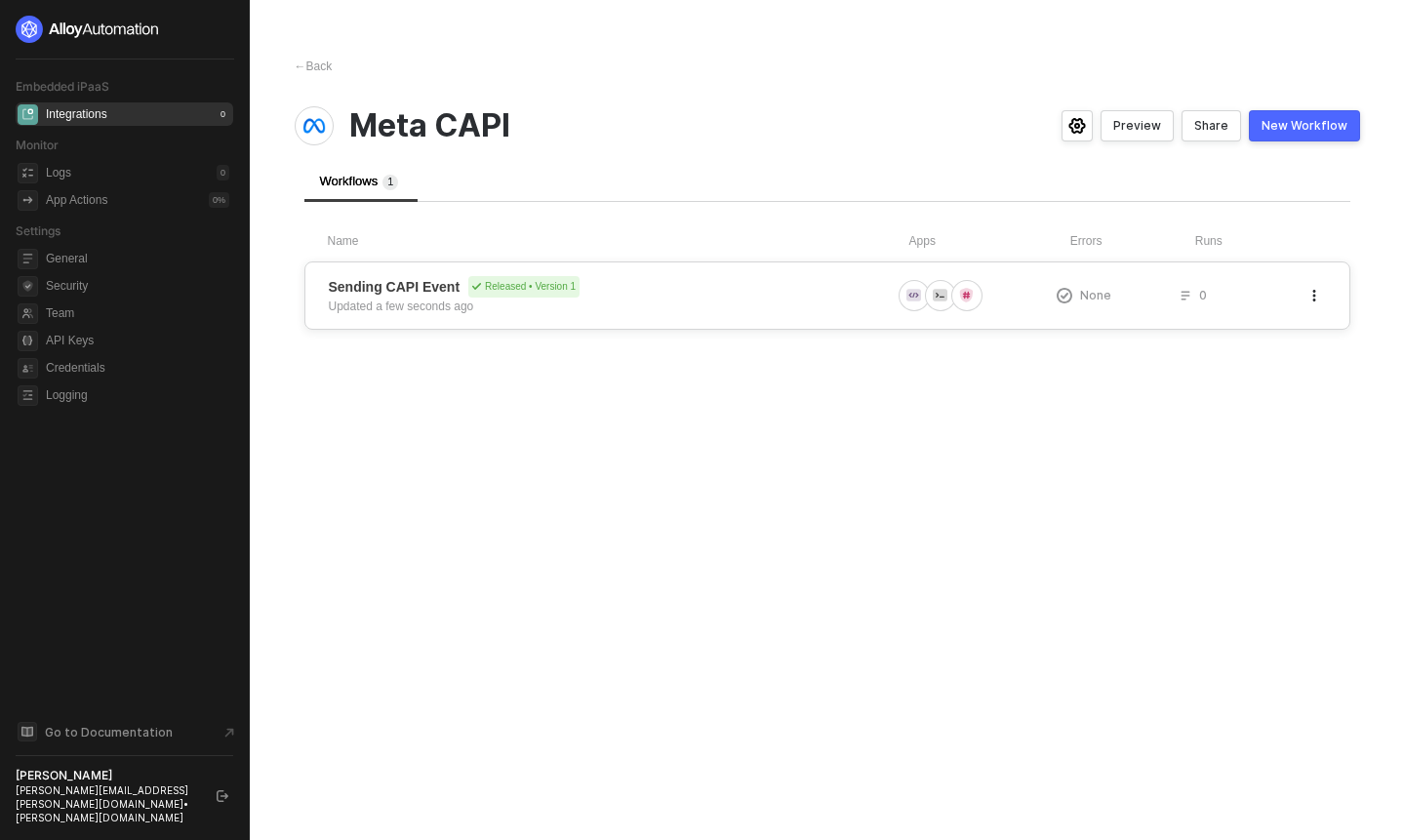
click at [1315, 299] on icon "button" at bounding box center [1314, 295] width 12 height 12
click at [1142, 126] on div "Preview" at bounding box center [1138, 126] width 48 height 16
click at [1312, 296] on icon "button" at bounding box center [1314, 295] width 12 height 12
click at [880, 385] on div "← Back Meta CAPI Preview Share New Workflow Workflows 1 Name Apps Errors Runs S…" at bounding box center [827, 420] width 1113 height 840
click at [1282, 132] on div "New Workflow" at bounding box center [1304, 126] width 86 height 16
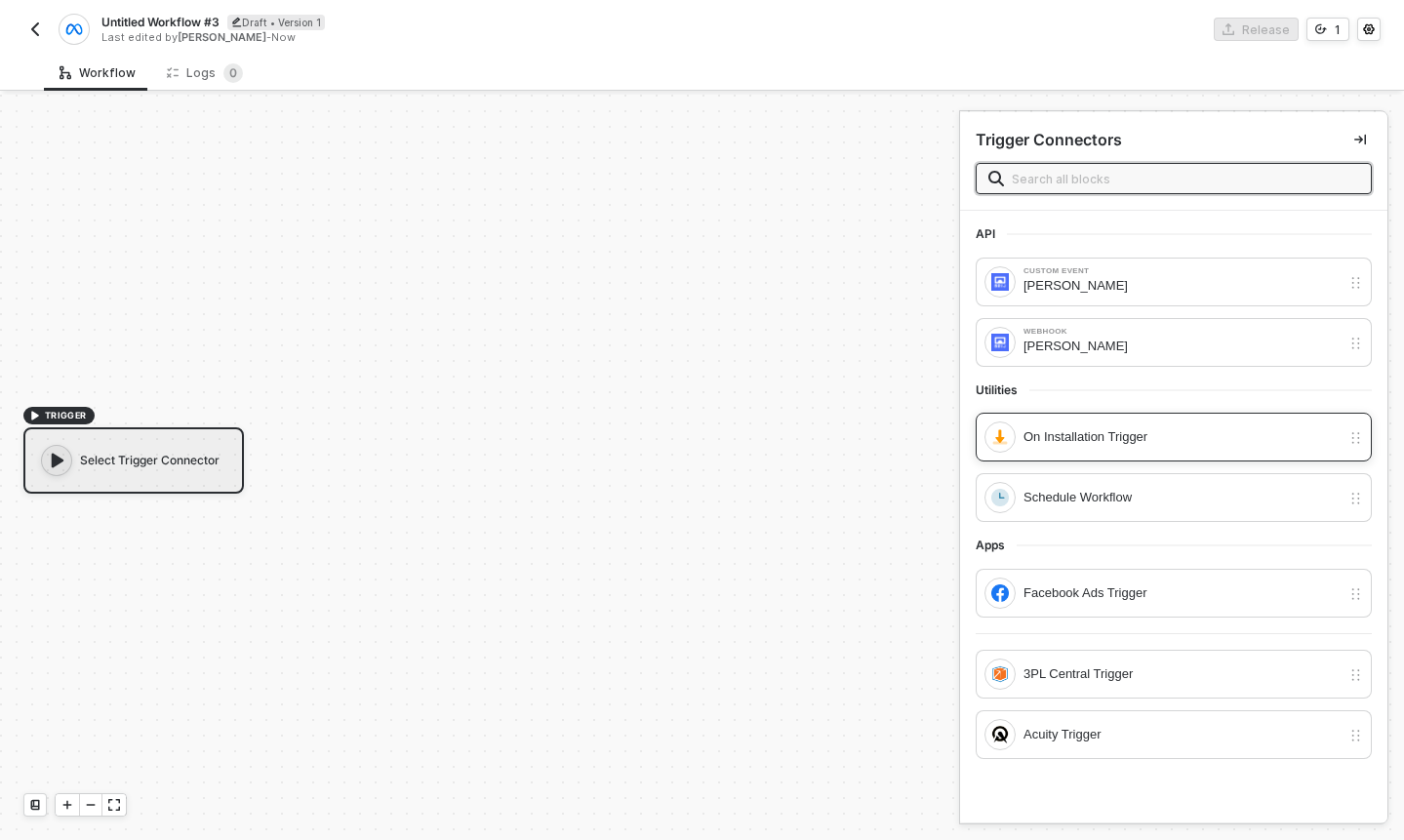
click at [1157, 443] on div "On Installation Trigger" at bounding box center [1182, 437] width 317 height 22
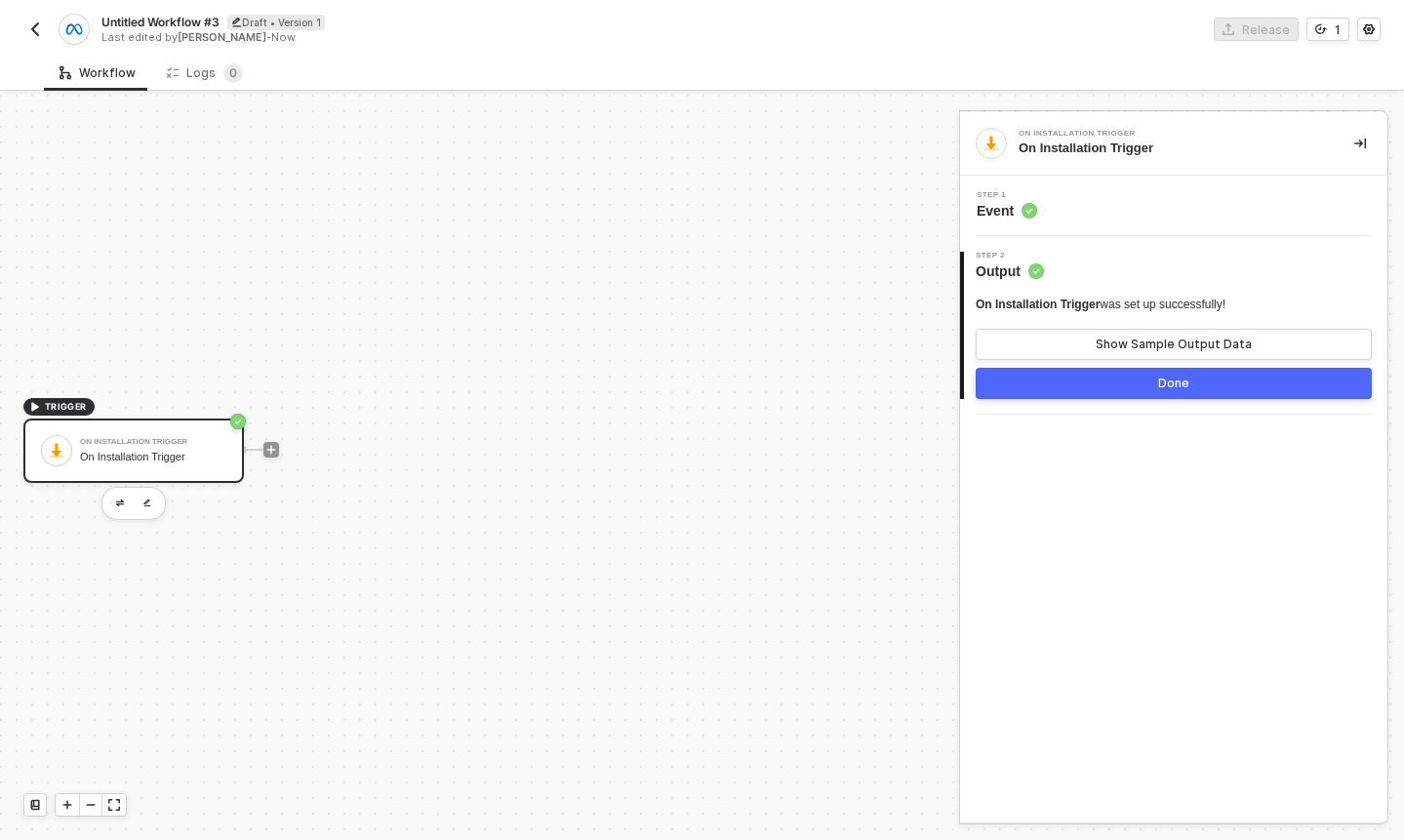
click at [1123, 325] on div "On Installation Trigger was set up successfully! Show Sample Output Data" at bounding box center [1173, 328] width 396 height 64
click at [1112, 336] on div "Show Sample Output Data" at bounding box center [1173, 344] width 156 height 16
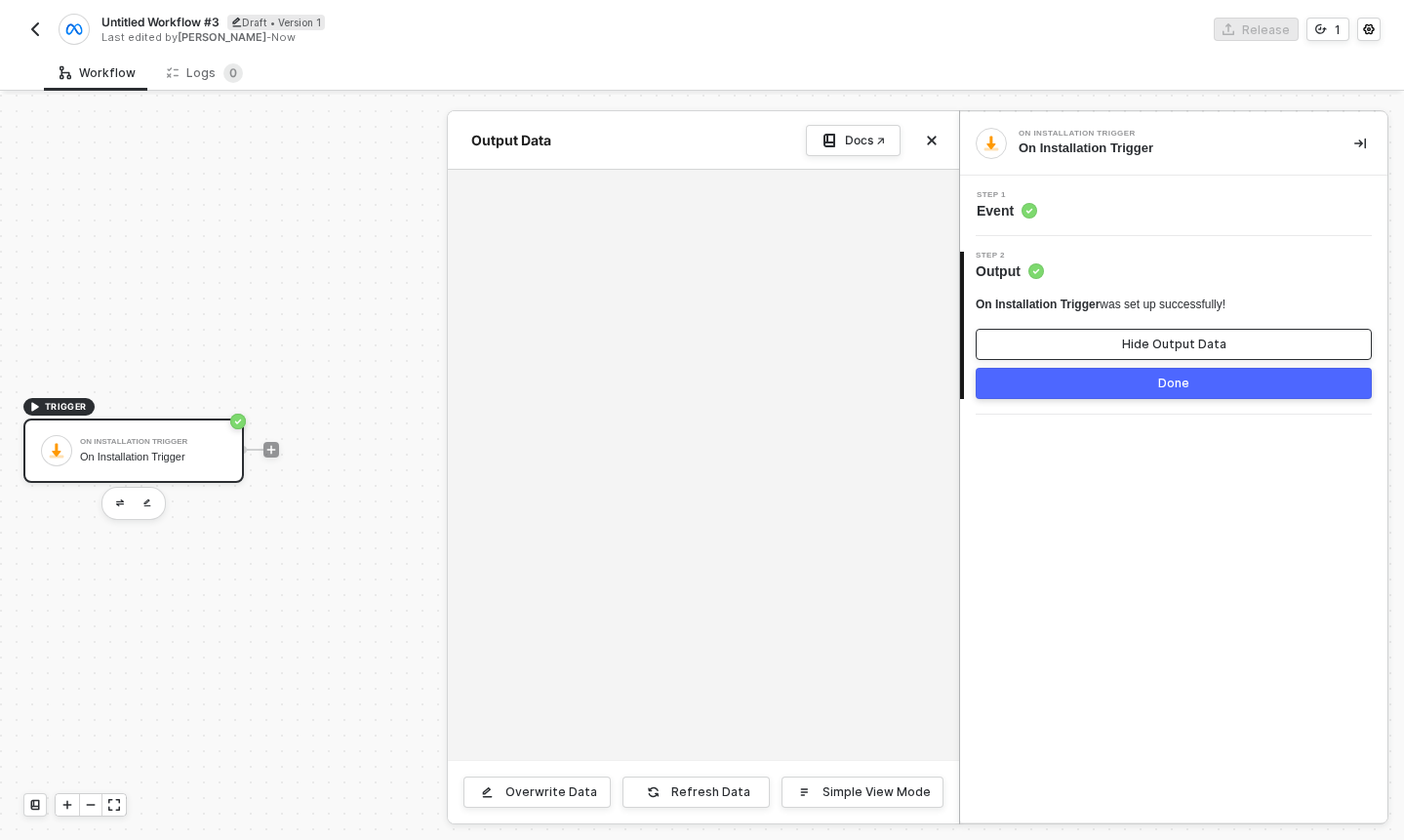
click at [1112, 335] on button "Hide Output Data" at bounding box center [1173, 344] width 396 height 31
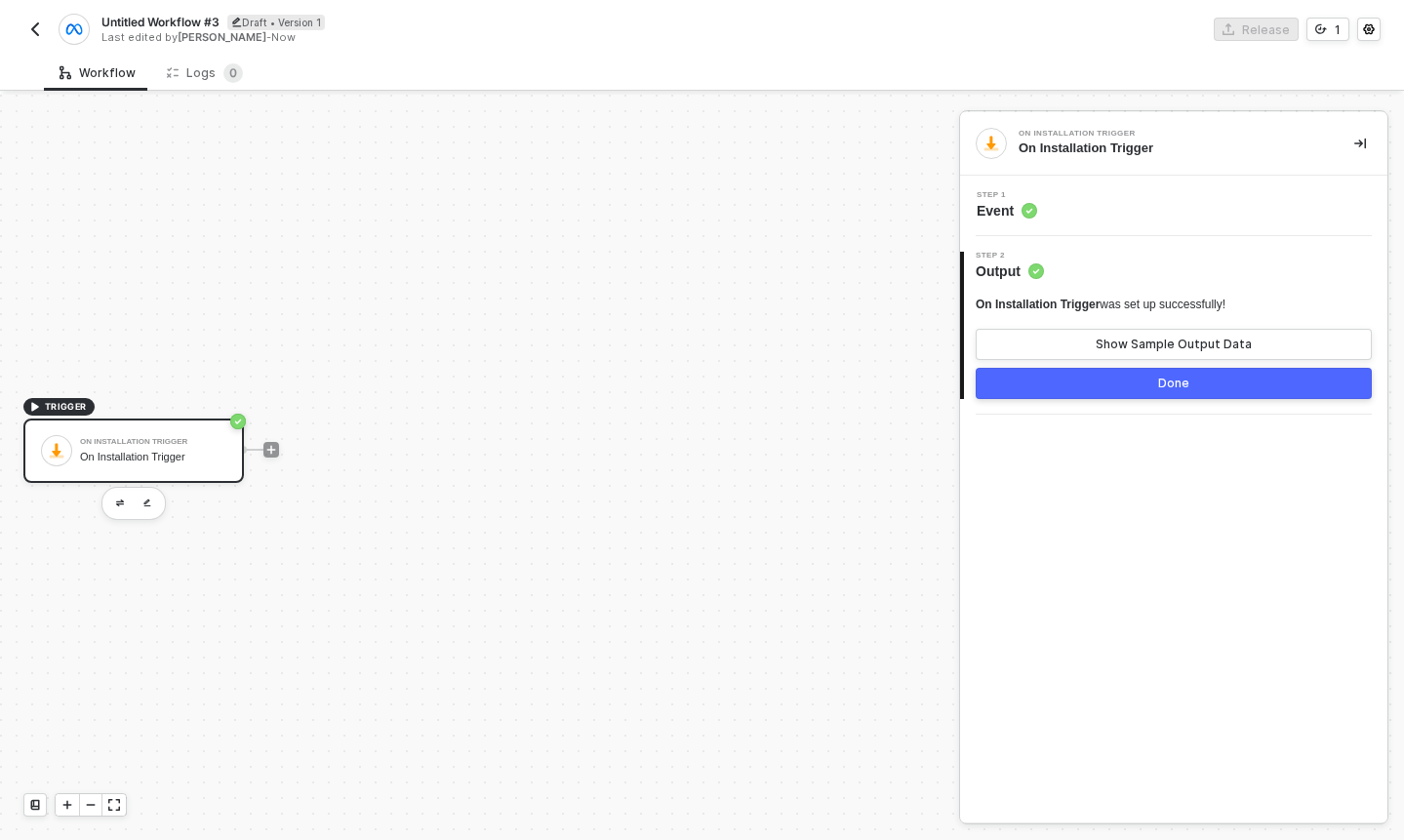
click at [279, 455] on div at bounding box center [271, 450] width 259 height 153
click at [275, 455] on div at bounding box center [271, 450] width 16 height 16
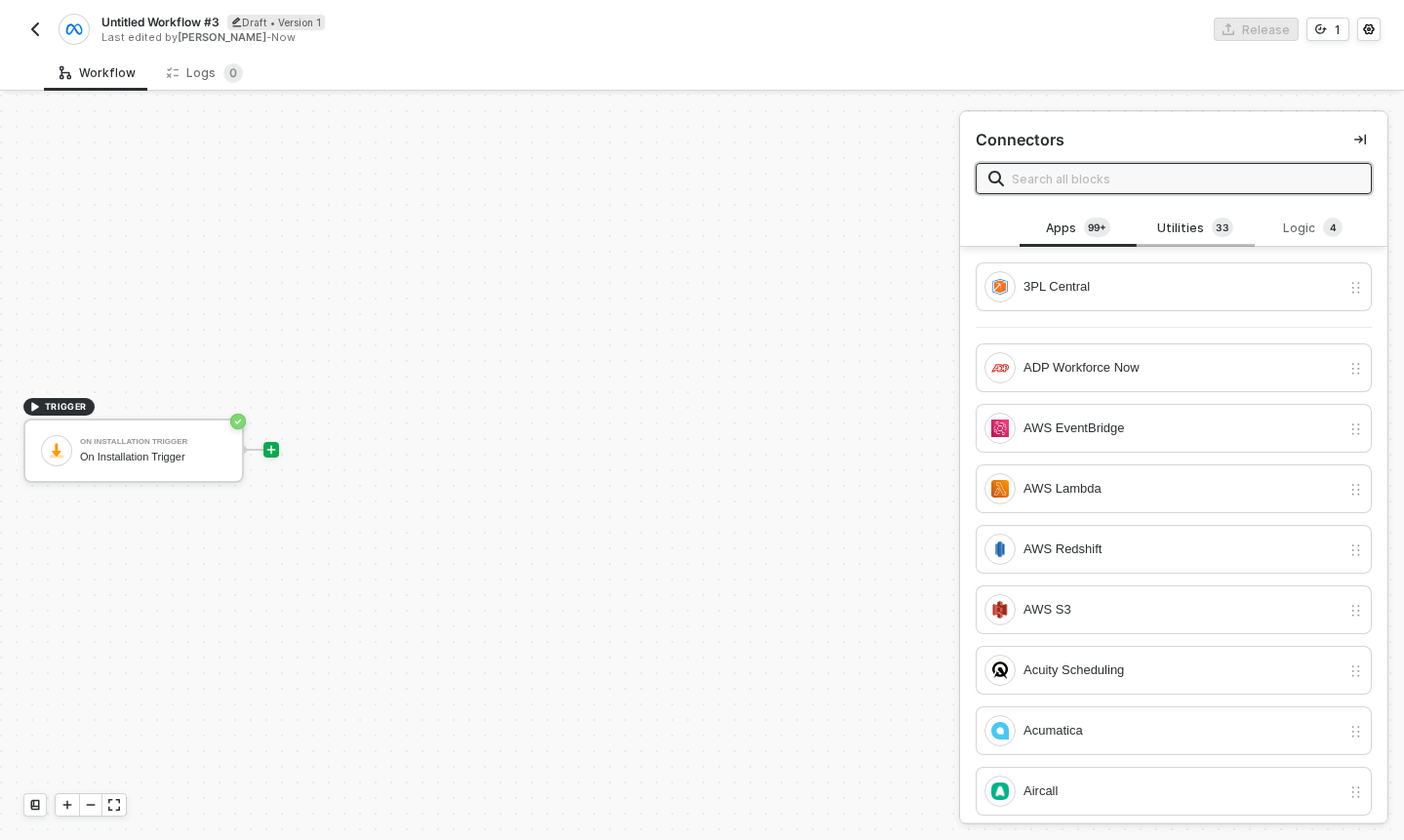
click at [1178, 217] on div "Utilities 3 3" at bounding box center [1195, 228] width 86 height 22
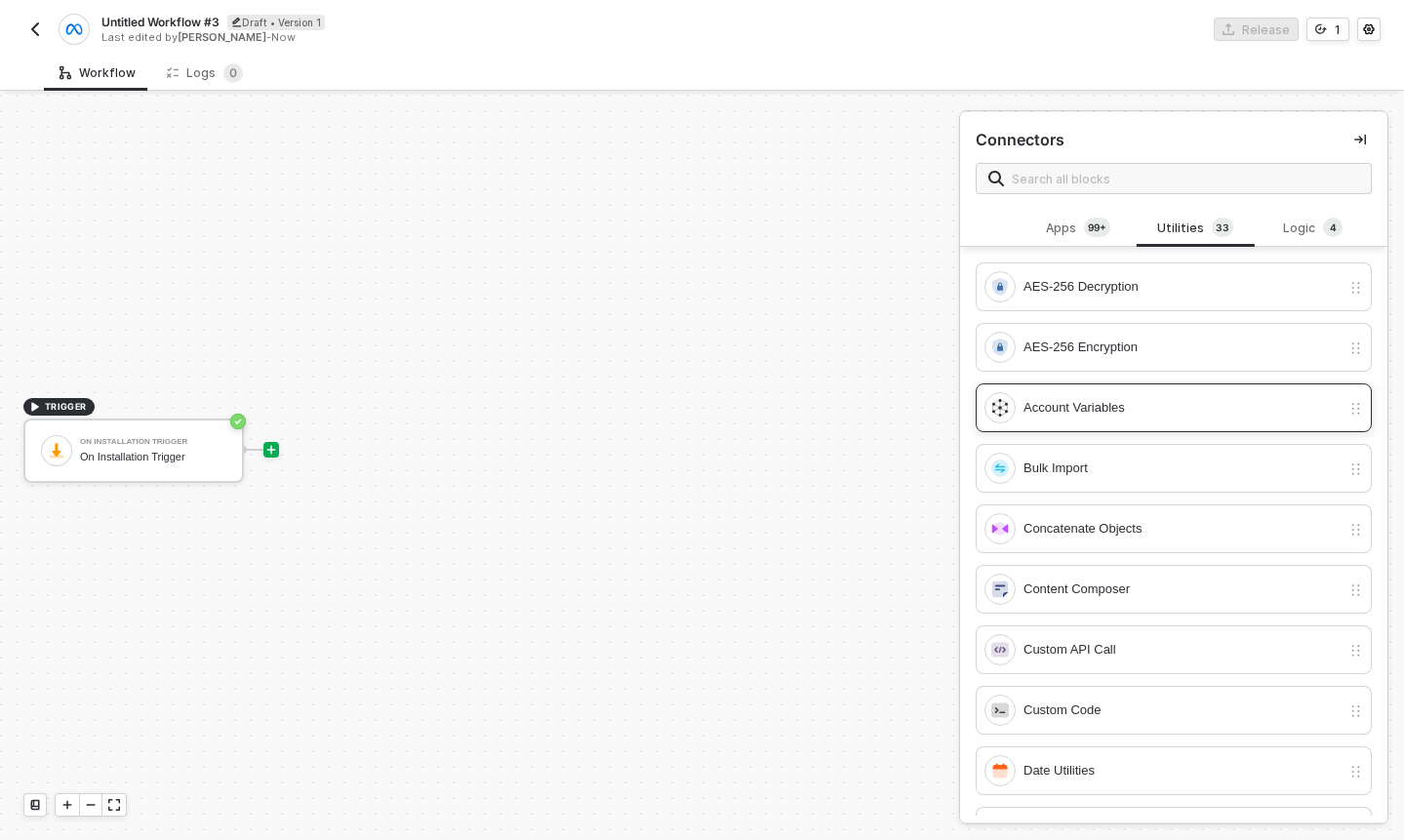
click at [1167, 401] on div "Account Variables" at bounding box center [1182, 408] width 317 height 22
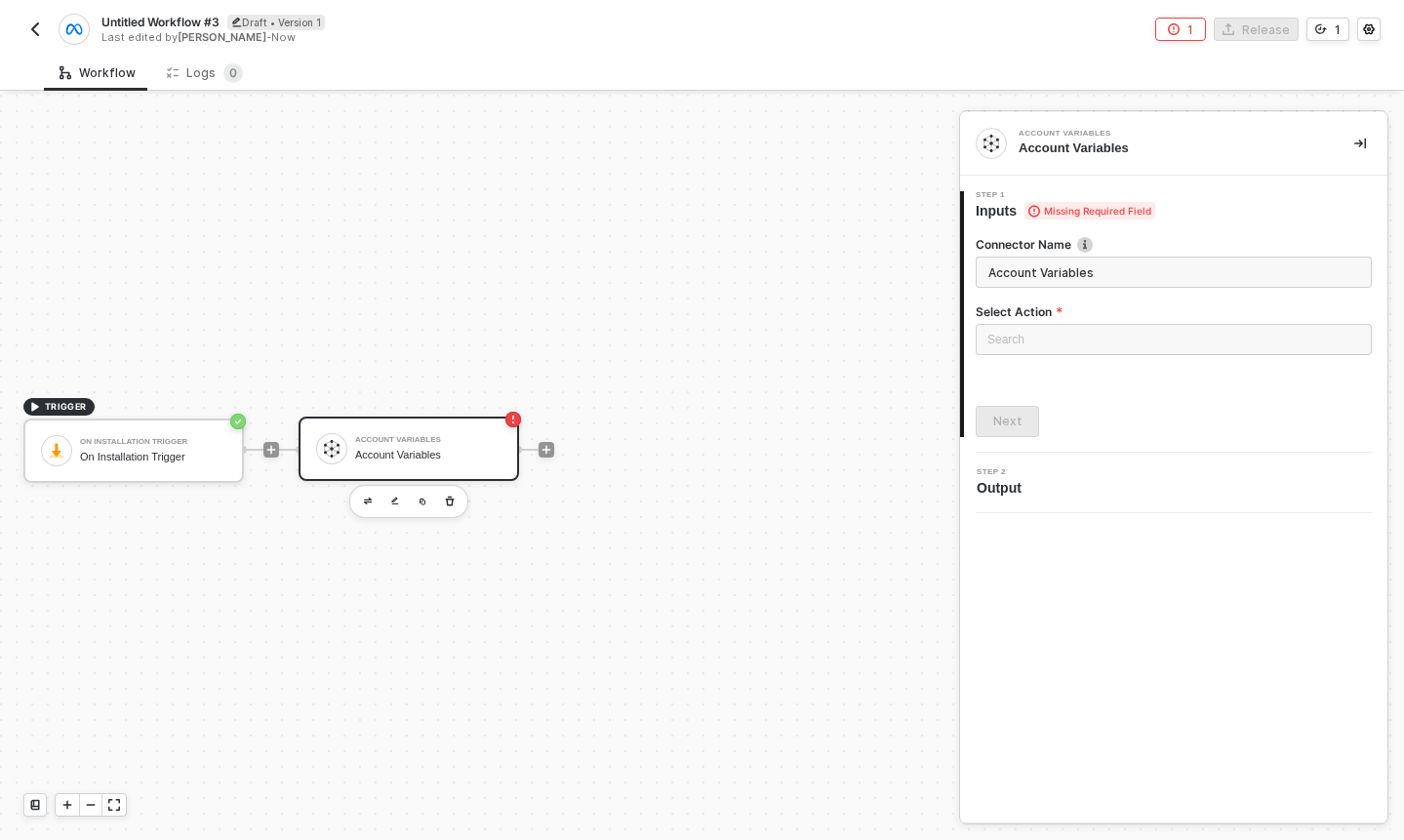
click at [1073, 269] on input "Account Variables" at bounding box center [1173, 271] width 396 height 31
type input "Meta Credentials"
click at [1078, 336] on input "search" at bounding box center [1174, 339] width 373 height 29
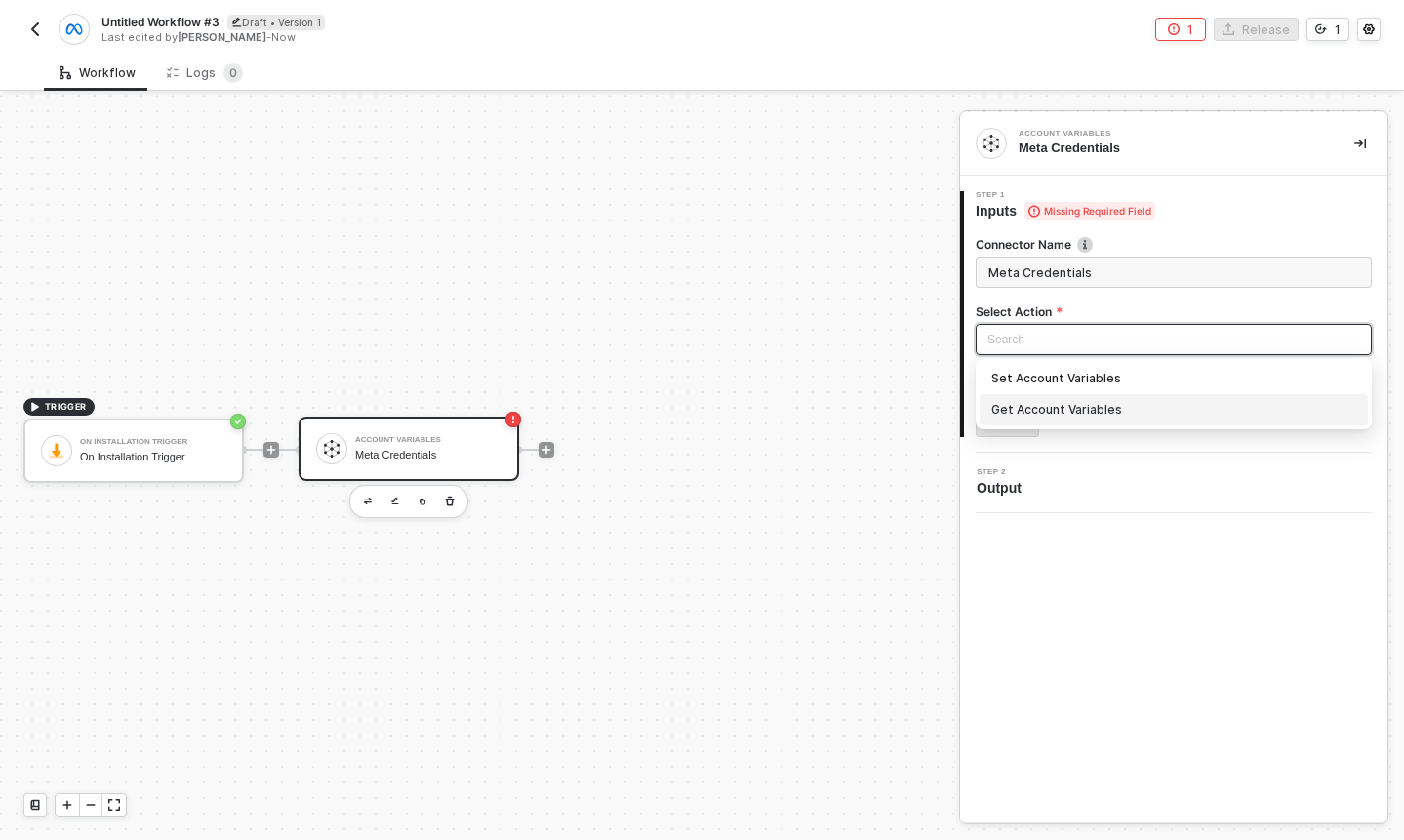
click at [1040, 405] on div "Get Account Variables" at bounding box center [1173, 410] width 365 height 22
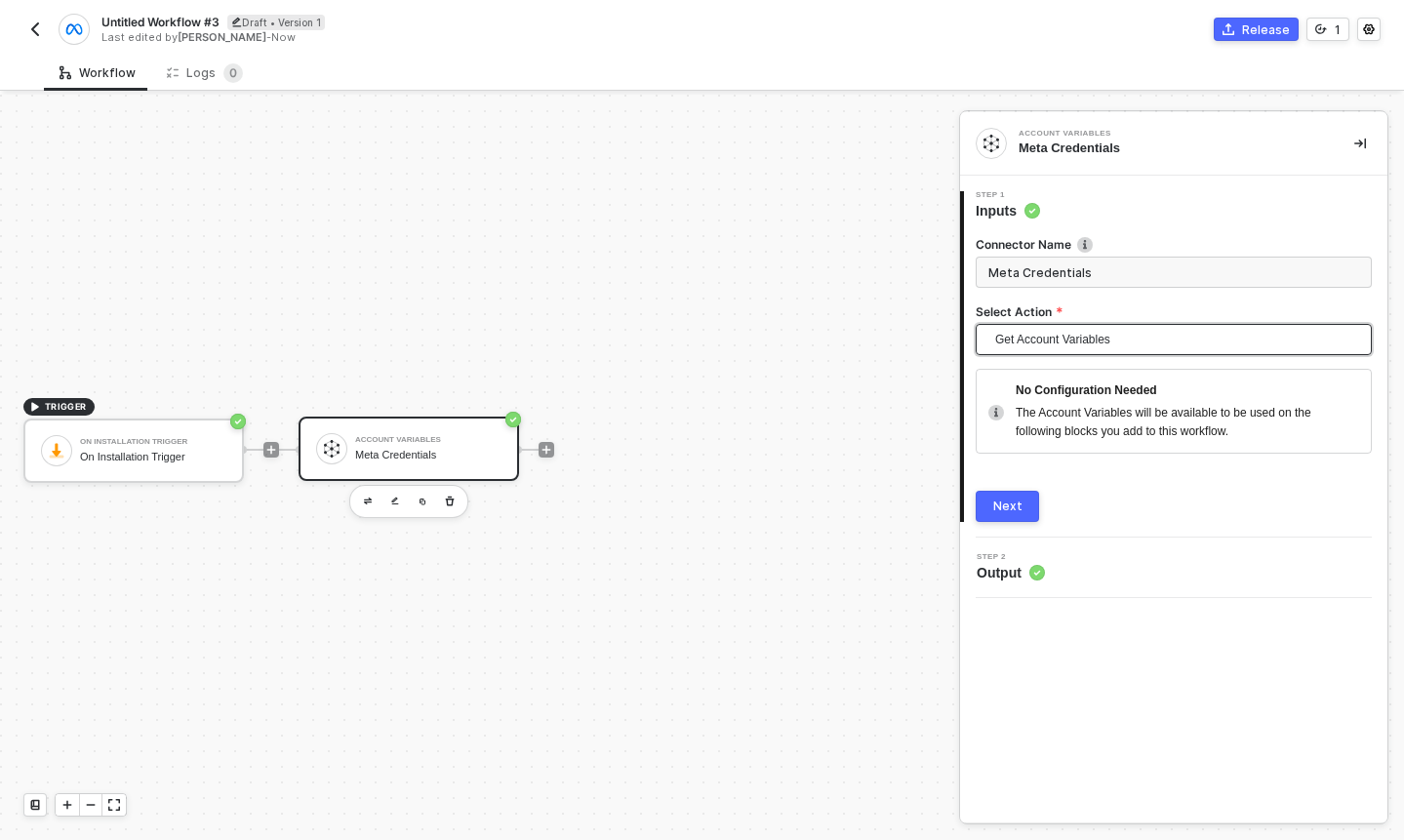
click at [1024, 514] on button "Next" at bounding box center [1008, 506] width 64 height 31
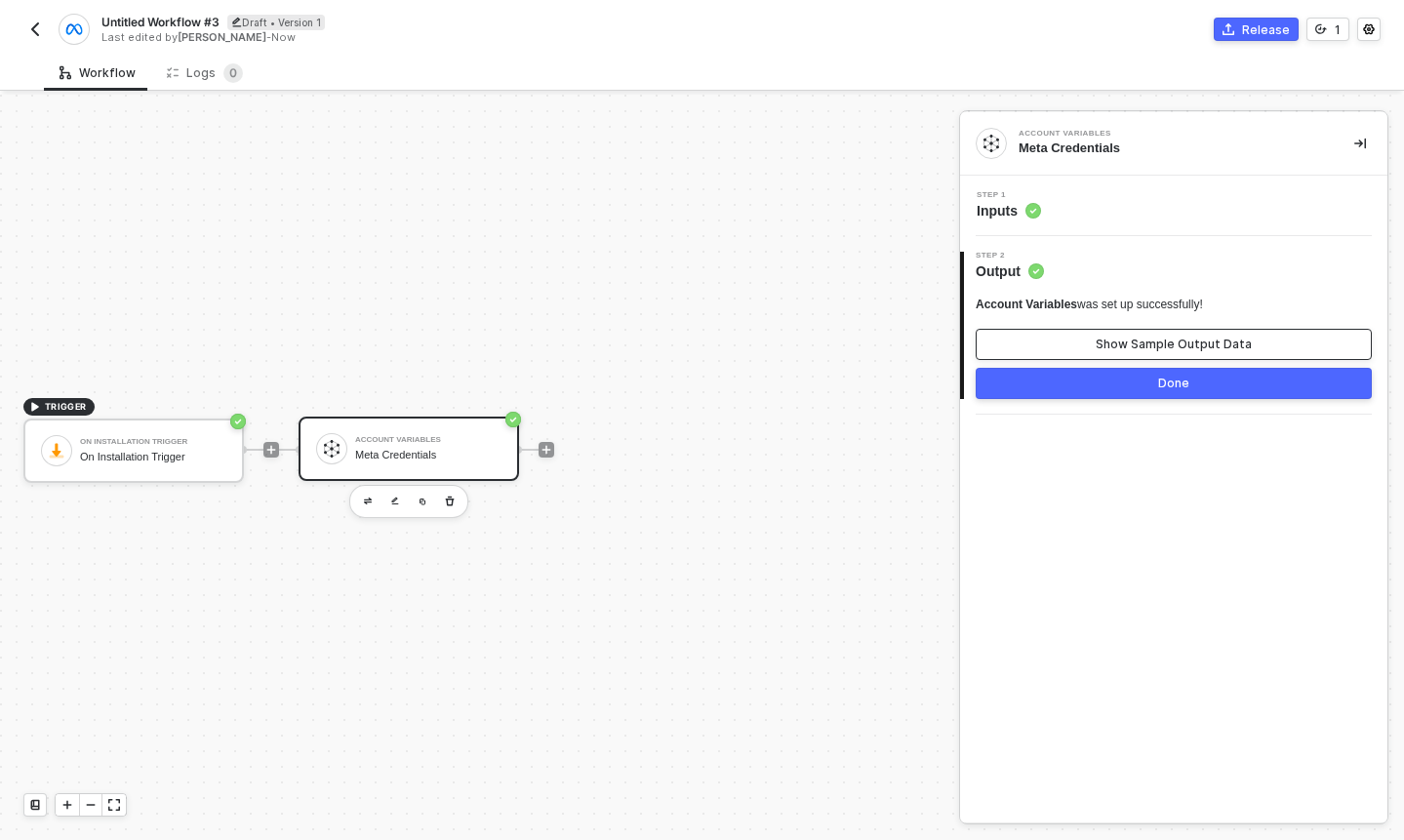
click at [1114, 354] on button "Show Sample Output Data" at bounding box center [1173, 344] width 396 height 31
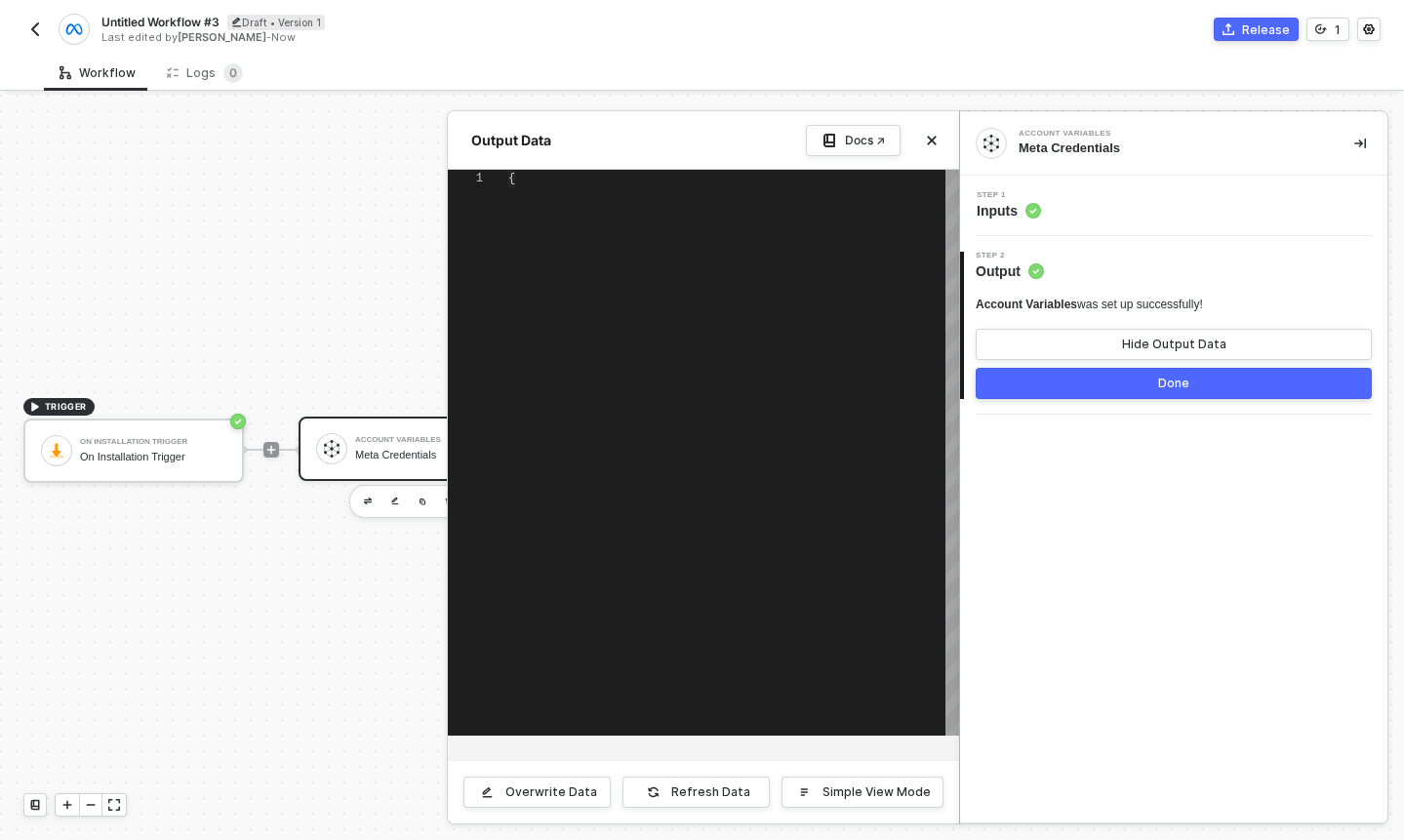
type textarea "{ "variables": { "customerListId": "123456" } }"
click at [370, 350] on div at bounding box center [702, 467] width 1404 height 745
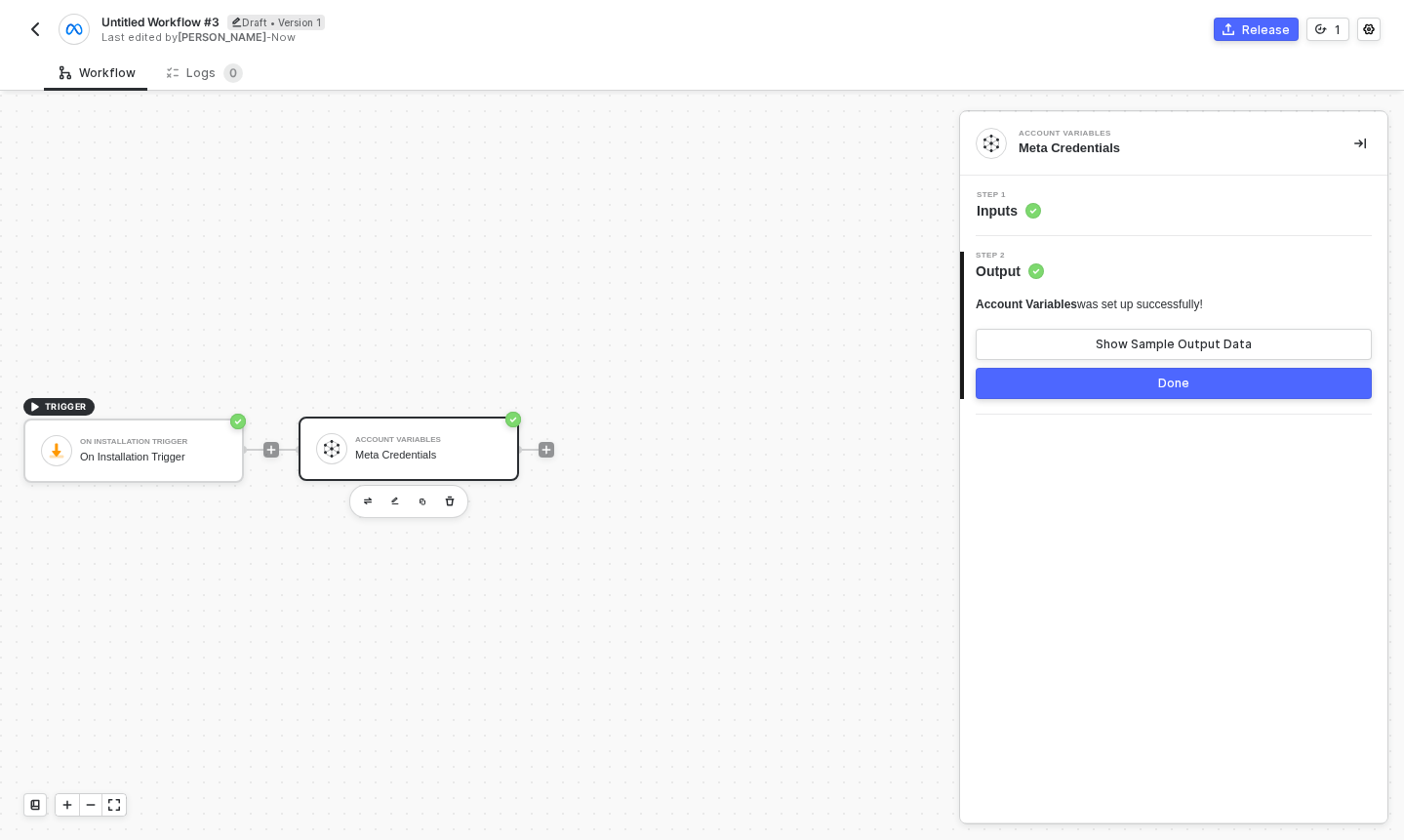
click at [493, 453] on div "Meta Credentials" at bounding box center [428, 455] width 147 height 13
click at [991, 220] on div "Step 1 Inputs" at bounding box center [1173, 206] width 427 height 61
click at [1003, 209] on span "Inputs" at bounding box center [1009, 210] width 65 height 20
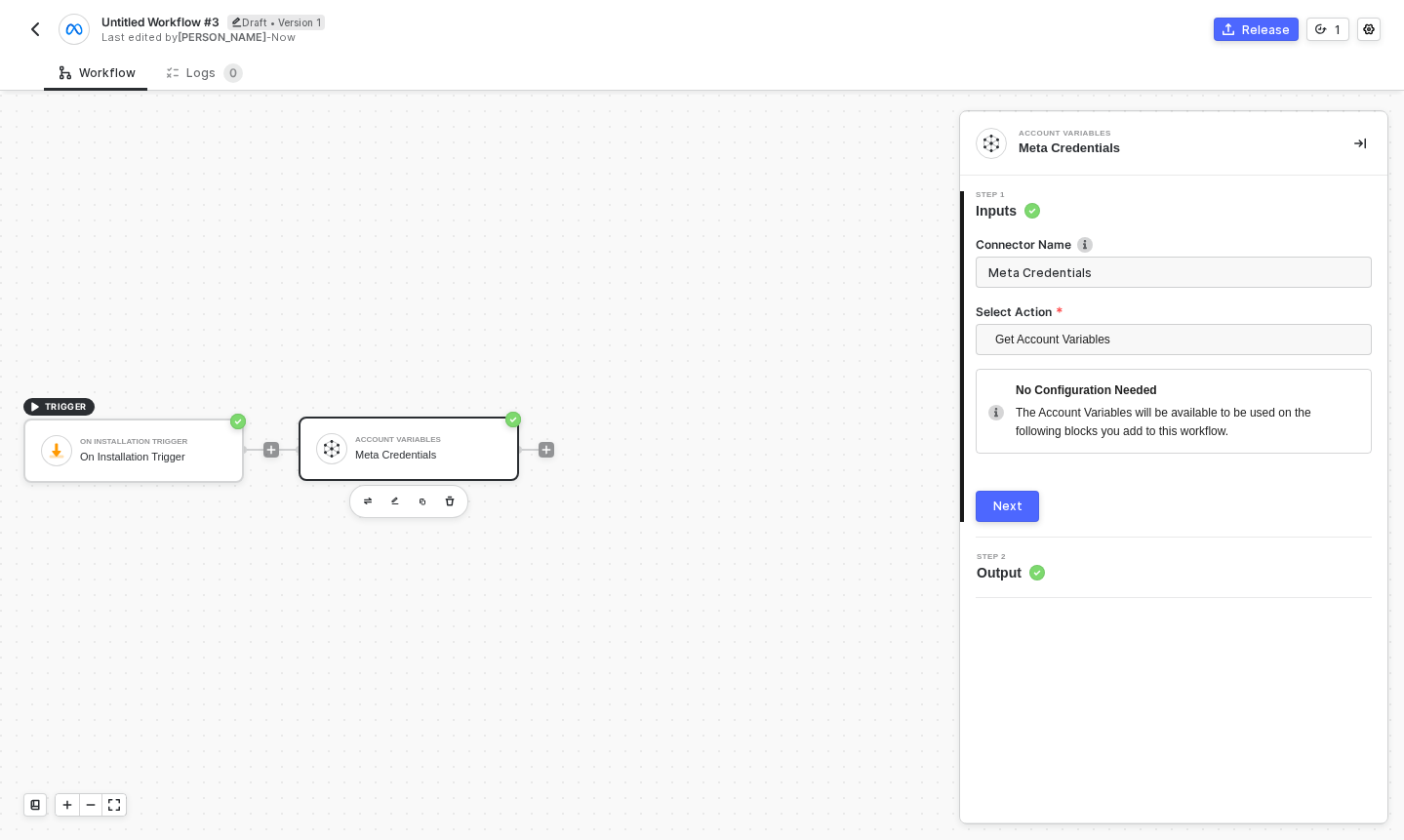
click at [1088, 269] on input "Meta Credentials" at bounding box center [1173, 271] width 396 height 31
click at [1103, 341] on span "Get Account Variables" at bounding box center [1177, 339] width 365 height 29
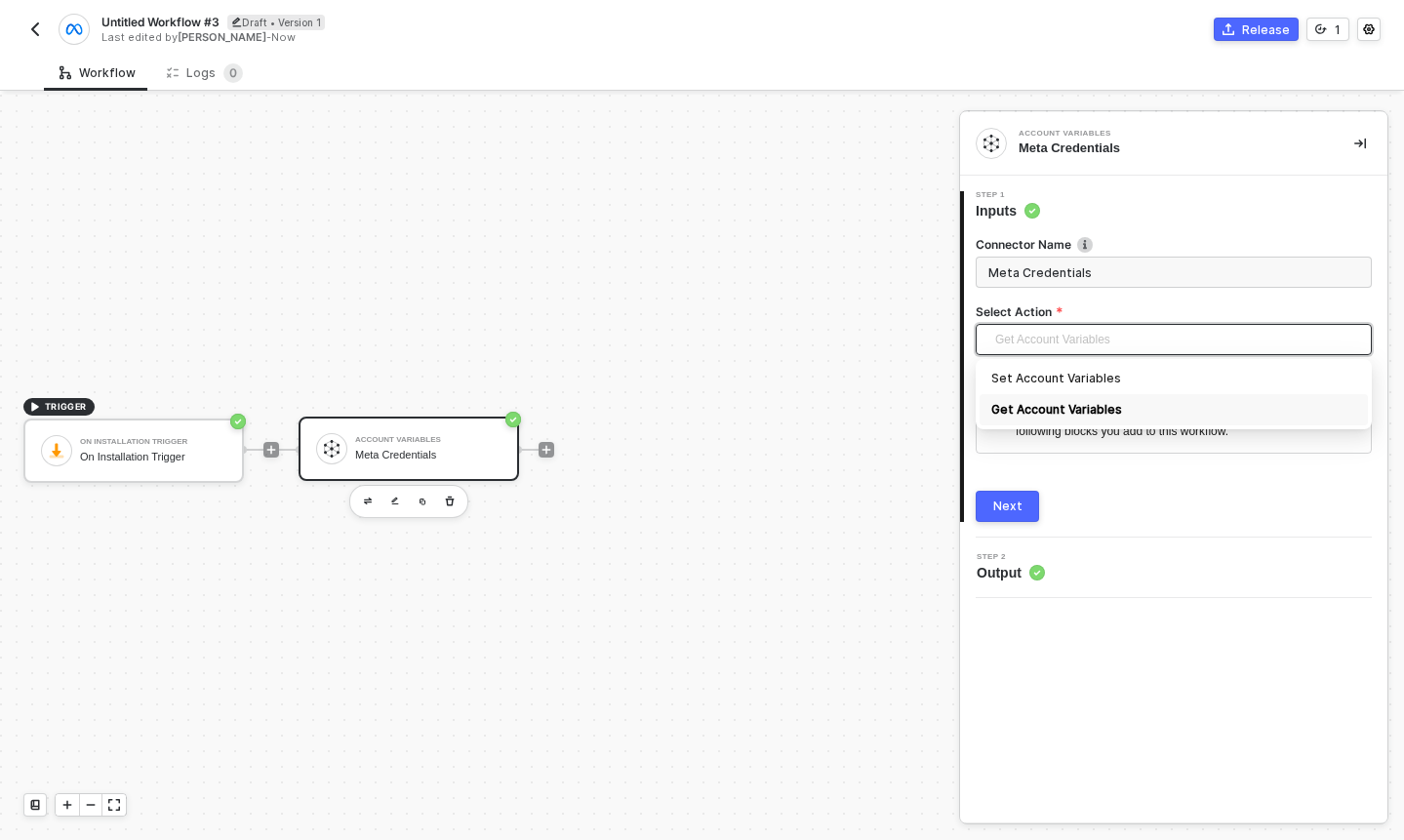
click at [1059, 381] on div "Set Account Variables" at bounding box center [1173, 379] width 365 height 22
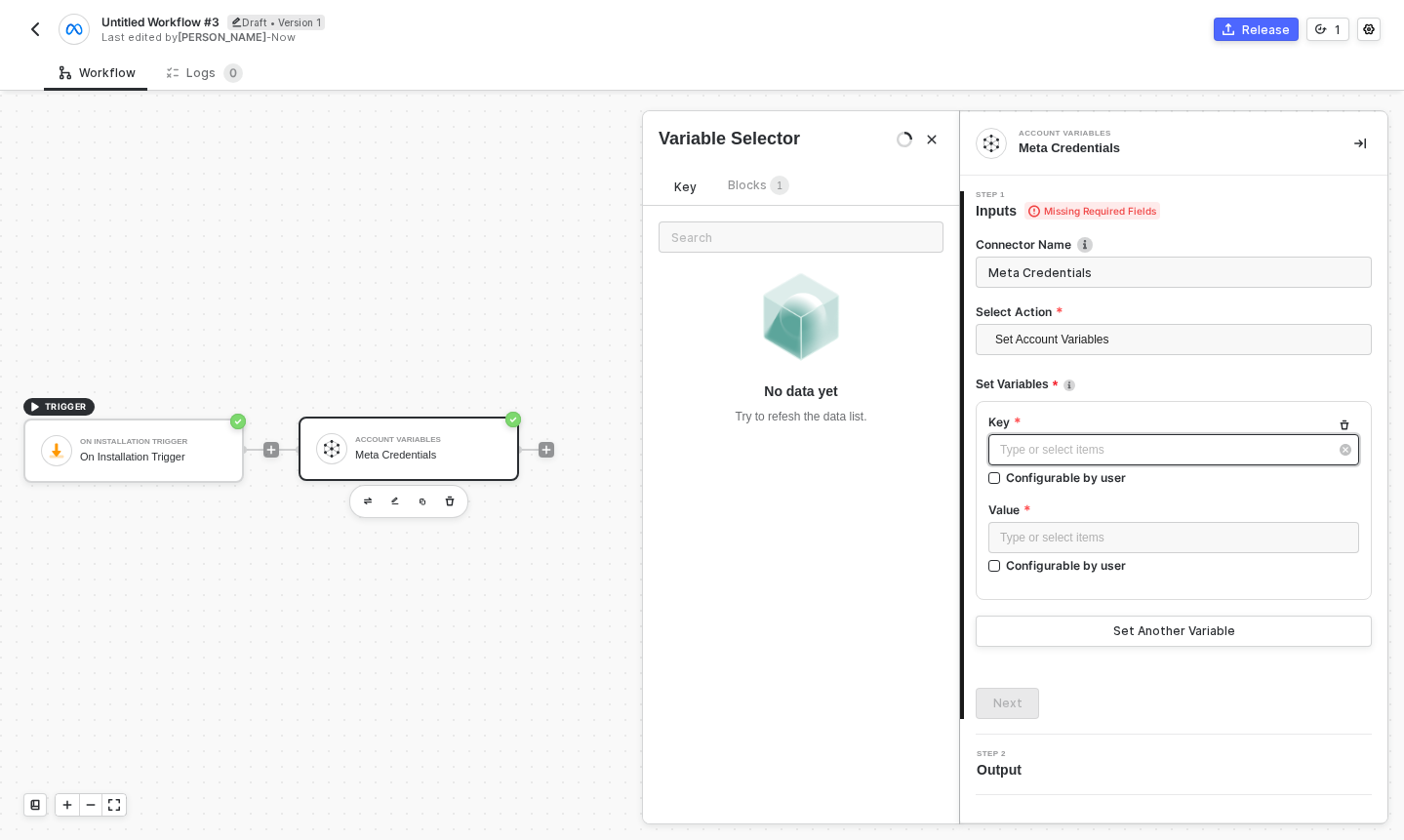
click at [1027, 442] on div "Type or select items ﻿" at bounding box center [1164, 450] width 328 height 19
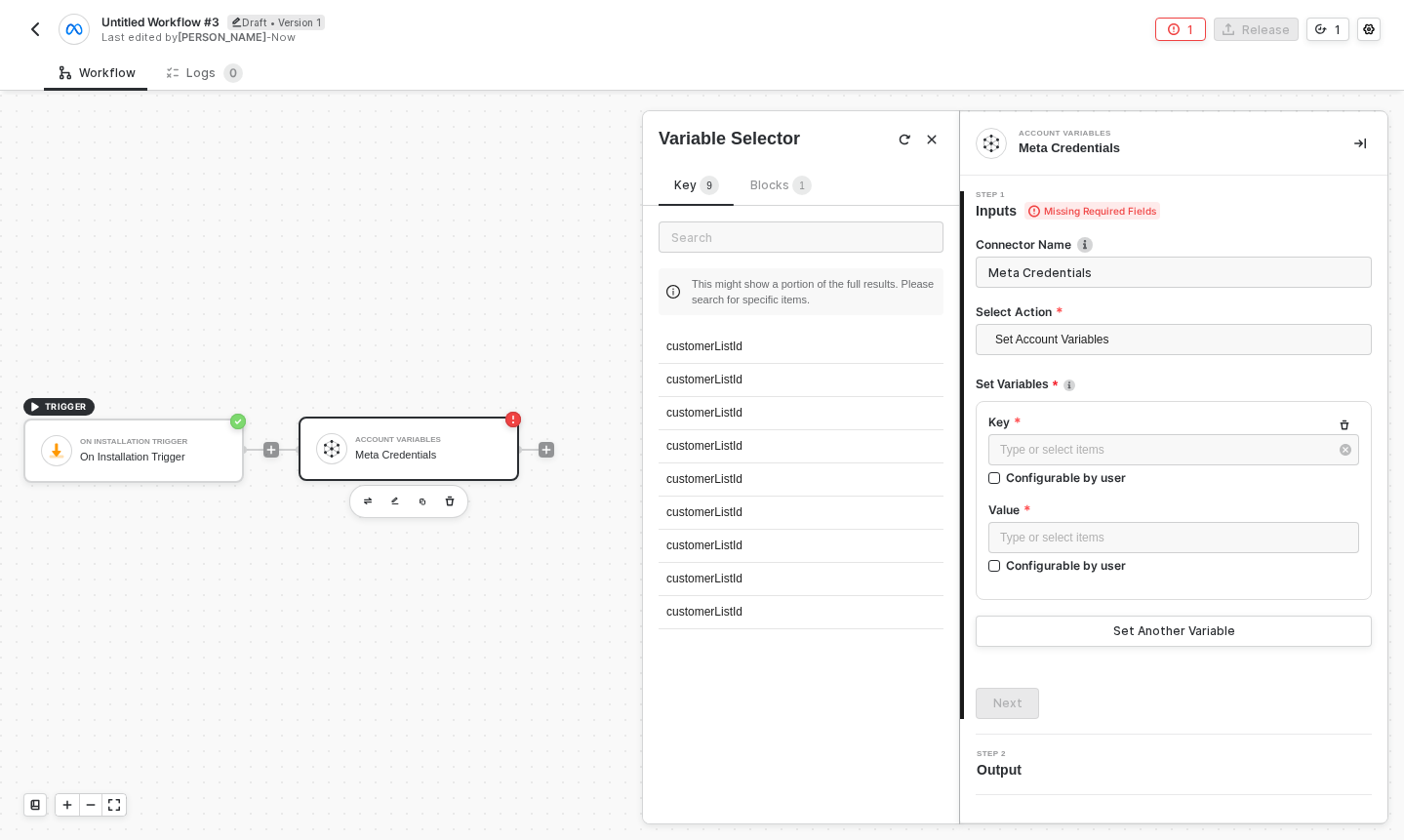
click at [772, 201] on div "Key 9 Blocks 1" at bounding box center [742, 190] width 169 height 31
click at [772, 195] on div "Blocks 1" at bounding box center [781, 187] width 62 height 22
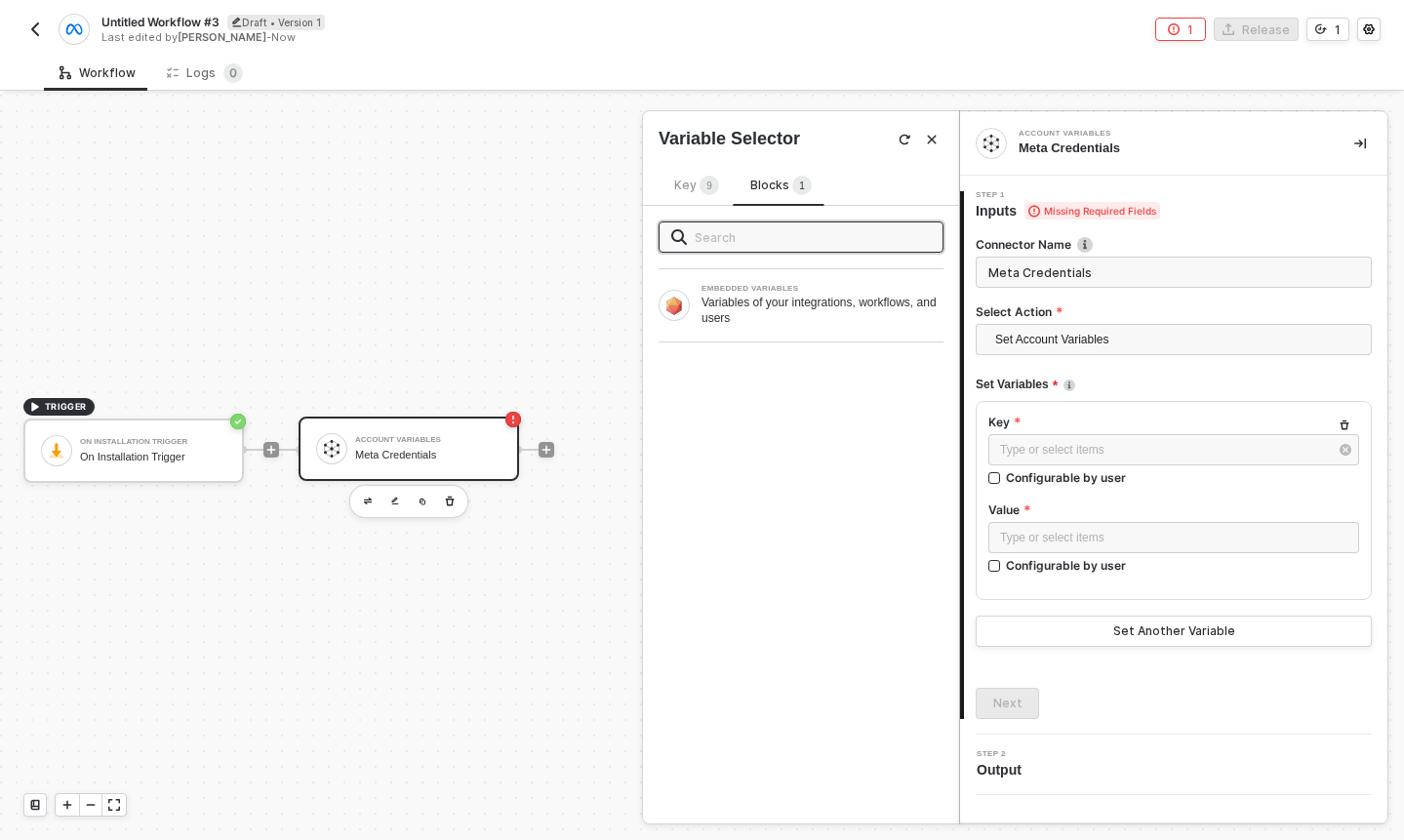
click at [695, 194] on div "Key 9" at bounding box center [697, 187] width 45 height 22
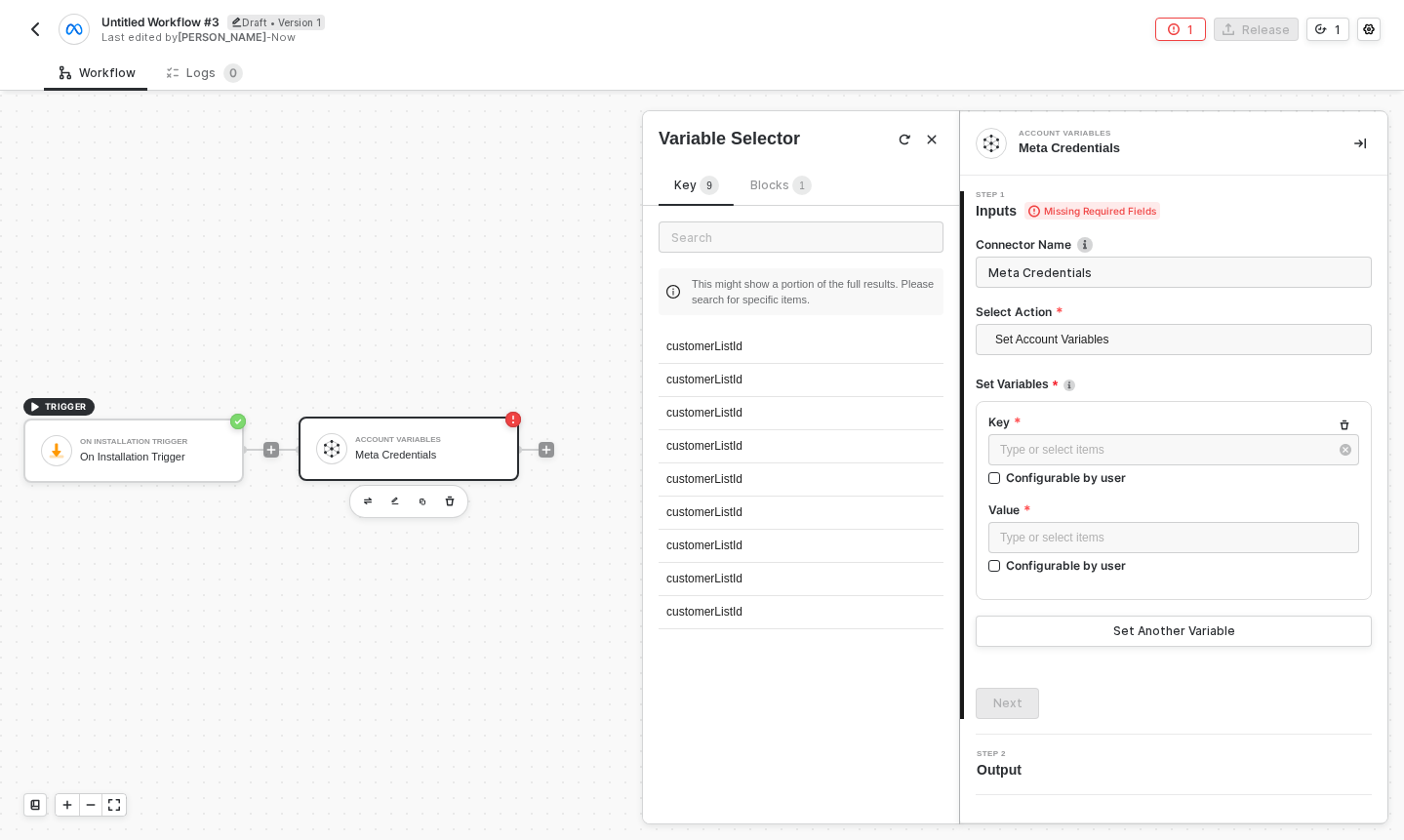
click at [769, 194] on div "Blocks 1" at bounding box center [781, 187] width 62 height 22
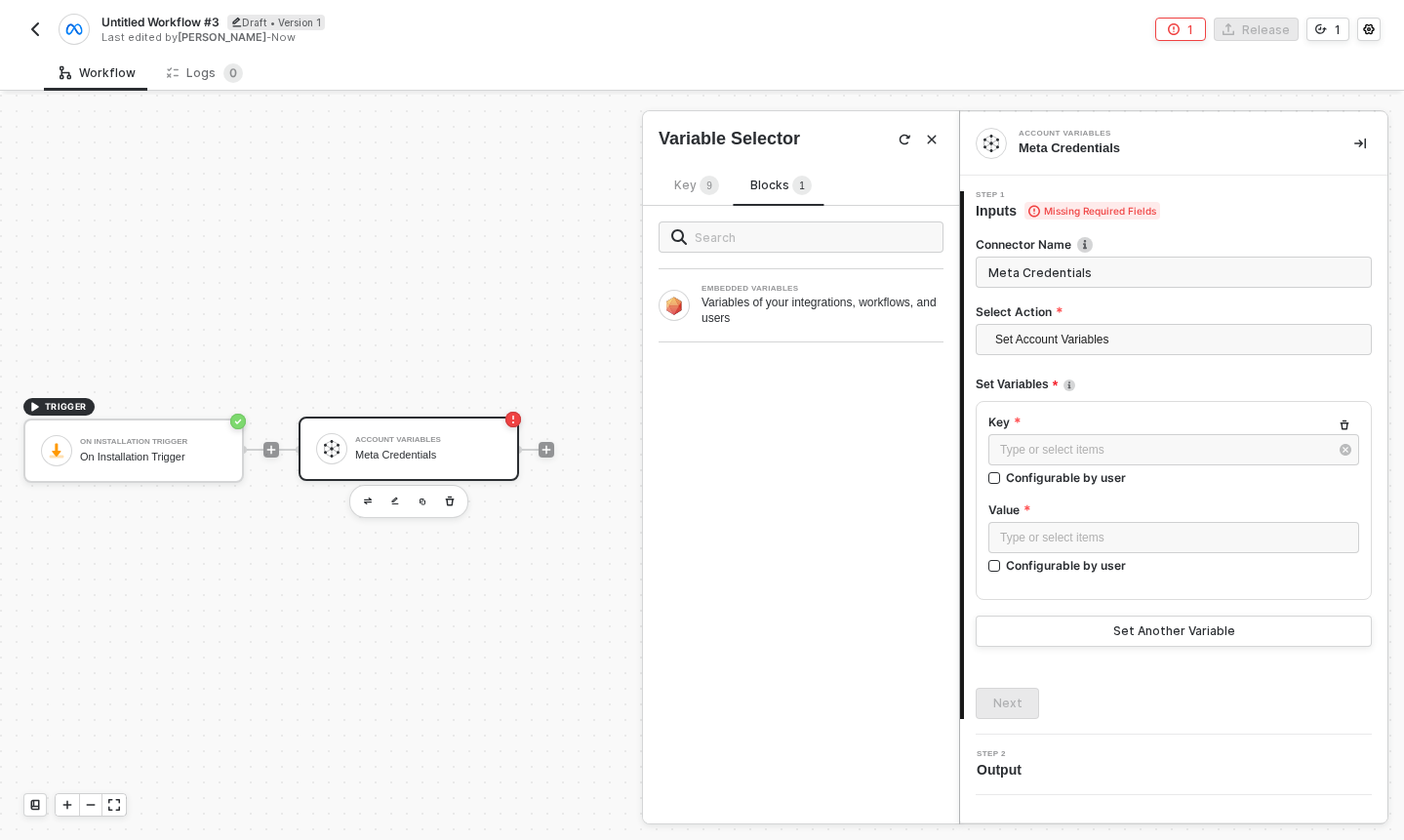
click at [693, 193] on div "Key 9" at bounding box center [697, 187] width 45 height 22
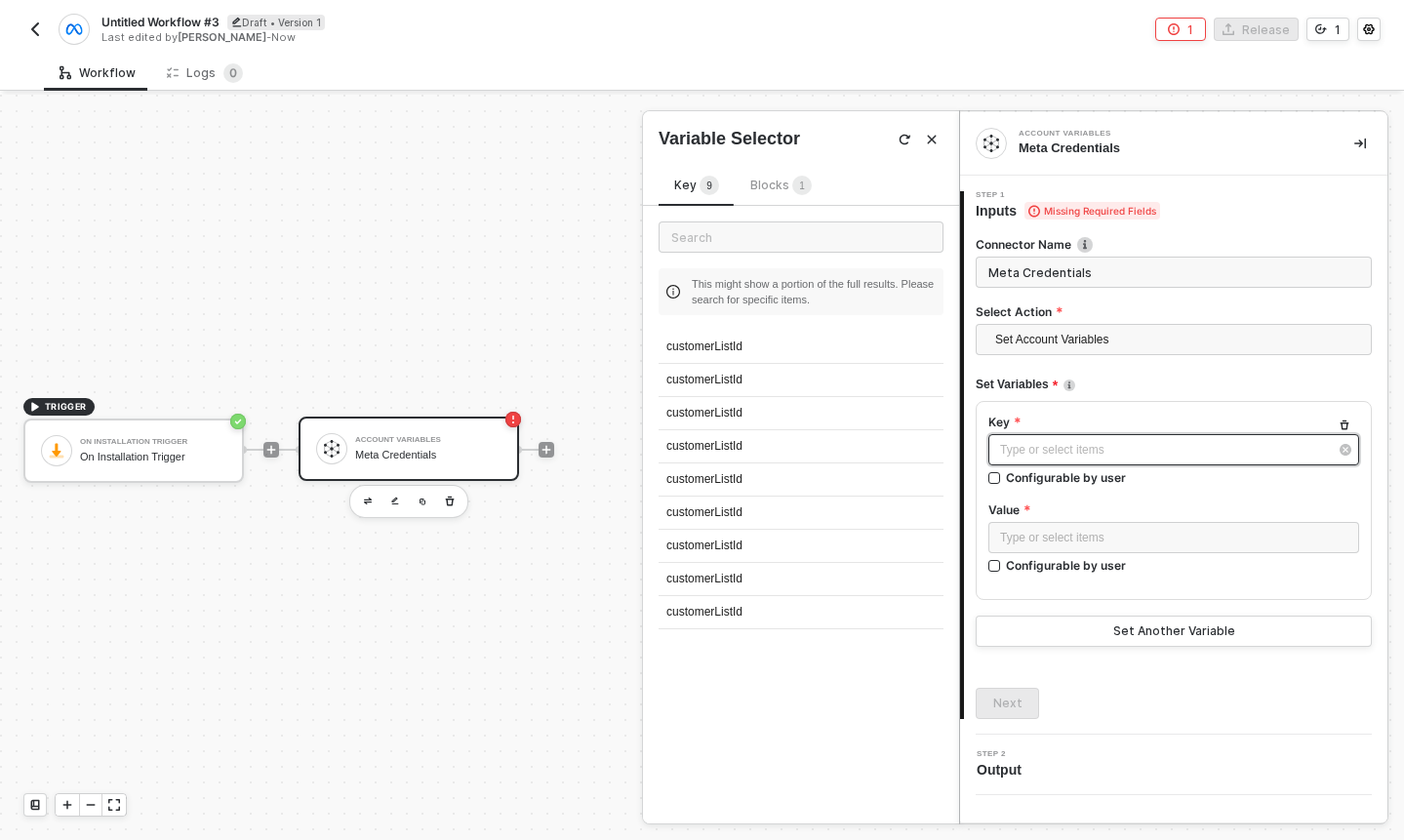
click at [1056, 458] on div "Type or select items ﻿" at bounding box center [1164, 450] width 328 height 19
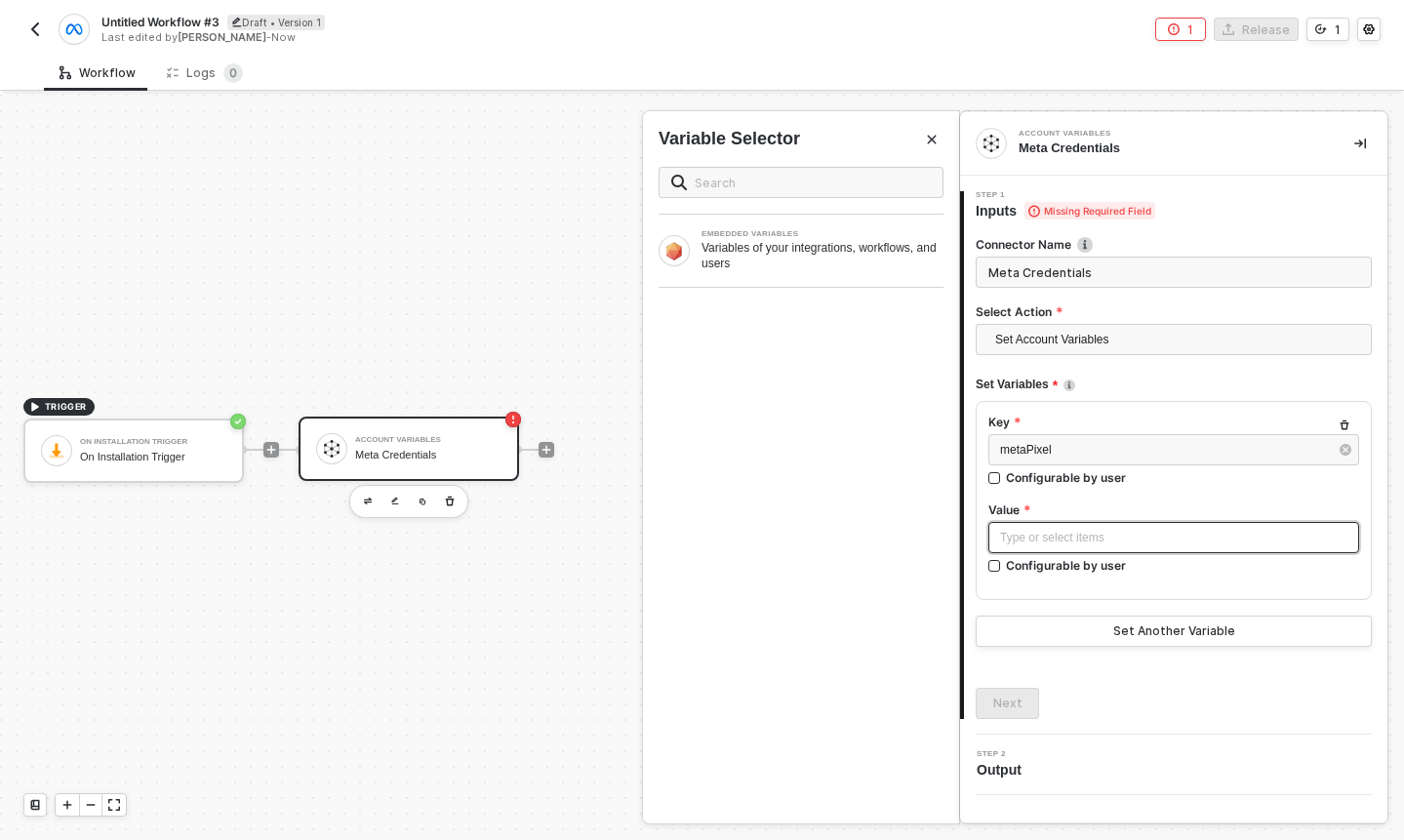
click at [1022, 537] on div "Type or select items ﻿" at bounding box center [1173, 538] width 347 height 19
click at [991, 570] on input "Configurable by user" at bounding box center [996, 567] width 14 height 14
checkbox input "true"
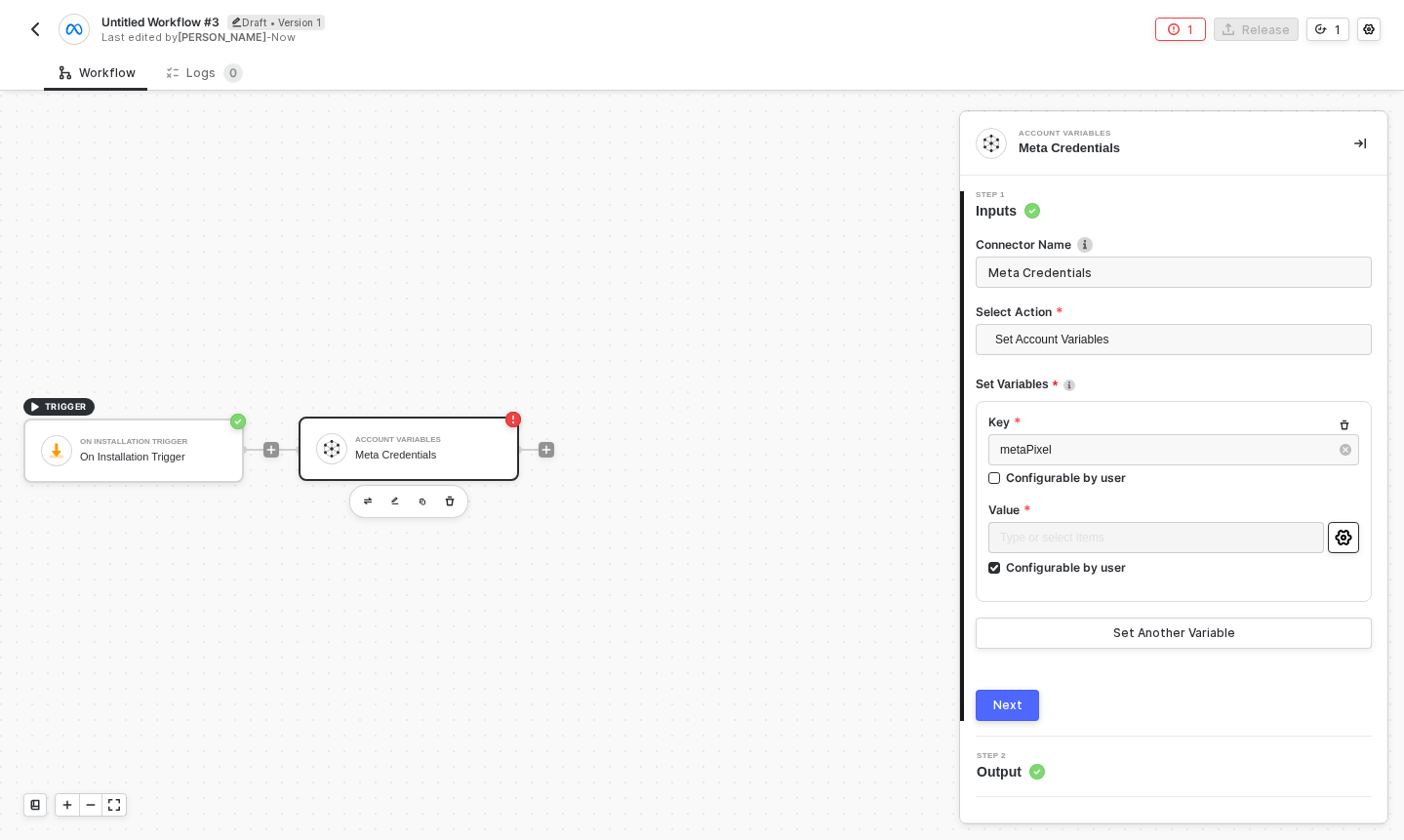
click at [1346, 540] on icon "icon-settings" at bounding box center [1344, 538] width 18 height 16
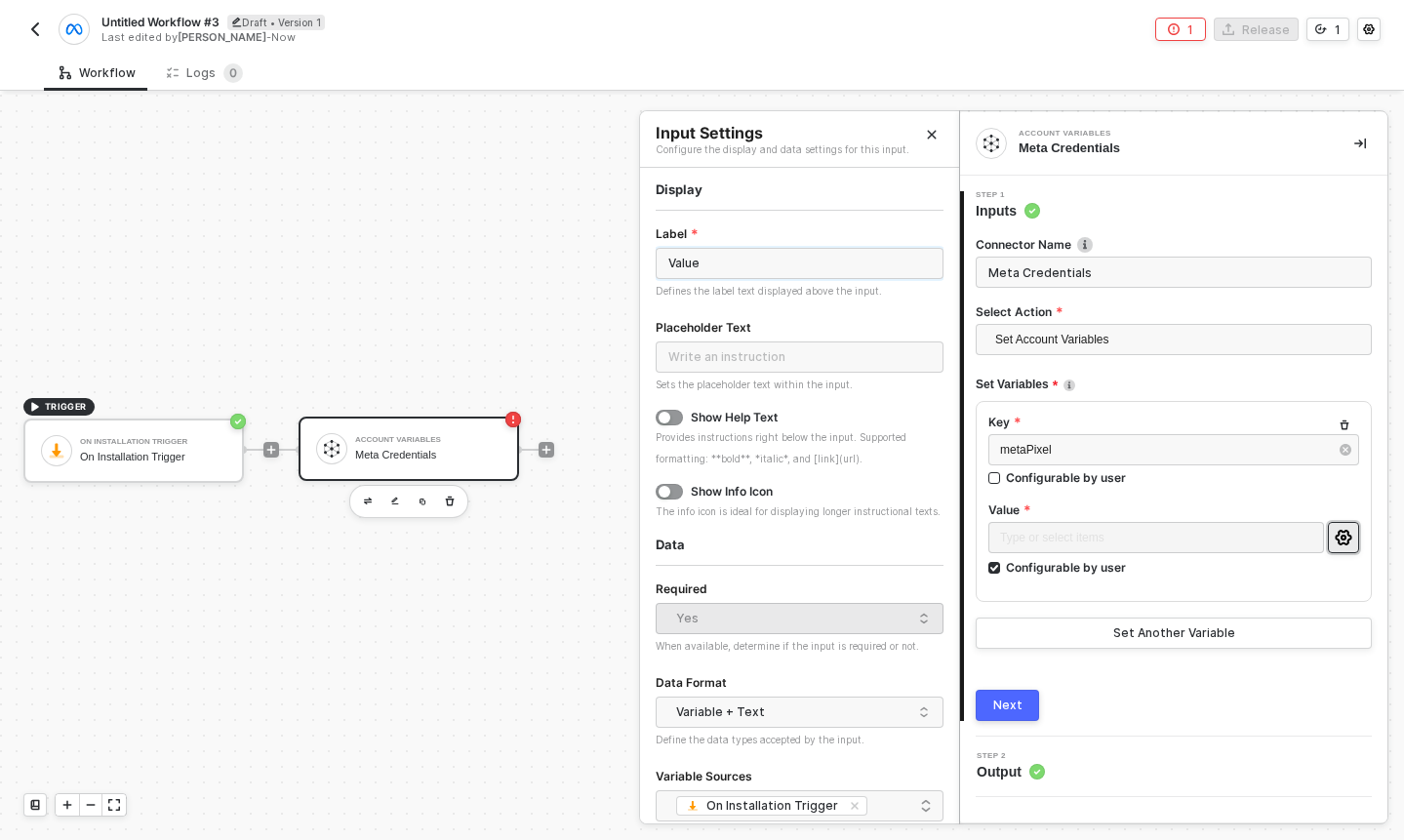
click at [813, 270] on input "Value" at bounding box center [799, 262] width 287 height 31
type input "M"
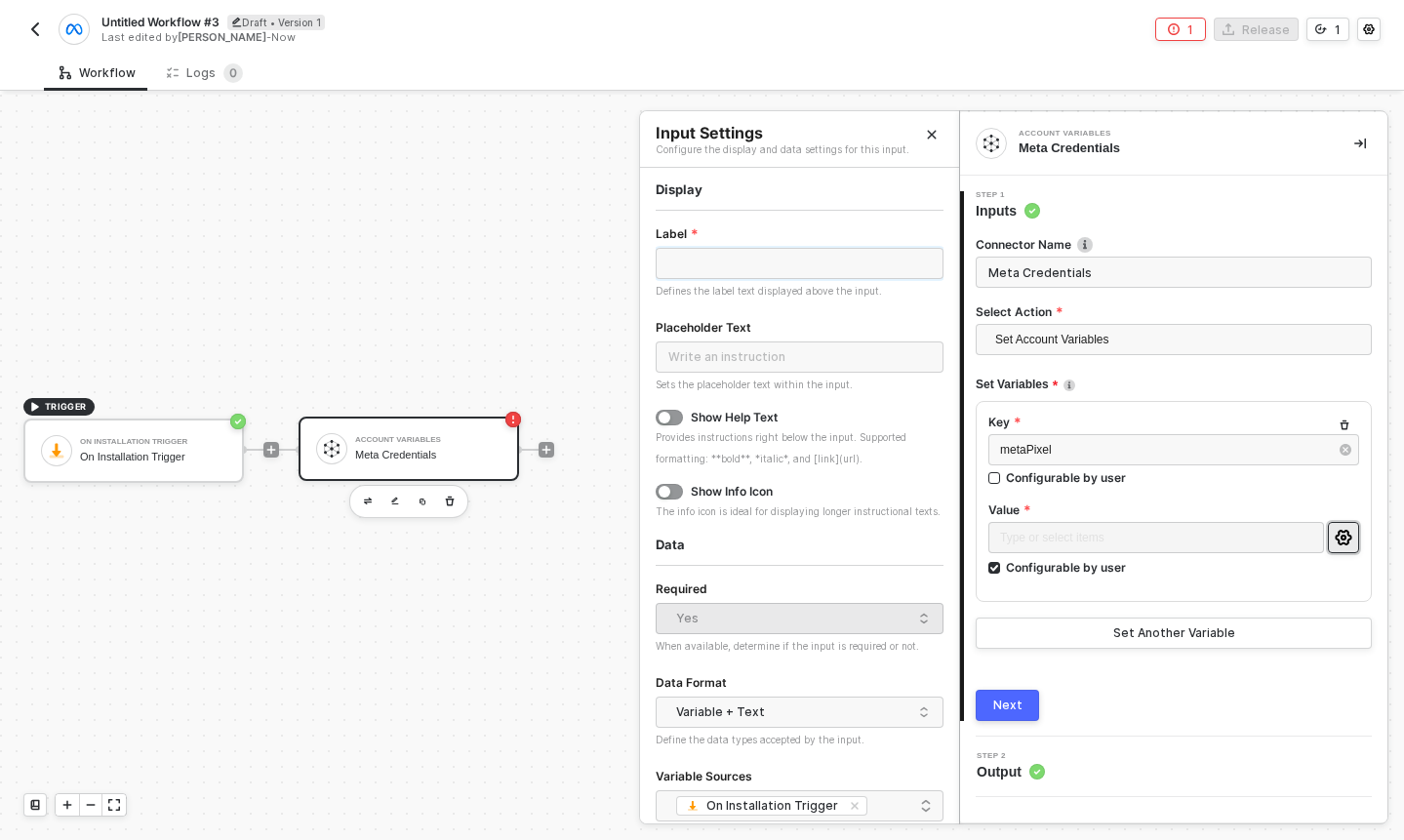
type input "P"
type input "Meta Dataset ID"
click at [773, 343] on input "text" at bounding box center [799, 356] width 287 height 31
type input "798242562457270"
click at [659, 417] on div "button" at bounding box center [665, 418] width 12 height 12
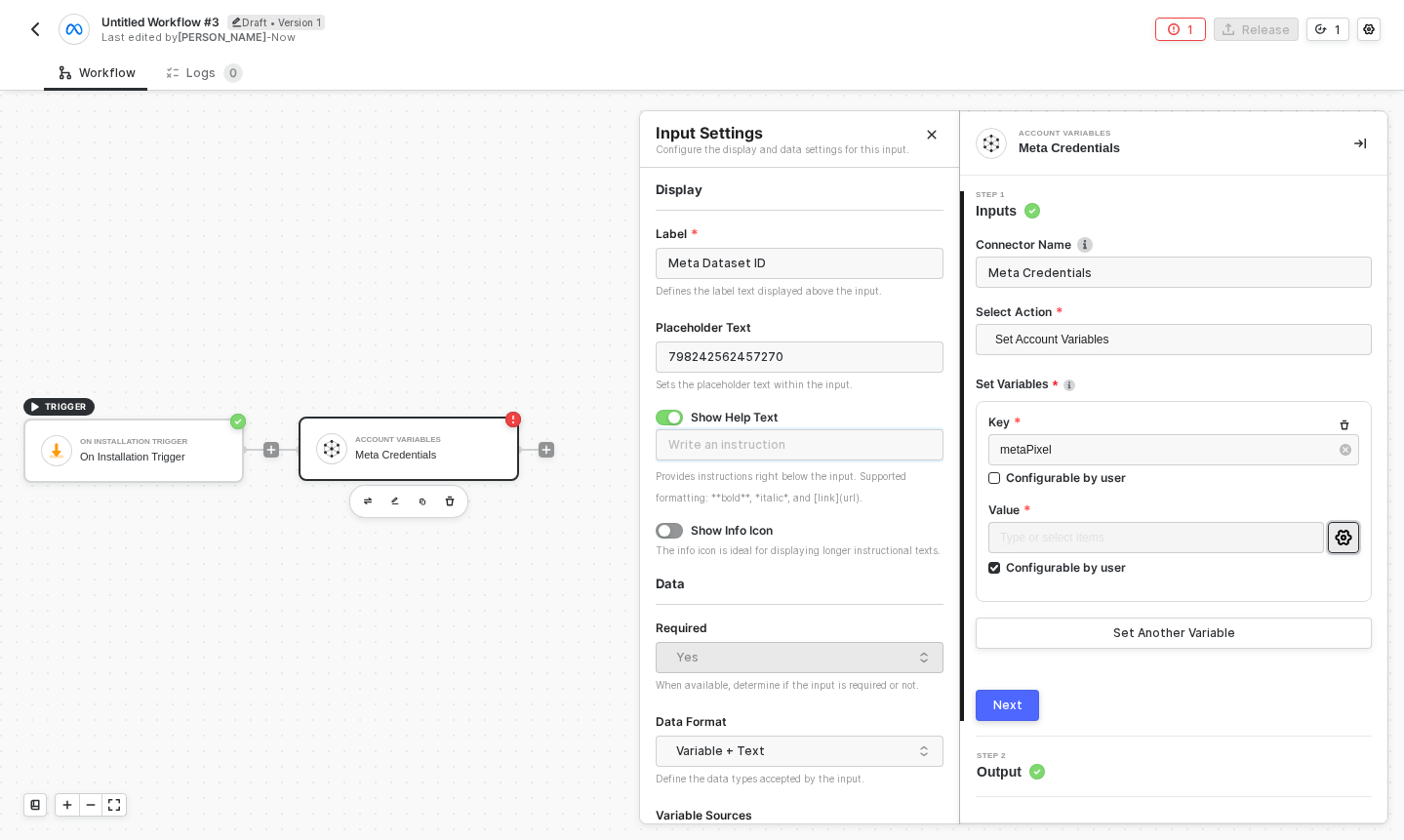
click at [734, 457] on input "text" at bounding box center [799, 444] width 287 height 31
type input "See where to find this information [here]{https://support.brij.it/hc/en-us/arti…"
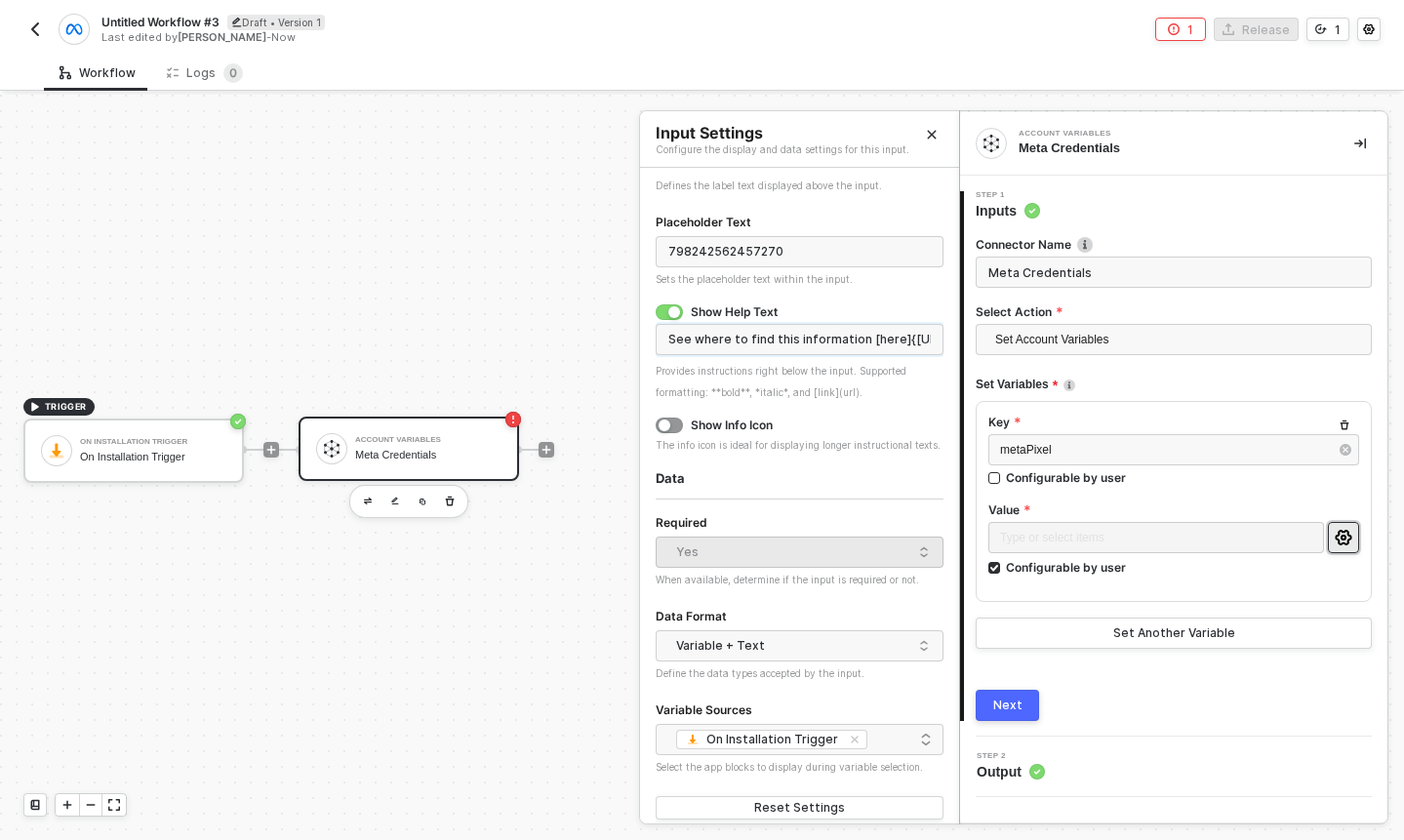
scroll to position [121, 0]
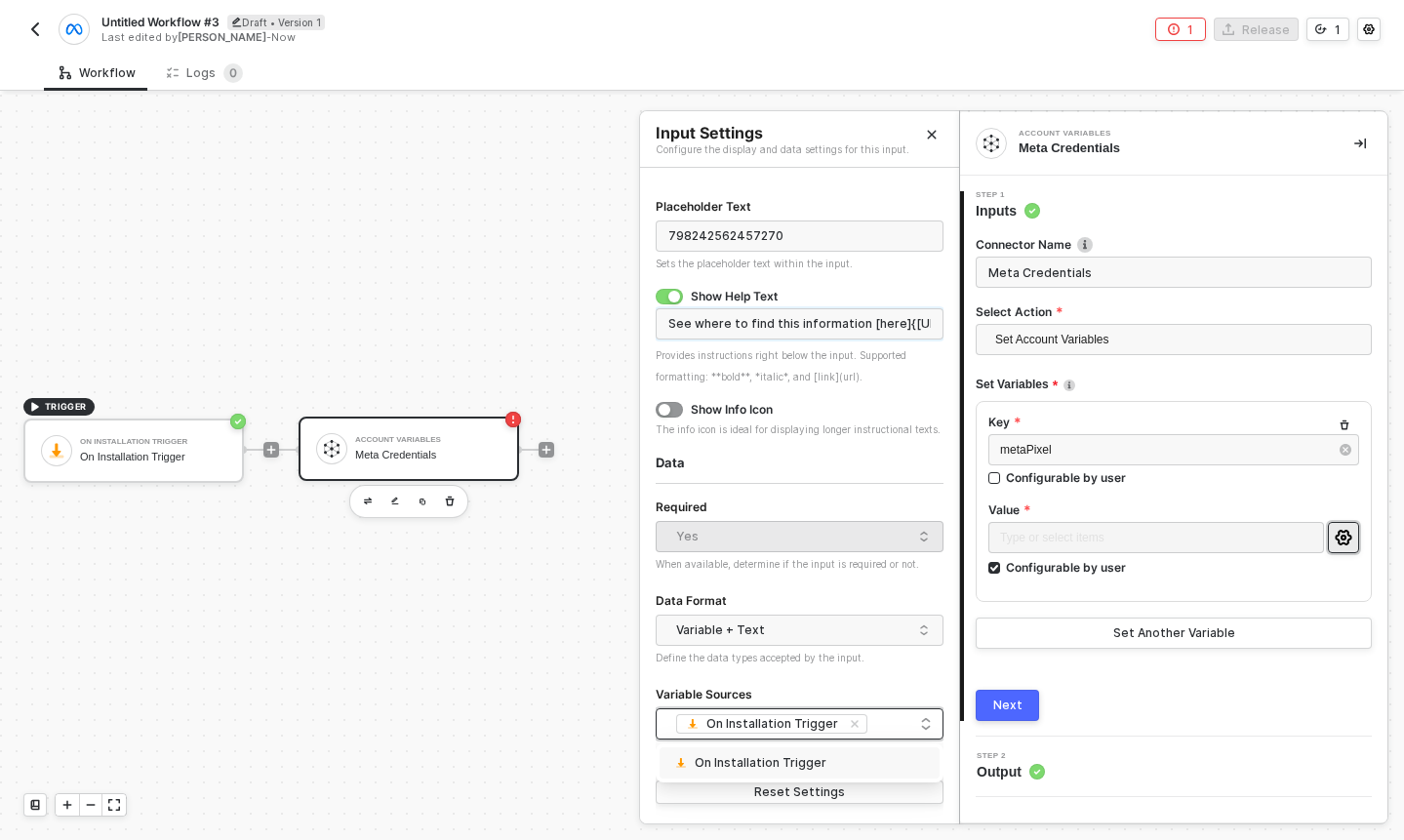
click at [793, 725] on div "On Installation Trigger" at bounding box center [773, 724] width 135 height 16
click at [817, 691] on div "Variable Sources" at bounding box center [799, 694] width 287 height 25
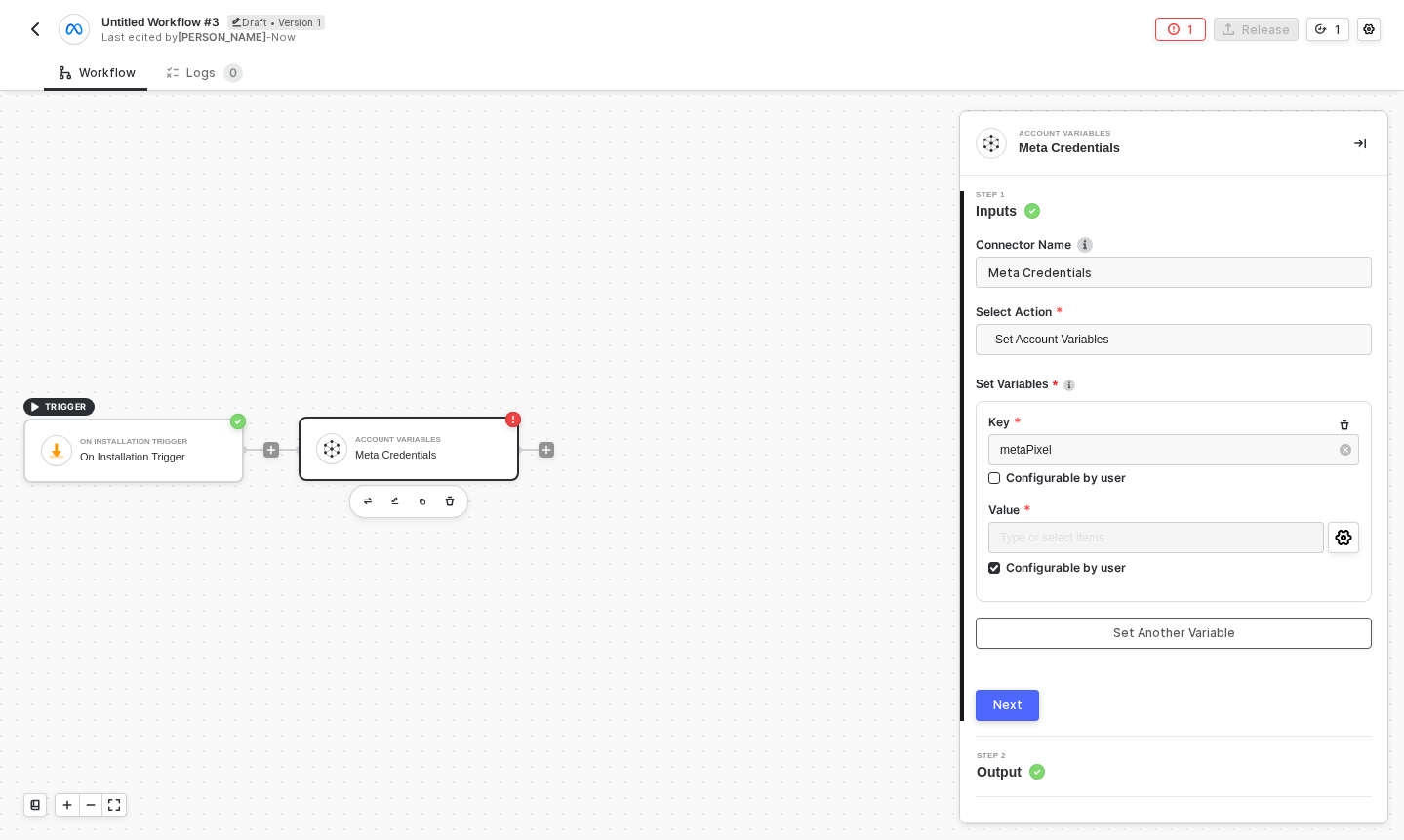
click at [1072, 628] on button "Set Another Variable" at bounding box center [1173, 632] width 396 height 31
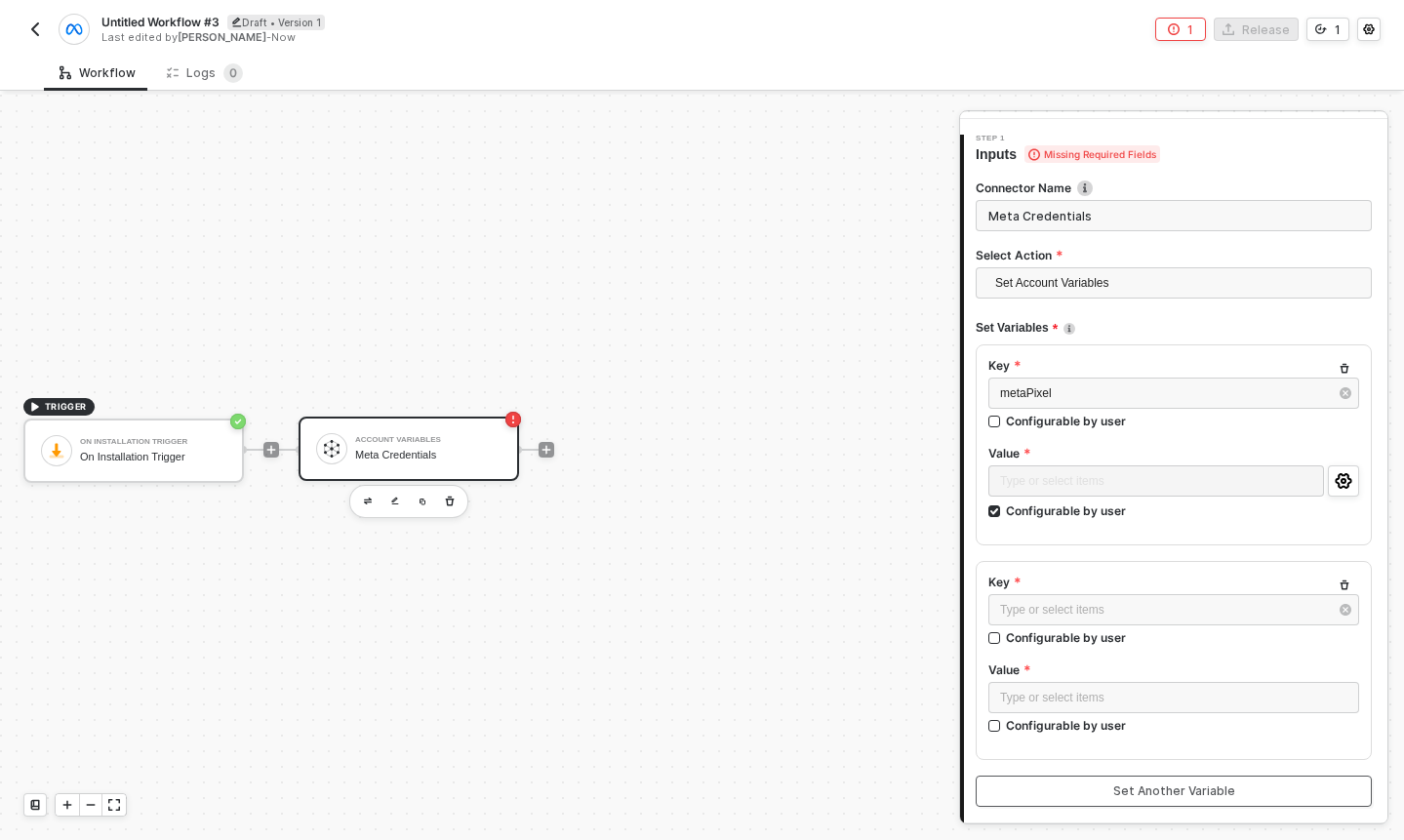
scroll to position [114, 0]
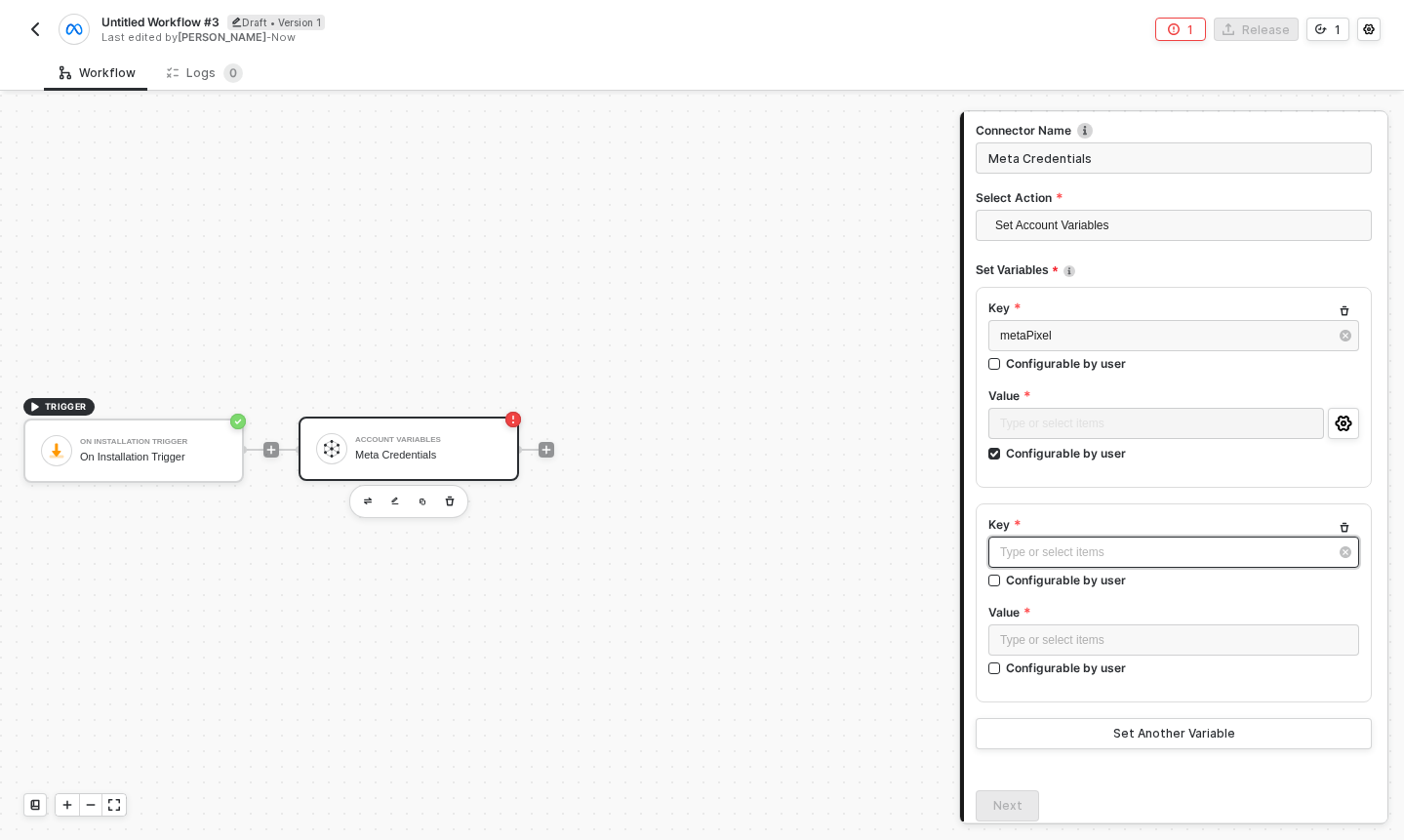
click at [1092, 542] on div "Type or select items ﻿" at bounding box center [1174, 552] width 371 height 31
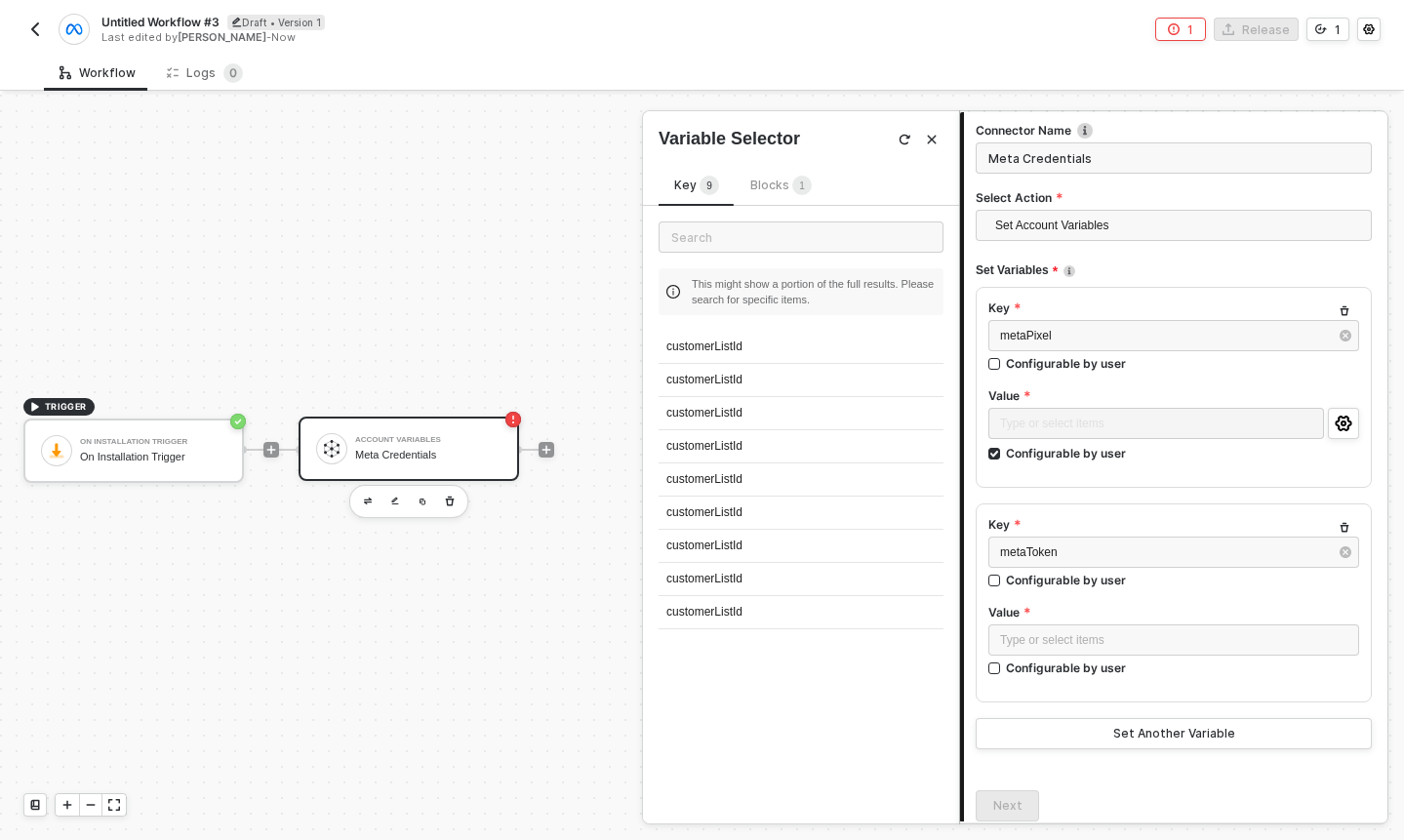
click at [1003, 678] on div "Type or select items ﻿ Configurable by user" at bounding box center [1174, 654] width 371 height 60
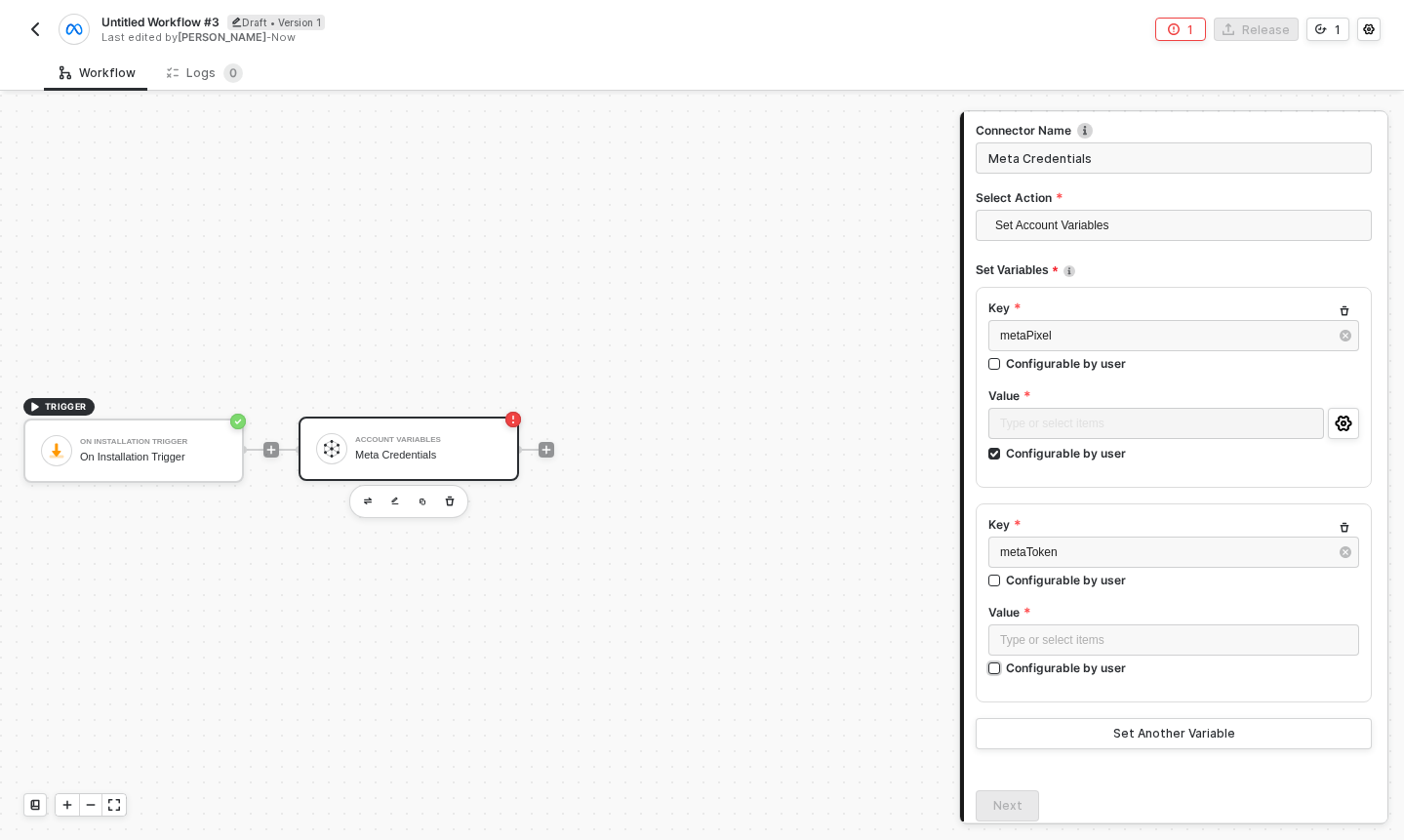
click at [997, 667] on input "Configurable by user" at bounding box center [996, 669] width 14 height 14
checkbox input "true"
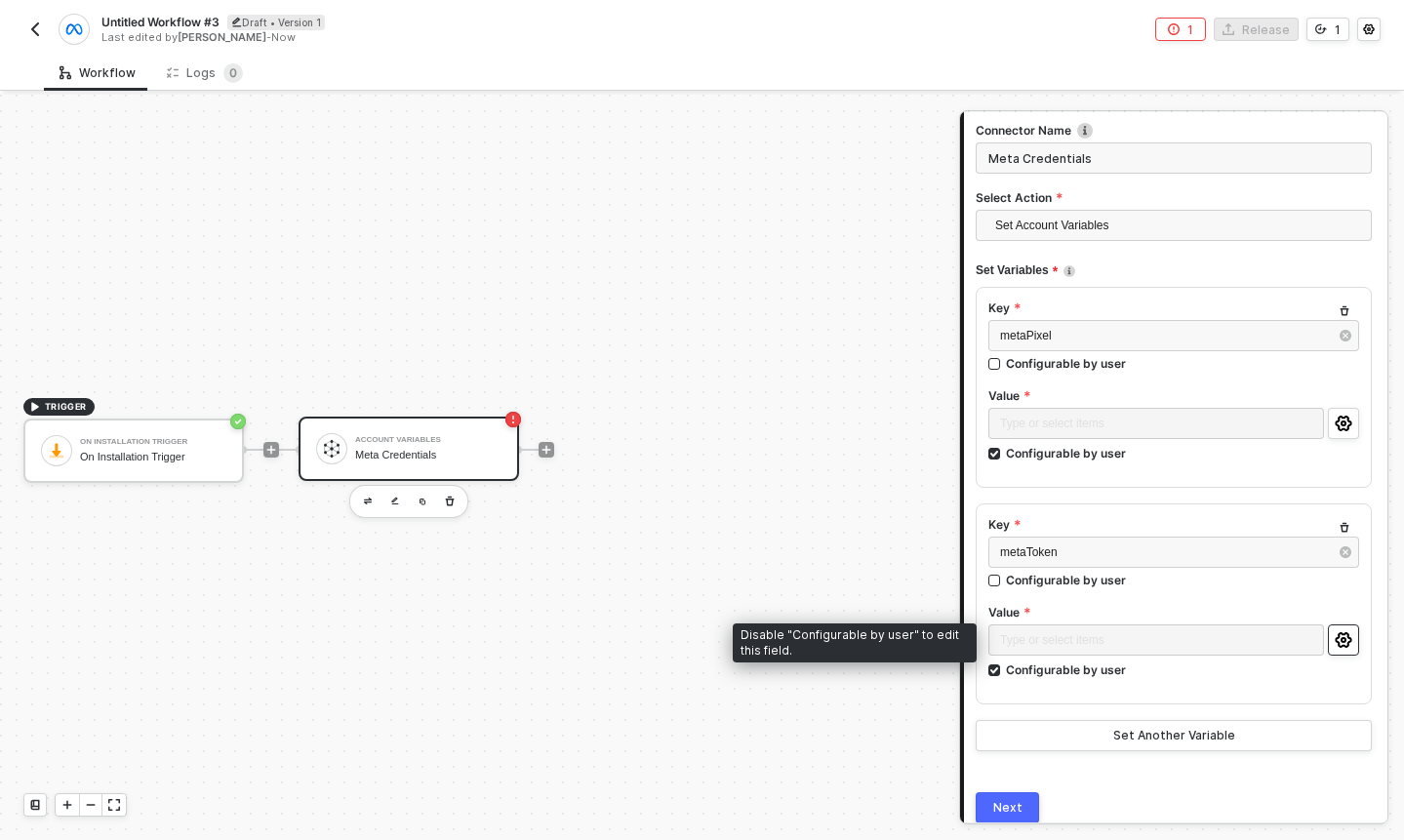
click at [1342, 636] on icon "icon-settings" at bounding box center [1344, 640] width 18 height 16
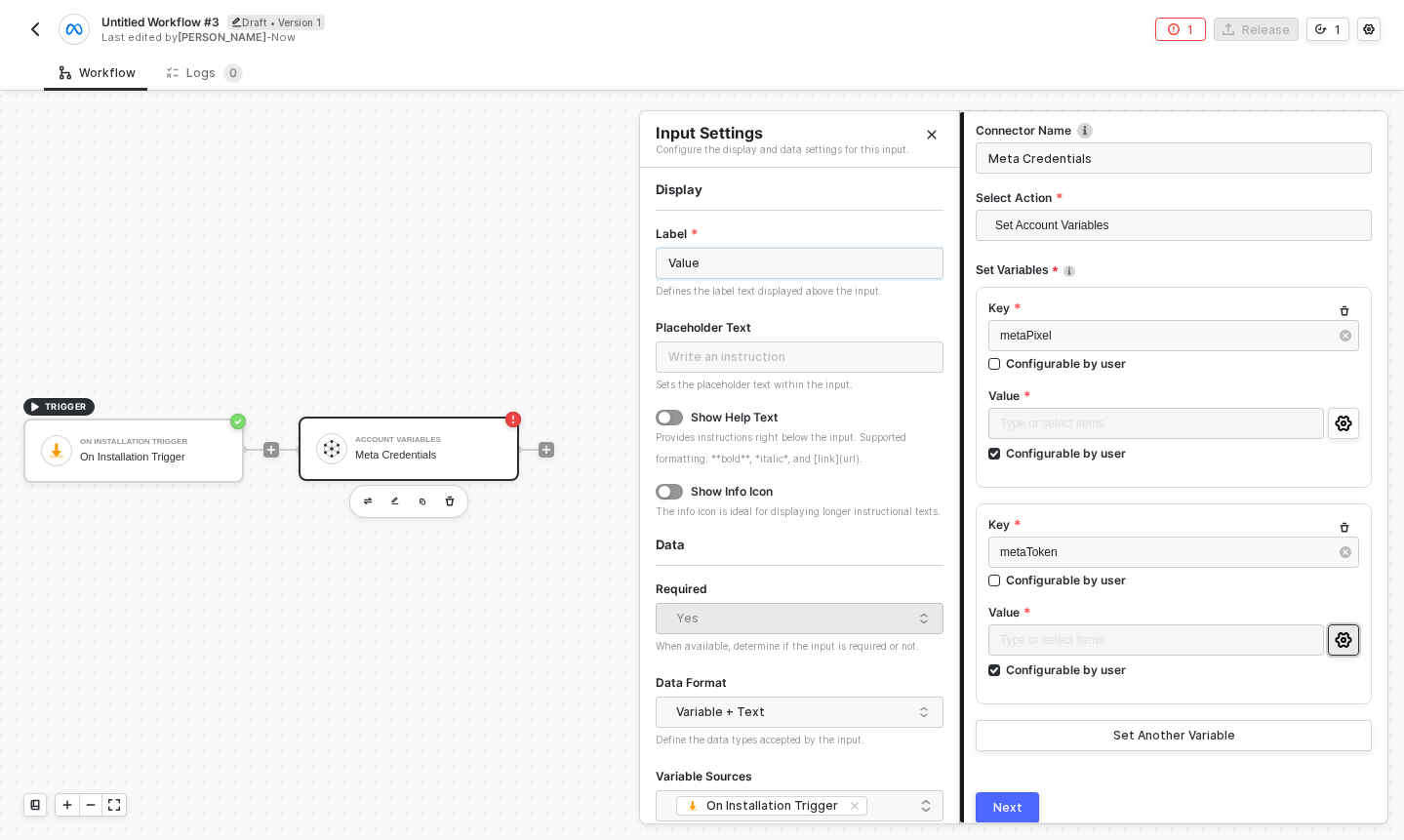
click at [704, 271] on input "Value" at bounding box center [799, 262] width 287 height 31
click at [697, 272] on input "text" at bounding box center [799, 262] width 287 height 31
type input "CAPI Token"
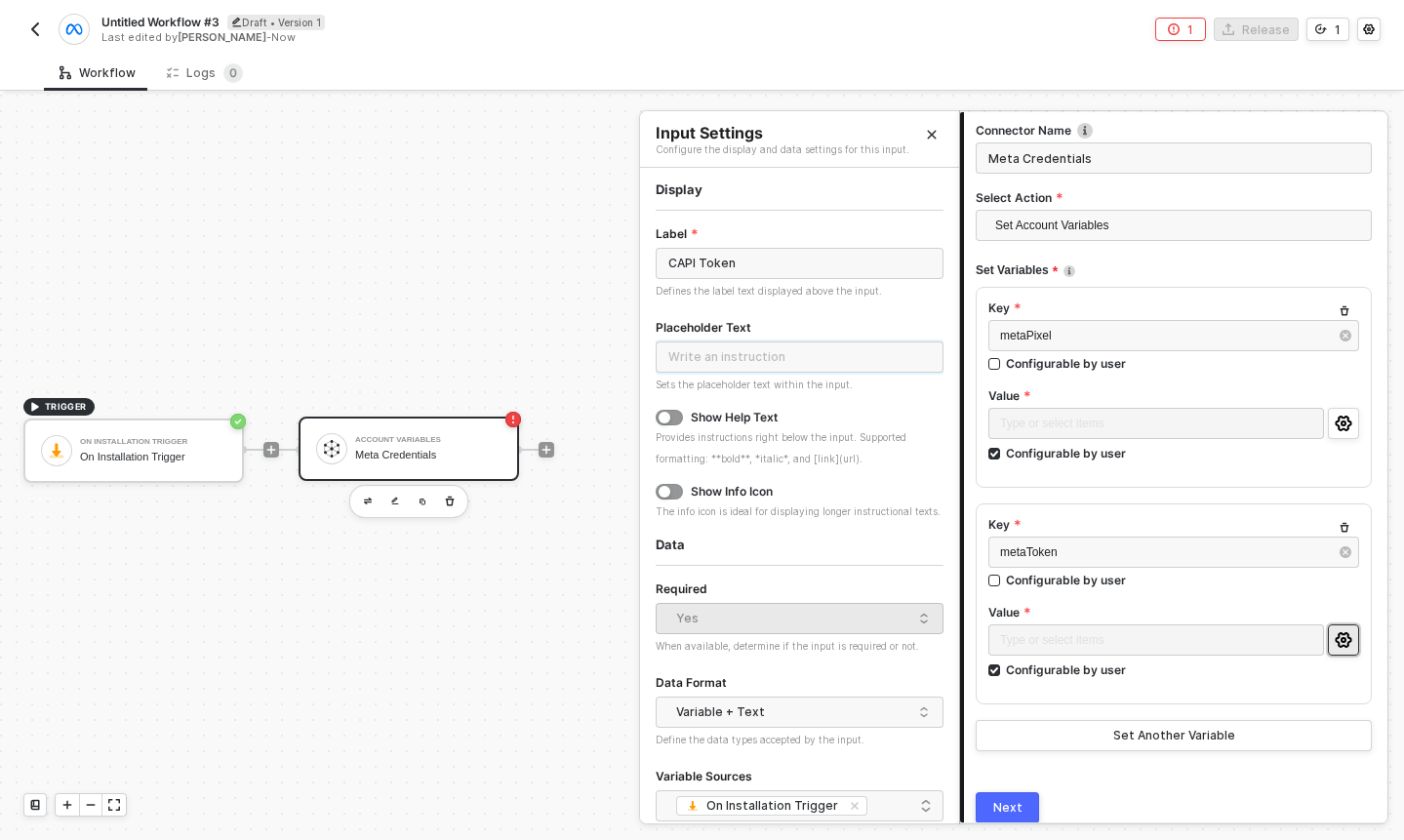
click at [708, 342] on input "text" at bounding box center [799, 356] width 287 height 31
type input "EAAaQPv5T1tUBPq7stSppKX11b0ObTNfPQo8O6dzG3YUMSIfMVlYJr5AG9DKQNLHc0ySMAOINMC7zJi…"
click at [672, 416] on button "button" at bounding box center [669, 418] width 27 height 16
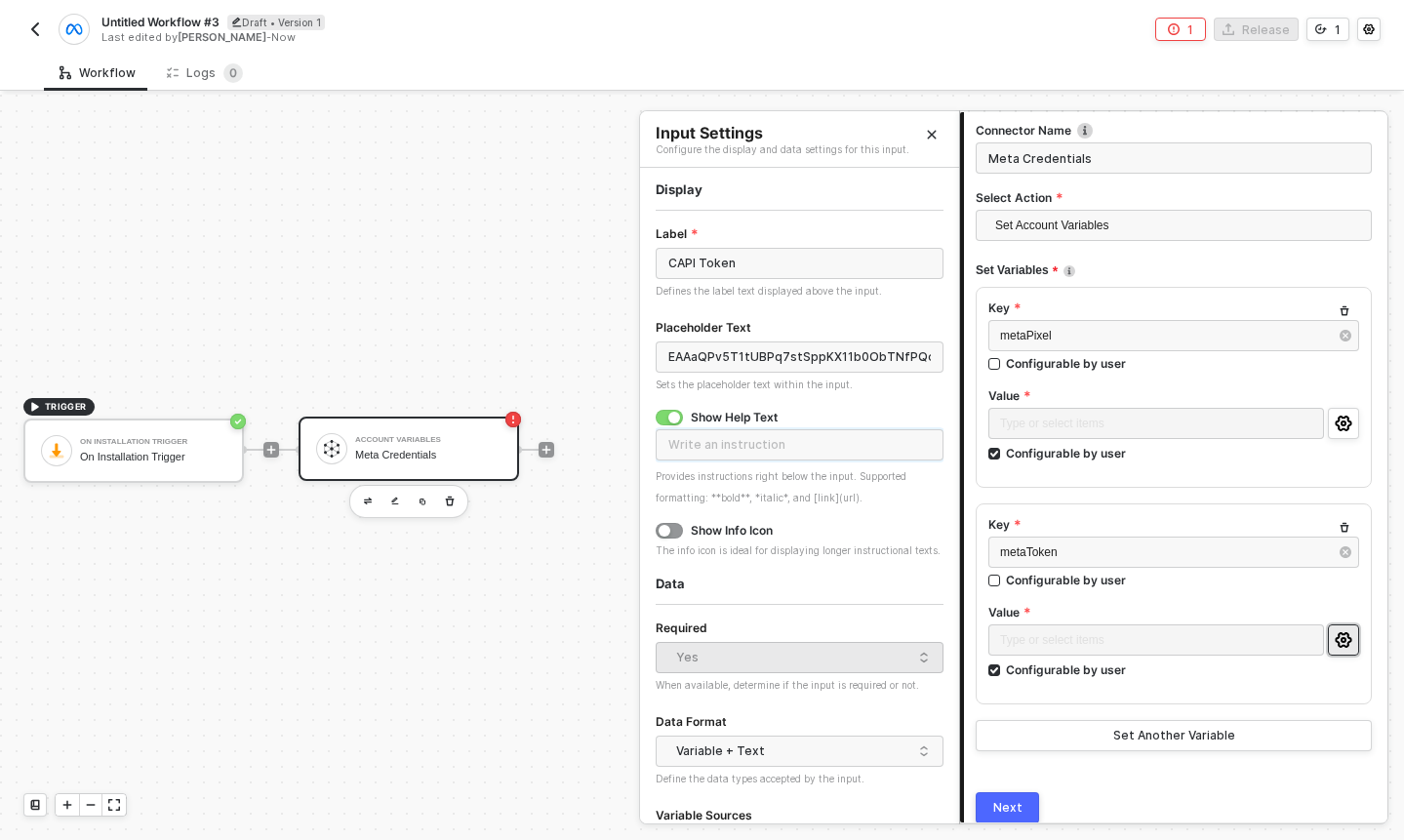
click at [718, 443] on input "text" at bounding box center [799, 444] width 287 height 31
type input "See where to find this information [here]{https://support.brij.it/hc/en-us/arti…"
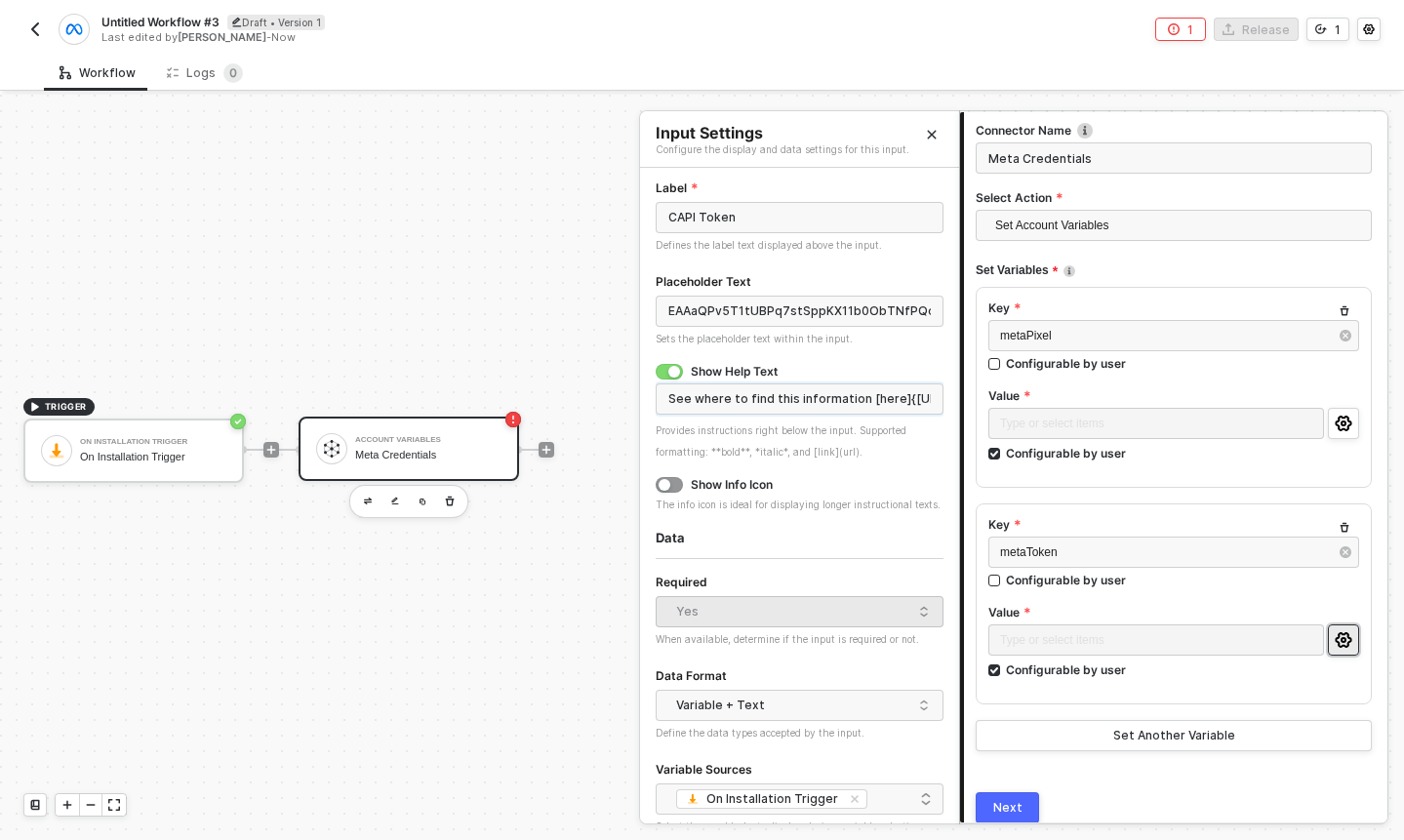
scroll to position [121, 0]
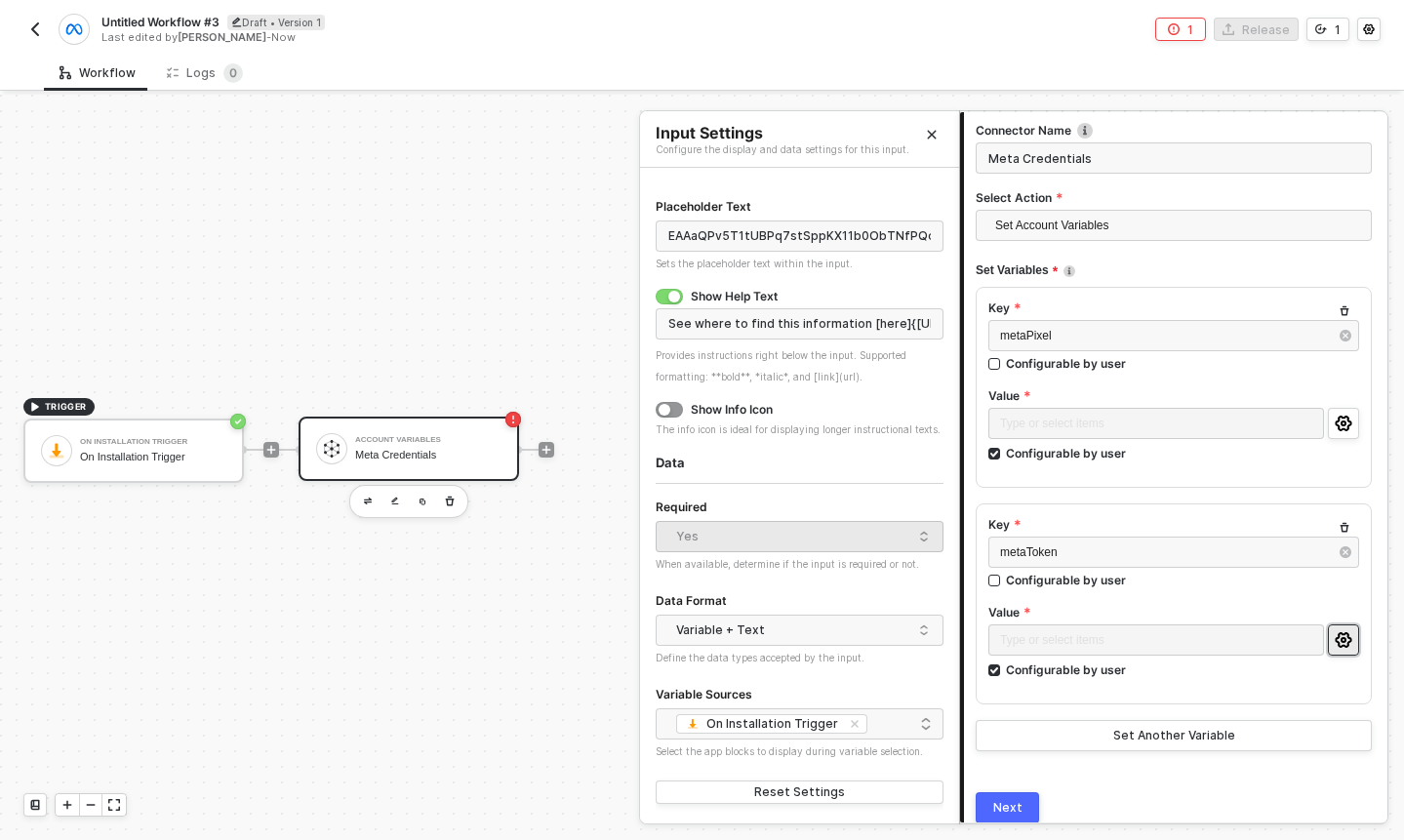
click at [1017, 798] on button "Next" at bounding box center [1008, 807] width 64 height 31
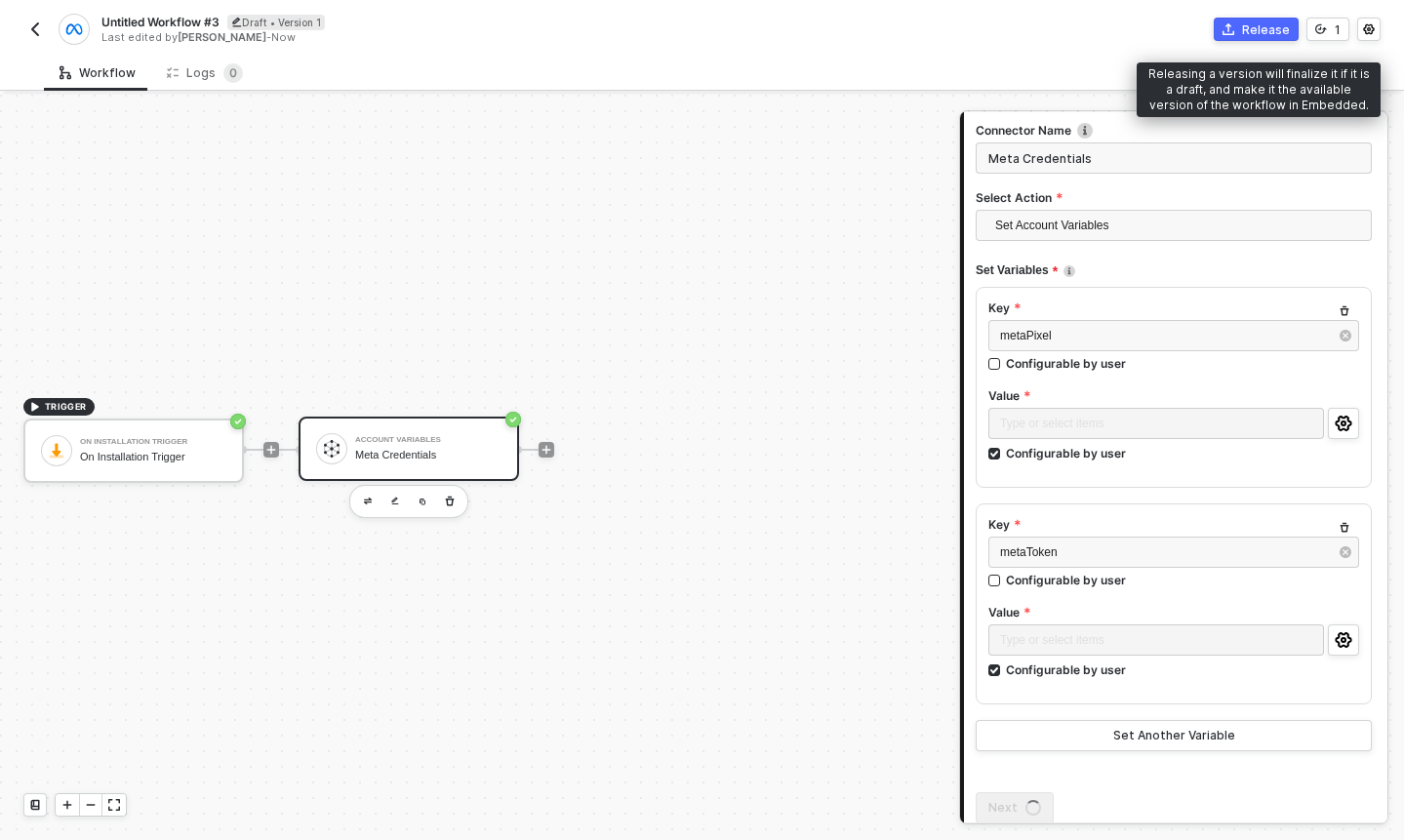
click at [1249, 38] on button "Release" at bounding box center [1255, 29] width 85 height 23
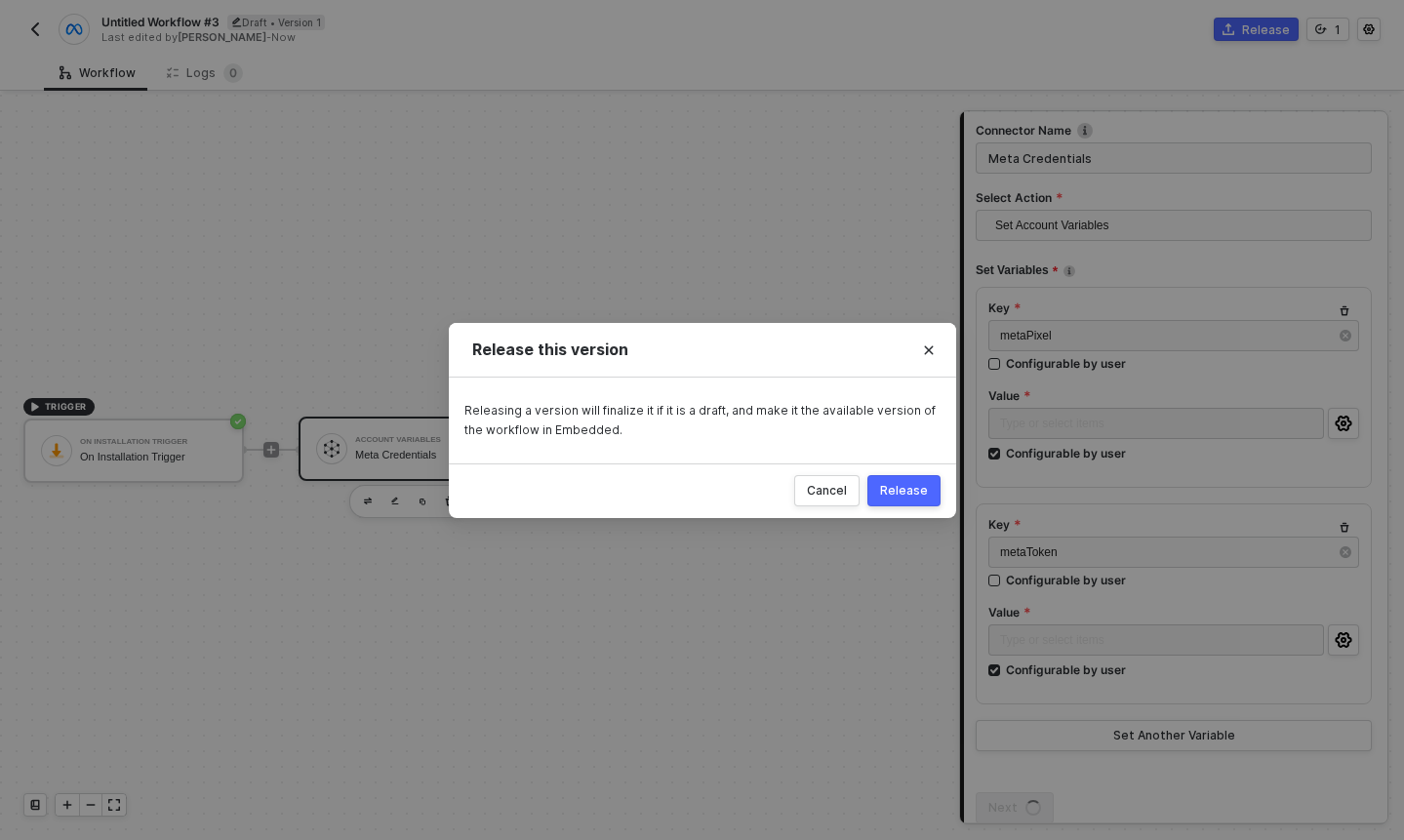
scroll to position [0, 0]
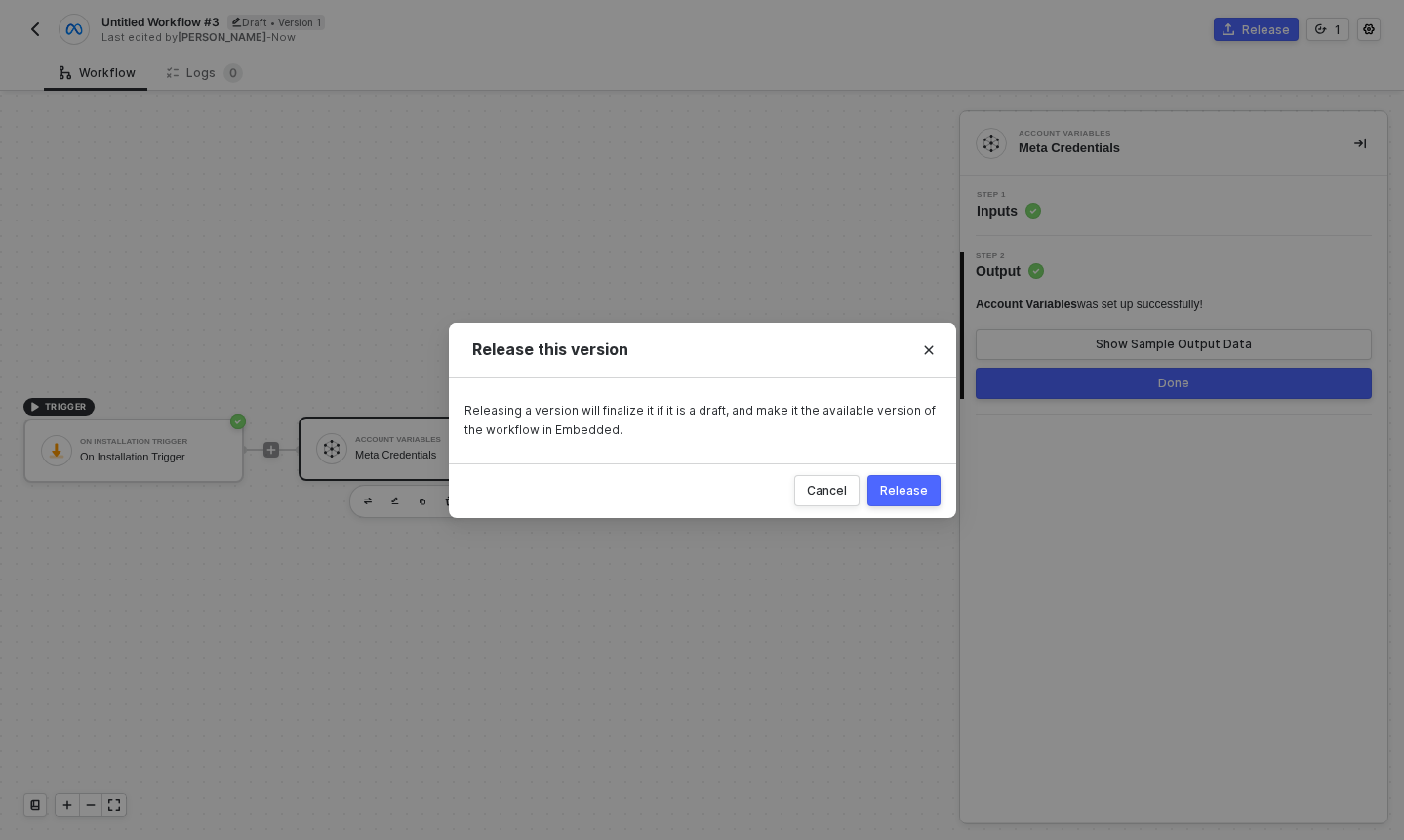
click at [894, 483] on div "Release" at bounding box center [904, 491] width 48 height 16
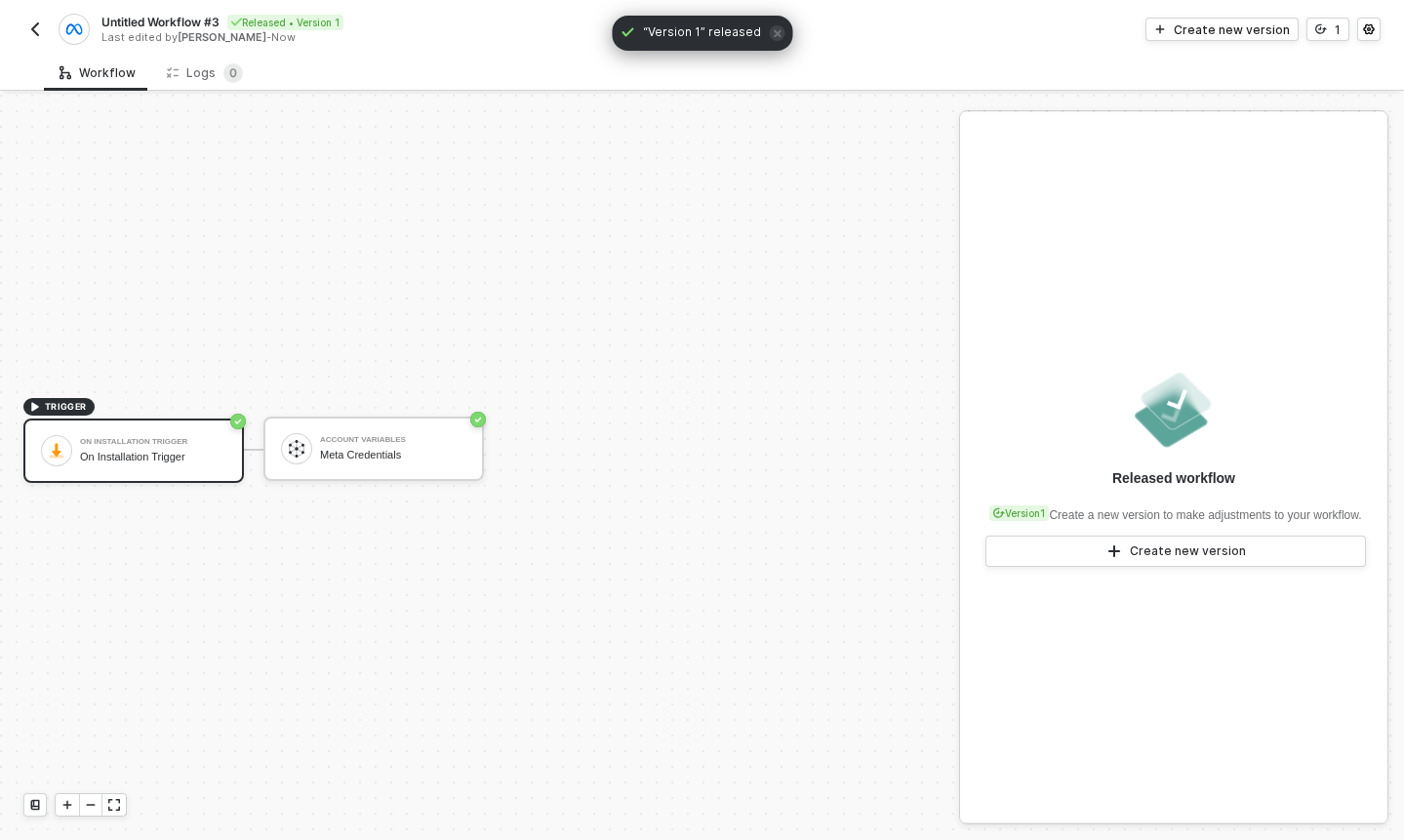
click at [37, 34] on img "button" at bounding box center [35, 30] width 16 height 16
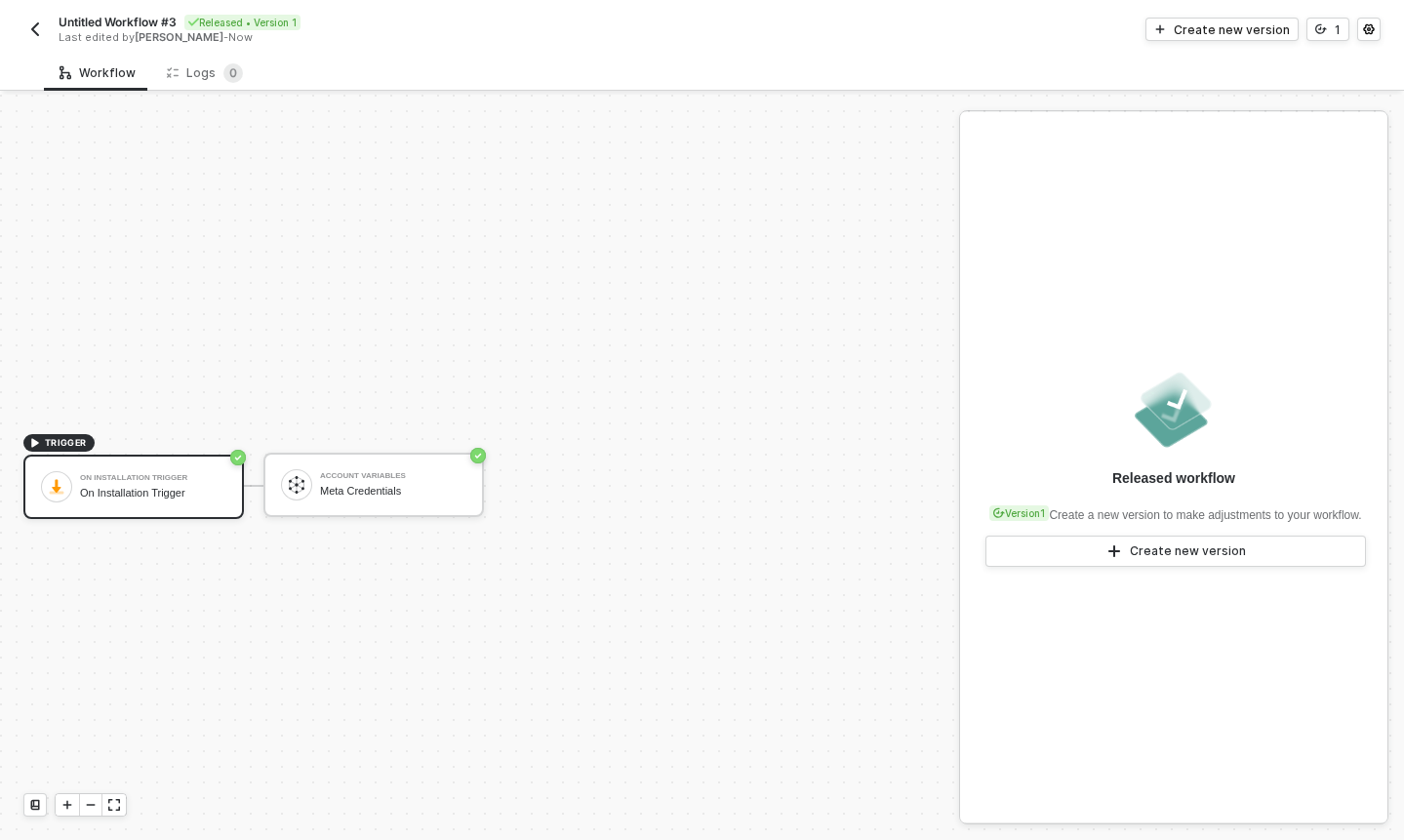
scroll to position [36, 0]
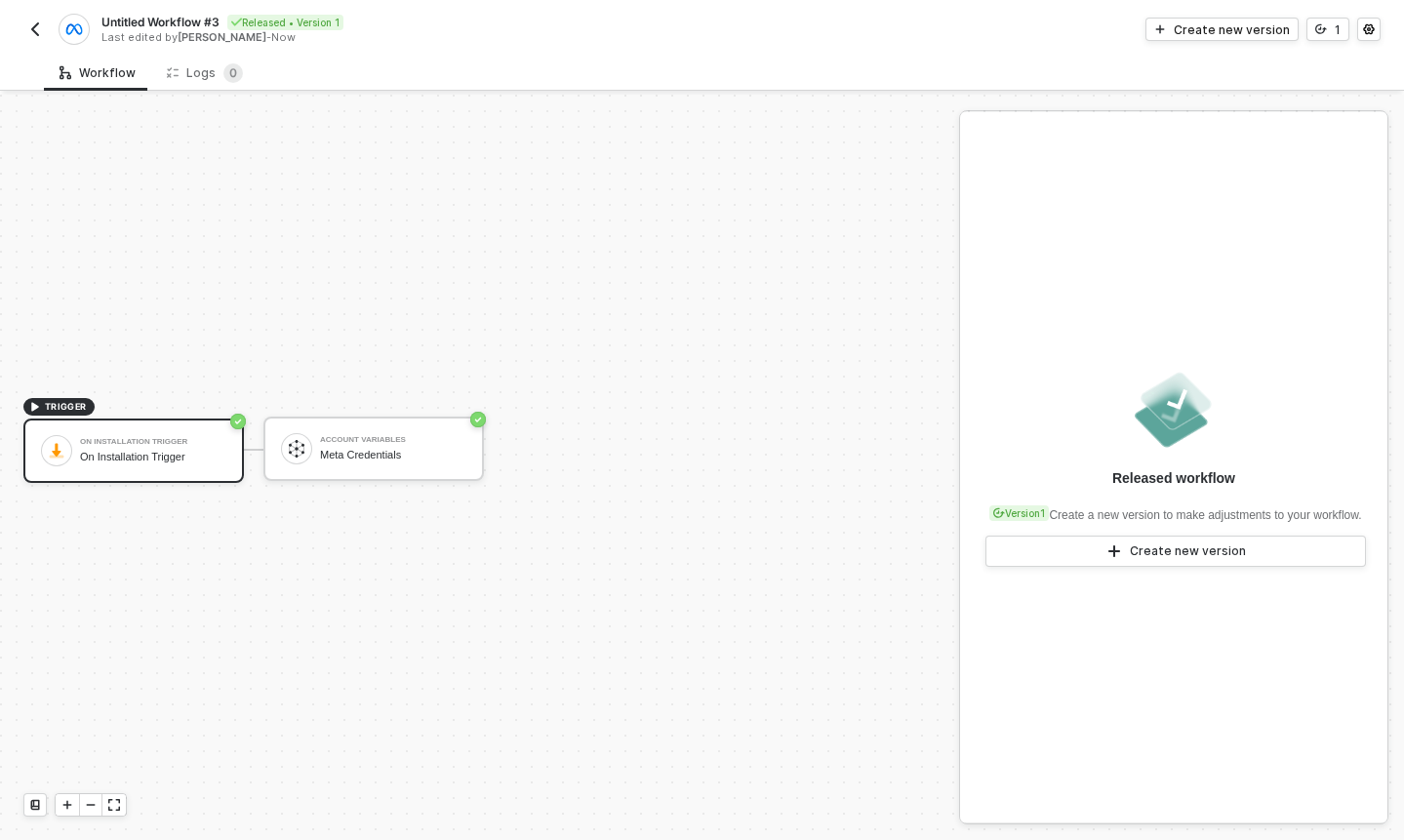
click at [153, 24] on span "Untitled Workflow #3" at bounding box center [161, 22] width 118 height 17
click at [153, 24] on input "Untitled Workflow #3" at bounding box center [267, 22] width 331 height 23
type input "C"
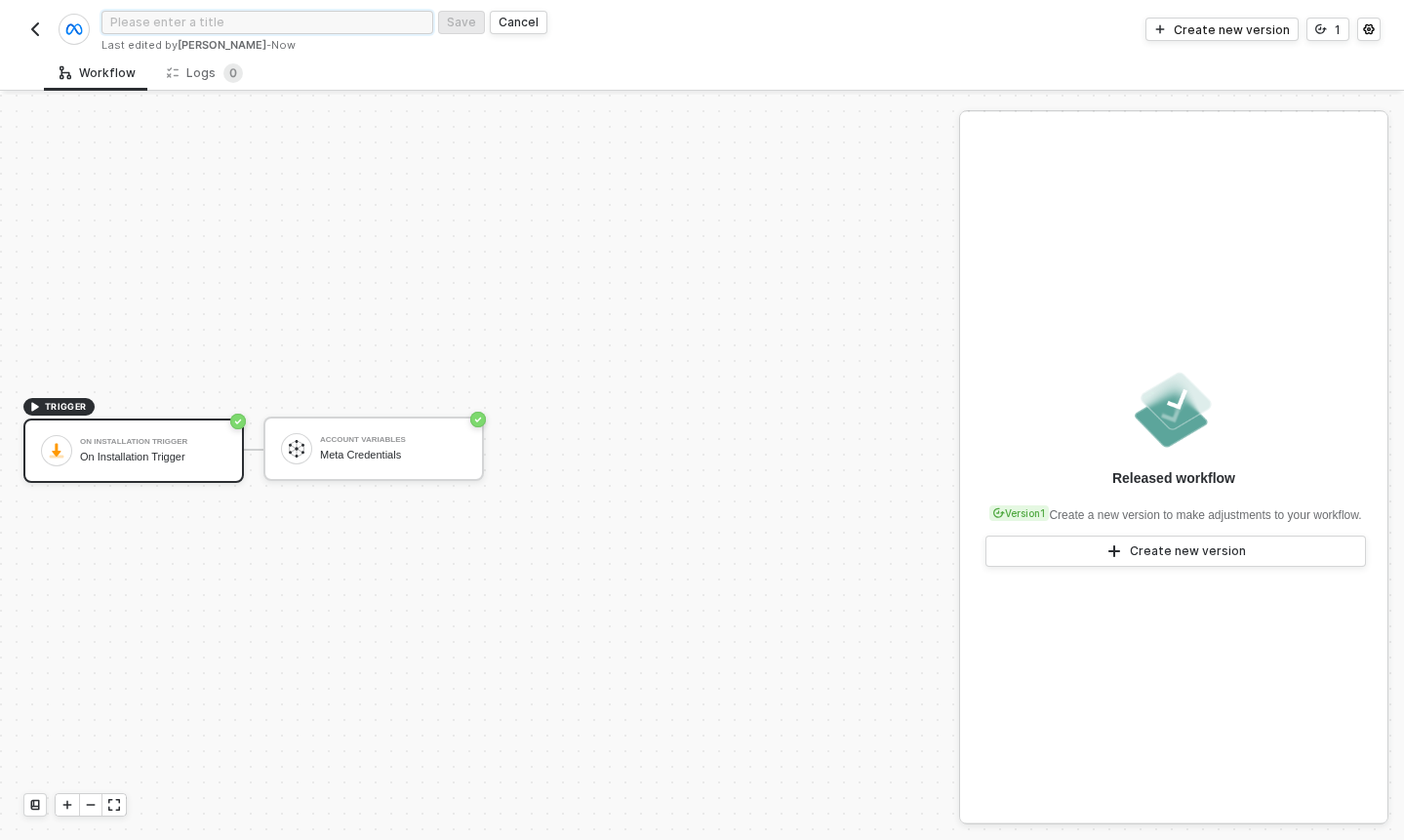
type input "C"
click at [173, 25] on input "Collecting Credentials" at bounding box center [267, 22] width 331 height 23
type input "Collecting Meta Credentials"
click at [457, 20] on div "Save" at bounding box center [461, 22] width 29 height 17
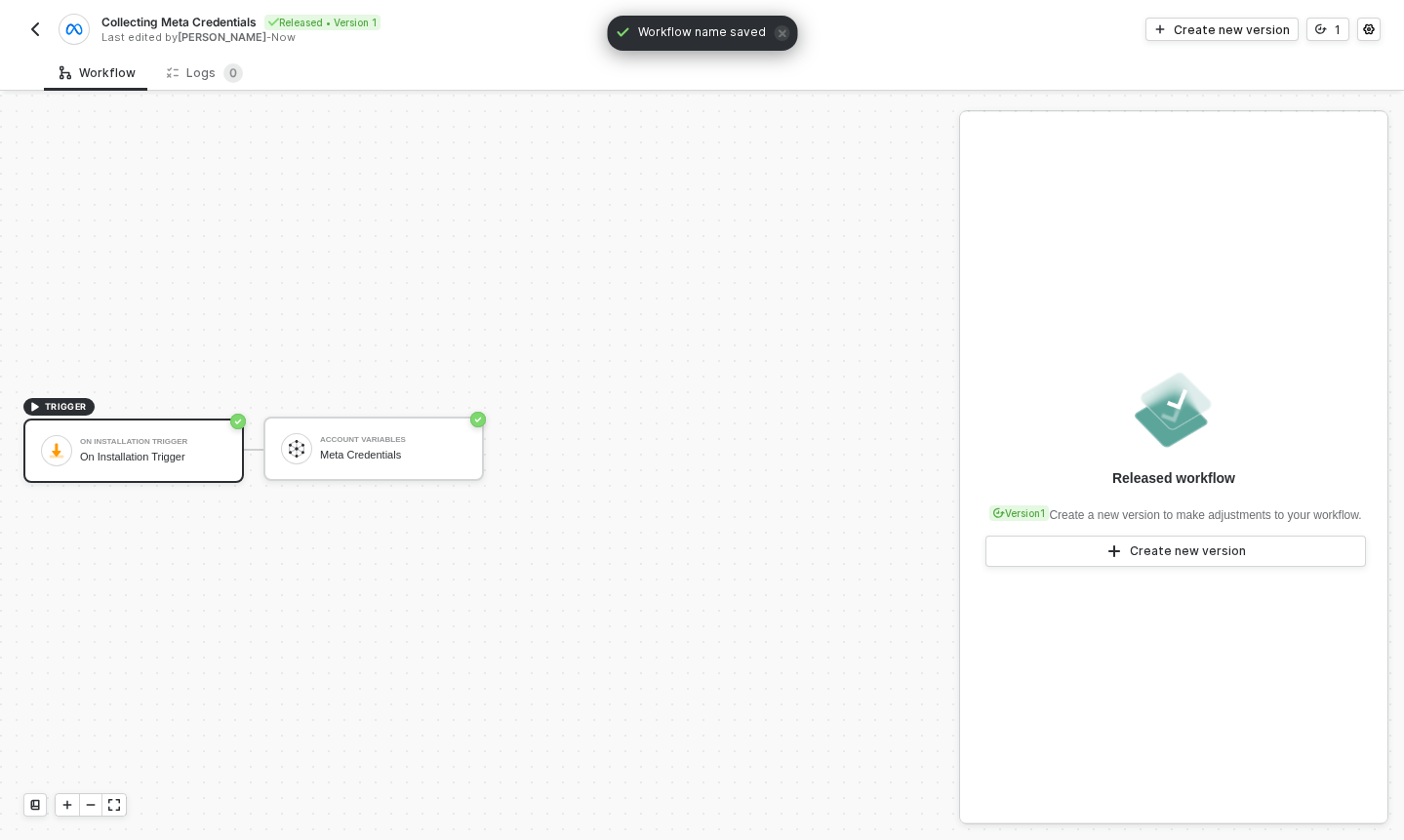
click at [39, 18] on button "button" at bounding box center [34, 29] width 23 height 23
